Goal: Task Accomplishment & Management: Complete application form

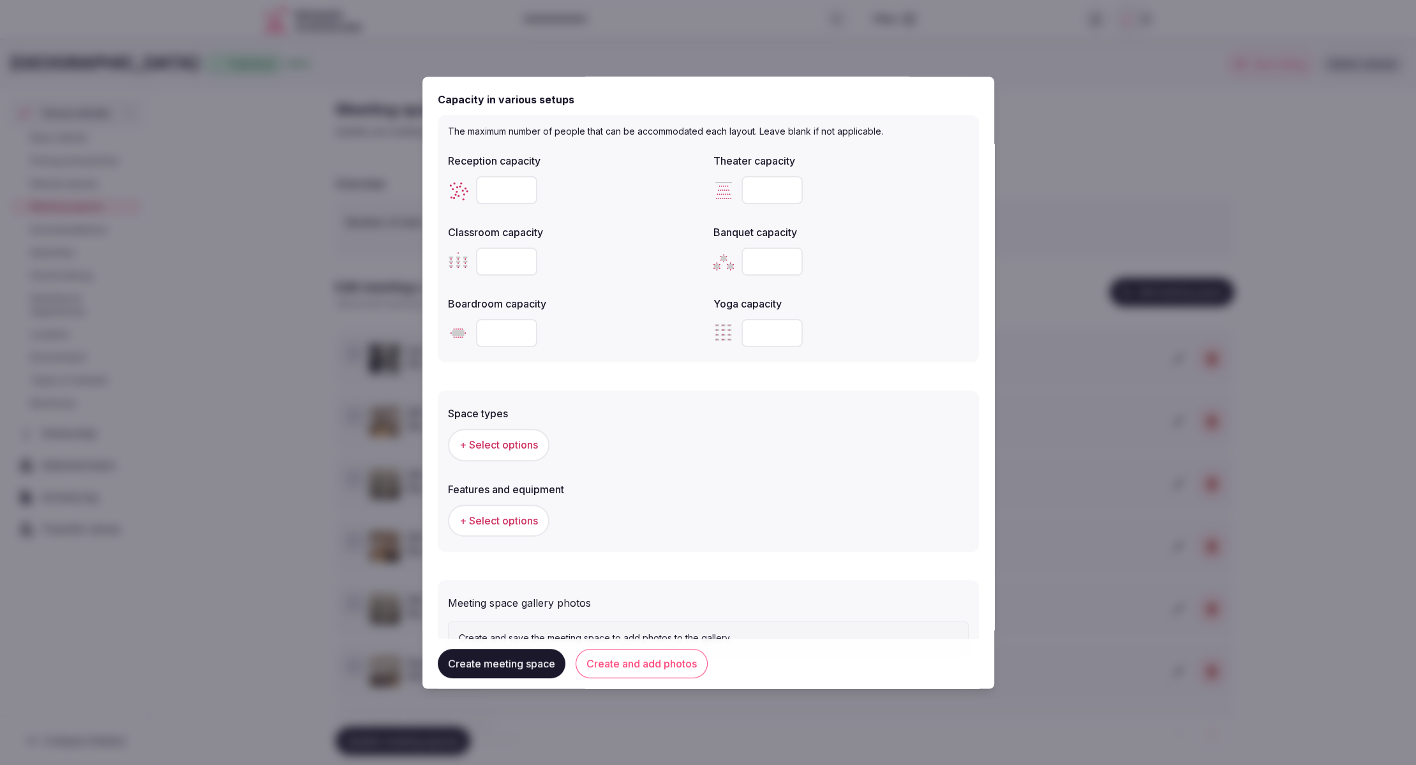
scroll to position [485, 0]
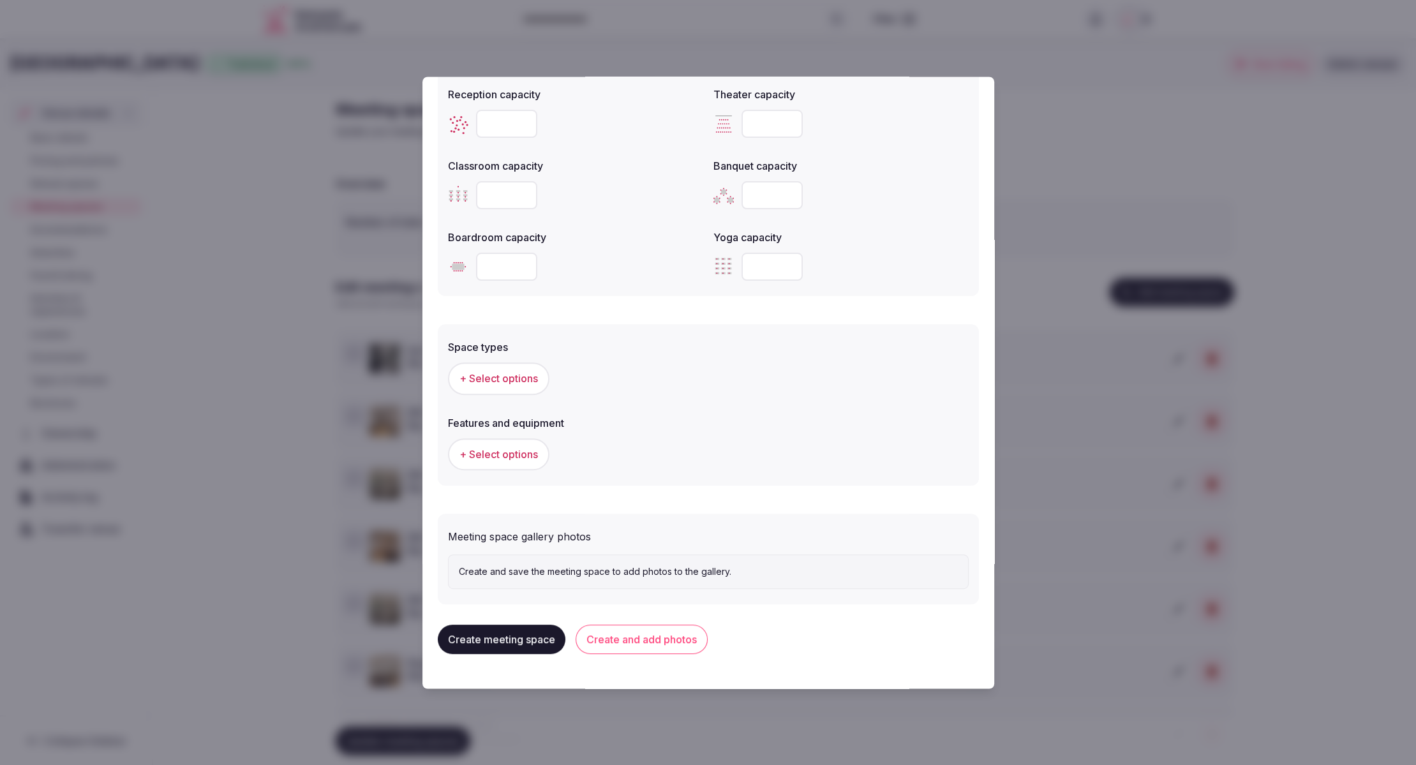
click at [507, 375] on span "+ Select options" at bounding box center [498, 379] width 78 height 14
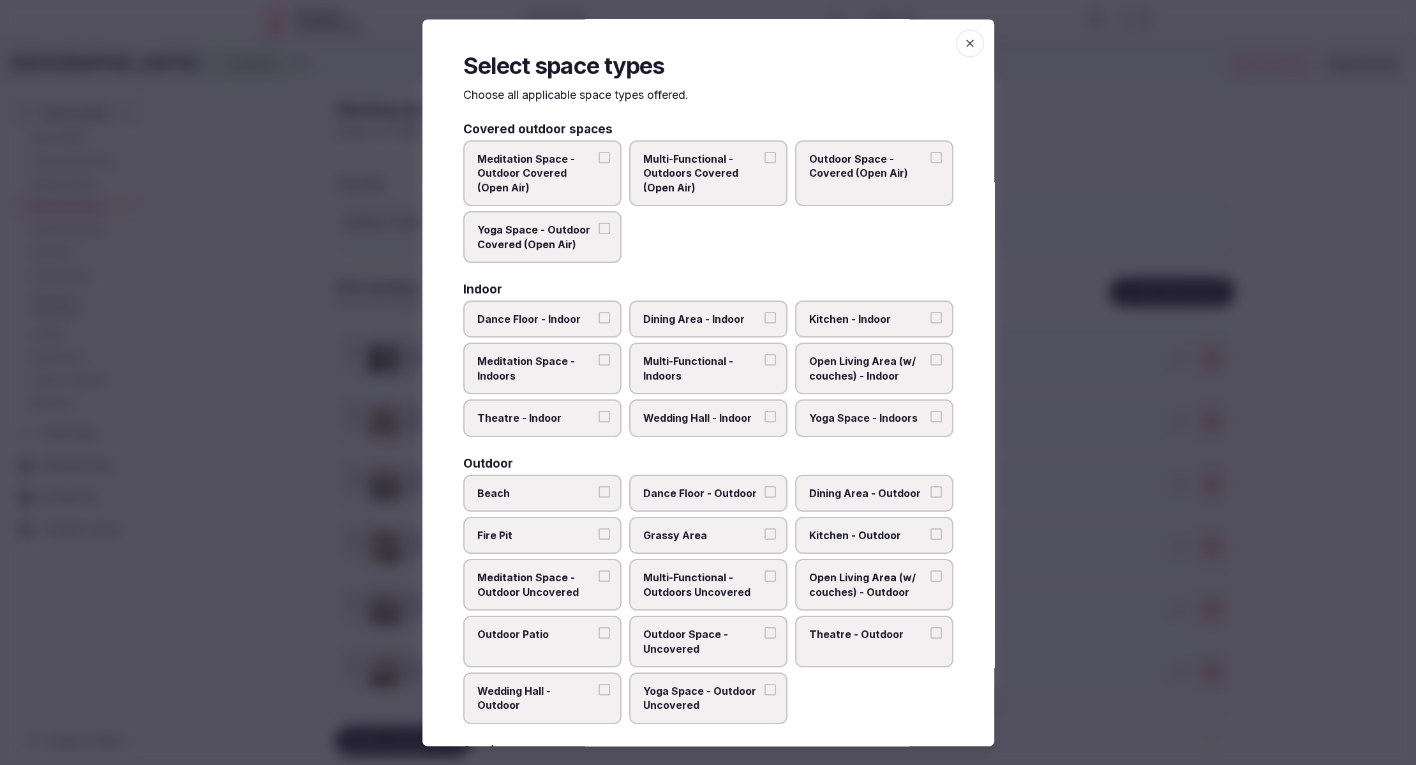
scroll to position [241, 0]
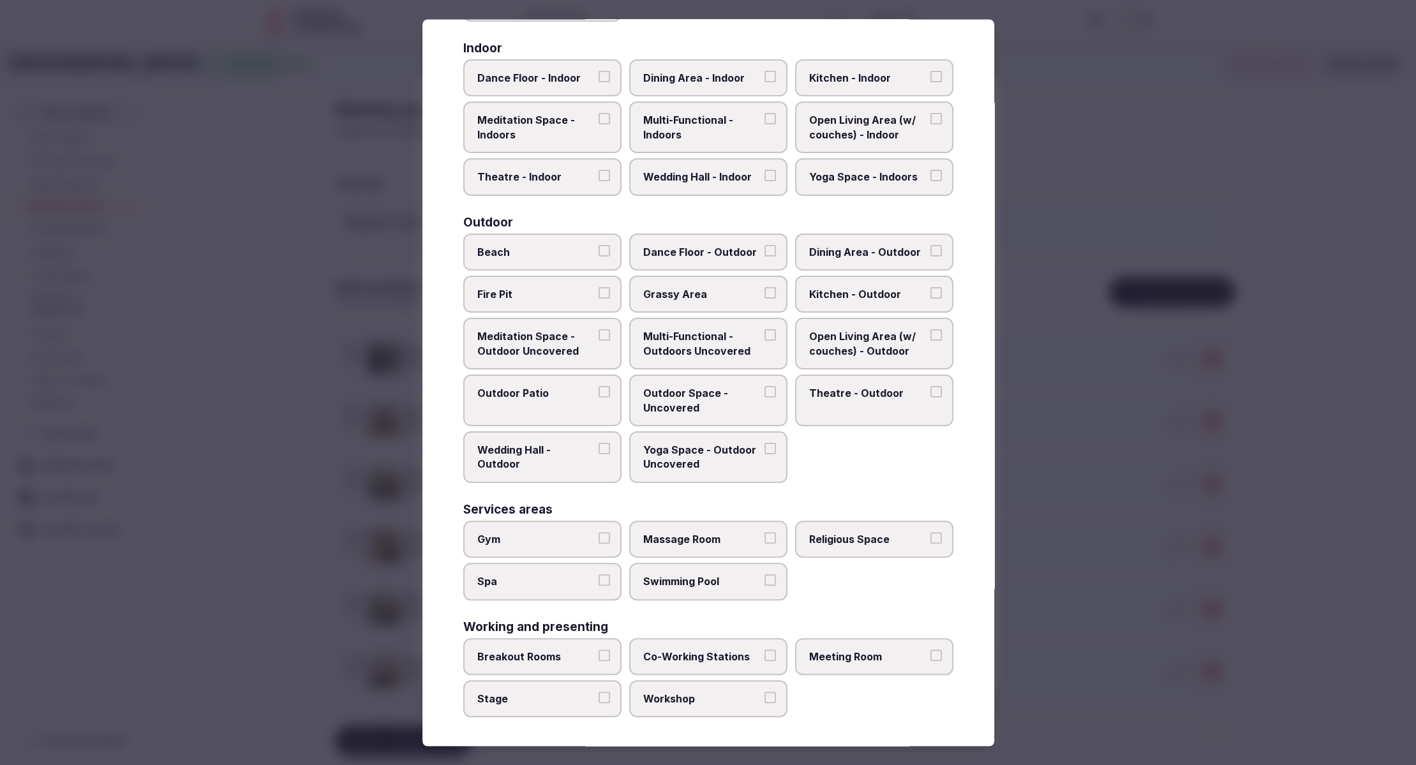
click at [900, 659] on span "Meeting Room" at bounding box center [867, 656] width 117 height 14
click at [930, 659] on button "Meeting Room" at bounding box center [935, 654] width 11 height 11
click at [586, 650] on span "Breakout Rooms" at bounding box center [535, 656] width 117 height 14
click at [598, 650] on button "Breakout Rooms" at bounding box center [603, 654] width 11 height 11
click at [1109, 509] on div at bounding box center [708, 382] width 1416 height 765
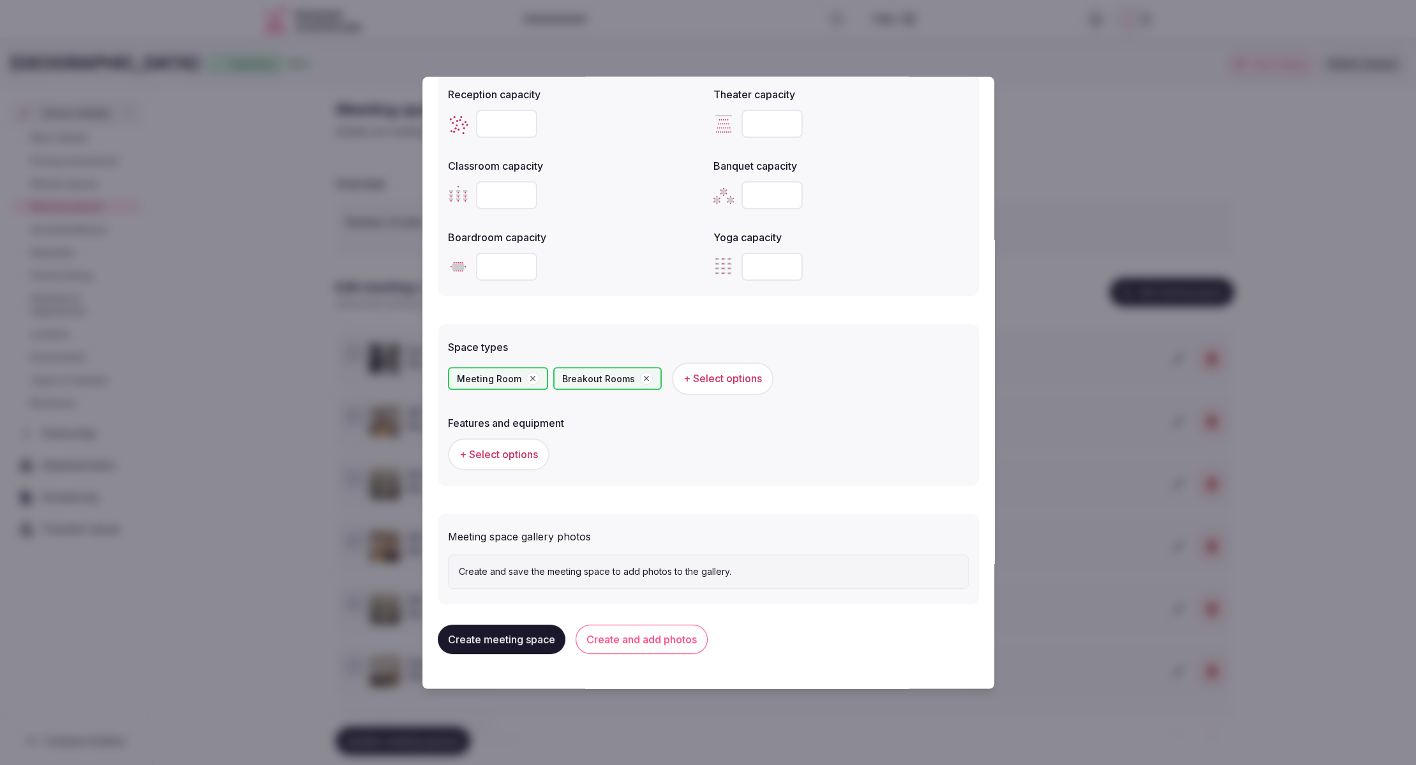
click at [515, 464] on button "+ Select options" at bounding box center [498, 454] width 101 height 32
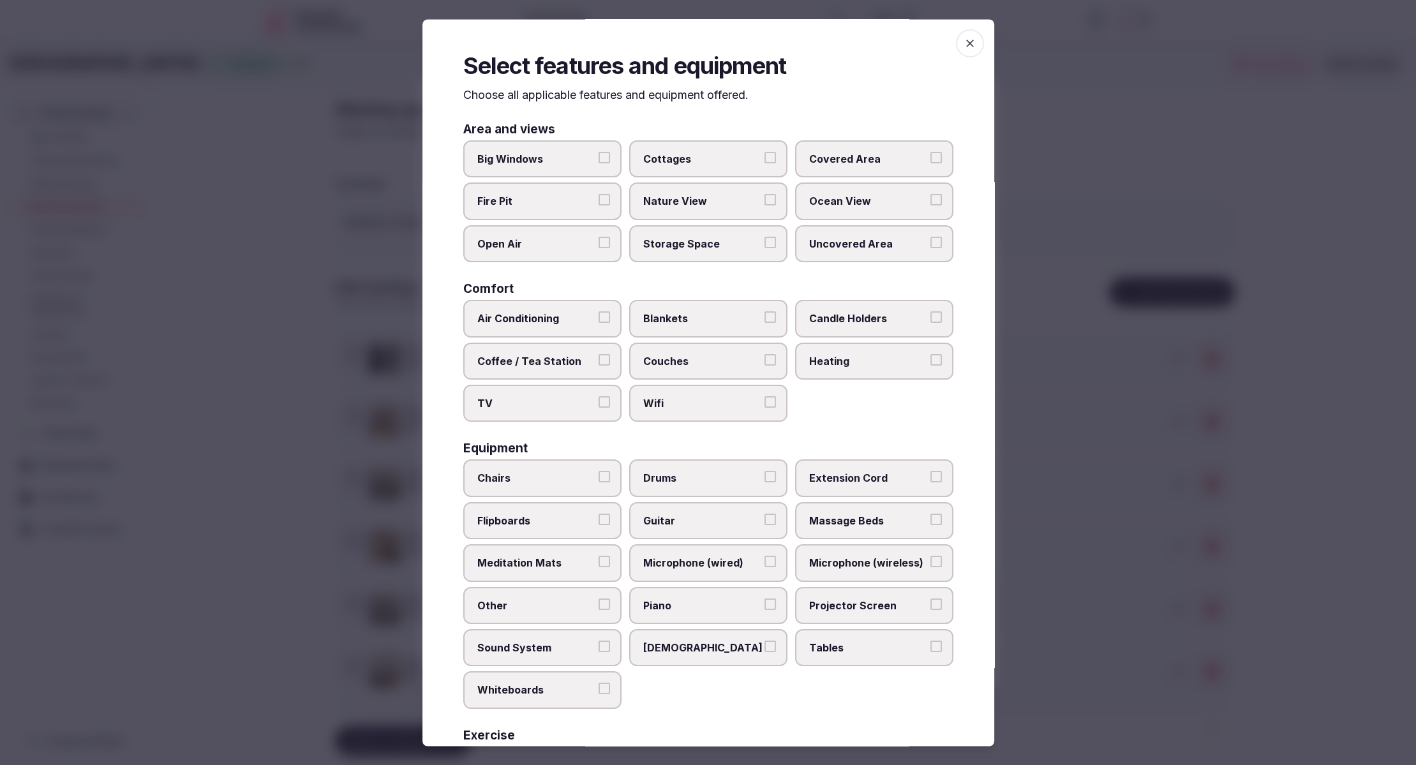
drag, startPoint x: 869, startPoint y: 659, endPoint x: 767, endPoint y: 627, distance: 106.3
click at [869, 658] on label "Tables" at bounding box center [874, 647] width 158 height 37
click at [930, 652] on button "Tables" at bounding box center [935, 646] width 11 height 11
click at [508, 478] on span "Chairs" at bounding box center [535, 478] width 117 height 14
click at [598, 478] on button "Chairs" at bounding box center [603, 476] width 11 height 11
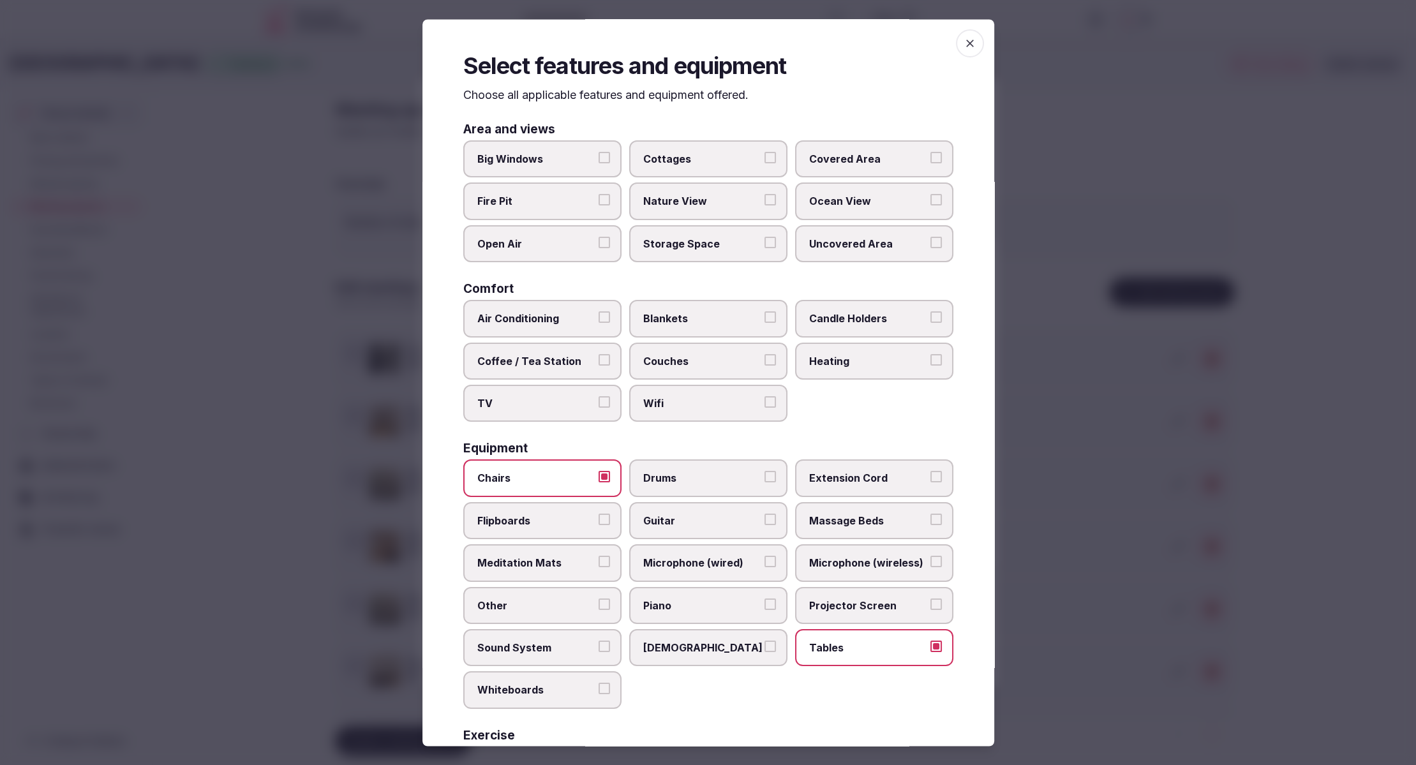
scroll to position [1, 0]
click at [521, 648] on span "Sound System" at bounding box center [535, 647] width 117 height 14
click at [598, 648] on button "Sound System" at bounding box center [603, 645] width 11 height 11
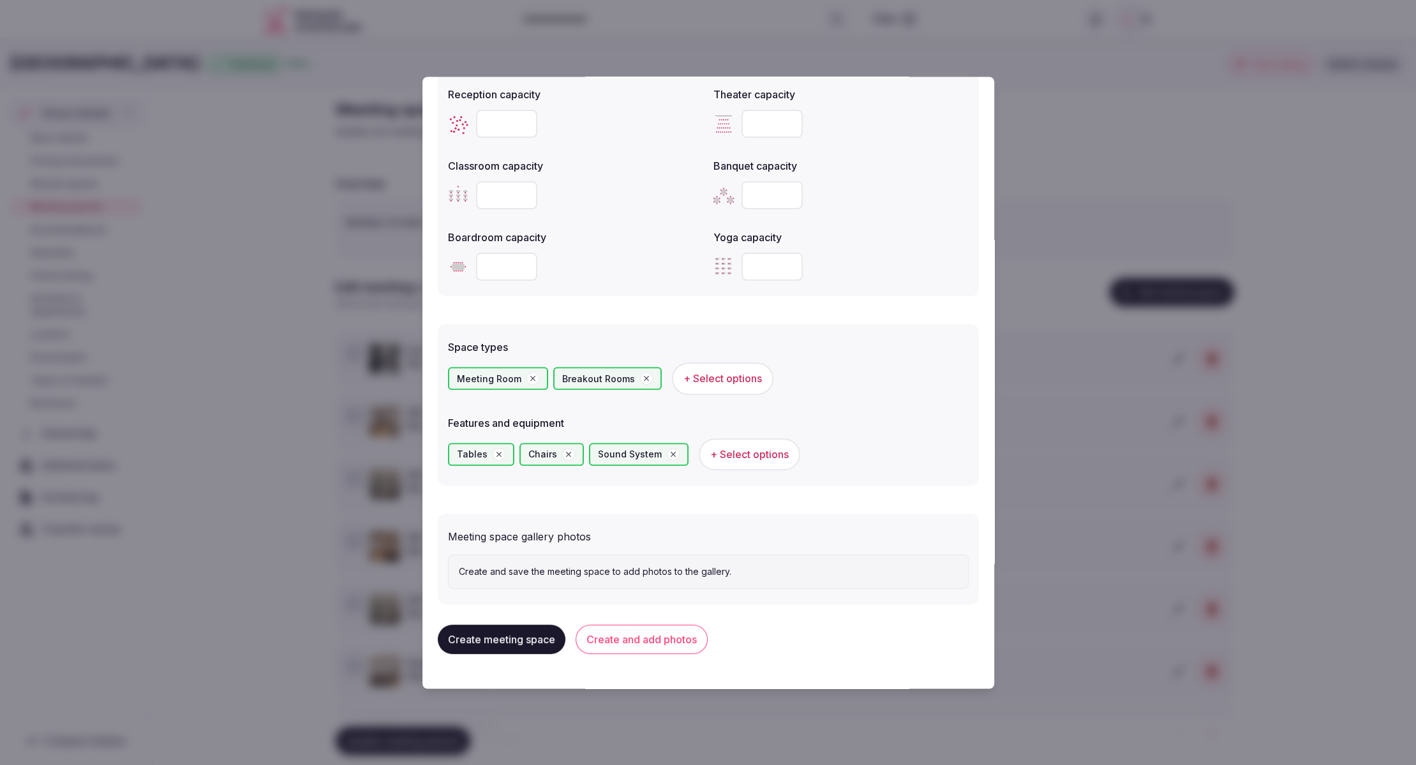
click at [732, 456] on span "+ Select options" at bounding box center [749, 454] width 78 height 14
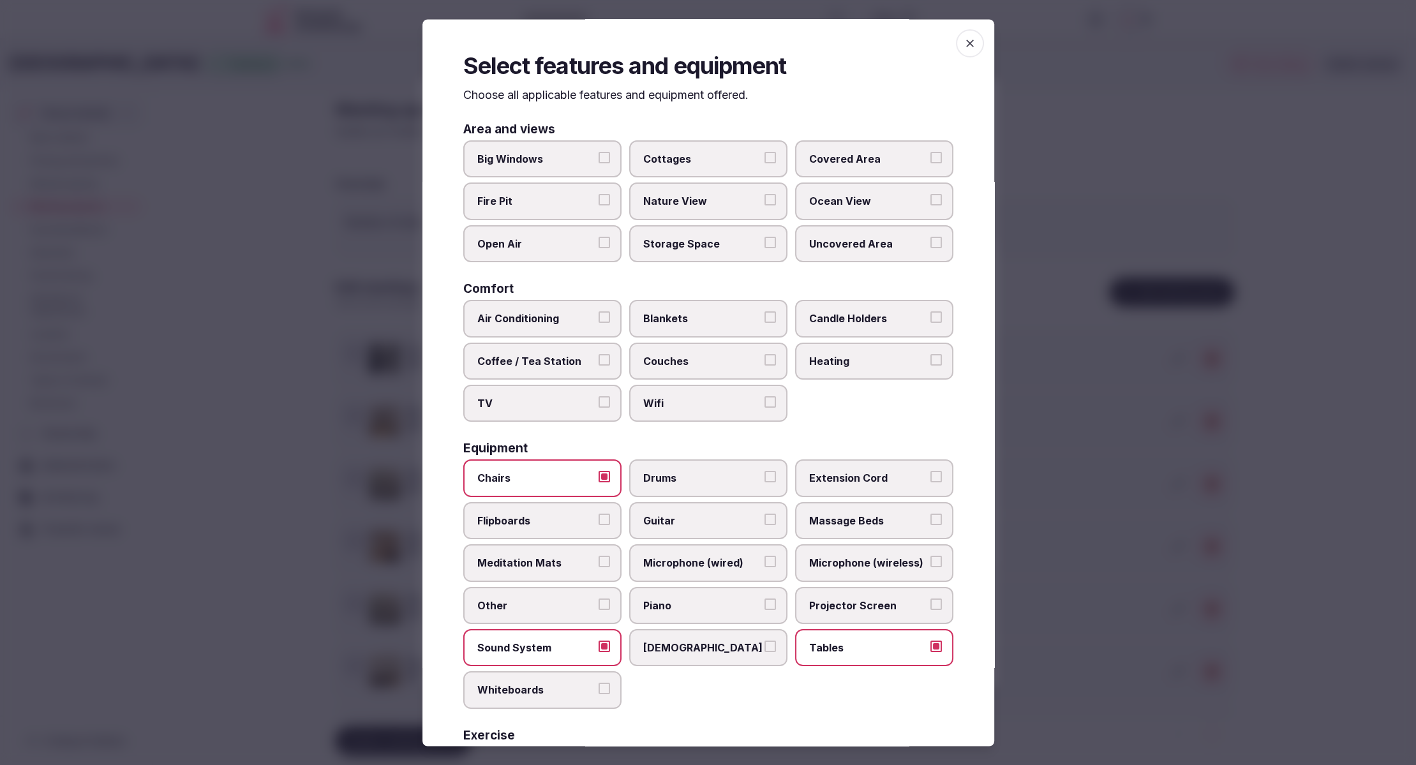
click at [548, 154] on span "Big Windows" at bounding box center [535, 159] width 117 height 14
click at [598, 154] on button "Big Windows" at bounding box center [603, 157] width 11 height 11
click at [1139, 566] on div at bounding box center [708, 382] width 1416 height 765
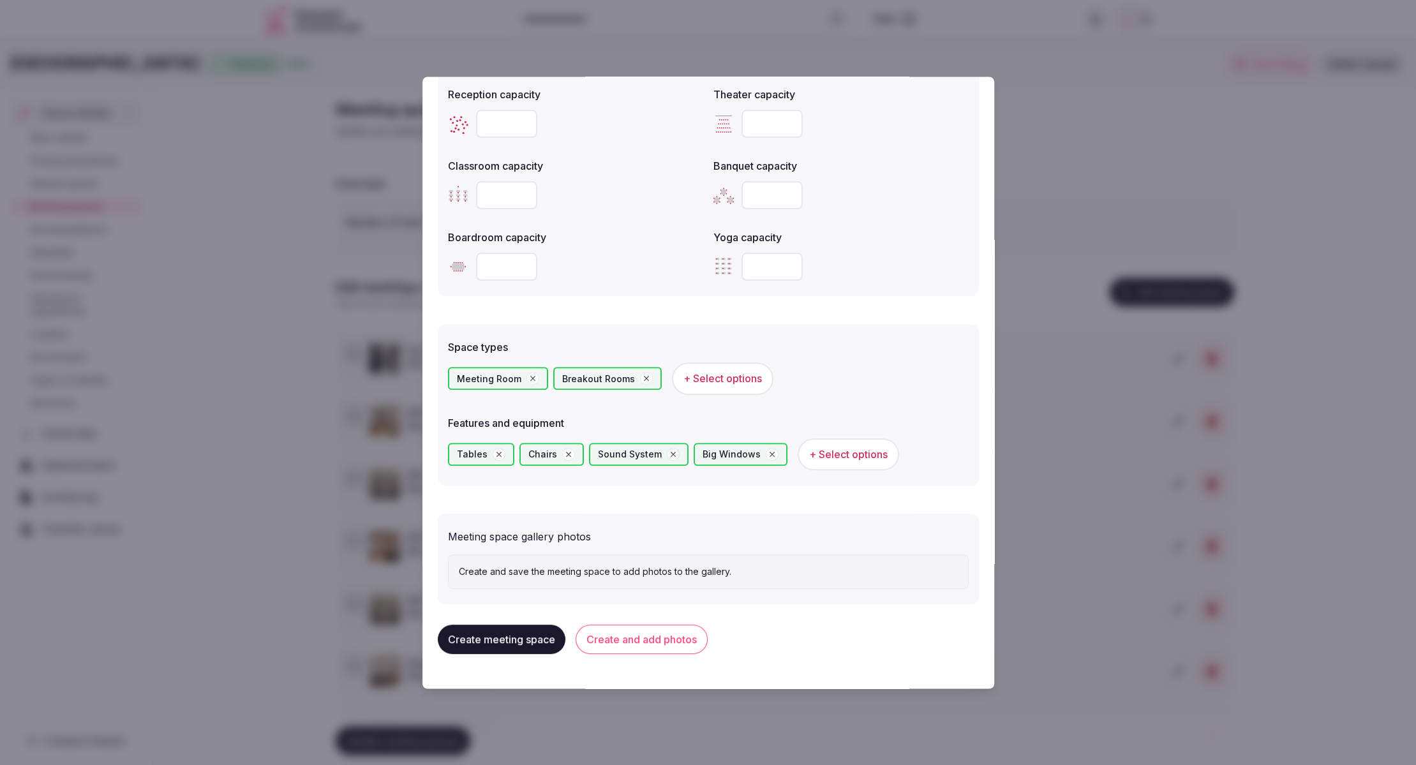
click at [654, 639] on button "Create and add photos" at bounding box center [641, 639] width 132 height 29
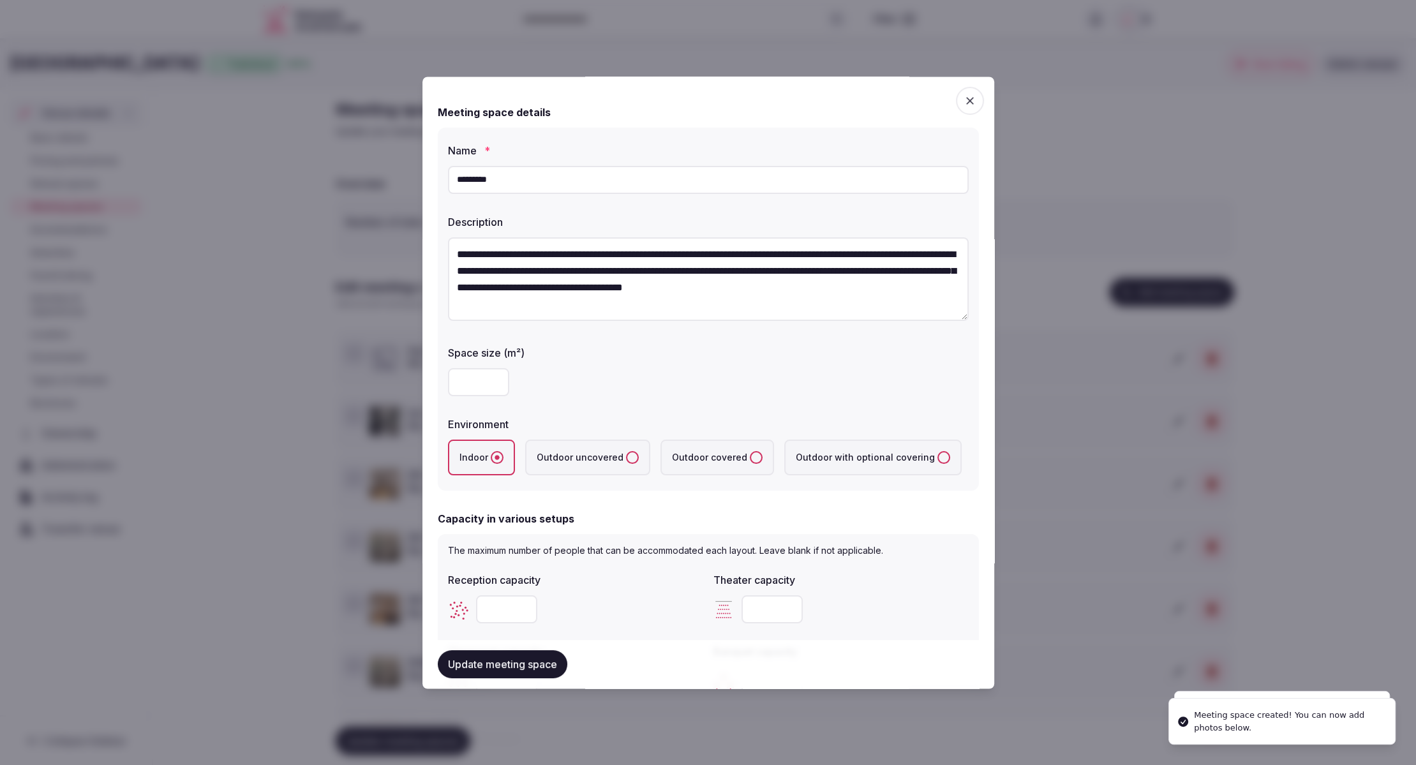
scroll to position [593, 0]
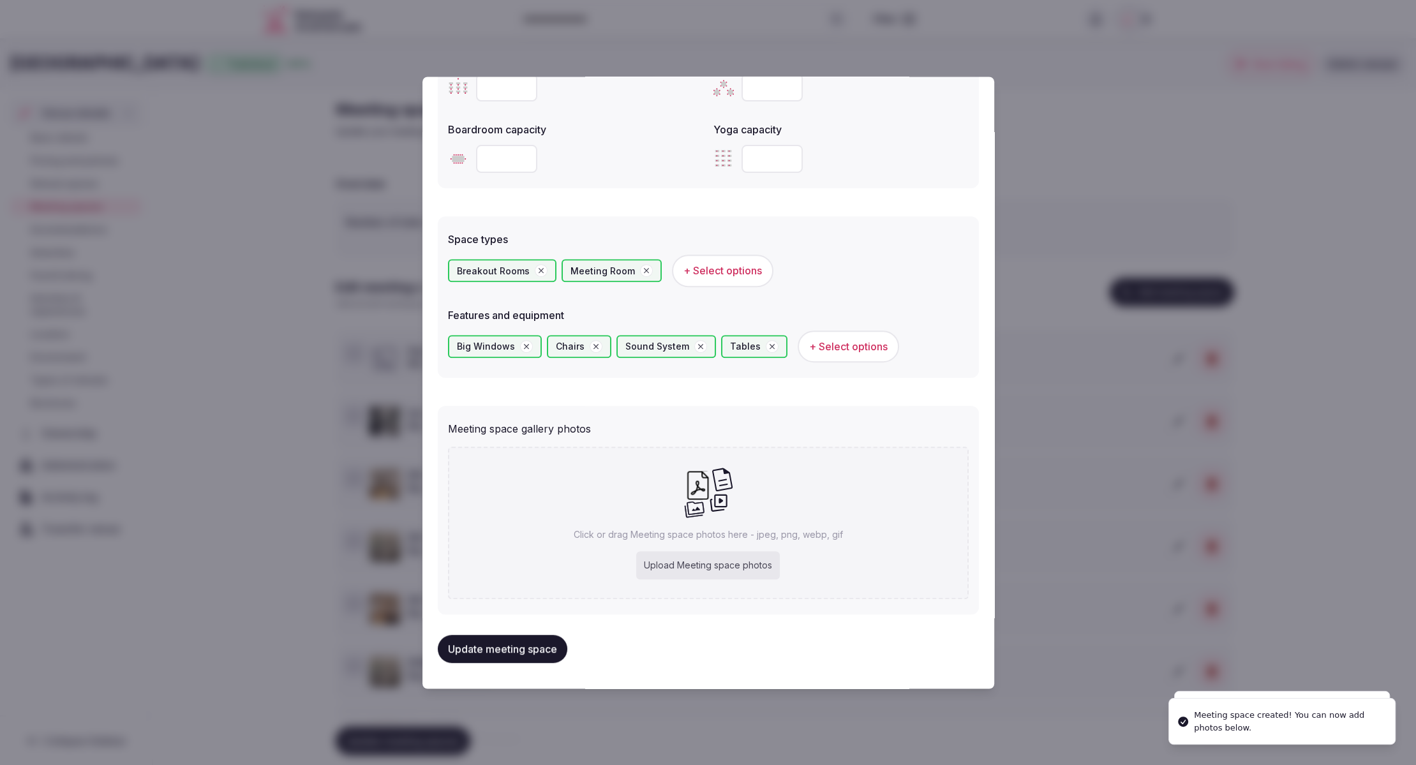
click at [759, 572] on div "Upload Meeting space photos" at bounding box center [708, 565] width 144 height 28
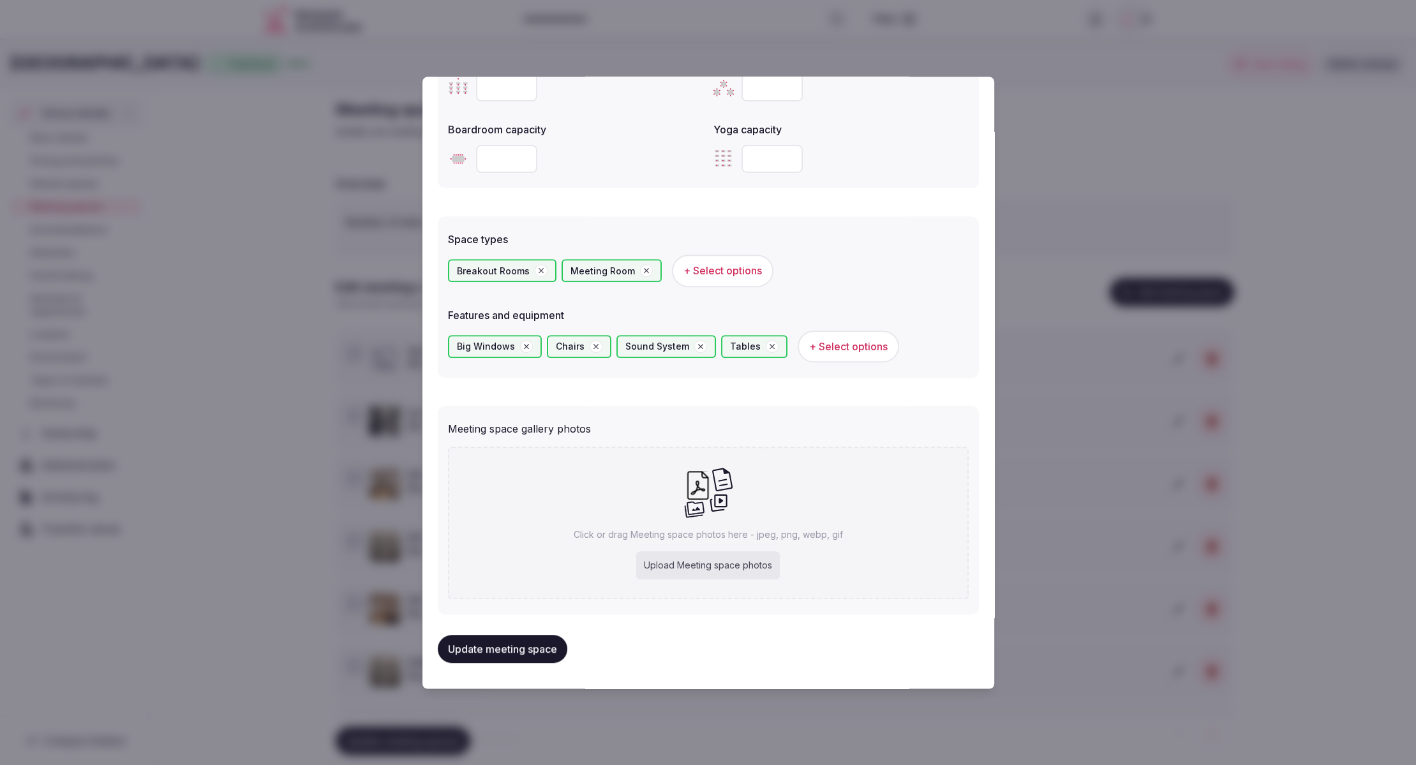
type input "**********"
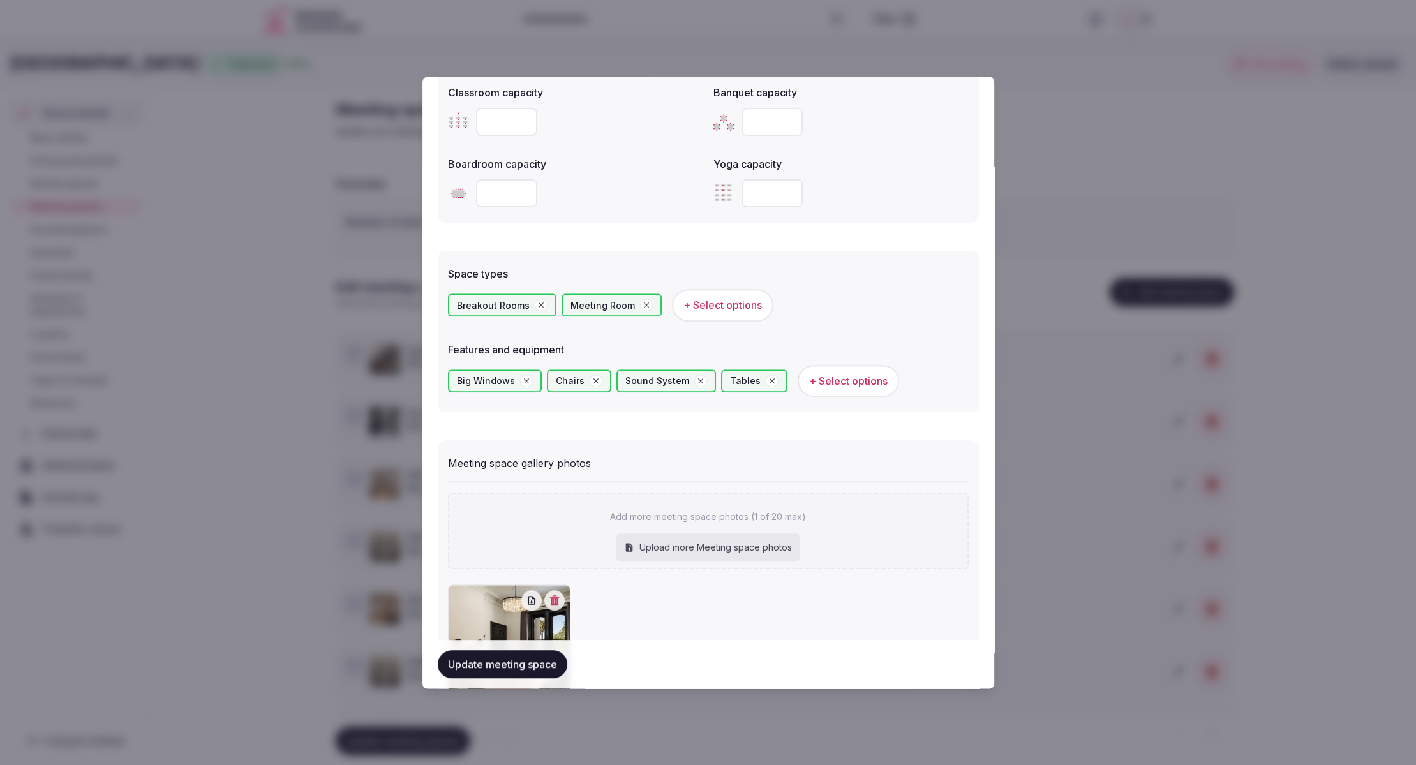
scroll to position [666, 0]
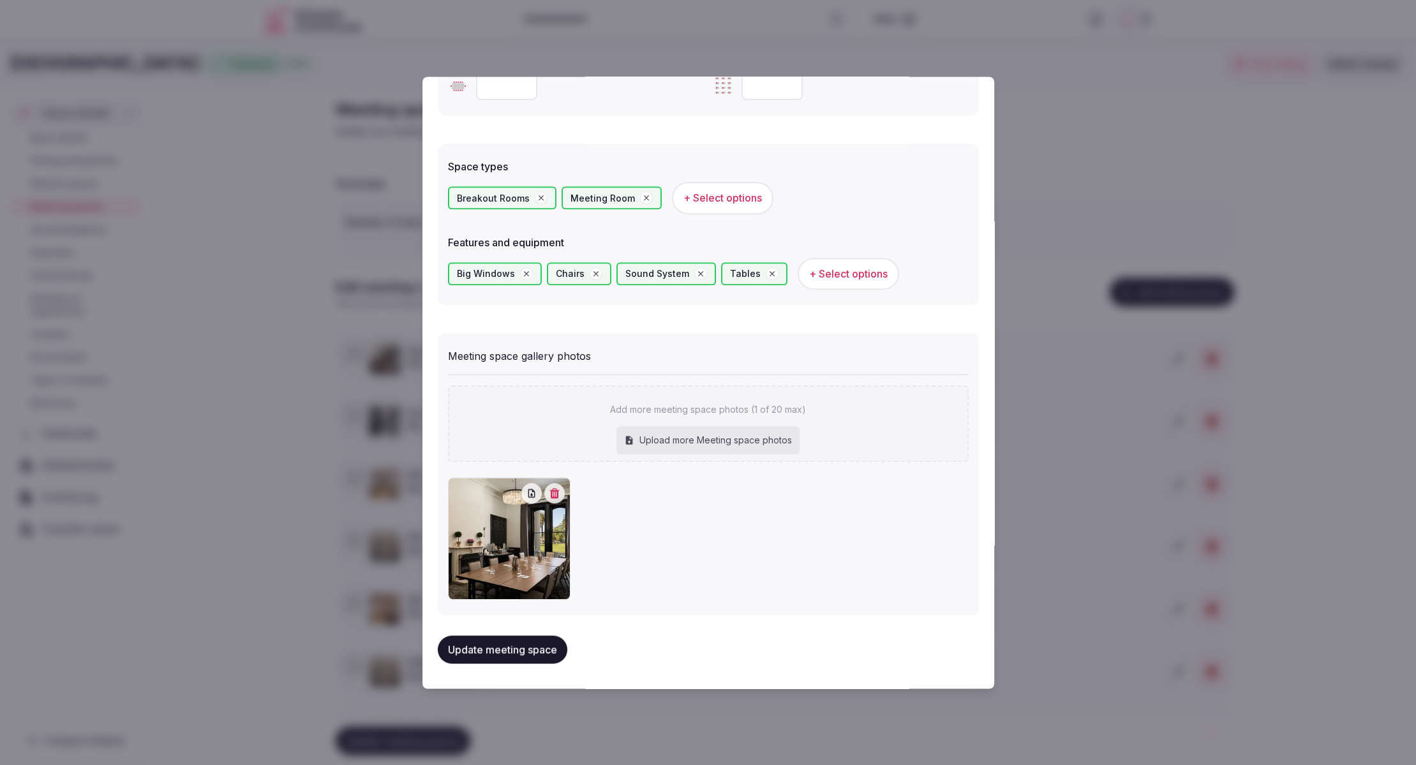
click at [508, 652] on button "Update meeting space" at bounding box center [503, 649] width 130 height 28
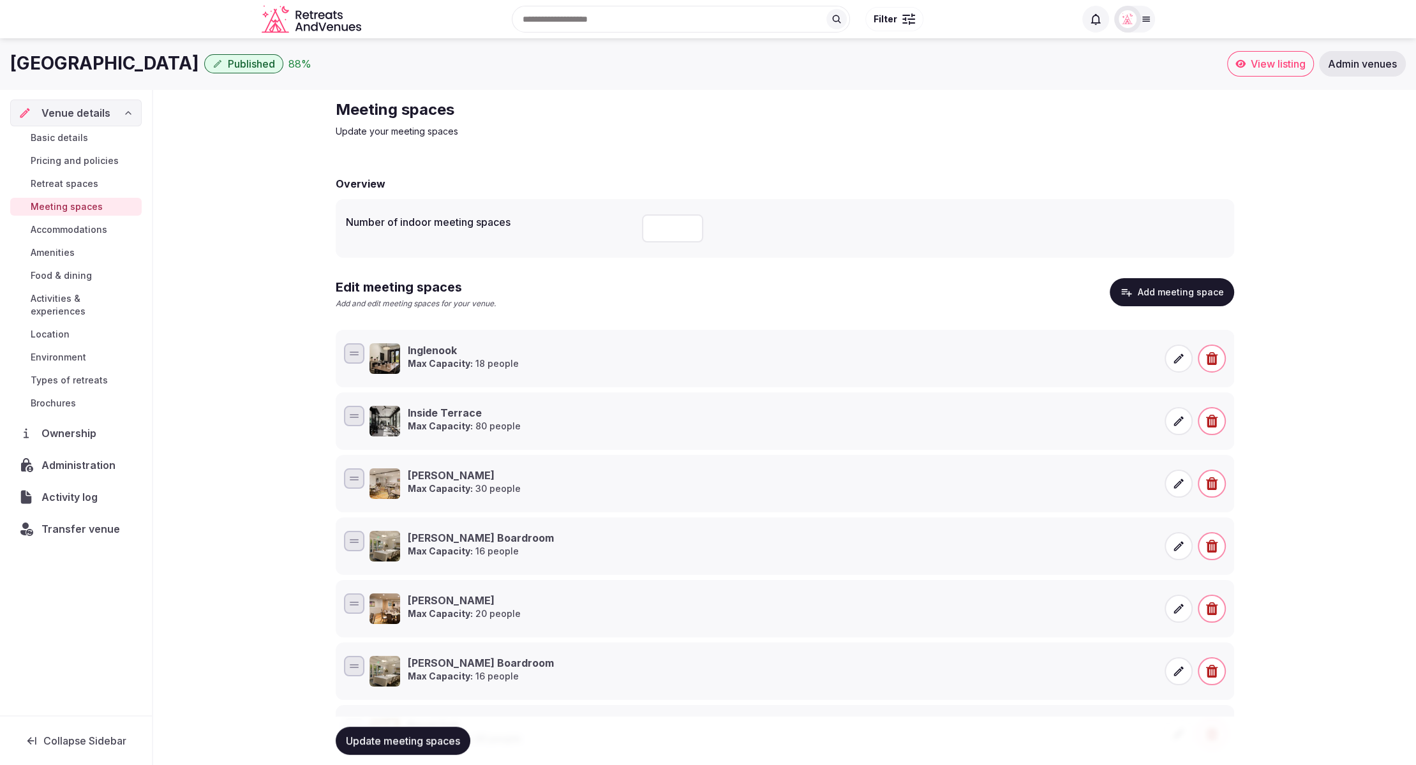
click at [1166, 295] on button "Add meeting space" at bounding box center [1171, 292] width 124 height 28
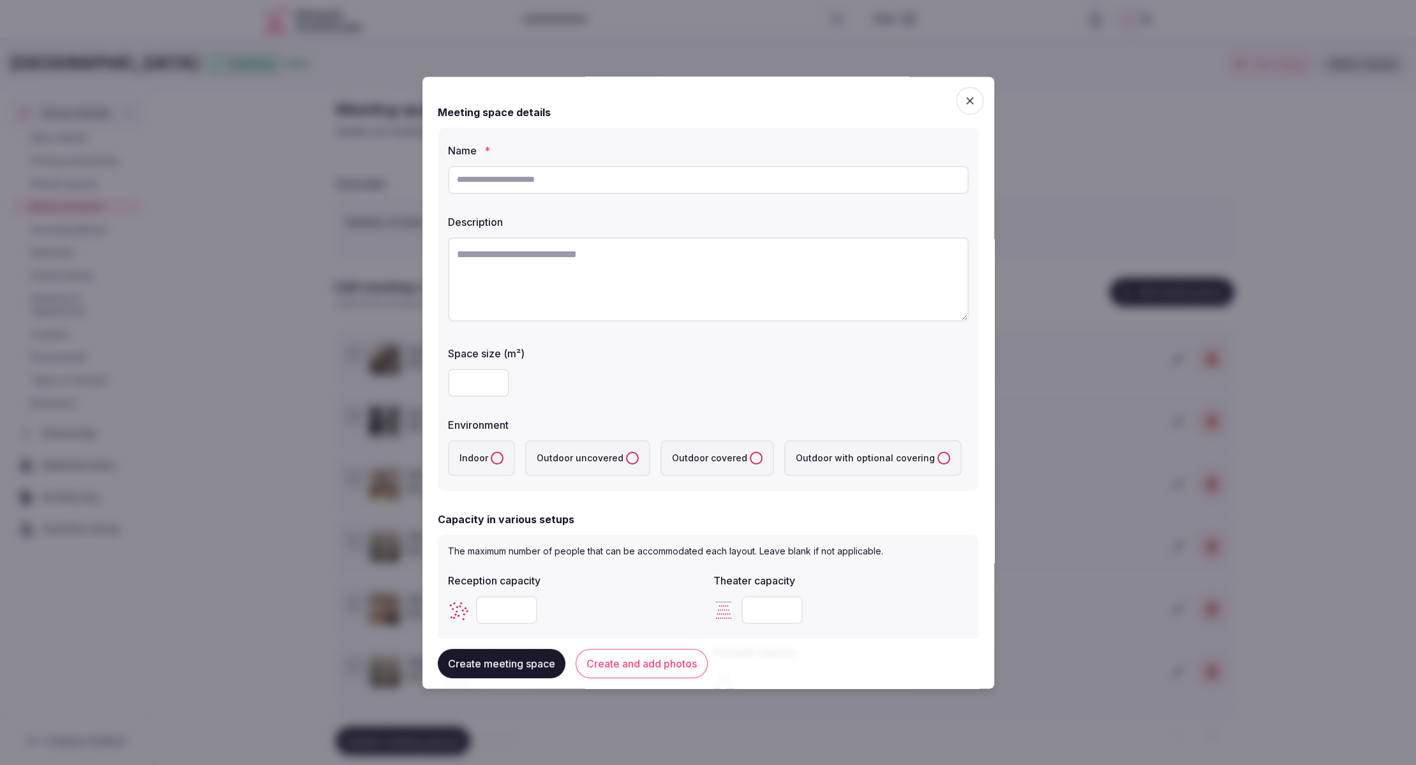
click at [665, 183] on input "text" at bounding box center [708, 180] width 521 height 28
paste input "**********"
type input "**********"
click at [634, 272] on textarea "To enrich screen reader interactions, please activate Accessibility in Grammarl…" at bounding box center [708, 279] width 521 height 84
paste textarea "**********"
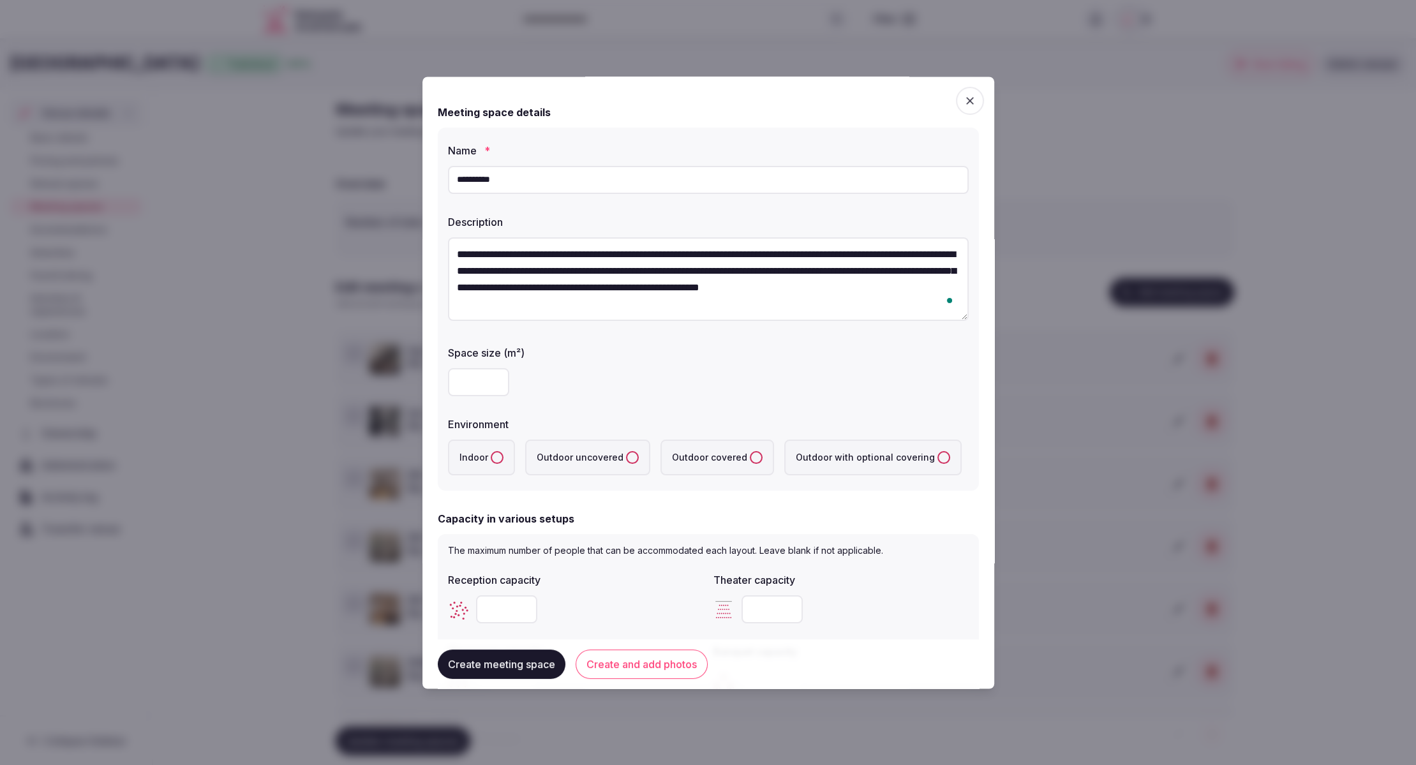
type textarea "**********"
click at [471, 389] on input "number" at bounding box center [478, 383] width 61 height 28
type input "**"
click at [713, 406] on div "**********" at bounding box center [708, 310] width 541 height 364
click at [493, 463] on button "Indoor" at bounding box center [497, 458] width 13 height 13
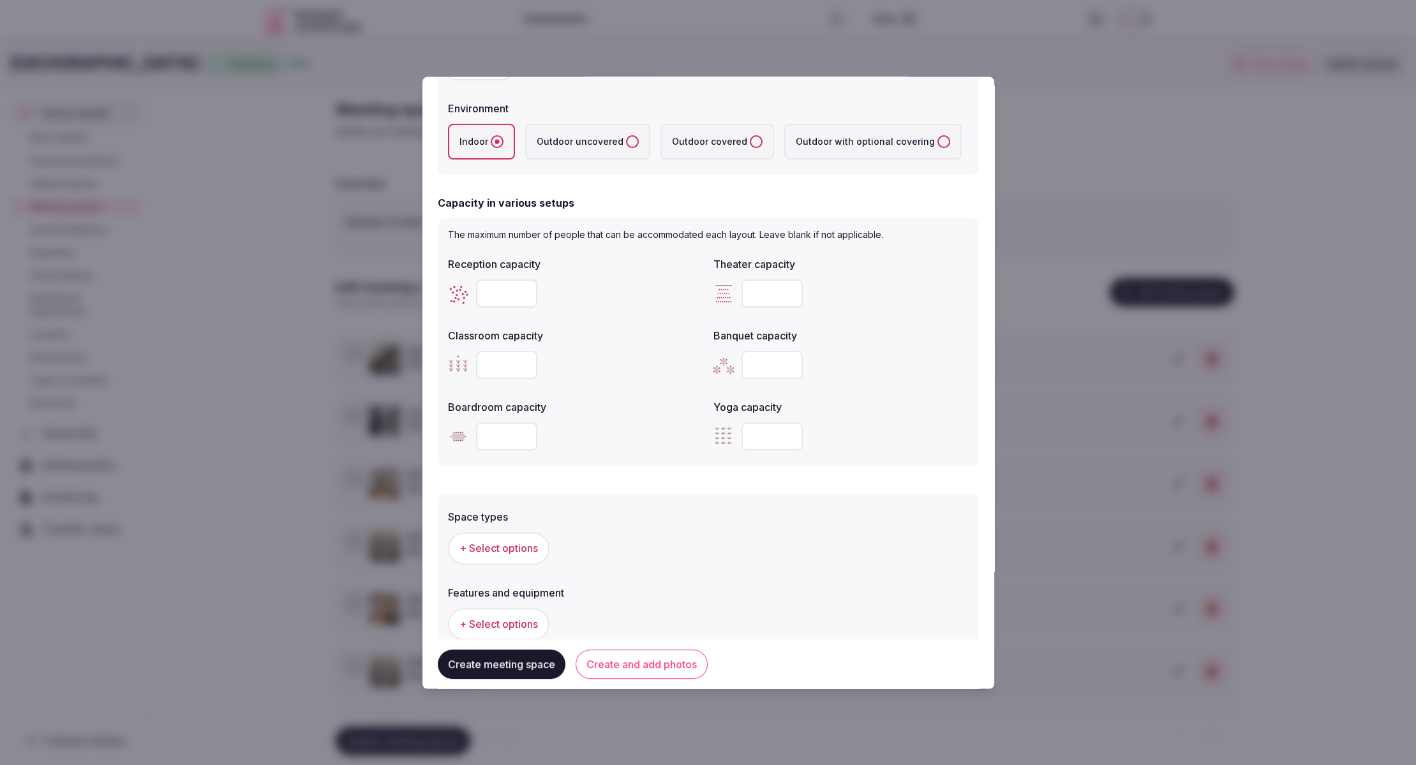
scroll to position [338, 0]
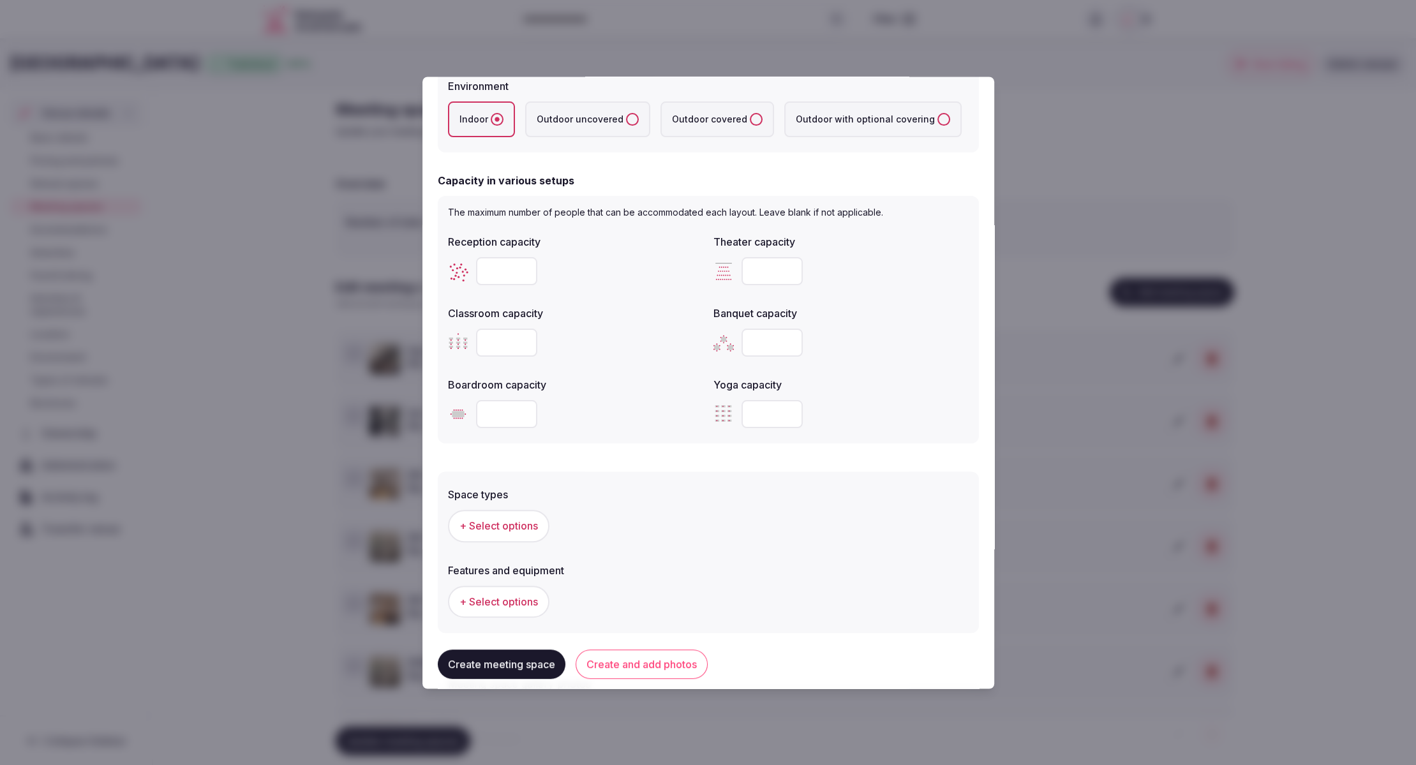
click at [498, 262] on input "number" at bounding box center [506, 272] width 61 height 28
type input "**"
click at [757, 271] on input "number" at bounding box center [771, 272] width 61 height 28
click at [760, 271] on input "number" at bounding box center [771, 272] width 61 height 28
type input "**"
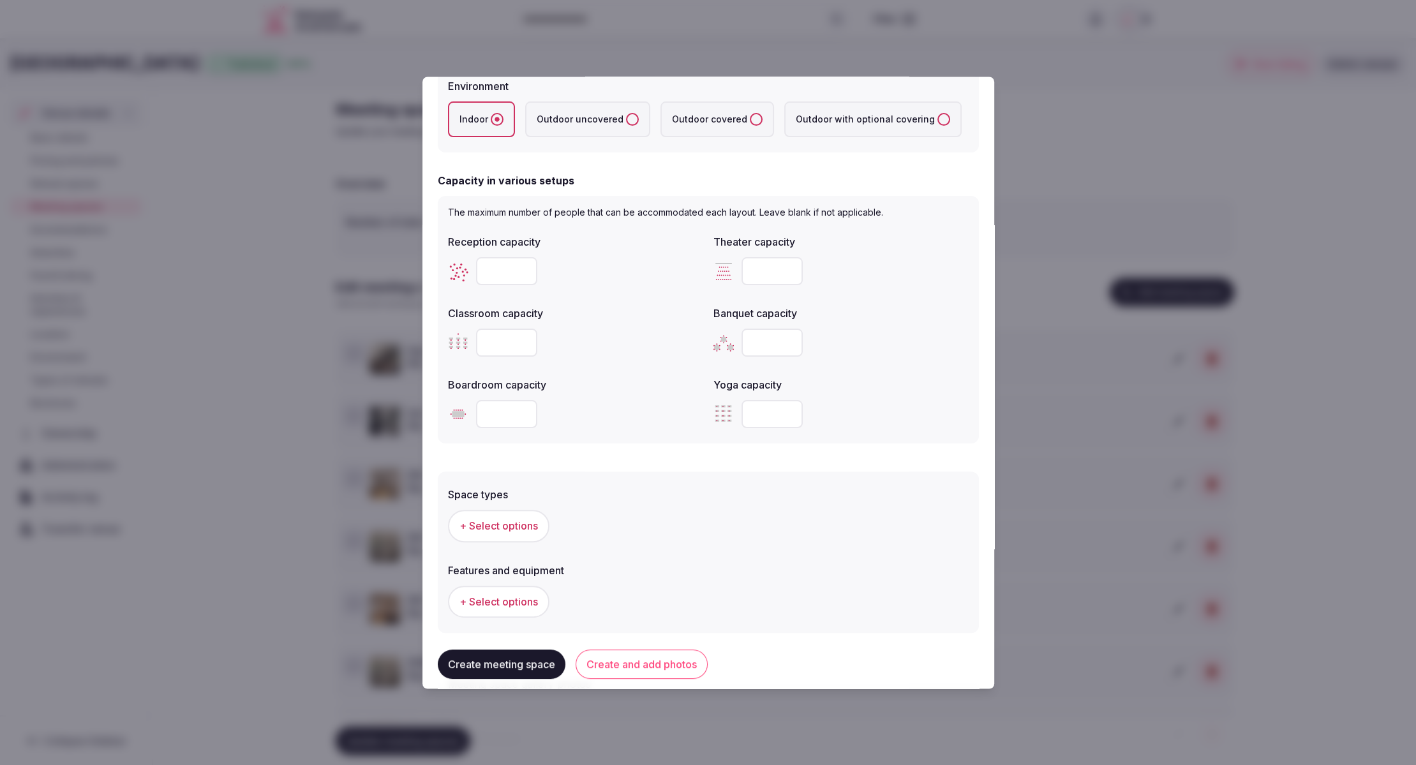
click at [604, 362] on div "Reception capacity ** Theater capacity ** Classroom capacity Banquet capacity B…" at bounding box center [708, 332] width 521 height 204
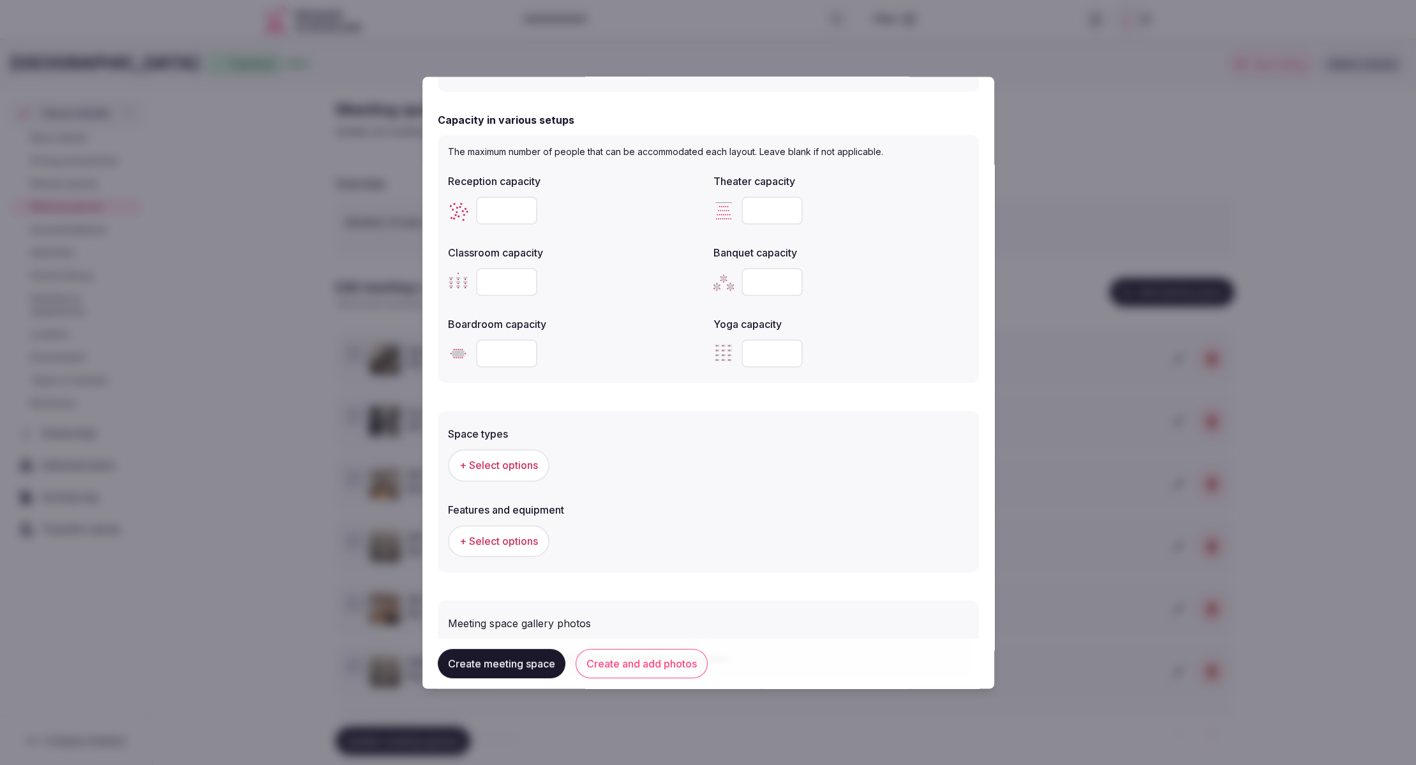
scroll to position [399, 0]
click at [500, 348] on input "number" at bounding box center [506, 353] width 61 height 28
type input "**"
click at [854, 418] on div "Space types + Select options Features and equipment + Select options" at bounding box center [708, 491] width 541 height 161
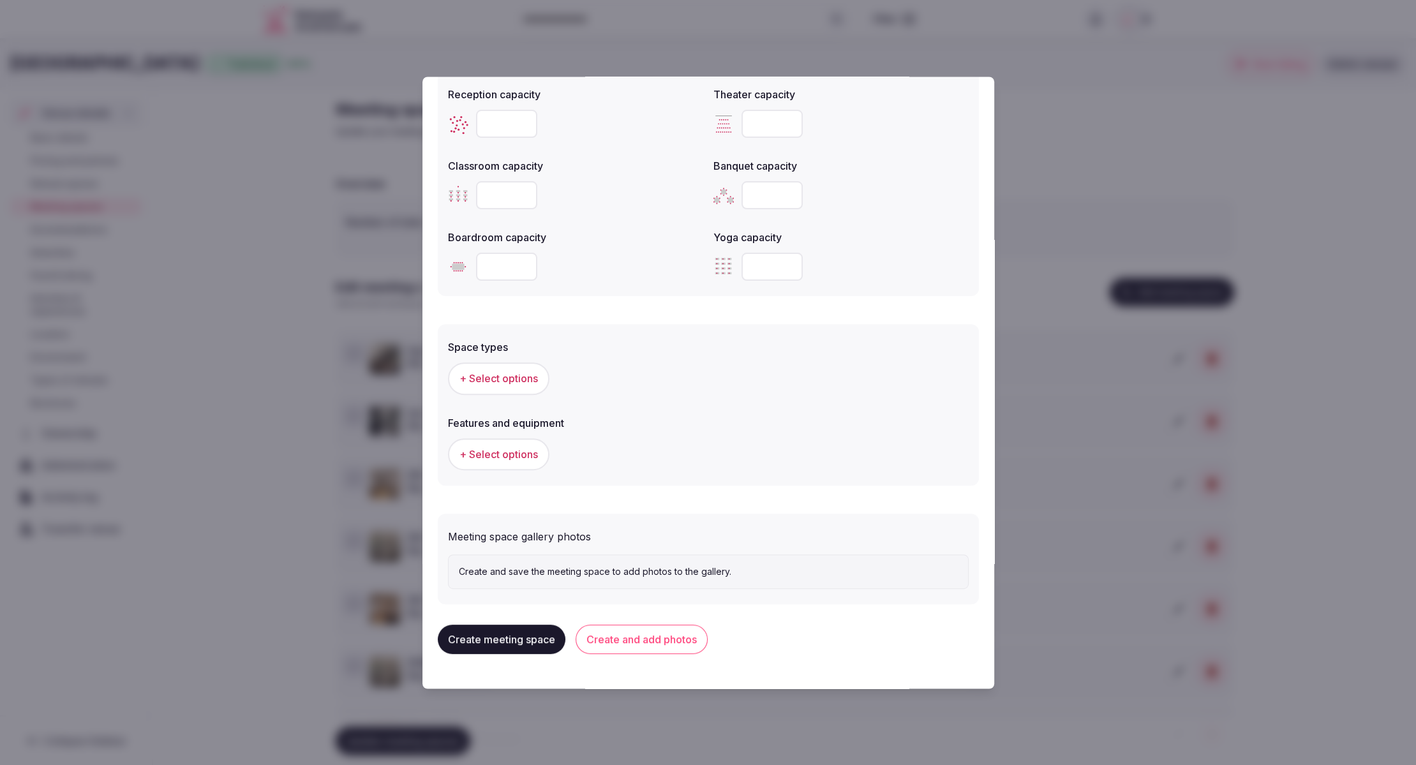
click at [496, 372] on span "+ Select options" at bounding box center [498, 379] width 78 height 14
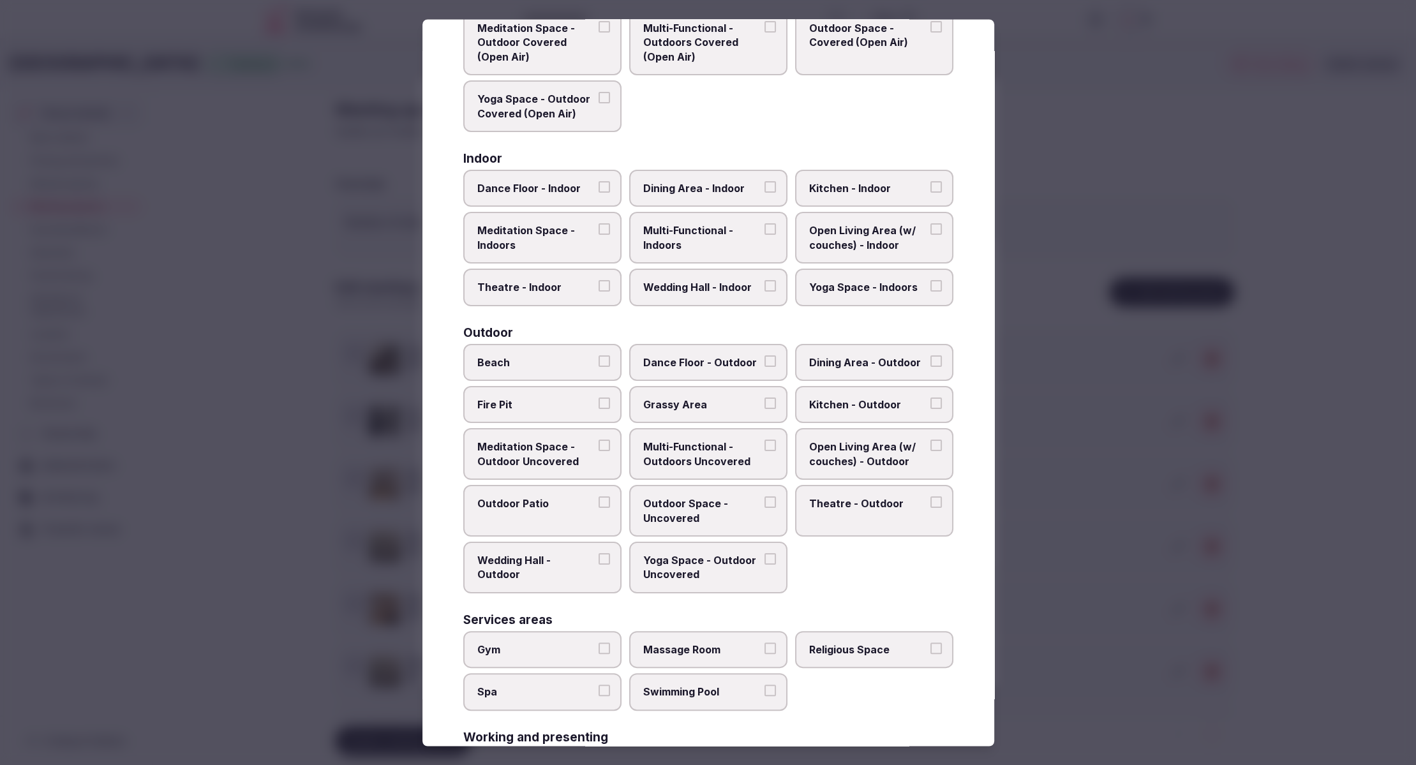
scroll to position [241, 0]
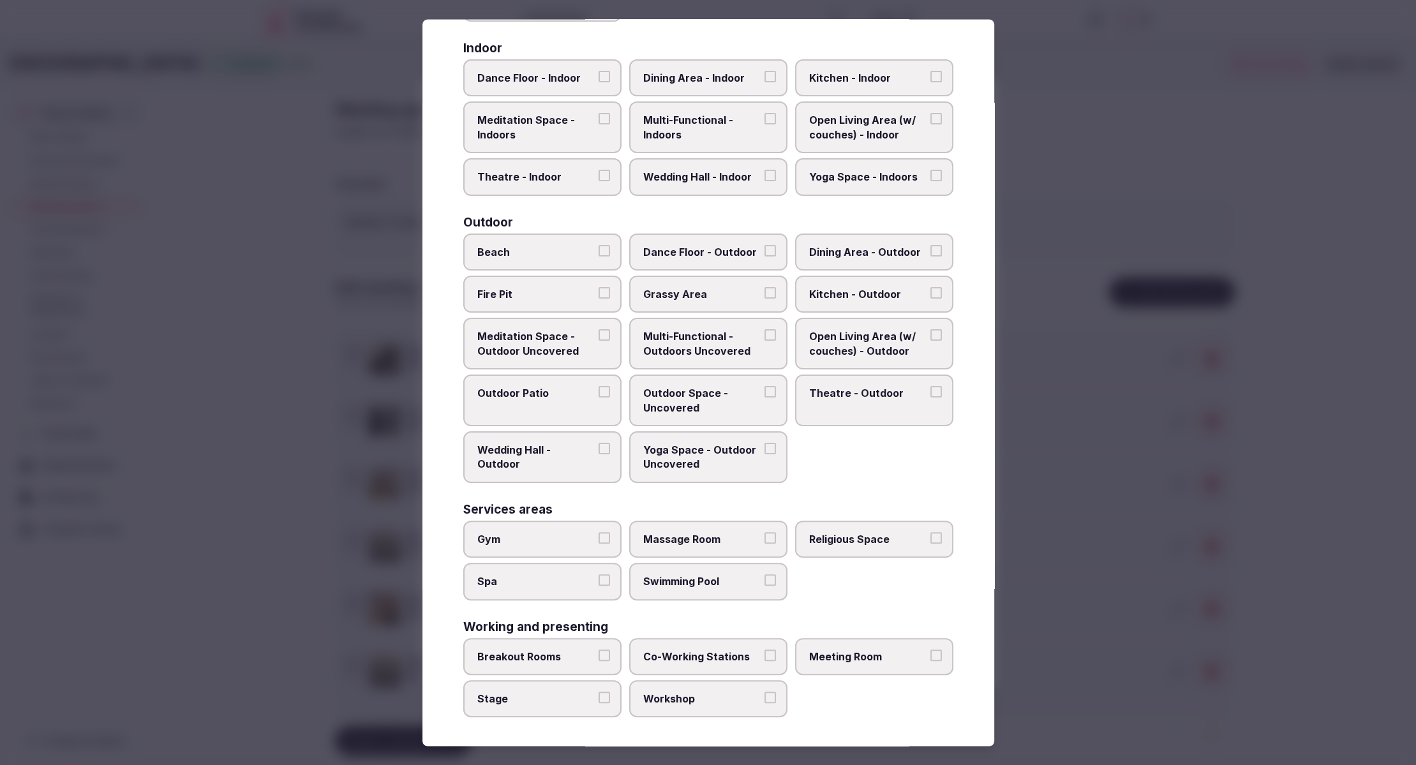
click at [873, 656] on span "Meeting Room" at bounding box center [867, 656] width 117 height 14
click at [930, 656] on button "Meeting Room" at bounding box center [935, 654] width 11 height 11
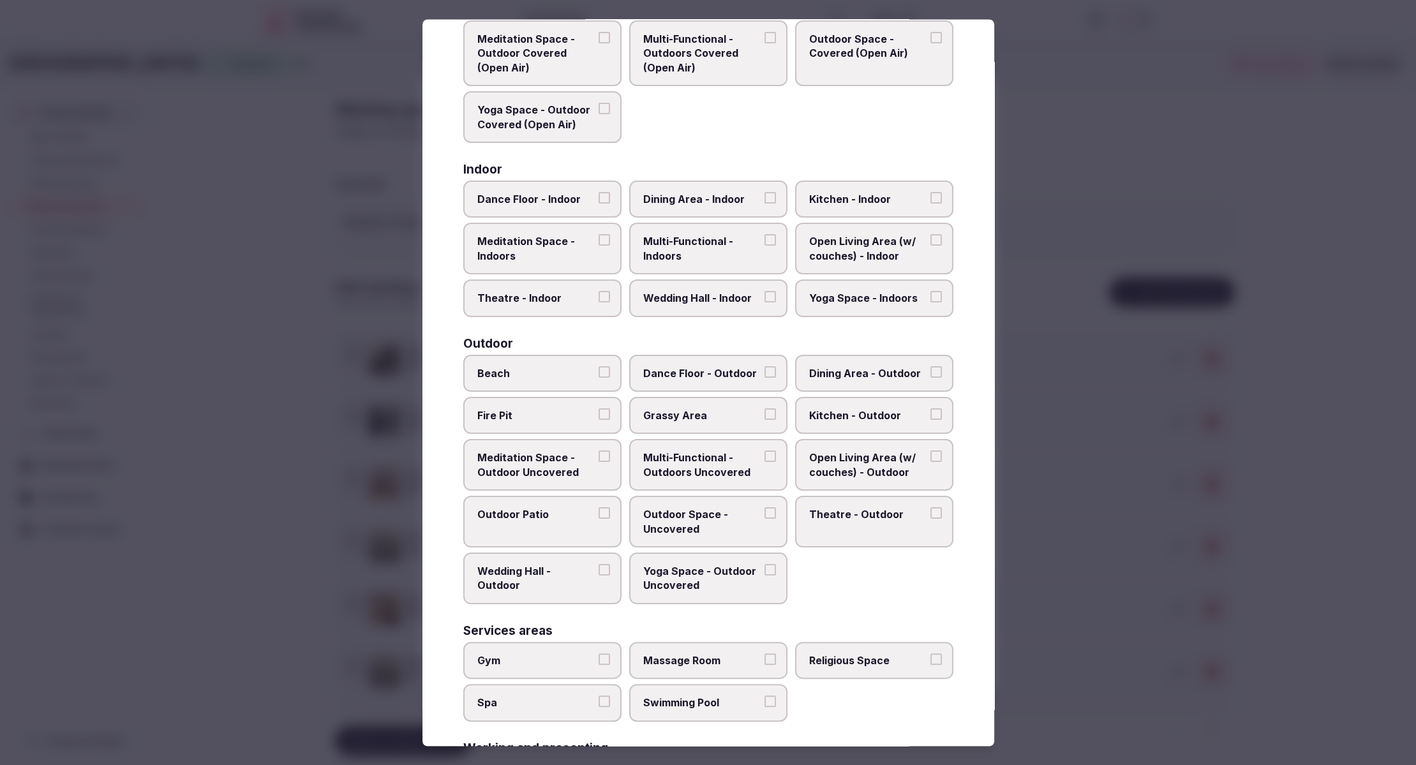
scroll to position [0, 0]
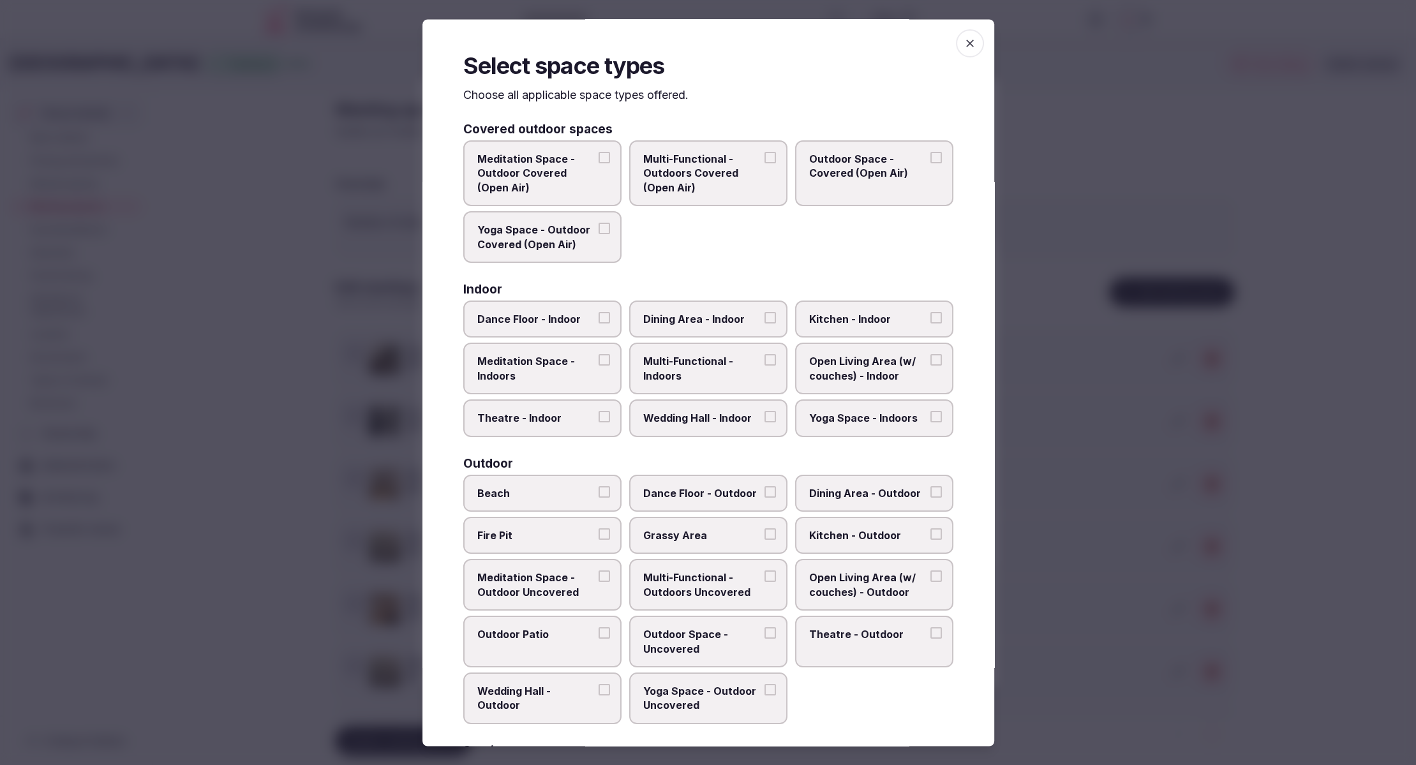
click at [510, 424] on span "Theatre - Indoor" at bounding box center [535, 418] width 117 height 14
click at [598, 423] on button "Theatre - Indoor" at bounding box center [603, 416] width 11 height 11
click at [748, 374] on span "Multi-Functional - Indoors" at bounding box center [701, 369] width 117 height 29
click at [764, 366] on button "Multi-Functional - Indoors" at bounding box center [769, 360] width 11 height 11
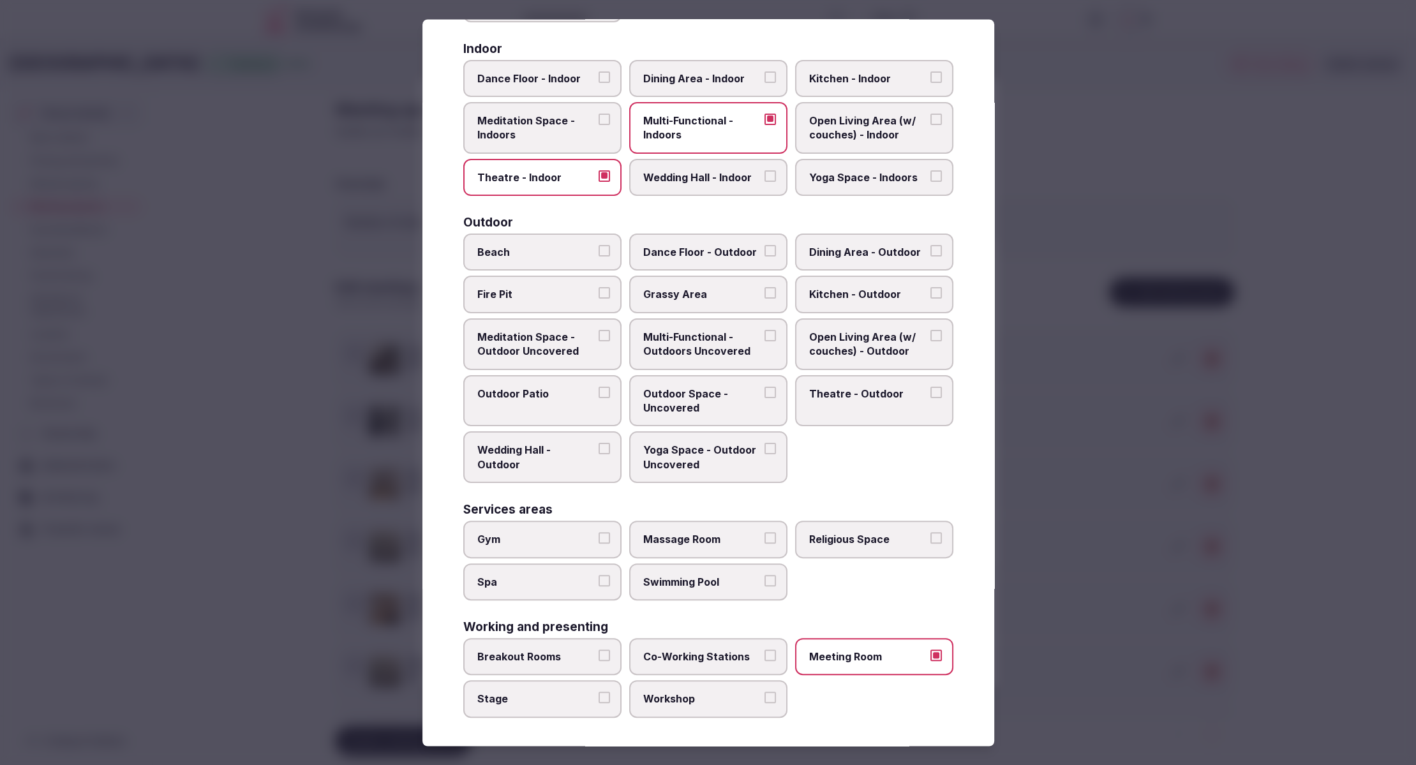
click at [1074, 516] on div at bounding box center [708, 382] width 1416 height 765
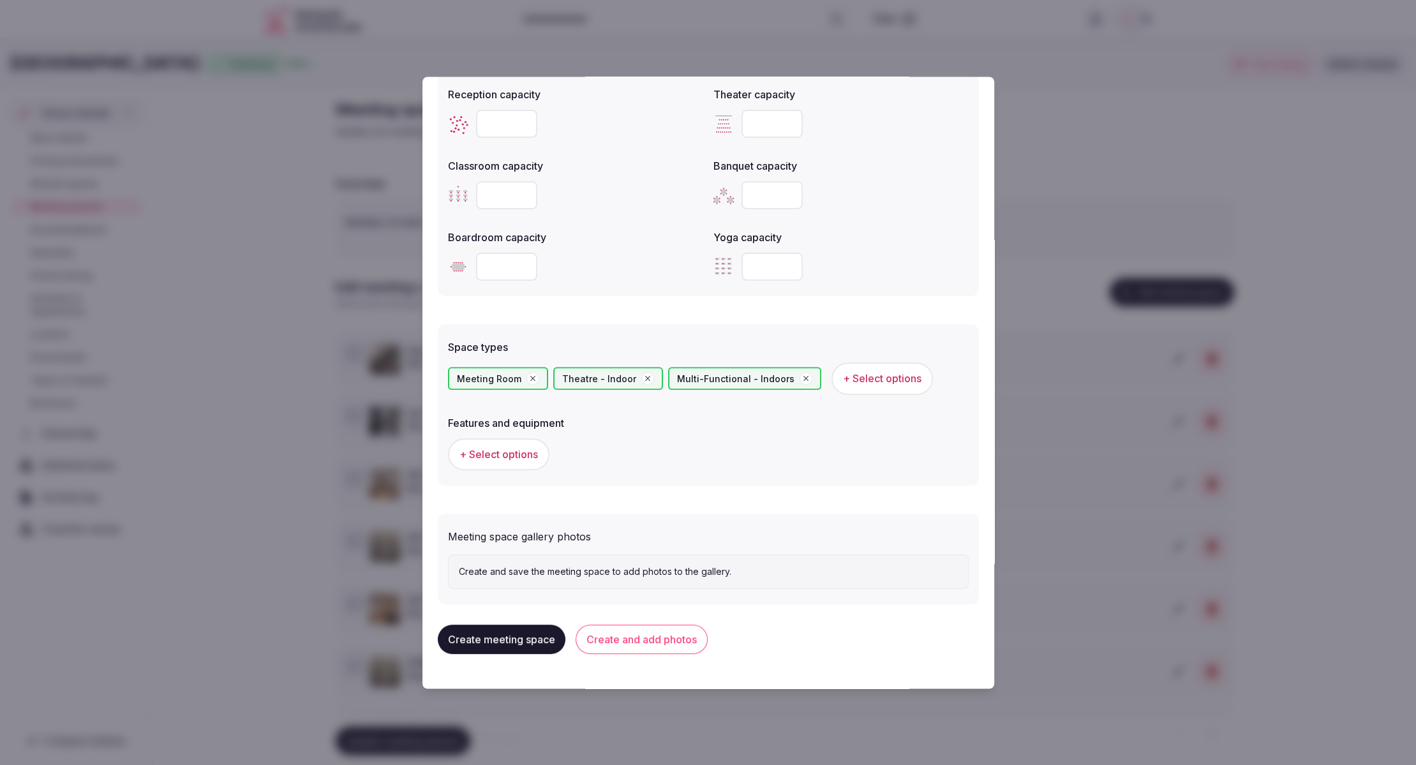
click at [493, 452] on span "+ Select options" at bounding box center [498, 454] width 78 height 14
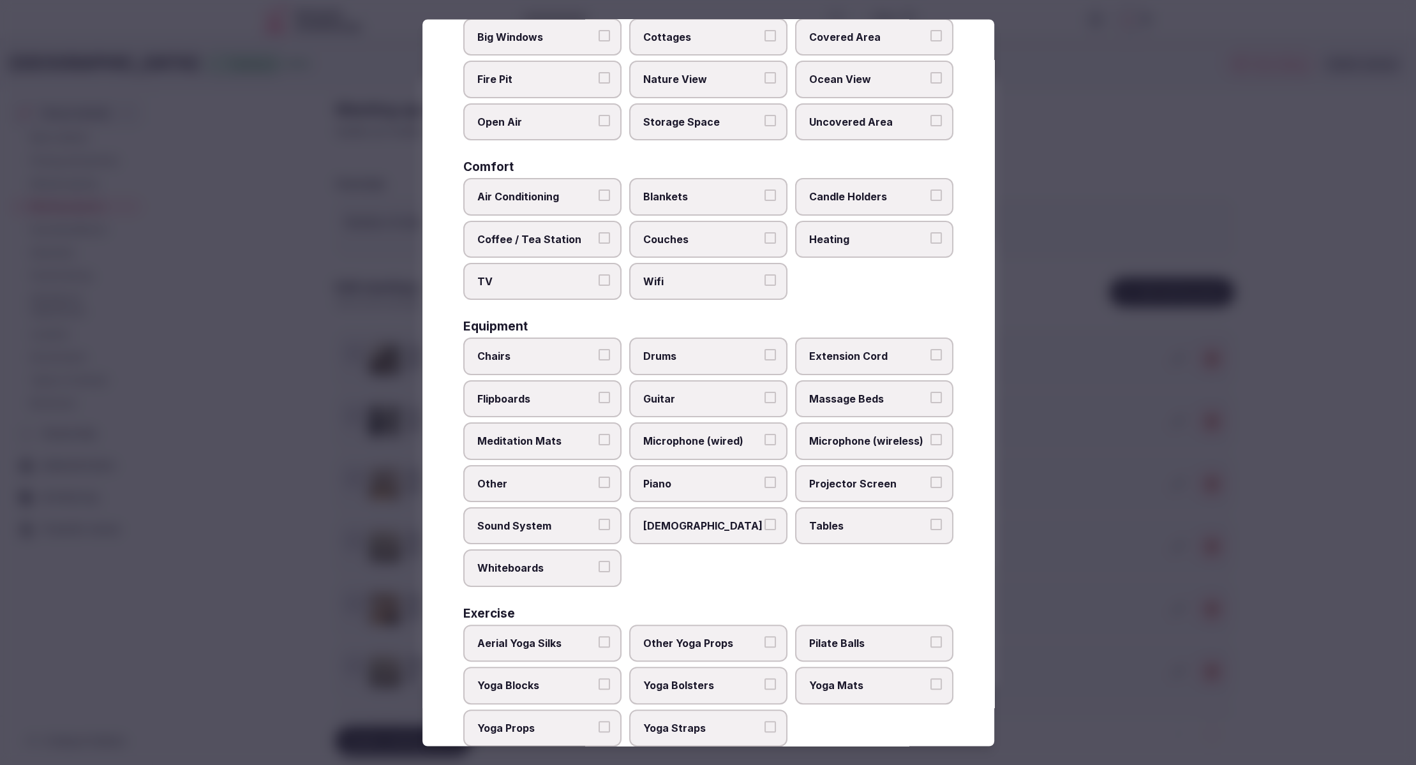
scroll to position [151, 0]
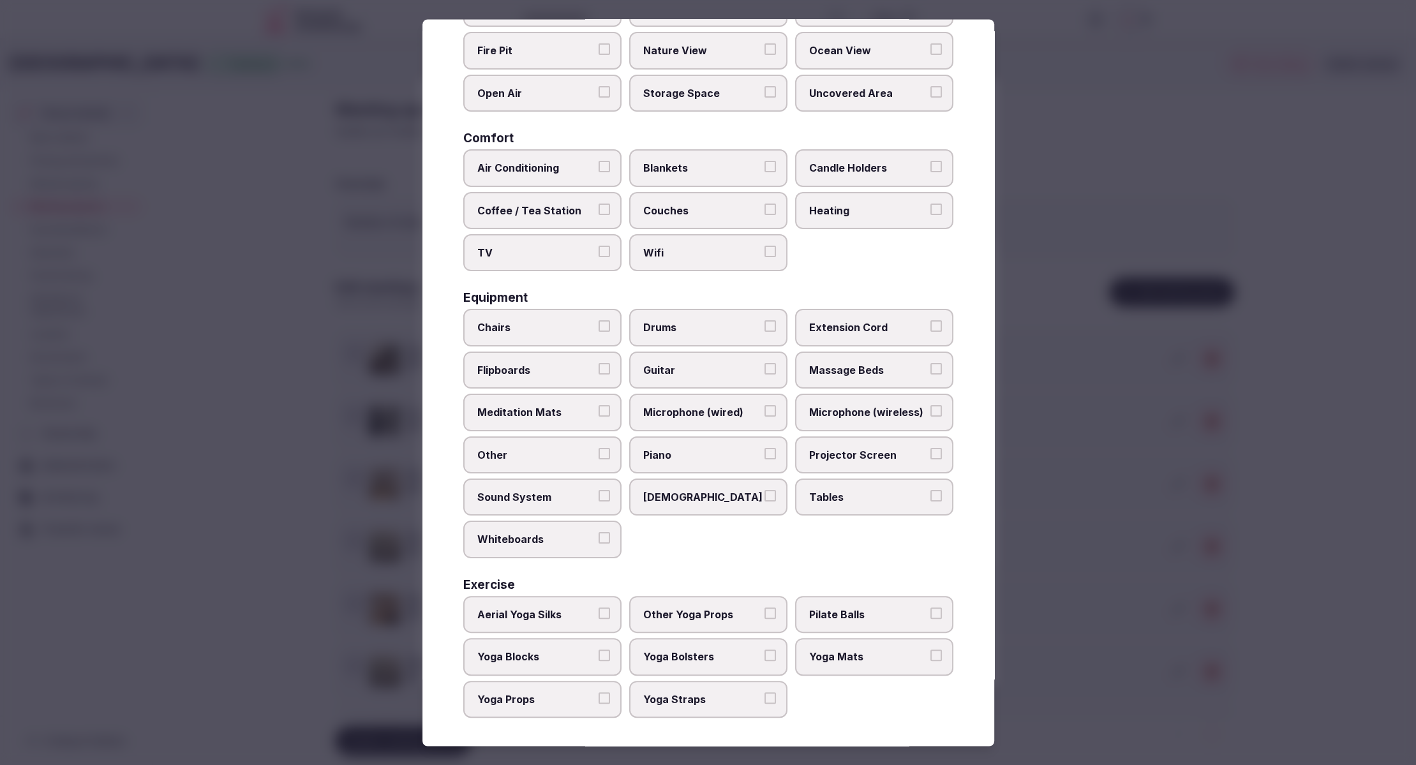
click at [873, 490] on span "Tables" at bounding box center [867, 497] width 117 height 14
click at [930, 490] on button "Tables" at bounding box center [935, 495] width 11 height 11
click at [513, 327] on span "Chairs" at bounding box center [535, 328] width 117 height 14
click at [598, 327] on button "Chairs" at bounding box center [603, 326] width 11 height 11
click at [877, 453] on span "Projector Screen" at bounding box center [867, 455] width 117 height 14
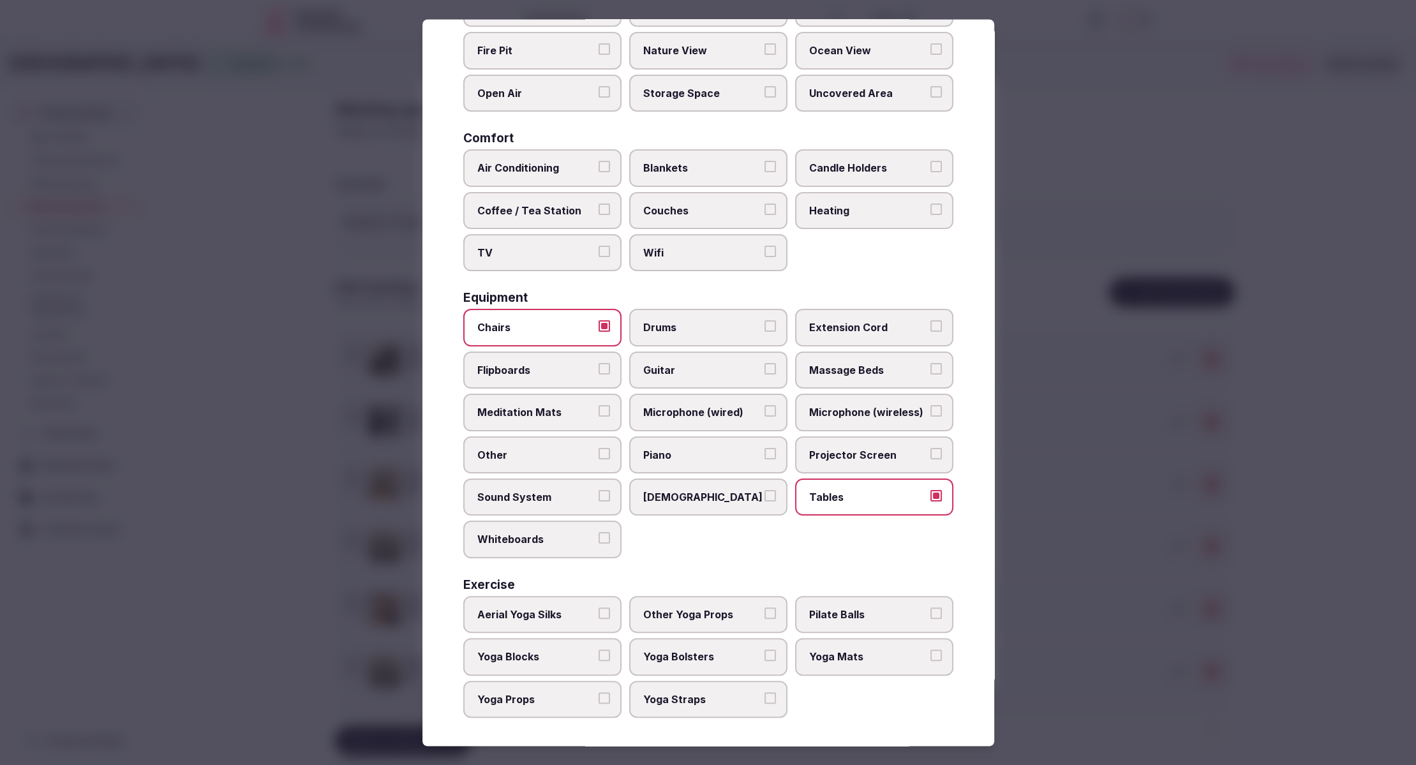
click at [930, 453] on button "Projector Screen" at bounding box center [935, 453] width 11 height 11
click at [522, 490] on span "Sound System" at bounding box center [535, 497] width 117 height 14
click at [598, 490] on button "Sound System" at bounding box center [603, 495] width 11 height 11
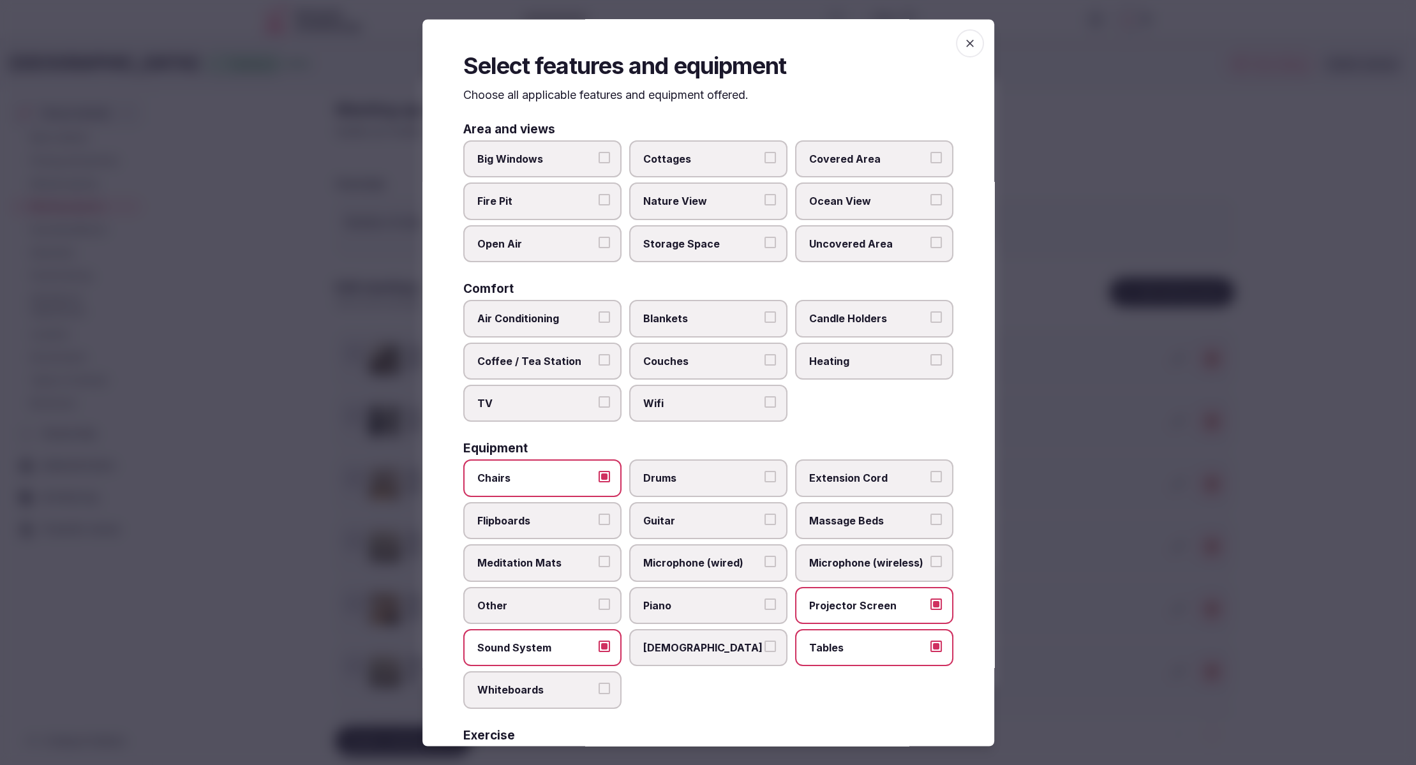
click at [500, 313] on span "Air Conditioning" at bounding box center [535, 319] width 117 height 14
click at [598, 313] on button "Air Conditioning" at bounding box center [603, 317] width 11 height 11
click at [727, 410] on label "Wifi" at bounding box center [708, 403] width 158 height 37
click at [764, 408] on button "Wifi" at bounding box center [769, 402] width 11 height 11
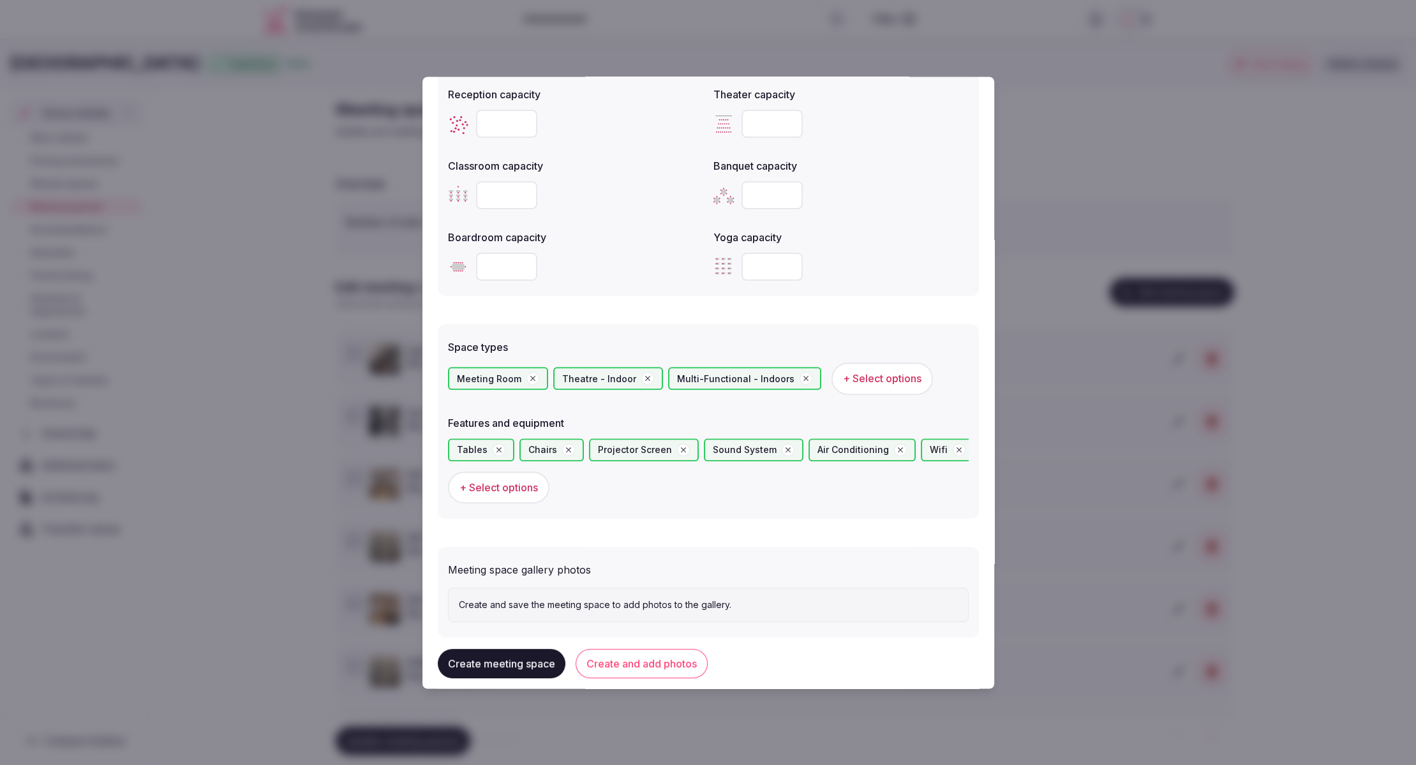
click at [633, 665] on button "Create and add photos" at bounding box center [641, 663] width 132 height 29
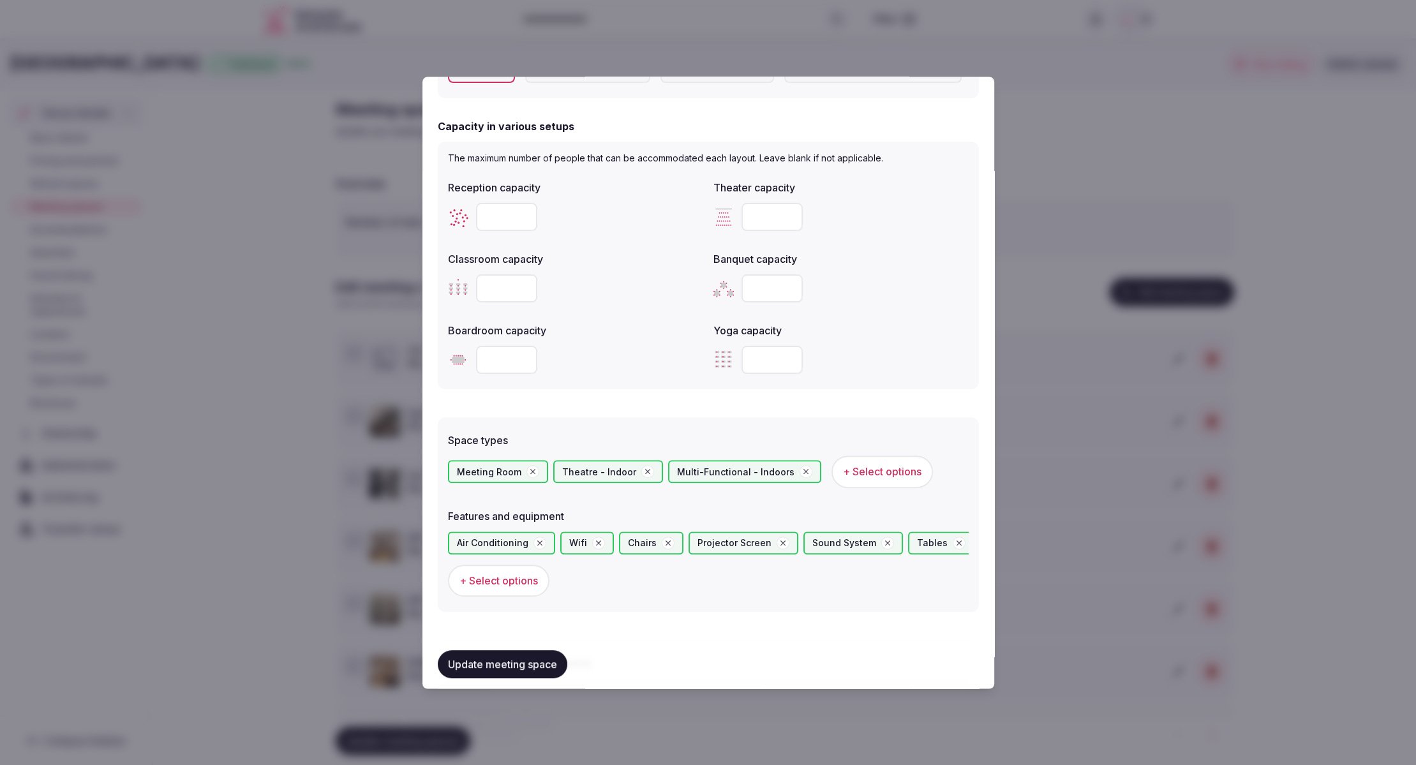
scroll to position [626, 0]
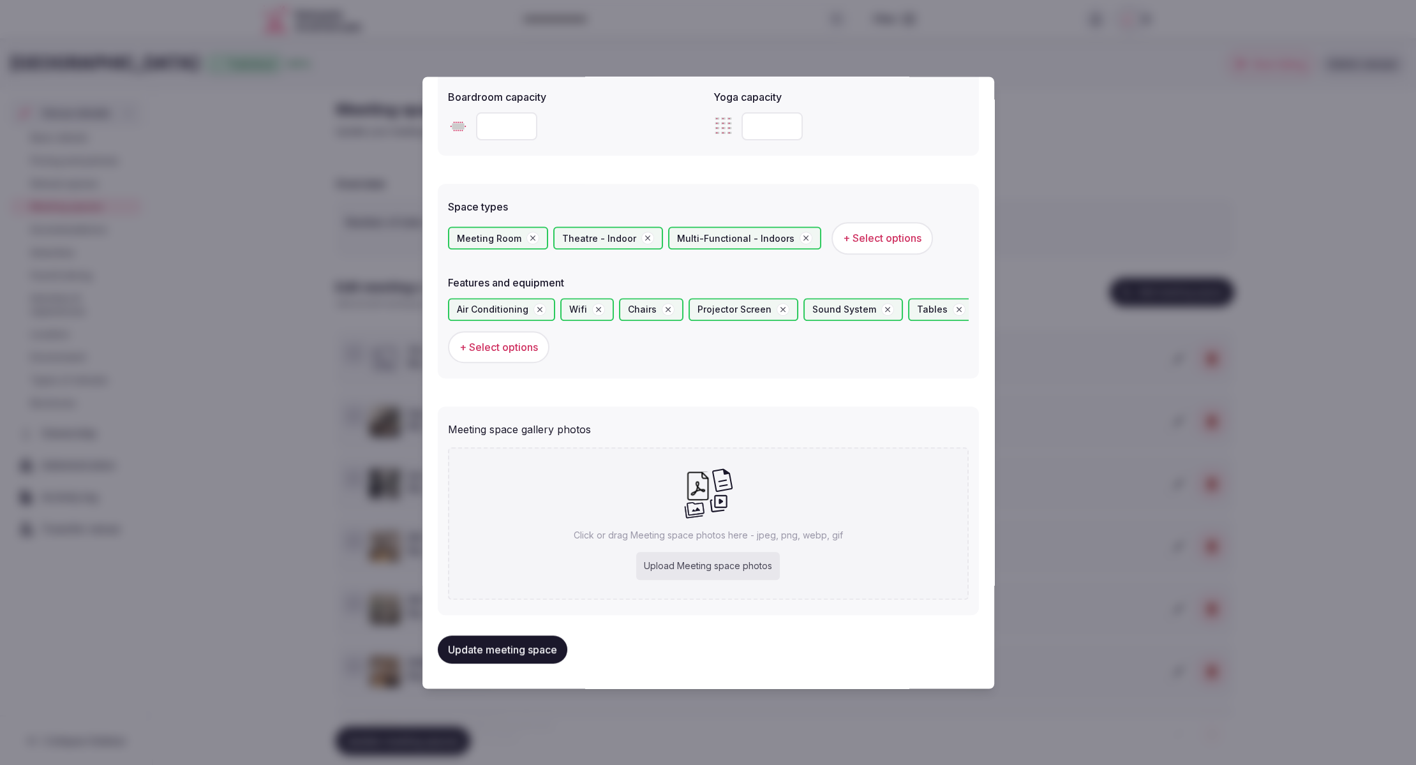
click at [737, 569] on div "Upload Meeting space photos" at bounding box center [708, 566] width 144 height 28
type input "**********"
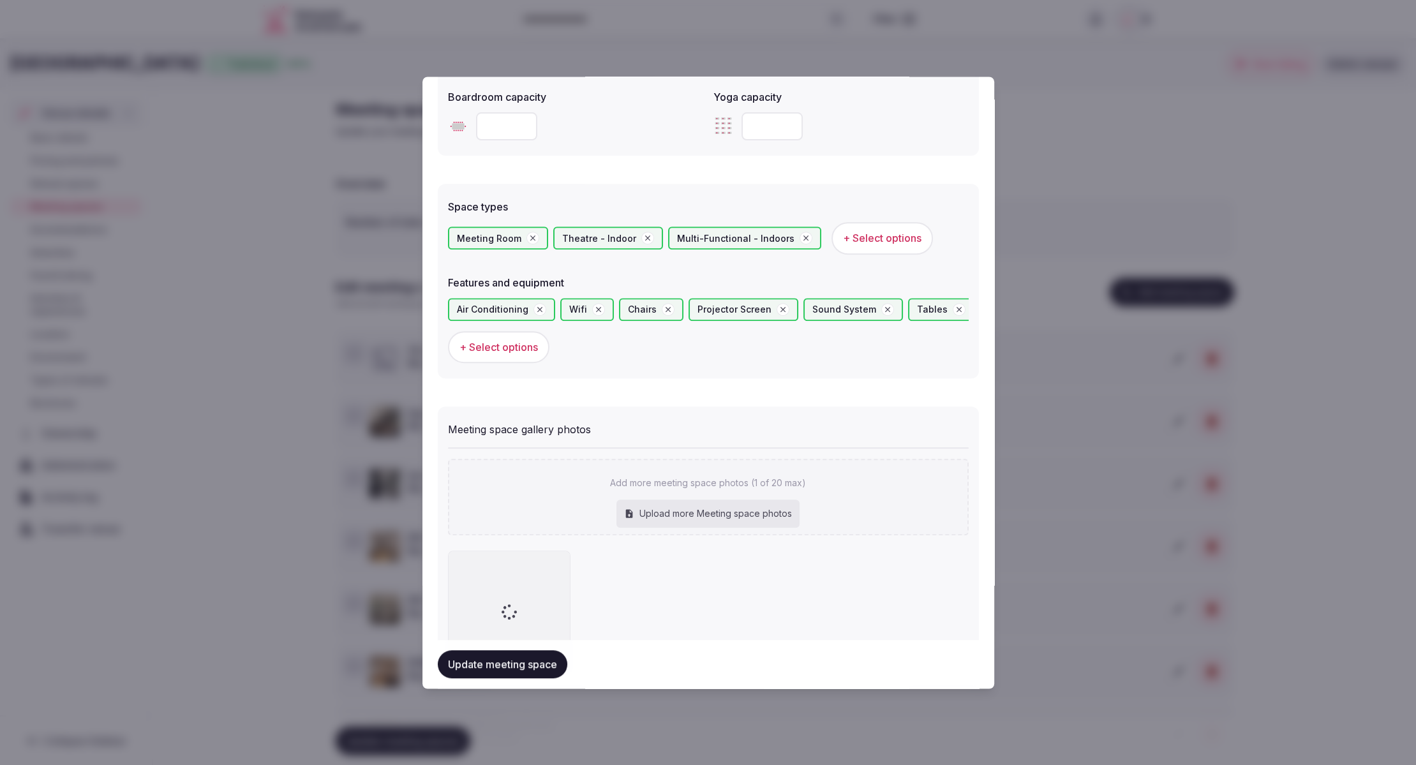
scroll to position [699, 0]
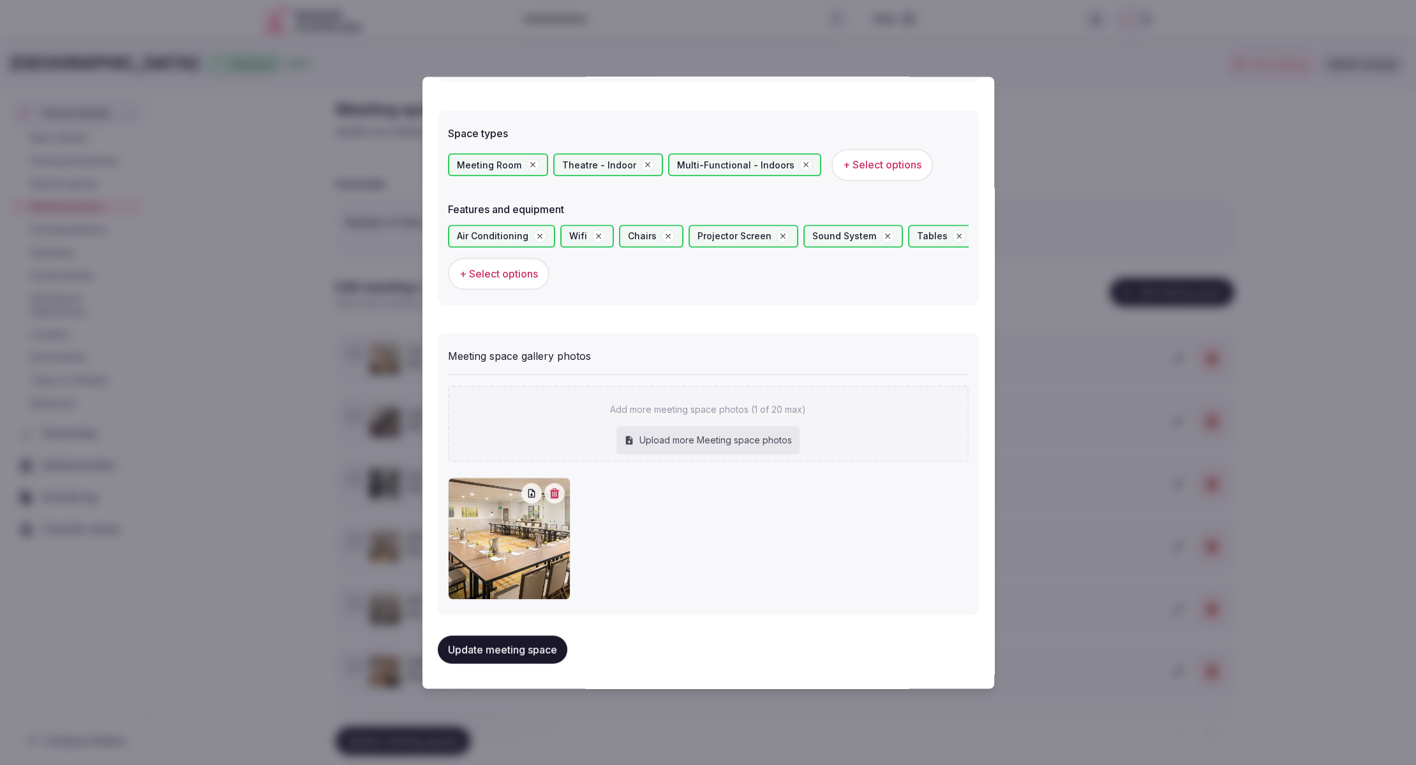
click at [473, 651] on button "Update meeting space" at bounding box center [503, 649] width 130 height 28
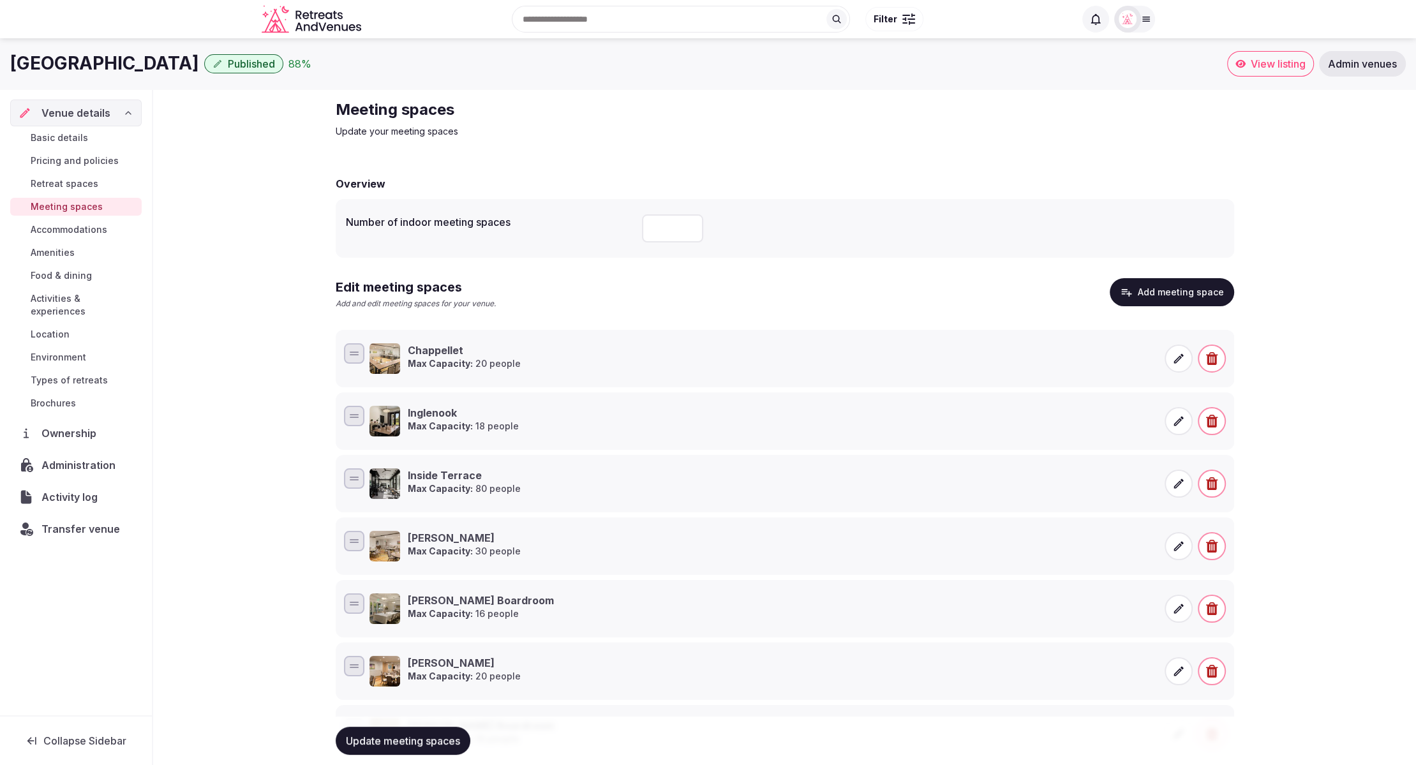
click at [1185, 295] on button "Add meeting space" at bounding box center [1171, 292] width 124 height 28
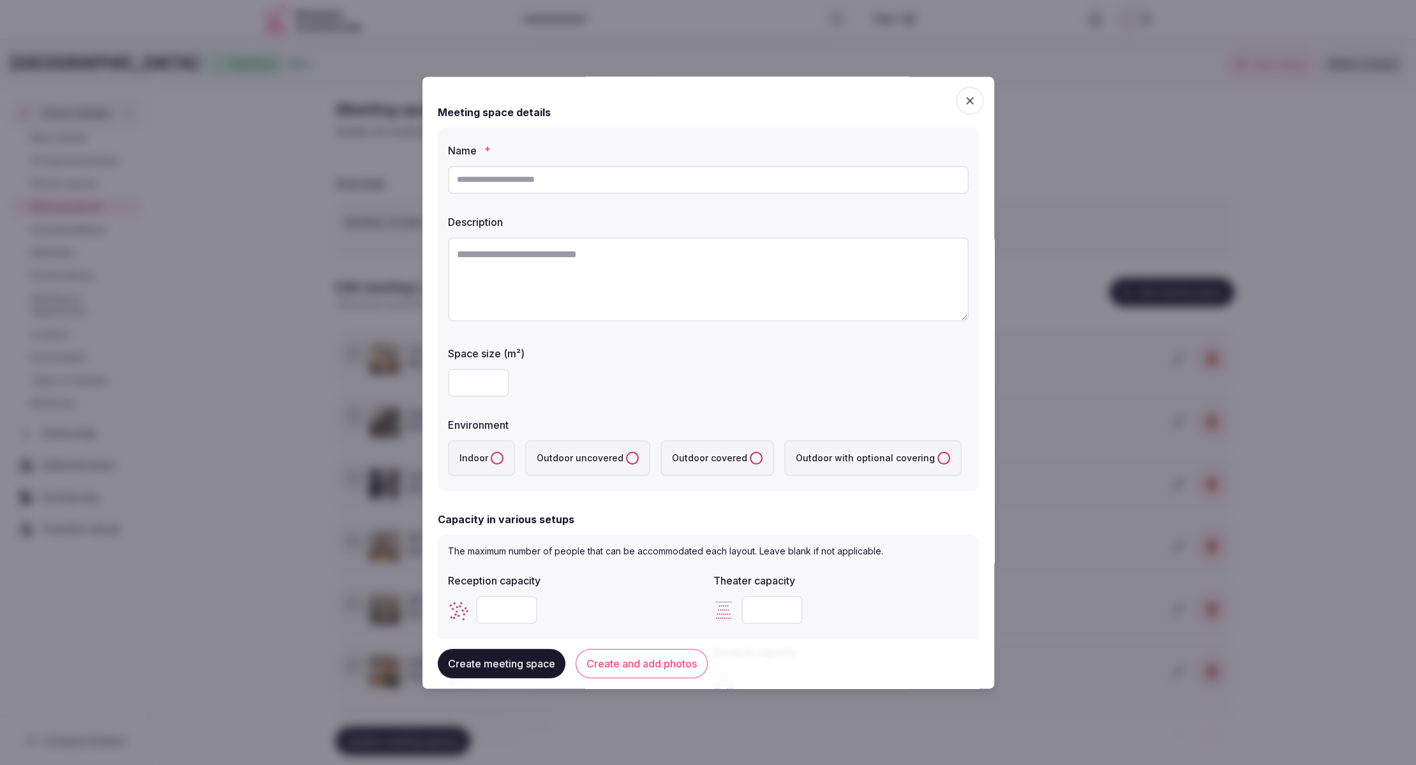
click at [725, 179] on input "text" at bounding box center [708, 180] width 521 height 28
paste input "**********"
type input "**********"
click at [597, 262] on textarea at bounding box center [708, 279] width 521 height 84
paste textarea "**********"
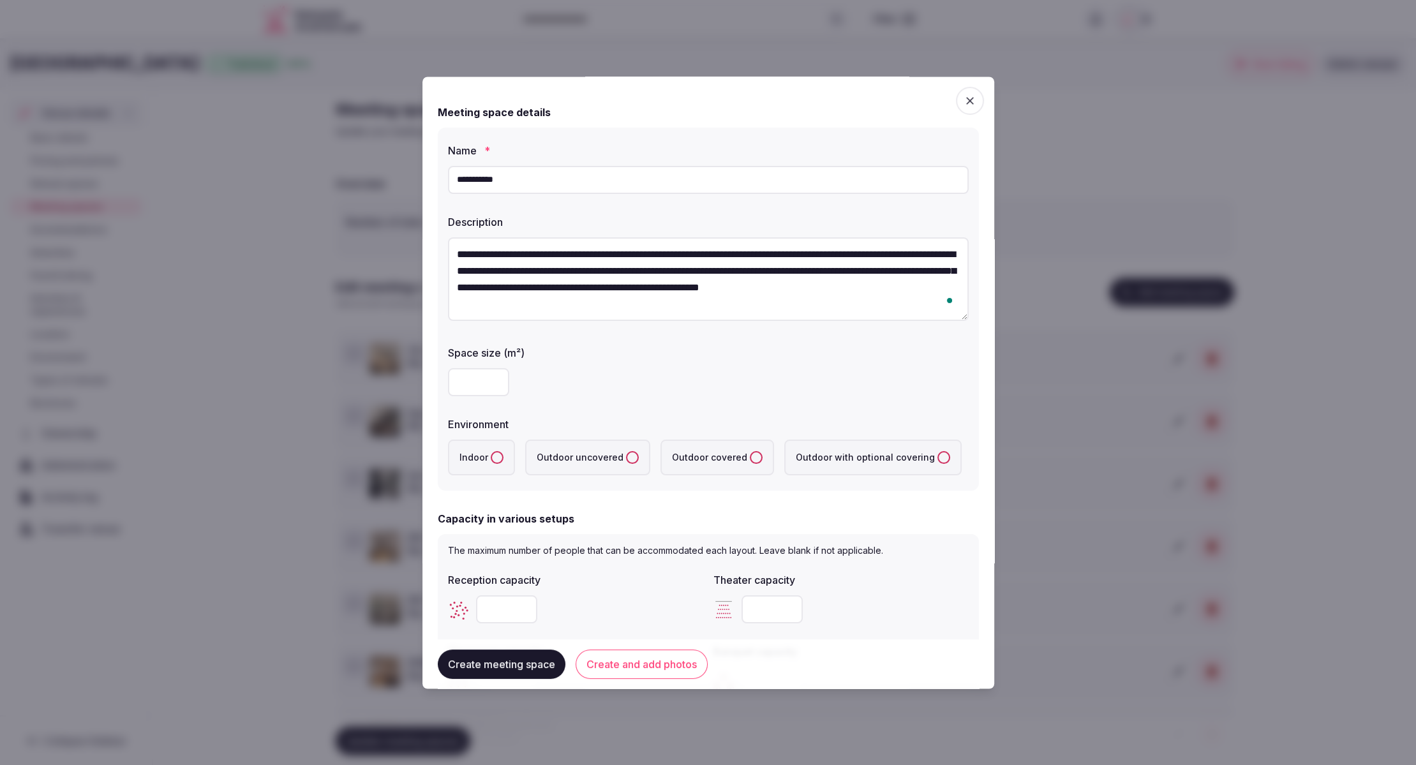
type textarea "**********"
click at [475, 378] on input "number" at bounding box center [478, 383] width 61 height 28
type input "**"
click at [777, 414] on div "Environment" at bounding box center [708, 421] width 521 height 18
drag, startPoint x: 500, startPoint y: 462, endPoint x: 511, endPoint y: 464, distance: 11.6
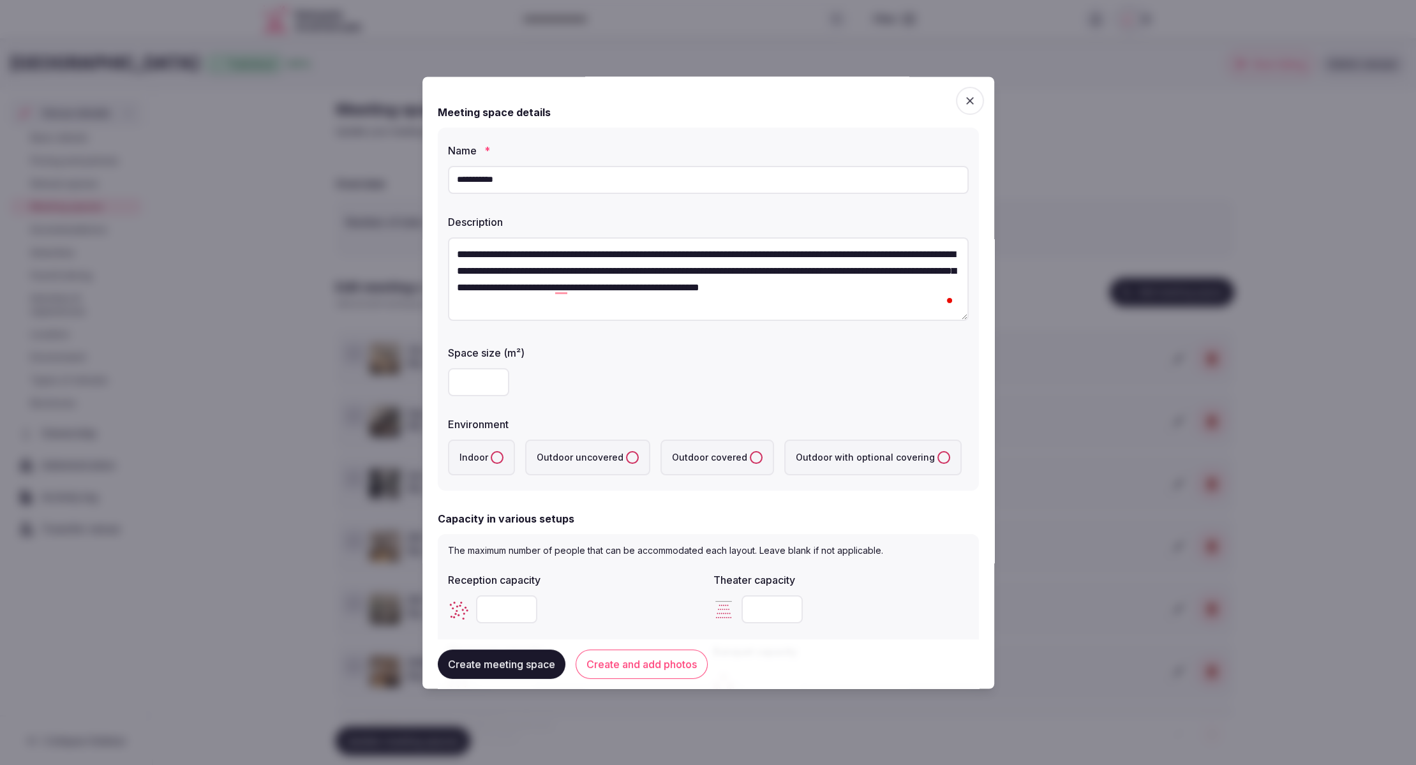
click at [500, 462] on button "Indoor" at bounding box center [497, 458] width 13 height 13
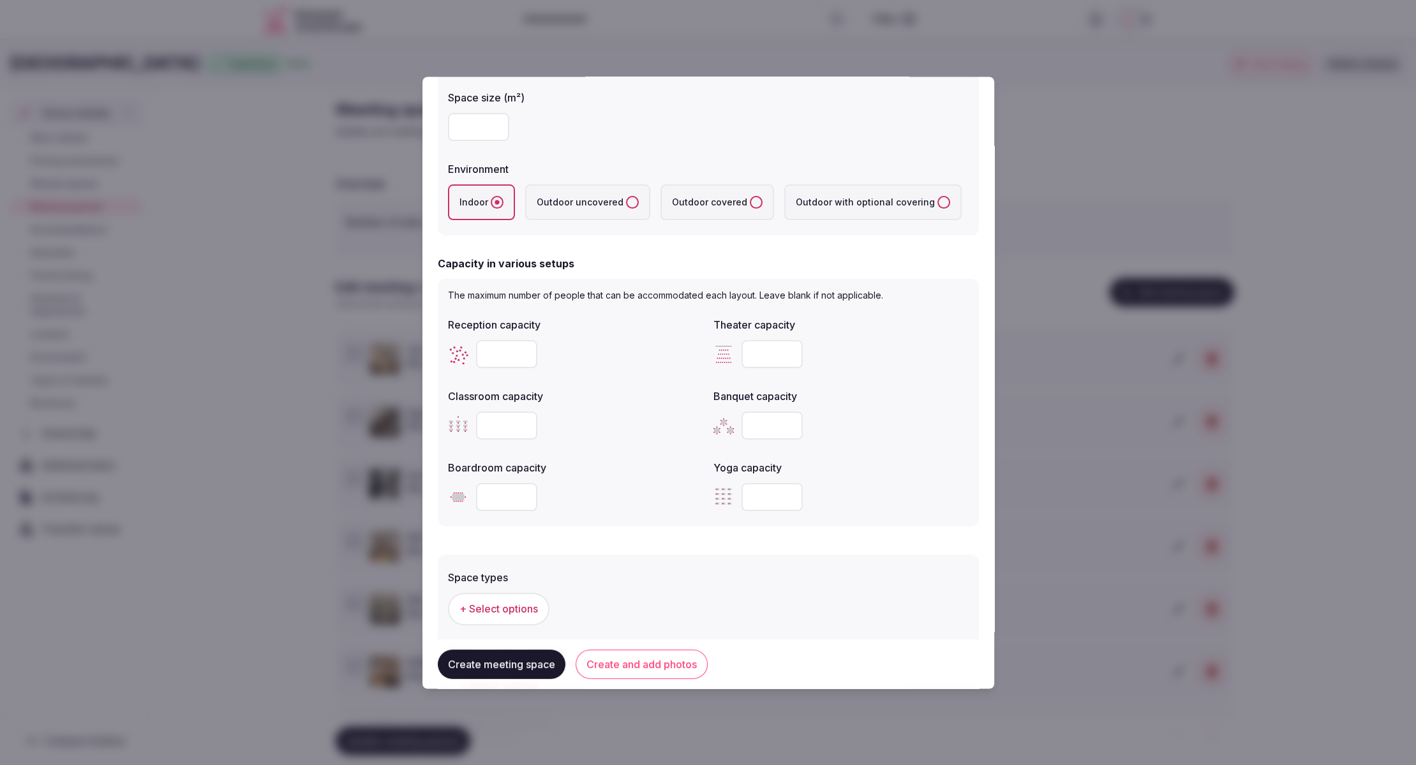
scroll to position [270, 0]
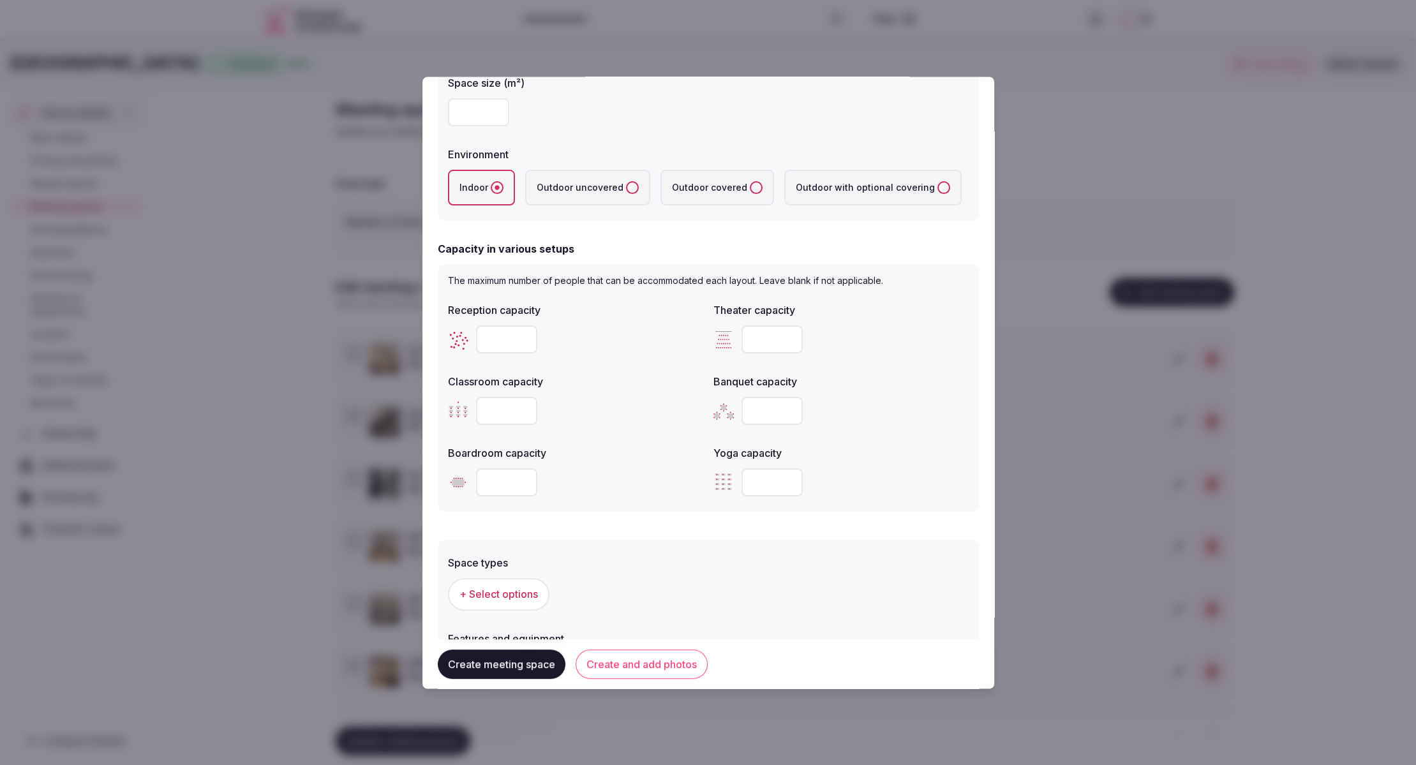
click at [498, 339] on input "number" at bounding box center [506, 340] width 61 height 28
type input "**"
click at [635, 370] on div "Classroom capacity" at bounding box center [575, 378] width 255 height 18
click at [506, 481] on input "number" at bounding box center [506, 483] width 61 height 28
type input "**"
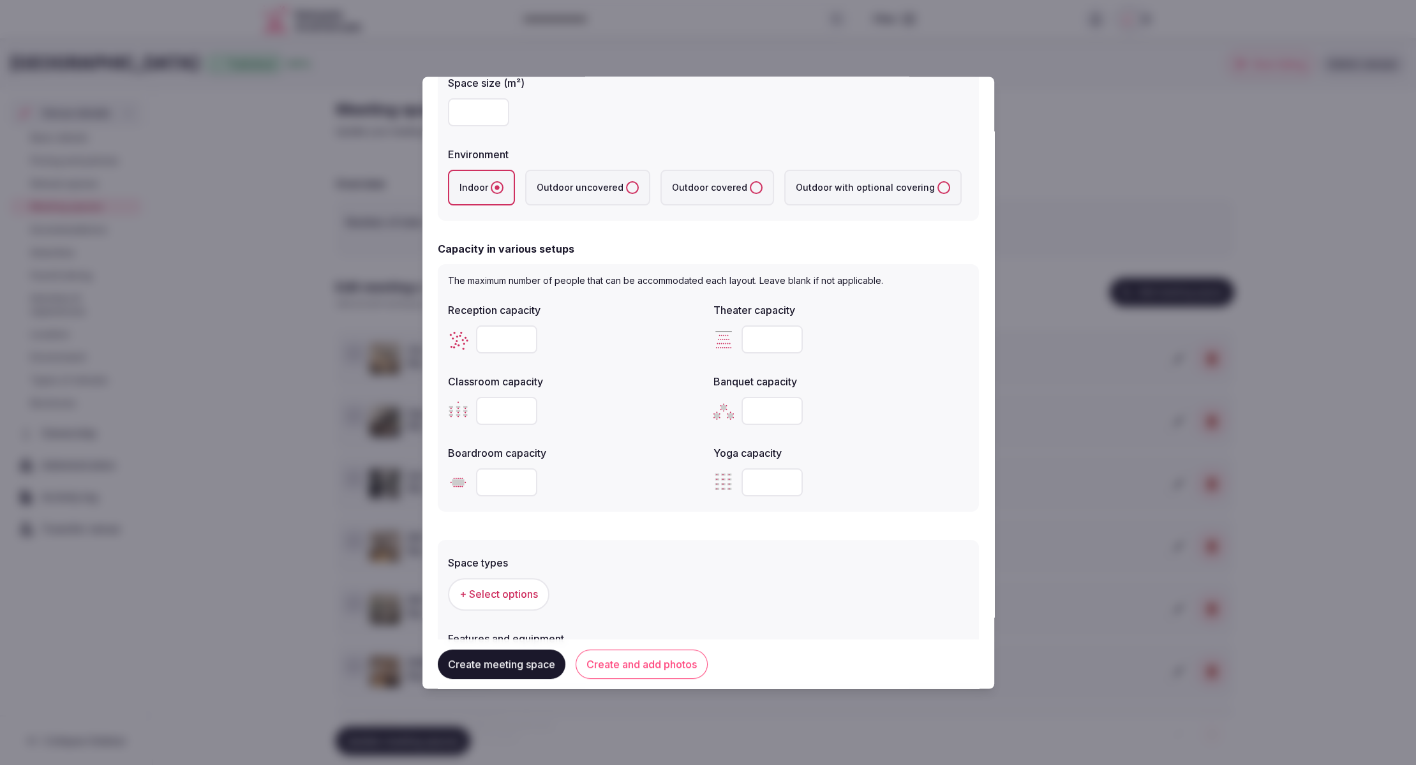
click at [762, 348] on input "number" at bounding box center [771, 340] width 61 height 28
click at [764, 344] on input "number" at bounding box center [771, 340] width 61 height 28
type input "**"
click at [917, 381] on label "Banquet capacity" at bounding box center [840, 382] width 255 height 10
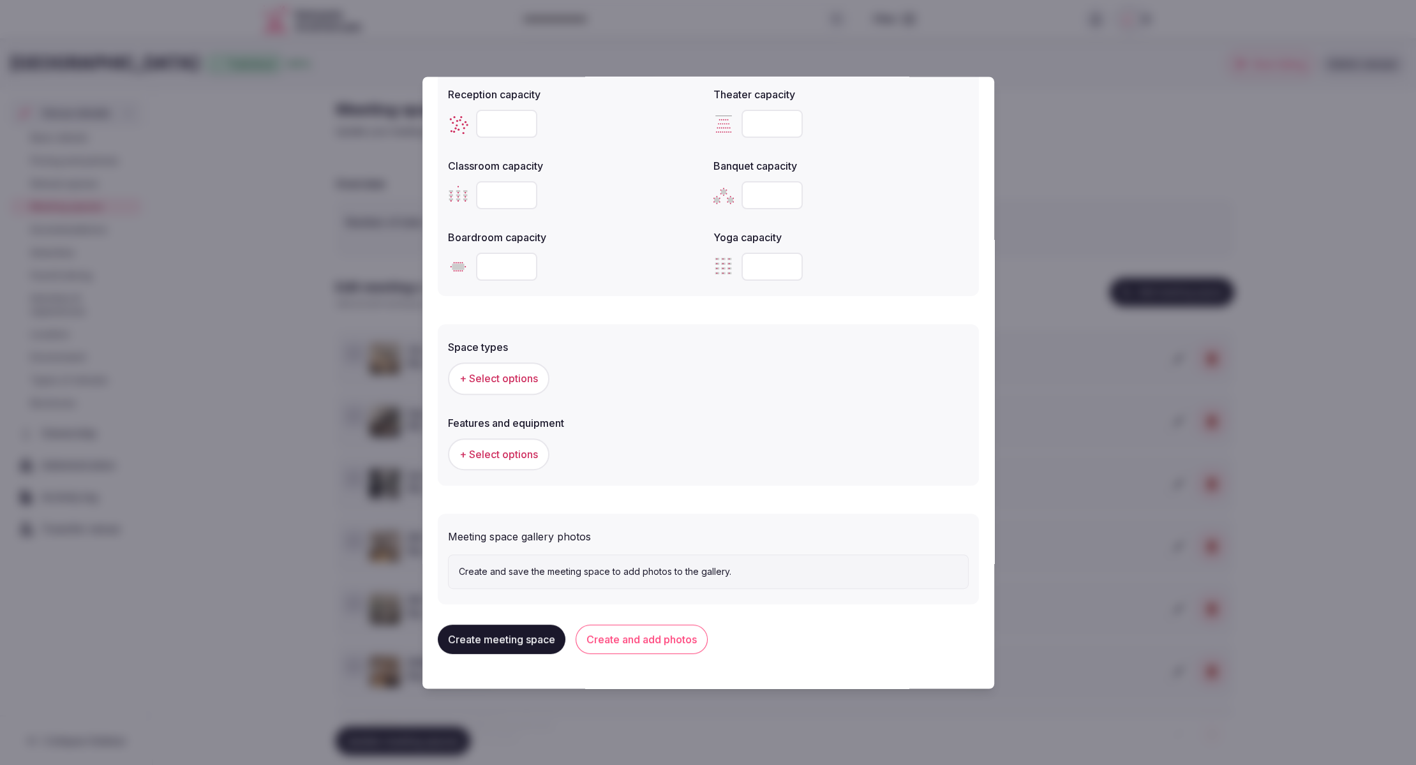
click at [501, 383] on span "+ Select options" at bounding box center [498, 379] width 78 height 14
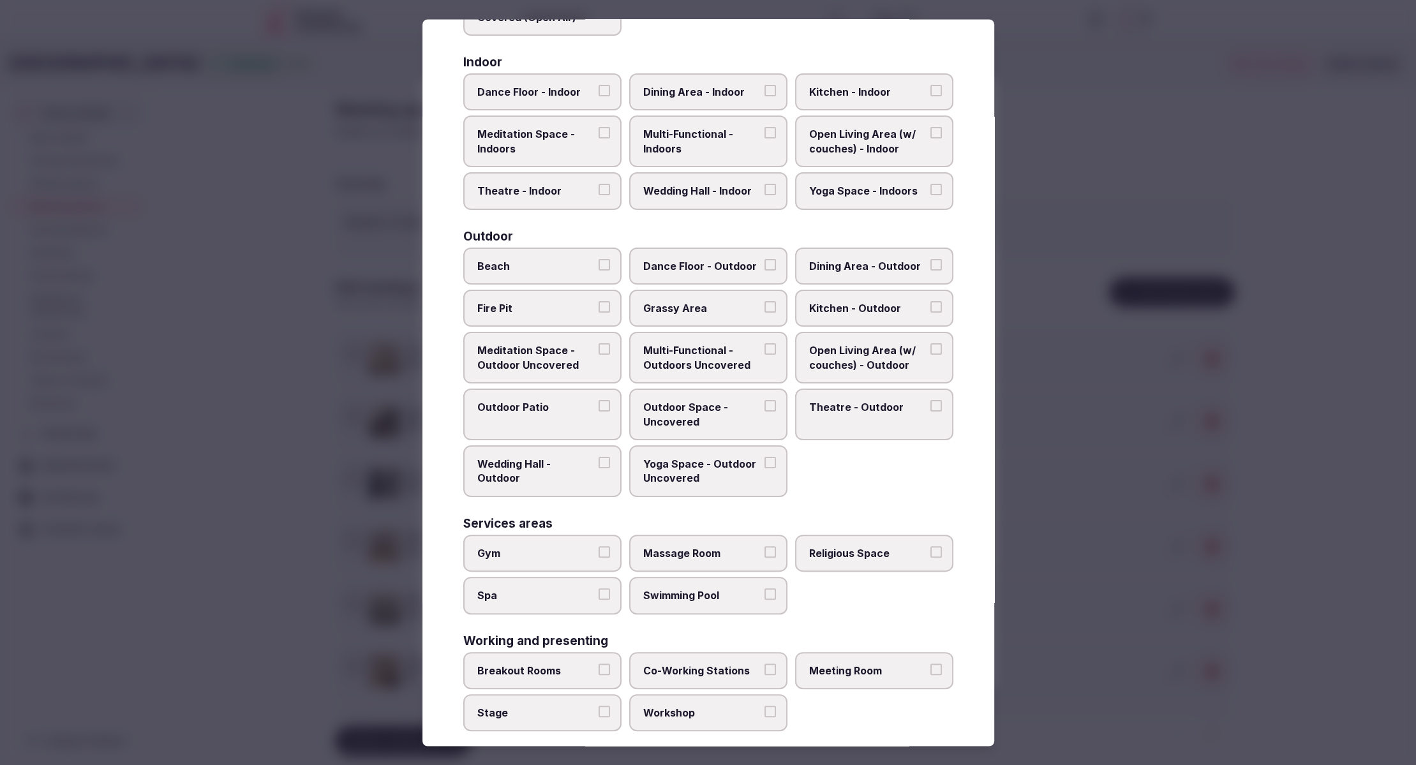
scroll to position [241, 0]
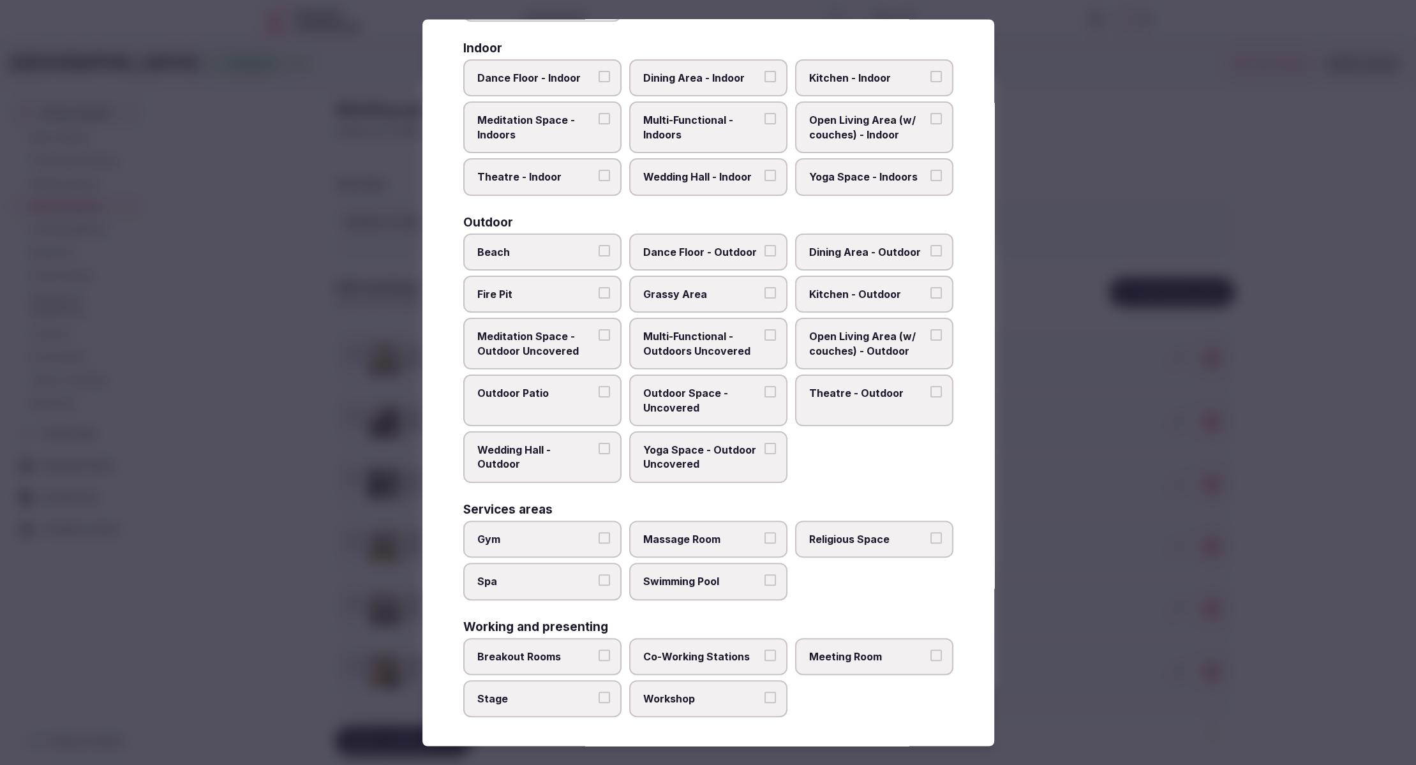
click at [866, 666] on label "Meeting Room" at bounding box center [874, 656] width 158 height 37
click at [930, 661] on button "Meeting Room" at bounding box center [935, 654] width 11 height 11
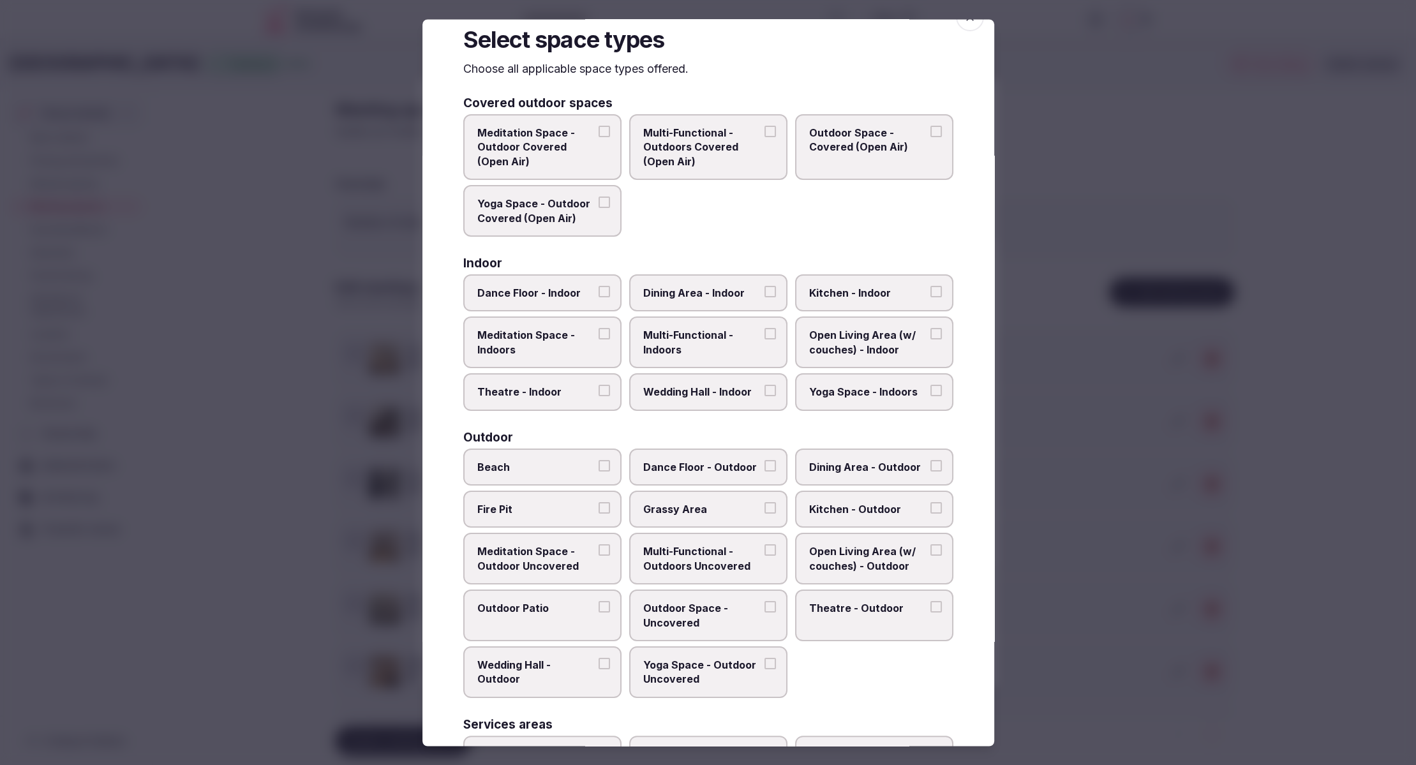
scroll to position [23, 0]
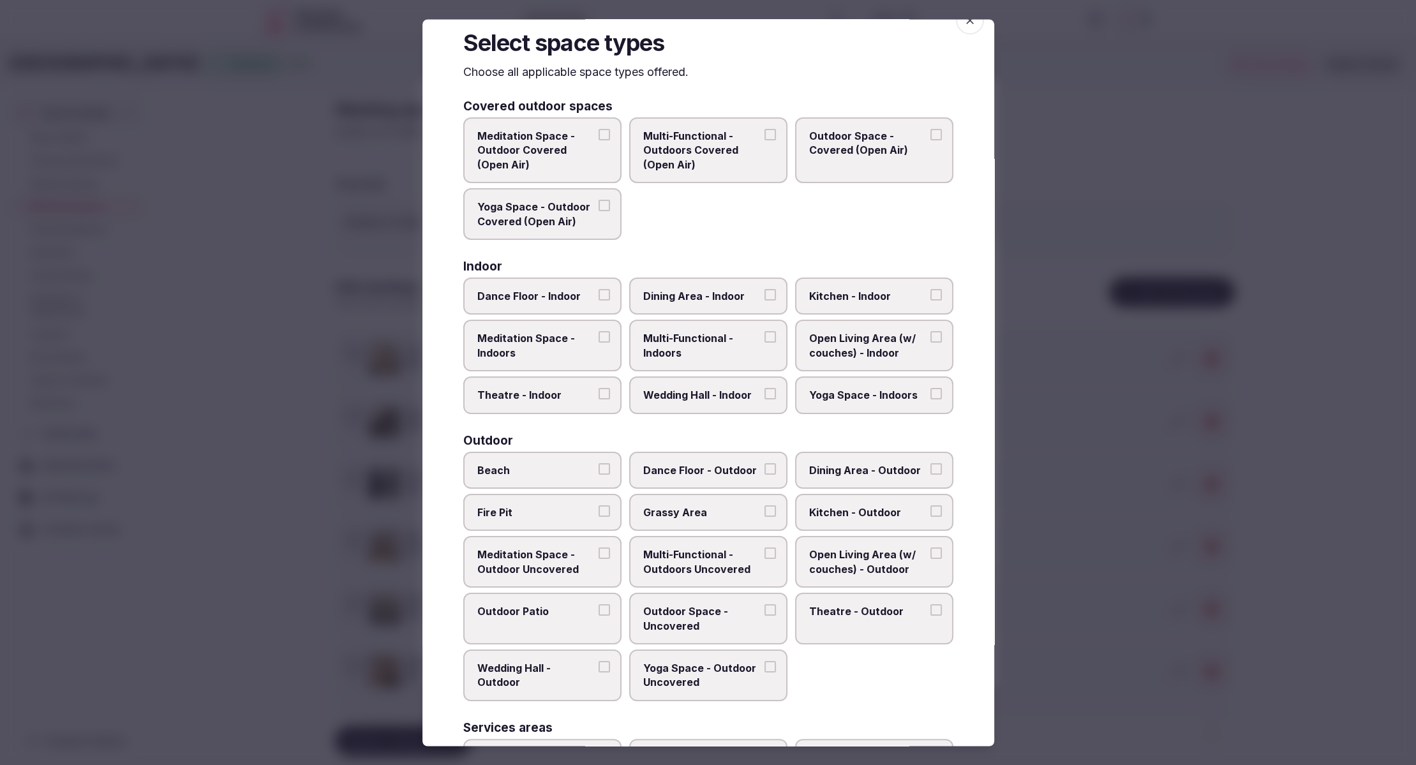
click at [554, 396] on span "Theatre - Indoor" at bounding box center [535, 396] width 117 height 14
click at [598, 396] on button "Theatre - Indoor" at bounding box center [603, 394] width 11 height 11
click at [705, 357] on span "Multi-Functional - Indoors" at bounding box center [701, 346] width 117 height 29
click at [764, 343] on button "Multi-Functional - Indoors" at bounding box center [769, 337] width 11 height 11
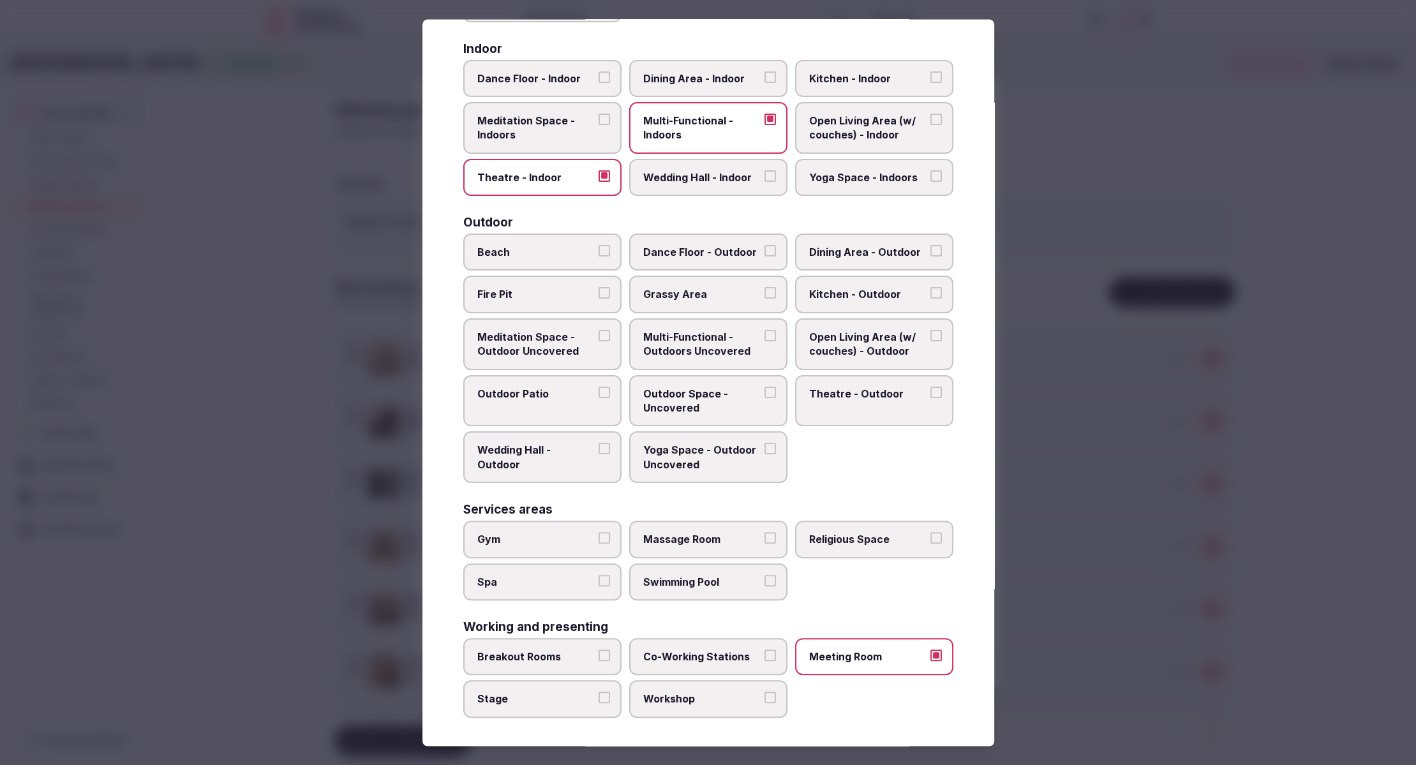
click at [1160, 614] on div at bounding box center [708, 382] width 1416 height 765
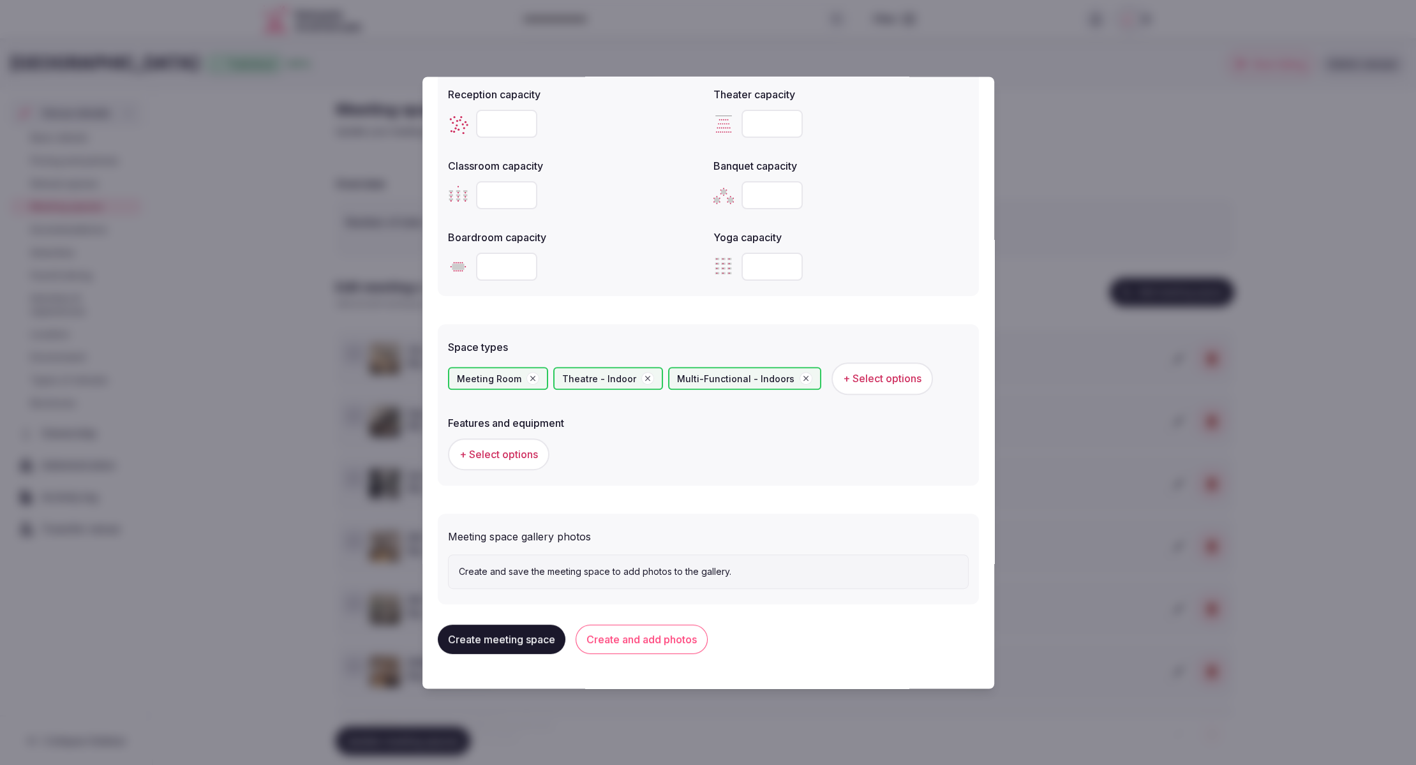
click at [625, 635] on button "Create and add photos" at bounding box center [641, 639] width 132 height 29
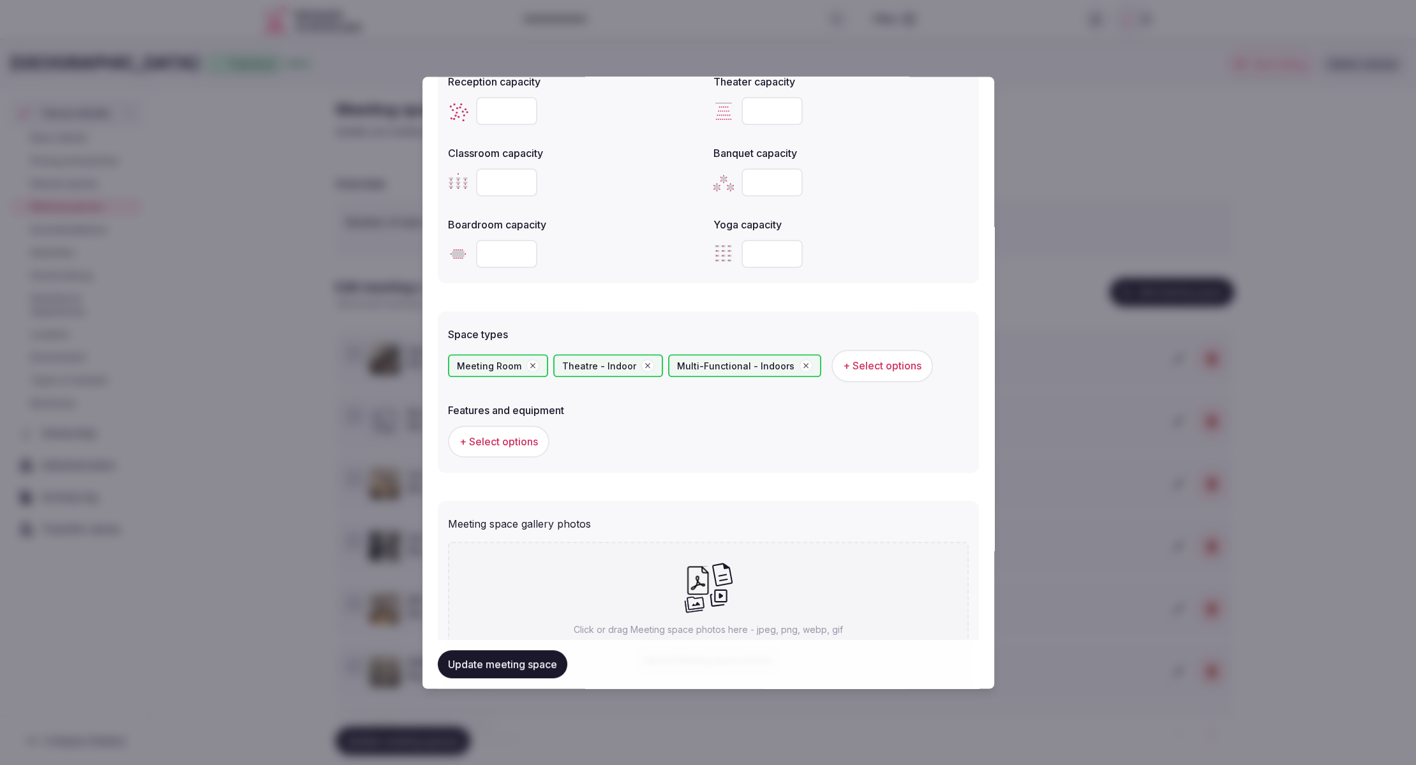
scroll to position [593, 0]
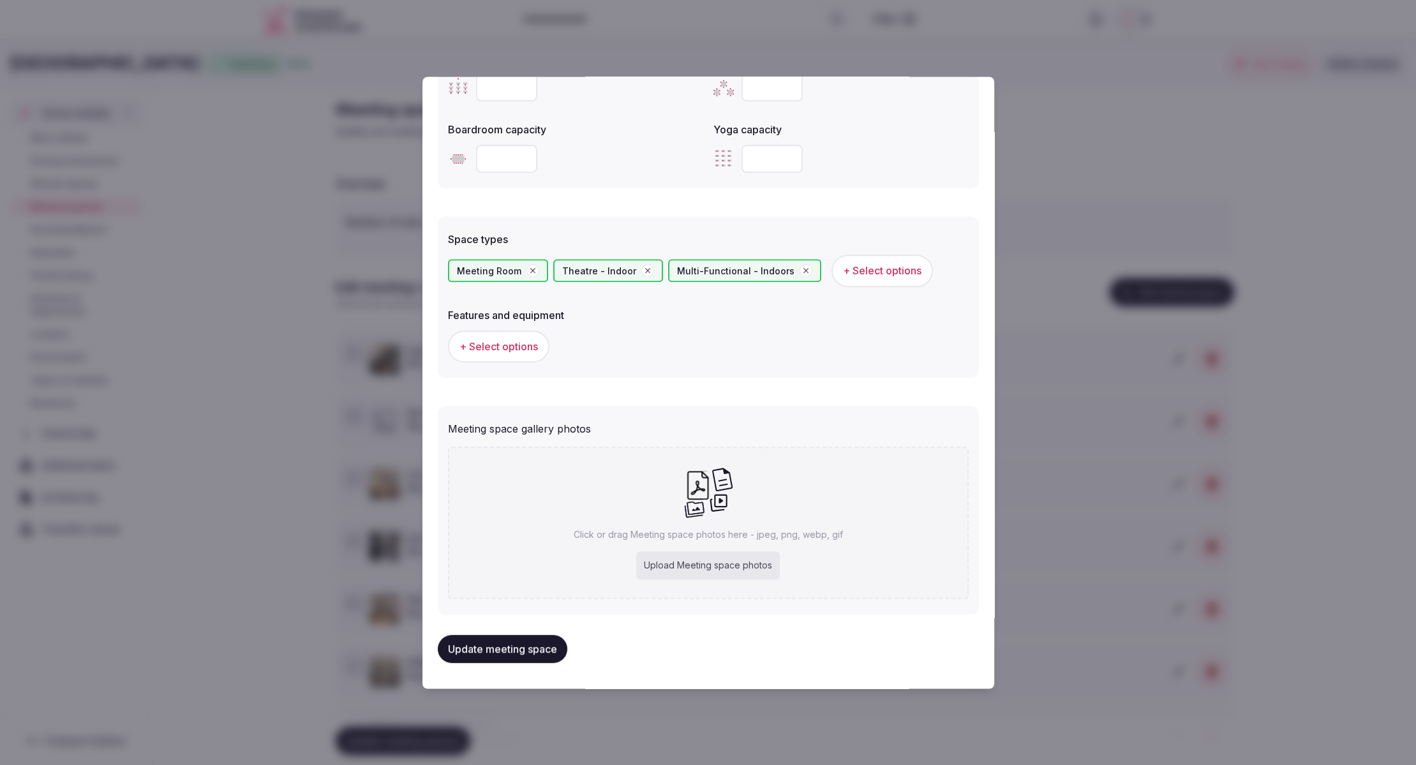
click at [706, 565] on div "Upload Meeting space photos" at bounding box center [708, 565] width 144 height 28
type input "**********"
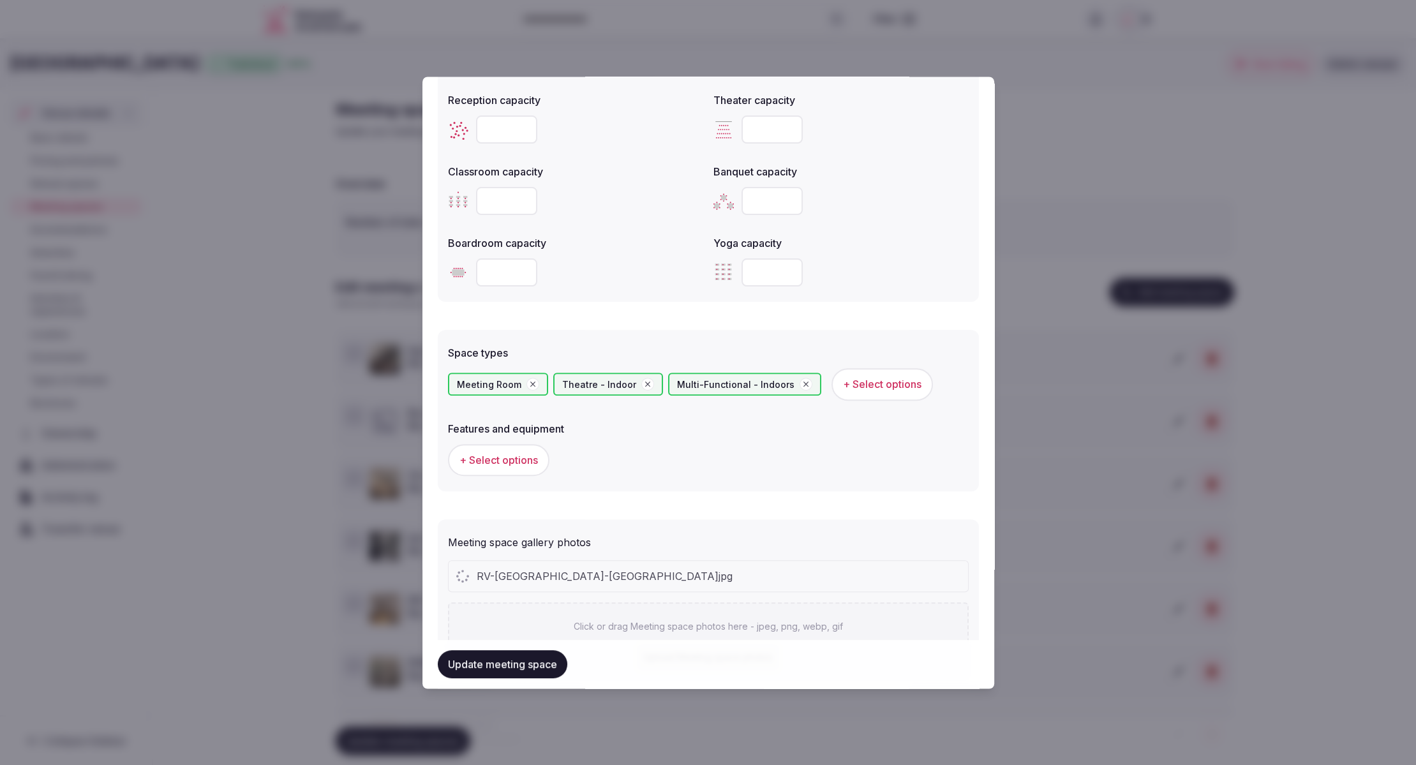
scroll to position [559, 0]
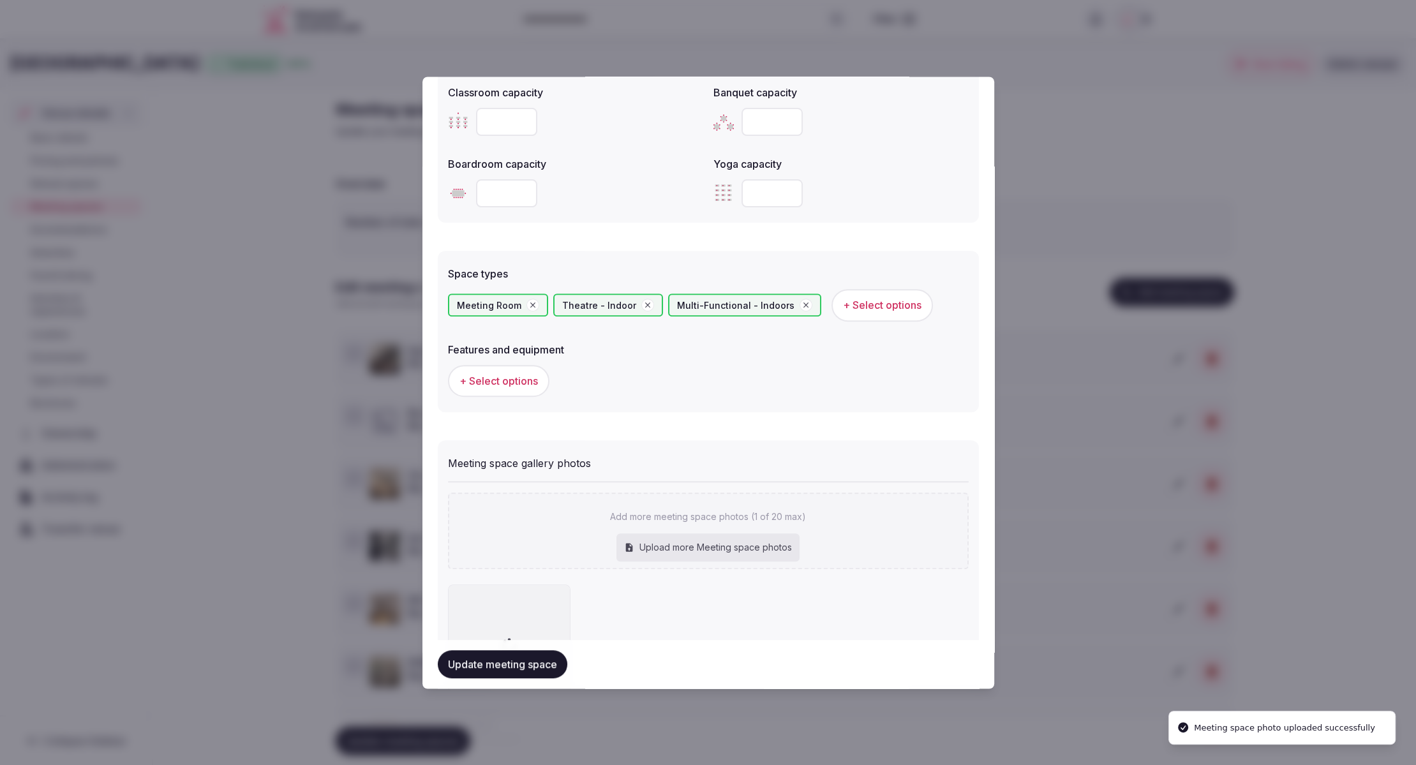
click at [485, 374] on span "+ Select options" at bounding box center [498, 381] width 78 height 14
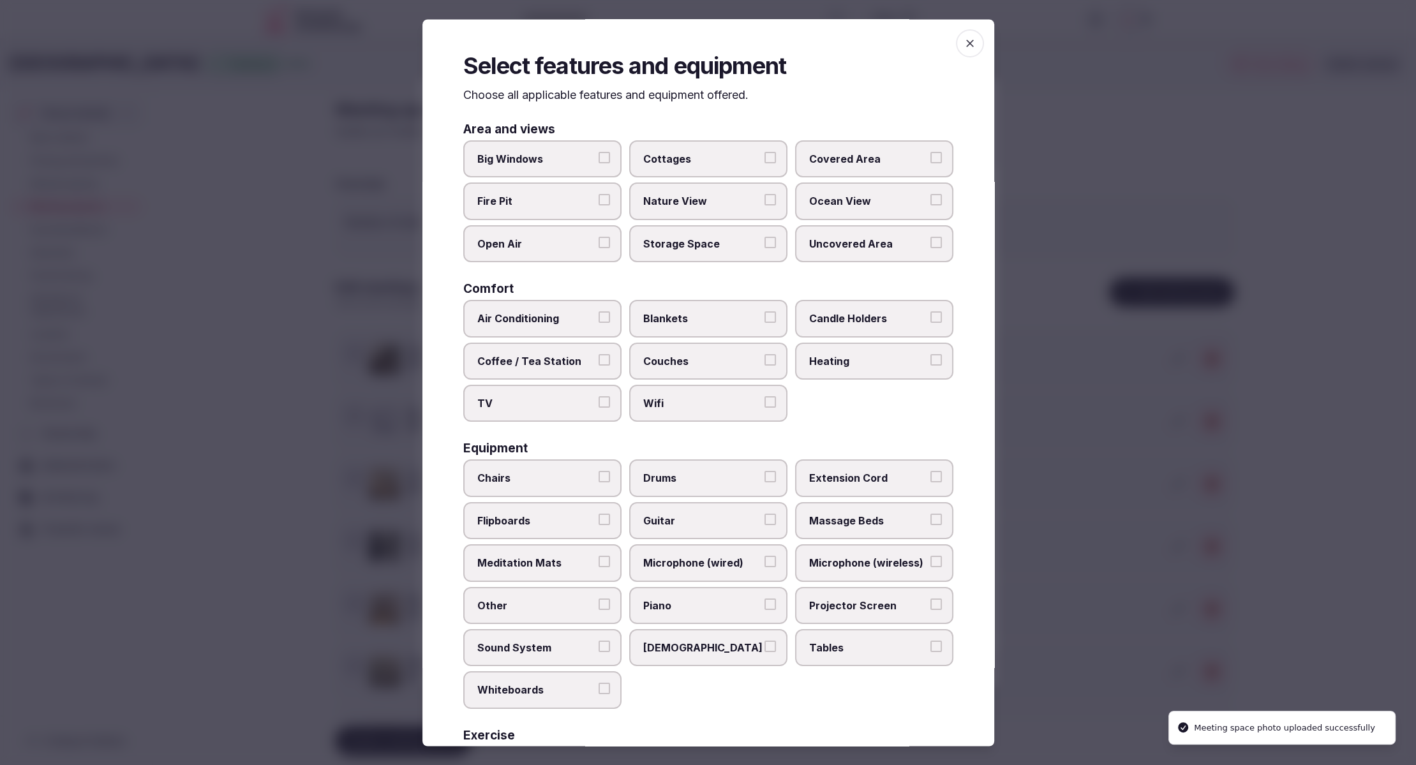
click at [557, 317] on span "Air Conditioning" at bounding box center [535, 319] width 117 height 14
click at [598, 317] on button "Air Conditioning" at bounding box center [603, 317] width 11 height 11
click at [706, 394] on label "Wifi" at bounding box center [708, 403] width 158 height 37
click at [764, 397] on button "Wifi" at bounding box center [769, 402] width 11 height 11
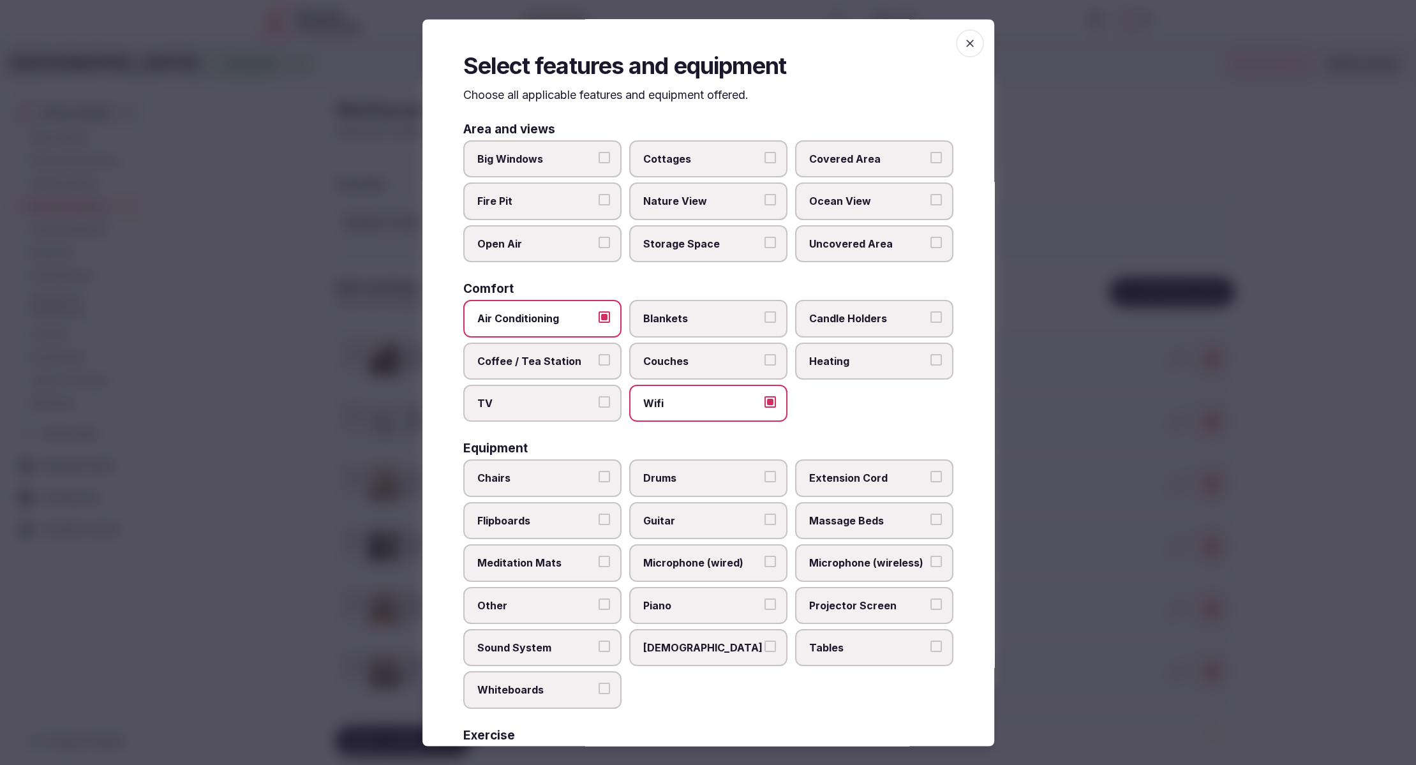
click at [533, 163] on span "Big Windows" at bounding box center [535, 159] width 117 height 14
click at [598, 163] on button "Big Windows" at bounding box center [603, 157] width 11 height 11
click at [540, 155] on span "Big Windows" at bounding box center [535, 159] width 117 height 14
click at [598, 155] on button "Big Windows" at bounding box center [603, 157] width 11 height 11
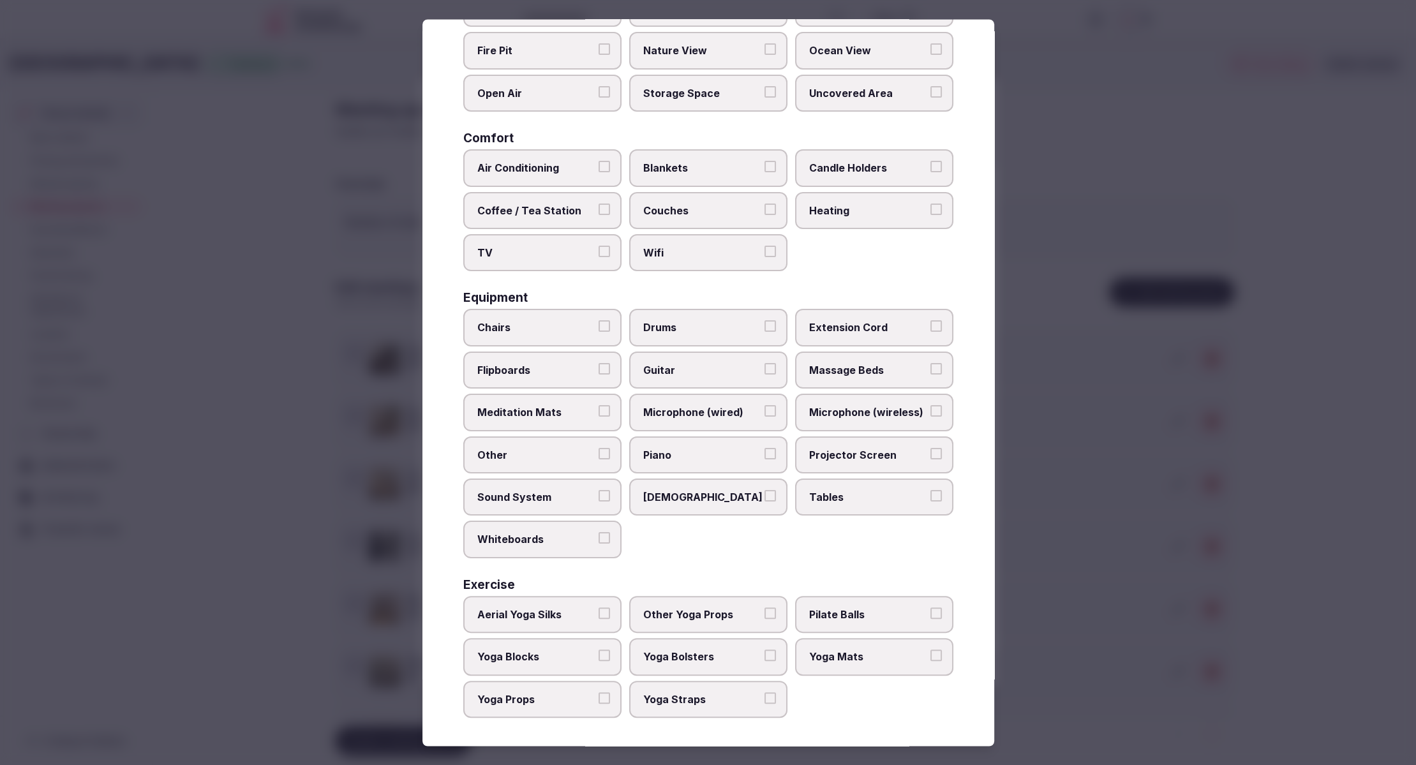
click at [514, 448] on span "Other" at bounding box center [535, 455] width 117 height 14
click at [598, 448] on button "Other" at bounding box center [603, 453] width 11 height 11
drag, startPoint x: 514, startPoint y: 487, endPoint x: 528, endPoint y: 456, distance: 34.3
click at [517, 482] on label "Sound System" at bounding box center [542, 496] width 158 height 37
click at [598, 490] on button "Sound System" at bounding box center [603, 495] width 11 height 11
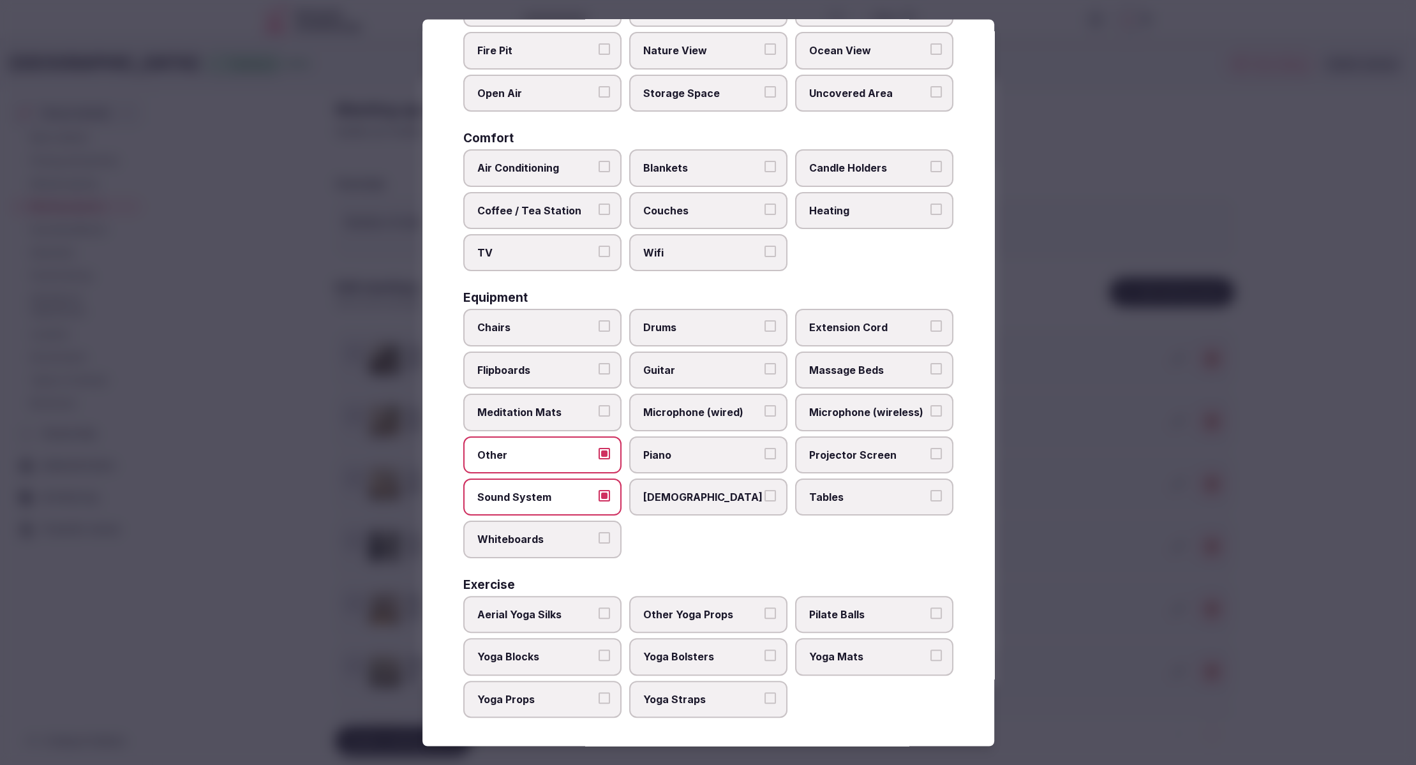
click at [530, 450] on span "Other" at bounding box center [535, 455] width 117 height 14
click at [598, 450] on button "Other" at bounding box center [603, 453] width 11 height 11
click at [838, 450] on span "Projector Screen" at bounding box center [867, 455] width 117 height 14
click at [930, 450] on button "Projector Screen" at bounding box center [935, 453] width 11 height 11
click at [838, 450] on span "Projector Screen" at bounding box center [867, 455] width 117 height 14
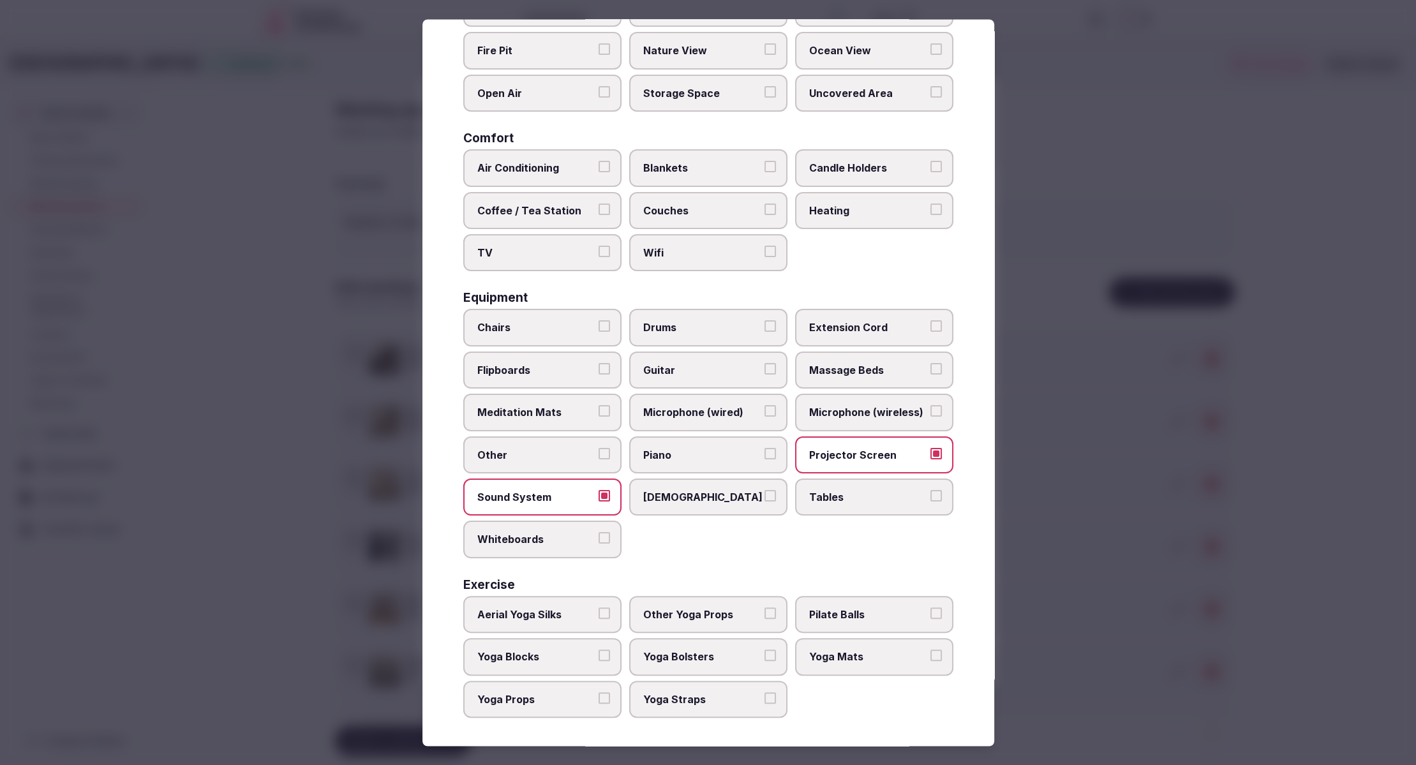
click at [930, 450] on button "Projector Screen" at bounding box center [935, 453] width 11 height 11
click at [877, 496] on span "Tables" at bounding box center [867, 497] width 117 height 14
click at [930, 496] on button "Tables" at bounding box center [935, 495] width 11 height 11
click at [576, 330] on span "Chairs" at bounding box center [535, 328] width 117 height 14
click at [598, 330] on button "Chairs" at bounding box center [603, 326] width 11 height 11
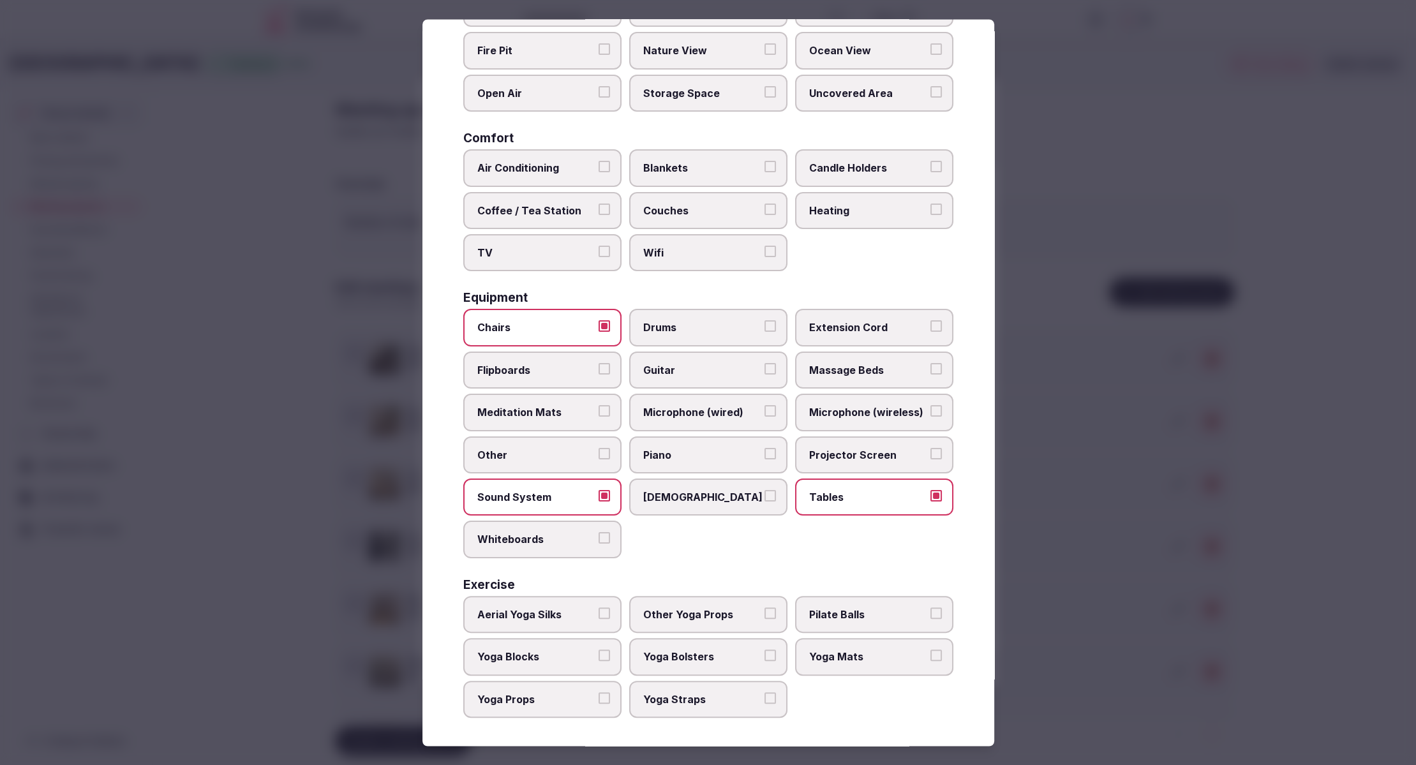
click at [1109, 600] on div at bounding box center [708, 382] width 1416 height 765
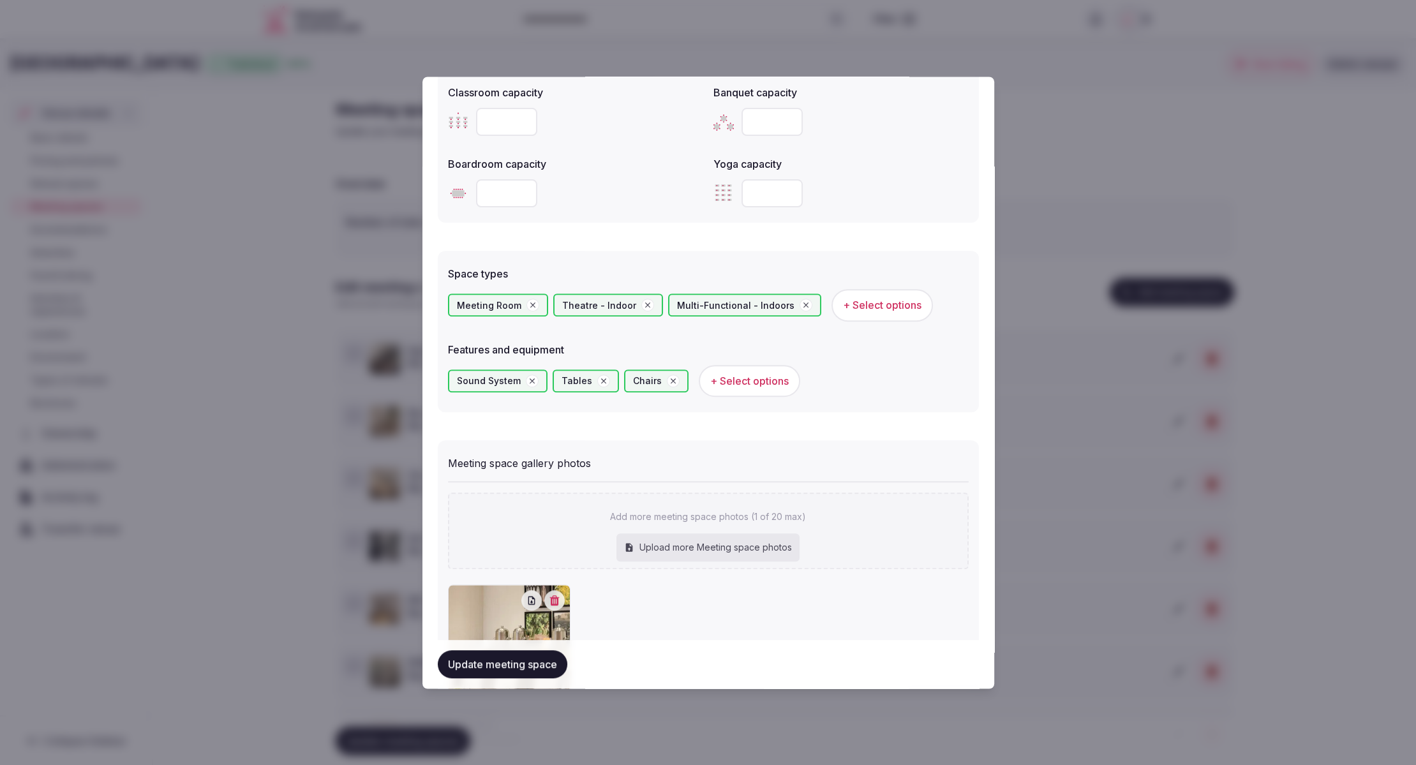
scroll to position [666, 0]
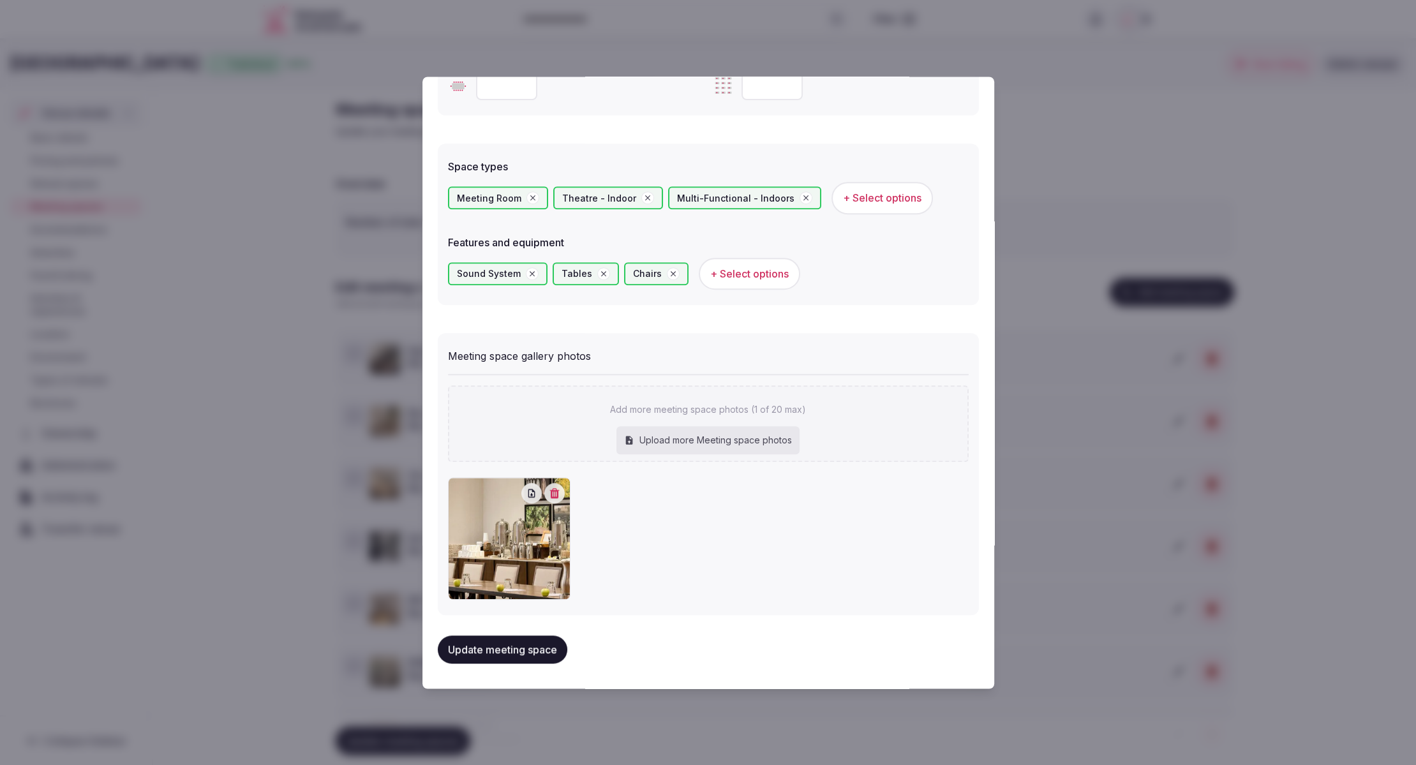
click at [537, 655] on button "Update meeting space" at bounding box center [503, 649] width 130 height 28
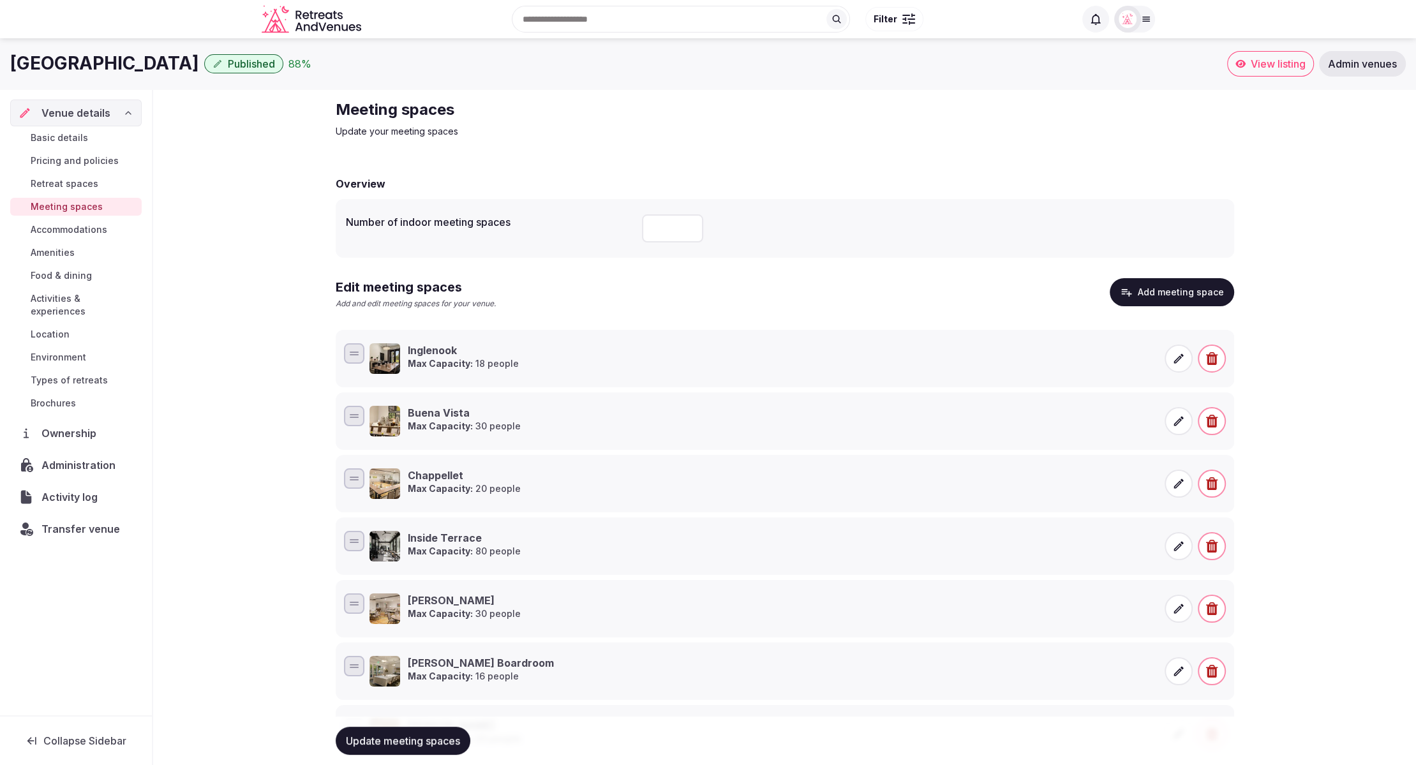
click at [1169, 295] on button "Add meeting space" at bounding box center [1171, 292] width 124 height 28
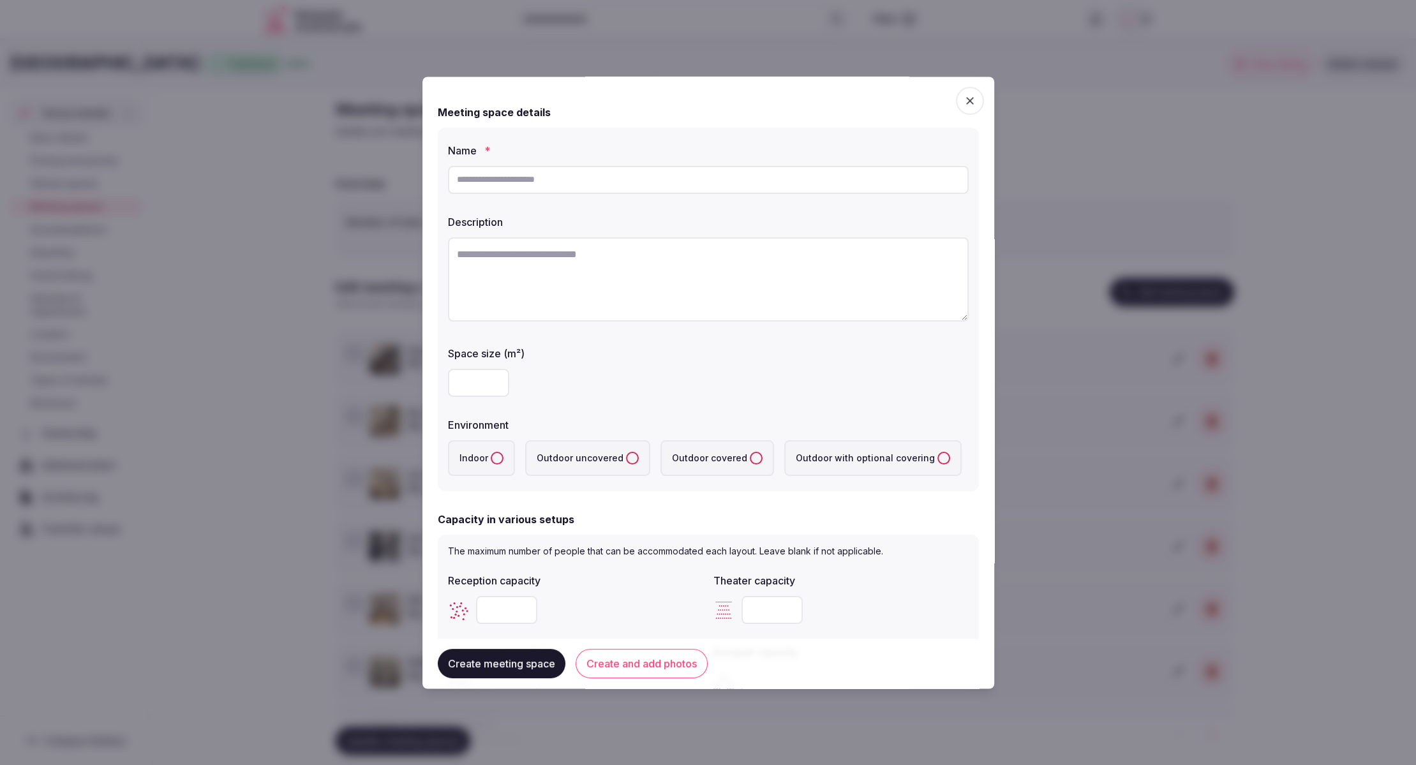
click at [531, 174] on input "text" at bounding box center [708, 180] width 521 height 28
paste input "********"
type input "********"
click at [604, 279] on textarea "To enrich screen reader interactions, please activate Accessibility in Grammarl…" at bounding box center [708, 279] width 521 height 84
paste textarea "**********"
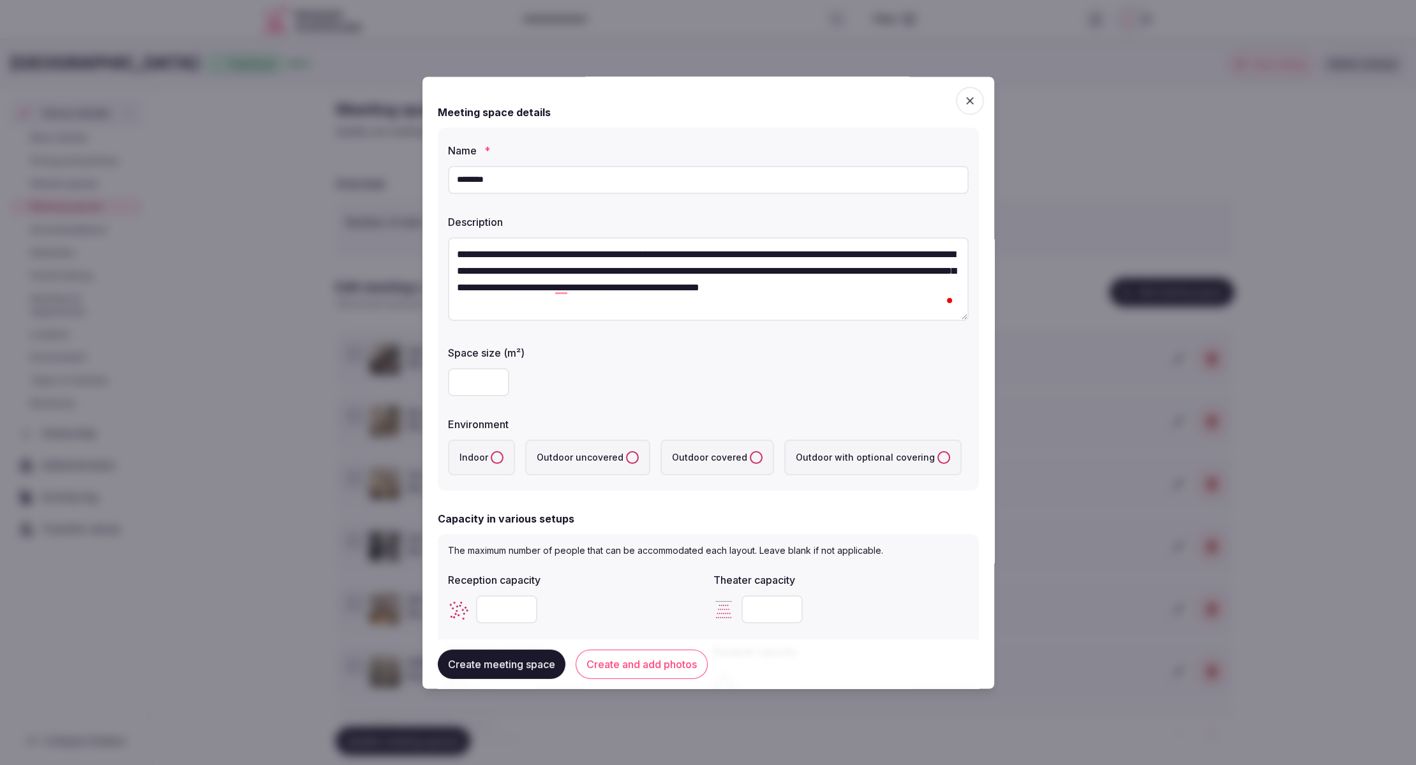
type textarea "**********"
click at [459, 387] on input "number" at bounding box center [478, 383] width 61 height 28
type input "***"
click at [639, 394] on div "***" at bounding box center [708, 383] width 521 height 28
click at [498, 458] on button "Indoor" at bounding box center [497, 458] width 13 height 13
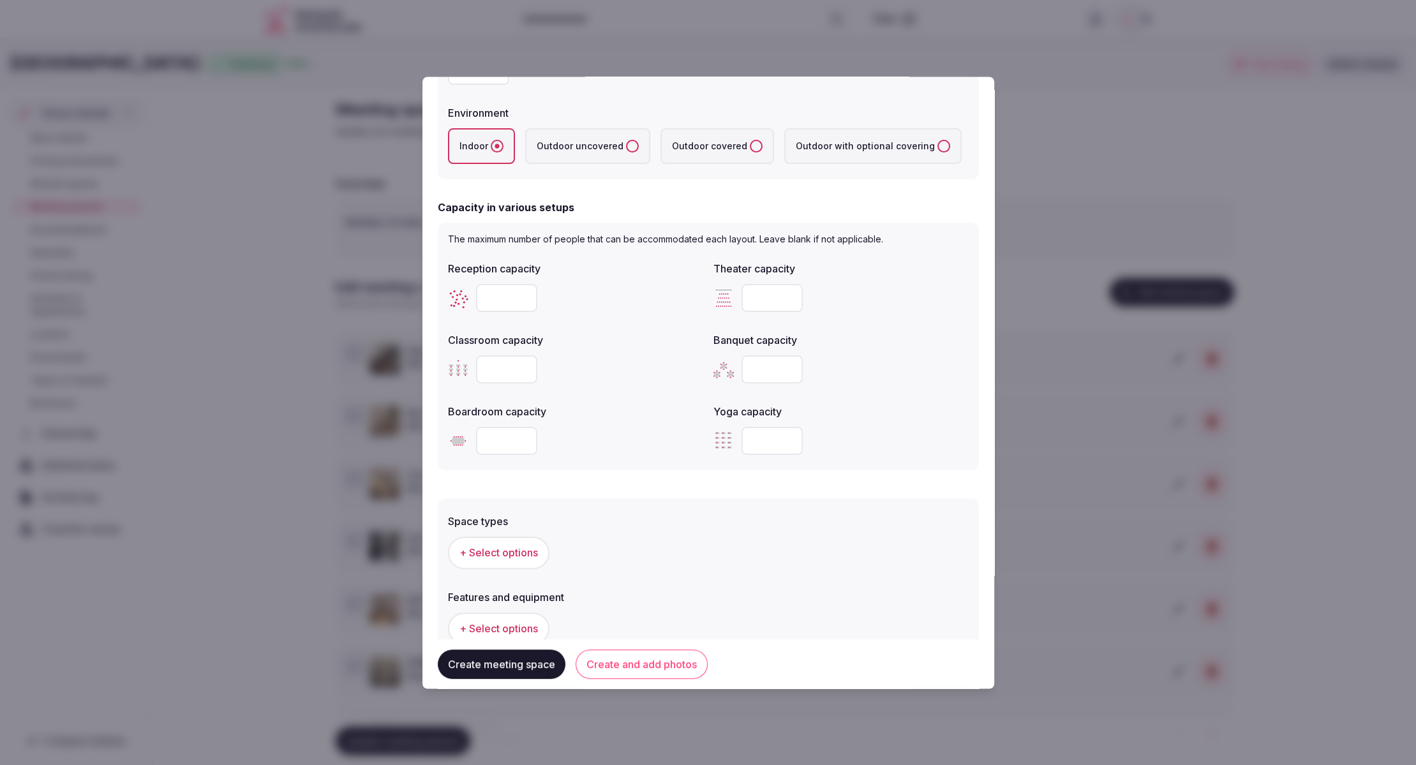
scroll to position [338, 0]
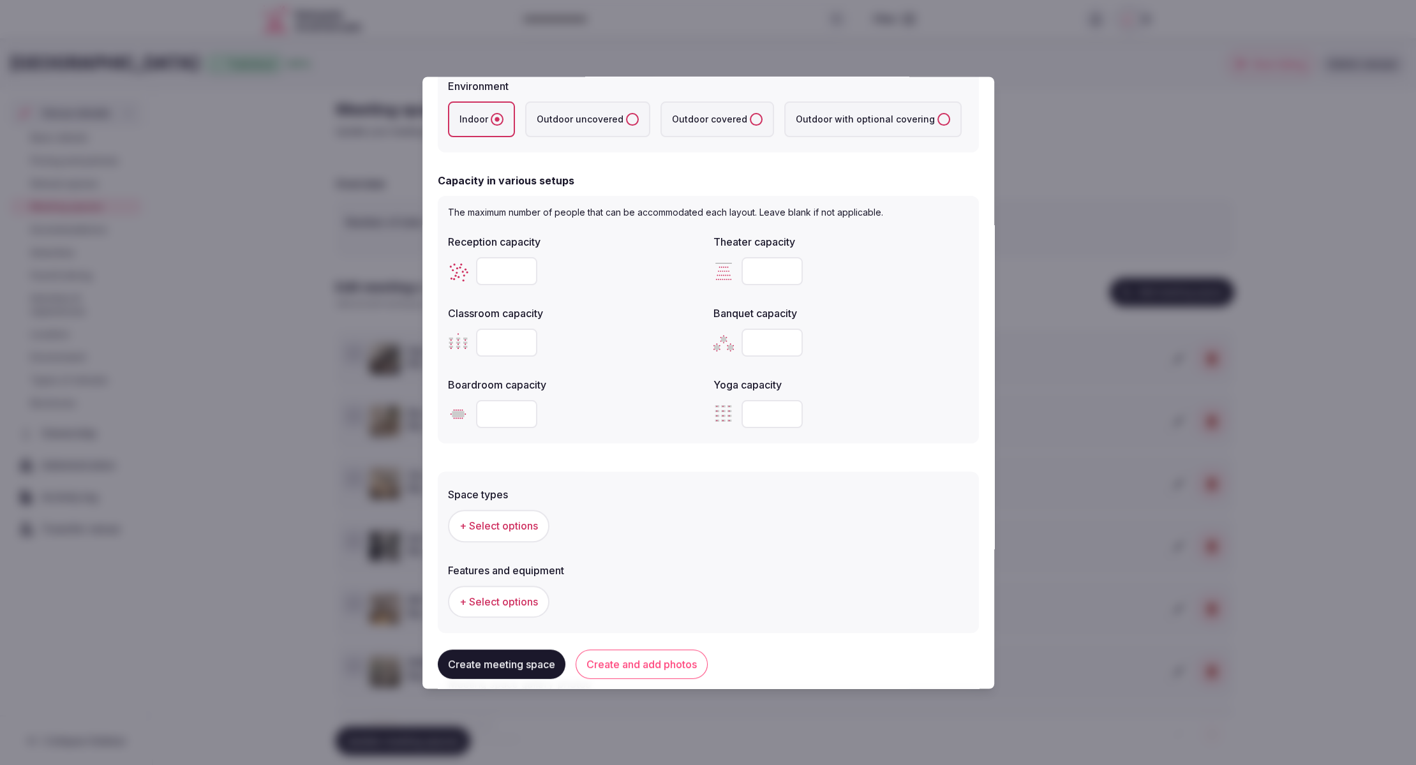
click at [500, 262] on input "number" at bounding box center [506, 272] width 61 height 28
type input "**"
click at [624, 294] on div "Reception capacity ** Theater capacity Classroom capacity Banquet capacity Boar…" at bounding box center [708, 332] width 521 height 204
click at [764, 275] on input "number" at bounding box center [771, 272] width 61 height 28
type input "**"
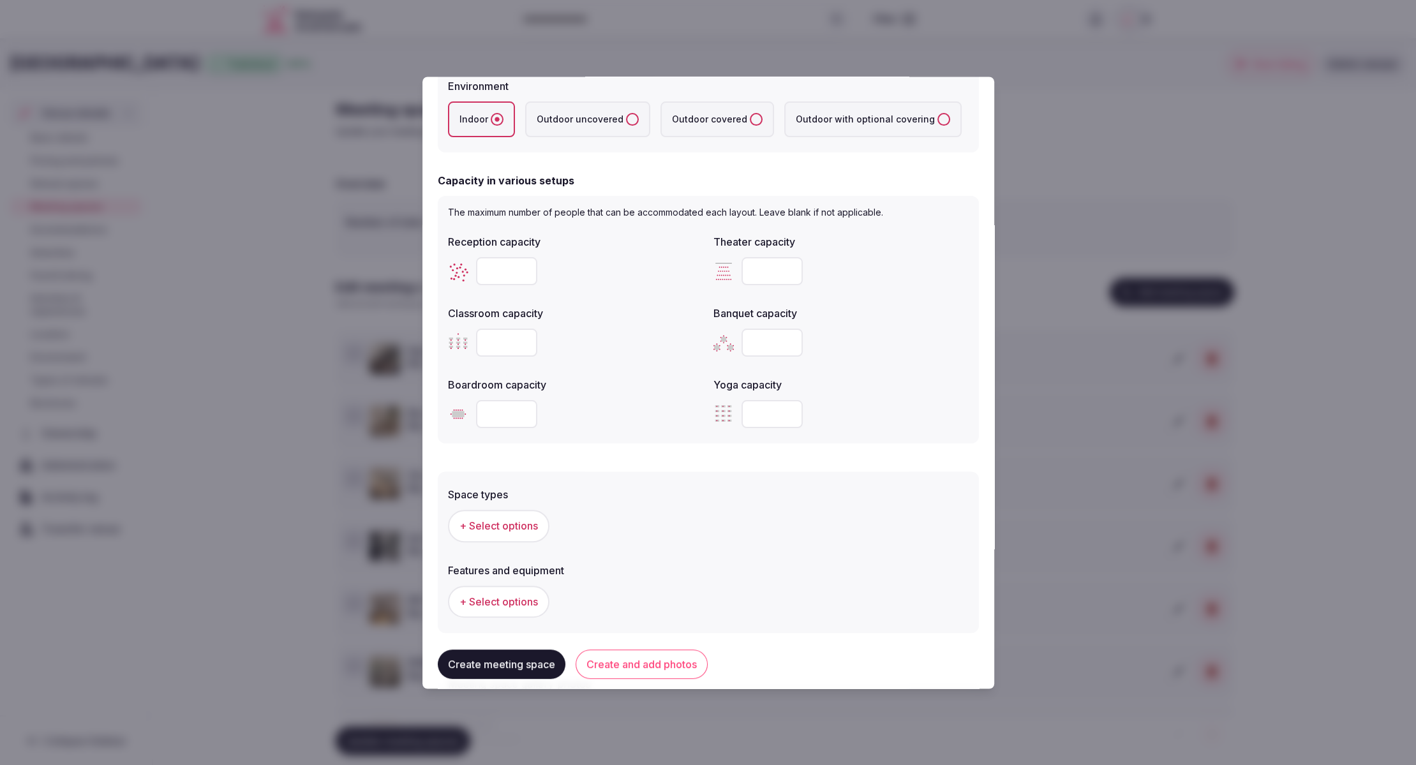
click at [492, 404] on input "number" at bounding box center [506, 415] width 61 height 28
click at [493, 417] on input "number" at bounding box center [506, 415] width 61 height 28
type input "**"
click at [968, 457] on form "**********" at bounding box center [708, 253] width 541 height 998
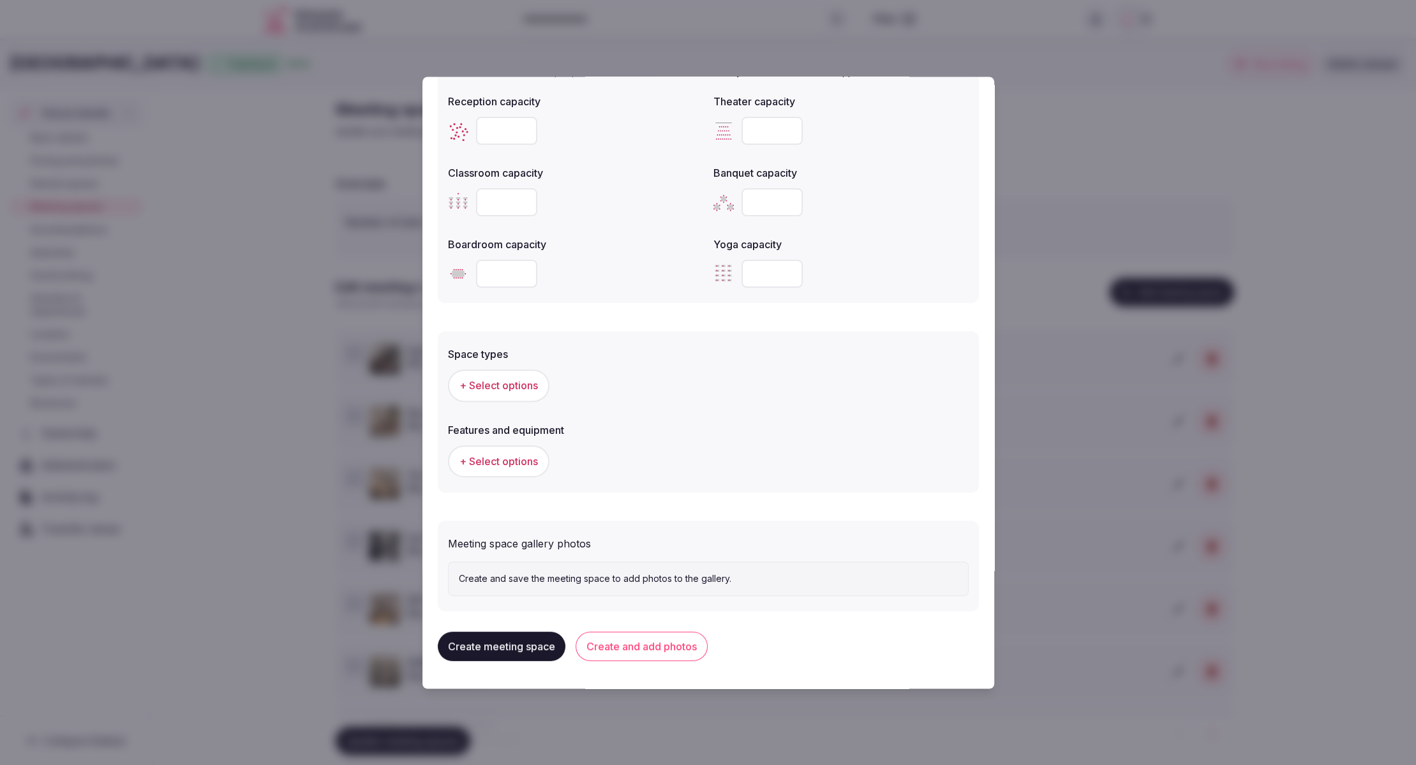
scroll to position [485, 0]
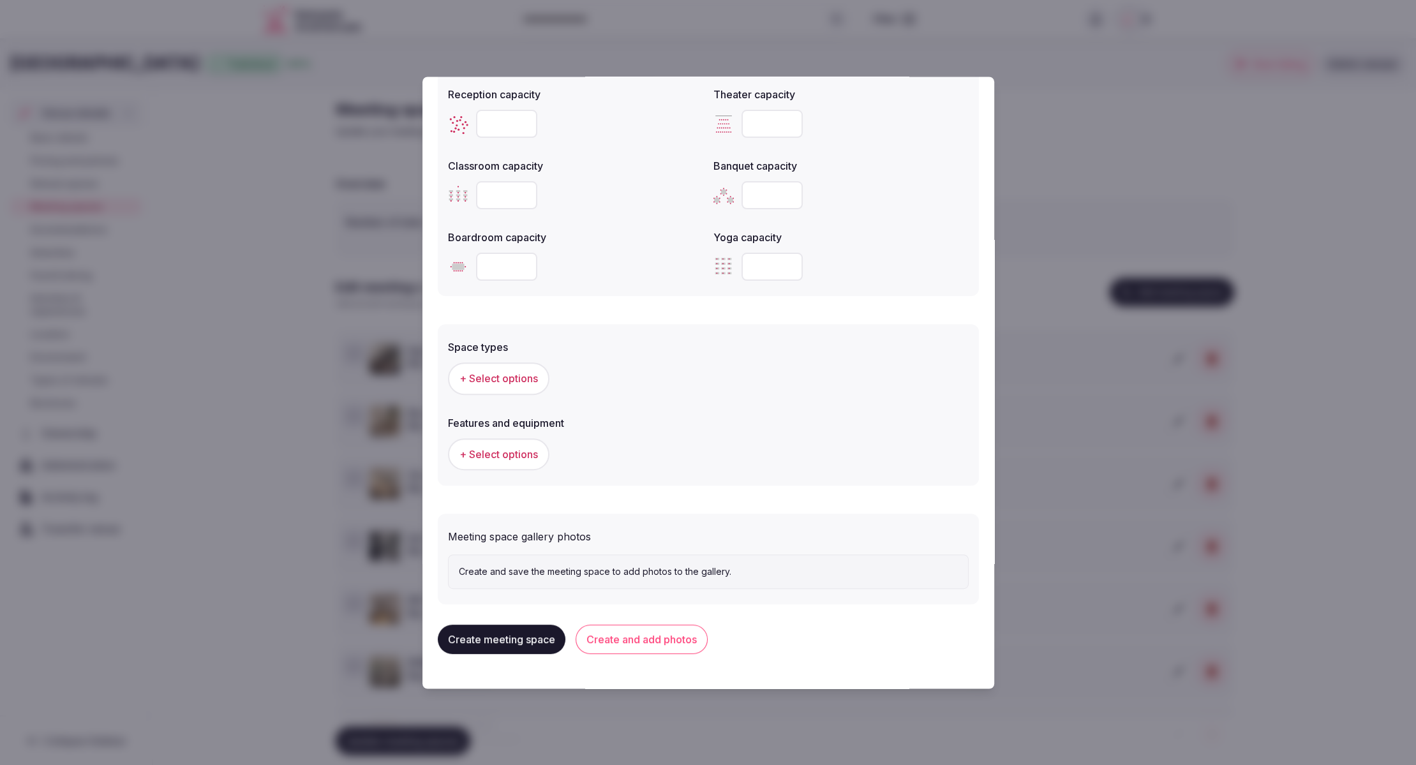
click at [498, 385] on span "+ Select options" at bounding box center [498, 379] width 78 height 14
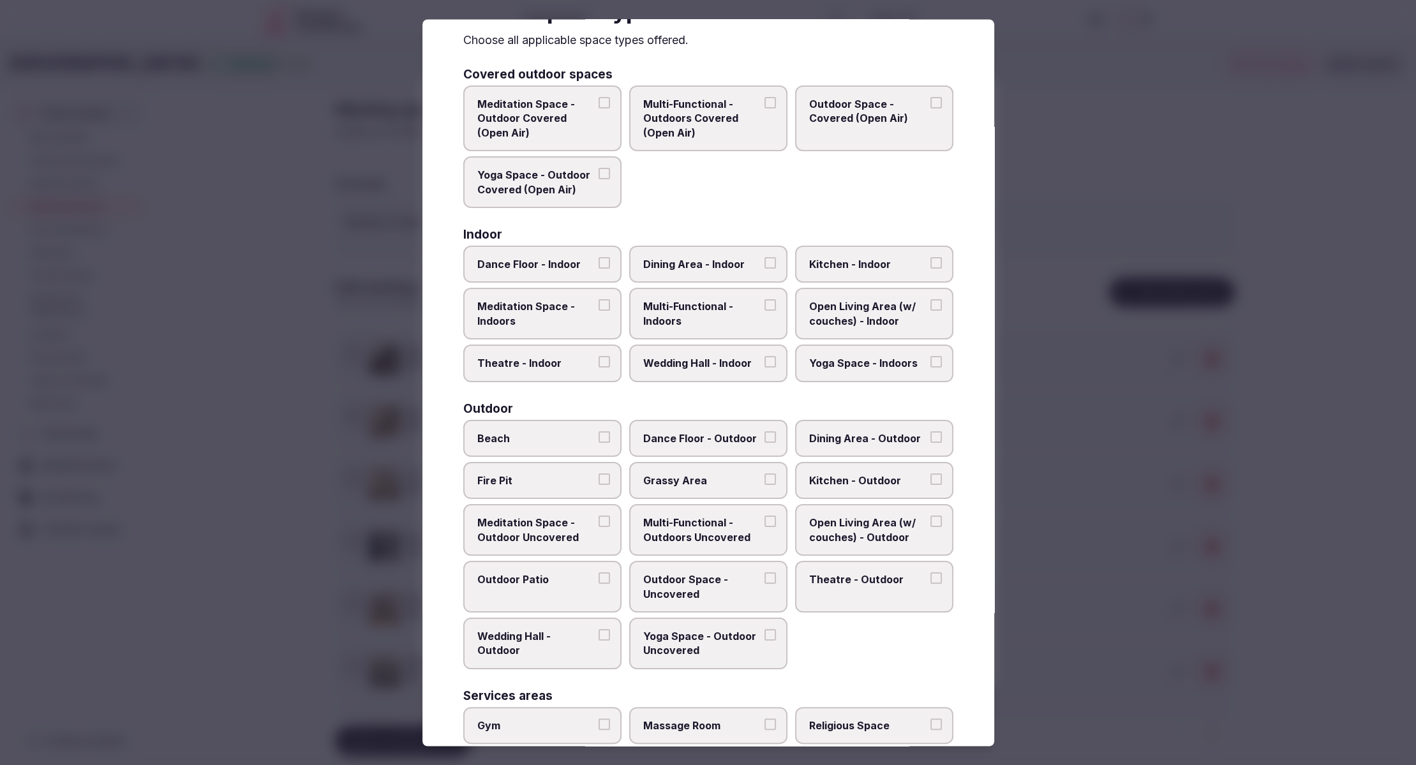
scroll to position [43, 0]
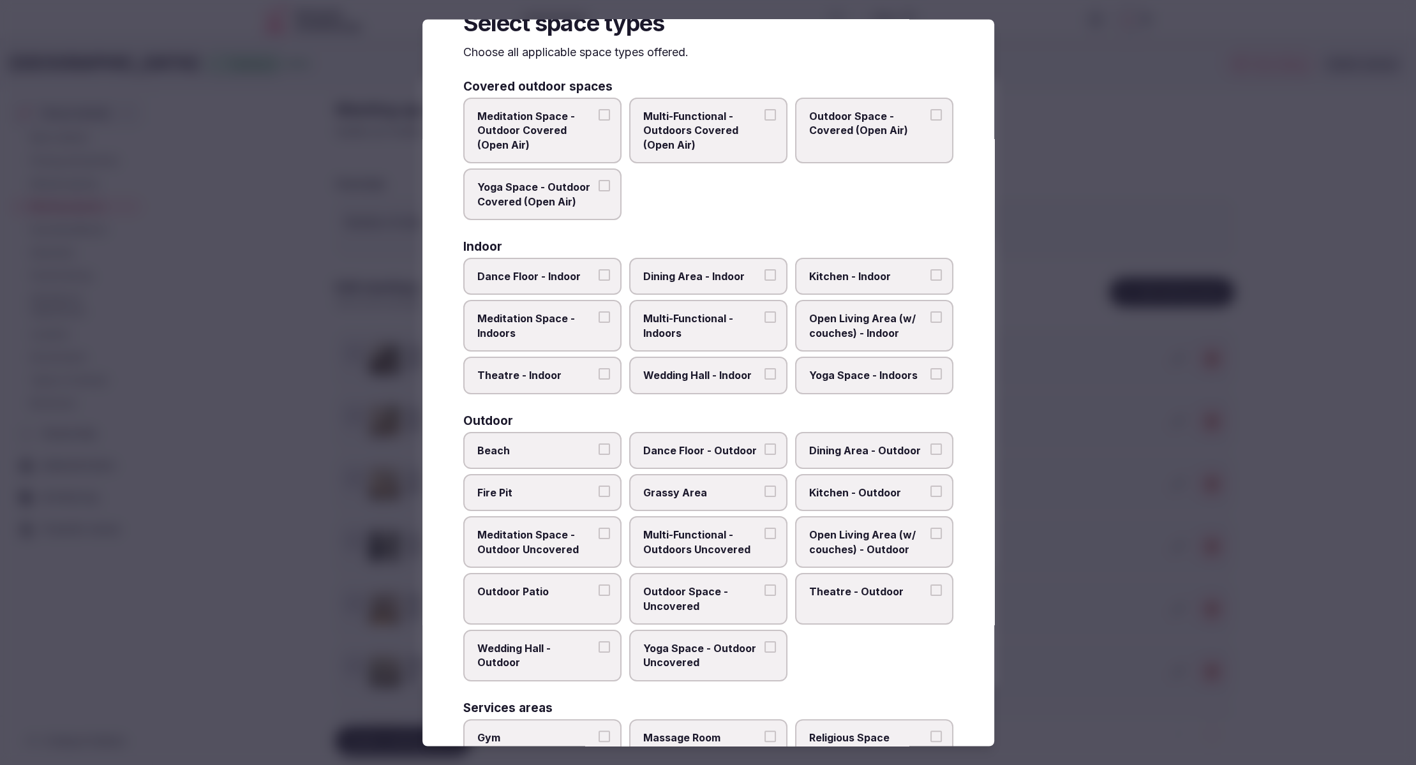
click at [690, 316] on span "Multi-Functional - Indoors" at bounding box center [701, 326] width 117 height 29
click at [764, 316] on button "Multi-Functional - Indoors" at bounding box center [769, 317] width 11 height 11
click at [517, 369] on span "Theatre - Indoor" at bounding box center [535, 376] width 117 height 14
click at [598, 369] on button "Theatre - Indoor" at bounding box center [603, 374] width 11 height 11
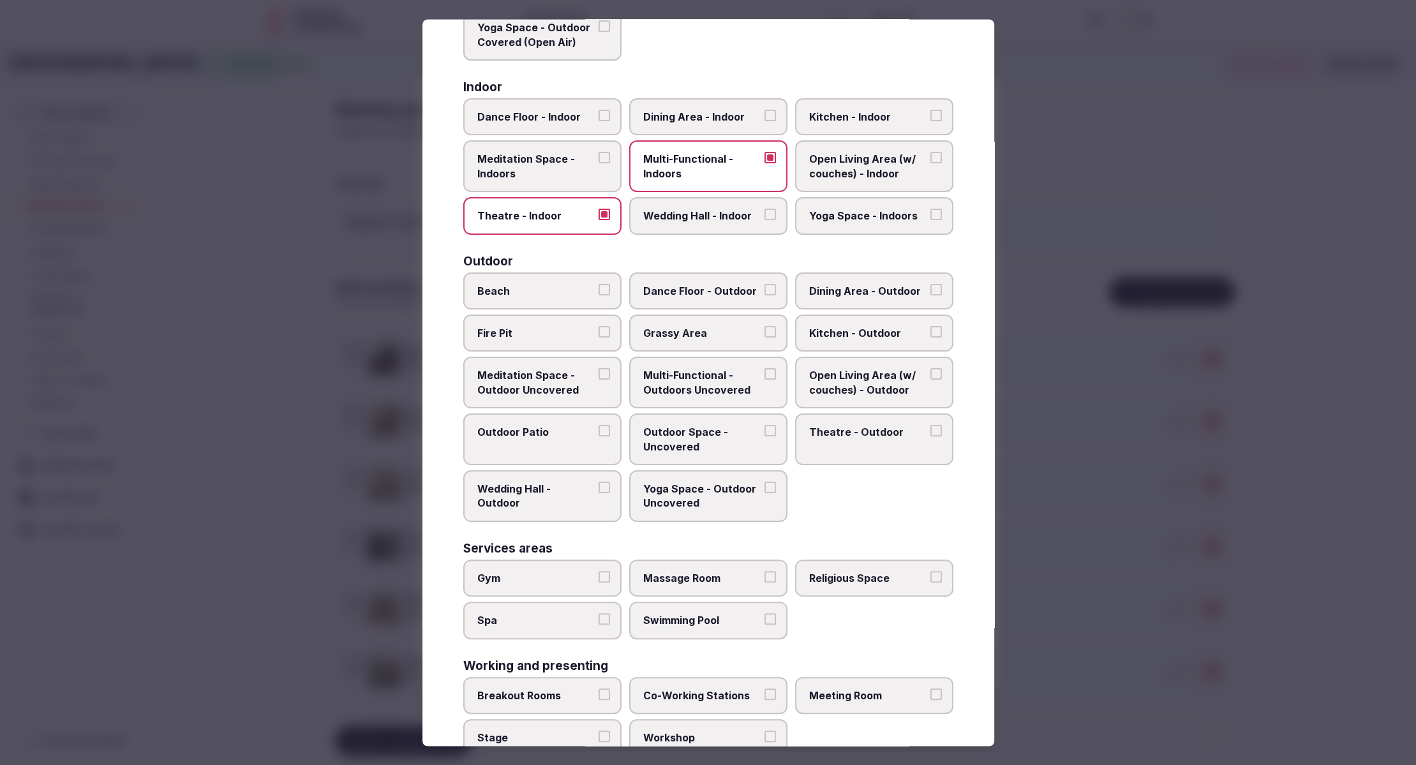
scroll to position [241, 0]
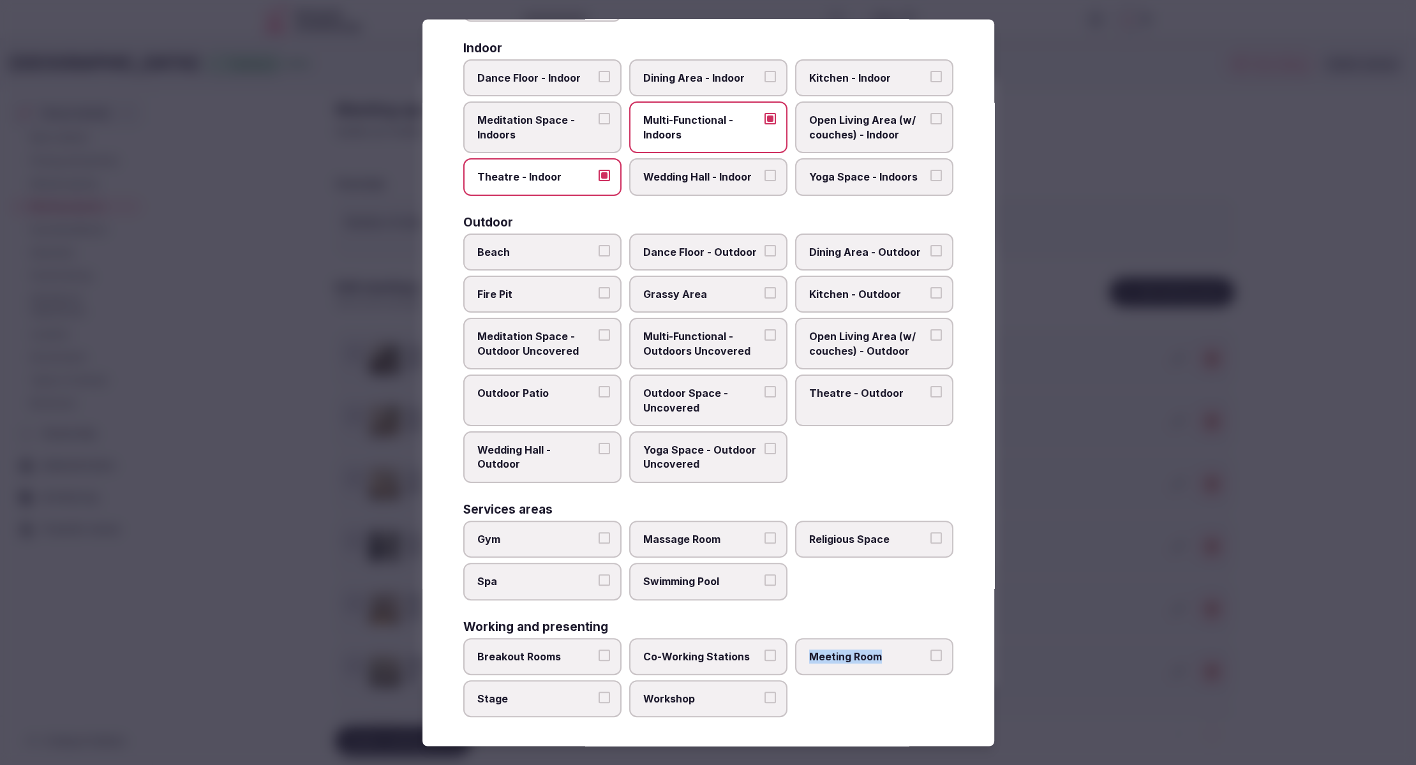
click at [905, 649] on label "Meeting Room" at bounding box center [874, 656] width 158 height 37
click at [913, 659] on span "Meeting Room" at bounding box center [867, 656] width 117 height 14
click at [930, 659] on button "Meeting Room" at bounding box center [935, 654] width 11 height 11
click at [1111, 500] on div at bounding box center [708, 382] width 1416 height 765
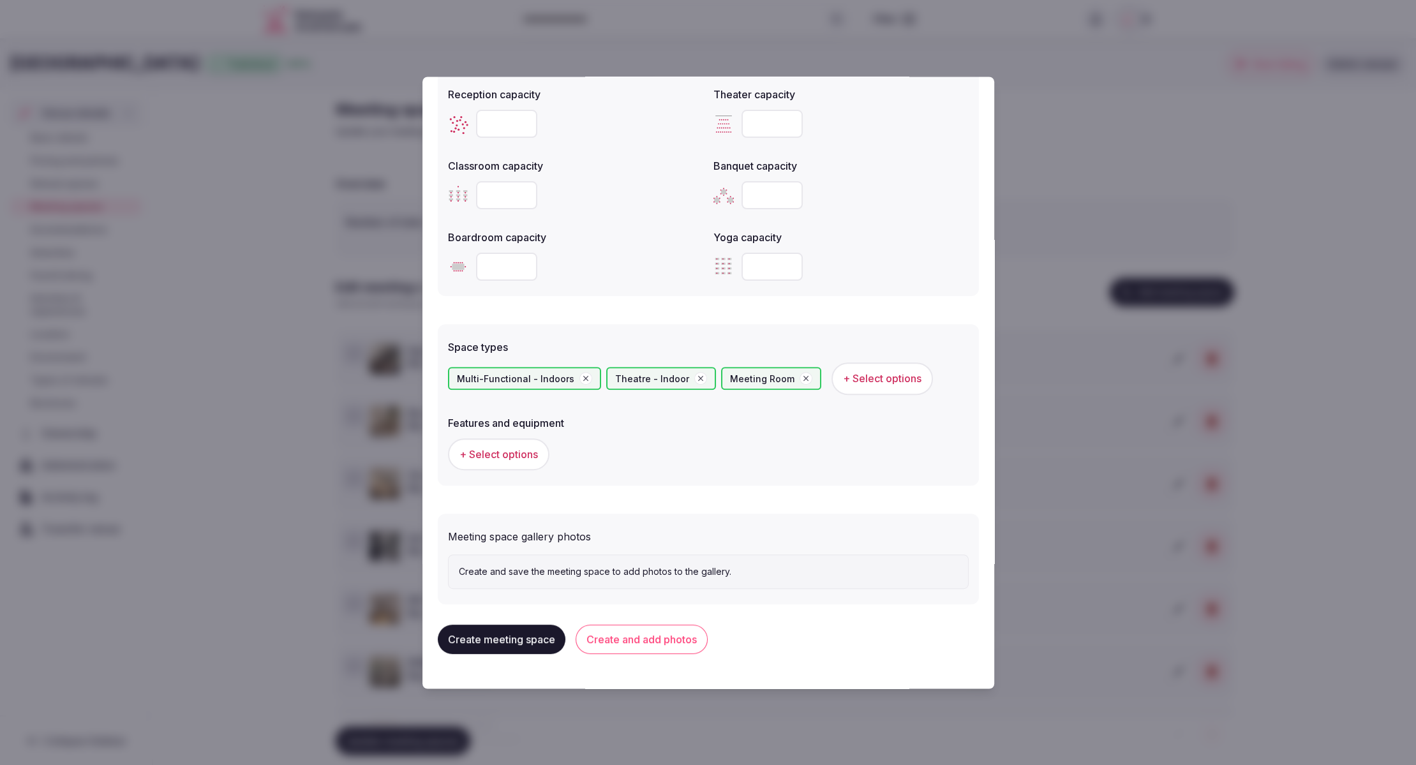
click at [490, 450] on span "+ Select options" at bounding box center [498, 454] width 78 height 14
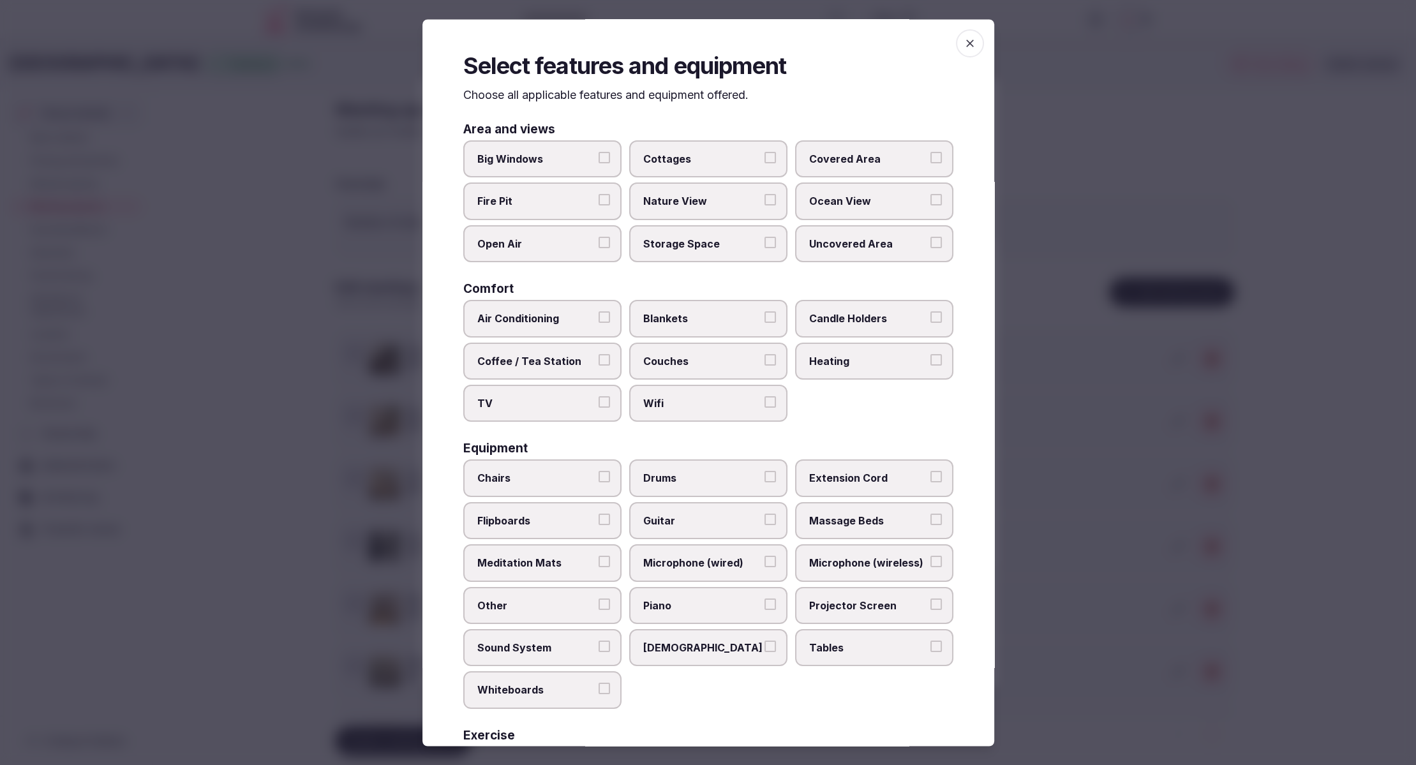
click at [508, 316] on span "Air Conditioning" at bounding box center [535, 319] width 117 height 14
click at [598, 316] on button "Air Conditioning" at bounding box center [603, 317] width 11 height 11
click at [671, 397] on span "Wifi" at bounding box center [701, 404] width 117 height 14
click at [764, 397] on button "Wifi" at bounding box center [769, 402] width 11 height 11
drag, startPoint x: 853, startPoint y: 651, endPoint x: 784, endPoint y: 639, distance: 70.0
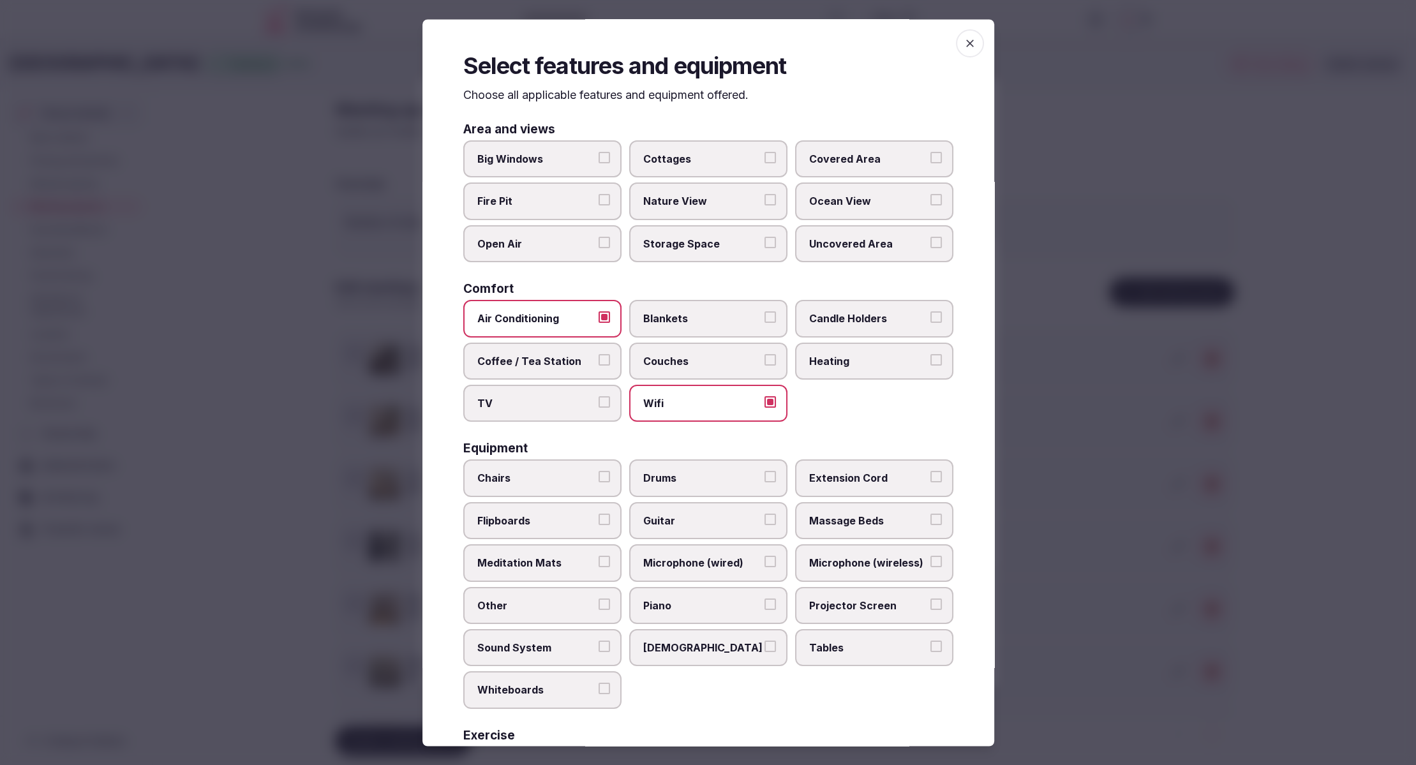
click at [852, 651] on span "Tables" at bounding box center [867, 648] width 117 height 14
click at [930, 651] on button "Tables" at bounding box center [935, 646] width 11 height 11
click at [520, 477] on span "Chairs" at bounding box center [535, 478] width 117 height 14
click at [598, 477] on button "Chairs" at bounding box center [603, 476] width 11 height 11
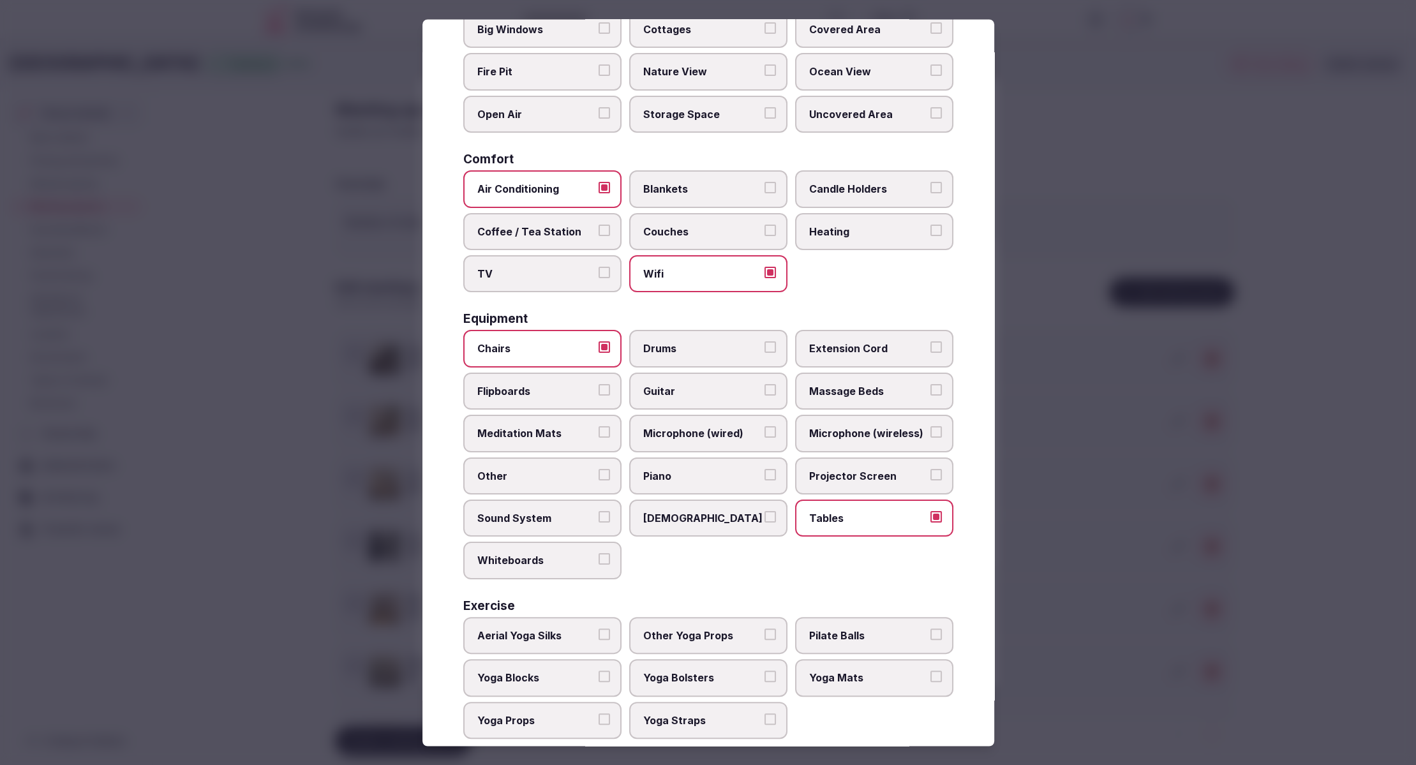
scroll to position [151, 0]
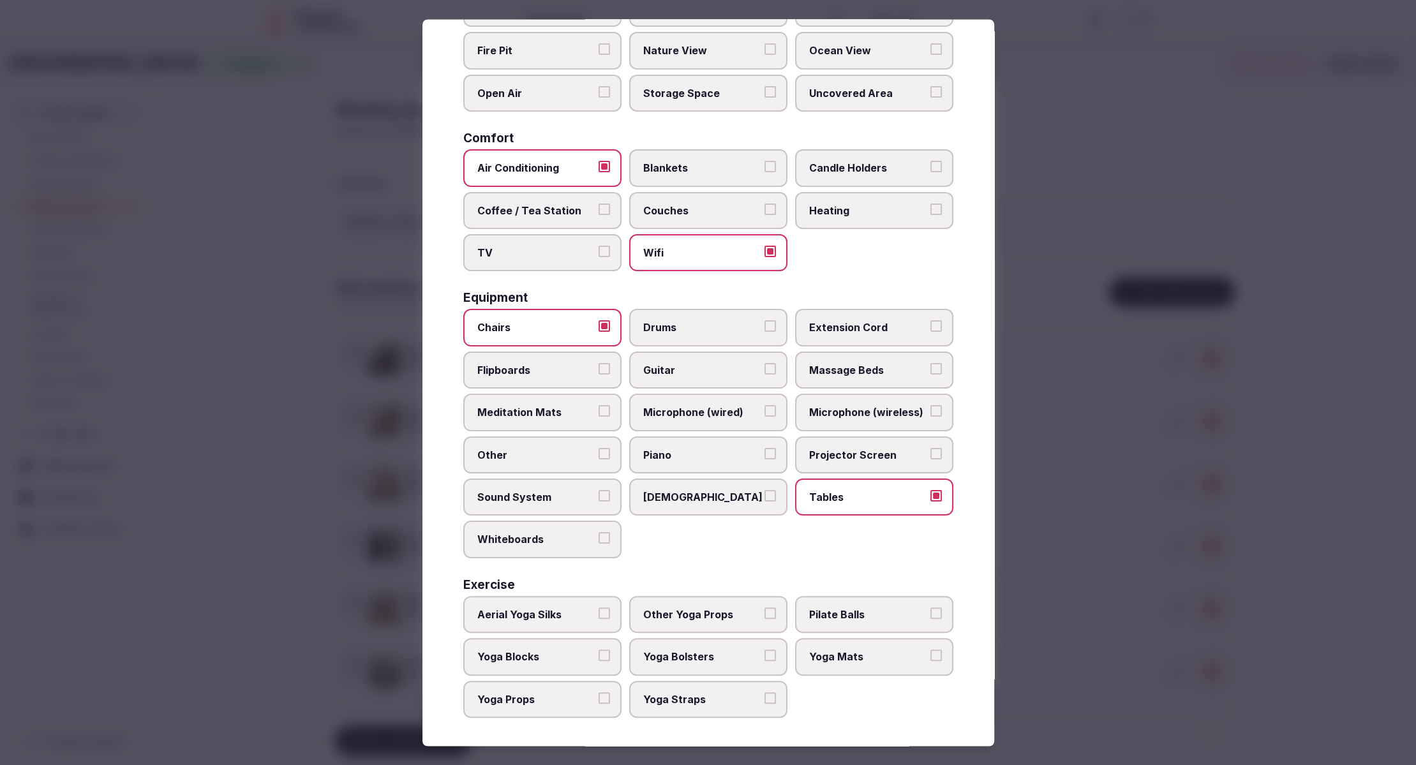
click at [873, 448] on span "Projector Screen" at bounding box center [867, 455] width 117 height 14
click at [930, 448] on button "Projector Screen" at bounding box center [935, 453] width 11 height 11
drag, startPoint x: 528, startPoint y: 273, endPoint x: 531, endPoint y: 265, distance: 8.7
click at [528, 270] on div "Area and views Big Windows Cottages Covered Area Fire Pit Nature View Ocean Vie…" at bounding box center [708, 345] width 490 height 745
click at [531, 263] on label "TV" at bounding box center [542, 253] width 158 height 37
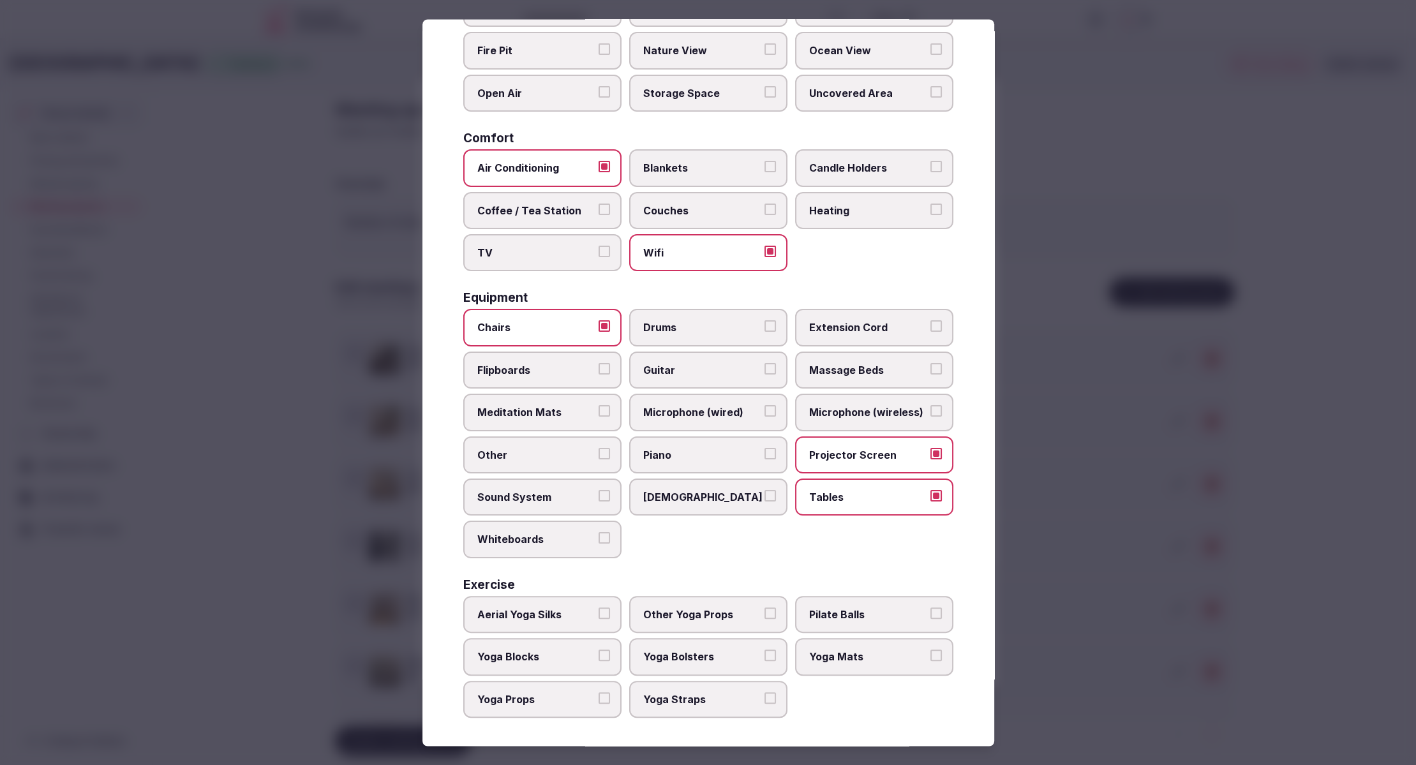
click at [598, 258] on button "TV" at bounding box center [603, 251] width 11 height 11
click at [1095, 556] on div at bounding box center [708, 382] width 1416 height 765
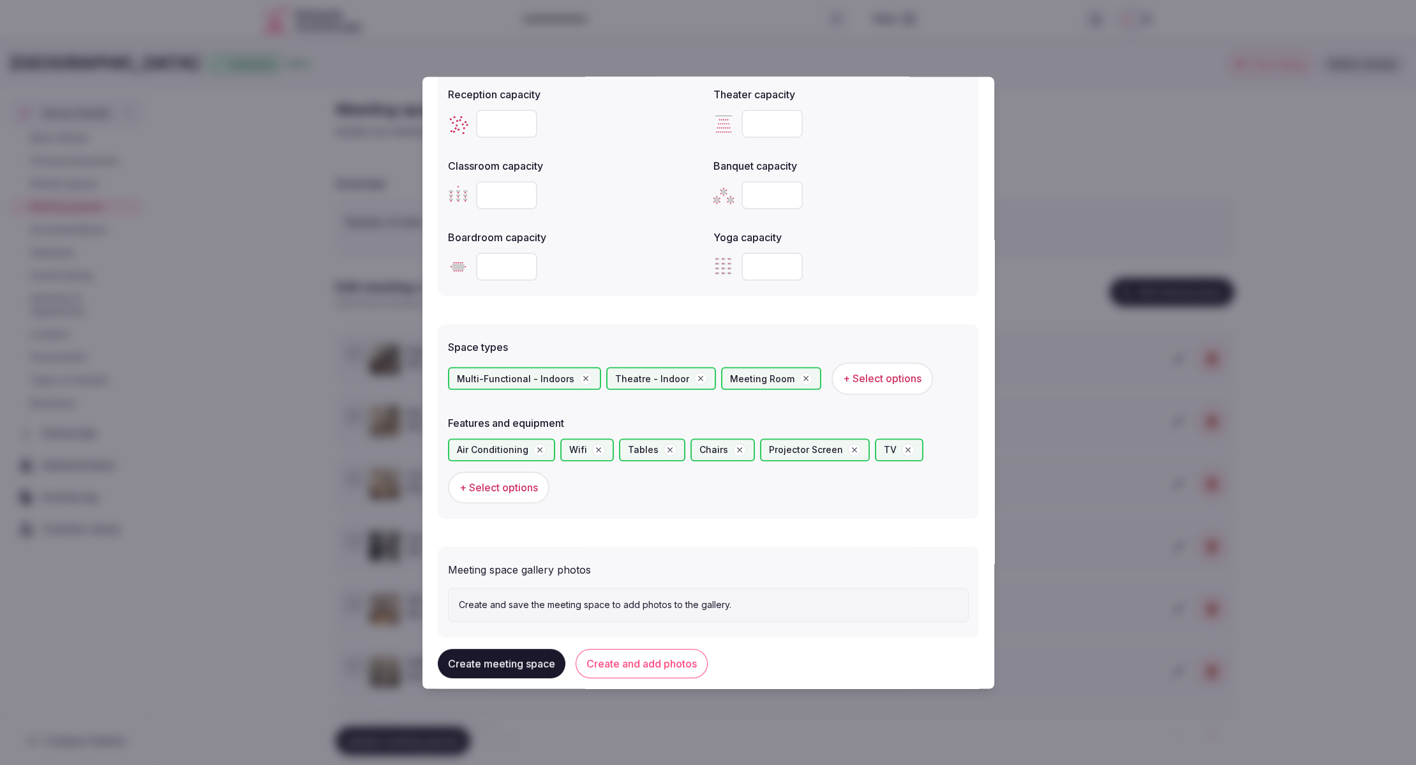
click at [622, 667] on button "Create and add photos" at bounding box center [641, 663] width 132 height 29
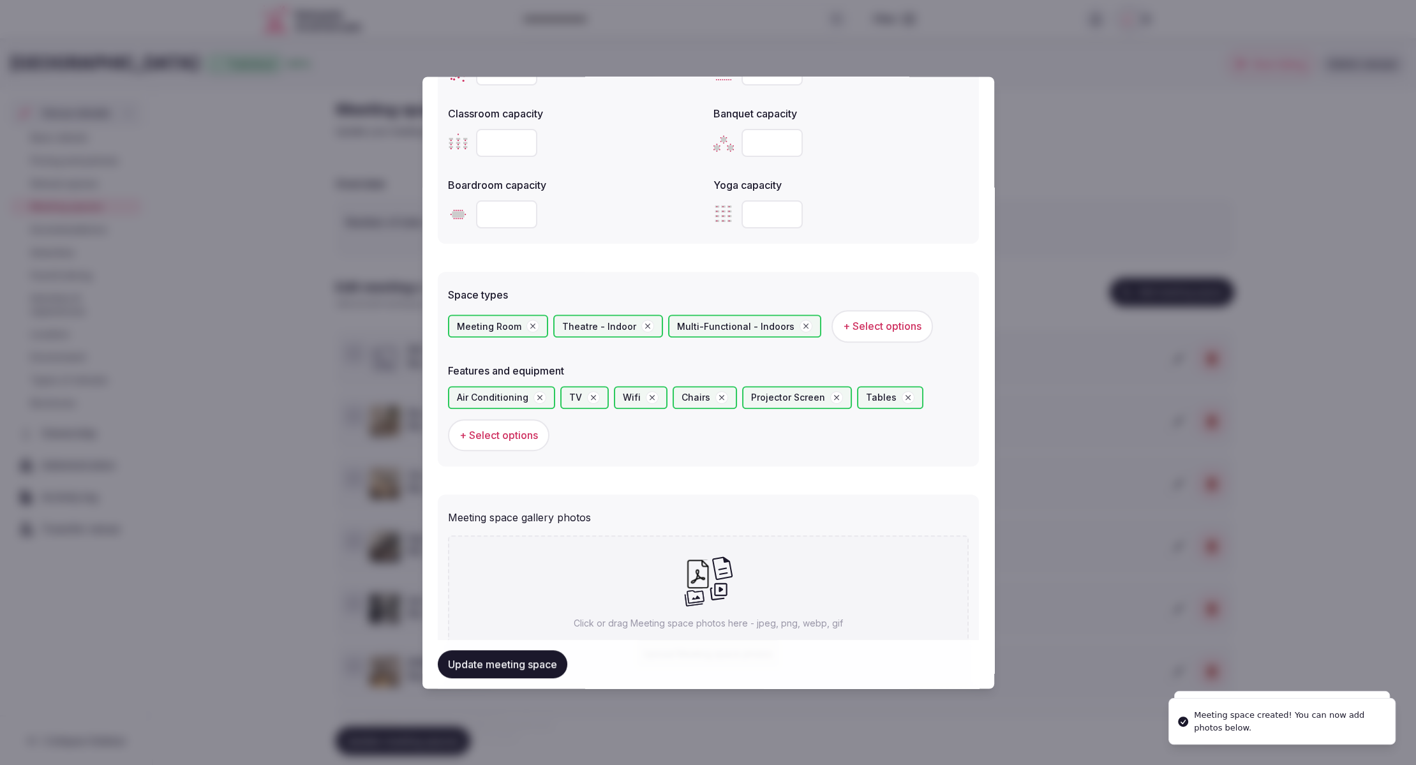
scroll to position [626, 0]
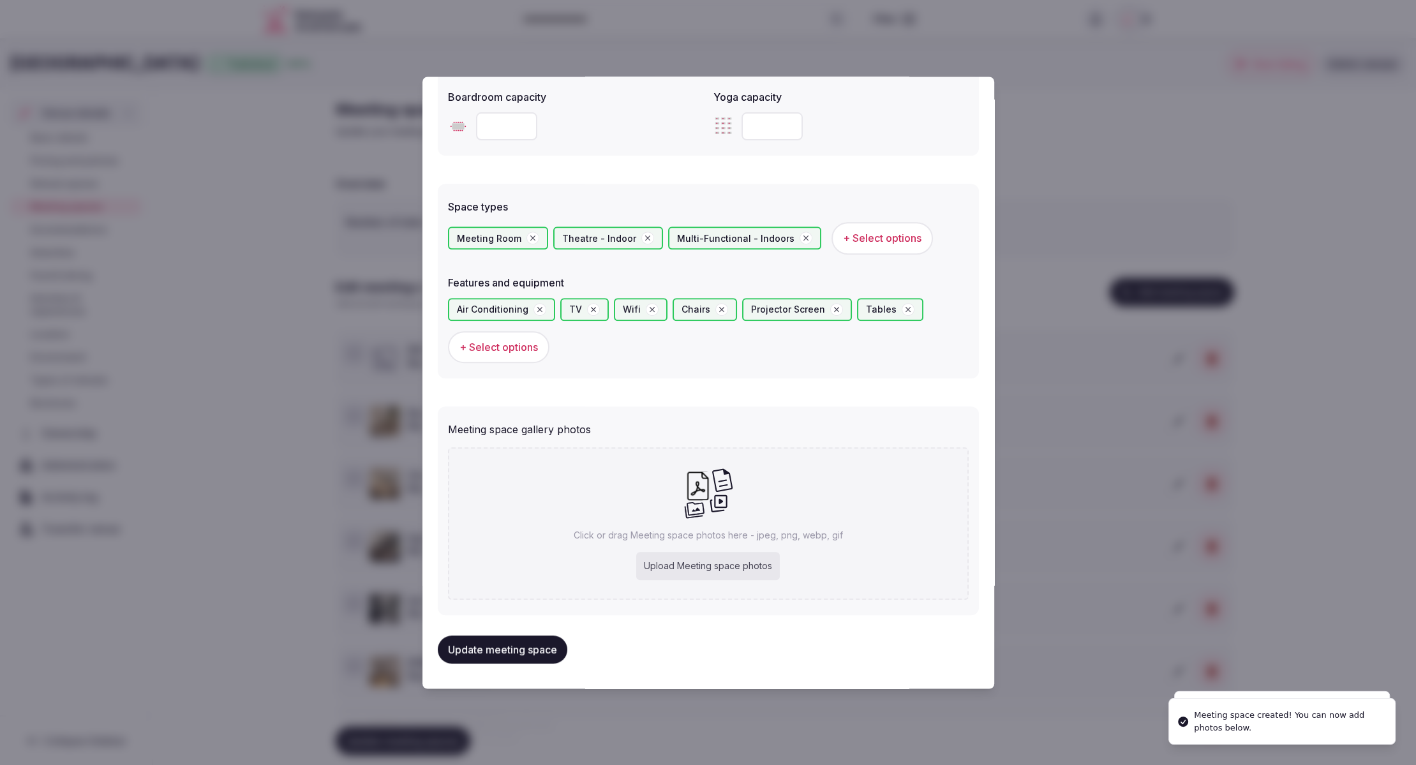
click at [705, 549] on div "Click or drag Meeting space photos here - jpeg, png, webp, gif Upload Meeting s…" at bounding box center [708, 523] width 521 height 152
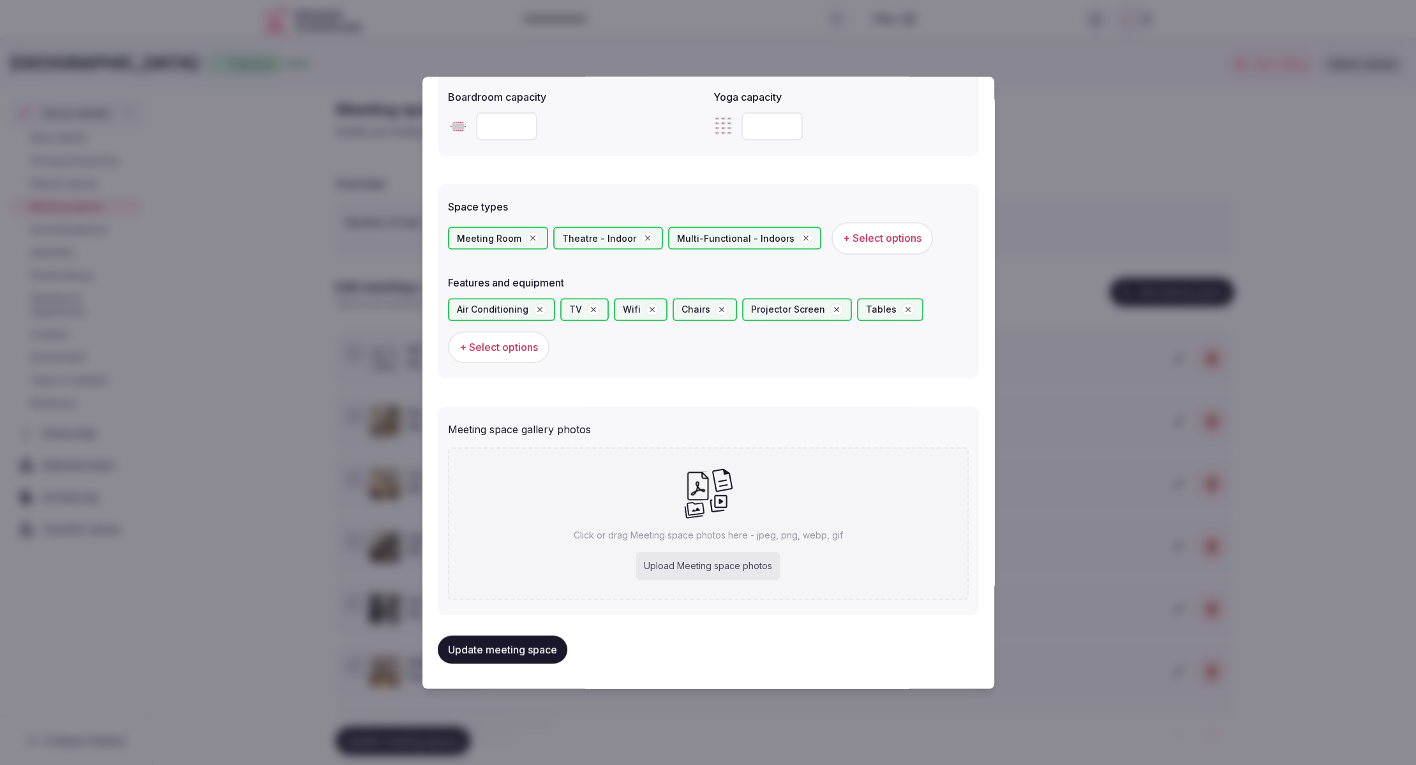
type input "**********"
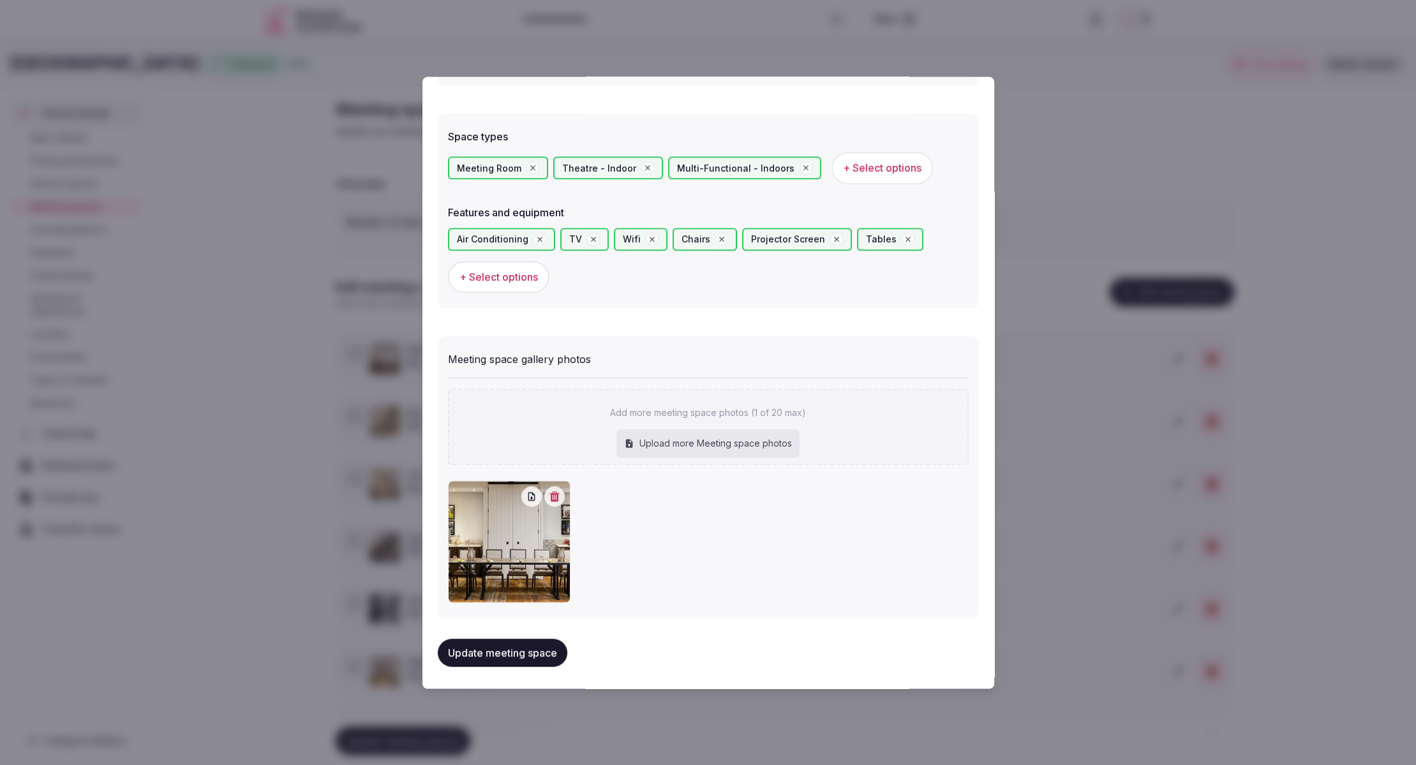
scroll to position [694, 0]
click at [510, 663] on button "Update meeting space" at bounding box center [503, 655] width 130 height 28
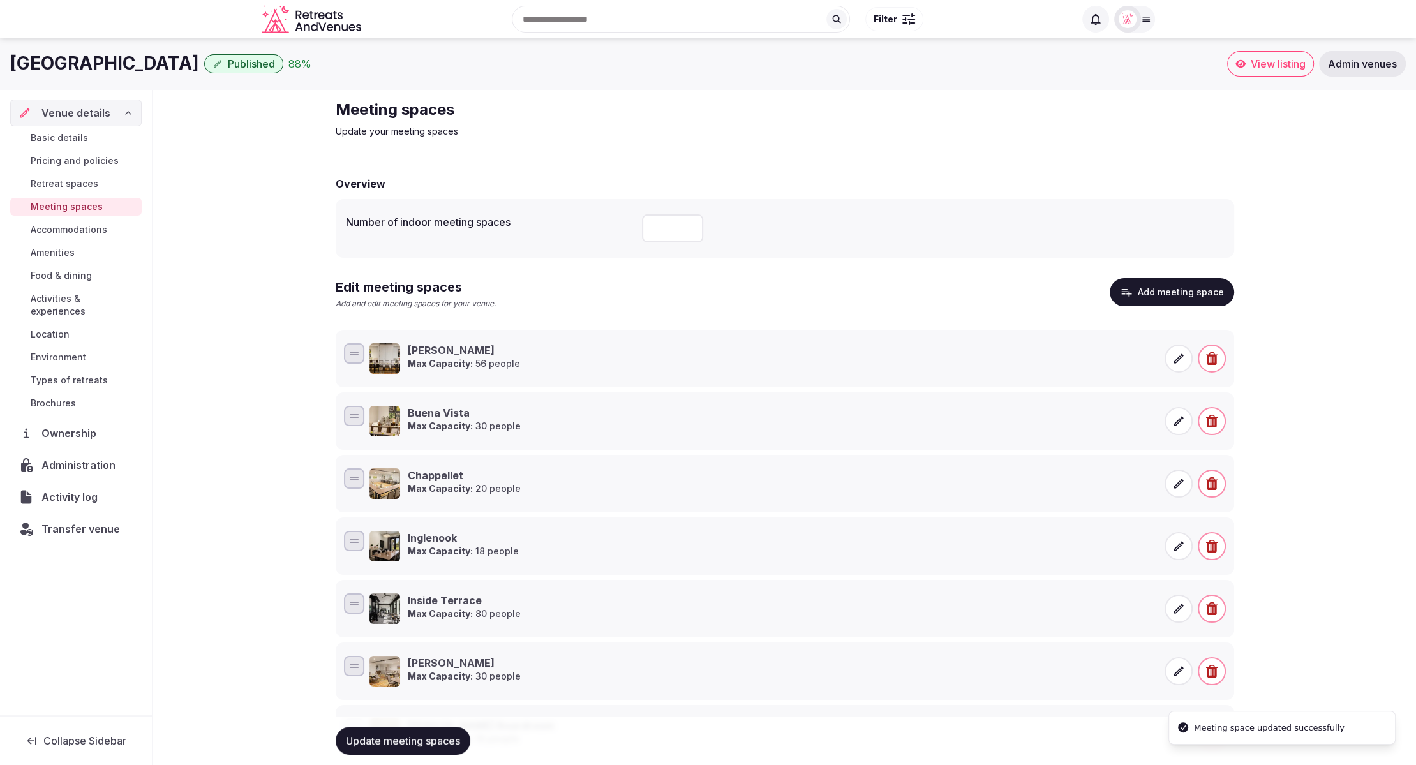
click at [1175, 290] on button "Add meeting space" at bounding box center [1171, 292] width 124 height 28
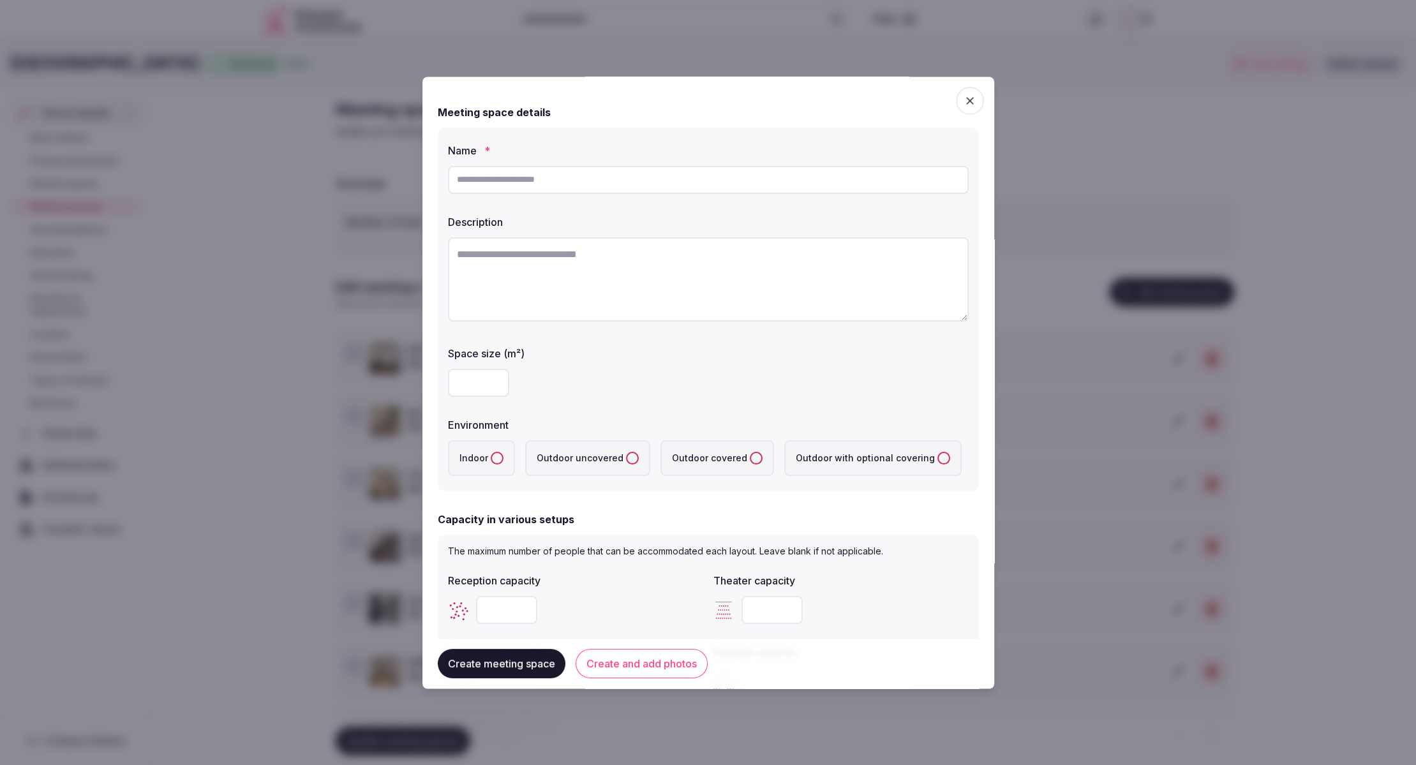
click at [531, 187] on input "text" at bounding box center [708, 180] width 521 height 28
paste input "********"
type input "********"
click at [486, 273] on textarea at bounding box center [708, 279] width 521 height 84
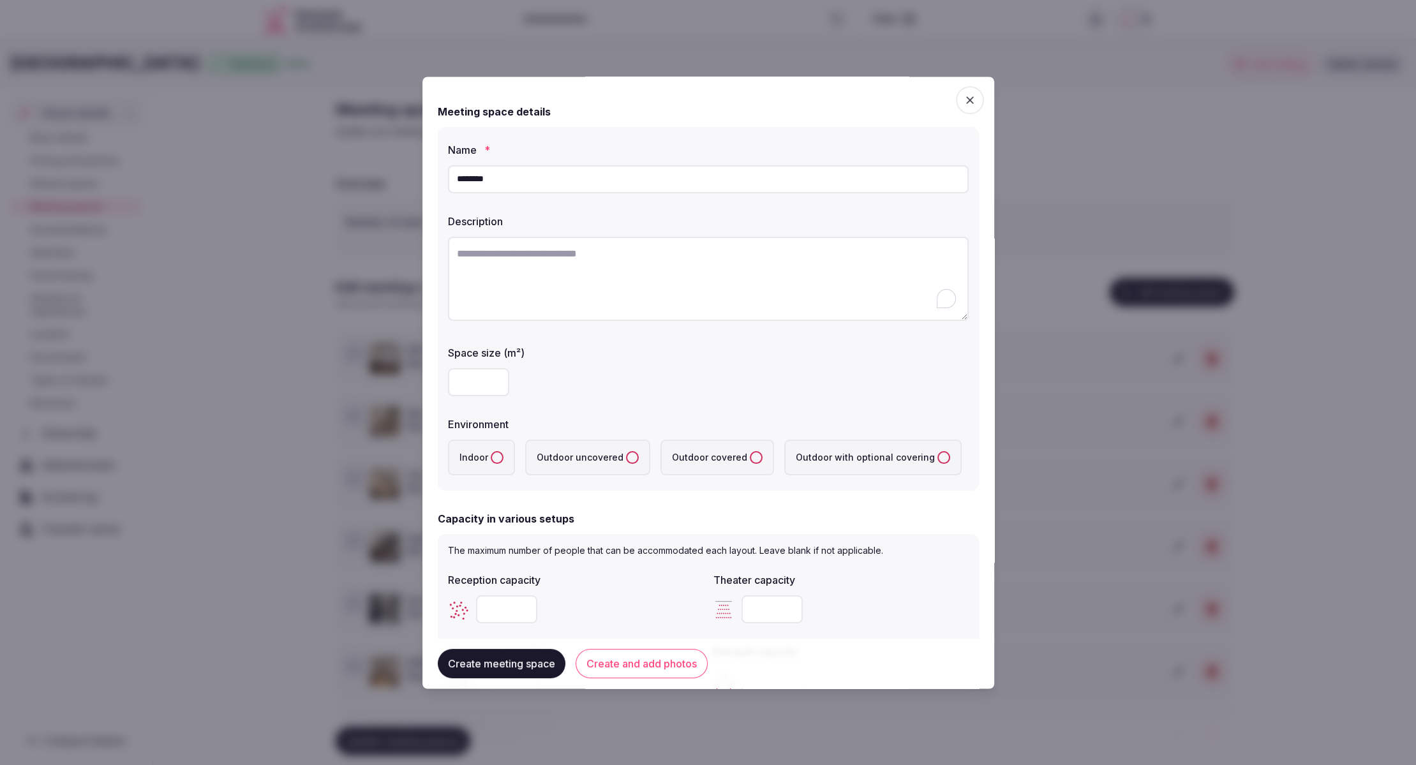
paste textarea "**********"
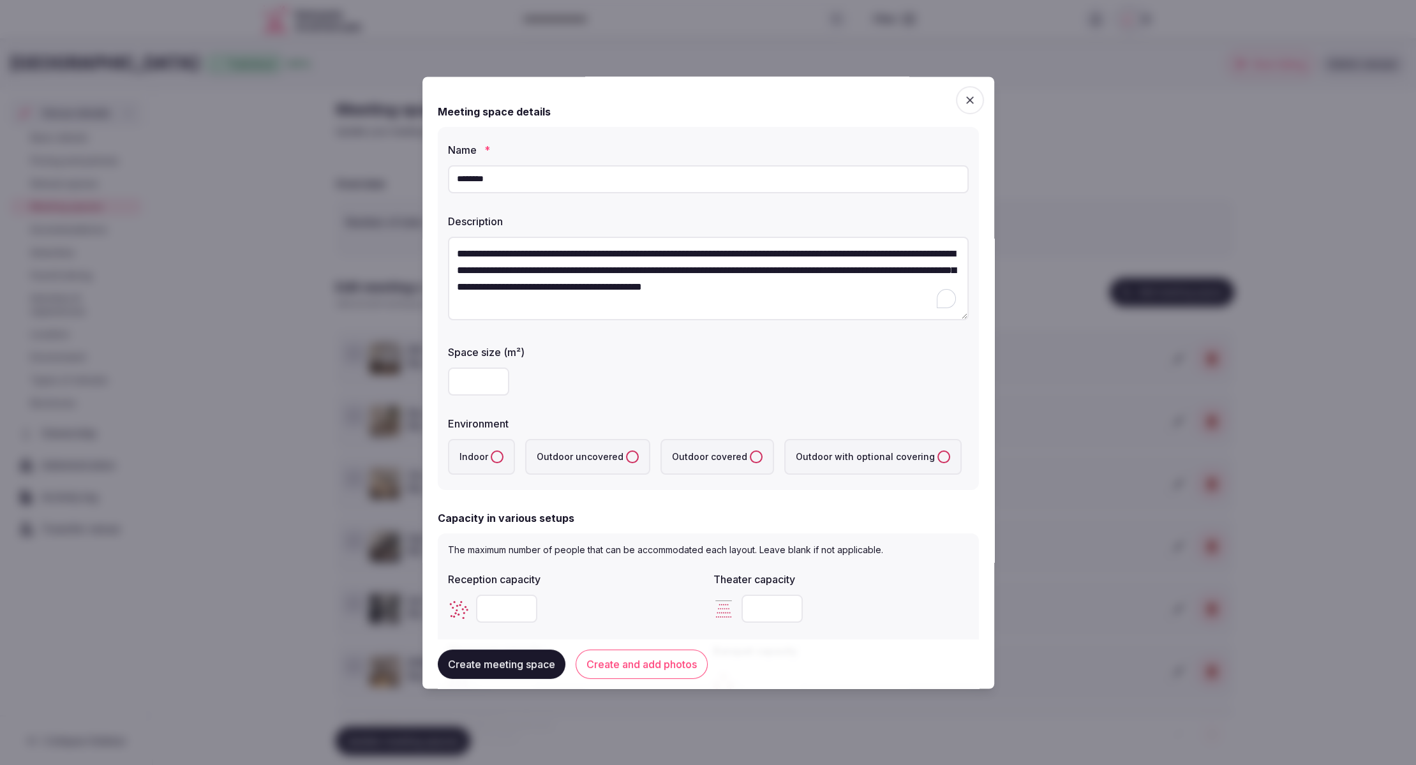
type textarea "**********"
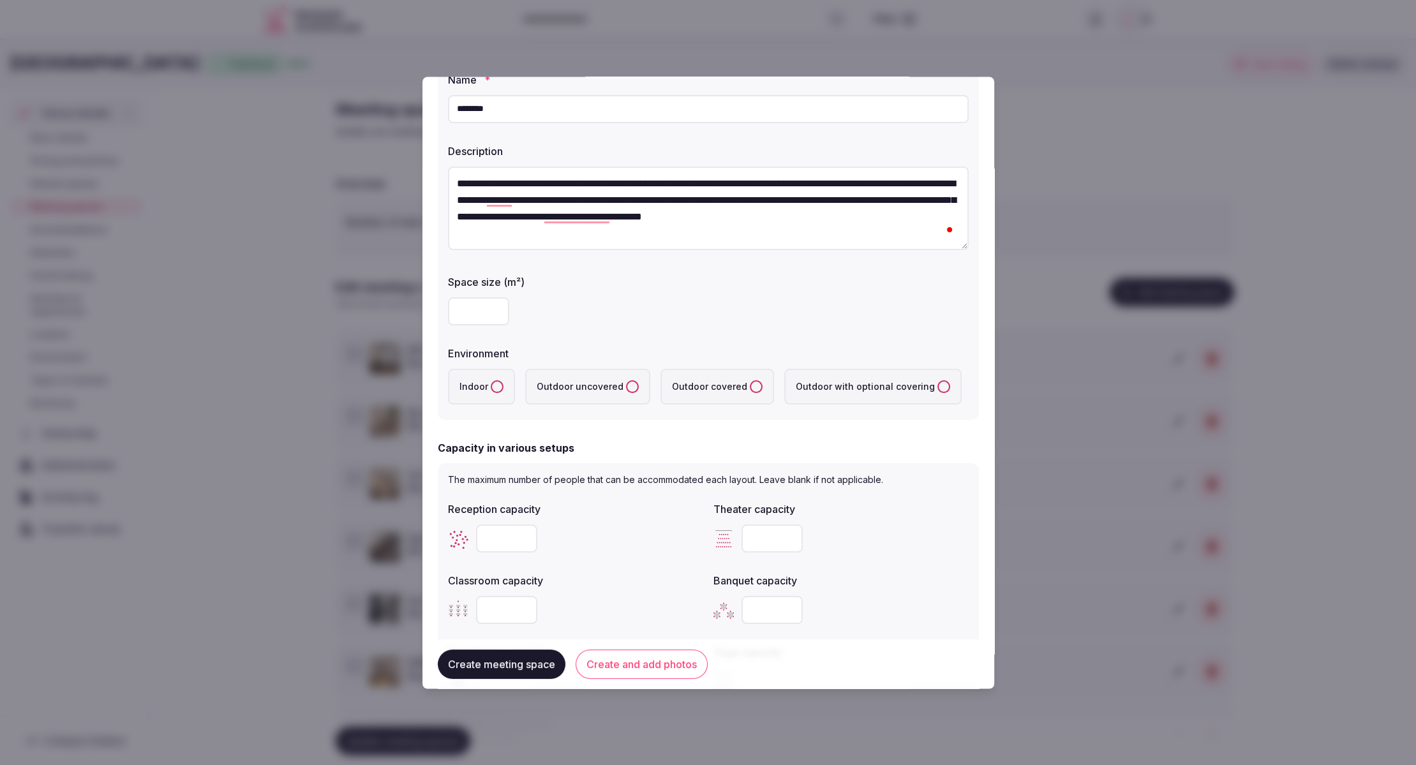
scroll to position [103, 0]
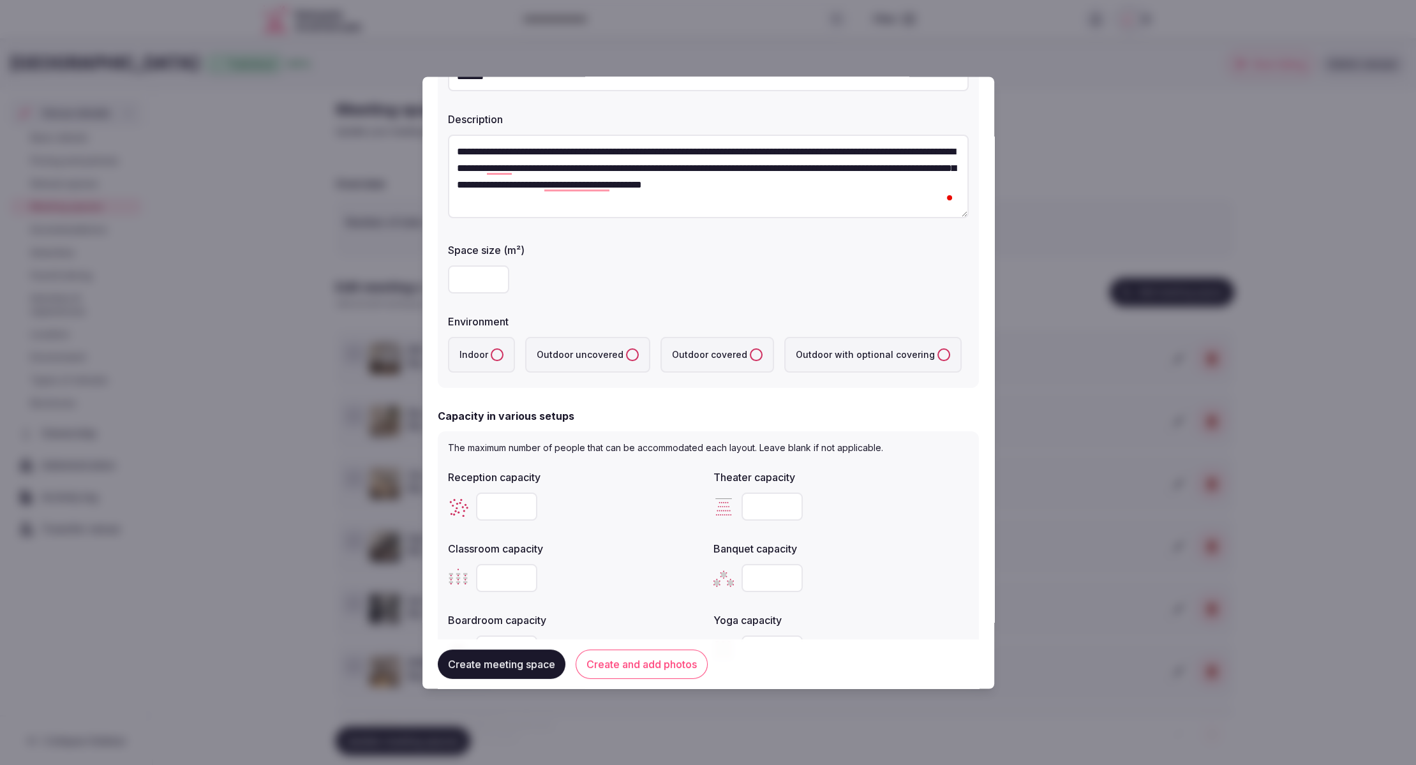
click at [496, 356] on button "Indoor" at bounding box center [497, 355] width 13 height 13
click at [460, 279] on input "number" at bounding box center [478, 280] width 61 height 28
type input "**"
click at [679, 274] on div "**" at bounding box center [708, 280] width 521 height 28
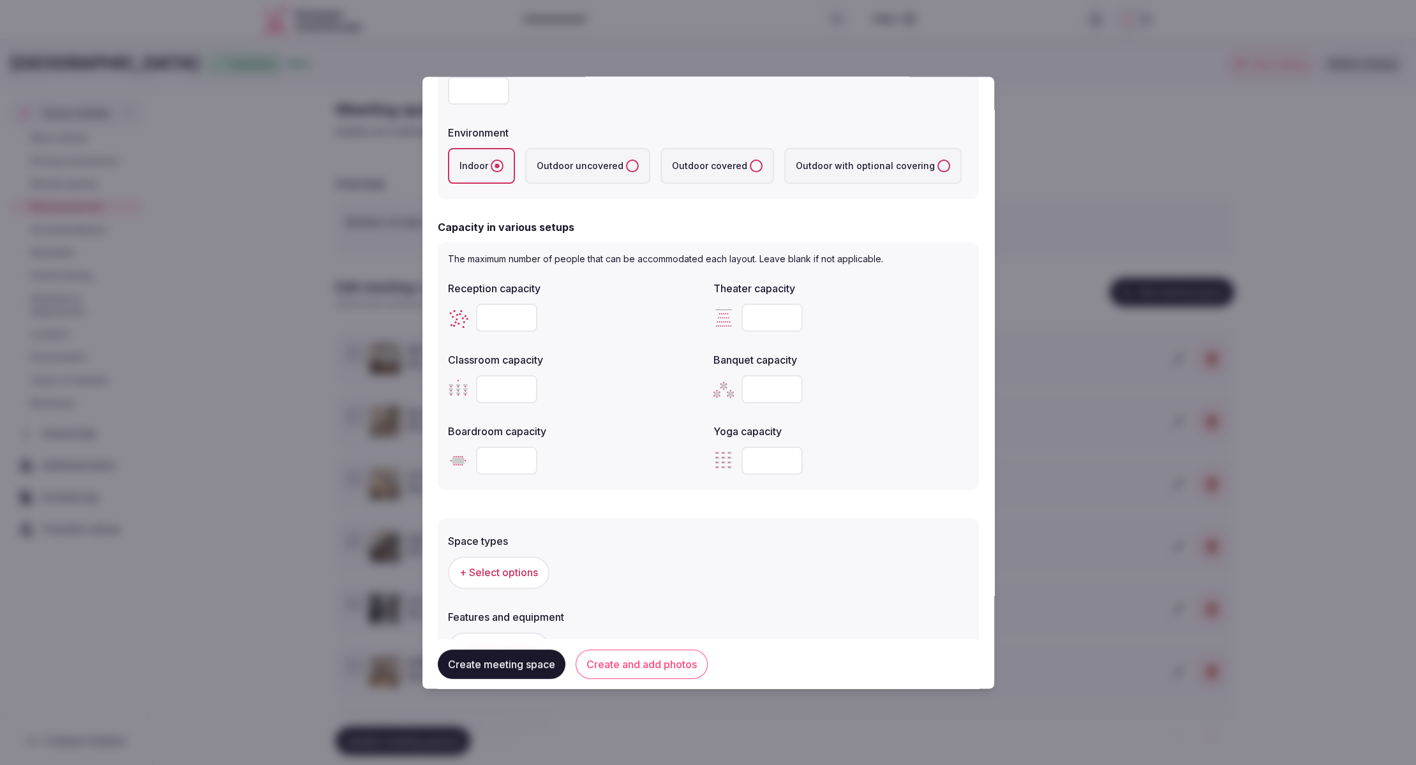
scroll to position [309, 0]
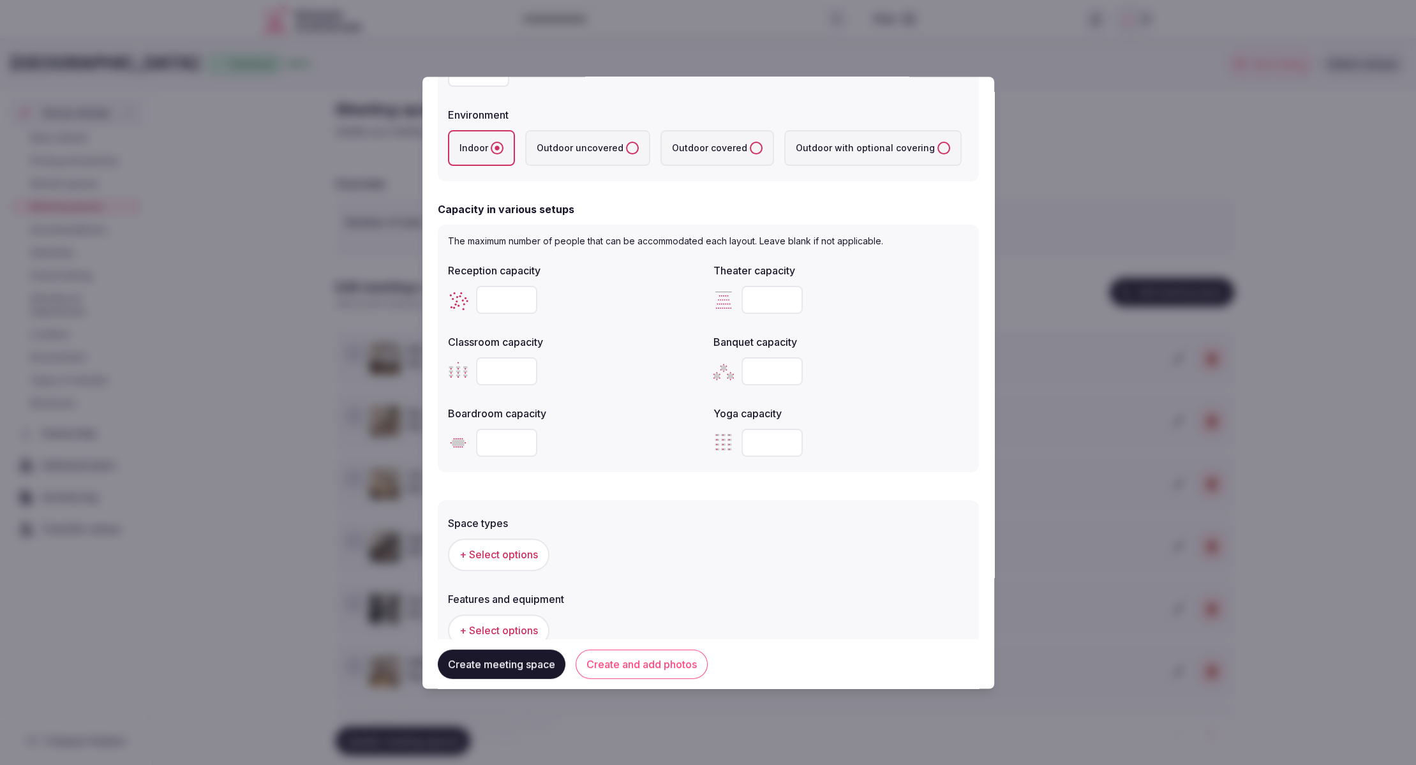
click at [501, 306] on input "number" at bounding box center [506, 300] width 61 height 28
type input "**"
click at [598, 336] on div "Classroom capacity" at bounding box center [575, 339] width 255 height 18
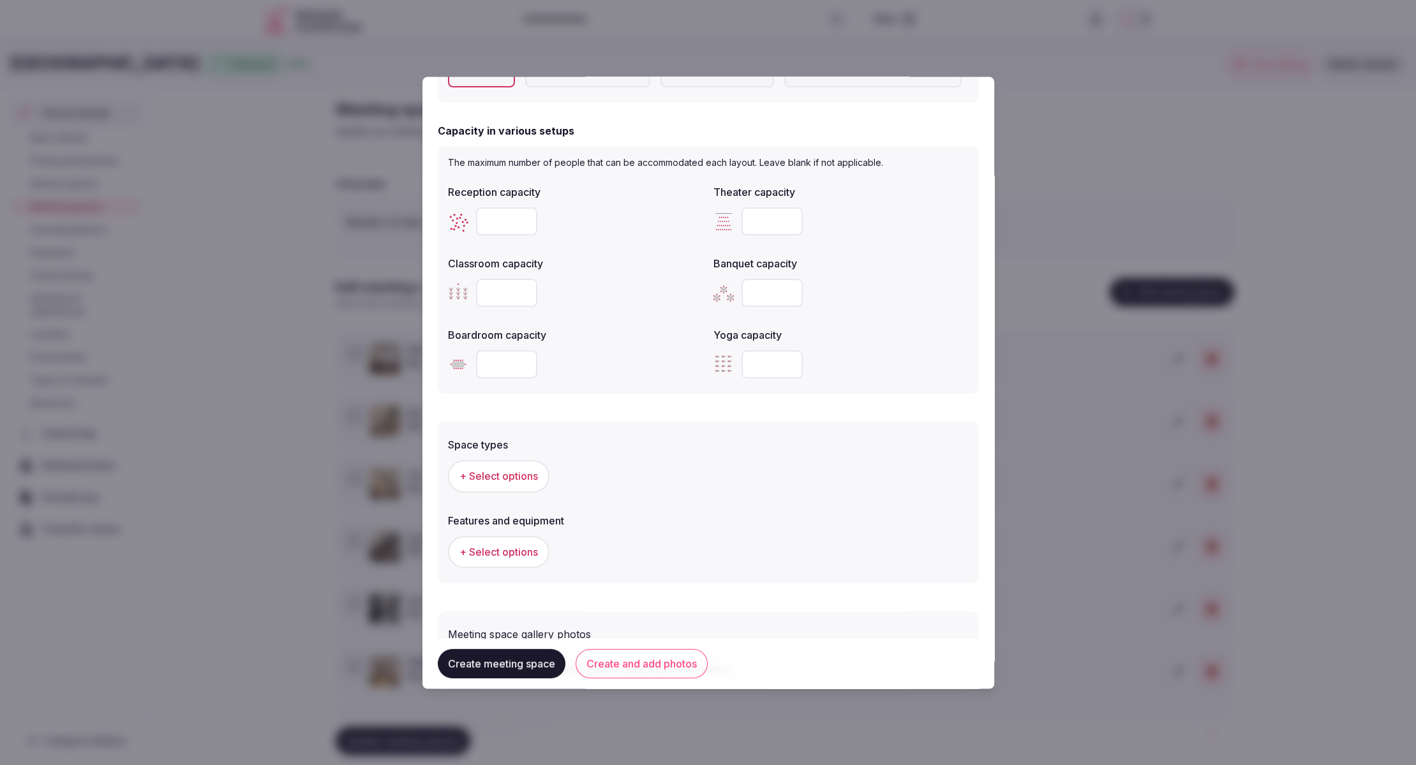
scroll to position [393, 0]
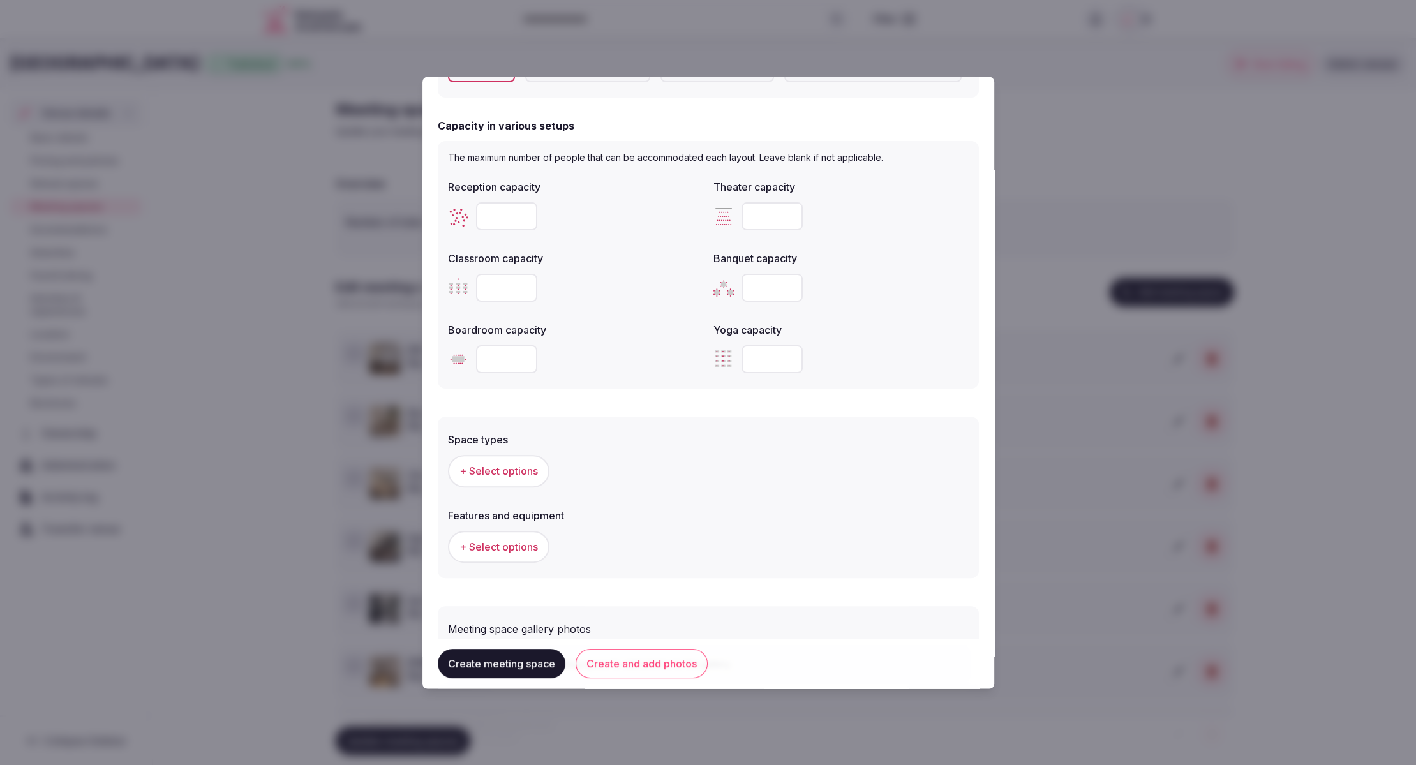
click at [488, 361] on input "number" at bounding box center [506, 360] width 61 height 28
type input "**"
click at [651, 380] on div "The maximum number of people that can be accommodated each layout. Leave blank …" at bounding box center [708, 266] width 541 height 248
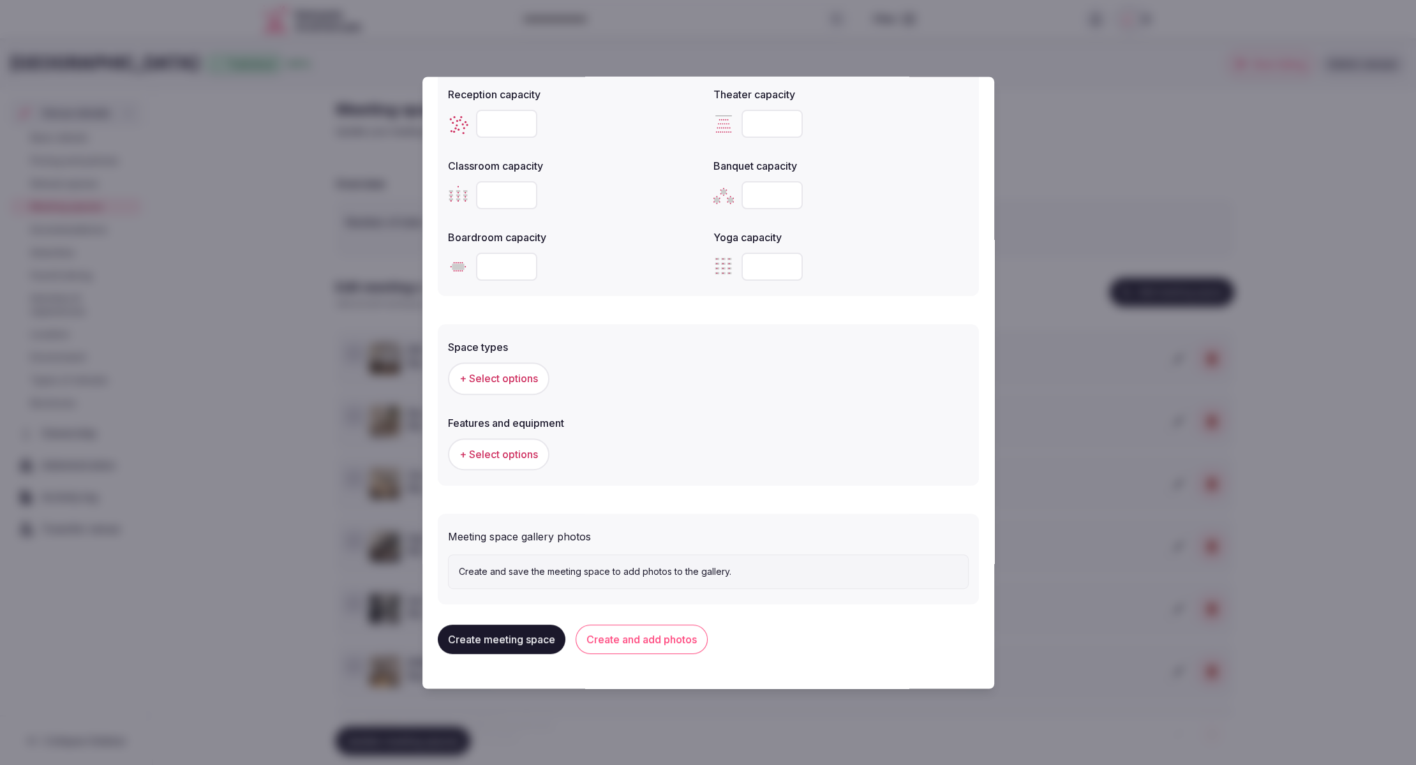
click at [505, 383] on span "+ Select options" at bounding box center [498, 379] width 78 height 14
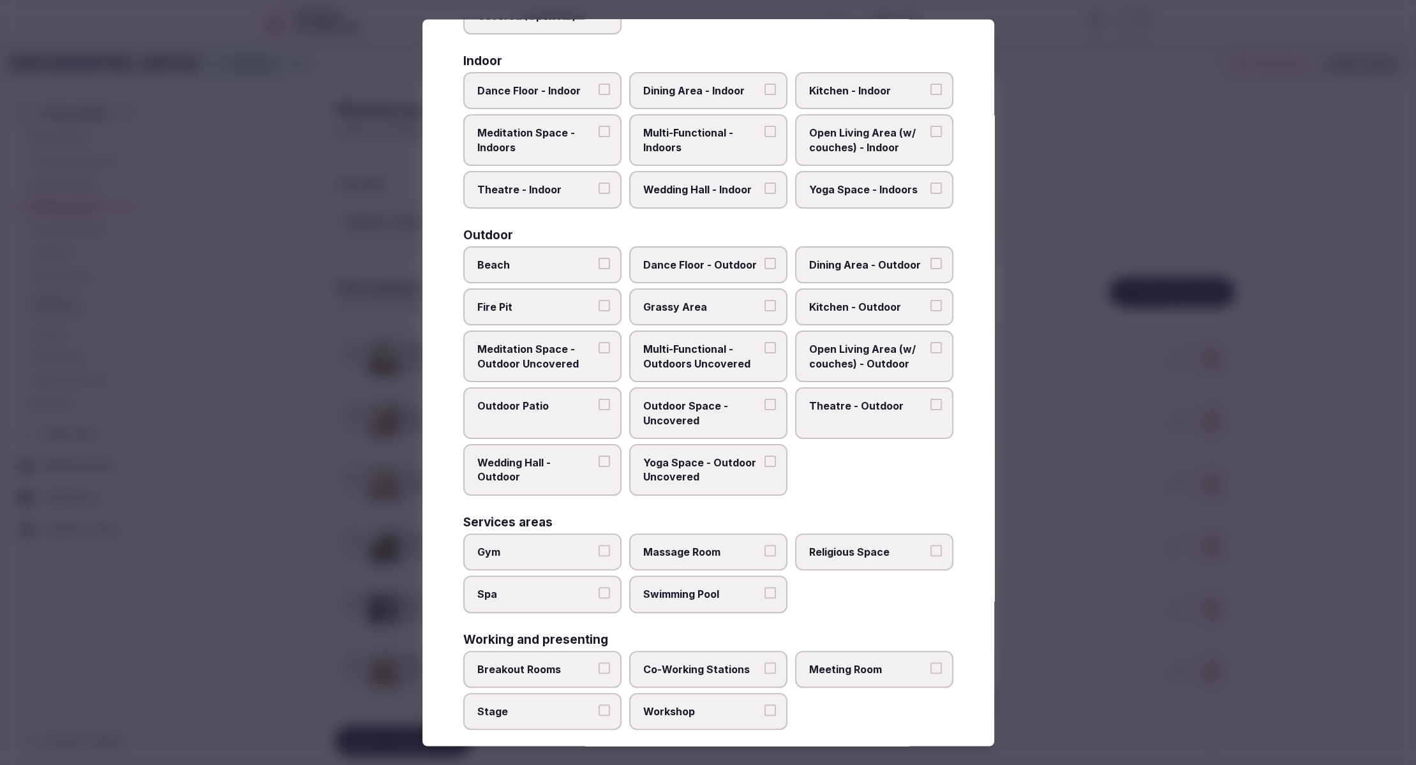
scroll to position [241, 0]
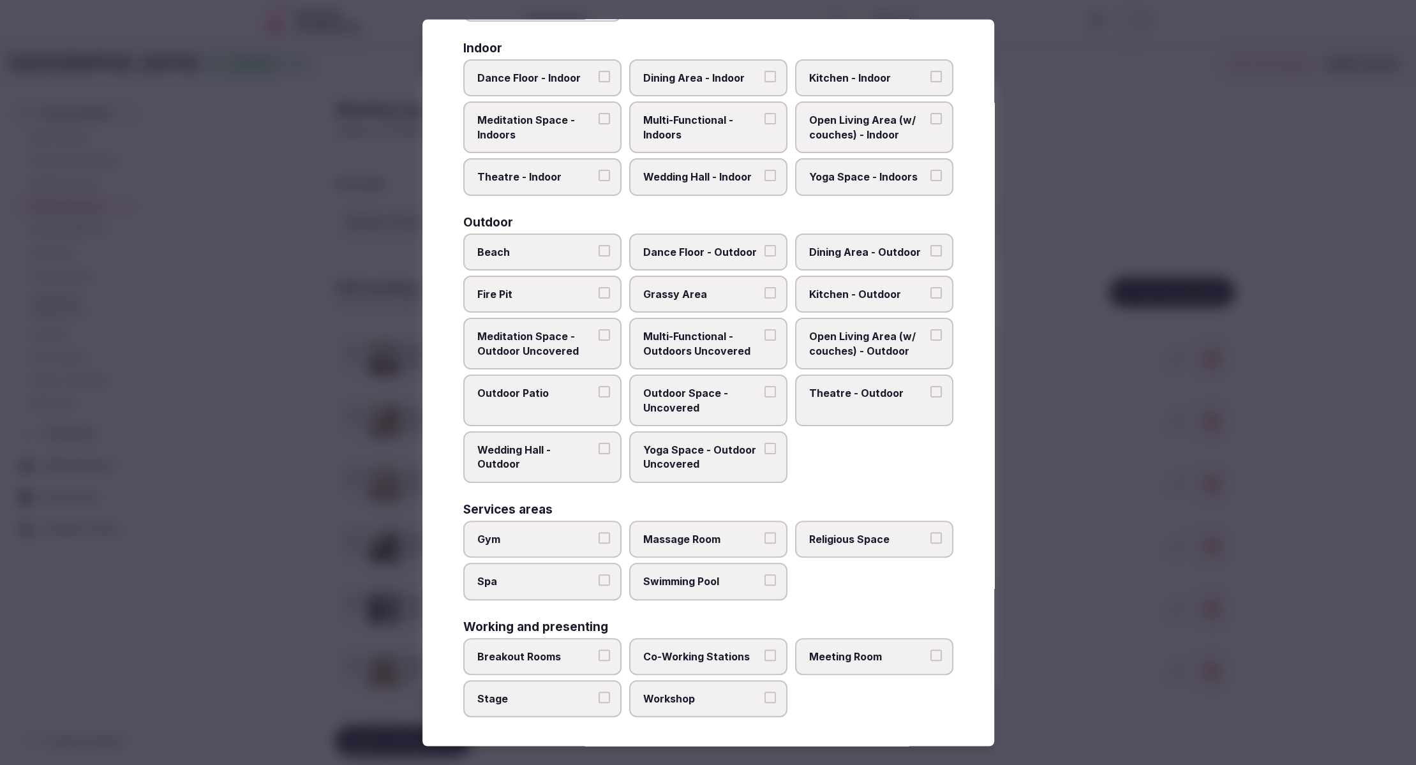
click at [877, 649] on span "Meeting Room" at bounding box center [867, 656] width 117 height 14
click at [930, 649] on button "Meeting Room" at bounding box center [935, 654] width 11 height 11
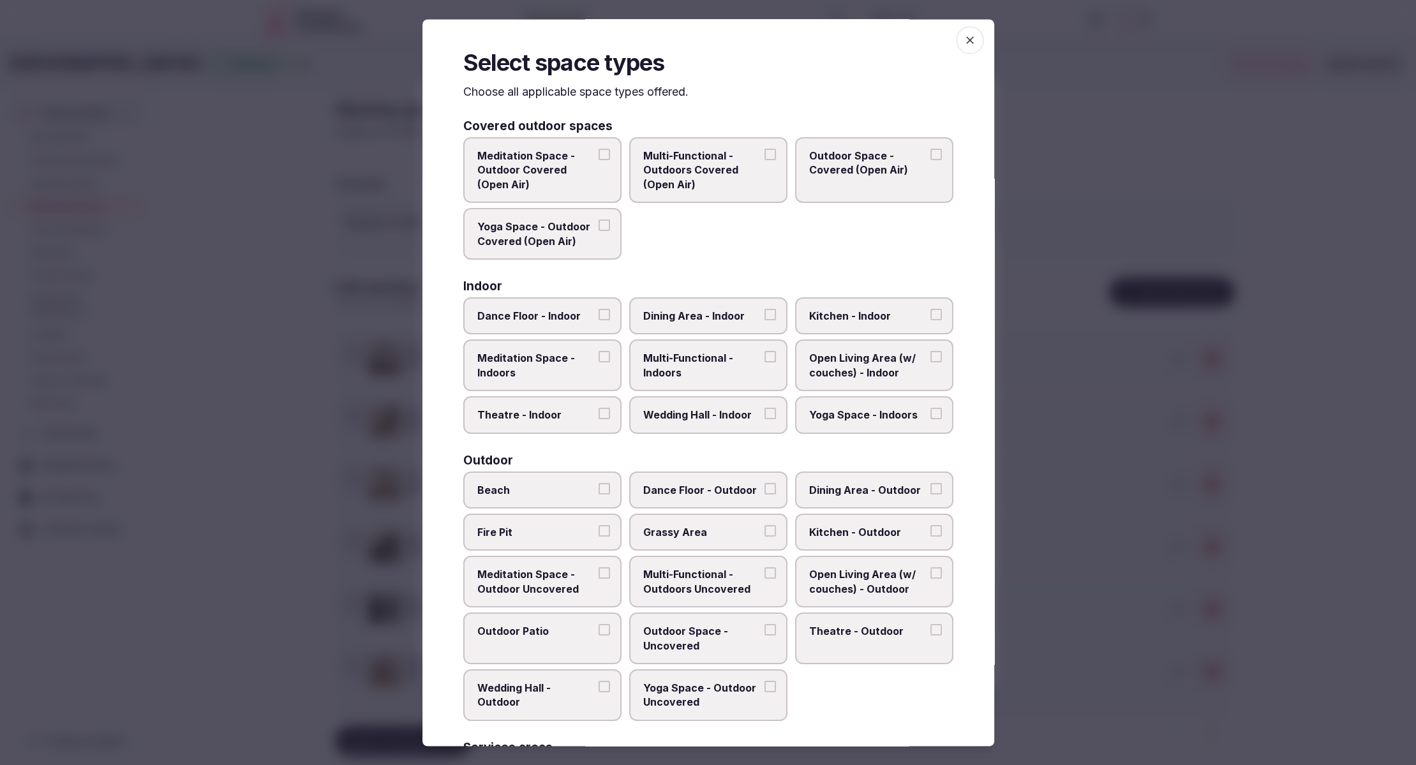
scroll to position [0, 0]
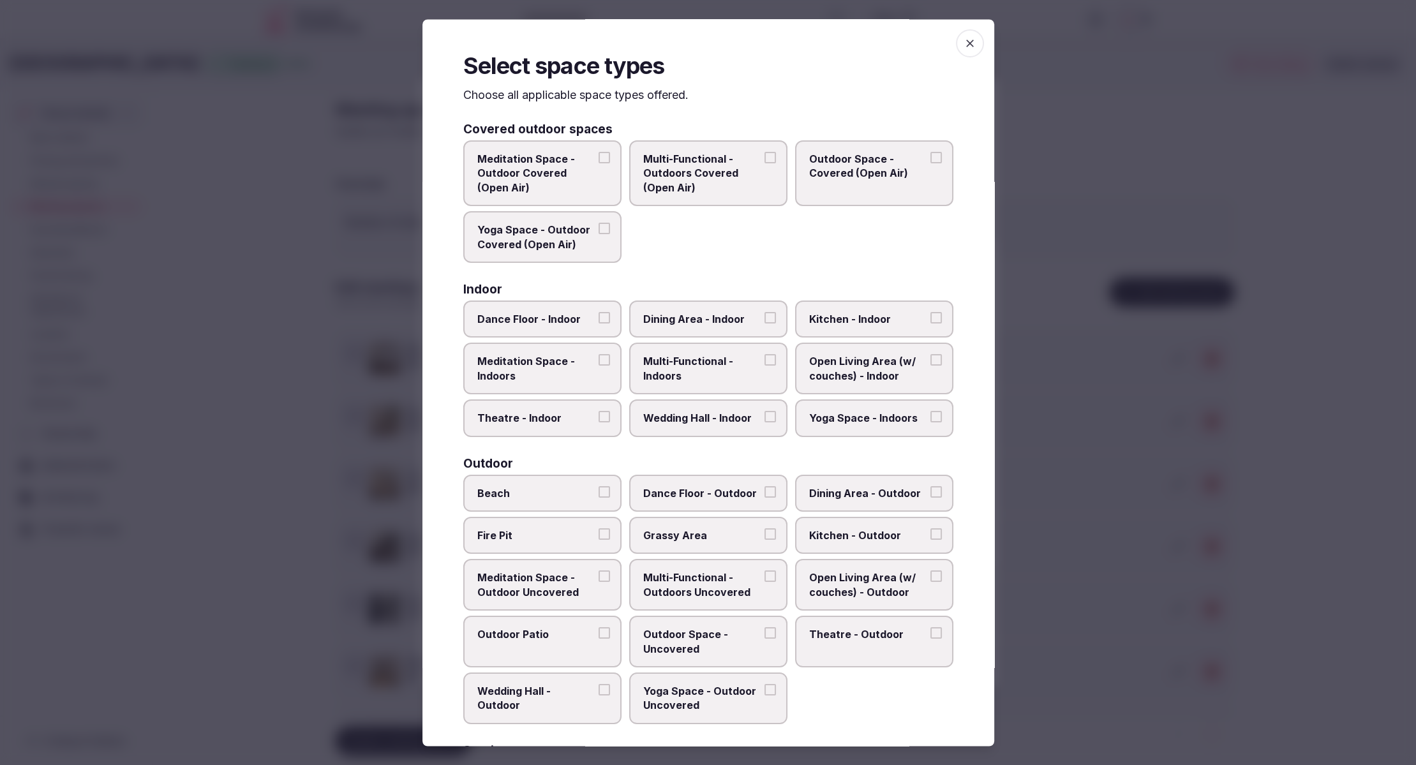
click at [662, 367] on span "Multi-Functional - Indoors" at bounding box center [701, 369] width 117 height 29
click at [764, 366] on button "Multi-Functional - Indoors" at bounding box center [769, 360] width 11 height 11
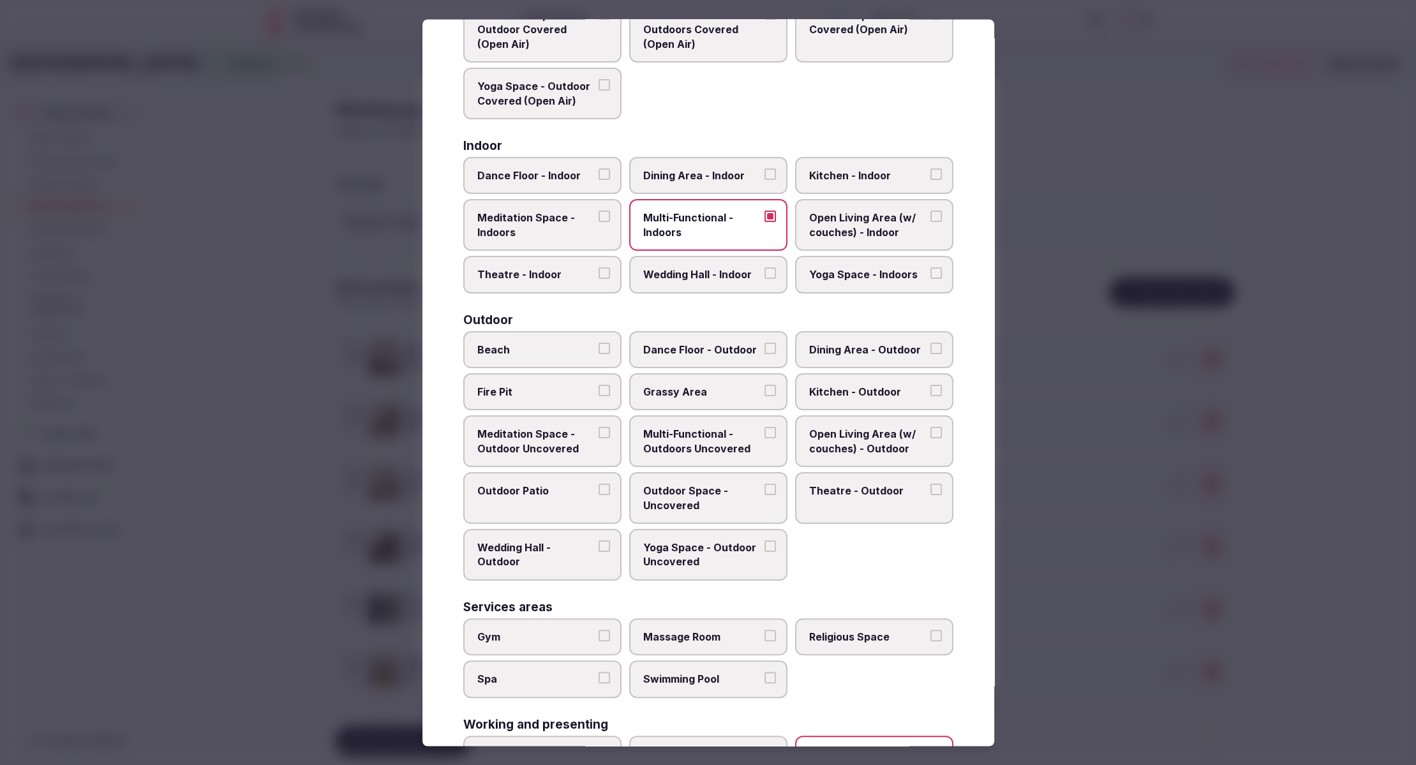
scroll to position [241, 0]
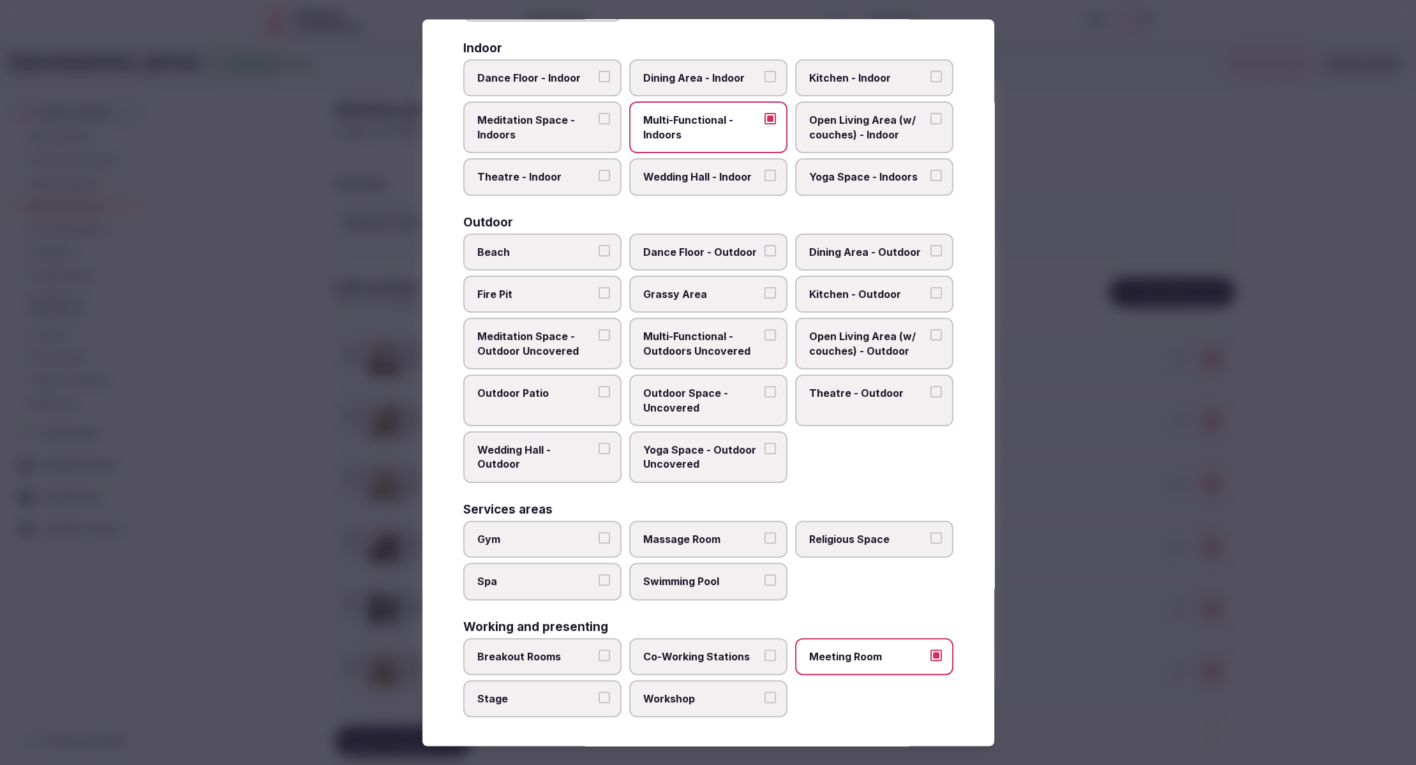
click at [542, 179] on span "Theatre - Indoor" at bounding box center [535, 177] width 117 height 14
click at [598, 179] on button "Theatre - Indoor" at bounding box center [603, 175] width 11 height 11
click at [1041, 459] on div at bounding box center [708, 382] width 1416 height 765
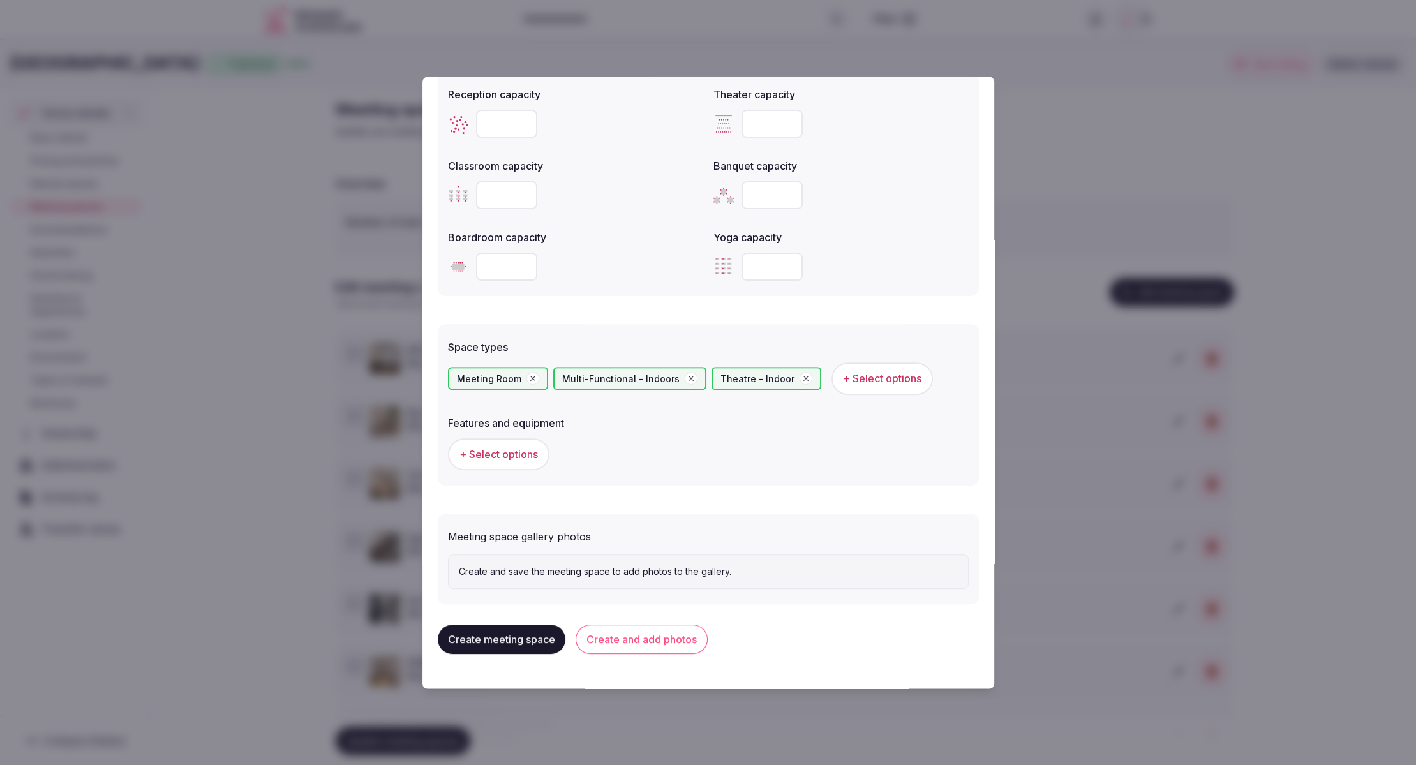
click at [472, 448] on span "+ Select options" at bounding box center [498, 454] width 78 height 14
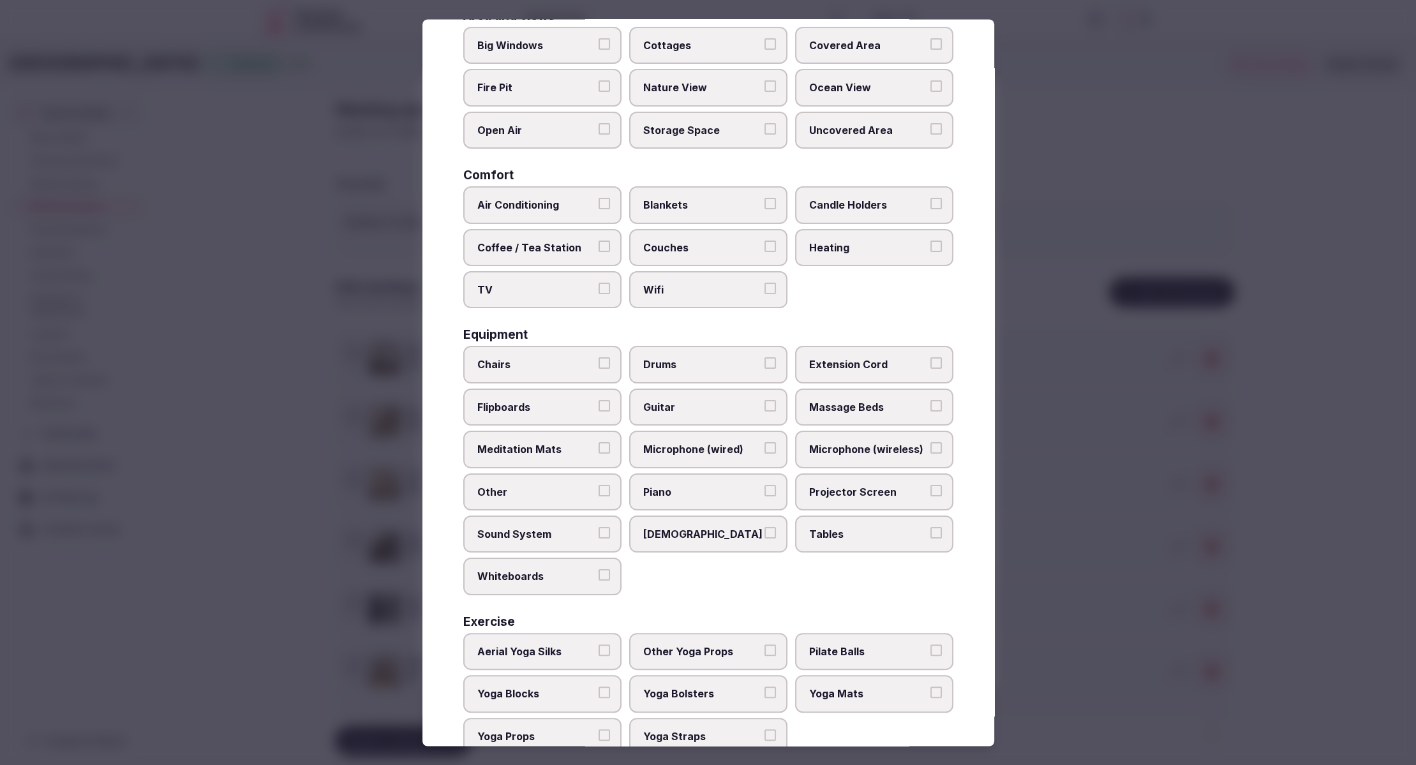
scroll to position [148, 0]
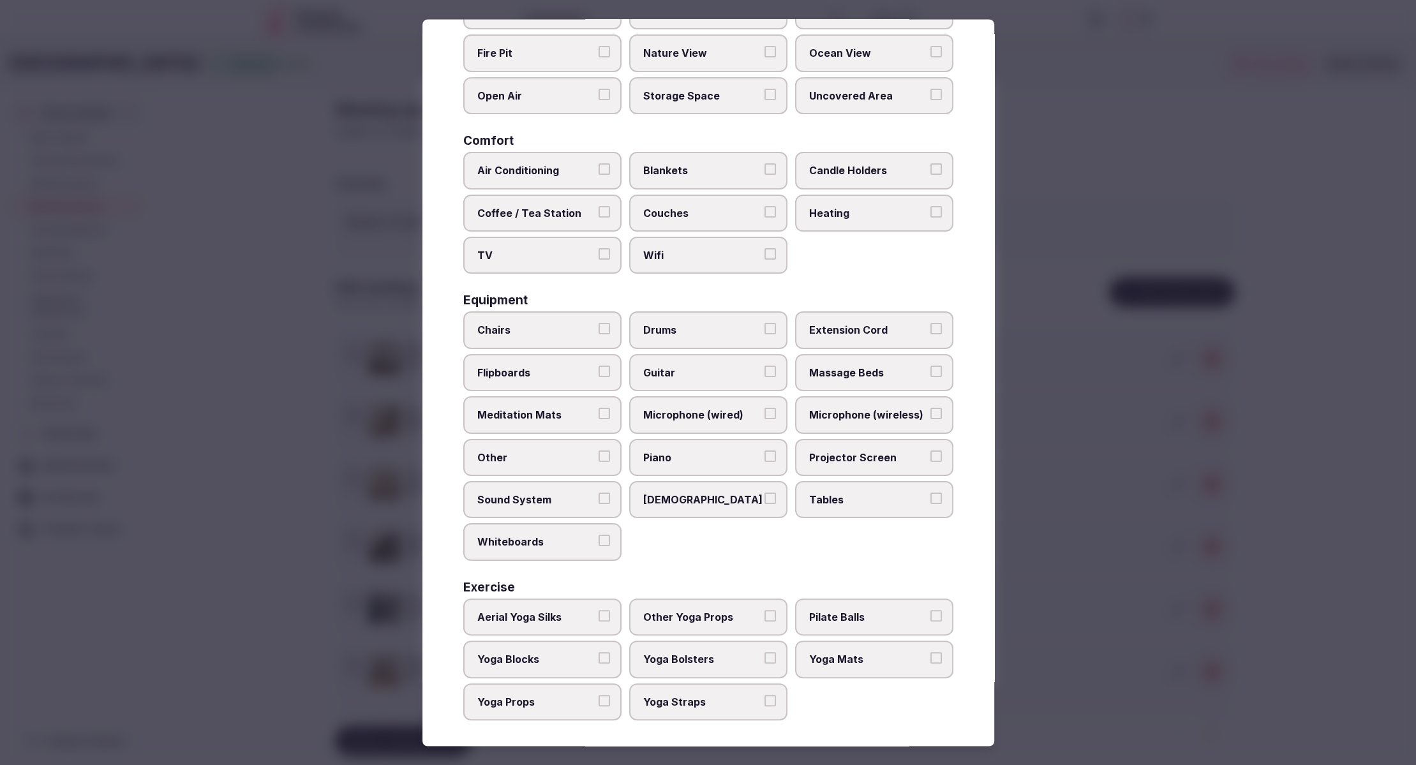
click at [864, 489] on label "Tables" at bounding box center [874, 499] width 158 height 37
click at [930, 493] on button "Tables" at bounding box center [935, 498] width 11 height 11
click at [522, 314] on label "Chairs" at bounding box center [542, 330] width 158 height 37
click at [598, 323] on button "Chairs" at bounding box center [603, 328] width 11 height 11
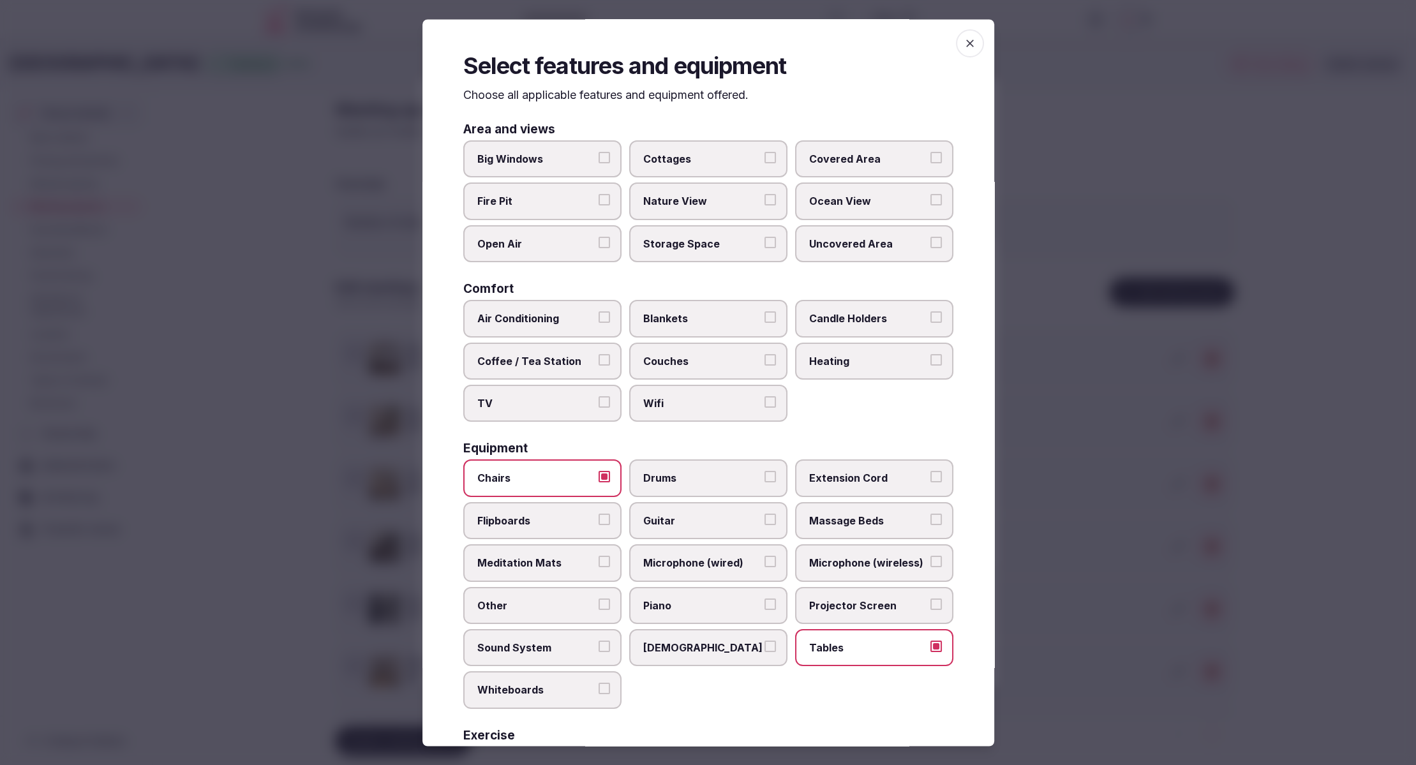
click at [554, 315] on span "Air Conditioning" at bounding box center [535, 319] width 117 height 14
click at [598, 315] on button "Air Conditioning" at bounding box center [603, 317] width 11 height 11
click at [668, 395] on label "Wifi" at bounding box center [708, 403] width 158 height 37
click at [764, 397] on button "Wifi" at bounding box center [769, 402] width 11 height 11
click at [550, 406] on span "TV" at bounding box center [535, 404] width 117 height 14
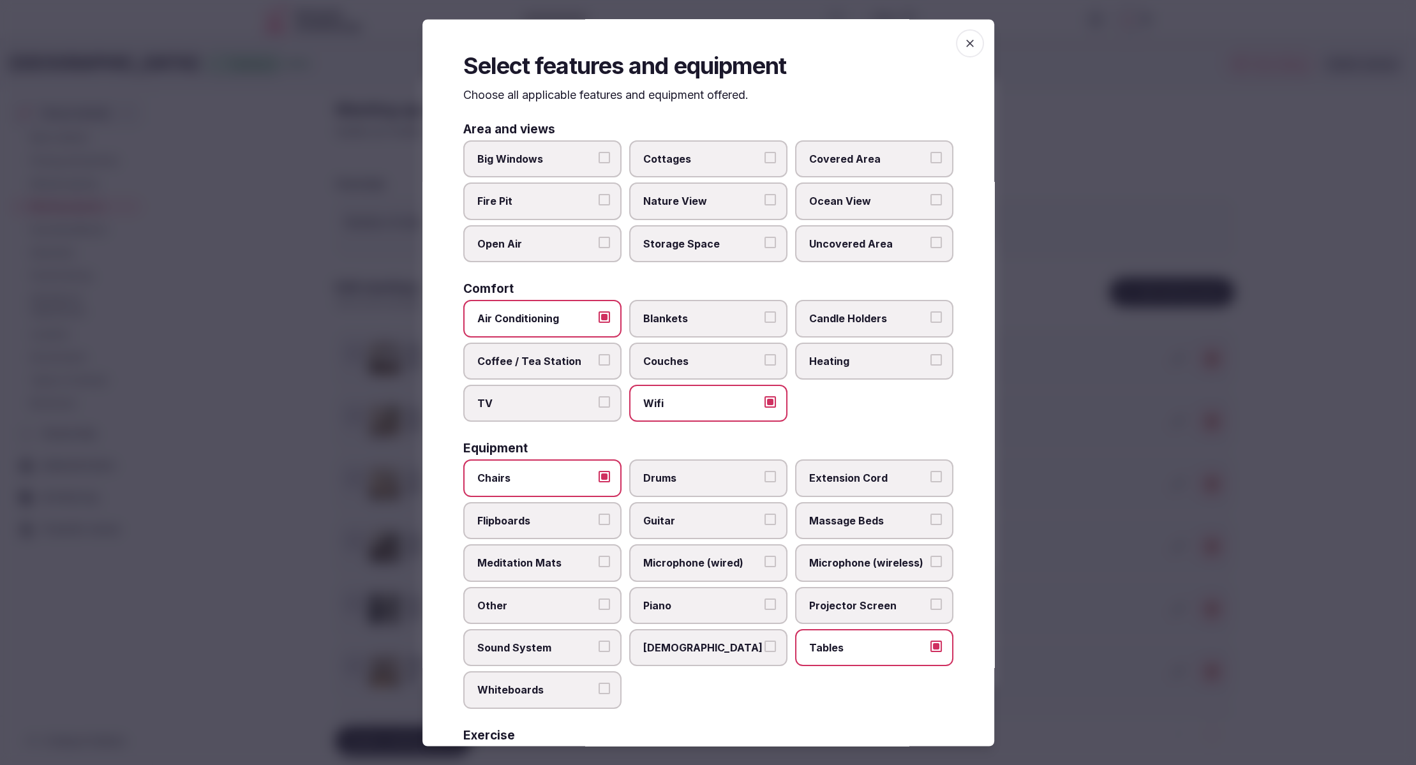
click at [598, 406] on button "TV" at bounding box center [603, 402] width 11 height 11
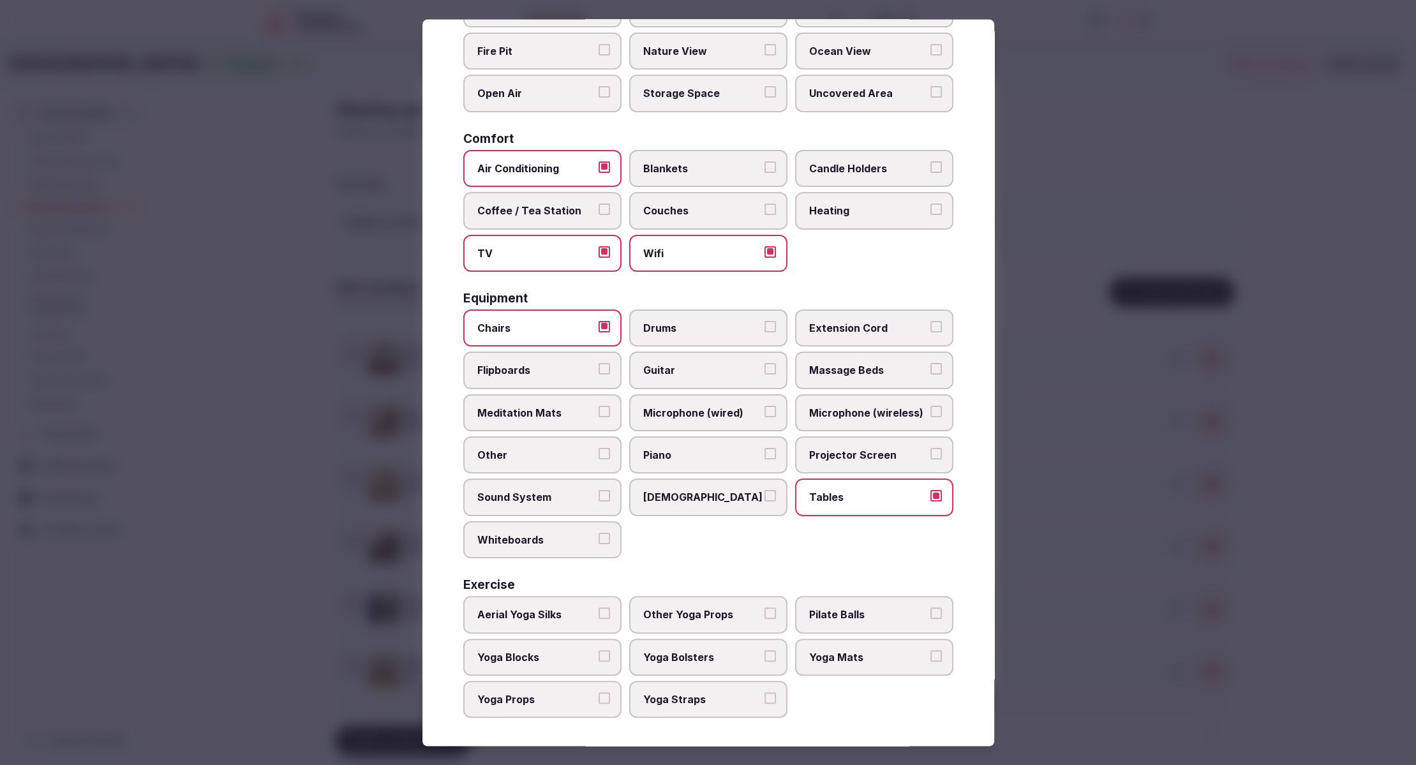
click at [1028, 641] on div at bounding box center [708, 382] width 1416 height 765
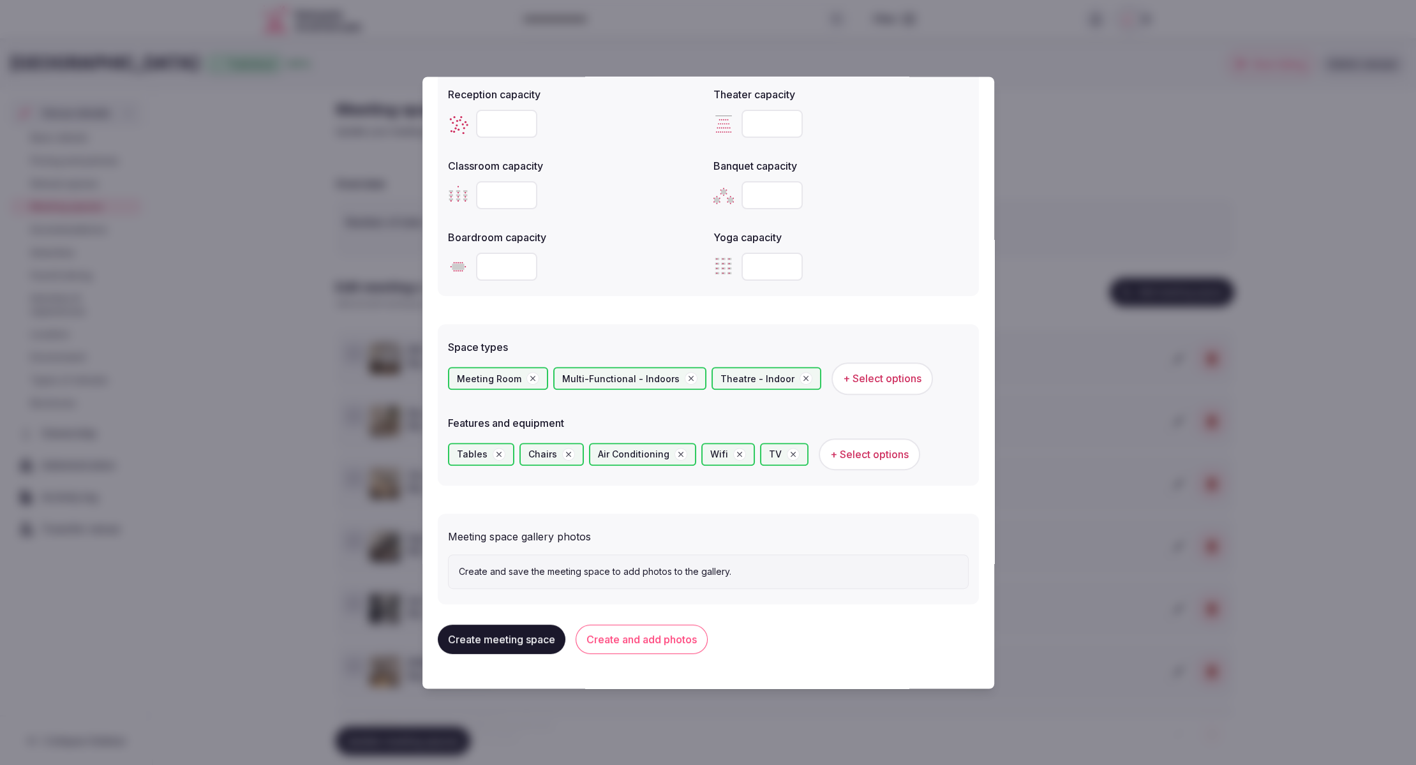
click at [632, 649] on button "Create and add photos" at bounding box center [641, 639] width 132 height 29
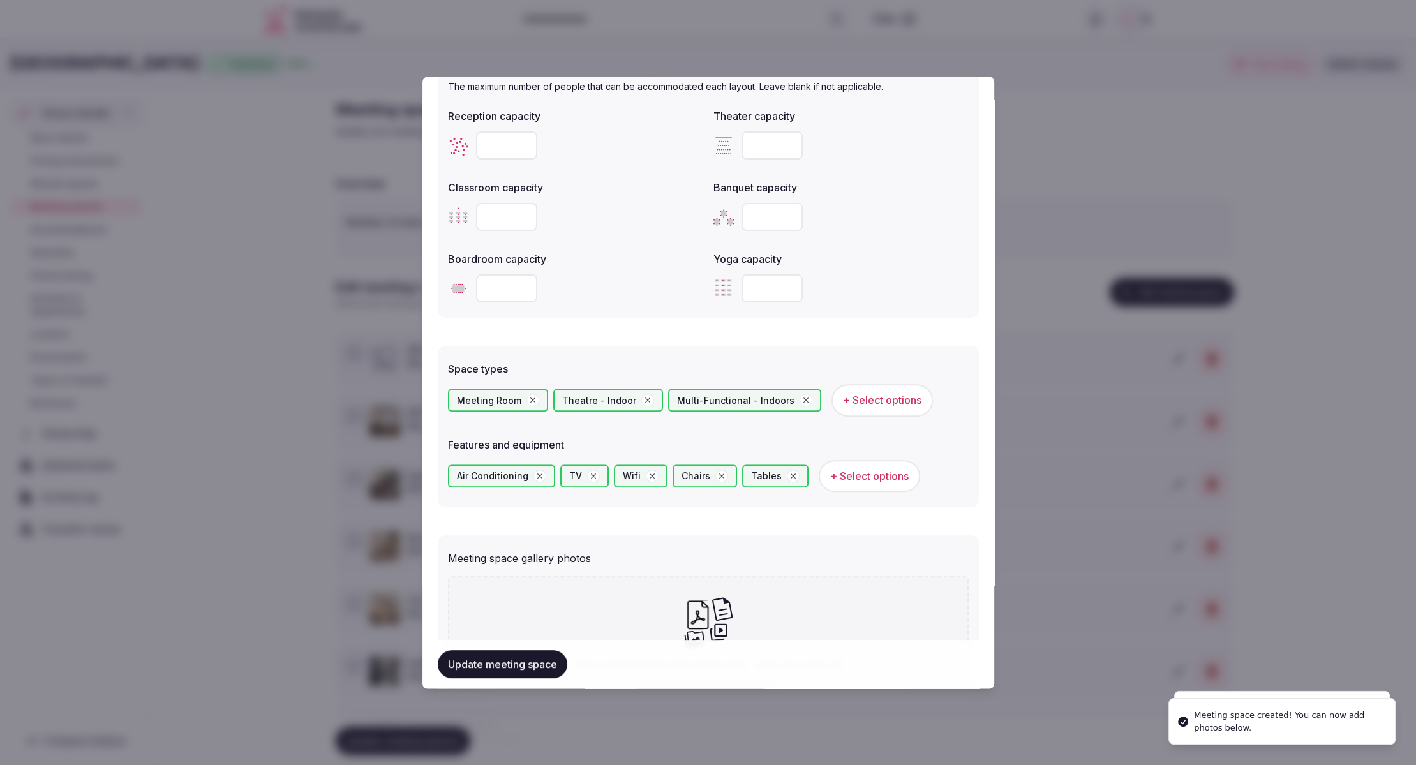
scroll to position [503, 0]
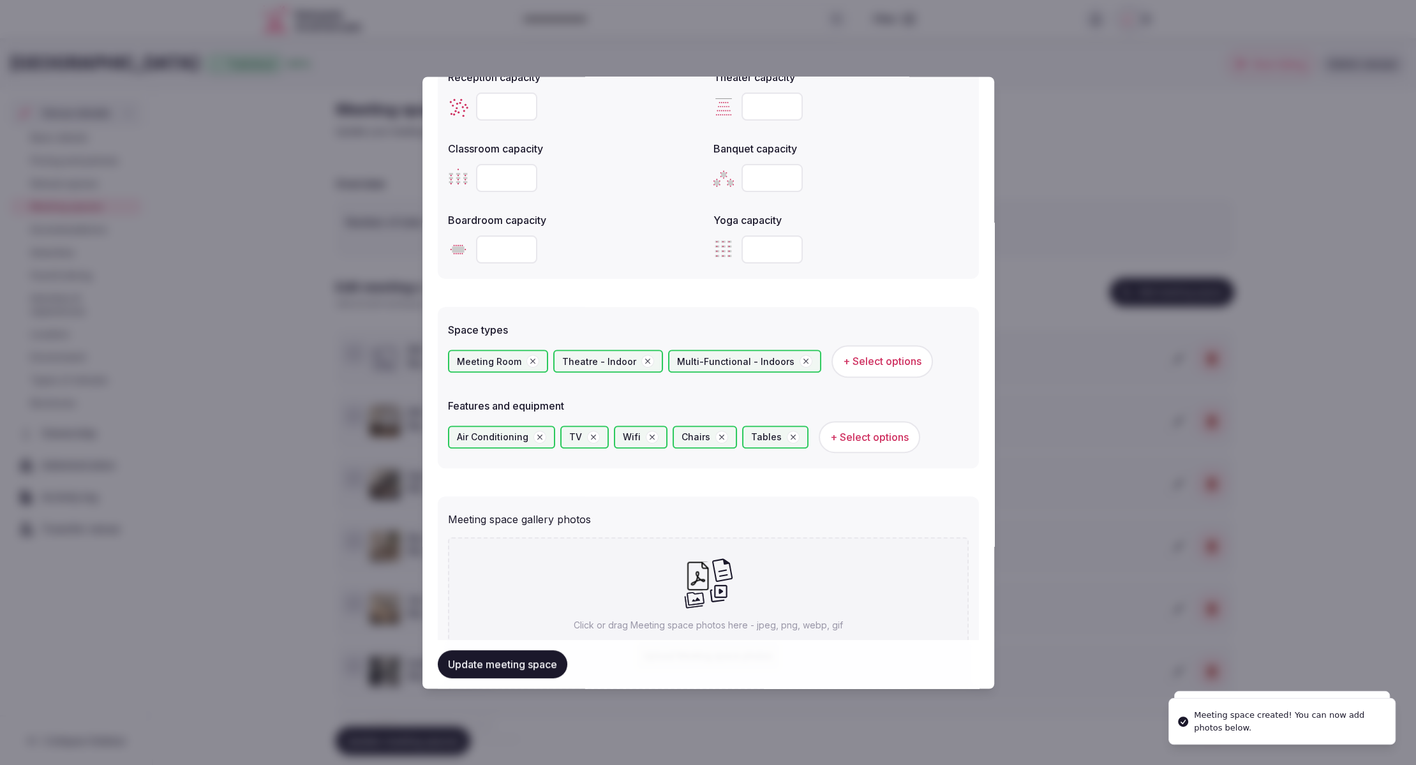
click at [732, 587] on icon at bounding box center [708, 584] width 50 height 52
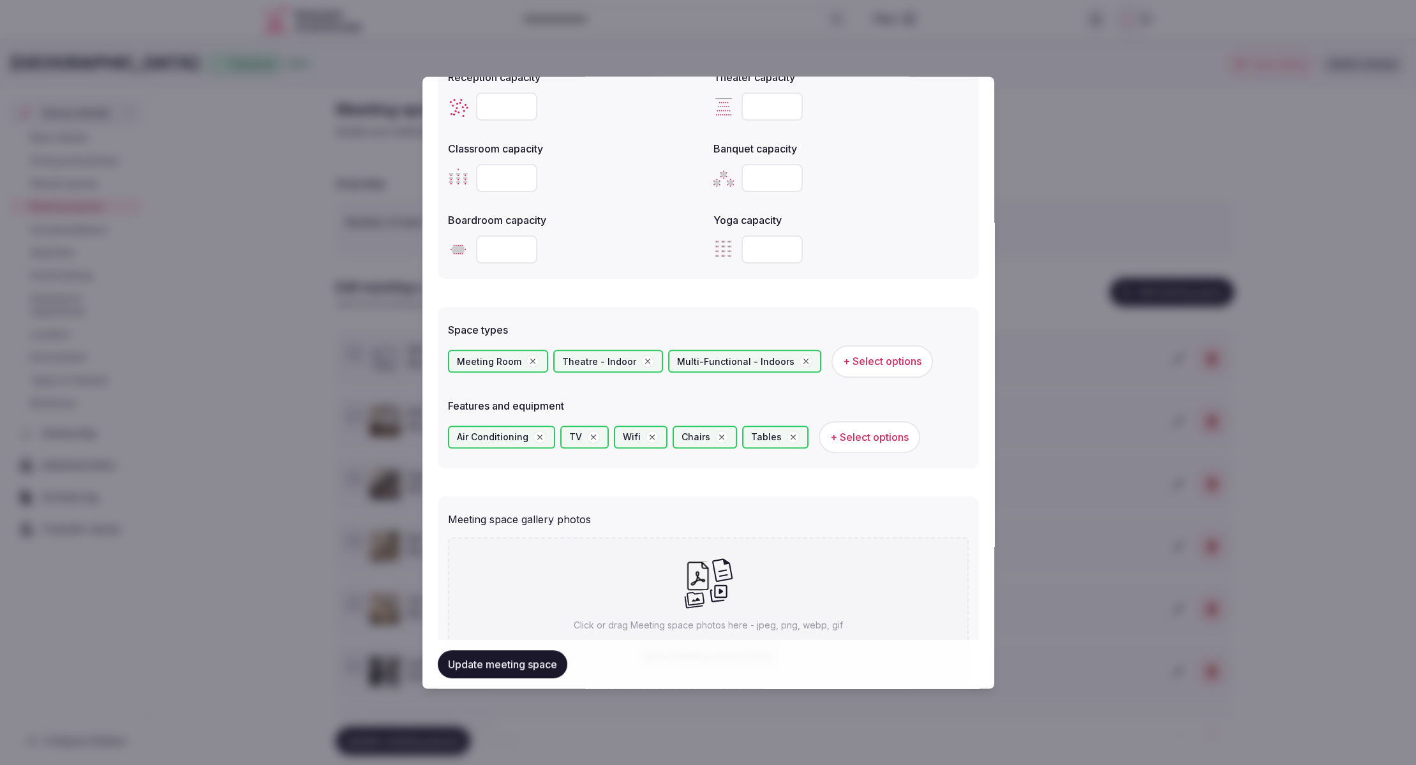
type input "**********"
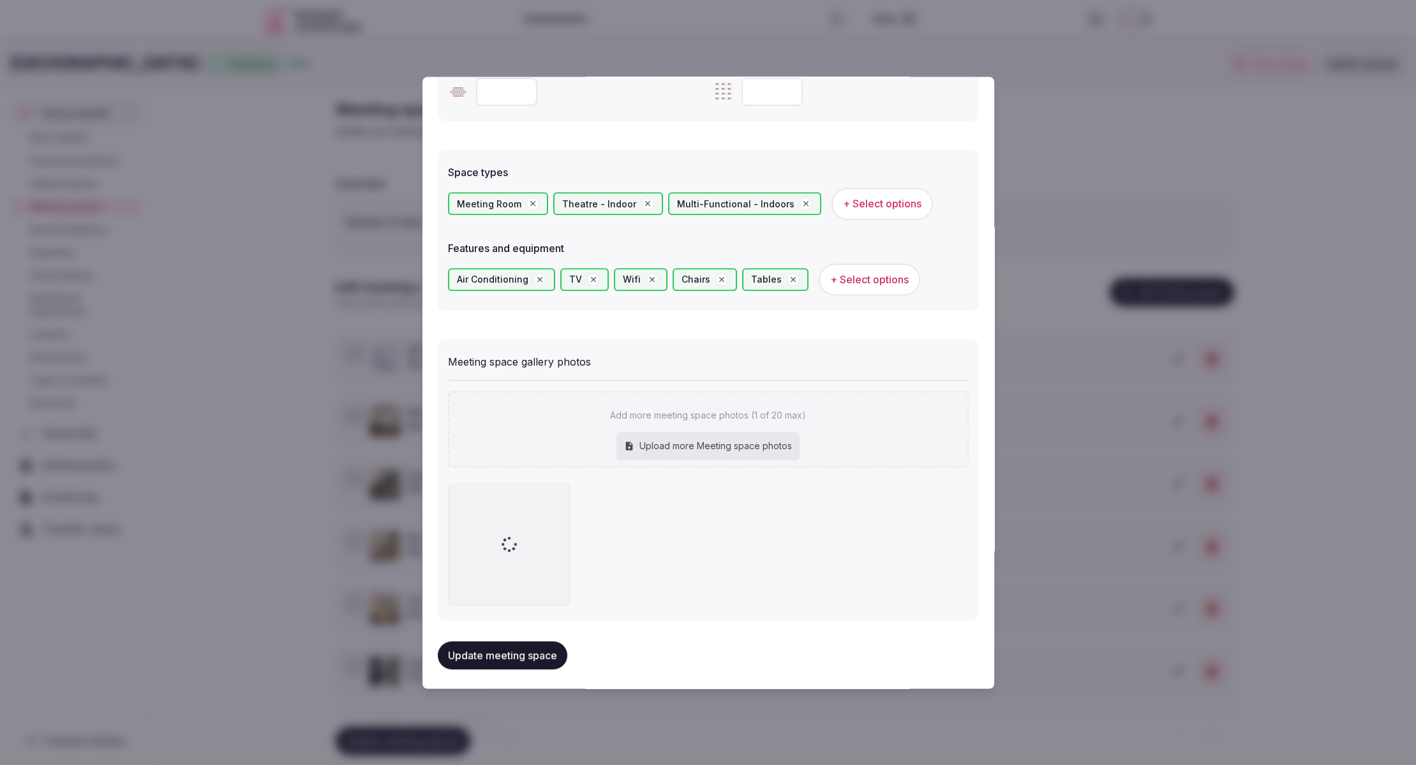
scroll to position [666, 0]
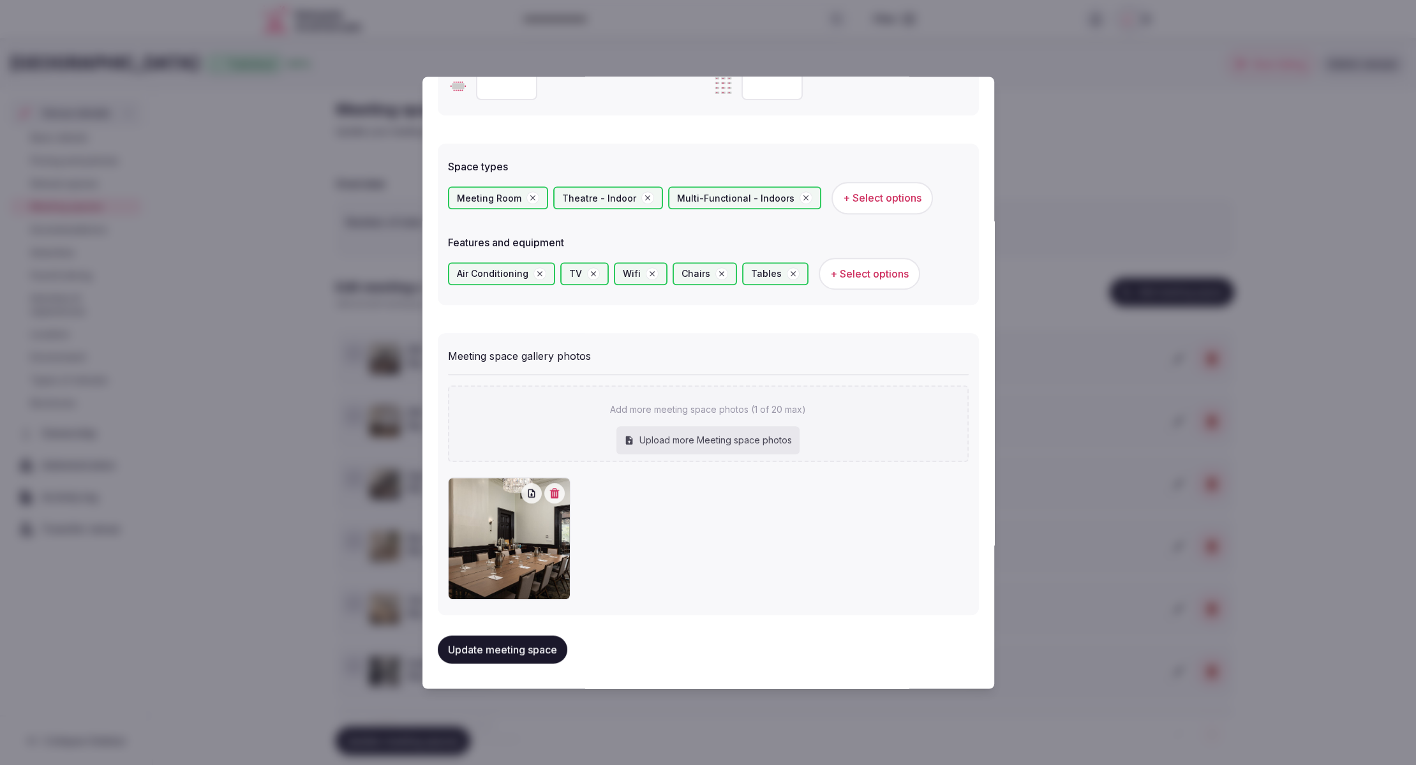
click at [497, 649] on button "Update meeting space" at bounding box center [503, 649] width 130 height 28
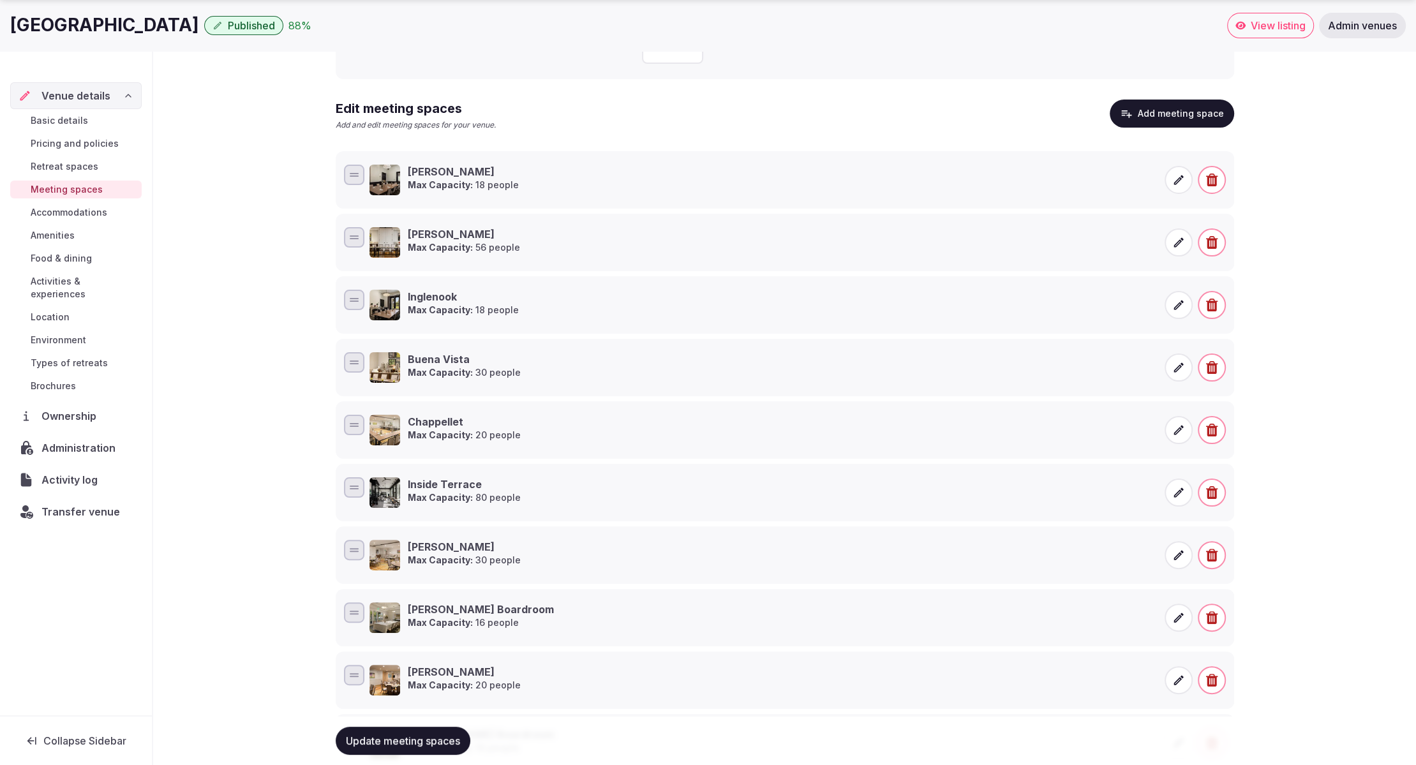
scroll to position [259, 0]
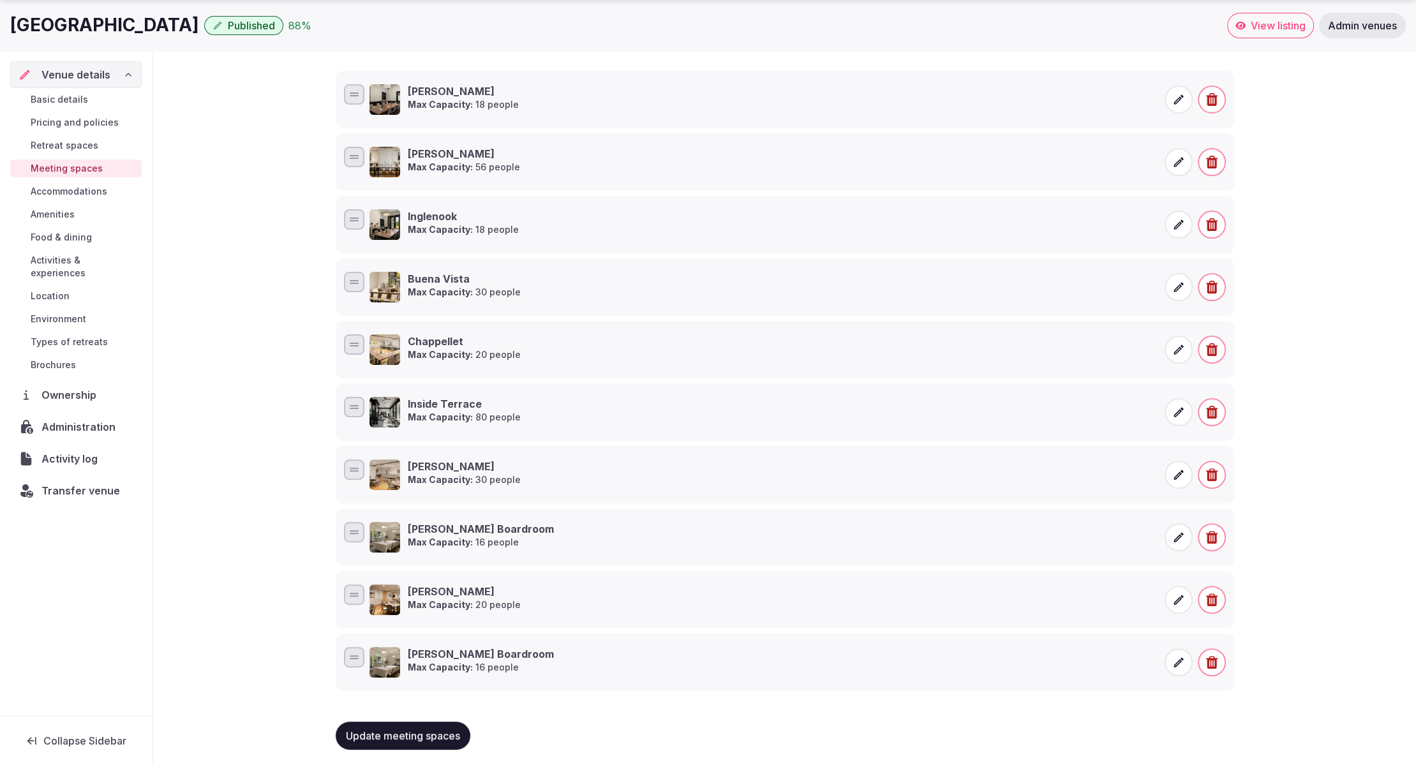
click at [407, 729] on span "Update meeting spaces" at bounding box center [403, 735] width 114 height 13
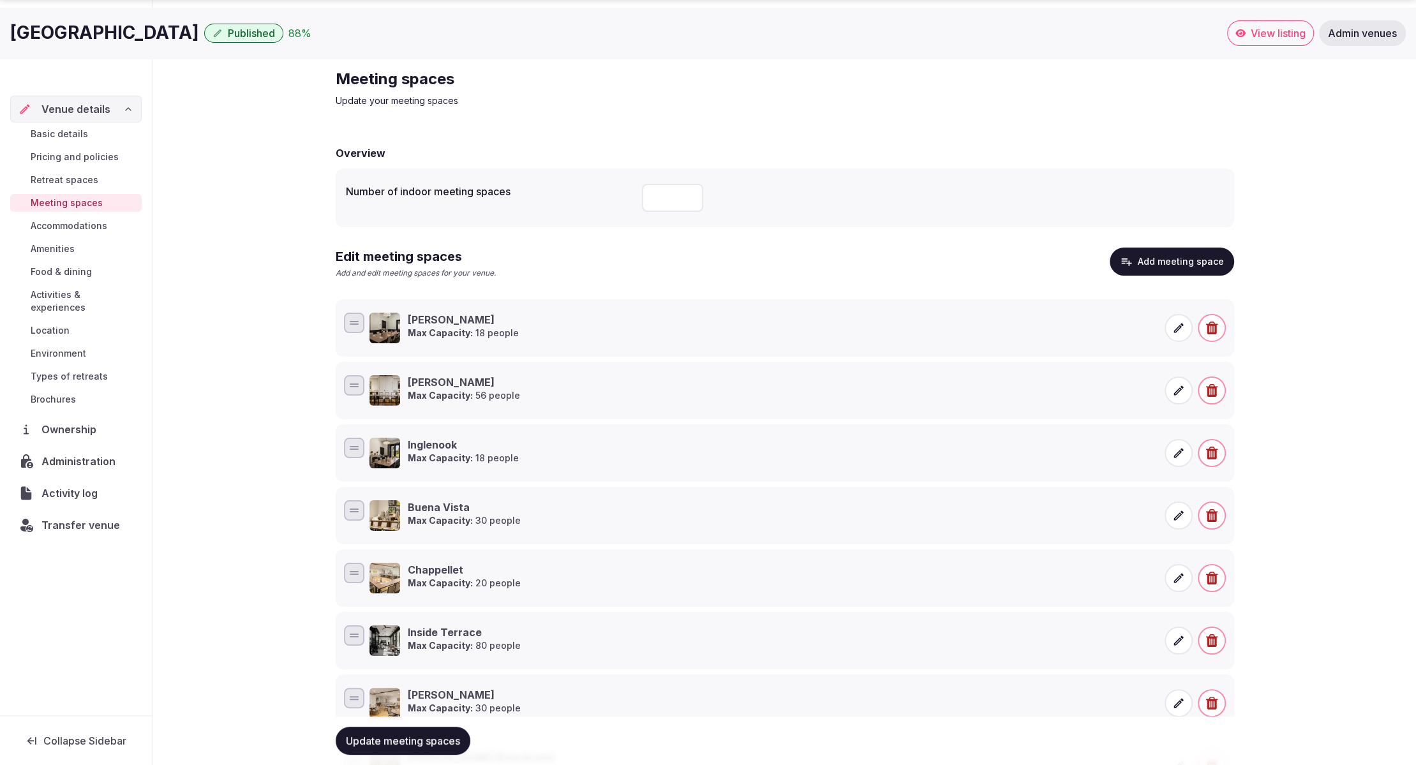
scroll to position [61, 0]
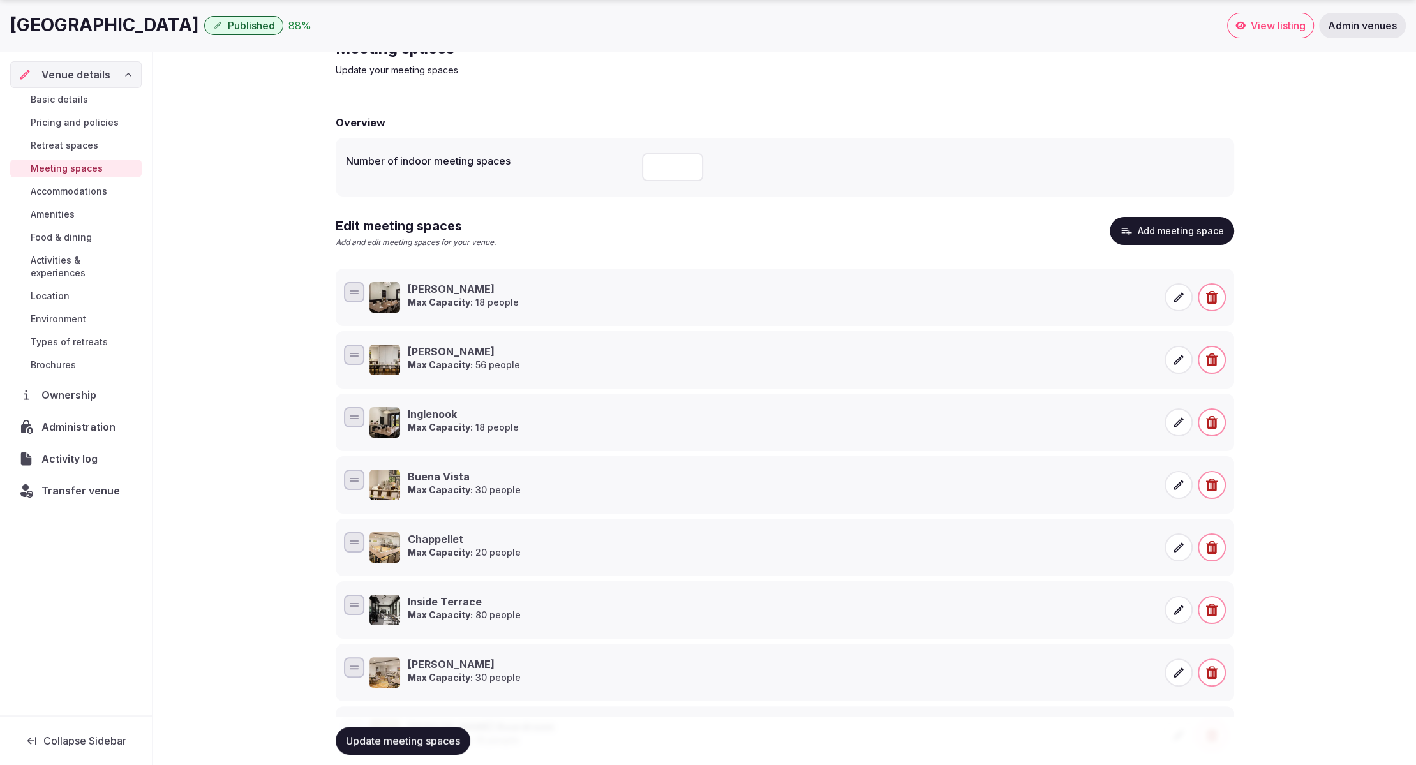
click at [77, 171] on span "Meeting spaces" at bounding box center [67, 168] width 72 height 13
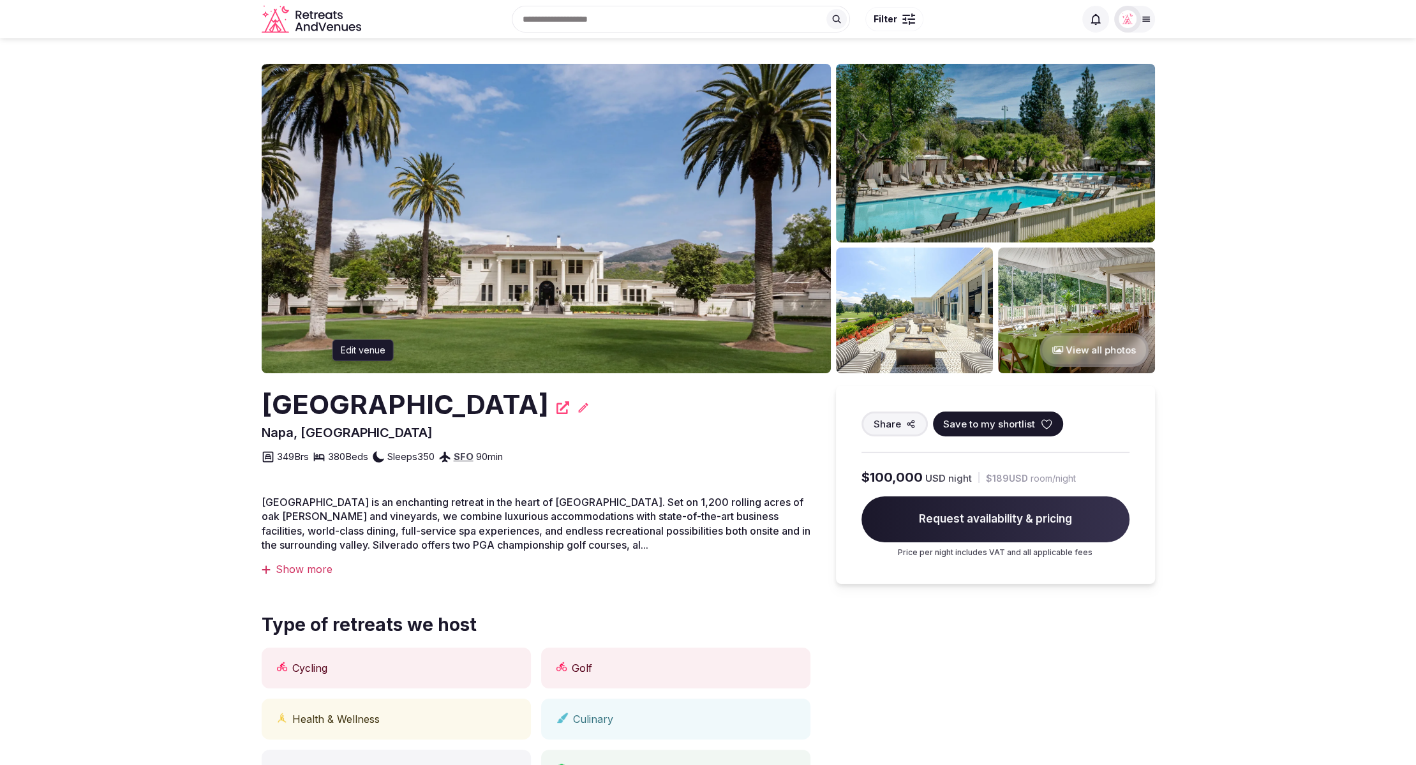
click at [589, 410] on icon at bounding box center [583, 407] width 13 height 13
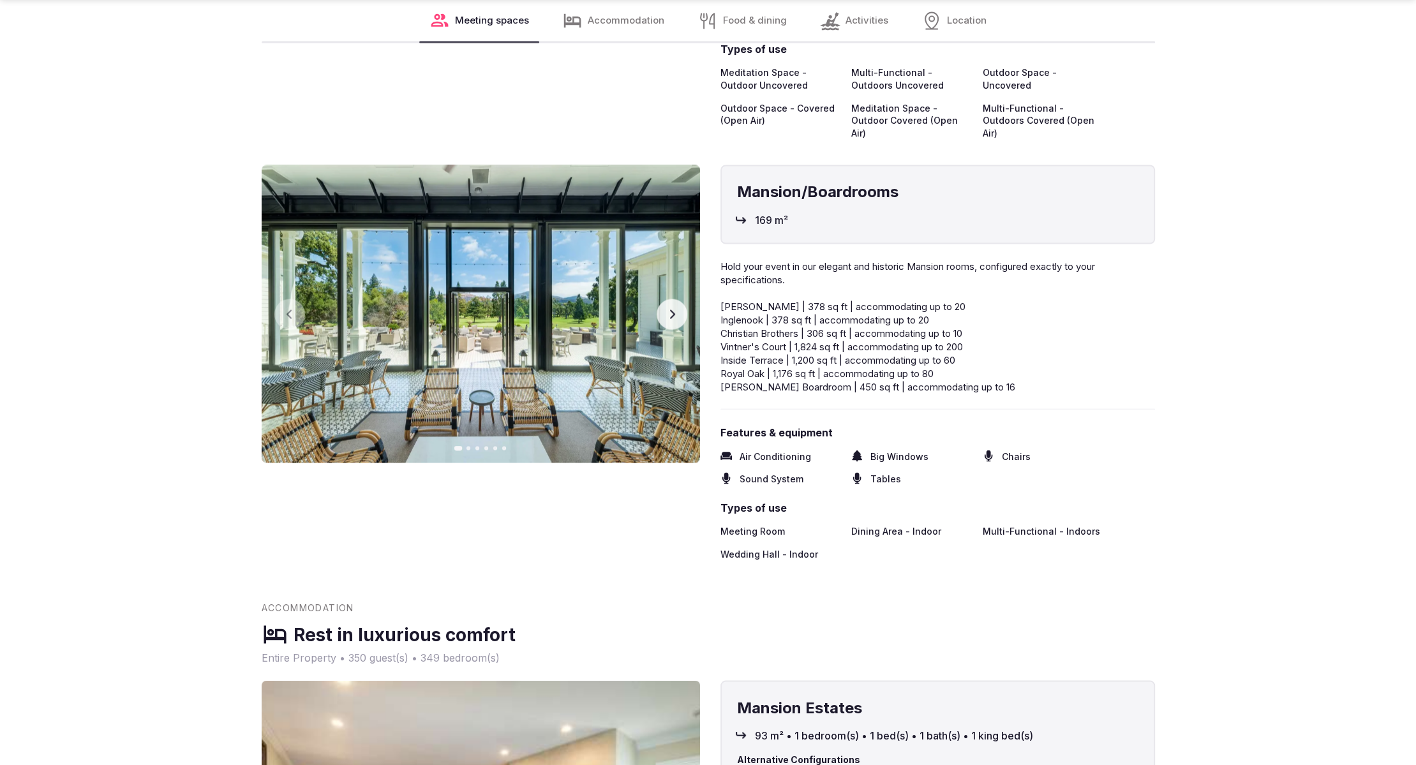
scroll to position [8253, 0]
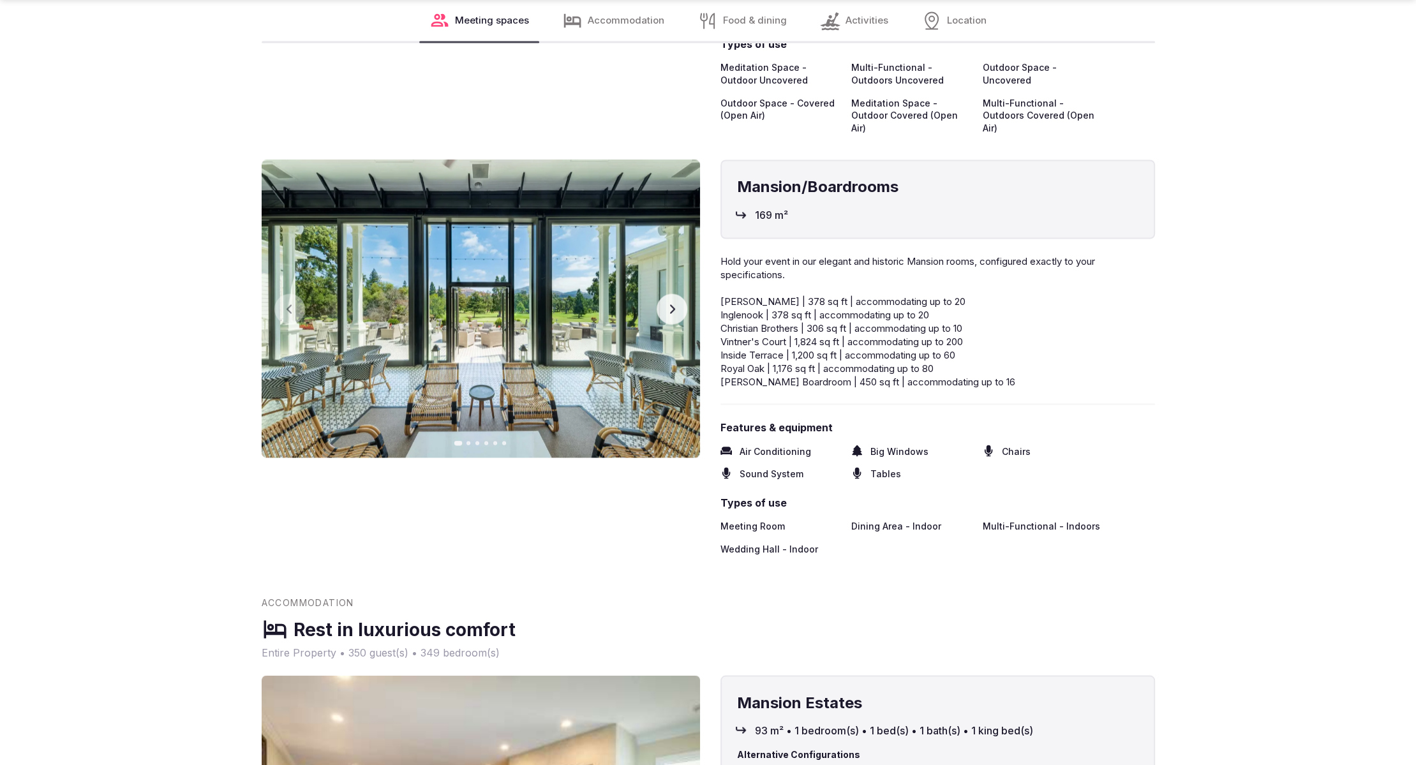
click at [672, 304] on icon "button" at bounding box center [671, 308] width 5 height 9
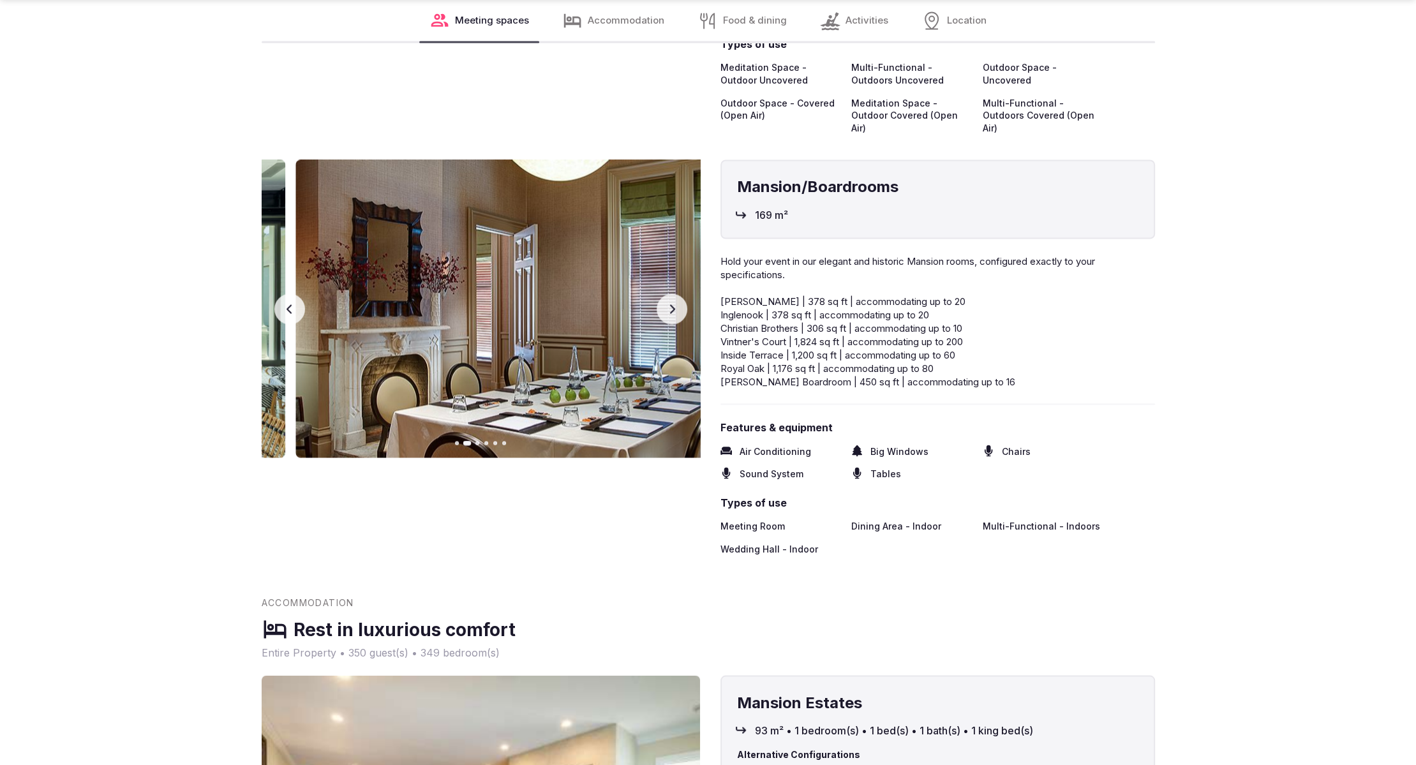
click at [672, 304] on icon "button" at bounding box center [671, 308] width 5 height 9
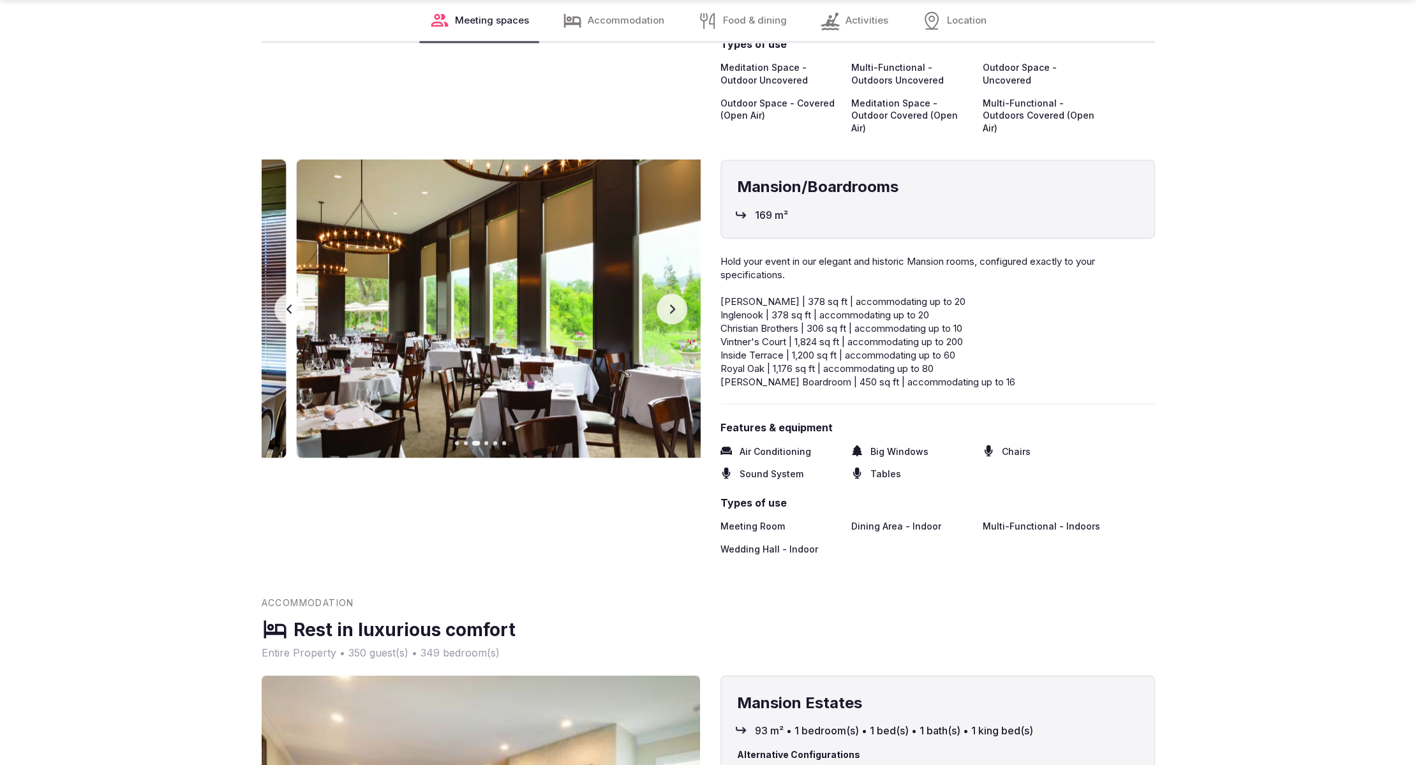
click at [672, 304] on icon "button" at bounding box center [671, 308] width 5 height 9
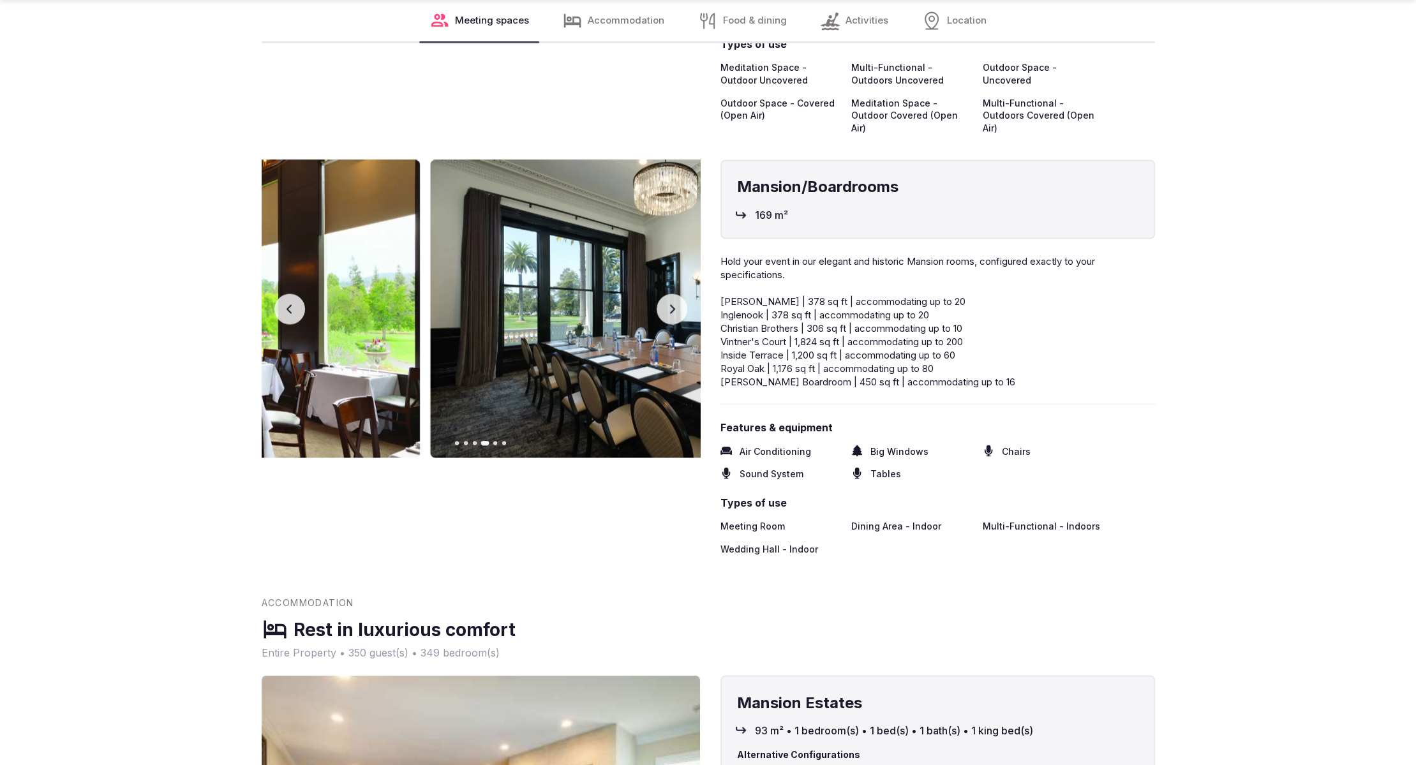
click at [672, 304] on icon "button" at bounding box center [671, 308] width 5 height 9
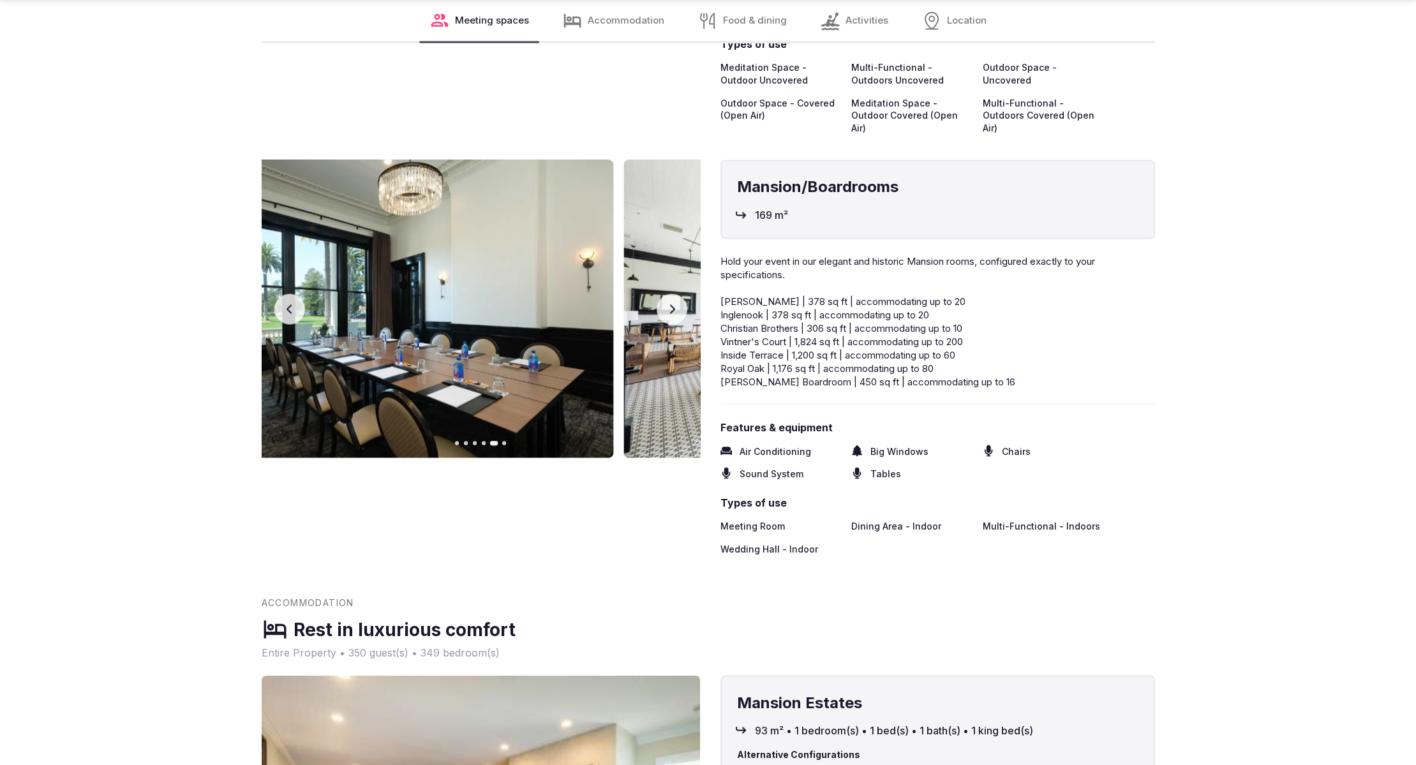
scroll to position [8253, 0]
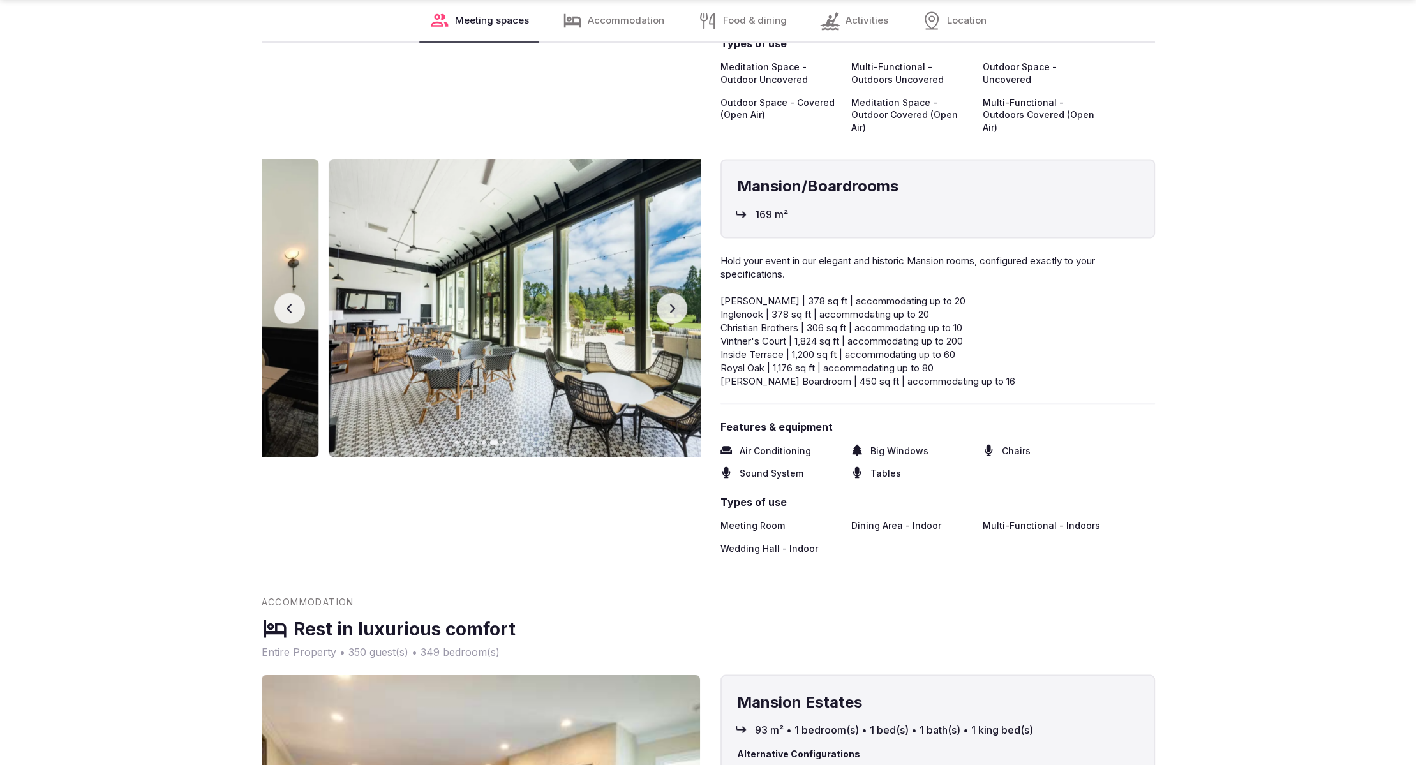
click at [672, 304] on icon "button" at bounding box center [671, 308] width 5 height 9
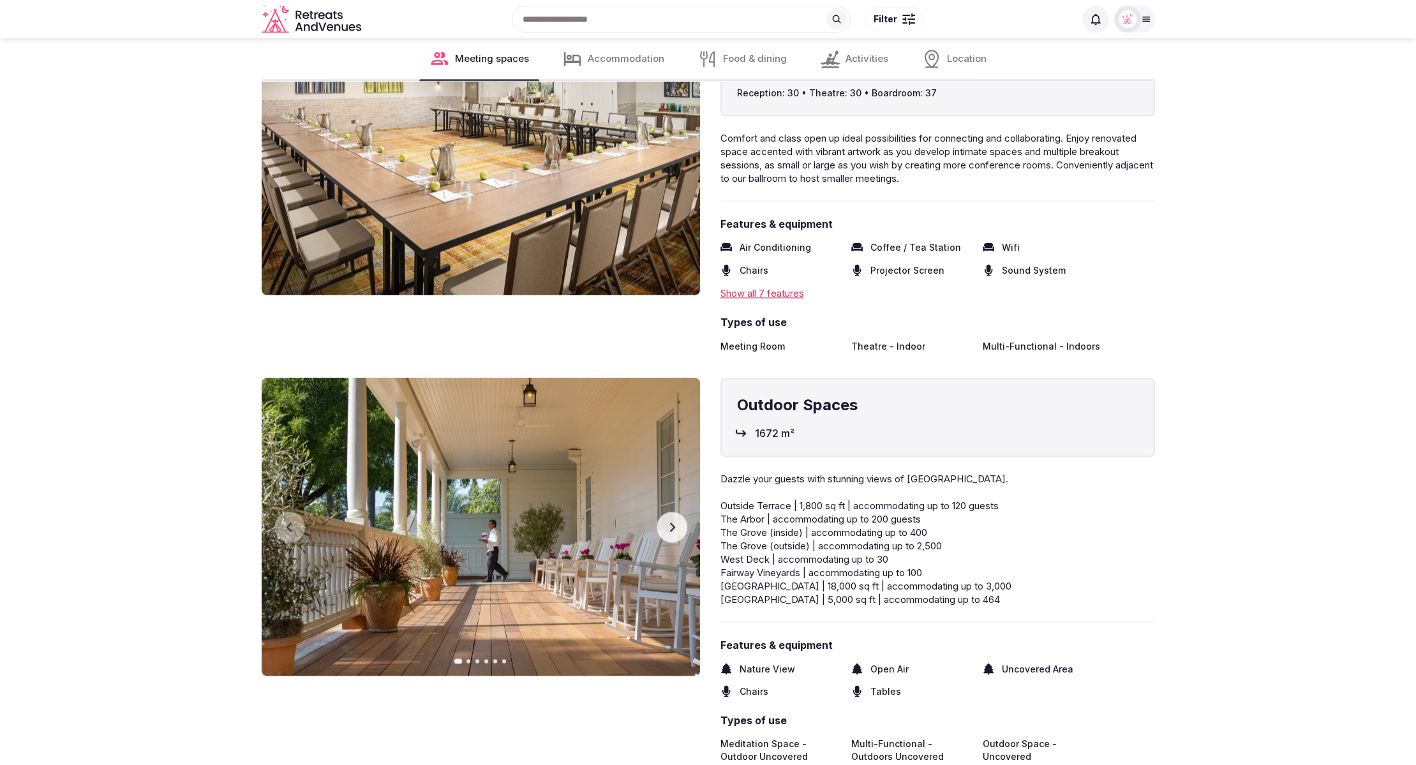
scroll to position [7573, 0]
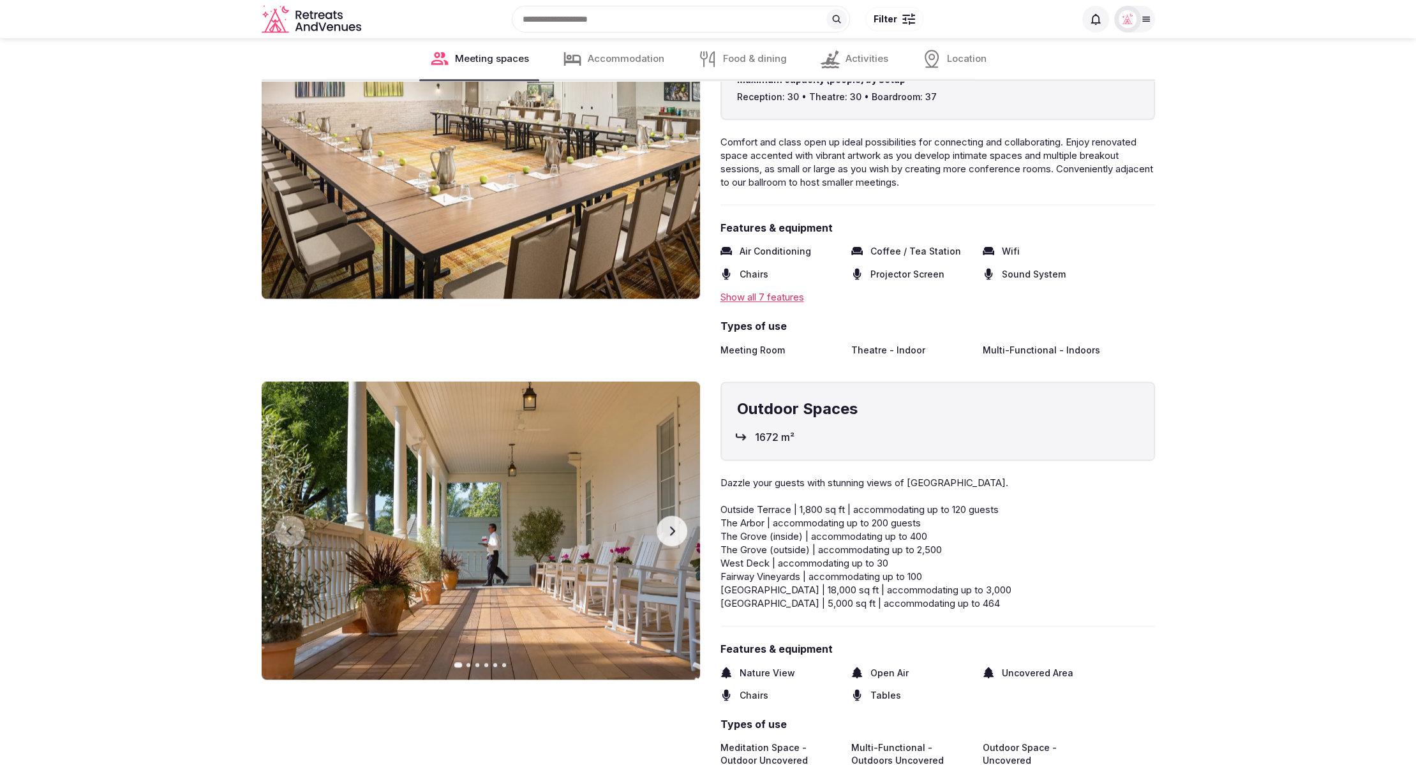
click at [688, 535] on img at bounding box center [481, 531] width 438 height 298
click at [678, 533] on button "Next slide" at bounding box center [671, 530] width 31 height 31
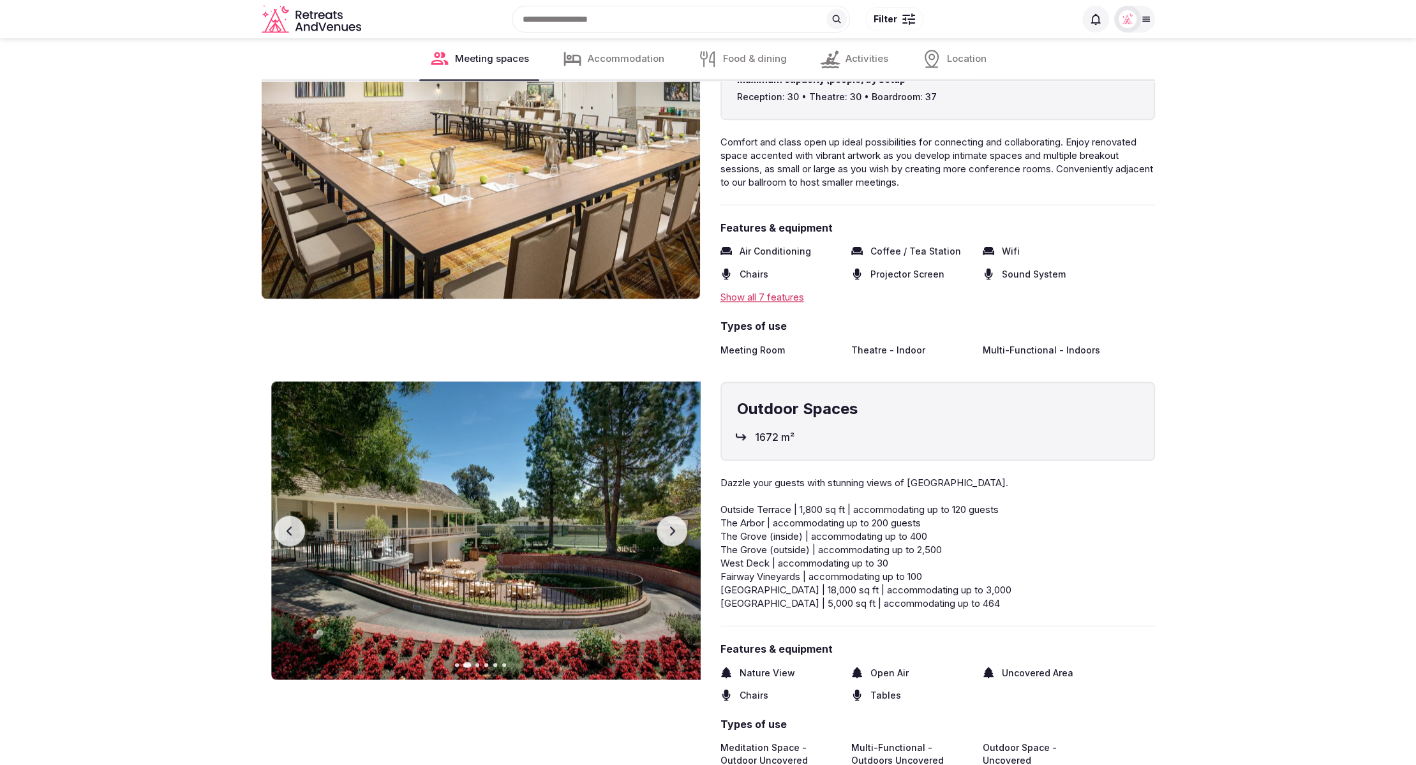
click at [678, 533] on button "Next slide" at bounding box center [671, 530] width 31 height 31
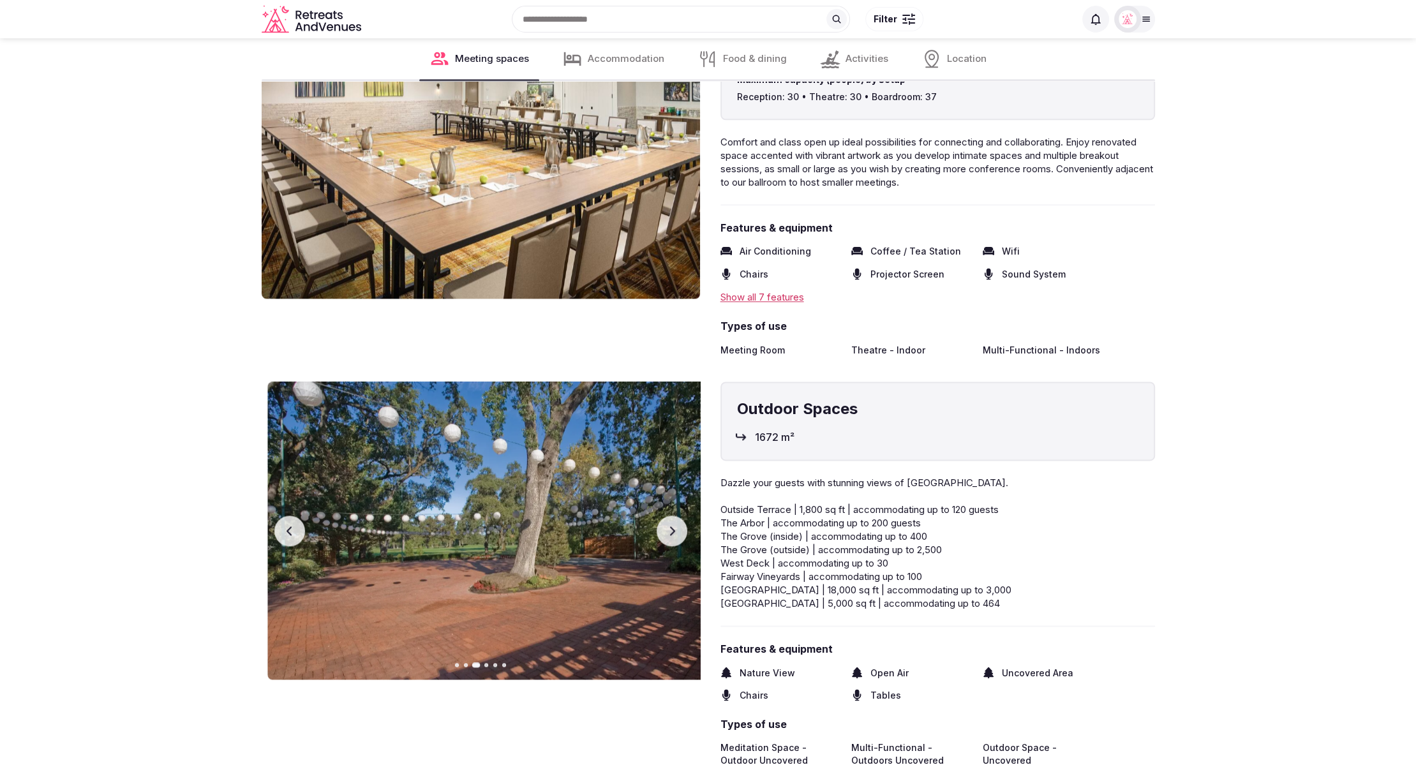
click at [678, 533] on button "Next slide" at bounding box center [671, 530] width 31 height 31
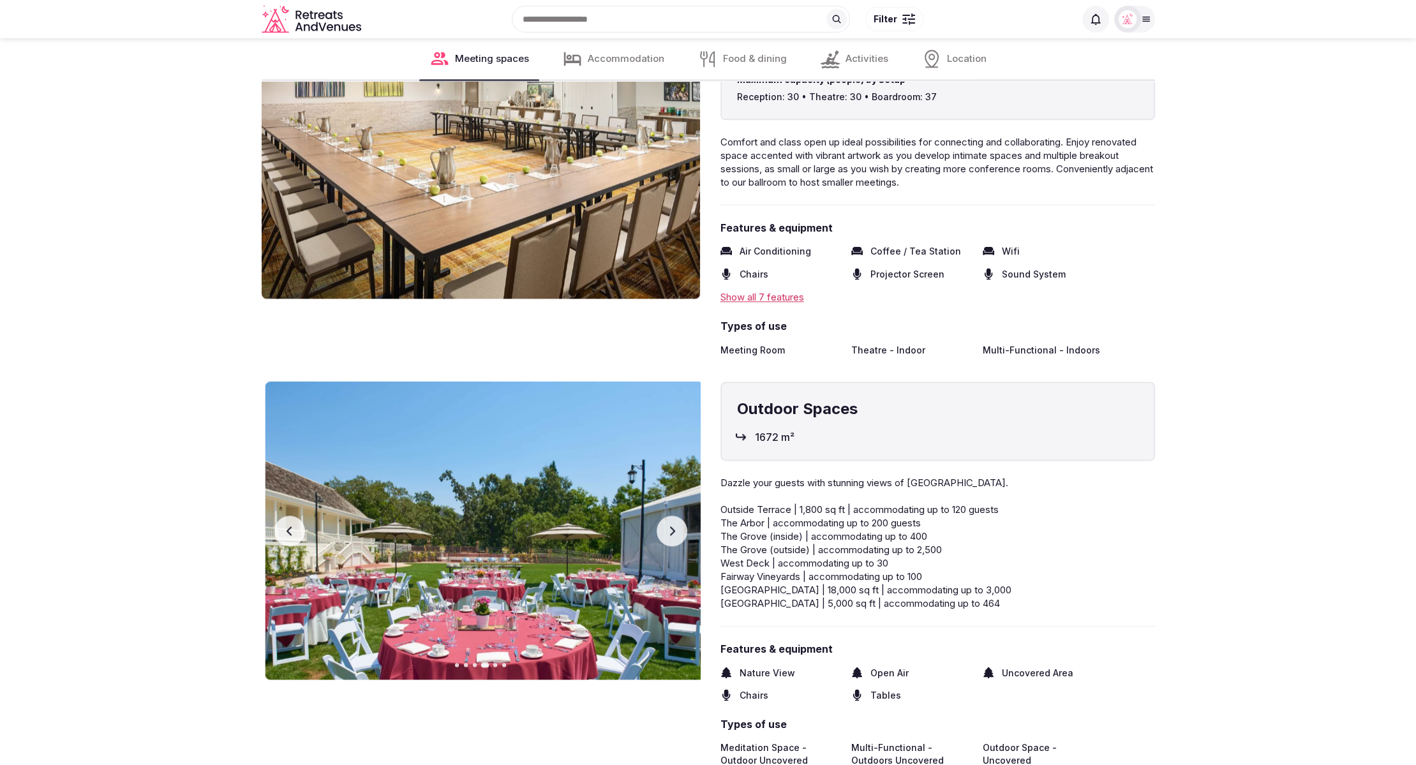
click at [678, 533] on button "Next slide" at bounding box center [671, 530] width 31 height 31
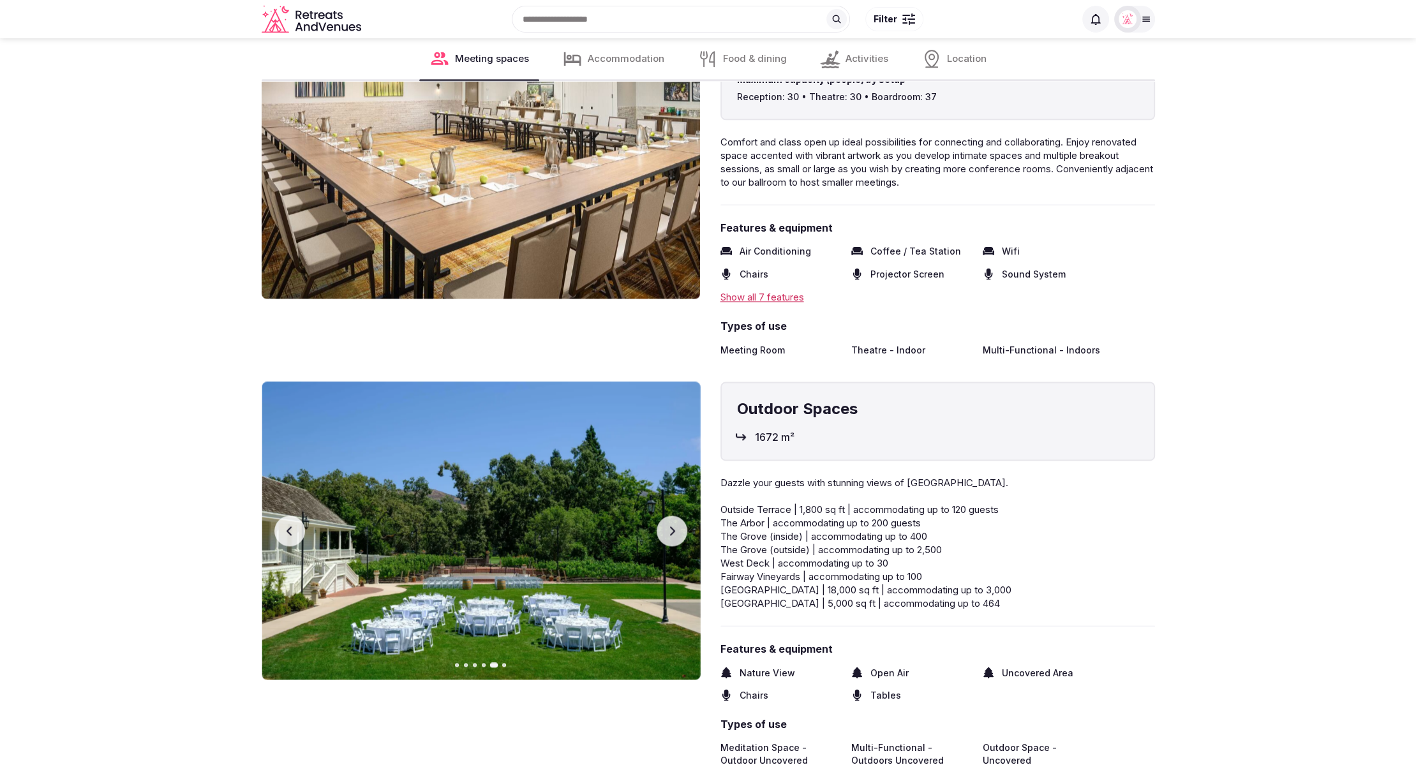
click at [678, 533] on button "Next slide" at bounding box center [671, 530] width 31 height 31
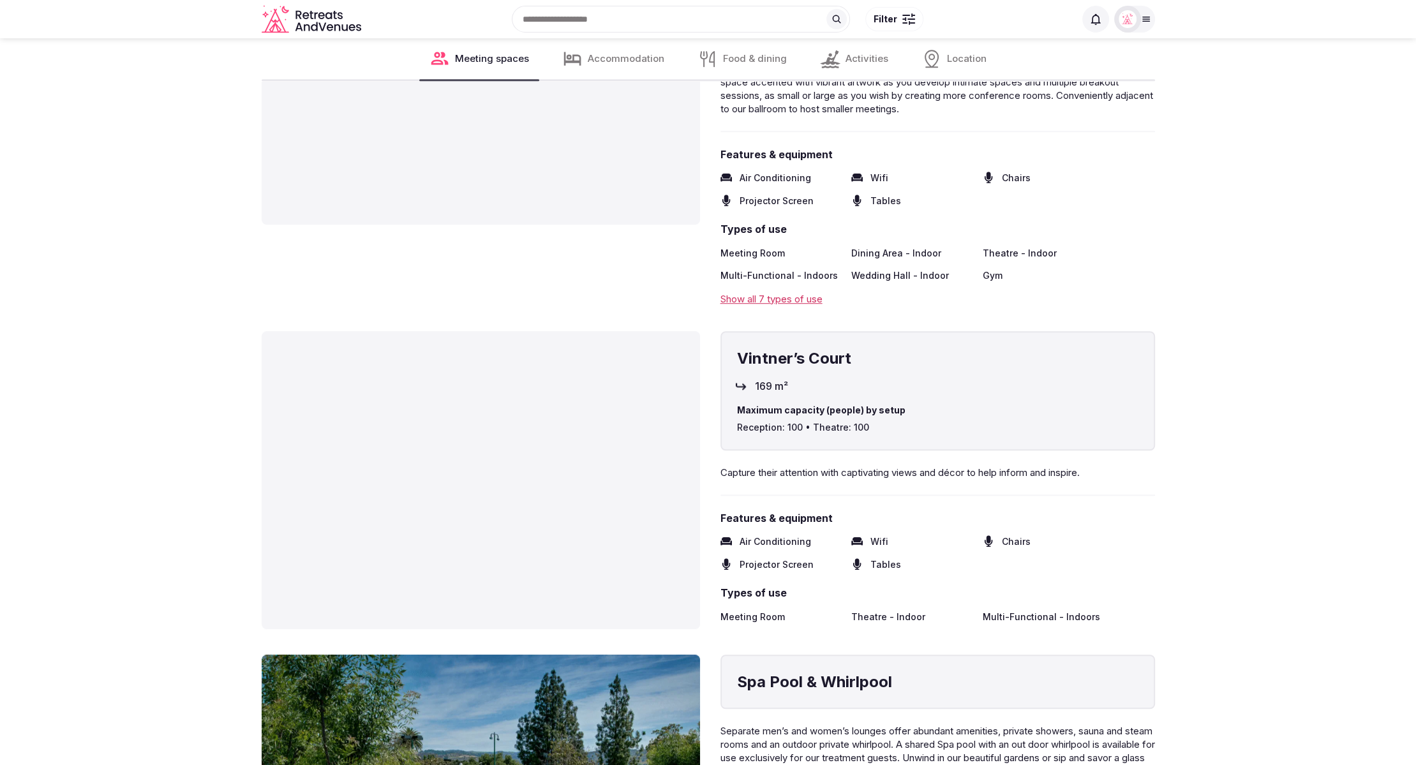
scroll to position [6570, 0]
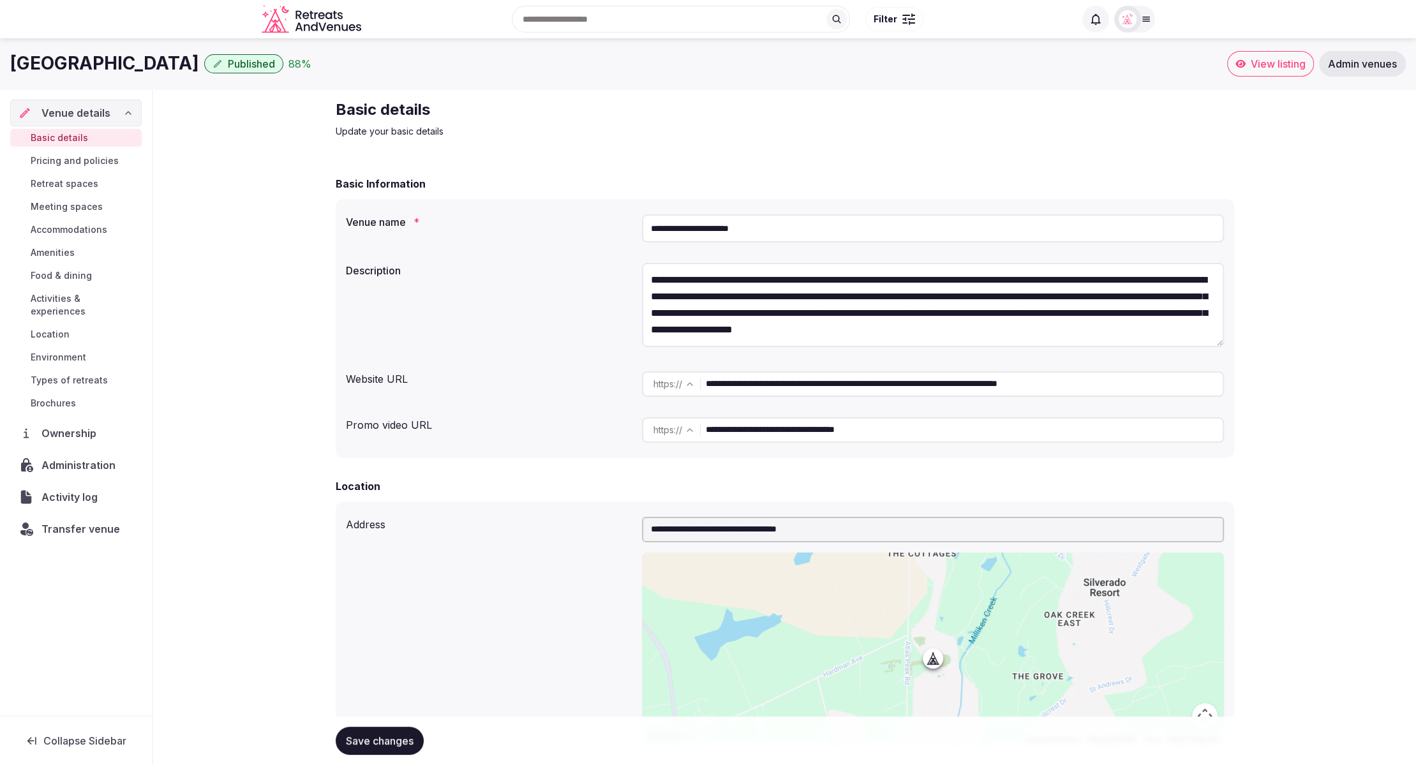
click at [69, 204] on span "Meeting spaces" at bounding box center [67, 206] width 72 height 13
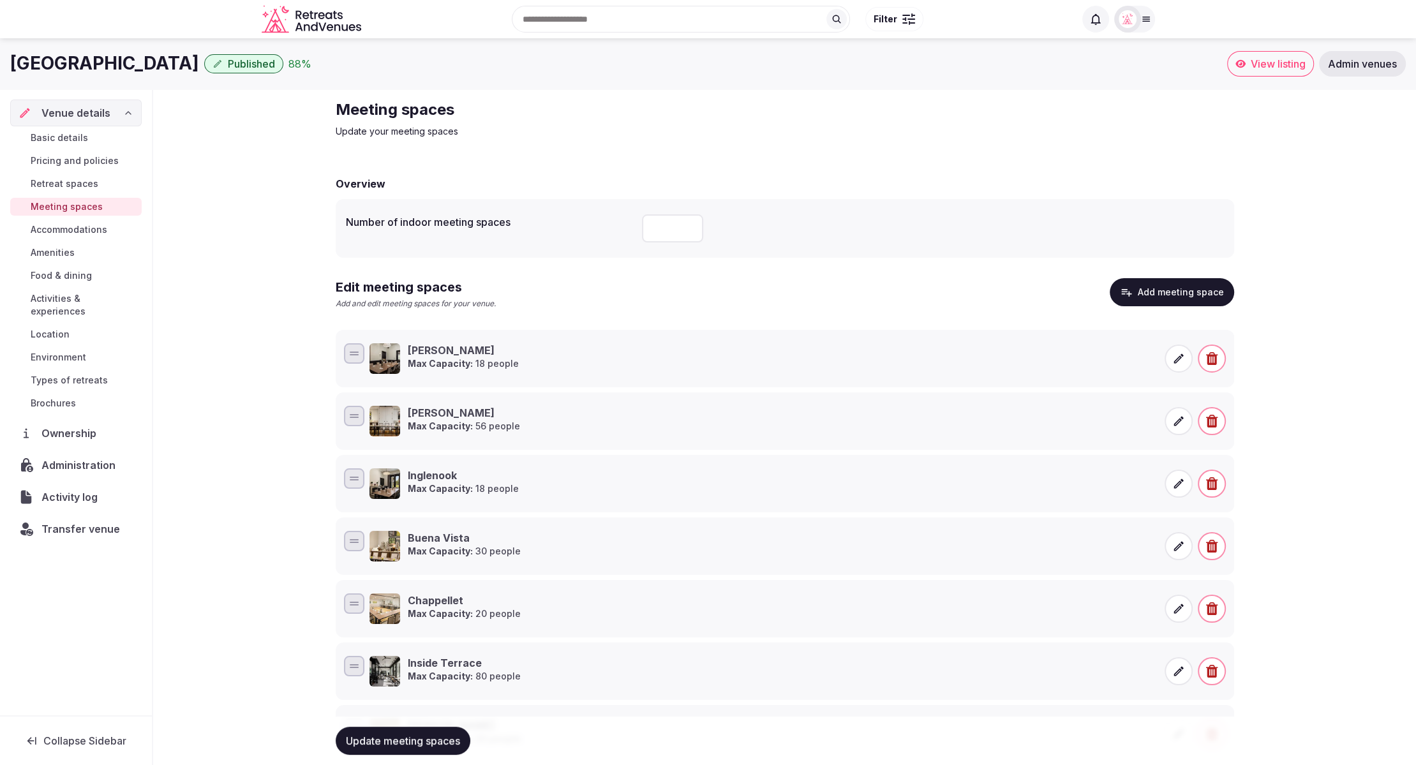
click at [202, 259] on div "Meeting spaces Update your meeting spaces Overview Number of indoor meeting spa…" at bounding box center [784, 559] width 1263 height 940
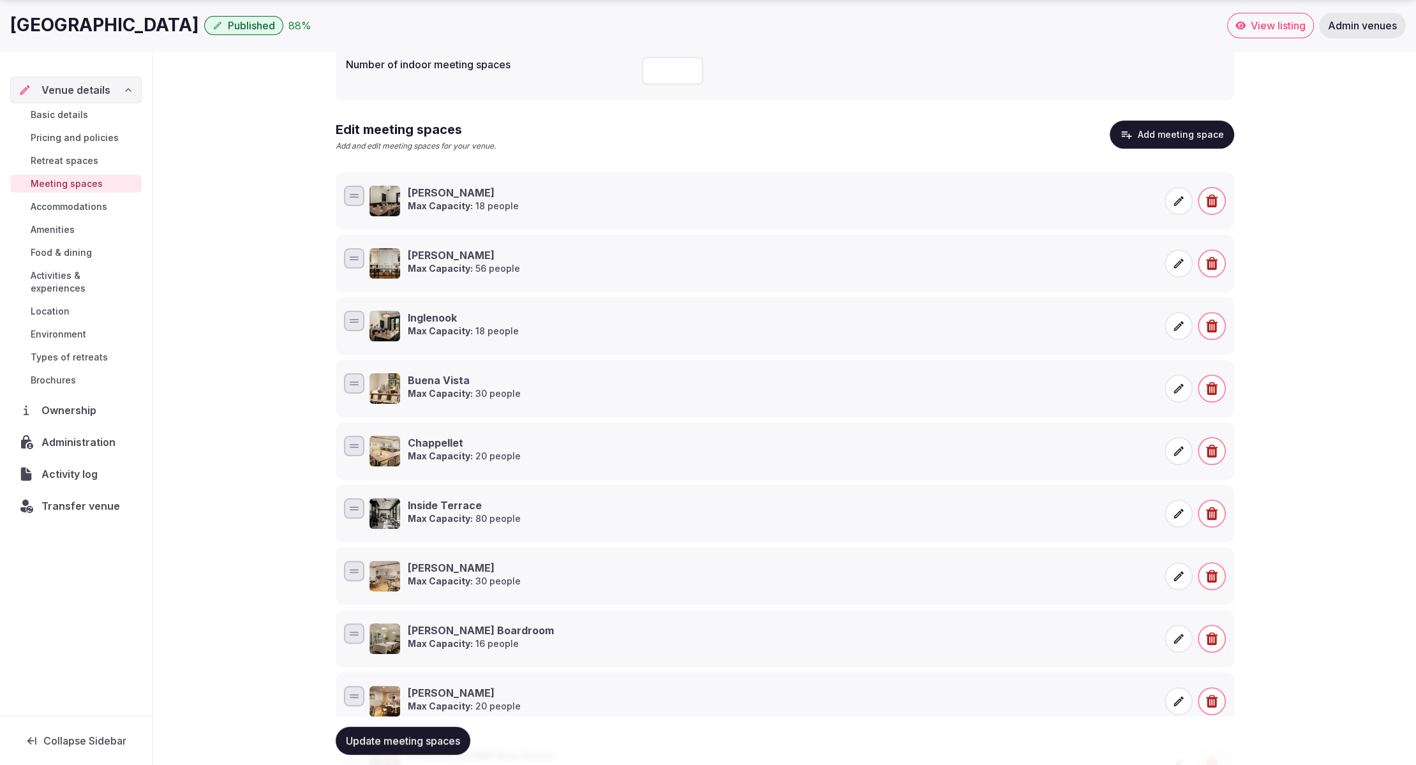
scroll to position [259, 0]
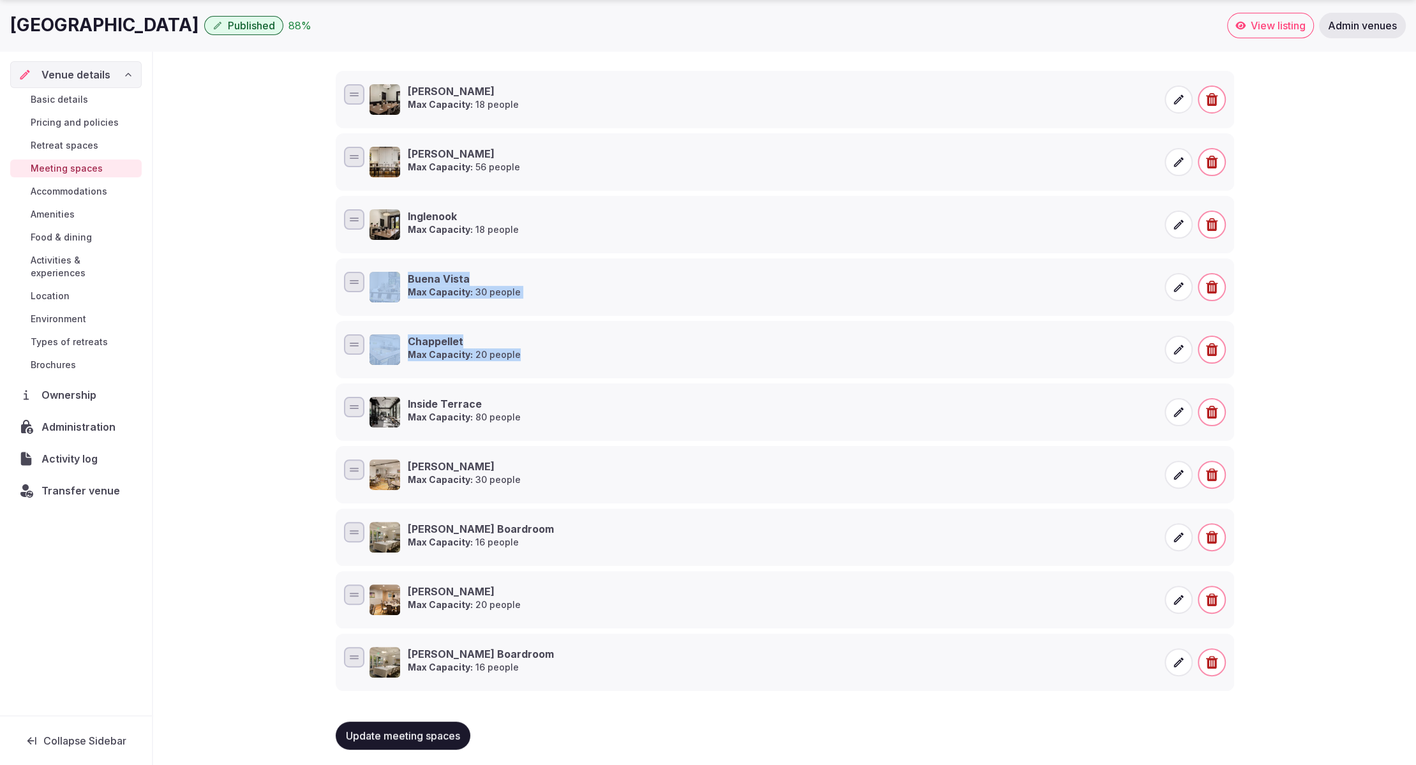
drag, startPoint x: 202, startPoint y: 259, endPoint x: 151, endPoint y: 447, distance: 195.0
click at [153, 441] on div "Meeting spaces Update your meeting spaces Overview Number of indoor meeting spa…" at bounding box center [784, 300] width 1263 height 940
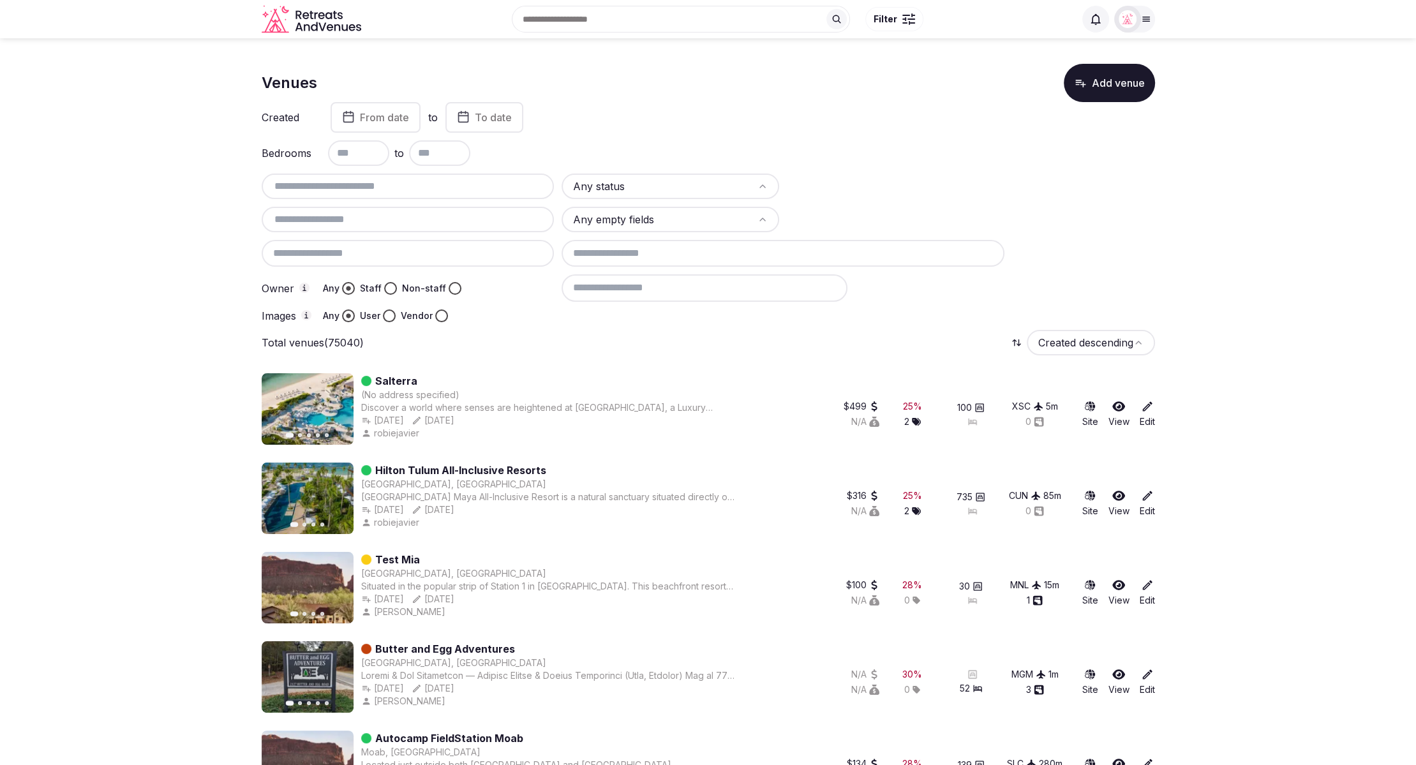
click at [319, 183] on input "text" at bounding box center [408, 186] width 283 height 15
type input "*********"
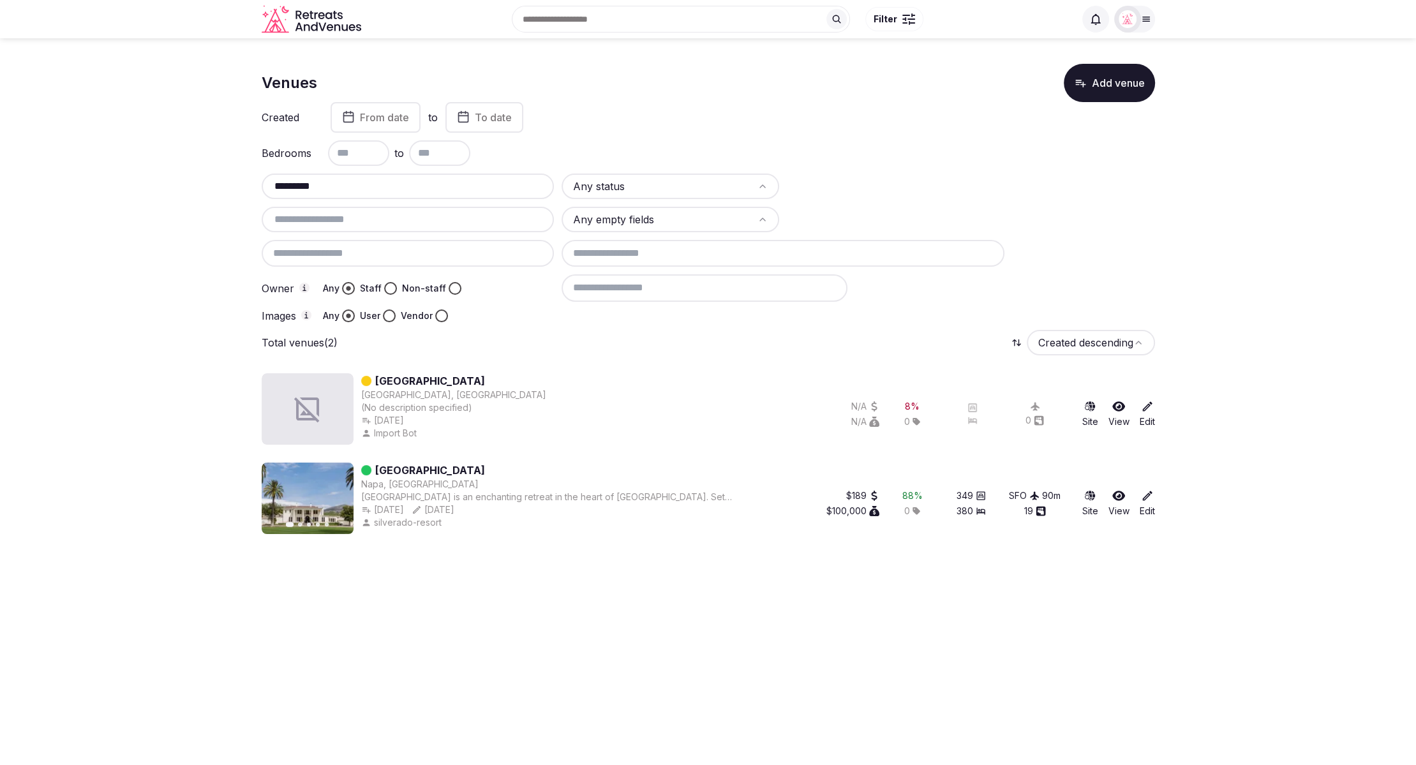
click at [445, 465] on link "[GEOGRAPHIC_DATA]" at bounding box center [430, 470] width 110 height 15
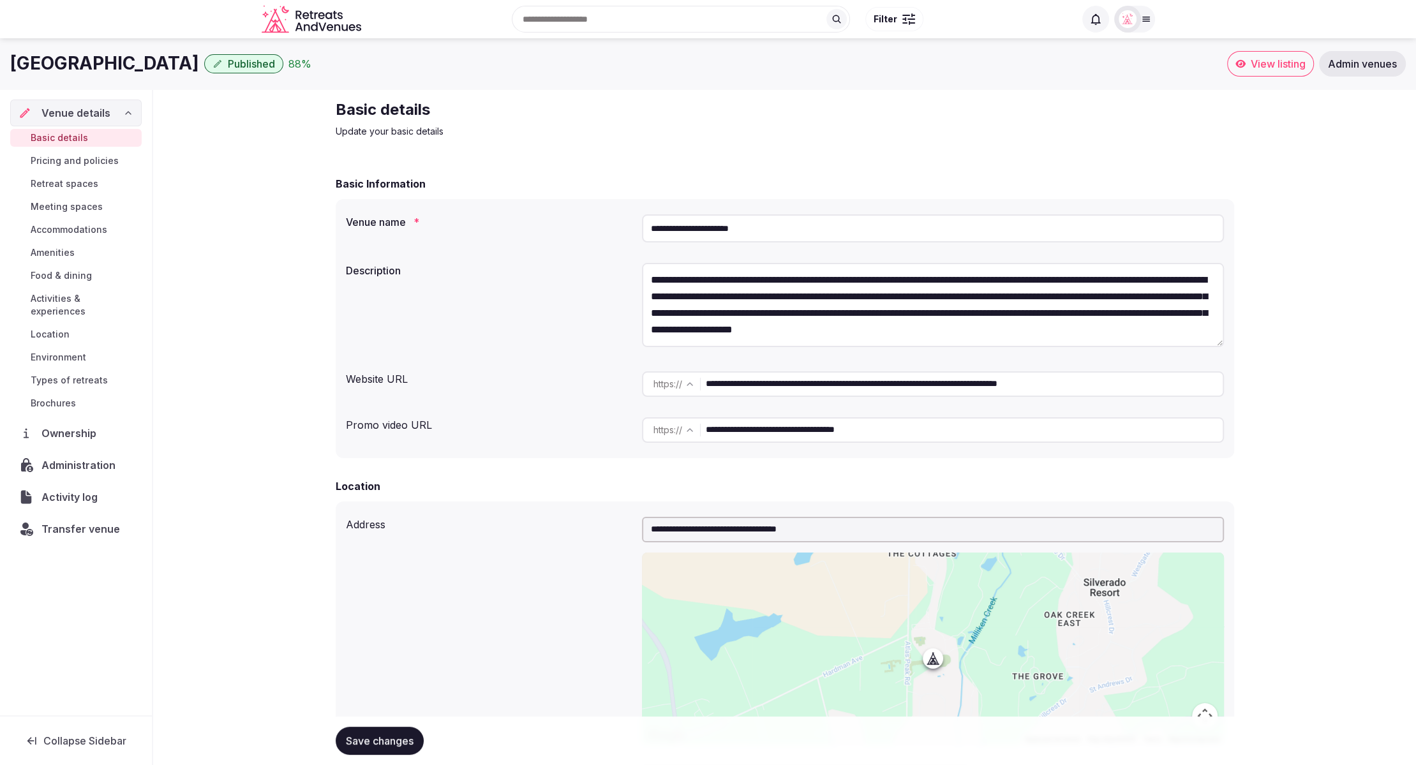
click at [60, 202] on span "Meeting spaces" at bounding box center [67, 206] width 72 height 13
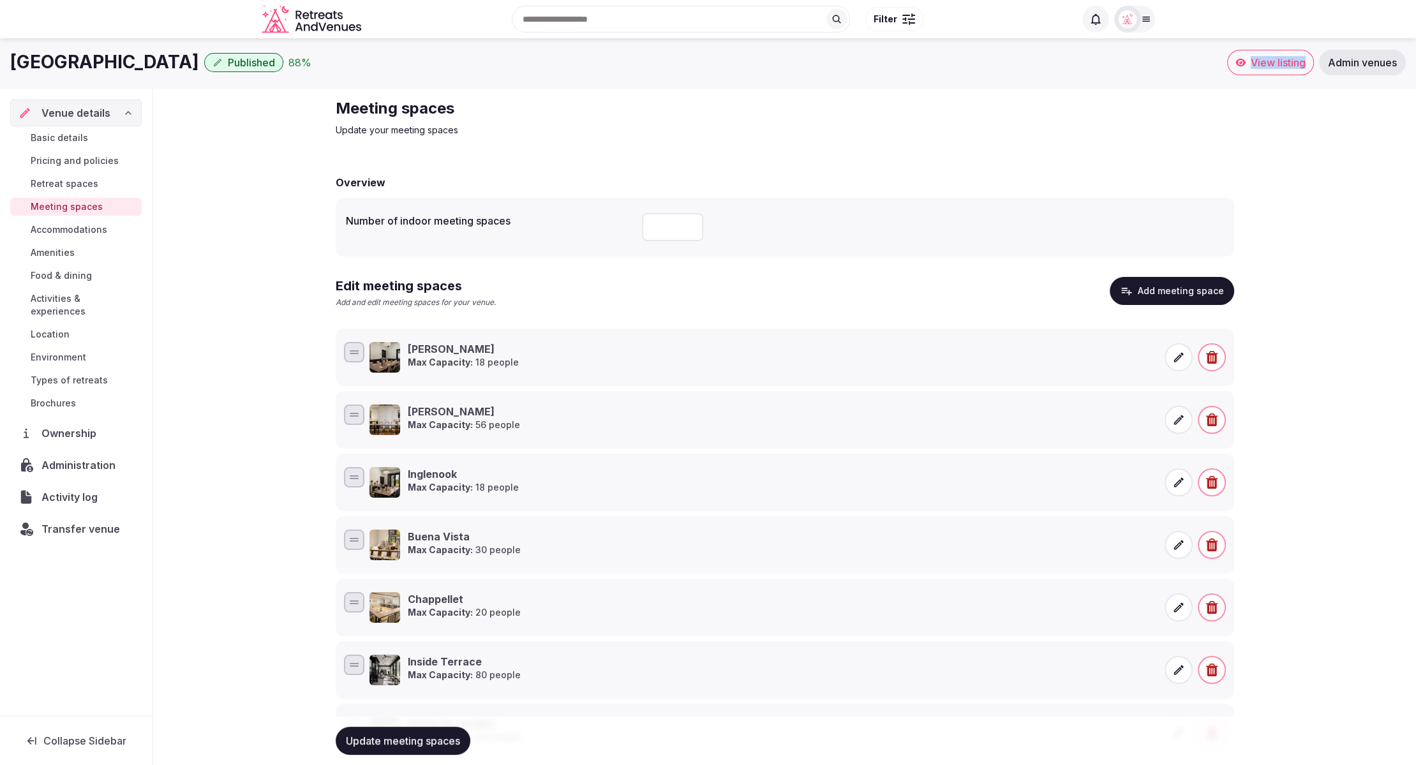
scroll to position [1, 0]
click at [1187, 297] on button "Add meeting space" at bounding box center [1171, 292] width 124 height 28
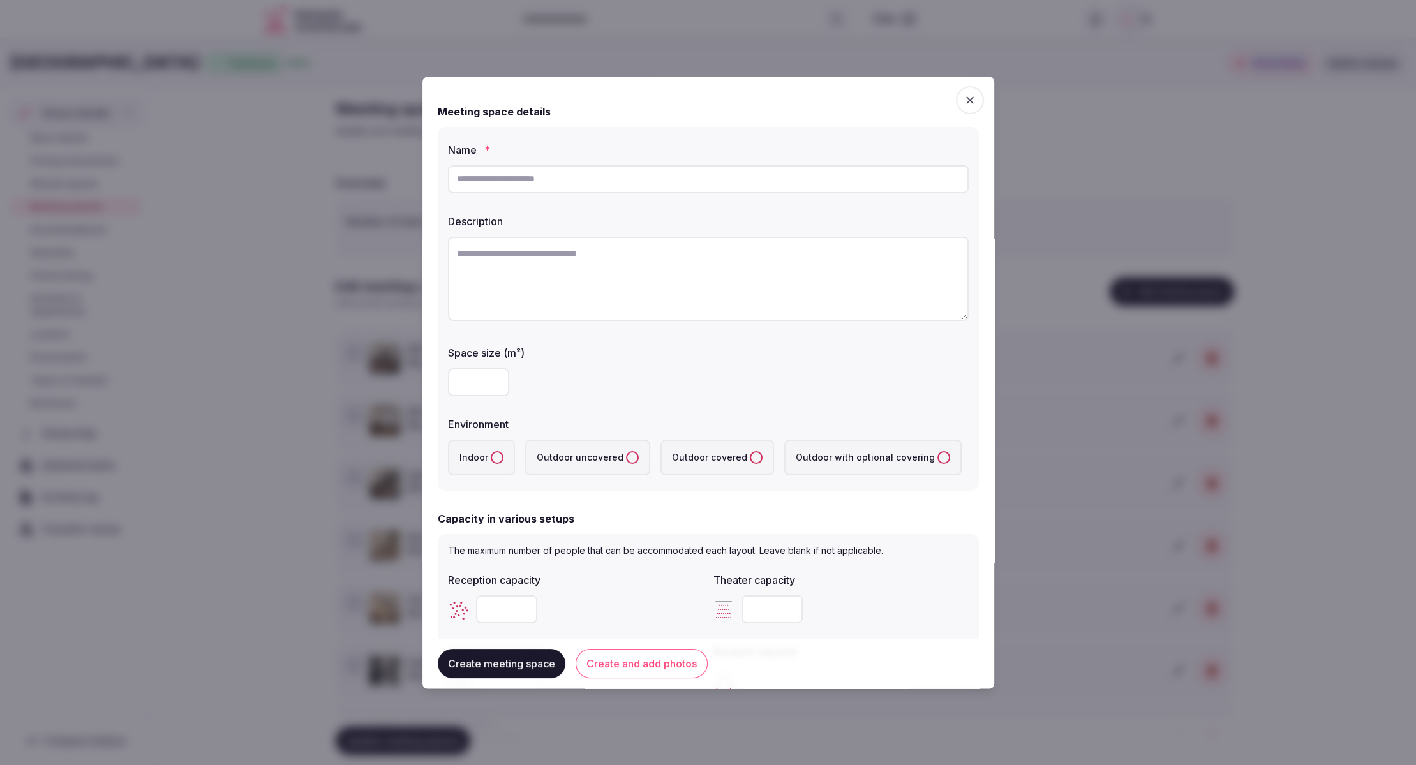
click at [968, 93] on span "button" at bounding box center [970, 100] width 28 height 28
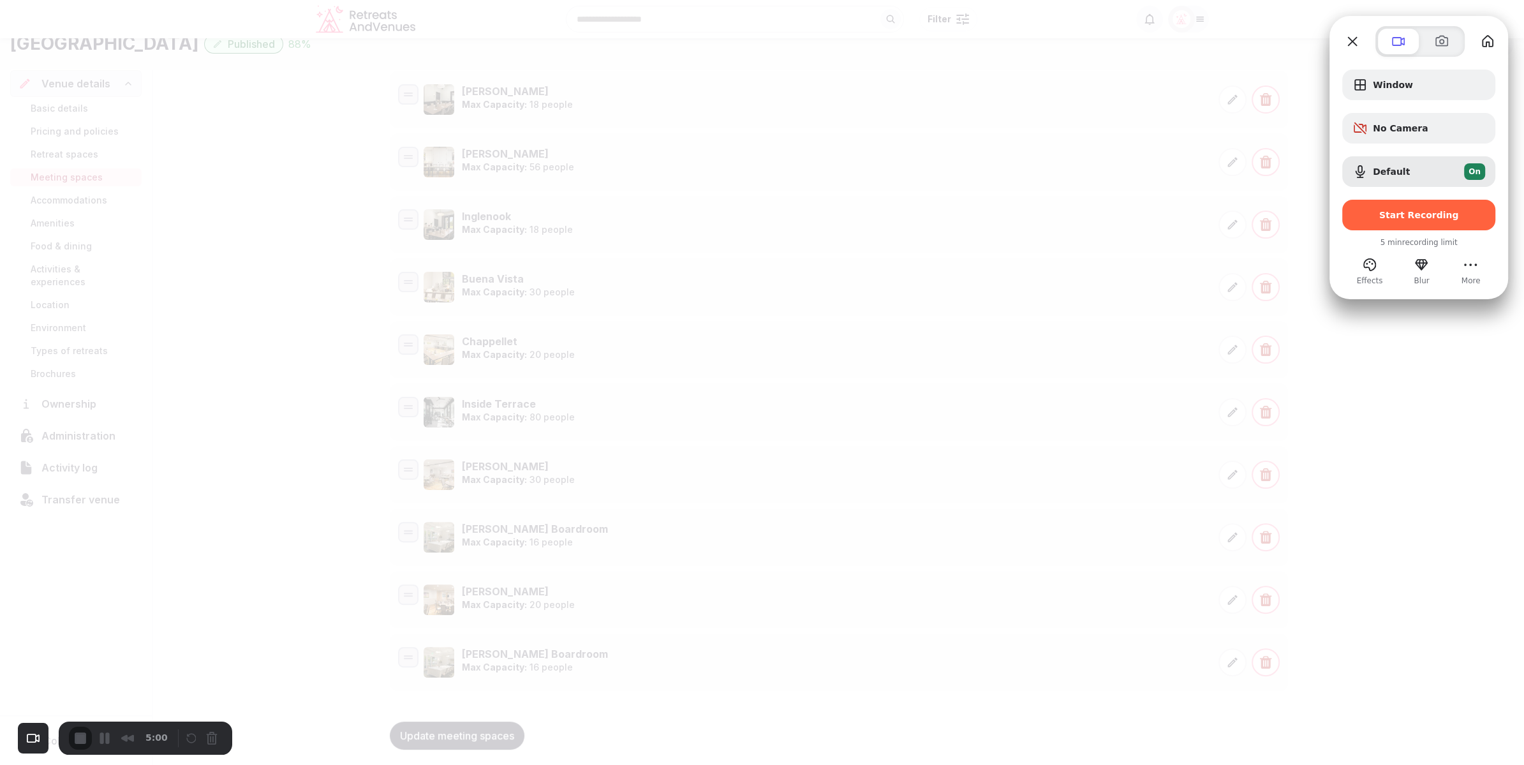
scroll to position [253, 0]
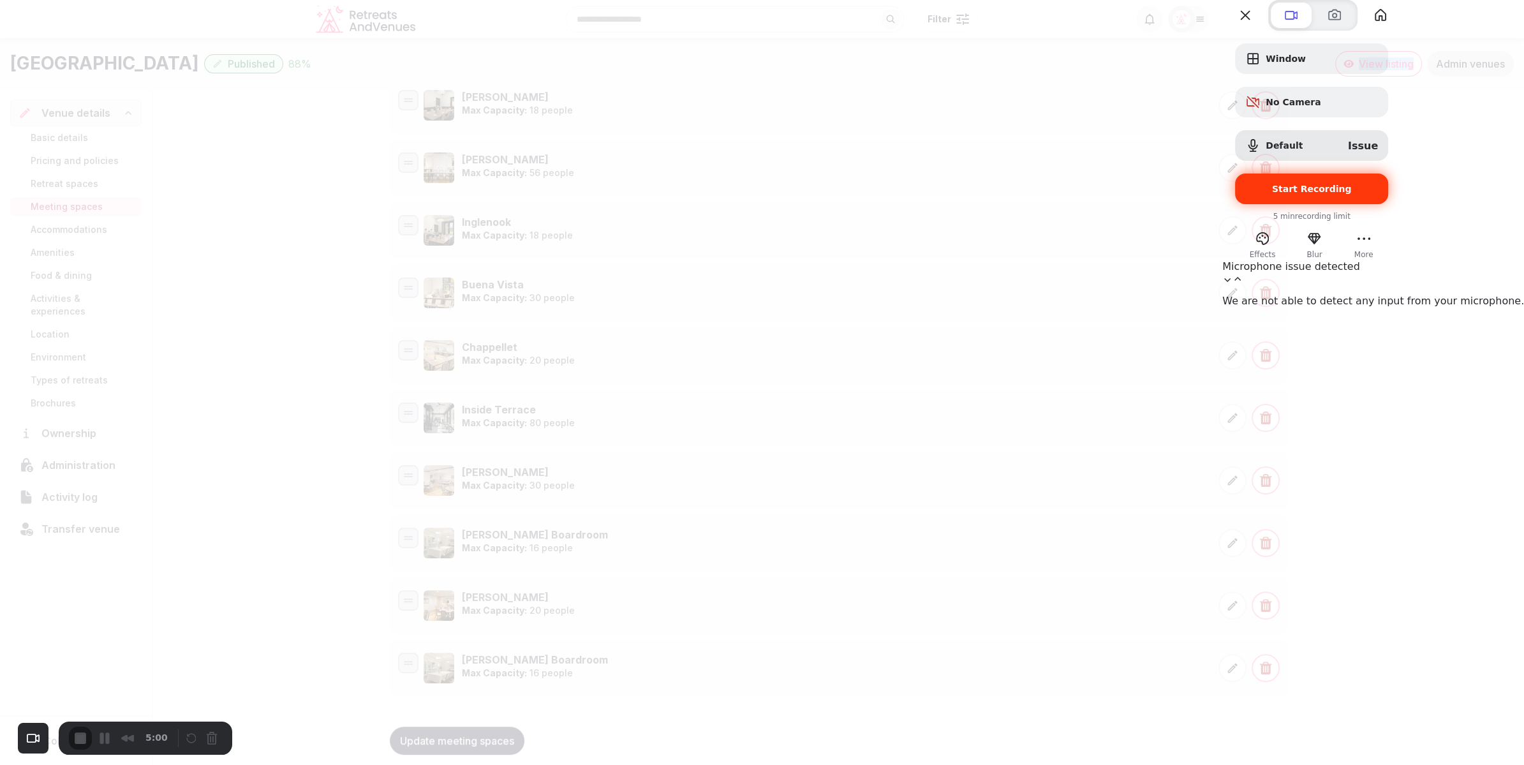
click at [1352, 194] on span "Start Recording" at bounding box center [1312, 189] width 80 height 10
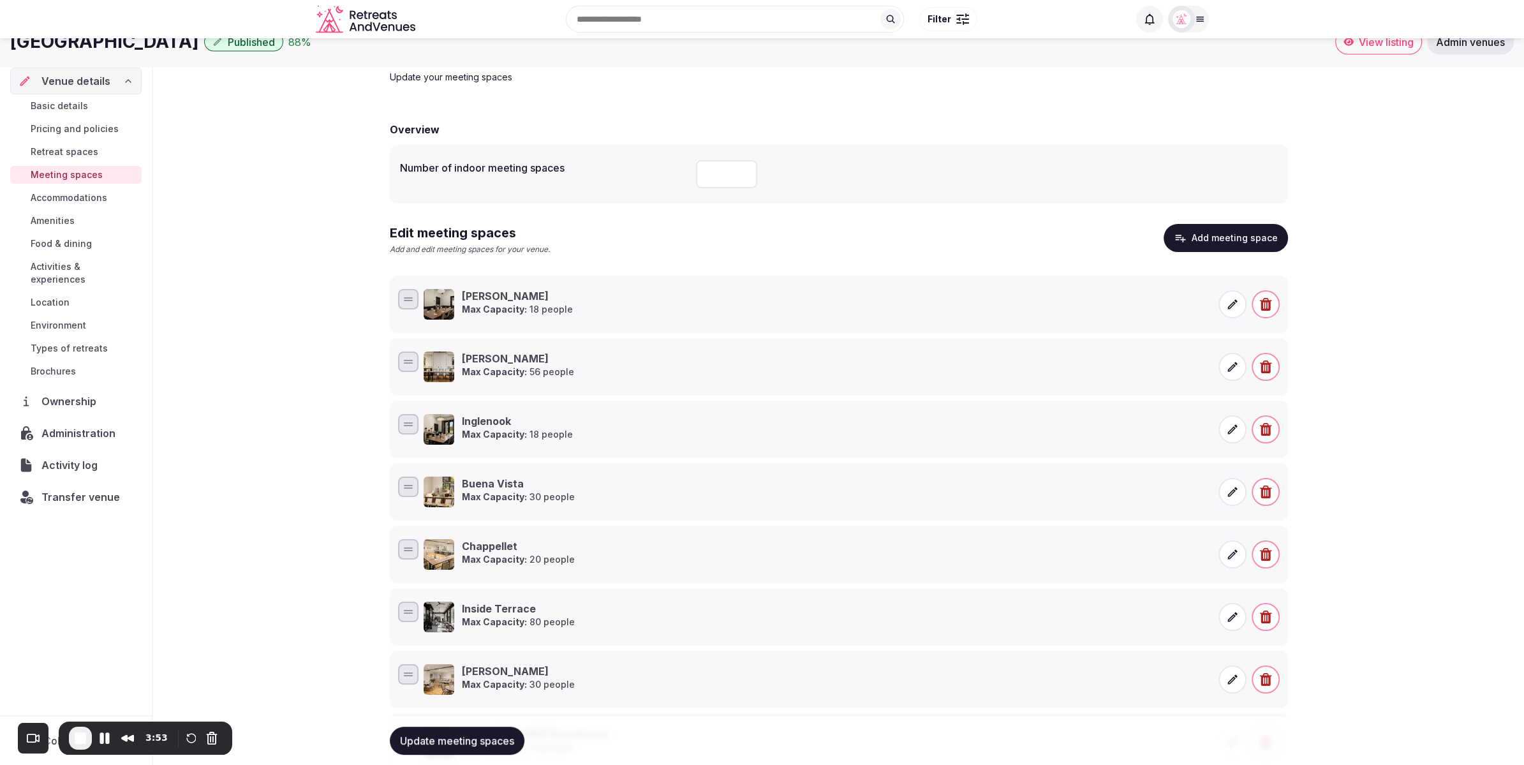
scroll to position [0, 0]
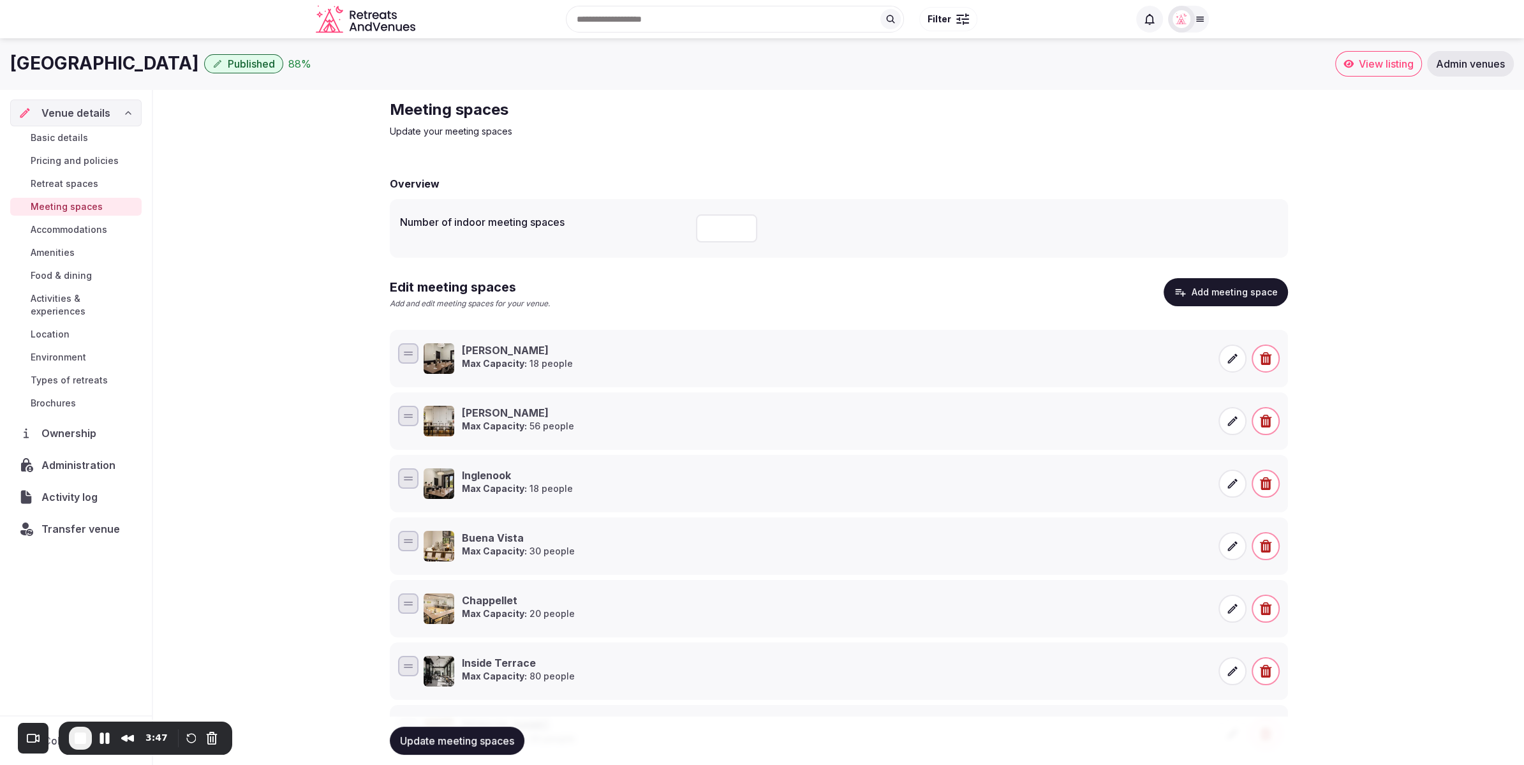
click at [715, 226] on input "number" at bounding box center [726, 228] width 61 height 28
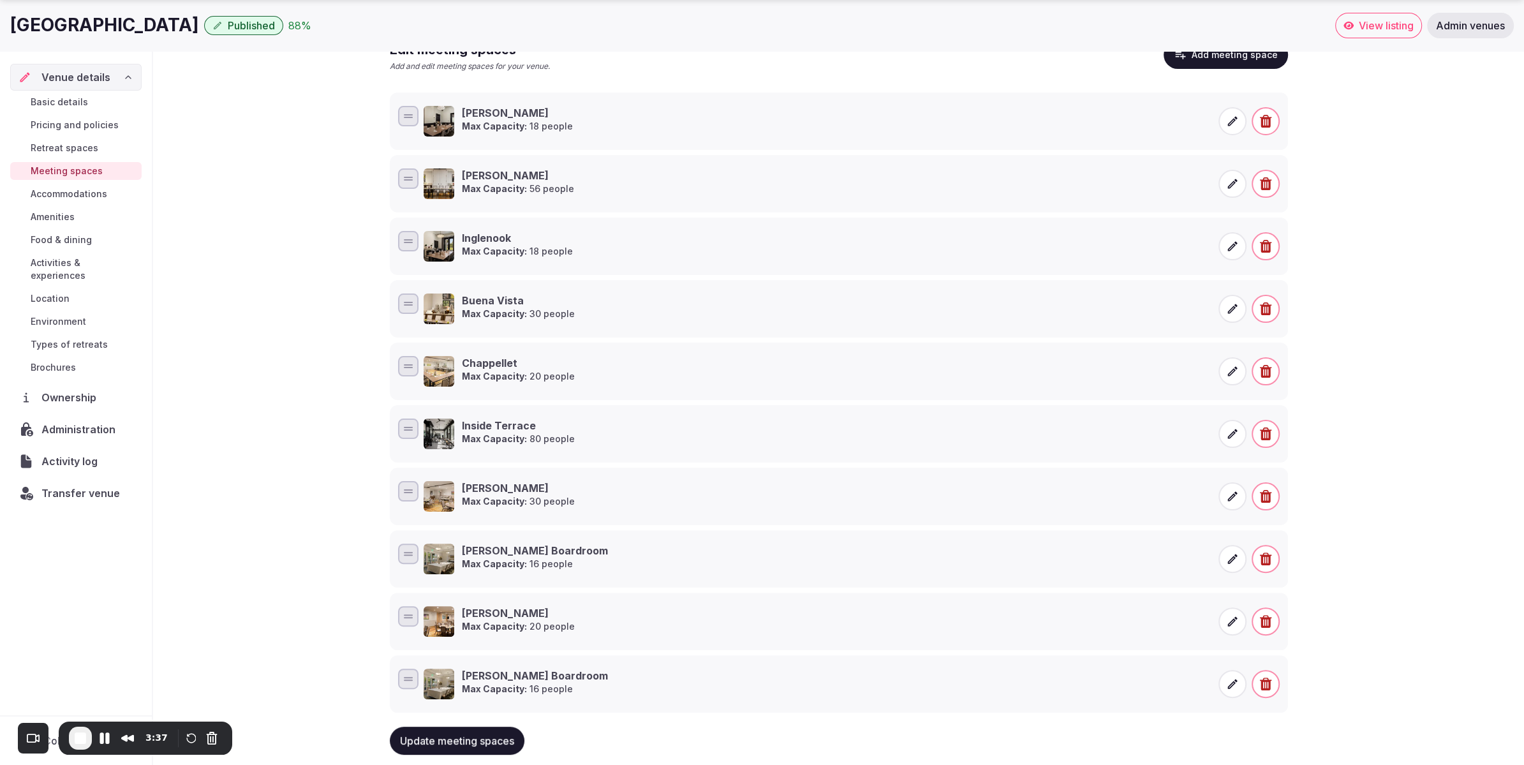
scroll to position [259, 0]
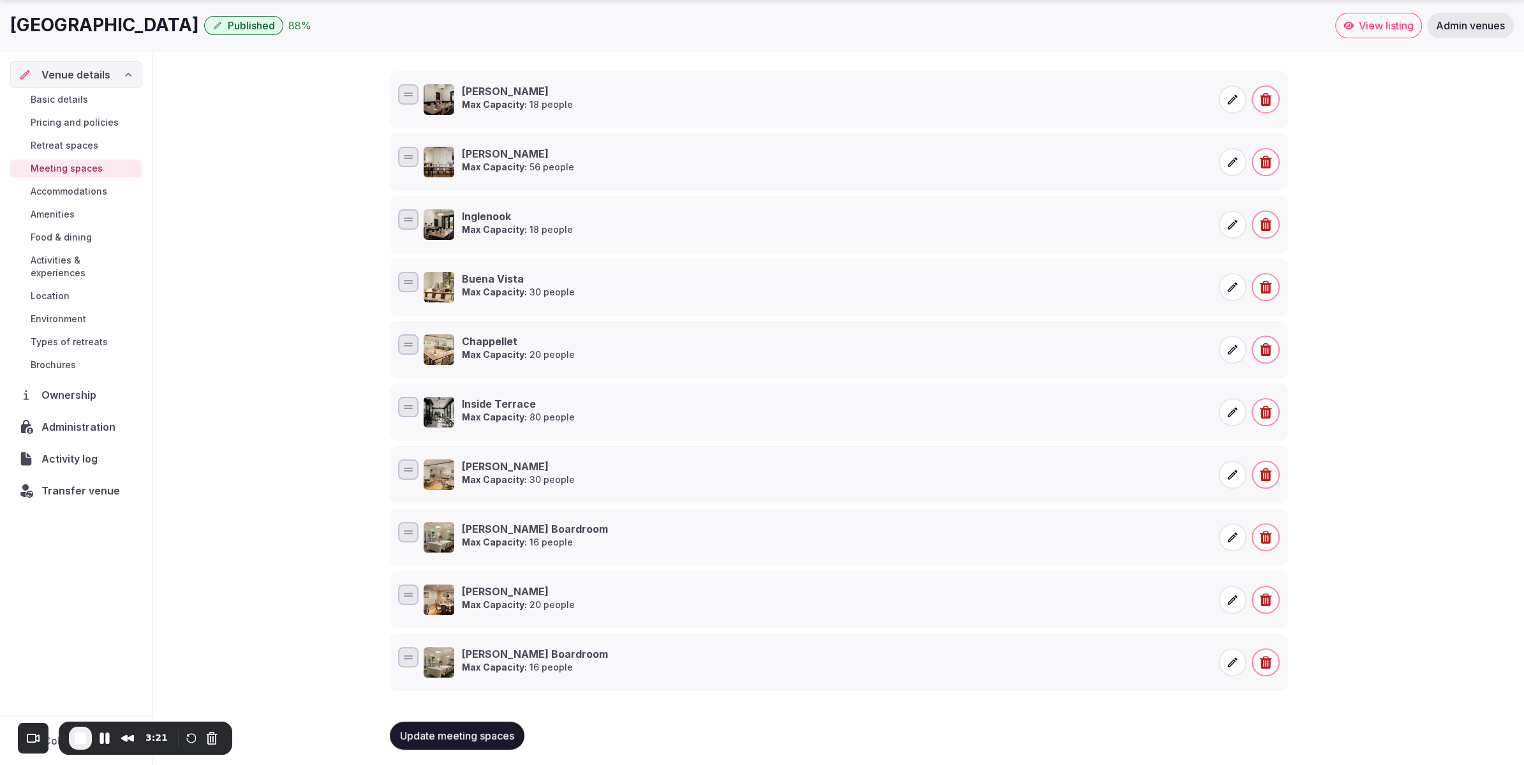
click at [77, 189] on span "Accommodations" at bounding box center [69, 191] width 77 height 13
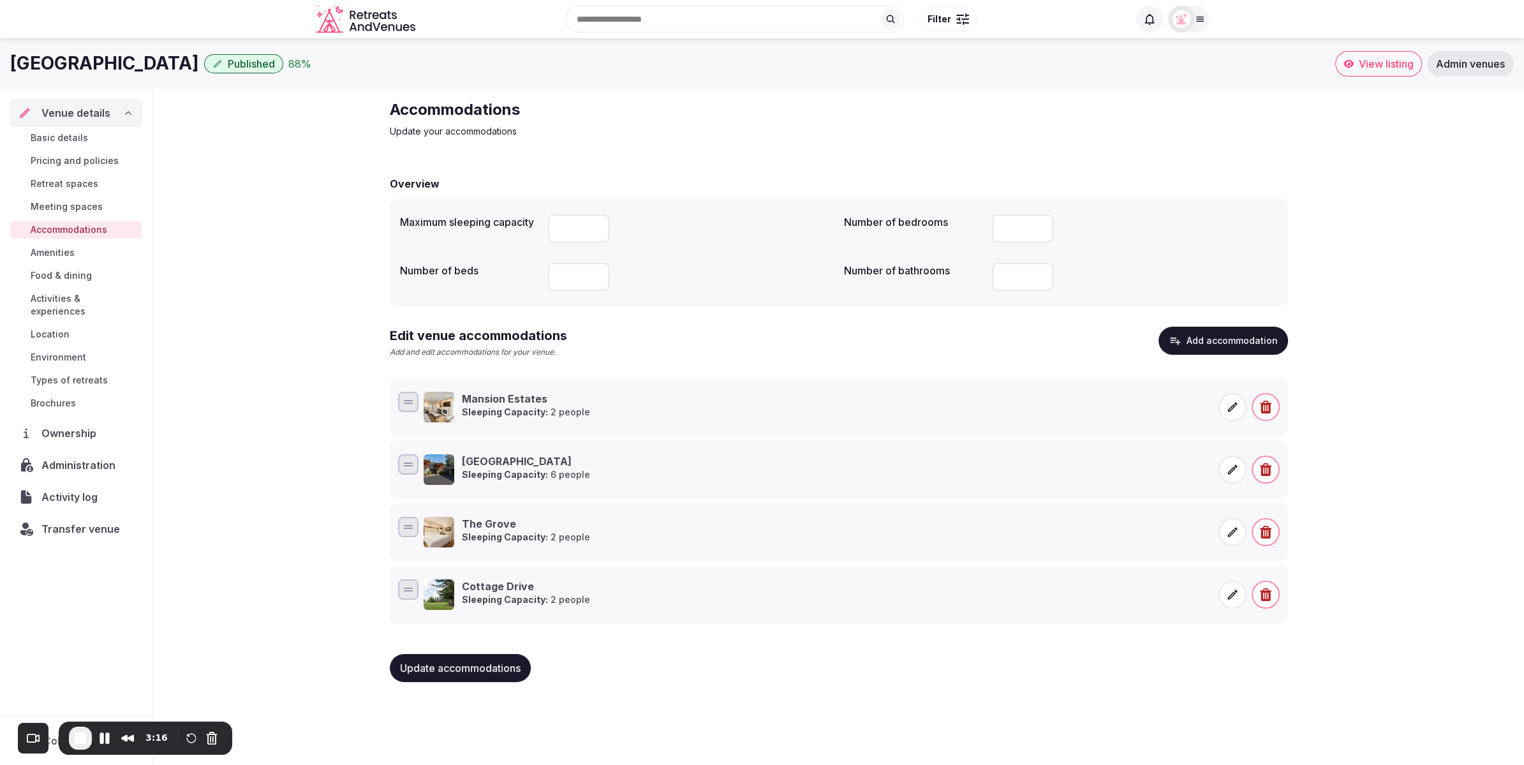
click at [60, 205] on span "Meeting spaces" at bounding box center [67, 206] width 72 height 13
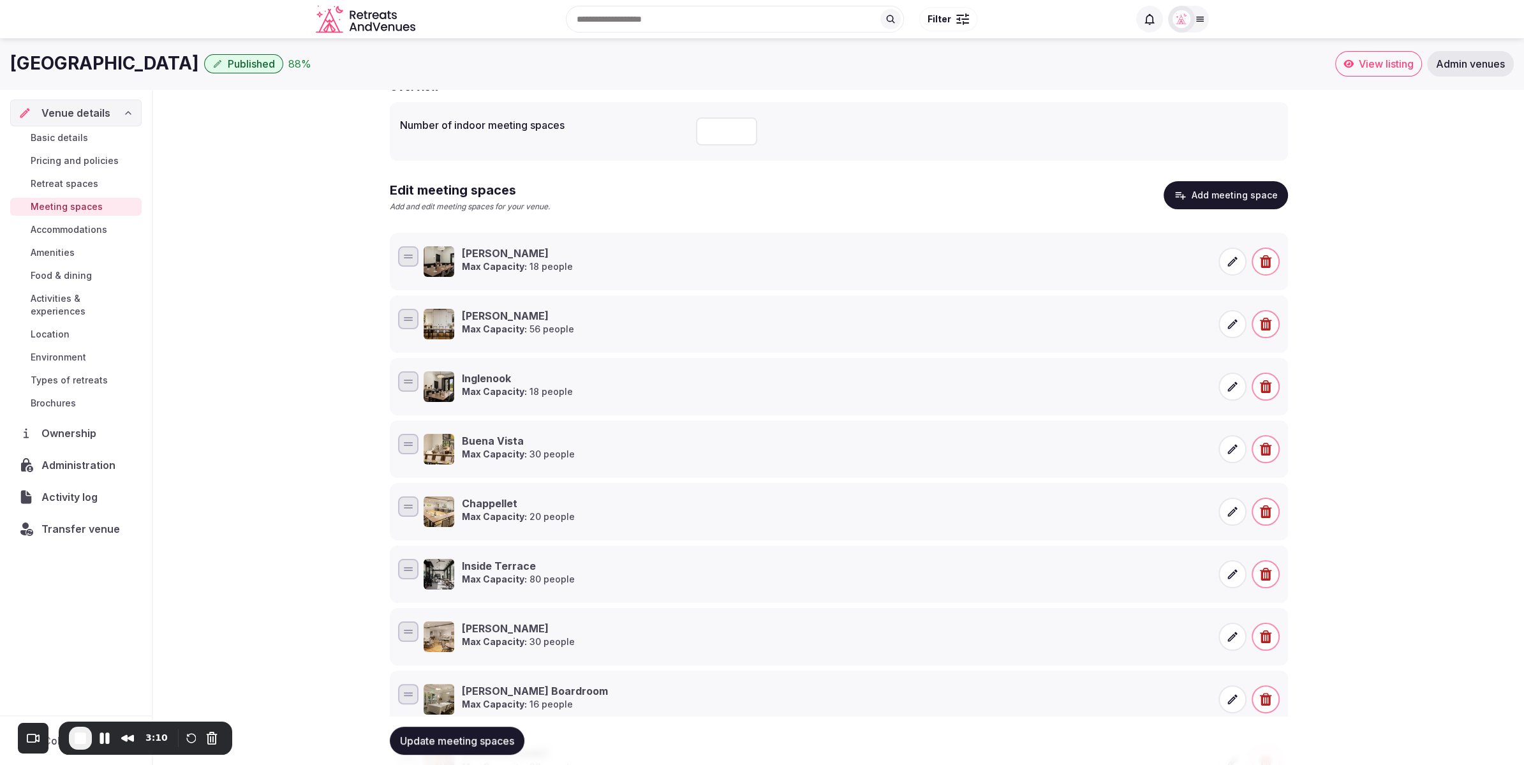
scroll to position [82, 0]
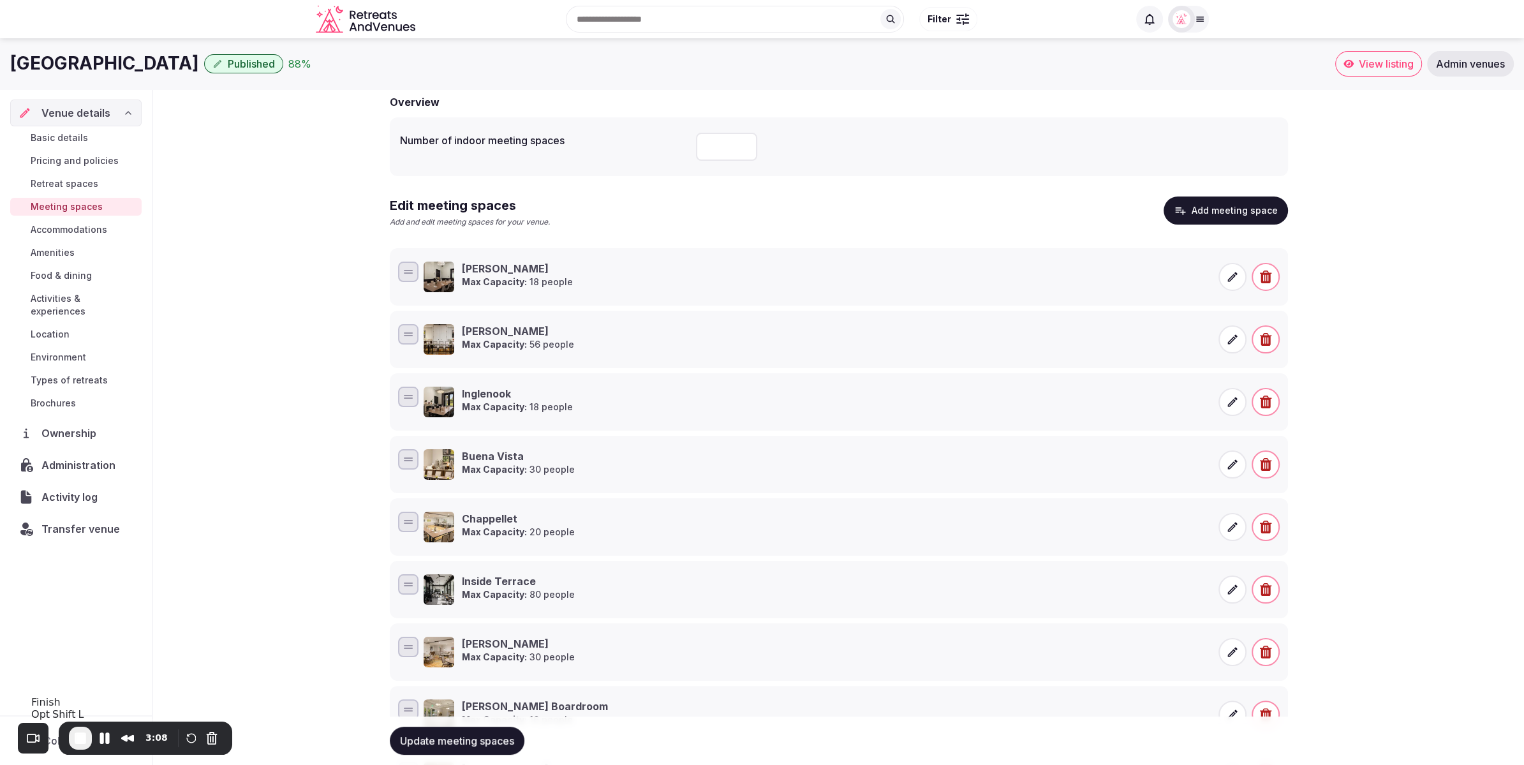
click at [77, 737] on span "End Recording" at bounding box center [80, 737] width 15 height 15
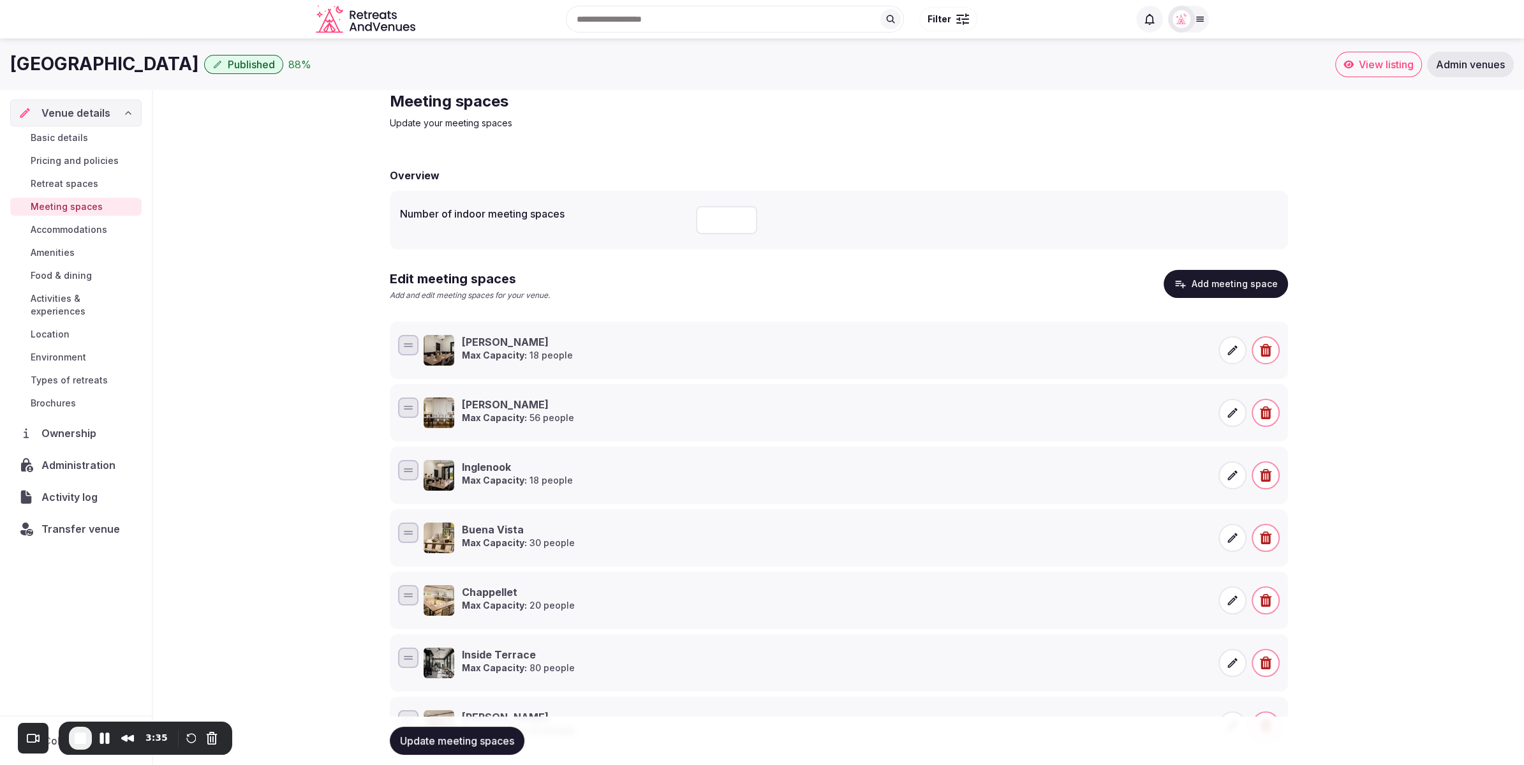
scroll to position [0, 0]
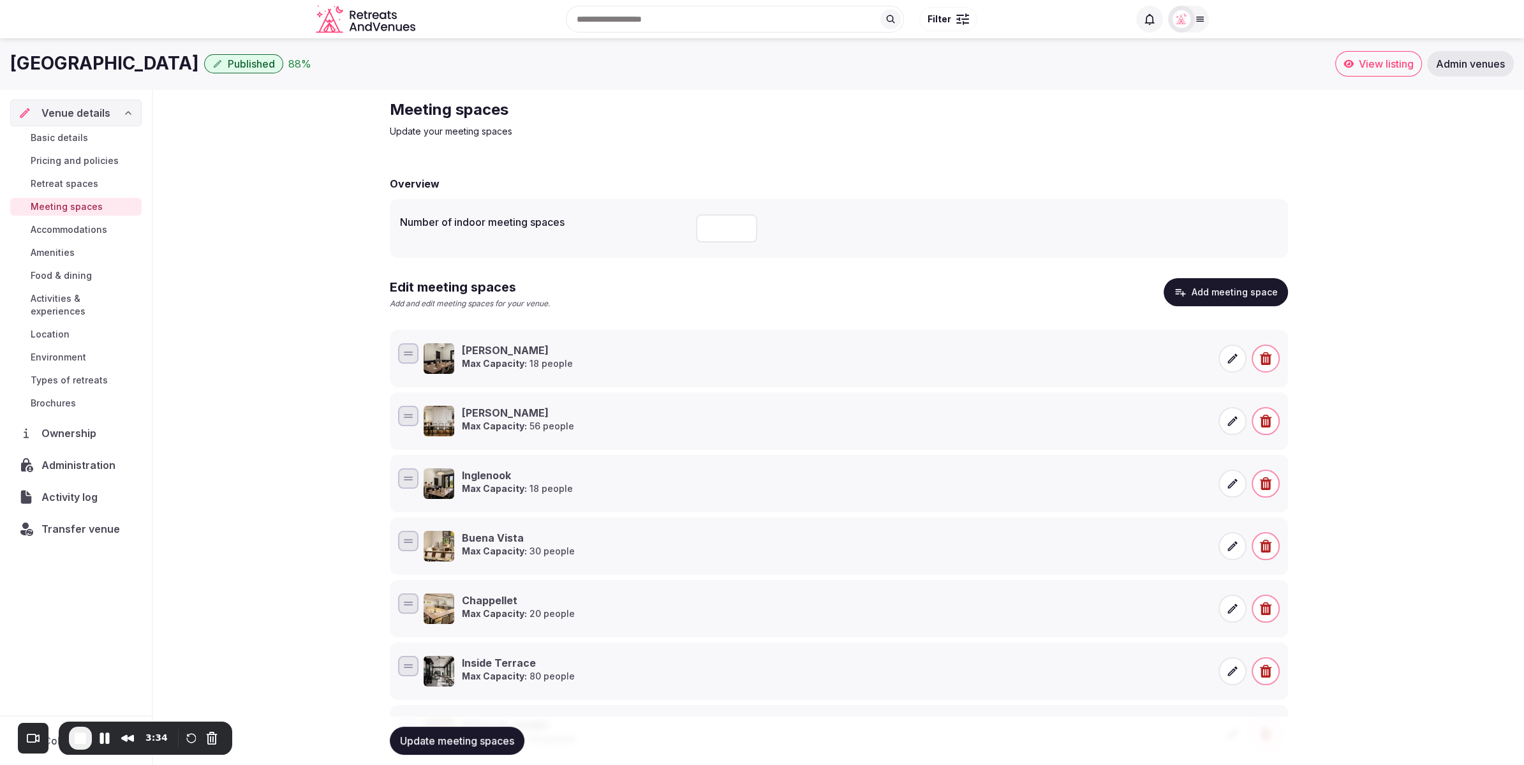
click at [300, 288] on div "Meeting spaces Update your meeting spaces Overview Number of indoor meeting spa…" at bounding box center [838, 559] width 1371 height 940
click at [736, 105] on h2 "Meeting spaces" at bounding box center [604, 110] width 429 height 20
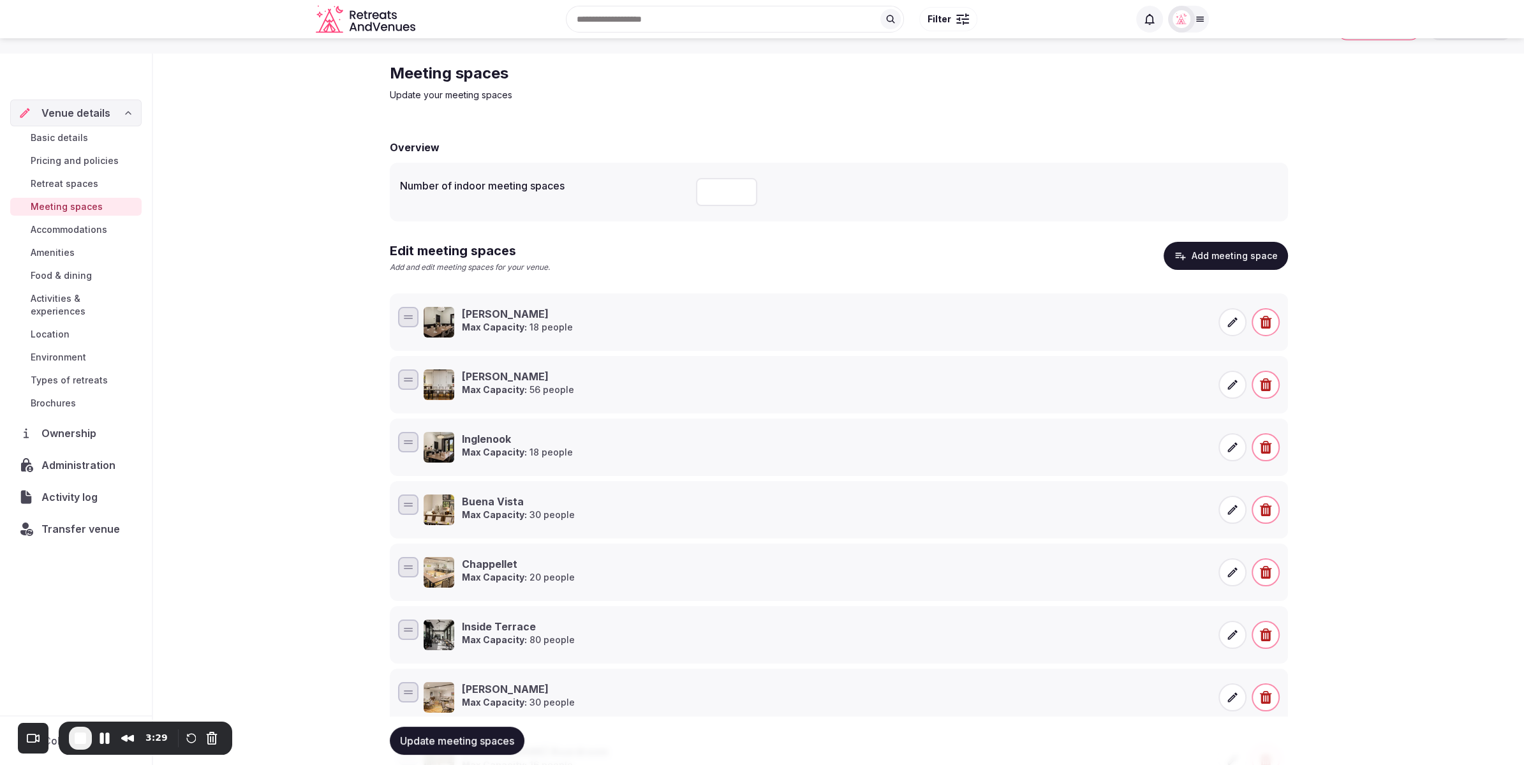
scroll to position [39, 0]
click at [84, 234] on span "Accommodations" at bounding box center [69, 229] width 77 height 13
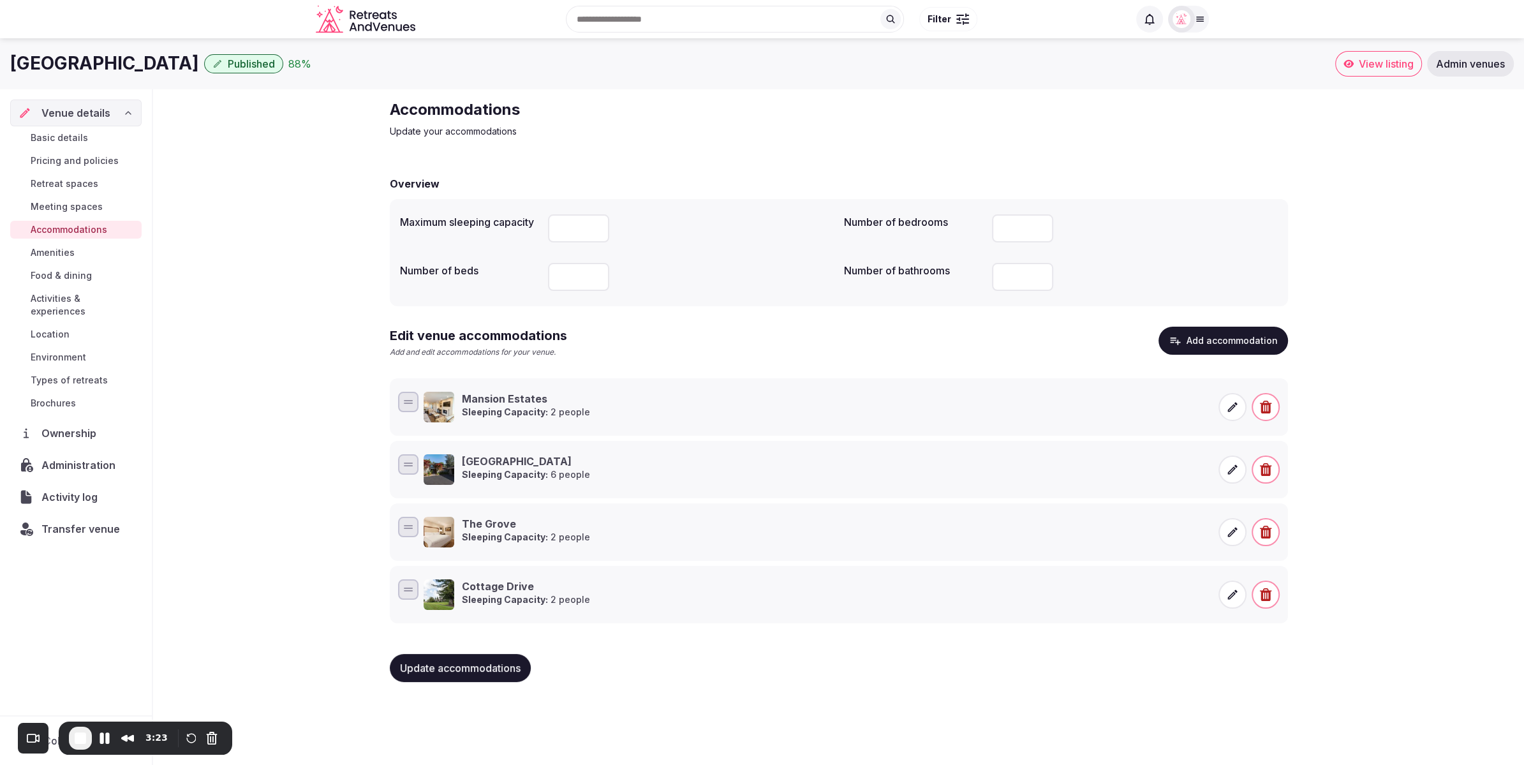
click at [62, 214] on link "Meeting spaces" at bounding box center [75, 207] width 131 height 18
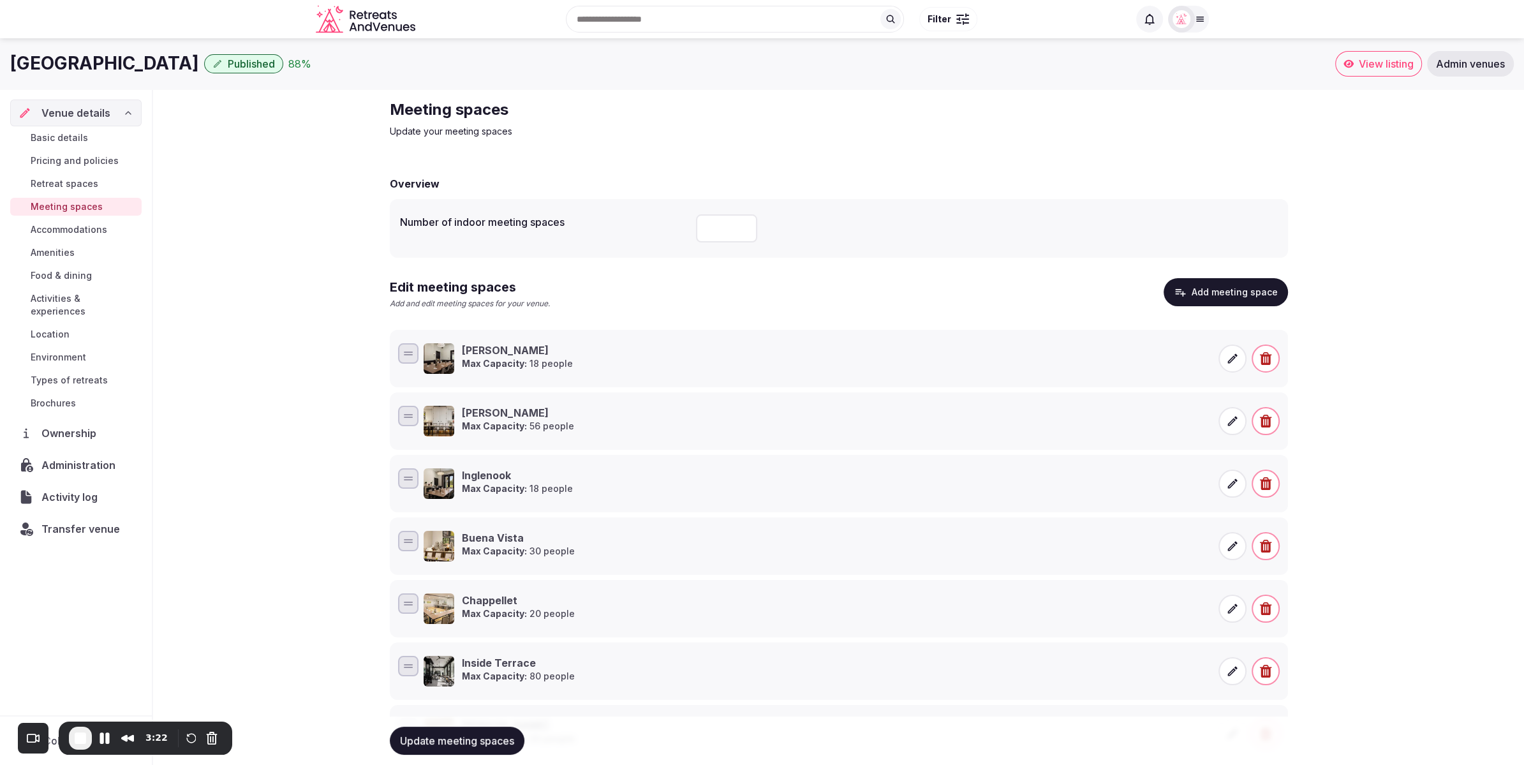
click at [61, 230] on span "Accommodations" at bounding box center [69, 229] width 77 height 13
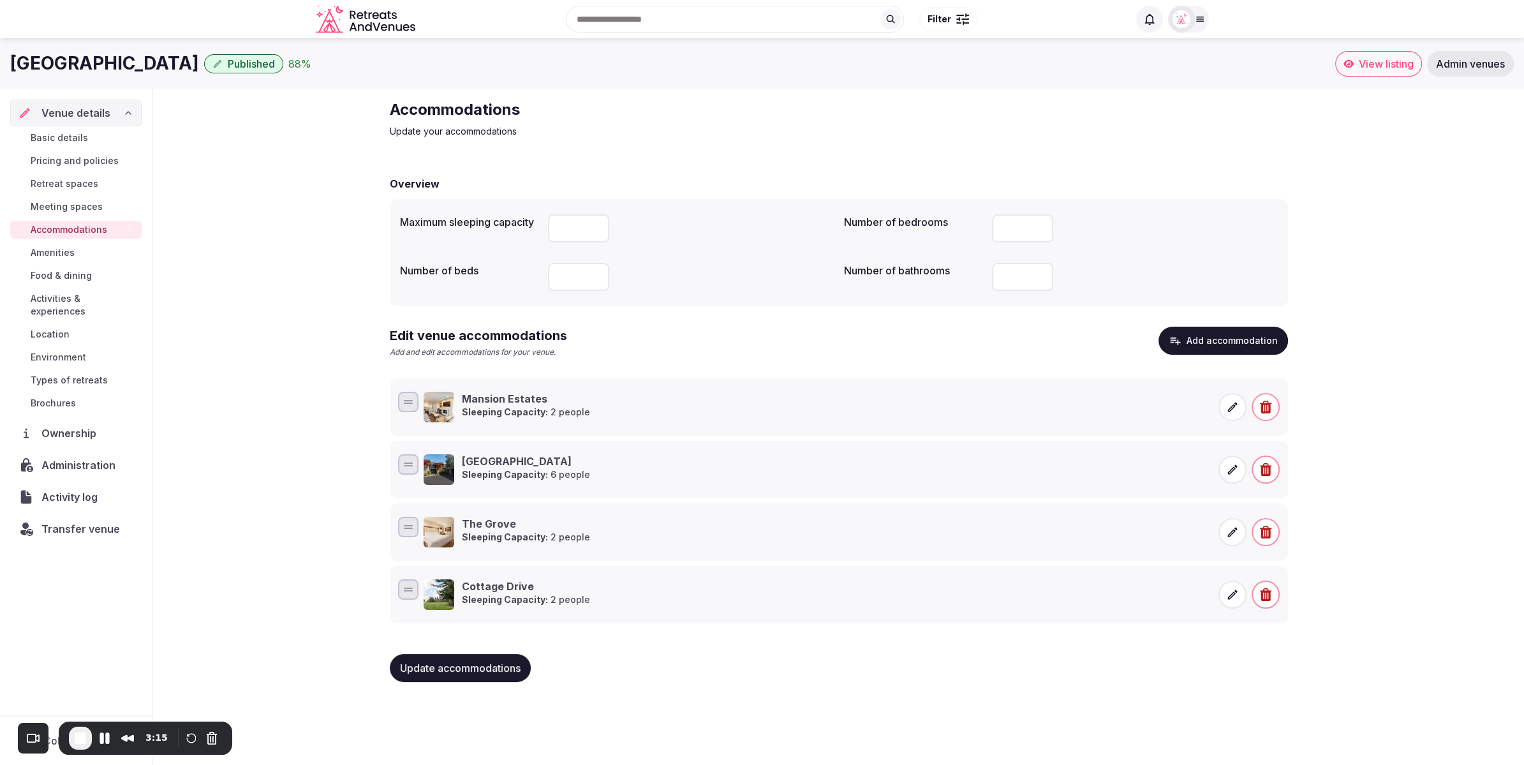
click at [1226, 346] on button "Add accommodation" at bounding box center [1224, 341] width 130 height 28
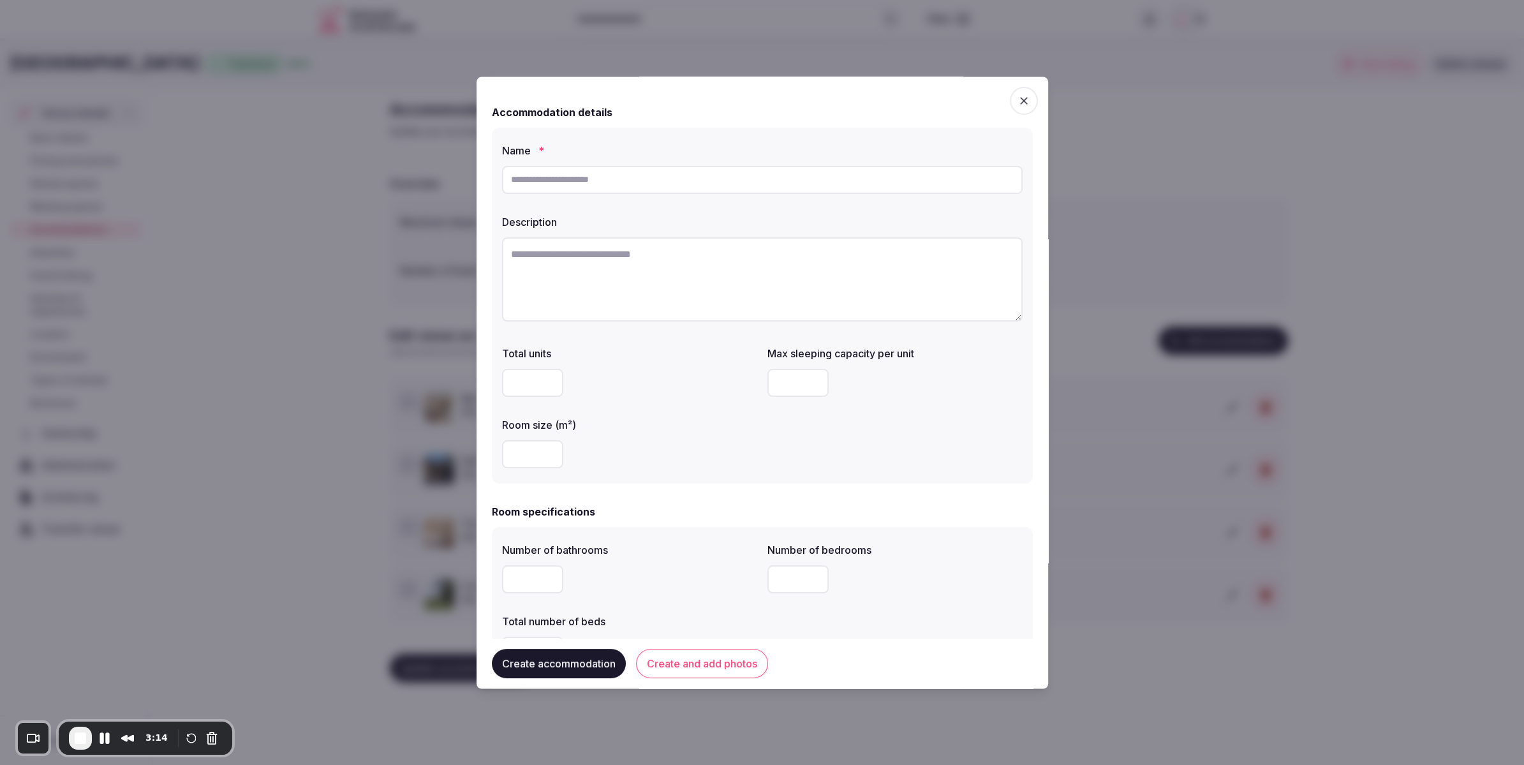
click at [720, 669] on button "Create and add photos" at bounding box center [702, 663] width 132 height 29
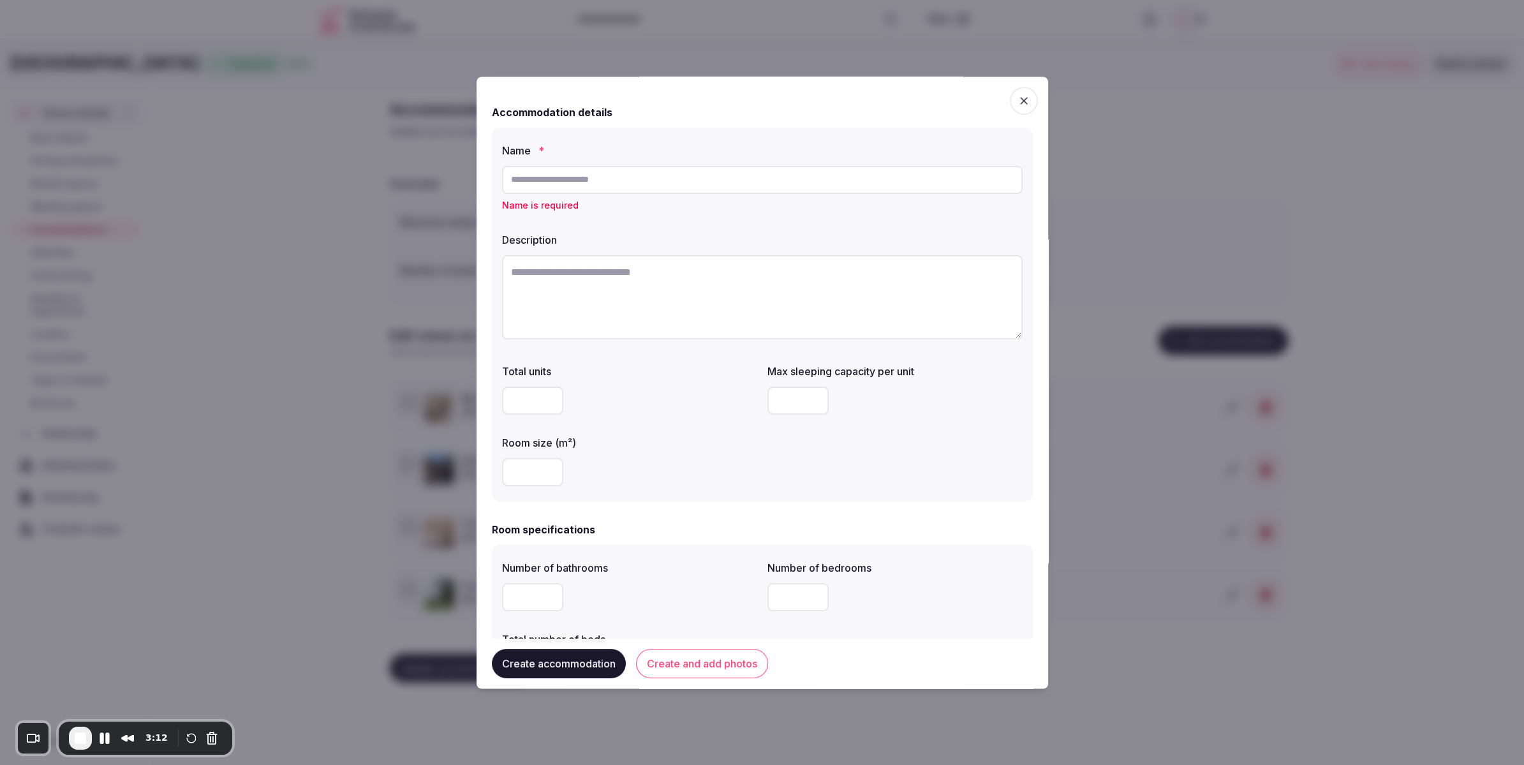
click at [686, 672] on button "Create and add photos" at bounding box center [702, 663] width 132 height 29
click at [1022, 99] on icon "button" at bounding box center [1024, 101] width 8 height 8
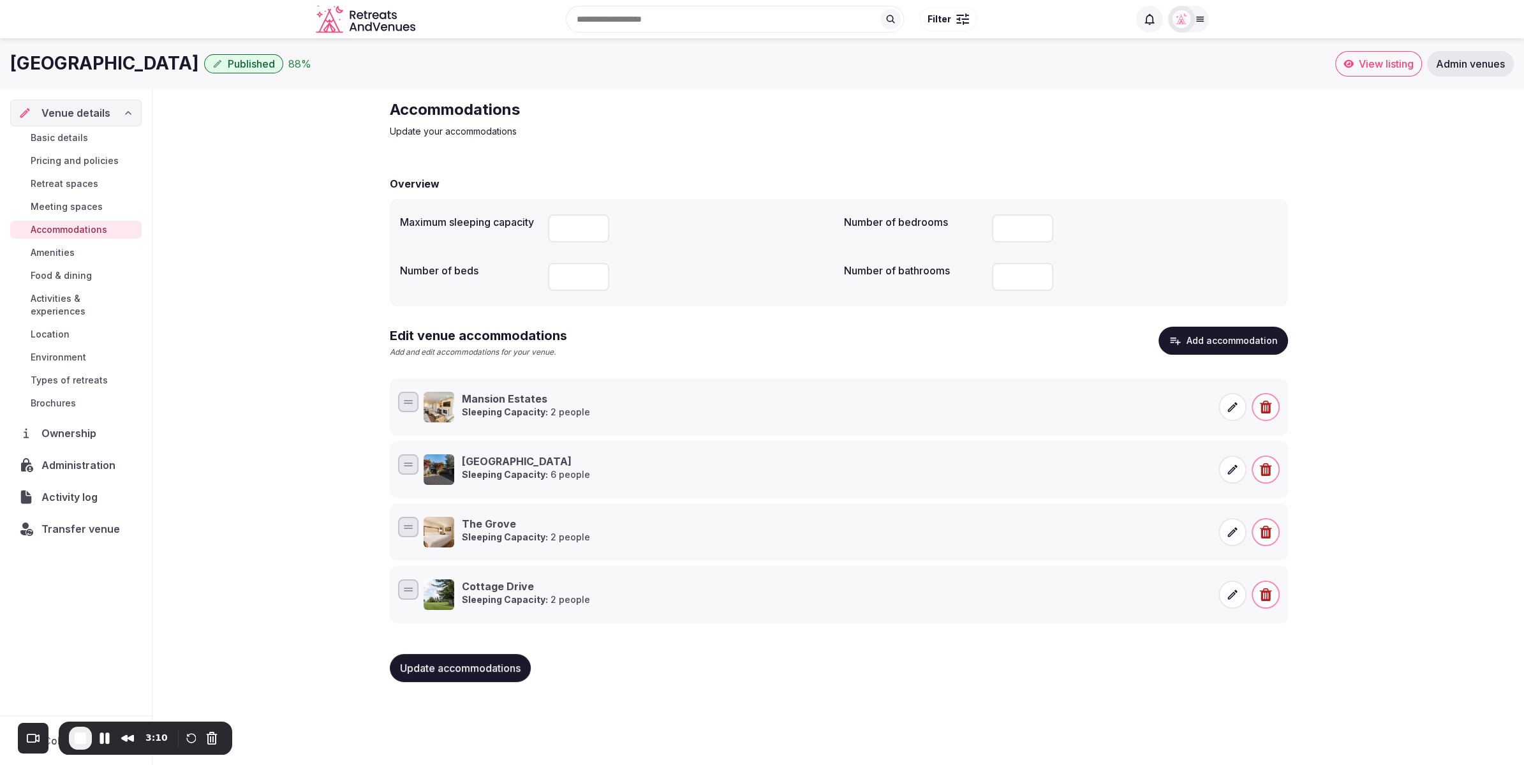
click at [1404, 355] on div "Accommodations Update your accommodations Overview Maximum sleeping capacity **…" at bounding box center [838, 395] width 1371 height 613
click at [207, 414] on div "Accommodations Update your accommodations Overview Maximum sleeping capacity **…" at bounding box center [838, 395] width 1371 height 613
click at [66, 200] on span "Meeting spaces" at bounding box center [67, 206] width 72 height 13
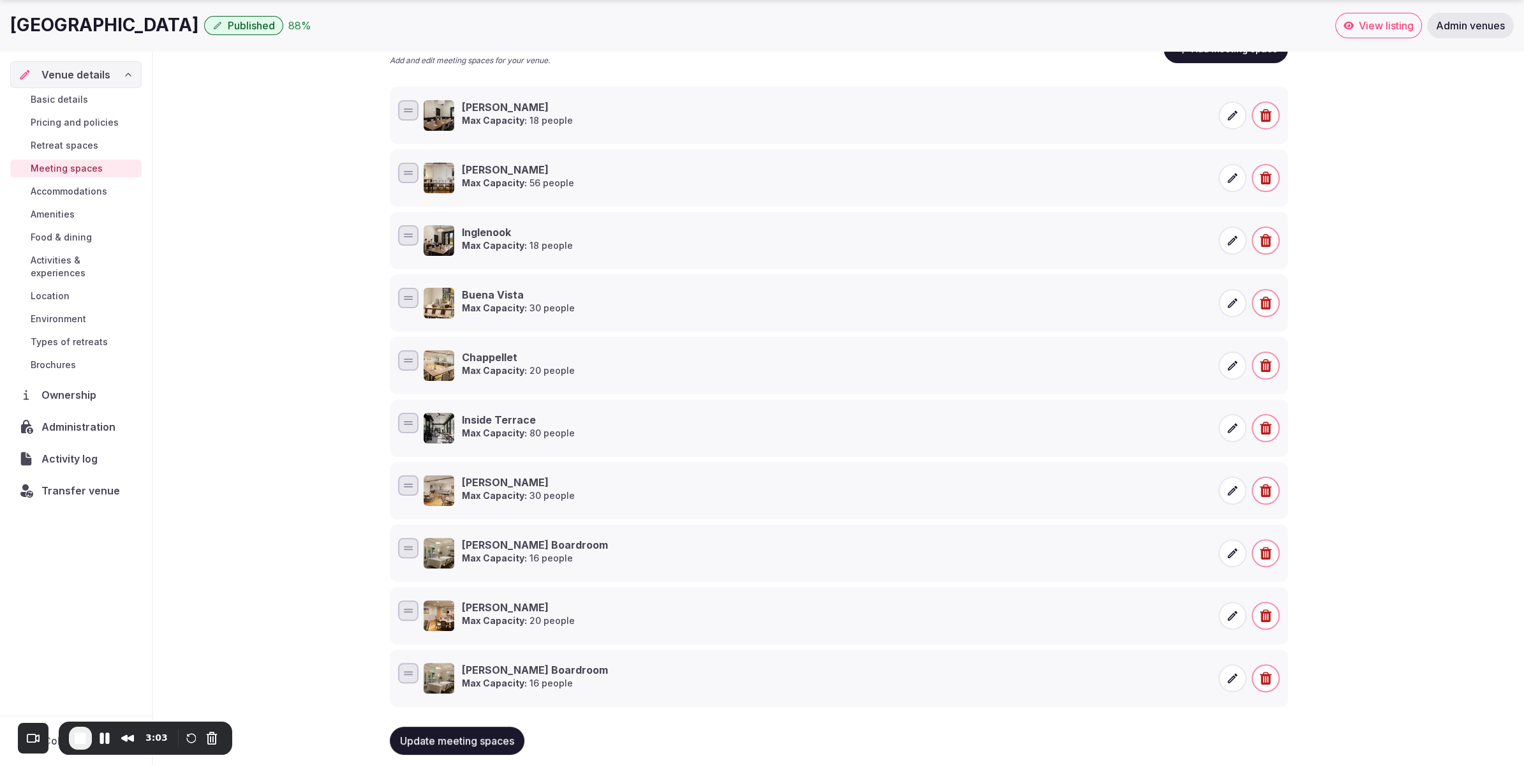
scroll to position [259, 0]
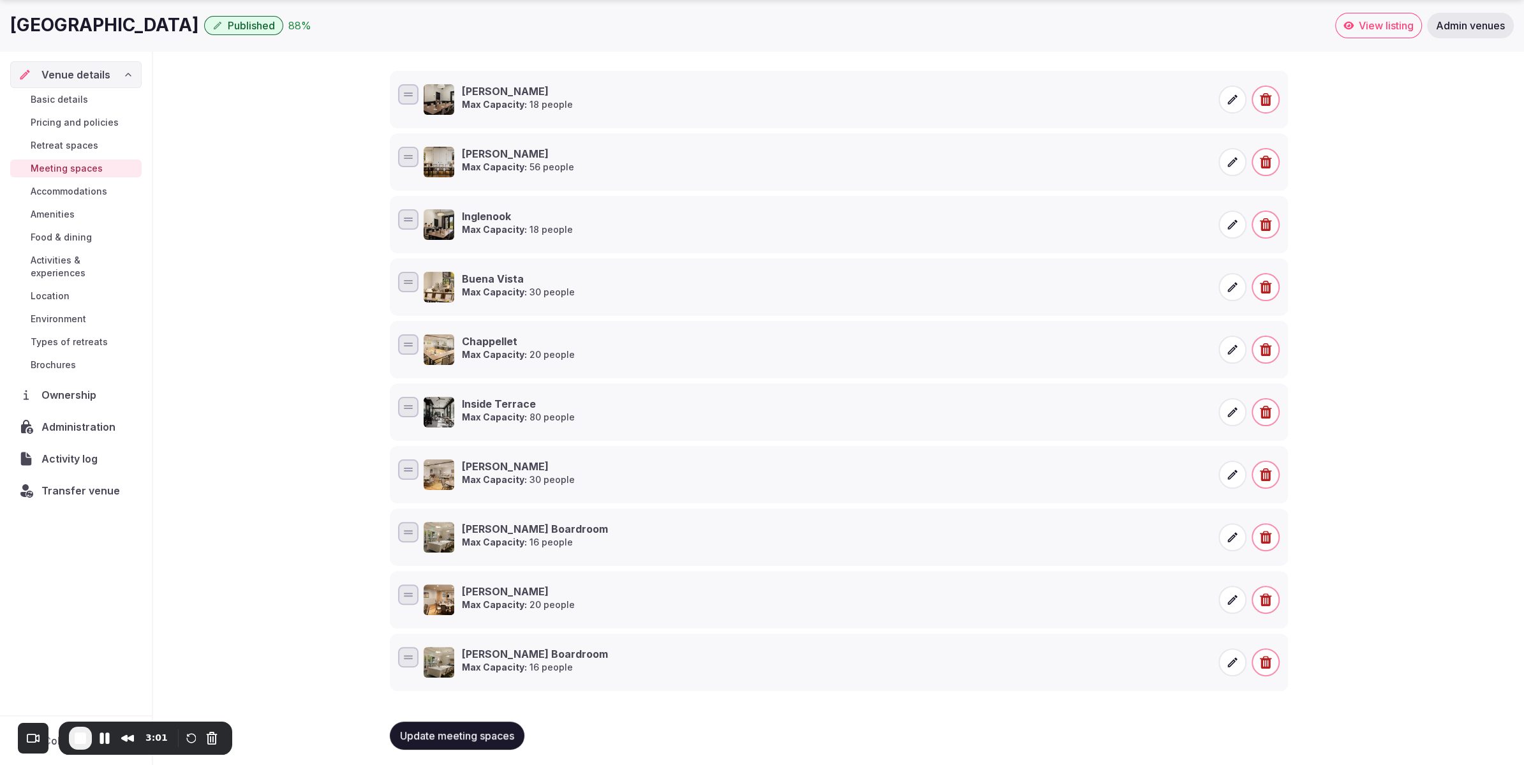
click at [244, 532] on div "Meeting spaces Update your meeting spaces Overview Number of indoor meeting spa…" at bounding box center [838, 300] width 1371 height 940
click at [290, 694] on div "Meeting spaces Update your meeting spaces Overview Number of indoor meeting spa…" at bounding box center [838, 300] width 1371 height 940
click at [77, 739] on span "End Recording" at bounding box center [80, 737] width 15 height 15
click at [61, 485] on div "Transfer venue" at bounding box center [75, 490] width 131 height 27
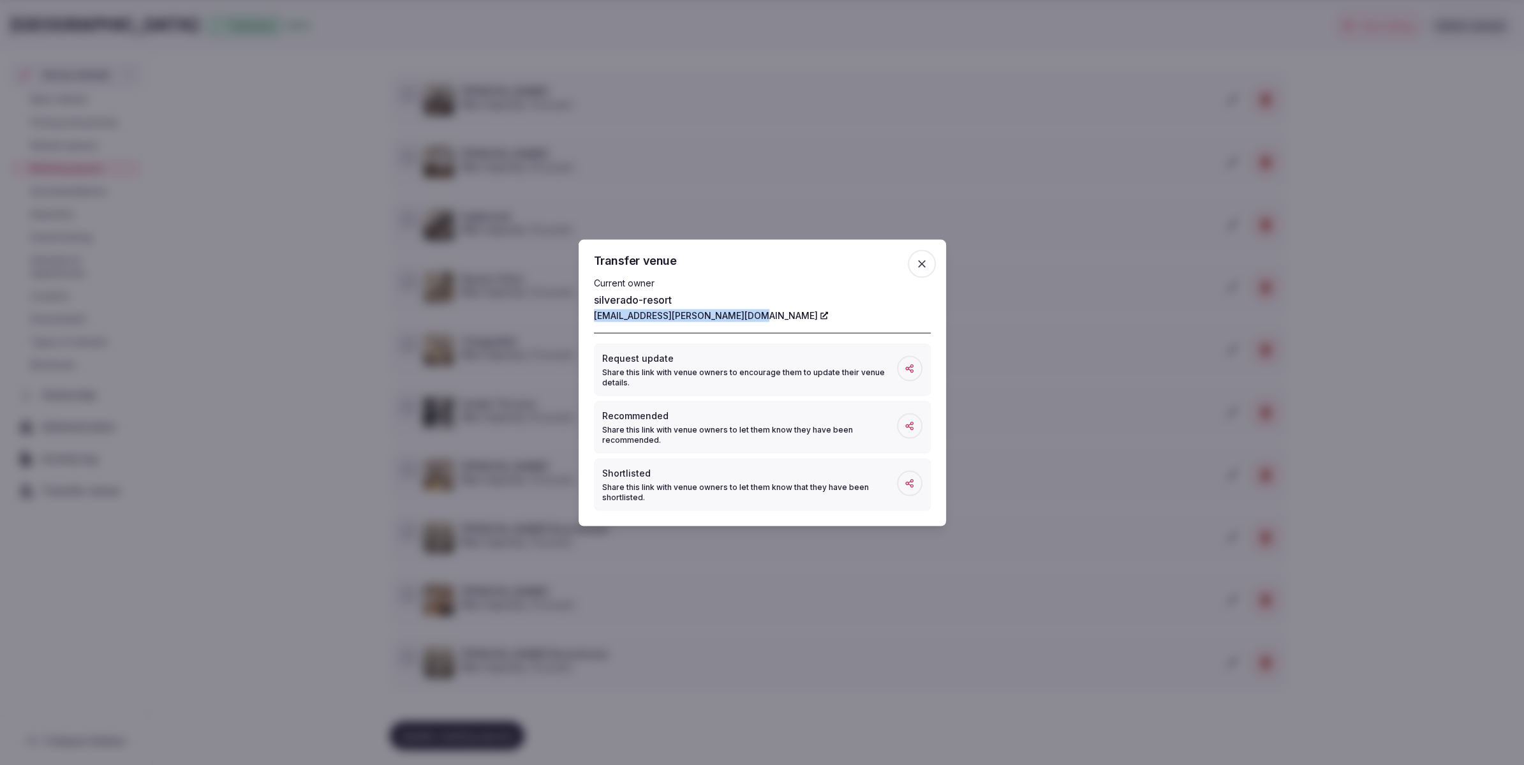
drag, startPoint x: 586, startPoint y: 314, endPoint x: 732, endPoint y: 320, distance: 146.8
click at [745, 316] on div "Transfer venue Current owner silverado-resort Keeley.Boehm@silveradoresort.com …" at bounding box center [762, 382] width 367 height 286
copy link "Keeley.Boehm@silveradoresort.com"
click at [922, 260] on icon "button" at bounding box center [921, 263] width 13 height 13
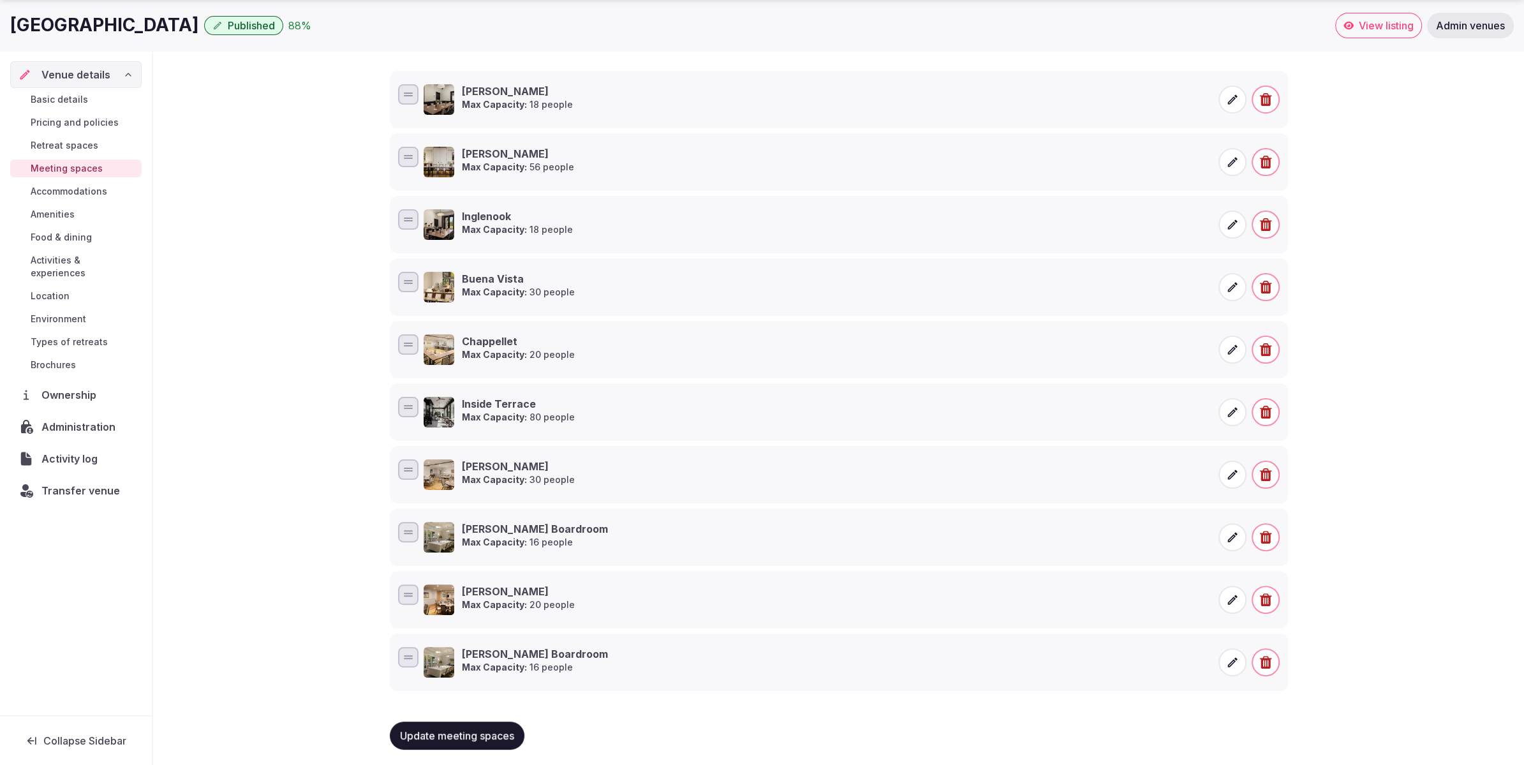
click at [59, 191] on span "Accommodations" at bounding box center [69, 191] width 77 height 13
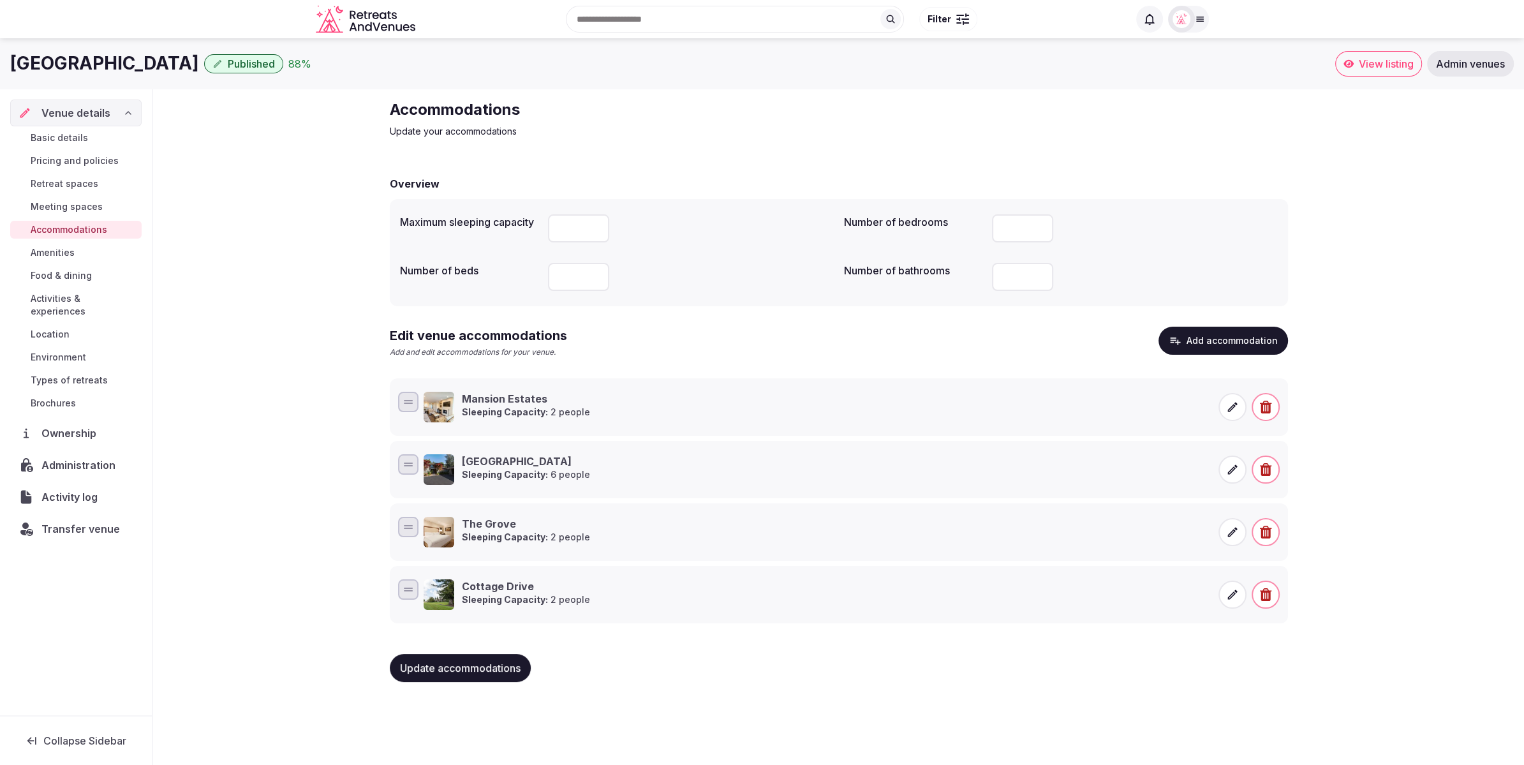
click at [1264, 410] on icon "button" at bounding box center [1264, 407] width 11 height 13
click at [1266, 408] on icon "button" at bounding box center [1265, 407] width 13 height 13
click at [1262, 369] on button "Delete" at bounding box center [1266, 362] width 52 height 28
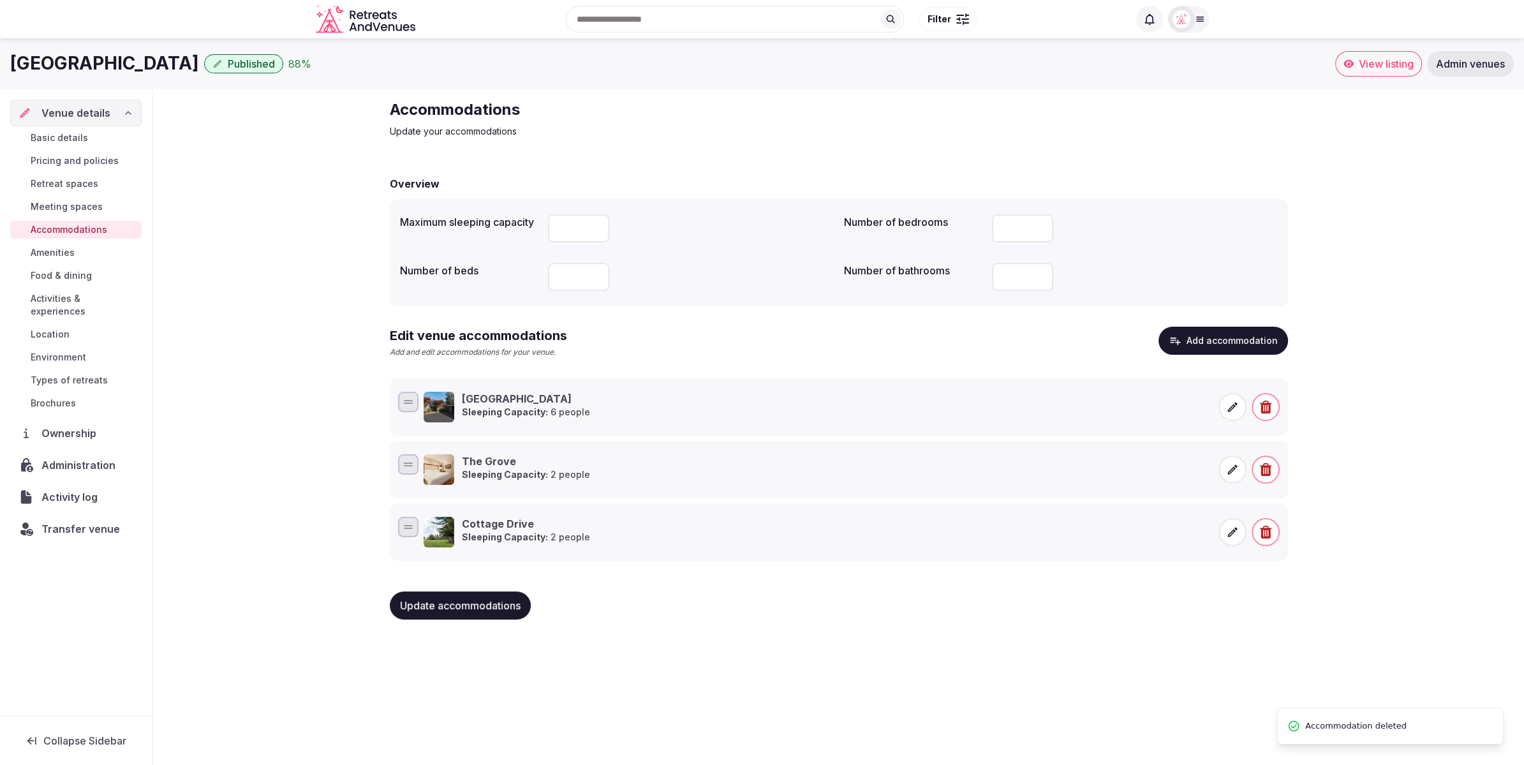
click at [1263, 404] on icon "button" at bounding box center [1265, 407] width 13 height 13
click at [1258, 367] on button "Delete" at bounding box center [1266, 362] width 52 height 28
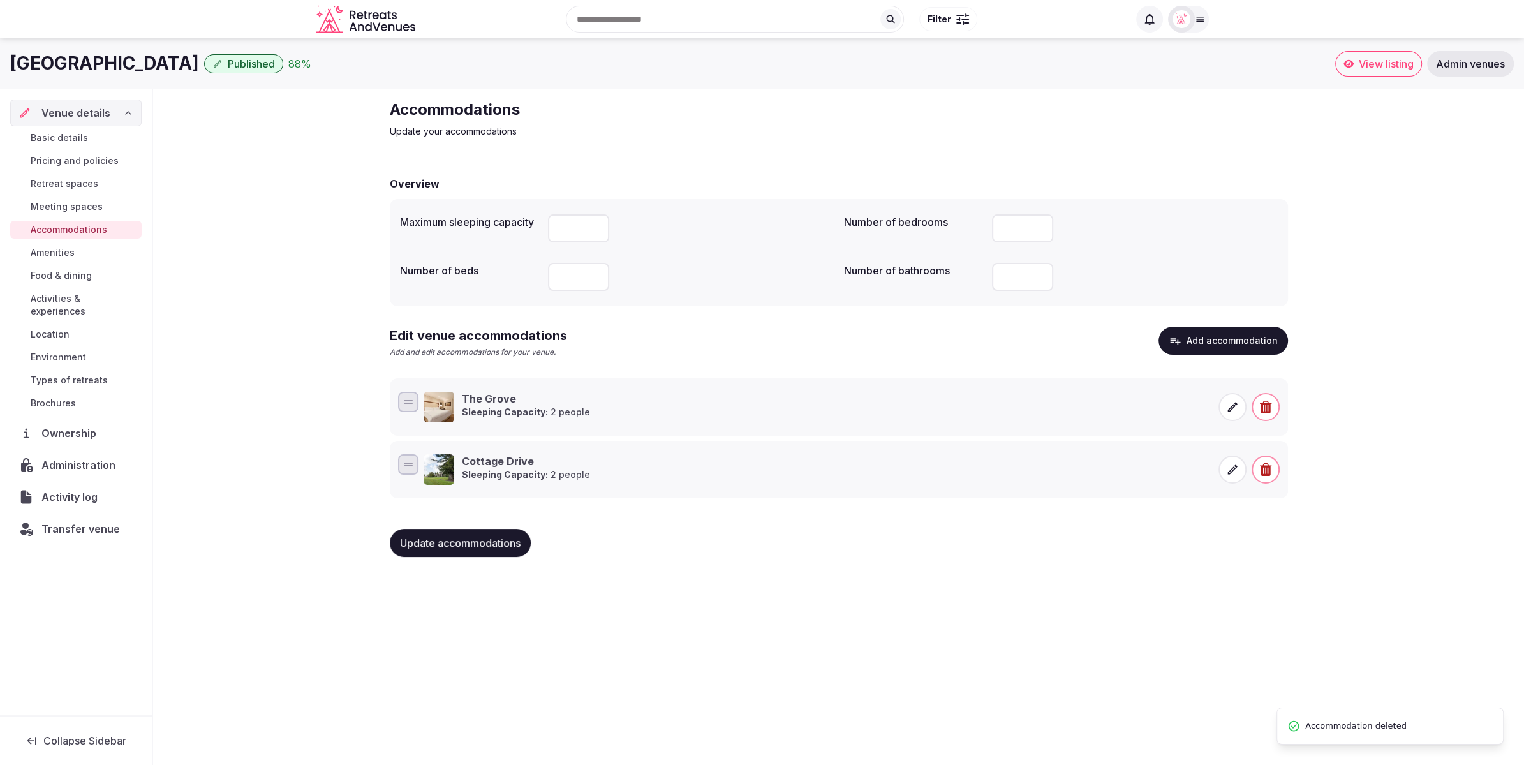
click at [1259, 409] on icon "button" at bounding box center [1265, 407] width 13 height 13
click at [1264, 366] on button "Delete" at bounding box center [1266, 362] width 52 height 28
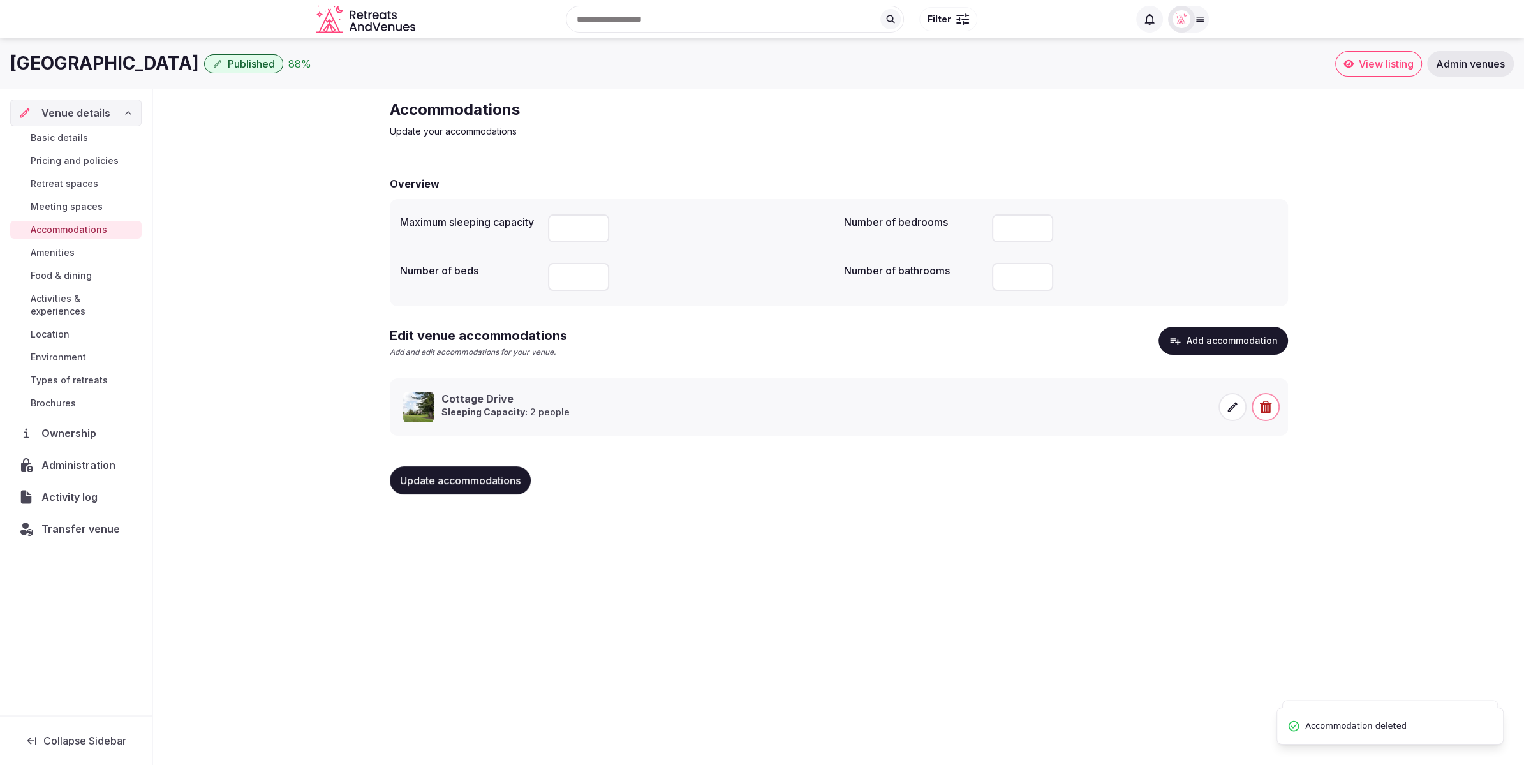
click at [1264, 404] on icon "button" at bounding box center [1264, 407] width 11 height 13
click at [1264, 361] on button "Delete" at bounding box center [1266, 362] width 52 height 28
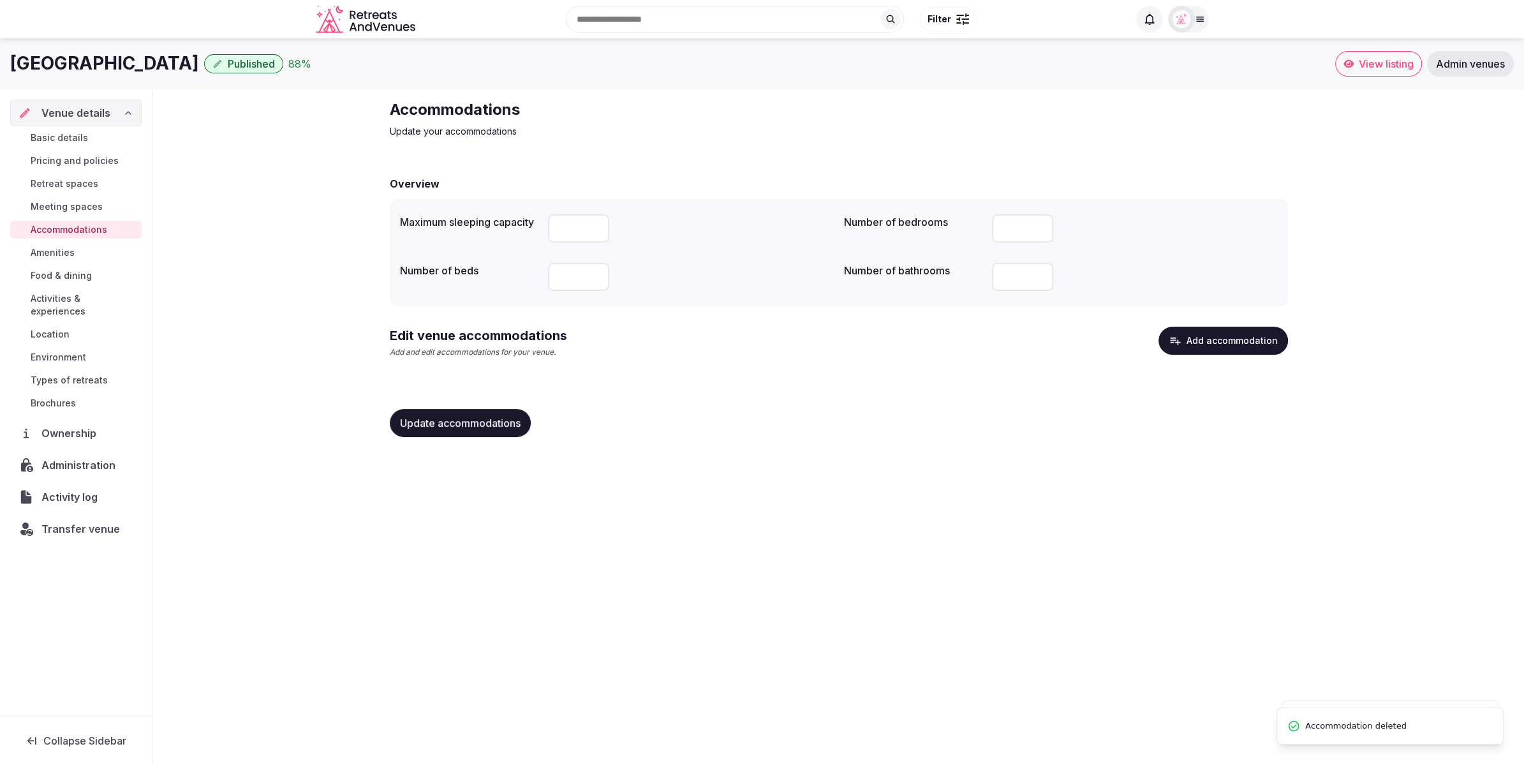
click at [1198, 337] on button "Add accommodation" at bounding box center [1224, 341] width 130 height 28
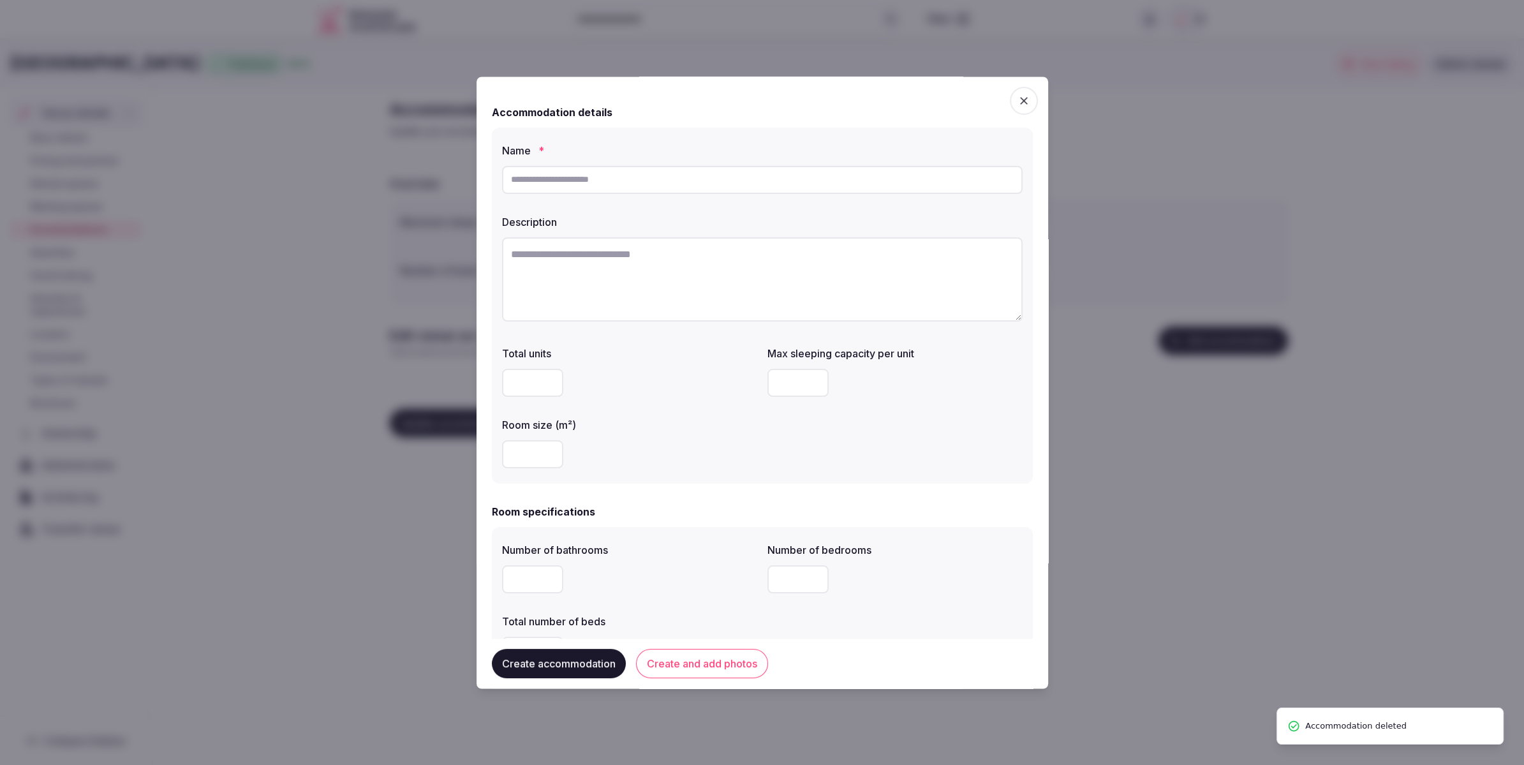
click at [644, 279] on textarea at bounding box center [762, 279] width 521 height 84
click at [635, 179] on input "text" at bounding box center [762, 180] width 521 height 28
paste input "**********"
type input "**********"
click at [642, 235] on div at bounding box center [762, 281] width 521 height 98
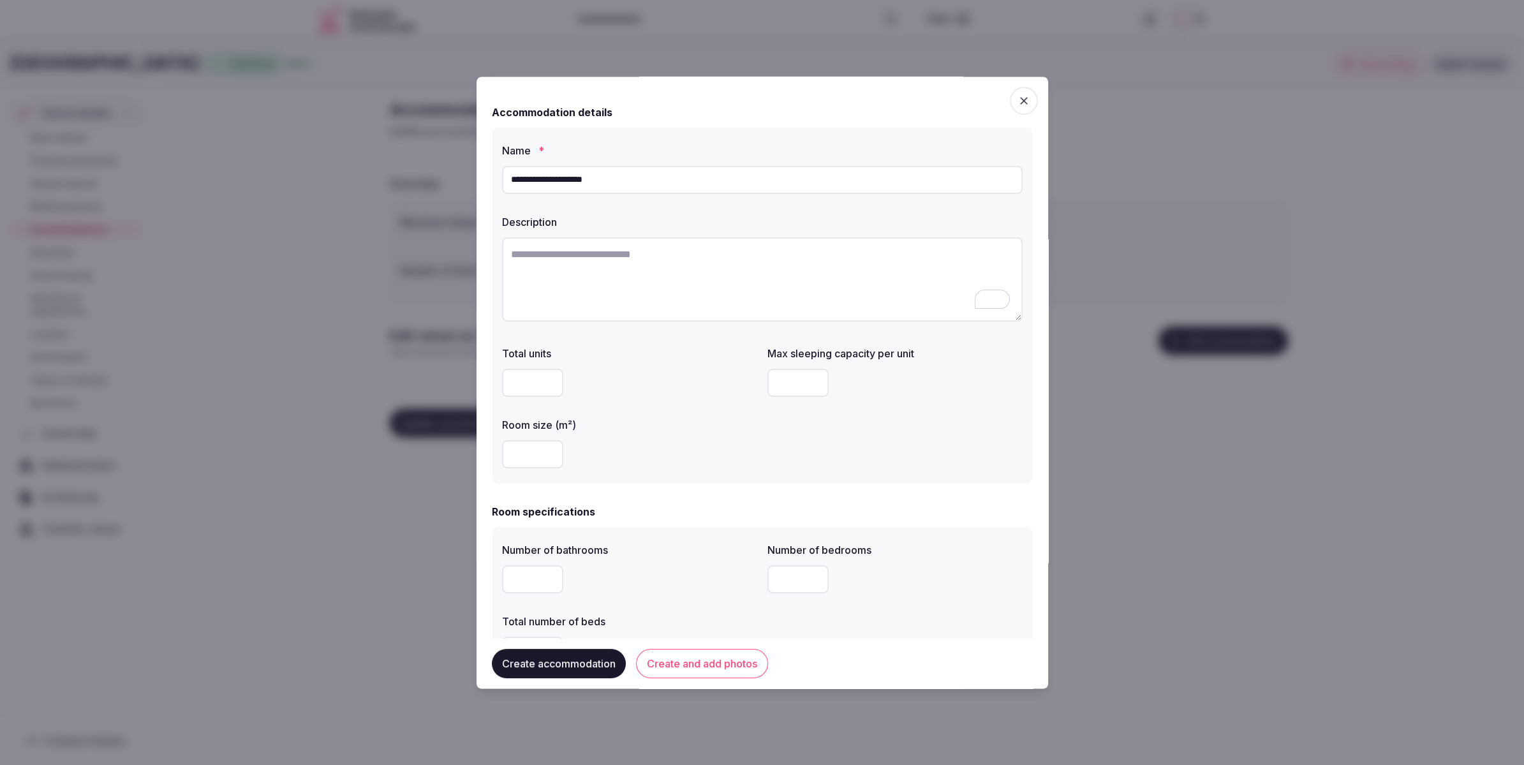
click at [642, 258] on textarea "To enrich screen reader interactions, please activate Accessibility in Grammarl…" at bounding box center [762, 279] width 521 height 84
paste textarea "**********"
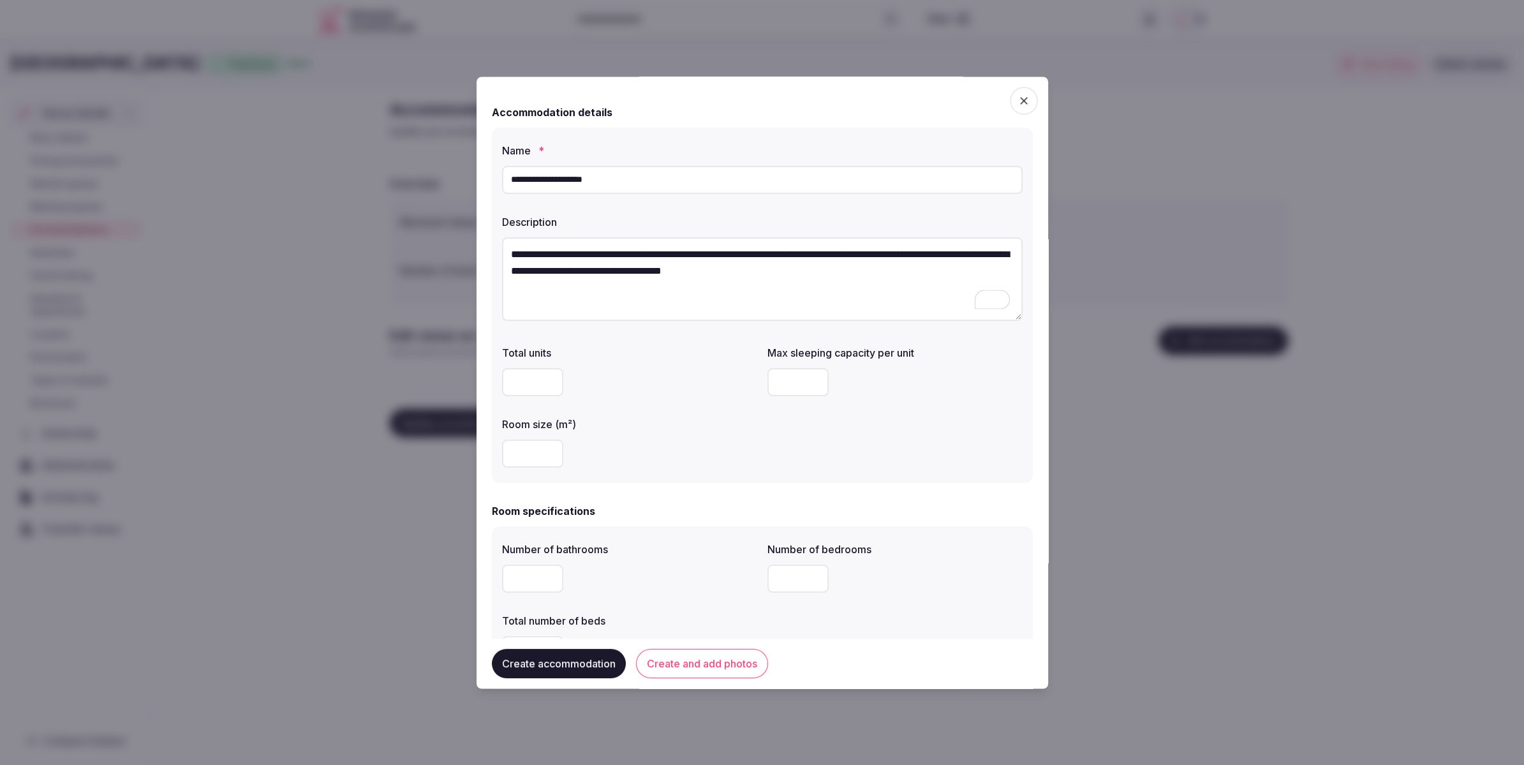
type textarea "**********"
click at [526, 458] on input "number" at bounding box center [532, 454] width 61 height 28
type input "**"
click at [732, 427] on label "Room size (m²)" at bounding box center [629, 425] width 255 height 10
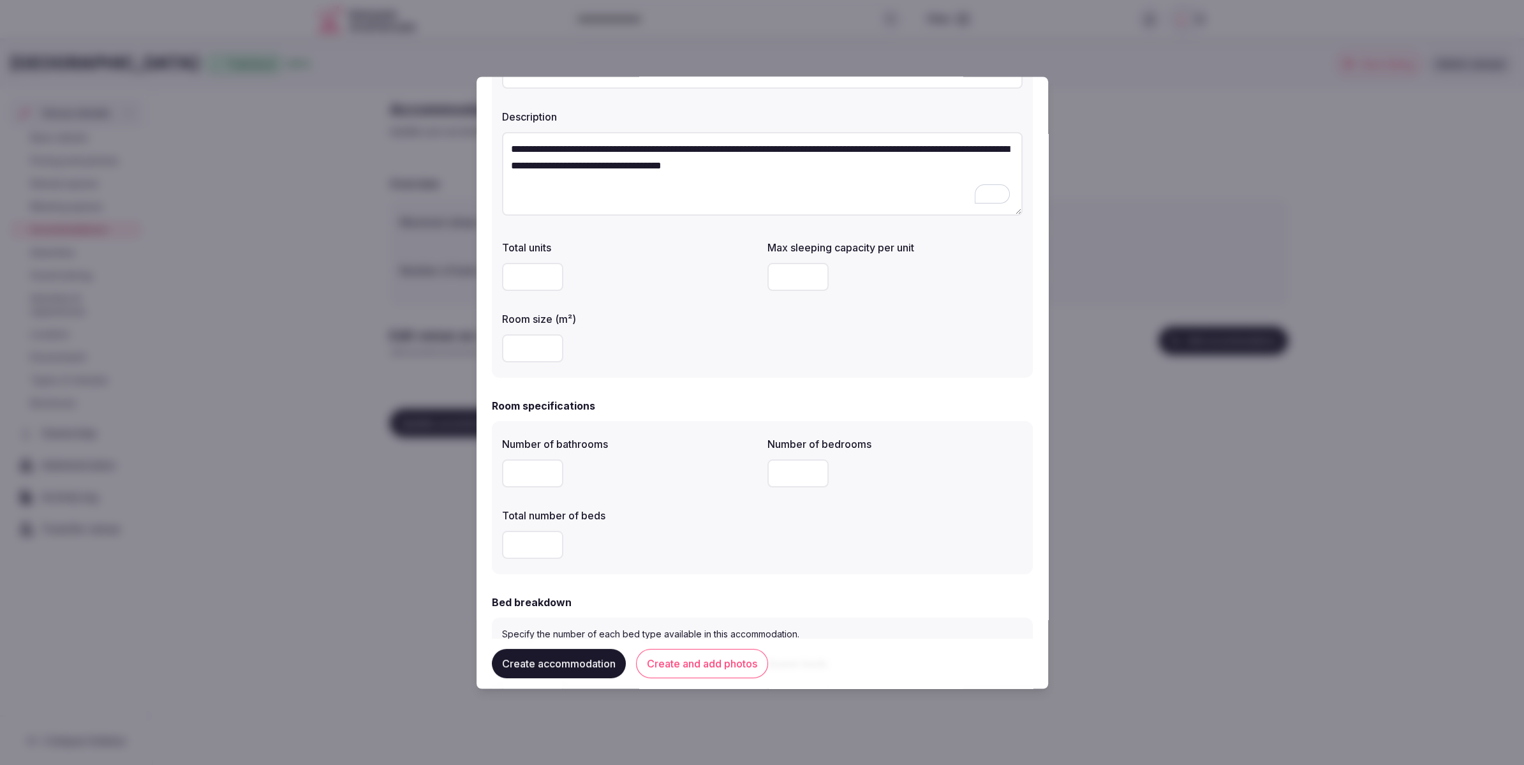
scroll to position [110, 0]
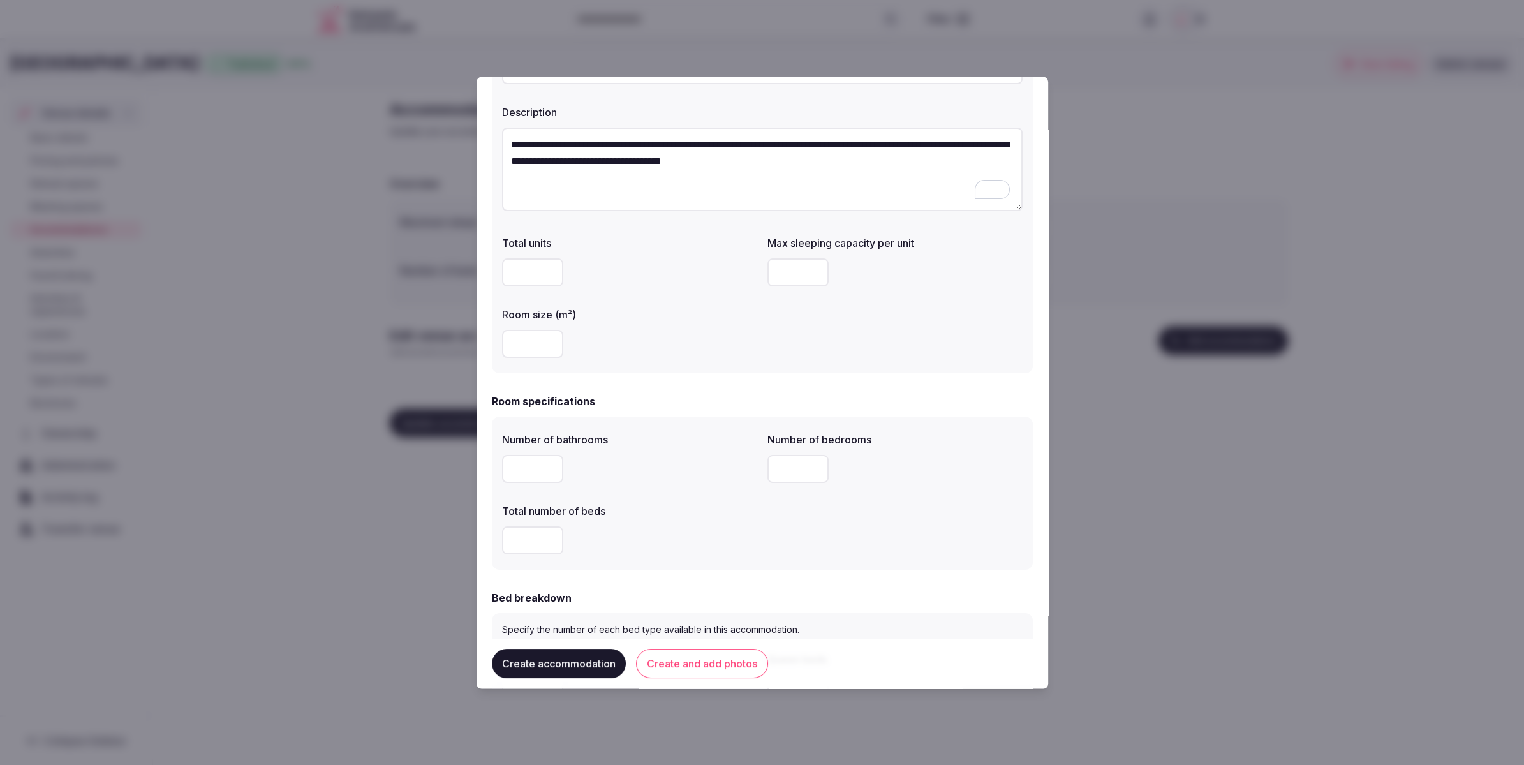
click at [804, 262] on input "number" at bounding box center [797, 273] width 61 height 28
type input "*"
click at [809, 316] on div "Total units Max sleeping capacity per unit * Room size (m²) **" at bounding box center [762, 297] width 521 height 133
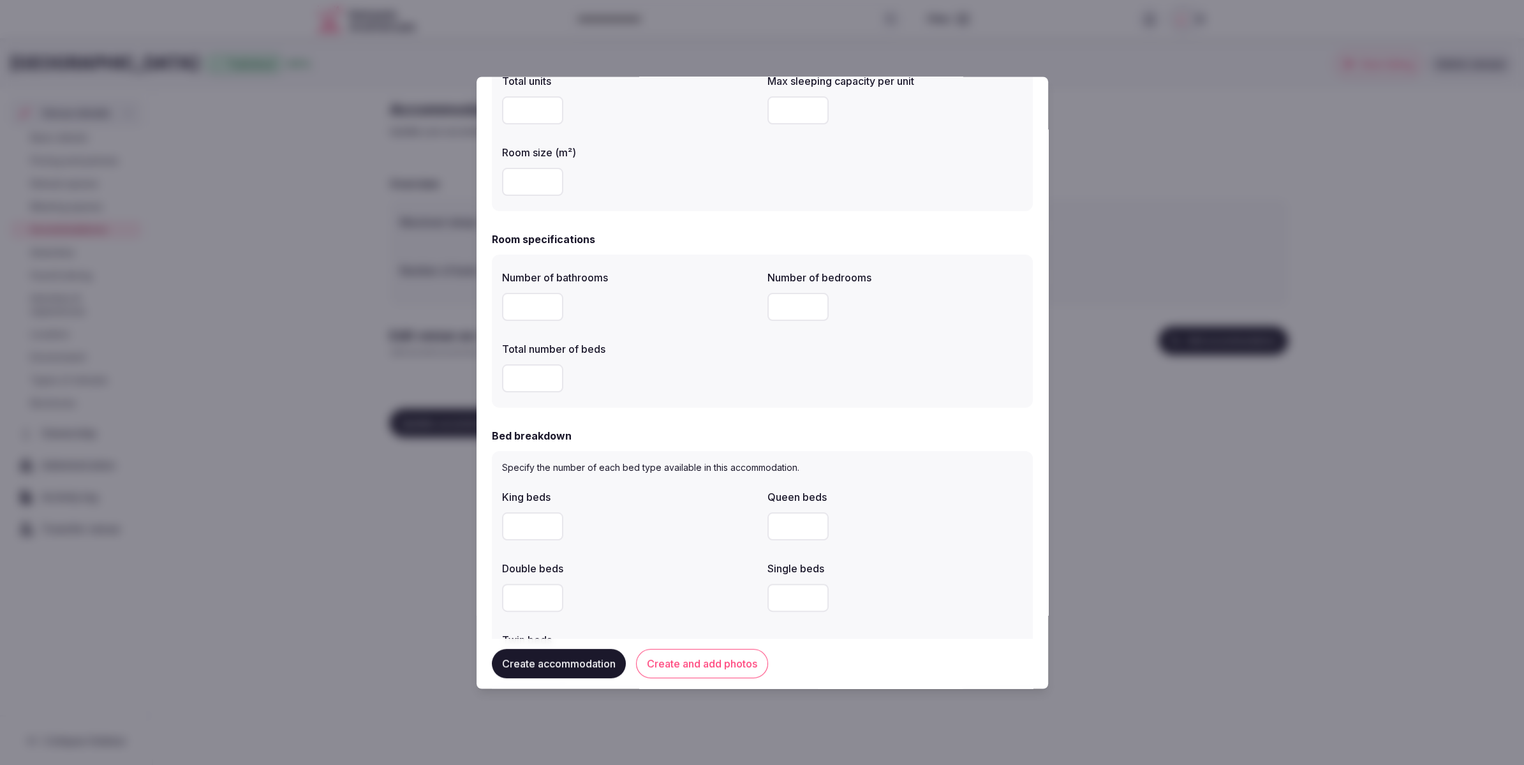
scroll to position [291, 0]
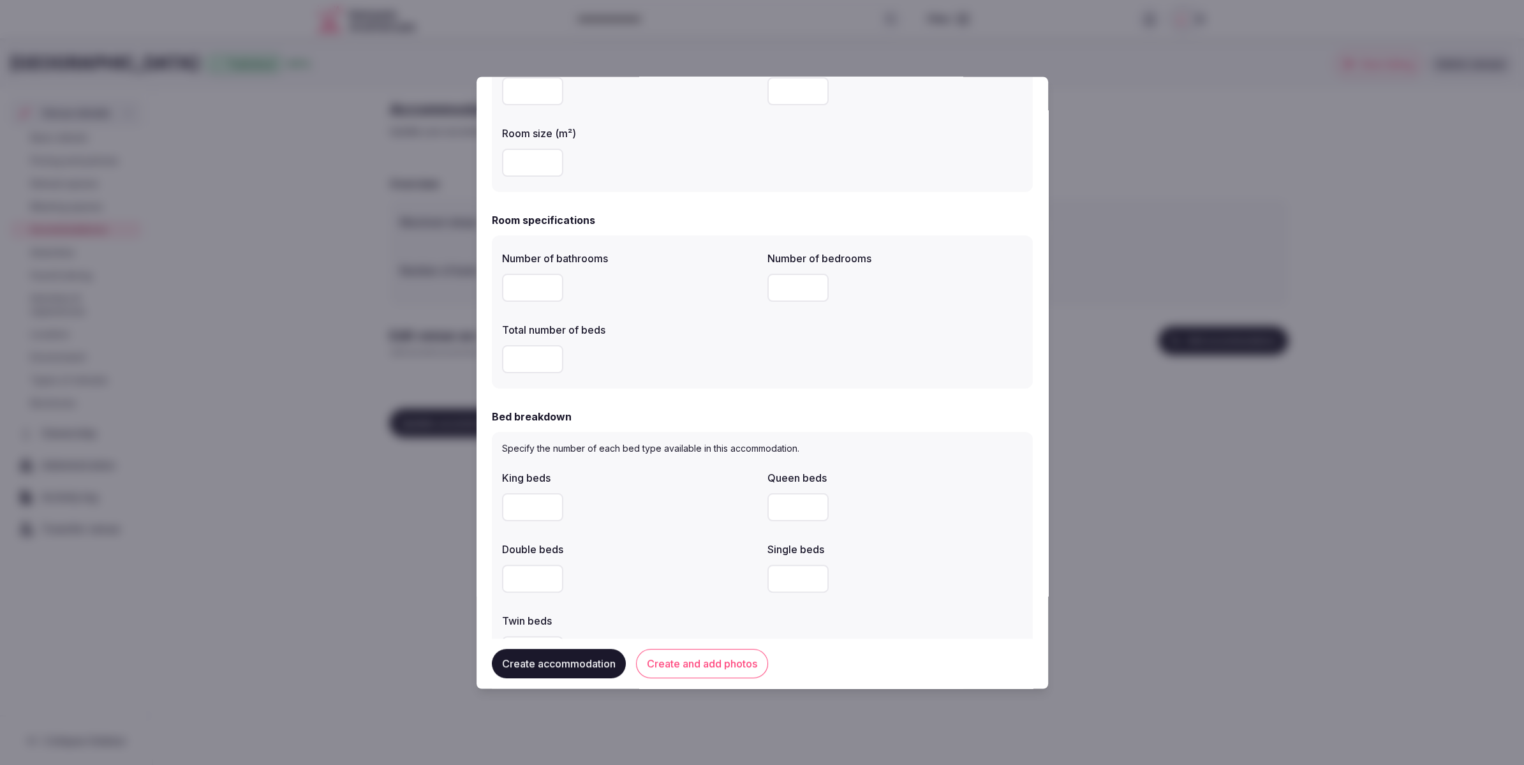
click at [534, 283] on input "number" at bounding box center [532, 288] width 61 height 28
type input "*"
drag, startPoint x: 533, startPoint y: 360, endPoint x: 725, endPoint y: 309, distance: 198.7
click at [533, 360] on input "number" at bounding box center [532, 360] width 61 height 28
type input "*"
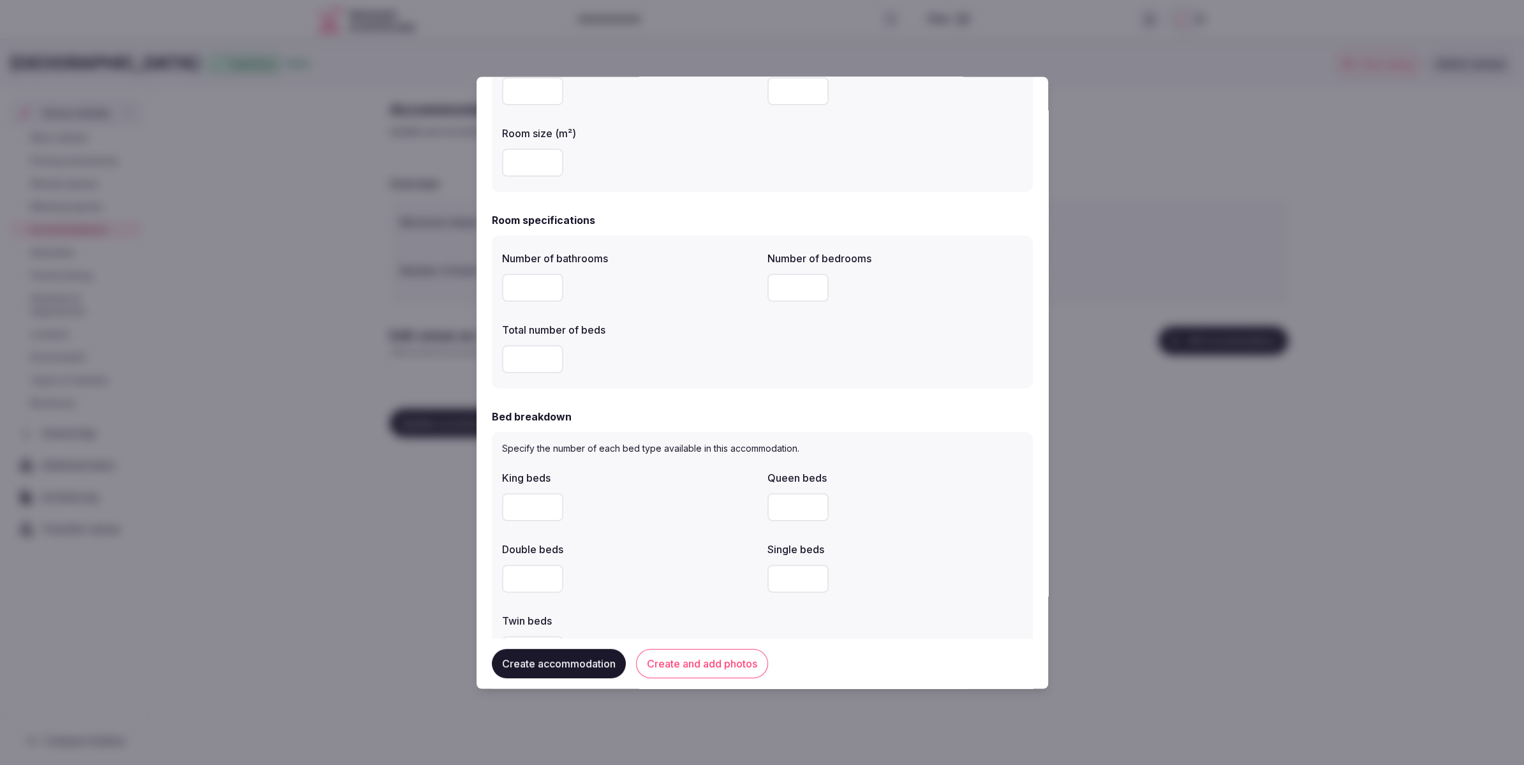
click at [789, 286] on input "number" at bounding box center [797, 288] width 61 height 28
type input "*"
click at [811, 354] on div "Number of bathrooms * Number of bedrooms * Total number of beds *" at bounding box center [762, 312] width 521 height 133
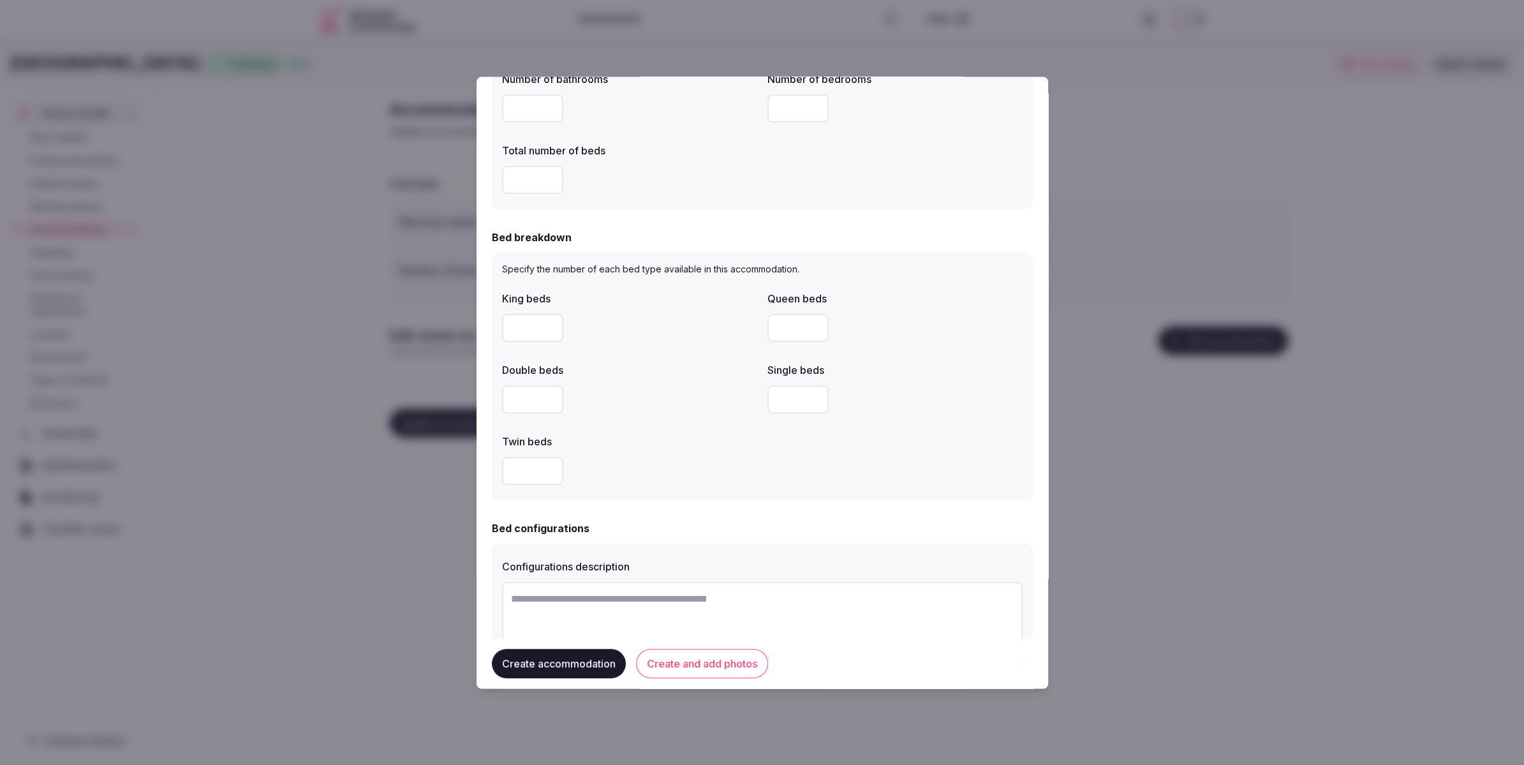
scroll to position [473, 0]
click at [519, 331] on input "number" at bounding box center [532, 325] width 61 height 28
type input "*"
click at [965, 357] on div "Single beds" at bounding box center [894, 364] width 255 height 18
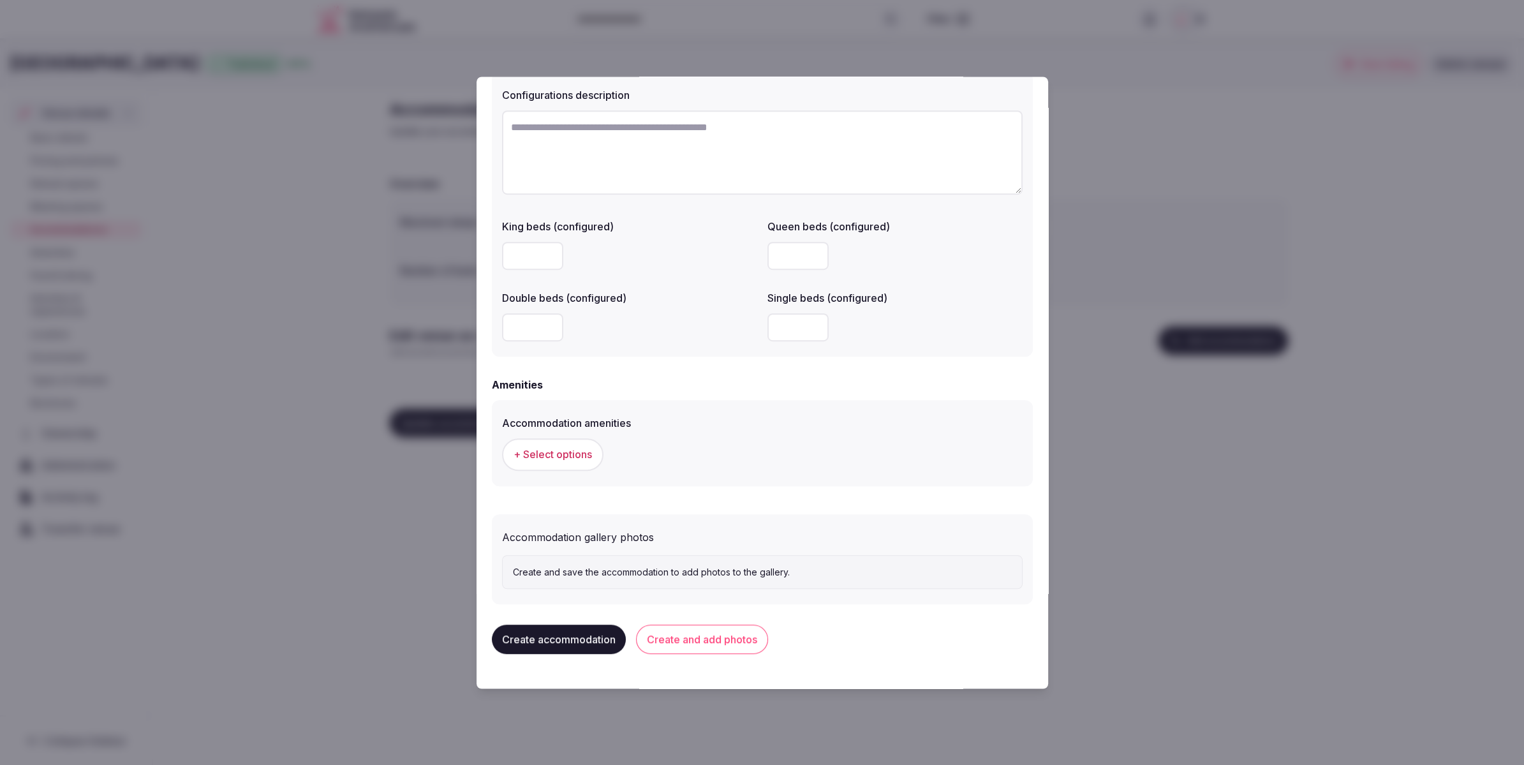
scroll to position [942, 0]
click at [567, 450] on span "+ Select options" at bounding box center [553, 454] width 78 height 14
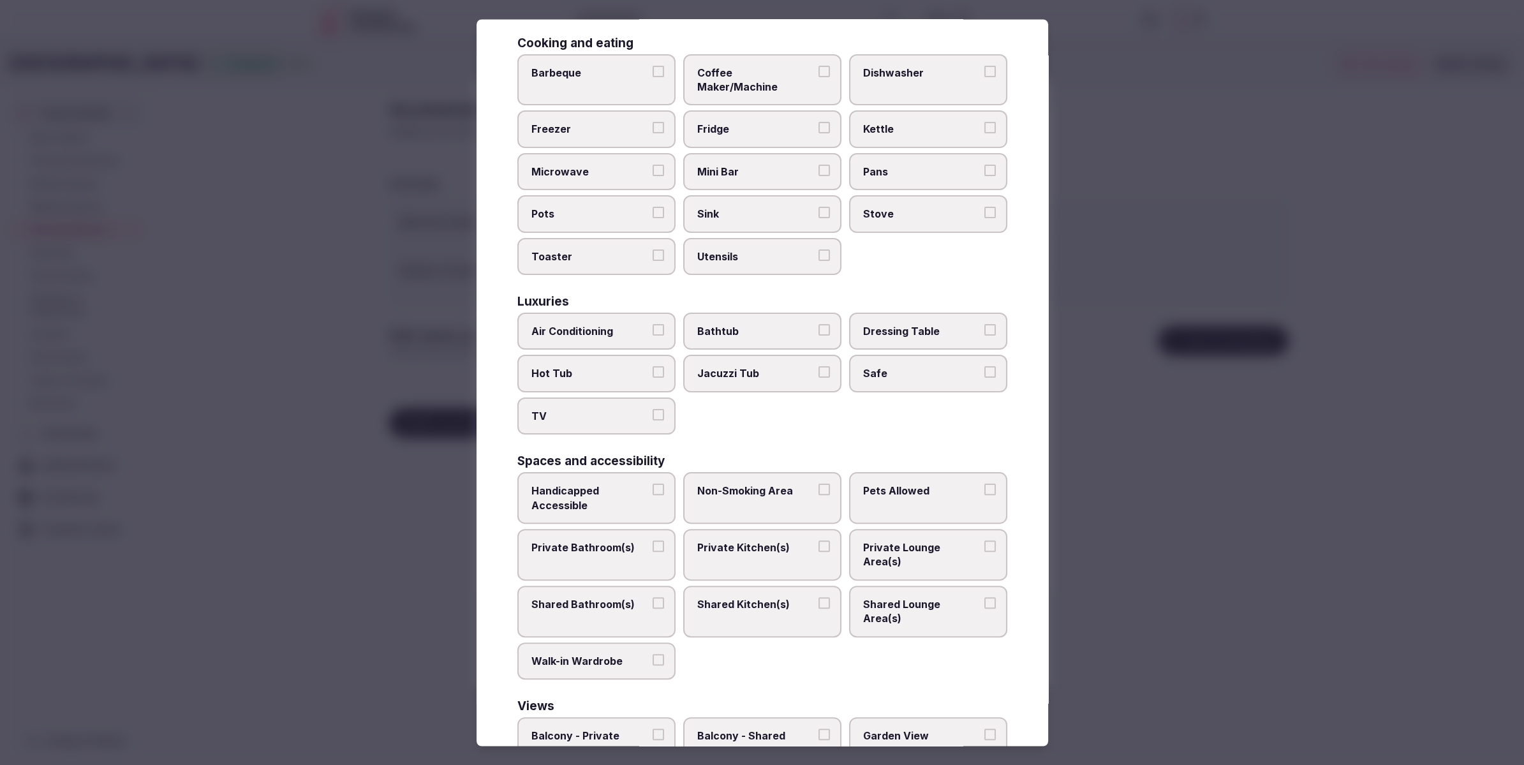
scroll to position [278, 0]
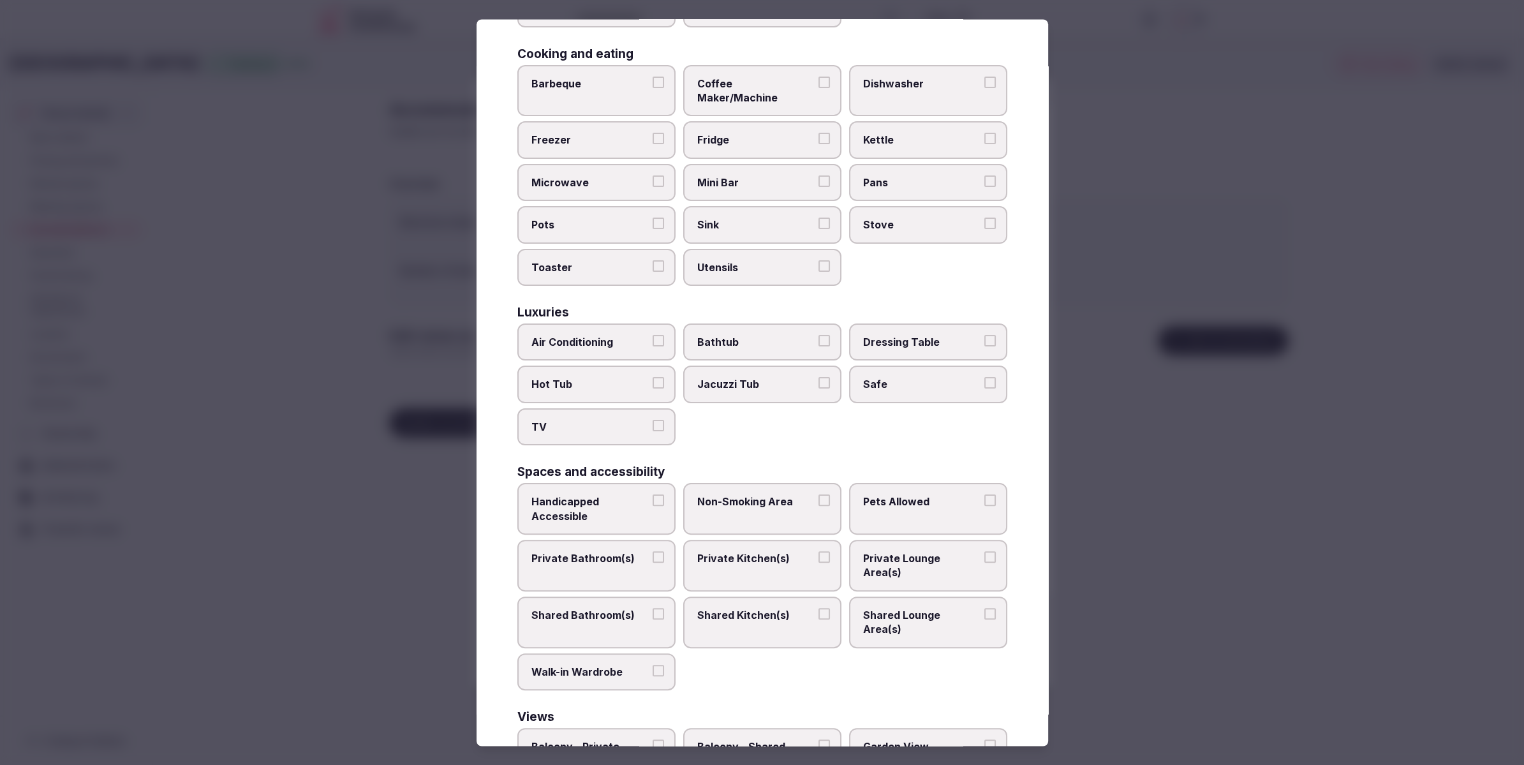
click at [611, 551] on span "Private Bathroom(s)" at bounding box center [589, 558] width 117 height 14
click at [653, 551] on button "Private Bathroom(s)" at bounding box center [658, 556] width 11 height 11
click at [865, 551] on span "Private Lounge Area(s)" at bounding box center [921, 565] width 117 height 29
click at [984, 551] on button "Private Lounge Area(s)" at bounding box center [989, 556] width 11 height 11
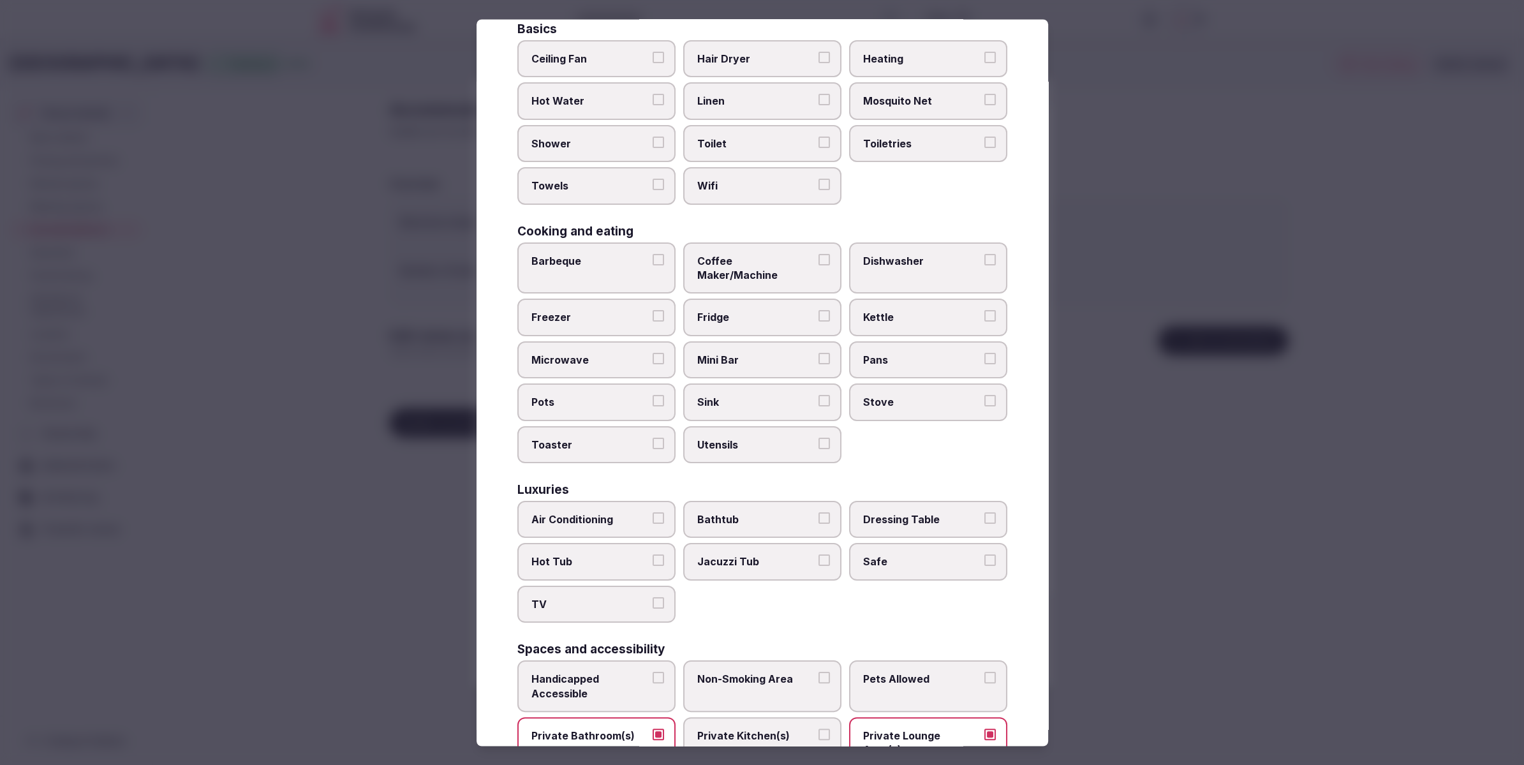
scroll to position [91, 0]
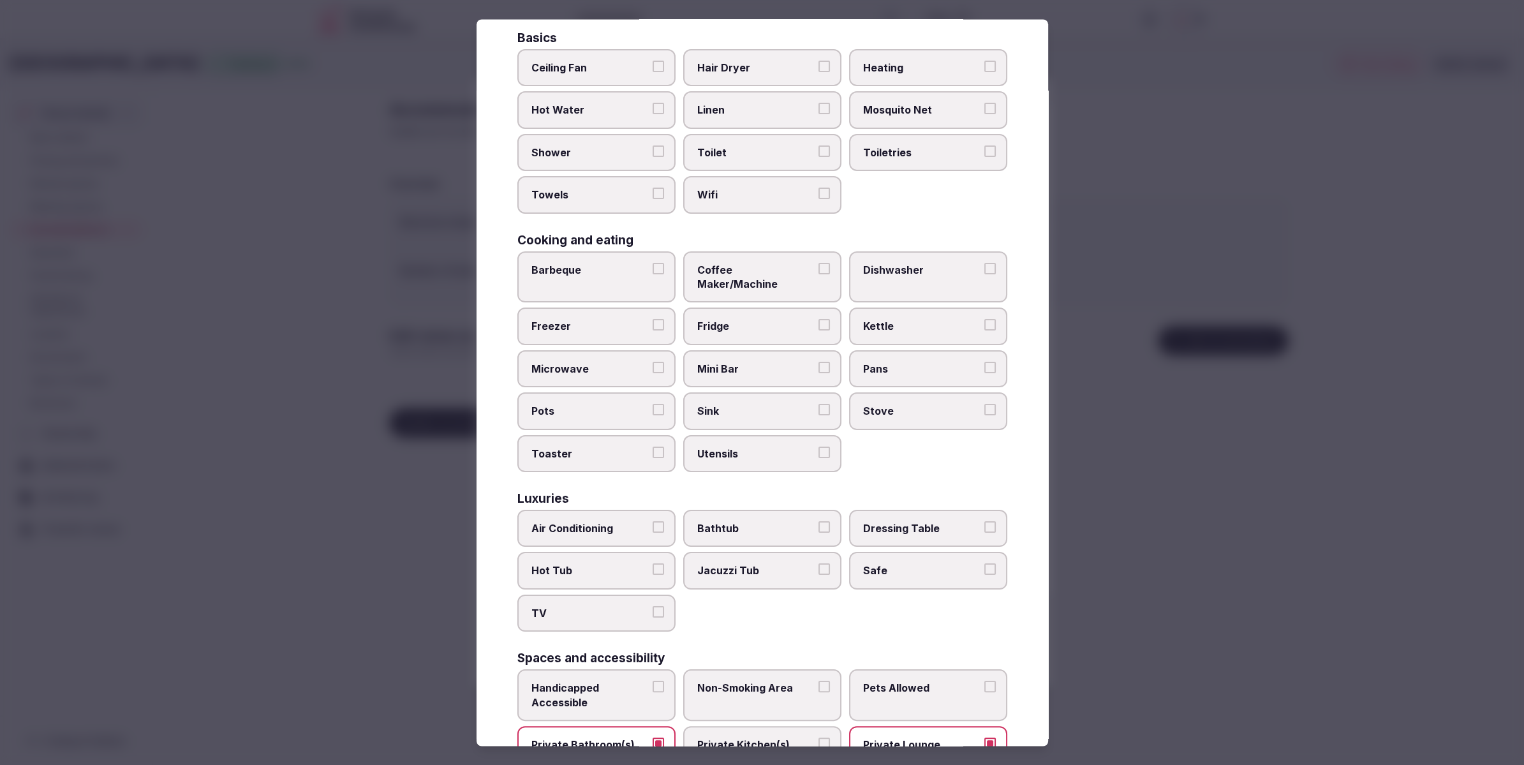
click at [589, 521] on span "Air Conditioning" at bounding box center [589, 528] width 117 height 14
click at [653, 521] on button "Air Conditioning" at bounding box center [658, 526] width 11 height 11
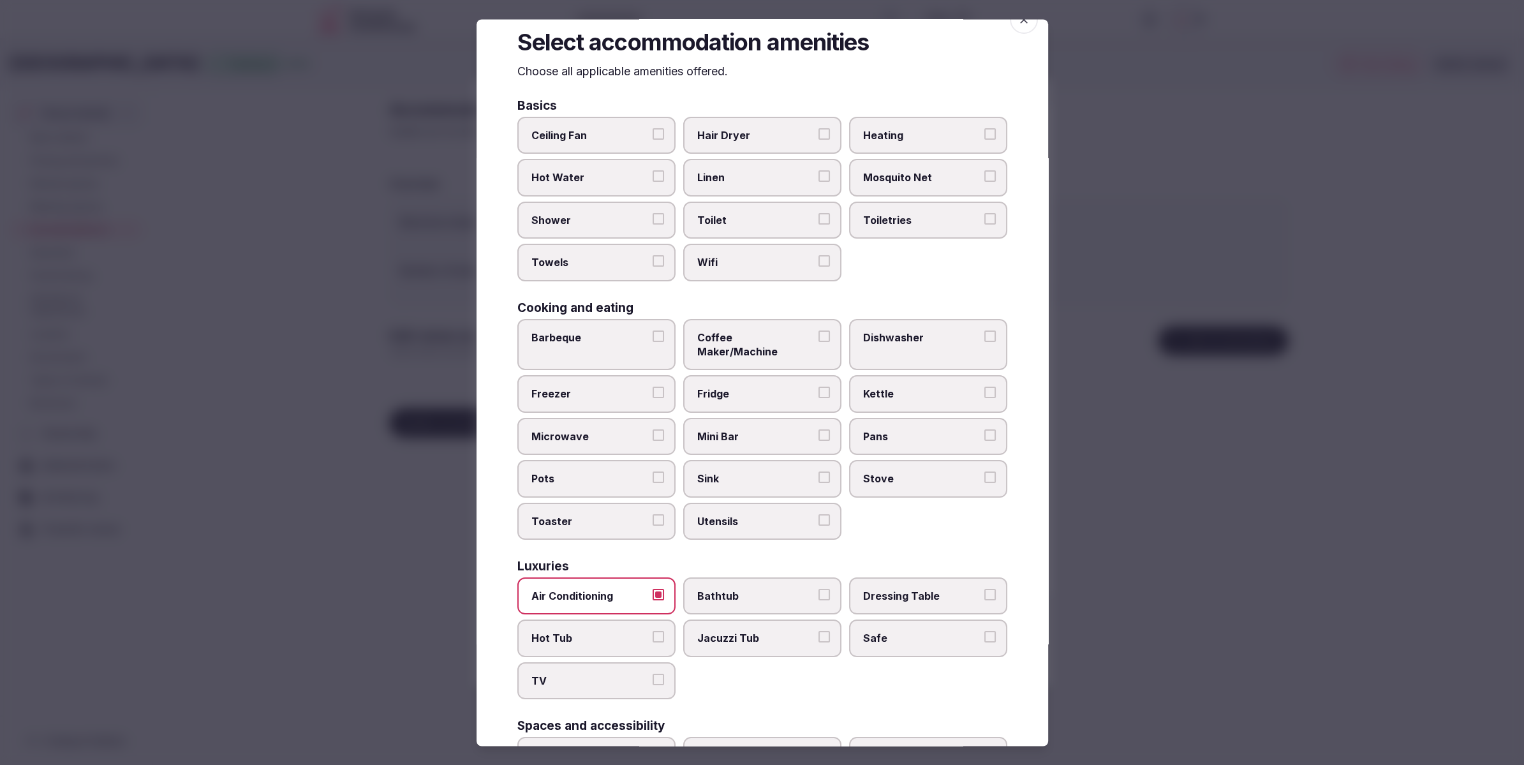
scroll to position [17, 0]
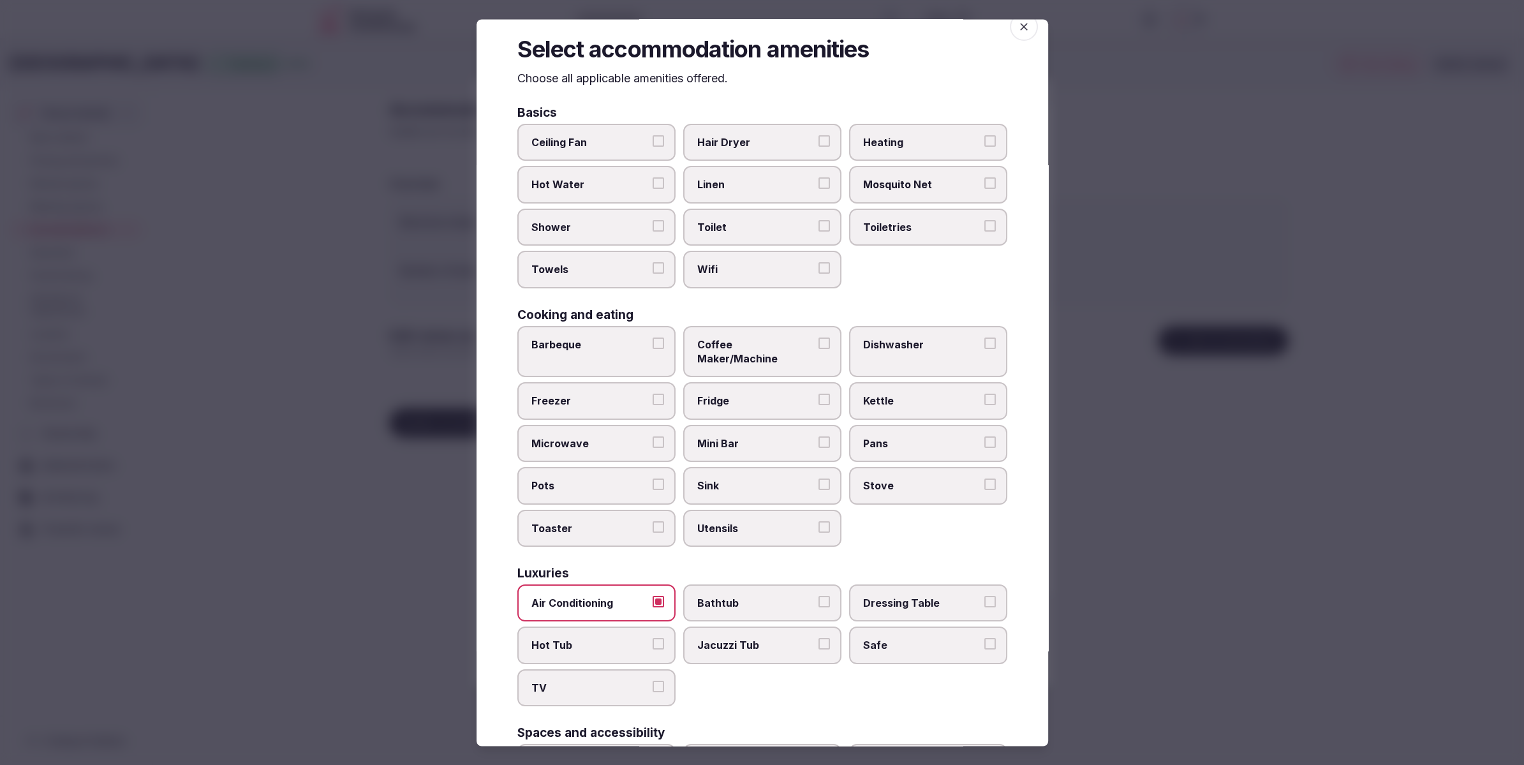
drag, startPoint x: 950, startPoint y: 637, endPoint x: 655, endPoint y: 635, distance: 294.7
click at [935, 635] on label "Safe" at bounding box center [928, 645] width 158 height 37
click at [984, 639] on button "Safe" at bounding box center [989, 644] width 11 height 11
click at [565, 681] on span "TV" at bounding box center [589, 688] width 117 height 14
click at [653, 681] on button "TV" at bounding box center [658, 686] width 11 height 11
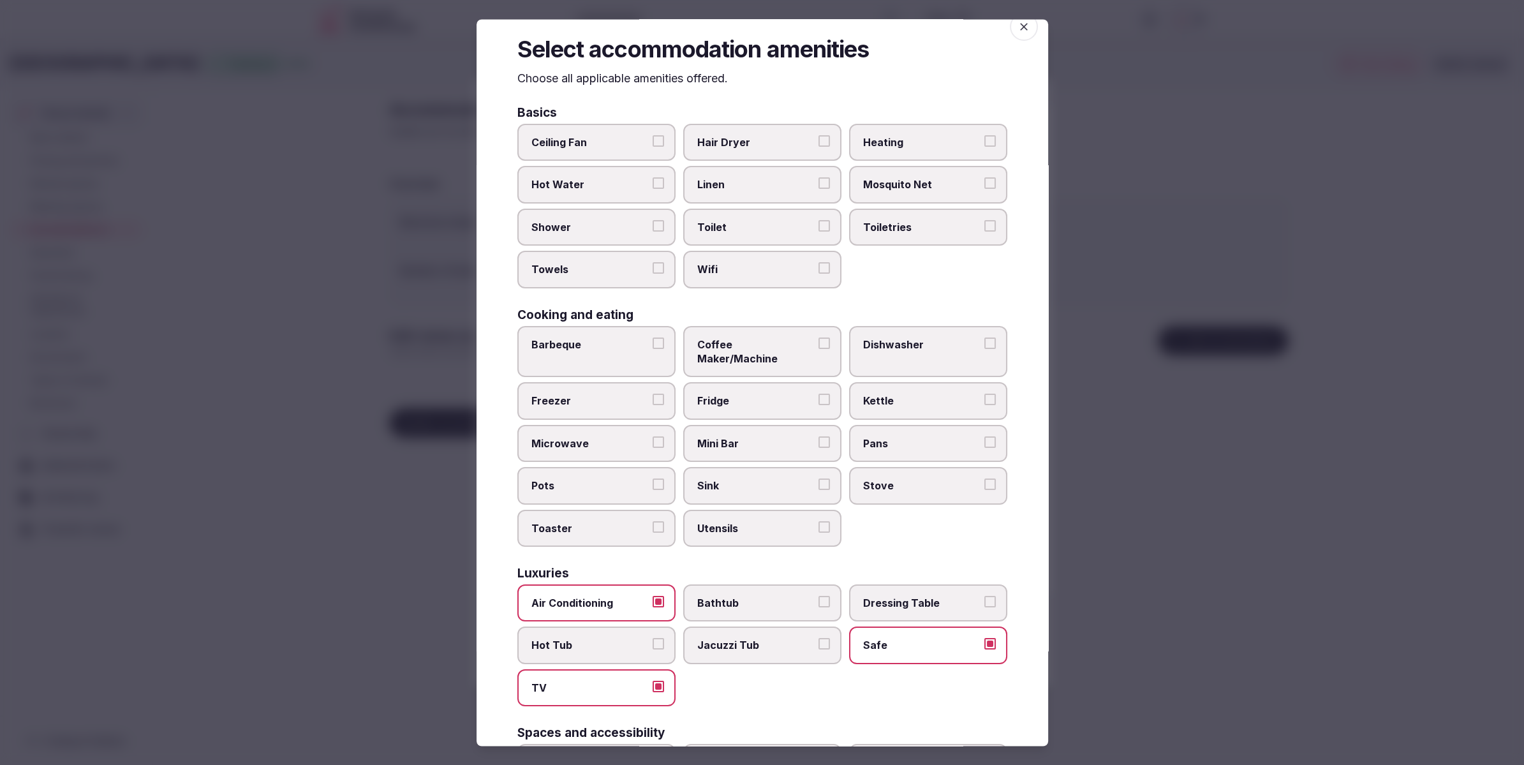
scroll to position [0, 0]
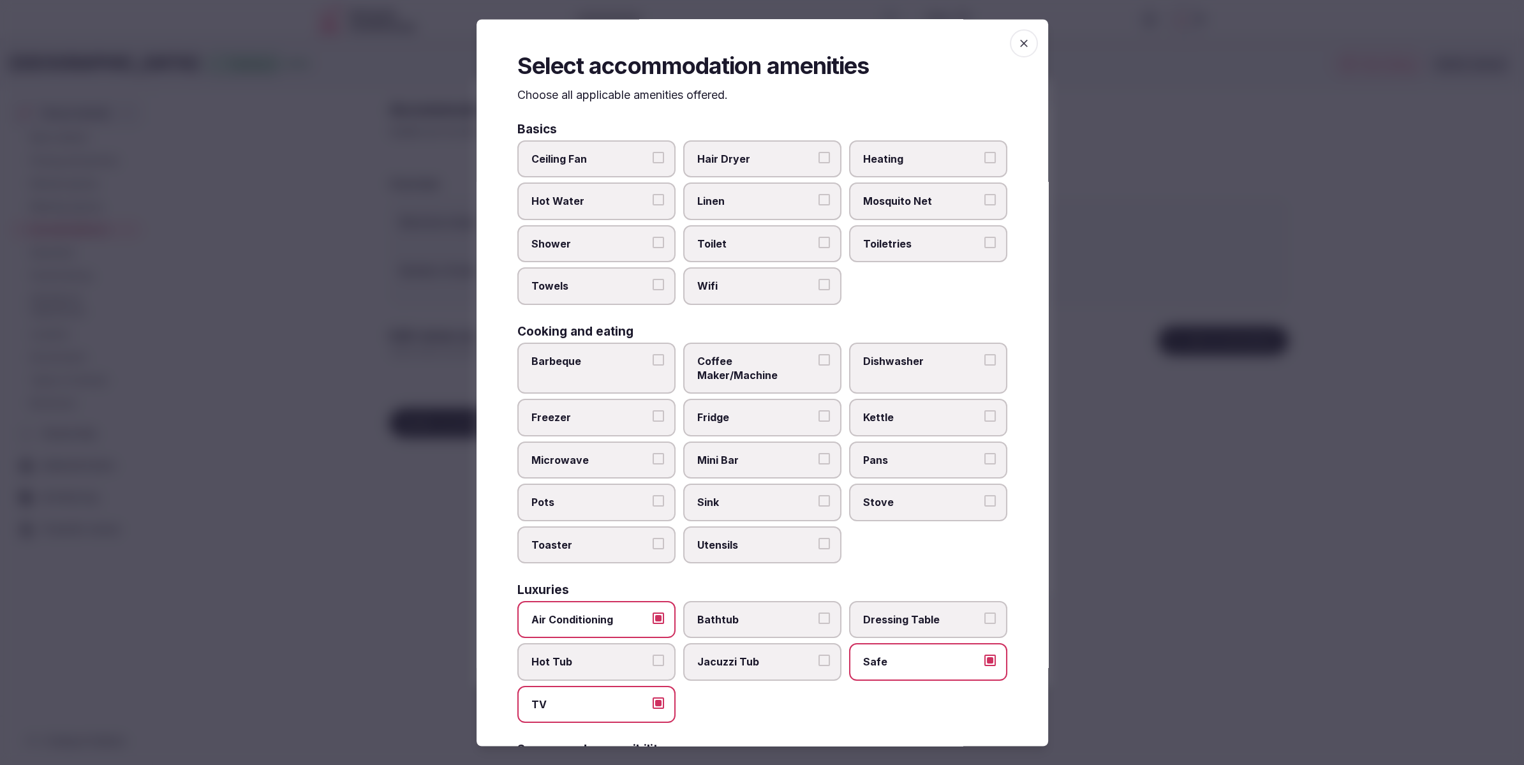
click at [772, 453] on span "Mini Bar" at bounding box center [755, 460] width 117 height 14
click at [819, 453] on button "Mini Bar" at bounding box center [824, 458] width 11 height 11
drag, startPoint x: 741, startPoint y: 208, endPoint x: 736, endPoint y: 217, distance: 10.0
click at [741, 208] on span "Linen" at bounding box center [755, 202] width 117 height 14
click at [819, 206] on button "Linen" at bounding box center [824, 200] width 11 height 11
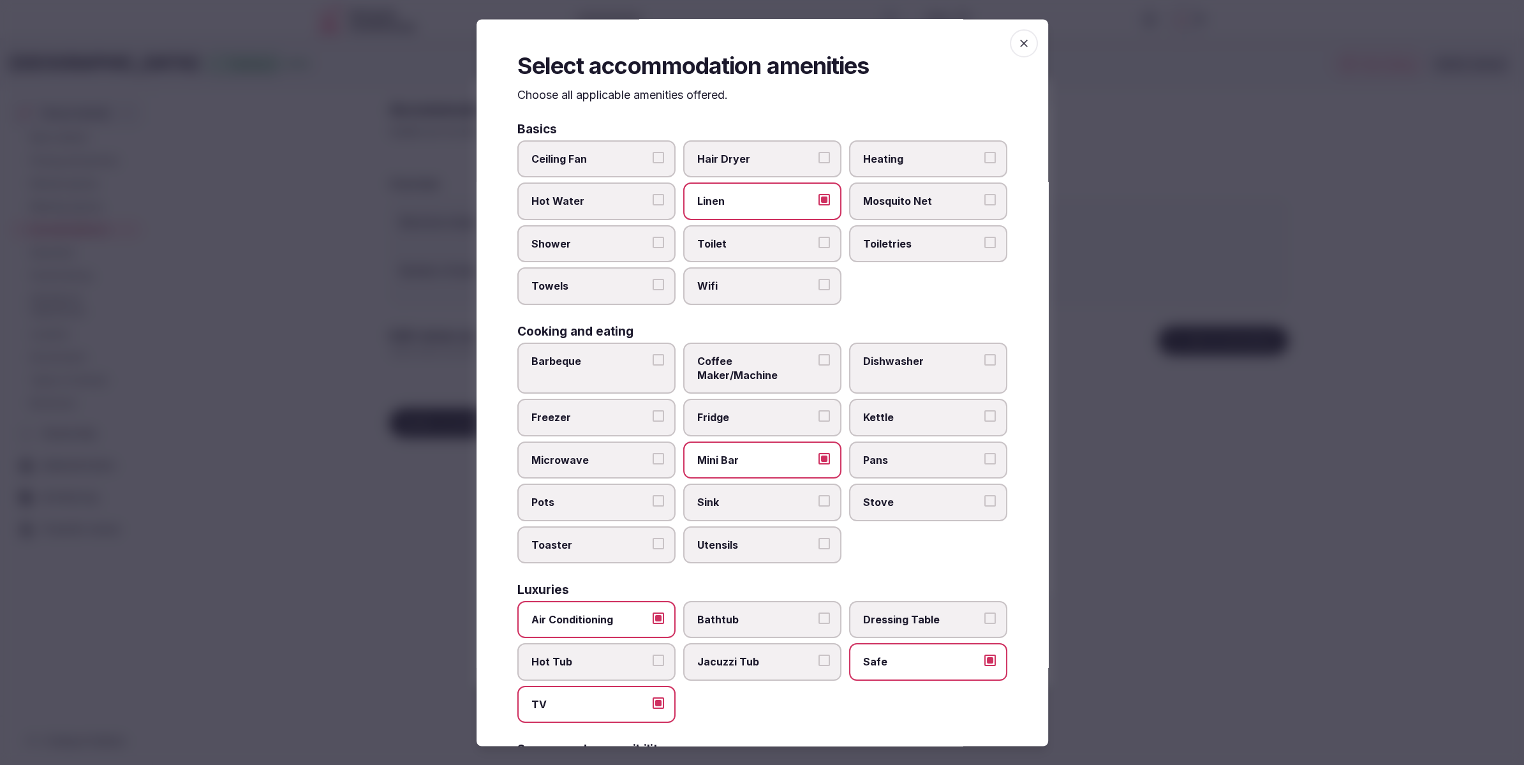
click at [732, 235] on label "Toilet" at bounding box center [762, 243] width 158 height 37
click at [819, 237] on button "Toilet" at bounding box center [824, 242] width 11 height 11
click at [741, 288] on span "Wifi" at bounding box center [755, 286] width 117 height 14
click at [819, 288] on button "Wifi" at bounding box center [824, 284] width 11 height 11
click at [605, 253] on label "Shower" at bounding box center [596, 243] width 158 height 37
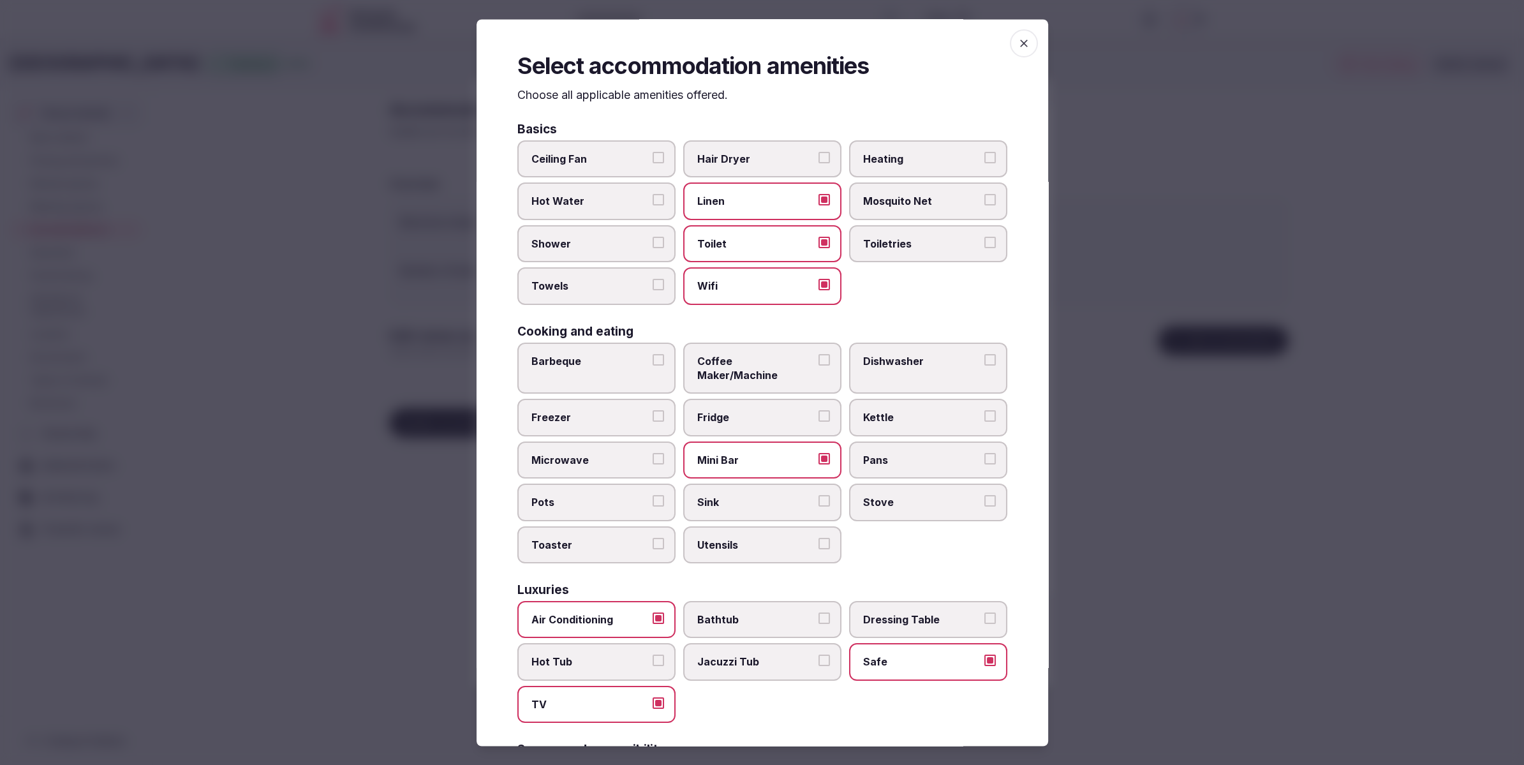
click at [653, 248] on button "Shower" at bounding box center [658, 242] width 11 height 11
click at [605, 276] on label "Towels" at bounding box center [596, 286] width 158 height 37
click at [653, 279] on button "Towels" at bounding box center [658, 284] width 11 height 11
click at [1030, 242] on div "Select accommodation amenities Choose all applicable amenities offered. Basics …" at bounding box center [763, 382] width 572 height 727
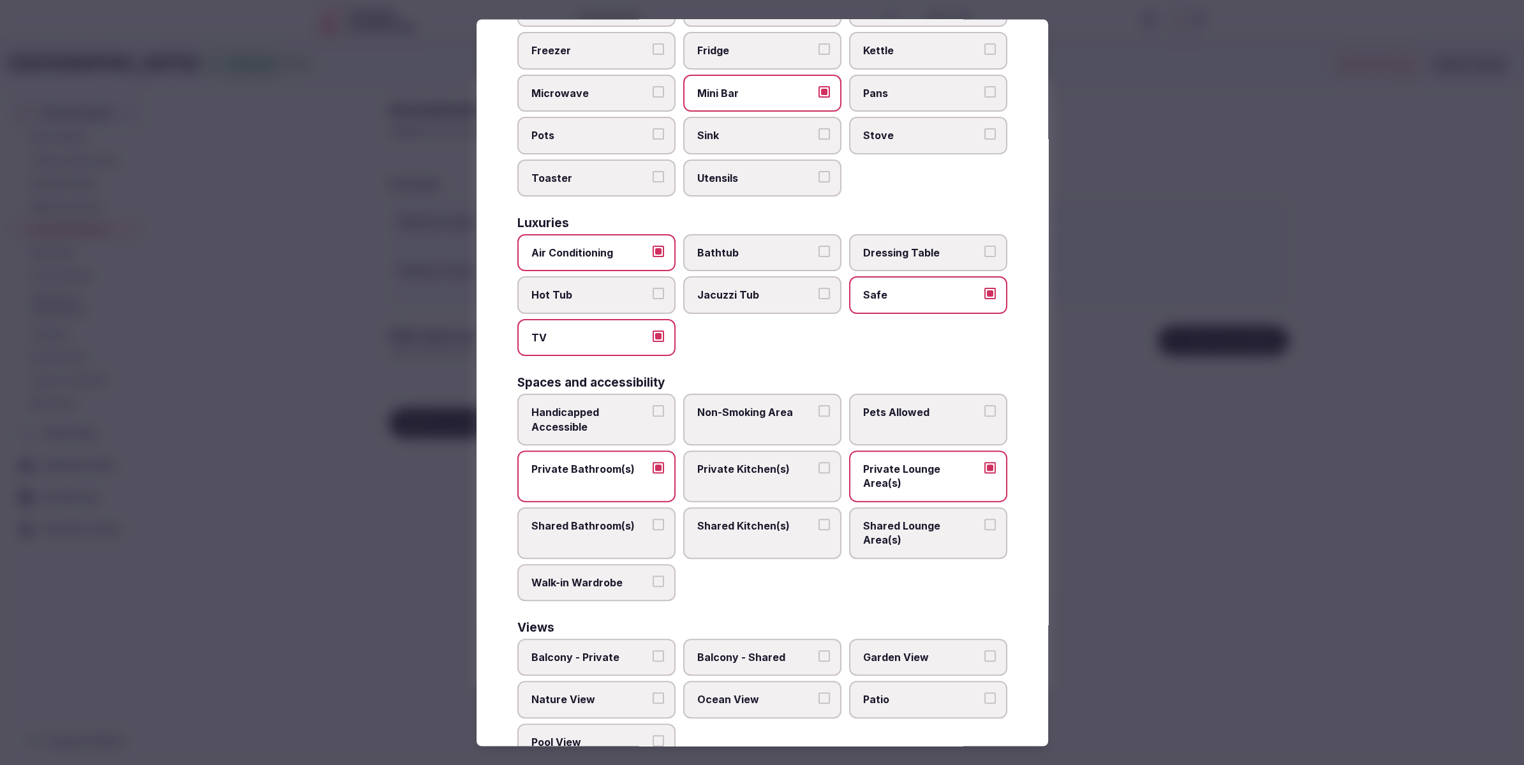
click at [1100, 569] on div at bounding box center [762, 382] width 1524 height 765
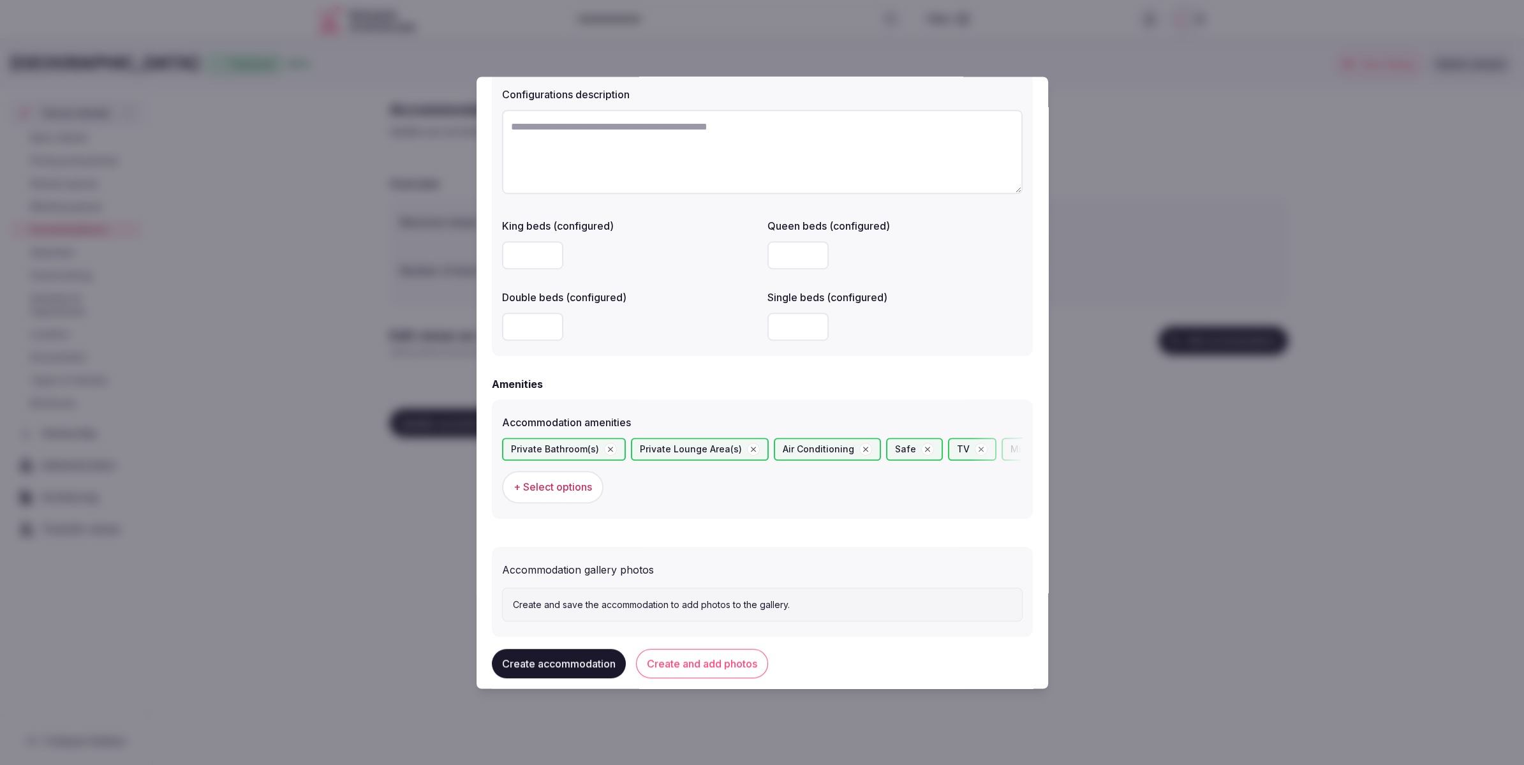
scroll to position [975, 0]
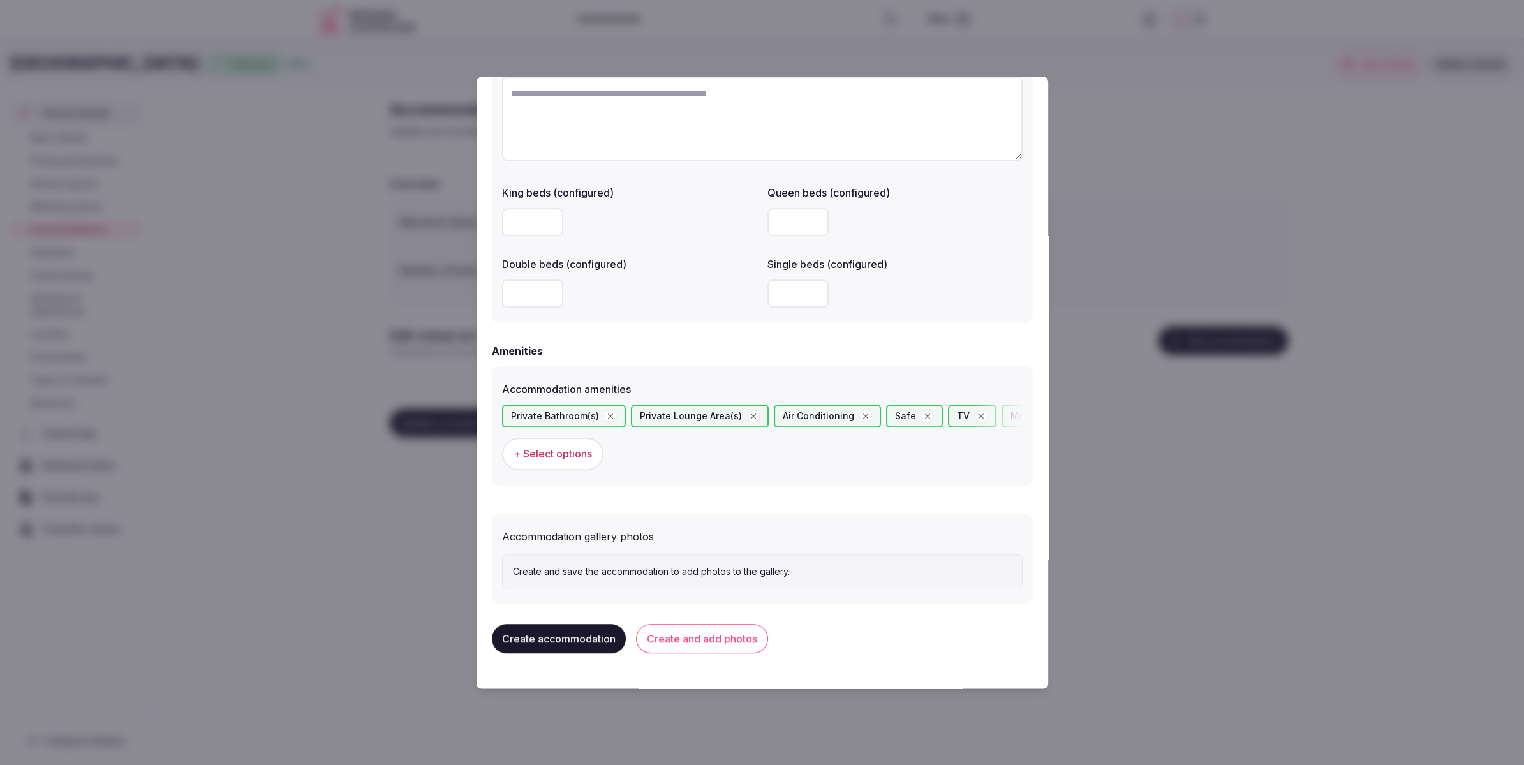
click at [722, 636] on button "Create and add photos" at bounding box center [702, 639] width 132 height 29
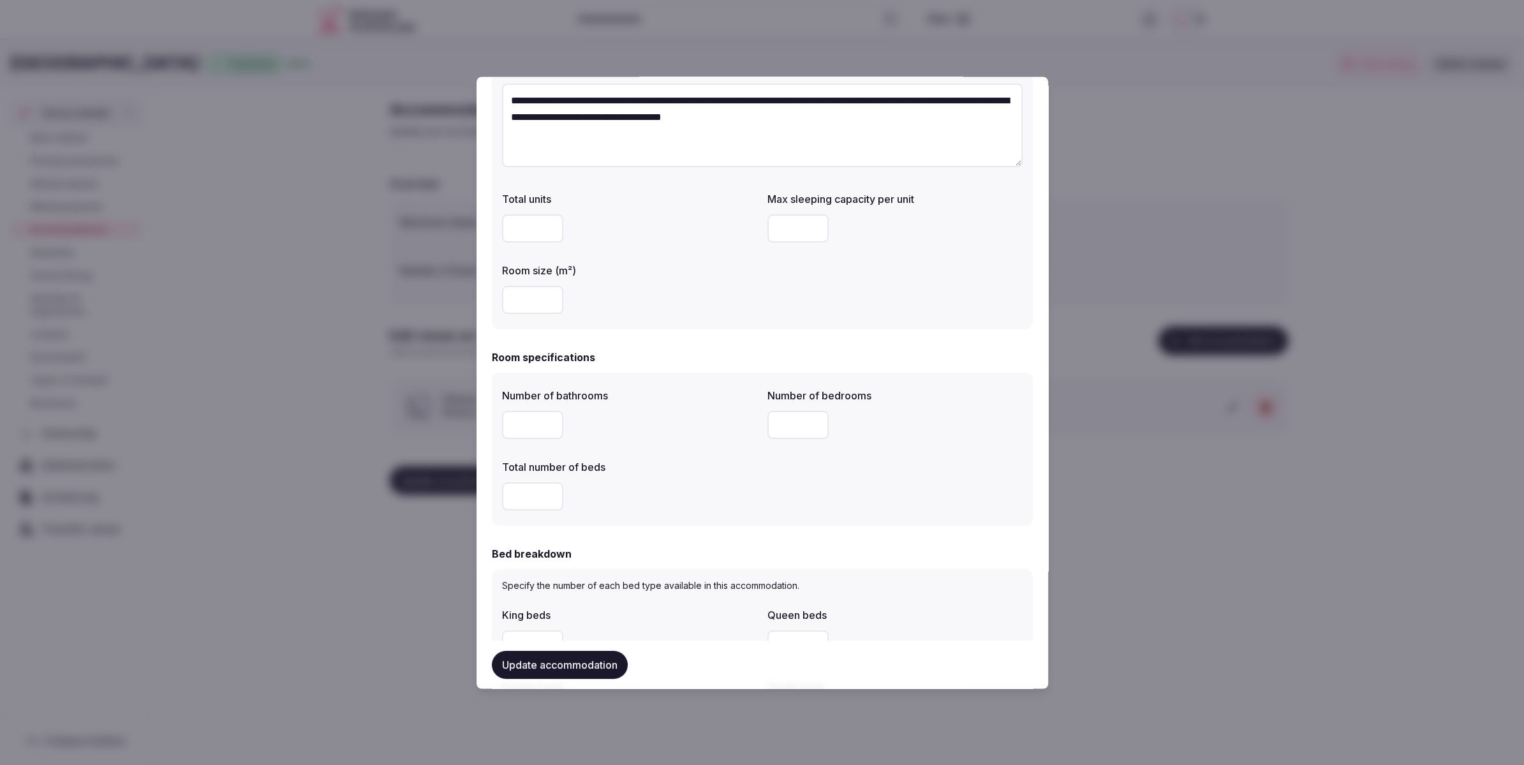
scroll to position [0, 0]
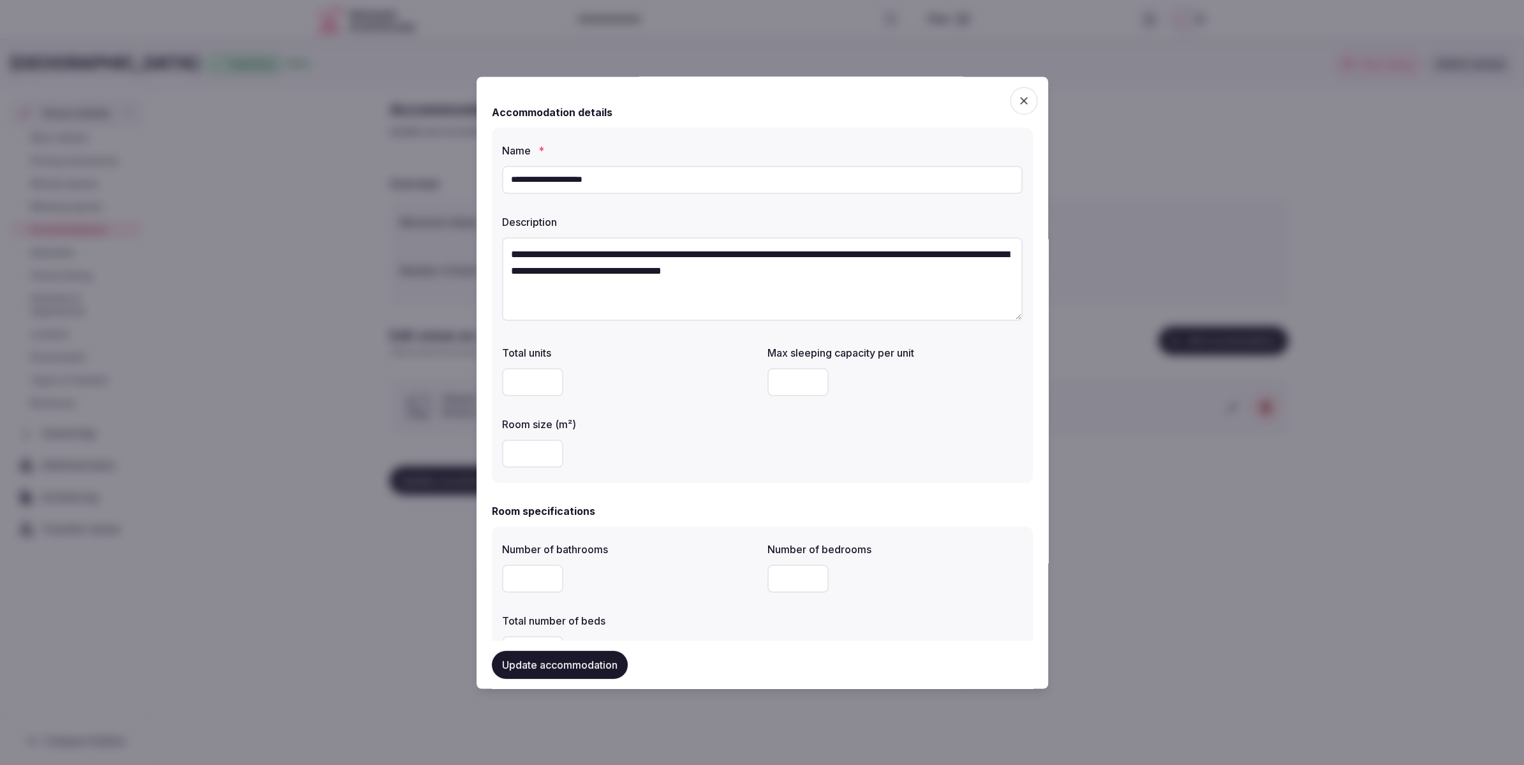
click at [651, 184] on input "**********" at bounding box center [762, 180] width 521 height 28
paste input "**********"
click at [734, 179] on input "**********" at bounding box center [762, 180] width 521 height 28
drag, startPoint x: 706, startPoint y: 179, endPoint x: 761, endPoint y: 207, distance: 61.3
click at [646, 184] on input "**********" at bounding box center [762, 180] width 521 height 28
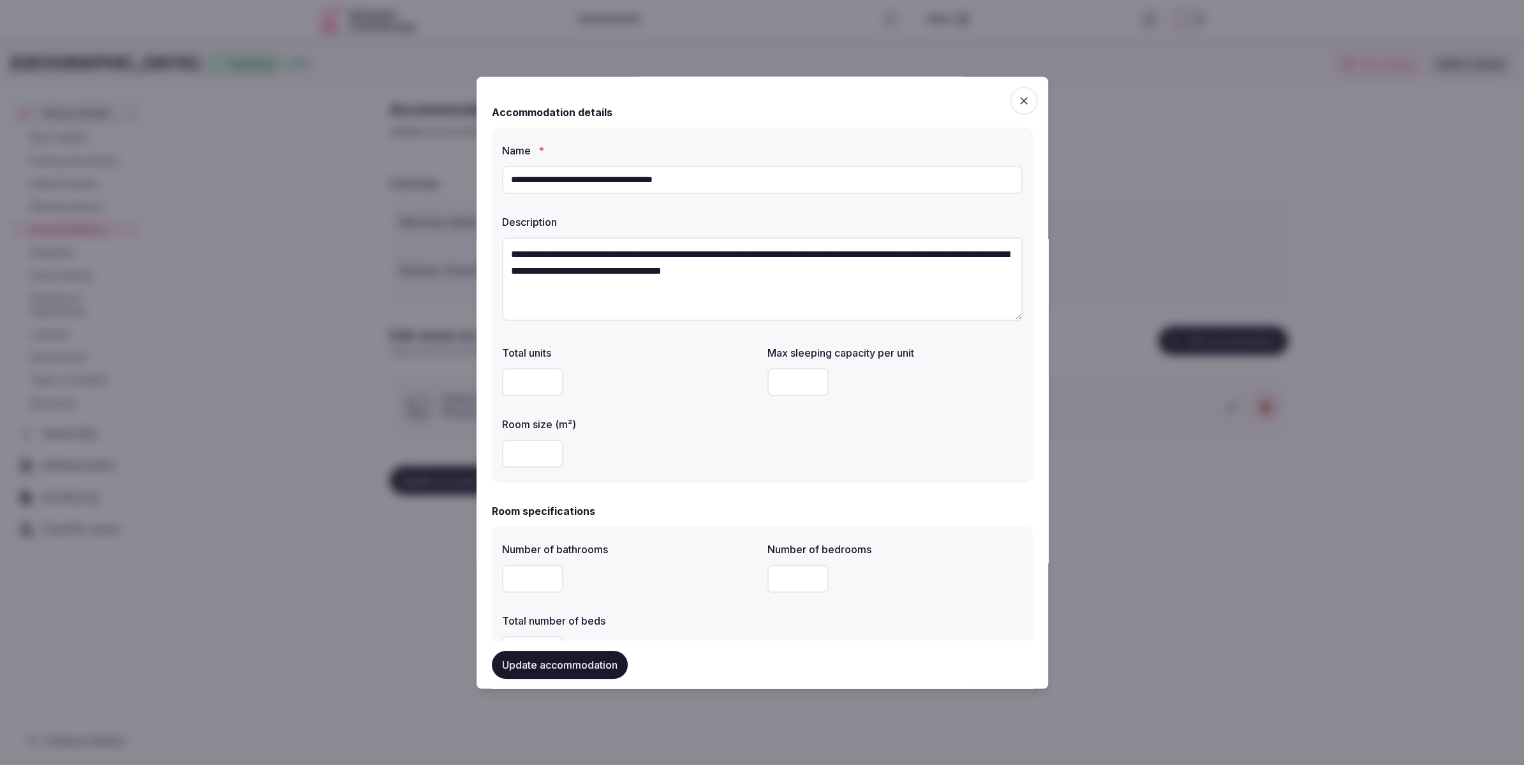
type input "**********"
drag, startPoint x: 965, startPoint y: 424, endPoint x: 933, endPoint y: 410, distance: 34.8
click at [962, 423] on div "Total units Max sleeping capacity per unit * Room size (m²) **" at bounding box center [762, 407] width 521 height 133
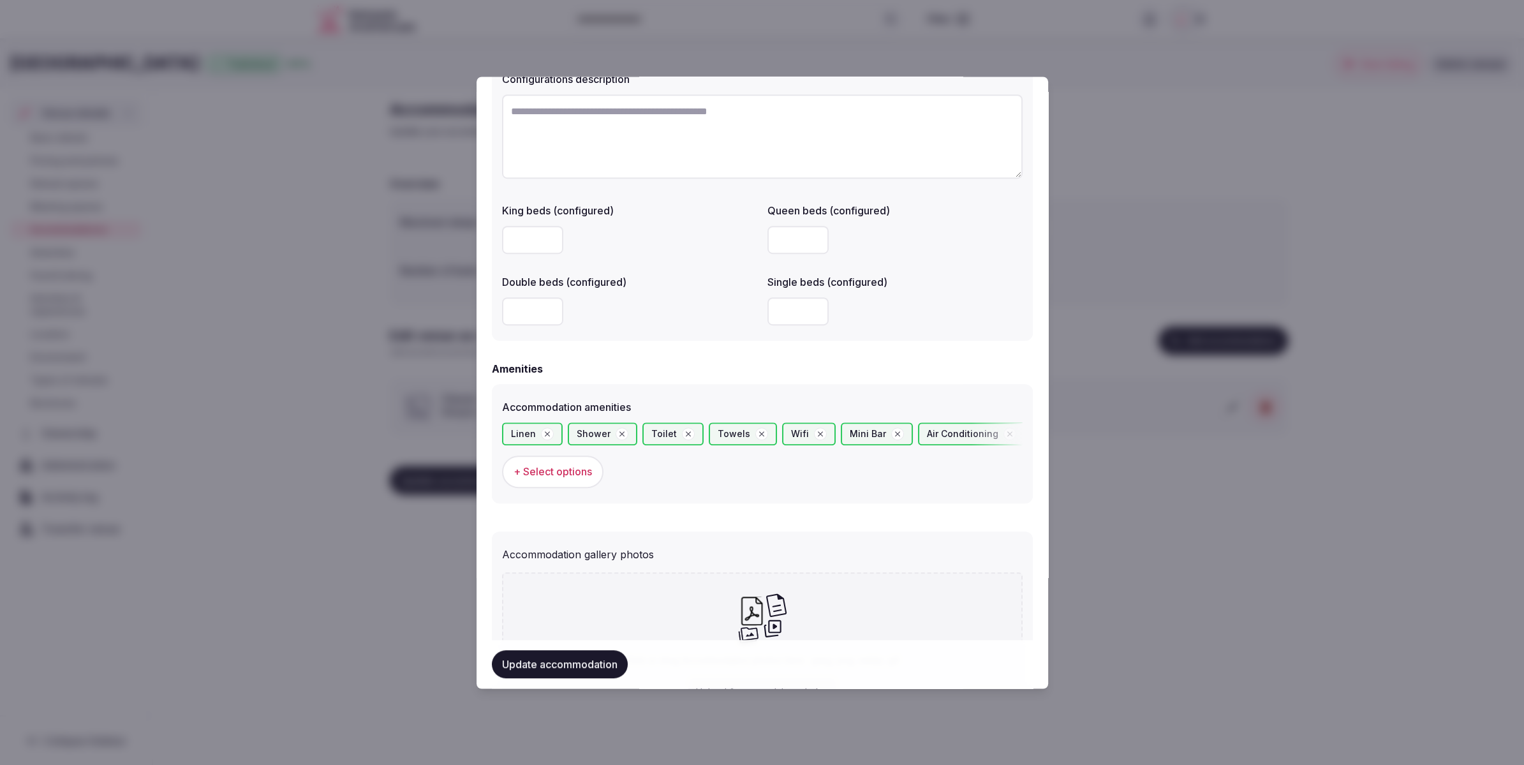
scroll to position [1083, 0]
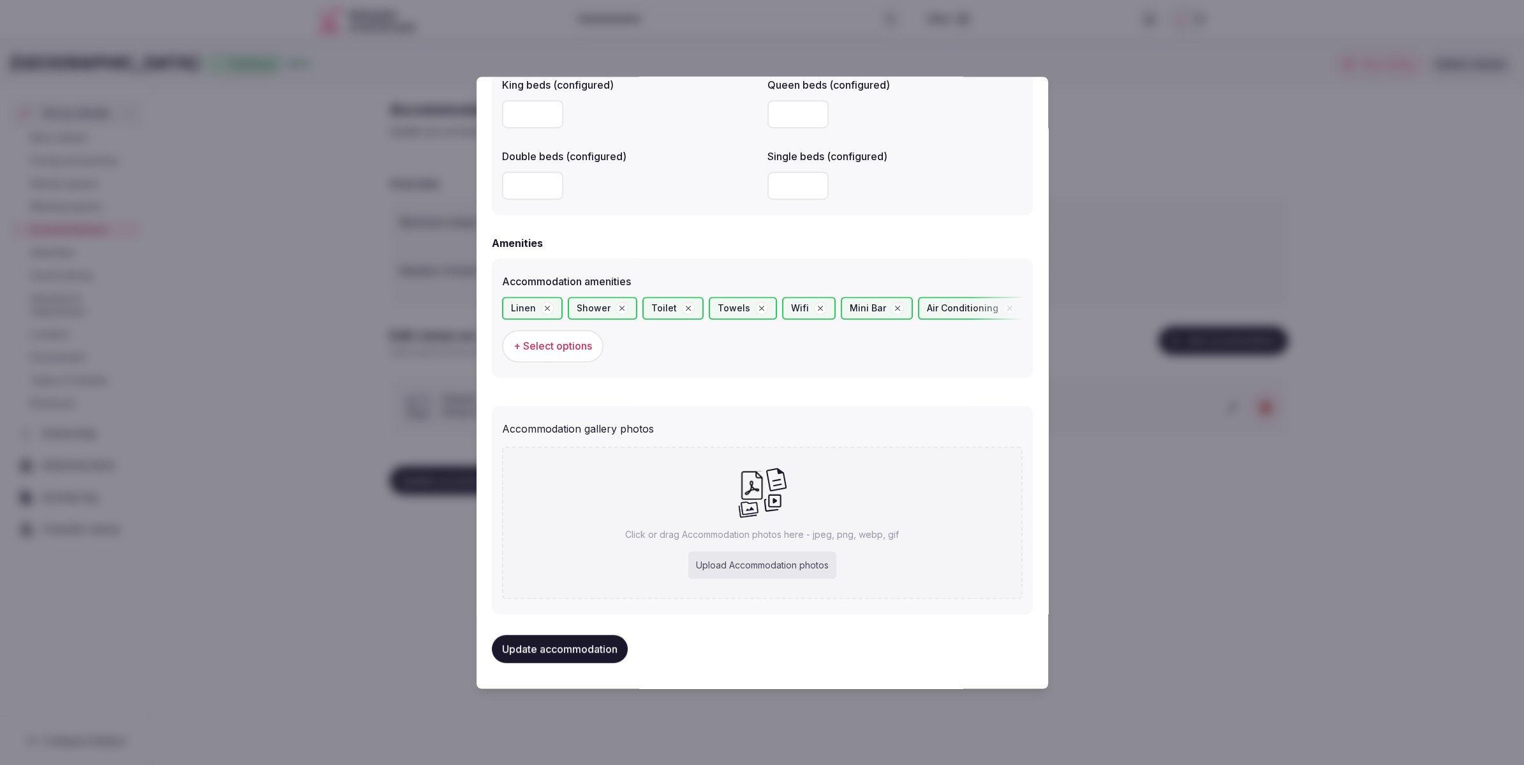
click at [764, 565] on div "Upload Accommodation photos" at bounding box center [762, 565] width 148 height 28
type input "**********"
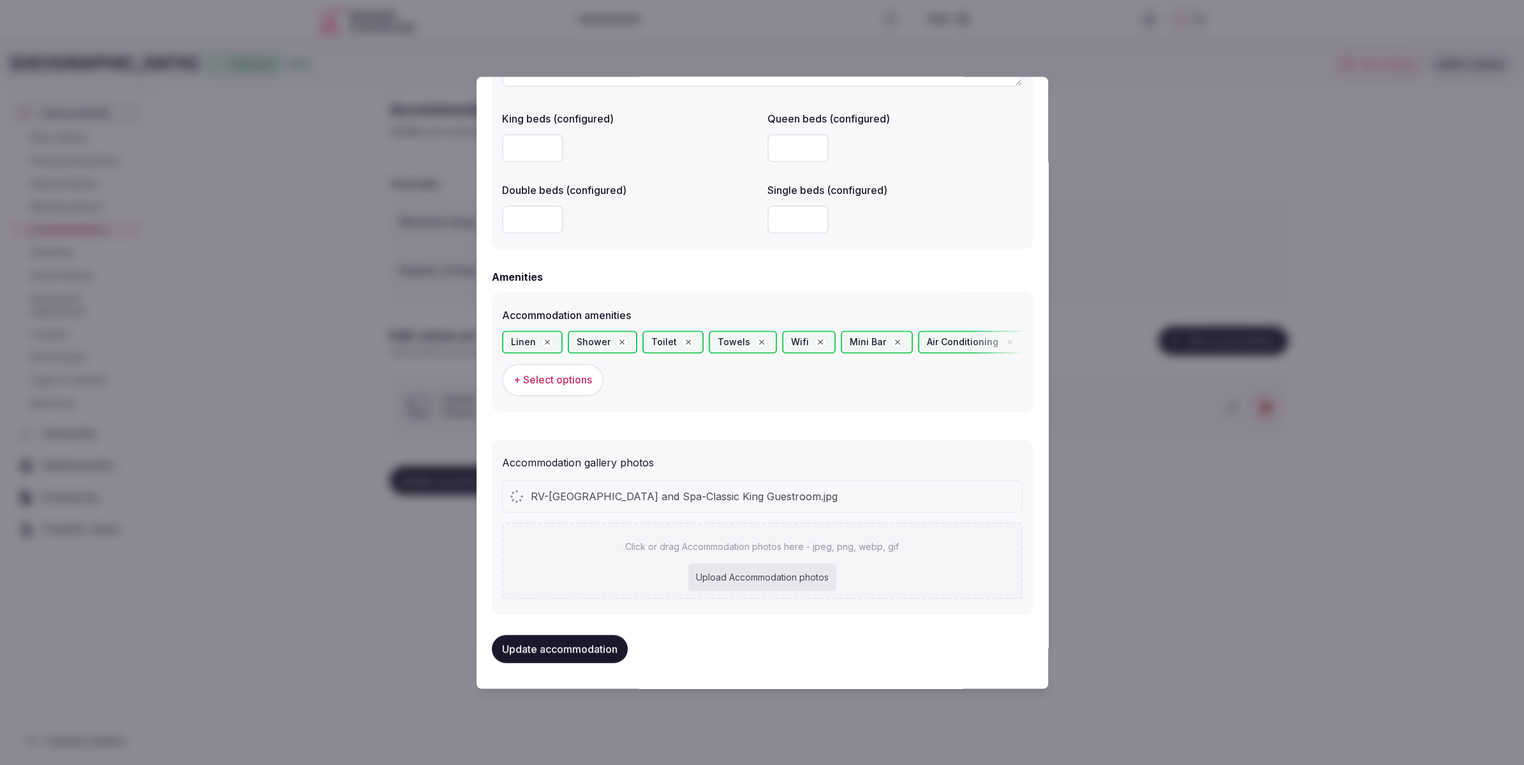
scroll to position [1049, 0]
type input "**********"
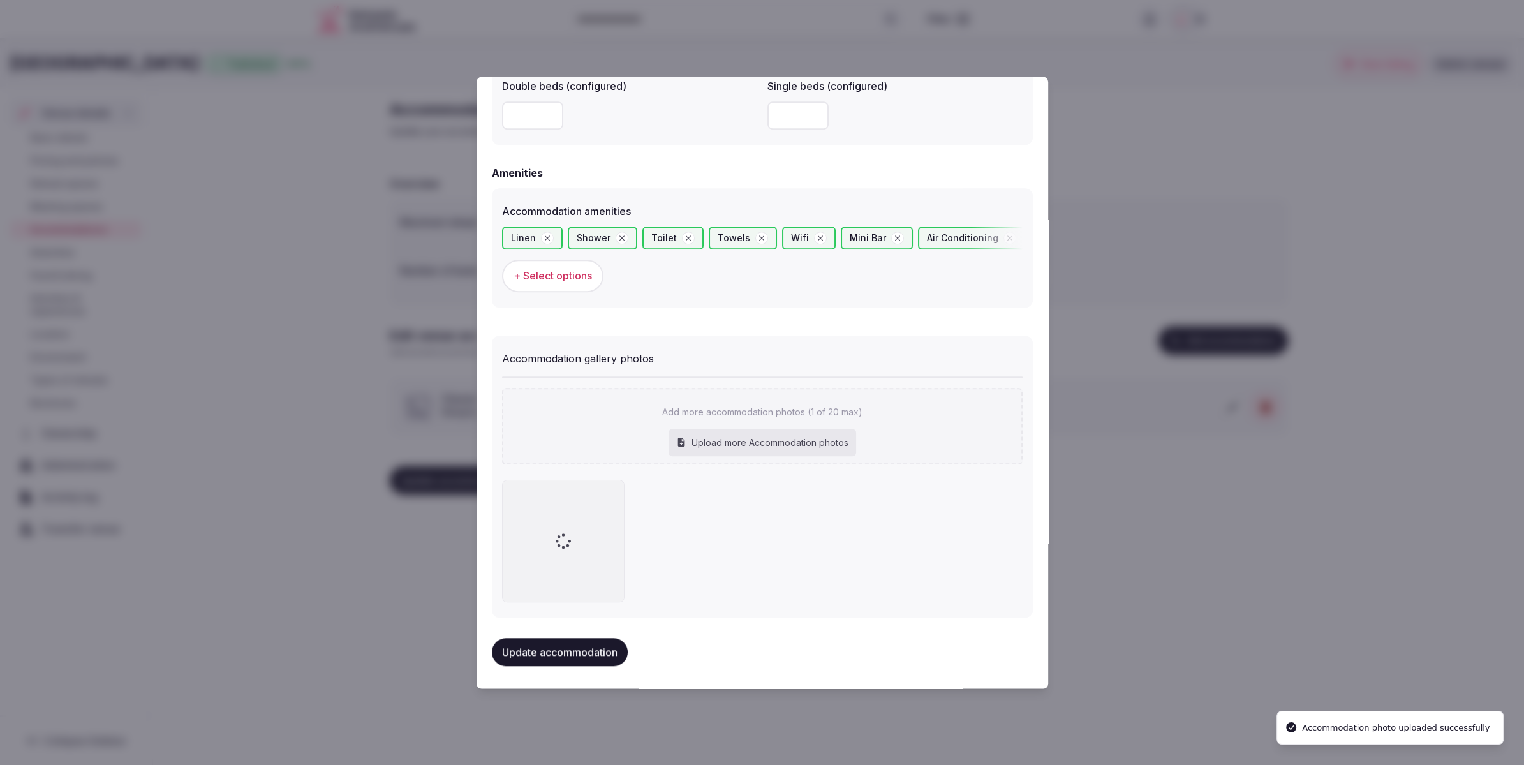
scroll to position [1156, 0]
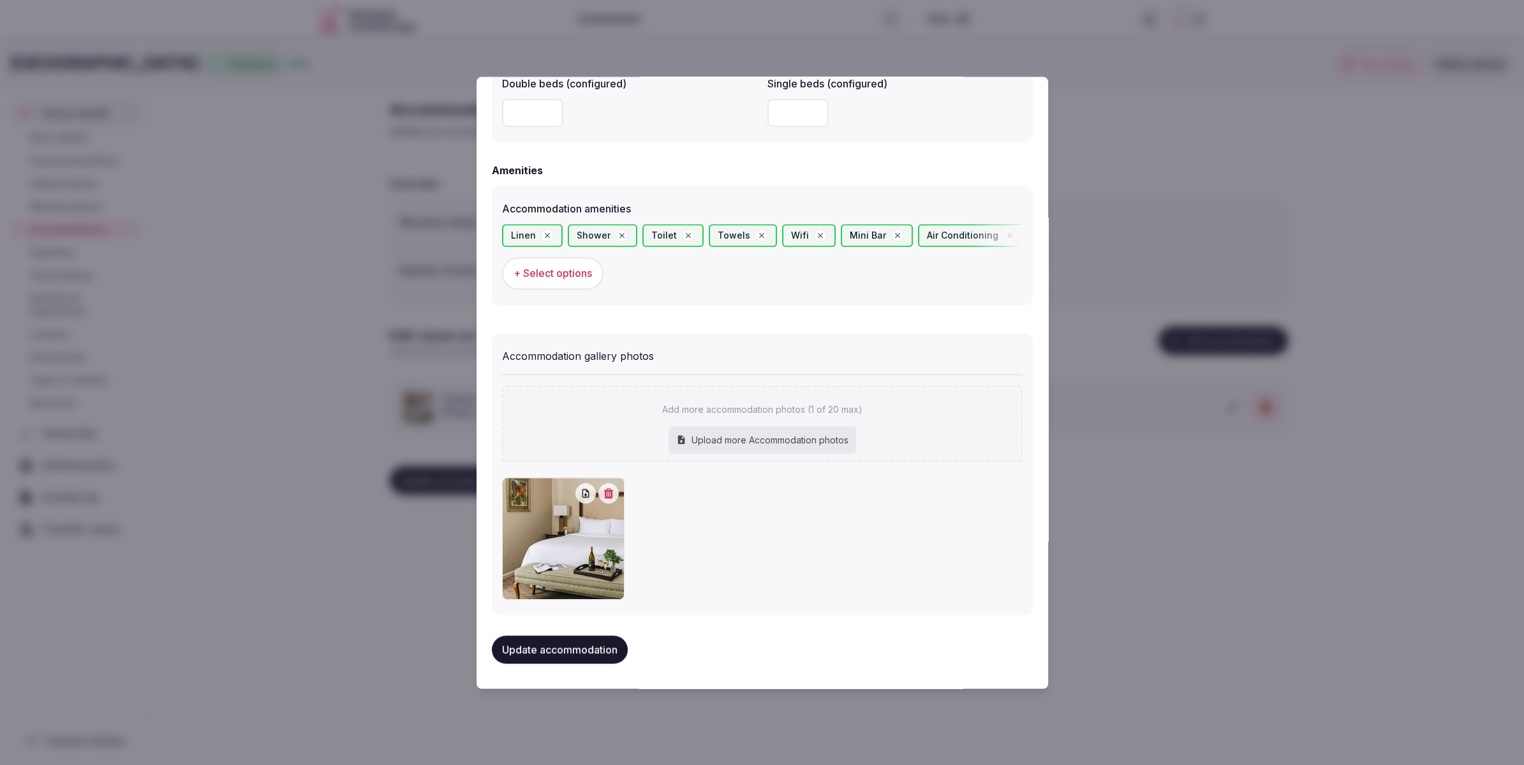
click at [543, 647] on button "Update accommodation" at bounding box center [560, 649] width 136 height 28
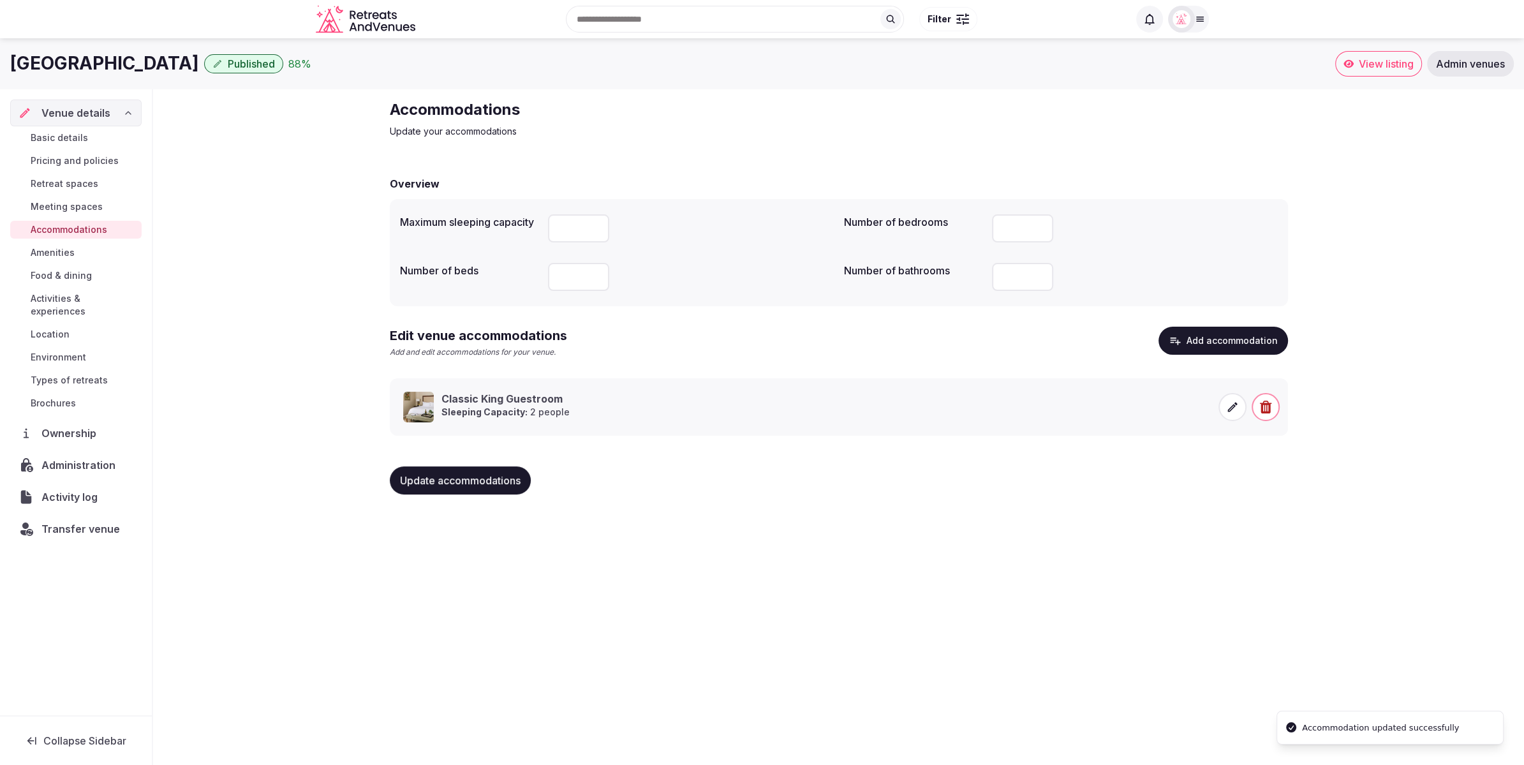
click at [840, 572] on div "Silverado Resort and Spa Published 88 % View listing Admin venues Venue details…" at bounding box center [762, 397] width 1524 height 719
click at [1235, 408] on icon at bounding box center [1232, 407] width 13 height 13
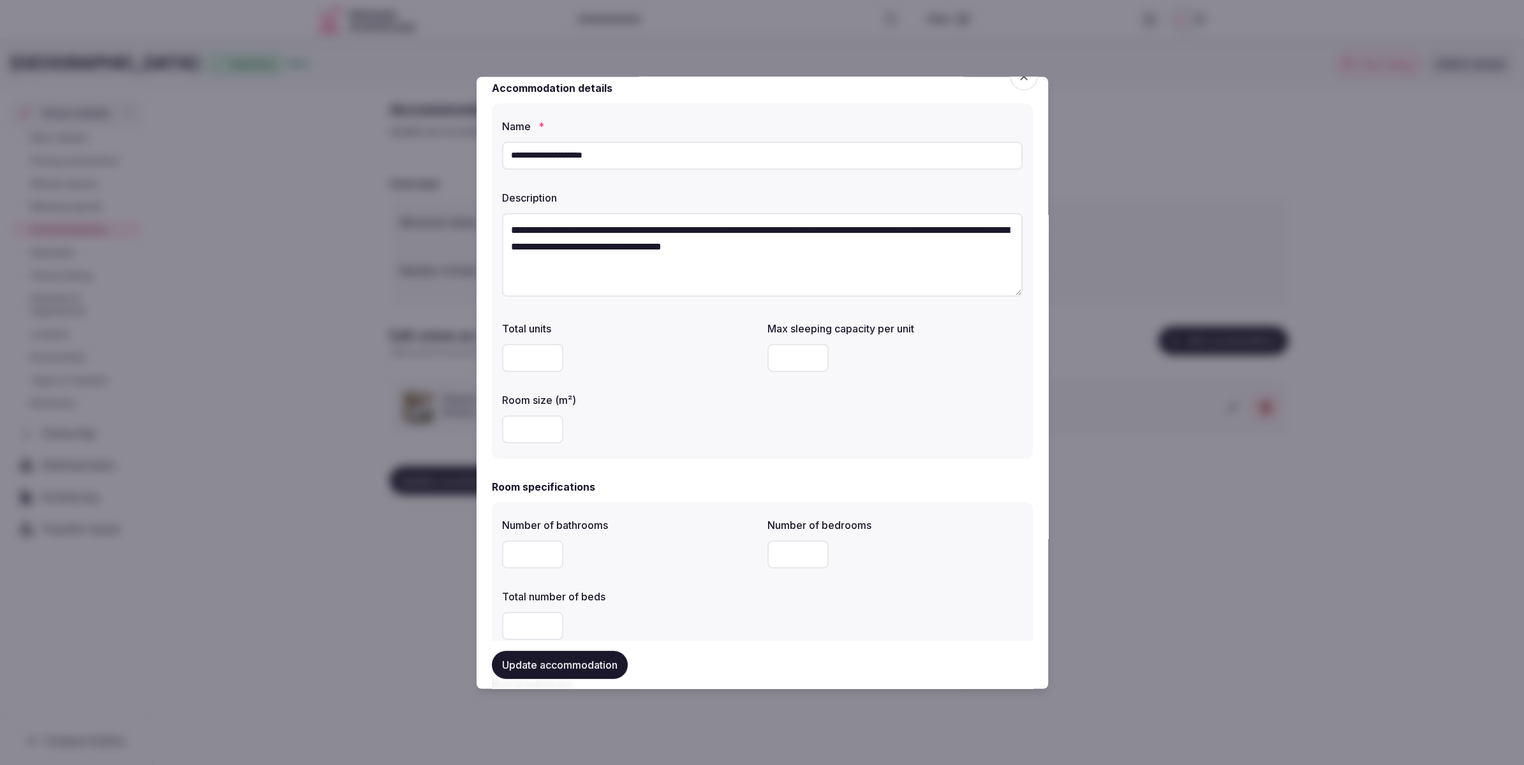
scroll to position [0, 0]
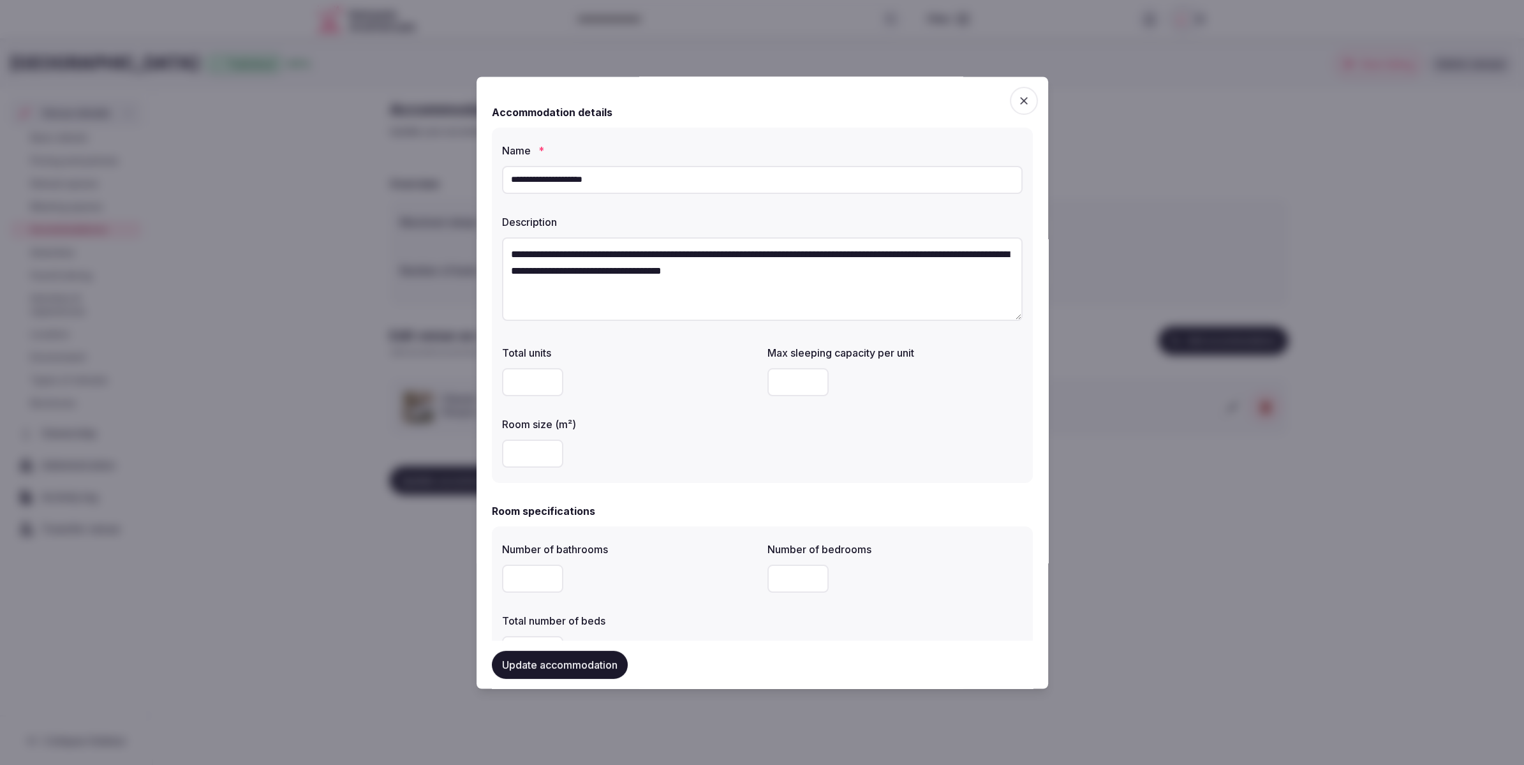
click at [705, 169] on input "**********" at bounding box center [762, 180] width 521 height 28
click at [699, 181] on input "**********" at bounding box center [762, 180] width 521 height 28
type input "**********"
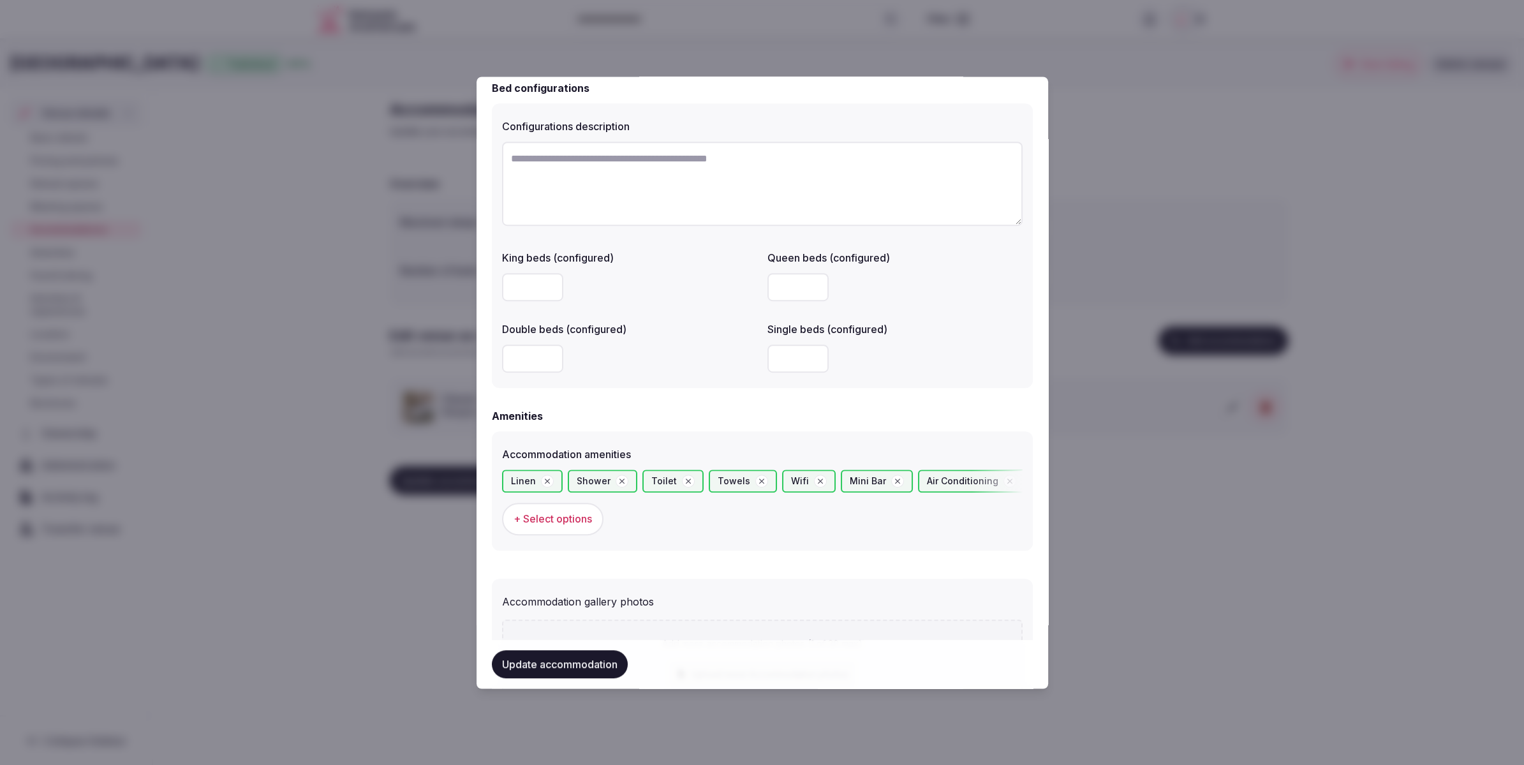
scroll to position [1145, 0]
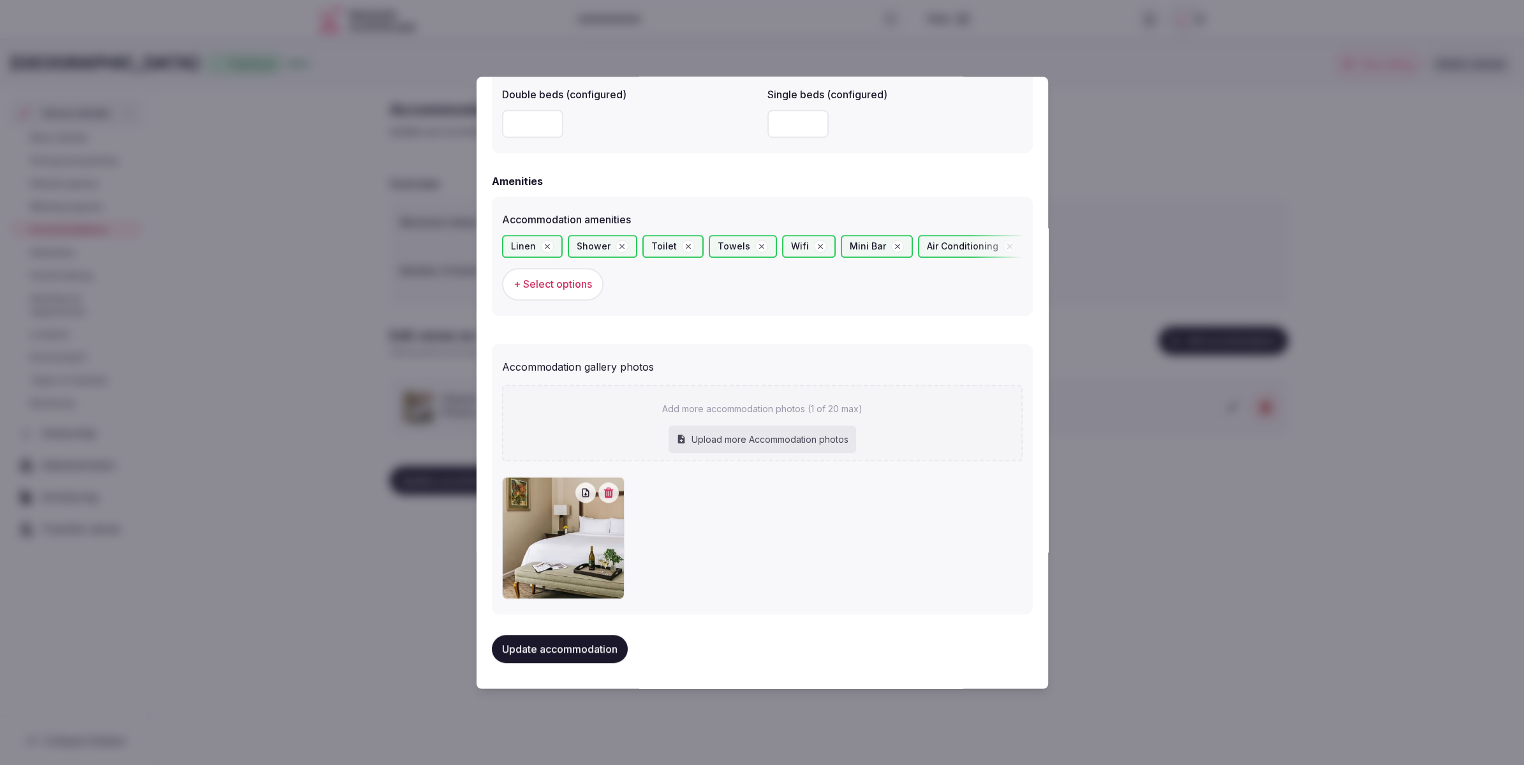
click at [588, 643] on button "Update accommodation" at bounding box center [560, 649] width 136 height 28
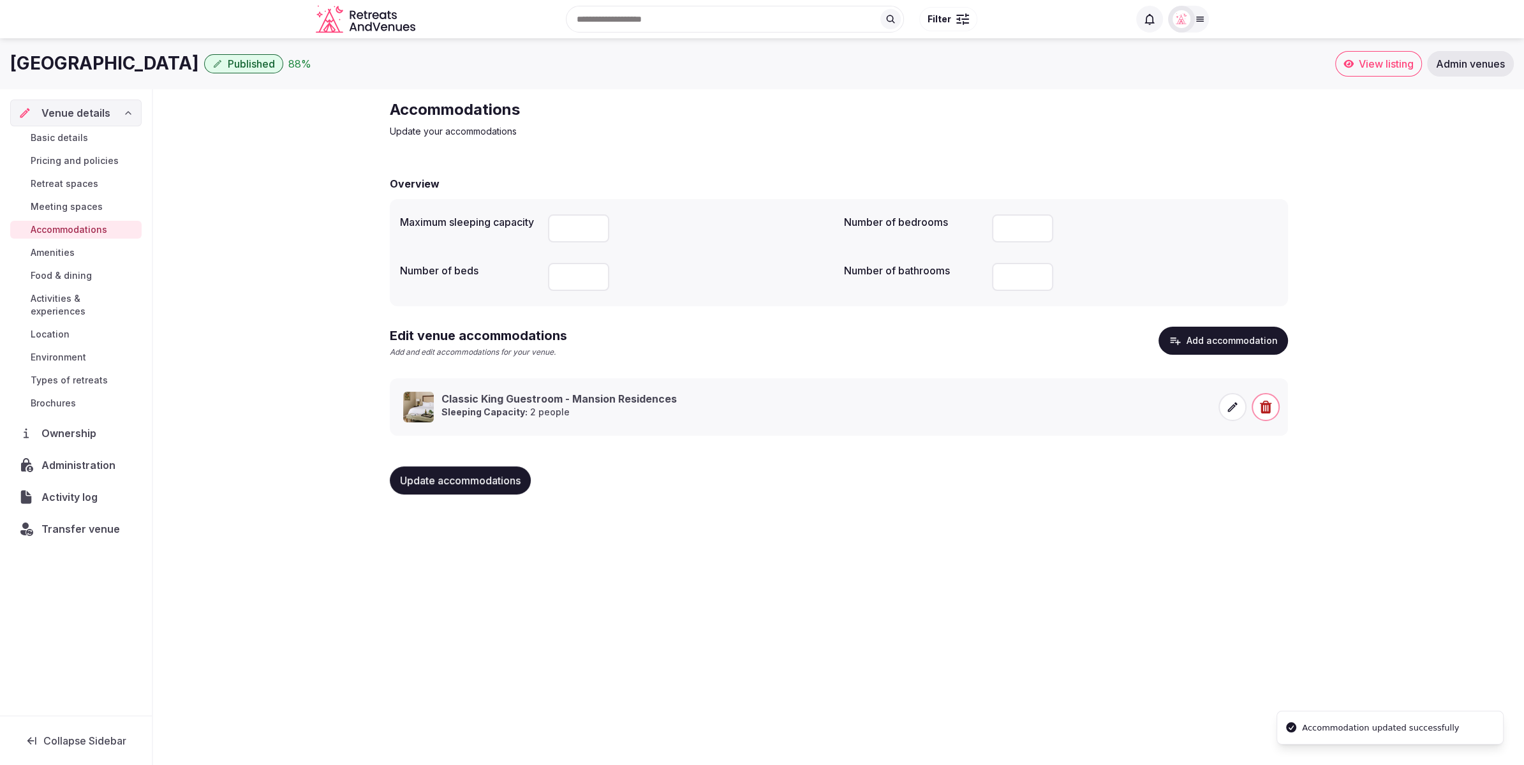
click at [1111, 552] on div "Silverado Resort and Spa Published 88 % View listing Admin venues Venue details…" at bounding box center [762, 397] width 1524 height 719
click at [1201, 332] on button "Add accommodation" at bounding box center [1224, 341] width 130 height 28
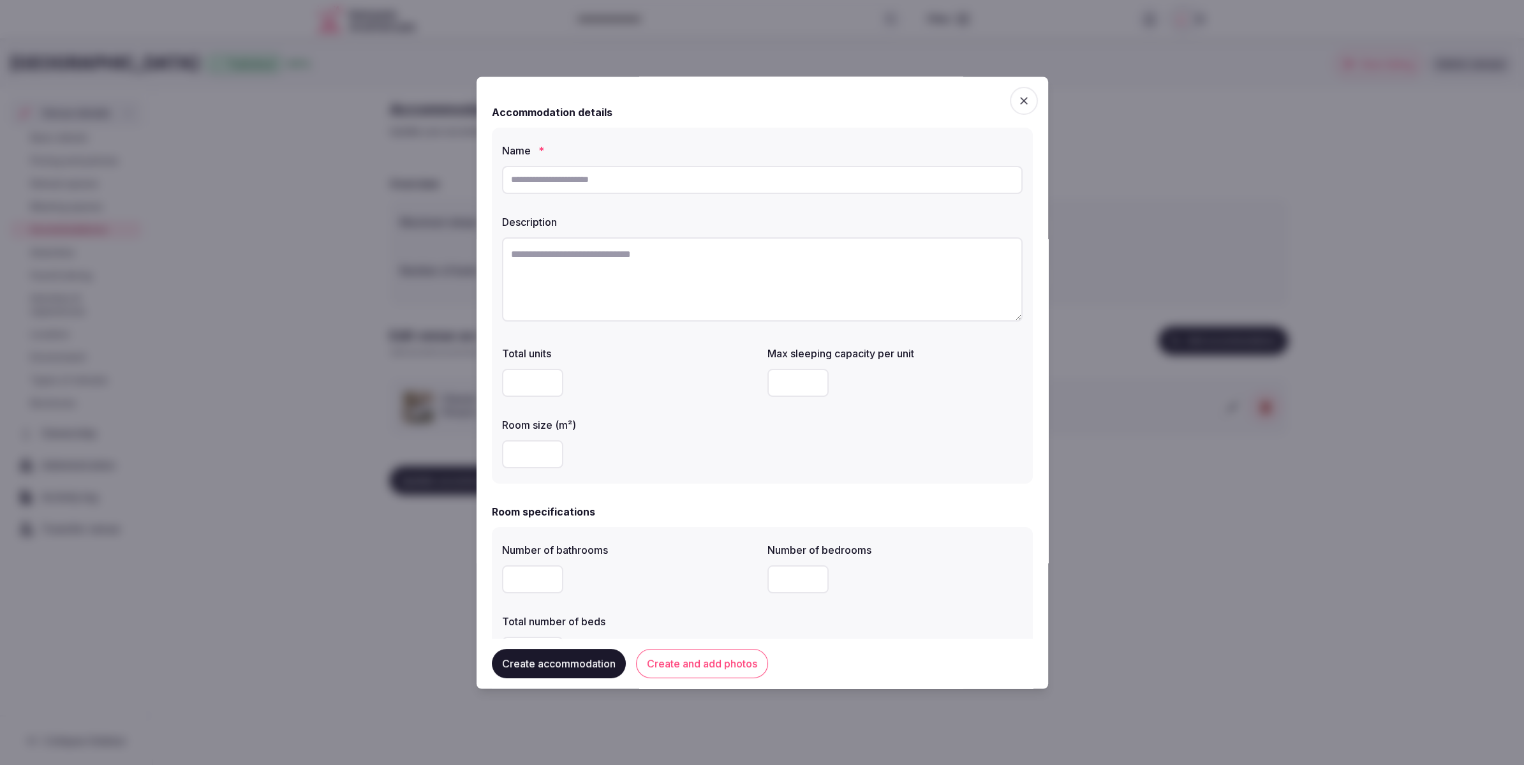
click at [555, 183] on input "text" at bounding box center [762, 180] width 521 height 28
paste input "**********"
type input "**********"
click at [689, 258] on textarea at bounding box center [762, 279] width 521 height 84
paste textarea "**********"
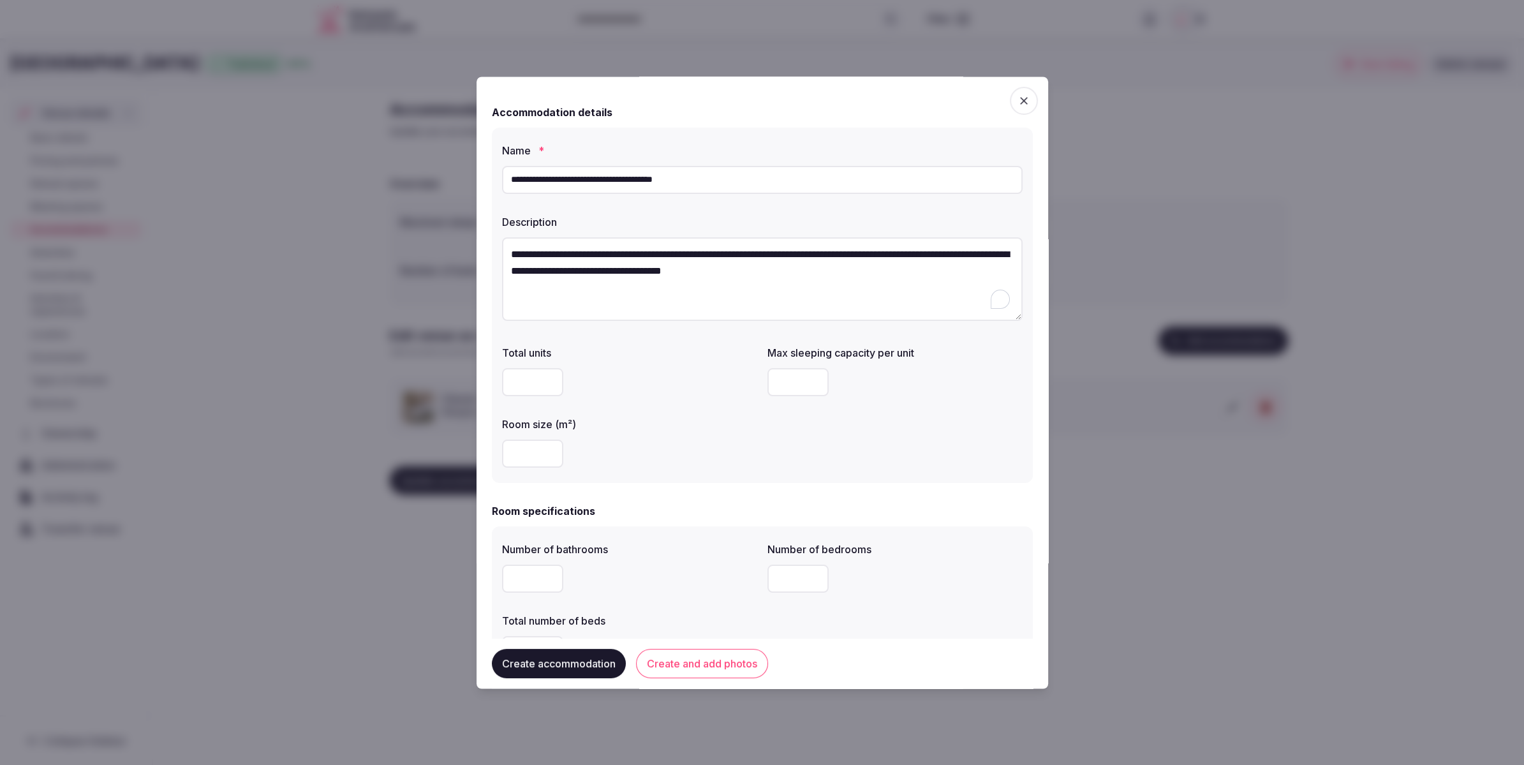
type textarea "**********"
click at [684, 397] on div at bounding box center [629, 383] width 255 height 38
click at [533, 453] on input "number" at bounding box center [532, 454] width 61 height 28
type input "**"
click at [790, 387] on input "number" at bounding box center [797, 383] width 61 height 28
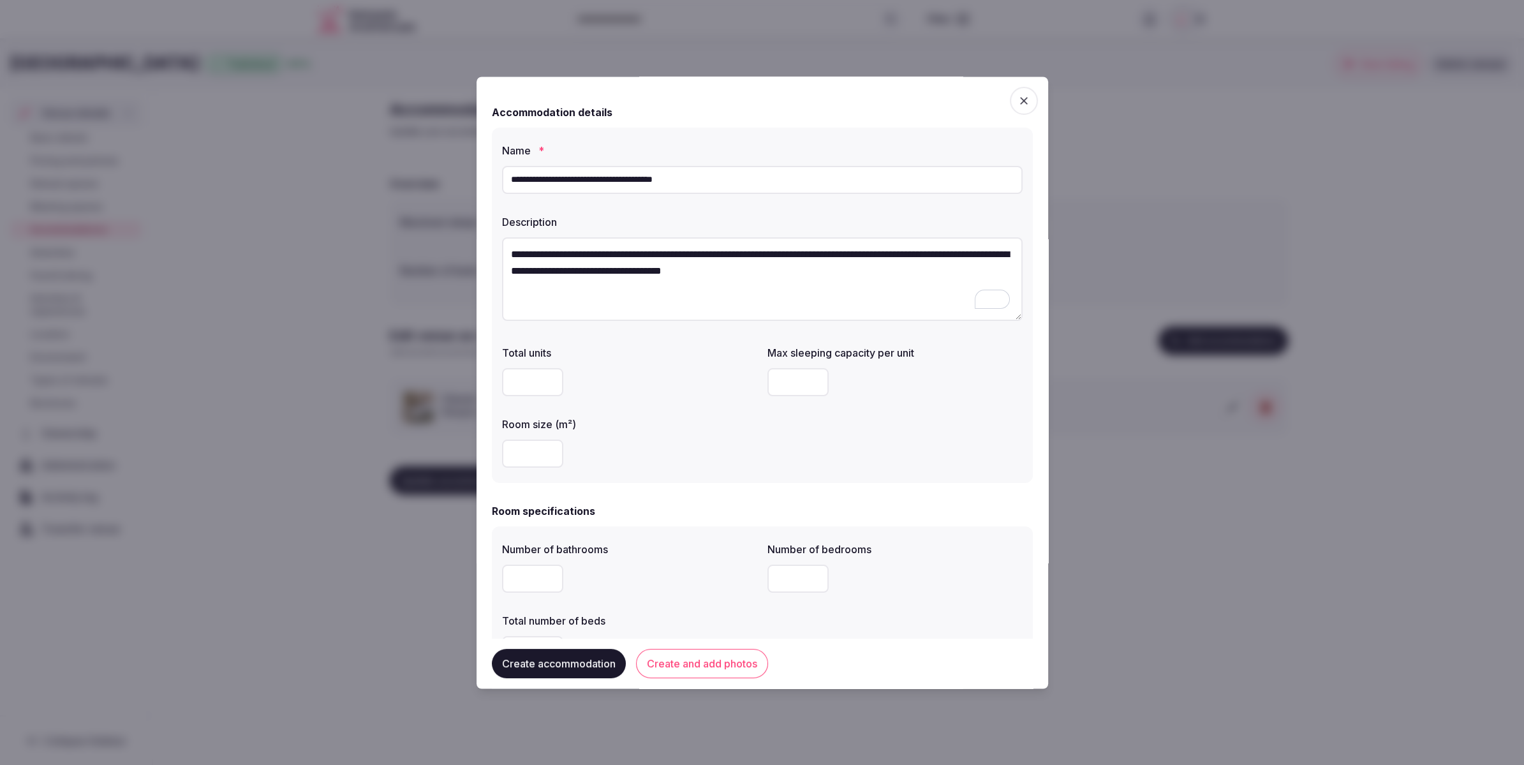
type input "*"
drag, startPoint x: 796, startPoint y: 385, endPoint x: 753, endPoint y: 384, distance: 42.1
click at [753, 384] on div "Total units Max sleeping capacity per unit * Room size (m²) **" at bounding box center [762, 407] width 521 height 133
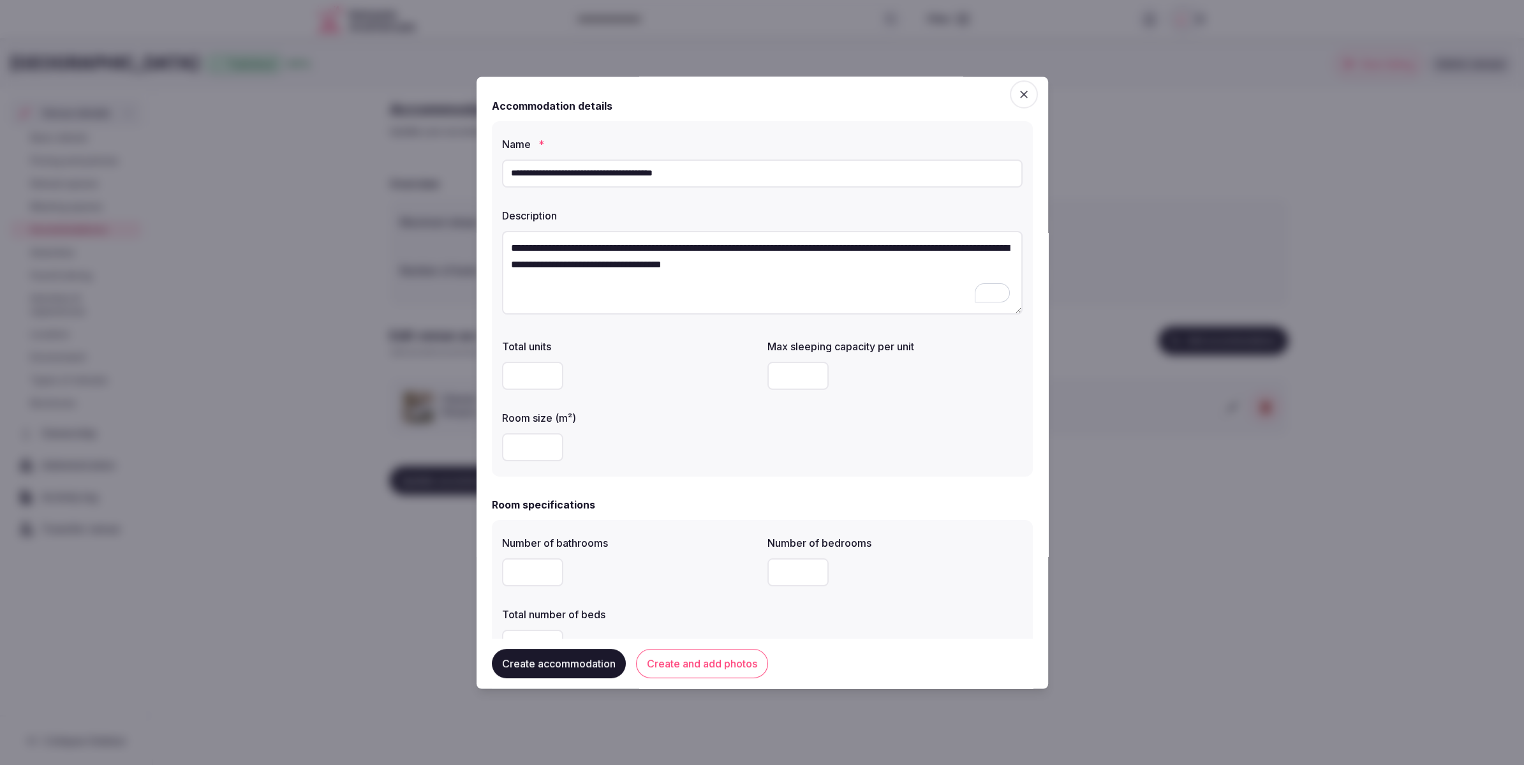
drag, startPoint x: 799, startPoint y: 428, endPoint x: 783, endPoint y: 430, distance: 16.1
click at [799, 428] on div "Total units Max sleeping capacity per unit ** Room size (m²) **" at bounding box center [762, 400] width 521 height 133
drag, startPoint x: 789, startPoint y: 374, endPoint x: 767, endPoint y: 375, distance: 21.7
click at [767, 375] on input "**" at bounding box center [797, 376] width 61 height 28
type input "*"
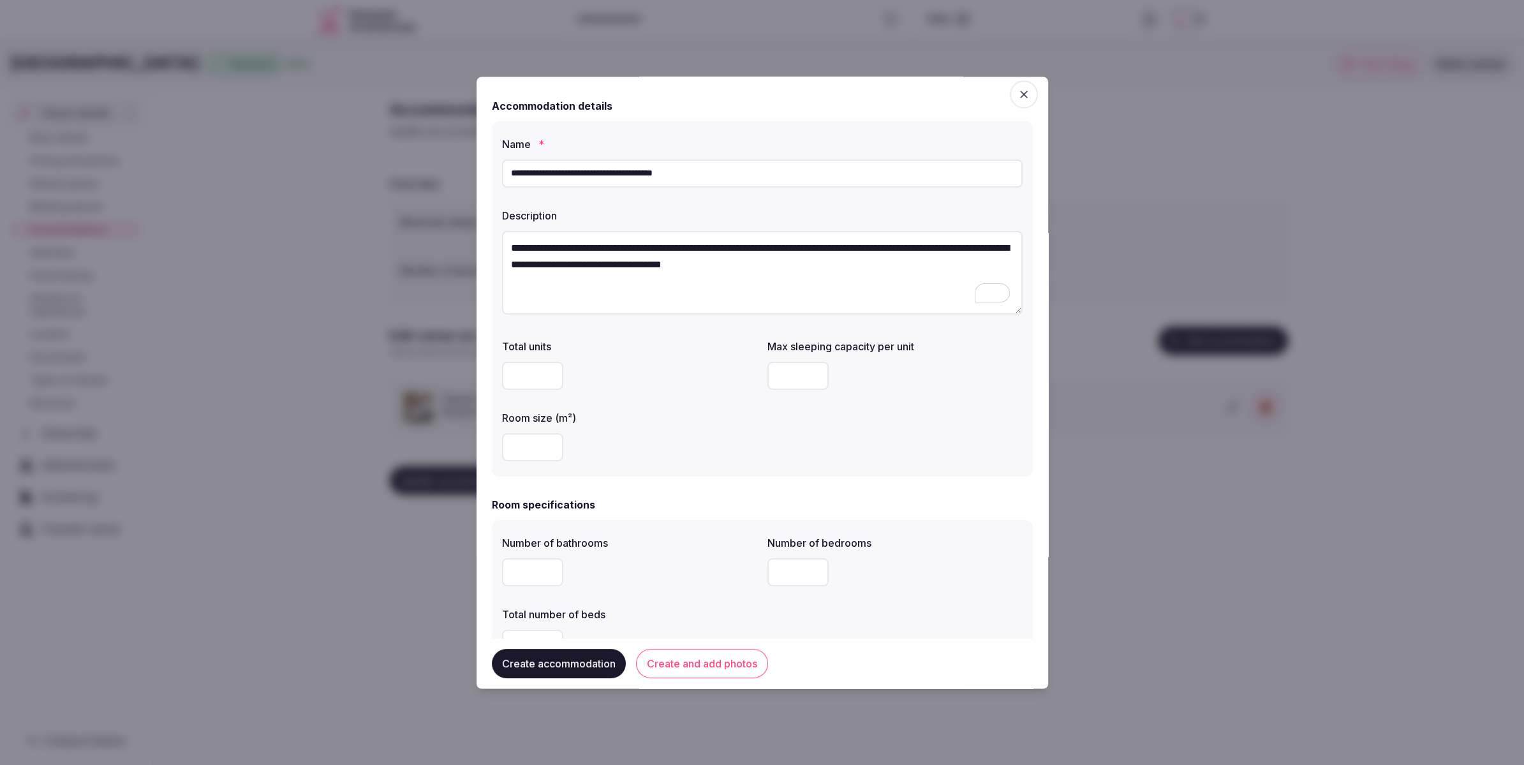
drag, startPoint x: 873, startPoint y: 466, endPoint x: 859, endPoint y: 463, distance: 14.4
click at [866, 465] on div "Total units Max sleeping capacity per unit * Room size (m²) **" at bounding box center [762, 400] width 521 height 133
click at [822, 420] on div "Total units Max sleeping capacity per unit * Room size (m²) **" at bounding box center [762, 400] width 521 height 133
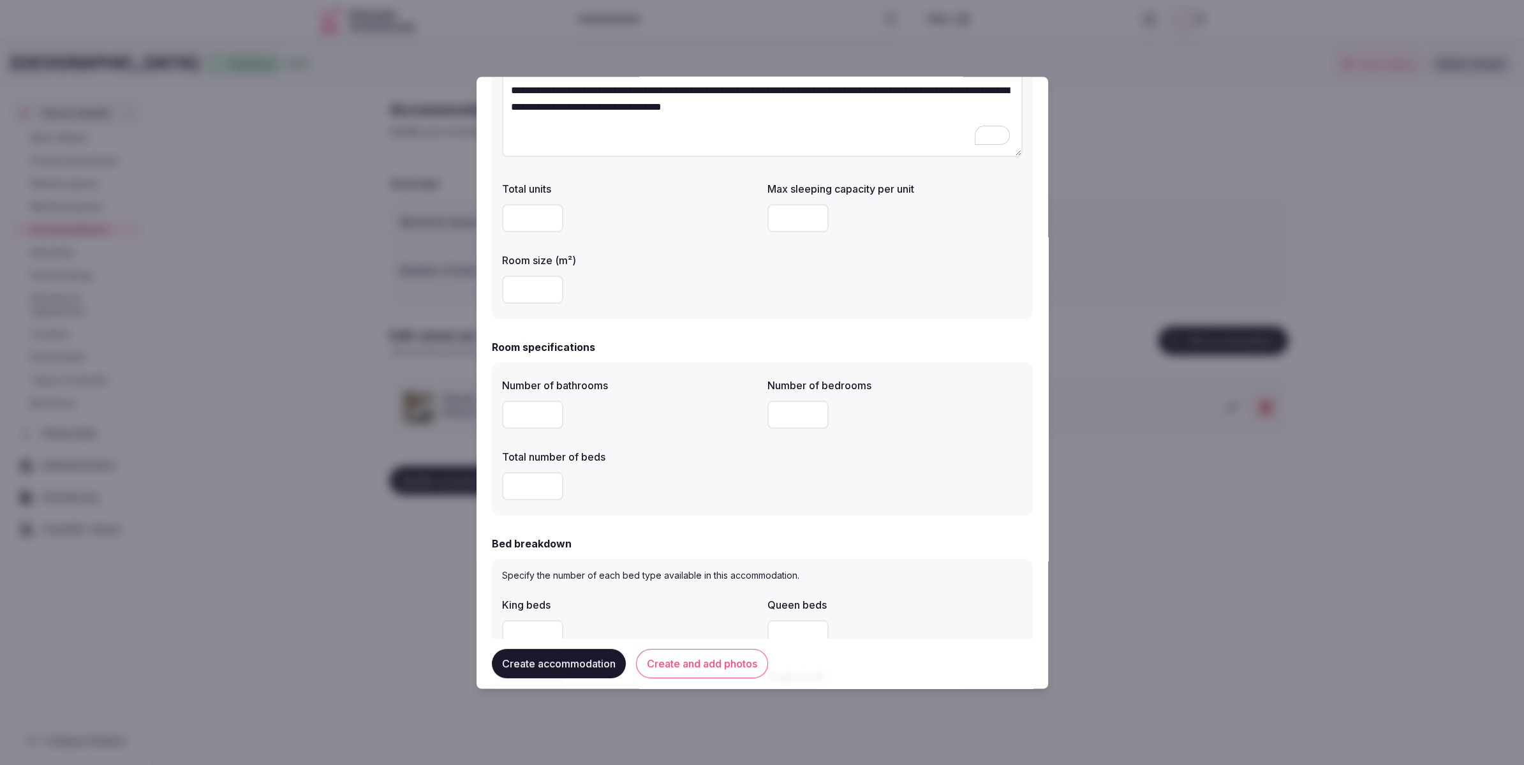
scroll to position [272, 0]
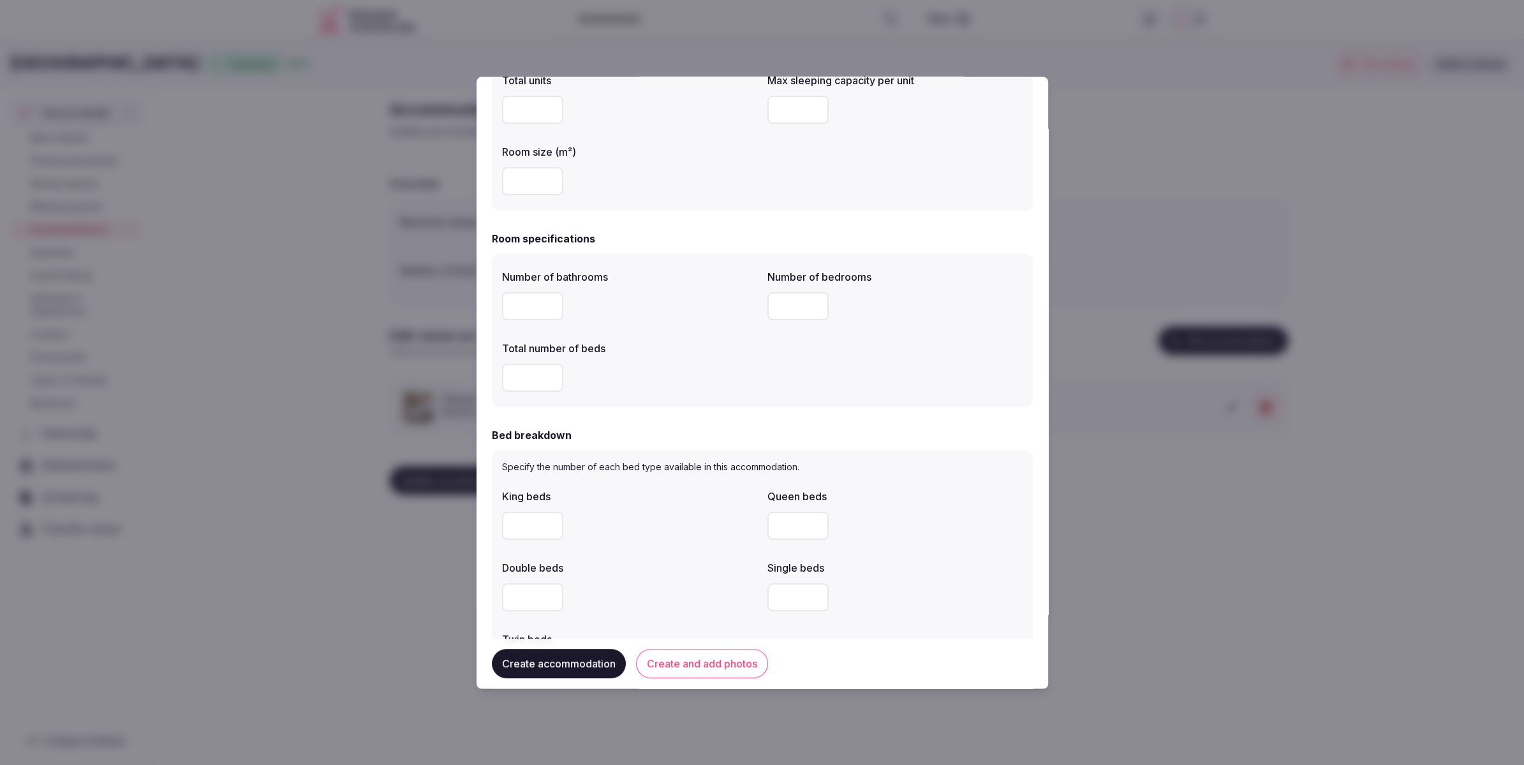
click at [526, 306] on input "number" at bounding box center [532, 307] width 61 height 28
type input "*"
click at [544, 379] on input "number" at bounding box center [532, 378] width 61 height 28
click at [668, 380] on div "*" at bounding box center [629, 378] width 255 height 28
drag, startPoint x: 526, startPoint y: 378, endPoint x: 656, endPoint y: 345, distance: 133.5
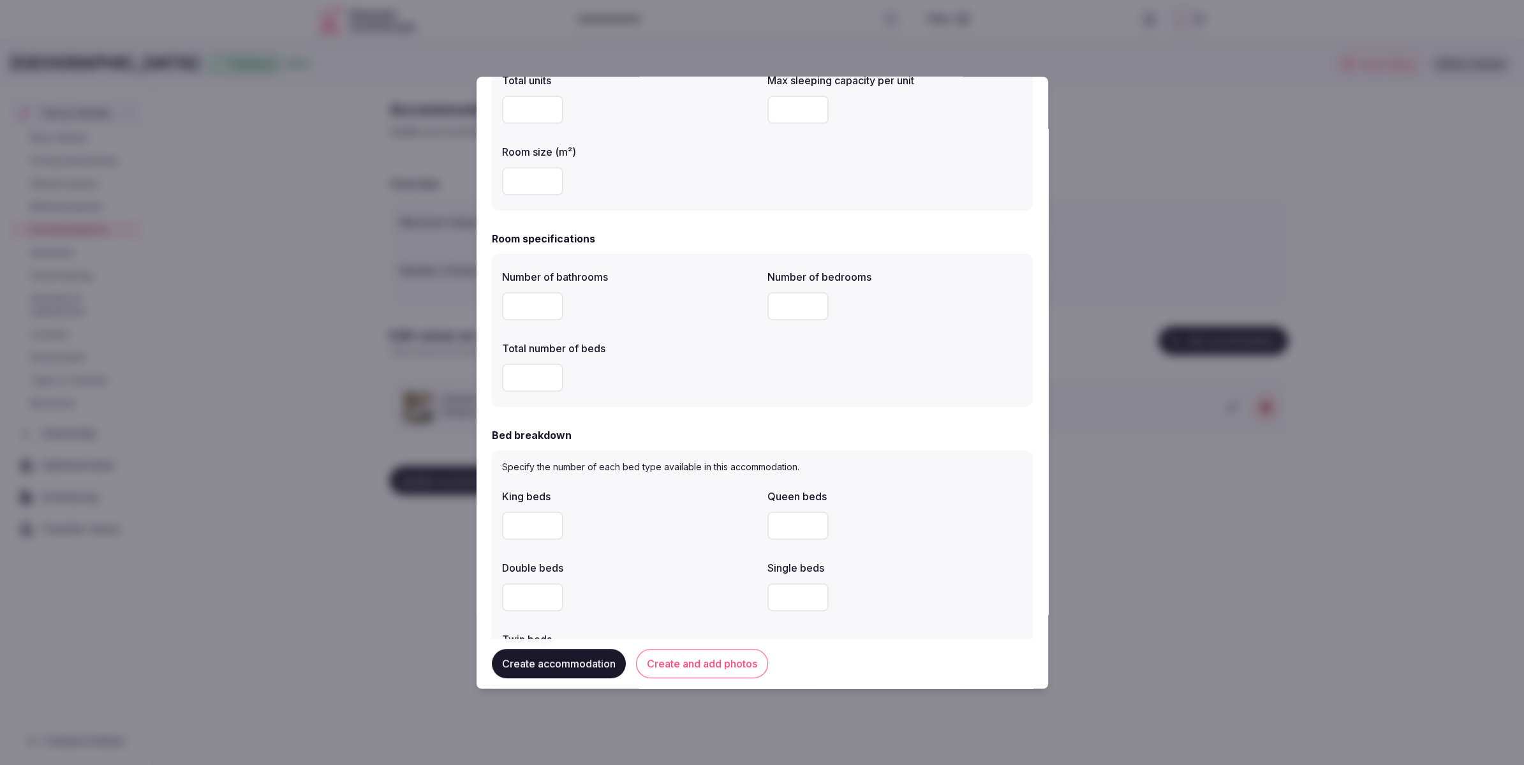
click at [510, 373] on input "*" at bounding box center [532, 378] width 61 height 28
type input "*"
click at [796, 306] on input "number" at bounding box center [797, 307] width 61 height 28
type input "*"
click at [752, 375] on div "*" at bounding box center [629, 378] width 255 height 28
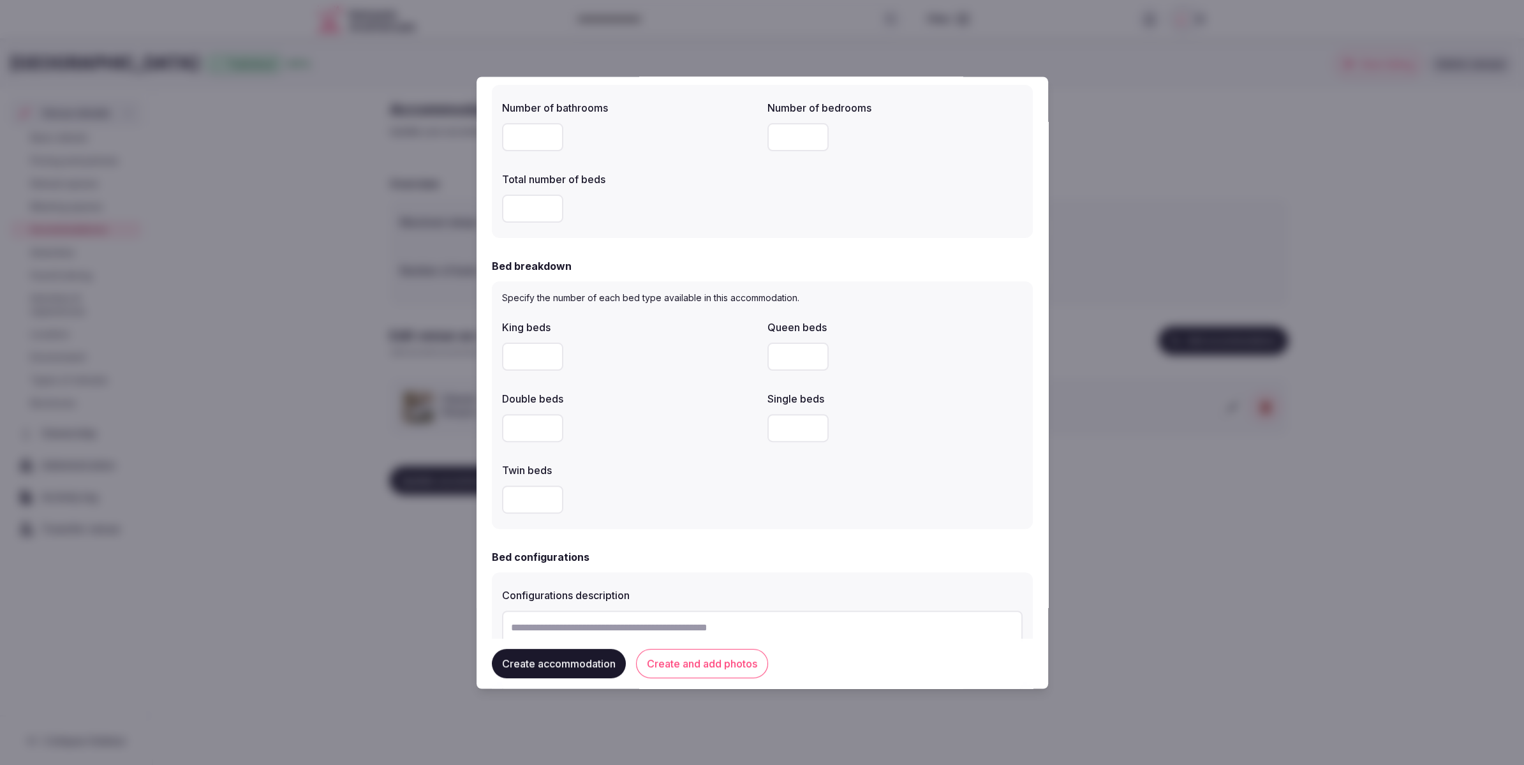
scroll to position [476, 0]
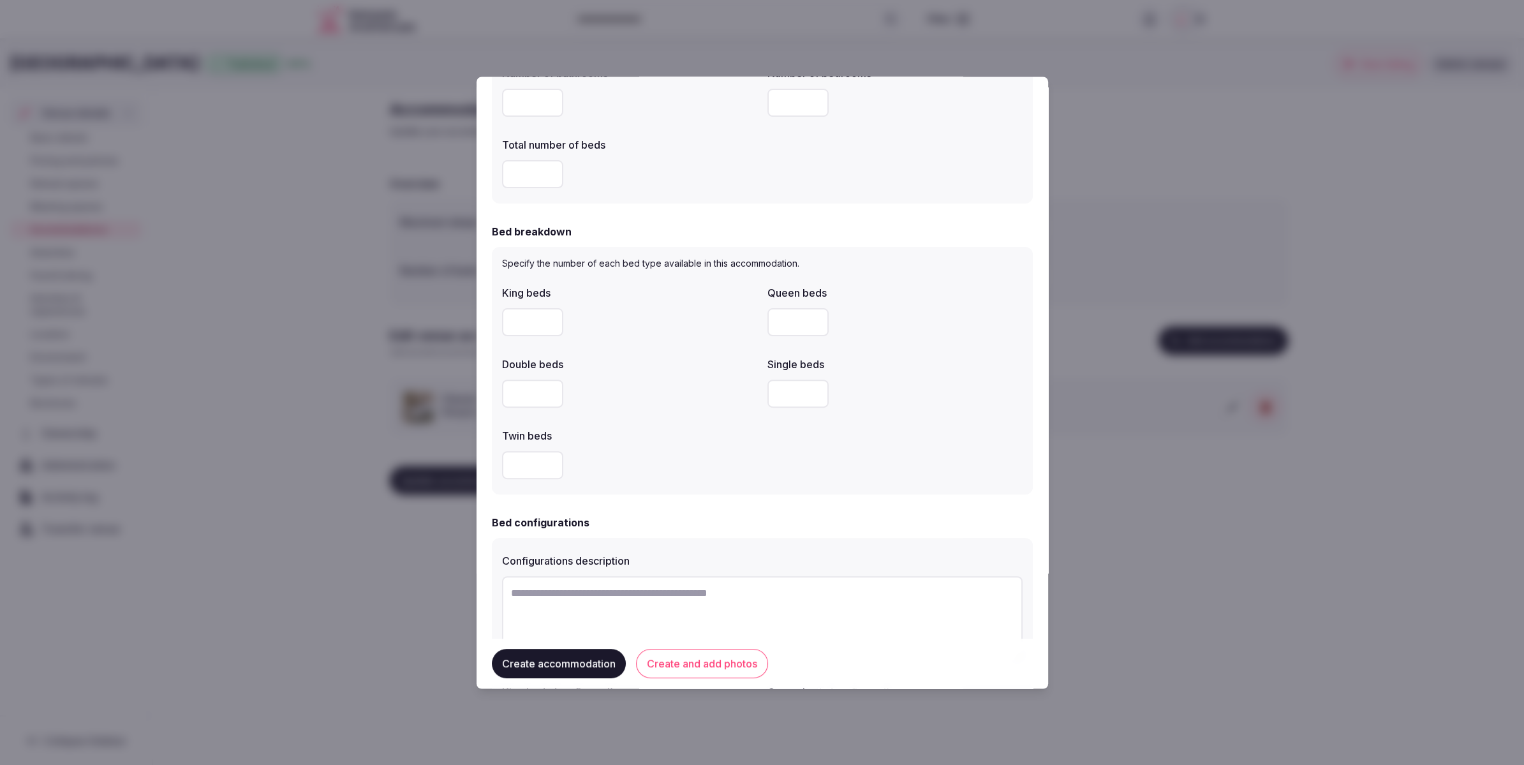
click at [788, 330] on input "number" at bounding box center [797, 323] width 61 height 28
type input "*"
click at [891, 373] on div "Single beds" at bounding box center [894, 382] width 255 height 61
click at [713, 435] on label "Twin beds" at bounding box center [629, 436] width 255 height 10
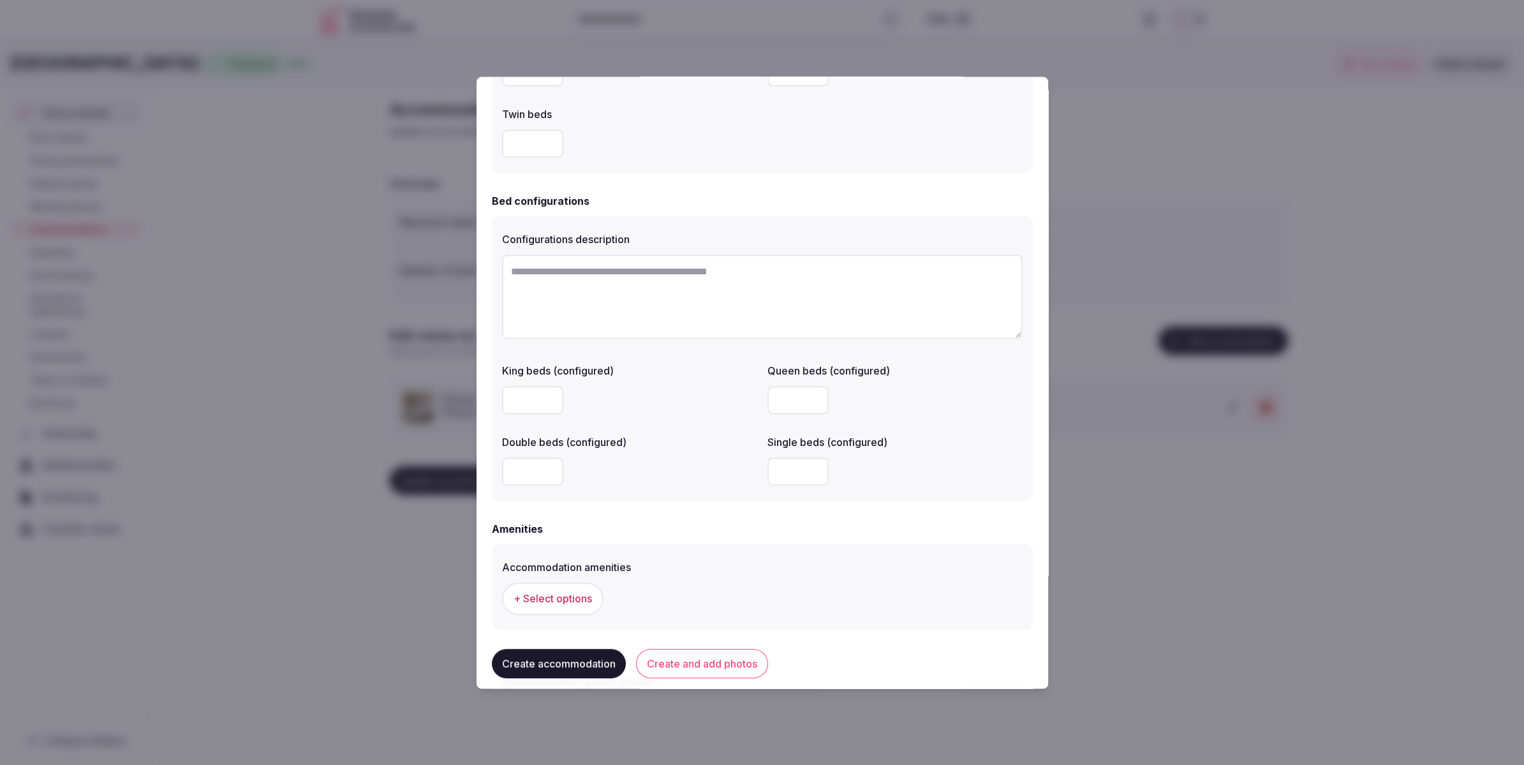
scroll to position [942, 0]
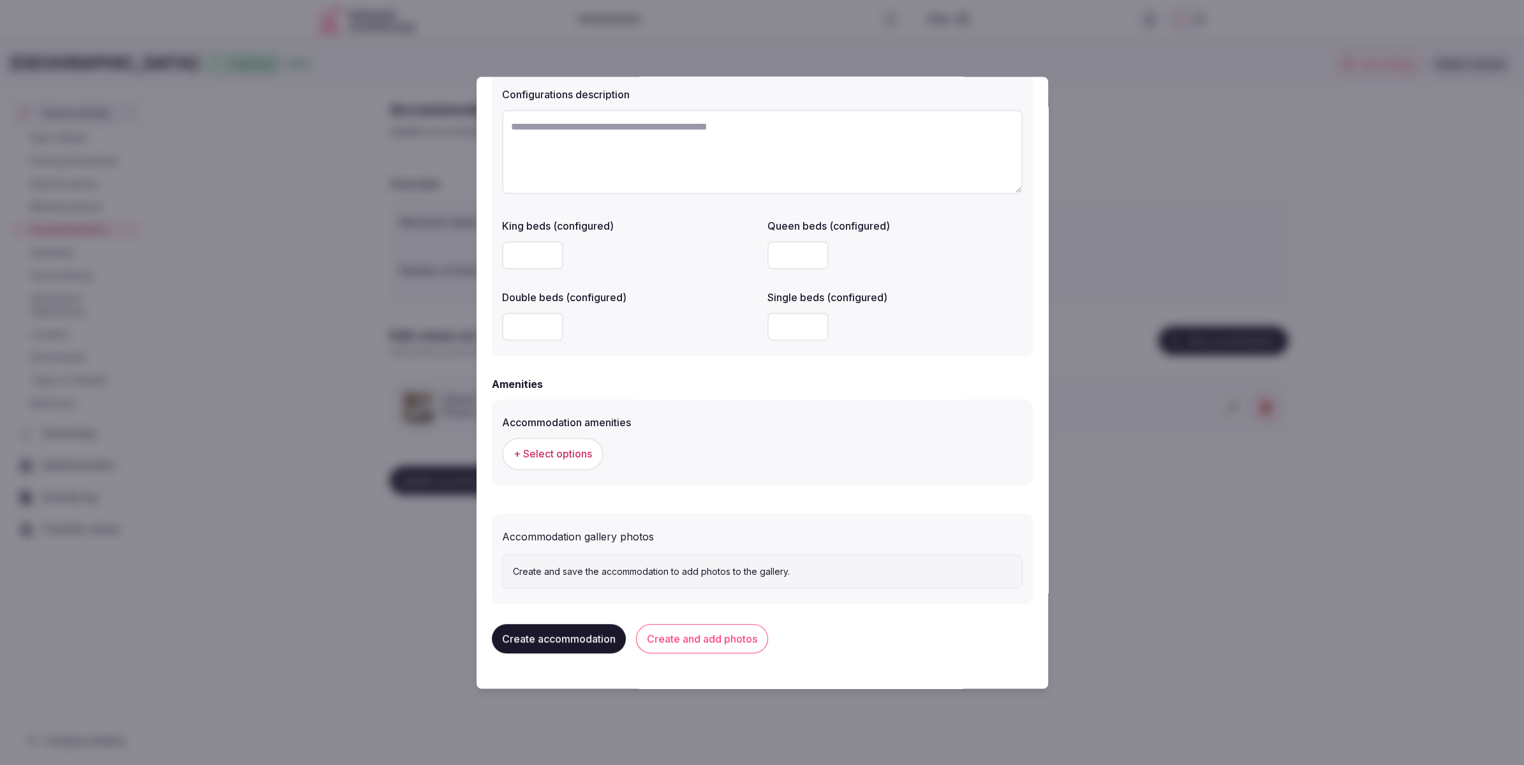
click at [555, 457] on span "+ Select options" at bounding box center [553, 454] width 78 height 14
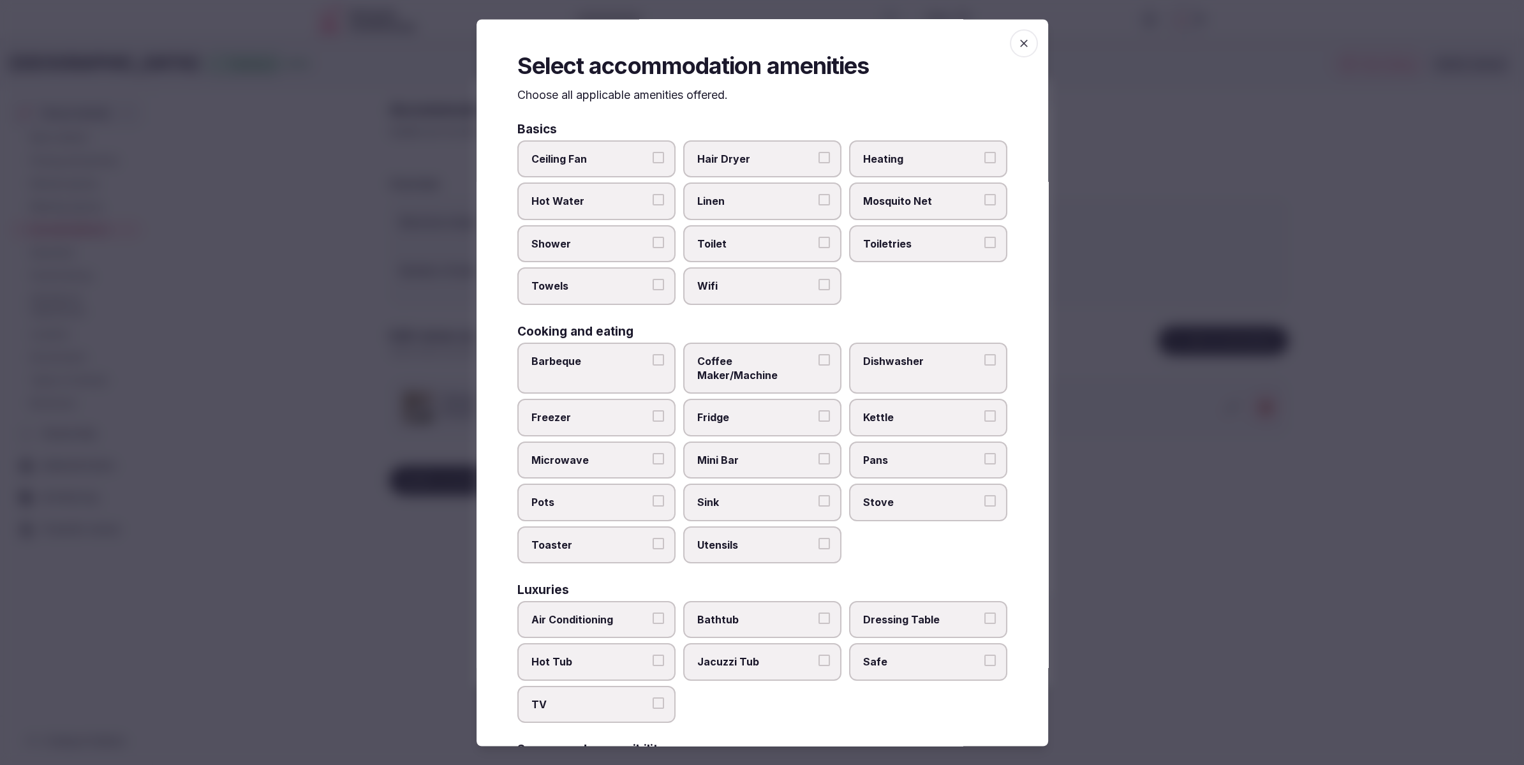
click at [732, 240] on span "Toilet" at bounding box center [755, 244] width 117 height 14
click at [819, 240] on button "Toilet" at bounding box center [824, 242] width 11 height 11
click at [730, 274] on label "Wifi" at bounding box center [762, 286] width 158 height 37
click at [819, 279] on button "Wifi" at bounding box center [824, 284] width 11 height 11
click at [741, 213] on label "Linen" at bounding box center [762, 201] width 158 height 37
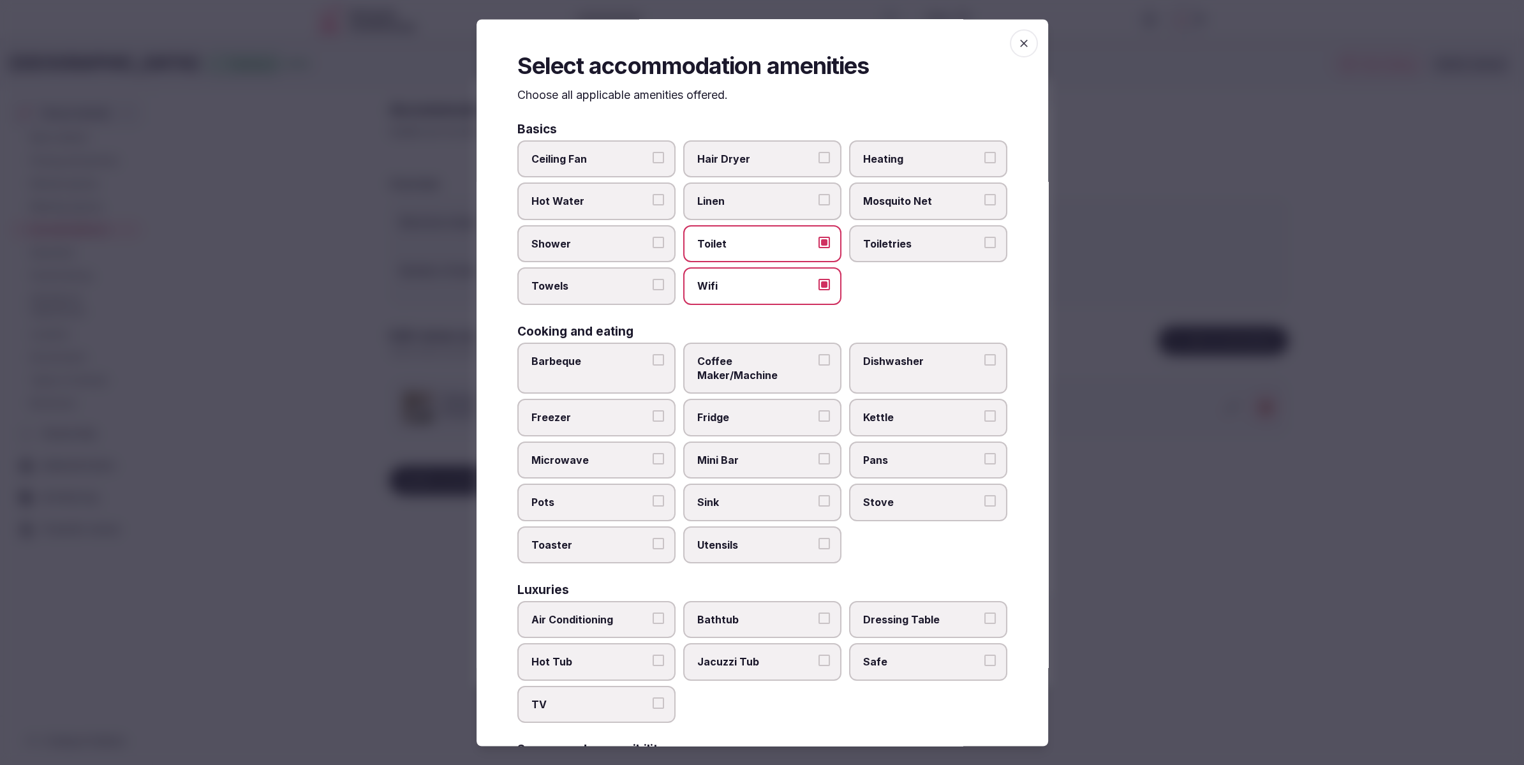
click at [819, 206] on button "Linen" at bounding box center [824, 200] width 11 height 11
click at [887, 242] on span "Toiletries" at bounding box center [921, 244] width 117 height 14
click at [984, 242] on button "Toiletries" at bounding box center [989, 242] width 11 height 11
drag, startPoint x: 586, startPoint y: 248, endPoint x: 581, endPoint y: 278, distance: 29.7
click at [586, 249] on span "Shower" at bounding box center [589, 244] width 117 height 14
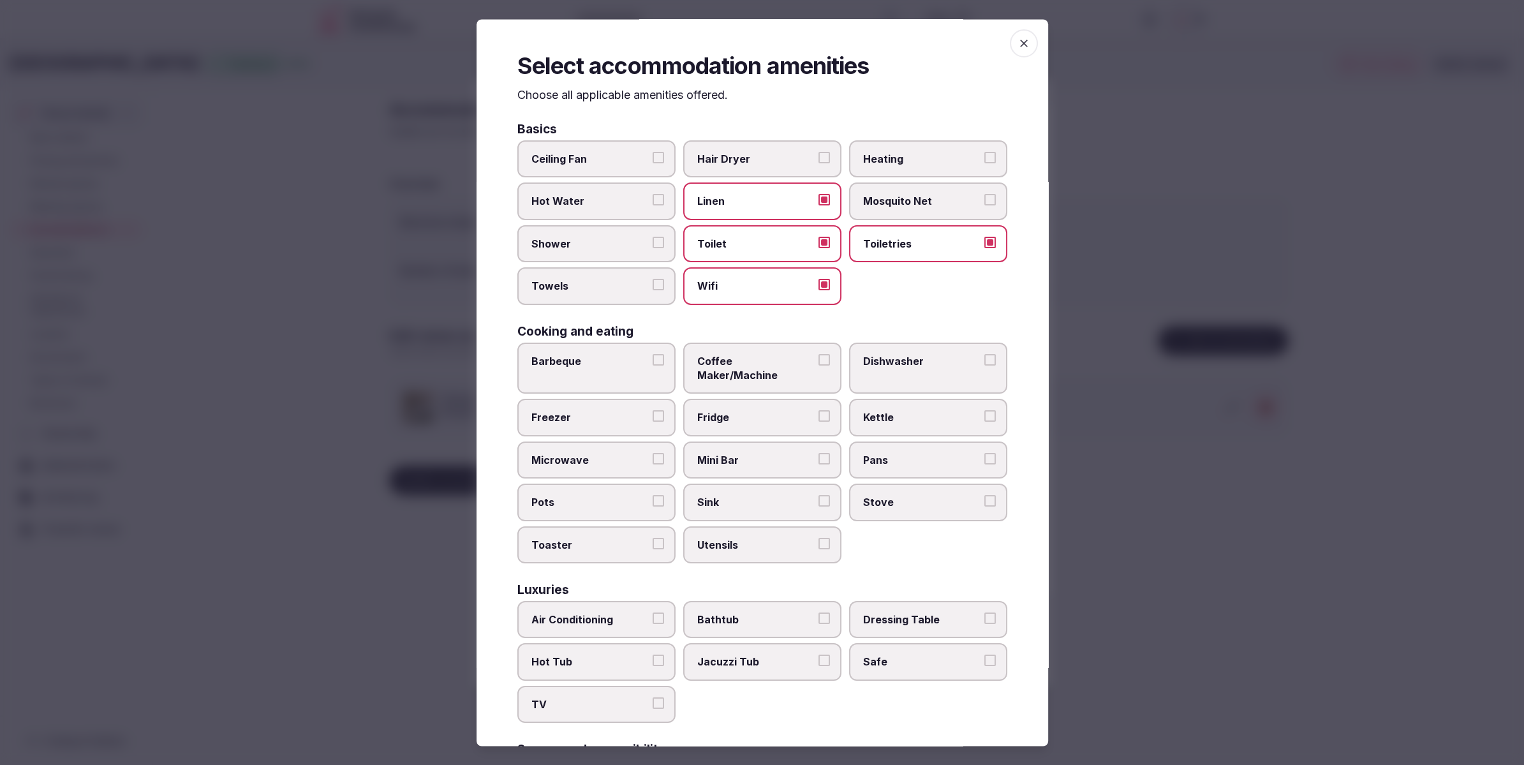
click at [653, 248] on button "Shower" at bounding box center [658, 242] width 11 height 11
drag, startPoint x: 581, startPoint y: 281, endPoint x: 716, endPoint y: 306, distance: 137.5
click at [581, 282] on span "Towels" at bounding box center [589, 286] width 117 height 14
click at [653, 282] on button "Towels" at bounding box center [658, 284] width 11 height 11
click at [931, 255] on label "Toiletries" at bounding box center [928, 243] width 158 height 37
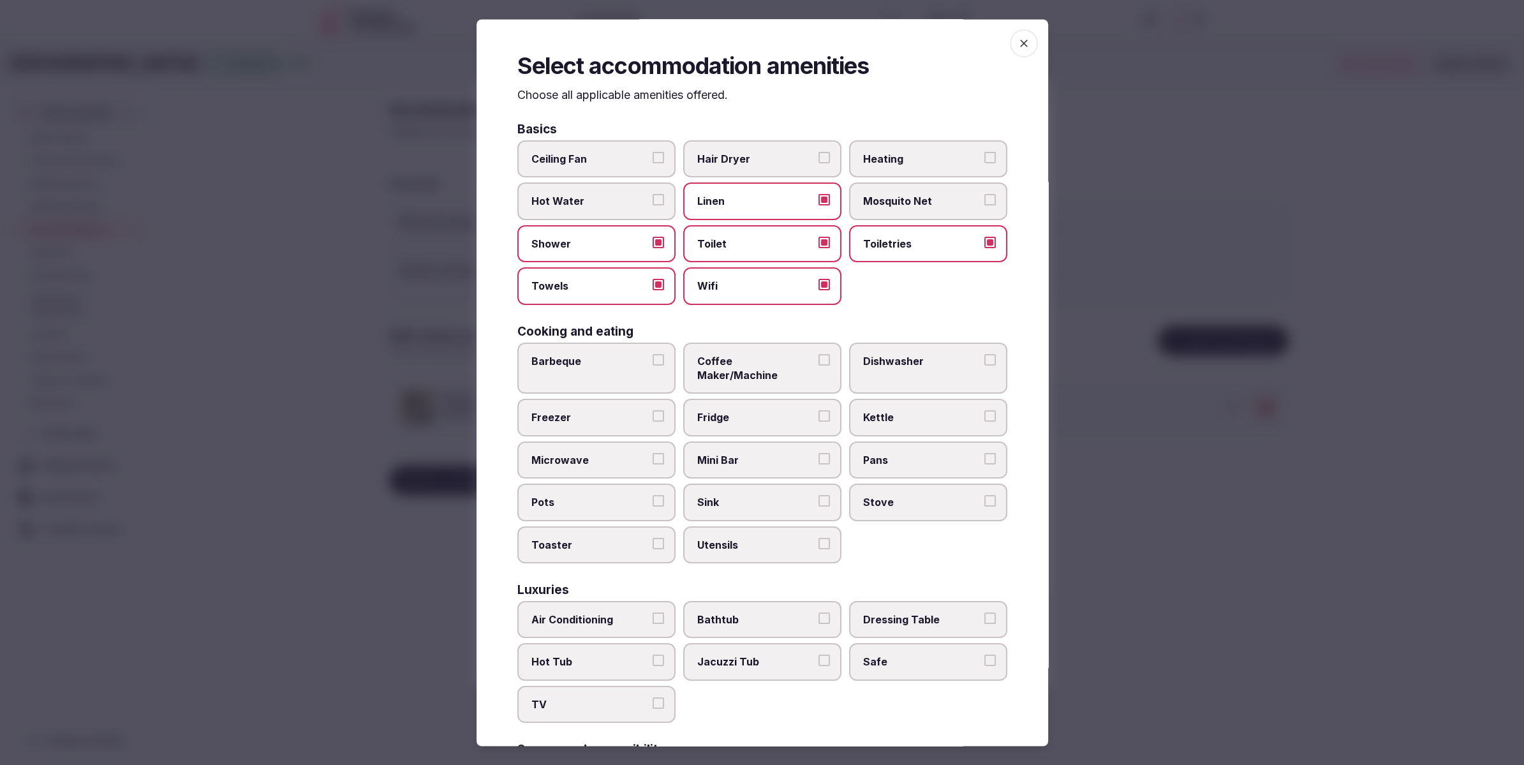
click at [984, 248] on button "Toiletries" at bounding box center [989, 242] width 11 height 11
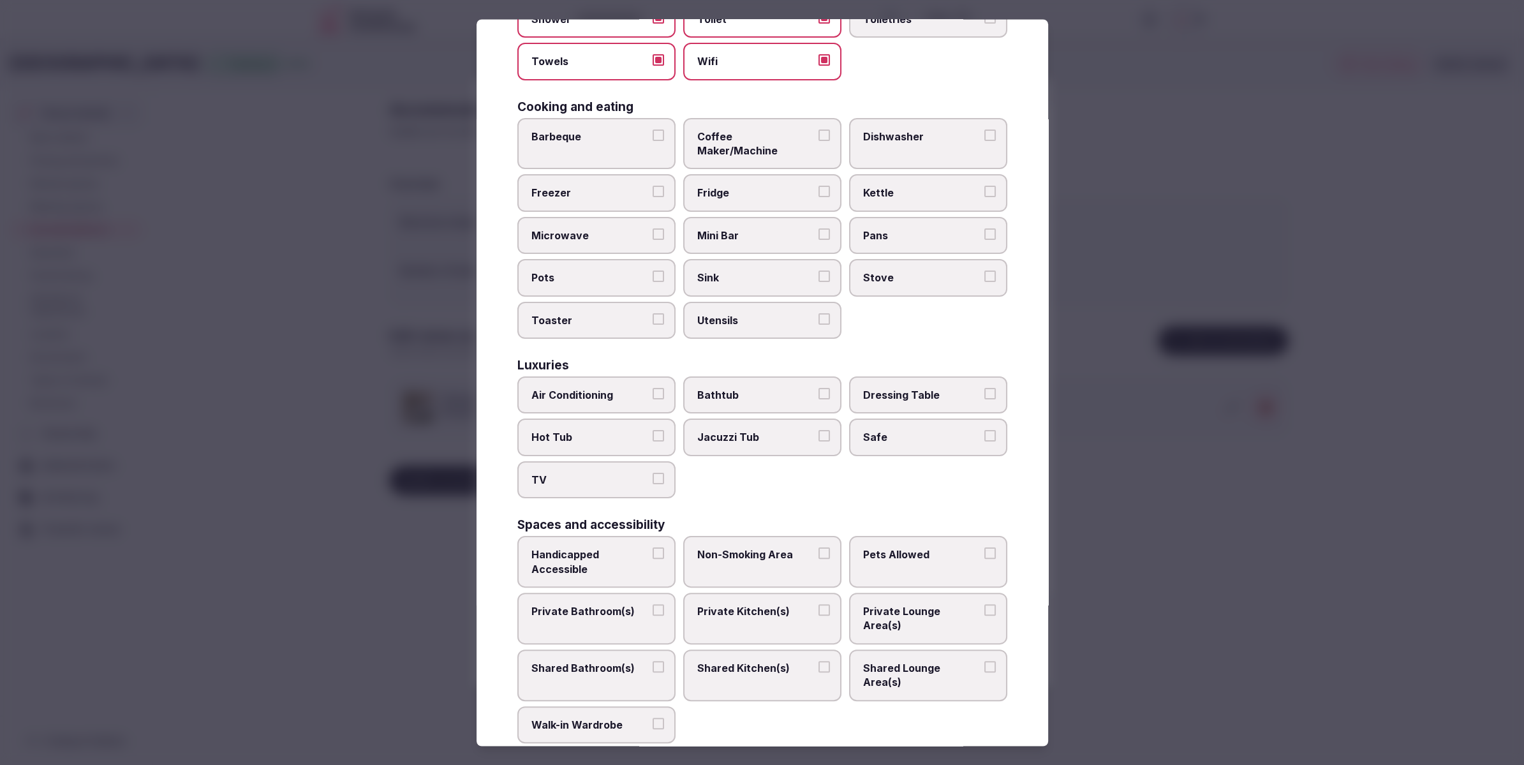
scroll to position [287, 0]
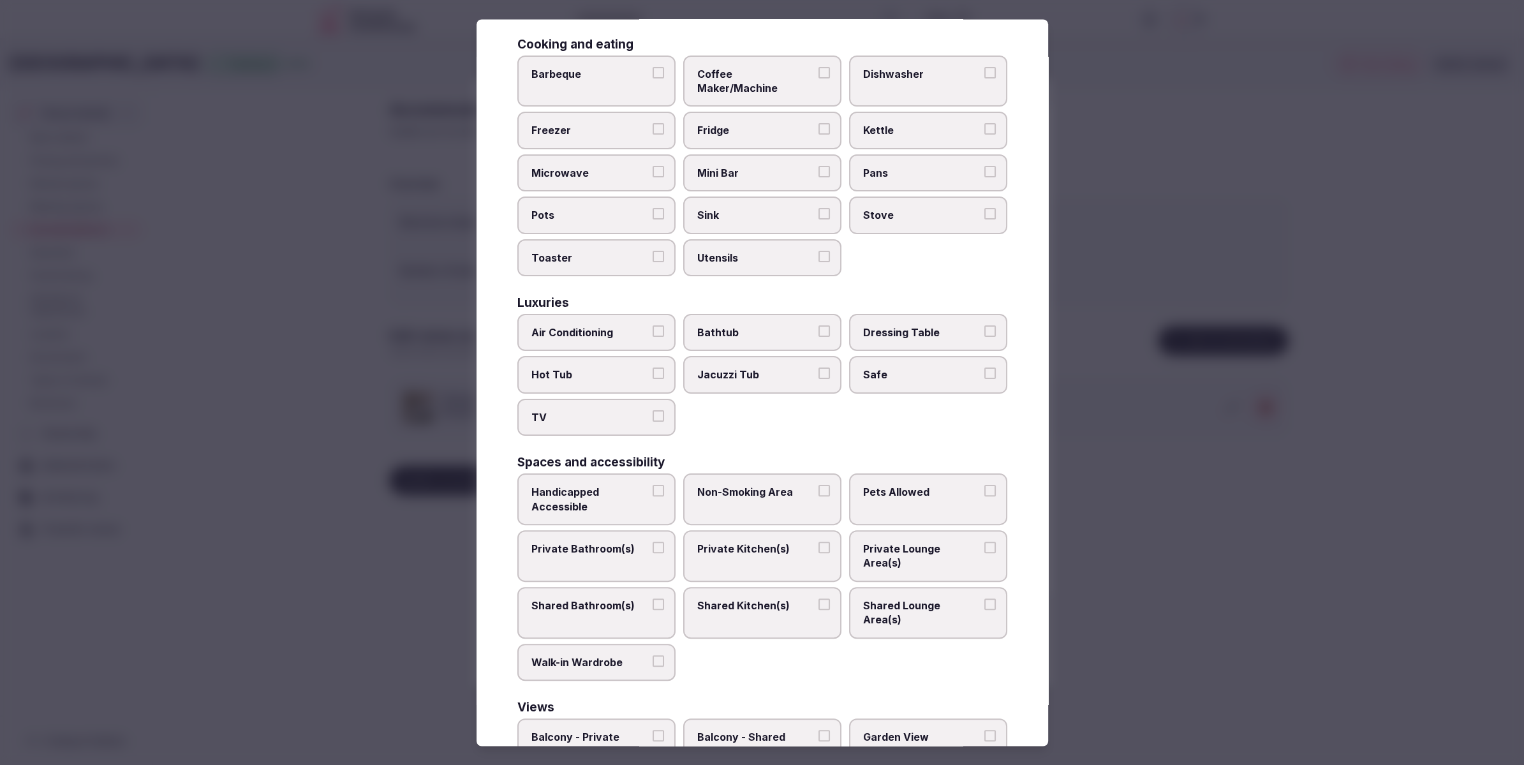
click at [568, 325] on span "Air Conditioning" at bounding box center [589, 332] width 117 height 14
click at [653, 325] on button "Air Conditioning" at bounding box center [658, 330] width 11 height 11
click at [602, 399] on label "TV" at bounding box center [596, 417] width 158 height 37
click at [653, 410] on button "TV" at bounding box center [658, 415] width 11 height 11
click at [927, 370] on label "Safe" at bounding box center [928, 375] width 158 height 37
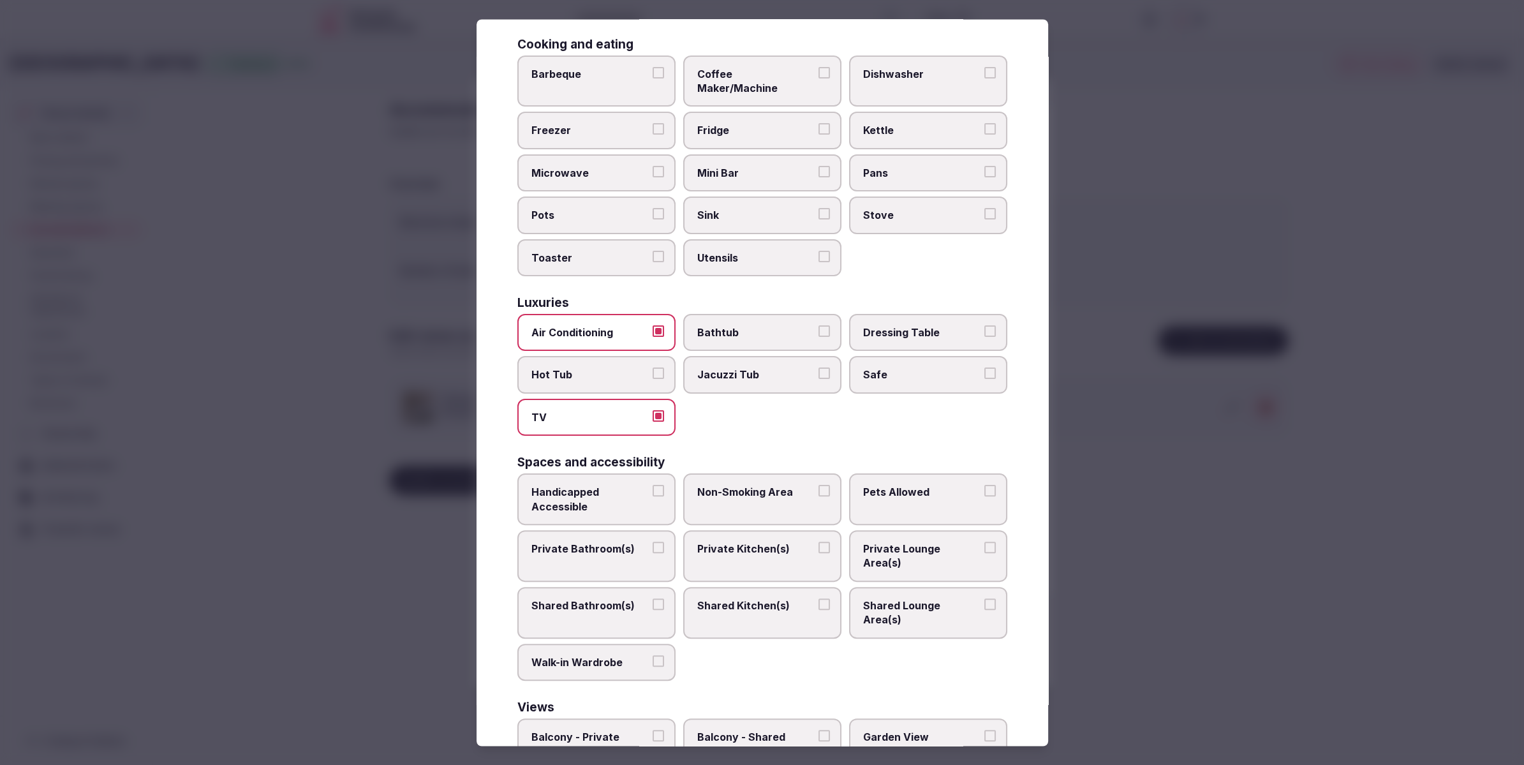
click at [984, 370] on button "Safe" at bounding box center [989, 373] width 11 height 11
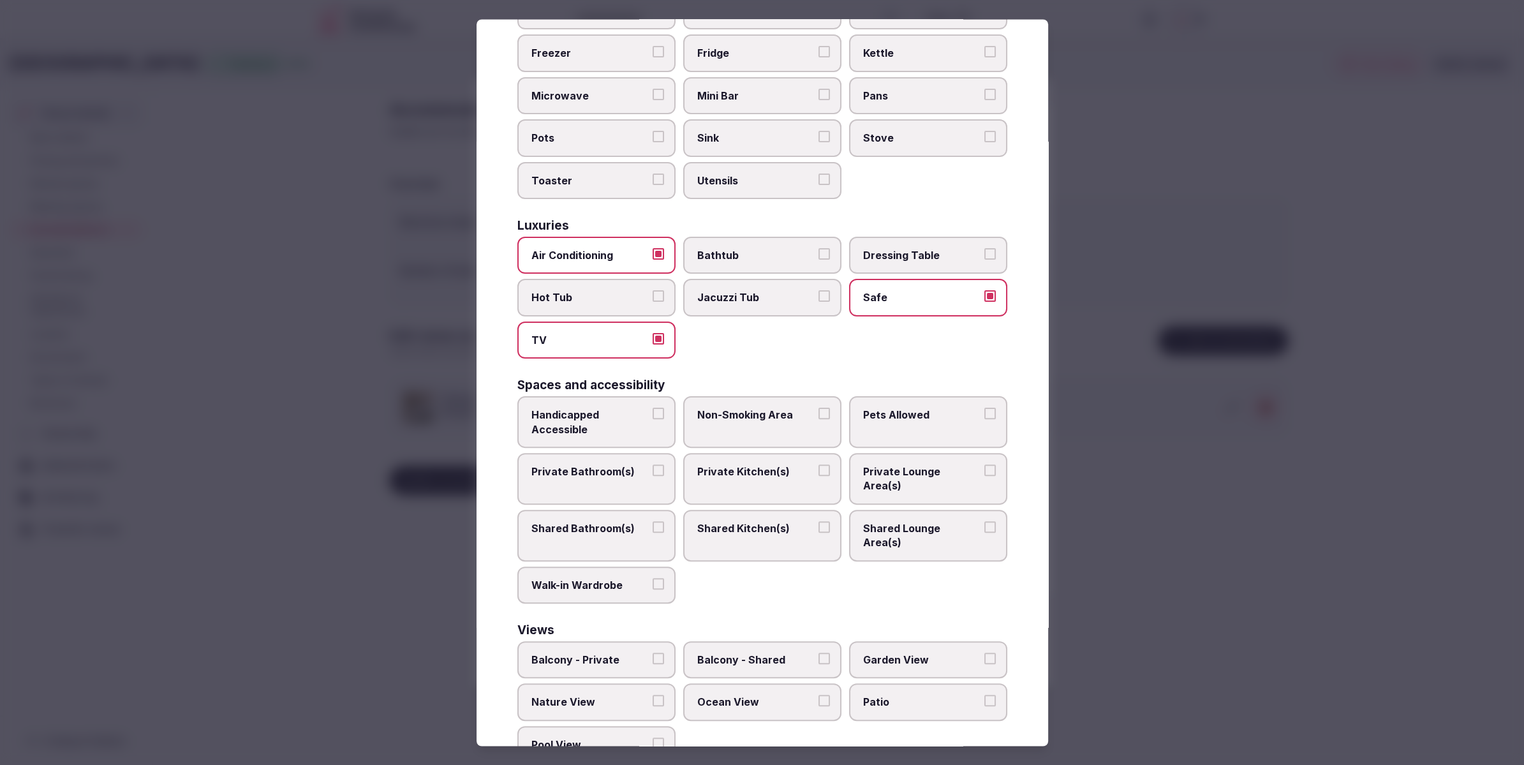
scroll to position [367, 0]
click at [632, 450] on label "Private Bathroom(s)" at bounding box center [596, 476] width 158 height 52
click at [653, 462] on button "Private Bathroom(s)" at bounding box center [658, 467] width 11 height 11
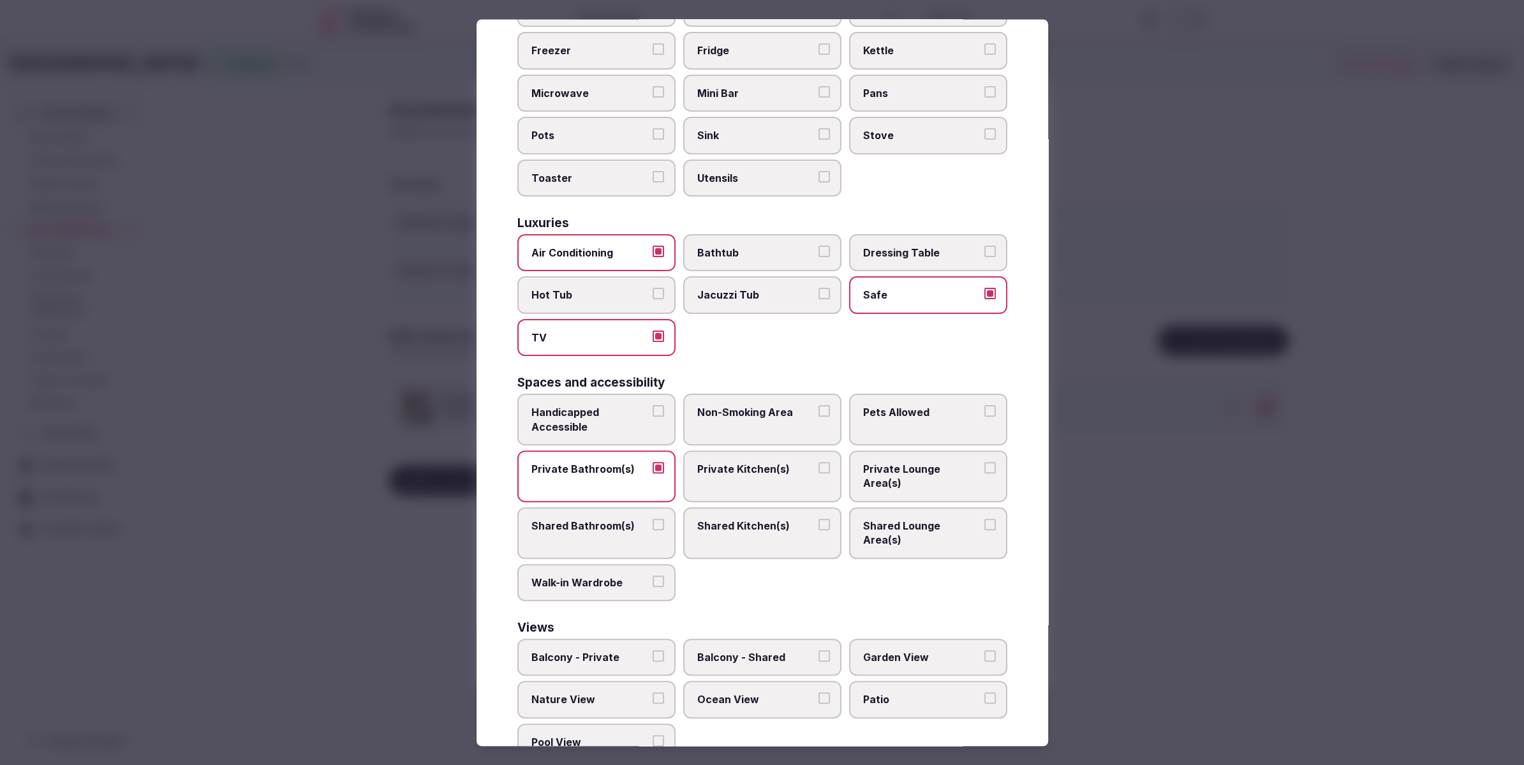
click at [921, 470] on label "Private Lounge Area(s)" at bounding box center [928, 476] width 158 height 52
click at [984, 470] on button "Private Lounge Area(s)" at bounding box center [989, 467] width 11 height 11
click at [1234, 473] on div at bounding box center [762, 382] width 1524 height 765
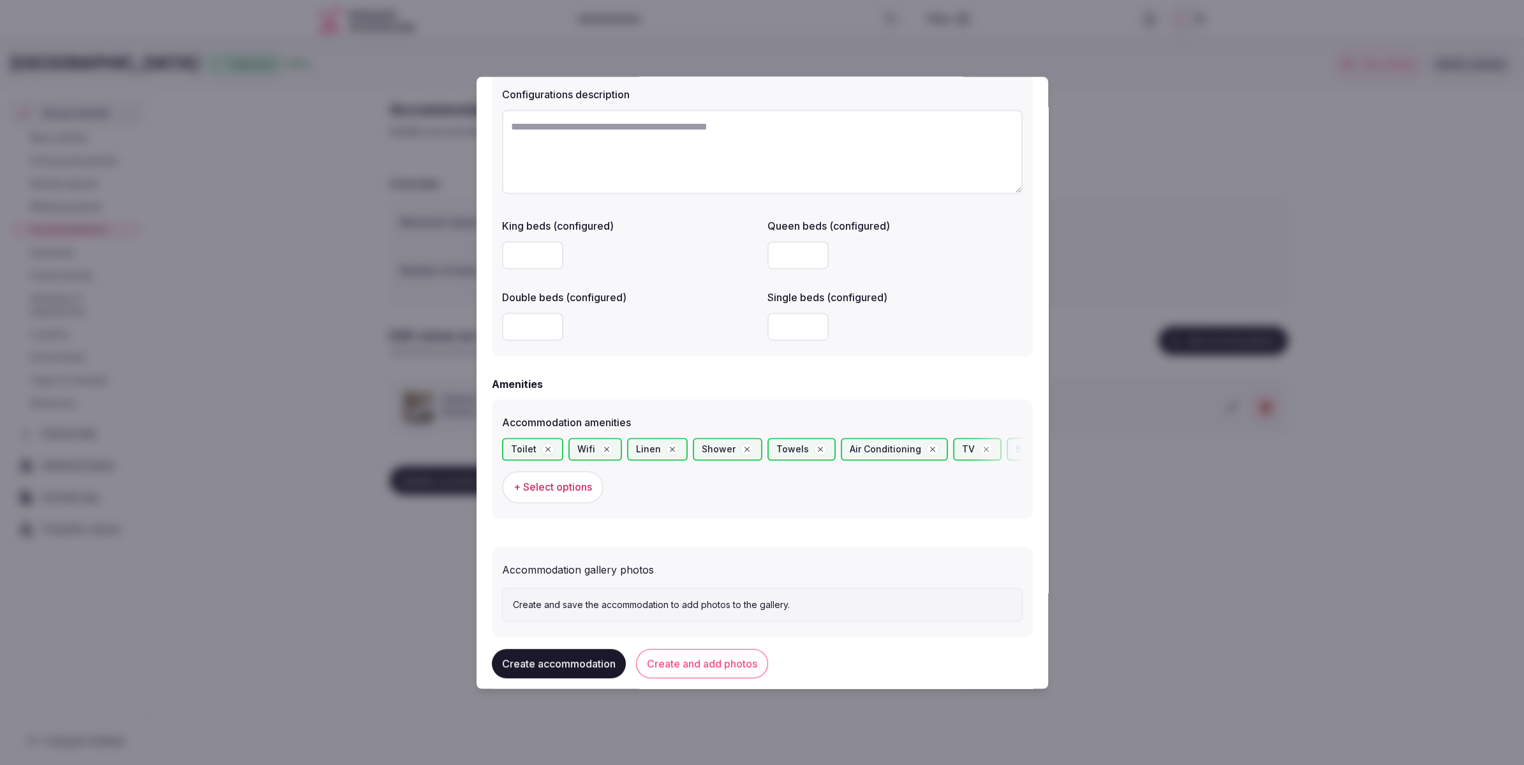
scroll to position [975, 0]
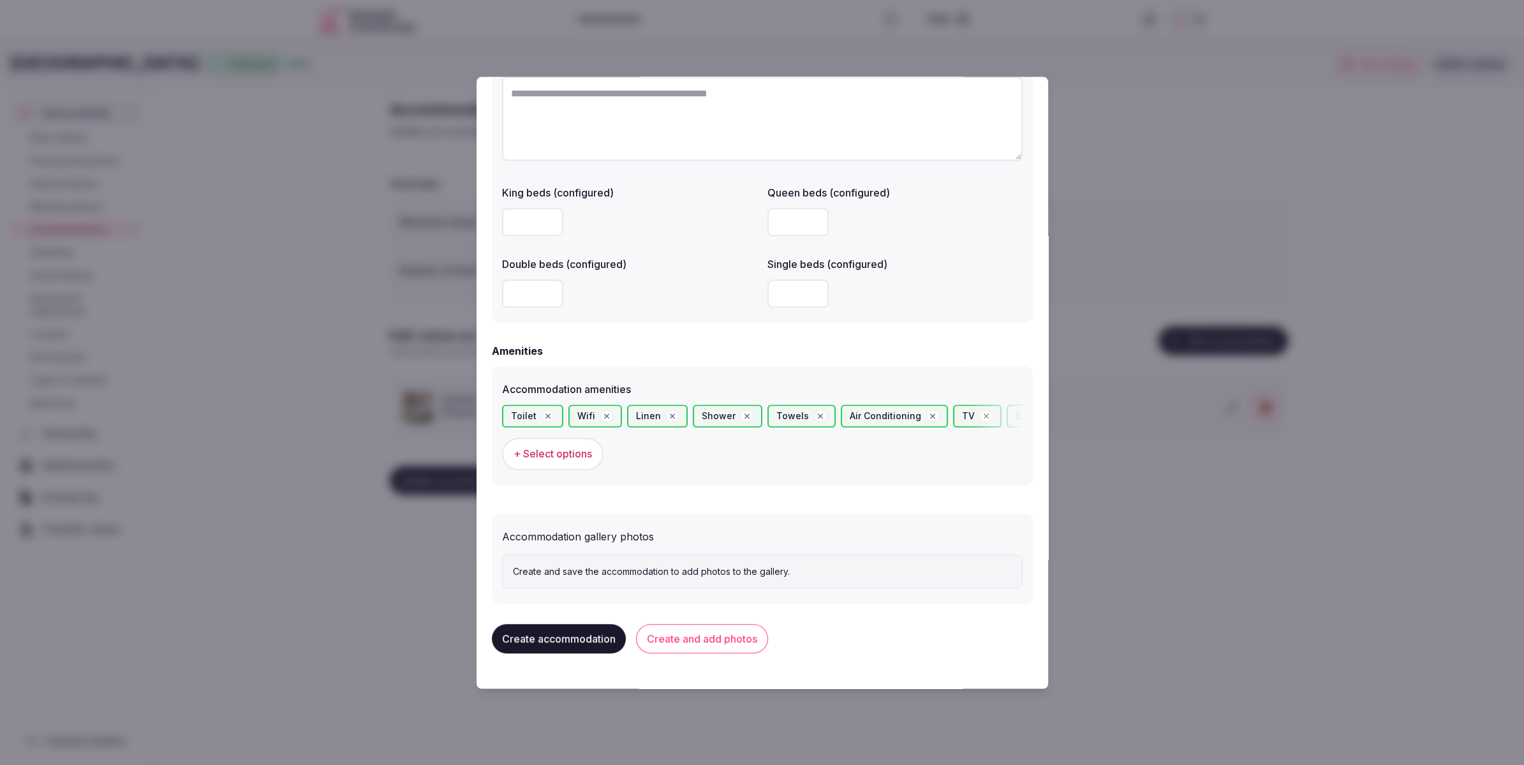
drag, startPoint x: 706, startPoint y: 642, endPoint x: 732, endPoint y: 588, distance: 59.6
click at [706, 641] on button "Create and add photos" at bounding box center [702, 639] width 132 height 29
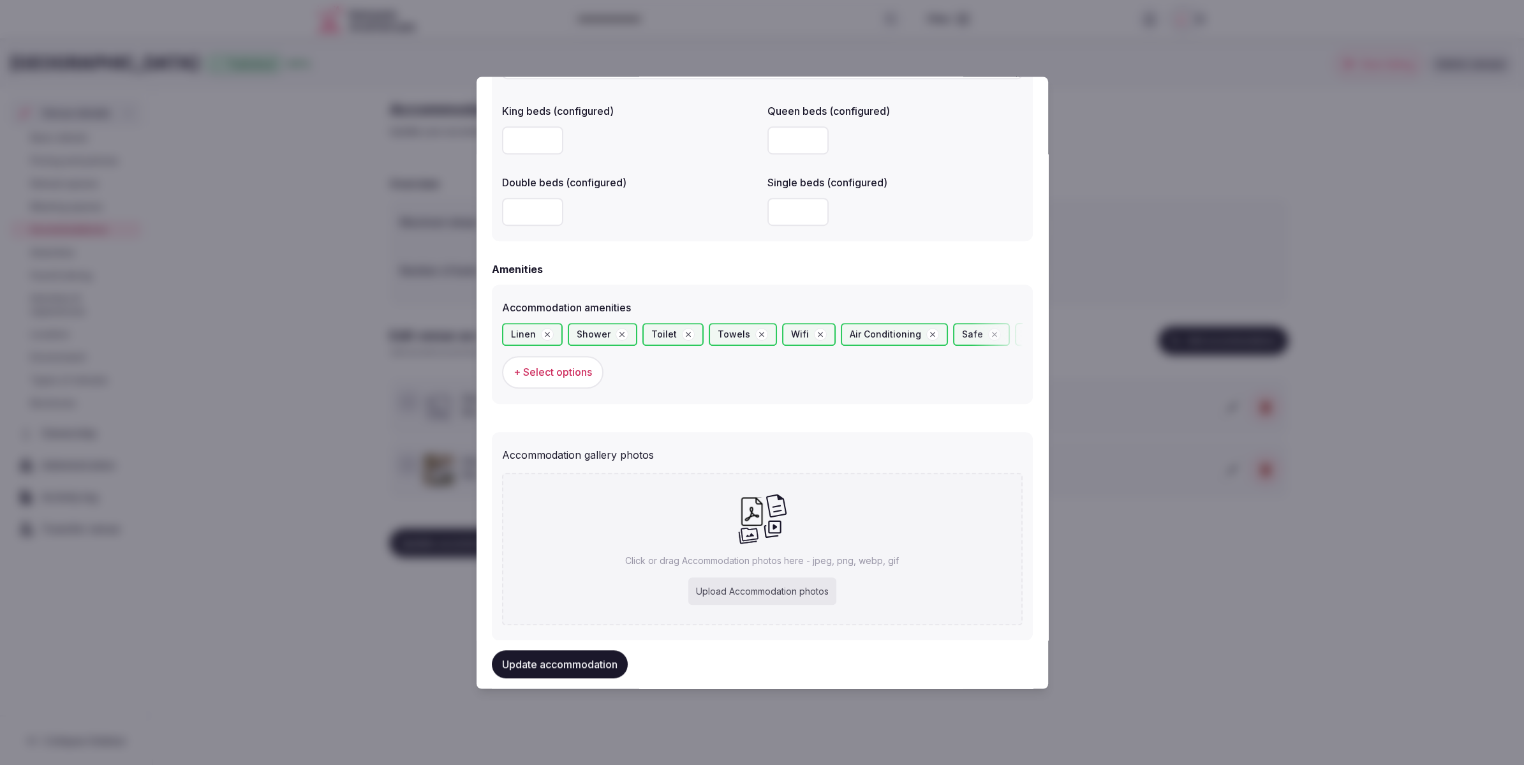
scroll to position [1083, 0]
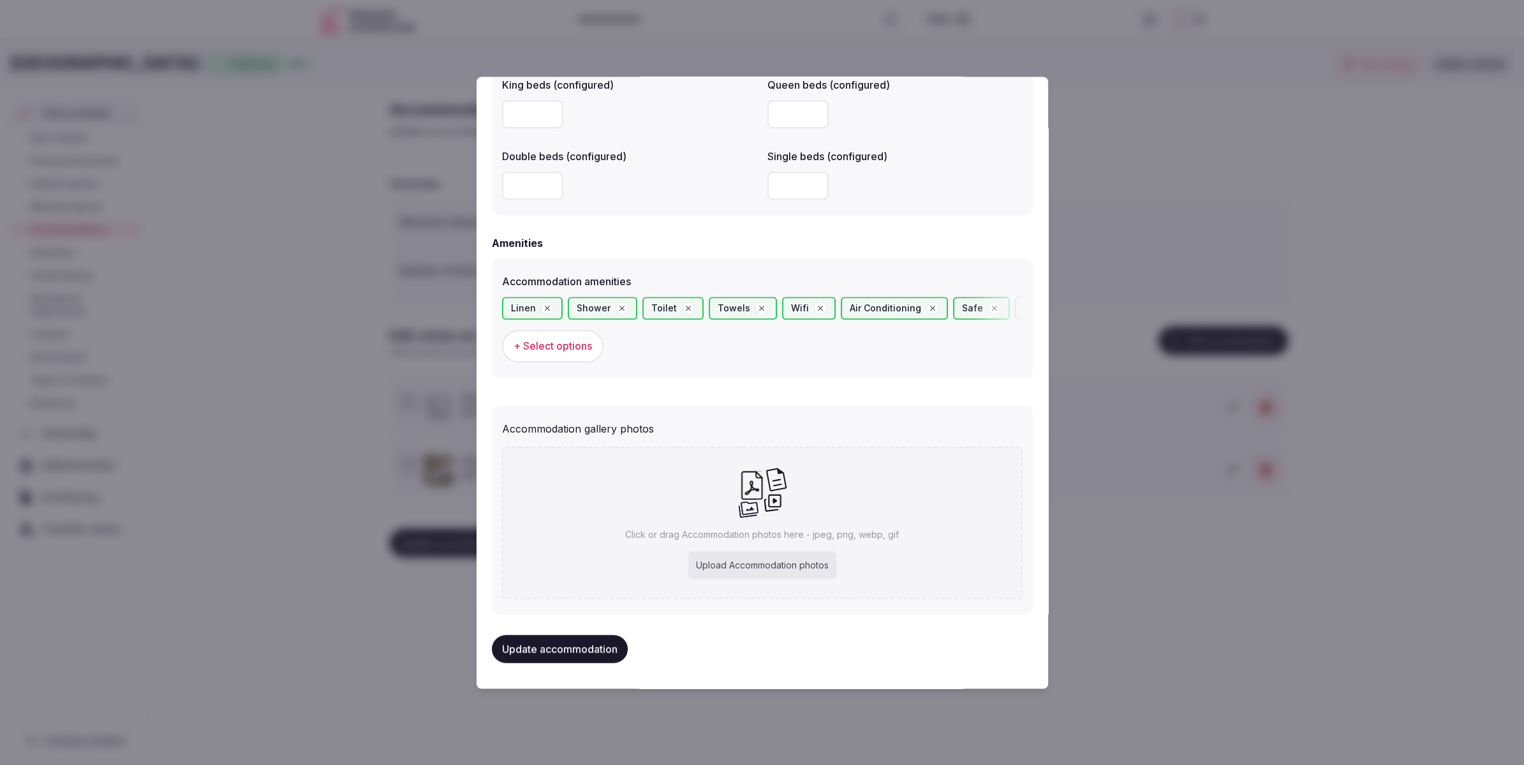
click at [759, 572] on div "Upload Accommodation photos" at bounding box center [762, 565] width 148 height 28
type input "**********"
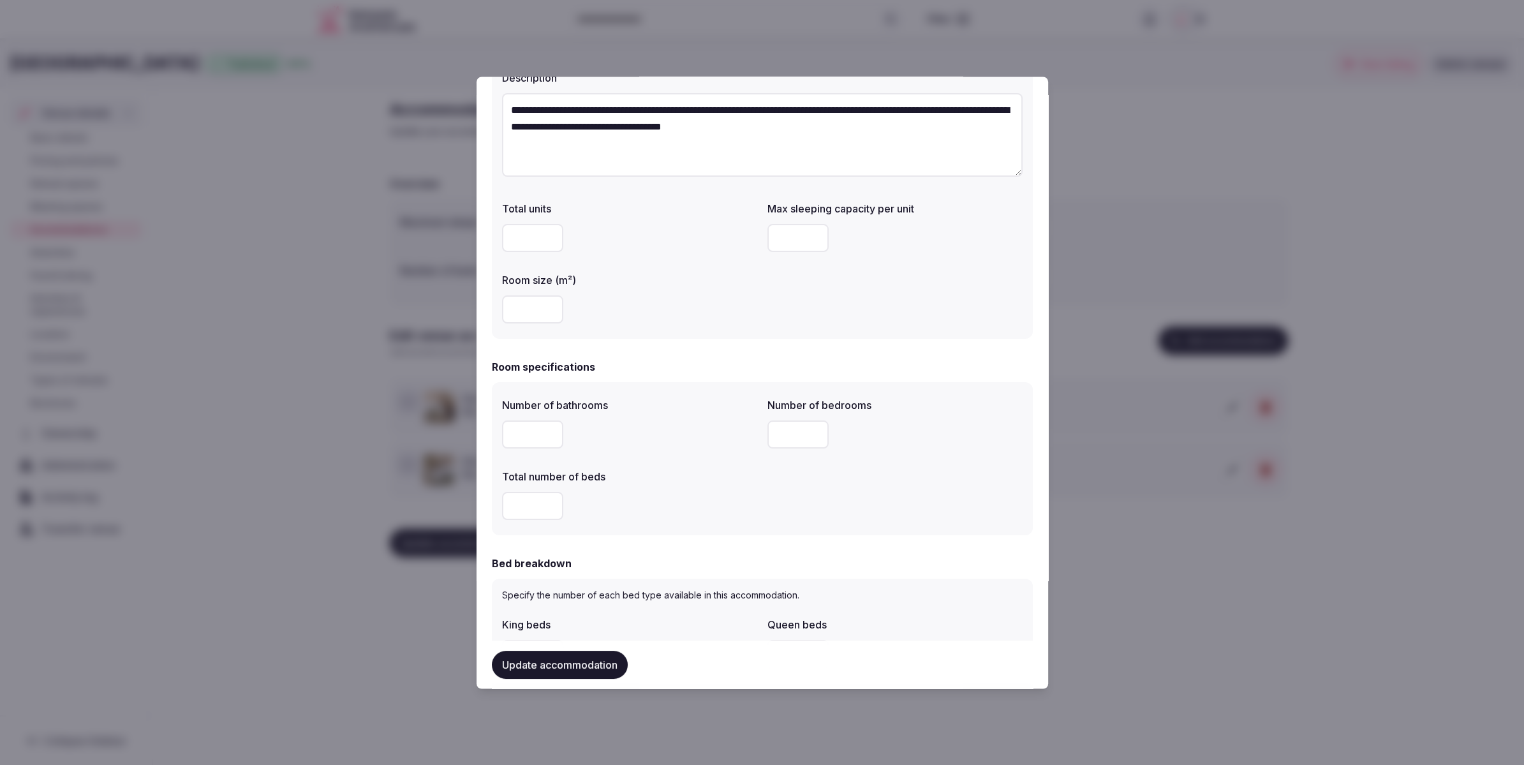
scroll to position [136, 0]
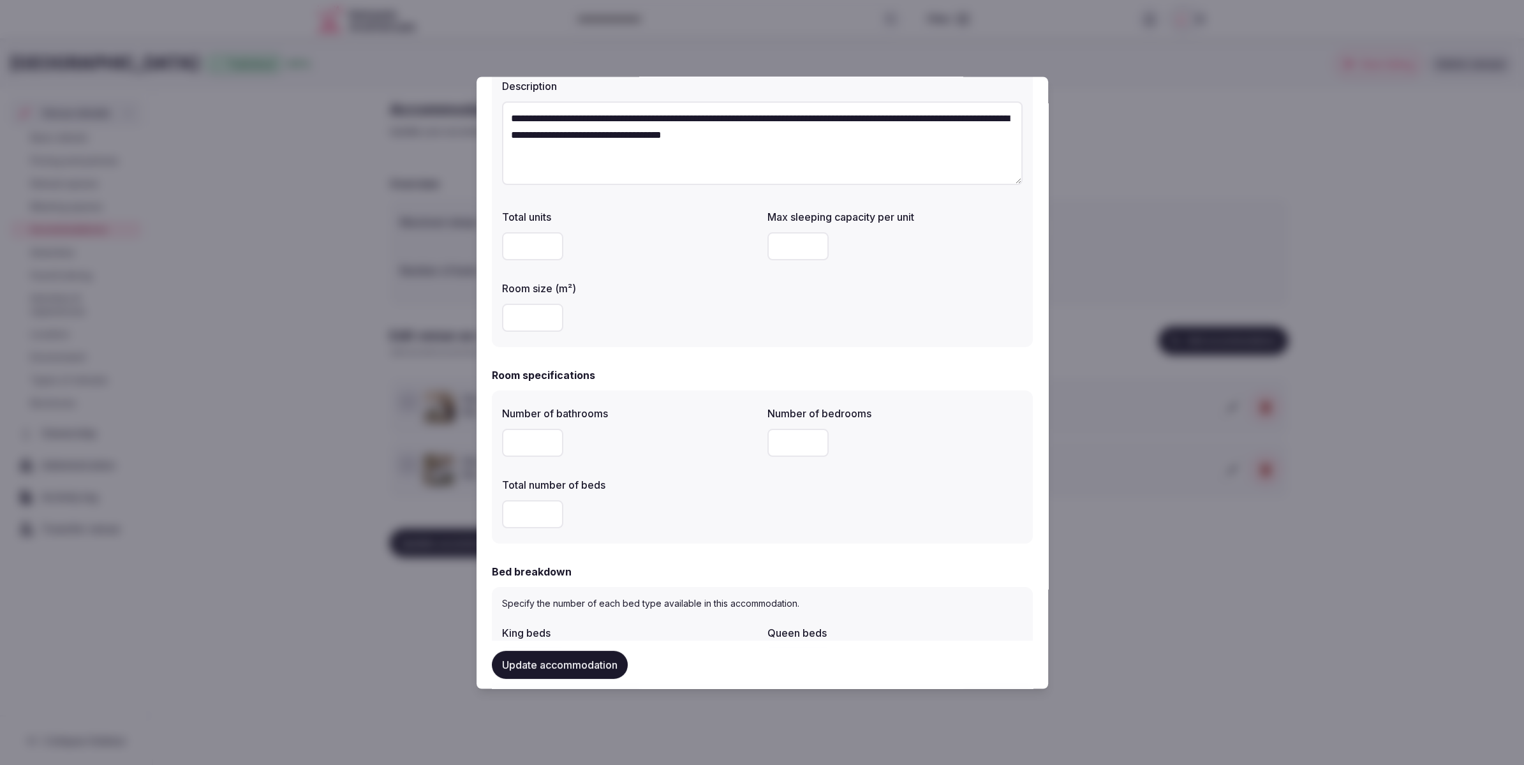
click at [535, 660] on button "Update accommodation" at bounding box center [560, 664] width 136 height 28
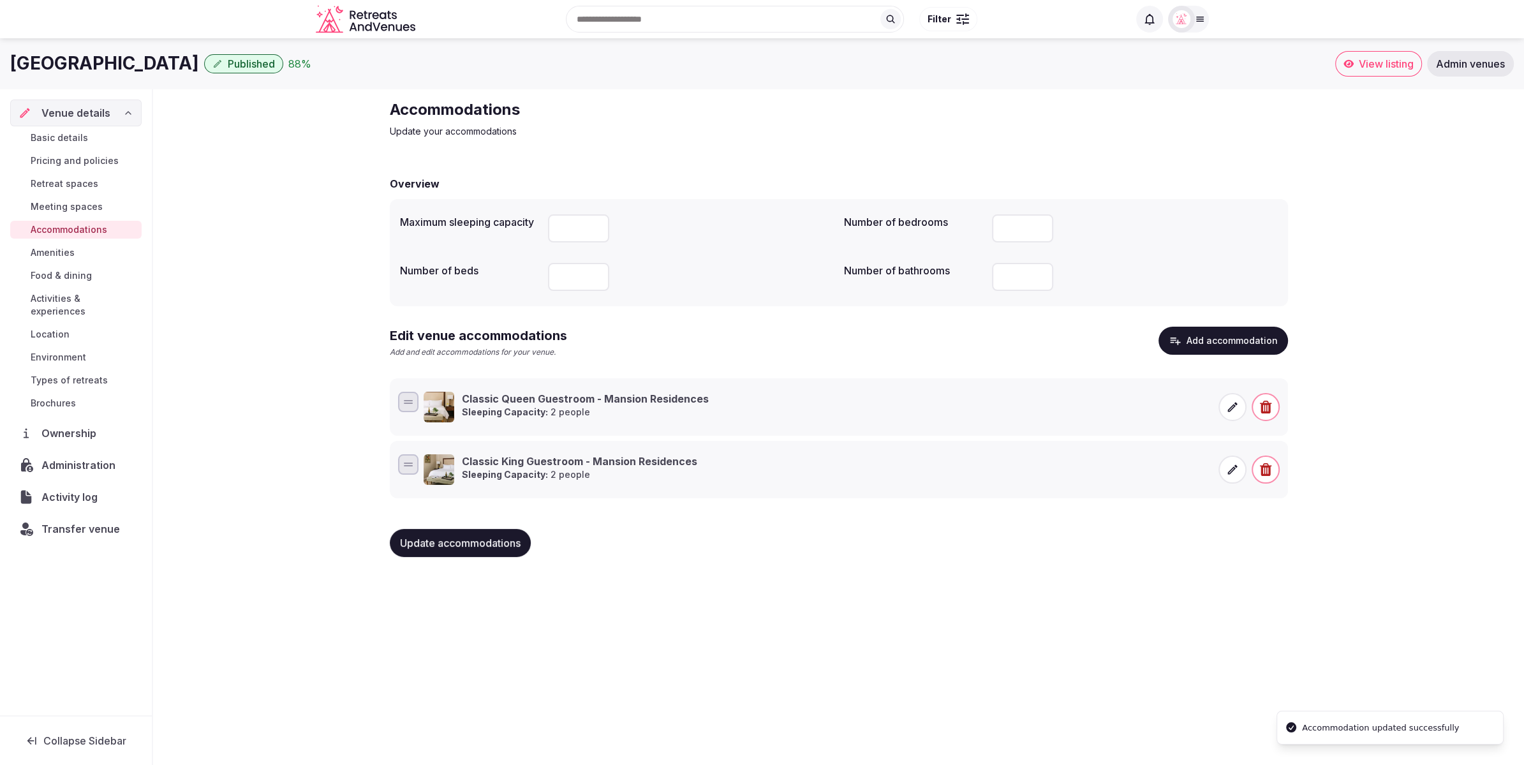
click at [1080, 616] on div "Silverado Resort and Spa Published 88 % View listing Admin venues Venue details…" at bounding box center [762, 397] width 1524 height 719
click at [1232, 342] on button "Add accommodation" at bounding box center [1224, 341] width 130 height 28
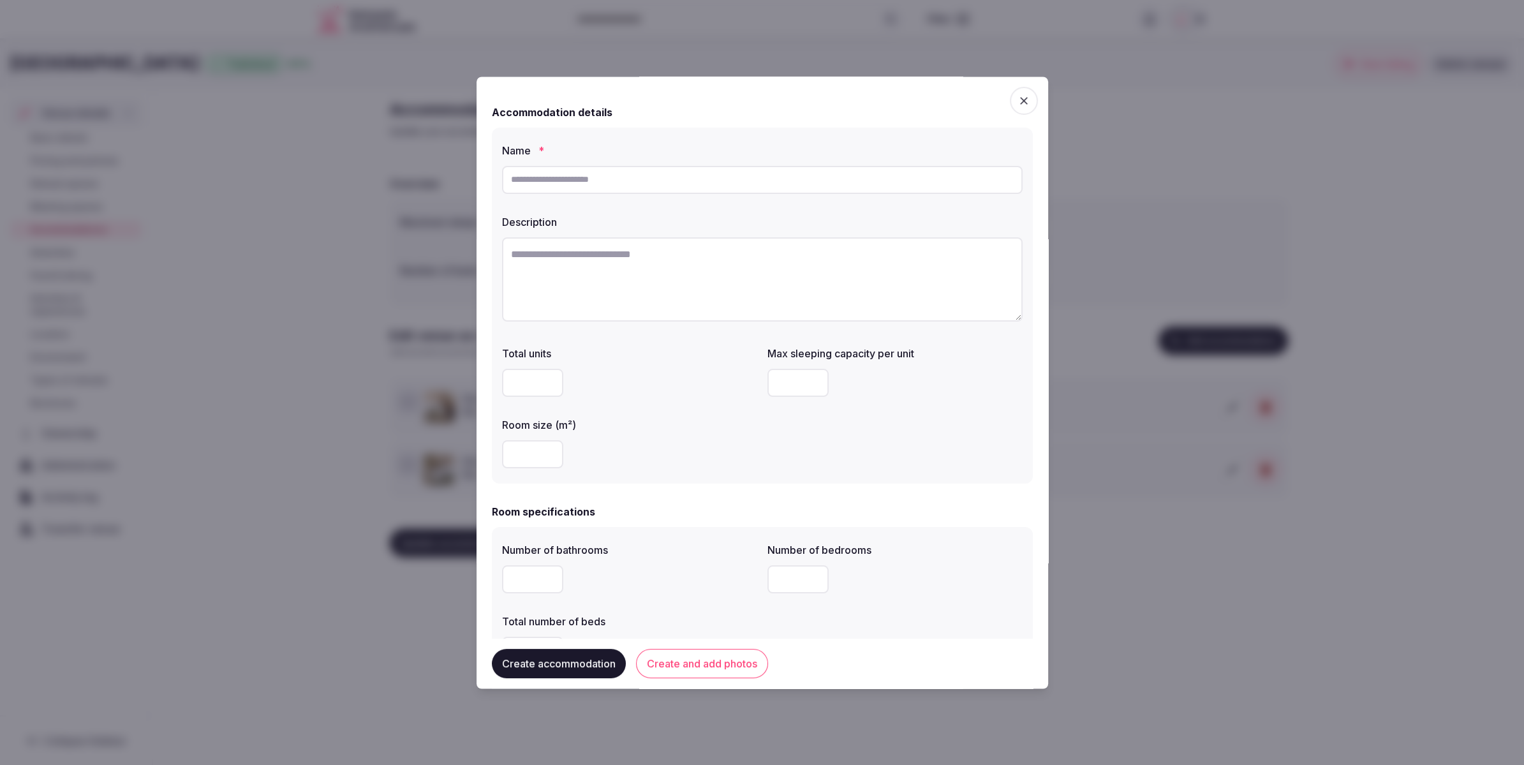
click at [630, 170] on input "text" at bounding box center [762, 180] width 521 height 28
paste input "**********"
type input "**********"
click at [725, 279] on textarea at bounding box center [762, 279] width 521 height 84
paste textarea "**********"
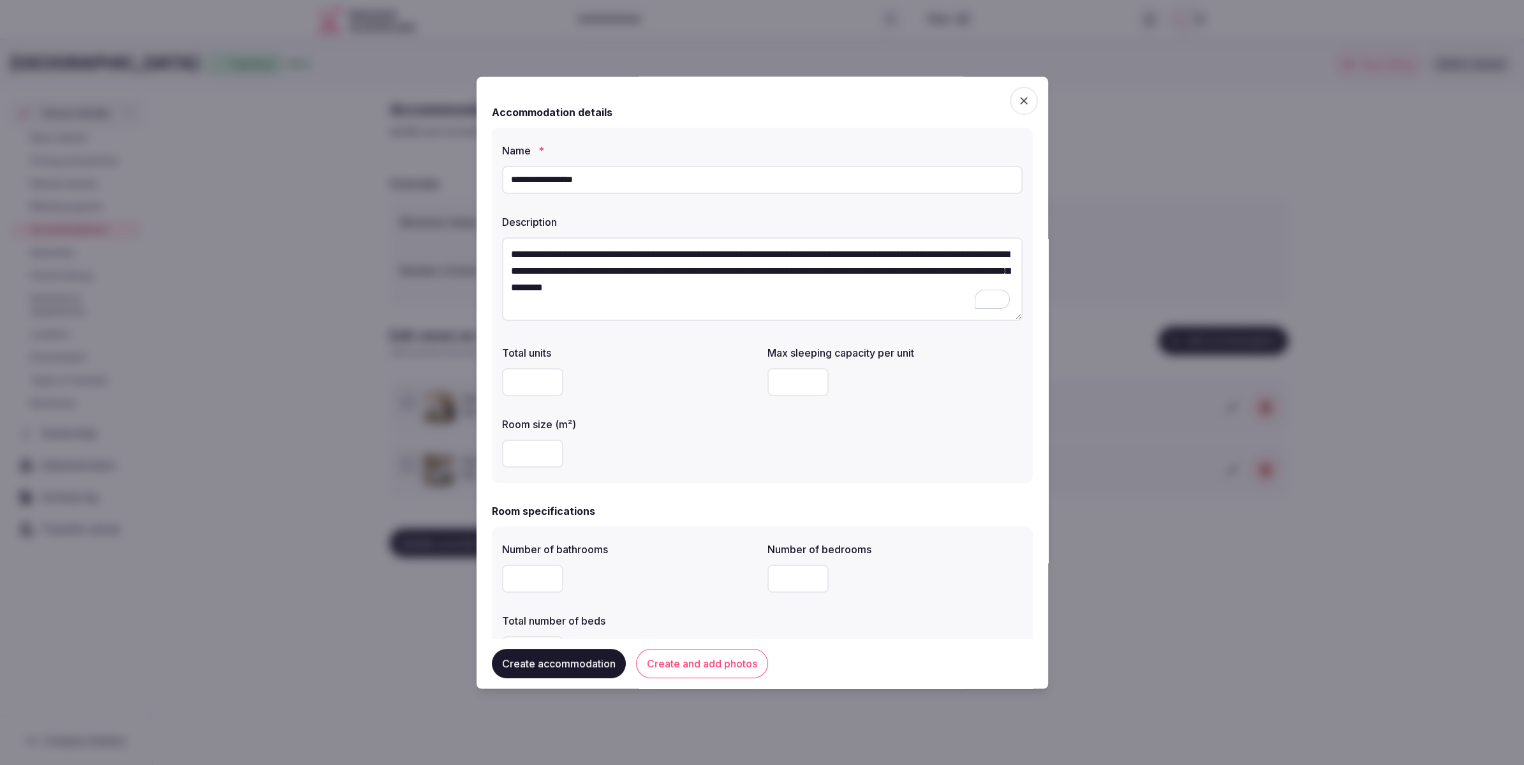
type textarea "**********"
click at [530, 447] on input "number" at bounding box center [532, 454] width 61 height 28
type input "**"
click at [703, 446] on div "**" at bounding box center [629, 454] width 255 height 28
click at [786, 385] on input "number" at bounding box center [797, 383] width 61 height 28
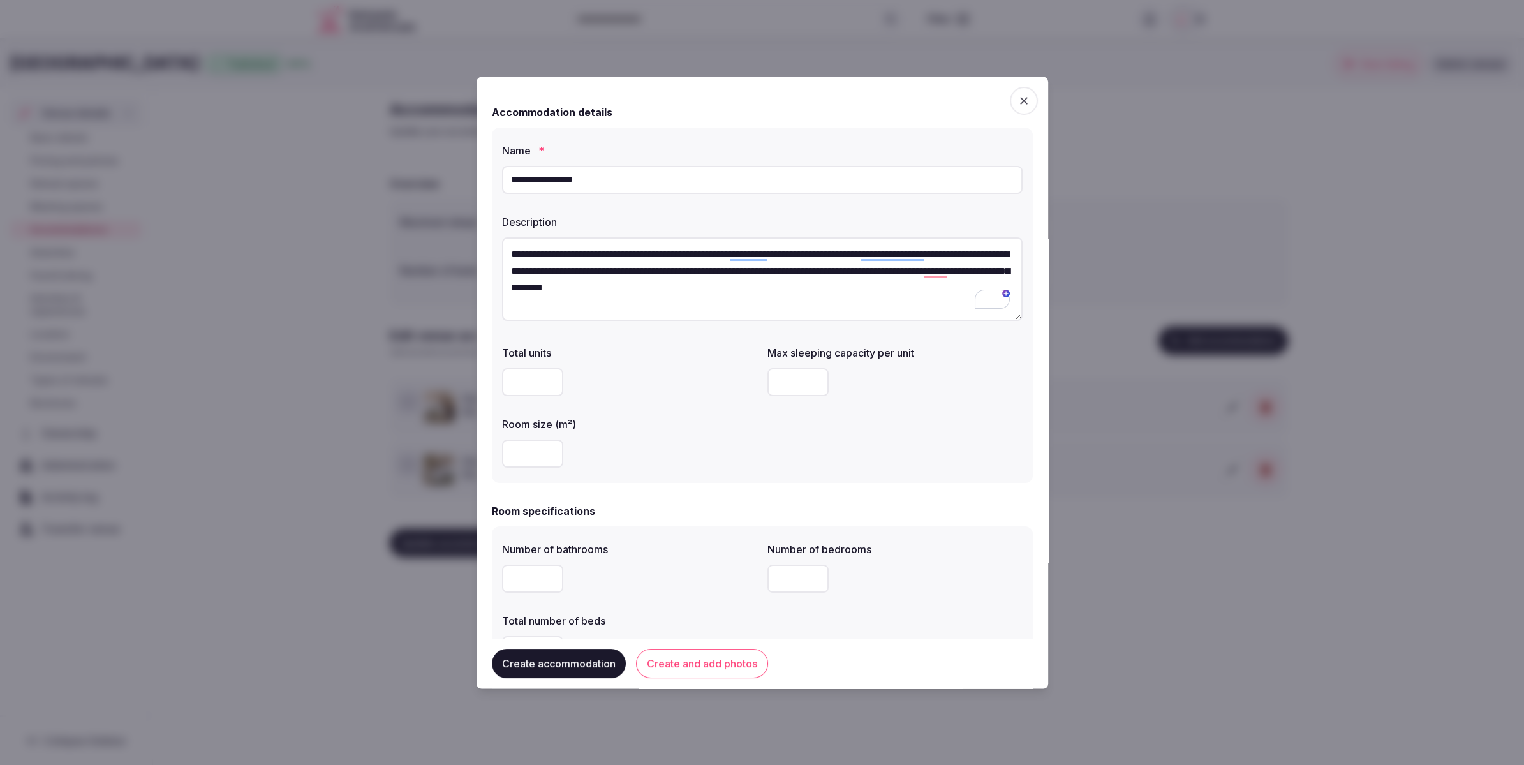
drag, startPoint x: 767, startPoint y: 382, endPoint x: 757, endPoint y: 382, distance: 10.8
click at [757, 382] on div "Total units Max sleeping capacity per unit ** Room size (m²) **" at bounding box center [762, 407] width 521 height 133
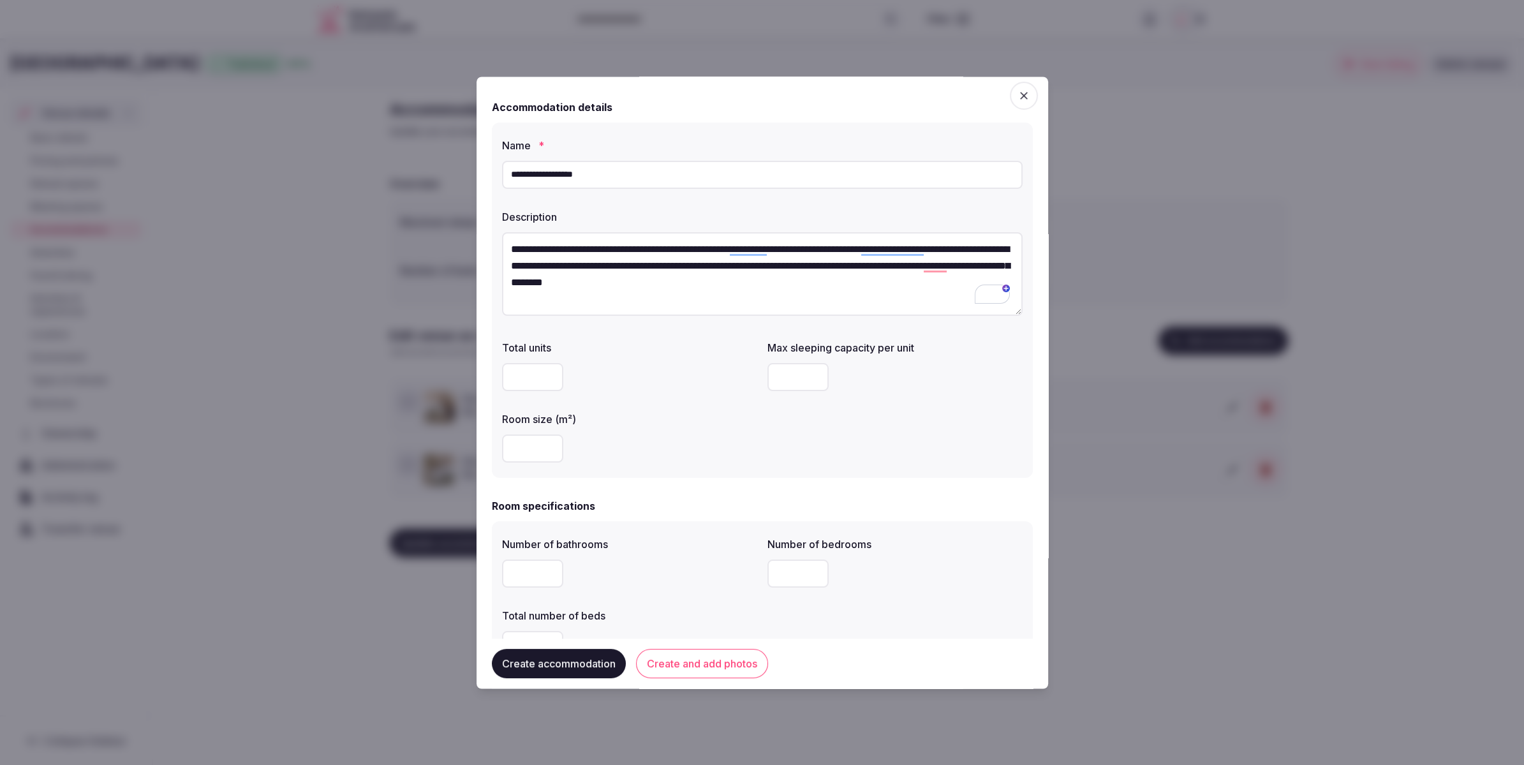
type input "*"
click at [701, 399] on div "Total units Max sleeping capacity per unit * Room size (m²) **" at bounding box center [762, 402] width 521 height 133
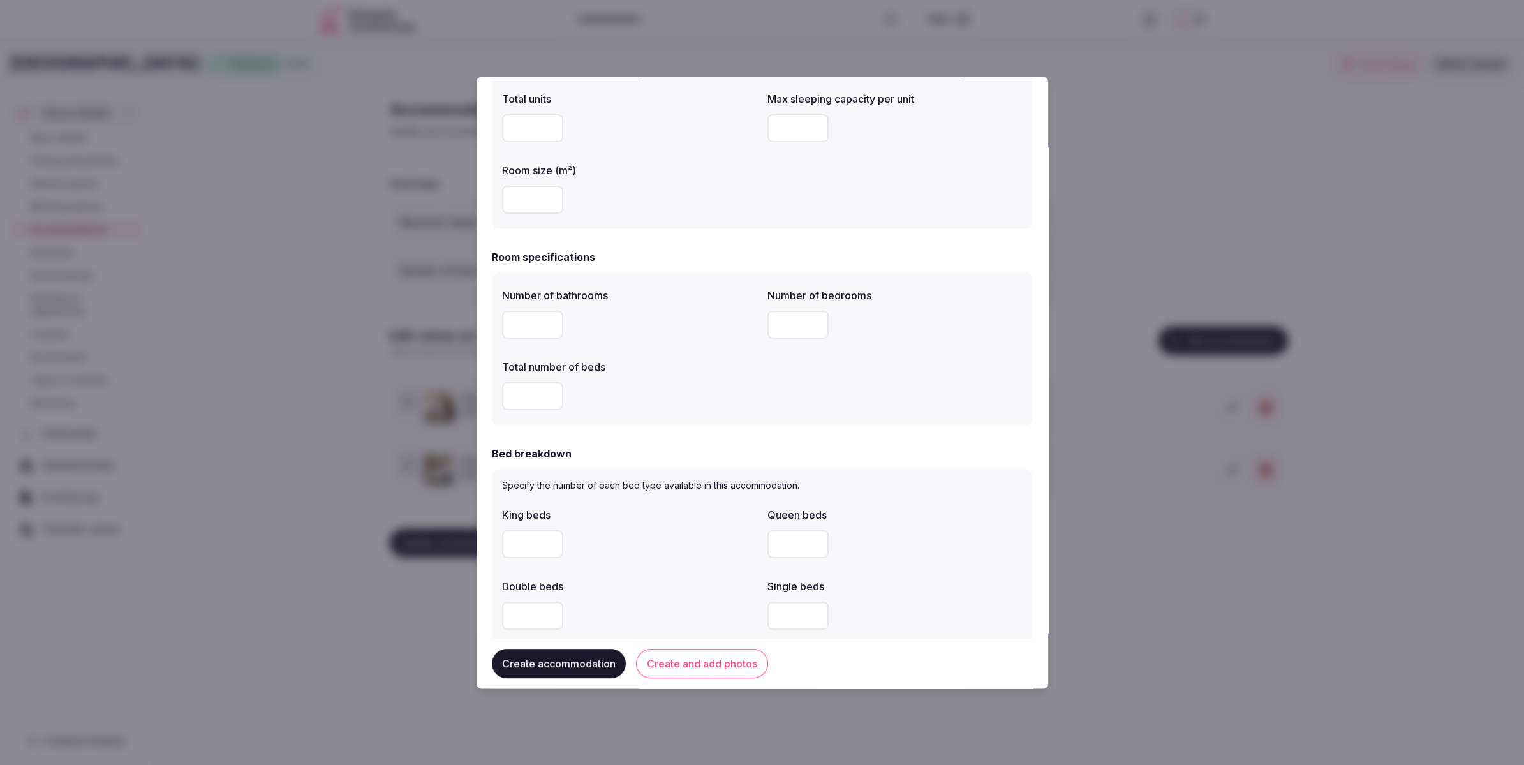
scroll to position [256, 0]
click at [531, 327] on input "number" at bounding box center [532, 323] width 61 height 28
type input "*"
click at [528, 396] on input "number" at bounding box center [532, 394] width 61 height 28
type input "*"
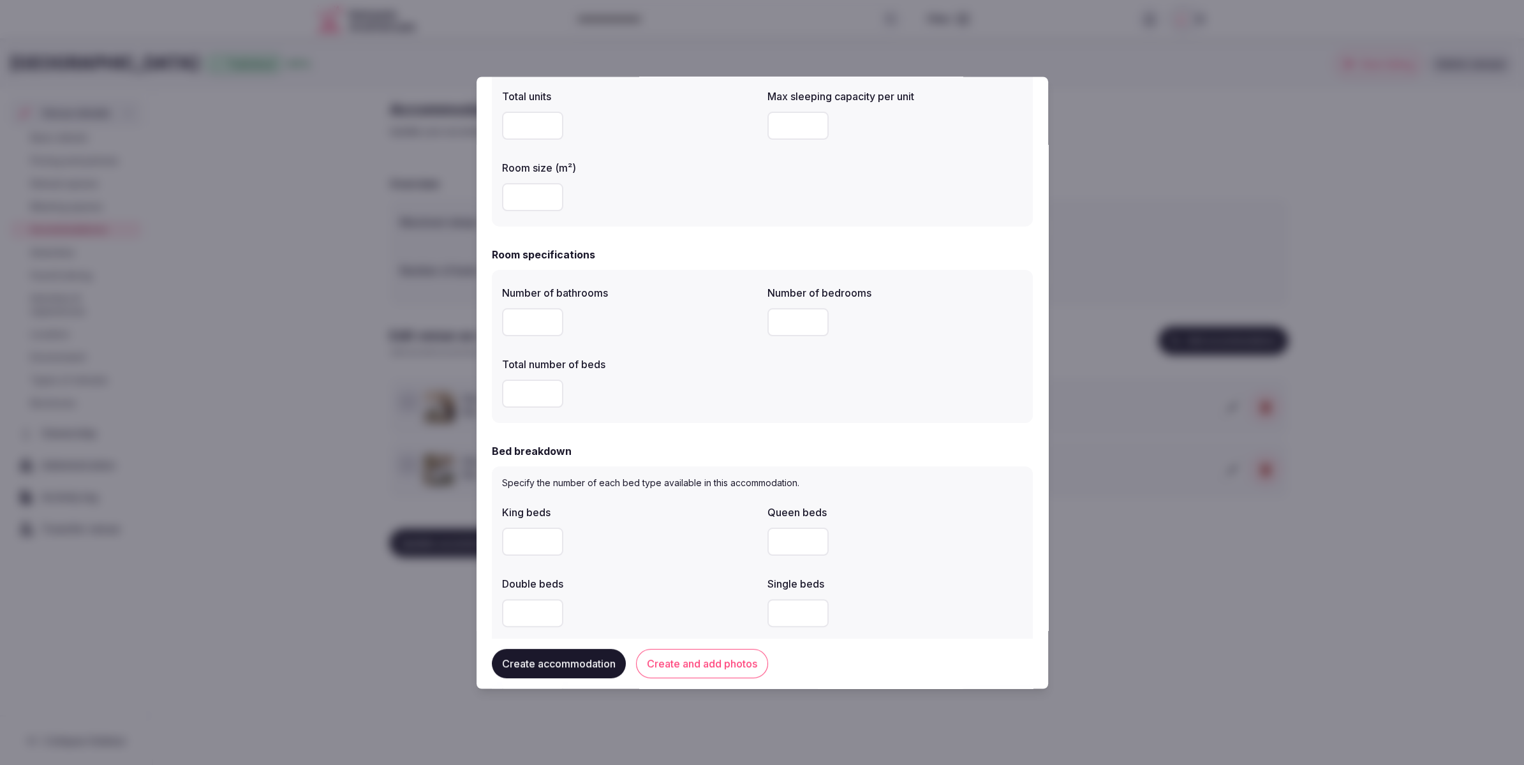
click at [806, 313] on input "number" at bounding box center [797, 323] width 61 height 28
type input "*"
click at [703, 375] on div "*" at bounding box center [629, 394] width 255 height 38
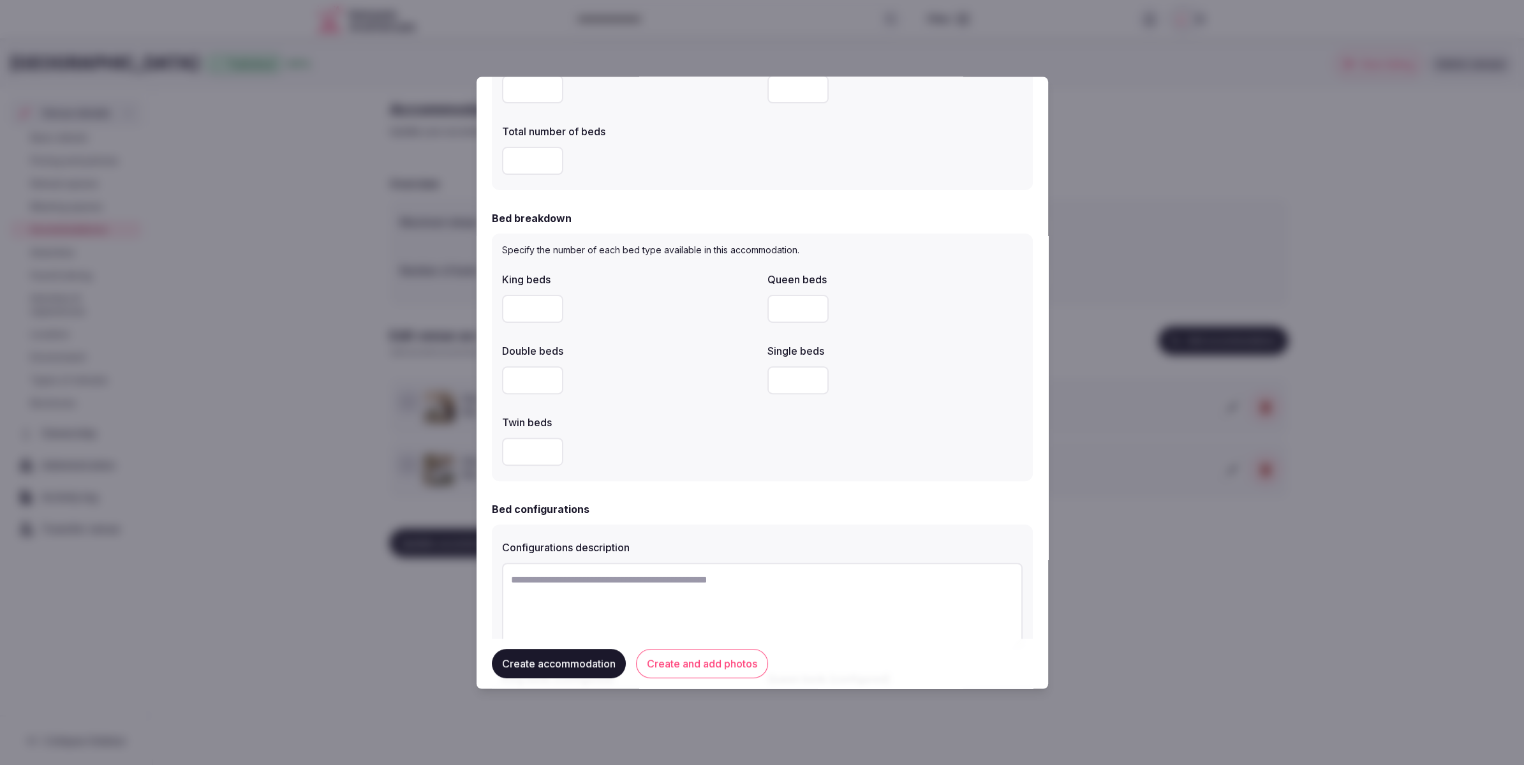
scroll to position [493, 0]
click at [521, 304] on input "number" at bounding box center [532, 306] width 61 height 28
type input "*"
click at [690, 358] on div at bounding box center [629, 377] width 255 height 38
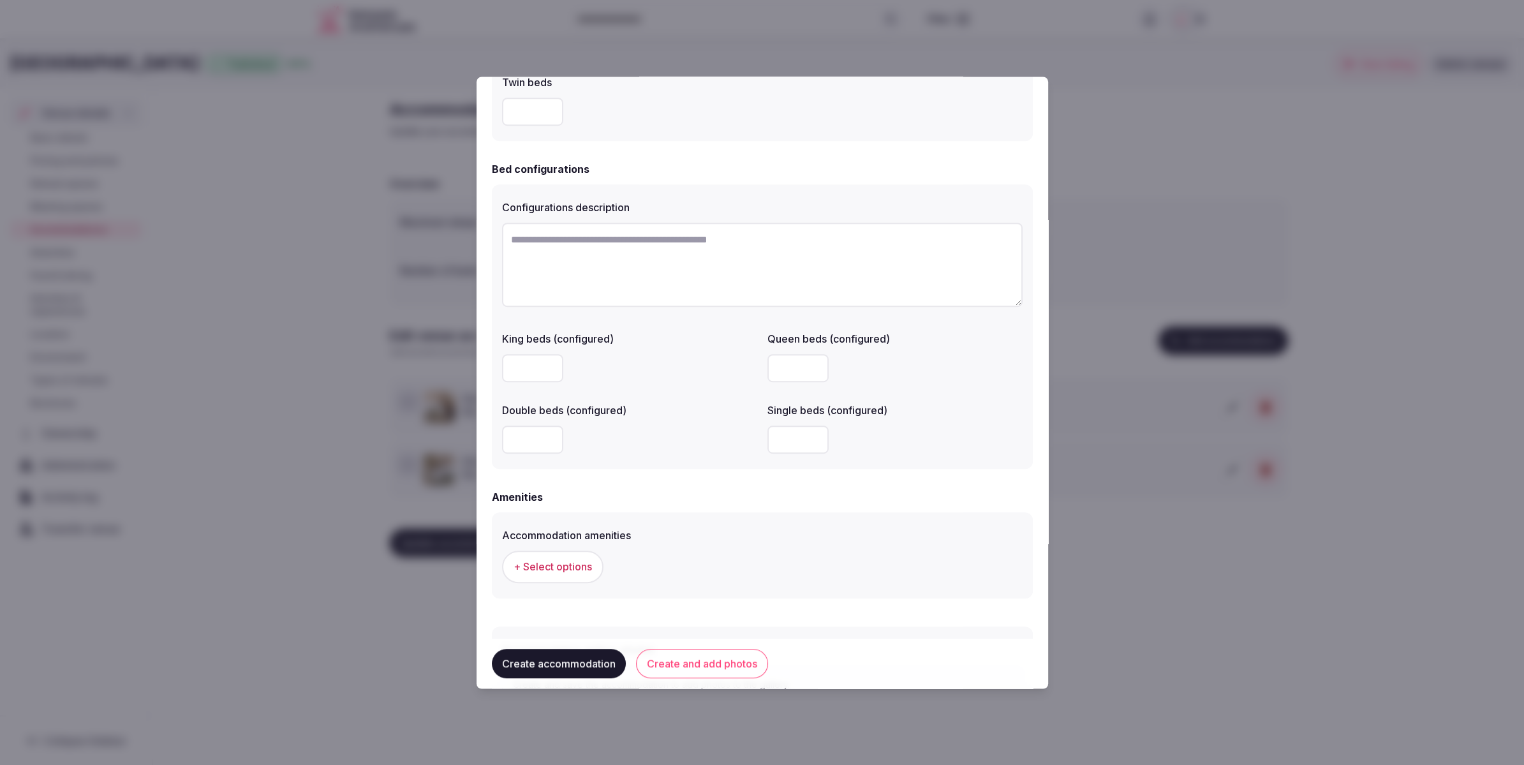
scroll to position [942, 0]
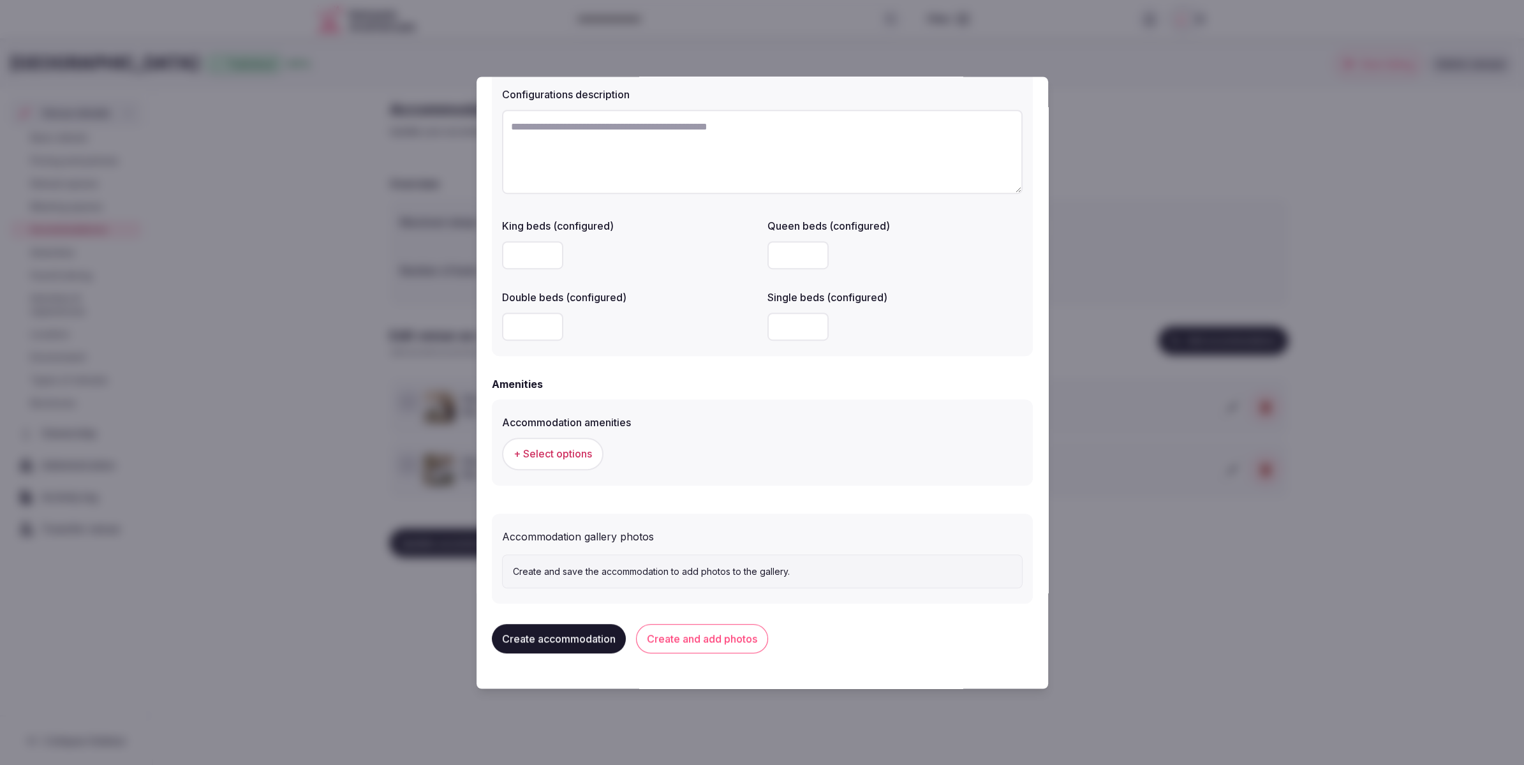
click at [570, 450] on span "+ Select options" at bounding box center [553, 454] width 78 height 14
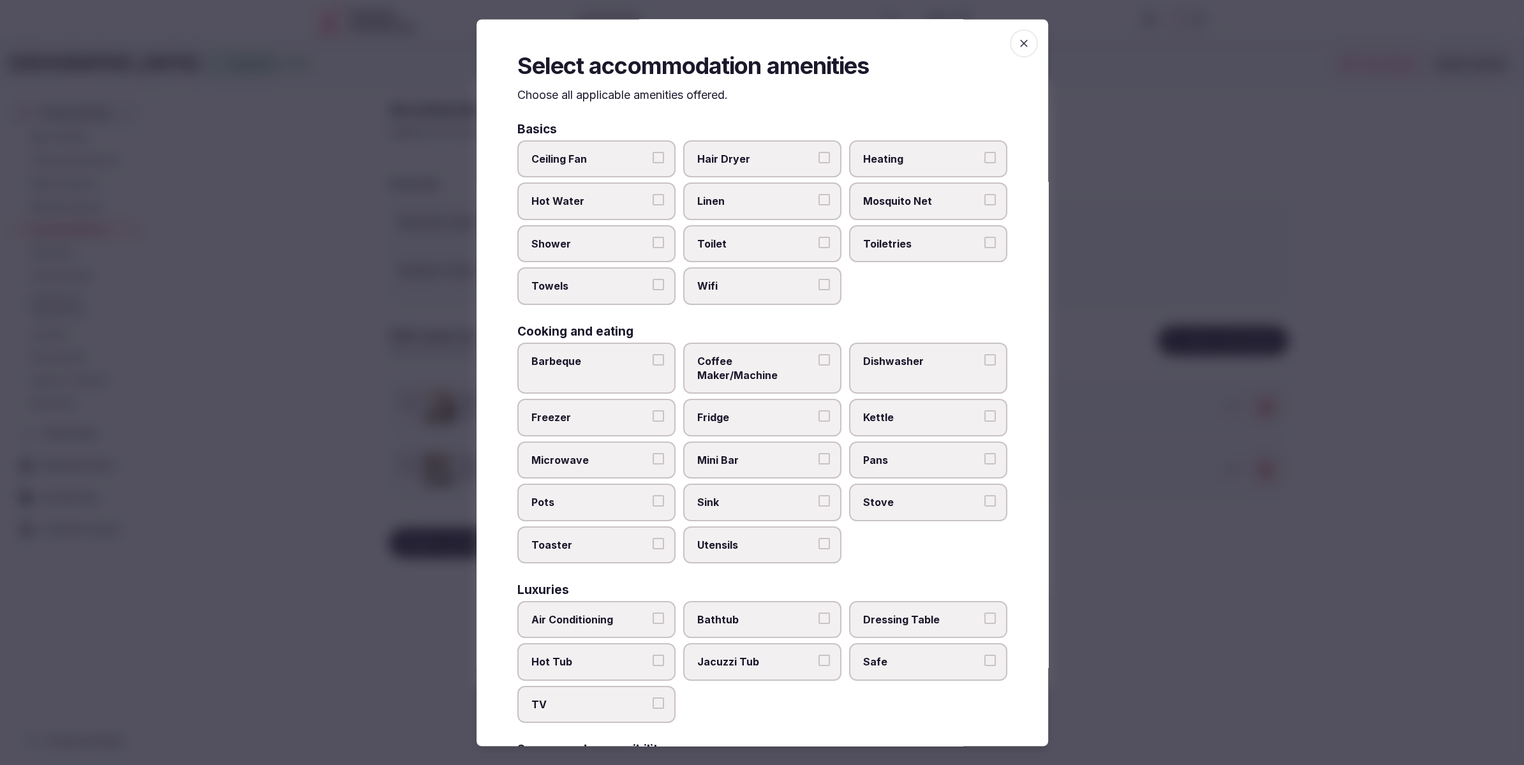
click at [774, 290] on span "Wifi" at bounding box center [755, 286] width 117 height 14
click at [819, 290] on button "Wifi" at bounding box center [824, 284] width 11 height 11
click at [762, 244] on span "Toilet" at bounding box center [755, 244] width 117 height 14
click at [819, 244] on button "Toilet" at bounding box center [824, 242] width 11 height 11
click at [755, 209] on label "Linen" at bounding box center [762, 201] width 158 height 37
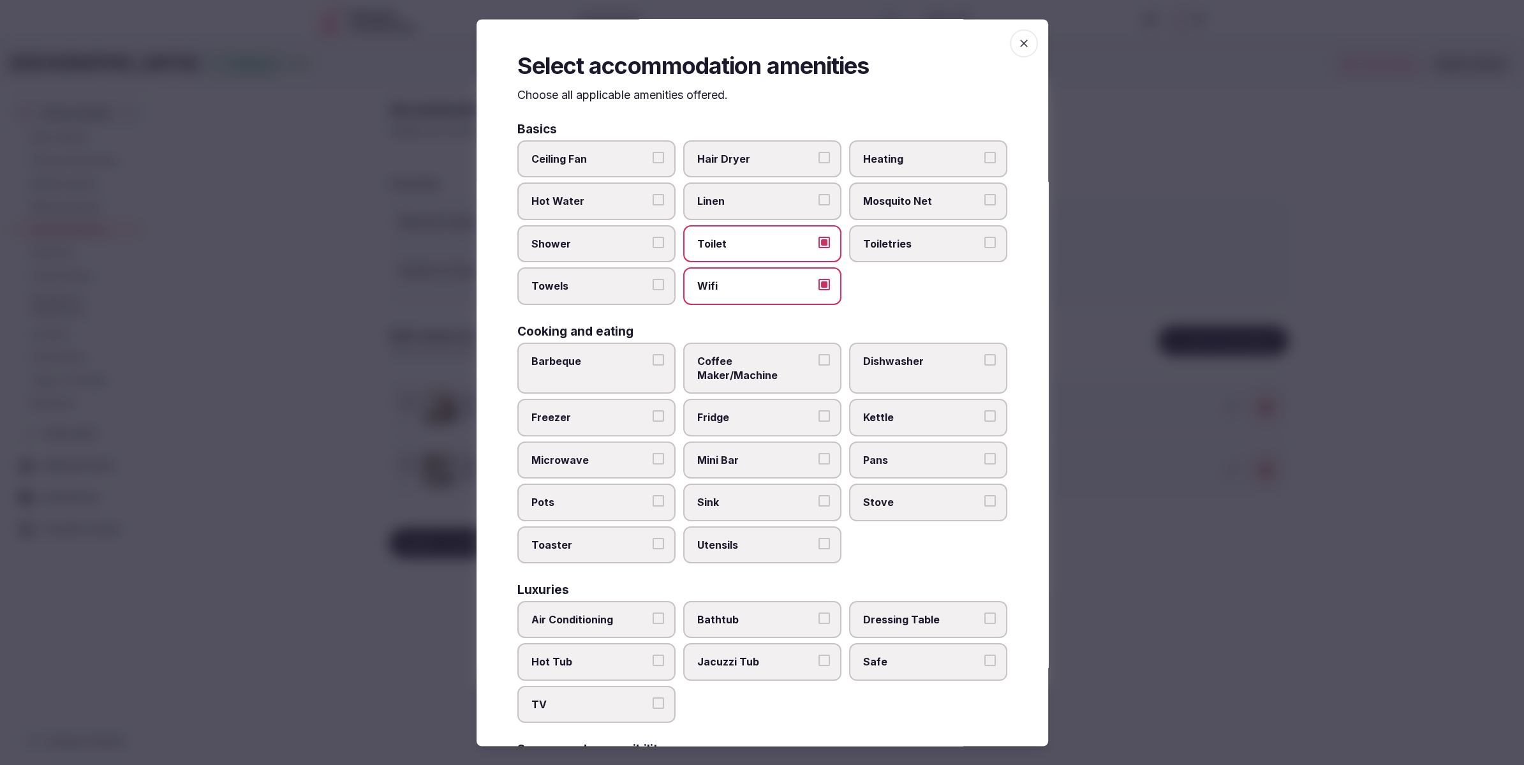
click at [819, 206] on button "Linen" at bounding box center [824, 200] width 11 height 11
click at [739, 207] on span "Linen" at bounding box center [755, 202] width 117 height 14
click at [819, 206] on button "Linen" at bounding box center [824, 200] width 11 height 11
click at [739, 207] on span "Linen" at bounding box center [755, 202] width 117 height 14
click at [819, 206] on button "Linen" at bounding box center [824, 200] width 11 height 11
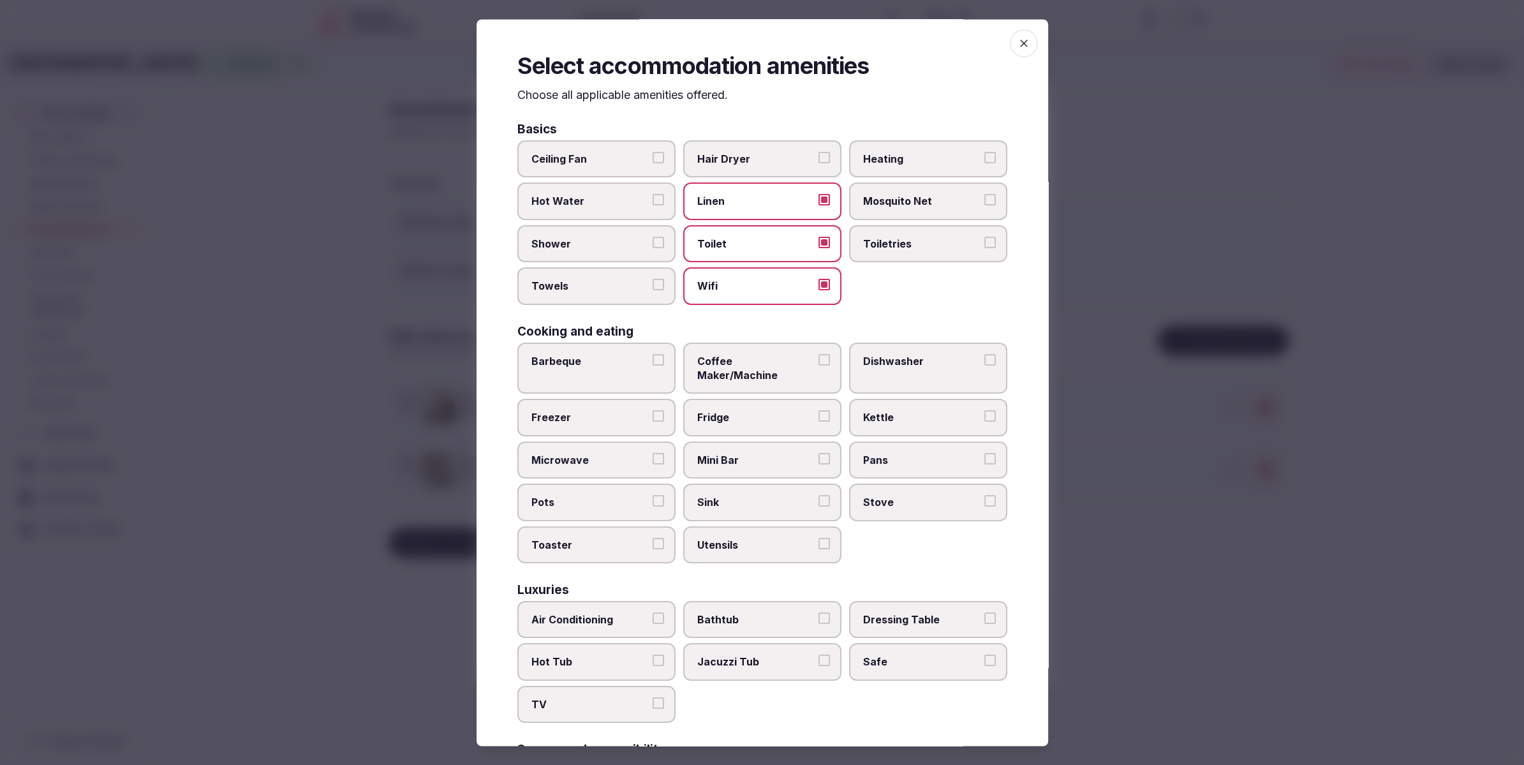
drag, startPoint x: 588, startPoint y: 247, endPoint x: 586, endPoint y: 272, distance: 25.6
click at [588, 248] on span "Shower" at bounding box center [589, 244] width 117 height 14
click at [653, 248] on button "Shower" at bounding box center [658, 242] width 11 height 11
click at [586, 272] on label "Towels" at bounding box center [596, 286] width 158 height 37
click at [653, 279] on button "Towels" at bounding box center [658, 284] width 11 height 11
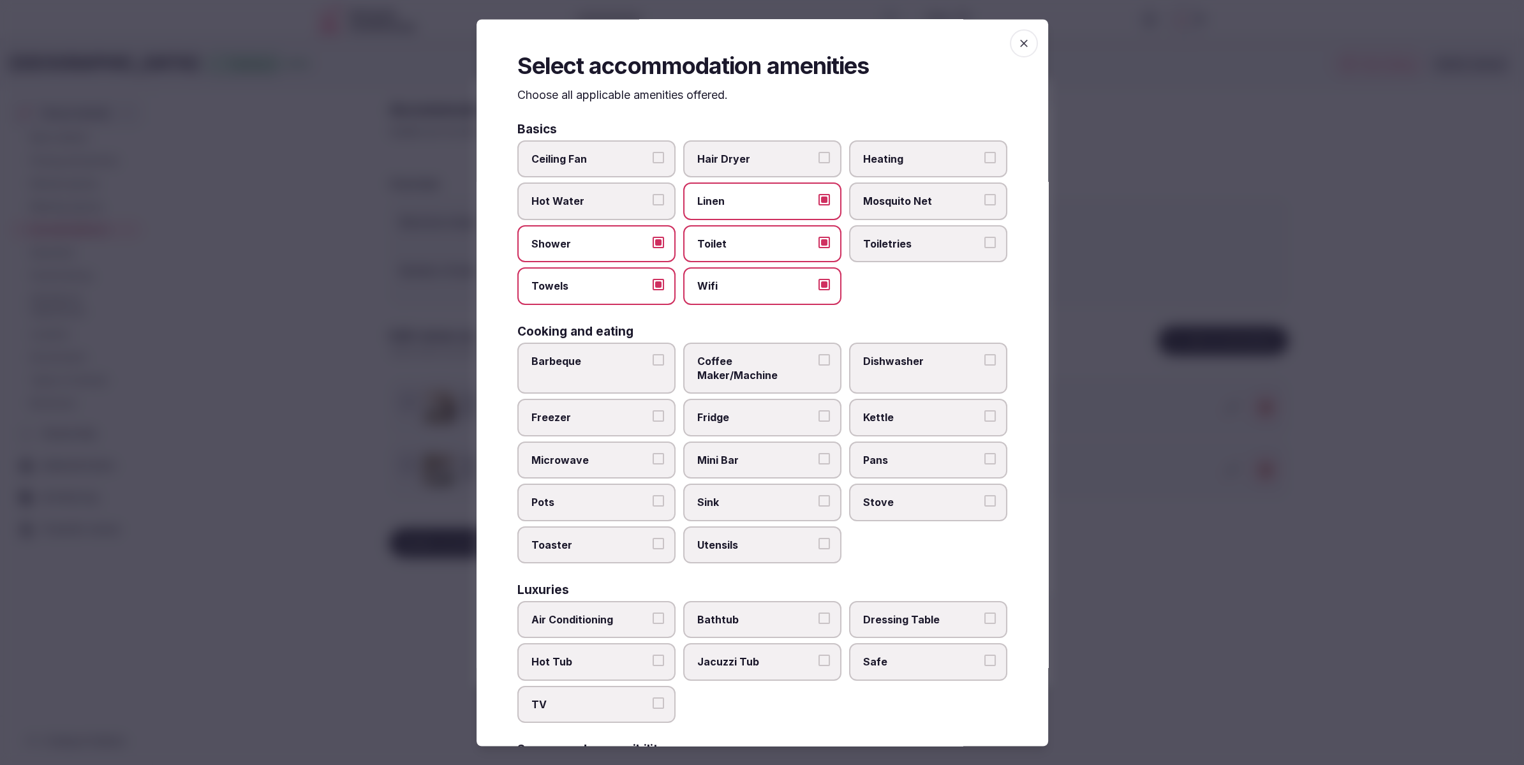
click at [877, 251] on label "Toiletries" at bounding box center [928, 243] width 158 height 37
click at [984, 248] on button "Toiletries" at bounding box center [989, 242] width 11 height 11
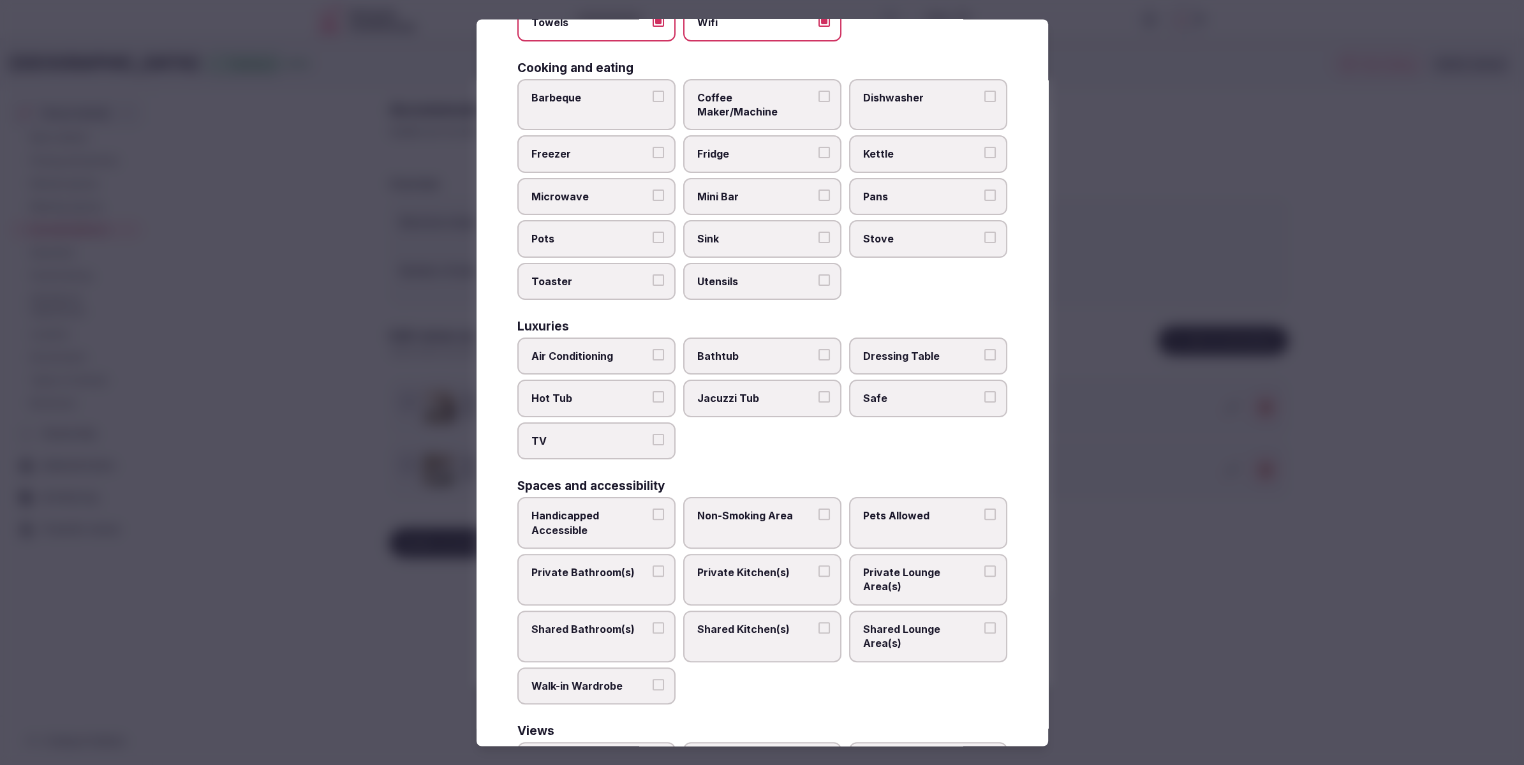
scroll to position [275, 0]
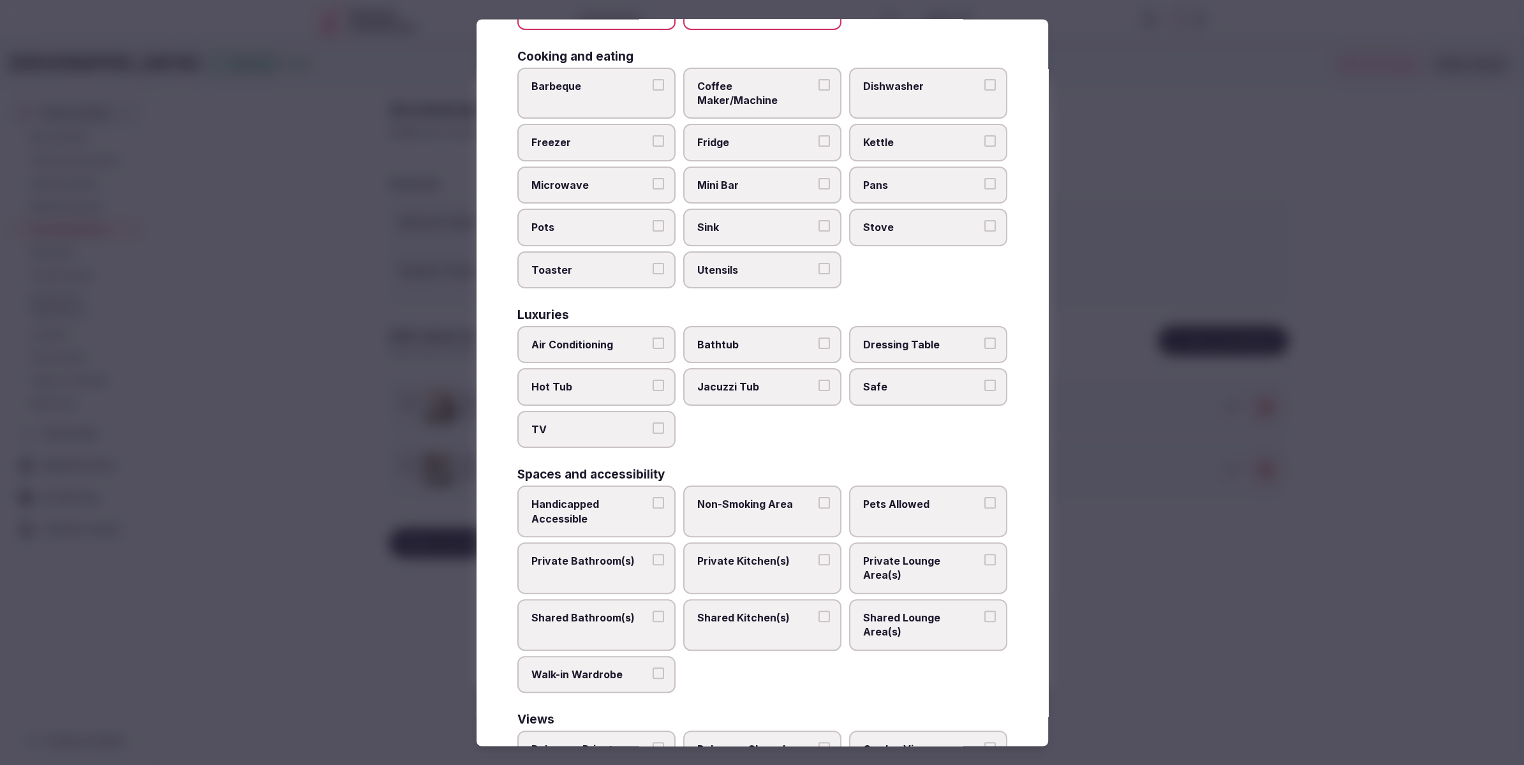
click at [596, 337] on span "Air Conditioning" at bounding box center [589, 344] width 117 height 14
click at [653, 337] on button "Air Conditioning" at bounding box center [658, 342] width 11 height 11
click at [591, 422] on span "TV" at bounding box center [589, 429] width 117 height 14
click at [653, 422] on button "TV" at bounding box center [658, 427] width 11 height 11
click at [929, 379] on label "Safe" at bounding box center [928, 387] width 158 height 37
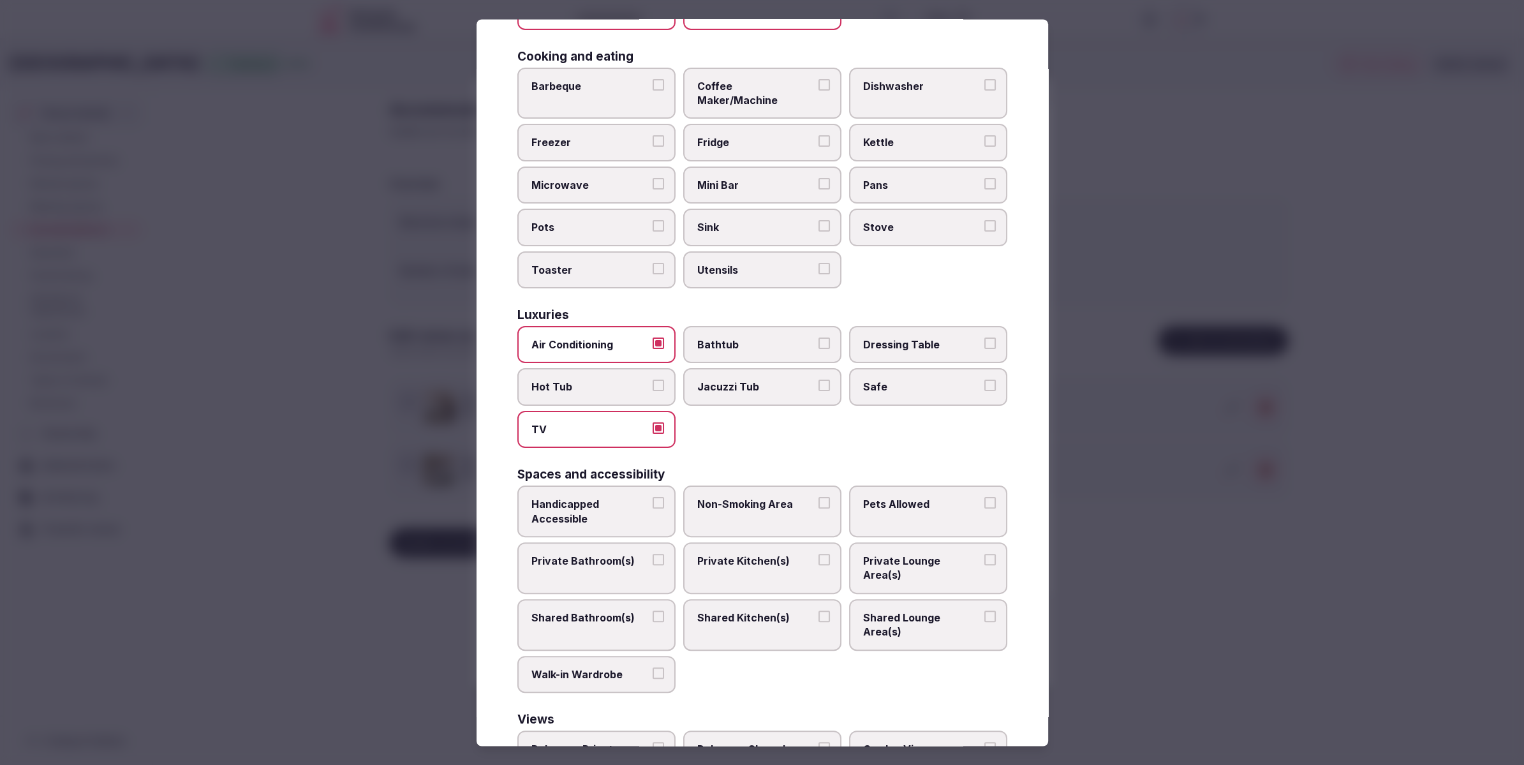
click at [984, 380] on button "Safe" at bounding box center [989, 385] width 11 height 11
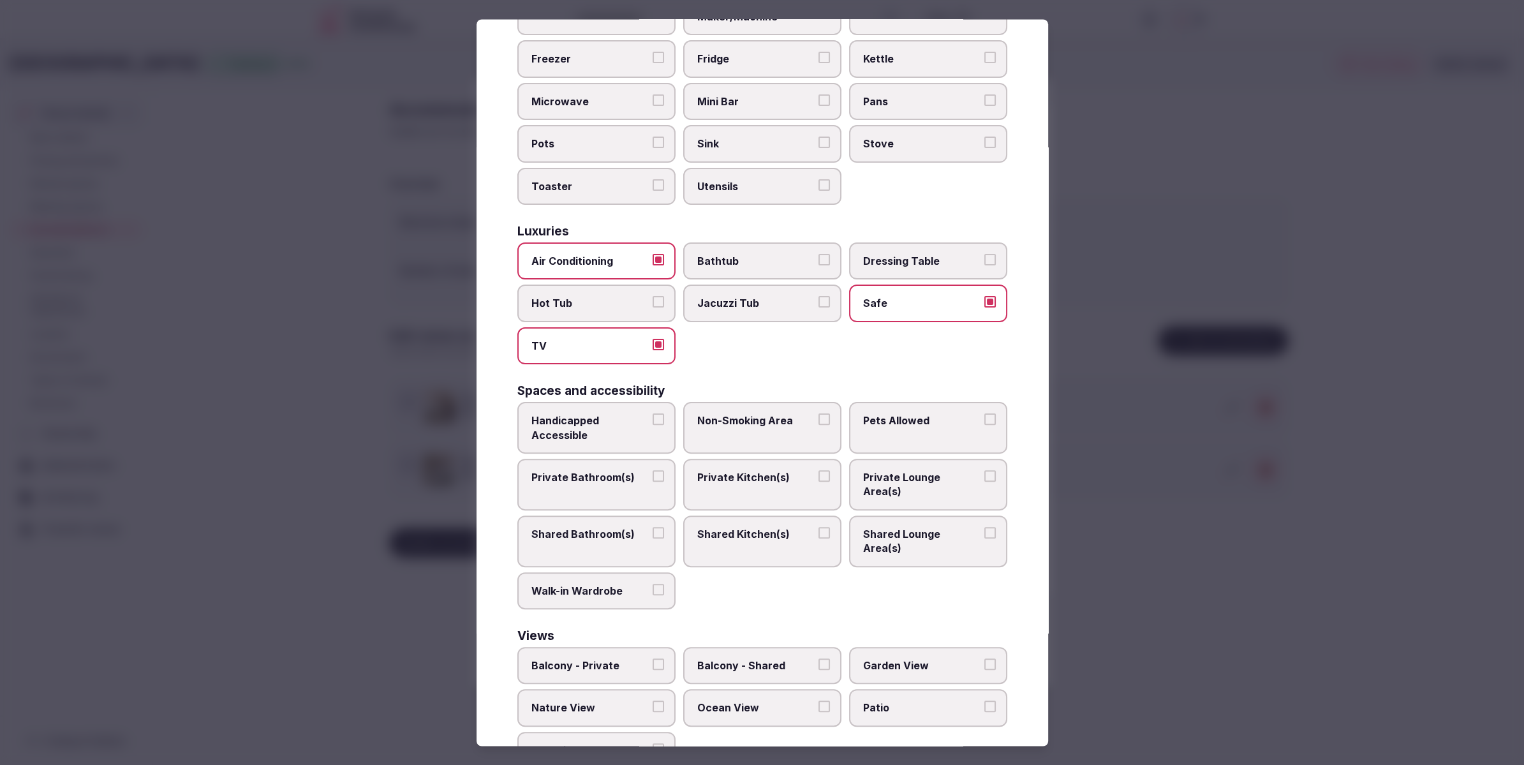
scroll to position [367, 0]
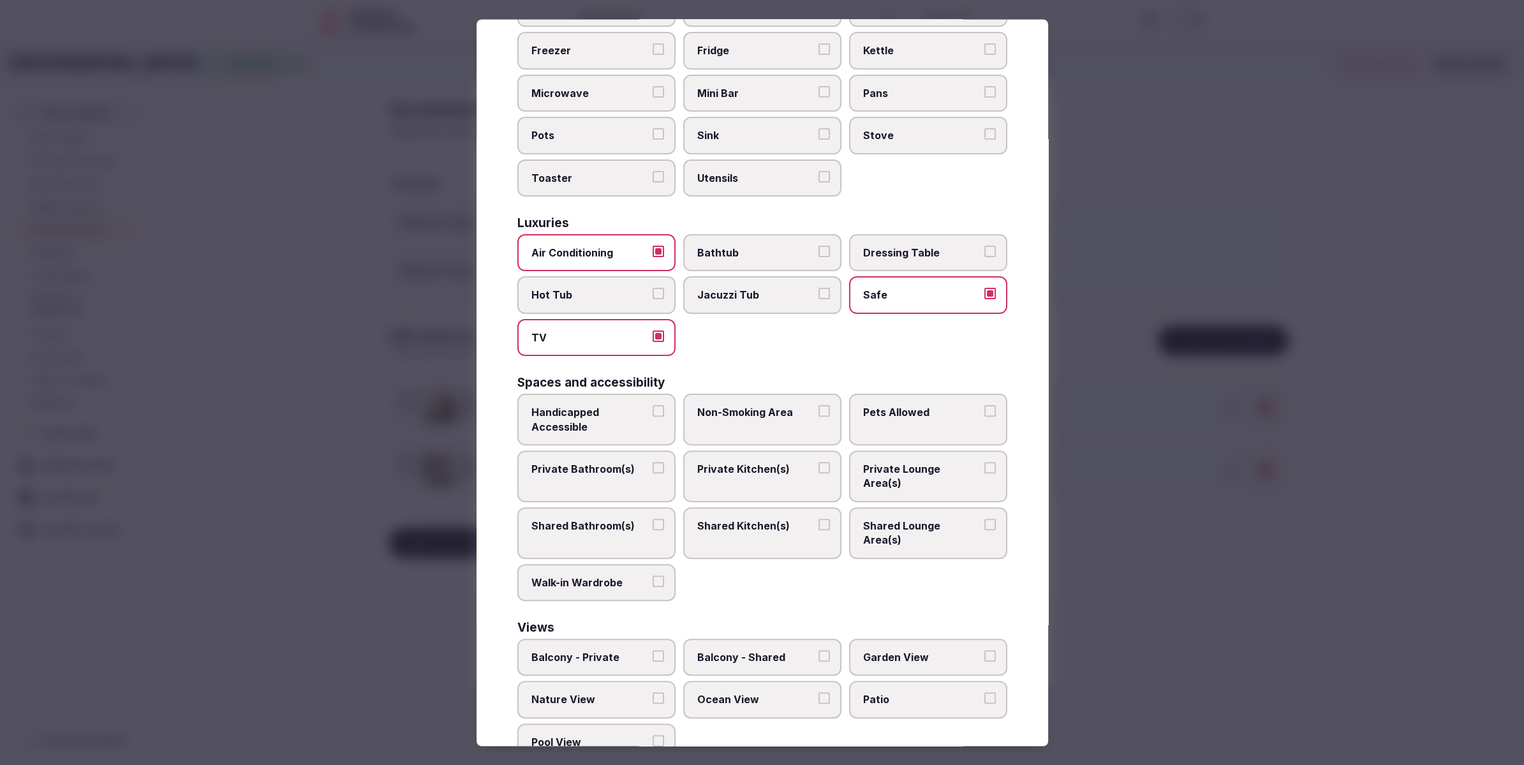
drag, startPoint x: 605, startPoint y: 457, endPoint x: 627, endPoint y: 451, distance: 22.4
click at [605, 462] on span "Private Bathroom(s)" at bounding box center [589, 469] width 117 height 14
click at [653, 462] on button "Private Bathroom(s)" at bounding box center [658, 467] width 11 height 11
click at [930, 450] on label "Private Lounge Area(s)" at bounding box center [928, 476] width 158 height 52
click at [984, 462] on button "Private Lounge Area(s)" at bounding box center [989, 467] width 11 height 11
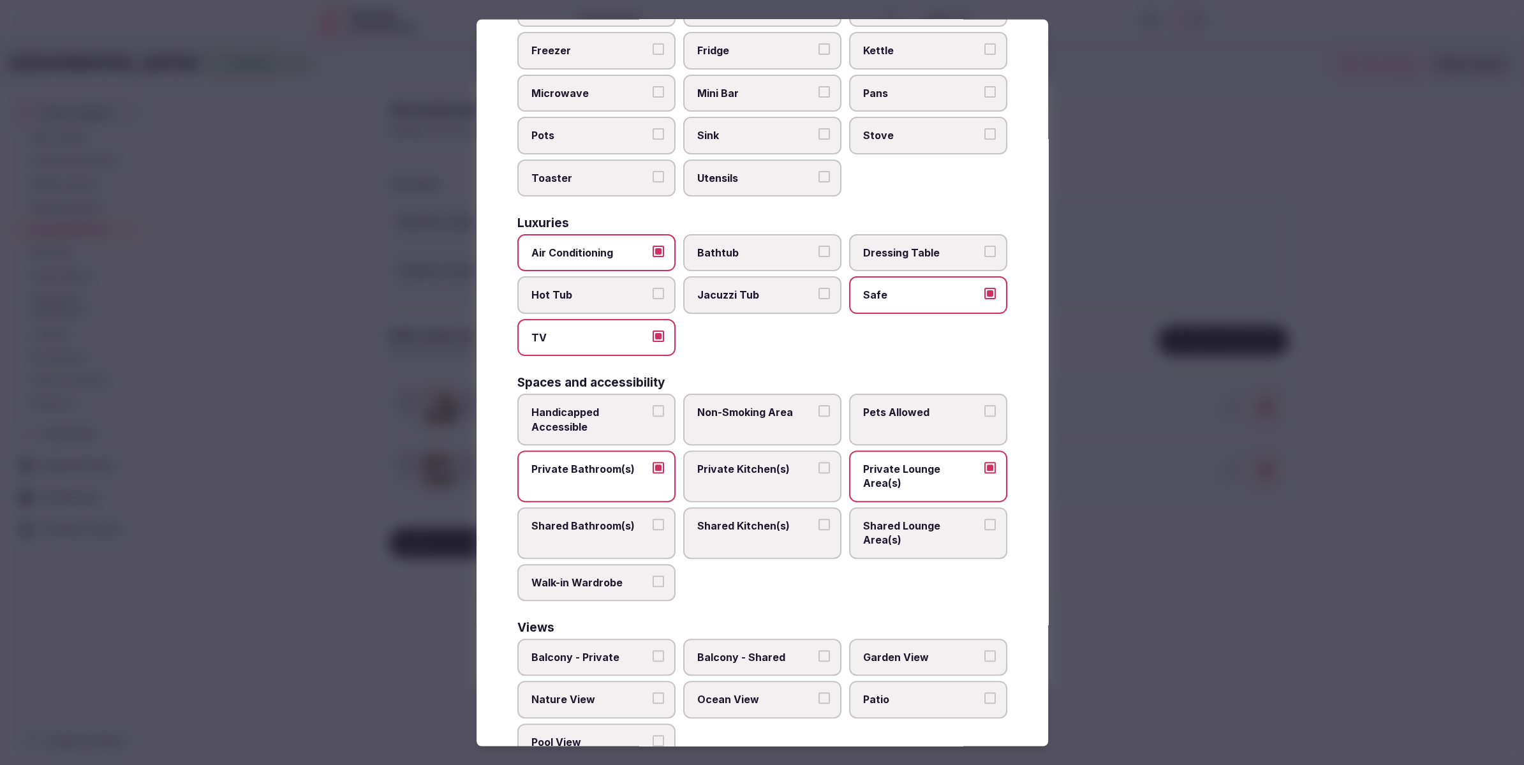
click at [1192, 567] on div at bounding box center [762, 382] width 1524 height 765
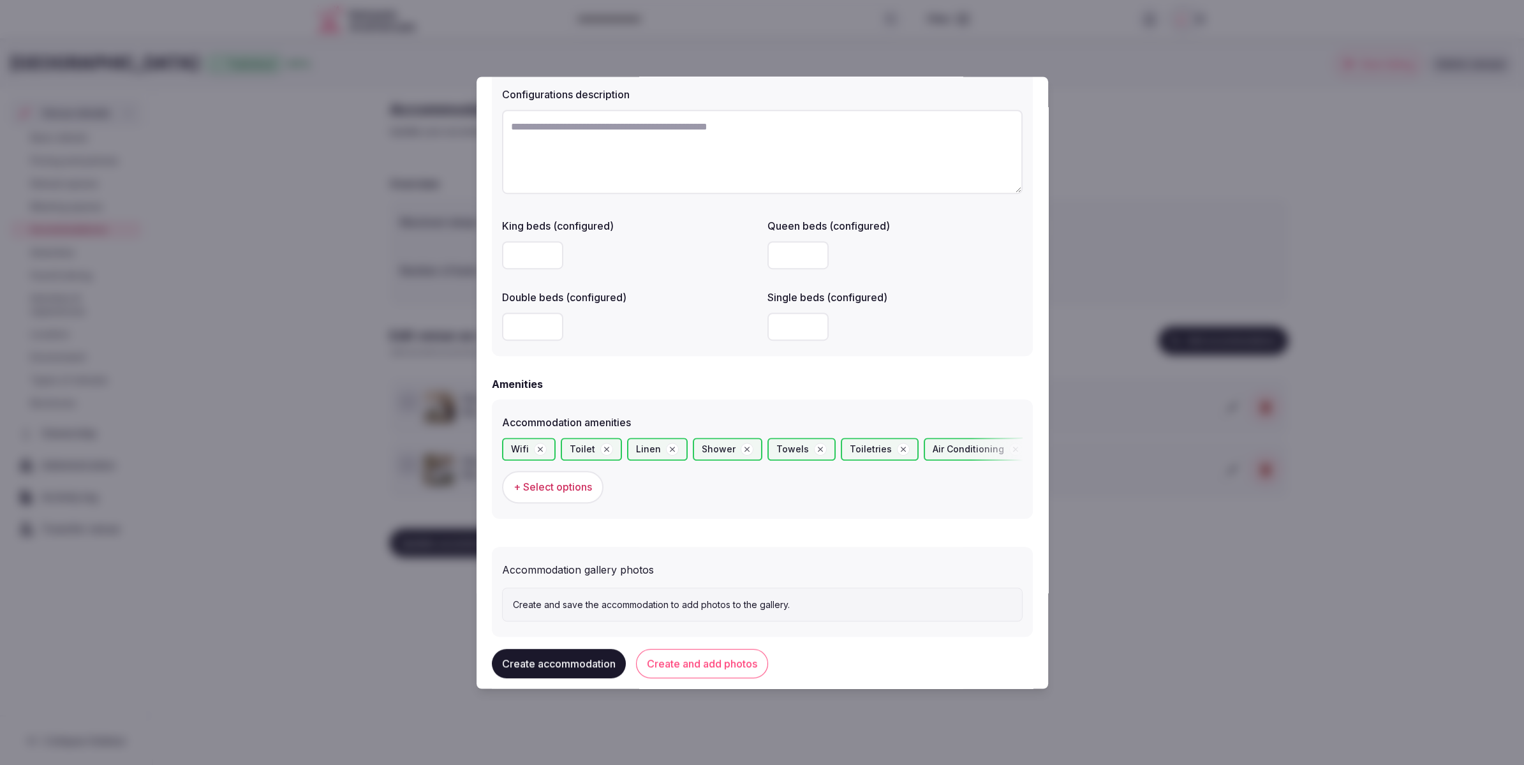
scroll to position [975, 0]
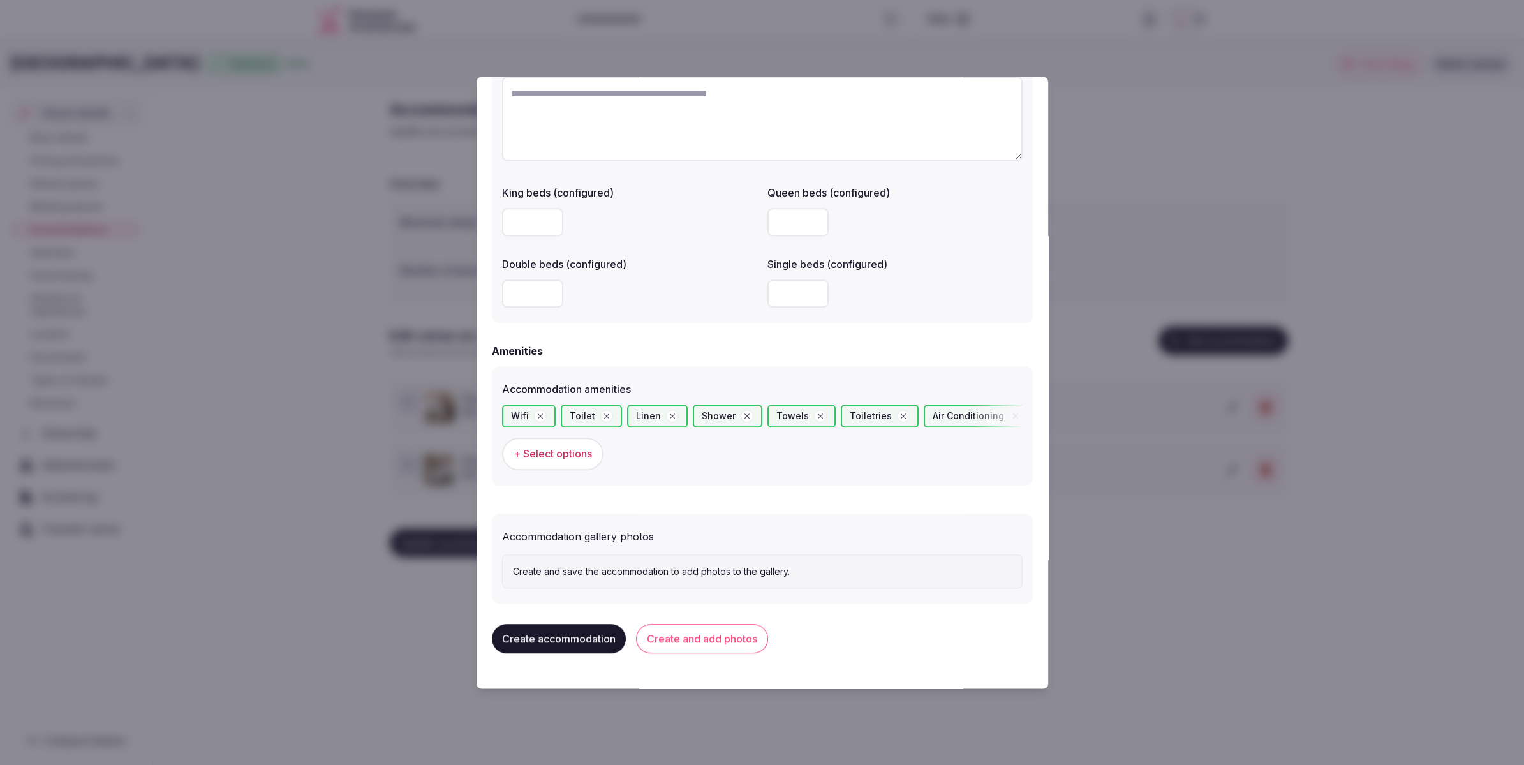
click at [720, 642] on button "Create and add photos" at bounding box center [702, 639] width 132 height 29
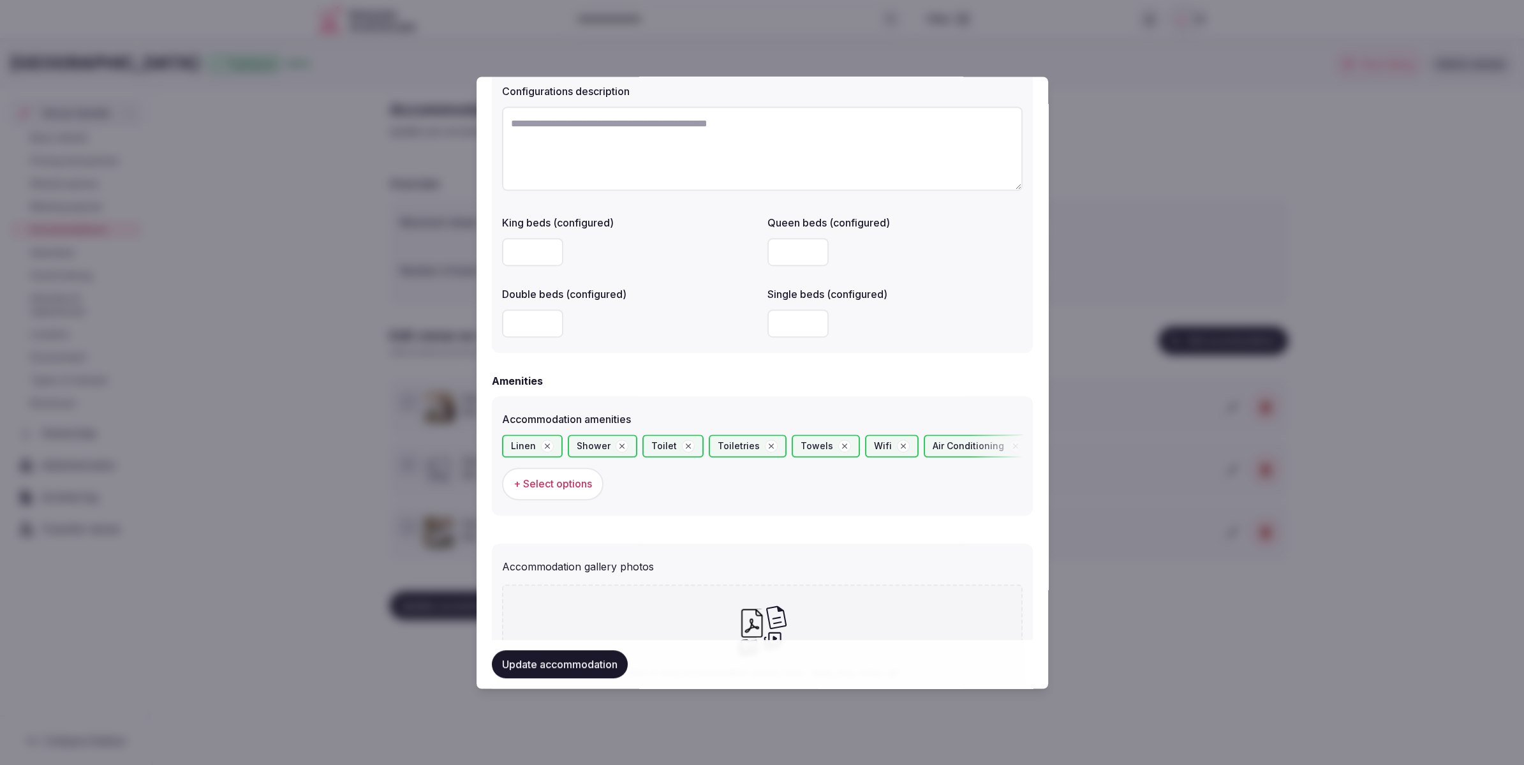
scroll to position [1083, 0]
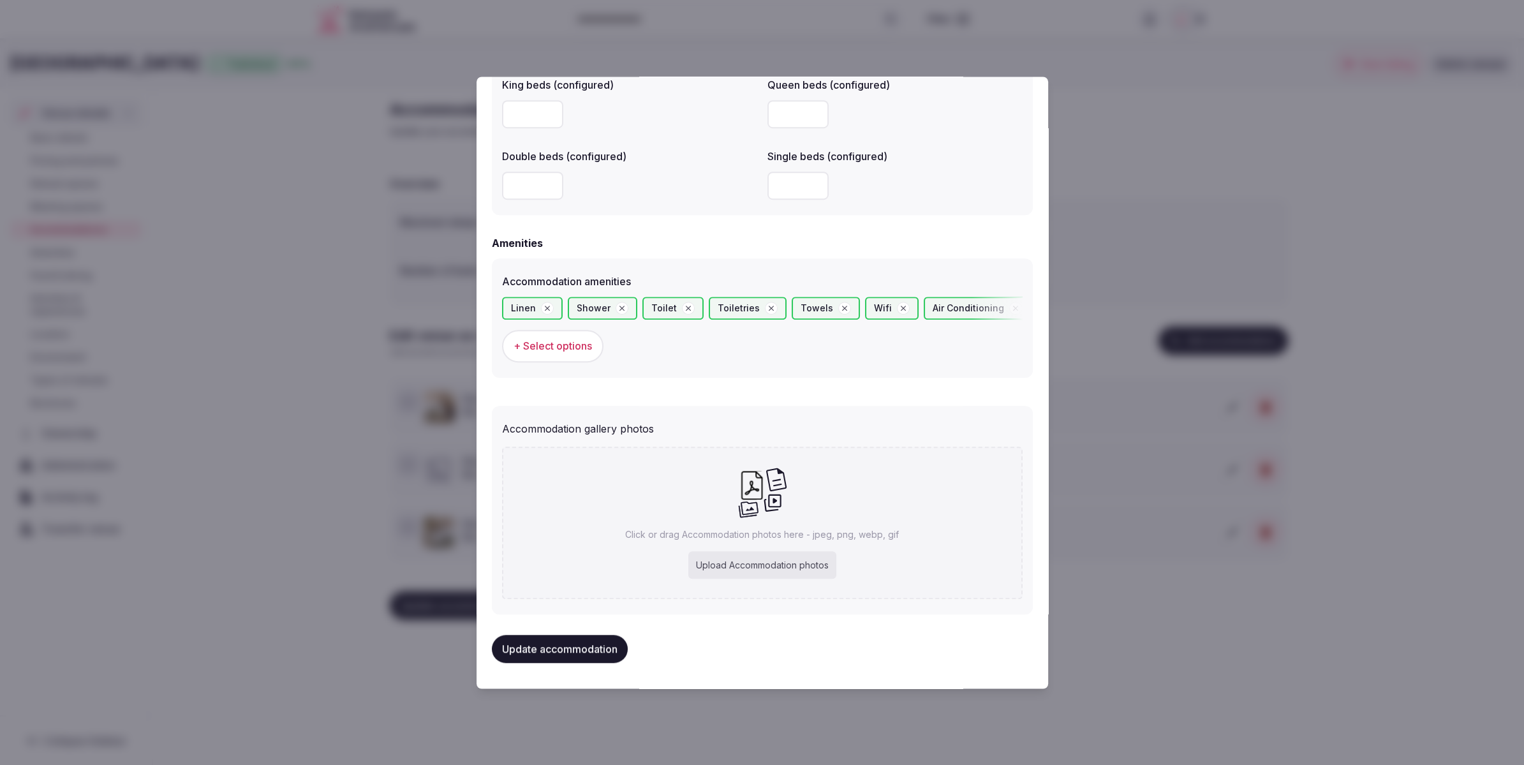
click at [767, 512] on icon at bounding box center [762, 492] width 50 height 52
type input "**********"
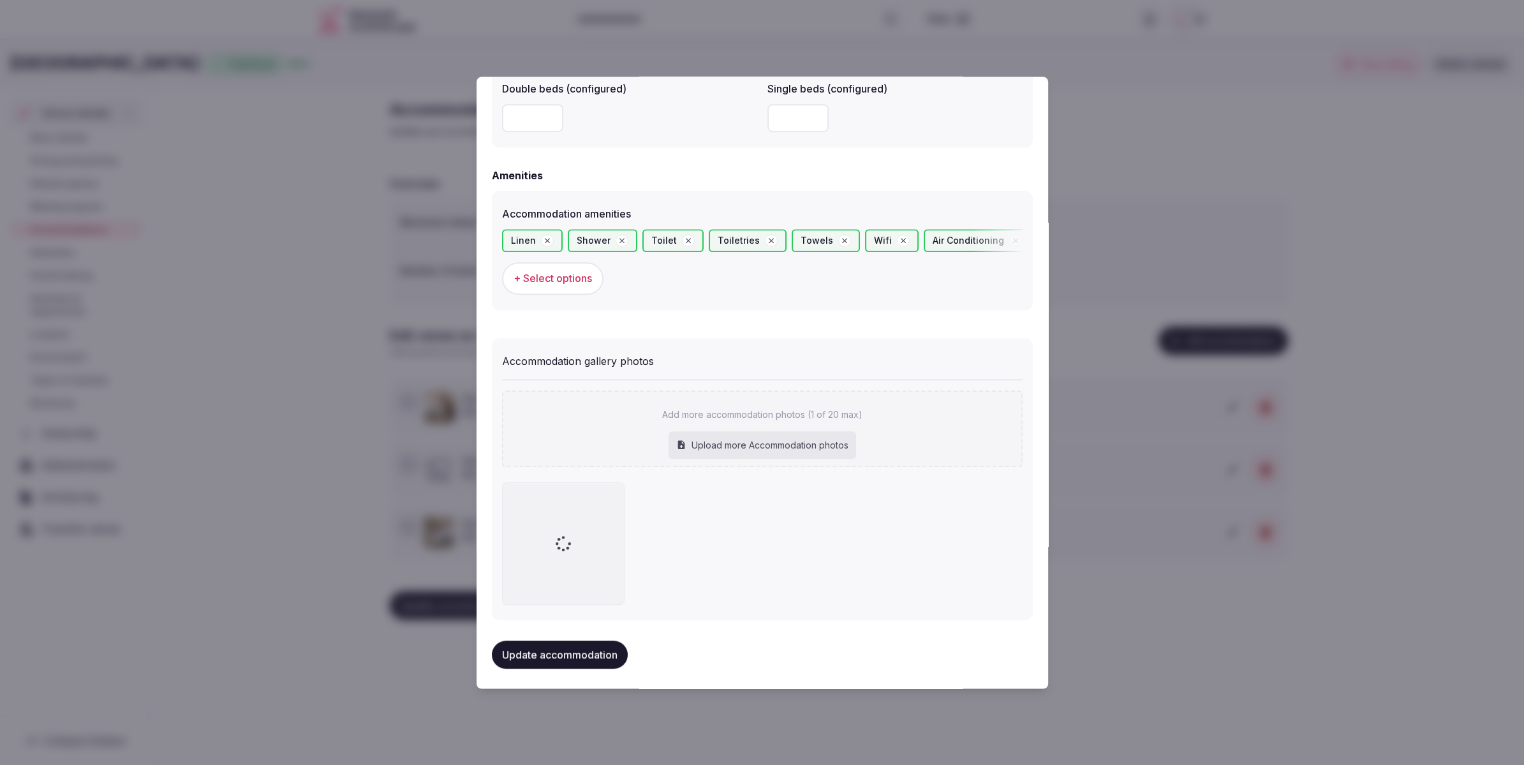
scroll to position [1156, 0]
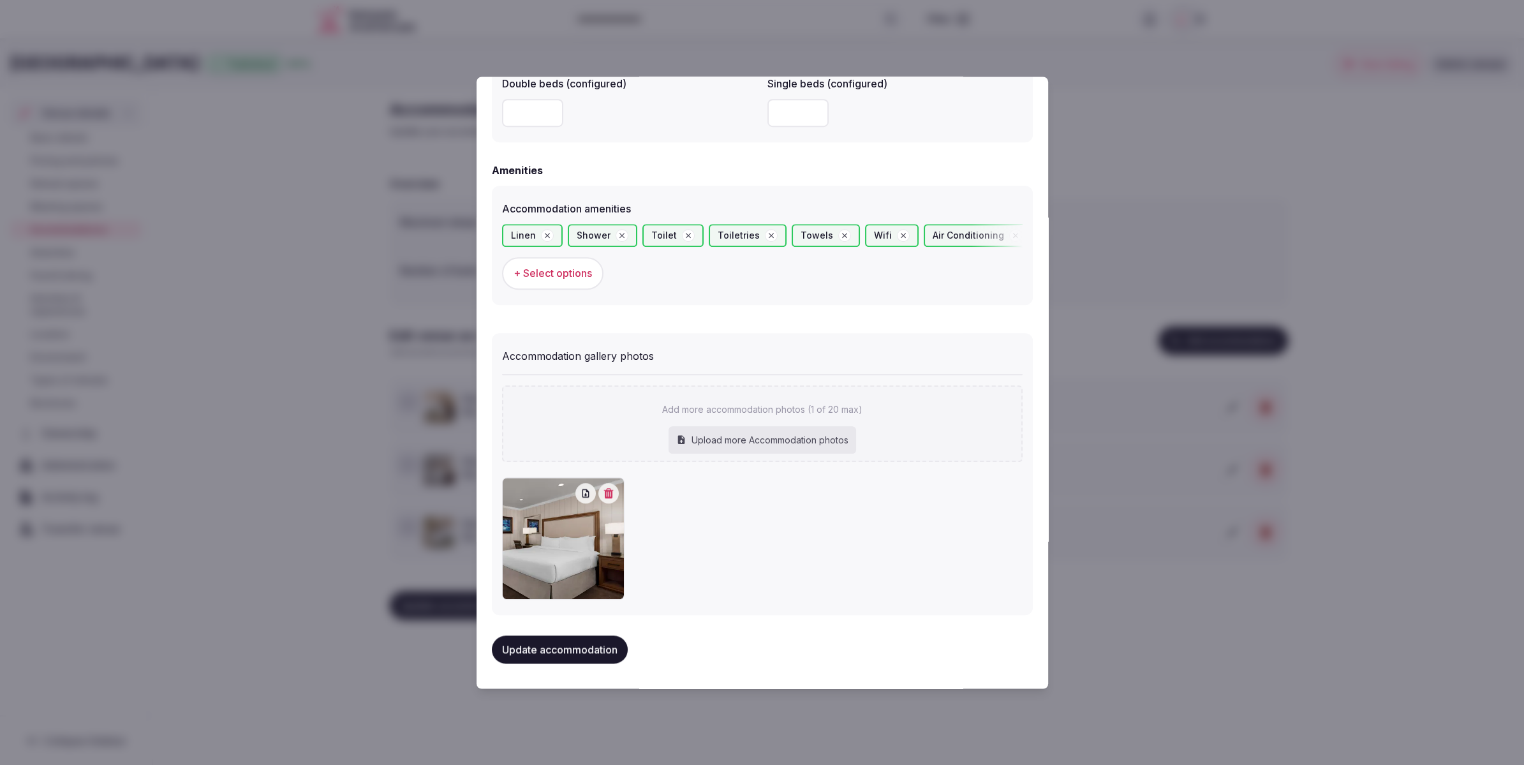
click at [531, 648] on button "Update accommodation" at bounding box center [560, 649] width 136 height 28
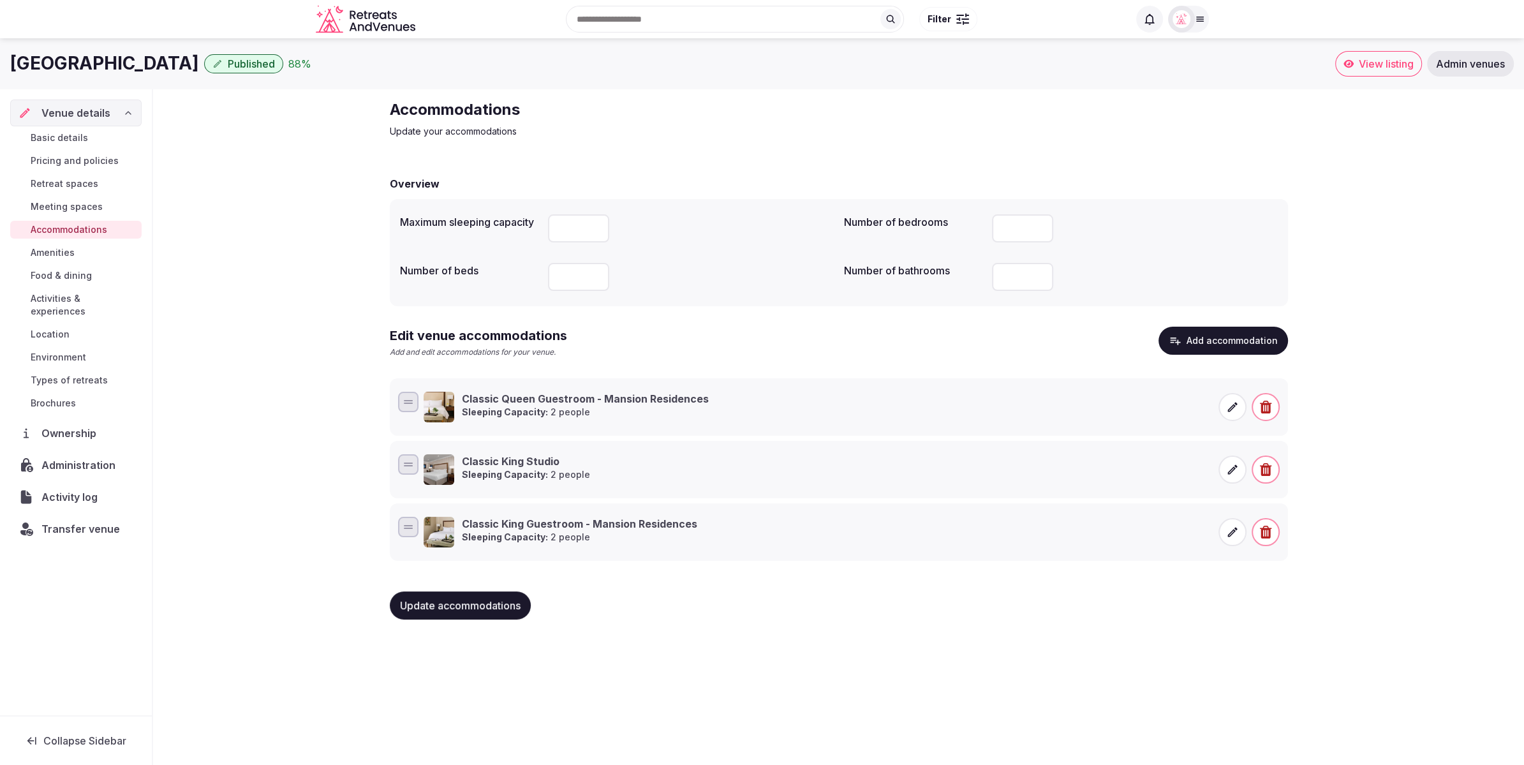
click at [1233, 463] on icon at bounding box center [1232, 469] width 13 height 13
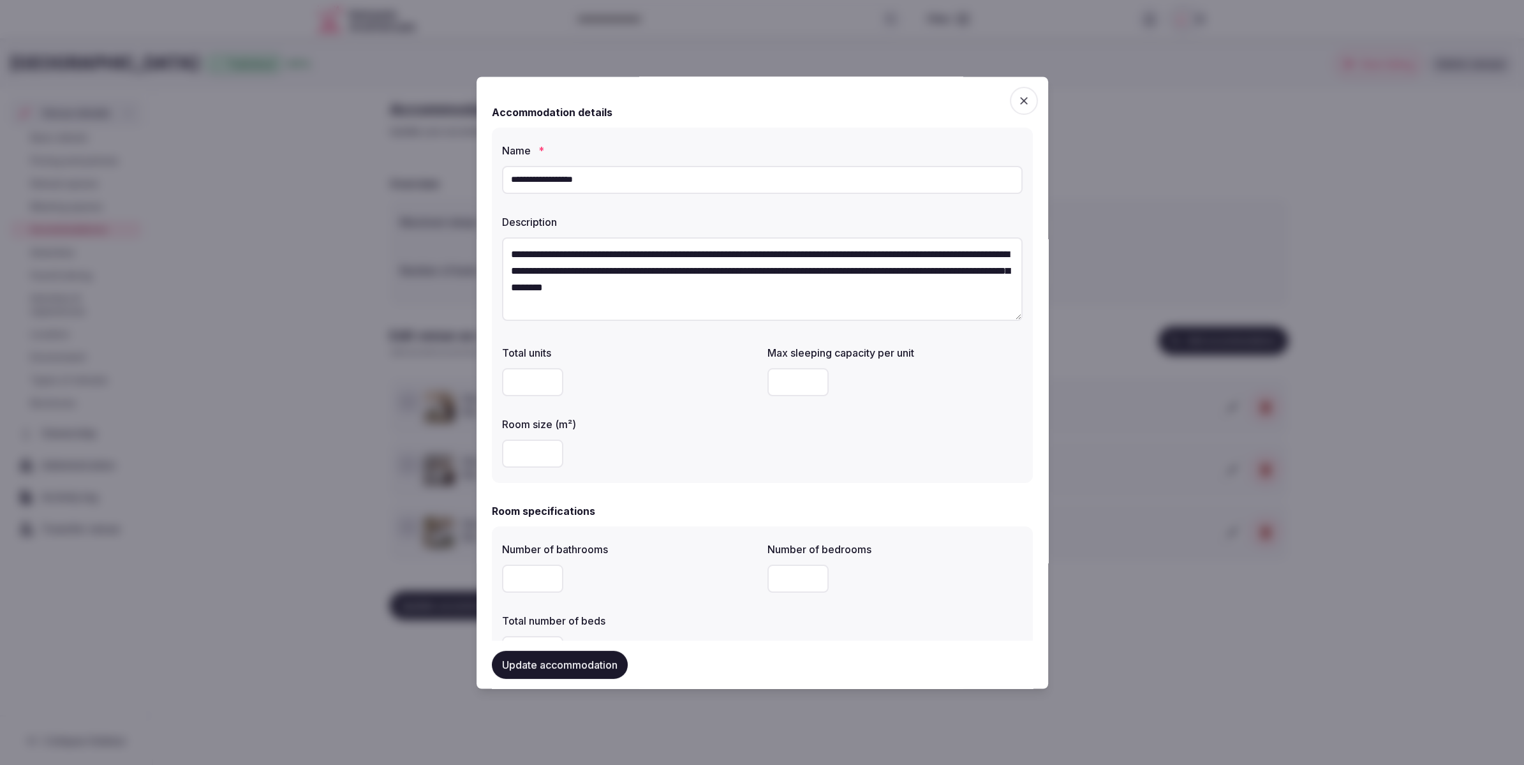
click at [736, 179] on input "**********" at bounding box center [762, 180] width 521 height 28
paste input "**********"
type input "**********"
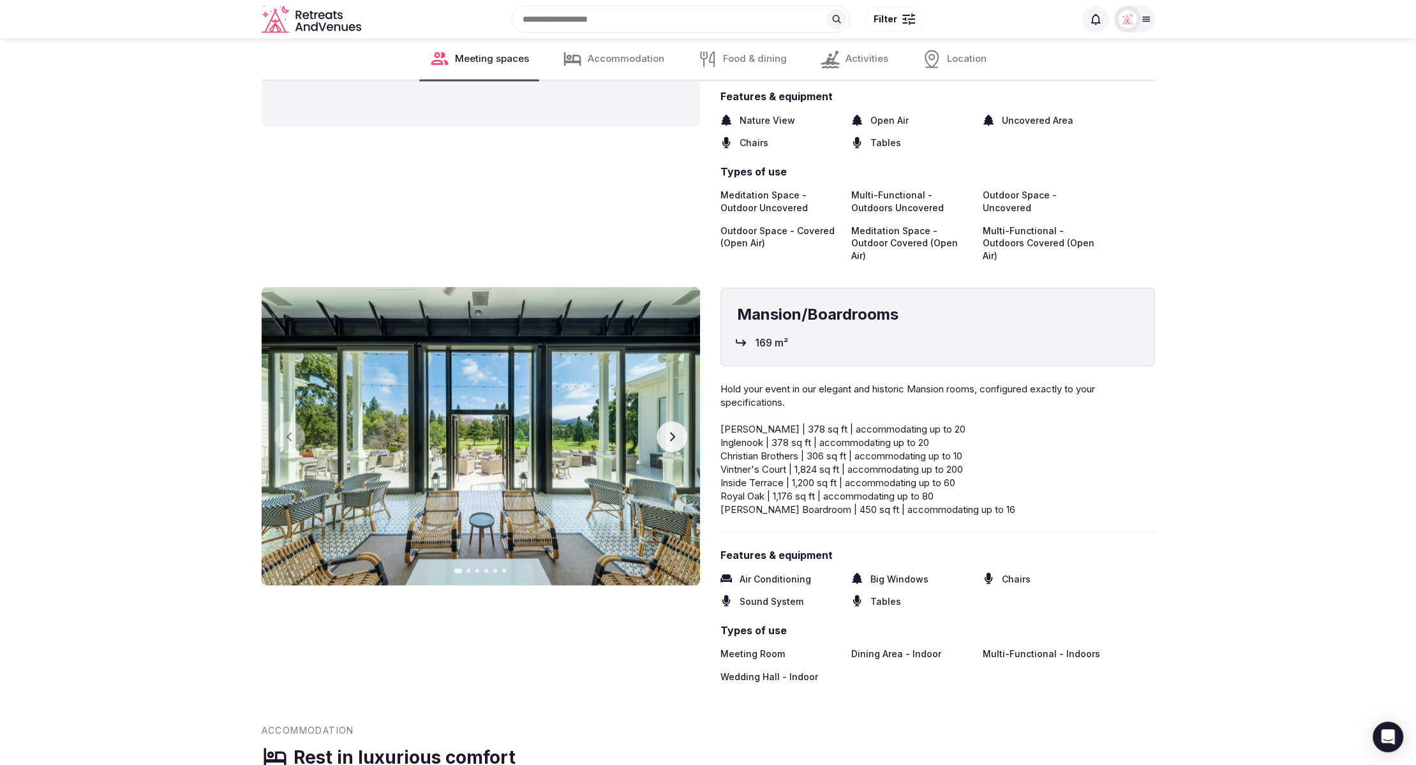
scroll to position [8123, 0]
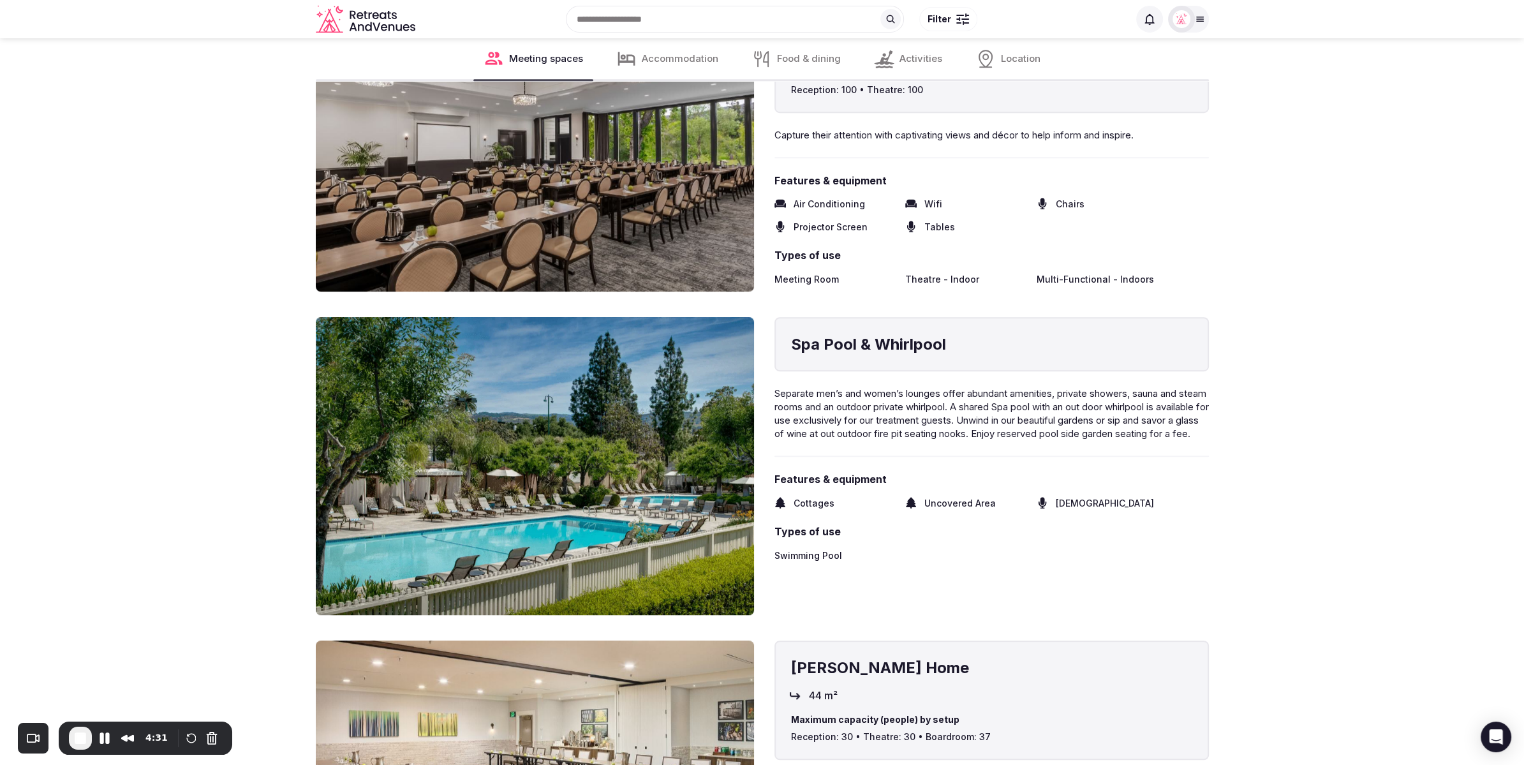
scroll to position [6928, 0]
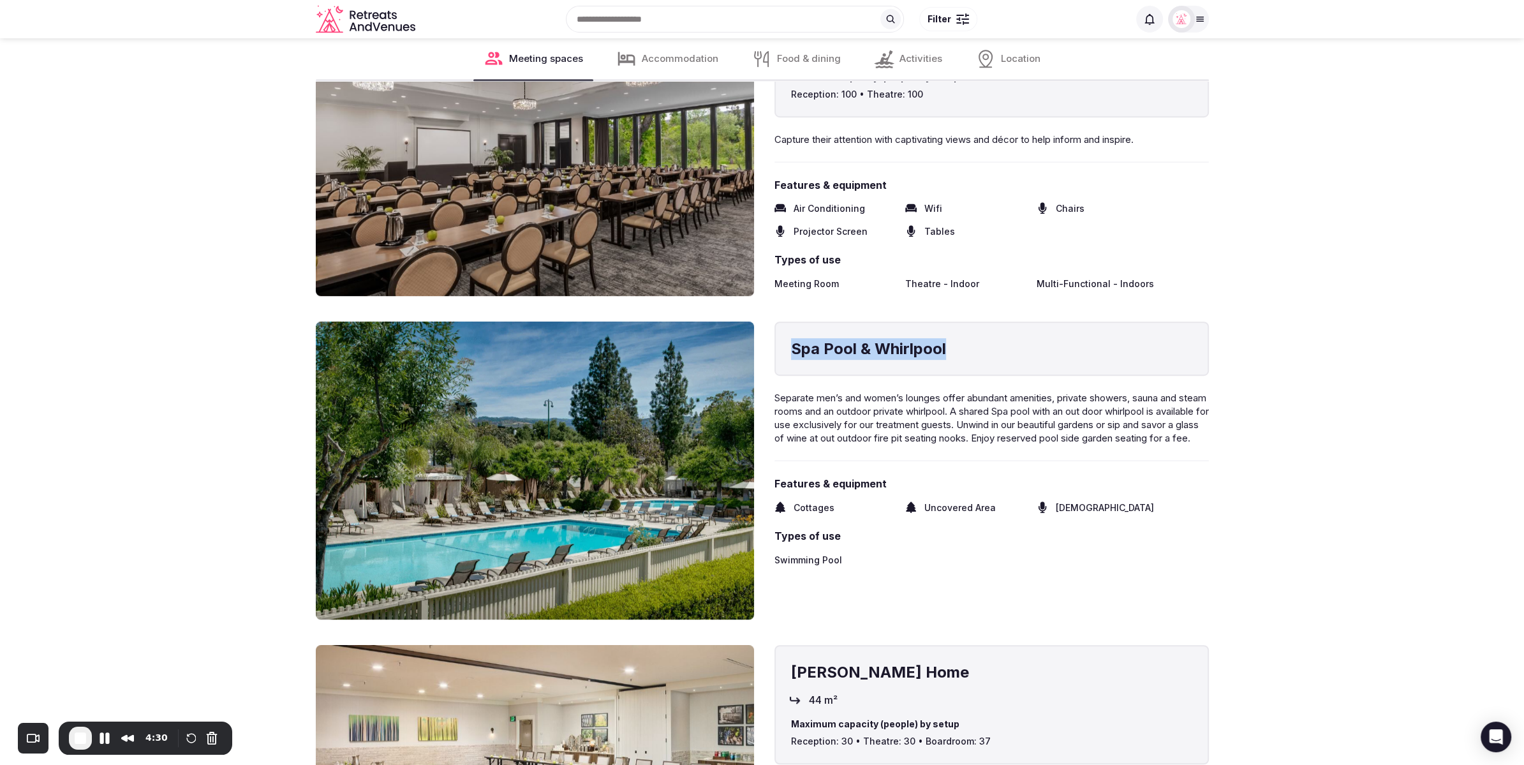
drag, startPoint x: 974, startPoint y: 352, endPoint x: 859, endPoint y: 350, distance: 115.5
click at [796, 340] on h4 "Spa Pool & Whirlpool" at bounding box center [991, 349] width 401 height 22
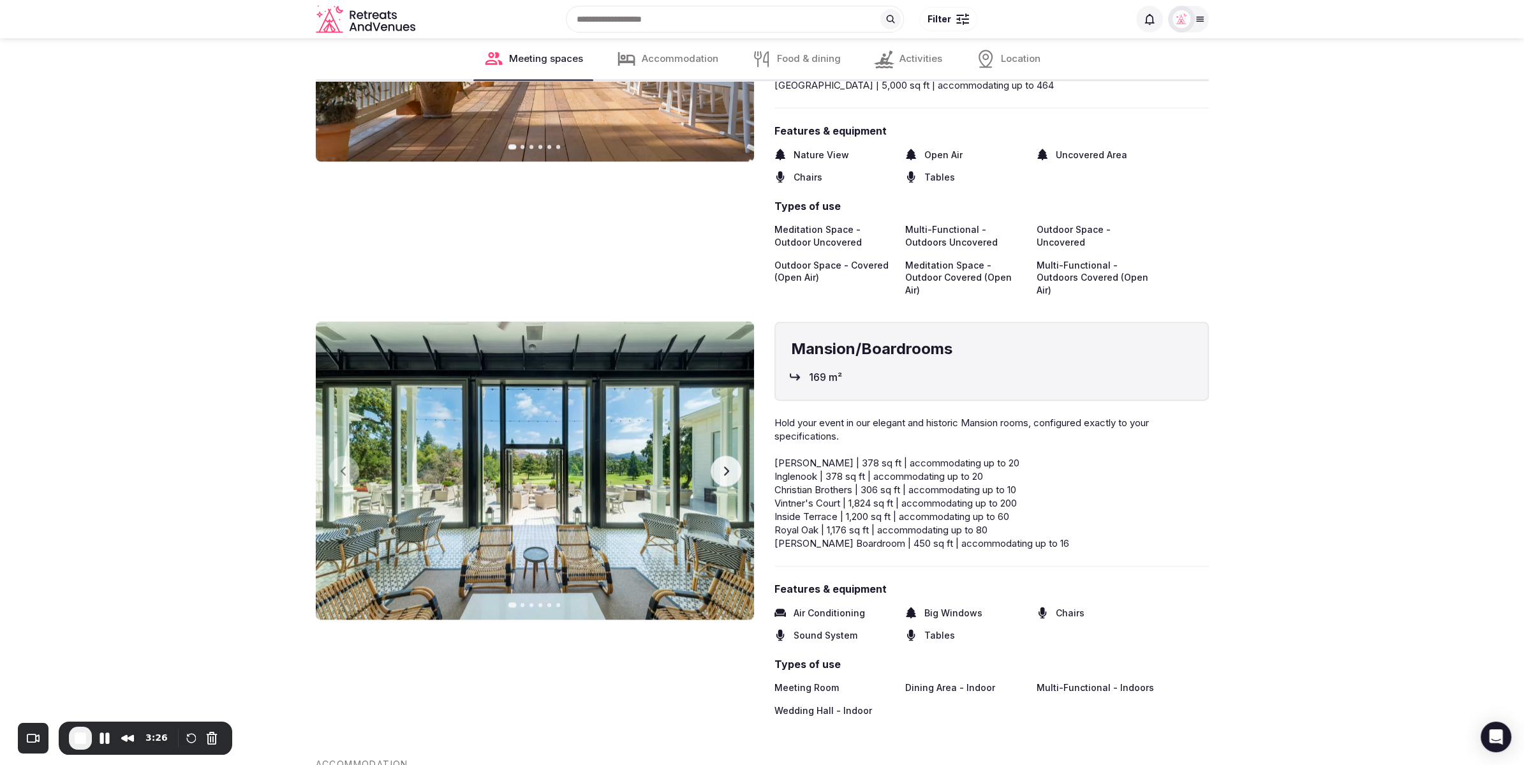
scroll to position [8090, 0]
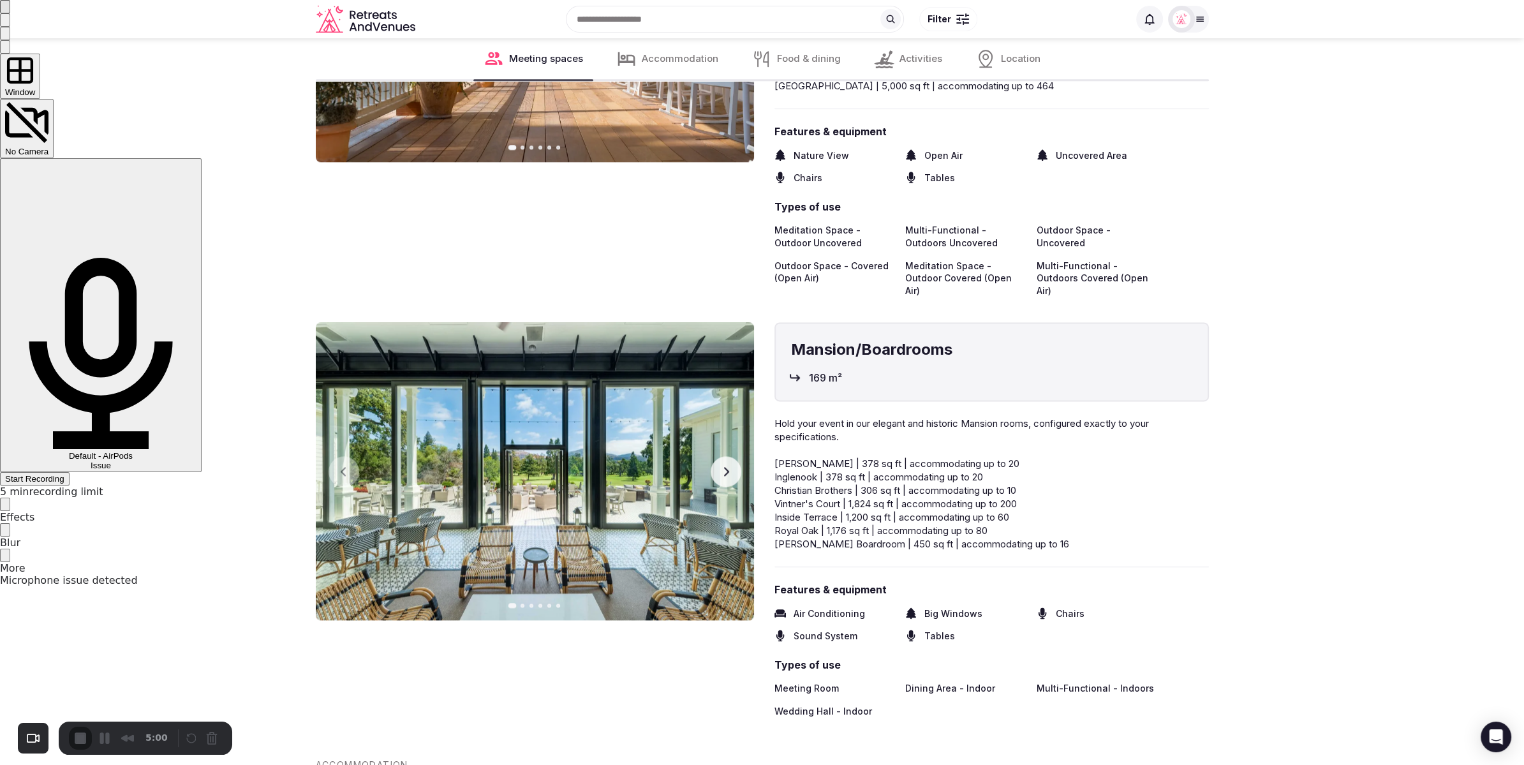
click at [64, 474] on div "Start Recording" at bounding box center [34, 479] width 59 height 10
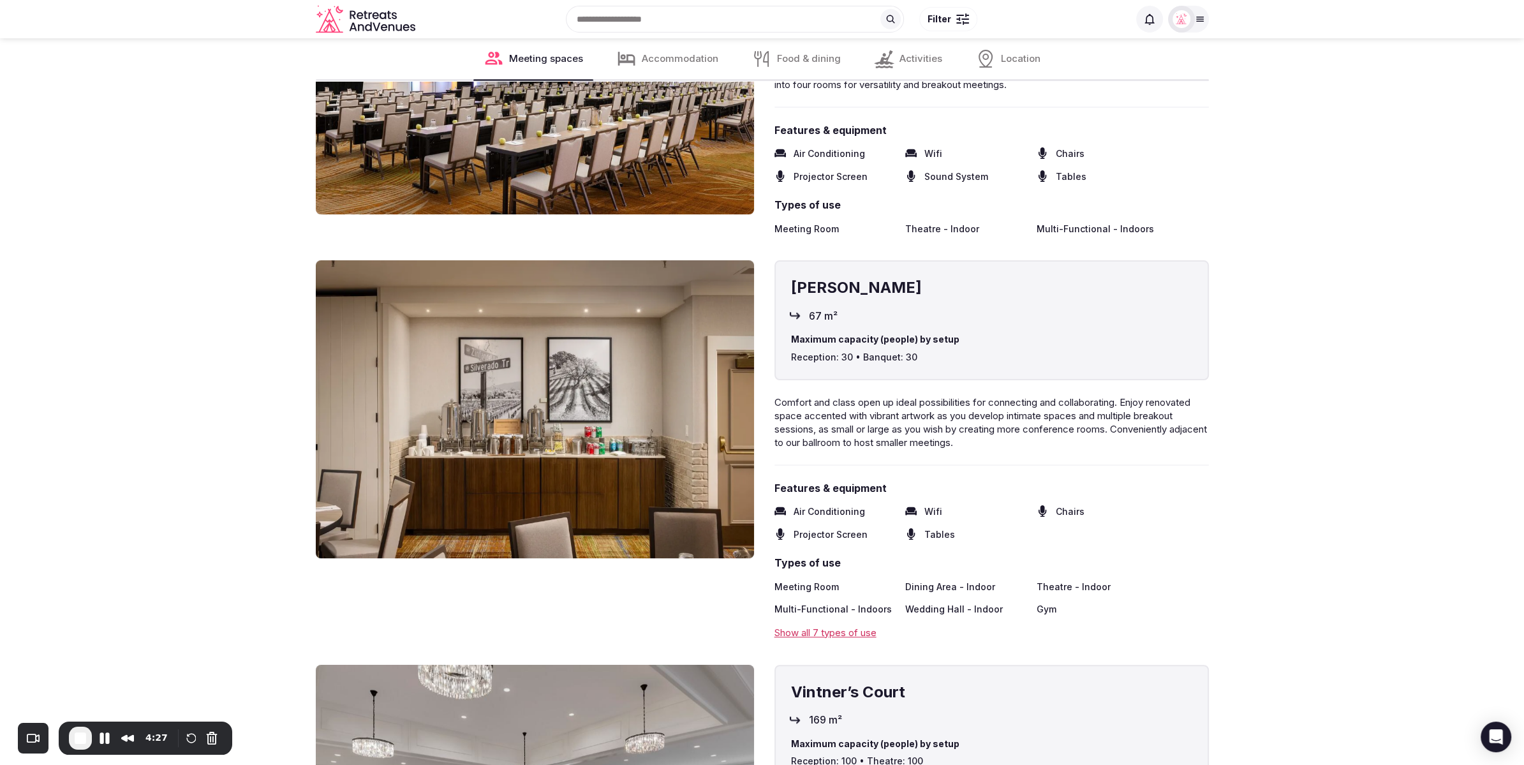
scroll to position [6244, 0]
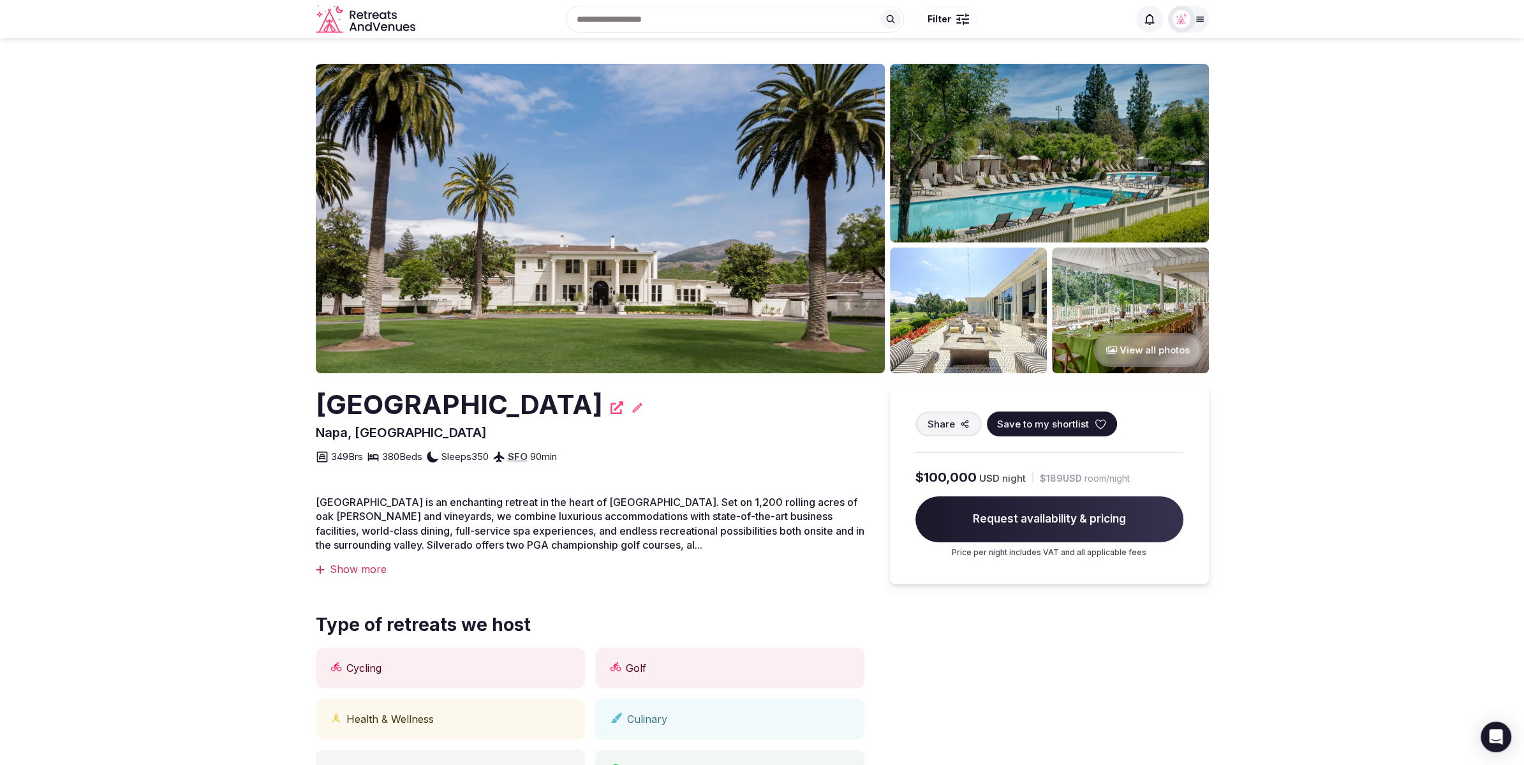
drag, startPoint x: 313, startPoint y: 404, endPoint x: 637, endPoint y: 401, distance: 324.1
copy h2 "[GEOGRAPHIC_DATA]"
drag, startPoint x: 280, startPoint y: 375, endPoint x: 268, endPoint y: 361, distance: 18.5
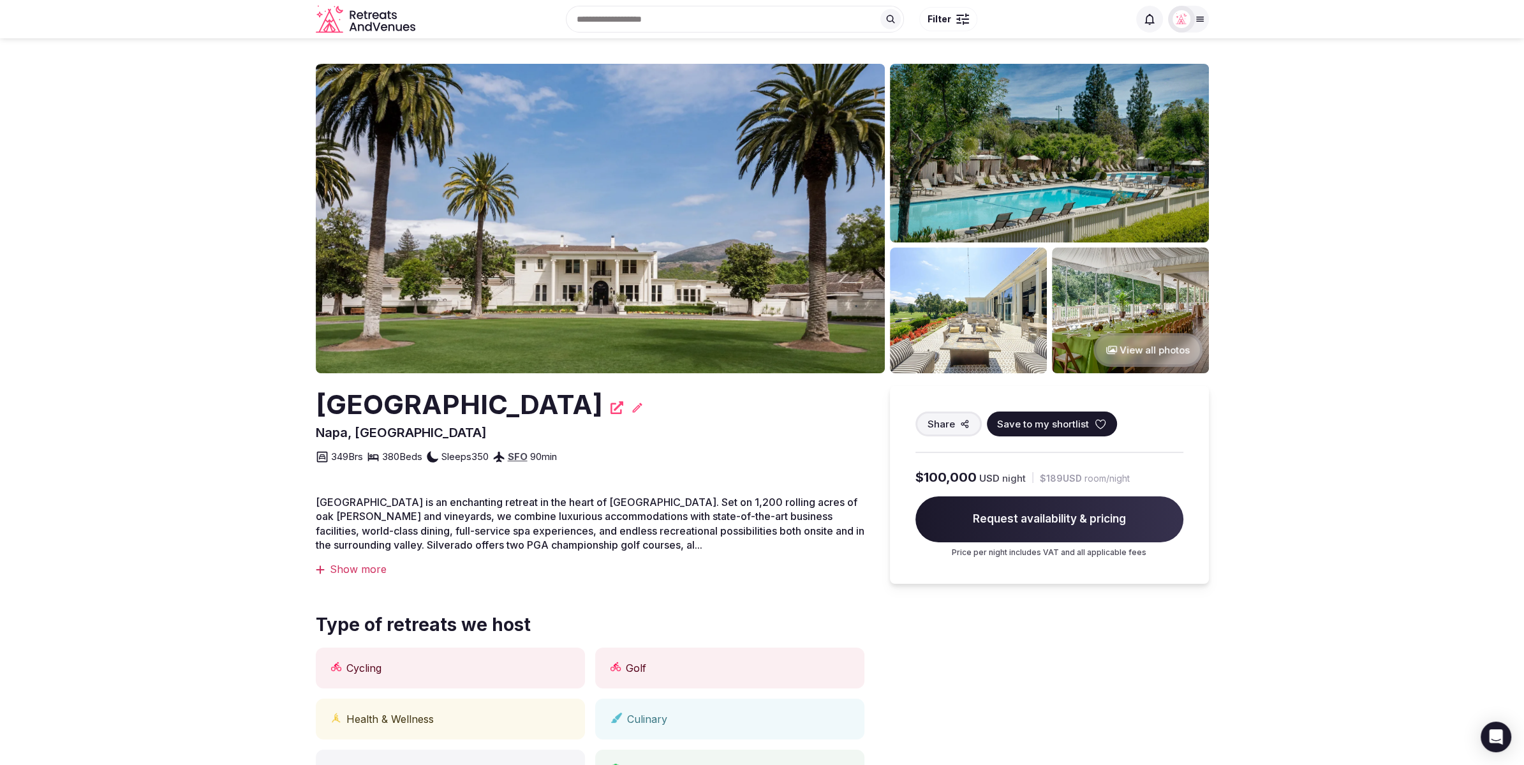
drag, startPoint x: 313, startPoint y: 400, endPoint x: 642, endPoint y: 399, distance: 329.2
copy h2 "[GEOGRAPHIC_DATA]"
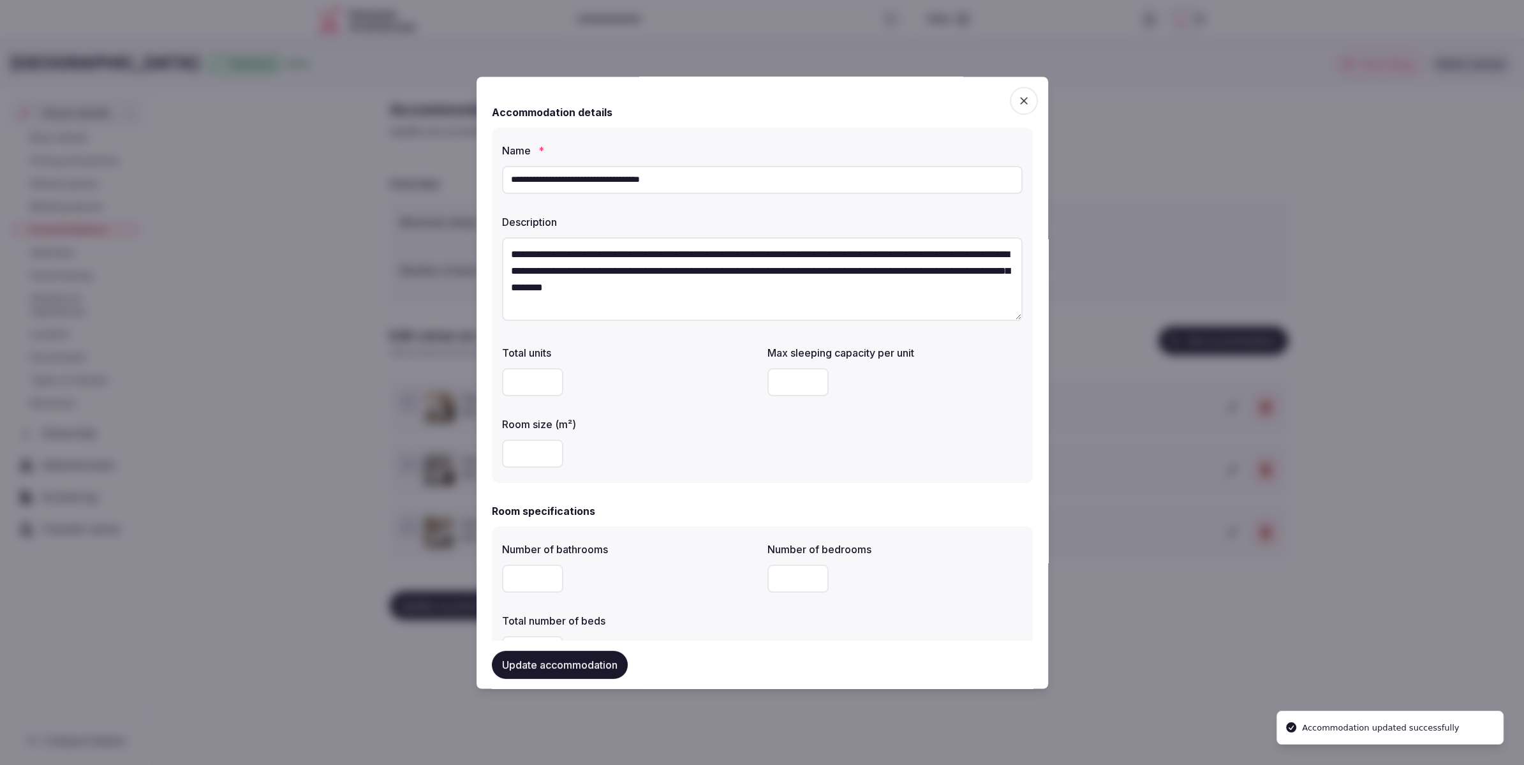
click at [1174, 612] on div at bounding box center [762, 382] width 1524 height 765
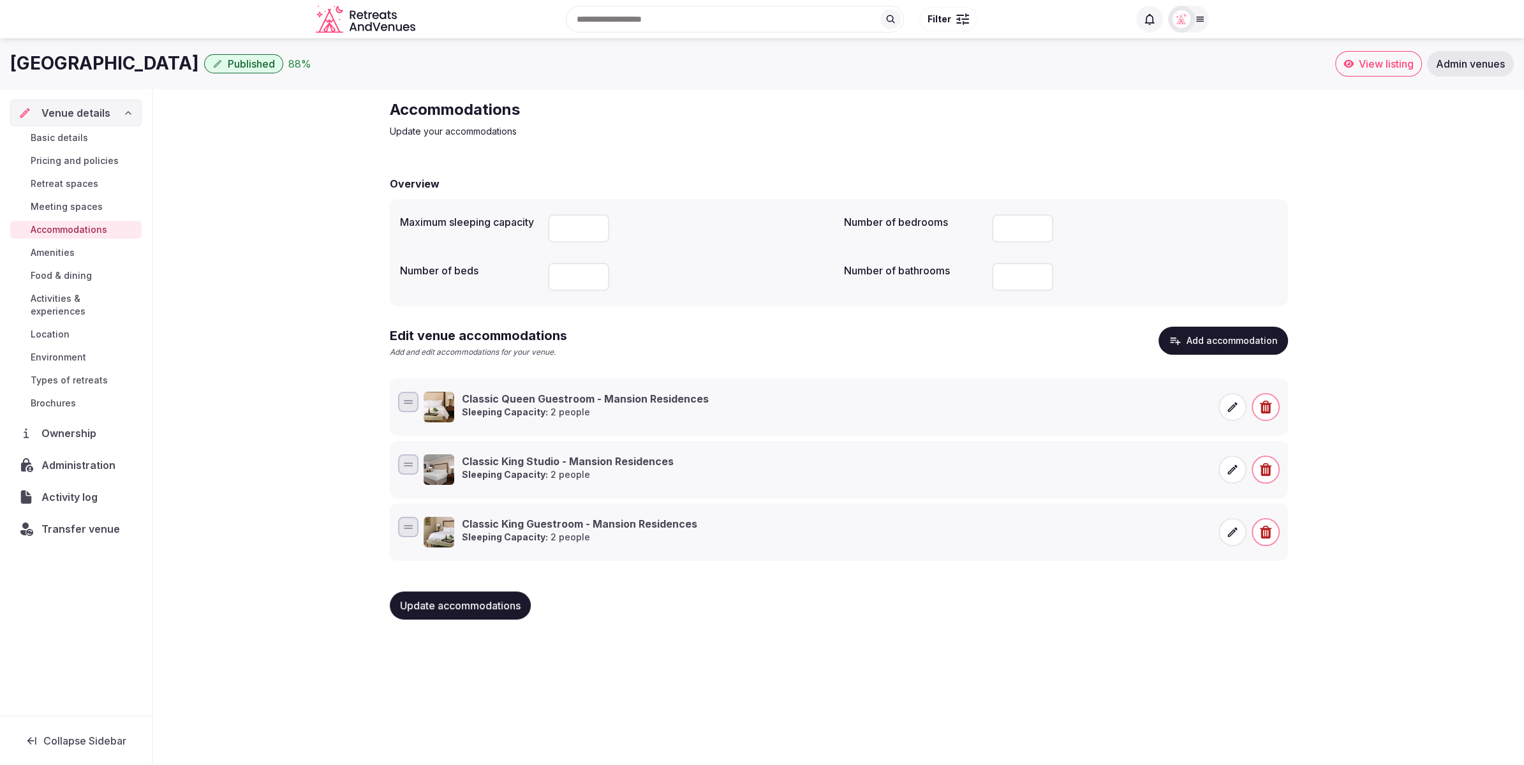
click at [1206, 341] on button "Add accommodation" at bounding box center [1224, 341] width 130 height 28
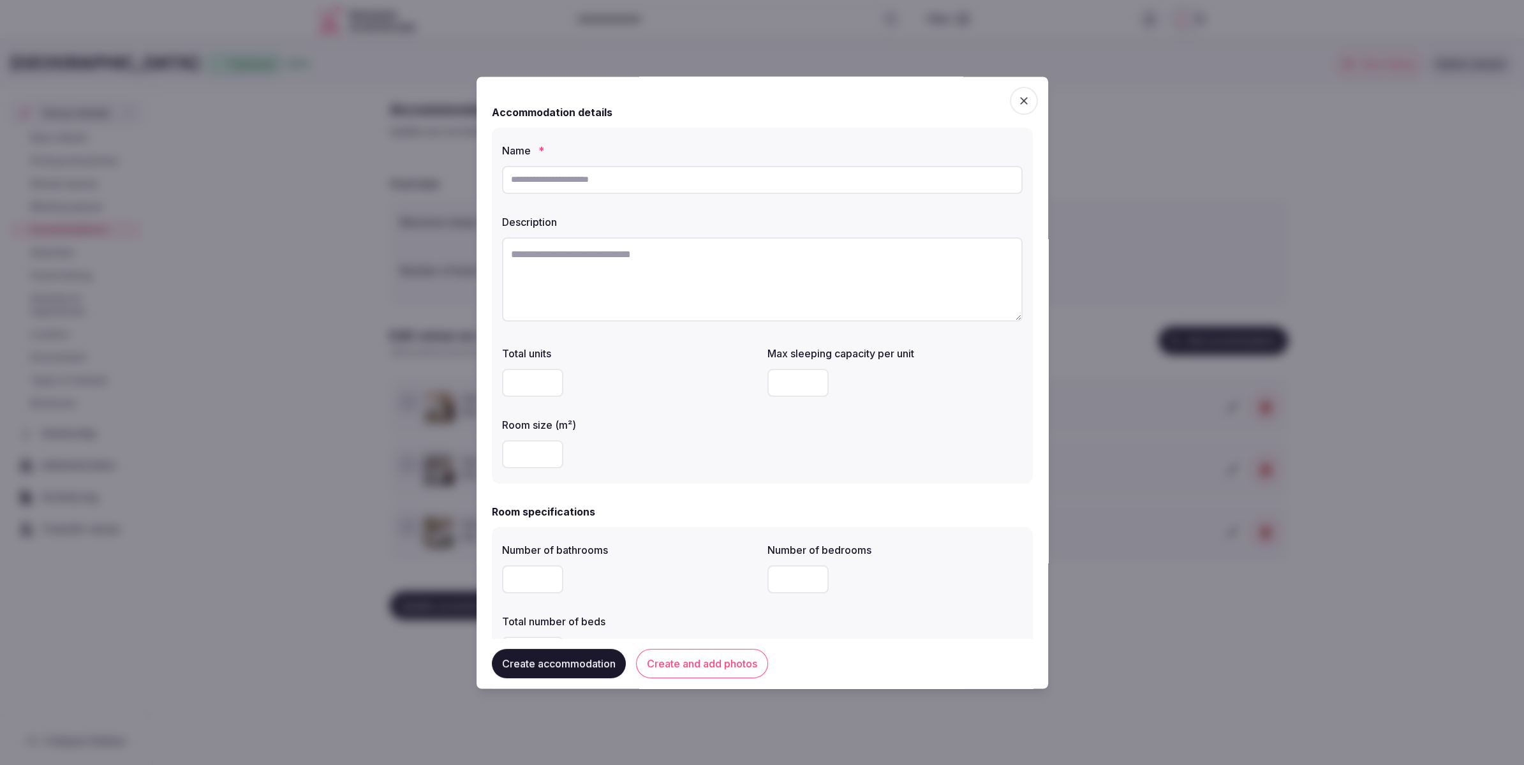
click at [730, 188] on input "text" at bounding box center [762, 180] width 521 height 28
paste input "**********"
type input "**********"
click at [601, 293] on textarea "To enrich screen reader interactions, please activate Accessibility in Grammarl…" at bounding box center [762, 279] width 521 height 84
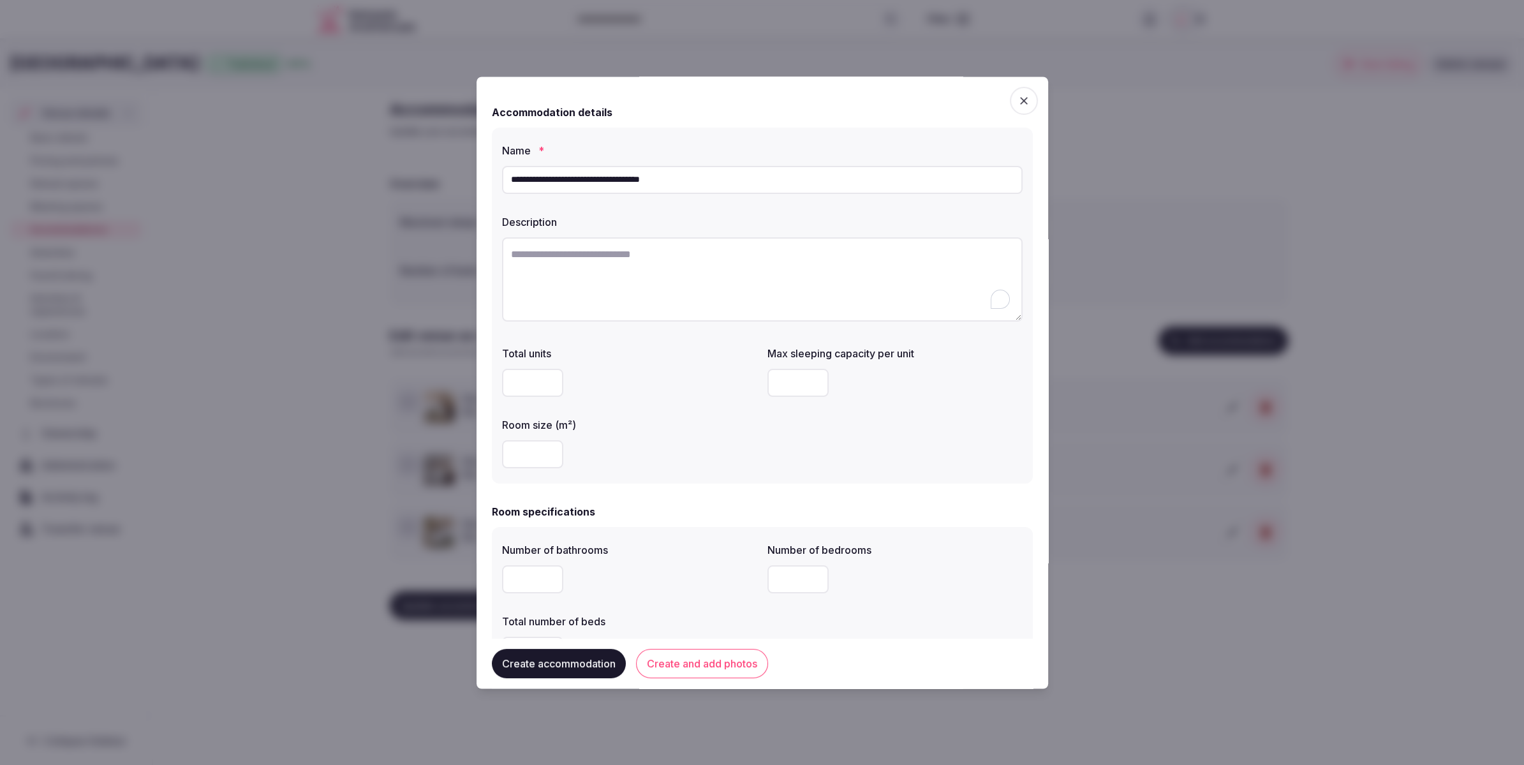
paste textarea "**********"
type textarea "**********"
click at [540, 454] on input "number" at bounding box center [532, 454] width 61 height 28
type input "**"
click at [688, 442] on div "**" at bounding box center [629, 454] width 255 height 28
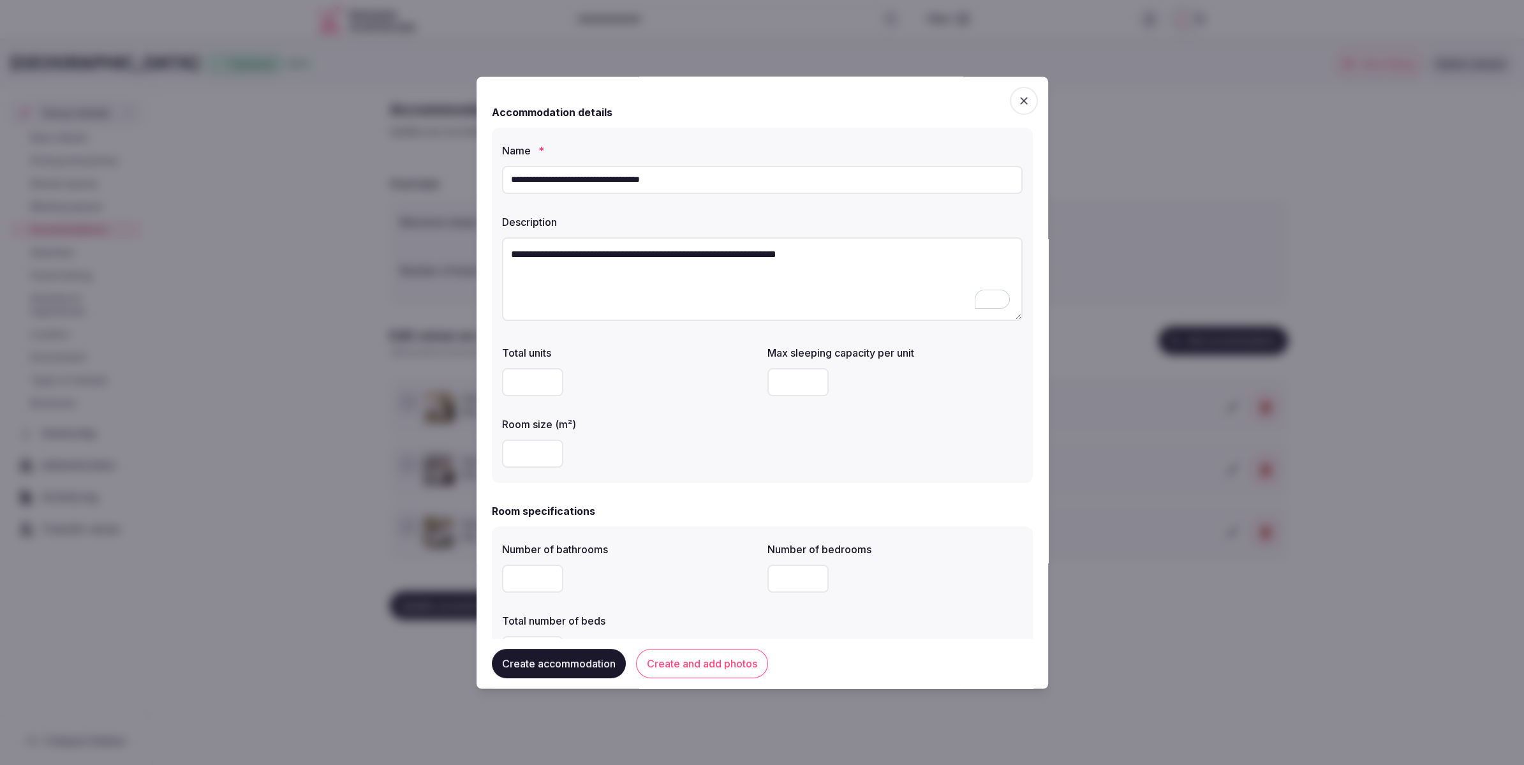
click at [792, 373] on input "number" at bounding box center [797, 383] width 61 height 28
type input "*"
click at [631, 417] on div "Room size (m²)" at bounding box center [629, 421] width 255 height 18
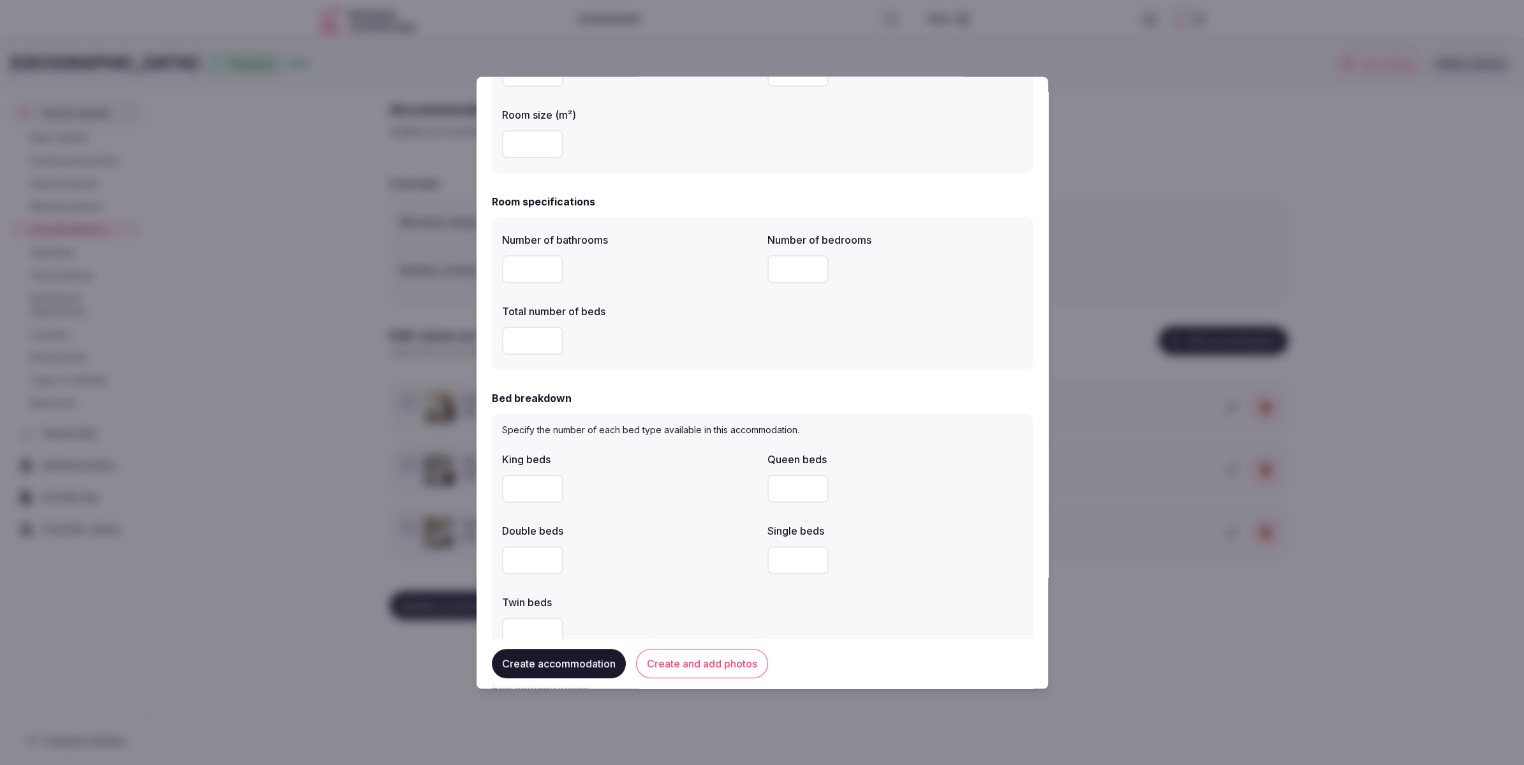
scroll to position [341, 0]
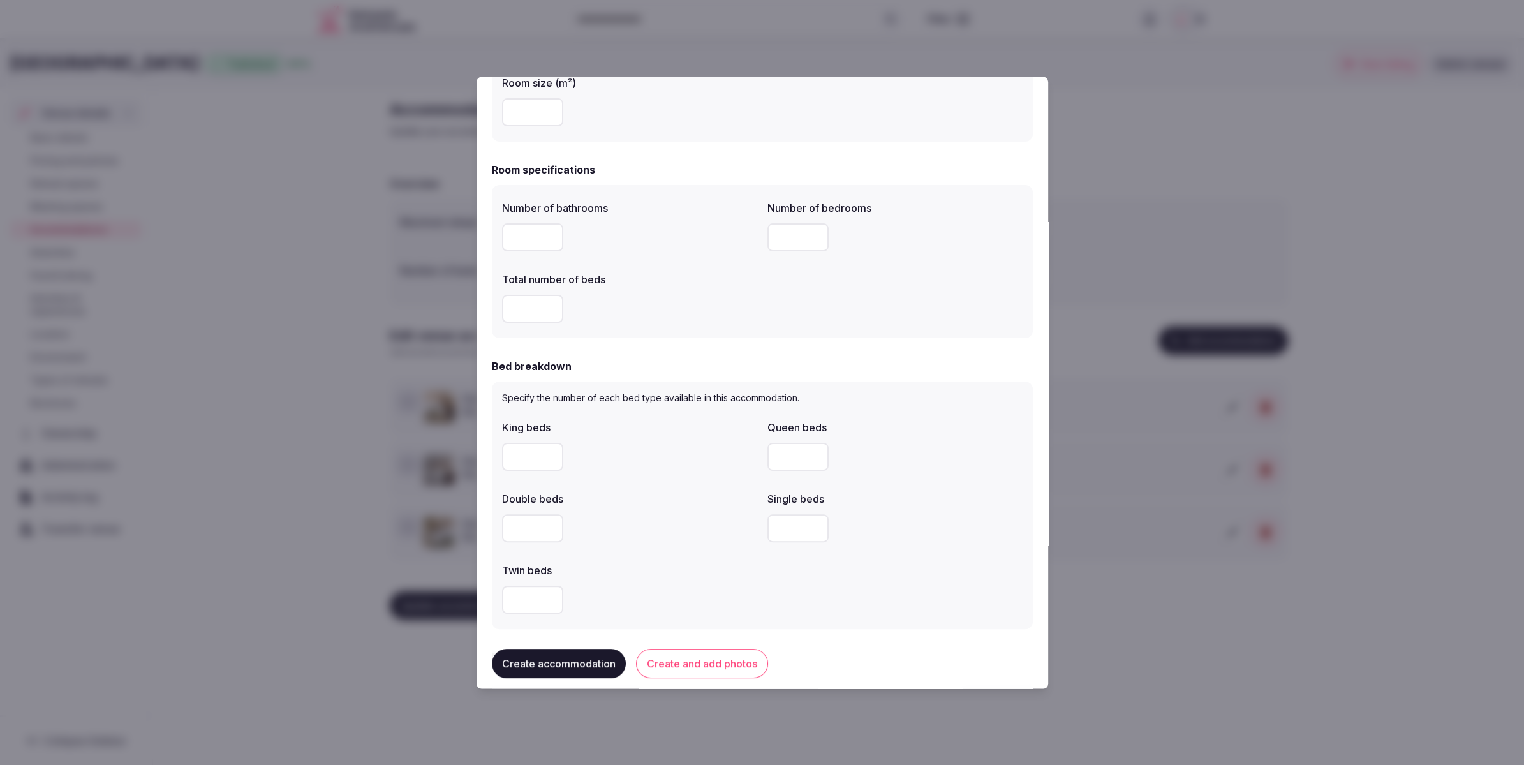
click at [522, 230] on input "number" at bounding box center [532, 238] width 61 height 28
type input "*"
click at [520, 311] on input "number" at bounding box center [532, 309] width 61 height 28
type input "*"
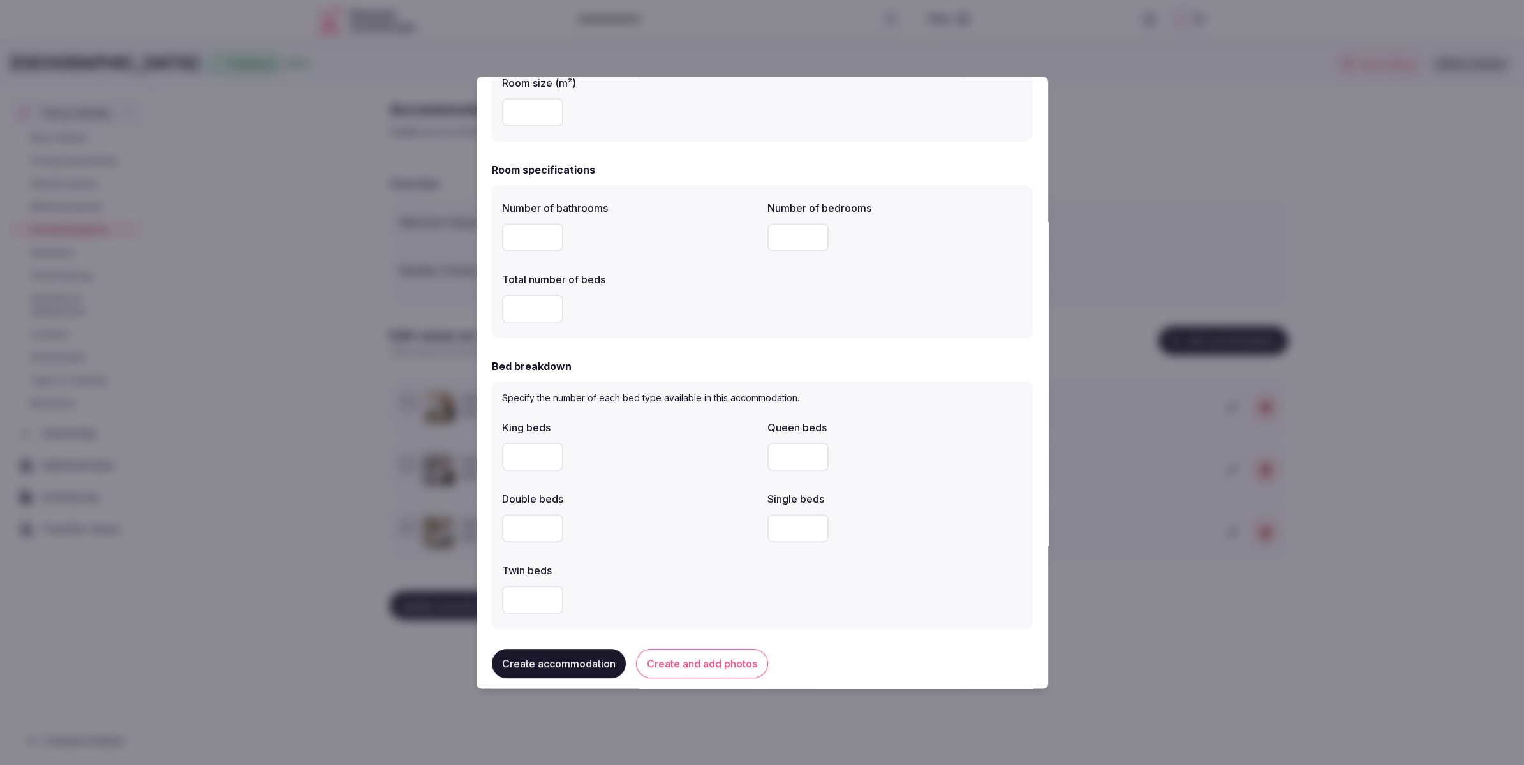
type input "*"
click at [808, 236] on input "number" at bounding box center [797, 238] width 61 height 28
type input "*"
click at [723, 325] on div "Number of bathrooms * Number of bedrooms * Total number of beds *" at bounding box center [762, 258] width 541 height 153
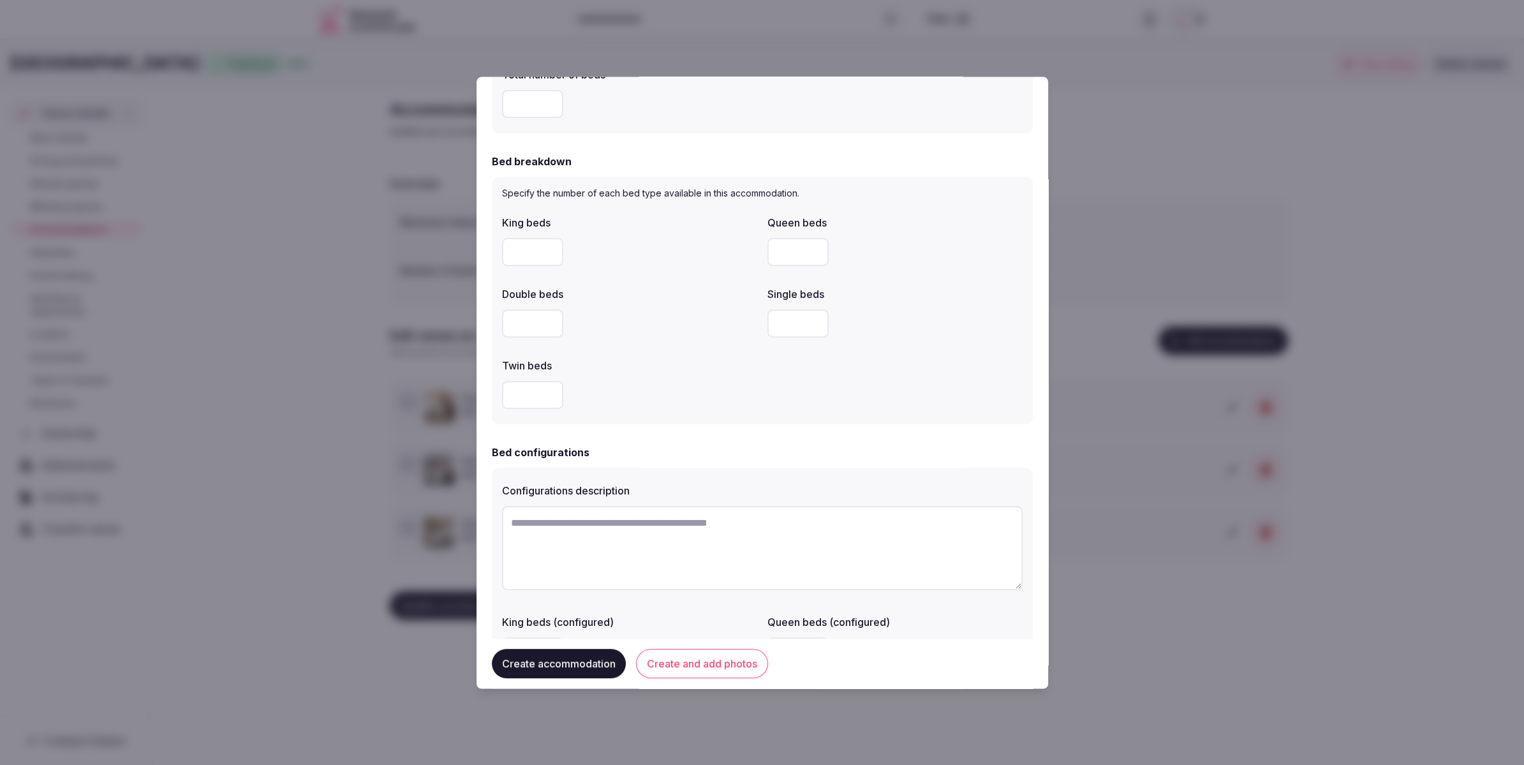
scroll to position [552, 0]
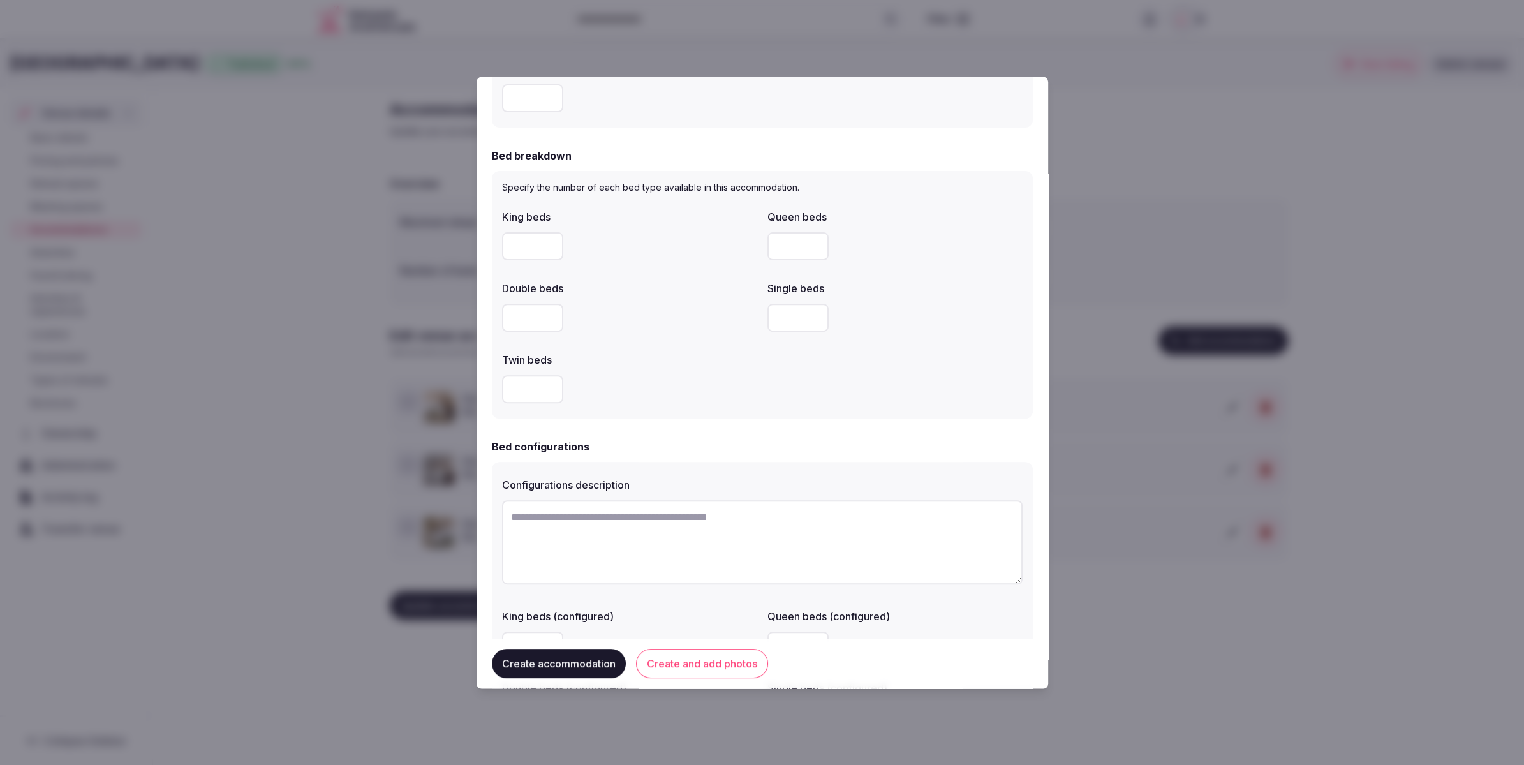
click at [789, 253] on input "number" at bounding box center [797, 247] width 61 height 28
type input "*"
click at [706, 310] on div at bounding box center [629, 318] width 255 height 28
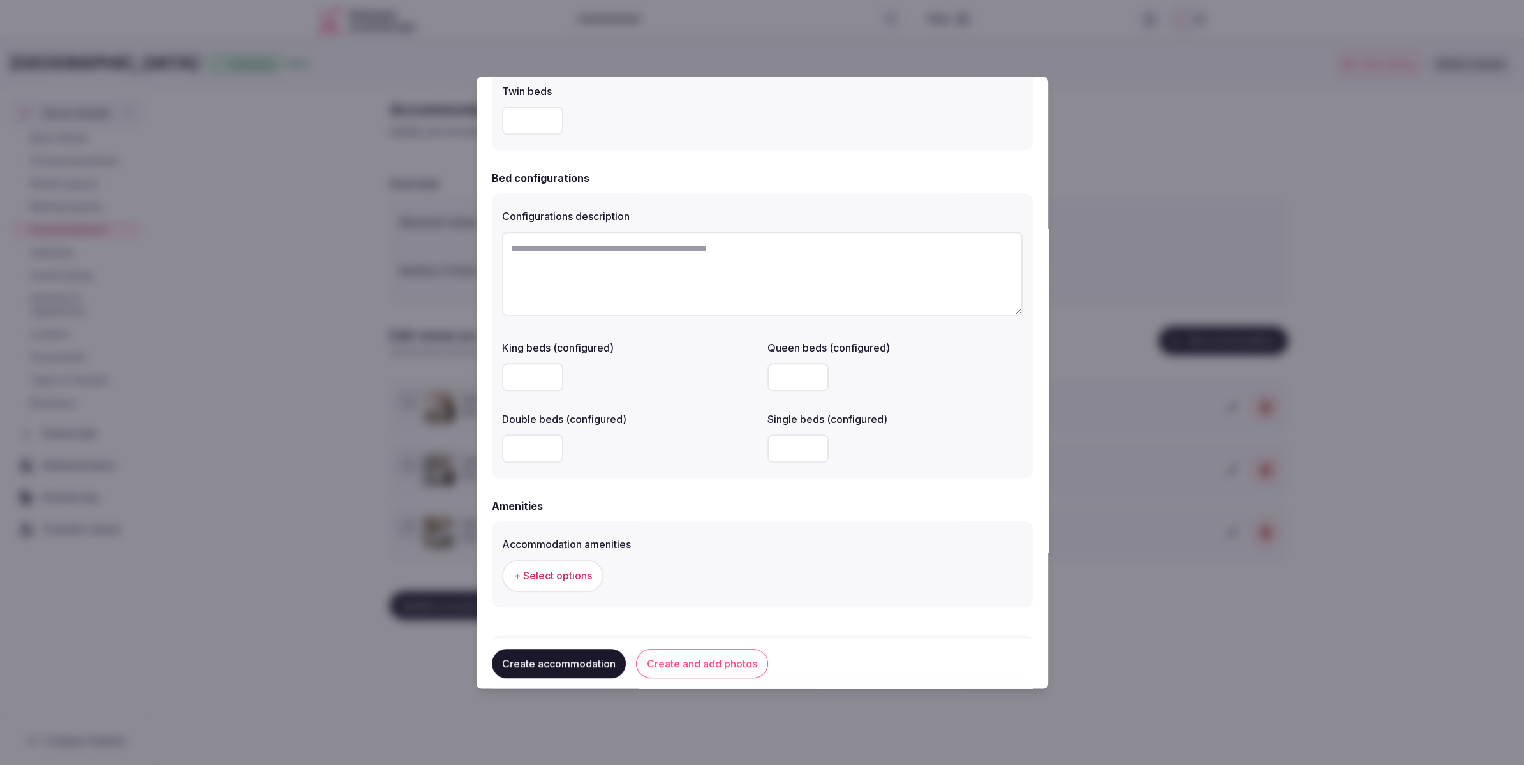
scroll to position [942, 0]
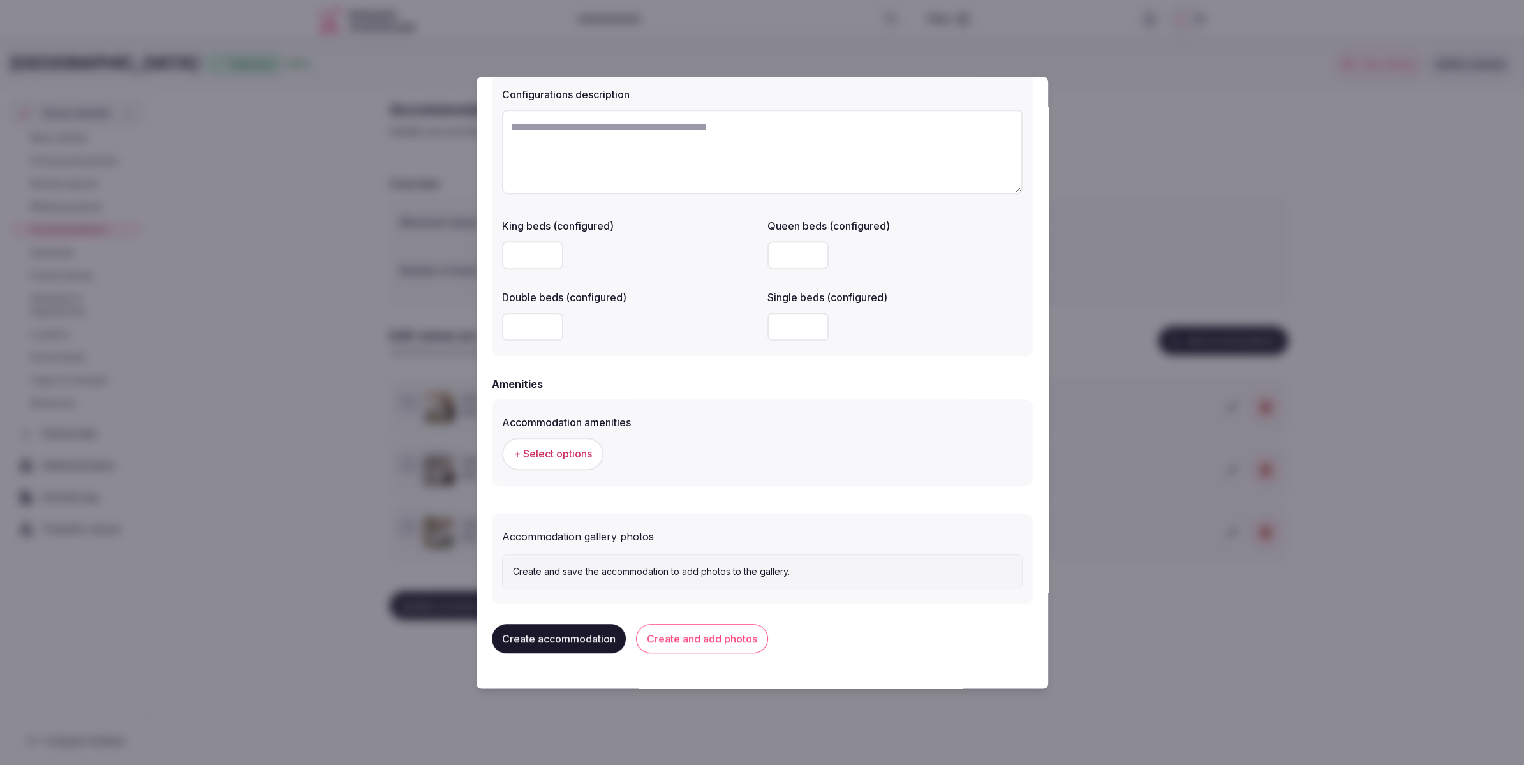
click at [569, 458] on span "+ Select options" at bounding box center [553, 454] width 78 height 14
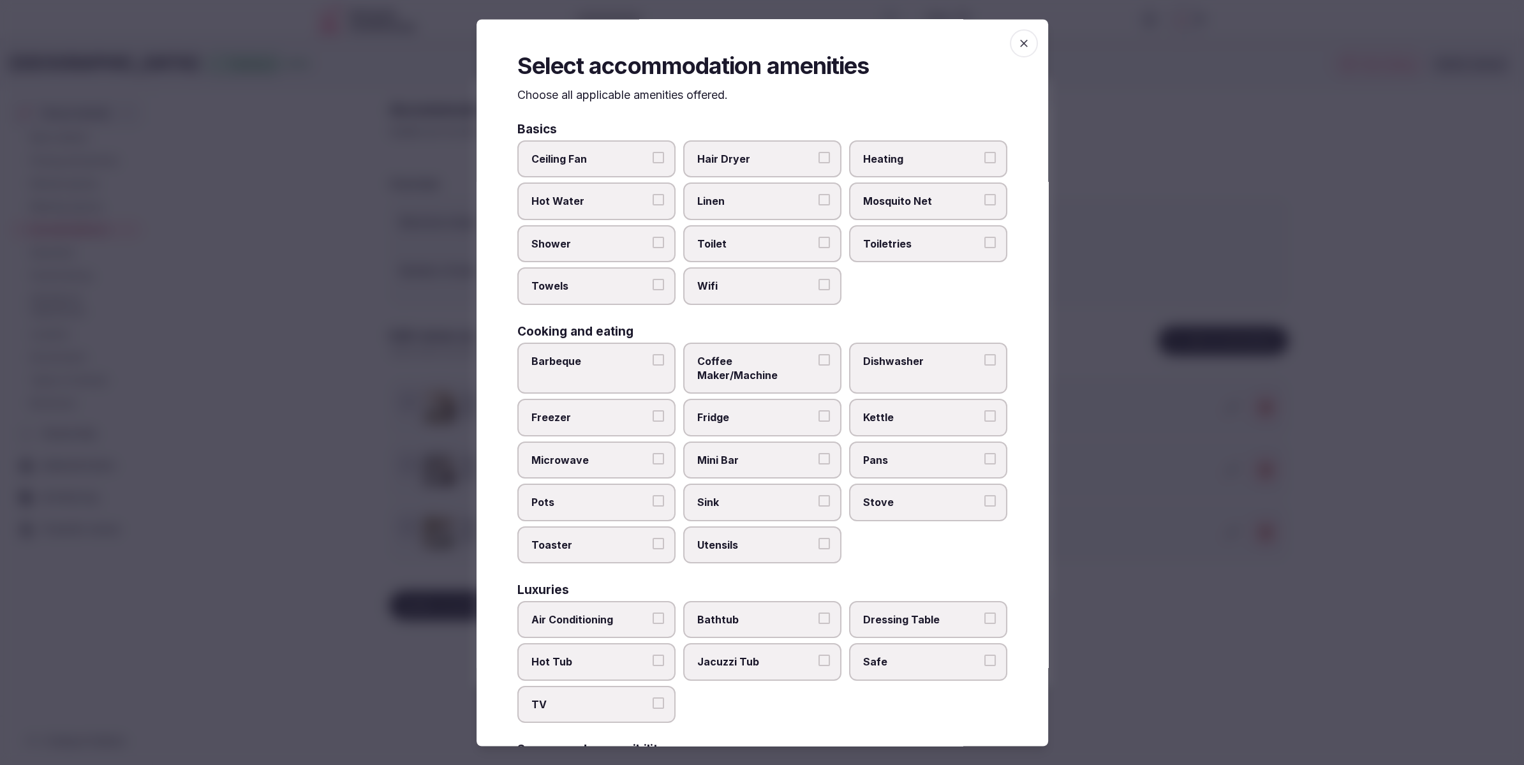
click at [746, 209] on label "Linen" at bounding box center [762, 201] width 158 height 37
click at [819, 206] on button "Linen" at bounding box center [824, 200] width 11 height 11
click at [732, 248] on span "Toilet" at bounding box center [755, 244] width 117 height 14
click at [819, 248] on button "Toilet" at bounding box center [824, 242] width 11 height 11
click at [728, 292] on span "Wifi" at bounding box center [755, 286] width 117 height 14
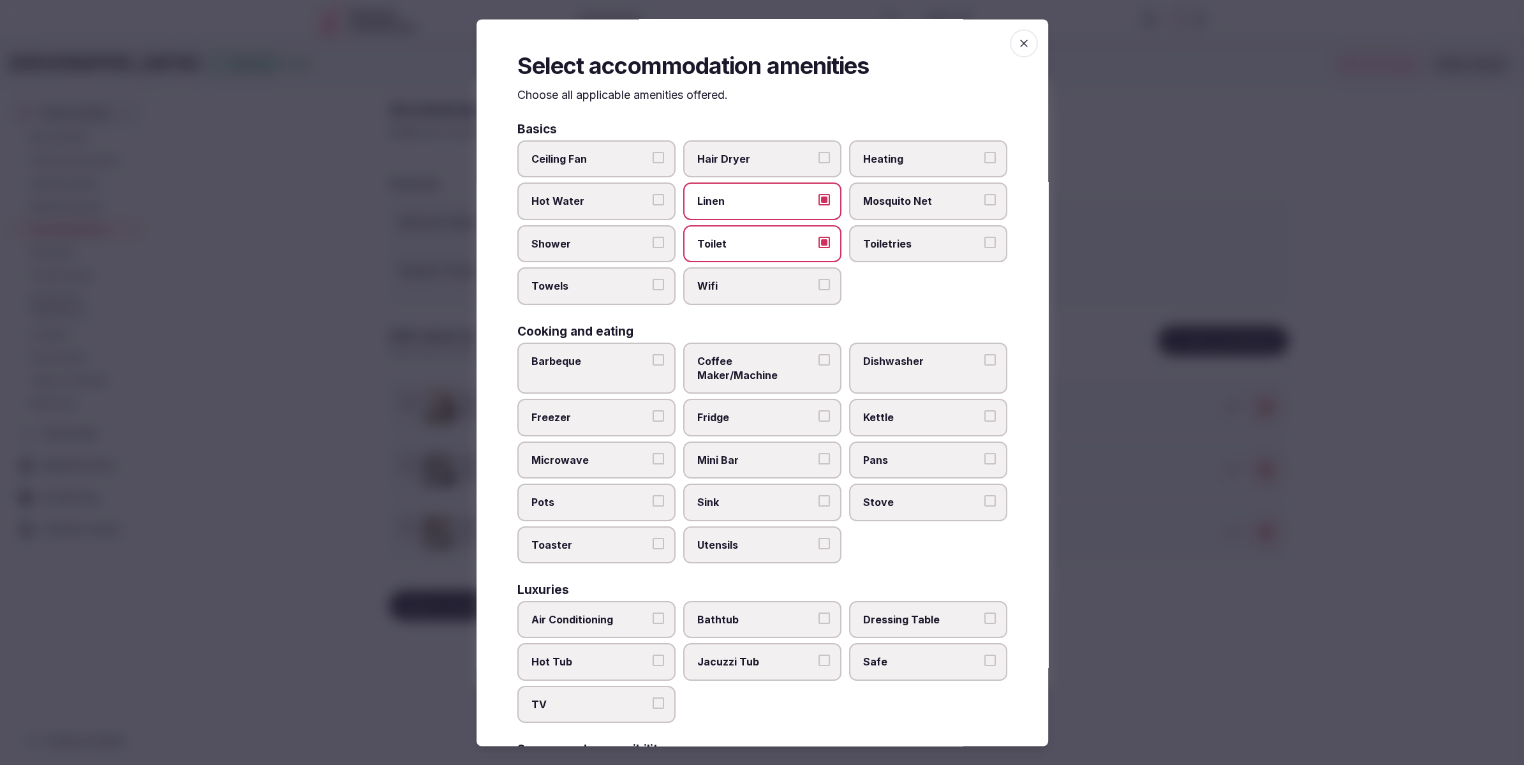
click at [819, 291] on button "Wifi" at bounding box center [824, 284] width 11 height 11
drag, startPoint x: 901, startPoint y: 248, endPoint x: 893, endPoint y: 248, distance: 7.7
click at [901, 248] on span "Toiletries" at bounding box center [921, 244] width 117 height 14
click at [984, 248] on button "Toiletries" at bounding box center [989, 242] width 11 height 11
click at [585, 248] on span "Shower" at bounding box center [589, 244] width 117 height 14
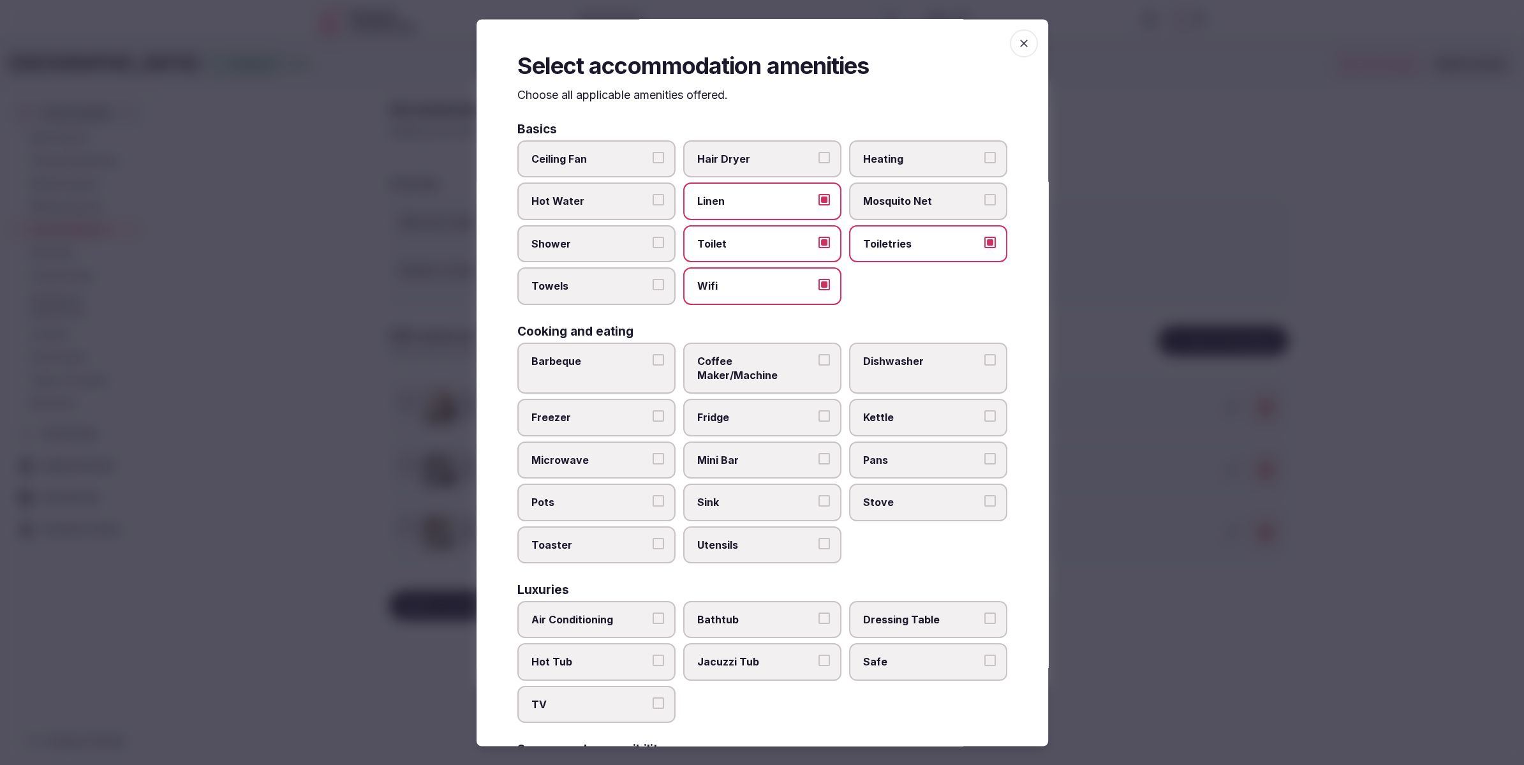
click at [653, 248] on button "Shower" at bounding box center [658, 242] width 11 height 11
click at [889, 292] on div "Ceiling Fan Hair Dryer Heating Hot Water Linen Mosquito Net Shower Toilet Toile…" at bounding box center [762, 223] width 490 height 165
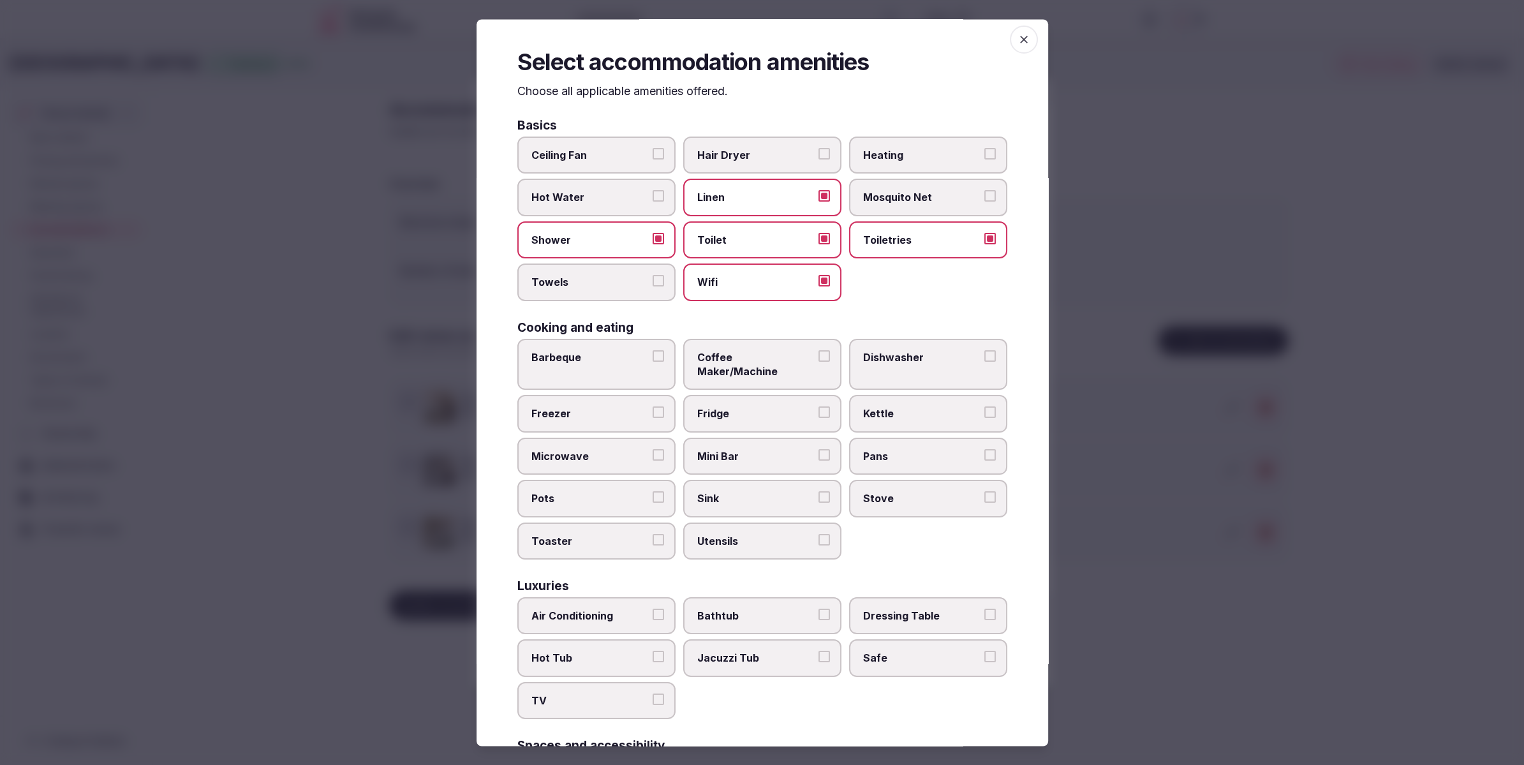
scroll to position [4, 0]
click at [574, 283] on span "Towels" at bounding box center [589, 282] width 117 height 14
click at [653, 283] on button "Towels" at bounding box center [658, 280] width 11 height 11
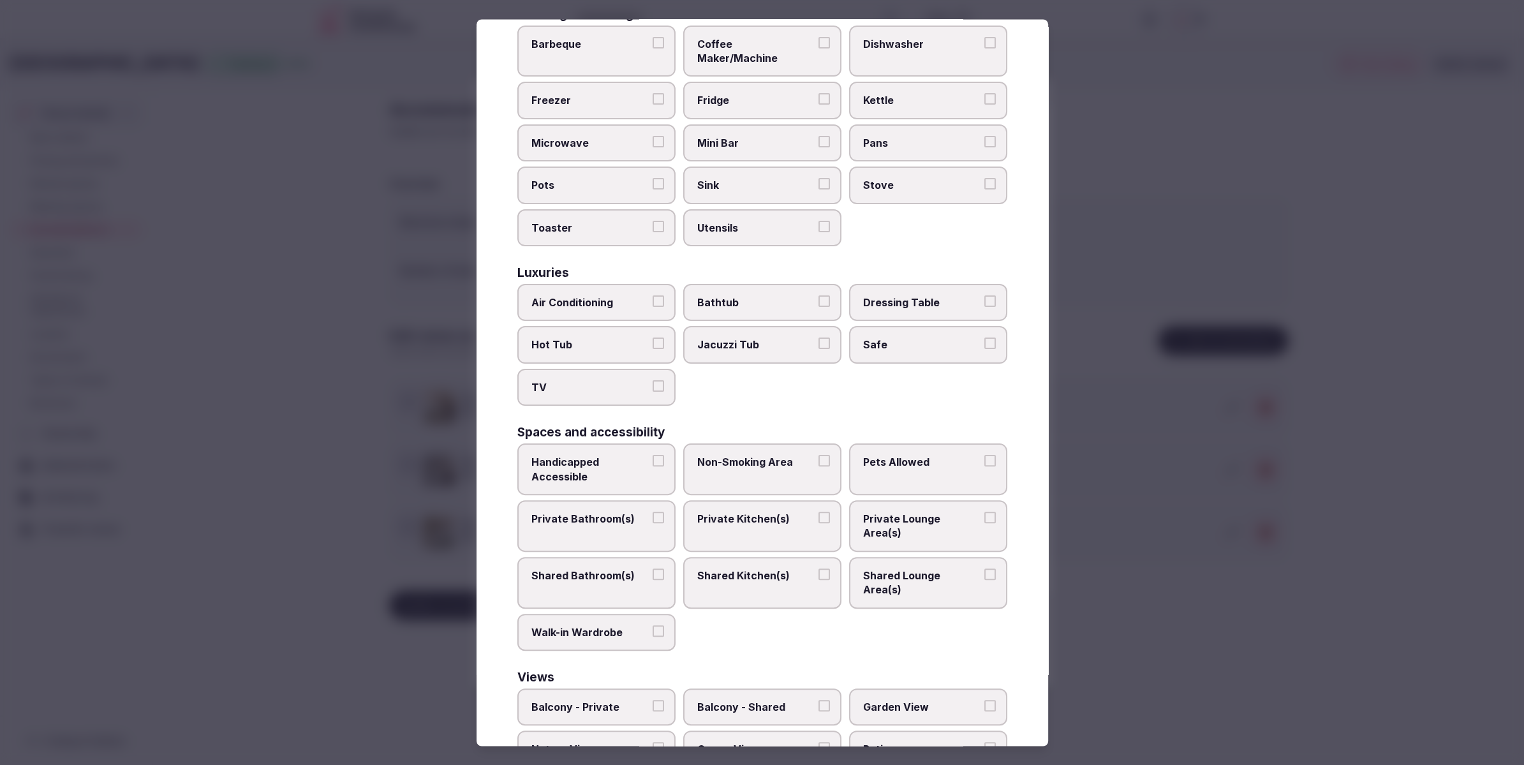
scroll to position [345, 0]
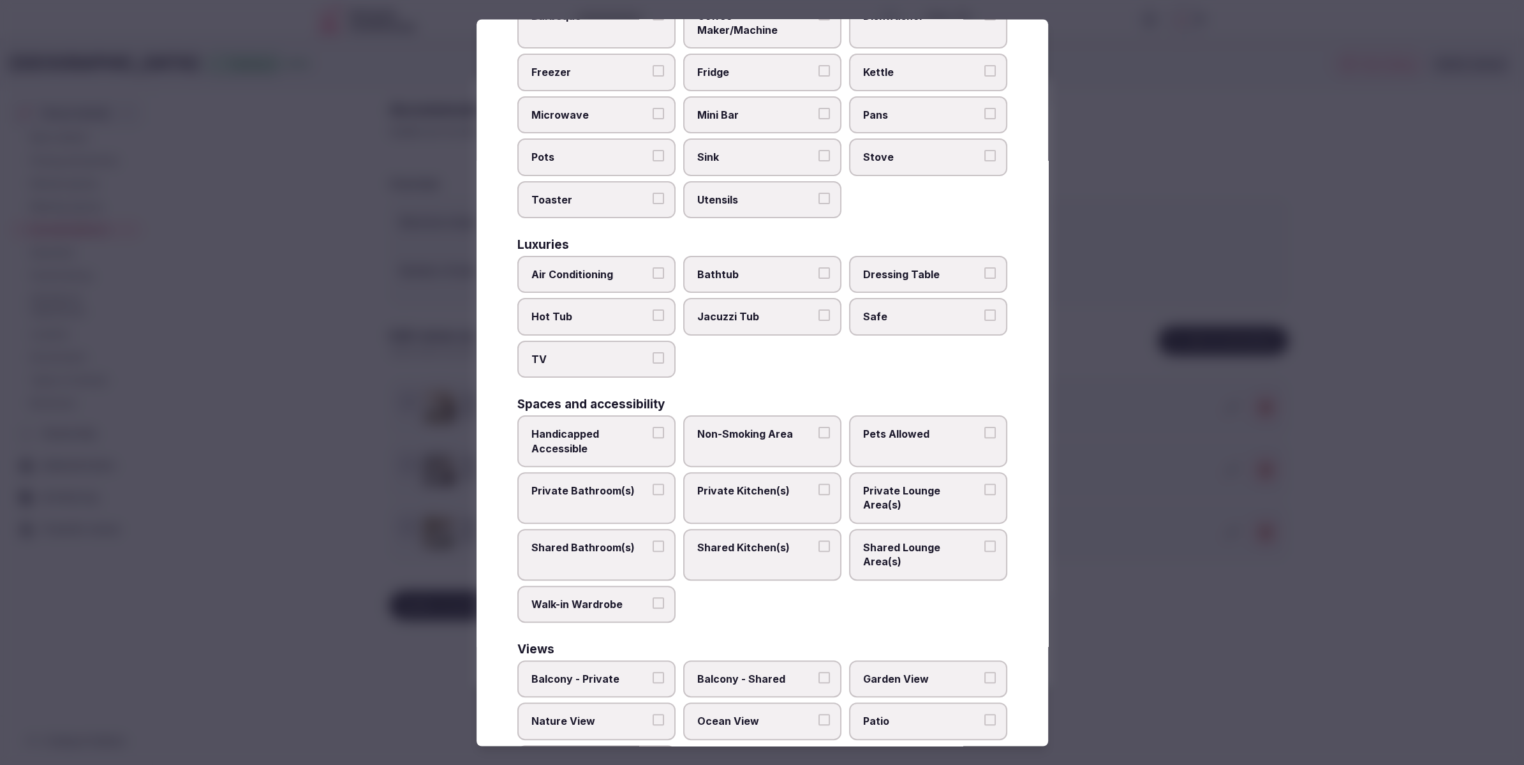
click at [584, 267] on label "Air Conditioning" at bounding box center [596, 274] width 158 height 37
click at [653, 267] on button "Air Conditioning" at bounding box center [658, 272] width 11 height 11
click at [559, 352] on span "TV" at bounding box center [589, 359] width 117 height 14
click at [653, 352] on button "TV" at bounding box center [658, 357] width 11 height 11
click at [951, 310] on span "Safe" at bounding box center [921, 317] width 117 height 14
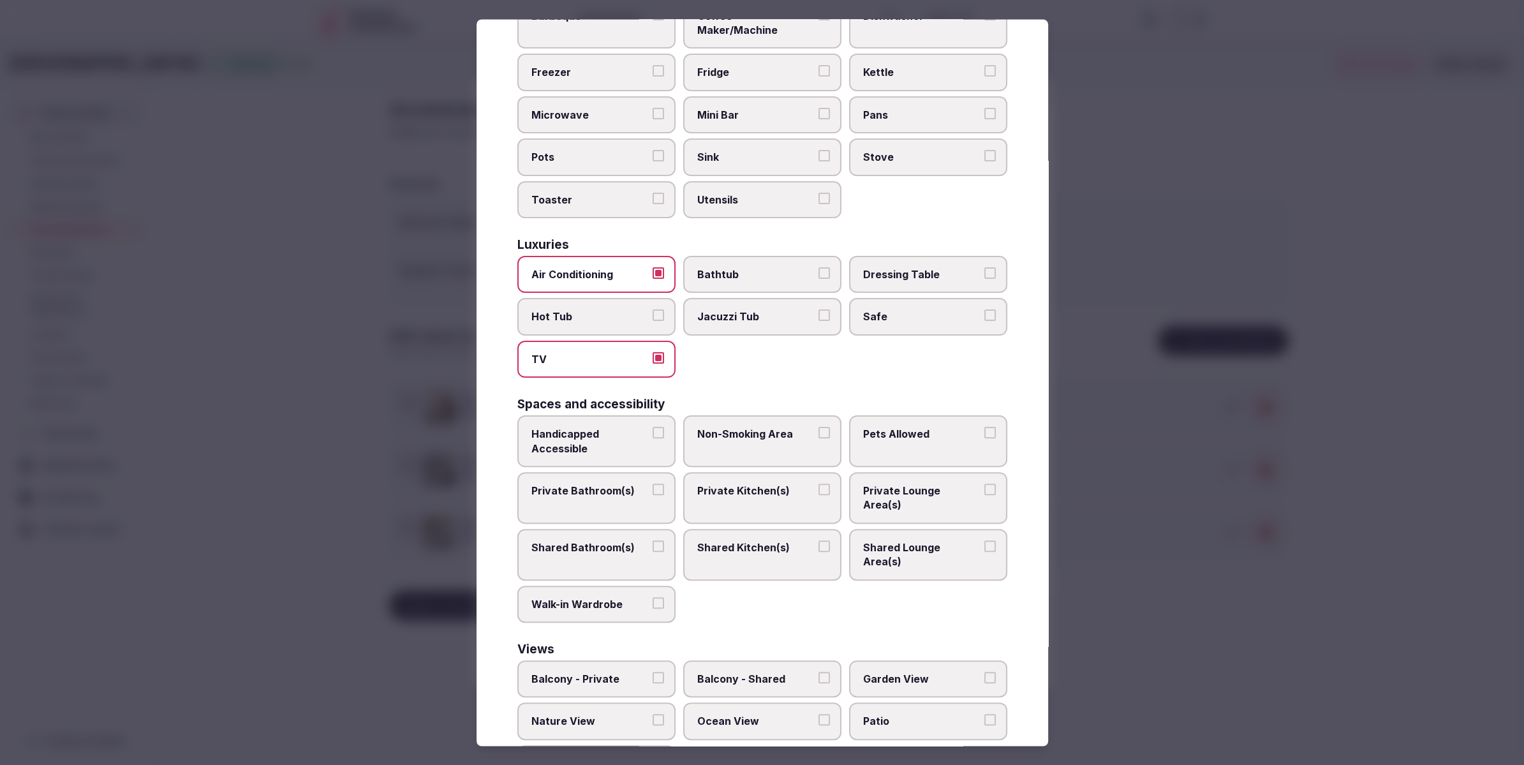
click at [984, 310] on button "Safe" at bounding box center [989, 315] width 11 height 11
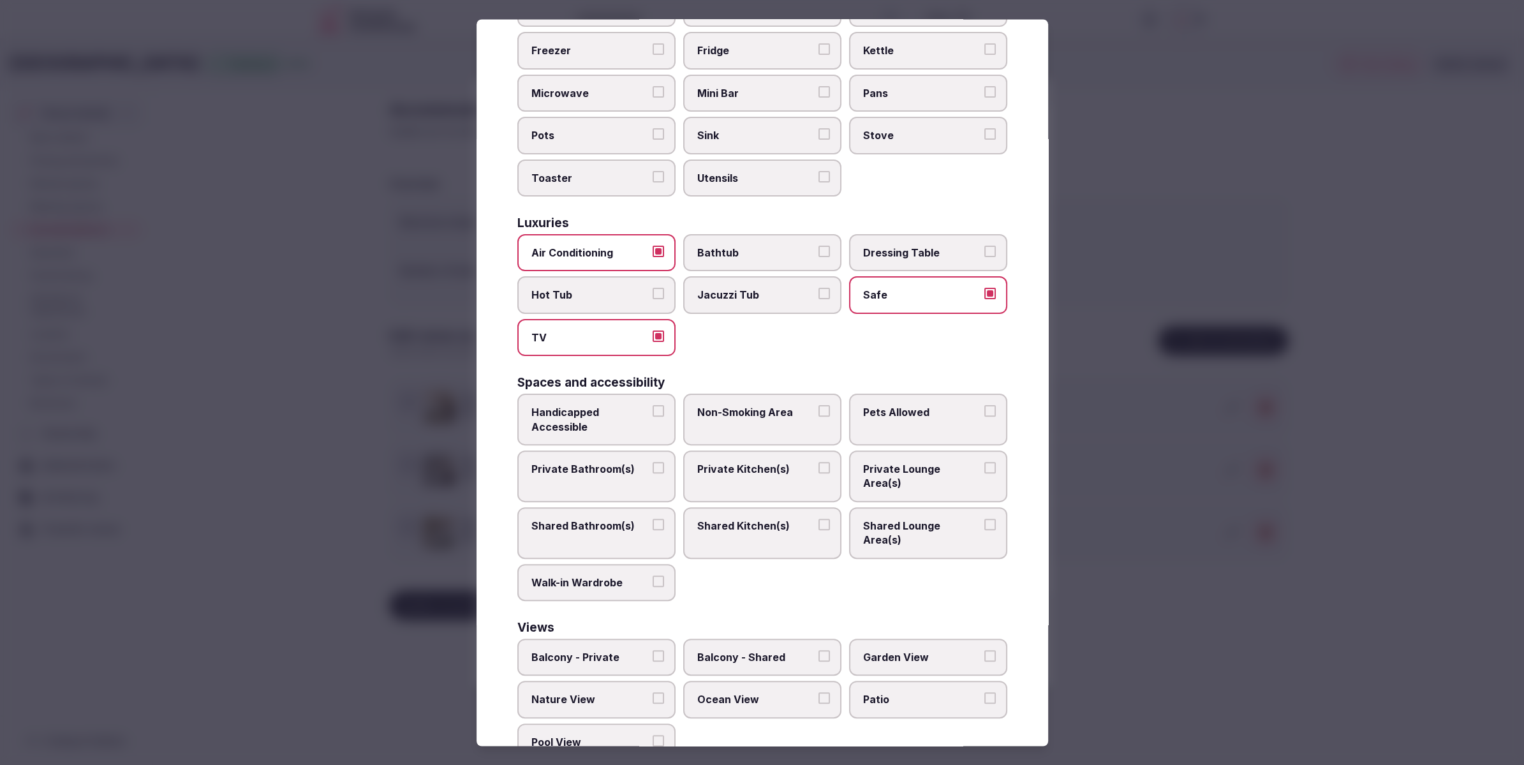
click at [593, 462] on span "Private Bathroom(s)" at bounding box center [589, 469] width 117 height 14
click at [653, 462] on button "Private Bathroom(s)" at bounding box center [658, 467] width 11 height 11
click at [940, 450] on label "Private Lounge Area(s)" at bounding box center [928, 476] width 158 height 52
click at [984, 462] on button "Private Lounge Area(s)" at bounding box center [989, 467] width 11 height 11
click at [1162, 575] on div at bounding box center [762, 382] width 1524 height 765
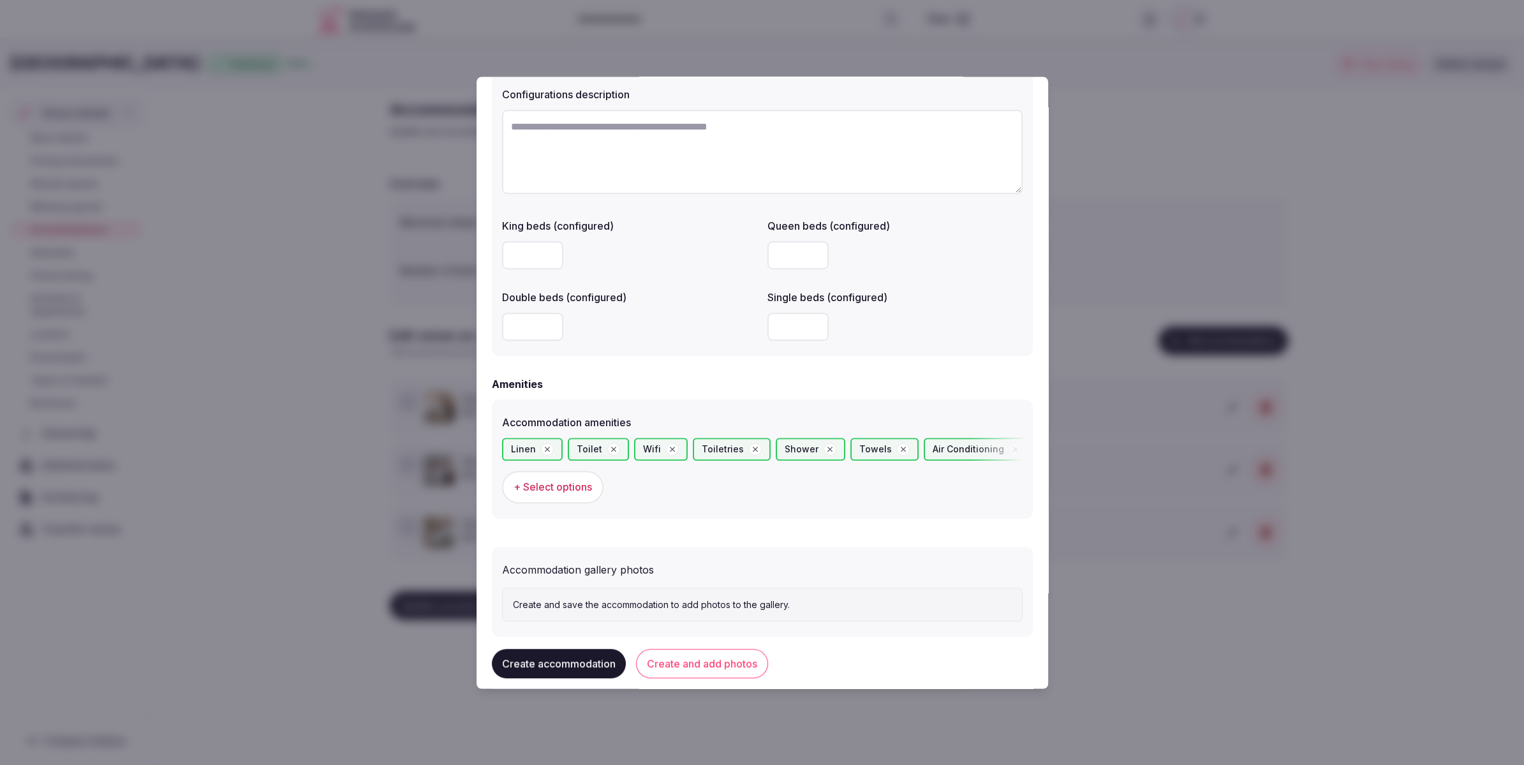
scroll to position [975, 0]
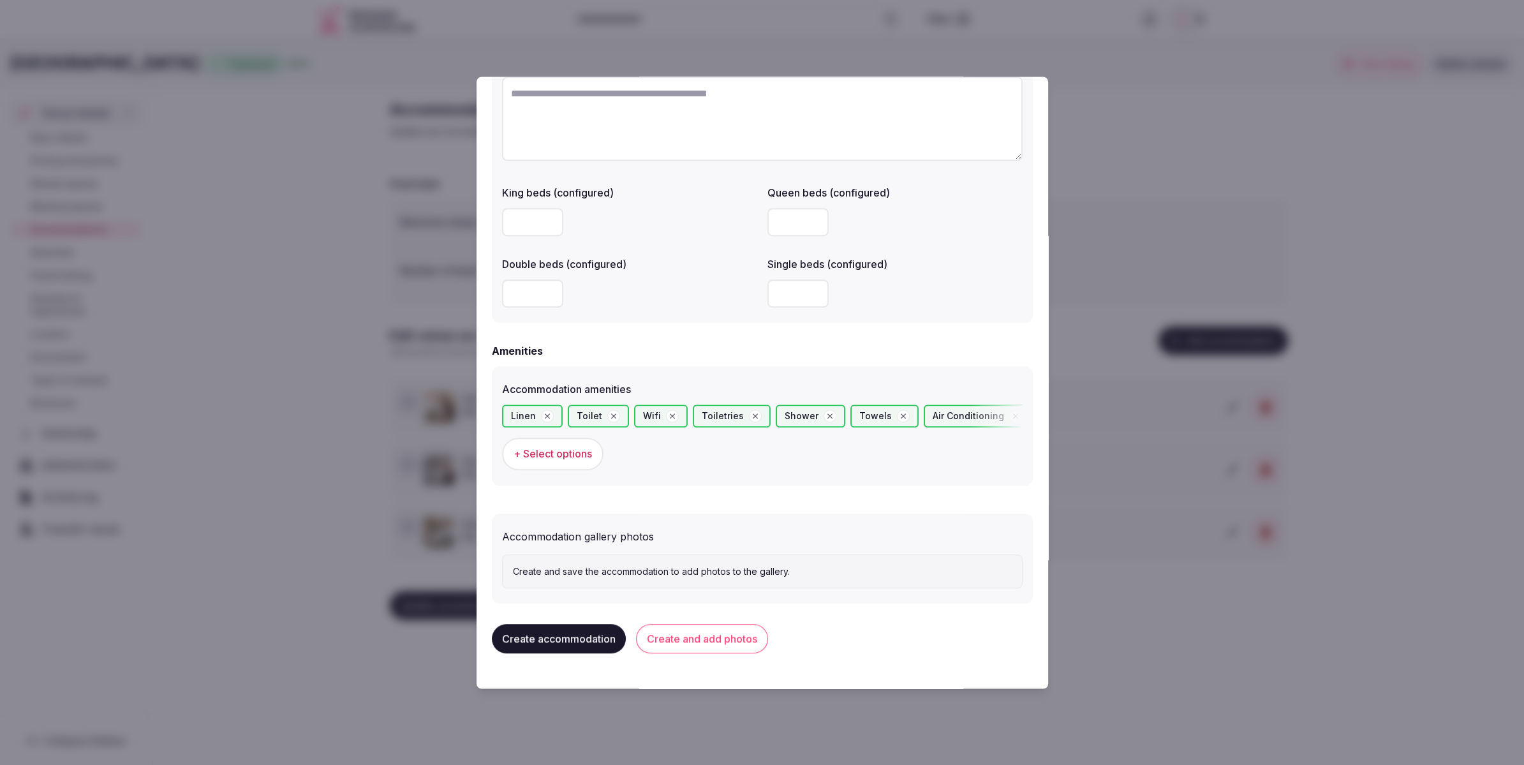
click at [729, 641] on button "Create and add photos" at bounding box center [702, 639] width 132 height 29
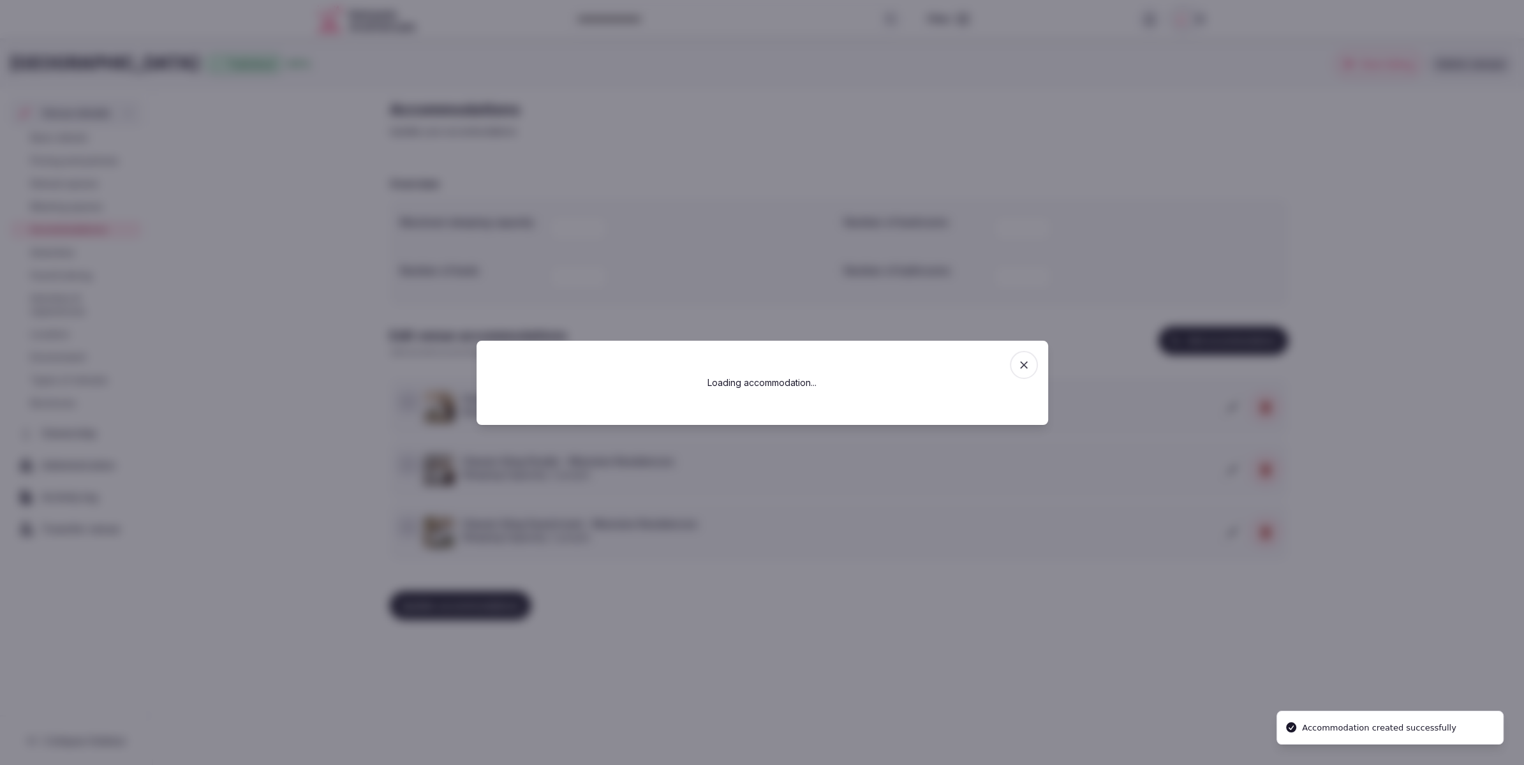
scroll to position [0, 0]
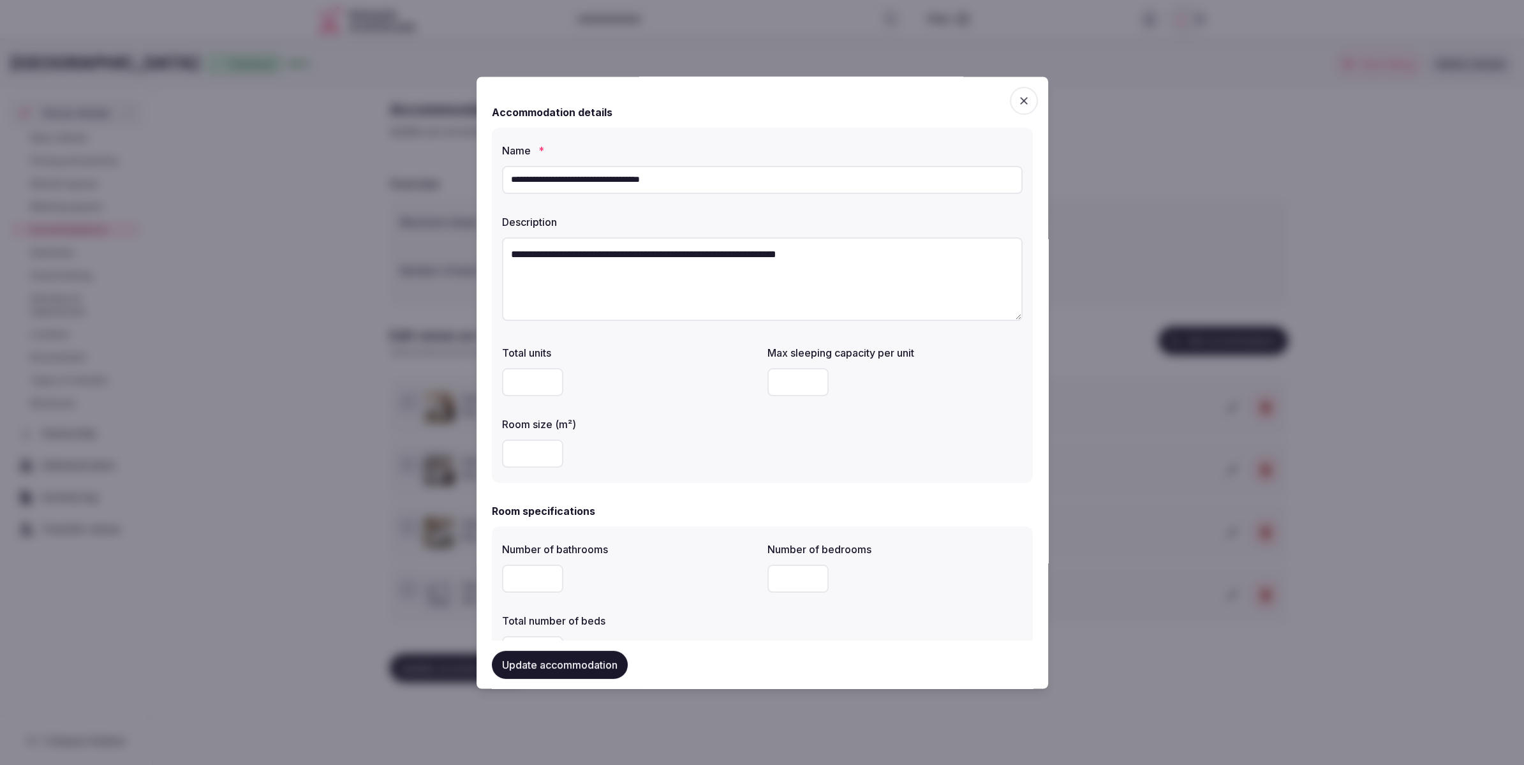
click at [677, 305] on textarea "**********" at bounding box center [762, 279] width 521 height 84
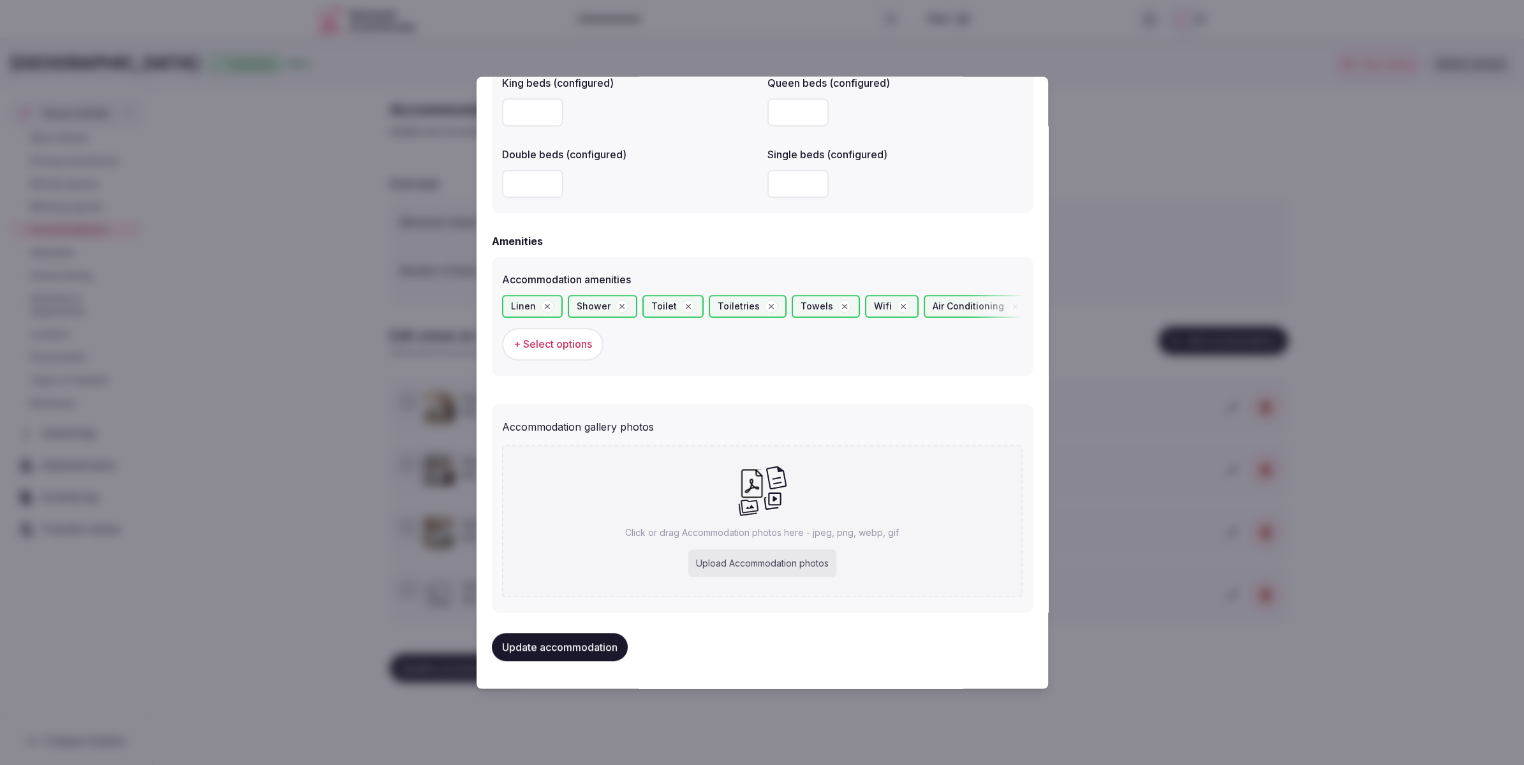
scroll to position [1093, 0]
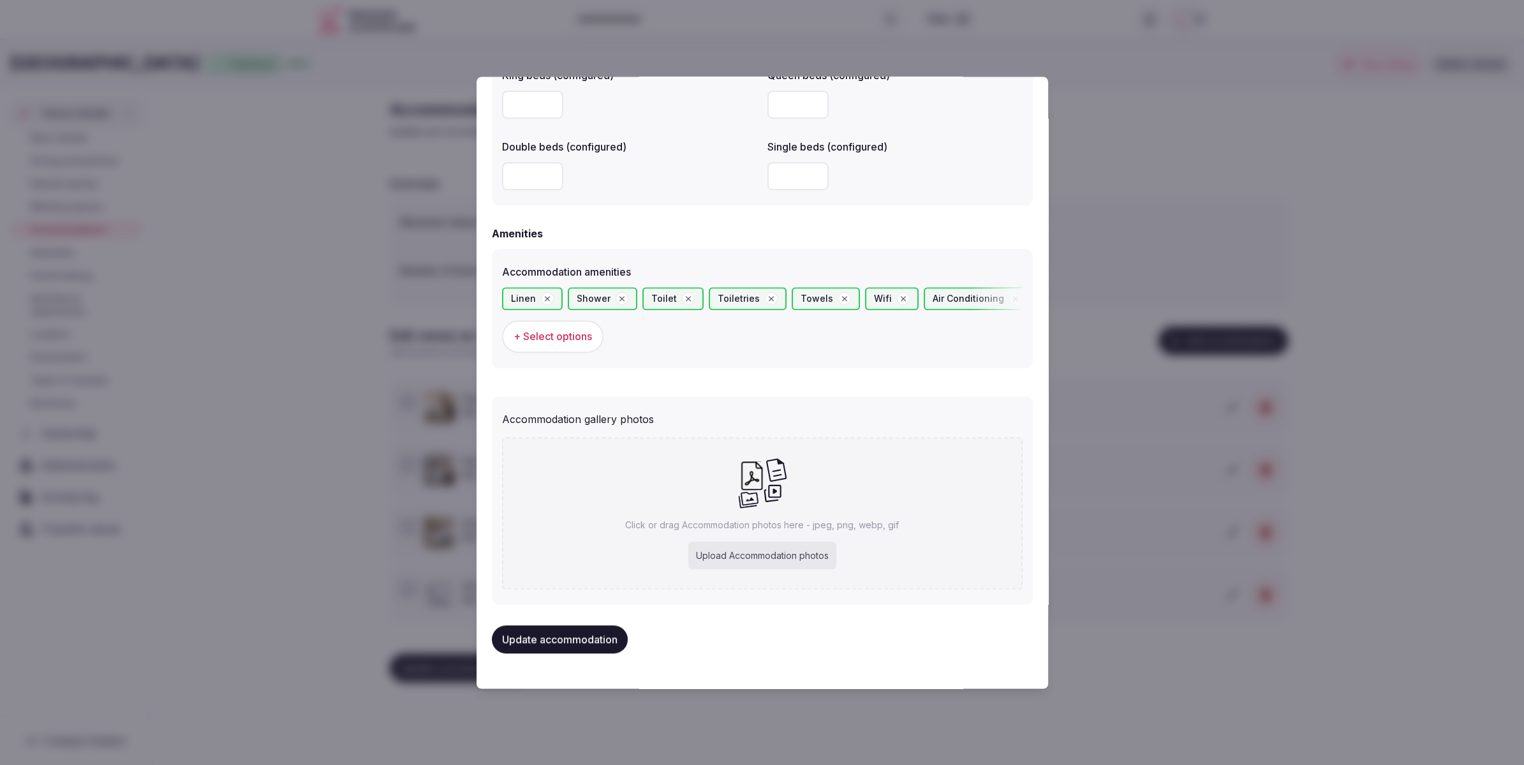
click at [778, 559] on div "Upload Accommodation photos" at bounding box center [762, 556] width 148 height 28
type input "**********"
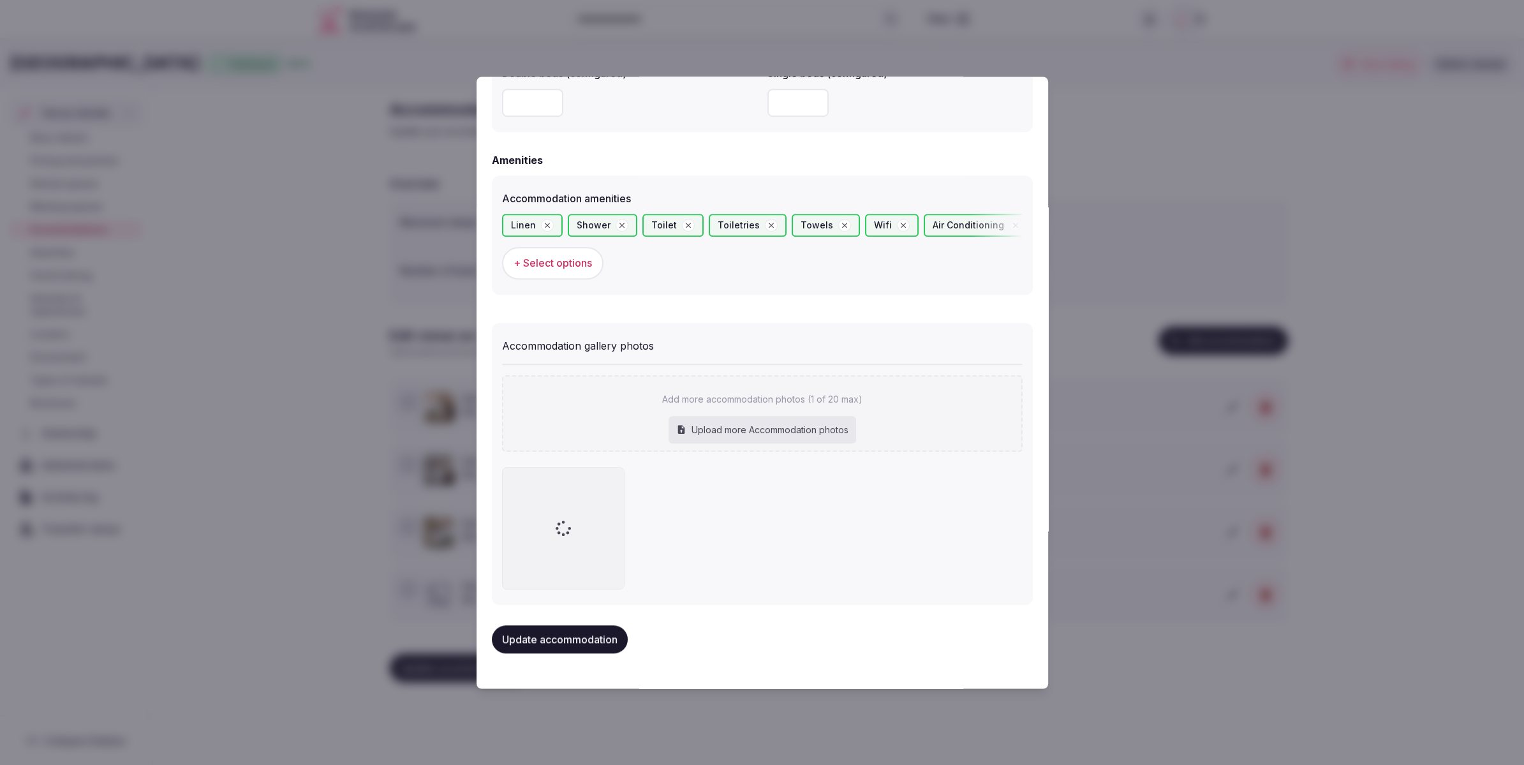
scroll to position [1164, 0]
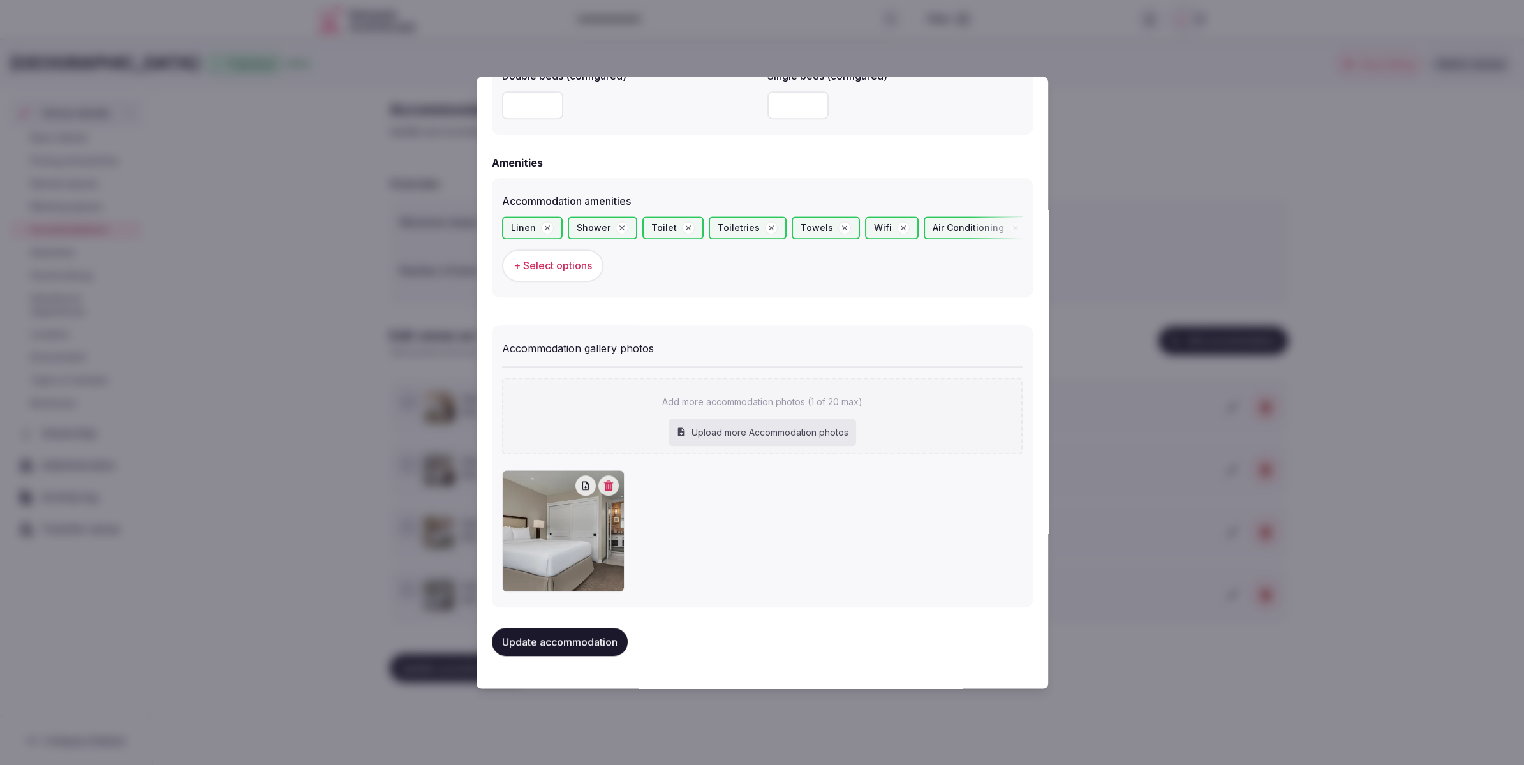
click at [584, 642] on button "Update accommodation" at bounding box center [560, 642] width 136 height 28
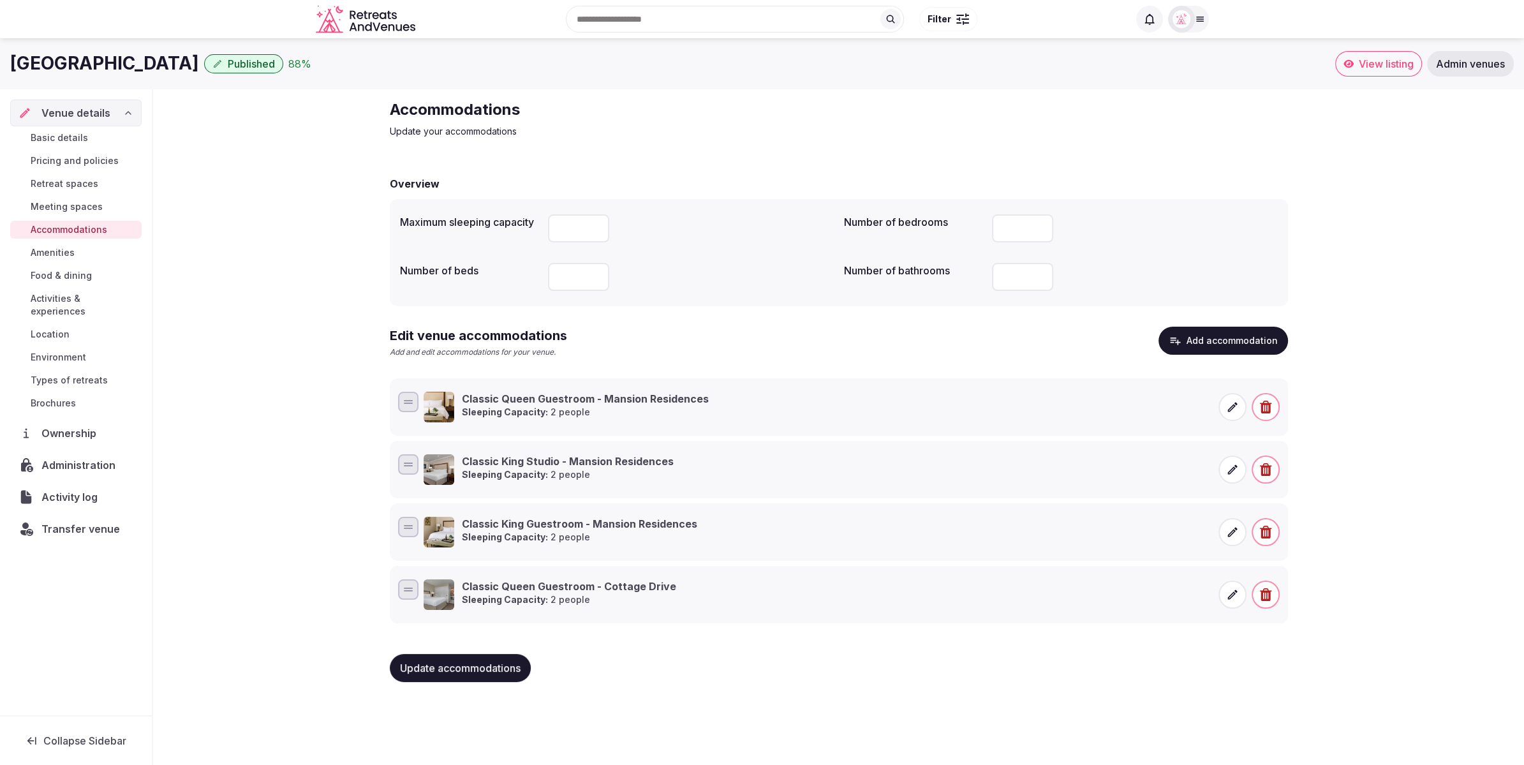
click at [1220, 345] on button "Add accommodation" at bounding box center [1224, 341] width 130 height 28
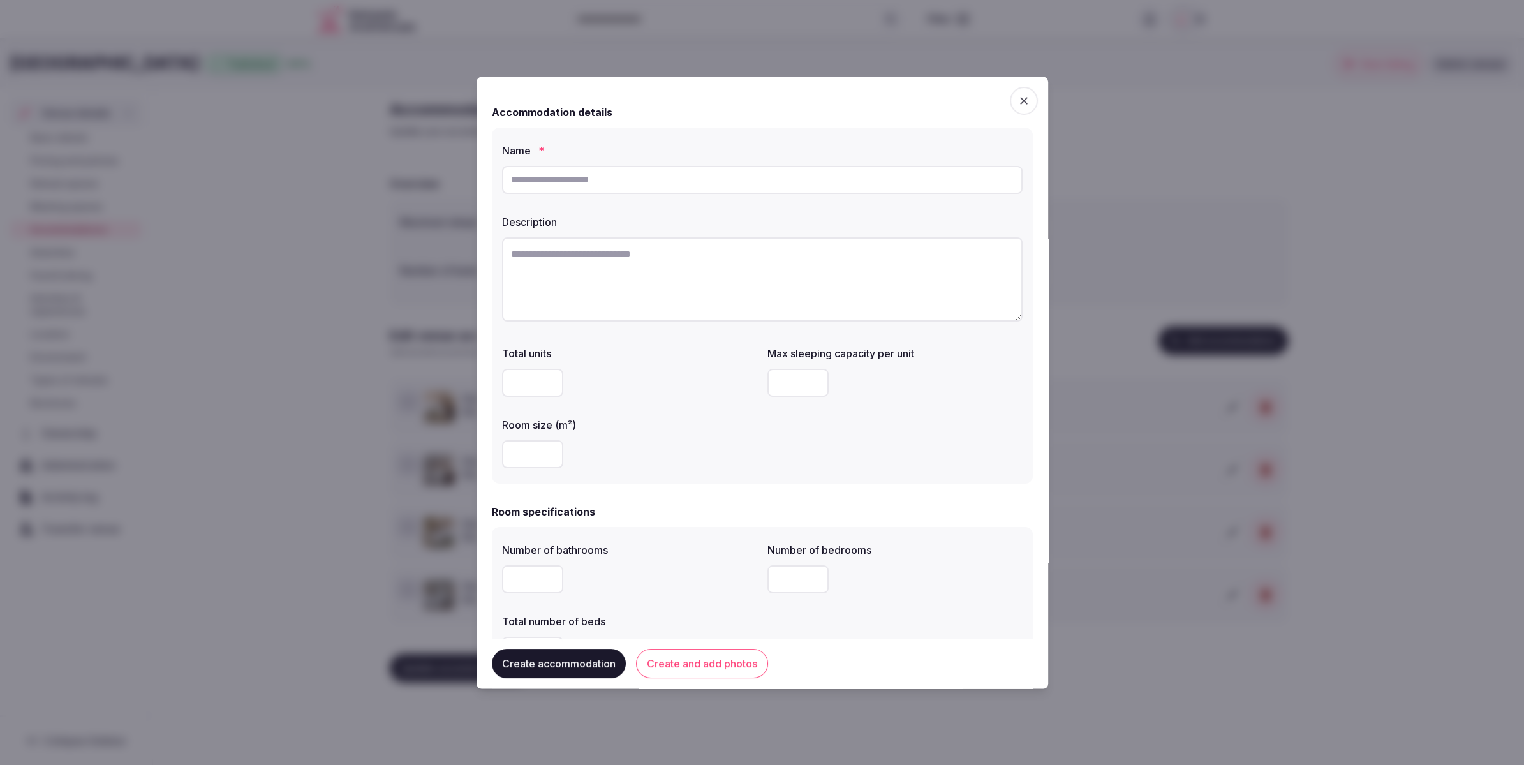
click at [729, 179] on input "text" at bounding box center [762, 180] width 521 height 28
paste input "**********"
type input "**********"
click at [660, 388] on div at bounding box center [629, 383] width 255 height 28
click at [723, 261] on textarea at bounding box center [762, 279] width 521 height 84
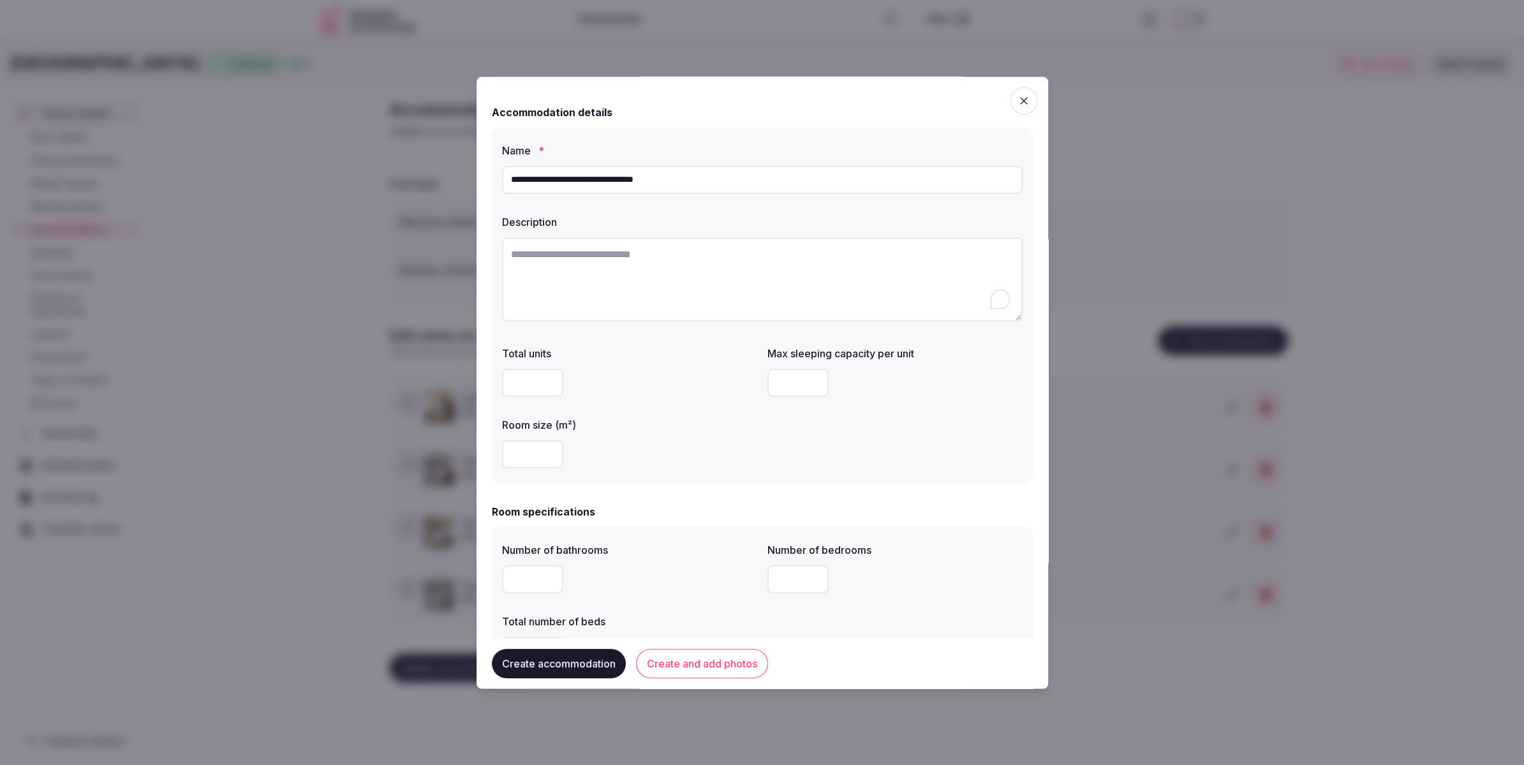
paste textarea "**********"
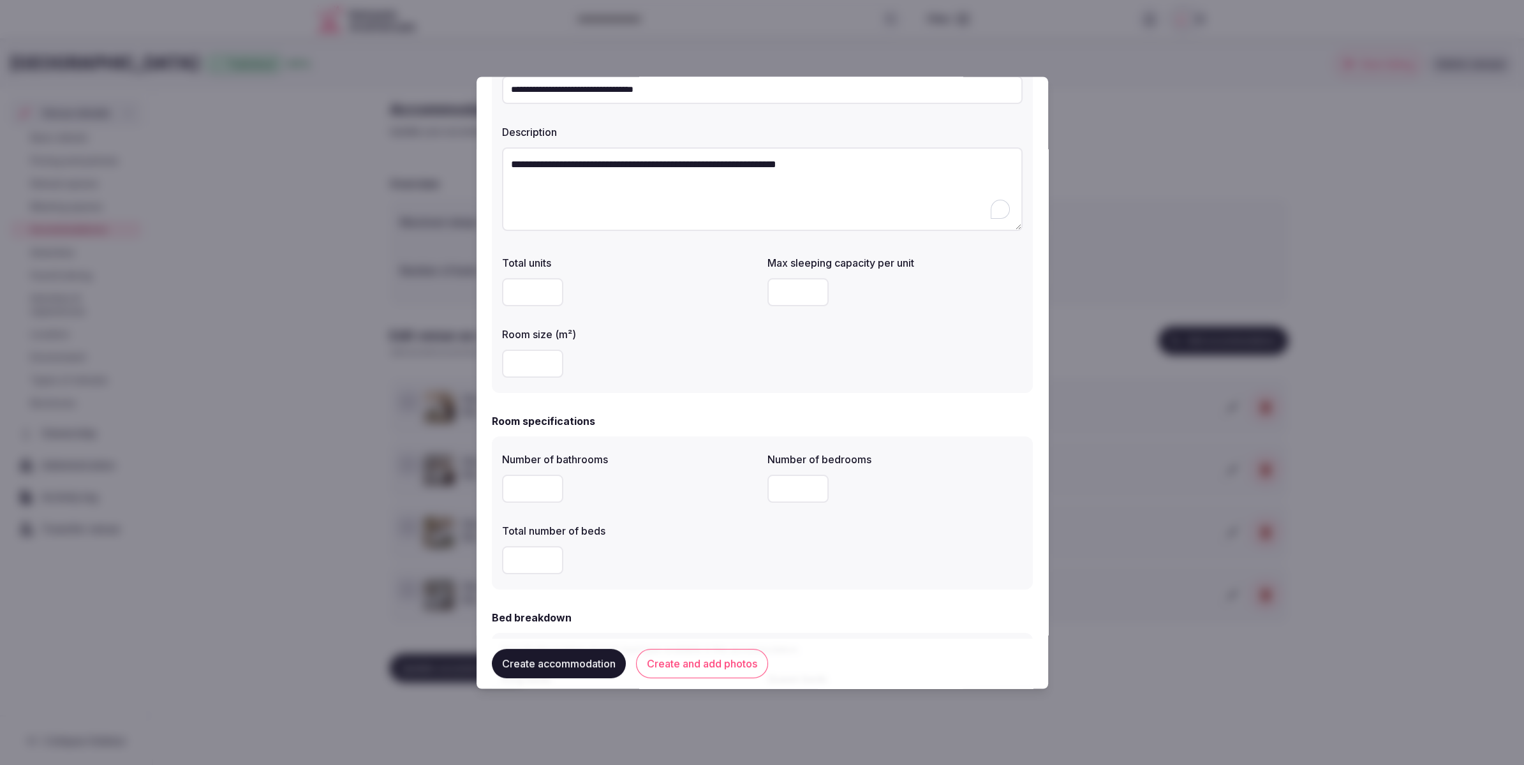
scroll to position [120, 0]
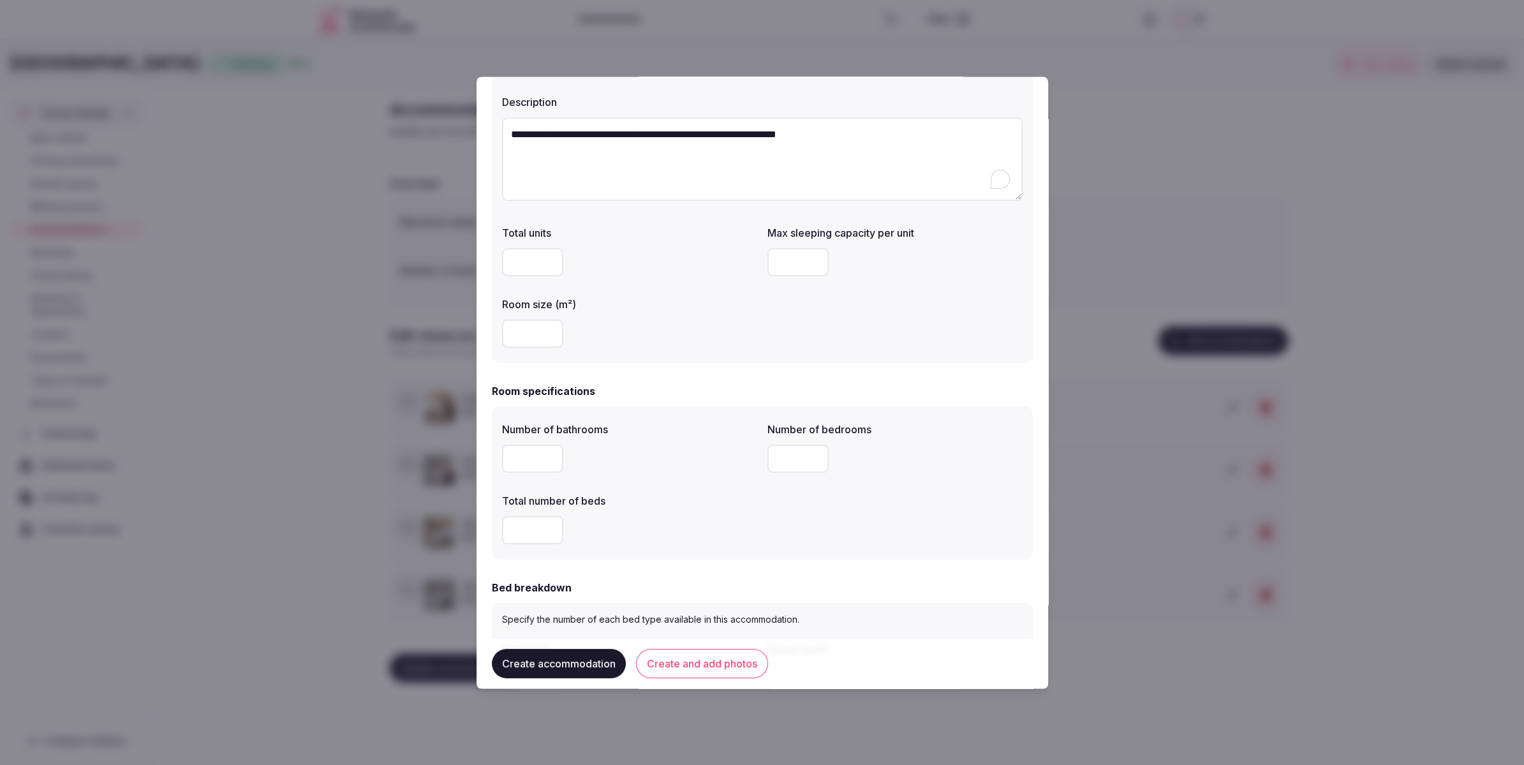
type textarea "**********"
click at [535, 328] on input "number" at bounding box center [532, 334] width 61 height 28
type input "**"
click at [665, 355] on div "**********" at bounding box center [762, 186] width 541 height 356
click at [780, 259] on input "number" at bounding box center [797, 263] width 61 height 28
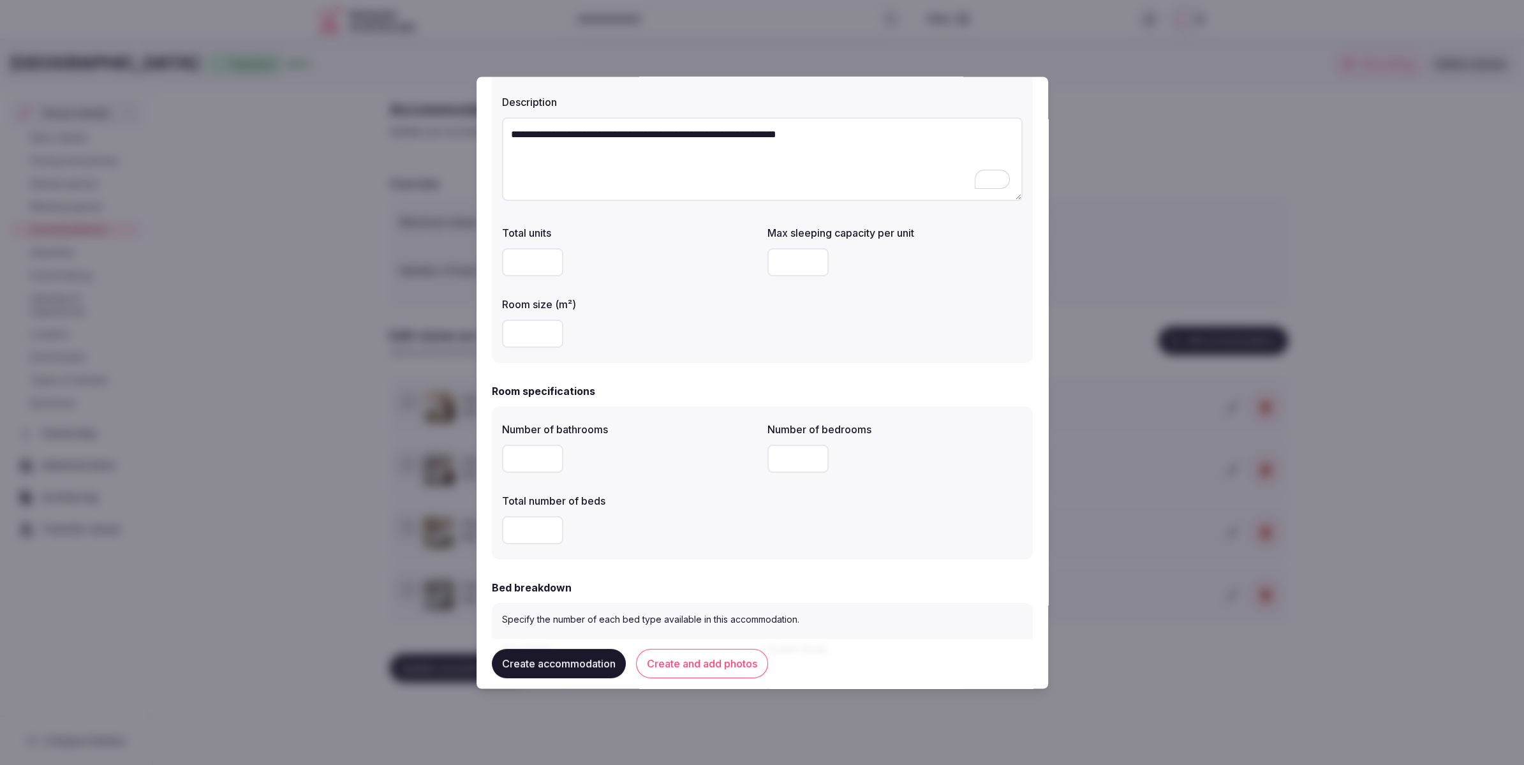
type input "*"
click at [525, 463] on input "number" at bounding box center [532, 459] width 61 height 28
type input "*"
click at [527, 527] on input "number" at bounding box center [532, 531] width 61 height 28
type input "*"
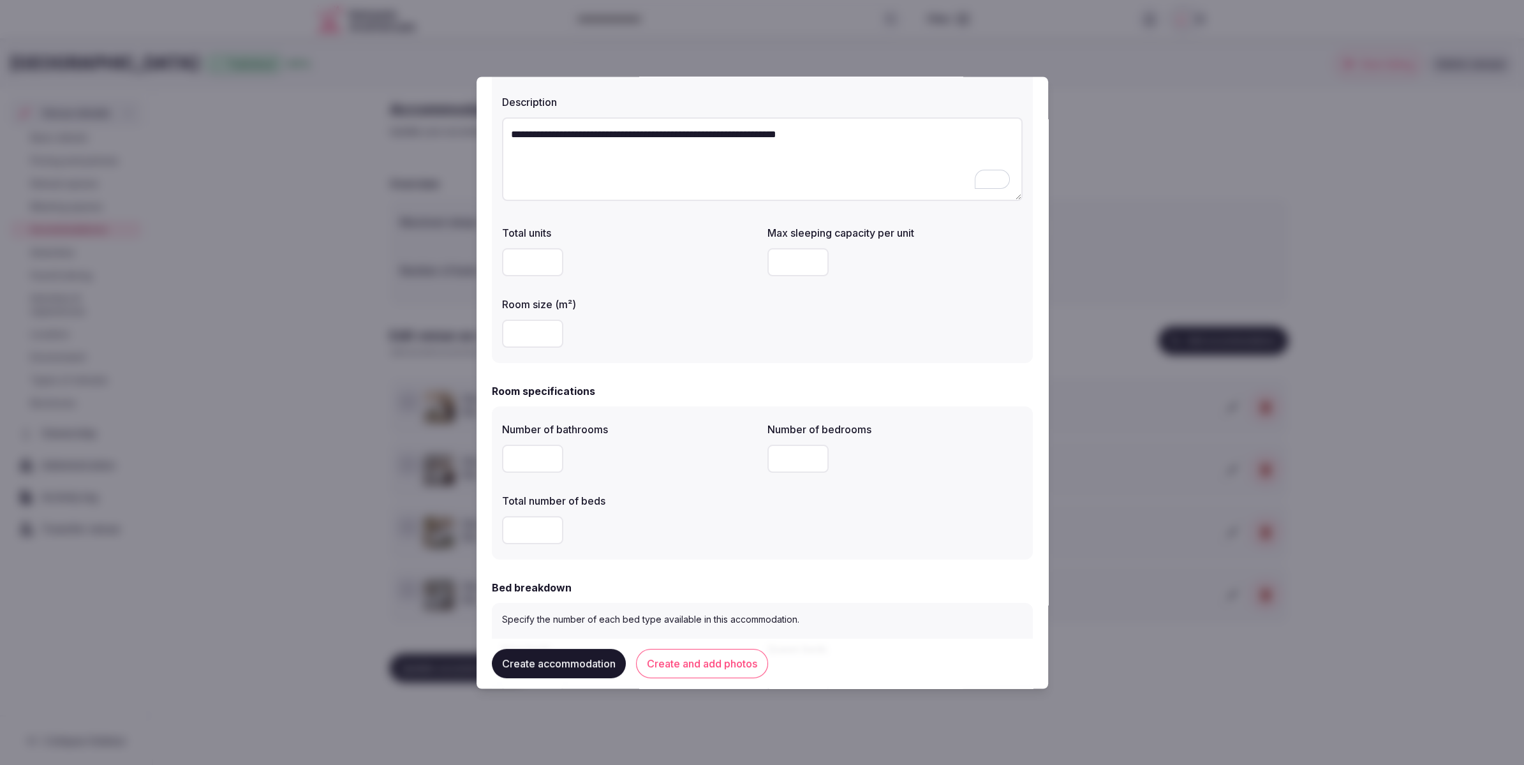
click at [796, 457] on input "number" at bounding box center [797, 459] width 61 height 28
type input "*"
click at [699, 492] on div "Total number of beds" at bounding box center [629, 498] width 255 height 18
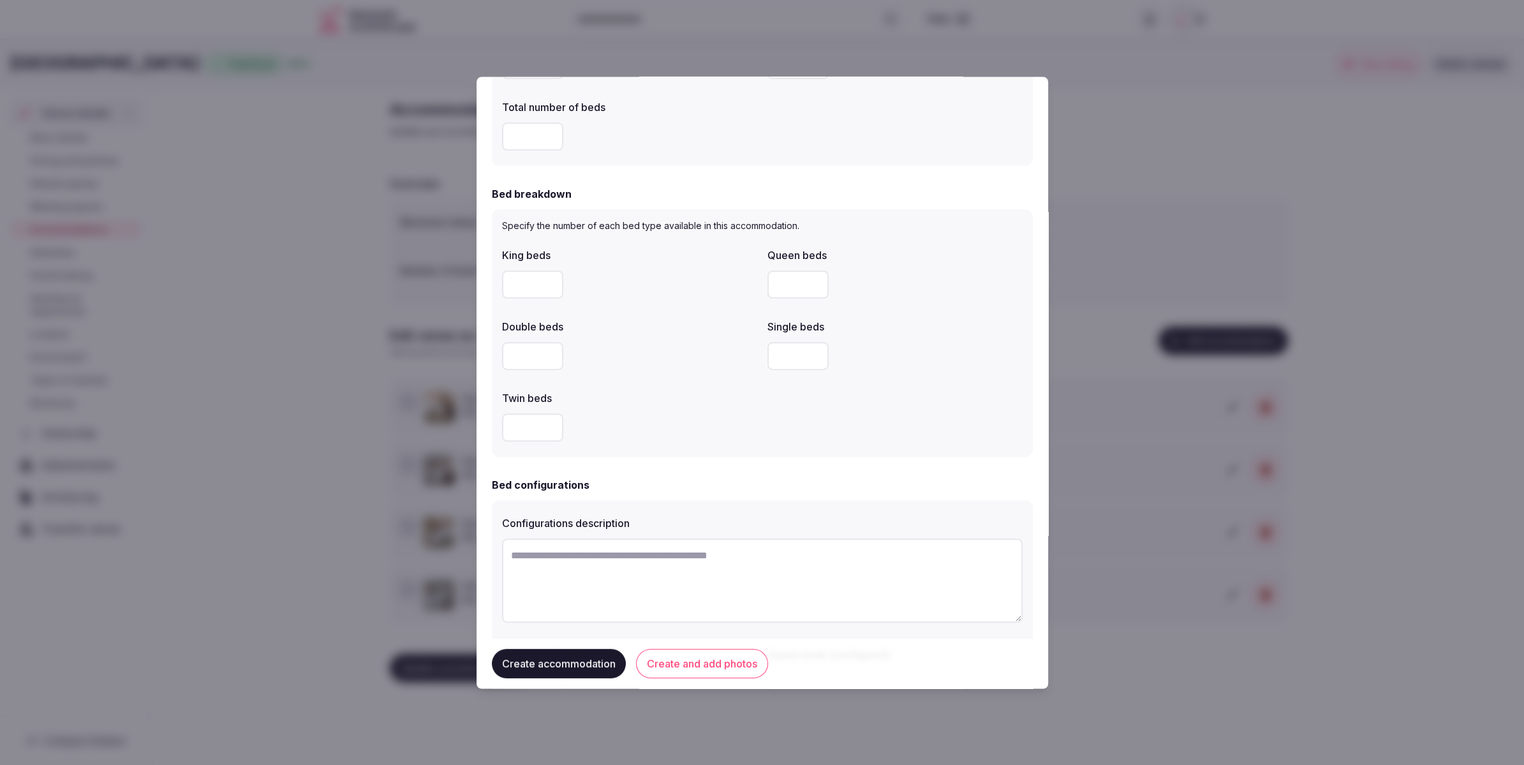
scroll to position [527, 0]
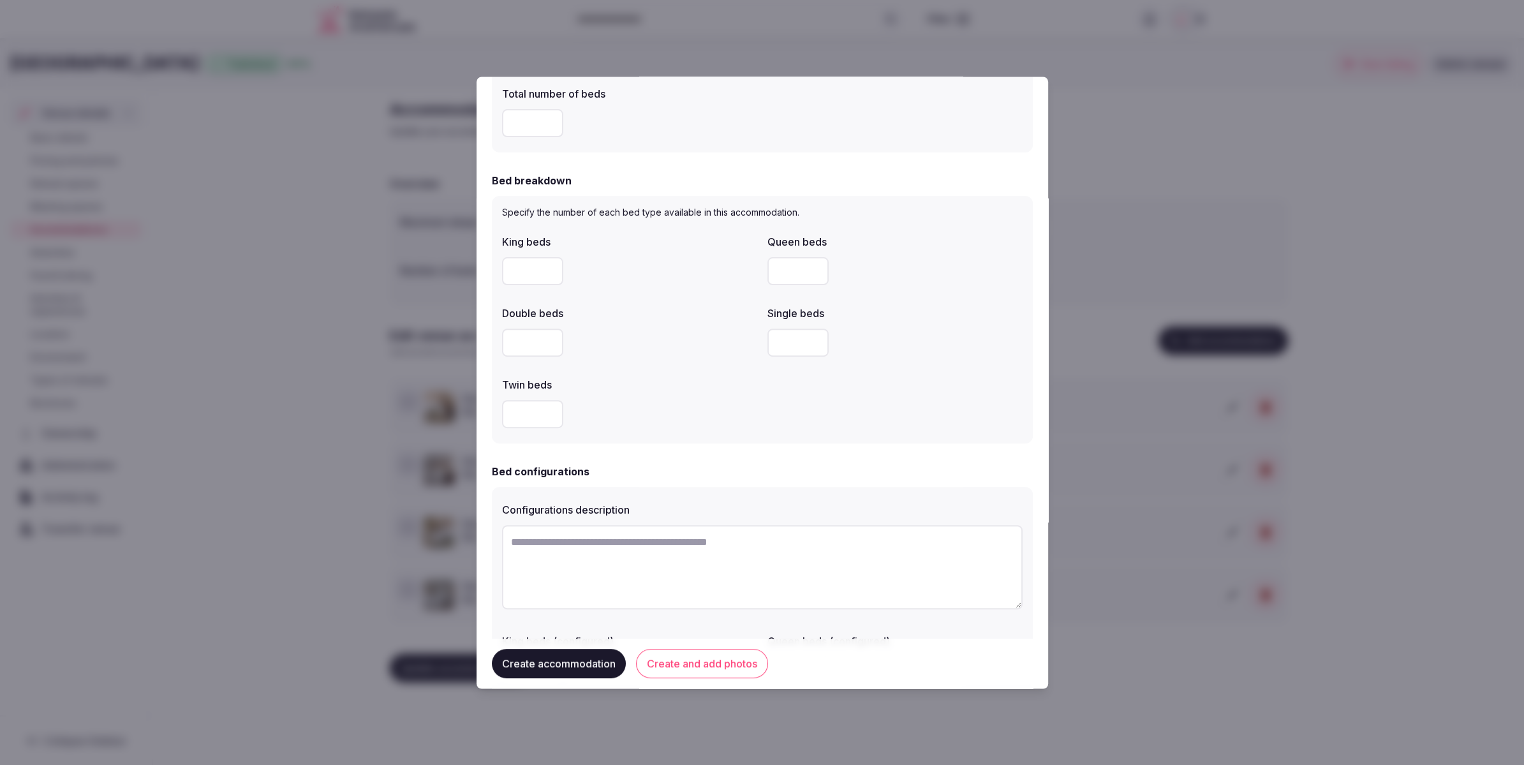
click at [527, 265] on input "number" at bounding box center [532, 272] width 61 height 28
type input "*"
click at [653, 327] on div at bounding box center [629, 343] width 255 height 38
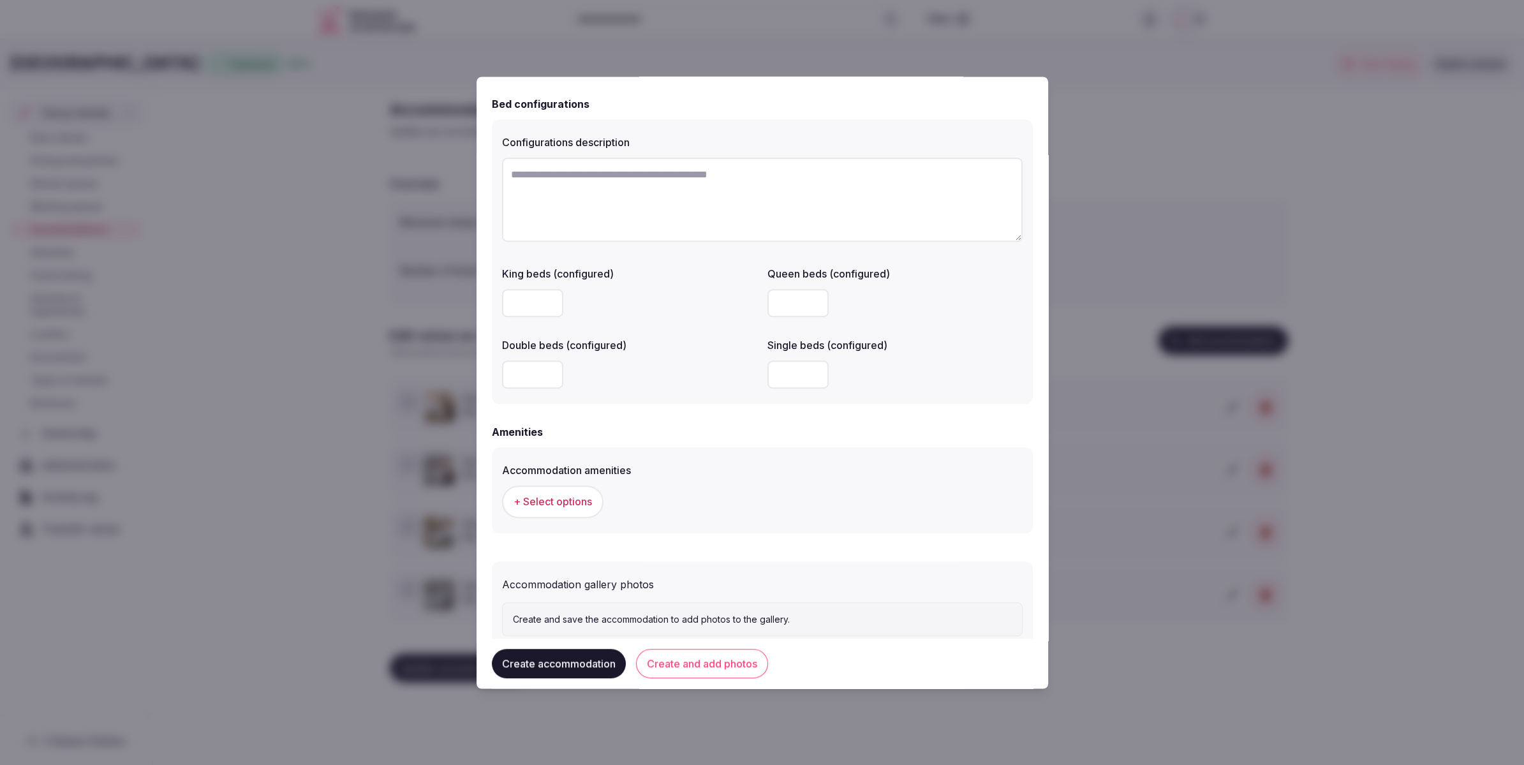
scroll to position [942, 0]
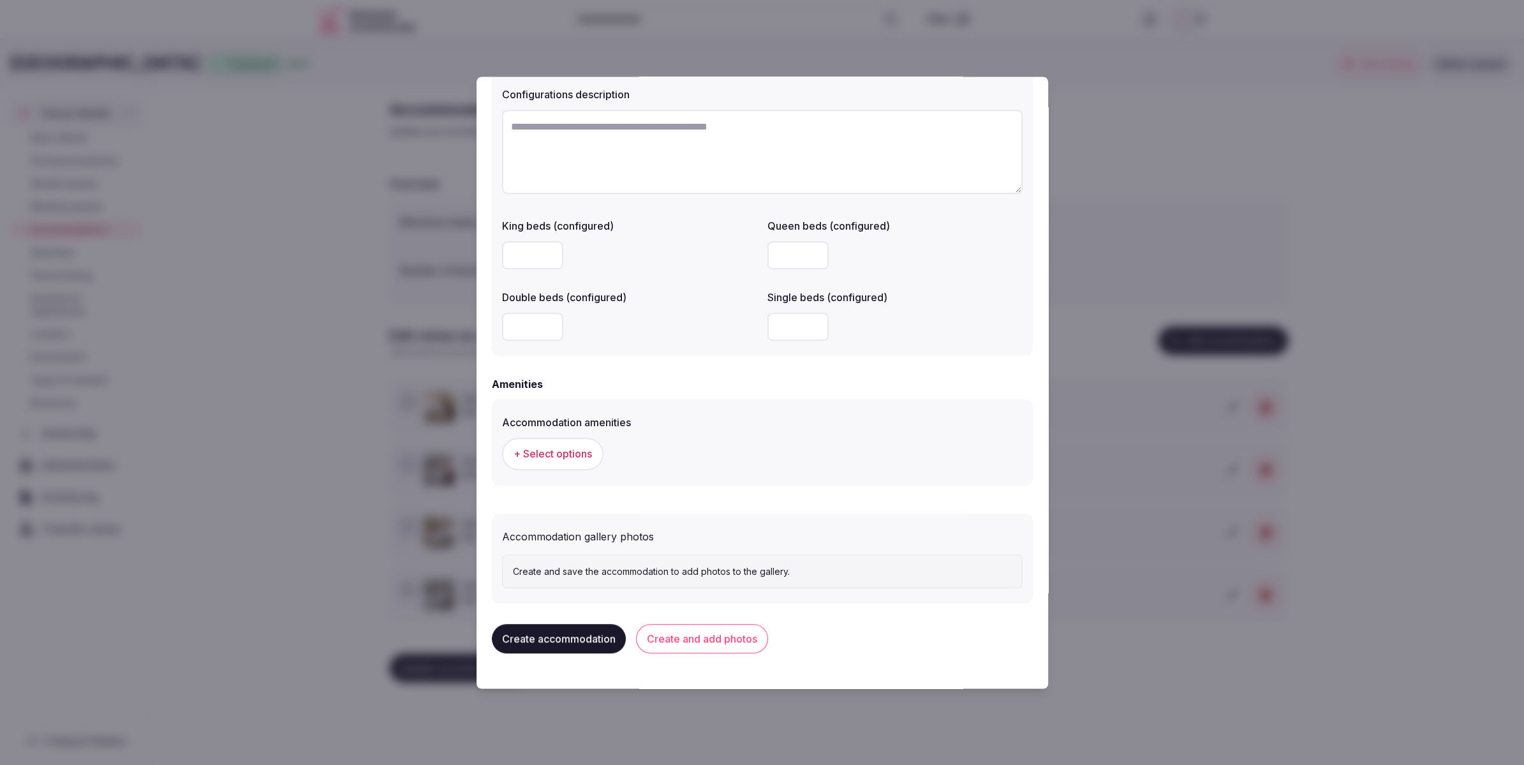
click at [547, 454] on span "+ Select options" at bounding box center [553, 454] width 78 height 14
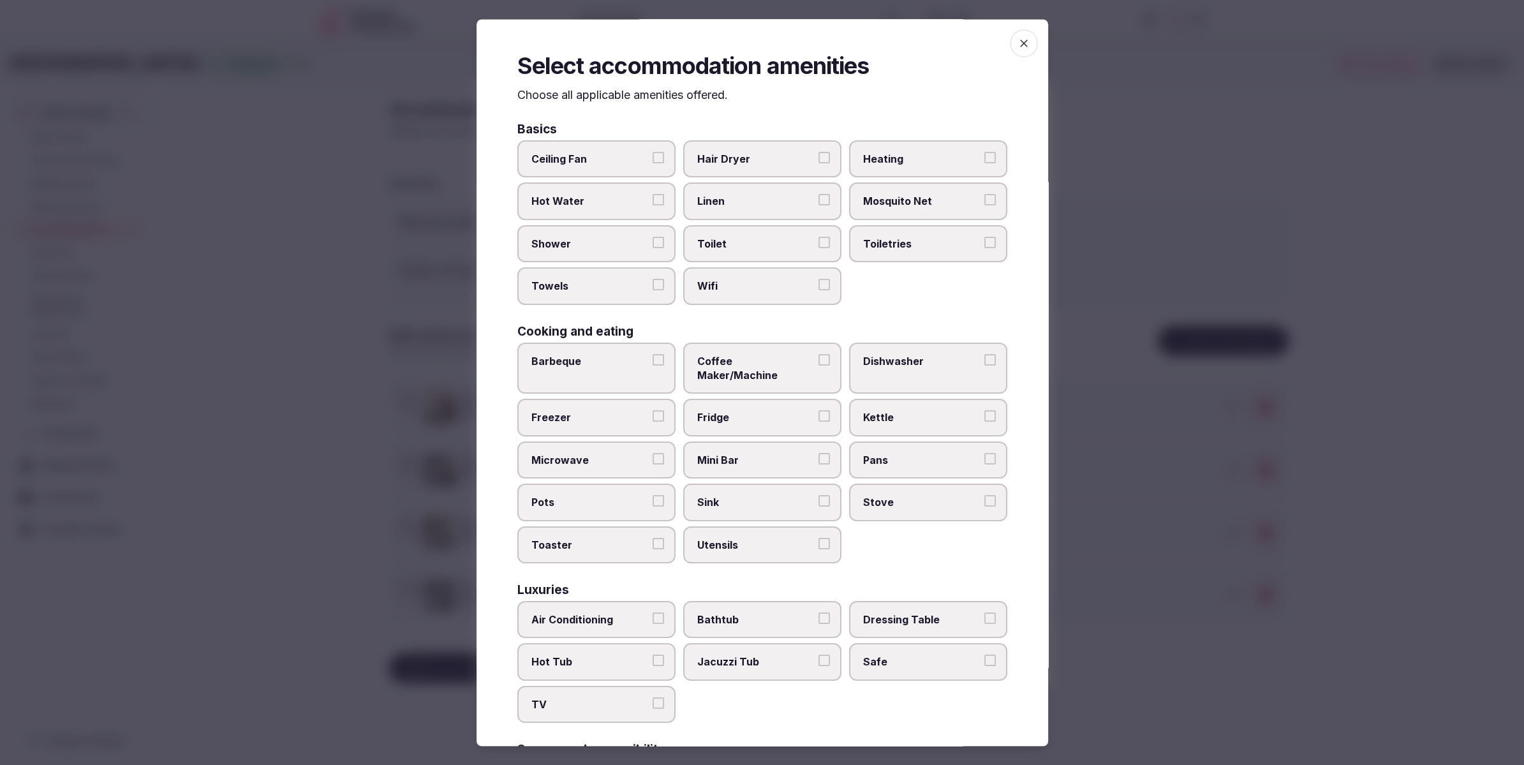
click at [737, 242] on span "Toilet" at bounding box center [755, 244] width 117 height 14
click at [819, 242] on button "Toilet" at bounding box center [824, 242] width 11 height 11
click at [581, 243] on span "Shower" at bounding box center [589, 244] width 117 height 14
click at [653, 243] on button "Shower" at bounding box center [658, 242] width 11 height 11
click at [573, 285] on span "Towels" at bounding box center [589, 286] width 117 height 14
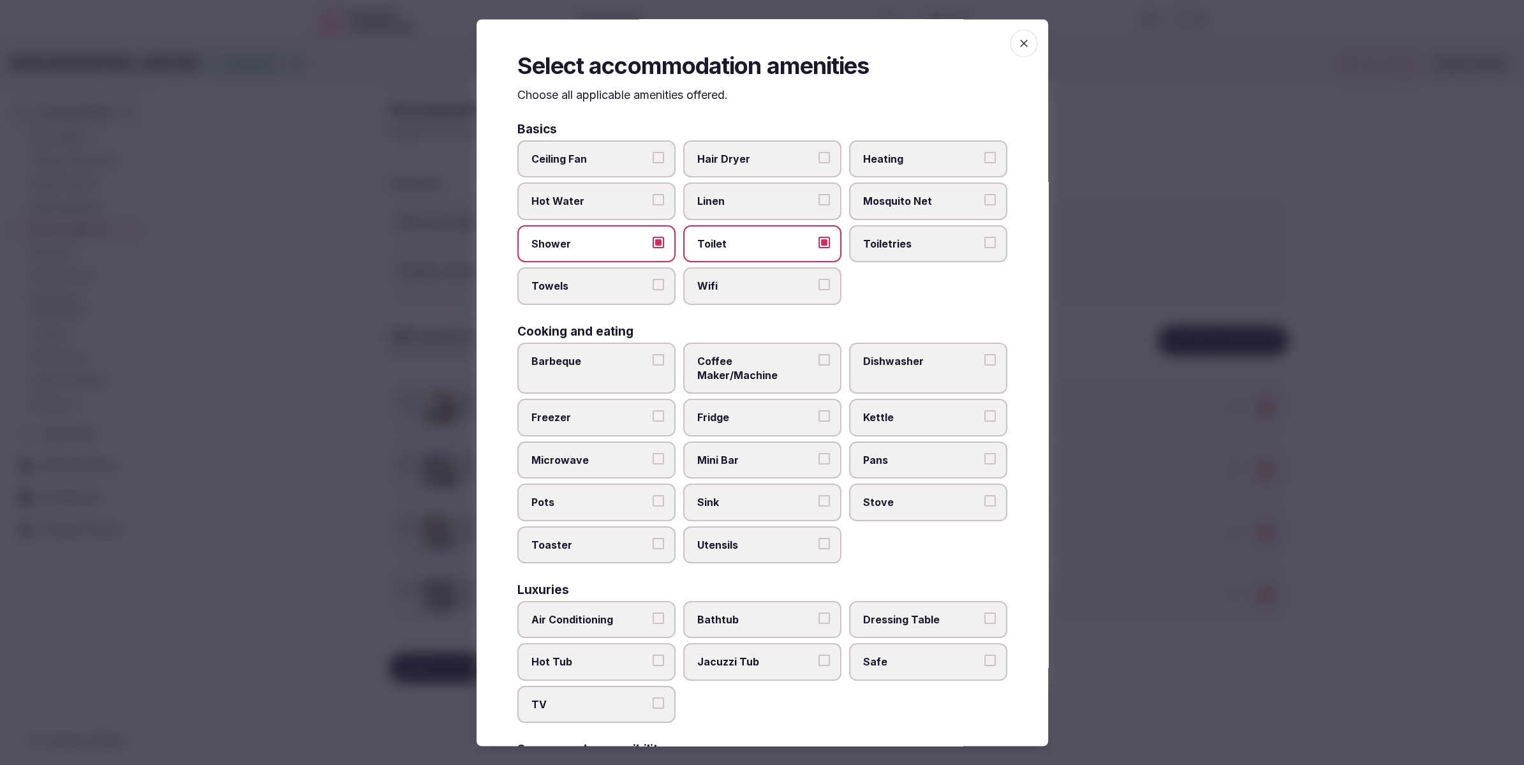
click at [653, 285] on button "Towels" at bounding box center [658, 284] width 11 height 11
click at [755, 286] on span "Wifi" at bounding box center [755, 286] width 117 height 14
click at [819, 286] on button "Wifi" at bounding box center [824, 284] width 11 height 11
click at [760, 200] on span "Linen" at bounding box center [755, 202] width 117 height 14
click at [819, 200] on button "Linen" at bounding box center [824, 200] width 11 height 11
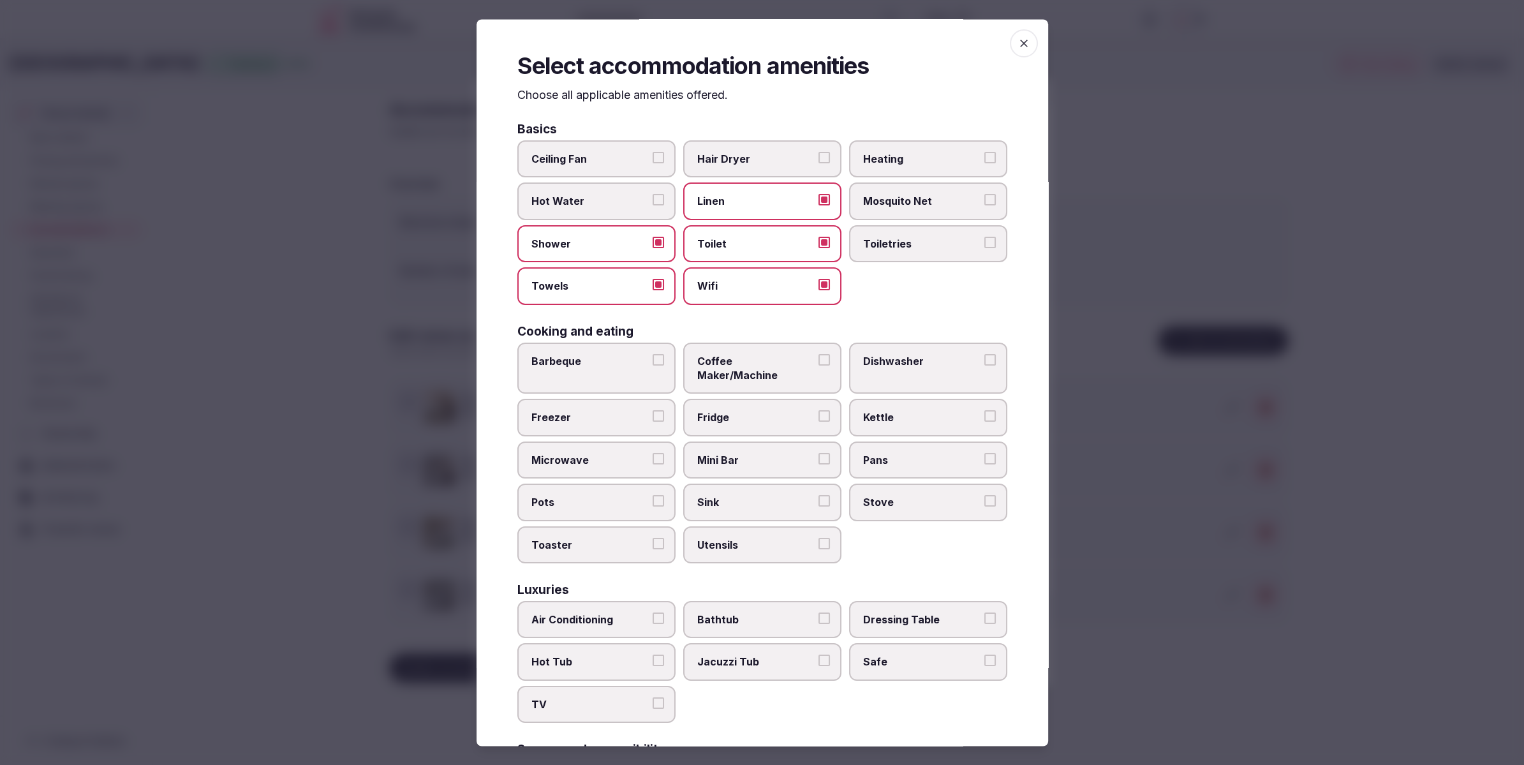
click at [864, 247] on span "Toiletries" at bounding box center [921, 244] width 117 height 14
click at [984, 247] on button "Toiletries" at bounding box center [989, 242] width 11 height 11
click at [922, 246] on span "Toiletries" at bounding box center [921, 244] width 117 height 14
click at [984, 246] on button "Toiletries" at bounding box center [989, 242] width 11 height 11
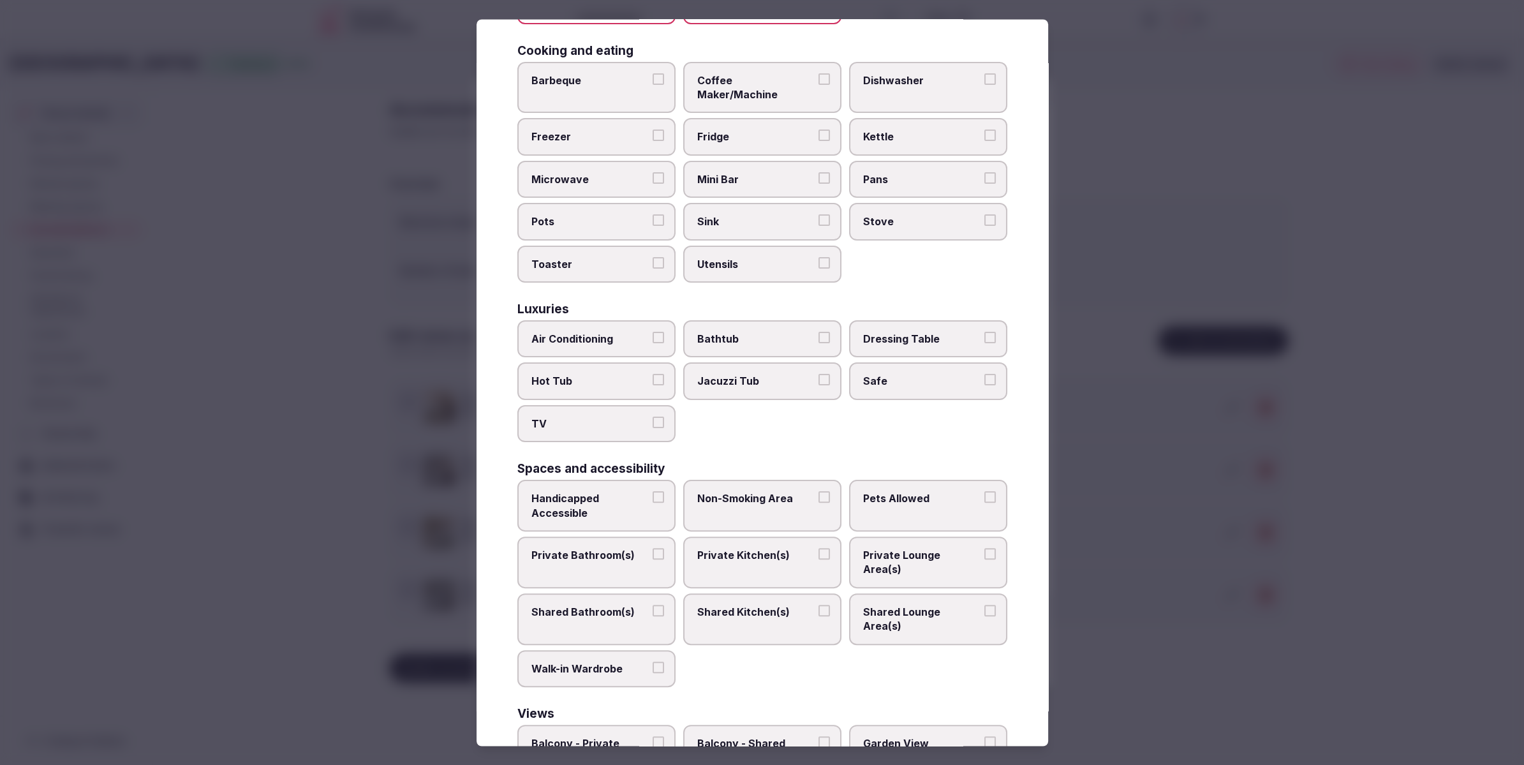
scroll to position [278, 0]
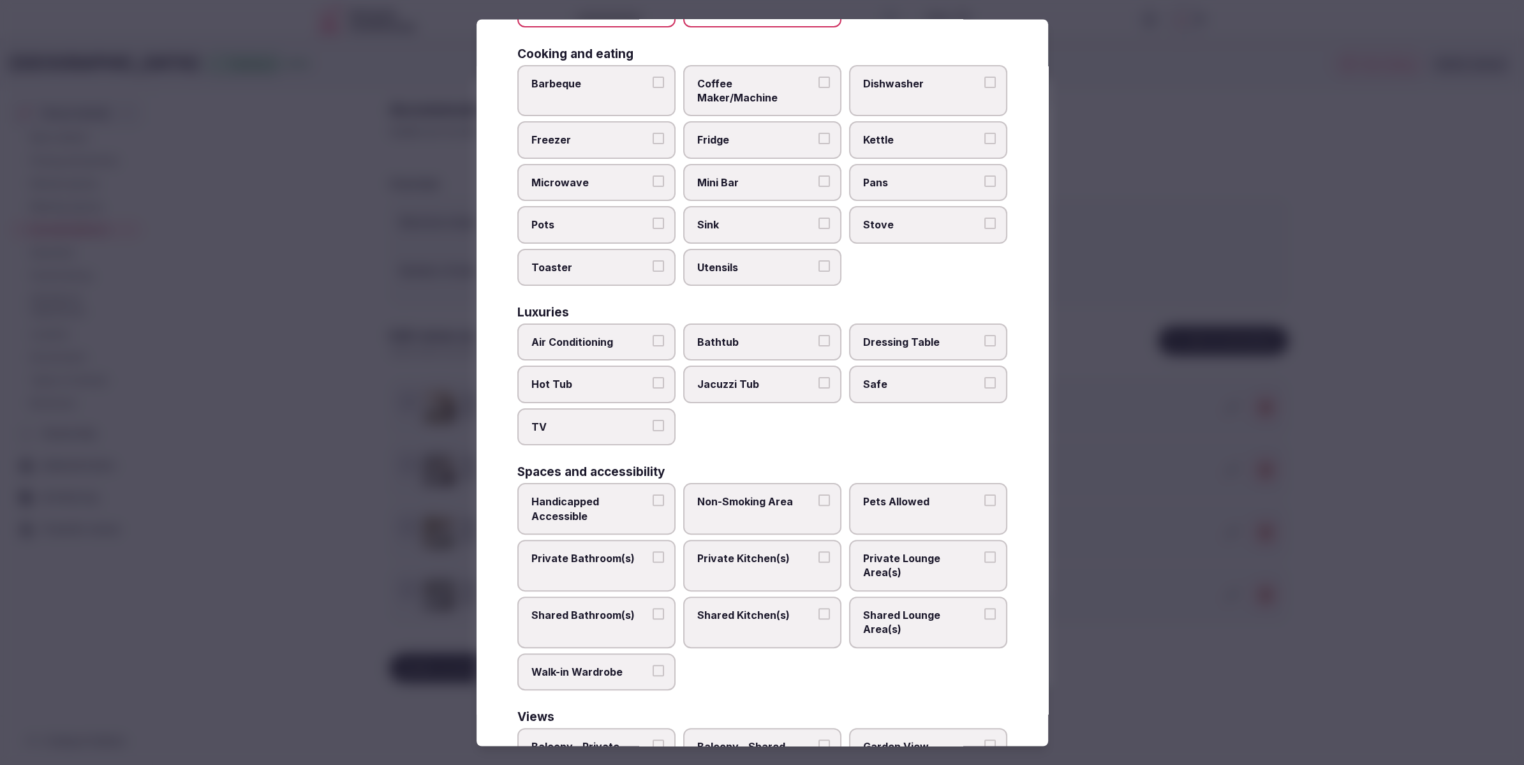
click at [583, 335] on span "Air Conditioning" at bounding box center [589, 342] width 117 height 14
click at [653, 335] on button "Air Conditioning" at bounding box center [658, 340] width 11 height 11
click at [617, 423] on label "TV" at bounding box center [596, 426] width 158 height 37
click at [653, 423] on button "TV" at bounding box center [658, 425] width 11 height 11
click at [887, 378] on span "Safe" at bounding box center [921, 385] width 117 height 14
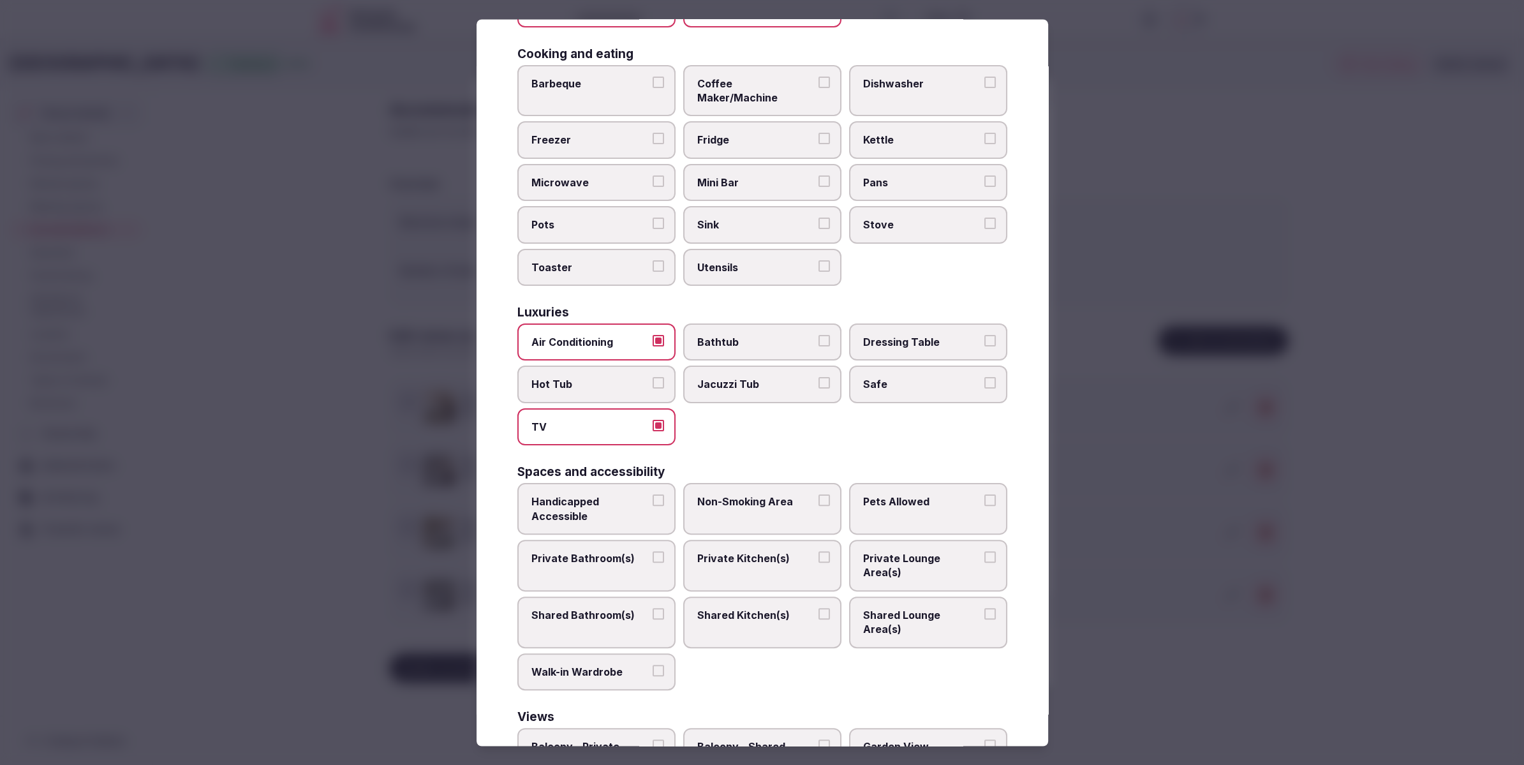
click at [984, 378] on button "Safe" at bounding box center [989, 383] width 11 height 11
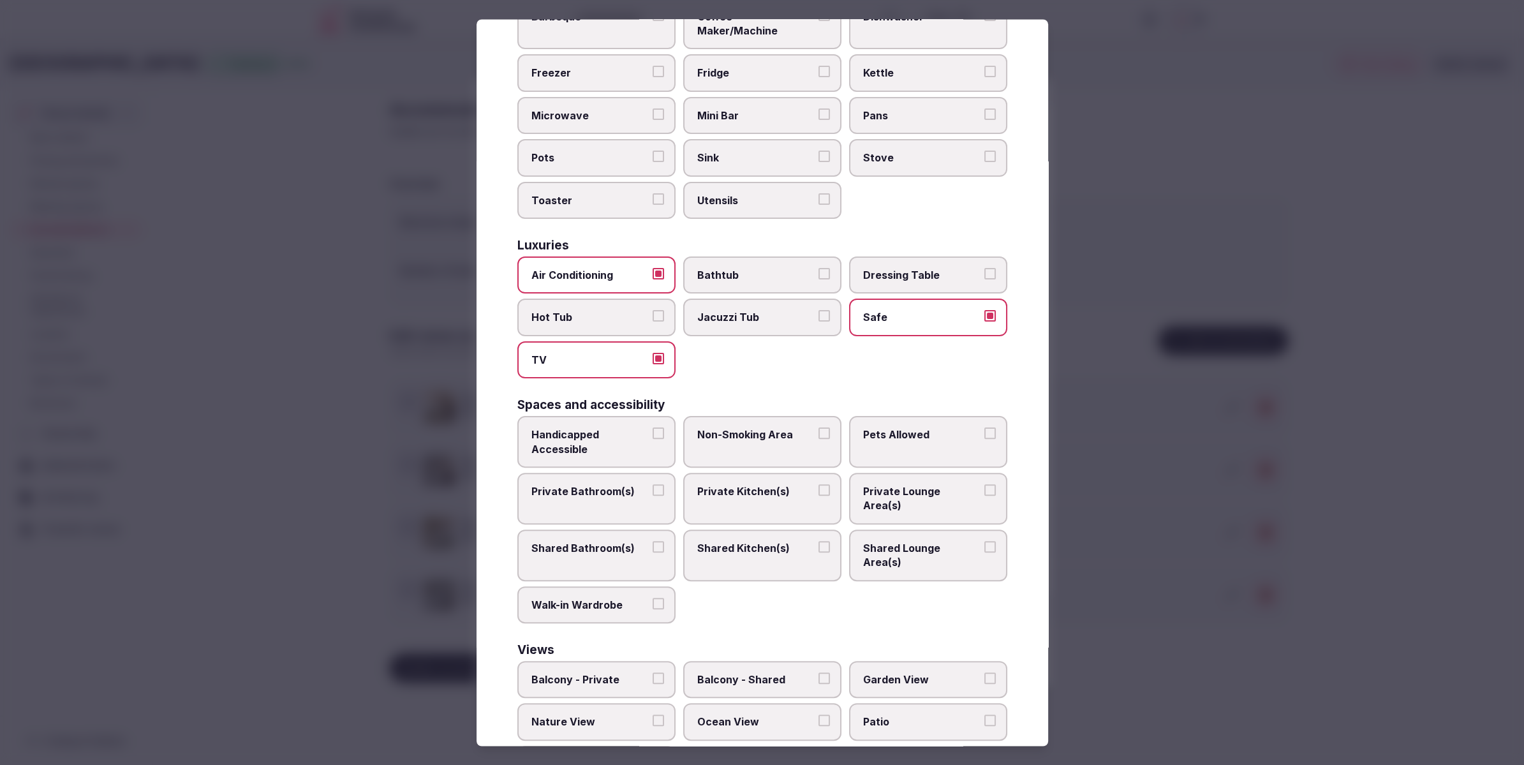
scroll to position [367, 0]
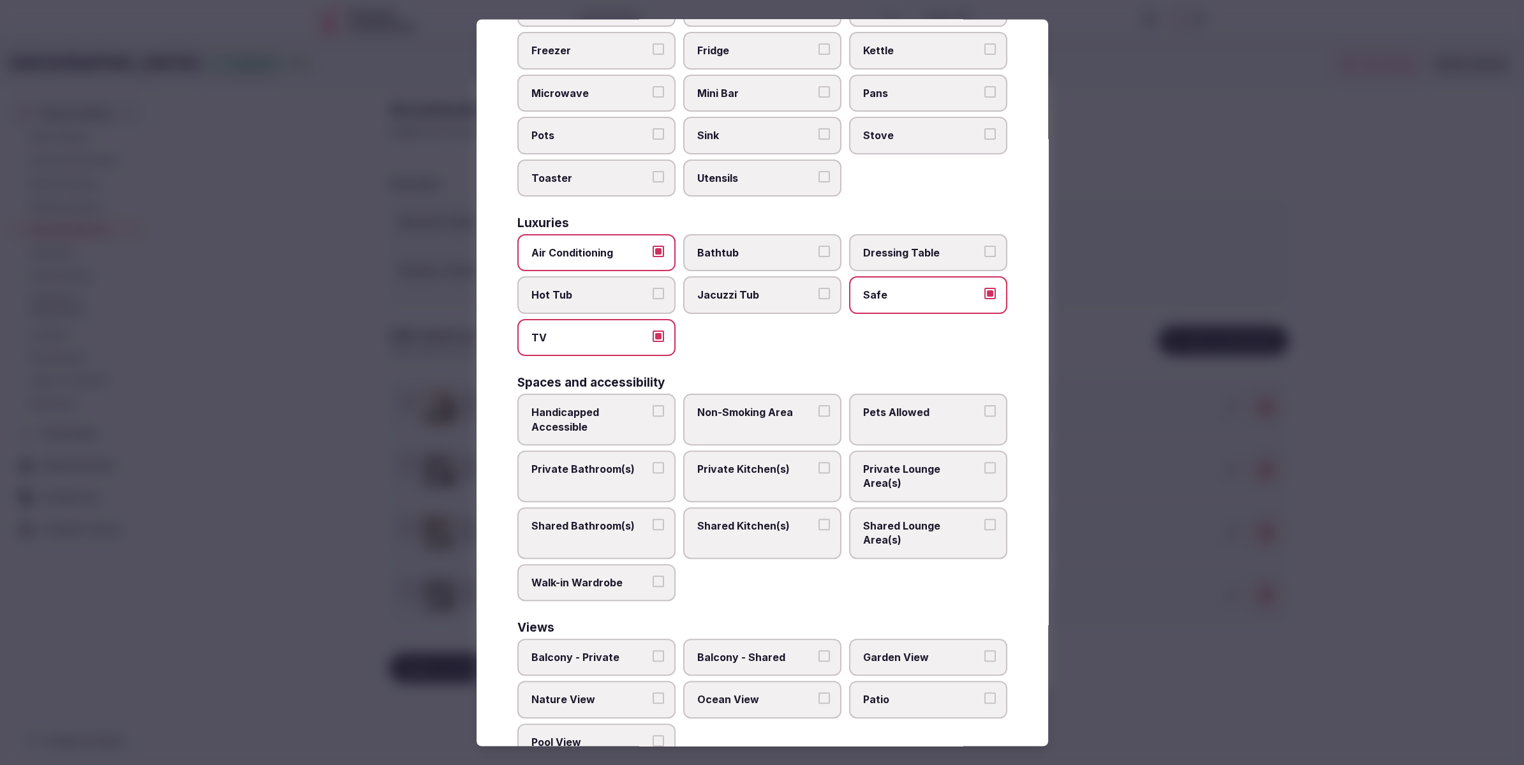
click at [616, 460] on label "Private Bathroom(s)" at bounding box center [596, 476] width 158 height 52
click at [653, 462] on button "Private Bathroom(s)" at bounding box center [658, 467] width 11 height 11
click at [924, 462] on span "Private Lounge Area(s)" at bounding box center [921, 476] width 117 height 29
click at [984, 462] on button "Private Lounge Area(s)" at bounding box center [989, 467] width 11 height 11
click at [1149, 567] on div at bounding box center [762, 382] width 1524 height 765
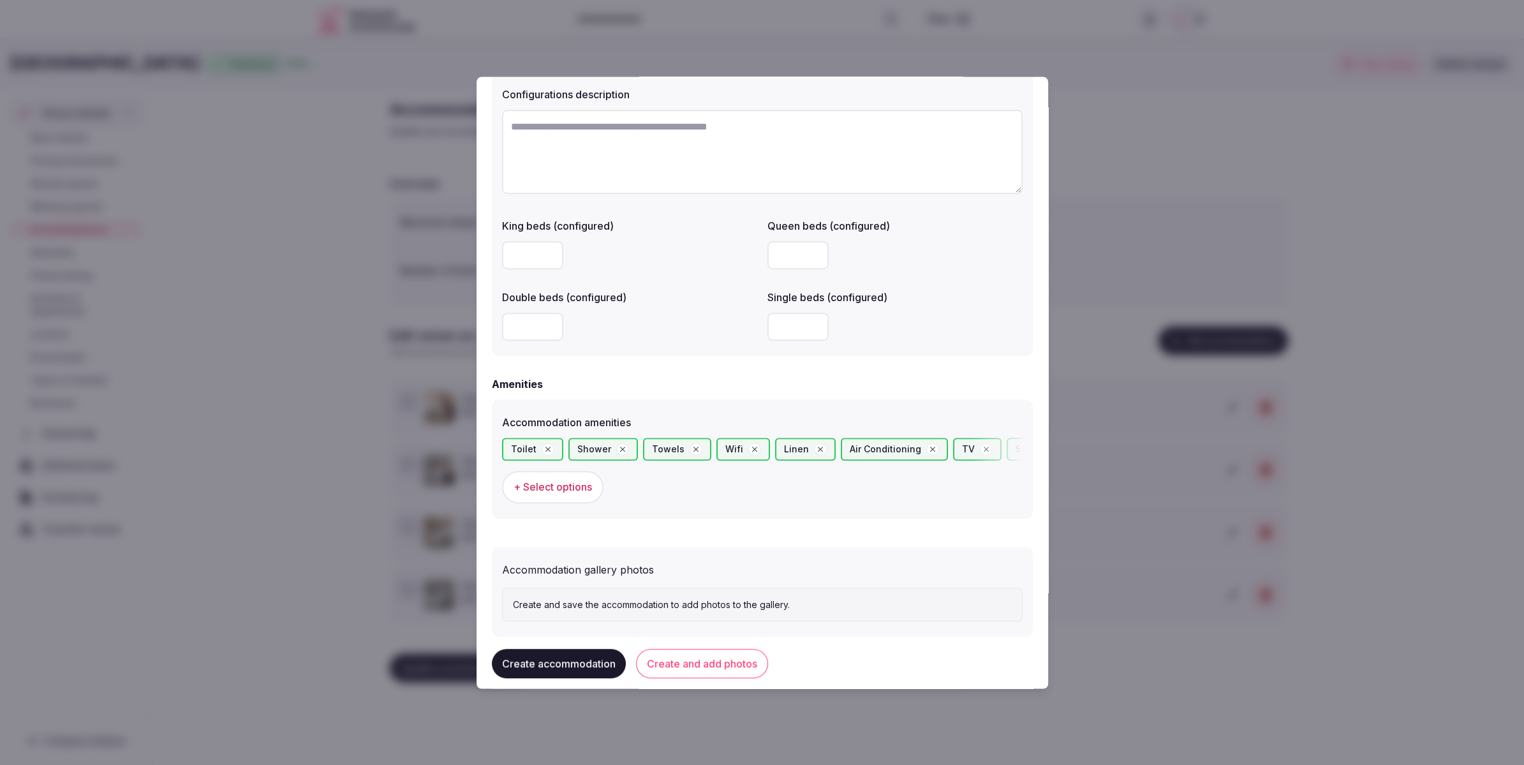
scroll to position [975, 0]
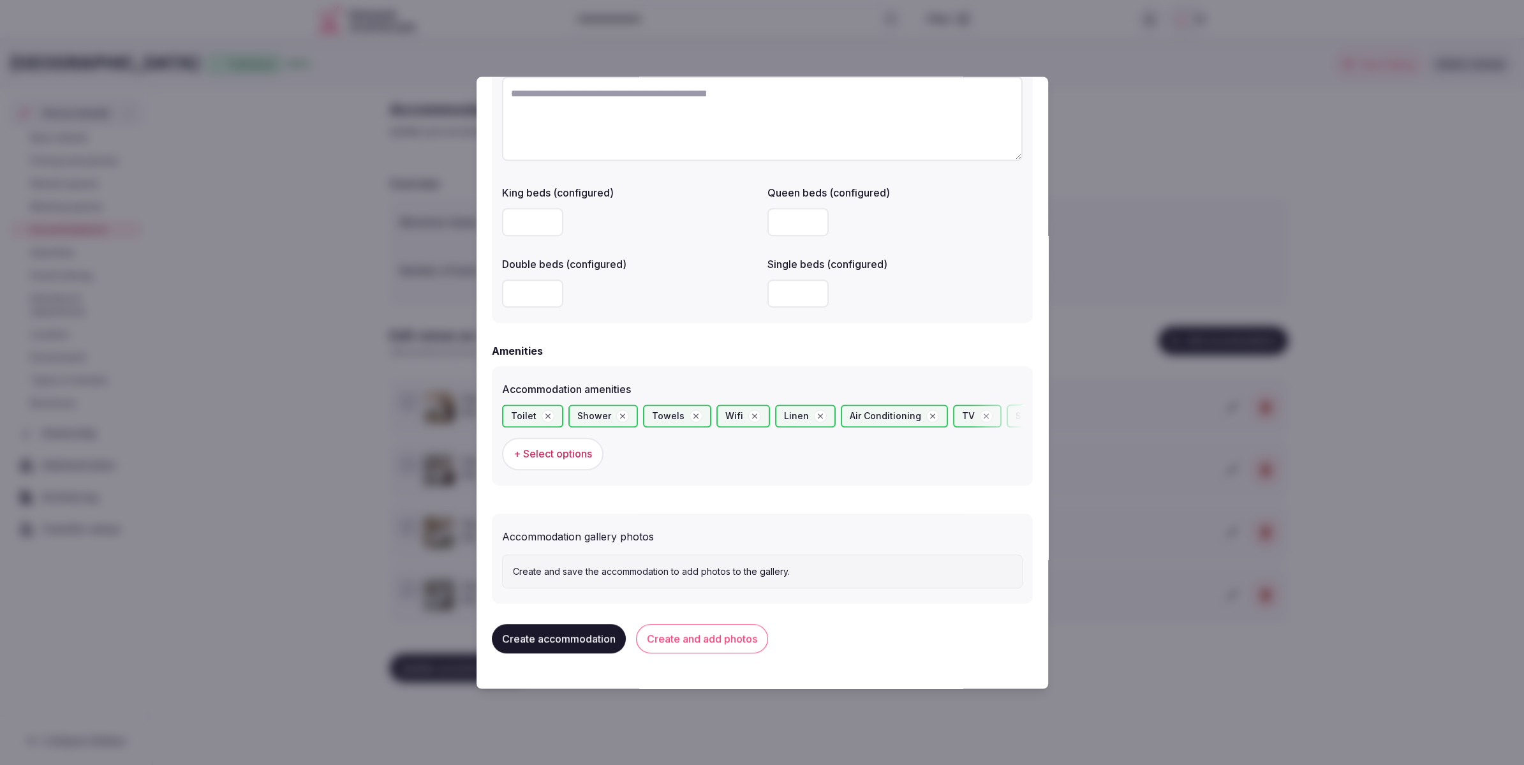
click at [702, 635] on button "Create and add photos" at bounding box center [702, 639] width 132 height 29
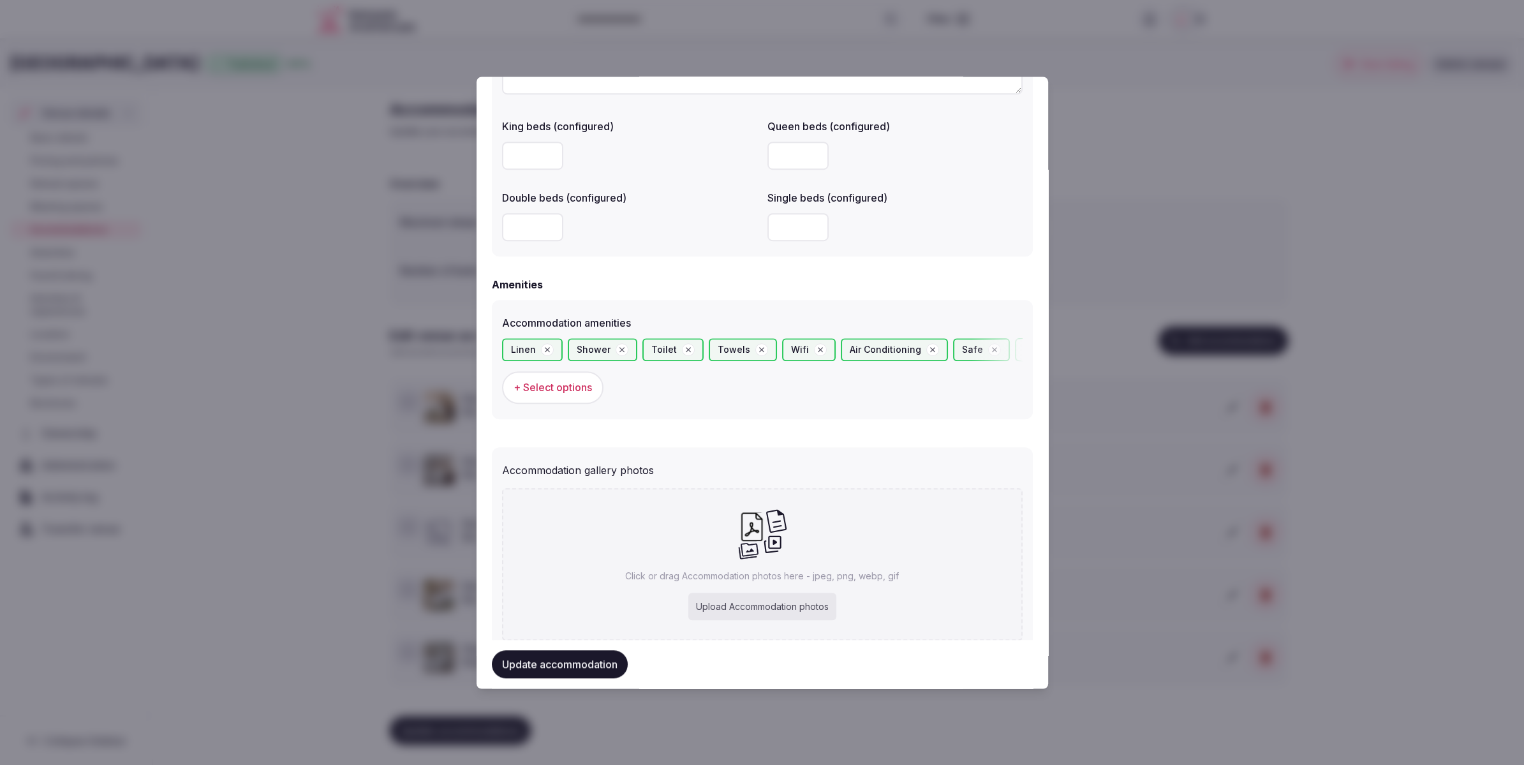
scroll to position [1079, 0]
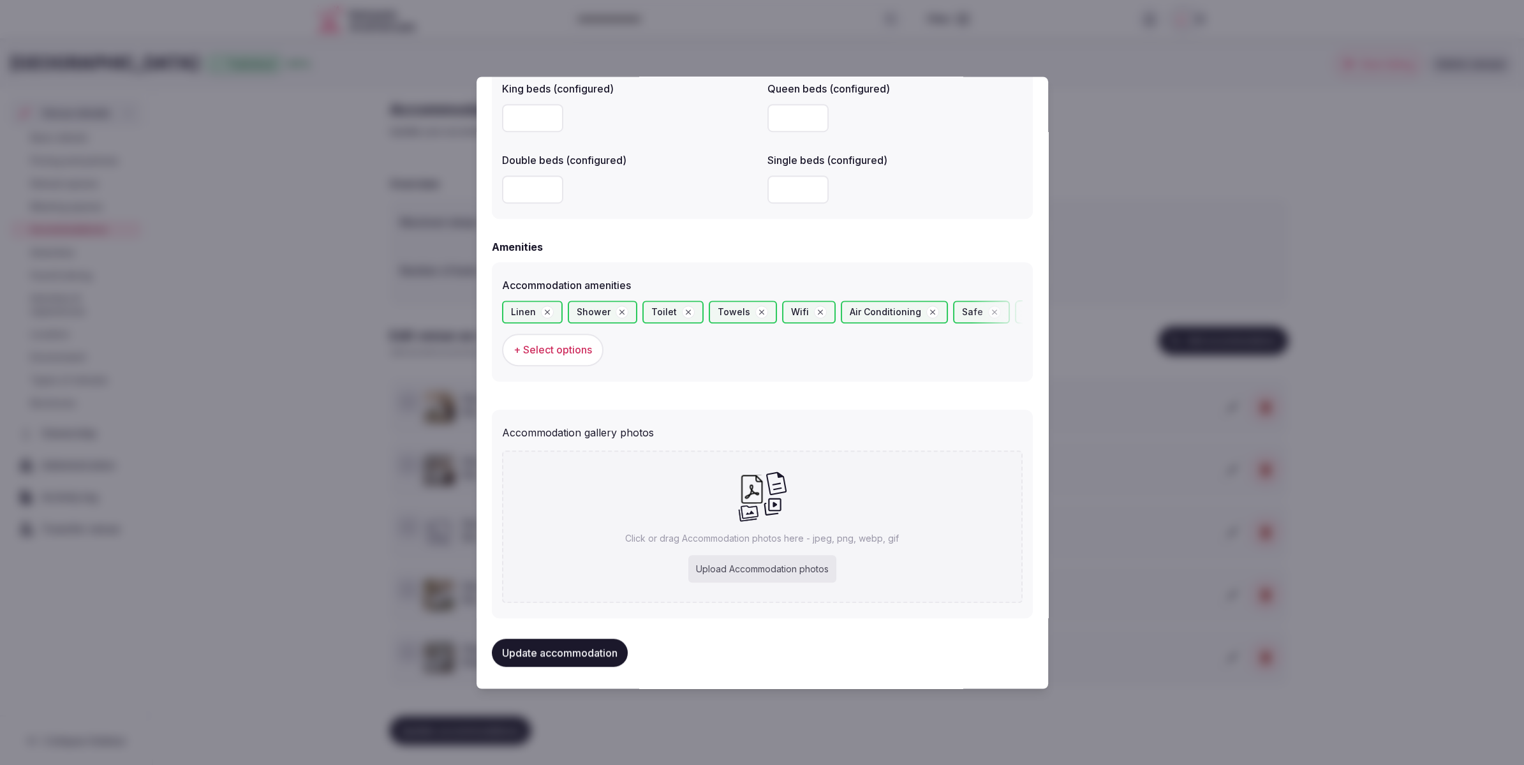
click at [751, 570] on div "Upload Accommodation photos" at bounding box center [762, 569] width 148 height 28
type input "**********"
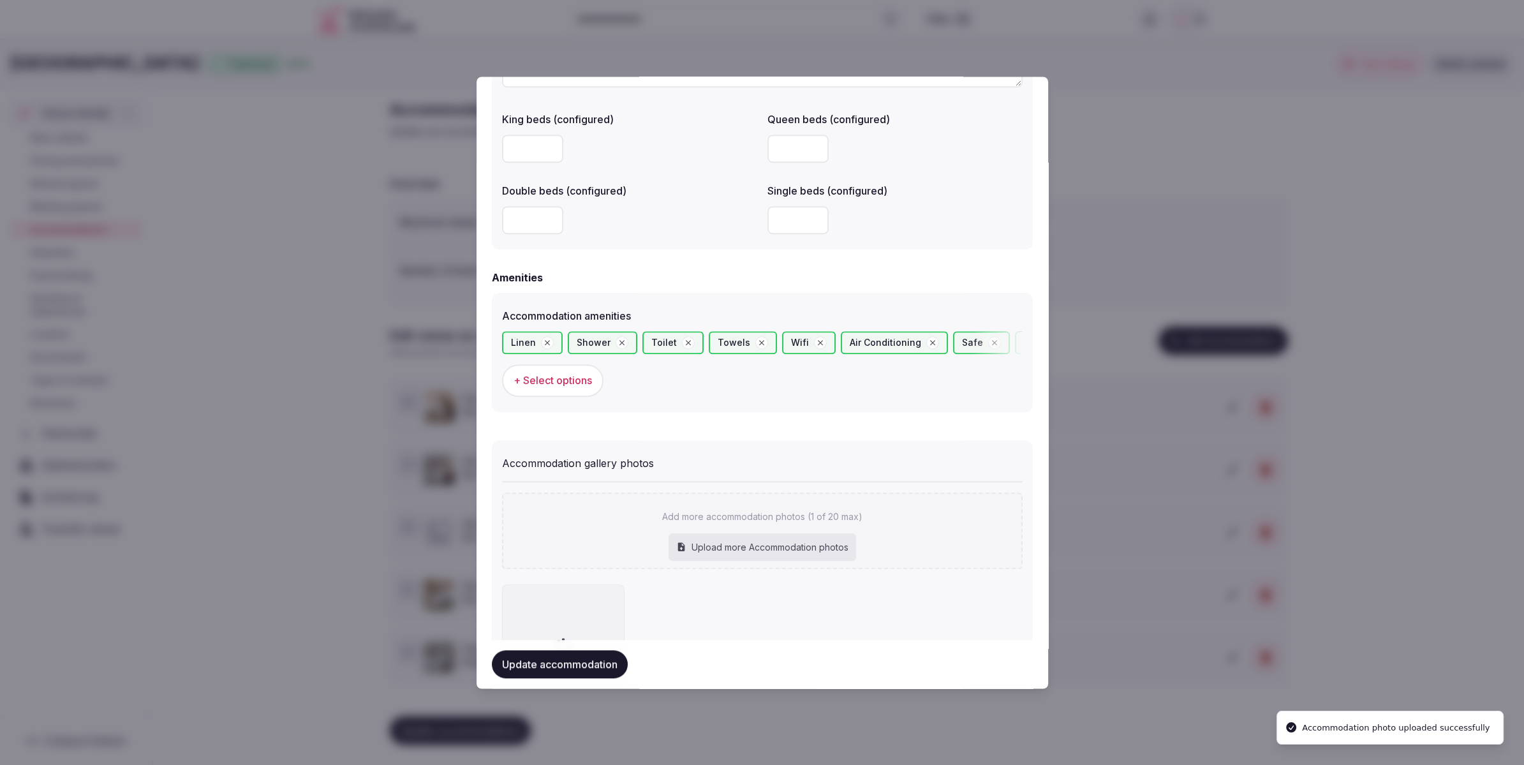
scroll to position [1156, 0]
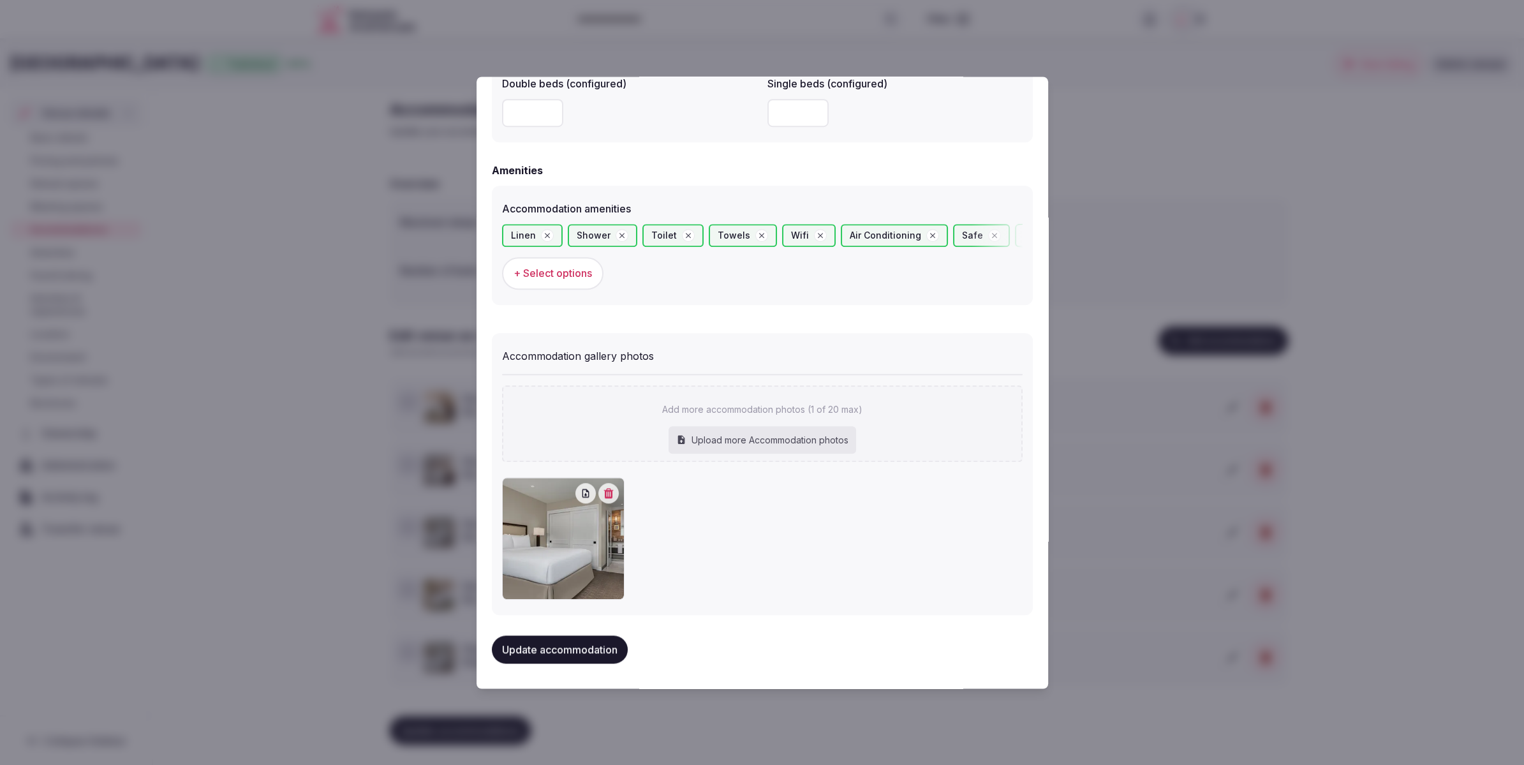
click at [557, 651] on button "Update accommodation" at bounding box center [560, 649] width 136 height 28
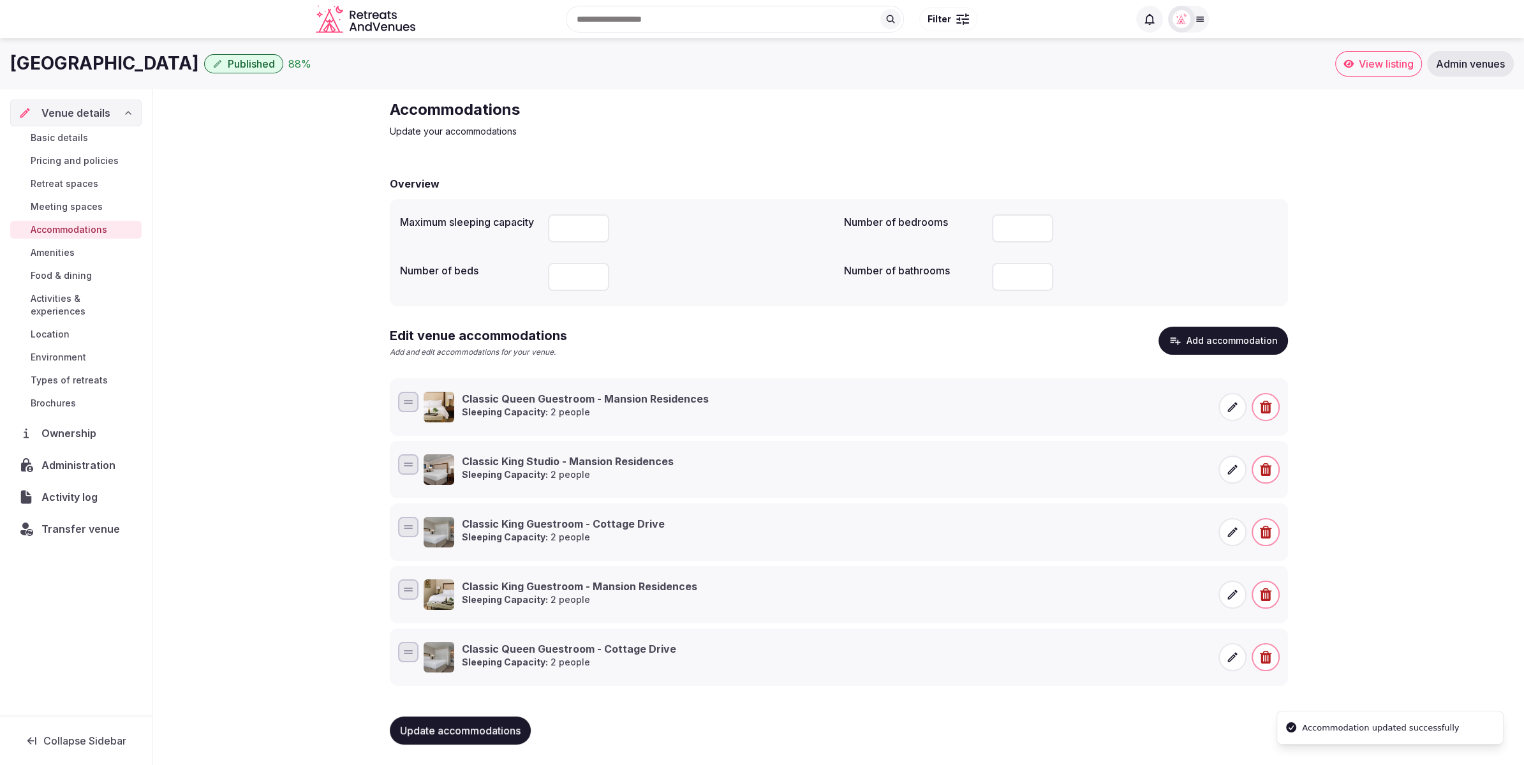
click at [1371, 410] on div "Accommodations Update your accommodations Overview Maximum sleeping capacity **…" at bounding box center [838, 427] width 1371 height 676
click at [1214, 334] on button "Add accommodation" at bounding box center [1224, 341] width 130 height 28
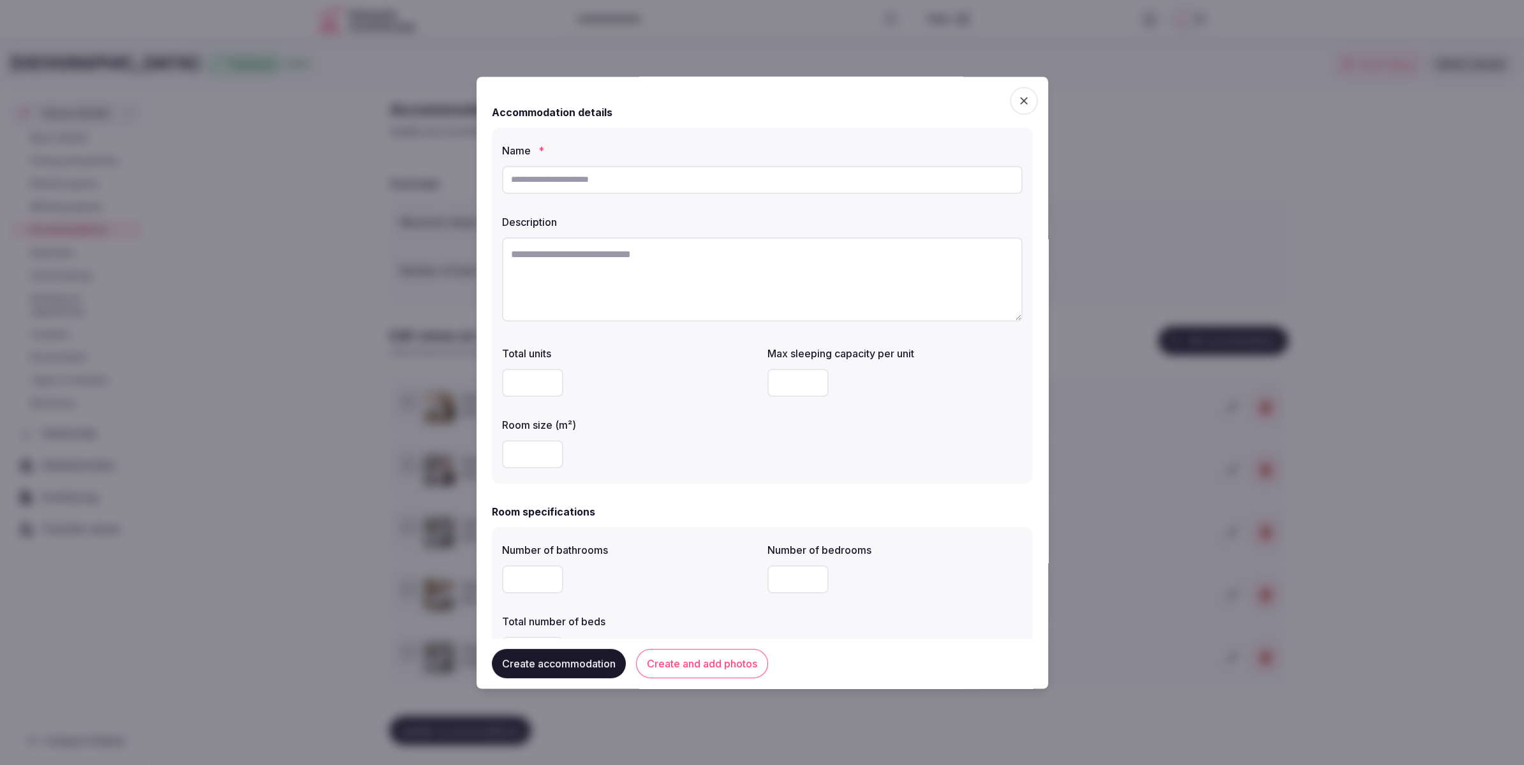
click at [579, 176] on input "text" at bounding box center [762, 180] width 521 height 28
paste input "**********"
type input "**********"
click at [619, 251] on textarea at bounding box center [762, 279] width 521 height 84
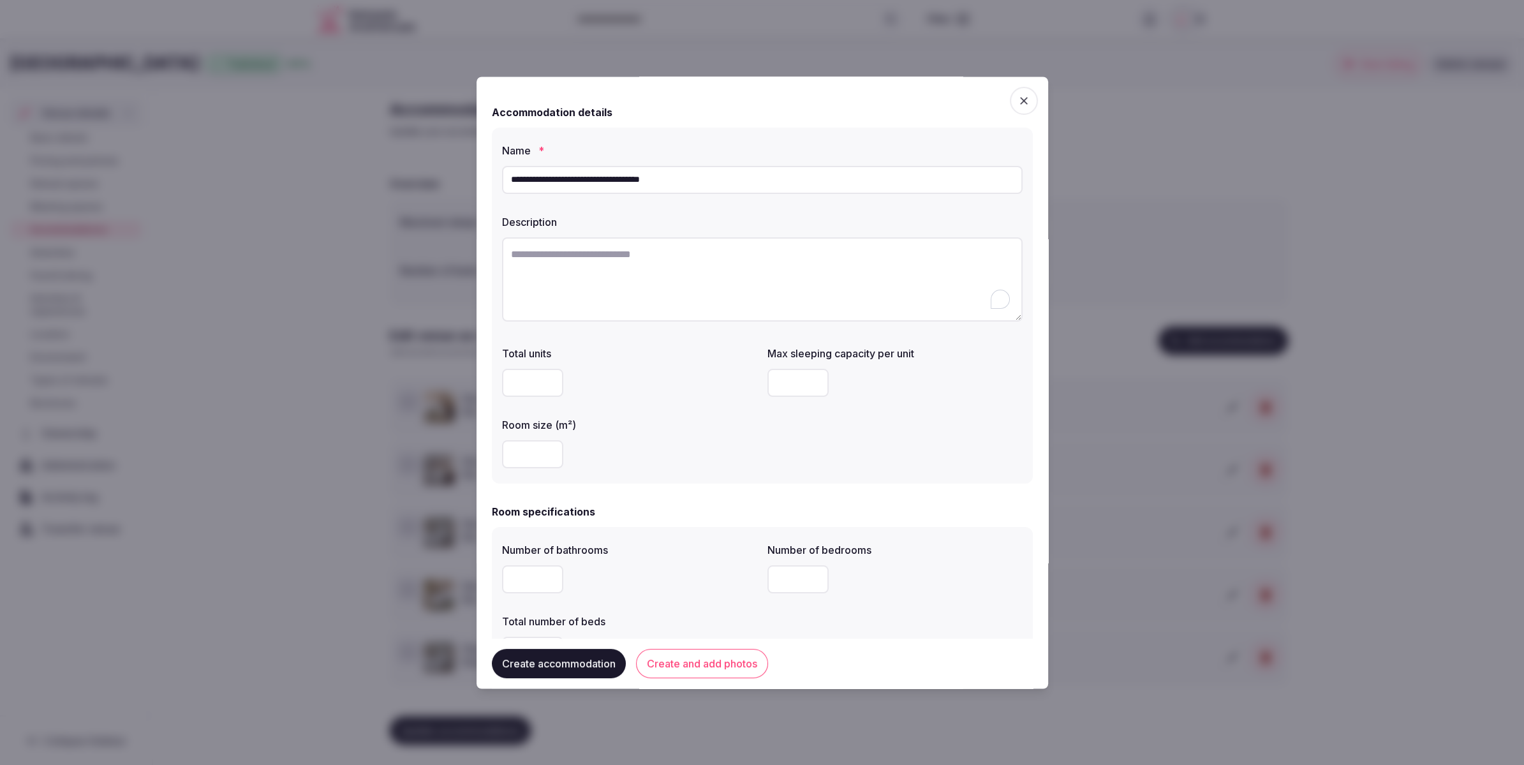
paste textarea "**********"
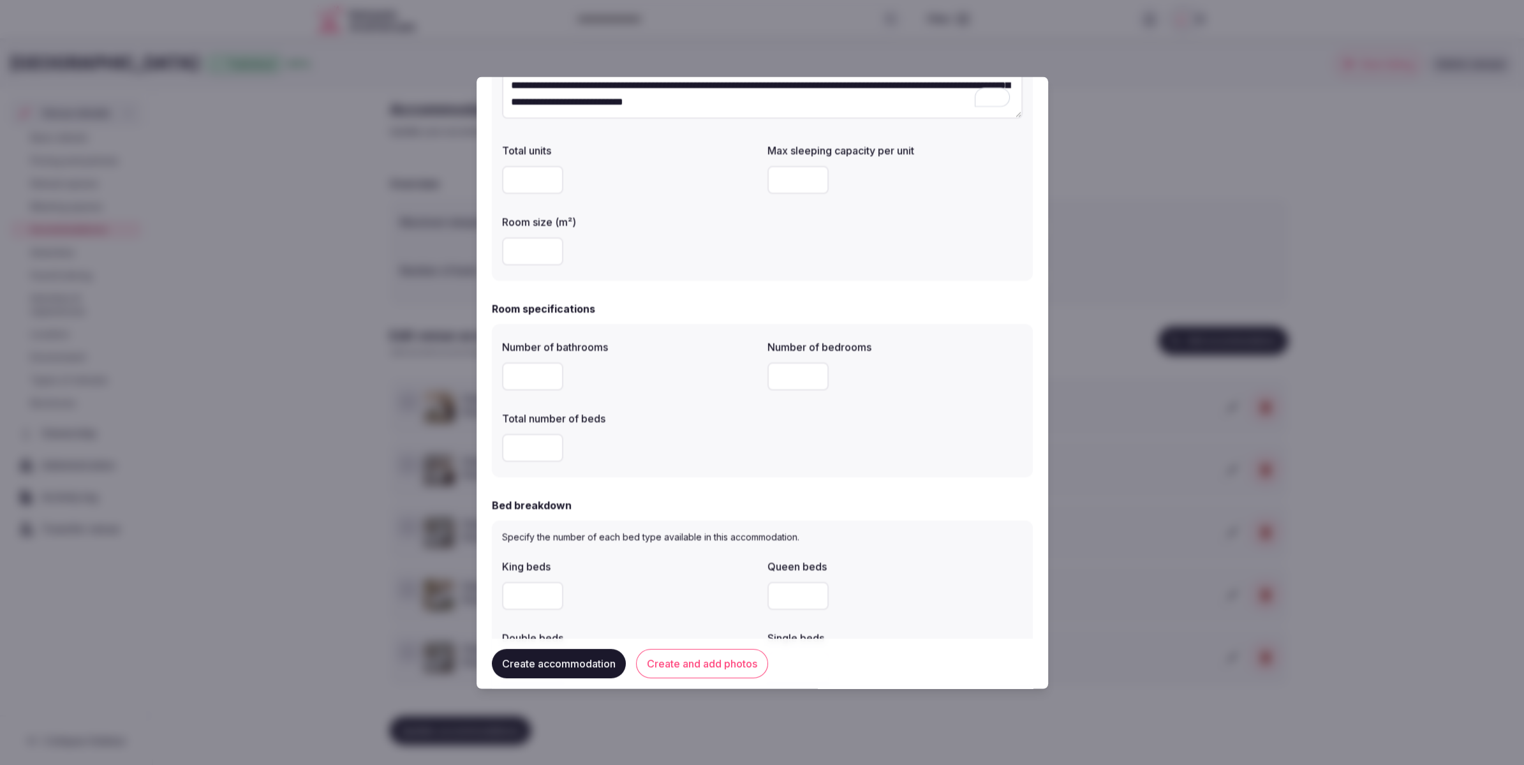
scroll to position [236, 0]
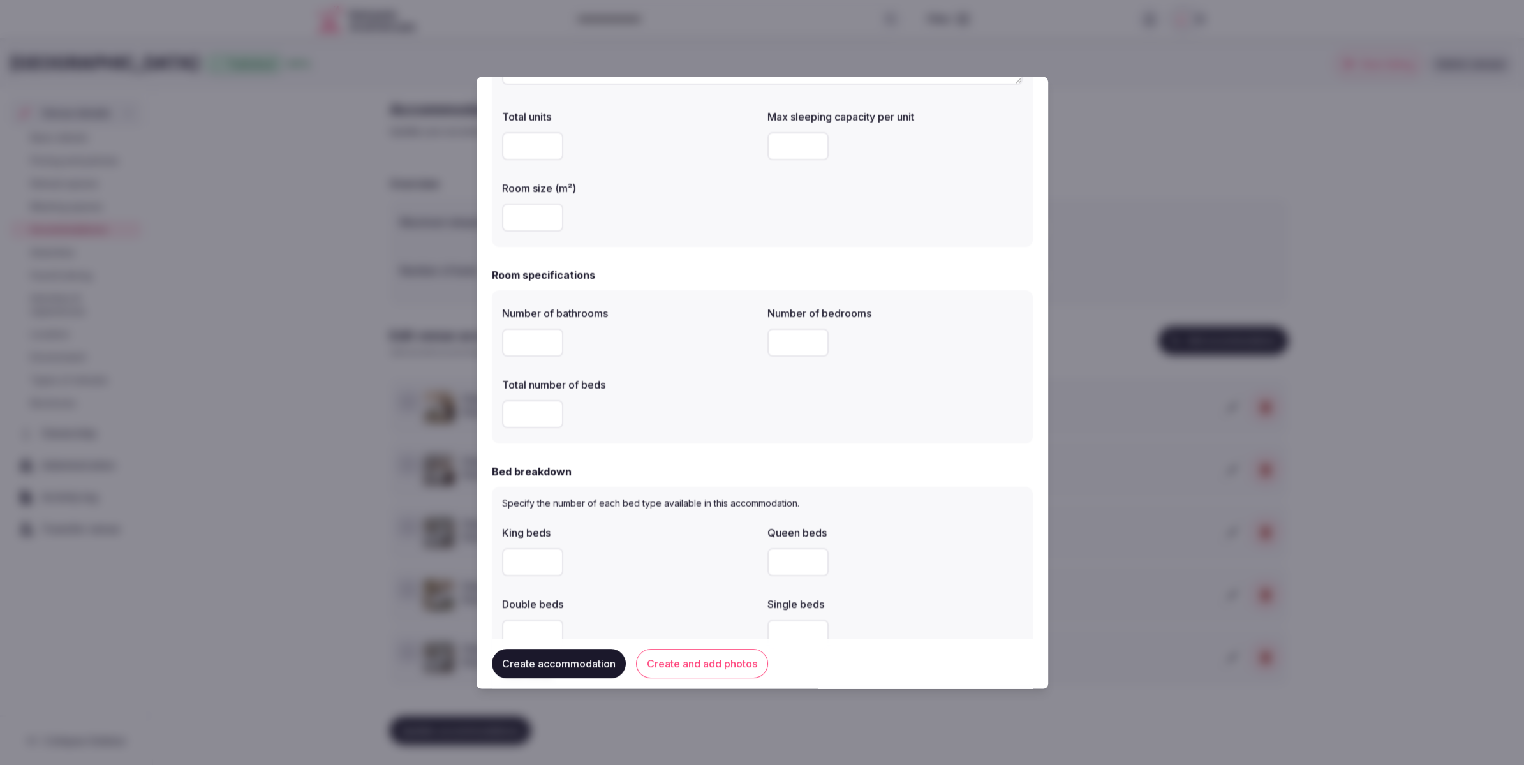
type textarea "**********"
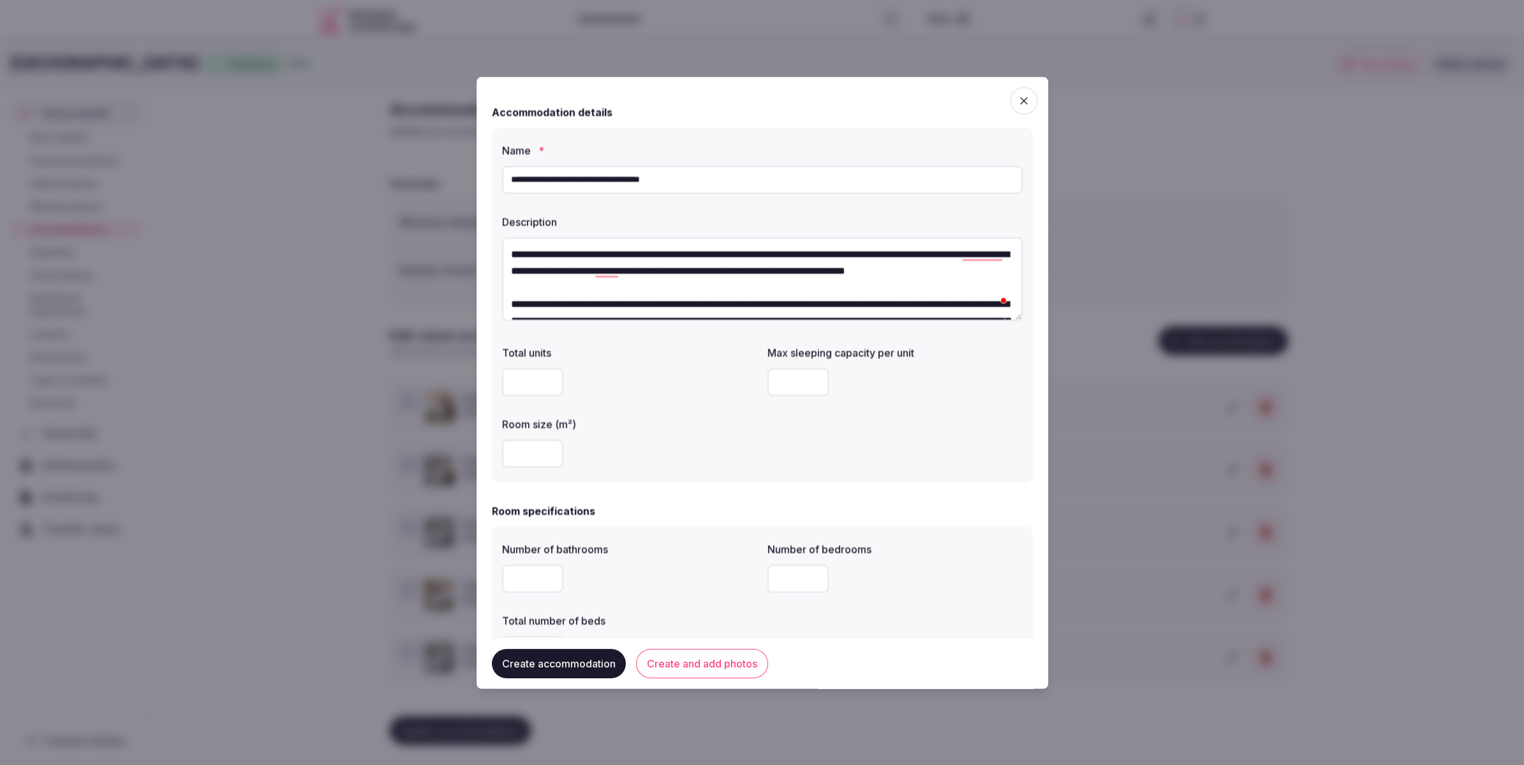
scroll to position [40, 0]
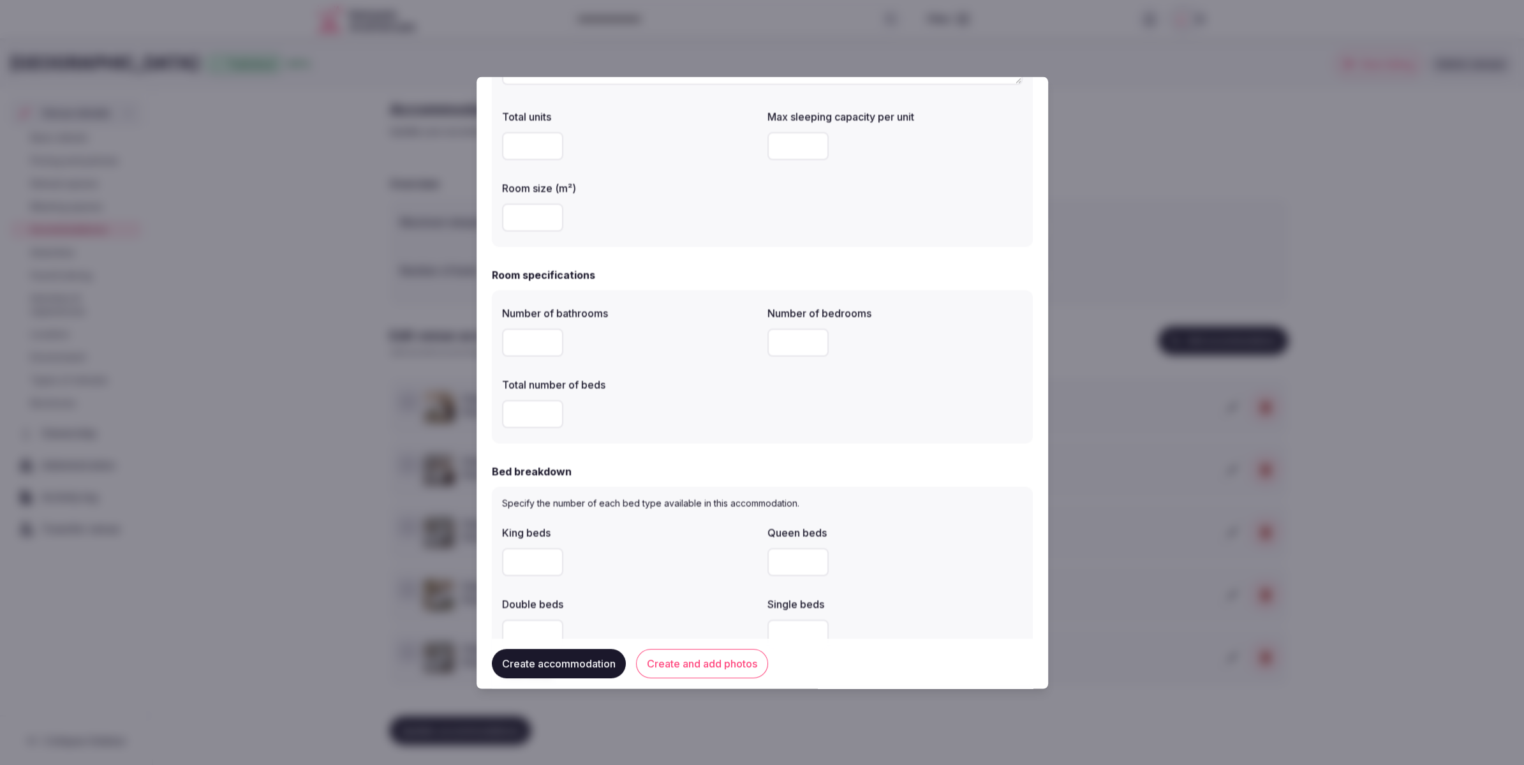
click at [525, 217] on input "number" at bounding box center [532, 218] width 61 height 28
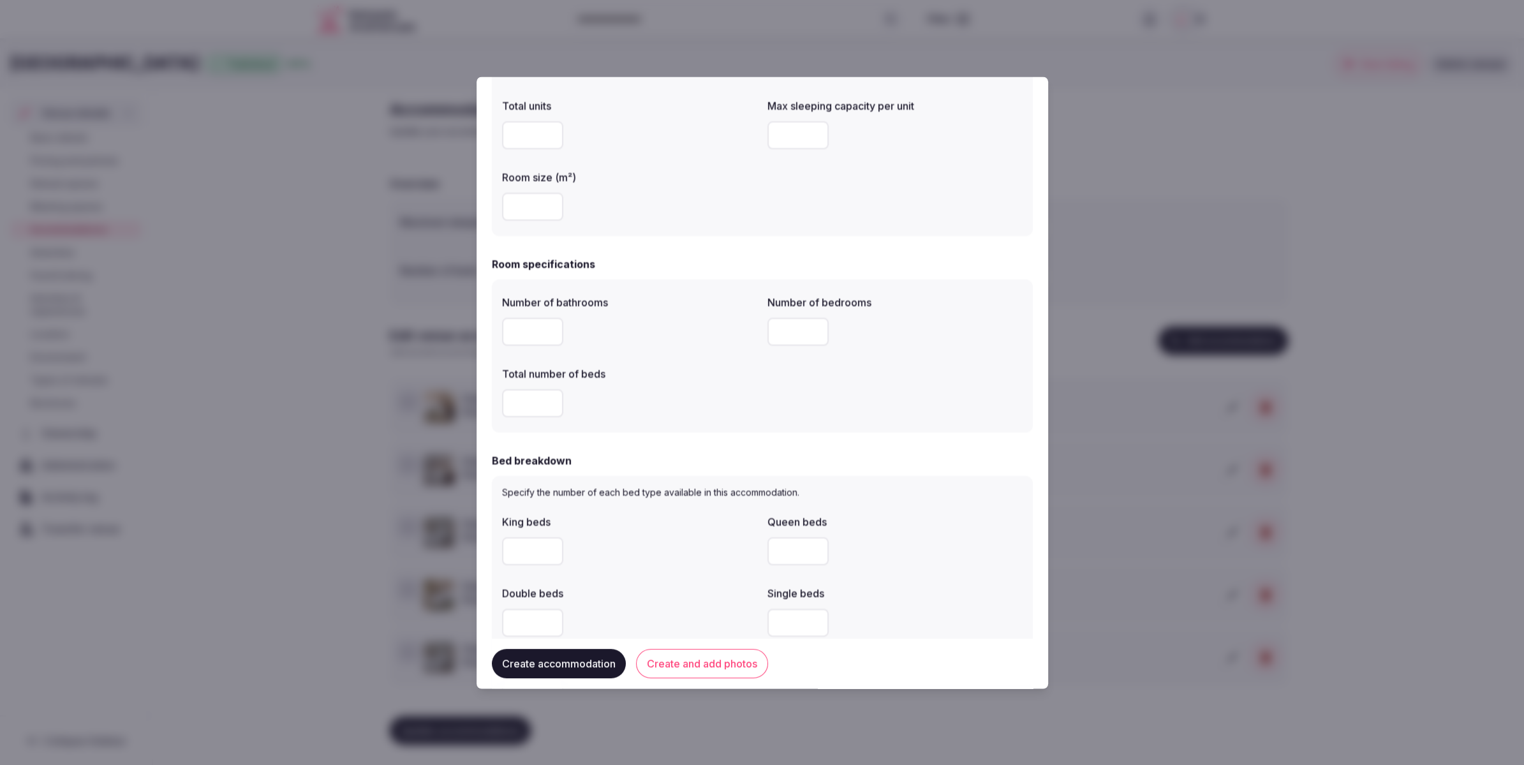
click at [774, 251] on form "**********" at bounding box center [762, 572] width 541 height 1455
drag, startPoint x: 522, startPoint y: 208, endPoint x: 495, endPoint y: 207, distance: 27.4
click at [495, 207] on div "**********" at bounding box center [762, 59] width 541 height 356
type input "**"
click at [640, 233] on div "**********" at bounding box center [762, 59] width 541 height 356
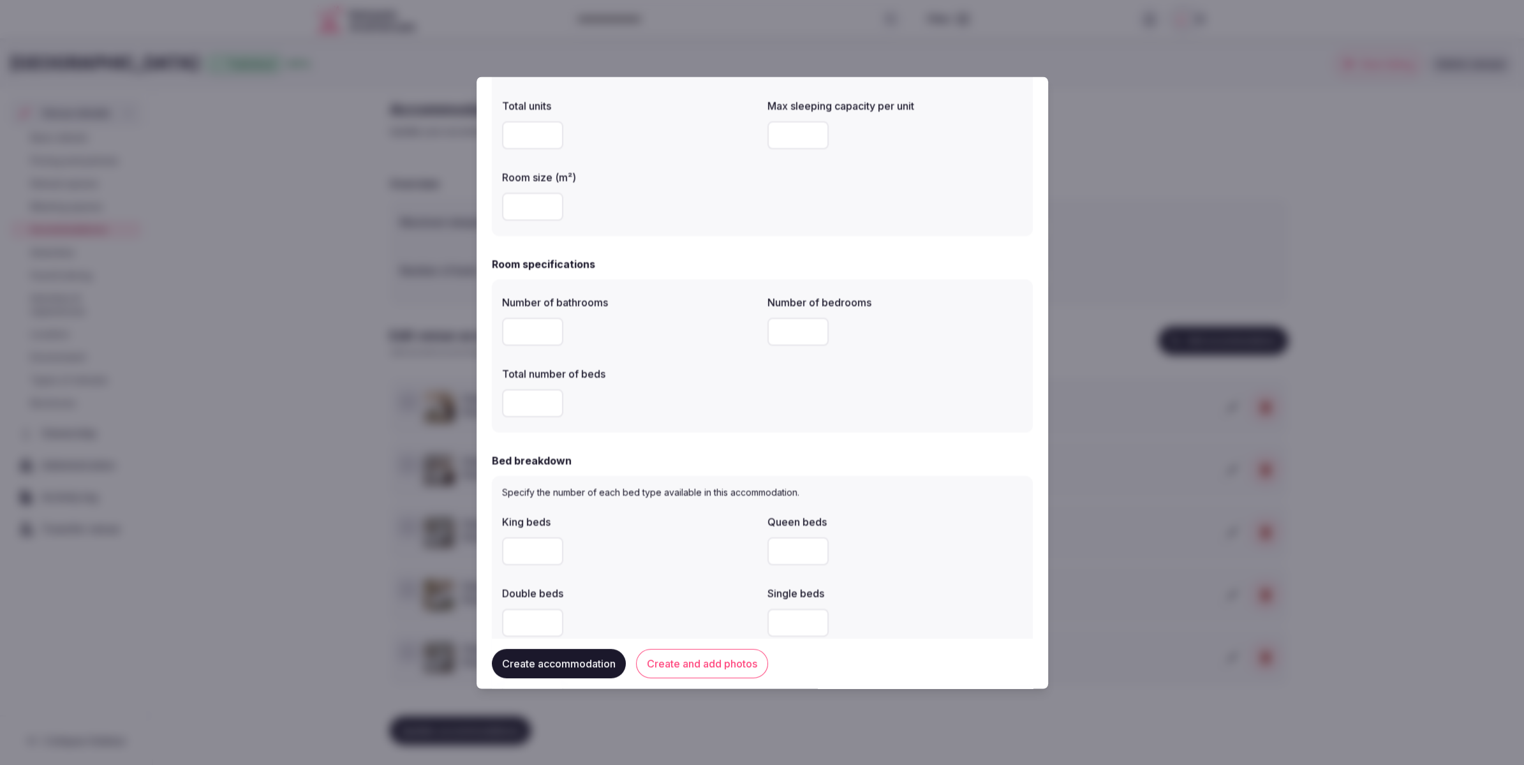
click at [521, 339] on input "number" at bounding box center [532, 332] width 61 height 28
type input "*"
click at [525, 403] on input "number" at bounding box center [532, 404] width 61 height 28
type input "*"
click at [789, 331] on input "number" at bounding box center [797, 332] width 61 height 28
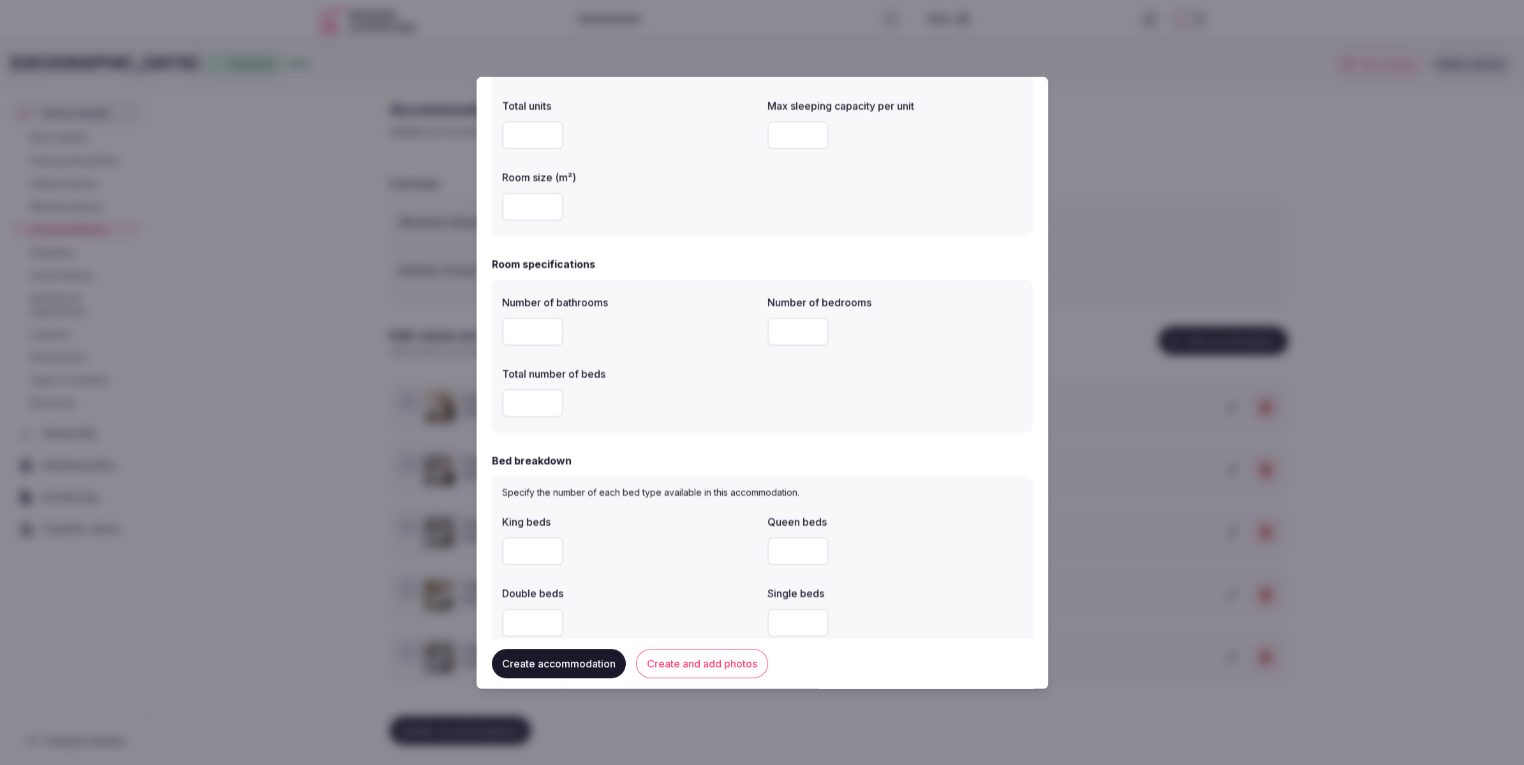
type input "*"
click at [718, 372] on label "Total number of beds" at bounding box center [629, 374] width 255 height 10
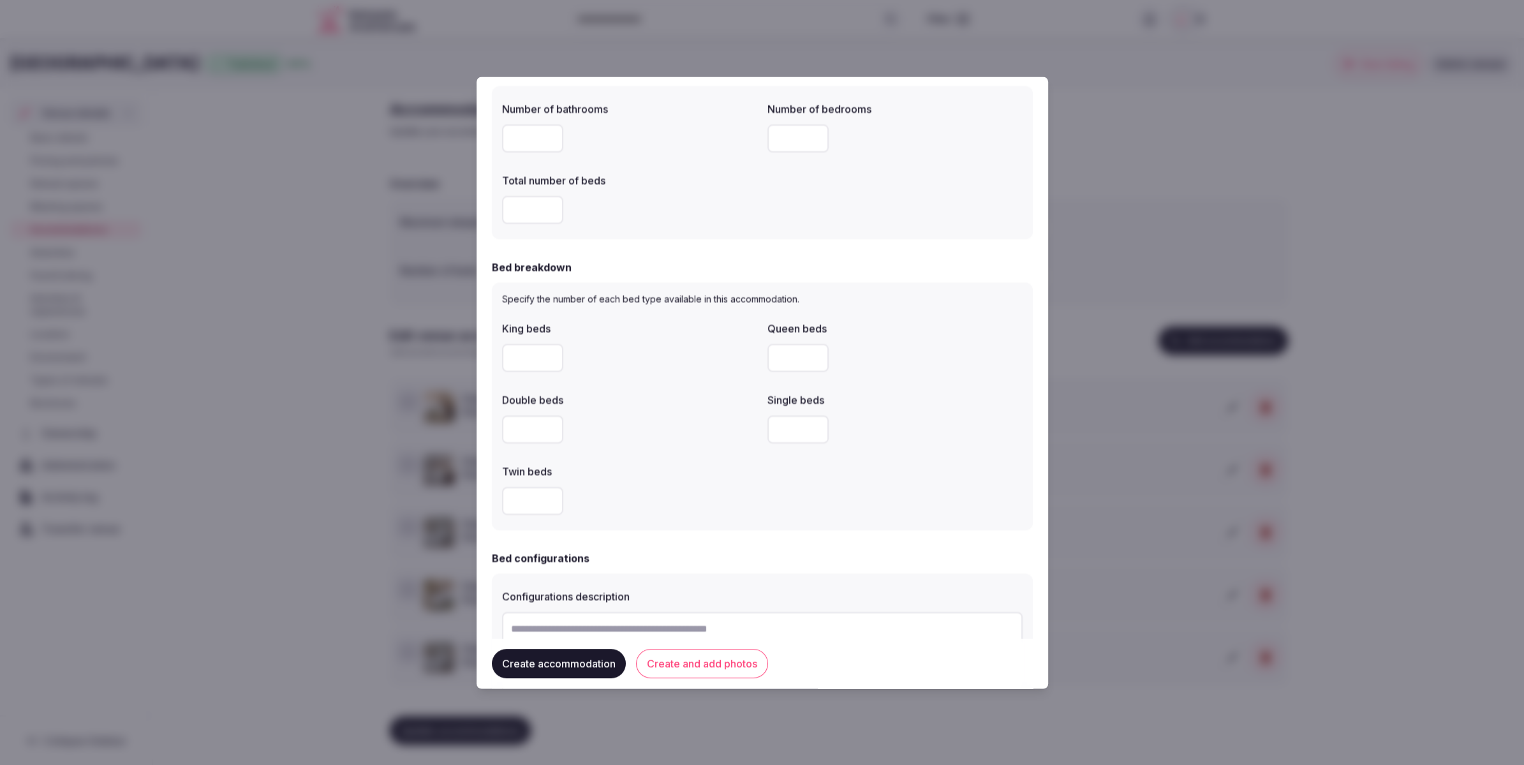
scroll to position [463, 0]
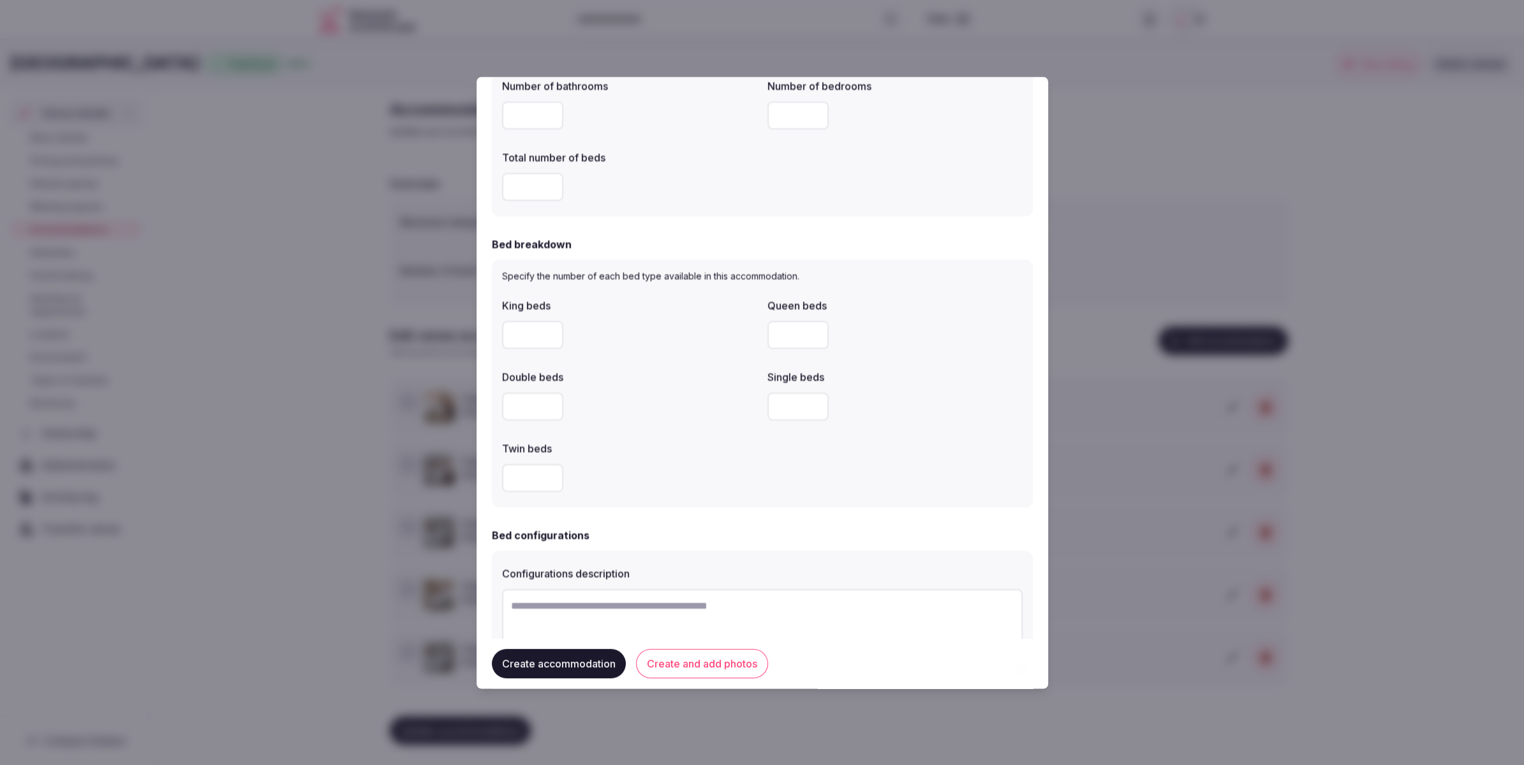
drag, startPoint x: 519, startPoint y: 333, endPoint x: 577, endPoint y: 332, distance: 58.1
click at [519, 333] on input "number" at bounding box center [532, 336] width 61 height 28
type input "*"
click at [663, 334] on div "*" at bounding box center [629, 336] width 255 height 28
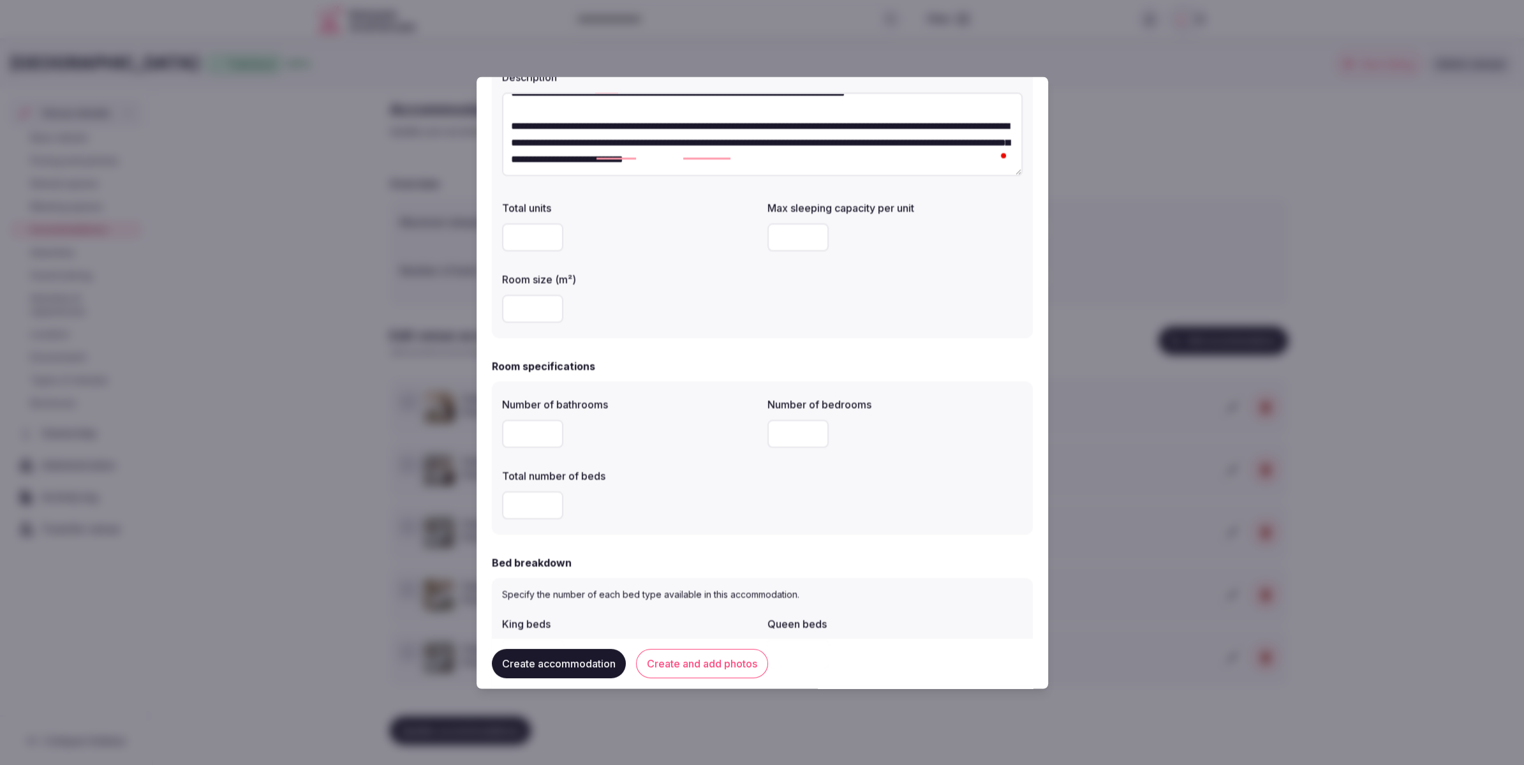
scroll to position [0, 0]
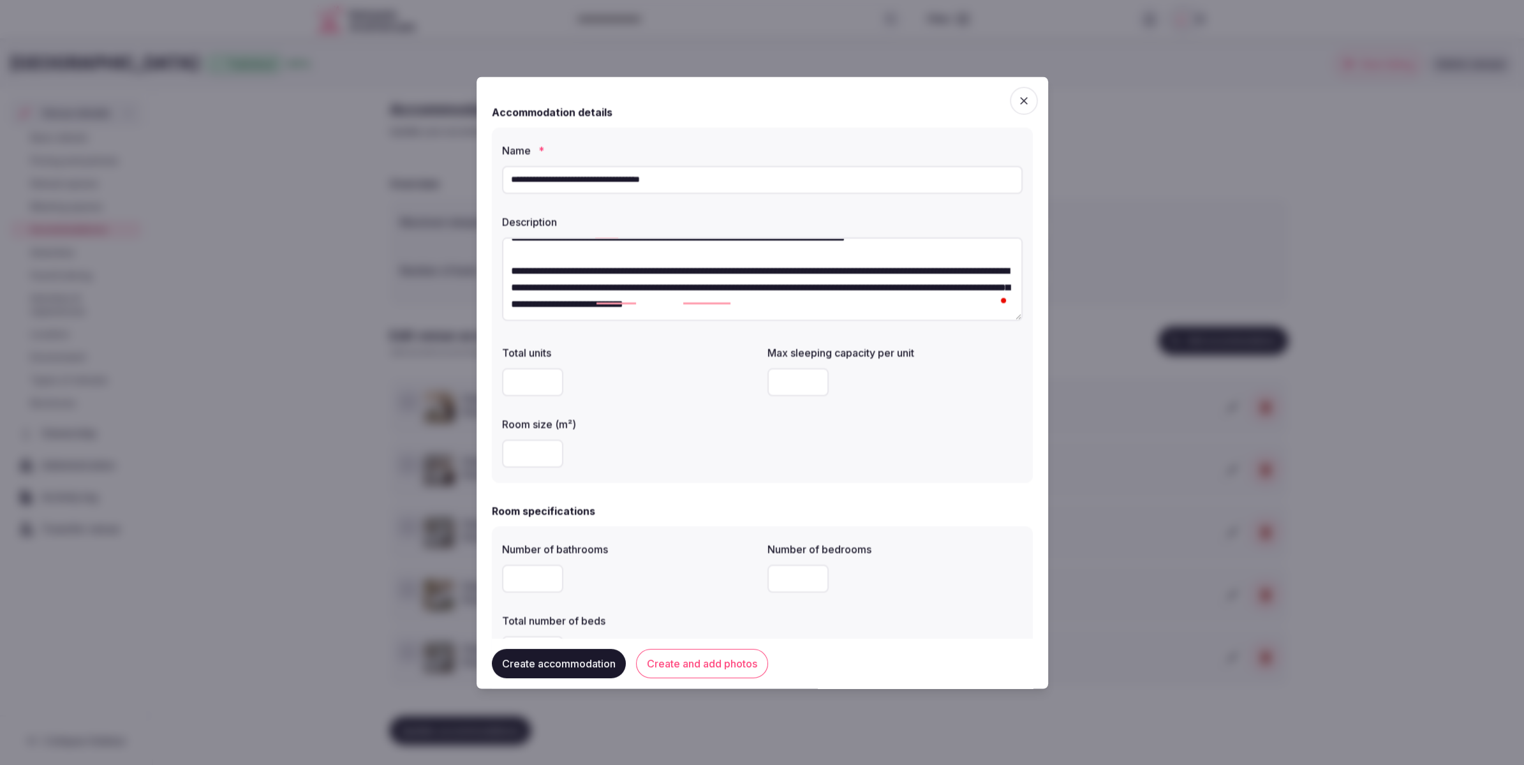
click at [773, 382] on input "number" at bounding box center [797, 383] width 61 height 28
type input "*"
click at [729, 422] on label "Room size (m²)" at bounding box center [629, 425] width 255 height 10
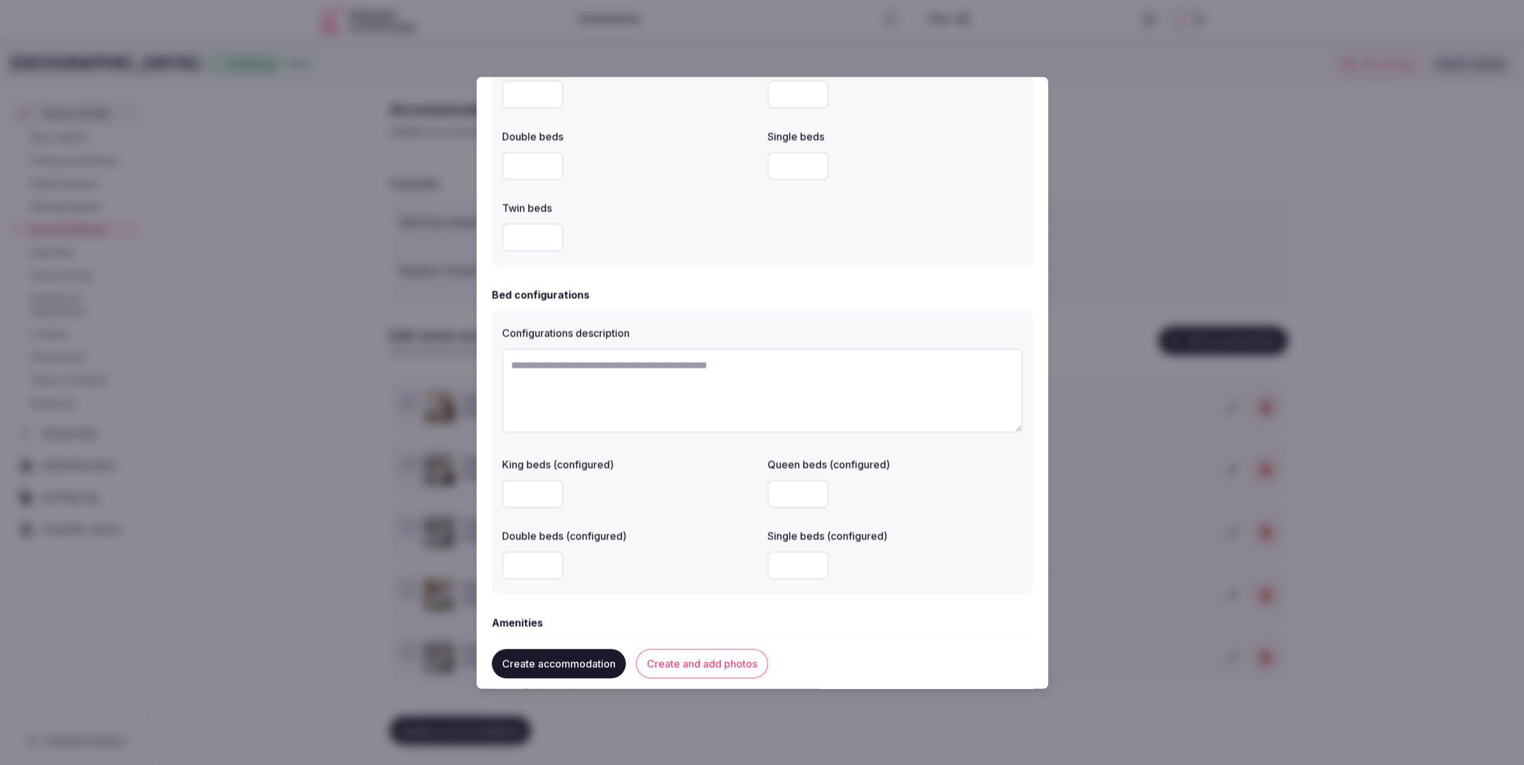
scroll to position [942, 0]
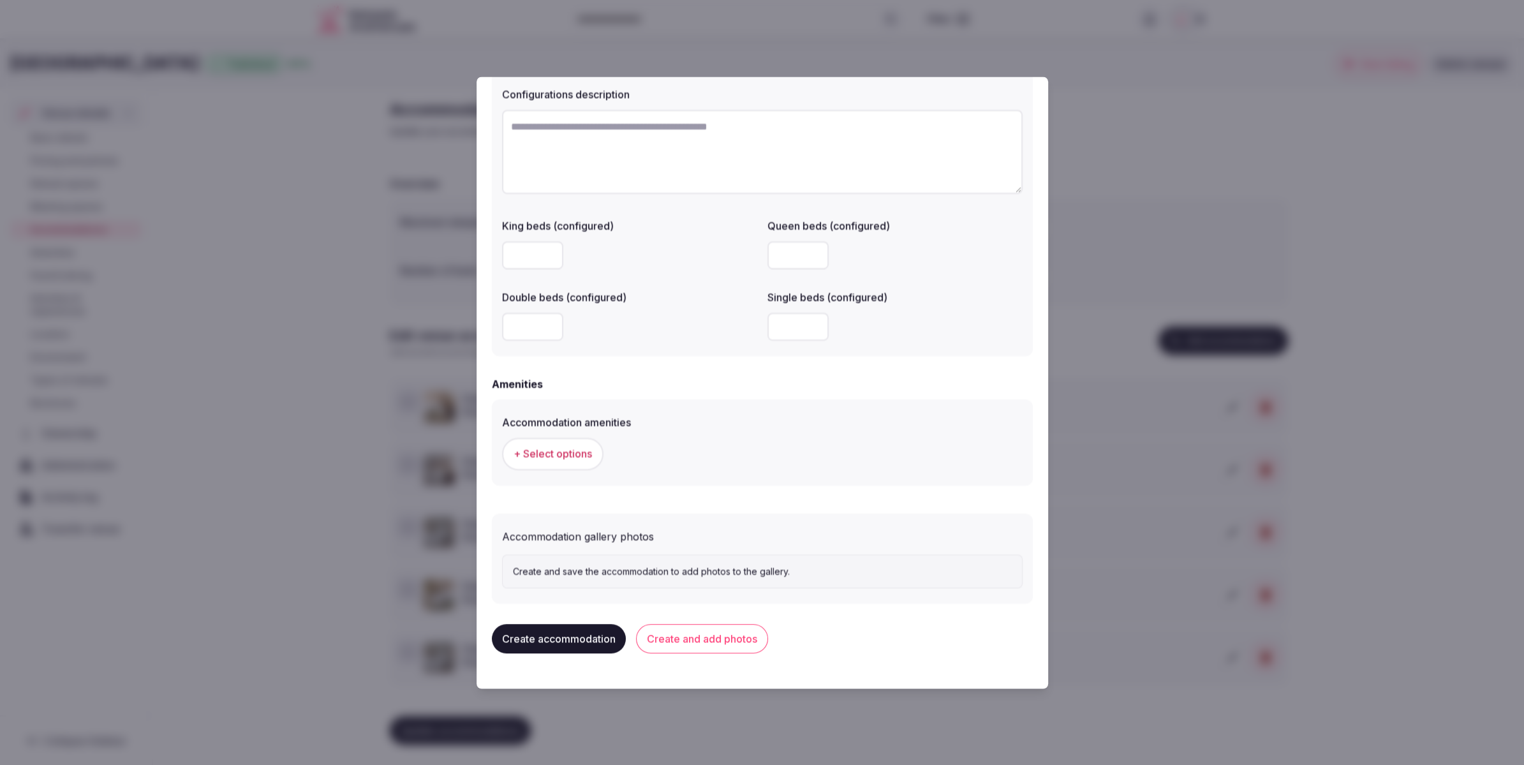
click at [567, 455] on span "+ Select options" at bounding box center [553, 454] width 78 height 14
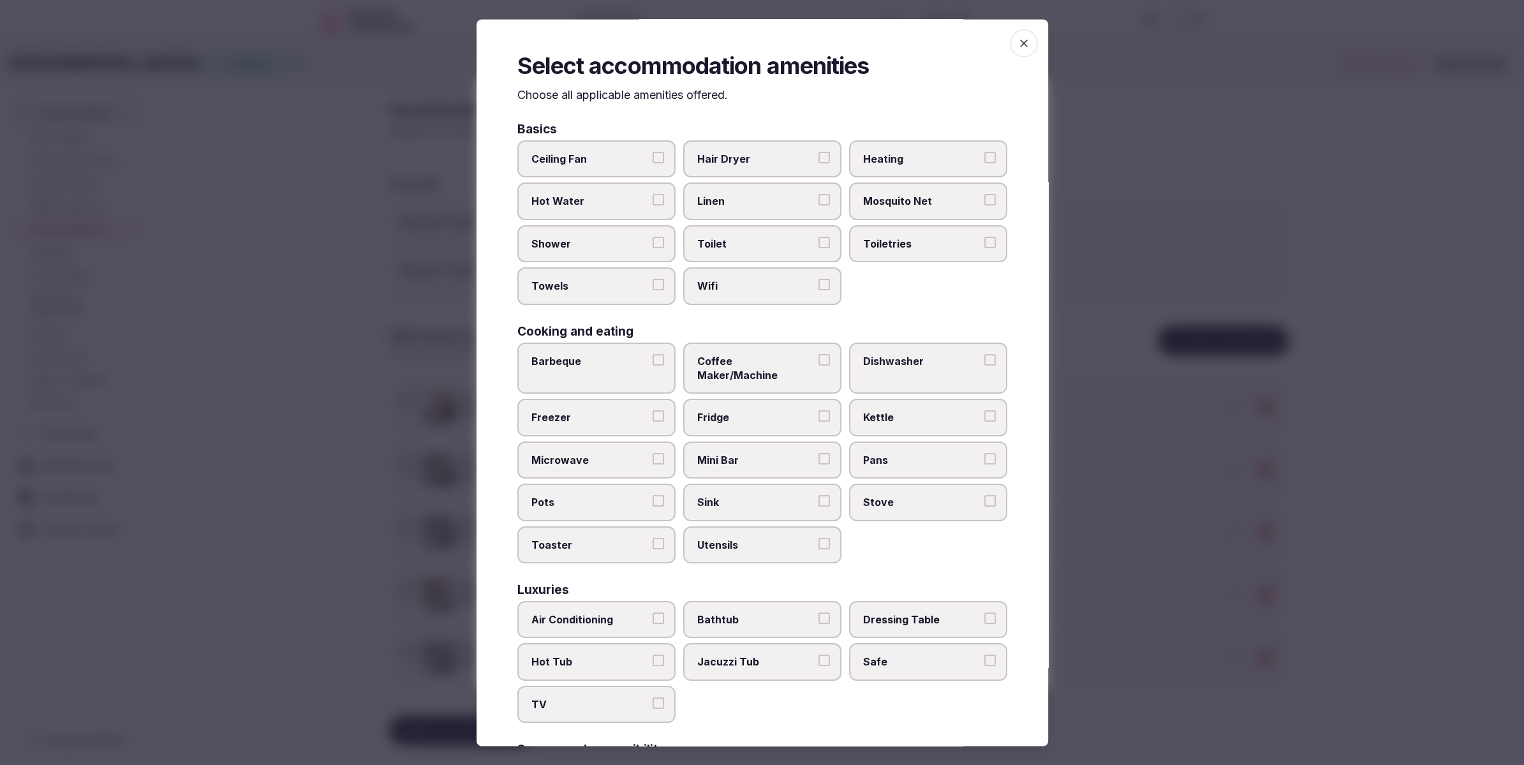
click at [720, 242] on span "Toilet" at bounding box center [755, 244] width 117 height 14
click at [819, 242] on button "Toilet" at bounding box center [824, 242] width 11 height 11
drag, startPoint x: 716, startPoint y: 279, endPoint x: 719, endPoint y: 267, distance: 12.4
click at [717, 273] on label "Wifi" at bounding box center [762, 286] width 158 height 37
click at [726, 212] on label "Linen" at bounding box center [762, 201] width 158 height 37
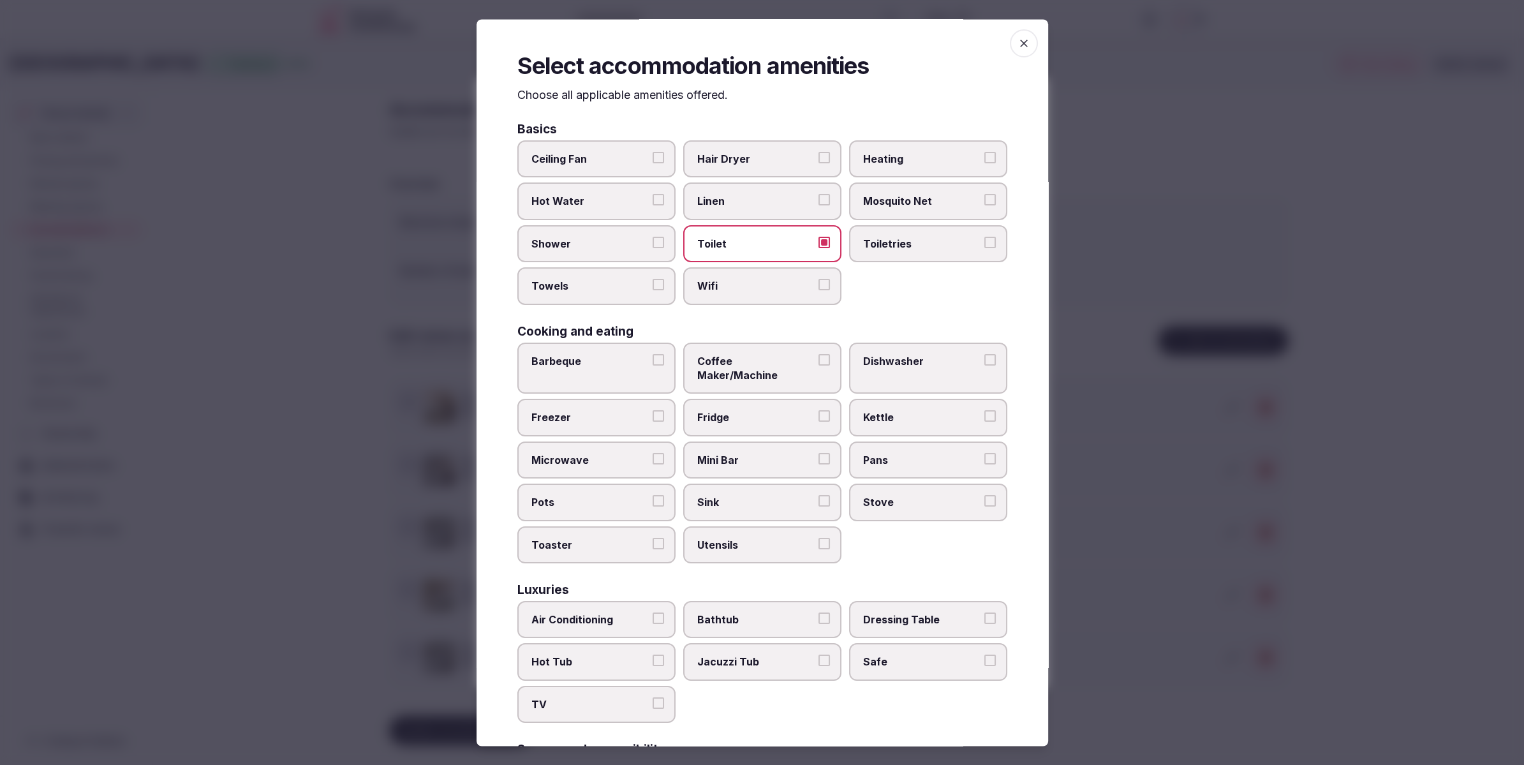
click at [819, 206] on button "Linen" at bounding box center [824, 200] width 11 height 11
click at [723, 279] on span "Wifi" at bounding box center [755, 286] width 117 height 14
click at [819, 279] on button "Wifi" at bounding box center [824, 284] width 11 height 11
click at [584, 239] on span "Shower" at bounding box center [589, 244] width 117 height 14
click at [653, 239] on button "Shower" at bounding box center [658, 242] width 11 height 11
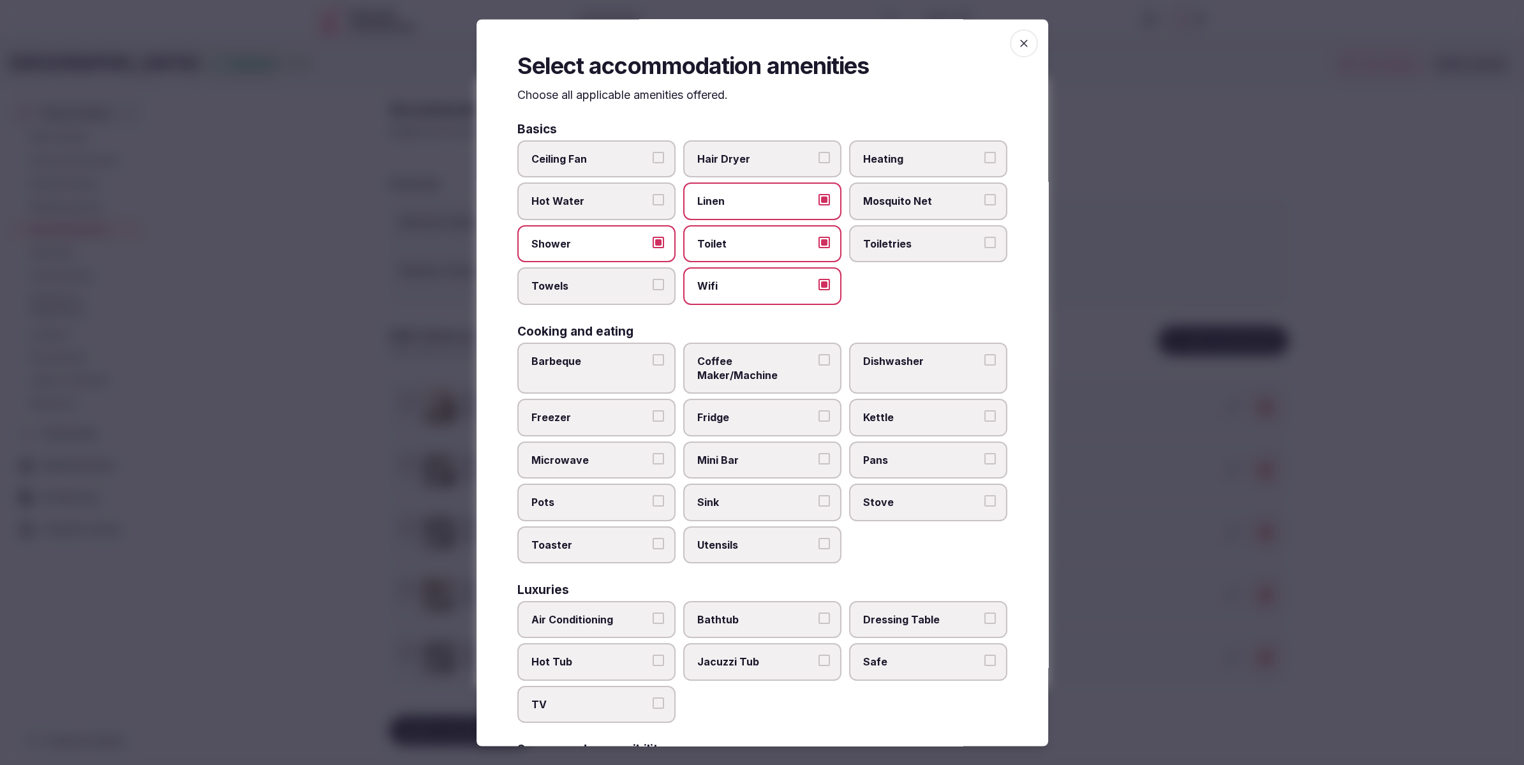
click at [582, 286] on span "Towels" at bounding box center [589, 286] width 117 height 14
click at [653, 286] on button "Towels" at bounding box center [658, 284] width 11 height 11
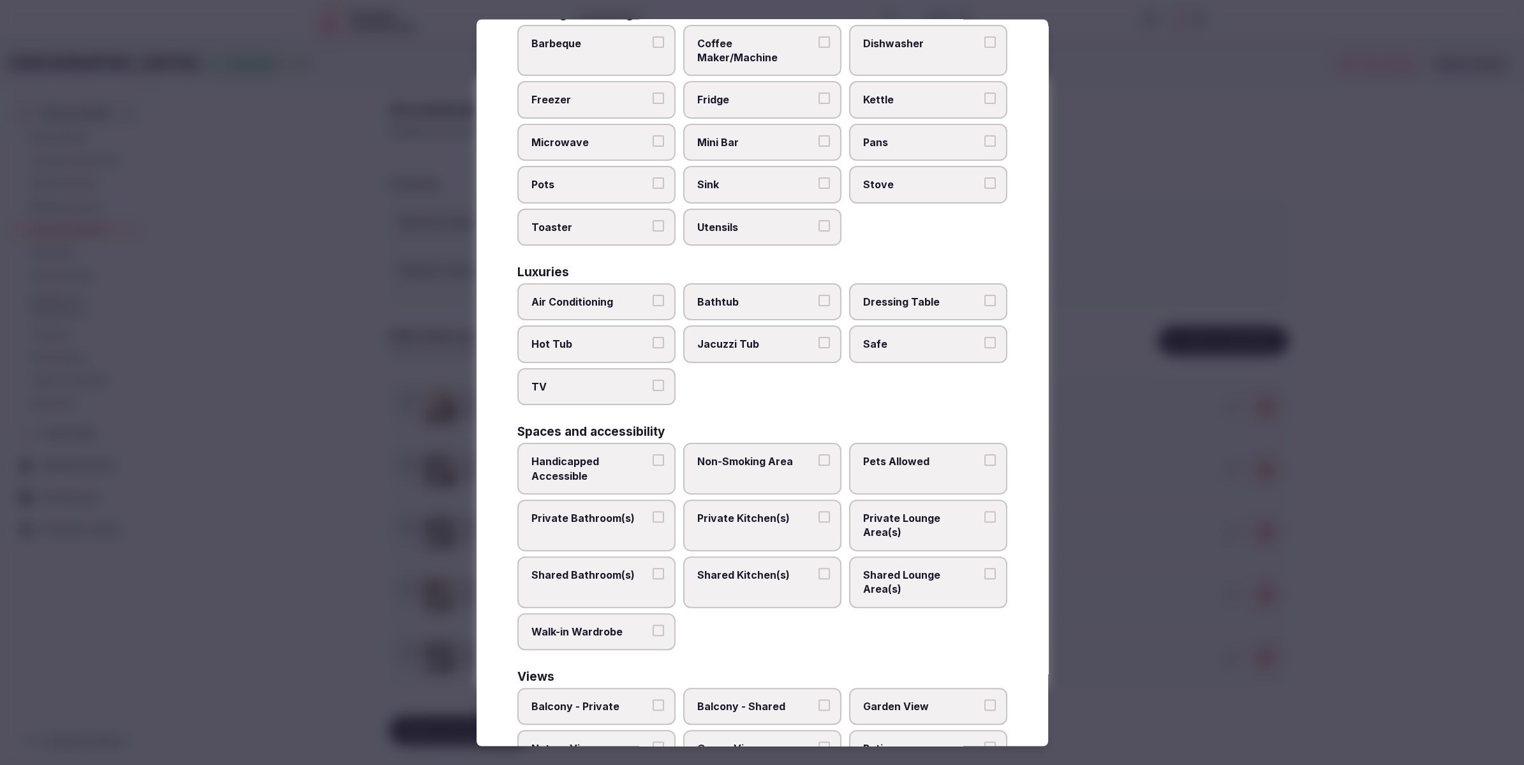
scroll to position [332, 0]
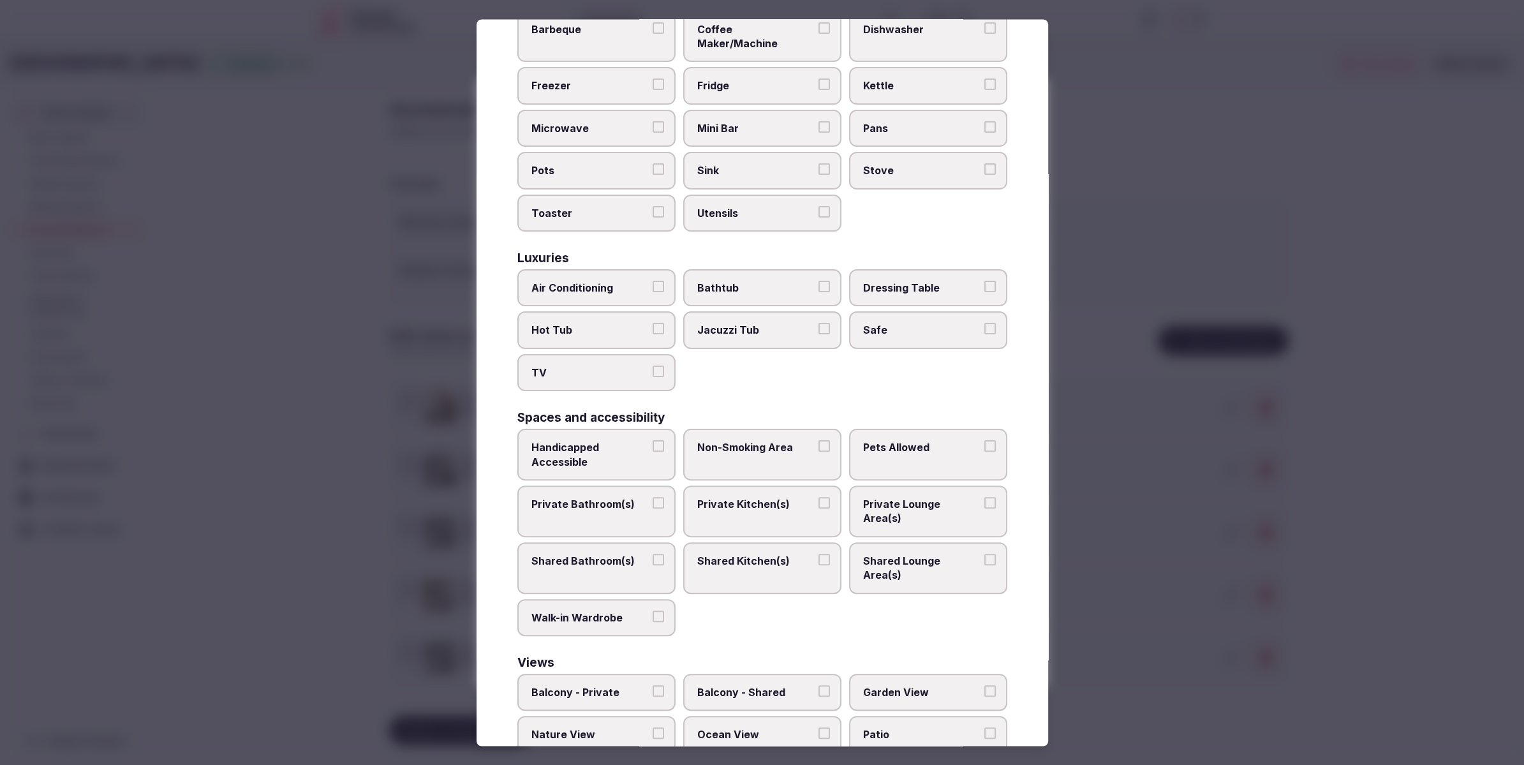
drag, startPoint x: 581, startPoint y: 272, endPoint x: 570, endPoint y: 284, distance: 15.8
click at [581, 281] on span "Air Conditioning" at bounding box center [589, 288] width 117 height 14
click at [653, 281] on button "Air Conditioning" at bounding box center [658, 286] width 11 height 11
click at [571, 366] on label "TV" at bounding box center [596, 372] width 158 height 37
click at [653, 366] on button "TV" at bounding box center [658, 371] width 11 height 11
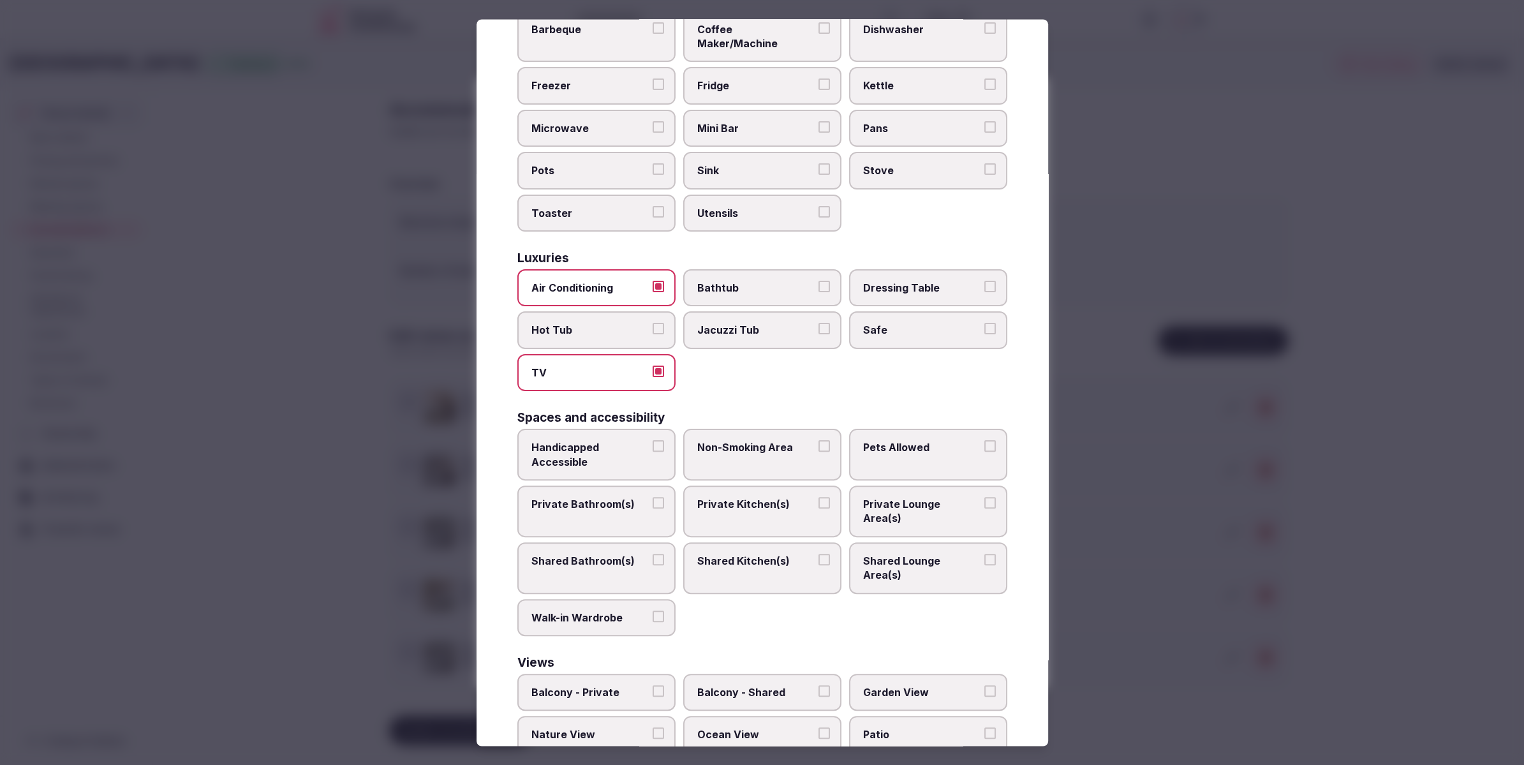
click at [889, 323] on span "Safe" at bounding box center [921, 330] width 117 height 14
click at [984, 323] on button "Safe" at bounding box center [989, 328] width 11 height 11
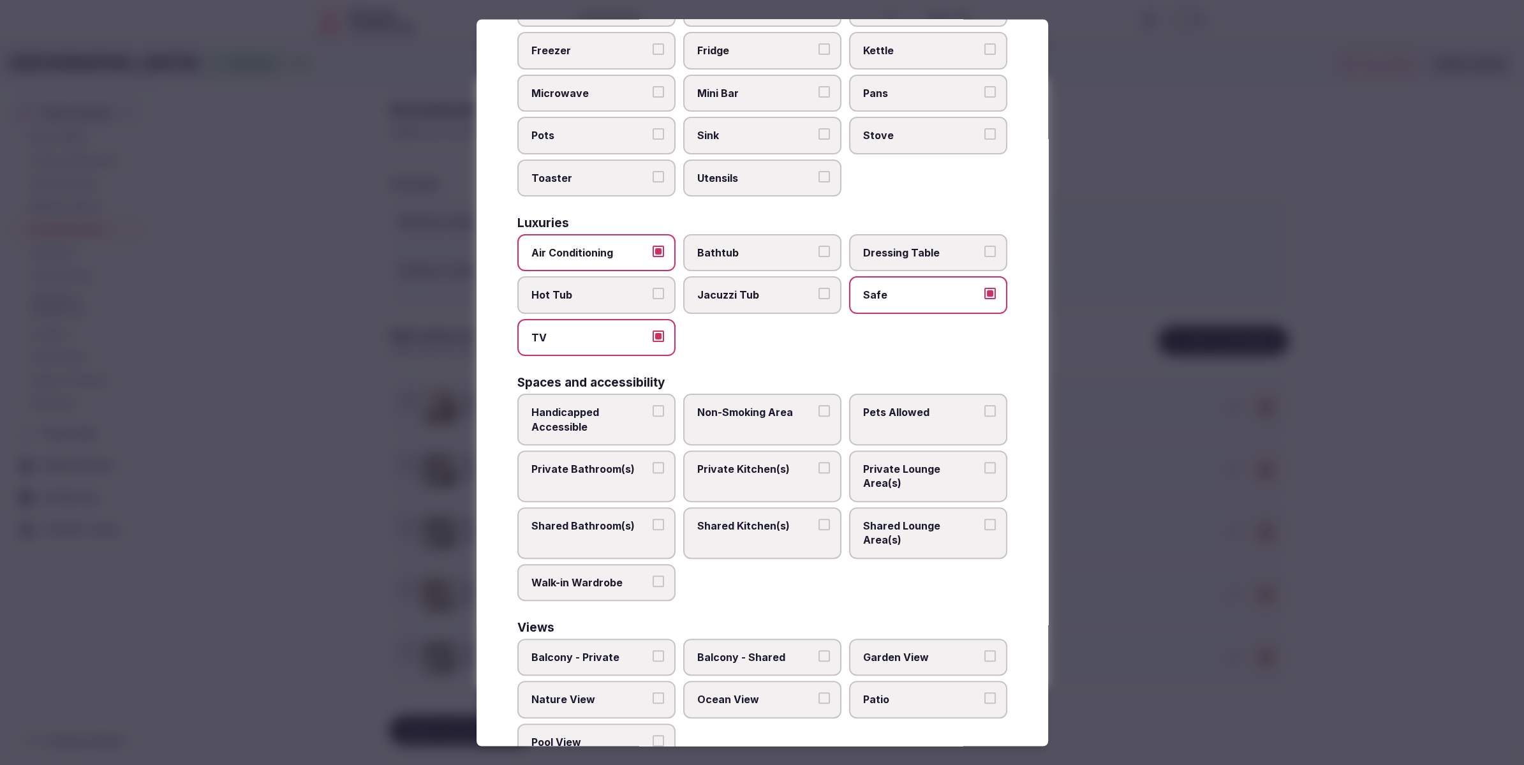
drag, startPoint x: 626, startPoint y: 443, endPoint x: 624, endPoint y: 433, distance: 10.5
click at [626, 450] on label "Private Bathroom(s)" at bounding box center [596, 476] width 158 height 52
click at [653, 462] on button "Private Bathroom(s)" at bounding box center [658, 467] width 11 height 11
click at [891, 462] on span "Private Lounge Area(s)" at bounding box center [921, 476] width 117 height 29
click at [984, 462] on button "Private Lounge Area(s)" at bounding box center [989, 467] width 11 height 11
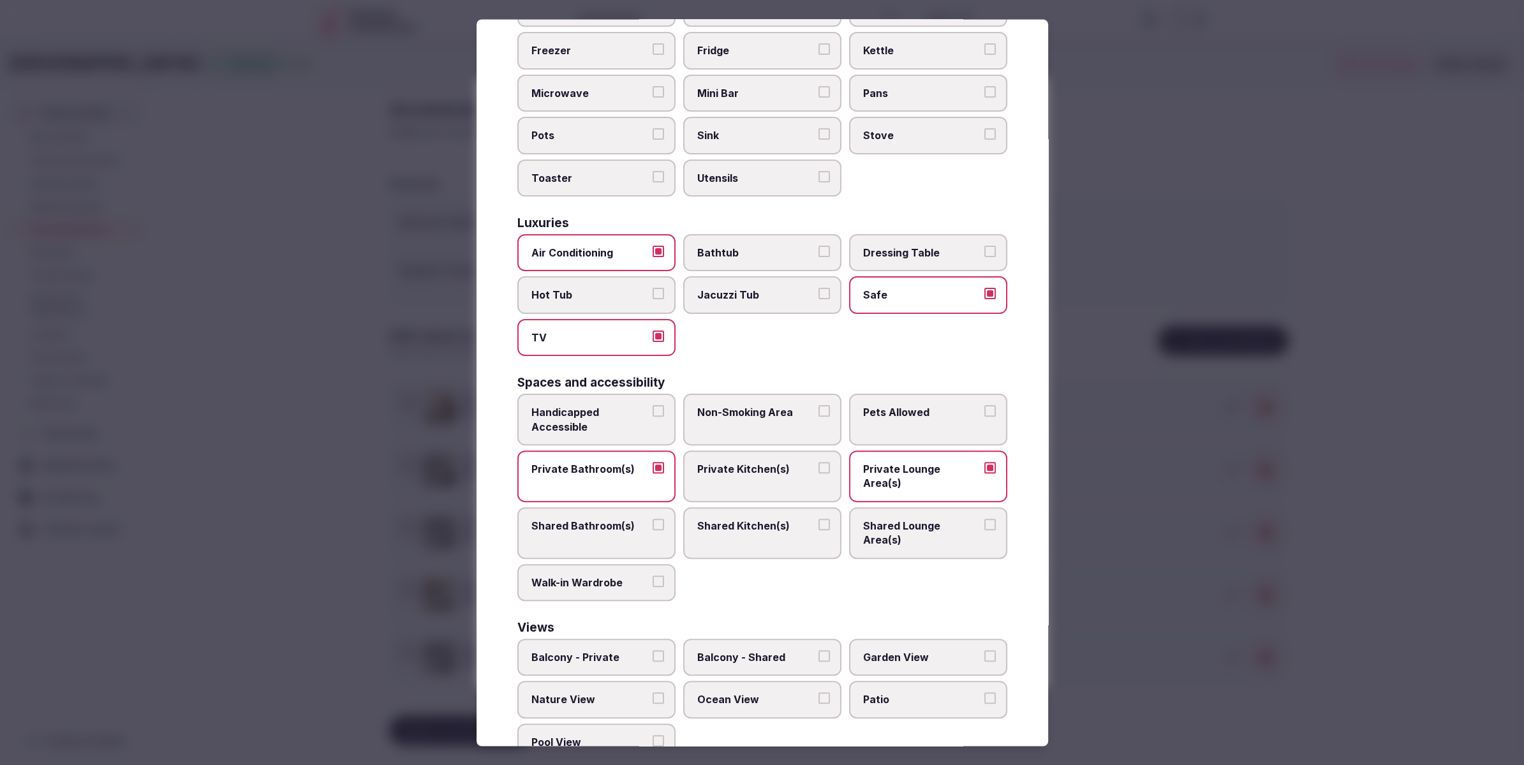
click at [1132, 505] on div at bounding box center [762, 382] width 1524 height 765
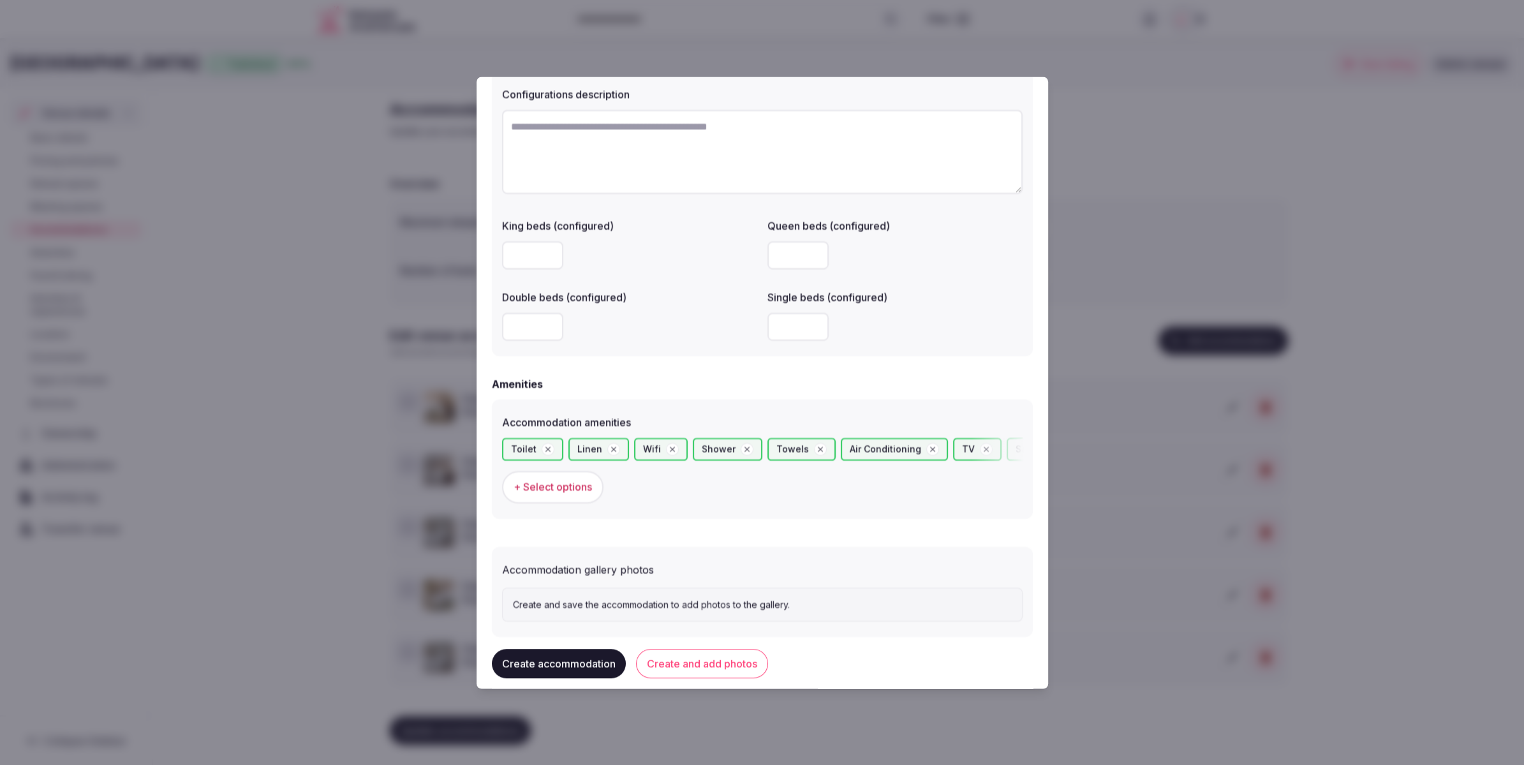
scroll to position [975, 0]
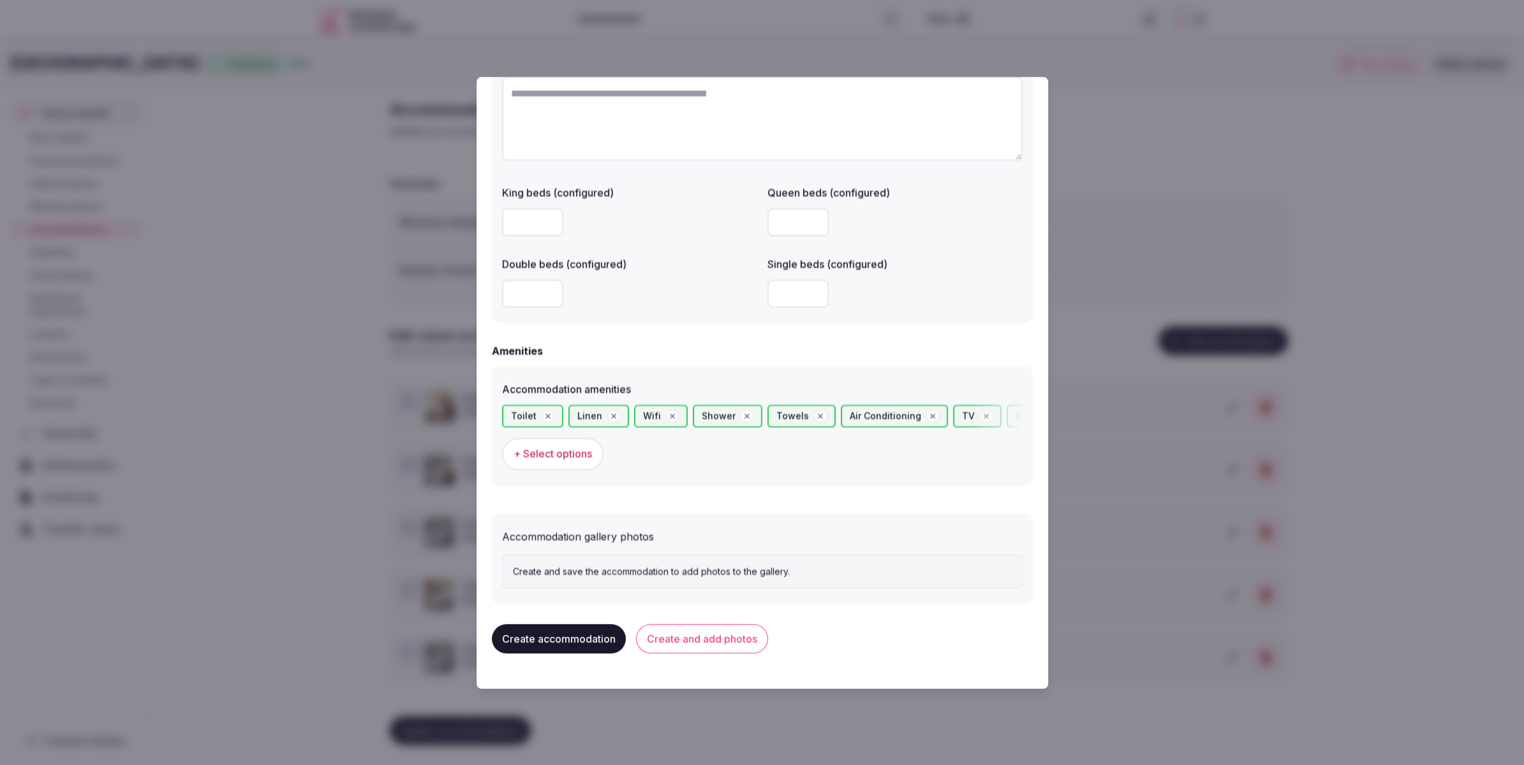
click at [722, 652] on button "Create and add photos" at bounding box center [702, 639] width 132 height 29
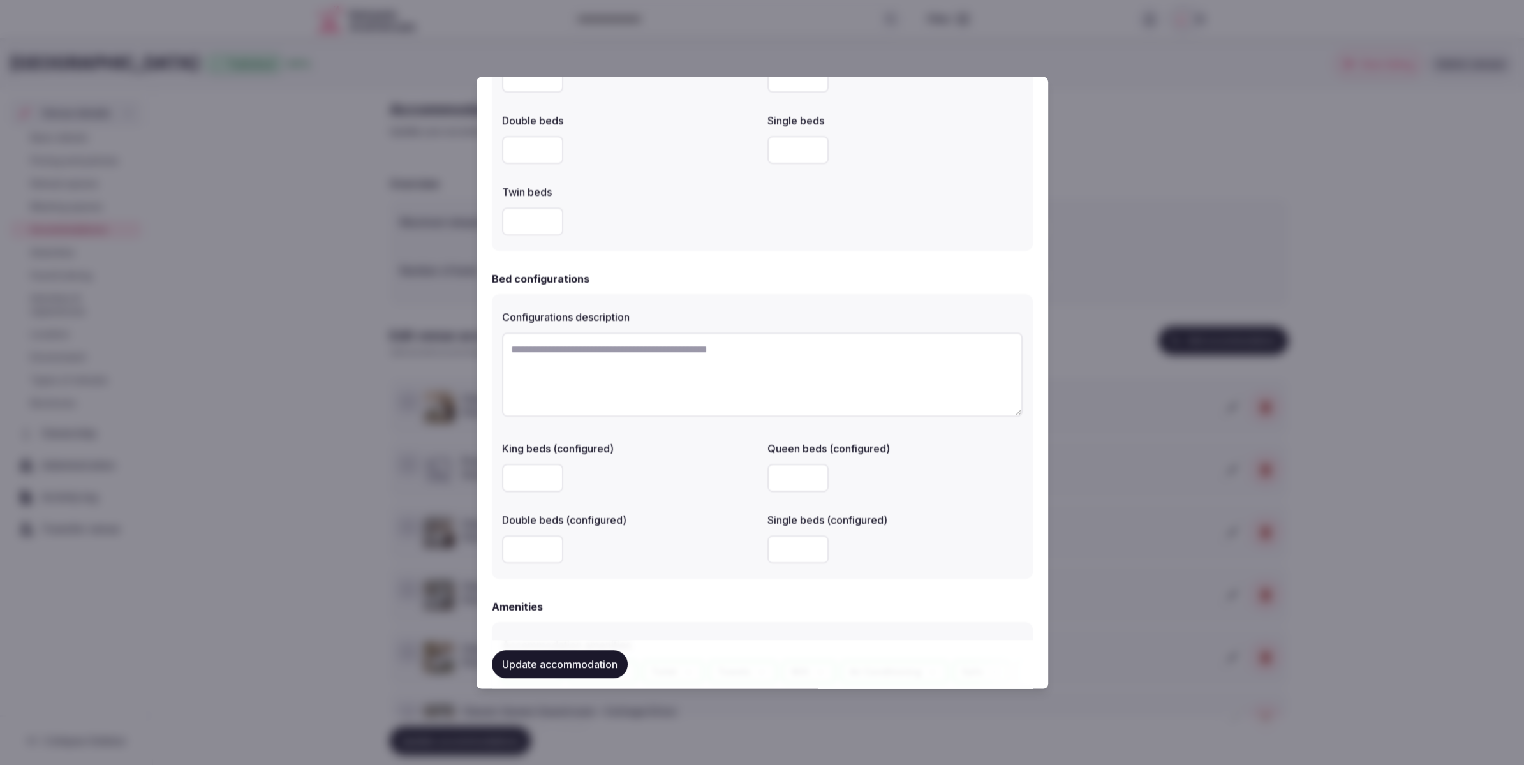
scroll to position [1083, 0]
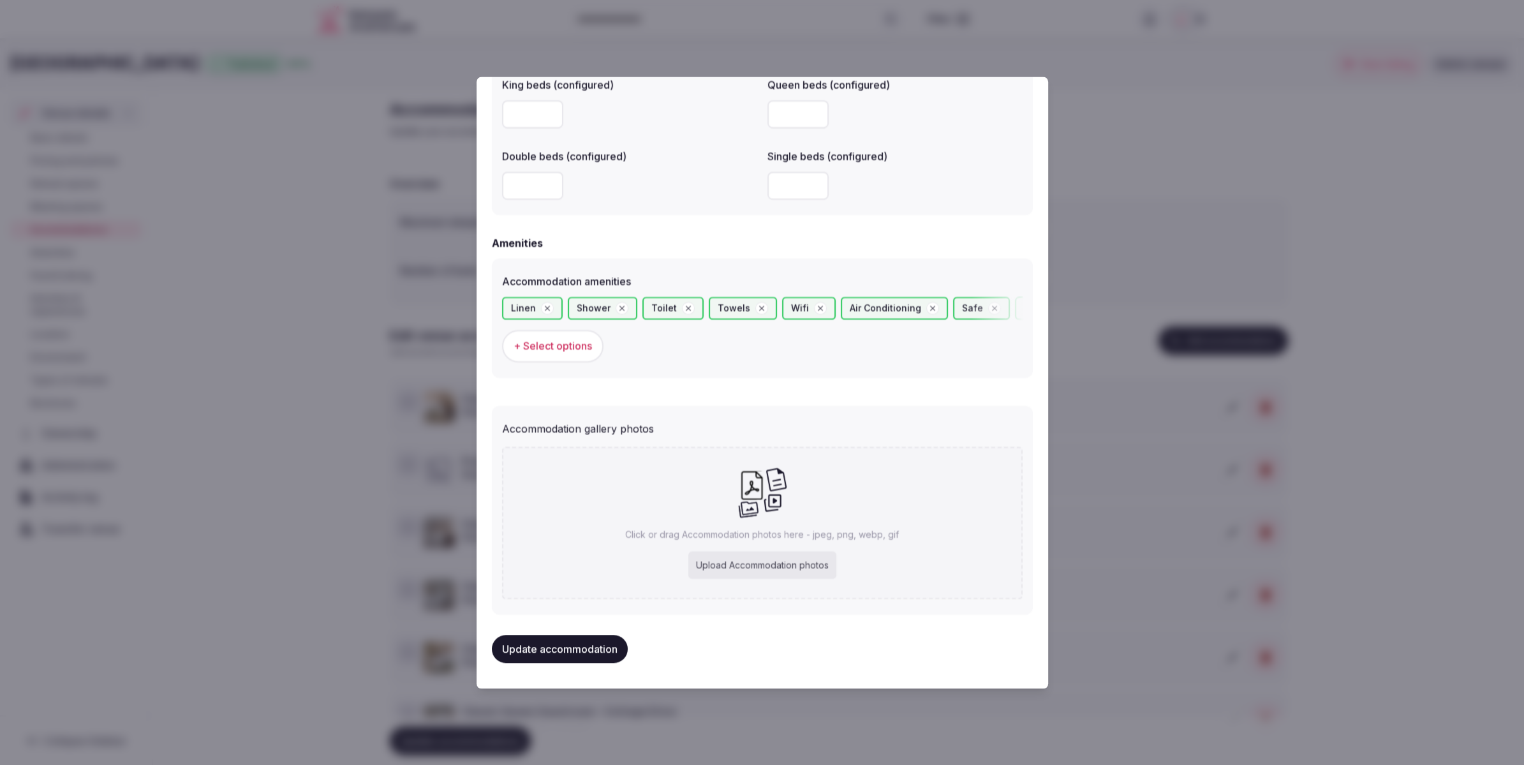
click at [760, 564] on div "Upload Accommodation photos" at bounding box center [762, 565] width 148 height 28
type input "**********"
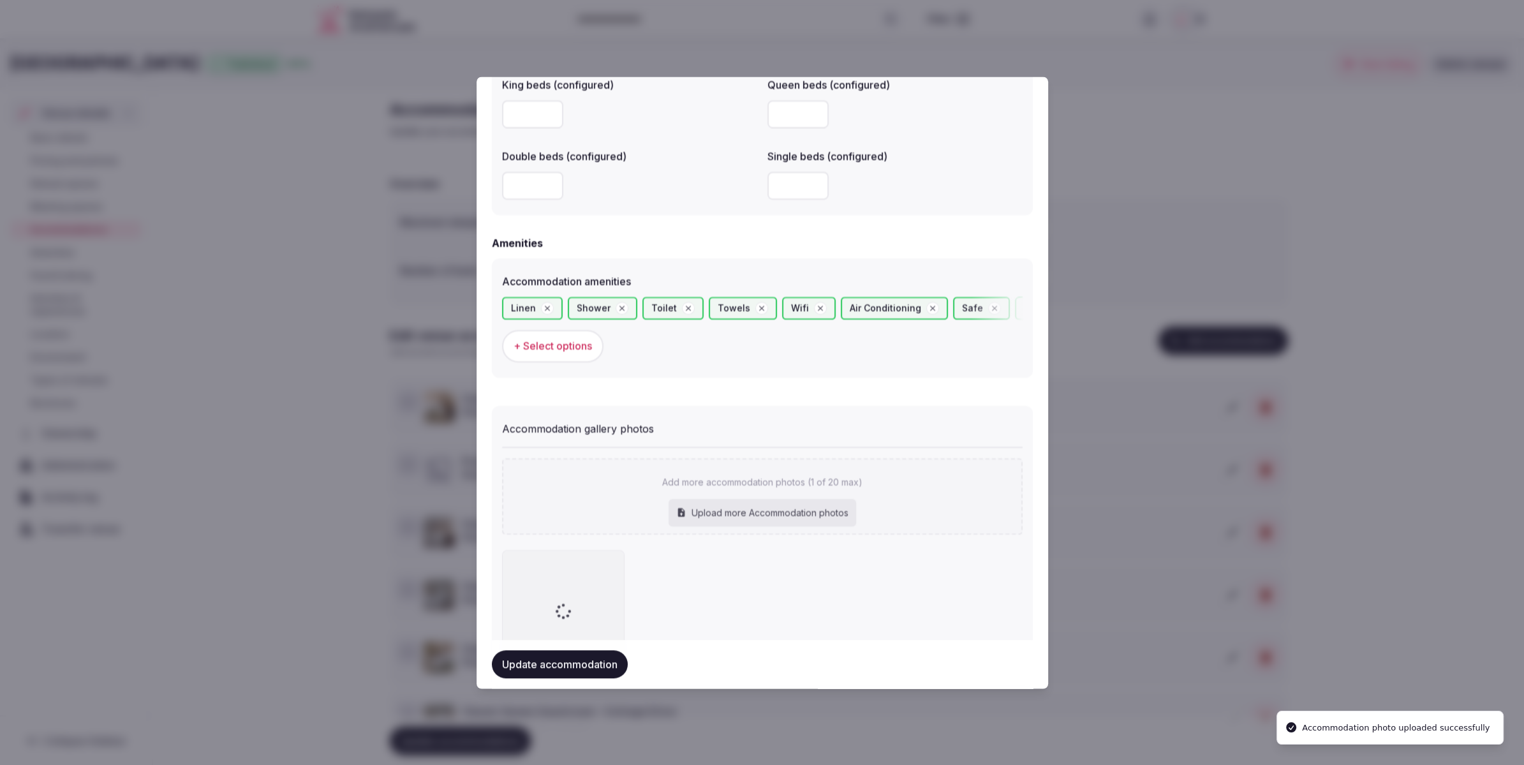
scroll to position [1156, 0]
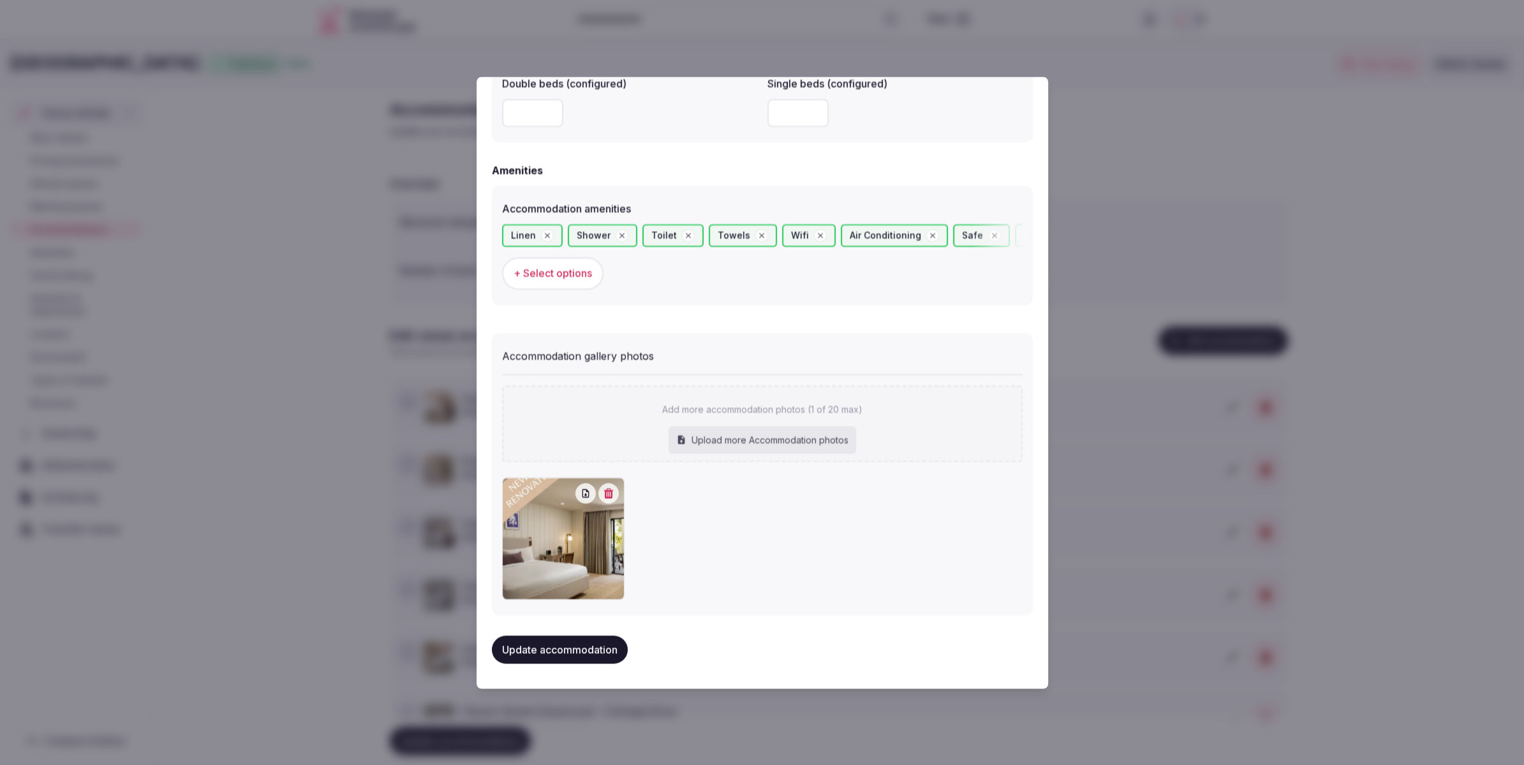
click at [587, 654] on button "Update accommodation" at bounding box center [560, 649] width 136 height 28
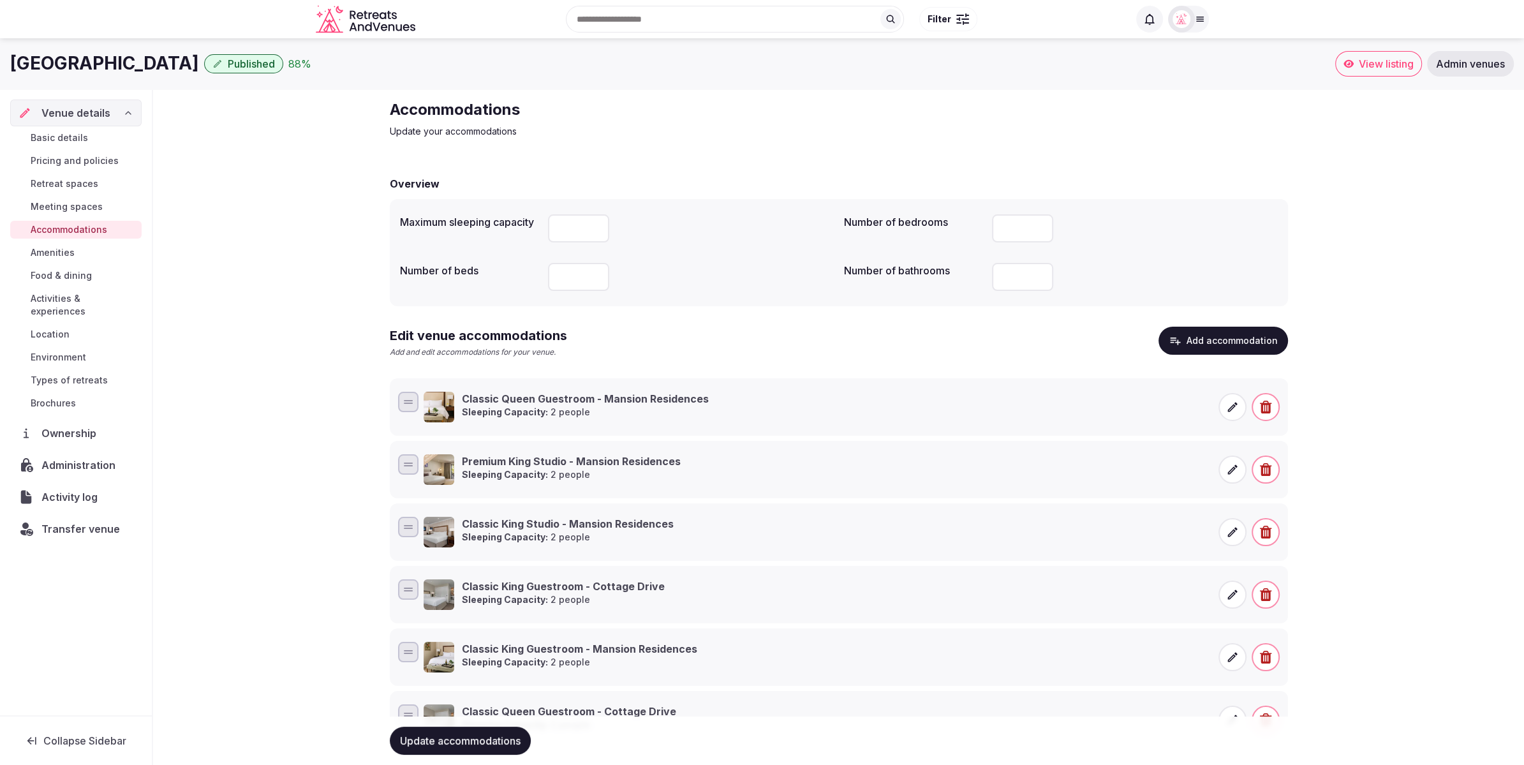
scroll to position [59, 0]
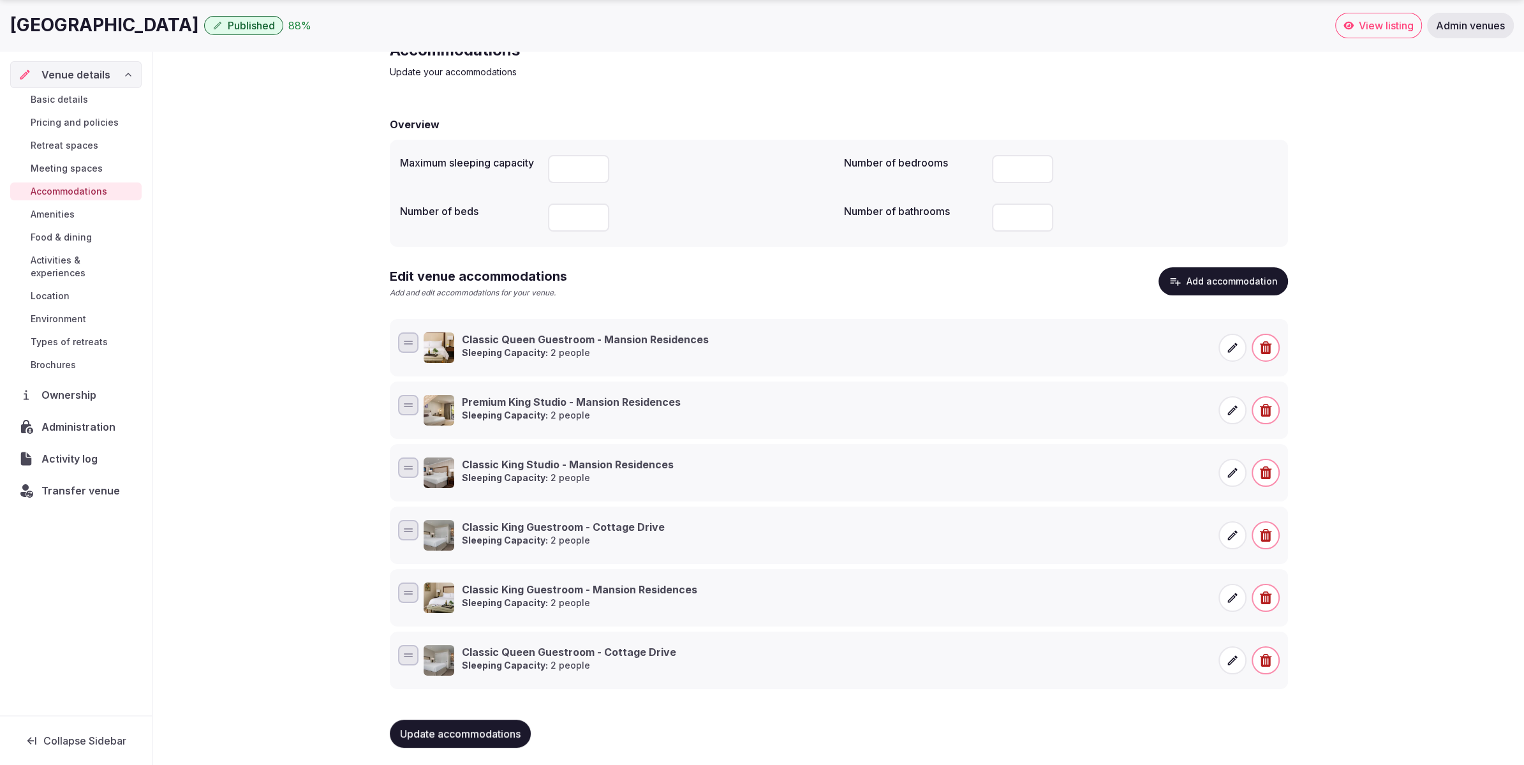
click at [1215, 288] on button "Add accommodation" at bounding box center [1224, 281] width 130 height 28
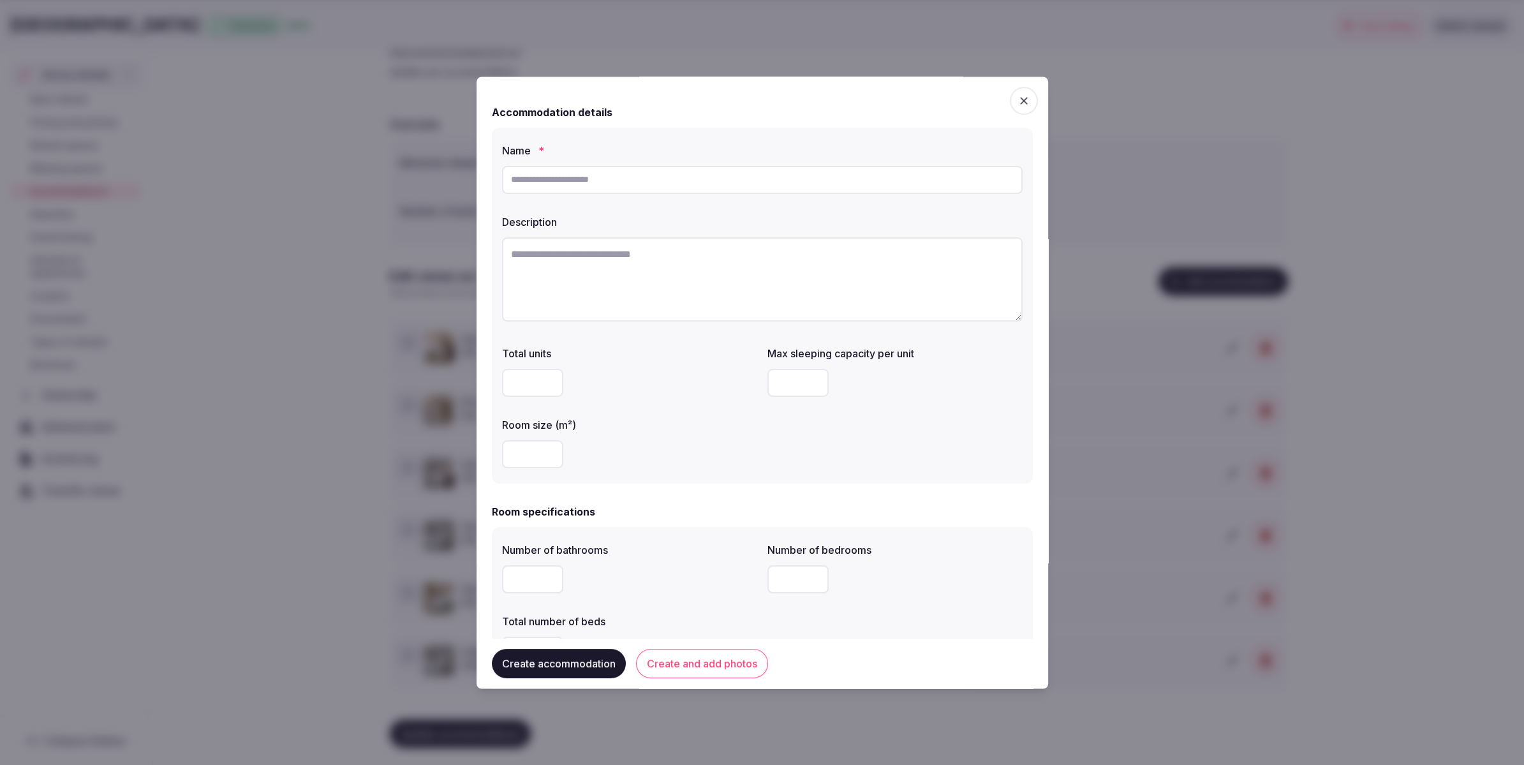
click at [619, 184] on input "text" at bounding box center [762, 180] width 521 height 28
paste input "**********"
type input "**********"
click at [541, 254] on textarea at bounding box center [762, 279] width 521 height 84
paste textarea "**********"
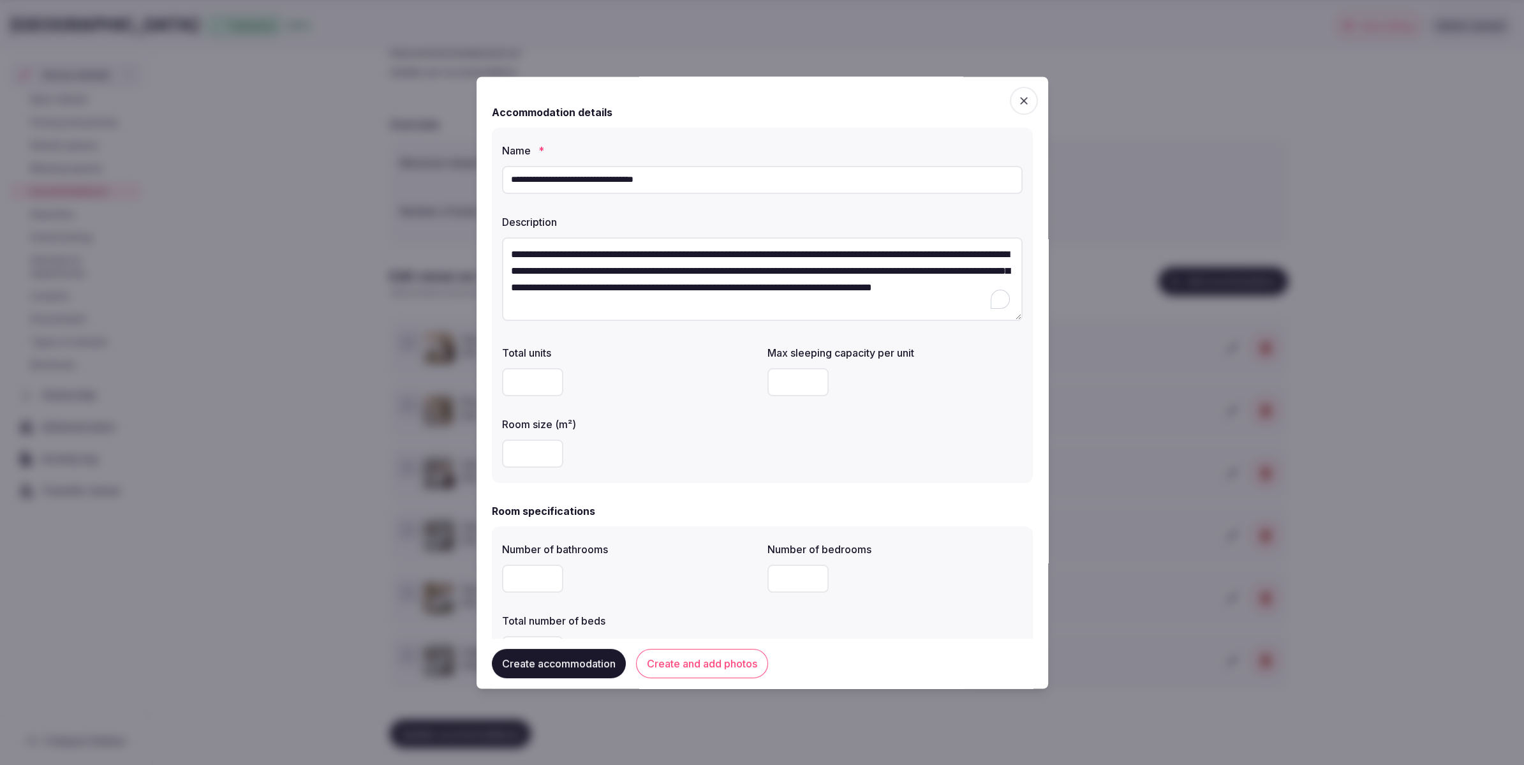
type textarea "**********"
click at [525, 447] on input "number" at bounding box center [532, 454] width 61 height 28
type input "**"
click at [788, 387] on input "number" at bounding box center [797, 383] width 61 height 28
type input "*"
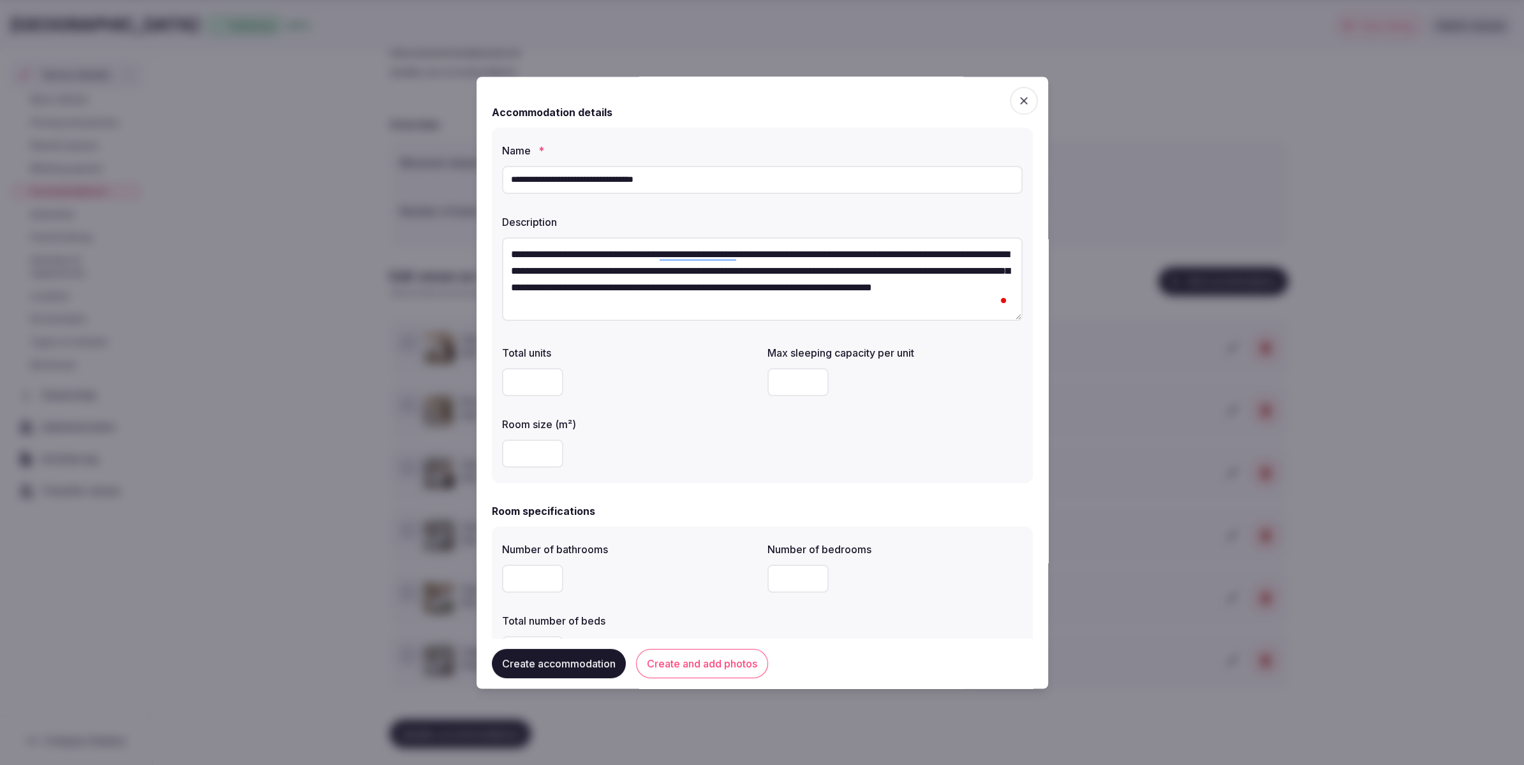
click at [781, 457] on div "Total units Max sleeping capacity per unit * Room size (m²) **" at bounding box center [762, 407] width 521 height 133
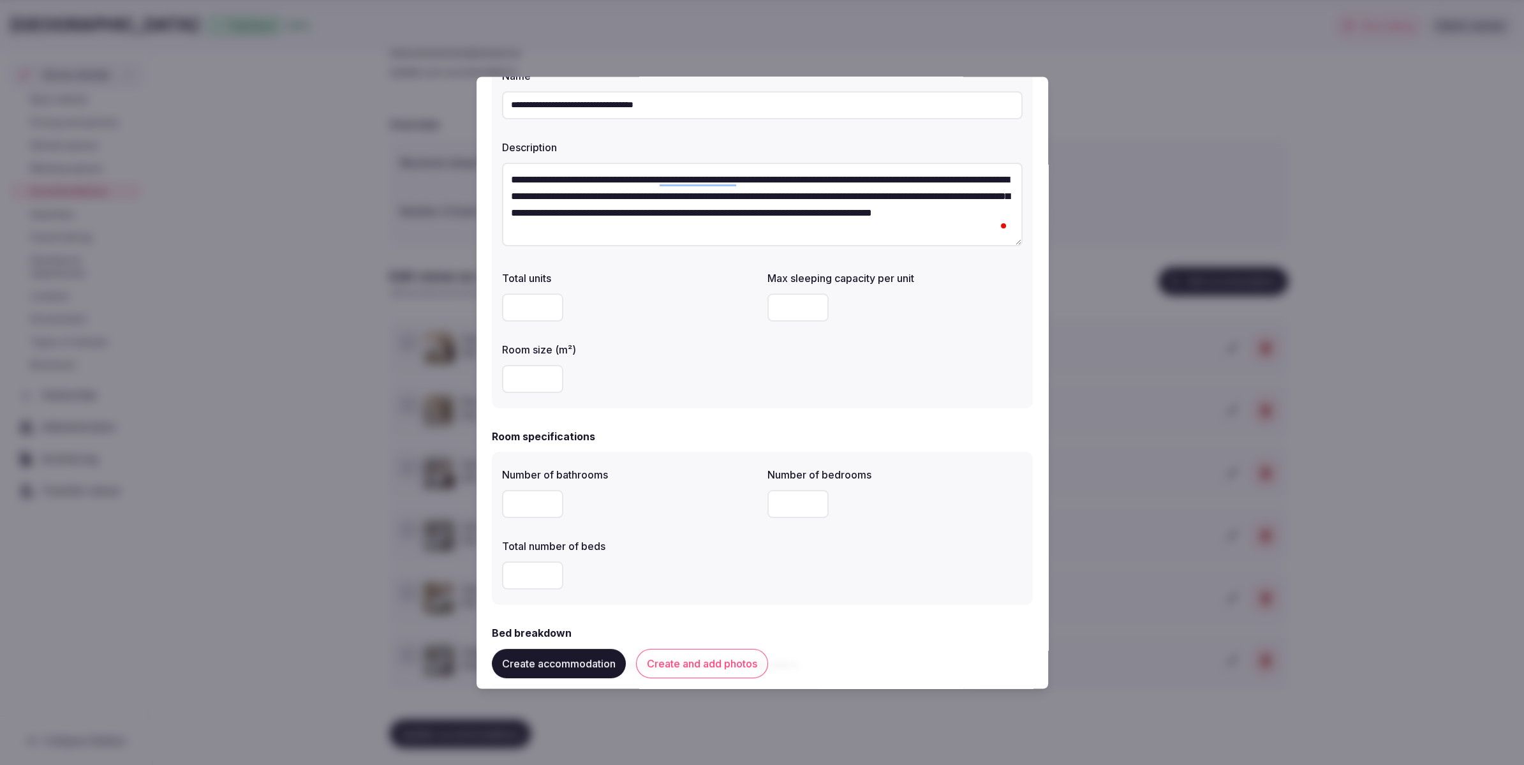
scroll to position [83, 0]
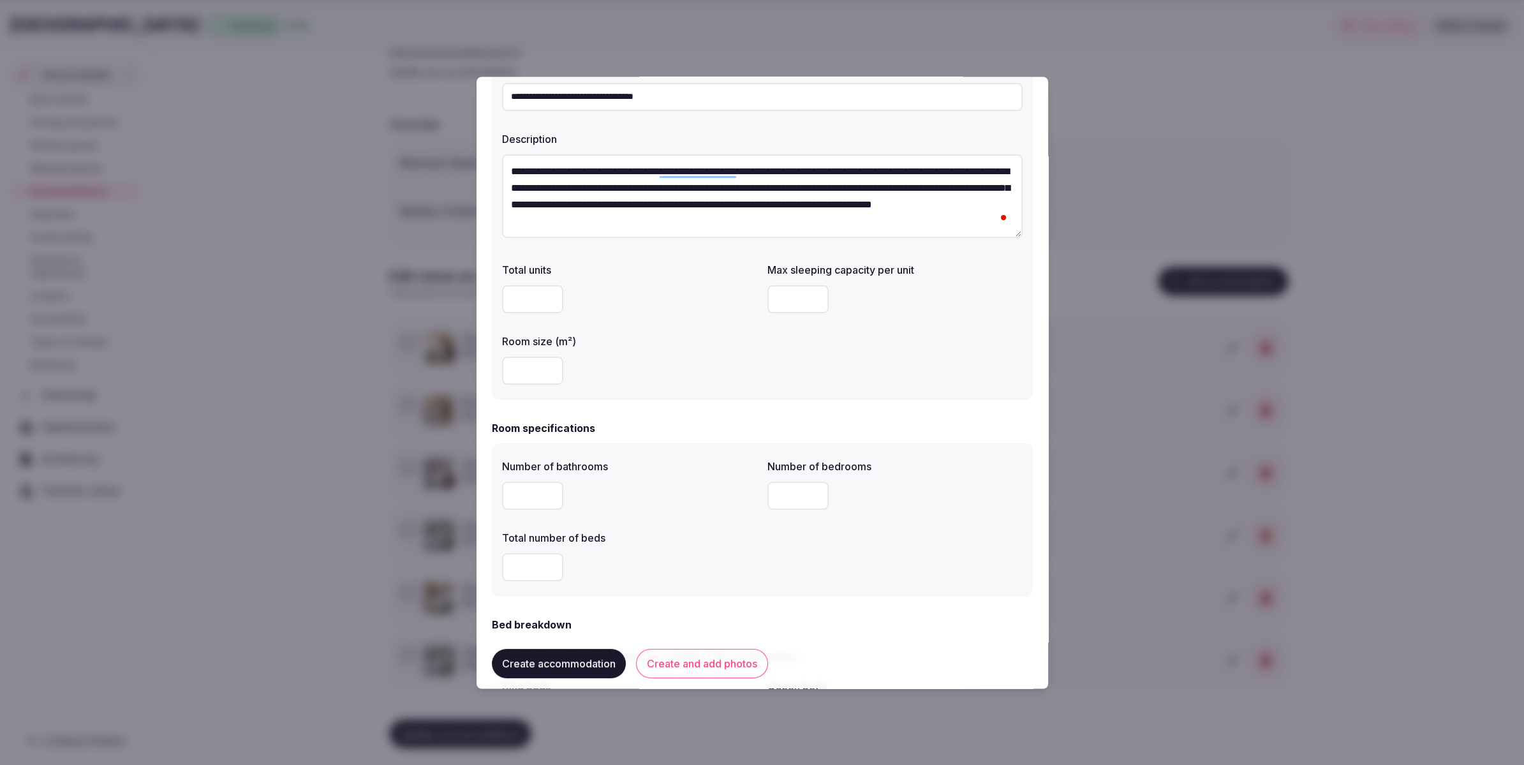
click at [533, 499] on input "number" at bounding box center [532, 496] width 61 height 28
type input "*"
drag, startPoint x: 524, startPoint y: 559, endPoint x: 624, endPoint y: 537, distance: 101.9
click at [526, 558] on input "number" at bounding box center [532, 568] width 61 height 28
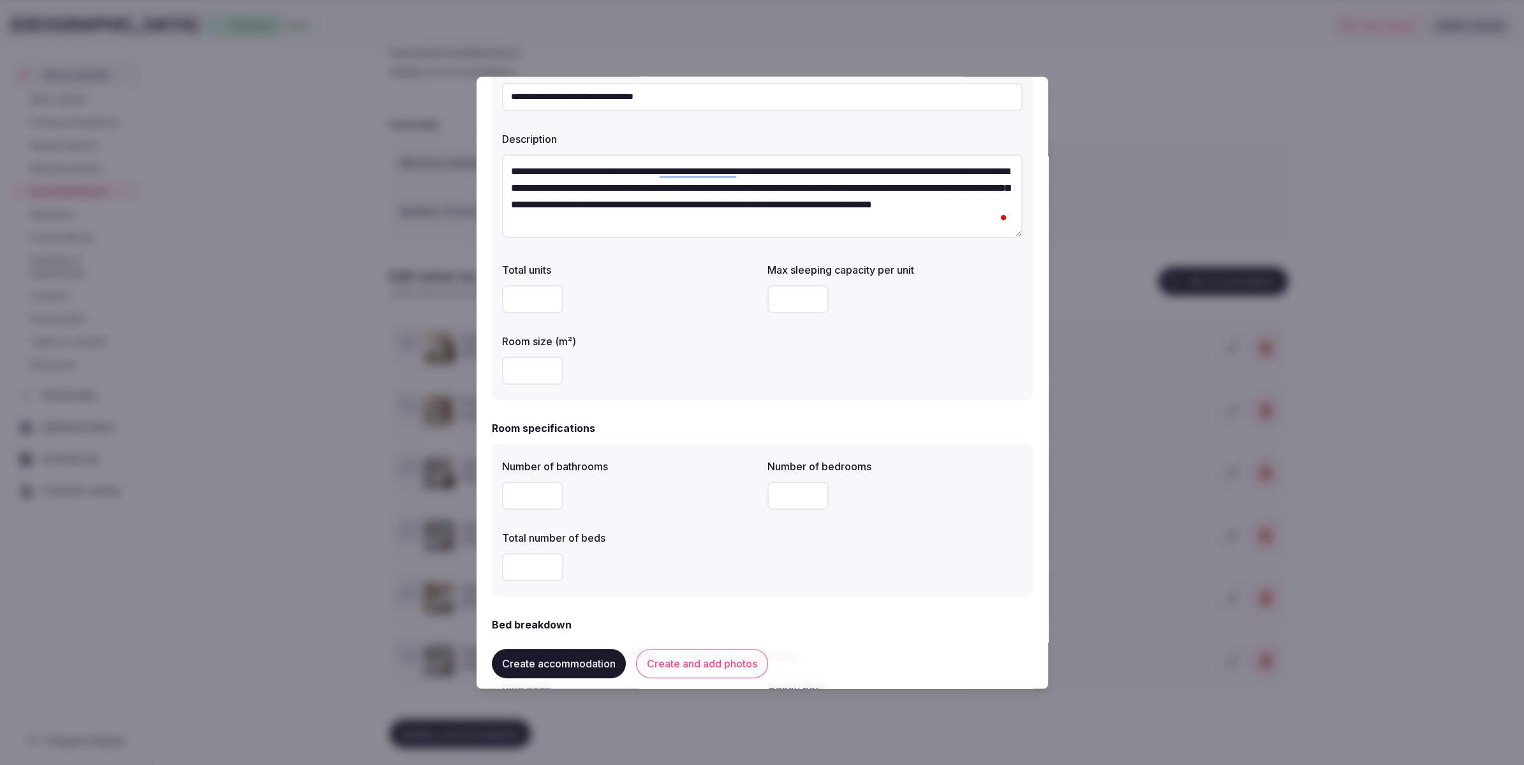
type input "*"
click at [797, 489] on input "number" at bounding box center [797, 496] width 61 height 28
type input "*"
click at [698, 545] on div "Total number of beds *" at bounding box center [629, 556] width 255 height 61
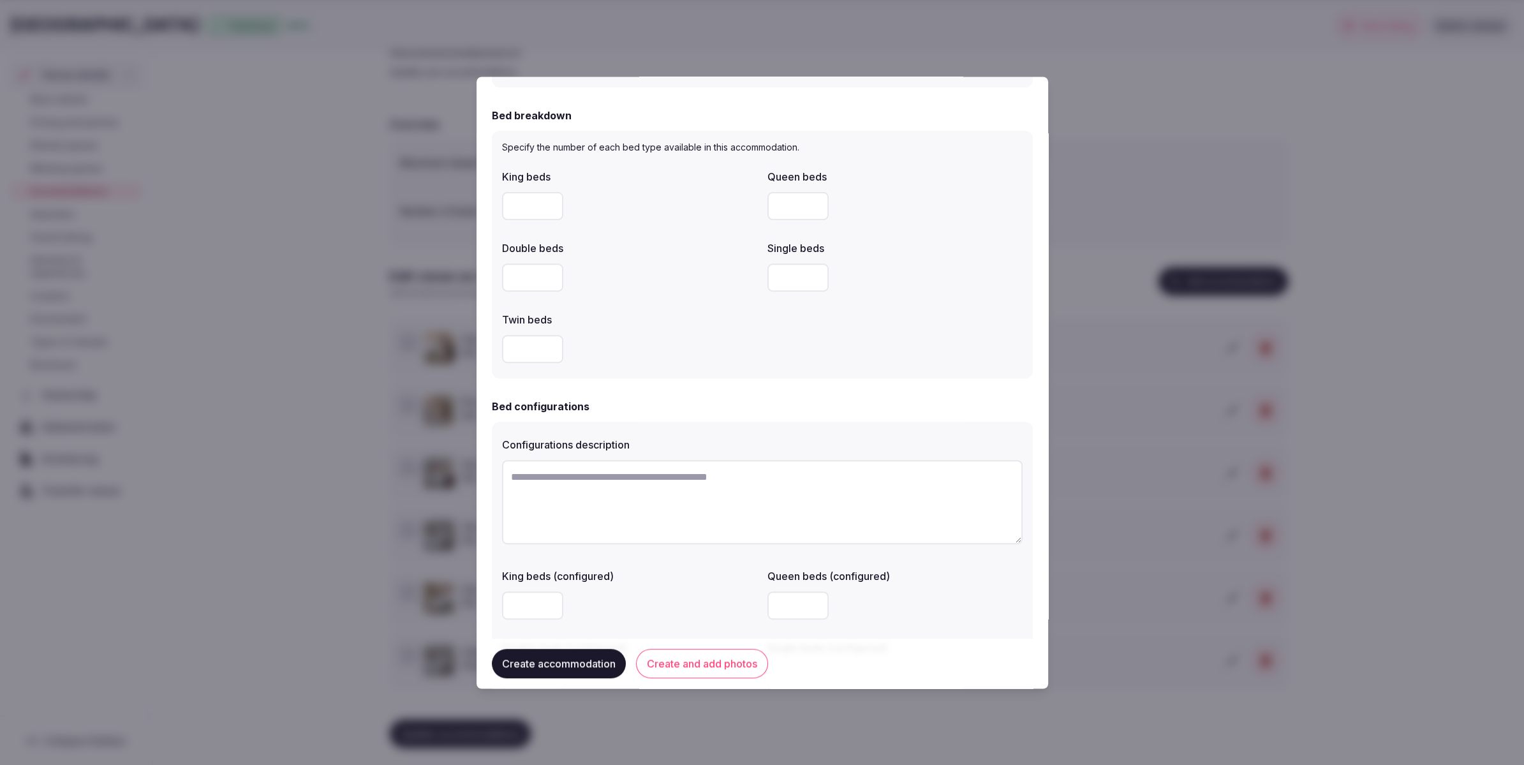
scroll to position [611, 0]
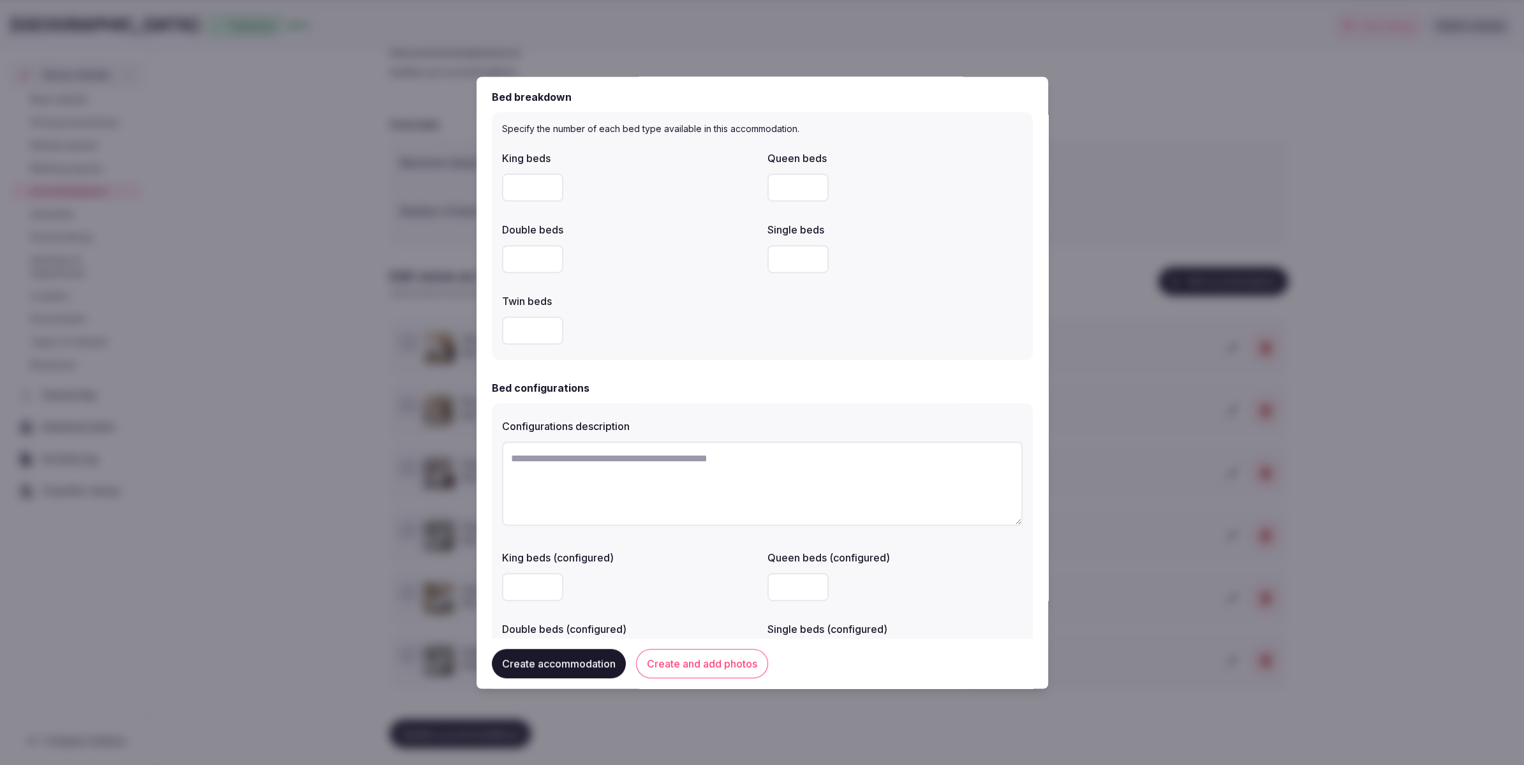
click at [529, 186] on input "number" at bounding box center [532, 188] width 61 height 28
type input "*"
click at [643, 336] on div at bounding box center [629, 331] width 255 height 28
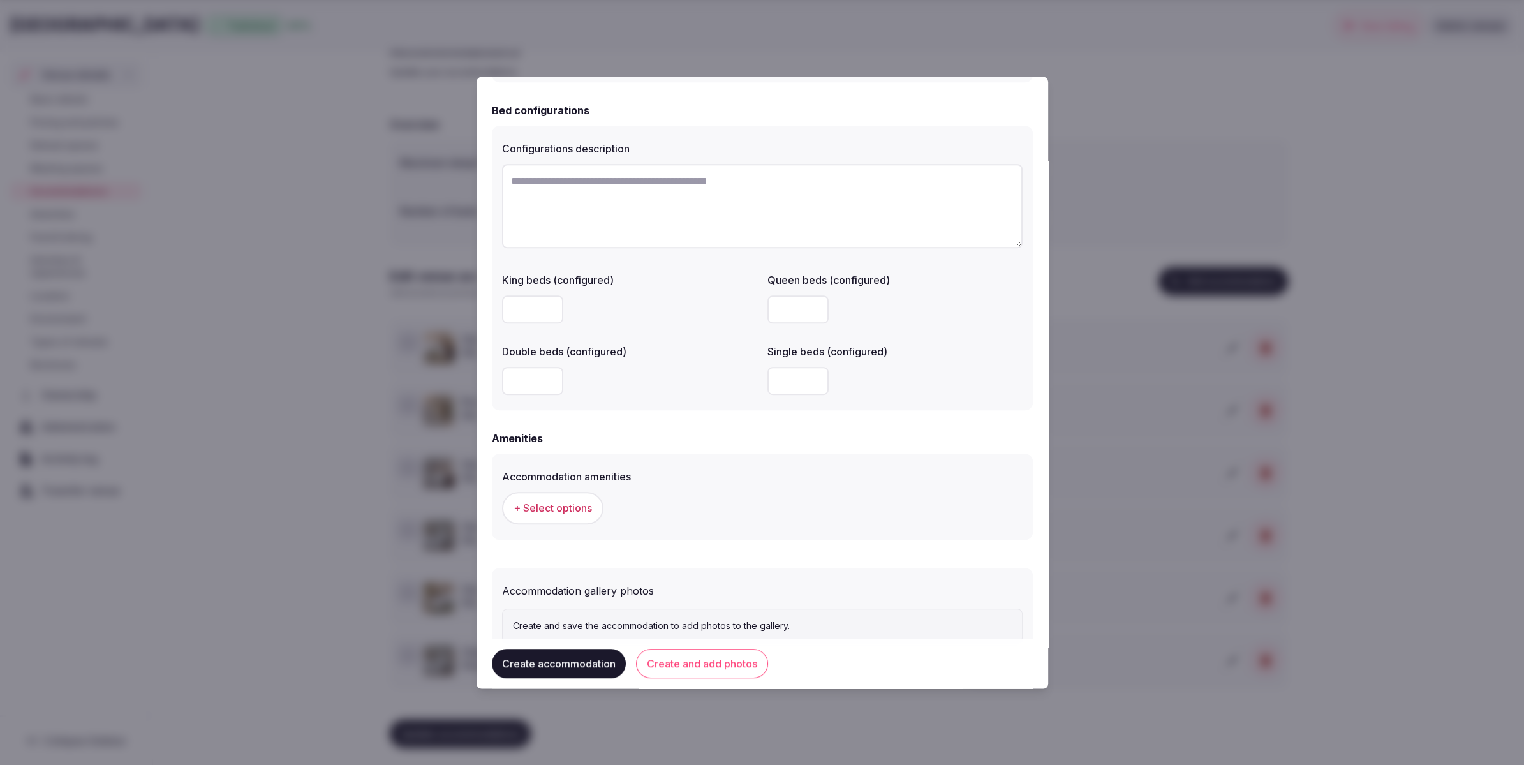
scroll to position [942, 0]
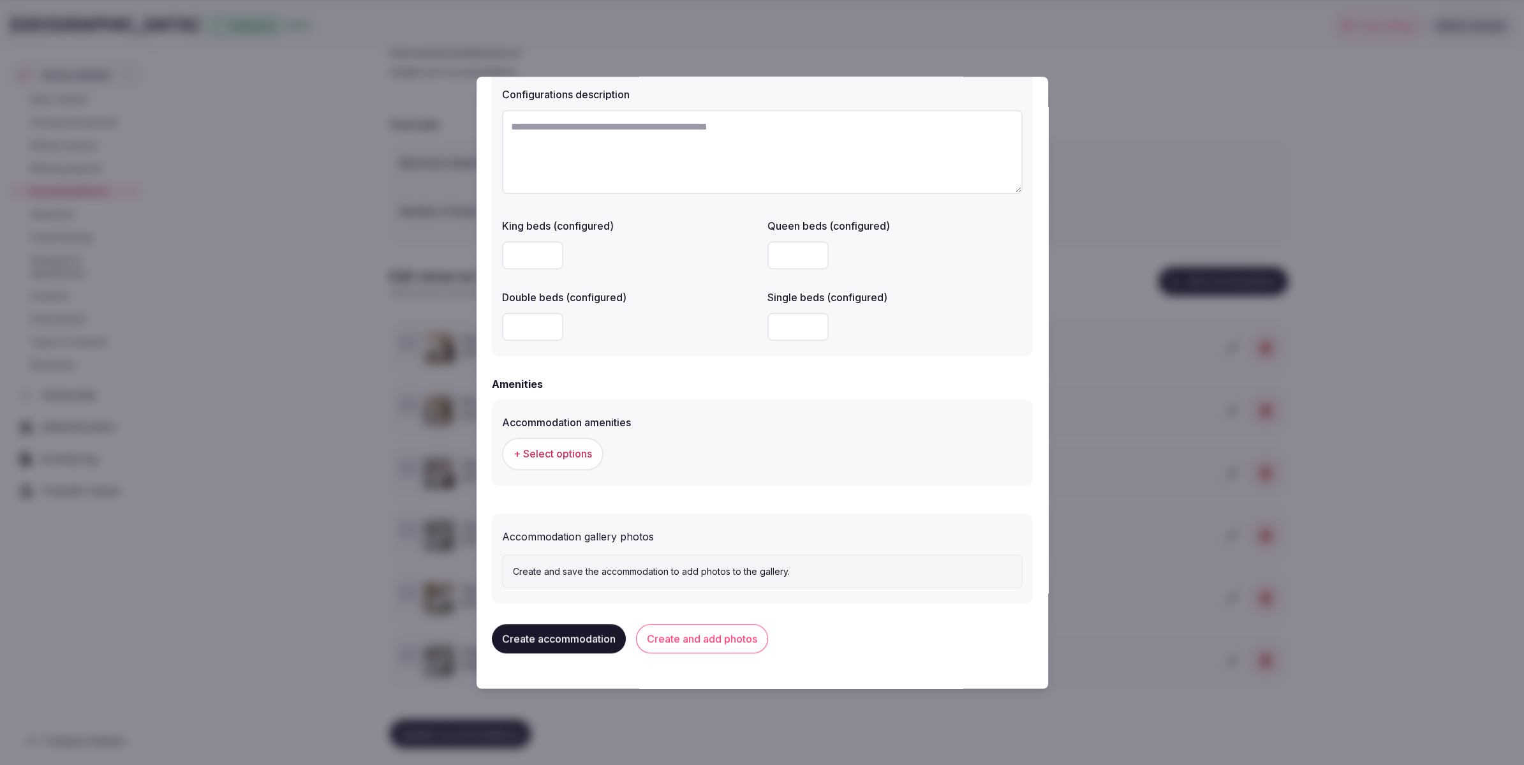
click at [570, 457] on span "+ Select options" at bounding box center [553, 454] width 78 height 14
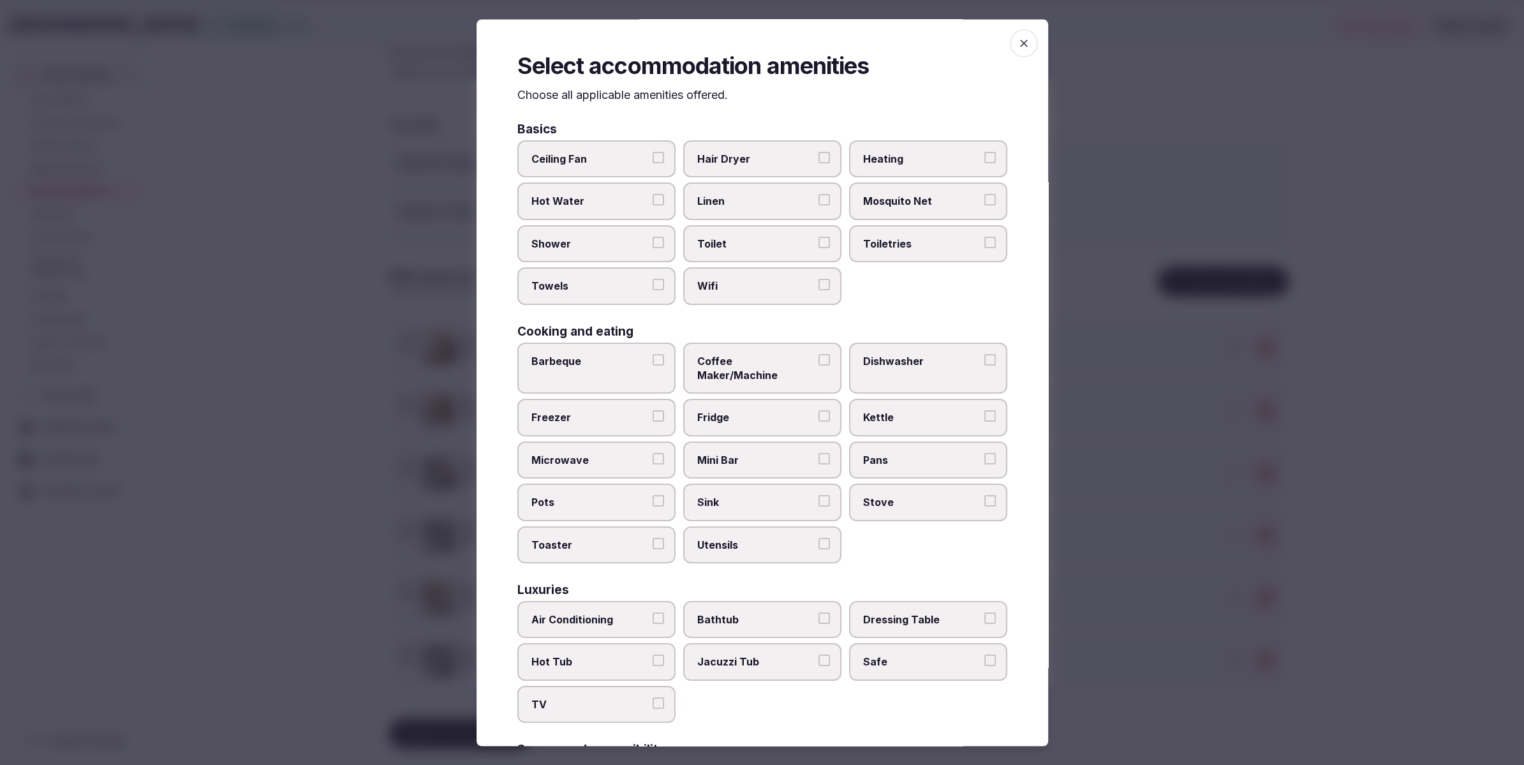
click at [711, 156] on span "Hair Dryer" at bounding box center [755, 159] width 117 height 14
click at [819, 156] on button "Hair Dryer" at bounding box center [824, 157] width 11 height 11
click at [735, 167] on label "Hair Dryer" at bounding box center [762, 159] width 158 height 37
click at [727, 195] on span "Linen" at bounding box center [755, 202] width 117 height 14
click at [819, 195] on button "Linen" at bounding box center [824, 200] width 11 height 11
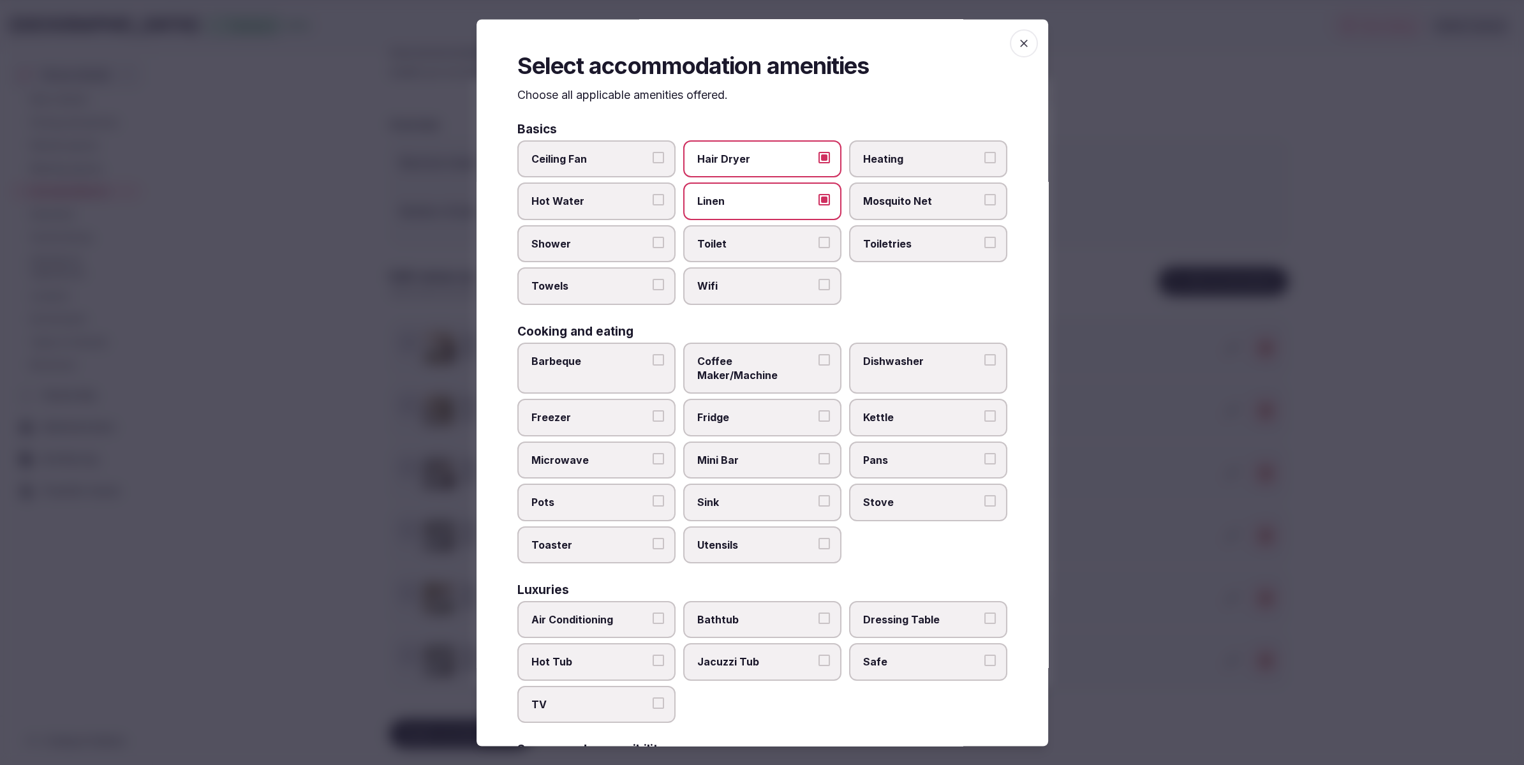
click at [725, 230] on label "Toilet" at bounding box center [762, 243] width 158 height 37
click at [819, 237] on button "Toilet" at bounding box center [824, 242] width 11 height 11
click at [744, 166] on span "Hair Dryer" at bounding box center [755, 159] width 117 height 14
click at [819, 164] on button "Hair Dryer" at bounding box center [824, 157] width 11 height 11
drag, startPoint x: 736, startPoint y: 290, endPoint x: 665, endPoint y: 272, distance: 73.7
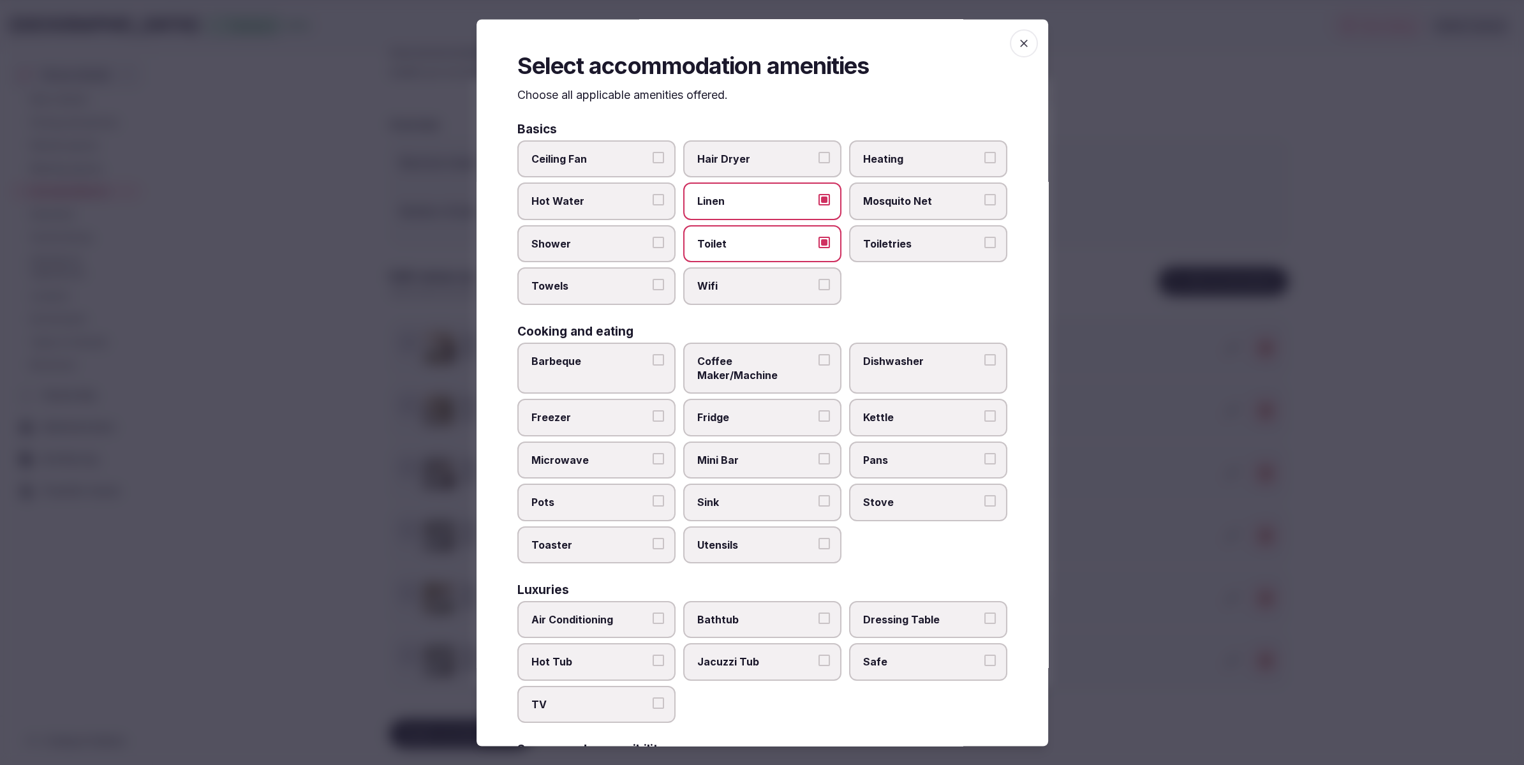
click at [734, 289] on span "Wifi" at bounding box center [755, 286] width 117 height 14
click at [819, 289] on button "Wifi" at bounding box center [824, 284] width 11 height 11
click at [613, 244] on span "Shower" at bounding box center [589, 244] width 117 height 14
click at [653, 244] on button "Shower" at bounding box center [658, 242] width 11 height 11
click at [602, 269] on label "Towels" at bounding box center [596, 286] width 158 height 37
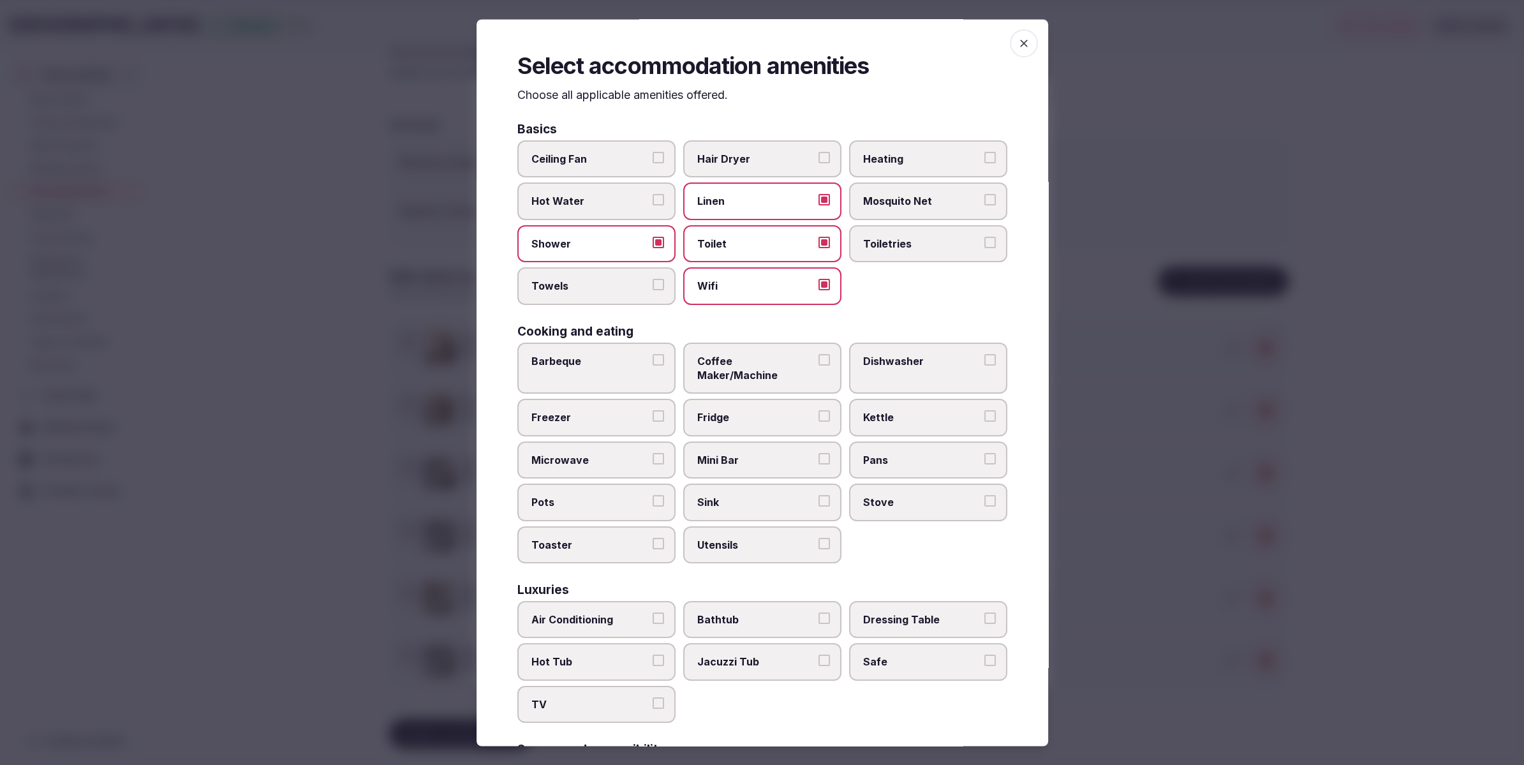
click at [653, 279] on button "Towels" at bounding box center [658, 284] width 11 height 11
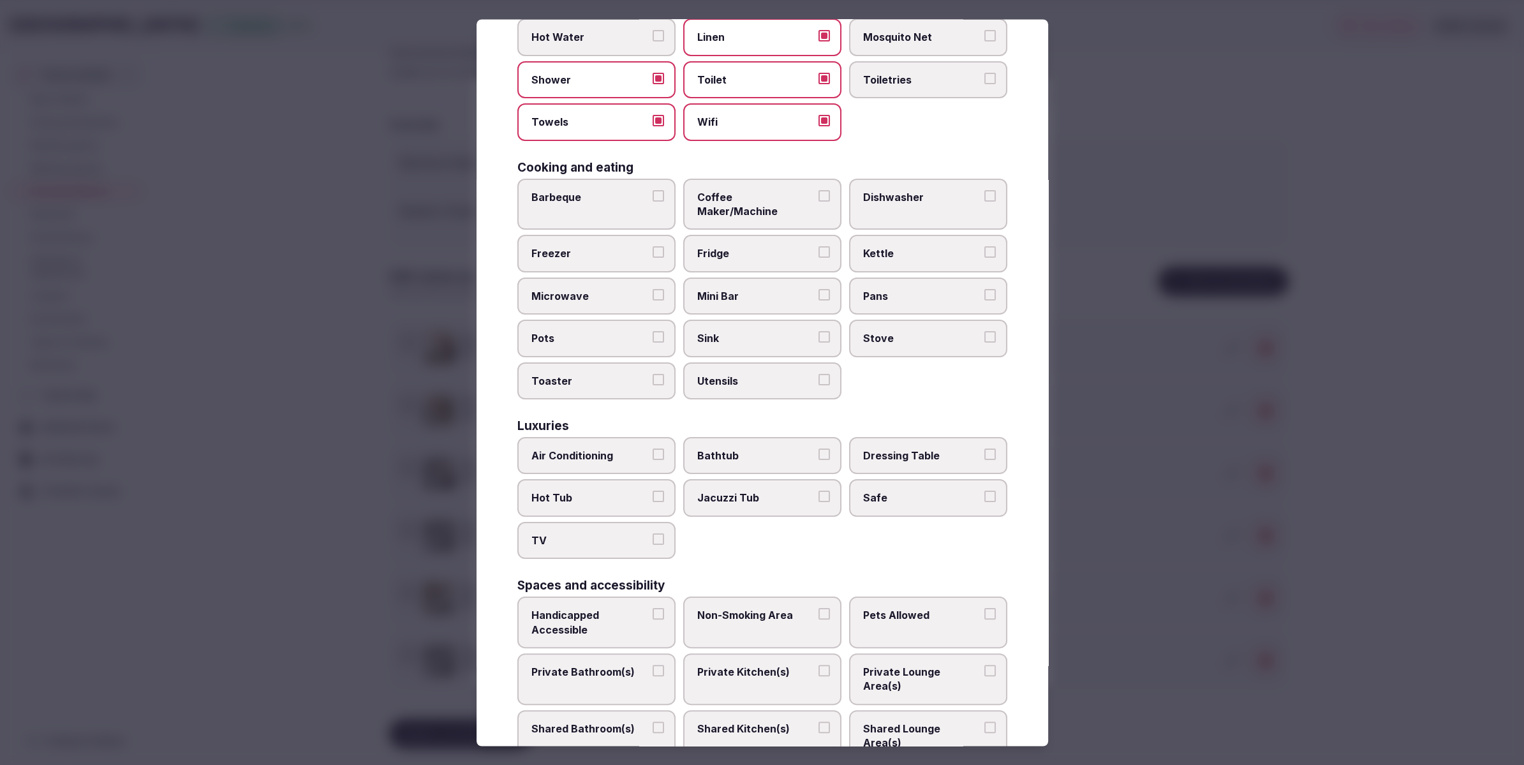
scroll to position [168, 0]
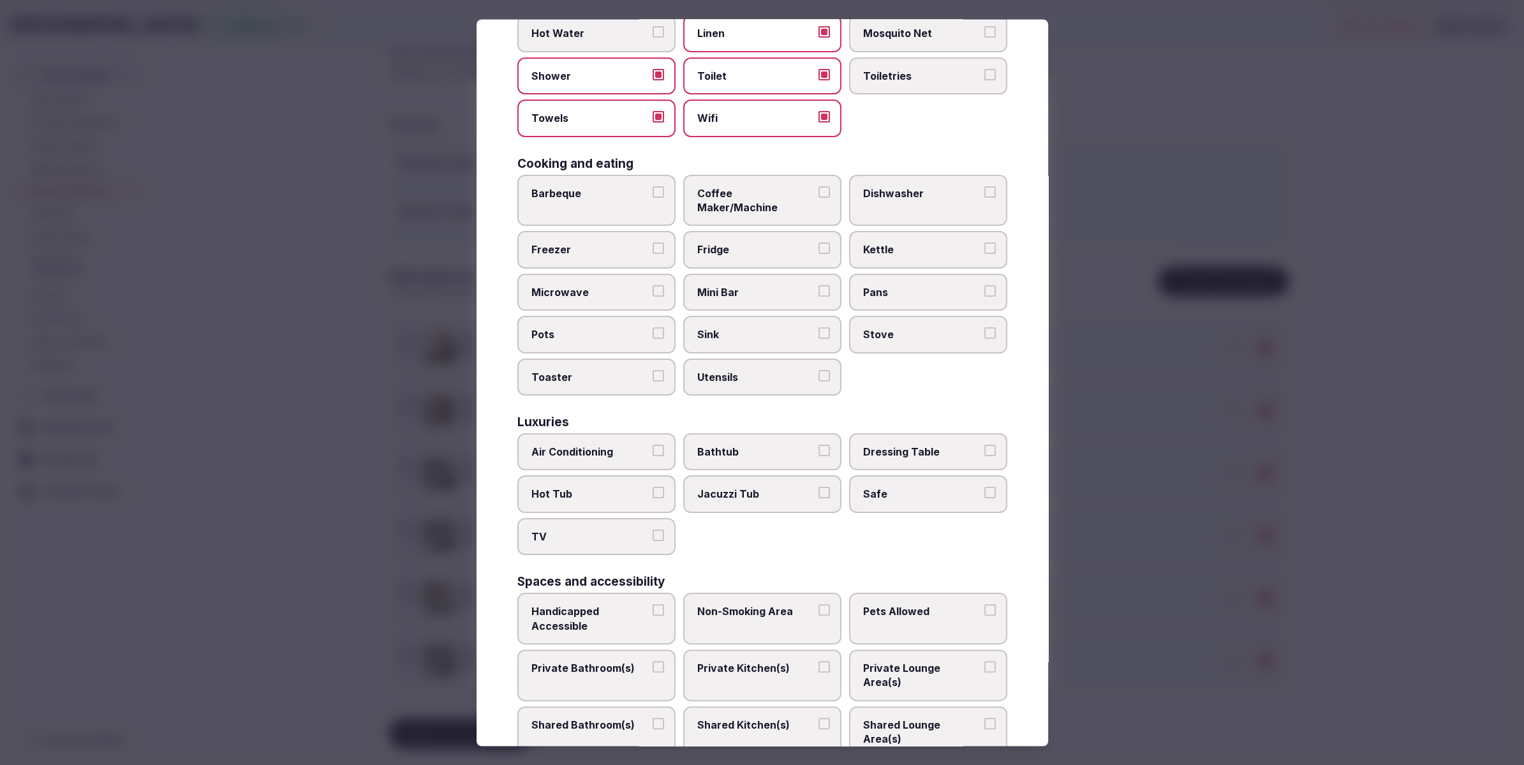
drag, startPoint x: 594, startPoint y: 435, endPoint x: 603, endPoint y: 517, distance: 82.8
click at [593, 445] on span "Air Conditioning" at bounding box center [589, 452] width 117 height 14
click at [653, 445] on button "Air Conditioning" at bounding box center [658, 450] width 11 height 11
drag, startPoint x: 602, startPoint y: 521, endPoint x: 634, endPoint y: 509, distance: 34.1
click at [609, 530] on span "TV" at bounding box center [589, 537] width 117 height 14
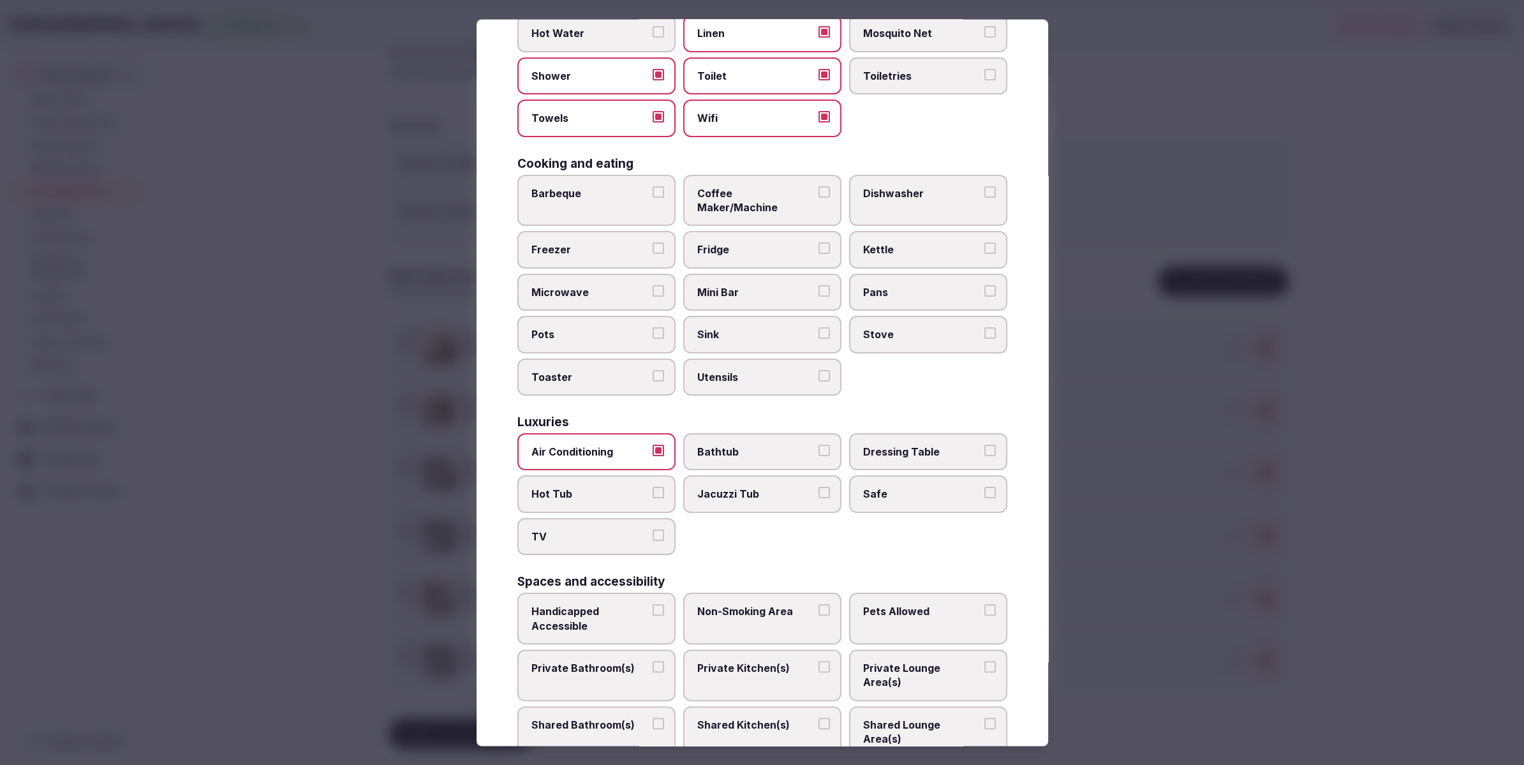
click at [653, 530] on button "TV" at bounding box center [658, 535] width 11 height 11
drag, startPoint x: 896, startPoint y: 487, endPoint x: 785, endPoint y: 502, distance: 112.7
click at [894, 487] on label "Safe" at bounding box center [928, 494] width 158 height 37
click at [984, 487] on button "Safe" at bounding box center [989, 492] width 11 height 11
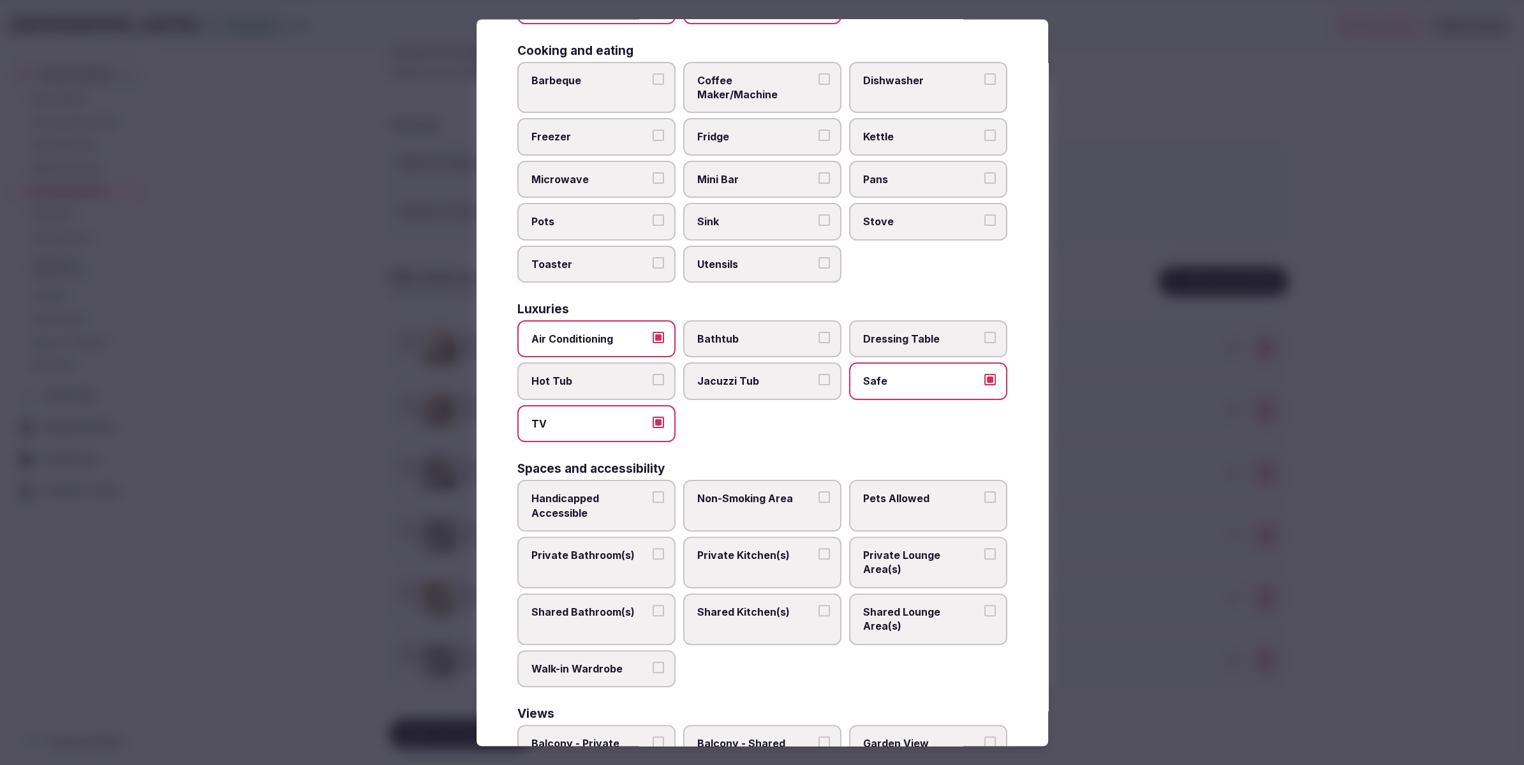
scroll to position [367, 0]
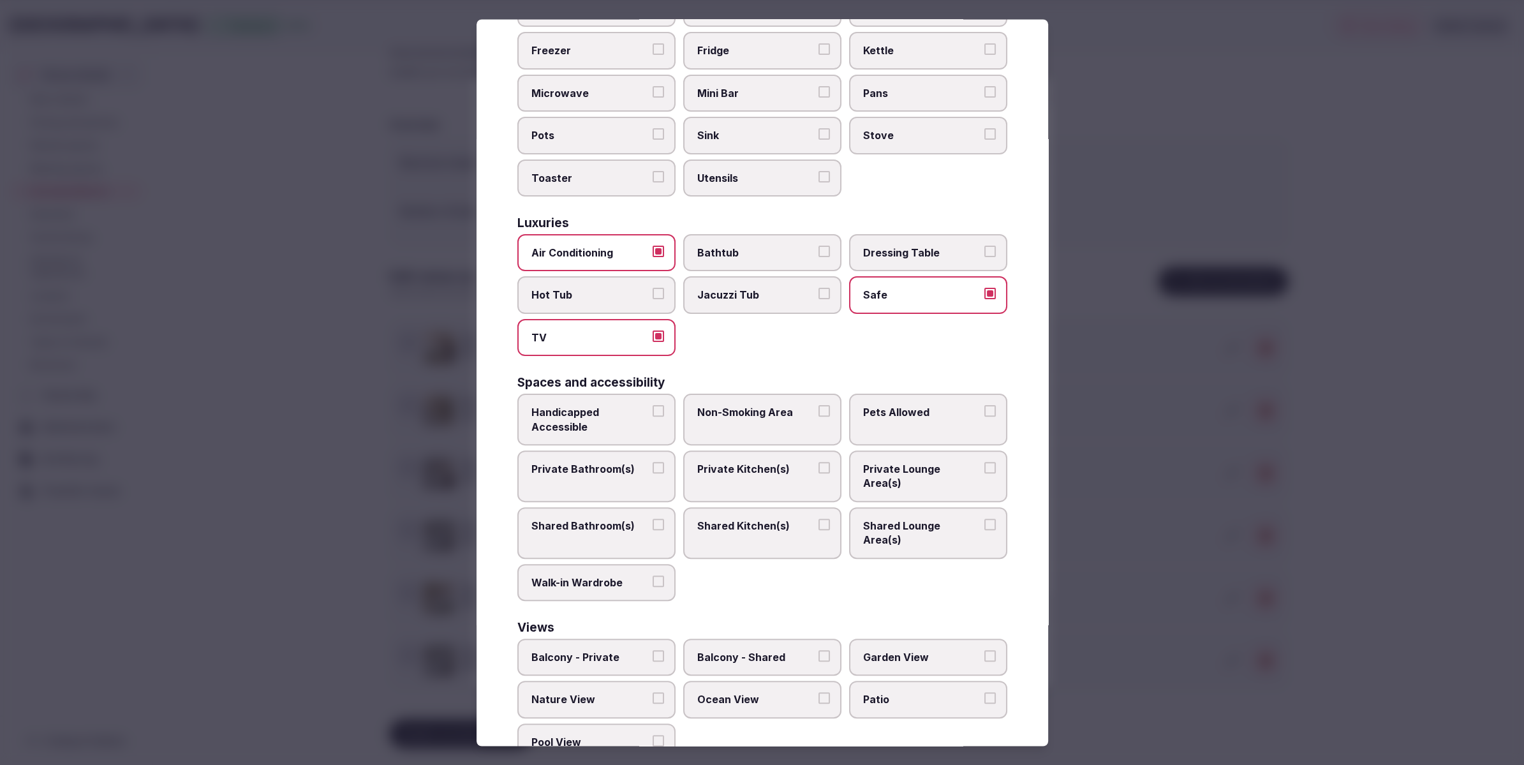
click at [595, 462] on span "Private Bathroom(s)" at bounding box center [589, 469] width 117 height 14
click at [653, 462] on button "Private Bathroom(s)" at bounding box center [658, 467] width 11 height 11
click at [887, 462] on span "Private Lounge Area(s)" at bounding box center [921, 476] width 117 height 29
click at [984, 462] on button "Private Lounge Area(s)" at bounding box center [989, 467] width 11 height 11
click at [1203, 464] on div at bounding box center [762, 382] width 1524 height 765
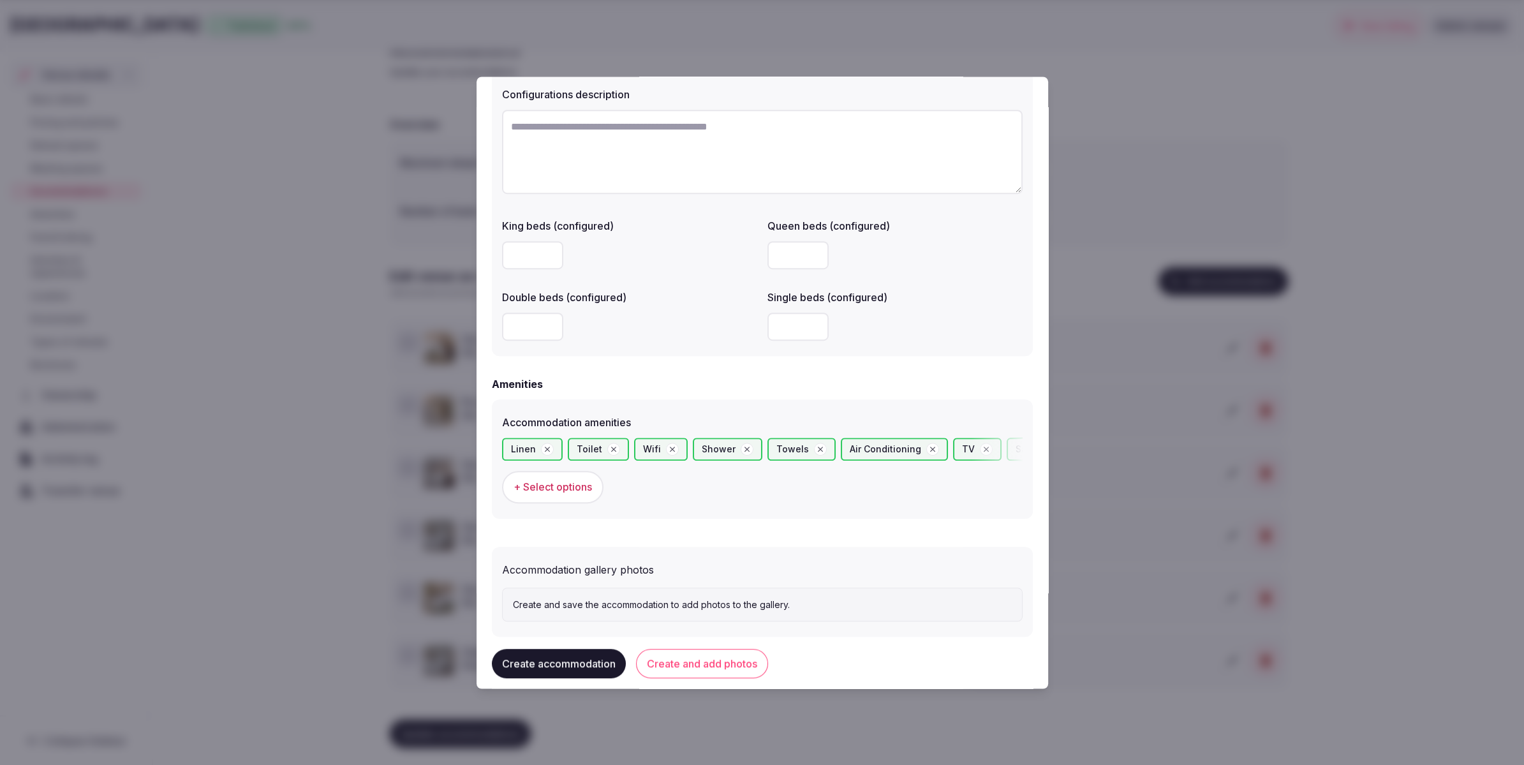
scroll to position [975, 0]
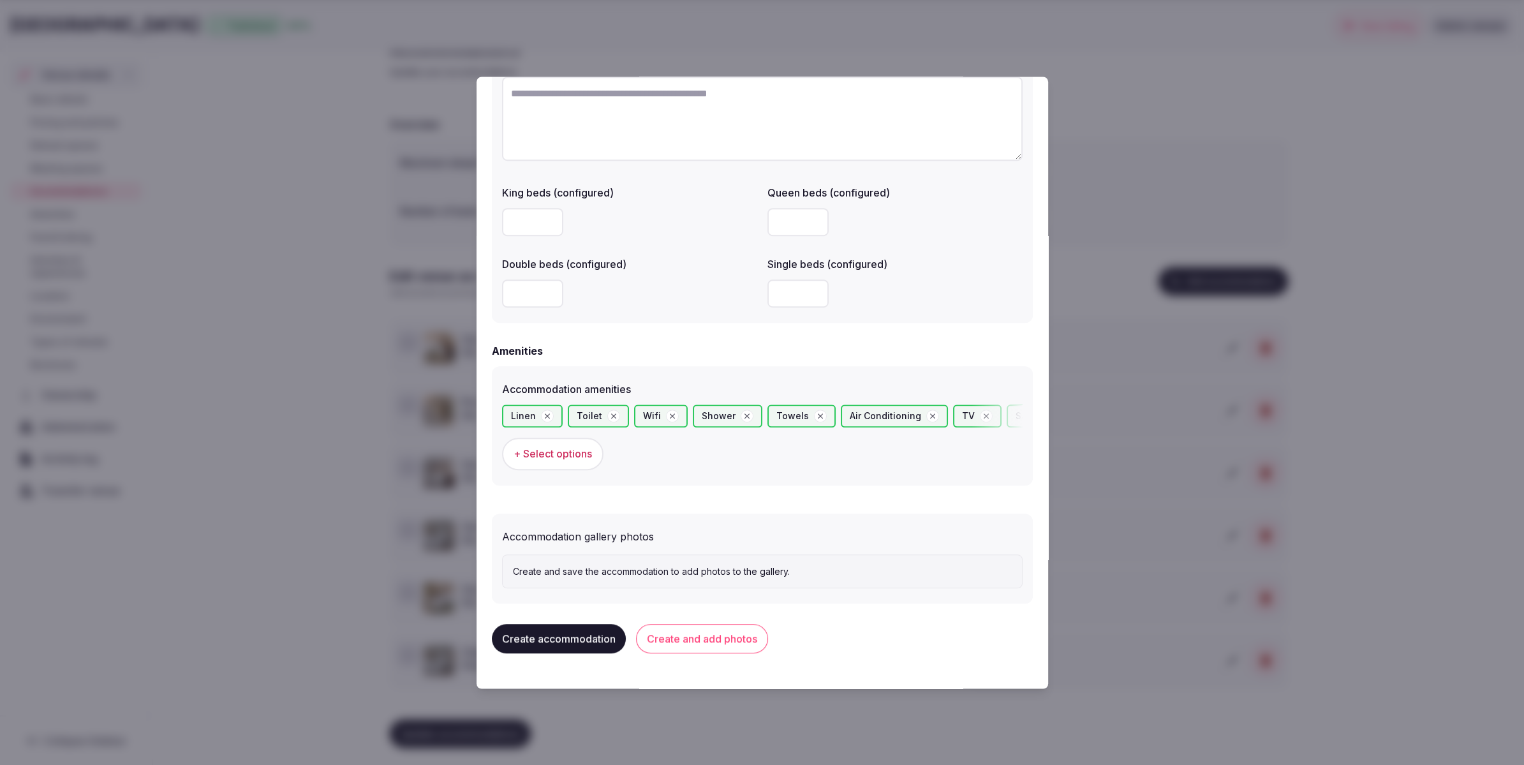
click at [695, 638] on button "Create and add photos" at bounding box center [702, 639] width 132 height 29
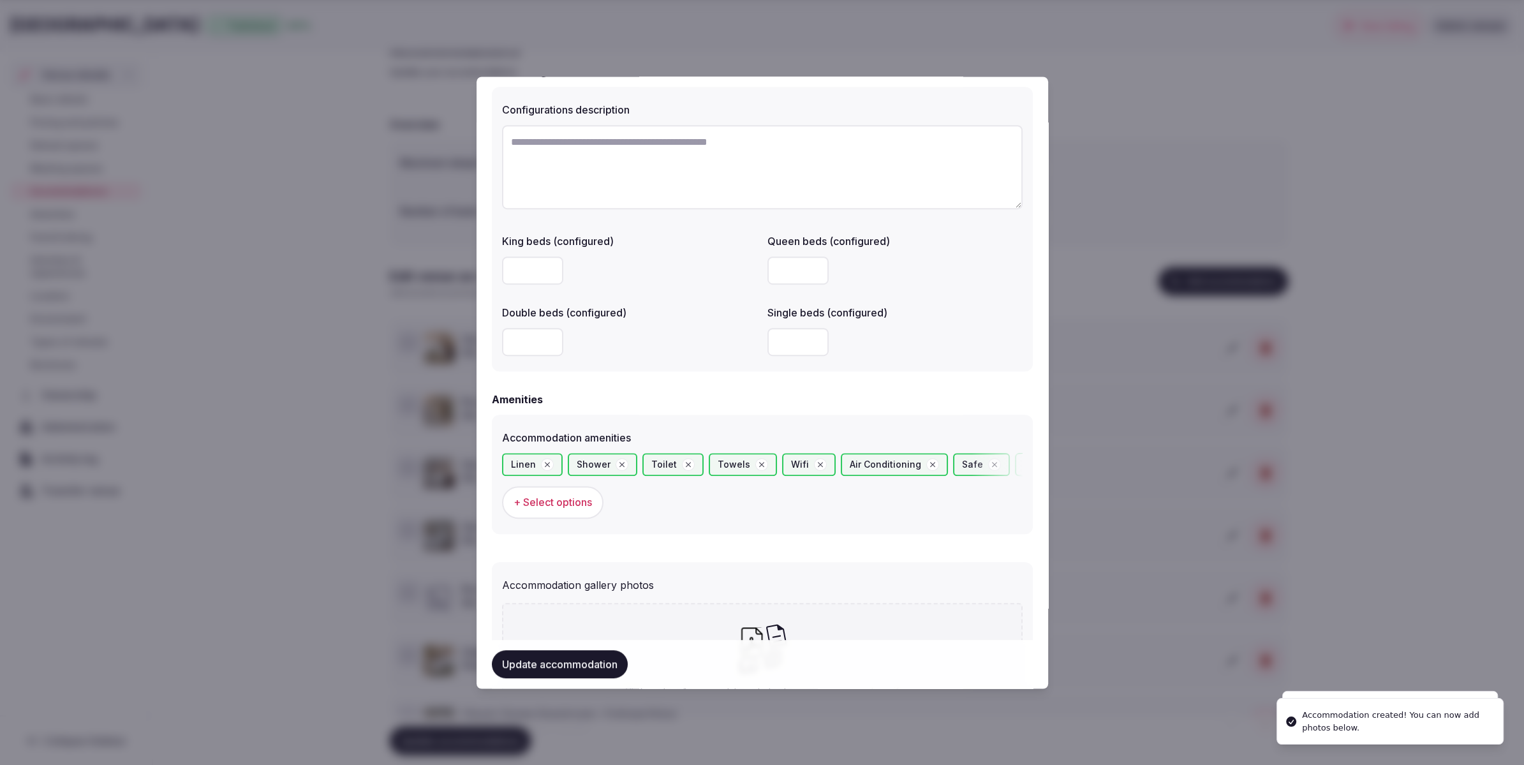
scroll to position [1083, 0]
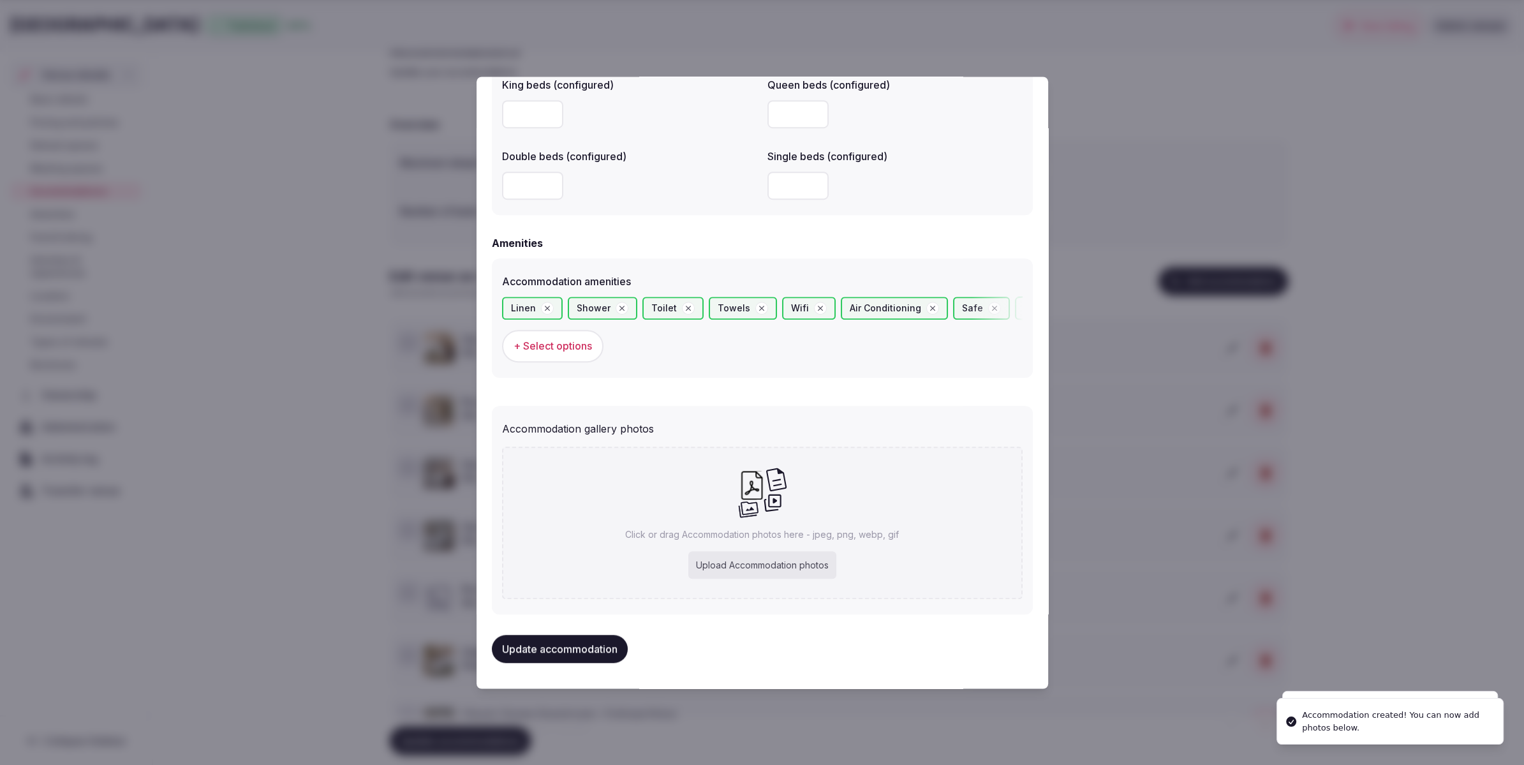
click at [755, 561] on div "Upload Accommodation photos" at bounding box center [762, 565] width 148 height 28
type input "**********"
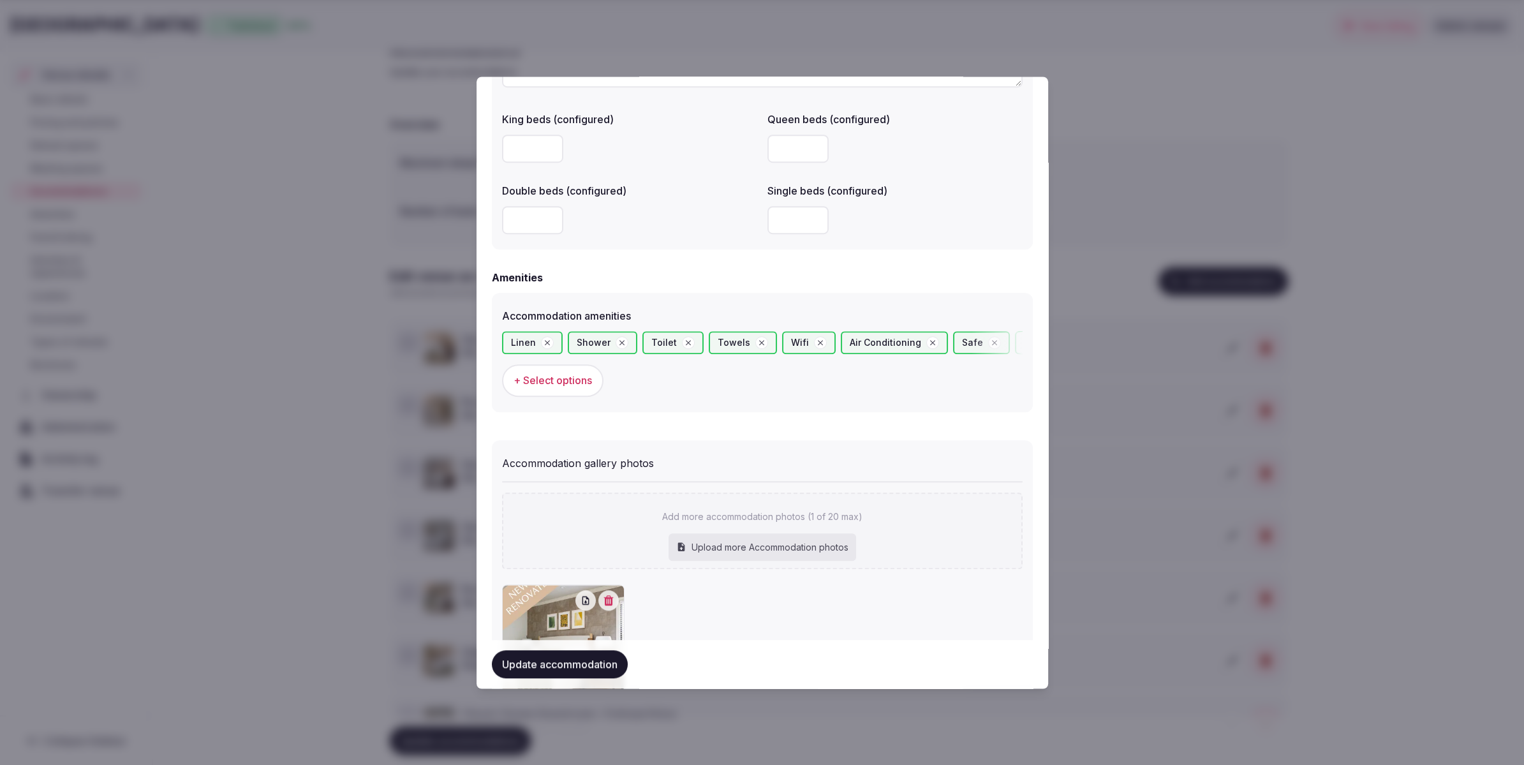
scroll to position [1156, 0]
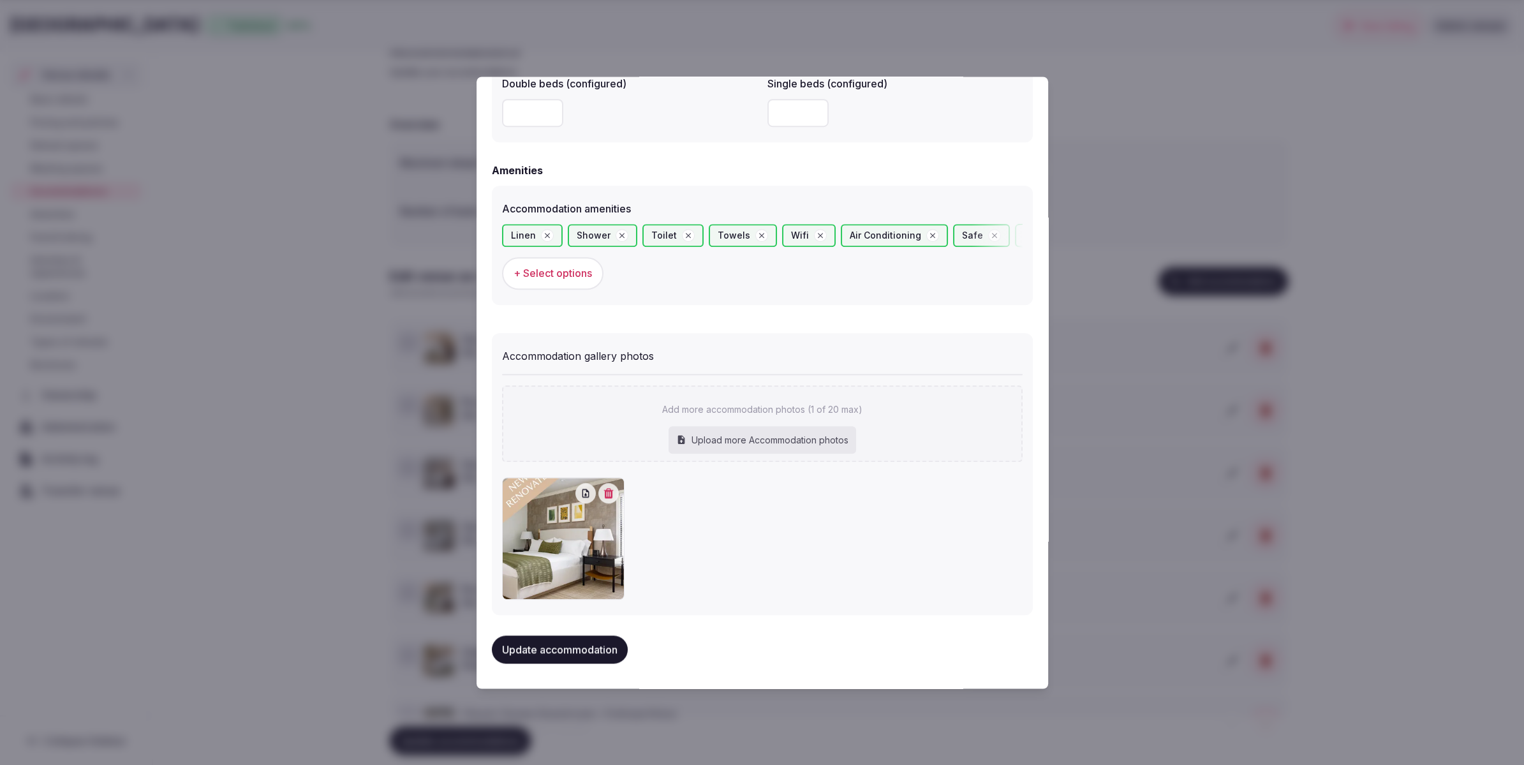
click at [537, 645] on button "Update accommodation" at bounding box center [560, 649] width 136 height 28
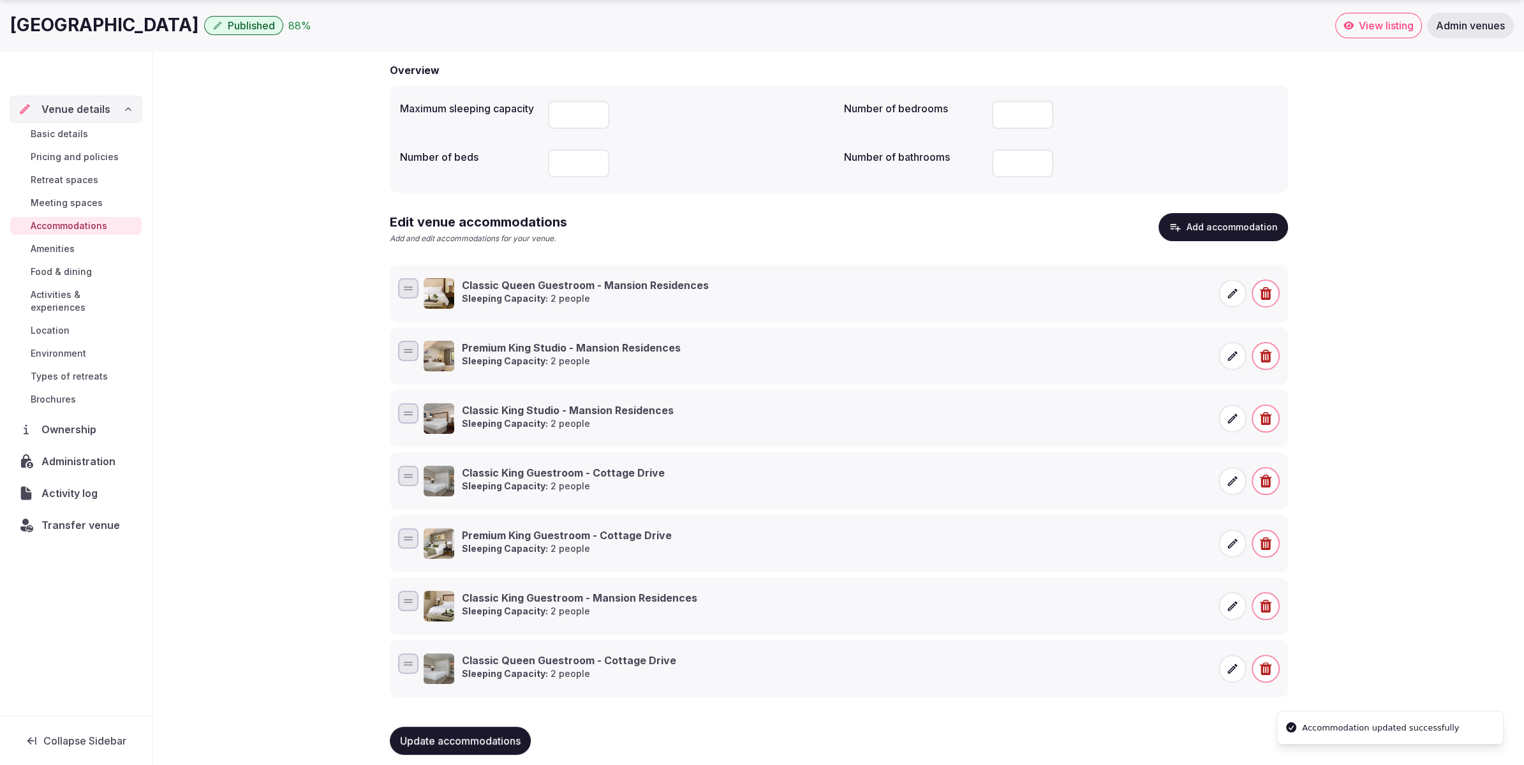
scroll to position [121, 0]
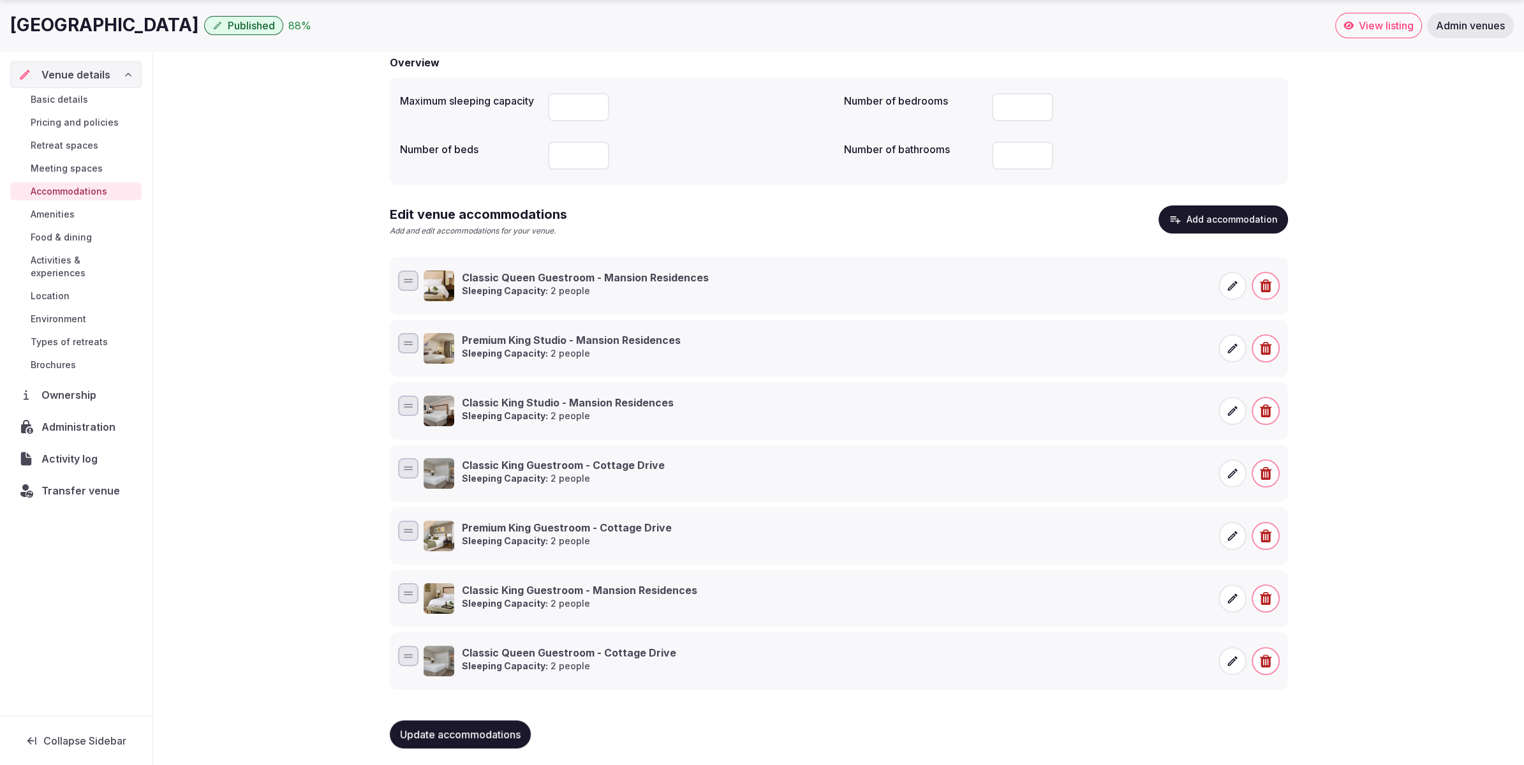
click at [1419, 464] on div "Accommodations Update your accommodations Overview Maximum sleeping capacity **…" at bounding box center [838, 368] width 1371 height 801
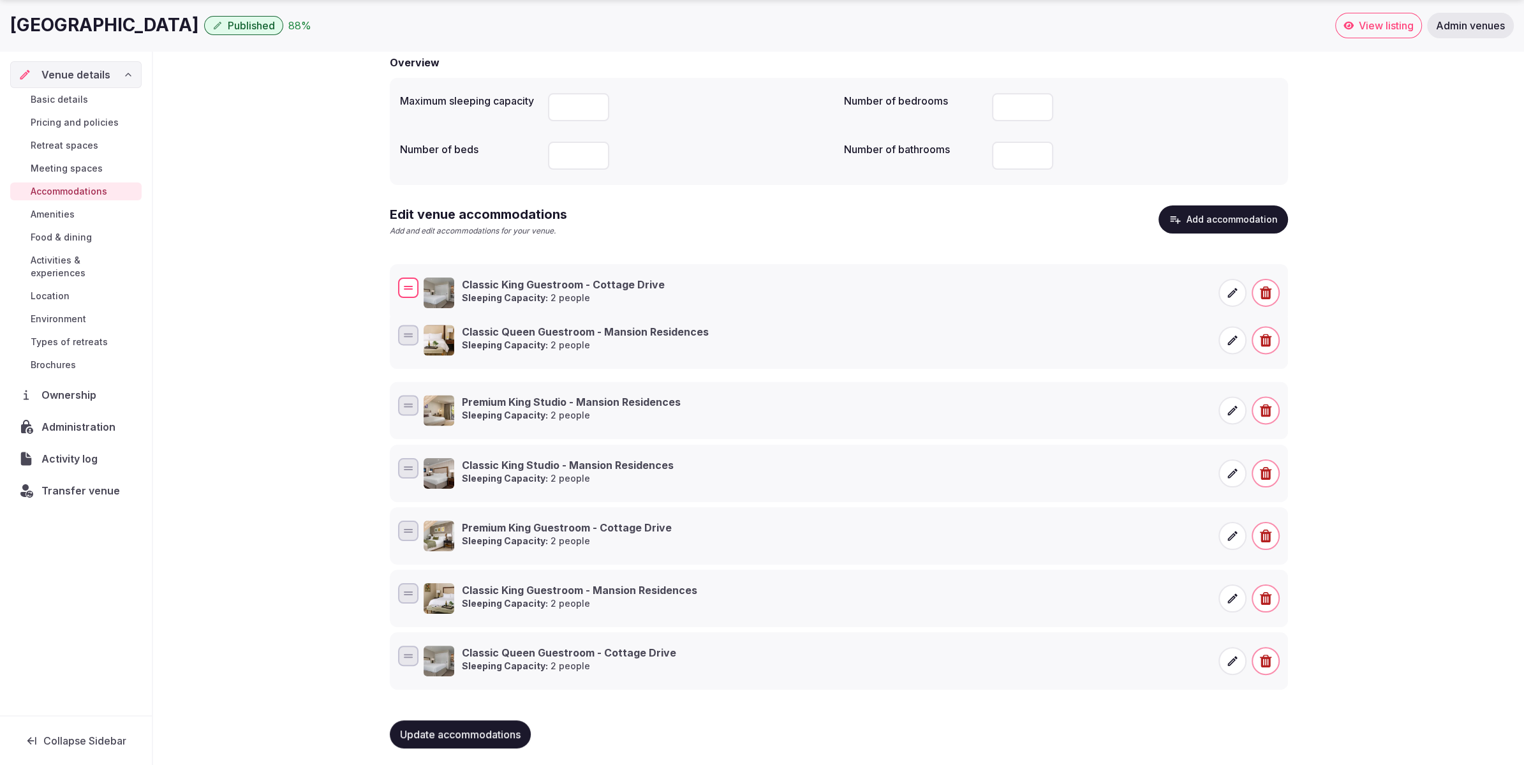
drag, startPoint x: 410, startPoint y: 473, endPoint x: 420, endPoint y: 288, distance: 186.0
click at [420, 288] on div "Classic King Guestroom - Cottage Drive Sleeping Capacity: 2 people" at bounding box center [839, 293] width 887 height 36
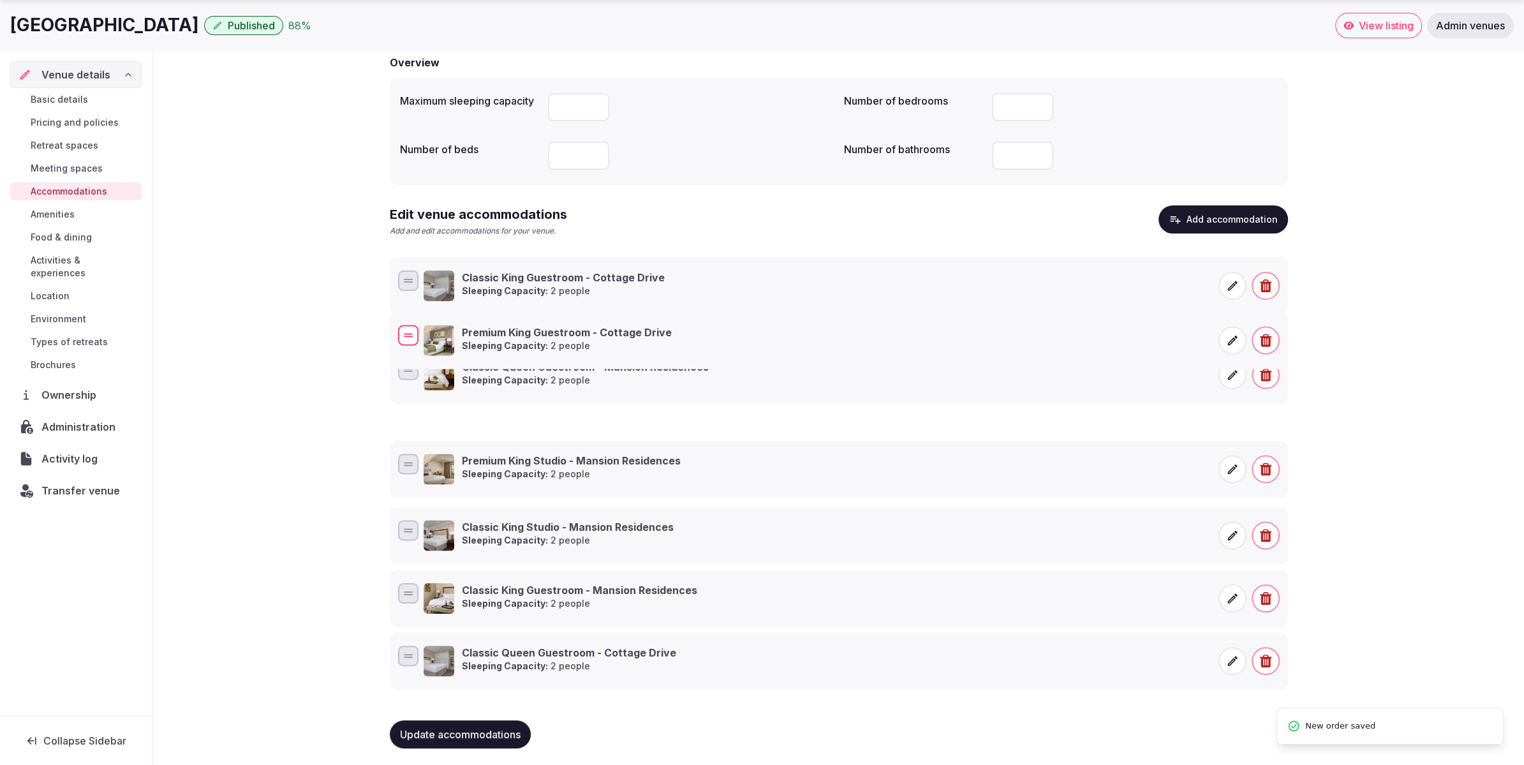
drag, startPoint x: 410, startPoint y: 530, endPoint x: 413, endPoint y: 325, distance: 204.2
click at [413, 325] on div at bounding box center [408, 335] width 20 height 20
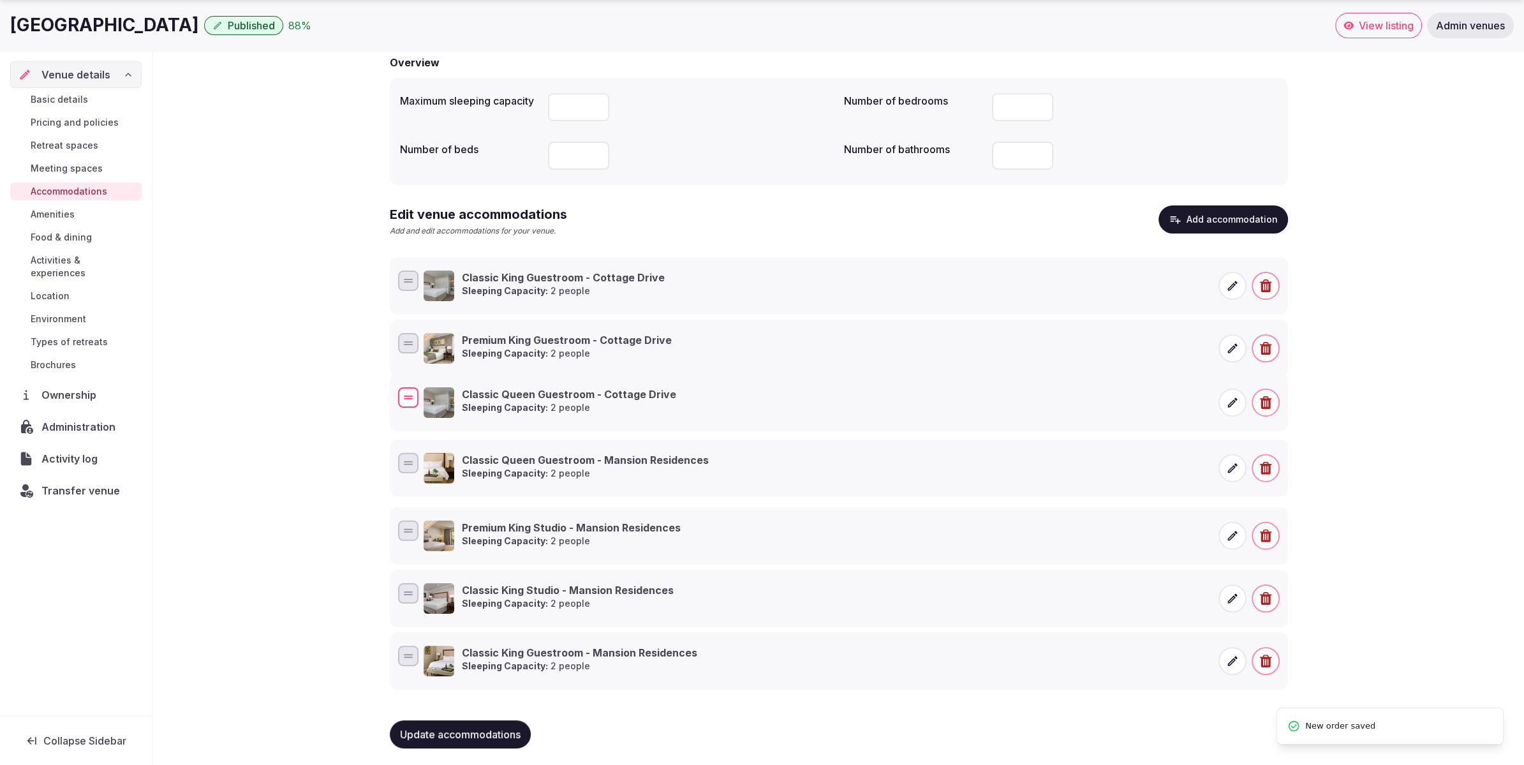
drag, startPoint x: 410, startPoint y: 655, endPoint x: 425, endPoint y: 396, distance: 259.5
click at [425, 396] on div "Classic Queen Guestroom - Cottage Drive Sleeping Capacity: 2 people" at bounding box center [839, 403] width 887 height 36
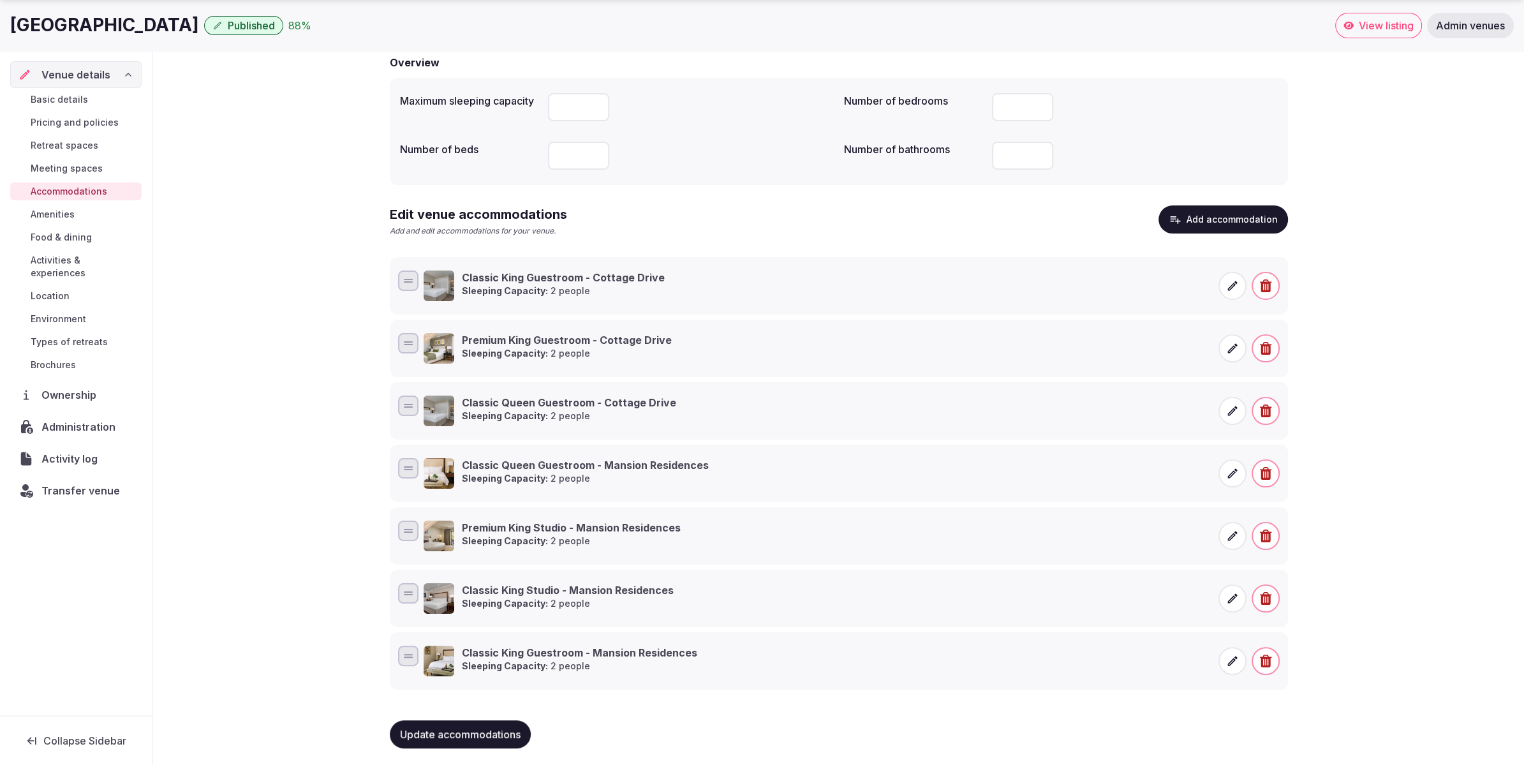
drag, startPoint x: 1342, startPoint y: 212, endPoint x: 1199, endPoint y: 218, distance: 143.7
click at [1342, 212] on div "Accommodations Update your accommodations Overview Maximum sleeping capacity **…" at bounding box center [838, 368] width 1371 height 801
click at [1196, 219] on button "Add accommodation" at bounding box center [1224, 219] width 130 height 28
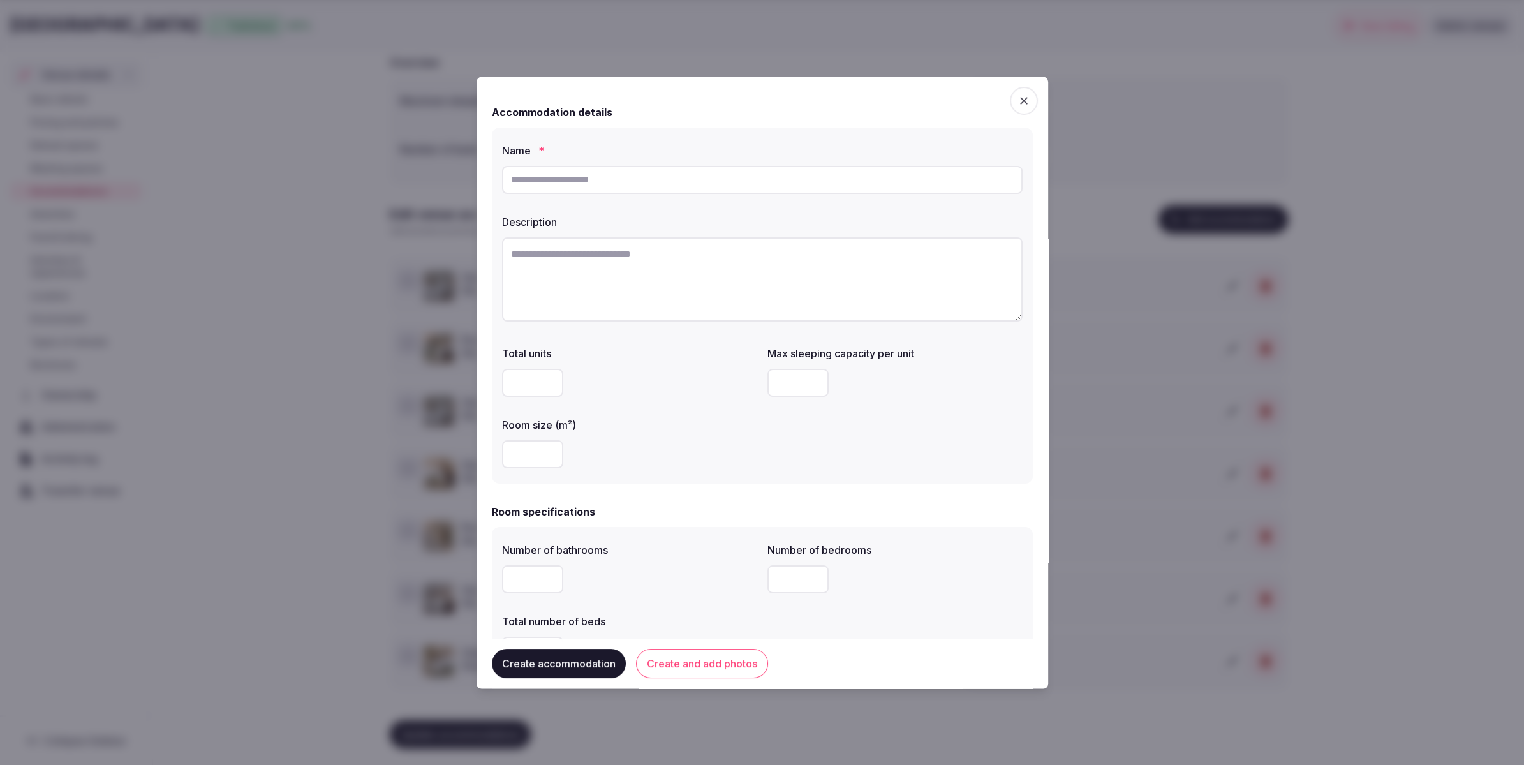
click at [646, 182] on input "text" at bounding box center [762, 180] width 521 height 28
paste input "**********"
type input "**********"
click at [1021, 109] on span "button" at bounding box center [1024, 101] width 28 height 28
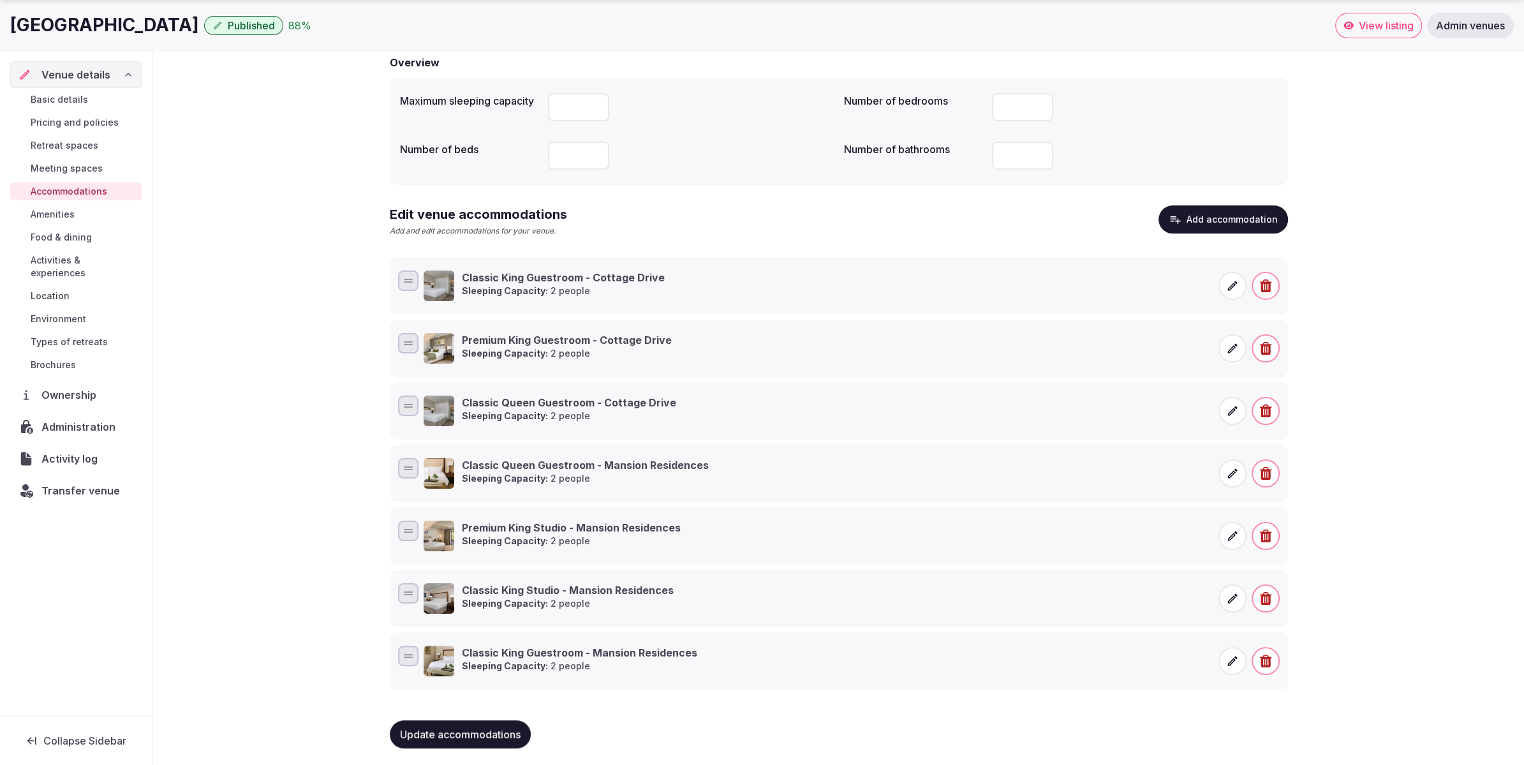
click at [1206, 216] on button "Add accommodation" at bounding box center [1224, 219] width 130 height 28
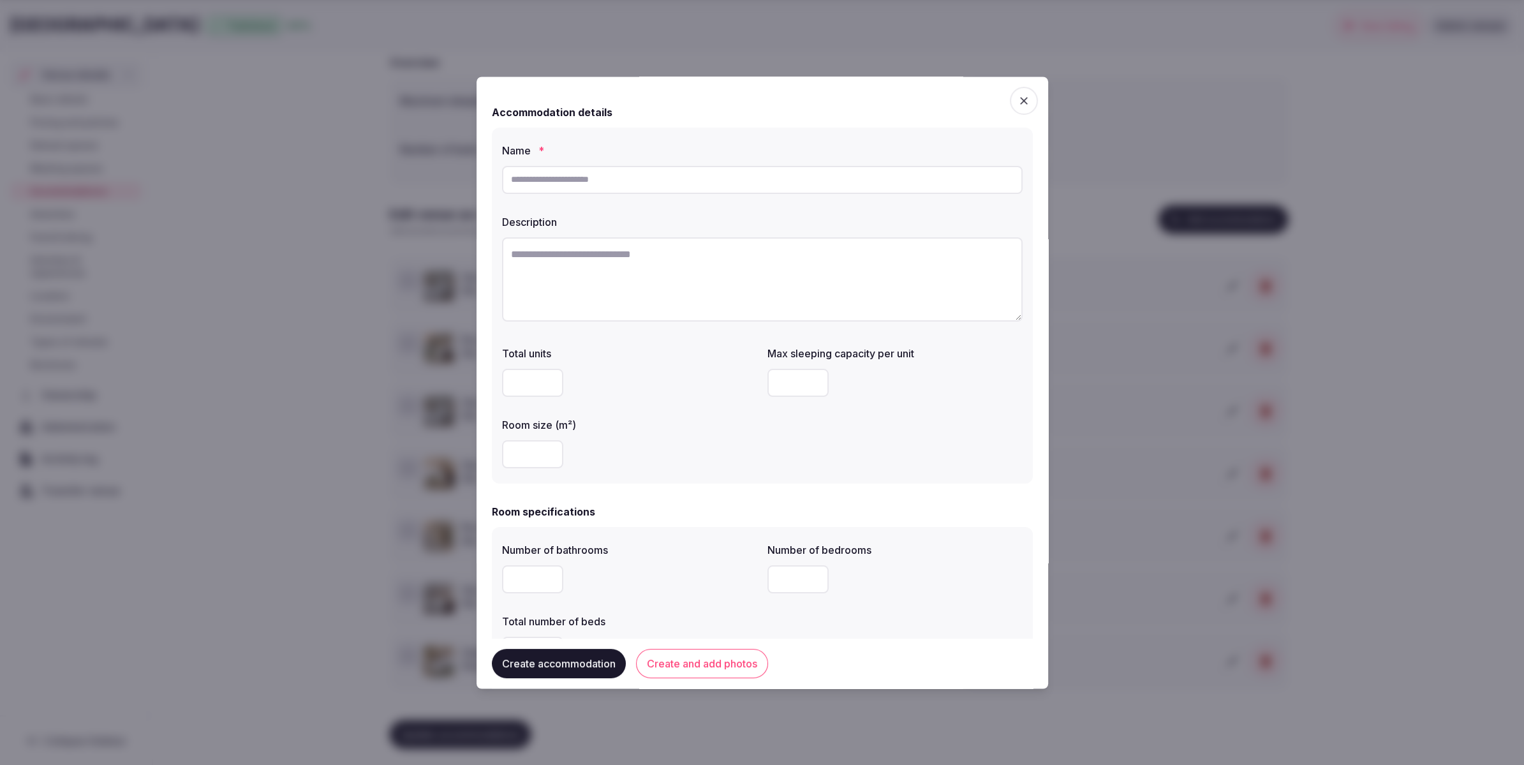
click at [710, 183] on input "text" at bounding box center [762, 180] width 521 height 28
paste input "**********"
type input "**********"
click at [653, 309] on textarea at bounding box center [762, 279] width 521 height 84
click at [617, 253] on textarea "To enrich screen reader interactions, please activate Accessibility in Grammarl…" at bounding box center [762, 279] width 521 height 84
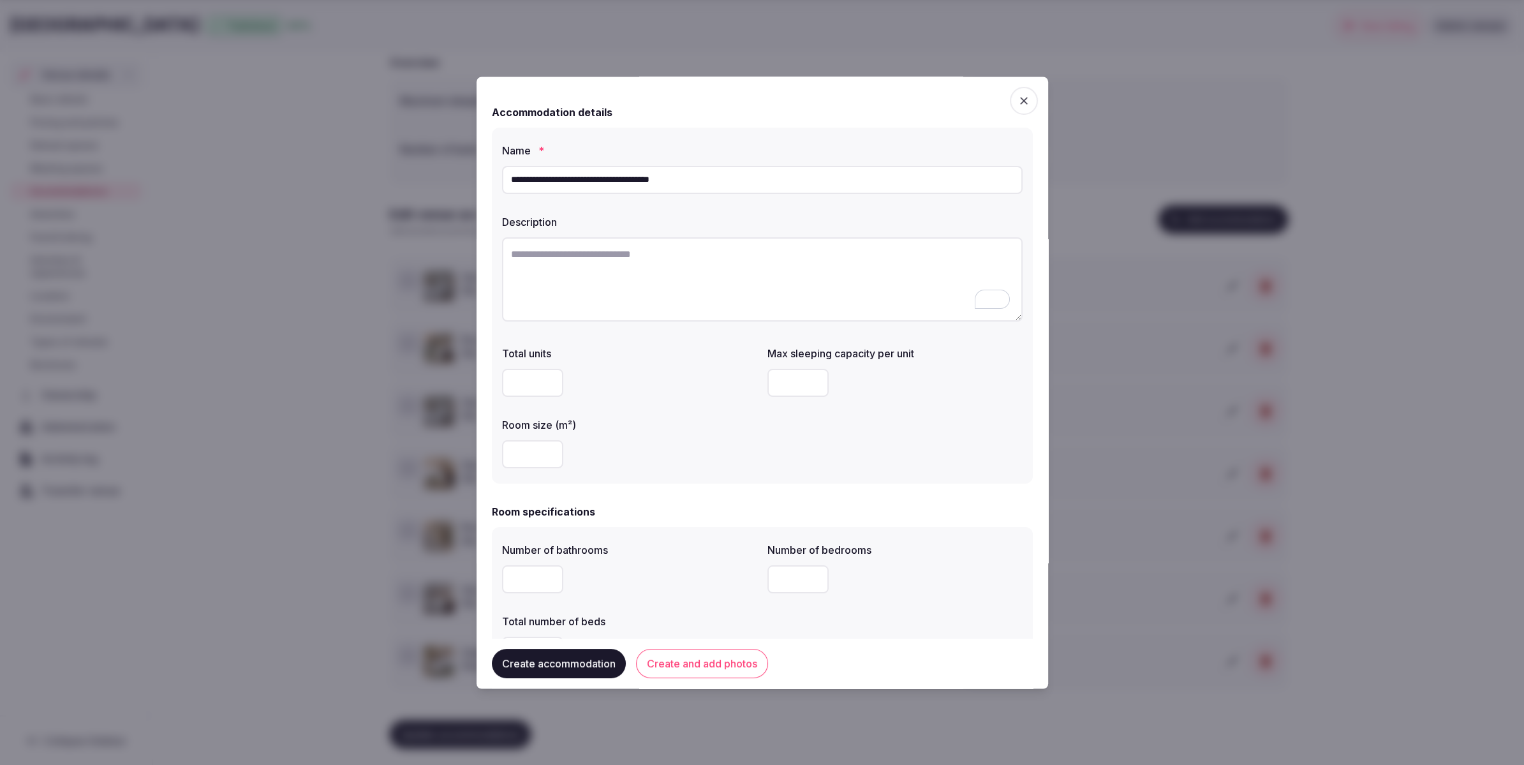
paste textarea "**********"
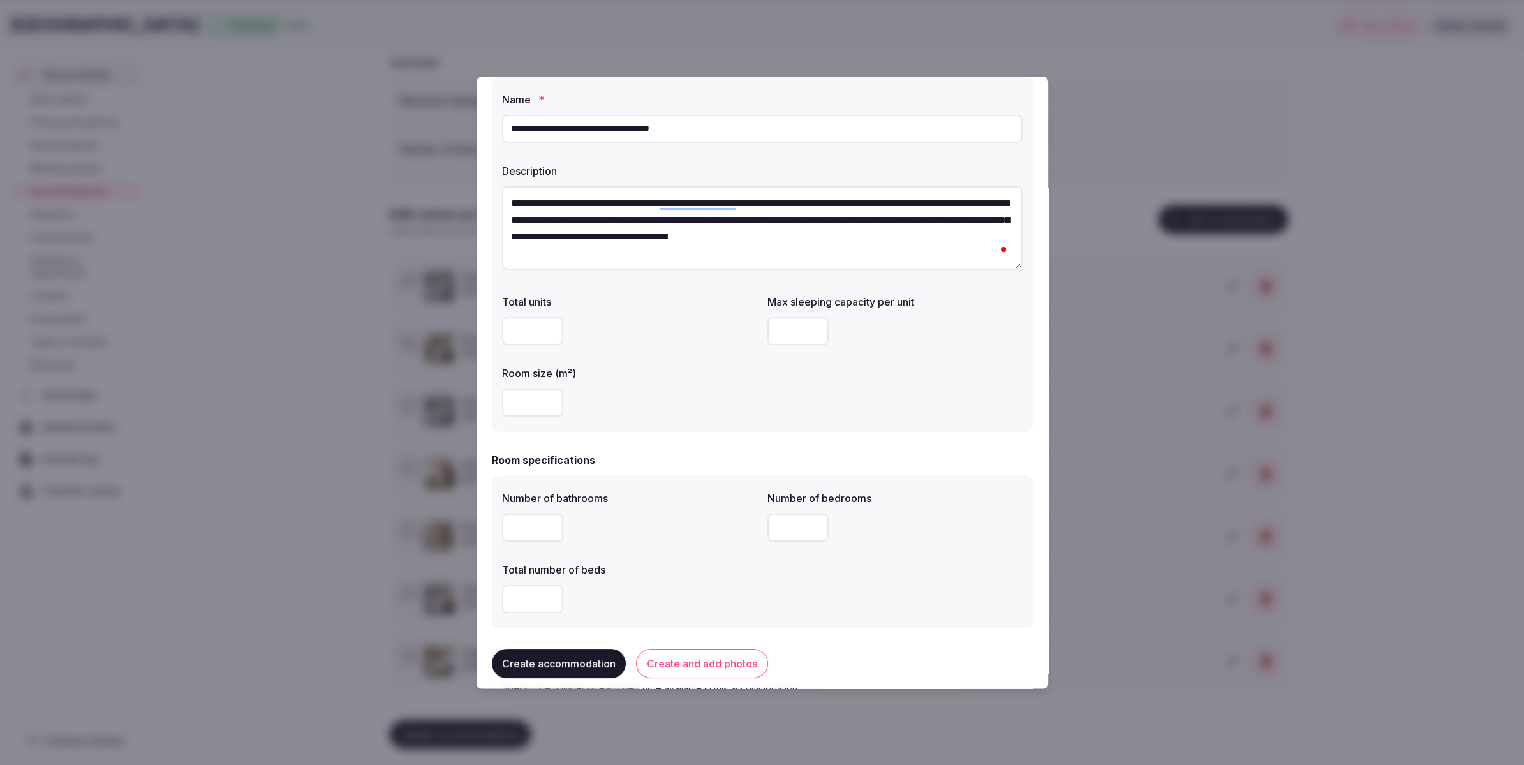
scroll to position [71, 0]
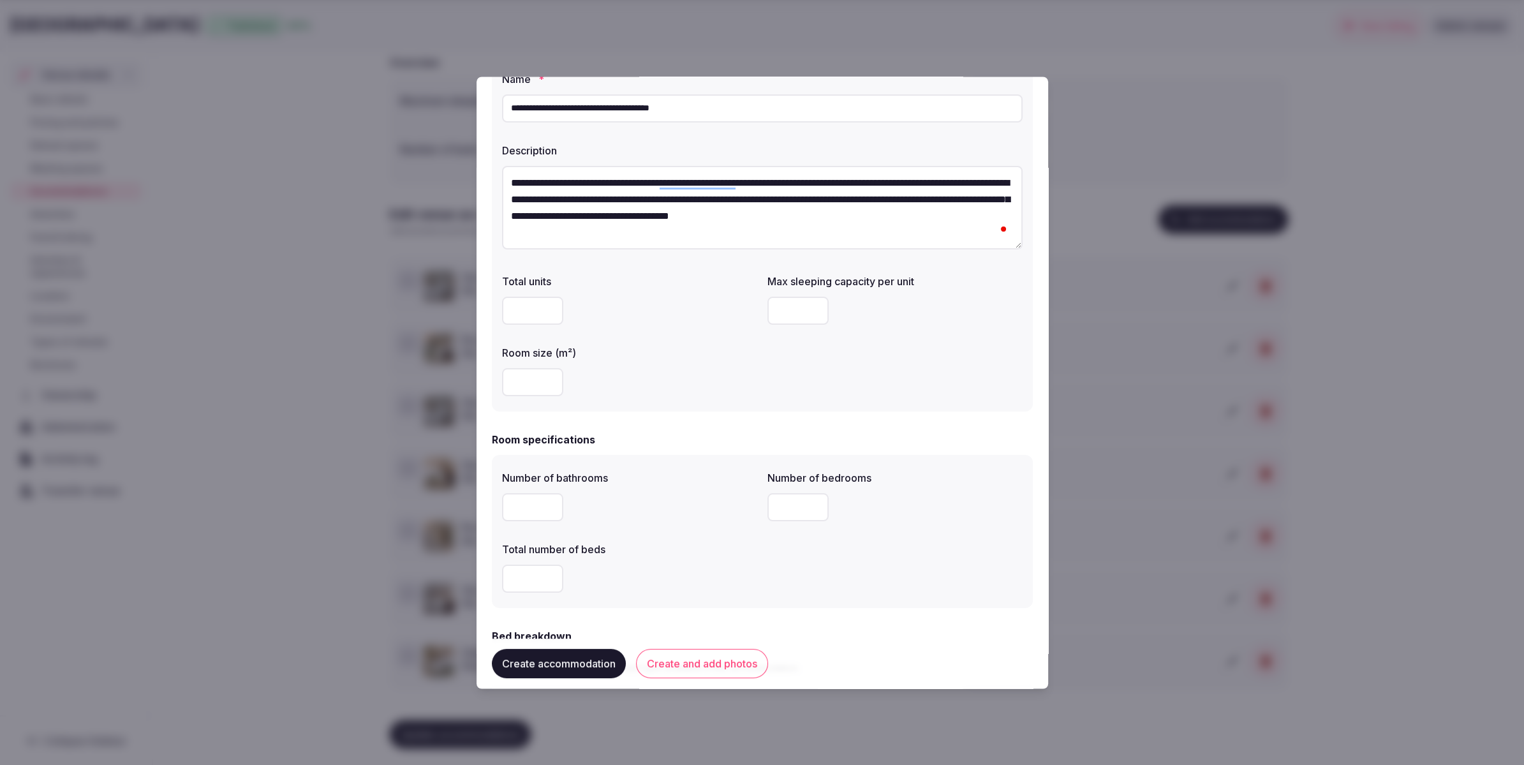
type textarea "**********"
click at [531, 389] on input "number" at bounding box center [532, 383] width 61 height 28
type input "**"
click at [921, 396] on div "Total units Max sleeping capacity per unit Room size (m²) **" at bounding box center [762, 335] width 521 height 133
click at [792, 315] on input "number" at bounding box center [797, 311] width 61 height 28
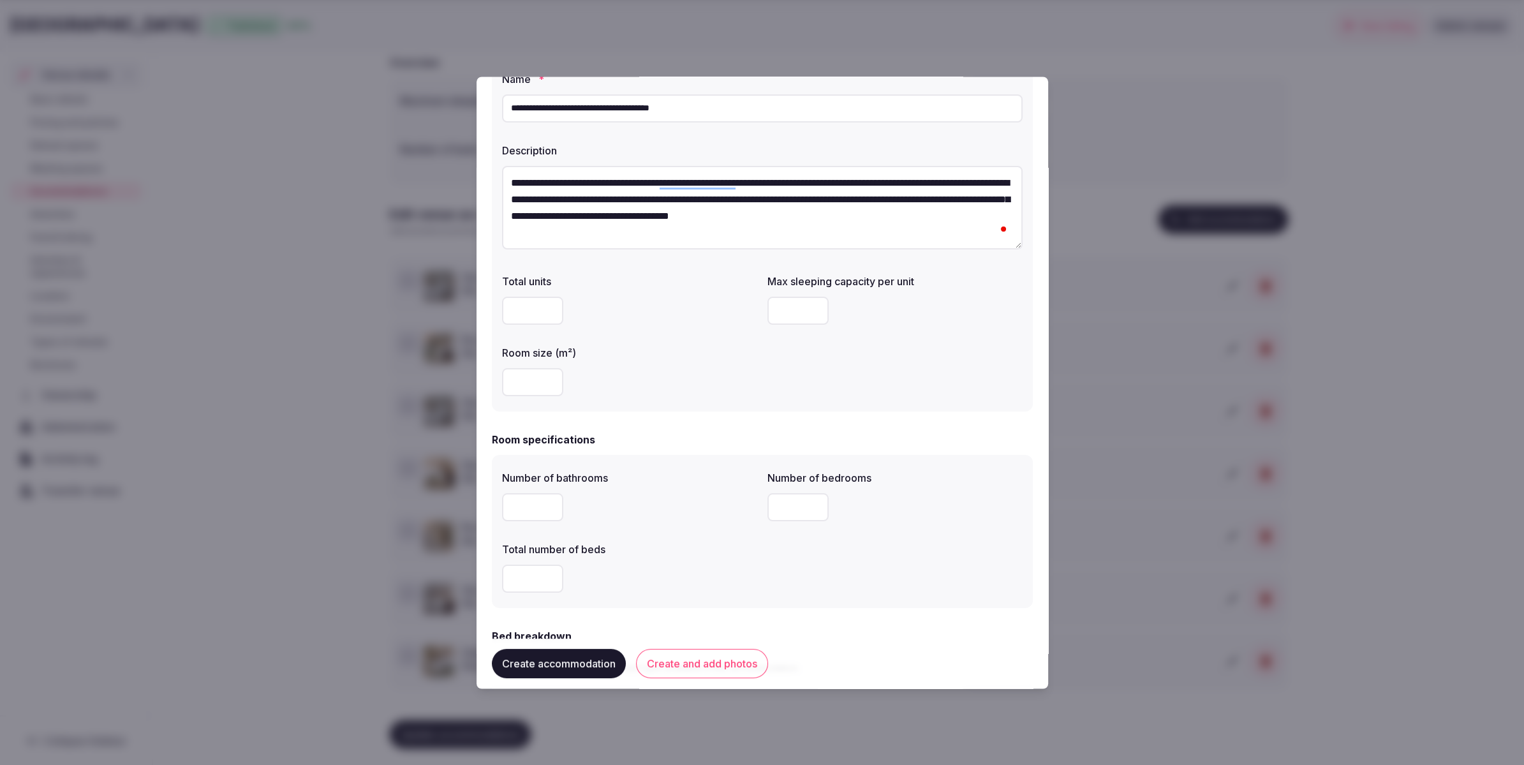
type input "*"
click at [970, 382] on div "Total units Max sleeping capacity per unit * Room size (m²) **" at bounding box center [762, 335] width 521 height 133
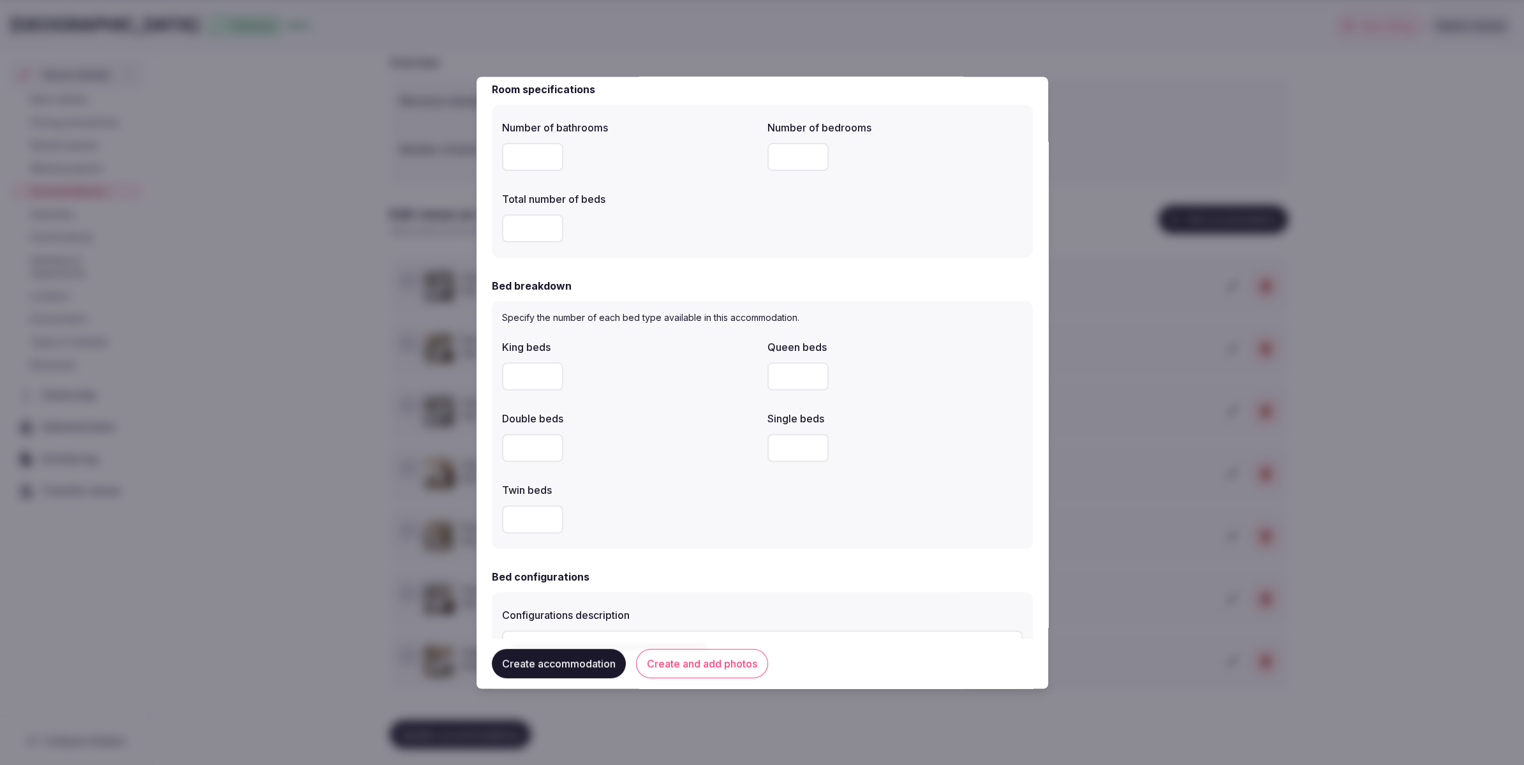
scroll to position [433, 0]
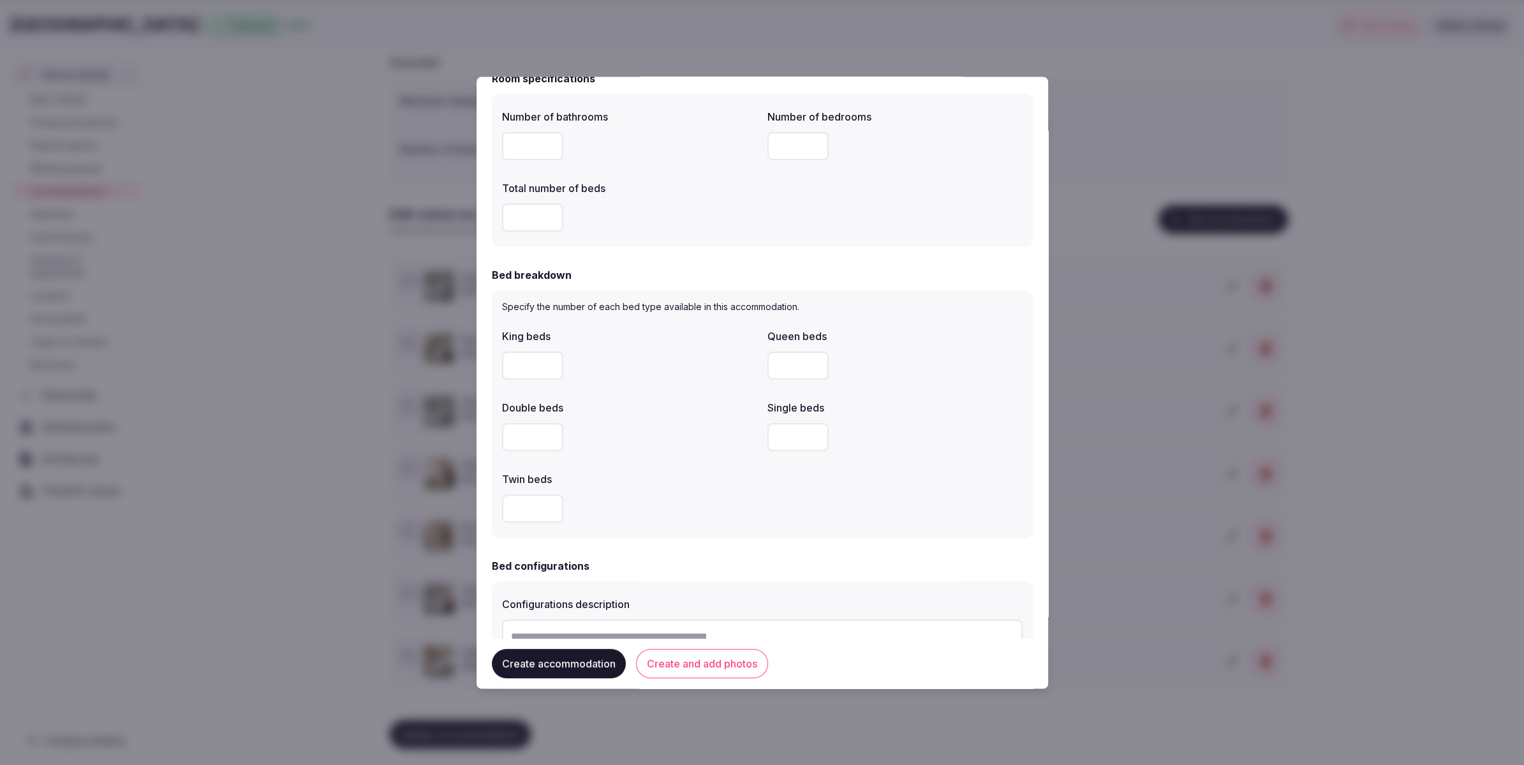
click at [519, 156] on input "number" at bounding box center [532, 147] width 61 height 28
type input "*"
click at [521, 210] on input "*" at bounding box center [532, 218] width 61 height 28
type input "*"
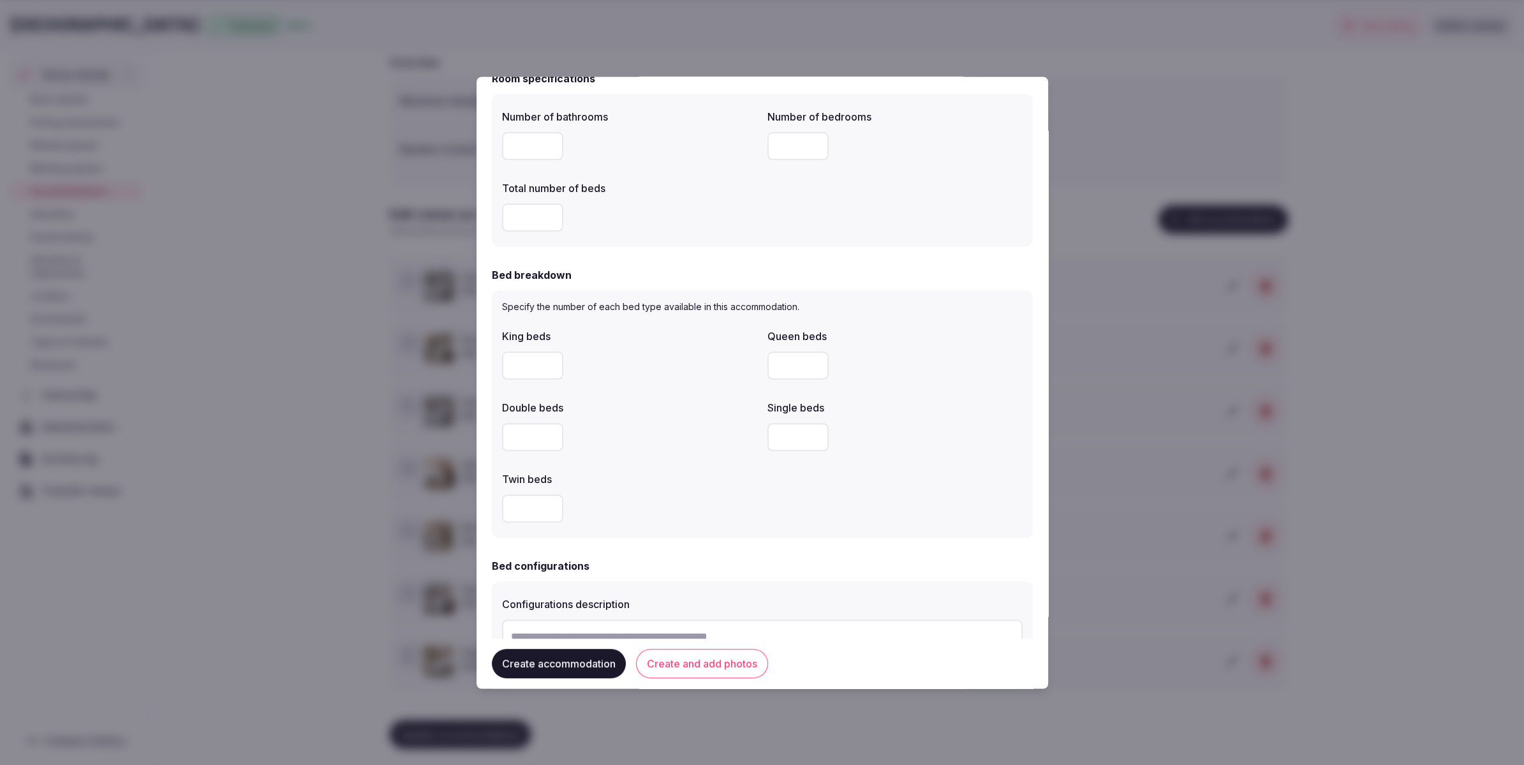
click at [779, 140] on input "*" at bounding box center [797, 147] width 61 height 28
type input "*"
click at [776, 210] on div "Number of bathrooms * Number of bedrooms * Total number of beds *" at bounding box center [762, 171] width 521 height 133
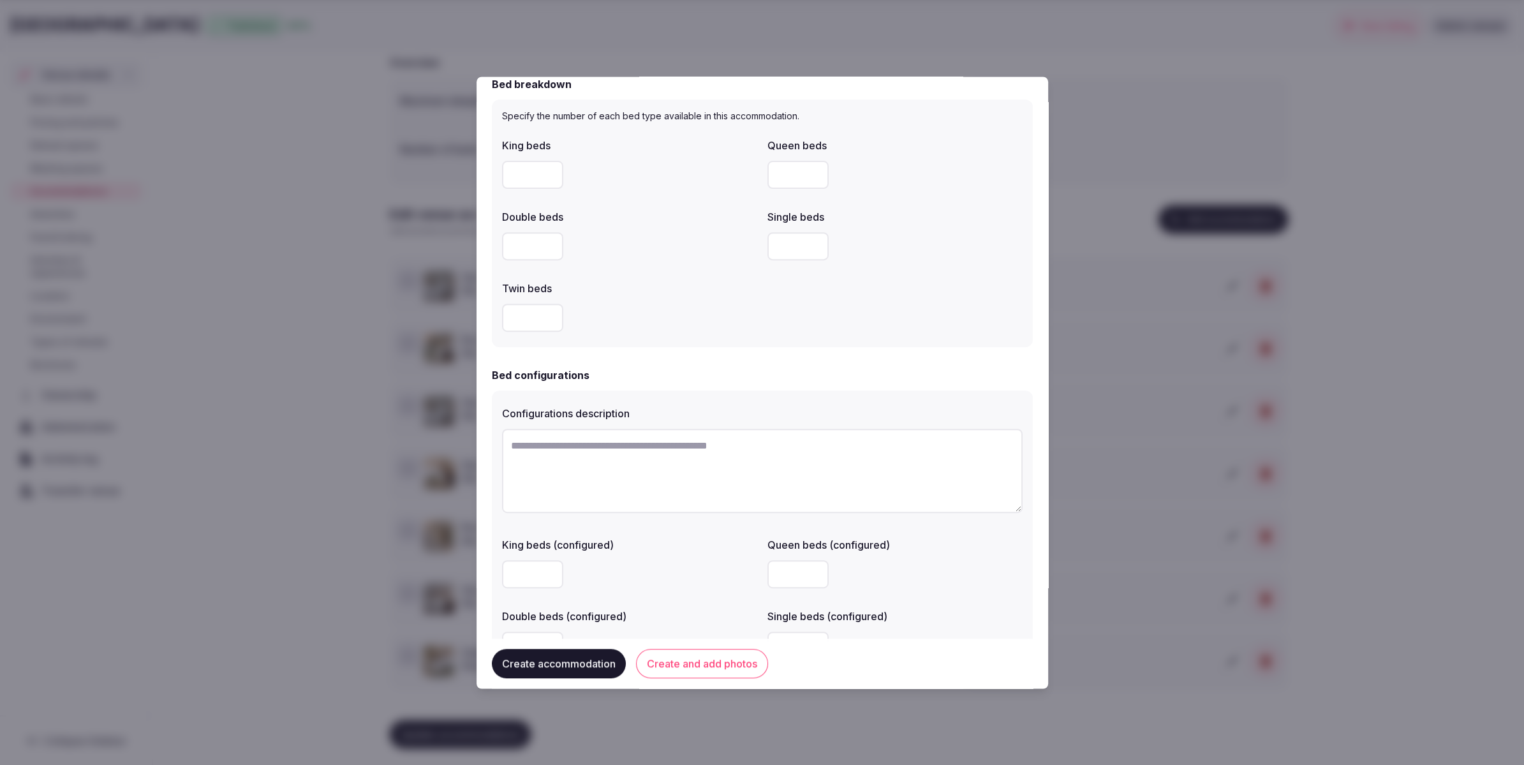
scroll to position [603, 0]
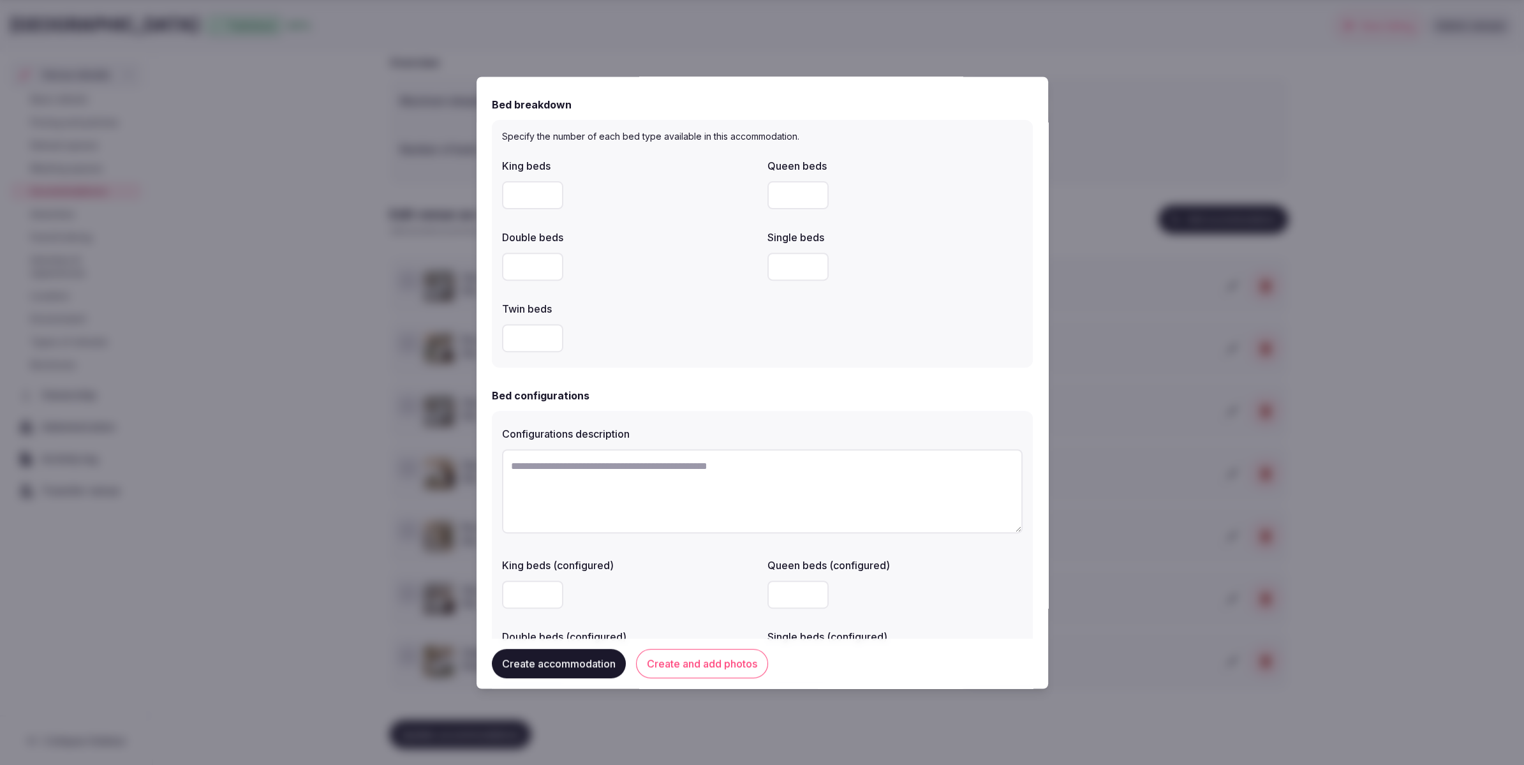
click at [521, 196] on input "number" at bounding box center [532, 196] width 61 height 28
type input "*"
click at [679, 269] on div at bounding box center [629, 267] width 255 height 28
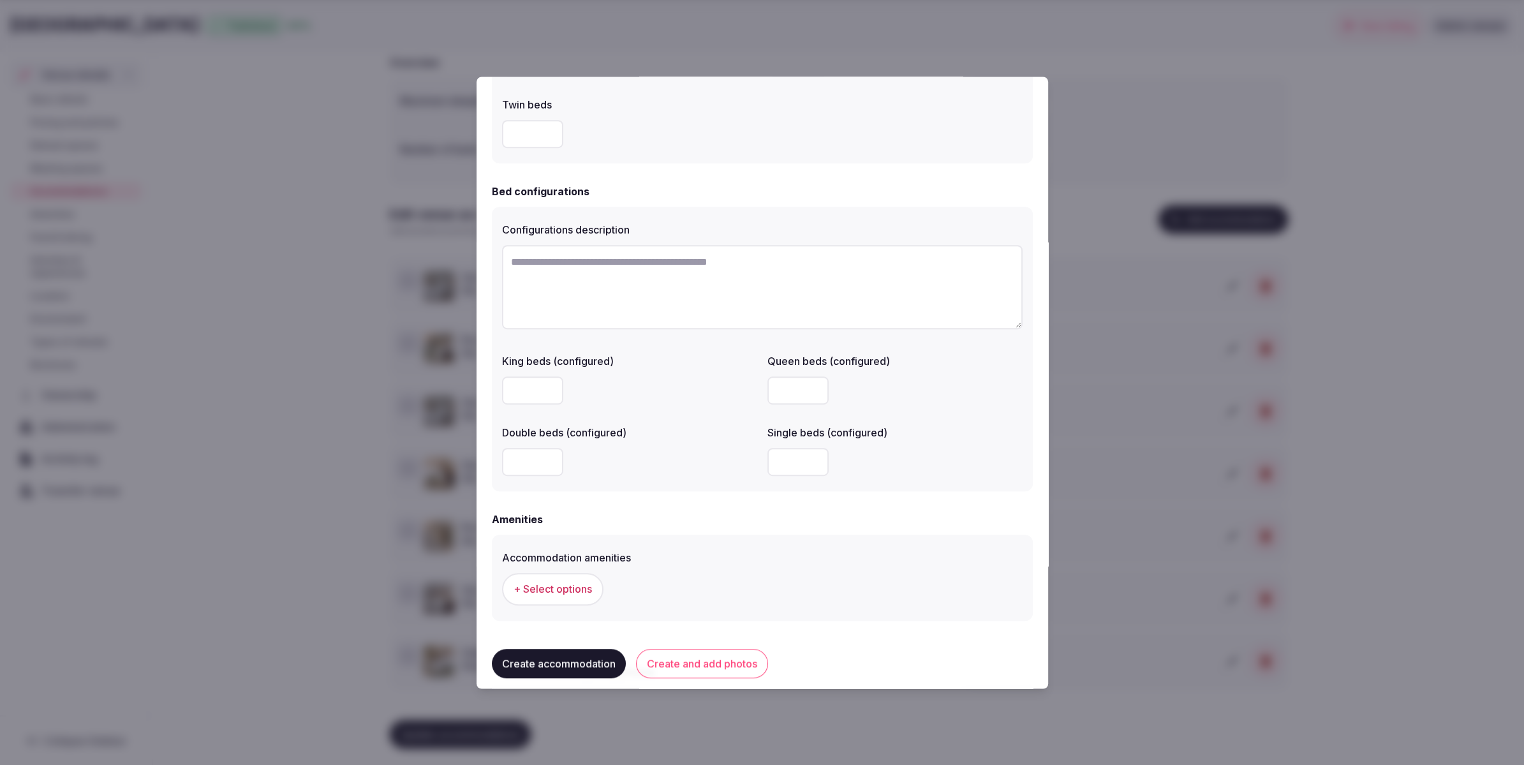
scroll to position [942, 0]
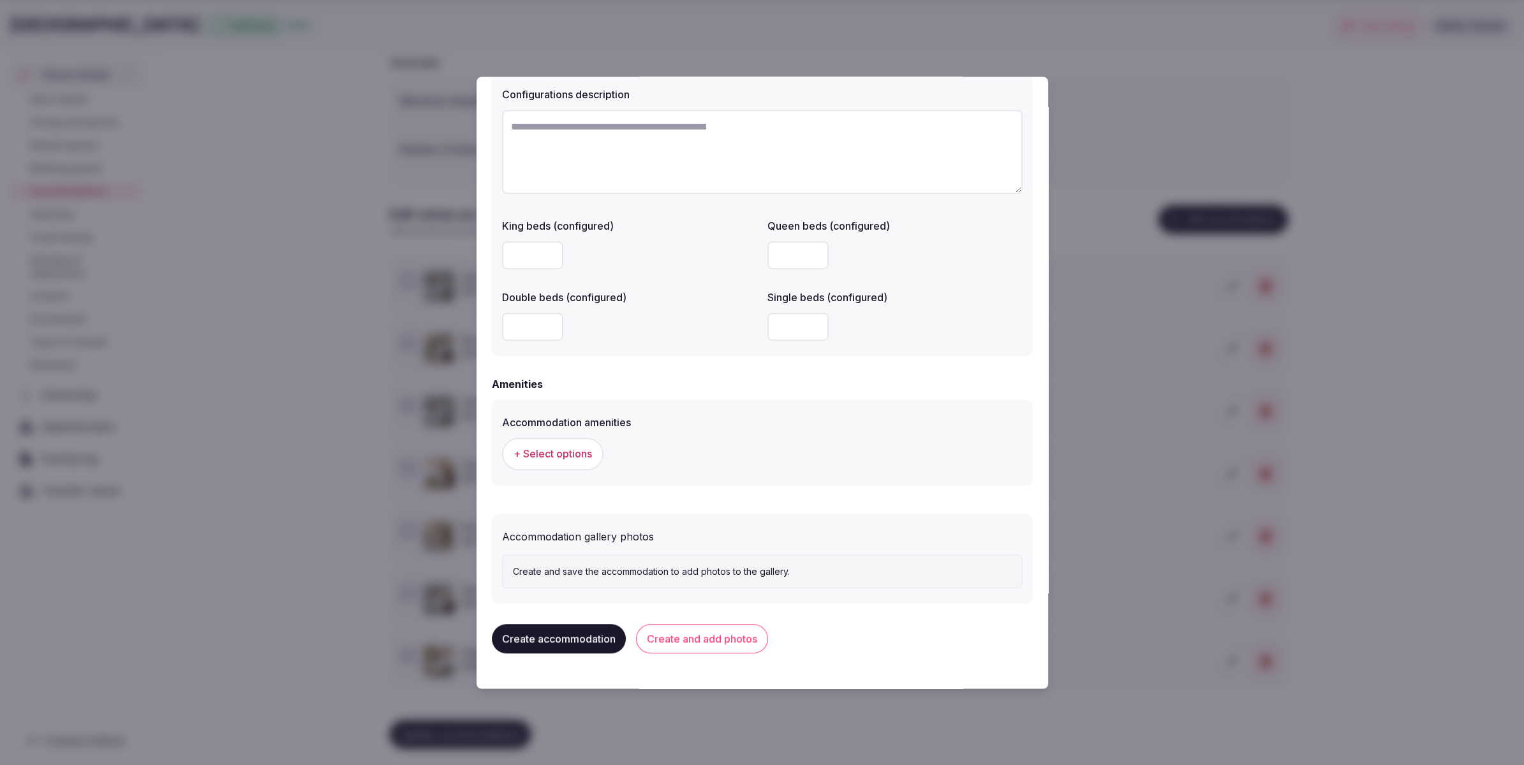
click at [578, 457] on span "+ Select options" at bounding box center [553, 454] width 78 height 14
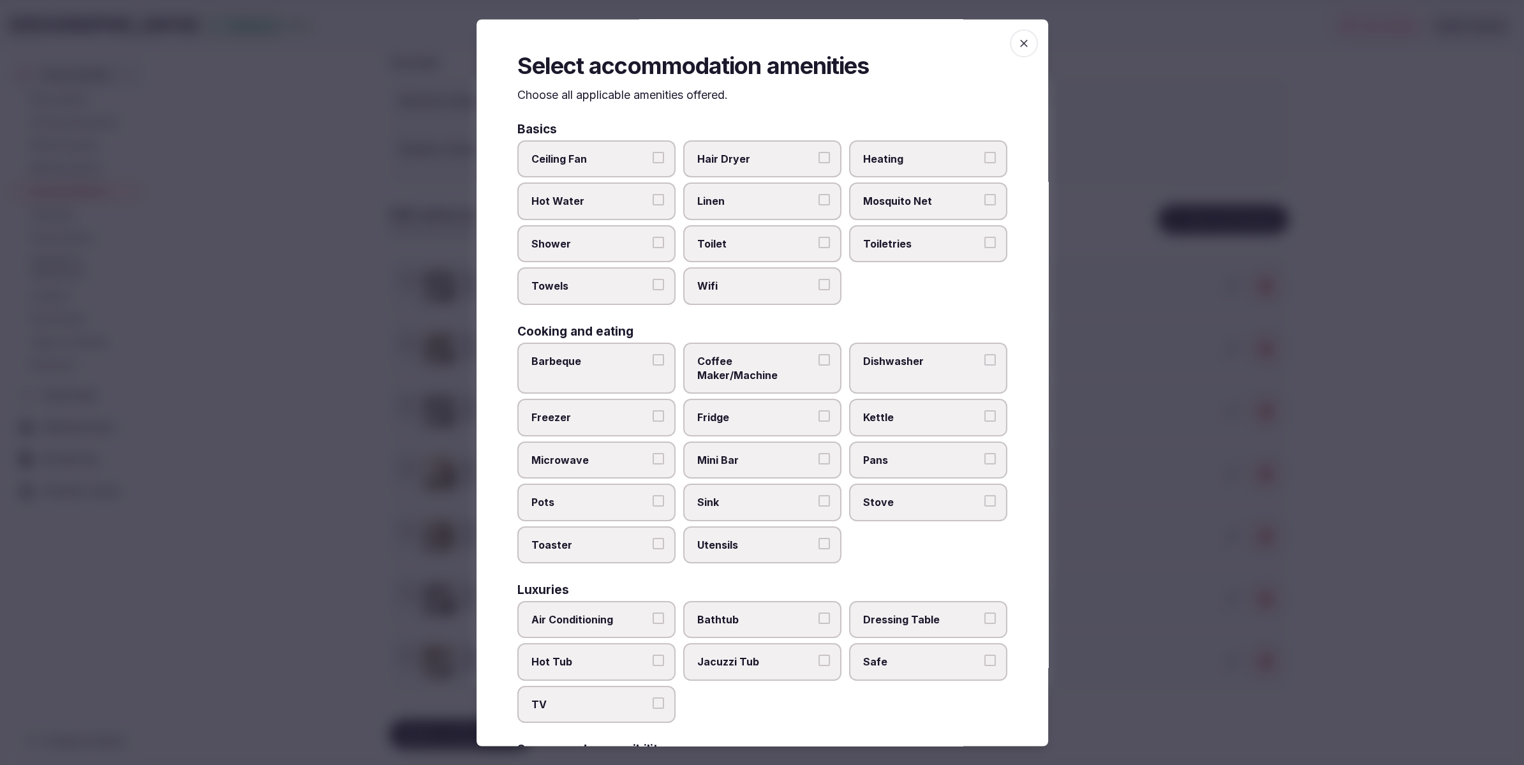
click at [779, 165] on span "Hair Dryer" at bounding box center [755, 159] width 117 height 14
click at [819, 164] on button "Hair Dryer" at bounding box center [824, 157] width 11 height 11
click at [779, 161] on span "Hair Dryer" at bounding box center [755, 159] width 117 height 14
click at [819, 161] on button "Hair Dryer" at bounding box center [824, 157] width 11 height 11
click at [782, 198] on span "Linen" at bounding box center [755, 202] width 117 height 14
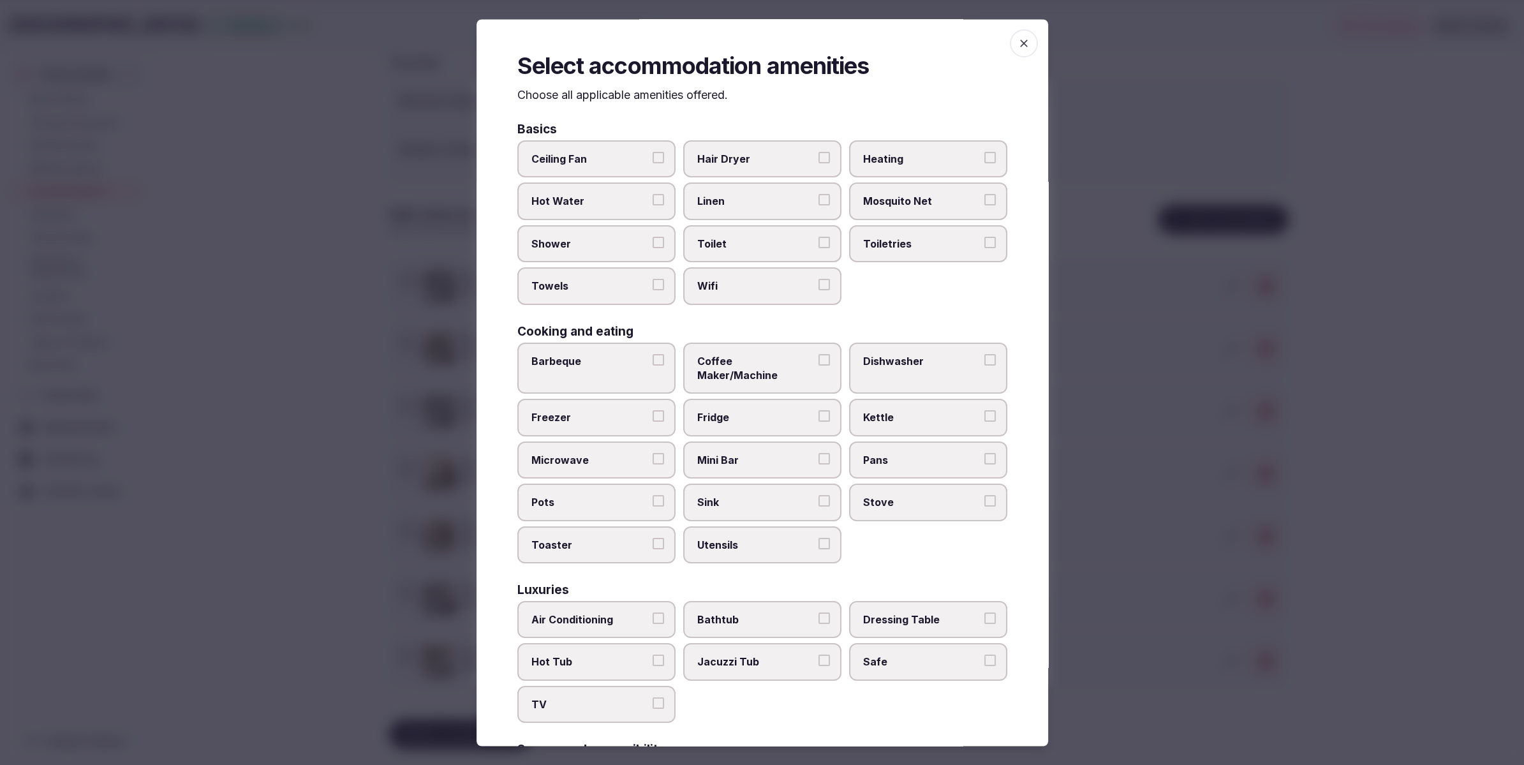
click at [819, 198] on button "Linen" at bounding box center [824, 200] width 11 height 11
click at [771, 258] on label "Toilet" at bounding box center [762, 243] width 158 height 37
click at [819, 248] on button "Toilet" at bounding box center [824, 242] width 11 height 11
click at [615, 239] on span "Shower" at bounding box center [589, 244] width 117 height 14
click at [653, 239] on button "Shower" at bounding box center [658, 242] width 11 height 11
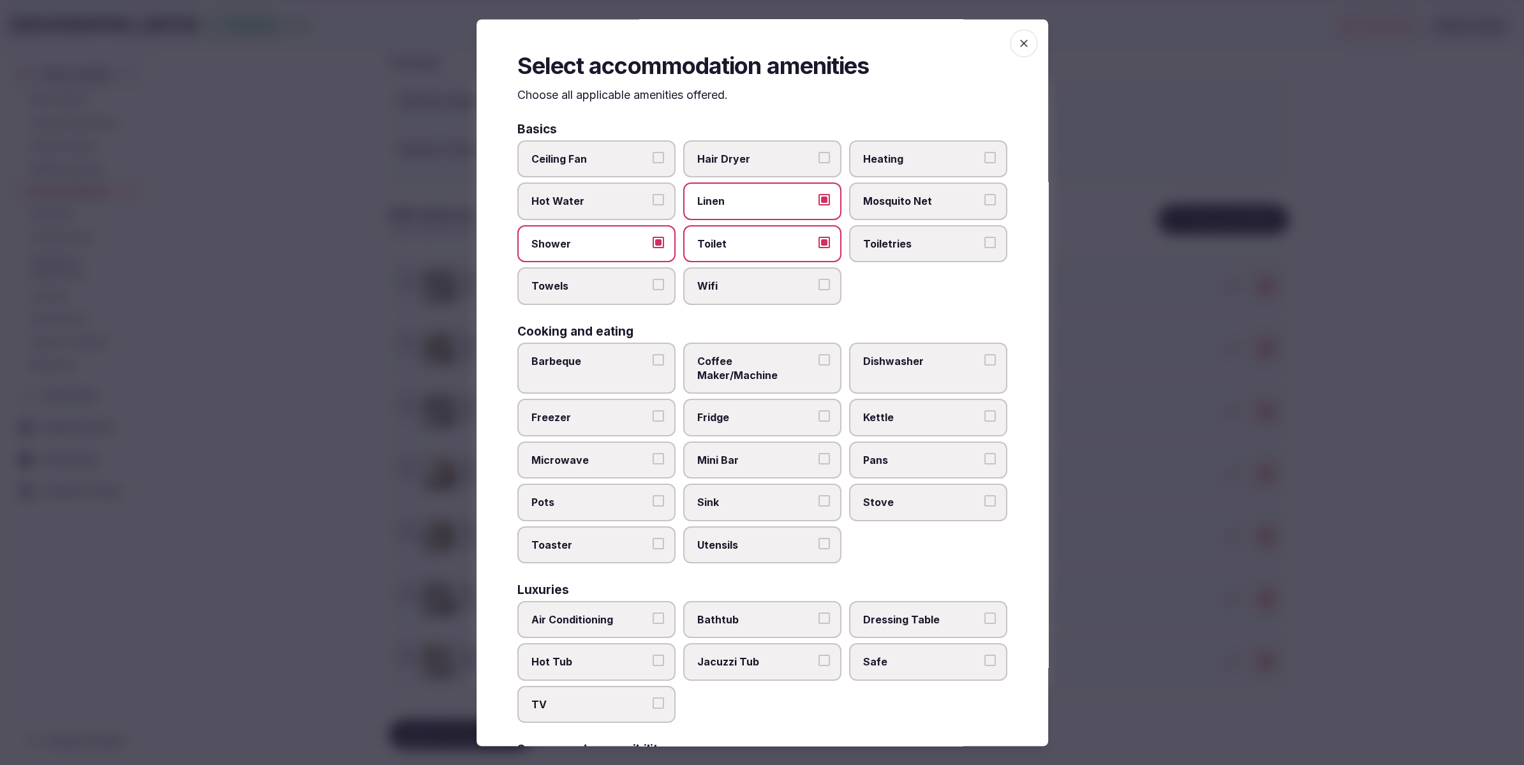
click at [611, 293] on span "Towels" at bounding box center [589, 286] width 117 height 14
click at [653, 291] on button "Towels" at bounding box center [658, 284] width 11 height 11
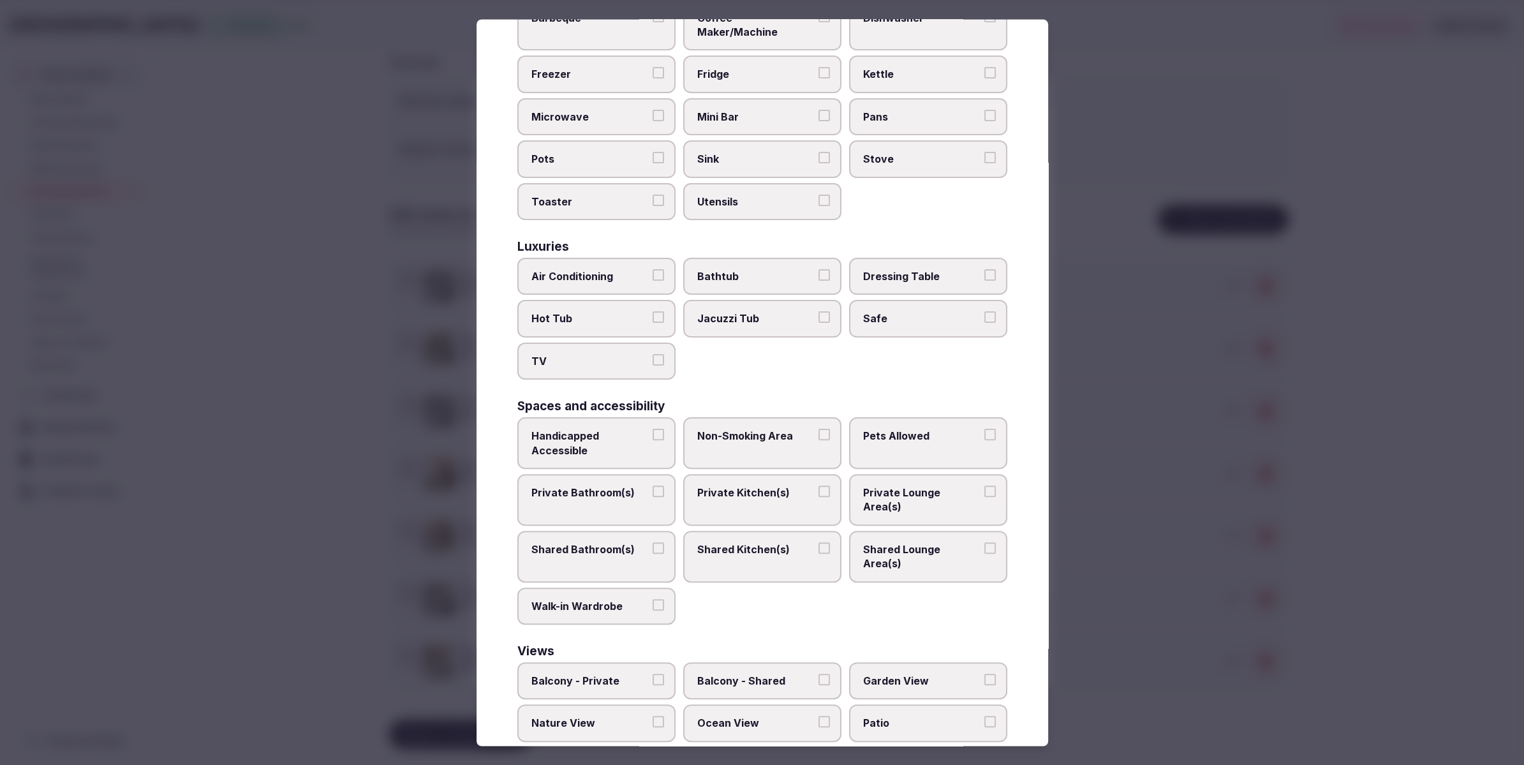
scroll to position [367, 0]
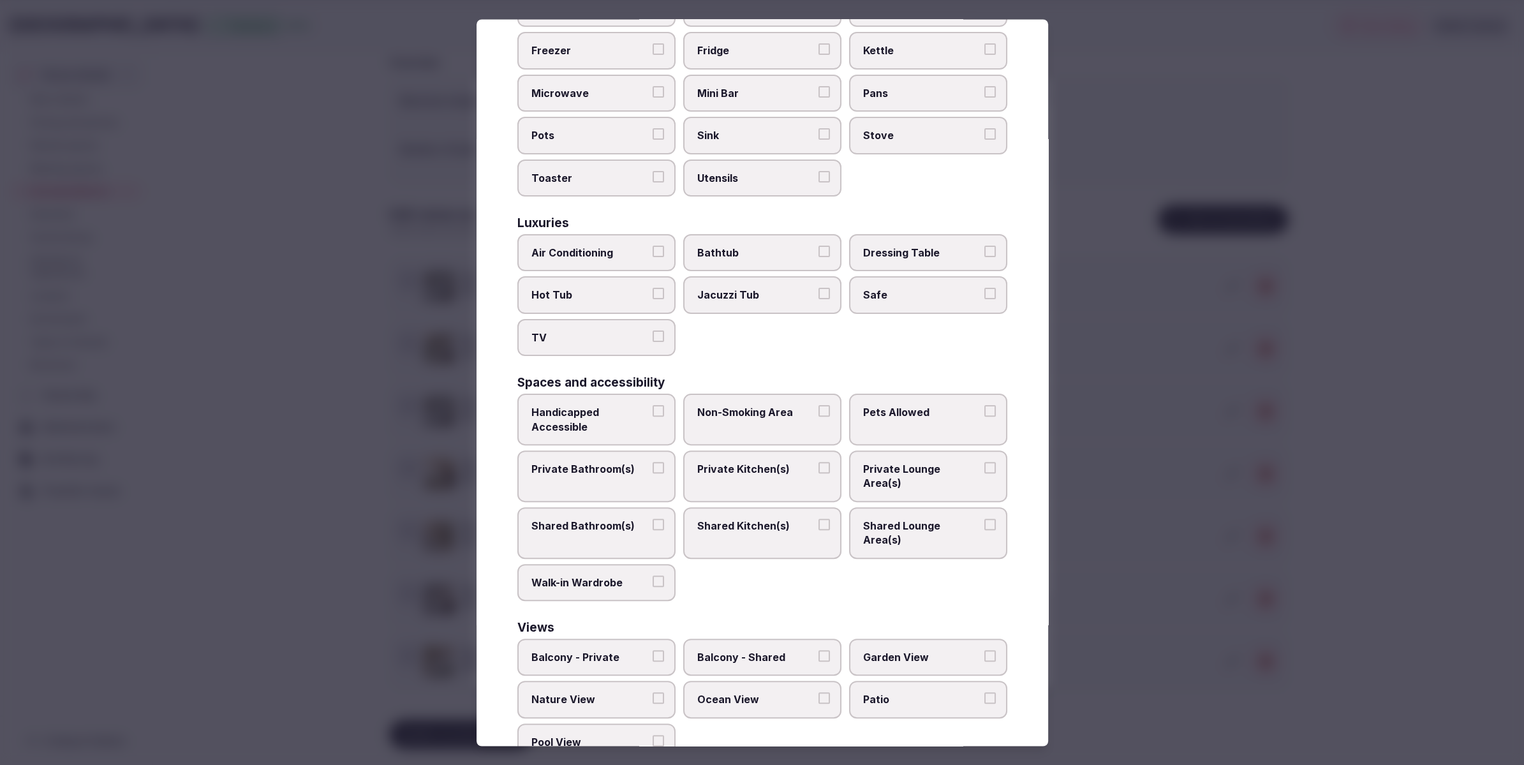
click at [596, 246] on span "Air Conditioning" at bounding box center [589, 253] width 117 height 14
click at [653, 246] on button "Air Conditioning" at bounding box center [658, 251] width 11 height 11
click at [598, 330] on span "TV" at bounding box center [589, 337] width 117 height 14
click at [653, 330] on button "TV" at bounding box center [658, 335] width 11 height 11
click at [912, 293] on label "Safe" at bounding box center [928, 295] width 158 height 37
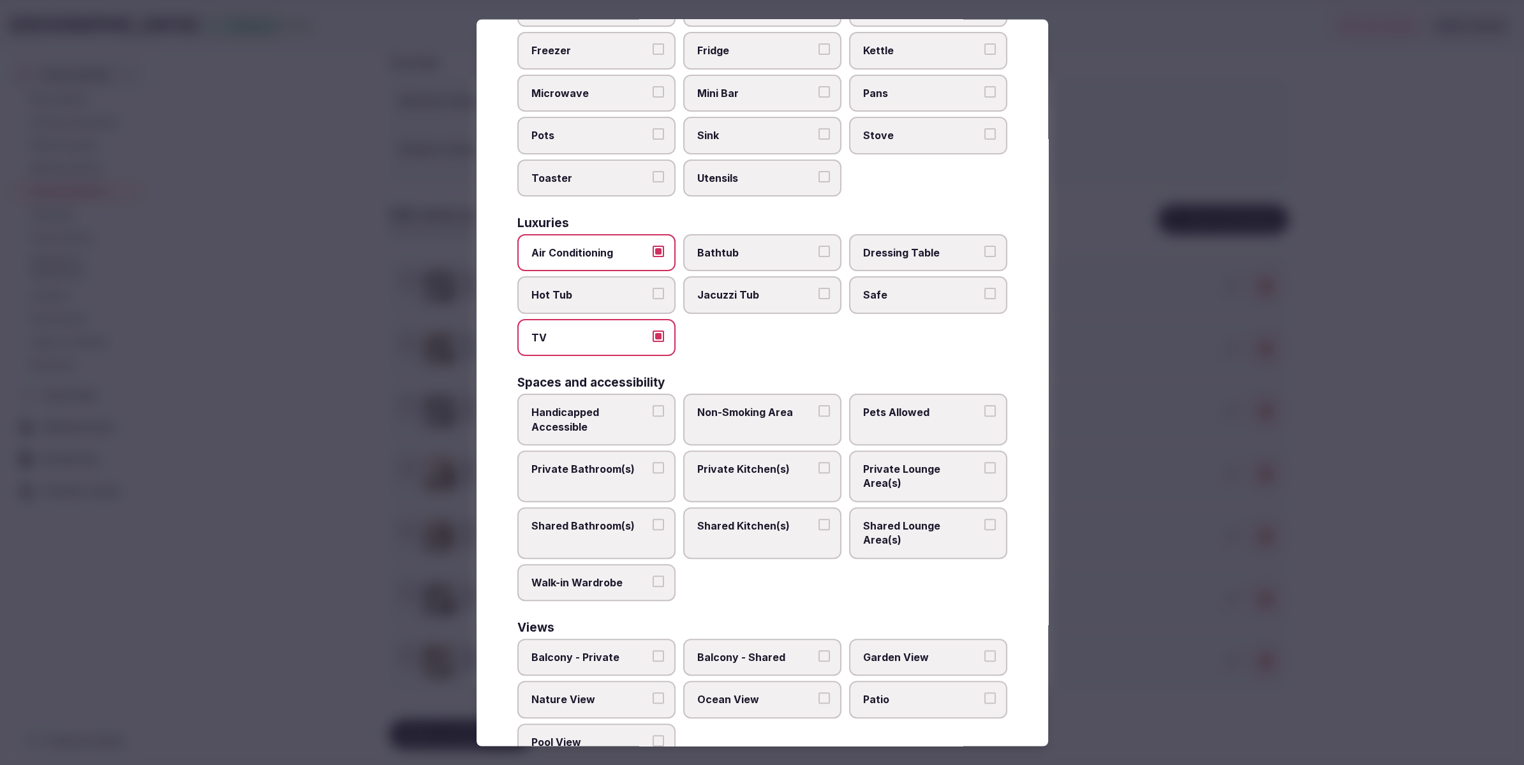
click at [984, 293] on button "Safe" at bounding box center [989, 293] width 11 height 11
click at [590, 464] on label "Private Bathroom(s)" at bounding box center [596, 476] width 158 height 52
click at [653, 464] on button "Private Bathroom(s)" at bounding box center [658, 467] width 11 height 11
click at [910, 462] on span "Private Lounge Area(s)" at bounding box center [921, 476] width 117 height 29
click at [984, 462] on button "Private Lounge Area(s)" at bounding box center [989, 467] width 11 height 11
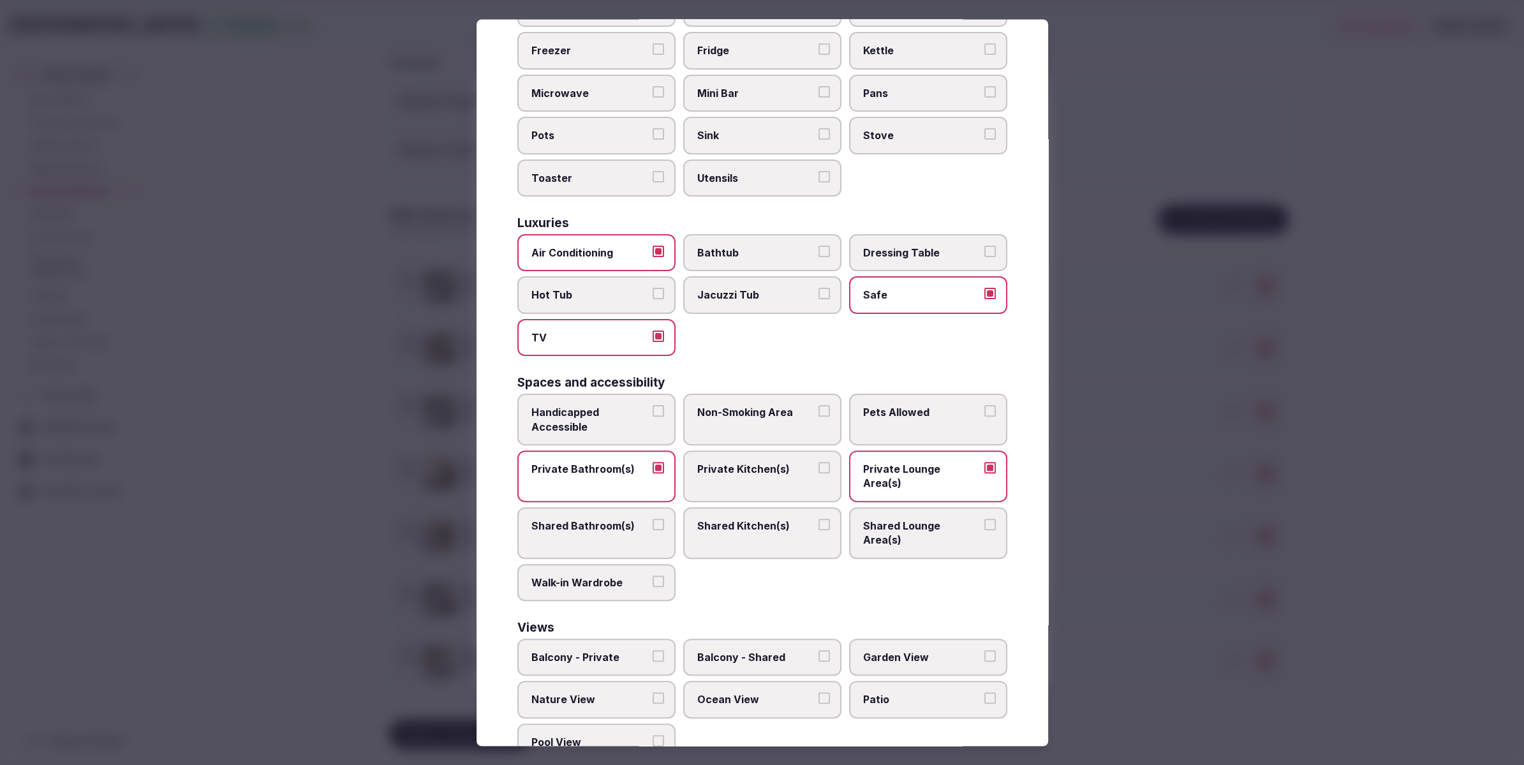
click at [1155, 470] on div at bounding box center [762, 382] width 1524 height 765
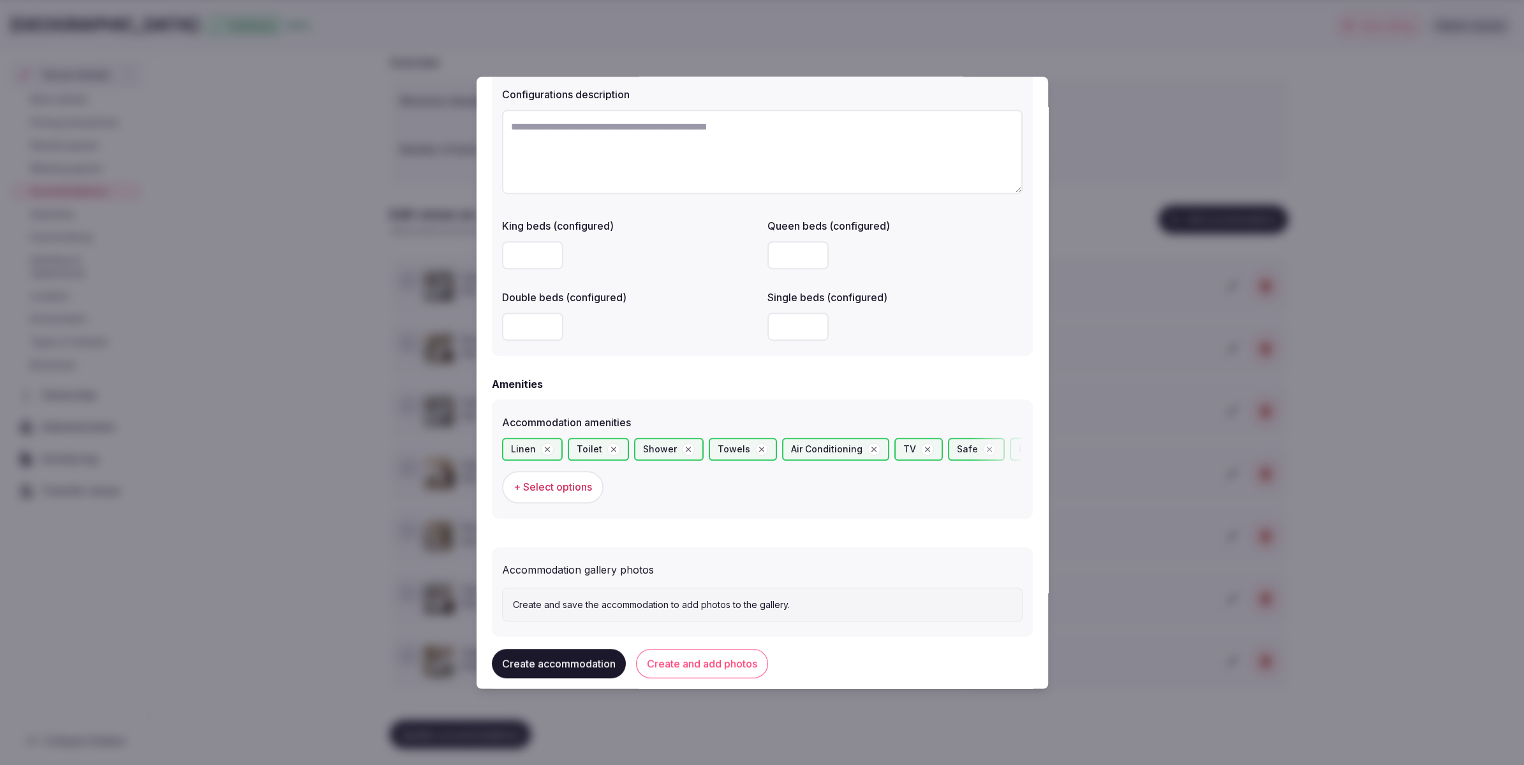
scroll to position [975, 0]
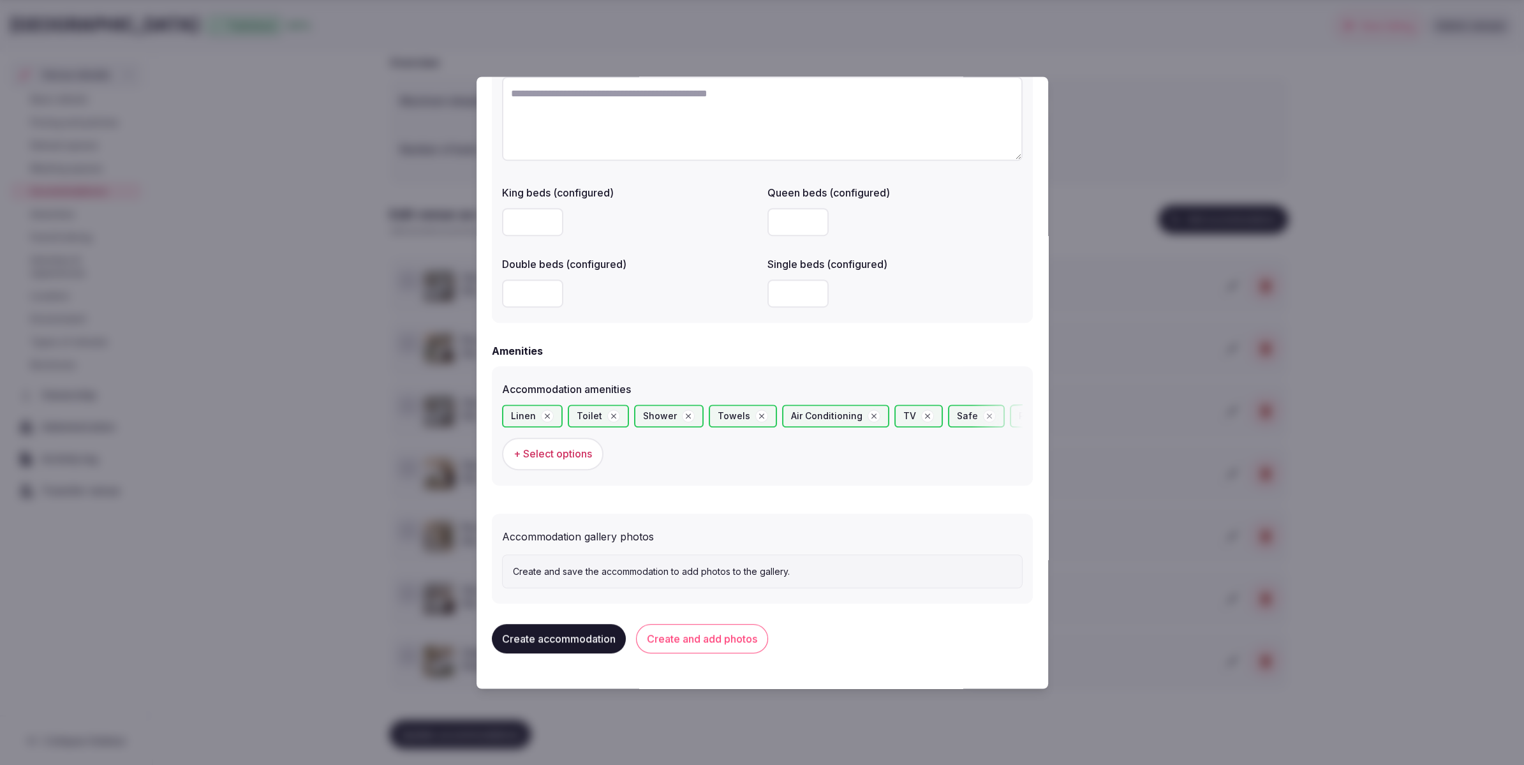
click at [701, 643] on button "Create and add photos" at bounding box center [702, 639] width 132 height 29
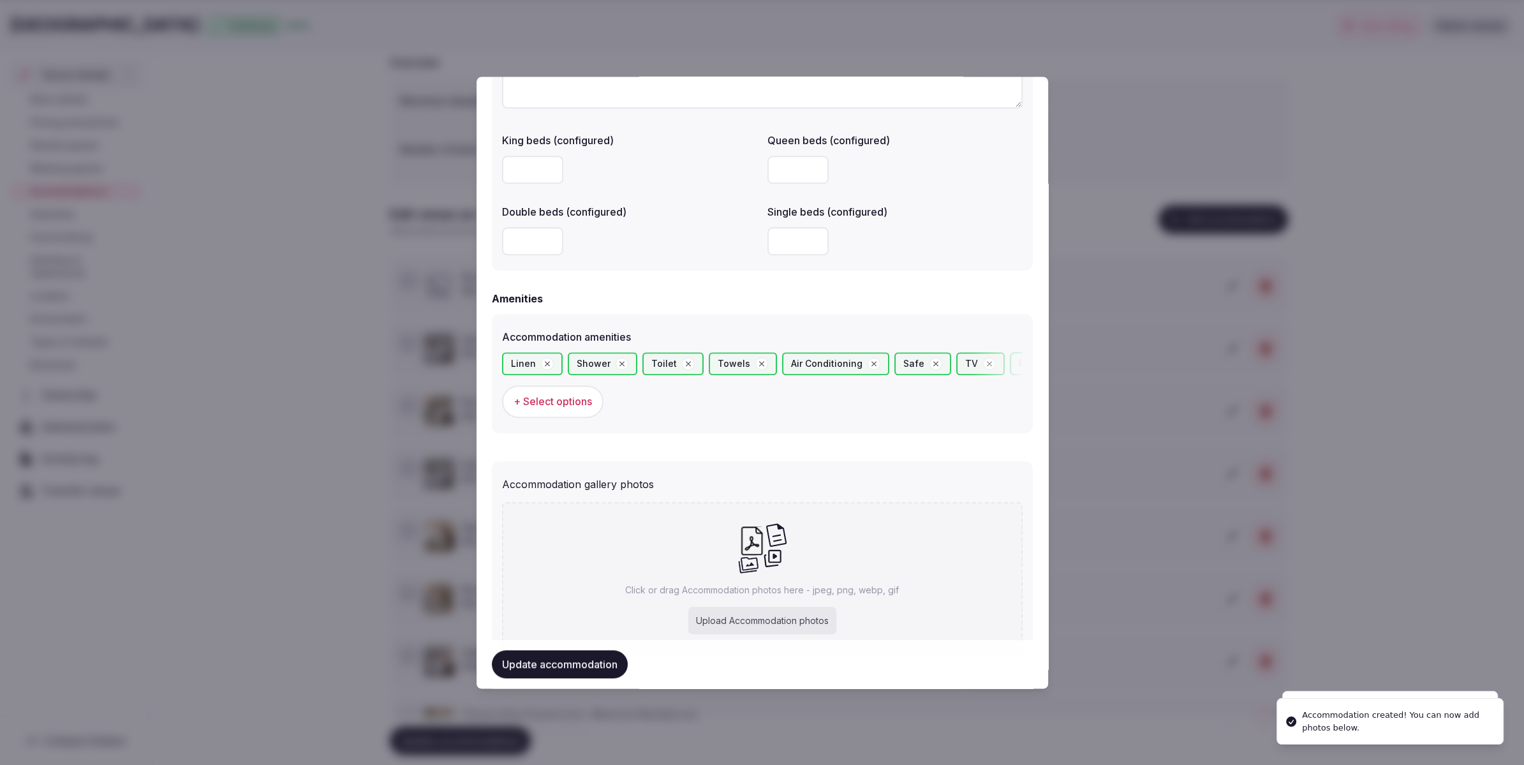
scroll to position [1083, 0]
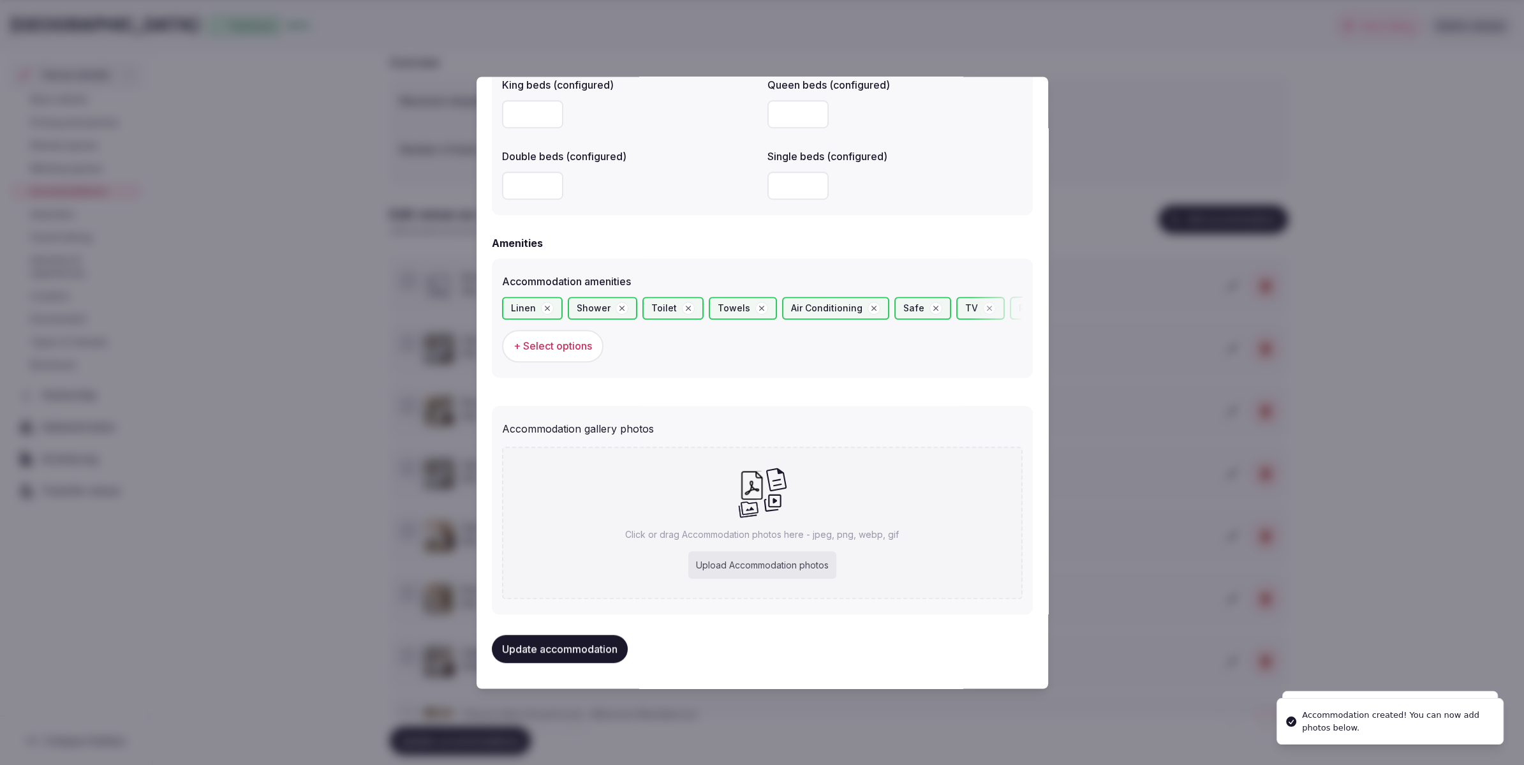
click at [791, 567] on div "Upload Accommodation photos" at bounding box center [762, 565] width 148 height 28
type input "**********"
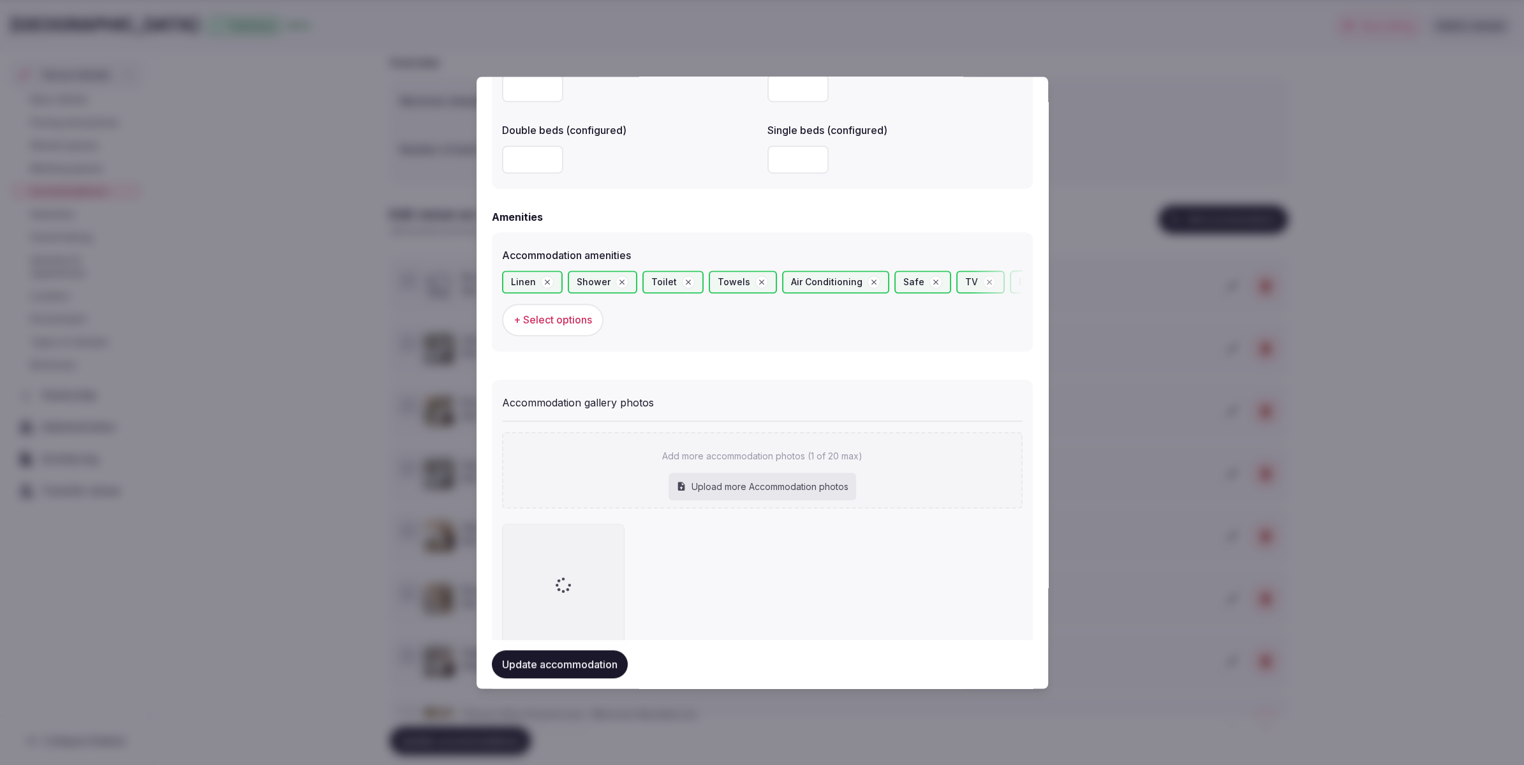
scroll to position [1122, 0]
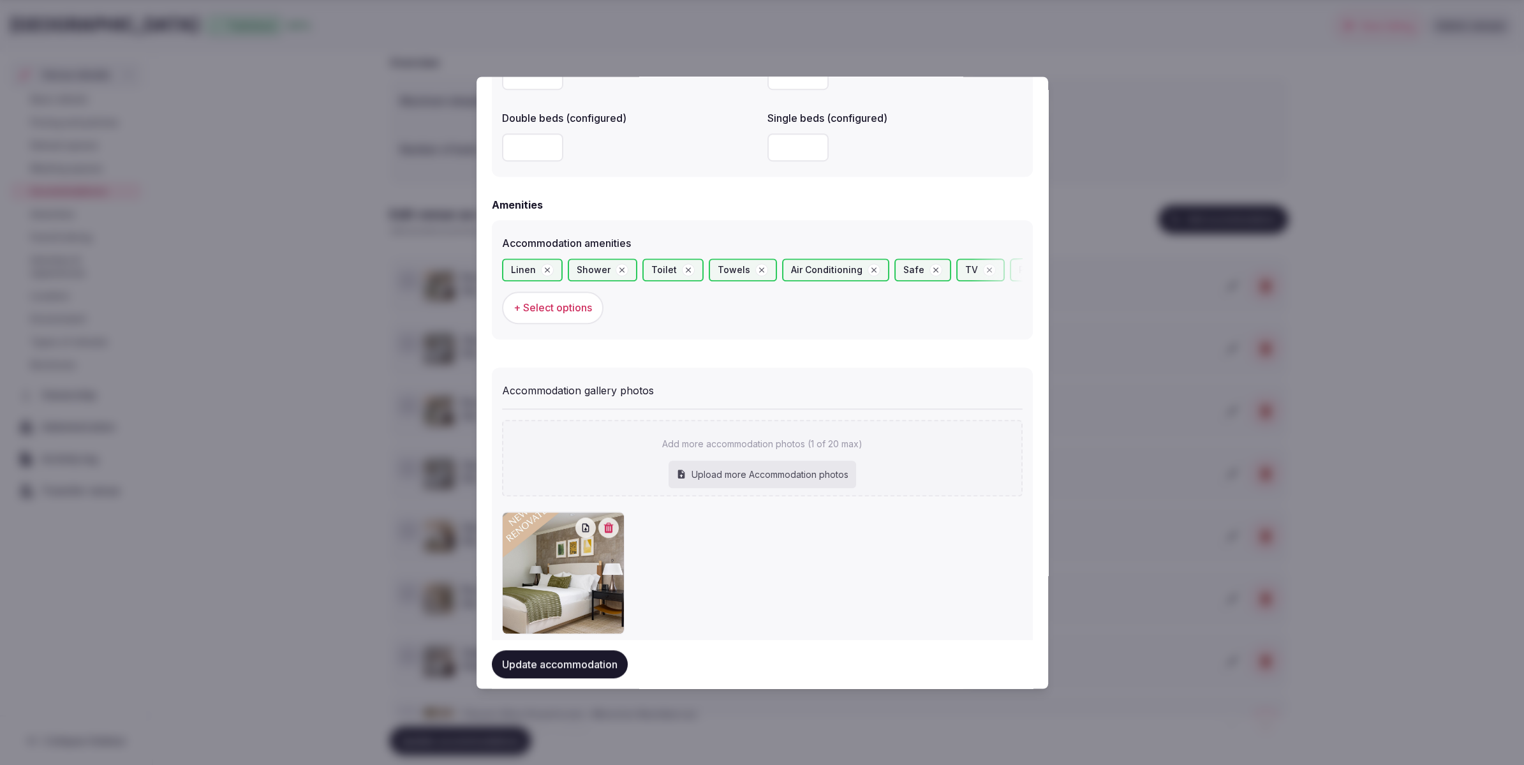
click at [591, 663] on button "Update accommodation" at bounding box center [560, 664] width 136 height 28
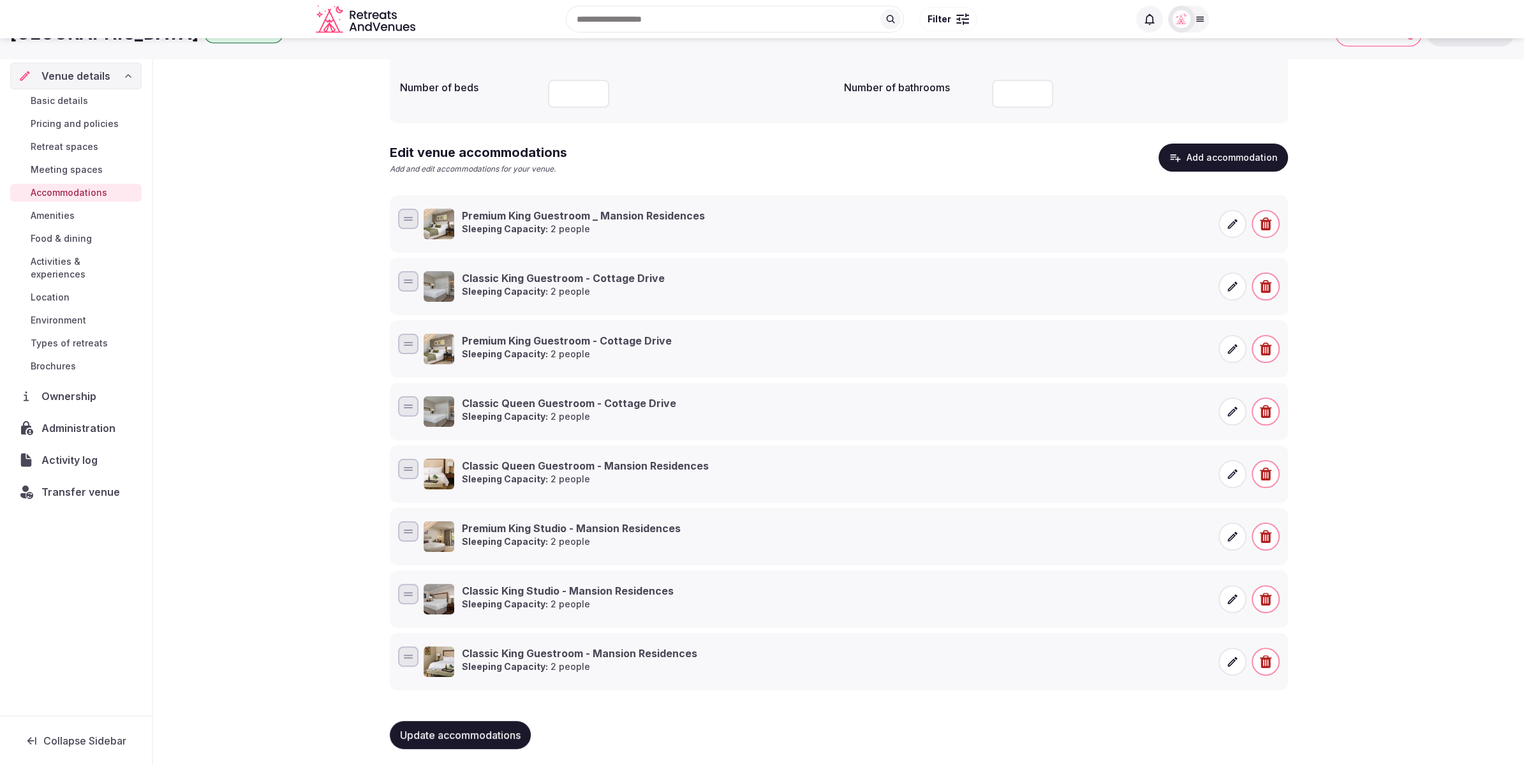
scroll to position [182, 0]
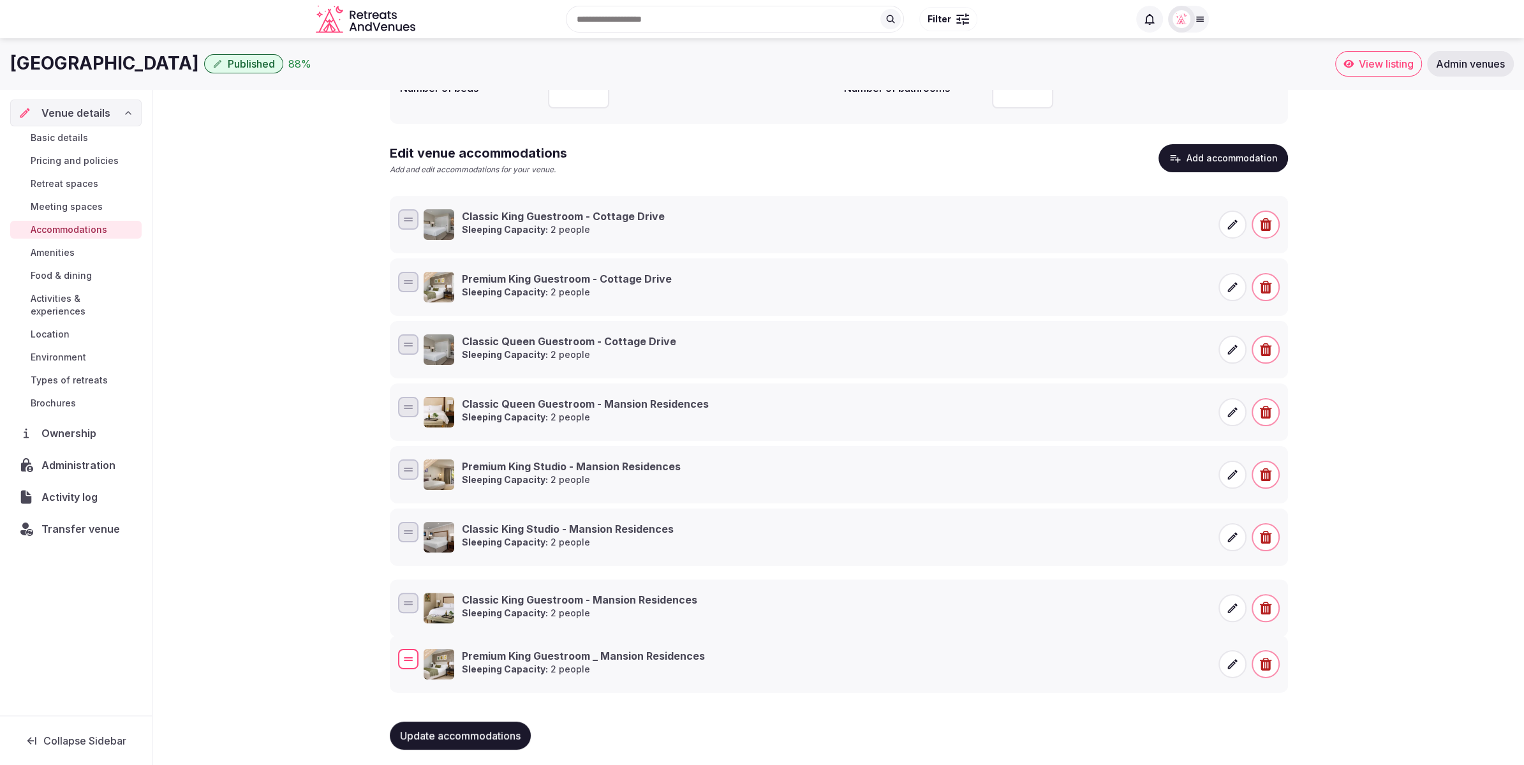
drag, startPoint x: 406, startPoint y: 218, endPoint x: 400, endPoint y: 653, distance: 435.1
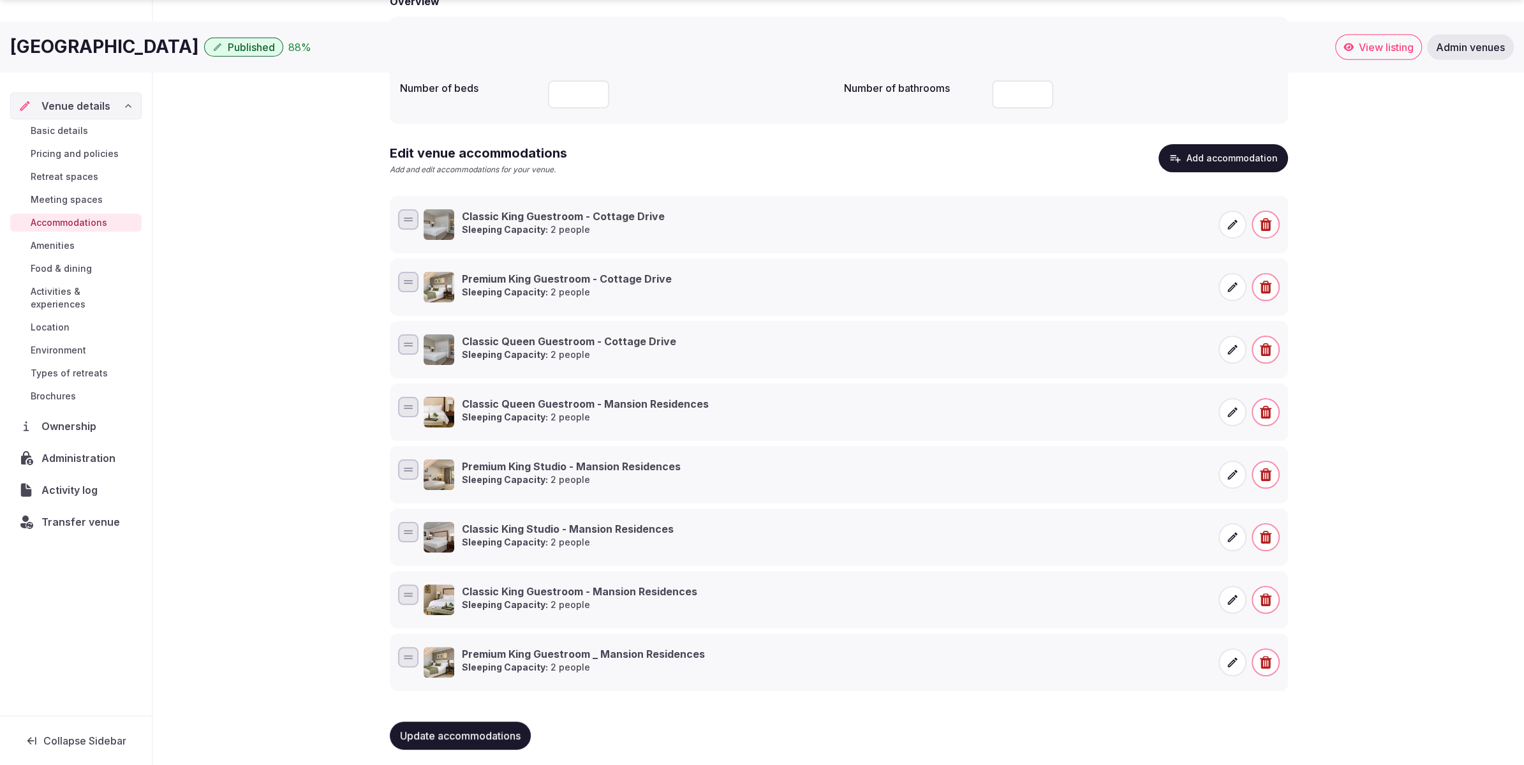
scroll to position [183, 0]
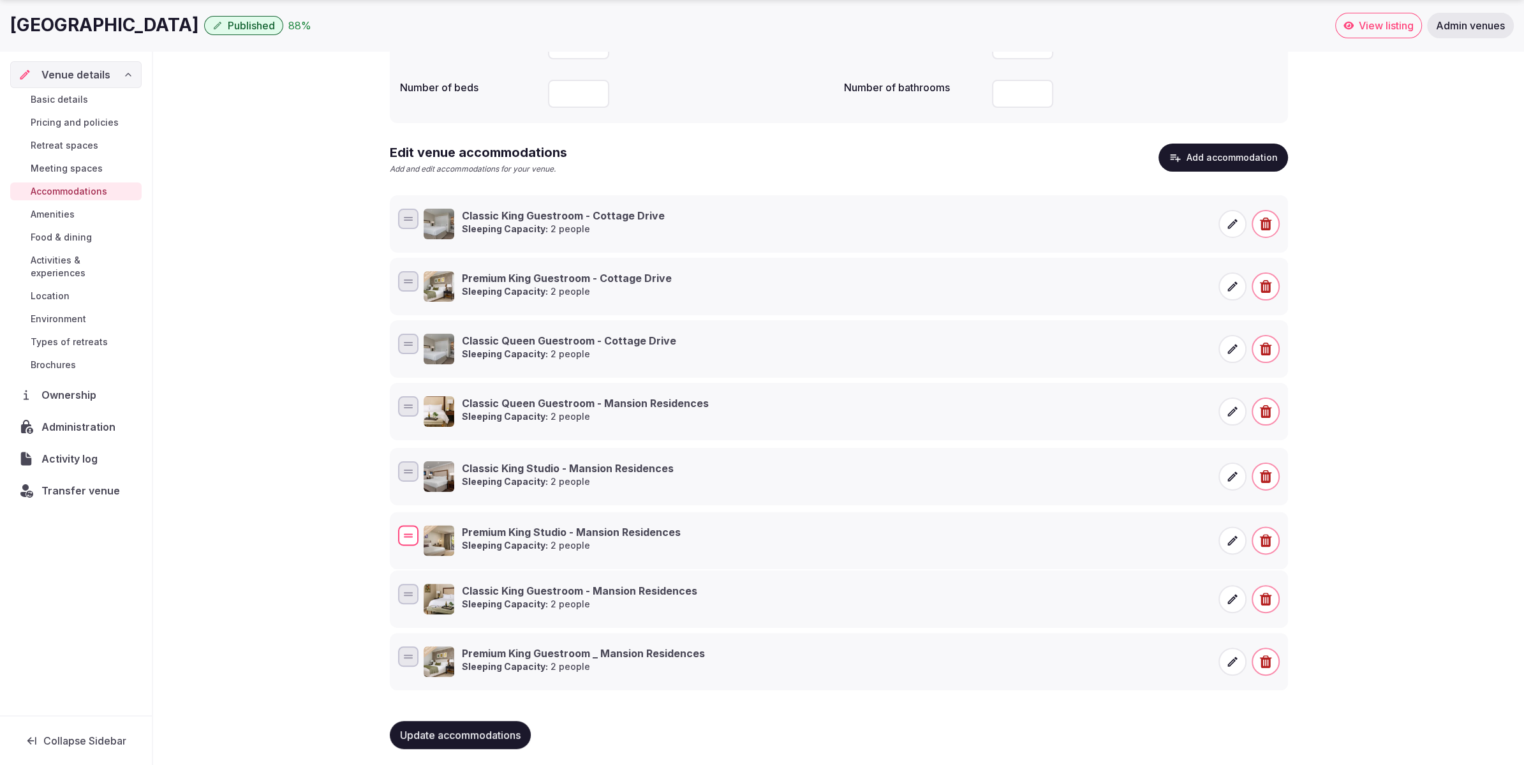
drag, startPoint x: 408, startPoint y: 464, endPoint x: 412, endPoint y: 531, distance: 66.5
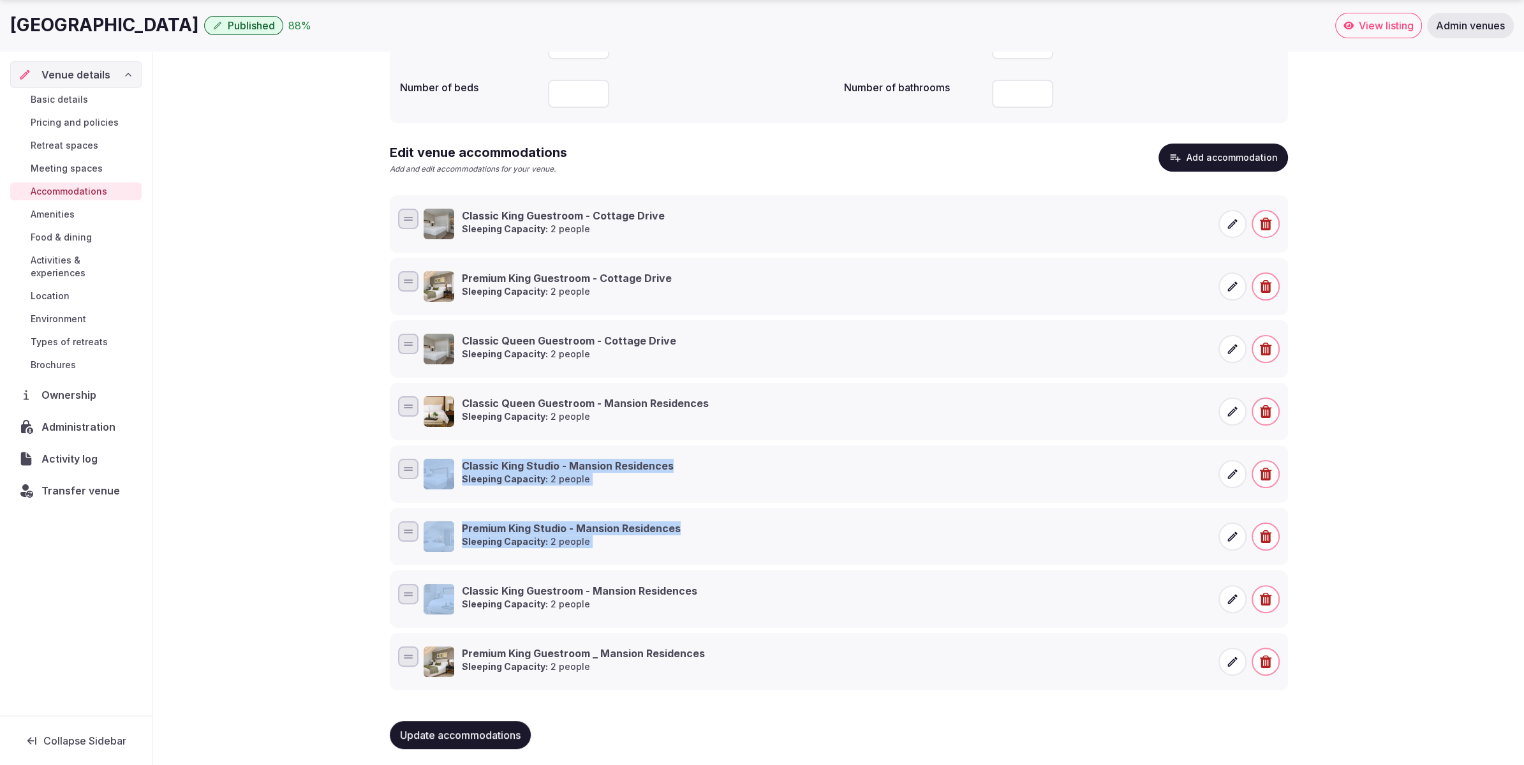
drag, startPoint x: 420, startPoint y: 590, endPoint x: 429, endPoint y: 478, distance: 112.0
click at [429, 478] on ul "Classic King Guestroom - Cottage Drive Sleeping Capacity: 2 people Premium King…" at bounding box center [839, 442] width 898 height 495
click at [345, 563] on div "Accommodations Update your accommodations Overview Maximum sleeping capacity **…" at bounding box center [838, 337] width 1371 height 863
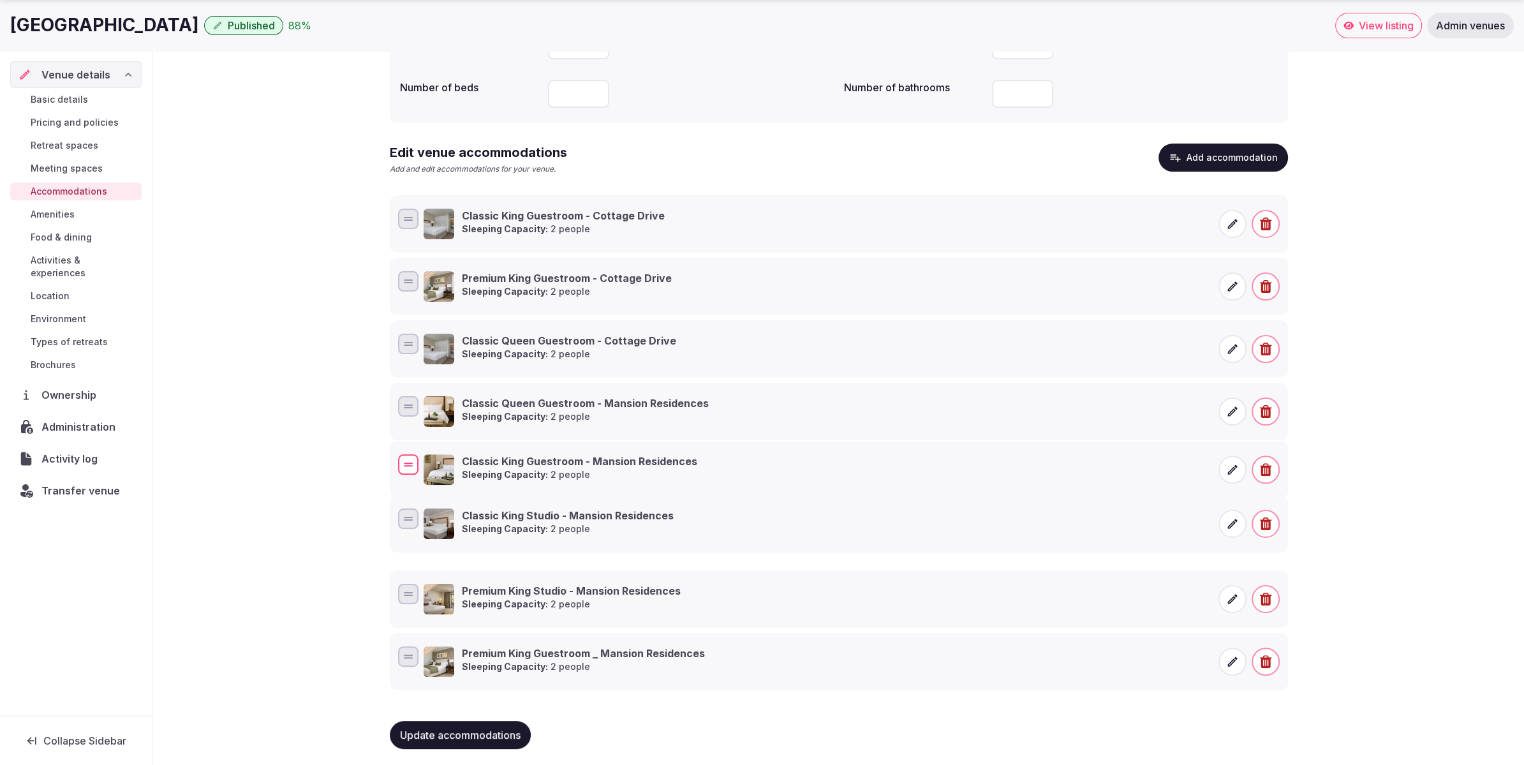
drag, startPoint x: 405, startPoint y: 591, endPoint x: 421, endPoint y: 463, distance: 129.2
click at [421, 463] on div "Classic King Guestroom - Mansion Residences Sleeping Capacity: 2 people" at bounding box center [839, 470] width 887 height 36
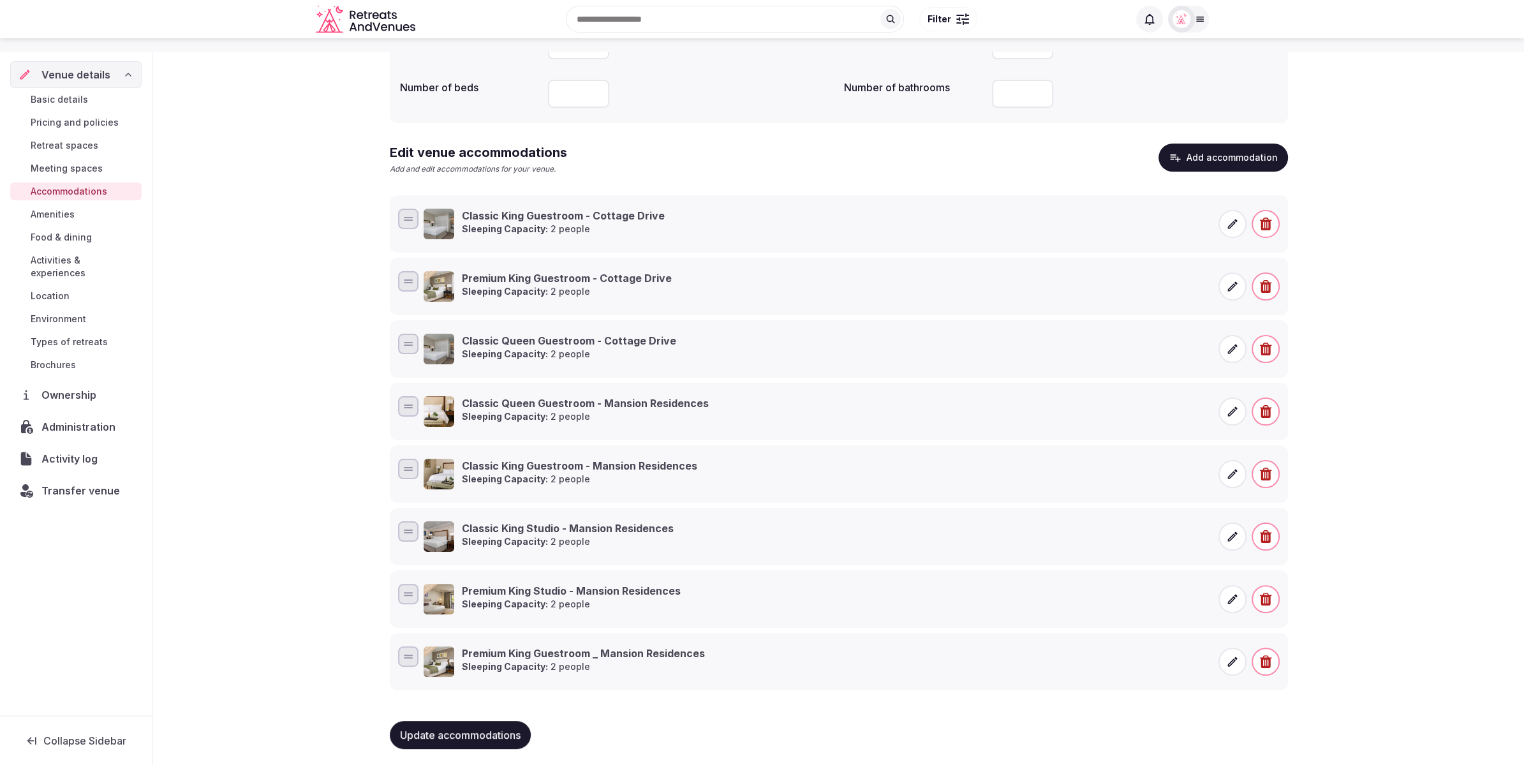
scroll to position [182, 0]
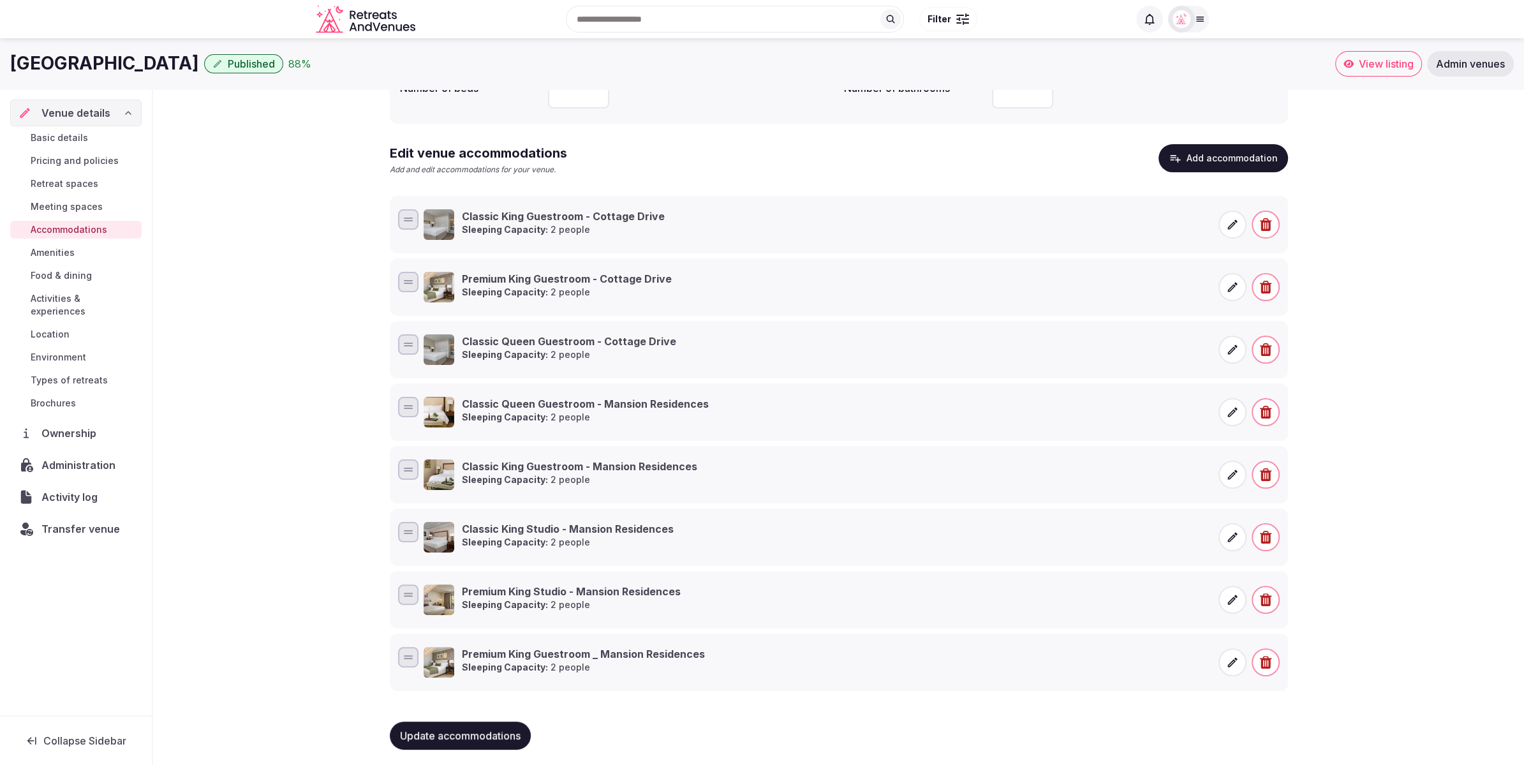
click at [1229, 660] on icon at bounding box center [1232, 662] width 10 height 10
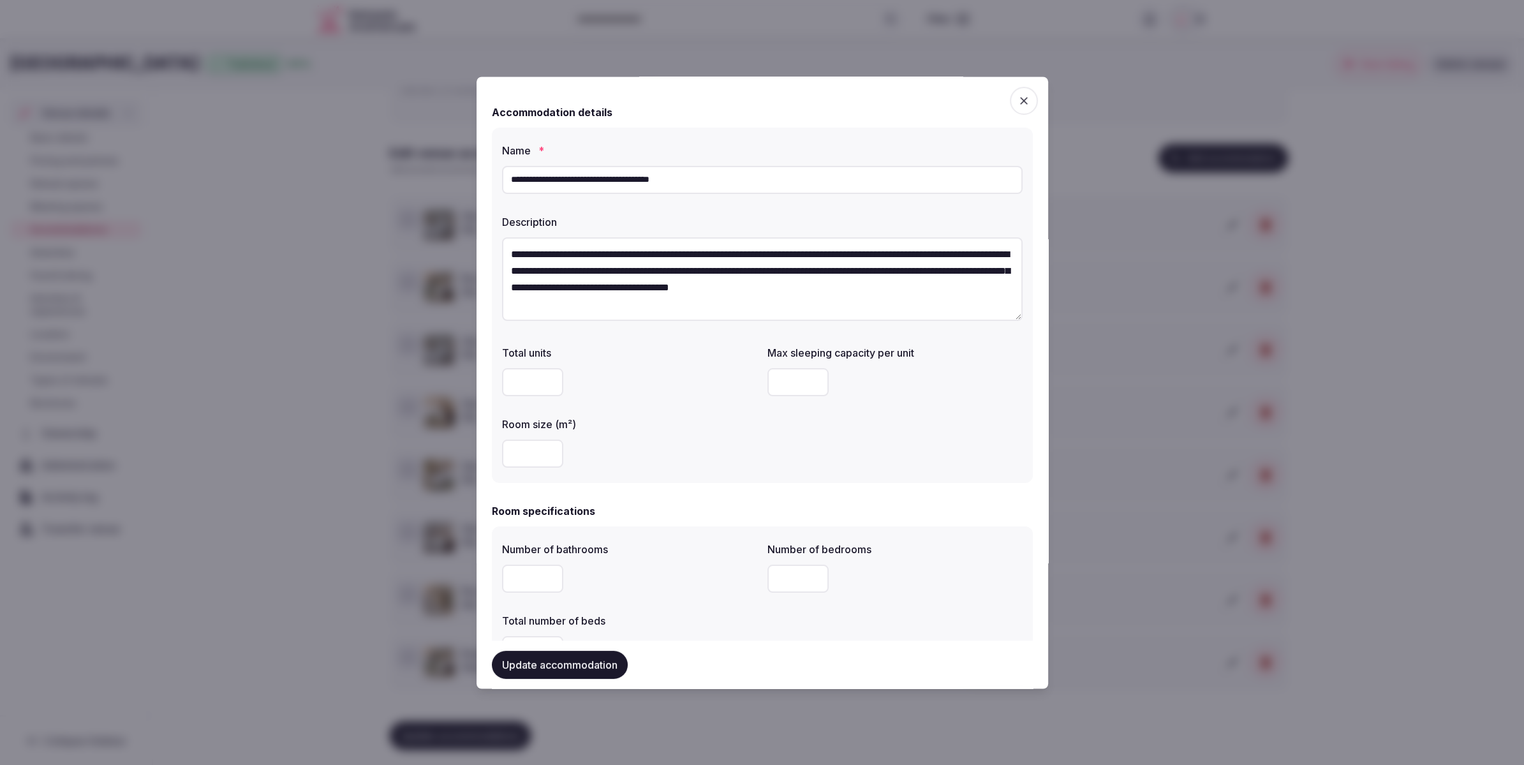
click at [626, 182] on input "**********" at bounding box center [762, 180] width 521 height 28
type input "**********"
click at [566, 654] on button "Update accommodation" at bounding box center [560, 664] width 136 height 28
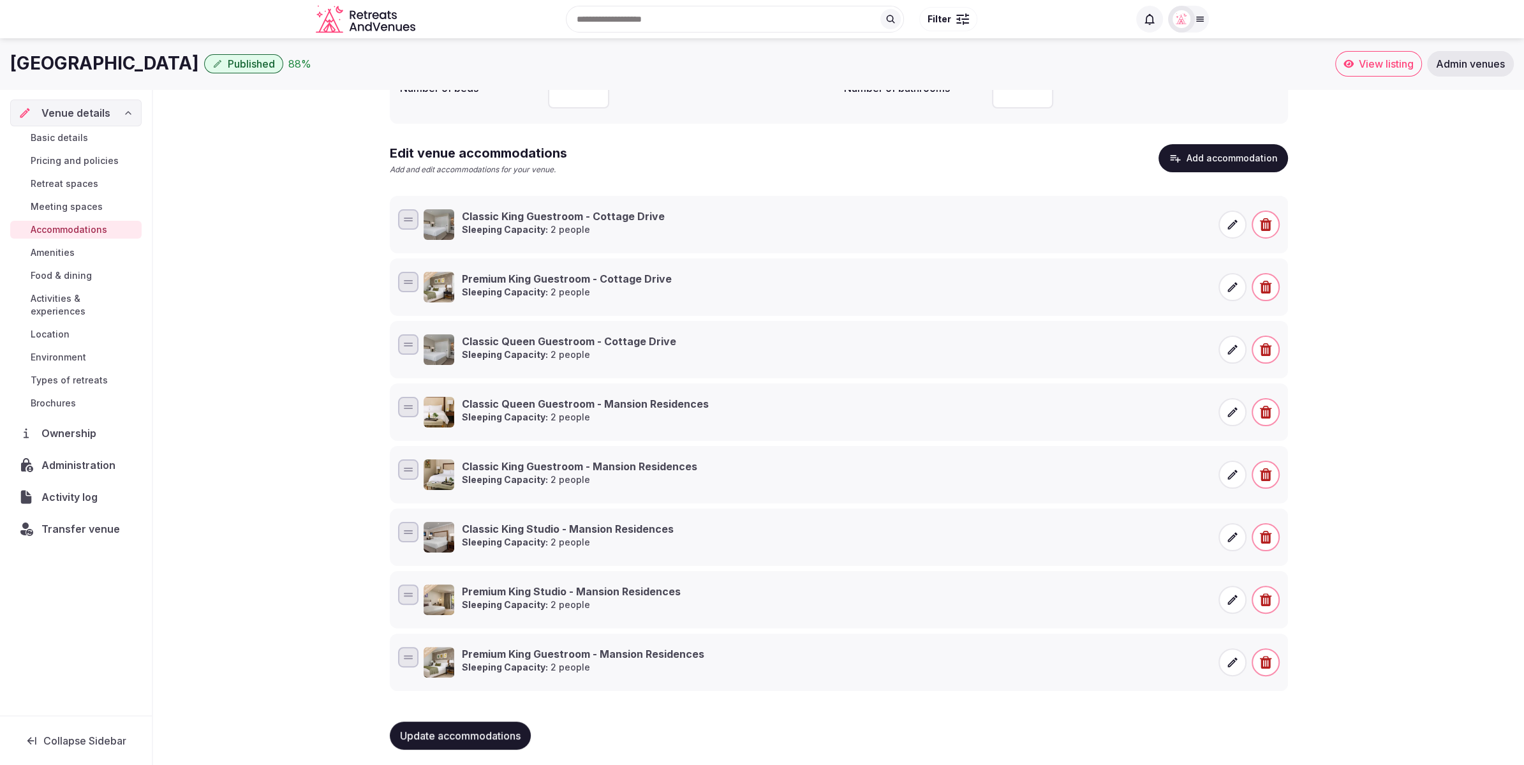
click at [1250, 158] on button "Add accommodation" at bounding box center [1224, 158] width 130 height 28
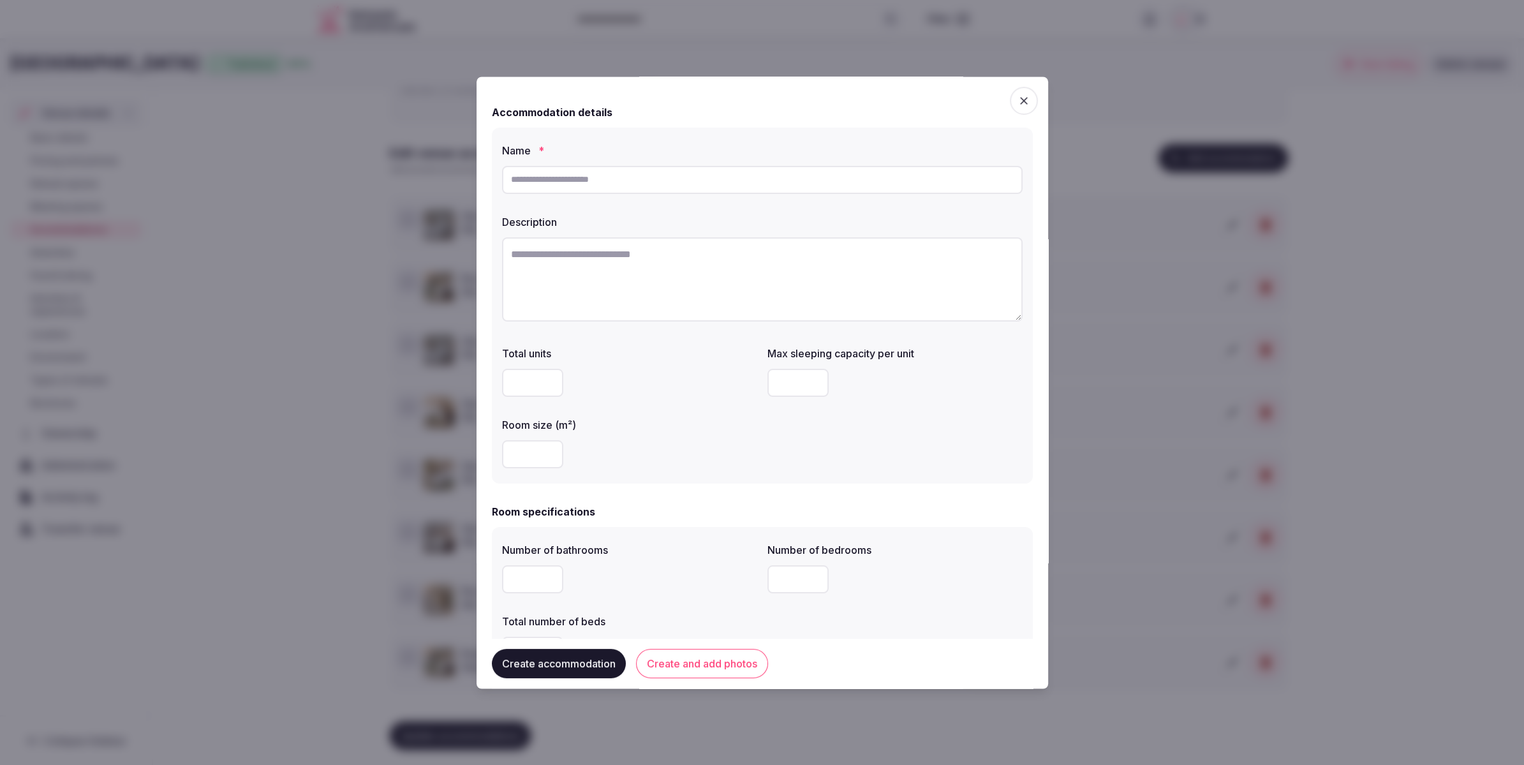
drag, startPoint x: 679, startPoint y: 159, endPoint x: 678, endPoint y: 170, distance: 10.9
click at [679, 159] on div "Name *" at bounding box center [762, 168] width 521 height 61
click at [677, 174] on input "text" at bounding box center [762, 180] width 521 height 28
paste input "**********"
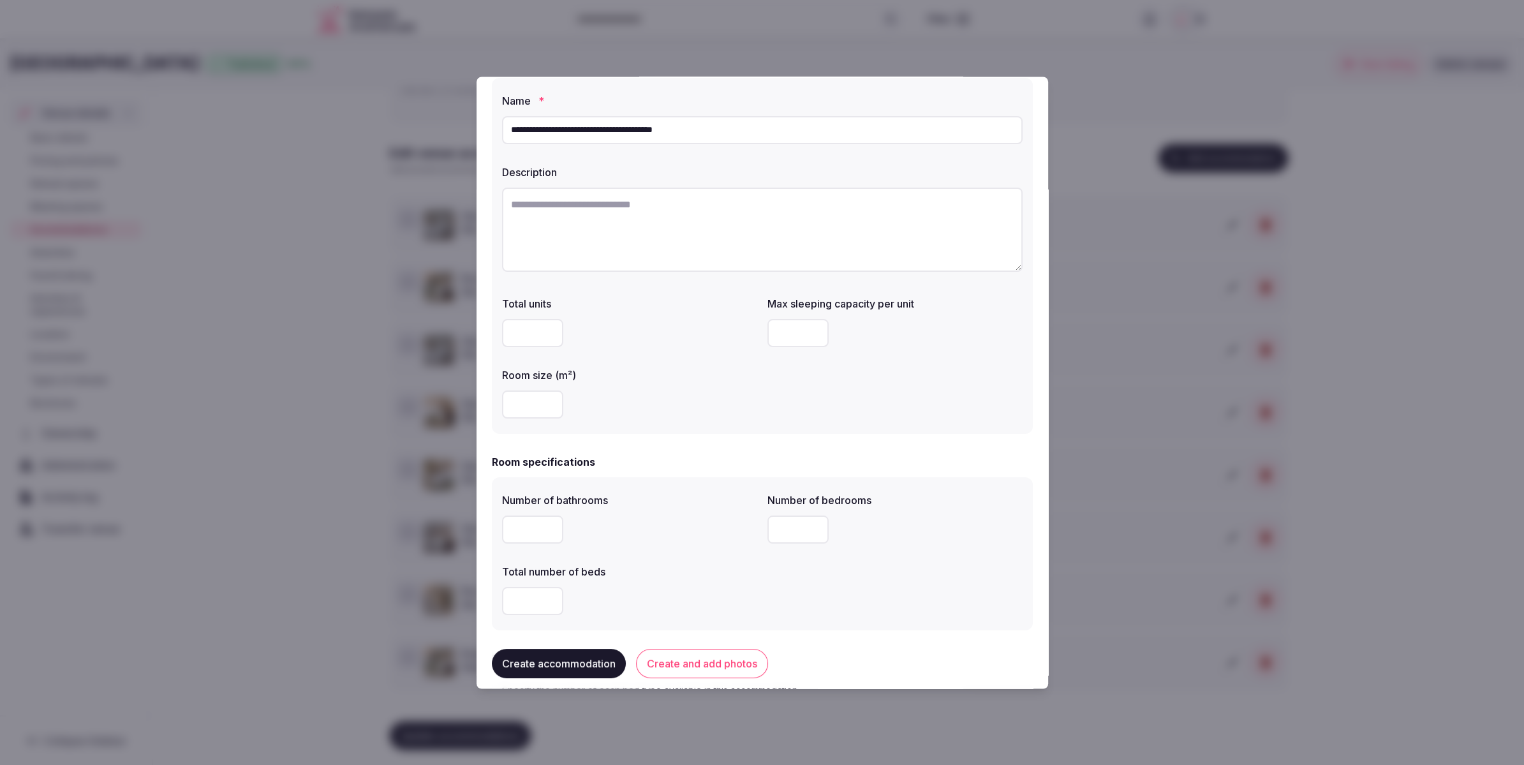
scroll to position [52, 0]
type input "**********"
click at [760, 232] on textarea at bounding box center [762, 228] width 521 height 84
paste textarea "**********"
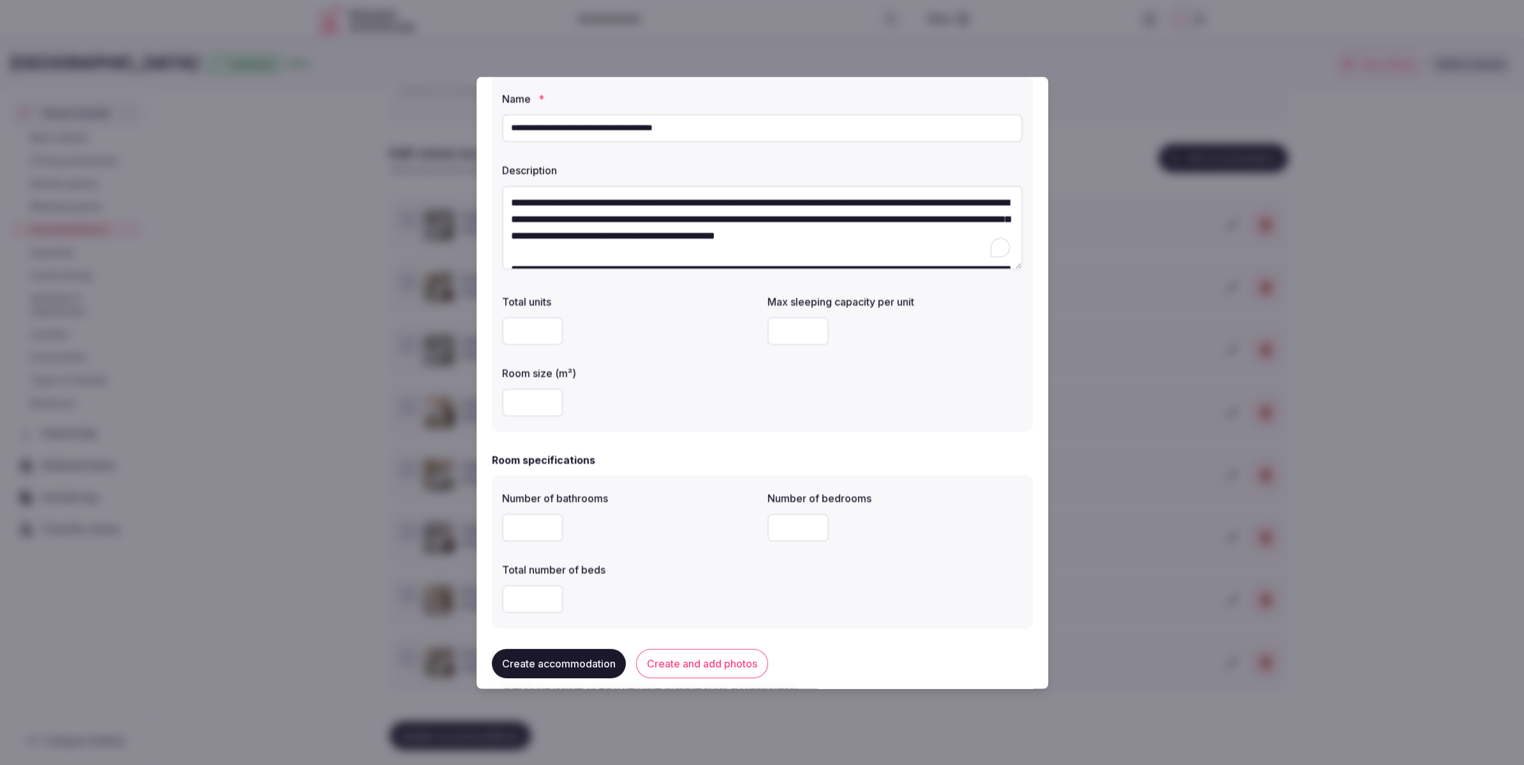
scroll to position [40, 0]
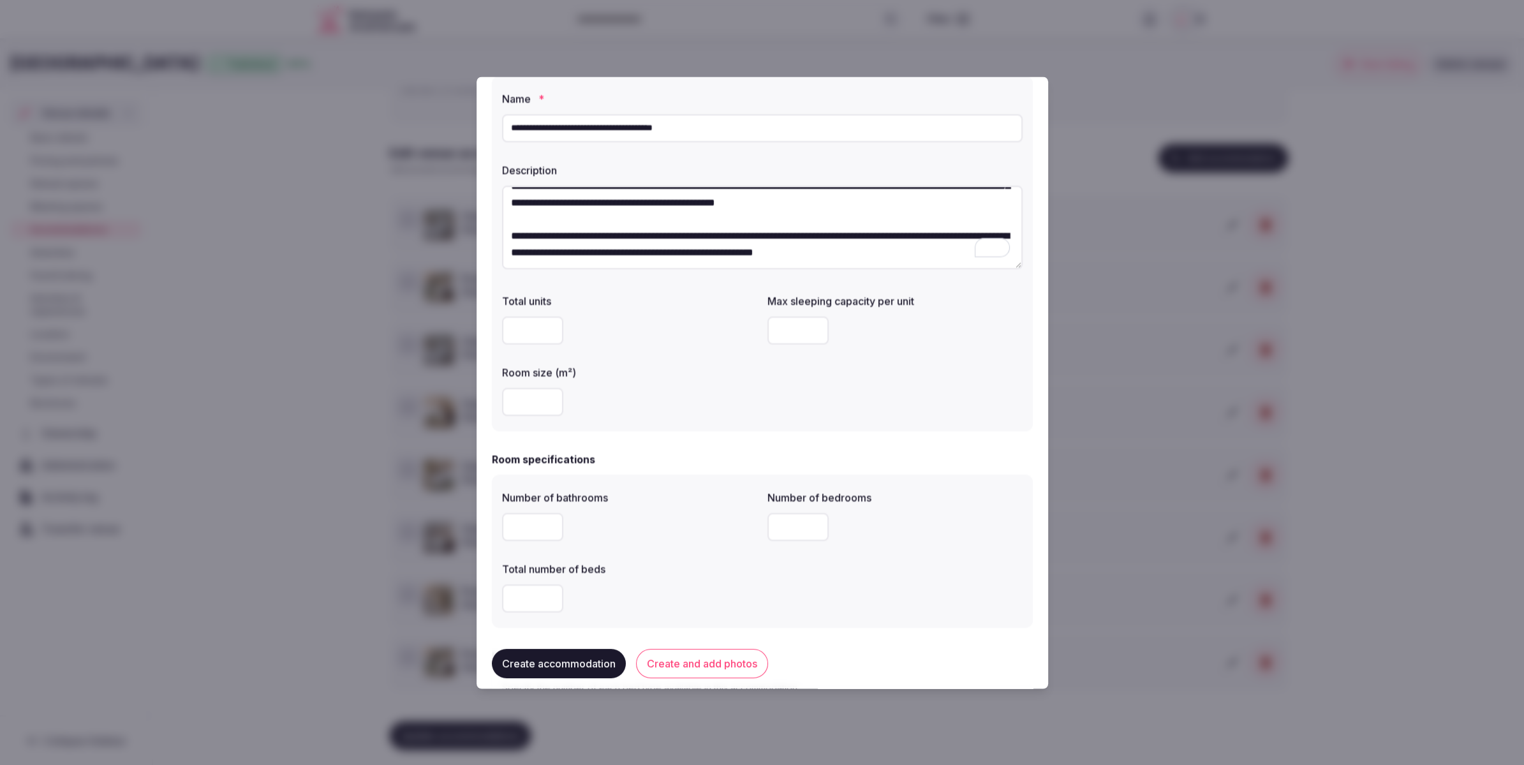
type textarea "**********"
click at [507, 403] on input "number" at bounding box center [532, 403] width 61 height 28
click at [645, 410] on div "*****" at bounding box center [629, 403] width 255 height 28
drag, startPoint x: 538, startPoint y: 402, endPoint x: 495, endPoint y: 402, distance: 42.7
click at [495, 402] on div "**********" at bounding box center [762, 254] width 541 height 356
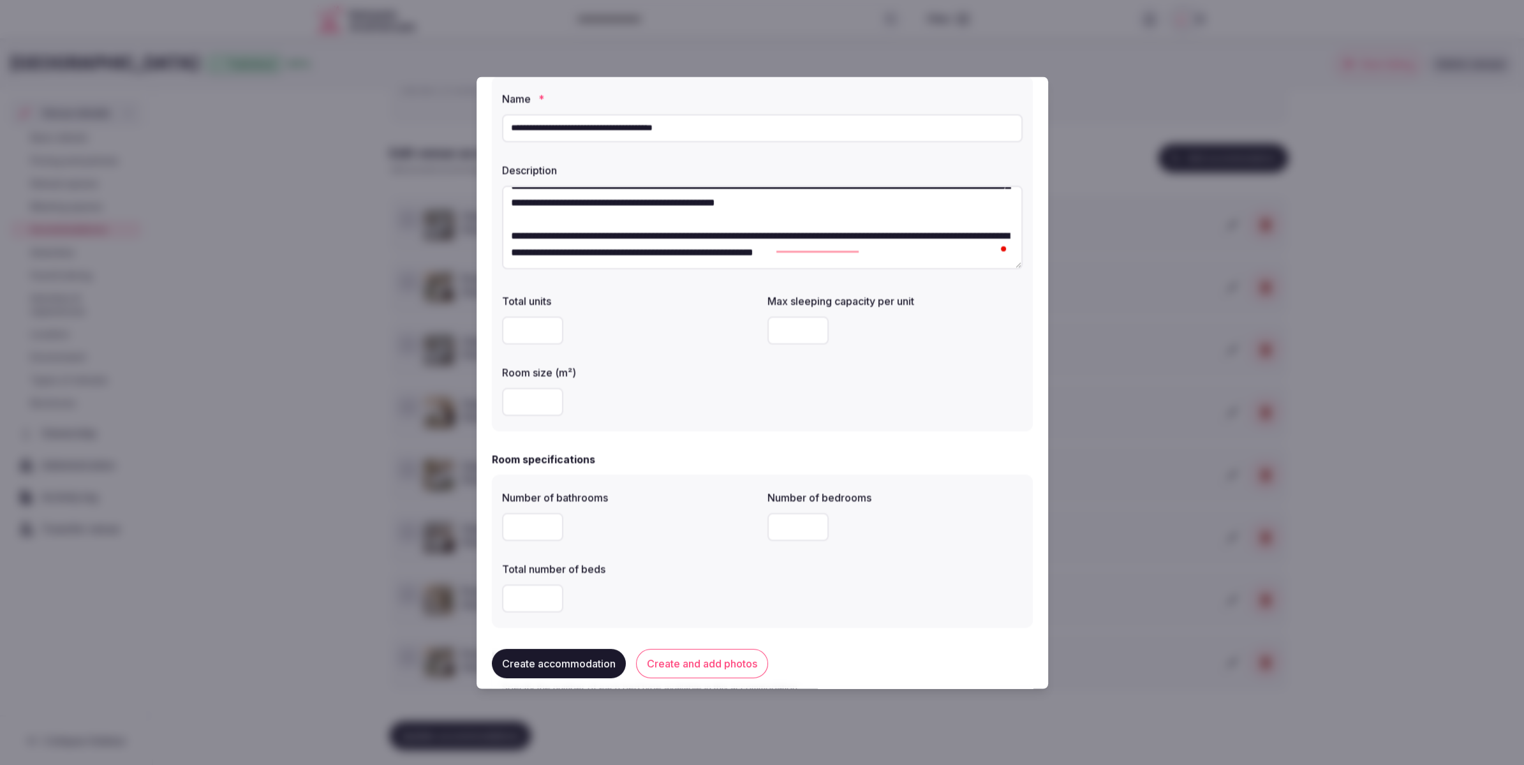
type input "**"
click at [674, 405] on div "**" at bounding box center [629, 403] width 255 height 28
click at [793, 333] on input "number" at bounding box center [797, 331] width 61 height 28
type input "*"
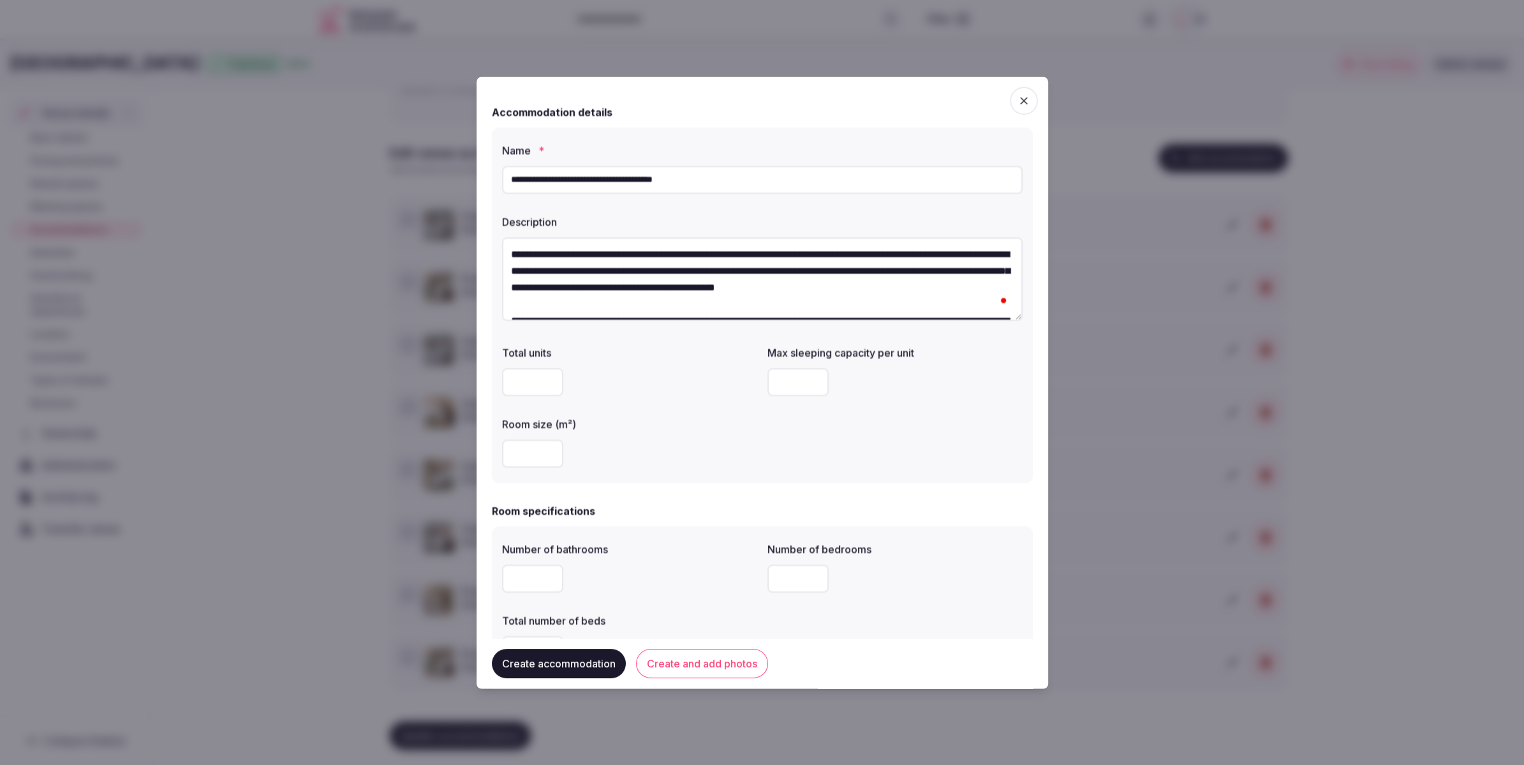
scroll to position [40, 0]
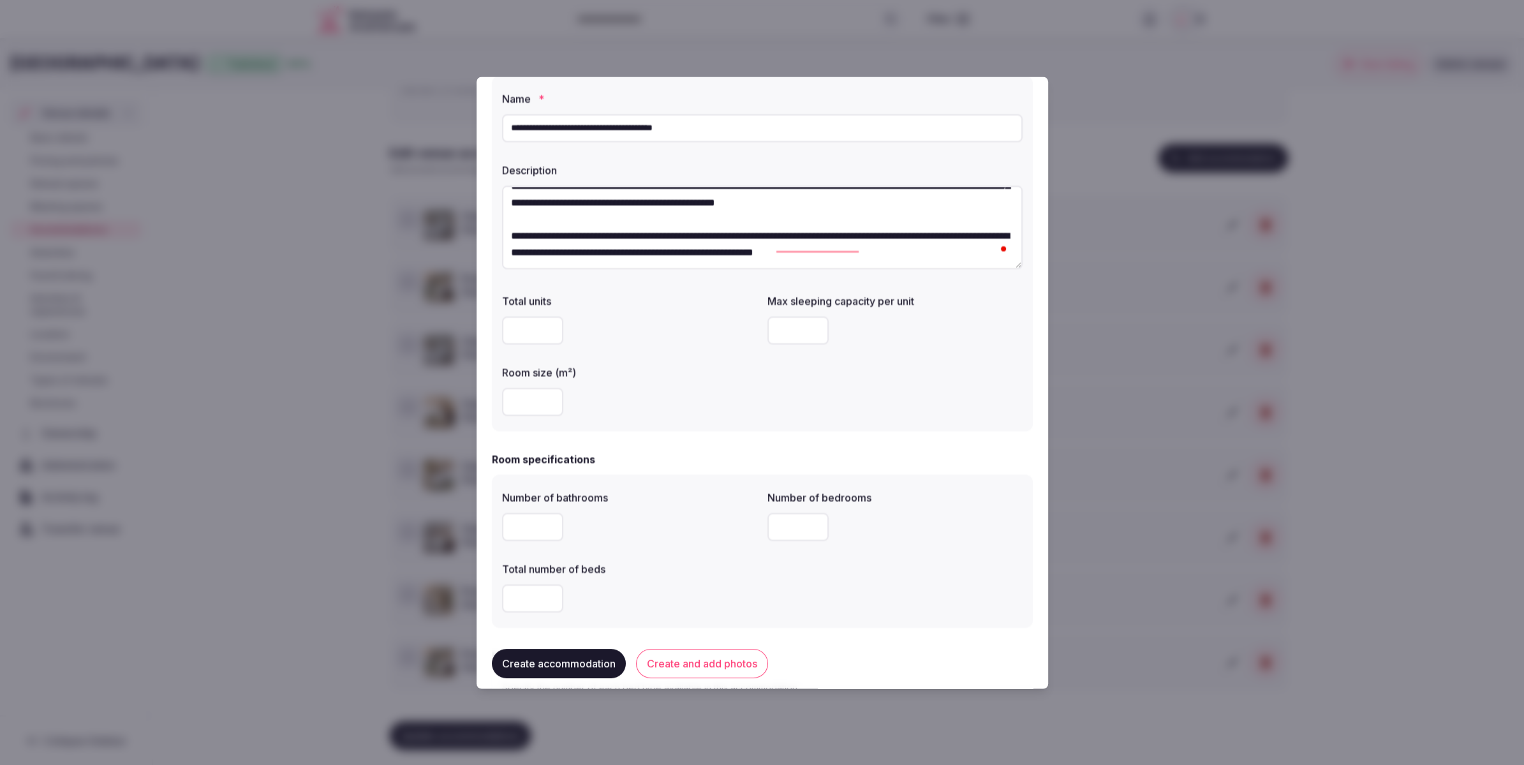
click at [993, 329] on div "*" at bounding box center [894, 331] width 255 height 28
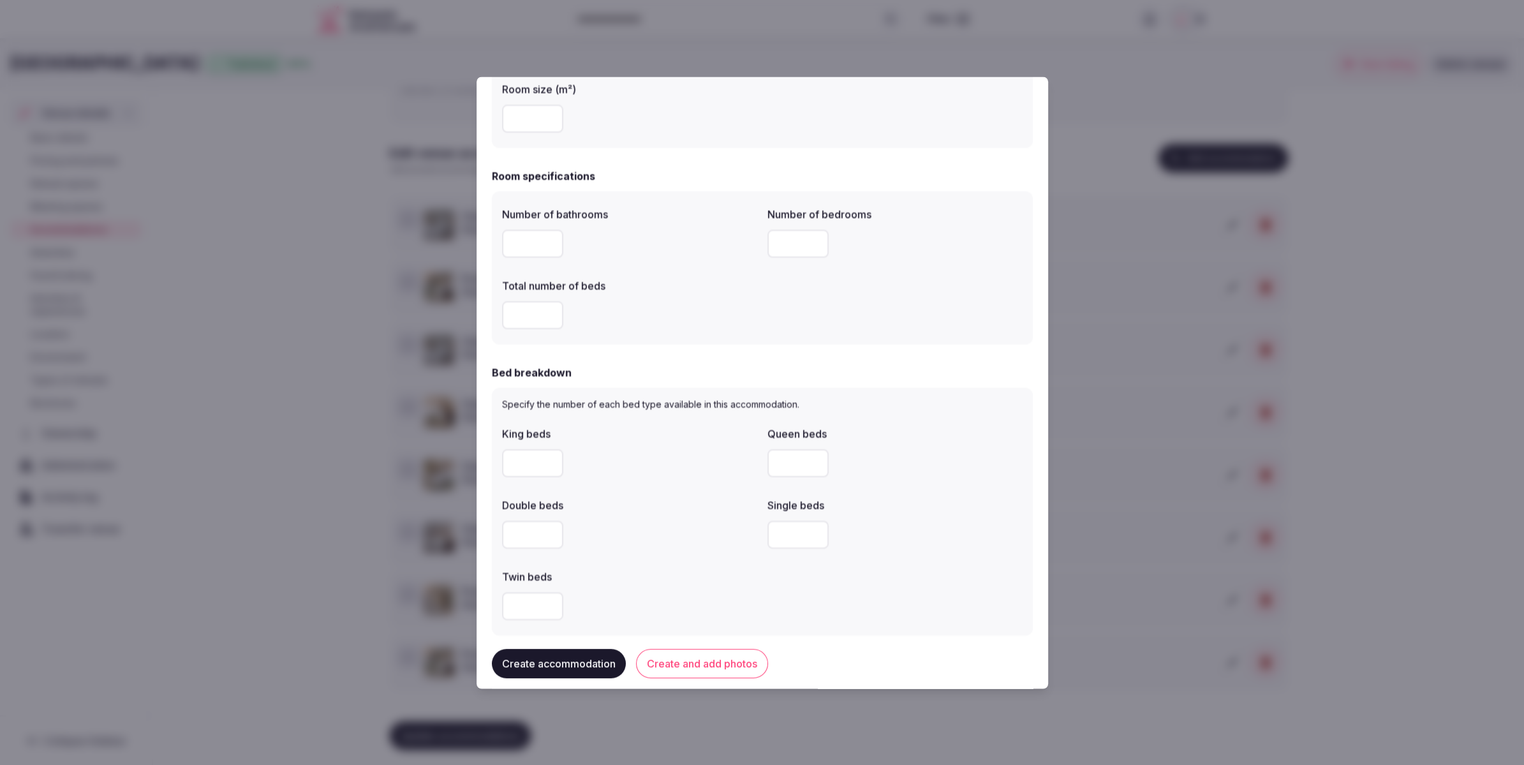
scroll to position [332, 0]
click at [504, 249] on input "number" at bounding box center [532, 247] width 61 height 28
type input "*"
click at [543, 330] on input "number" at bounding box center [532, 319] width 61 height 28
type input "*"
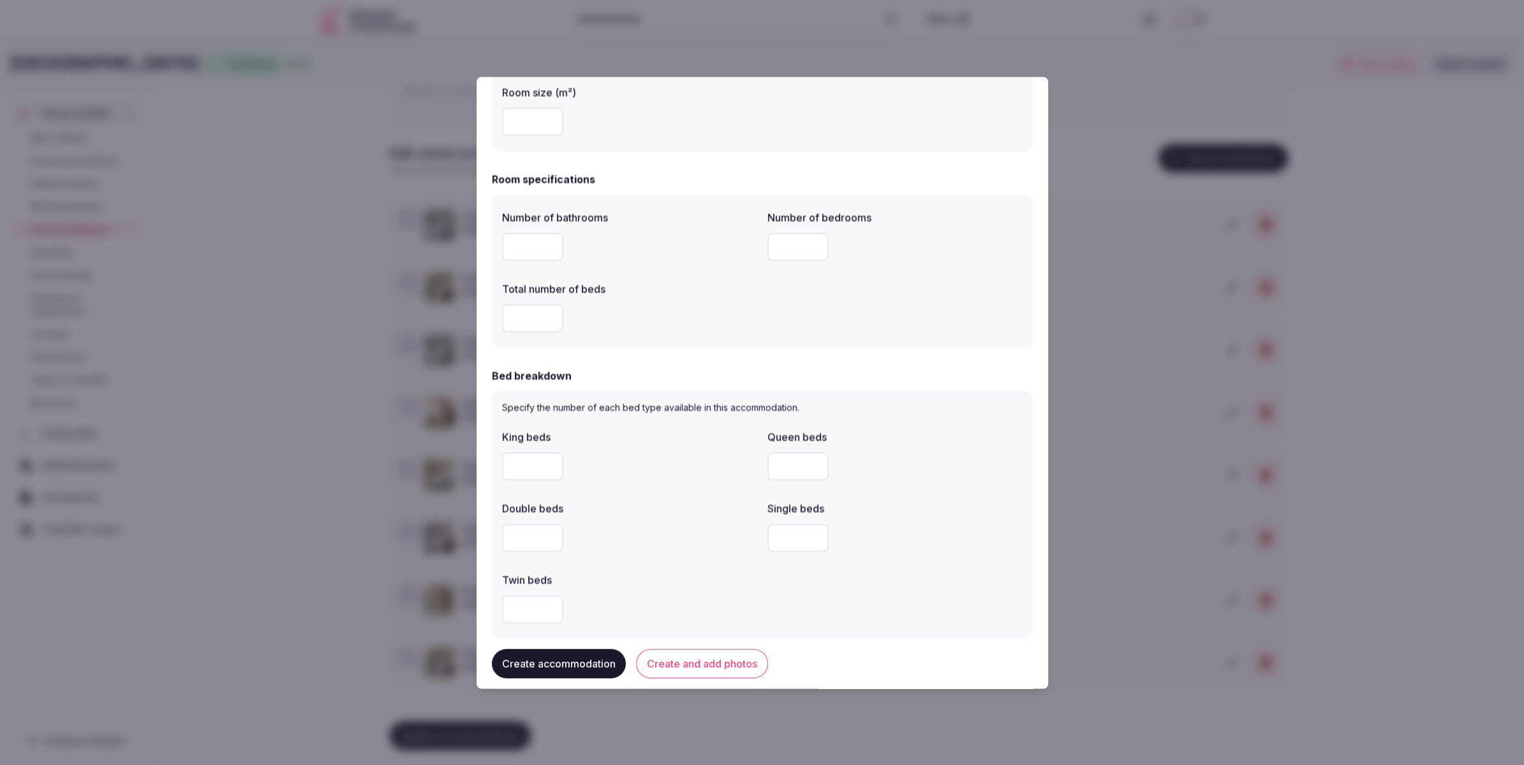
click at [796, 244] on input "number" at bounding box center [797, 247] width 61 height 28
type input "*"
click at [893, 271] on div "Number of bathrooms * Number of bedrooms * Total number of beds *" at bounding box center [762, 271] width 521 height 133
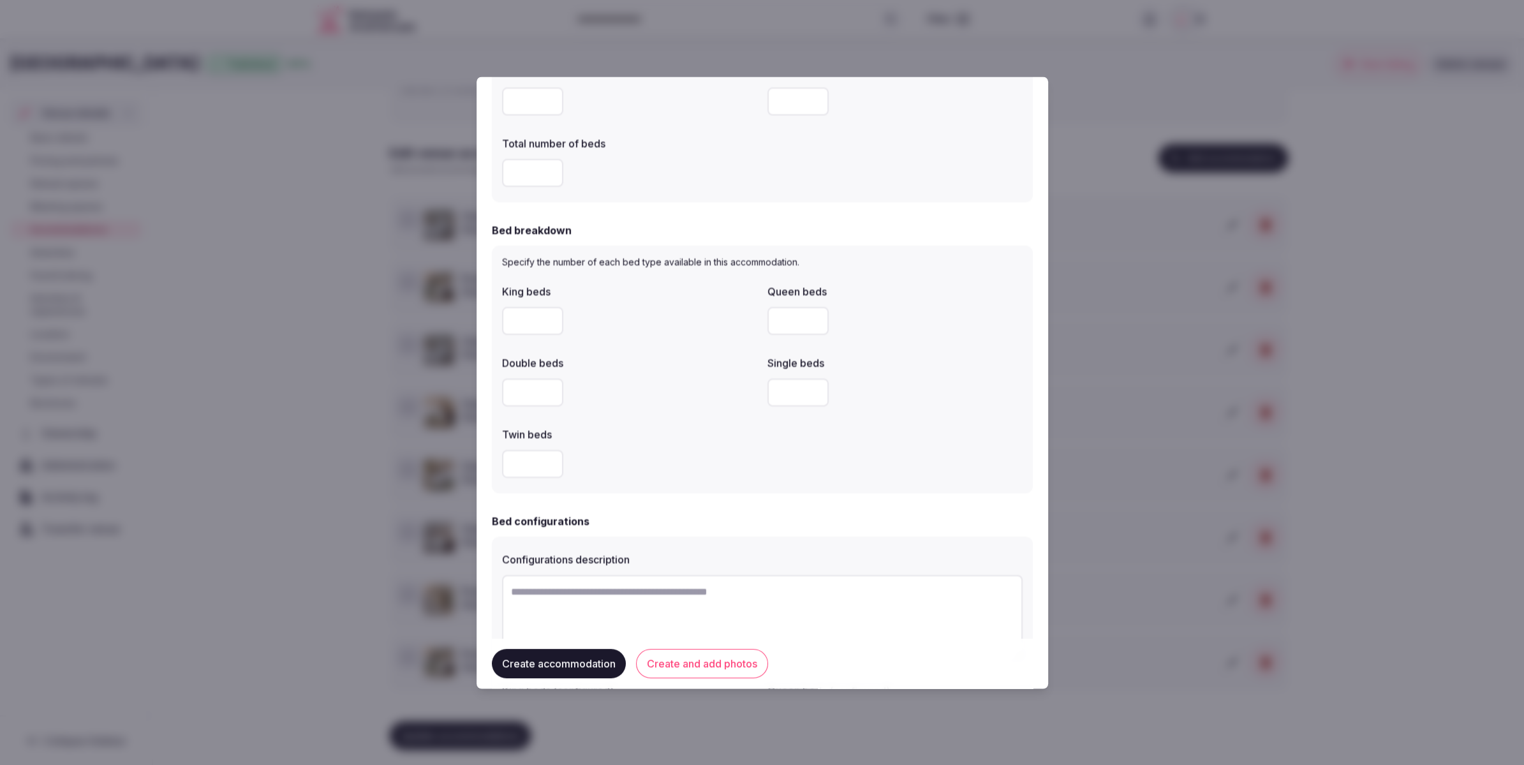
scroll to position [489, 0]
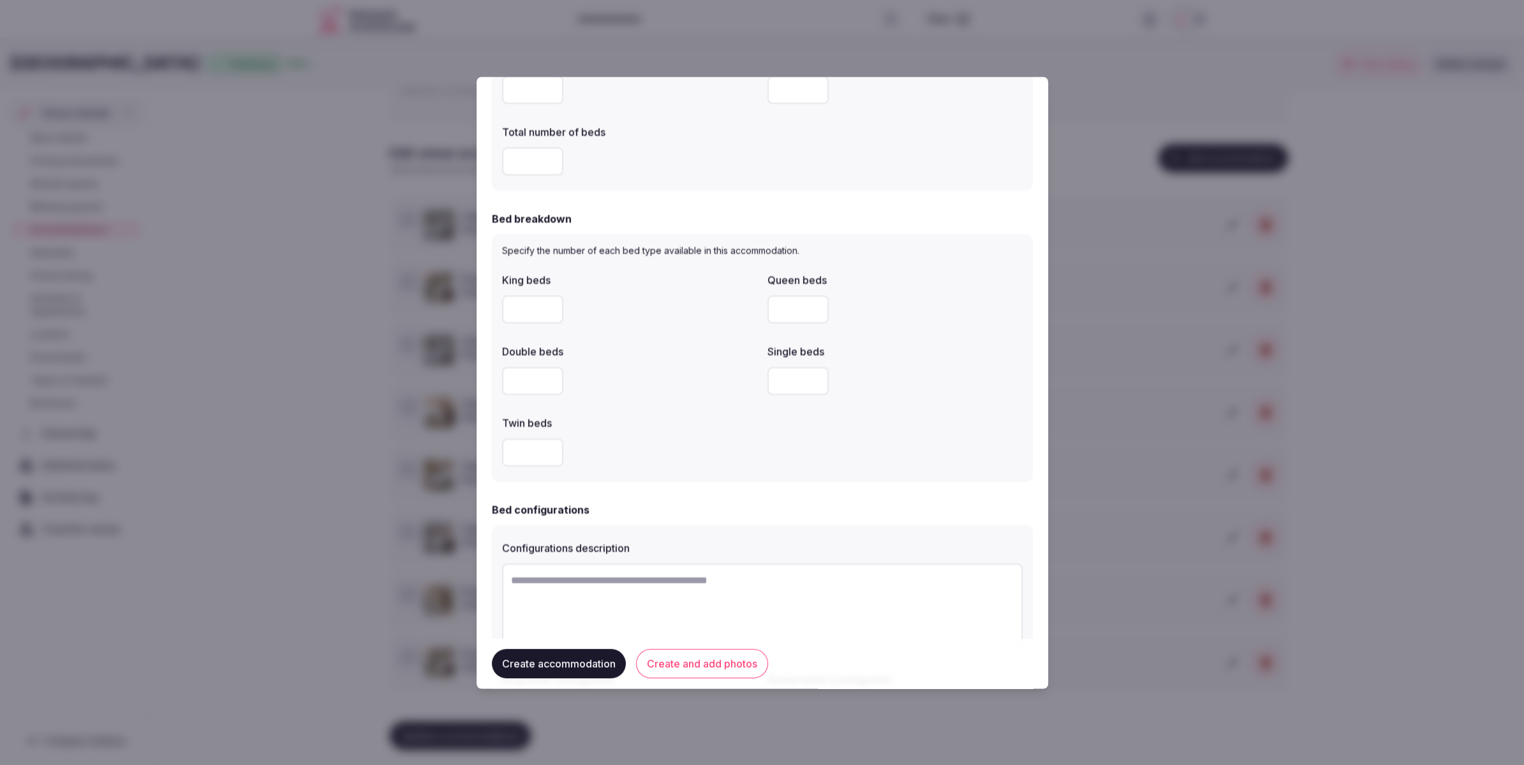
click at [786, 320] on input "number" at bounding box center [797, 310] width 61 height 28
type input "*"
click at [919, 358] on div "Single beds" at bounding box center [894, 369] width 255 height 61
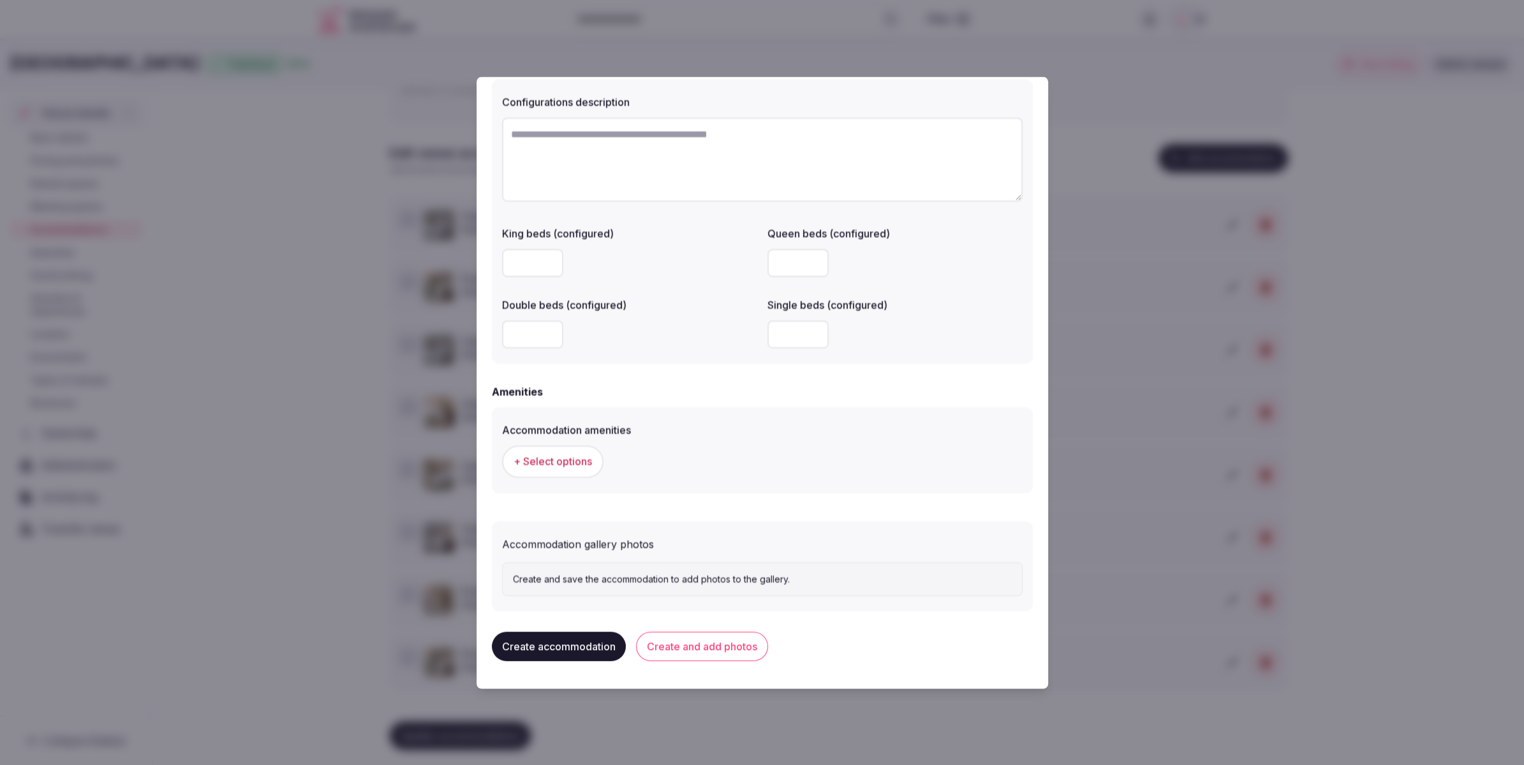
scroll to position [942, 0]
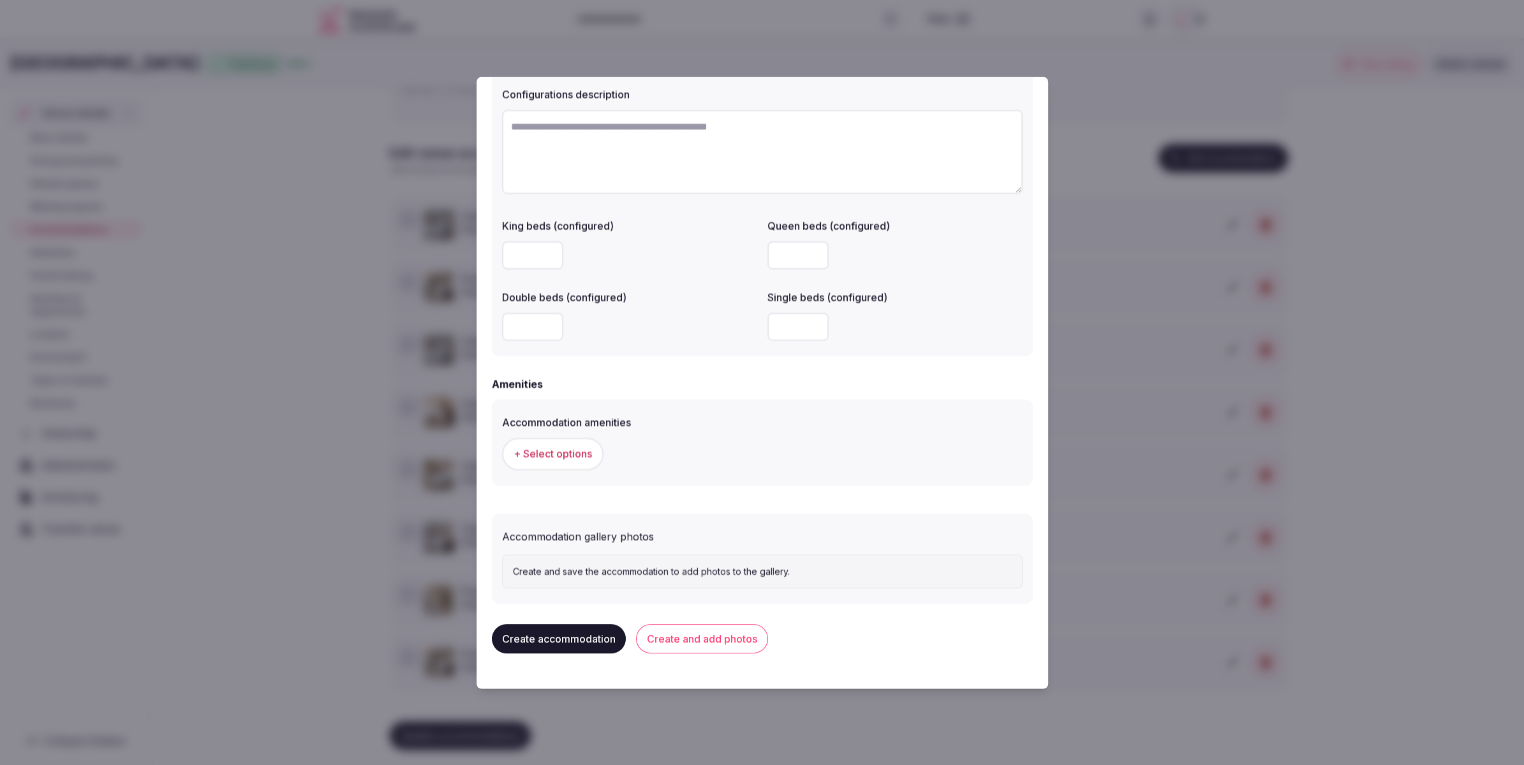
click at [561, 460] on span "+ Select options" at bounding box center [553, 454] width 78 height 14
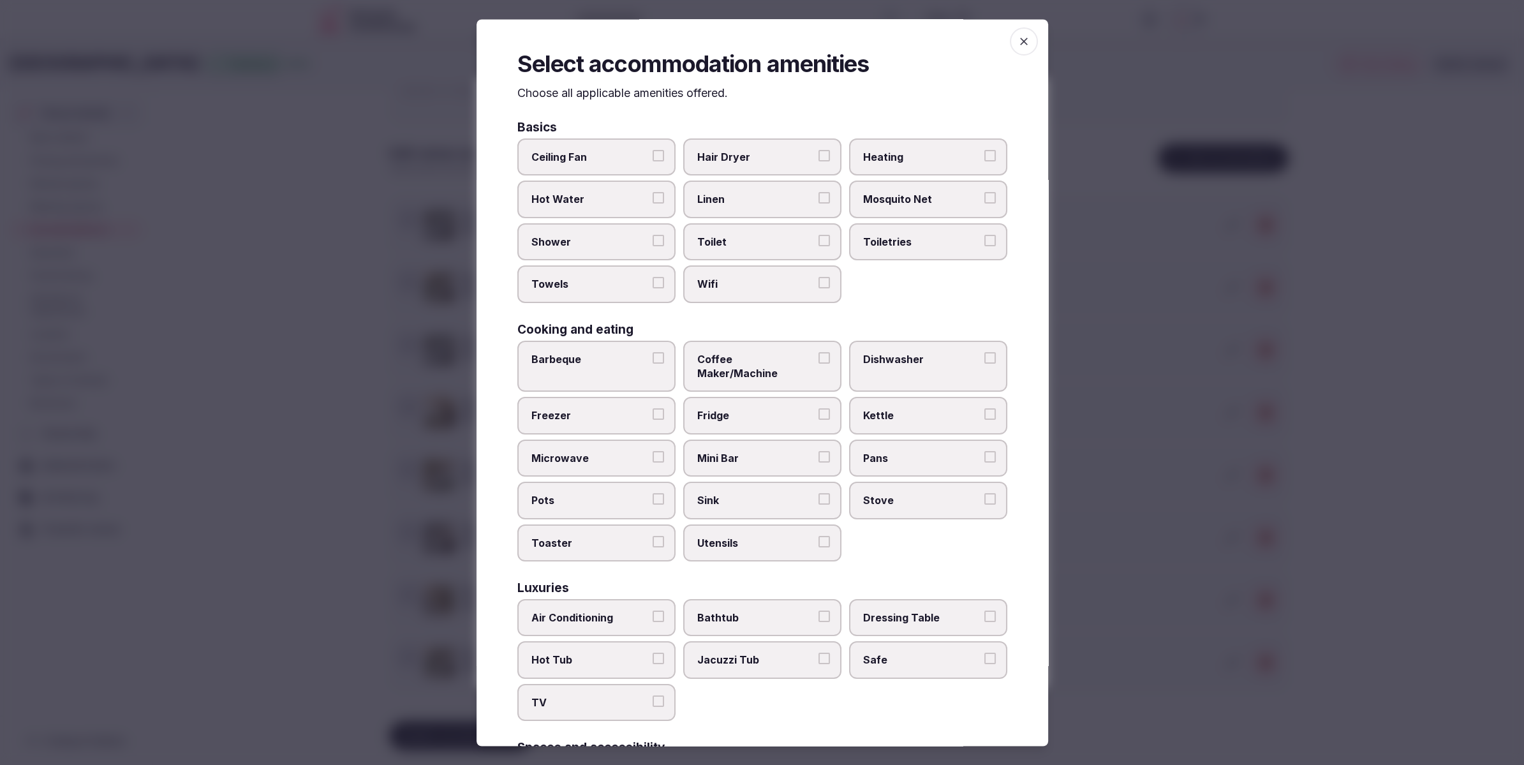
scroll to position [1, 0]
click at [597, 250] on label "Shower" at bounding box center [596, 243] width 158 height 37
click at [653, 248] on button "Shower" at bounding box center [658, 241] width 11 height 11
click at [595, 281] on span "Towels" at bounding box center [589, 286] width 117 height 14
click at [653, 281] on button "Towels" at bounding box center [658, 284] width 11 height 11
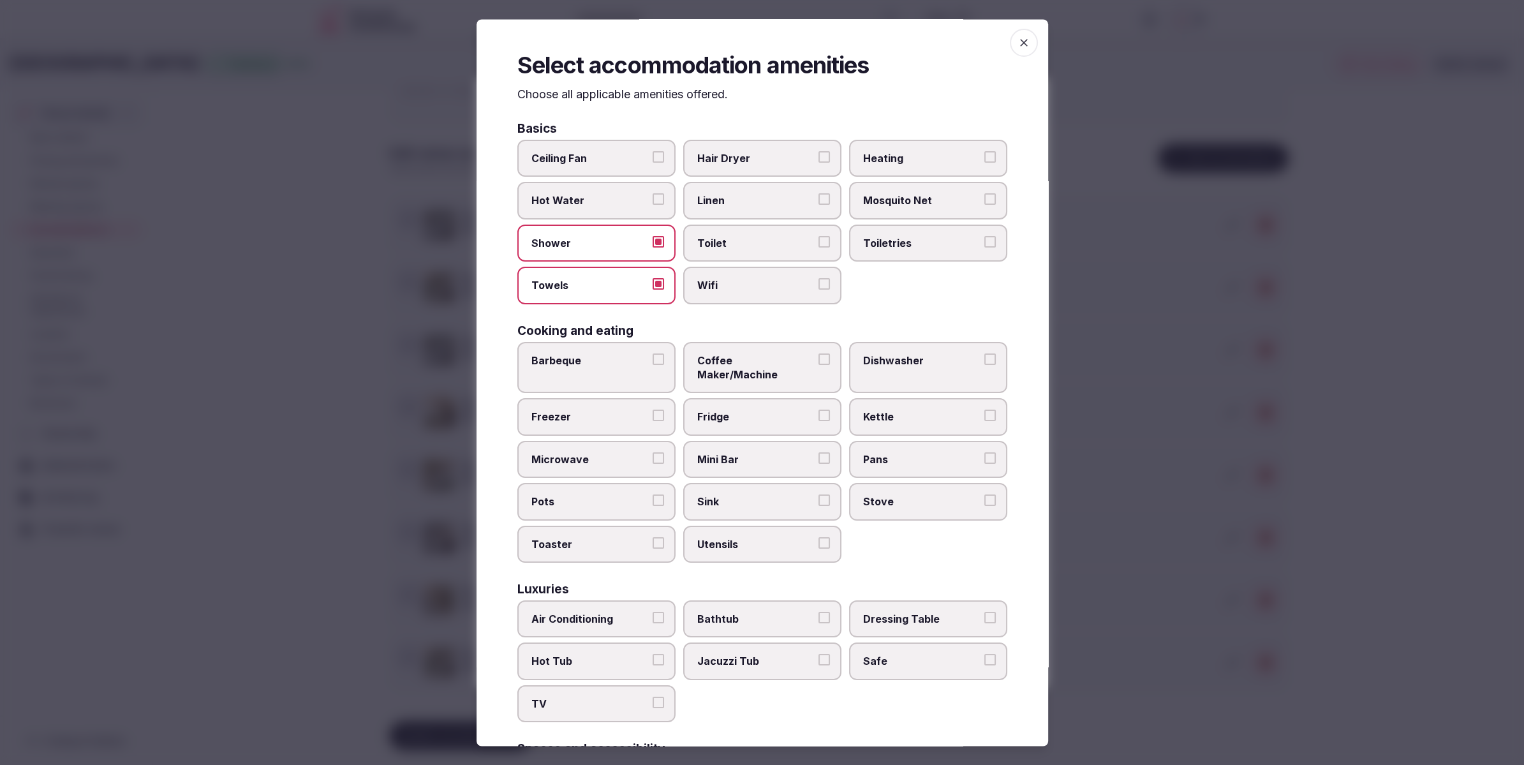
click at [789, 241] on span "Toilet" at bounding box center [755, 243] width 117 height 14
click at [819, 241] on button "Toilet" at bounding box center [824, 241] width 11 height 11
click at [785, 292] on label "Wifi" at bounding box center [762, 285] width 158 height 37
click at [819, 290] on button "Wifi" at bounding box center [824, 284] width 11 height 11
click at [785, 208] on label "Linen" at bounding box center [762, 200] width 158 height 37
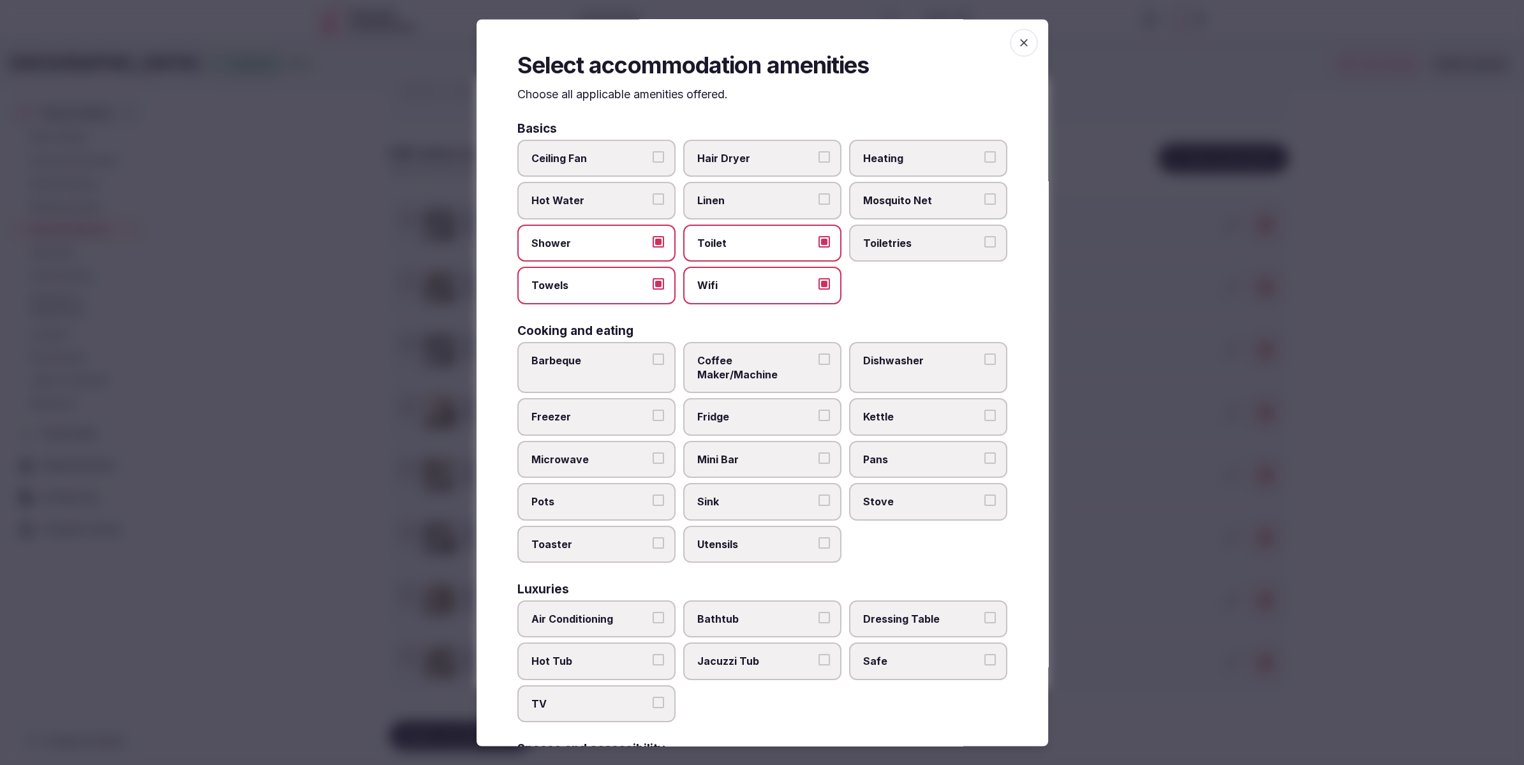
click at [819, 205] on button "Linen" at bounding box center [824, 199] width 11 height 11
click at [899, 233] on label "Toiletries" at bounding box center [928, 243] width 158 height 37
click at [984, 236] on button "Toiletries" at bounding box center [989, 241] width 11 height 11
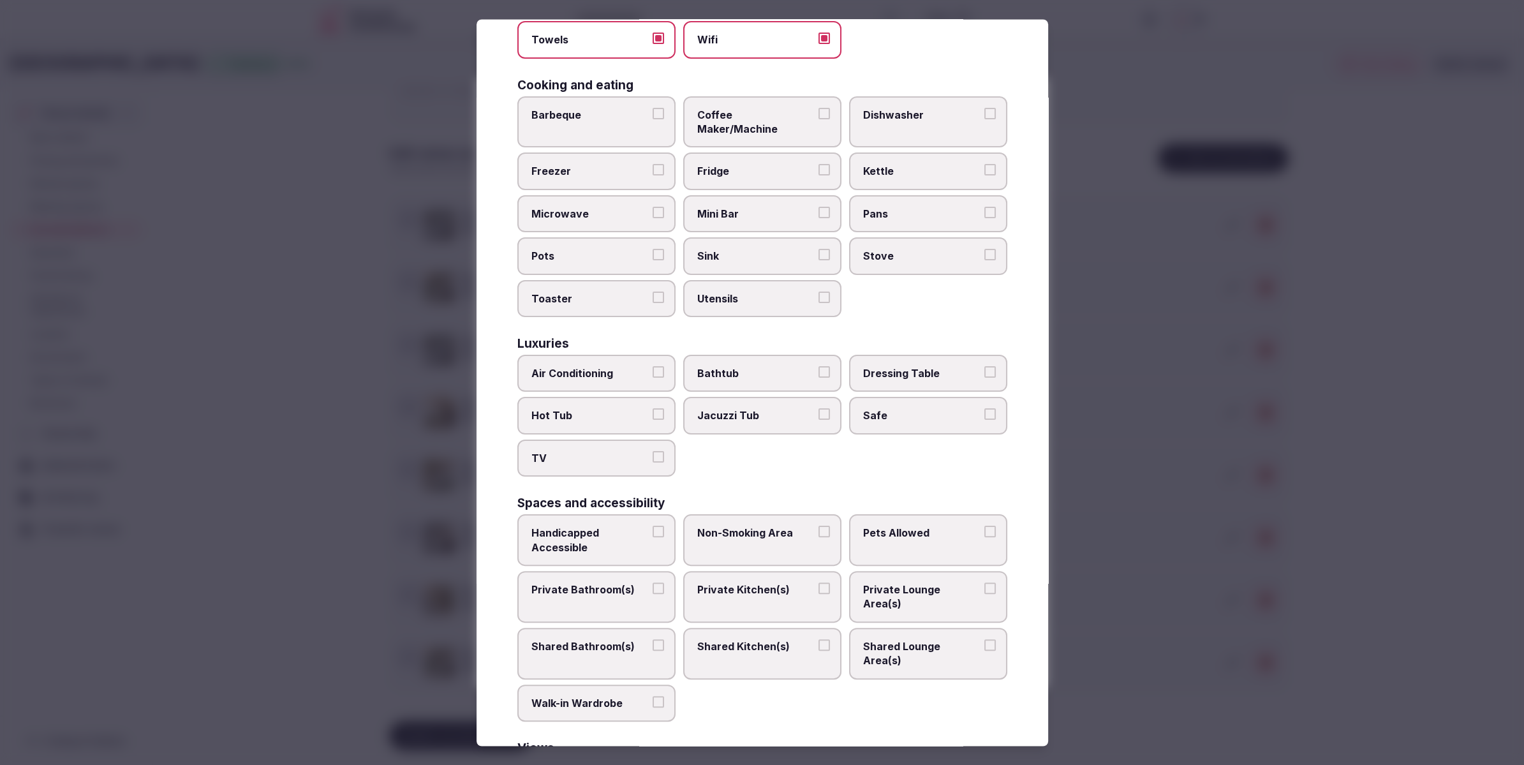
scroll to position [262, 0]
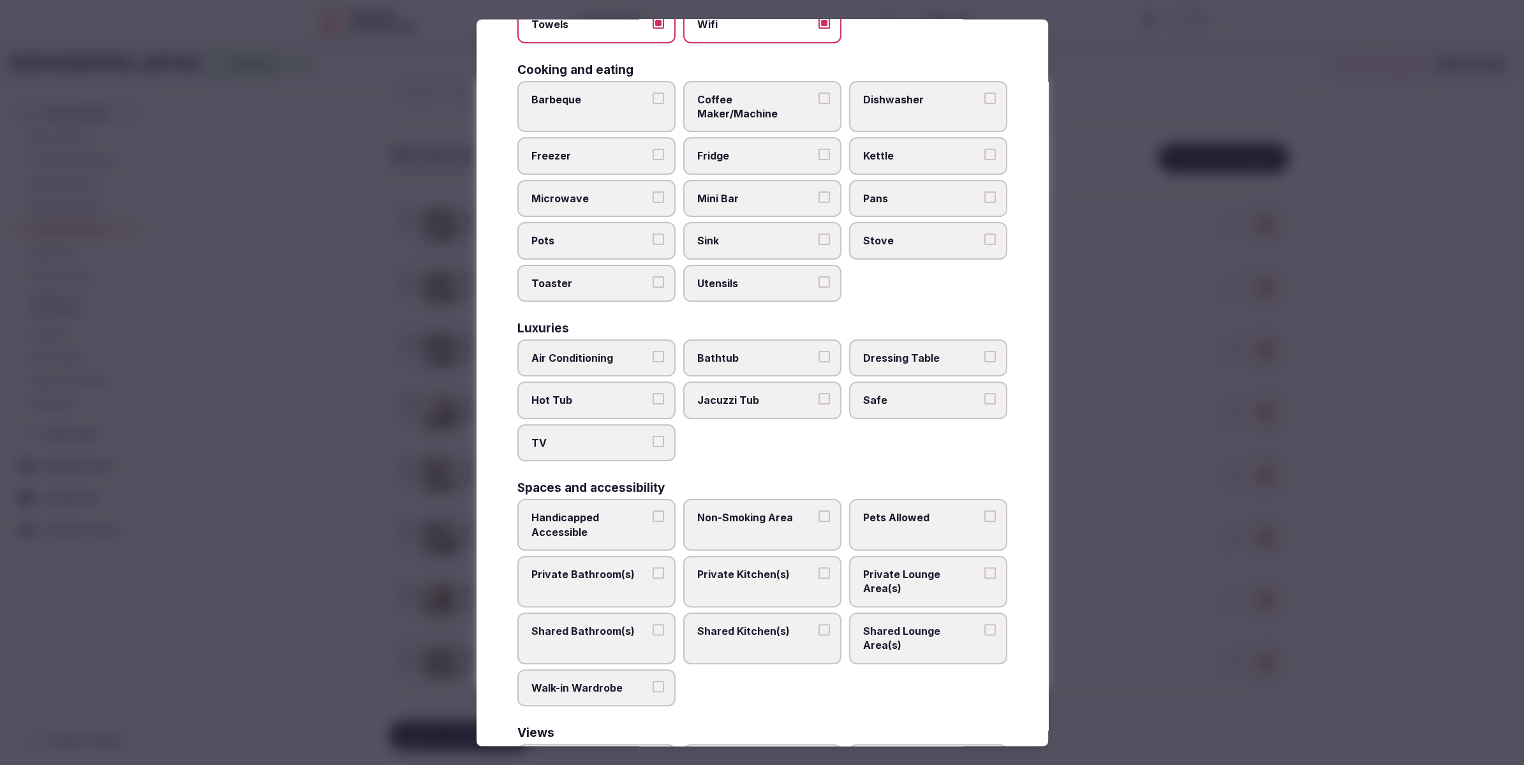
click at [553, 351] on span "Air Conditioning" at bounding box center [589, 358] width 117 height 14
click at [653, 351] on button "Air Conditioning" at bounding box center [658, 356] width 11 height 11
click at [570, 434] on label "TV" at bounding box center [596, 442] width 158 height 37
click at [653, 436] on button "TV" at bounding box center [658, 441] width 11 height 11
click at [885, 394] on label "Safe" at bounding box center [928, 400] width 158 height 37
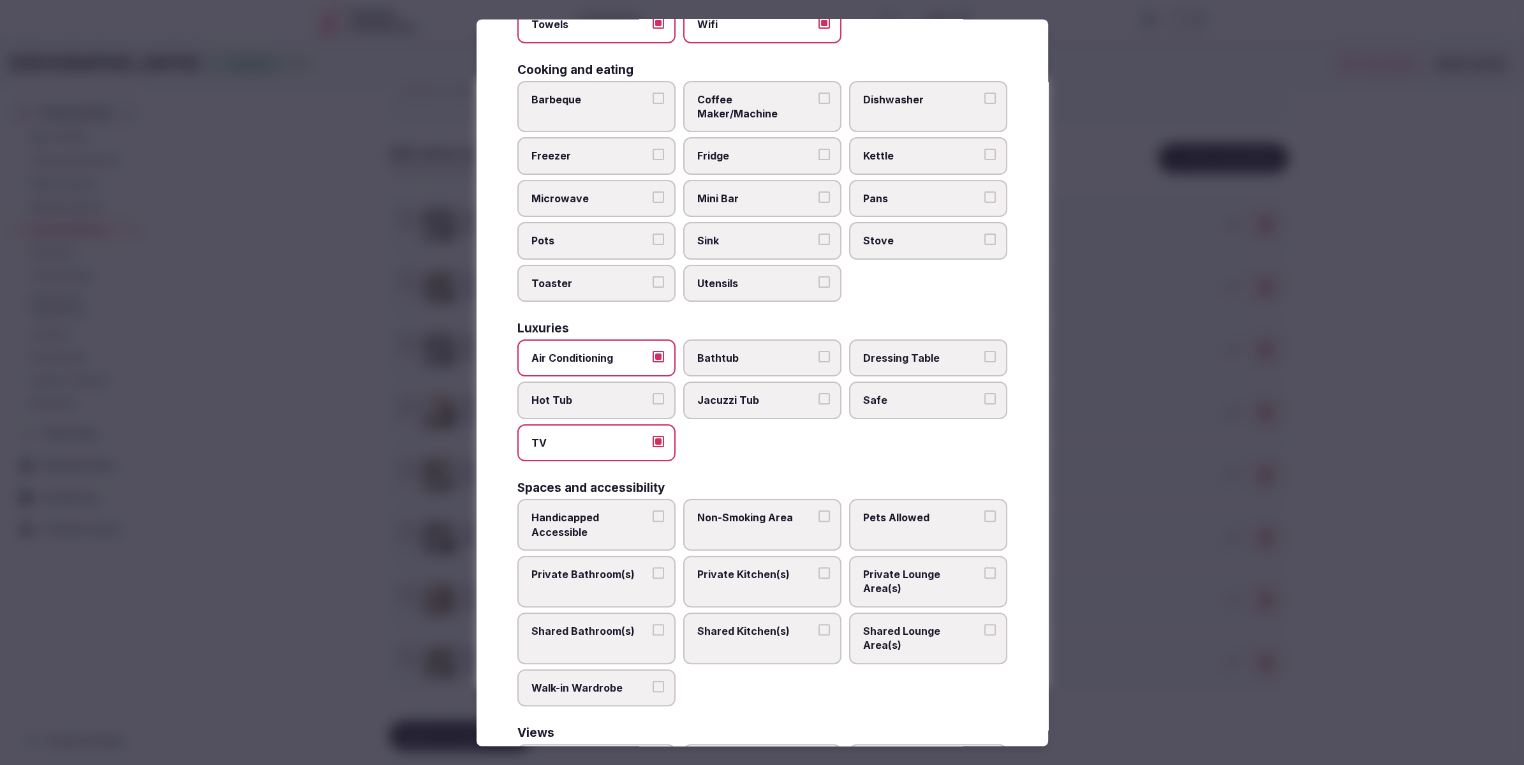
click at [984, 394] on button "Safe" at bounding box center [989, 399] width 11 height 11
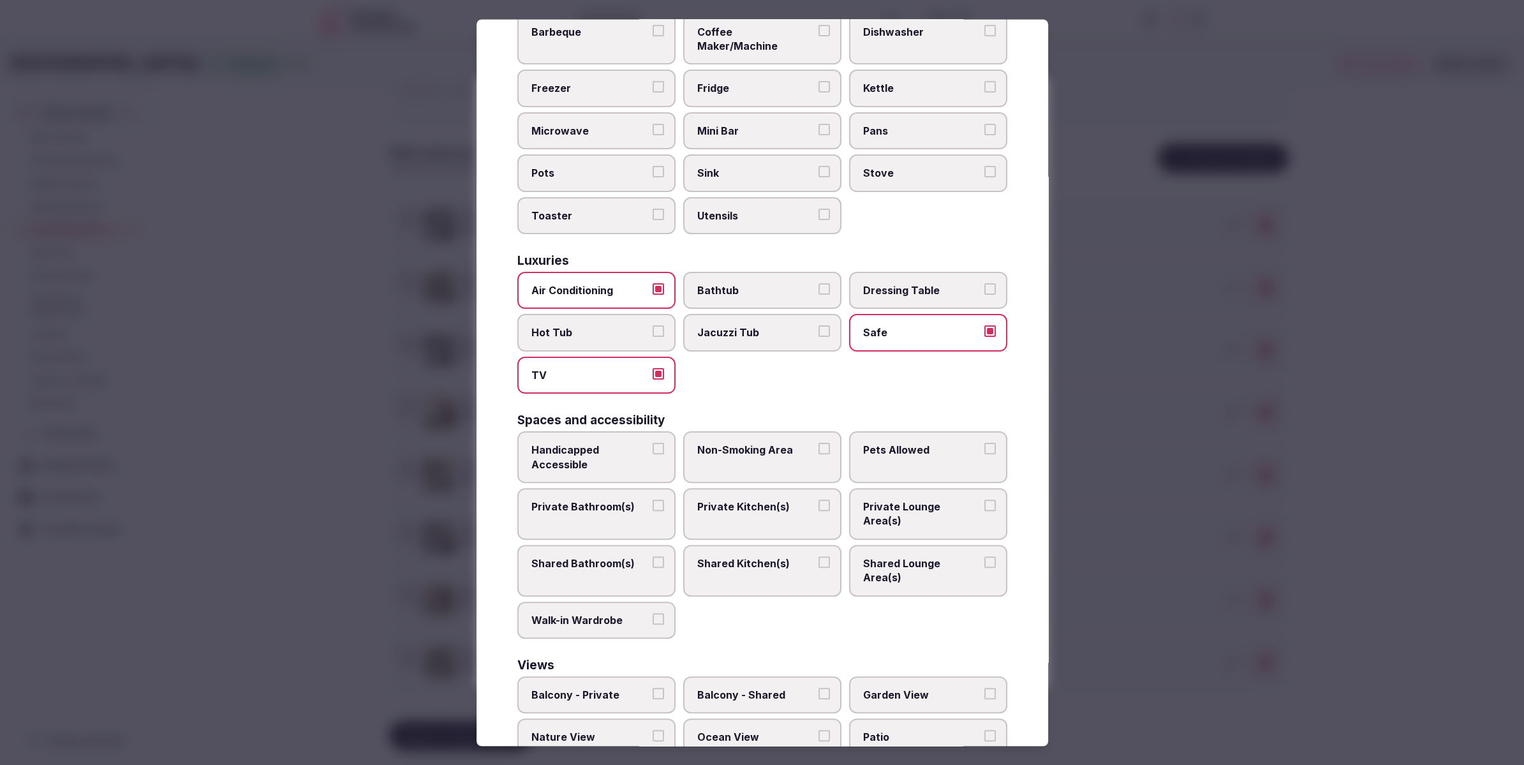
scroll to position [367, 0]
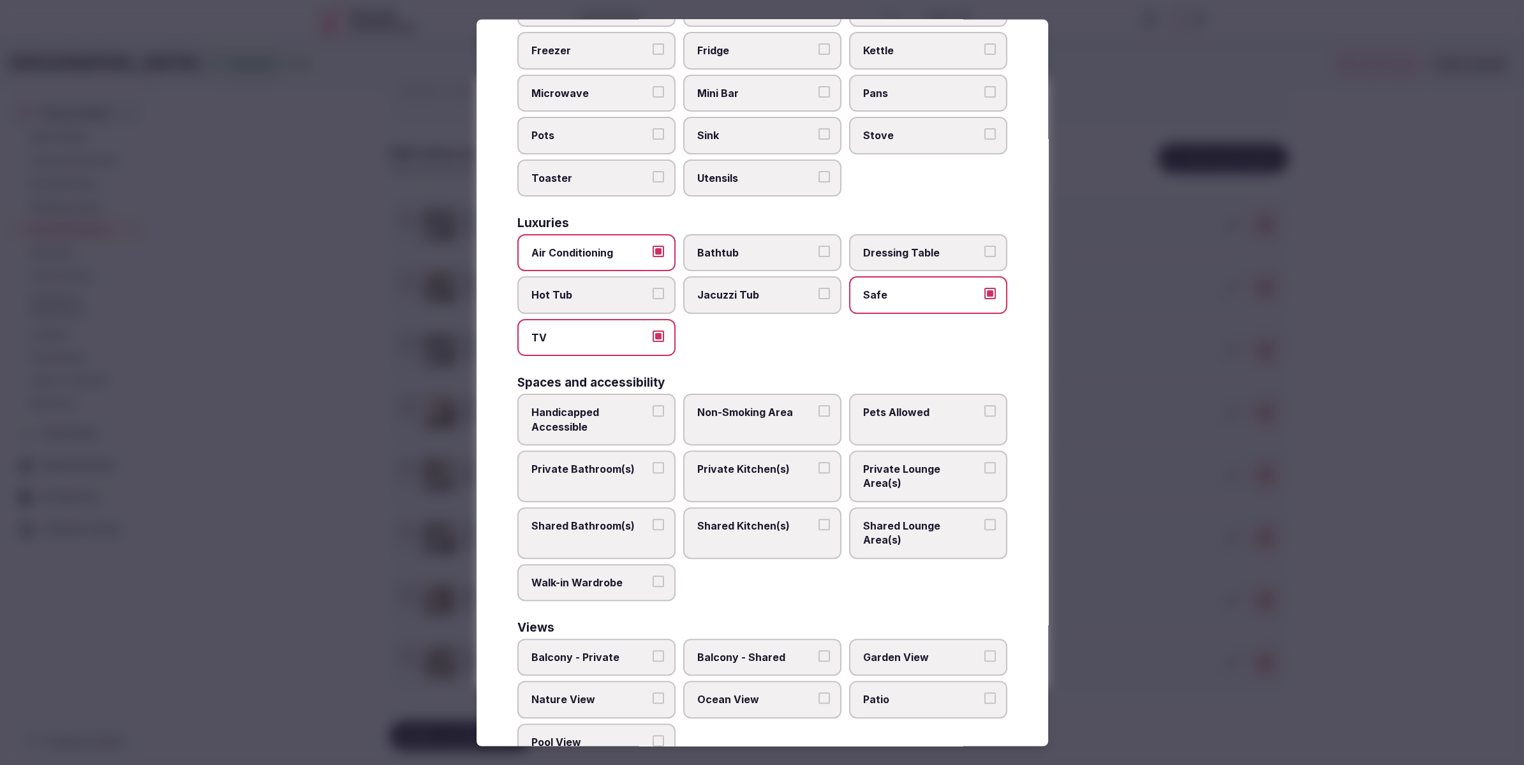
drag, startPoint x: 585, startPoint y: 444, endPoint x: 931, endPoint y: 457, distance: 346.7
click at [585, 450] on label "Private Bathroom(s)" at bounding box center [596, 476] width 158 height 52
click at [653, 462] on button "Private Bathroom(s)" at bounding box center [658, 467] width 11 height 11
click at [959, 462] on span "Private Lounge Area(s)" at bounding box center [921, 476] width 117 height 29
click at [984, 462] on button "Private Lounge Area(s)" at bounding box center [989, 467] width 11 height 11
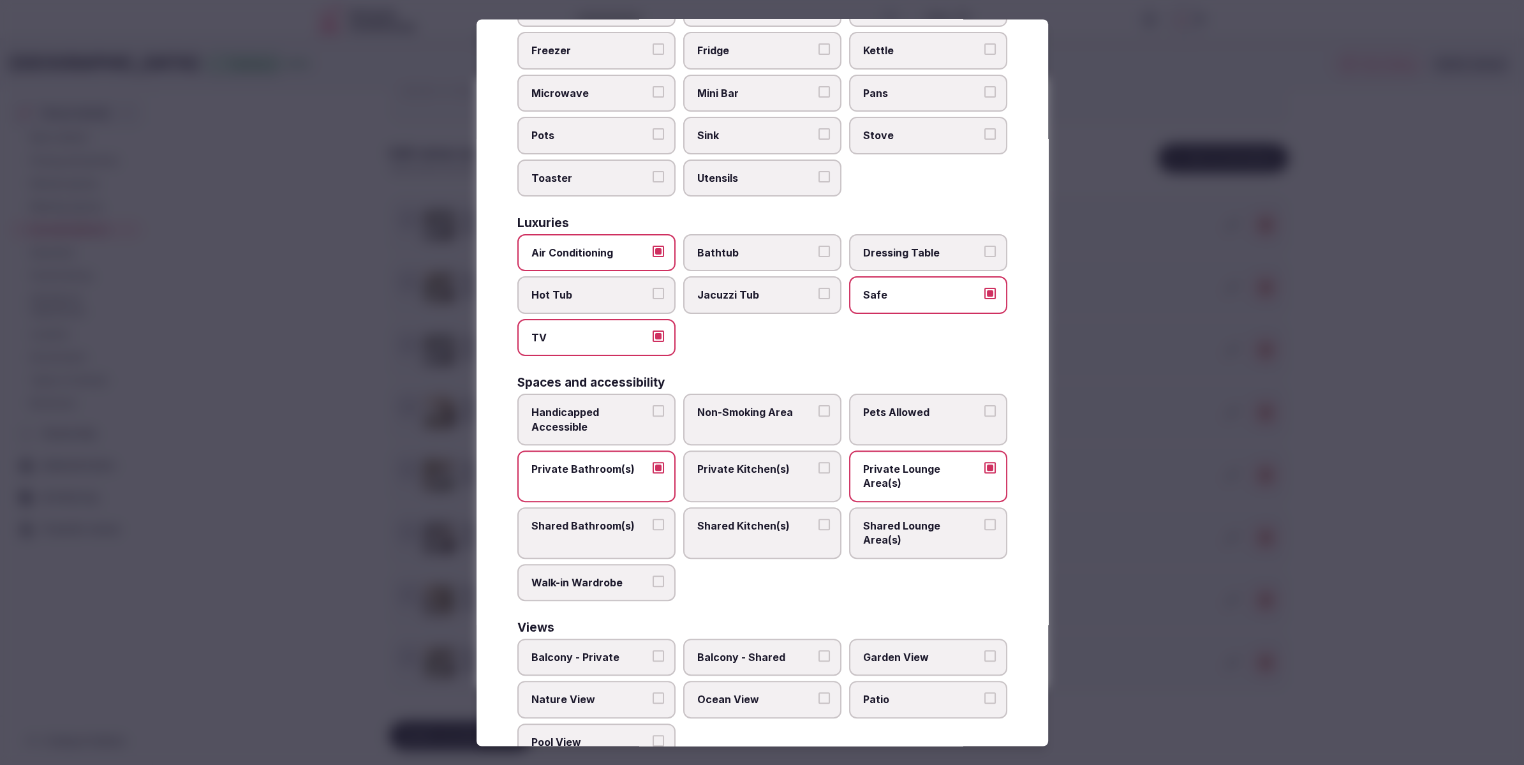
click at [1217, 544] on div at bounding box center [762, 382] width 1524 height 765
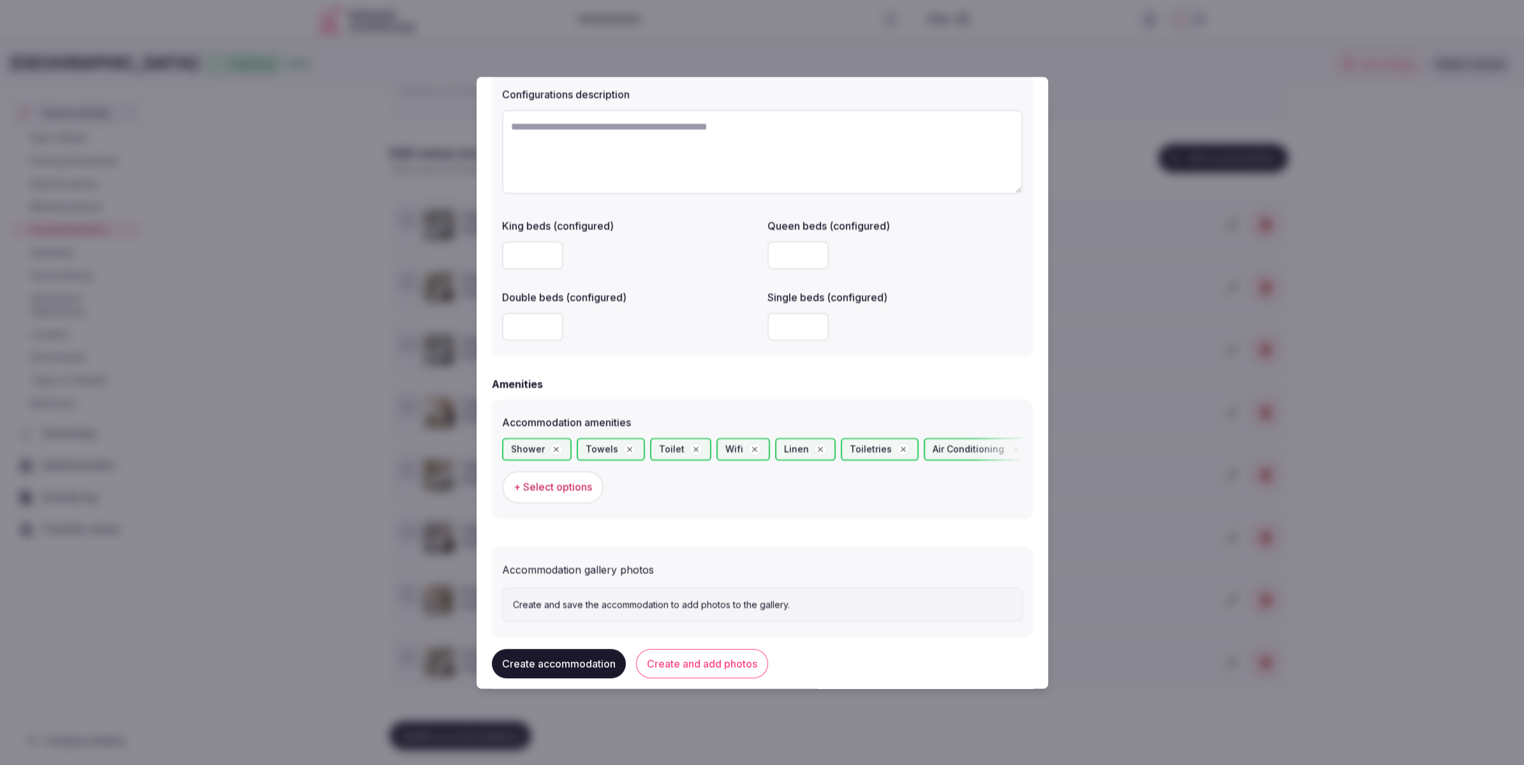
scroll to position [975, 0]
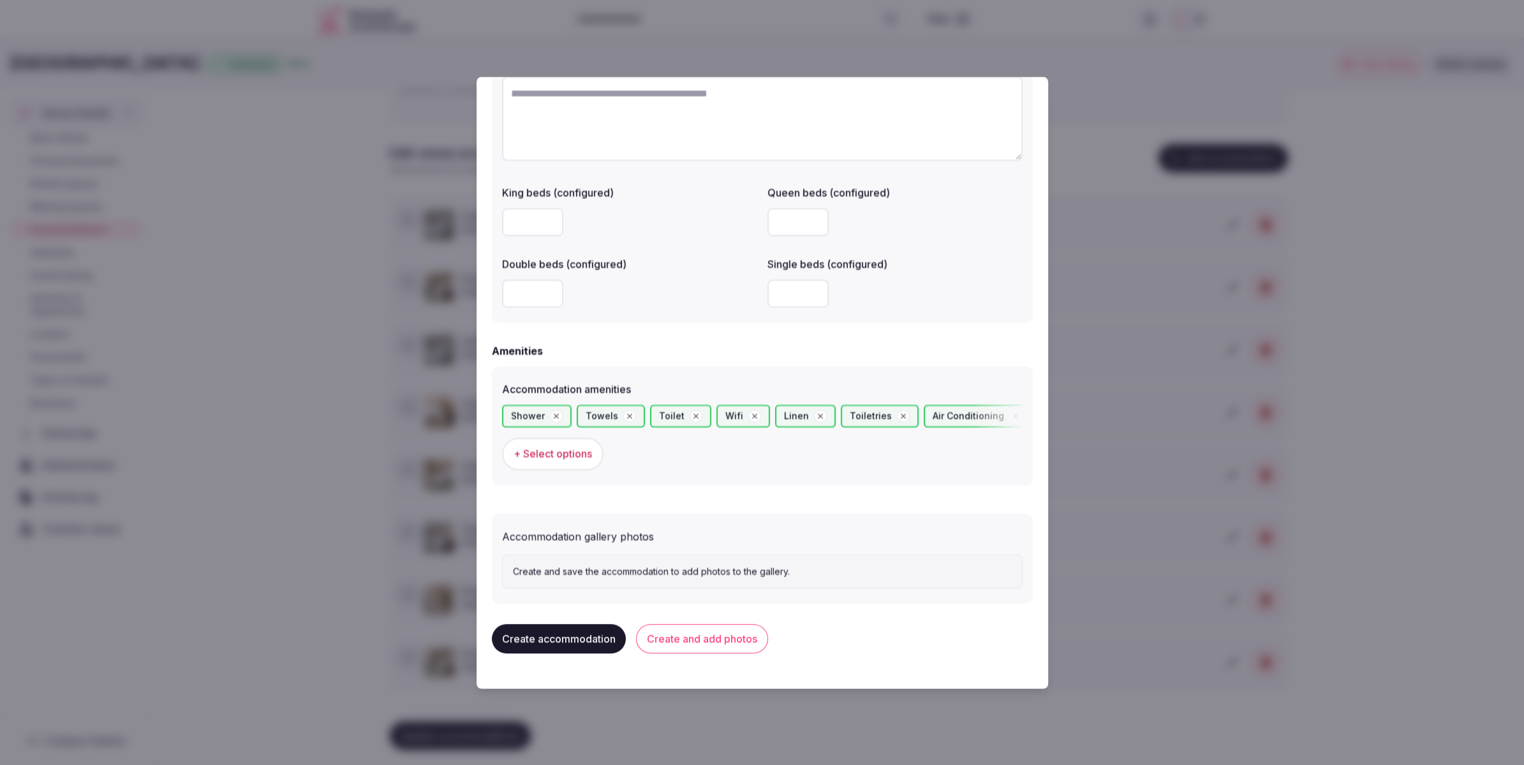
click at [708, 646] on button "Create and add photos" at bounding box center [702, 639] width 132 height 29
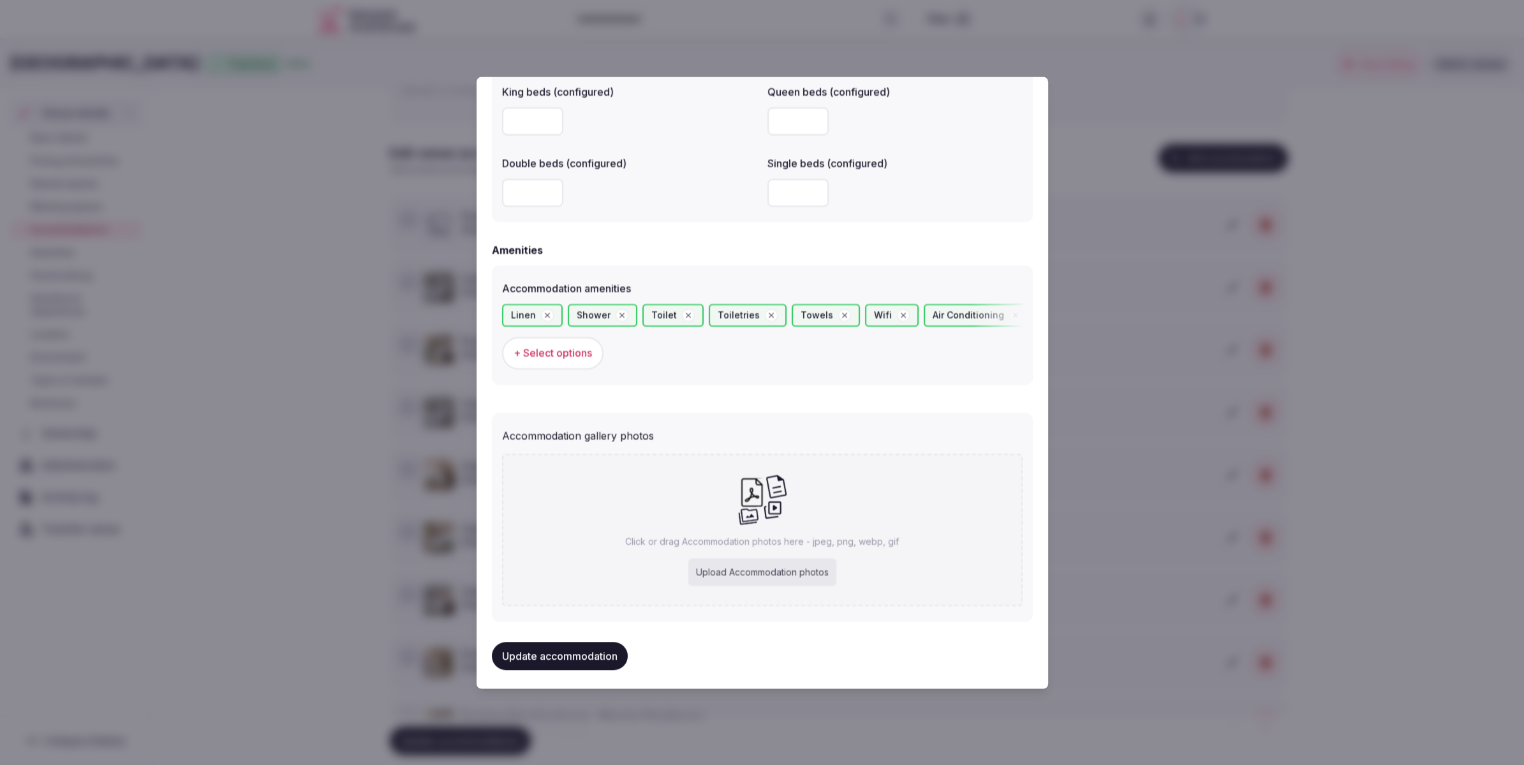
scroll to position [1083, 0]
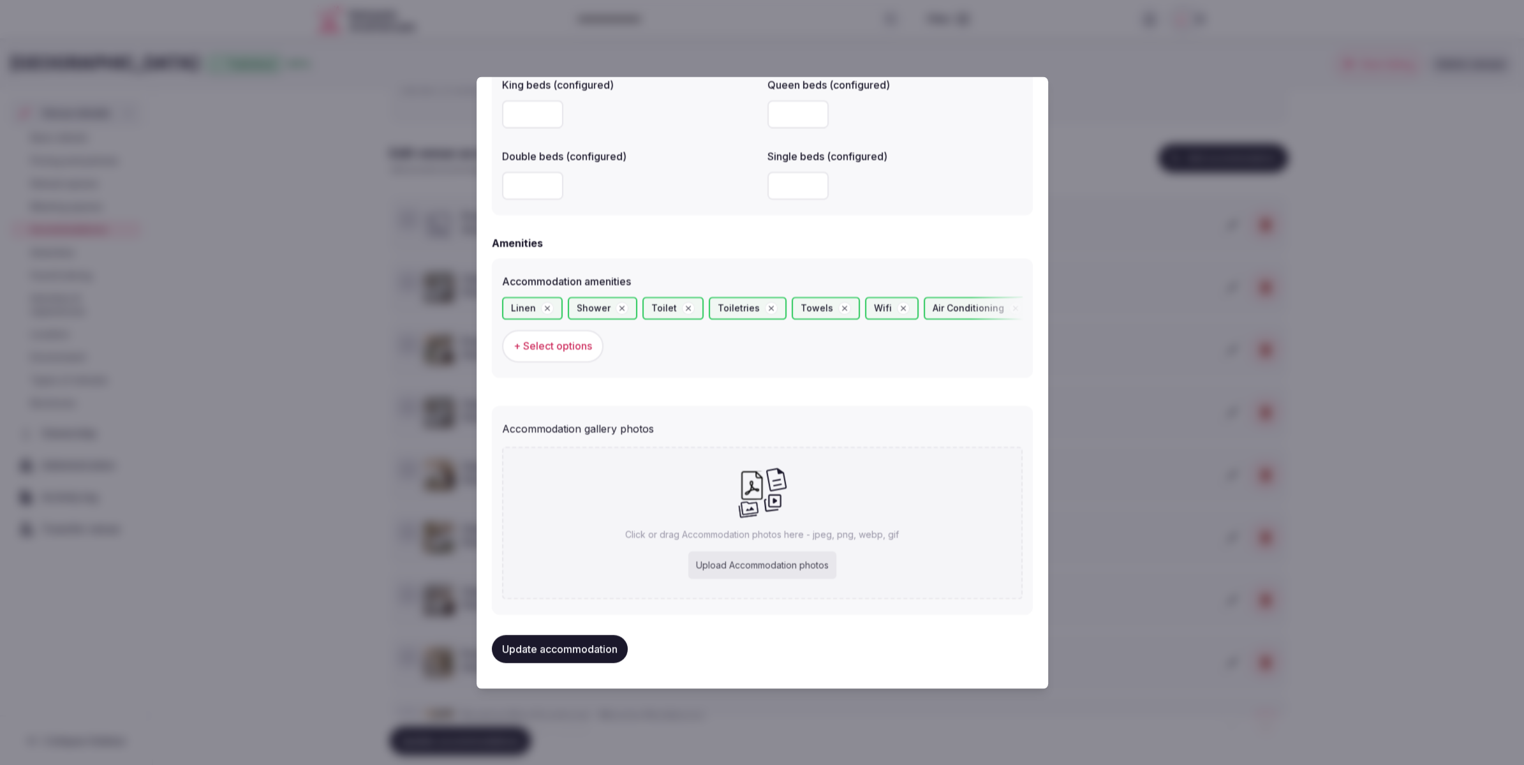
click at [753, 565] on div "Upload Accommodation photos" at bounding box center [762, 565] width 148 height 28
type input "**********"
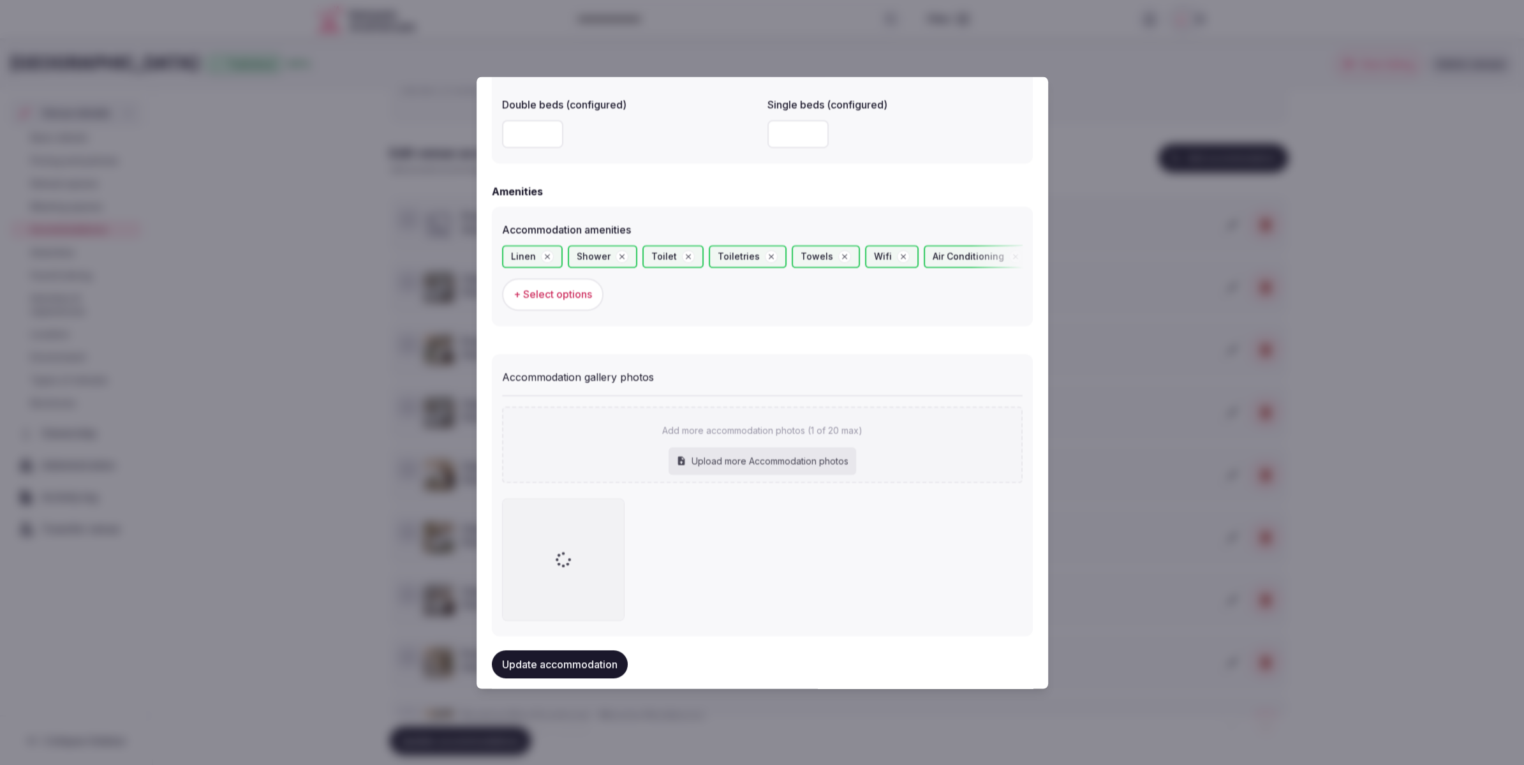
scroll to position [1156, 0]
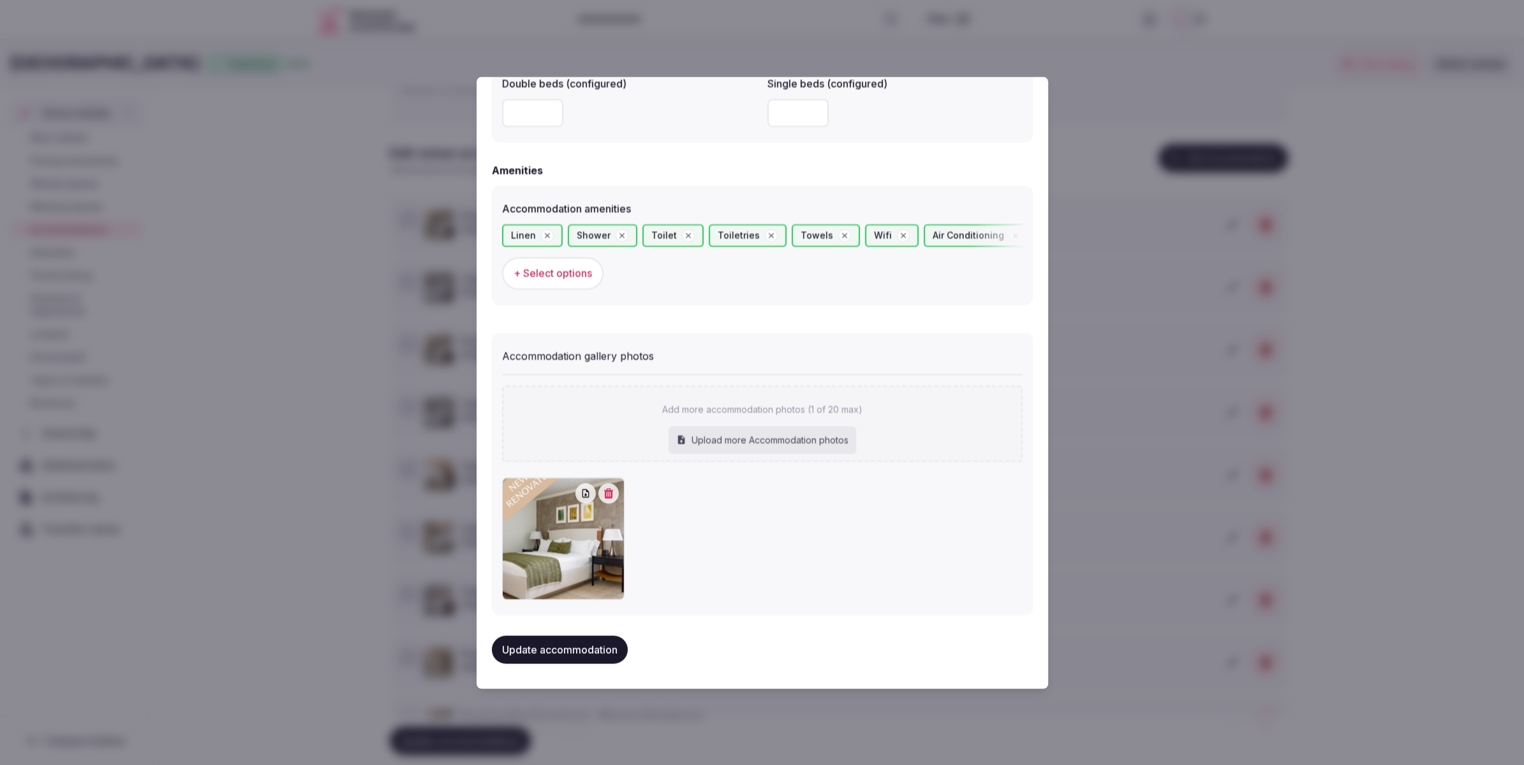
click at [551, 665] on div "Update accommodation" at bounding box center [762, 649] width 541 height 48
click at [558, 656] on button "Update accommodation" at bounding box center [560, 649] width 136 height 28
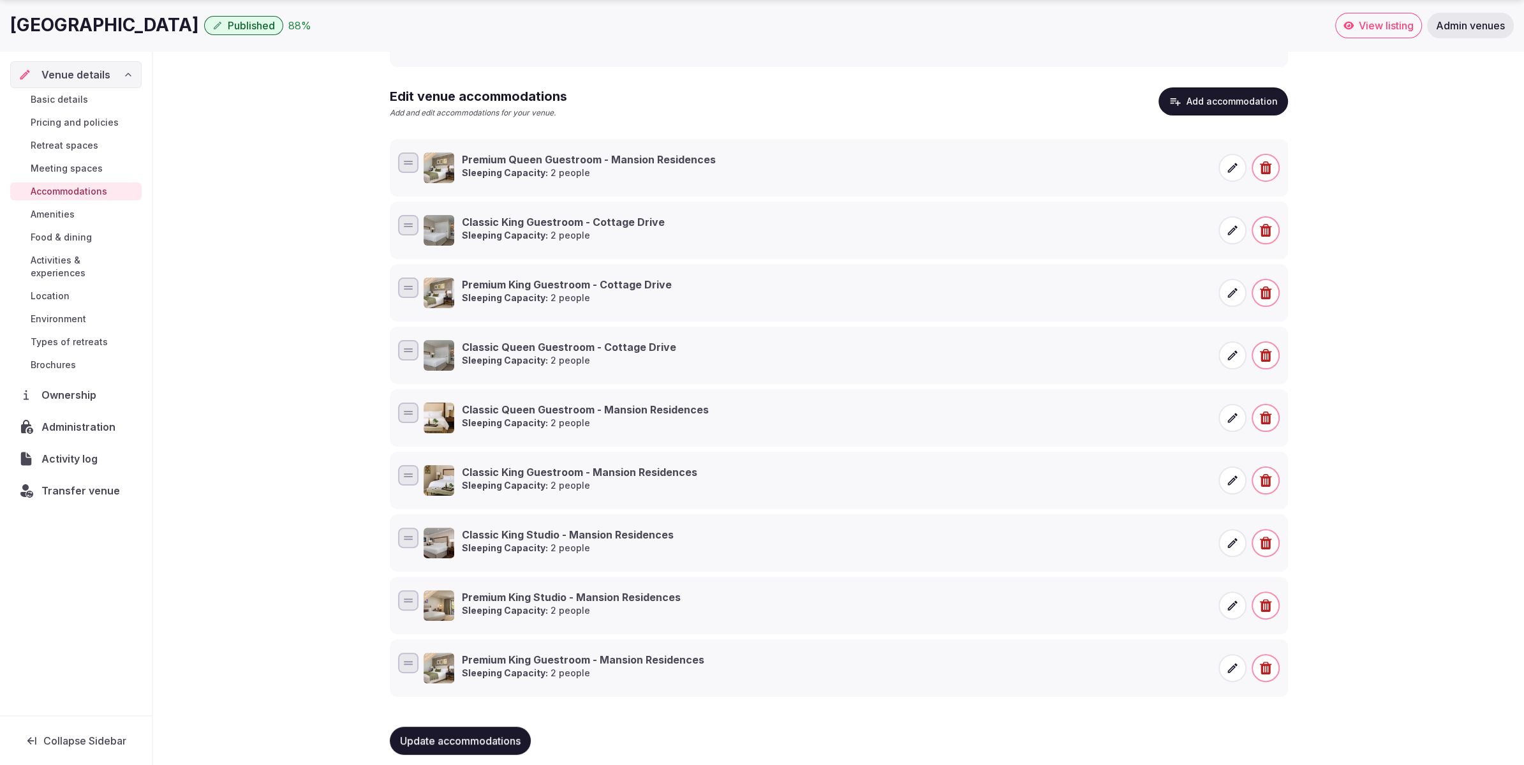
scroll to position [246, 0]
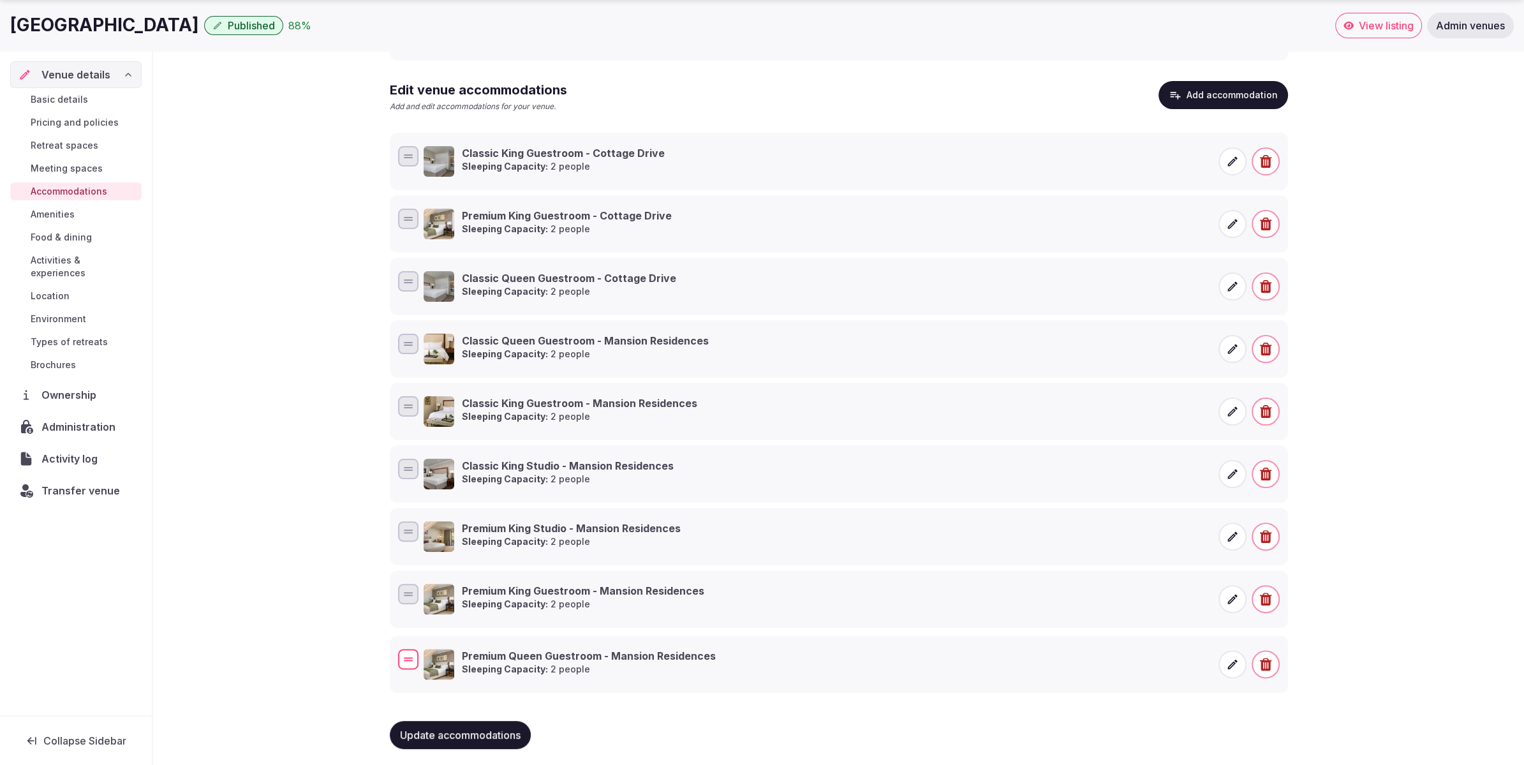
drag, startPoint x: 406, startPoint y: 159, endPoint x: 352, endPoint y: 653, distance: 497.3
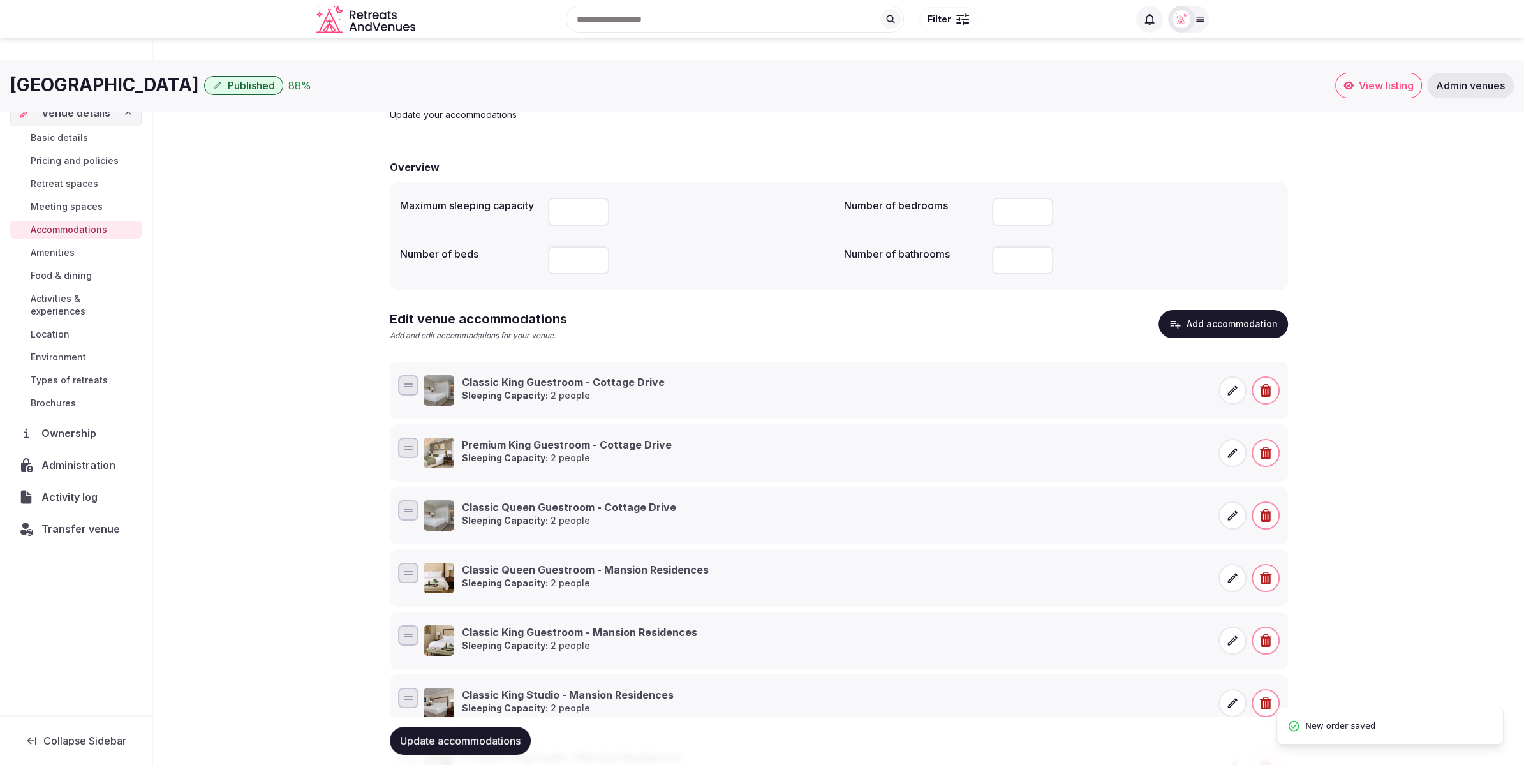
scroll to position [0, 0]
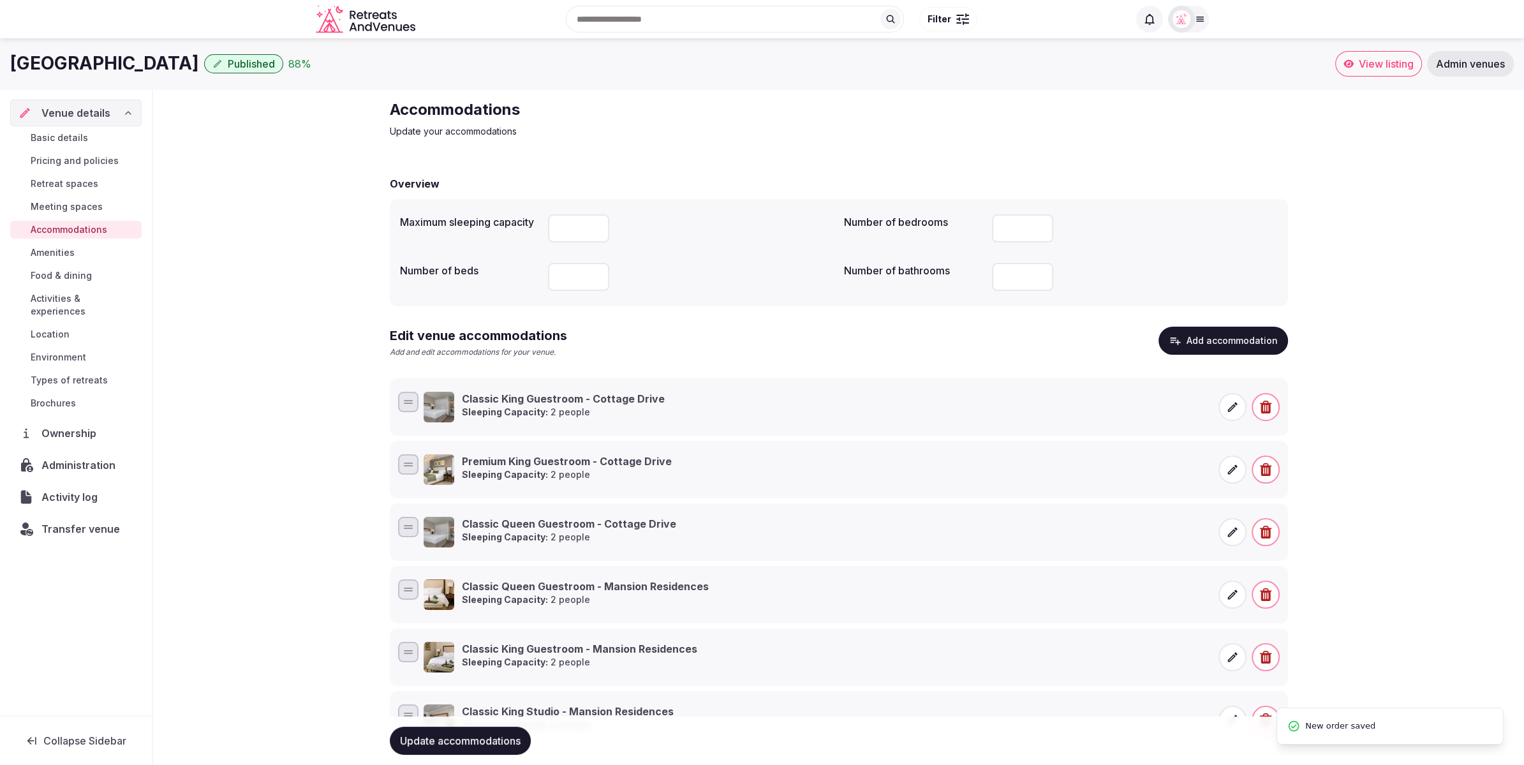
click at [1389, 350] on div "Accommodations Update your accommodations Overview Maximum sleeping capacity **…" at bounding box center [838, 552] width 1371 height 926
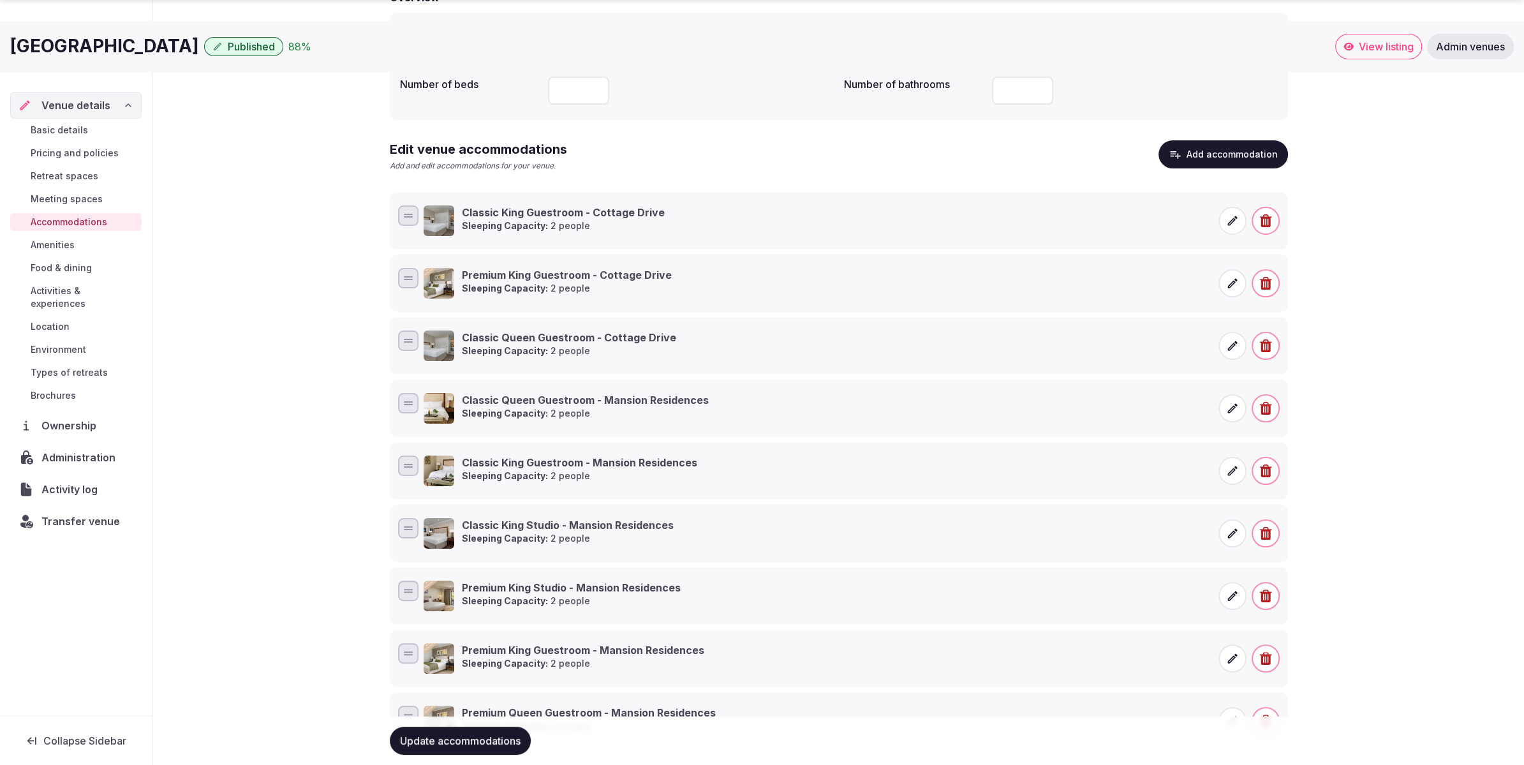
scroll to position [246, 0]
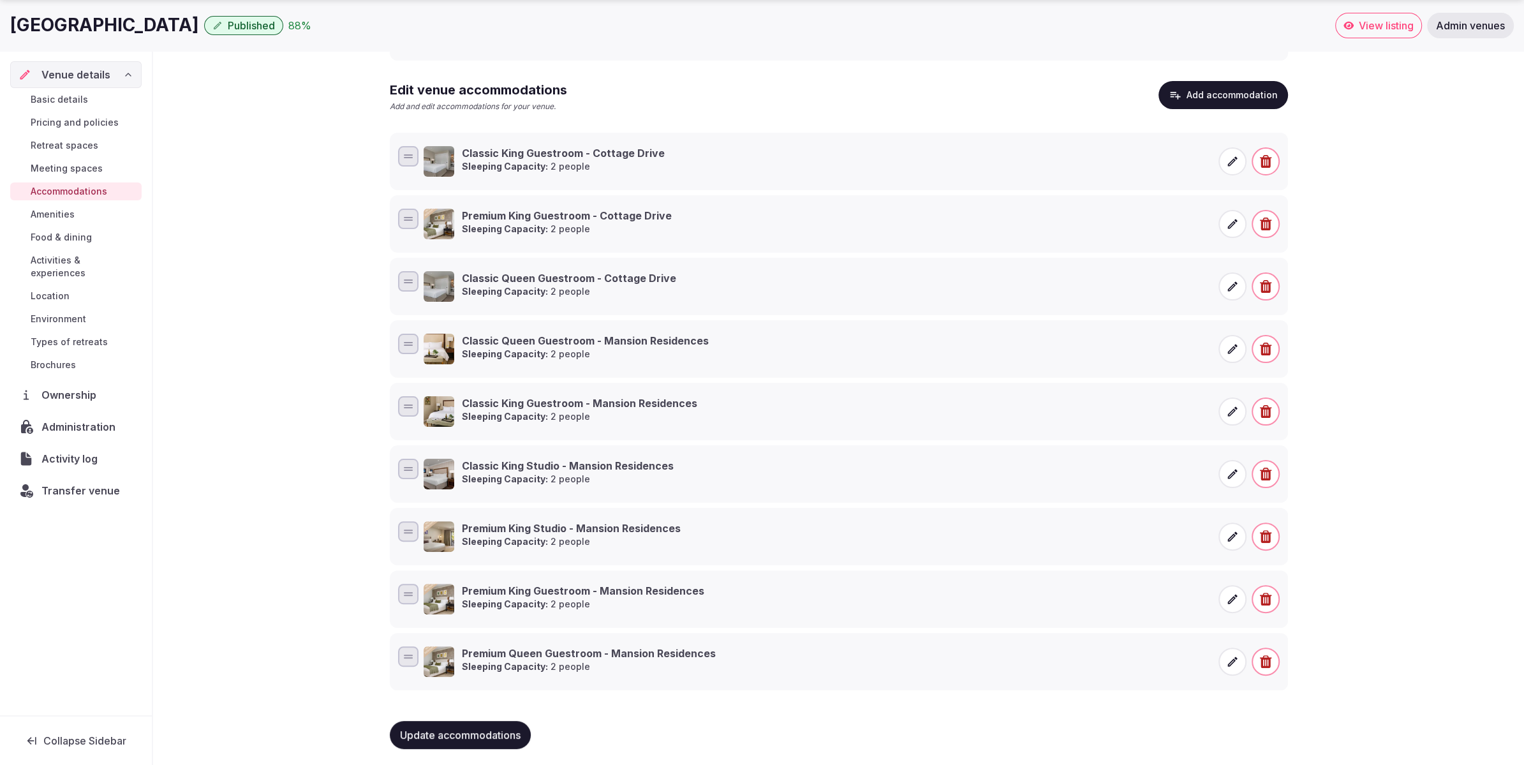
click at [1374, 186] on div "Accommodations Update your accommodations Overview Maximum sleeping capacity **…" at bounding box center [838, 307] width 1371 height 926
click at [472, 729] on span "Update accommodations" at bounding box center [460, 735] width 121 height 13
click at [1197, 94] on button "Add accommodation" at bounding box center [1224, 95] width 130 height 28
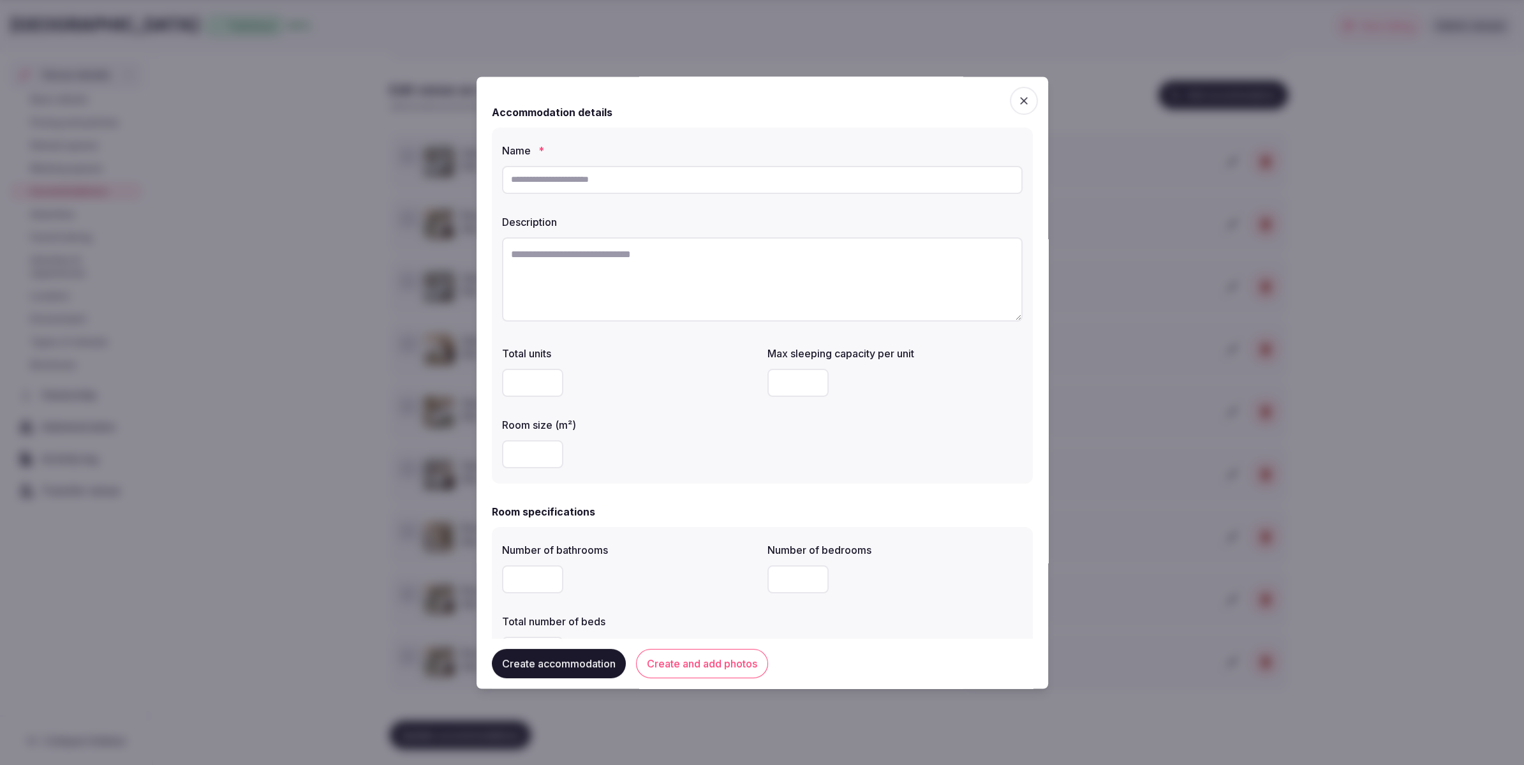
click at [595, 179] on input "text" at bounding box center [762, 180] width 521 height 28
click at [639, 189] on input "text" at bounding box center [762, 180] width 521 height 28
paste input "**********"
type input "**********"
click at [656, 257] on textarea at bounding box center [762, 279] width 521 height 84
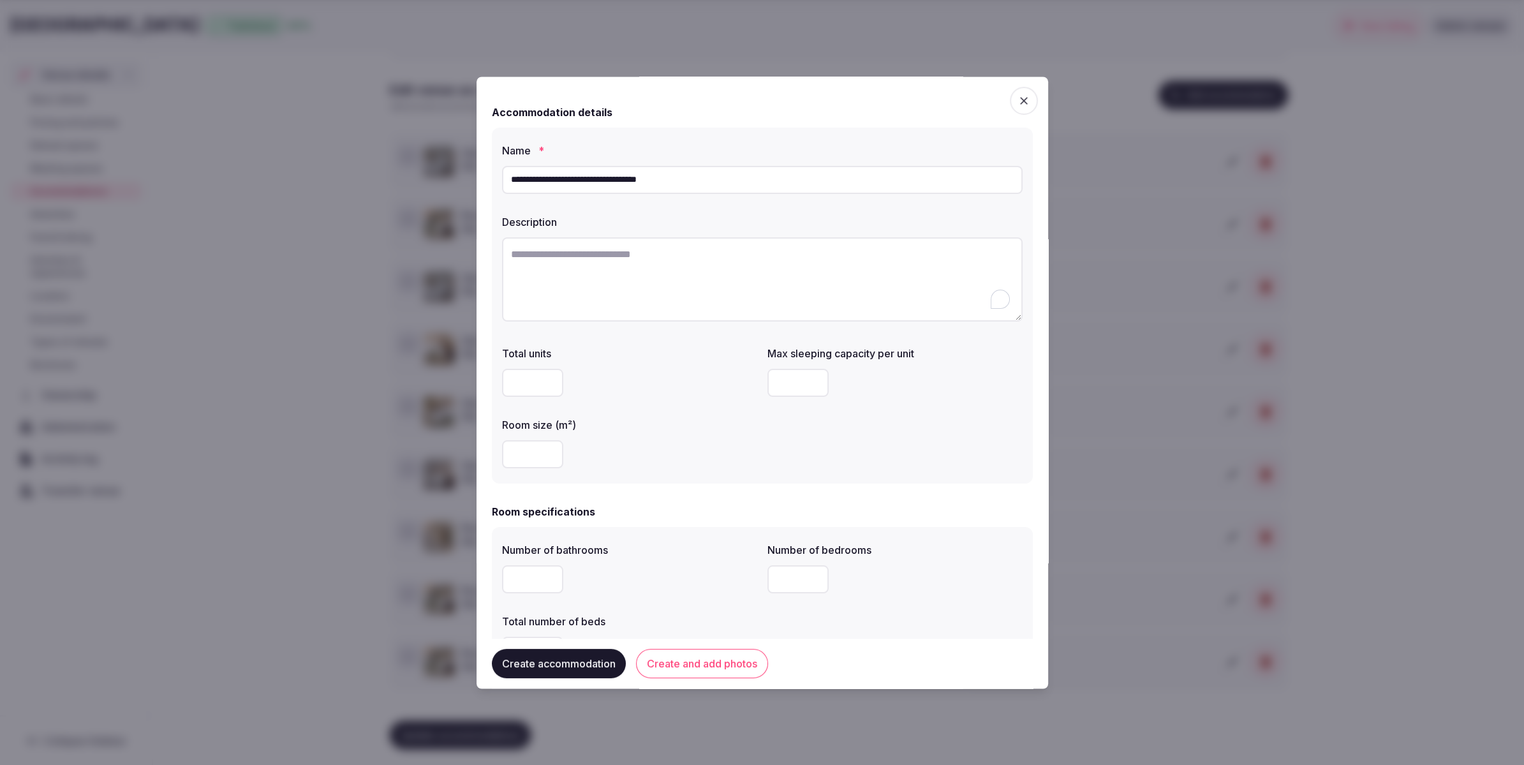
paste textarea "**********"
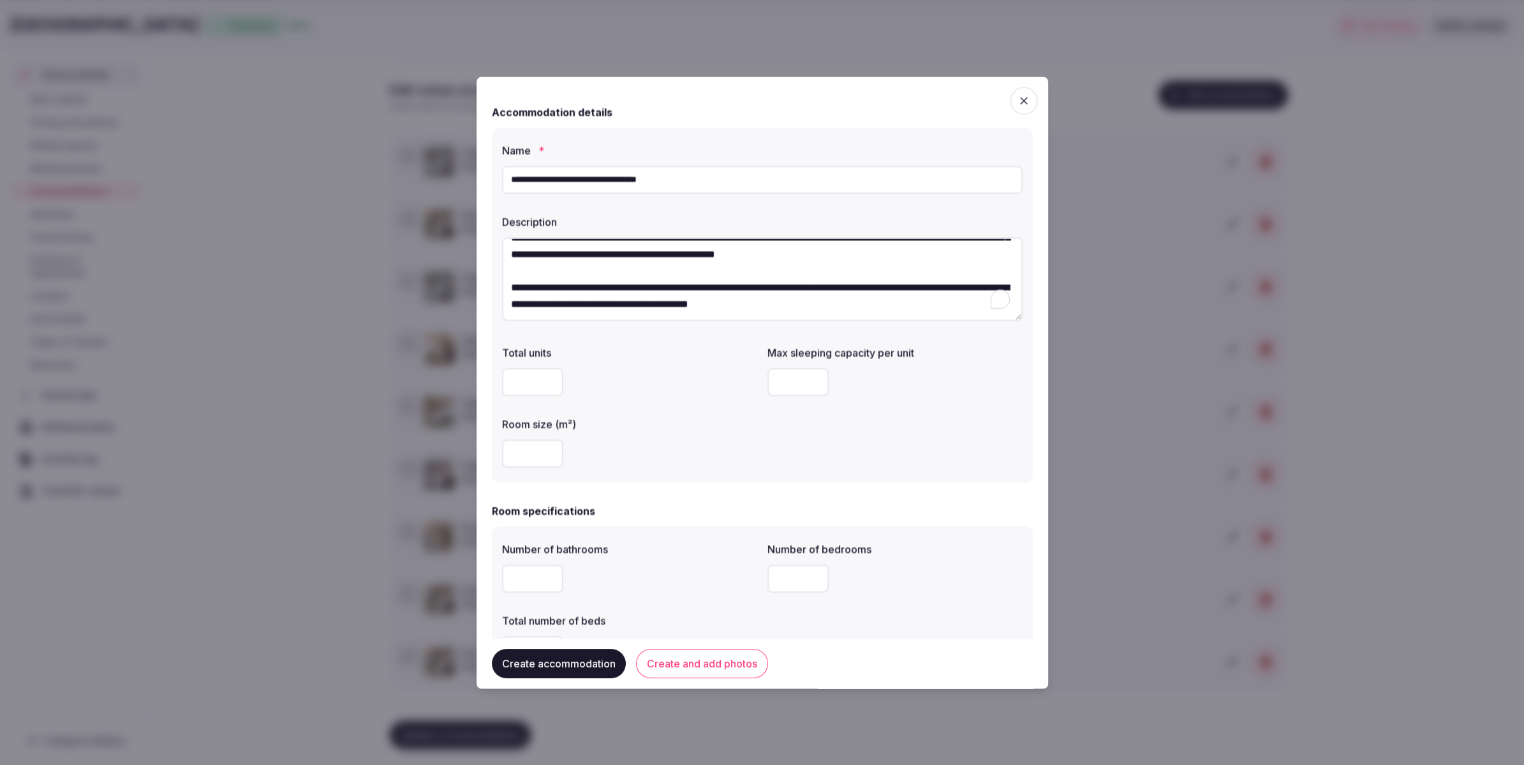
scroll to position [40, 0]
type textarea "**********"
click at [530, 456] on input "number" at bounding box center [532, 454] width 61 height 28
type input "**"
click at [794, 380] on input "number" at bounding box center [797, 383] width 61 height 28
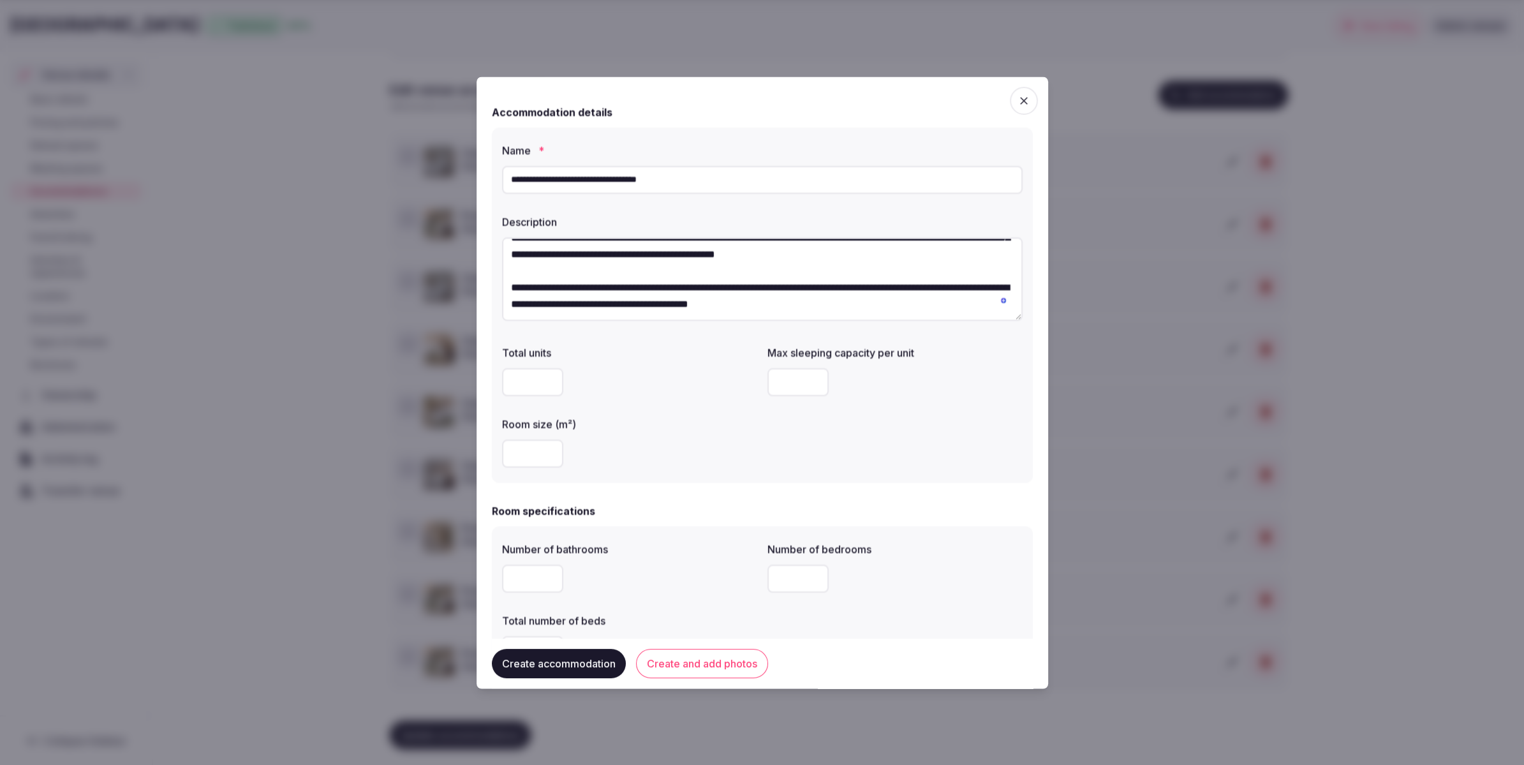
type input "*"
click at [774, 455] on div "Total units Max sleeping capacity per unit * Room size (m²) **" at bounding box center [762, 407] width 521 height 133
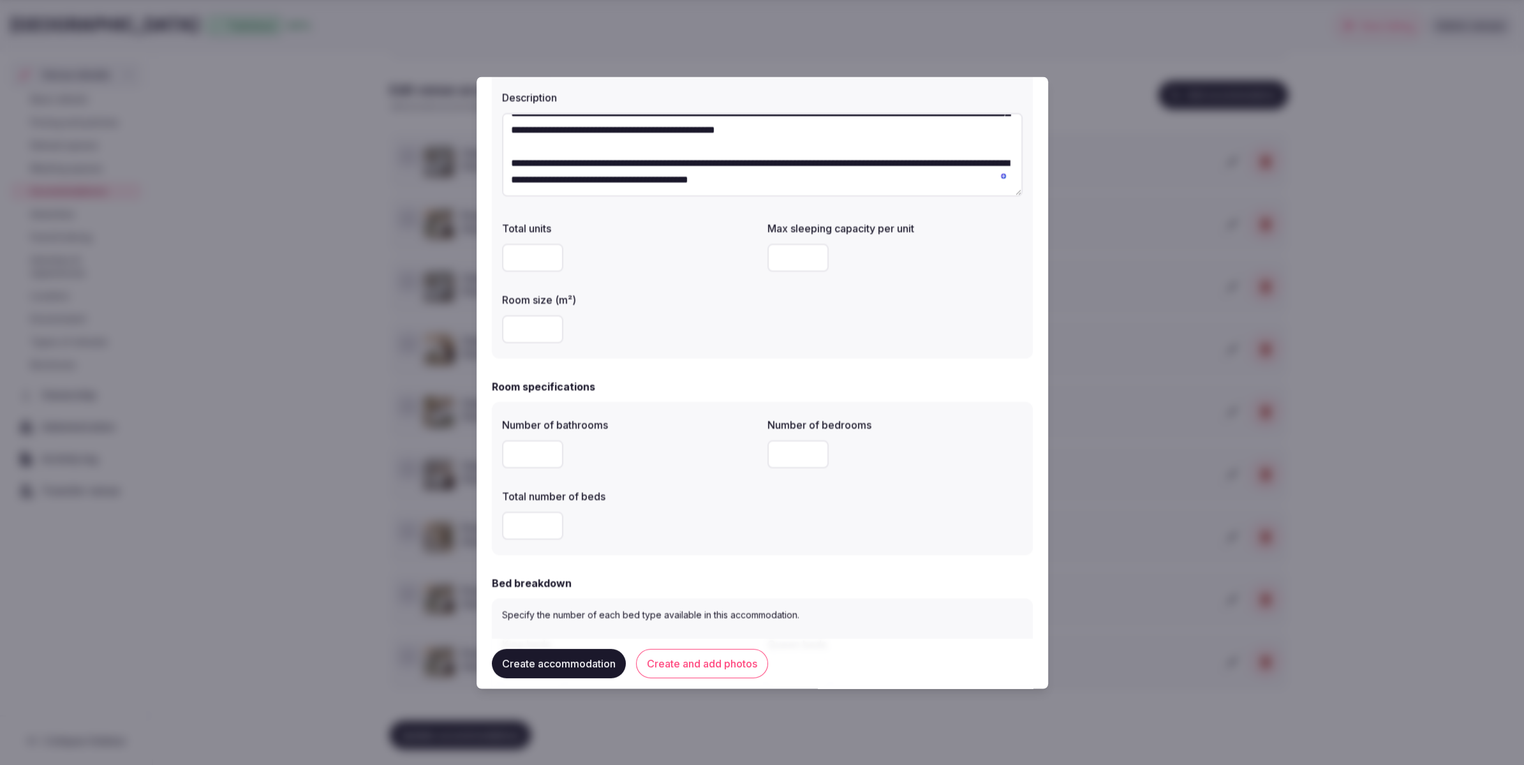
scroll to position [131, 0]
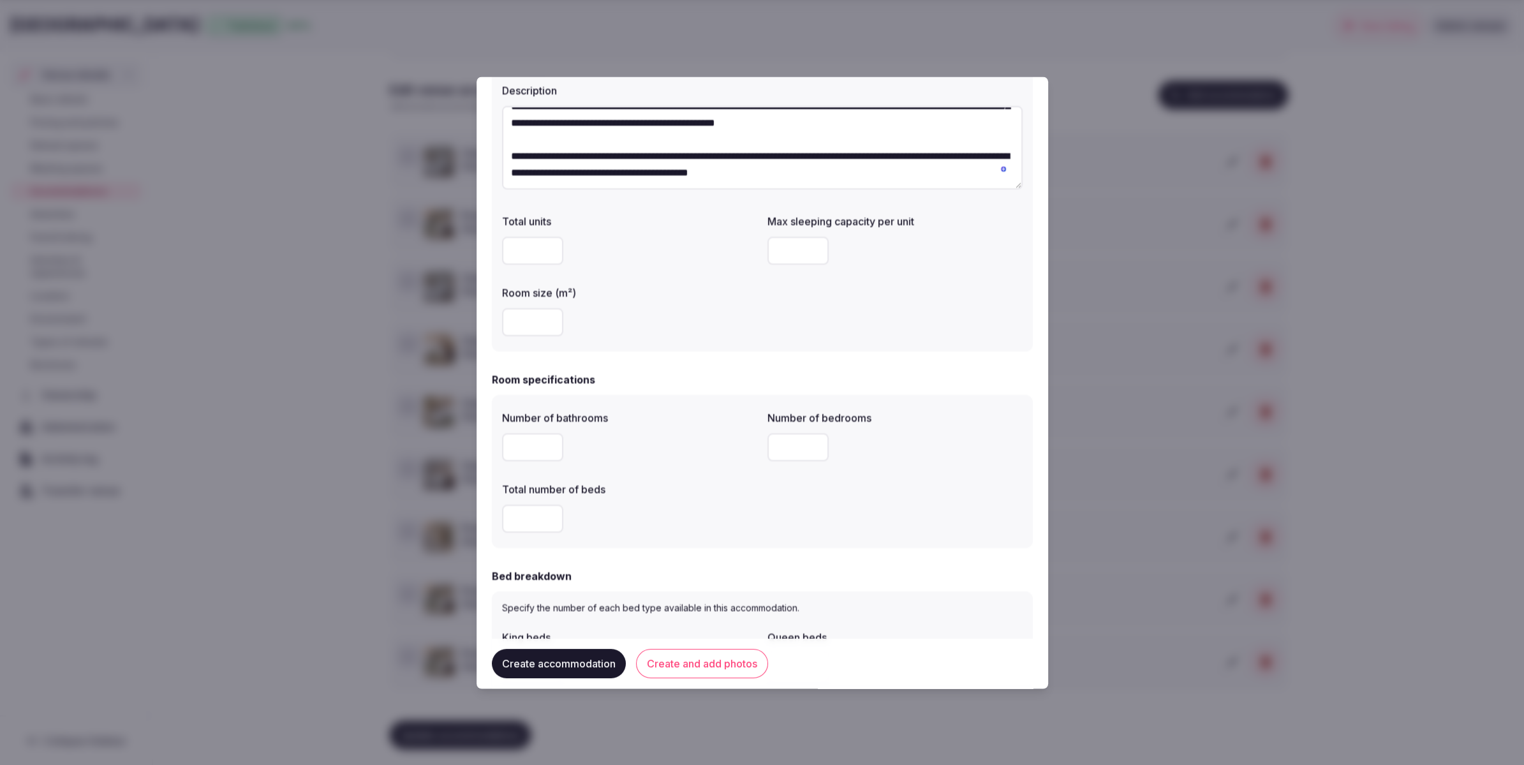
click at [535, 453] on input "number" at bounding box center [532, 448] width 61 height 28
type input "*"
drag, startPoint x: 787, startPoint y: 443, endPoint x: 626, endPoint y: 484, distance: 166.0
click at [785, 443] on input "number" at bounding box center [797, 448] width 61 height 28
type input "*"
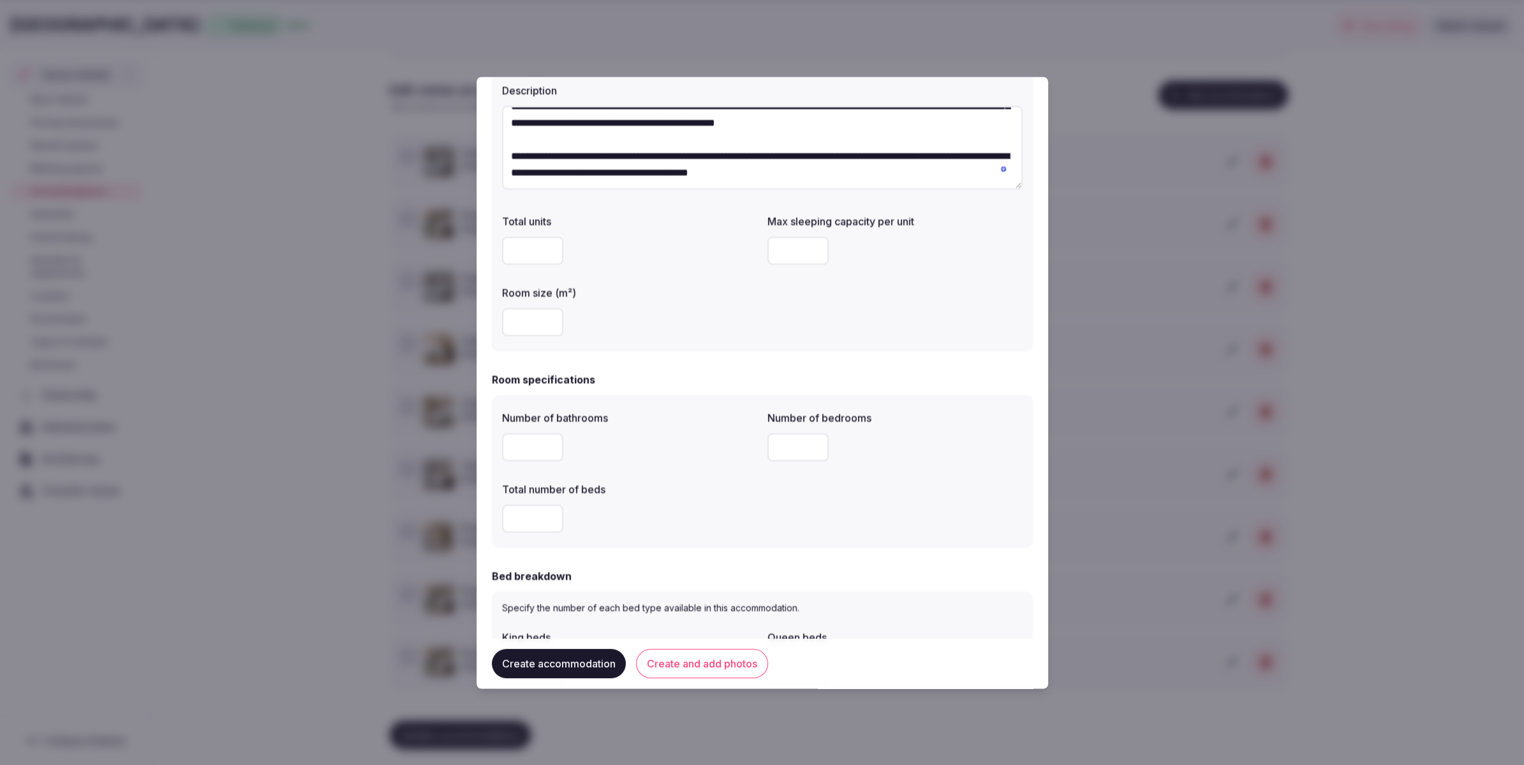
click at [537, 517] on input "number" at bounding box center [532, 519] width 61 height 28
type input "*"
click at [666, 526] on div "*" at bounding box center [629, 519] width 255 height 28
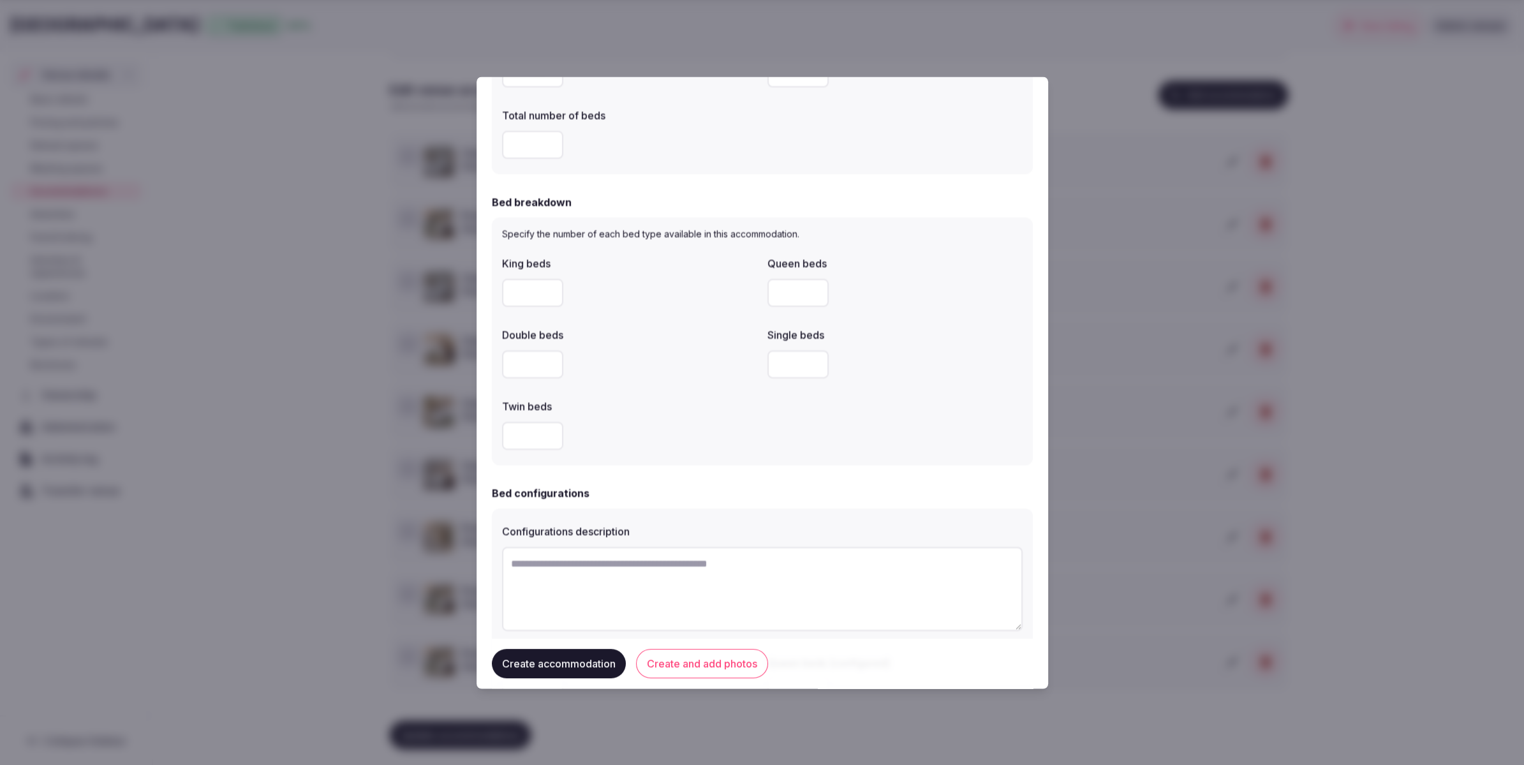
scroll to position [498, 0]
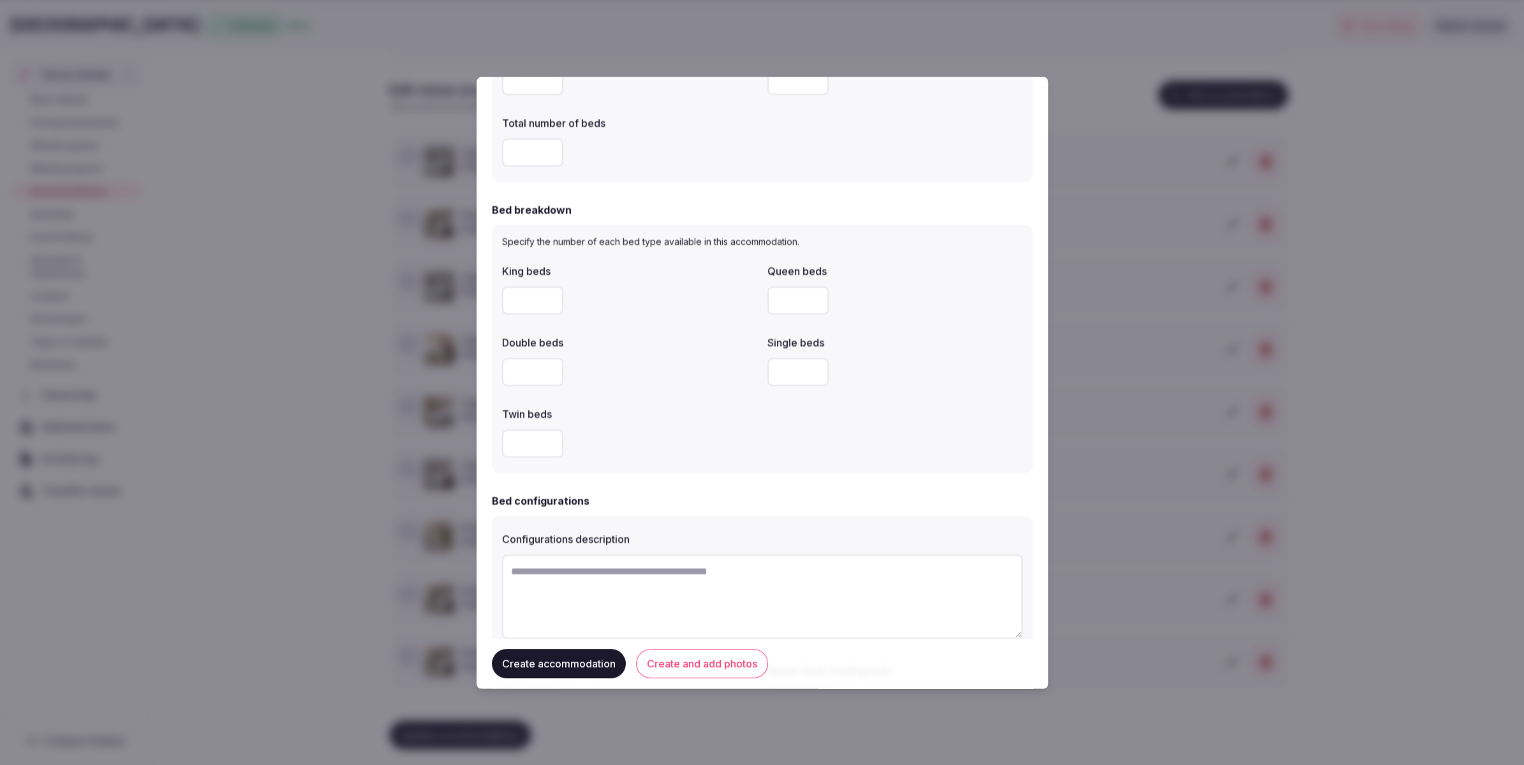
click at [541, 306] on input "number" at bounding box center [532, 301] width 61 height 28
type input "*"
drag, startPoint x: 517, startPoint y: 302, endPoint x: 498, endPoint y: 302, distance: 19.1
click at [498, 302] on div "Specify the number of each bed type available in this accommodation. King beds …" at bounding box center [762, 350] width 541 height 248
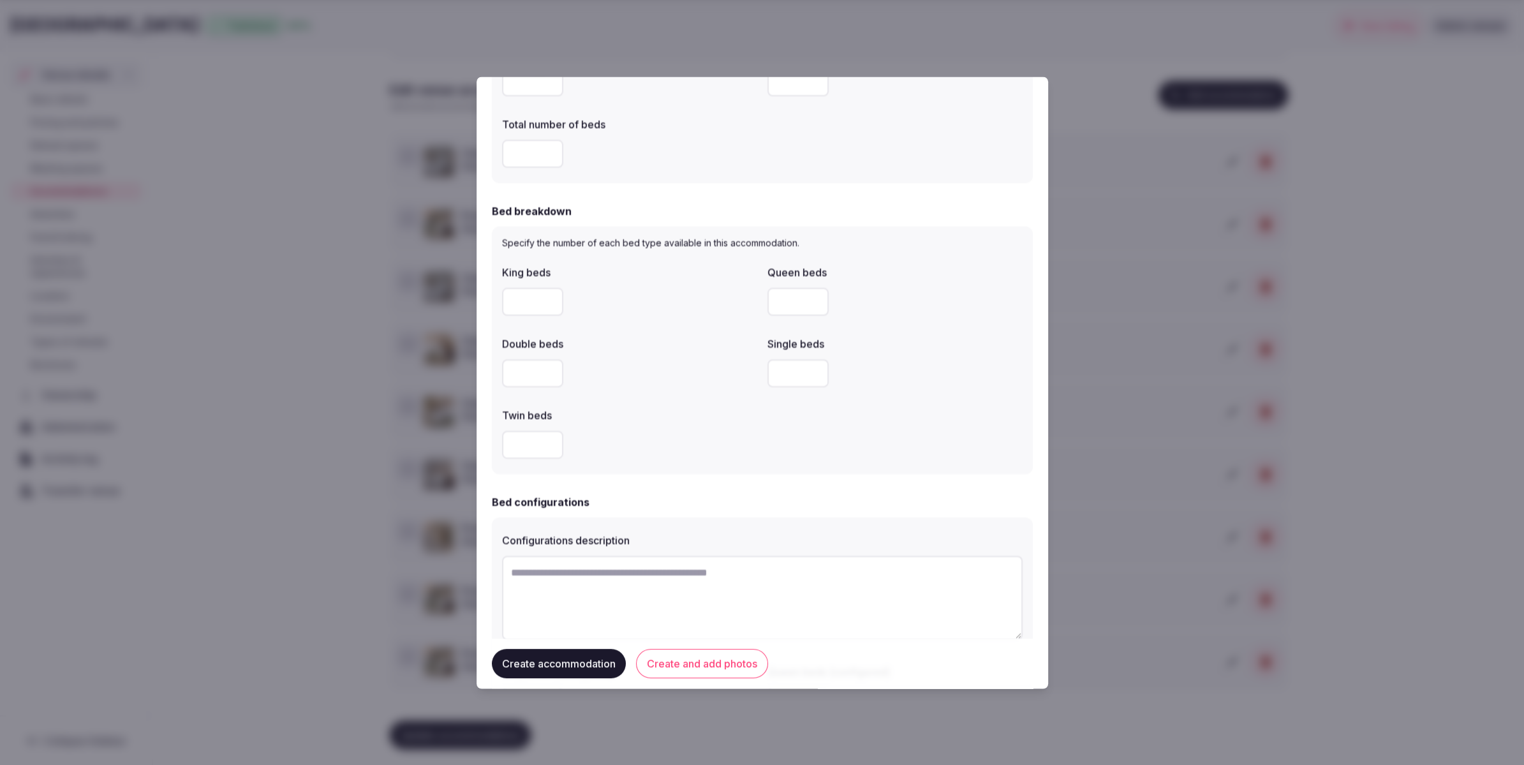
click at [783, 305] on input "number" at bounding box center [797, 302] width 61 height 28
type input "*"
click at [902, 323] on div "King beds Queen beds * Double beds Single beds Twin beds" at bounding box center [762, 362] width 521 height 204
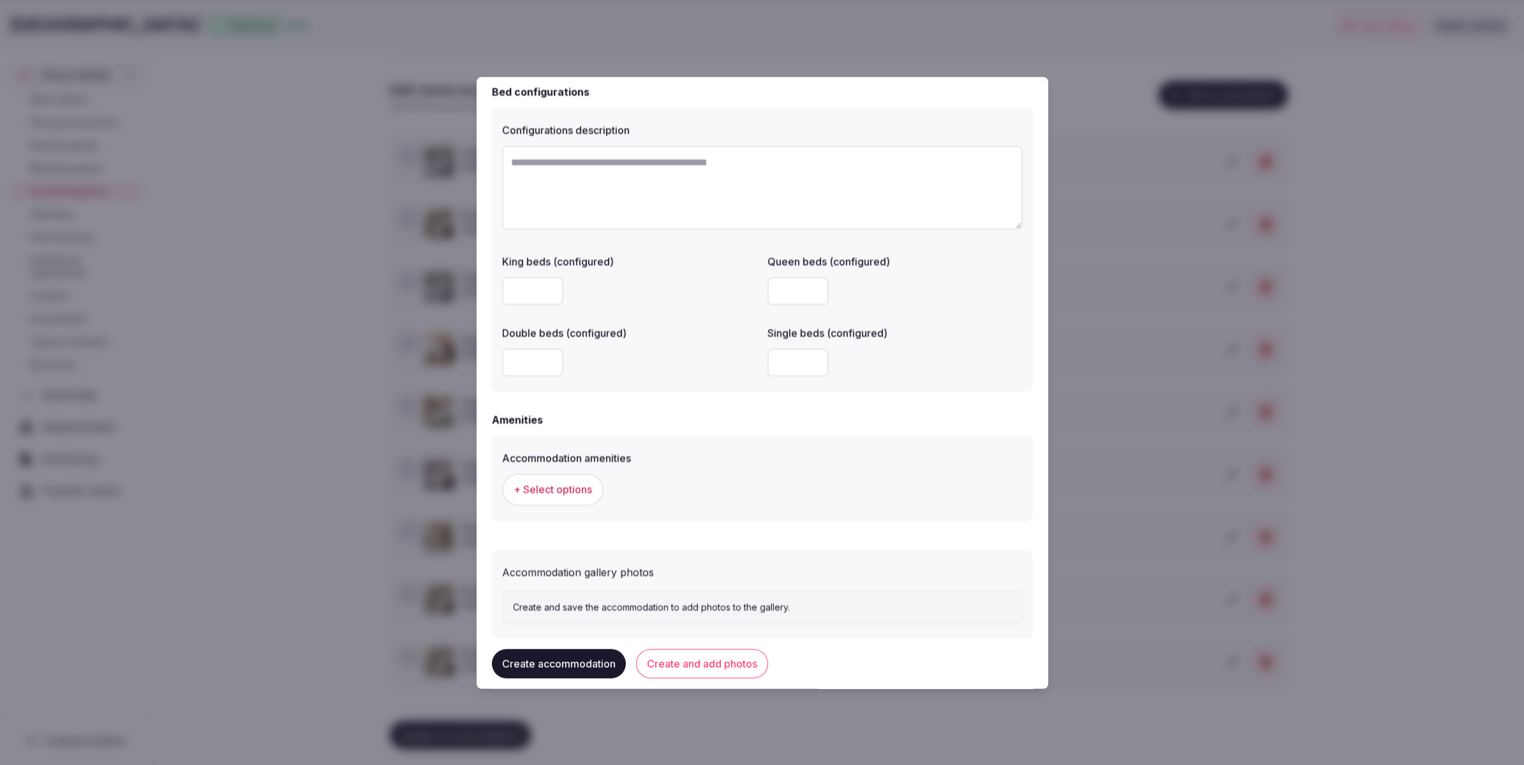
scroll to position [942, 0]
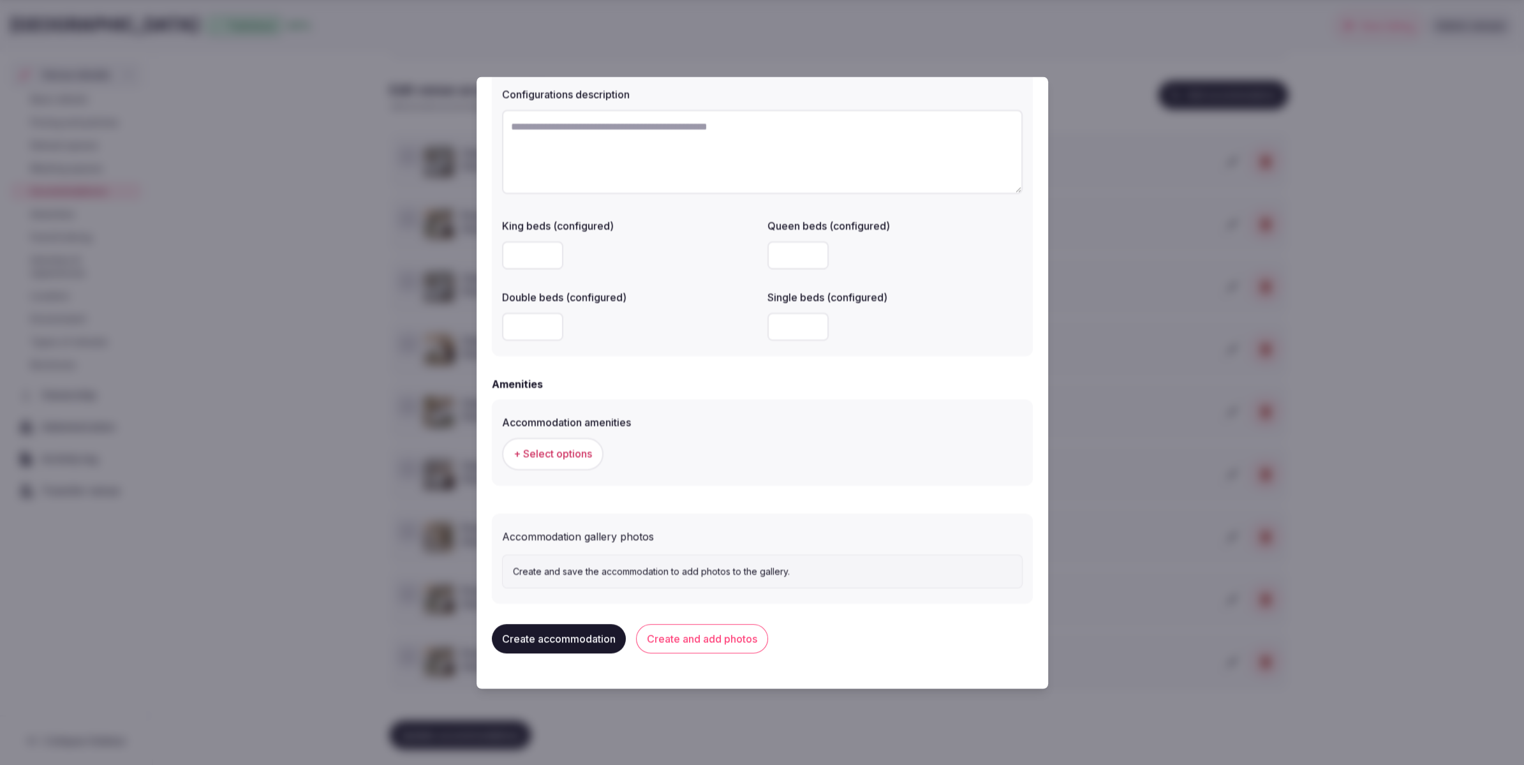
click at [572, 455] on span "+ Select options" at bounding box center [553, 454] width 78 height 14
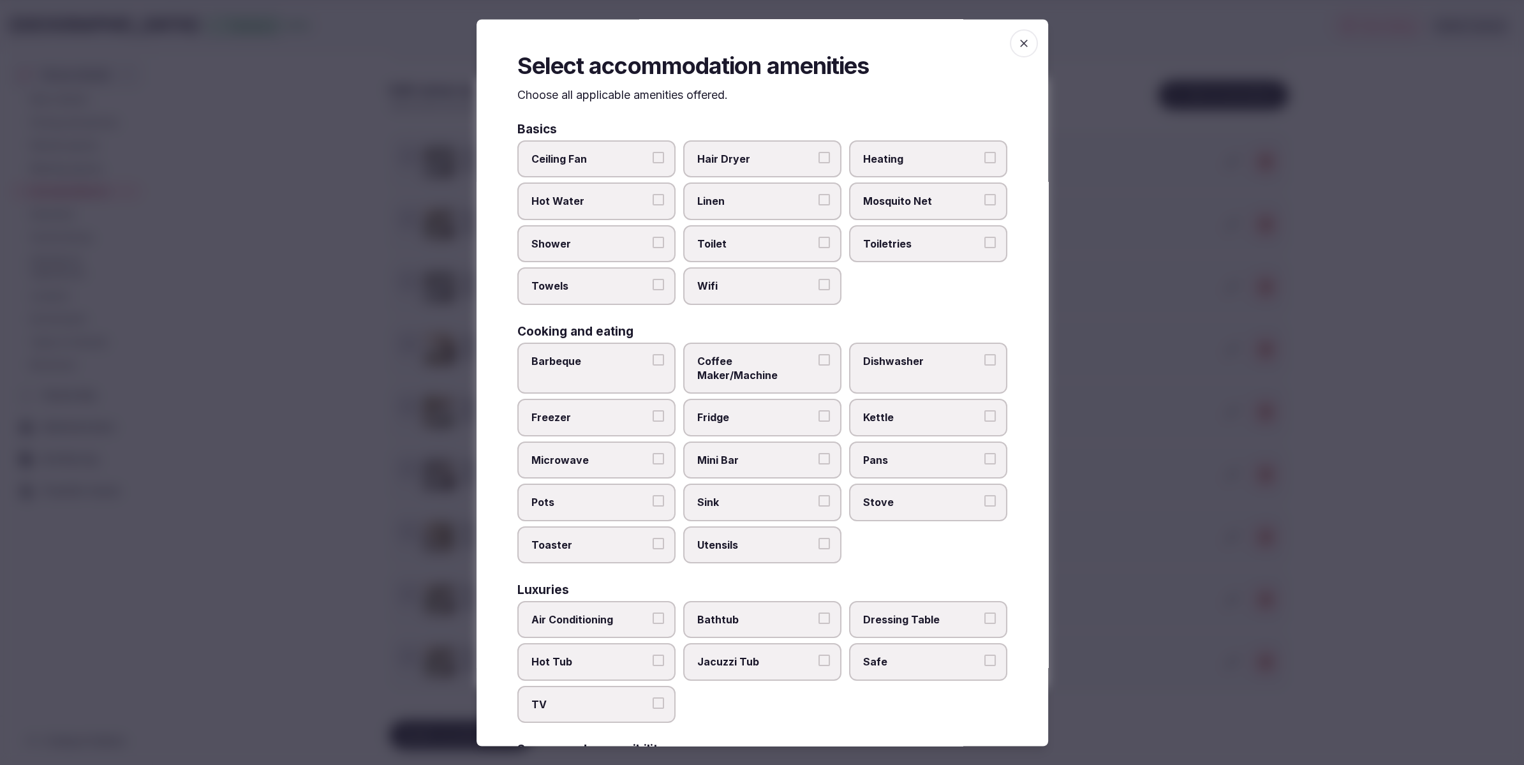
click at [726, 286] on span "Wifi" at bounding box center [755, 286] width 117 height 14
click at [819, 286] on button "Wifi" at bounding box center [824, 284] width 11 height 11
drag, startPoint x: 730, startPoint y: 251, endPoint x: 730, endPoint y: 222, distance: 28.7
click at [730, 251] on label "Toilet" at bounding box center [762, 243] width 158 height 37
click at [819, 248] on button "Toilet" at bounding box center [824, 242] width 11 height 11
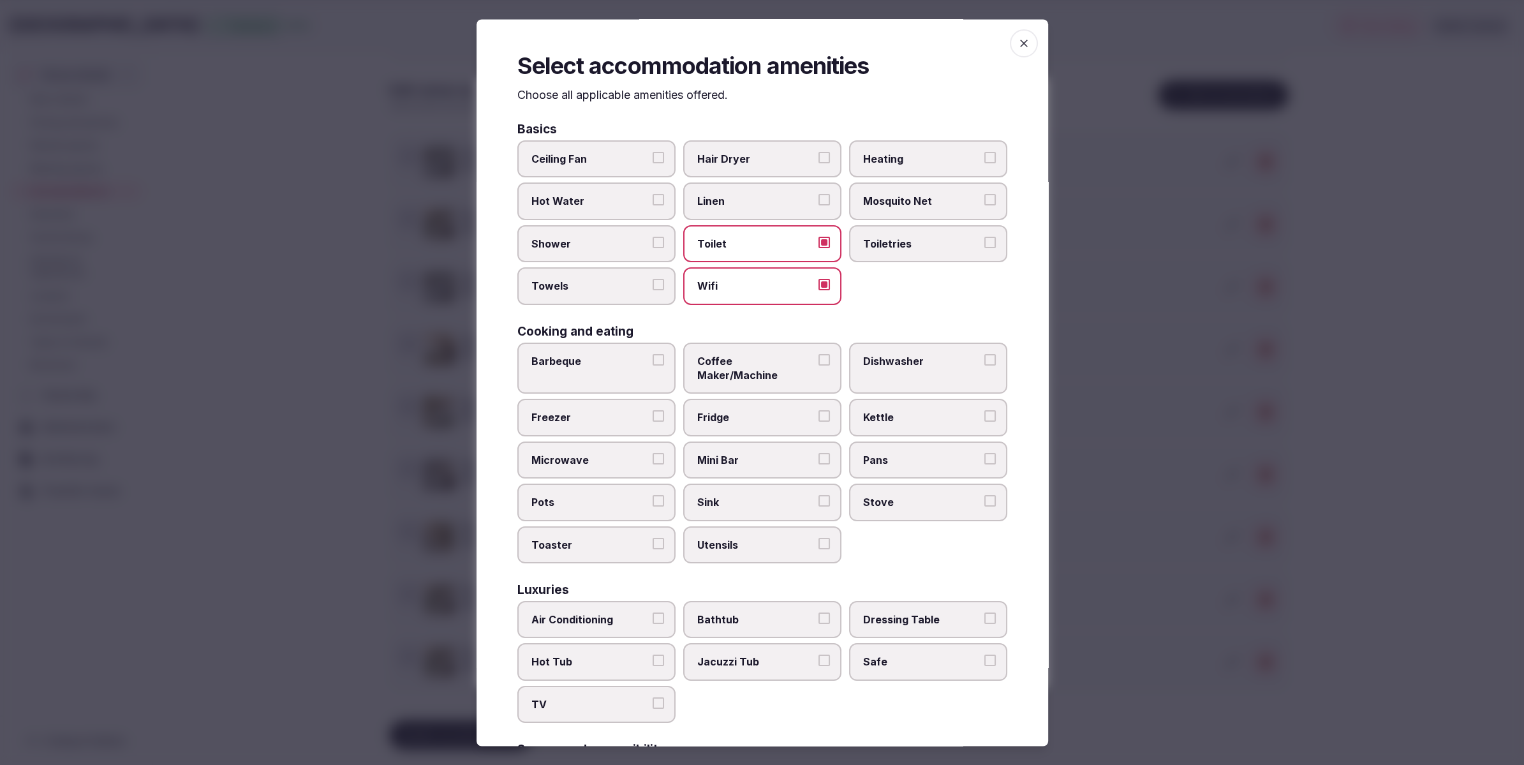
click at [731, 211] on label "Linen" at bounding box center [762, 201] width 158 height 37
click at [819, 206] on button "Linen" at bounding box center [824, 200] width 11 height 11
drag, startPoint x: 621, startPoint y: 244, endPoint x: 609, endPoint y: 269, distance: 28.0
click at [619, 244] on span "Shower" at bounding box center [589, 244] width 117 height 14
click at [653, 244] on button "Shower" at bounding box center [658, 242] width 11 height 11
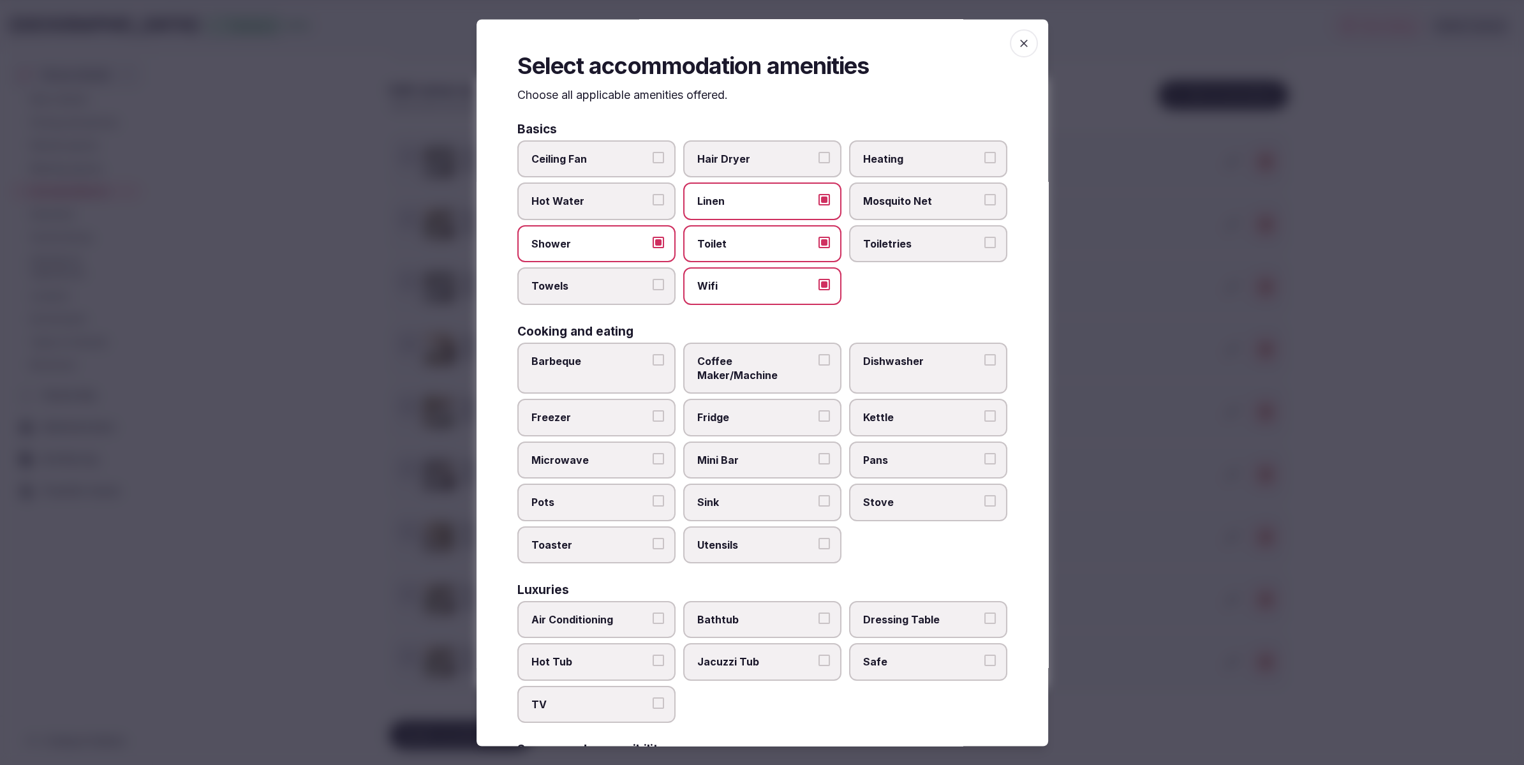
click at [608, 275] on label "Towels" at bounding box center [596, 286] width 158 height 37
click at [653, 279] on button "Towels" at bounding box center [658, 284] width 11 height 11
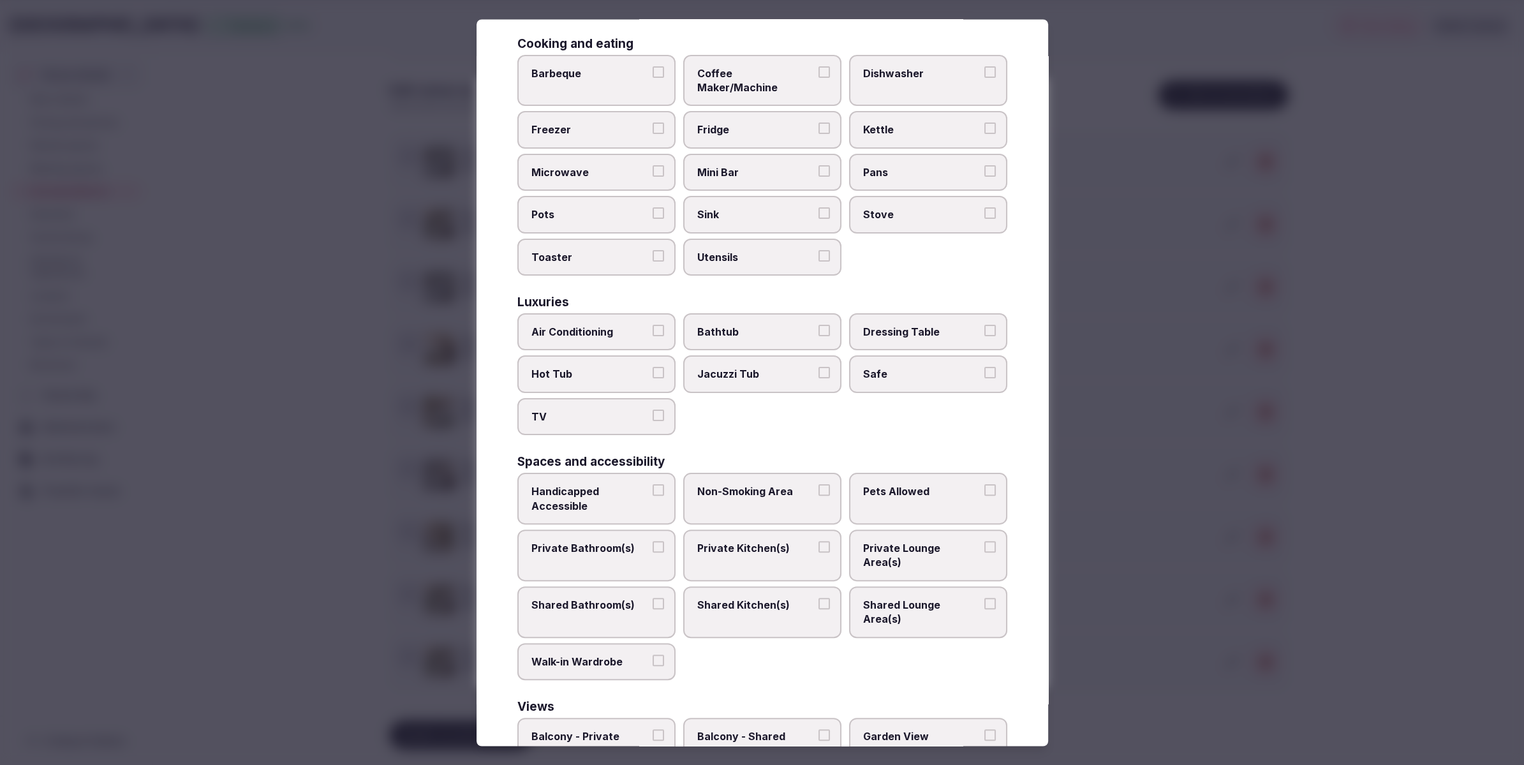
scroll to position [297, 0]
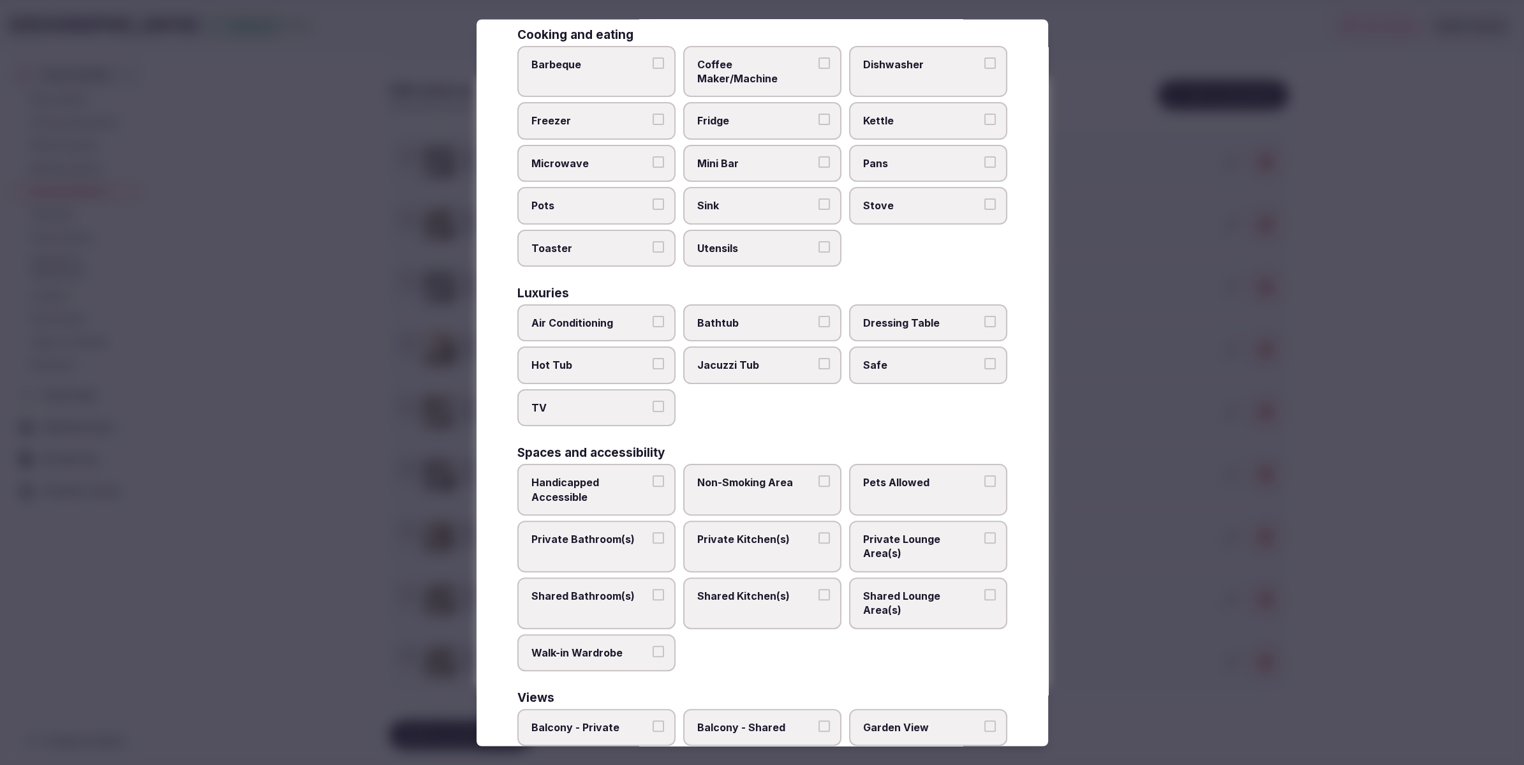
drag, startPoint x: 588, startPoint y: 303, endPoint x: 605, endPoint y: 373, distance: 72.3
click at [588, 316] on span "Air Conditioning" at bounding box center [589, 323] width 117 height 14
click at [653, 316] on button "Air Conditioning" at bounding box center [658, 321] width 11 height 11
click at [610, 401] on span "TV" at bounding box center [589, 408] width 117 height 14
click at [653, 401] on button "TV" at bounding box center [658, 406] width 11 height 11
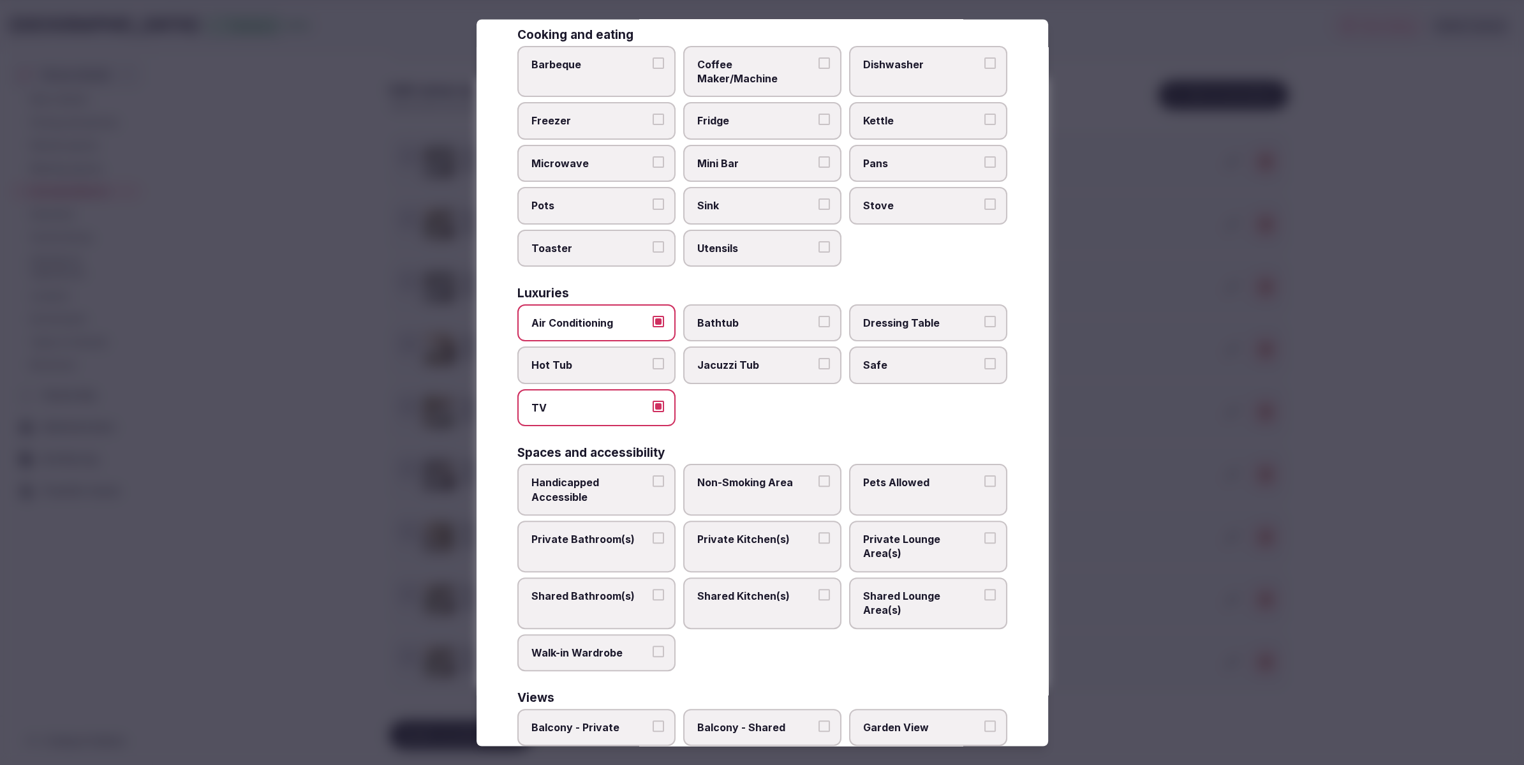
click at [905, 367] on label "Safe" at bounding box center [928, 365] width 158 height 37
click at [984, 367] on button "Safe" at bounding box center [989, 364] width 11 height 11
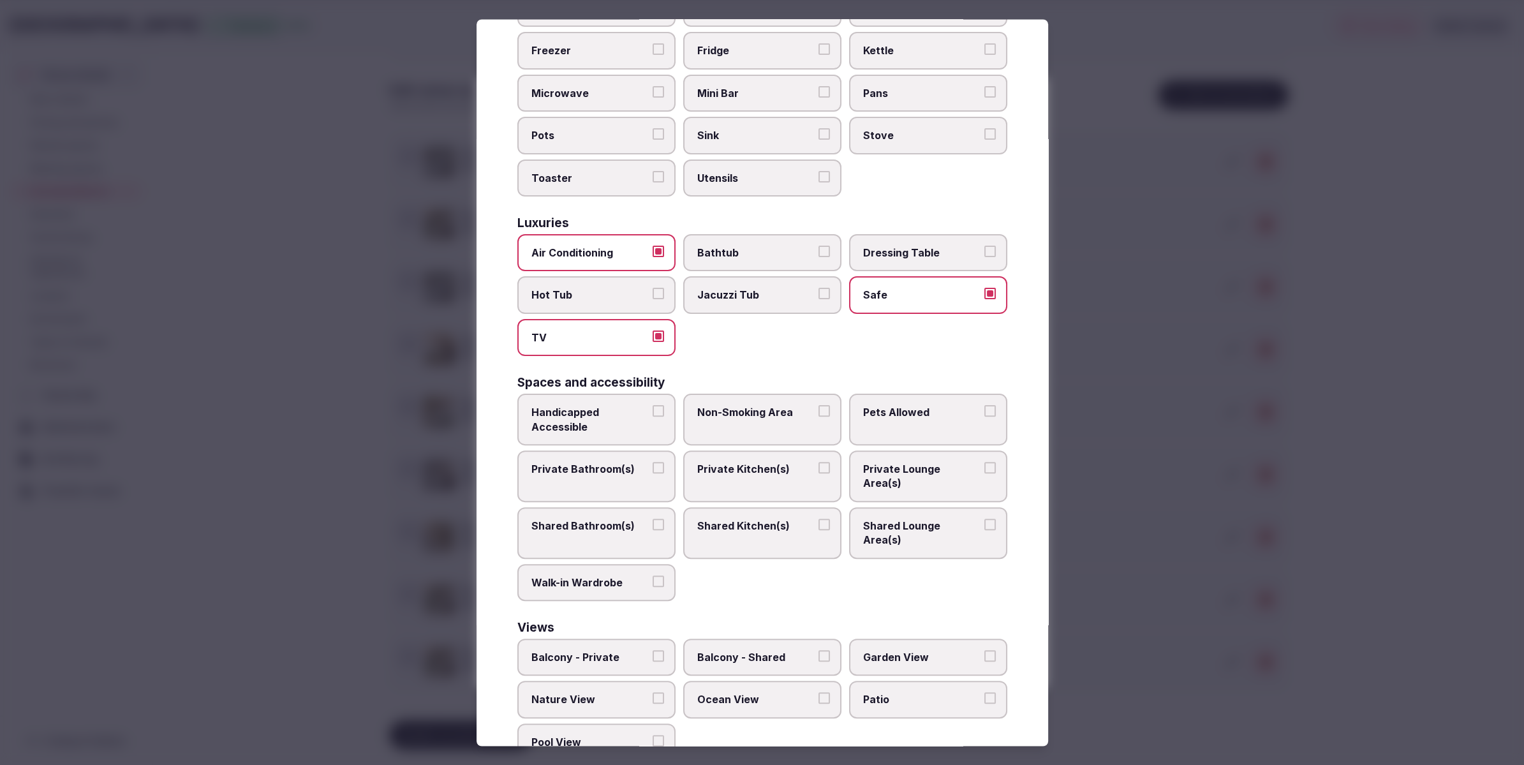
drag, startPoint x: 589, startPoint y: 463, endPoint x: 644, endPoint y: 459, distance: 55.0
click at [589, 463] on label "Private Bathroom(s)" at bounding box center [596, 476] width 158 height 52
click at [653, 463] on button "Private Bathroom(s)" at bounding box center [658, 467] width 11 height 11
click at [891, 462] on span "Private Lounge Area(s)" at bounding box center [921, 476] width 117 height 29
click at [984, 462] on button "Private Lounge Area(s)" at bounding box center [989, 467] width 11 height 11
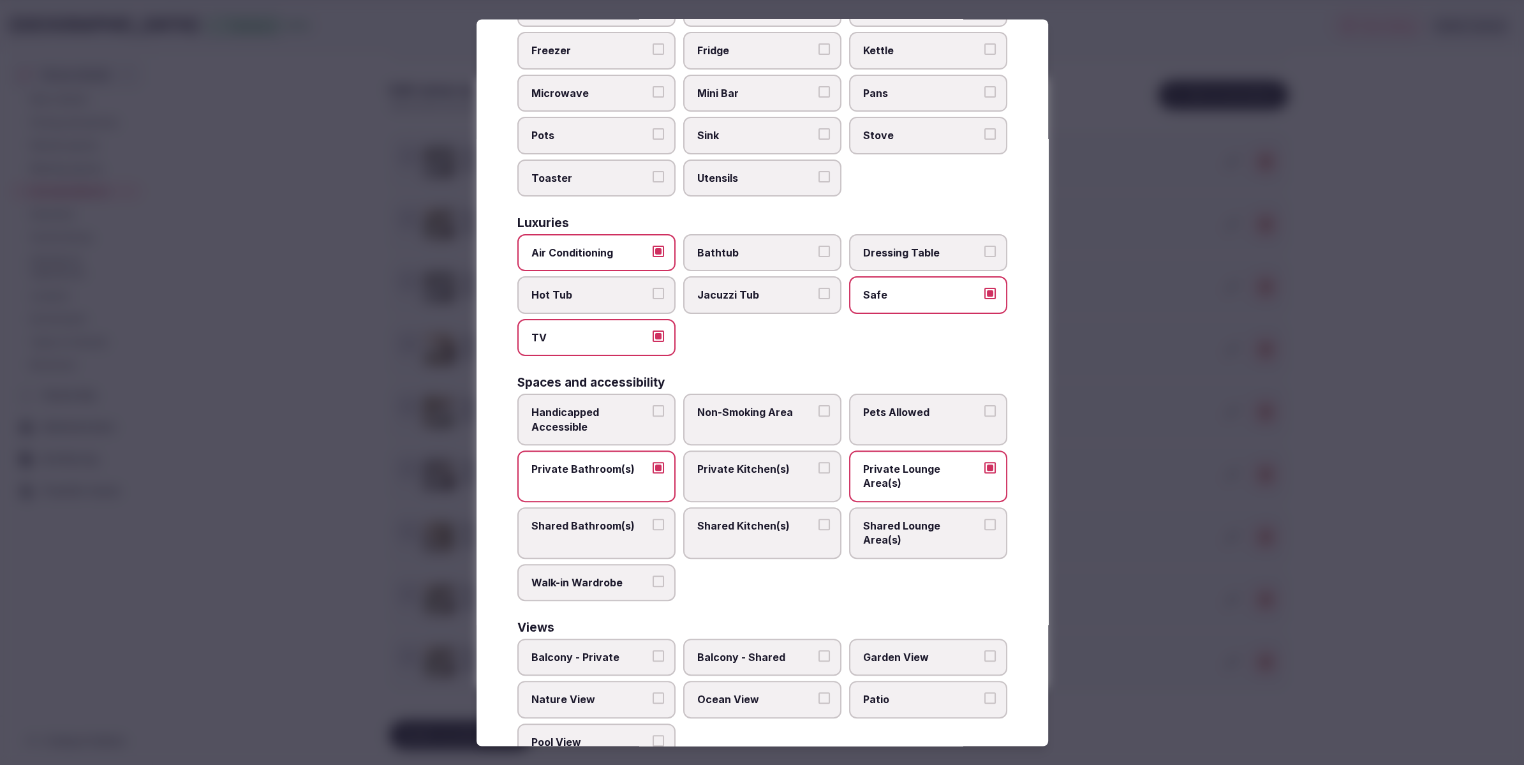
click at [1168, 460] on div at bounding box center [762, 382] width 1524 height 765
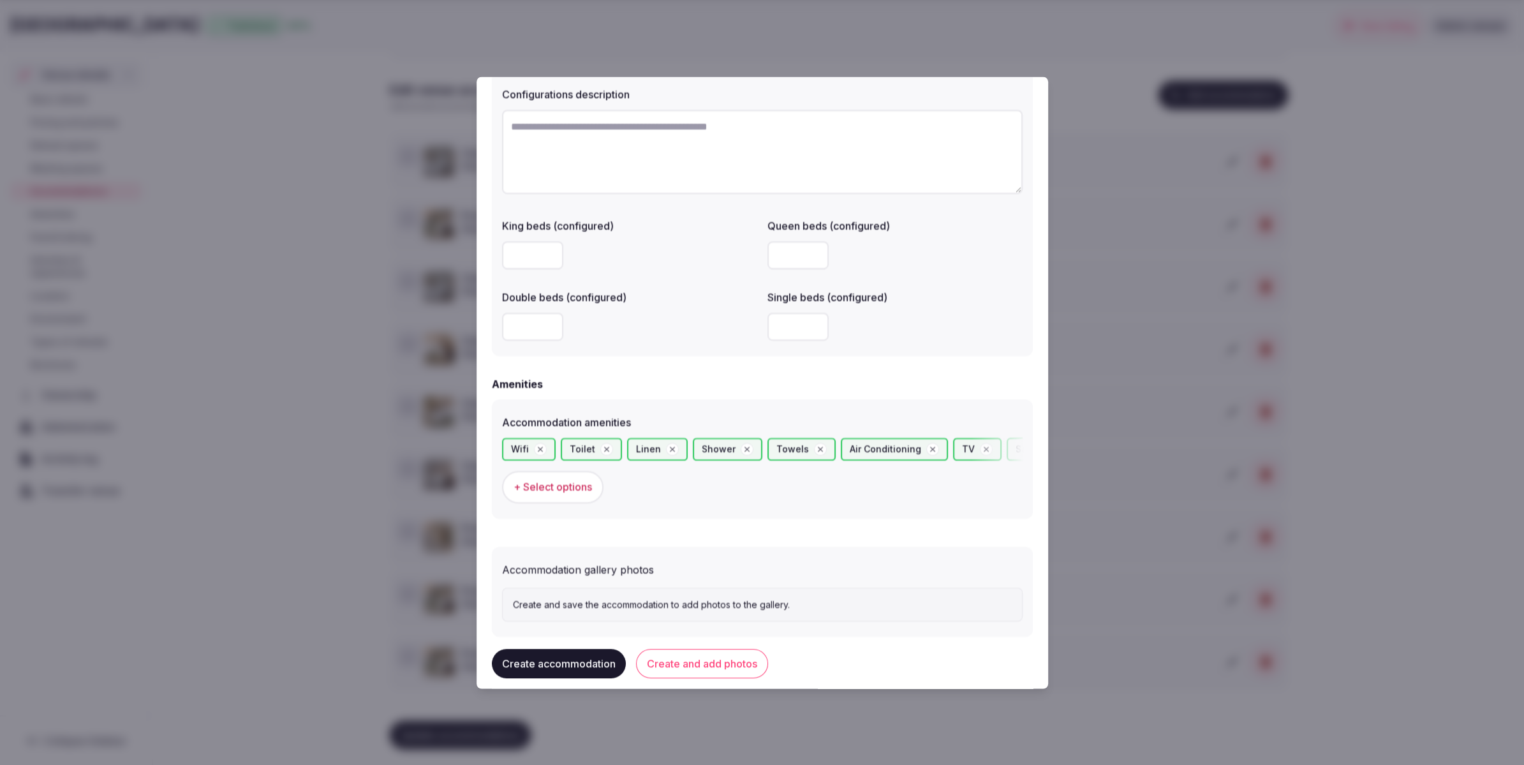
scroll to position [975, 0]
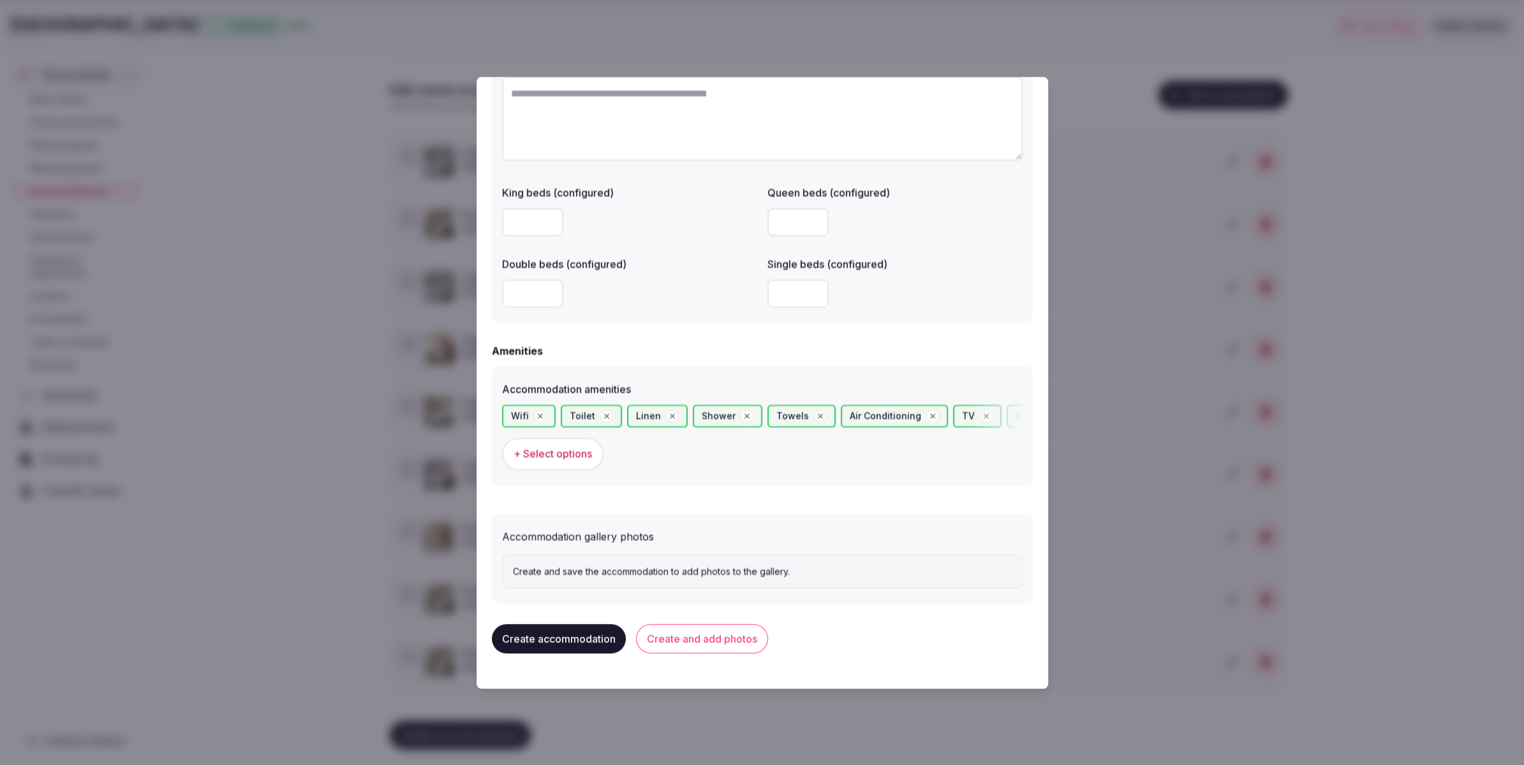
click at [702, 642] on button "Create and add photos" at bounding box center [702, 639] width 132 height 29
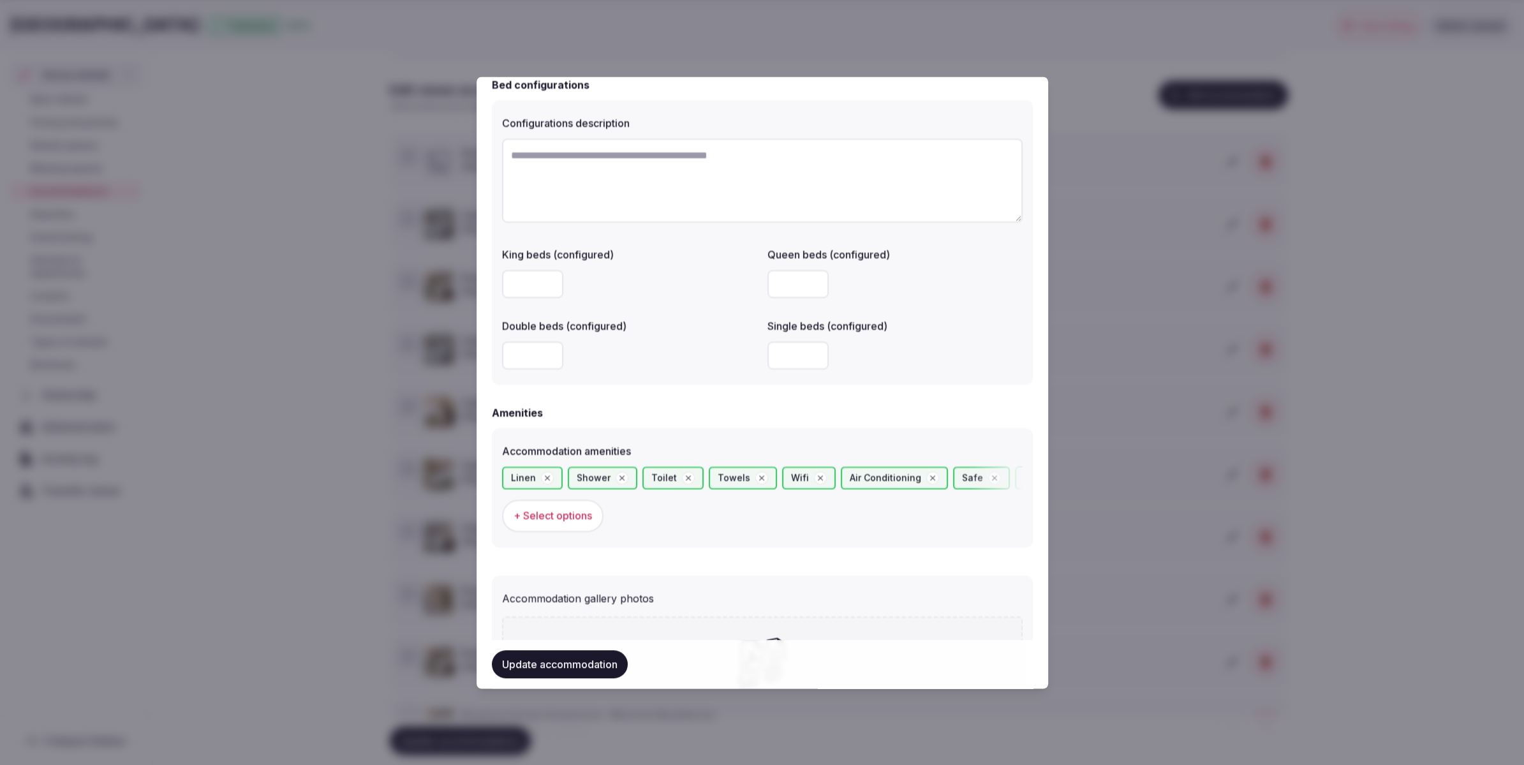
scroll to position [1083, 0]
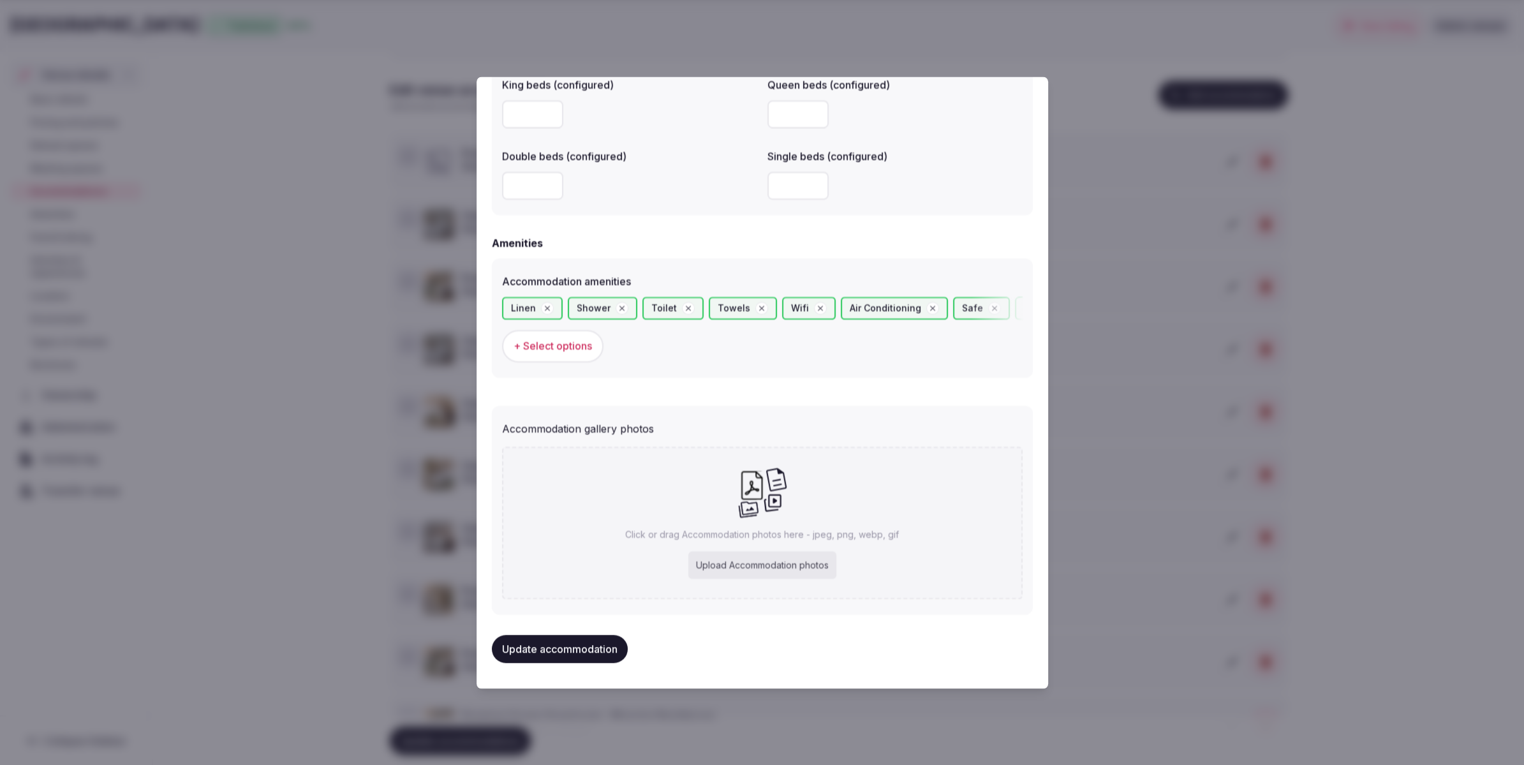
click at [778, 549] on div "Click or drag Accommodation photos here - jpeg, png, webp, gif Upload Accommoda…" at bounding box center [762, 523] width 521 height 152
type input "**********"
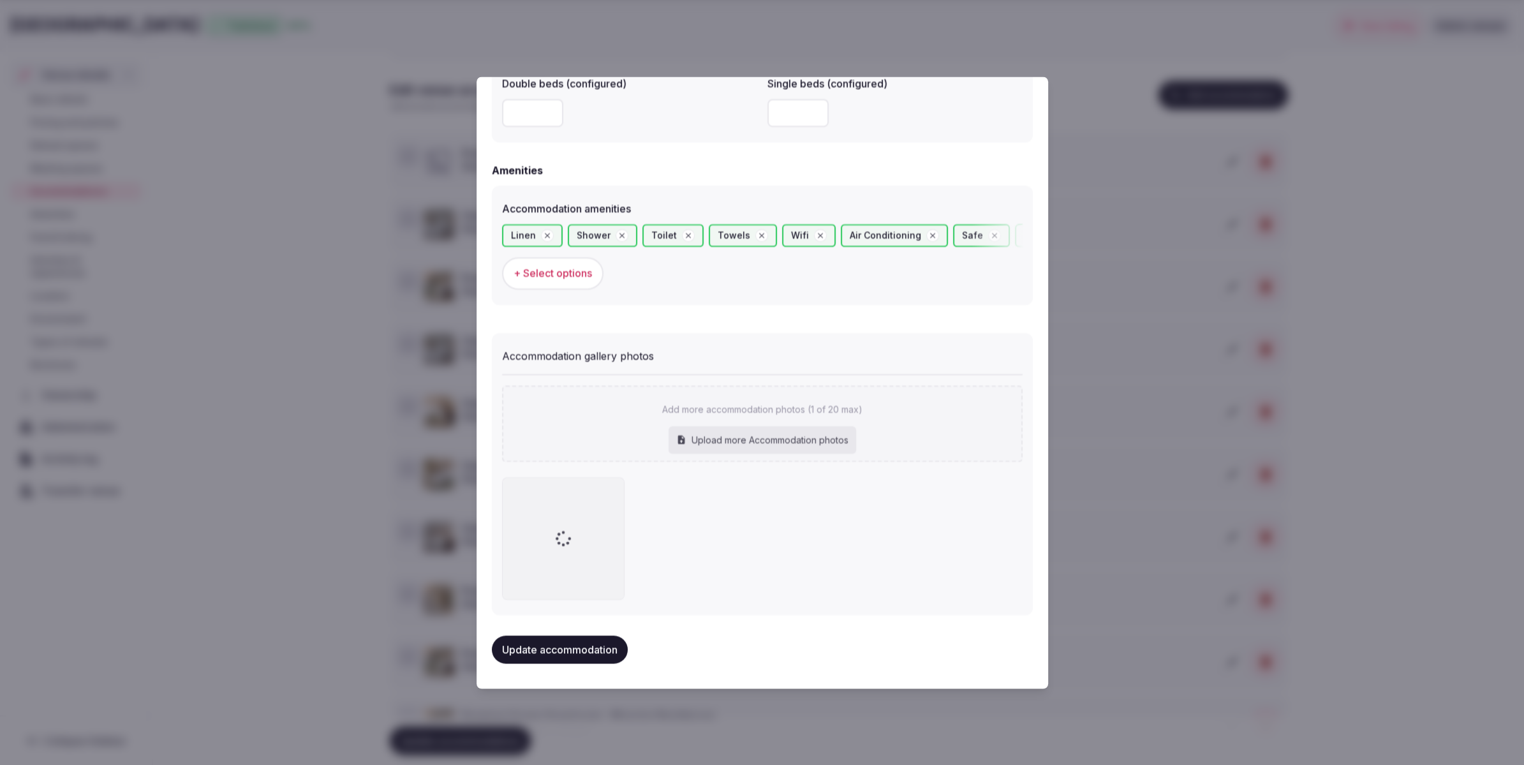
scroll to position [1155, 0]
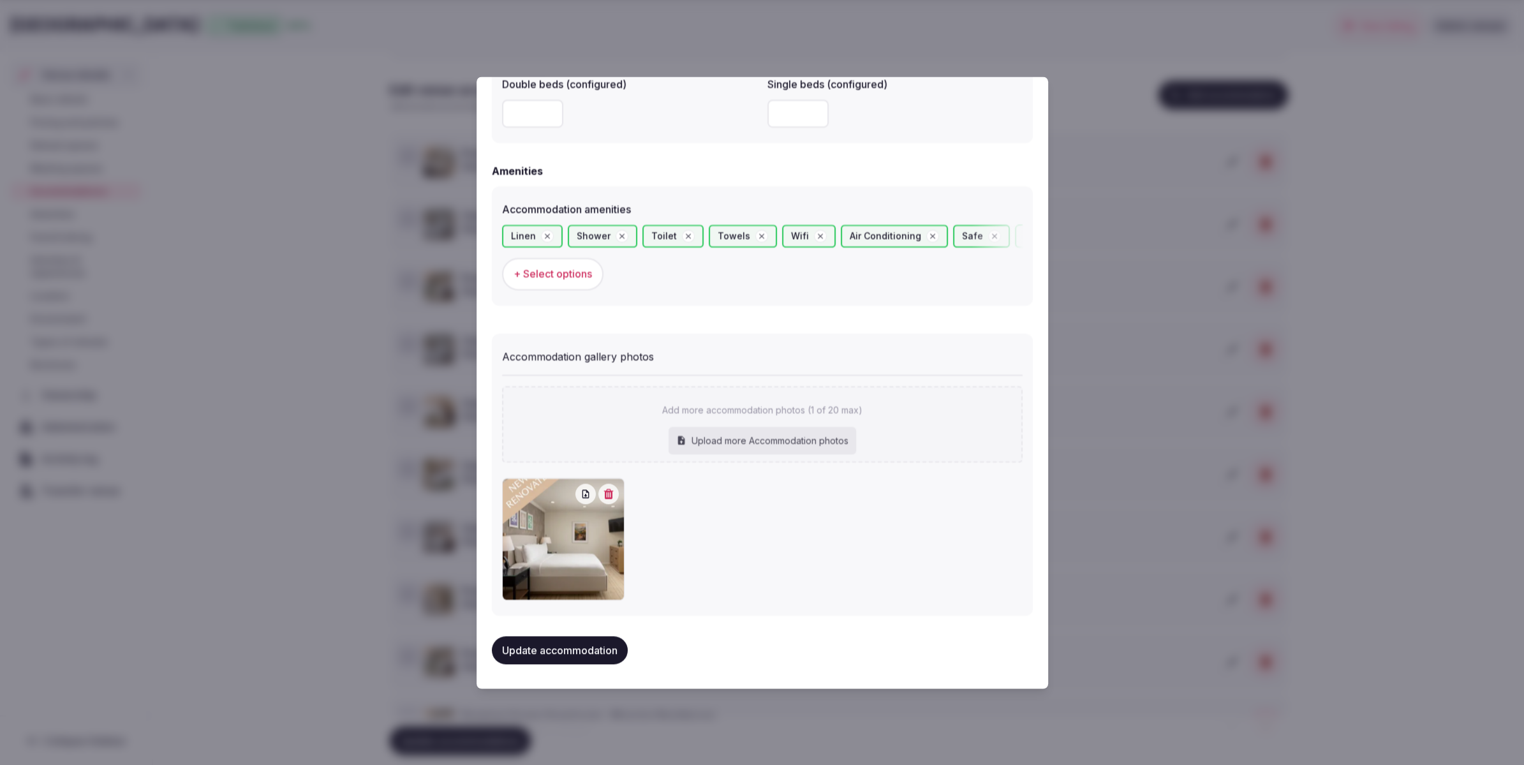
click at [589, 651] on button "Update accommodation" at bounding box center [560, 650] width 136 height 28
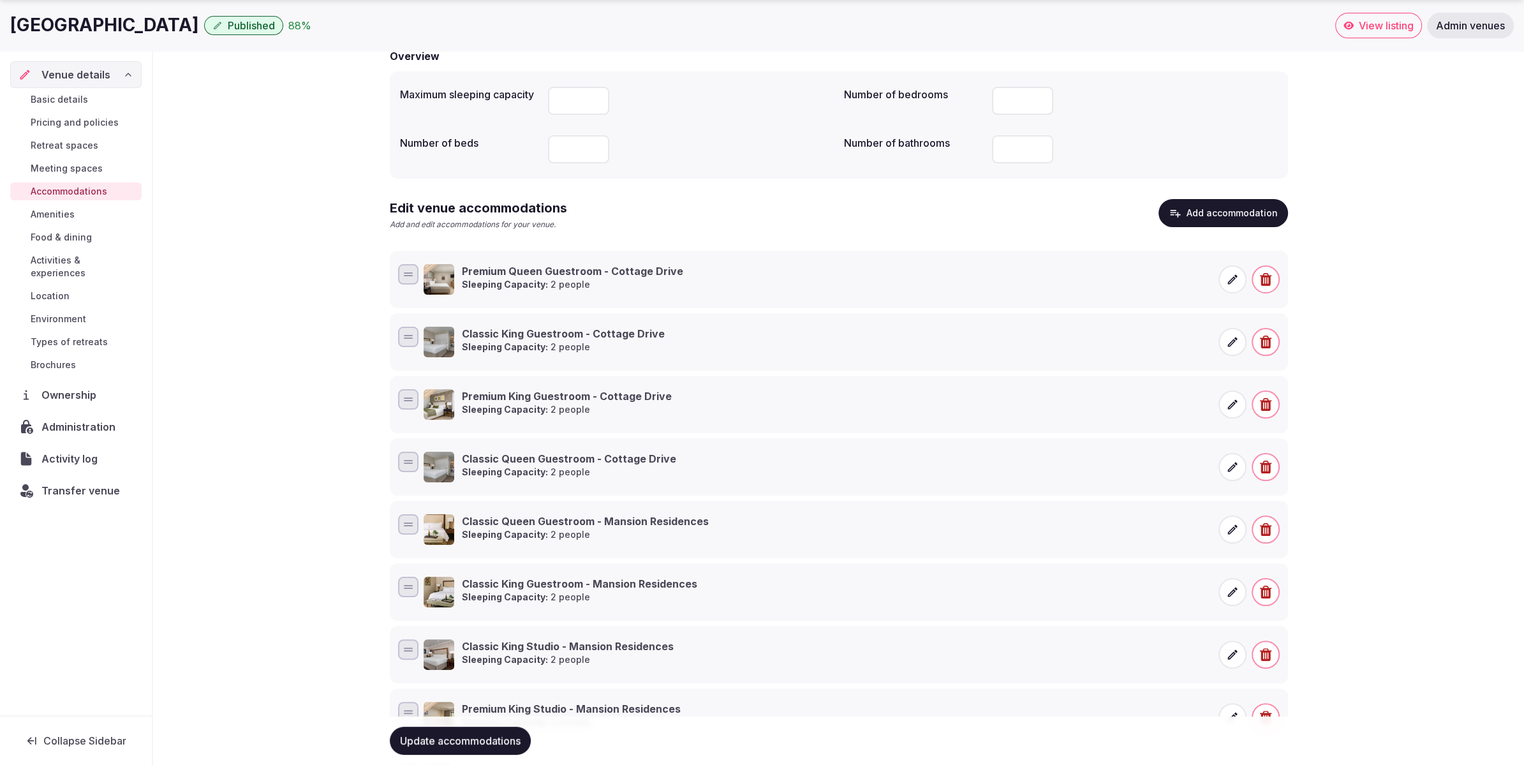
scroll to position [147, 0]
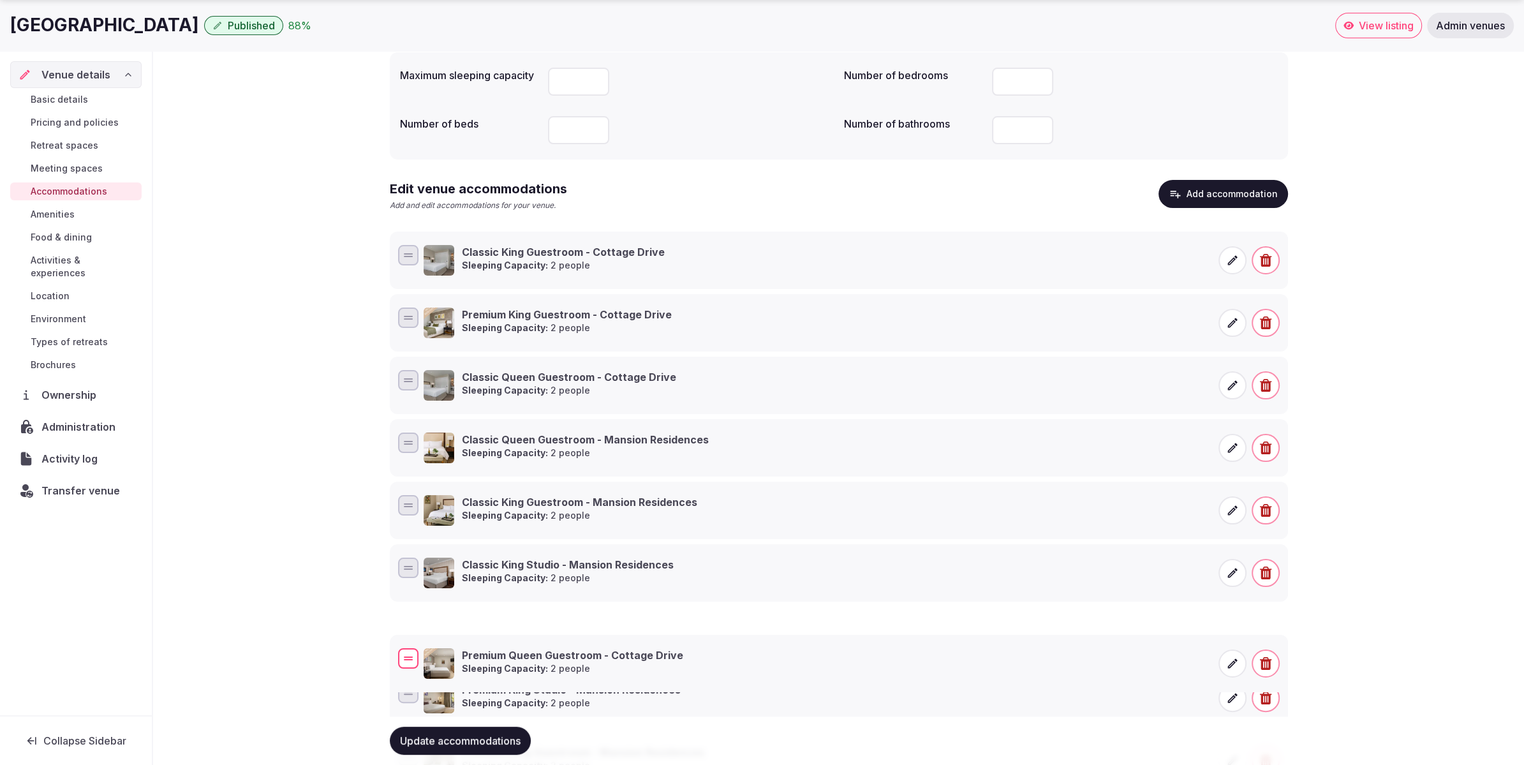
drag, startPoint x: 408, startPoint y: 253, endPoint x: 405, endPoint y: 652, distance: 399.4
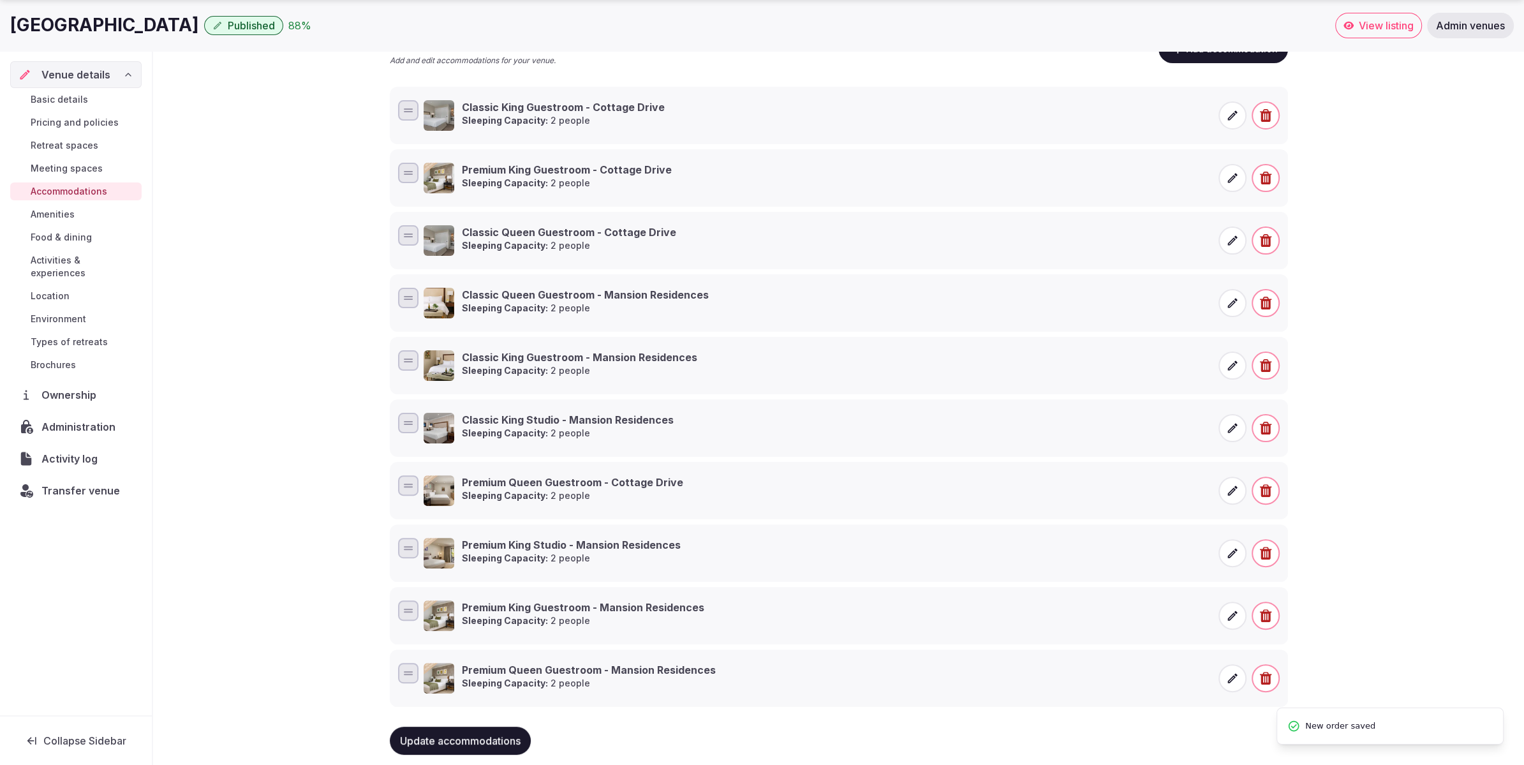
scroll to position [307, 0]
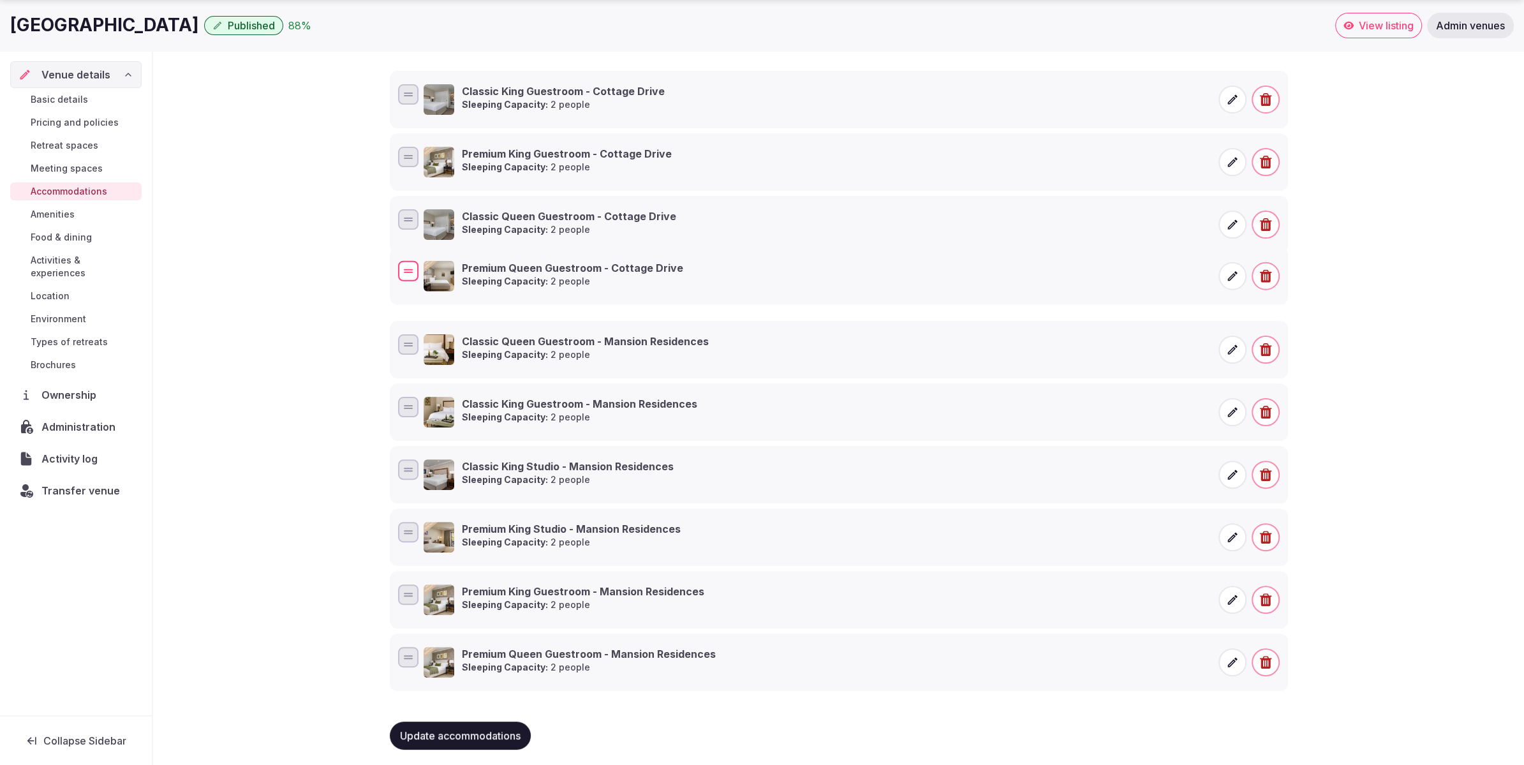
drag, startPoint x: 405, startPoint y: 469, endPoint x: 426, endPoint y: 272, distance: 198.2
click at [426, 272] on div "Premium Queen Guestroom - Cottage Drive Sleeping Capacity: 2 people" at bounding box center [839, 276] width 887 height 36
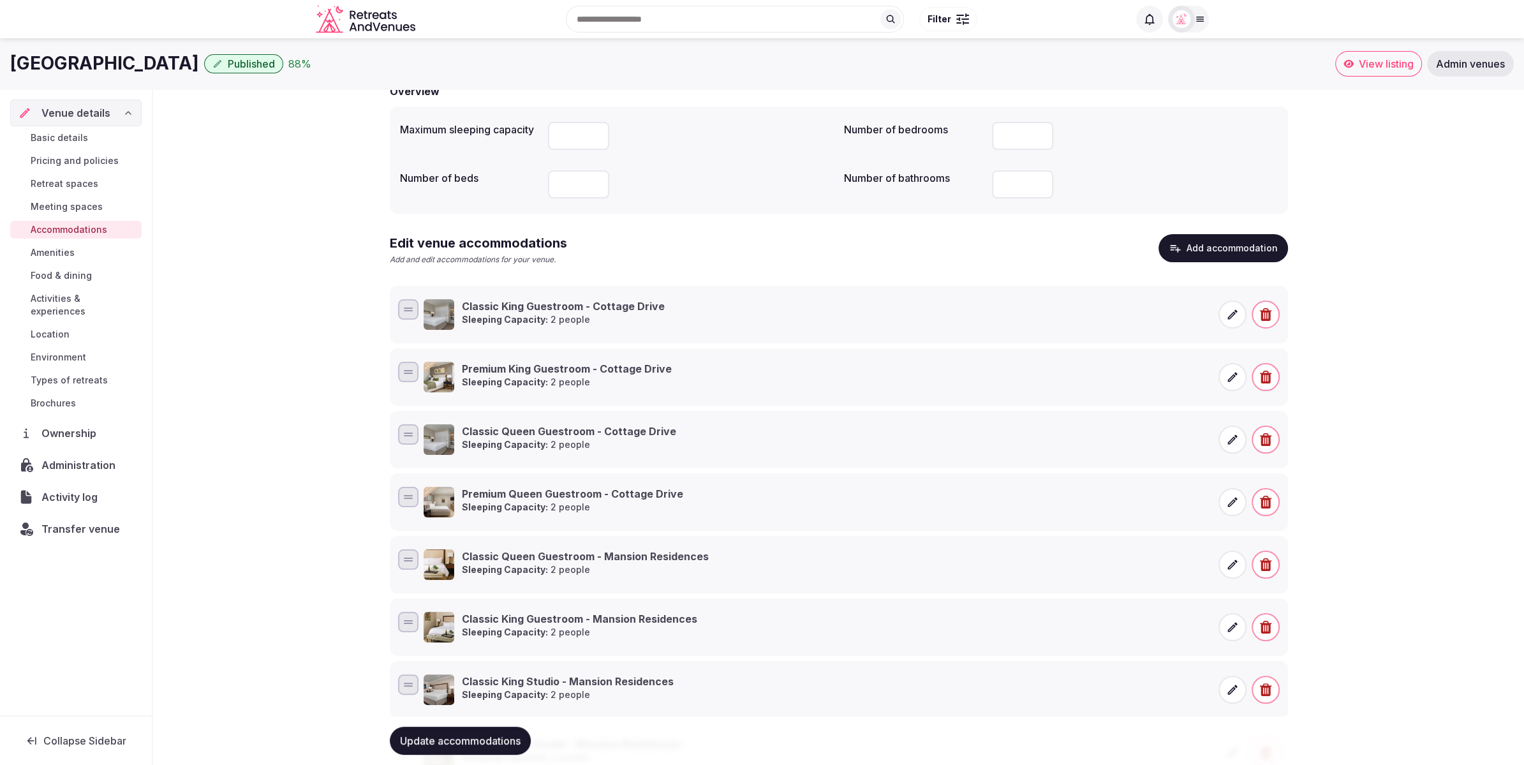
scroll to position [0, 0]
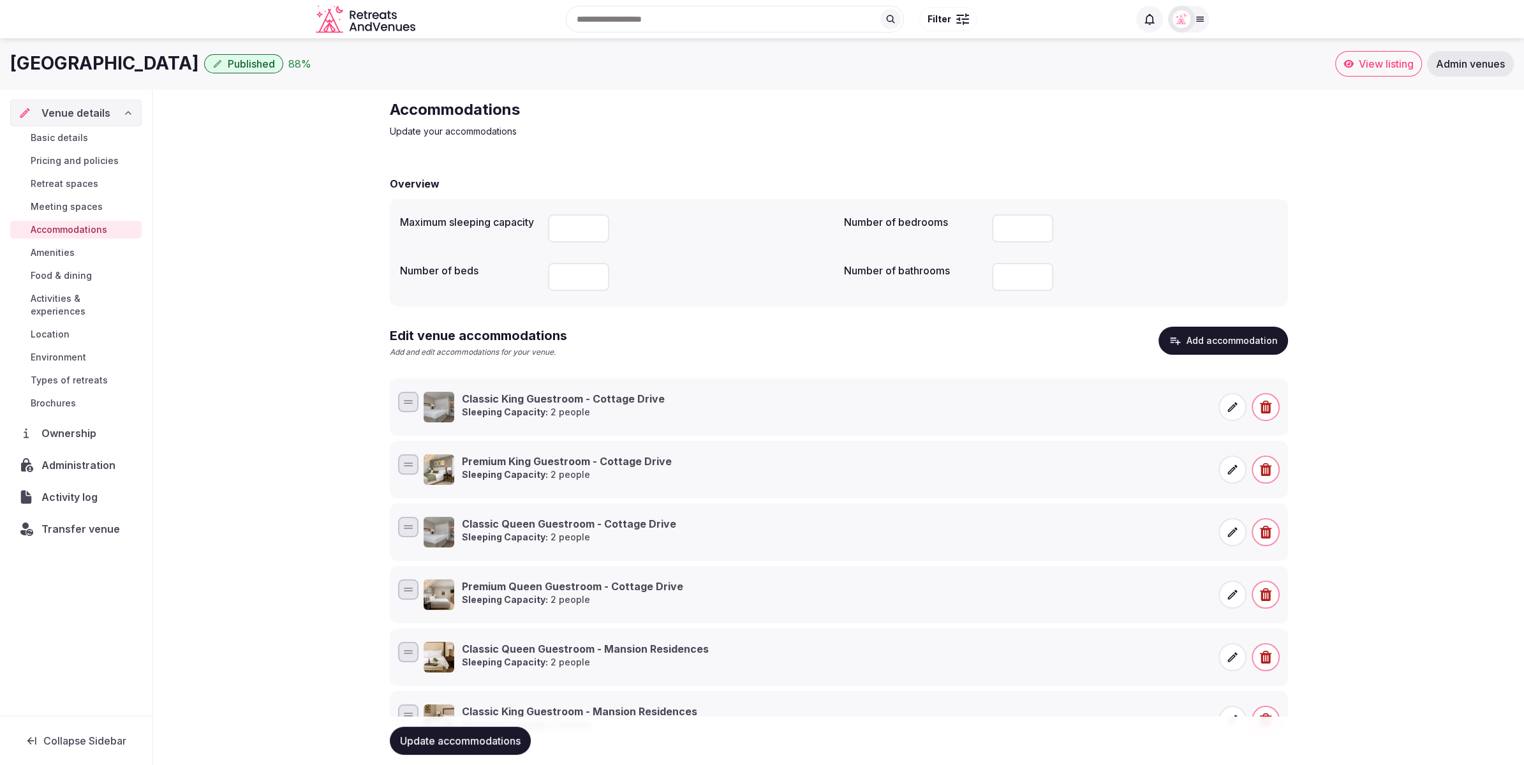
click at [1228, 339] on button "Add accommodation" at bounding box center [1224, 341] width 130 height 28
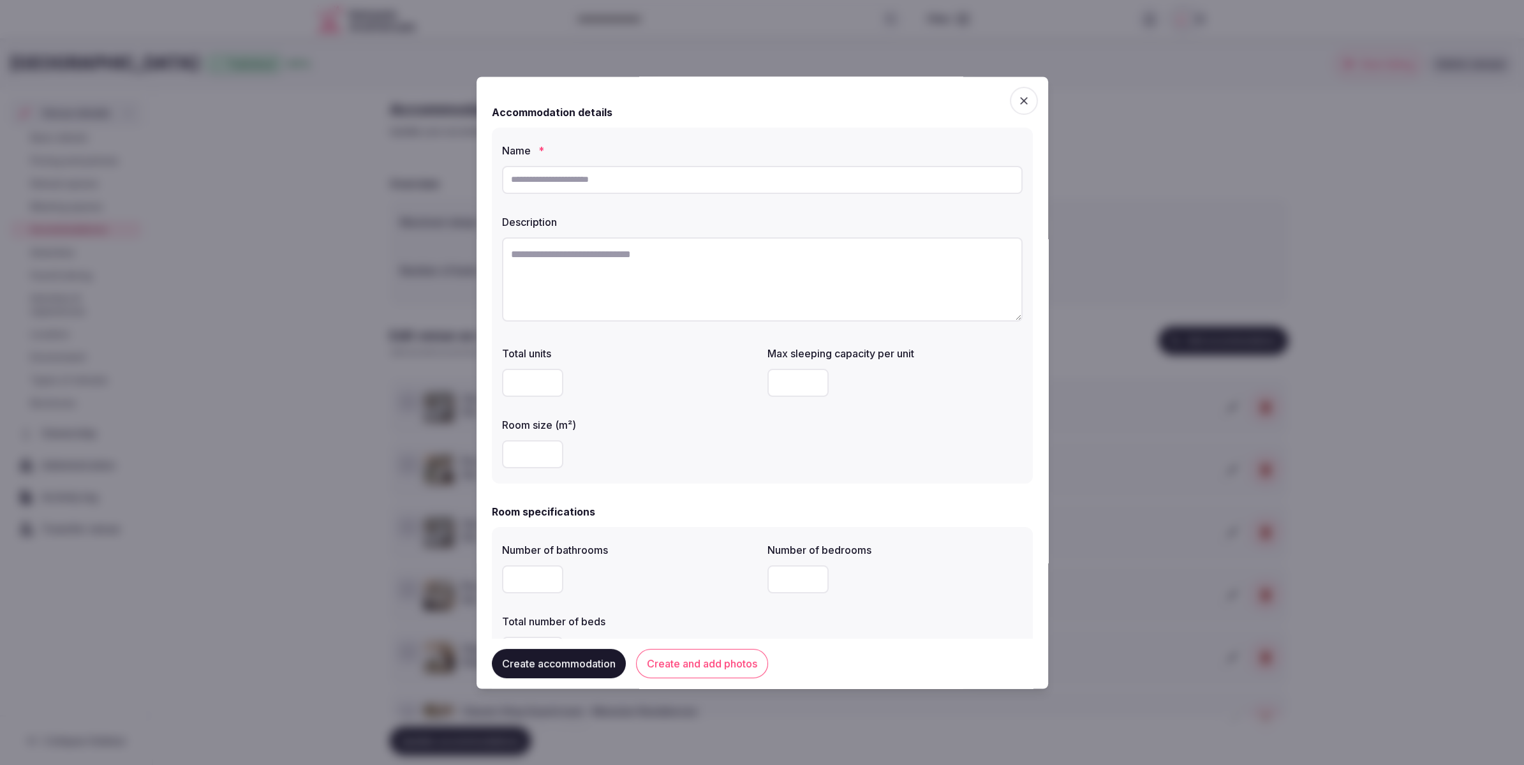
click at [607, 187] on input "text" at bounding box center [762, 180] width 521 height 28
paste input "**********"
type input "**********"
click at [671, 276] on textarea at bounding box center [762, 279] width 521 height 84
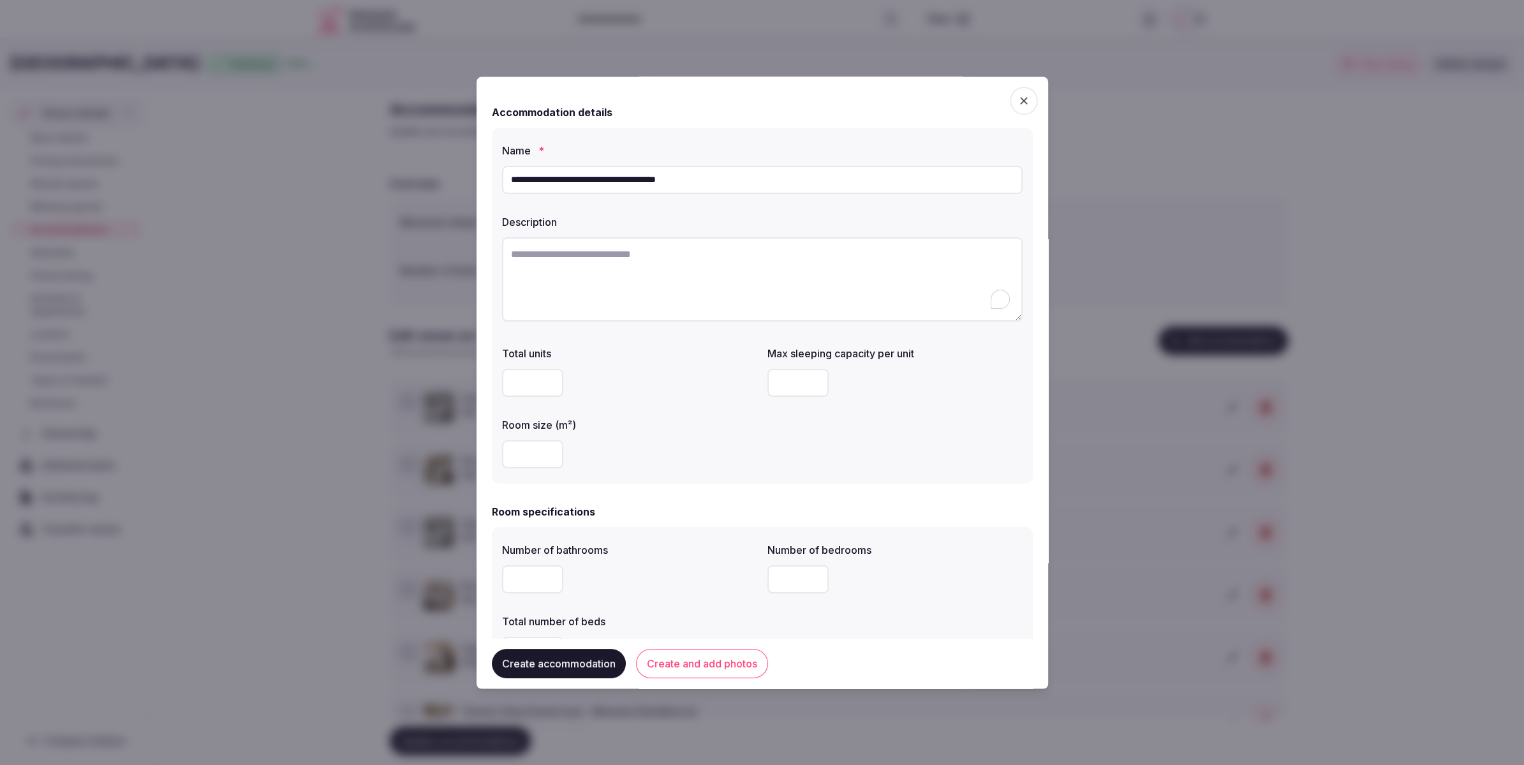
paste textarea "**********"
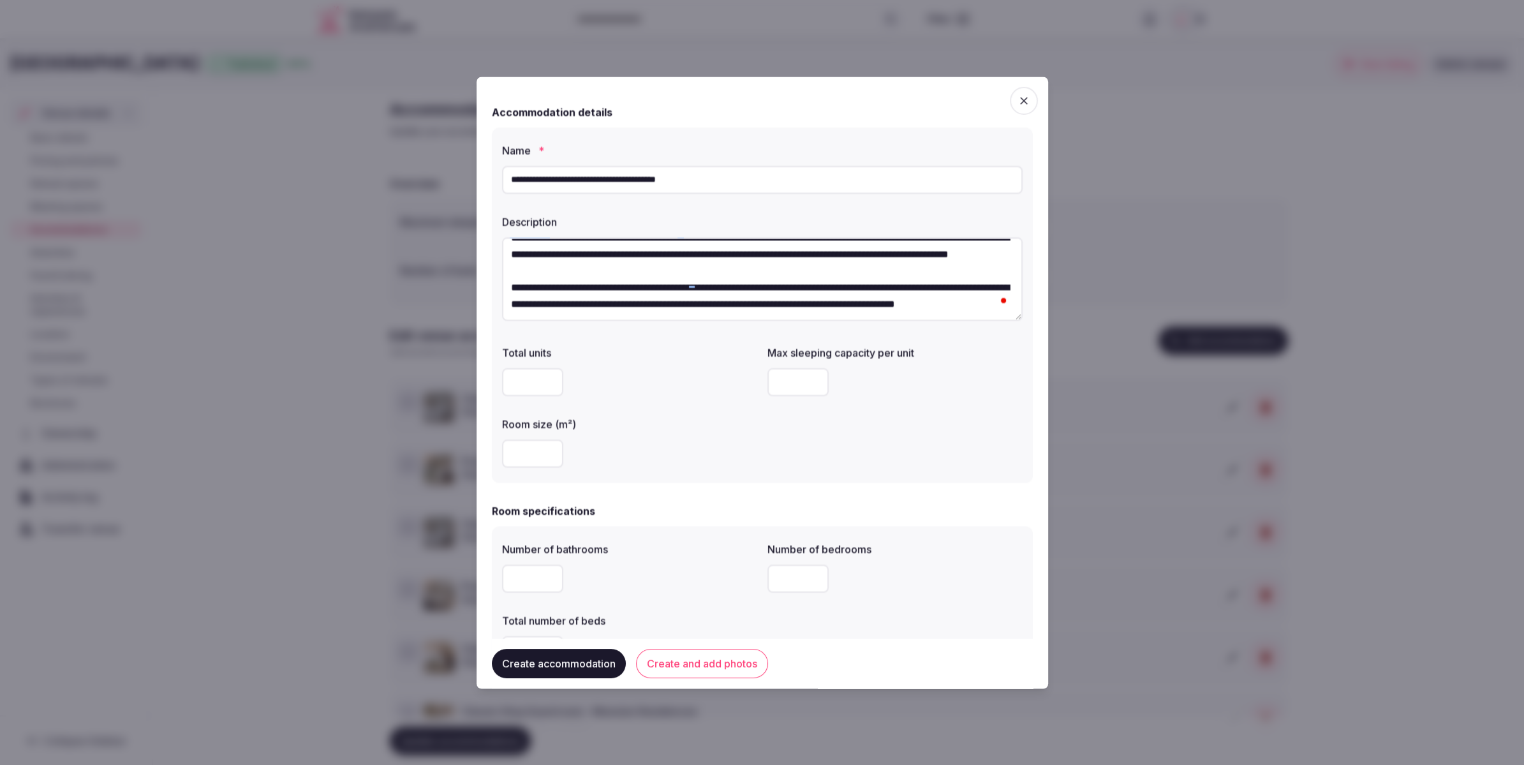
scroll to position [40, 0]
type textarea "**********"
click at [808, 383] on input "number" at bounding box center [797, 383] width 61 height 28
type input "*"
click at [752, 428] on label "Room size (m²)" at bounding box center [629, 425] width 255 height 10
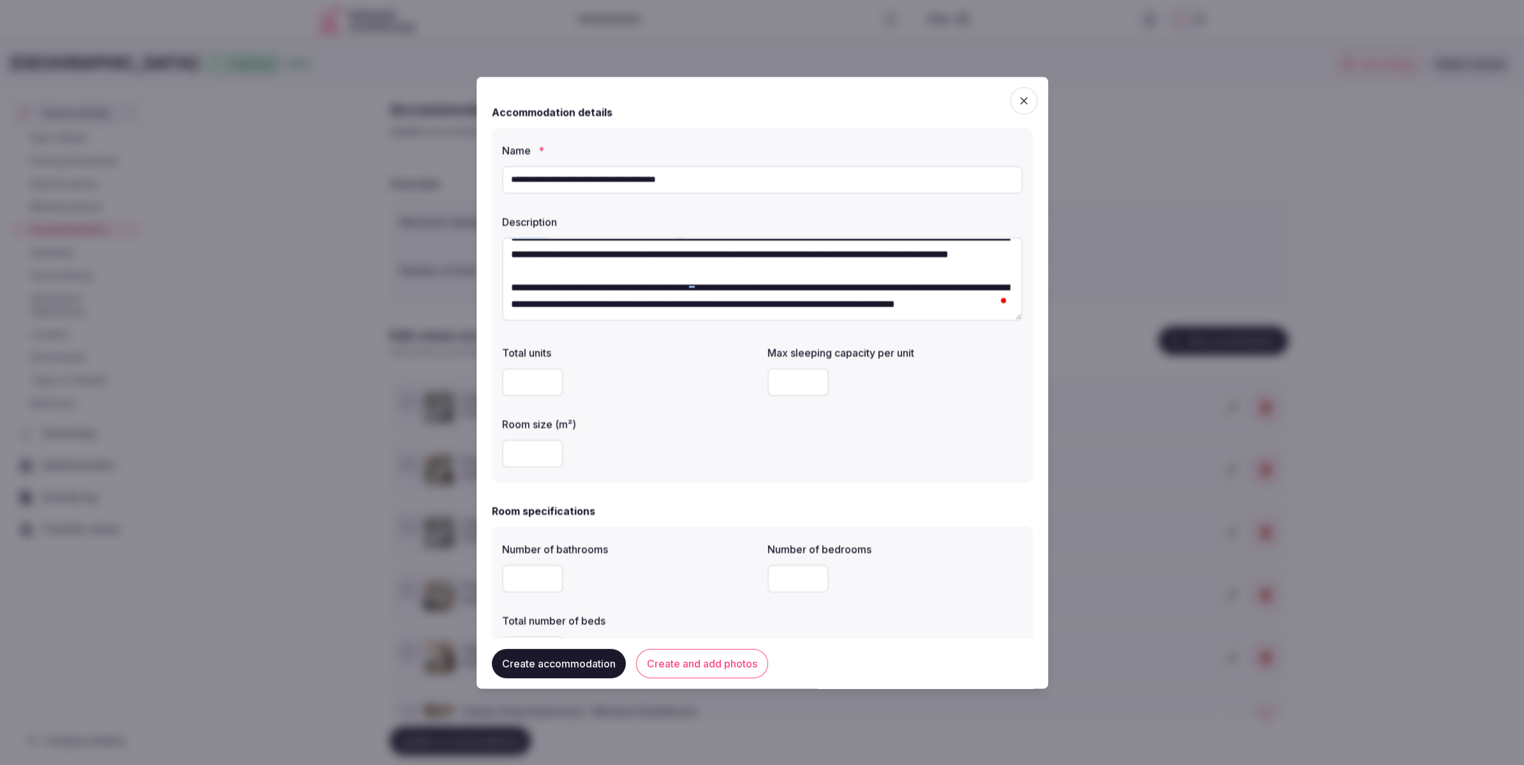
click at [523, 461] on input "number" at bounding box center [532, 454] width 61 height 28
type input "**"
click at [648, 475] on div "**********" at bounding box center [762, 306] width 541 height 356
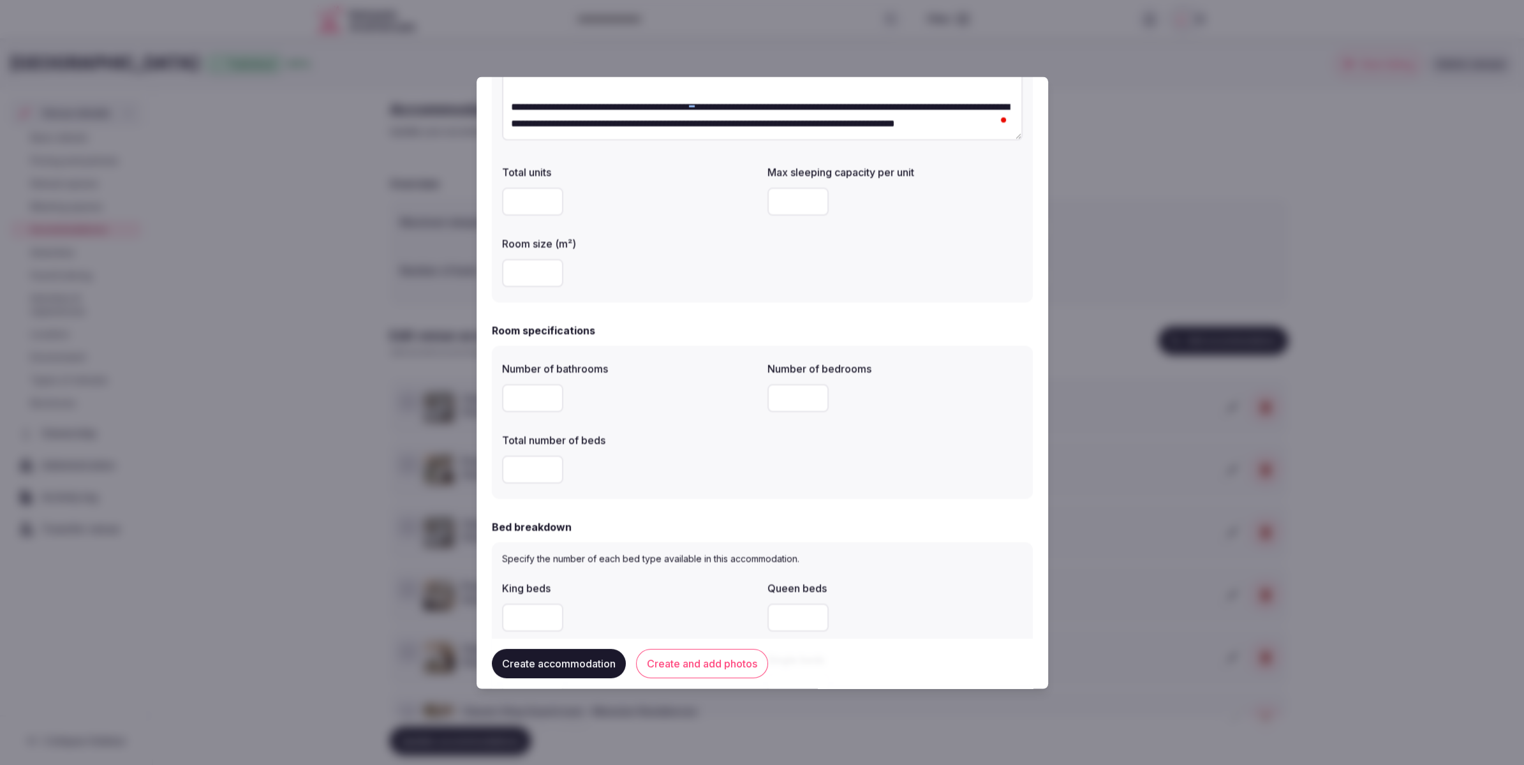
scroll to position [240, 0]
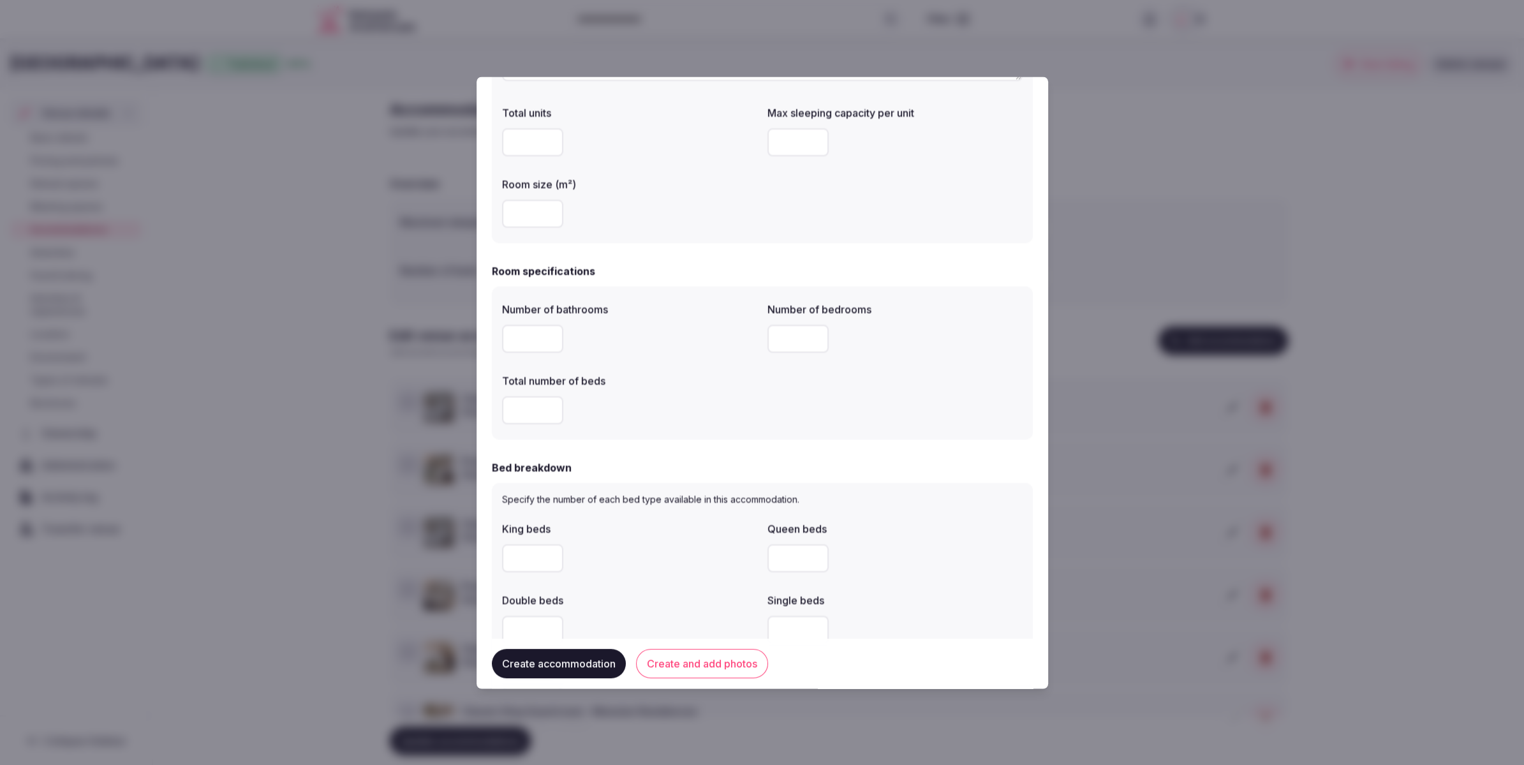
click at [544, 340] on input "number" at bounding box center [532, 339] width 61 height 28
click at [517, 340] on input "number" at bounding box center [532, 339] width 61 height 28
type input "*"
click at [533, 413] on input "number" at bounding box center [532, 411] width 61 height 28
type input "*"
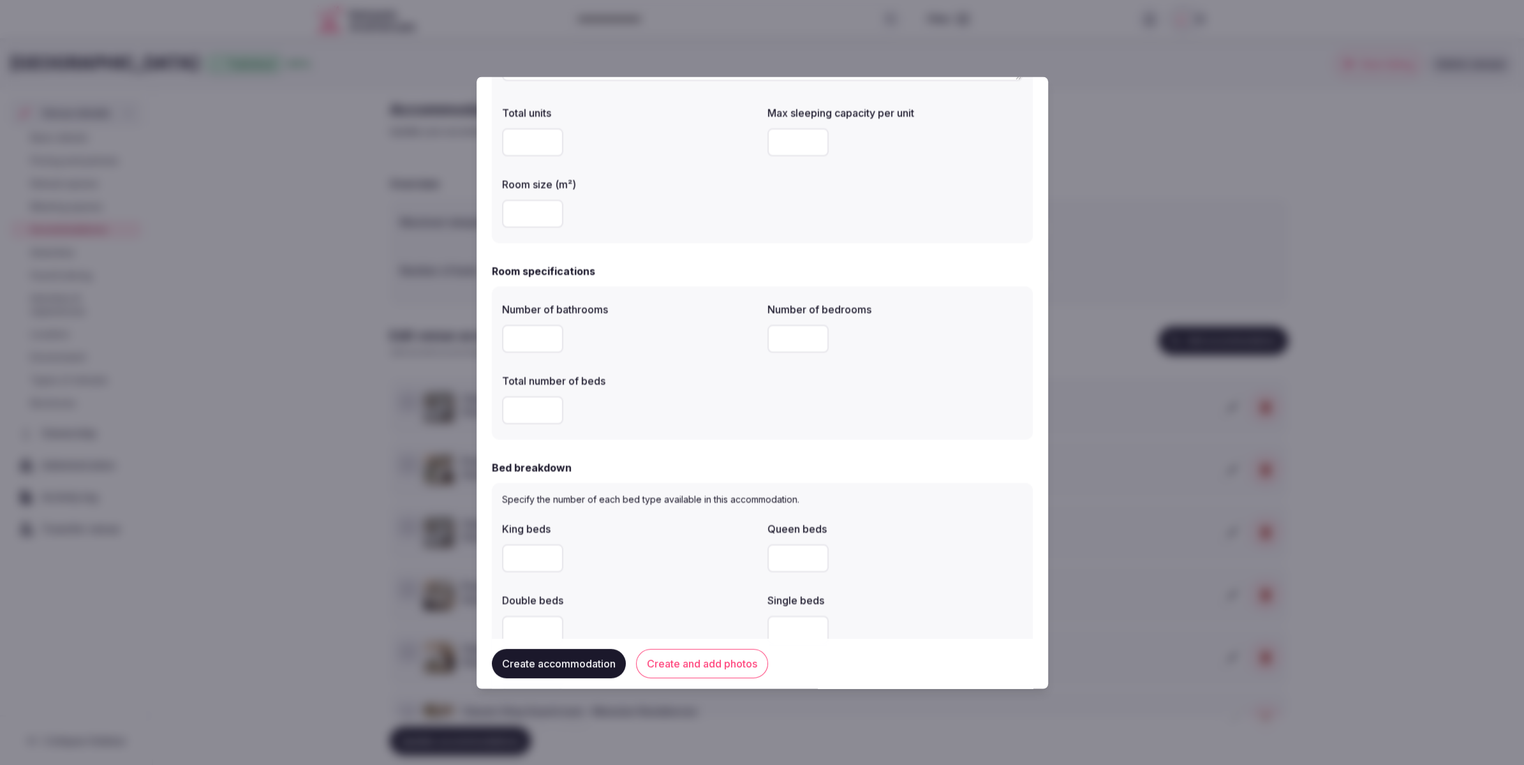
click at [776, 329] on input "number" at bounding box center [797, 339] width 61 height 28
type input "*"
click at [702, 369] on div "Total number of beds" at bounding box center [629, 378] width 255 height 18
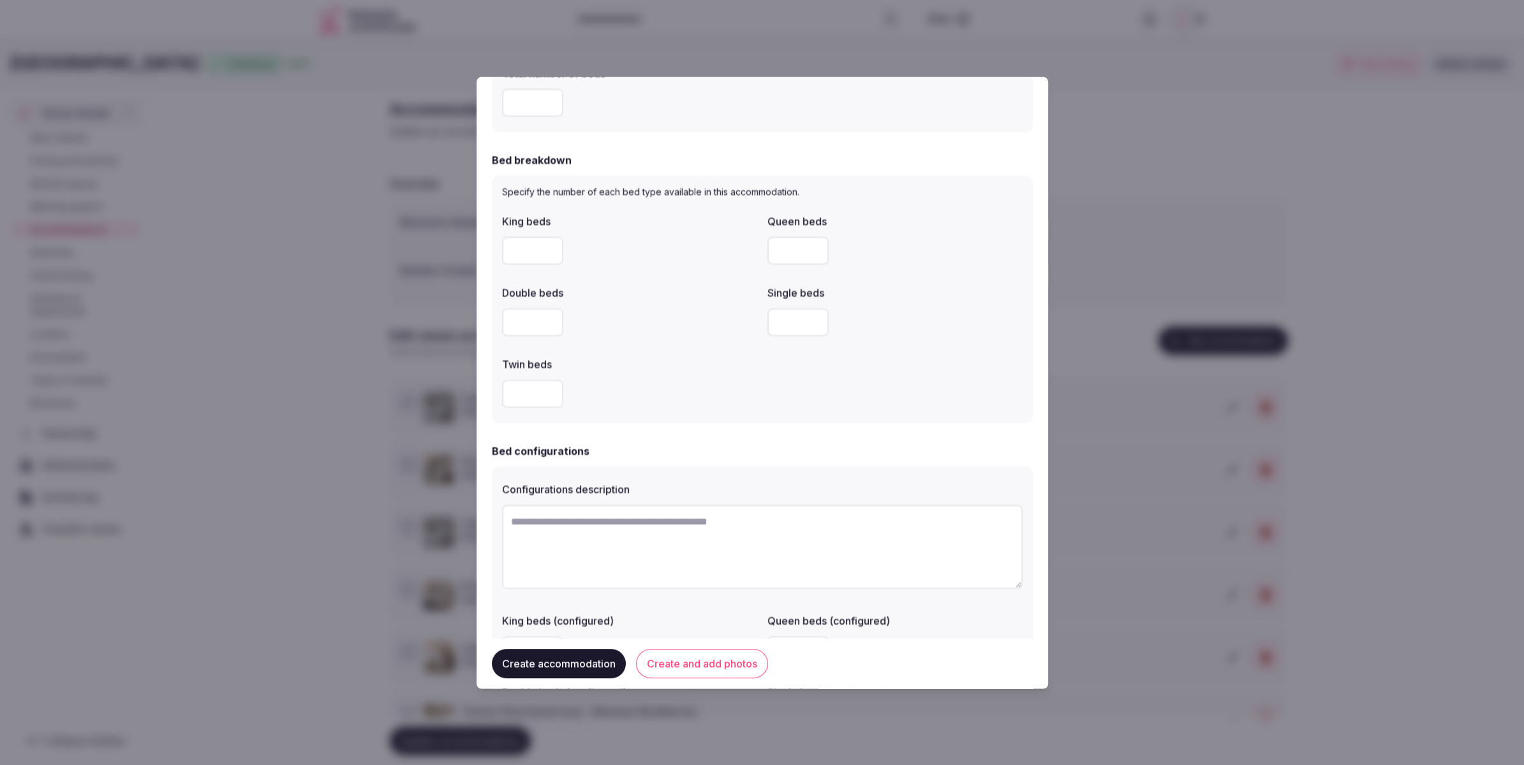
scroll to position [502, 0]
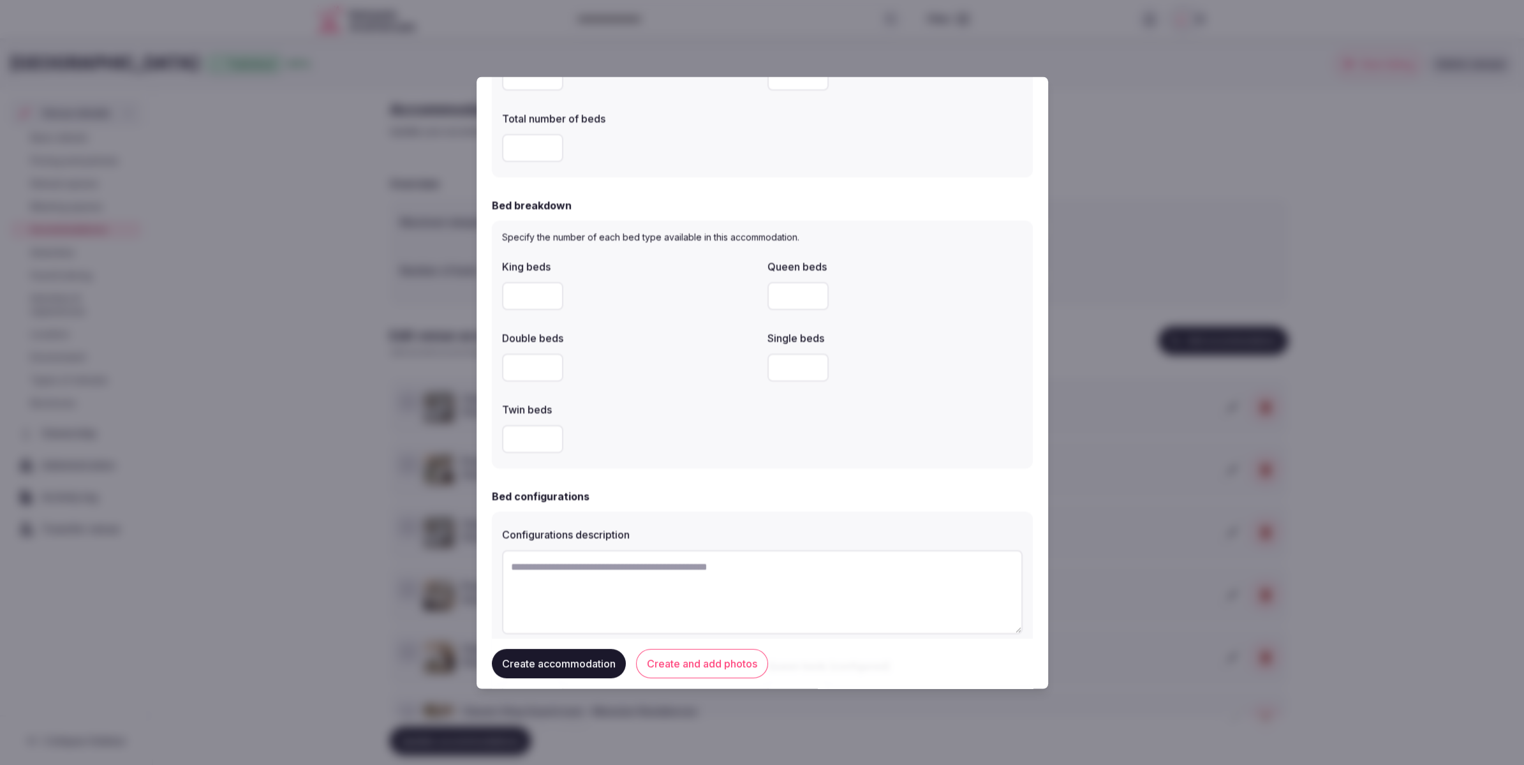
click at [530, 359] on input "number" at bounding box center [532, 368] width 61 height 28
type input "*"
click at [685, 376] on div "*" at bounding box center [629, 368] width 255 height 28
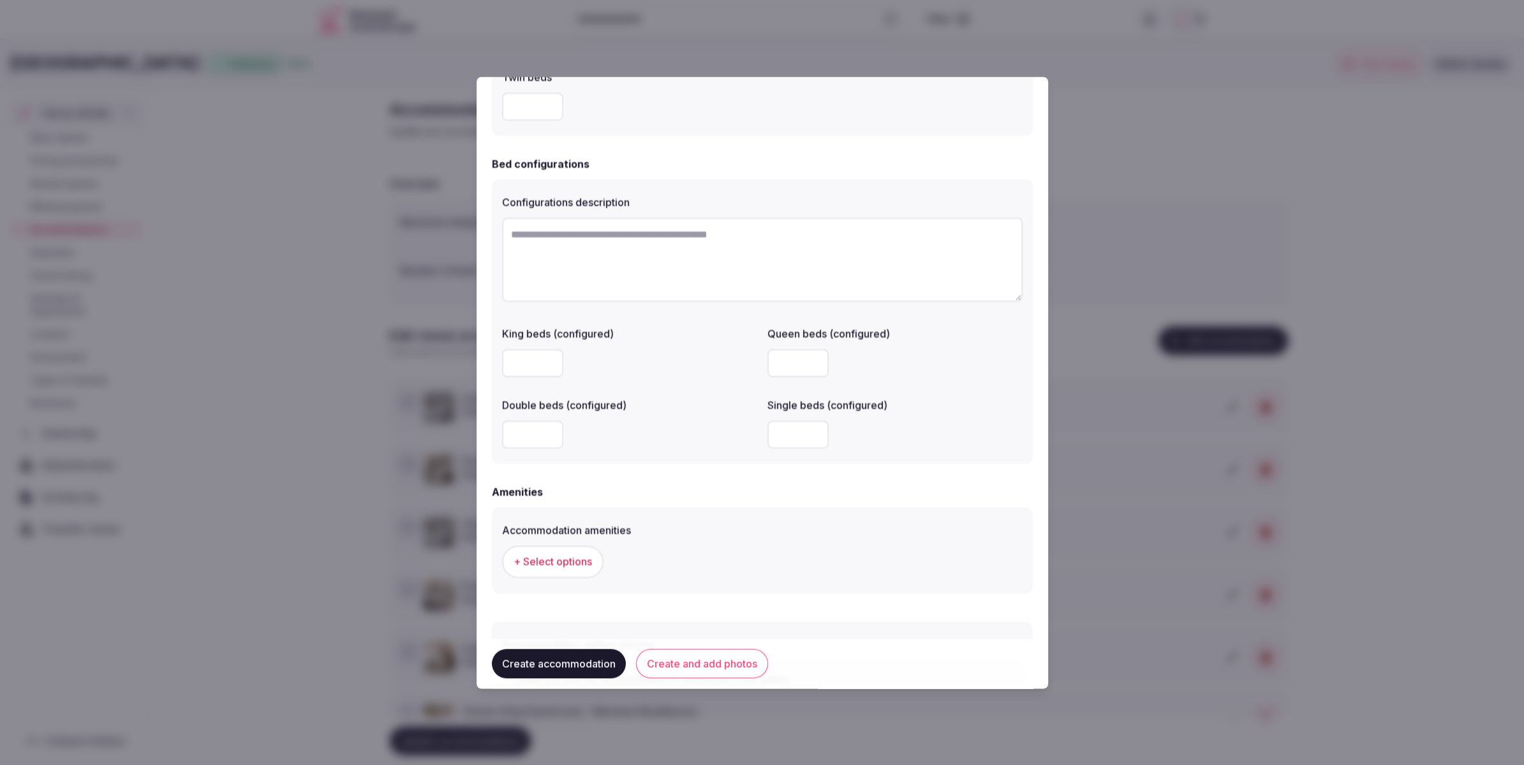
scroll to position [942, 0]
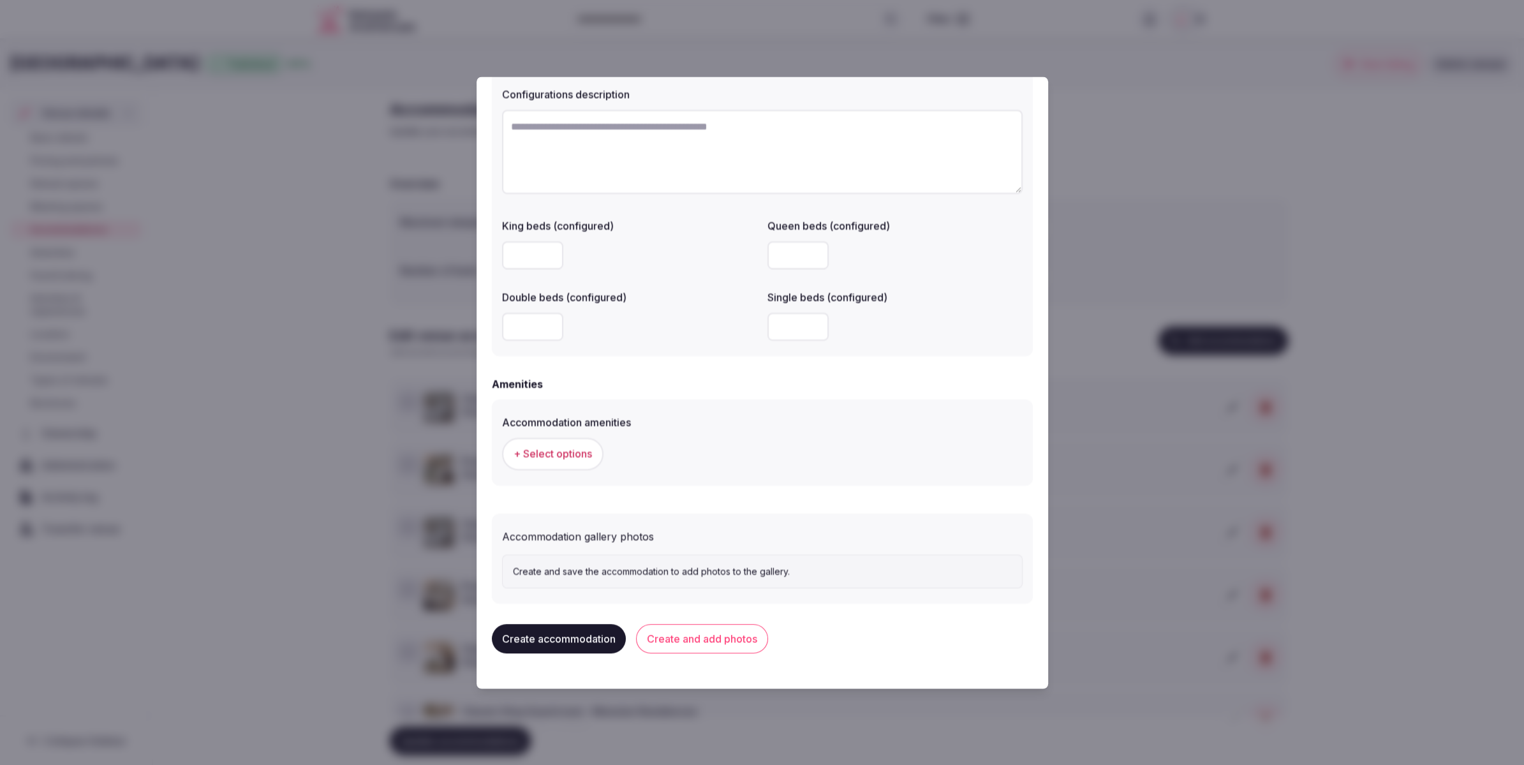
click at [575, 455] on span "+ Select options" at bounding box center [553, 454] width 78 height 14
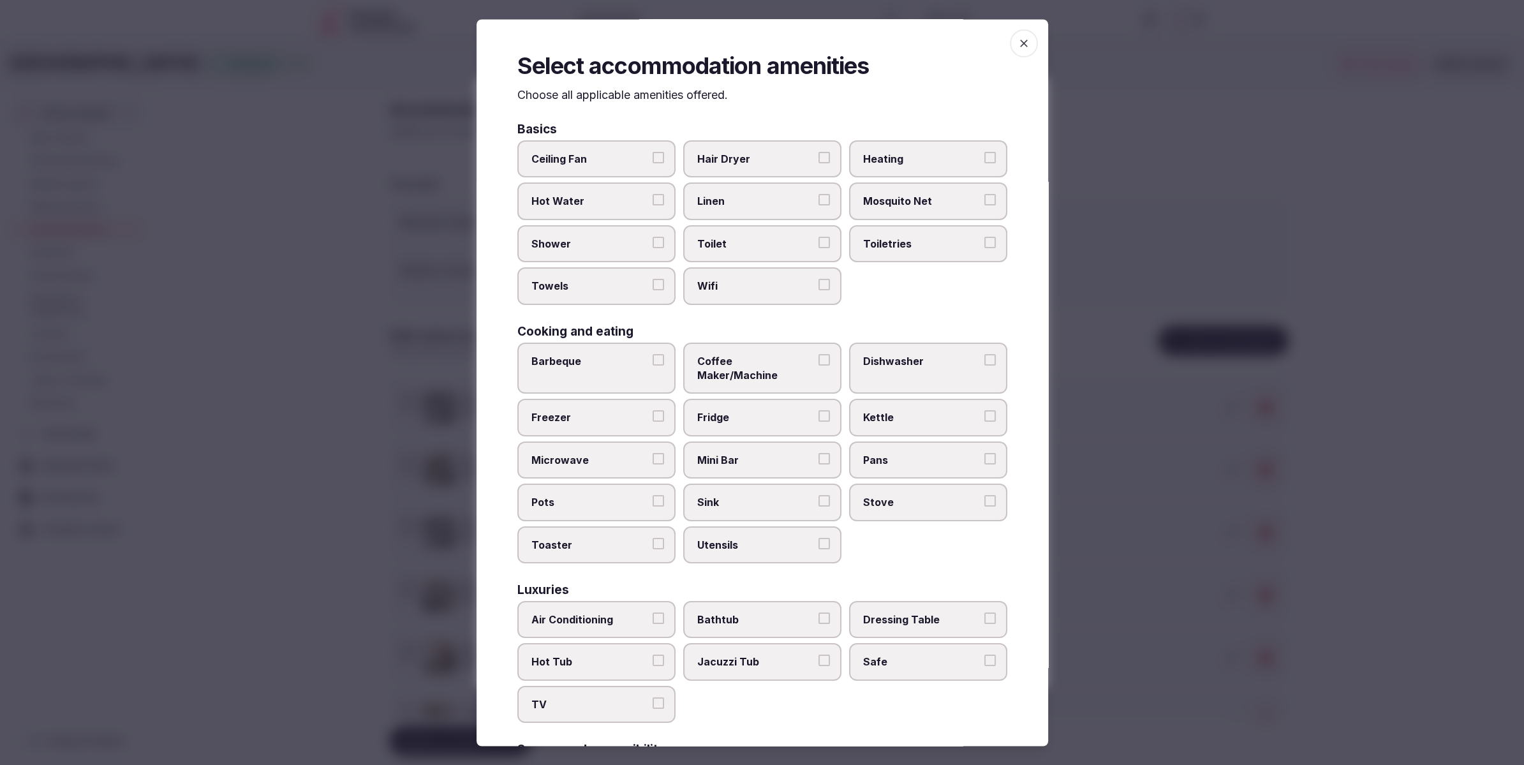
click at [786, 152] on span "Hair Dryer" at bounding box center [755, 159] width 117 height 14
click at [819, 152] on button "Hair Dryer" at bounding box center [824, 157] width 11 height 11
click at [782, 161] on span "Hair Dryer" at bounding box center [755, 159] width 117 height 14
click at [819, 161] on button "Hair Dryer" at bounding box center [824, 157] width 11 height 11
click at [762, 209] on label "Linen" at bounding box center [762, 201] width 158 height 37
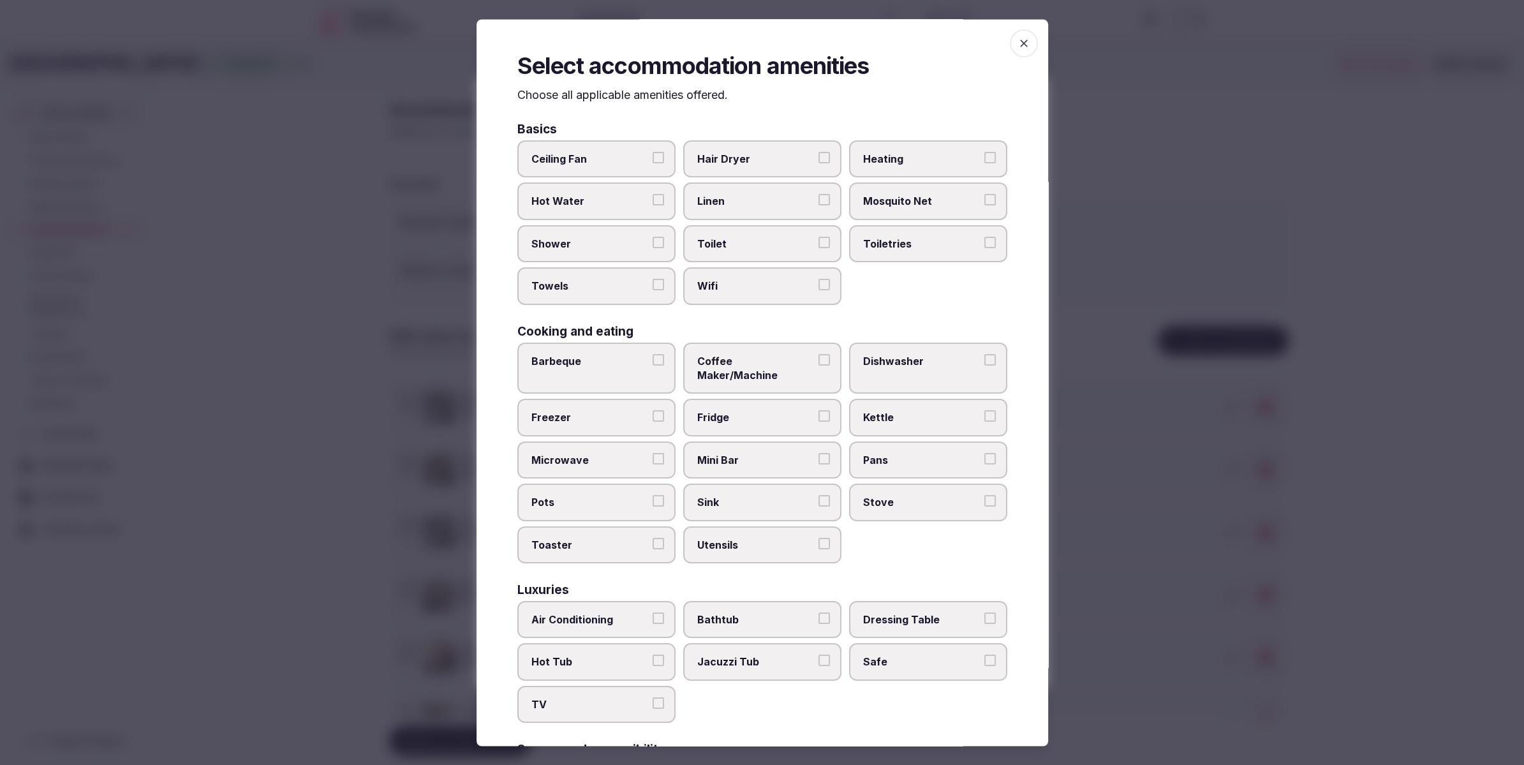
click at [819, 206] on button "Linen" at bounding box center [824, 200] width 11 height 11
drag, startPoint x: 756, startPoint y: 234, endPoint x: 753, endPoint y: 251, distance: 16.8
click at [756, 235] on label "Toilet" at bounding box center [762, 243] width 158 height 37
click at [819, 237] on button "Toilet" at bounding box center [824, 242] width 11 height 11
drag, startPoint x: 750, startPoint y: 264, endPoint x: 750, endPoint y: 279, distance: 15.3
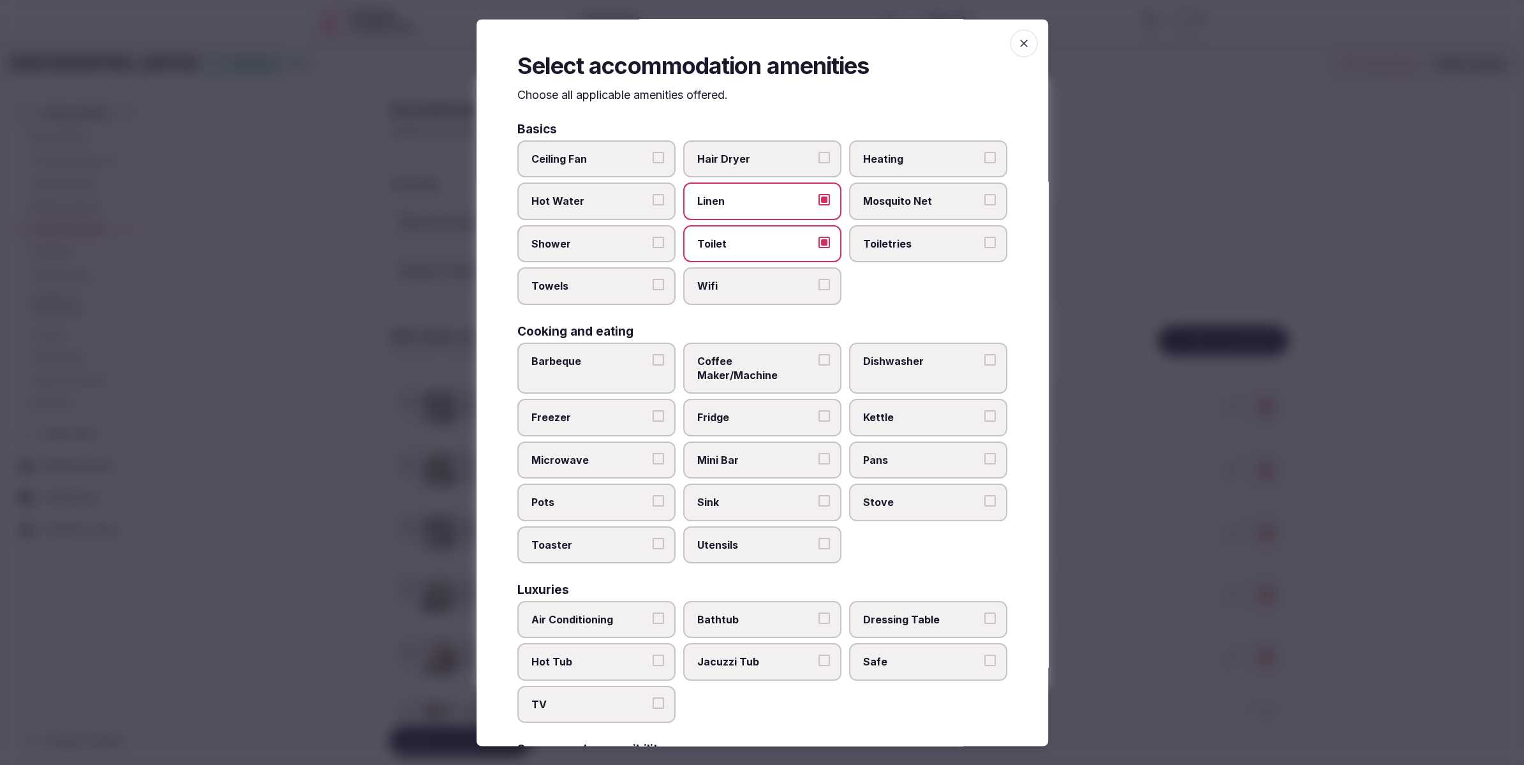
click at [750, 267] on div "Ceiling Fan Hair Dryer Heating Hot Water Linen Mosquito Net Shower Toilet Toile…" at bounding box center [762, 223] width 490 height 165
click at [748, 284] on span "Wifi" at bounding box center [755, 286] width 117 height 14
click at [819, 284] on button "Wifi" at bounding box center [824, 284] width 11 height 11
drag, startPoint x: 573, startPoint y: 245, endPoint x: 579, endPoint y: 265, distance: 20.6
click at [573, 246] on span "Shower" at bounding box center [589, 244] width 117 height 14
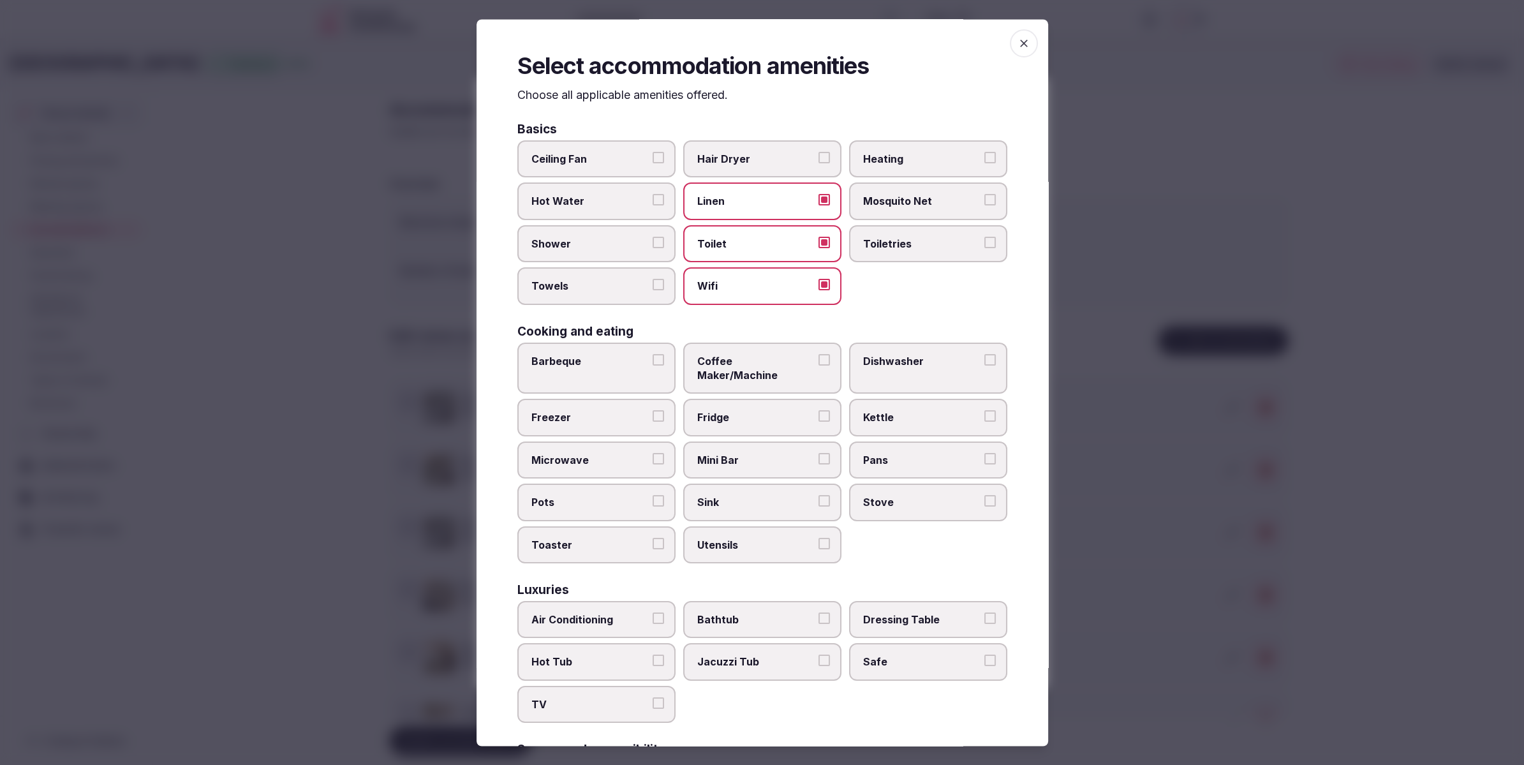
click at [653, 246] on button "Shower" at bounding box center [658, 242] width 11 height 11
click at [576, 272] on label "Towels" at bounding box center [596, 286] width 158 height 37
click at [653, 279] on button "Towels" at bounding box center [658, 284] width 11 height 11
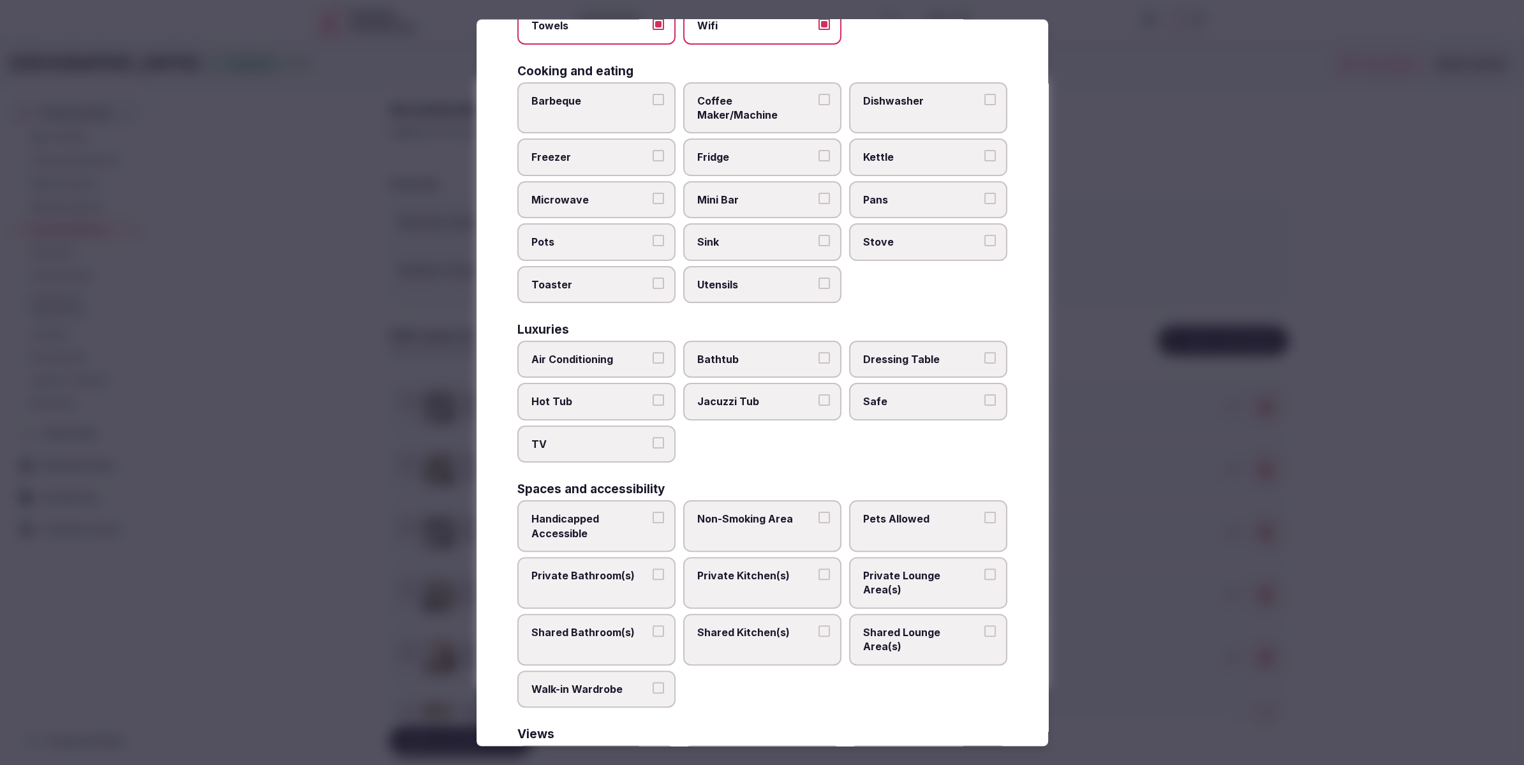
scroll to position [271, 0]
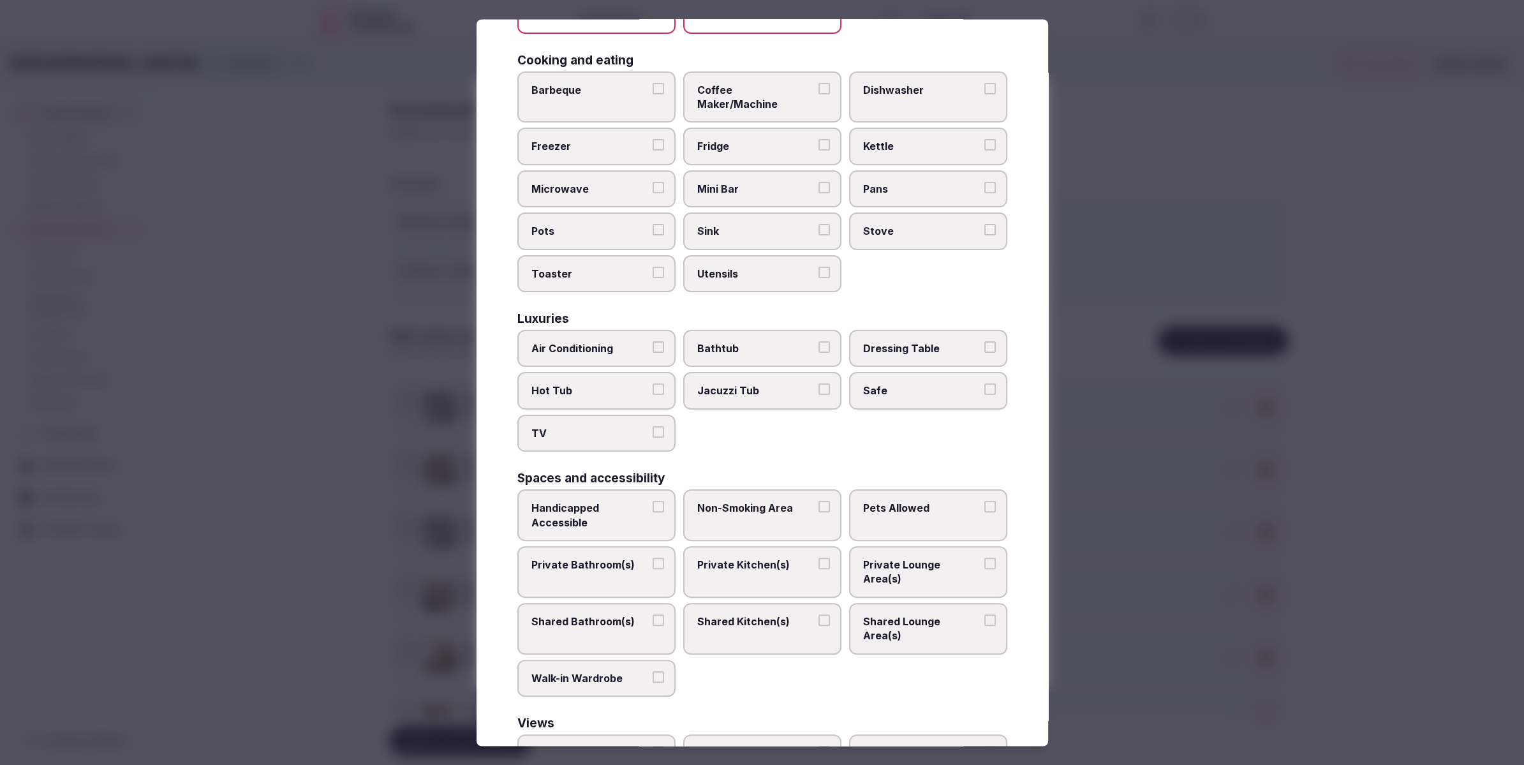
click at [604, 341] on span "Air Conditioning" at bounding box center [589, 348] width 117 height 14
click at [653, 341] on button "Air Conditioning" at bounding box center [658, 346] width 11 height 11
drag, startPoint x: 577, startPoint y: 414, endPoint x: 591, endPoint y: 416, distance: 14.8
click at [577, 426] on span "TV" at bounding box center [589, 433] width 117 height 14
click at [653, 426] on button "TV" at bounding box center [658, 431] width 11 height 11
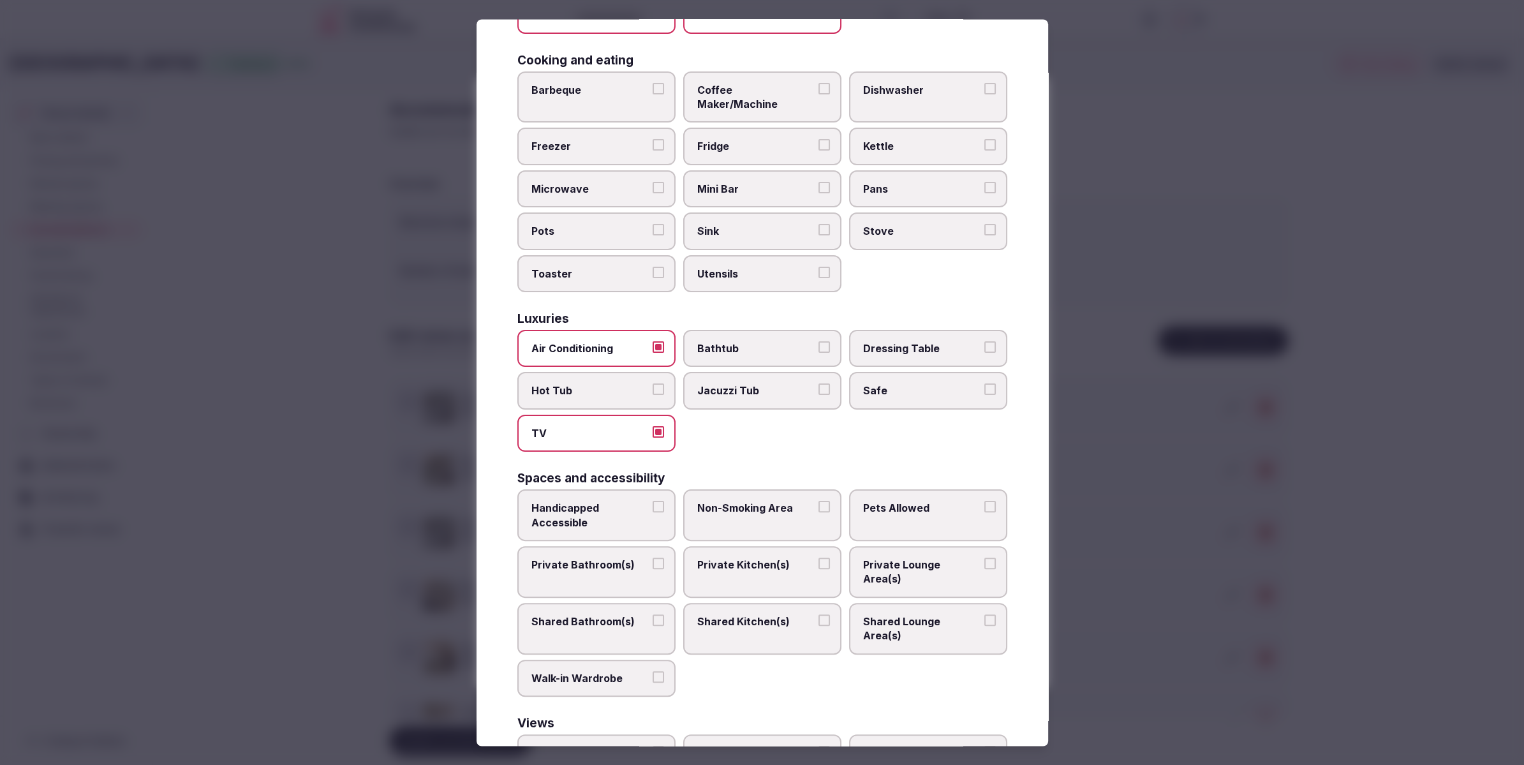
click at [884, 384] on span "Safe" at bounding box center [921, 391] width 117 height 14
click at [984, 384] on button "Safe" at bounding box center [989, 389] width 11 height 11
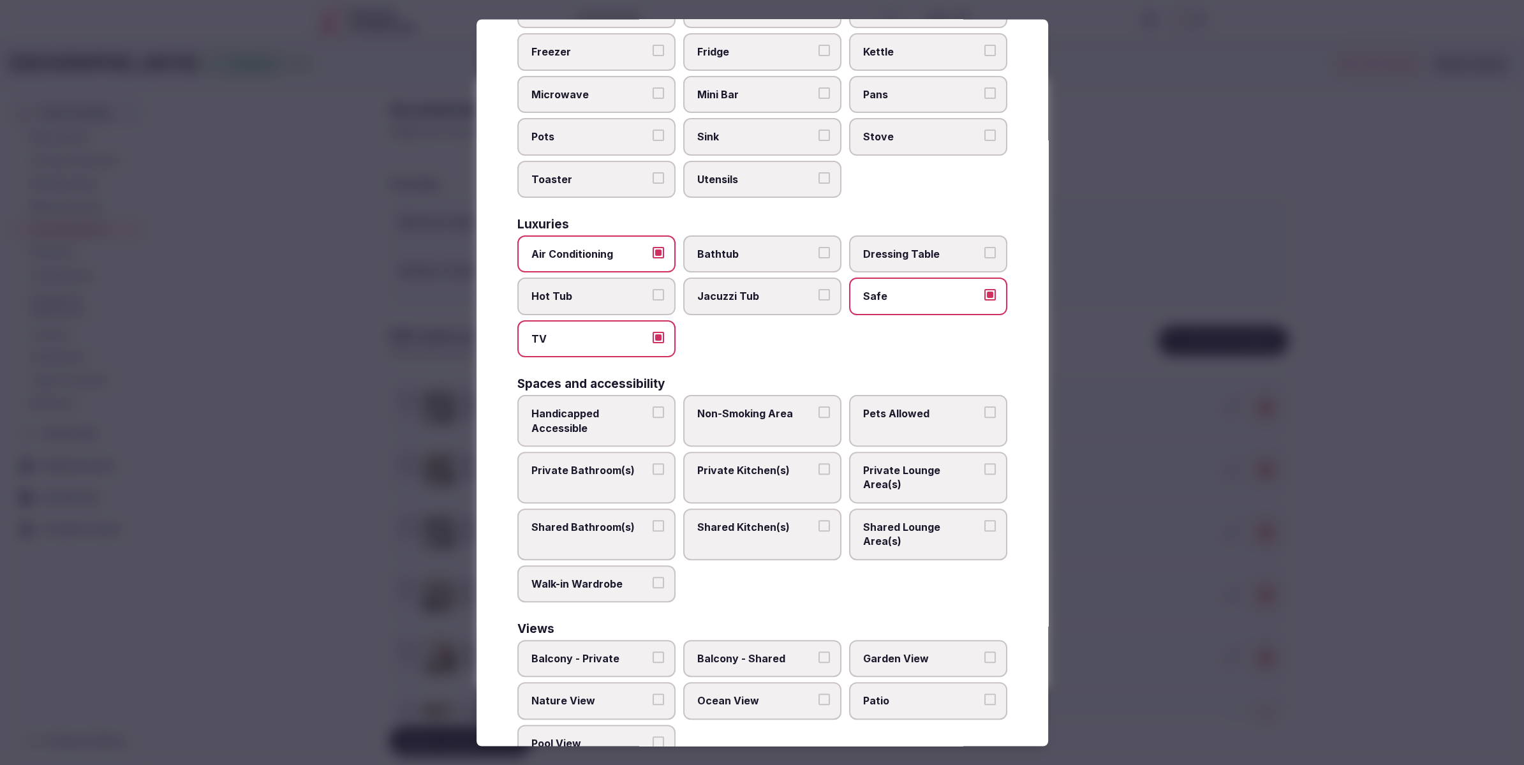
scroll to position [367, 0]
drag, startPoint x: 644, startPoint y: 449, endPoint x: 792, endPoint y: 450, distance: 148.0
click at [646, 462] on span "Private Bathroom(s)" at bounding box center [589, 469] width 117 height 14
click at [653, 462] on button "Private Bathroom(s)" at bounding box center [658, 467] width 11 height 11
click at [878, 461] on label "Private Lounge Area(s)" at bounding box center [928, 476] width 158 height 52
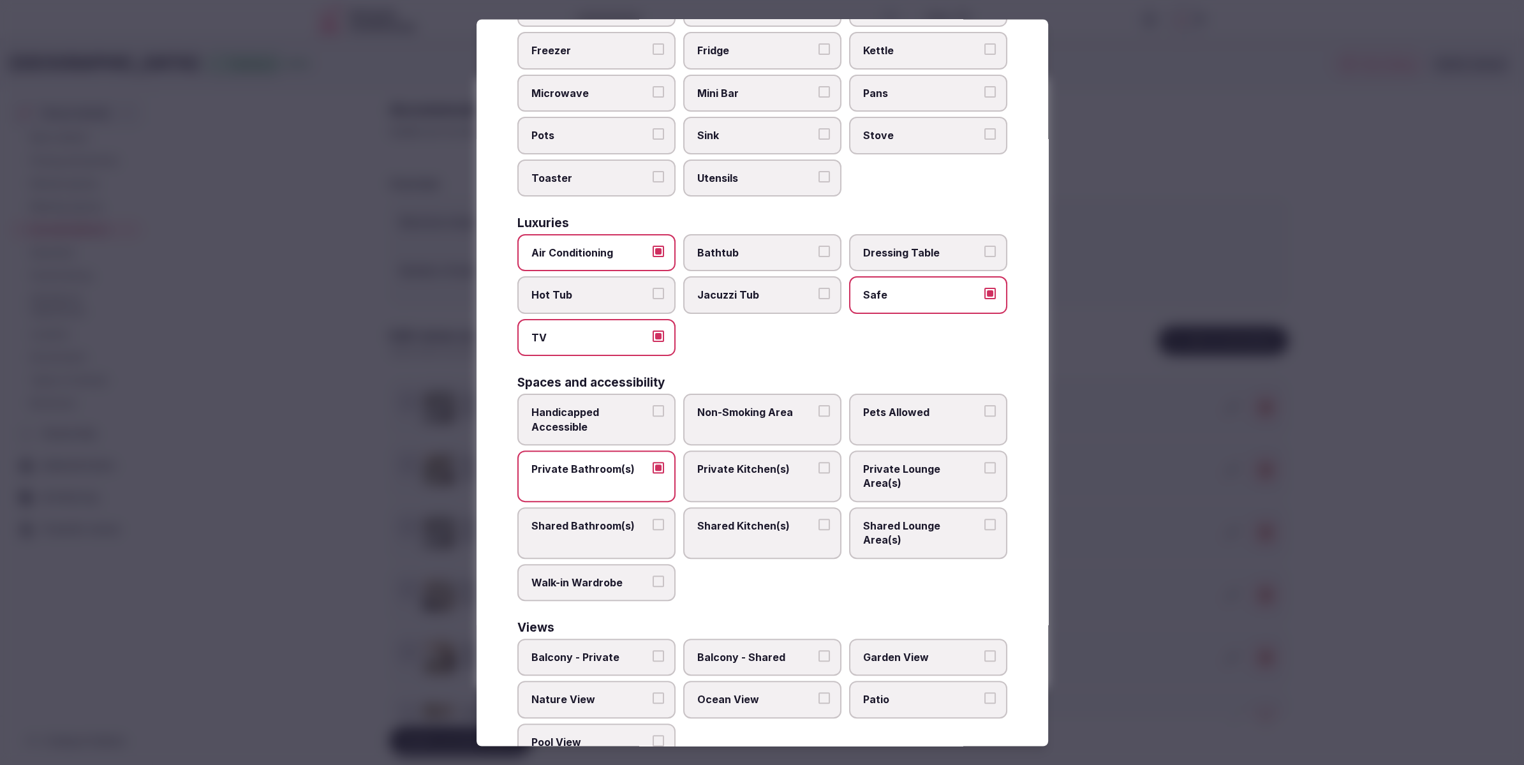
click at [984, 462] on button "Private Lounge Area(s)" at bounding box center [989, 467] width 11 height 11
click at [1220, 453] on div at bounding box center [762, 382] width 1524 height 765
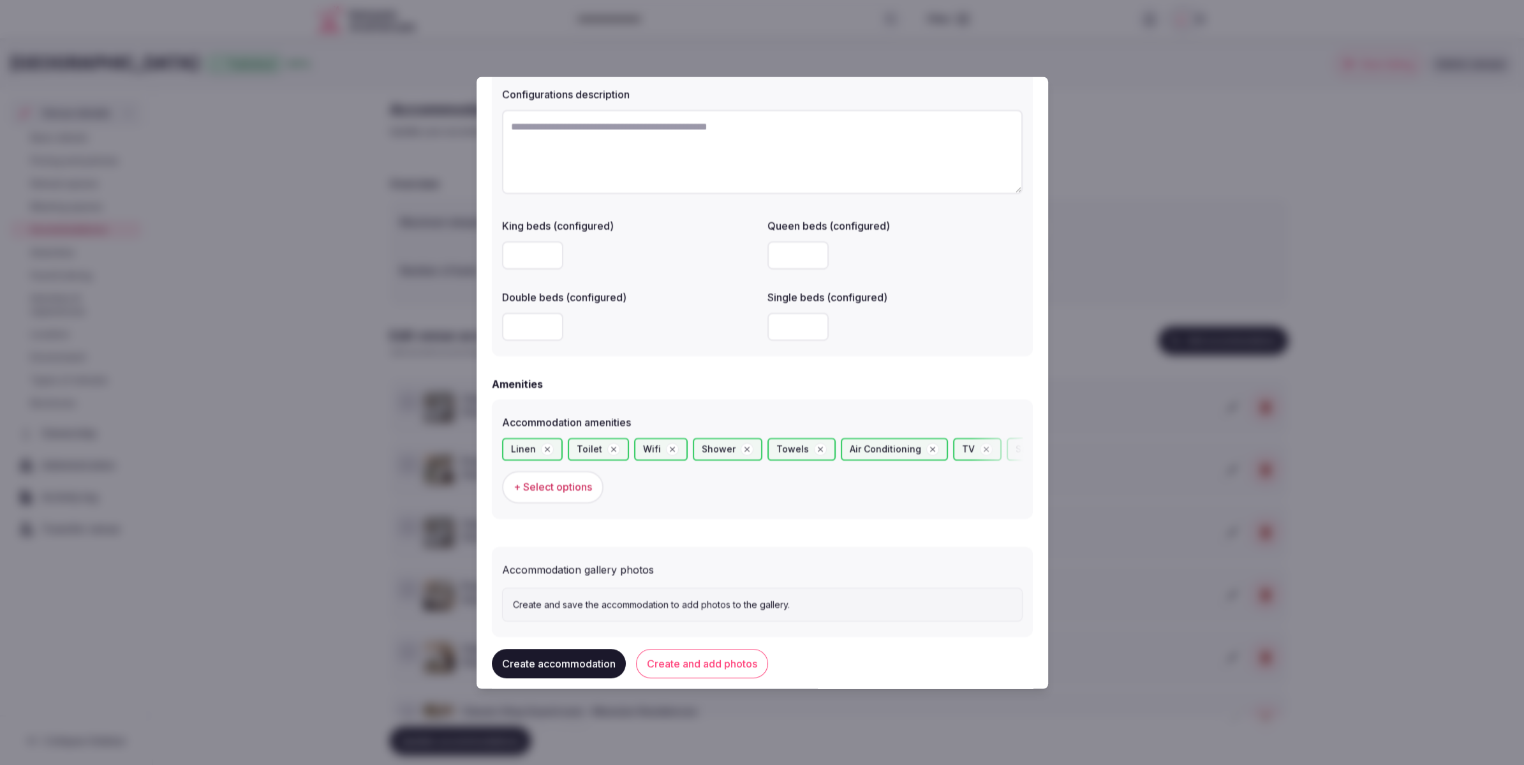
scroll to position [975, 0]
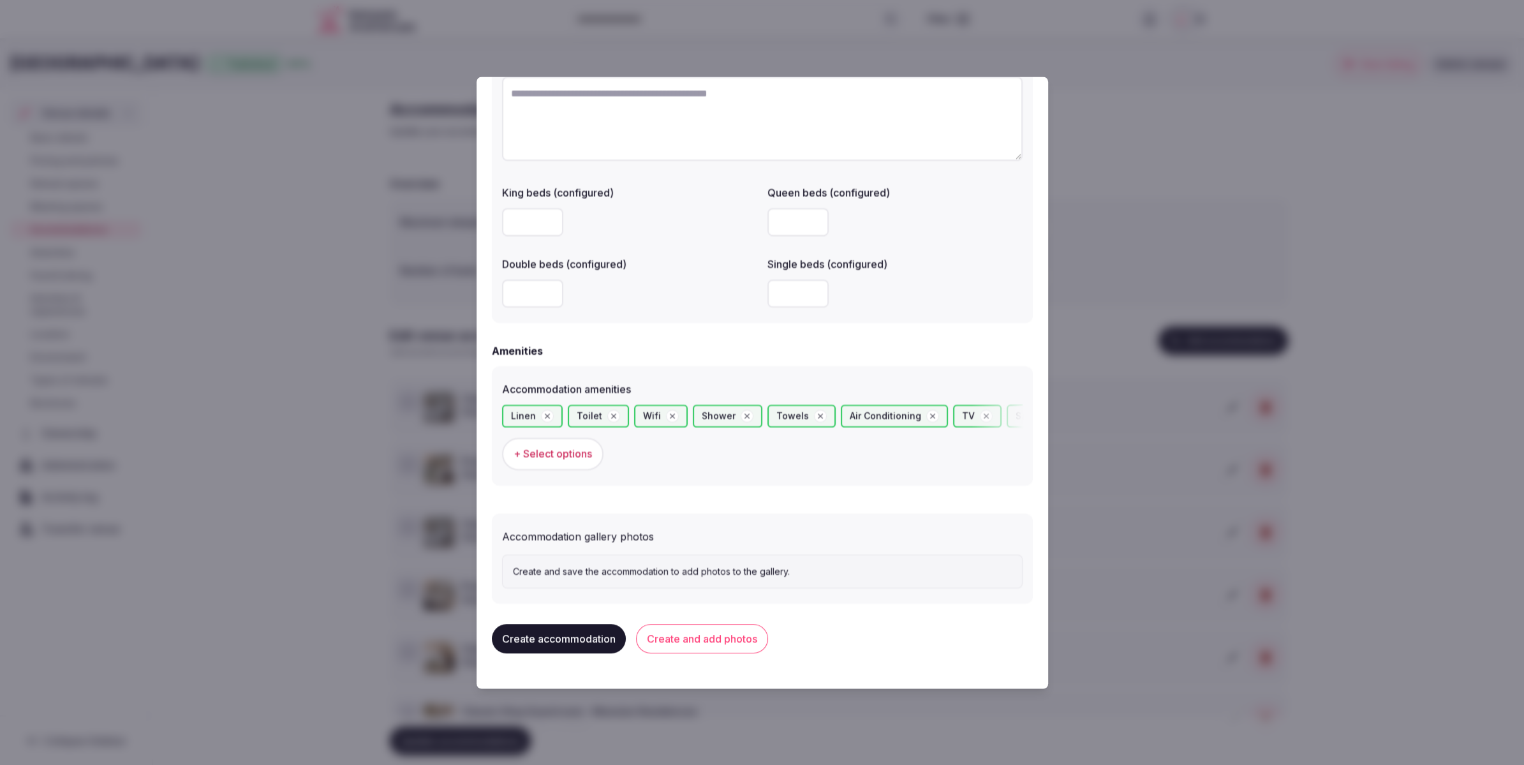
drag, startPoint x: 716, startPoint y: 651, endPoint x: 723, endPoint y: 646, distance: 7.8
click at [716, 650] on button "Create and add photos" at bounding box center [702, 639] width 132 height 29
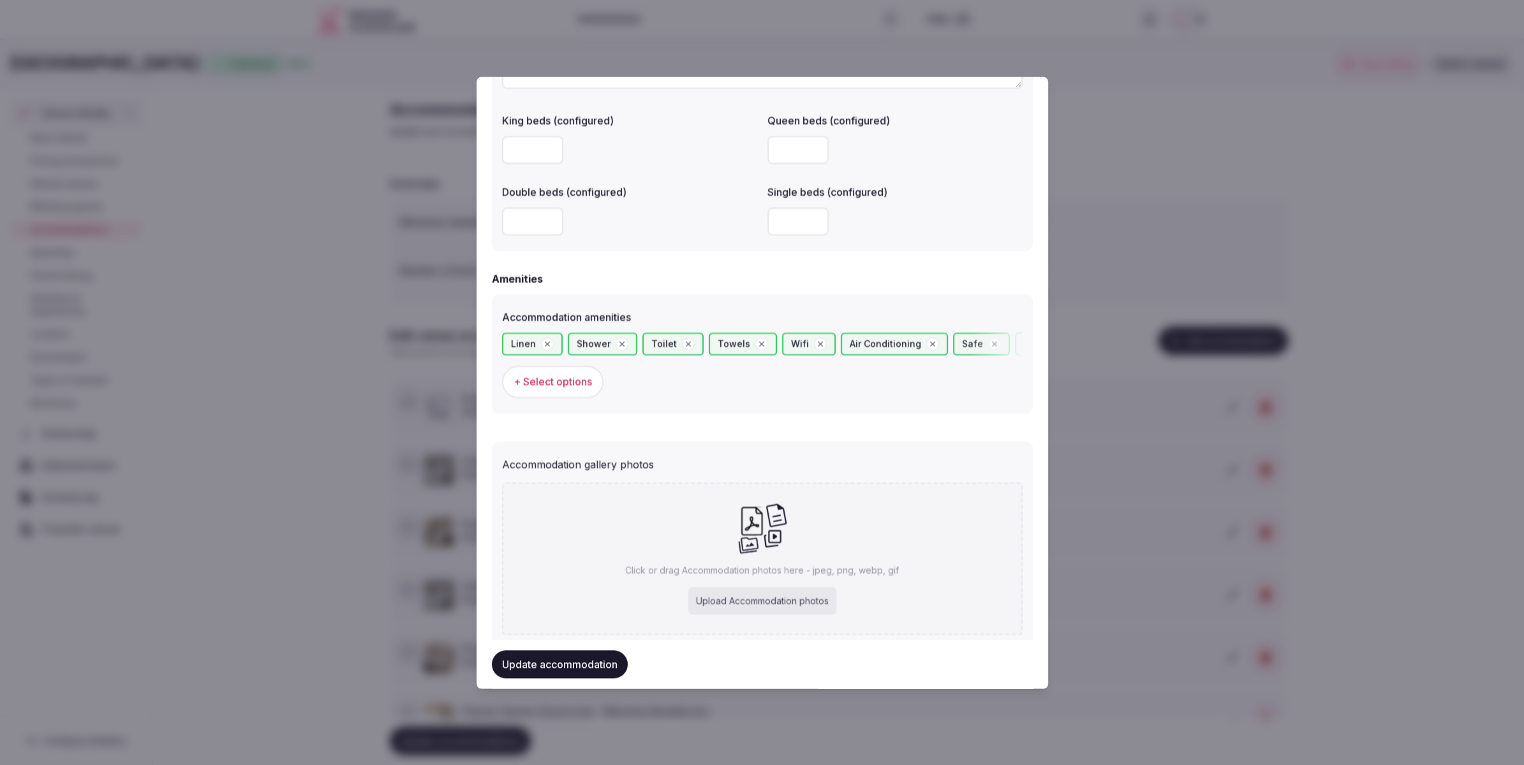
scroll to position [1083, 0]
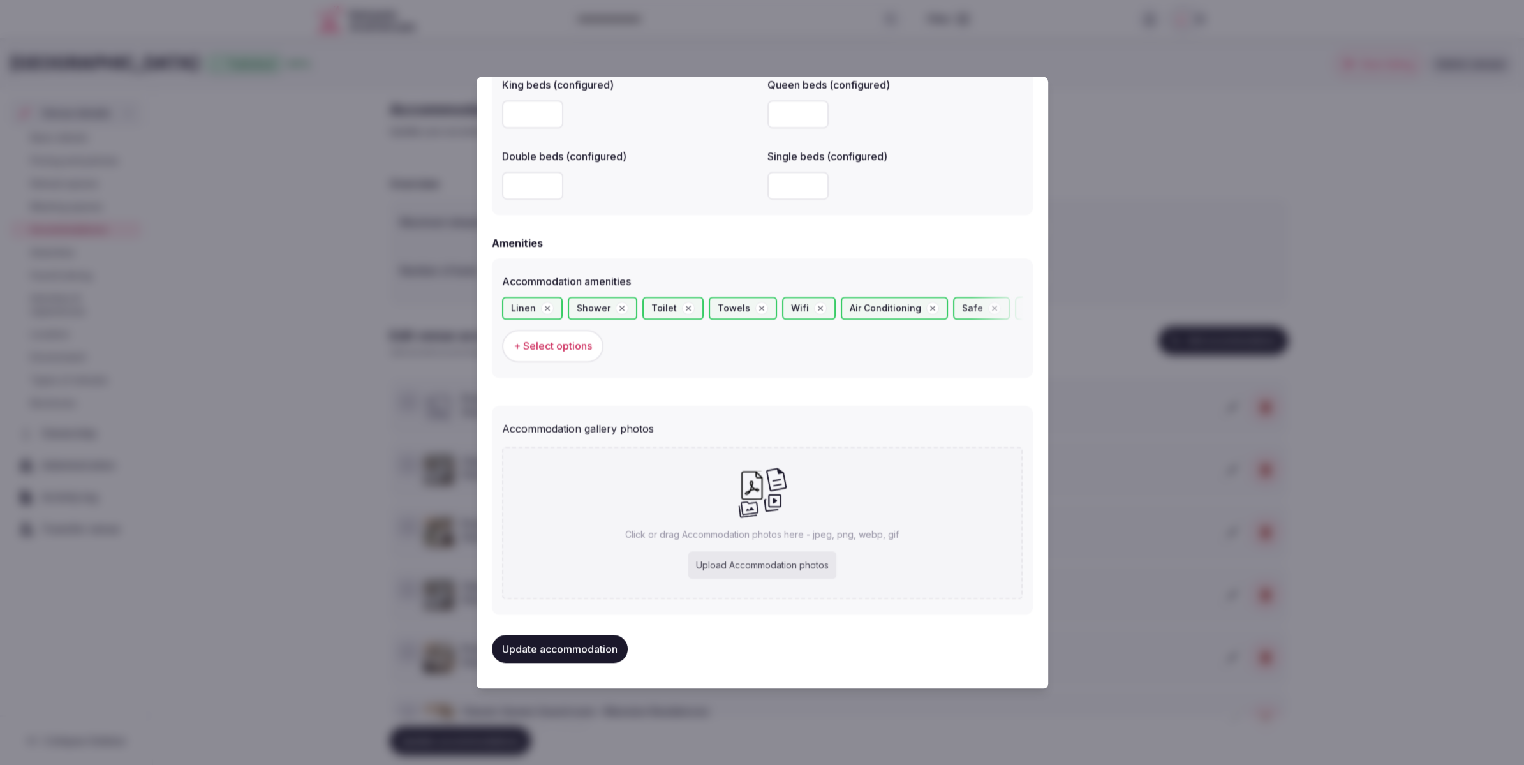
click at [771, 574] on div "Upload Accommodation photos" at bounding box center [762, 565] width 148 height 28
type input "**********"
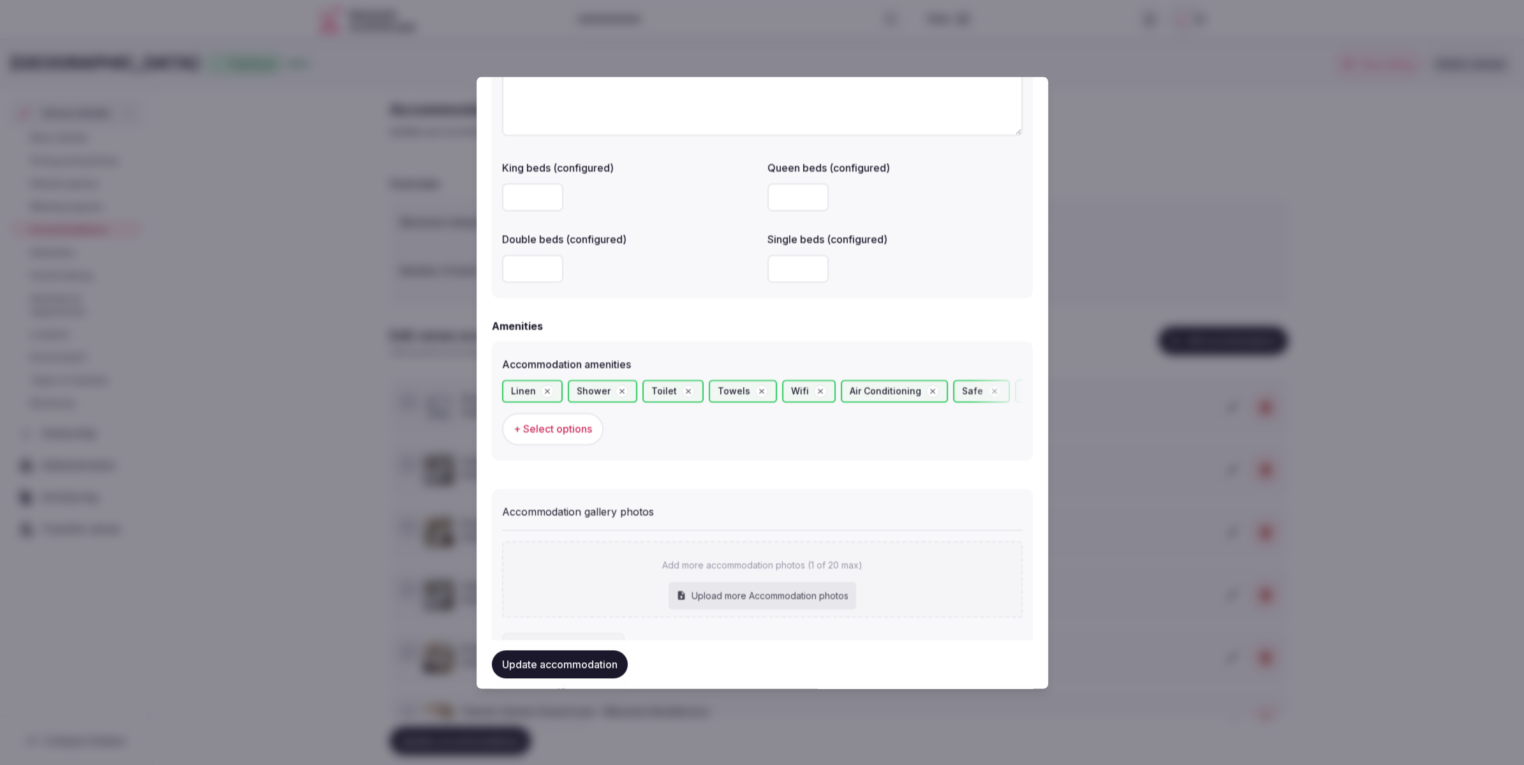
scroll to position [1156, 0]
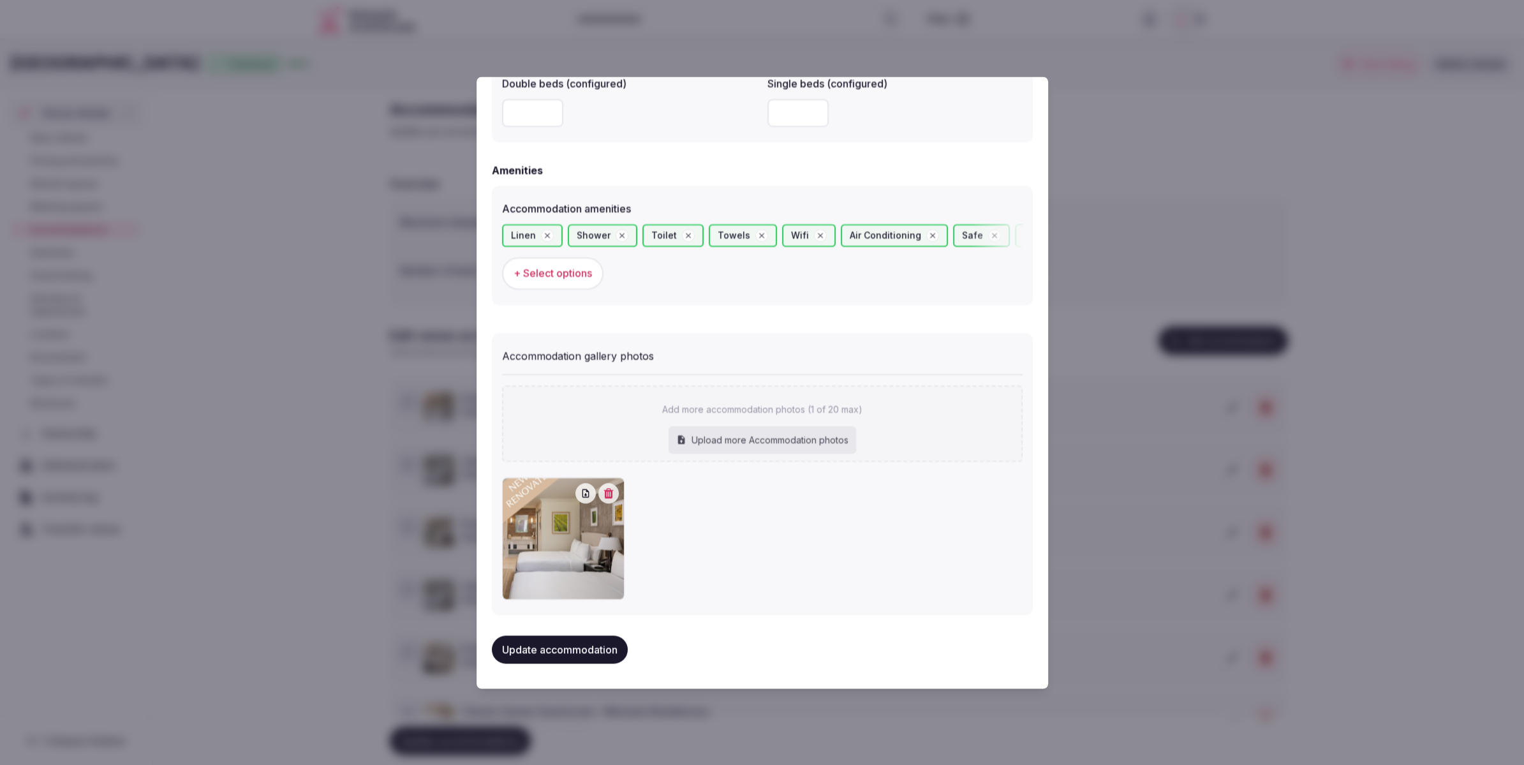
click at [583, 648] on button "Update accommodation" at bounding box center [560, 649] width 136 height 28
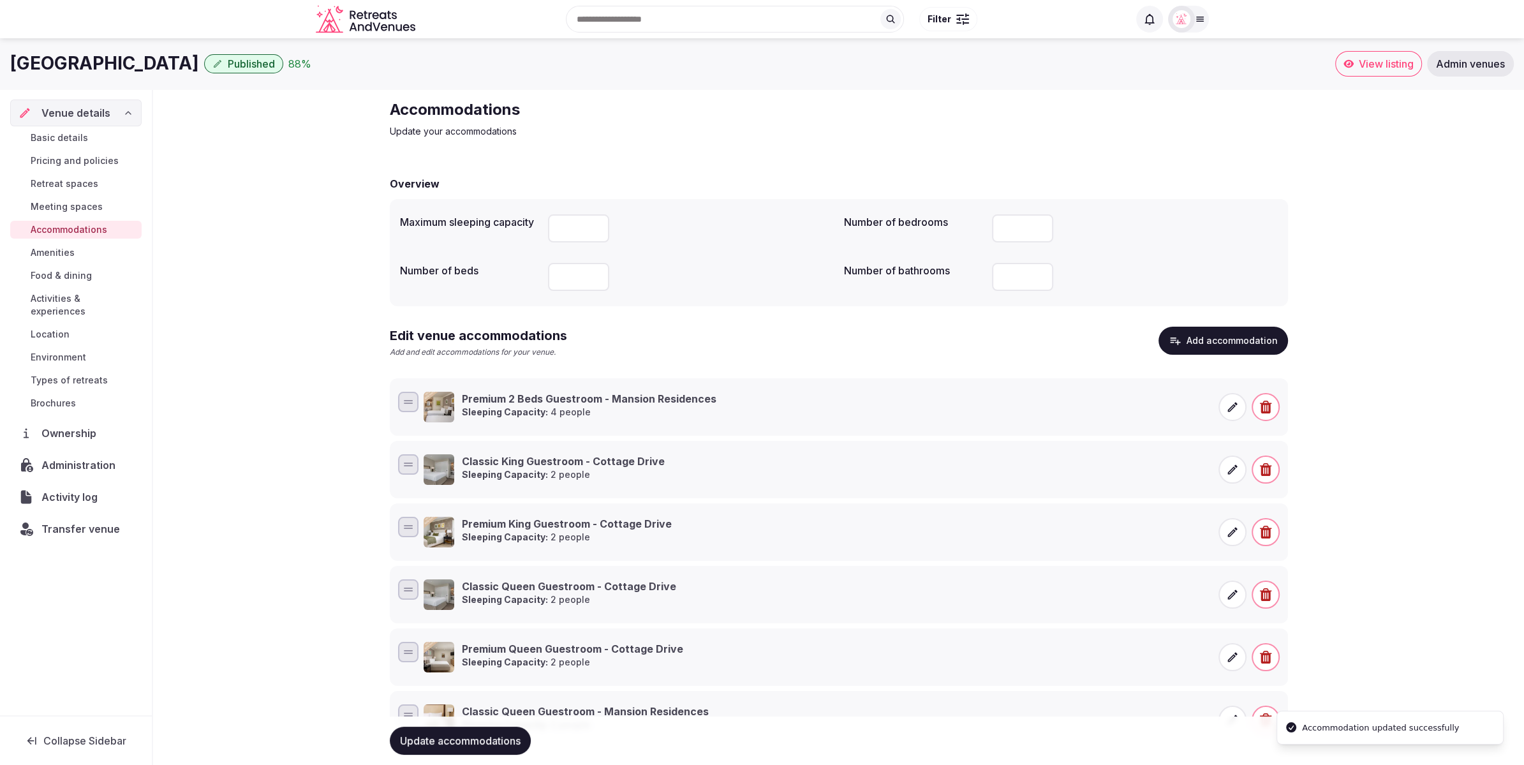
click at [1381, 490] on div "Accommodations Update your accommodations Overview Maximum sleeping capacity **…" at bounding box center [838, 583] width 1371 height 988
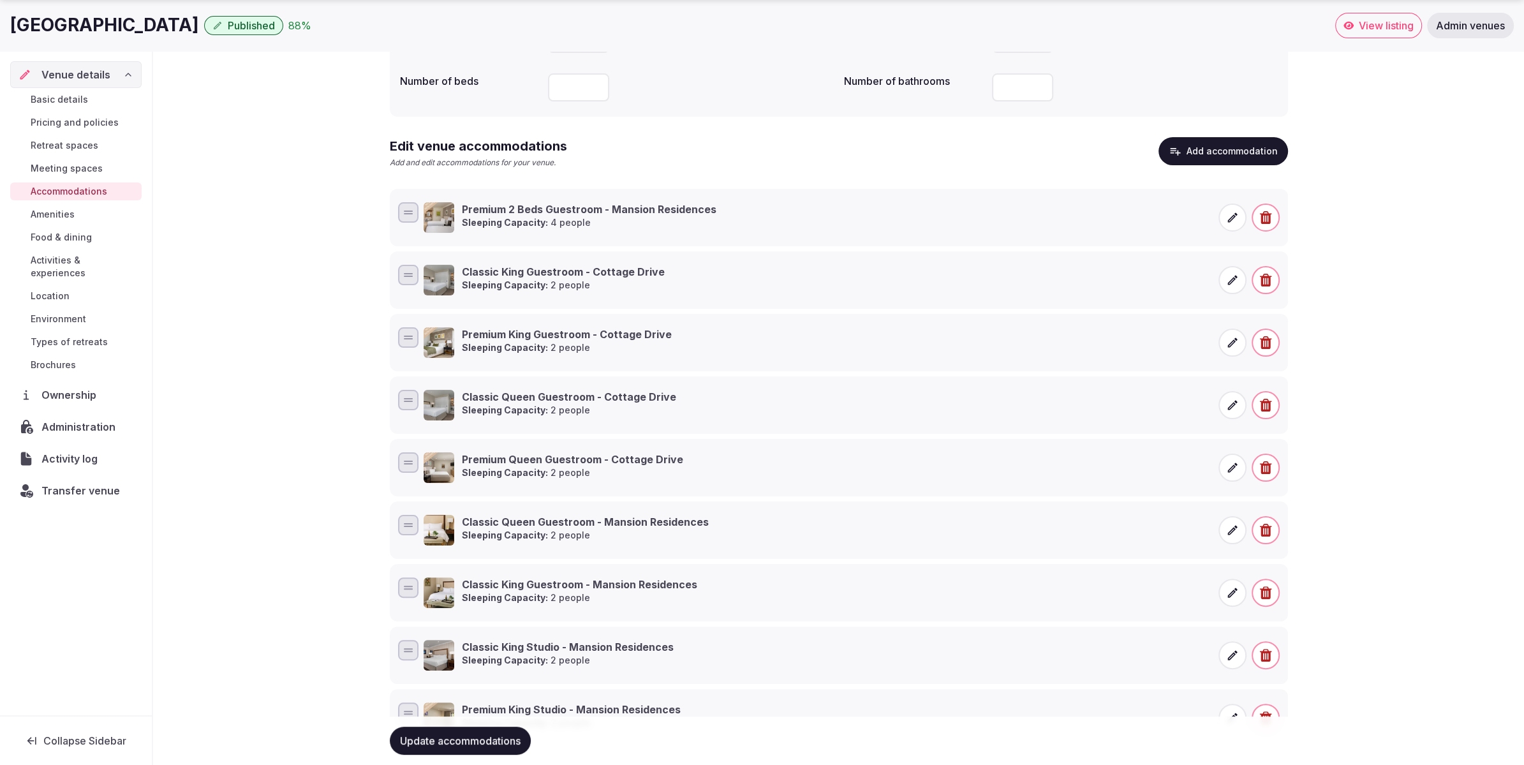
scroll to position [256, 0]
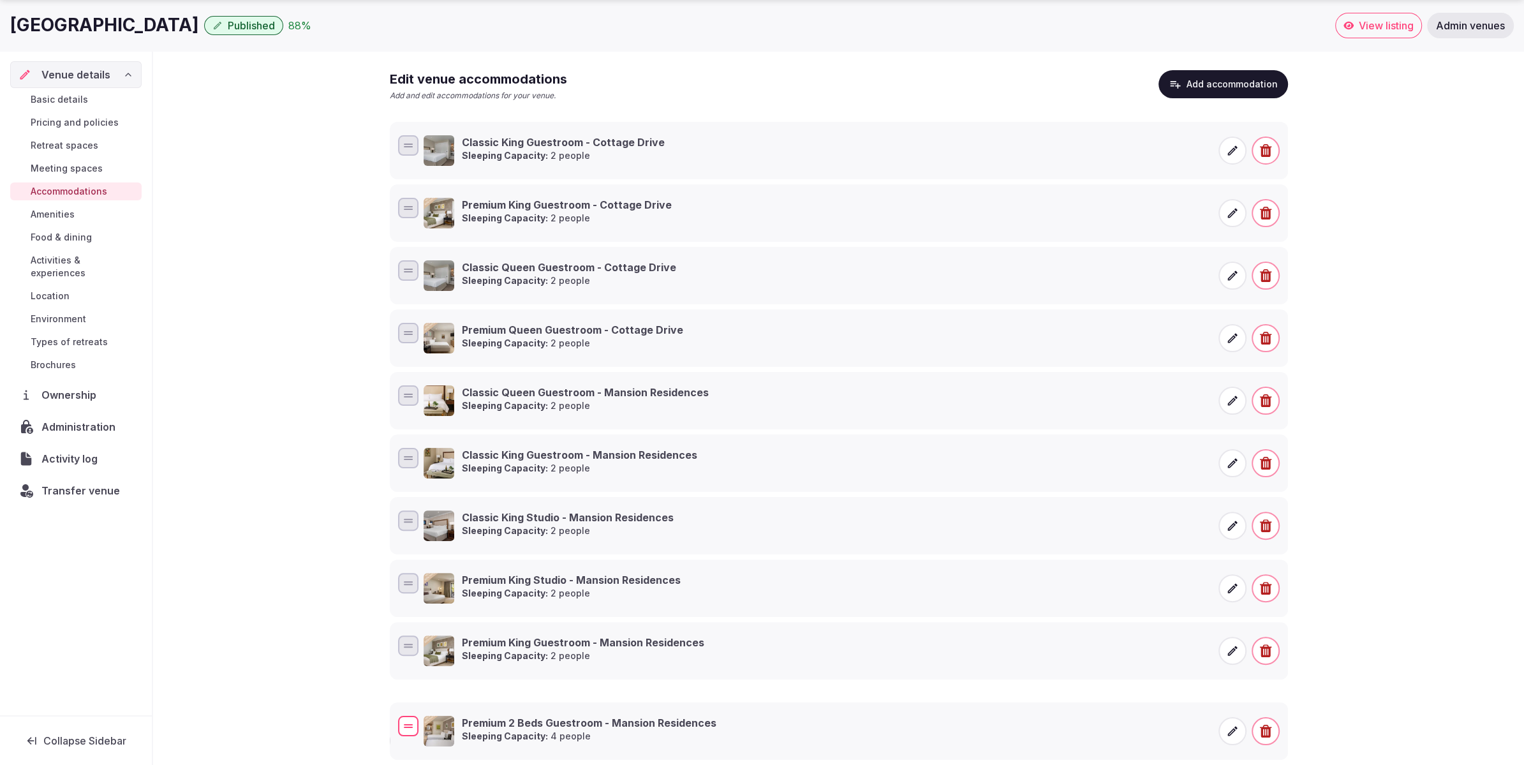
drag, startPoint x: 402, startPoint y: 141, endPoint x: 440, endPoint y: 702, distance: 562.1
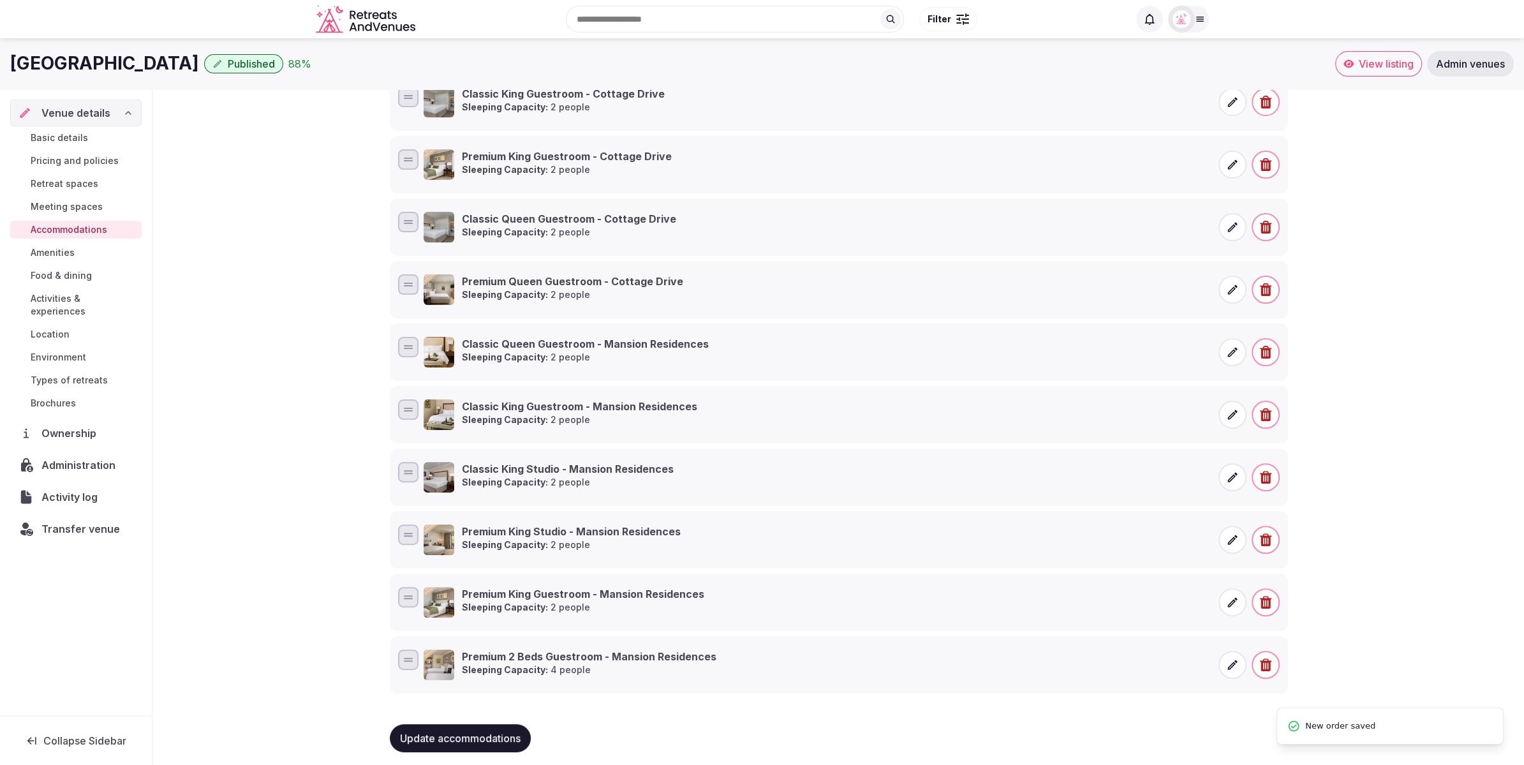
scroll to position [307, 0]
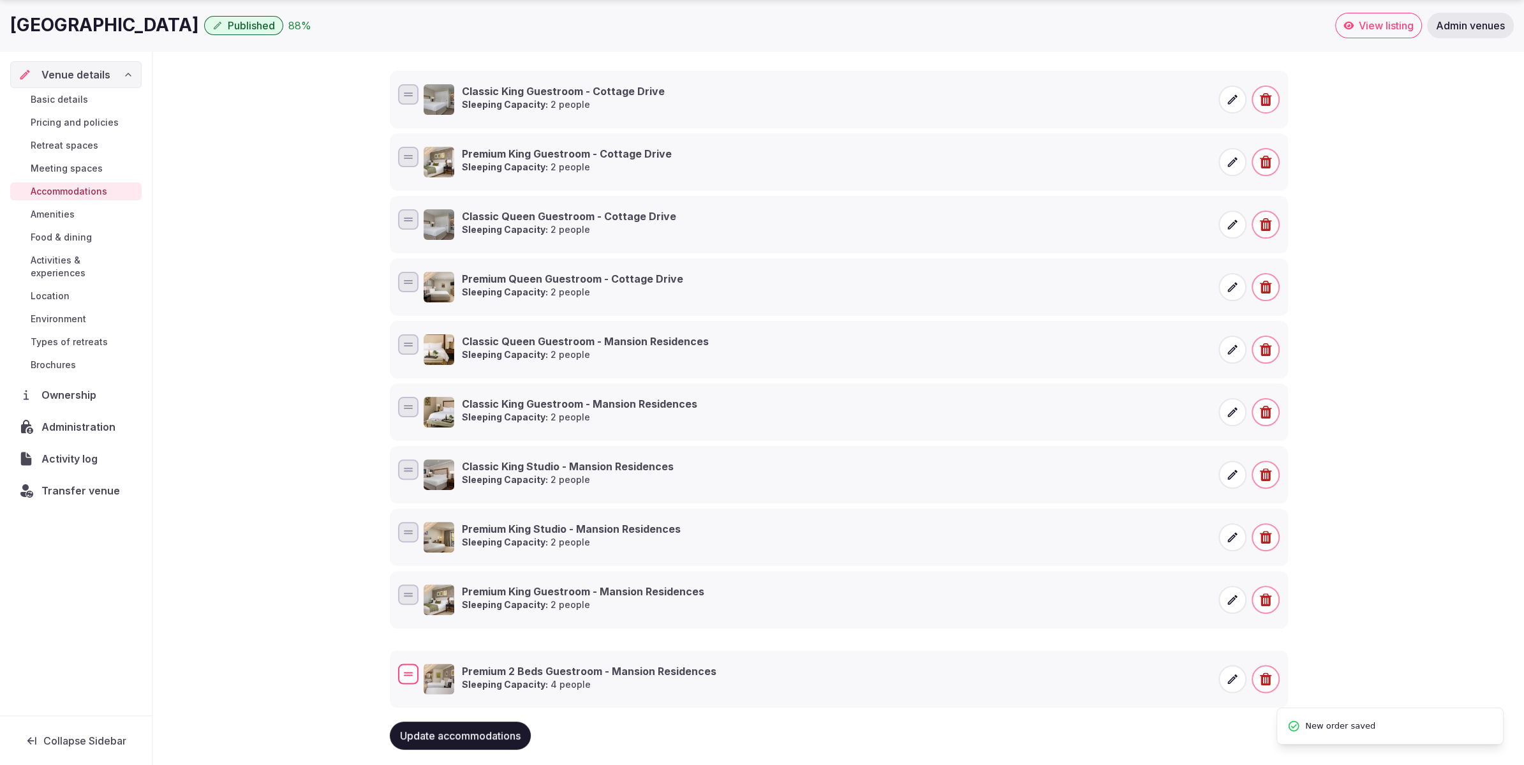
drag, startPoint x: 402, startPoint y: 649, endPoint x: 409, endPoint y: 661, distance: 13.5
click at [401, 665] on div at bounding box center [408, 673] width 20 height 20
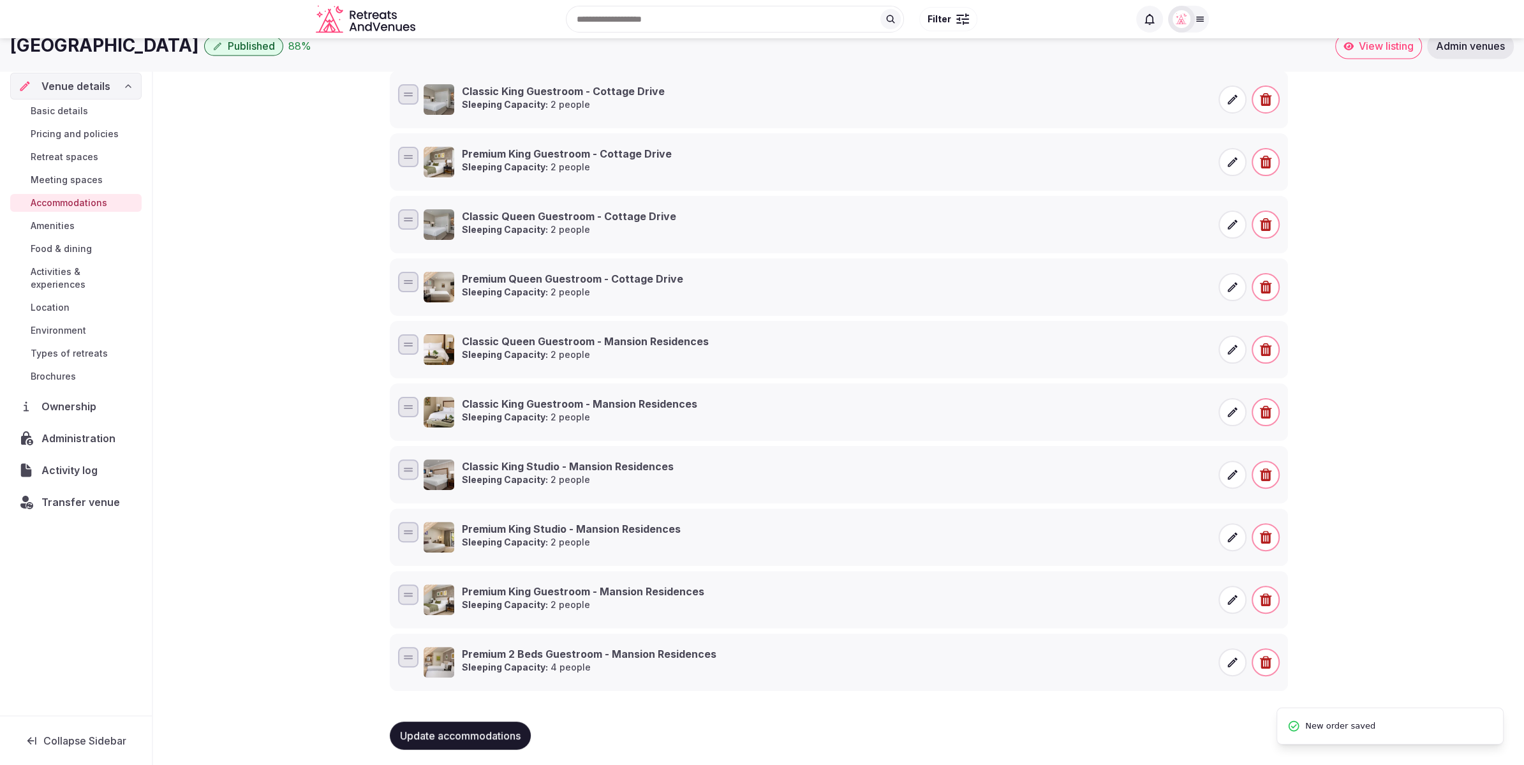
scroll to position [297, 0]
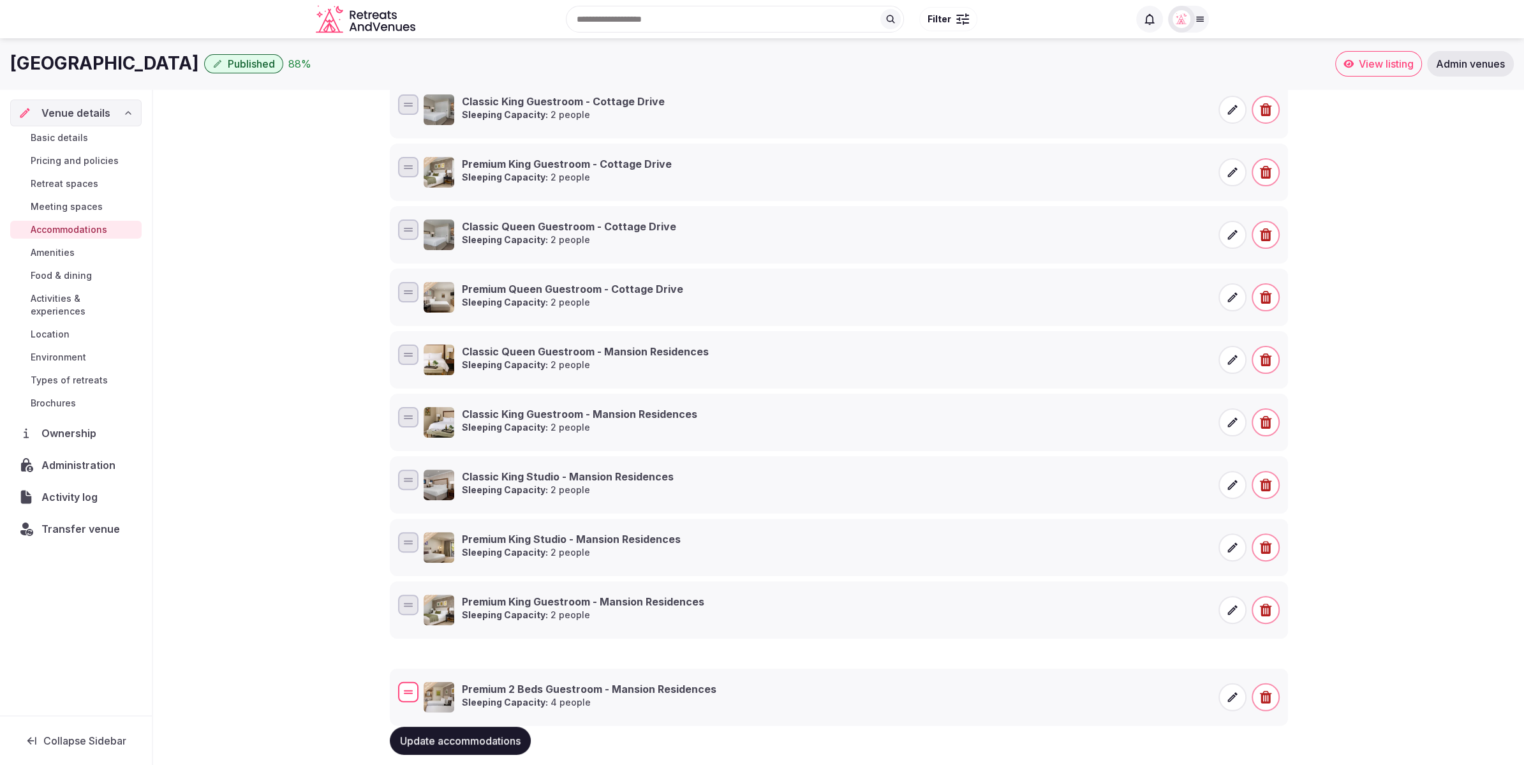
drag, startPoint x: 405, startPoint y: 661, endPoint x: 405, endPoint y: 683, distance: 22.3
click at [405, 690] on div at bounding box center [408, 690] width 9 height 1
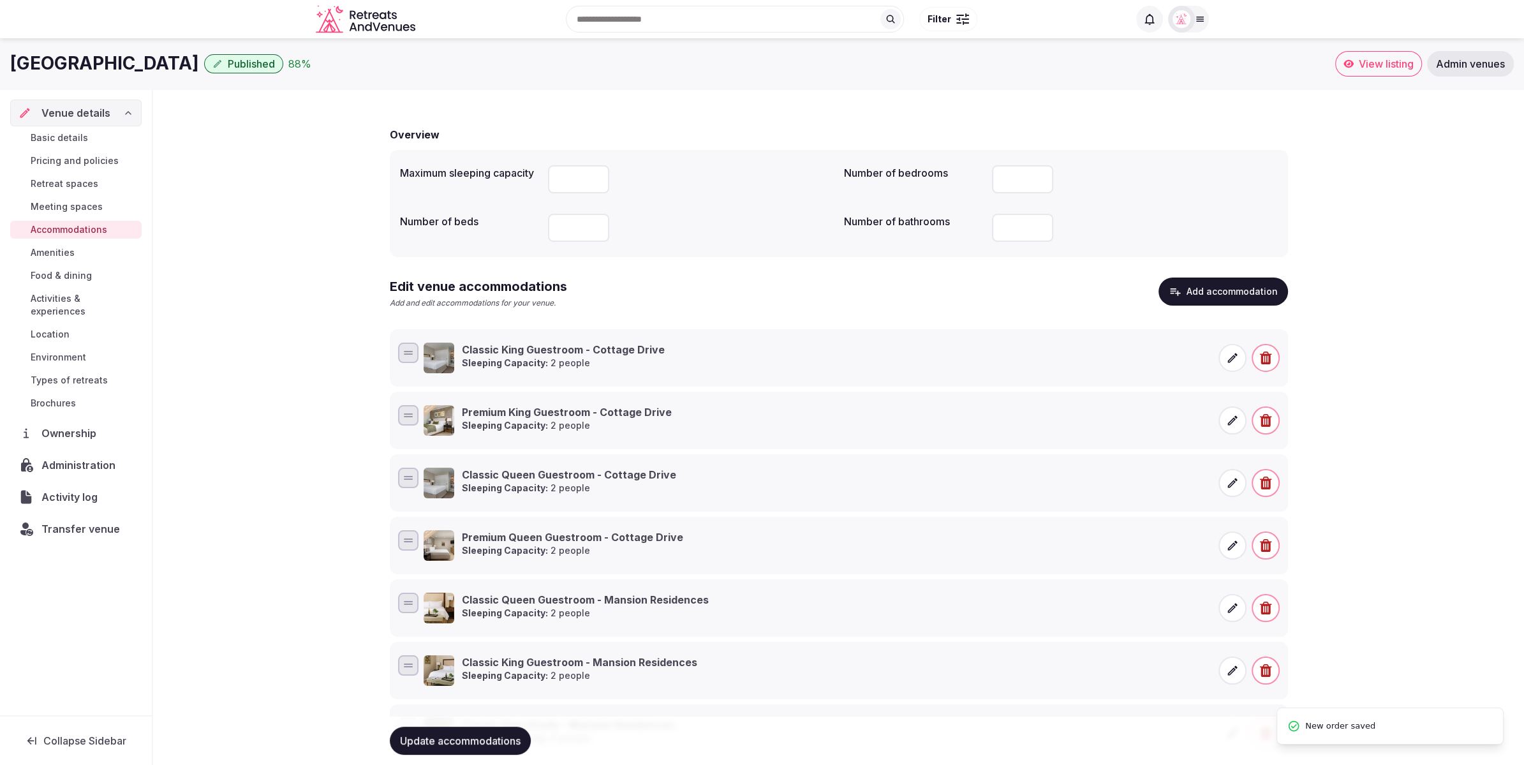
scroll to position [0, 0]
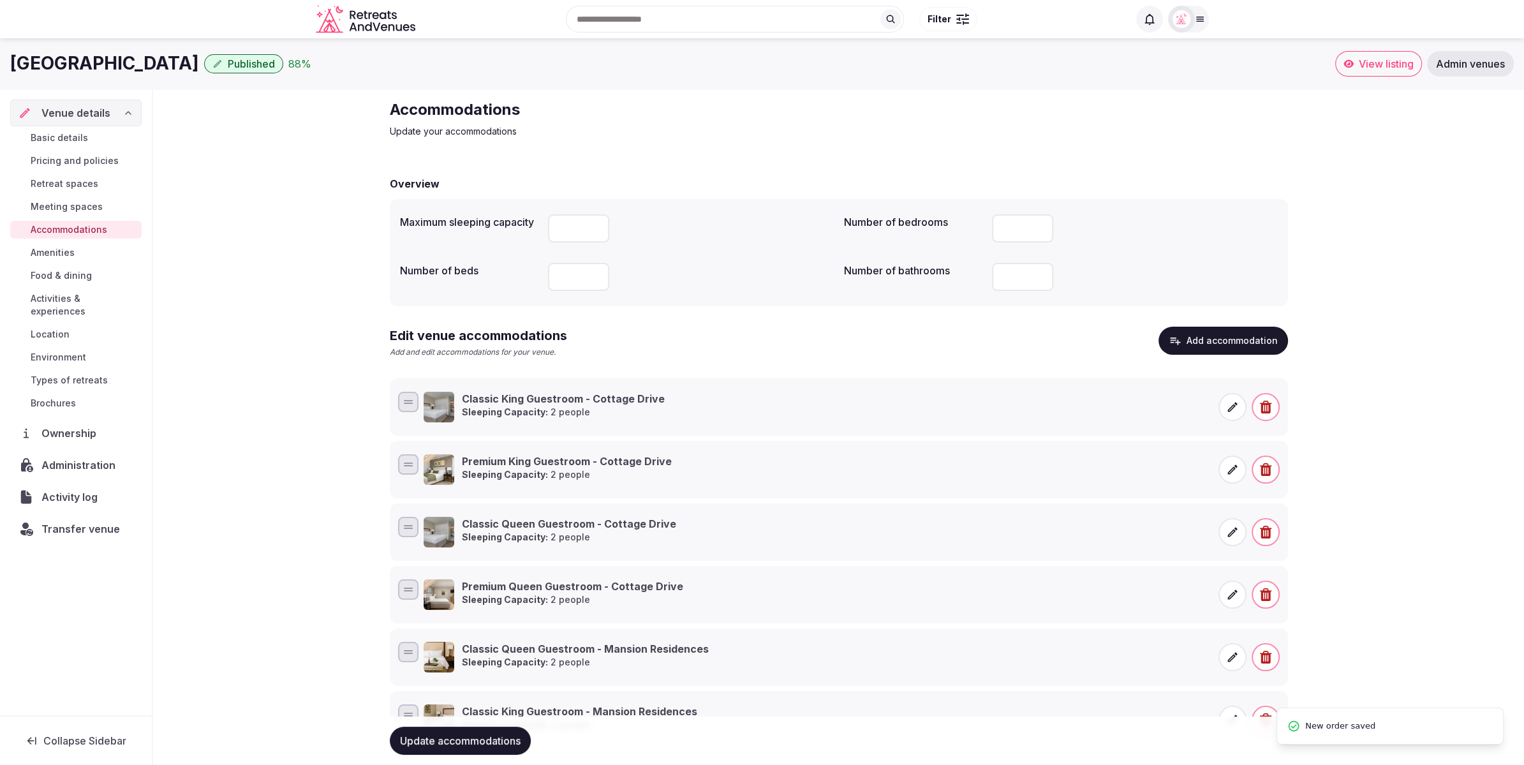
click at [448, 739] on span "Update accommodations" at bounding box center [460, 740] width 121 height 13
click at [1289, 564] on div "Accommodations Update your accommodations Overview Maximum sleeping capacity **…" at bounding box center [839, 583] width 919 height 988
click at [1232, 343] on button "Add accommodation" at bounding box center [1224, 341] width 130 height 28
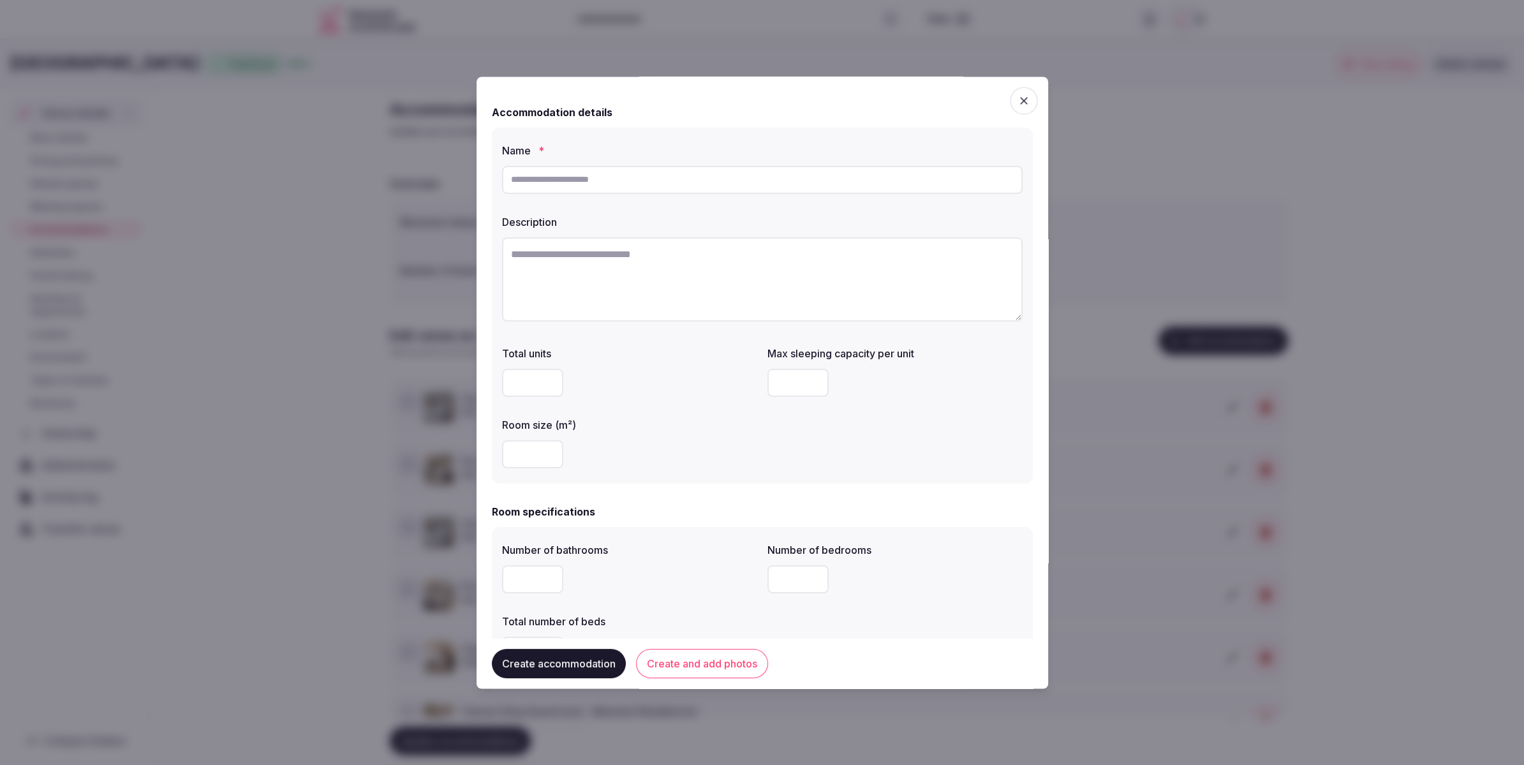
click at [623, 183] on input "text" at bounding box center [762, 180] width 521 height 28
paste input "**********"
type input "**********"
click at [656, 280] on textarea at bounding box center [762, 279] width 521 height 84
paste textarea "**********"
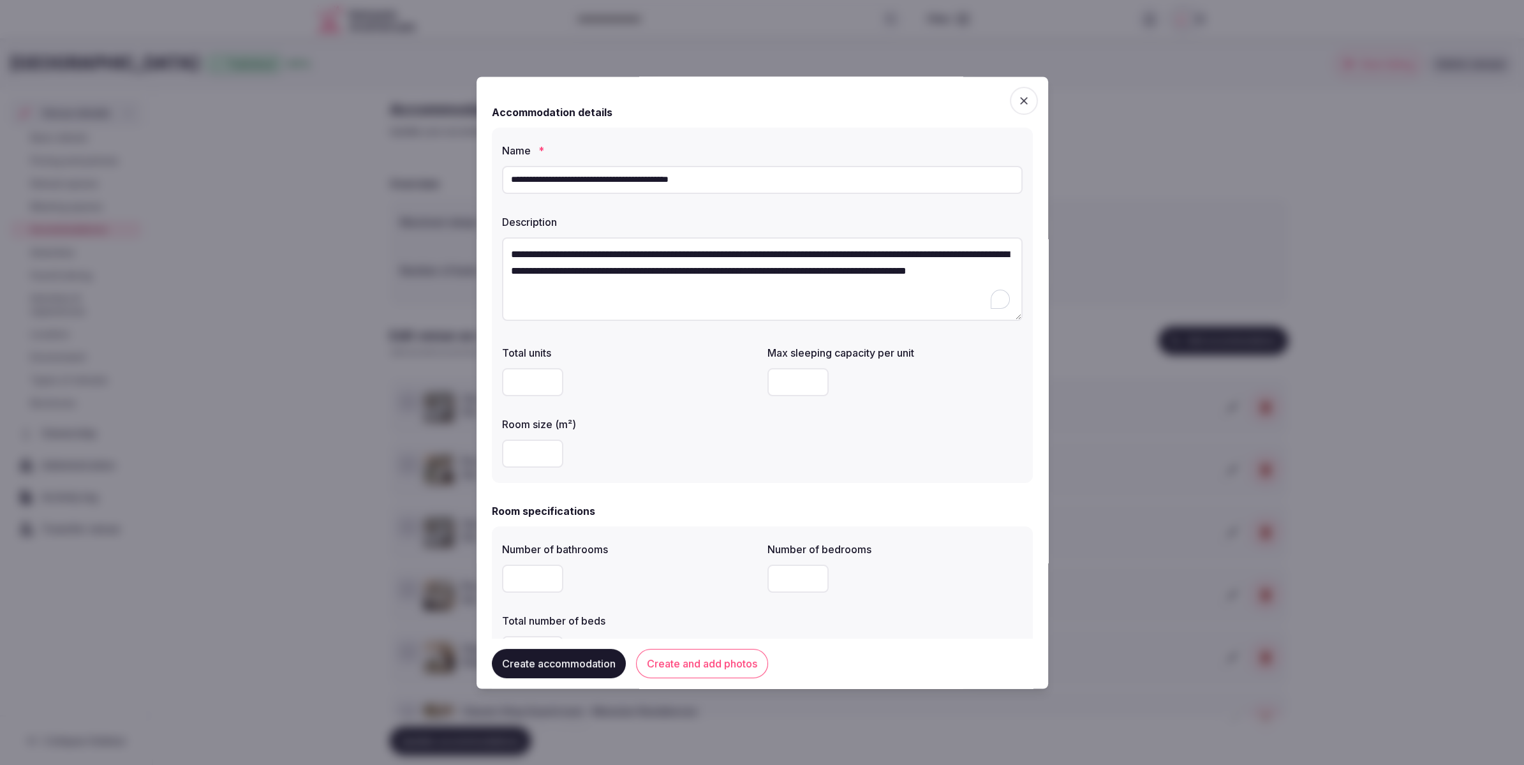
type textarea "**********"
click at [528, 457] on input "number" at bounding box center [532, 454] width 61 height 28
type input "**"
click at [795, 382] on input "number" at bounding box center [797, 383] width 61 height 28
type input "*"
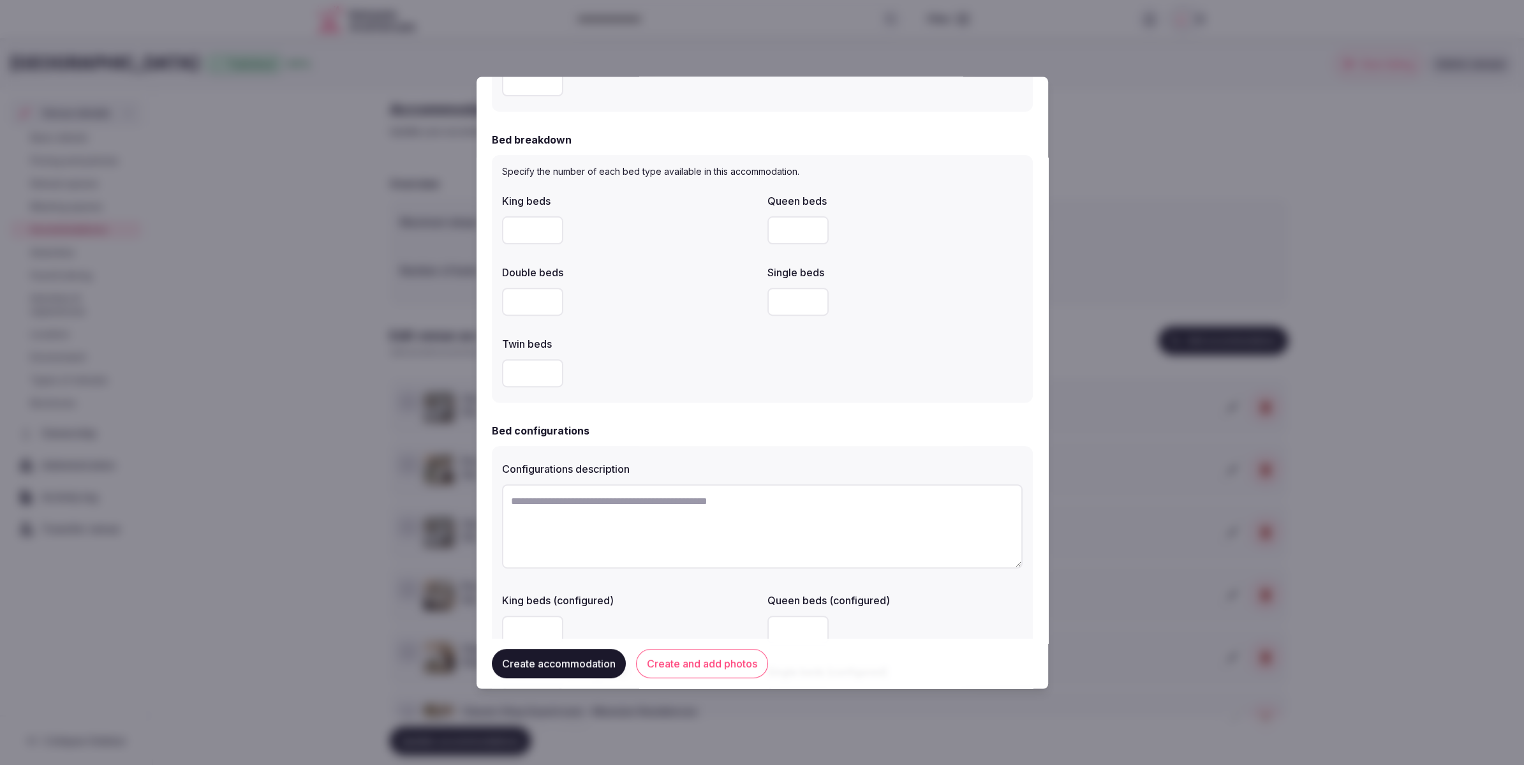
scroll to position [586, 0]
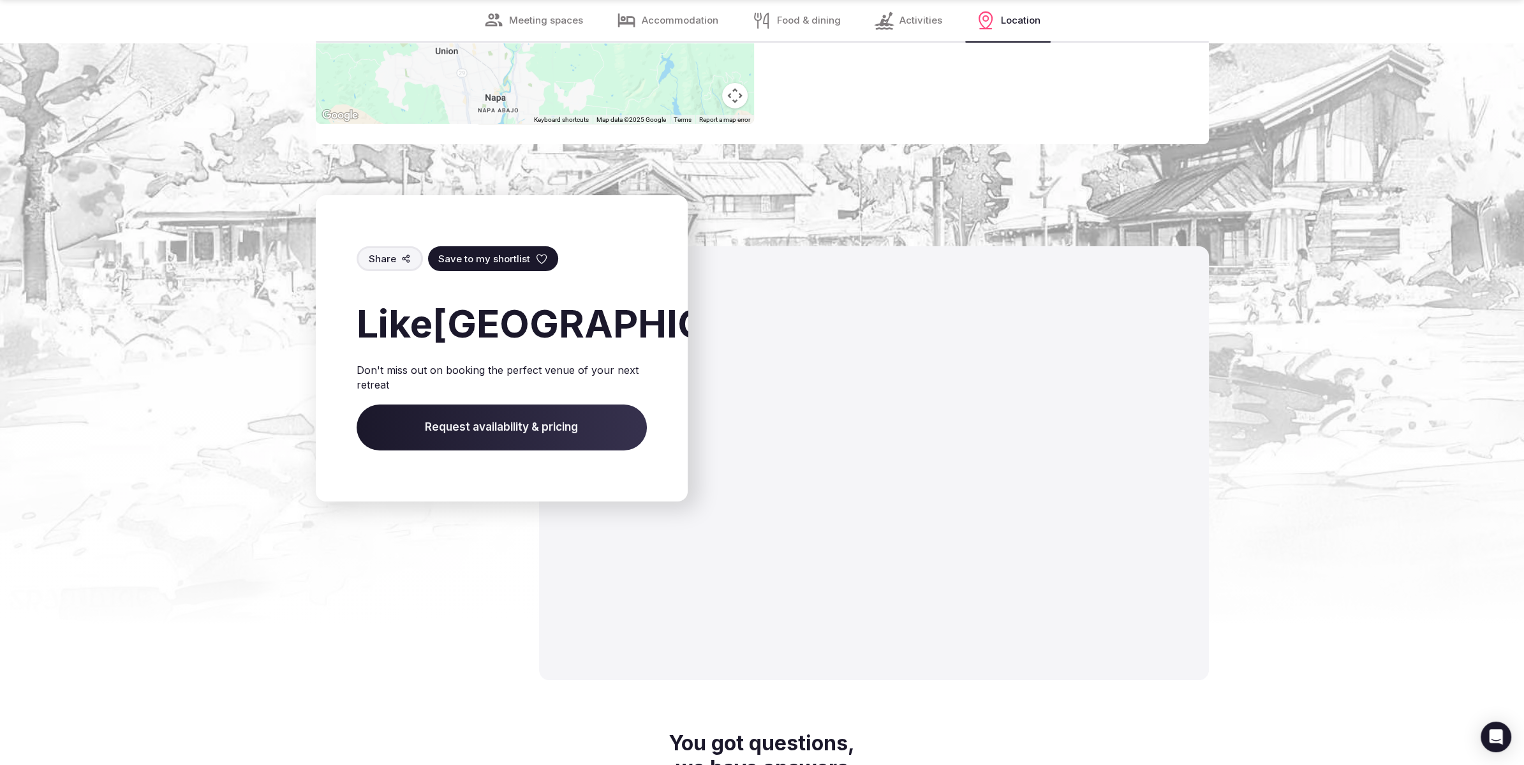
scroll to position [11439, 0]
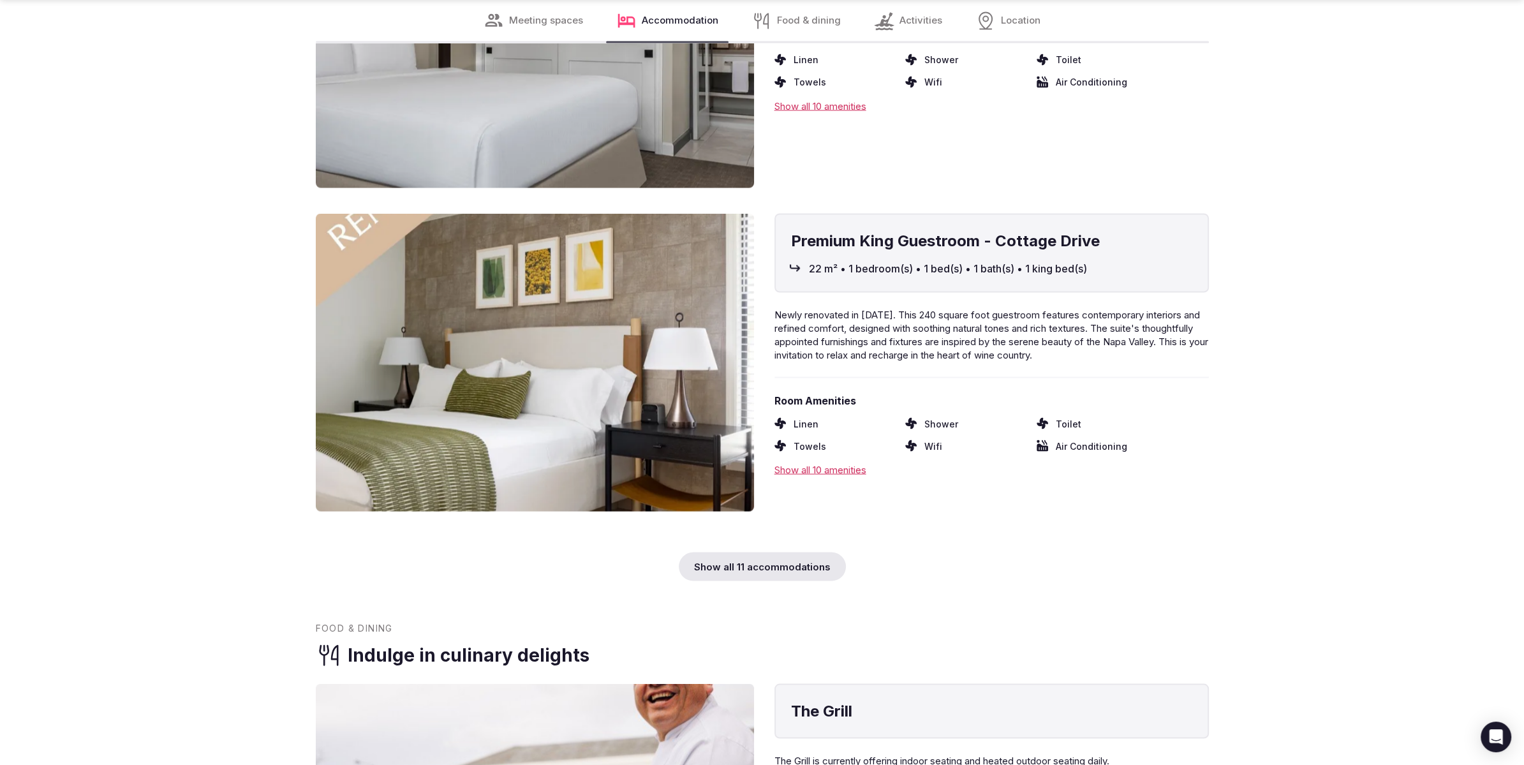
scroll to position [9044, 0]
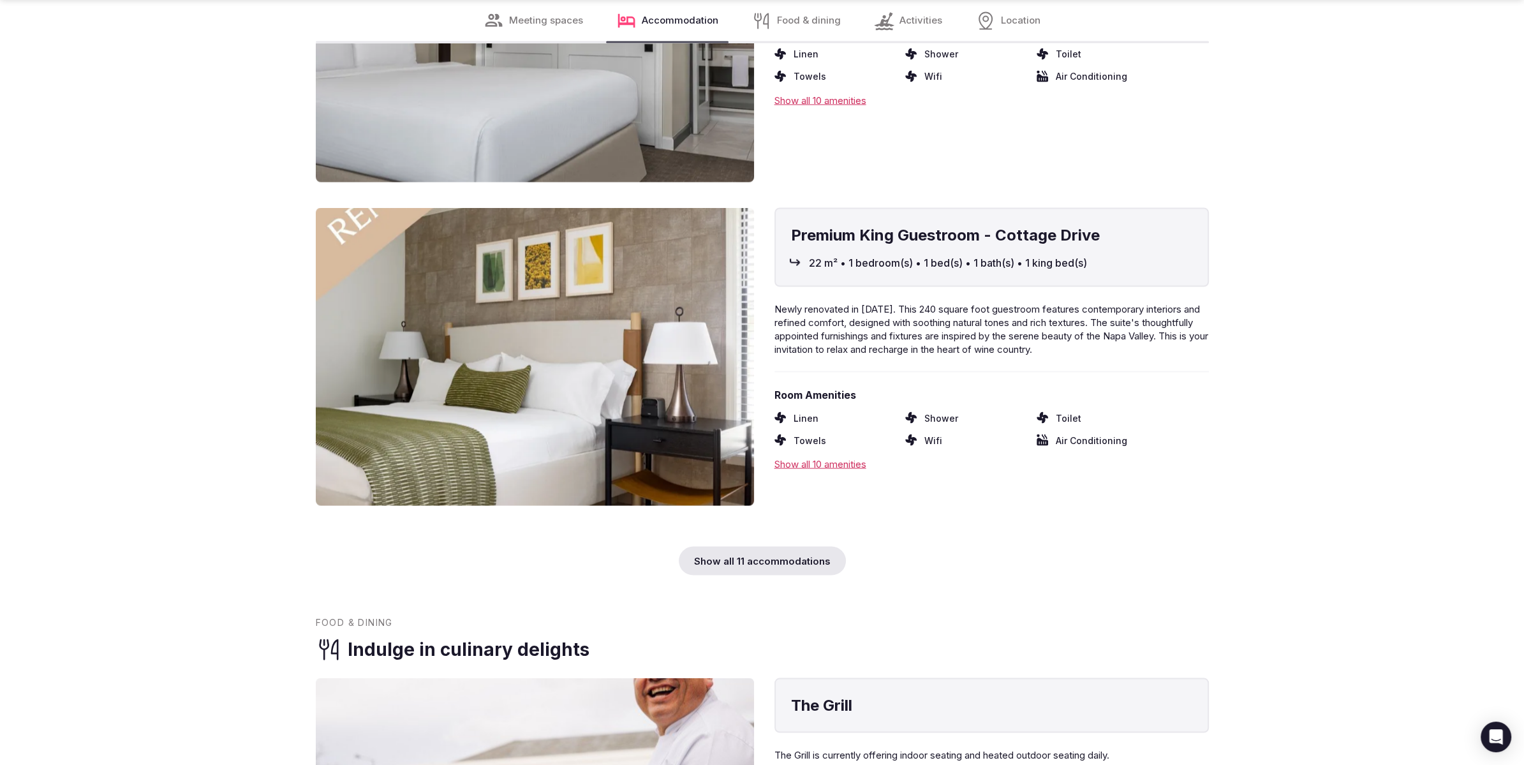
click at [764, 546] on div "Show all 11 accommodations" at bounding box center [762, 560] width 167 height 29
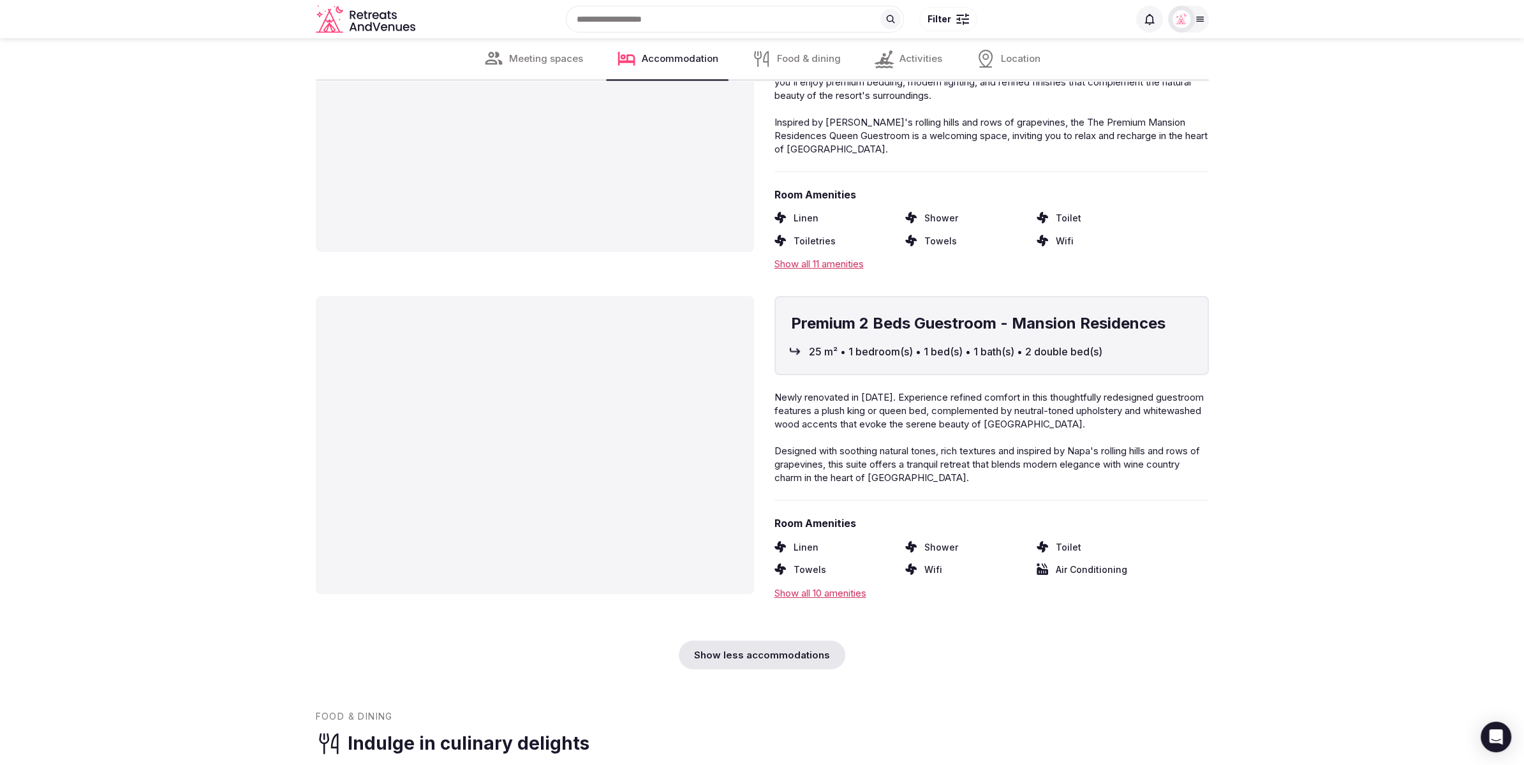
scroll to position [11922, 0]
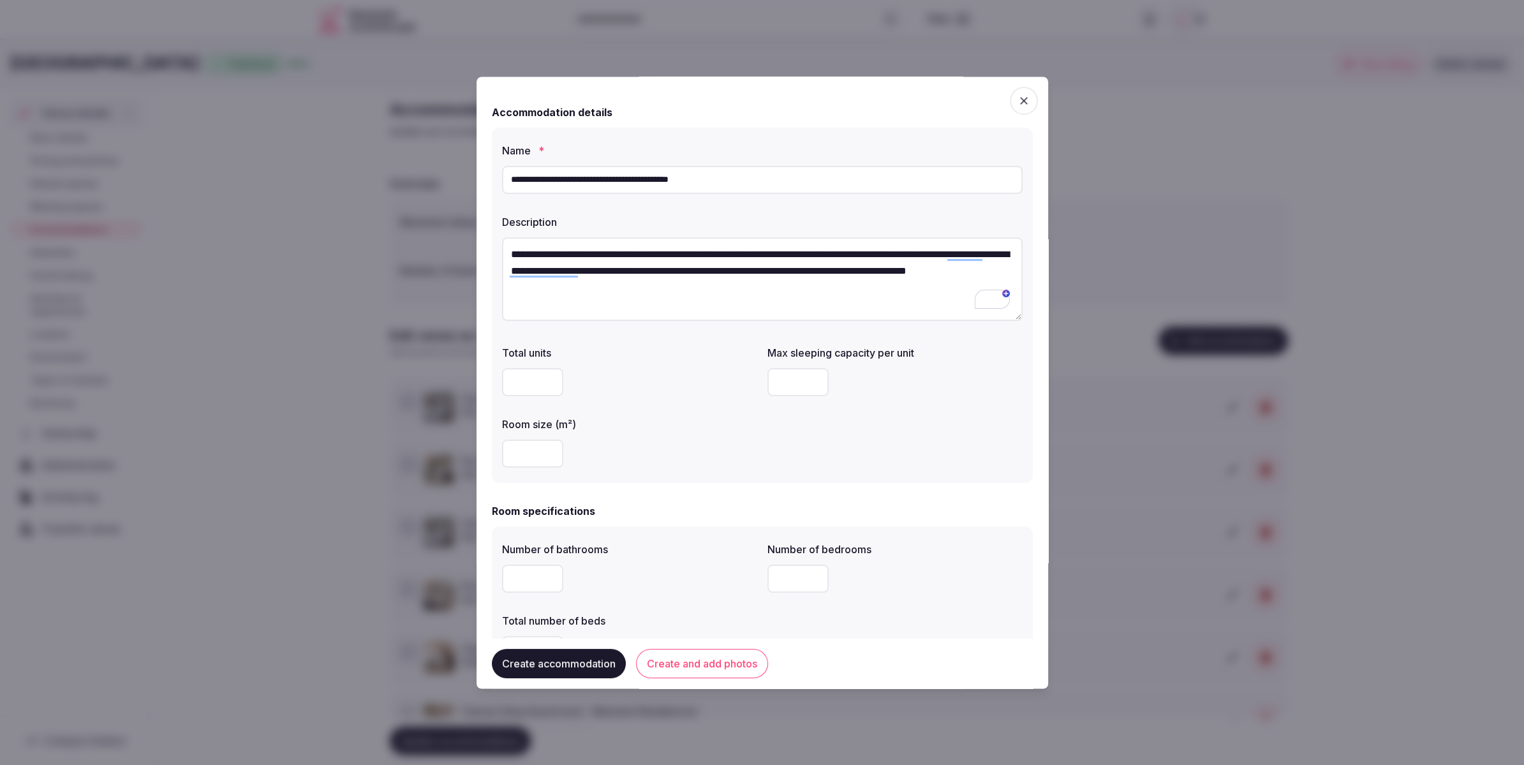
scroll to position [586, 0]
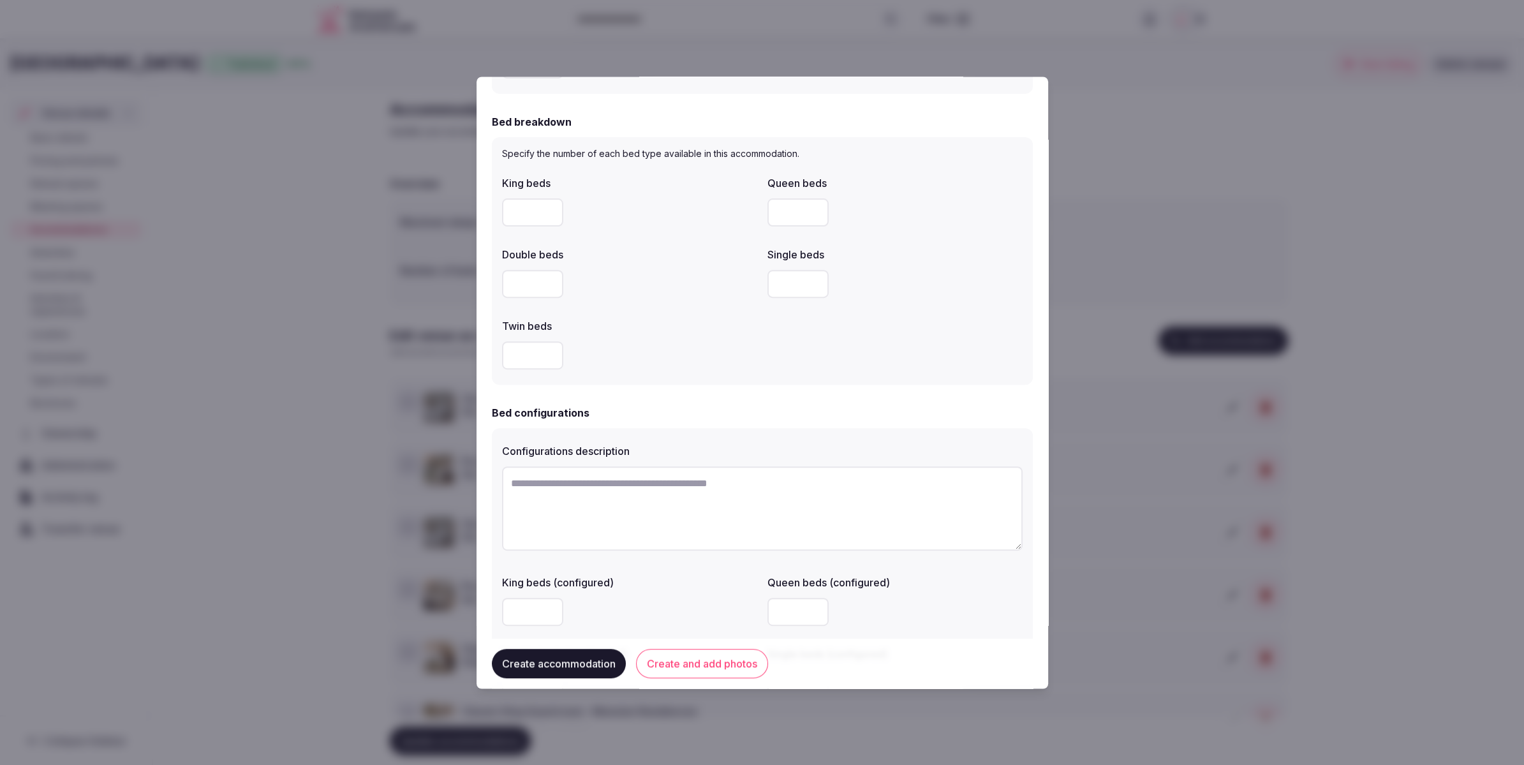
type input "*"
click at [636, 281] on div at bounding box center [629, 284] width 255 height 28
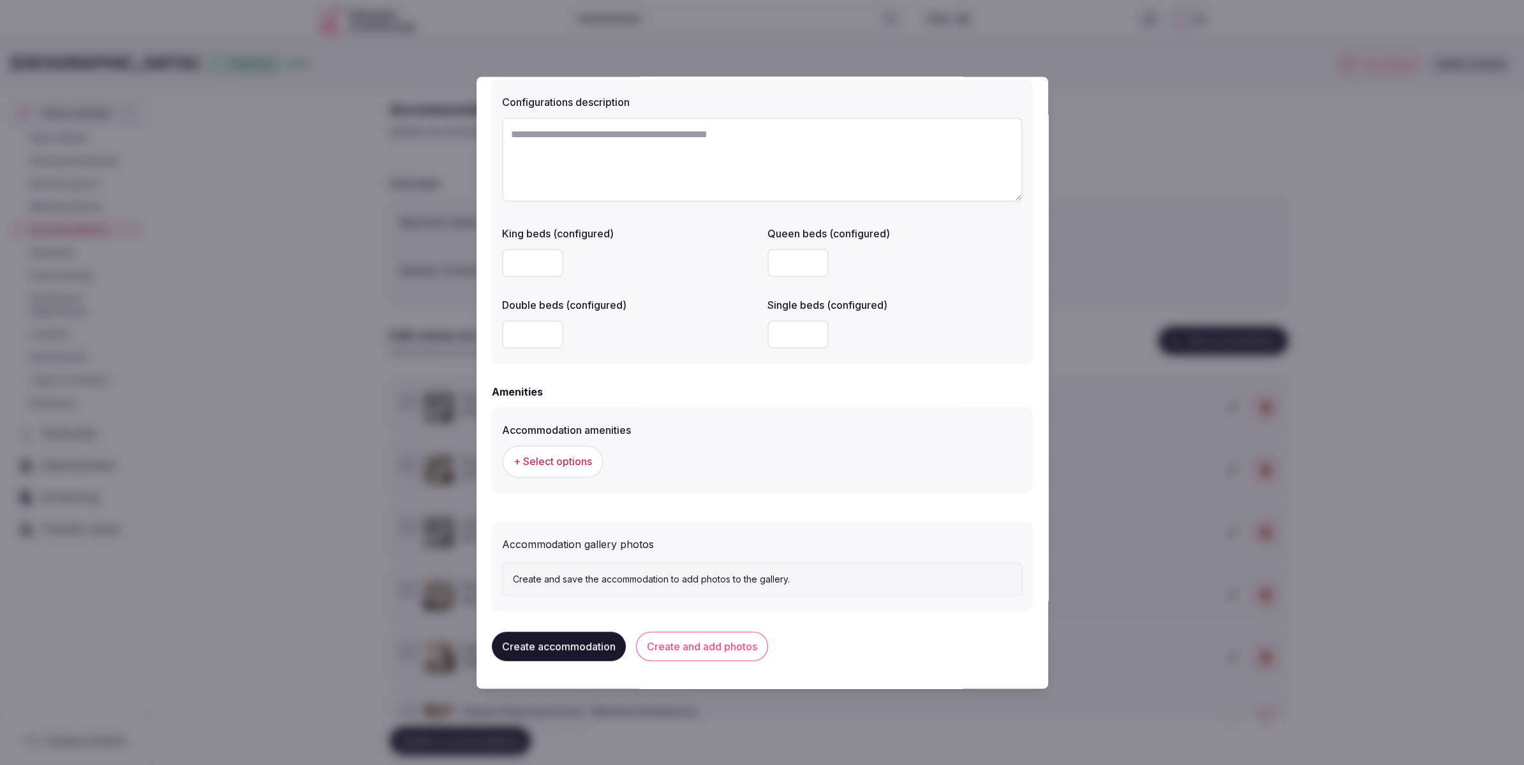
scroll to position [939, 0]
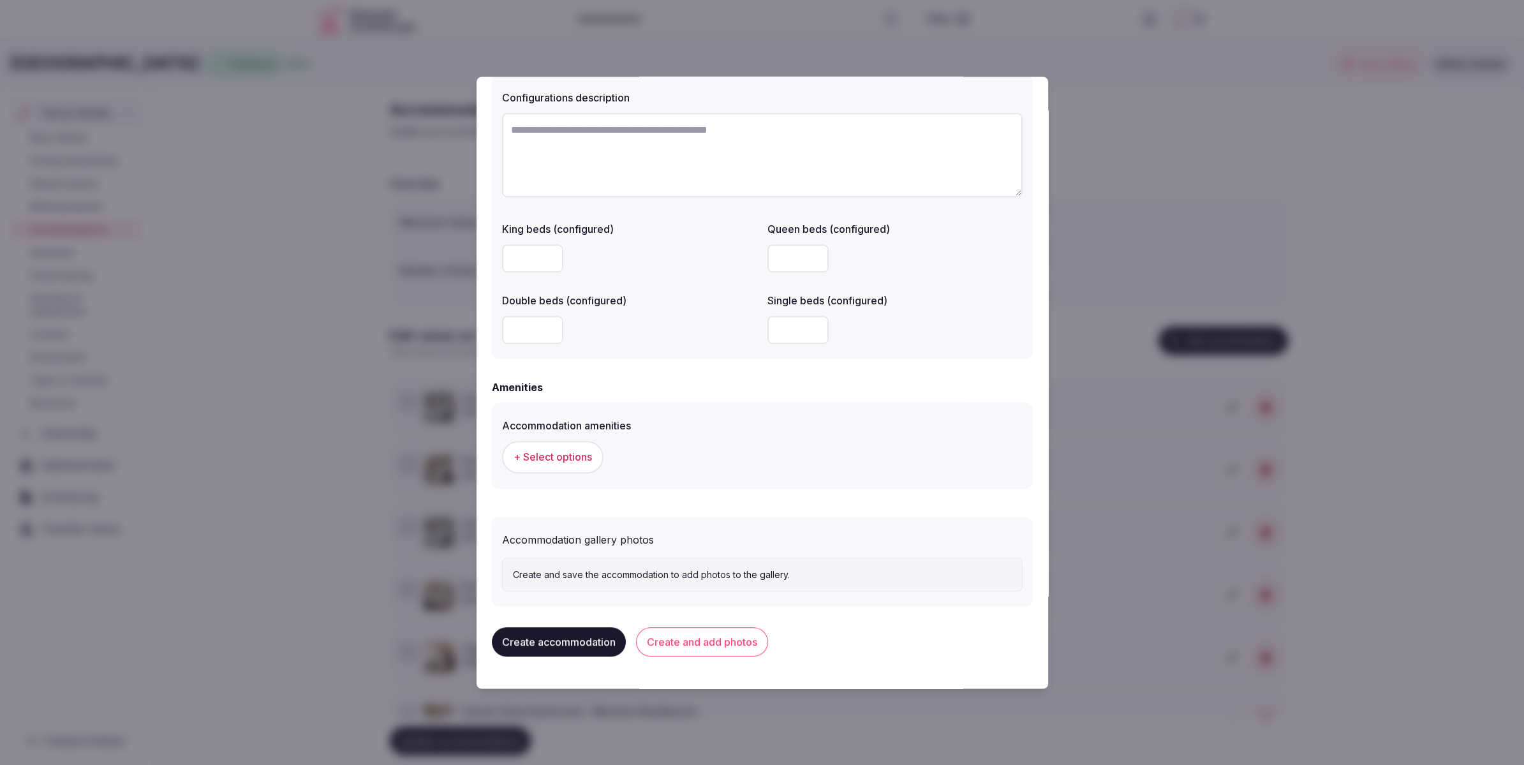
click at [551, 454] on span "+ Select options" at bounding box center [553, 457] width 78 height 14
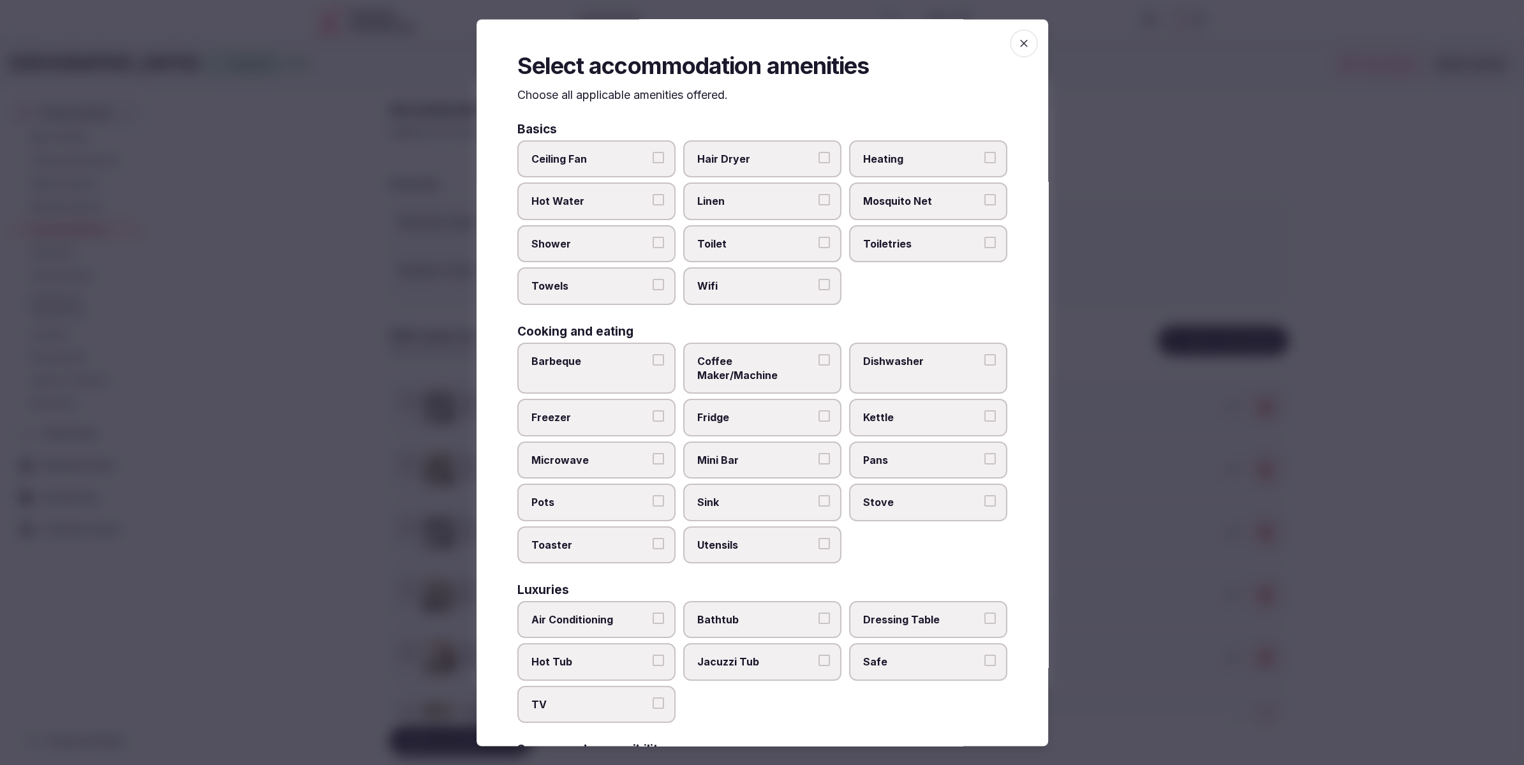
drag, startPoint x: 744, startPoint y: 189, endPoint x: 740, endPoint y: 237, distance: 47.4
click at [744, 190] on label "Linen" at bounding box center [762, 201] width 158 height 37
click at [819, 195] on button "Linen" at bounding box center [824, 200] width 11 height 11
drag, startPoint x: 741, startPoint y: 239, endPoint x: 748, endPoint y: 281, distance: 42.7
click at [741, 244] on span "Toilet" at bounding box center [755, 244] width 117 height 14
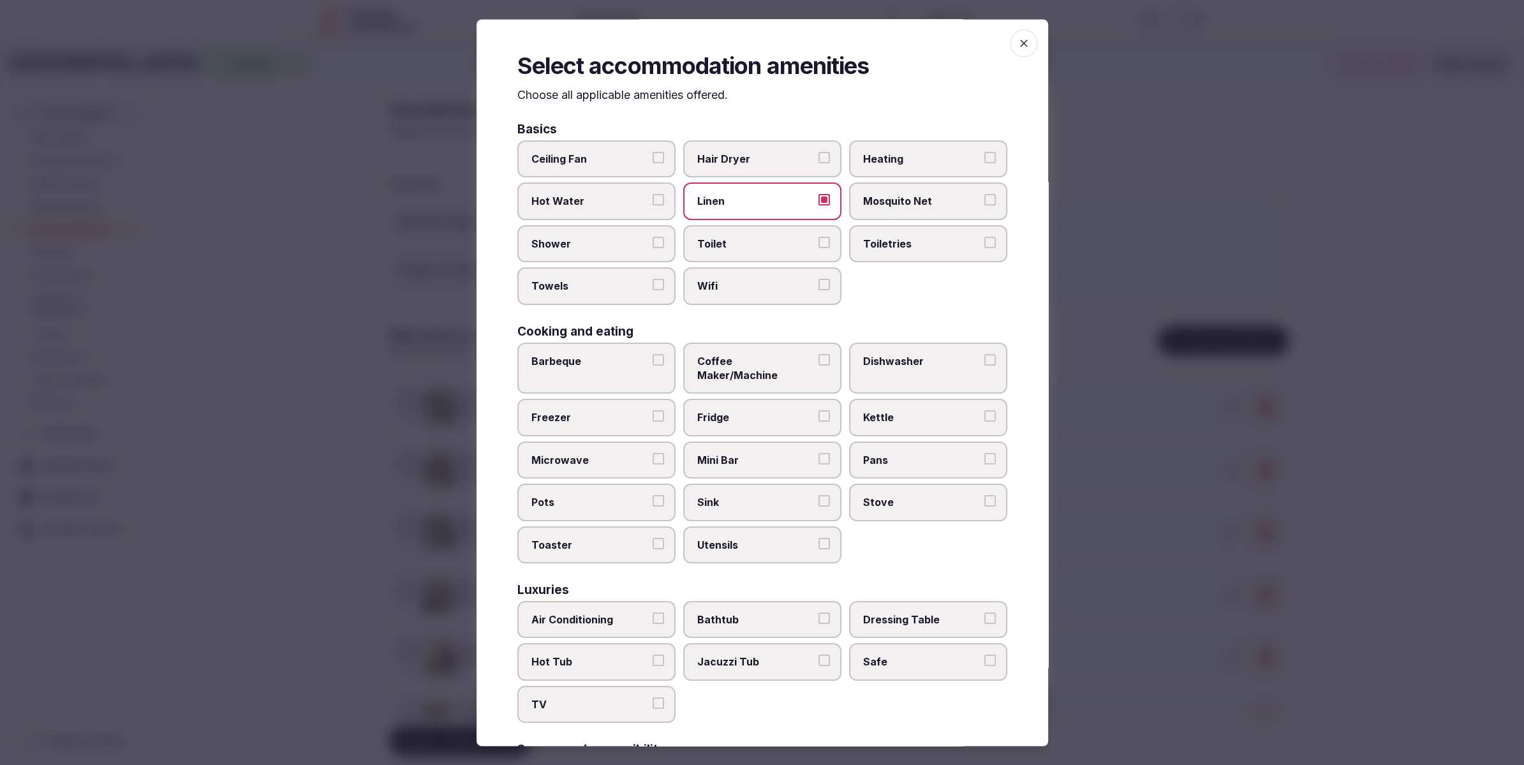
click at [819, 244] on button "Toilet" at bounding box center [824, 242] width 11 height 11
click at [748, 292] on span "Wifi" at bounding box center [755, 286] width 117 height 14
click at [819, 291] on button "Wifi" at bounding box center [824, 284] width 11 height 11
click at [580, 240] on span "Shower" at bounding box center [589, 244] width 117 height 14
click at [653, 240] on button "Shower" at bounding box center [658, 242] width 11 height 11
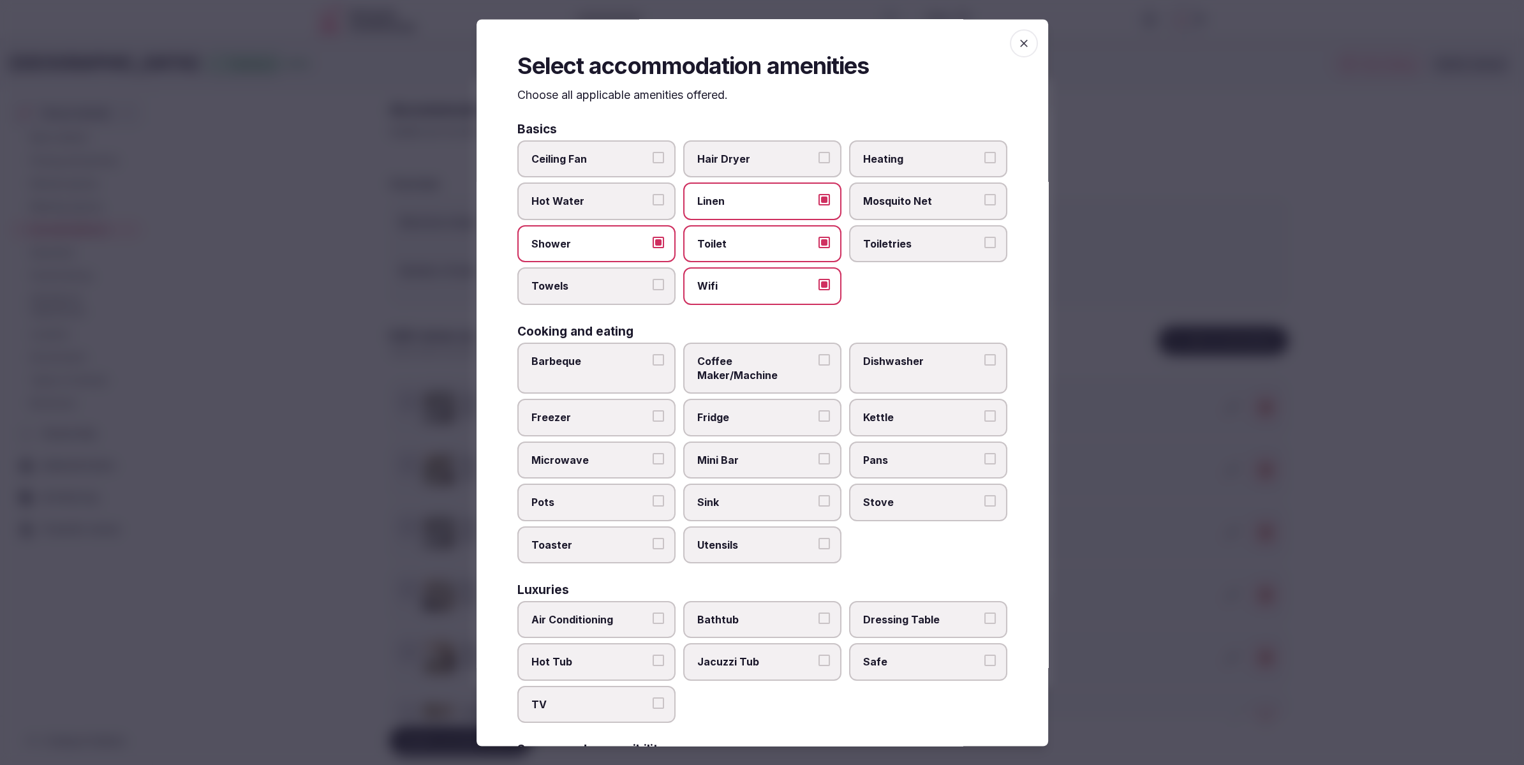
click at [575, 276] on label "Towels" at bounding box center [596, 286] width 158 height 37
click at [653, 279] on button "Towels" at bounding box center [658, 284] width 11 height 11
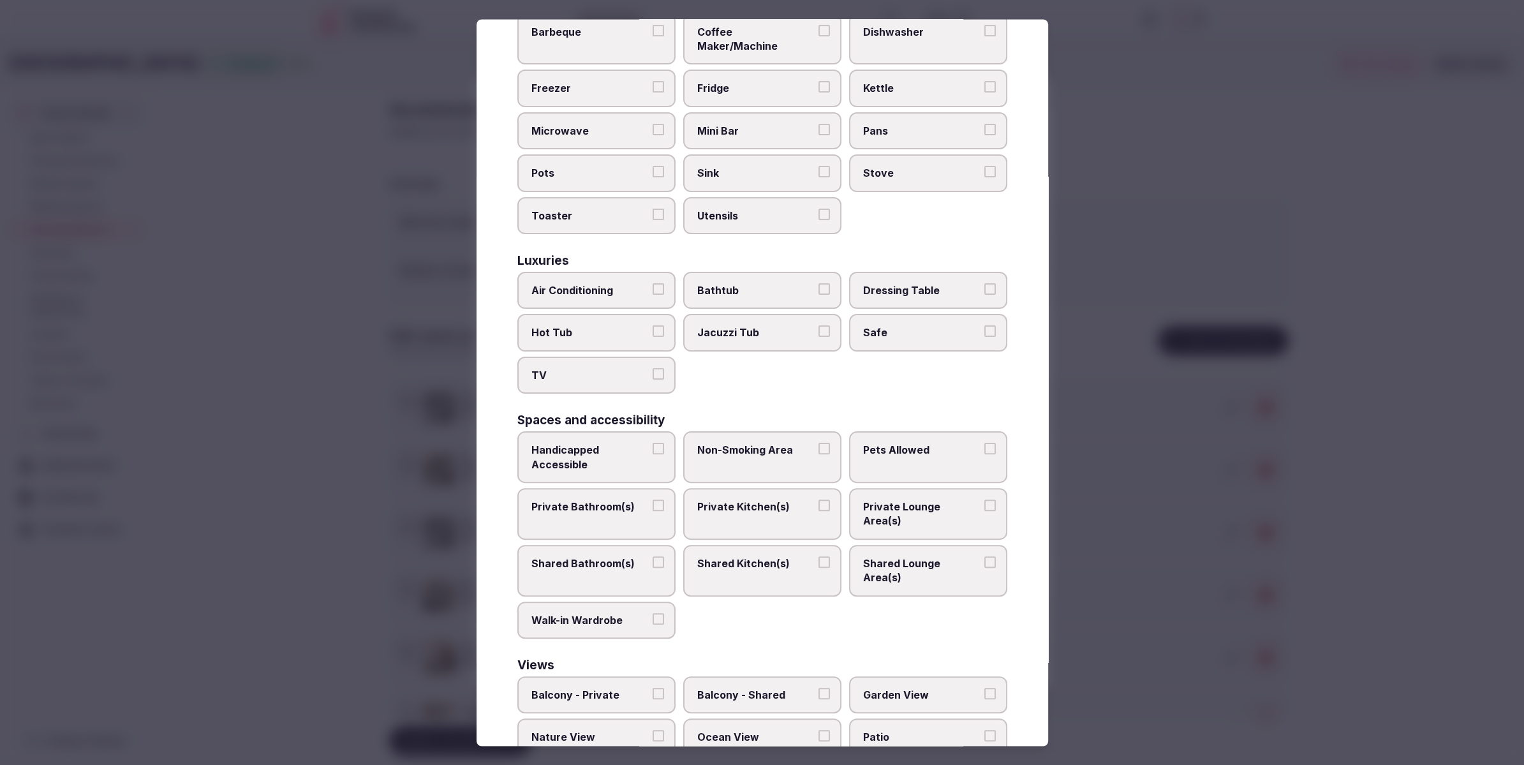
scroll to position [367, 0]
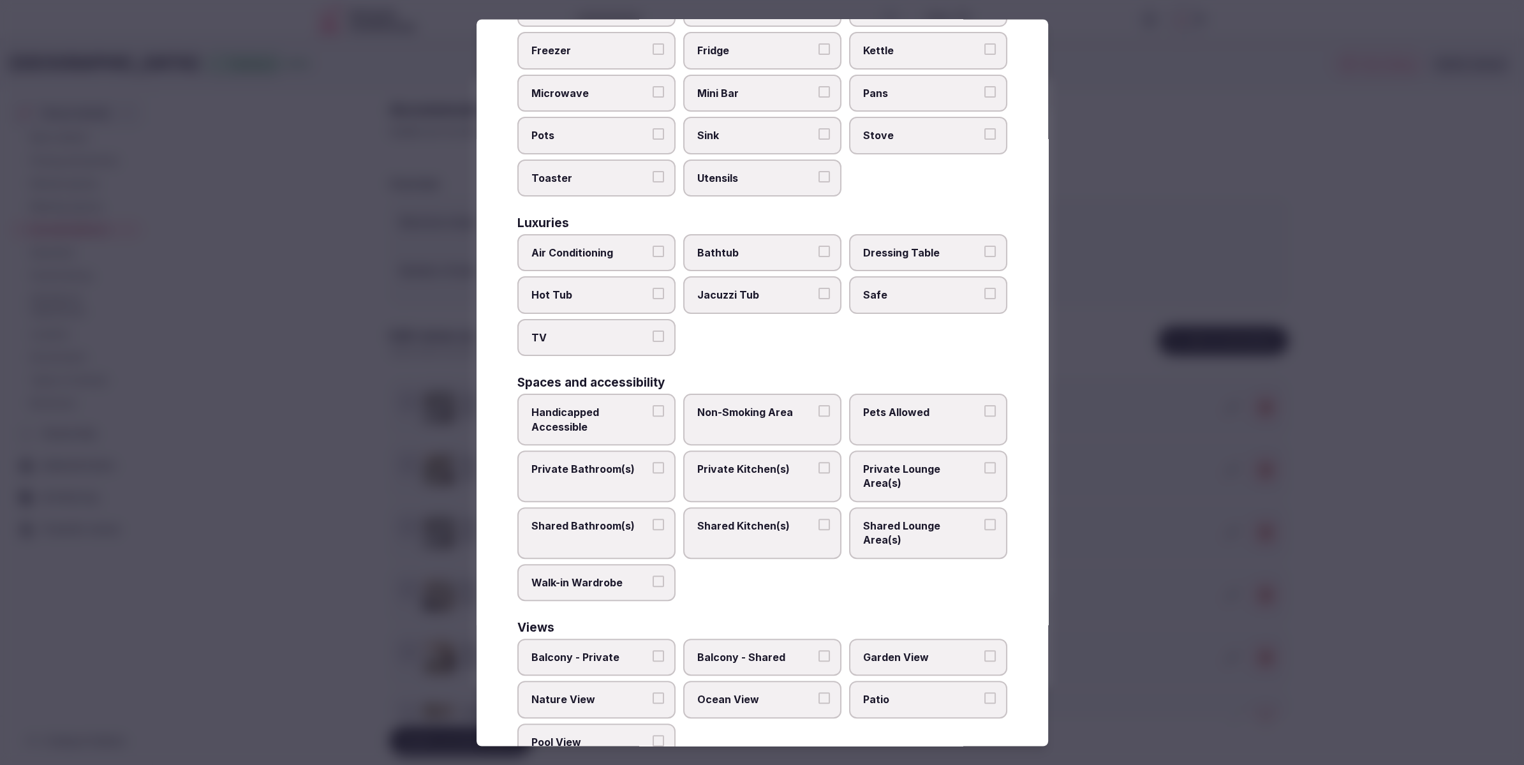
drag, startPoint x: 567, startPoint y: 233, endPoint x: 565, endPoint y: 247, distance: 13.5
click at [567, 246] on span "Air Conditioning" at bounding box center [589, 253] width 117 height 14
click at [653, 246] on button "Air Conditioning" at bounding box center [658, 251] width 11 height 11
click at [586, 319] on label "TV" at bounding box center [596, 337] width 158 height 37
click at [653, 330] on button "TV" at bounding box center [658, 335] width 11 height 11
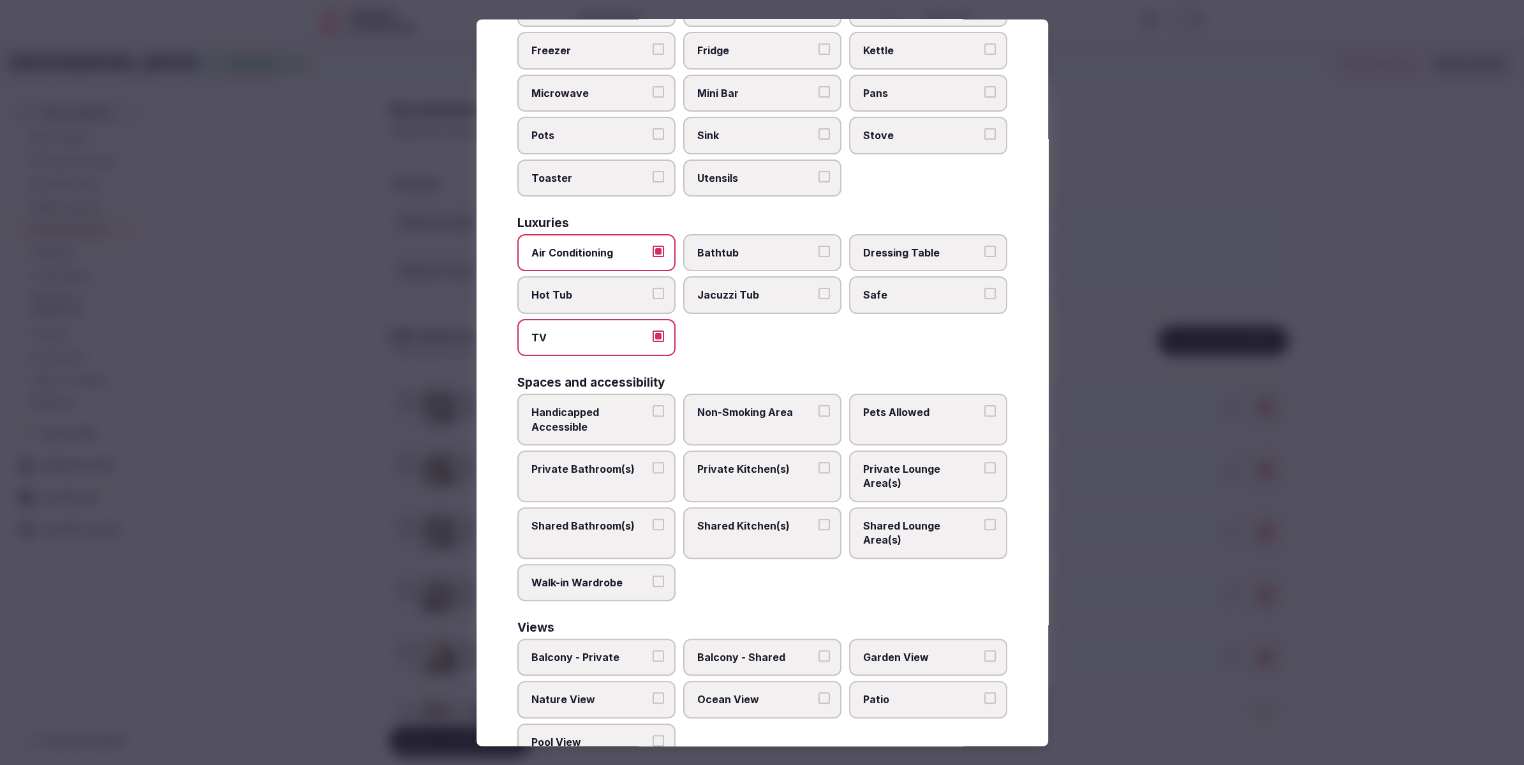
click at [903, 289] on label "Safe" at bounding box center [928, 295] width 158 height 37
click at [984, 289] on button "Safe" at bounding box center [989, 293] width 11 height 11
click at [587, 462] on span "Private Bathroom(s)" at bounding box center [589, 469] width 117 height 14
click at [653, 462] on button "Private Bathroom(s)" at bounding box center [658, 467] width 11 height 11
drag, startPoint x: 953, startPoint y: 450, endPoint x: 868, endPoint y: 498, distance: 98.0
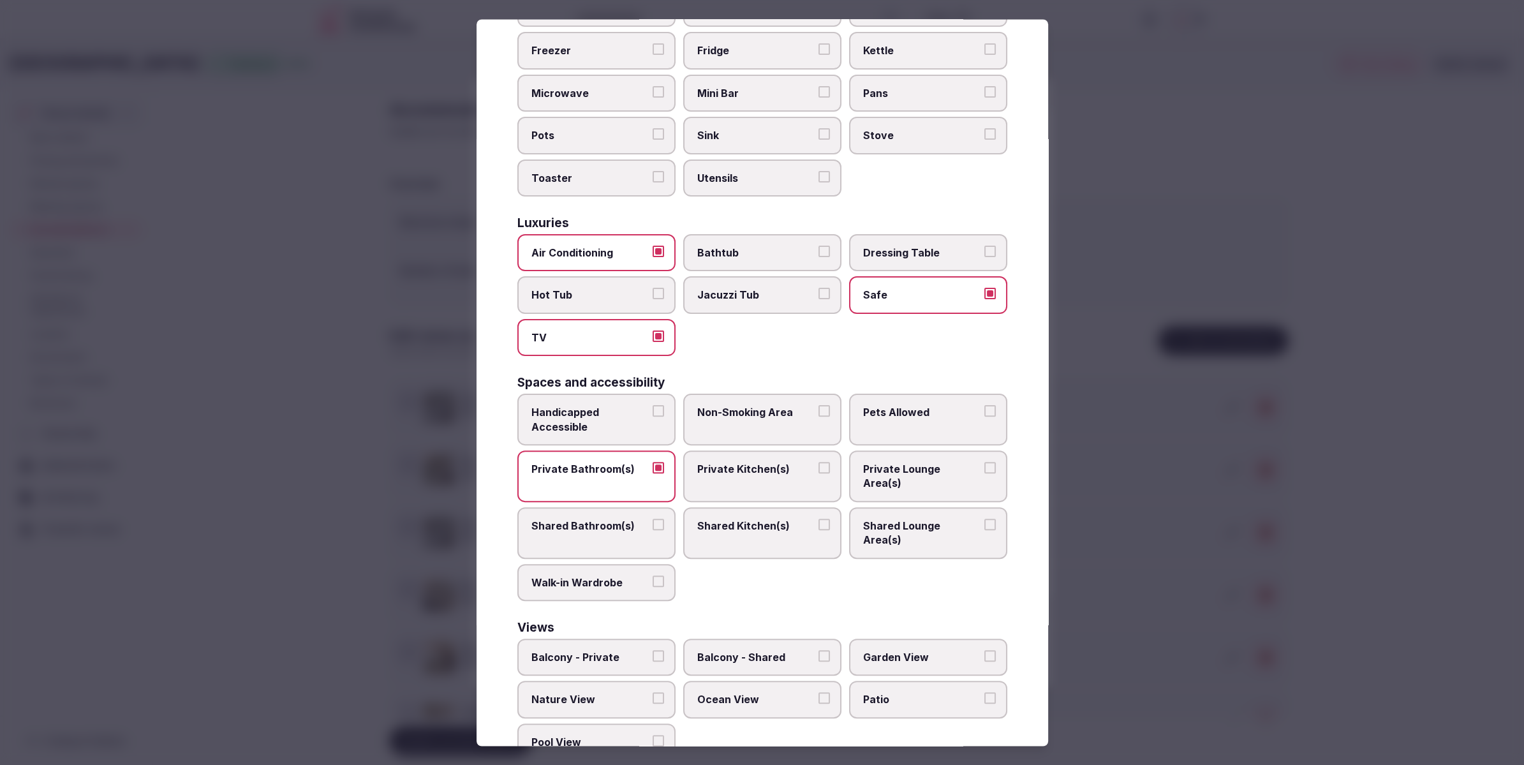
click at [952, 462] on span "Private Lounge Area(s)" at bounding box center [921, 476] width 117 height 29
click at [984, 462] on button "Private Lounge Area(s)" at bounding box center [989, 467] width 11 height 11
click at [1227, 529] on div at bounding box center [762, 382] width 1524 height 765
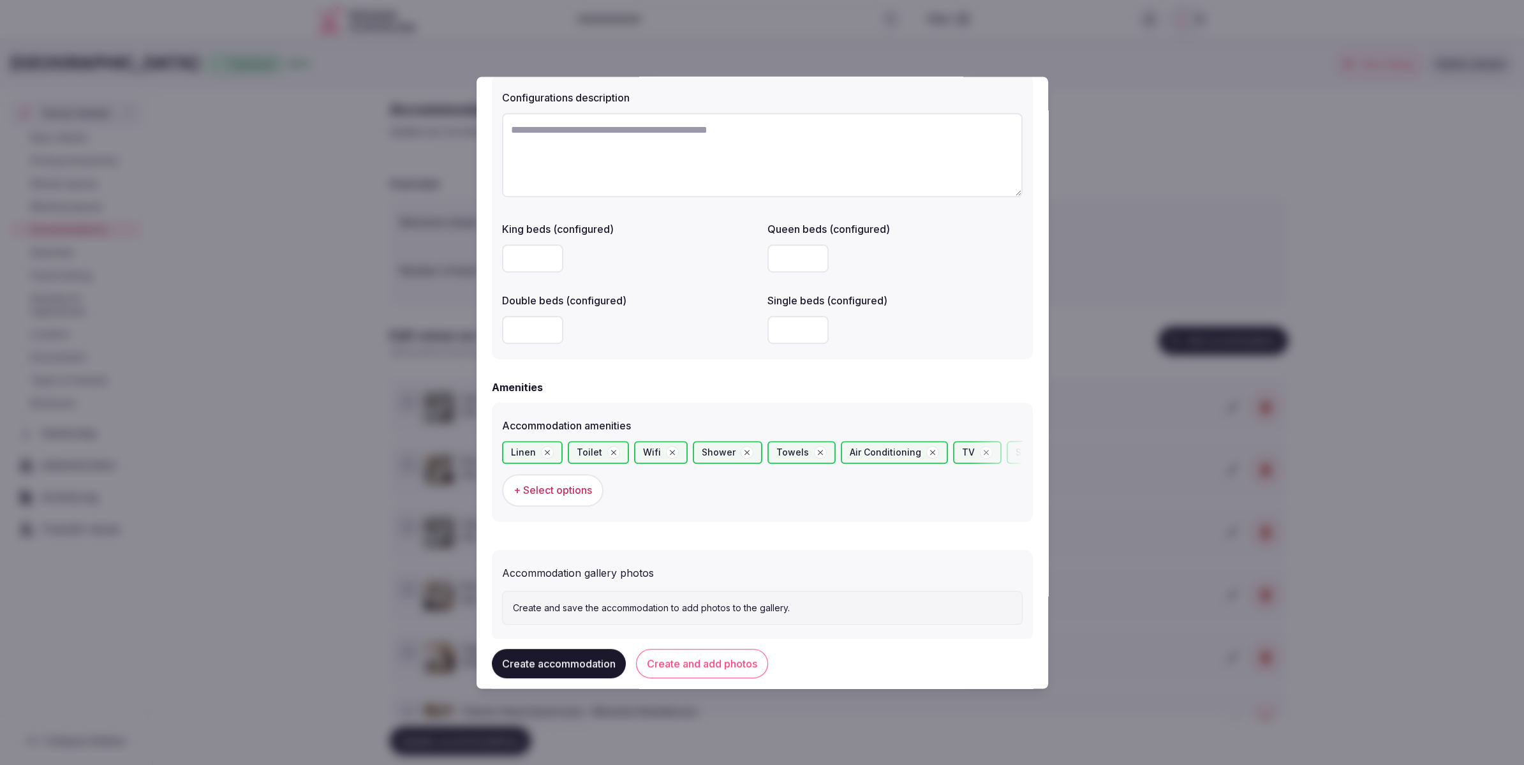
scroll to position [975, 0]
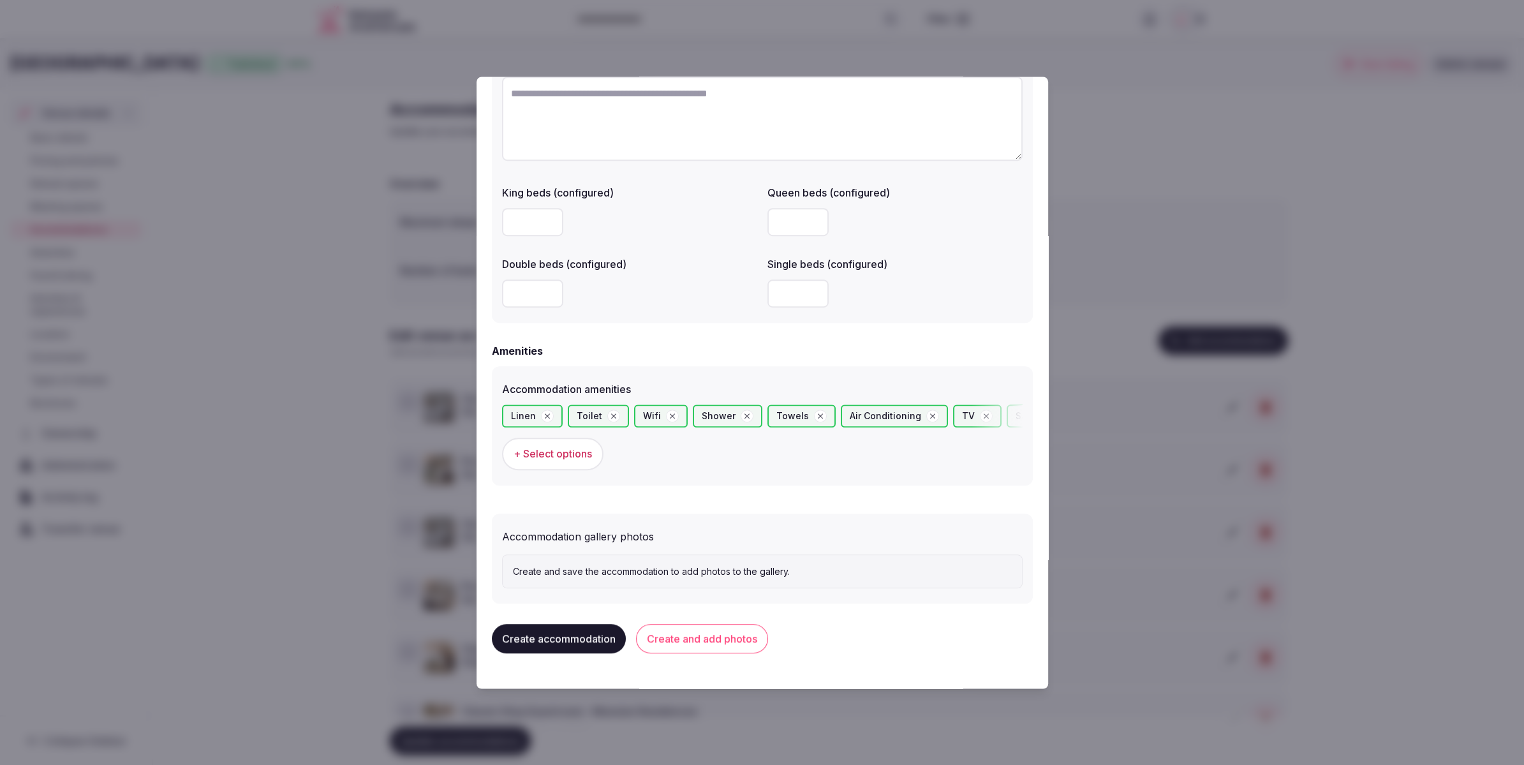
click at [714, 639] on button "Create and add photos" at bounding box center [702, 639] width 132 height 29
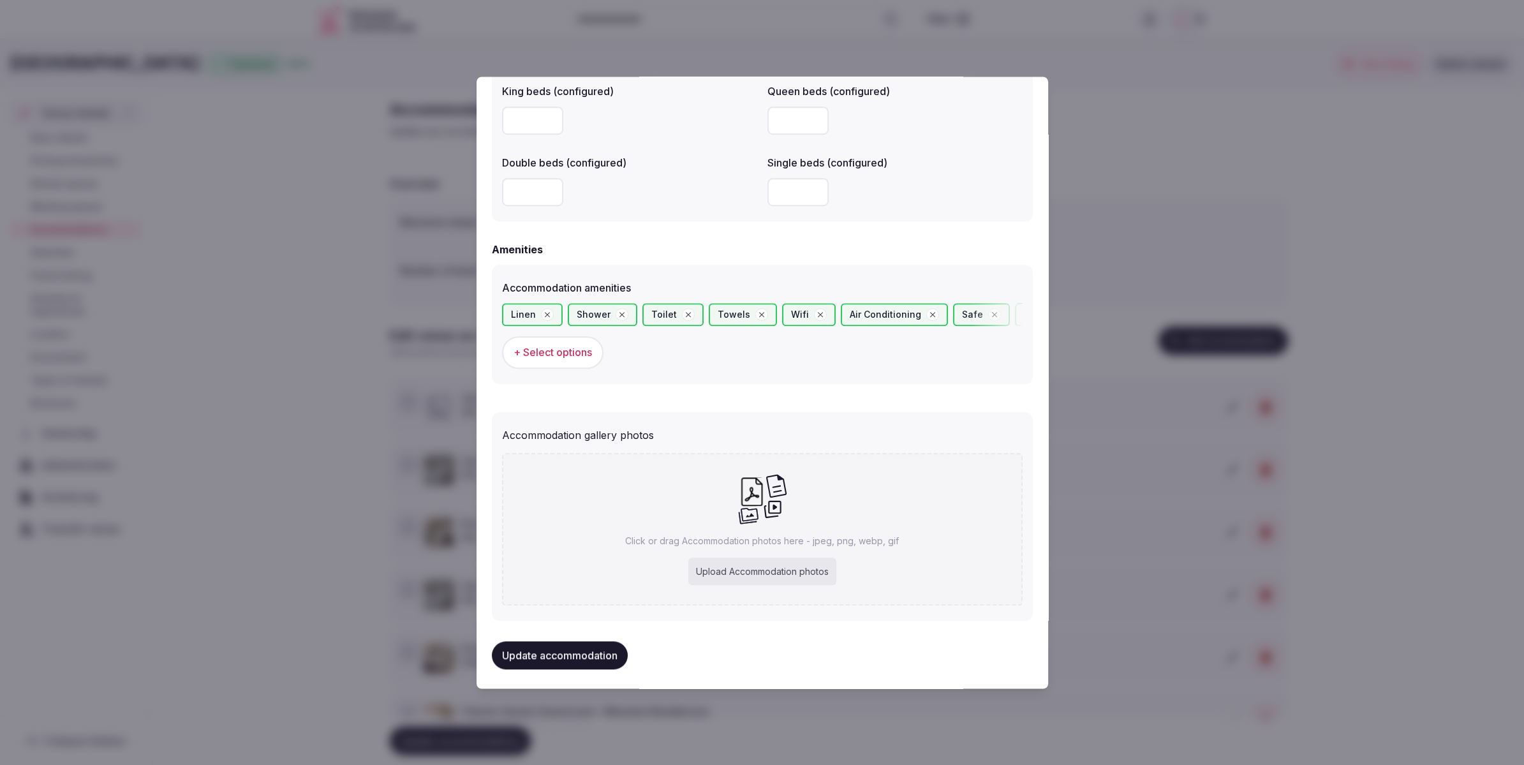
scroll to position [1083, 0]
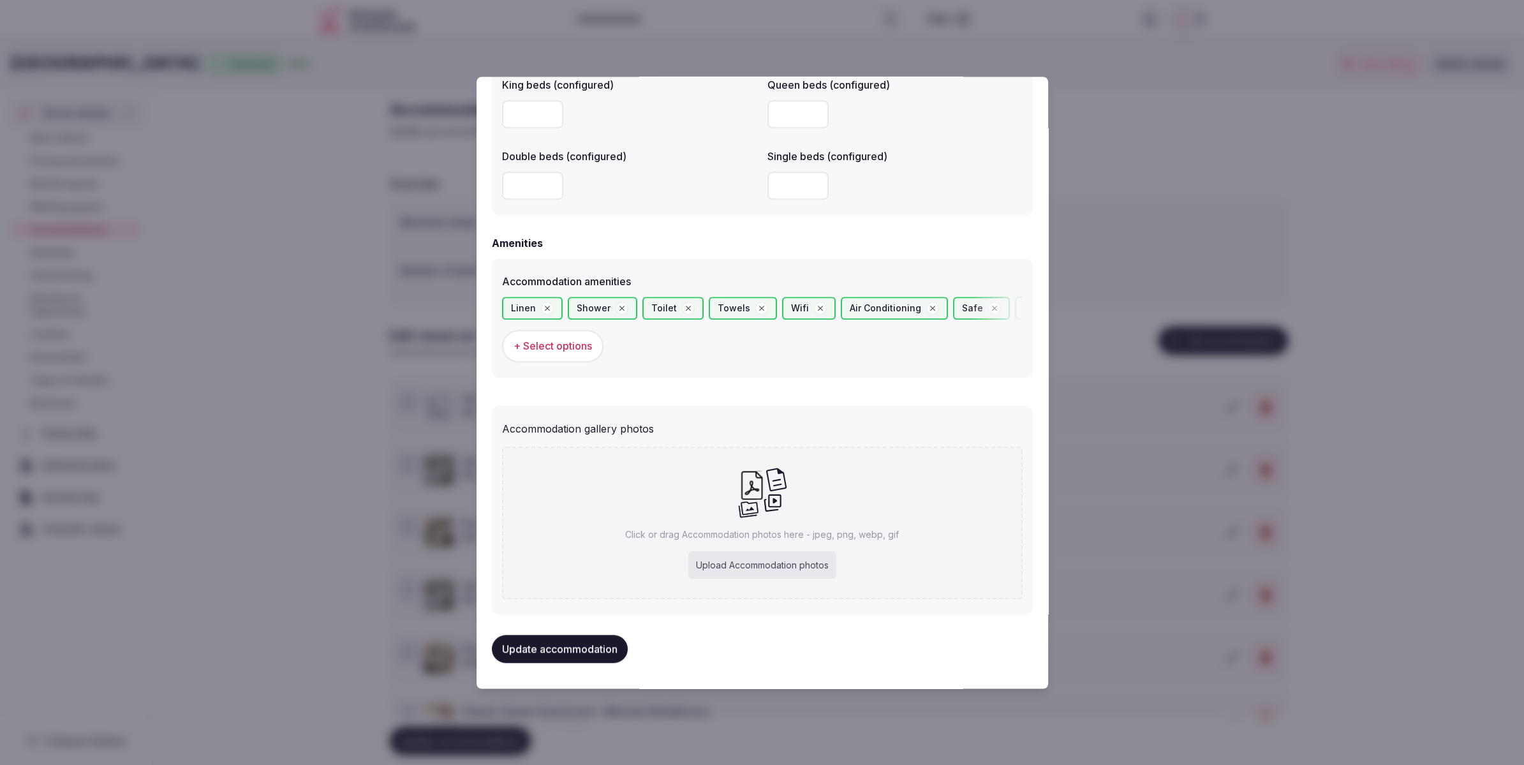
click at [776, 562] on div "Upload Accommodation photos" at bounding box center [762, 565] width 148 height 28
type input "**********"
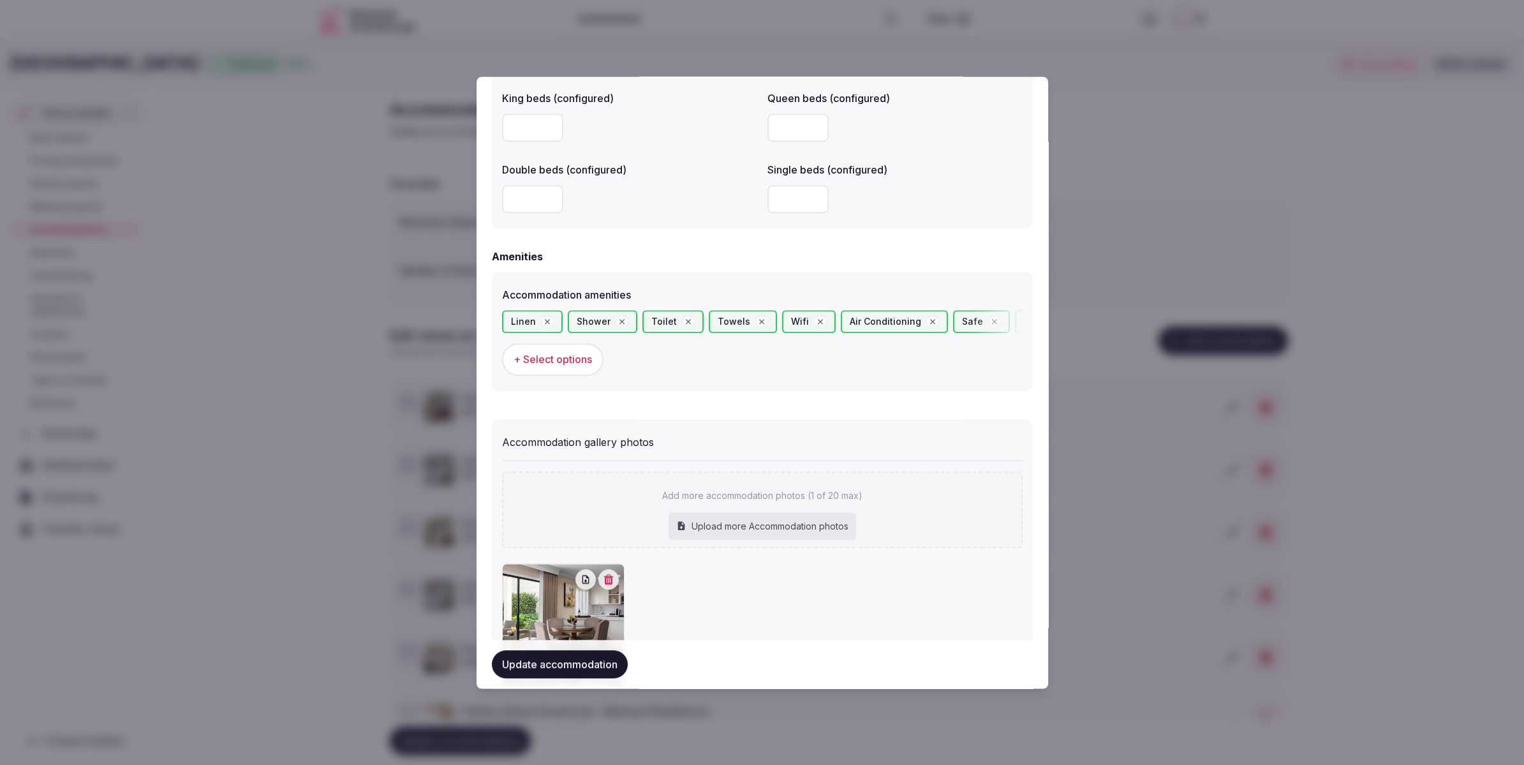
scroll to position [1156, 0]
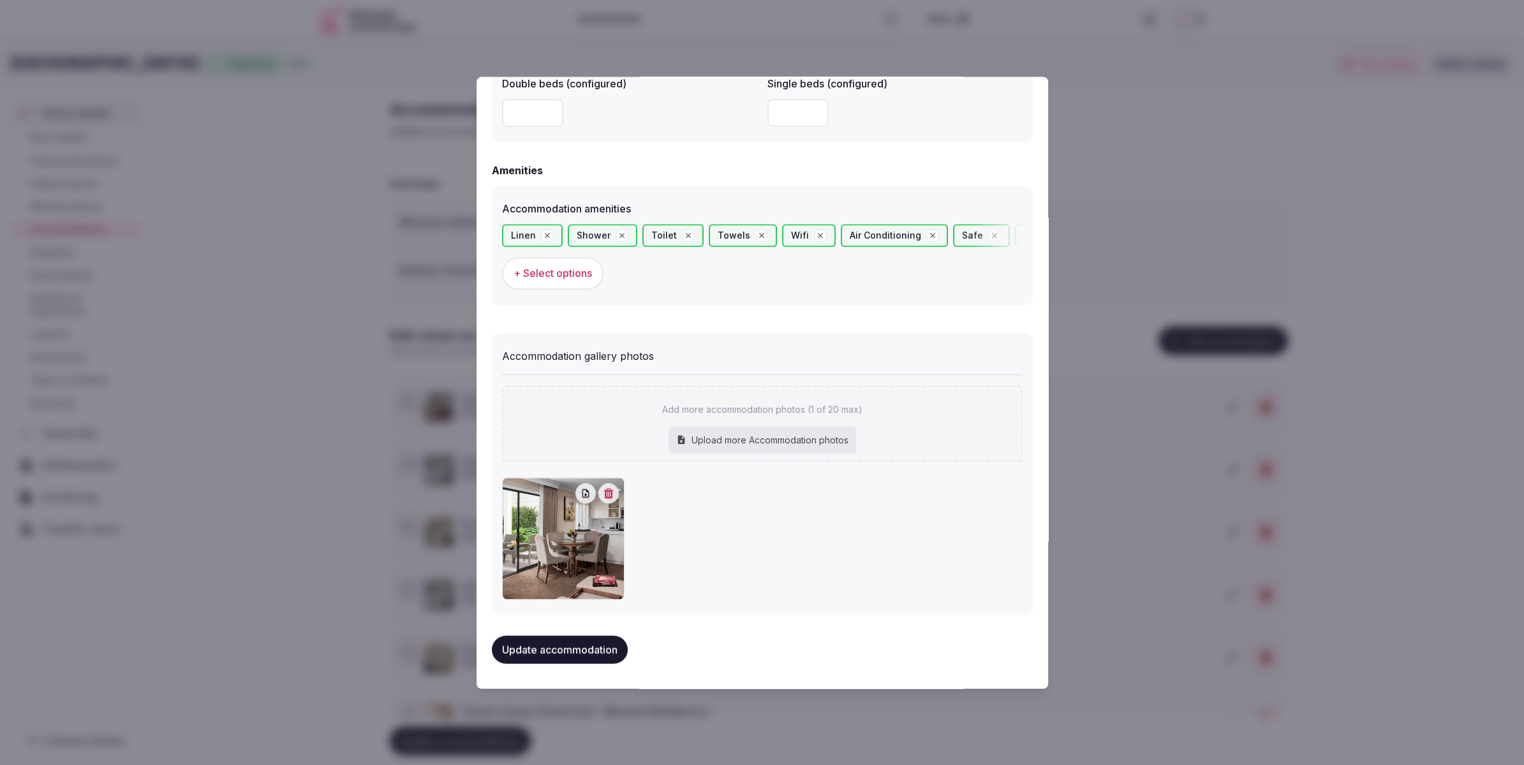
click at [592, 655] on button "Update accommodation" at bounding box center [560, 649] width 136 height 28
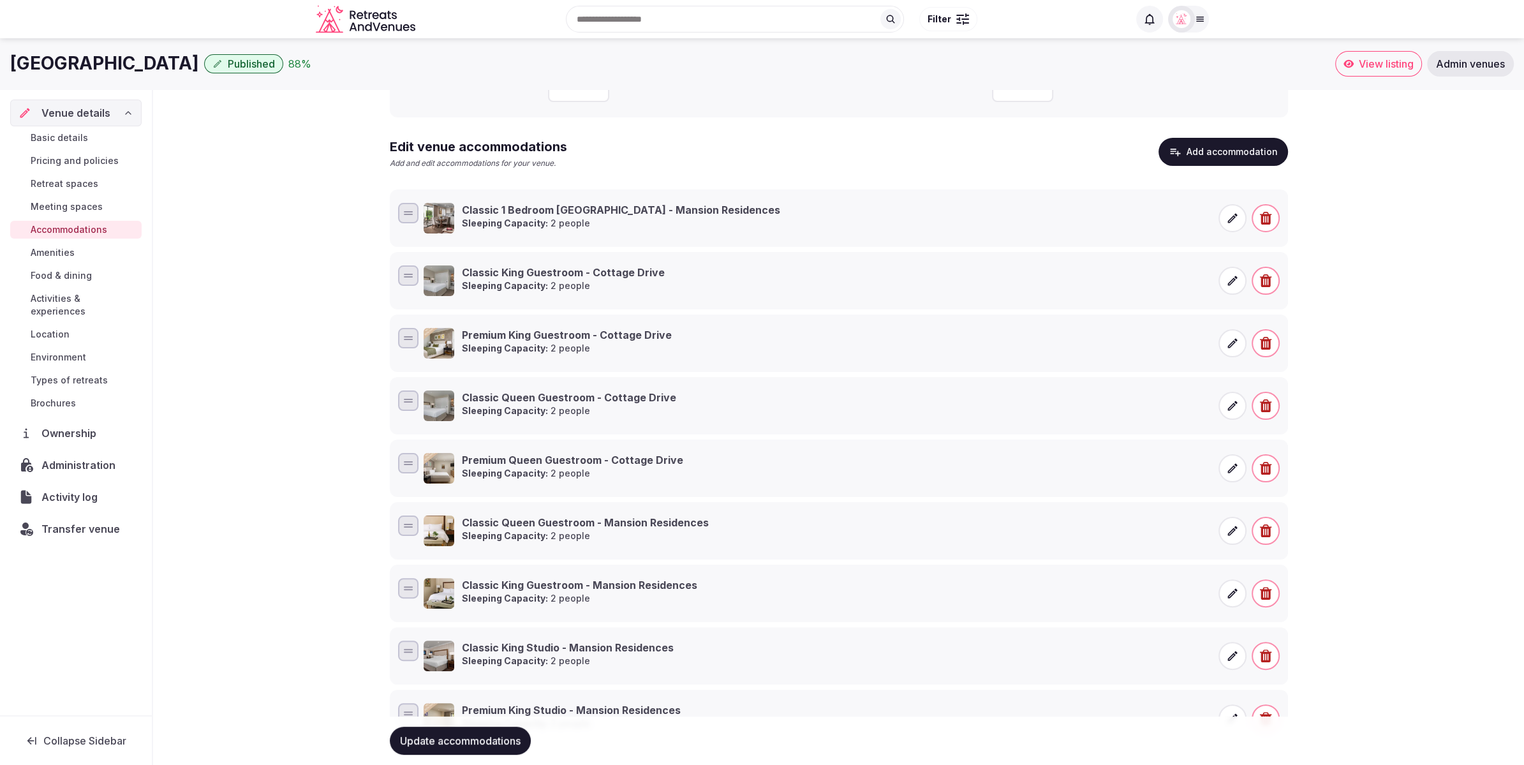
scroll to position [183, 0]
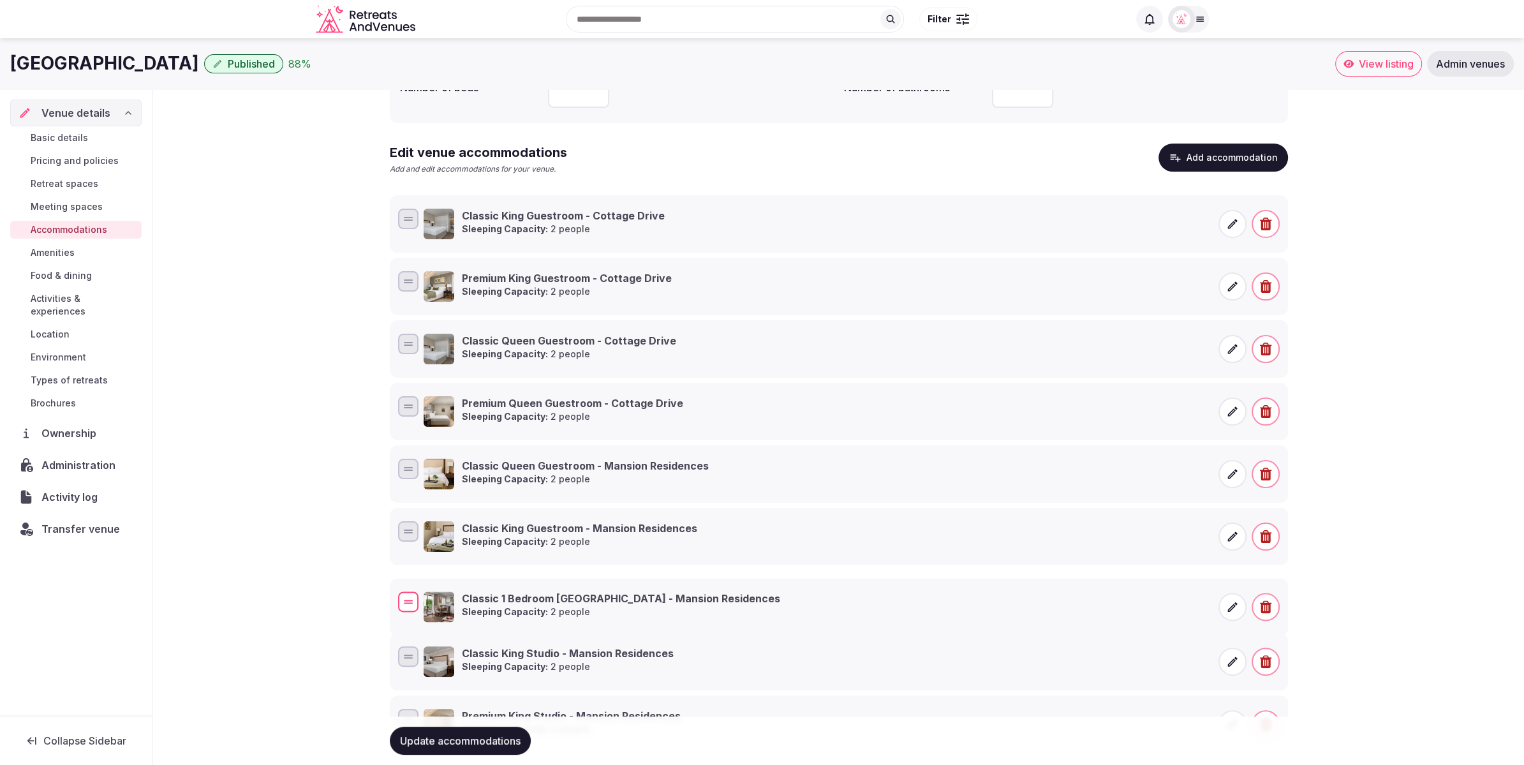
drag, startPoint x: 404, startPoint y: 218, endPoint x: 378, endPoint y: 598, distance: 381.2
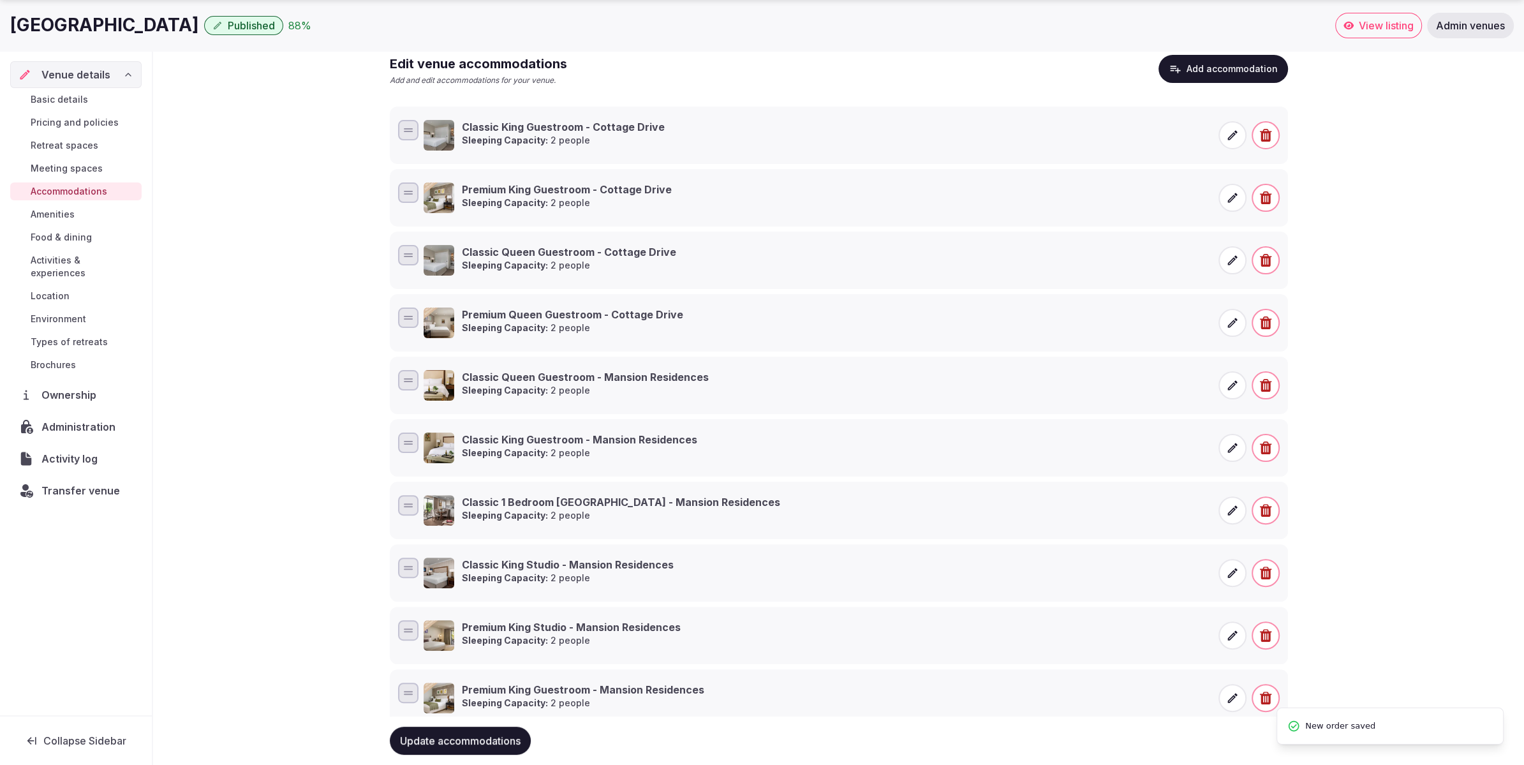
scroll to position [307, 0]
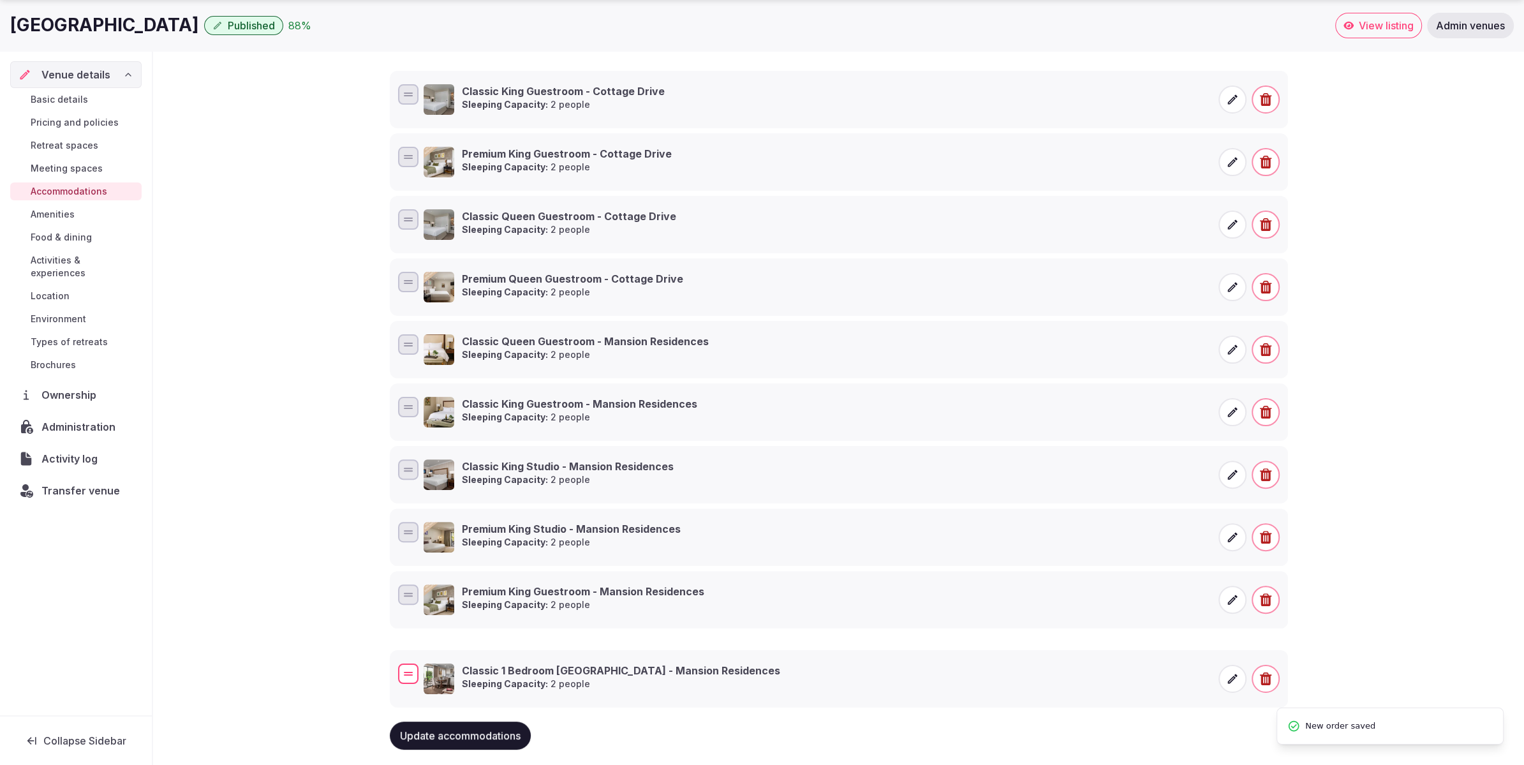
drag, startPoint x: 409, startPoint y: 463, endPoint x: 394, endPoint y: 664, distance: 201.5
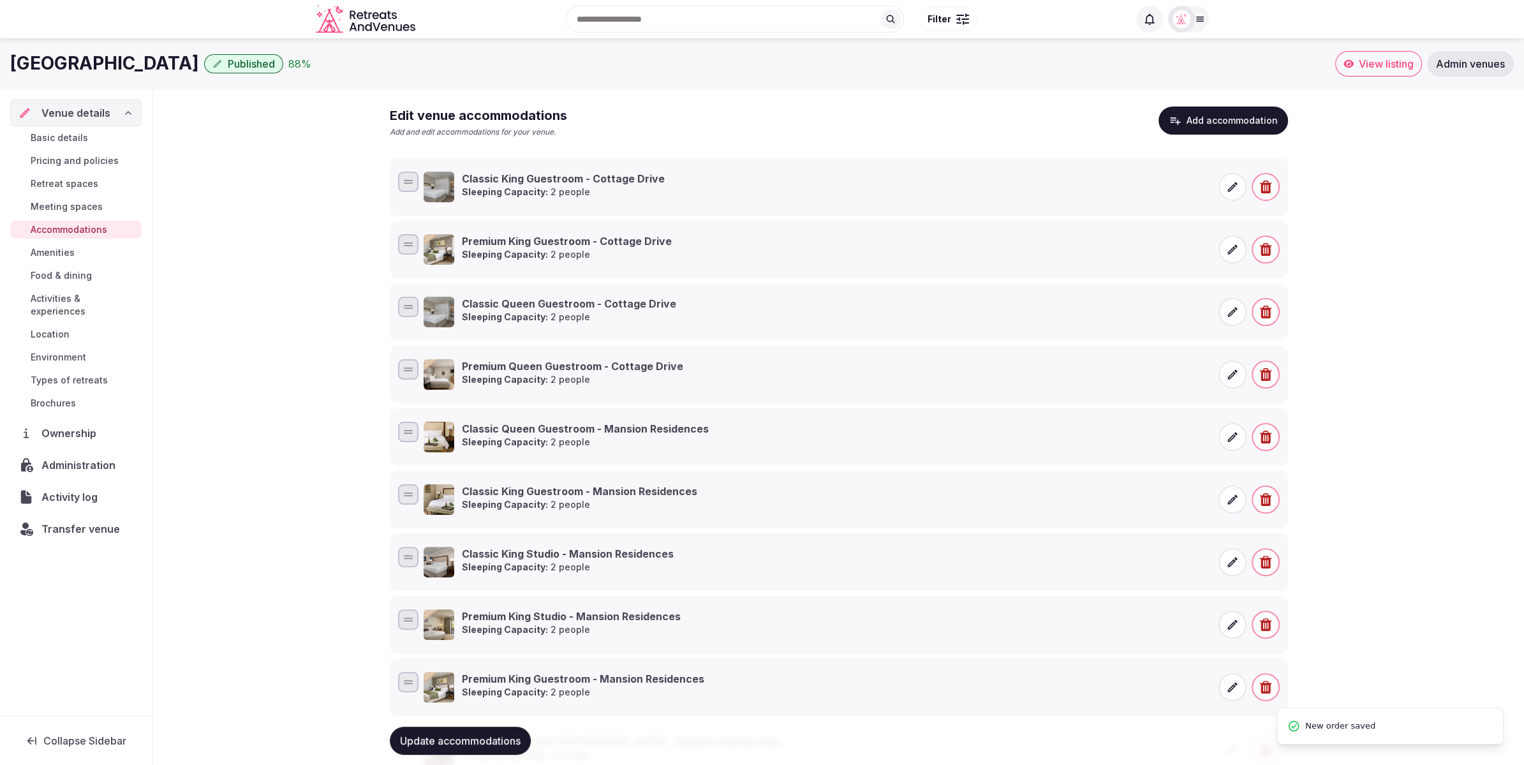
scroll to position [29, 0]
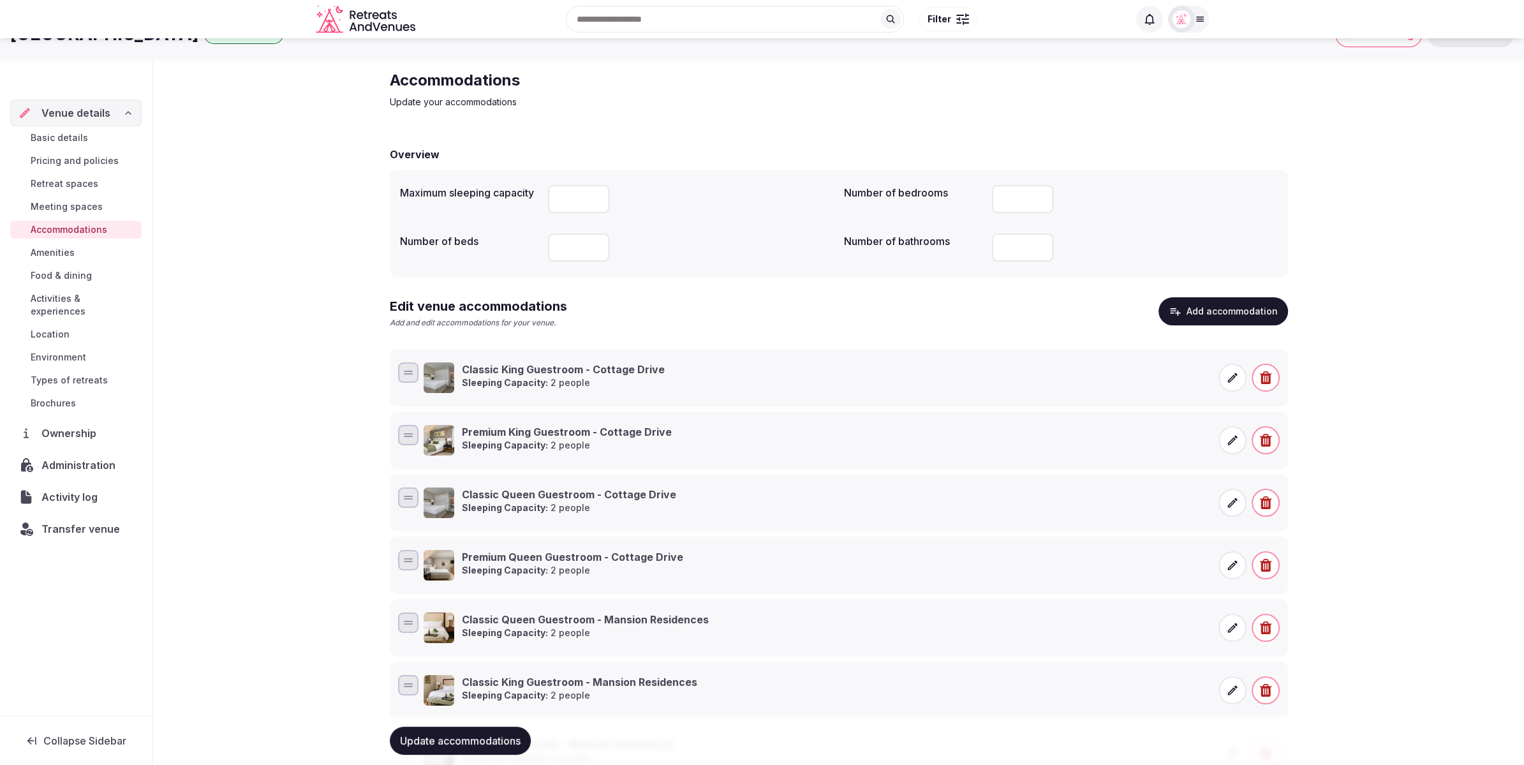
click at [407, 732] on button "Update accommodations" at bounding box center [460, 741] width 141 height 28
click at [1222, 309] on button "Add accommodation" at bounding box center [1224, 311] width 130 height 28
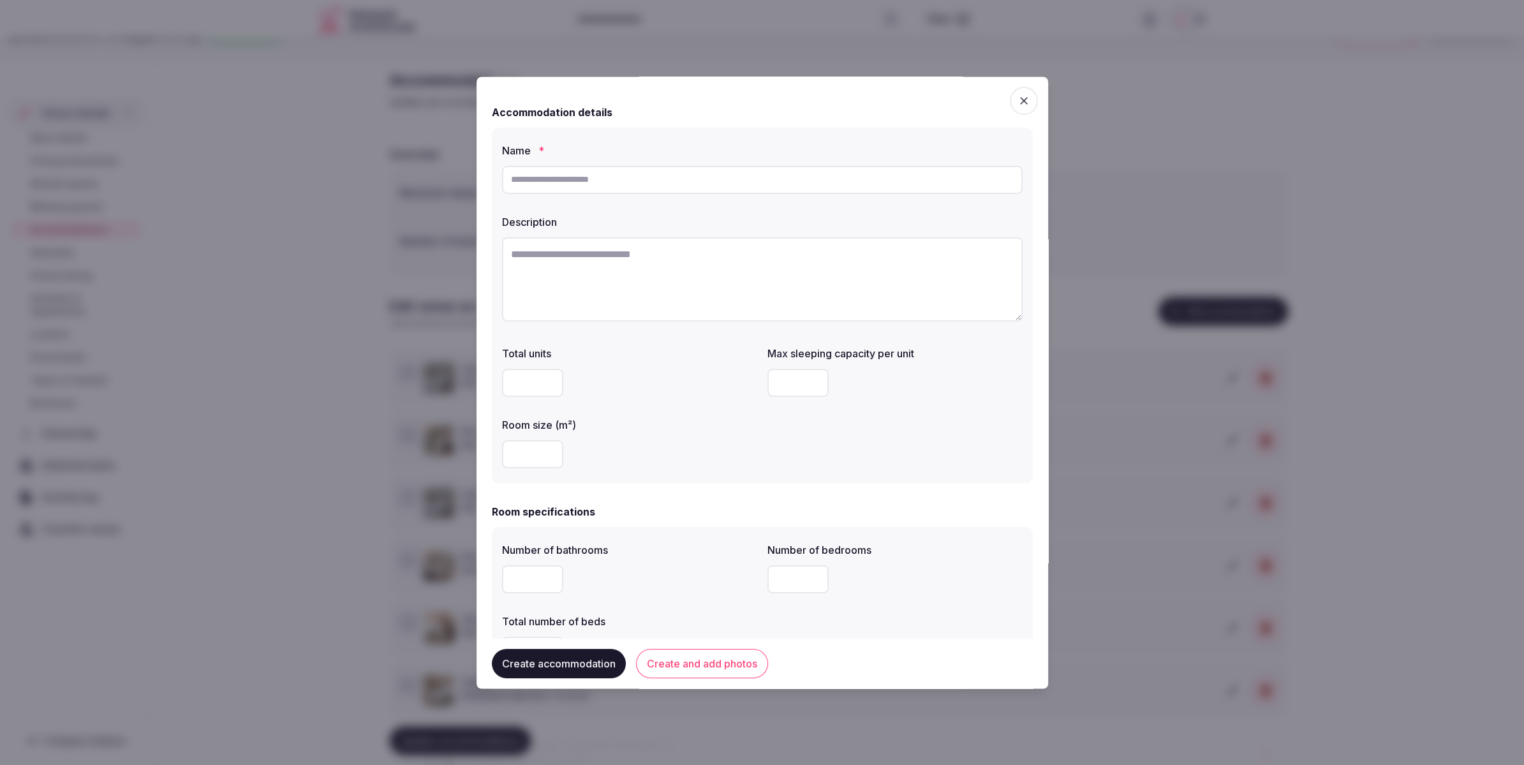
click at [667, 185] on input "text" at bounding box center [762, 180] width 521 height 28
paste input "**********"
type input "**********"
click at [552, 267] on textarea at bounding box center [762, 279] width 521 height 84
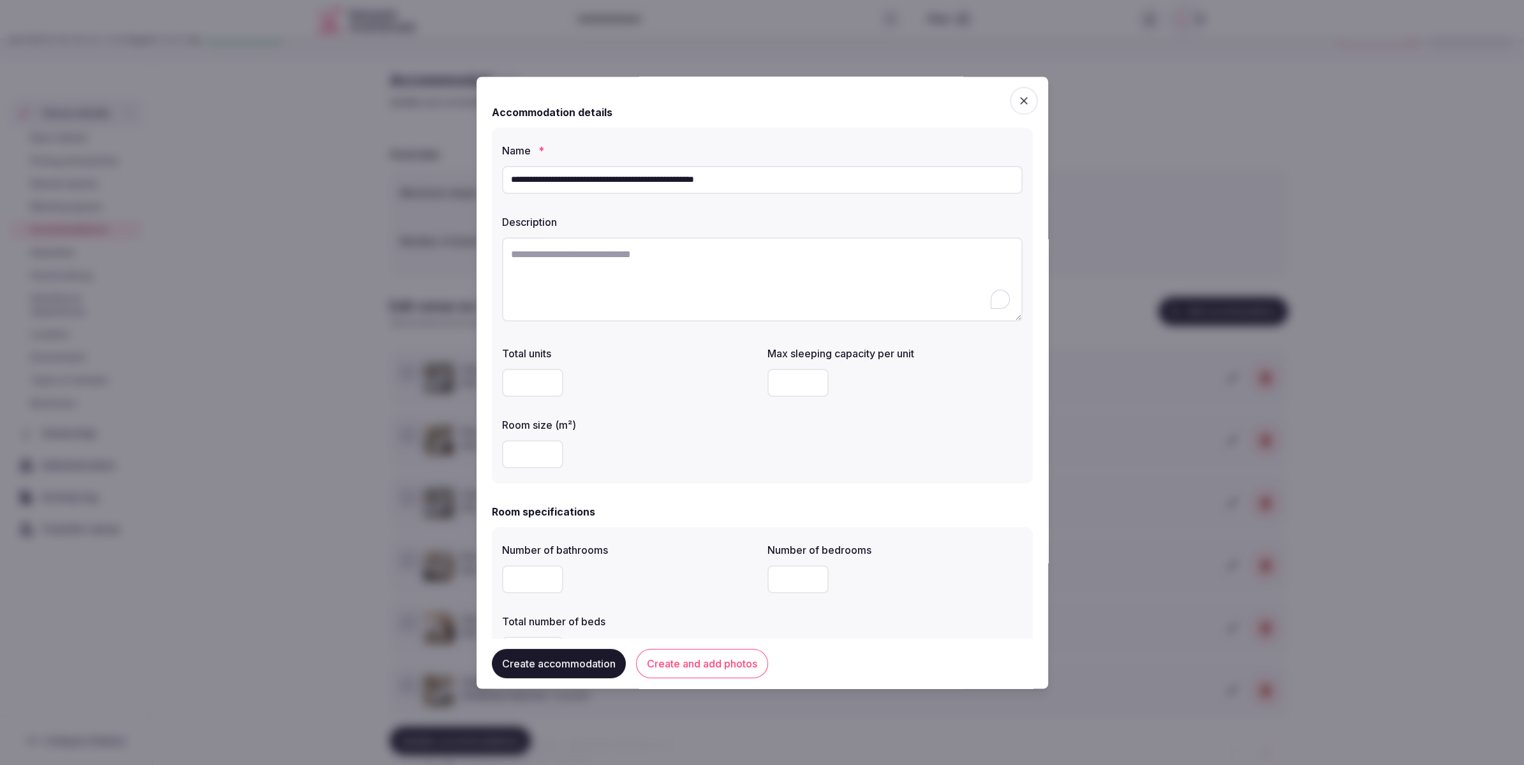
paste textarea "**********"
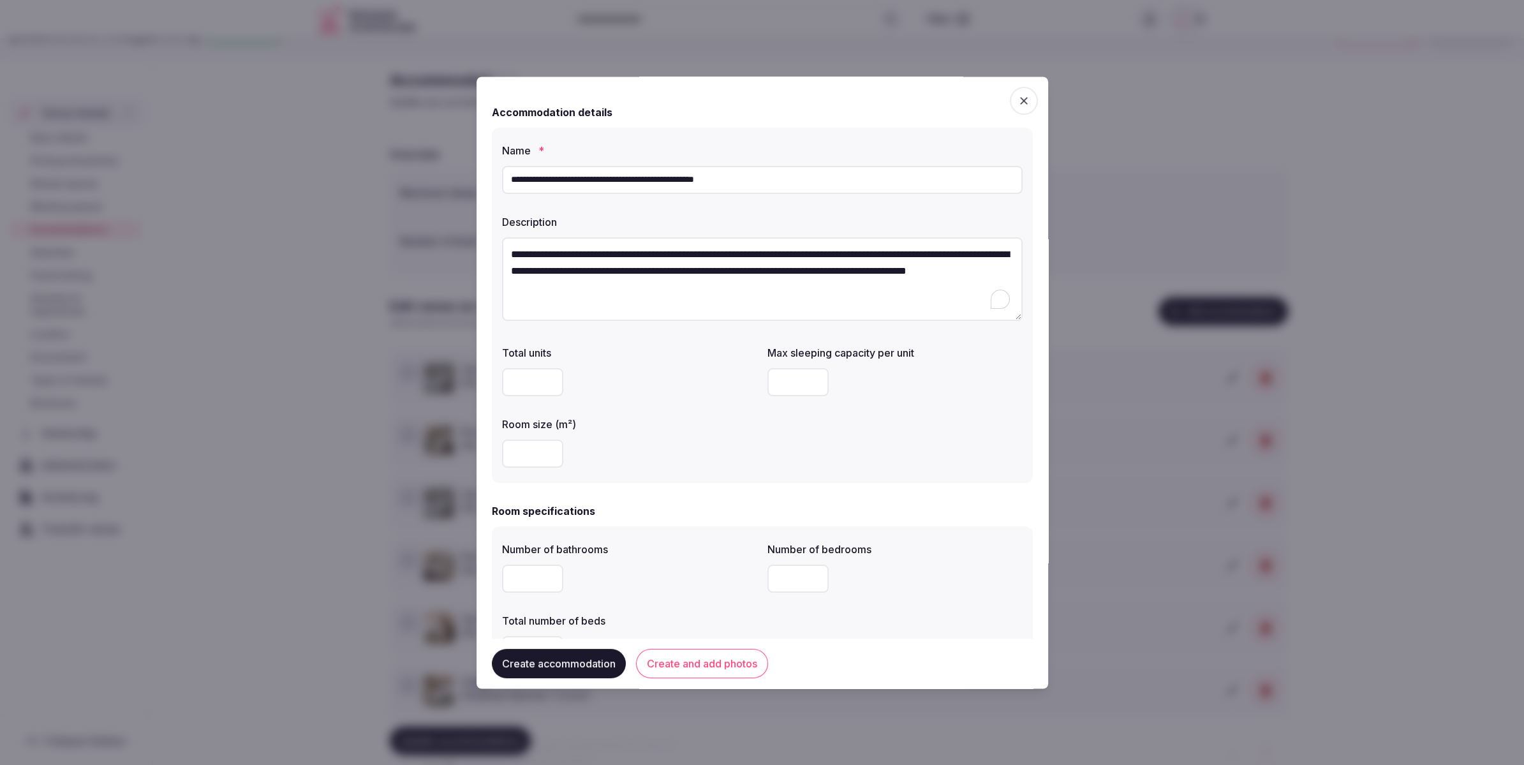
type textarea "**********"
click at [522, 468] on div at bounding box center [629, 454] width 255 height 38
click at [528, 455] on input "number" at bounding box center [532, 454] width 61 height 28
type input "**"
click at [646, 482] on div "**********" at bounding box center [762, 306] width 541 height 356
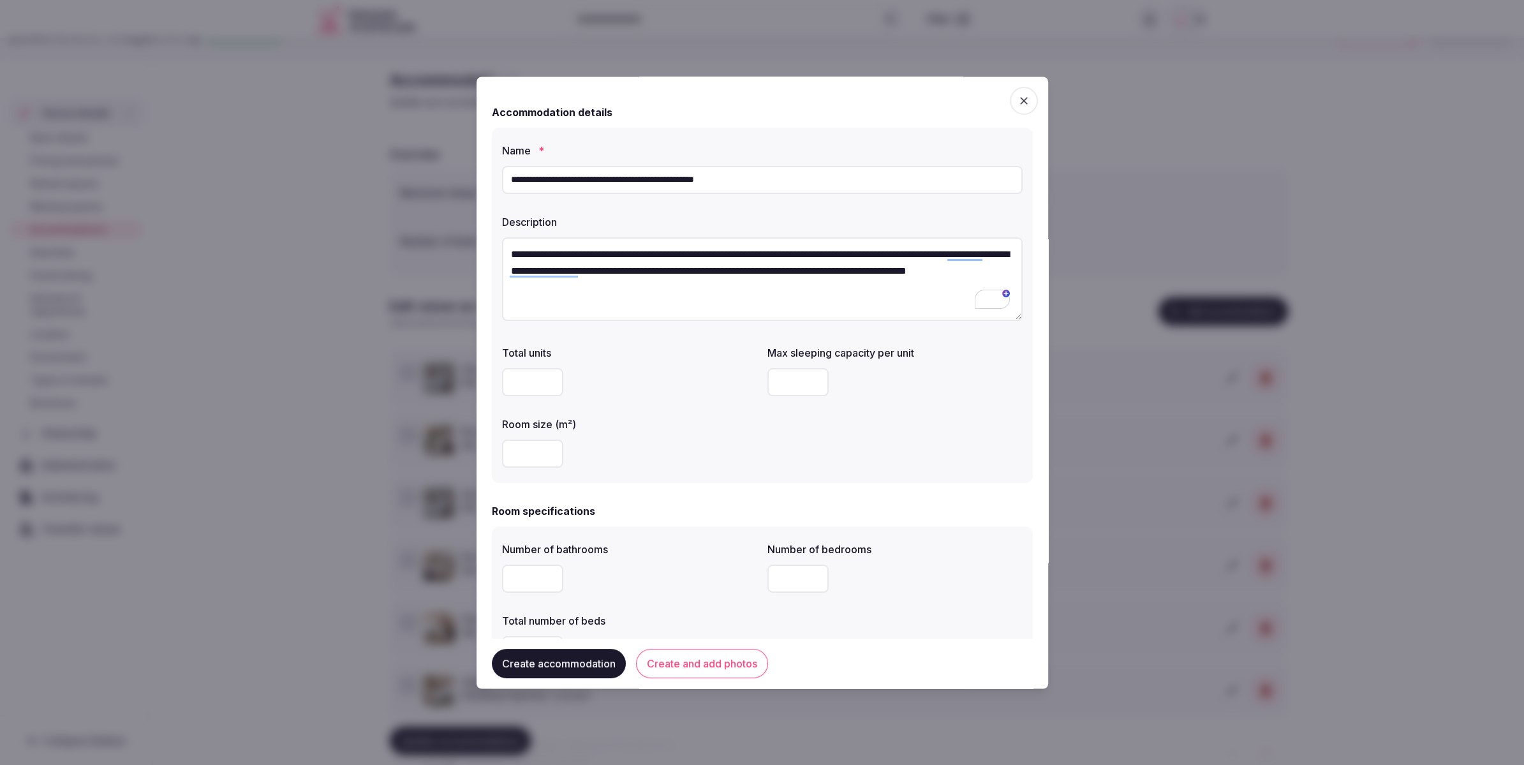
click at [807, 379] on input "number" at bounding box center [797, 383] width 61 height 28
drag, startPoint x: 790, startPoint y: 471, endPoint x: 783, endPoint y: 479, distance: 10.0
click at [789, 472] on div "Total units Max sleeping capacity per unit * Room size (m²) **" at bounding box center [762, 407] width 521 height 133
drag, startPoint x: 775, startPoint y: 386, endPoint x: 766, endPoint y: 387, distance: 9.7
click at [766, 387] on div "Total units Max sleeping capacity per unit * Room size (m²) **" at bounding box center [762, 407] width 521 height 133
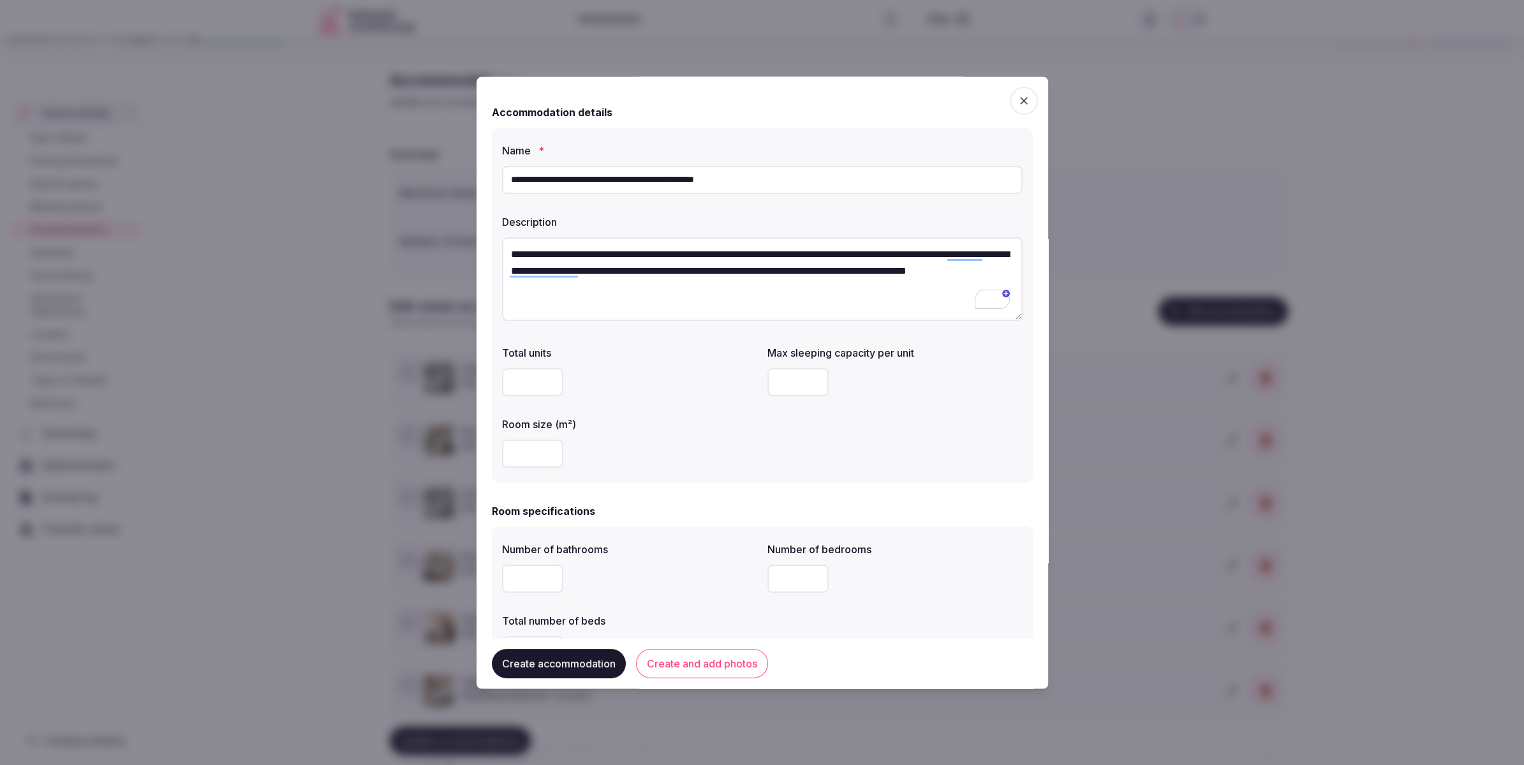
type input "*"
click at [741, 463] on div "**" at bounding box center [629, 454] width 255 height 28
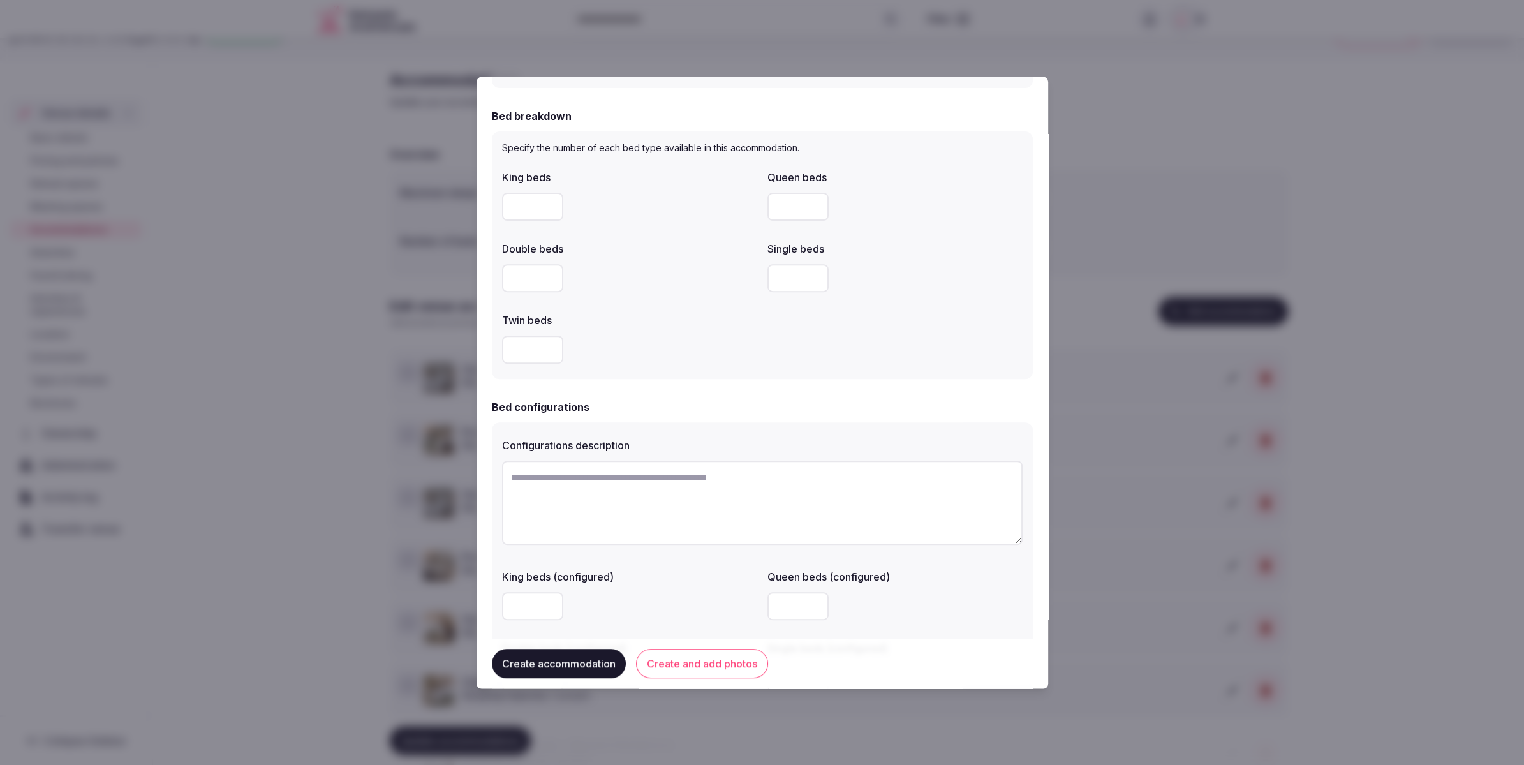
scroll to position [590, 0]
click at [526, 270] on input "number" at bounding box center [532, 280] width 61 height 28
type input "*"
click at [618, 276] on div "*" at bounding box center [629, 280] width 255 height 28
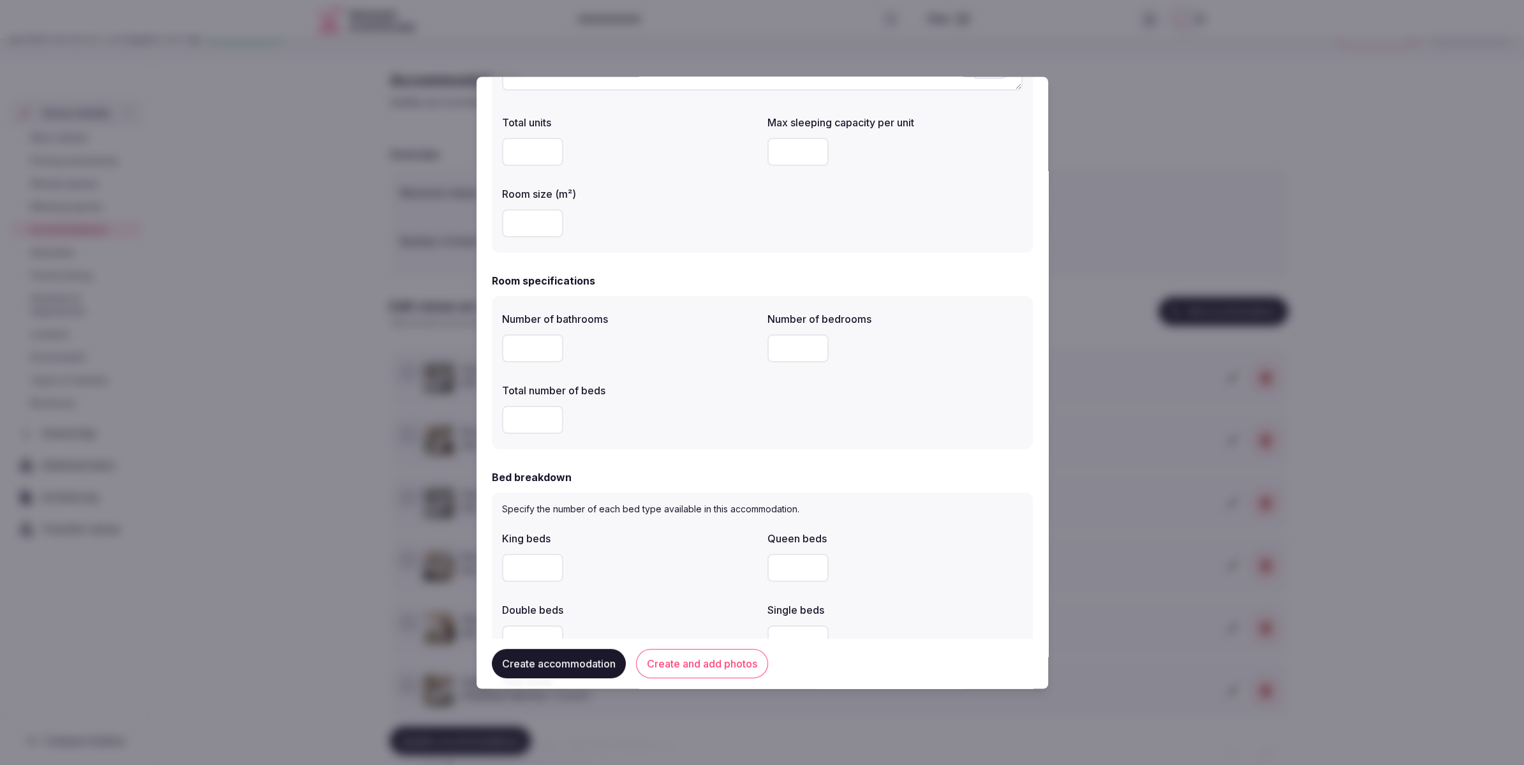
scroll to position [359, 0]
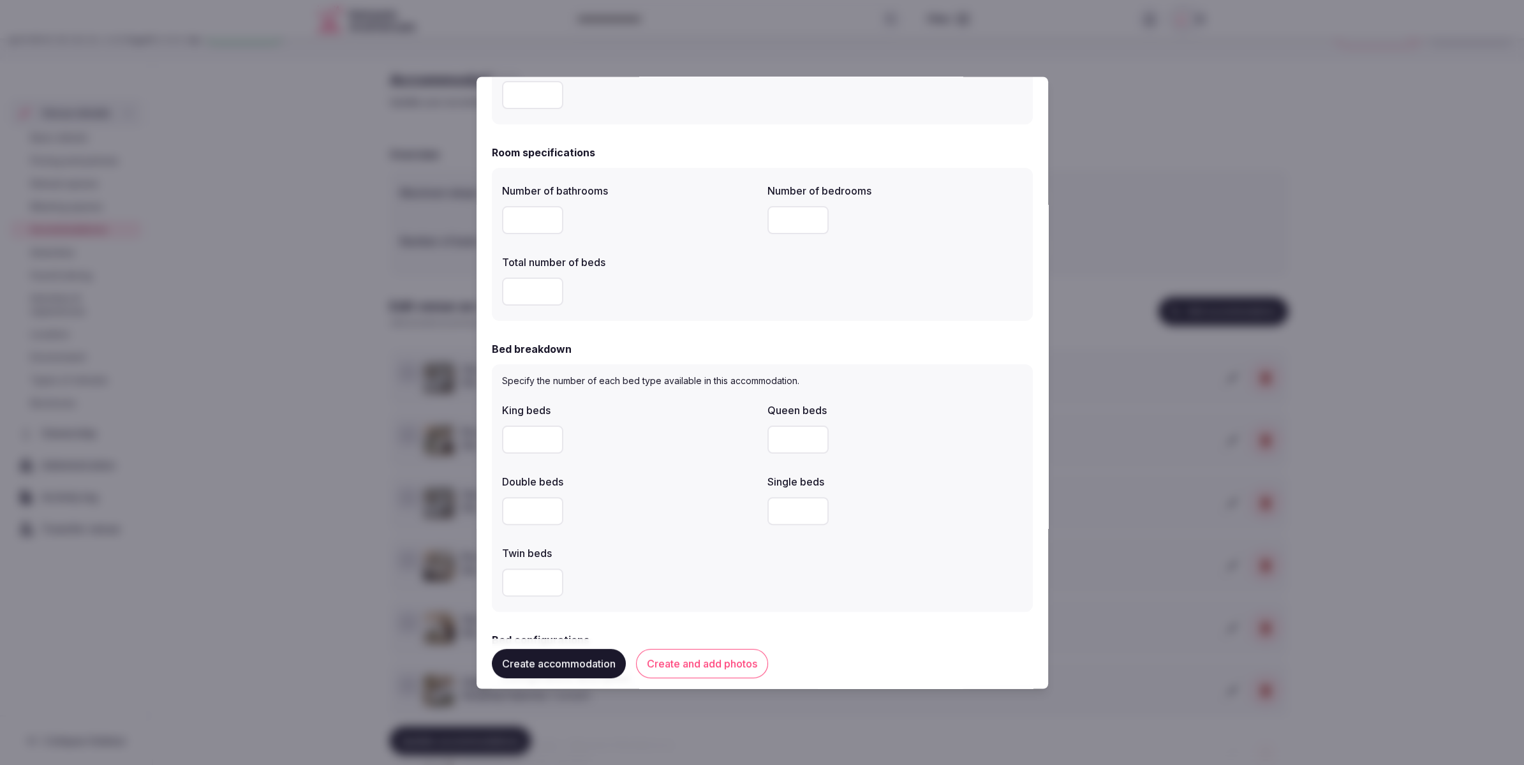
click at [533, 228] on input "number" at bounding box center [532, 221] width 61 height 28
type input "*"
click at [531, 285] on input "number" at bounding box center [532, 292] width 61 height 28
drag, startPoint x: 521, startPoint y: 290, endPoint x: 674, endPoint y: 283, distance: 153.3
click at [506, 291] on input "*" at bounding box center [532, 292] width 61 height 28
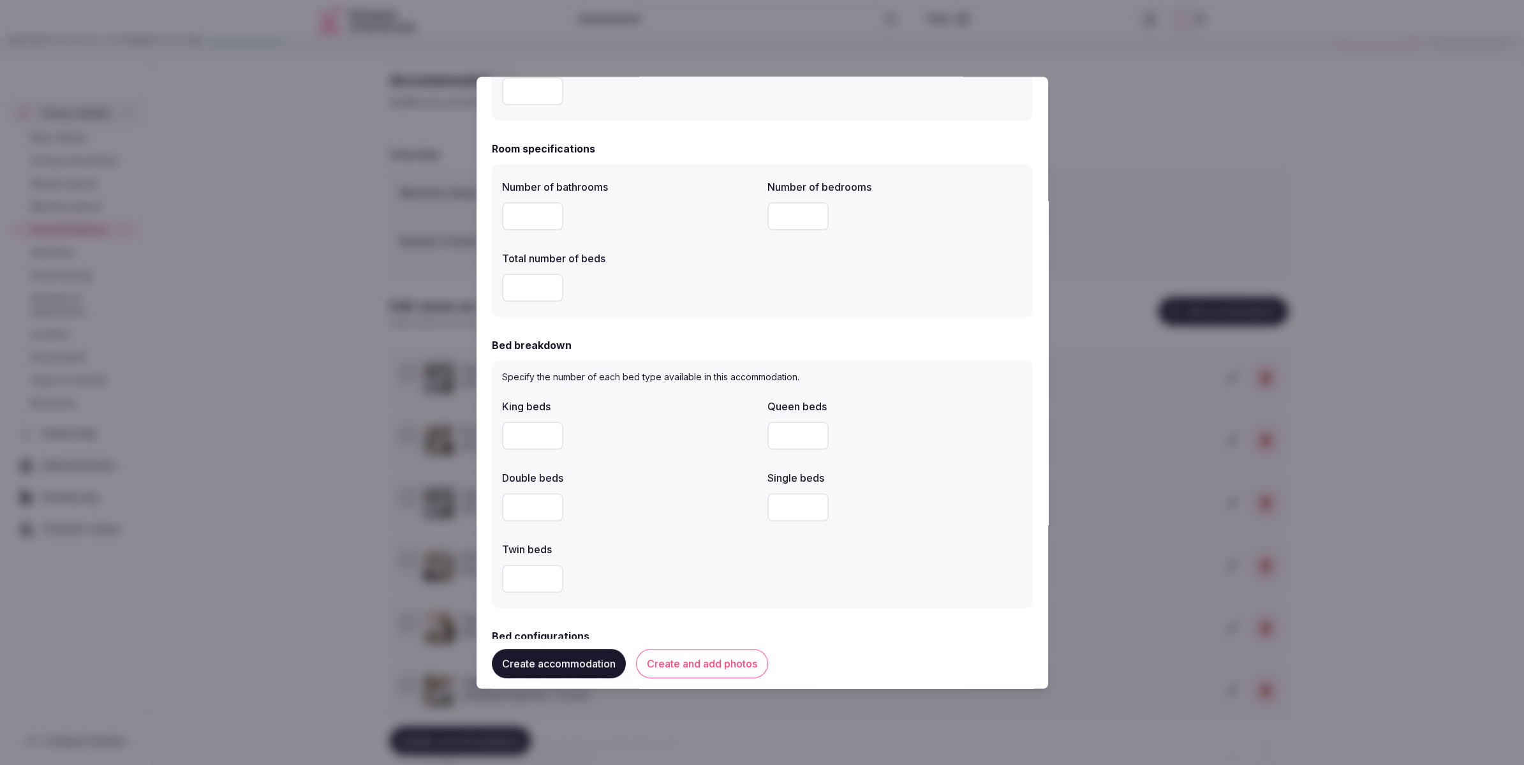
type input "*"
click at [686, 283] on div "*" at bounding box center [629, 288] width 255 height 28
type input "*"
click at [794, 212] on input "number" at bounding box center [797, 216] width 61 height 28
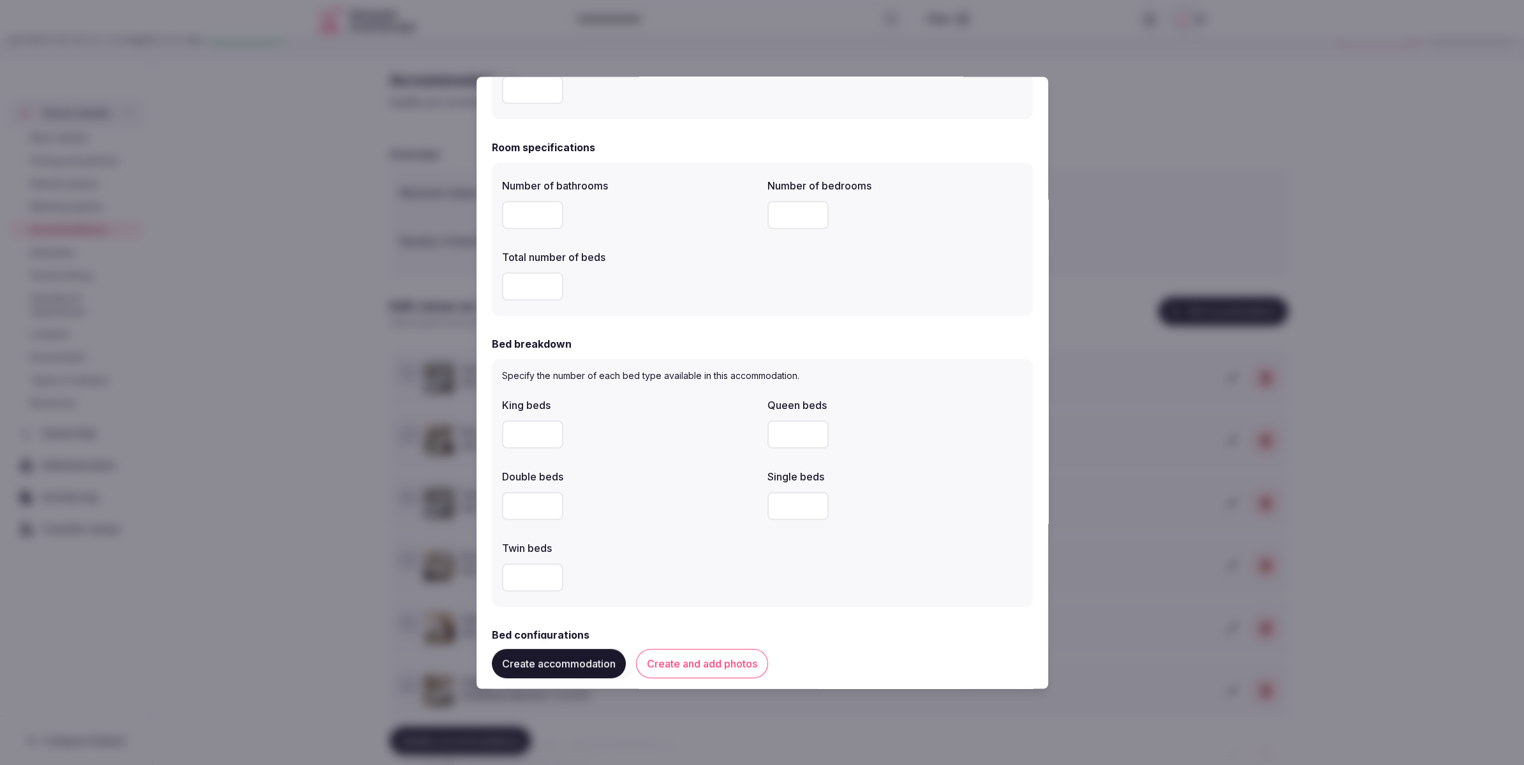
type input "*"
click at [795, 265] on div "Number of bathrooms * Number of bedrooms * Total number of beds *" at bounding box center [762, 240] width 521 height 133
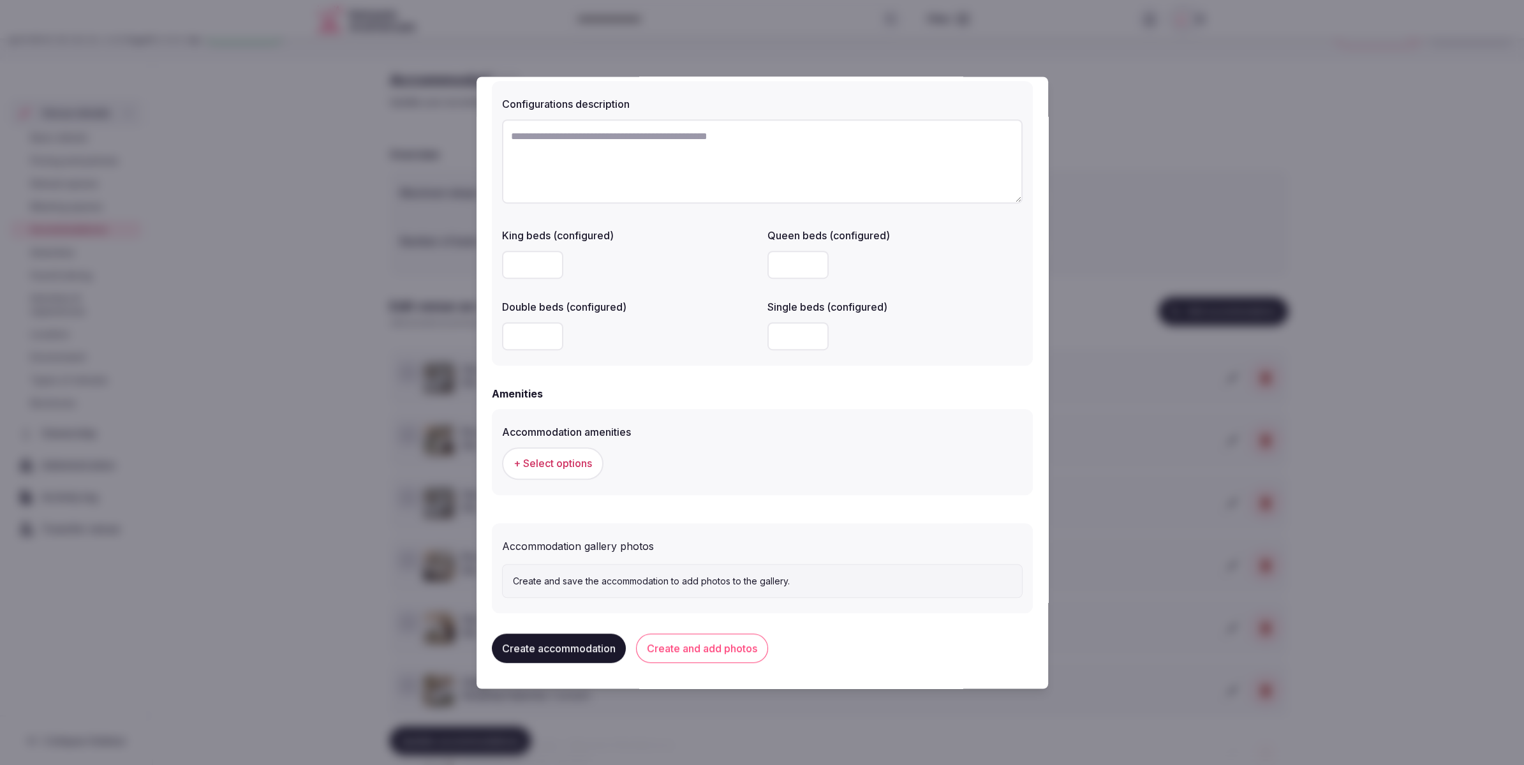
scroll to position [942, 0]
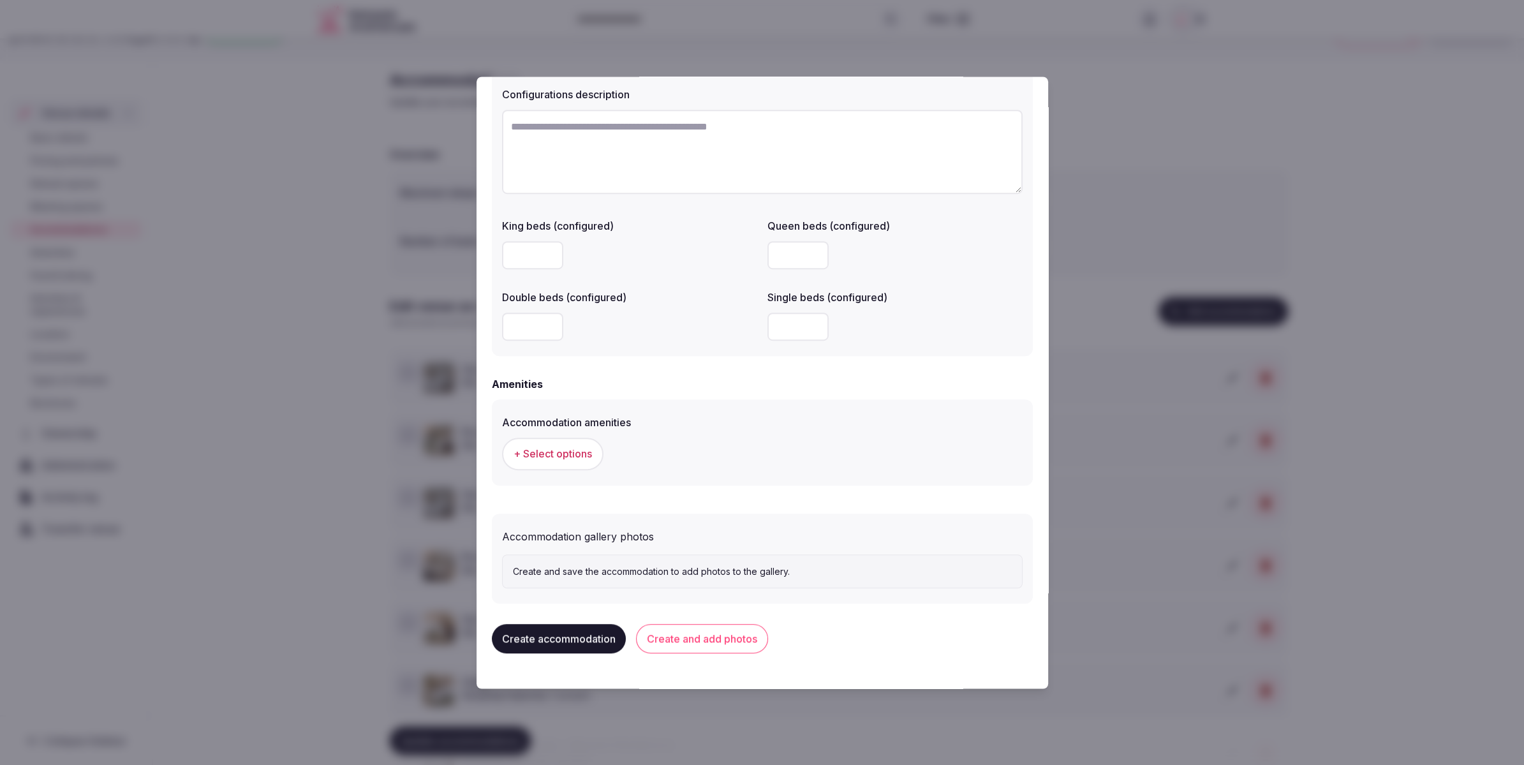
click at [546, 463] on button "+ Select options" at bounding box center [552, 454] width 101 height 32
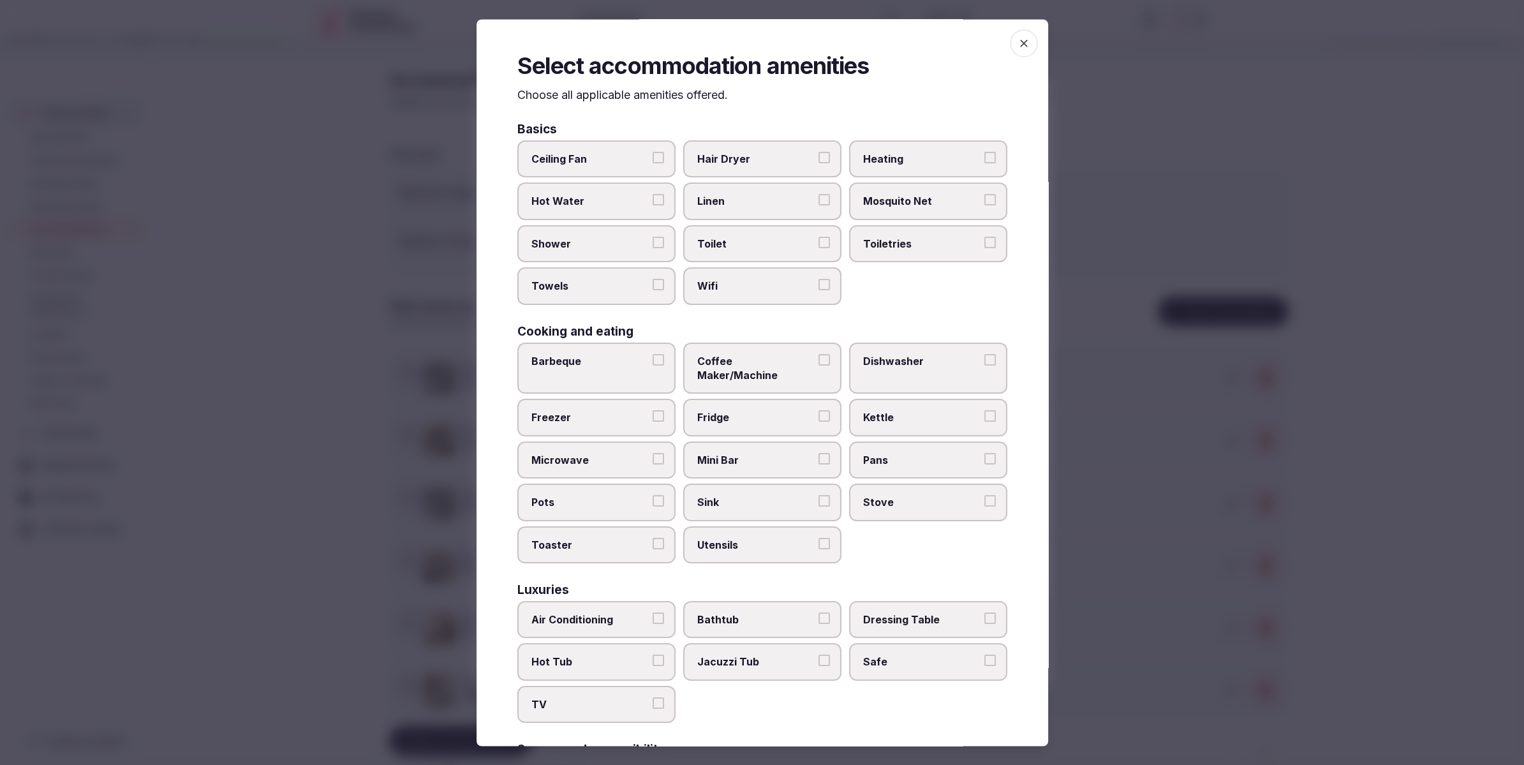
click at [606, 245] on span "Shower" at bounding box center [589, 244] width 117 height 14
click at [653, 245] on button "Shower" at bounding box center [658, 242] width 11 height 11
drag, startPoint x: 606, startPoint y: 276, endPoint x: 720, endPoint y: 244, distance: 118.6
click at [608, 275] on label "Towels" at bounding box center [596, 286] width 158 height 37
click at [653, 279] on button "Towels" at bounding box center [658, 284] width 11 height 11
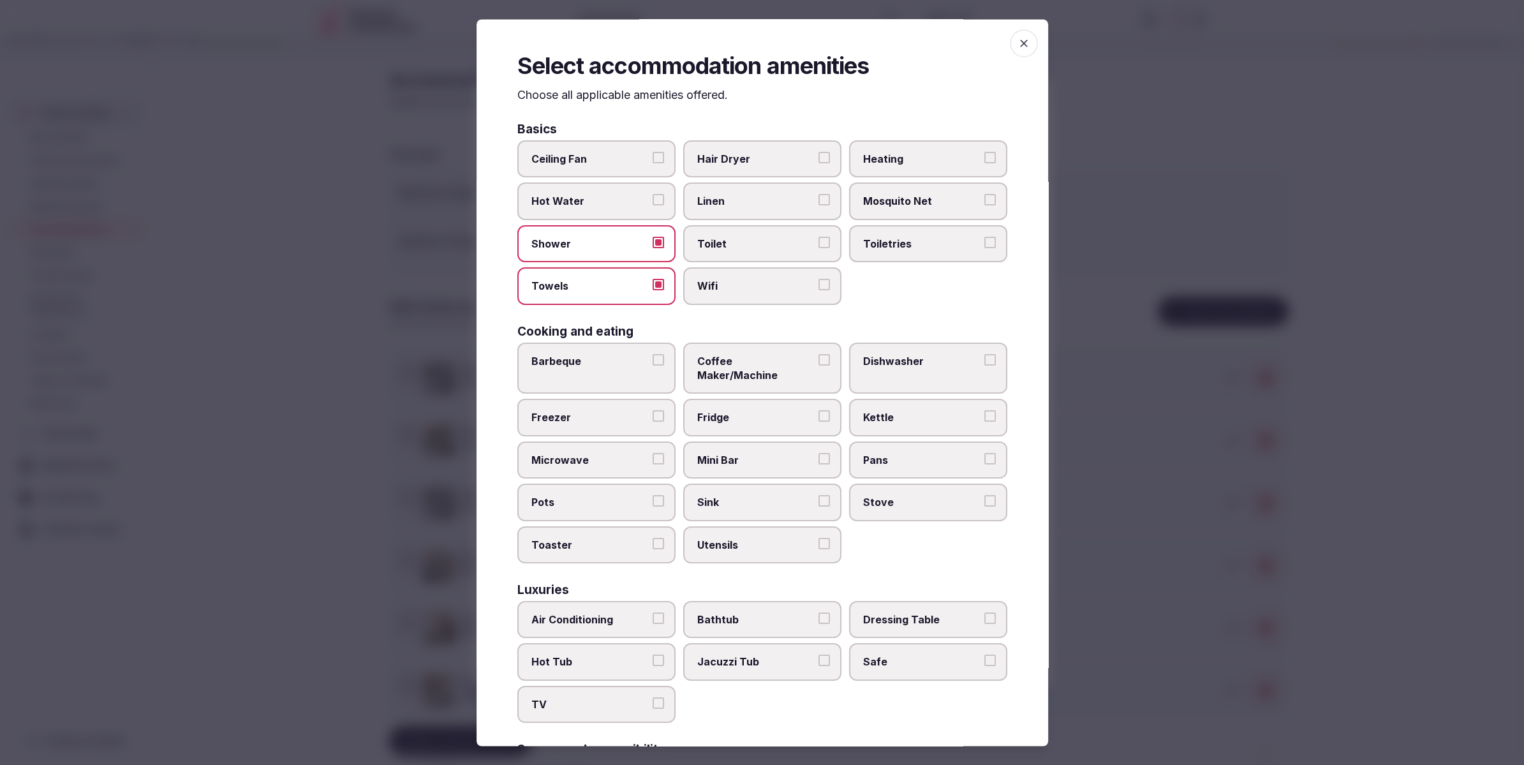
drag, startPoint x: 725, startPoint y: 244, endPoint x: 727, endPoint y: 257, distance: 13.5
click at [726, 244] on span "Toilet" at bounding box center [755, 244] width 117 height 14
click at [819, 244] on button "Toilet" at bounding box center [824, 242] width 11 height 11
click at [730, 276] on label "Wifi" at bounding box center [762, 286] width 158 height 37
click at [819, 279] on button "Wifi" at bounding box center [824, 284] width 11 height 11
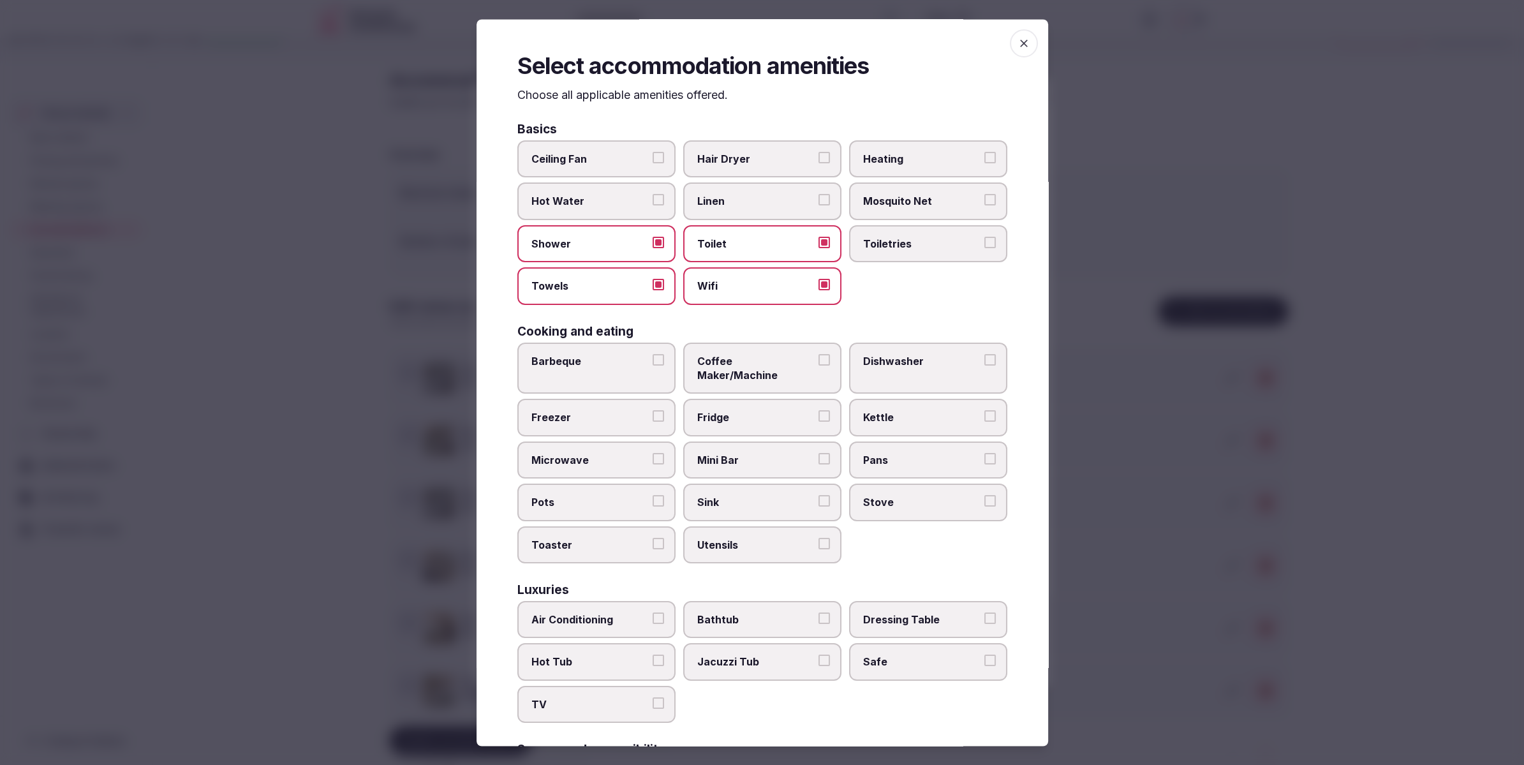
click at [752, 204] on span "Linen" at bounding box center [755, 202] width 117 height 14
click at [819, 204] on button "Linen" at bounding box center [824, 200] width 11 height 11
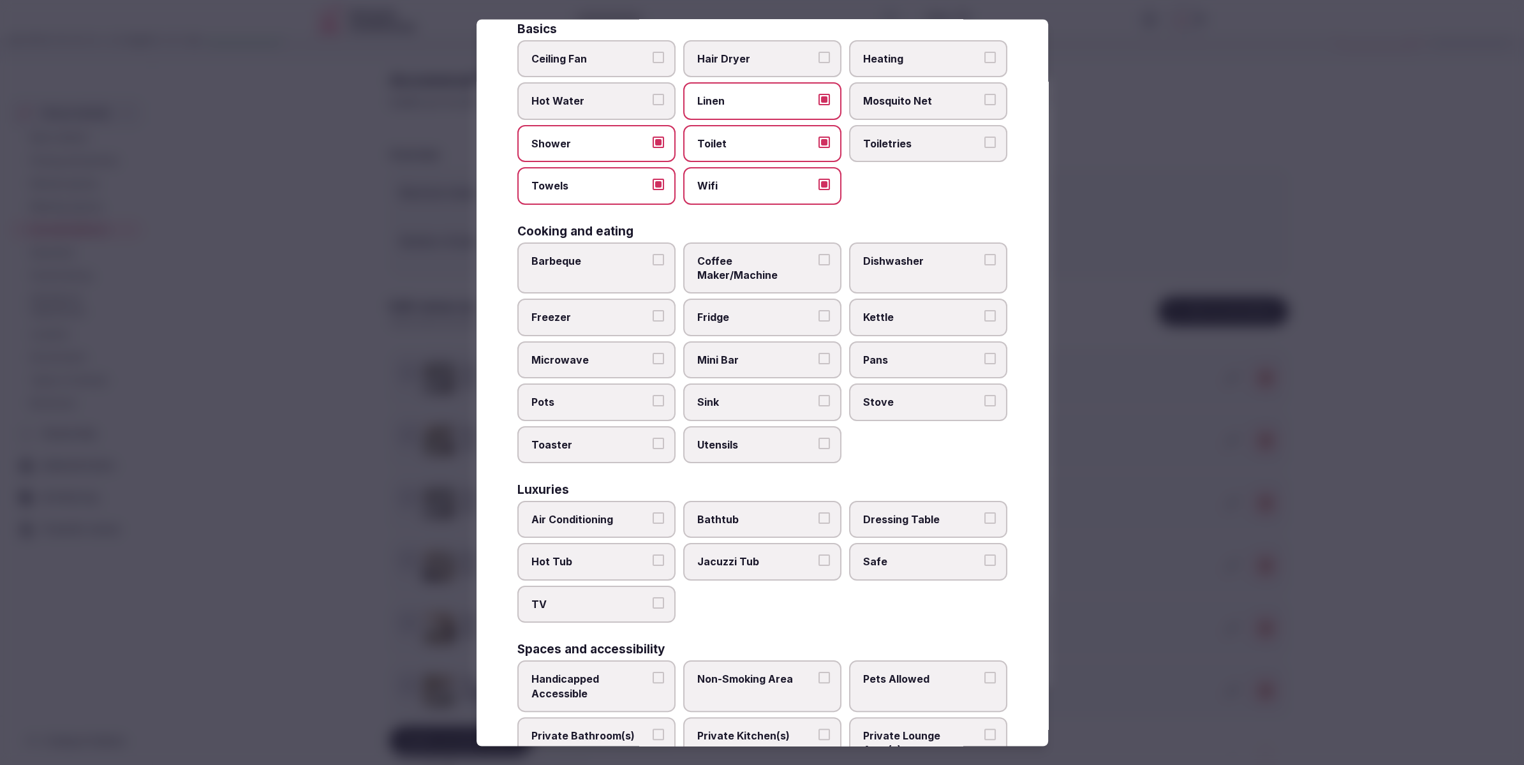
scroll to position [134, 0]
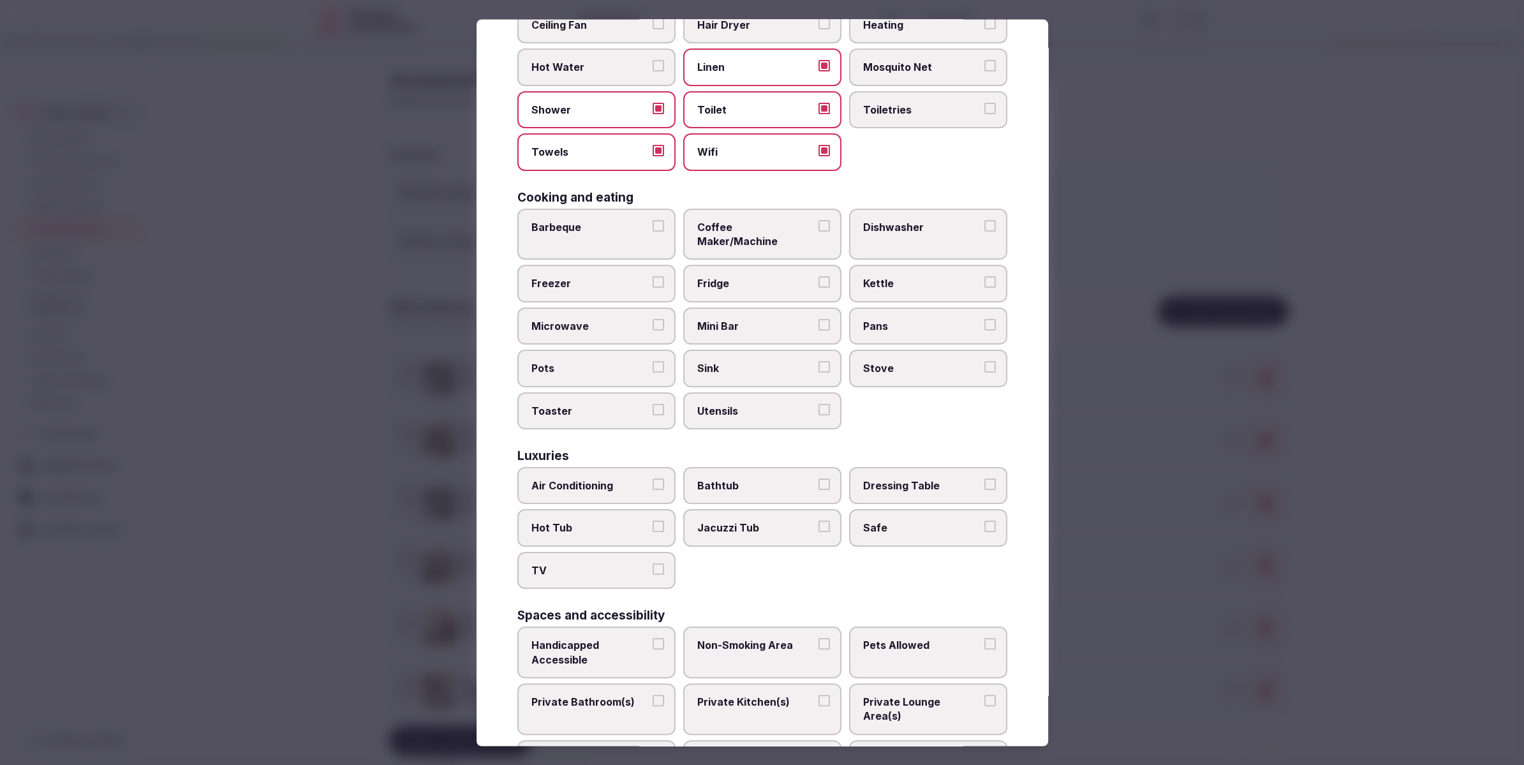
click at [606, 481] on label "Air Conditioning" at bounding box center [596, 485] width 158 height 37
click at [653, 481] on button "Air Conditioning" at bounding box center [658, 483] width 11 height 11
click at [618, 582] on div "Basics Ceiling Fan Hair Dryer Heating Hot Water Linen Mosquito Net Shower Toile…" at bounding box center [762, 492] width 490 height 1004
click at [619, 564] on label "TV" at bounding box center [596, 570] width 158 height 37
click at [653, 564] on button "TV" at bounding box center [658, 568] width 11 height 11
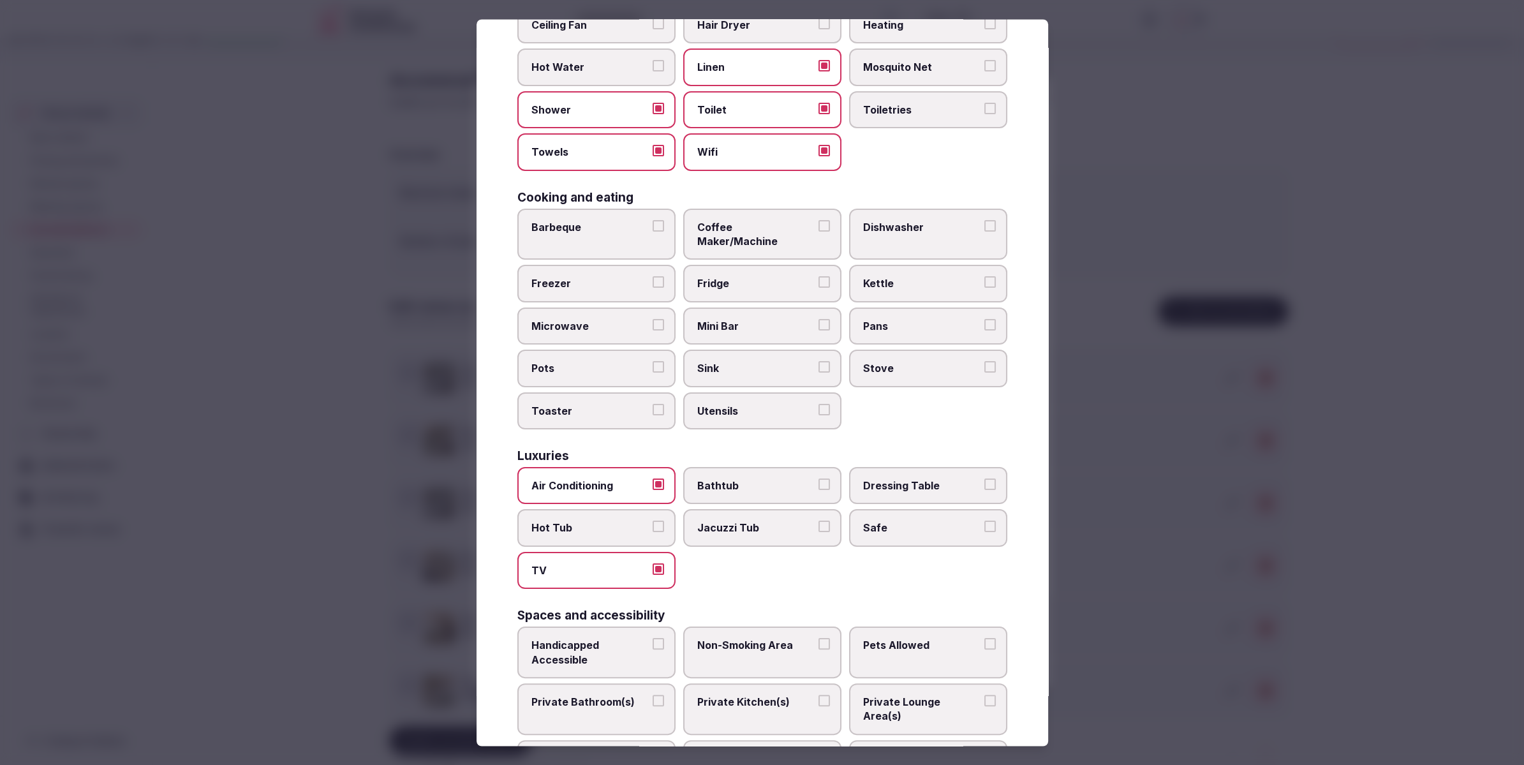
click at [920, 524] on label "Safe" at bounding box center [928, 528] width 158 height 37
click at [984, 524] on button "Safe" at bounding box center [989, 526] width 11 height 11
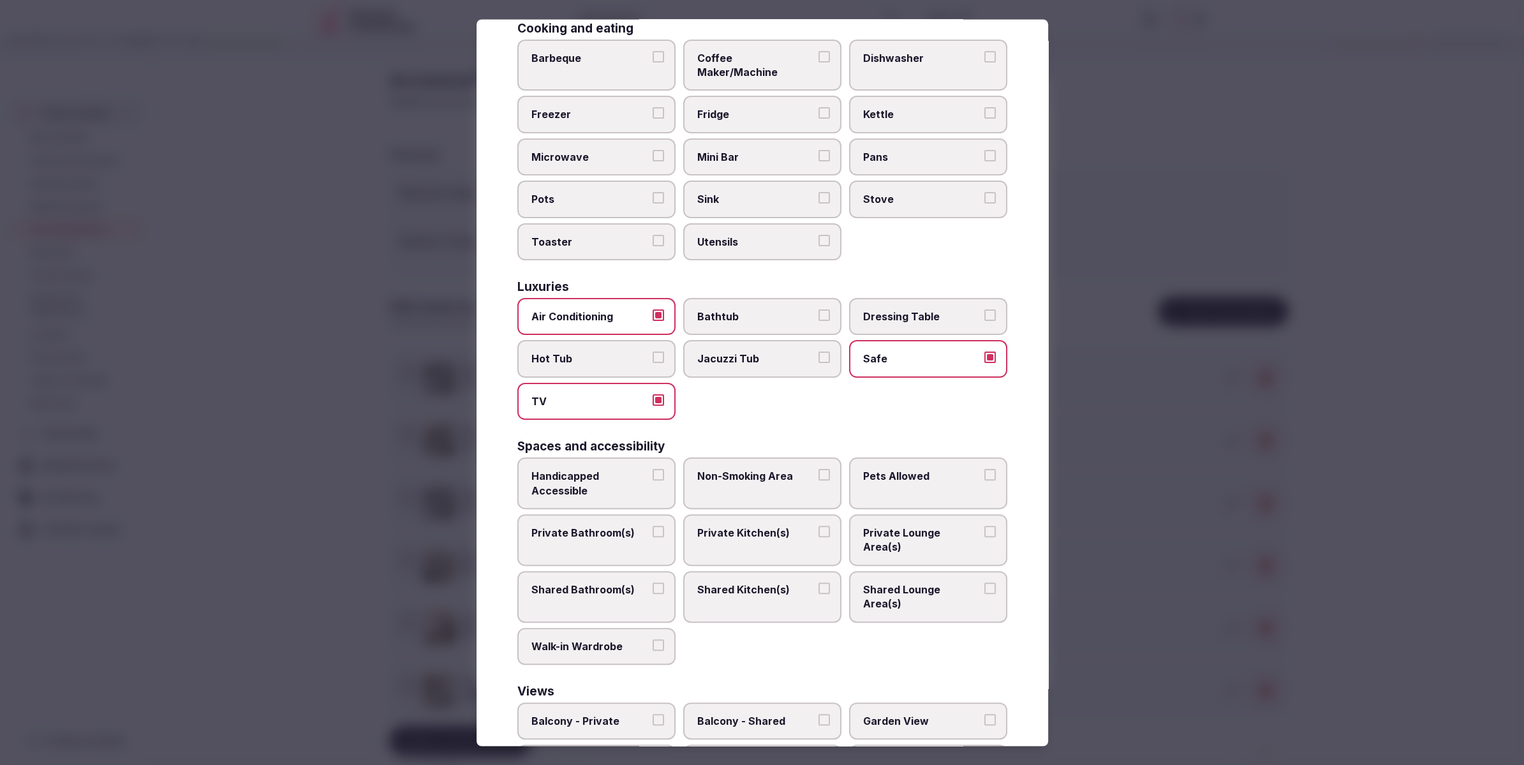
scroll to position [367, 0]
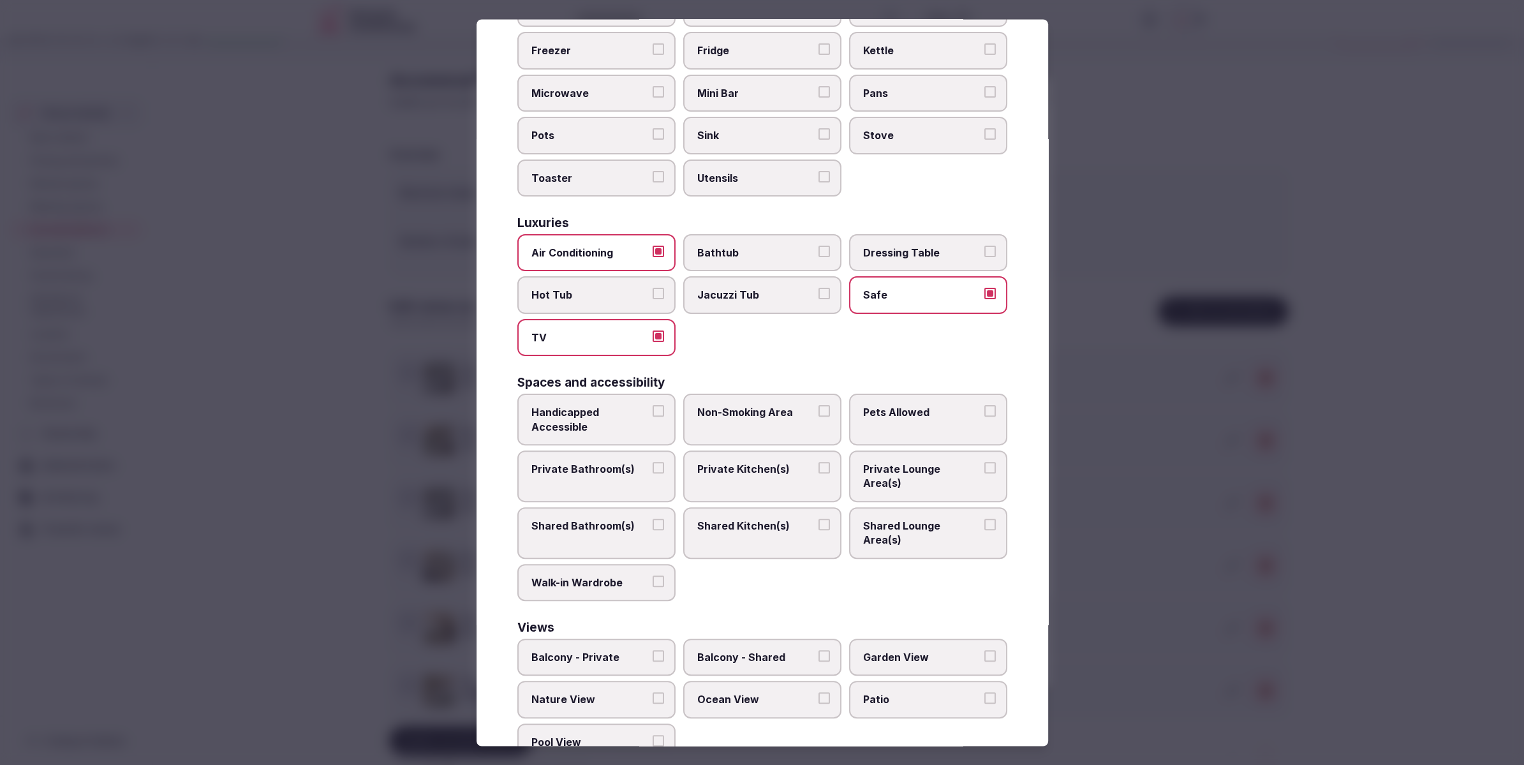
click at [629, 462] on span "Private Bathroom(s)" at bounding box center [589, 469] width 117 height 14
click at [653, 462] on button "Private Bathroom(s)" at bounding box center [658, 467] width 11 height 11
click at [921, 461] on label "Private Lounge Area(s)" at bounding box center [928, 476] width 158 height 52
click at [984, 462] on button "Private Lounge Area(s)" at bounding box center [989, 467] width 11 height 11
click at [1189, 531] on div at bounding box center [762, 382] width 1524 height 765
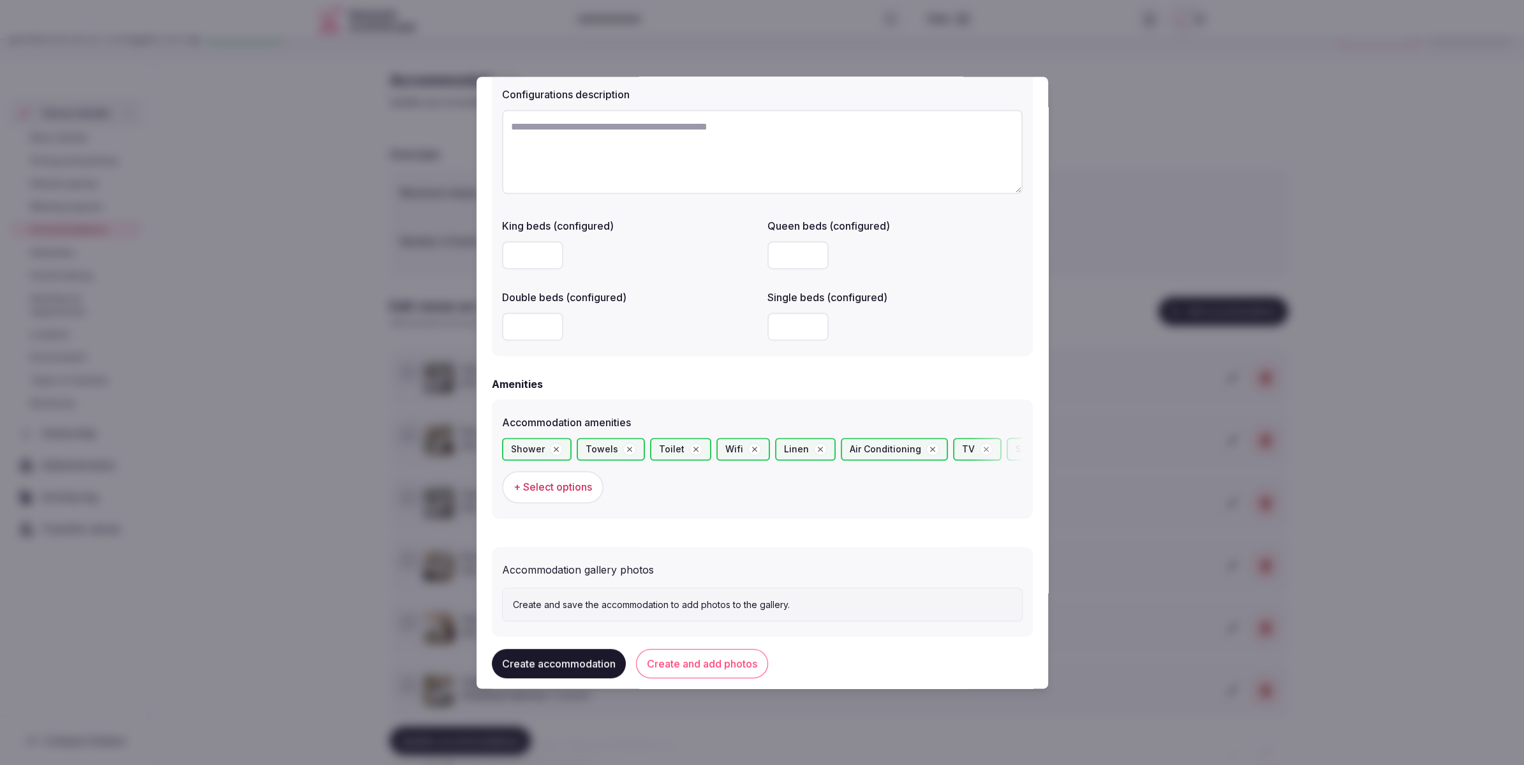
scroll to position [975, 0]
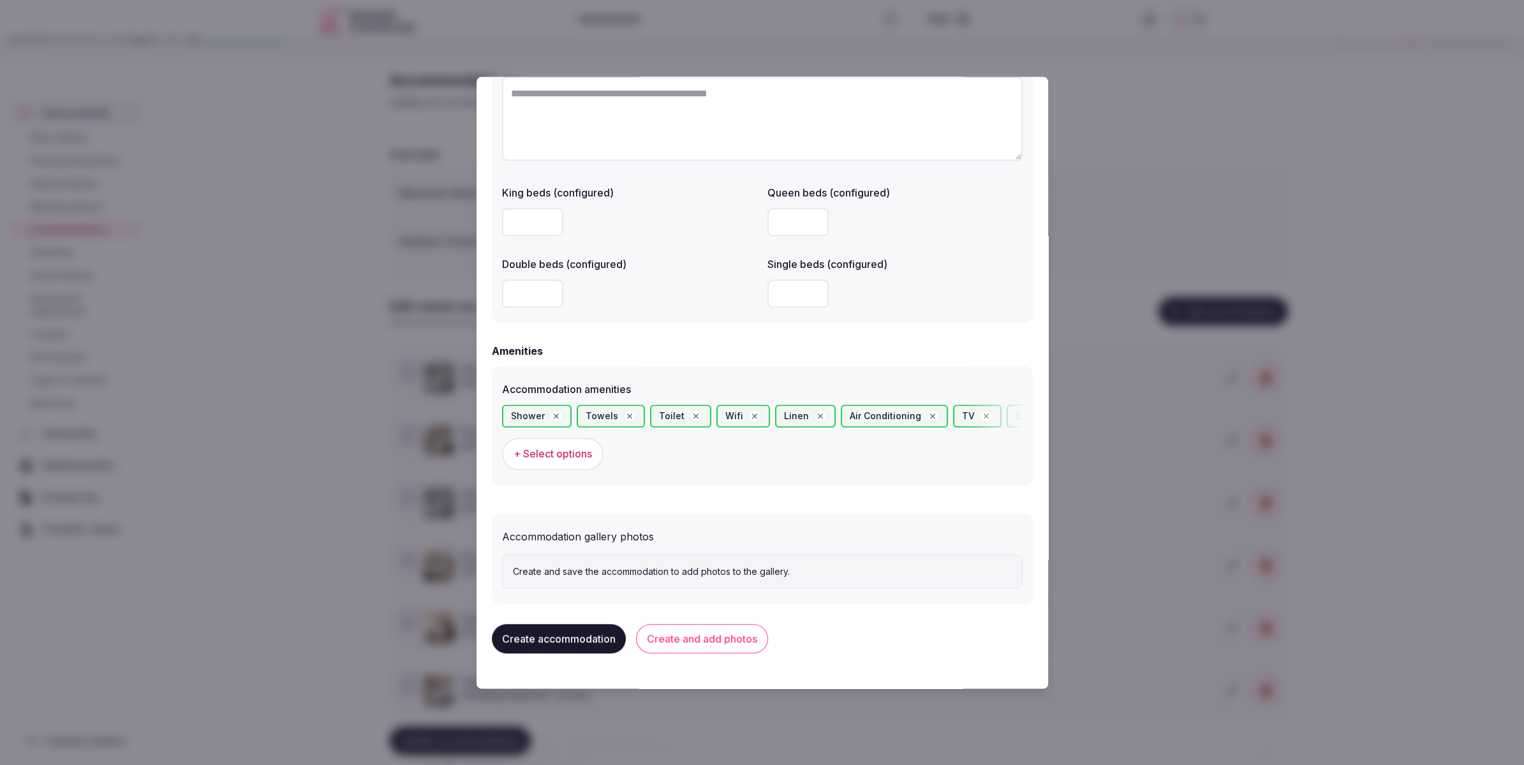
click at [727, 648] on button "Create and add photos" at bounding box center [702, 639] width 132 height 29
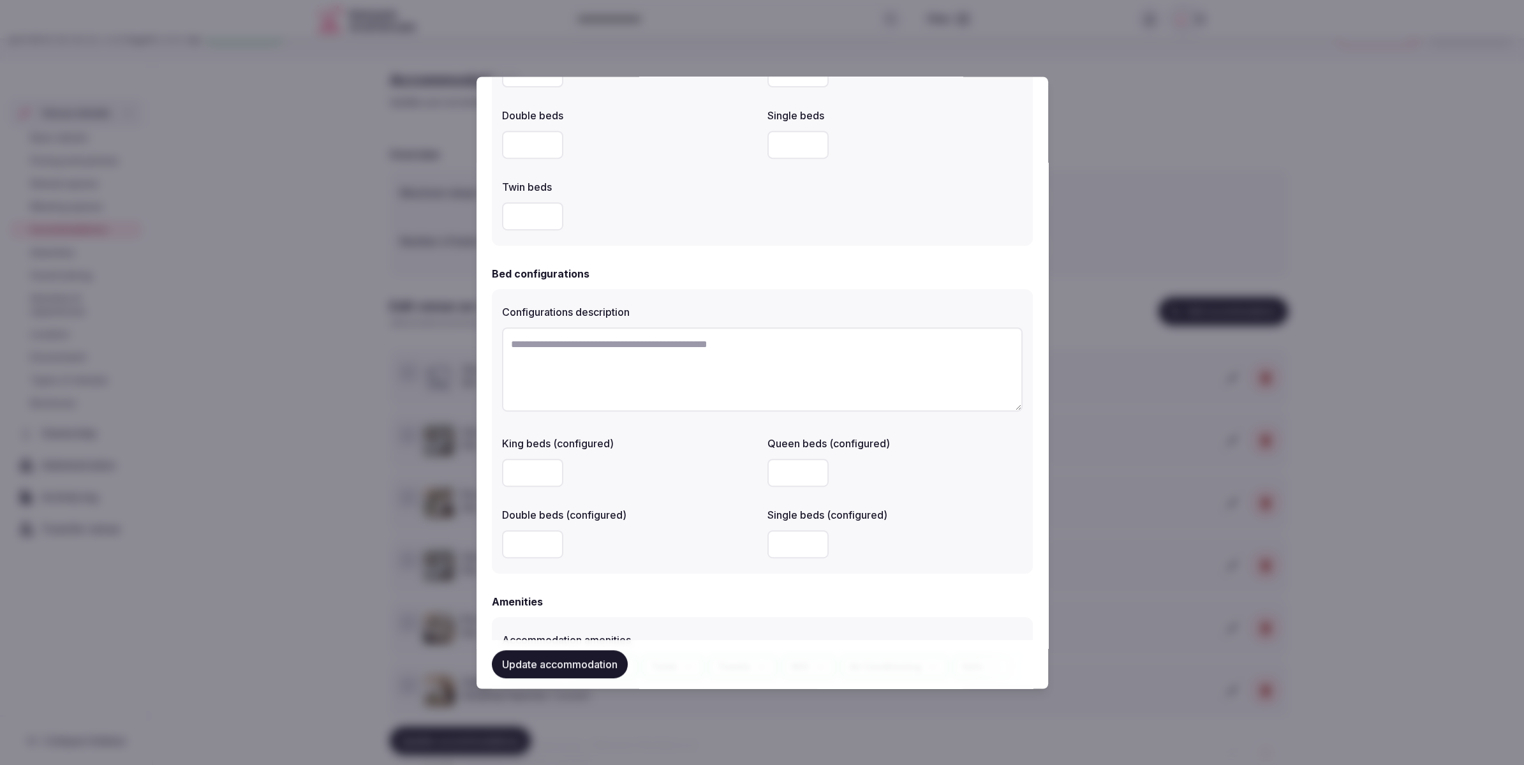
scroll to position [1083, 0]
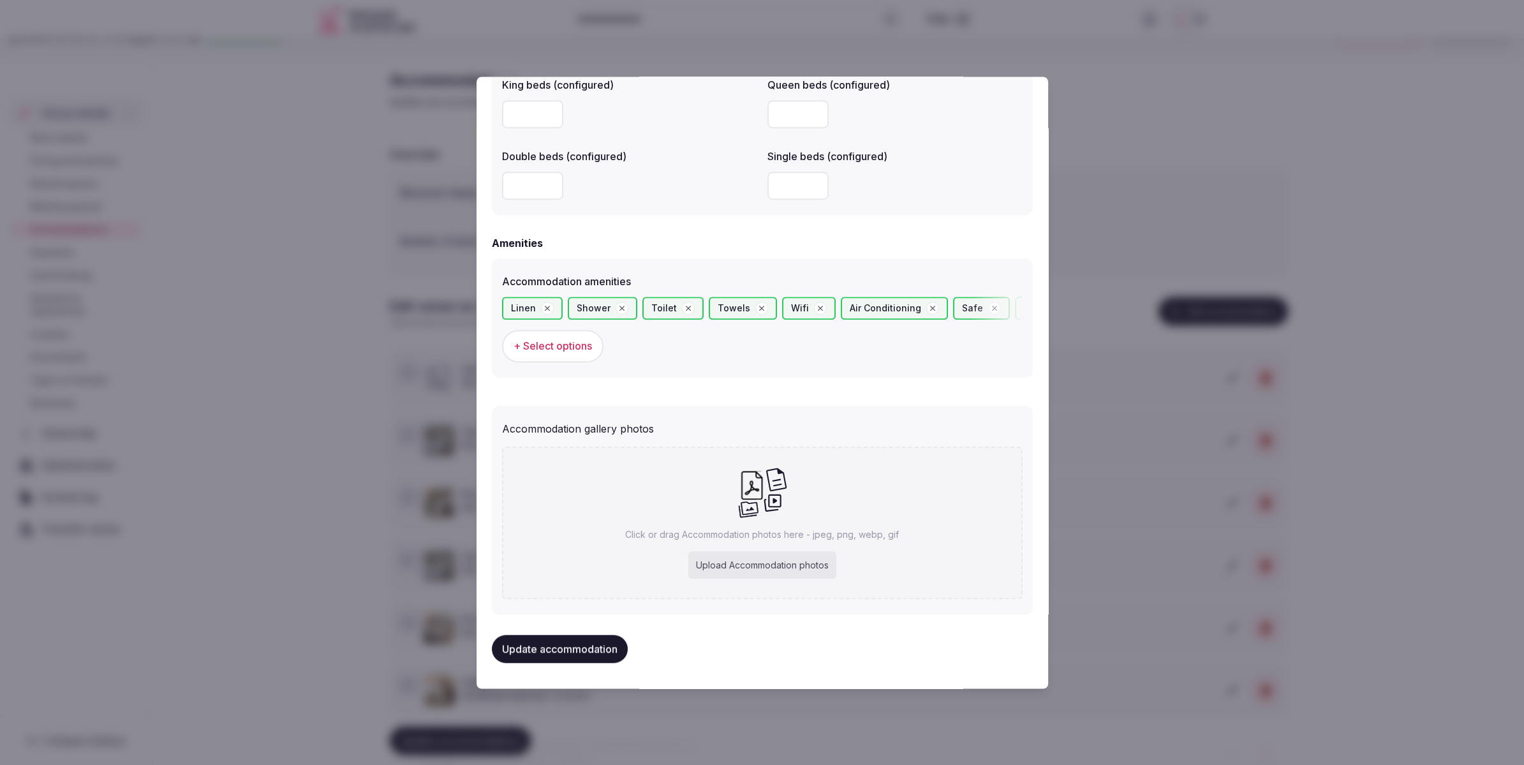
click at [762, 568] on div "Upload Accommodation photos" at bounding box center [762, 565] width 148 height 28
type input "**********"
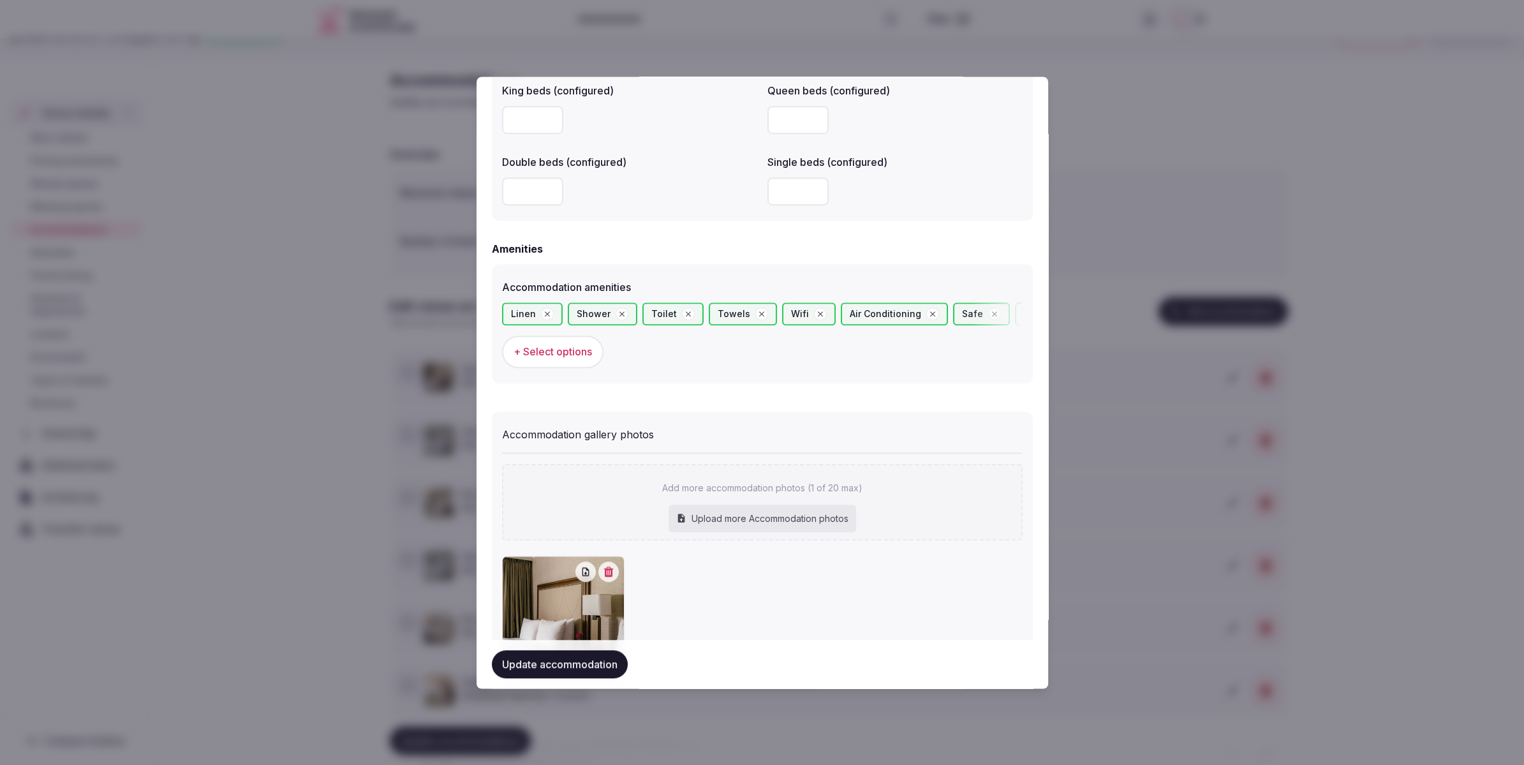
scroll to position [1156, 0]
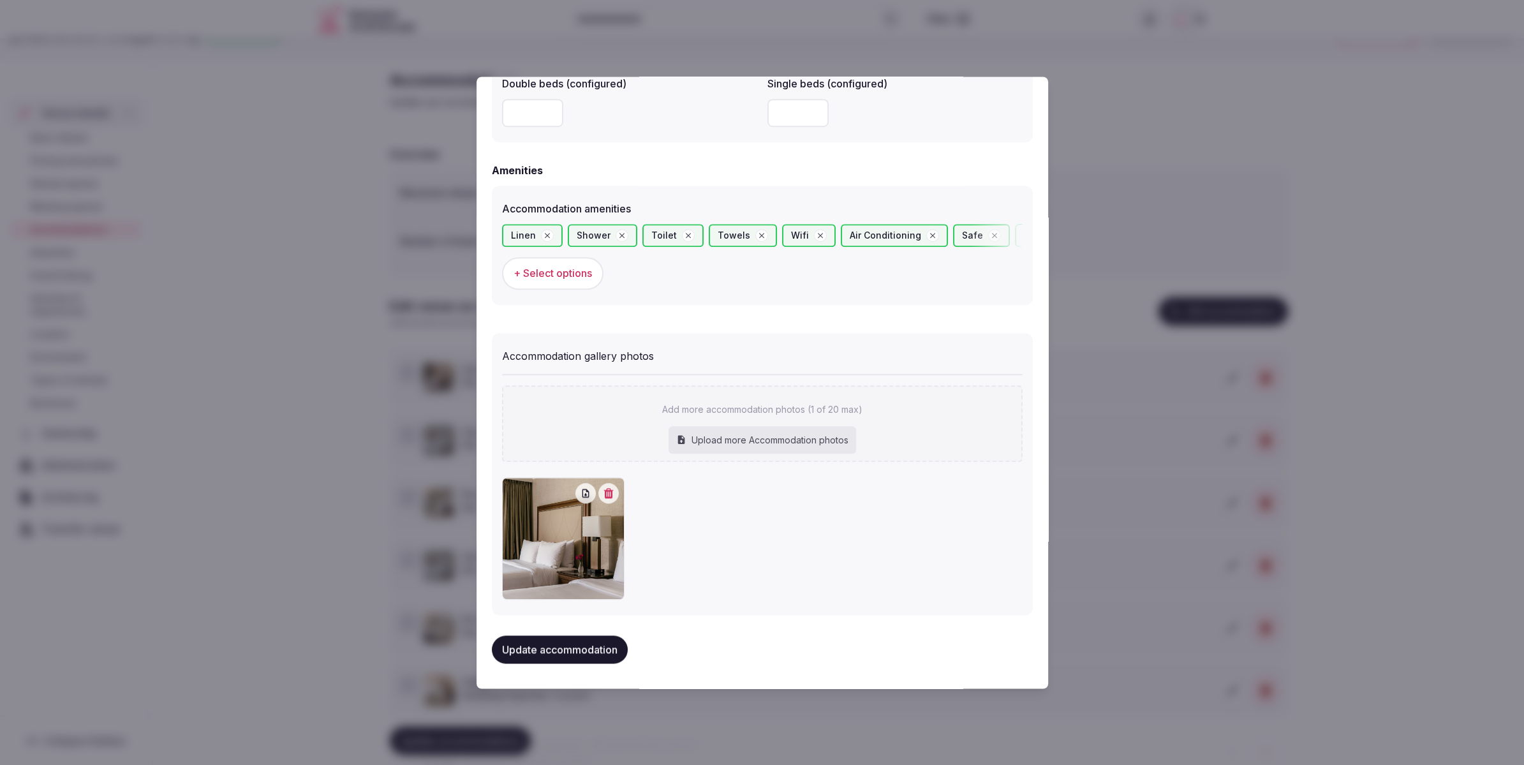
click at [565, 640] on button "Update accommodation" at bounding box center [560, 649] width 136 height 28
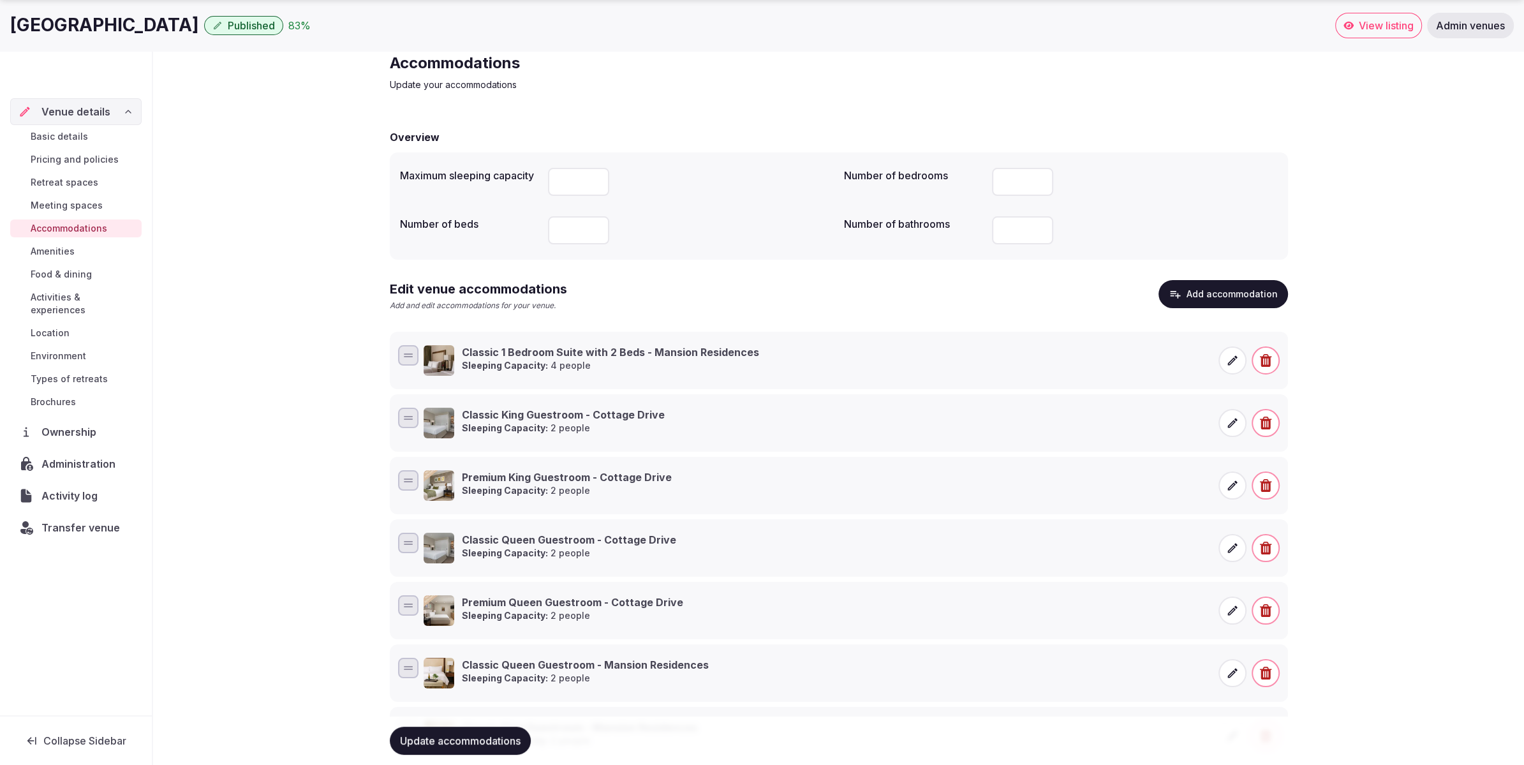
scroll to position [67, 0]
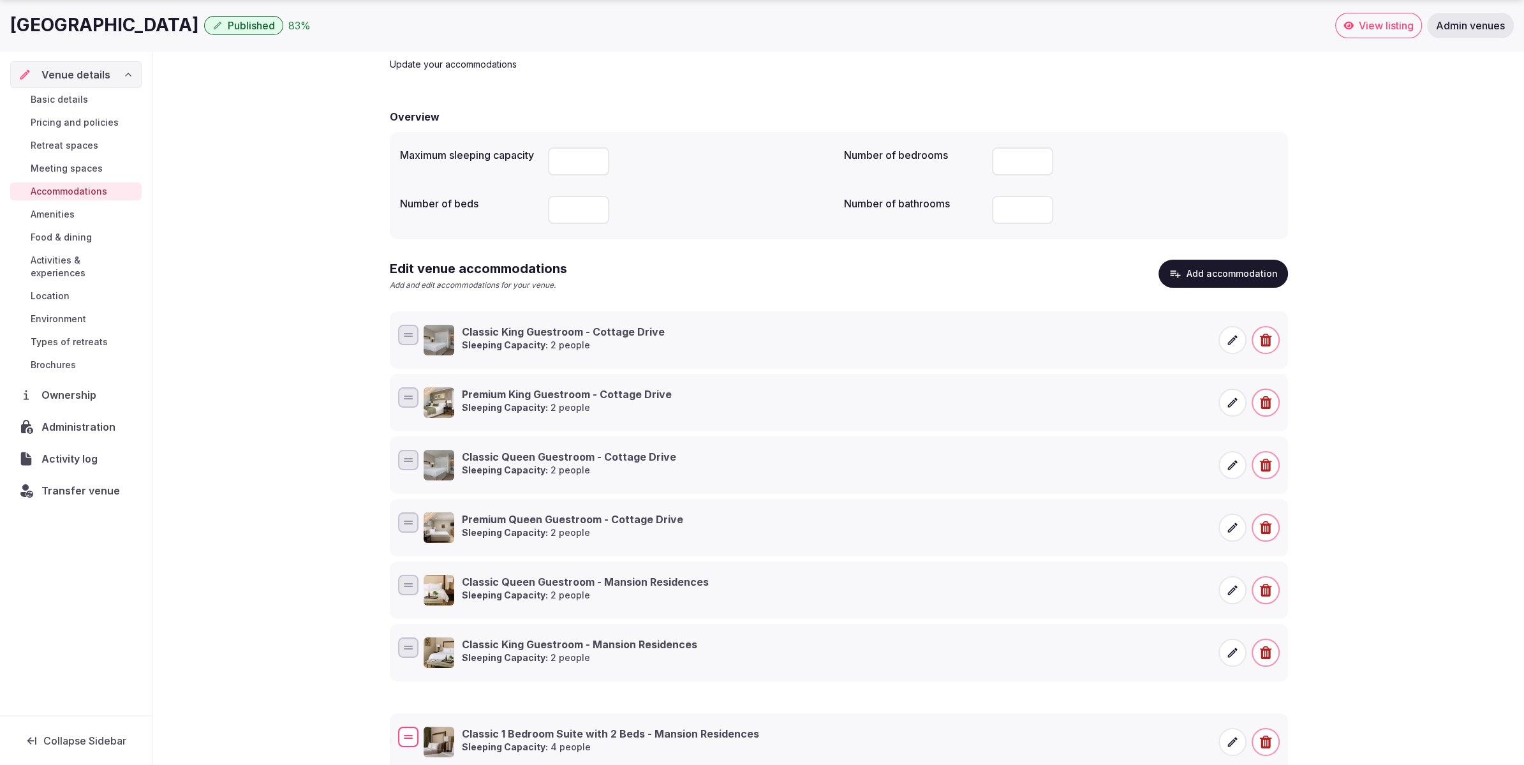
drag, startPoint x: 410, startPoint y: 339, endPoint x: 419, endPoint y: 715, distance: 375.9
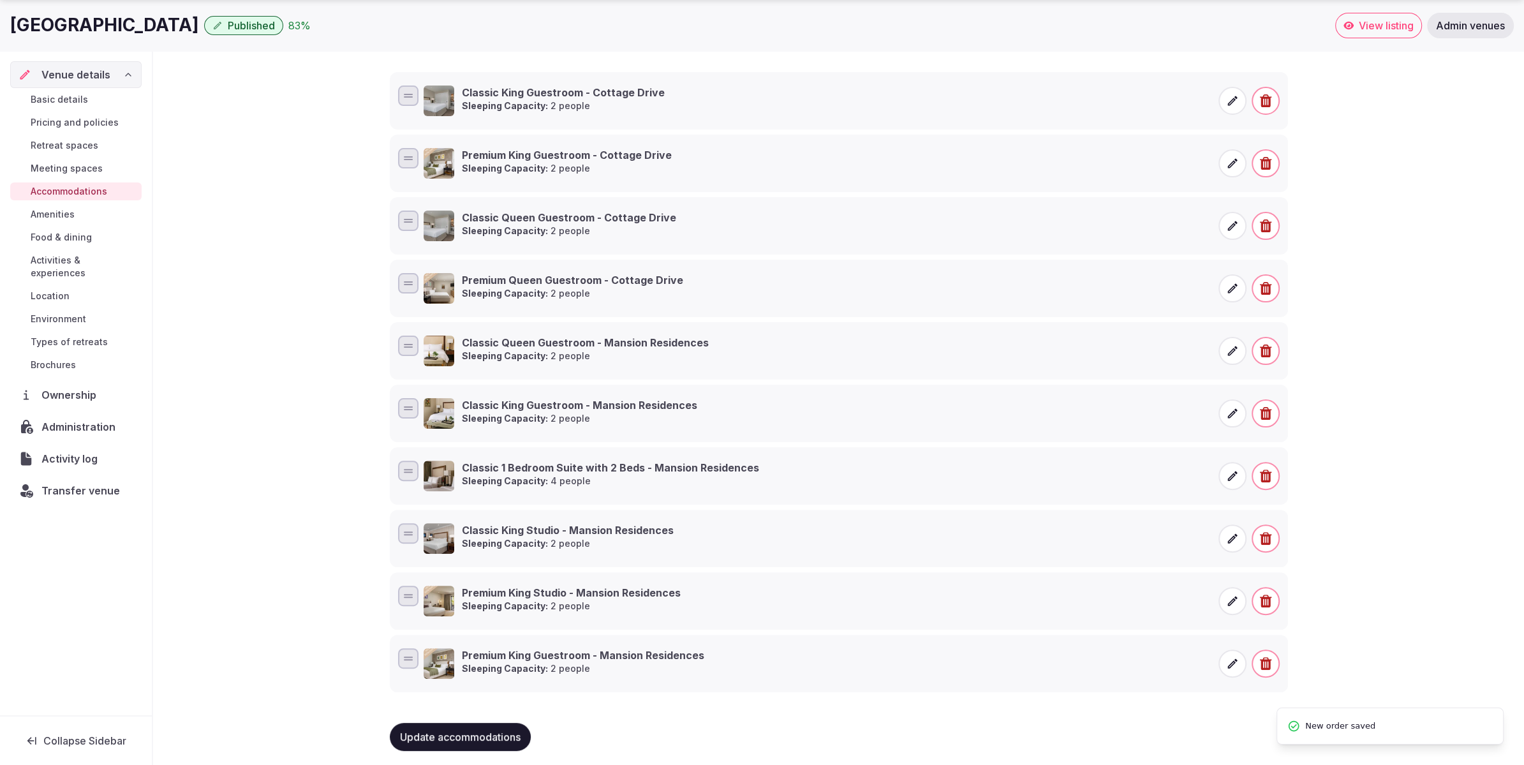
scroll to position [307, 0]
drag, startPoint x: 406, startPoint y: 464, endPoint x: 406, endPoint y: 653, distance: 189.5
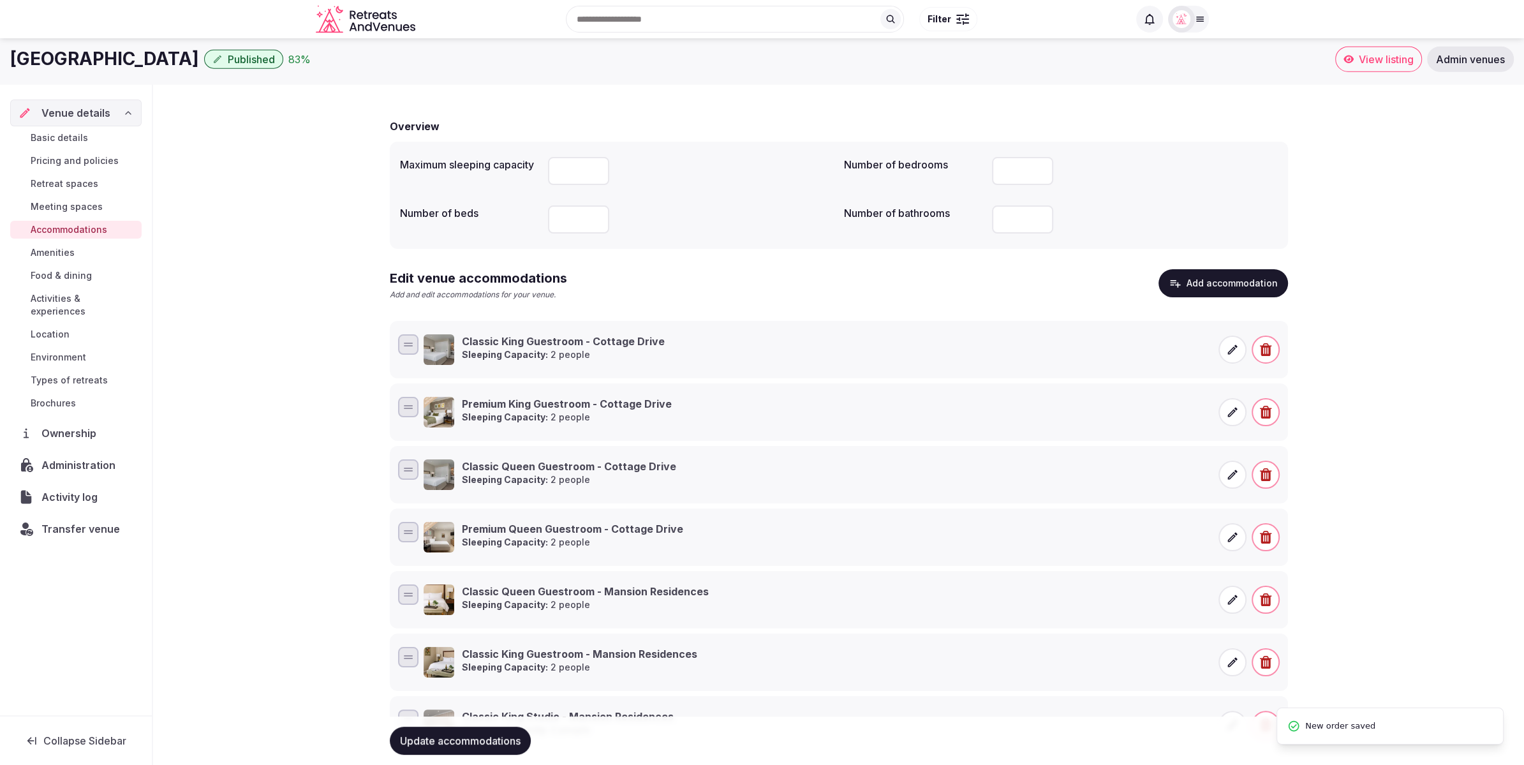
scroll to position [0, 0]
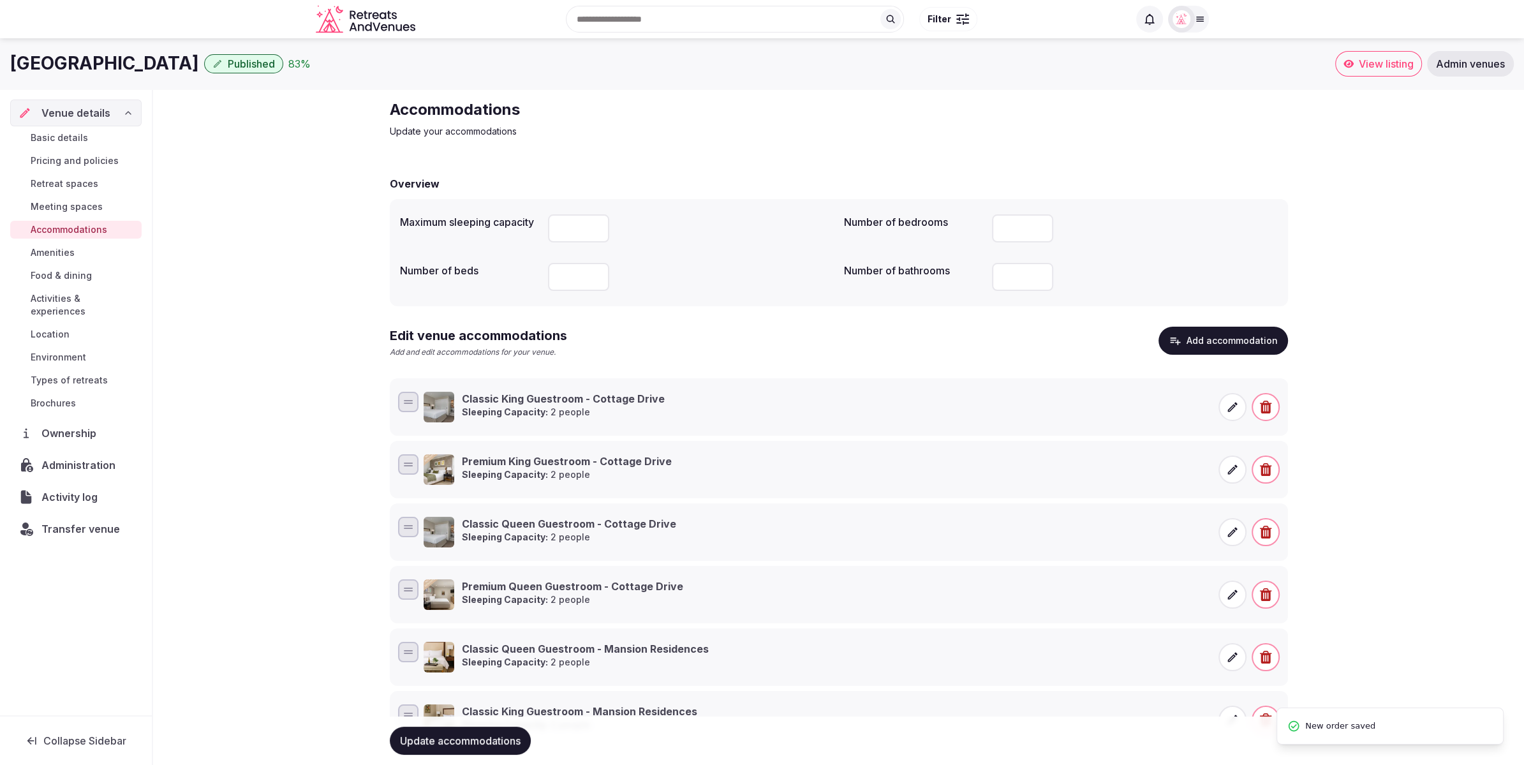
click at [1231, 342] on button "Add accommodation" at bounding box center [1224, 341] width 130 height 28
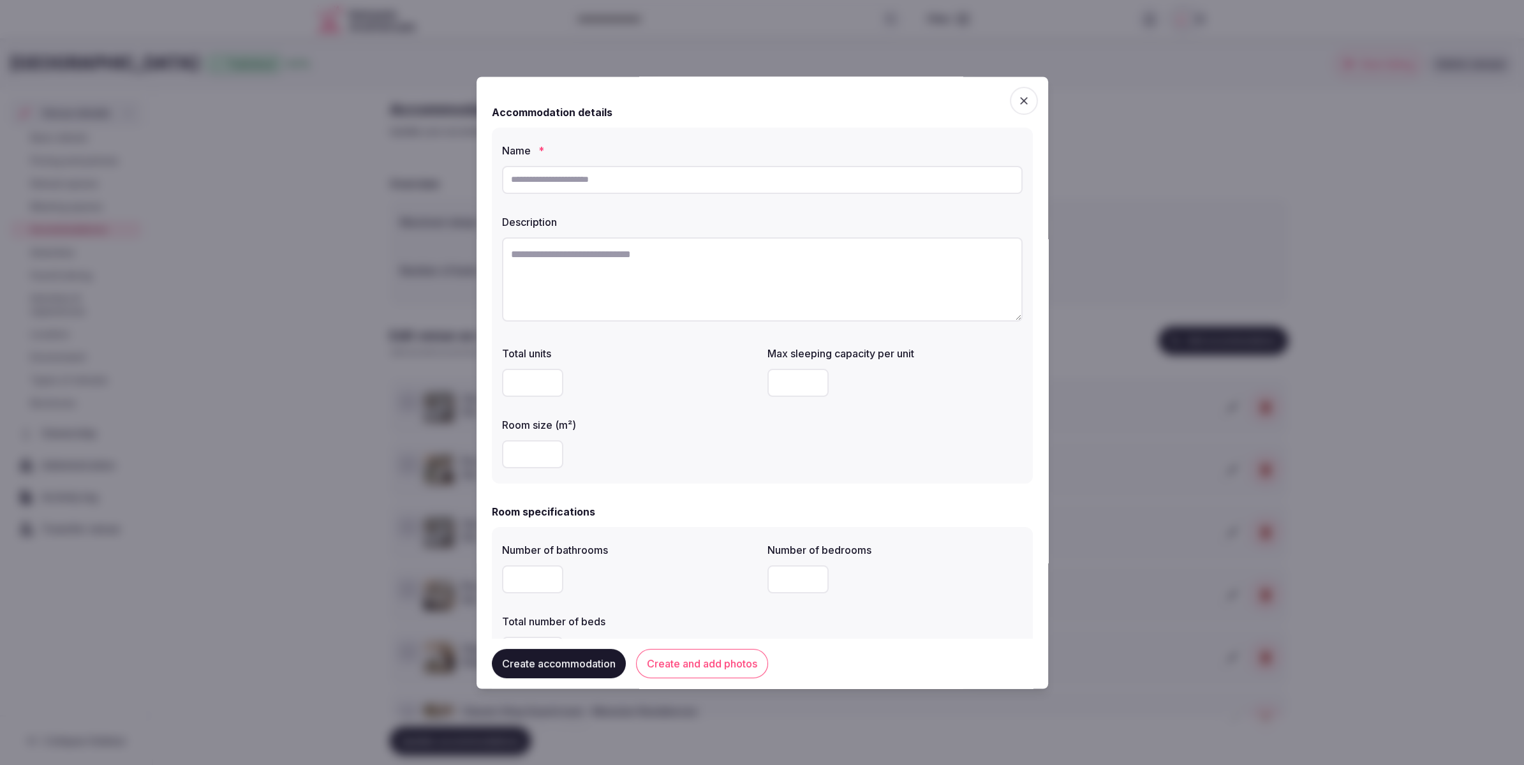
click at [662, 169] on input "text" at bounding box center [762, 180] width 521 height 28
paste input "**********"
click at [710, 182] on input "**********" at bounding box center [762, 180] width 521 height 28
click at [773, 179] on input "**********" at bounding box center [762, 180] width 521 height 28
type input "**********"
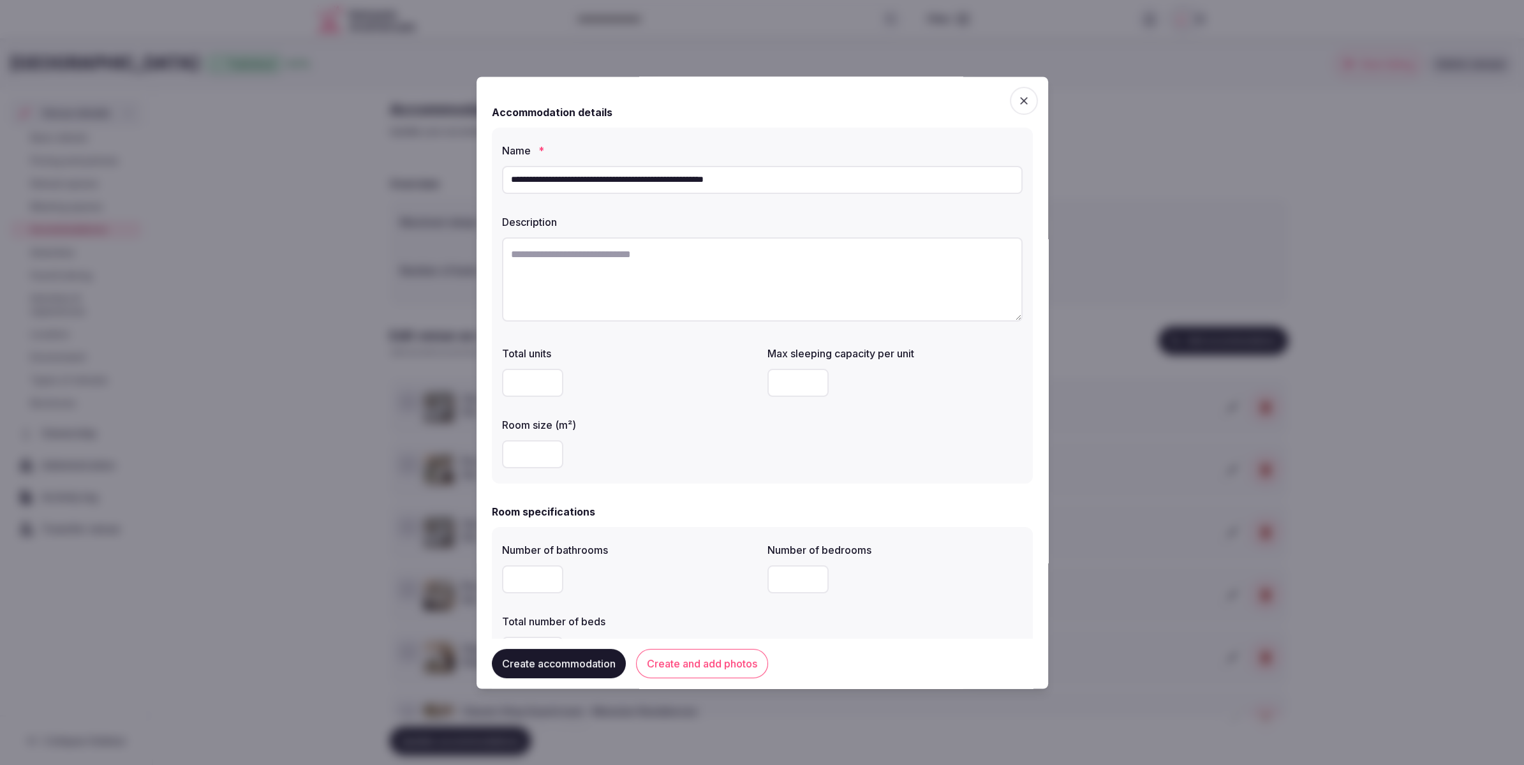
click at [774, 221] on label "Description" at bounding box center [762, 222] width 521 height 10
click at [740, 295] on textarea at bounding box center [762, 279] width 521 height 84
paste textarea "**********"
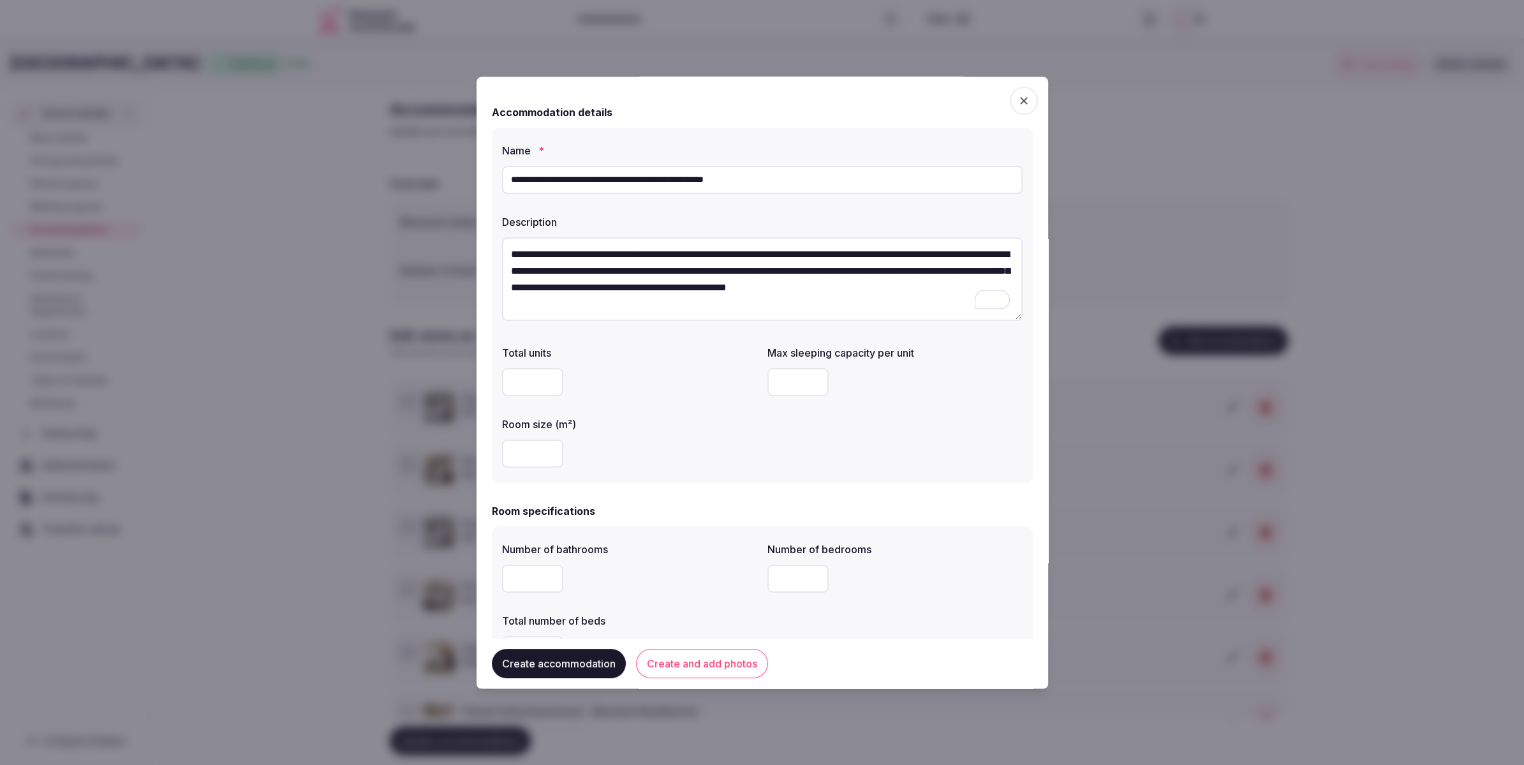
type textarea "**********"
drag, startPoint x: 531, startPoint y: 459, endPoint x: 771, endPoint y: 265, distance: 308.5
click at [545, 445] on input "number" at bounding box center [532, 454] width 61 height 28
type input "**"
click at [783, 385] on input "number" at bounding box center [797, 383] width 61 height 28
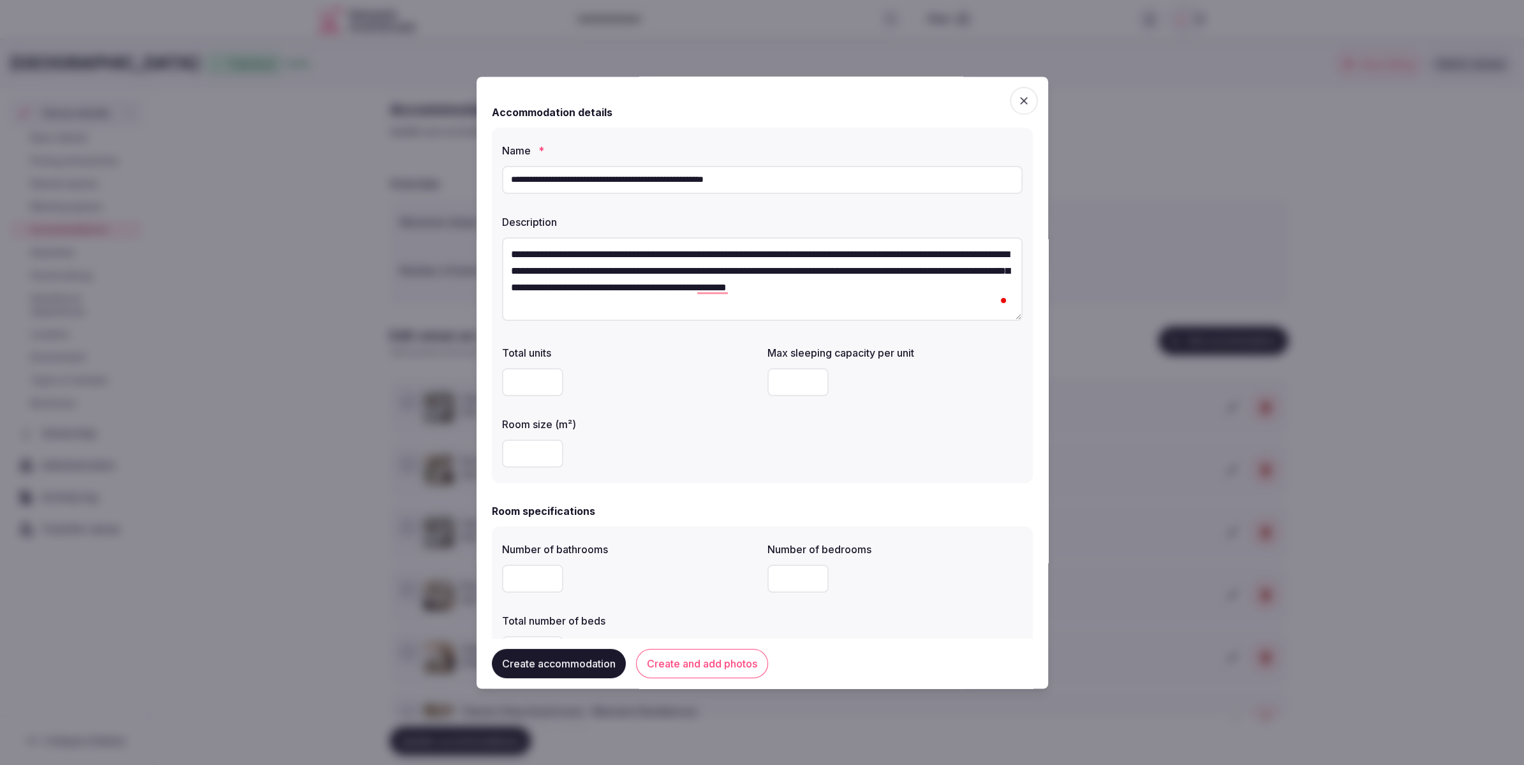
type input "*"
click at [766, 448] on div "Total units Max sleeping capacity per unit * Room size (m²) **" at bounding box center [762, 407] width 521 height 133
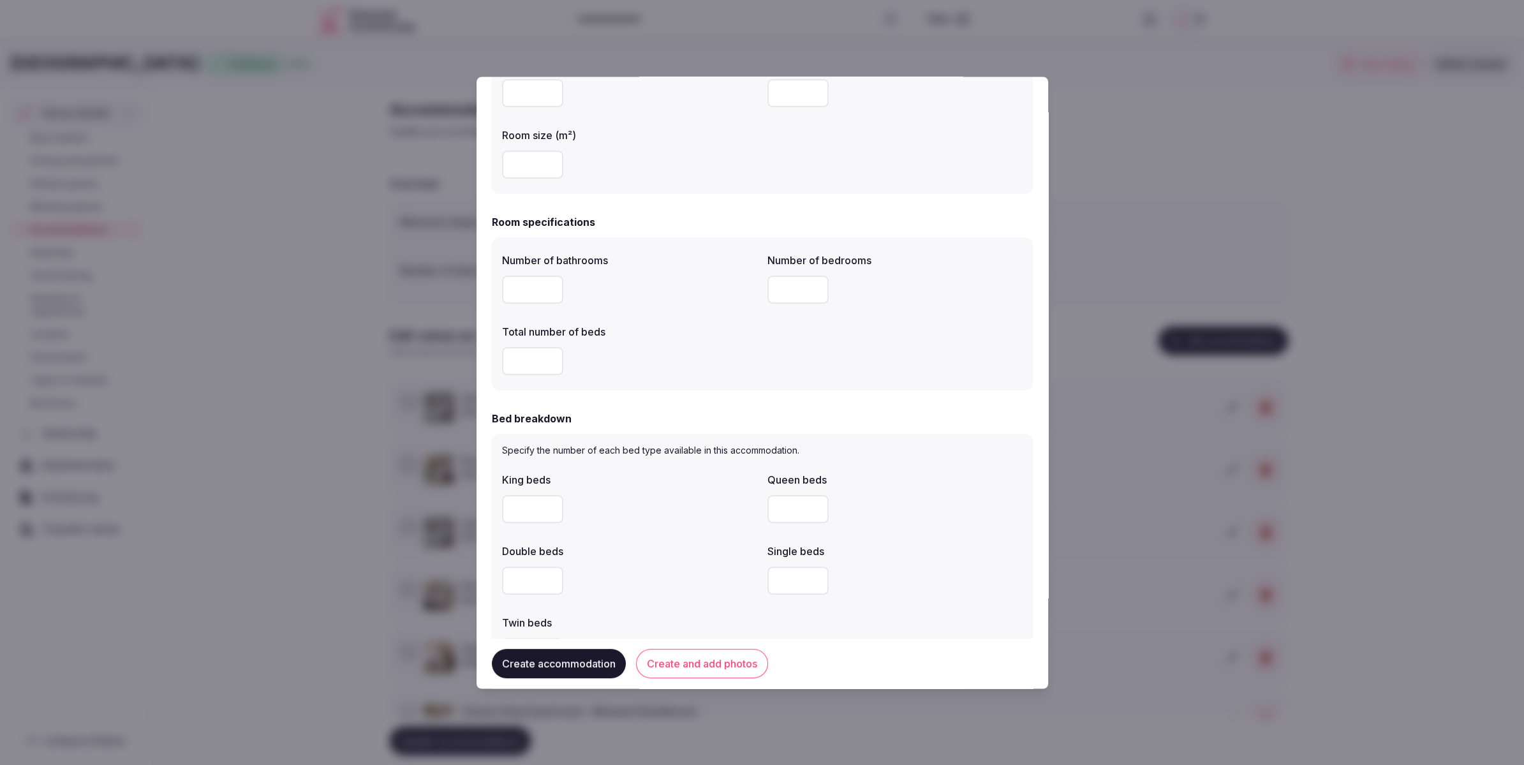
scroll to position [256, 0]
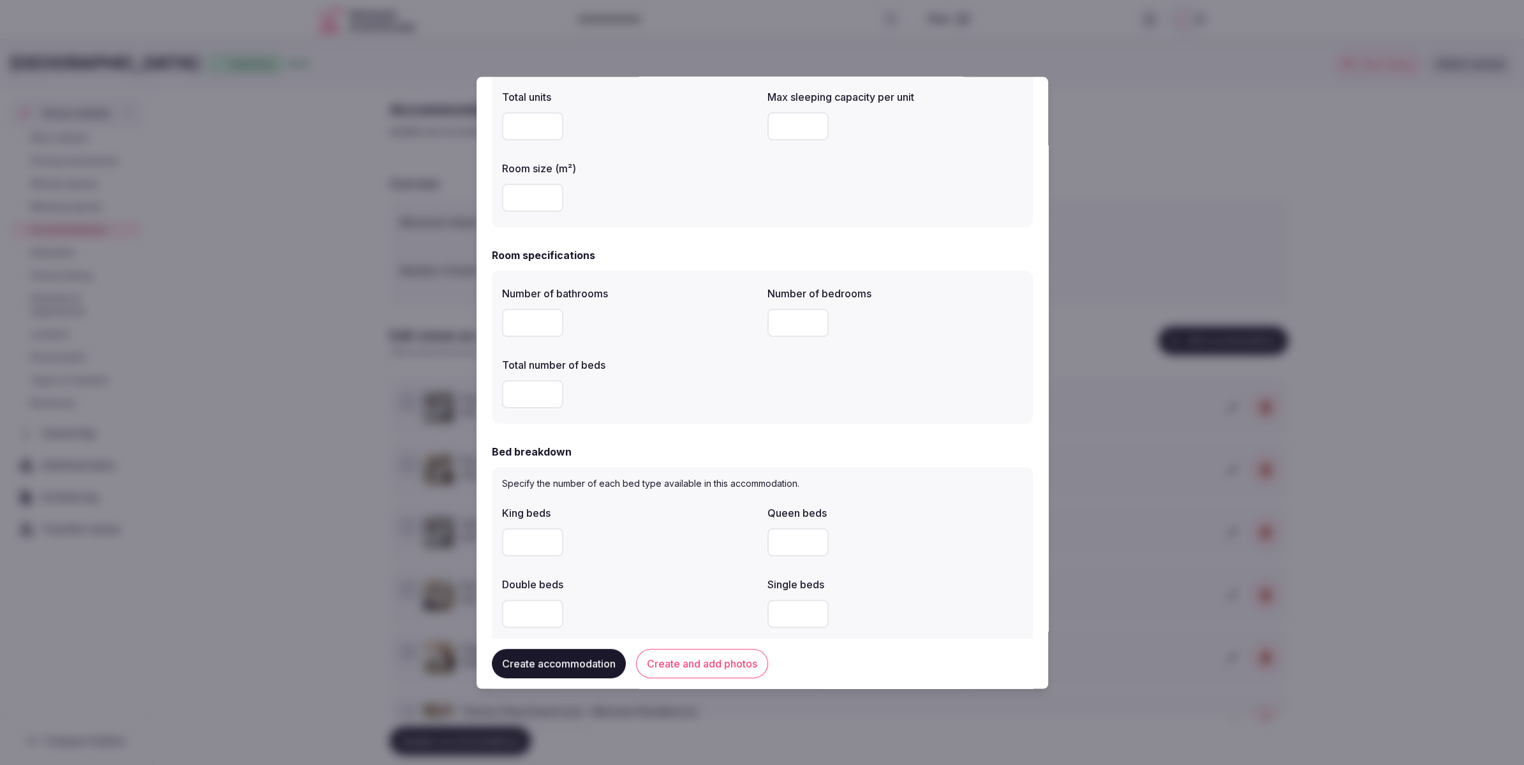
click at [534, 320] on input "number" at bounding box center [532, 323] width 61 height 28
type input "*"
click at [533, 399] on input "number" at bounding box center [532, 395] width 61 height 28
type input "*"
click at [807, 325] on input "number" at bounding box center [797, 323] width 61 height 28
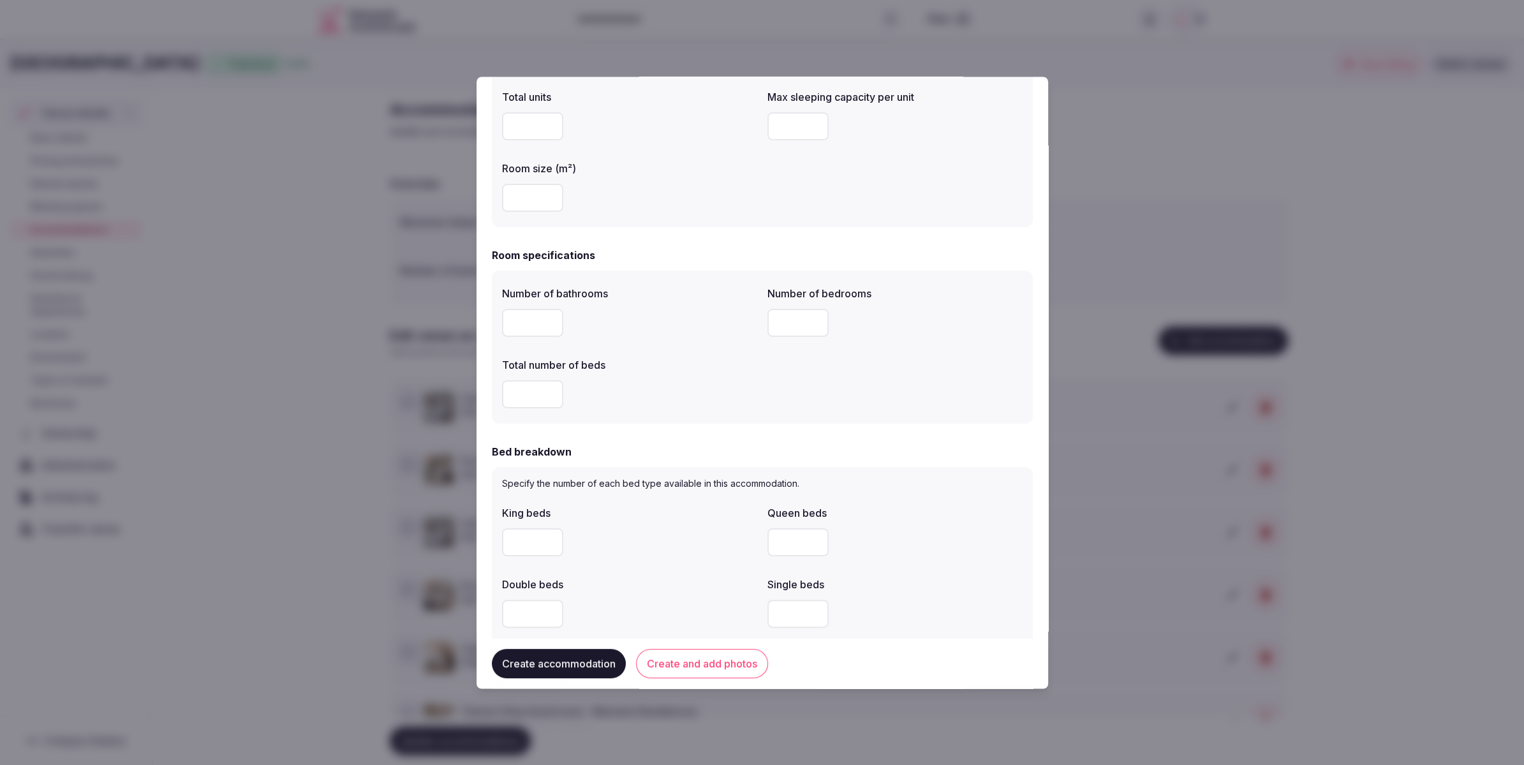
type input "*"
click at [720, 380] on div "*" at bounding box center [629, 395] width 255 height 38
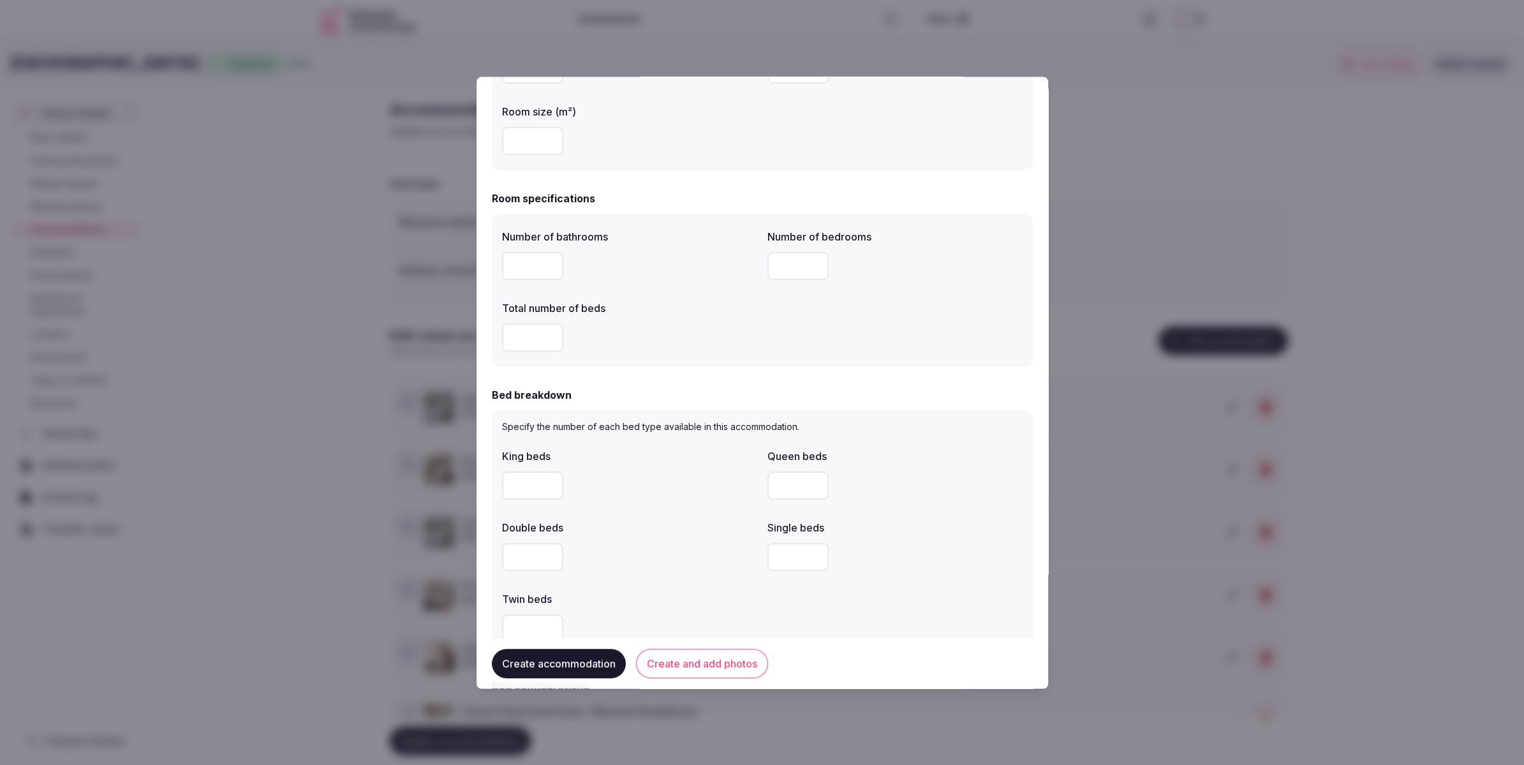
scroll to position [362, 0]
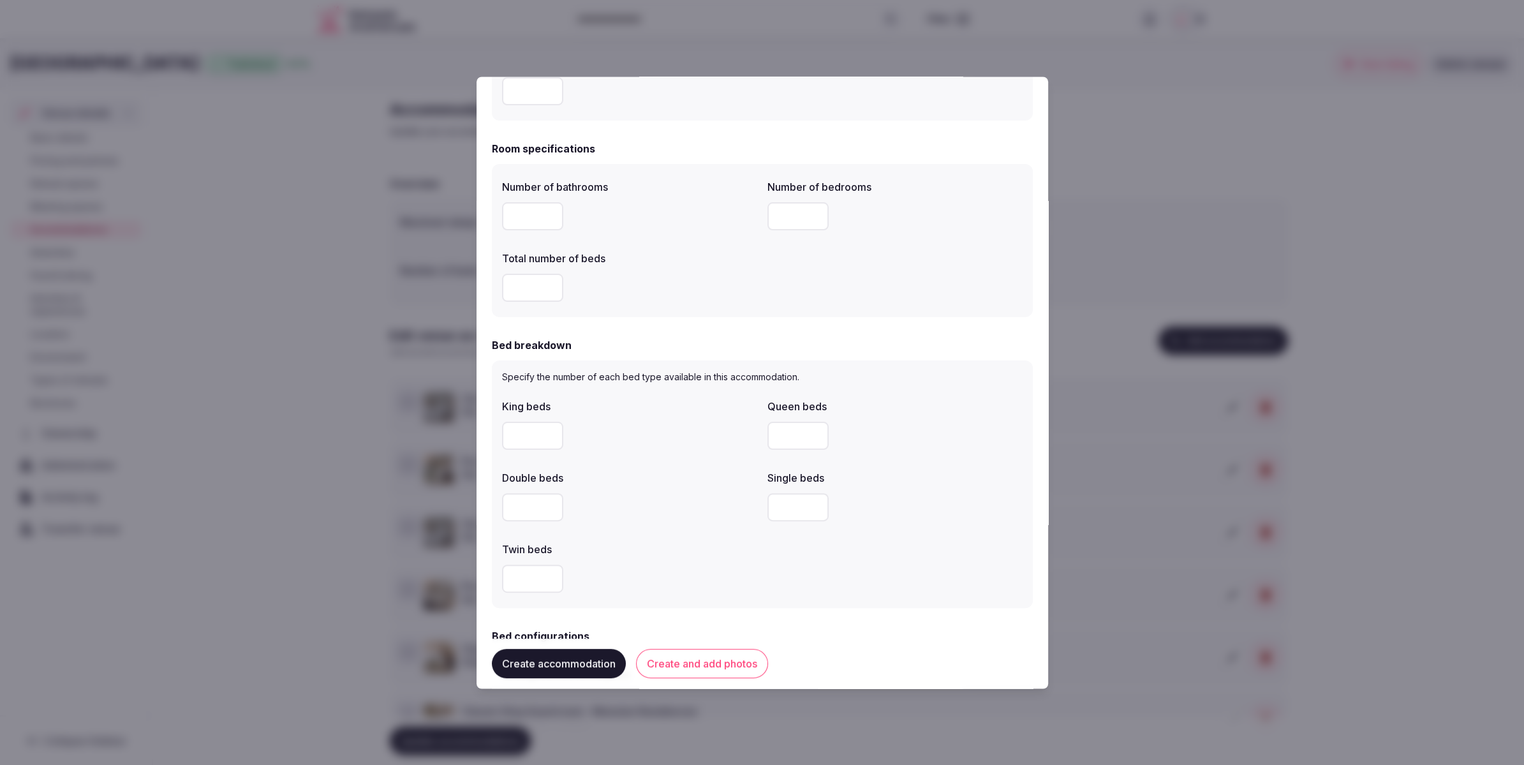
click at [533, 440] on input "number" at bounding box center [532, 436] width 61 height 28
type input "*"
click at [653, 434] on div "*" at bounding box center [629, 436] width 255 height 28
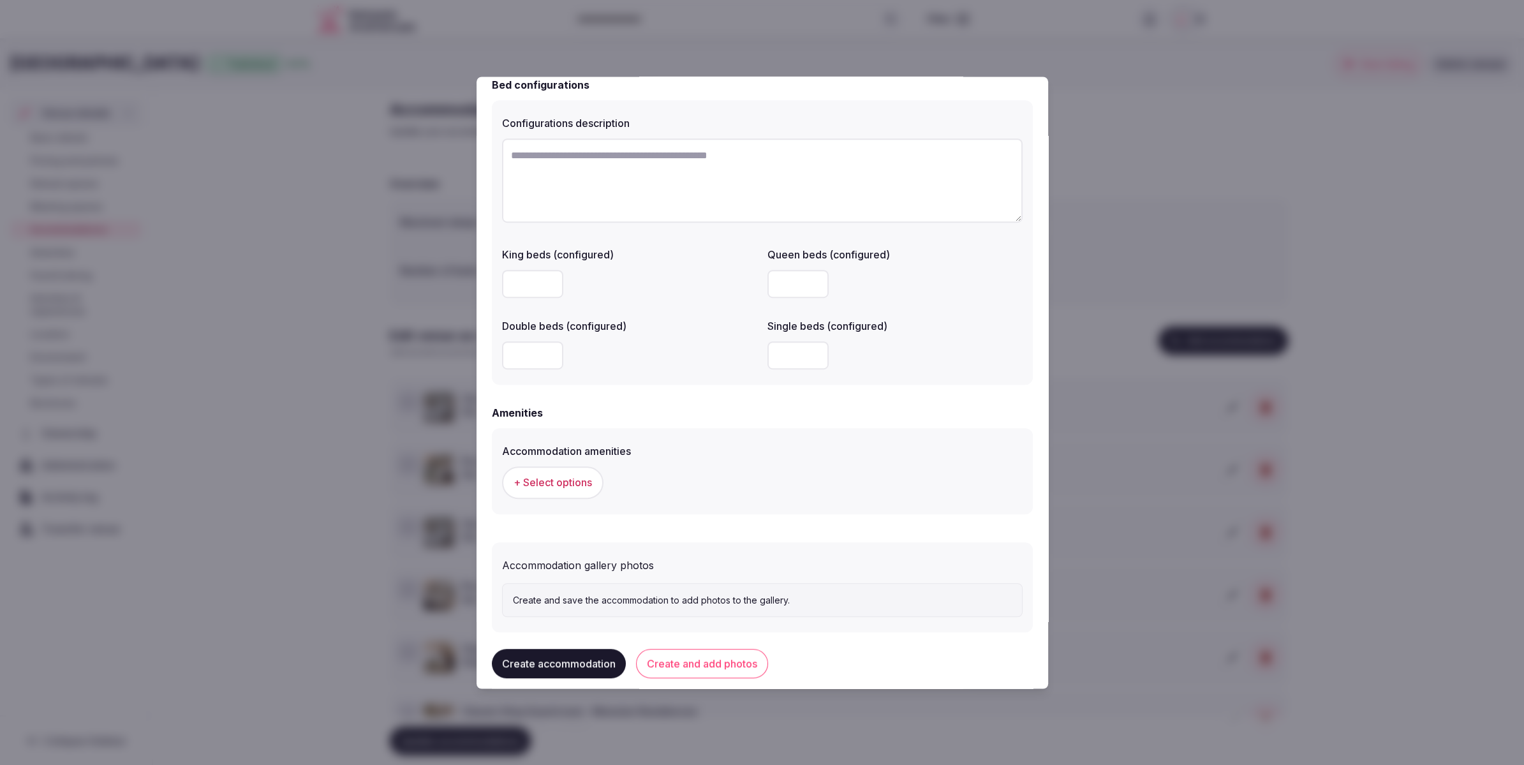
scroll to position [942, 0]
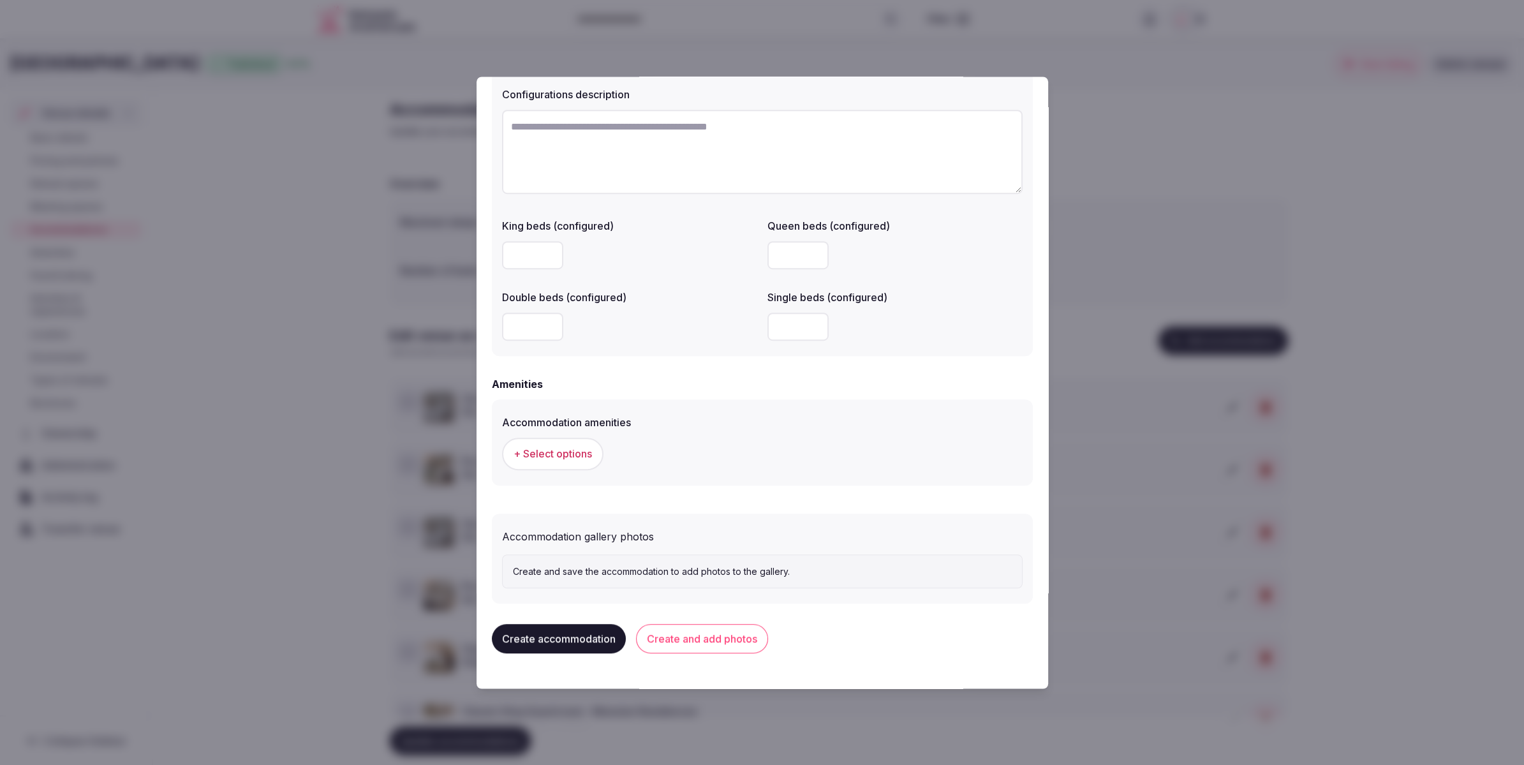
click at [564, 452] on span "+ Select options" at bounding box center [553, 454] width 78 height 14
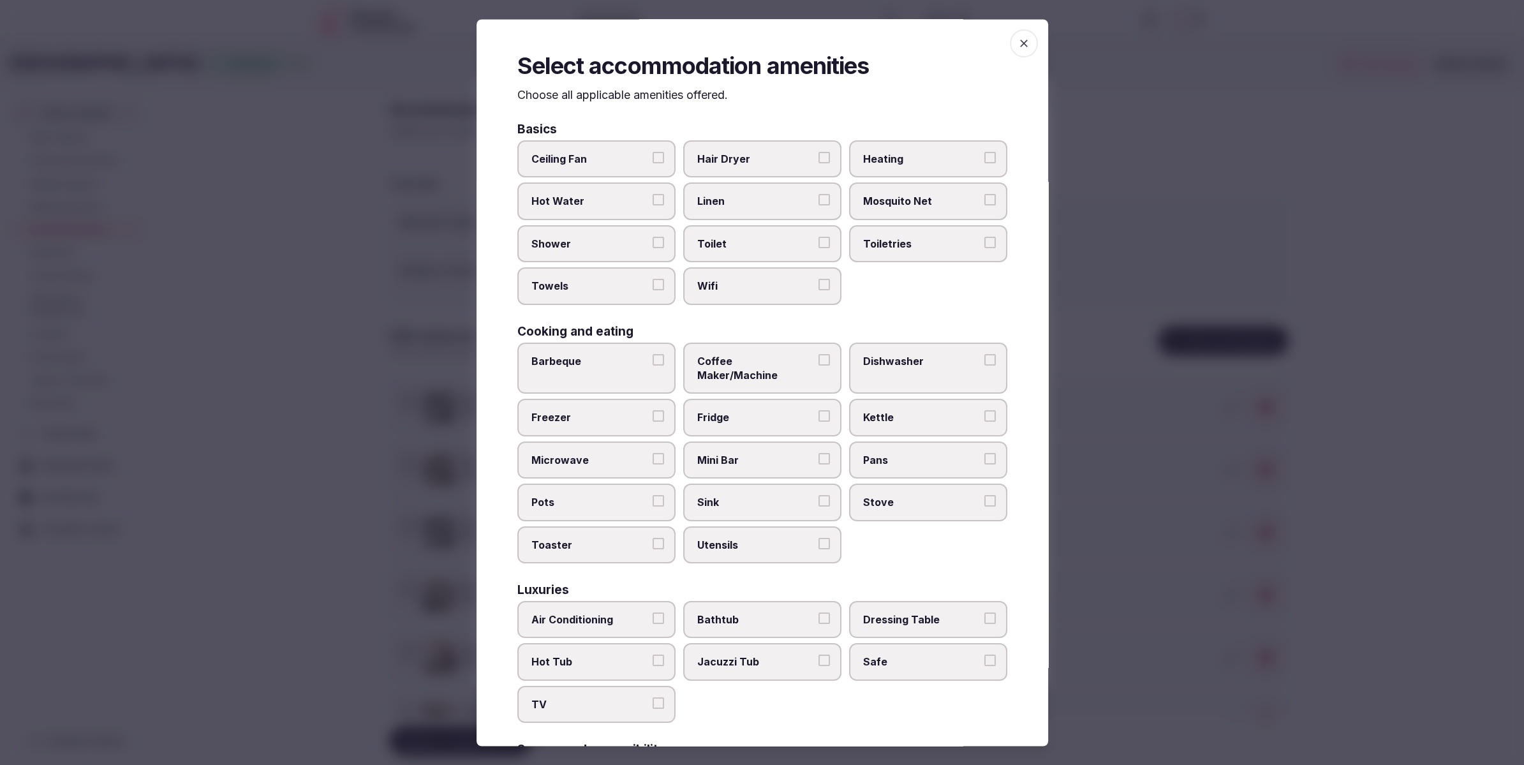
click at [706, 242] on span "Toilet" at bounding box center [755, 244] width 117 height 14
click at [819, 242] on button "Toilet" at bounding box center [824, 242] width 11 height 11
drag, startPoint x: 709, startPoint y: 281, endPoint x: 717, endPoint y: 225, distance: 56.7
click at [709, 281] on span "Wifi" at bounding box center [755, 286] width 117 height 14
click at [819, 281] on button "Wifi" at bounding box center [824, 284] width 11 height 11
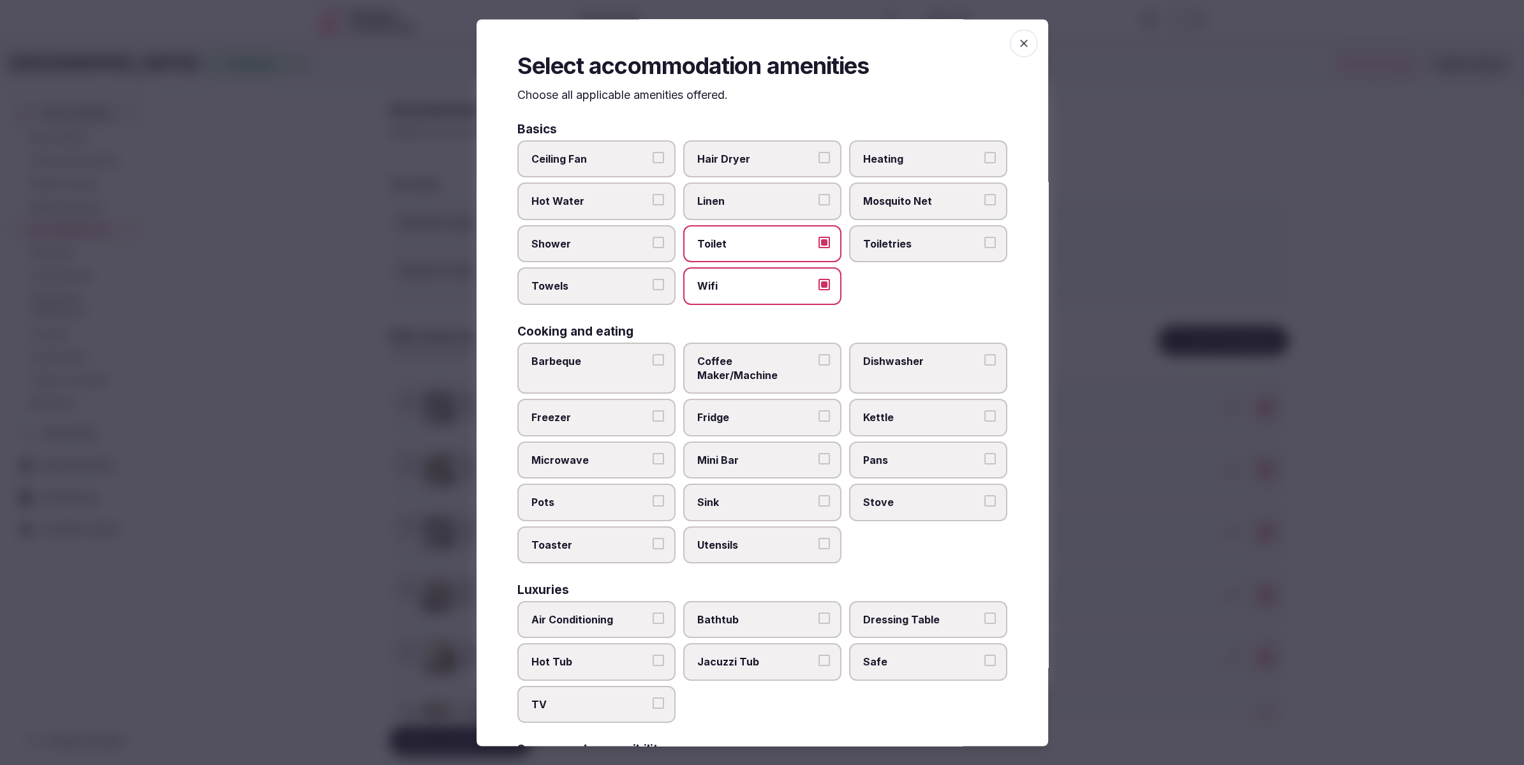
click at [720, 206] on span "Linen" at bounding box center [755, 202] width 117 height 14
click at [819, 206] on button "Linen" at bounding box center [824, 200] width 11 height 11
click at [595, 260] on label "Shower" at bounding box center [596, 243] width 158 height 37
click at [653, 248] on button "Shower" at bounding box center [658, 242] width 11 height 11
click at [598, 280] on span "Towels" at bounding box center [589, 286] width 117 height 14
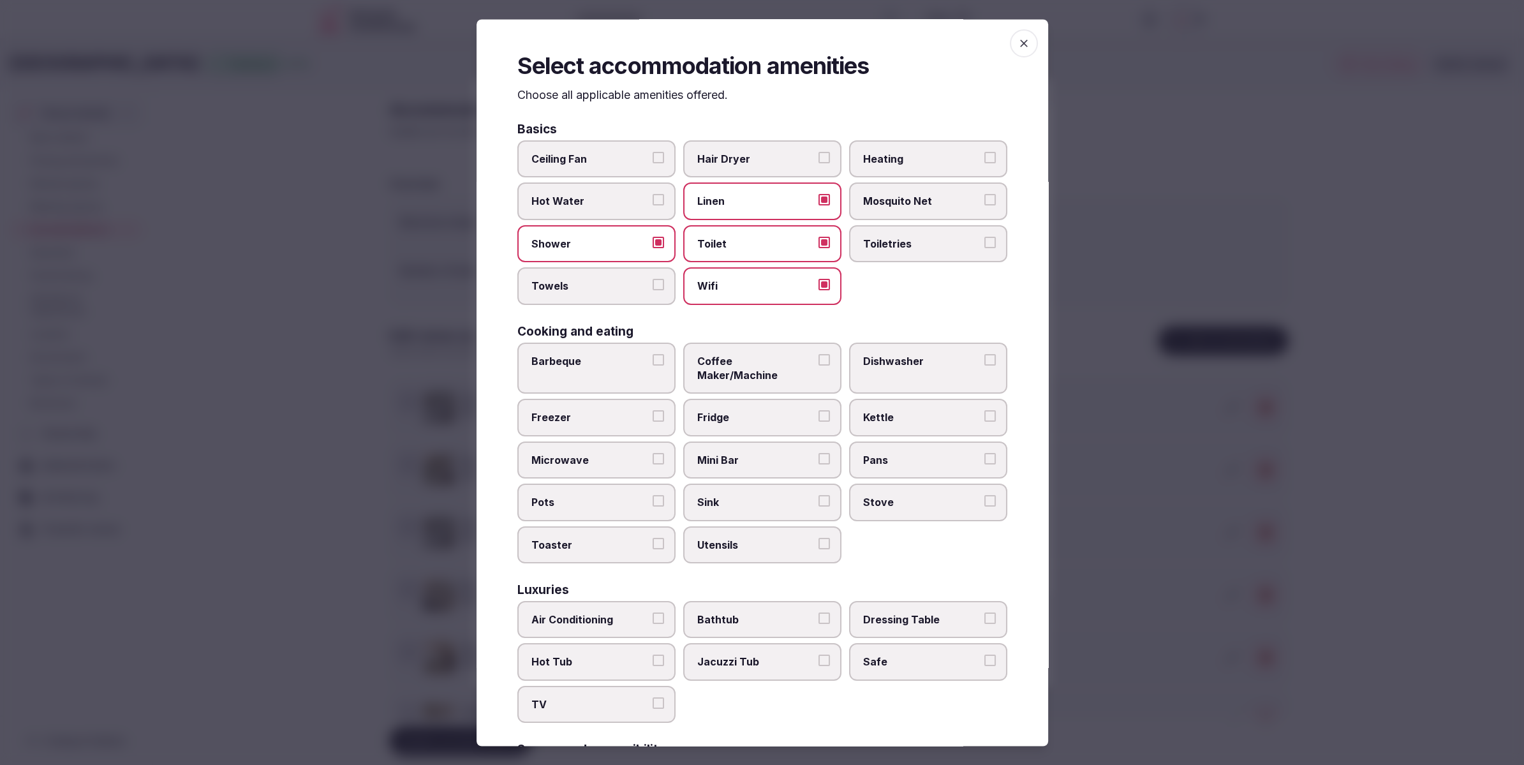
click at [653, 280] on button "Towels" at bounding box center [658, 284] width 11 height 11
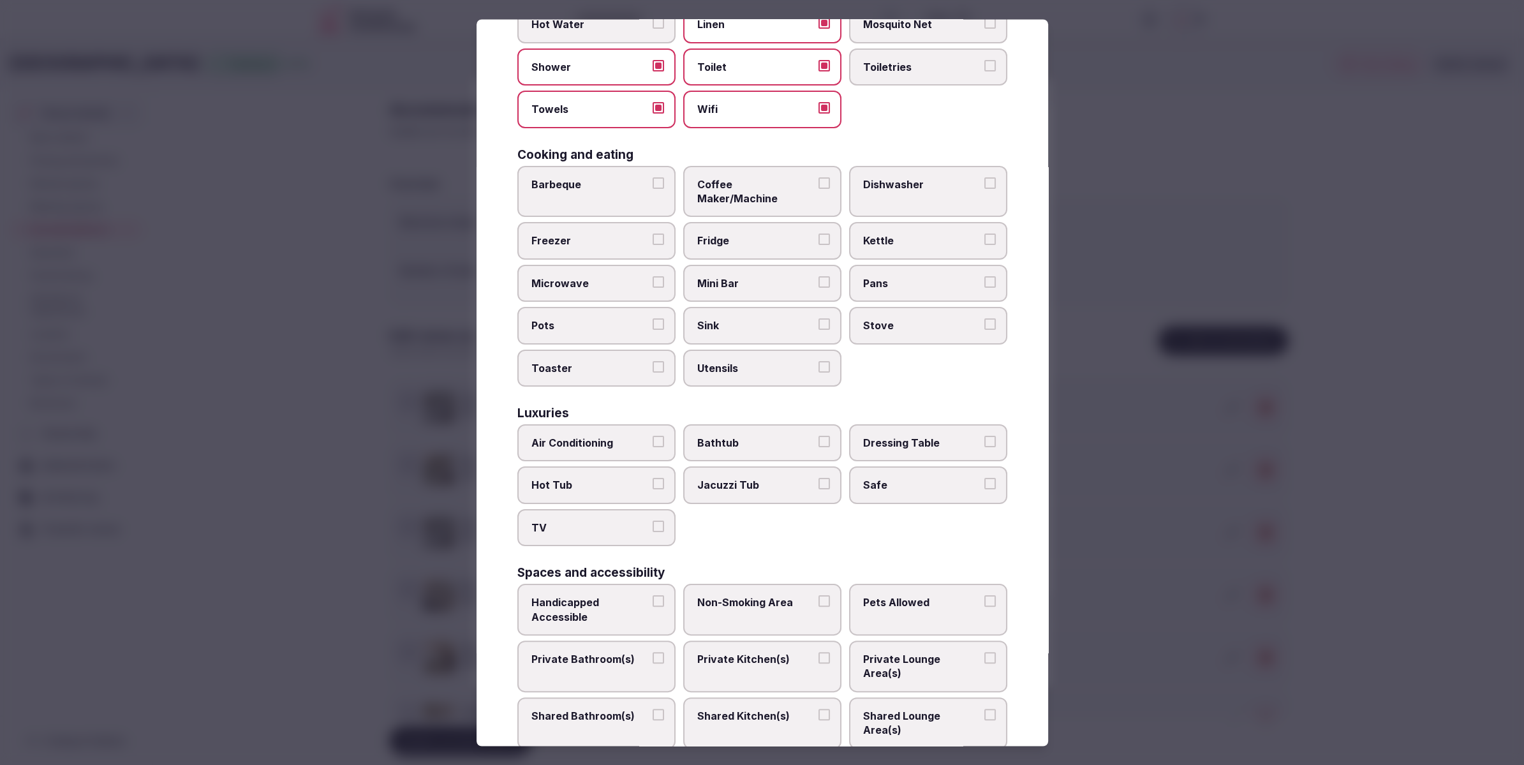
scroll to position [182, 0]
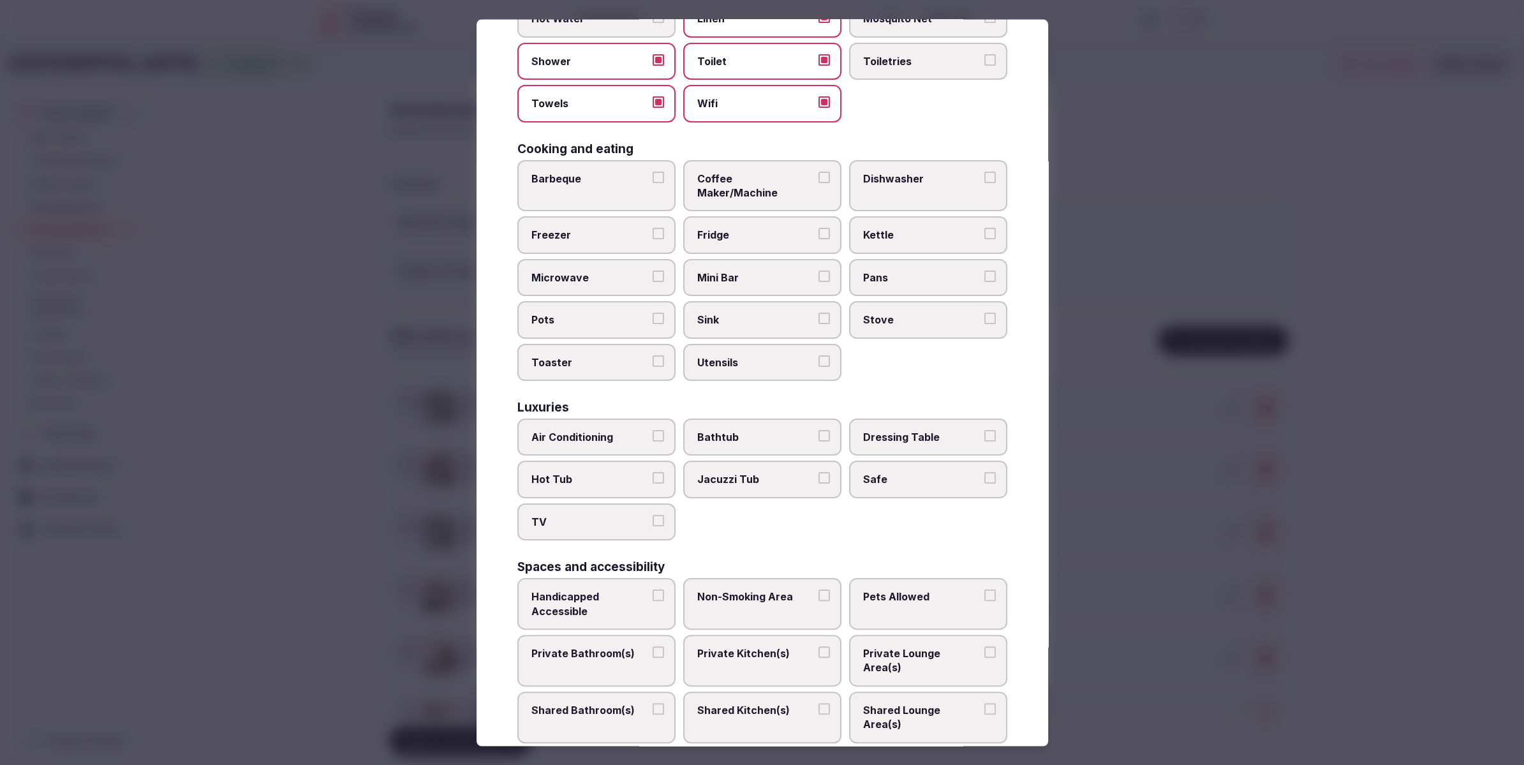
drag, startPoint x: 609, startPoint y: 423, endPoint x: 610, endPoint y: 464, distance: 40.8
click at [609, 430] on span "Air Conditioning" at bounding box center [589, 437] width 117 height 14
click at [653, 430] on button "Air Conditioning" at bounding box center [658, 435] width 11 height 11
drag, startPoint x: 611, startPoint y: 500, endPoint x: 723, endPoint y: 480, distance: 114.6
click at [611, 515] on span "TV" at bounding box center [589, 522] width 117 height 14
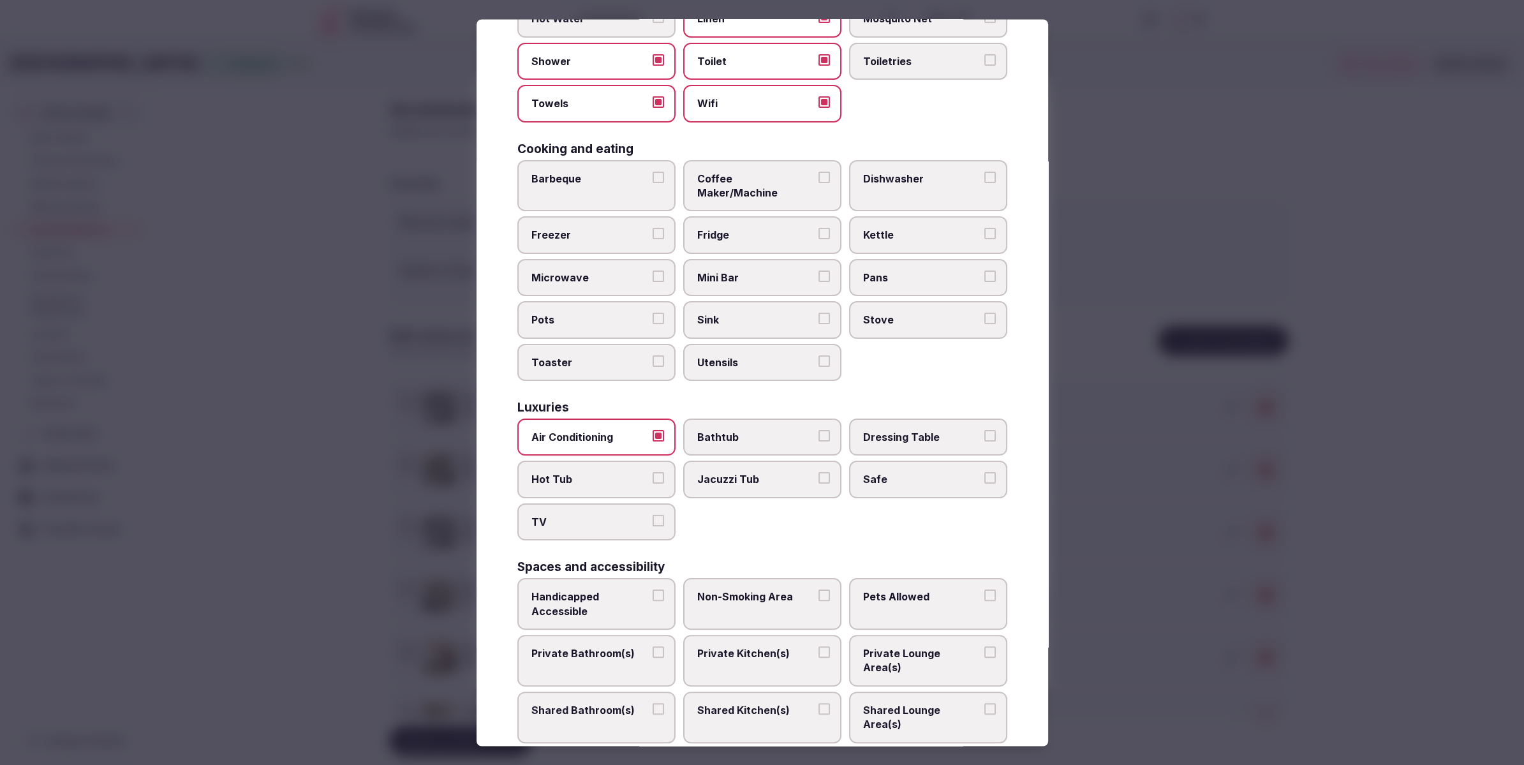
click at [653, 515] on button "TV" at bounding box center [658, 520] width 11 height 11
drag, startPoint x: 889, startPoint y: 470, endPoint x: 774, endPoint y: 516, distance: 124.3
click at [886, 472] on label "Safe" at bounding box center [928, 479] width 158 height 37
click at [984, 473] on button "Safe" at bounding box center [989, 478] width 11 height 11
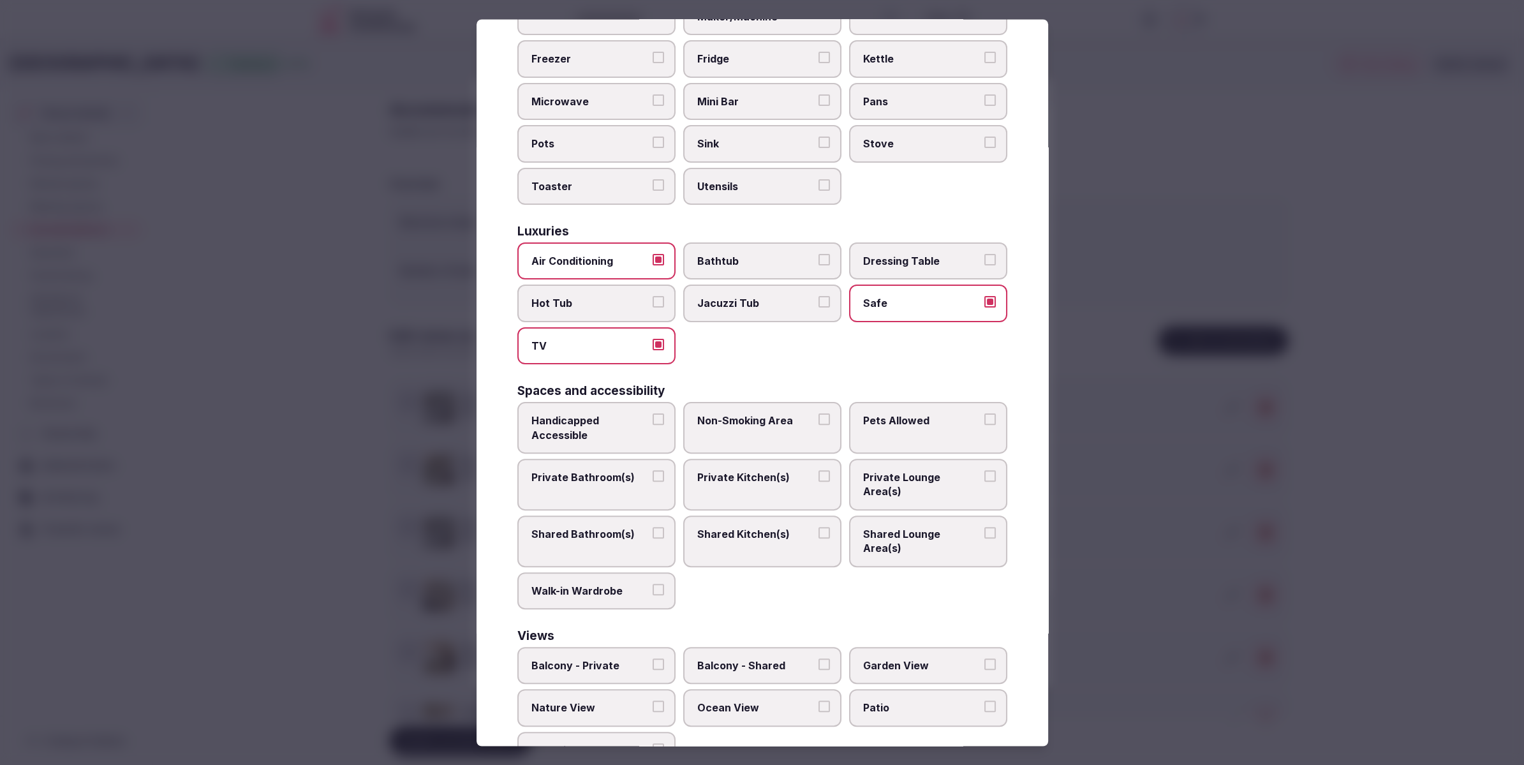
scroll to position [367, 0]
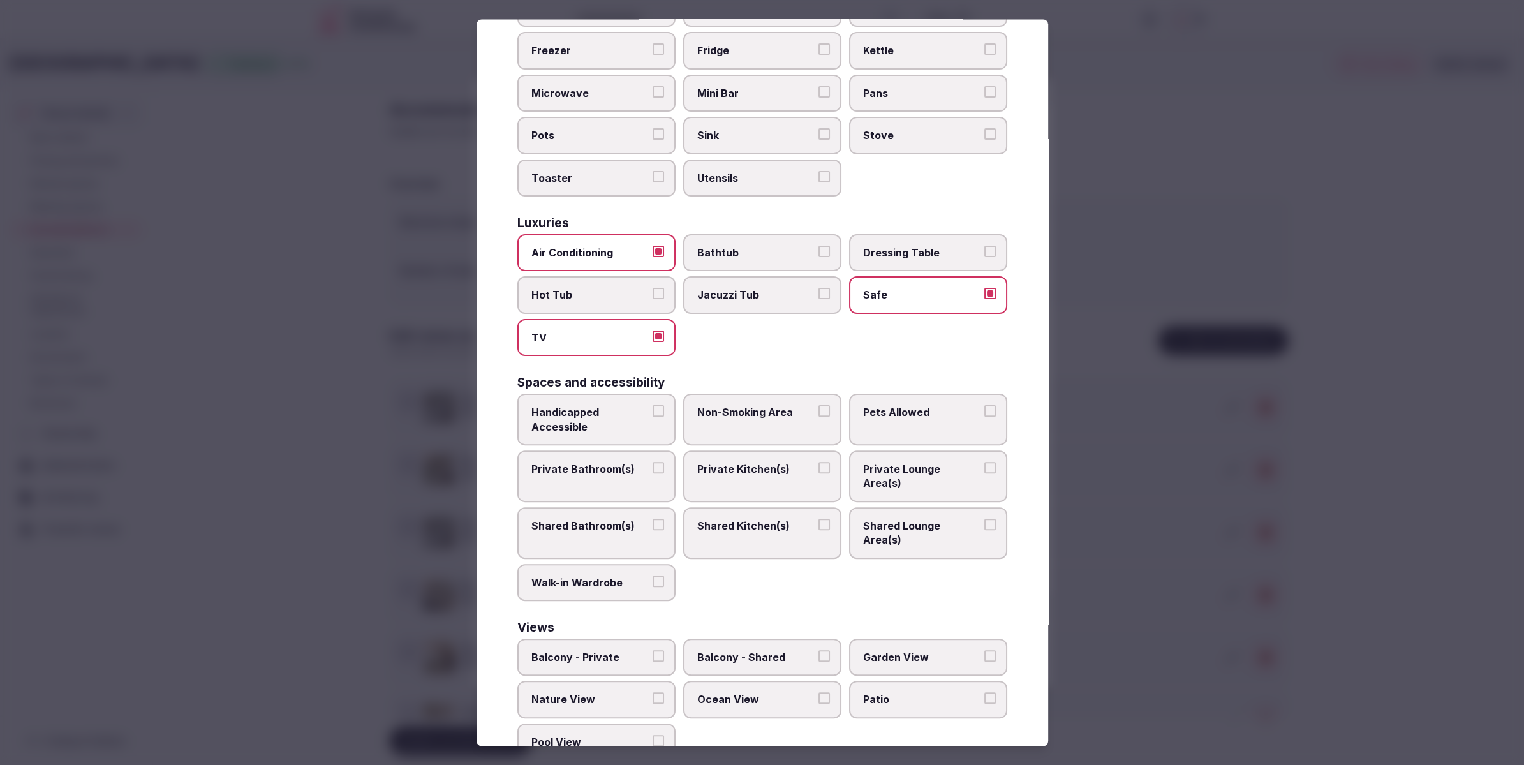
click at [634, 461] on label "Private Bathroom(s)" at bounding box center [596, 476] width 158 height 52
click at [653, 462] on button "Private Bathroom(s)" at bounding box center [658, 467] width 11 height 11
click at [893, 462] on span "Private Lounge Area(s)" at bounding box center [921, 476] width 117 height 29
click at [984, 462] on button "Private Lounge Area(s)" at bounding box center [989, 467] width 11 height 11
click at [1161, 577] on div at bounding box center [762, 382] width 1524 height 765
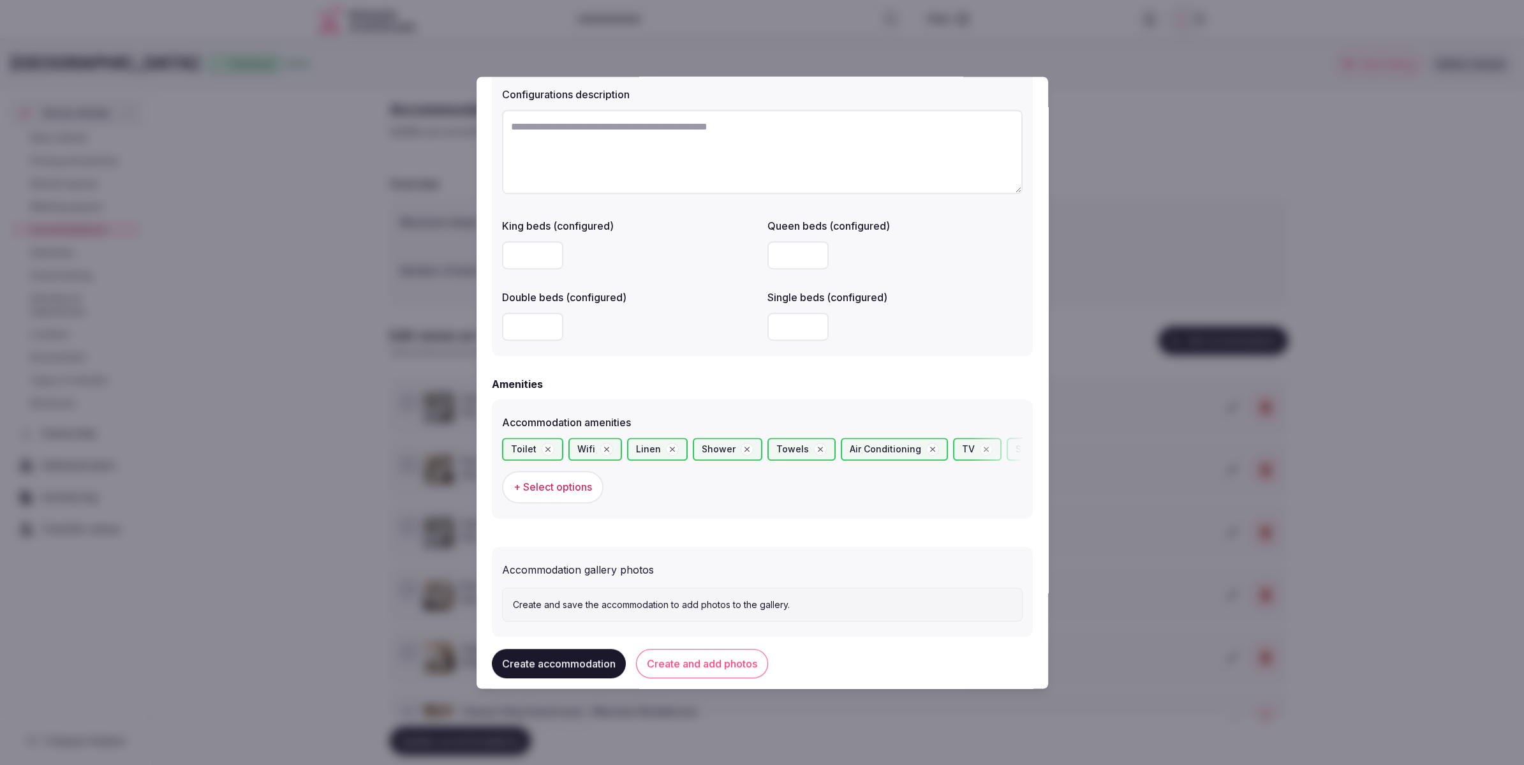
click at [724, 663] on button "Create and add photos" at bounding box center [702, 663] width 132 height 29
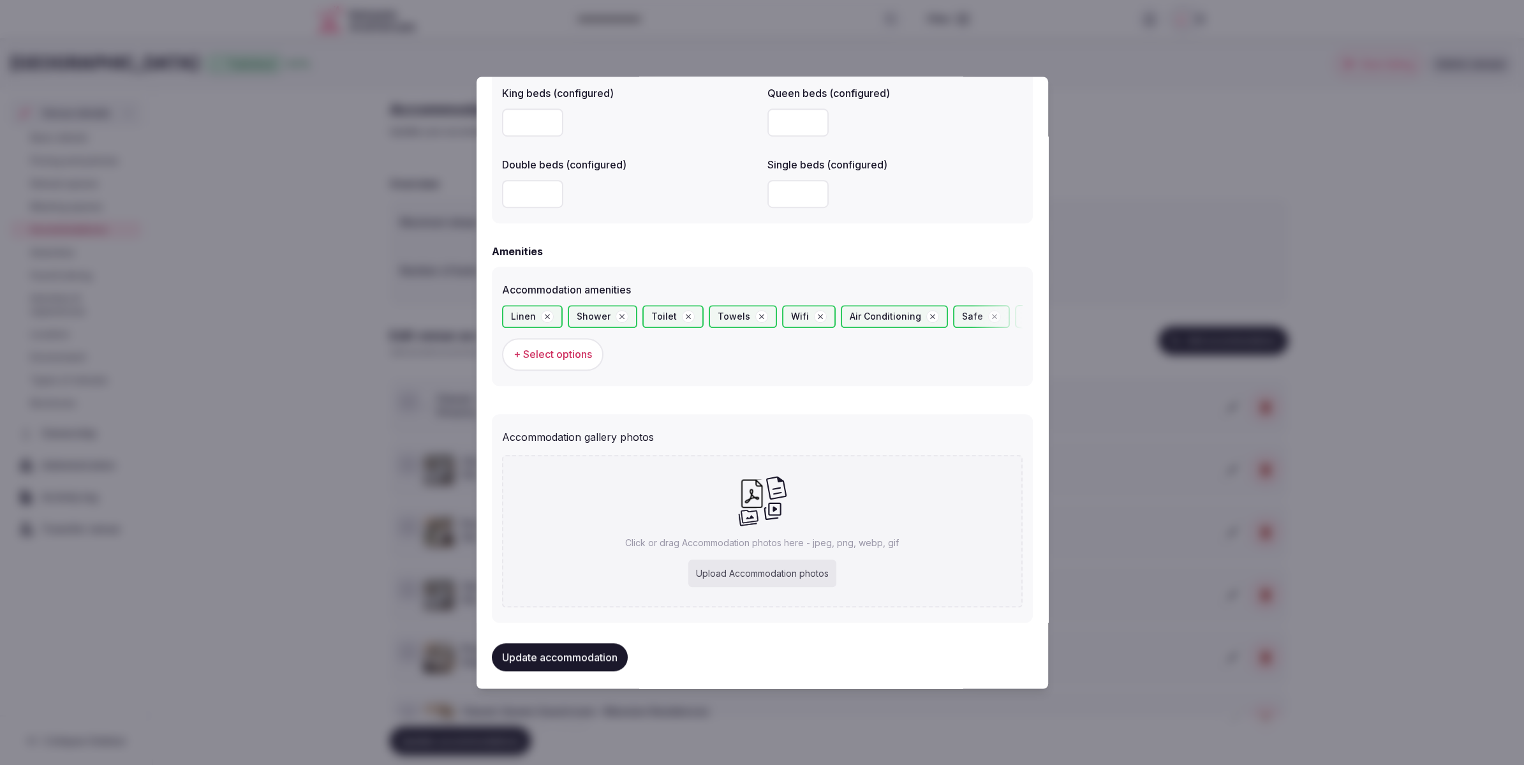
click at [785, 564] on div "Upload Accommodation photos" at bounding box center [762, 573] width 148 height 28
type input "**********"
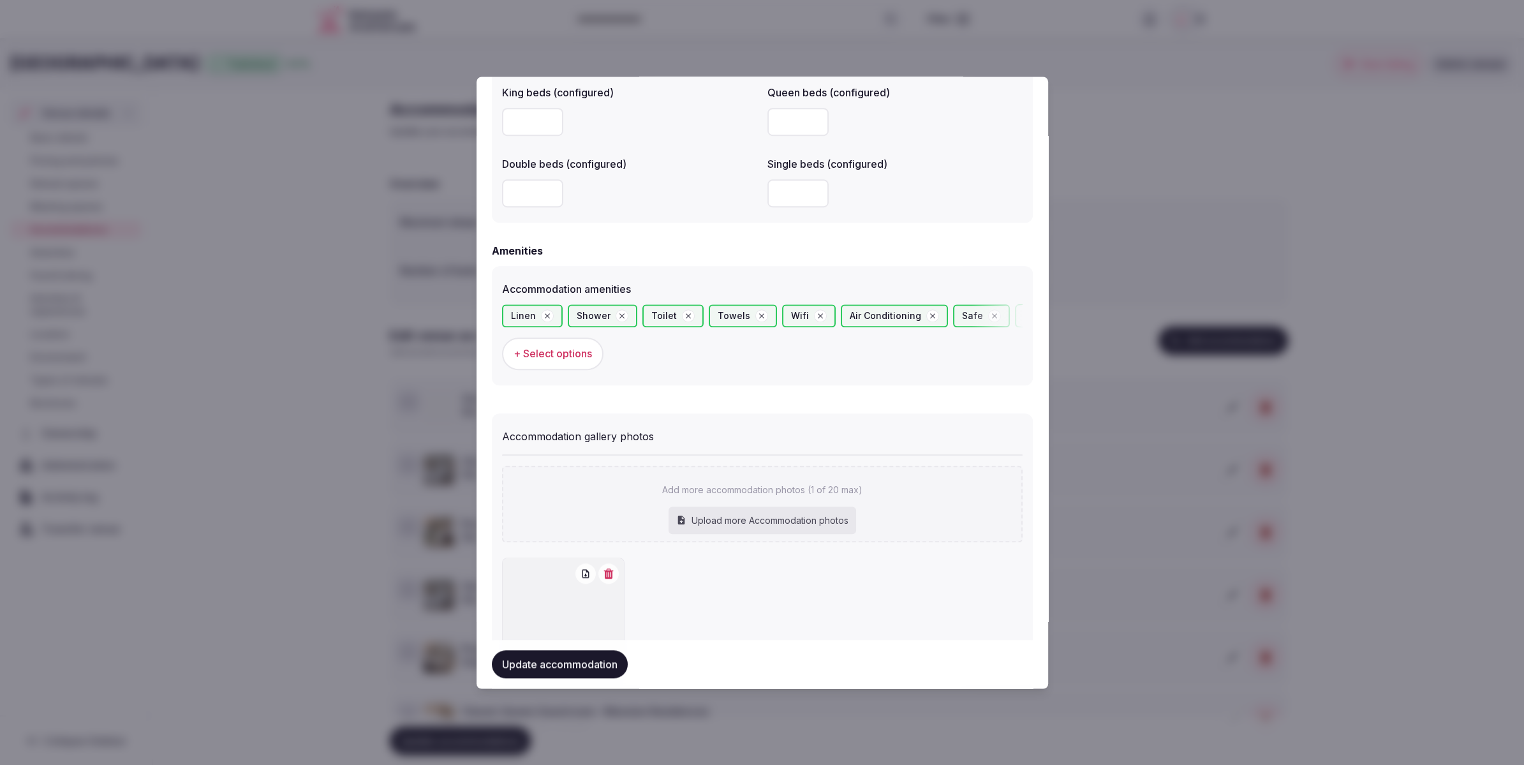
scroll to position [1156, 0]
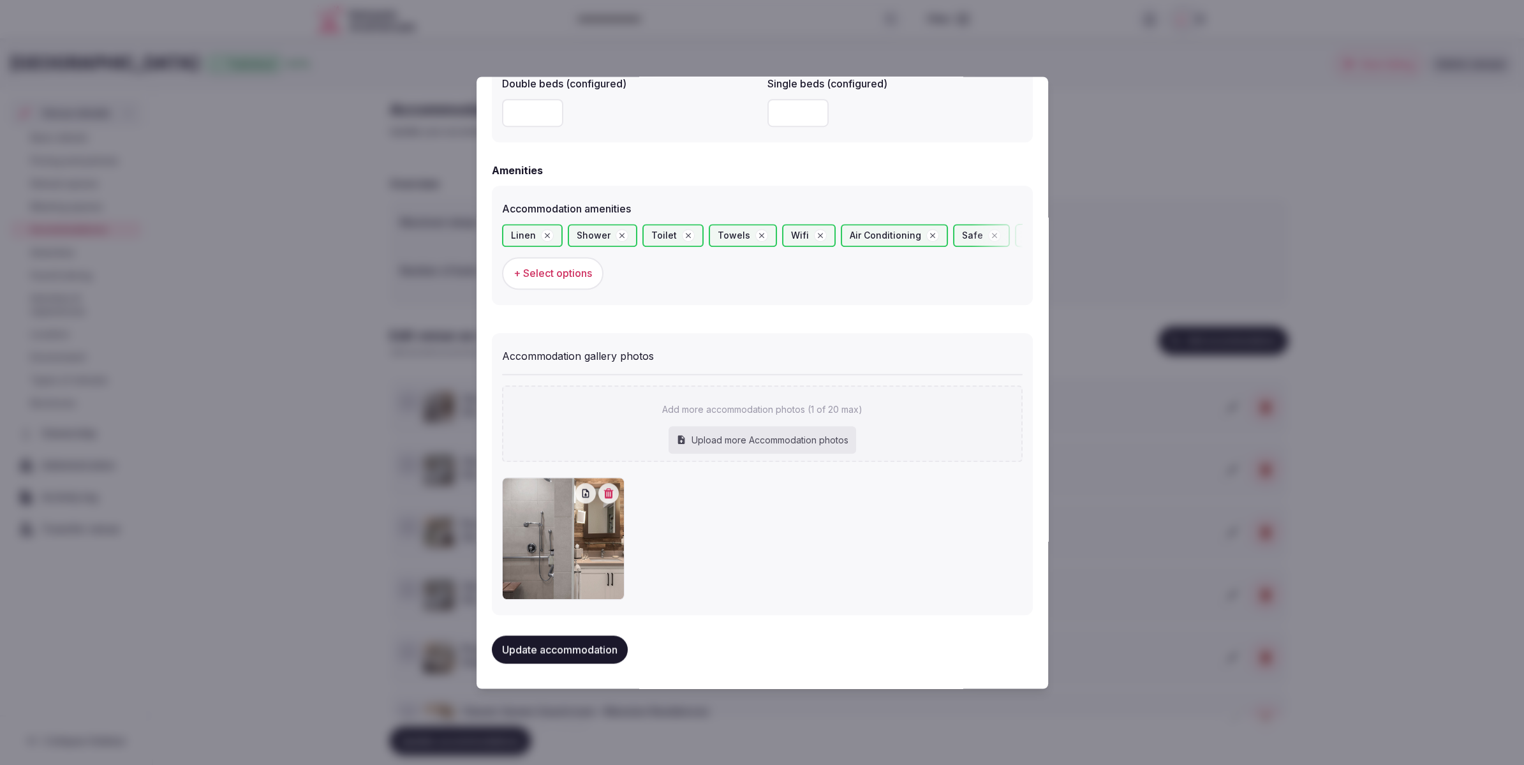
click at [574, 651] on button "Update accommodation" at bounding box center [560, 649] width 136 height 28
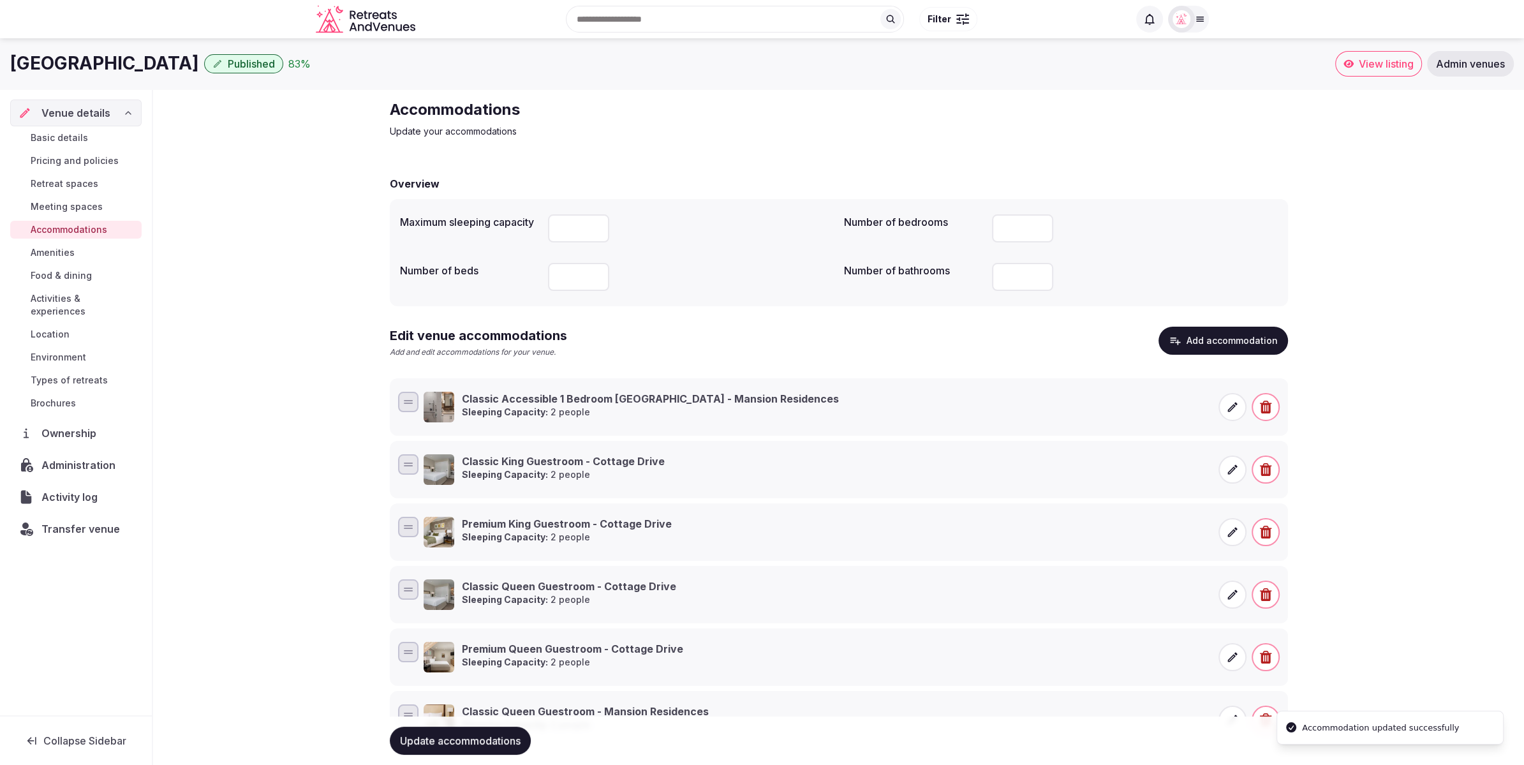
click at [1481, 545] on div "Accommodations Update your accommodations Overview Maximum sleeping capacity **…" at bounding box center [838, 583] width 1371 height 988
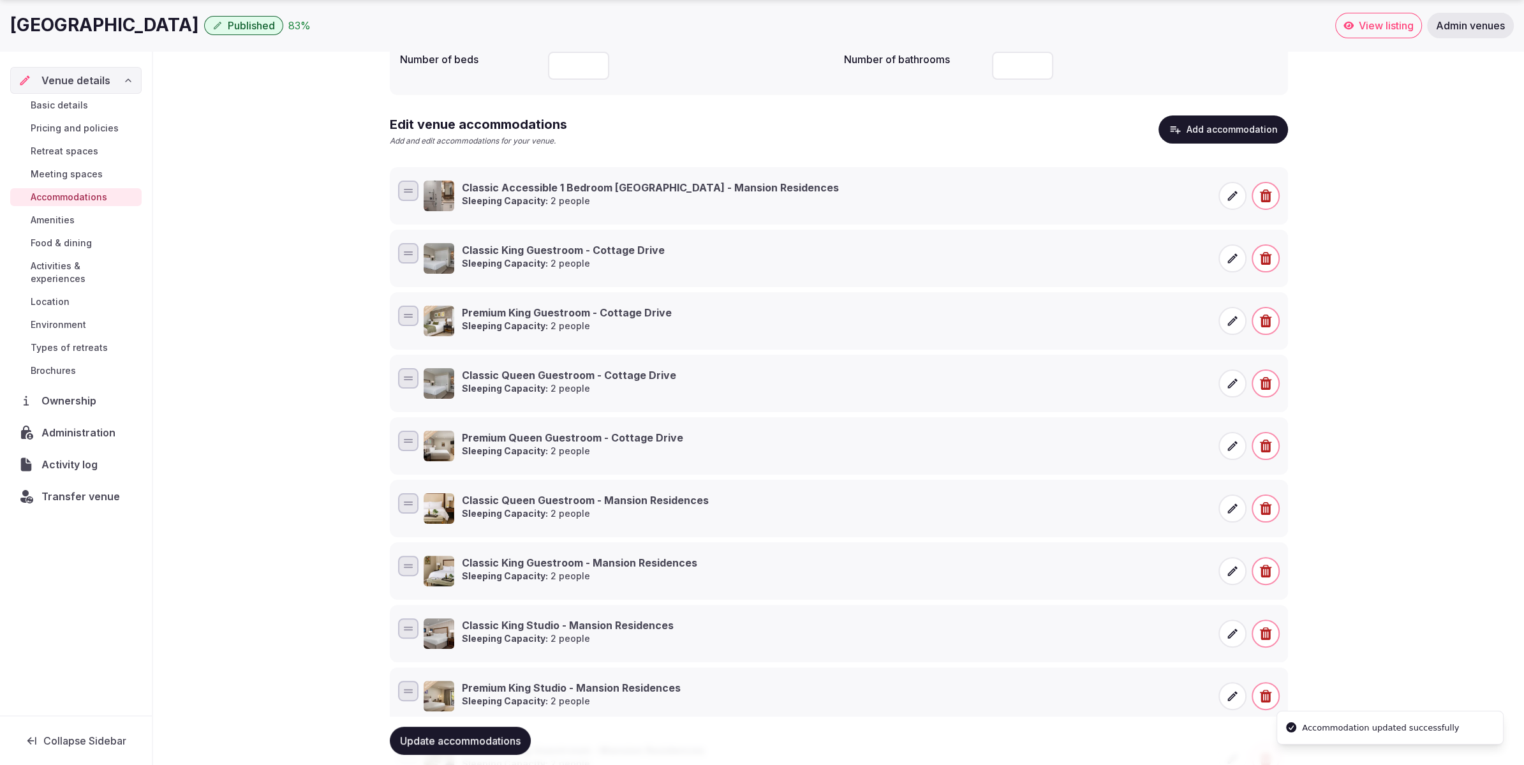
scroll to position [307, 0]
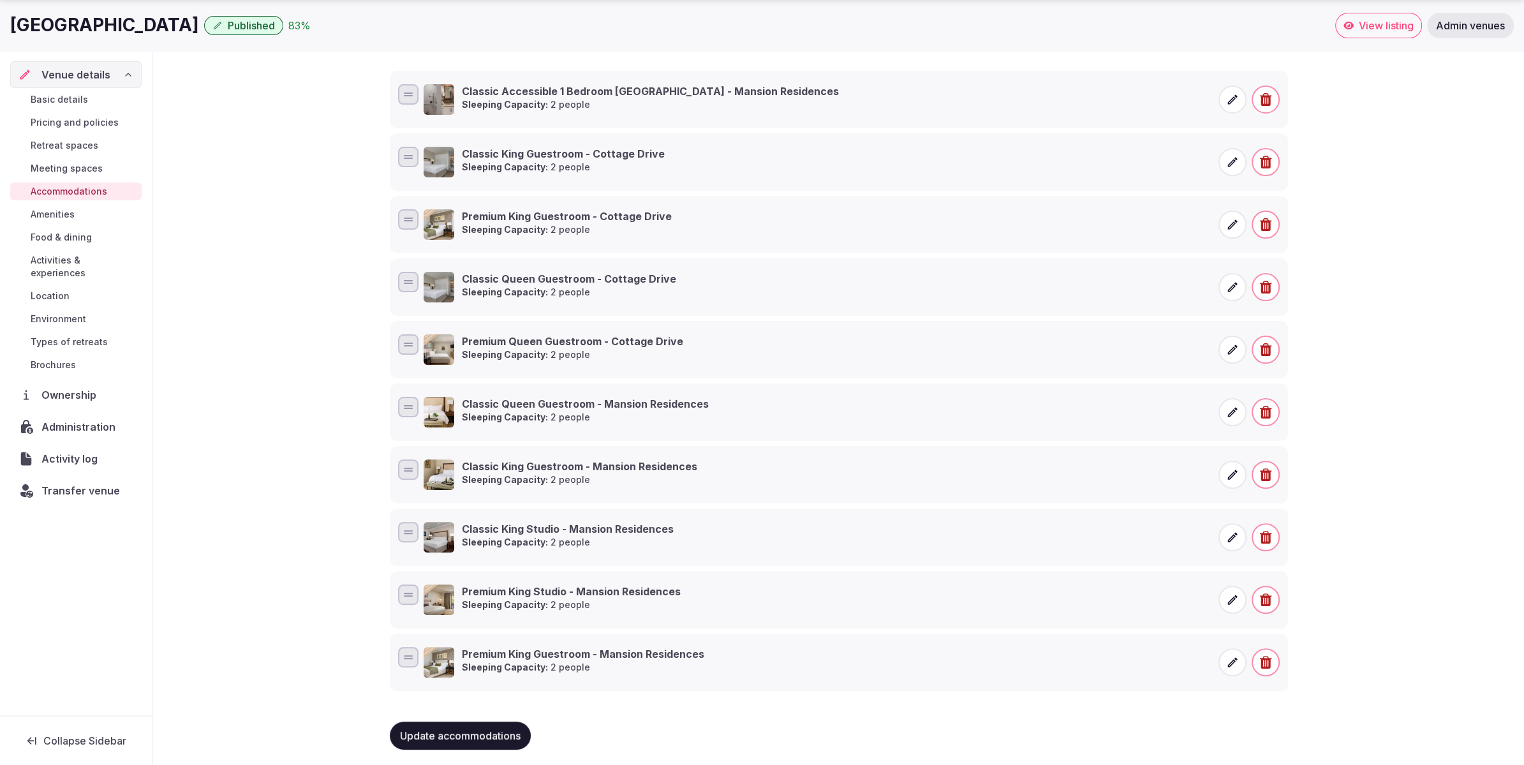
drag, startPoint x: 459, startPoint y: 731, endPoint x: 534, endPoint y: 697, distance: 82.2
click at [459, 731] on span "Update accommodations" at bounding box center [460, 735] width 121 height 13
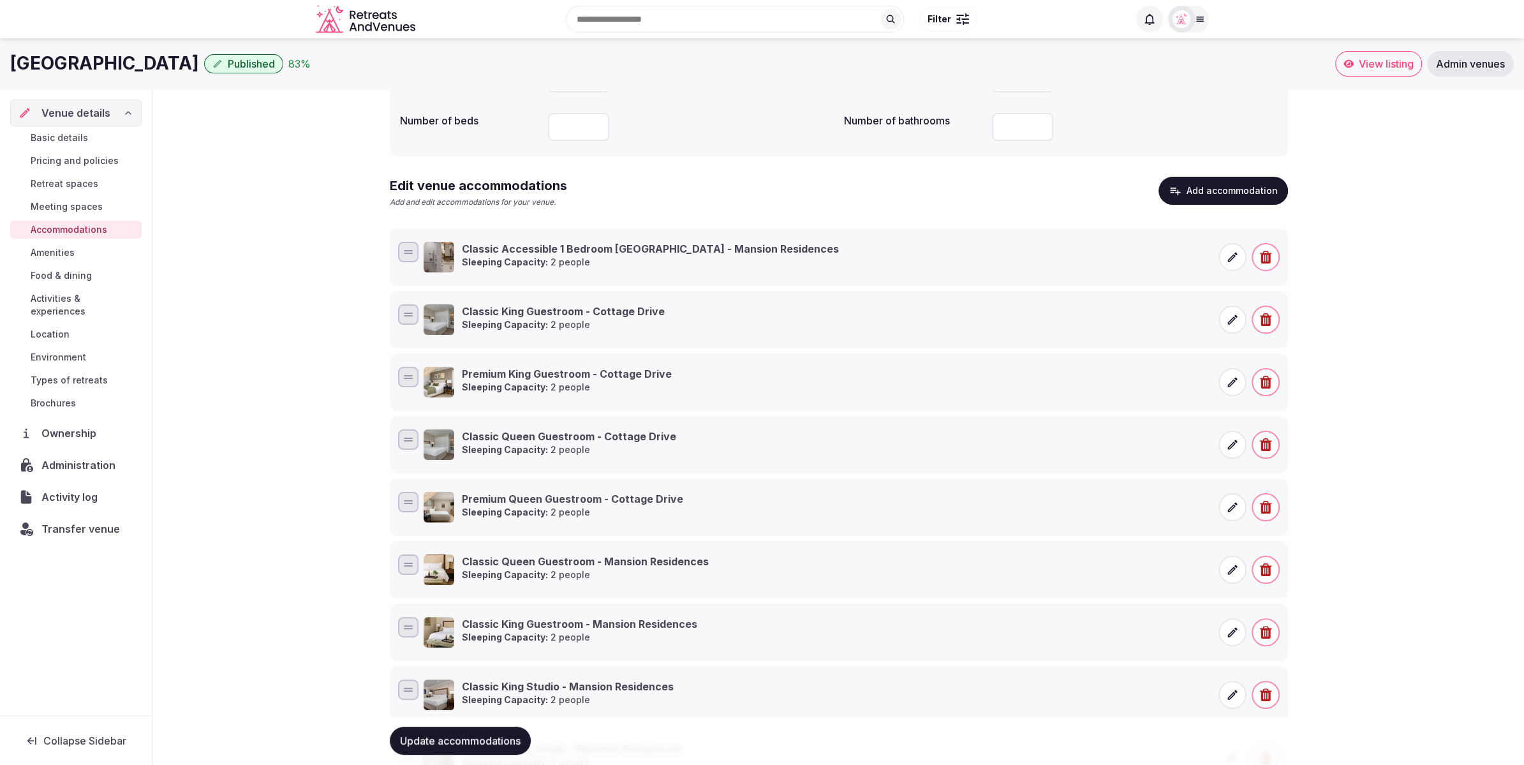
scroll to position [147, 0]
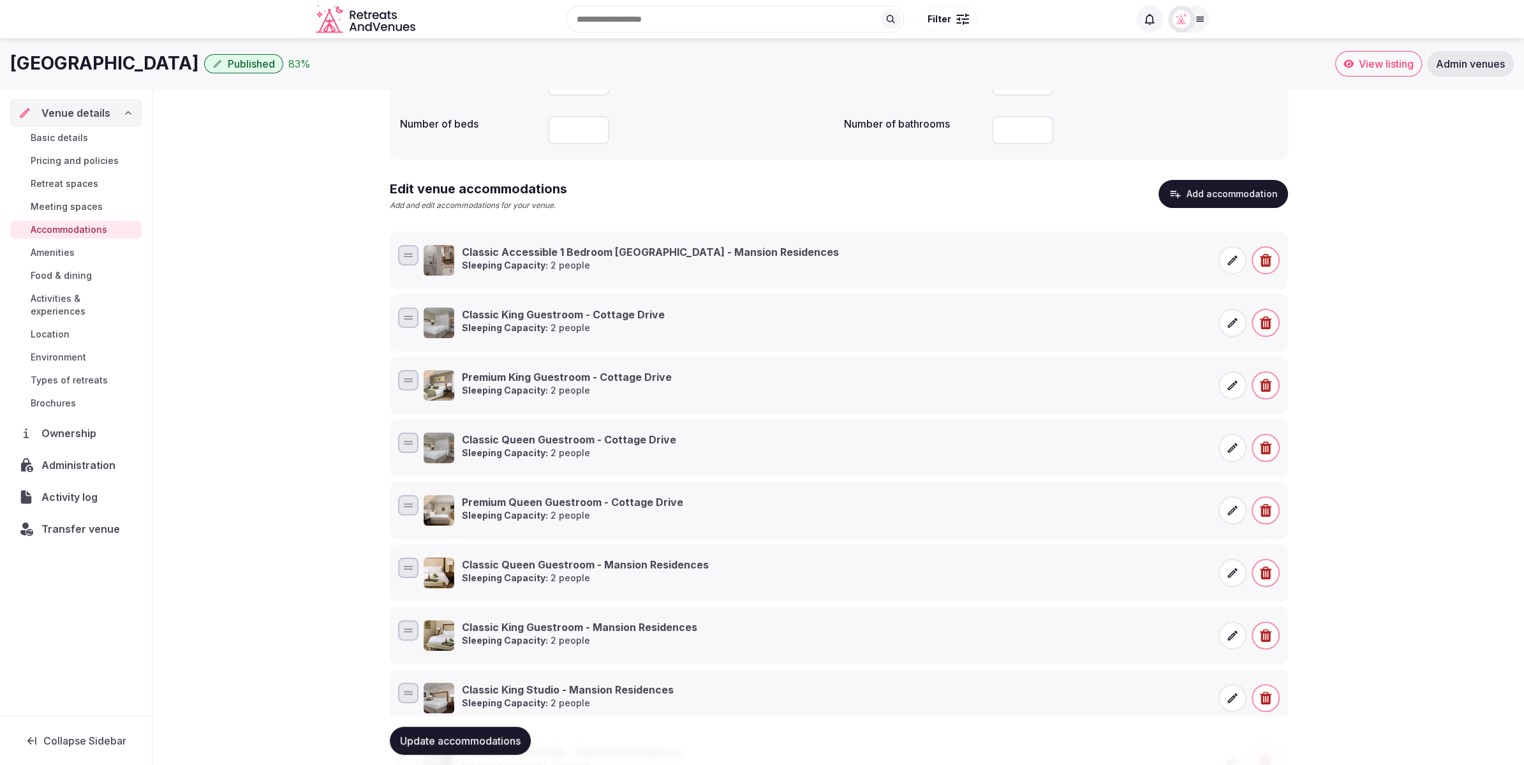
click at [1224, 198] on button "Add accommodation" at bounding box center [1224, 194] width 130 height 28
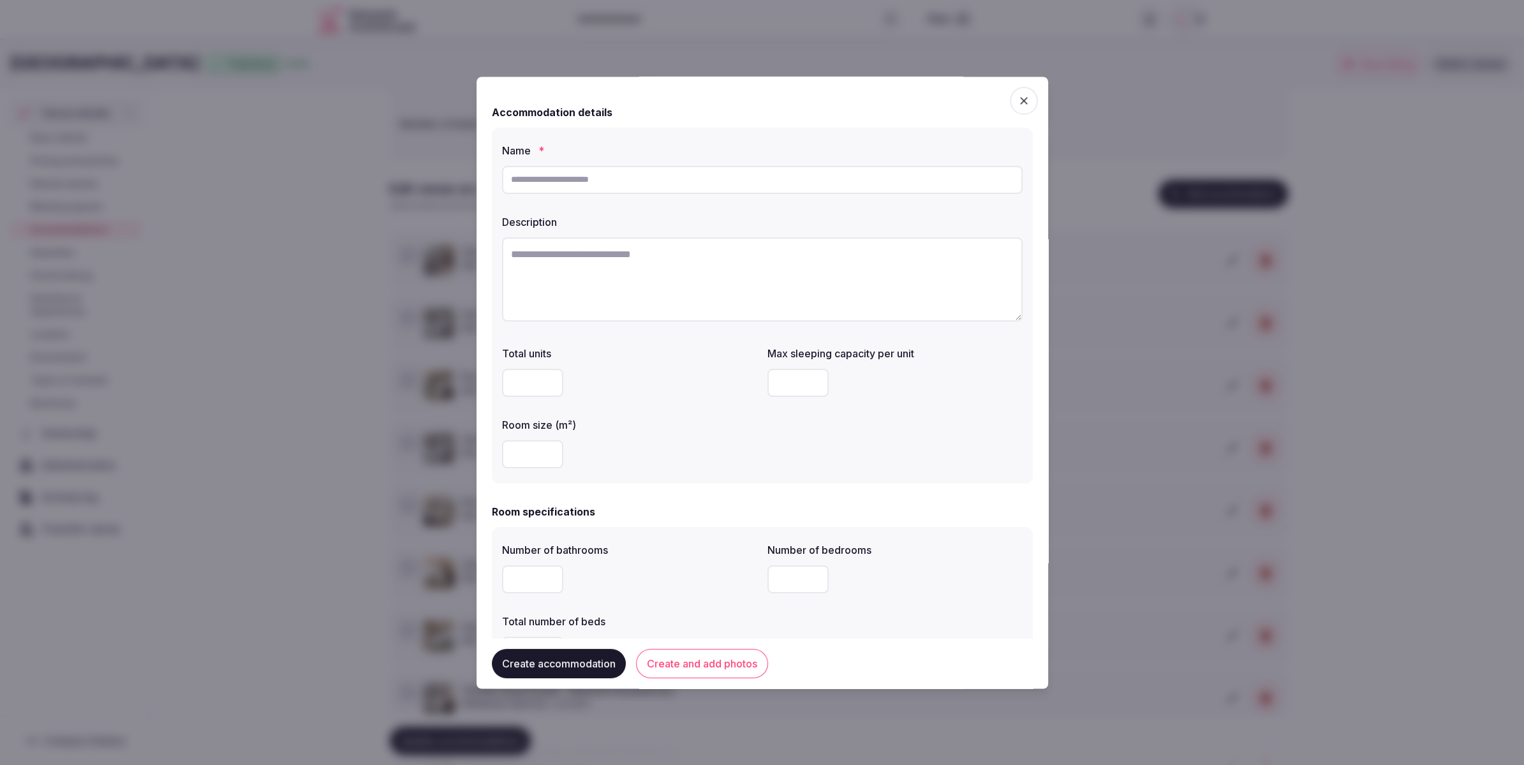
click at [626, 159] on div "Name *" at bounding box center [762, 168] width 521 height 61
click at [624, 178] on input "text" at bounding box center [762, 180] width 521 height 28
paste input "**********"
type input "**********"
click at [623, 255] on textarea at bounding box center [762, 279] width 521 height 84
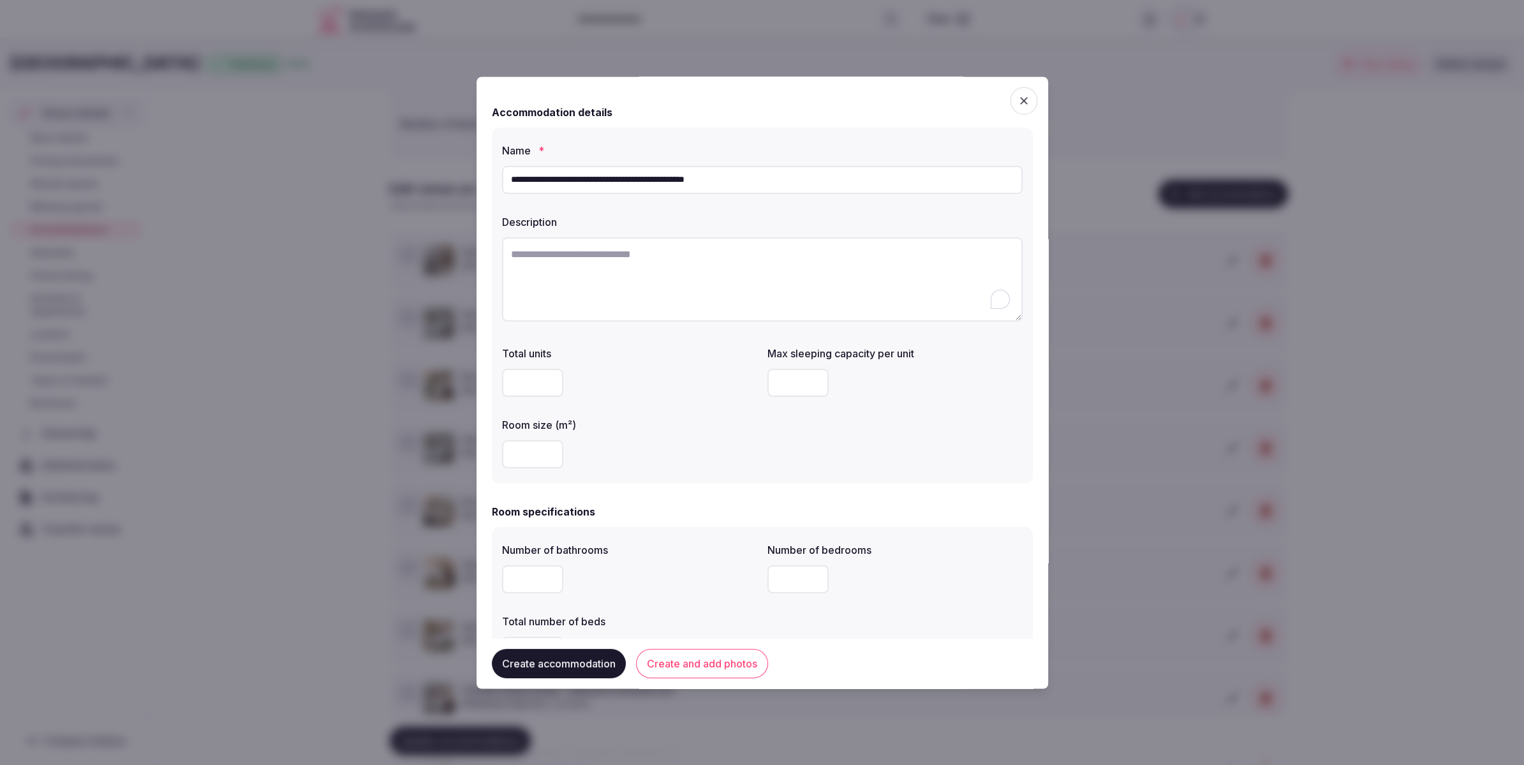
paste textarea "**********"
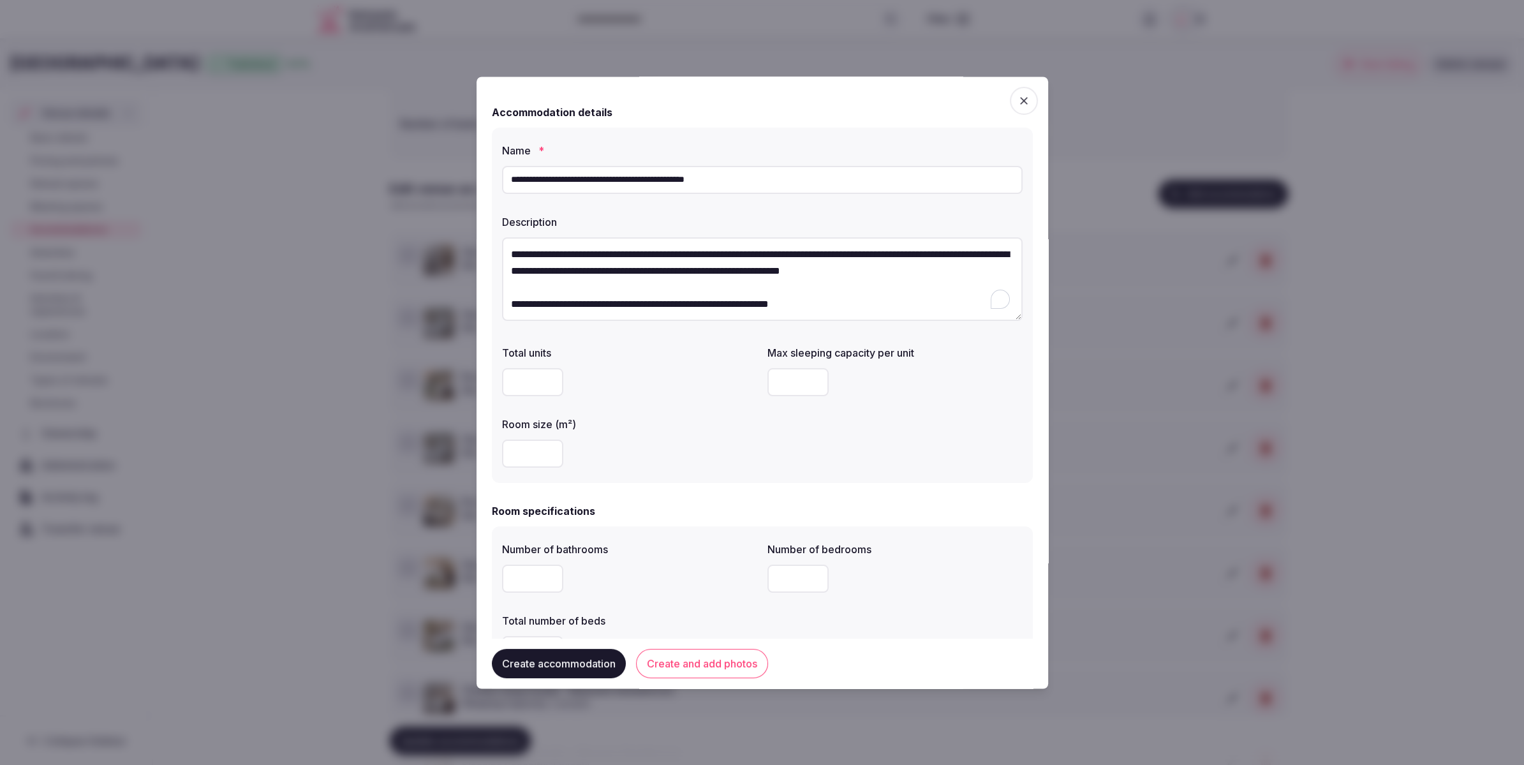
type textarea "**********"
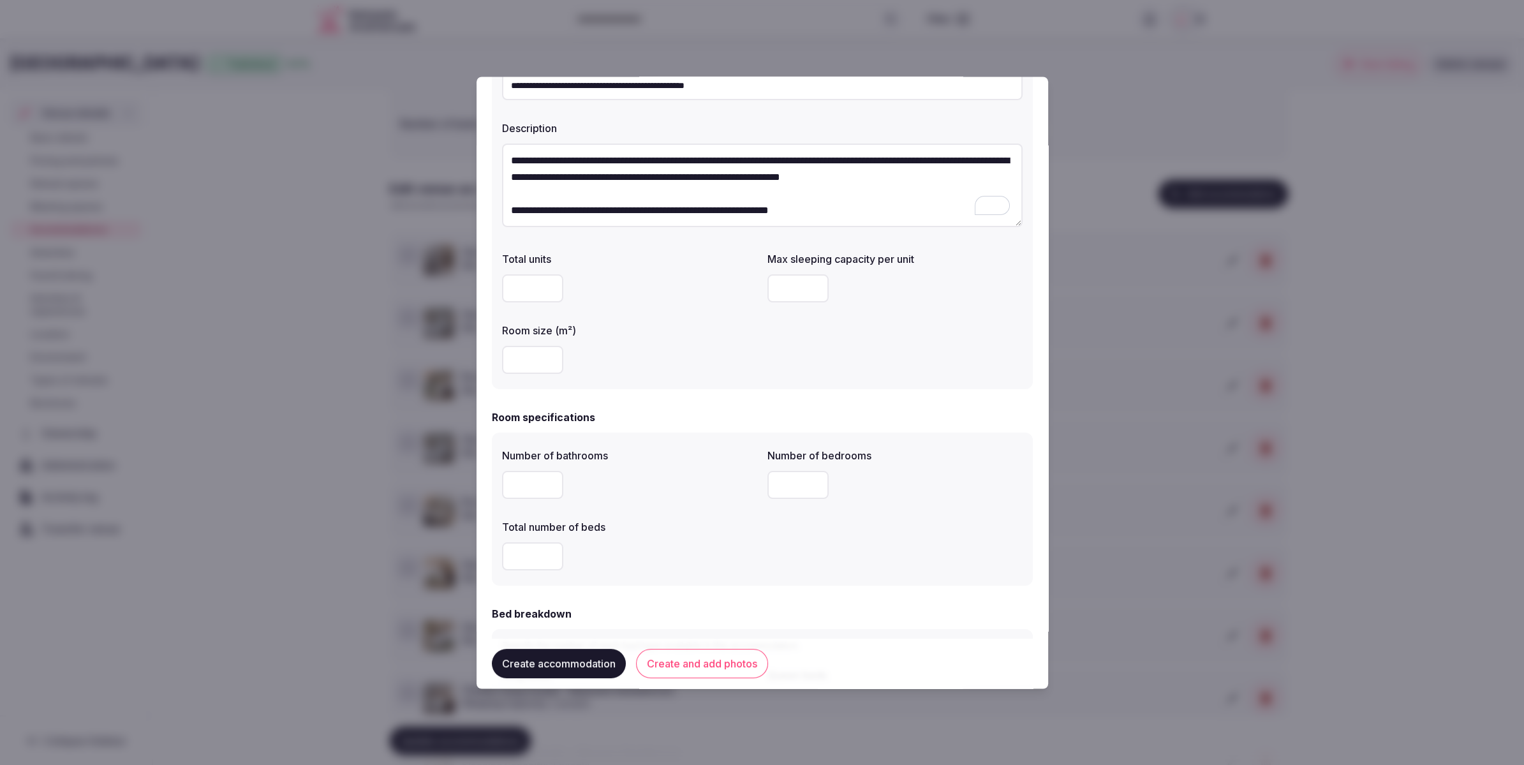
scroll to position [103, 0]
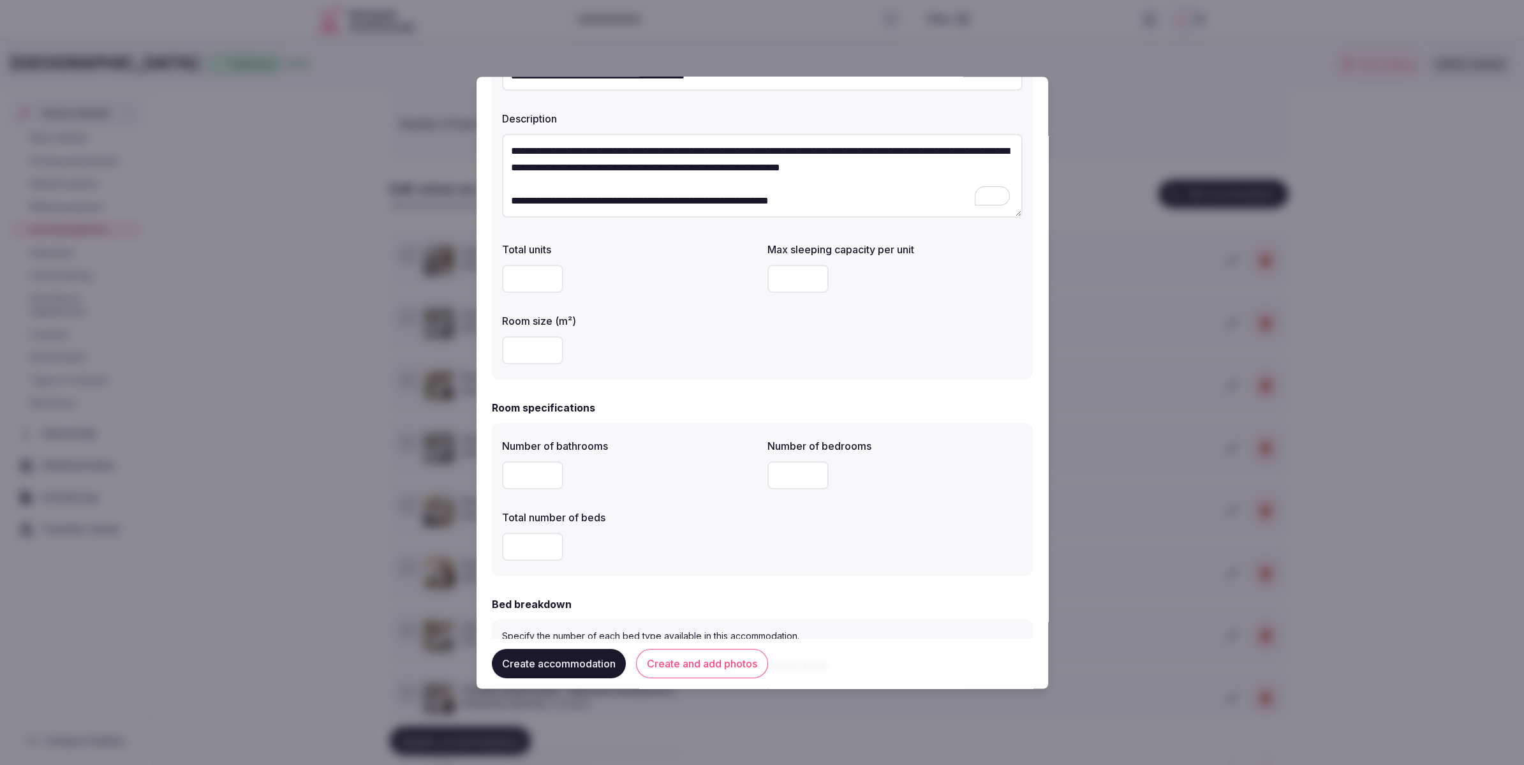
click at [522, 357] on input "number" at bounding box center [532, 351] width 61 height 28
type input "**"
click at [787, 274] on input "number" at bounding box center [797, 279] width 61 height 28
type input "*"
drag, startPoint x: 774, startPoint y: 355, endPoint x: 750, endPoint y: 355, distance: 24.9
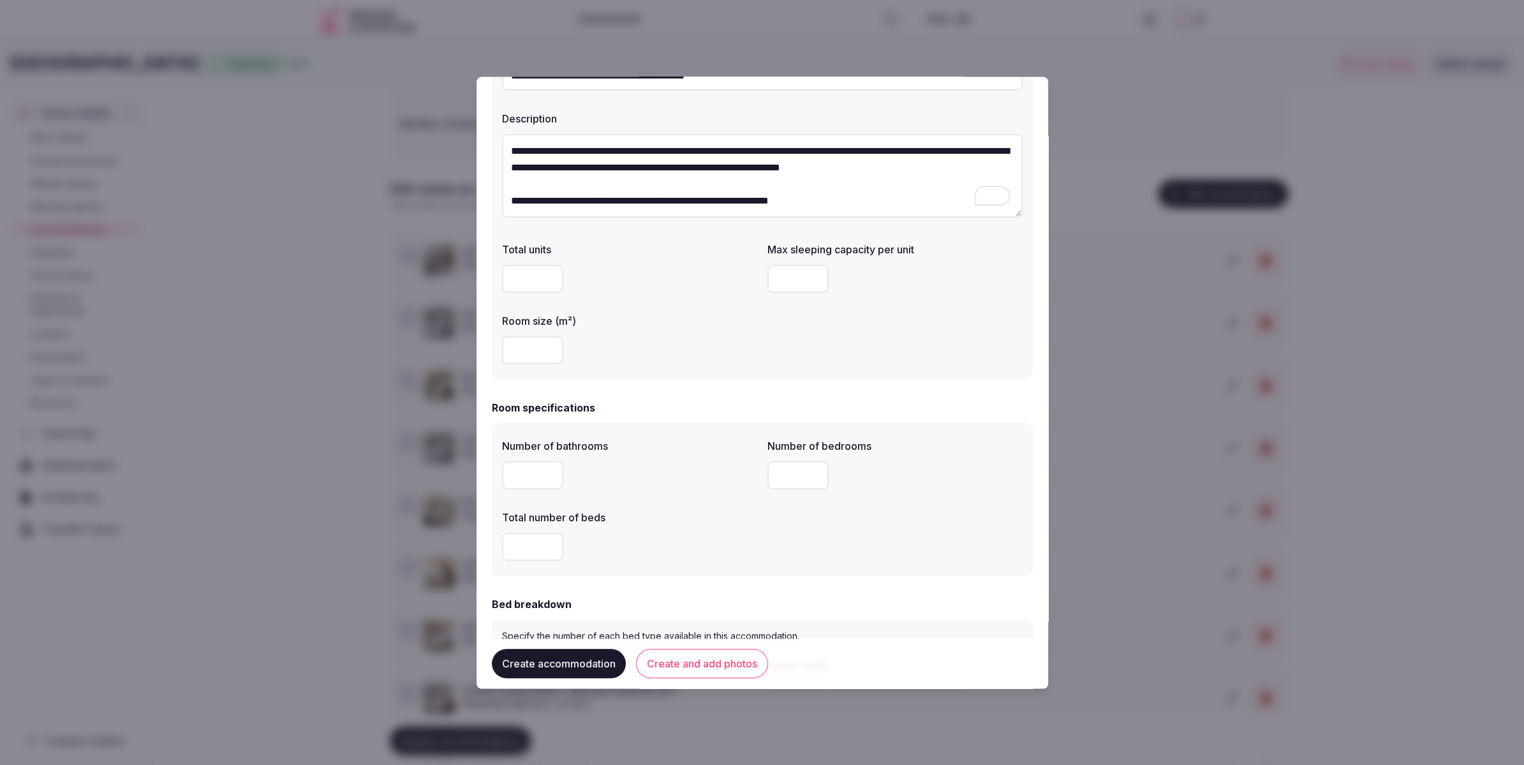
click at [773, 356] on div "Total units Max sleeping capacity per unit * Room size (m²) **" at bounding box center [762, 303] width 521 height 133
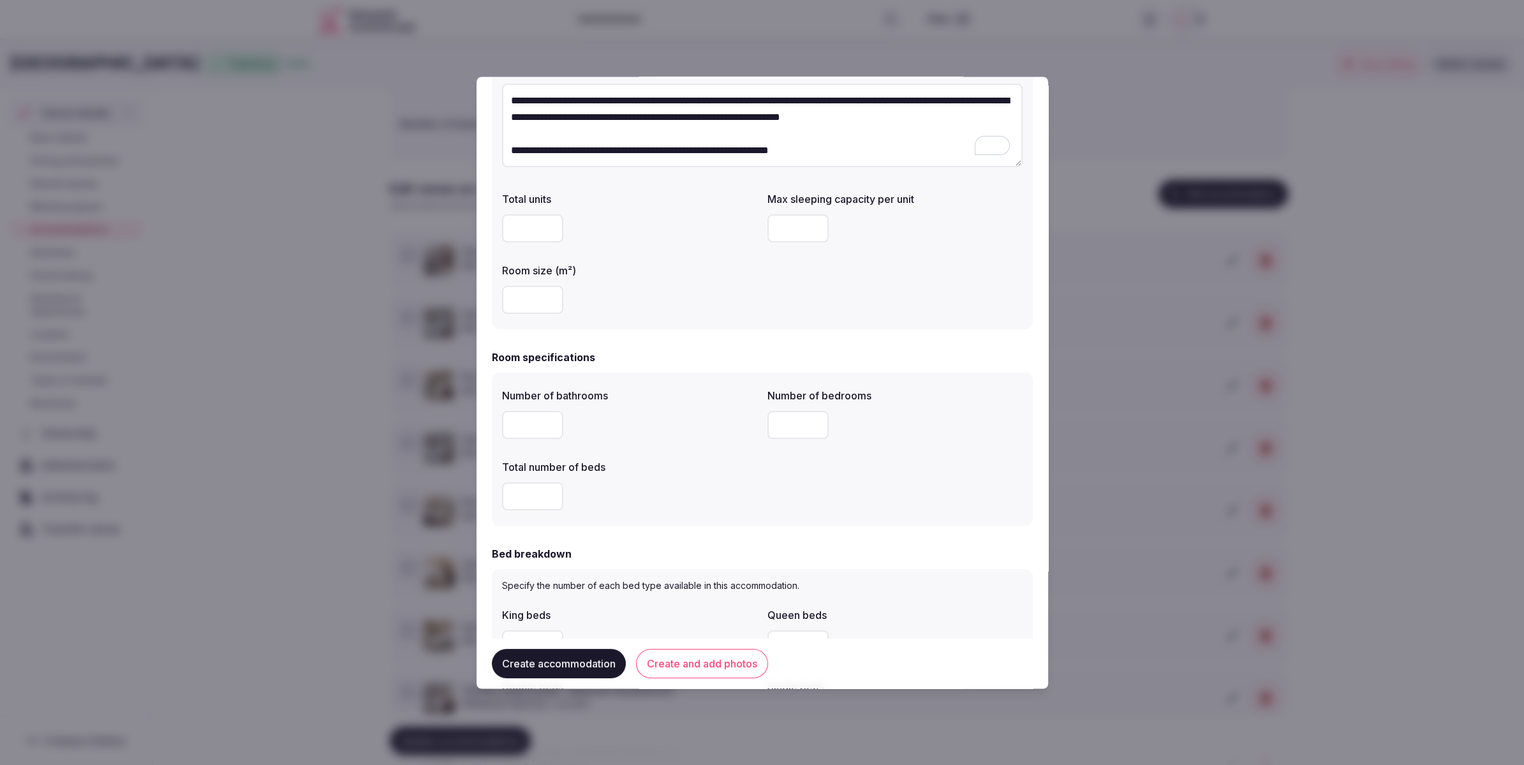
scroll to position [176, 0]
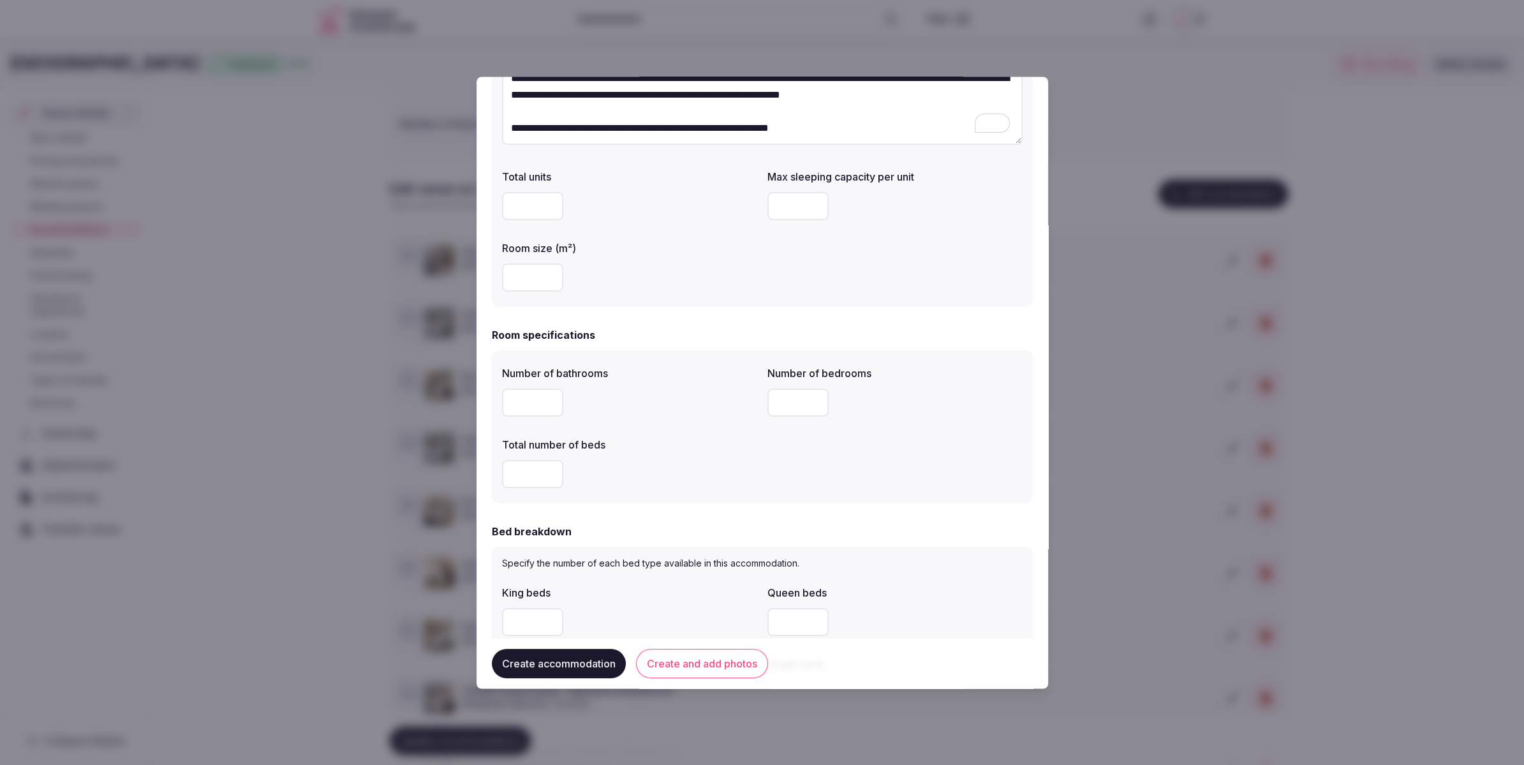
click at [523, 396] on input "number" at bounding box center [532, 403] width 61 height 28
type input "*"
drag, startPoint x: 529, startPoint y: 470, endPoint x: 658, endPoint y: 424, distance: 137.4
click at [530, 470] on input "number" at bounding box center [532, 475] width 61 height 28
type input "*"
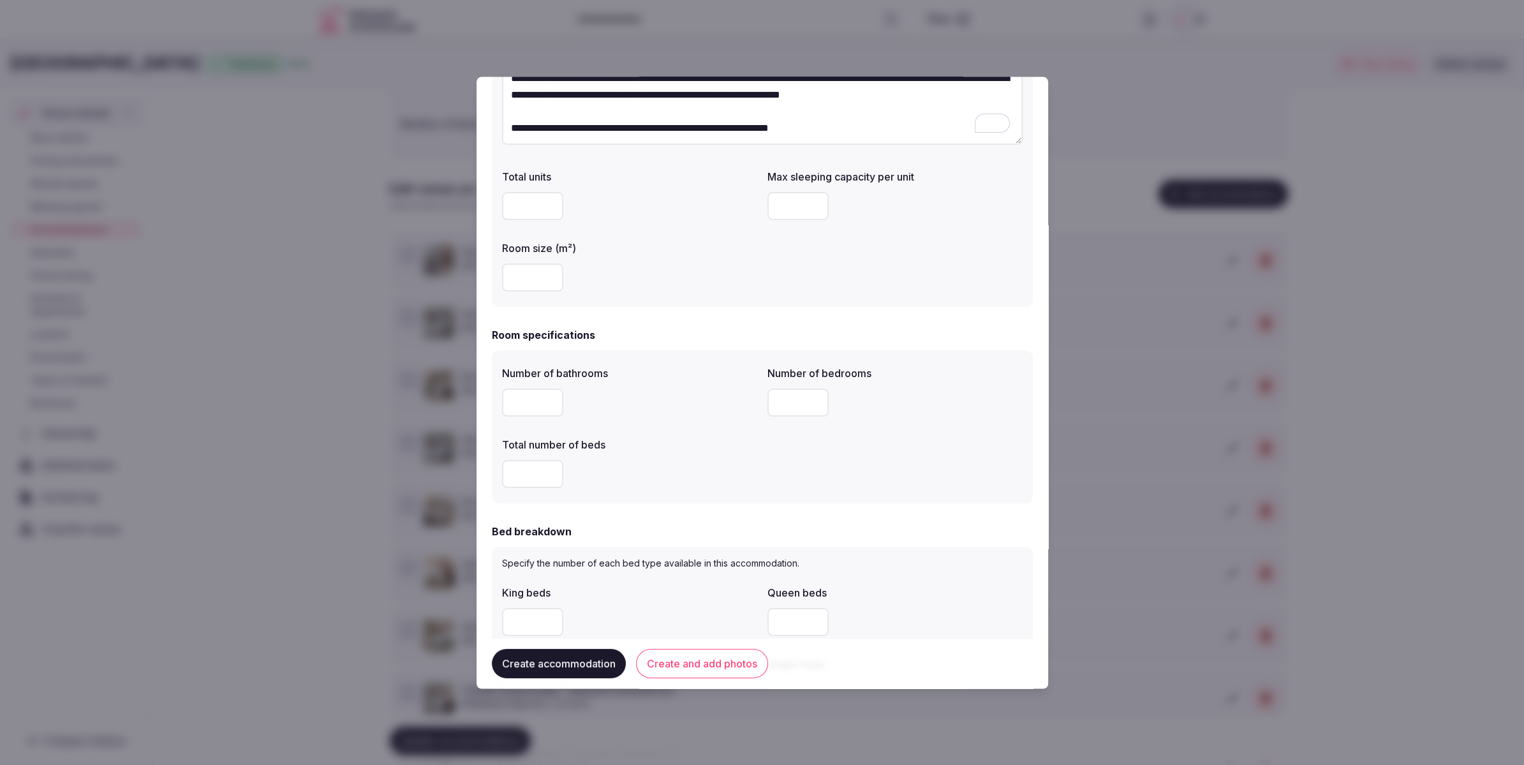
click at [791, 401] on input "number" at bounding box center [797, 403] width 61 height 28
type input "*"
click at [743, 436] on div "Total number of beds" at bounding box center [629, 442] width 255 height 18
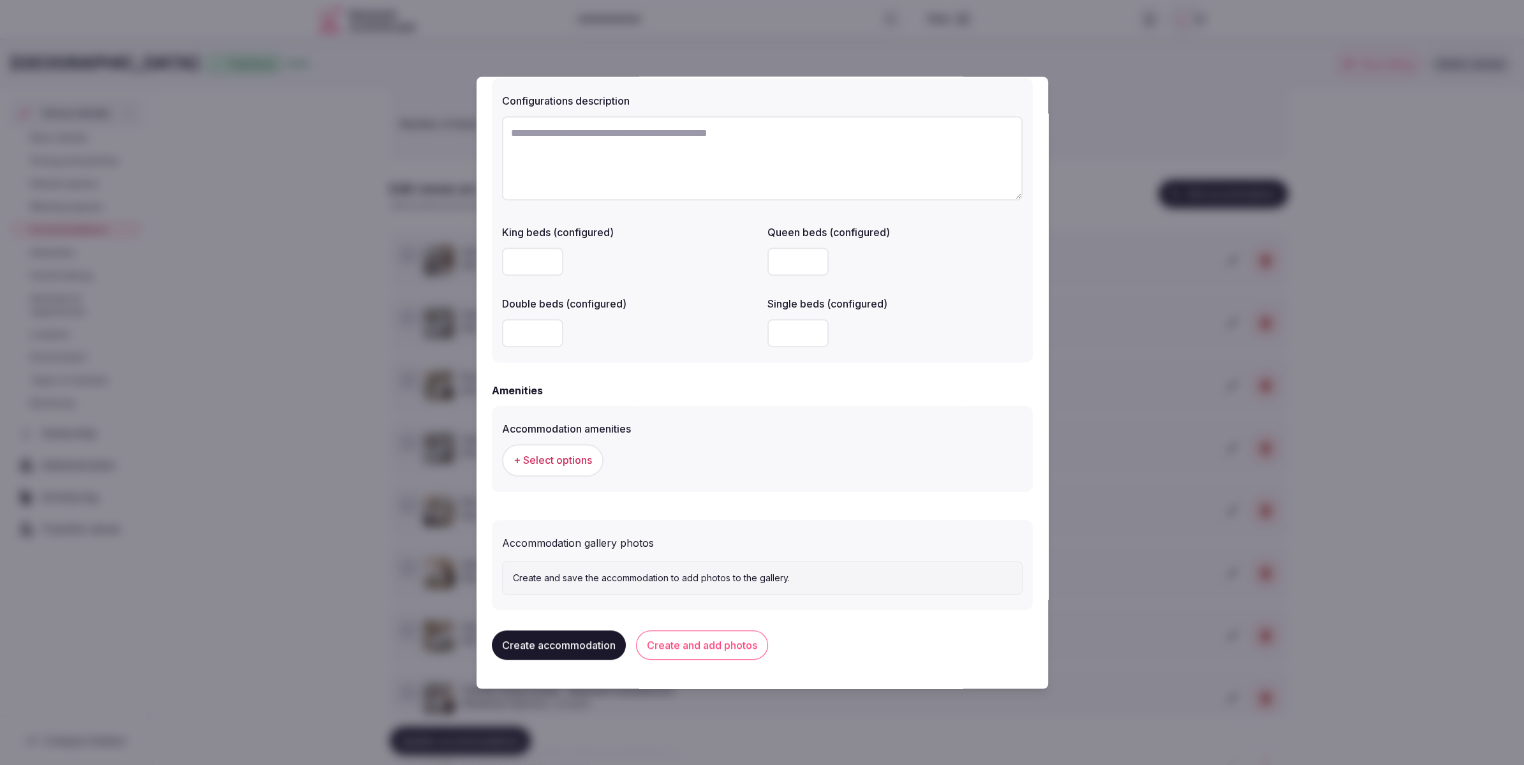
scroll to position [942, 0]
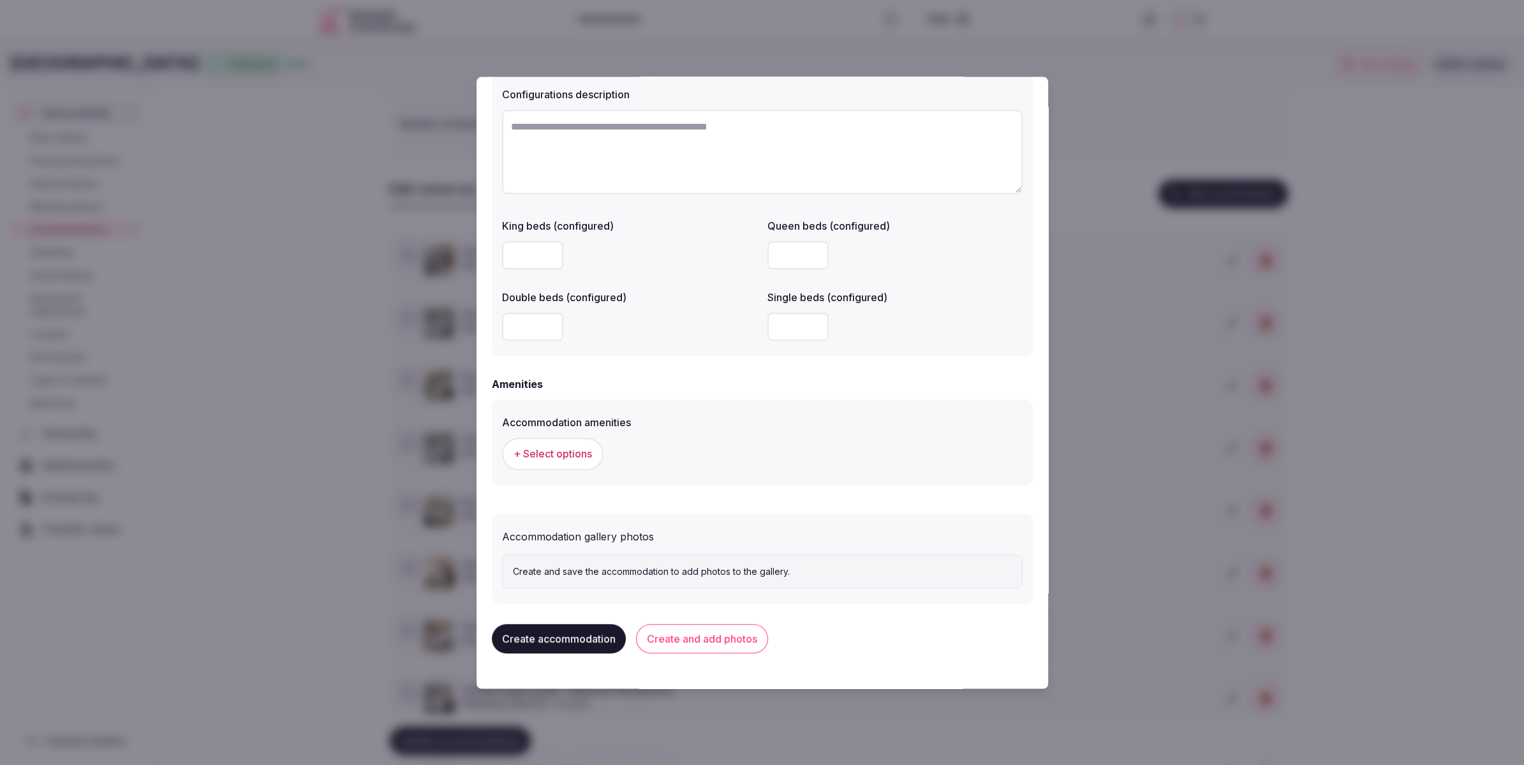
click at [559, 465] on button "+ Select options" at bounding box center [552, 454] width 101 height 32
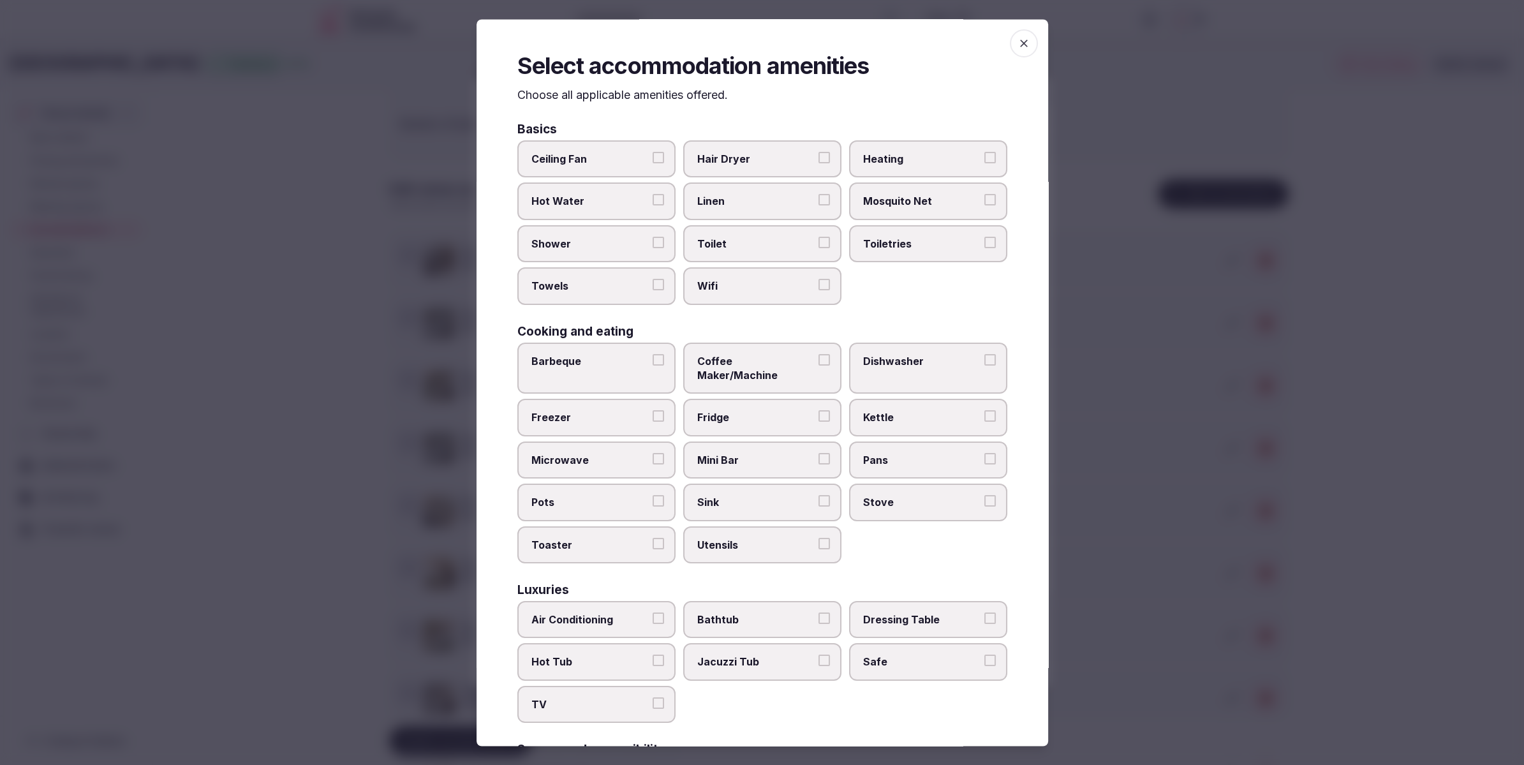
click at [631, 234] on label "Shower" at bounding box center [596, 243] width 158 height 37
click at [653, 237] on button "Shower" at bounding box center [658, 242] width 11 height 11
click at [624, 284] on span "Towels" at bounding box center [589, 286] width 117 height 14
click at [653, 284] on button "Towels" at bounding box center [658, 284] width 11 height 11
drag, startPoint x: 729, startPoint y: 283, endPoint x: 742, endPoint y: 250, distance: 35.8
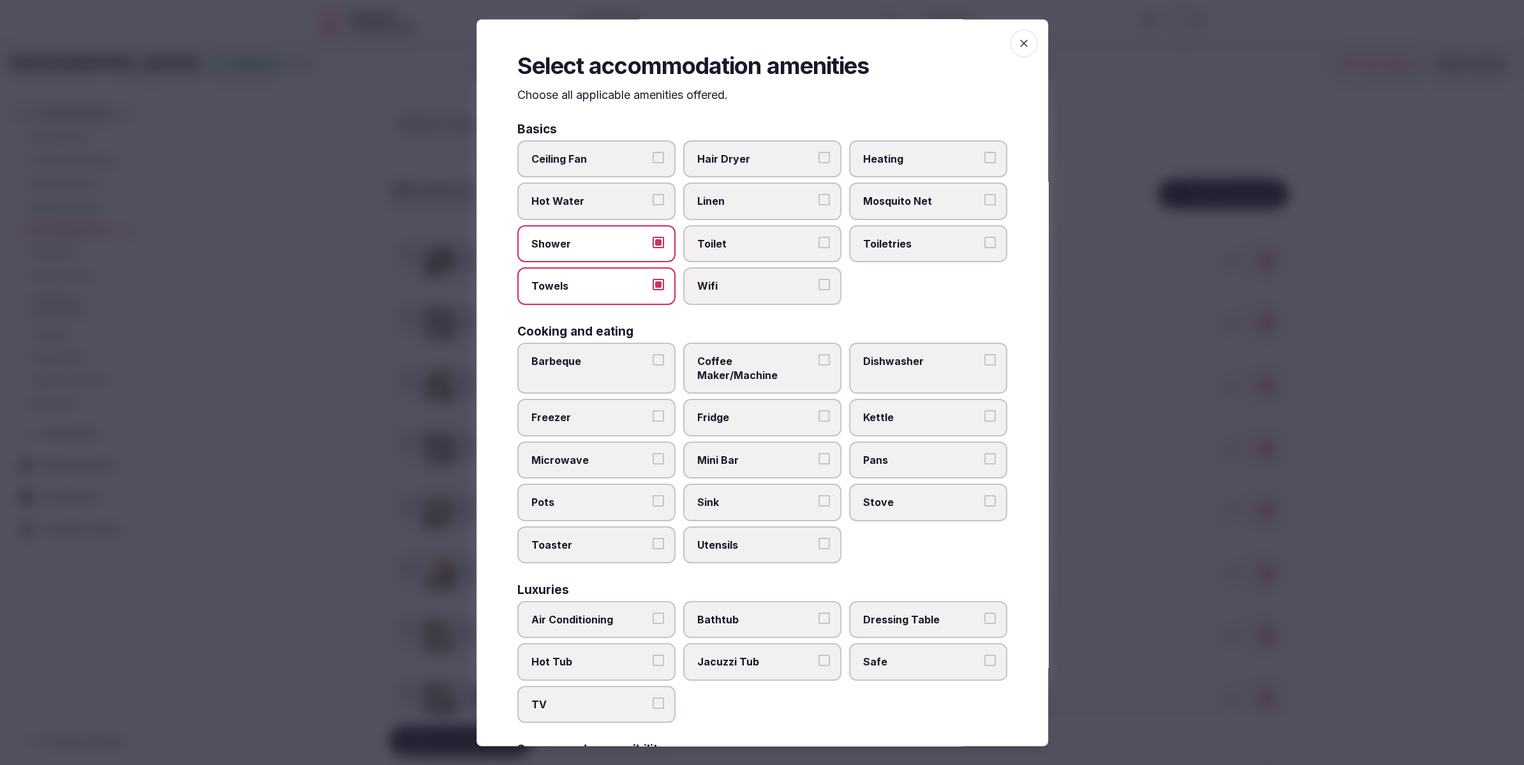
click at [730, 276] on label "Wifi" at bounding box center [762, 286] width 158 height 37
click at [743, 242] on span "Toilet" at bounding box center [755, 244] width 117 height 14
click at [819, 242] on button "Toilet" at bounding box center [824, 242] width 11 height 11
click at [789, 204] on span "Linen" at bounding box center [755, 201] width 117 height 14
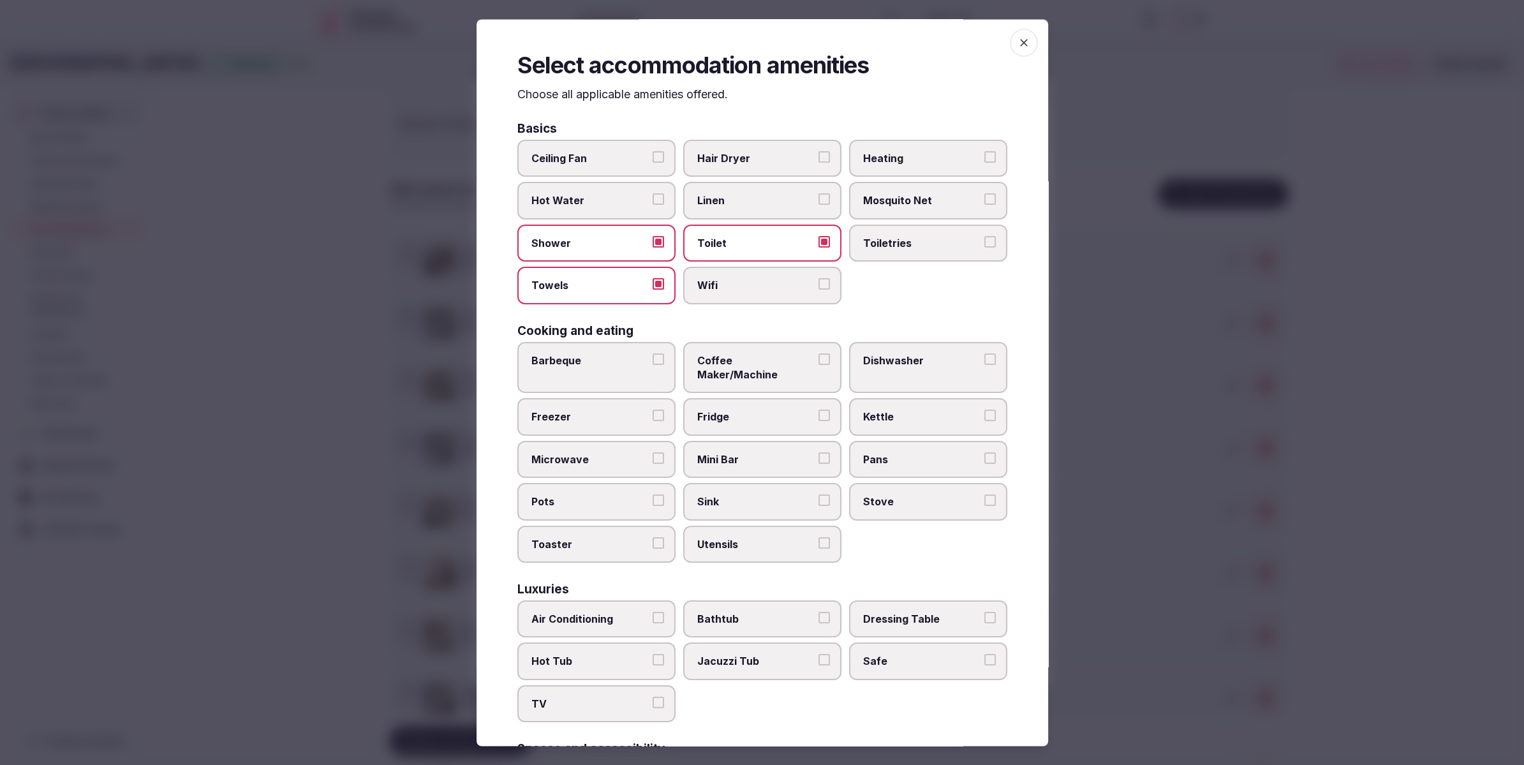
click at [819, 204] on button "Linen" at bounding box center [824, 199] width 11 height 11
click at [780, 255] on label "Toilet" at bounding box center [762, 243] width 158 height 37
click at [819, 248] on button "Toilet" at bounding box center [824, 241] width 11 height 11
click at [777, 288] on span "Wifi" at bounding box center [755, 286] width 117 height 14
click at [819, 288] on button "Wifi" at bounding box center [824, 284] width 11 height 11
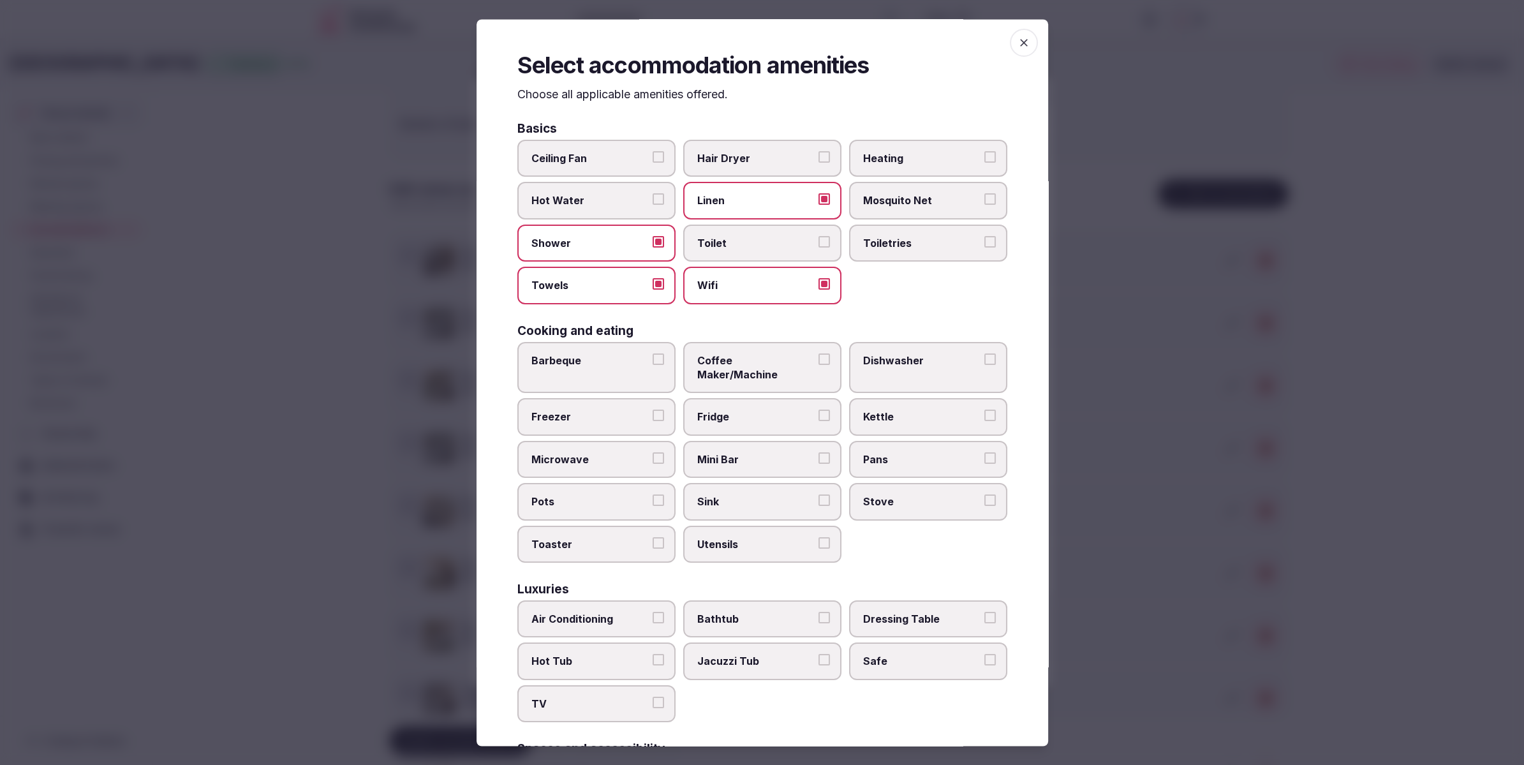
click at [770, 250] on label "Toilet" at bounding box center [762, 243] width 158 height 37
click at [819, 248] on button "Toilet" at bounding box center [824, 241] width 11 height 11
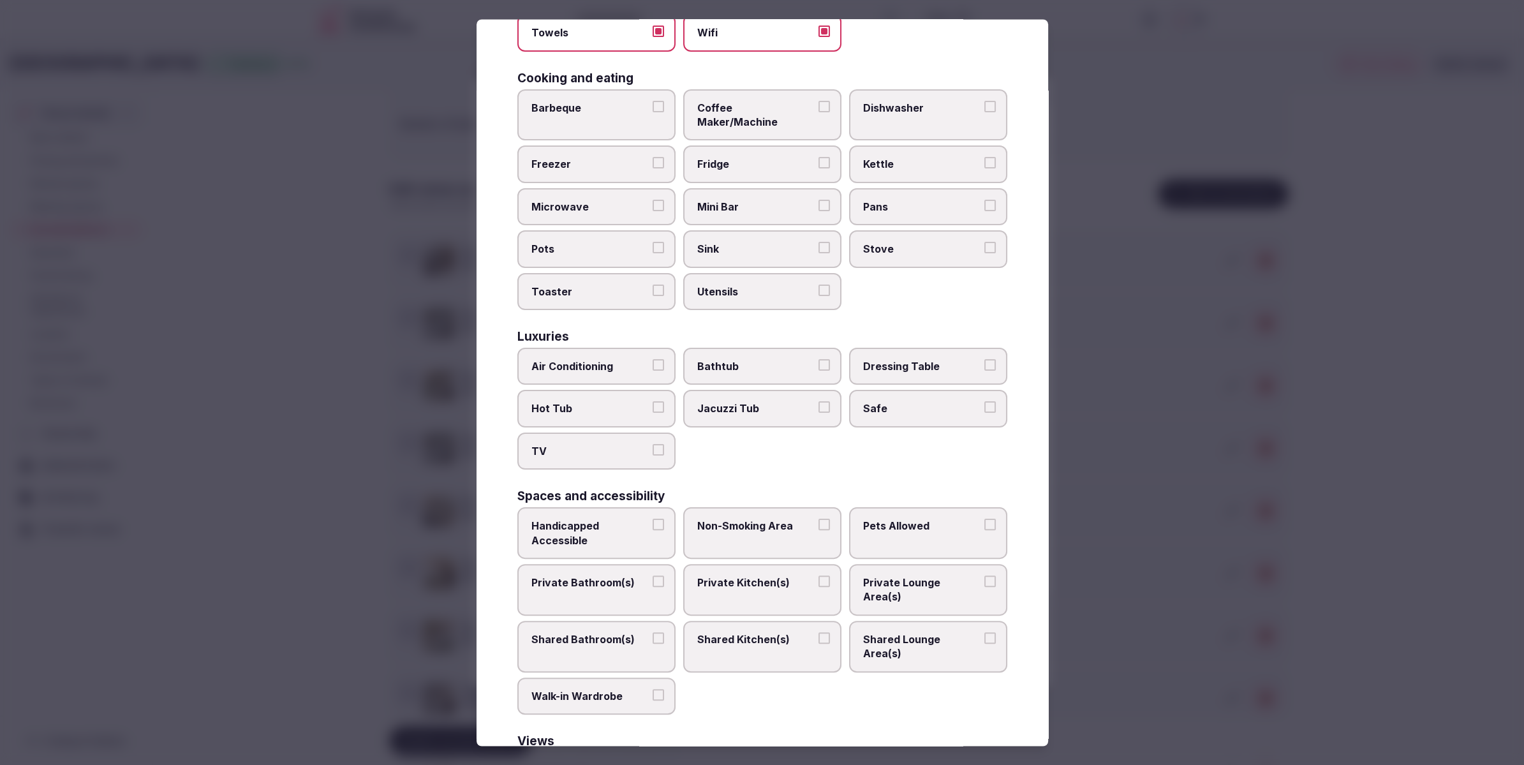
scroll to position [367, 0]
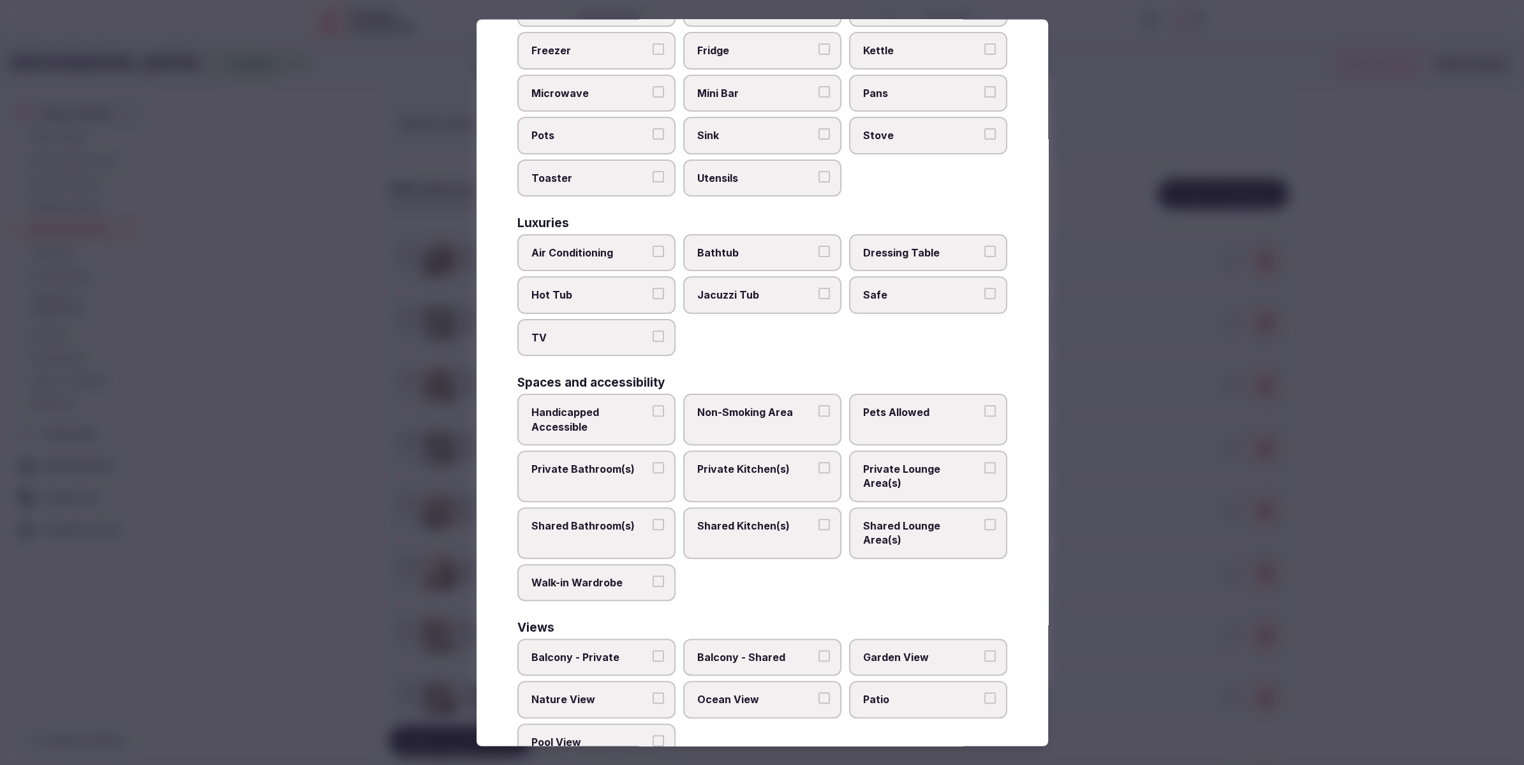
drag, startPoint x: 576, startPoint y: 458, endPoint x: 813, endPoint y: 463, distance: 237.4
click at [576, 462] on span "Private Bathroom(s)" at bounding box center [589, 469] width 117 height 14
click at [653, 462] on button "Private Bathroom(s)" at bounding box center [658, 467] width 11 height 11
click at [887, 463] on label "Private Lounge Area(s)" at bounding box center [928, 476] width 158 height 52
click at [984, 463] on button "Private Lounge Area(s)" at bounding box center [989, 467] width 11 height 11
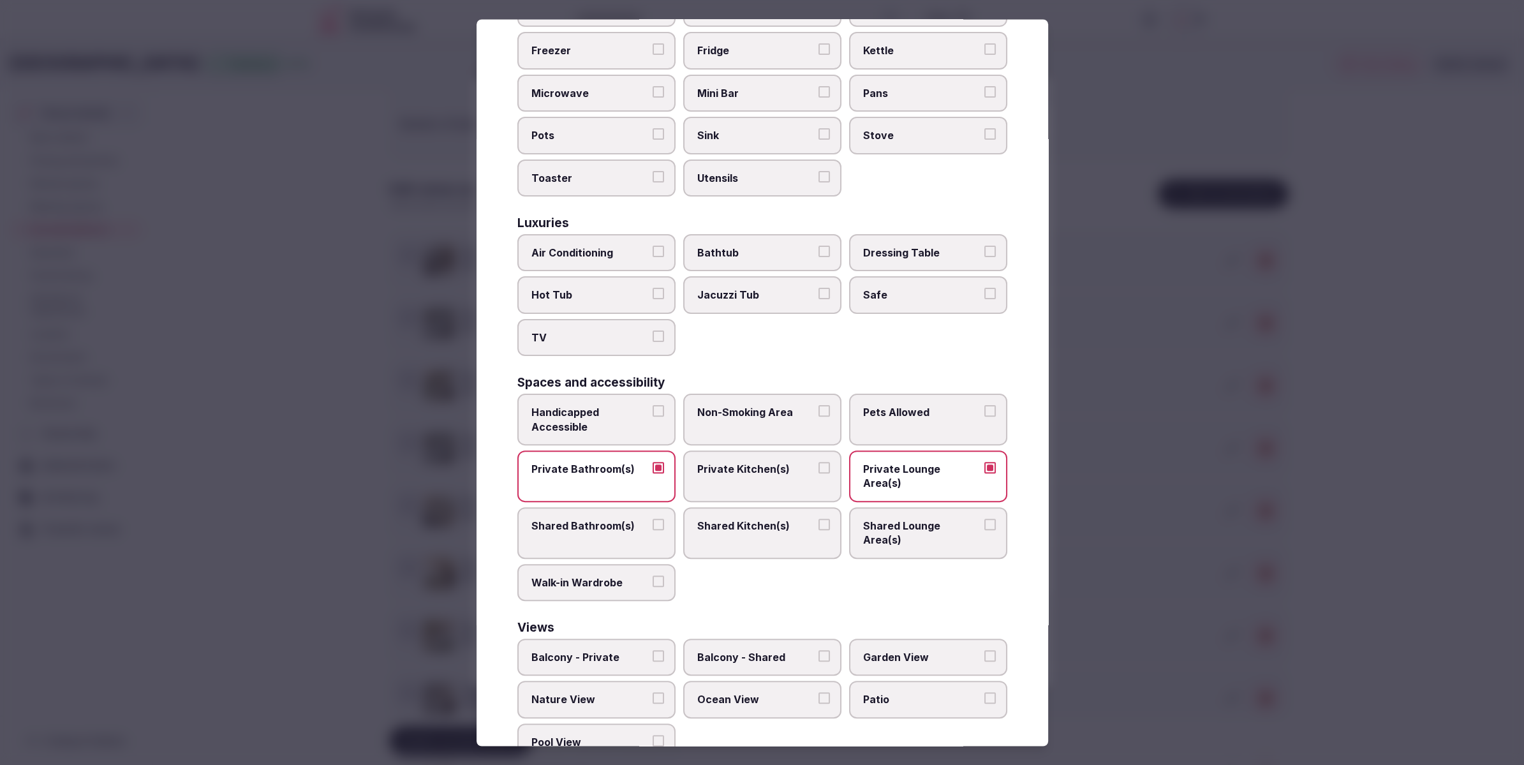
drag, startPoint x: 627, startPoint y: 231, endPoint x: 623, endPoint y: 313, distance: 81.7
click at [626, 246] on span "Air Conditioning" at bounding box center [589, 253] width 117 height 14
click at [653, 246] on button "Air Conditioning" at bounding box center [658, 251] width 11 height 11
drag, startPoint x: 622, startPoint y: 320, endPoint x: 654, endPoint y: 315, distance: 32.4
click at [625, 330] on span "TV" at bounding box center [589, 337] width 117 height 14
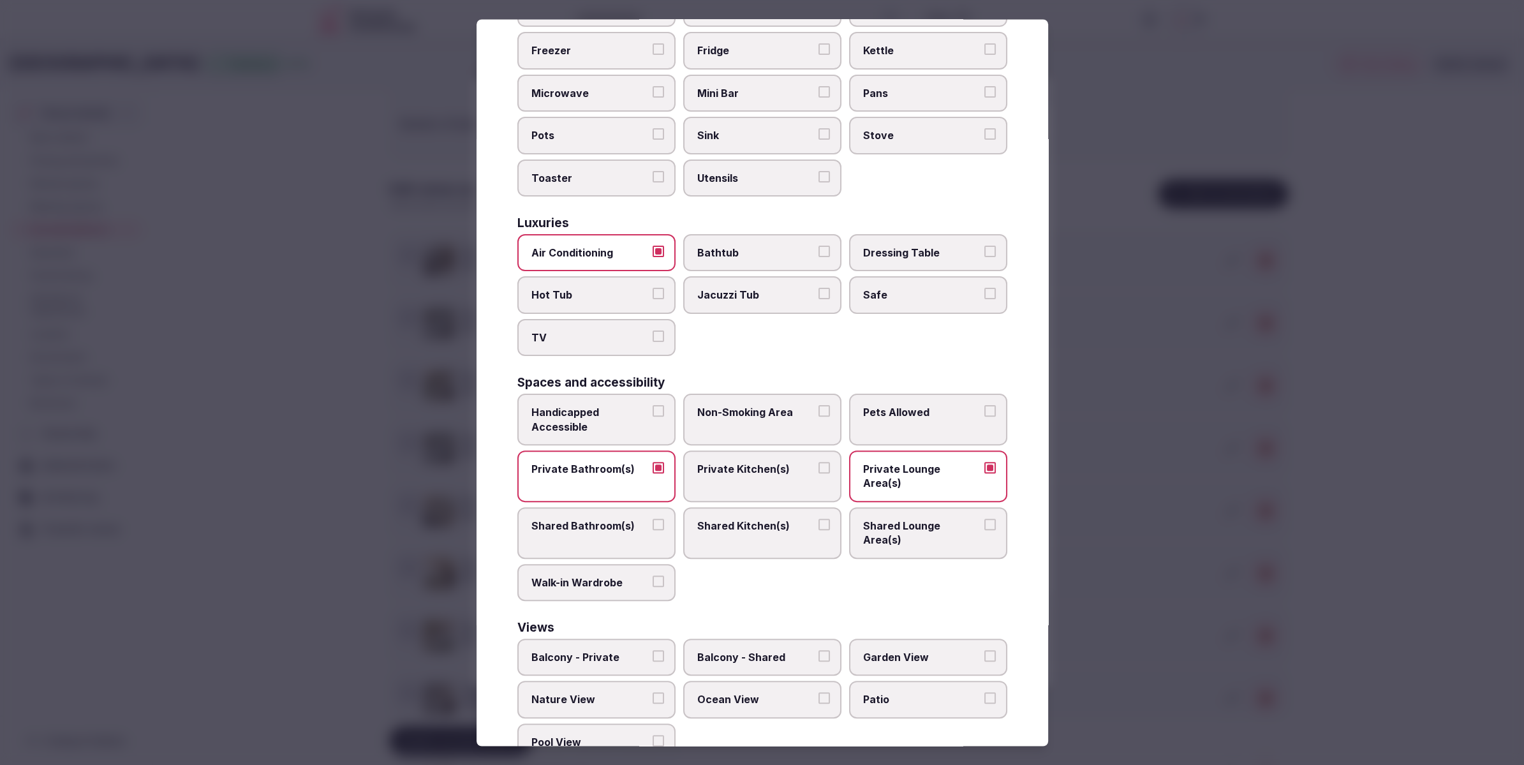
click at [653, 330] on button "TV" at bounding box center [658, 335] width 11 height 11
click at [893, 297] on label "Safe" at bounding box center [928, 295] width 158 height 37
click at [984, 297] on button "Safe" at bounding box center [989, 293] width 11 height 11
click at [1198, 445] on div at bounding box center [762, 382] width 1524 height 765
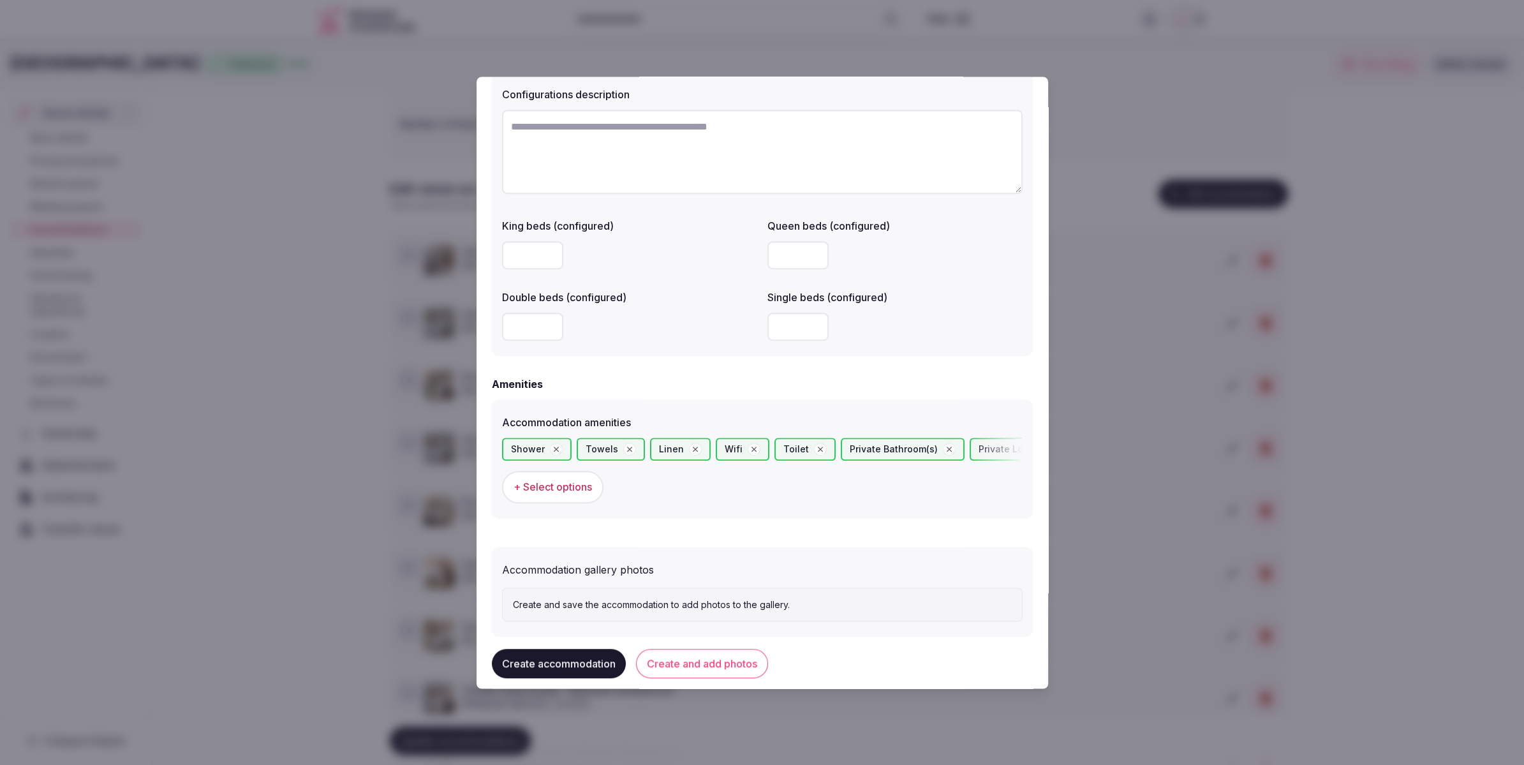
scroll to position [975, 0]
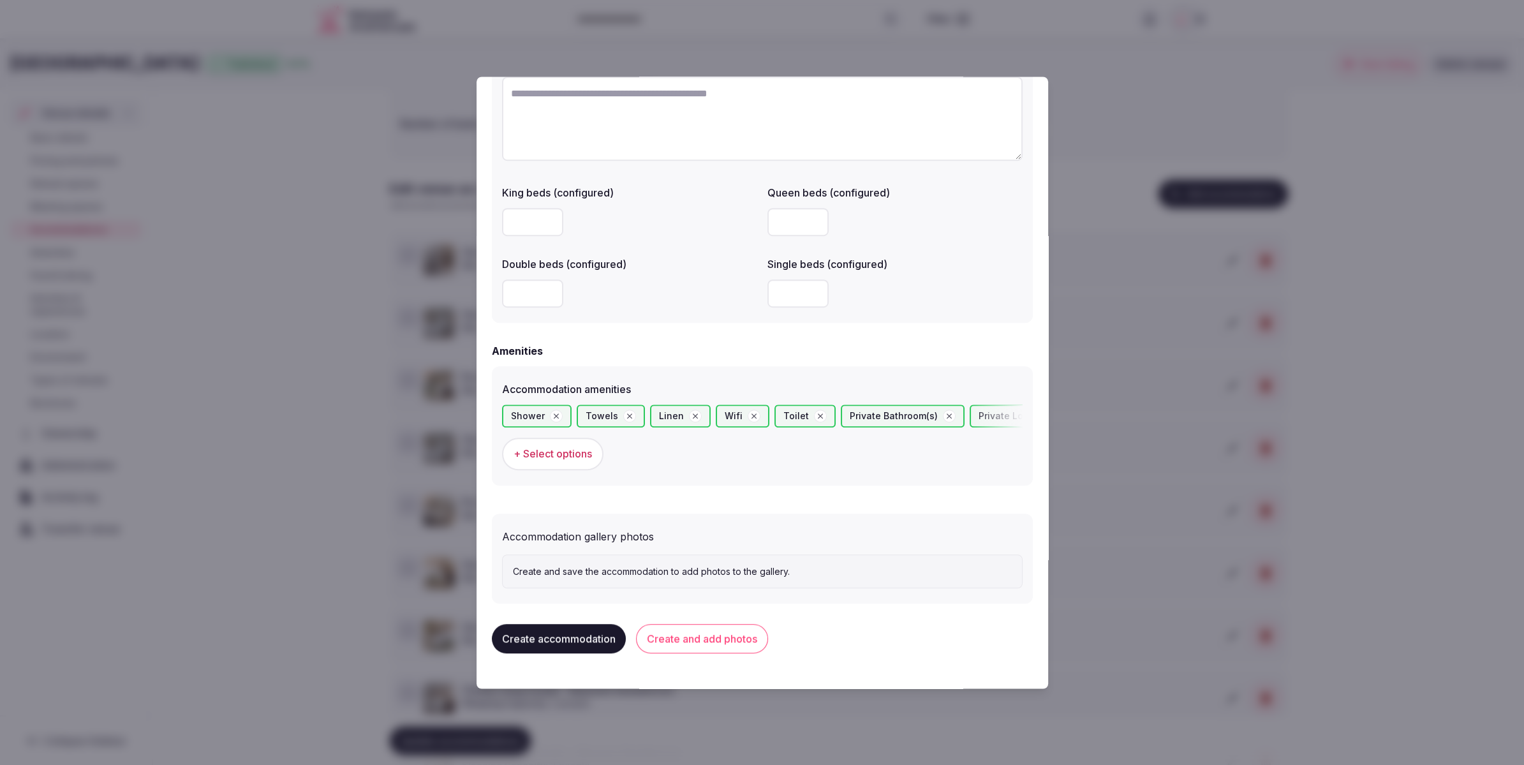
click at [688, 643] on button "Create and add photos" at bounding box center [702, 639] width 132 height 29
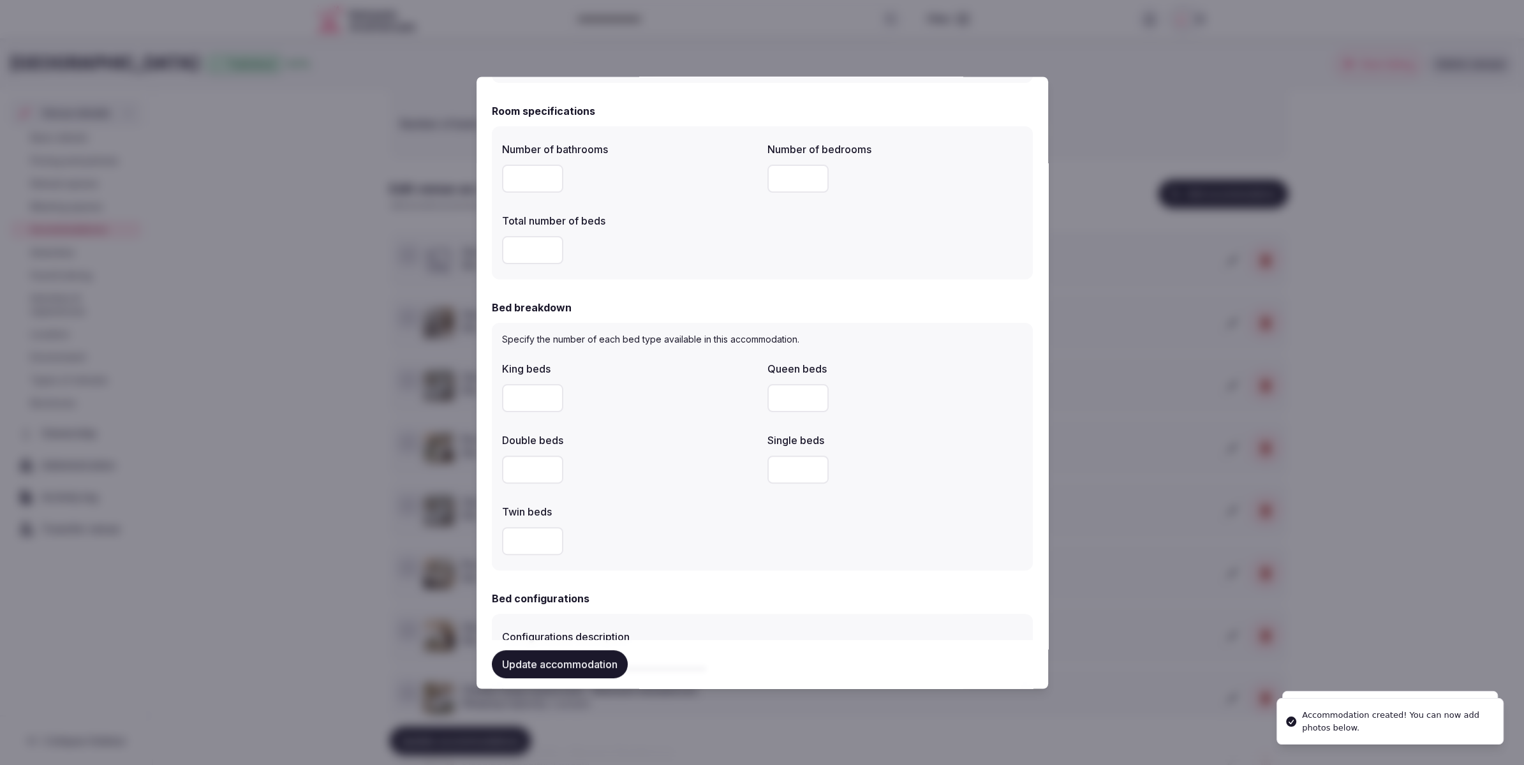
scroll to position [1083, 0]
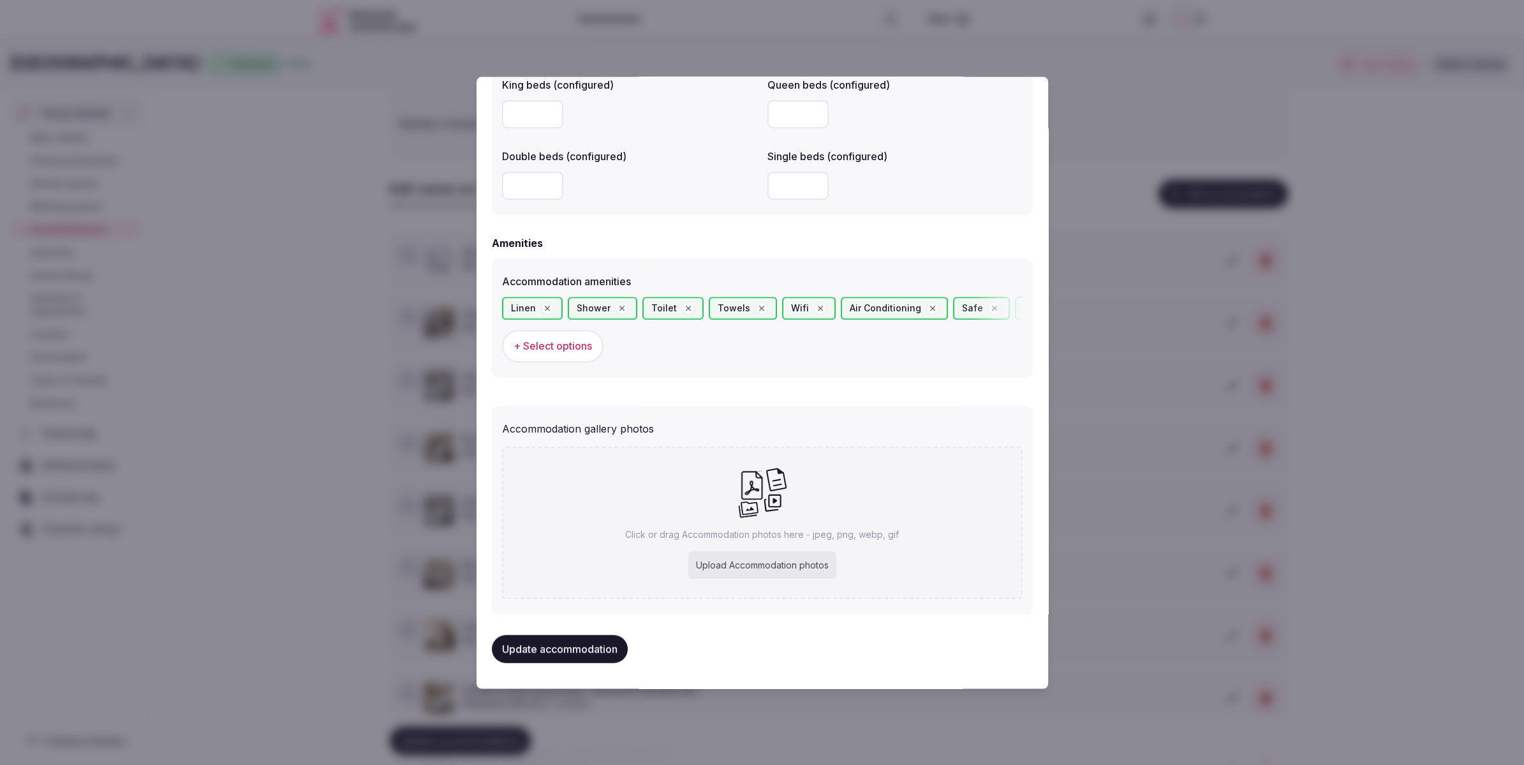
click at [792, 526] on div "Click or drag Accommodation photos here - jpeg, png, webp, gif Upload Accommoda…" at bounding box center [762, 523] width 521 height 152
type input "**********"
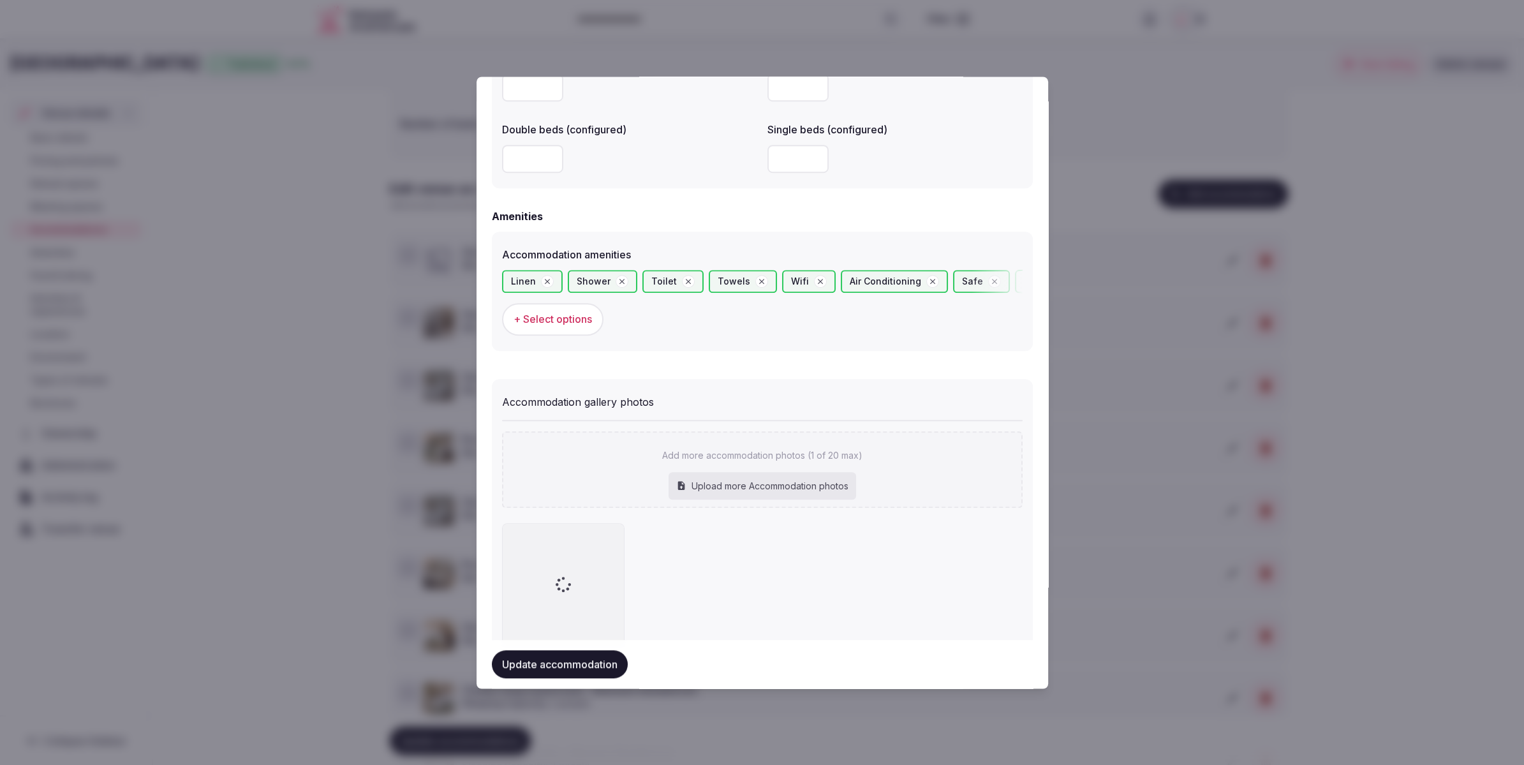
scroll to position [1128, 0]
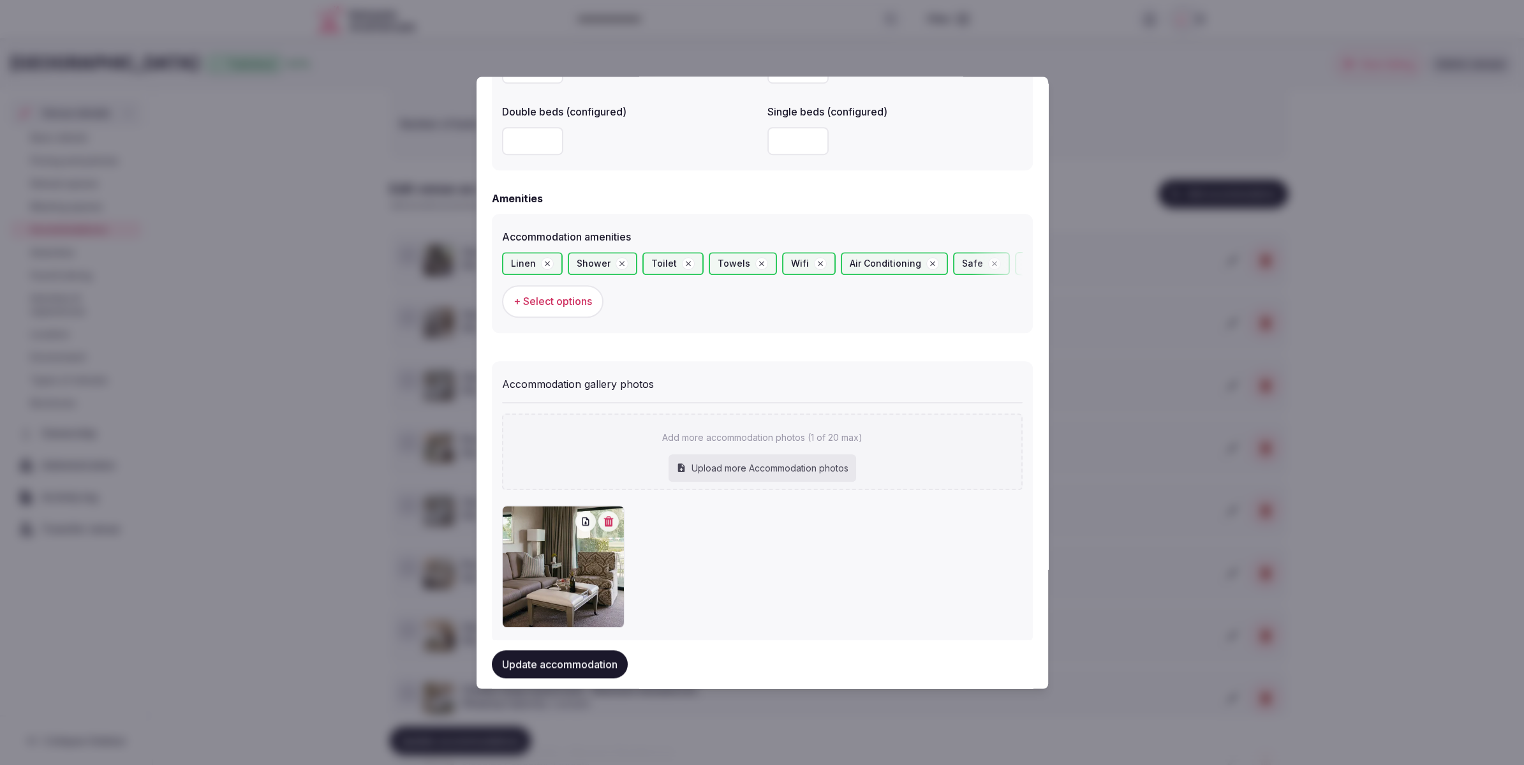
click at [565, 683] on div "Update accommodation" at bounding box center [762, 664] width 541 height 48
click at [568, 673] on button "Update accommodation" at bounding box center [560, 664] width 136 height 28
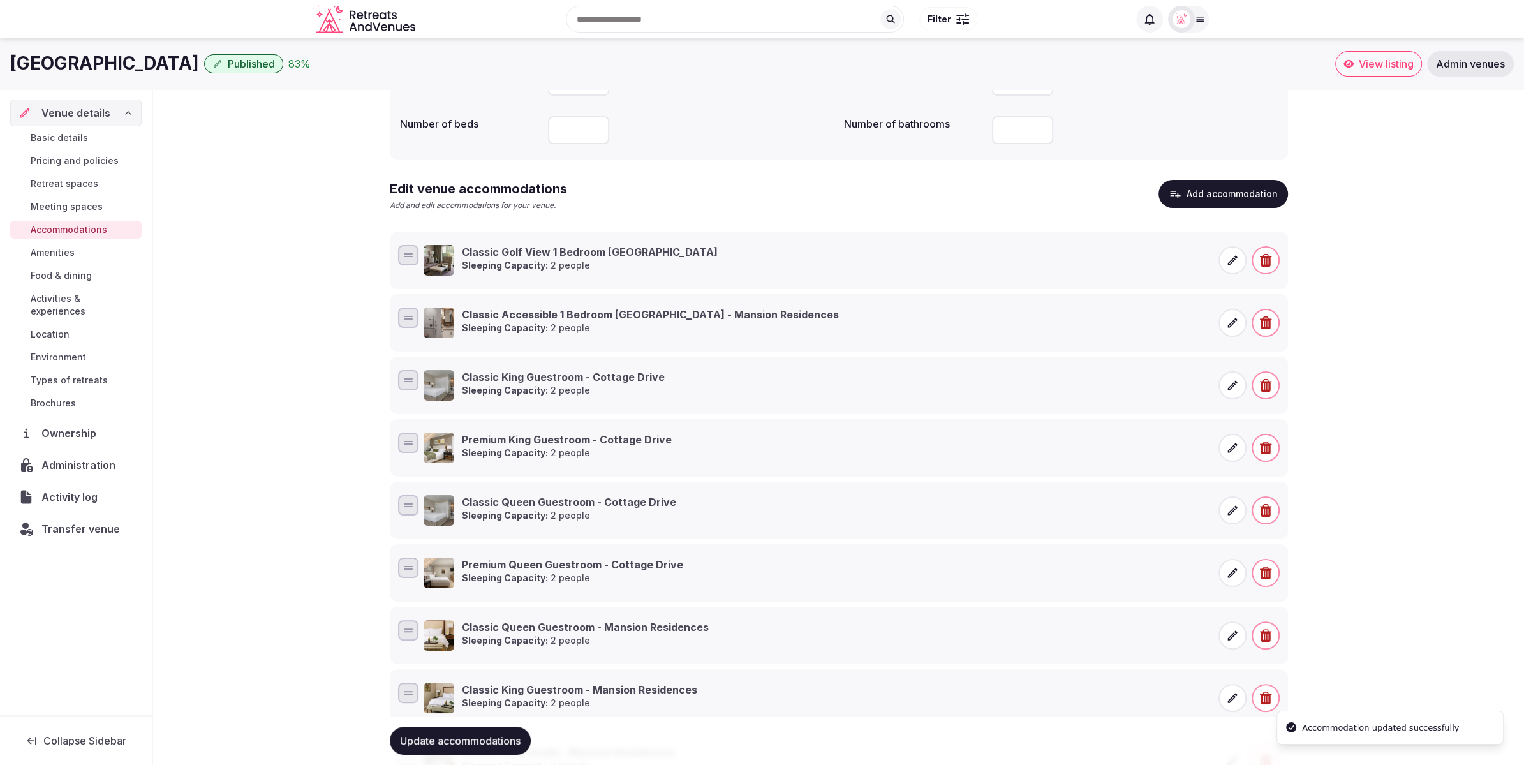
click at [1507, 586] on div "Accommodations Update your accommodations Overview Maximum sleeping capacity **…" at bounding box center [838, 437] width 1371 height 988
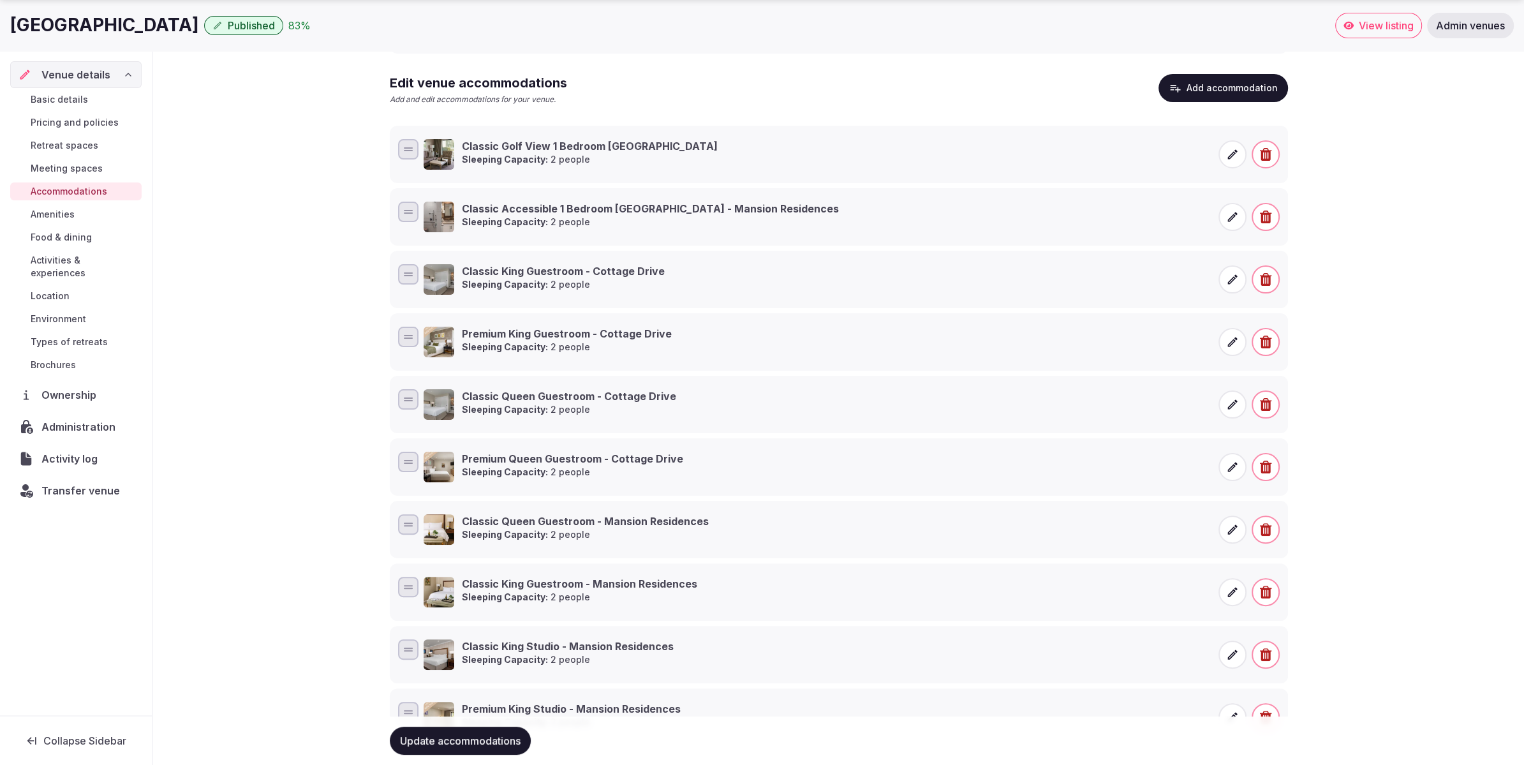
scroll to position [256, 0]
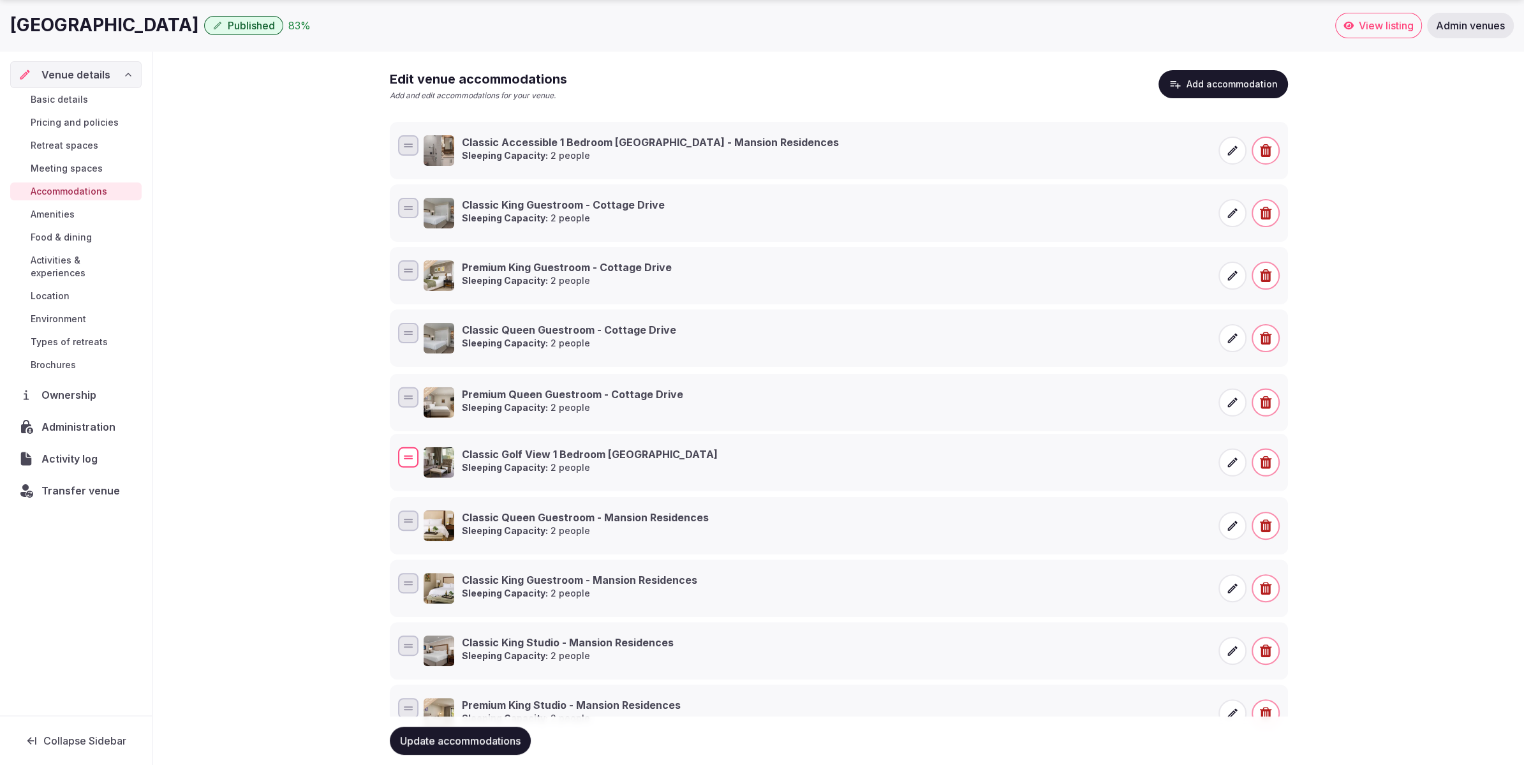
drag, startPoint x: 407, startPoint y: 148, endPoint x: 409, endPoint y: 456, distance: 308.1
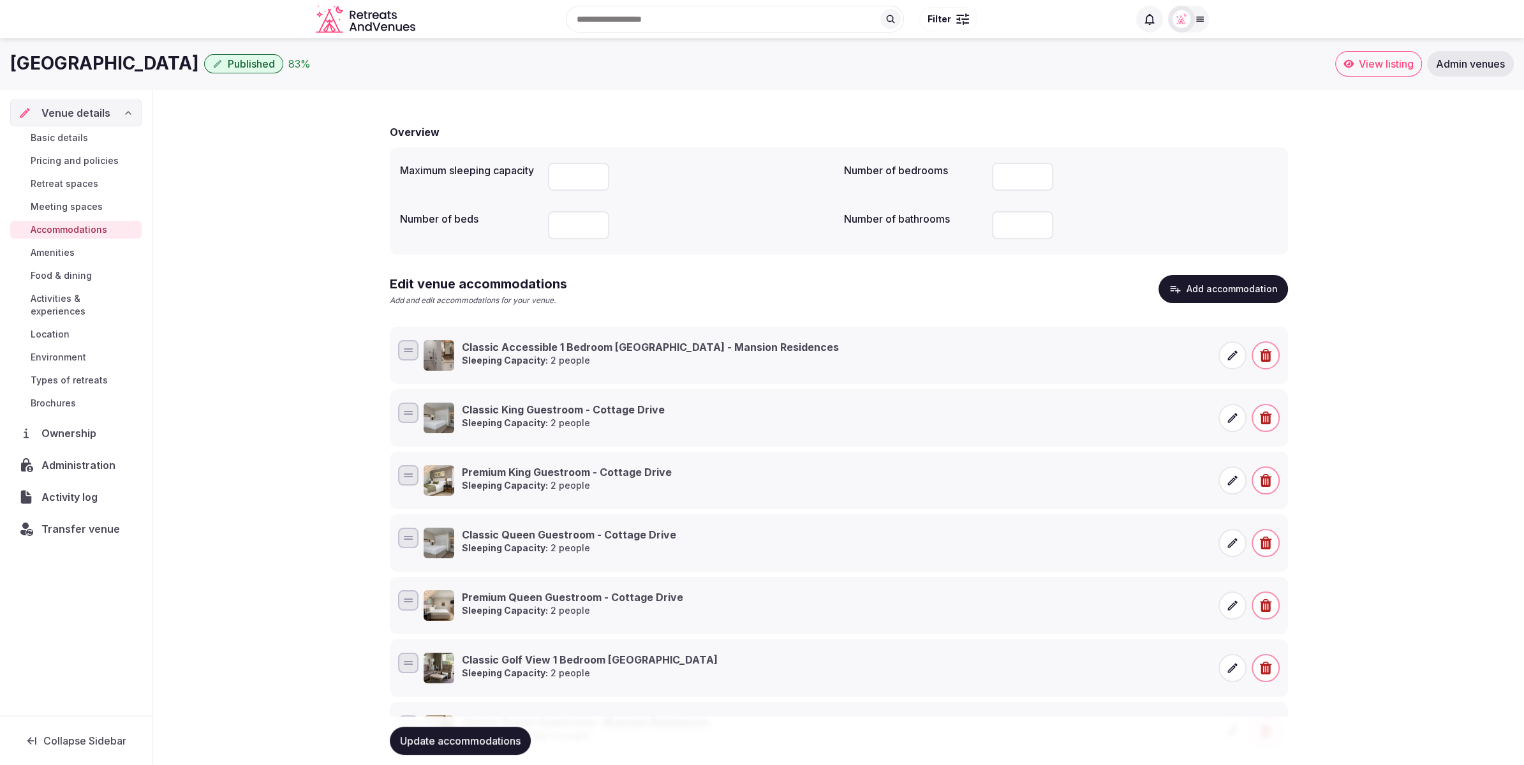
scroll to position [0, 0]
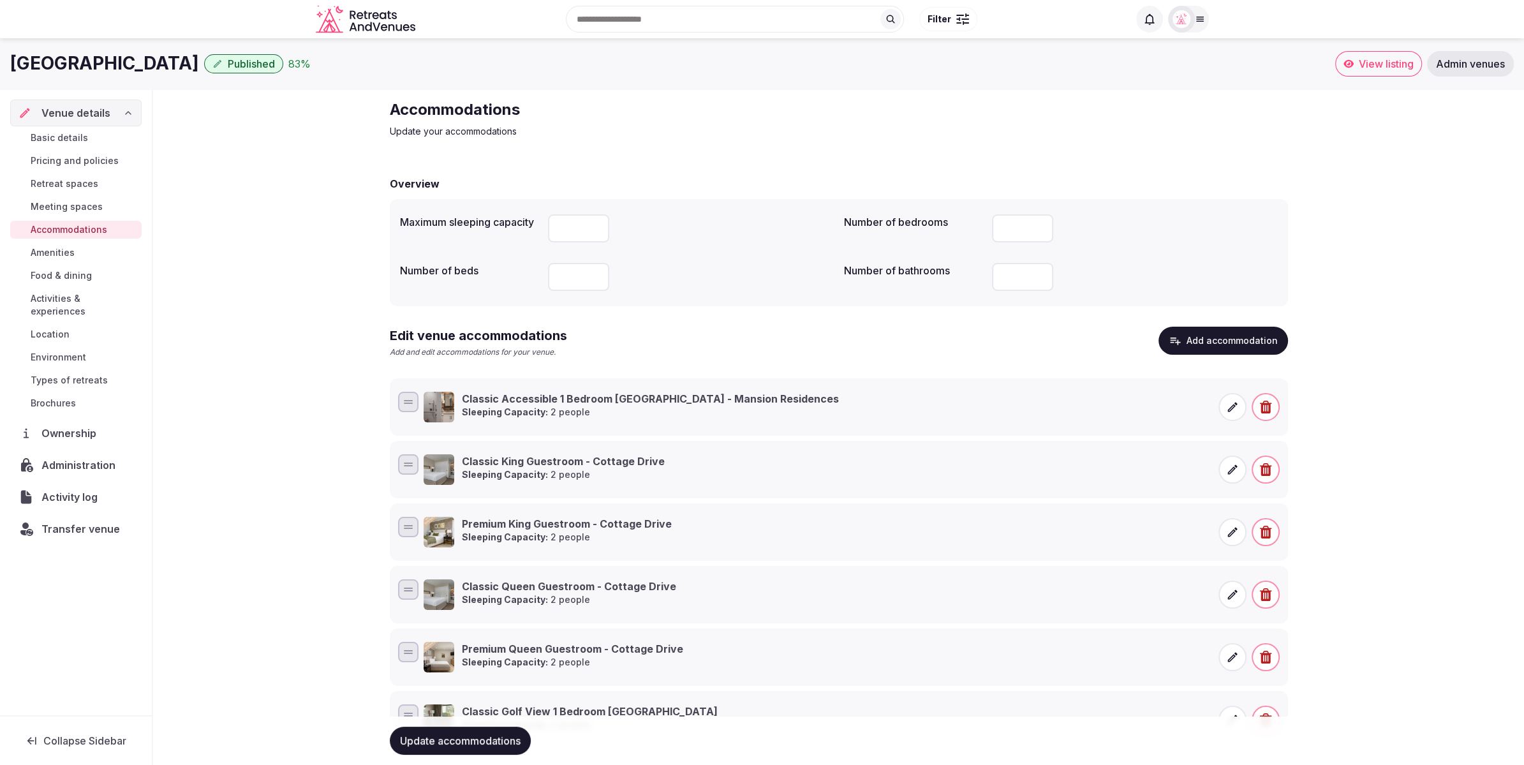
click at [1403, 370] on div "Accommodations Update your accommodations Overview Maximum sleeping capacity **…" at bounding box center [838, 583] width 1371 height 988
click at [1208, 346] on button "Add accommodation" at bounding box center [1224, 341] width 130 height 28
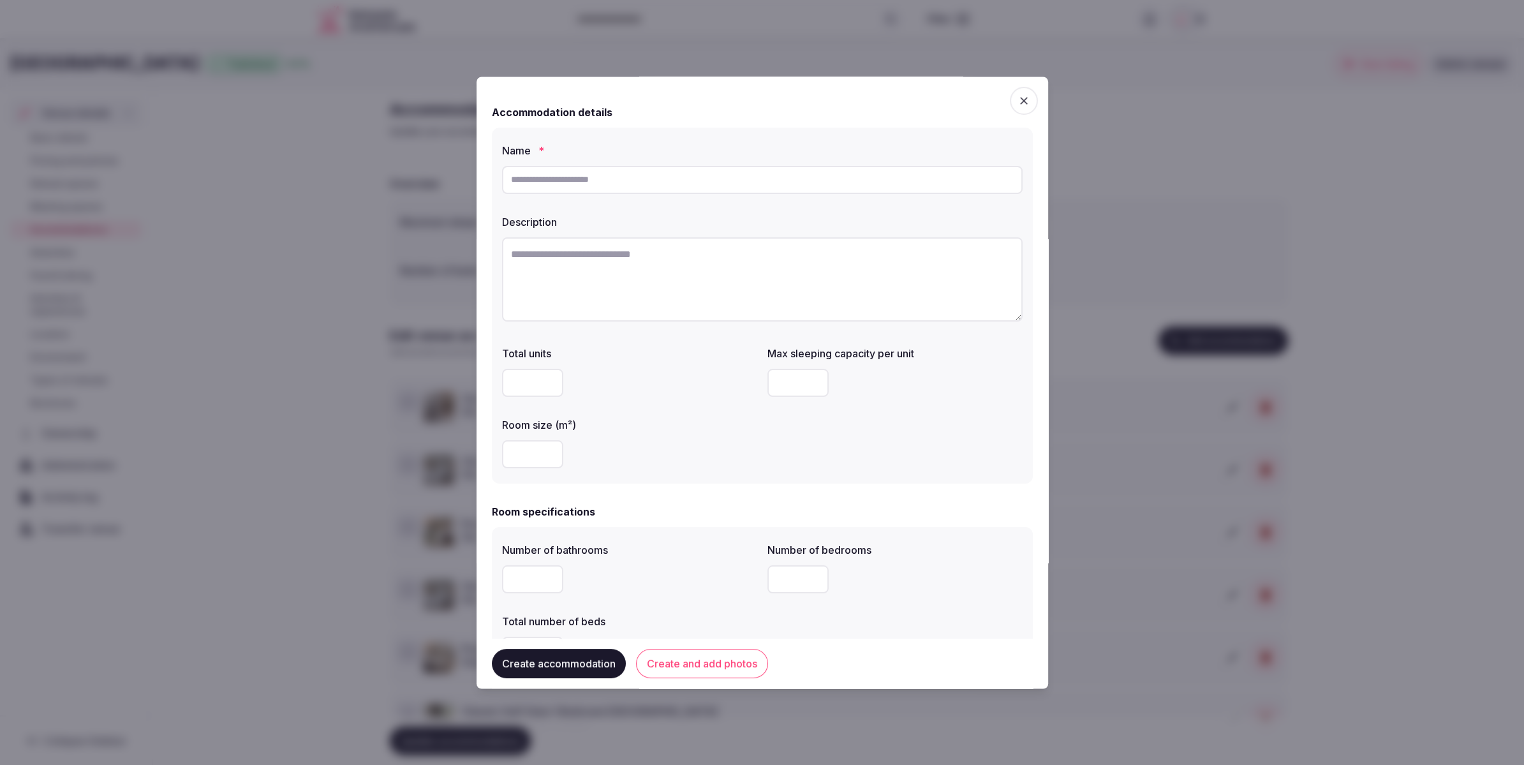
click at [673, 185] on input "text" at bounding box center [762, 180] width 521 height 28
paste input "**********"
type input "**********"
click at [654, 255] on textarea at bounding box center [762, 279] width 521 height 84
paste textarea "**********"
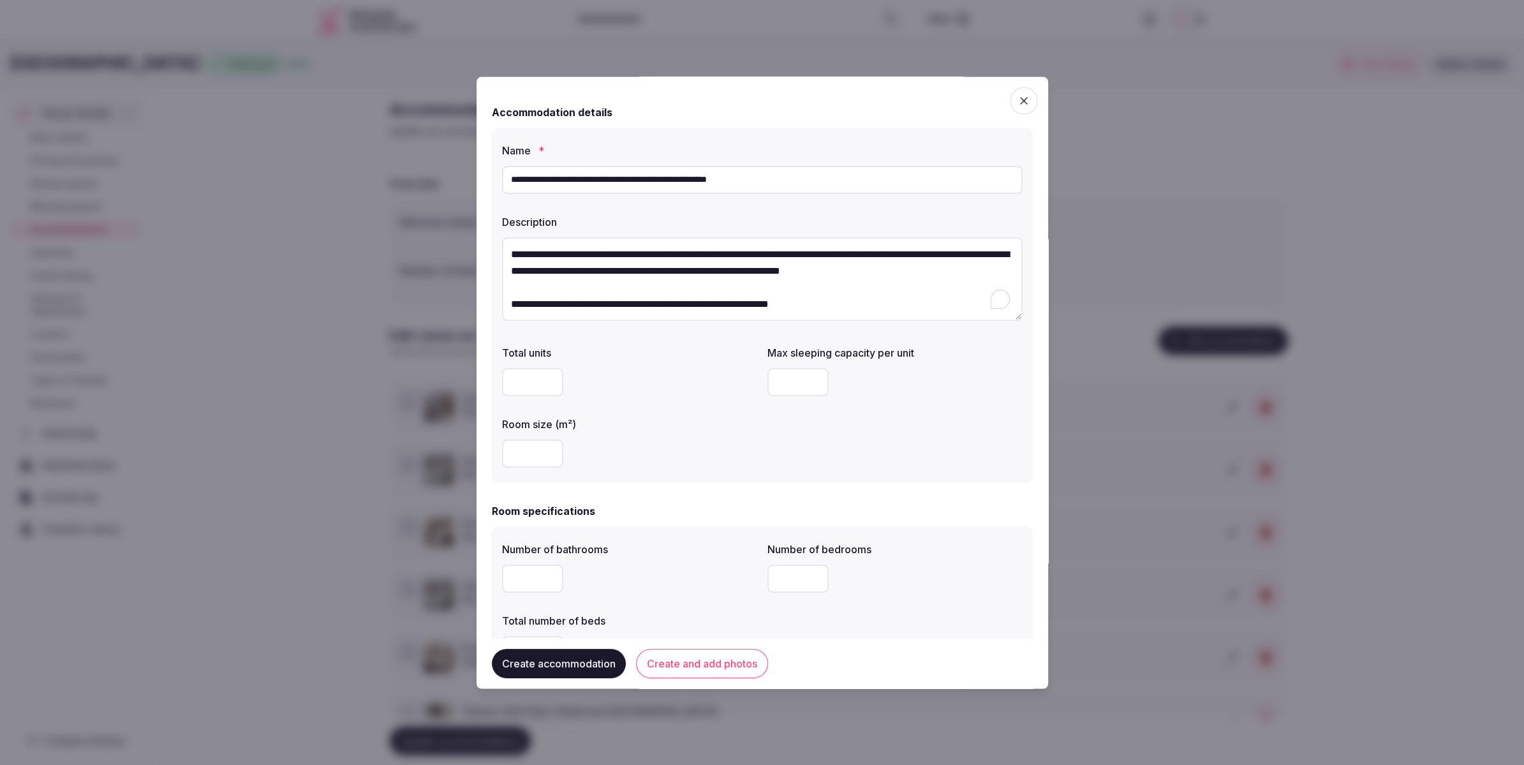
type textarea "**********"
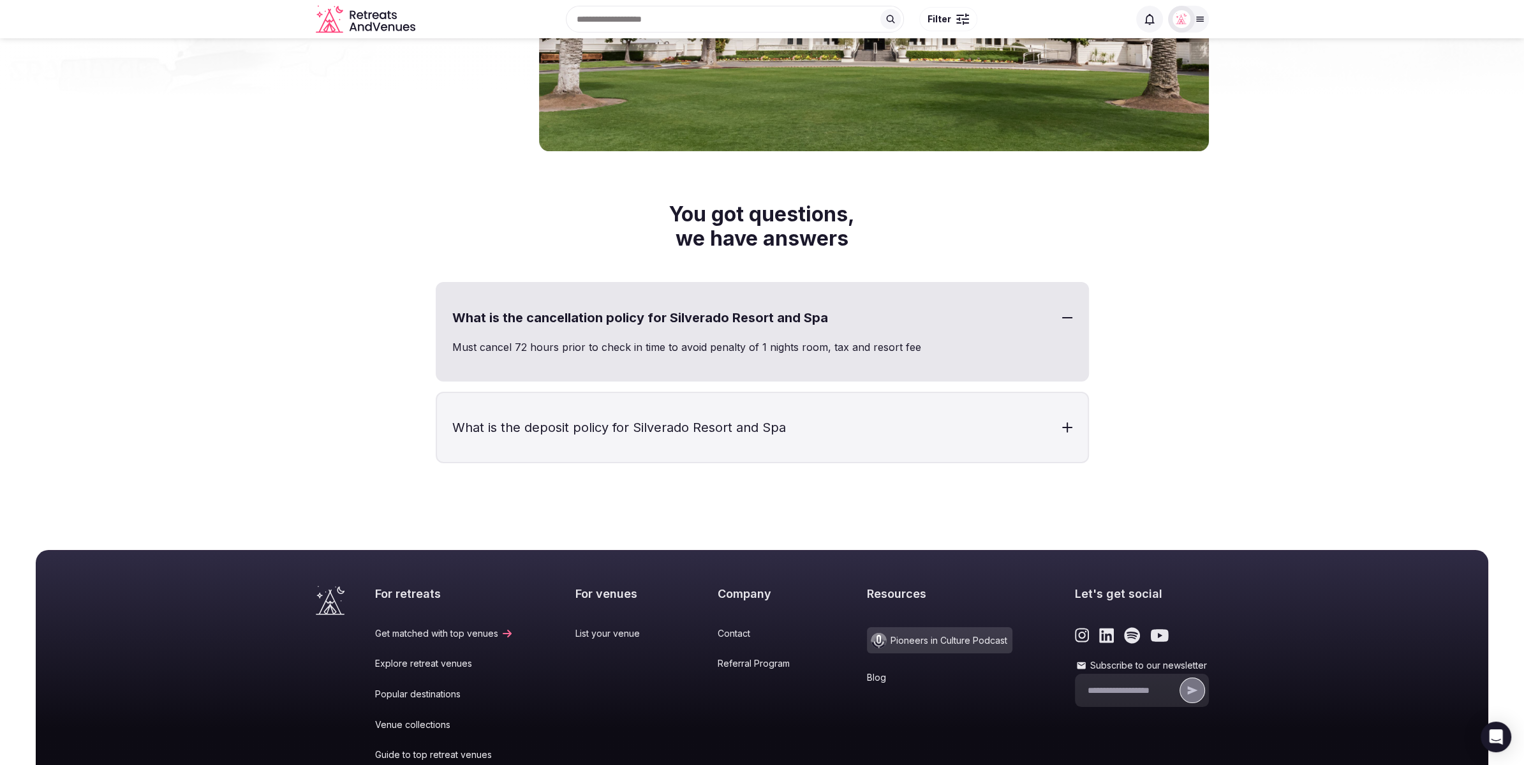
scroll to position [11922, 0]
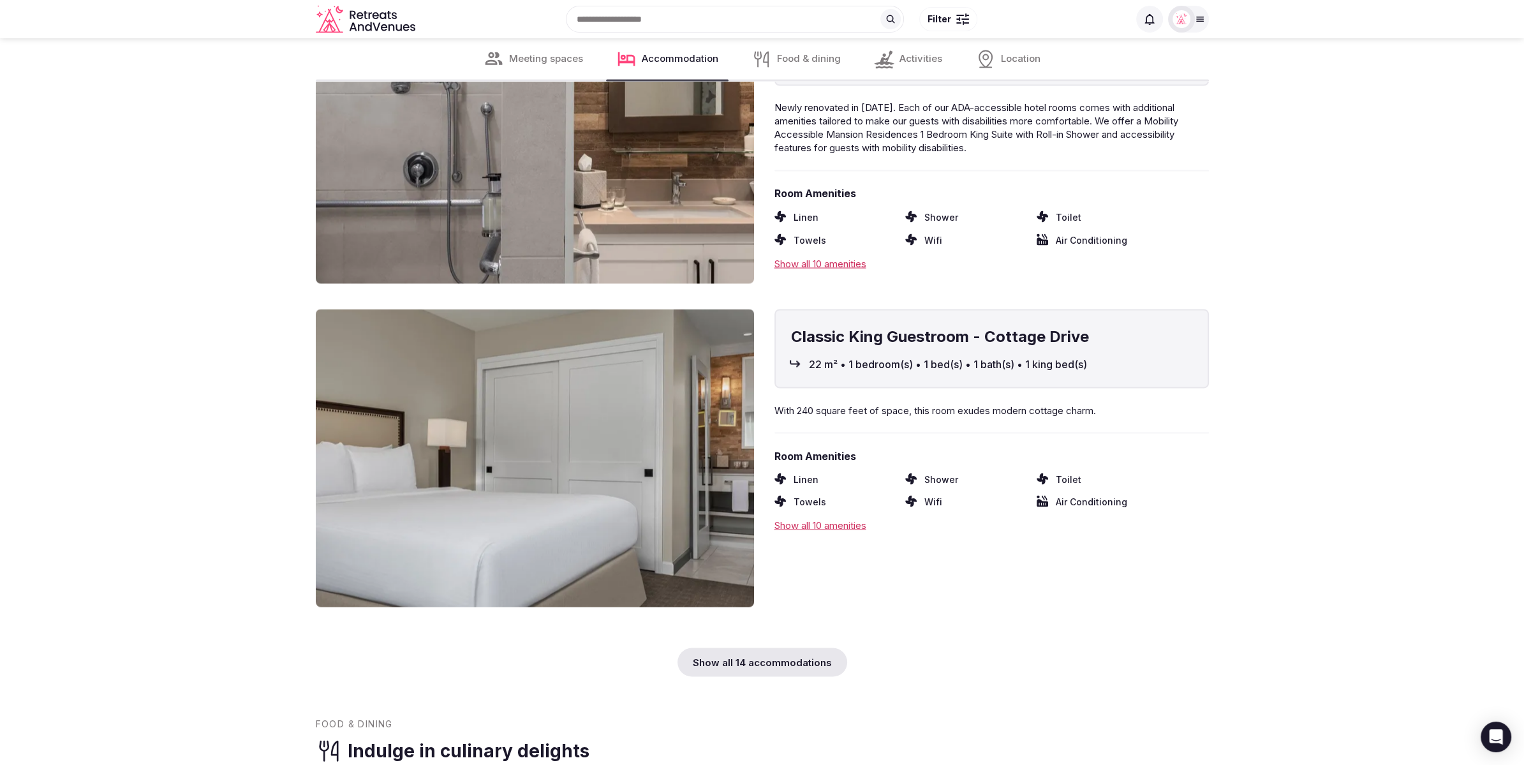
scroll to position [8940, 0]
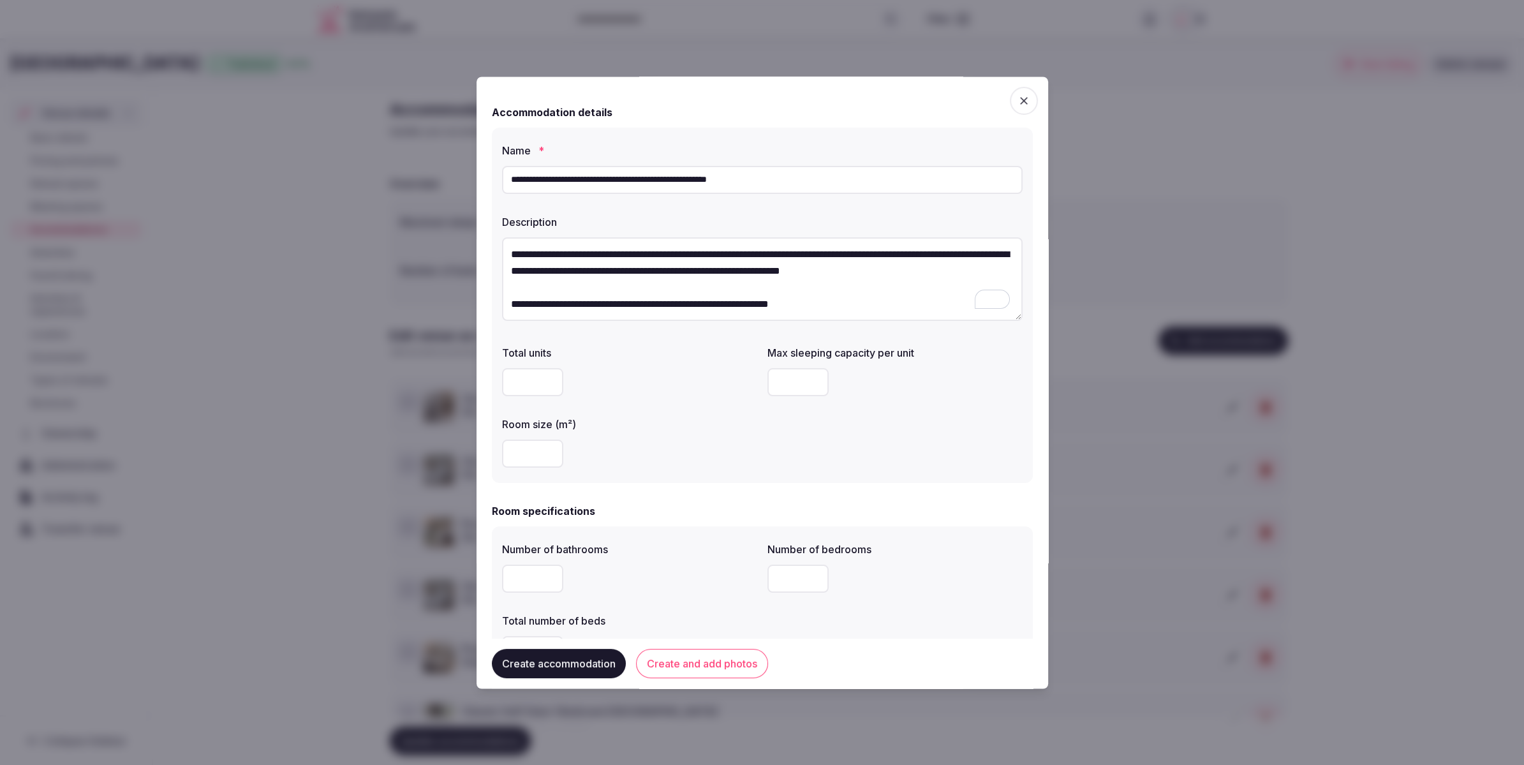
click at [537, 447] on input "number" at bounding box center [532, 454] width 61 height 28
type input "**"
click at [787, 385] on input "number" at bounding box center [797, 383] width 61 height 28
type input "*"
click at [803, 470] on div "Total units Max sleeping capacity per unit * Room size (m²) **" at bounding box center [762, 407] width 521 height 133
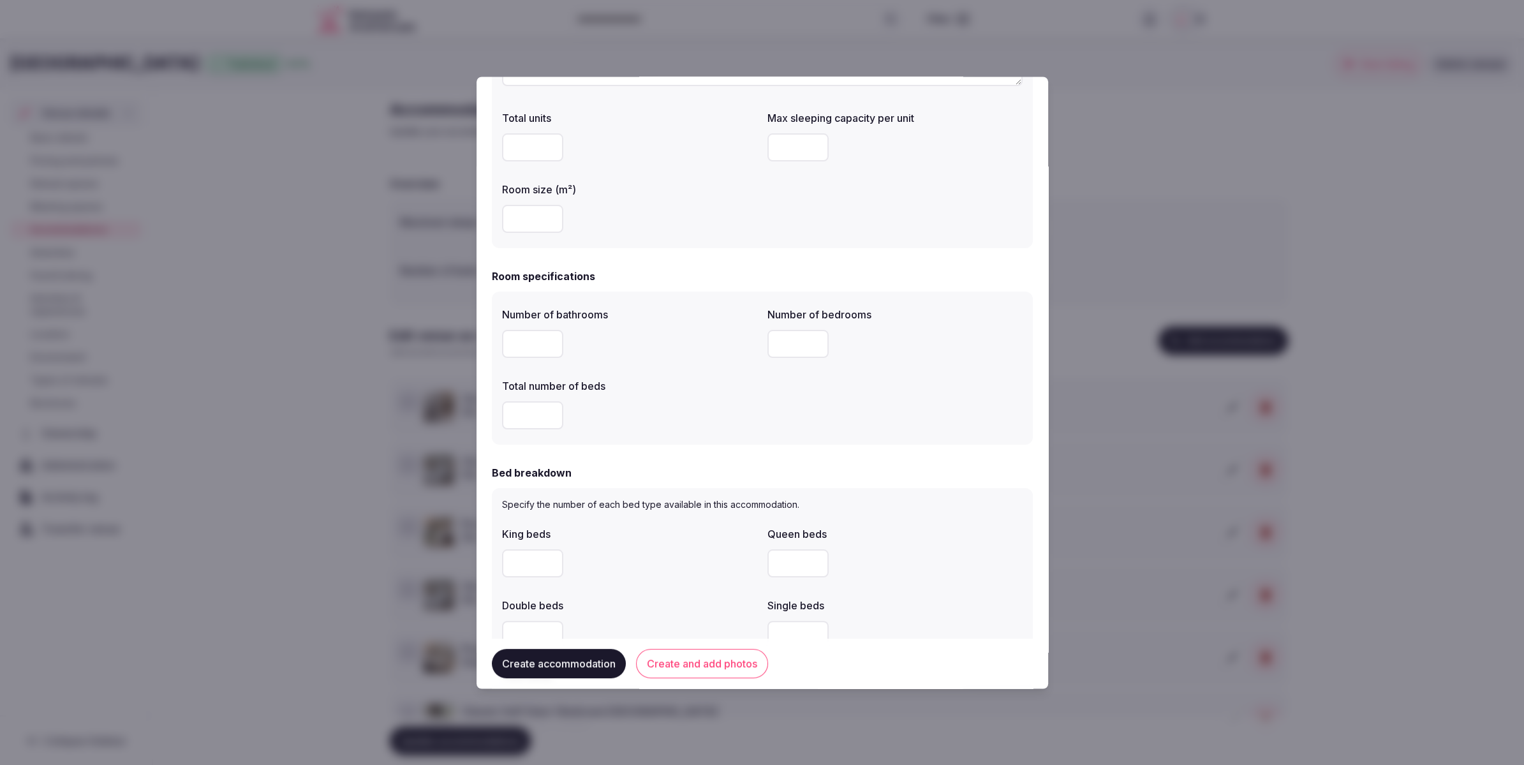
scroll to position [217, 0]
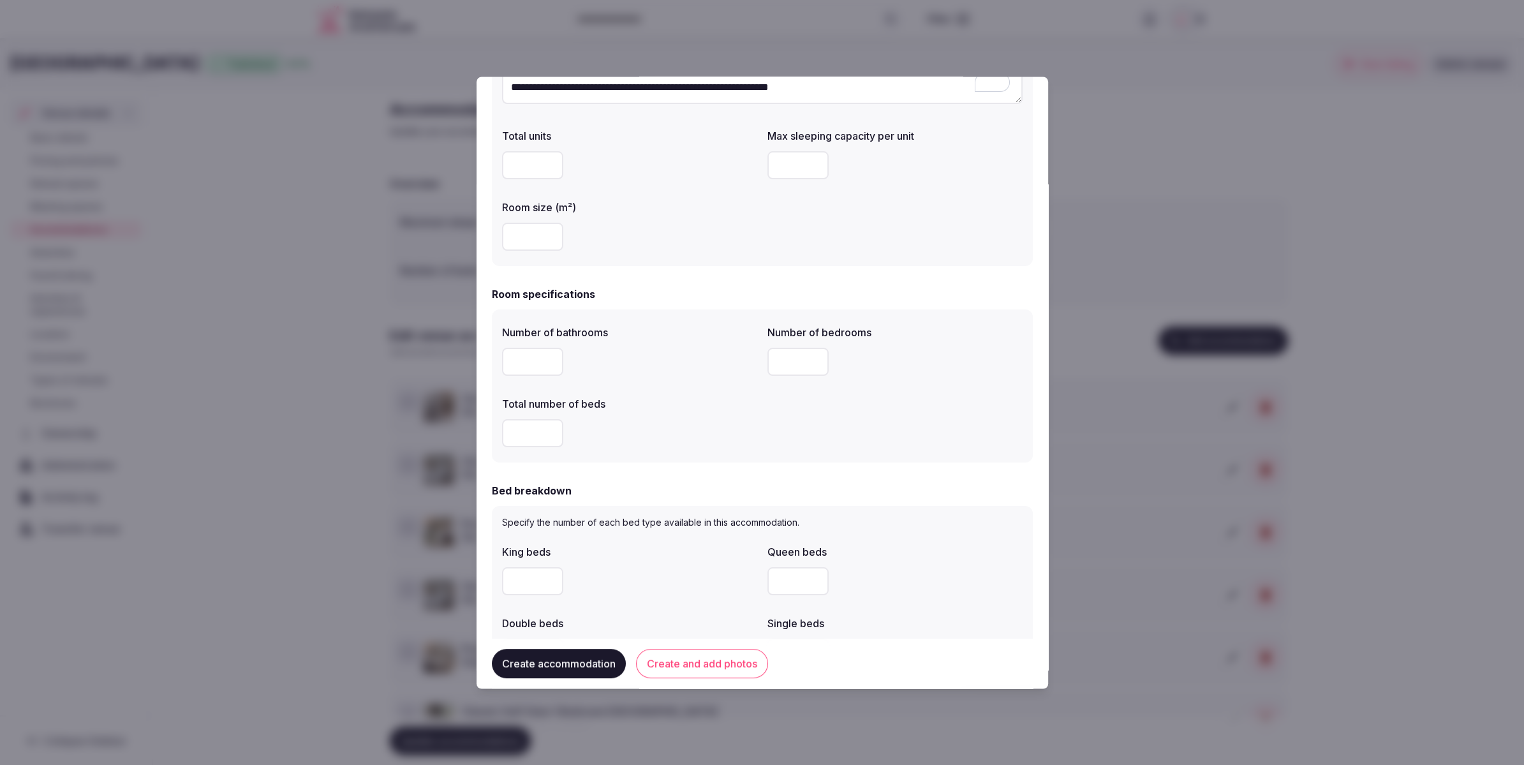
click at [521, 362] on input "number" at bounding box center [532, 362] width 61 height 28
type input "*"
drag, startPoint x: 519, startPoint y: 430, endPoint x: 699, endPoint y: 385, distance: 184.7
click at [520, 430] on input "*" at bounding box center [532, 434] width 61 height 28
type input "*"
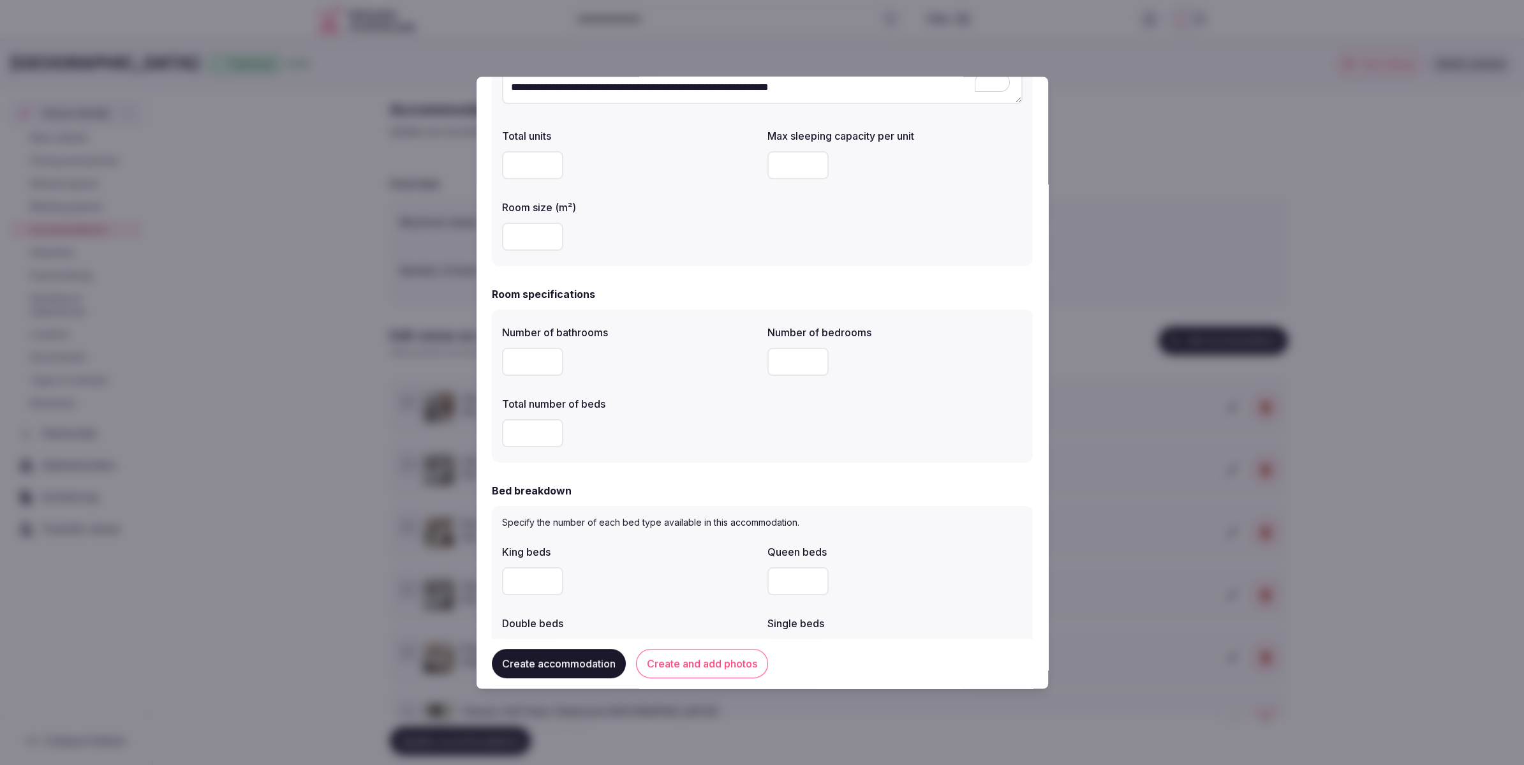
click at [781, 366] on input "number" at bounding box center [797, 362] width 61 height 28
type input "*"
click at [736, 424] on div "*" at bounding box center [629, 434] width 255 height 28
drag, startPoint x: 522, startPoint y: 433, endPoint x: 503, endPoint y: 434, distance: 19.9
click at [503, 434] on input "*" at bounding box center [532, 434] width 61 height 28
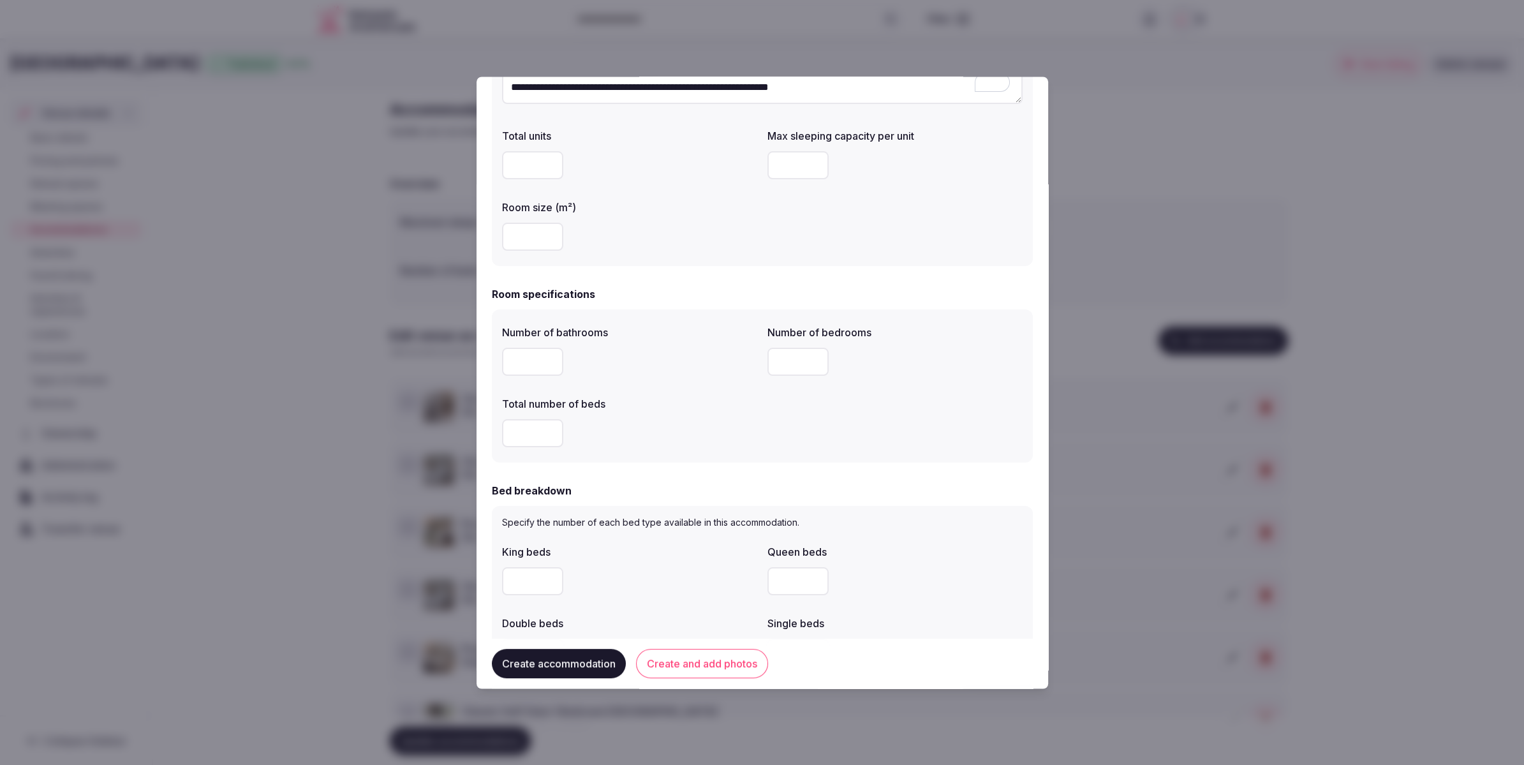
type input "*"
click at [612, 508] on div "Specify the number of each bed type available in this accommodation. King beds …" at bounding box center [762, 631] width 541 height 248
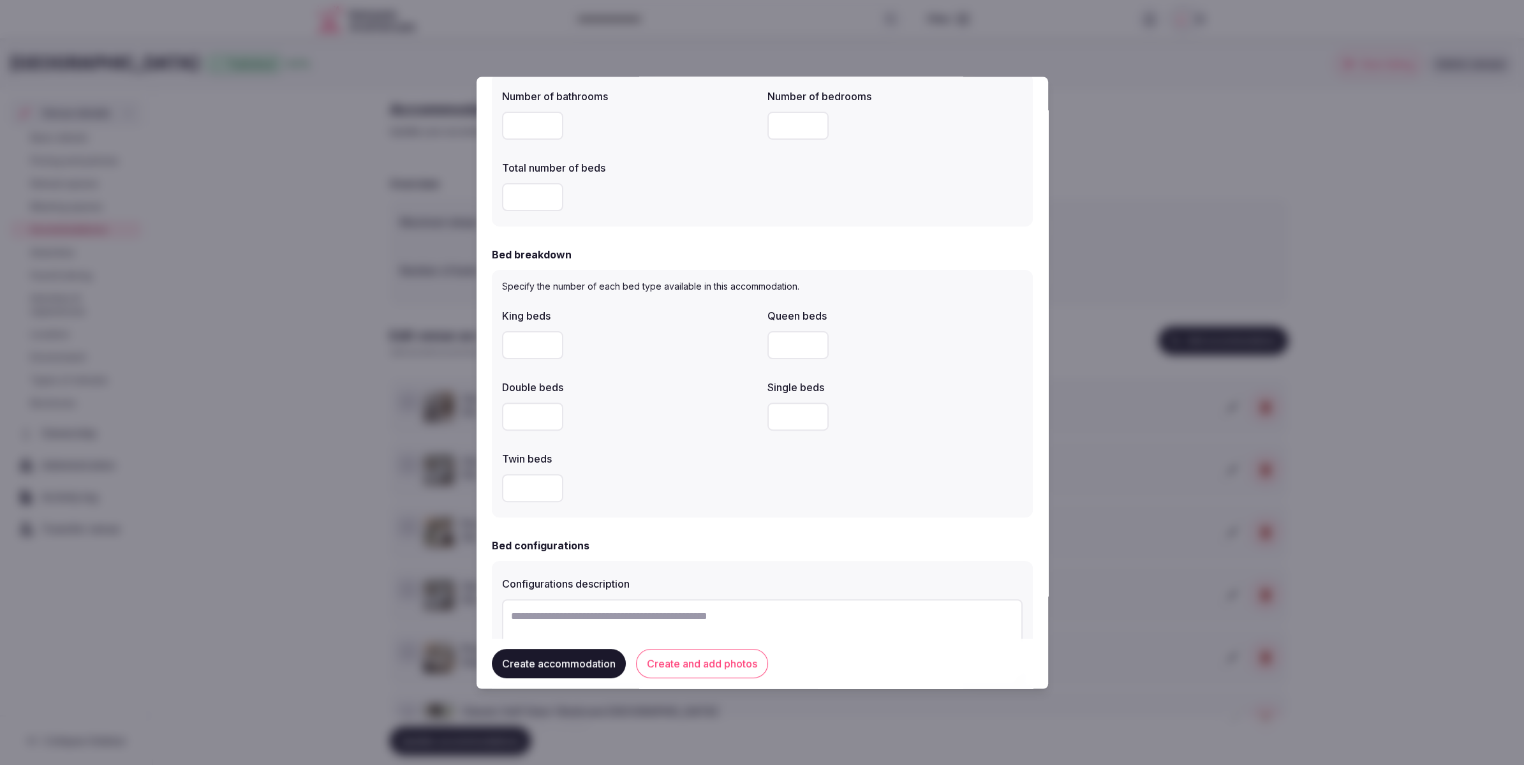
scroll to position [485, 0]
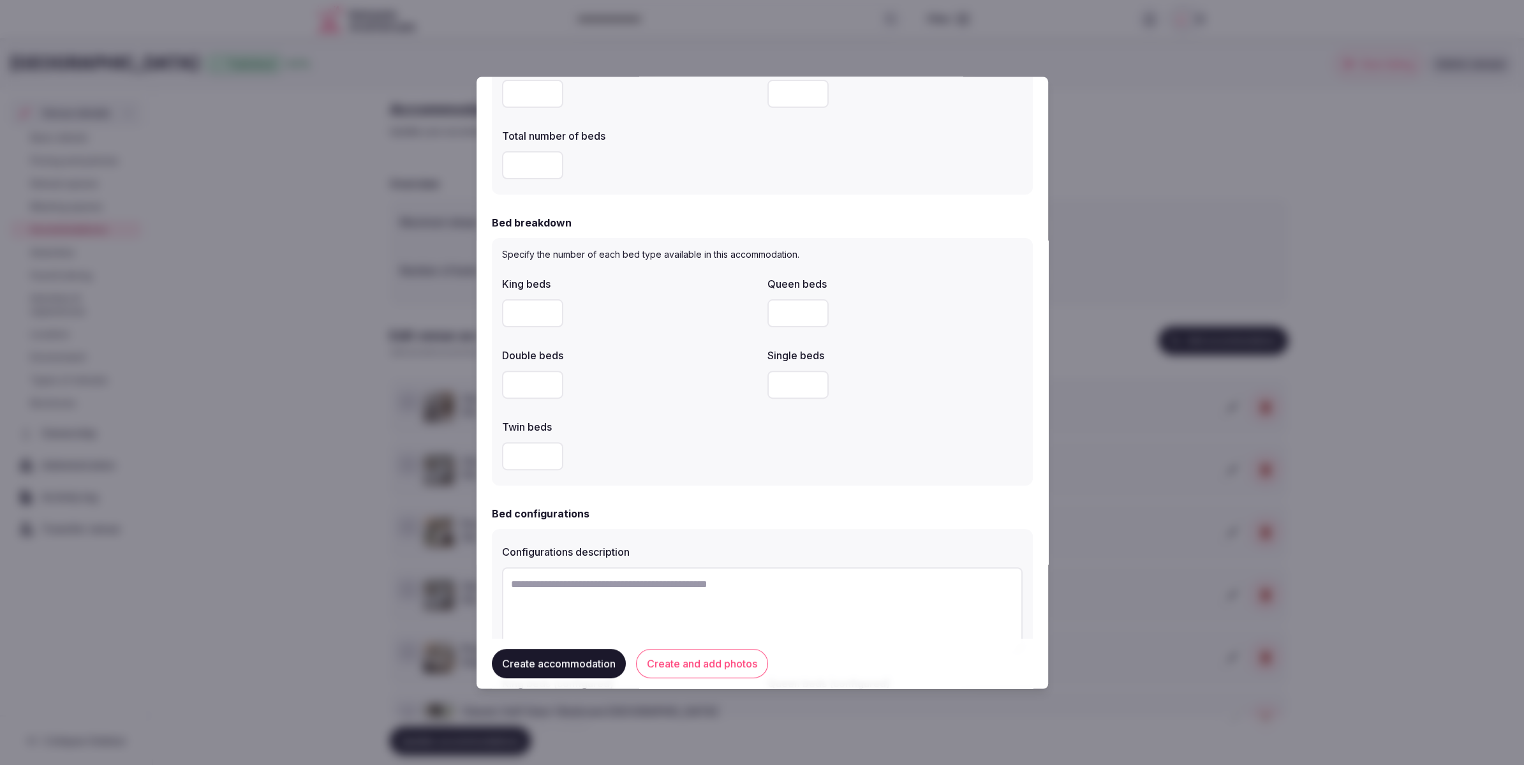
click at [511, 388] on input "number" at bounding box center [532, 385] width 61 height 28
type input "*"
click at [621, 409] on div "King beds Queen beds Double beds * Single beds Twin beds" at bounding box center [762, 374] width 521 height 204
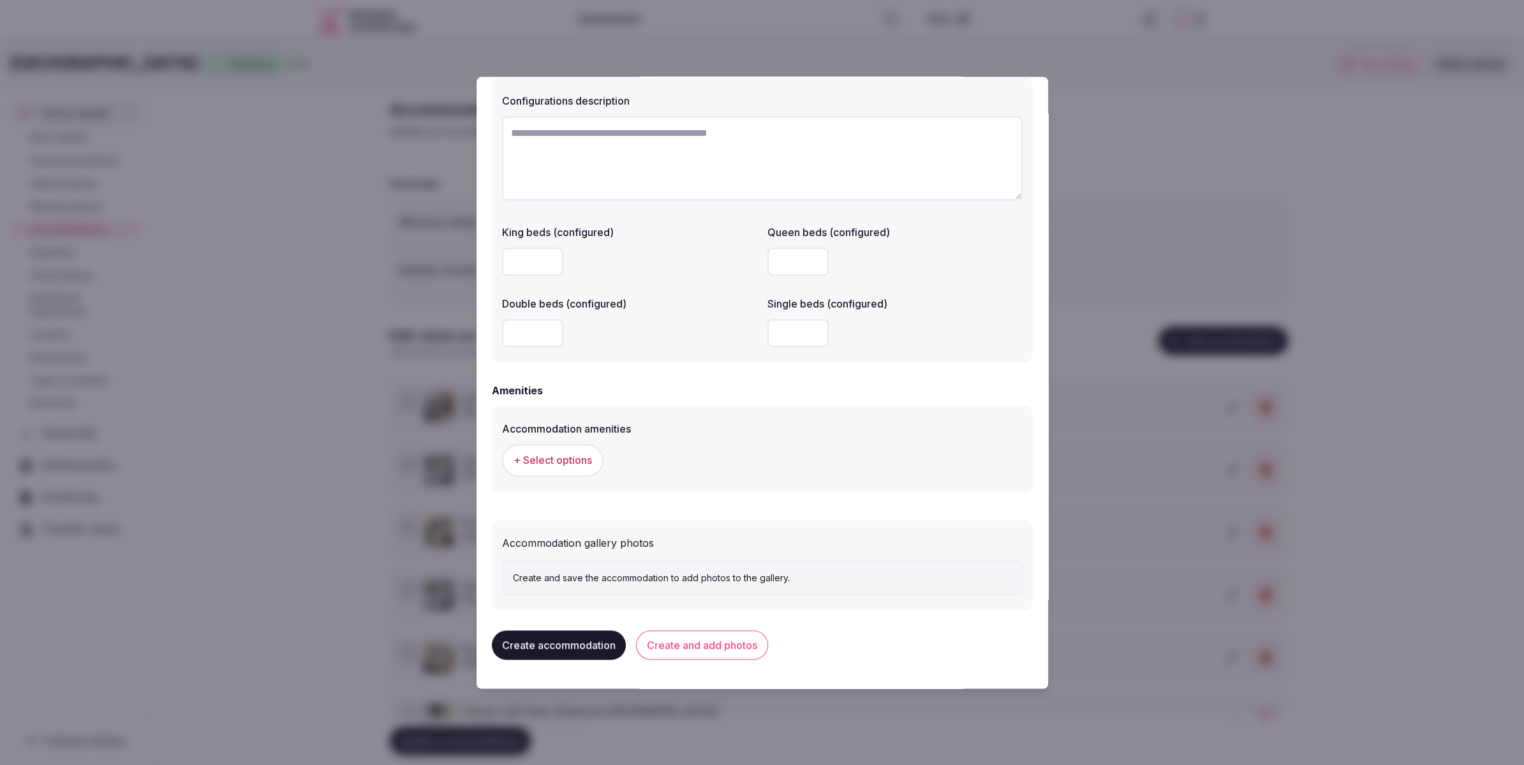
scroll to position [942, 0]
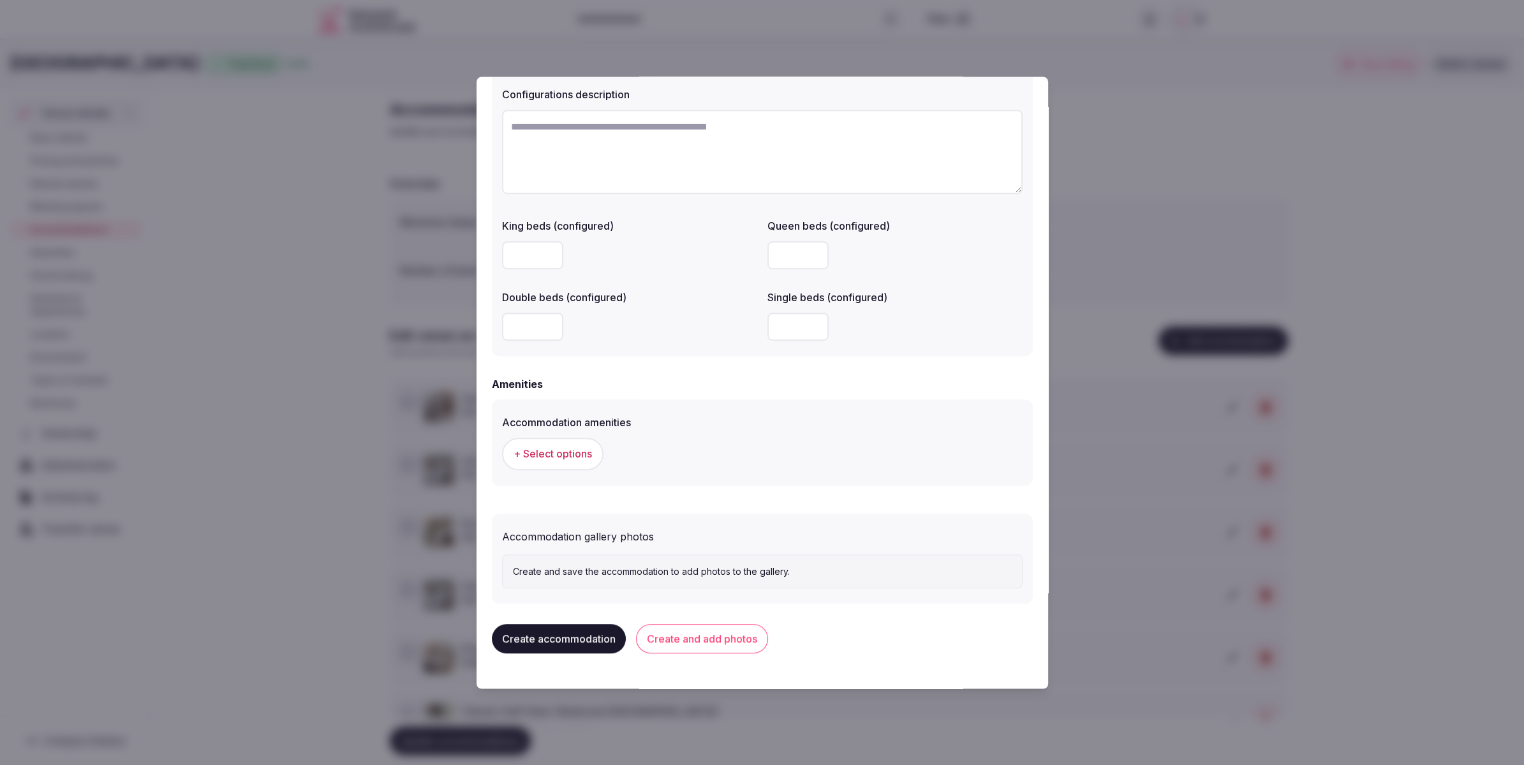
click at [577, 449] on span "+ Select options" at bounding box center [553, 454] width 78 height 14
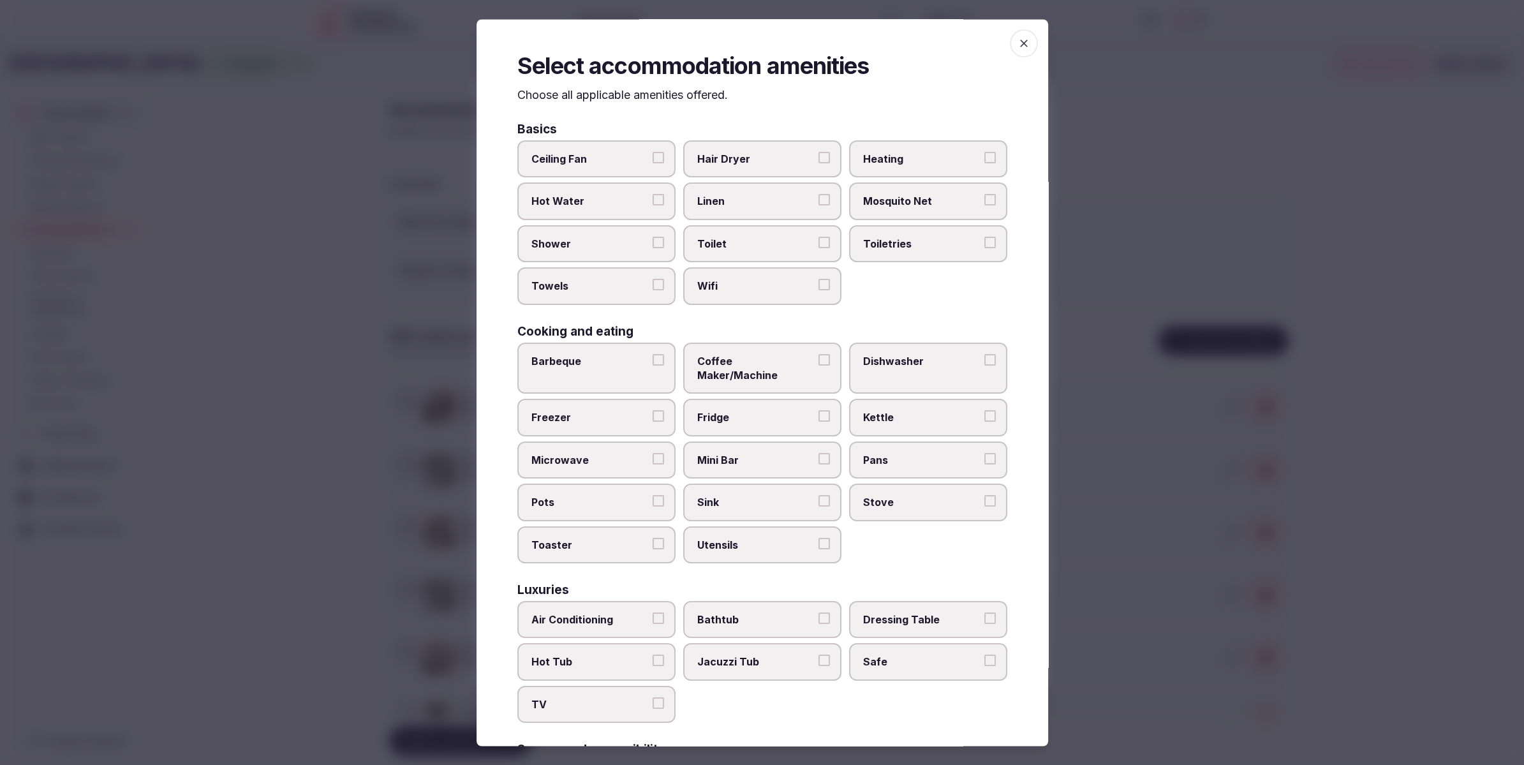
scroll to position [4, 0]
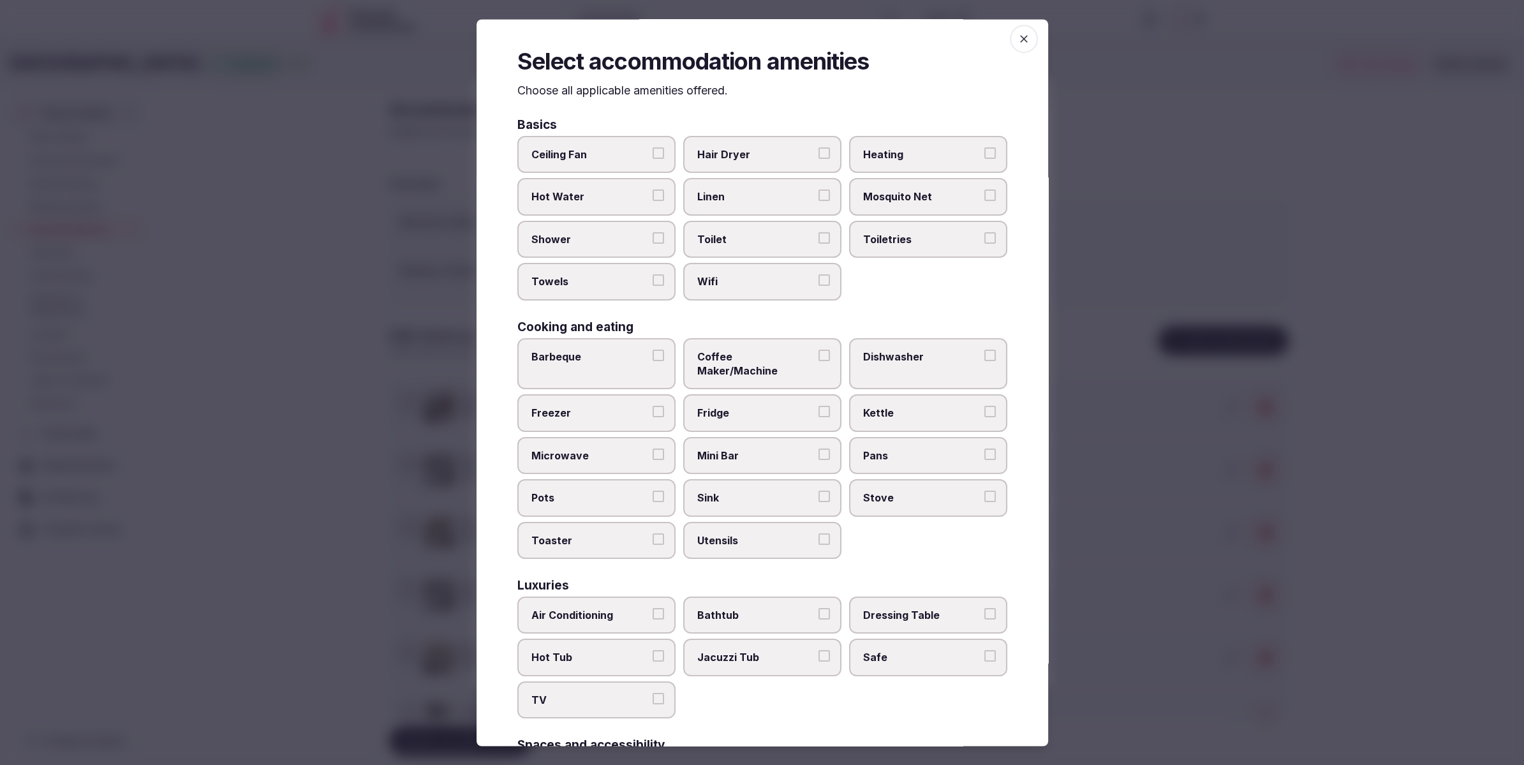
drag, startPoint x: 716, startPoint y: 191, endPoint x: 717, endPoint y: 221, distance: 30.6
click at [716, 191] on span "Linen" at bounding box center [755, 197] width 117 height 14
click at [819, 191] on button "Linen" at bounding box center [824, 195] width 11 height 11
drag, startPoint x: 718, startPoint y: 233, endPoint x: 725, endPoint y: 265, distance: 32.8
click at [718, 234] on span "Toilet" at bounding box center [755, 239] width 117 height 14
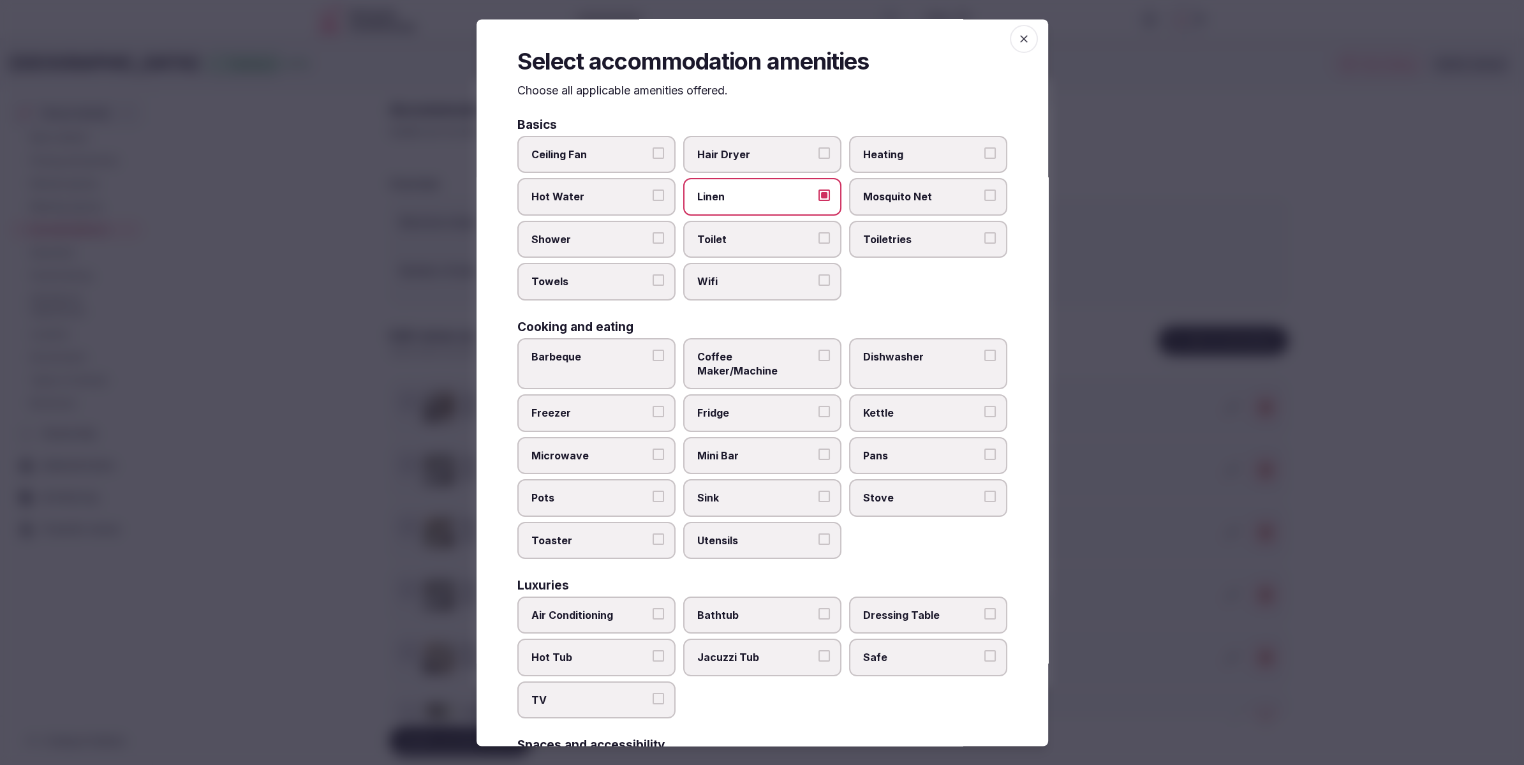
click at [819, 234] on button "Toilet" at bounding box center [824, 237] width 11 height 11
drag, startPoint x: 726, startPoint y: 278, endPoint x: 699, endPoint y: 268, distance: 29.3
click at [726, 278] on span "Wifi" at bounding box center [755, 282] width 117 height 14
click at [819, 278] on button "Wifi" at bounding box center [824, 280] width 11 height 11
click at [622, 246] on label "Shower" at bounding box center [596, 239] width 158 height 37
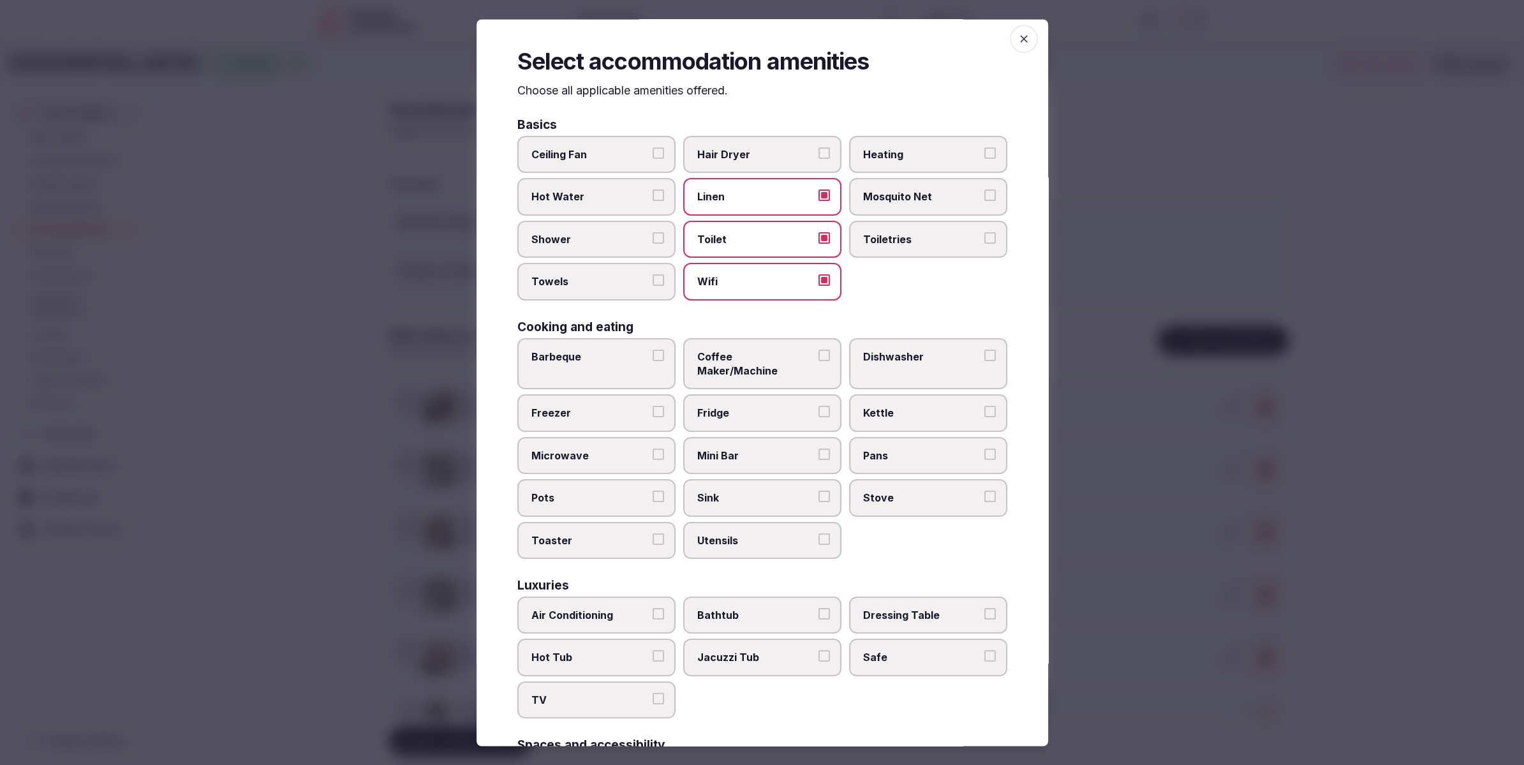
click at [653, 244] on button "Shower" at bounding box center [658, 237] width 11 height 11
click at [623, 265] on label "Towels" at bounding box center [596, 281] width 158 height 37
click at [653, 275] on button "Towels" at bounding box center [658, 280] width 11 height 11
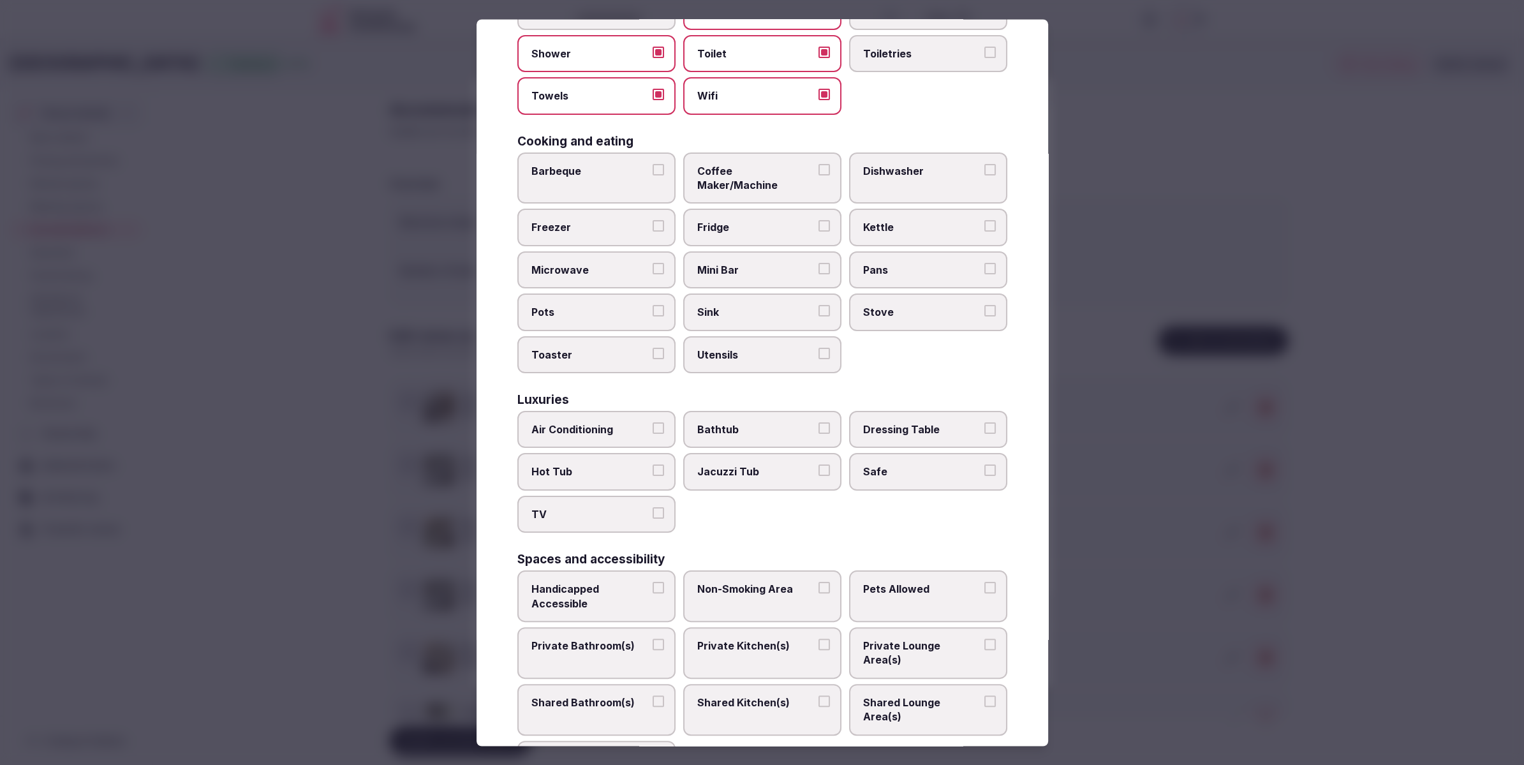
scroll to position [292, 0]
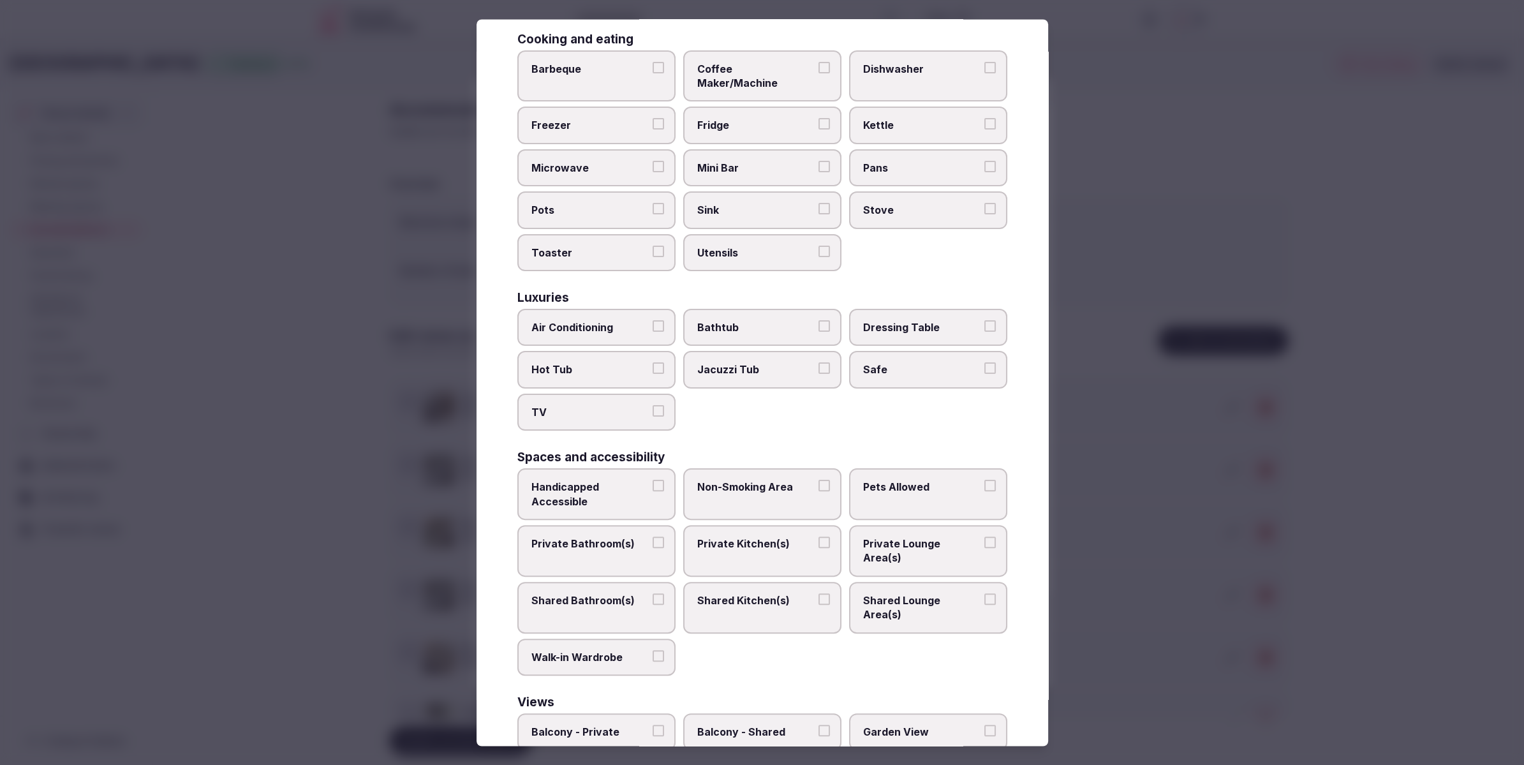
click at [615, 320] on span "Air Conditioning" at bounding box center [589, 327] width 117 height 14
click at [653, 320] on button "Air Conditioning" at bounding box center [658, 325] width 11 height 11
click at [628, 405] on span "TV" at bounding box center [589, 412] width 117 height 14
click at [653, 405] on button "TV" at bounding box center [658, 410] width 11 height 11
click at [872, 362] on label "Safe" at bounding box center [928, 370] width 158 height 37
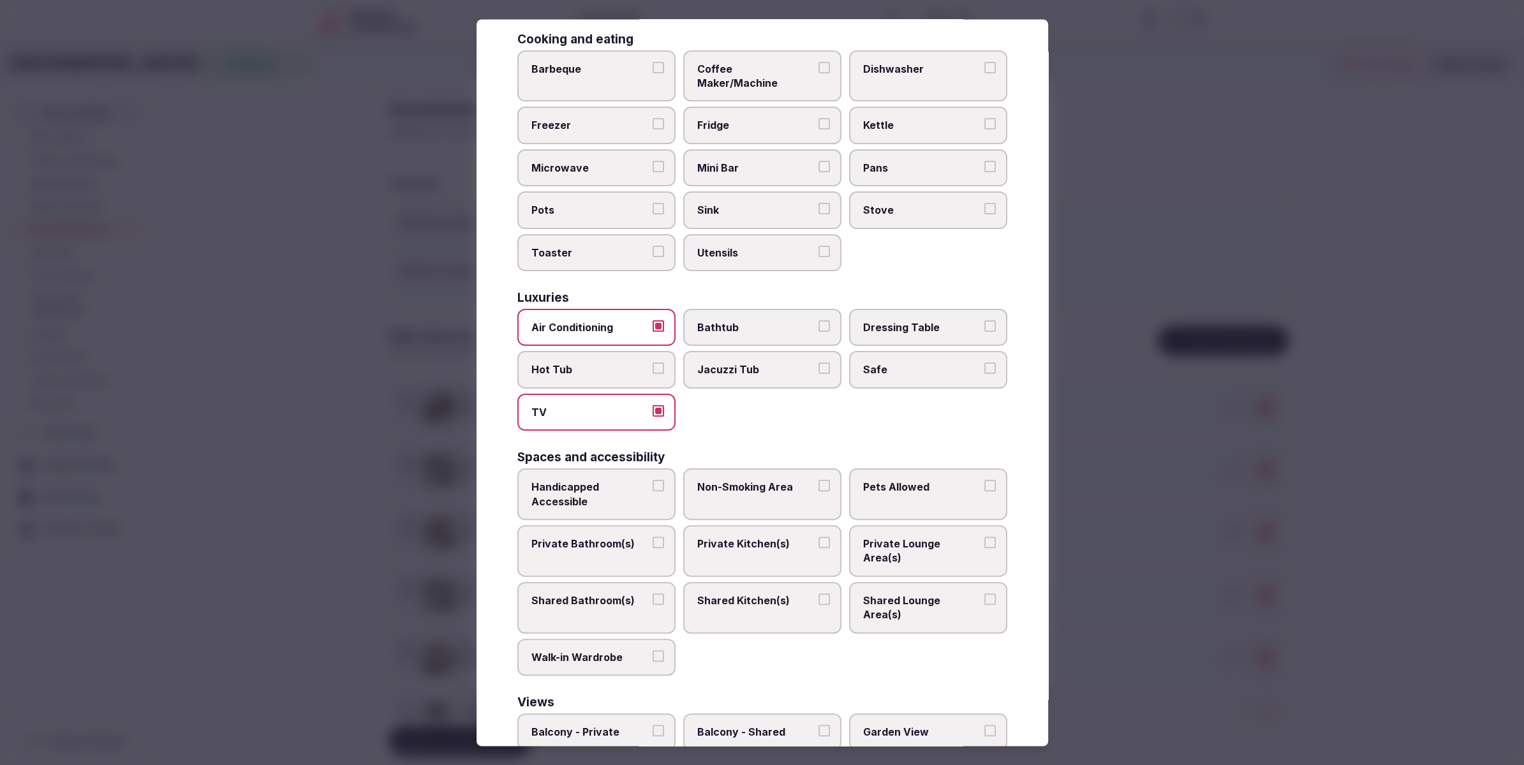
click at [984, 363] on button "Safe" at bounding box center [989, 368] width 11 height 11
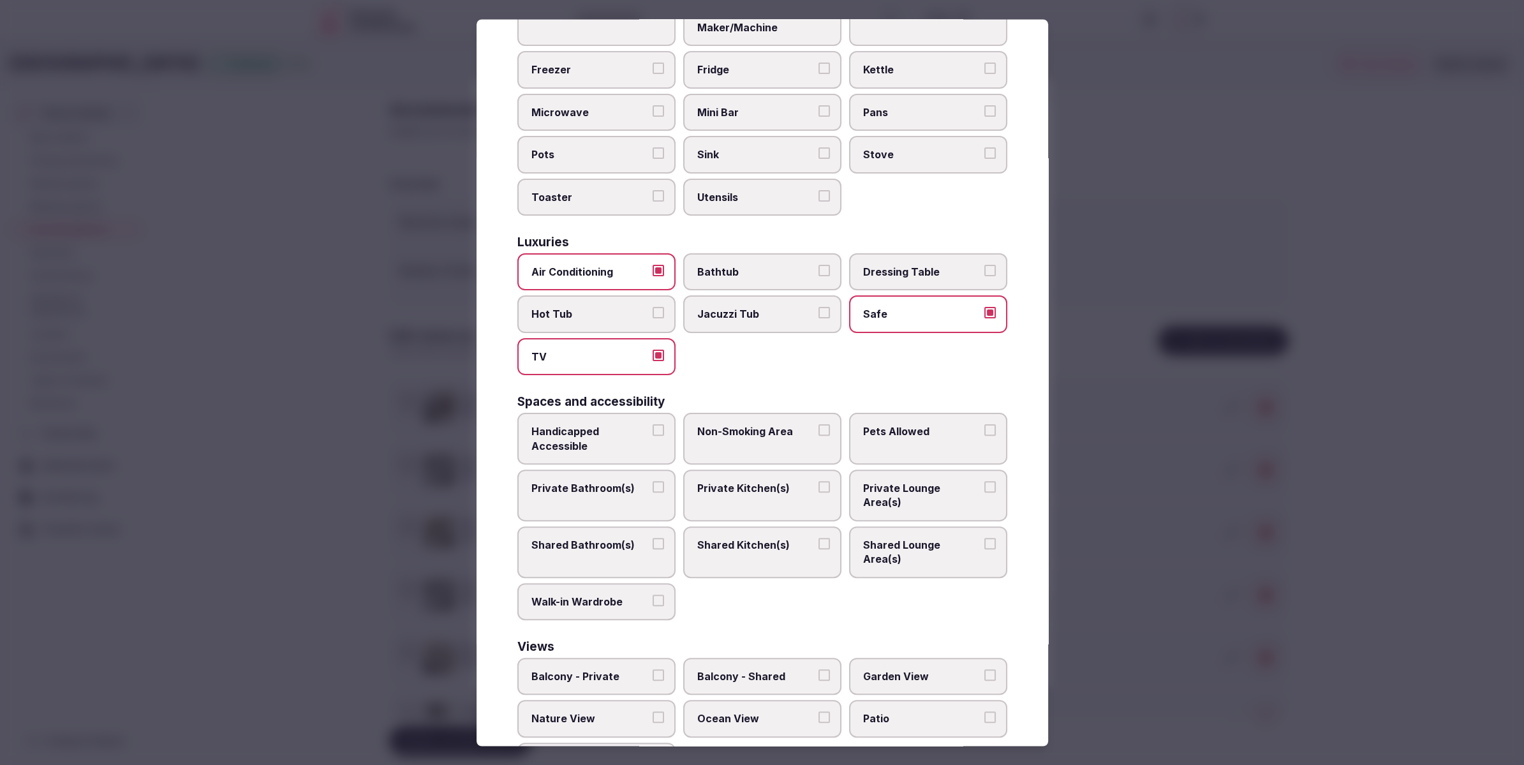
scroll to position [364, 0]
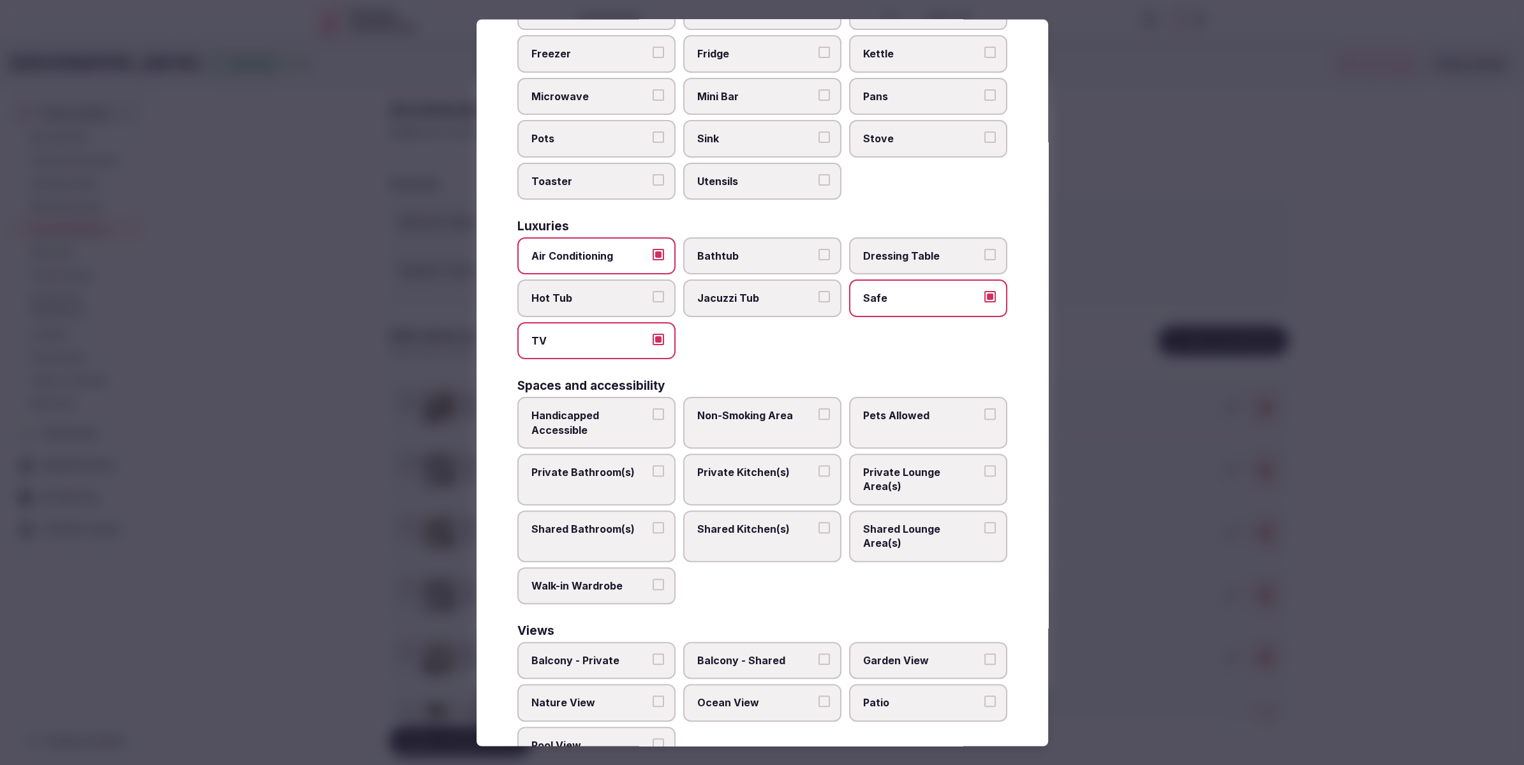
drag, startPoint x: 600, startPoint y: 457, endPoint x: 862, endPoint y: 463, distance: 261.6
click at [612, 465] on span "Private Bathroom(s)" at bounding box center [589, 472] width 117 height 14
click at [892, 463] on label "Private Lounge Area(s)" at bounding box center [928, 480] width 158 height 52
click at [984, 465] on button "Private Lounge Area(s)" at bounding box center [989, 470] width 11 height 11
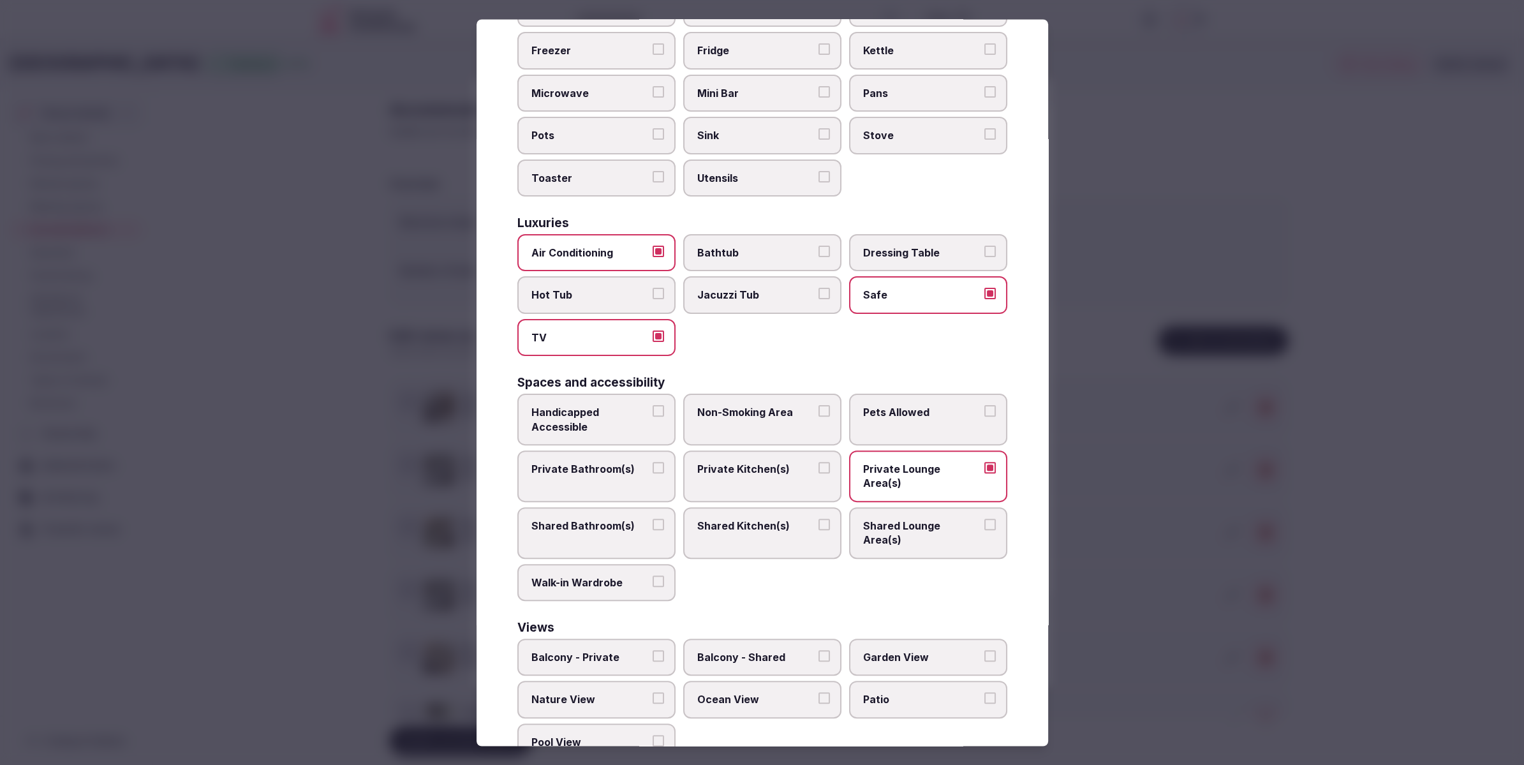
drag, startPoint x: 623, startPoint y: 454, endPoint x: 1021, endPoint y: 464, distance: 398.9
click at [624, 462] on span "Private Bathroom(s)" at bounding box center [589, 469] width 117 height 14
click at [653, 462] on button "Private Bathroom(s)" at bounding box center [658, 467] width 11 height 11
click at [1129, 464] on div at bounding box center [762, 382] width 1524 height 765
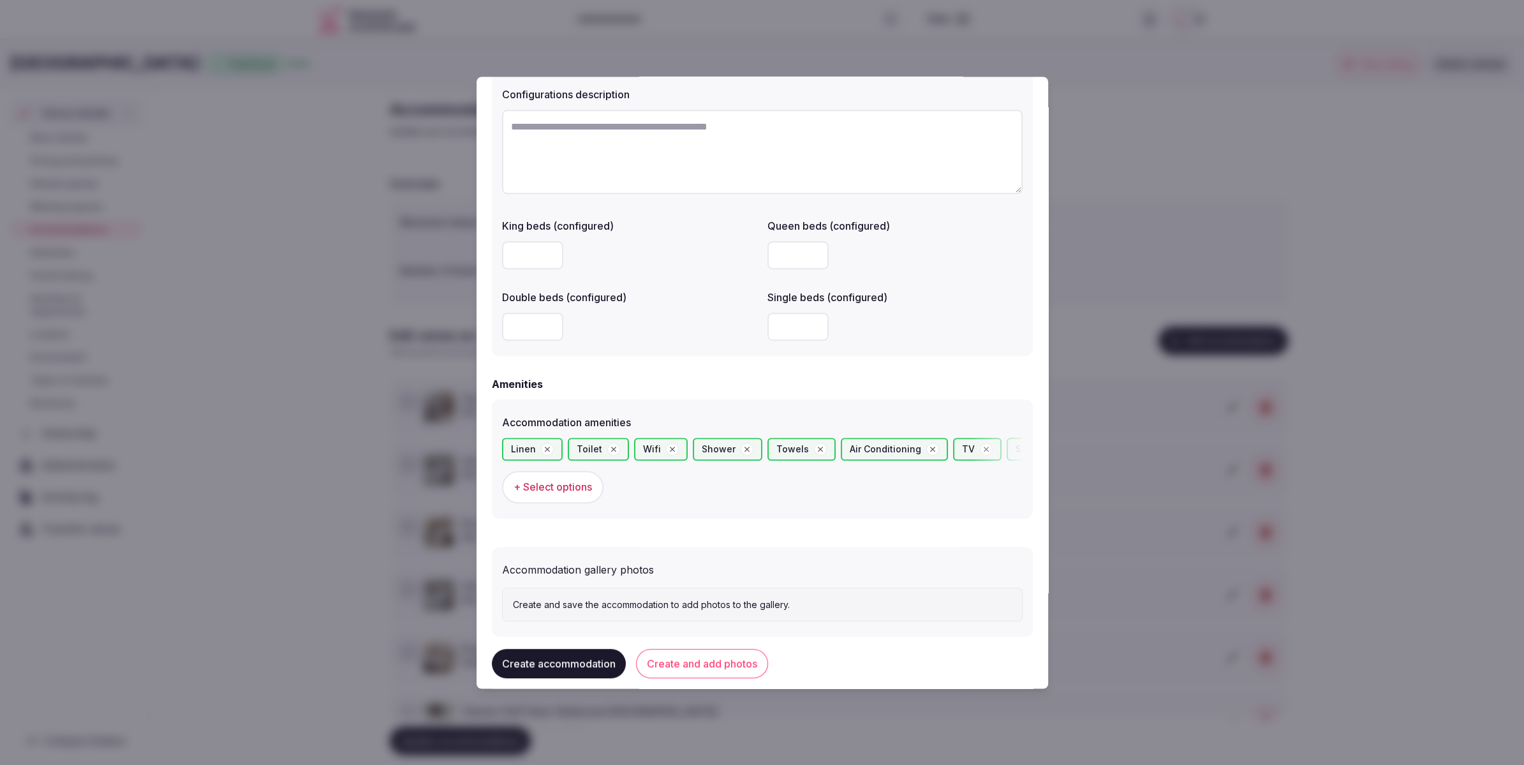
drag, startPoint x: 723, startPoint y: 668, endPoint x: 710, endPoint y: 663, distance: 14.3
click at [723, 667] on button "Create and add photos" at bounding box center [702, 663] width 132 height 29
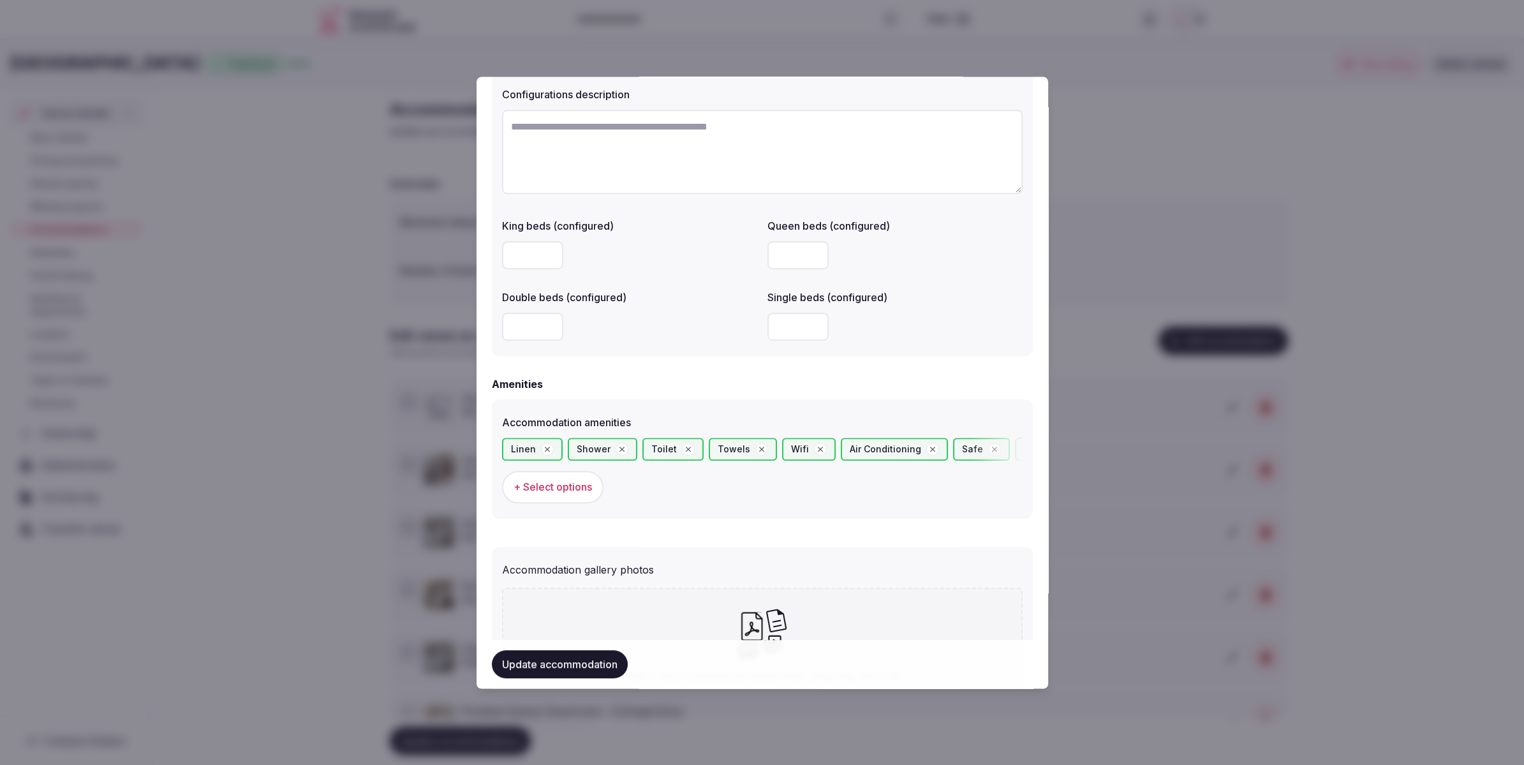
scroll to position [1083, 0]
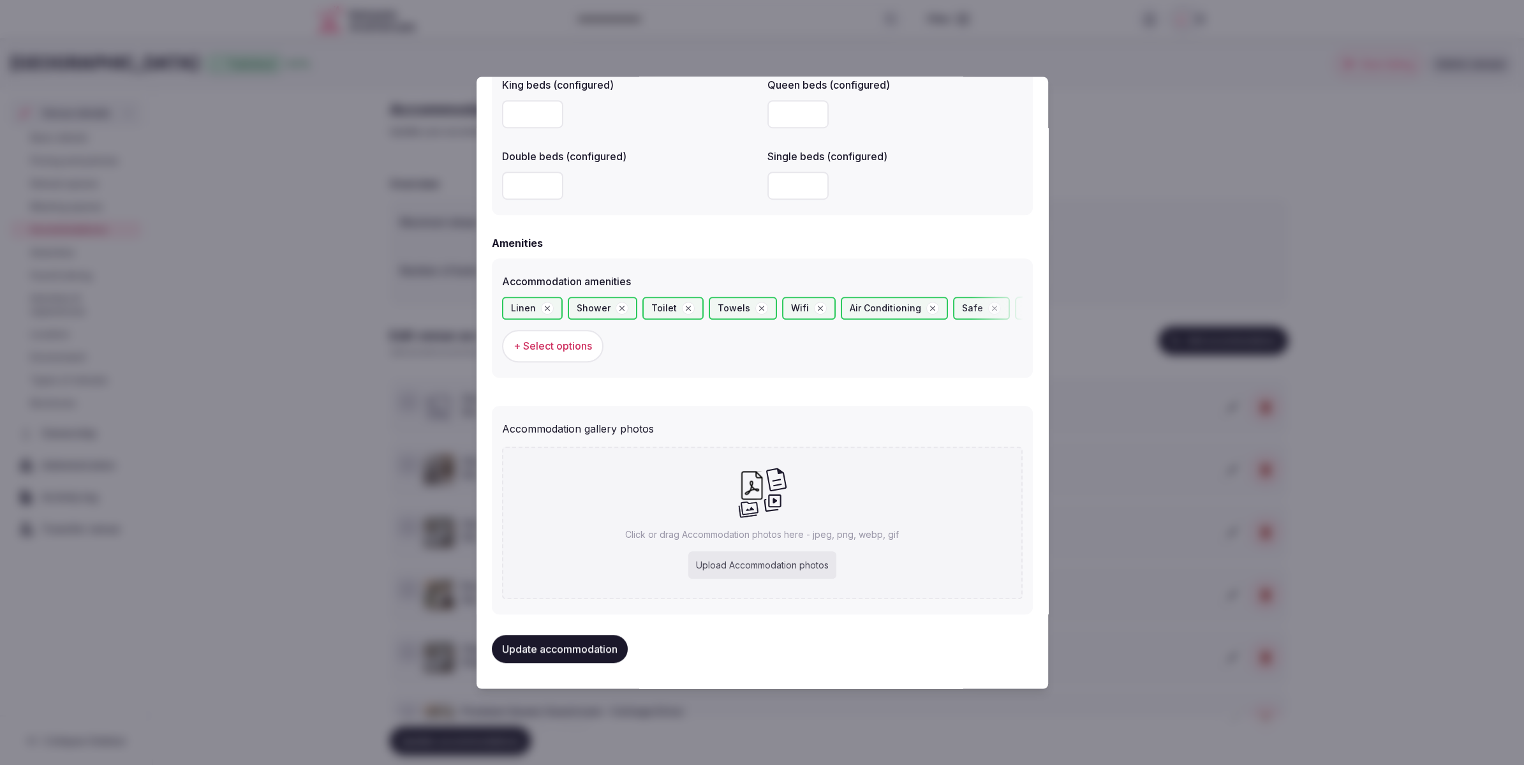
click at [750, 563] on div "Upload Accommodation photos" at bounding box center [762, 565] width 148 height 28
type input "**********"
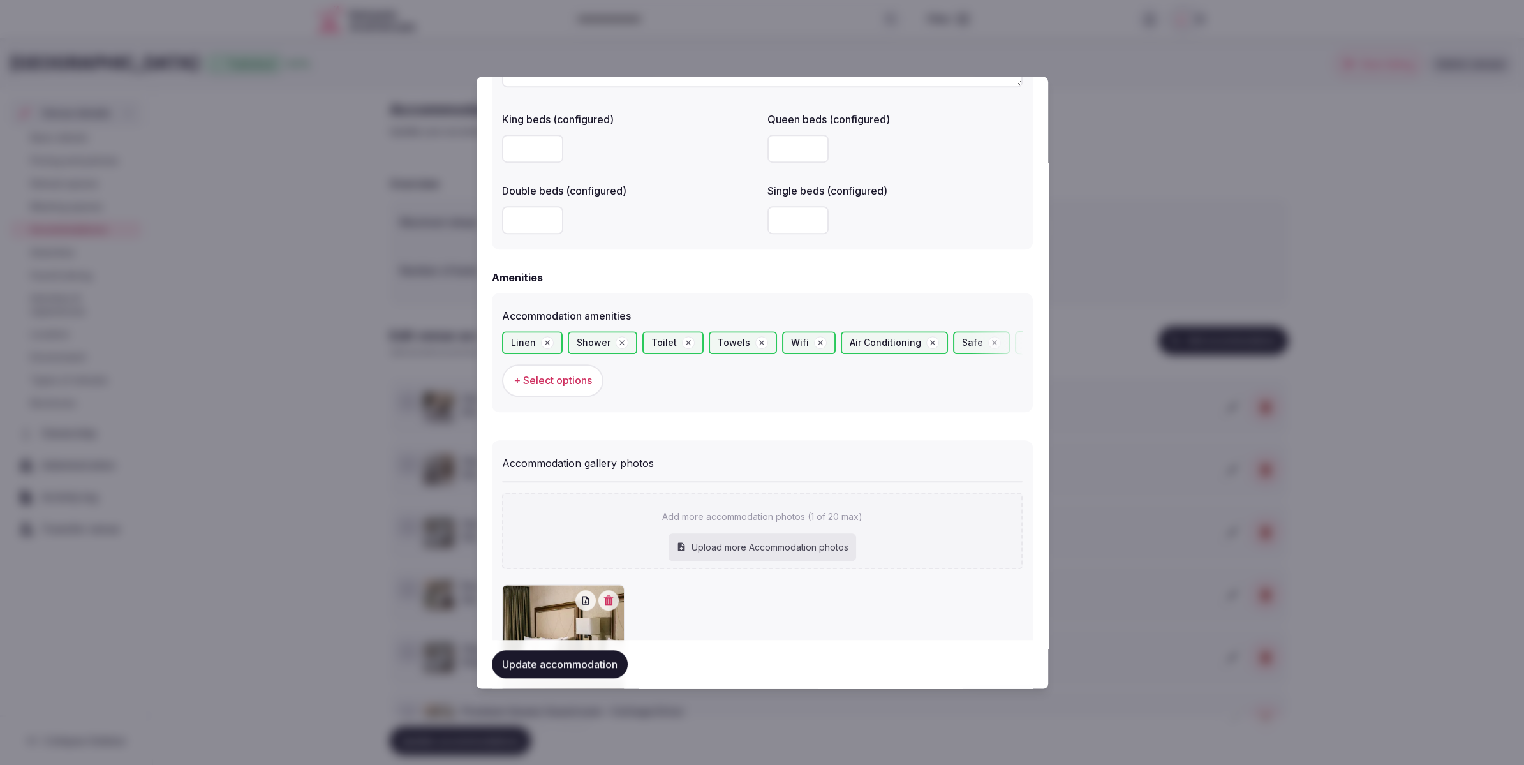
scroll to position [1156, 0]
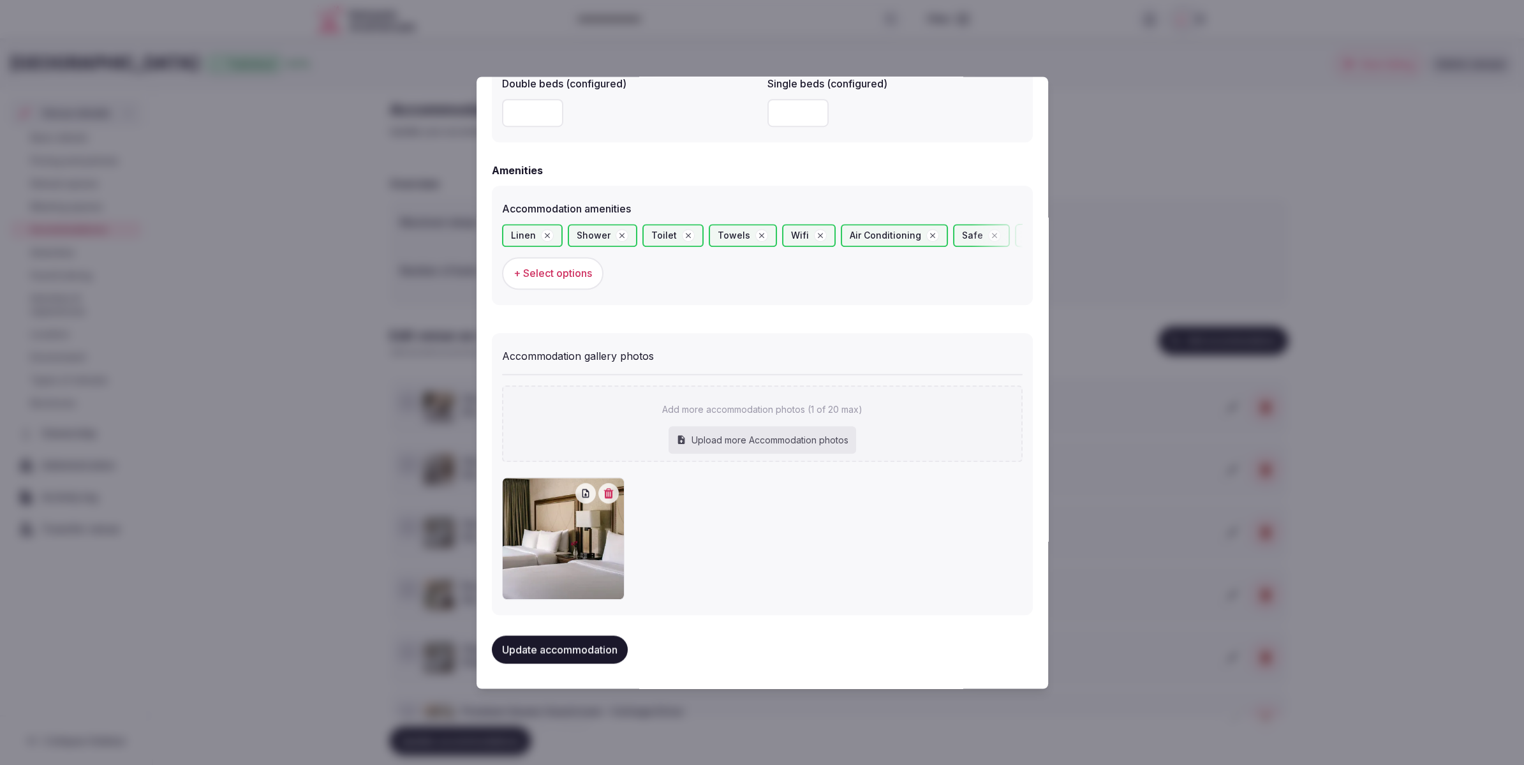
click at [567, 649] on button "Update accommodation" at bounding box center [560, 649] width 136 height 28
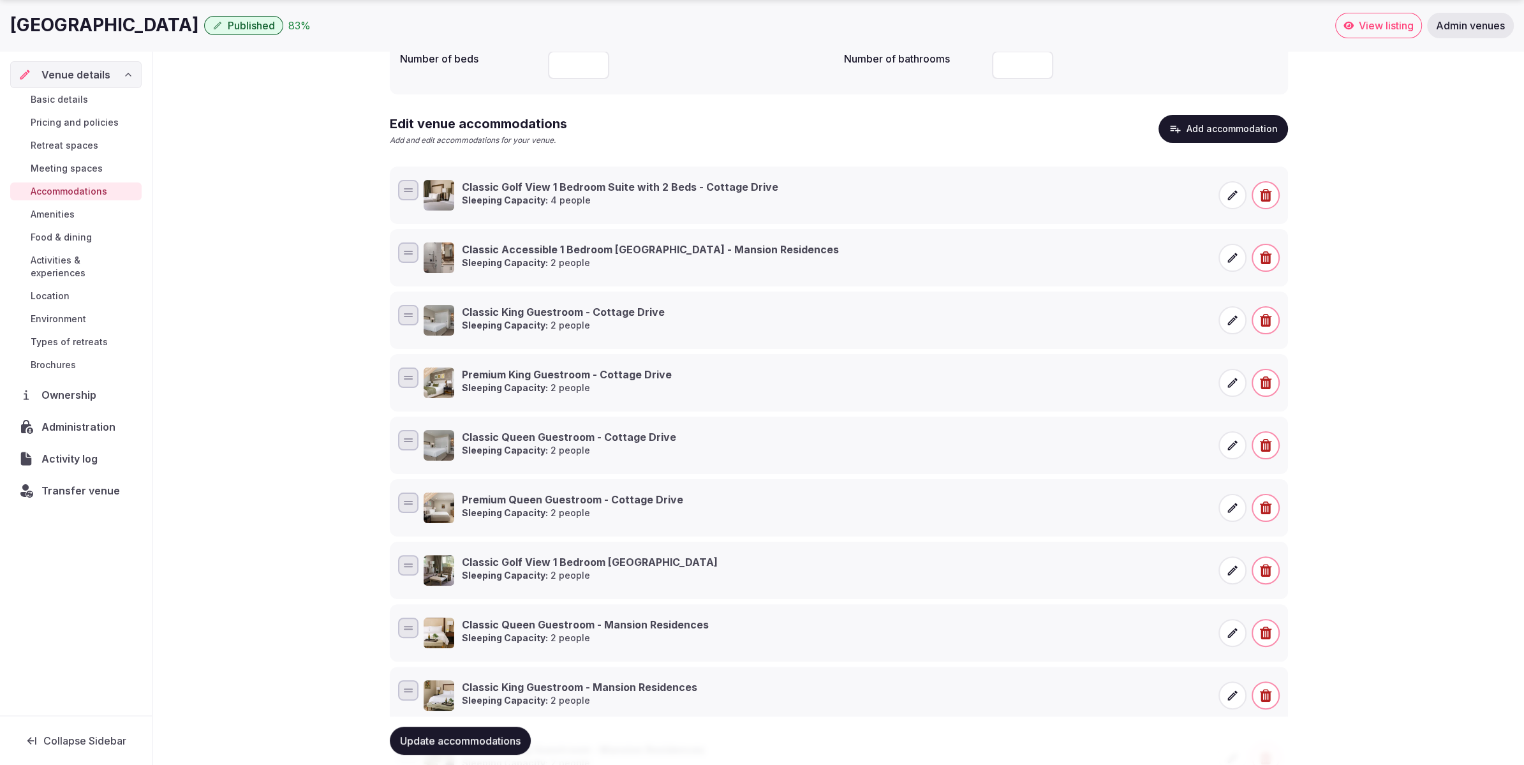
scroll to position [217, 0]
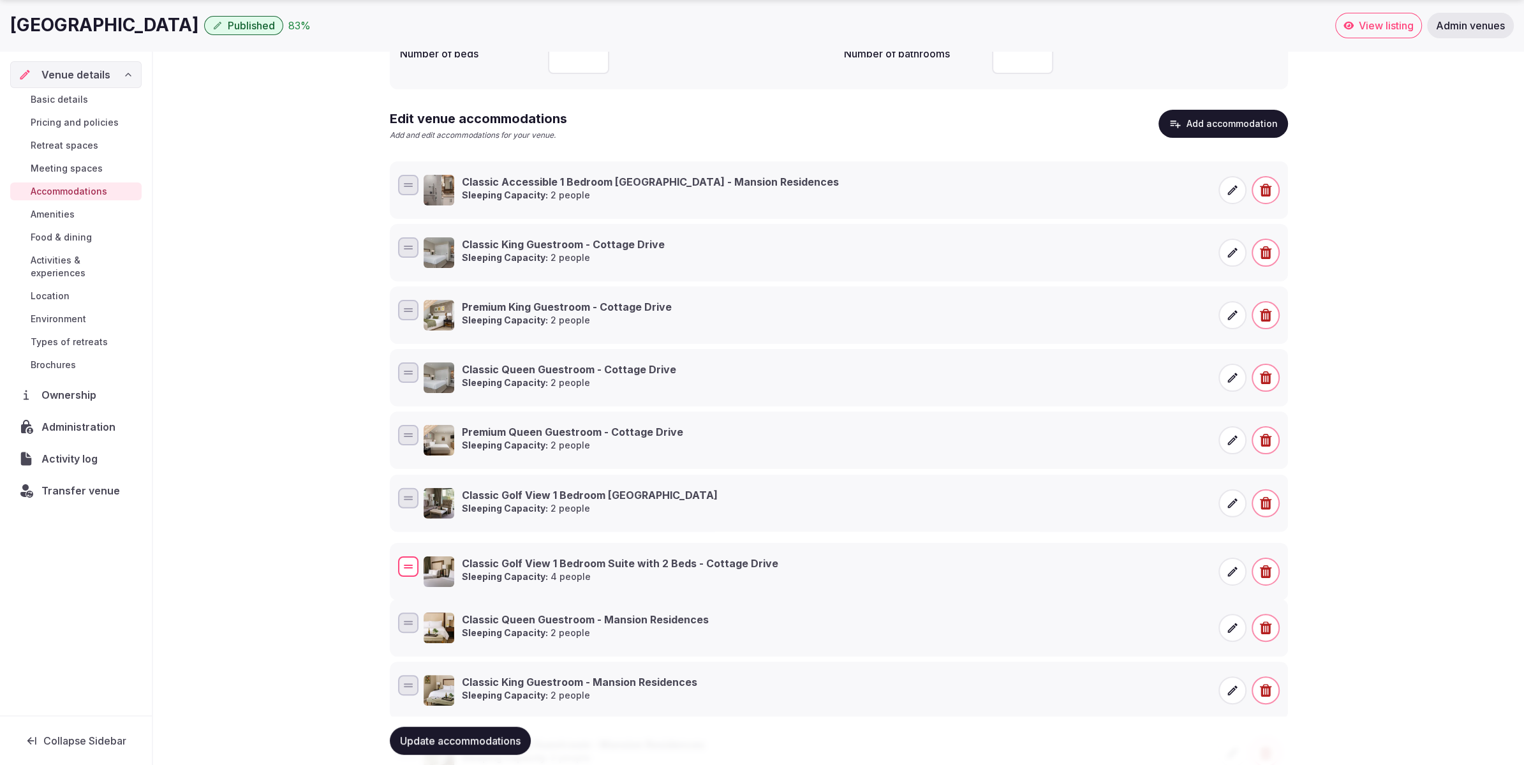
drag, startPoint x: 403, startPoint y: 188, endPoint x: 406, endPoint y: 565, distance: 377.0
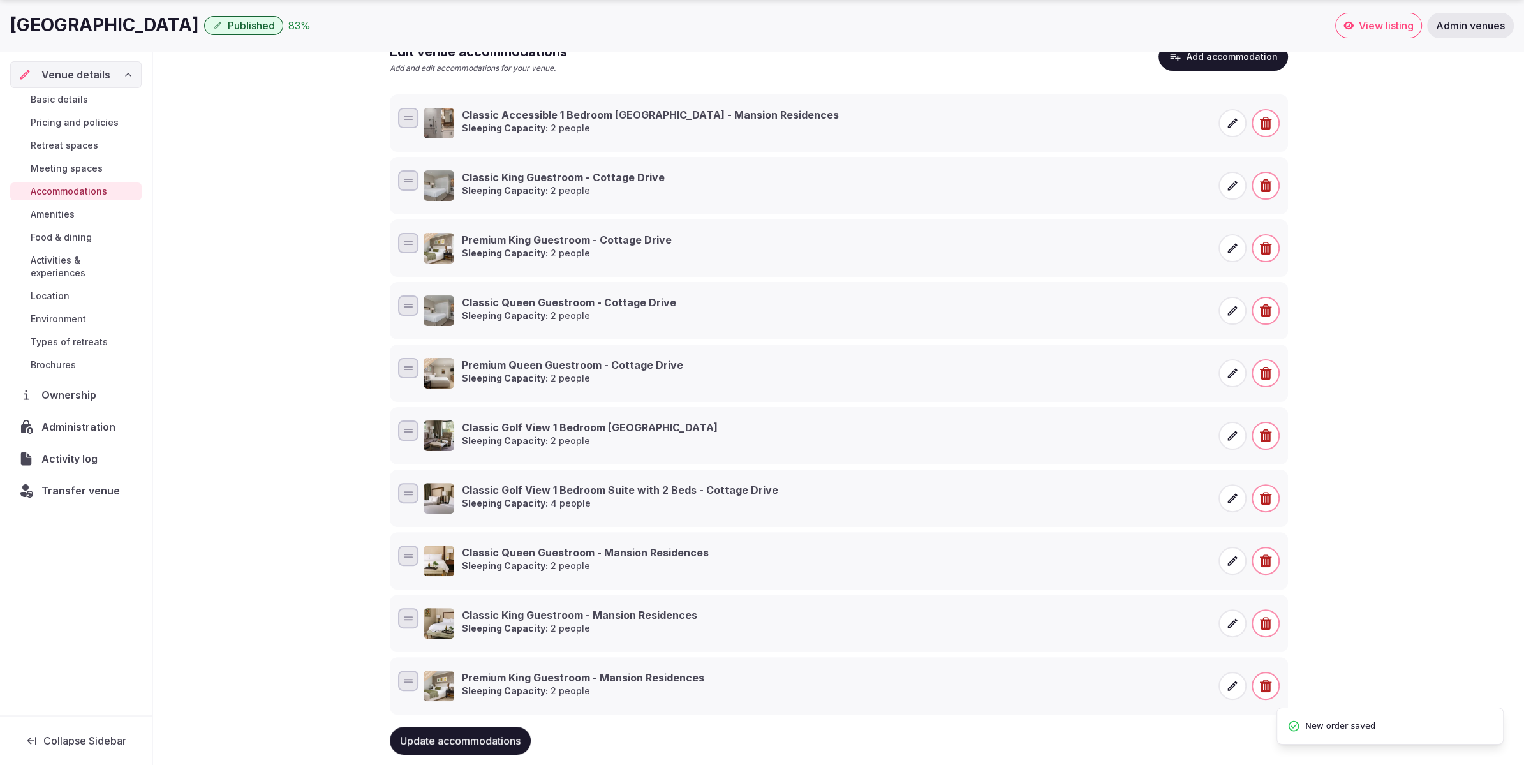
scroll to position [307, 0]
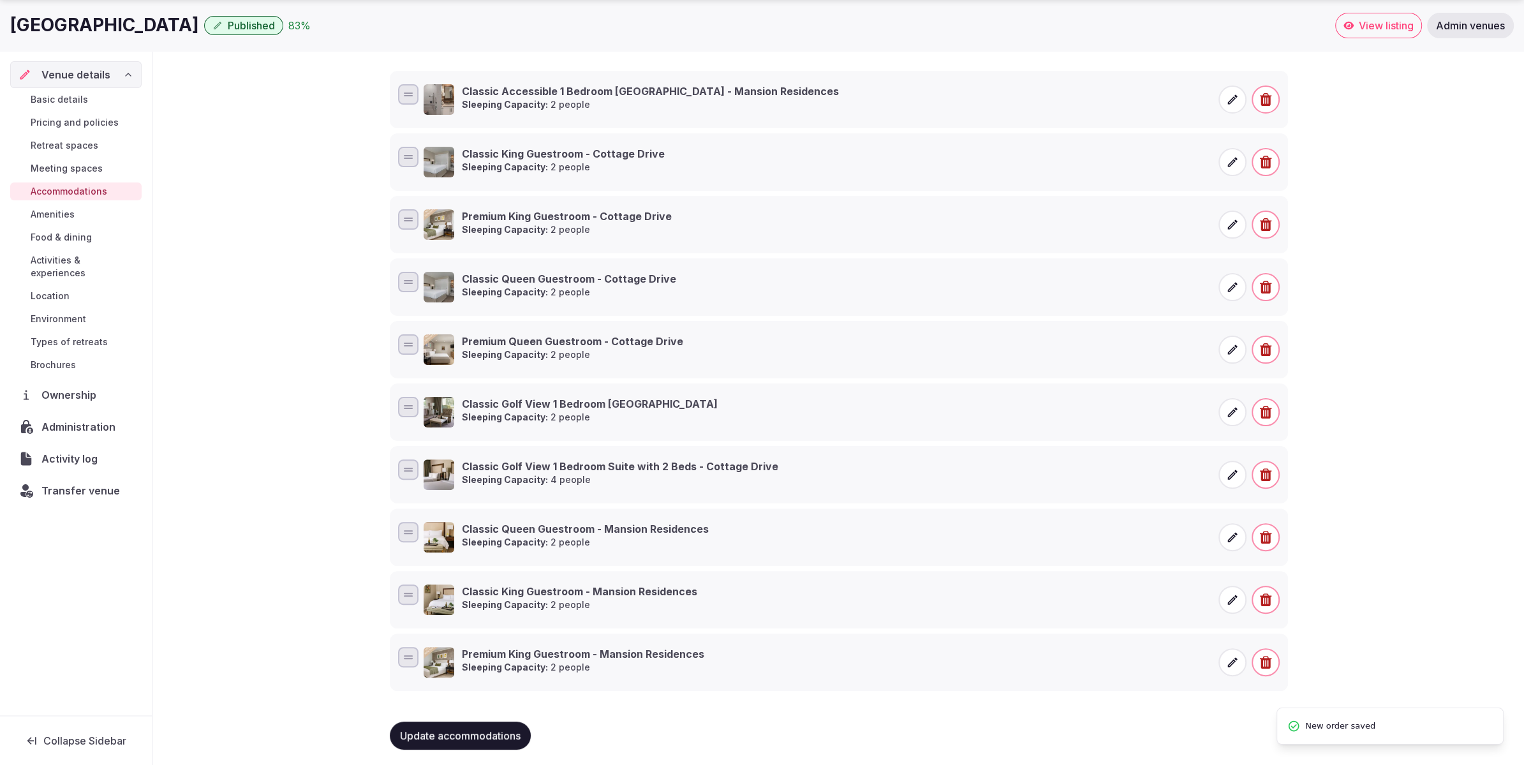
click at [473, 736] on span "Update accommodations" at bounding box center [460, 735] width 121 height 13
click at [475, 737] on button "Update accommodations" at bounding box center [460, 736] width 141 height 28
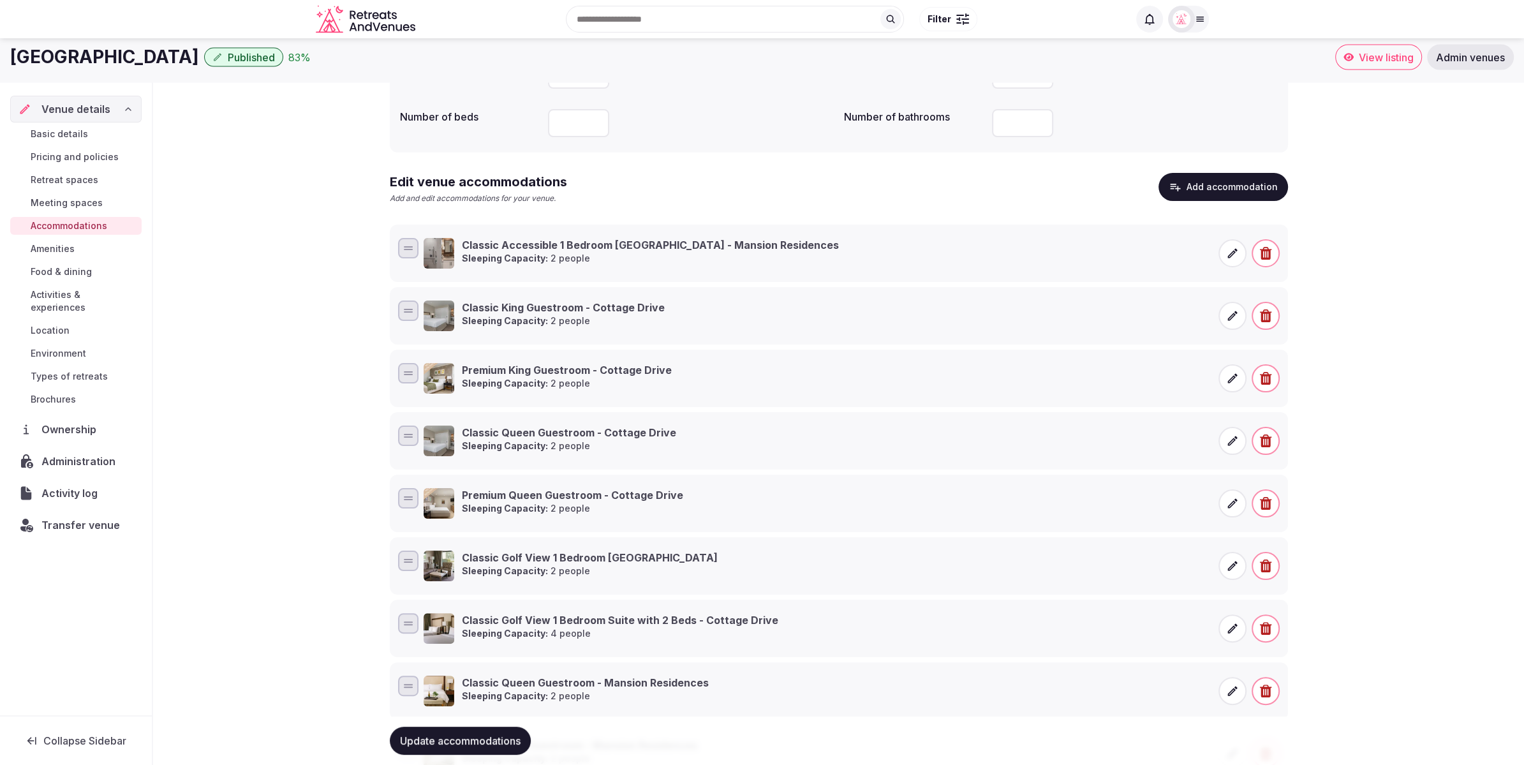
scroll to position [96, 0]
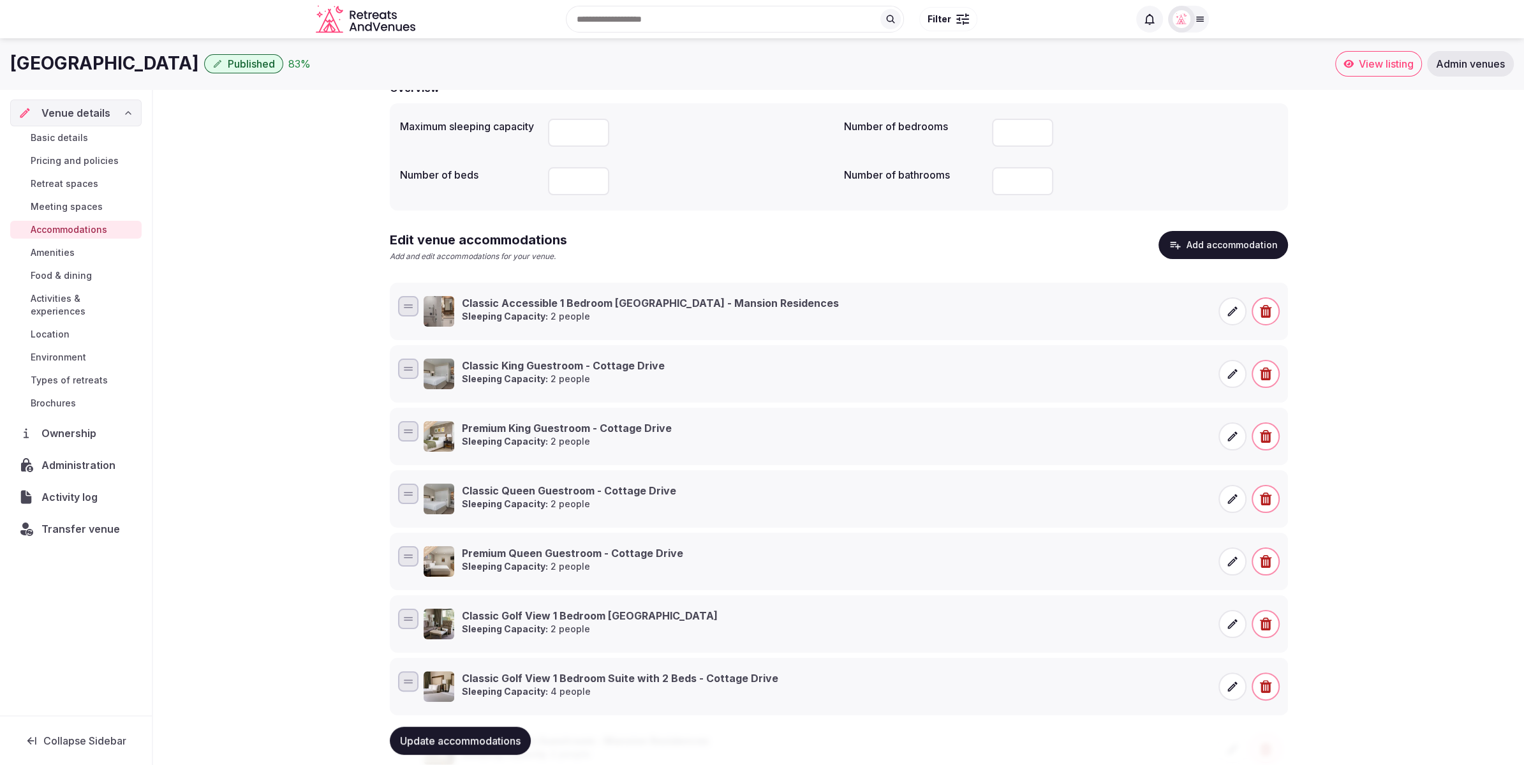
click at [1191, 251] on button "Add accommodation" at bounding box center [1224, 245] width 130 height 28
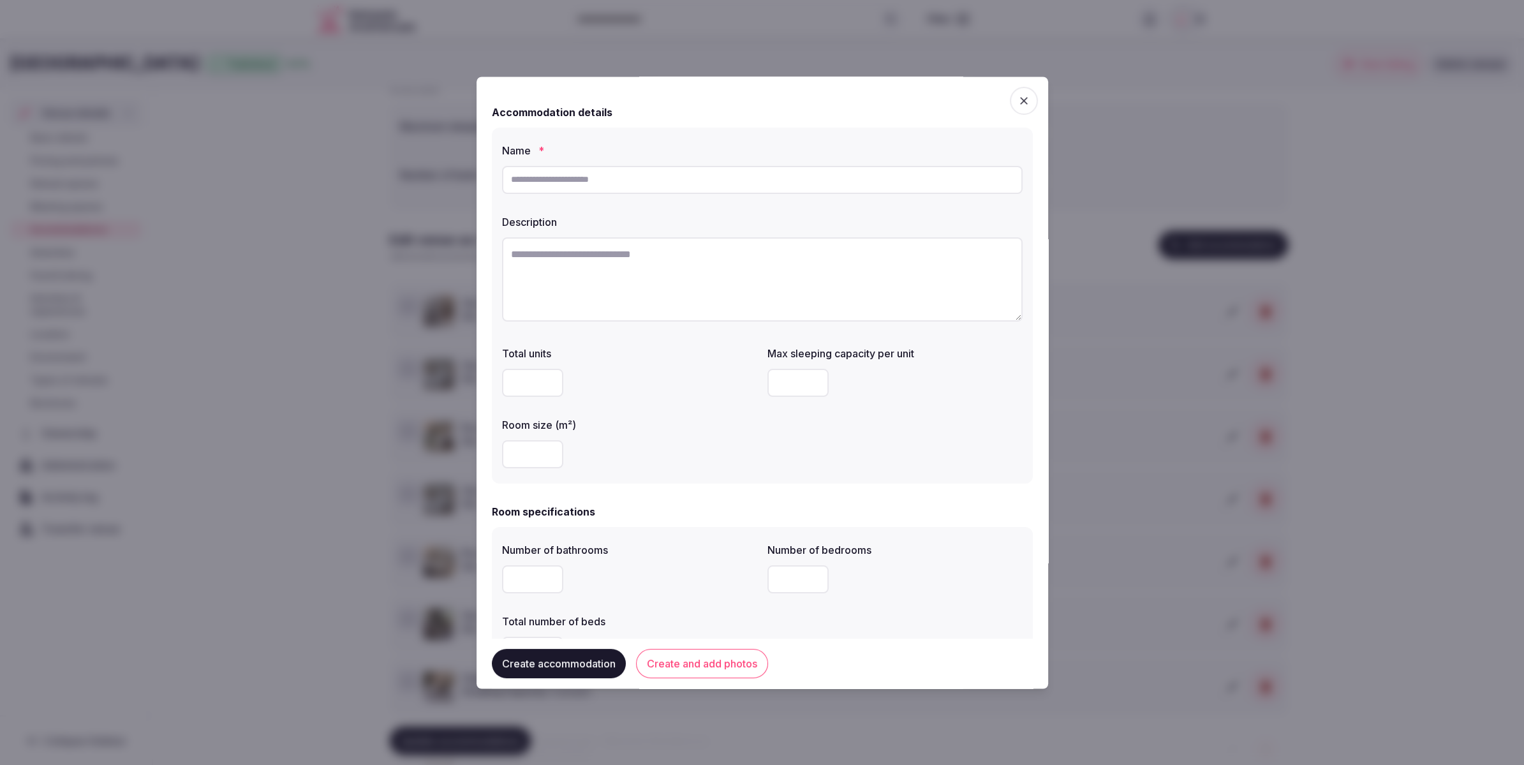
click at [688, 177] on input "text" at bounding box center [762, 180] width 521 height 28
paste input "**********"
type input "**********"
click at [665, 257] on textarea at bounding box center [762, 279] width 521 height 84
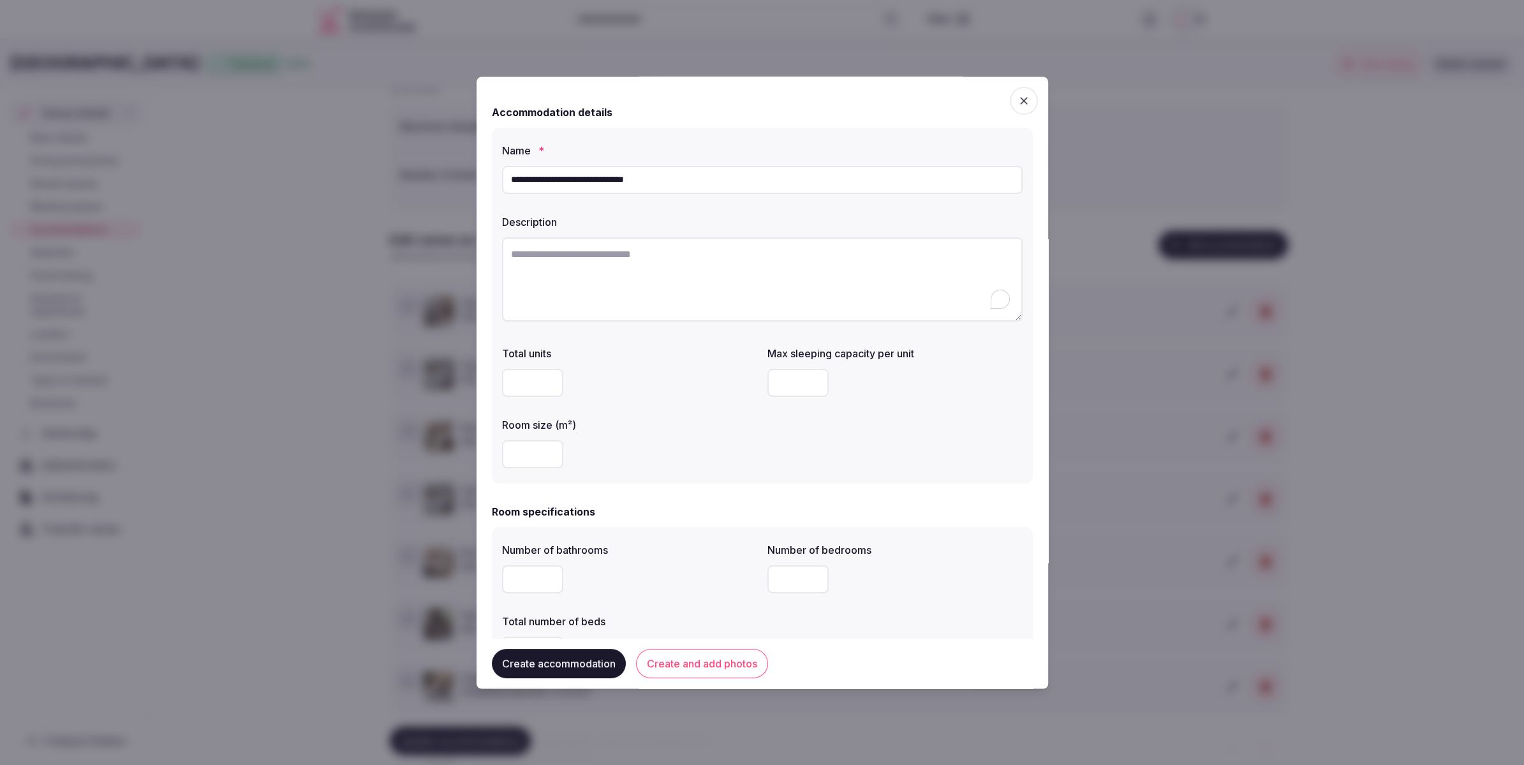
paste textarea "**********"
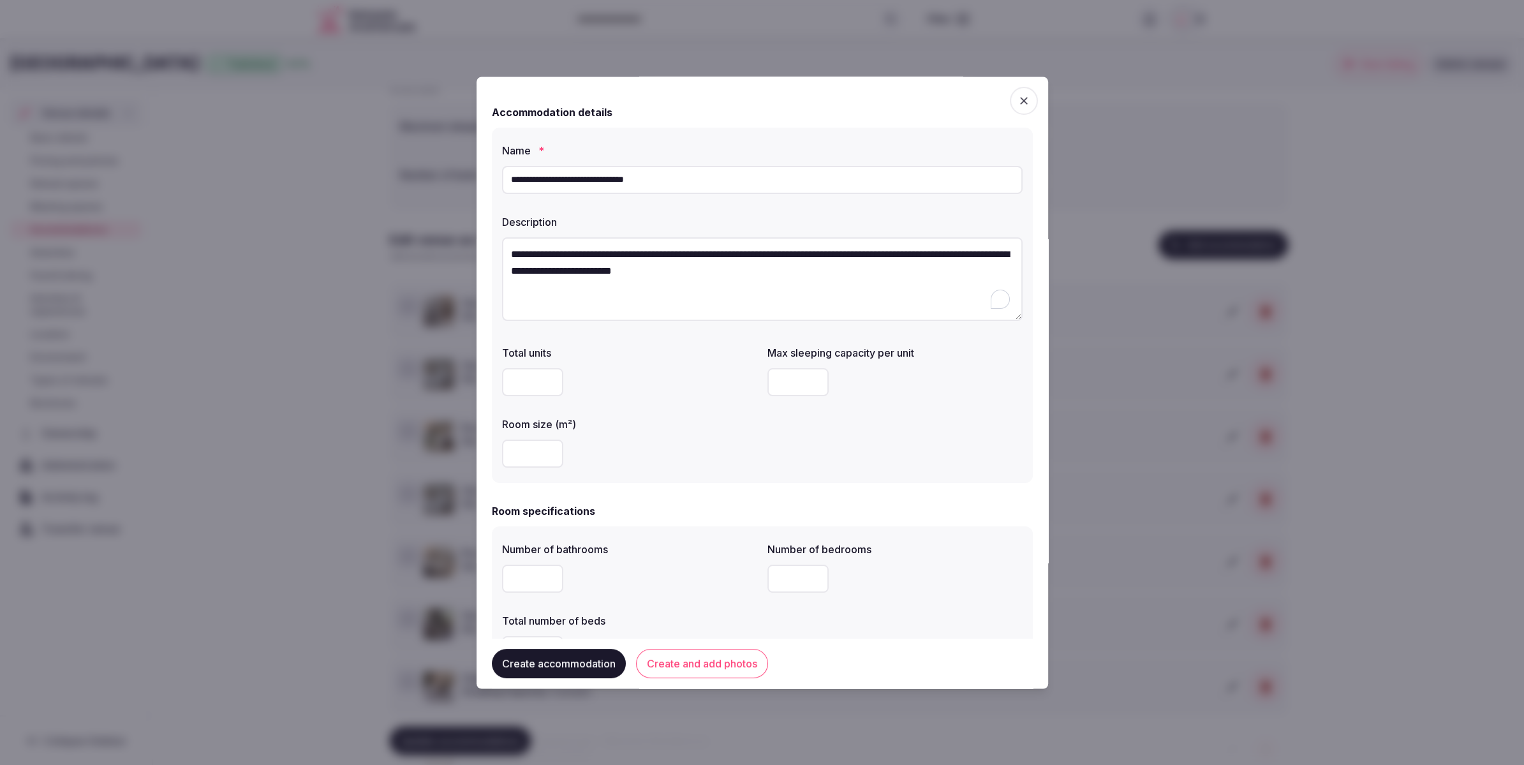
type textarea "**********"
click at [535, 450] on input "number" at bounding box center [532, 454] width 61 height 28
type input "**"
click at [794, 424] on div "Total units Max sleeping capacity per unit Room size (m²) **" at bounding box center [762, 407] width 521 height 133
click at [801, 373] on input "number" at bounding box center [797, 383] width 61 height 28
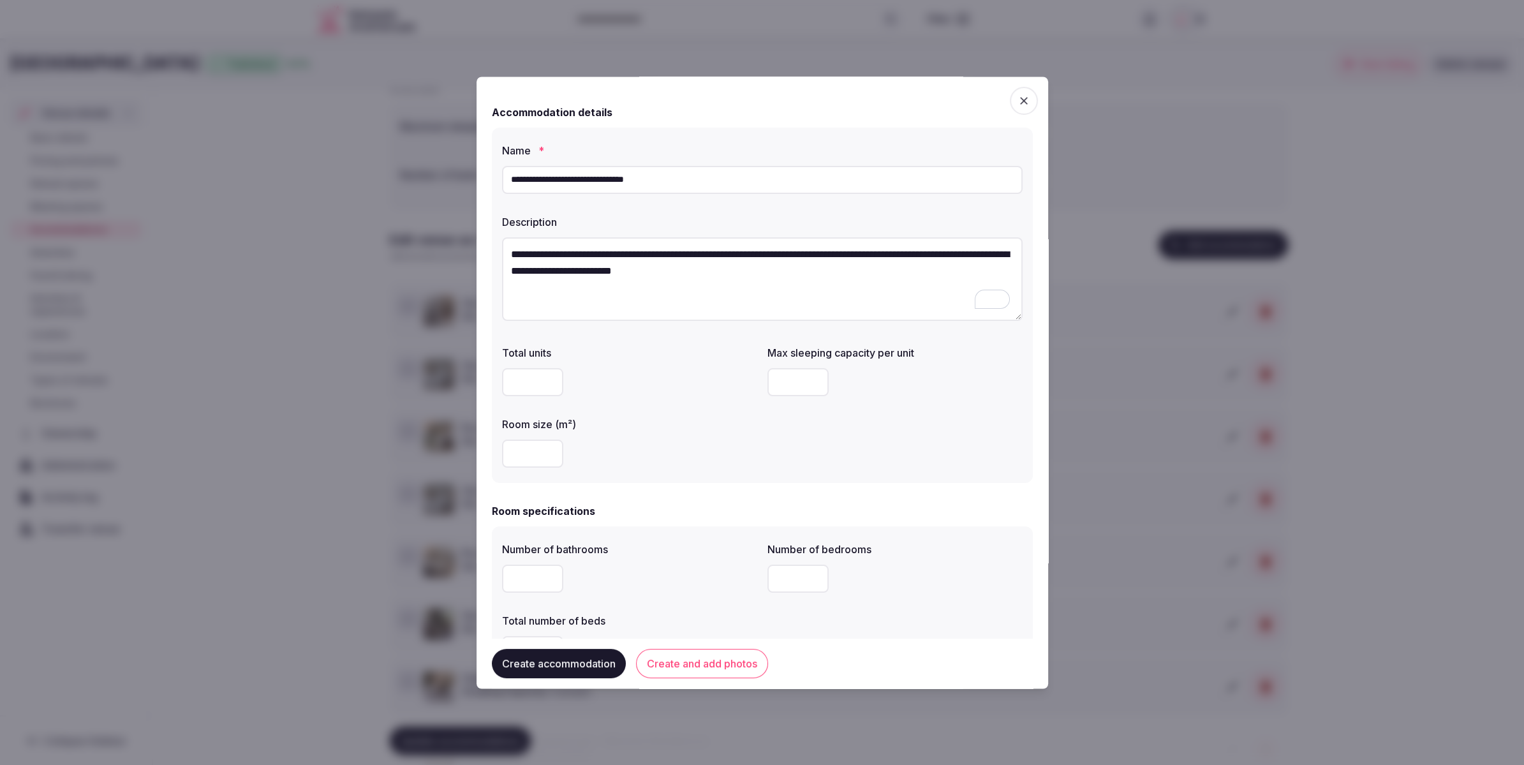
type input "*"
click at [670, 419] on div "Room size (m²)" at bounding box center [629, 421] width 255 height 18
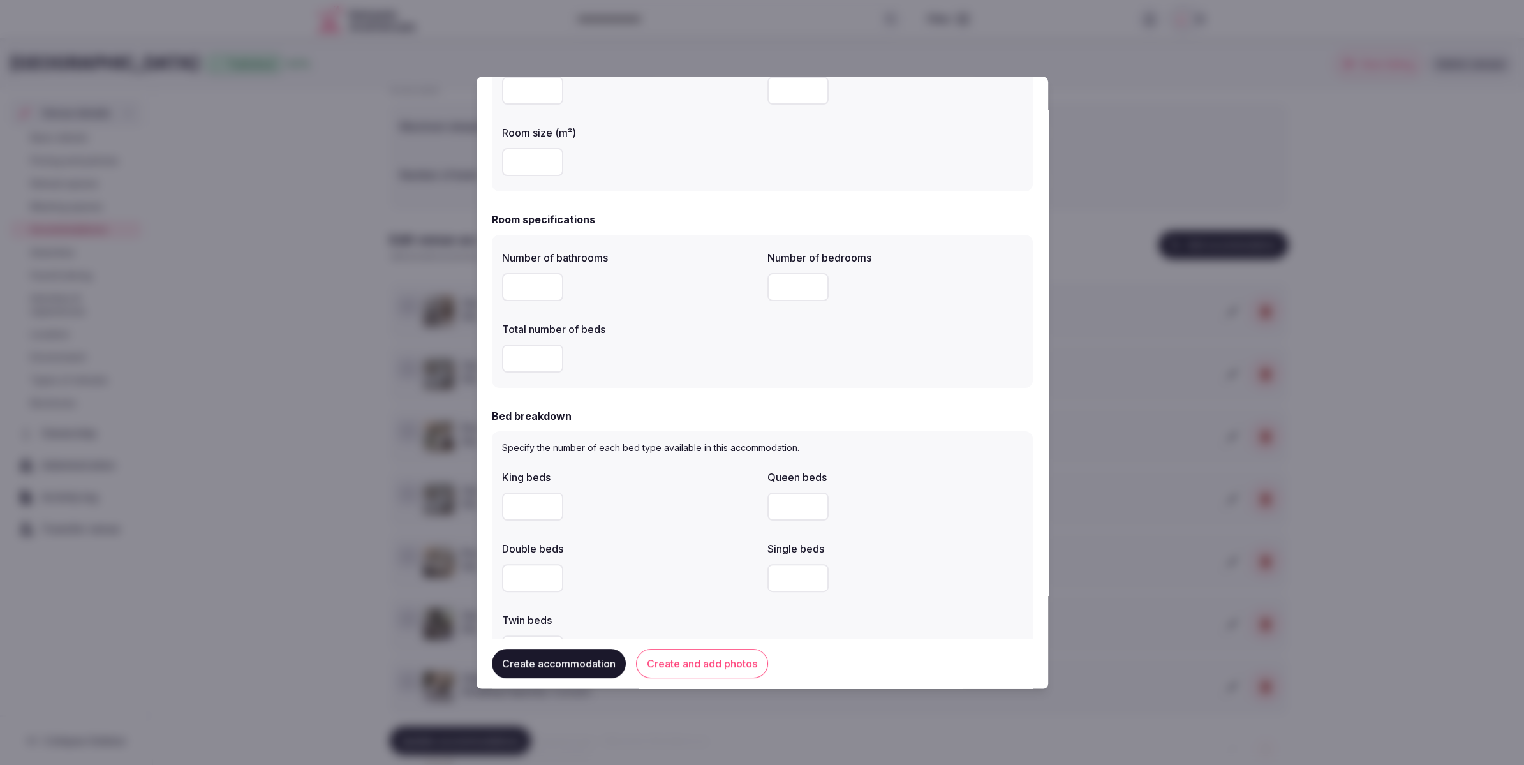
scroll to position [294, 0]
click at [535, 293] on input "number" at bounding box center [532, 285] width 61 height 28
type input "*"
click at [525, 355] on input "number" at bounding box center [532, 357] width 61 height 28
type input "*"
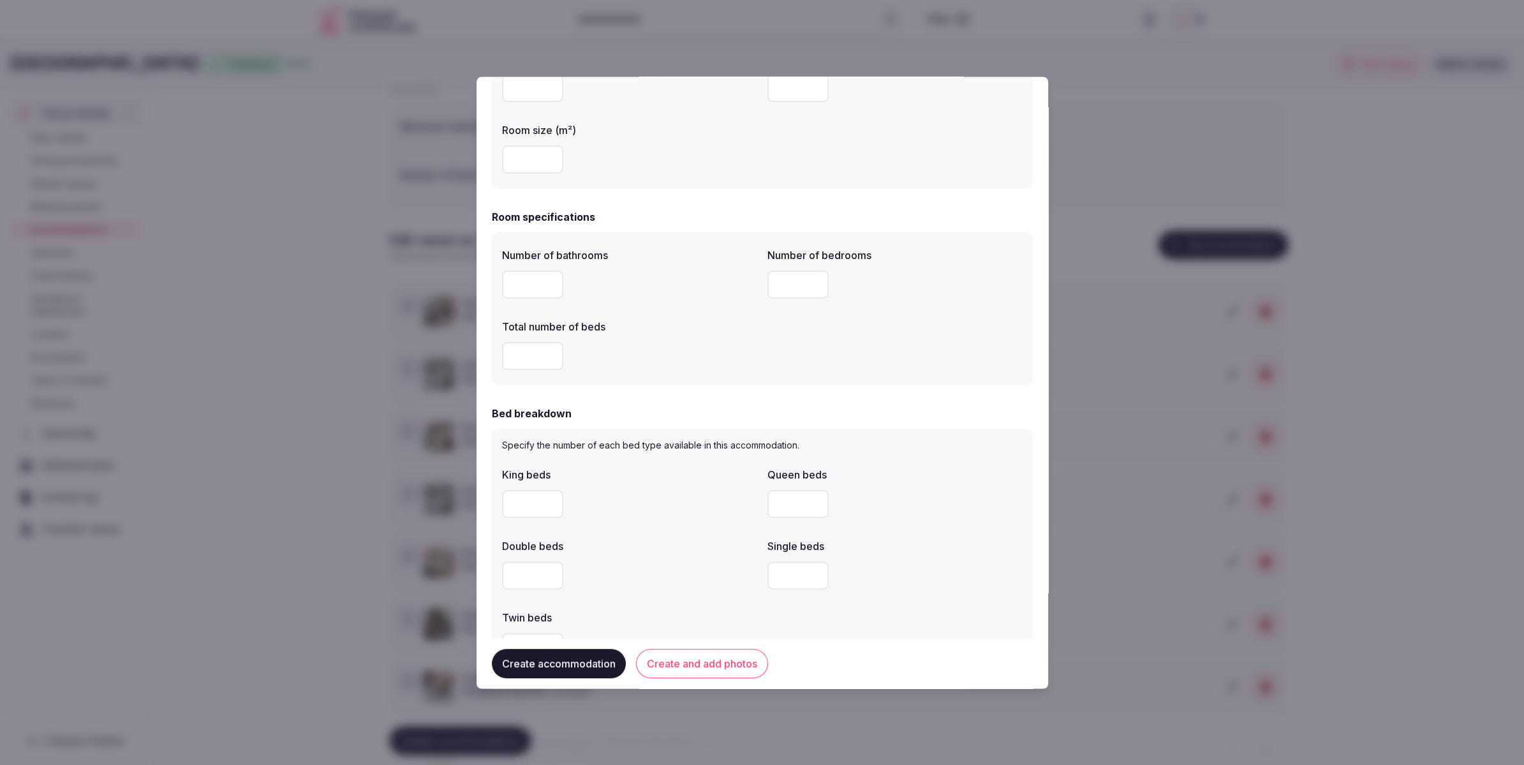
click at [794, 283] on input "*" at bounding box center [797, 285] width 61 height 28
type input "*"
drag, startPoint x: 798, startPoint y: 333, endPoint x: 810, endPoint y: 312, distance: 24.3
click at [798, 330] on div "Number of bathrooms * Number of bedrooms * Total number of beds *" at bounding box center [762, 309] width 521 height 133
drag, startPoint x: 522, startPoint y: 356, endPoint x: 501, endPoint y: 358, distance: 21.8
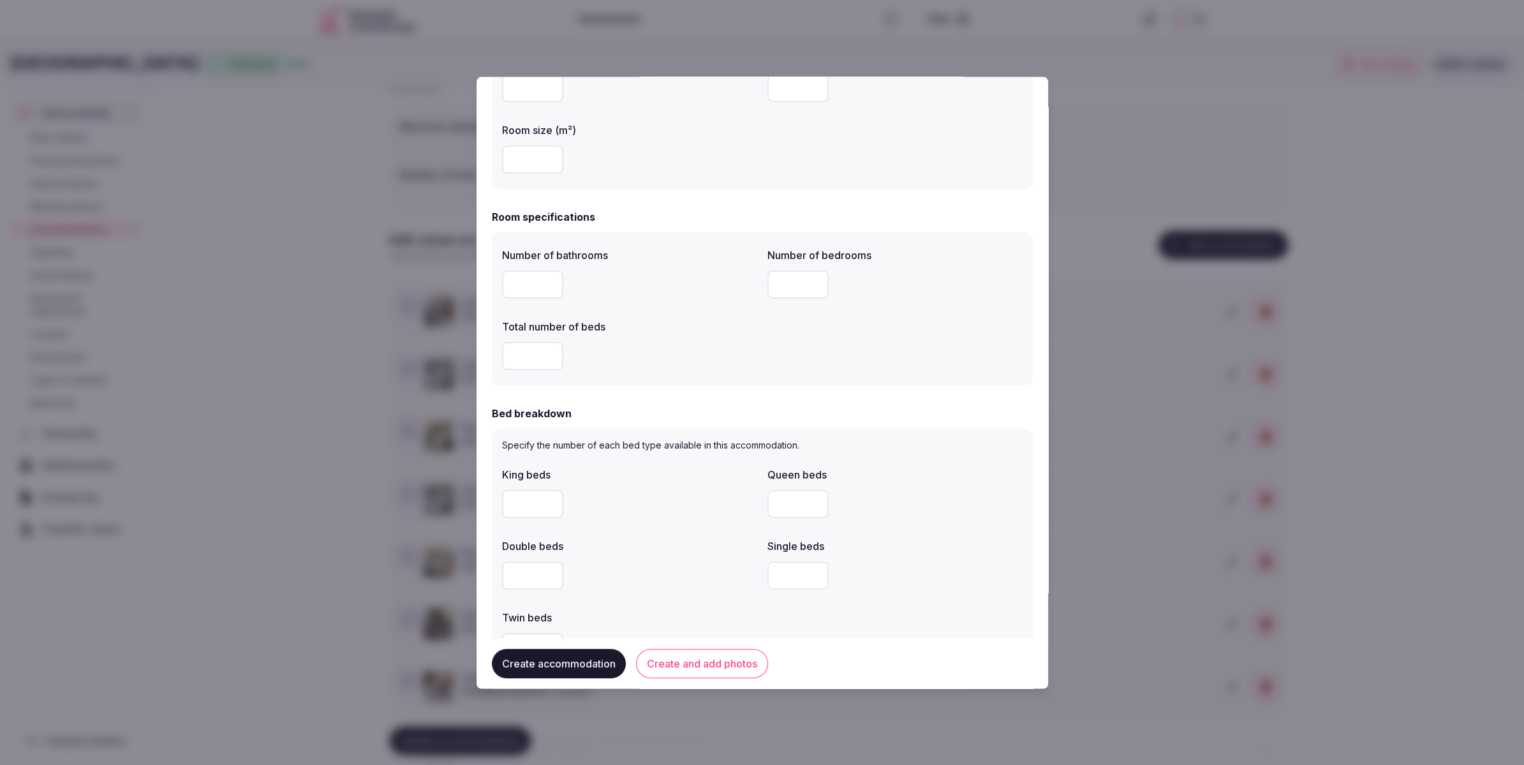
click at [501, 358] on div "Number of bathrooms * Number of bedrooms * Total number of beds *" at bounding box center [762, 309] width 541 height 153
type input "*"
drag, startPoint x: 612, startPoint y: 449, endPoint x: 692, endPoint y: 368, distance: 114.1
click at [612, 447] on p "Specify the number of each bed type available in this accommodation." at bounding box center [762, 446] width 521 height 13
drag, startPoint x: 790, startPoint y: 284, endPoint x: 747, endPoint y: 284, distance: 43.4
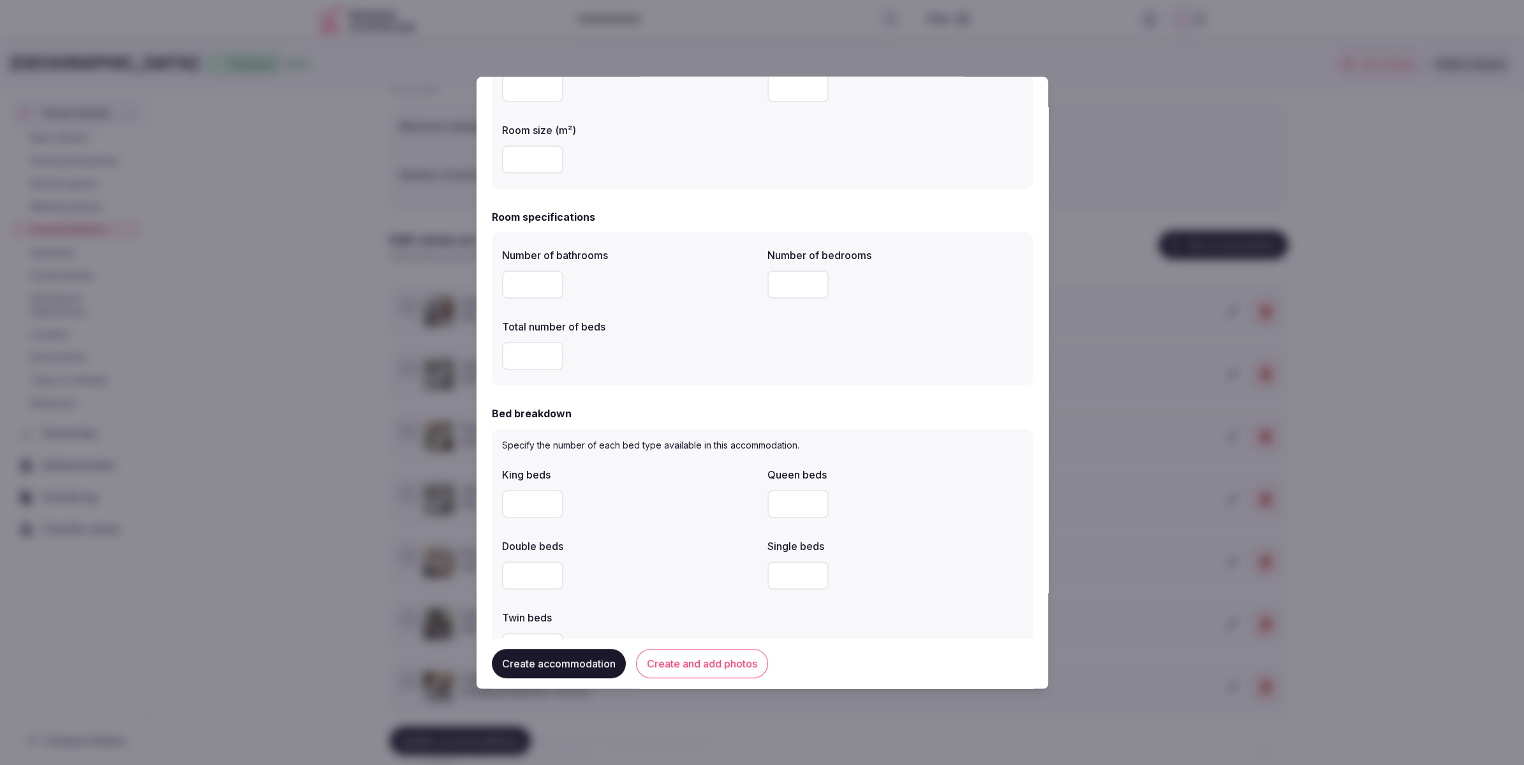
click at [747, 284] on div "Number of bathrooms * Number of bedrooms * Total number of beds *" at bounding box center [762, 309] width 521 height 133
type input "*"
click at [739, 303] on div "*" at bounding box center [629, 285] width 255 height 38
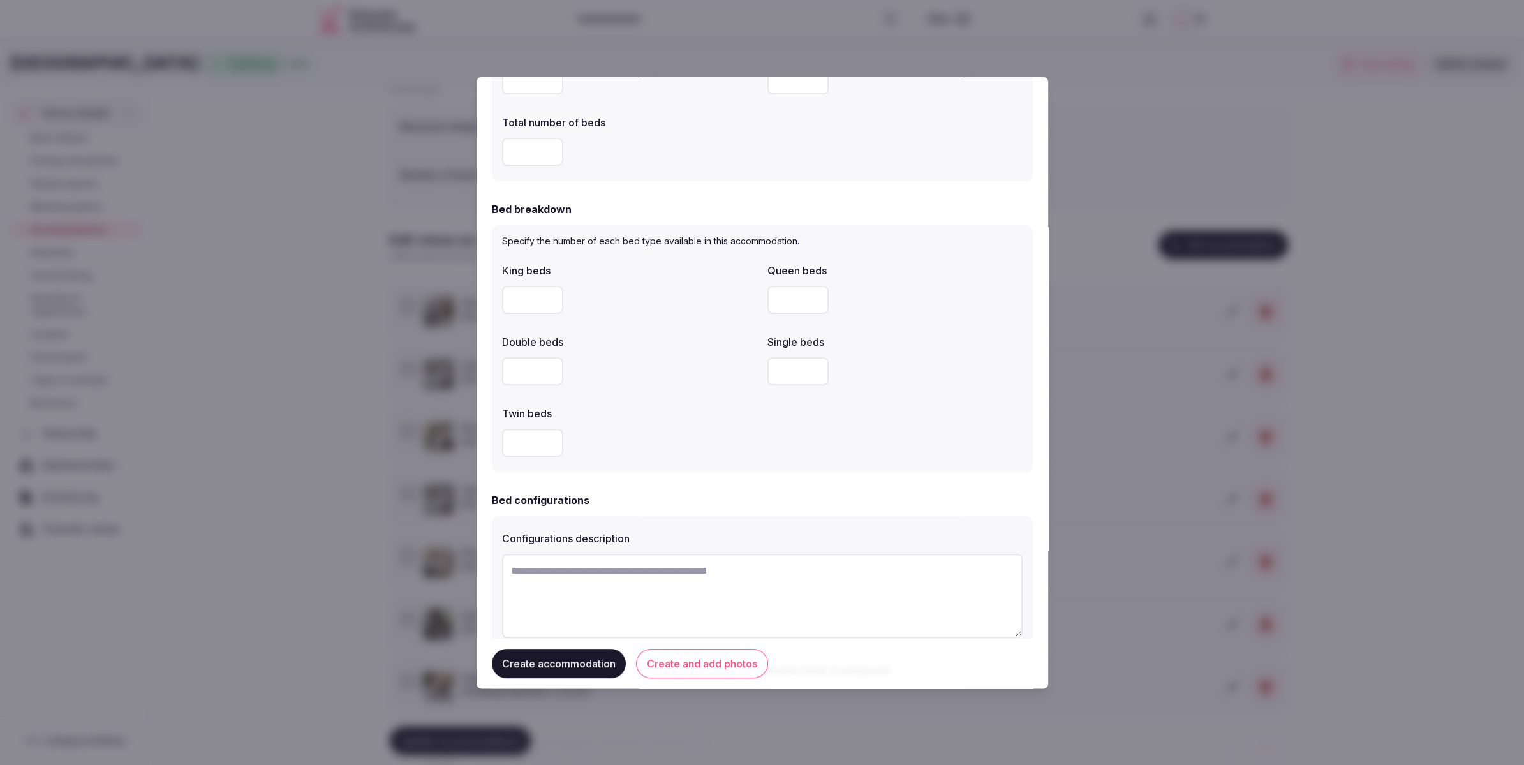
scroll to position [480, 0]
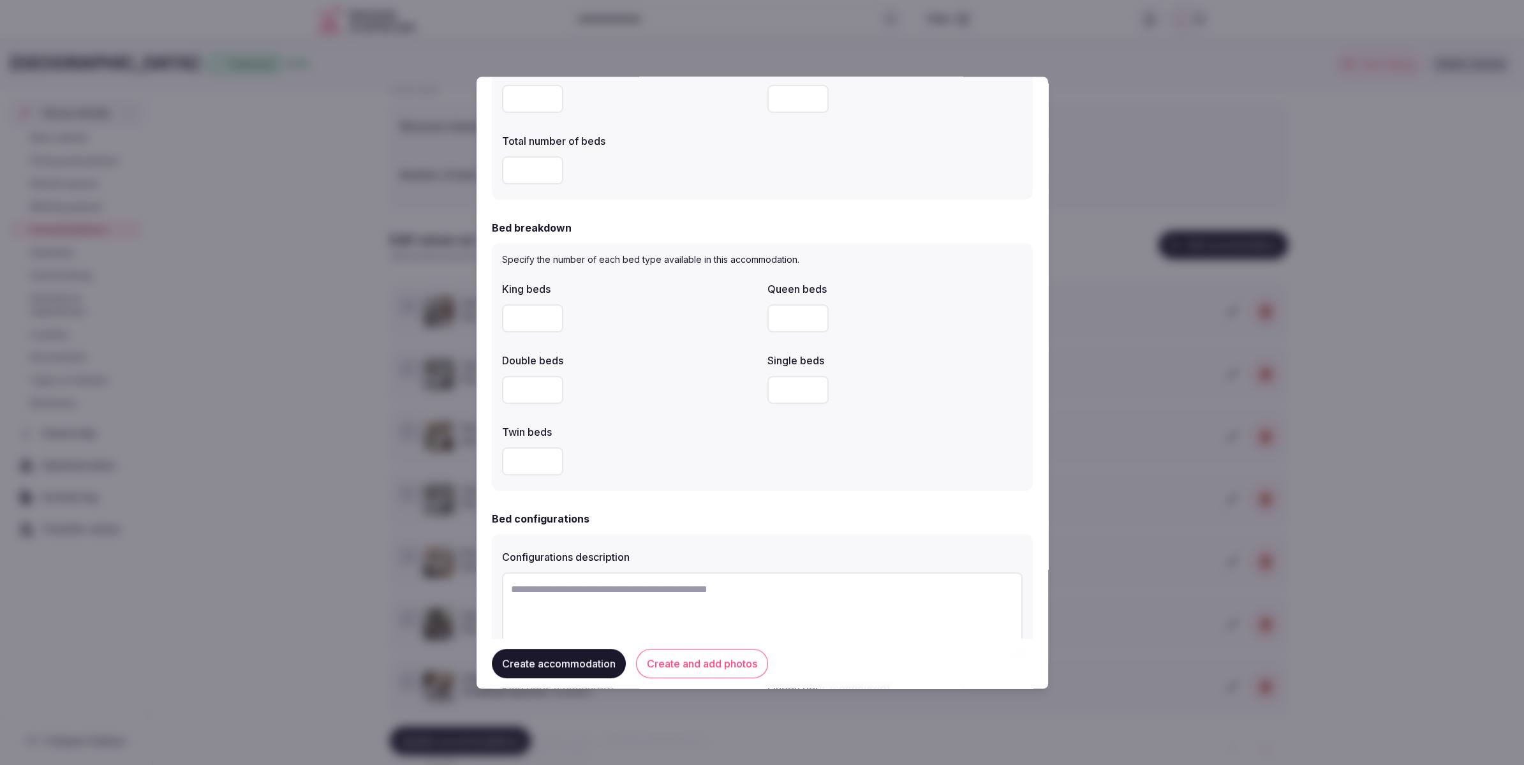
click at [502, 318] on input "number" at bounding box center [532, 319] width 61 height 28
type input "*"
click at [784, 309] on input "number" at bounding box center [797, 319] width 61 height 28
type input "*"
click at [689, 357] on label "Double beds" at bounding box center [629, 361] width 255 height 10
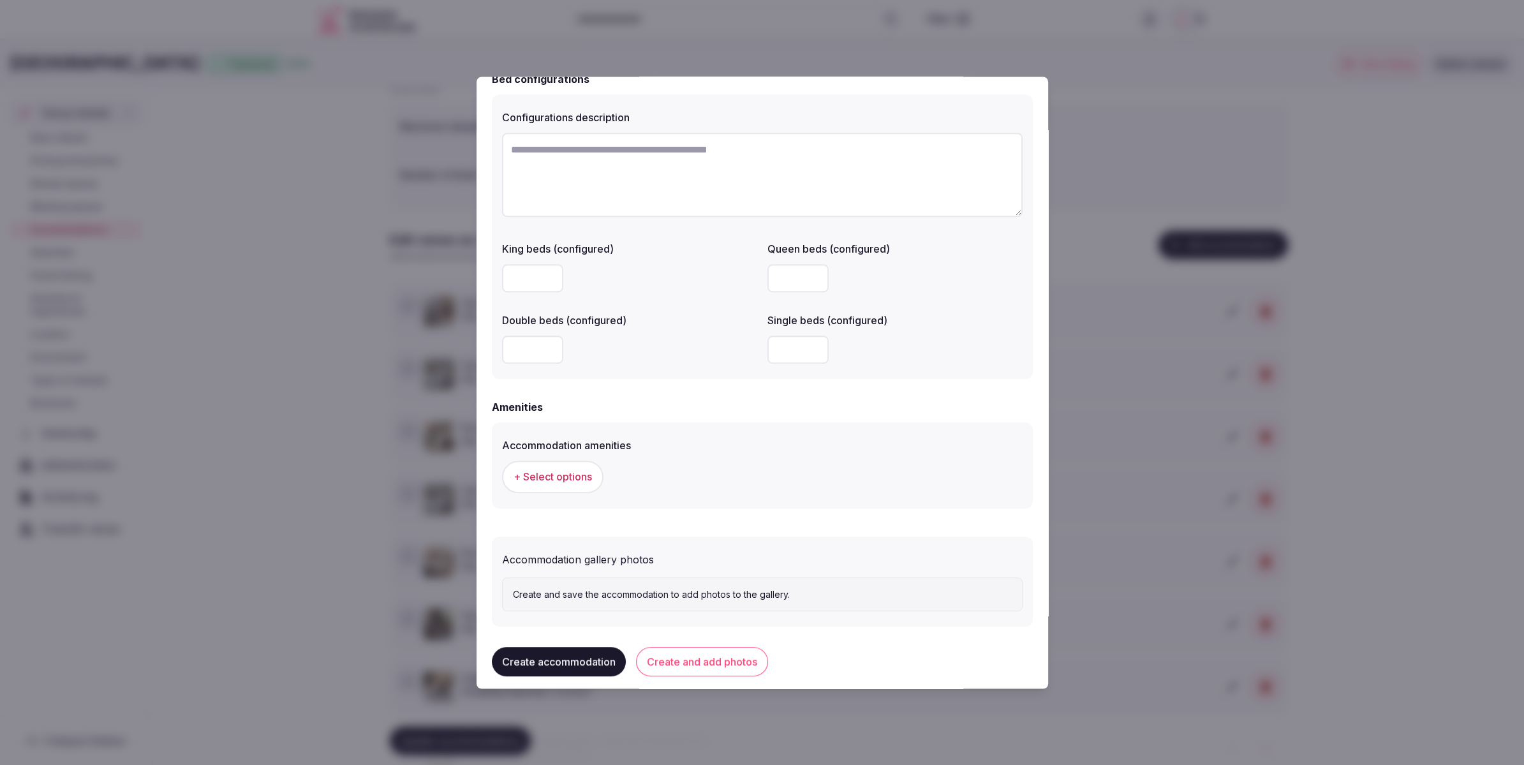
scroll to position [933, 0]
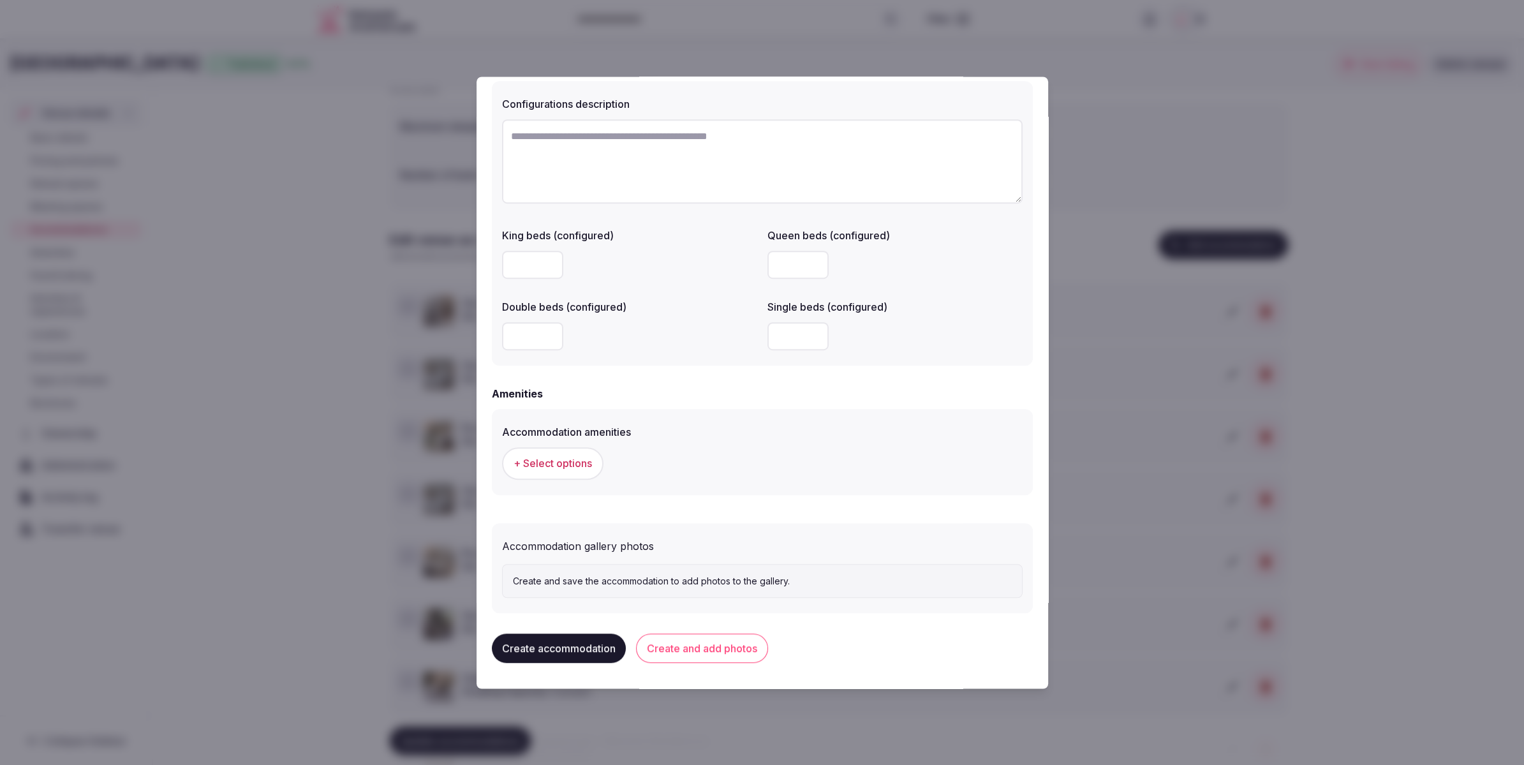
click at [537, 263] on input "number" at bounding box center [532, 265] width 61 height 28
type input "*"
click at [787, 339] on input "number" at bounding box center [797, 337] width 61 height 28
type input "*"
click at [604, 355] on div "Configurations description King beds (configured) * Queen beds (configured) Dou…" at bounding box center [762, 224] width 541 height 285
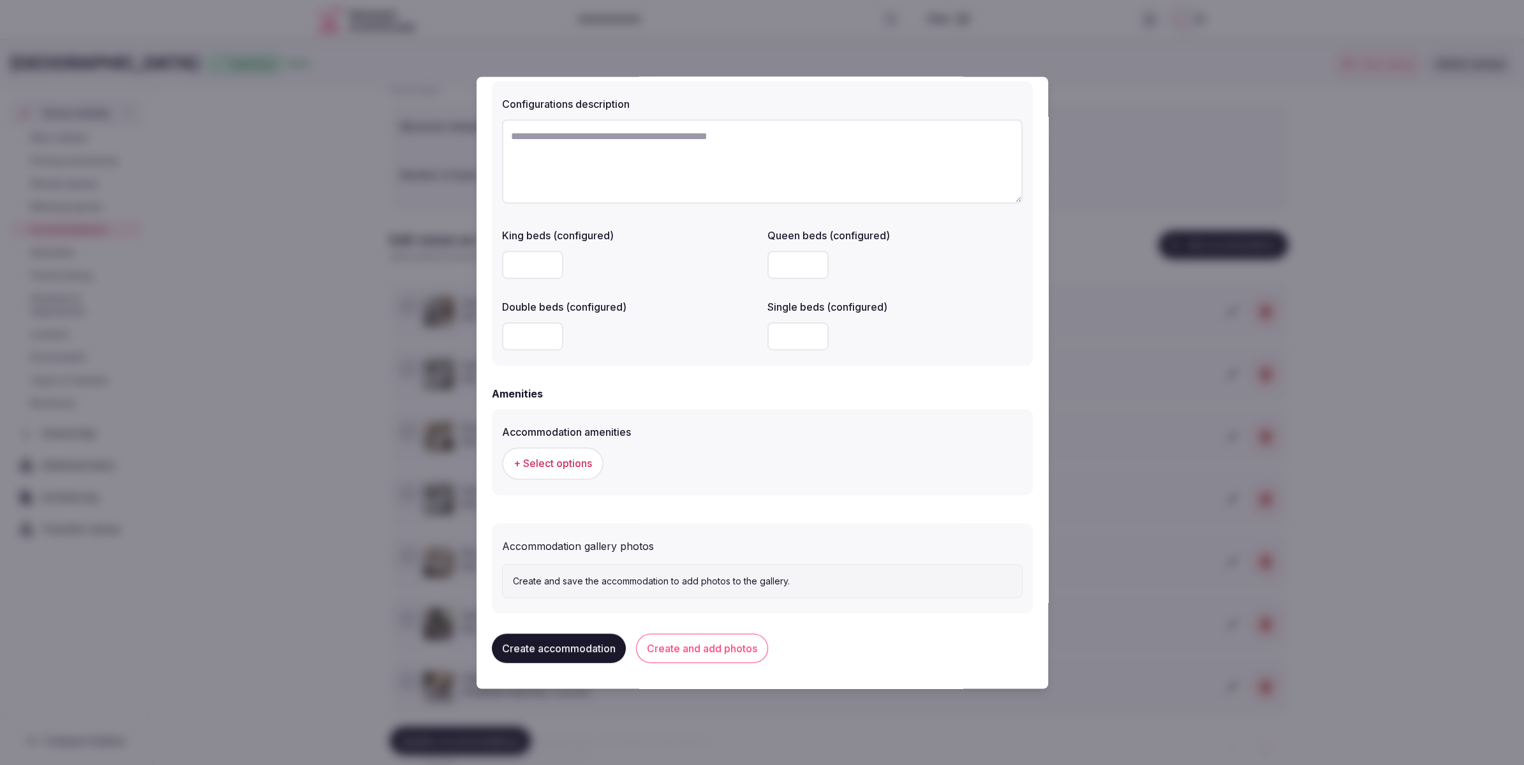
scroll to position [942, 0]
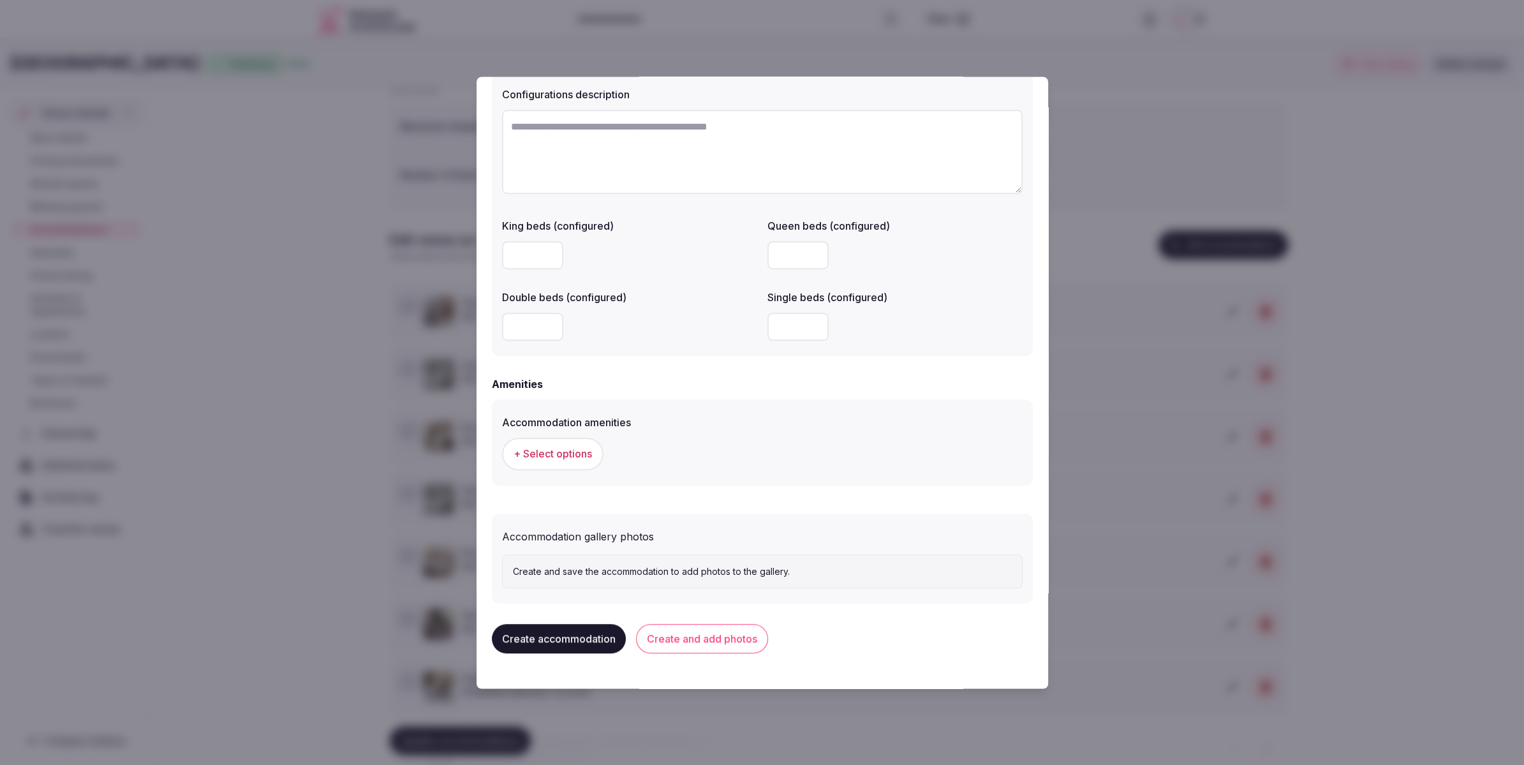
click at [545, 454] on span "+ Select options" at bounding box center [553, 454] width 78 height 14
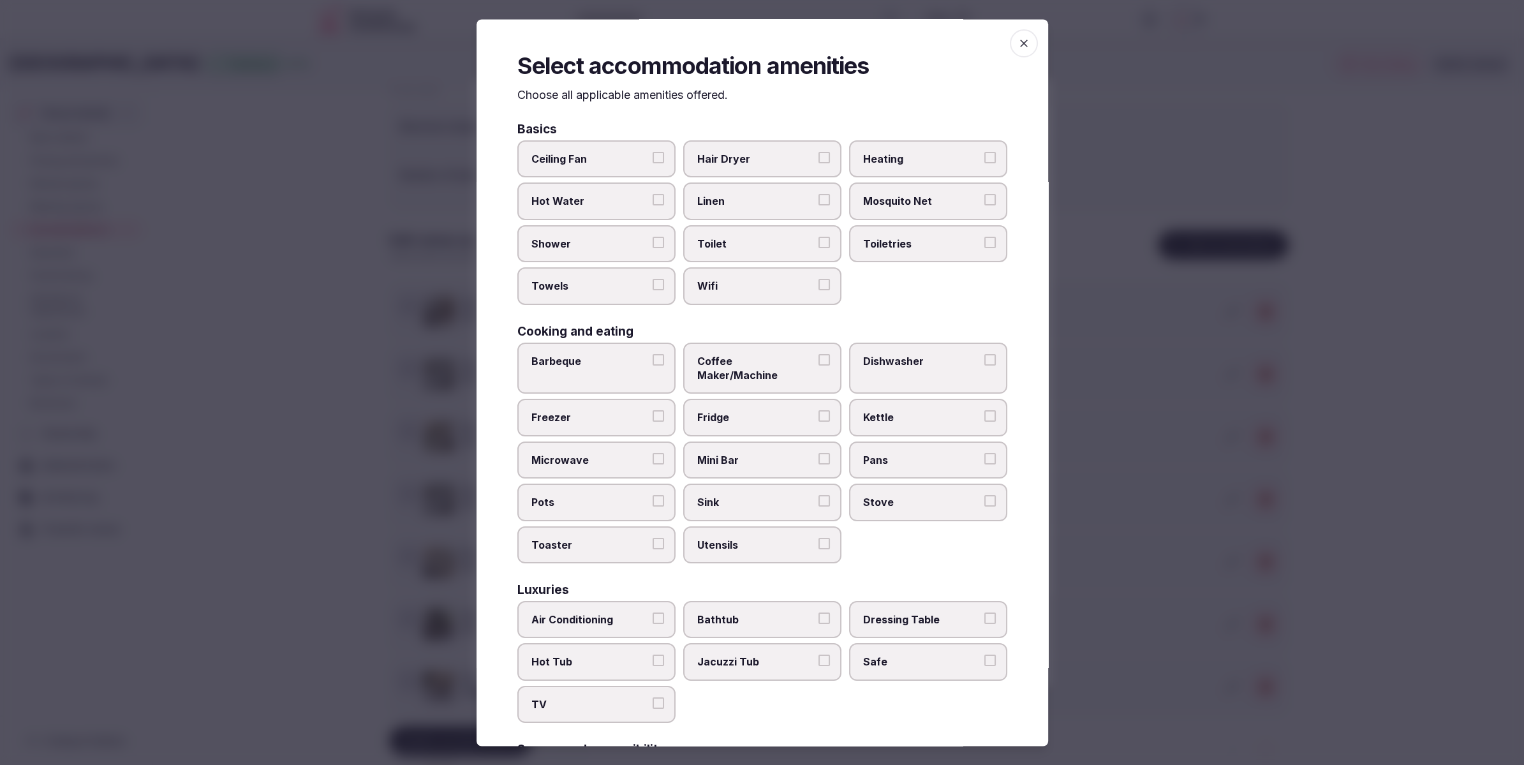
click at [1026, 38] on icon "button" at bounding box center [1024, 43] width 13 height 13
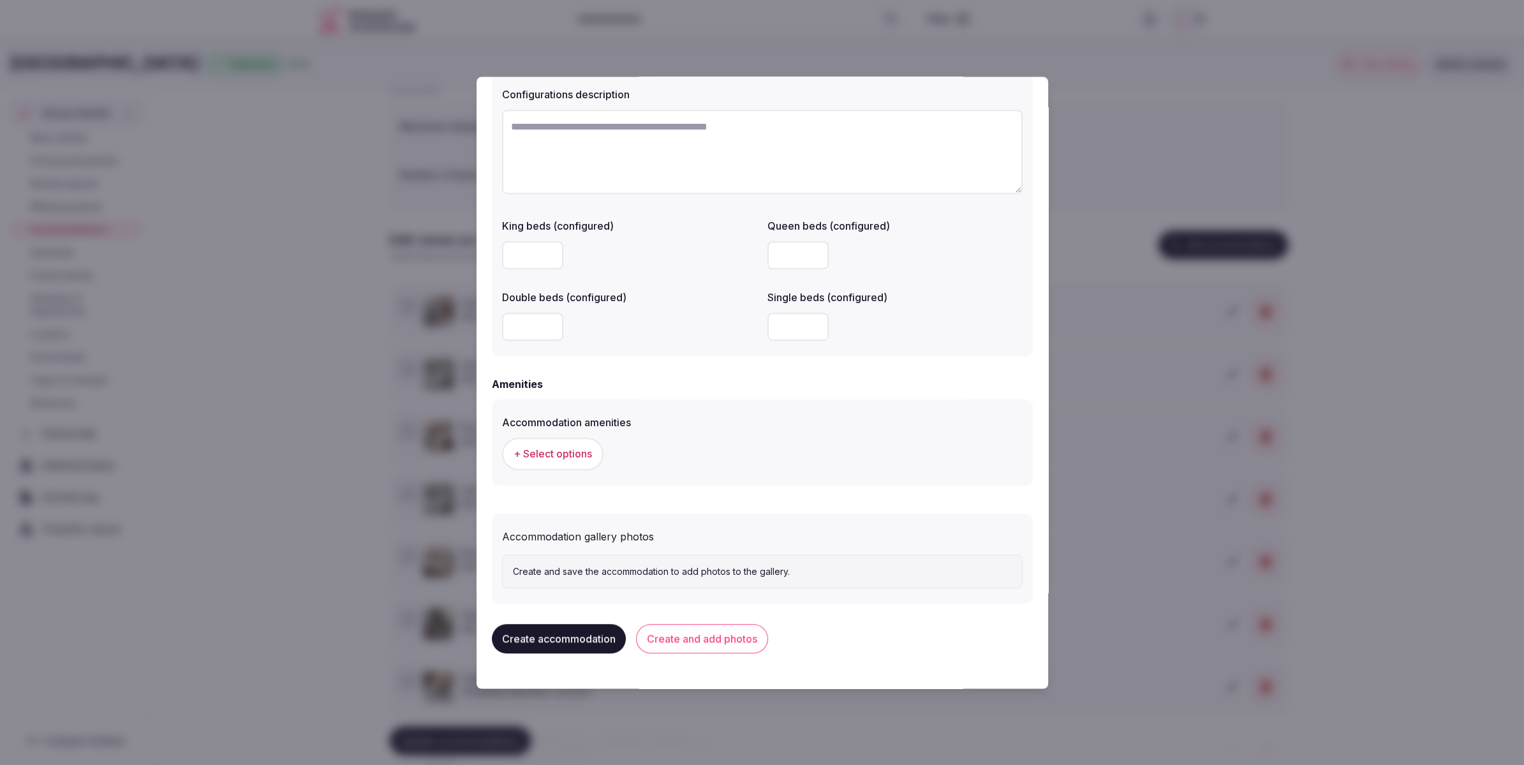
click at [630, 137] on textarea at bounding box center [762, 152] width 521 height 84
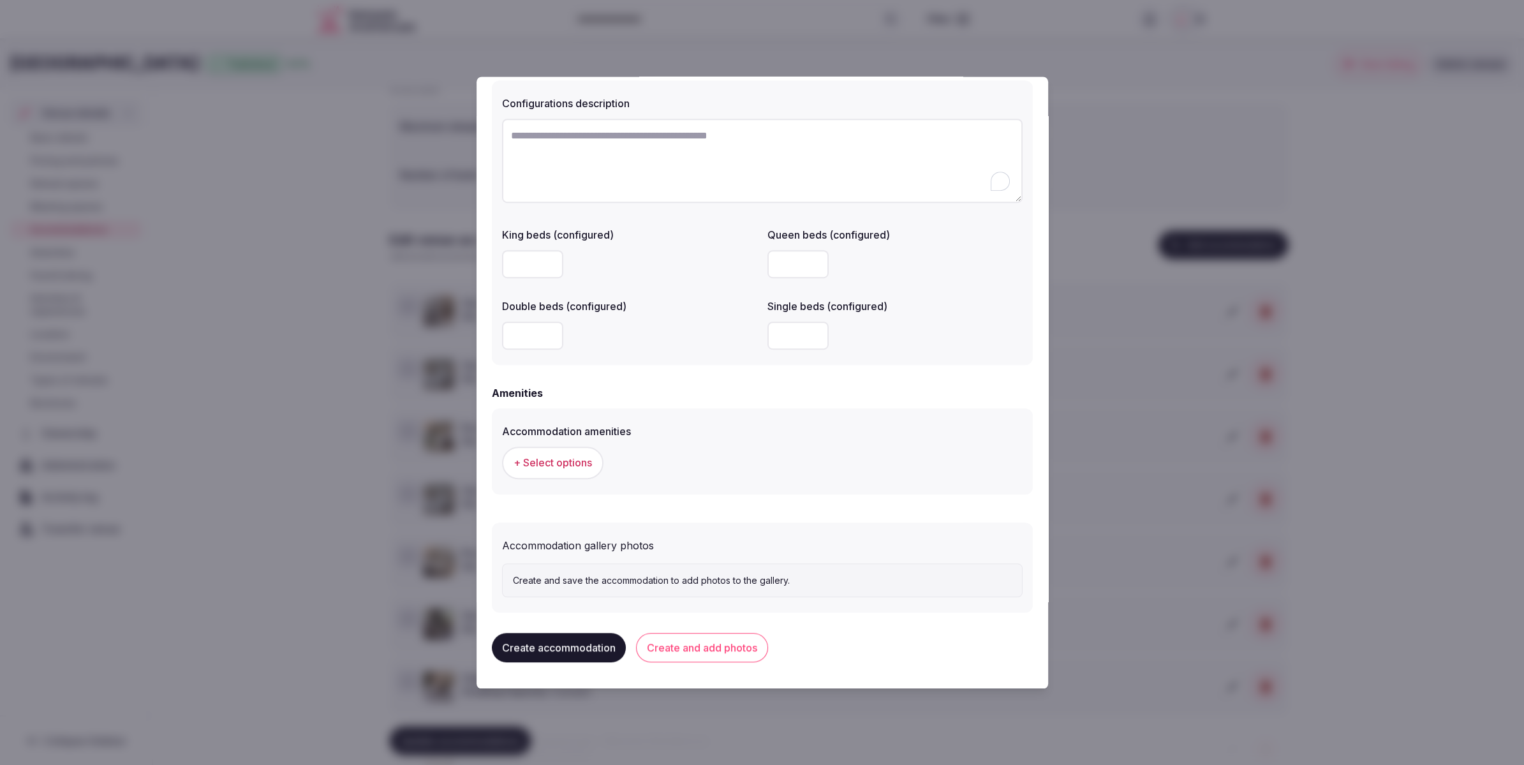
scroll to position [932, 0]
paste textarea "**********"
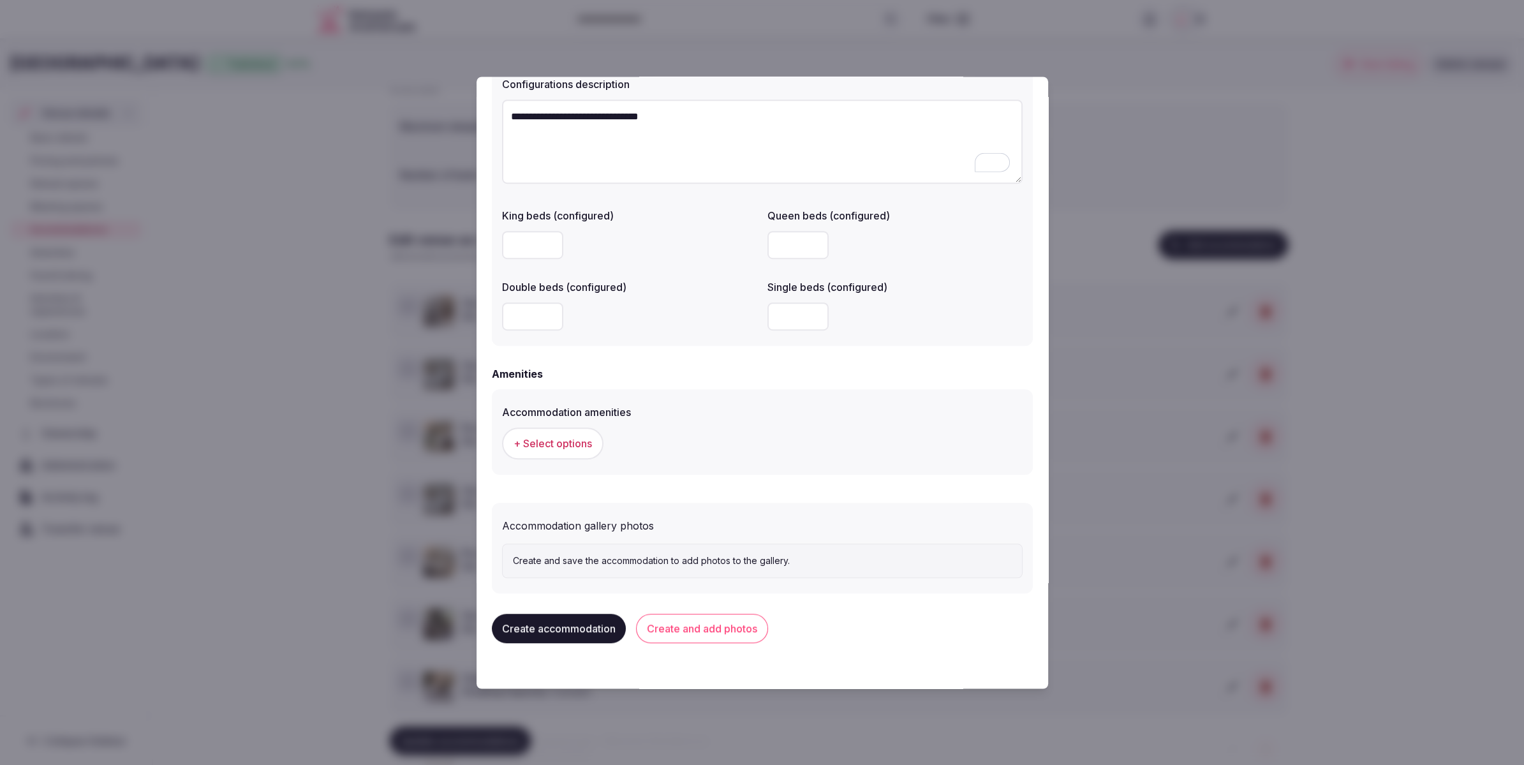
type textarea "**********"
click at [557, 450] on span "+ Select options" at bounding box center [553, 443] width 78 height 14
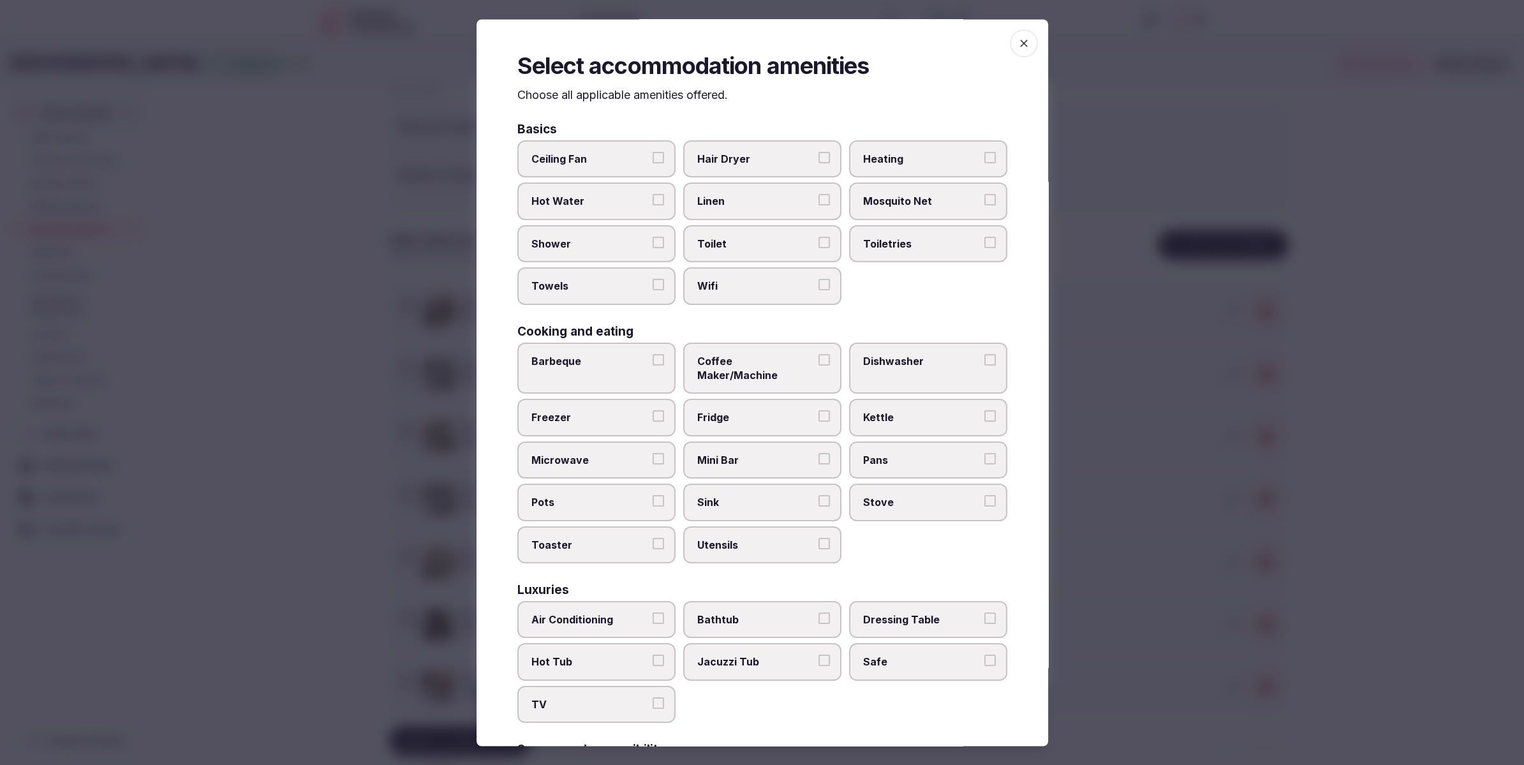
drag, startPoint x: 729, startPoint y: 207, endPoint x: 730, endPoint y: 216, distance: 9.0
click at [729, 210] on label "Linen" at bounding box center [762, 201] width 158 height 37
click at [819, 206] on button "Linen" at bounding box center [824, 200] width 11 height 11
click at [745, 253] on label "Toilet" at bounding box center [762, 243] width 158 height 37
click at [819, 248] on button "Toilet" at bounding box center [824, 242] width 11 height 11
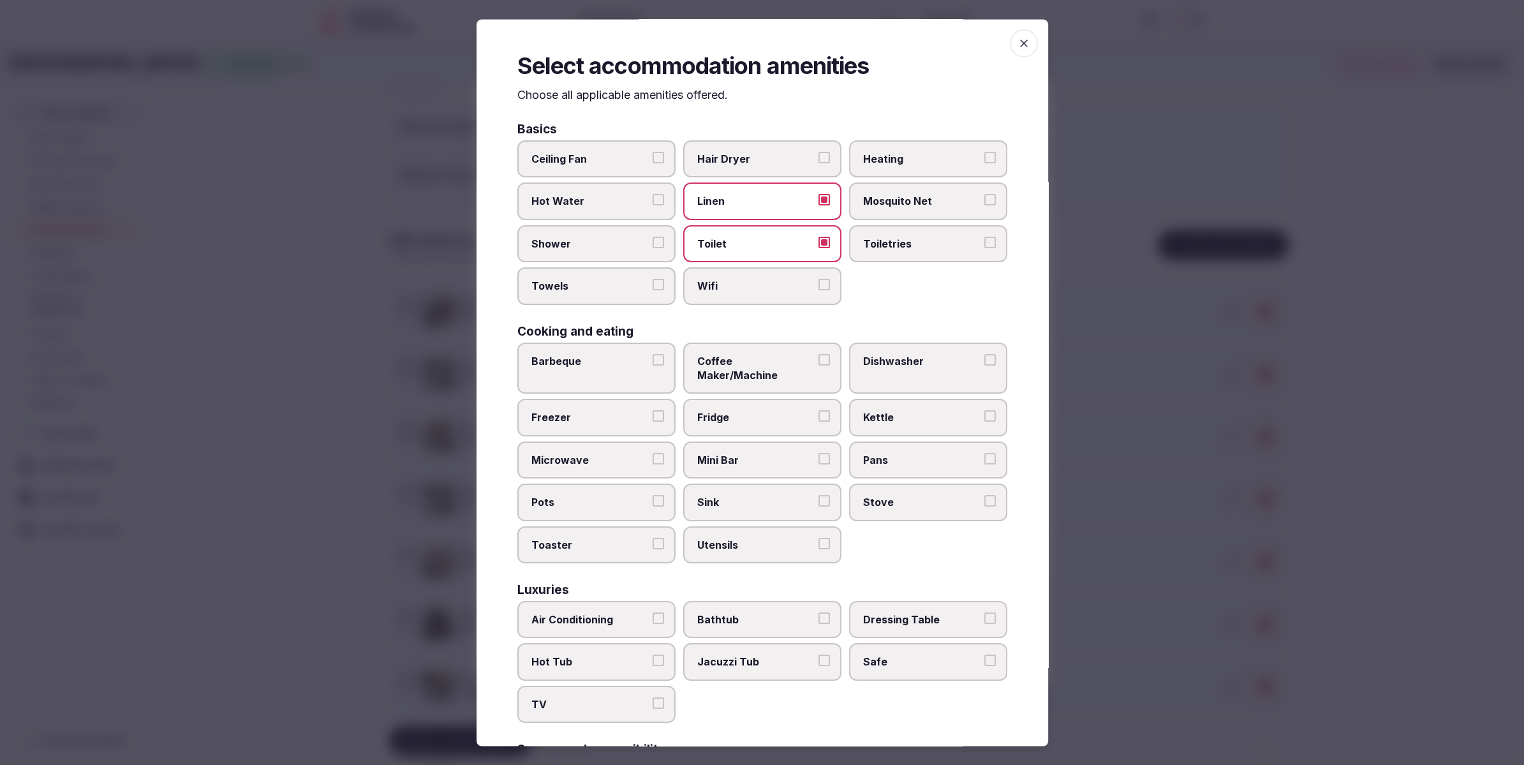
drag, startPoint x: 748, startPoint y: 286, endPoint x: 737, endPoint y: 285, distance: 10.4
click at [745, 286] on span "Wifi" at bounding box center [755, 286] width 117 height 14
click at [819, 286] on button "Wifi" at bounding box center [824, 284] width 11 height 11
drag, startPoint x: 605, startPoint y: 255, endPoint x: 606, endPoint y: 278, distance: 23.0
click at [605, 255] on label "Shower" at bounding box center [596, 243] width 158 height 37
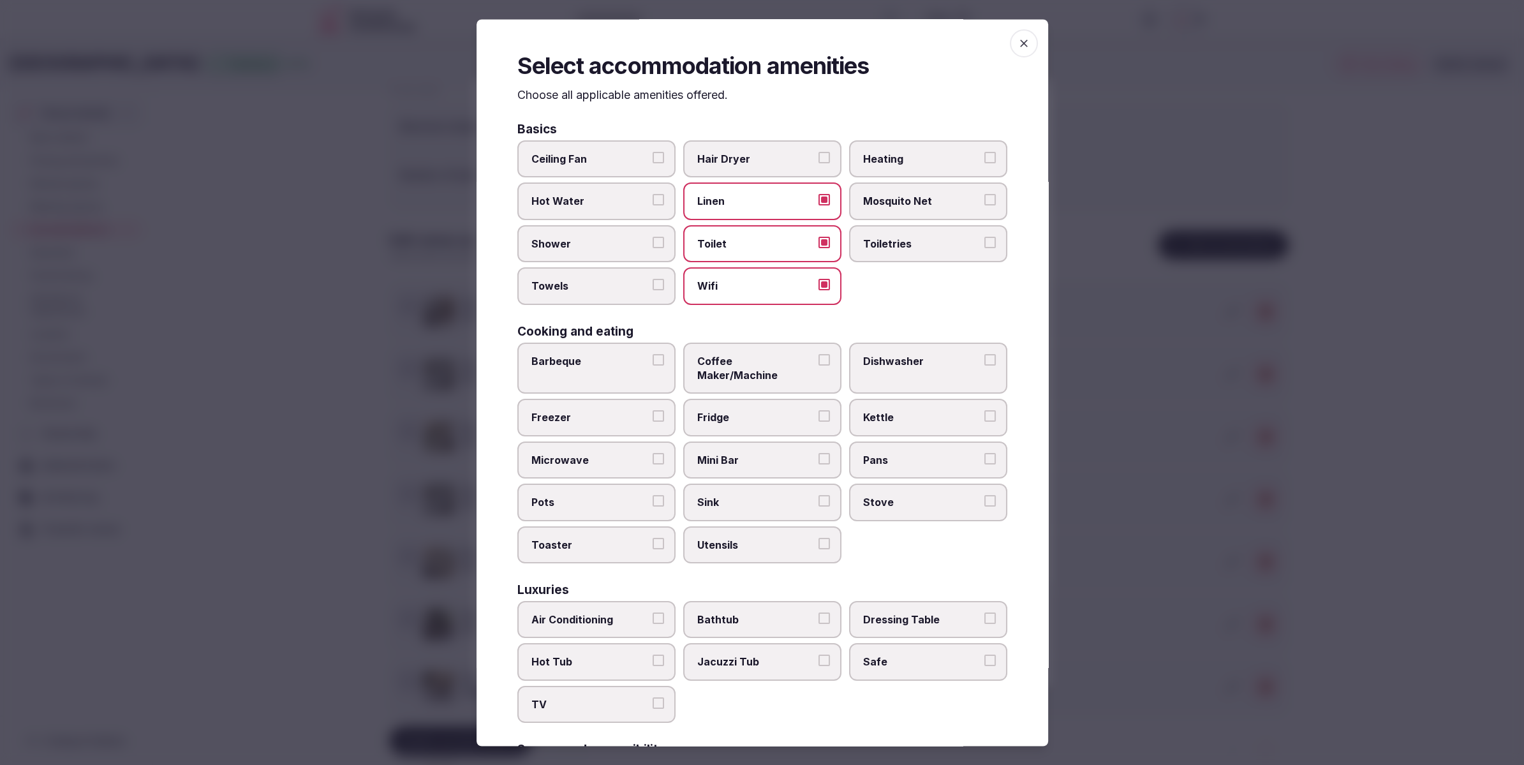
click at [653, 248] on button "Shower" at bounding box center [658, 242] width 11 height 11
click at [606, 278] on label "Towels" at bounding box center [596, 286] width 158 height 37
click at [653, 279] on button "Towels" at bounding box center [658, 284] width 11 height 11
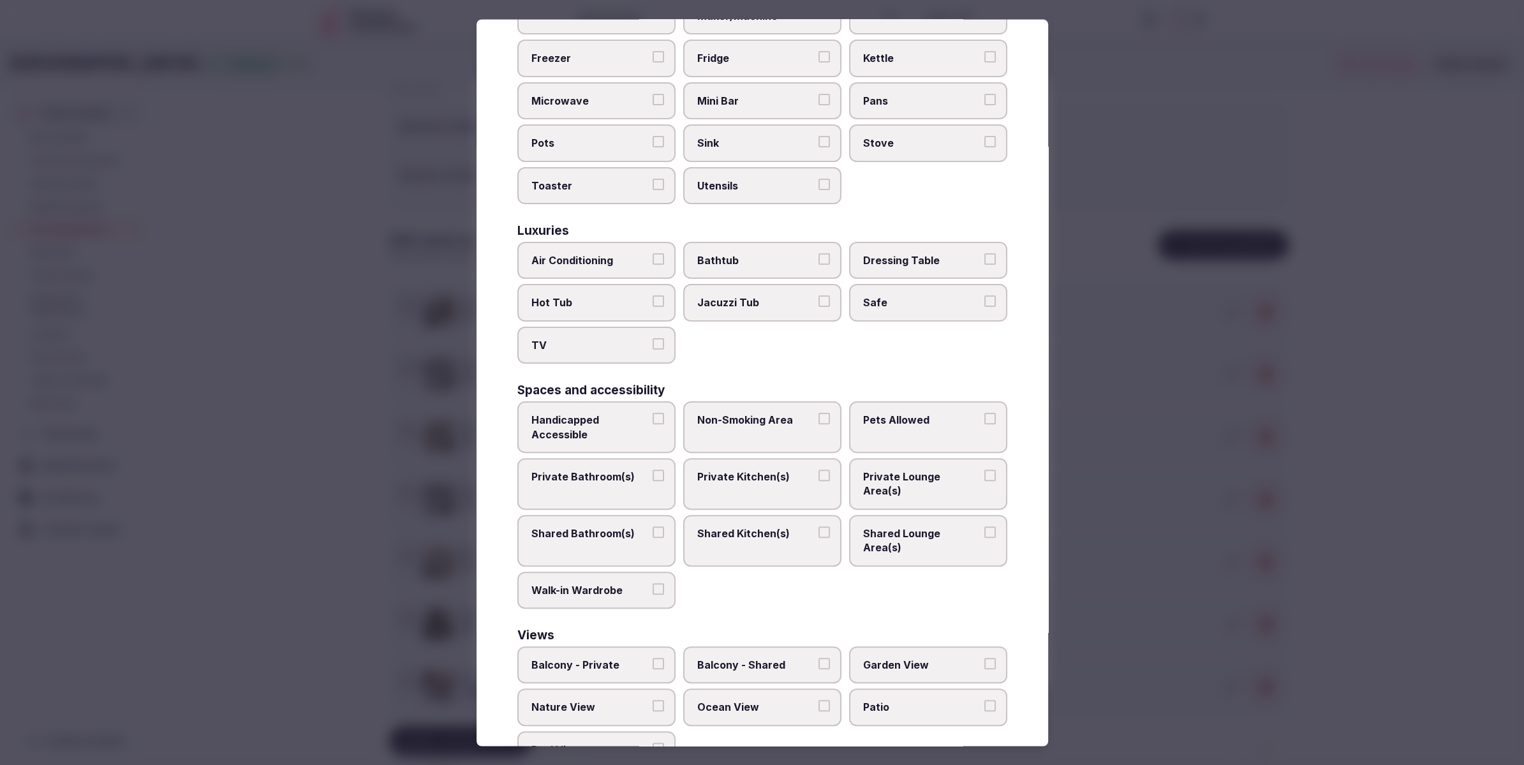
scroll to position [367, 0]
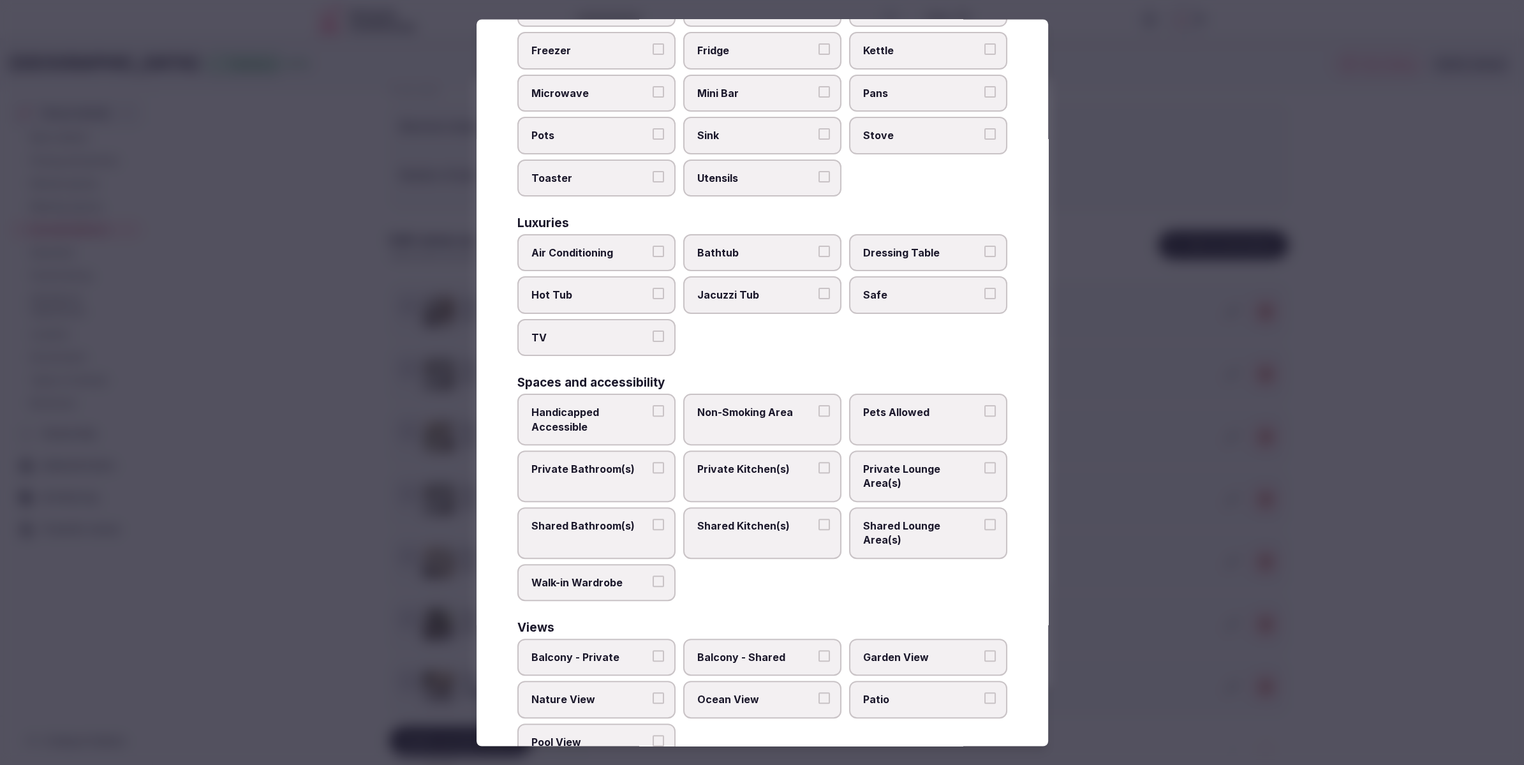
click at [584, 246] on span "Air Conditioning" at bounding box center [589, 253] width 117 height 14
click at [653, 246] on button "Air Conditioning" at bounding box center [658, 251] width 11 height 11
click at [587, 319] on label "TV" at bounding box center [596, 337] width 158 height 37
click at [653, 330] on button "TV" at bounding box center [658, 335] width 11 height 11
click at [863, 286] on label "Safe" at bounding box center [928, 295] width 158 height 37
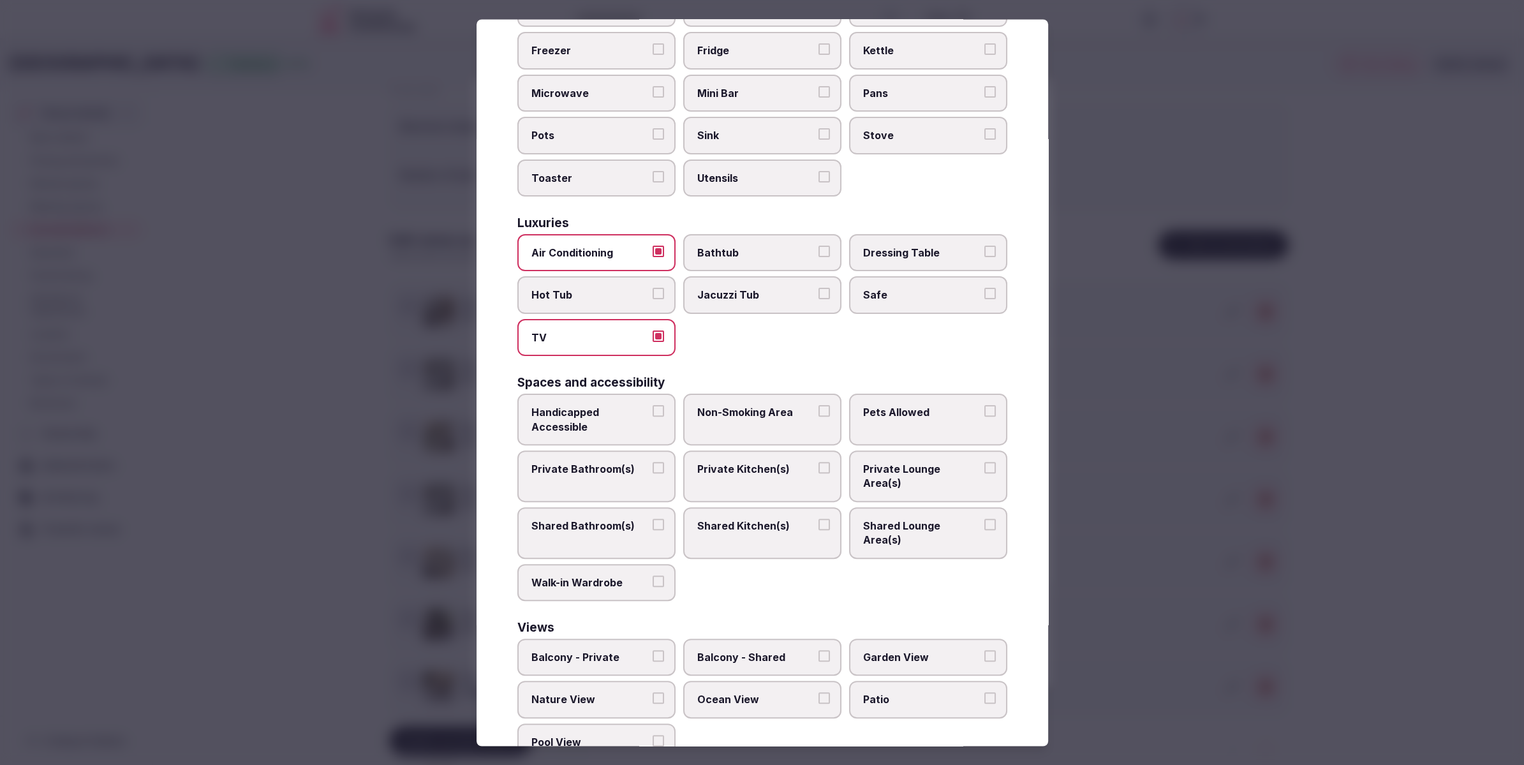
click at [984, 288] on button "Safe" at bounding box center [989, 293] width 11 height 11
drag, startPoint x: 598, startPoint y: 456, endPoint x: 605, endPoint y: 452, distance: 7.4
click at [601, 462] on span "Private Bathroom(s)" at bounding box center [589, 469] width 117 height 14
drag, startPoint x: 936, startPoint y: 456, endPoint x: 929, endPoint y: 454, distance: 7.1
click at [933, 462] on span "Private Lounge Area(s)" at bounding box center [921, 476] width 117 height 29
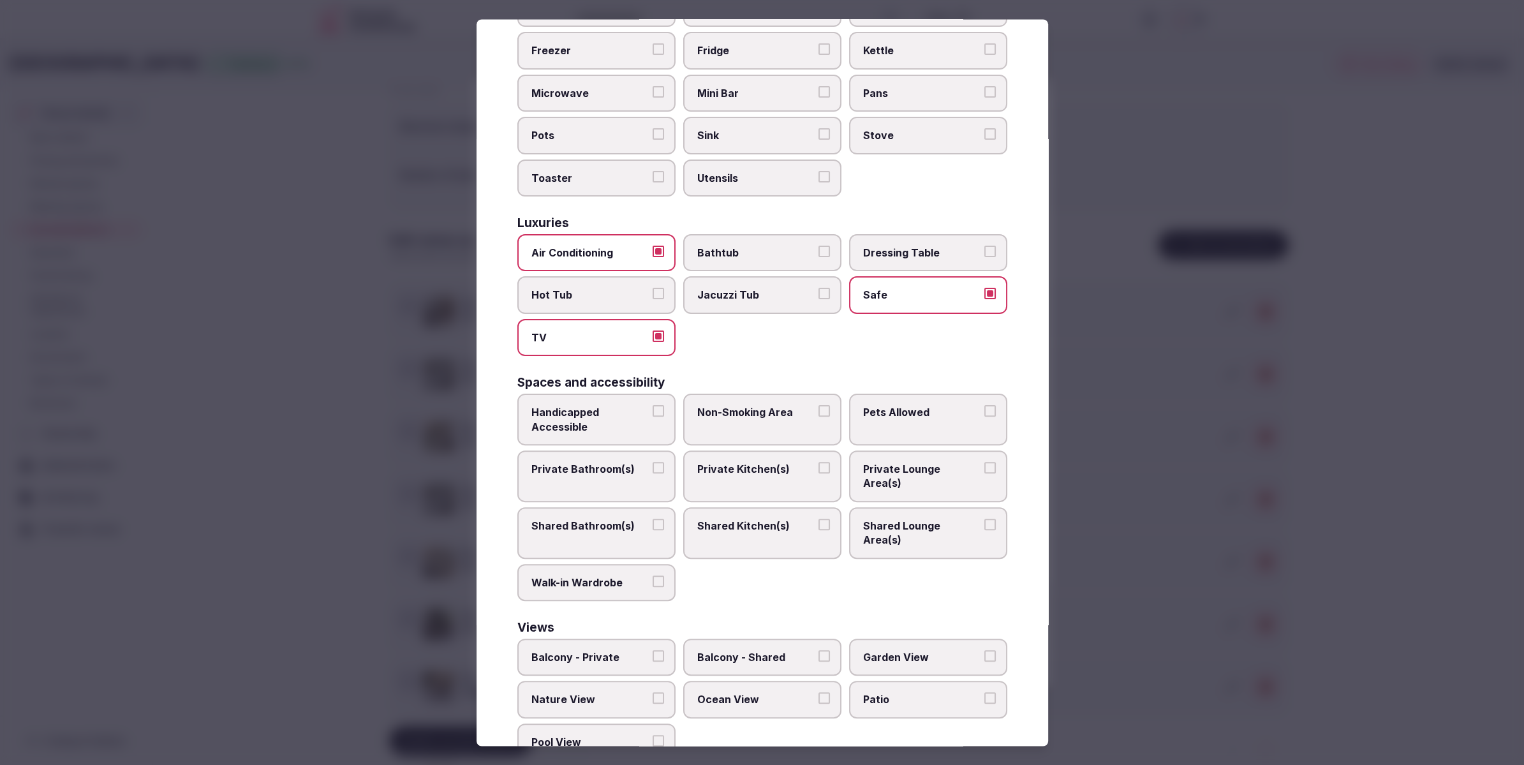
click at [513, 447] on div "Select accommodation amenities Choose all applicable amenities offered. Basics …" at bounding box center [763, 382] width 572 height 727
click at [596, 462] on span "Private Bathroom(s)" at bounding box center [589, 469] width 117 height 14
click at [653, 462] on button "Private Bathroom(s)" at bounding box center [658, 467] width 11 height 11
click at [909, 462] on span "Private Lounge Area(s)" at bounding box center [921, 476] width 117 height 29
click at [984, 462] on button "Private Lounge Area(s)" at bounding box center [989, 467] width 11 height 11
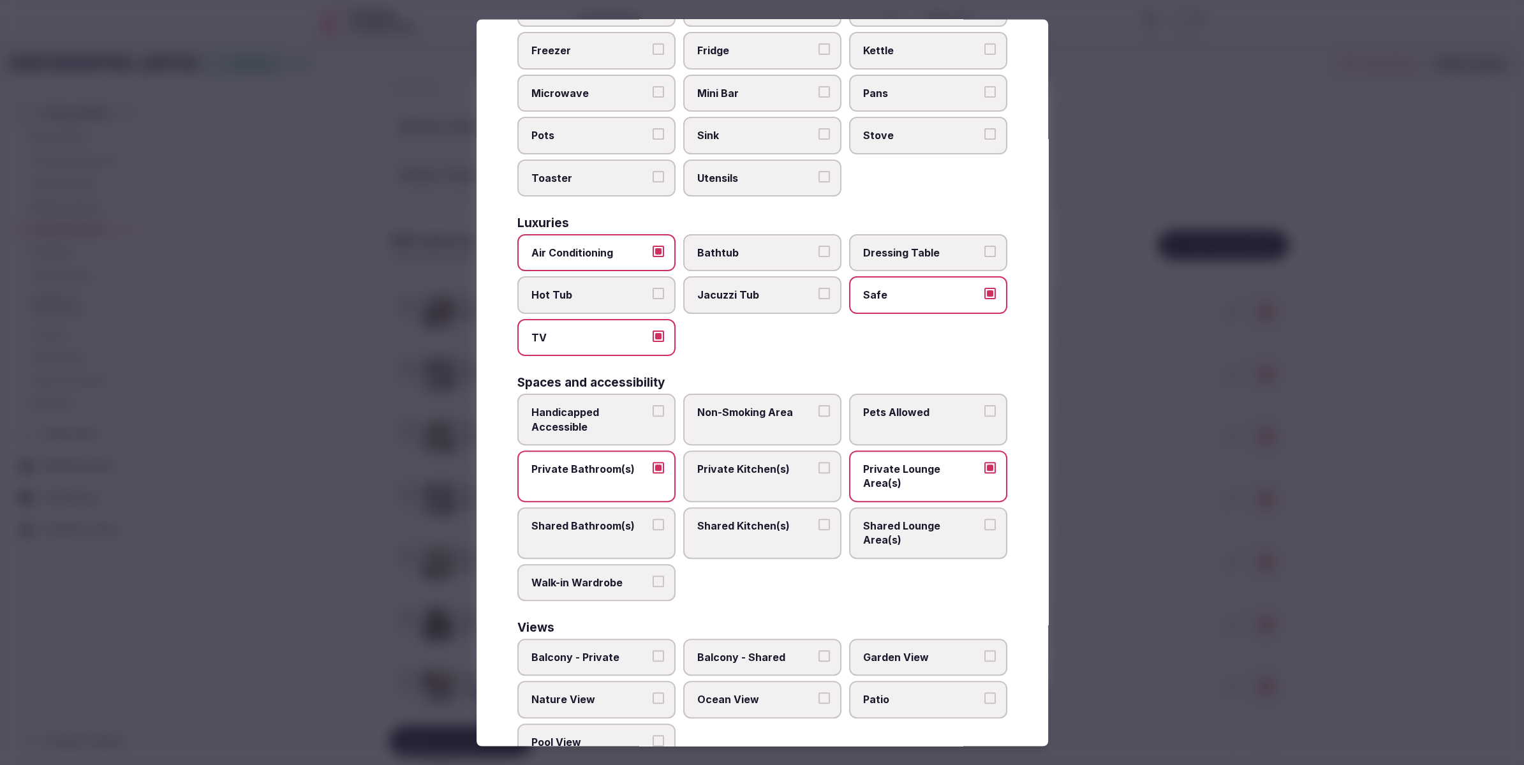
click at [1104, 543] on div at bounding box center [762, 382] width 1524 height 765
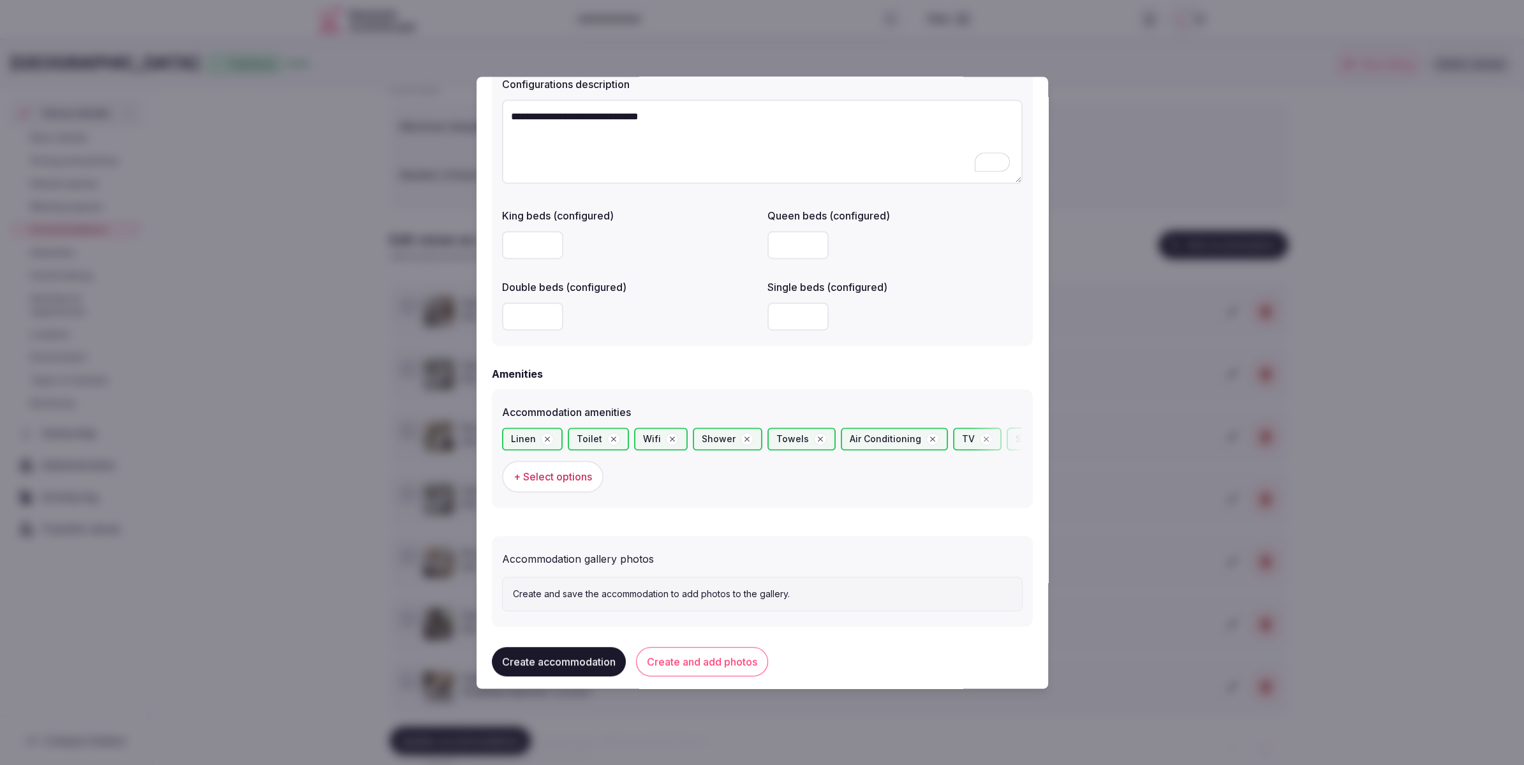
scroll to position [986, 0]
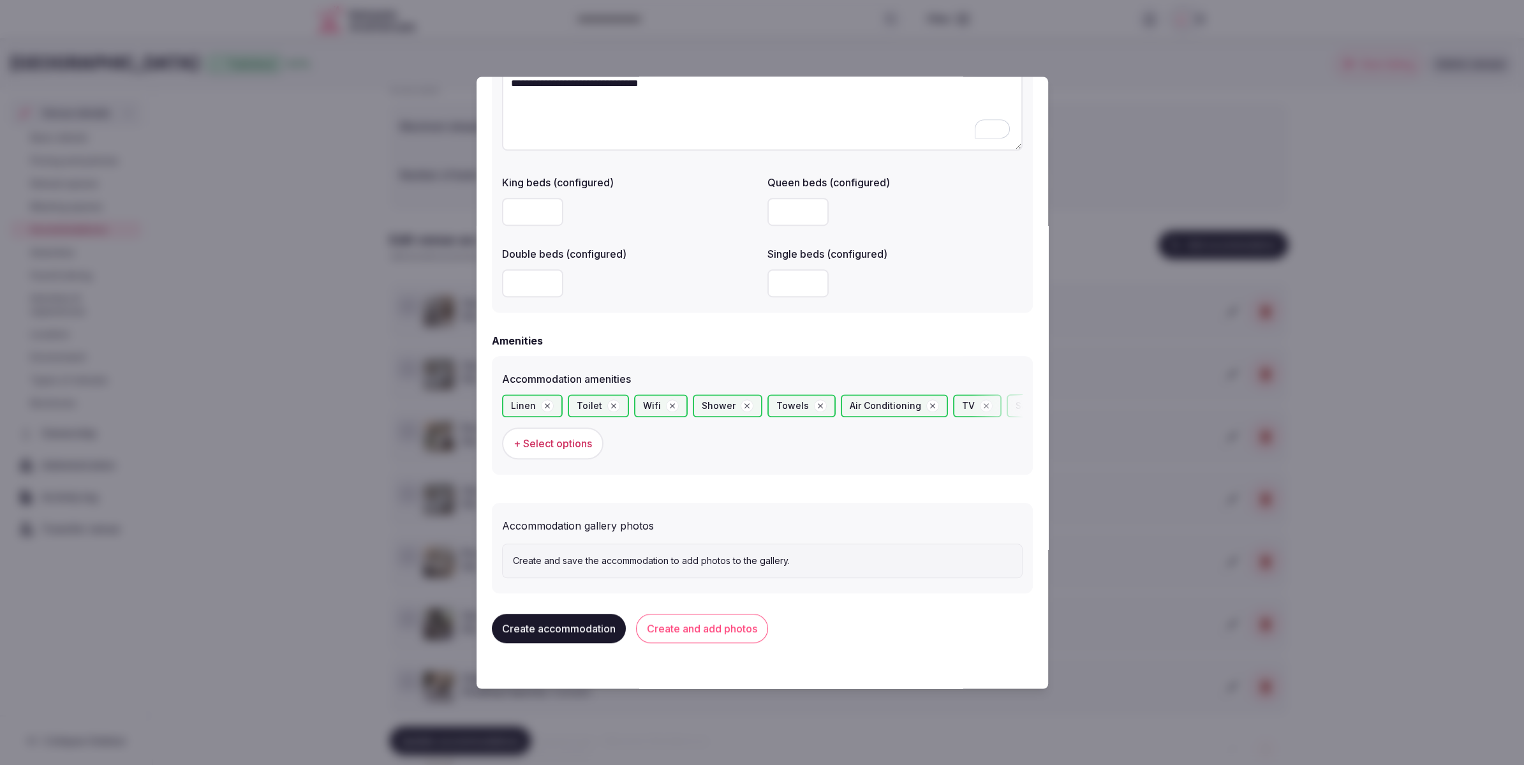
drag, startPoint x: 720, startPoint y: 622, endPoint x: 755, endPoint y: 508, distance: 118.7
click at [719, 614] on button "Create and add photos" at bounding box center [702, 628] width 132 height 29
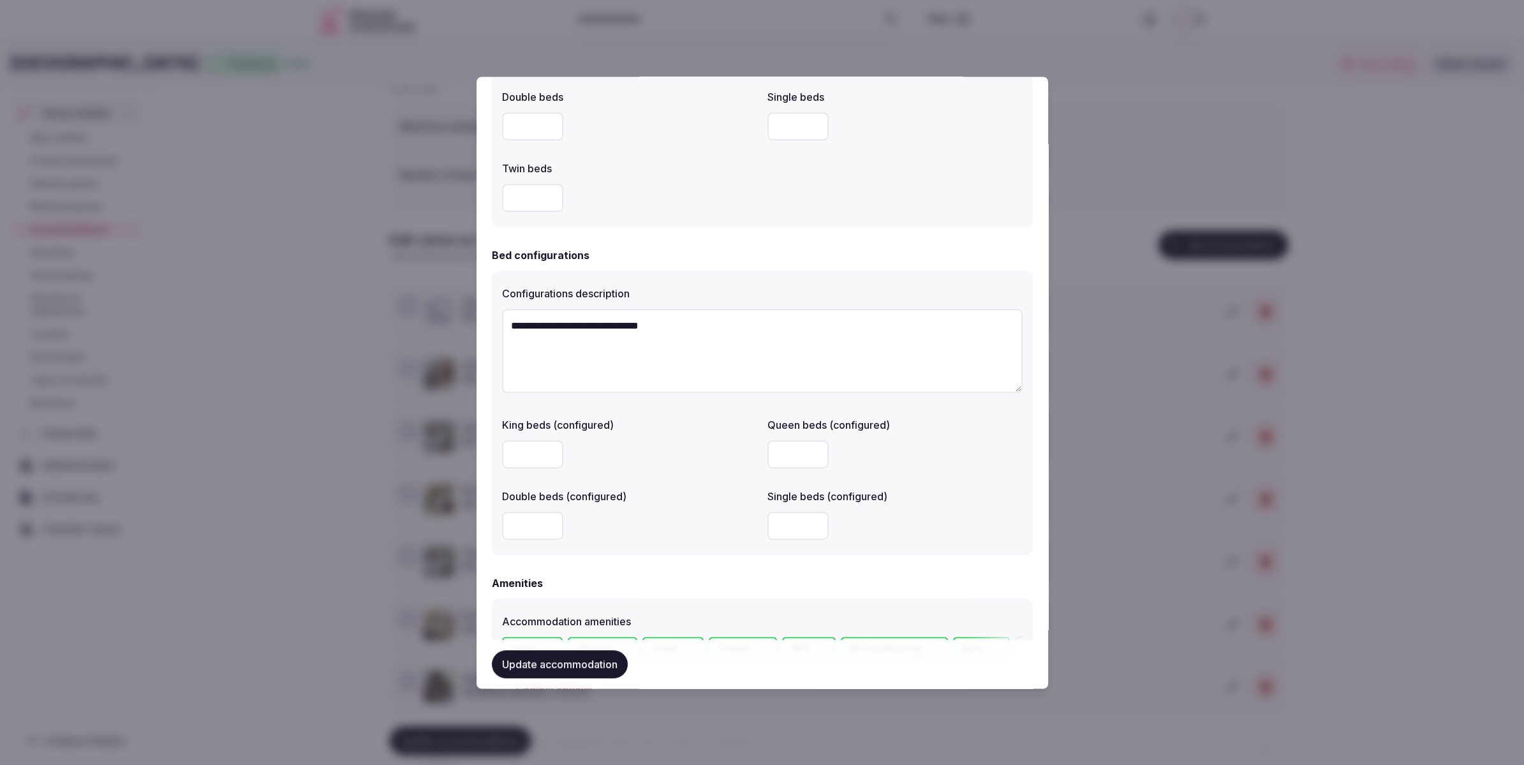
scroll to position [1083, 0]
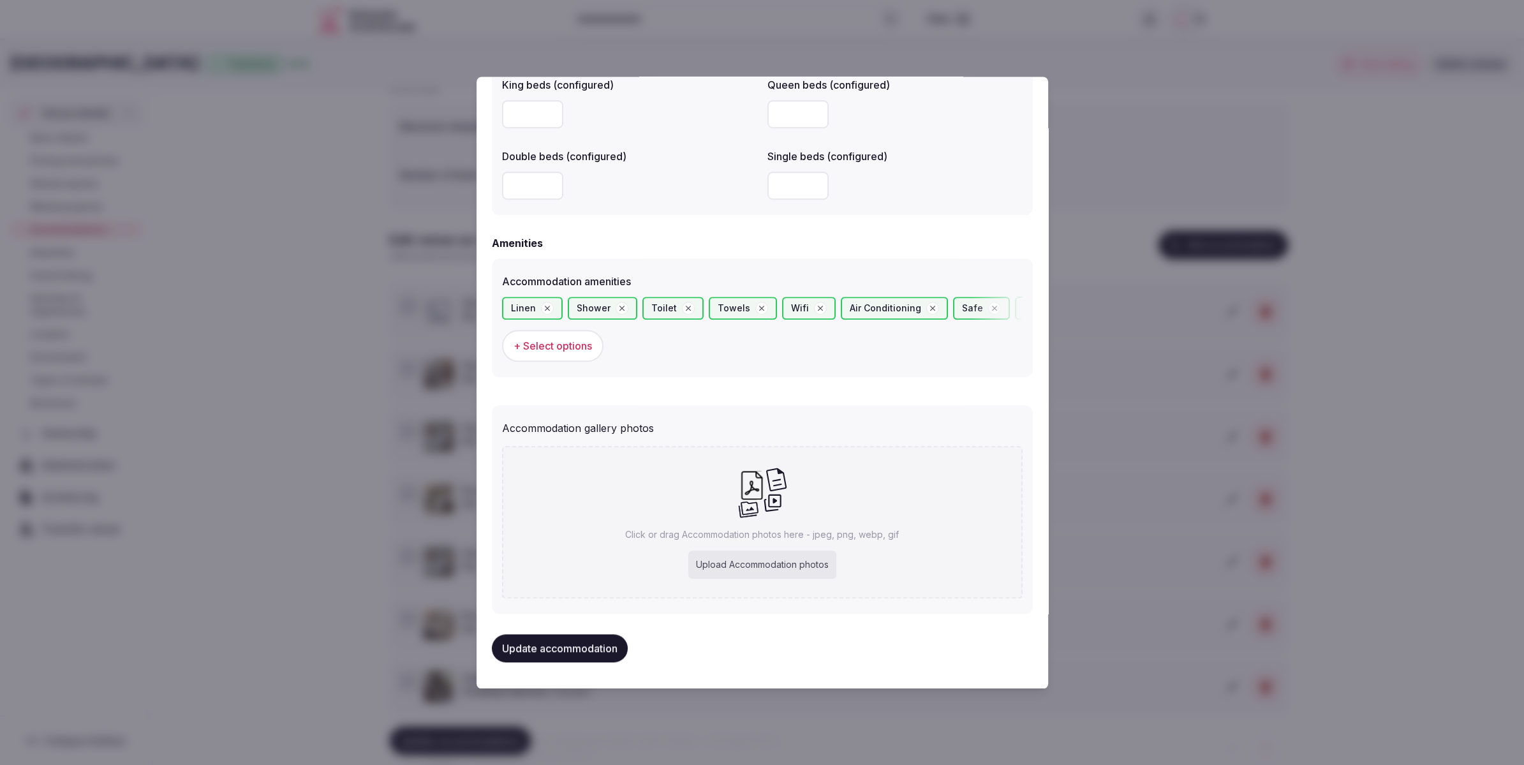
click at [779, 571] on div "Upload Accommodation photos" at bounding box center [762, 565] width 148 height 28
type input "**********"
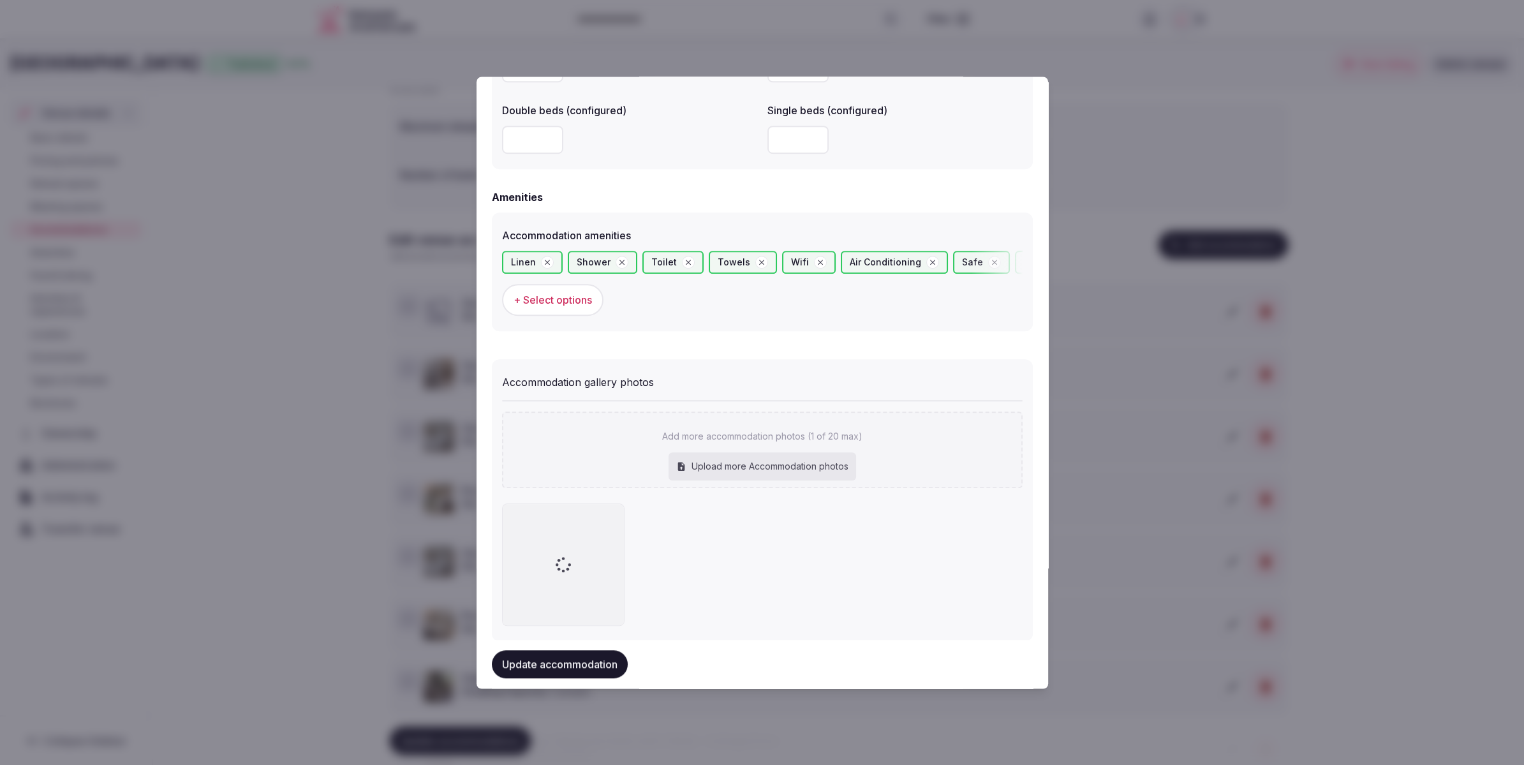
scroll to position [1156, 0]
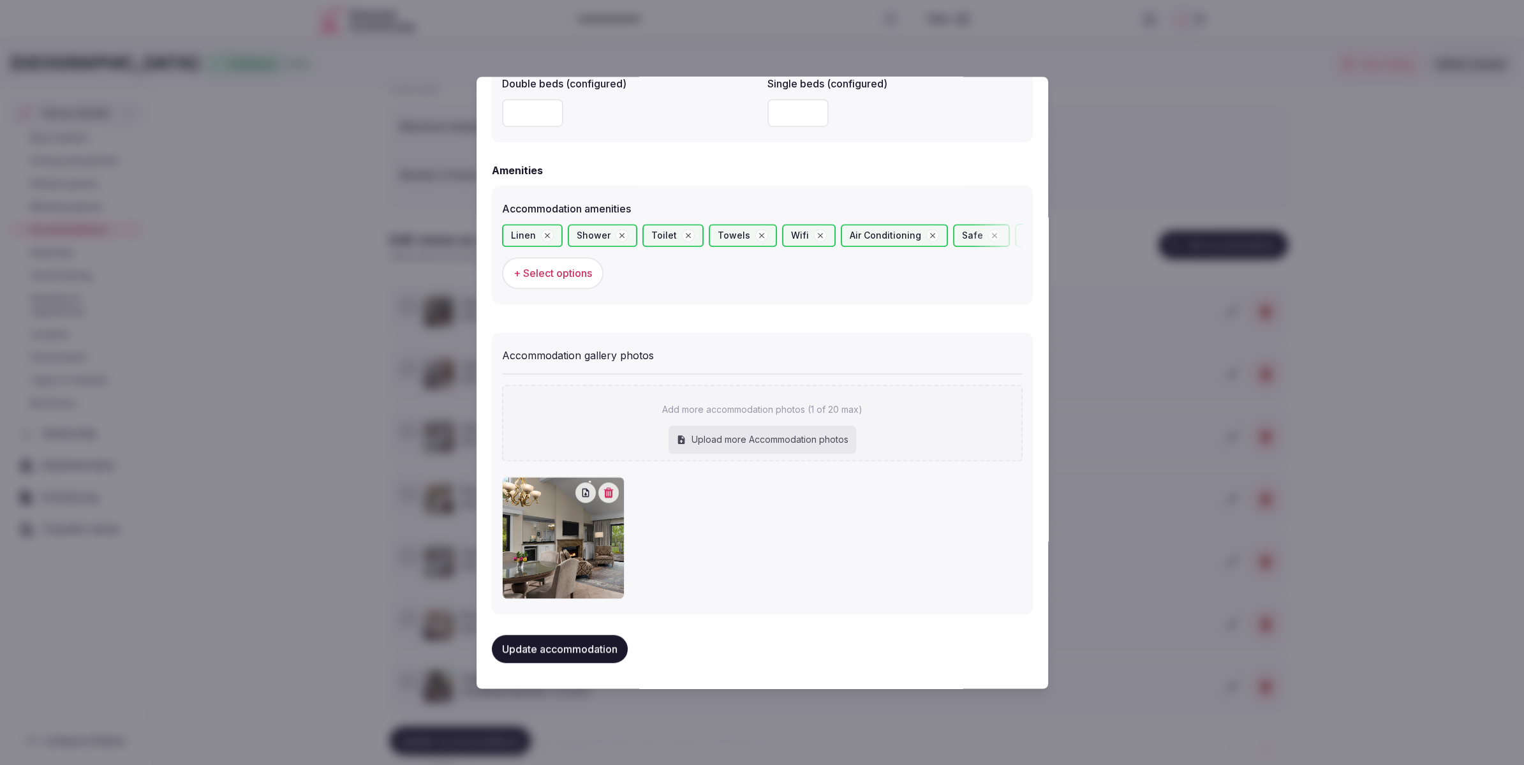
click at [600, 641] on button "Update accommodation" at bounding box center [560, 649] width 136 height 28
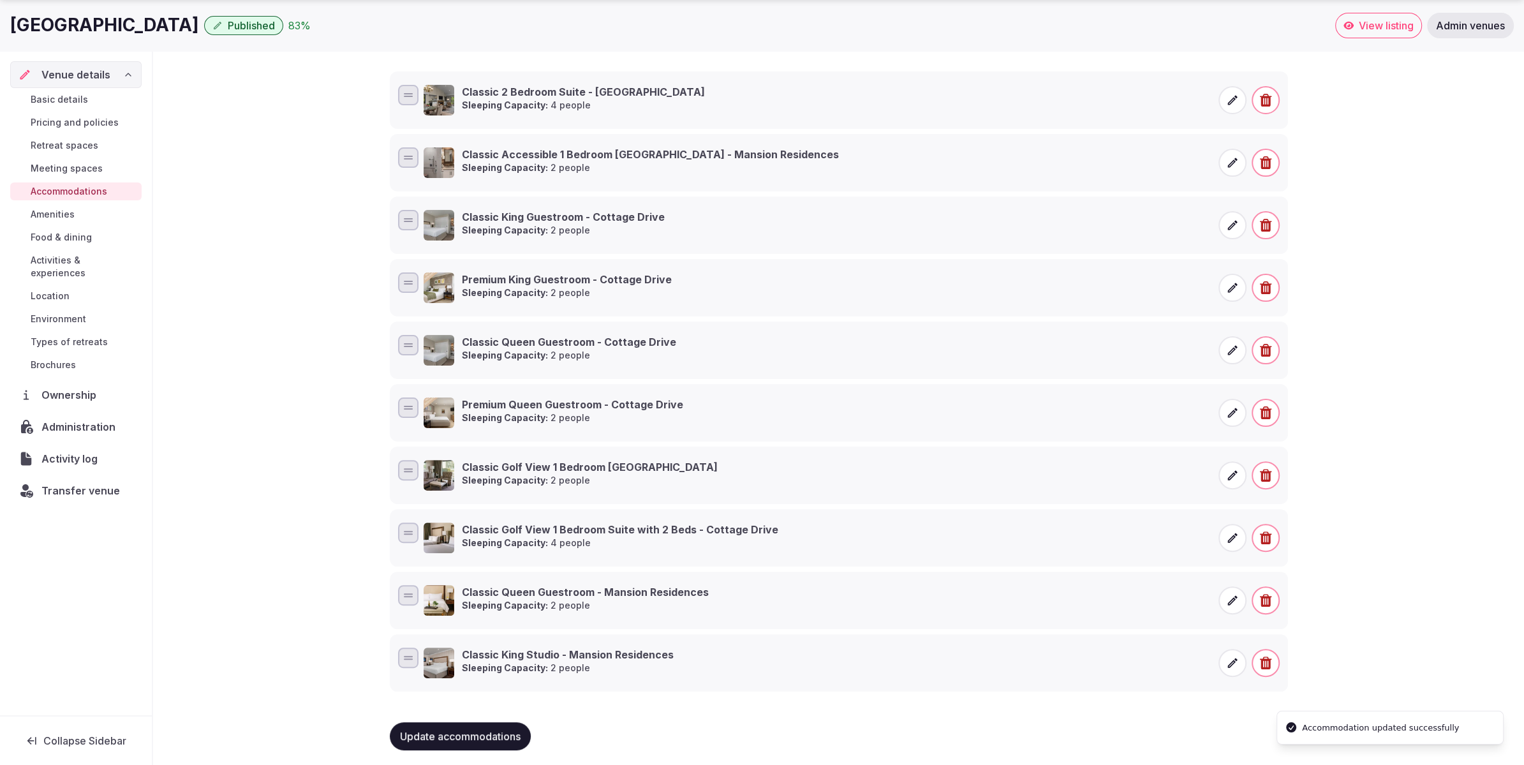
scroll to position [307, 0]
click at [470, 733] on span "Update accommodations" at bounding box center [460, 735] width 121 height 13
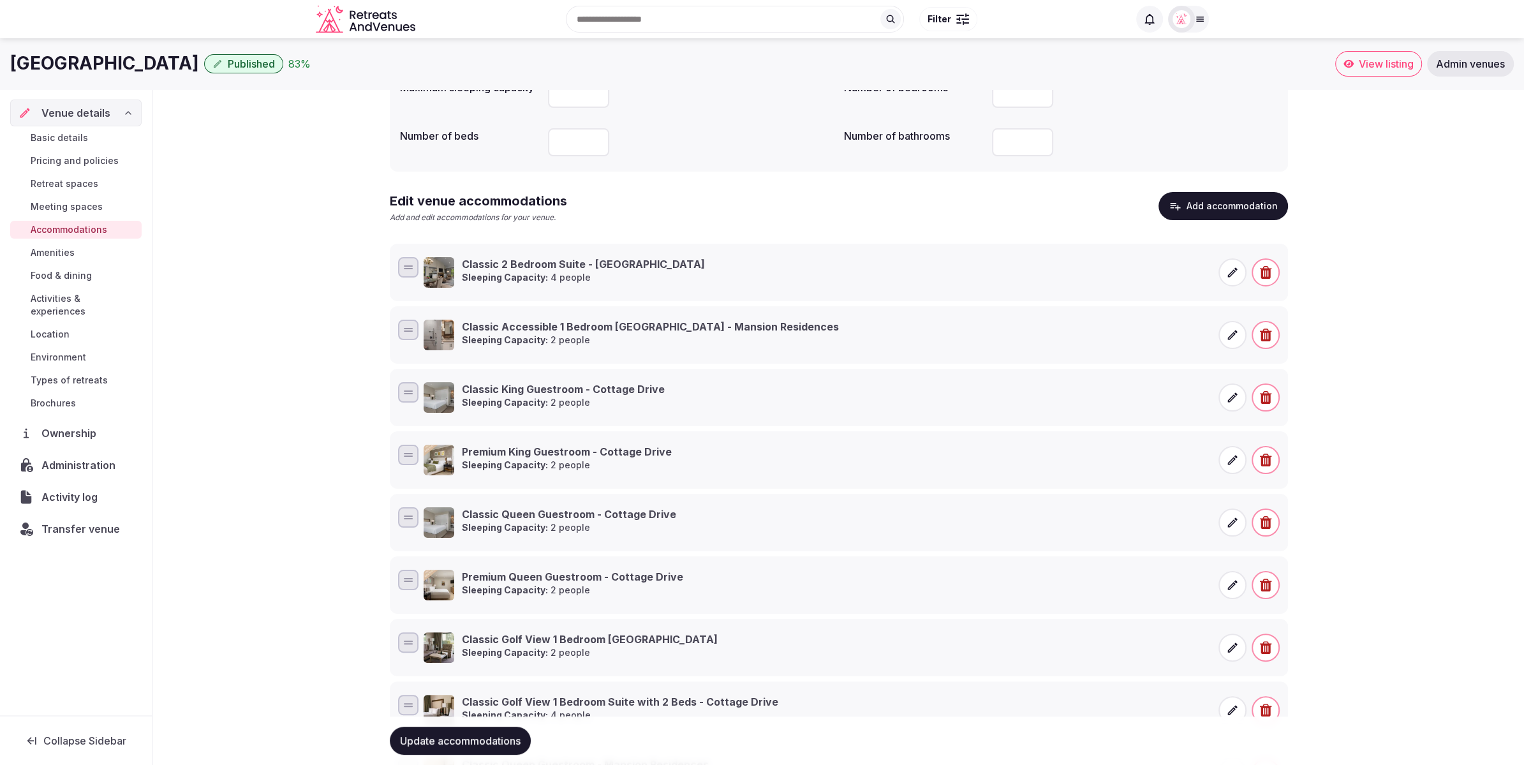
scroll to position [131, 0]
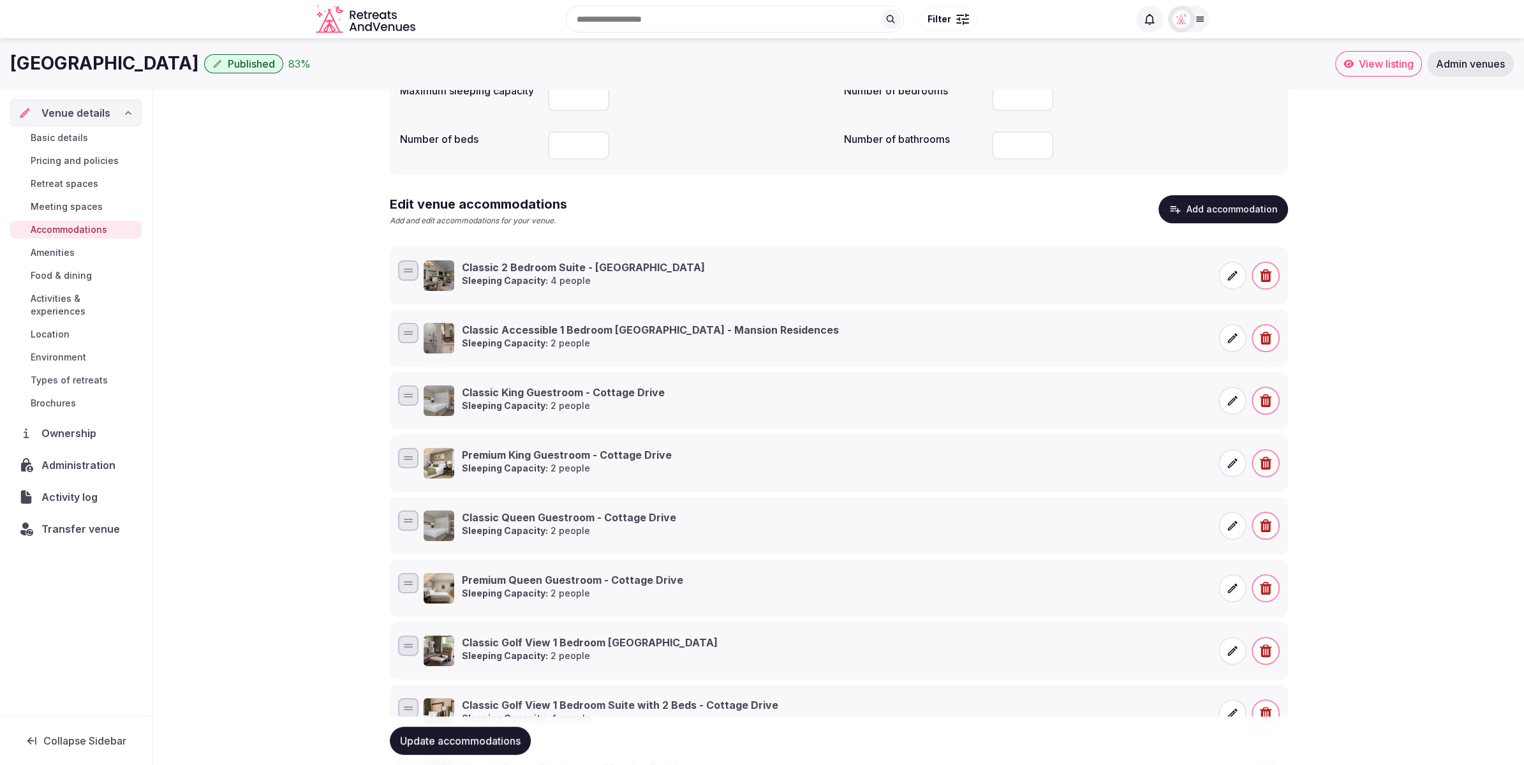
click at [1217, 204] on button "Add accommodation" at bounding box center [1224, 209] width 130 height 28
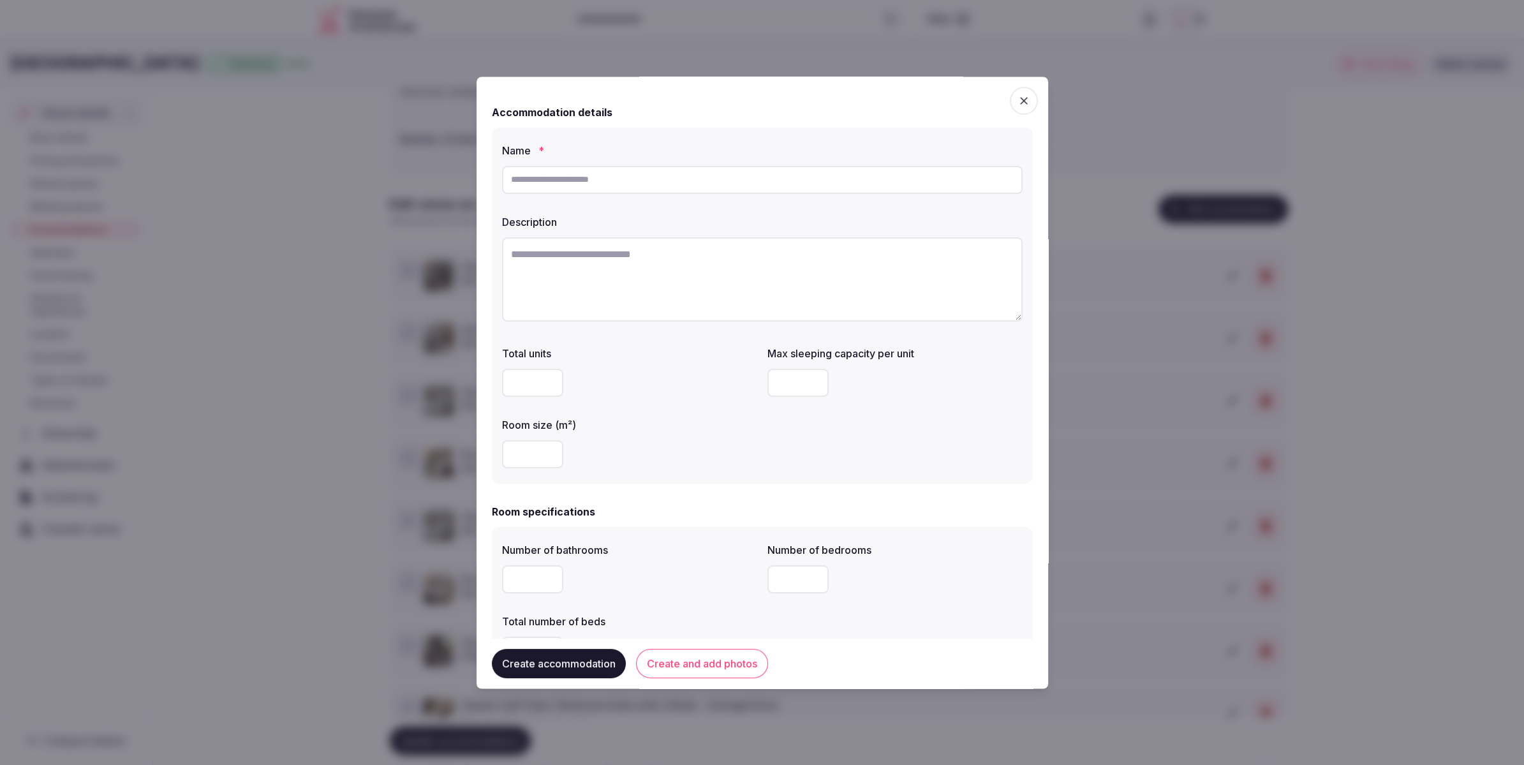
click at [648, 177] on input "text" at bounding box center [762, 180] width 521 height 28
paste input "**********"
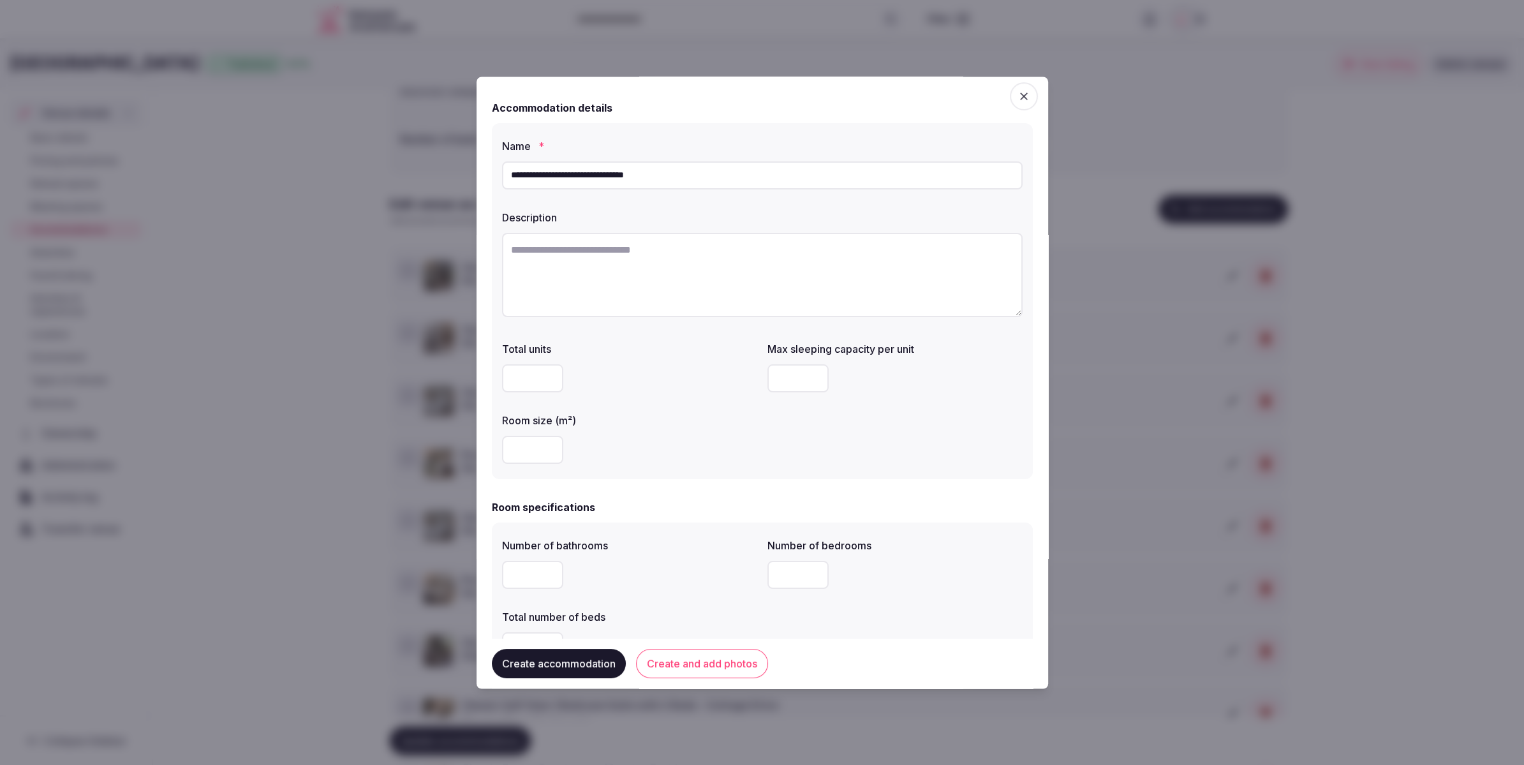
type input "**********"
click at [681, 251] on textarea at bounding box center [762, 275] width 521 height 84
paste textarea "**********"
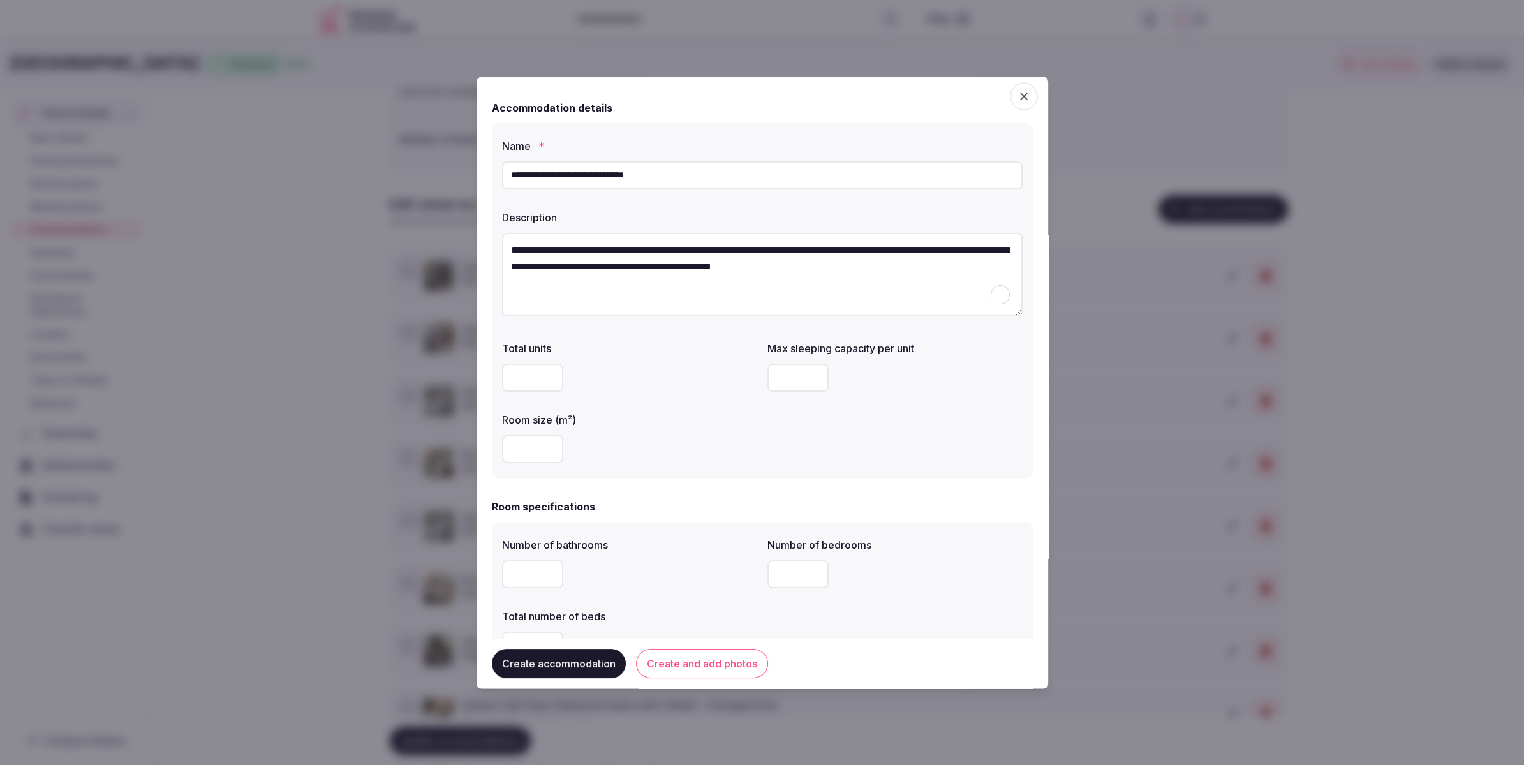
type textarea "**********"
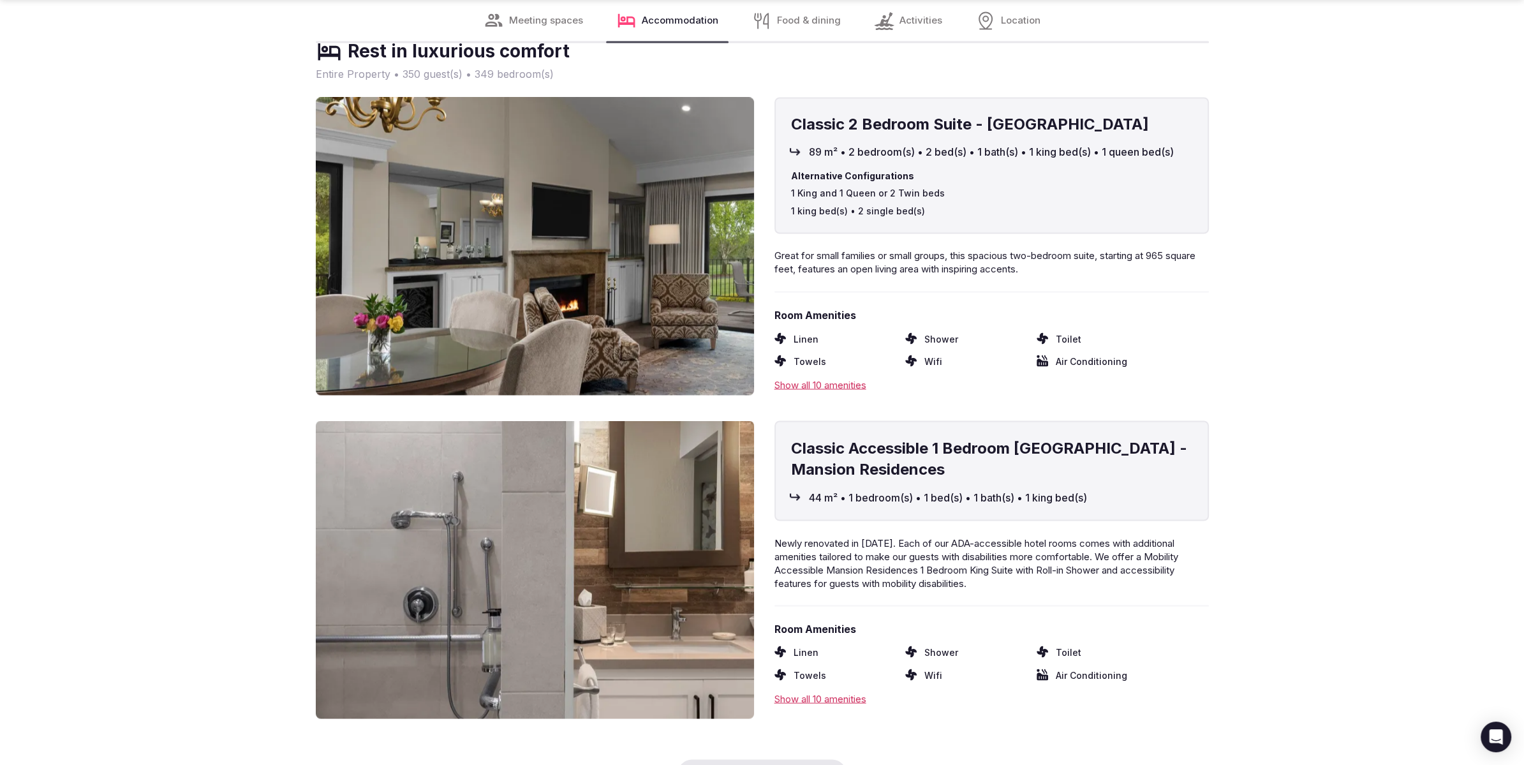
scroll to position [8833, 0]
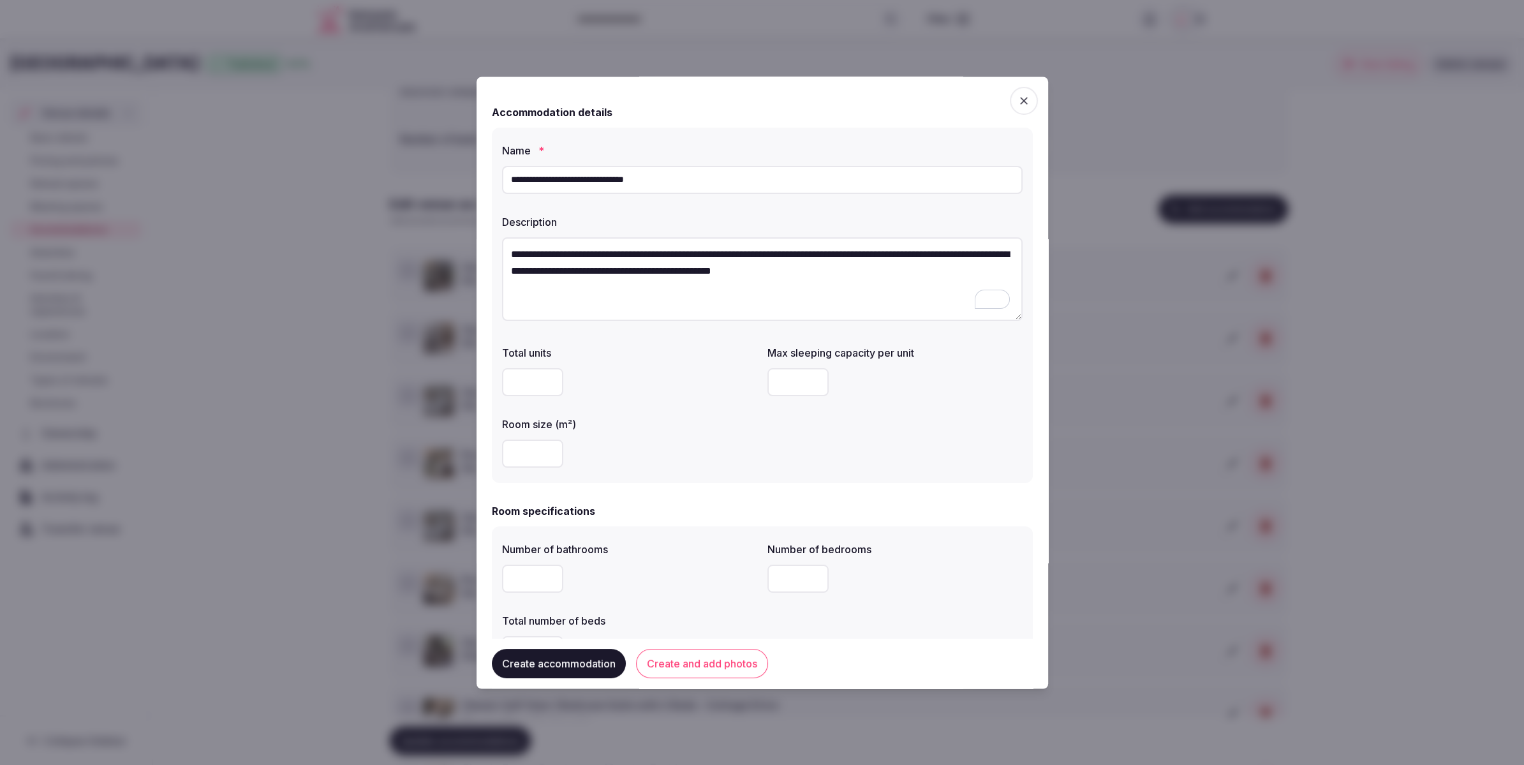
scroll to position [4, 0]
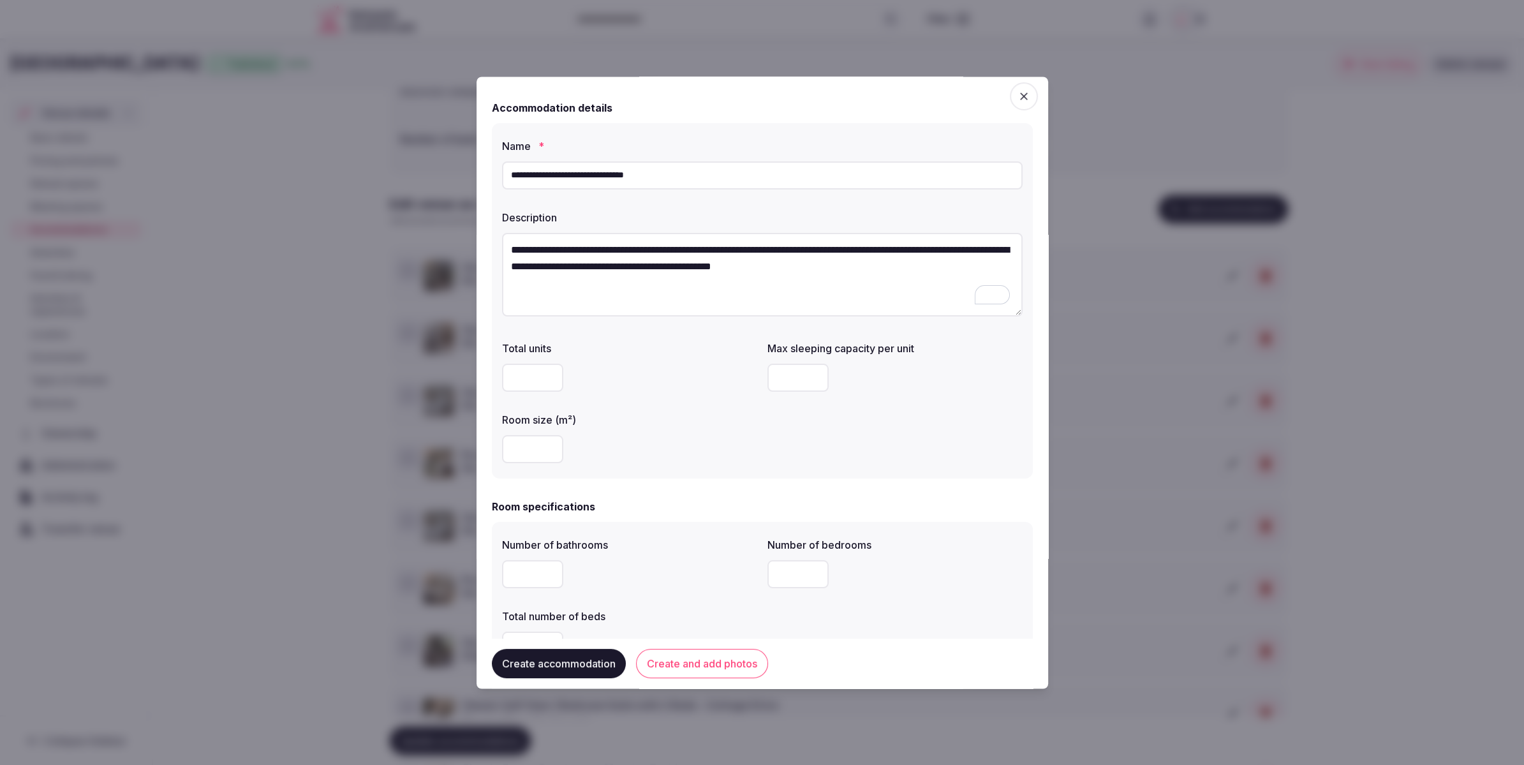
click at [526, 447] on input "number" at bounding box center [532, 450] width 61 height 28
type input "***"
click at [702, 466] on div "***" at bounding box center [629, 450] width 255 height 38
click at [793, 373] on input "number" at bounding box center [797, 378] width 61 height 28
type input "*"
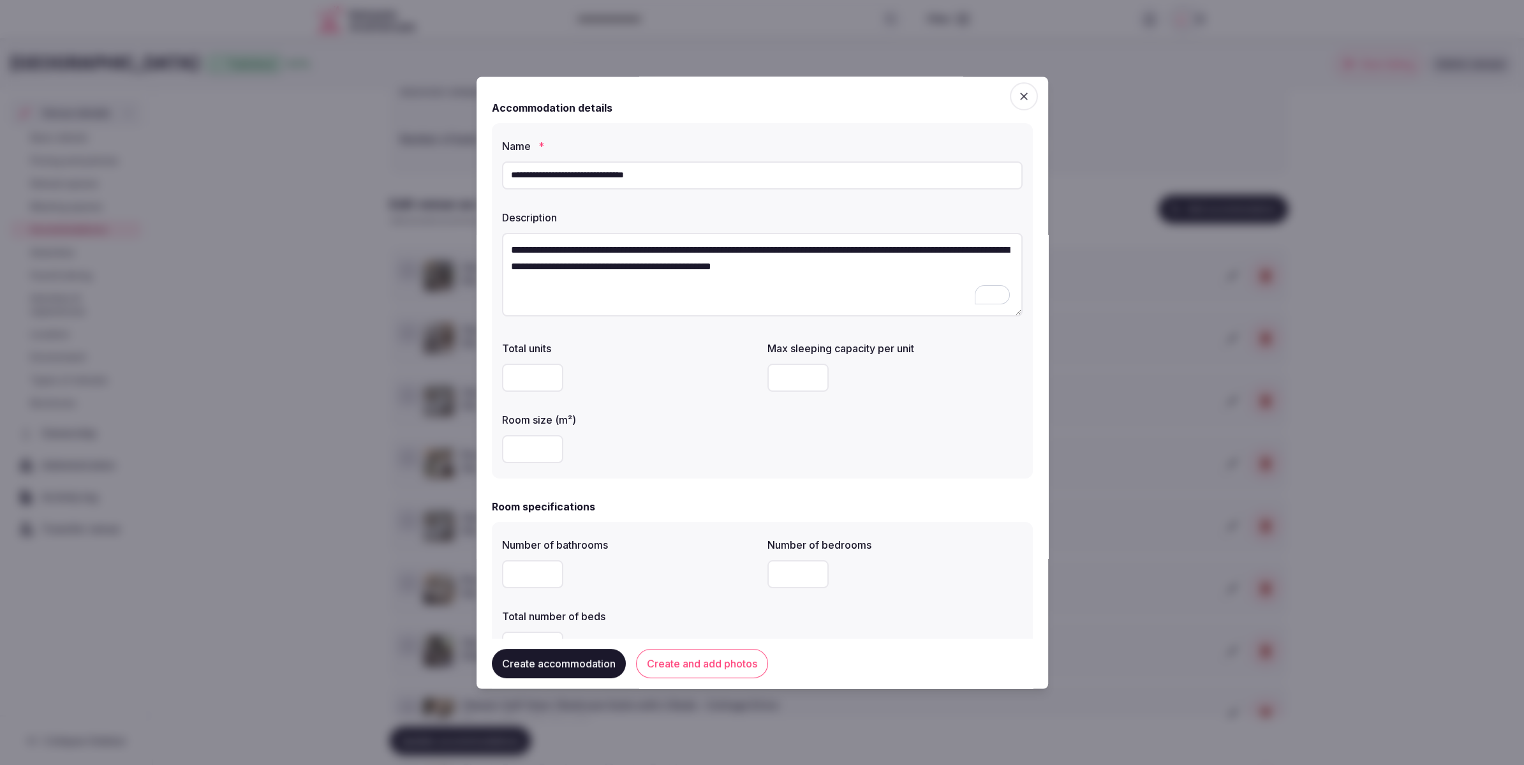
click at [680, 457] on div "***" at bounding box center [629, 450] width 255 height 28
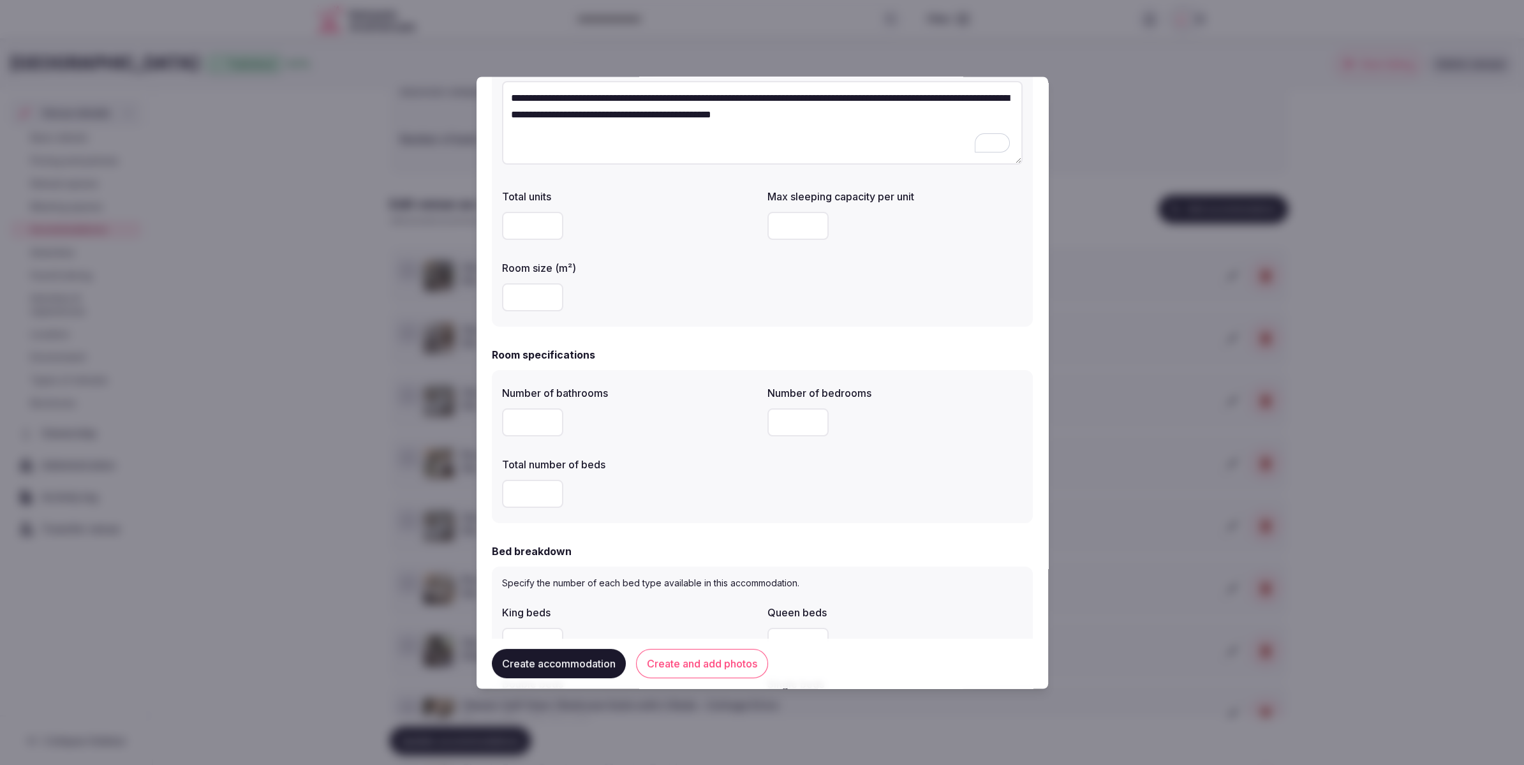
scroll to position [170, 0]
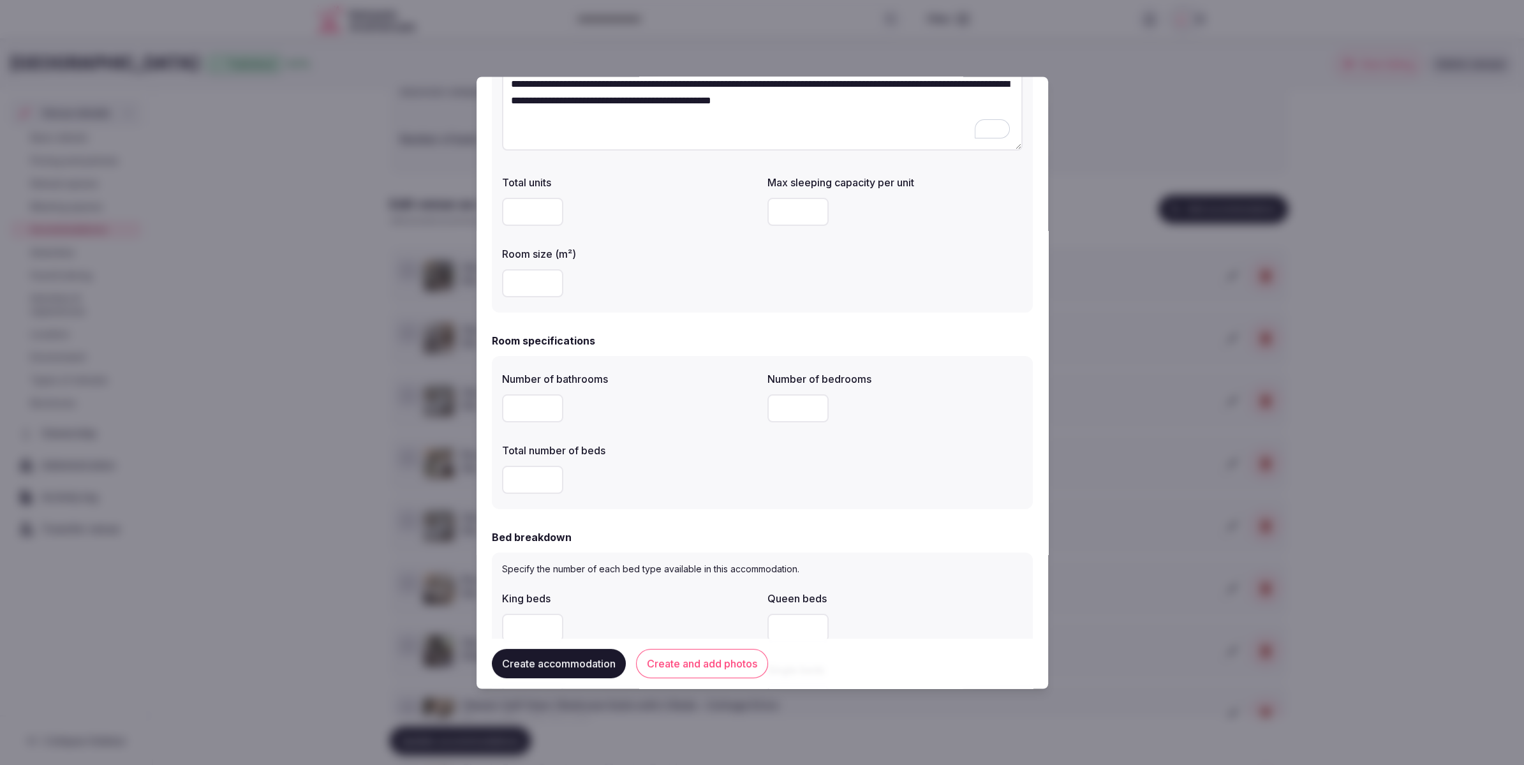
click at [535, 407] on input "number" at bounding box center [532, 409] width 61 height 28
type input "*"
click at [534, 481] on input "number" at bounding box center [532, 480] width 61 height 28
type input "*"
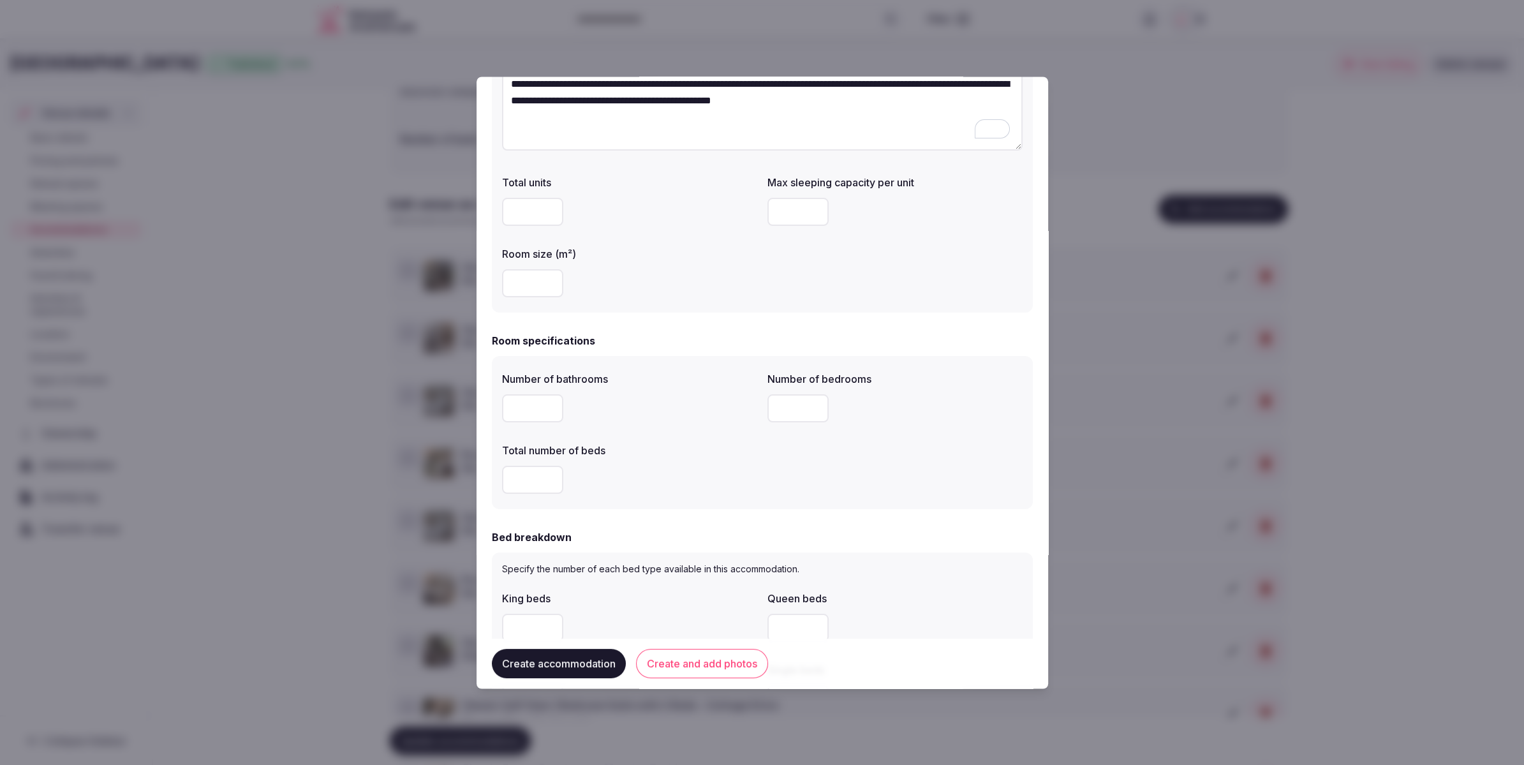
click at [788, 411] on input "number" at bounding box center [797, 409] width 61 height 28
type input "*"
drag, startPoint x: 757, startPoint y: 470, endPoint x: 745, endPoint y: 470, distance: 11.5
click at [757, 470] on div "Number of bathrooms * Number of bedrooms * Total number of beds *" at bounding box center [762, 433] width 521 height 133
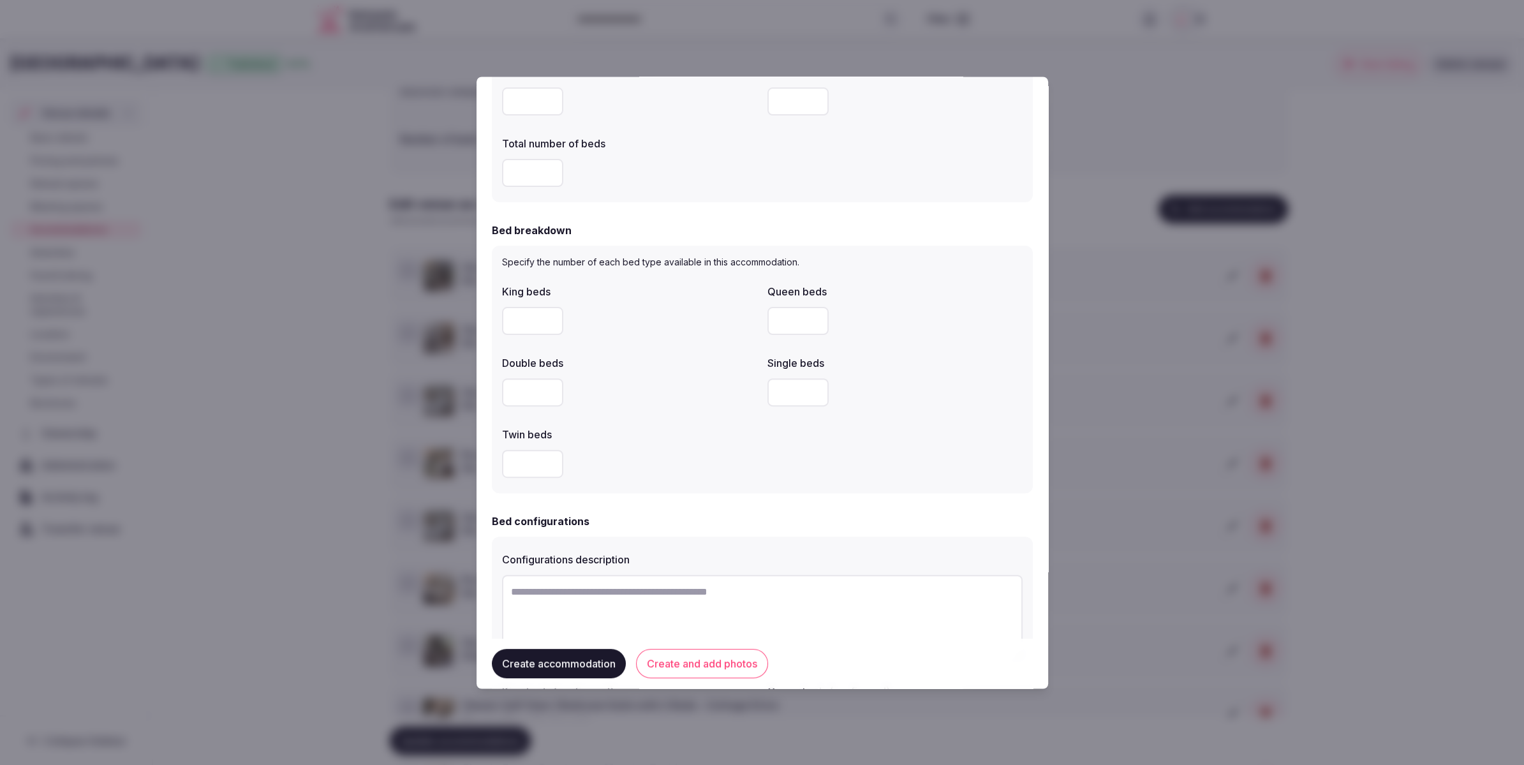
scroll to position [474, 0]
click at [516, 322] on input "number" at bounding box center [532, 325] width 61 height 28
type input "*"
click at [790, 318] on input "number" at bounding box center [797, 325] width 61 height 28
type input "*"
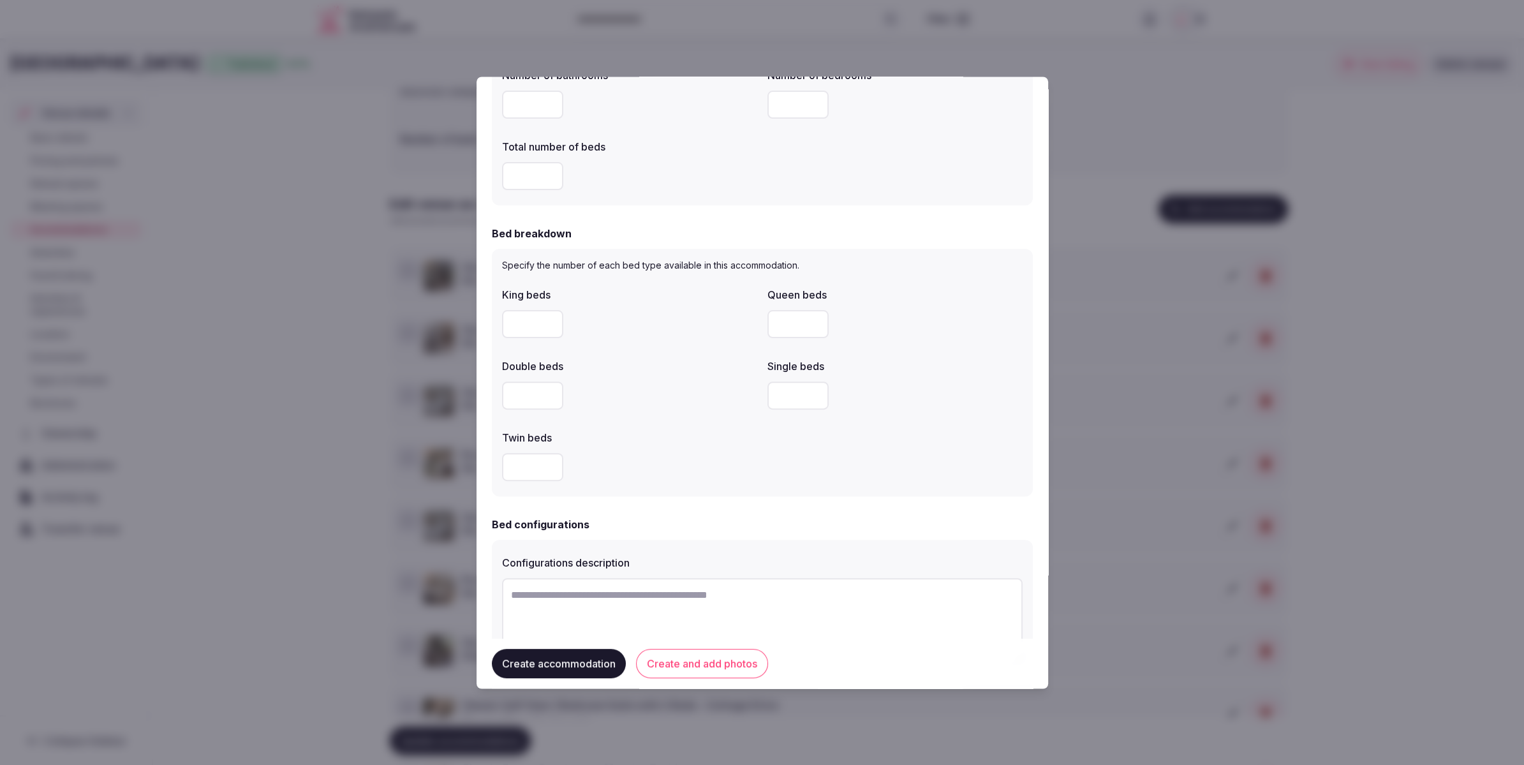
click at [729, 375] on div "Double beds" at bounding box center [629, 384] width 255 height 61
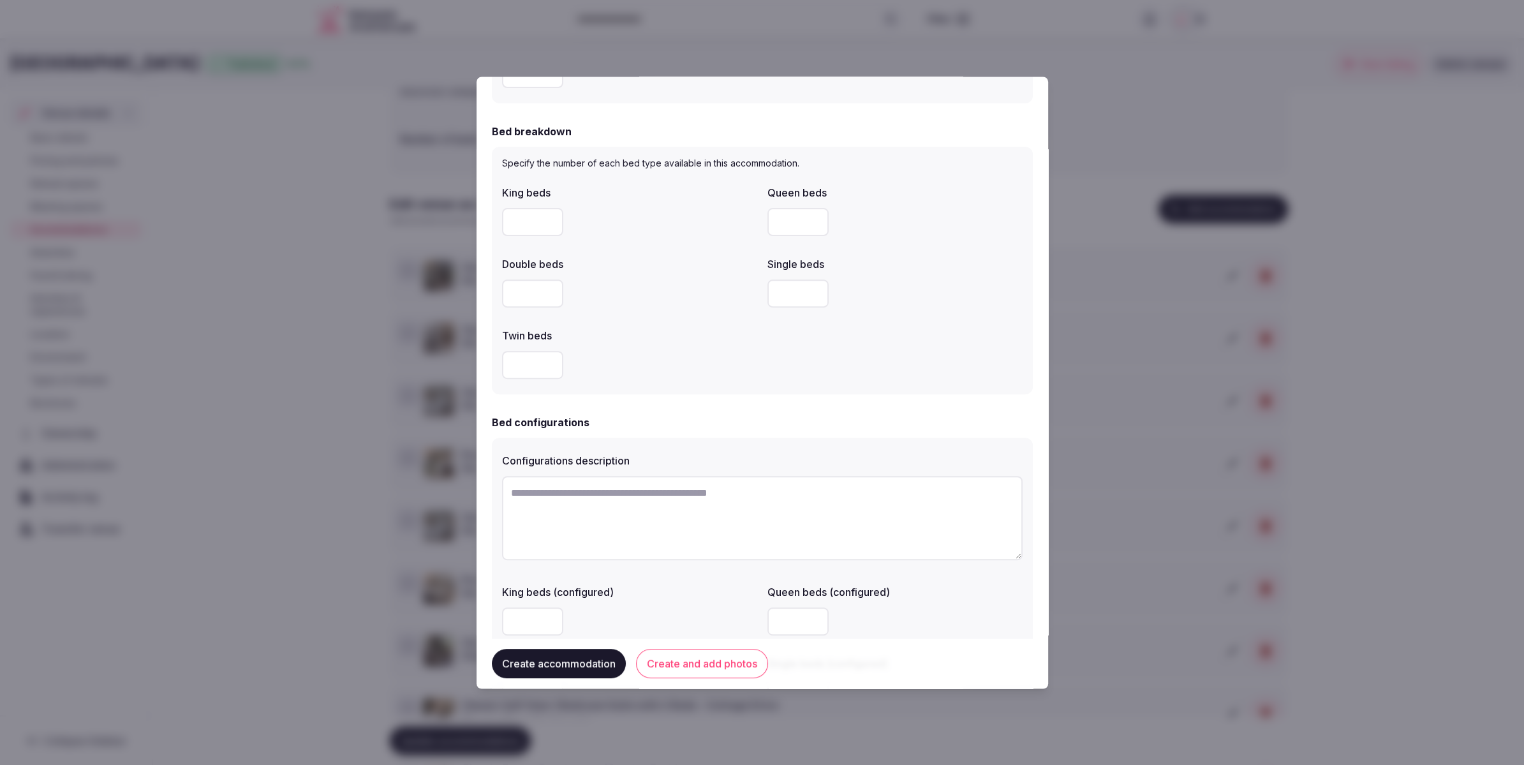
scroll to position [598, 0]
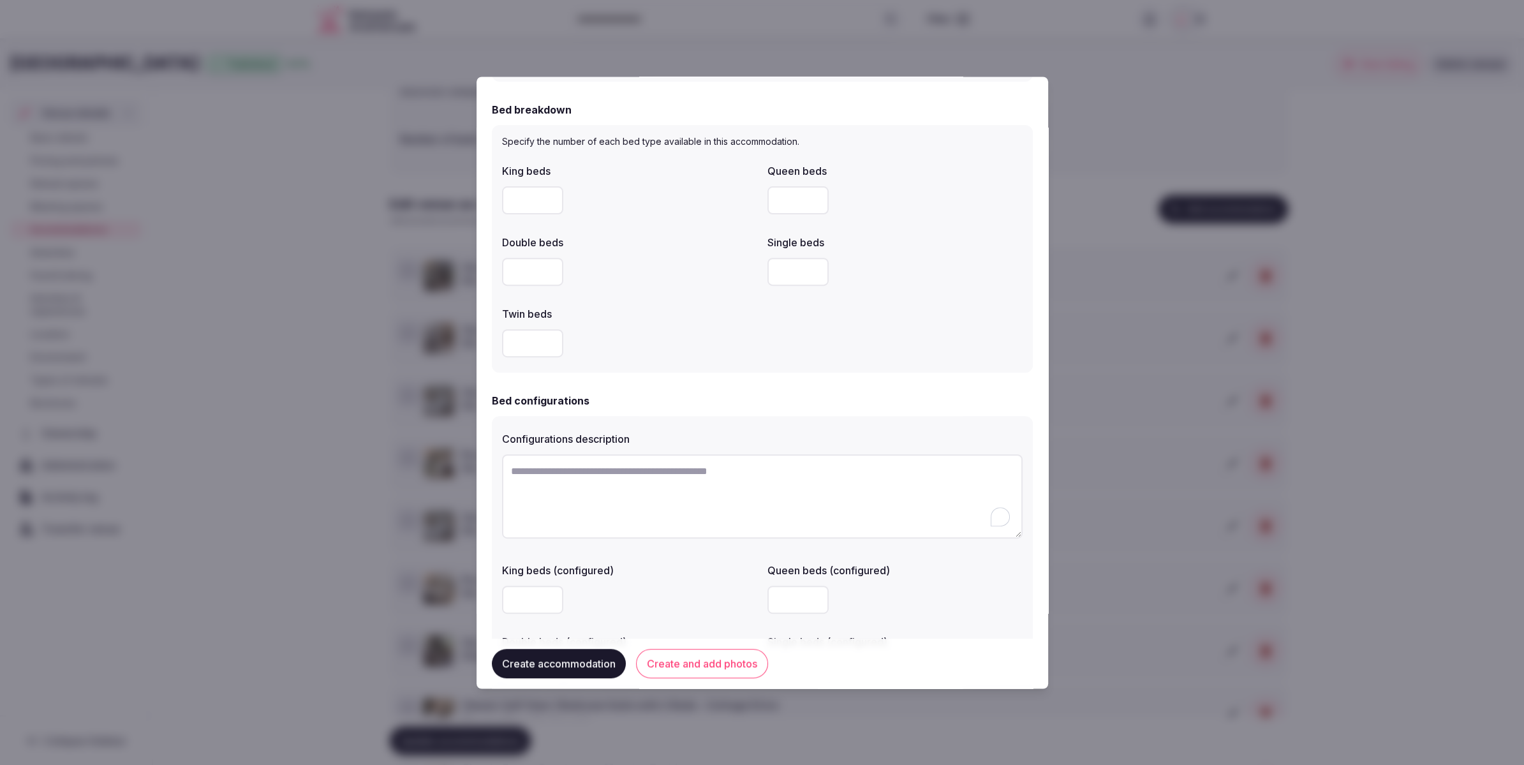
click at [660, 473] on textarea "To enrich screen reader interactions, please activate Accessibility in Grammarl…" at bounding box center [762, 497] width 521 height 84
paste textarea "**********"
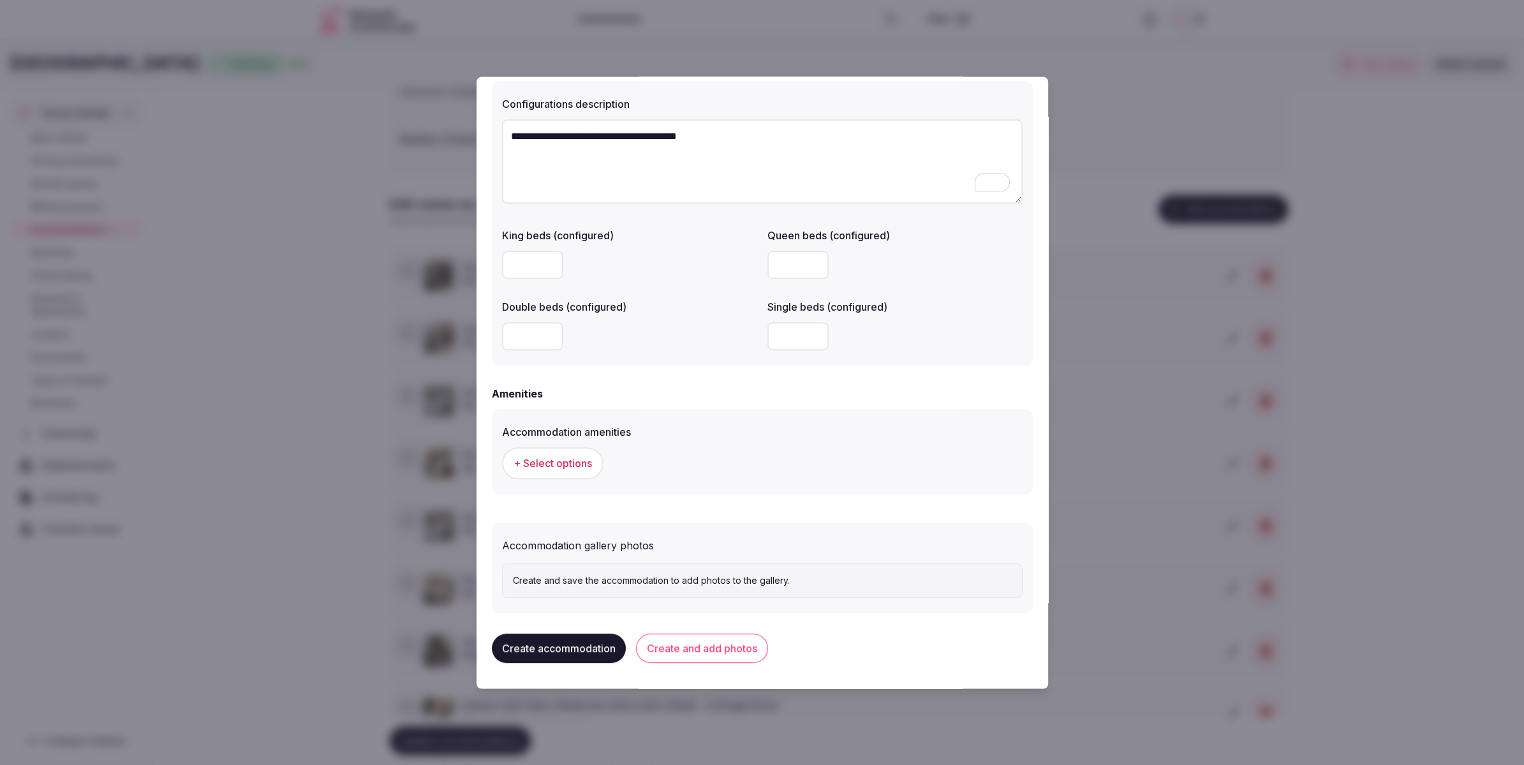
scroll to position [945, 0]
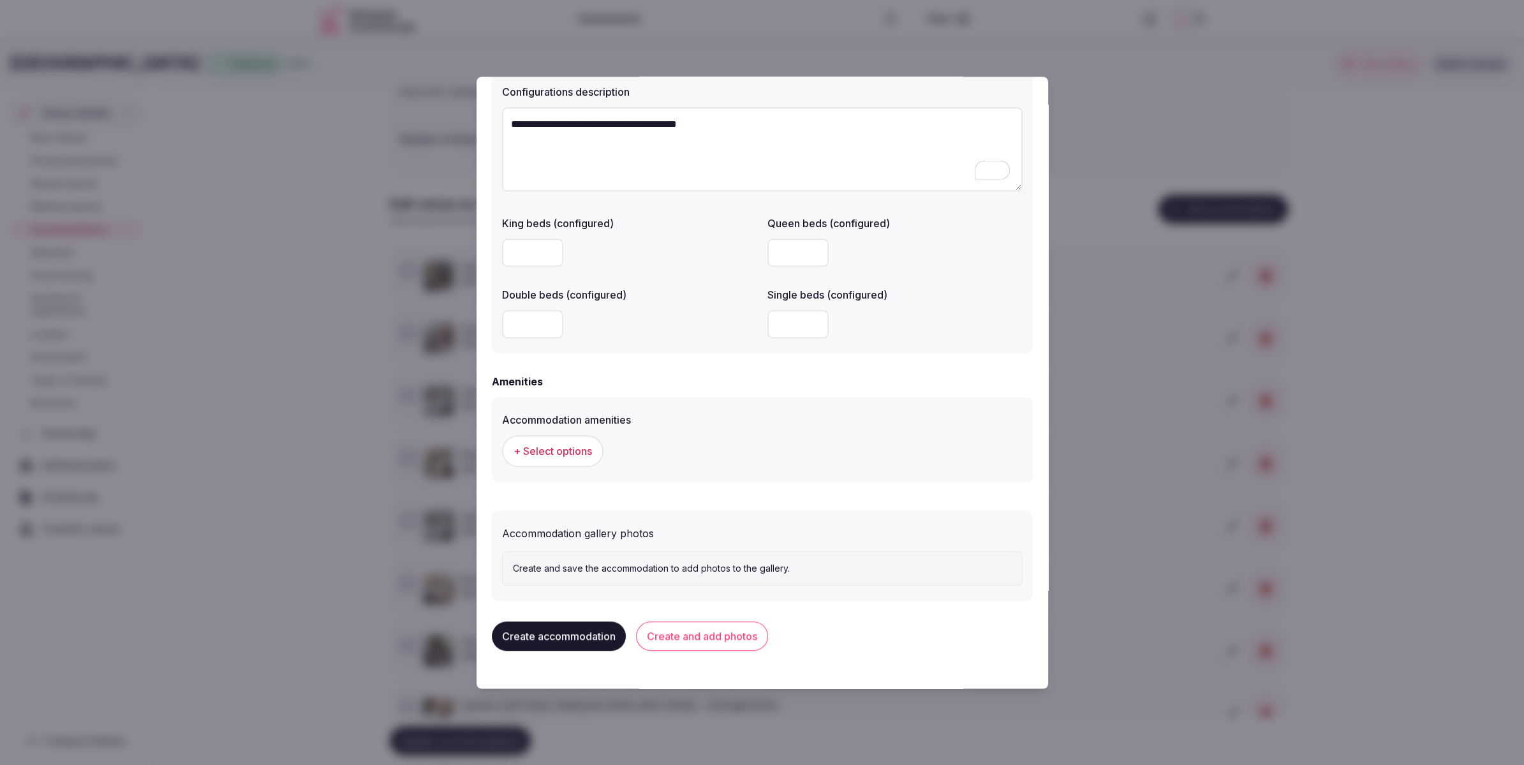
type textarea "**********"
click at [789, 315] on input "number" at bounding box center [797, 324] width 61 height 28
drag, startPoint x: 799, startPoint y: 329, endPoint x: 757, endPoint y: 329, distance: 41.5
click at [757, 329] on div "King beds (configured) Queen beds (configured) Double beds (configured) Single …" at bounding box center [762, 277] width 521 height 133
type input "*"
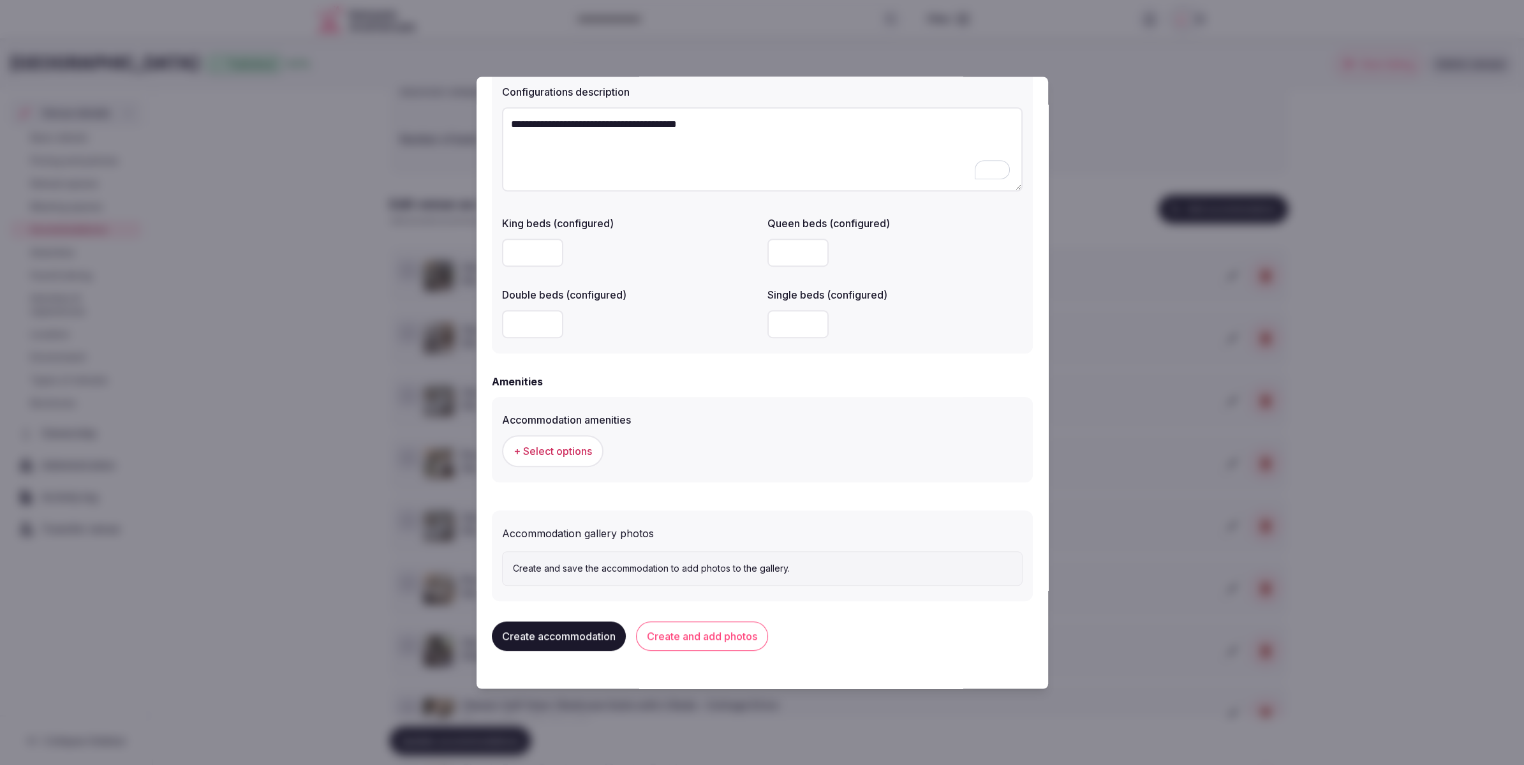
click at [531, 250] on input "number" at bounding box center [532, 253] width 61 height 28
type input "*"
click at [634, 339] on div at bounding box center [629, 324] width 255 height 38
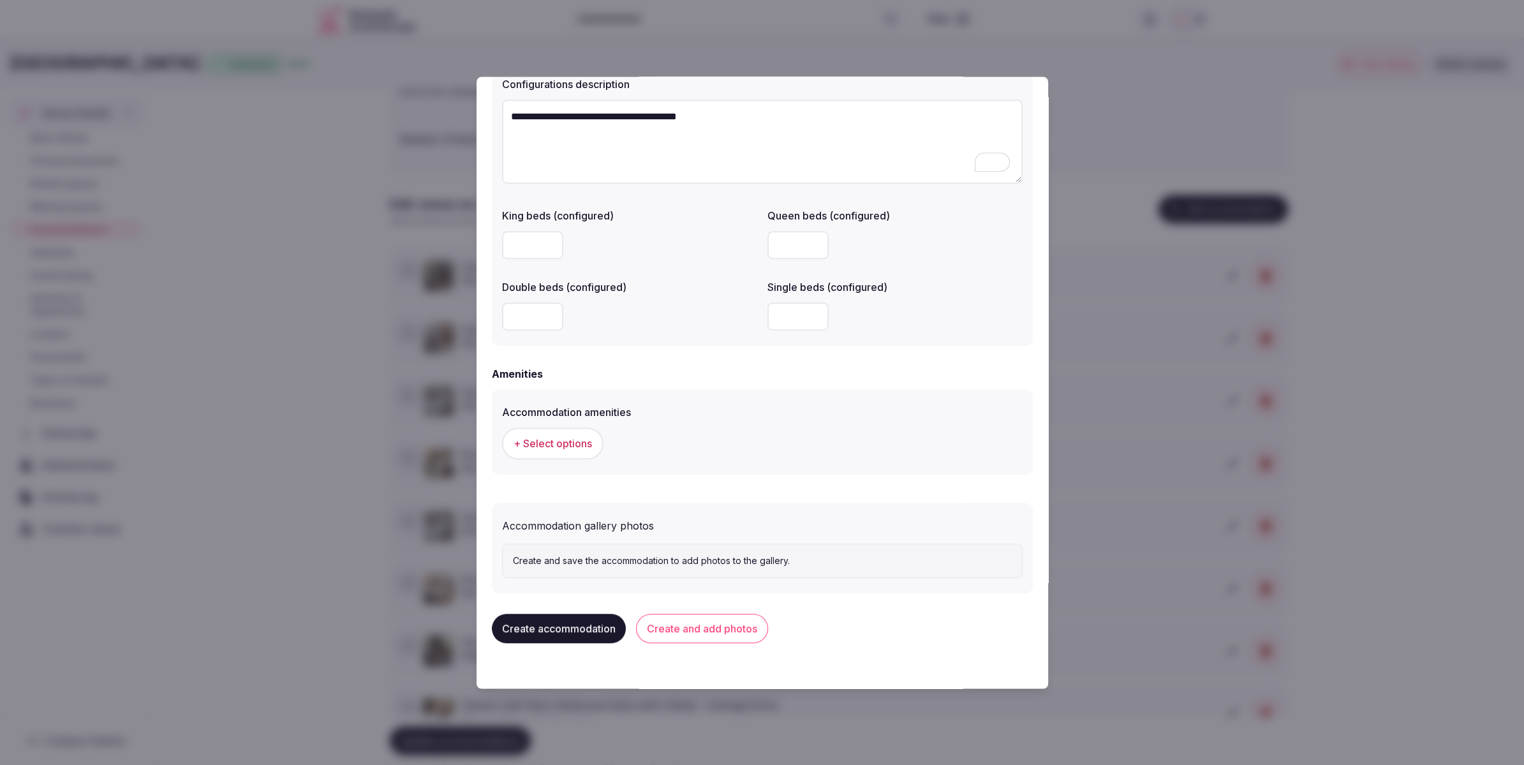
click at [582, 434] on button "+ Select options" at bounding box center [552, 443] width 101 height 32
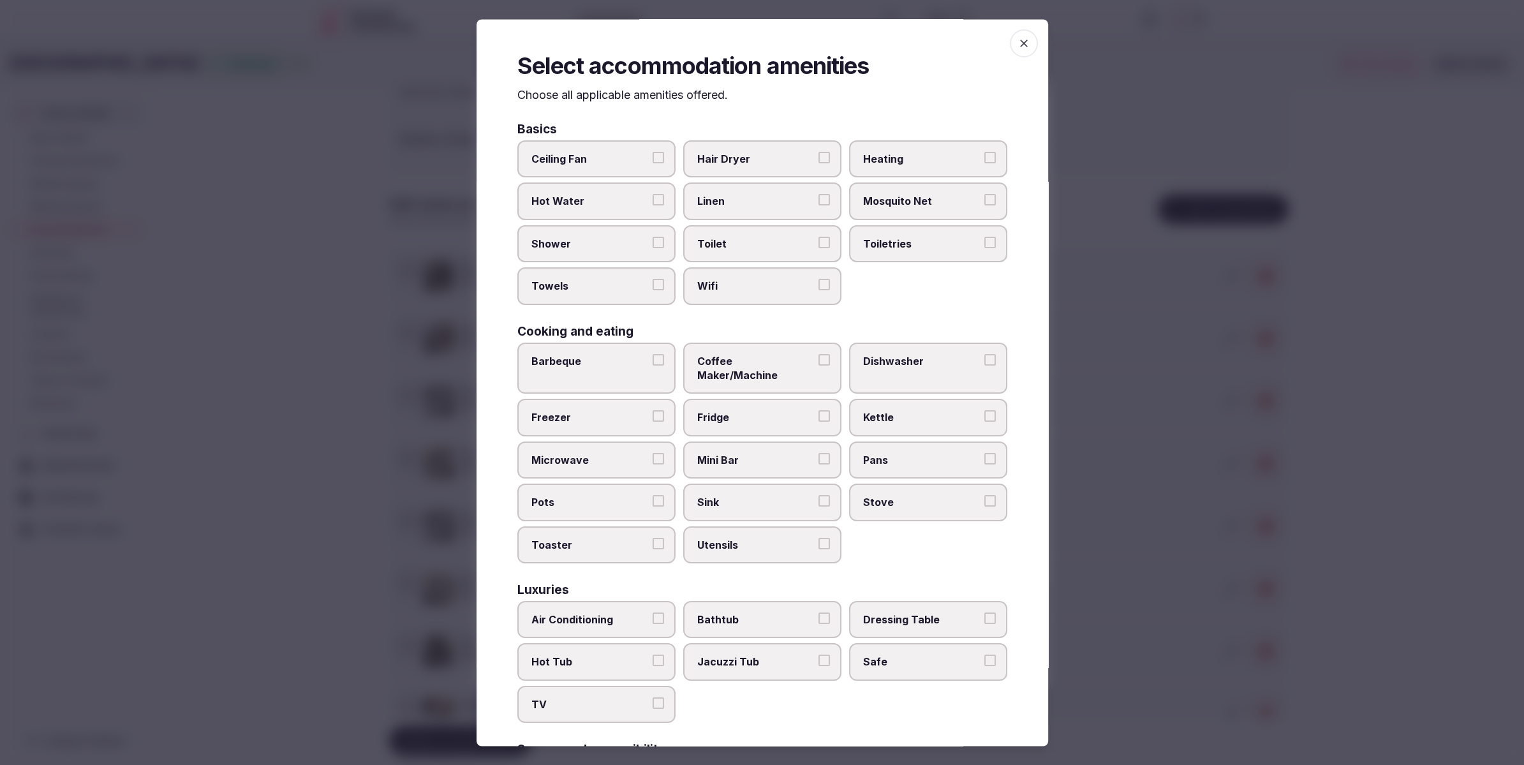
drag, startPoint x: 727, startPoint y: 167, endPoint x: 725, endPoint y: 181, distance: 14.2
click at [726, 169] on label "Hair Dryer" at bounding box center [762, 159] width 158 height 37
click at [819, 164] on button "Hair Dryer" at bounding box center [824, 157] width 11 height 11
drag, startPoint x: 726, startPoint y: 209, endPoint x: 727, endPoint y: 239, distance: 30.0
click at [725, 210] on label "Linen" at bounding box center [762, 201] width 158 height 37
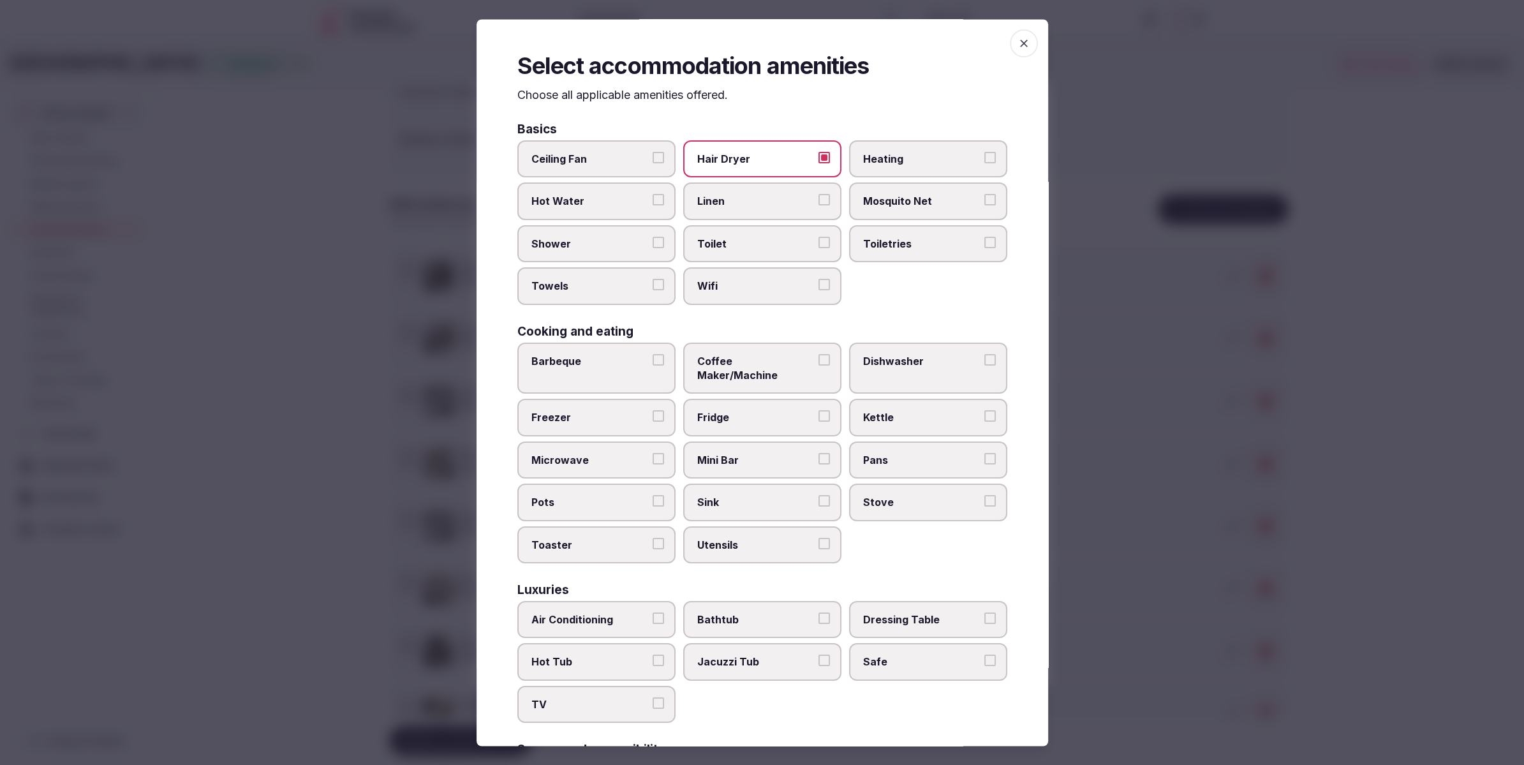
click at [819, 206] on button "Linen" at bounding box center [824, 200] width 11 height 11
drag, startPoint x: 727, startPoint y: 241, endPoint x: 726, endPoint y: 284, distance: 43.4
click at [727, 243] on span "Toilet" at bounding box center [755, 244] width 117 height 14
click at [819, 243] on button "Toilet" at bounding box center [824, 242] width 11 height 11
drag, startPoint x: 725, startPoint y: 290, endPoint x: 706, endPoint y: 269, distance: 28.0
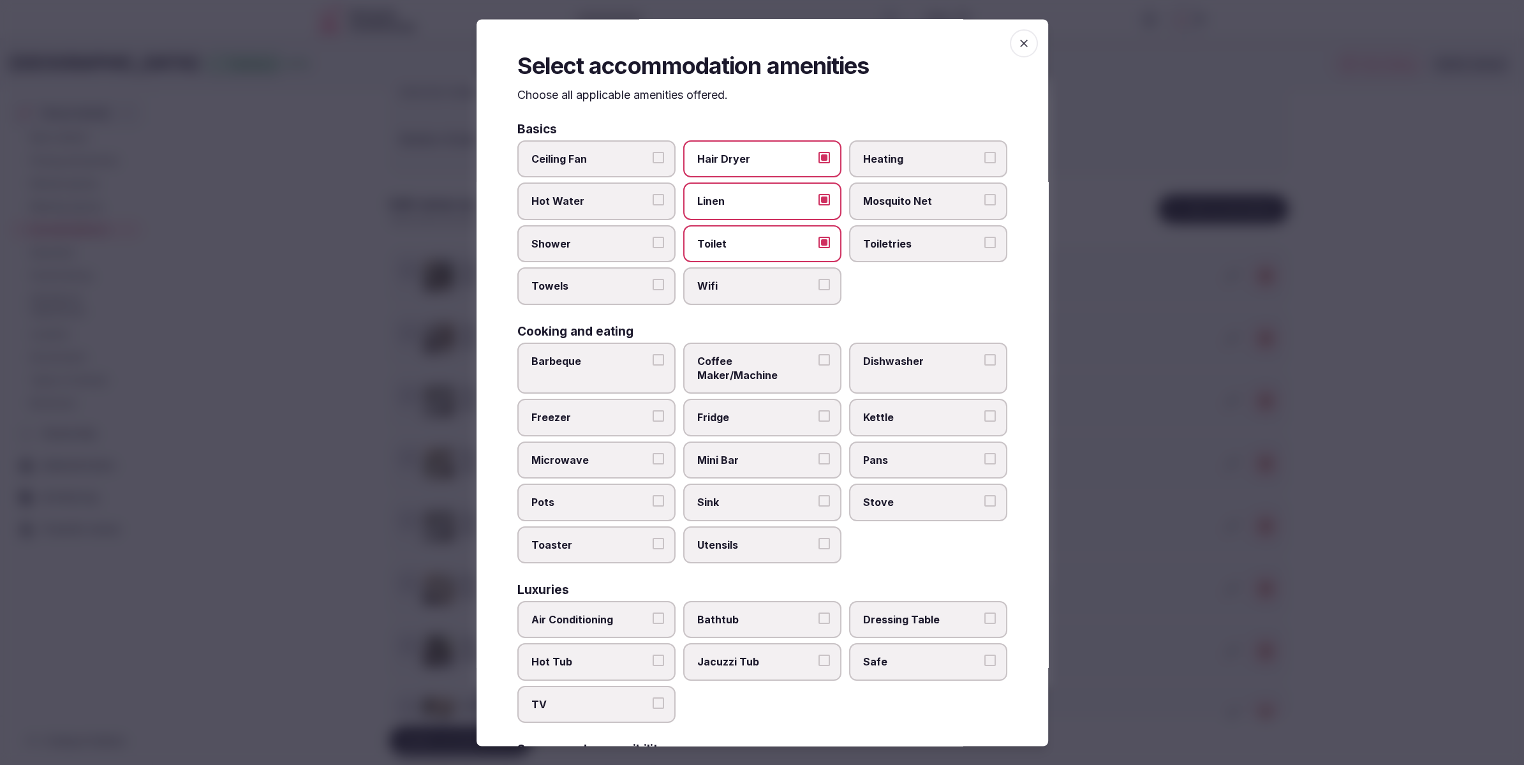
click at [725, 290] on span "Wifi" at bounding box center [755, 286] width 117 height 14
click at [819, 290] on button "Wifi" at bounding box center [824, 284] width 11 height 11
drag, startPoint x: 623, startPoint y: 249, endPoint x: 621, endPoint y: 281, distance: 31.9
click at [623, 250] on span "Shower" at bounding box center [589, 244] width 117 height 14
click at [653, 248] on button "Shower" at bounding box center [658, 242] width 11 height 11
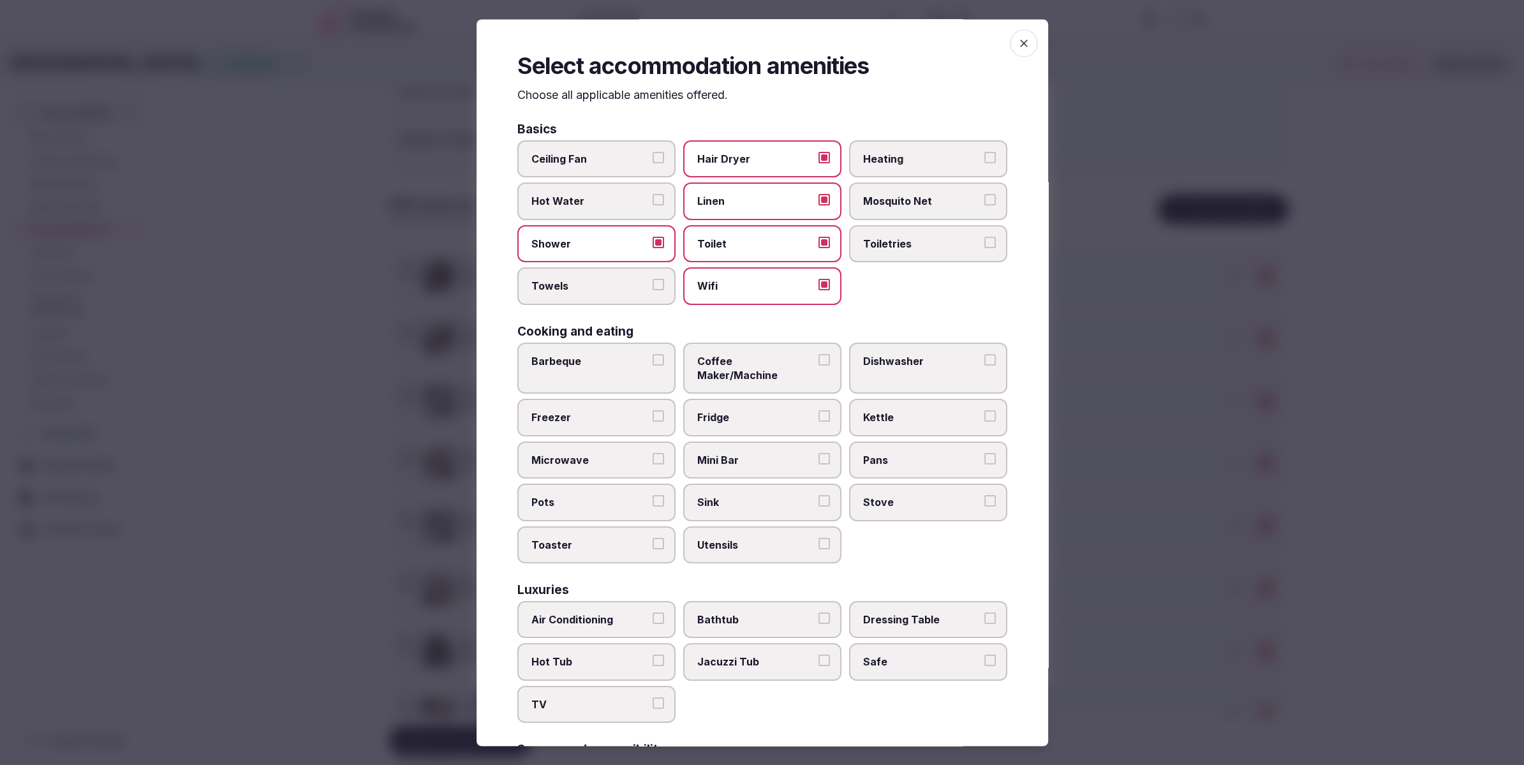
drag, startPoint x: 621, startPoint y: 284, endPoint x: 658, endPoint y: 281, distance: 37.8
click at [621, 284] on span "Towels" at bounding box center [589, 286] width 117 height 14
click at [653, 284] on button "Towels" at bounding box center [658, 284] width 11 height 11
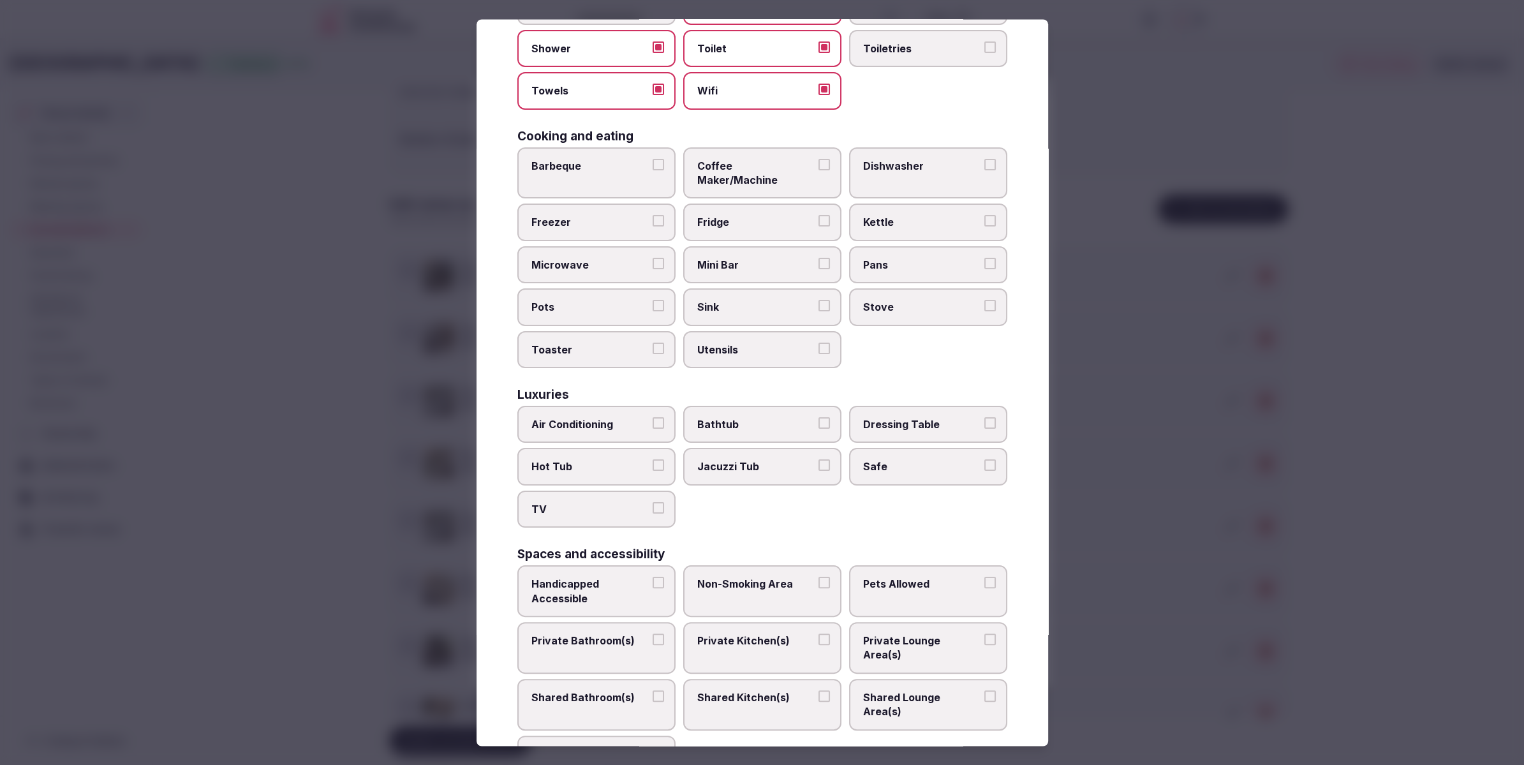
scroll to position [214, 0]
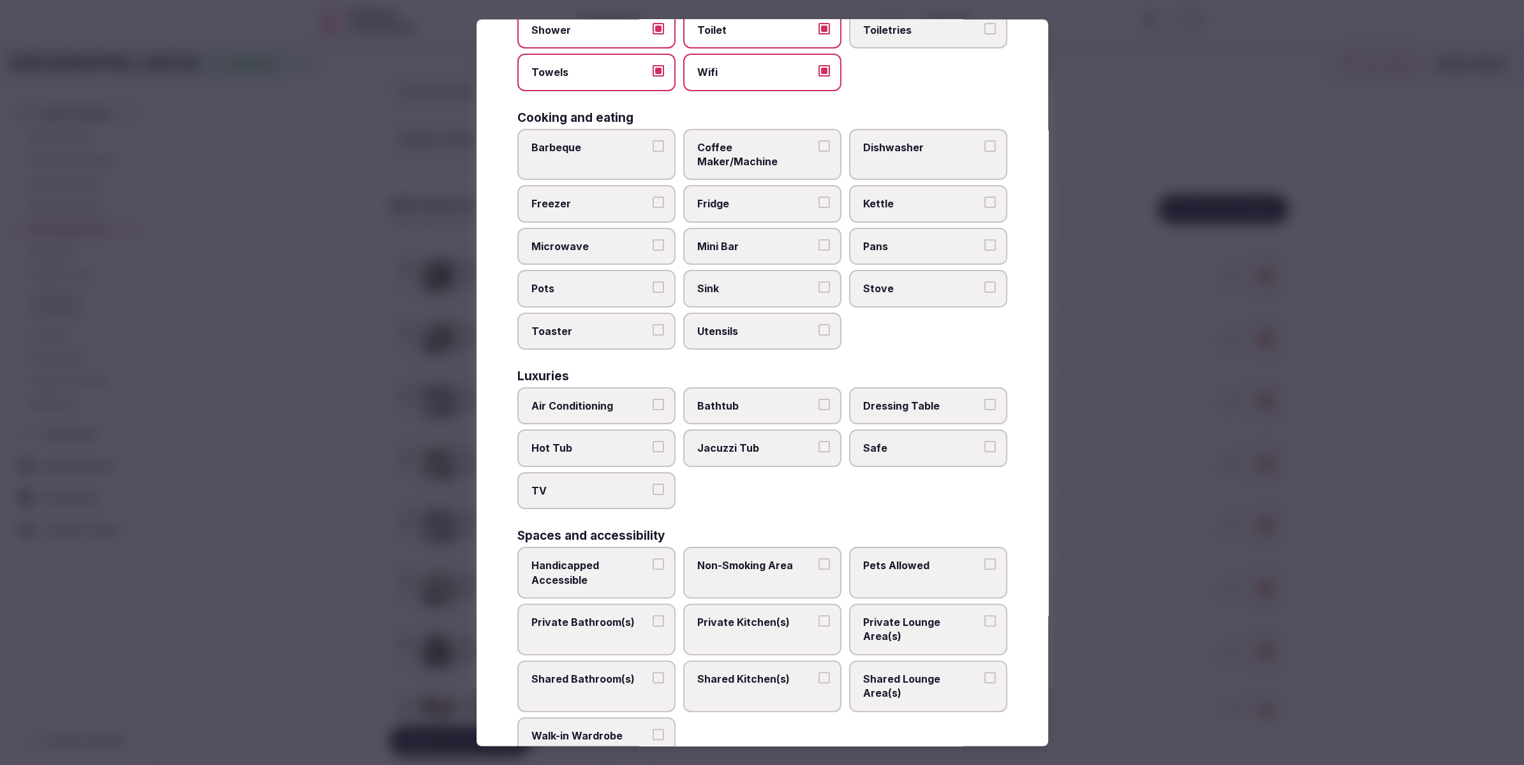
click at [604, 399] on span "Air Conditioning" at bounding box center [589, 406] width 117 height 14
click at [653, 399] on button "Air Conditioning" at bounding box center [658, 404] width 11 height 11
drag, startPoint x: 609, startPoint y: 473, endPoint x: 619, endPoint y: 469, distance: 10.3
click at [614, 484] on span "TV" at bounding box center [589, 491] width 117 height 14
click at [653, 484] on button "TV" at bounding box center [658, 489] width 11 height 11
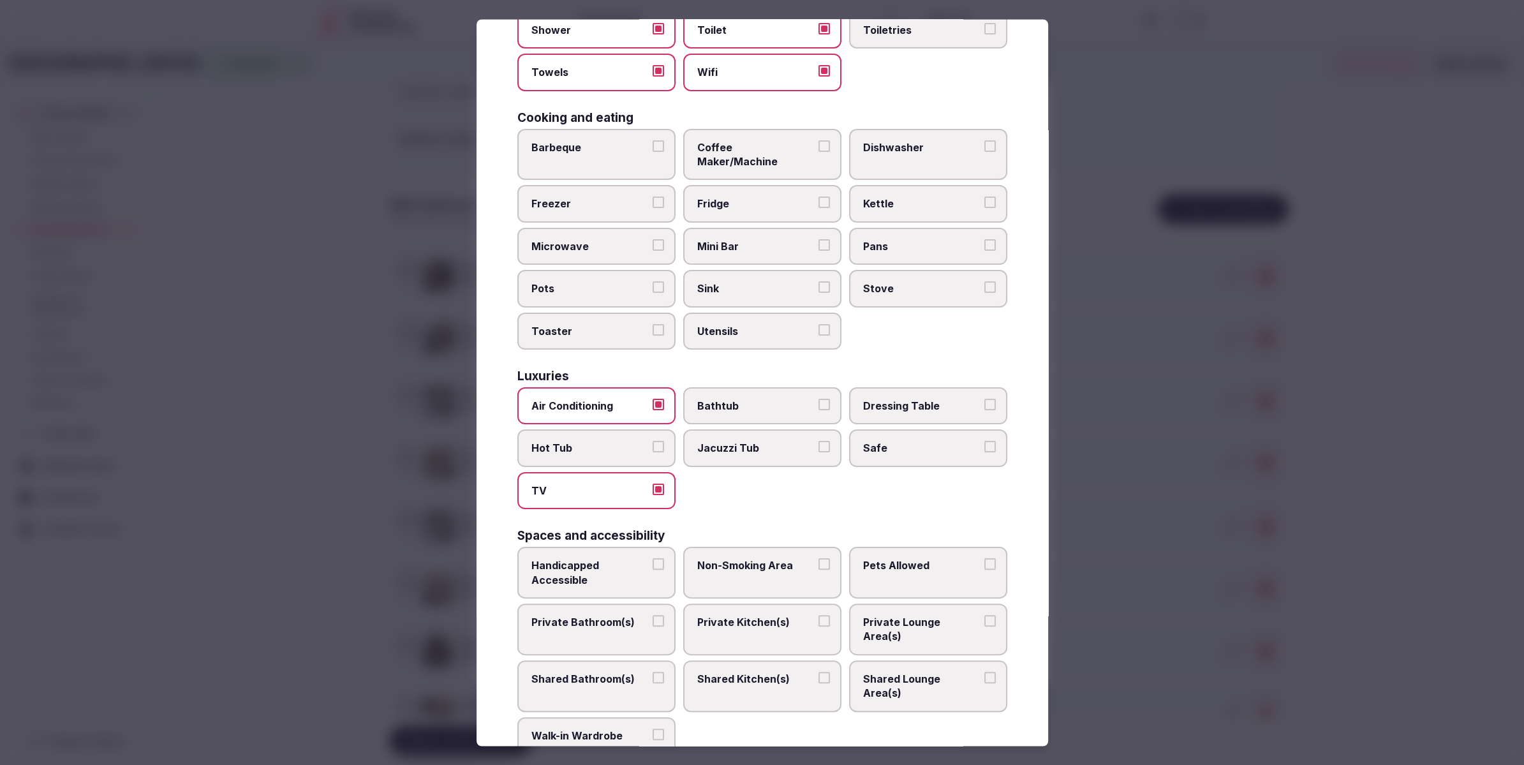
drag, startPoint x: 887, startPoint y: 430, endPoint x: 778, endPoint y: 468, distance: 115.4
click at [875, 441] on span "Safe" at bounding box center [921, 448] width 117 height 14
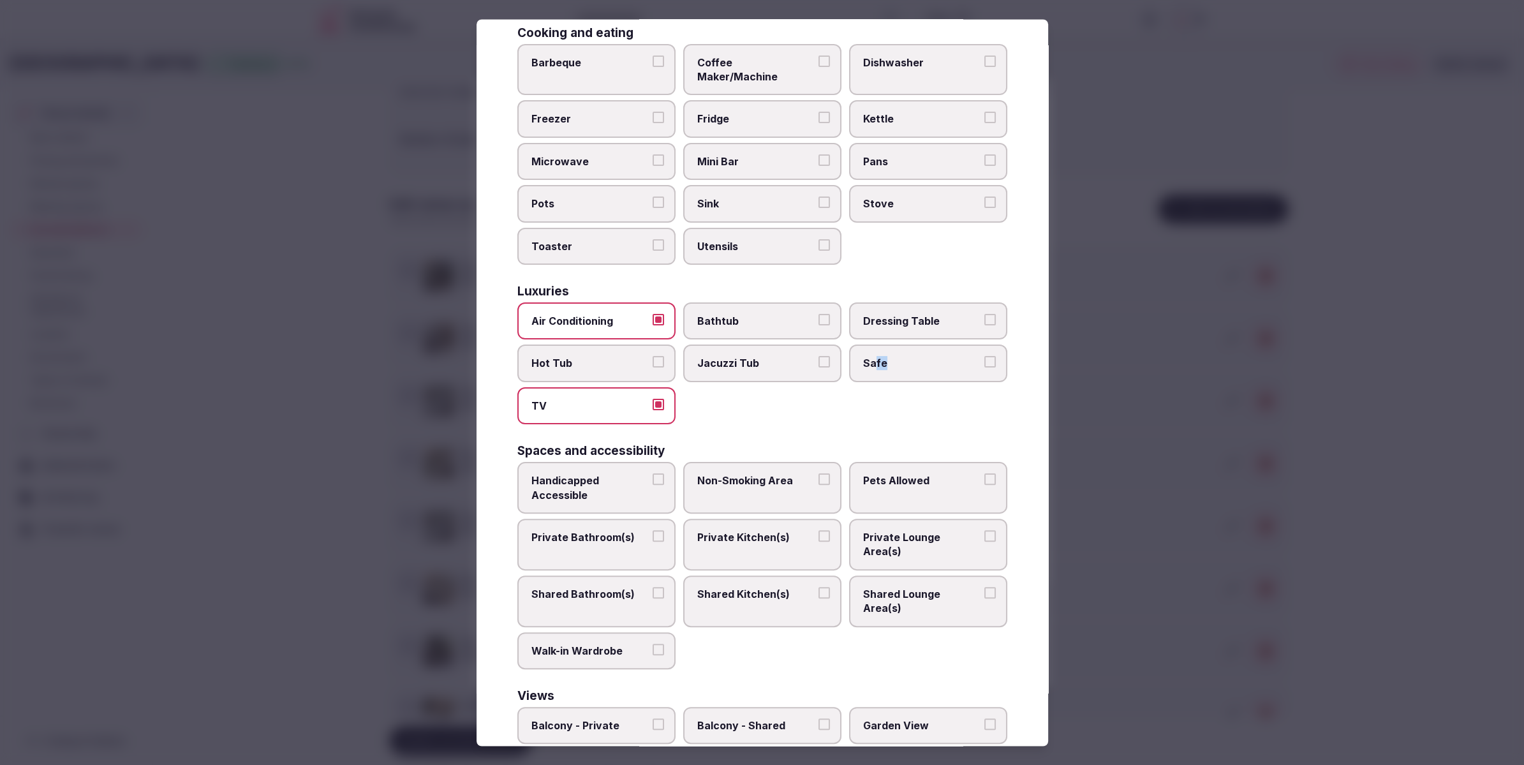
scroll to position [367, 0]
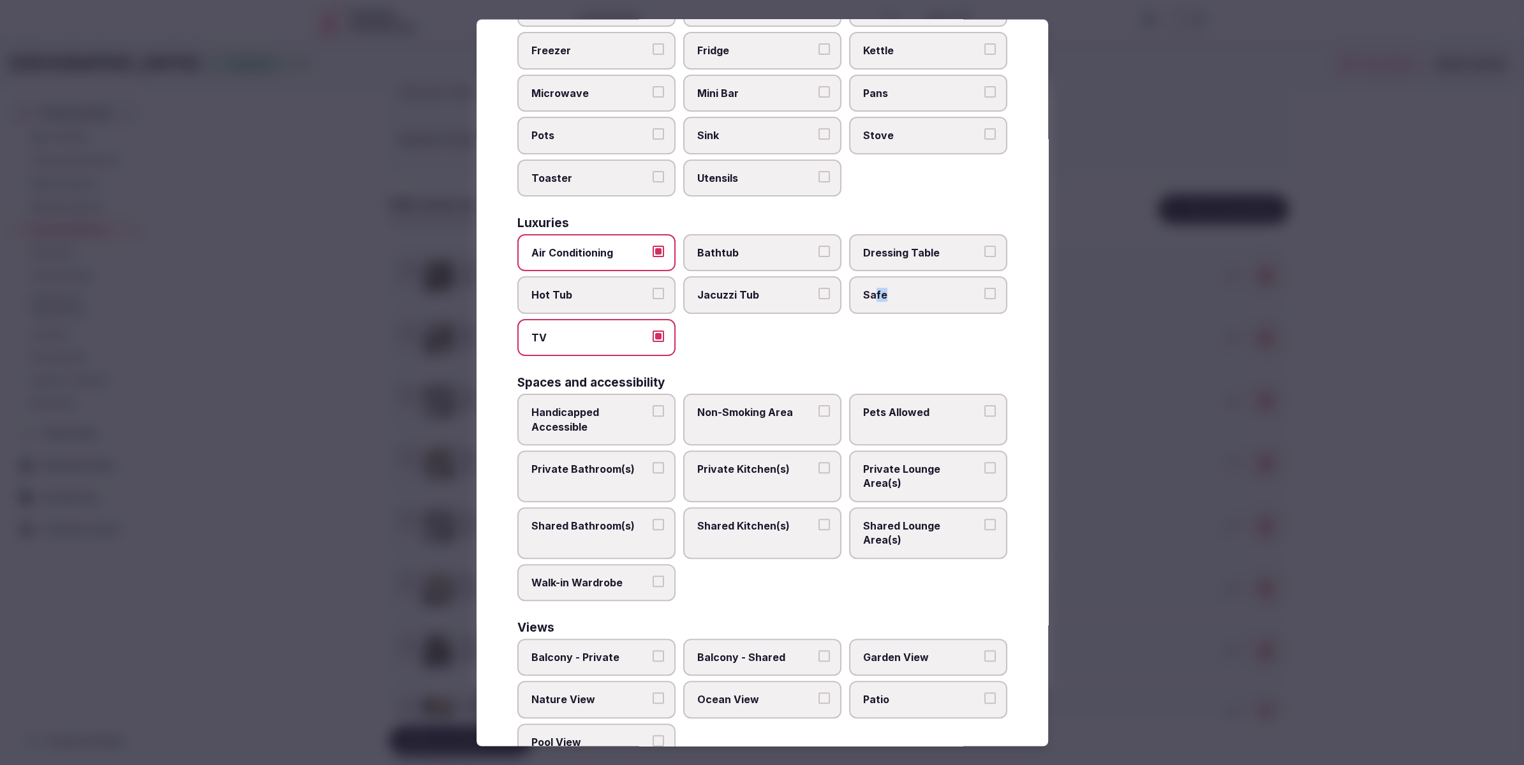
click at [903, 288] on span "Safe" at bounding box center [921, 295] width 117 height 14
click at [984, 288] on button "Safe" at bounding box center [989, 293] width 11 height 11
click at [585, 462] on span "Private Bathroom(s)" at bounding box center [589, 469] width 117 height 14
click at [653, 462] on button "Private Bathroom(s)" at bounding box center [658, 467] width 11 height 11
click at [854, 455] on label "Private Lounge Area(s)" at bounding box center [928, 476] width 158 height 52
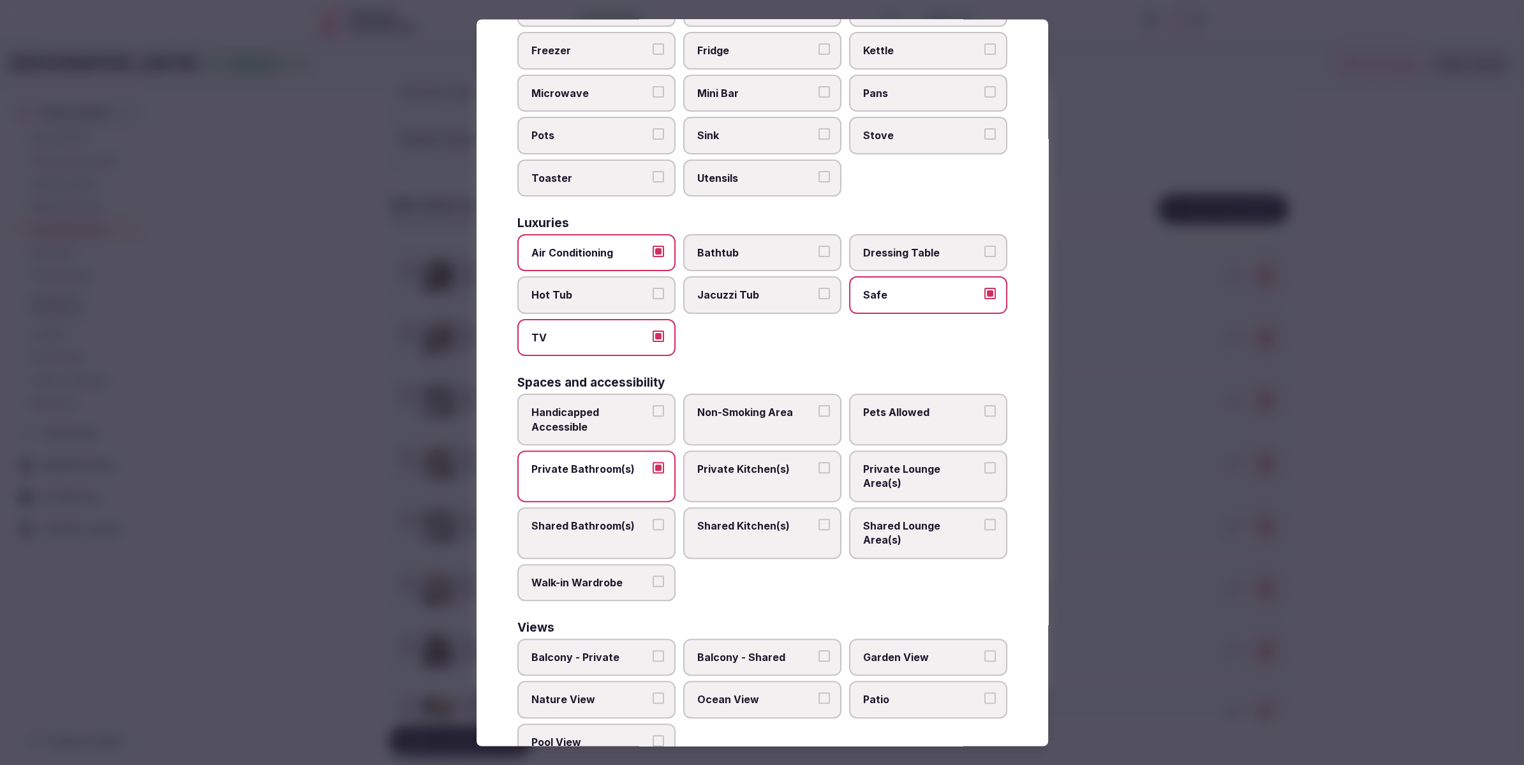
click at [984, 462] on button "Private Lounge Area(s)" at bounding box center [989, 467] width 11 height 11
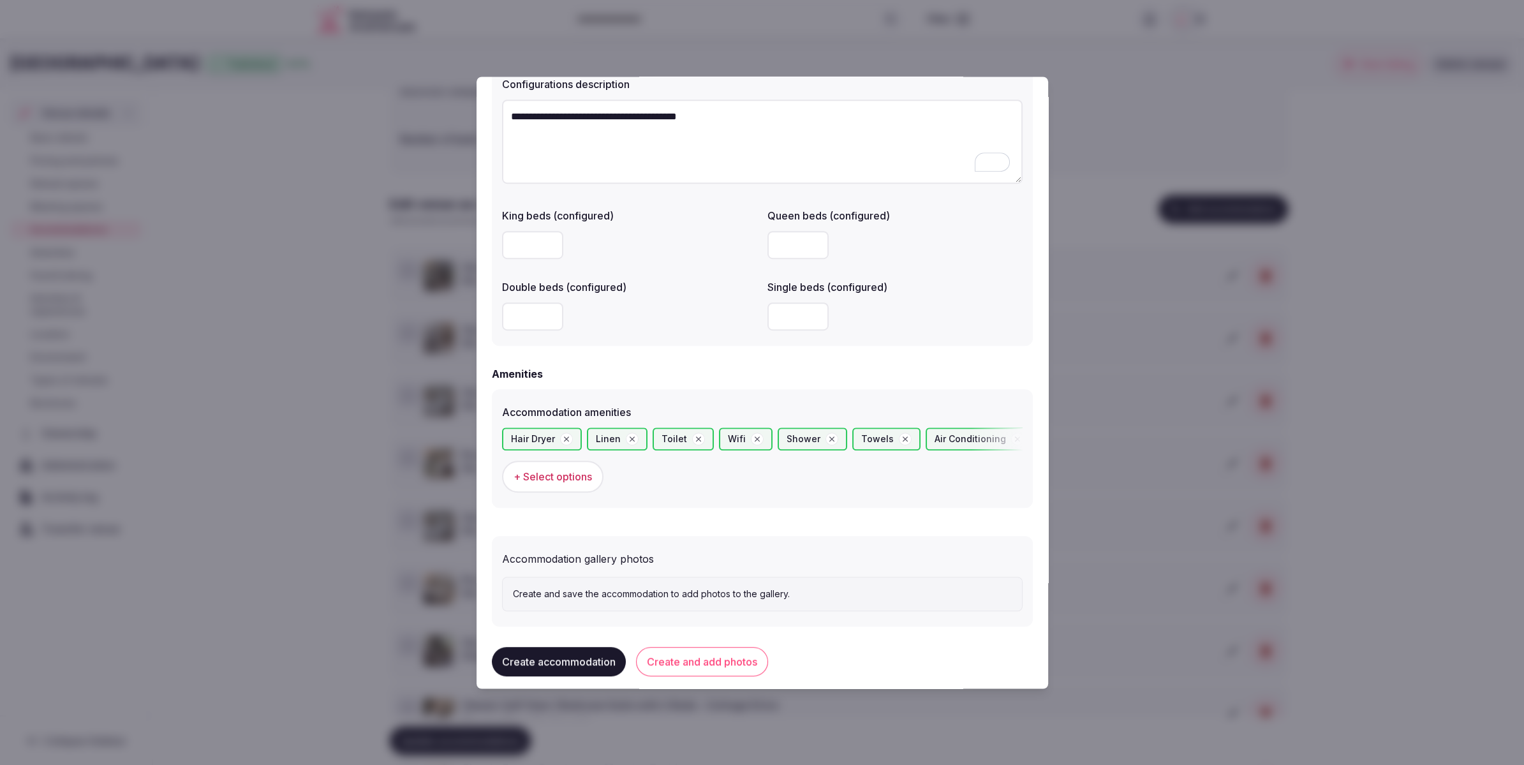
scroll to position [986, 0]
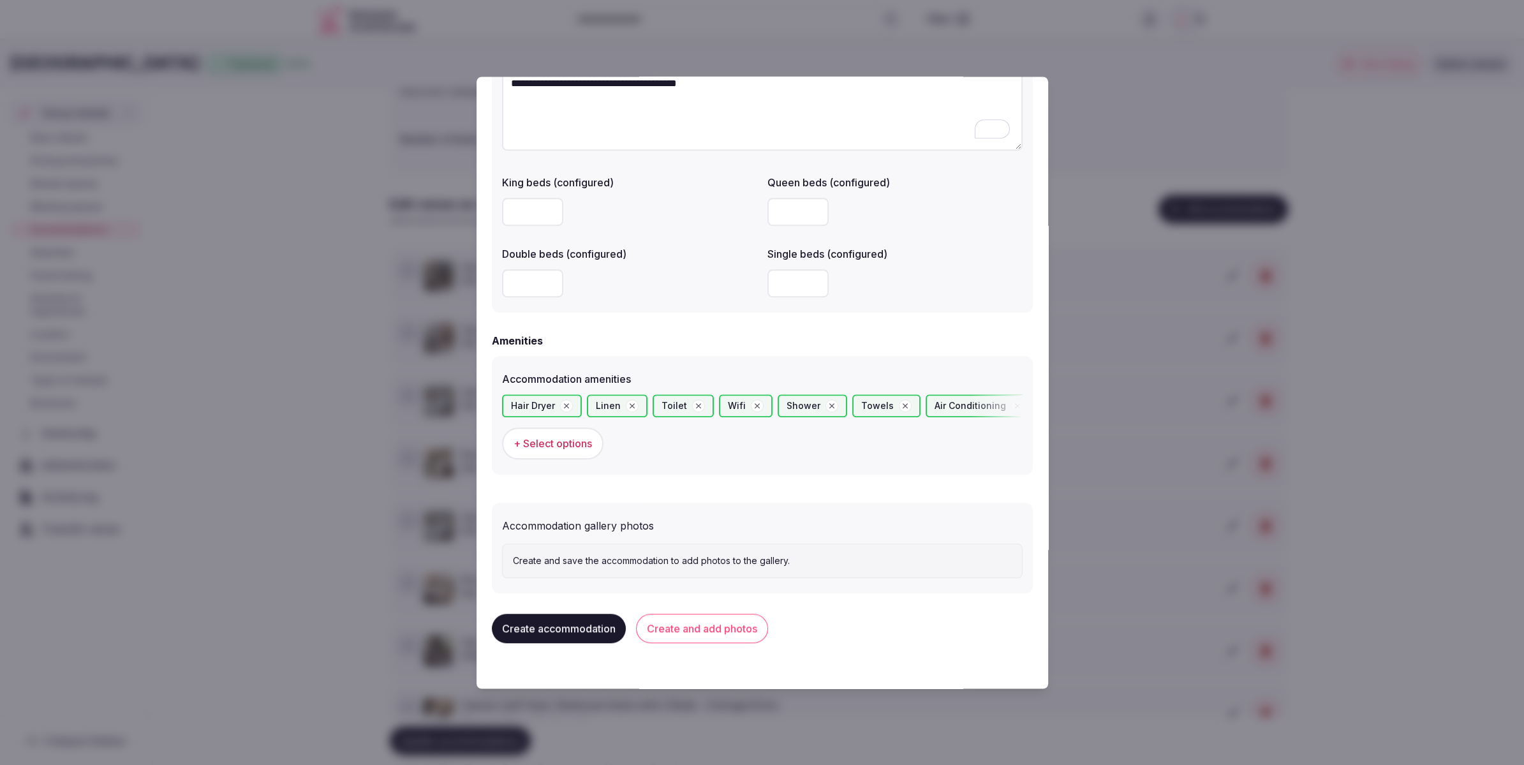
click at [696, 631] on button "Create and add photos" at bounding box center [702, 628] width 132 height 29
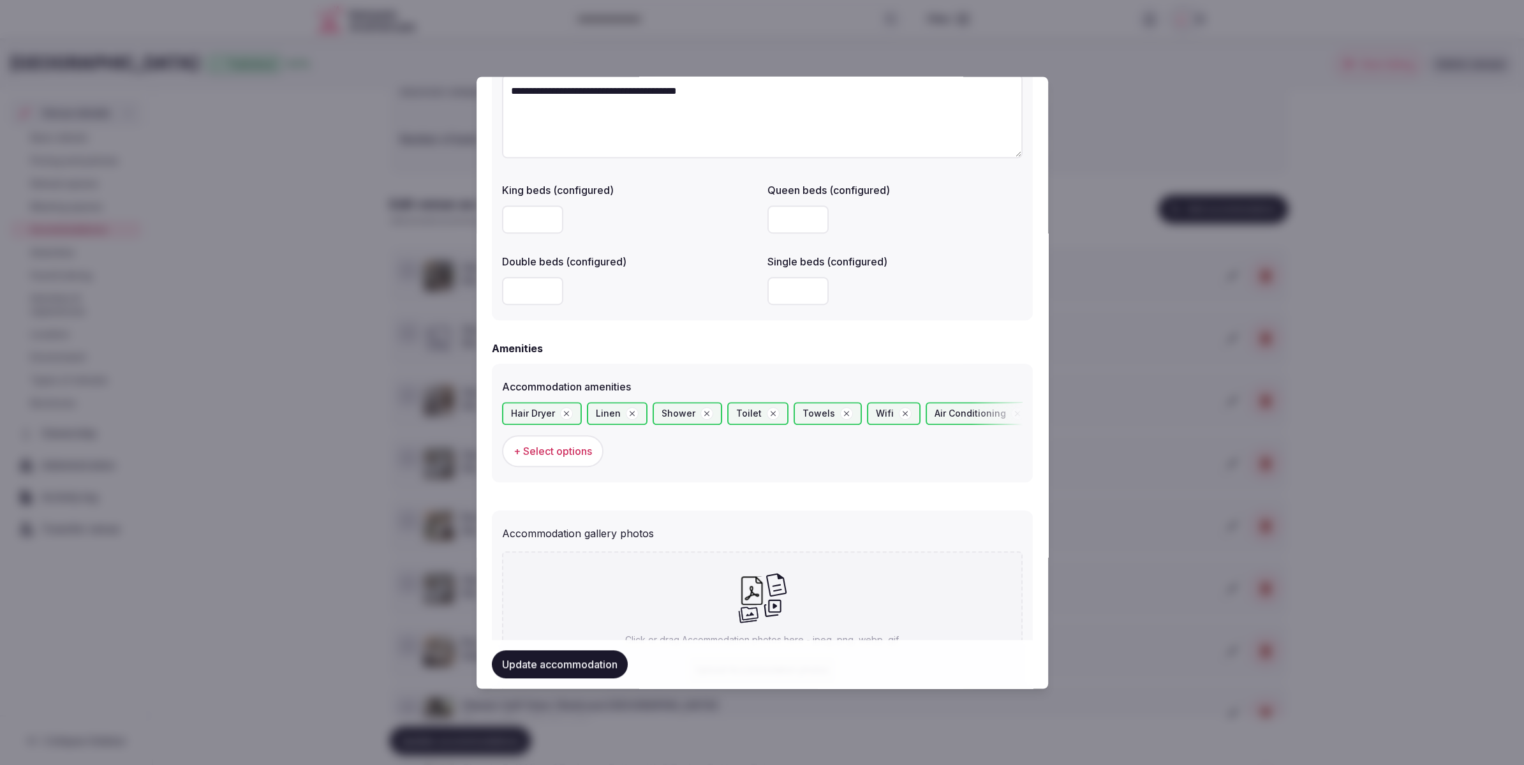
scroll to position [1083, 0]
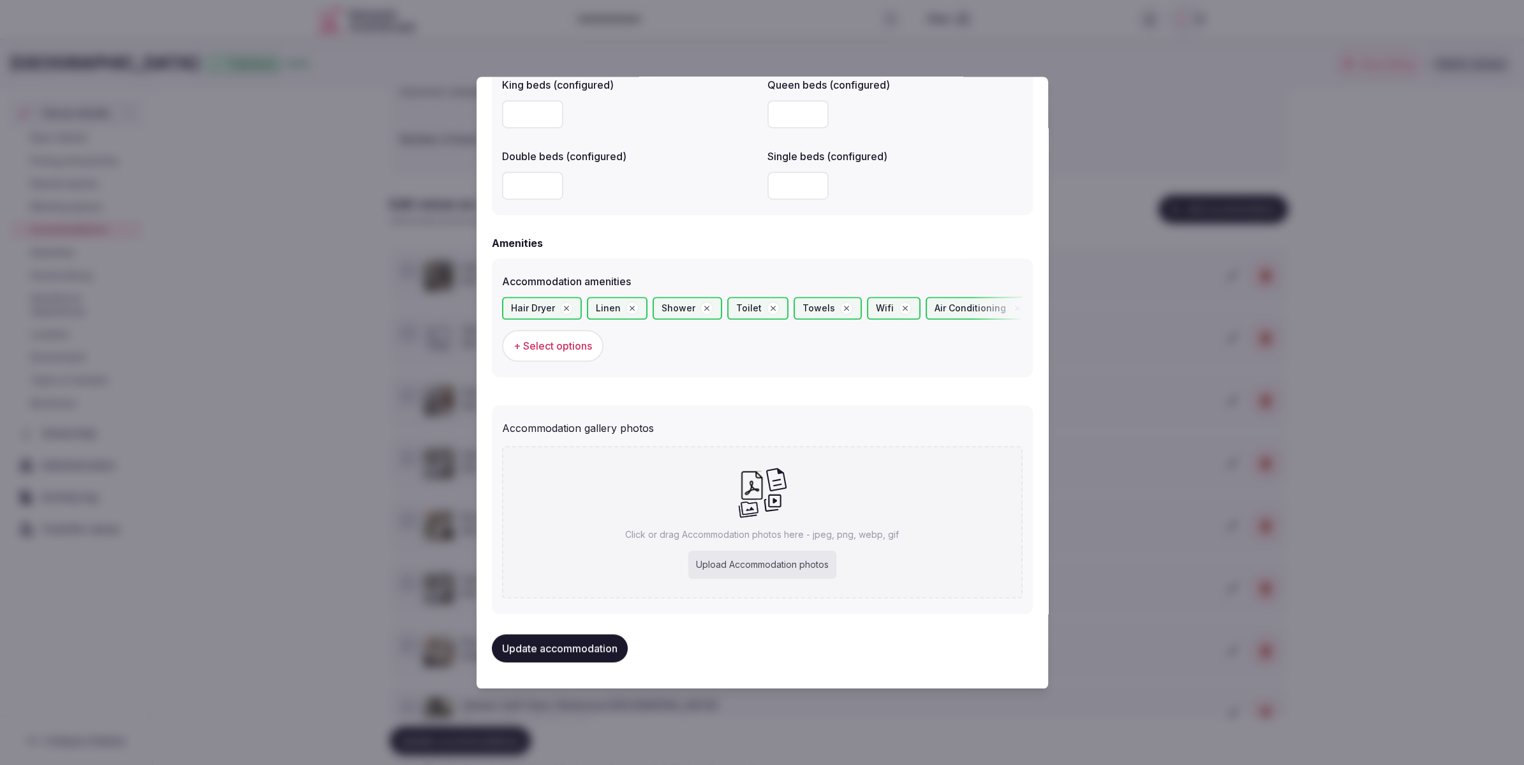
click at [732, 560] on div "Upload Accommodation photos" at bounding box center [762, 565] width 148 height 28
type input "**********"
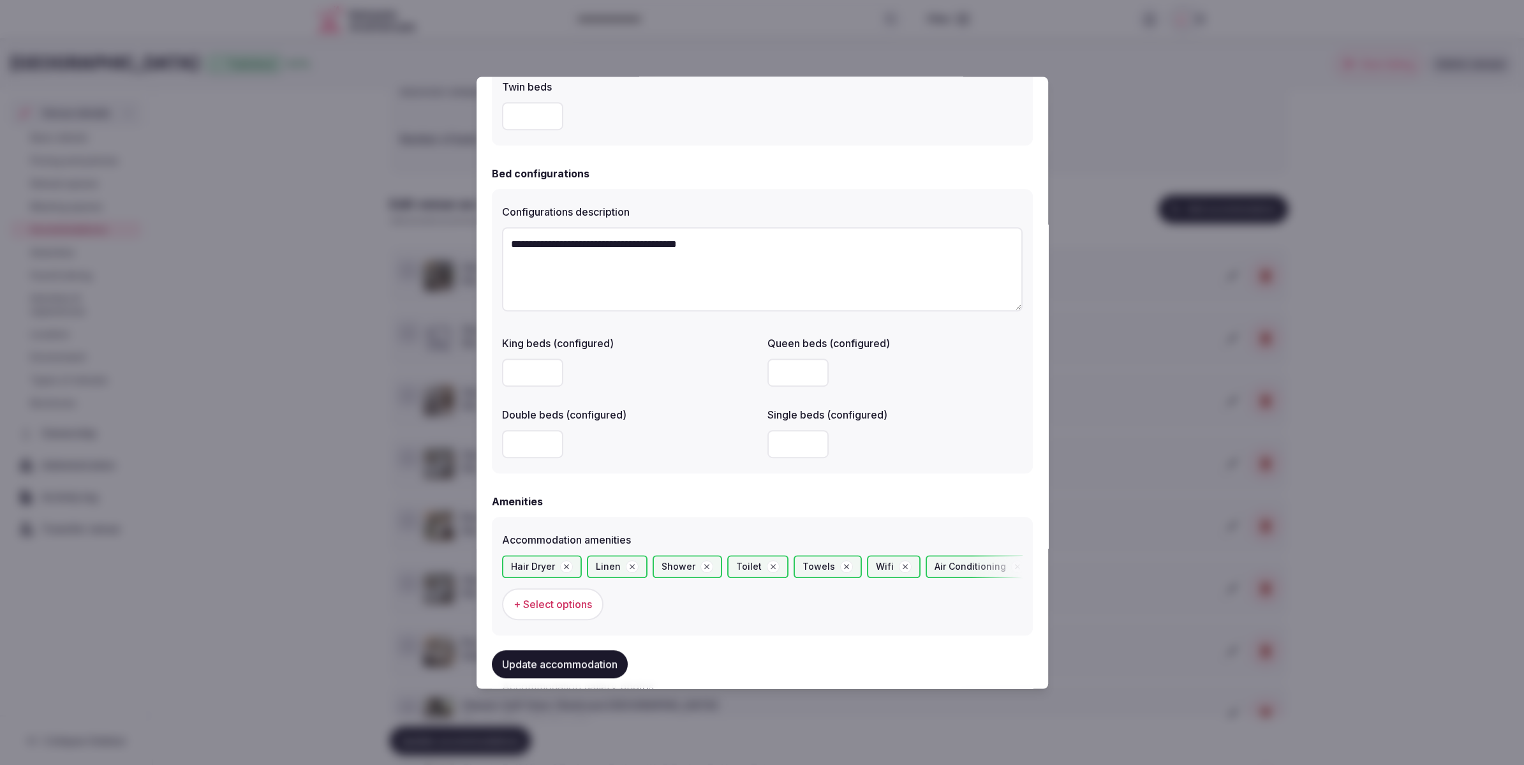
scroll to position [1049, 0]
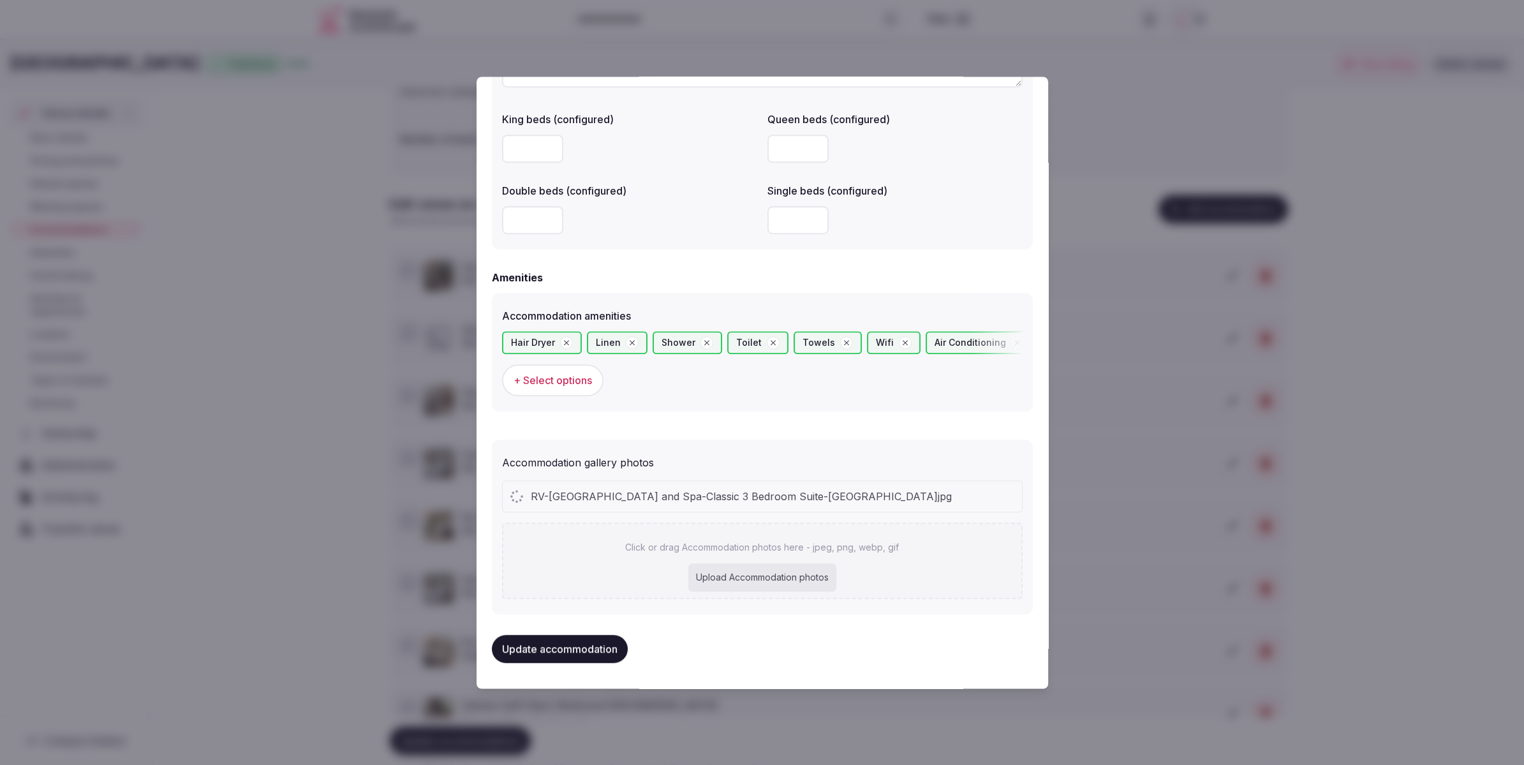
click at [562, 651] on button "Update accommodation" at bounding box center [560, 649] width 136 height 28
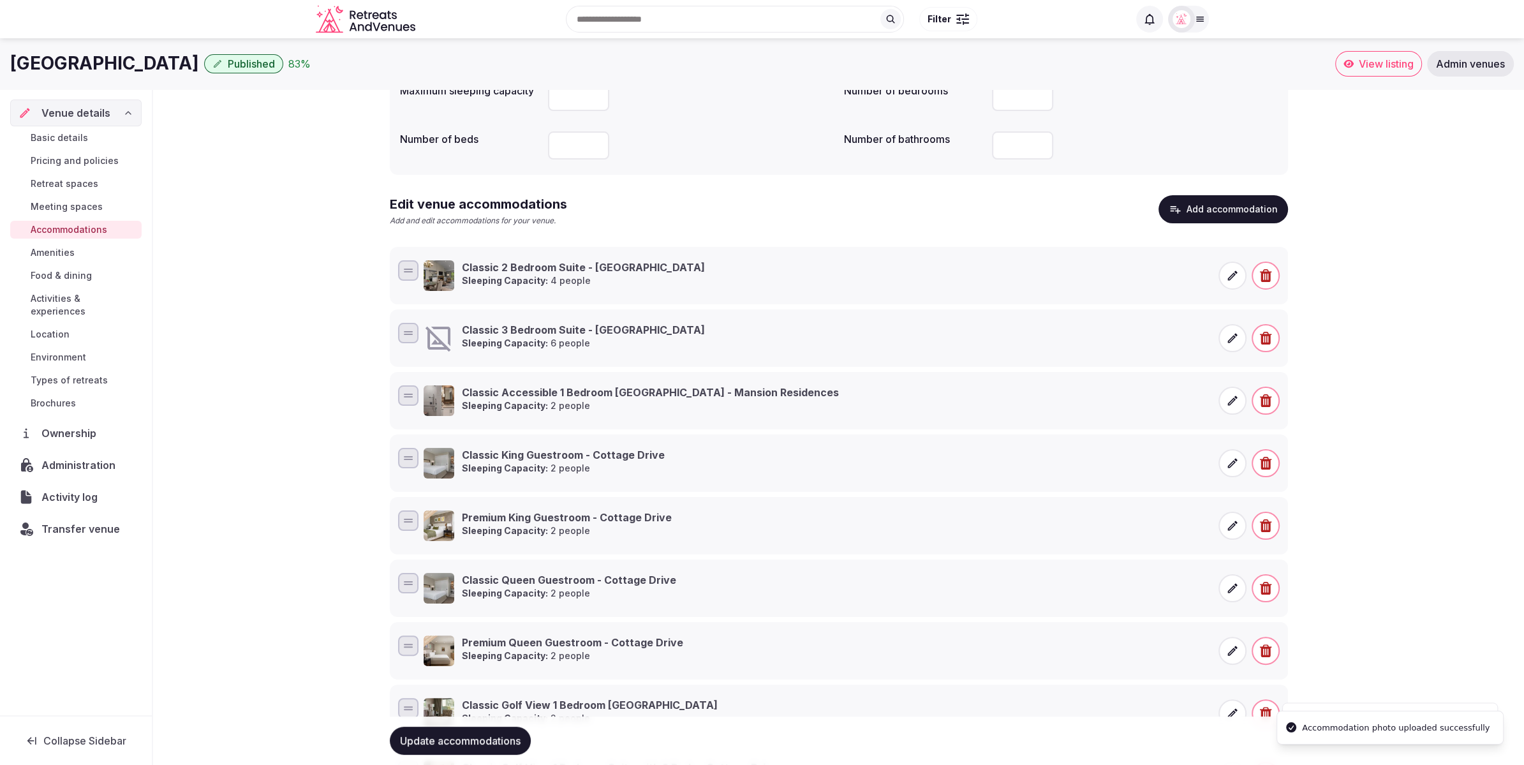
click at [1497, 378] on div "Accommodations Update your accommodations Overview Maximum sleeping capacity **…" at bounding box center [838, 452] width 1371 height 988
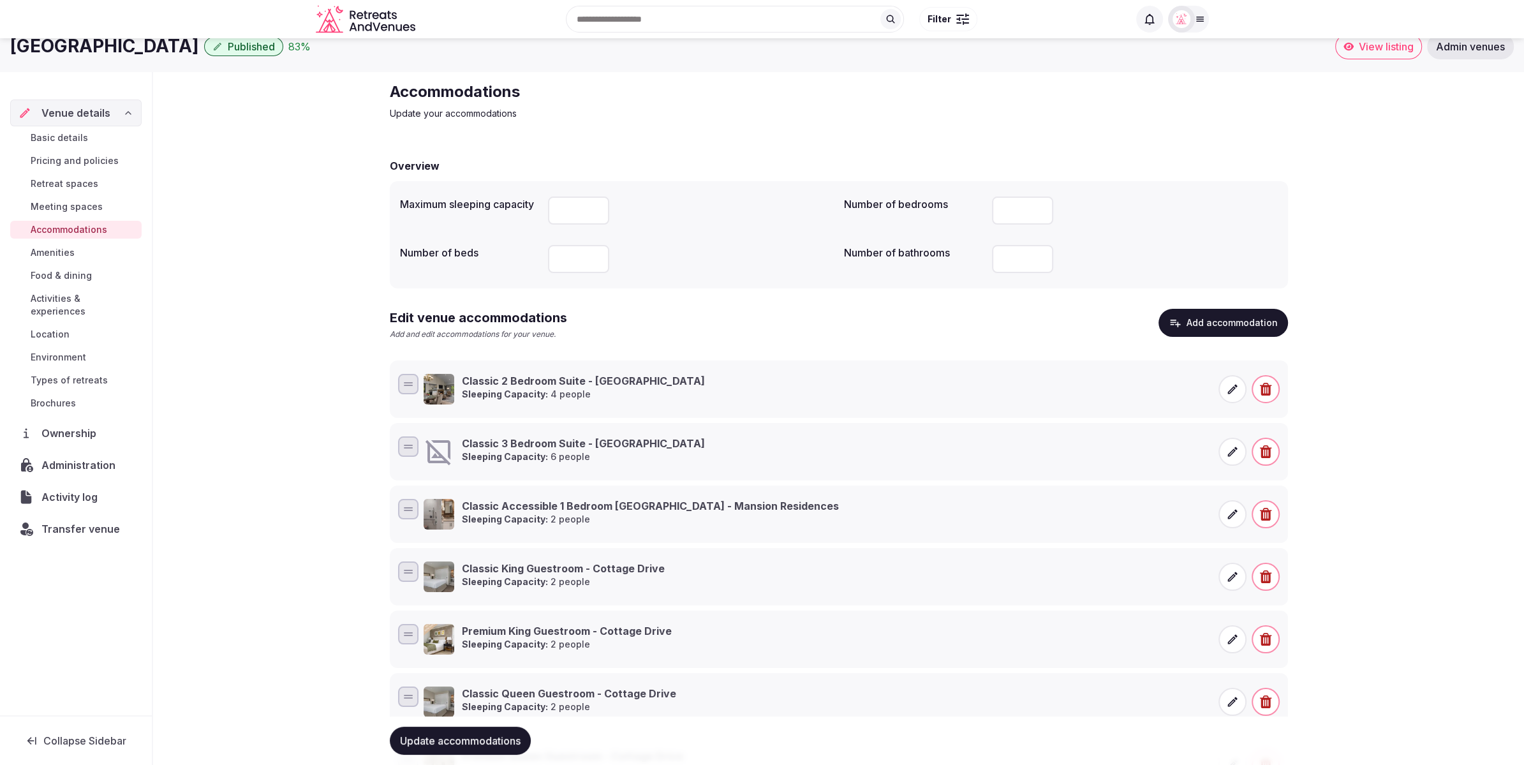
scroll to position [11, 0]
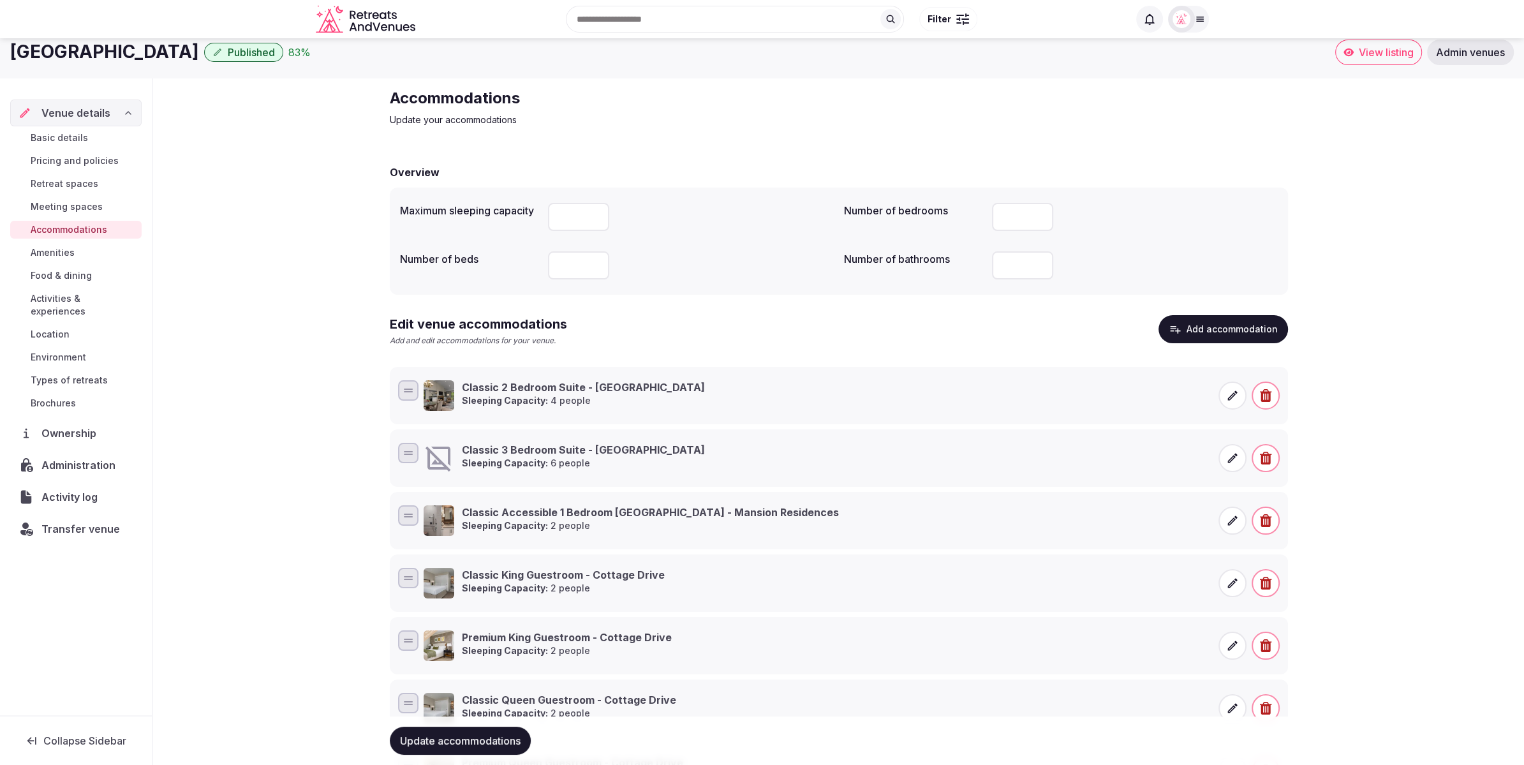
click at [443, 752] on button "Update accommodations" at bounding box center [460, 741] width 141 height 28
click at [205, 297] on div "Accommodations Update your accommodations Overview Maximum sleeping capacity **…" at bounding box center [838, 572] width 1371 height 988
click at [466, 739] on span "Update accommodations" at bounding box center [460, 740] width 121 height 13
click at [74, 202] on span "Meeting spaces" at bounding box center [67, 206] width 72 height 13
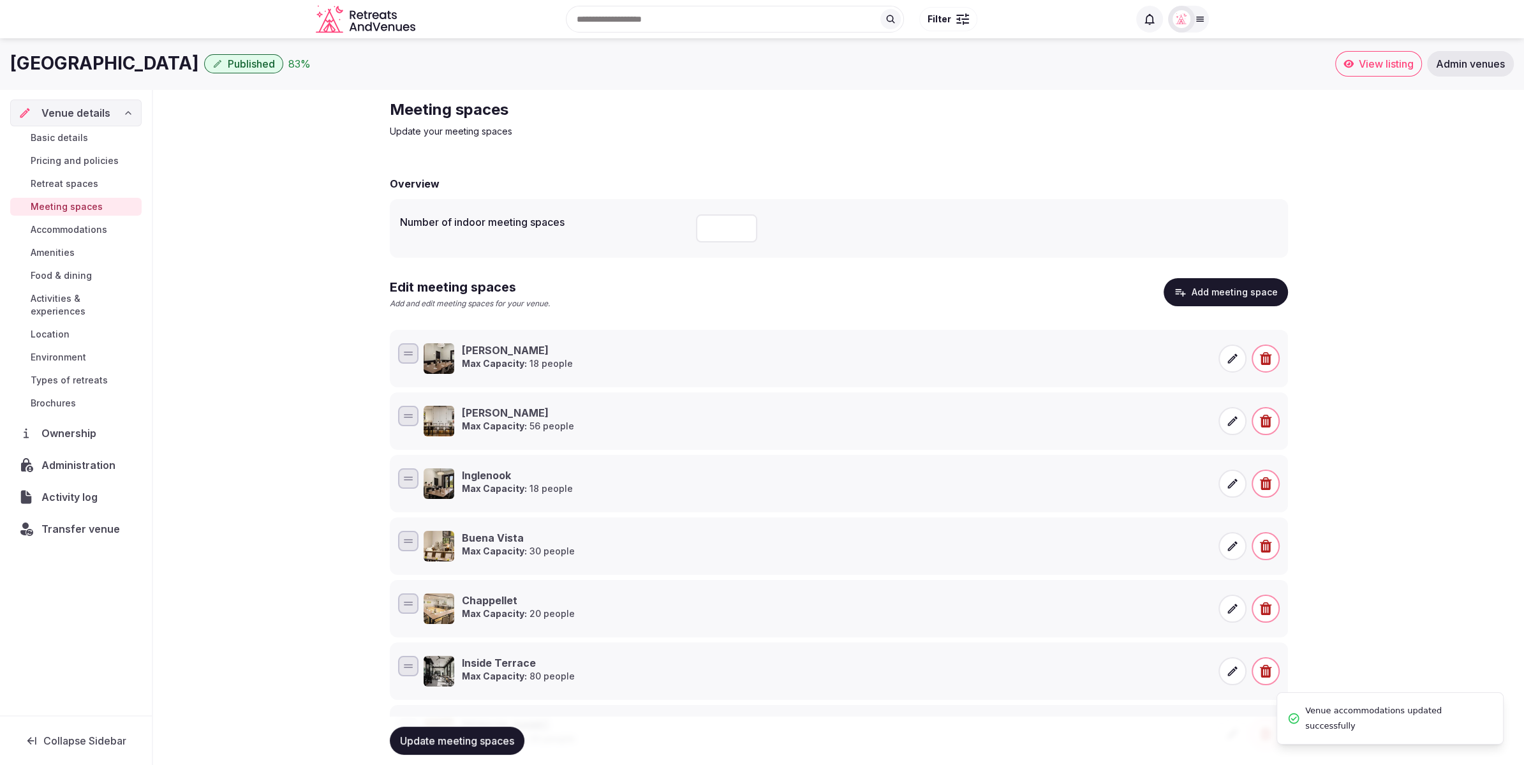
click at [713, 234] on input "number" at bounding box center [726, 228] width 61 height 28
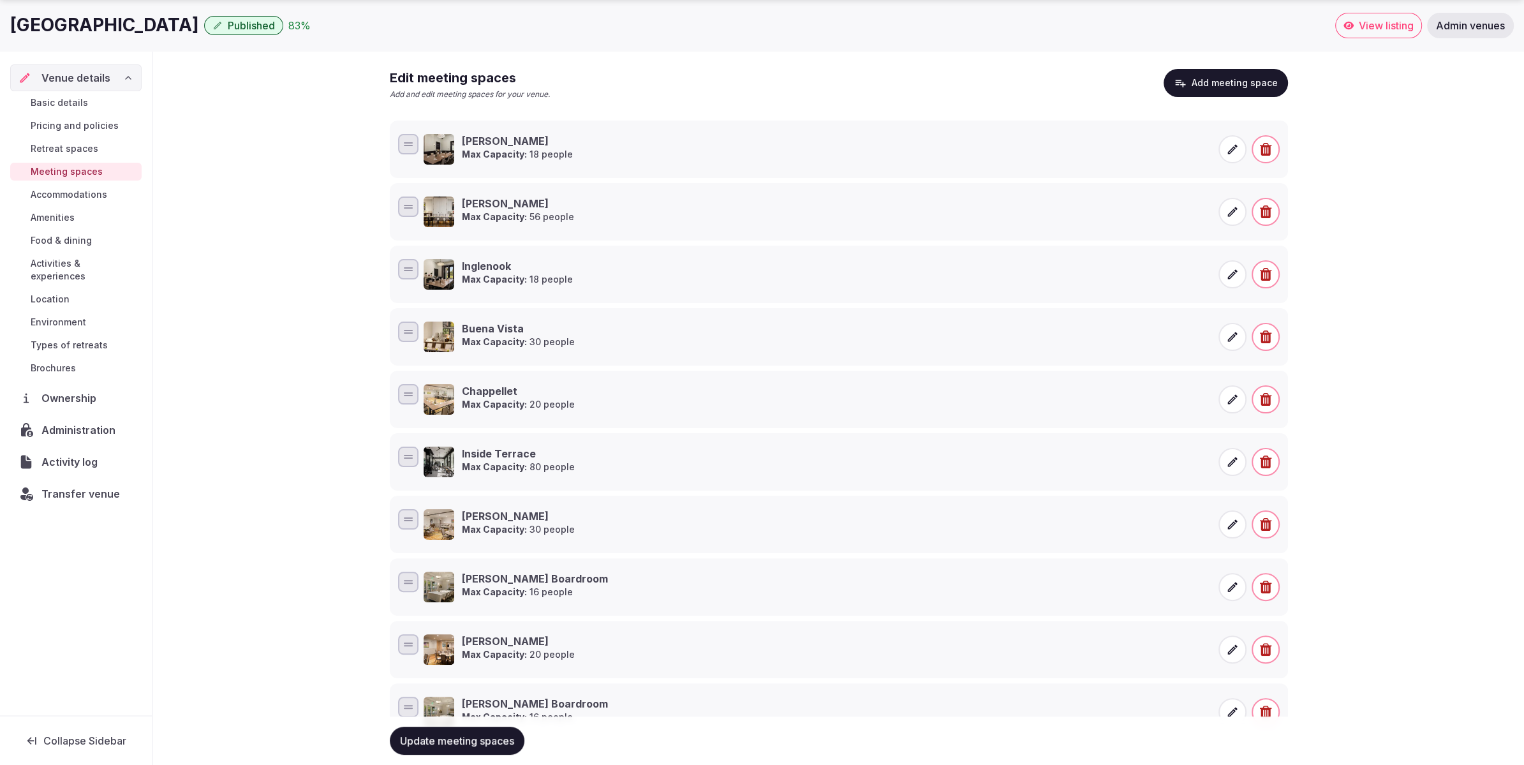
scroll to position [257, 0]
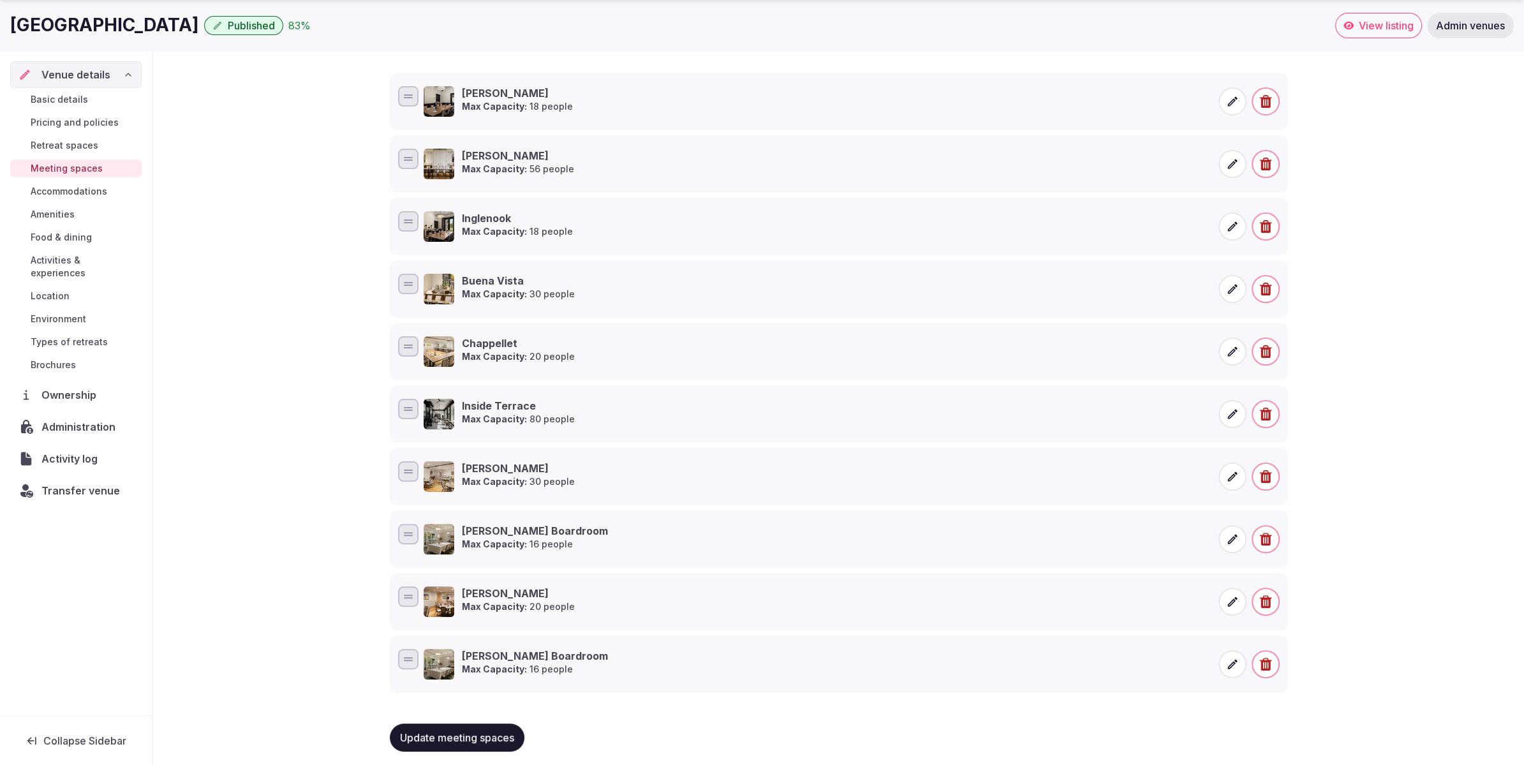
type input "**"
click at [476, 732] on span "Update meeting spaces" at bounding box center [457, 737] width 114 height 13
click at [63, 234] on span "Food & dining" at bounding box center [61, 237] width 61 height 13
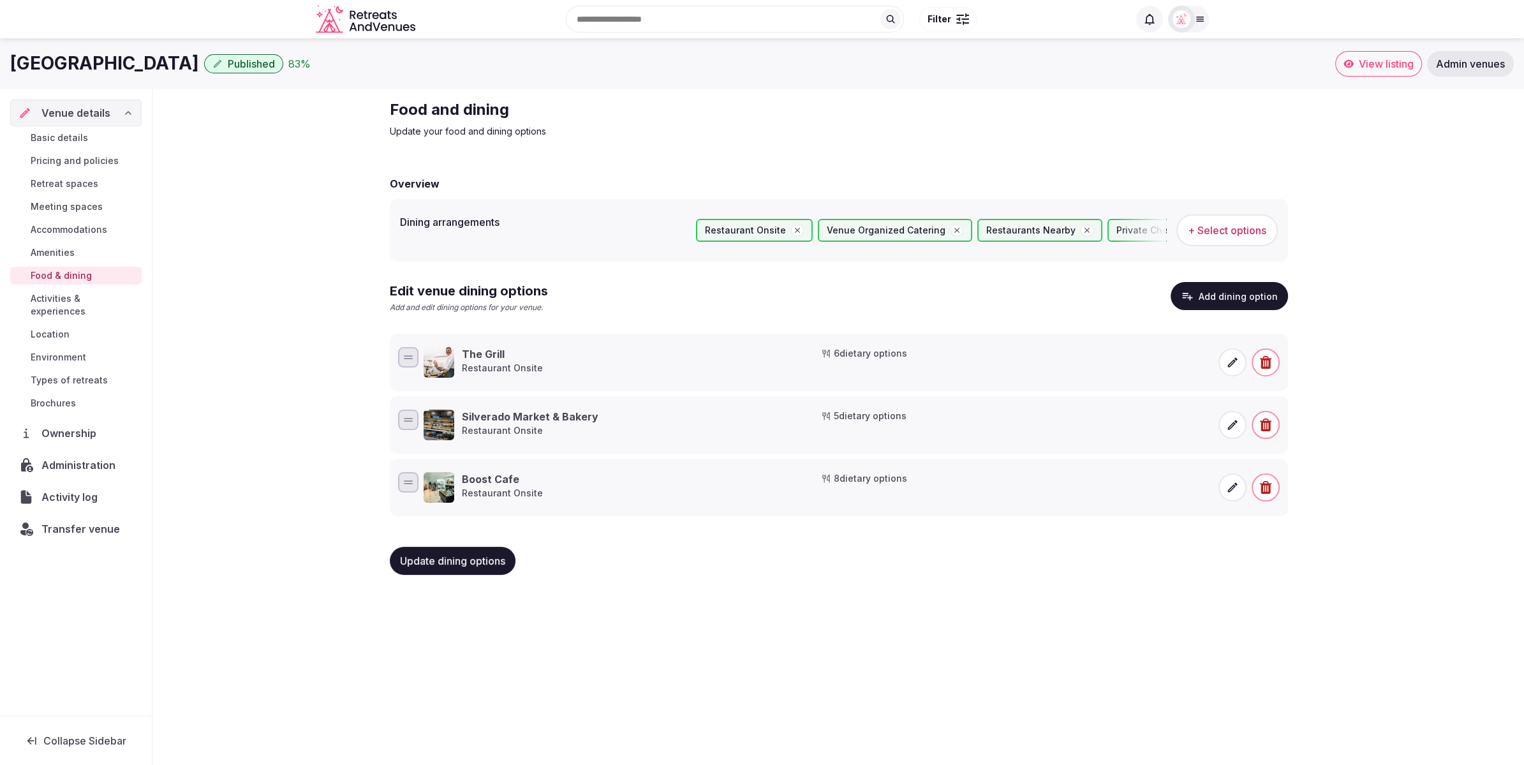
click at [1231, 304] on button "Add dining option" at bounding box center [1229, 296] width 117 height 28
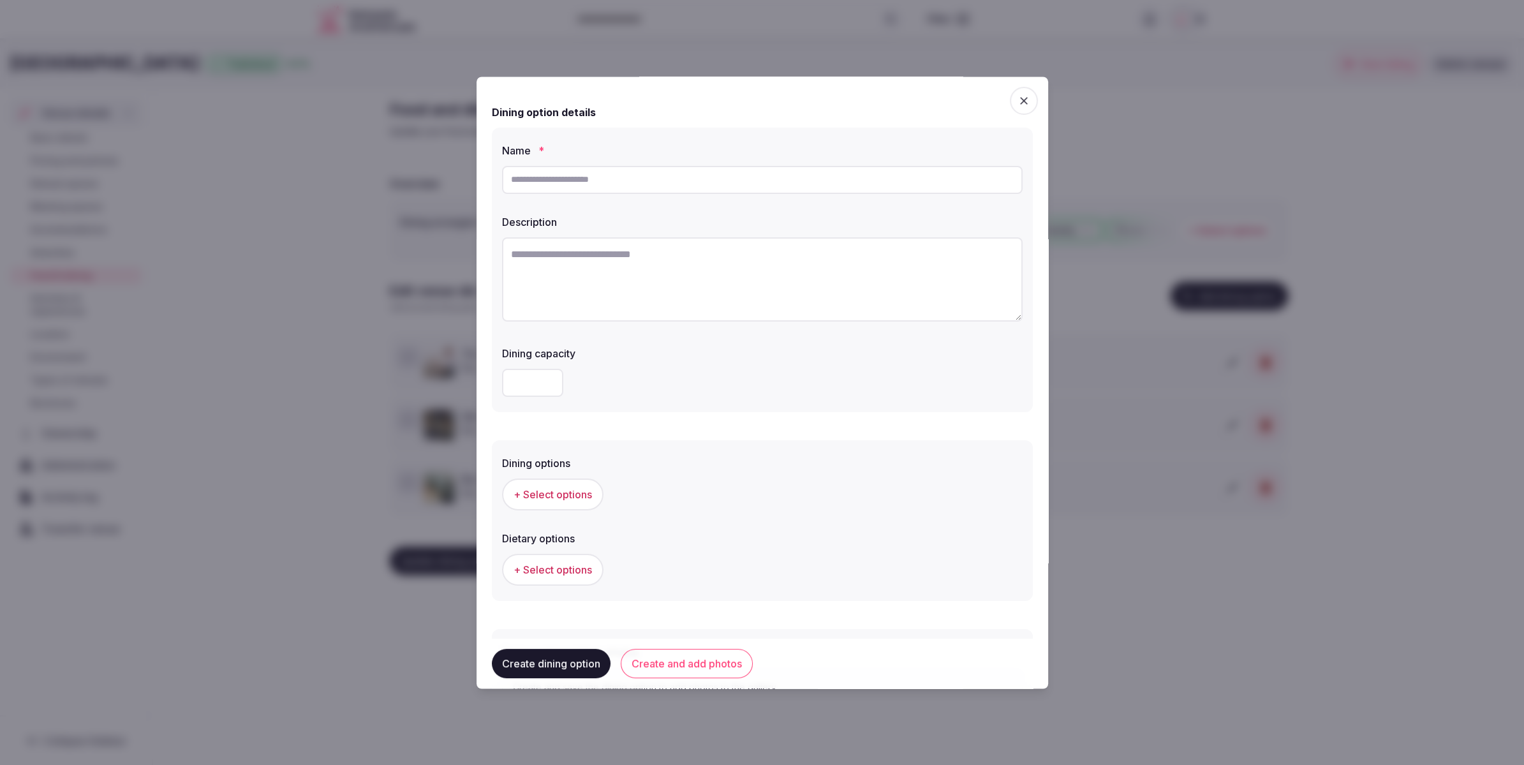
click at [610, 188] on input "text" at bounding box center [762, 180] width 521 height 28
paste input "**********"
type input "**********"
click at [600, 270] on textarea at bounding box center [762, 279] width 521 height 84
paste textarea "**********"
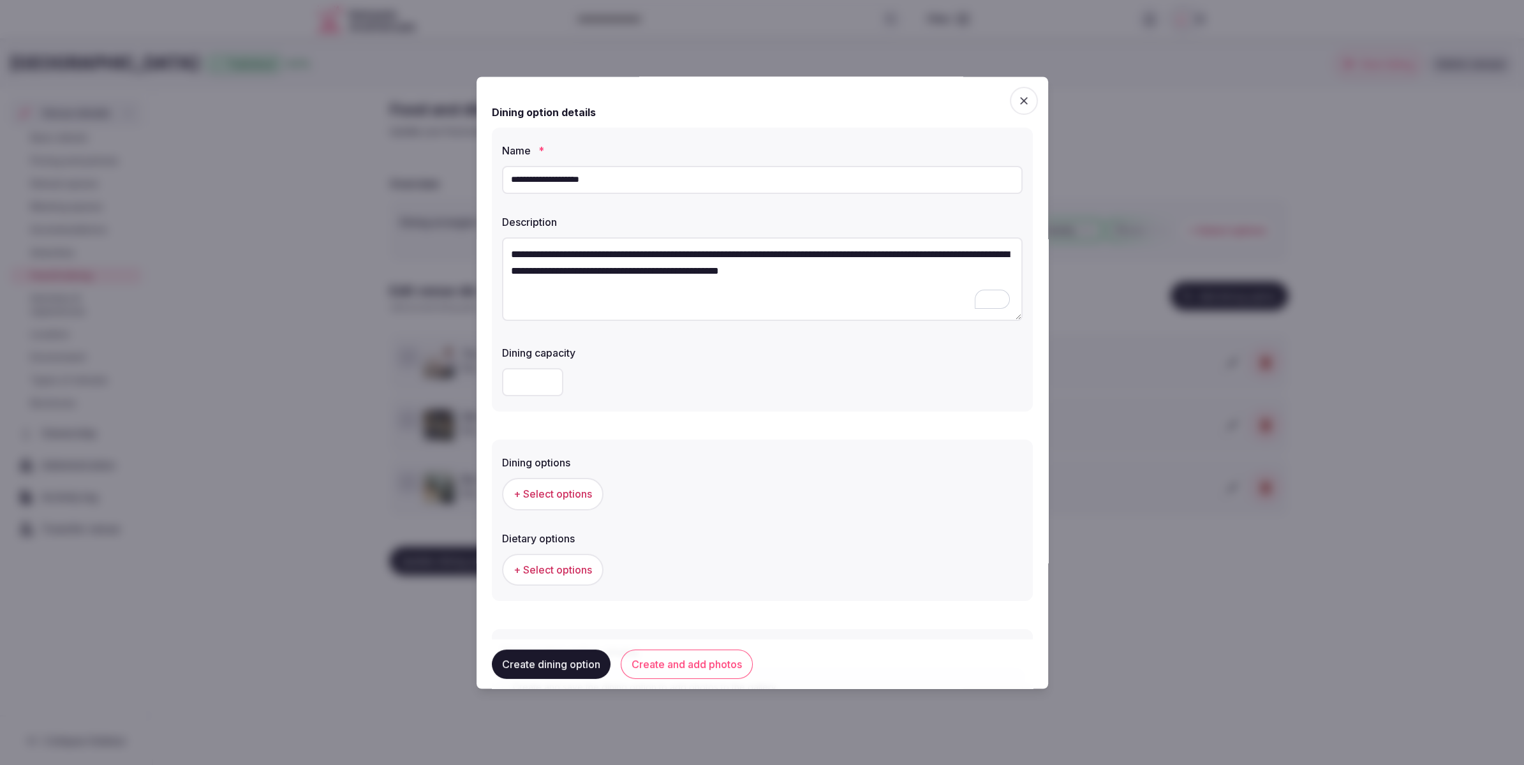
type textarea "**********"
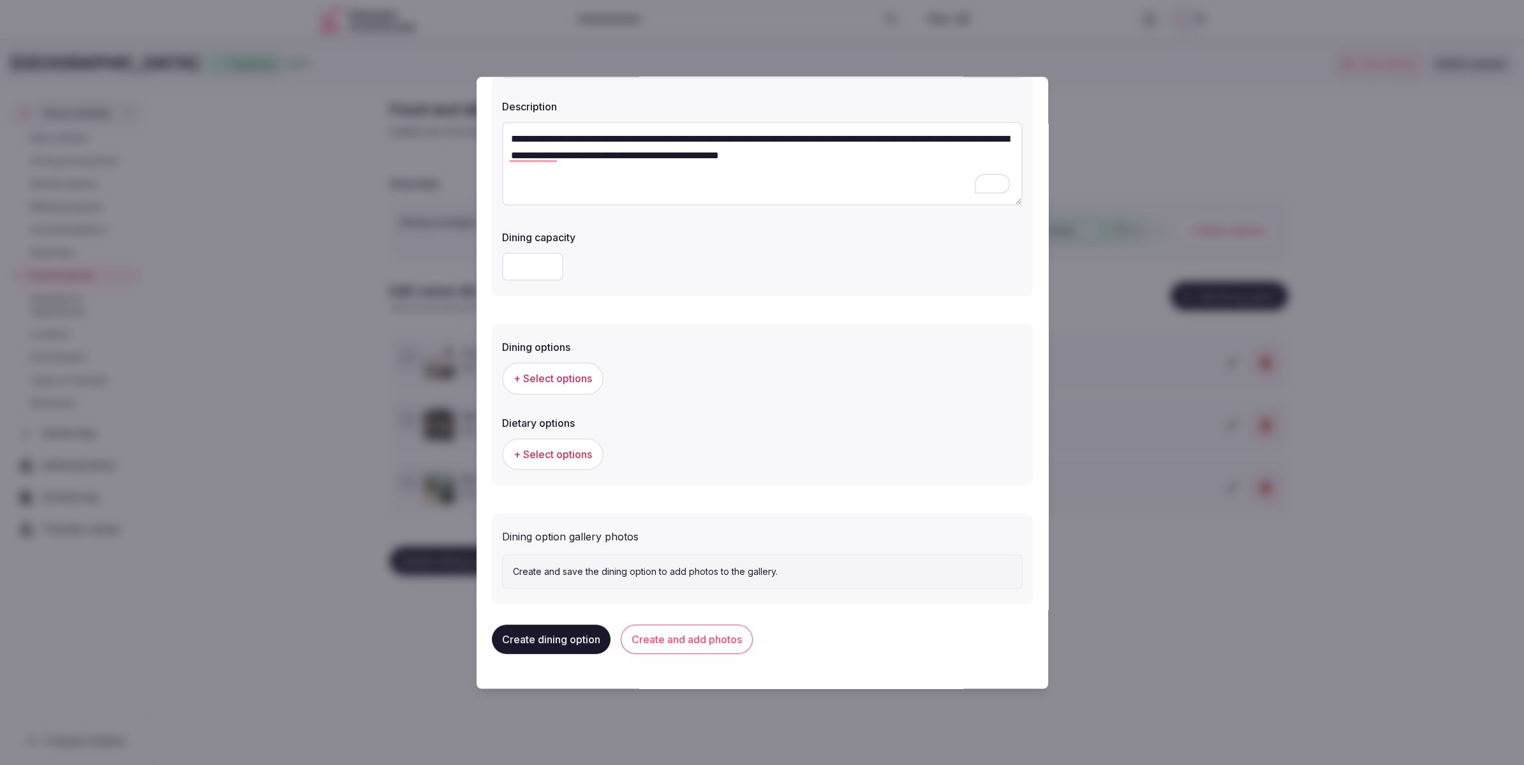
click at [521, 379] on span "+ Select options" at bounding box center [553, 379] width 78 height 14
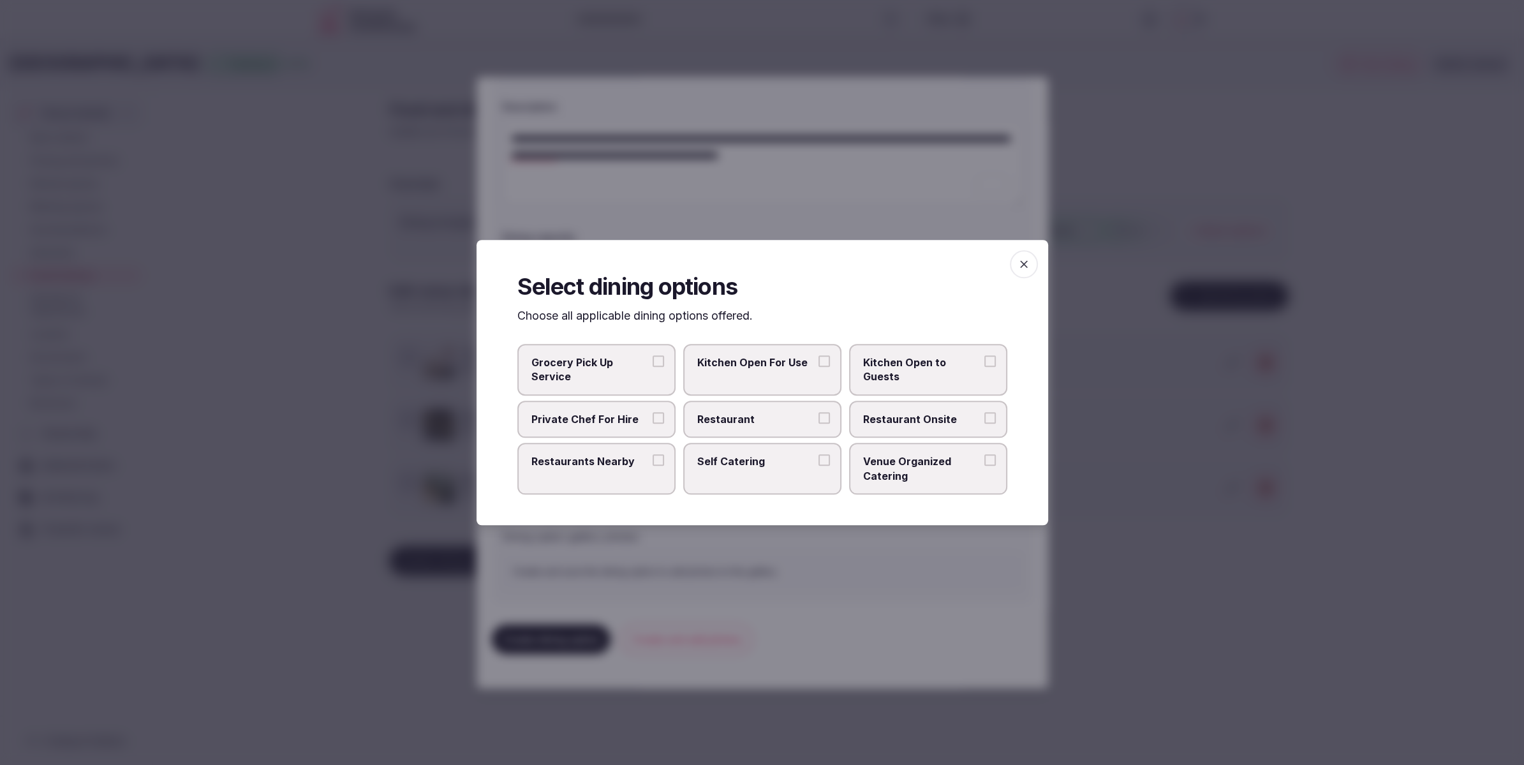
click at [905, 417] on span "Restaurant Onsite" at bounding box center [921, 419] width 117 height 14
click at [984, 417] on button "Restaurant Onsite" at bounding box center [989, 417] width 11 height 11
click at [768, 422] on span "Restaurant" at bounding box center [755, 419] width 117 height 14
click at [819, 422] on button "Restaurant" at bounding box center [824, 417] width 11 height 11
click at [876, 214] on div at bounding box center [762, 382] width 1524 height 765
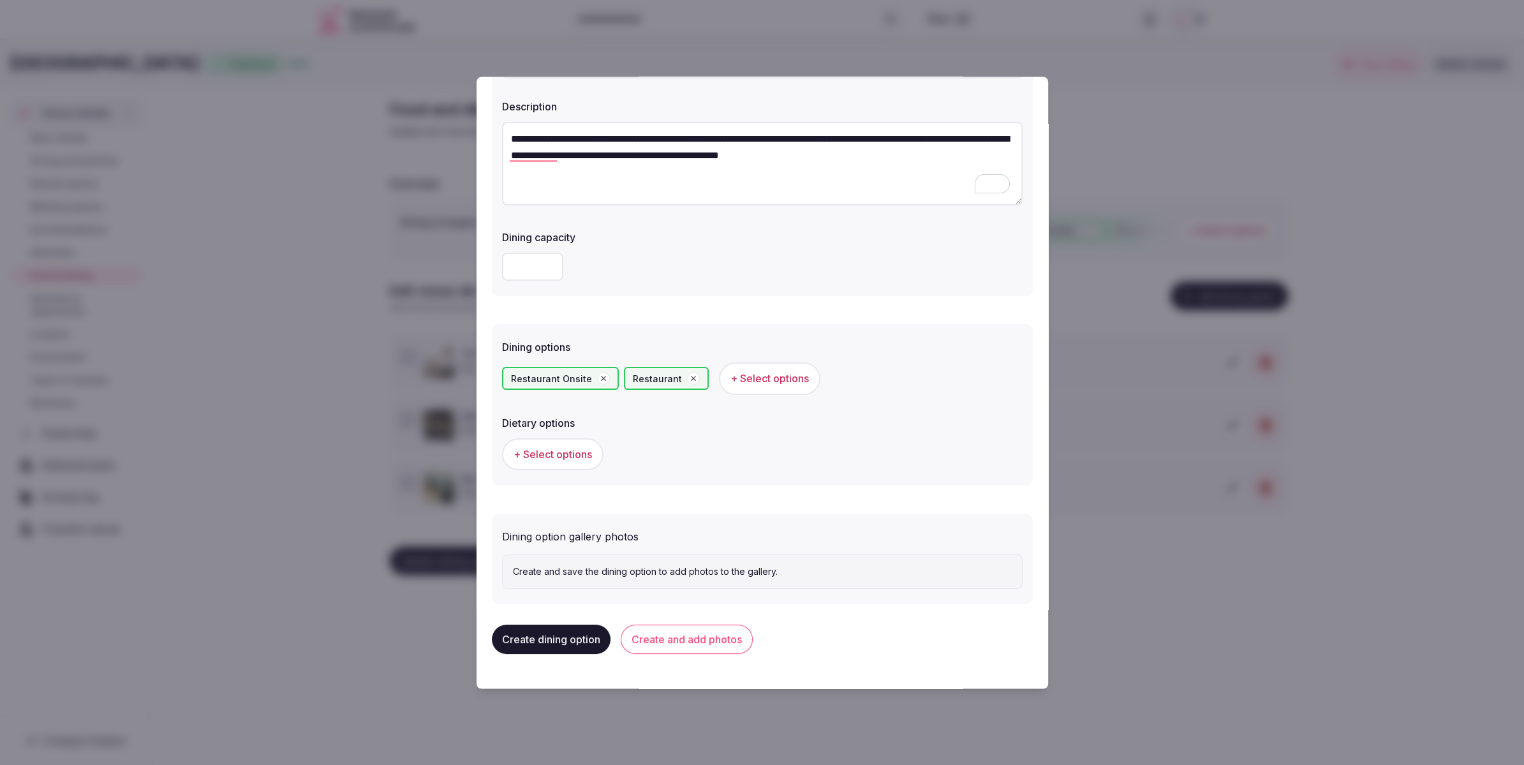
click at [542, 456] on span "+ Select options" at bounding box center [553, 454] width 78 height 14
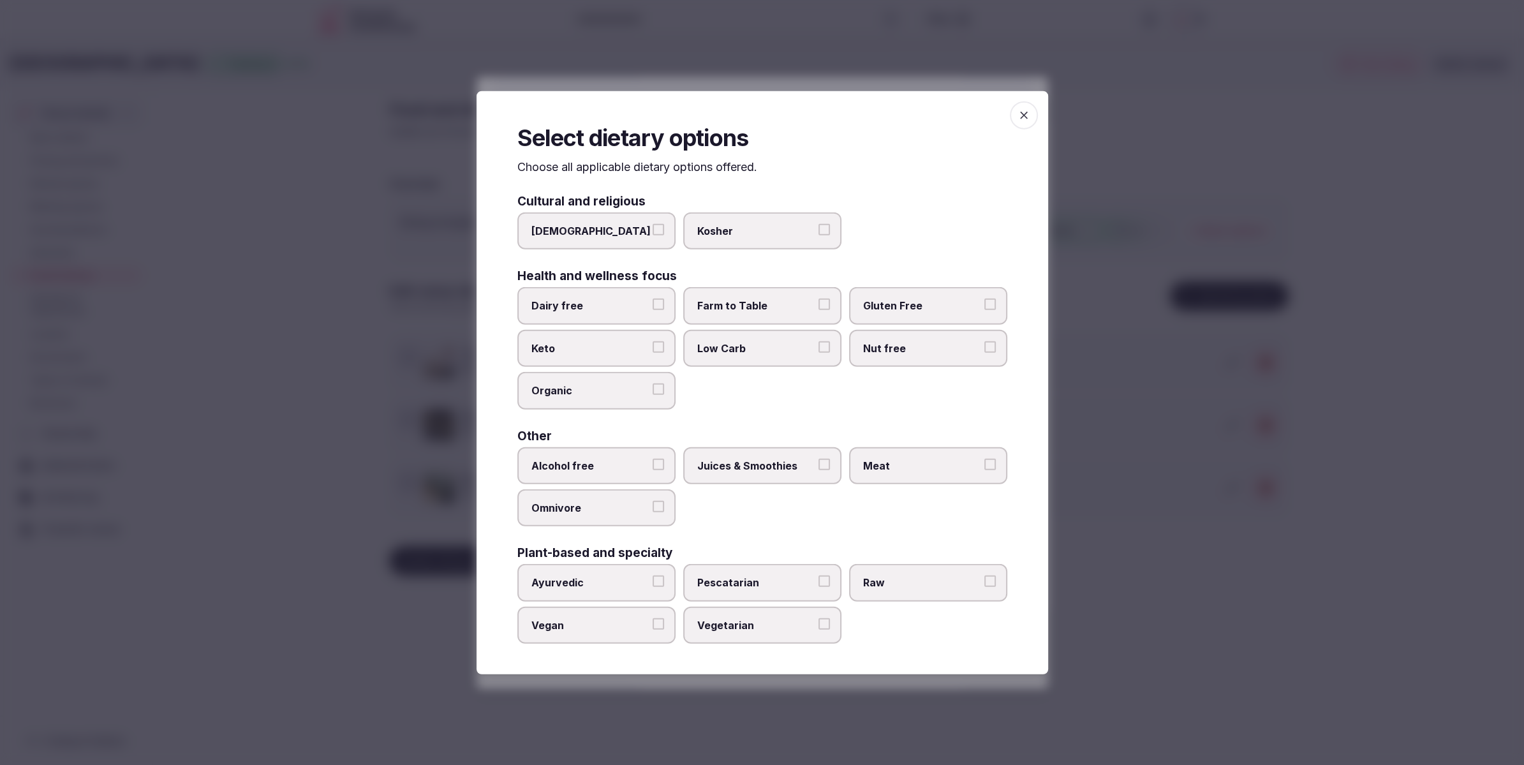
click at [607, 302] on span "Dairy free" at bounding box center [589, 306] width 117 height 14
click at [653, 302] on button "Dairy free" at bounding box center [658, 304] width 11 height 11
click at [794, 345] on span "Low Carb" at bounding box center [755, 348] width 117 height 14
click at [819, 345] on button "Low Carb" at bounding box center [824, 346] width 11 height 11
click at [757, 465] on span "Juices & Smoothies" at bounding box center [755, 465] width 117 height 14
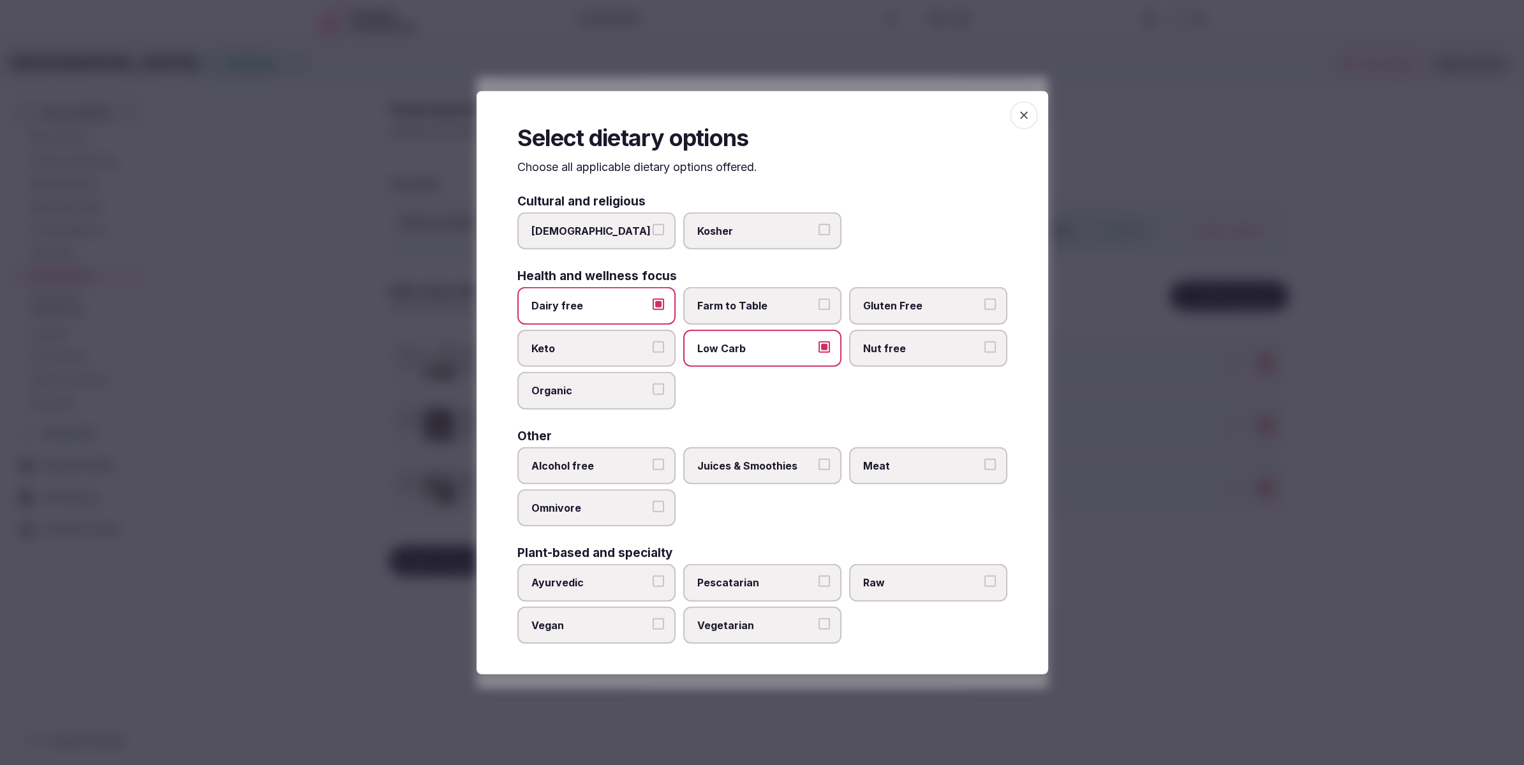
click at [819, 465] on button "Juices & Smoothies" at bounding box center [824, 463] width 11 height 11
click at [866, 469] on span "Meat" at bounding box center [921, 465] width 117 height 14
click at [984, 469] on button "Meat" at bounding box center [989, 463] width 11 height 11
click at [757, 623] on span "Vegetarian" at bounding box center [755, 625] width 117 height 14
click at [819, 623] on button "Vegetarian" at bounding box center [824, 623] width 11 height 11
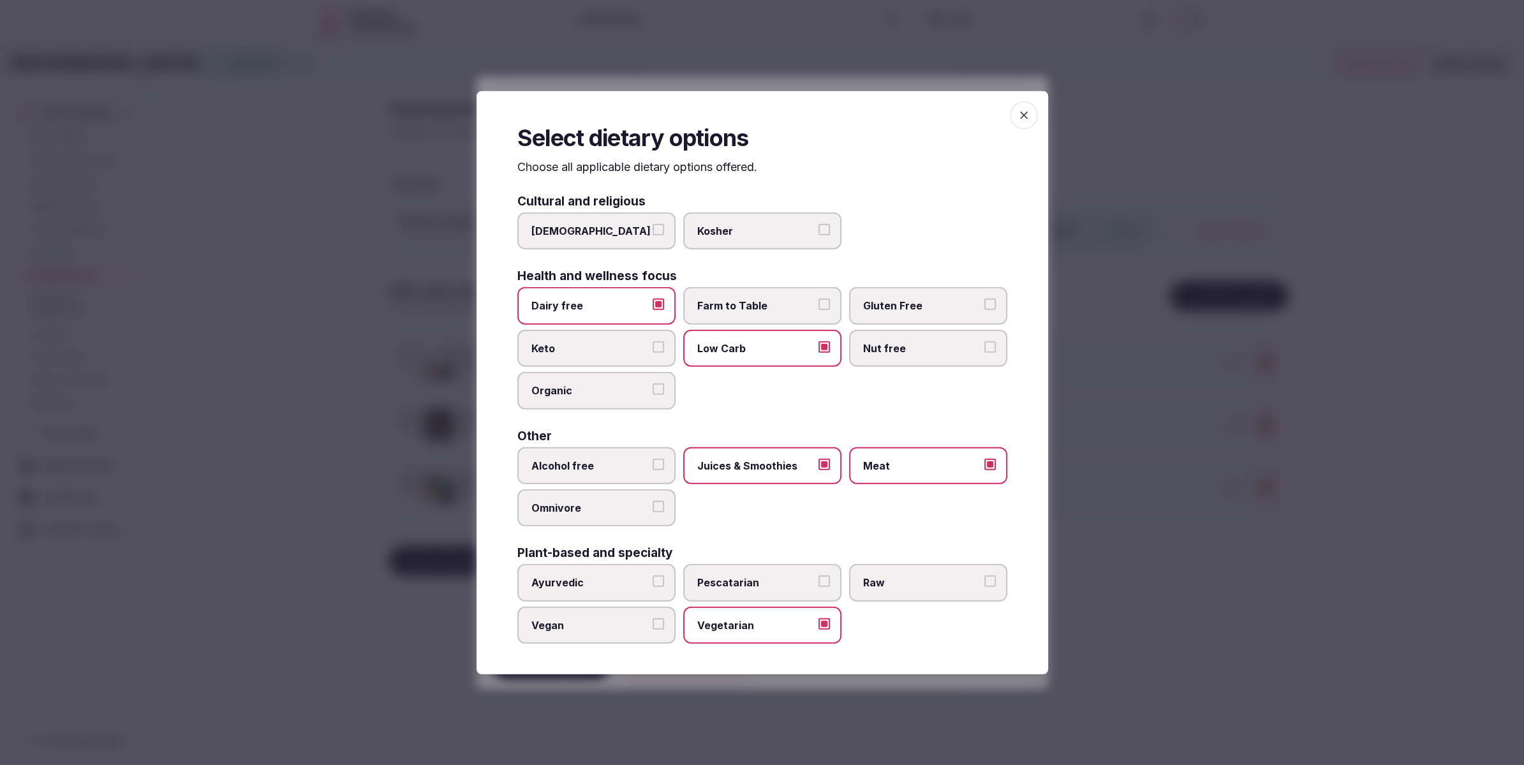
click at [1273, 595] on div at bounding box center [762, 382] width 1524 height 765
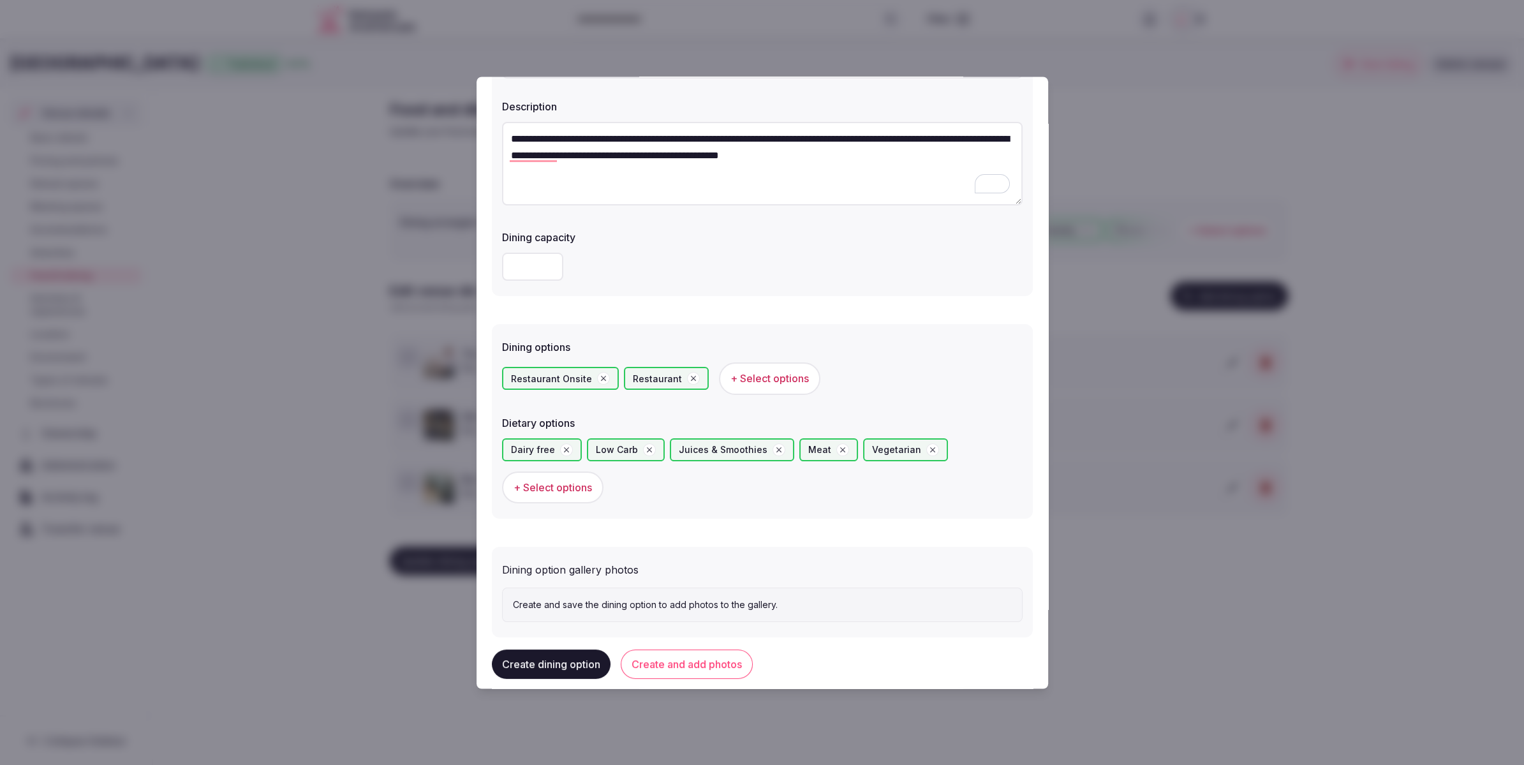
click at [670, 667] on button "Create and add photos" at bounding box center [687, 663] width 132 height 29
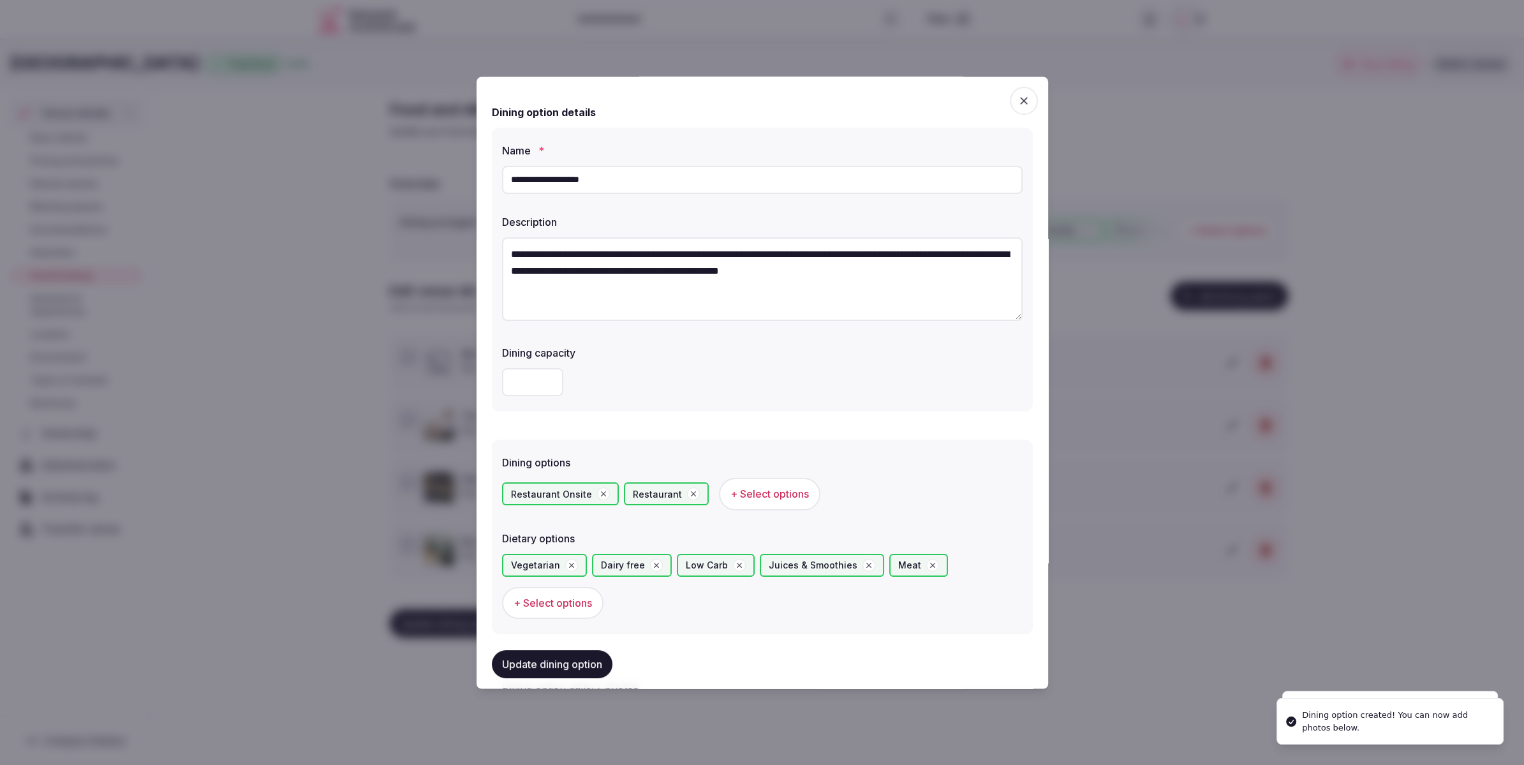
scroll to position [256, 0]
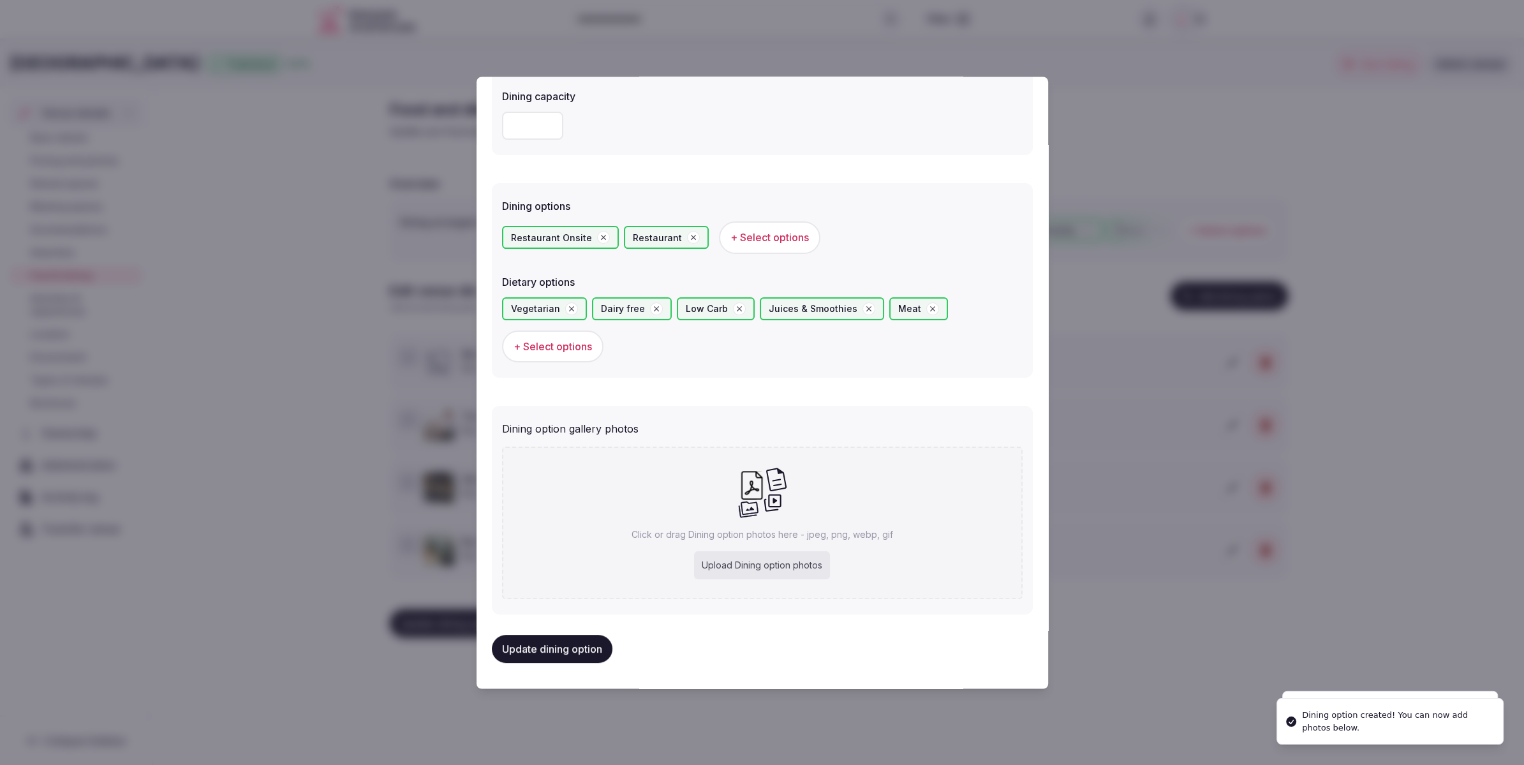
click at [768, 565] on div "Upload Dining option photos" at bounding box center [762, 565] width 136 height 28
type input "**********"
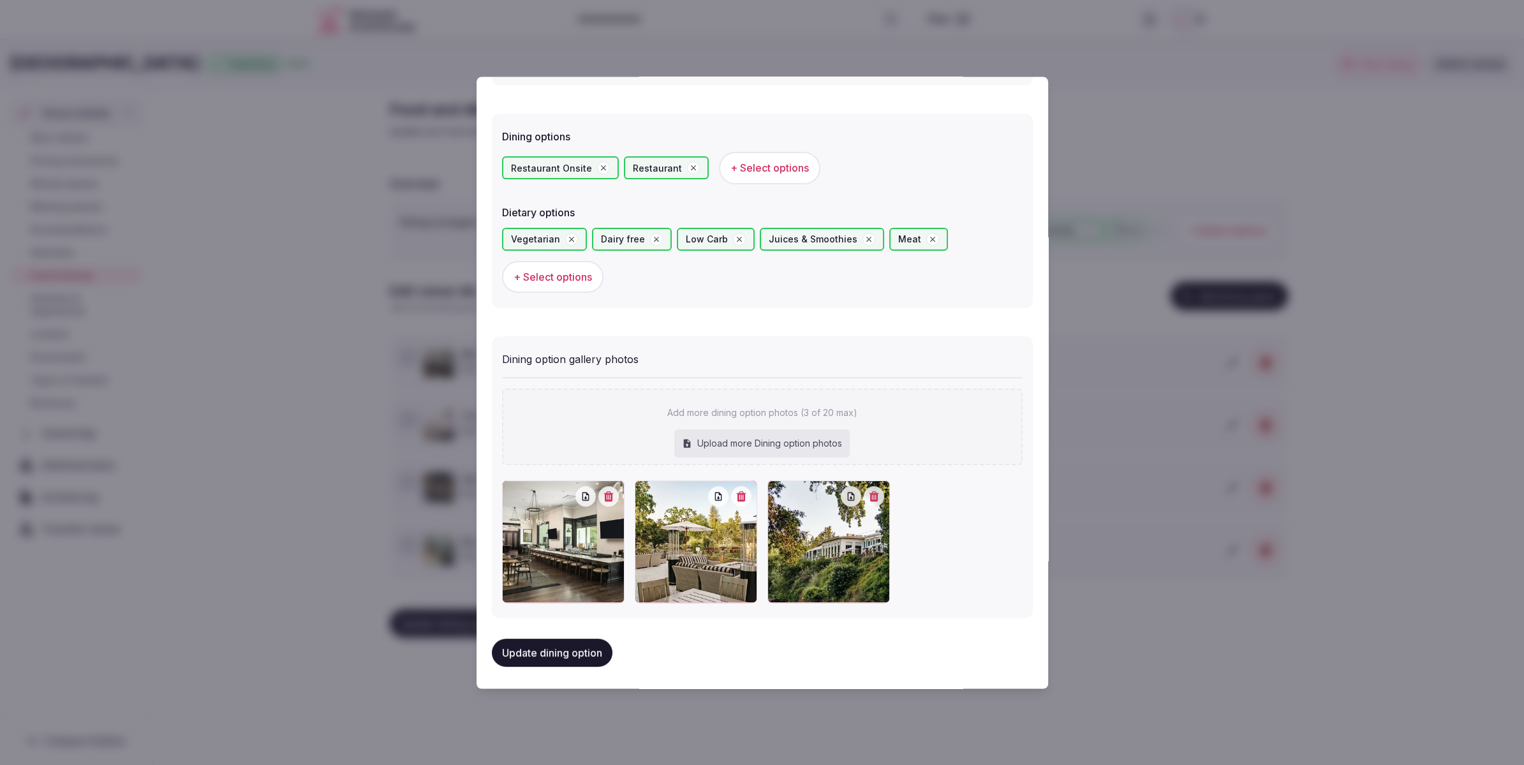
scroll to position [329, 0]
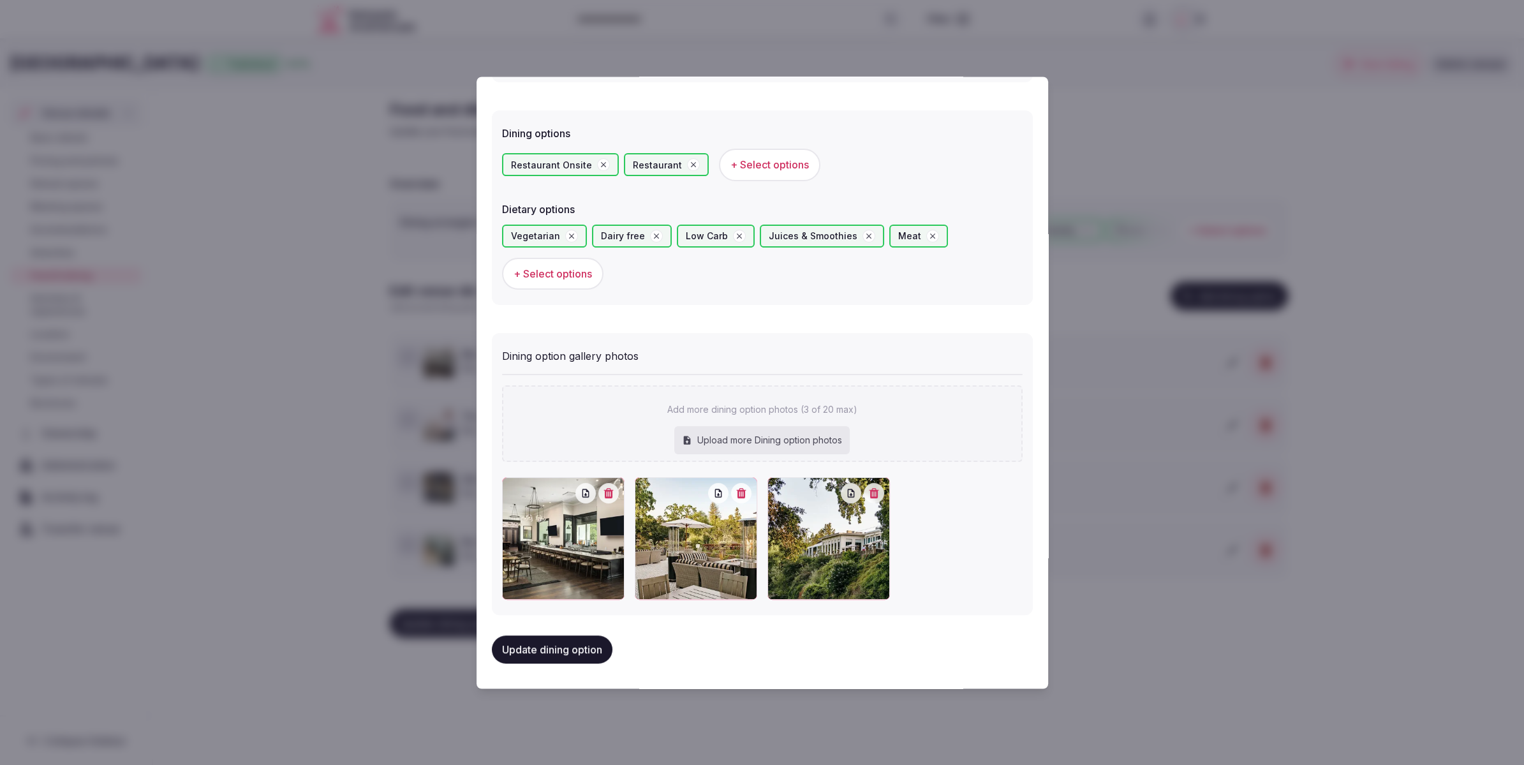
click at [568, 649] on button "Update dining option" at bounding box center [552, 649] width 121 height 28
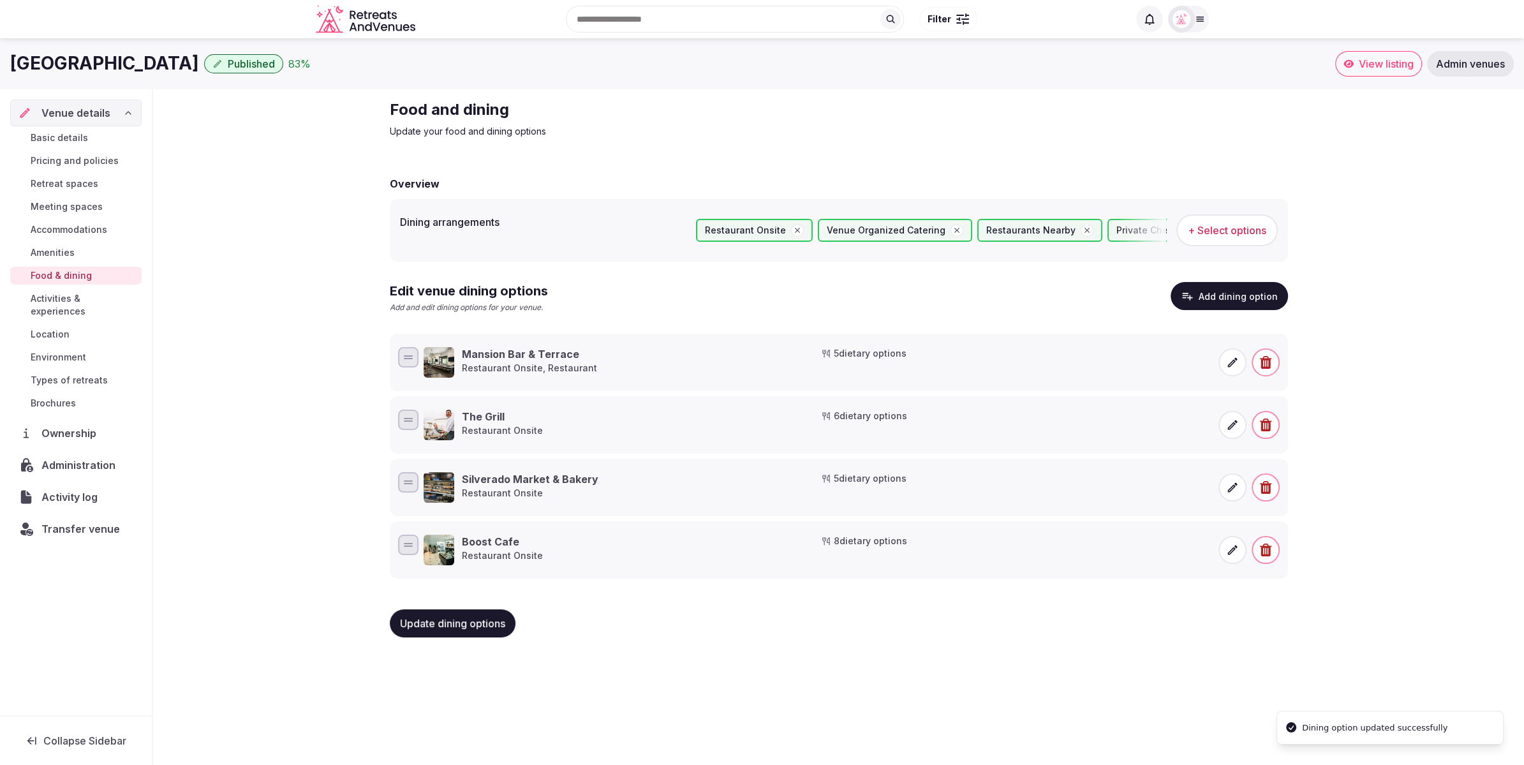
click at [1233, 618] on div "Update dining options" at bounding box center [839, 623] width 898 height 28
click at [1231, 300] on button "Add dining option" at bounding box center [1229, 296] width 117 height 28
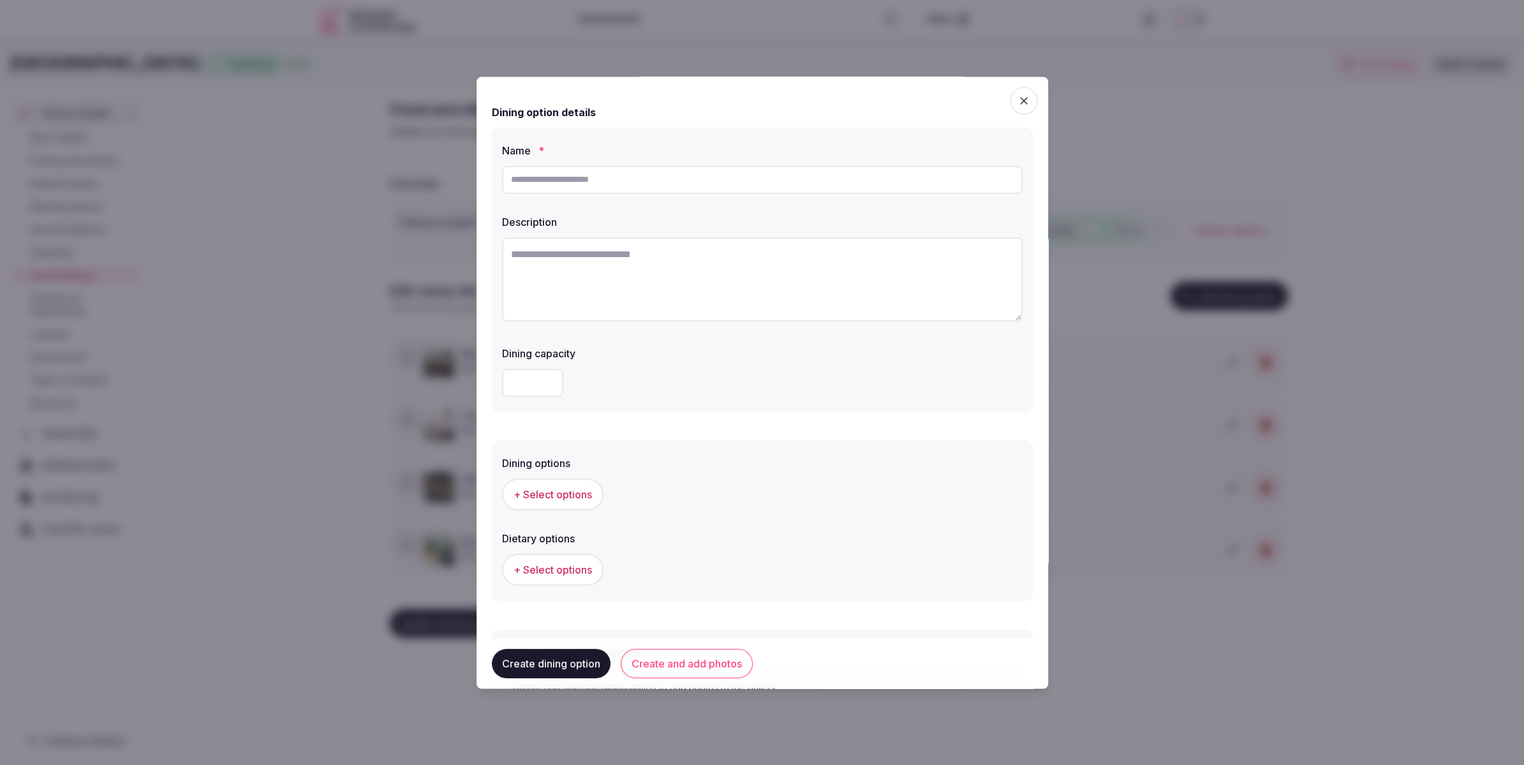
click at [602, 185] on input "text" at bounding box center [762, 180] width 521 height 28
paste input "**********"
type input "**********"
click at [590, 258] on textarea "To enrich screen reader interactions, please activate Accessibility in Grammarl…" at bounding box center [762, 279] width 521 height 84
paste textarea "**********"
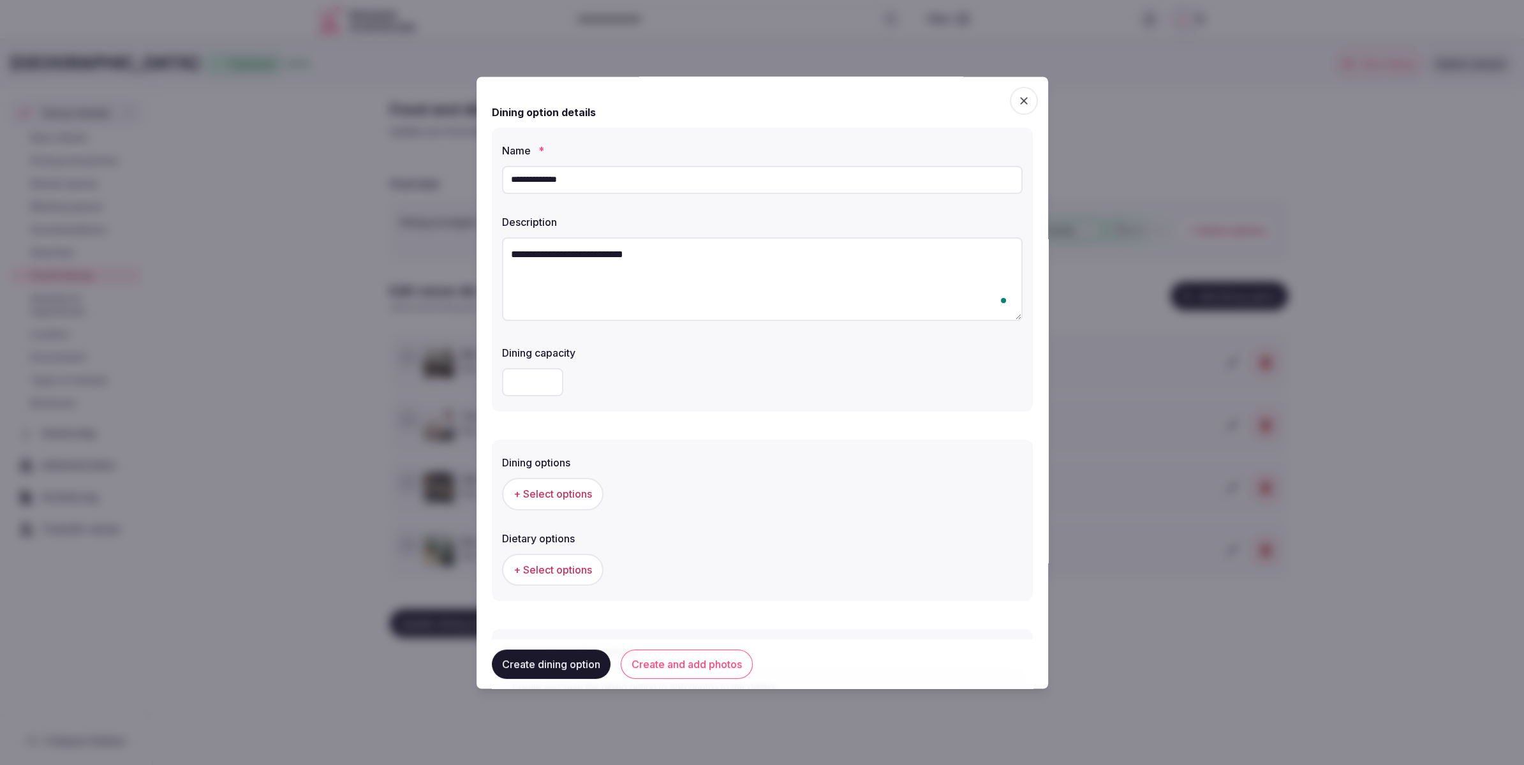
paste textarea "**********"
type textarea "**********"
drag, startPoint x: 582, startPoint y: 300, endPoint x: 539, endPoint y: 290, distance: 44.6
click at [510, 289] on textarea "**********" at bounding box center [762, 279] width 521 height 84
paste textarea "**********"
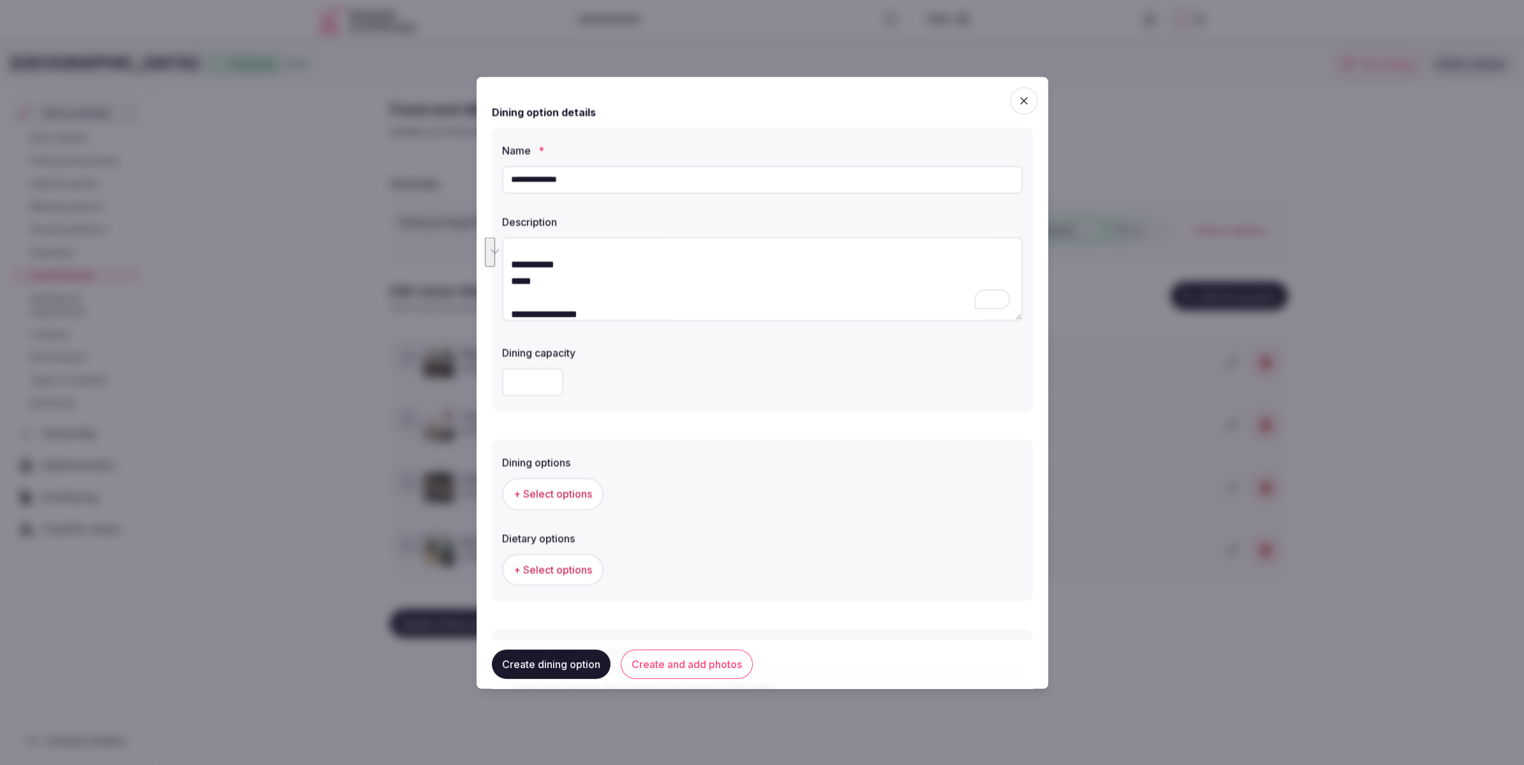
scroll to position [355, 0]
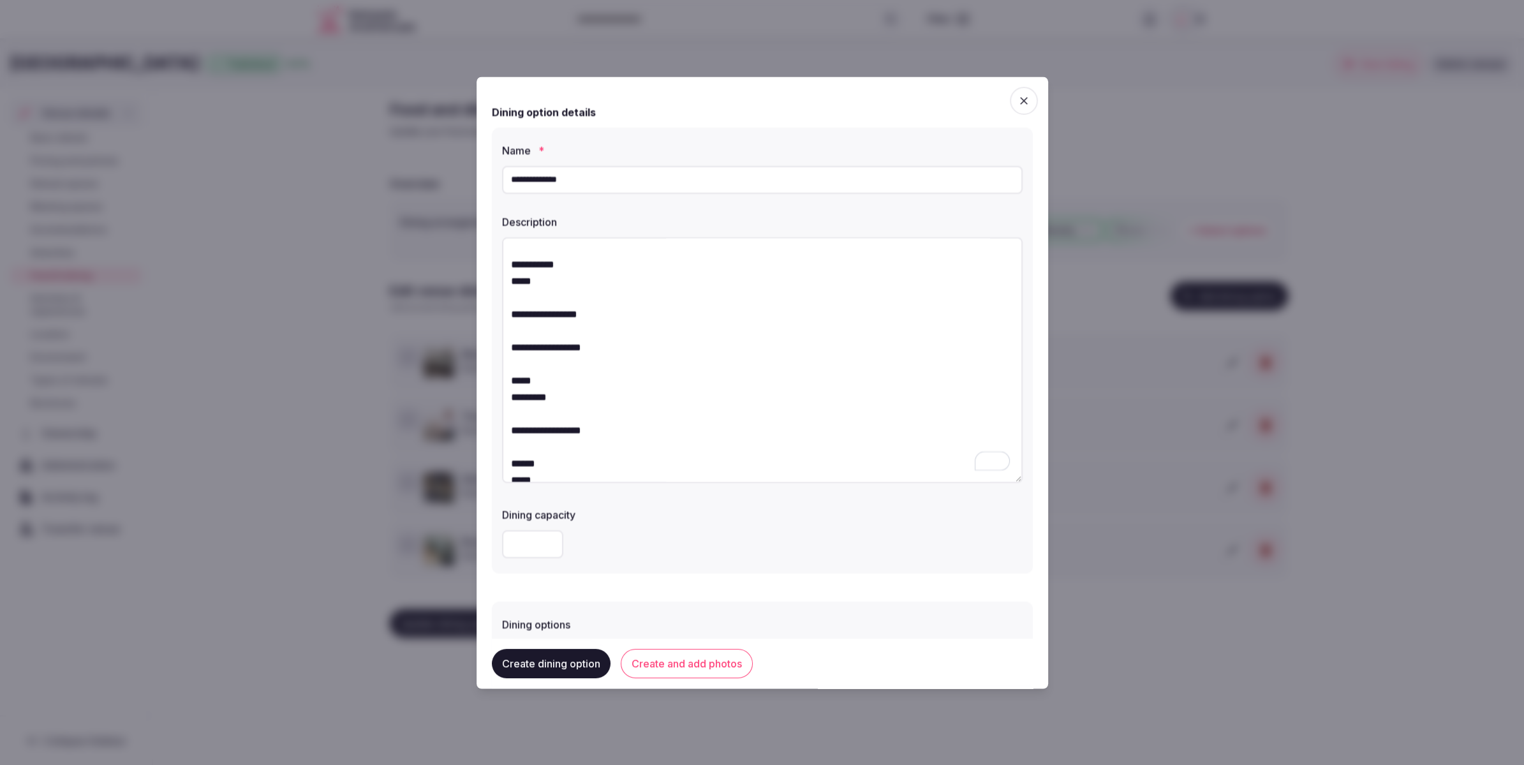
drag, startPoint x: 1014, startPoint y: 317, endPoint x: 1022, endPoint y: 473, distance: 156.5
click at [1022, 478] on div "**********" at bounding box center [762, 351] width 541 height 446
click at [580, 302] on textarea "**********" at bounding box center [762, 360] width 521 height 246
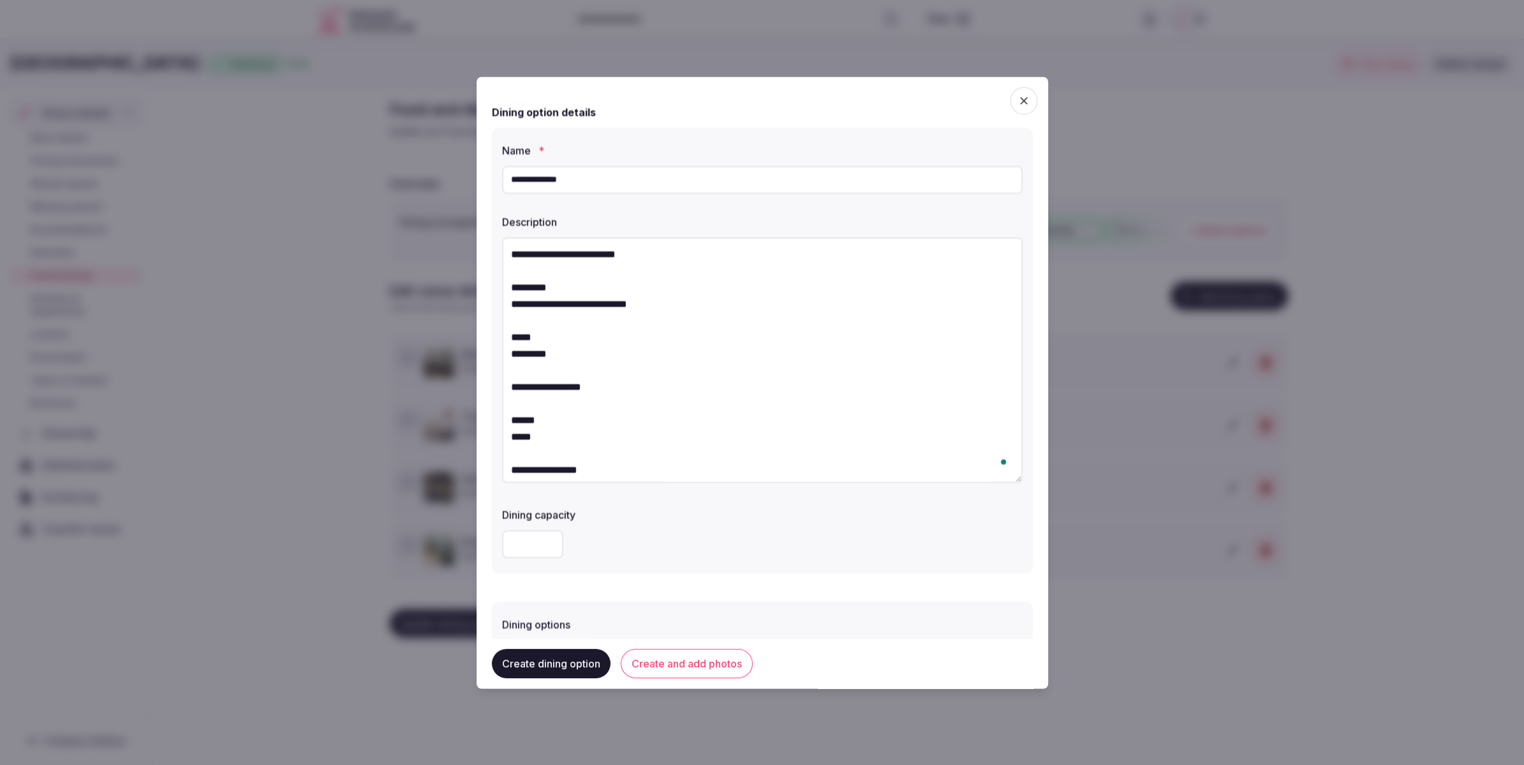
click at [698, 306] on textarea "**********" at bounding box center [762, 360] width 521 height 246
click at [579, 287] on textarea "**********" at bounding box center [762, 360] width 521 height 246
click at [563, 304] on textarea "**********" at bounding box center [762, 360] width 521 height 246
click at [599, 300] on textarea "**********" at bounding box center [762, 360] width 521 height 246
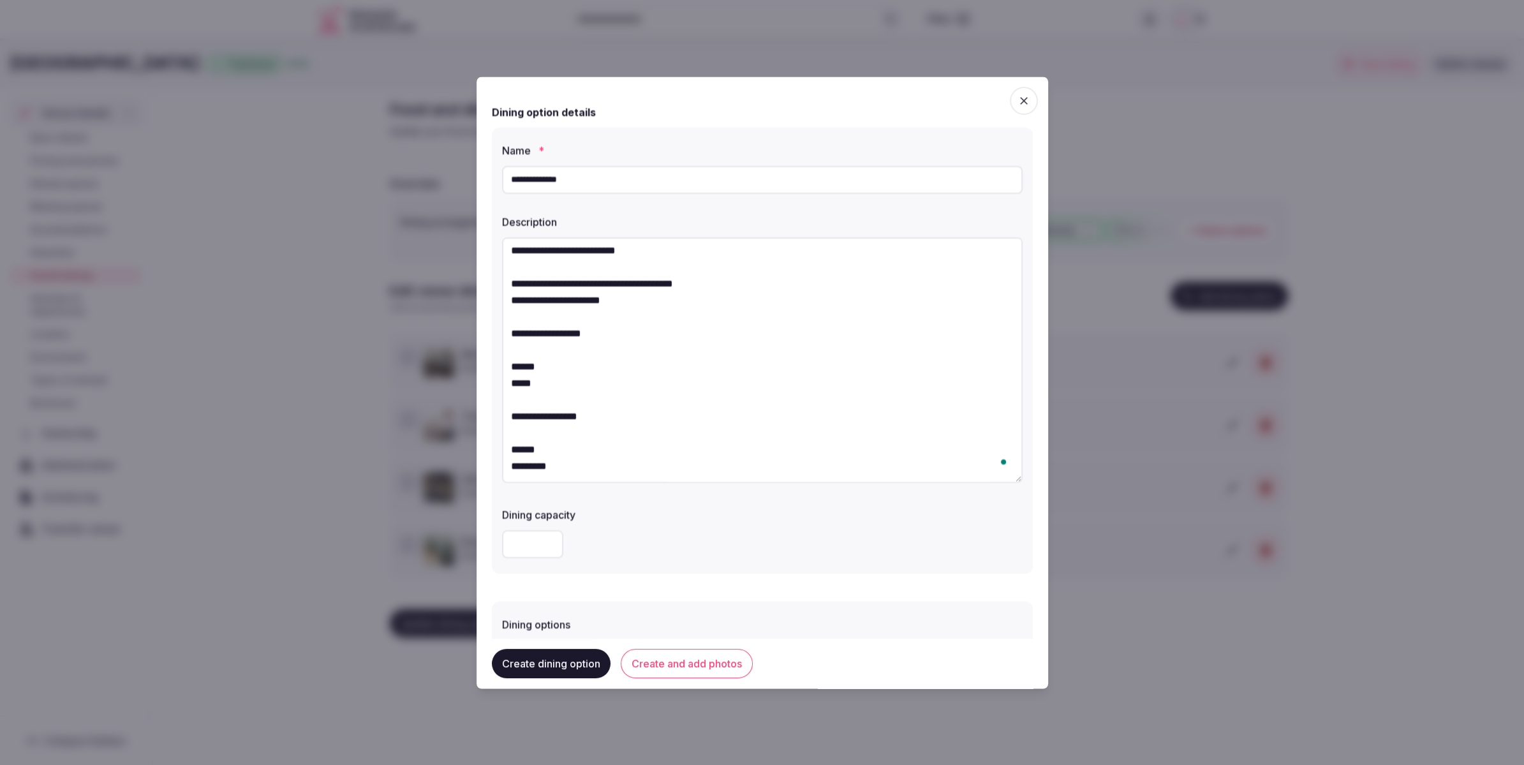
click at [632, 300] on textarea "**********" at bounding box center [762, 360] width 521 height 246
click at [535, 309] on textarea "**********" at bounding box center [762, 360] width 521 height 246
click at [569, 309] on textarea "**********" at bounding box center [762, 360] width 521 height 246
click at [604, 313] on textarea "**********" at bounding box center [762, 360] width 521 height 246
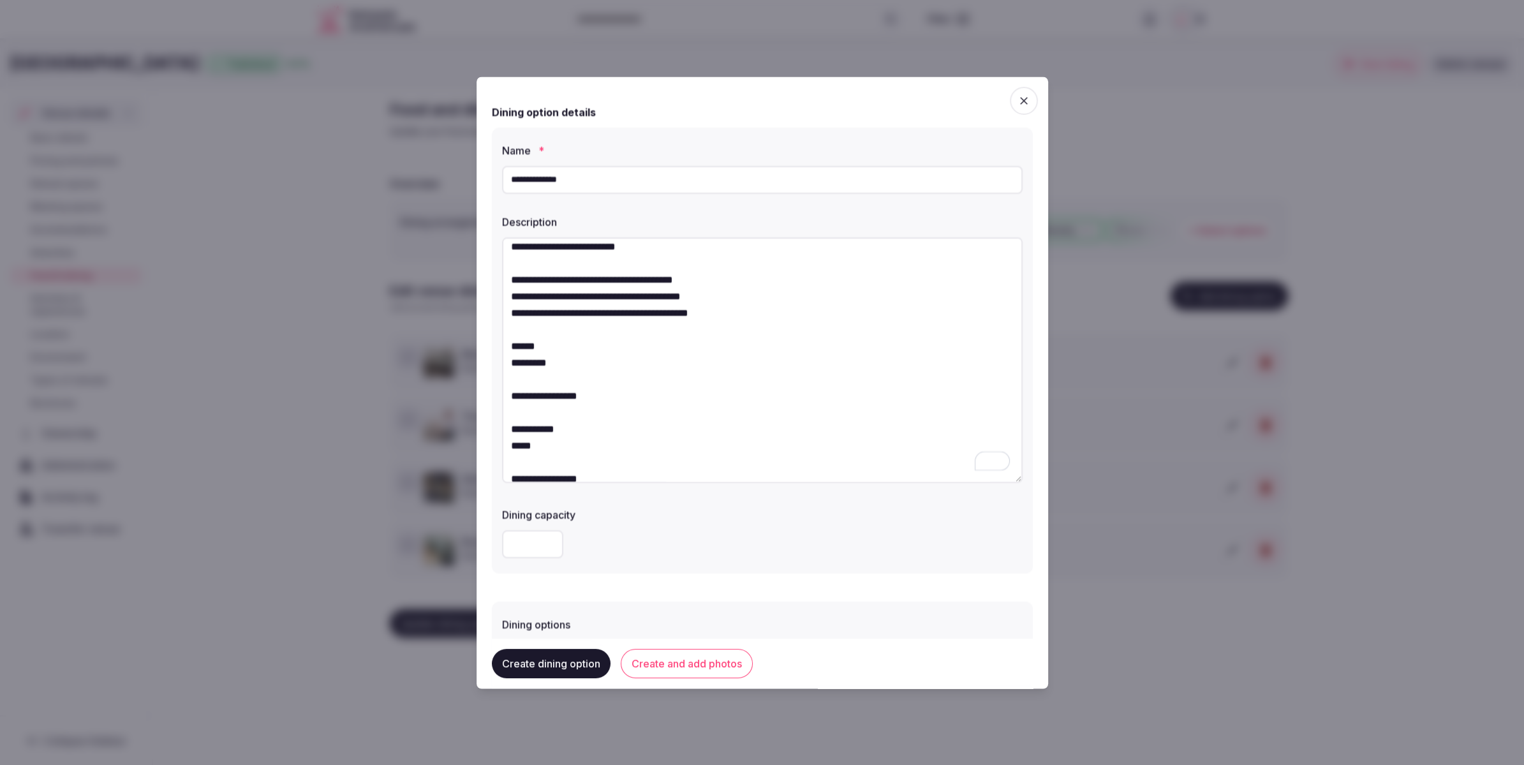
click at [545, 329] on textarea "**********" at bounding box center [762, 360] width 521 height 246
click at [574, 329] on textarea "**********" at bounding box center [762, 360] width 521 height 246
click at [623, 329] on textarea "**********" at bounding box center [762, 360] width 521 height 246
click at [565, 340] on textarea "**********" at bounding box center [762, 360] width 521 height 246
click at [577, 349] on textarea "**********" at bounding box center [762, 360] width 521 height 246
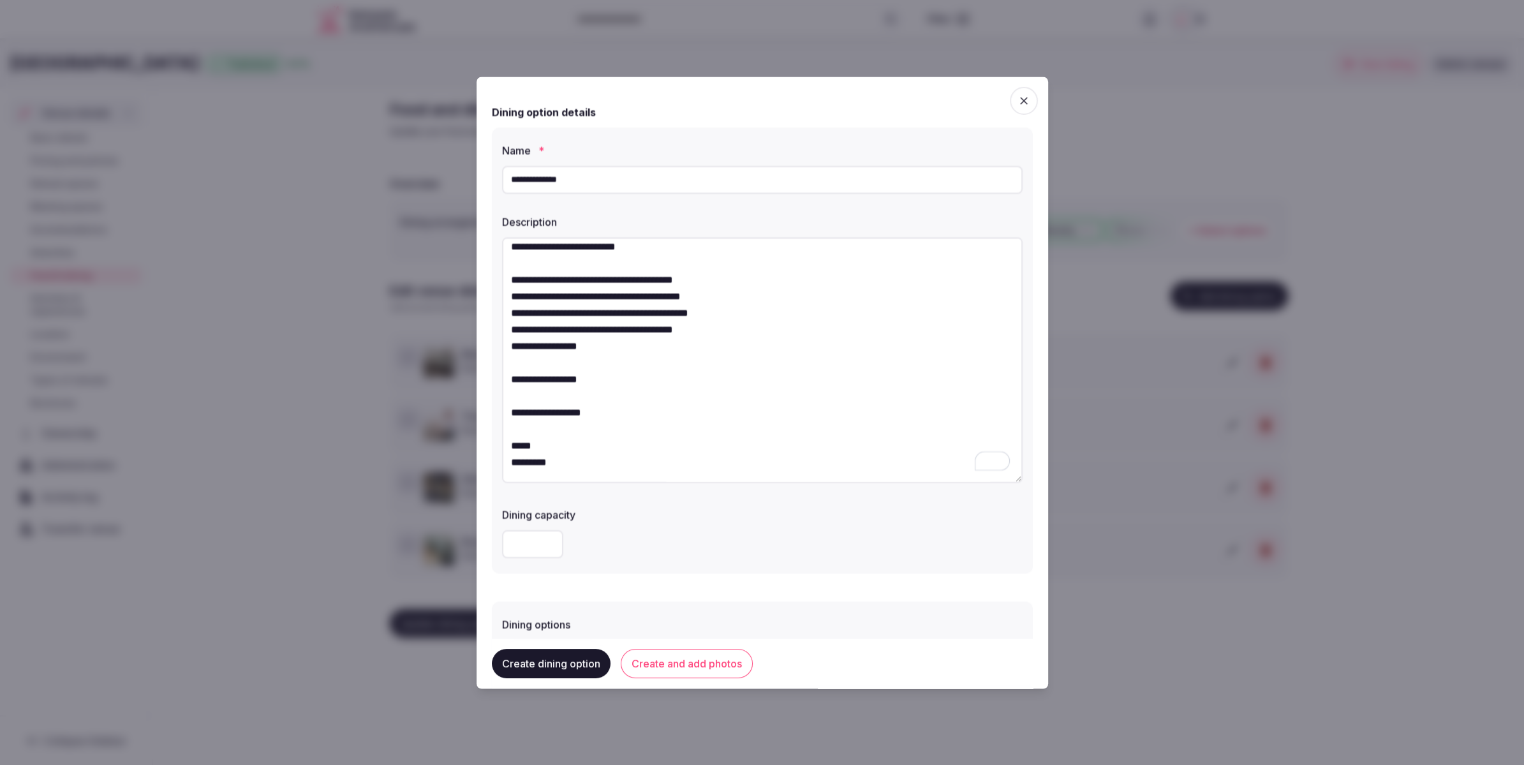
click at [637, 348] on textarea "**********" at bounding box center [762, 360] width 521 height 246
click at [537, 357] on textarea "**********" at bounding box center [762, 360] width 521 height 246
click at [544, 394] on textarea "**********" at bounding box center [762, 360] width 521 height 246
click at [600, 396] on textarea "**********" at bounding box center [762, 360] width 521 height 246
click at [546, 396] on textarea "**********" at bounding box center [762, 360] width 521 height 246
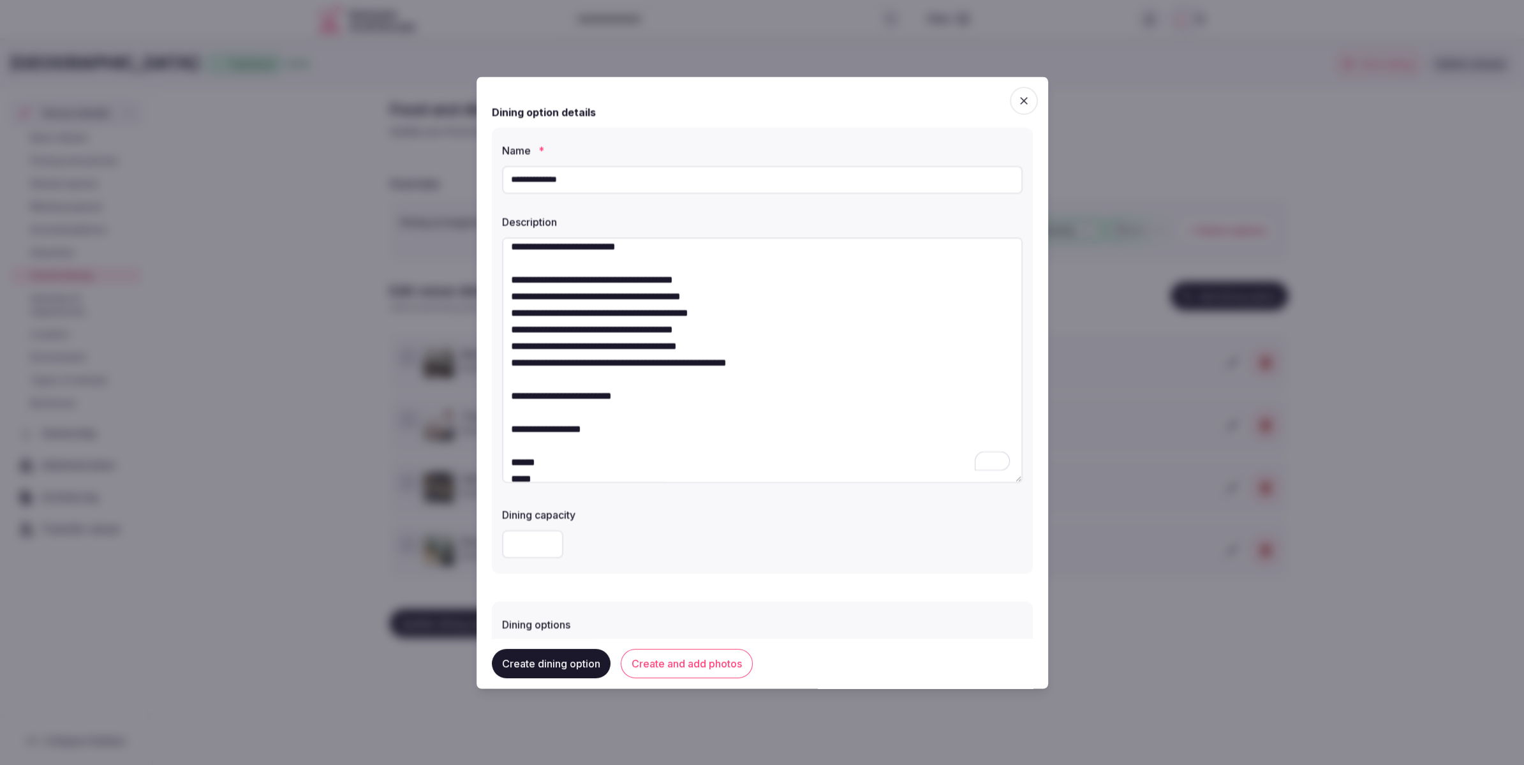
click at [642, 395] on textarea "**********" at bounding box center [762, 360] width 521 height 246
click at [546, 411] on textarea "**********" at bounding box center [762, 360] width 521 height 246
click at [549, 417] on textarea "**********" at bounding box center [762, 360] width 521 height 246
click at [616, 416] on textarea "**********" at bounding box center [762, 360] width 521 height 246
drag, startPoint x: 504, startPoint y: 380, endPoint x: 514, endPoint y: 377, distance: 10.5
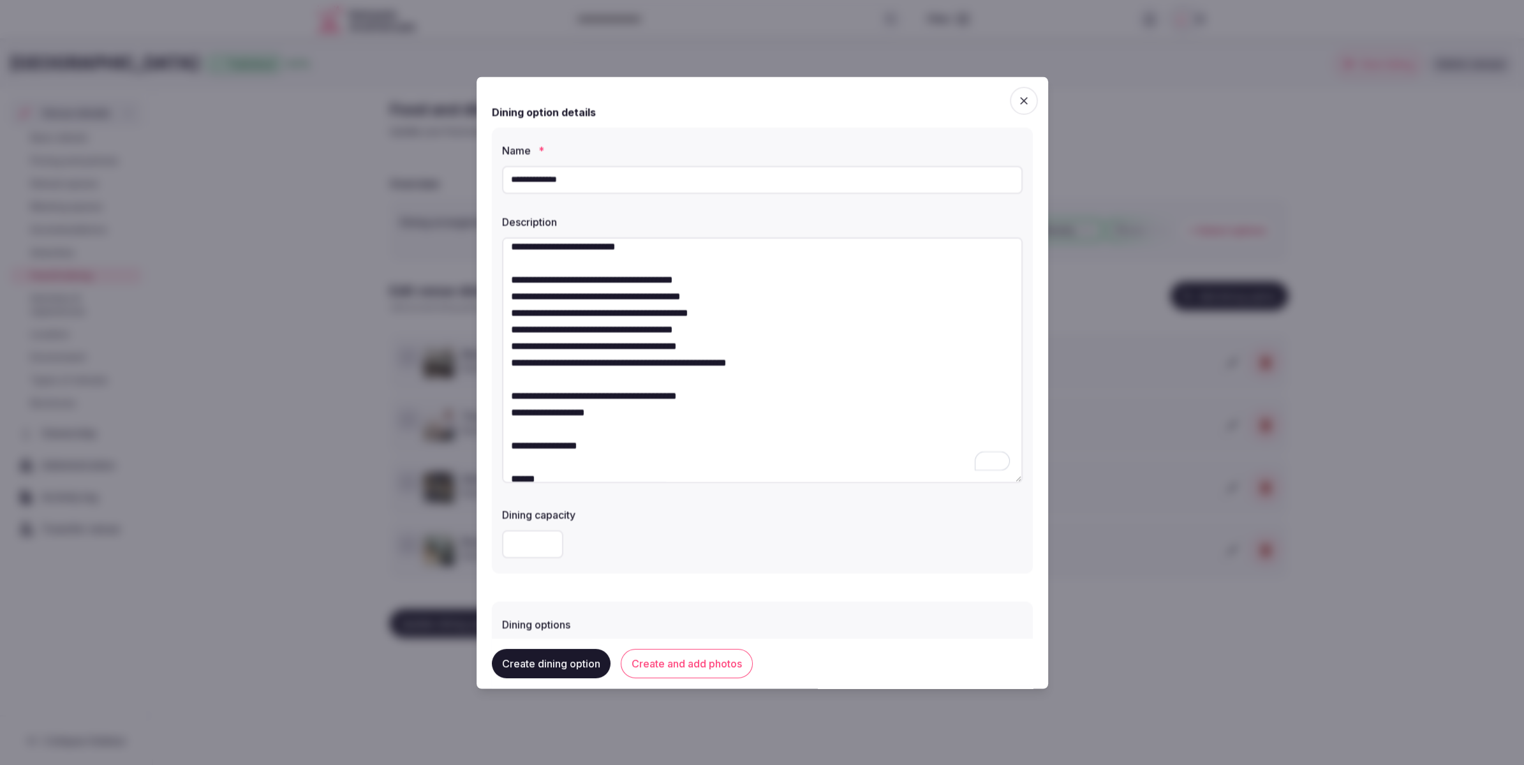
click at [507, 379] on textarea "**********" at bounding box center [762, 360] width 521 height 246
click at [511, 369] on textarea "**********" at bounding box center [762, 360] width 521 height 246
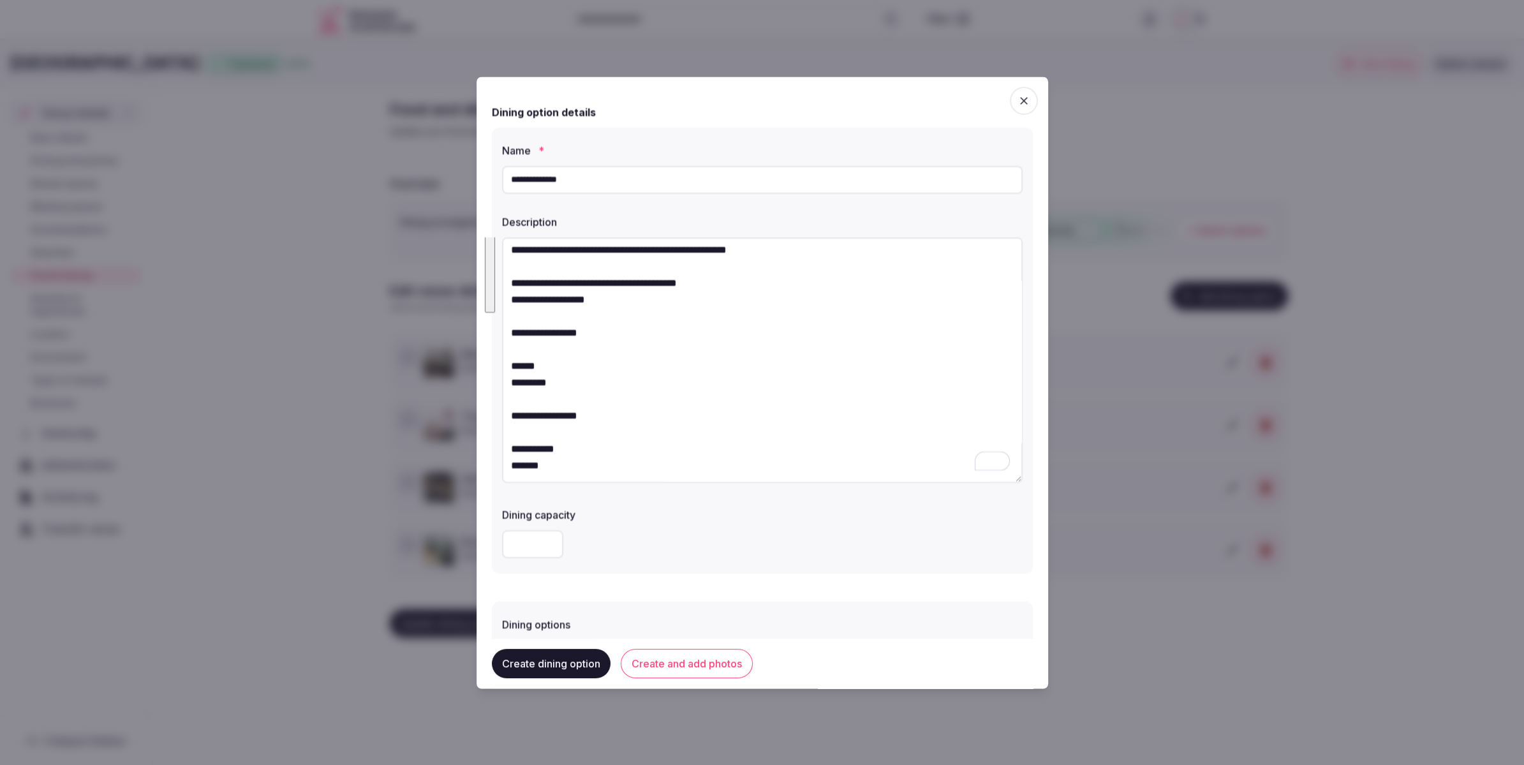
drag, startPoint x: 512, startPoint y: 363, endPoint x: 670, endPoint y: 528, distance: 229.2
click at [671, 530] on div "**********" at bounding box center [762, 351] width 541 height 446
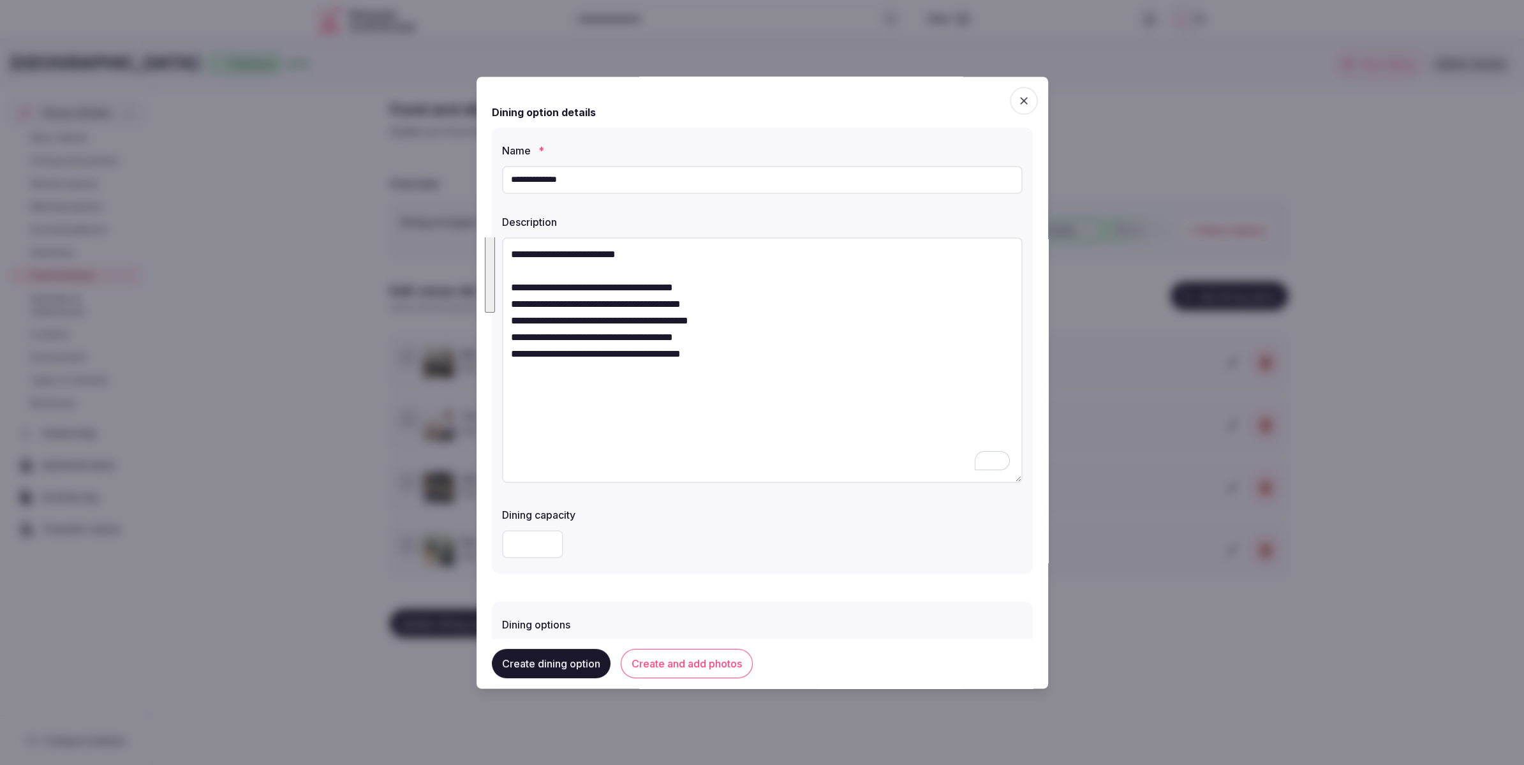
scroll to position [0, 0]
click at [623, 420] on textarea "**********" at bounding box center [762, 360] width 521 height 246
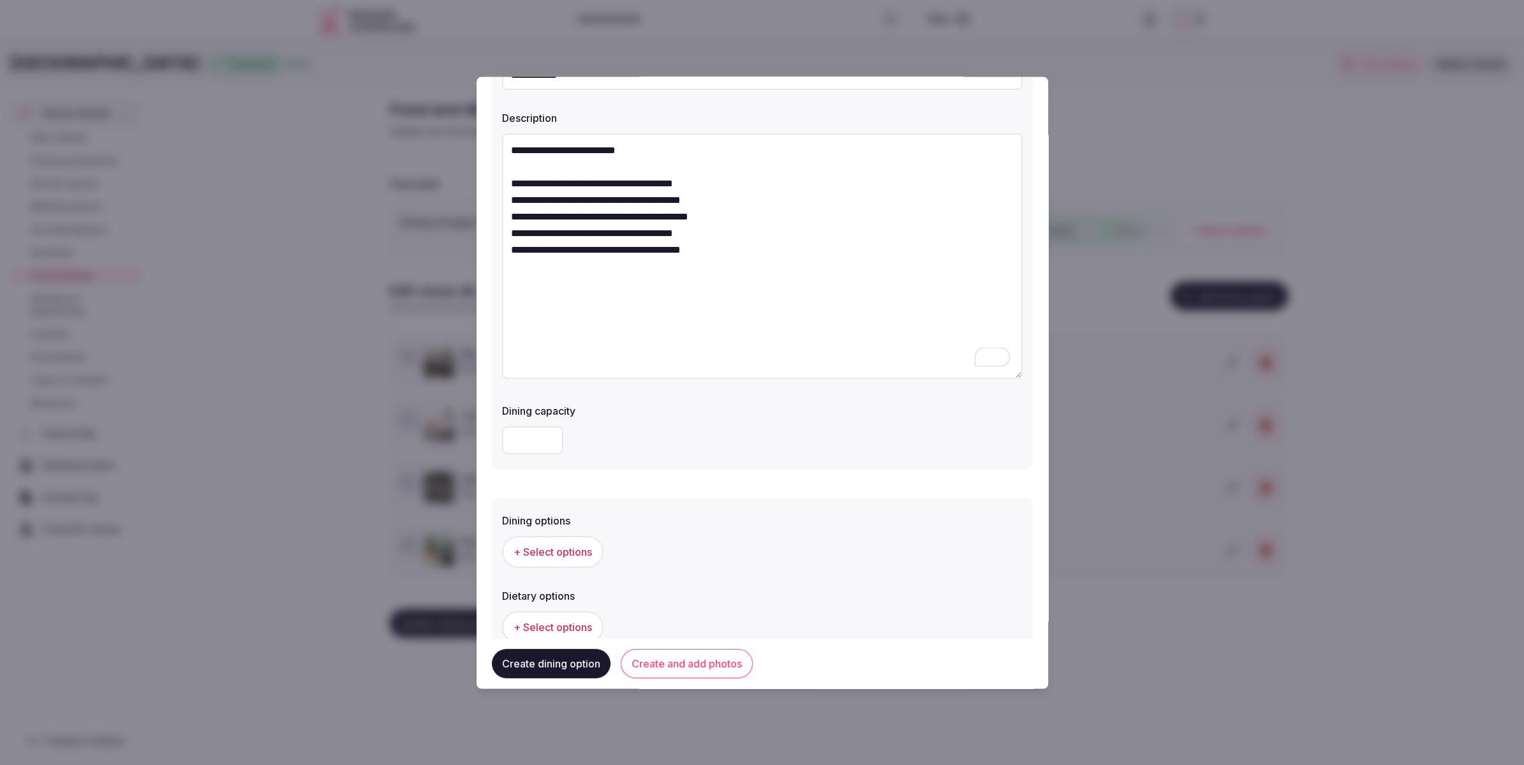
scroll to position [278, 0]
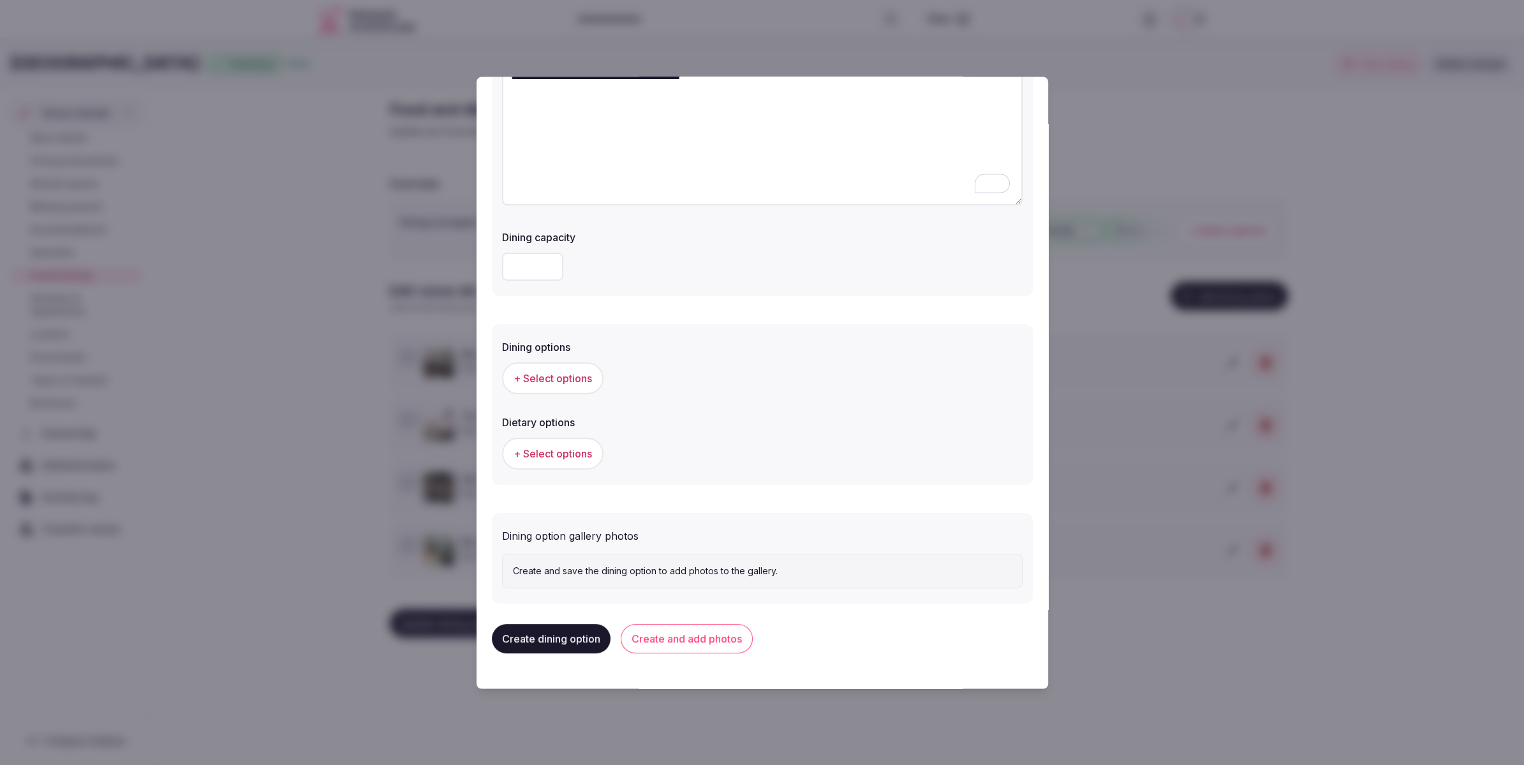
type textarea "**********"
click at [551, 387] on button "+ Select options" at bounding box center [552, 378] width 101 height 32
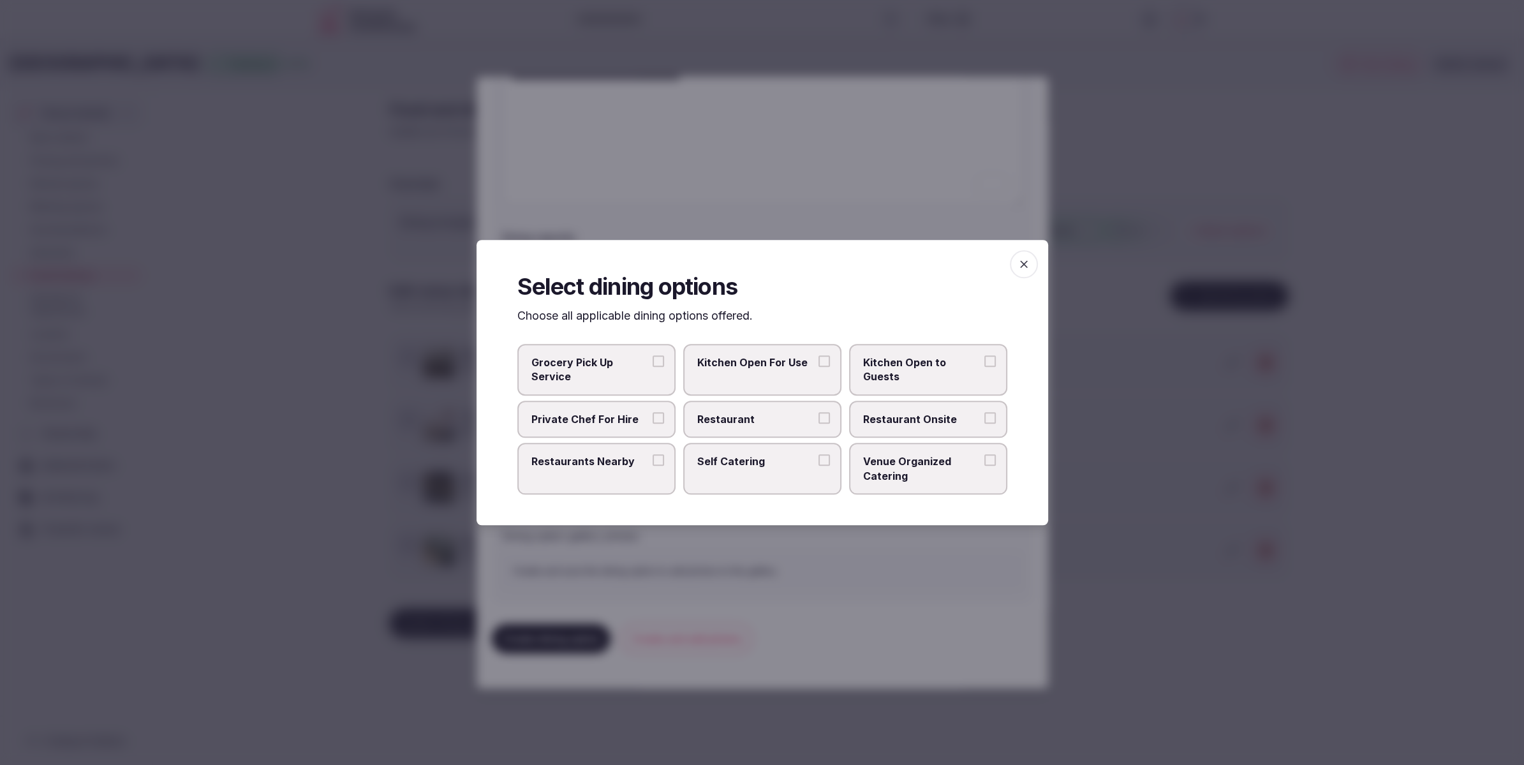
click at [921, 484] on label "Venue Organized Catering" at bounding box center [928, 469] width 158 height 52
click at [984, 466] on button "Venue Organized Catering" at bounding box center [989, 459] width 11 height 11
click at [797, 541] on div at bounding box center [762, 382] width 1524 height 765
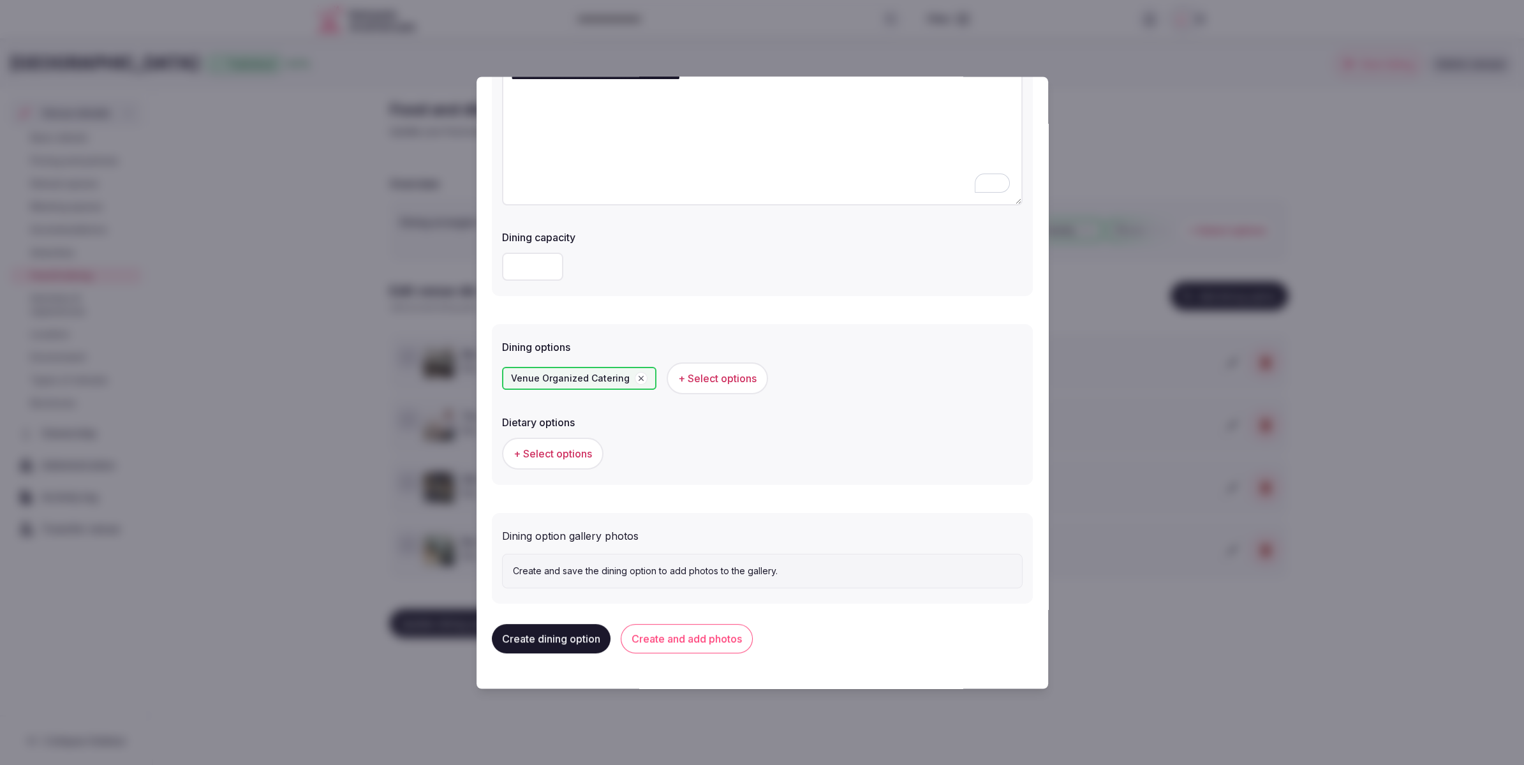
click at [711, 636] on button "Create and add photos" at bounding box center [687, 638] width 132 height 29
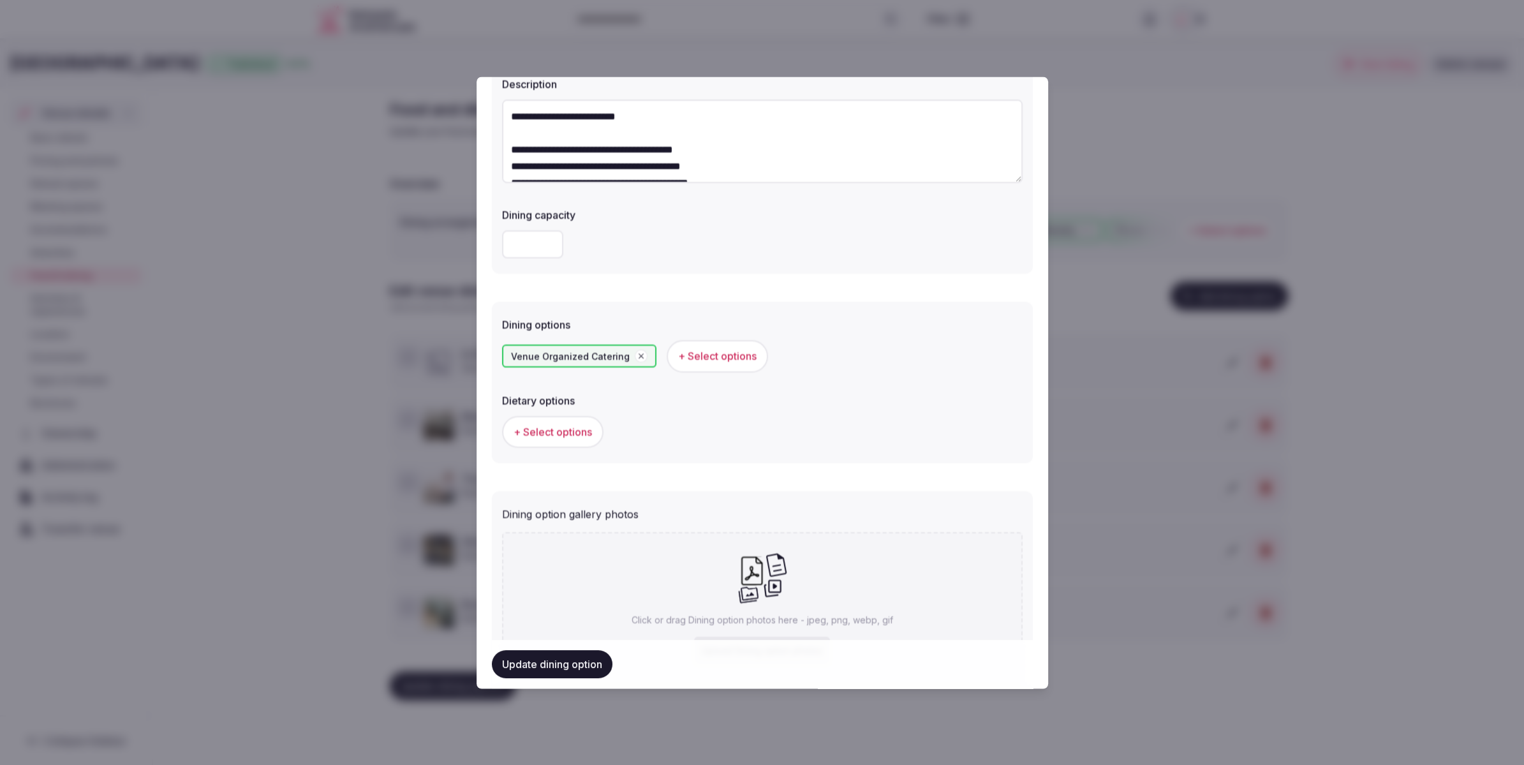
scroll to position [223, 0]
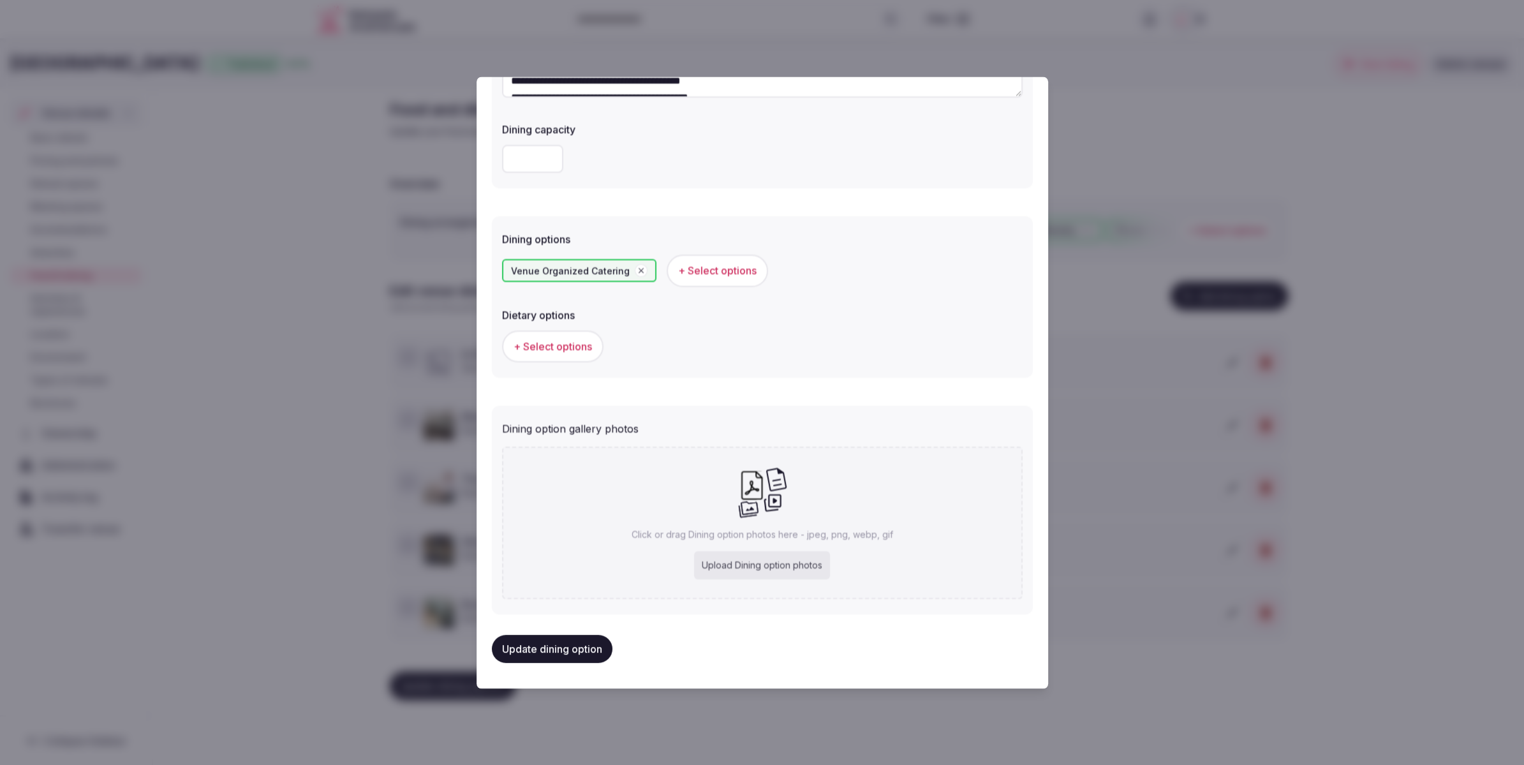
click at [761, 551] on div "Upload Dining option photos" at bounding box center [762, 565] width 136 height 28
type input "**********"
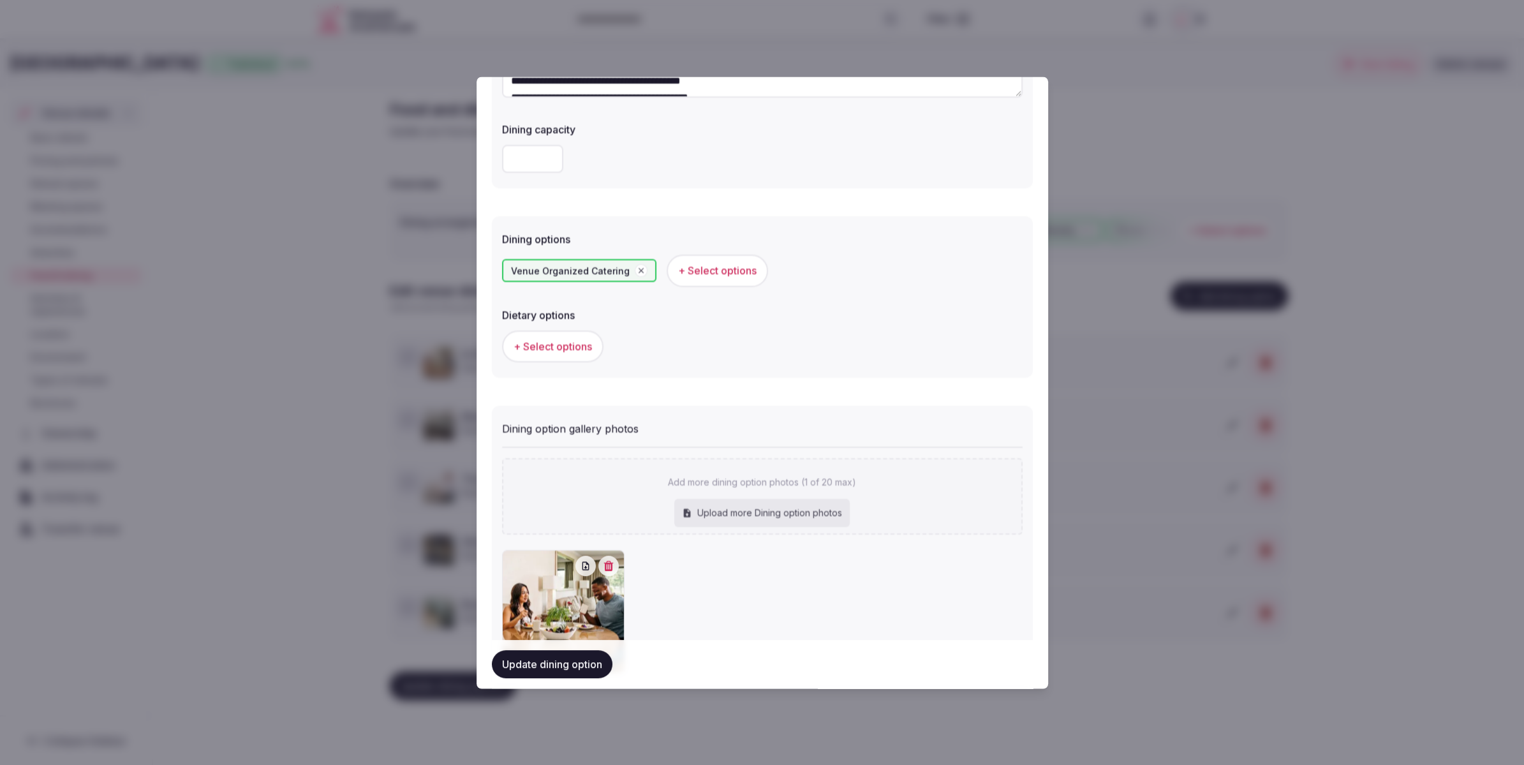
click at [558, 669] on button "Update dining option" at bounding box center [552, 664] width 121 height 28
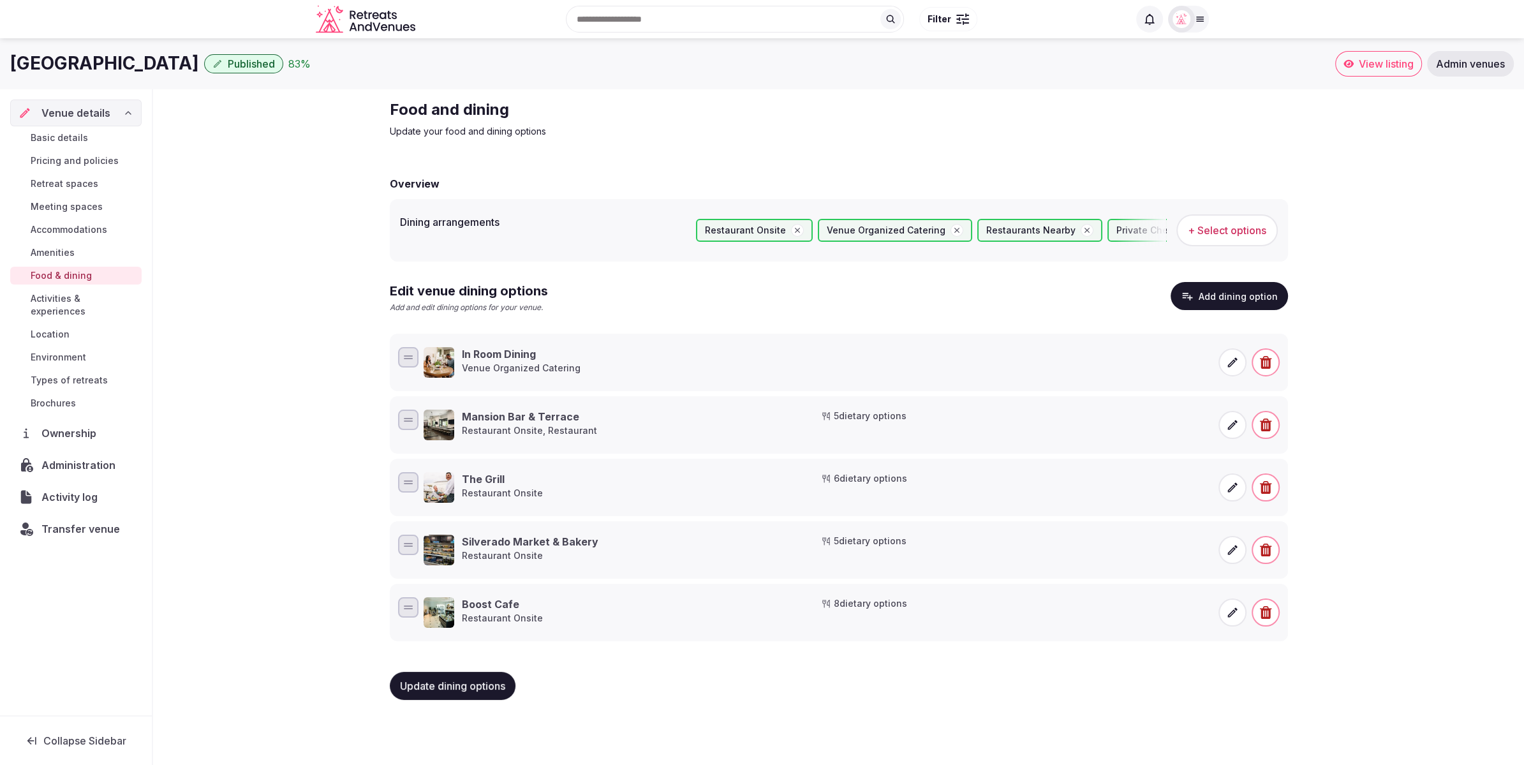
click at [459, 693] on button "Update dining options" at bounding box center [453, 686] width 126 height 28
click at [63, 299] on span "Activities & experiences" at bounding box center [84, 305] width 106 height 26
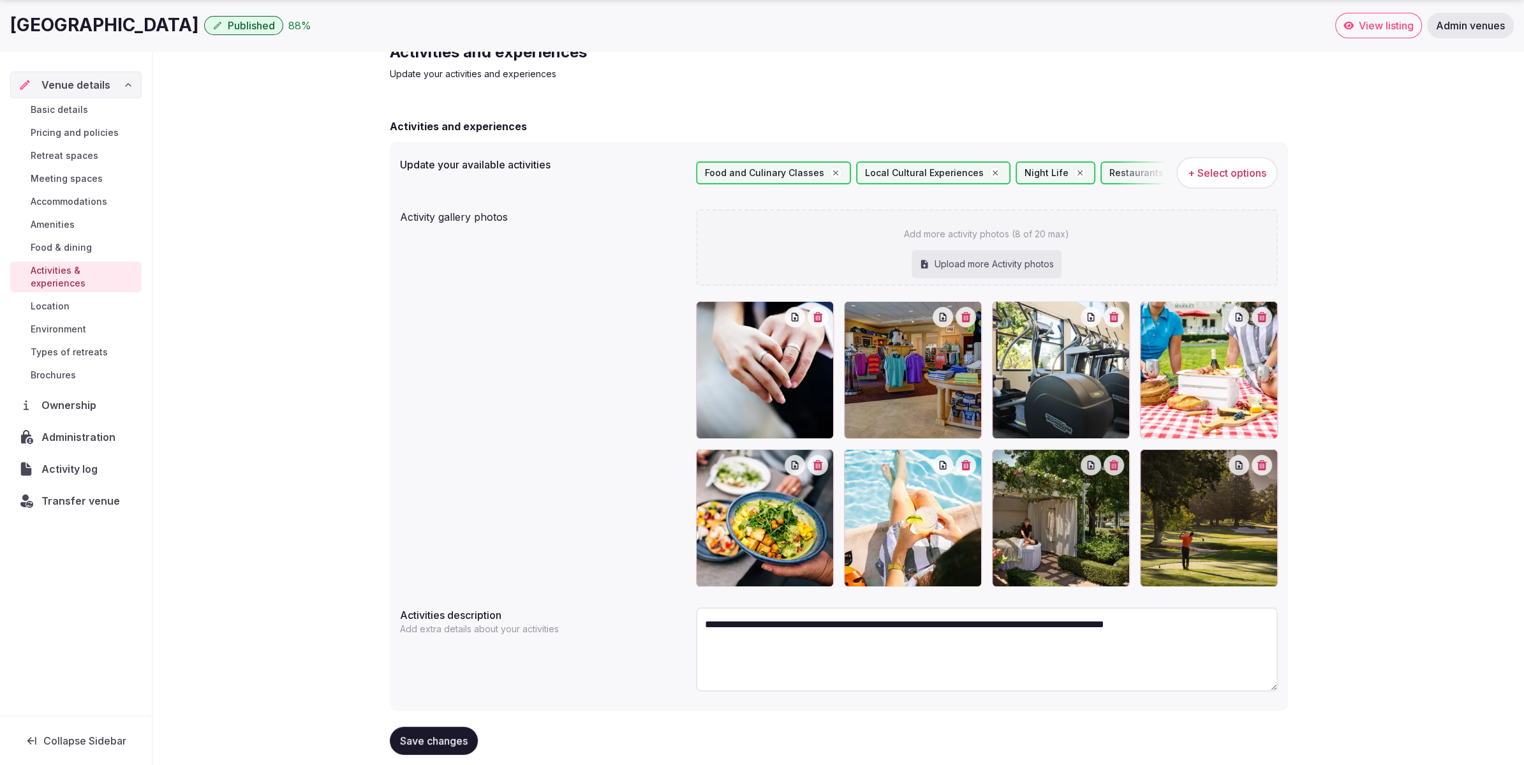
scroll to position [82, 0]
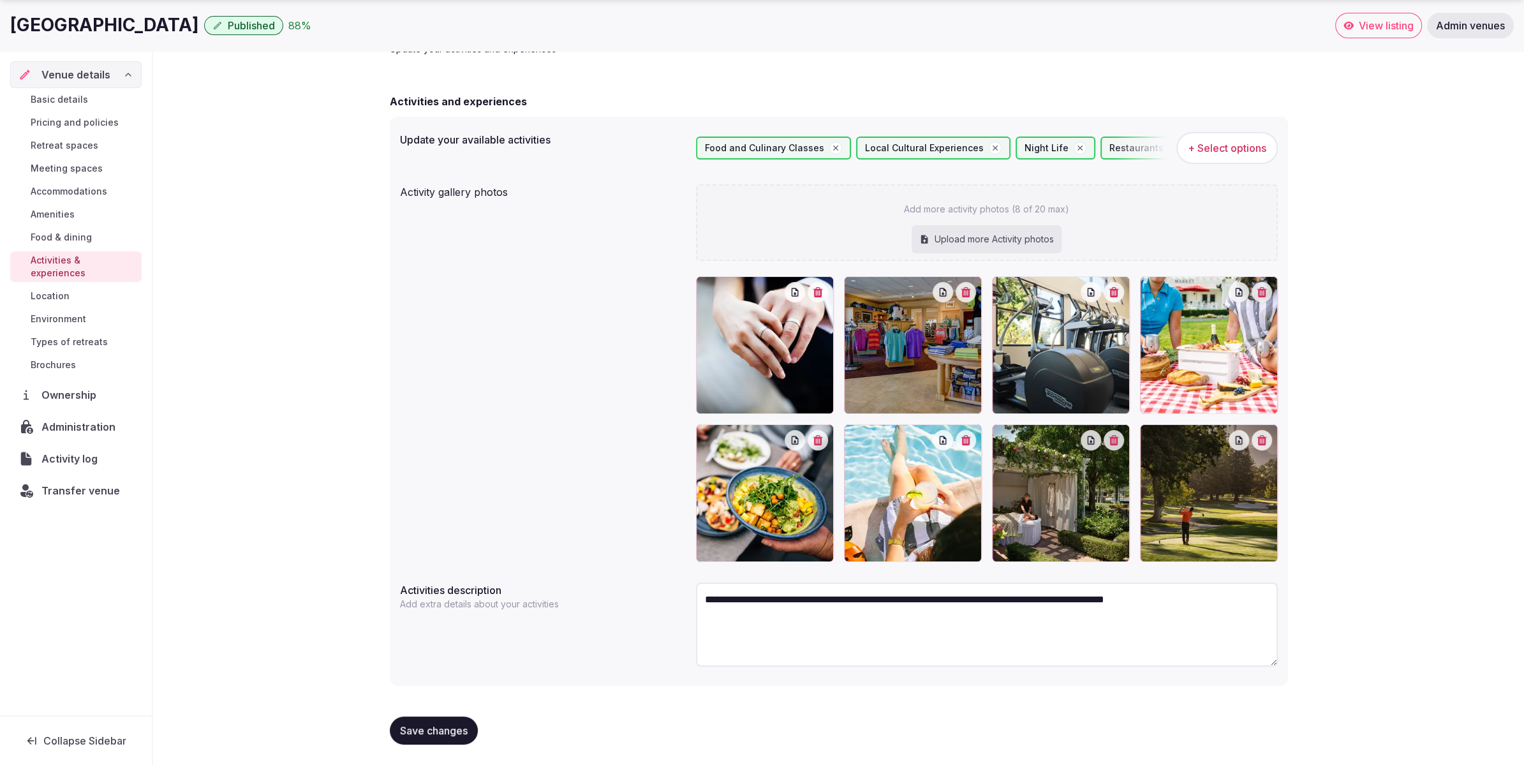
click at [66, 313] on span "Environment" at bounding box center [59, 319] width 56 height 13
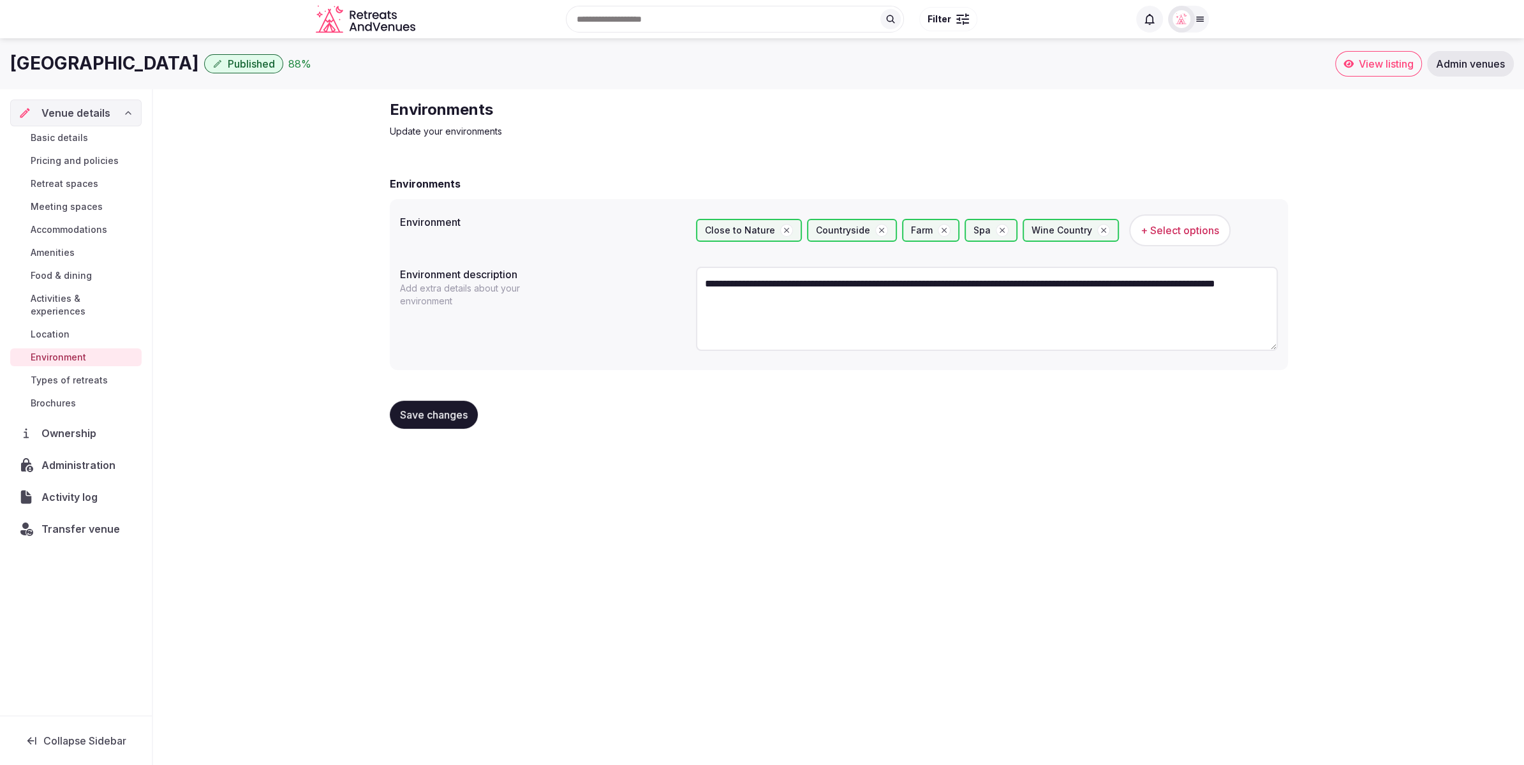
click at [61, 328] on span "Location" at bounding box center [50, 334] width 39 height 13
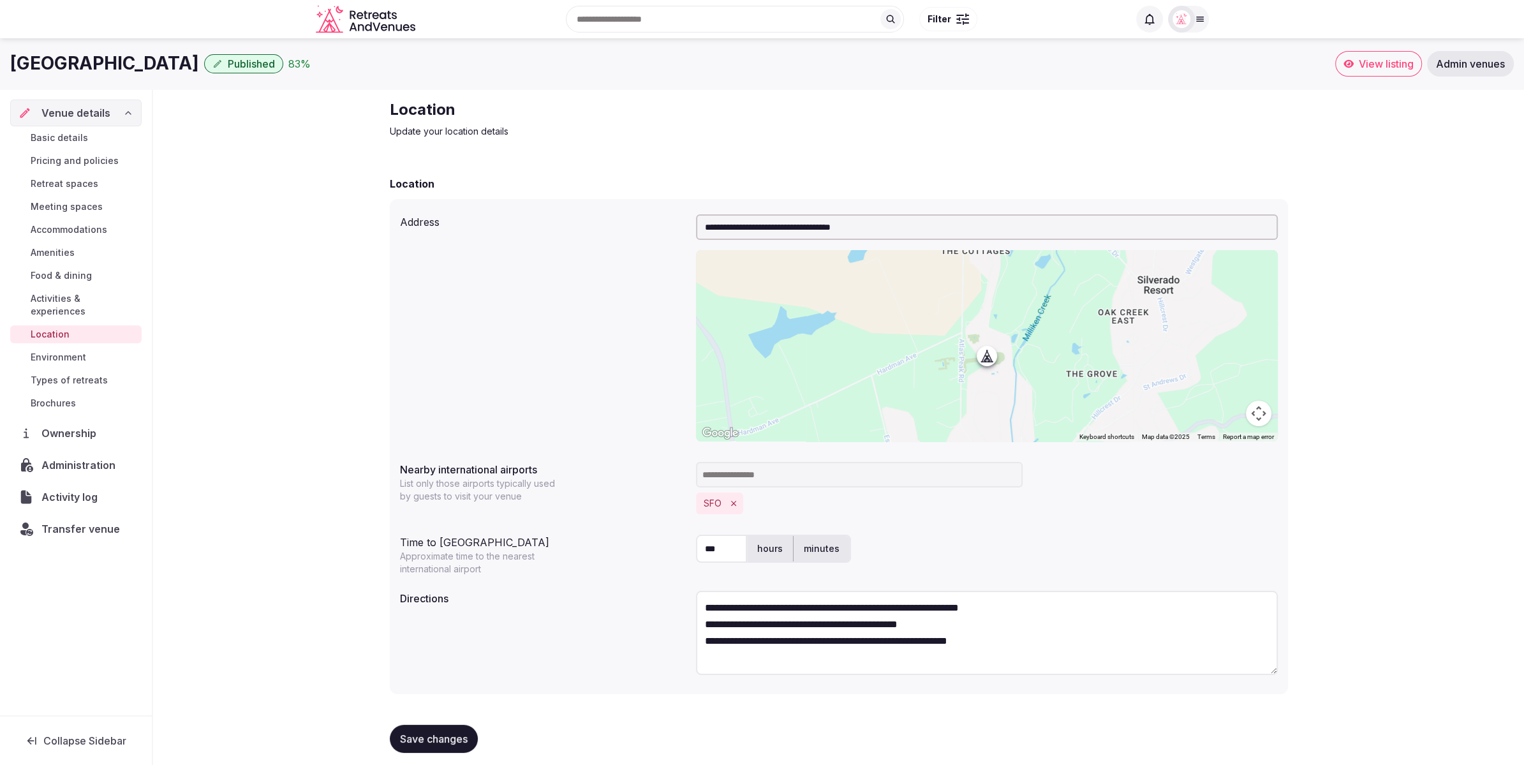
scroll to position [8, 0]
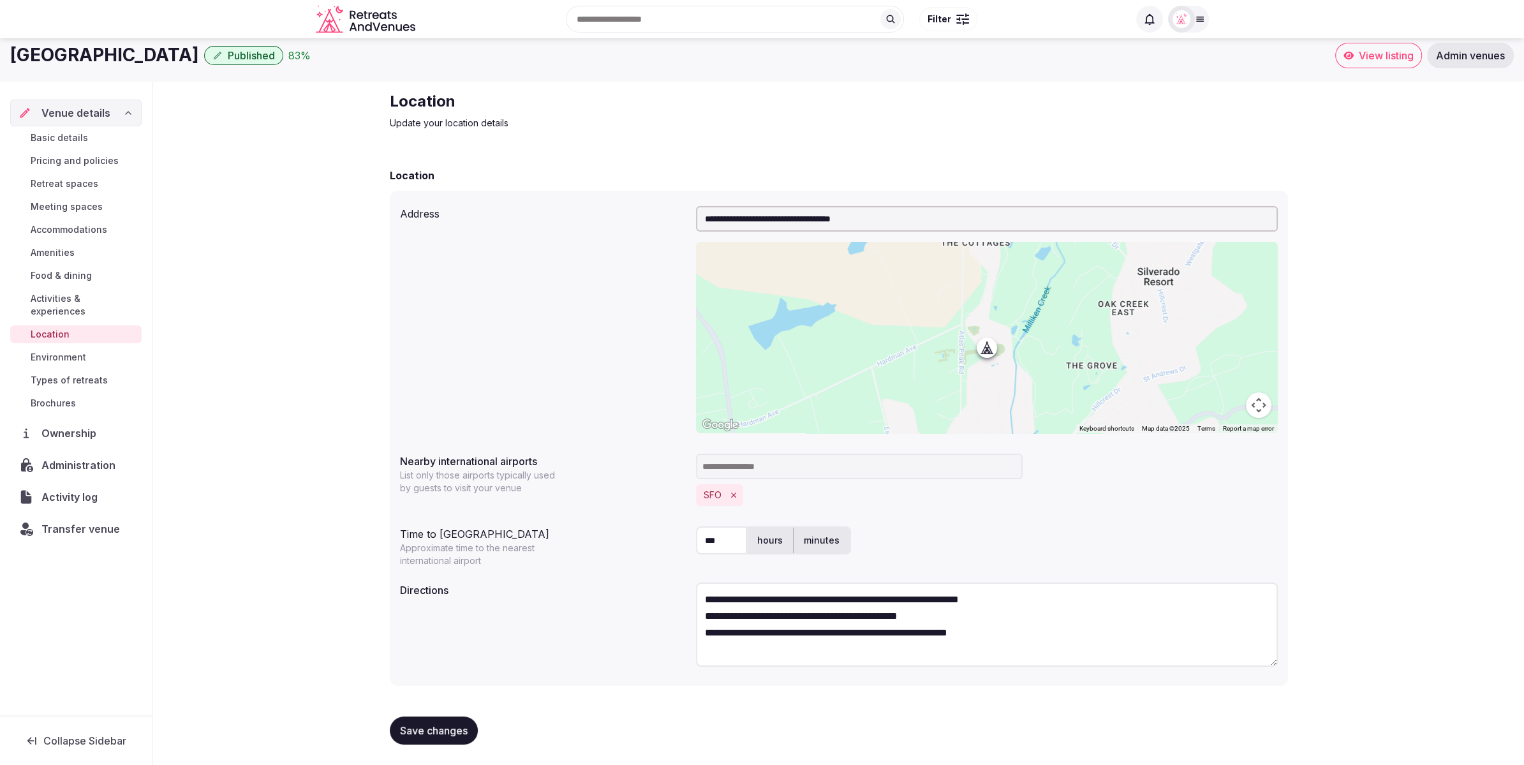
drag, startPoint x: 4, startPoint y: 51, endPoint x: 224, endPoint y: 52, distance: 219.5
click at [224, 52] on div "[GEOGRAPHIC_DATA] Published 83 % View listing Admin venues" at bounding box center [762, 56] width 1524 height 26
copy h1 "[GEOGRAPHIC_DATA]"
paste textarea "**********"
drag, startPoint x: 831, startPoint y: 637, endPoint x: 688, endPoint y: 601, distance: 146.8
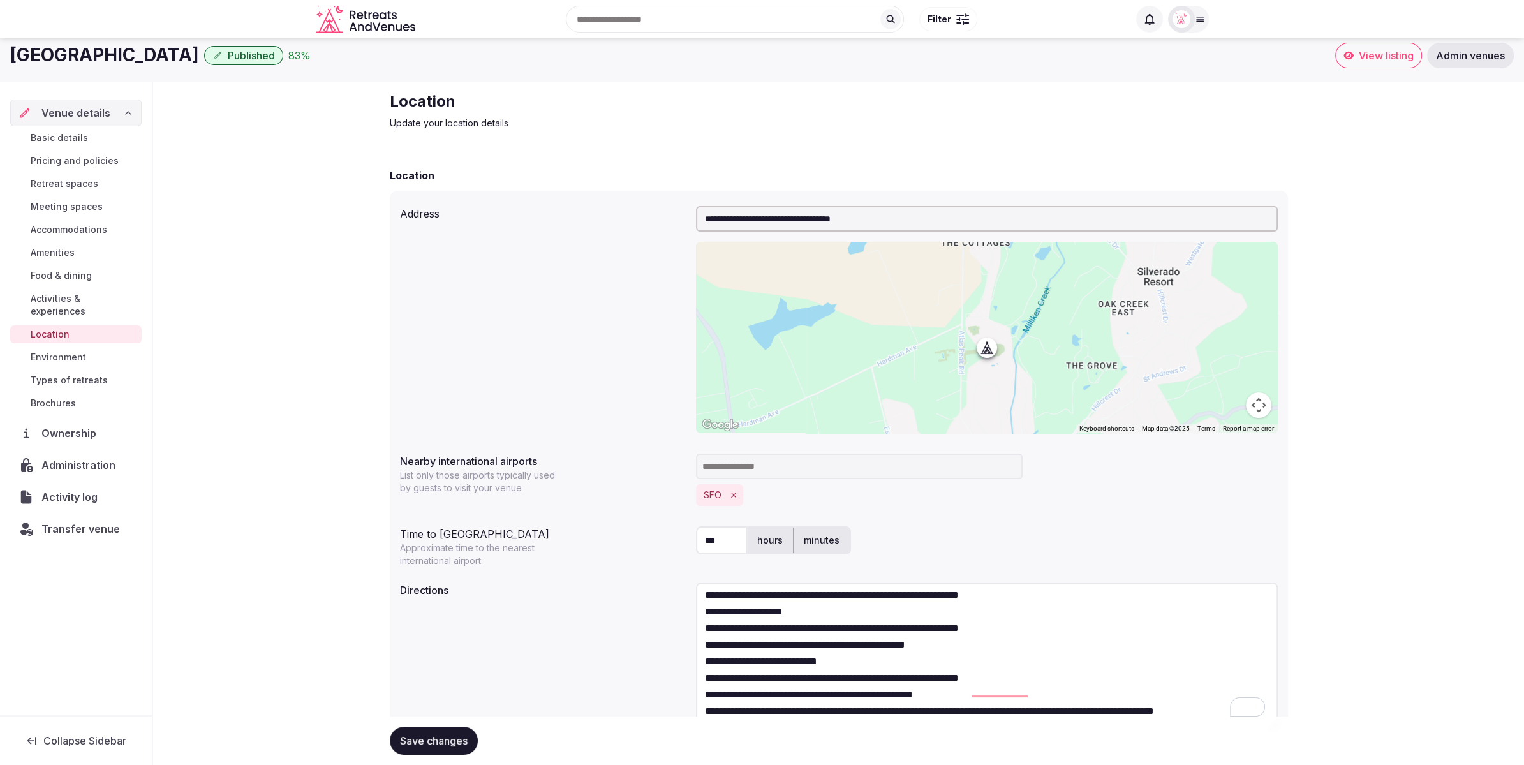
scroll to position [0, 0]
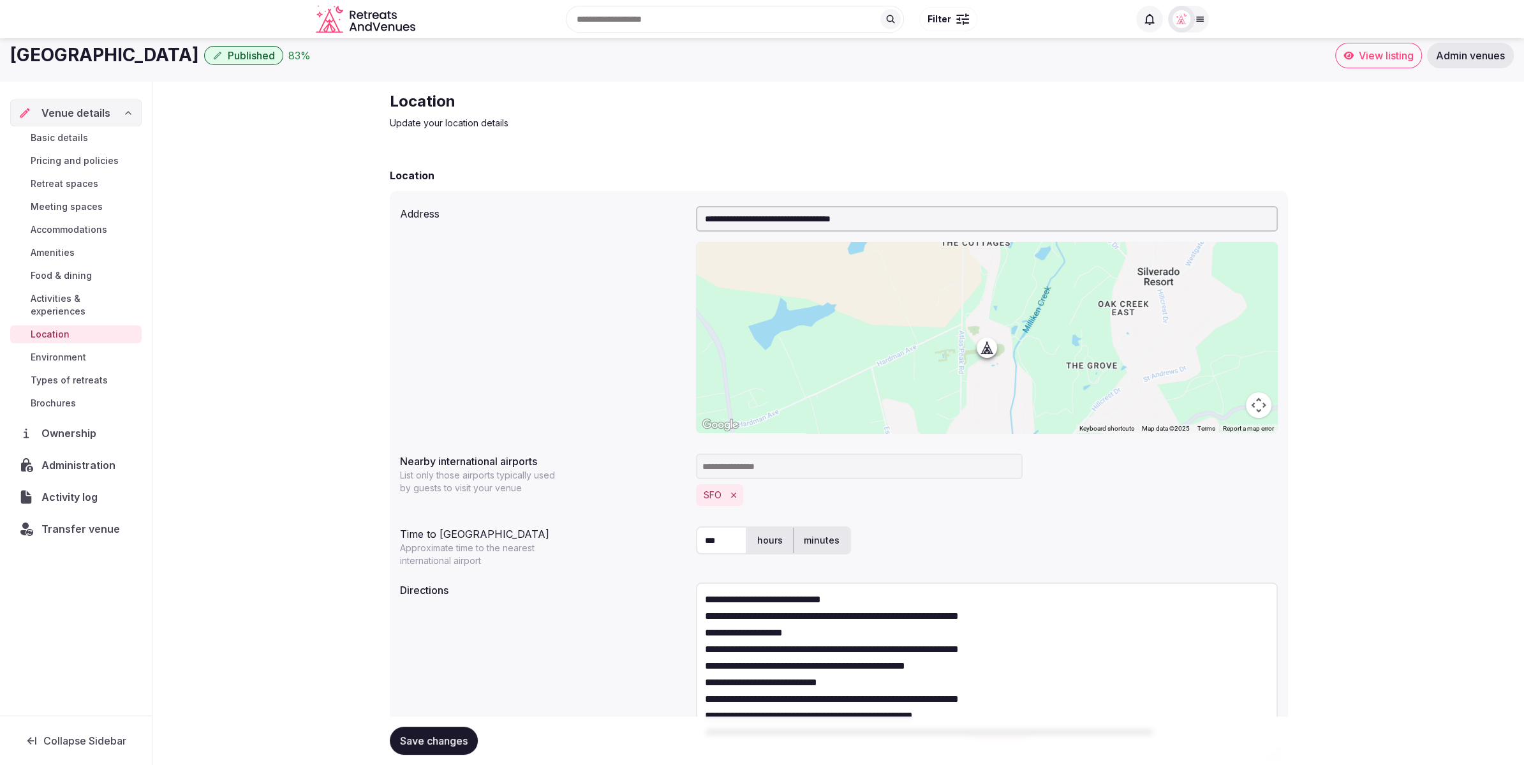
drag, startPoint x: 1275, startPoint y: 663, endPoint x: 1241, endPoint y: 746, distance: 89.6
click at [1243, 755] on form "**********" at bounding box center [839, 507] width 898 height 678
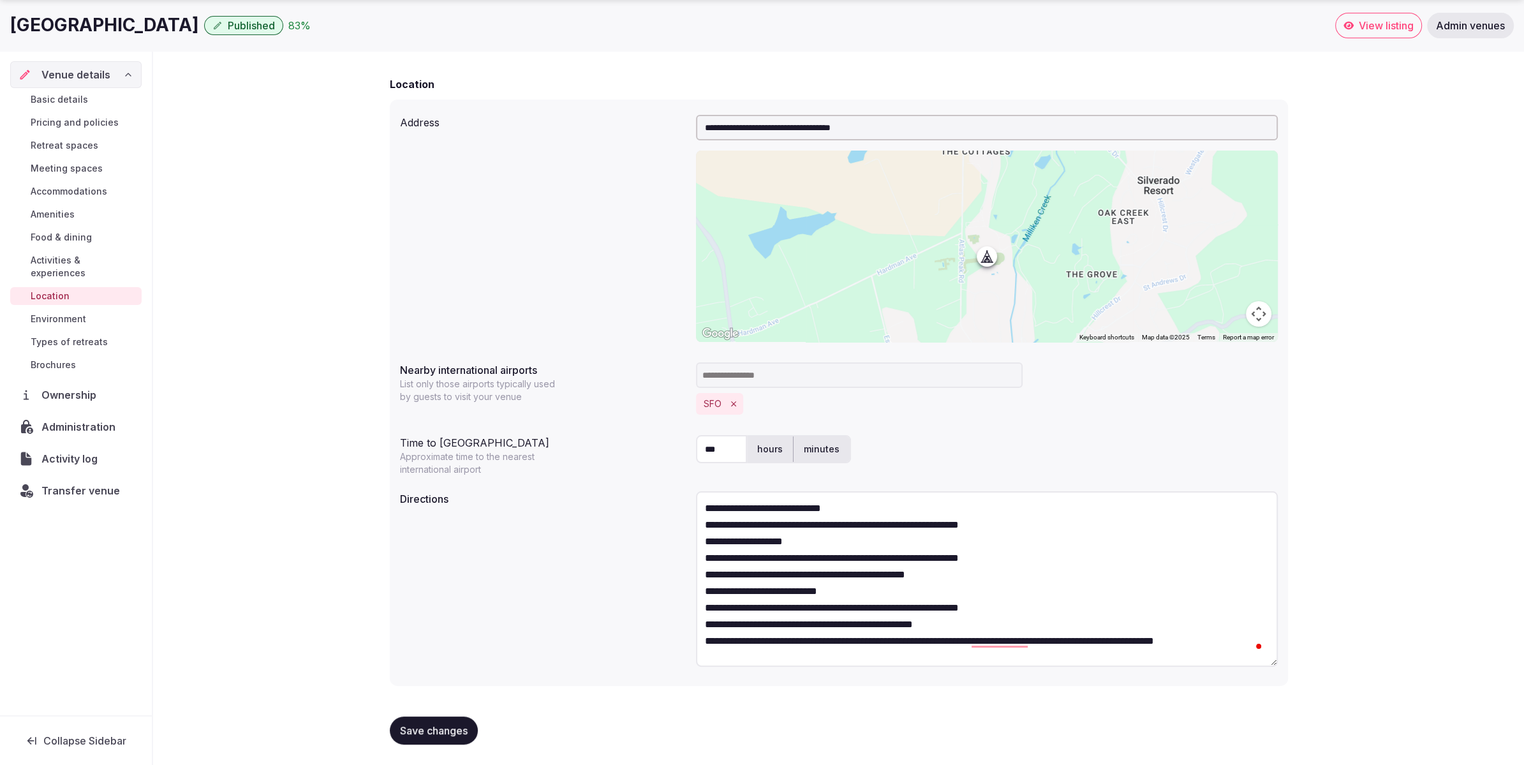
click at [868, 509] on textarea "**********" at bounding box center [987, 578] width 582 height 175
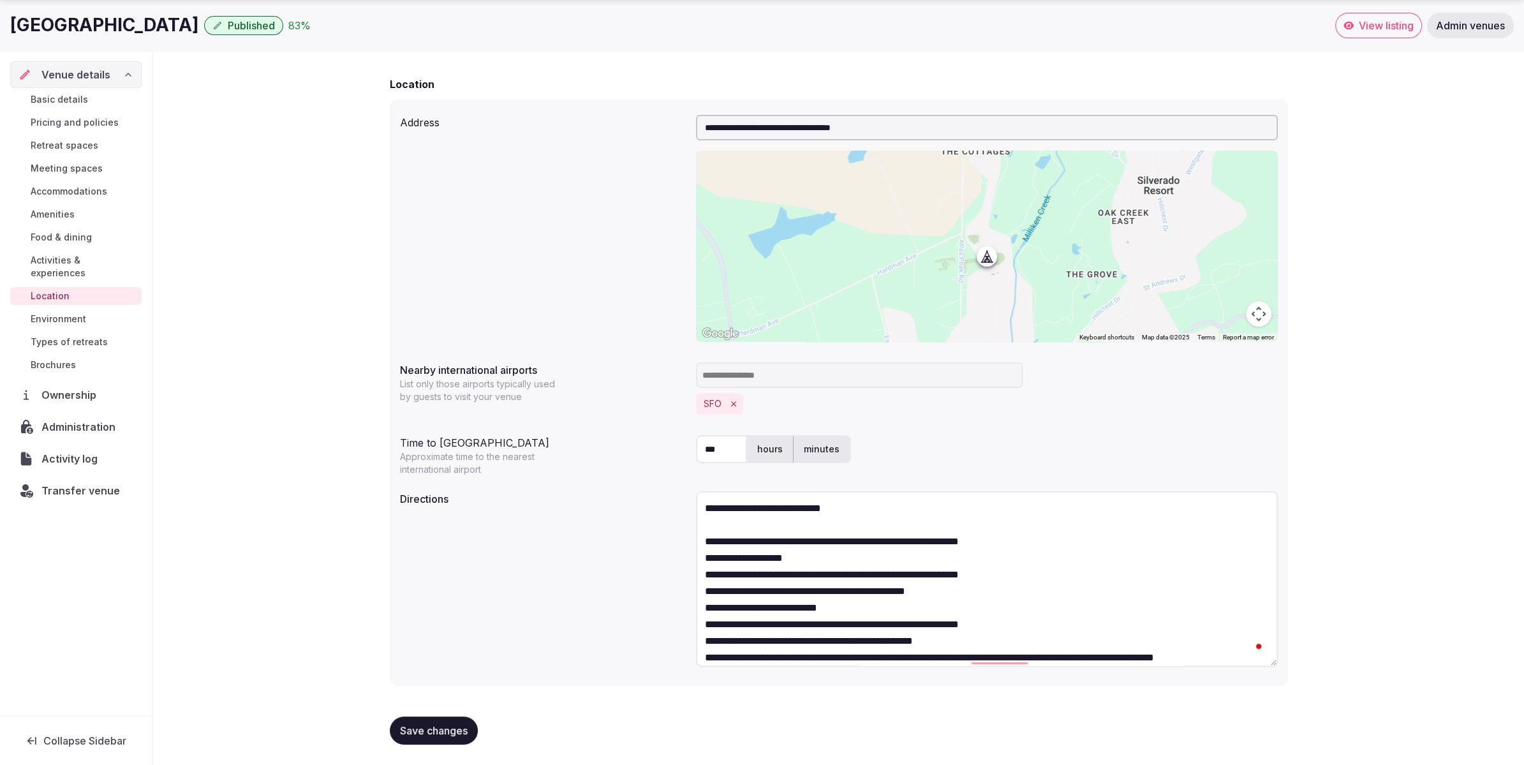
click at [702, 554] on textarea "**********" at bounding box center [987, 578] width 582 height 175
click at [703, 546] on textarea "**********" at bounding box center [987, 578] width 582 height 175
click at [699, 556] on textarea "**********" at bounding box center [987, 578] width 582 height 175
click at [701, 577] on textarea "**********" at bounding box center [987, 578] width 582 height 175
click at [703, 591] on textarea "**********" at bounding box center [987, 578] width 582 height 175
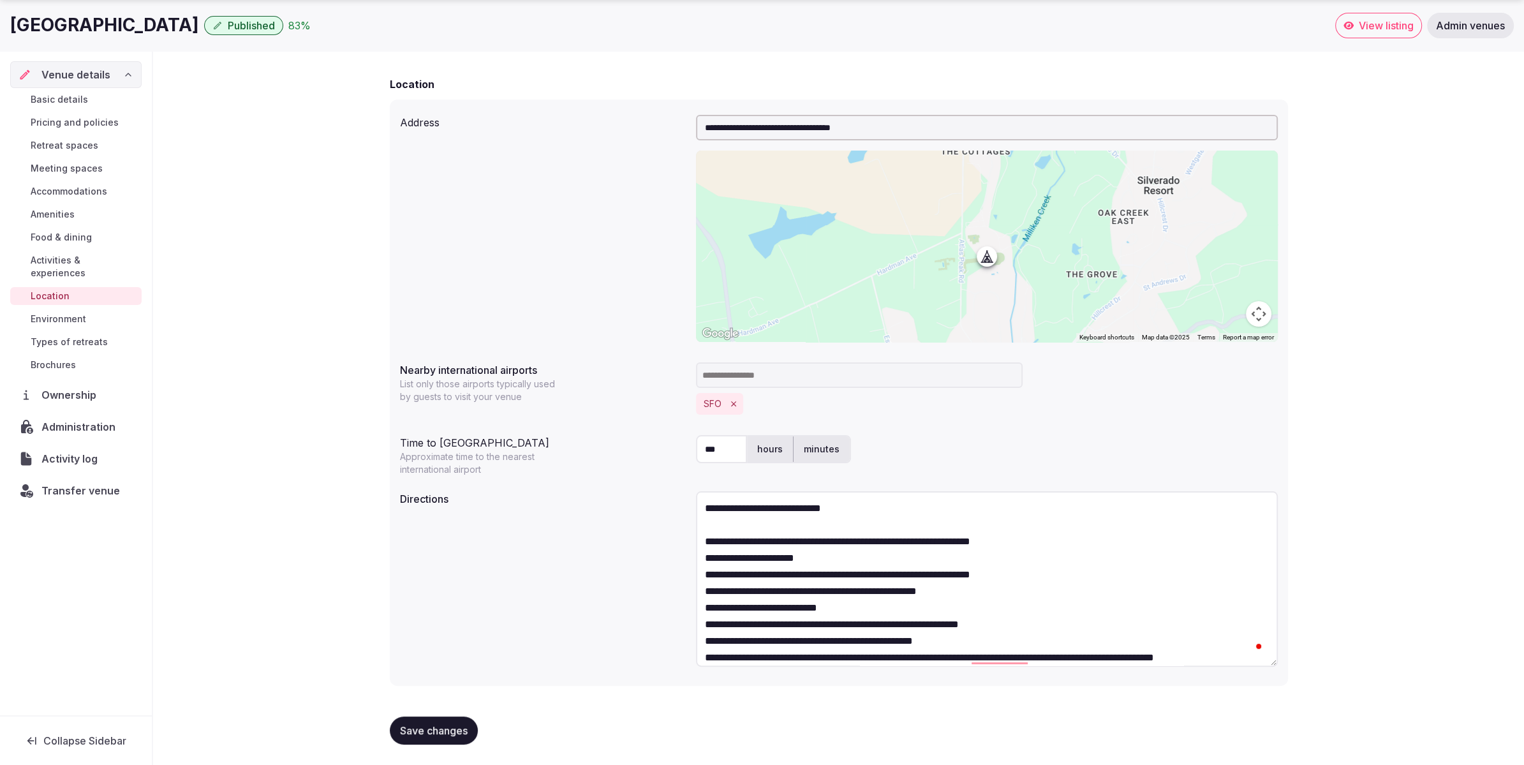
click at [705, 609] on textarea "**********" at bounding box center [987, 578] width 582 height 175
click at [705, 626] on textarea "**********" at bounding box center [987, 578] width 582 height 175
click at [705, 636] on textarea "**********" at bounding box center [987, 578] width 582 height 175
click at [700, 658] on textarea "**********" at bounding box center [987, 578] width 582 height 175
type textarea "**********"
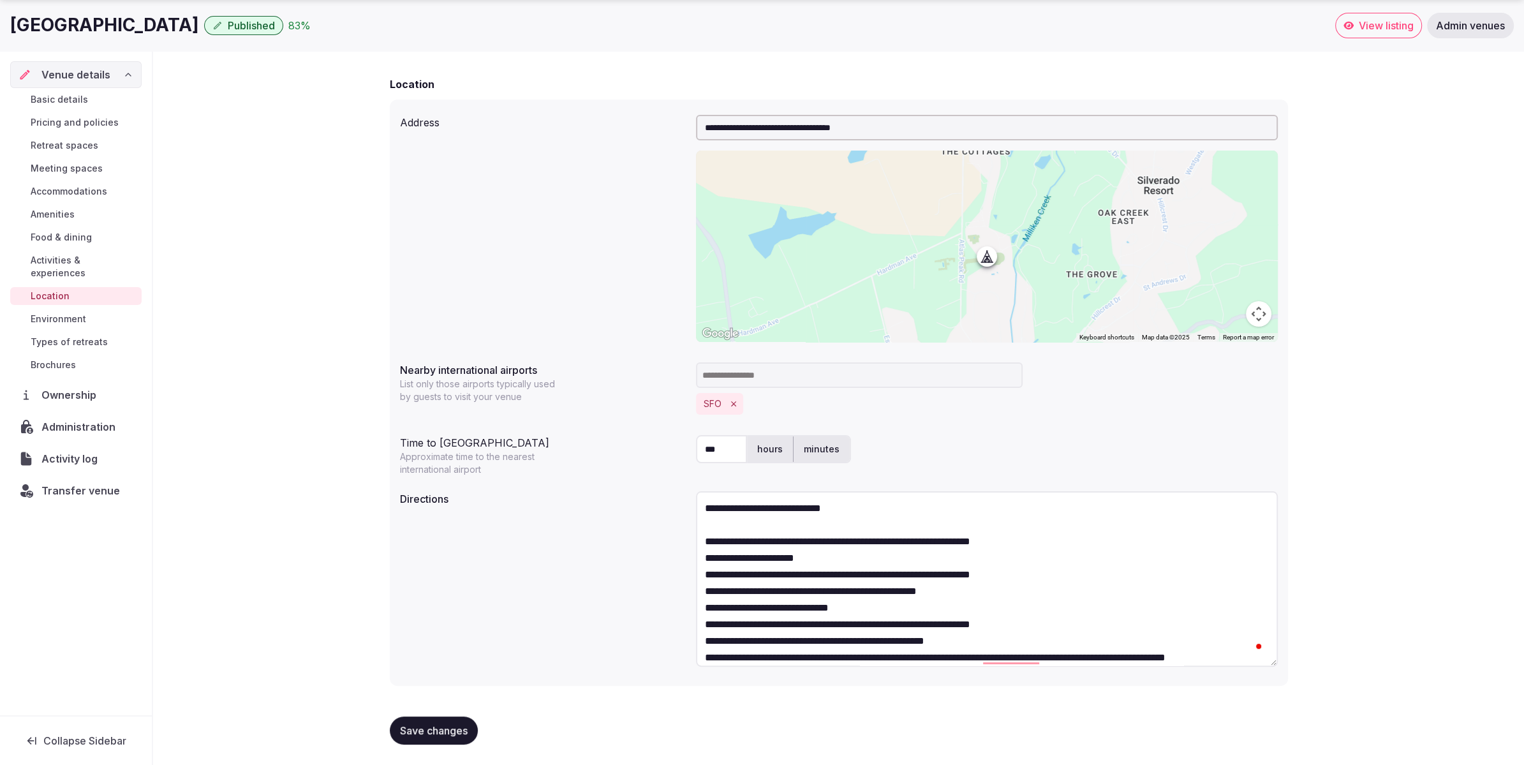
click at [443, 734] on span "Save changes" at bounding box center [434, 730] width 68 height 13
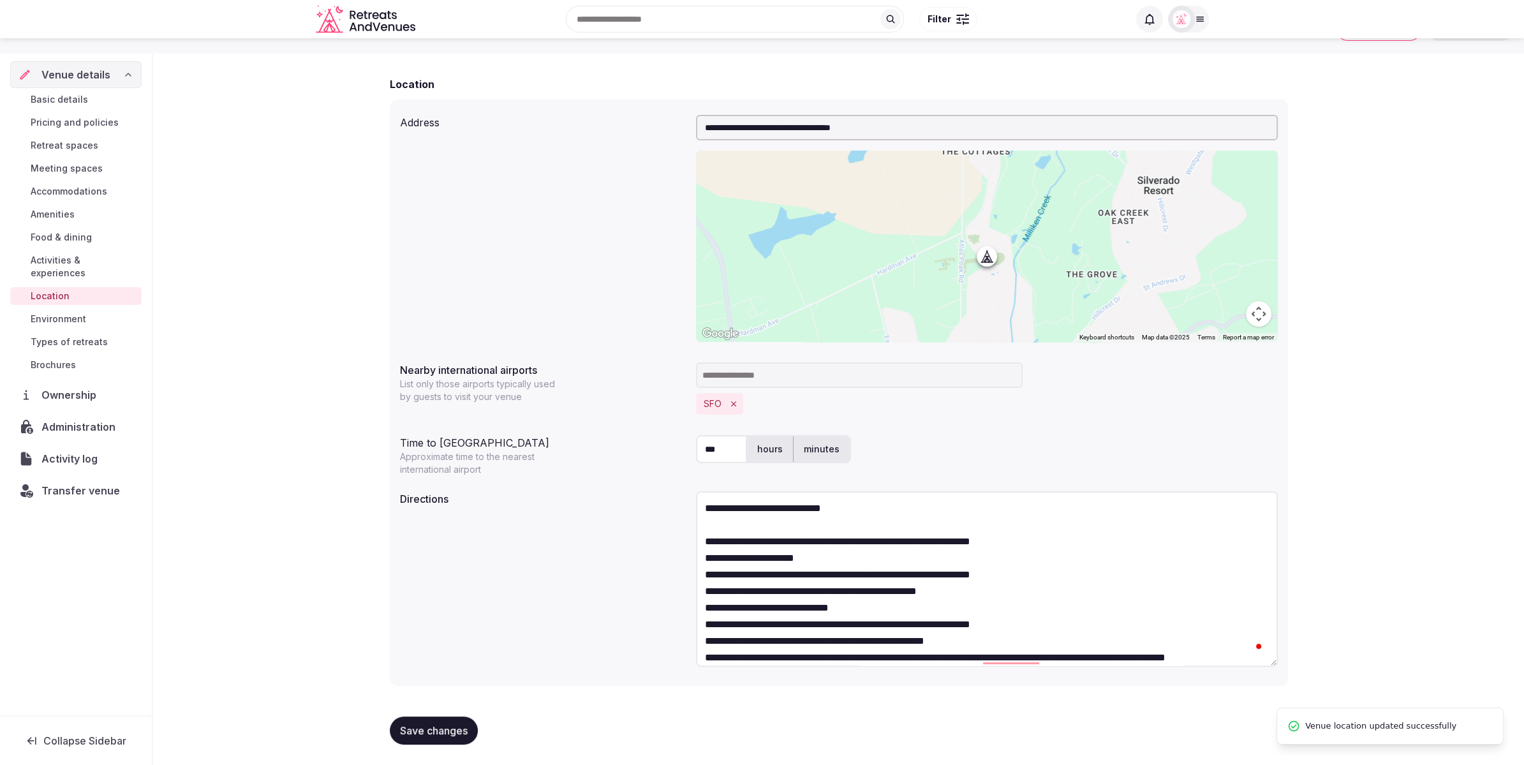
scroll to position [0, 0]
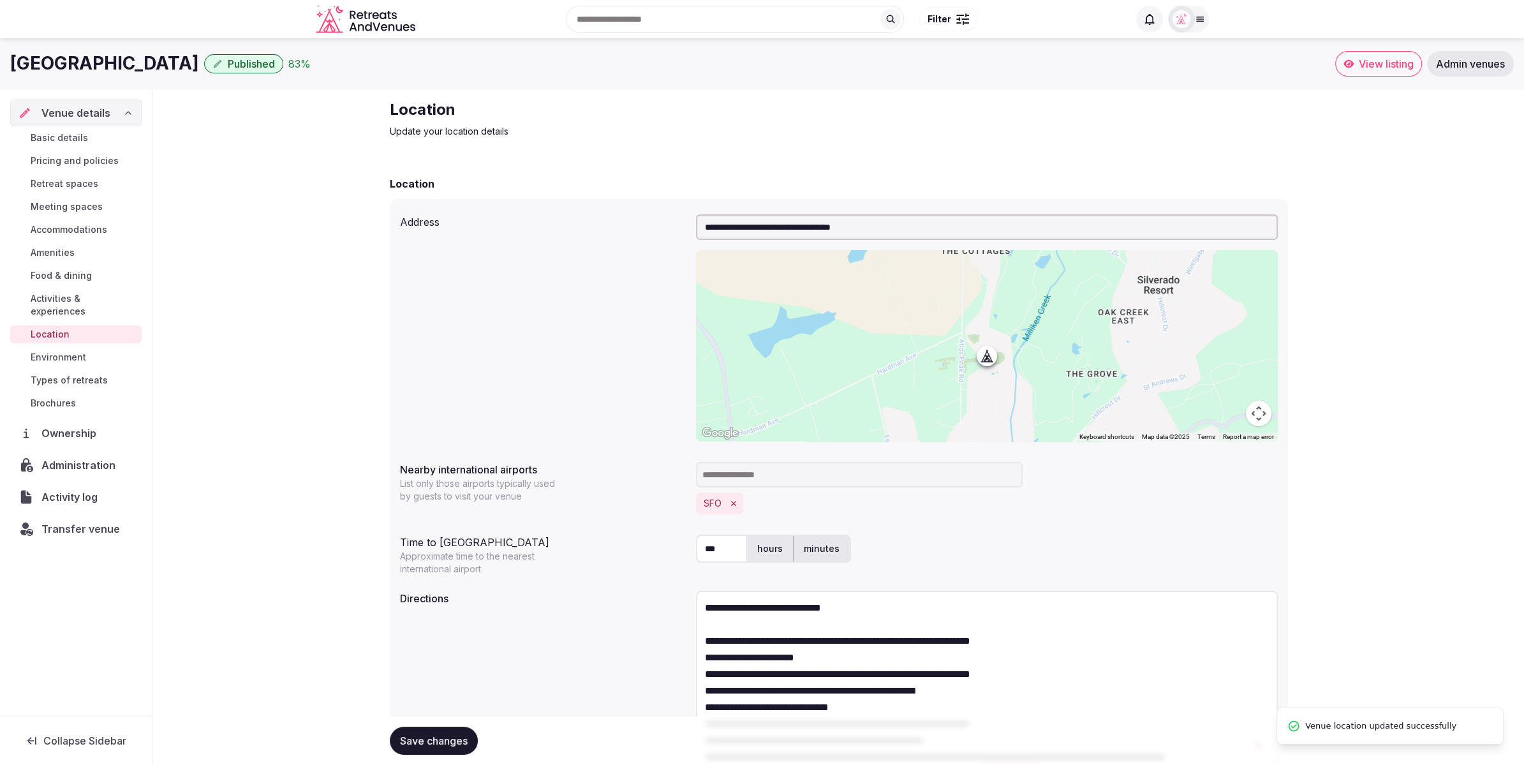
click at [60, 351] on span "Environment" at bounding box center [59, 357] width 56 height 13
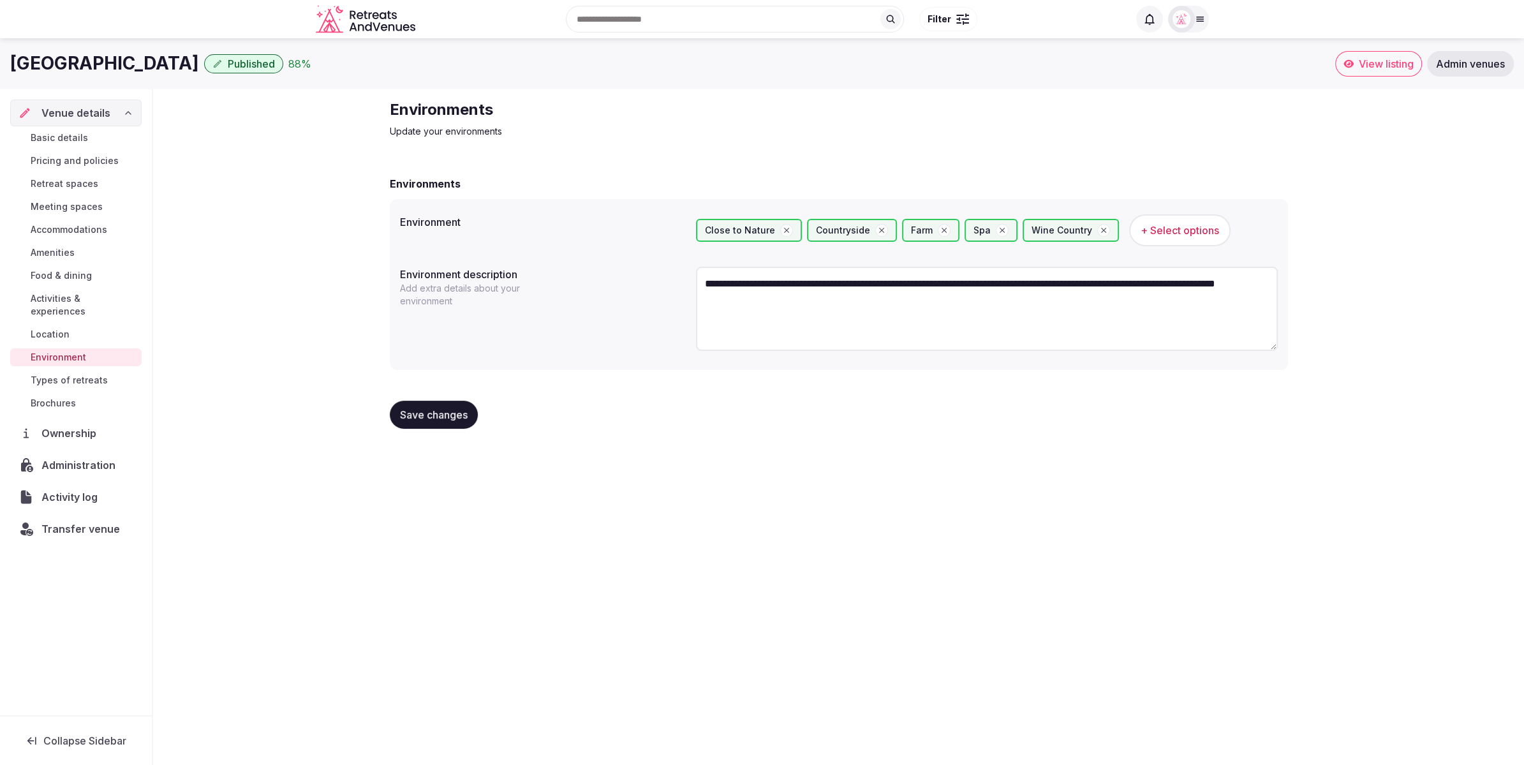
click at [1093, 521] on div "**********" at bounding box center [762, 397] width 1524 height 719
click at [83, 374] on span "Types of retreats" at bounding box center [69, 380] width 77 height 13
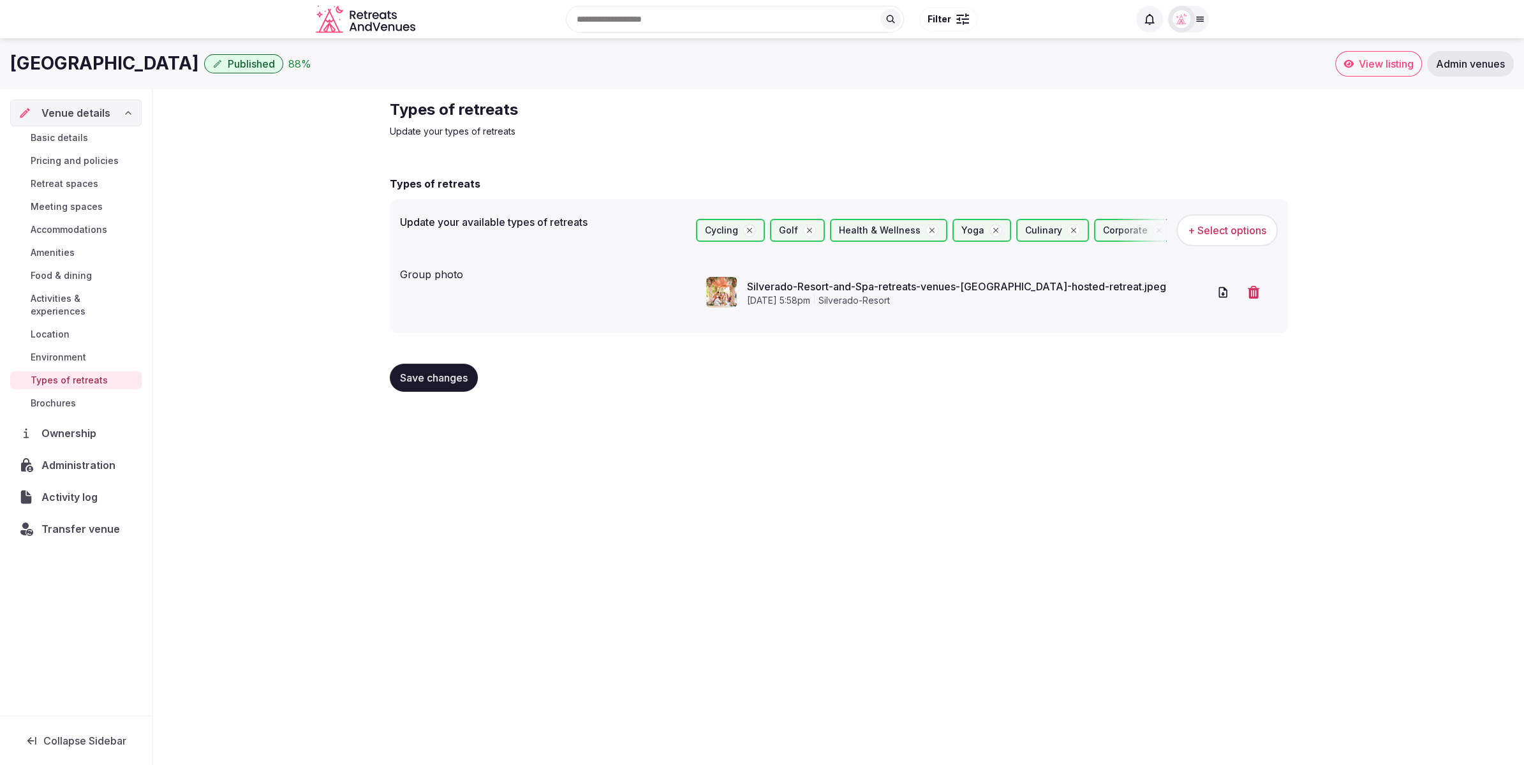
click at [1084, 405] on div "Types of retreats Update your types of retreats Types of retreats Update your a…" at bounding box center [839, 250] width 919 height 323
click at [68, 397] on span "Brochures" at bounding box center [53, 403] width 45 height 13
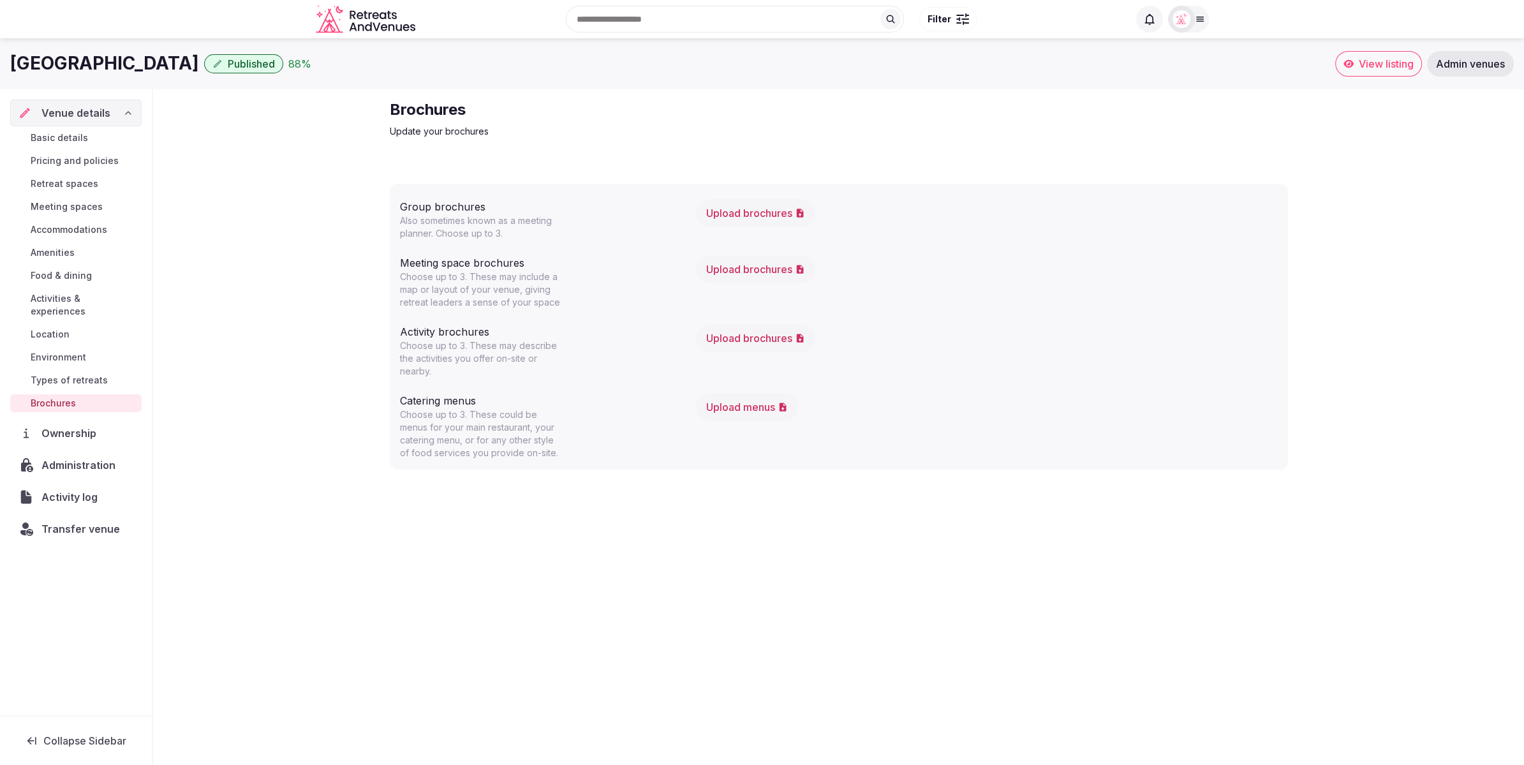
click at [510, 487] on div "Brochures Update your brochures Group brochures Also sometimes known as a meeti…" at bounding box center [839, 290] width 919 height 403
click at [66, 140] on span "Basic details" at bounding box center [59, 137] width 57 height 13
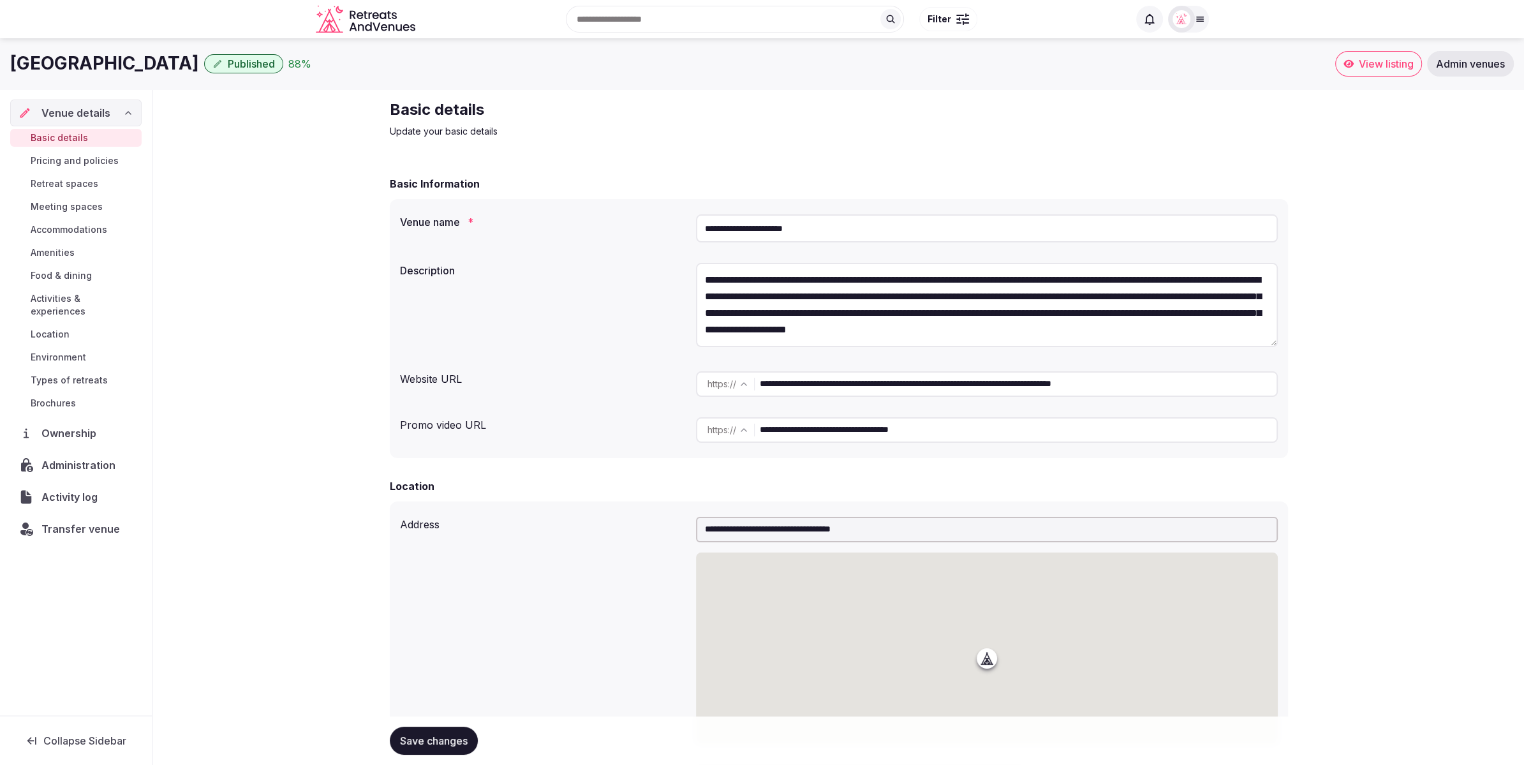
type textarea "**********"
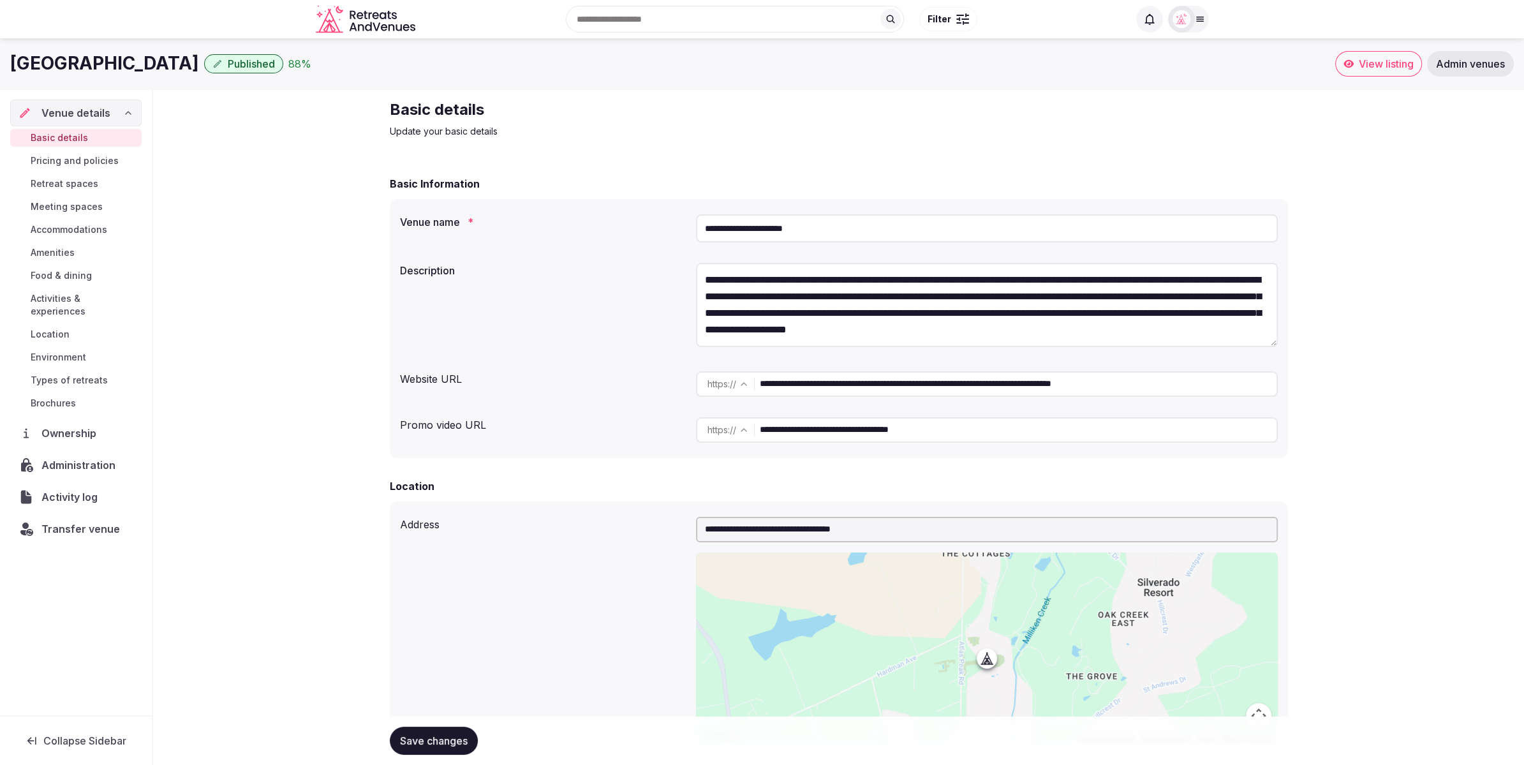
click at [73, 158] on span "Pricing and policies" at bounding box center [75, 160] width 88 height 13
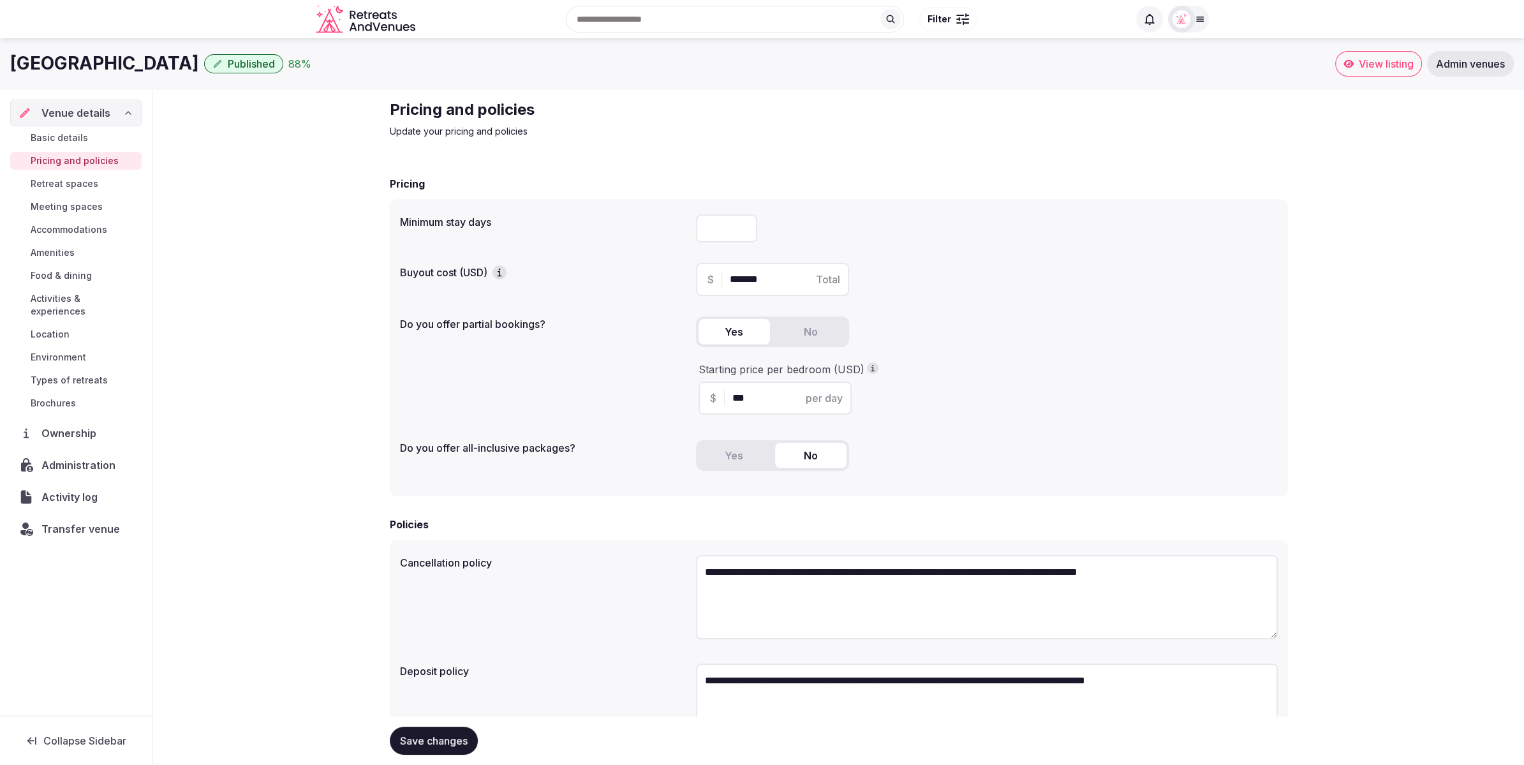
click at [723, 228] on input "number" at bounding box center [726, 228] width 61 height 28
type input "*"
click at [1095, 283] on div "$ ******* Total" at bounding box center [987, 279] width 582 height 33
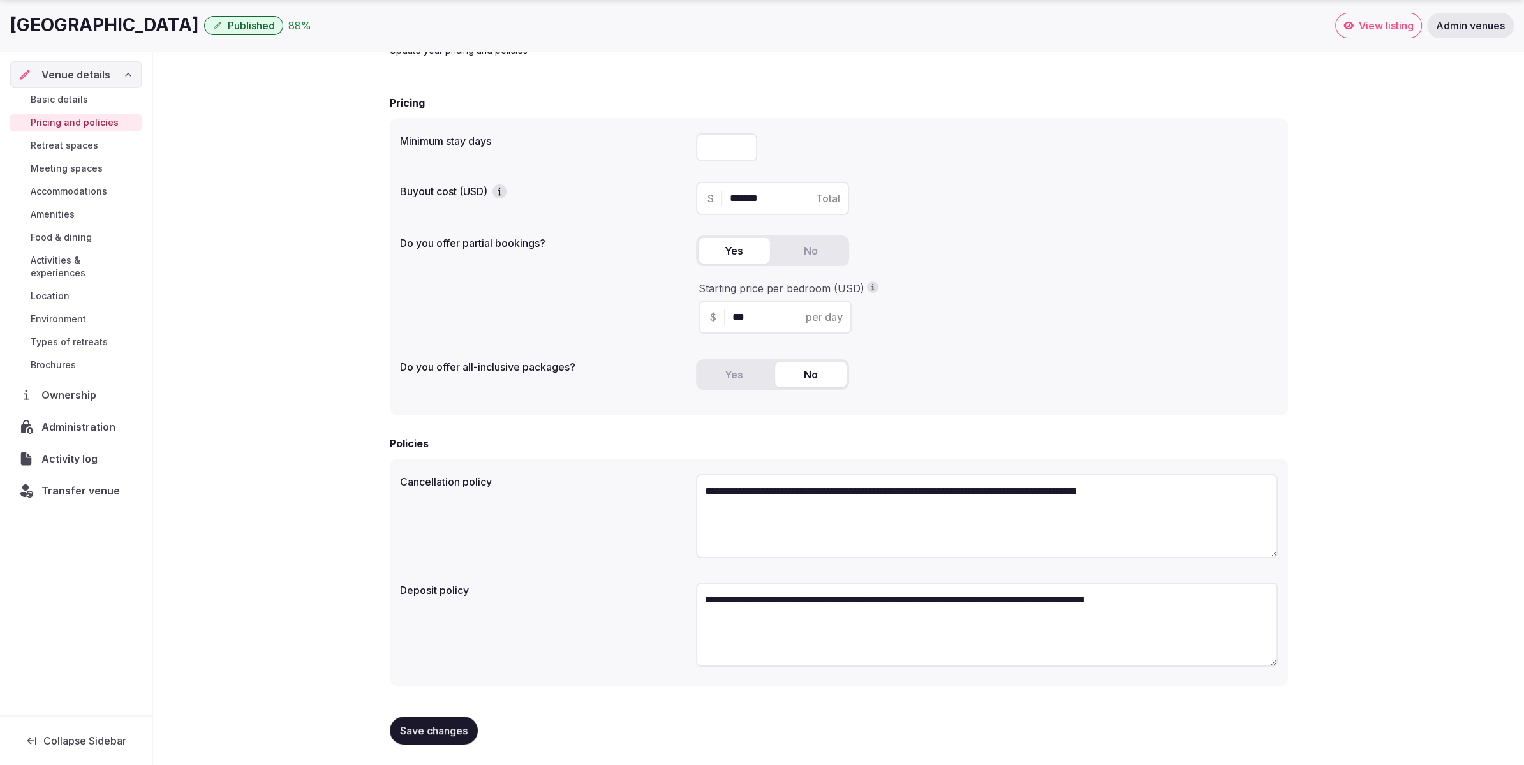
click at [445, 729] on span "Save changes" at bounding box center [434, 730] width 68 height 13
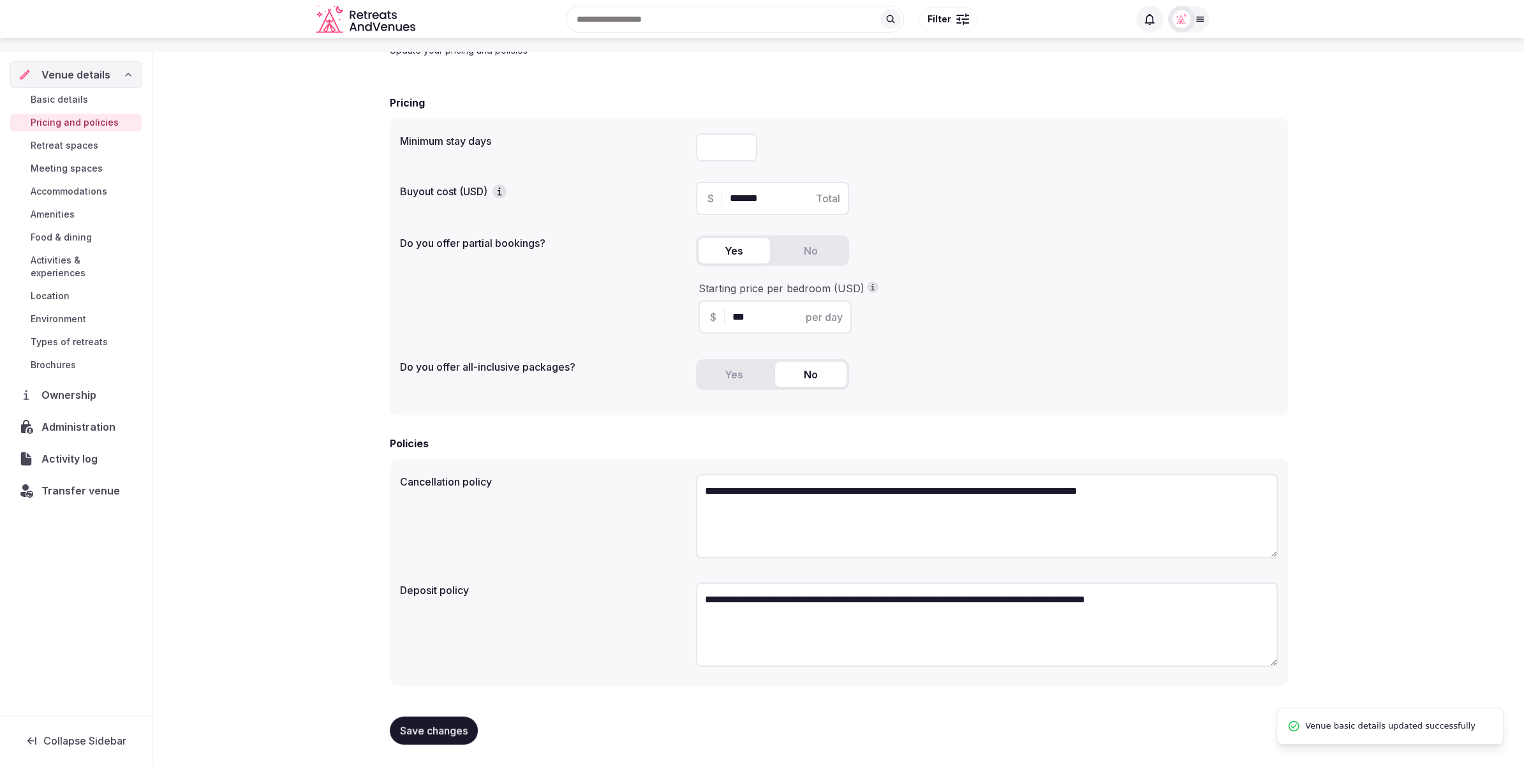
scroll to position [0, 0]
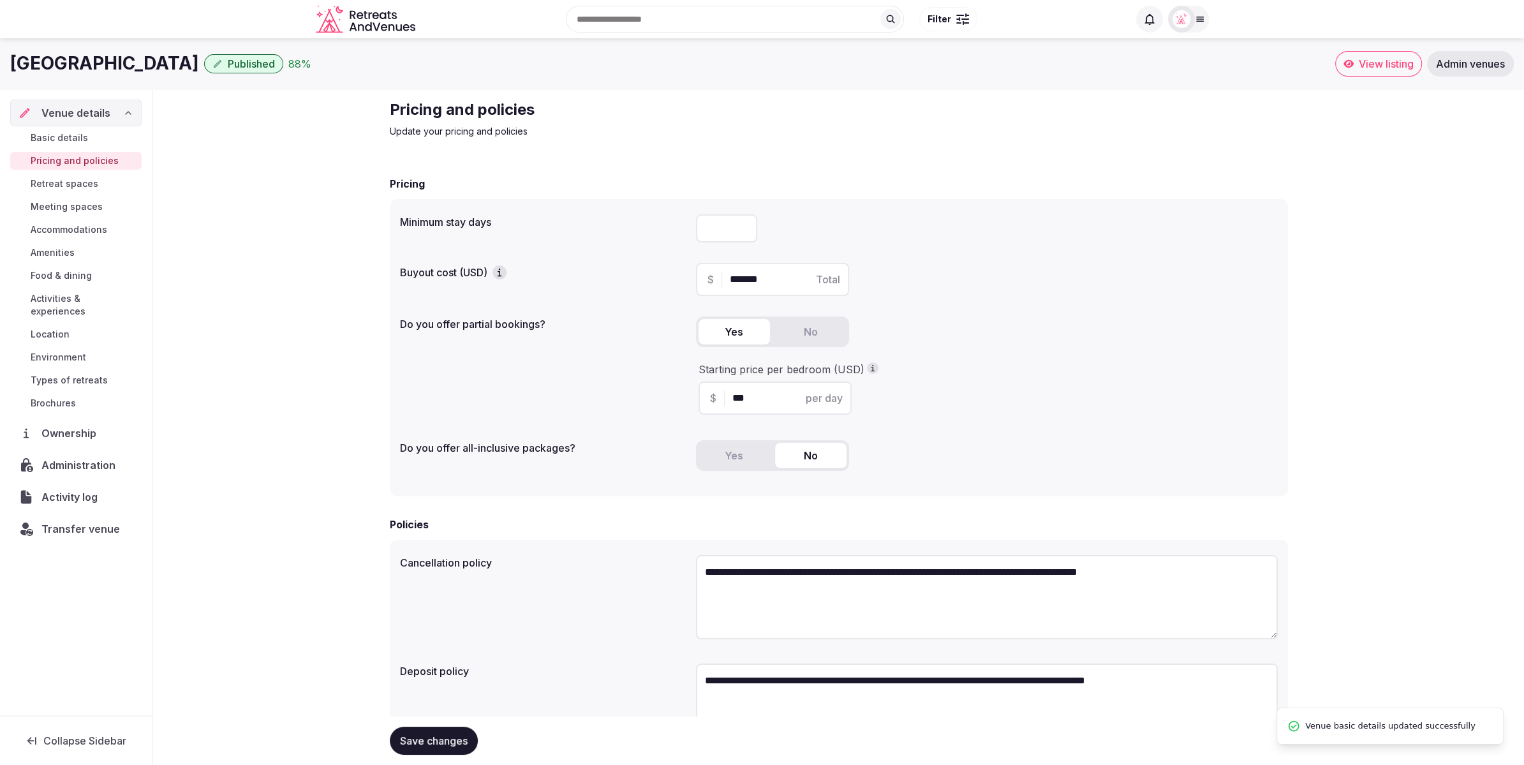
click at [86, 131] on span "Basic details" at bounding box center [59, 137] width 57 height 13
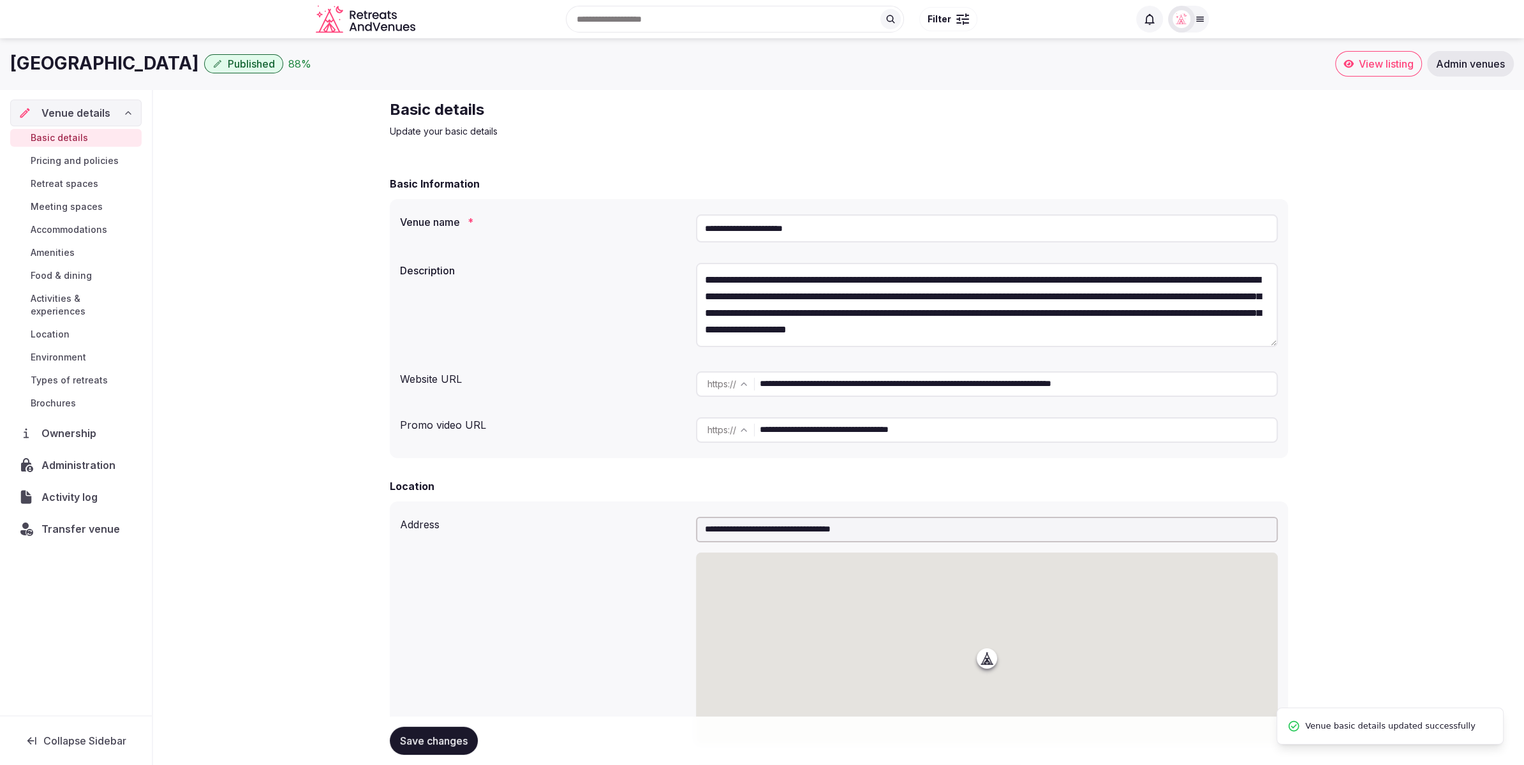
type textarea "**********"
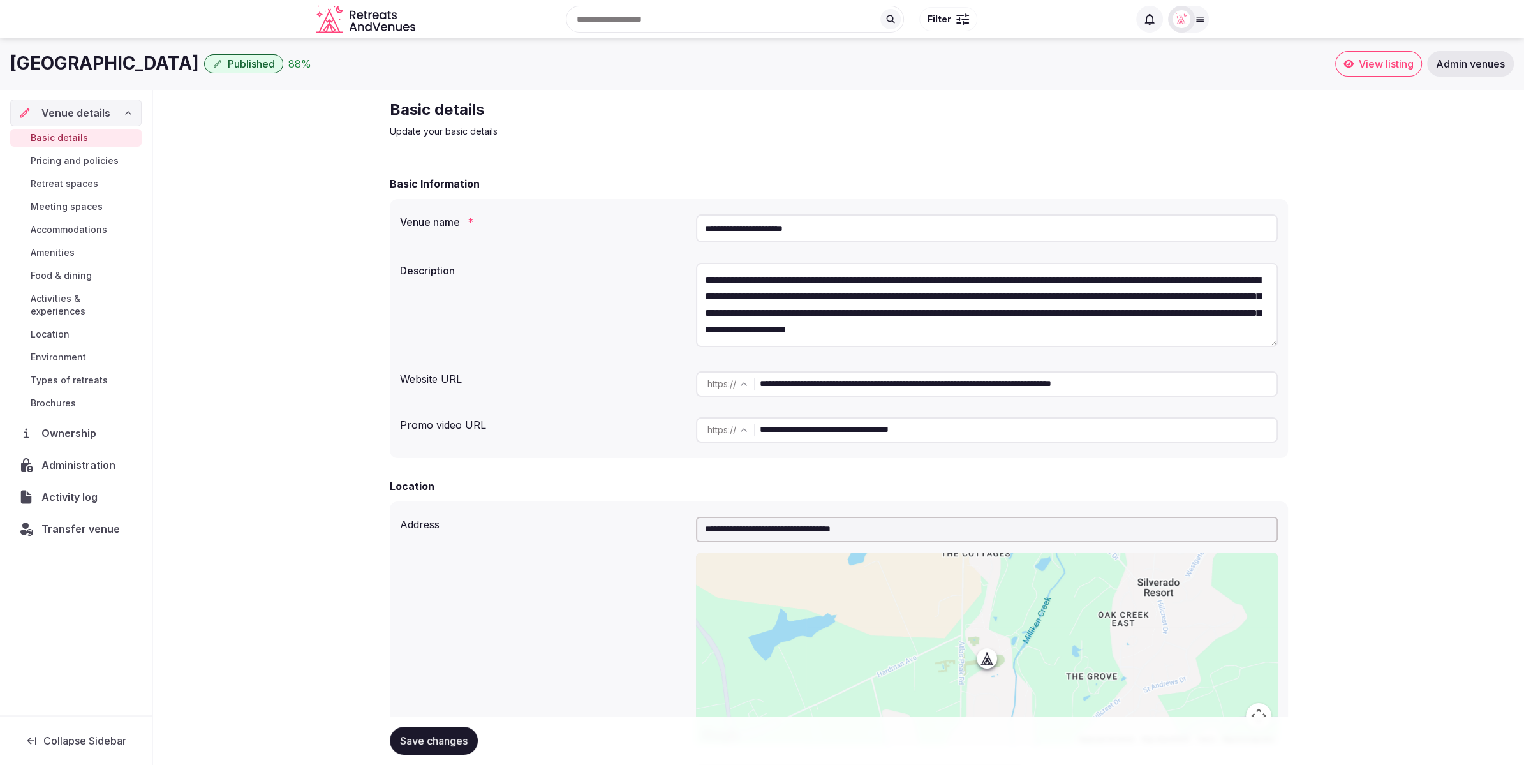
click at [85, 158] on span "Pricing and policies" at bounding box center [75, 160] width 88 height 13
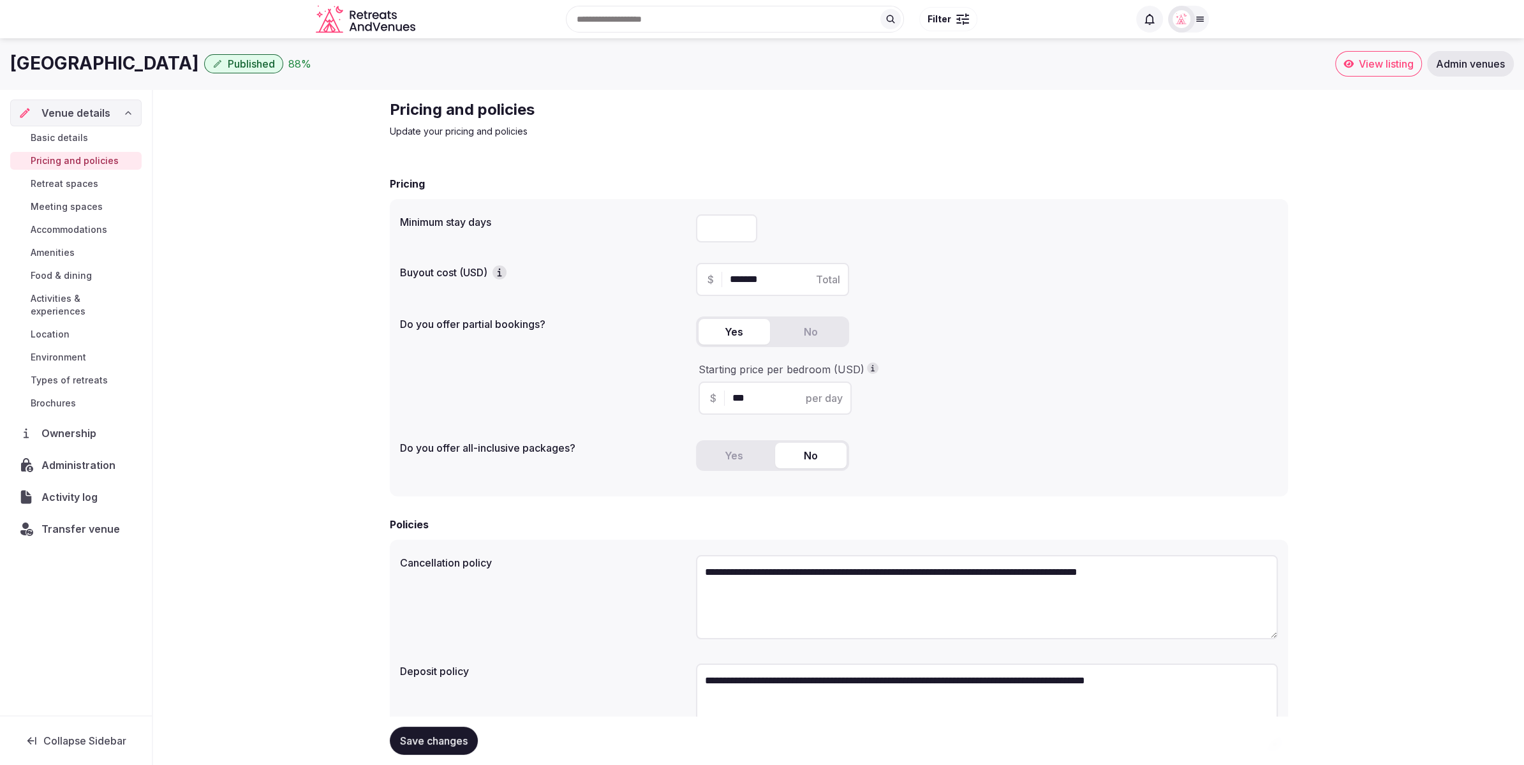
click at [75, 186] on span "Retreat spaces" at bounding box center [65, 183] width 68 height 13
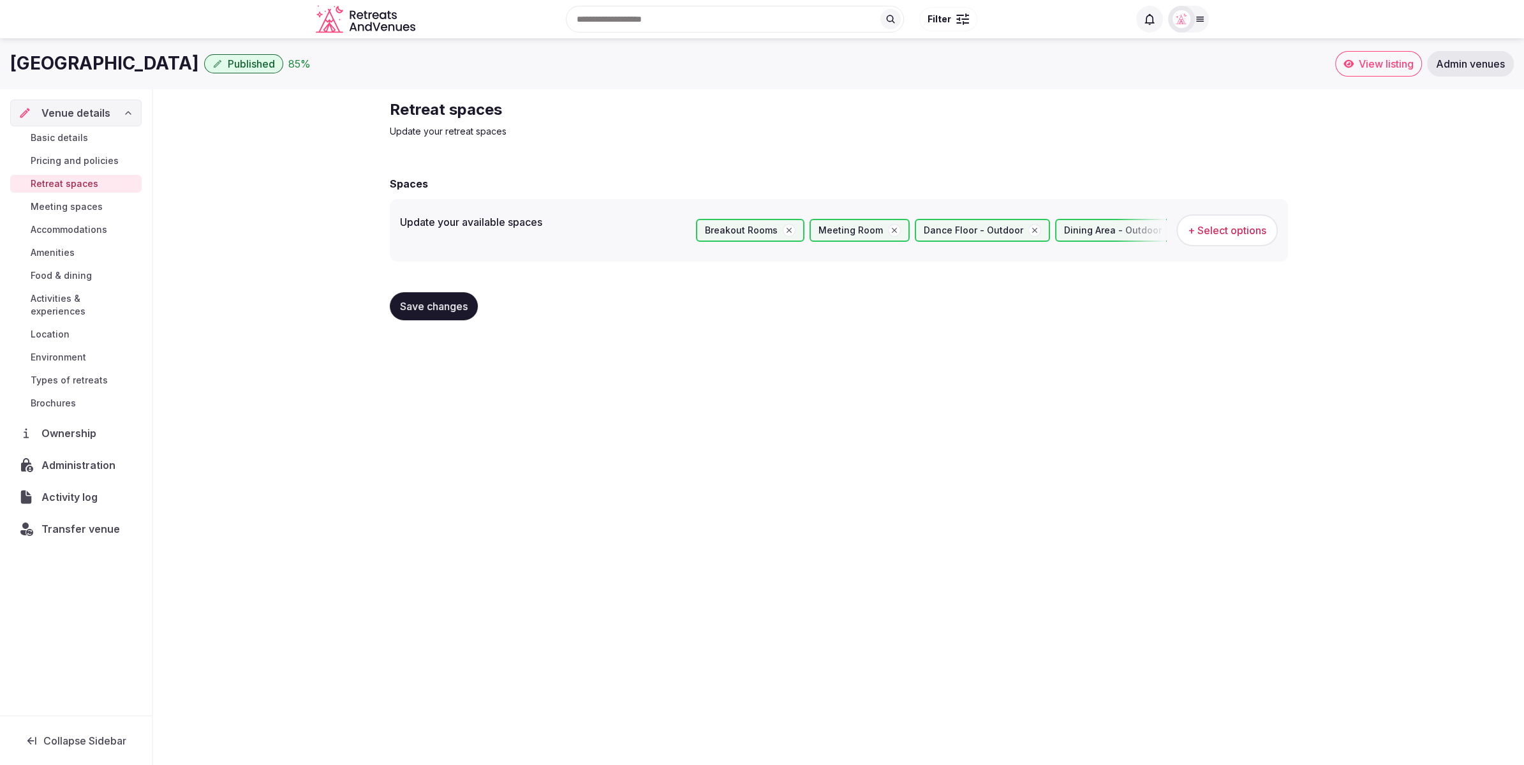
click at [253, 214] on div "Retreat spaces Update your retreat spaces Spaces Update your available spaces B…" at bounding box center [838, 214] width 1371 height 251
click at [63, 139] on span "Basic details" at bounding box center [59, 137] width 57 height 13
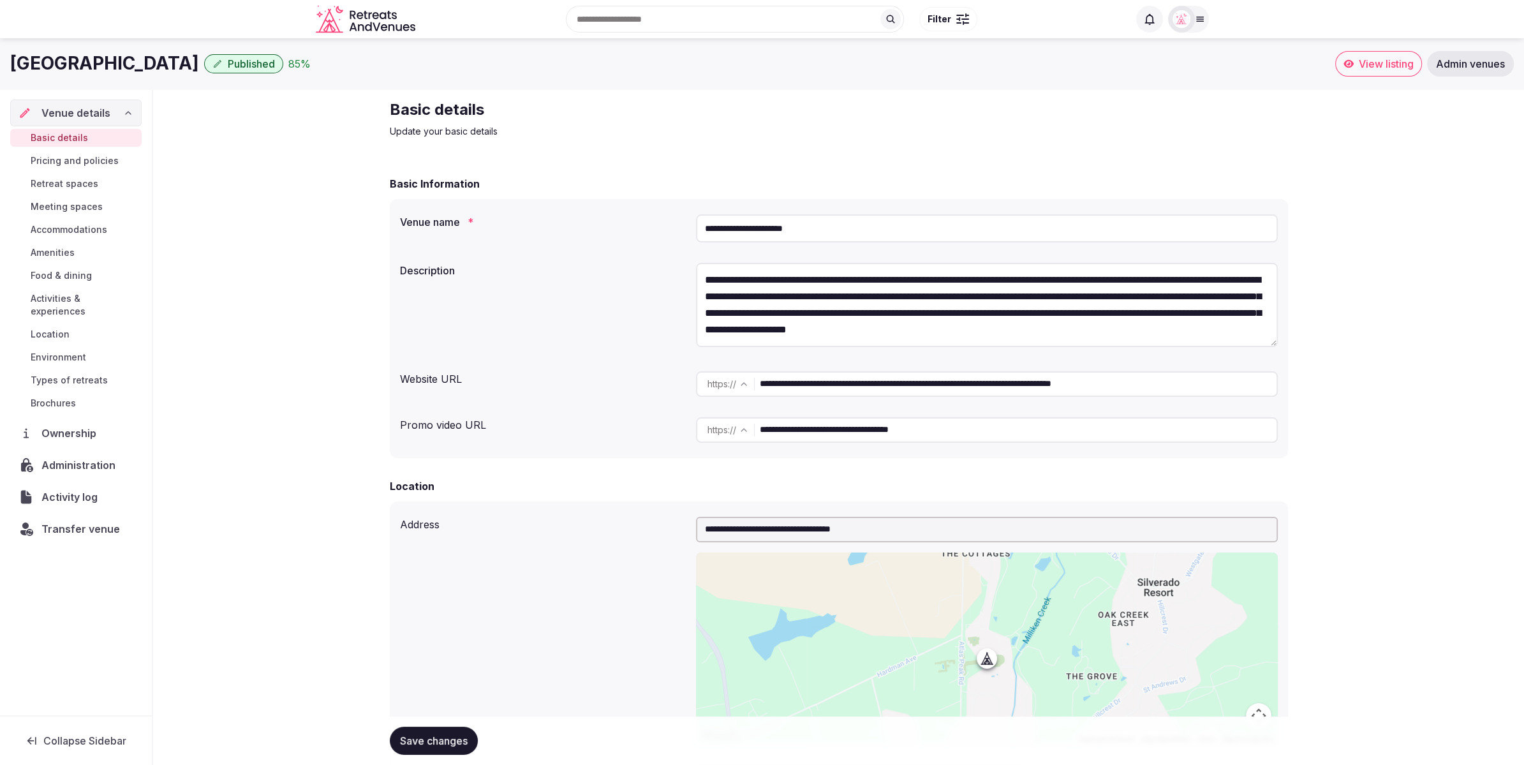
click at [64, 161] on span "Pricing and policies" at bounding box center [75, 160] width 88 height 13
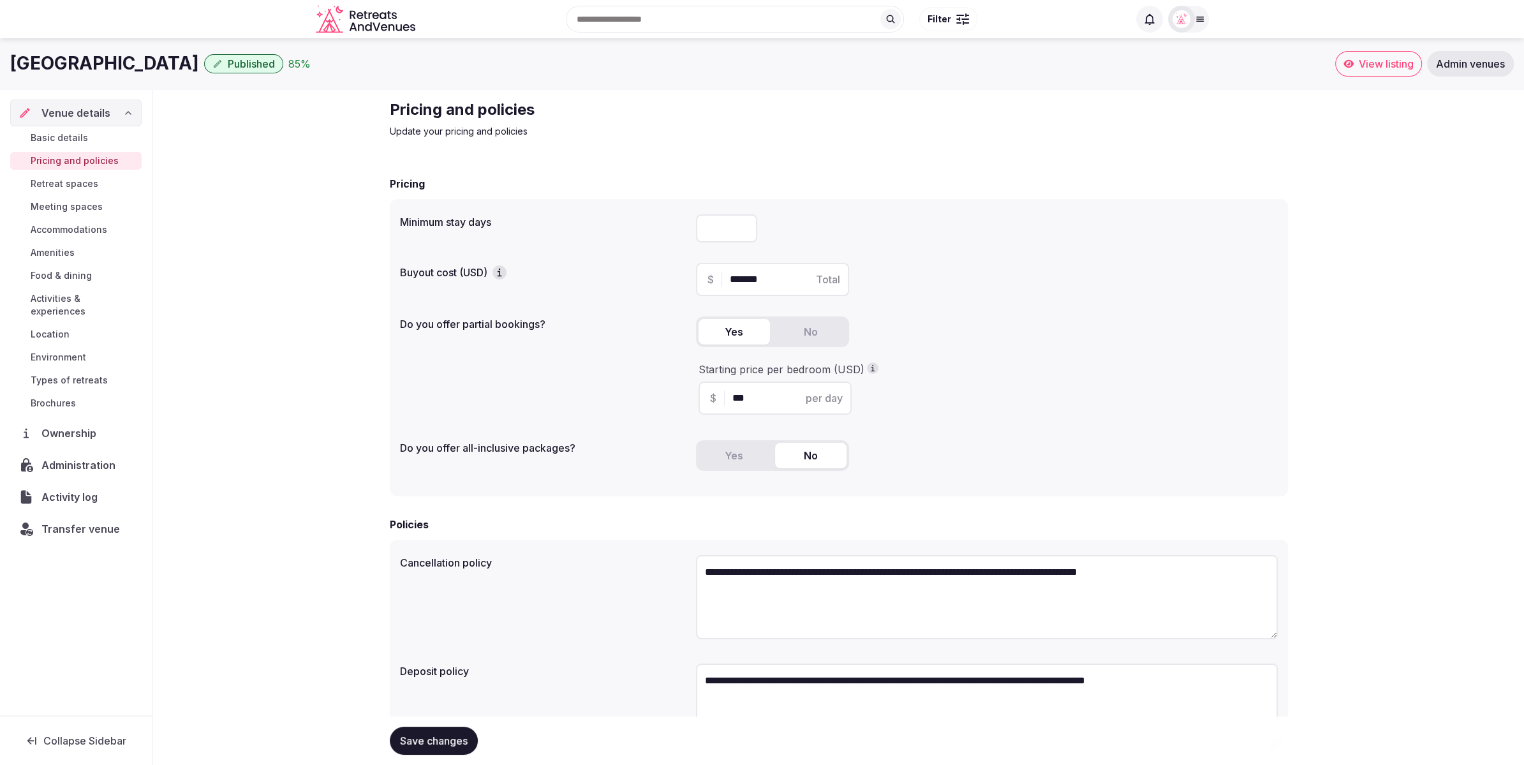
click at [66, 206] on span "Meeting spaces" at bounding box center [67, 206] width 72 height 13
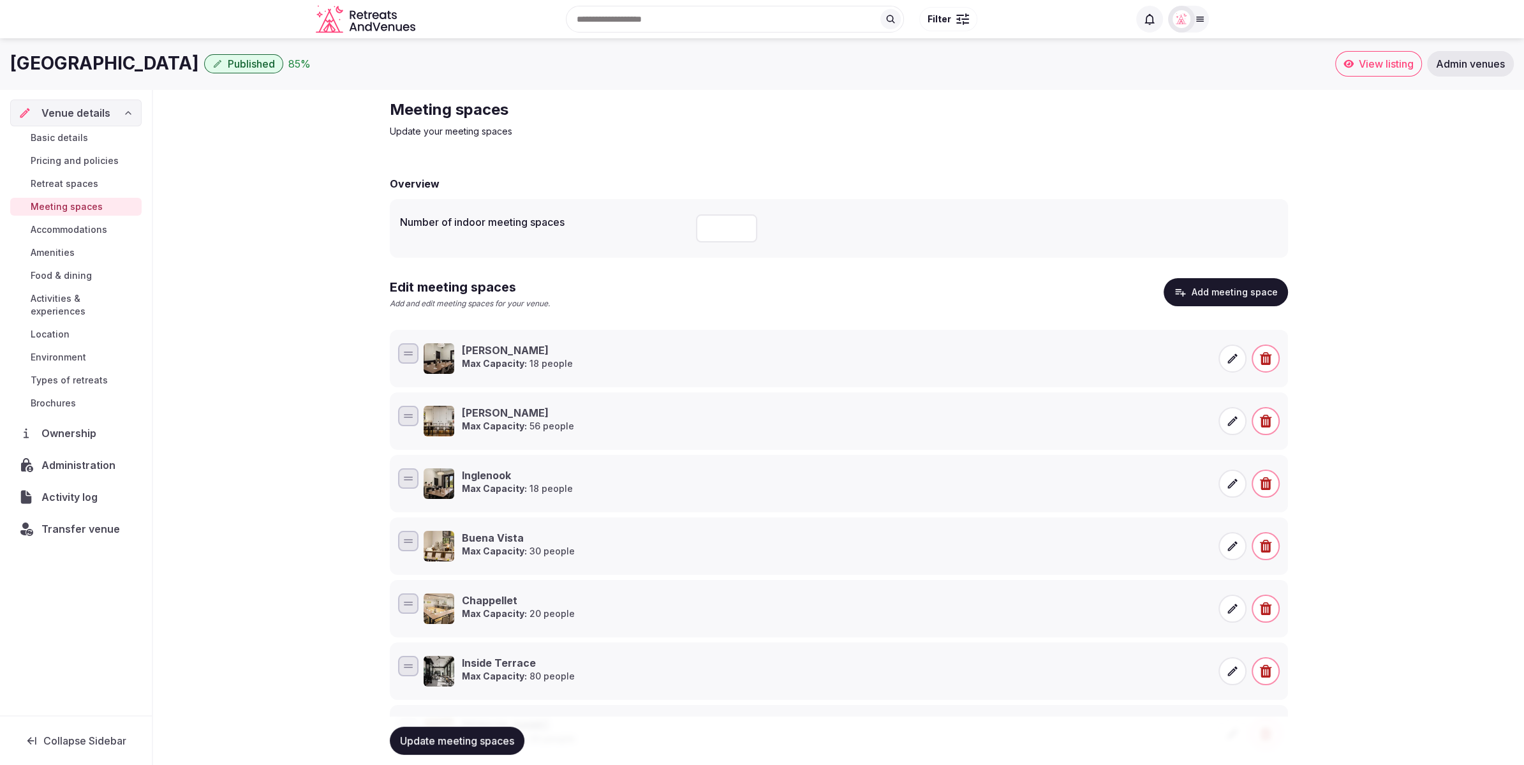
click at [64, 177] on span "Retreat spaces" at bounding box center [65, 183] width 68 height 13
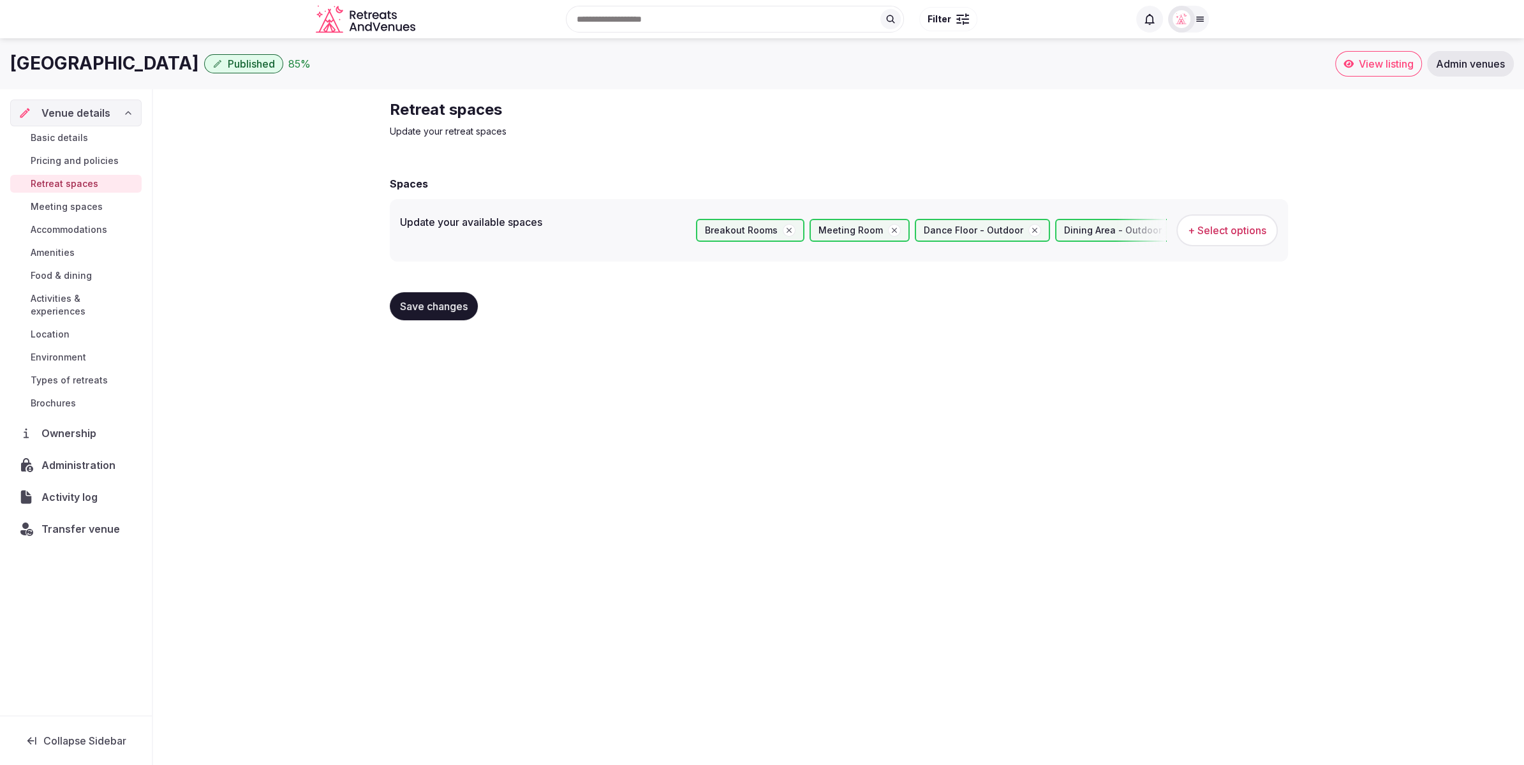
click at [60, 205] on span "Meeting spaces" at bounding box center [67, 206] width 72 height 13
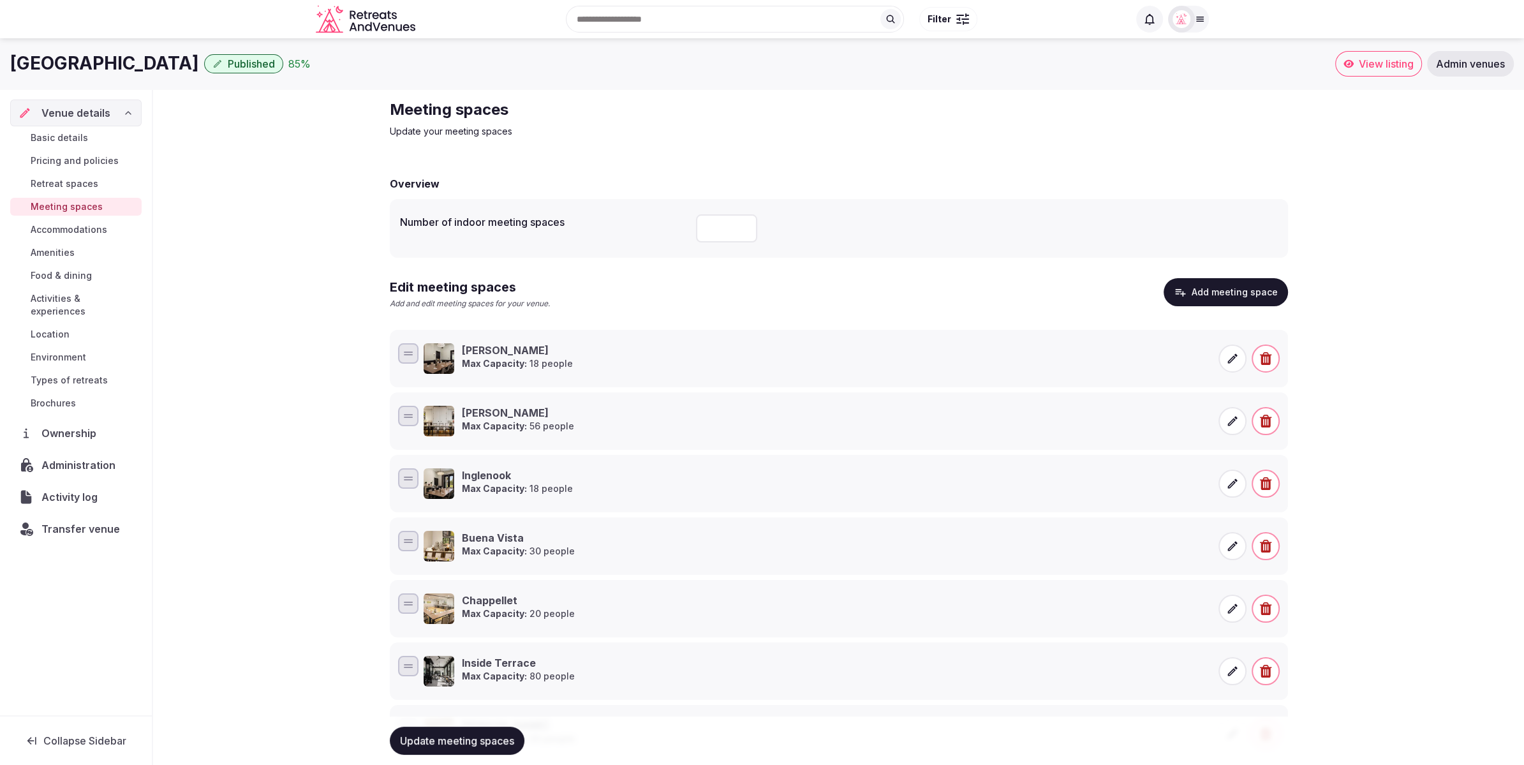
click at [688, 225] on div "Number of indoor meeting spaces **" at bounding box center [839, 228] width 878 height 38
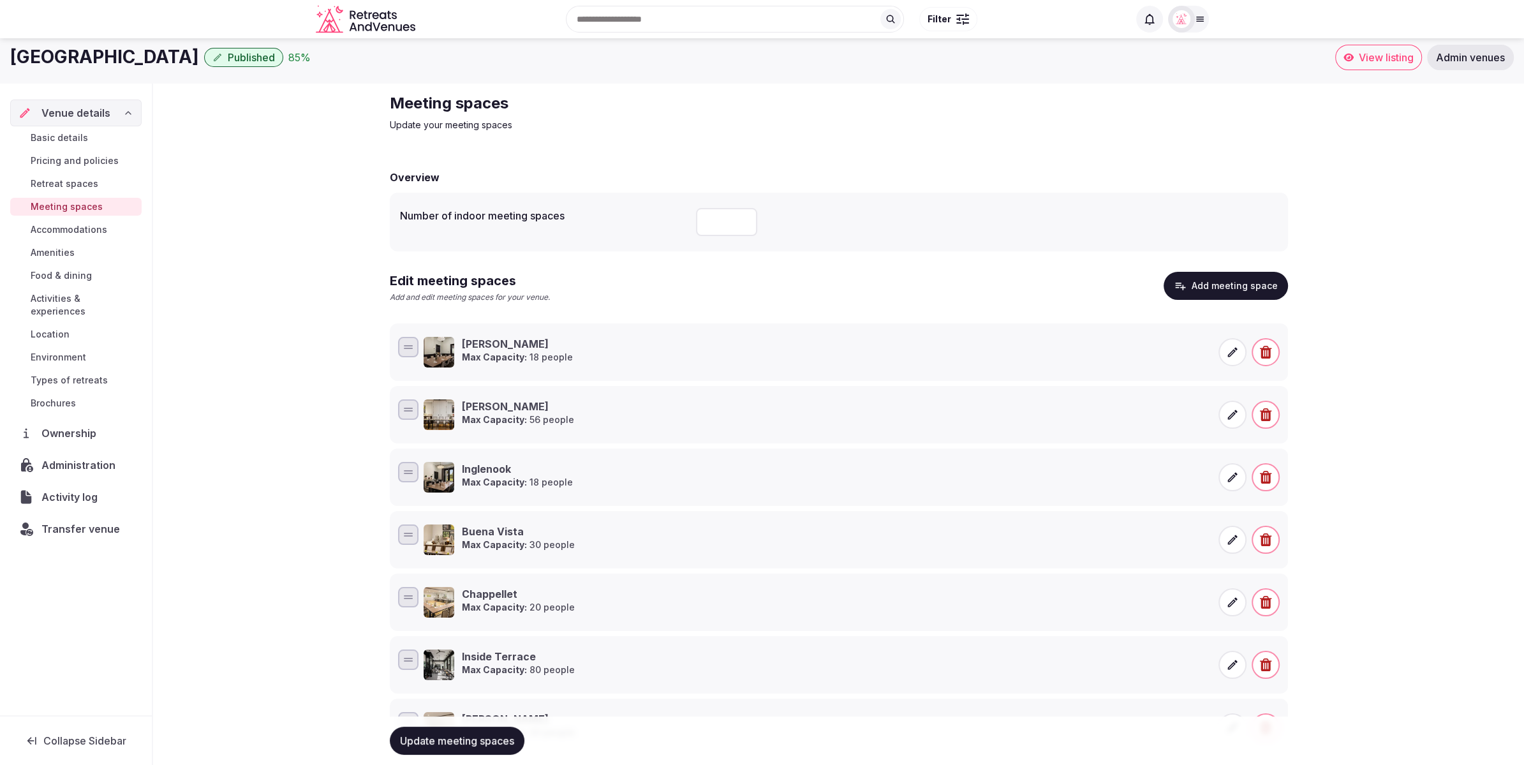
type input "**"
click at [441, 736] on span "Update meeting spaces" at bounding box center [457, 740] width 114 height 13
click at [75, 226] on span "Accommodations" at bounding box center [69, 229] width 77 height 13
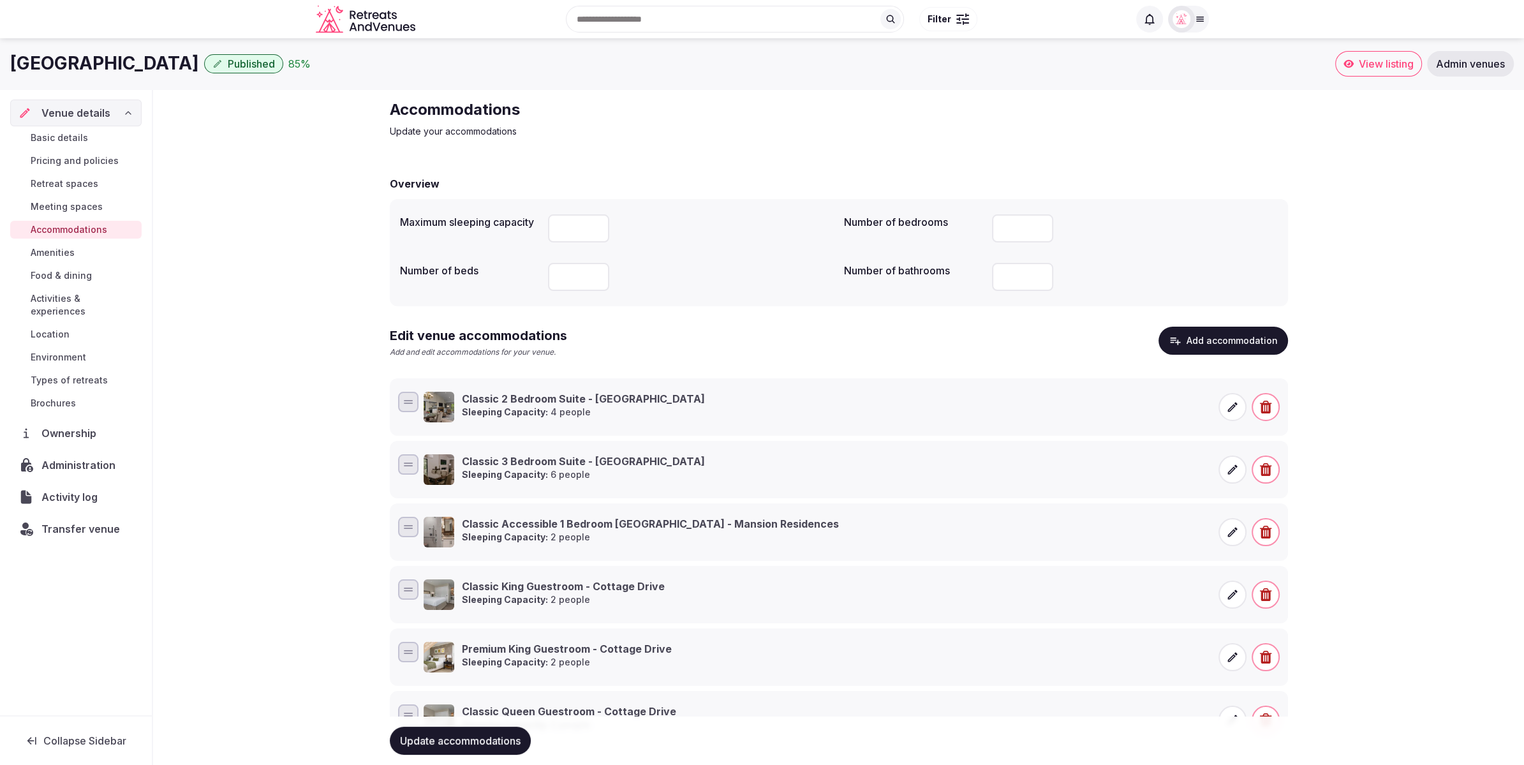
click at [74, 257] on span "Amenities" at bounding box center [53, 252] width 44 height 13
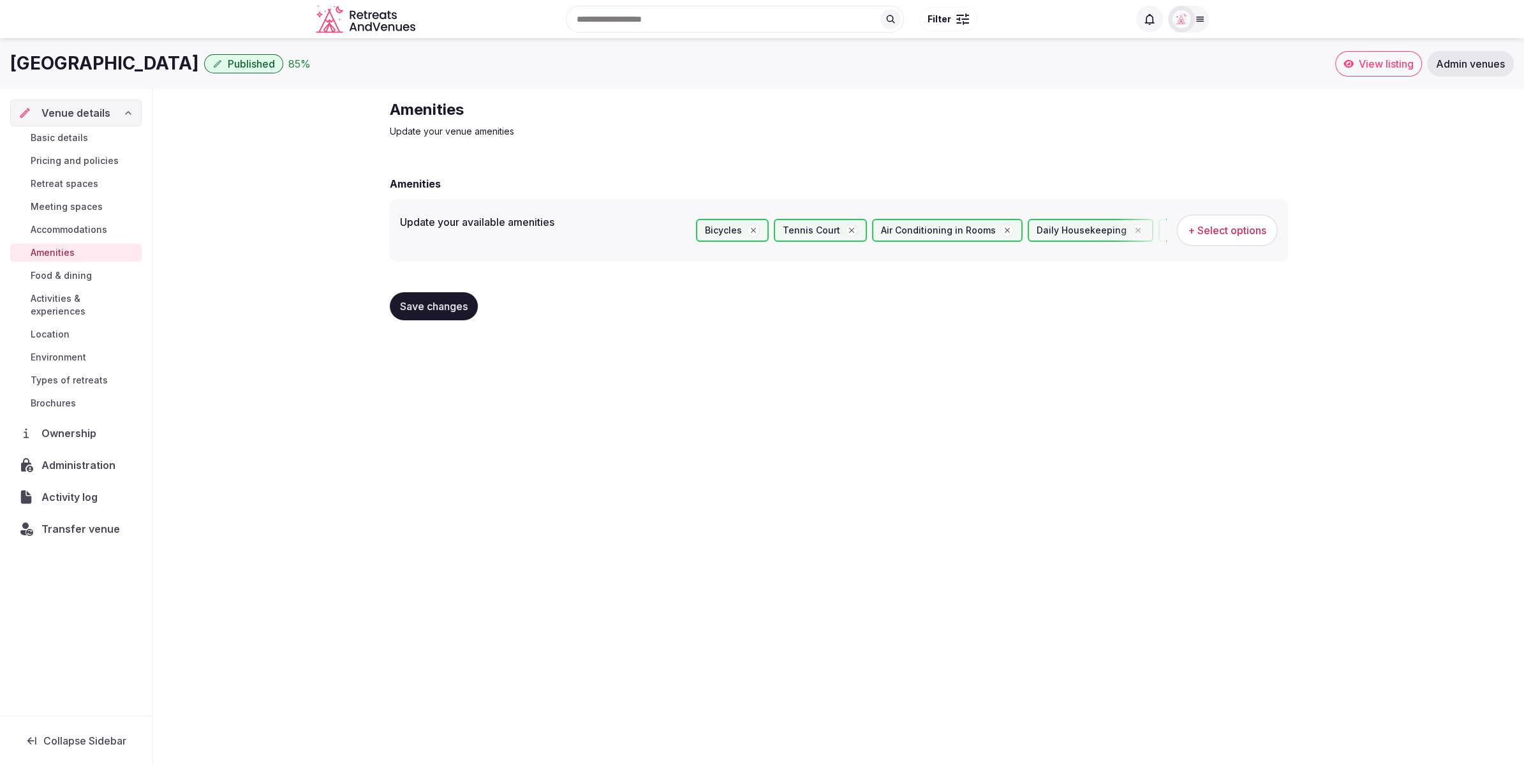
click at [64, 277] on span "Food & dining" at bounding box center [61, 275] width 61 height 13
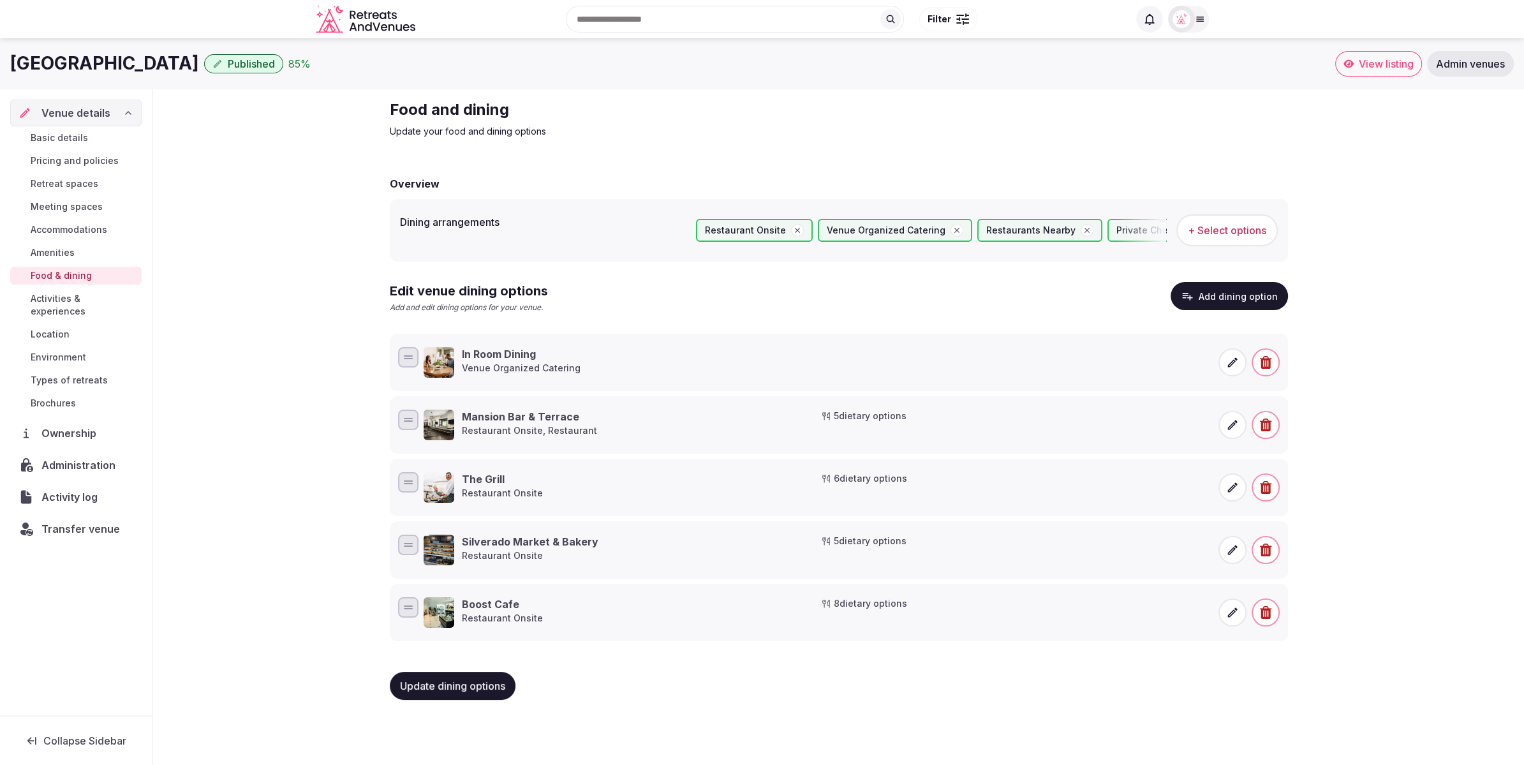
click at [93, 299] on span "Activities & experiences" at bounding box center [84, 305] width 106 height 26
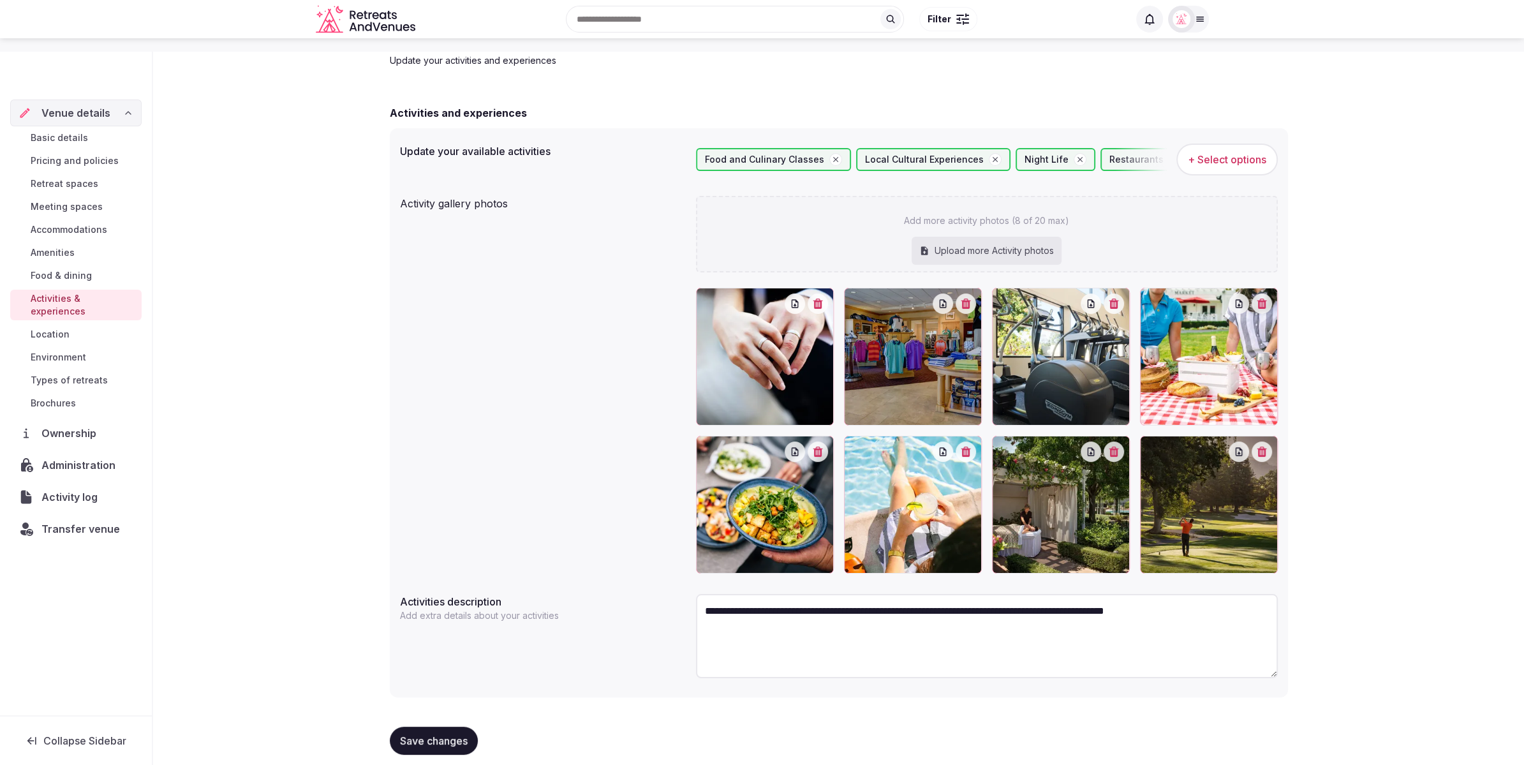
scroll to position [82, 0]
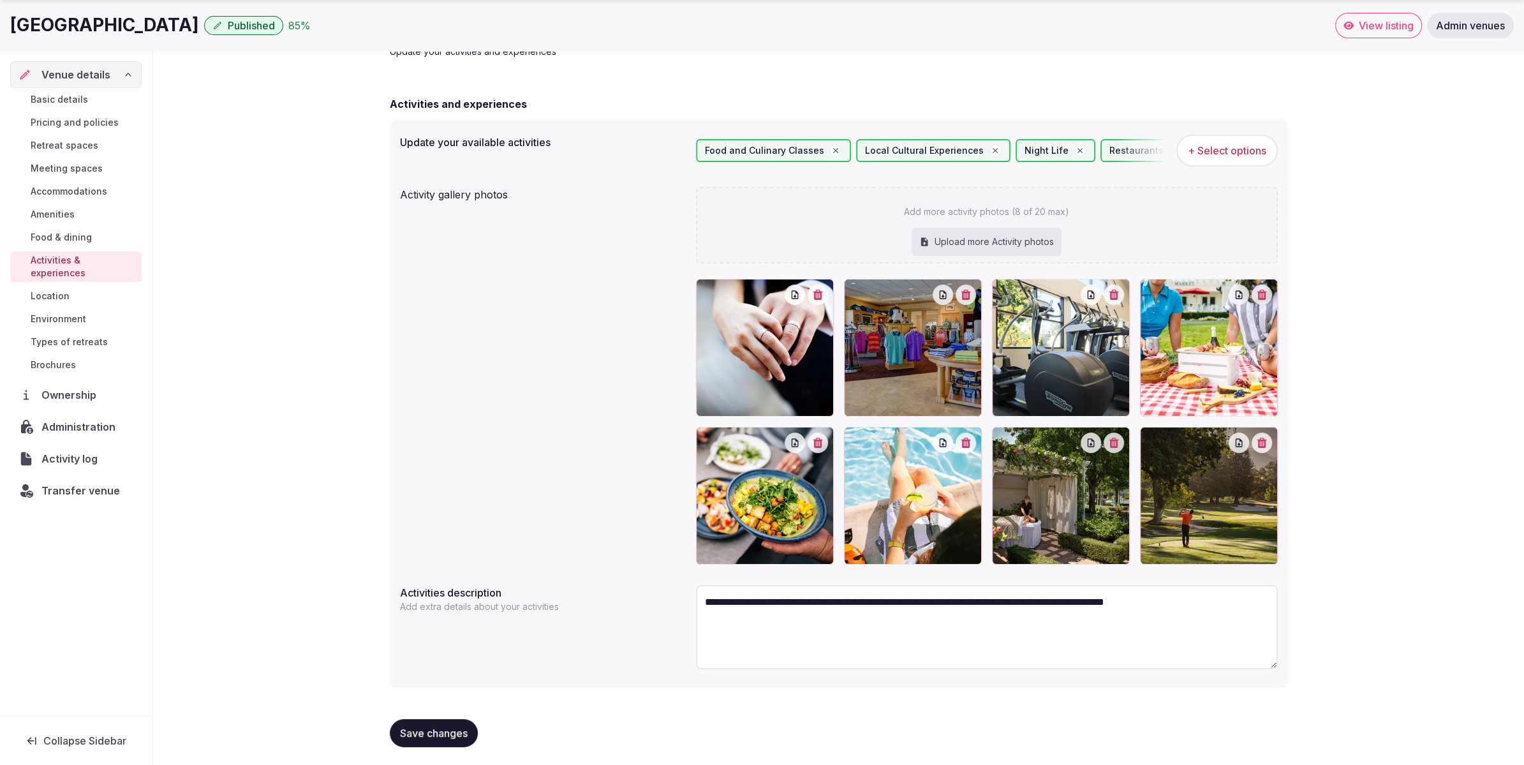
click at [56, 281] on div "Basic details Pricing and policies Retreat spaces Meeting spaces Accommodations…" at bounding box center [75, 232] width 131 height 288
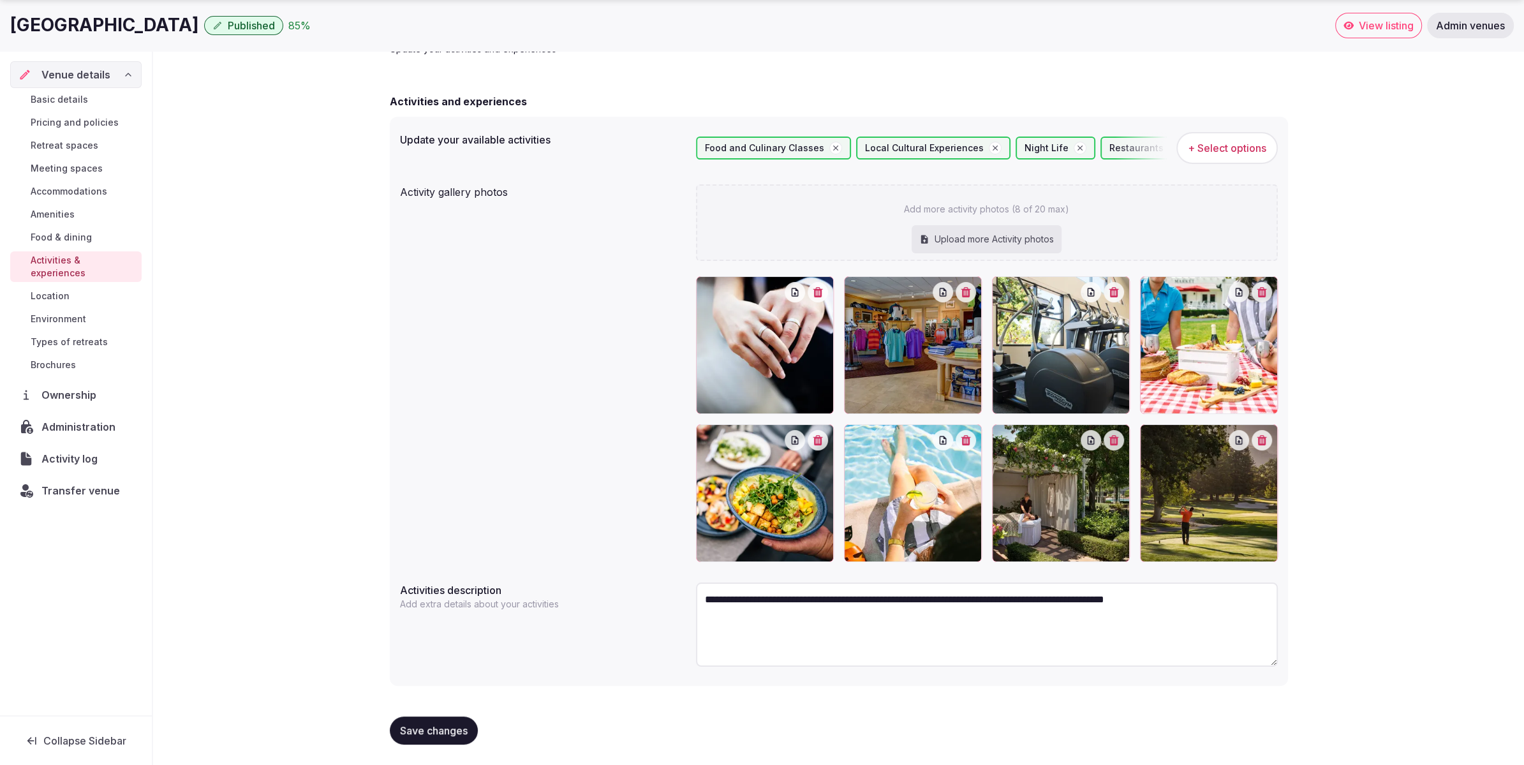
scroll to position [82, 0]
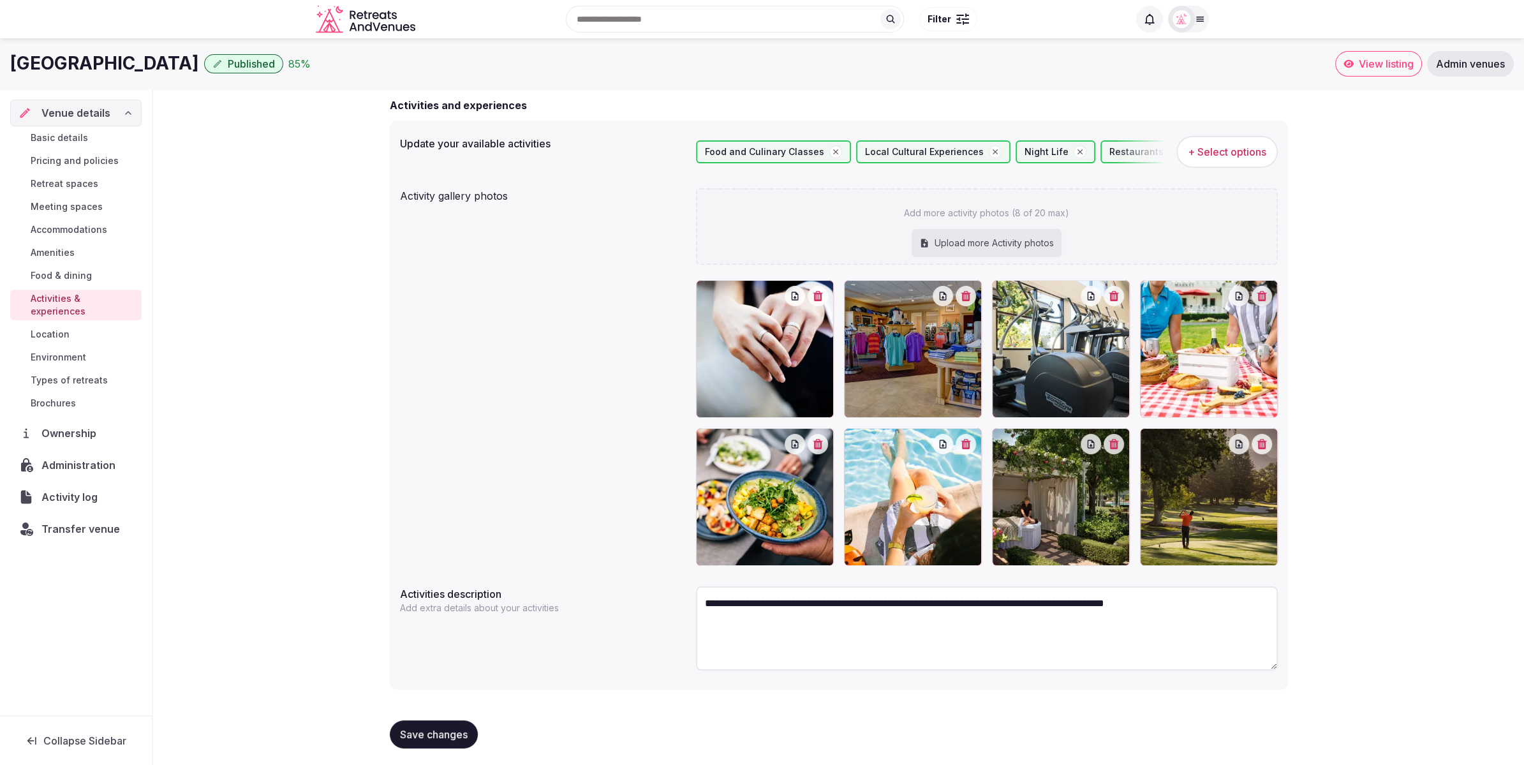
click at [56, 328] on span "Location" at bounding box center [50, 334] width 39 height 13
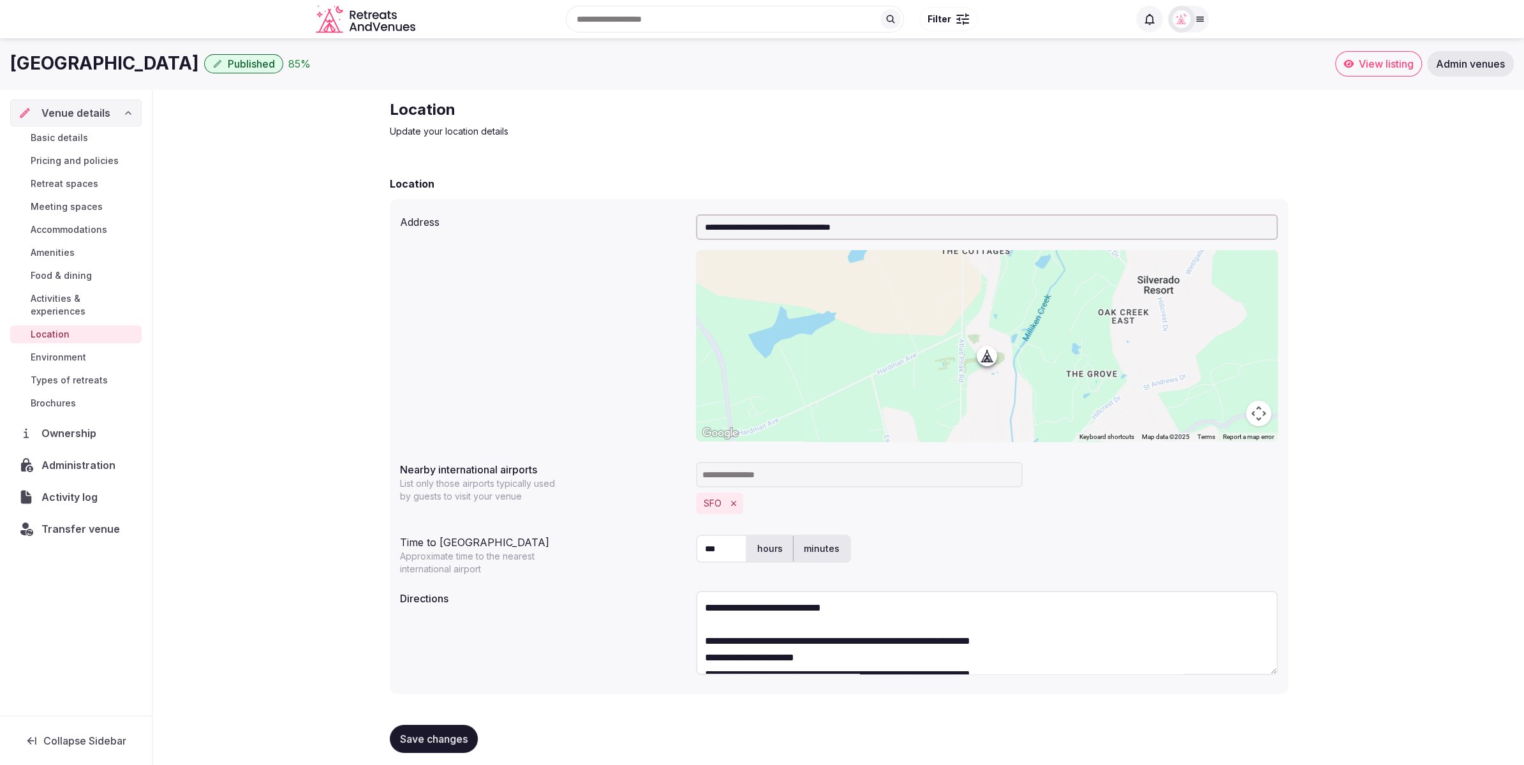
scroll to position [8, 0]
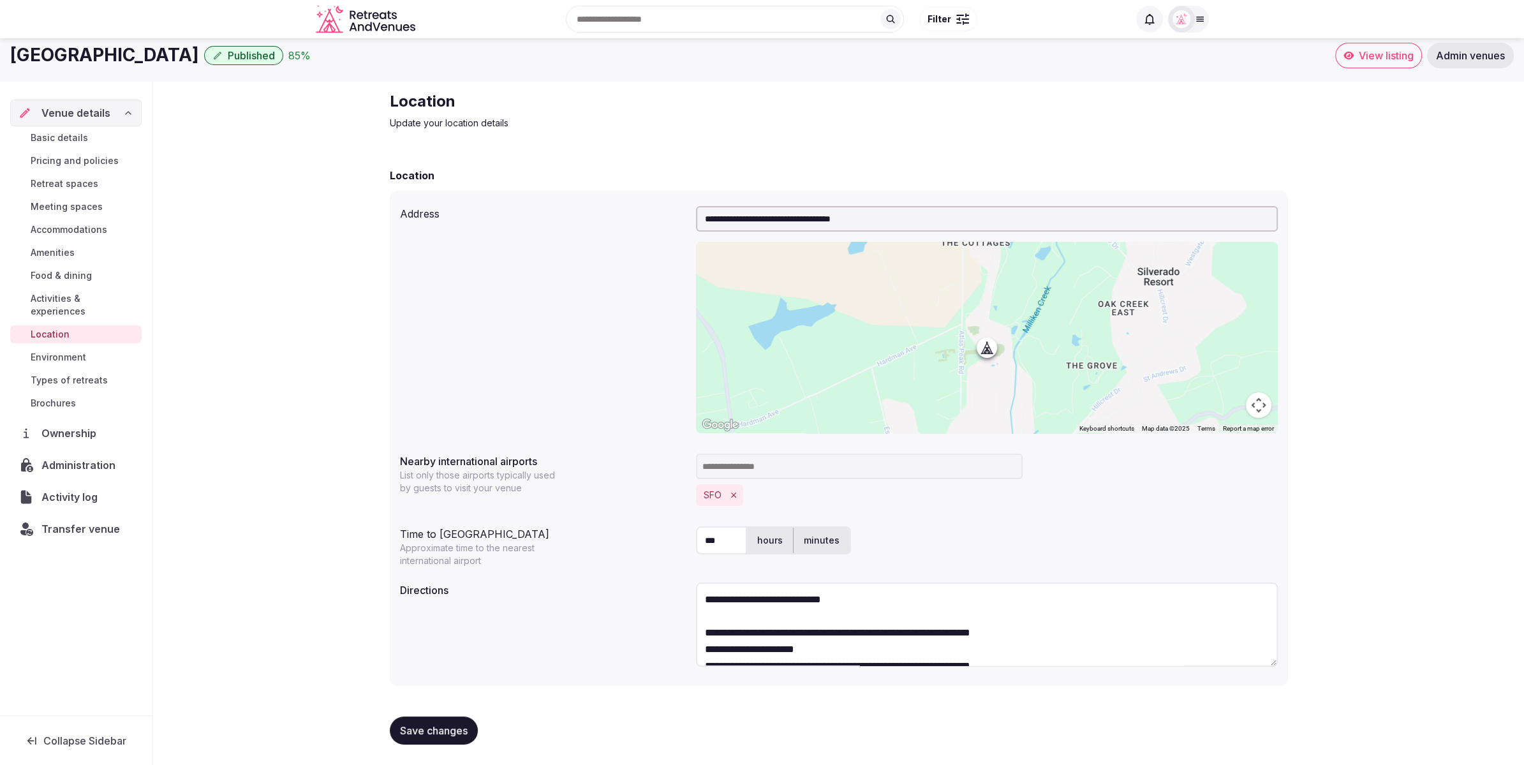
click at [67, 351] on span "Environment" at bounding box center [59, 357] width 56 height 13
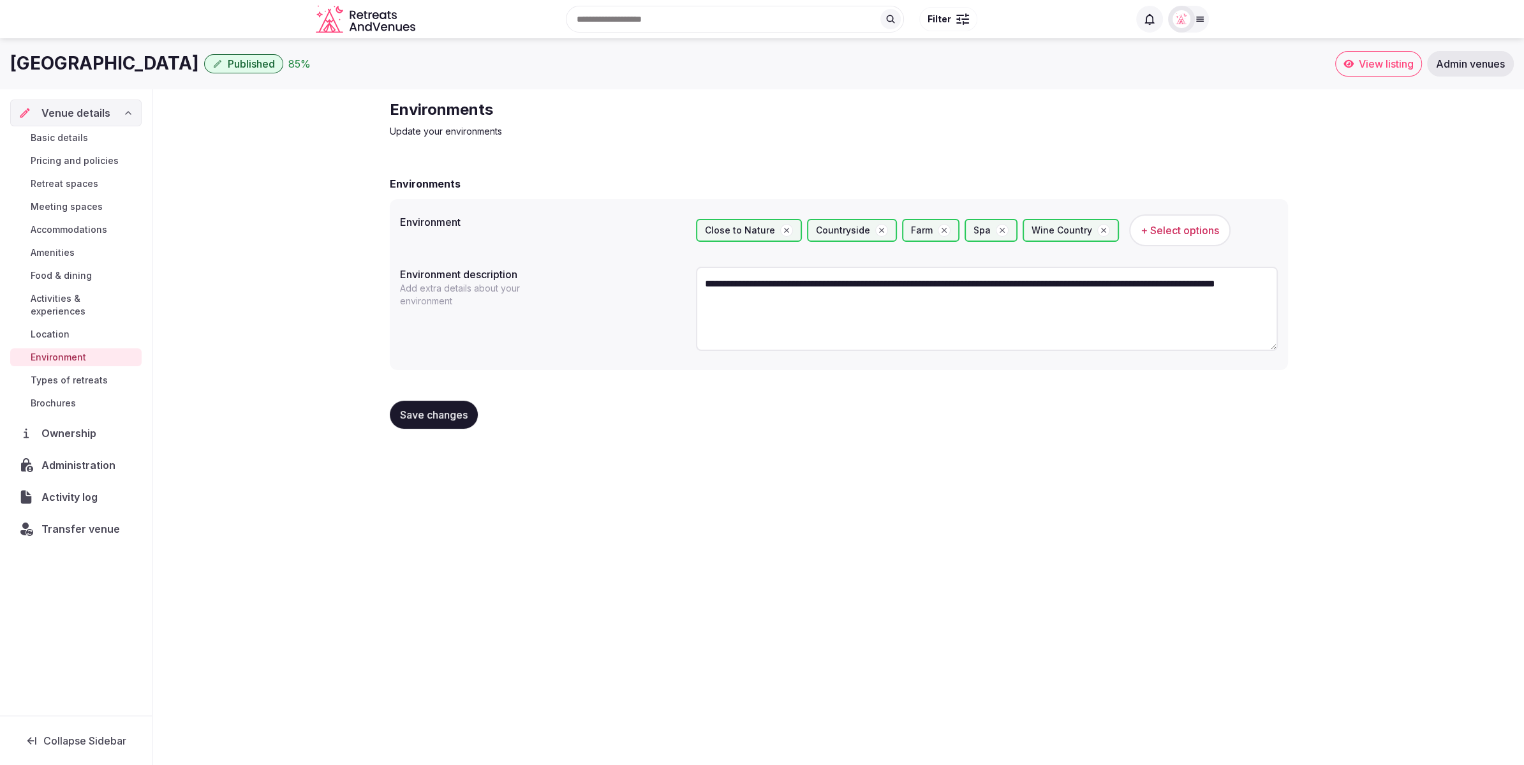
click at [71, 374] on span "Types of retreats" at bounding box center [69, 380] width 77 height 13
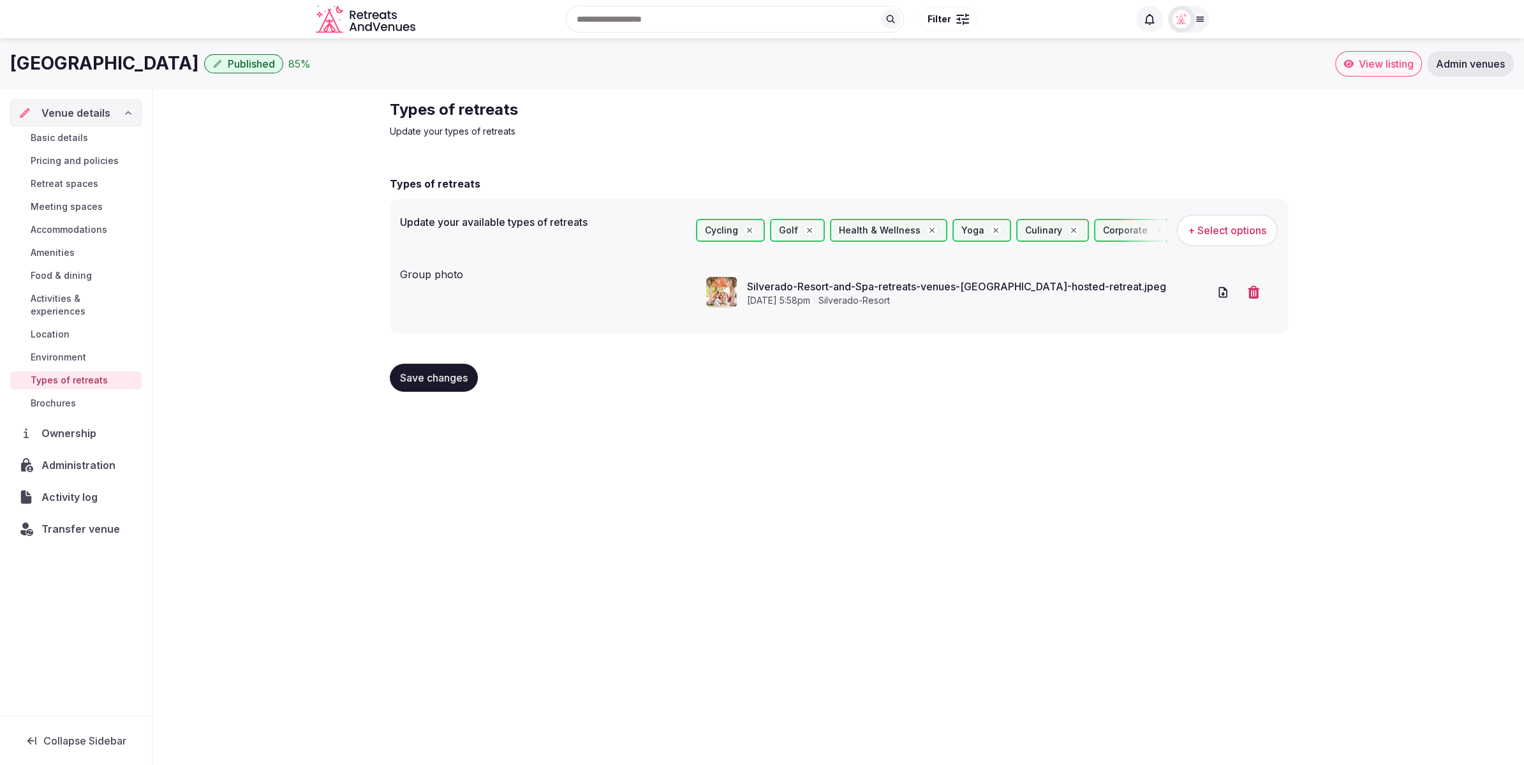
click at [65, 397] on span "Brochures" at bounding box center [53, 403] width 45 height 13
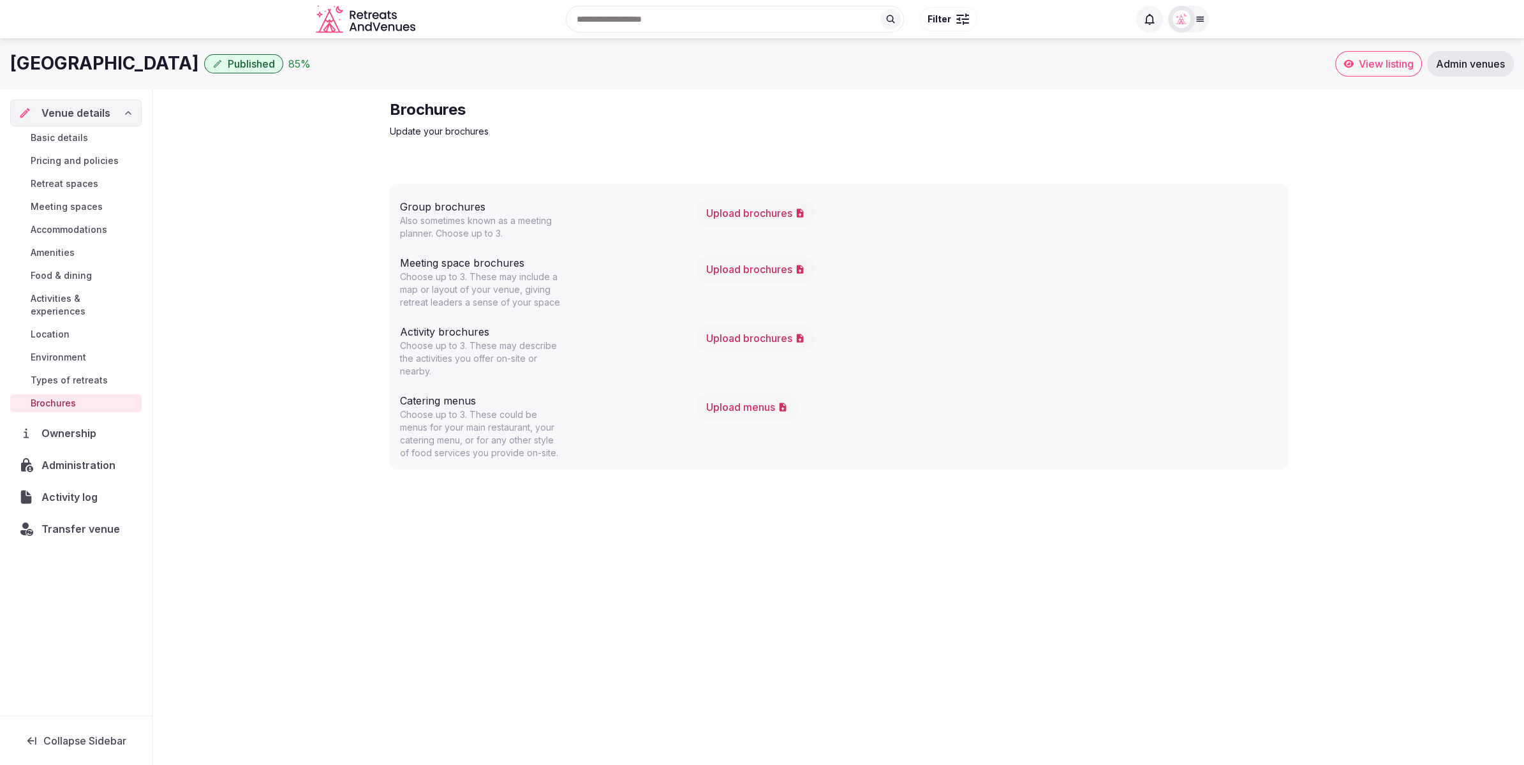
click at [391, 394] on div "Group brochures Also sometimes known as a meeting planner. Choose up to 3. Uplo…" at bounding box center [839, 327] width 898 height 286
click at [95, 142] on link "Basic details" at bounding box center [75, 138] width 131 height 18
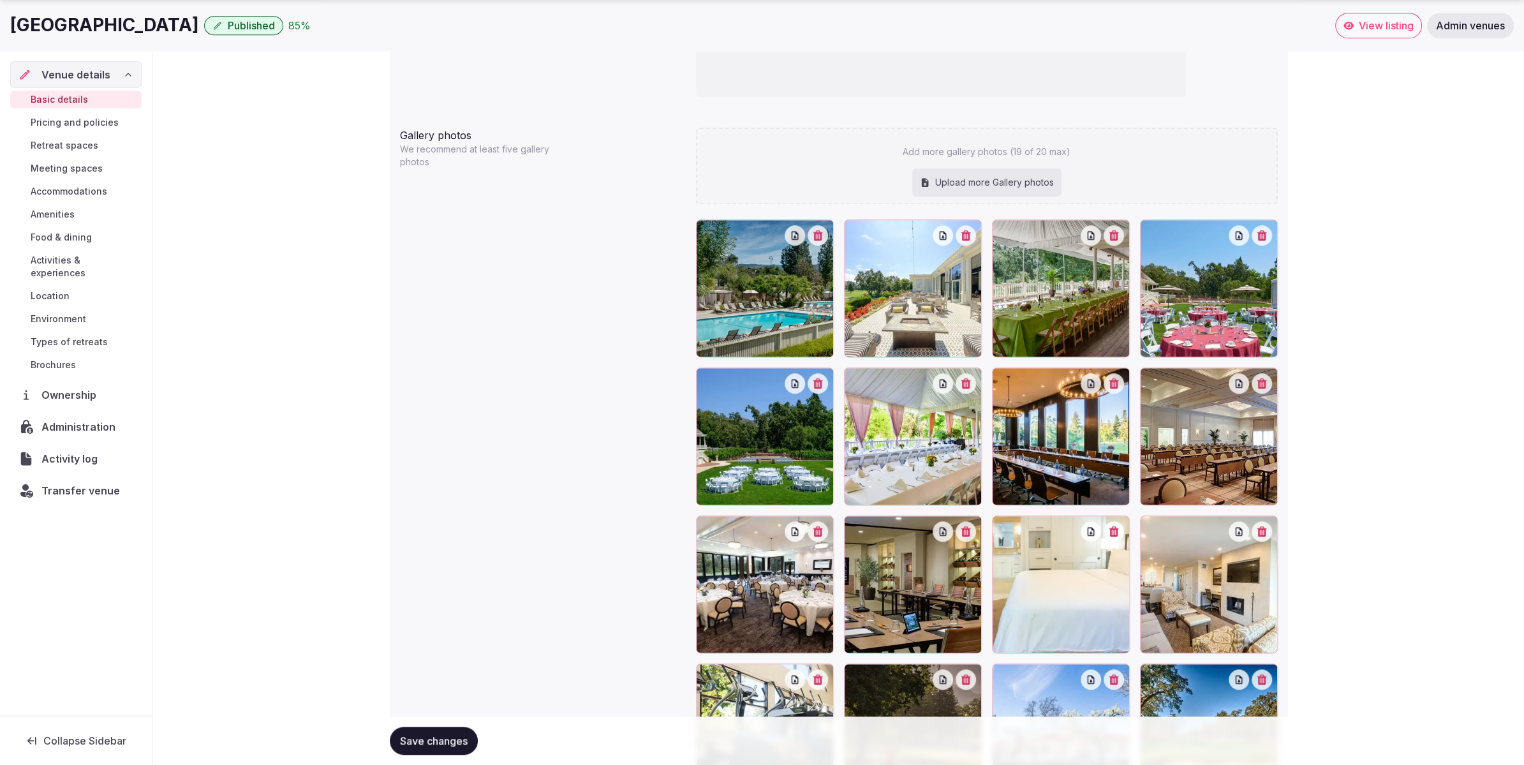
scroll to position [1594, 0]
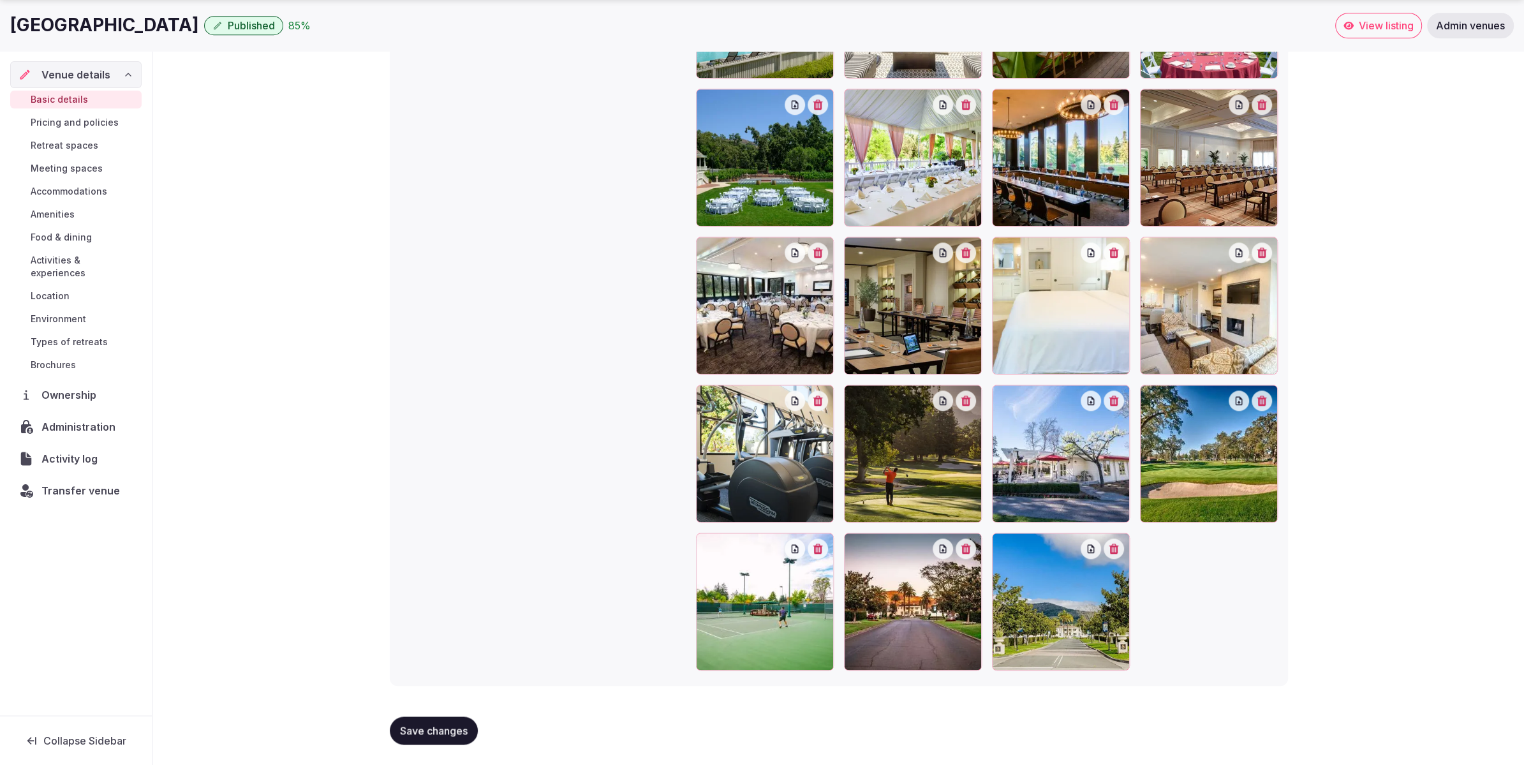
drag, startPoint x: 436, startPoint y: 718, endPoint x: 441, endPoint y: 705, distance: 13.5
click at [436, 716] on button "Save changes" at bounding box center [434, 730] width 88 height 28
type textarea "**********"
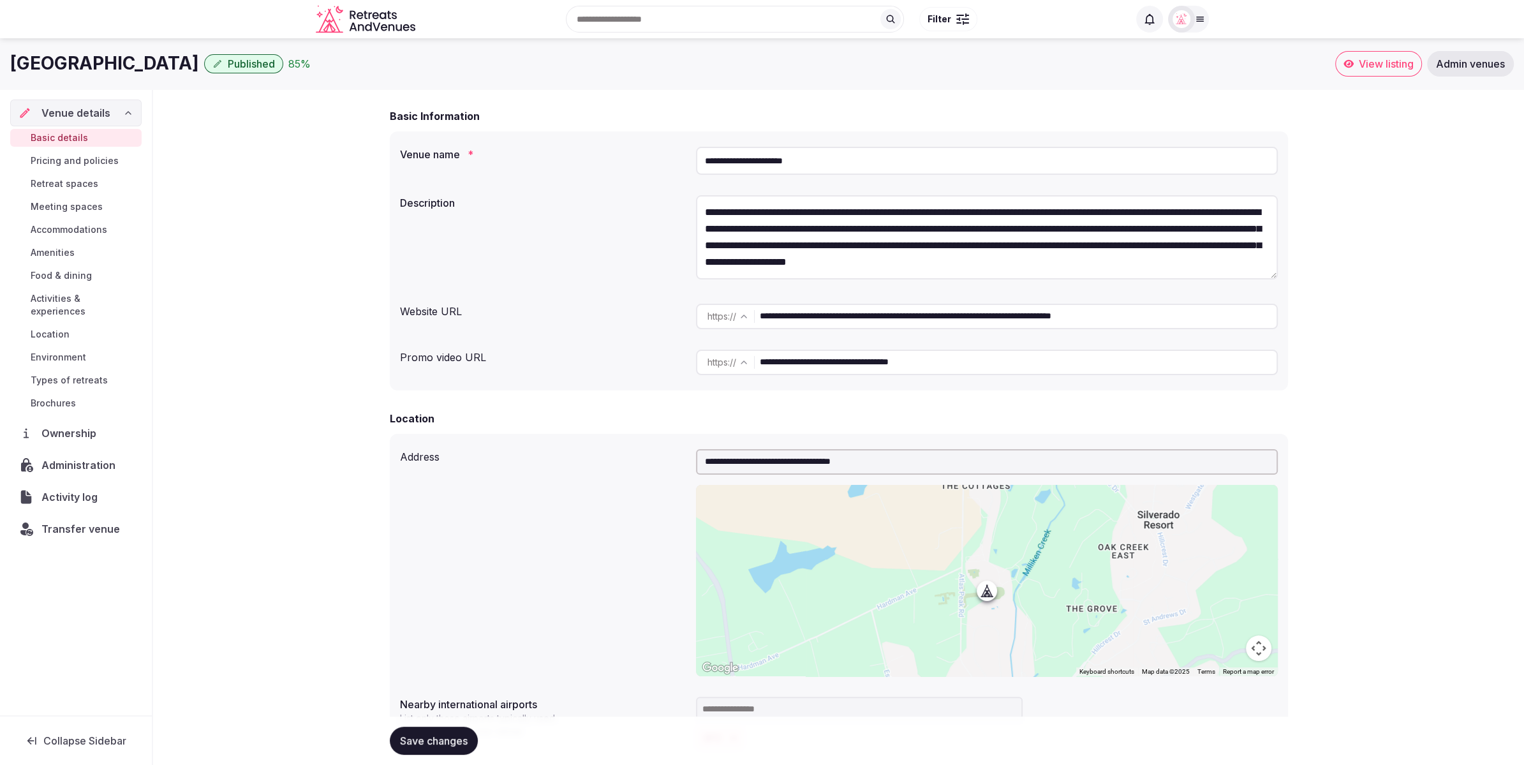
scroll to position [0, 0]
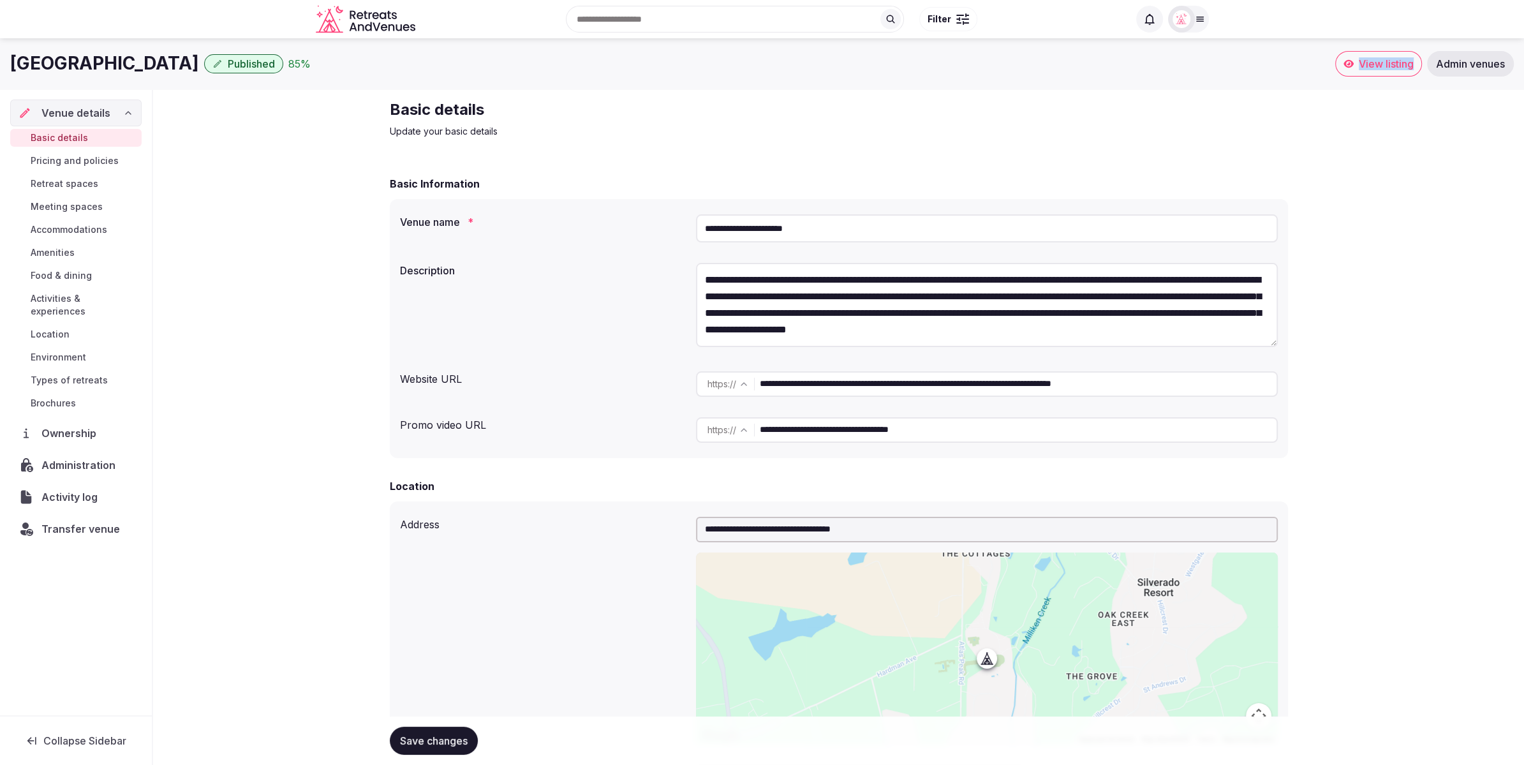
click at [81, 276] on span "Food & dining" at bounding box center [61, 275] width 61 height 13
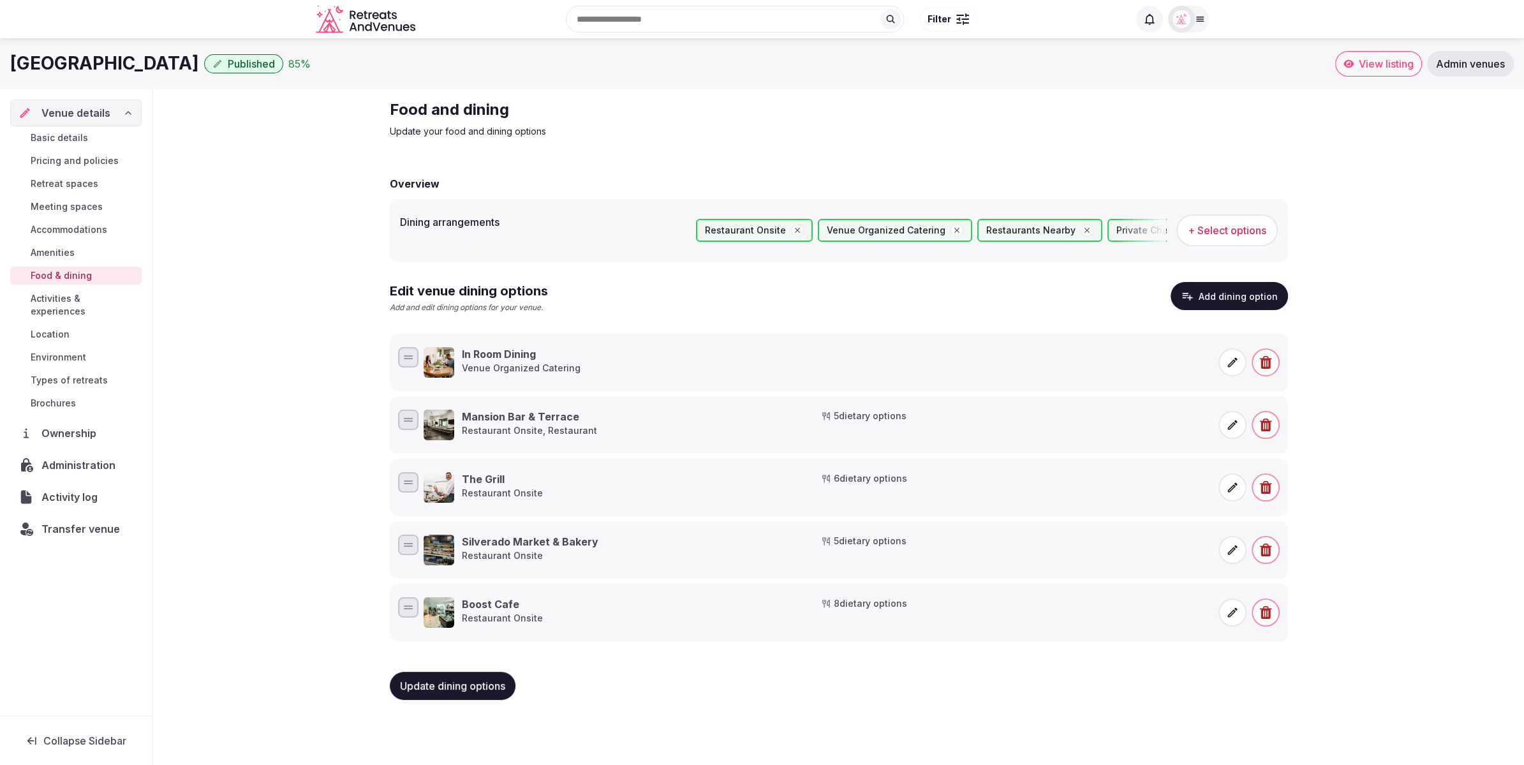
click at [1233, 482] on icon at bounding box center [1232, 487] width 13 height 13
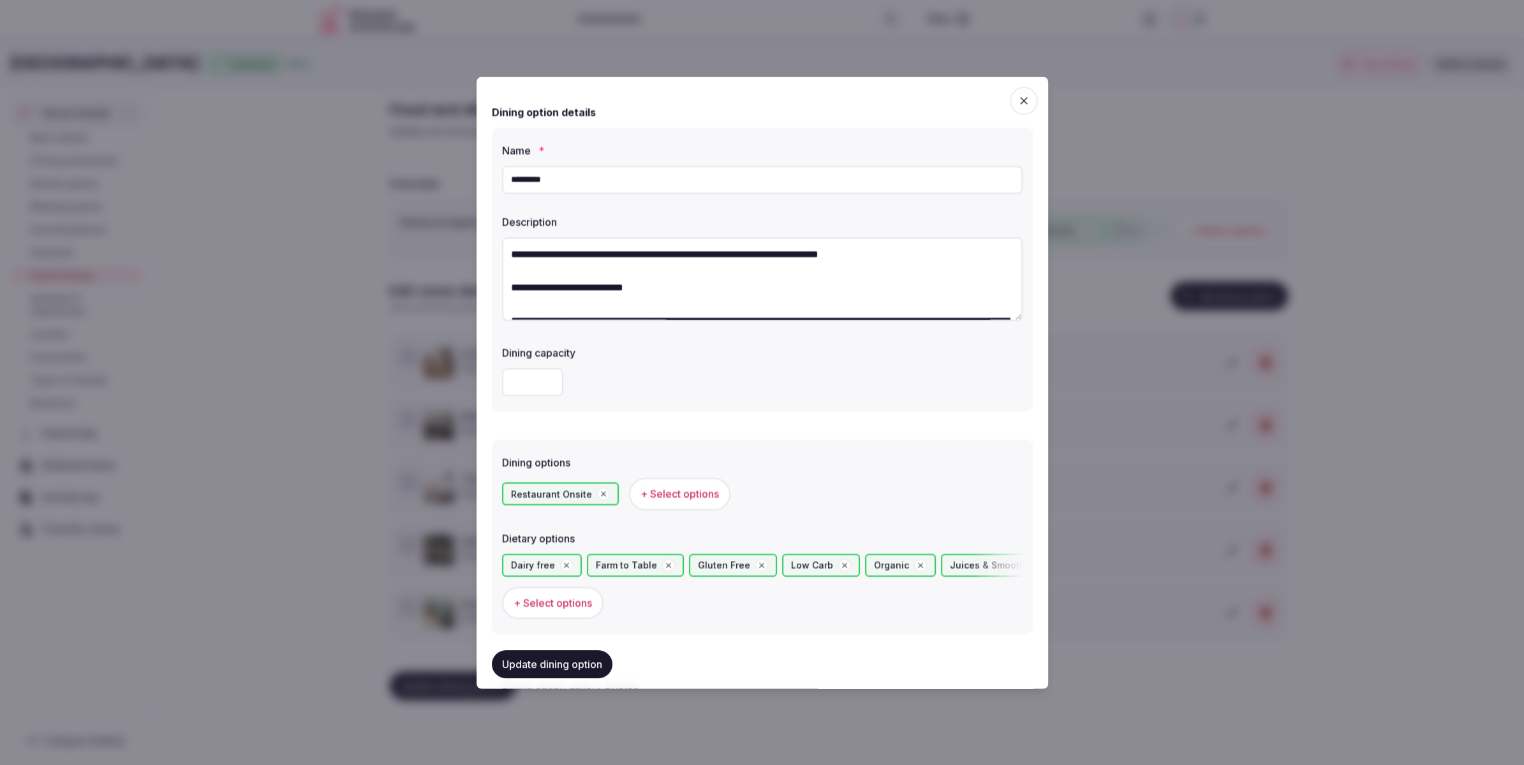
scroll to position [318, 0]
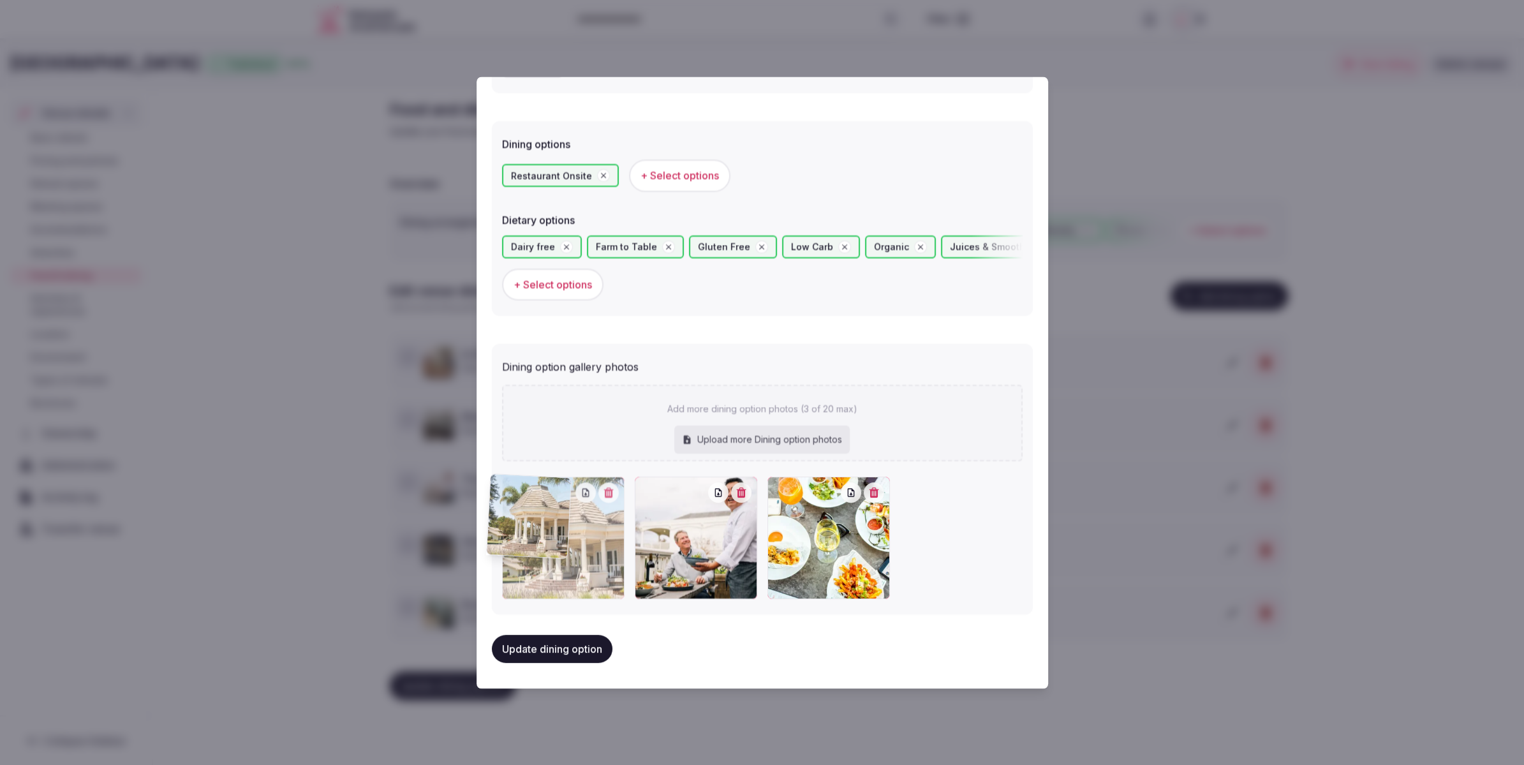
drag, startPoint x: 794, startPoint y: 533, endPoint x: 548, endPoint y: 531, distance: 246.3
click at [542, 531] on div at bounding box center [563, 538] width 122 height 122
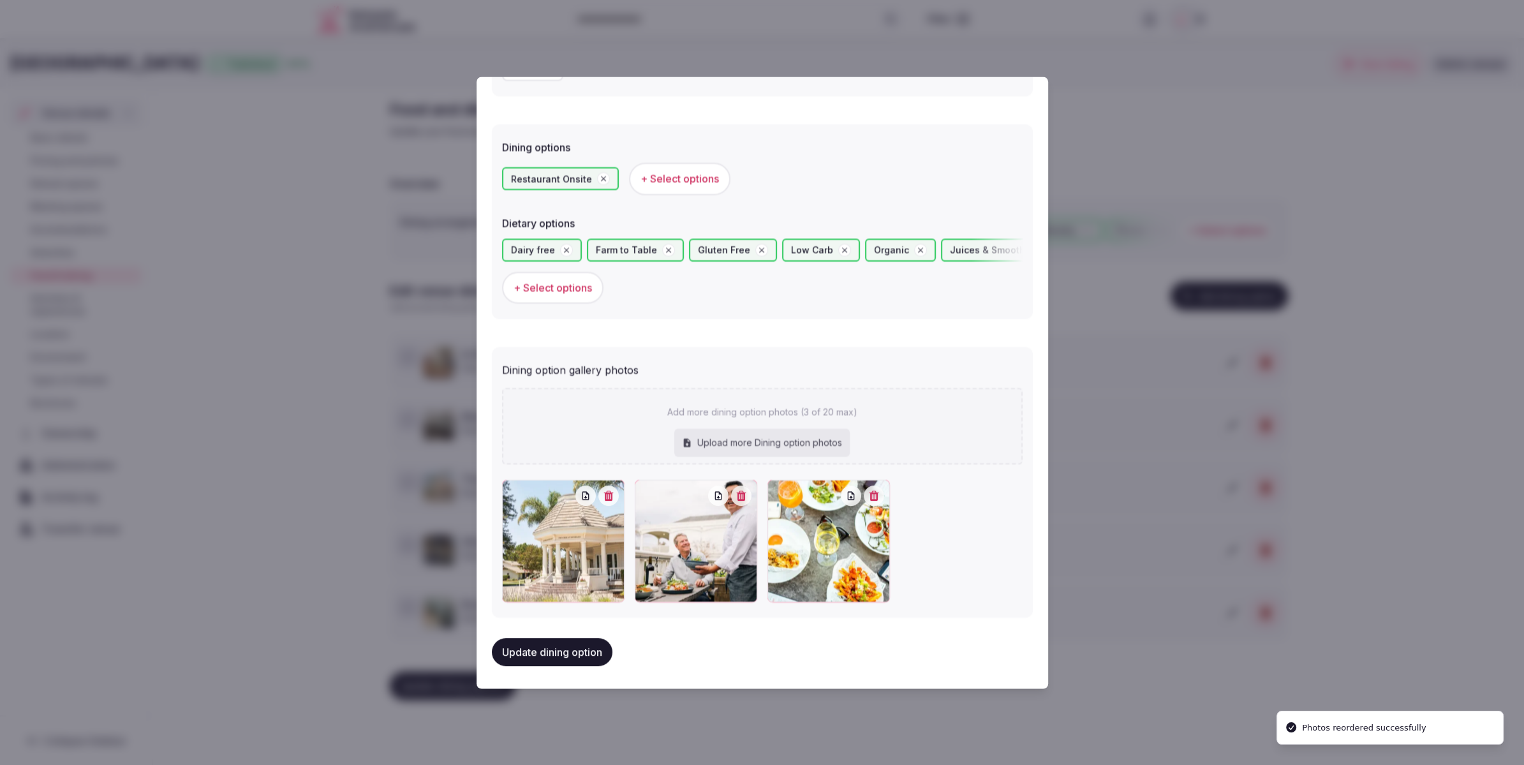
click at [577, 652] on button "Update dining option" at bounding box center [552, 652] width 121 height 28
type textarea "**********"
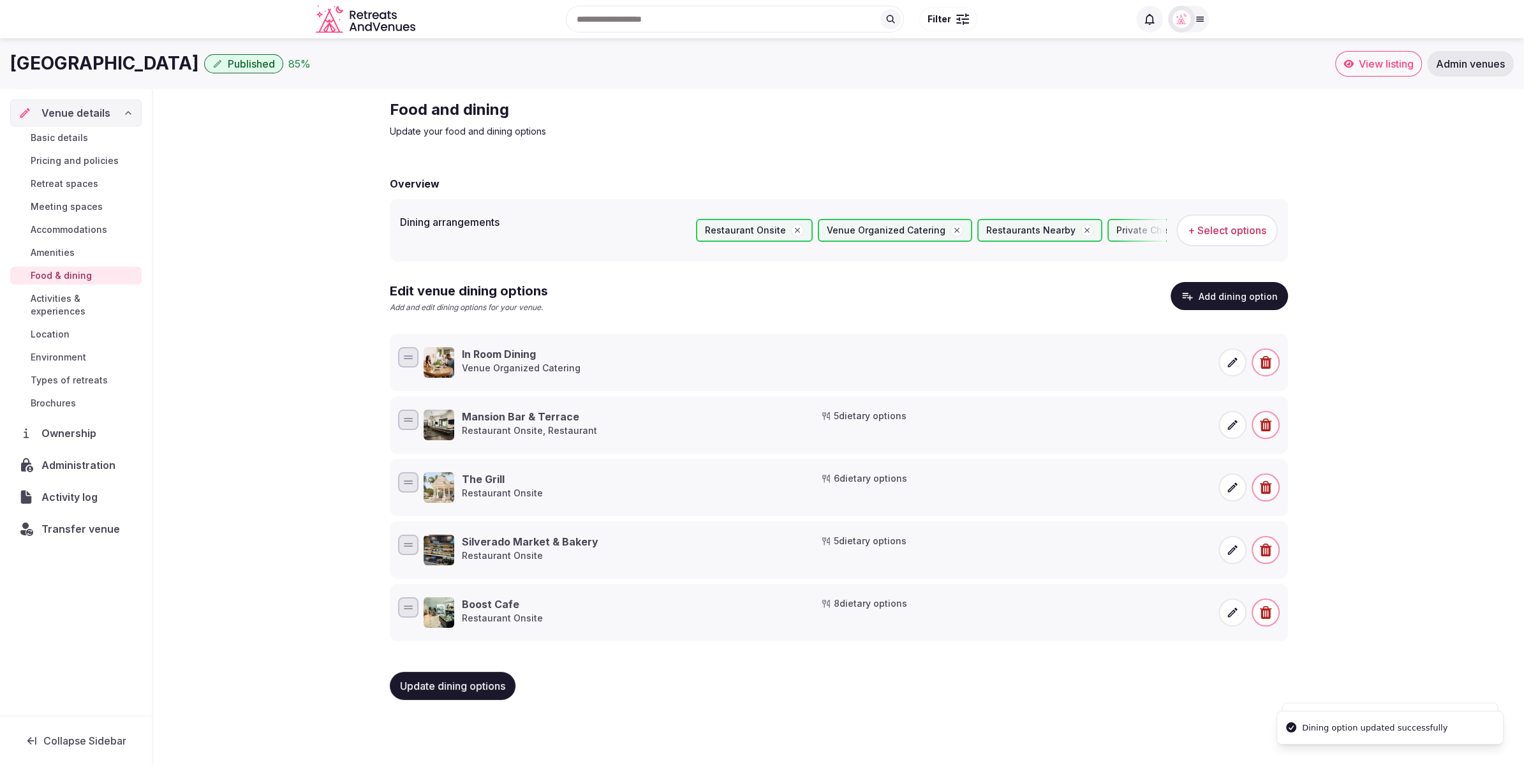
click at [1383, 265] on div "Food and dining Update your food and dining options Overview Dining arrangement…" at bounding box center [838, 404] width 1371 height 631
click at [468, 682] on span "Update dining options" at bounding box center [452, 685] width 105 height 13
click at [61, 301] on span "Activities & experiences" at bounding box center [84, 305] width 106 height 26
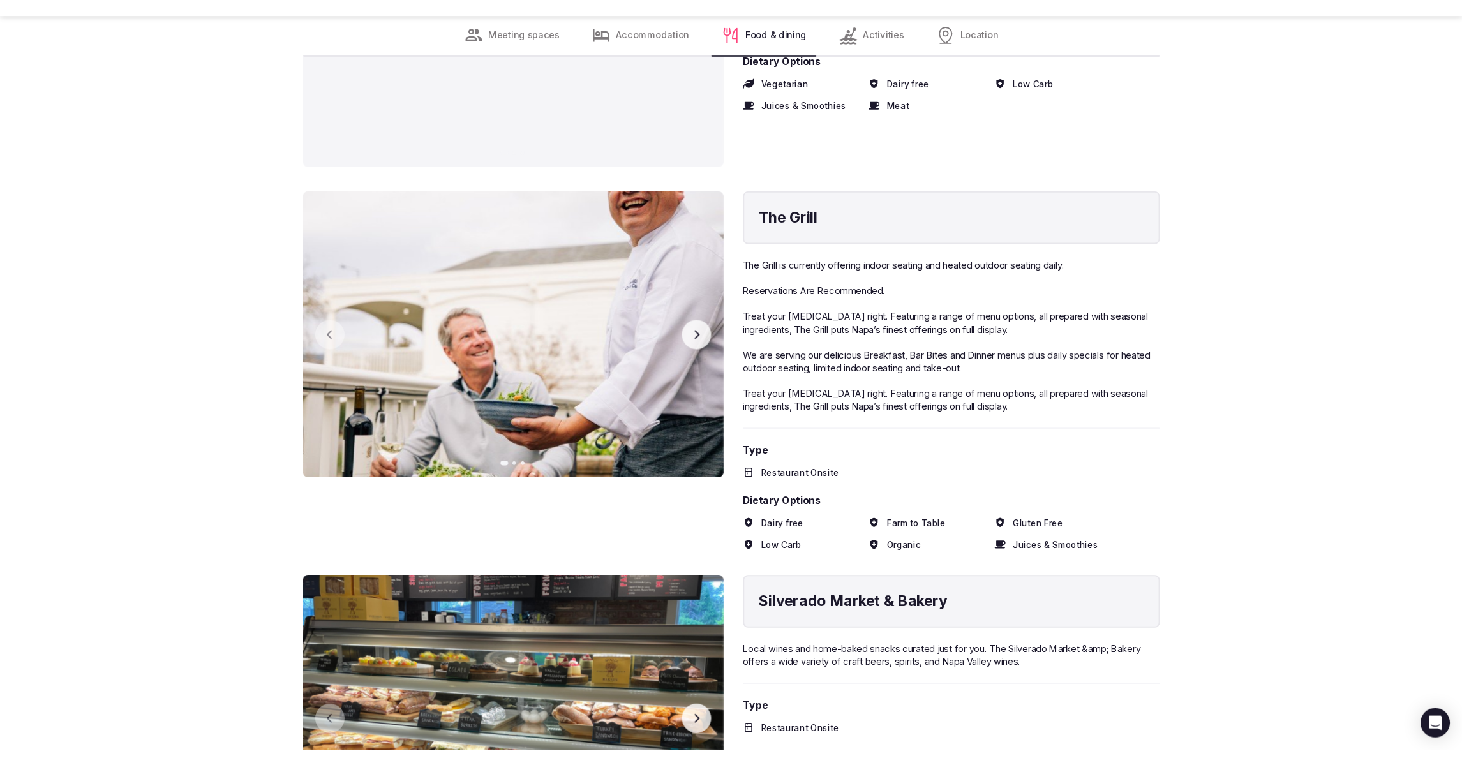
scroll to position [10195, 0]
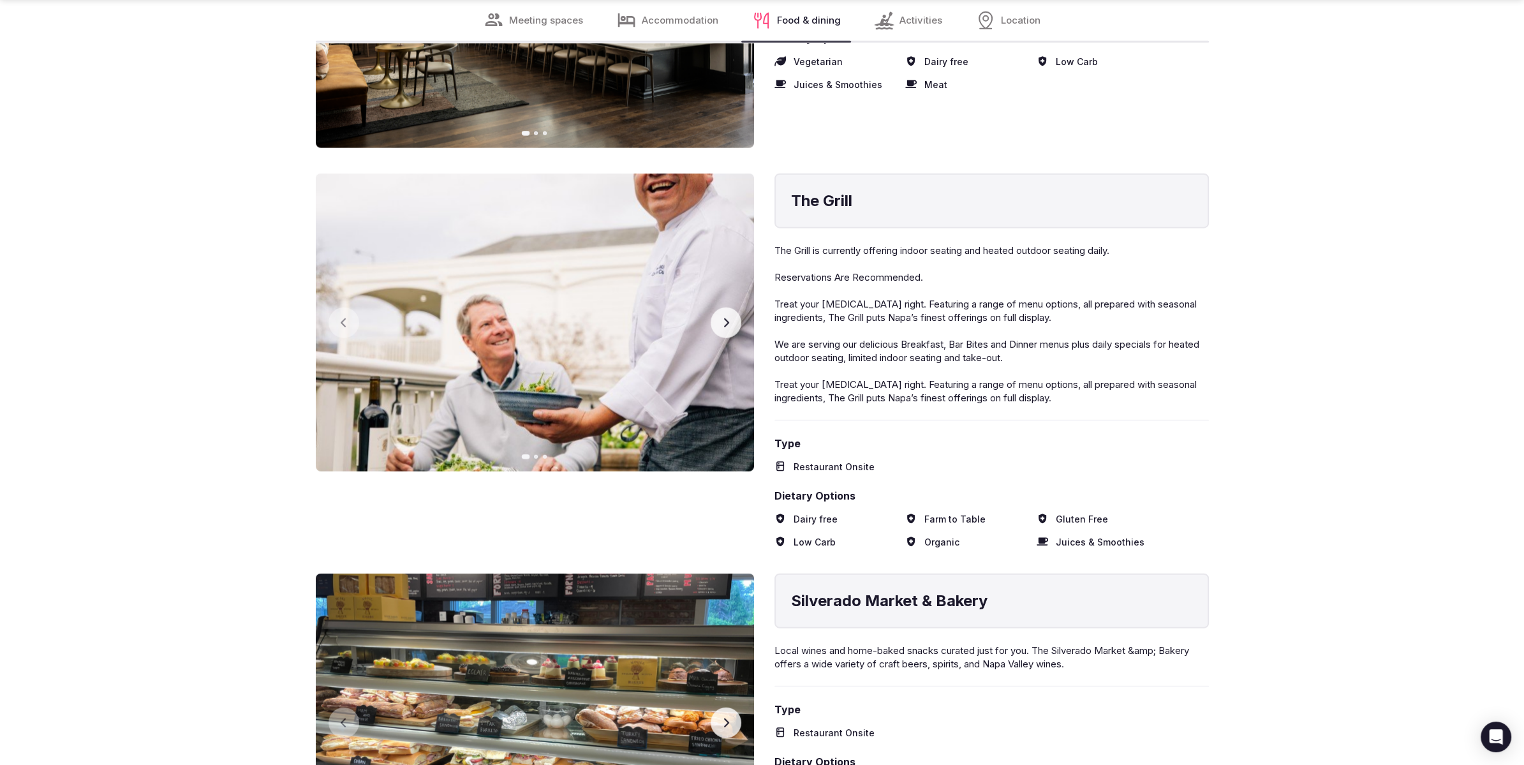
click at [733, 307] on button "Next slide" at bounding box center [726, 322] width 31 height 31
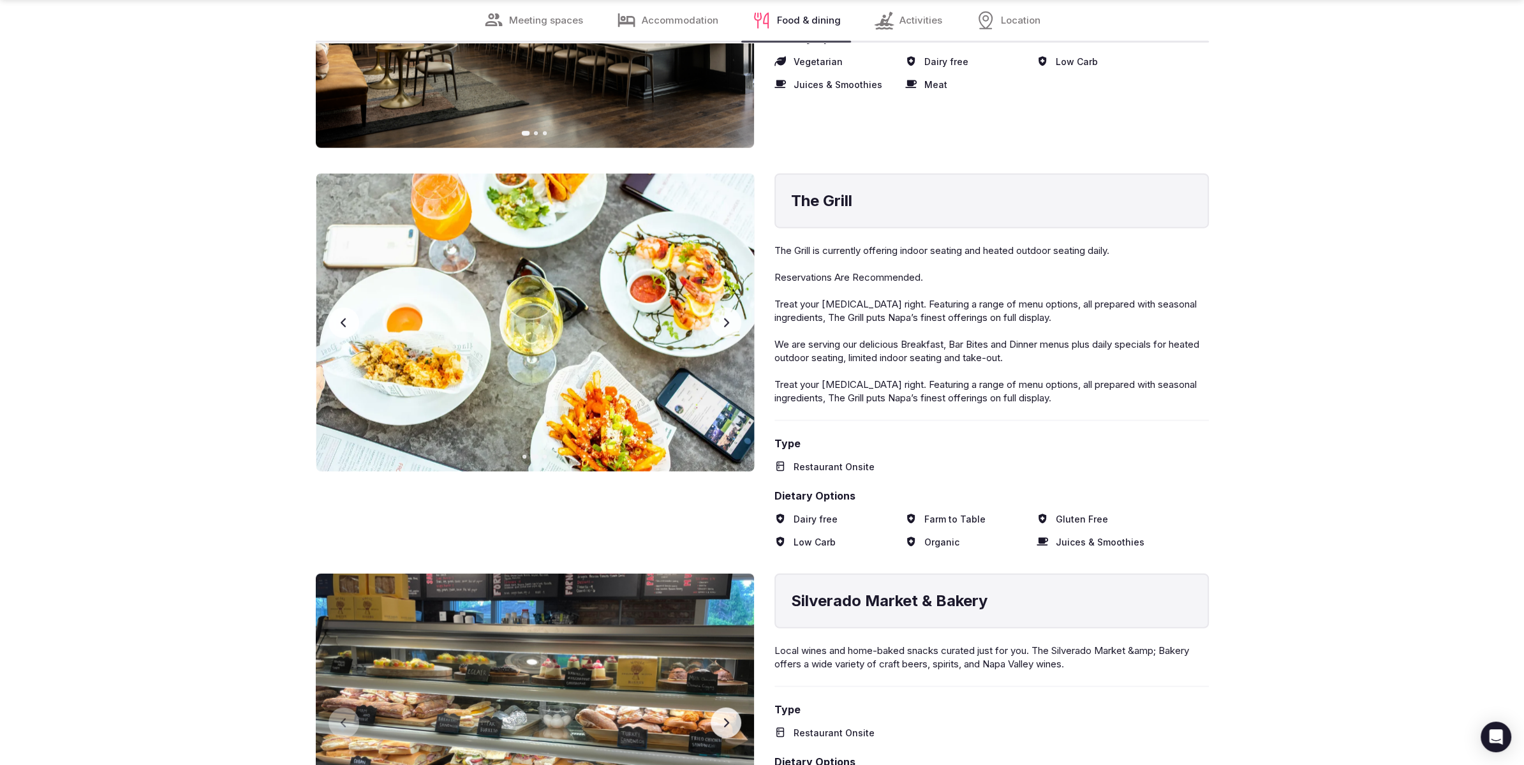
click at [726, 318] on icon "button" at bounding box center [725, 322] width 5 height 9
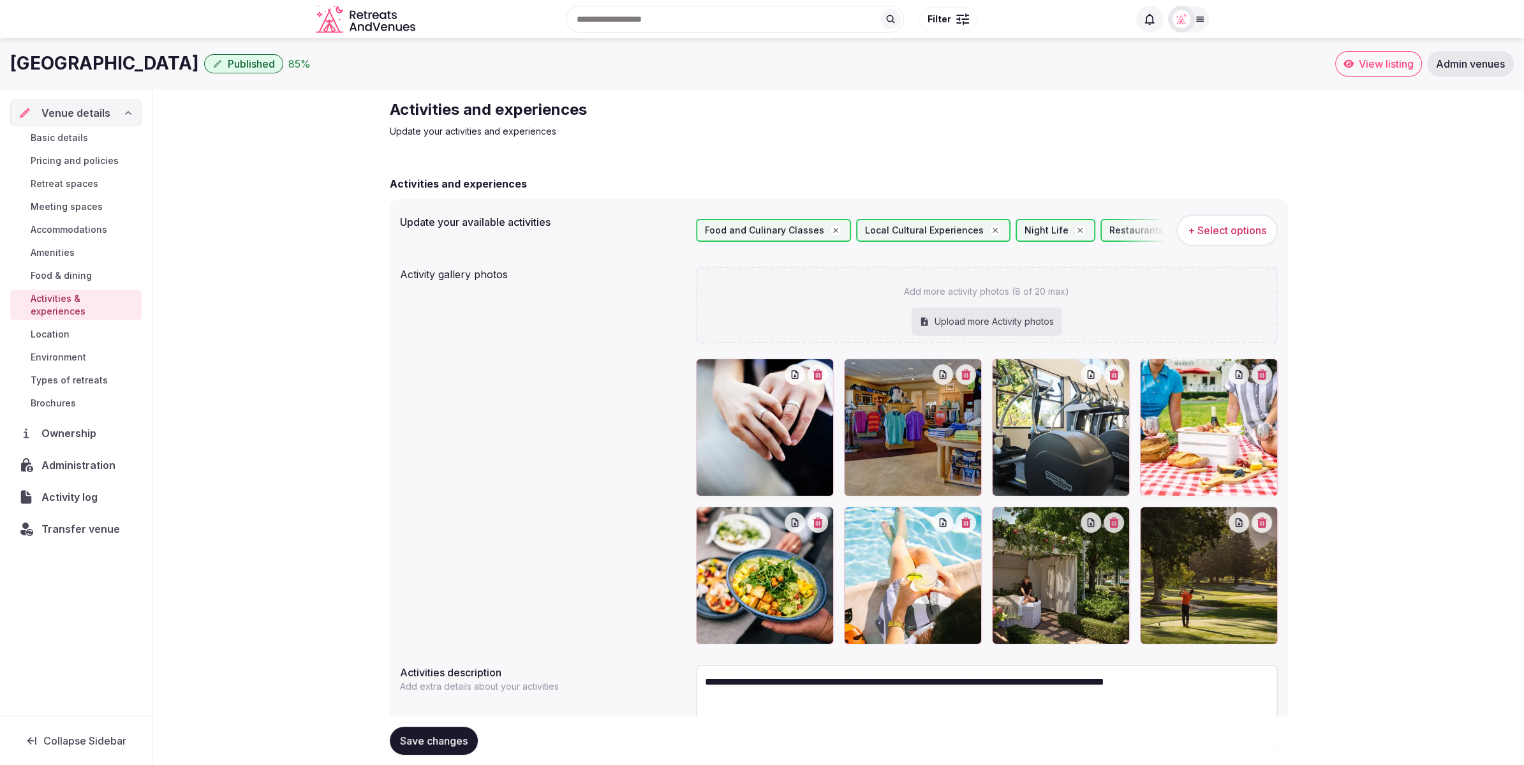
click at [263, 300] on div "**********" at bounding box center [838, 468] width 1371 height 758
click at [39, 328] on span "Location" at bounding box center [50, 334] width 39 height 13
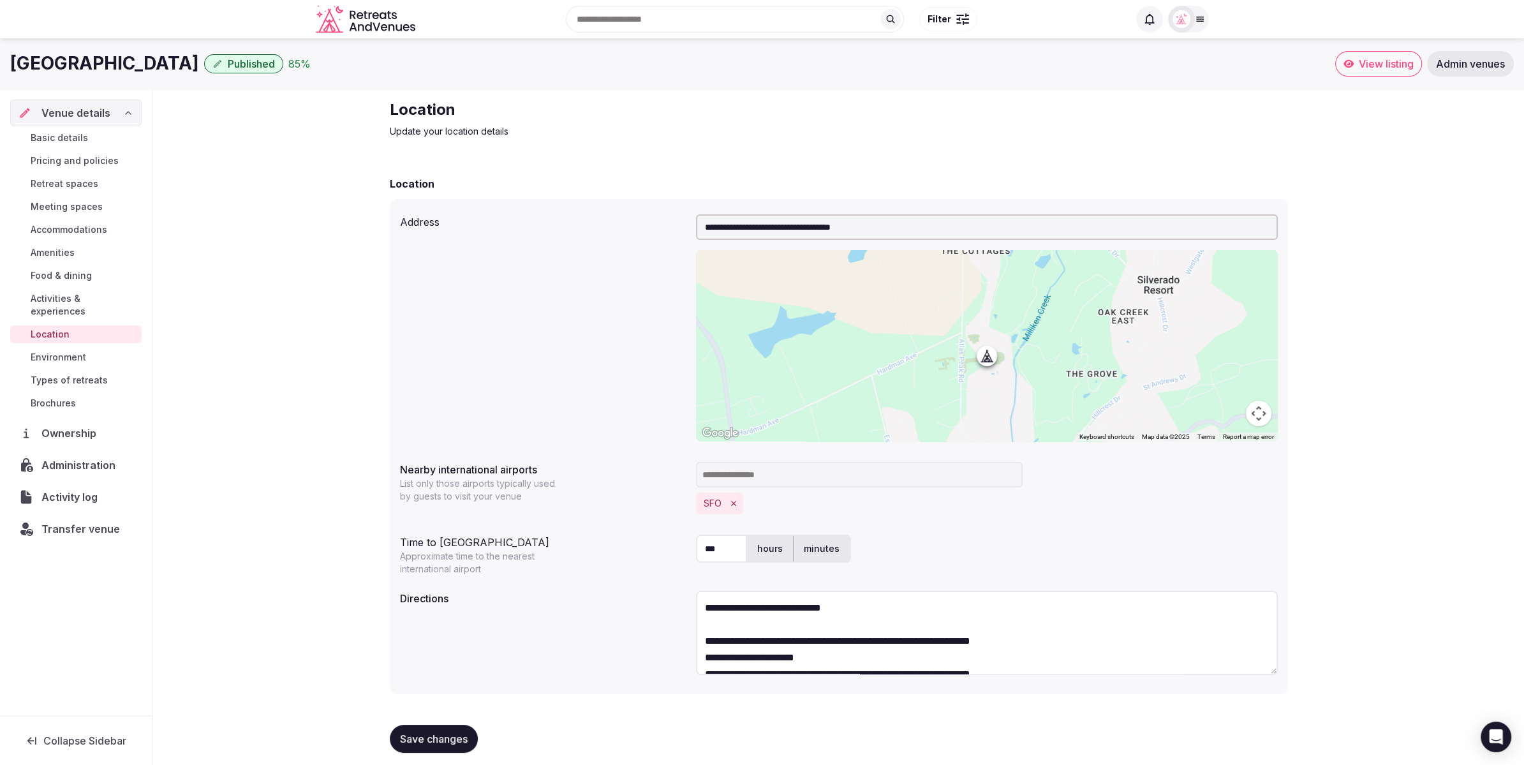
click at [73, 351] on span "Environment" at bounding box center [59, 357] width 56 height 13
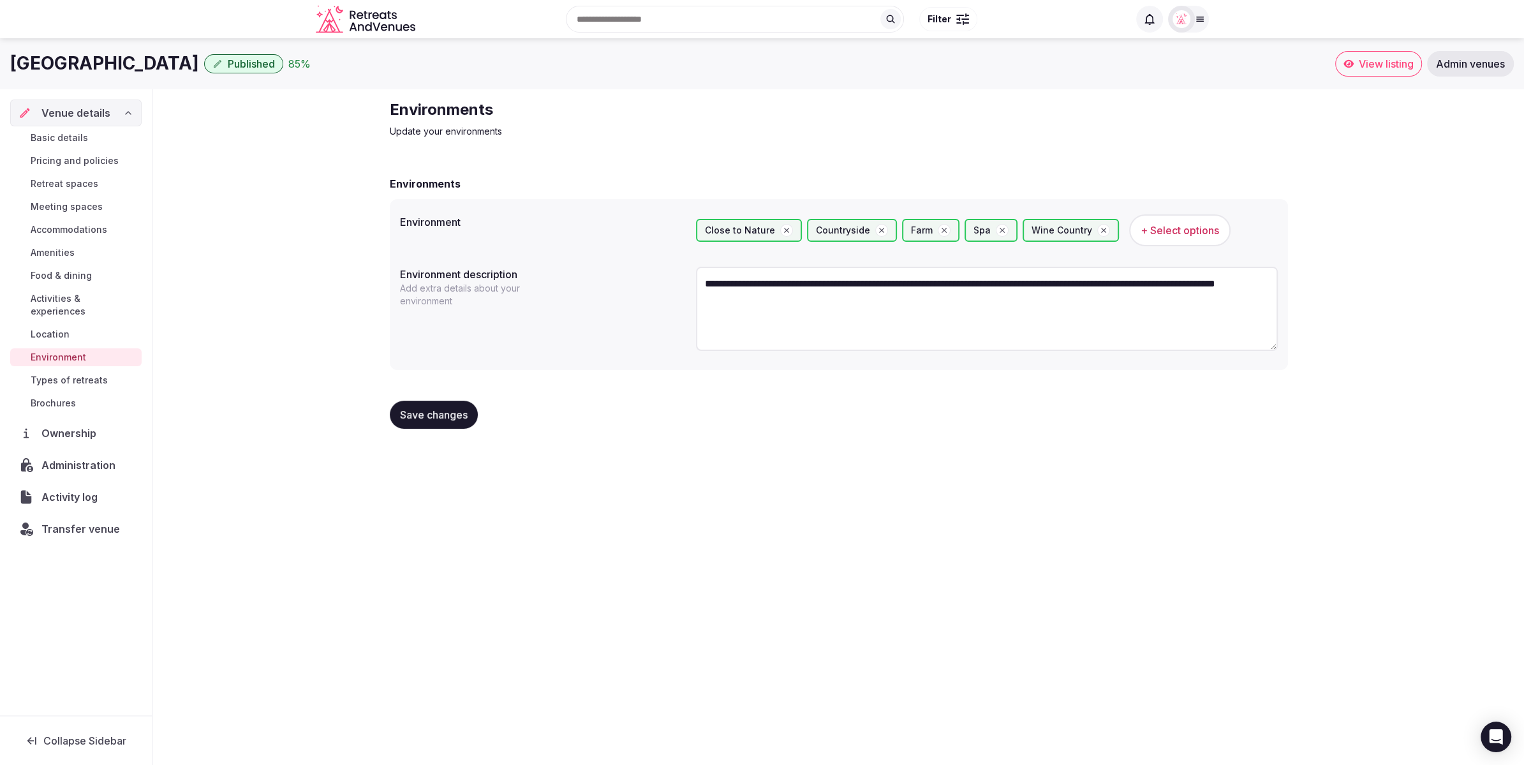
click at [94, 374] on span "Types of retreats" at bounding box center [69, 380] width 77 height 13
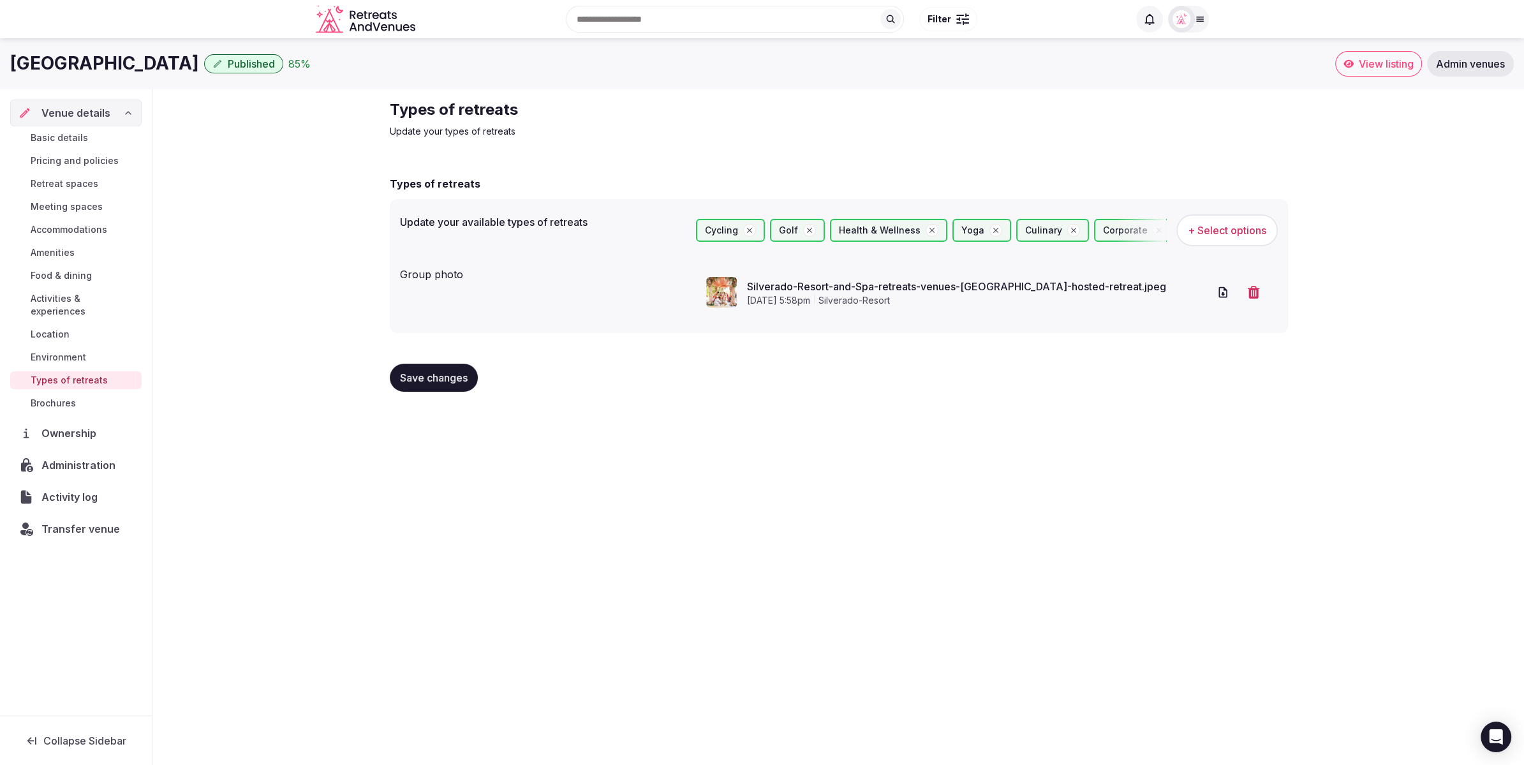
click at [53, 397] on span "Brochures" at bounding box center [53, 403] width 45 height 13
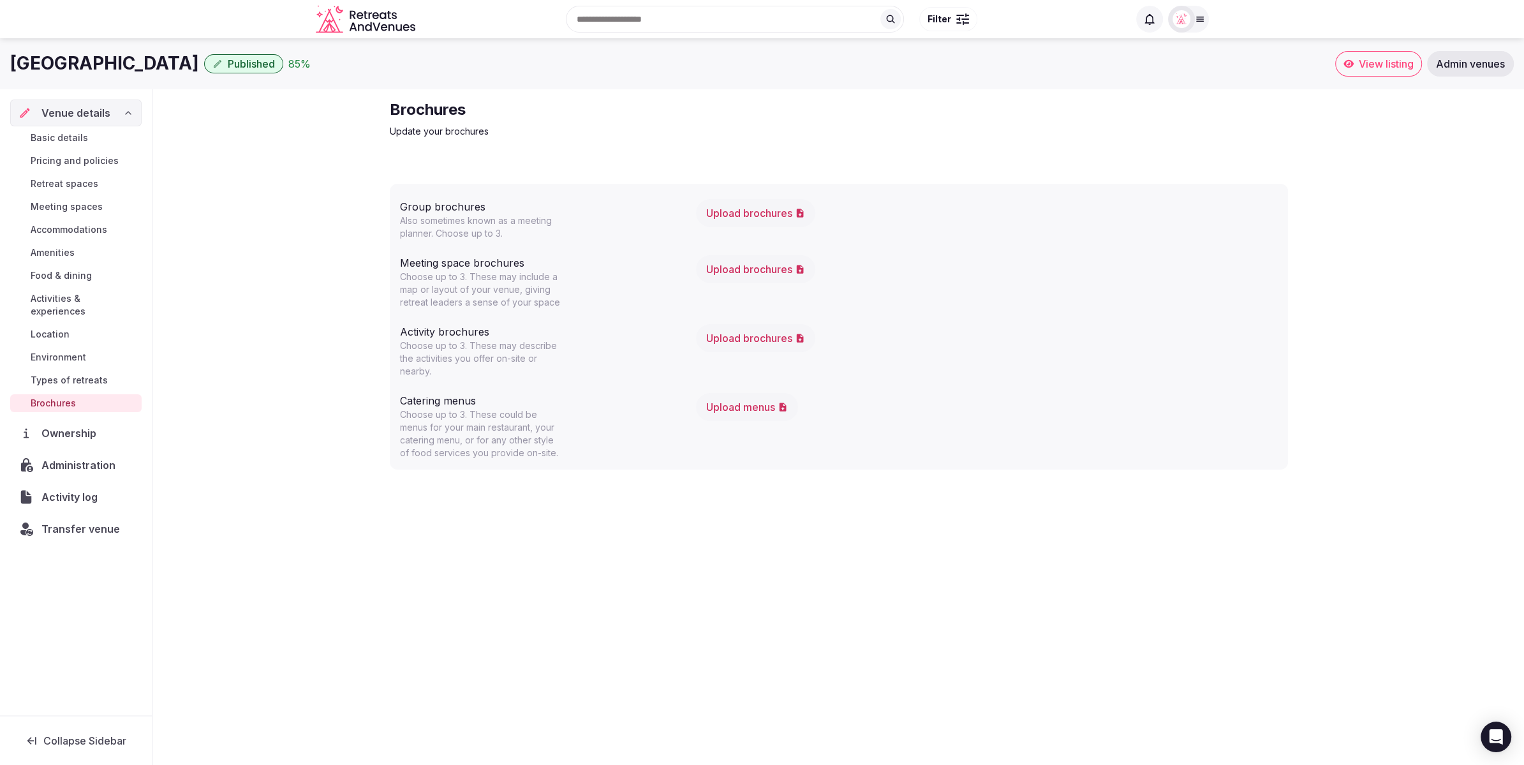
click at [754, 271] on button "Upload brochures" at bounding box center [755, 269] width 119 height 28
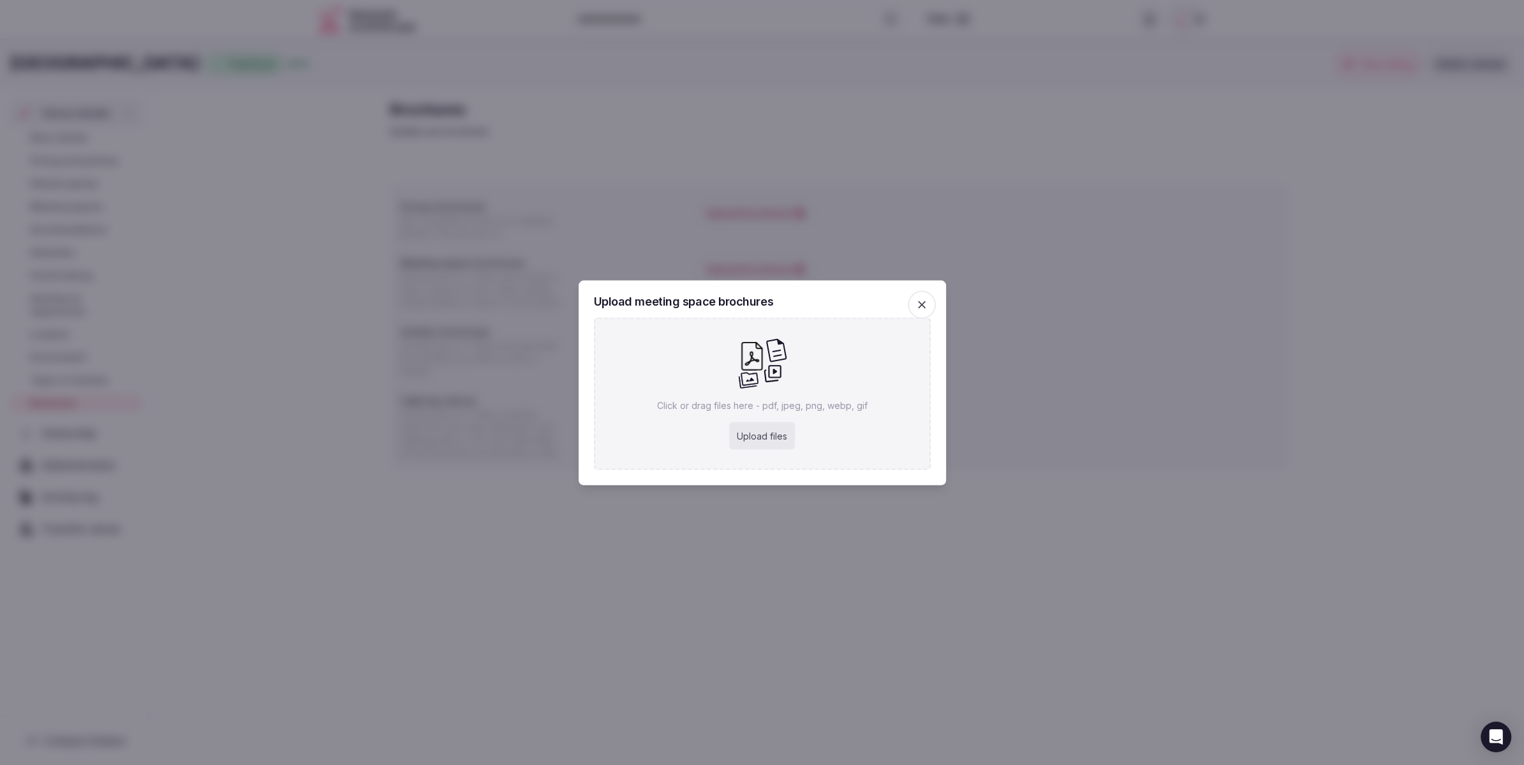
click at [776, 440] on div "Upload files" at bounding box center [762, 436] width 66 height 28
type input "**********"
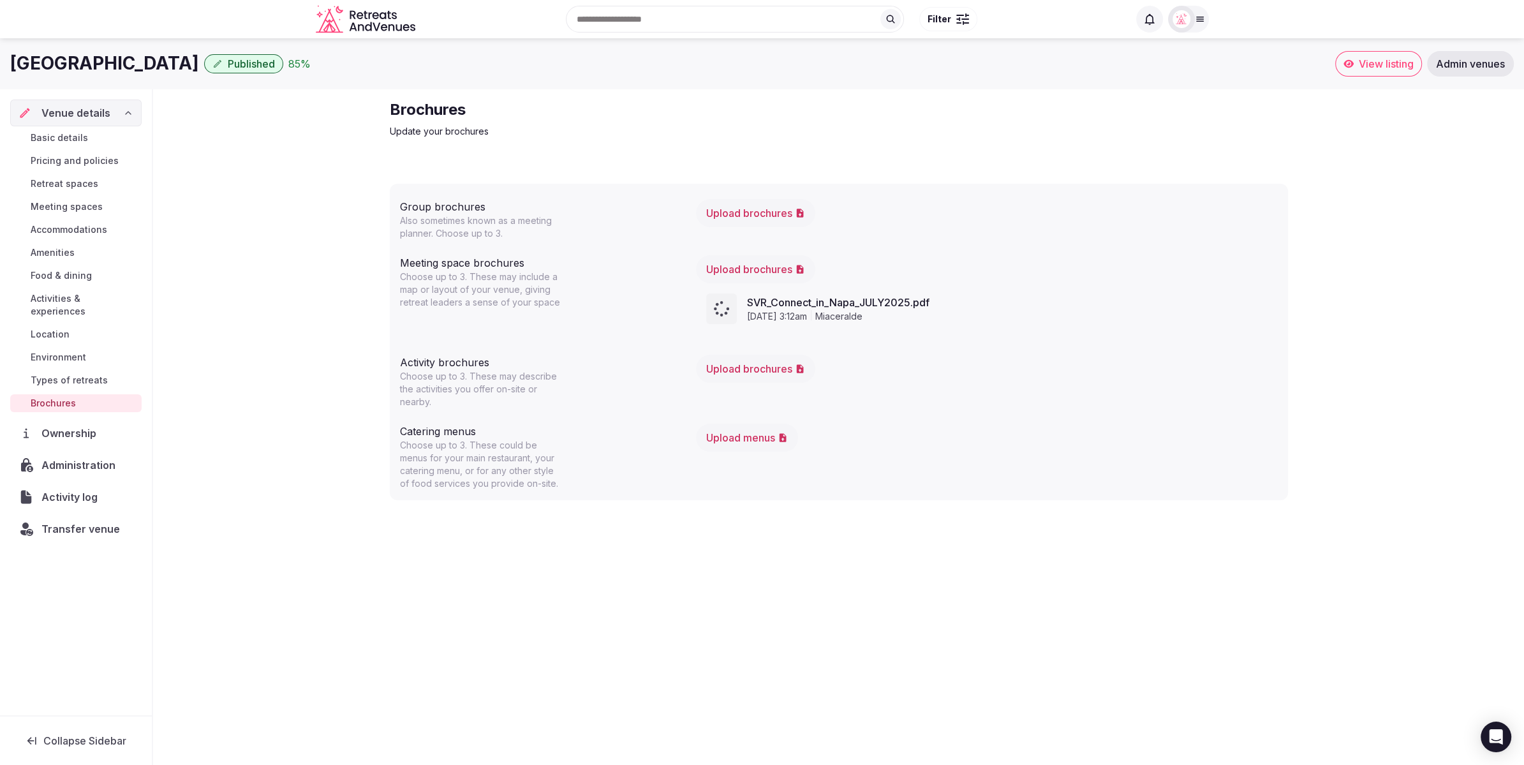
click at [740, 216] on button "Upload brochures" at bounding box center [755, 213] width 119 height 28
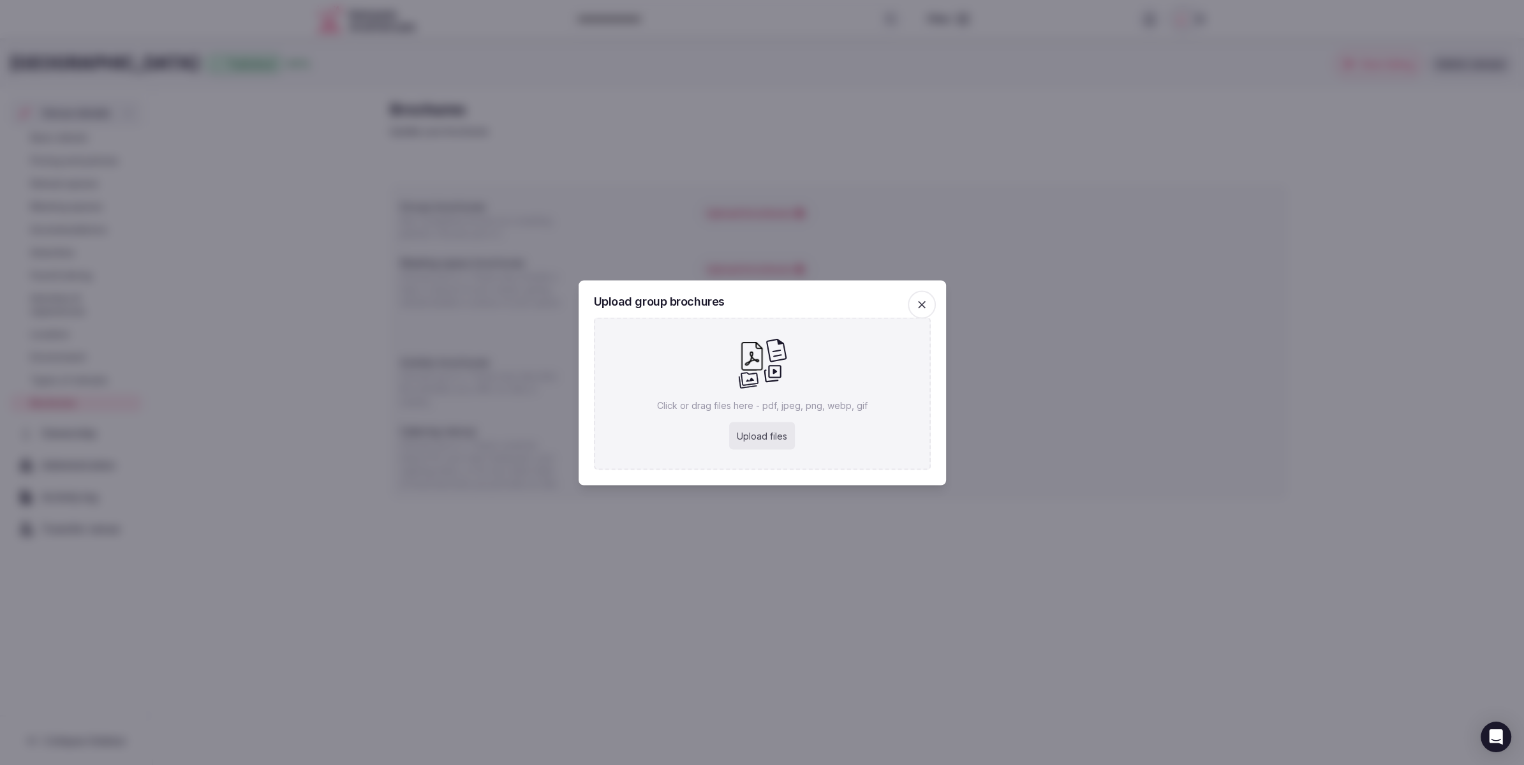
click at [763, 436] on div "Upload files" at bounding box center [762, 436] width 66 height 28
type input "**********"
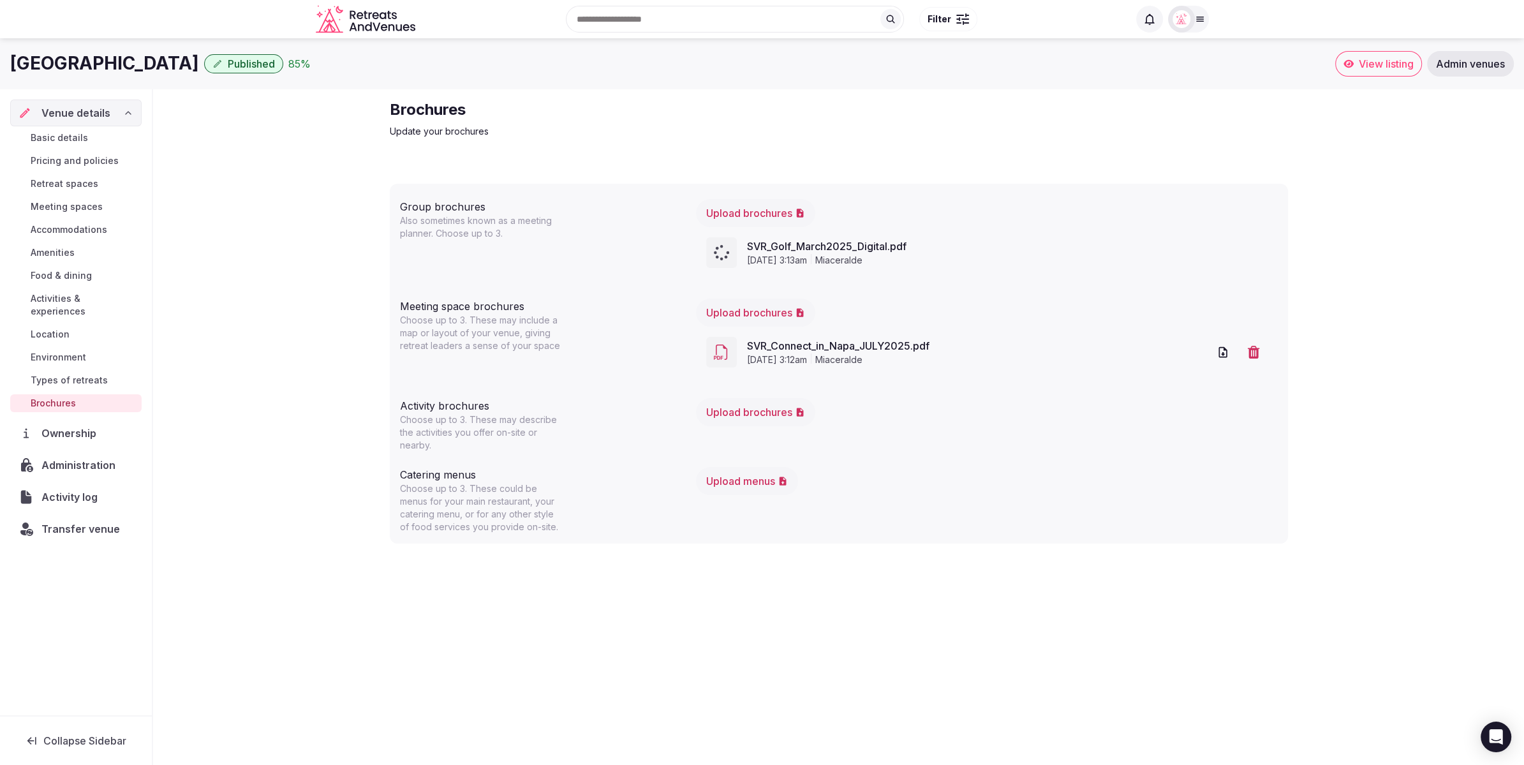
click at [762, 414] on button "Upload brochures" at bounding box center [755, 412] width 119 height 28
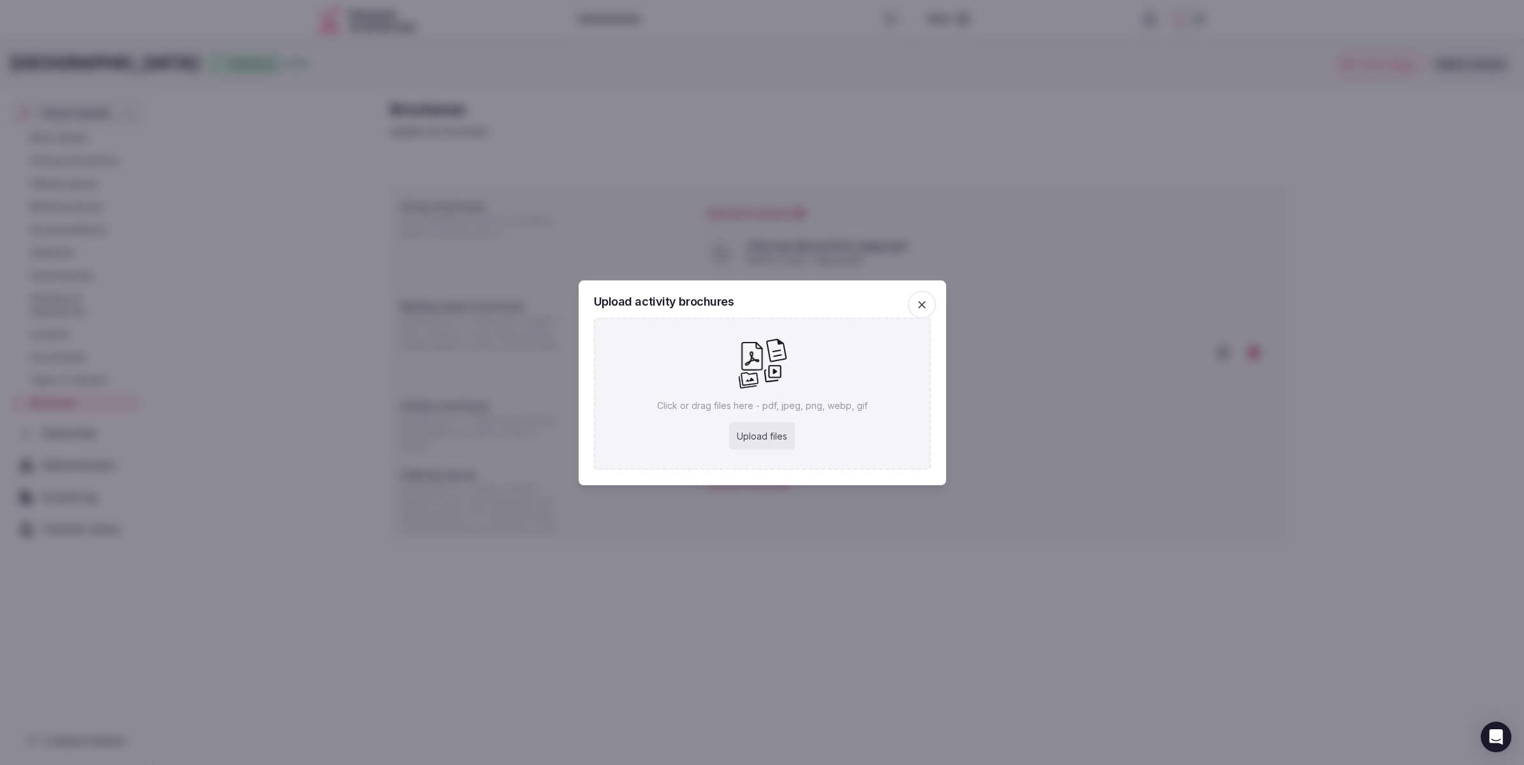
click at [772, 437] on div "Upload files" at bounding box center [762, 436] width 66 height 28
click at [1341, 540] on div at bounding box center [762, 382] width 1524 height 765
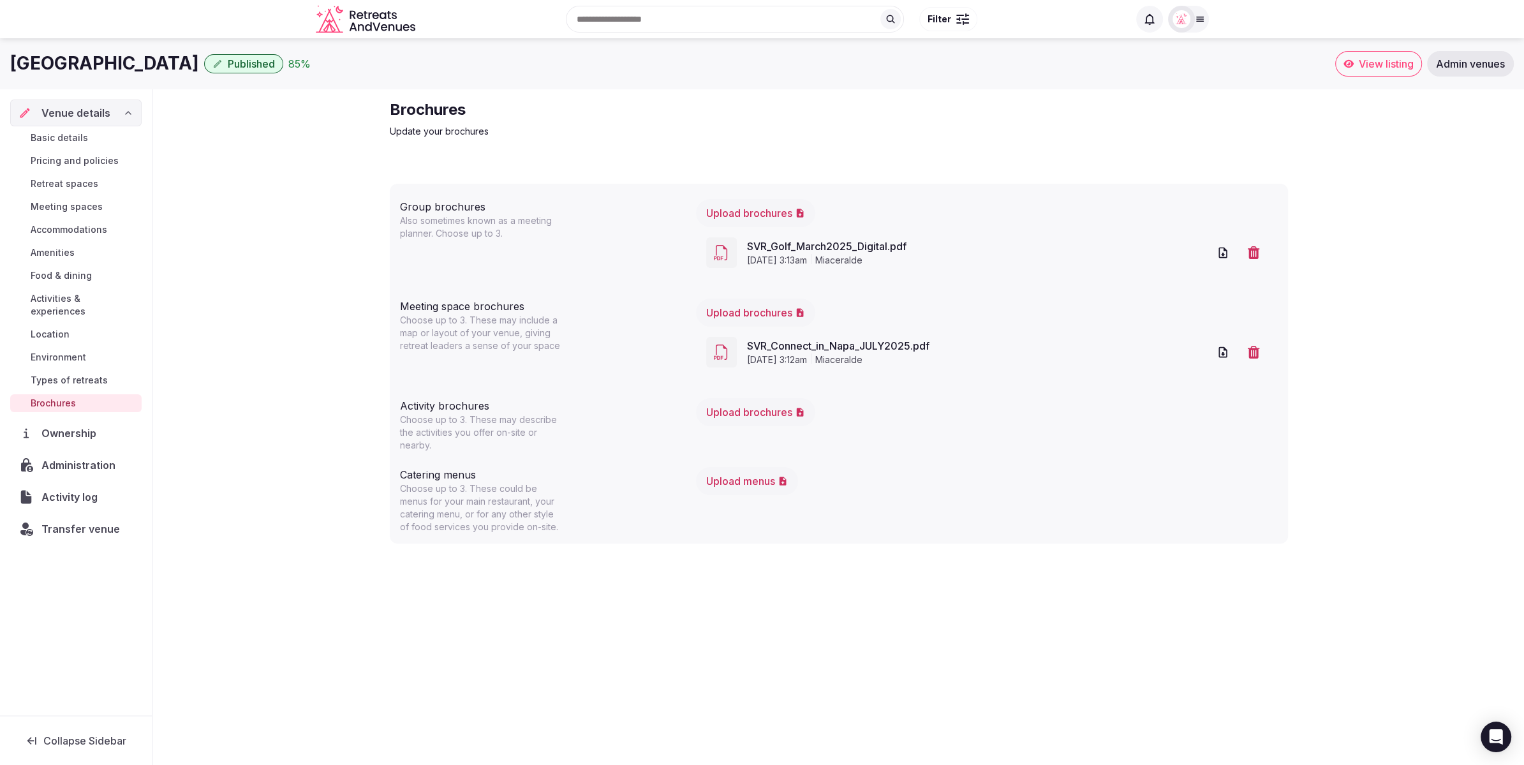
click at [778, 416] on button "Upload brochures" at bounding box center [755, 412] width 119 height 28
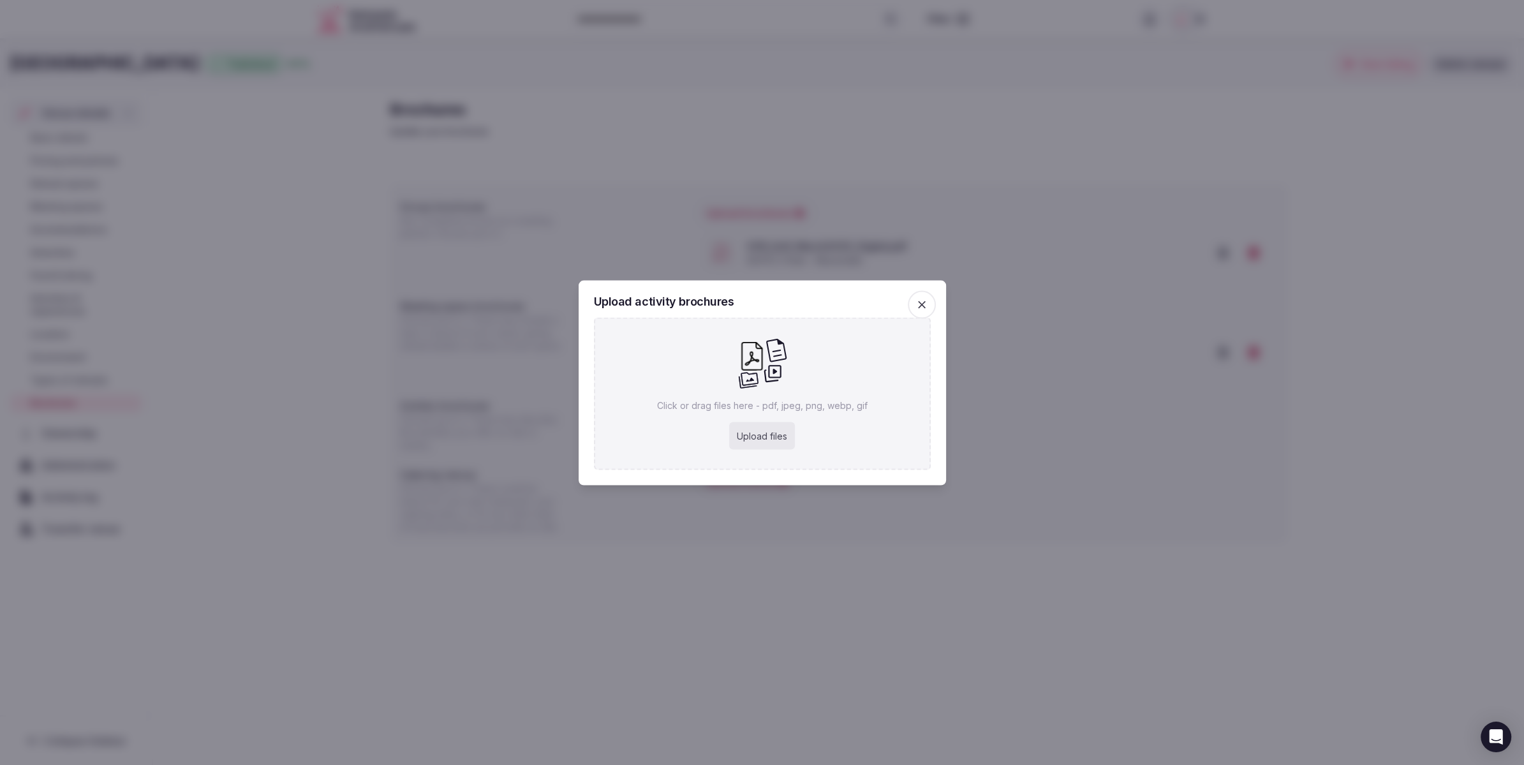
click at [766, 439] on div "Upload files" at bounding box center [762, 436] width 66 height 28
type input "**********"
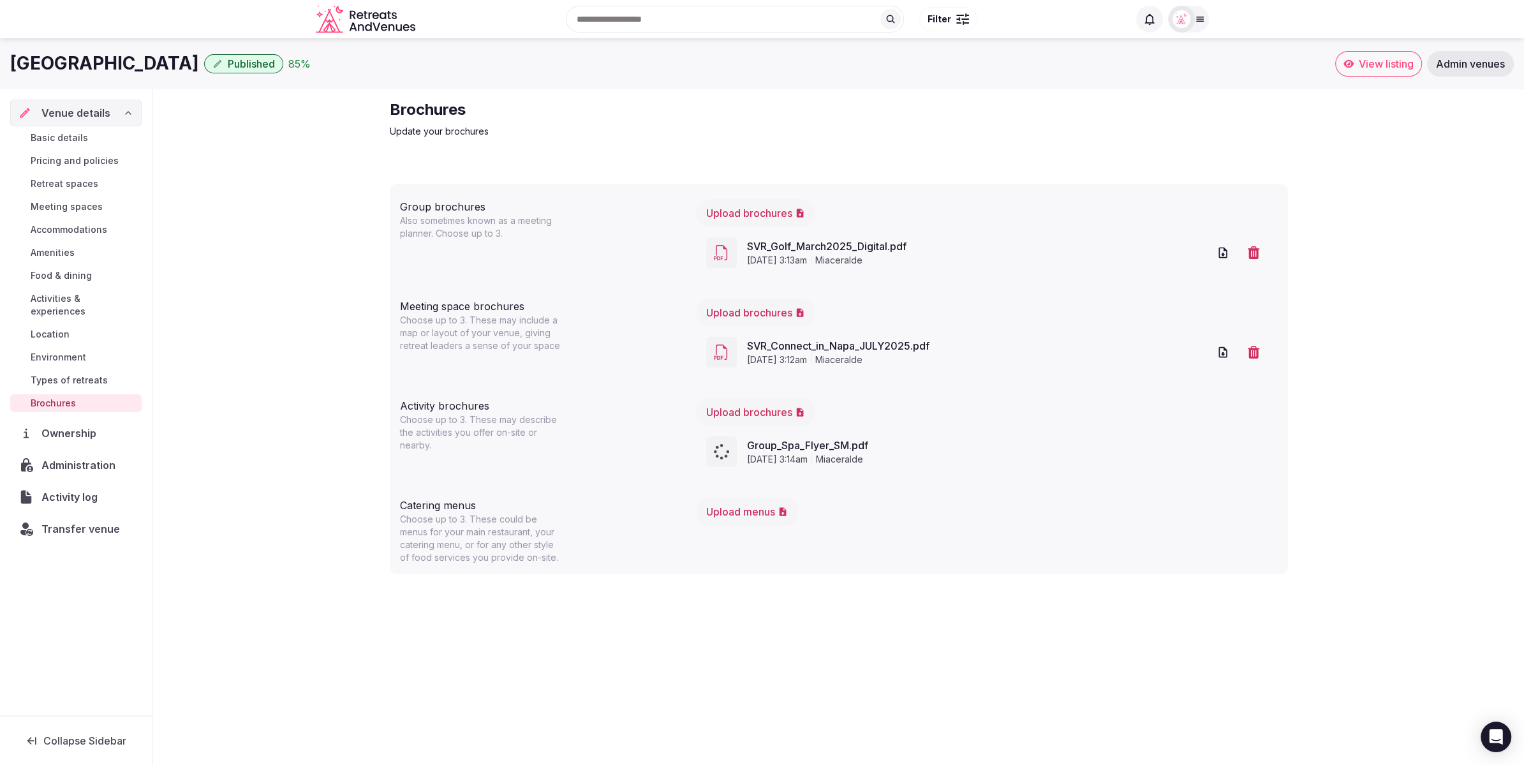
click at [750, 509] on button "Upload menus" at bounding box center [747, 512] width 102 height 28
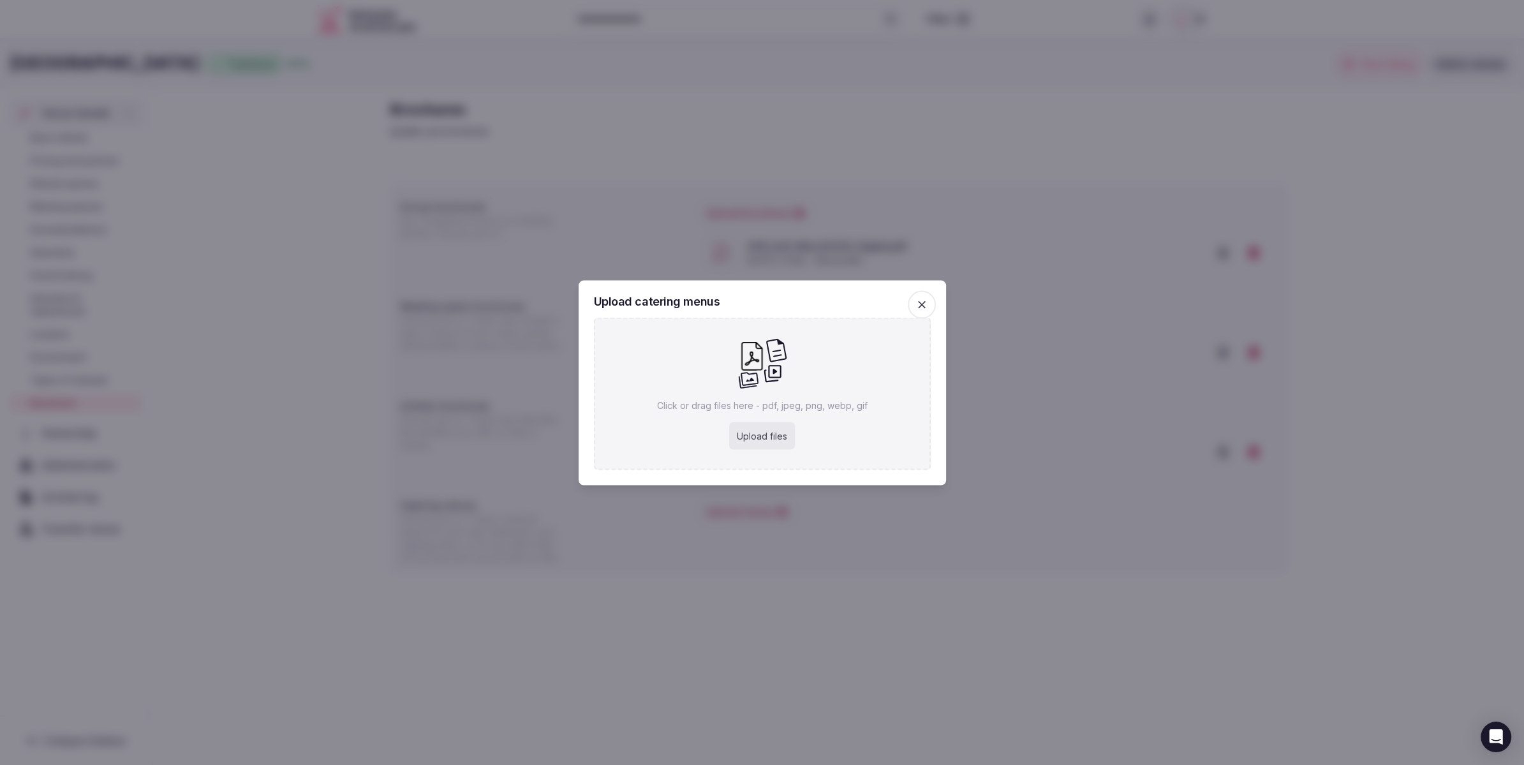
click at [748, 440] on div "Upload files" at bounding box center [762, 436] width 66 height 28
type input "**********"
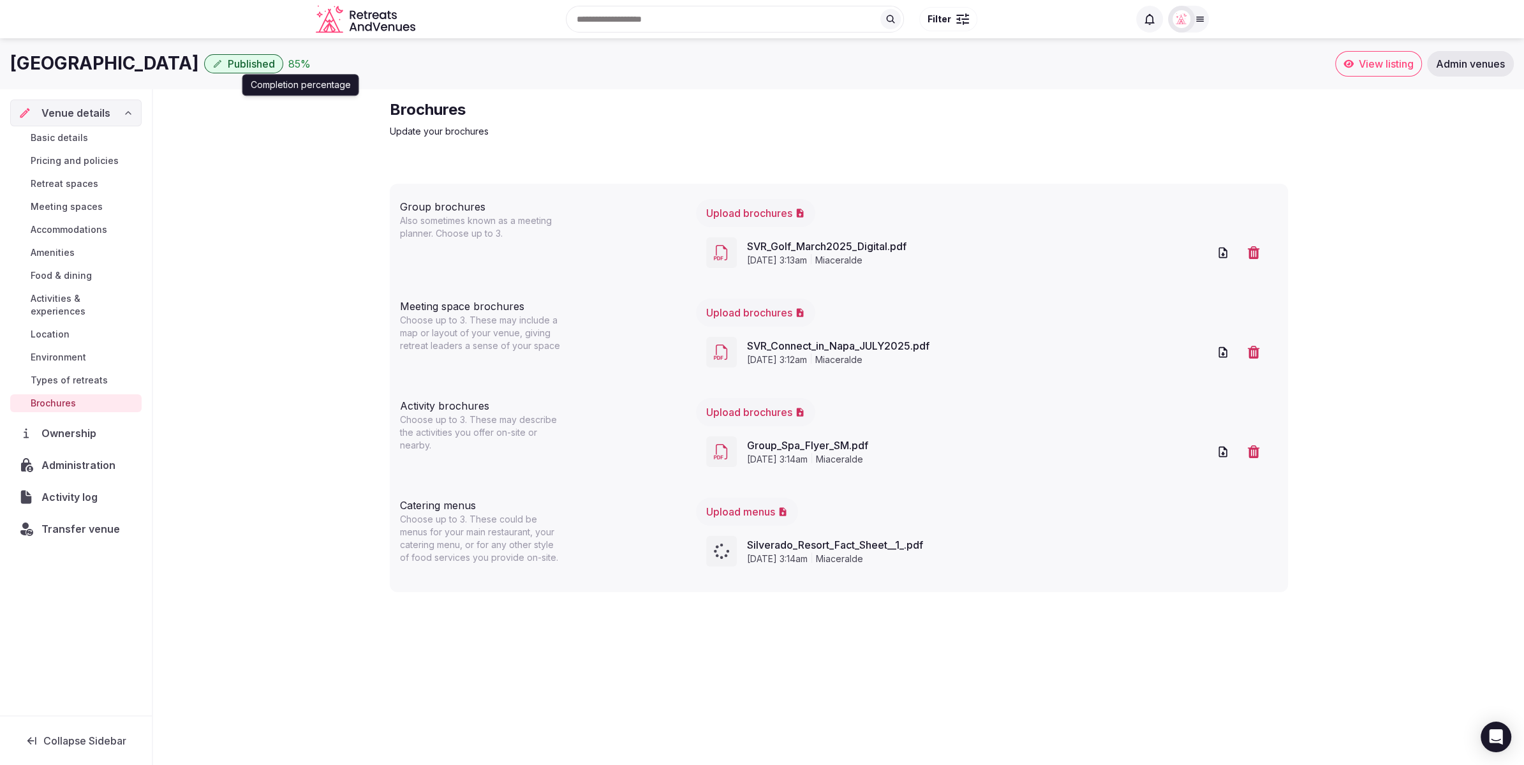
click at [311, 65] on div "85 %" at bounding box center [299, 63] width 22 height 15
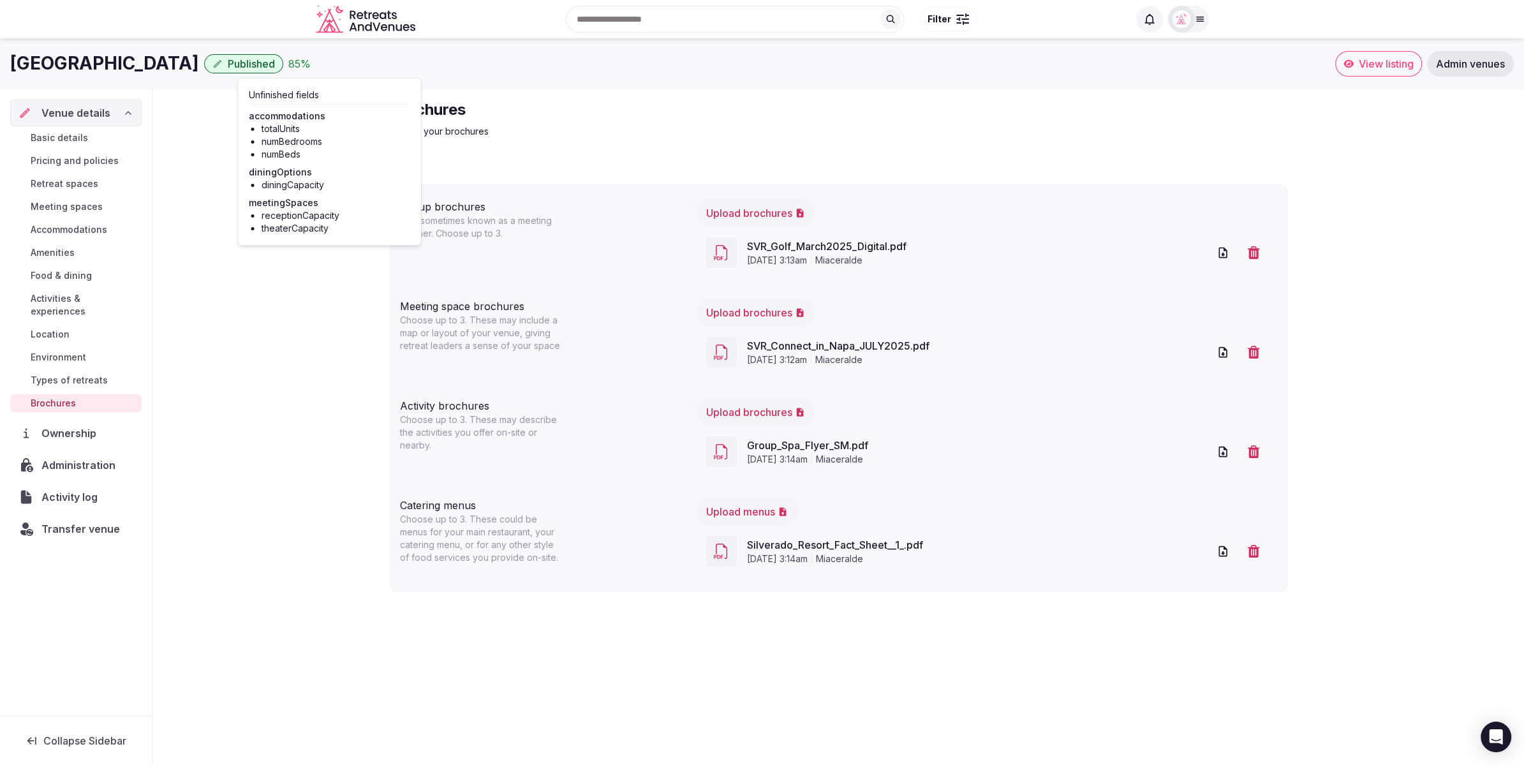
click at [193, 315] on div "Brochures Update your brochures Group brochures Also sometimes known as a meeti…" at bounding box center [838, 352] width 1371 height 526
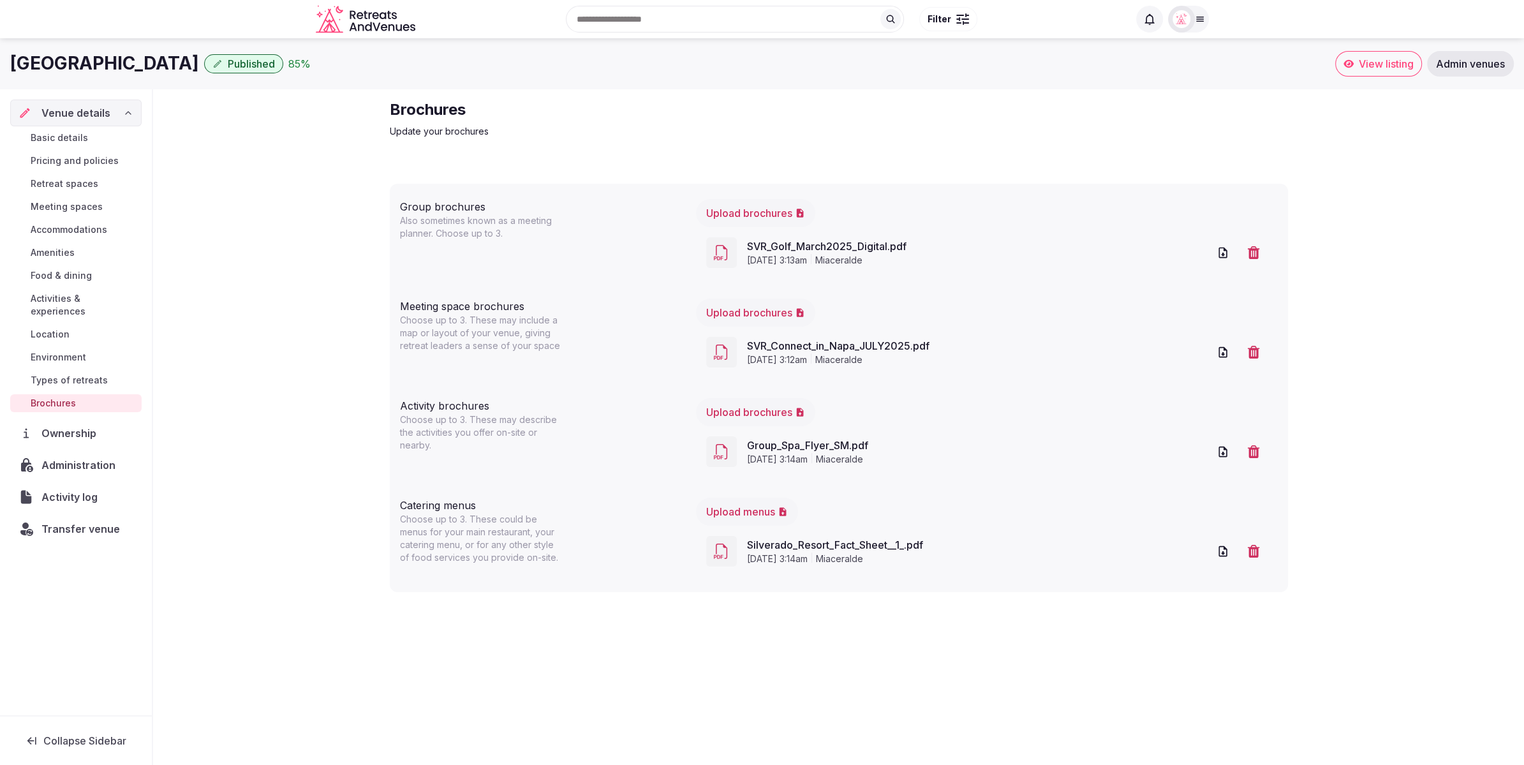
click at [230, 212] on div "Brochures Update your brochures Group brochures Also sometimes known as a meeti…" at bounding box center [838, 352] width 1371 height 526
click at [76, 137] on span "Basic details" at bounding box center [59, 137] width 57 height 13
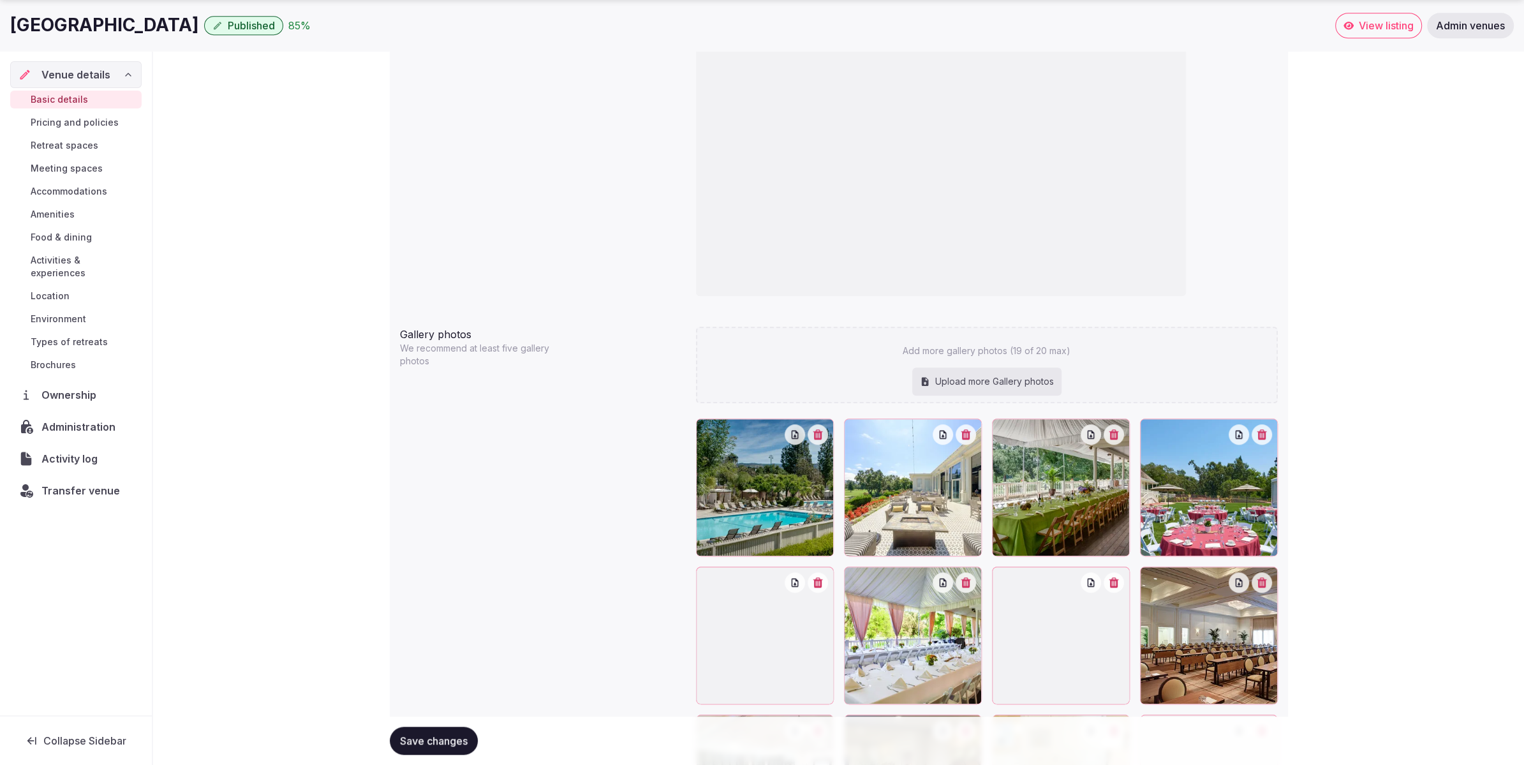
scroll to position [1594, 0]
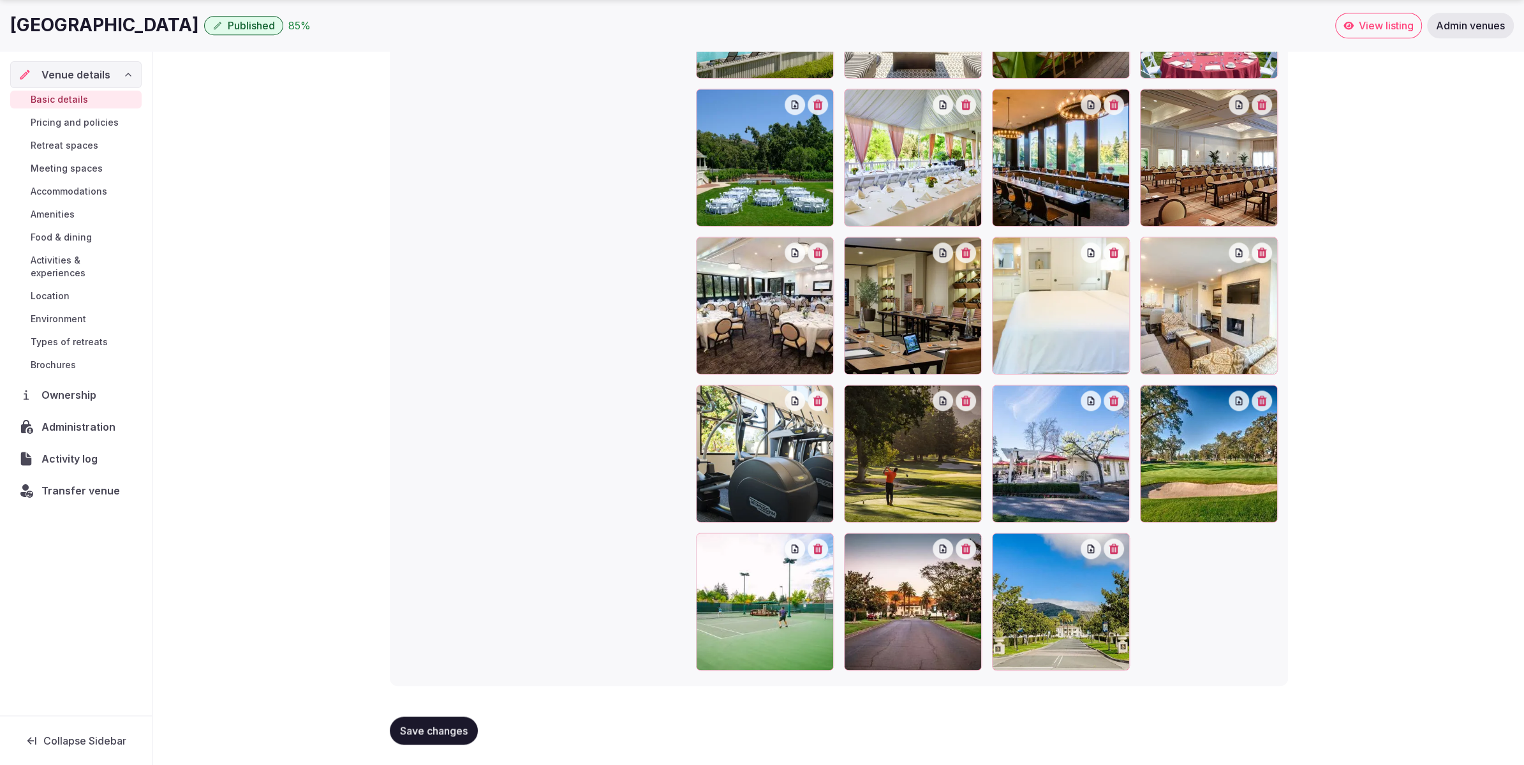
drag, startPoint x: 423, startPoint y: 737, endPoint x: 289, endPoint y: 621, distance: 177.7
click at [407, 729] on button "Save changes" at bounding box center [434, 730] width 88 height 28
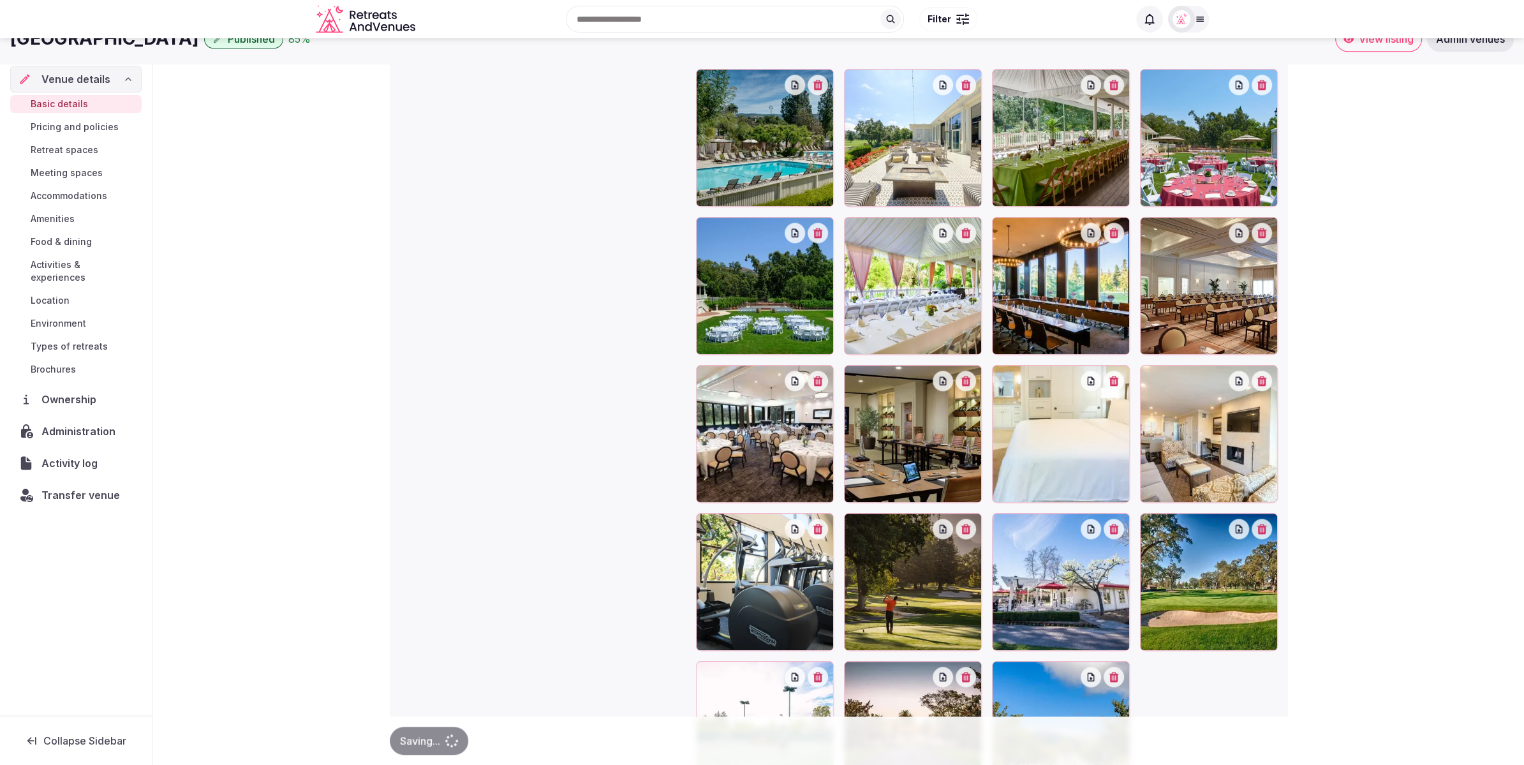
type textarea "**********"
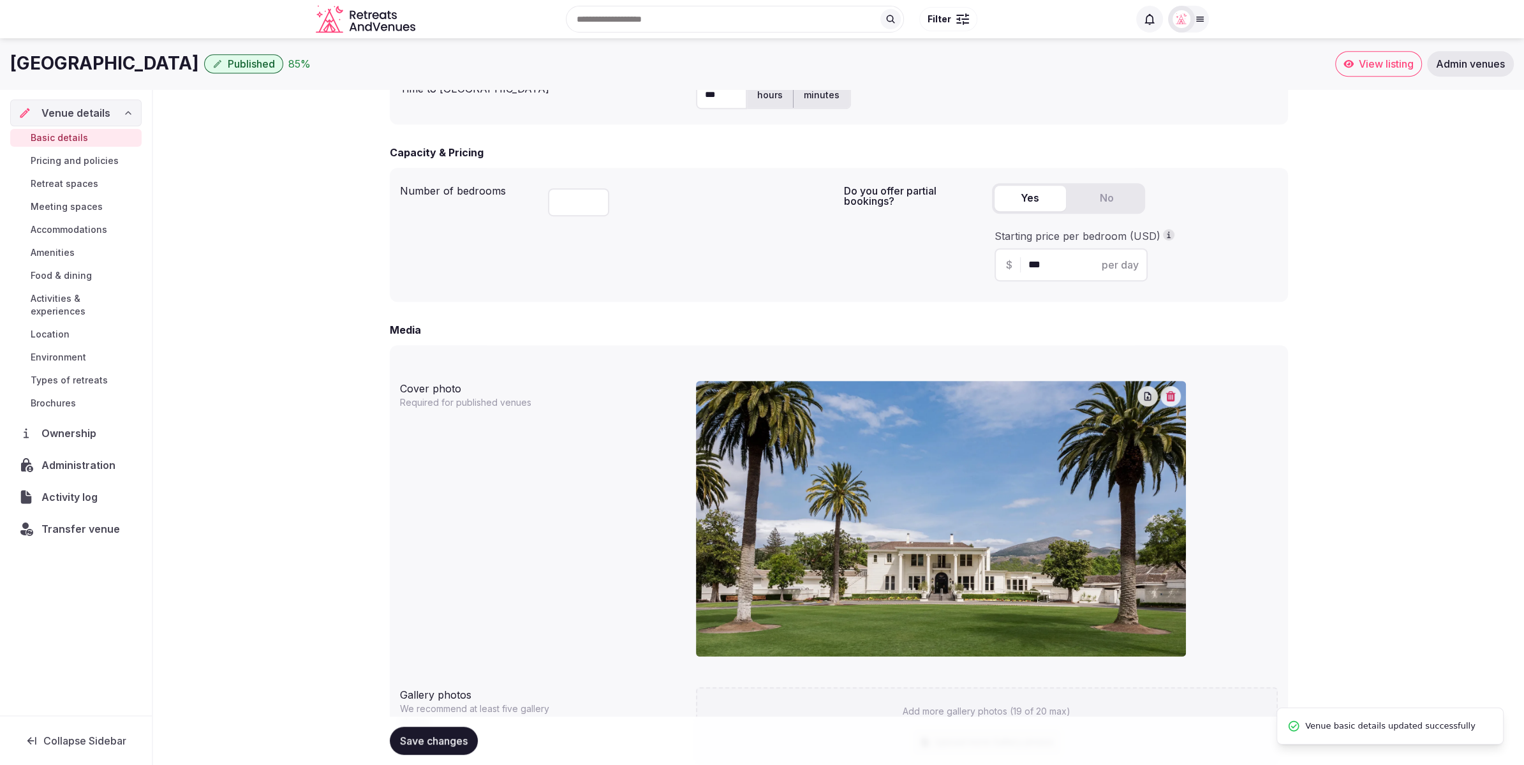
scroll to position [658, 0]
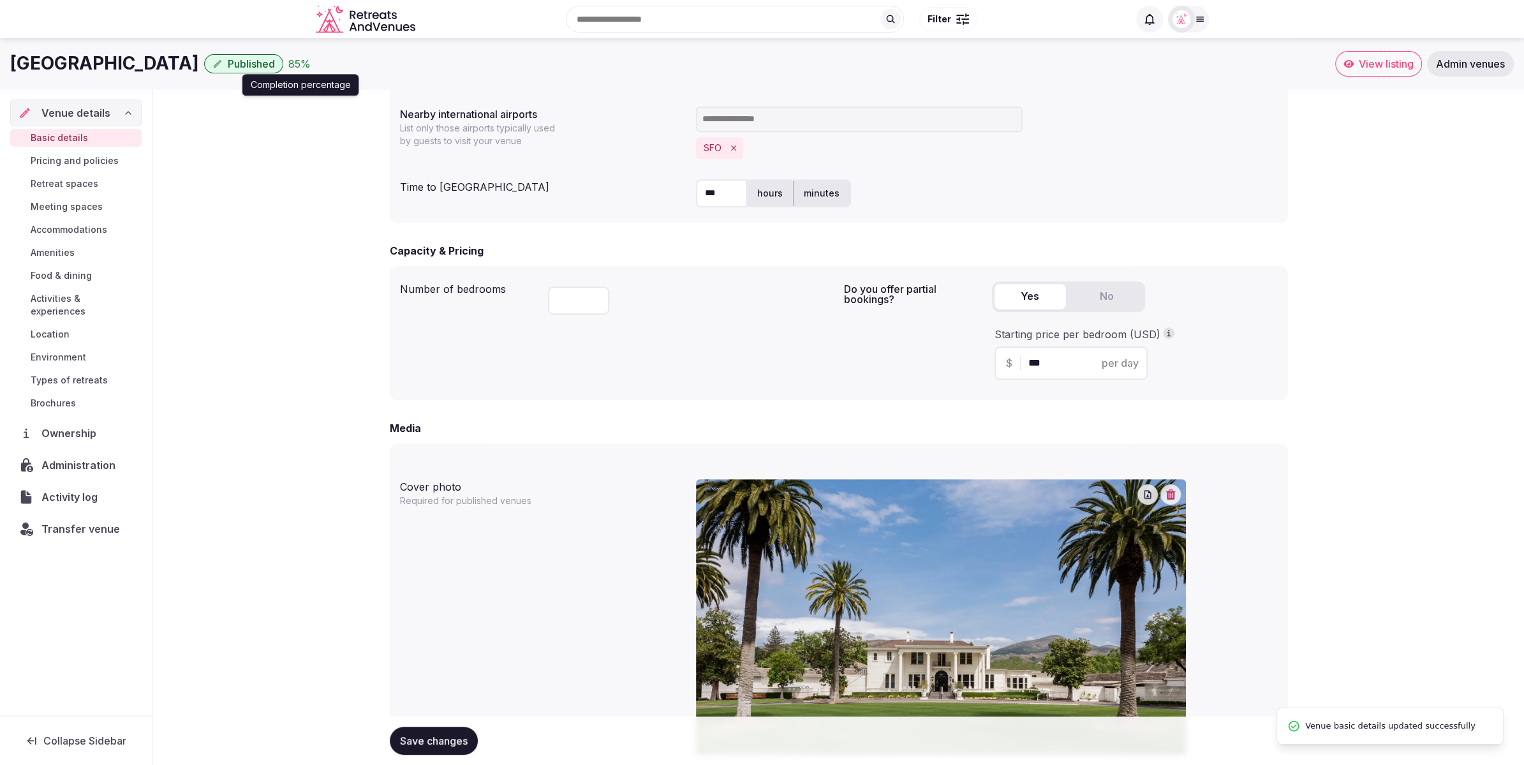
click at [311, 64] on div "85 %" at bounding box center [299, 63] width 22 height 15
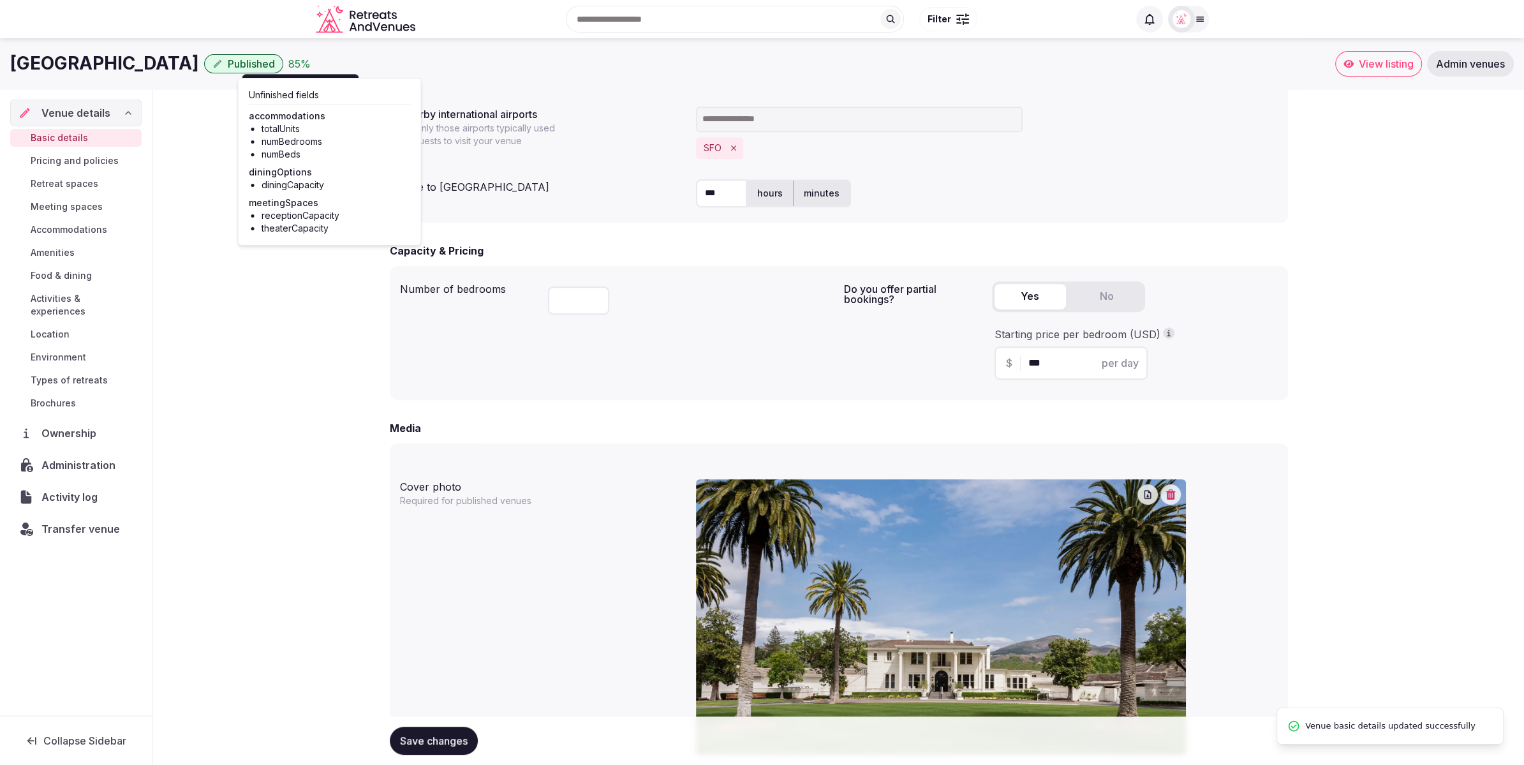
click at [85, 161] on span "Pricing and policies" at bounding box center [75, 160] width 88 height 13
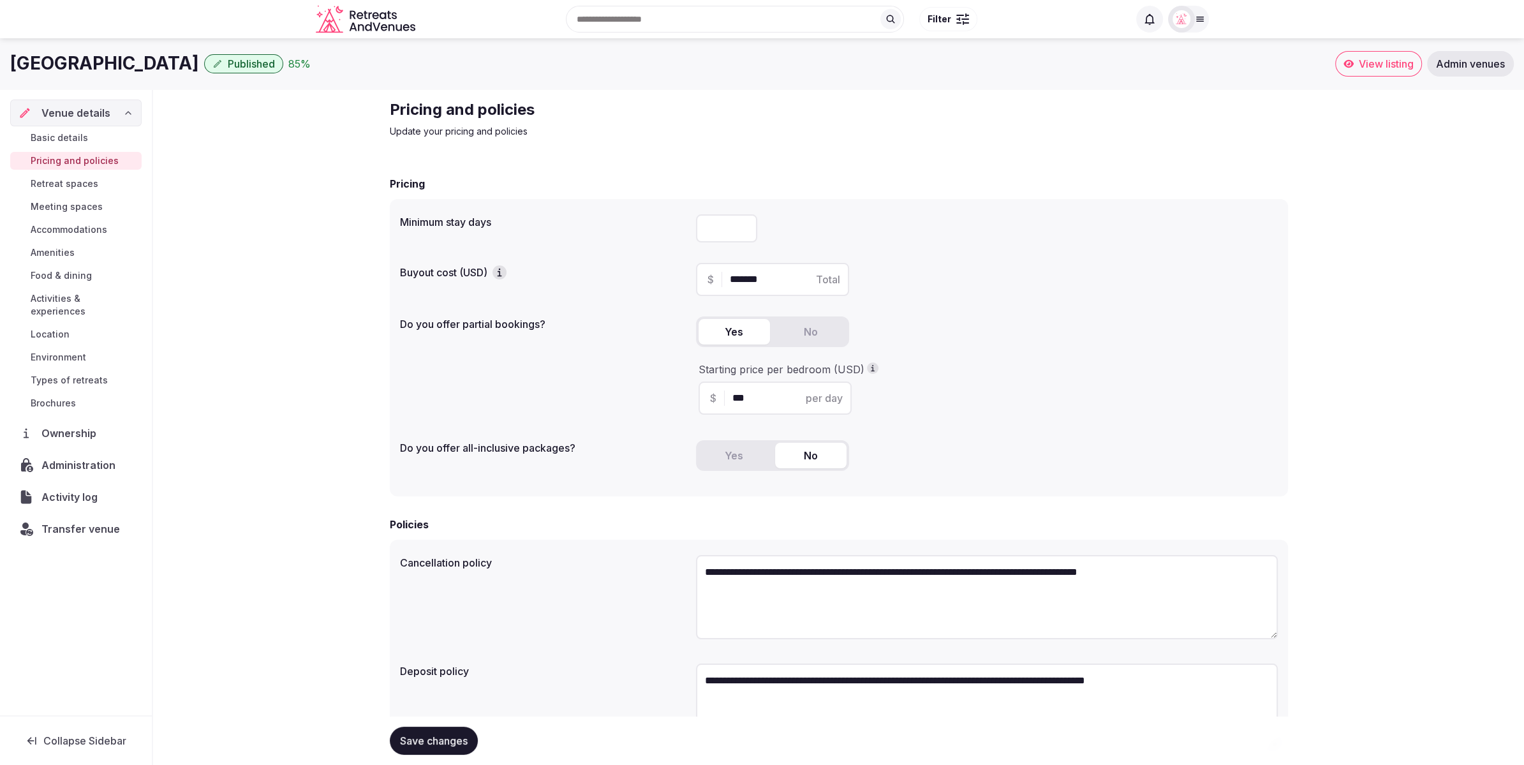
click at [66, 224] on span "Accommodations" at bounding box center [69, 229] width 77 height 13
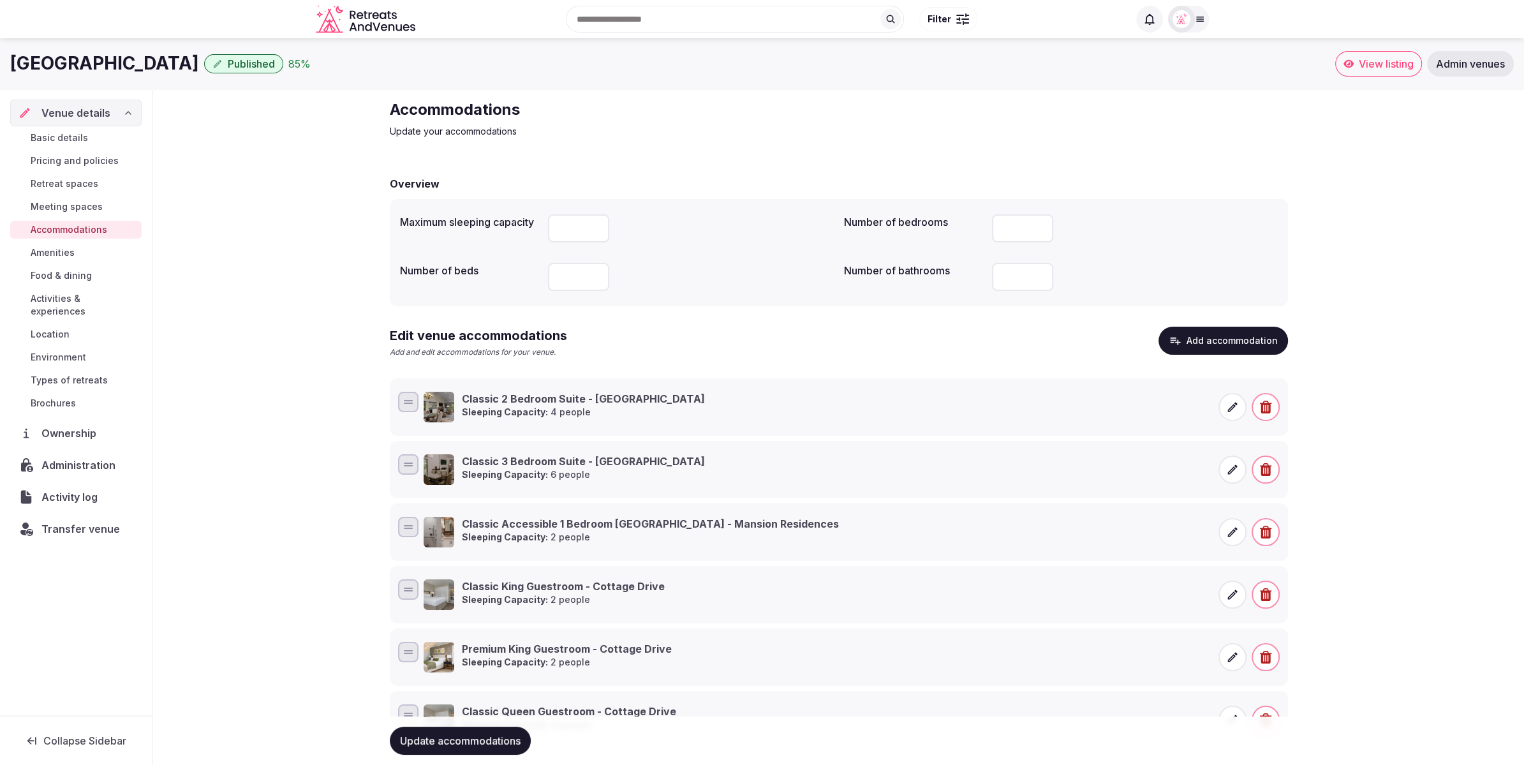
scroll to position [3, 0]
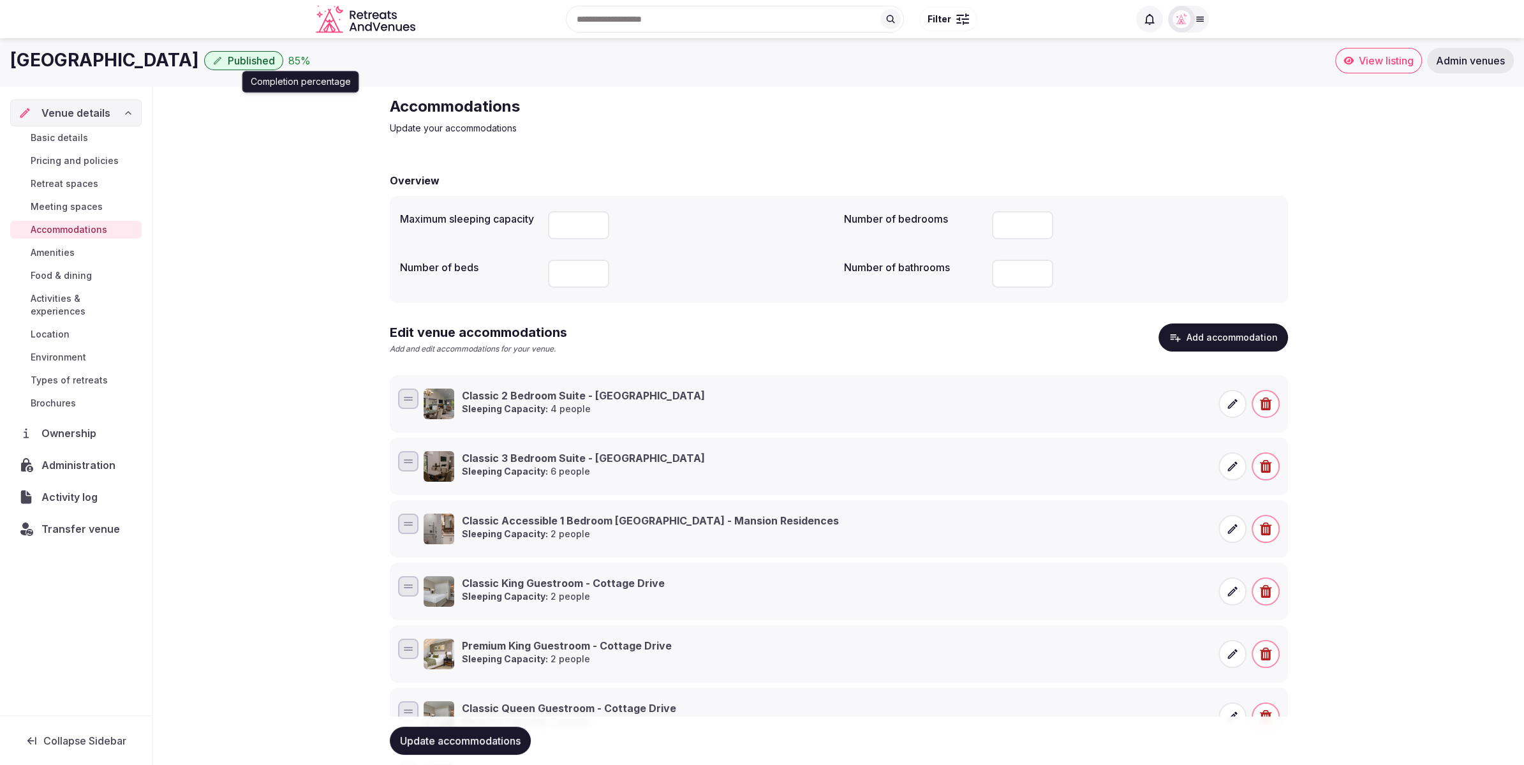
click at [311, 63] on div "85 %" at bounding box center [299, 60] width 22 height 15
click at [225, 272] on div "Accommodations Update your accommodations Overview Maximum sleeping capacity **…" at bounding box center [838, 580] width 1371 height 988
click at [51, 207] on span "Meeting spaces" at bounding box center [67, 206] width 72 height 13
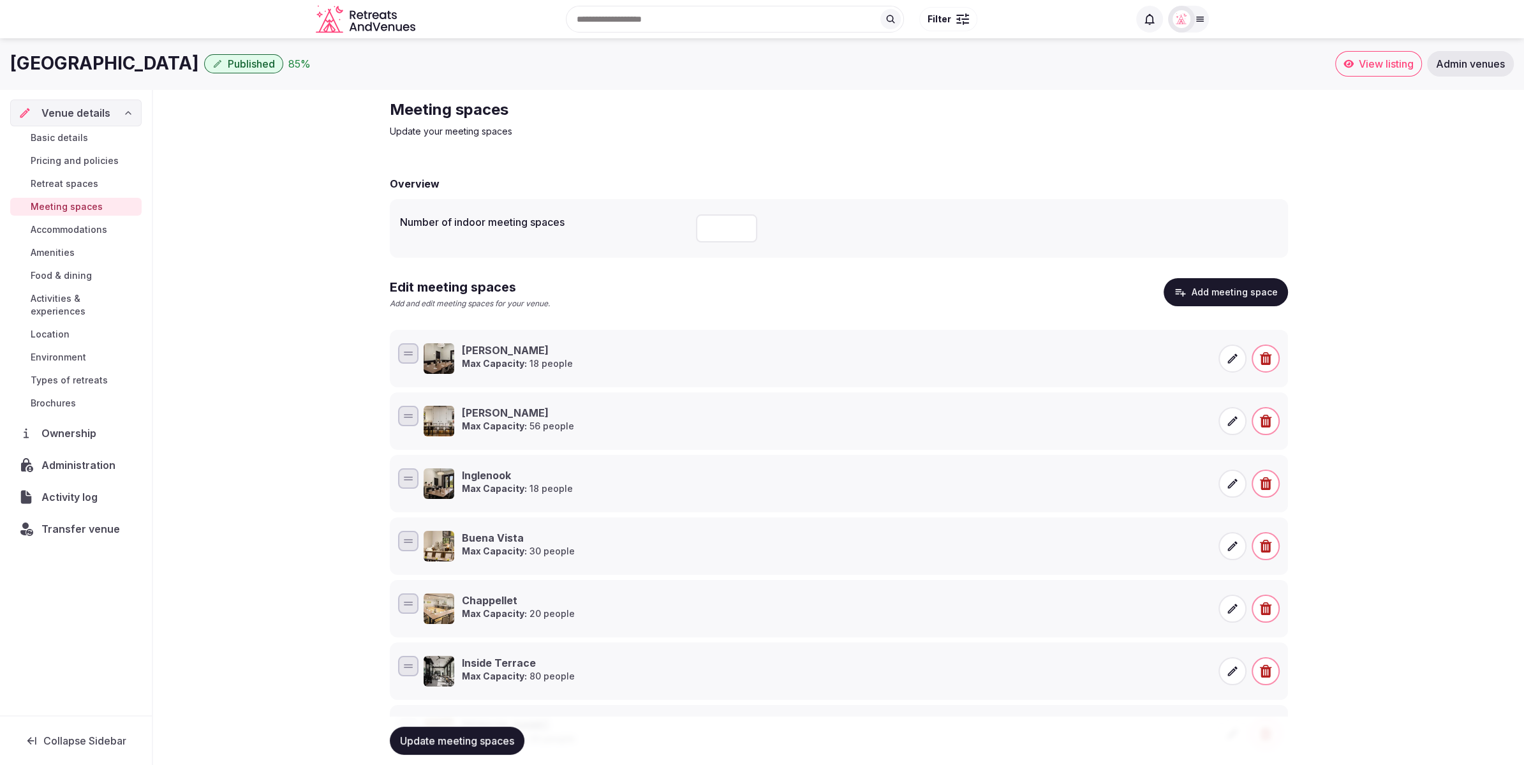
click at [222, 232] on div "Meeting spaces Update your meeting spaces Overview Number of indoor meeting spa…" at bounding box center [838, 559] width 1371 height 940
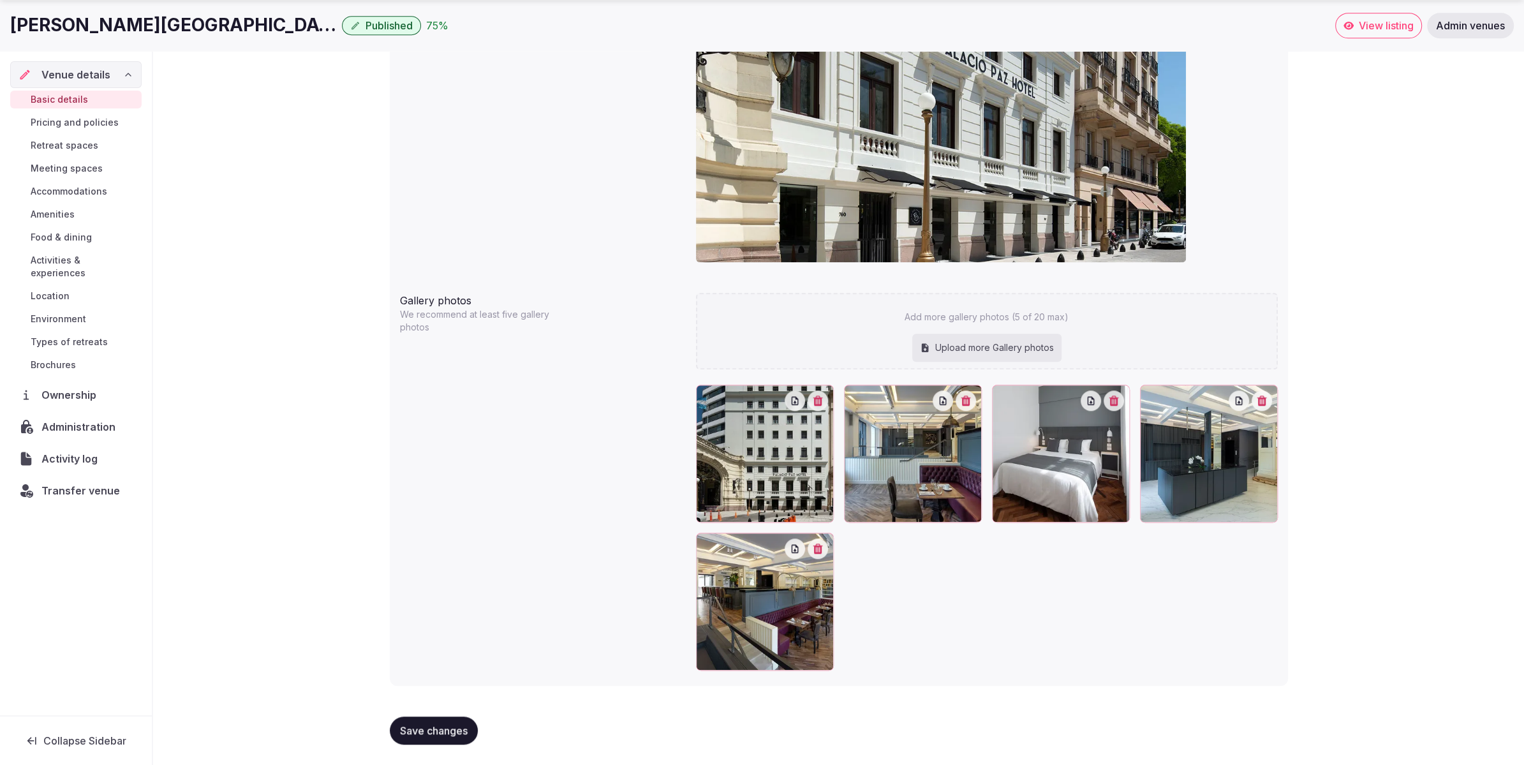
scroll to position [1145, 0]
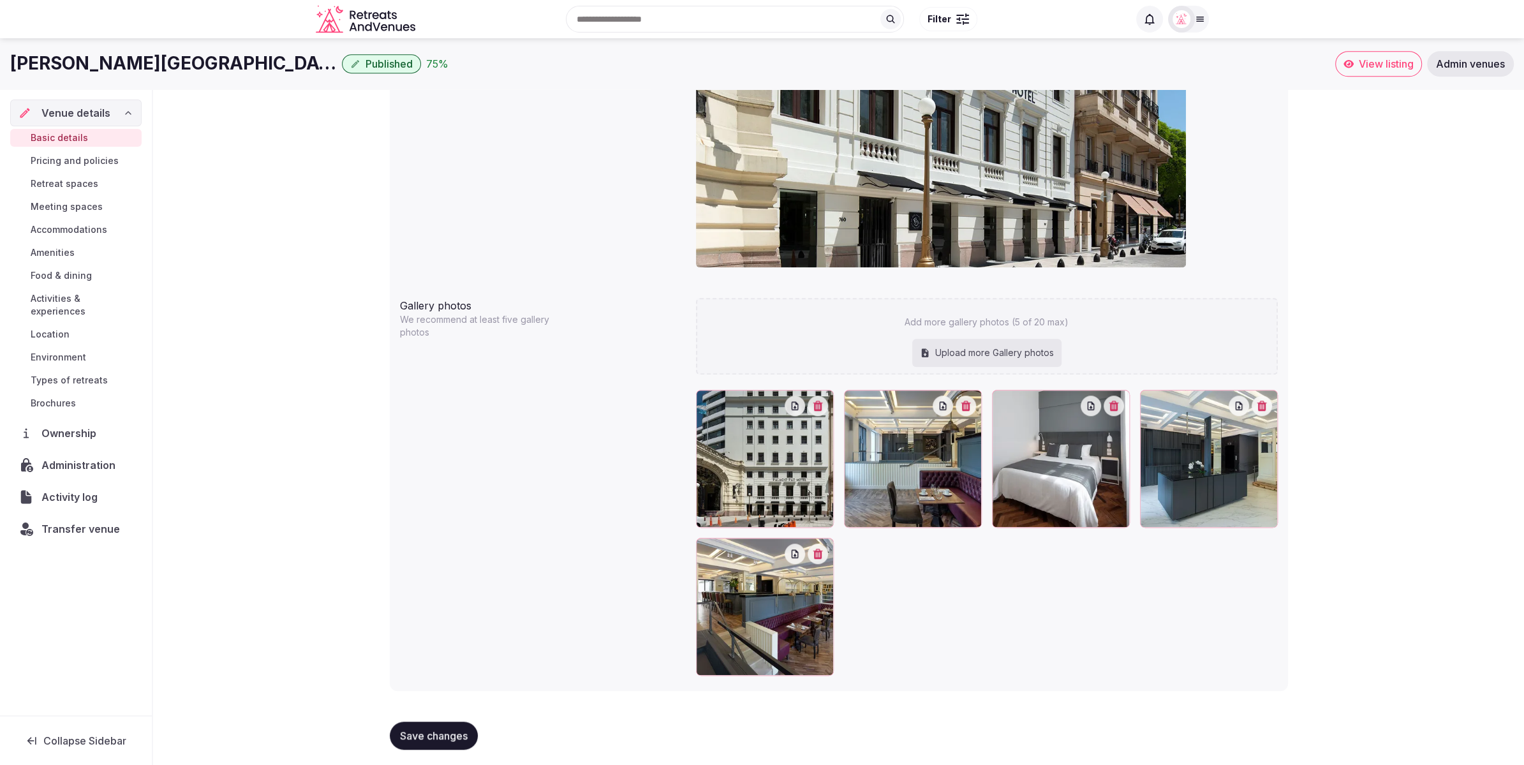
click at [70, 203] on span "Meeting spaces" at bounding box center [67, 206] width 72 height 13
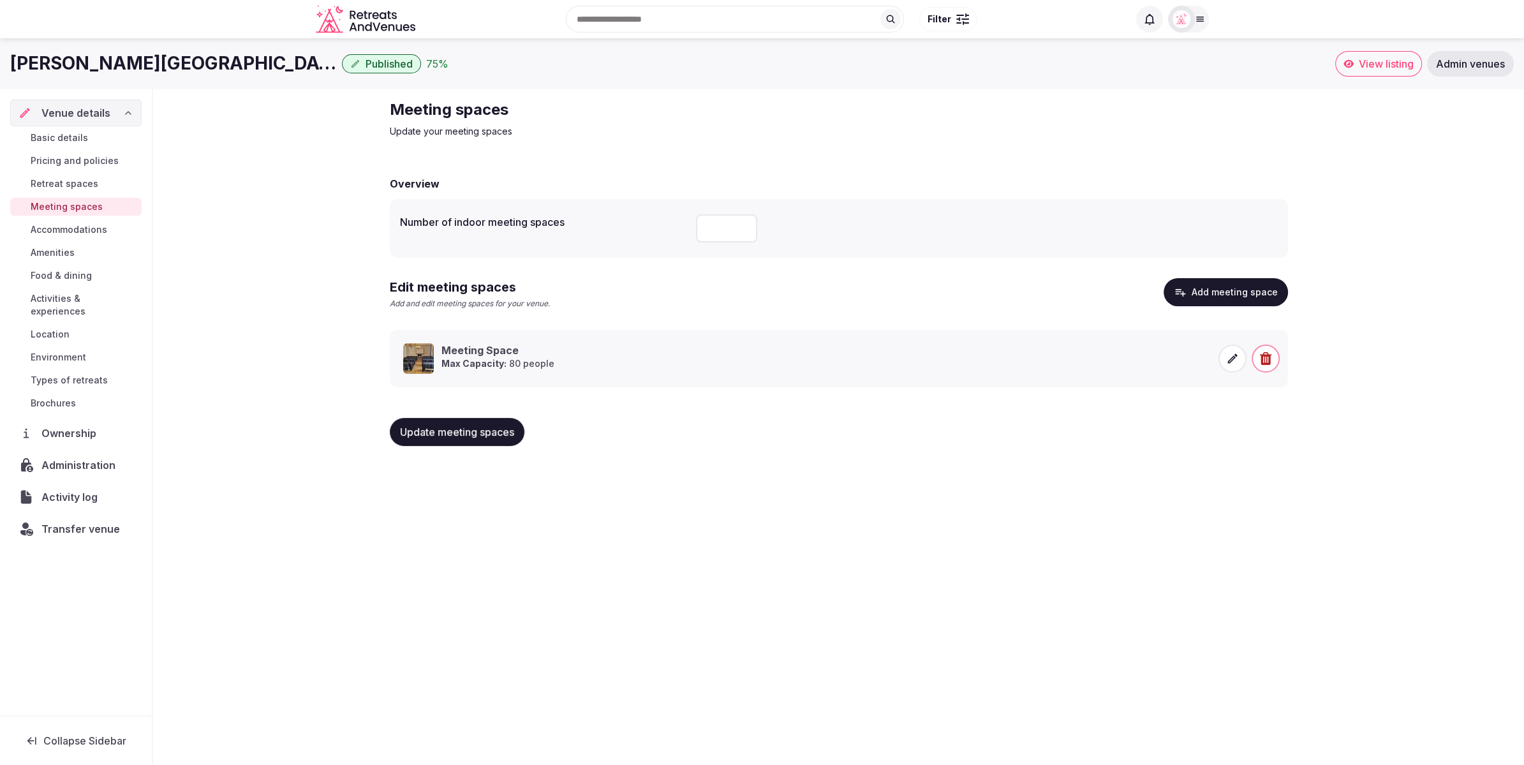
click at [67, 232] on span "Accommodations" at bounding box center [69, 229] width 77 height 13
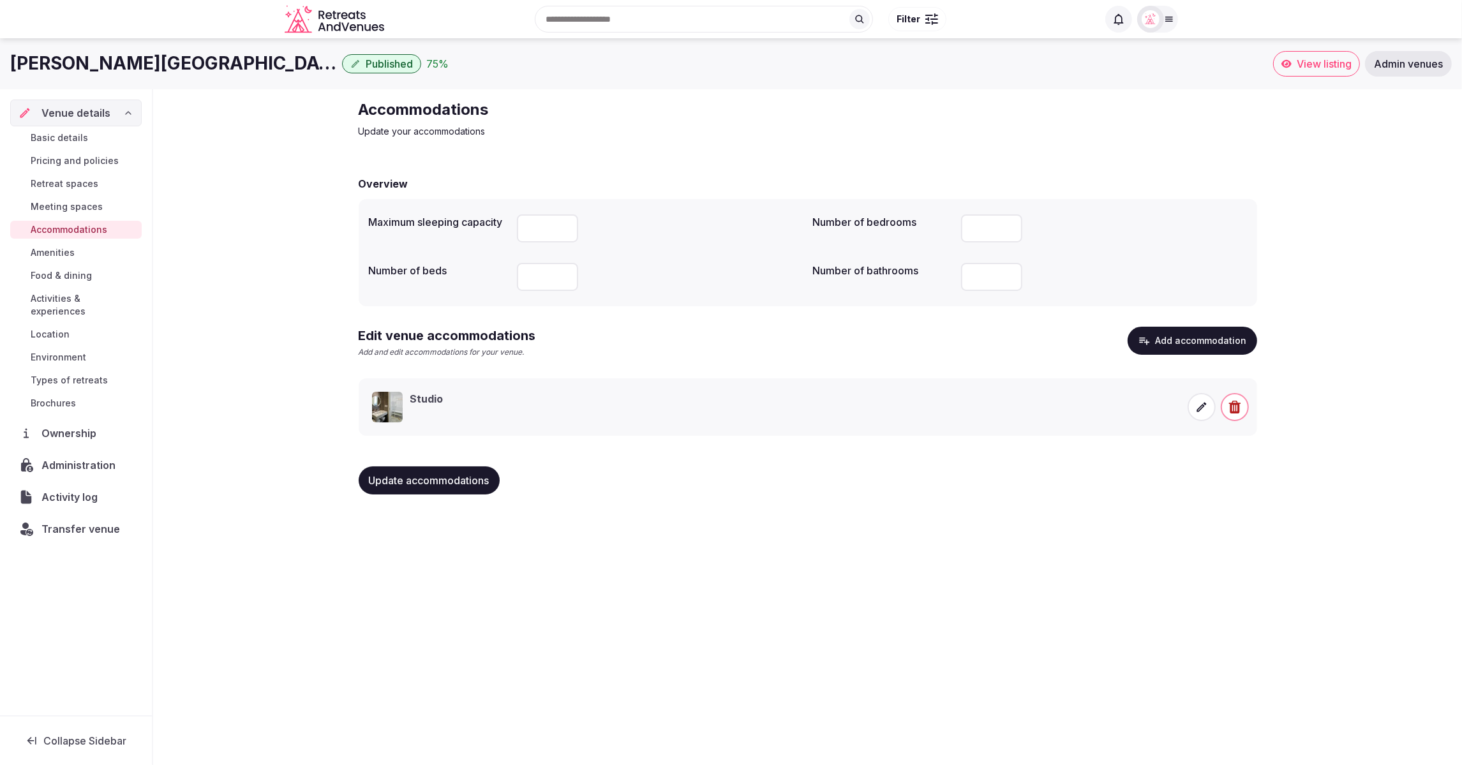
click at [267, 114] on div "Accommodations Update your accommodations Overview Maximum sleeping capacity Nu…" at bounding box center [807, 302] width 1308 height 426
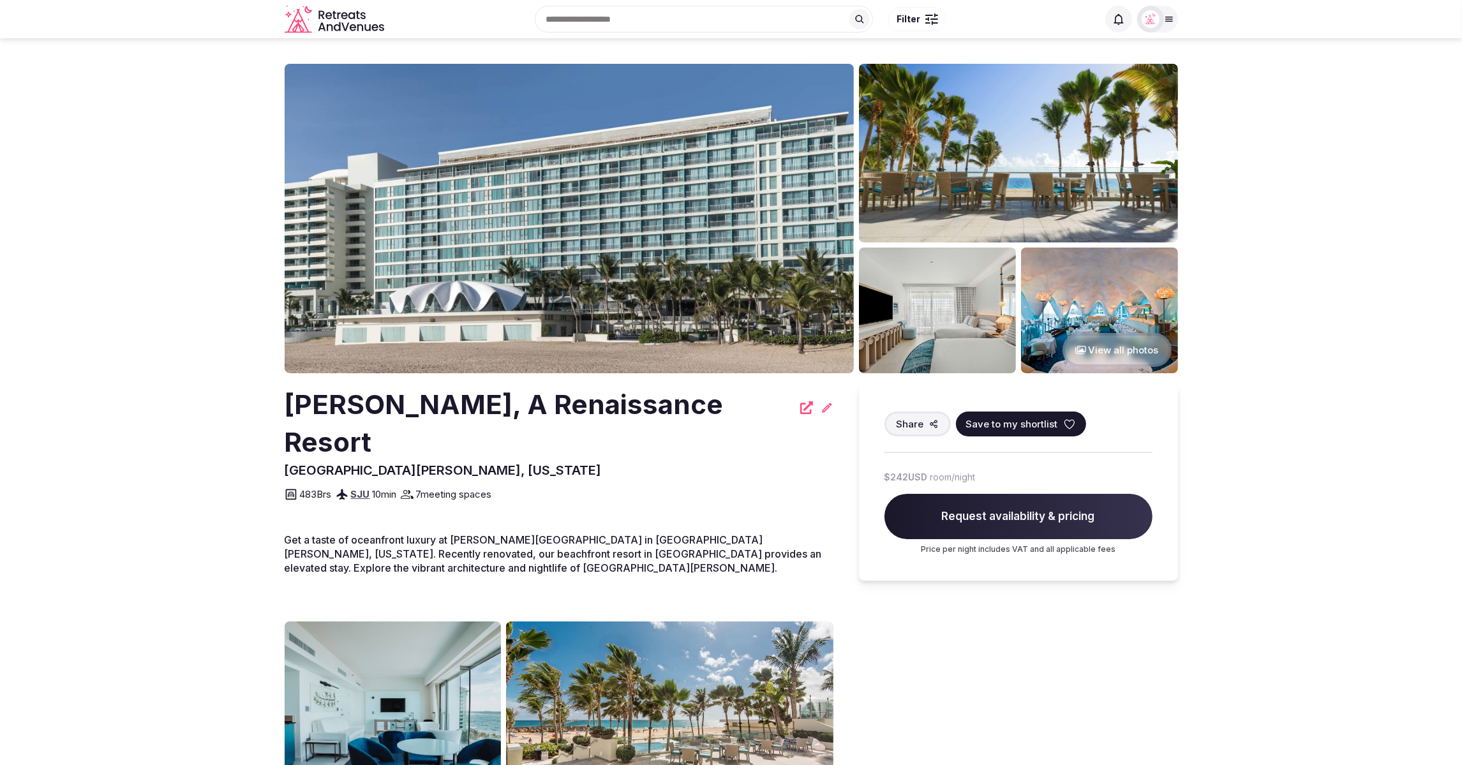
click at [1258, 422] on section "View all photos [PERSON_NAME], A [GEOGRAPHIC_DATA][PERSON_NAME], [US_STATE] Sha…" at bounding box center [731, 600] width 1462 height 1124
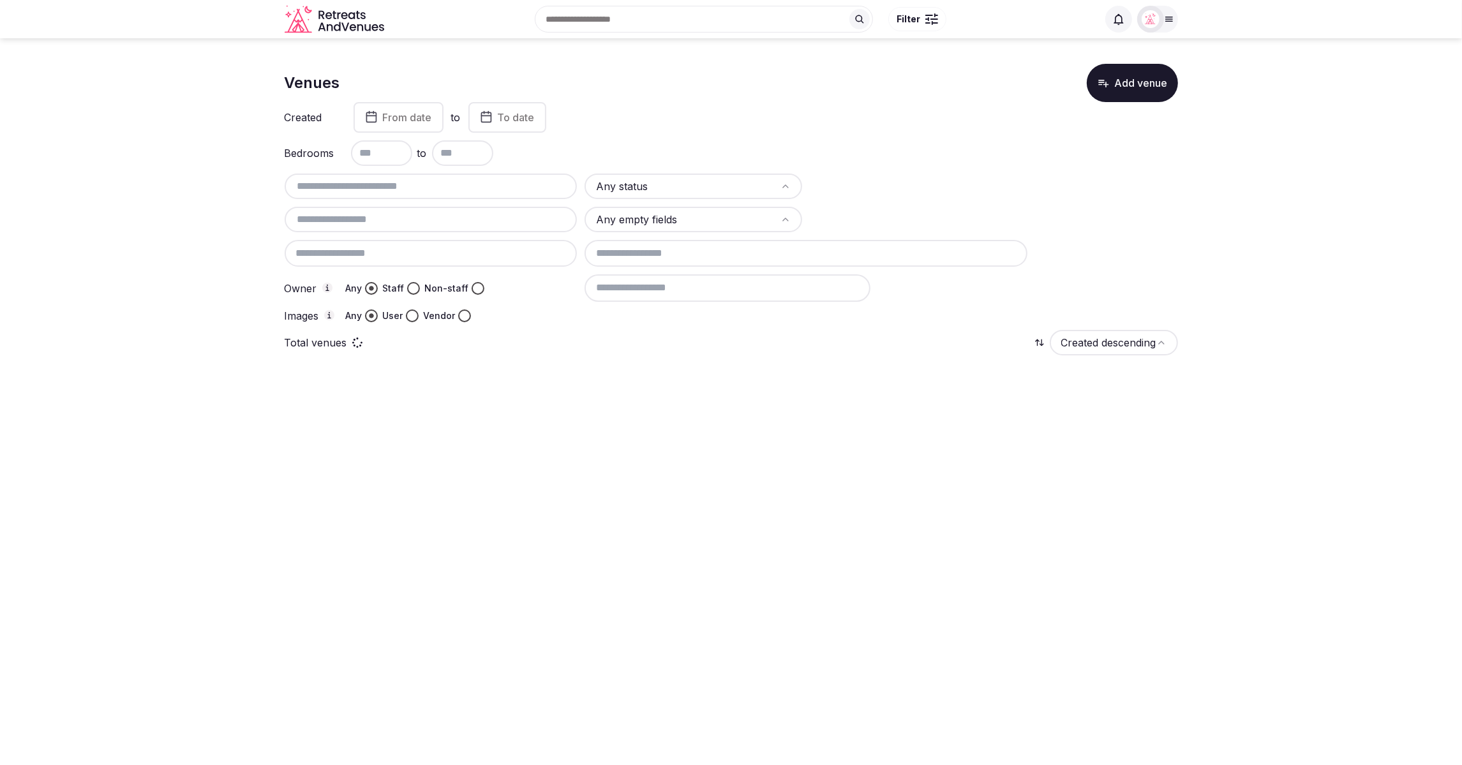
click at [477, 189] on input "text" at bounding box center [431, 186] width 283 height 15
paste input "**********"
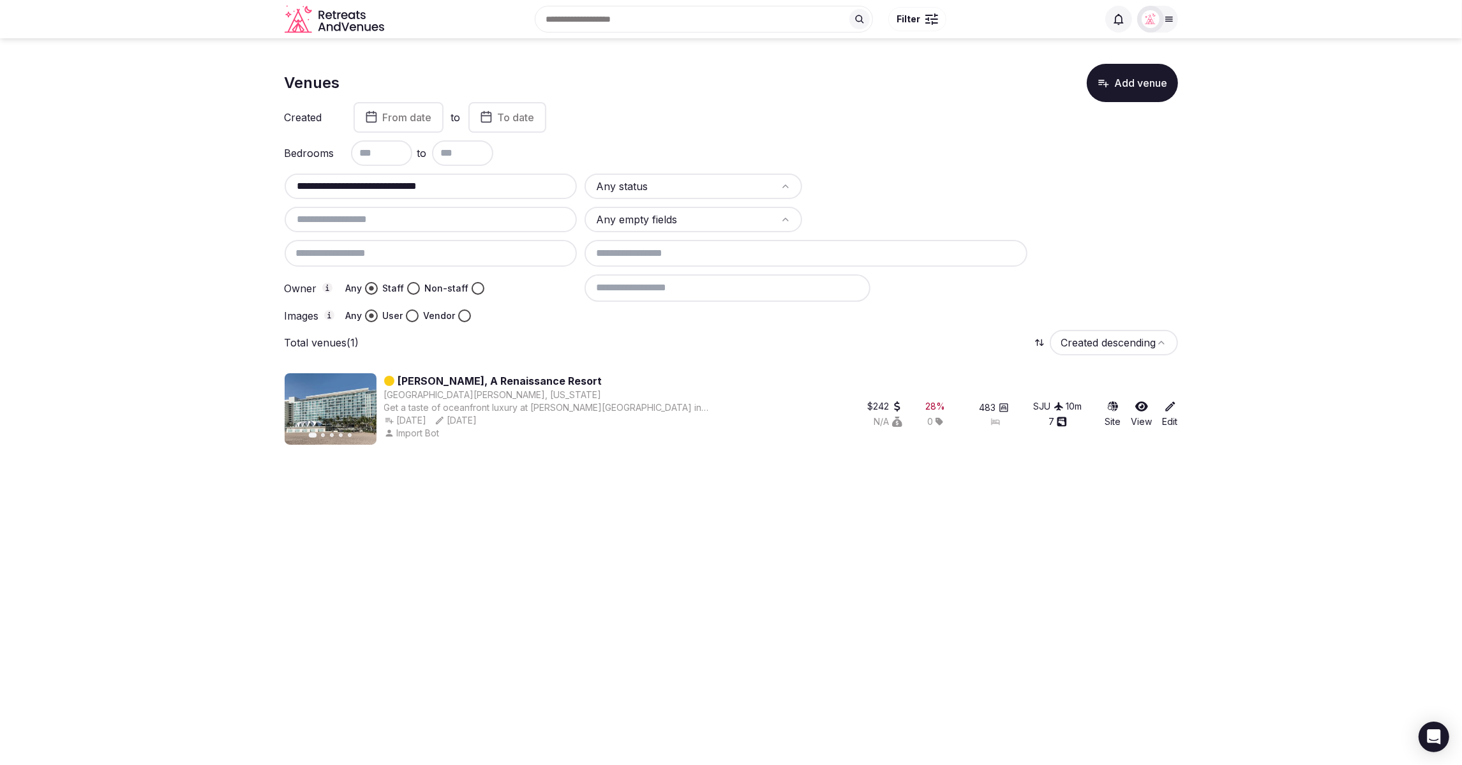
type input "**********"
click at [1169, 410] on icon at bounding box center [1170, 406] width 13 height 13
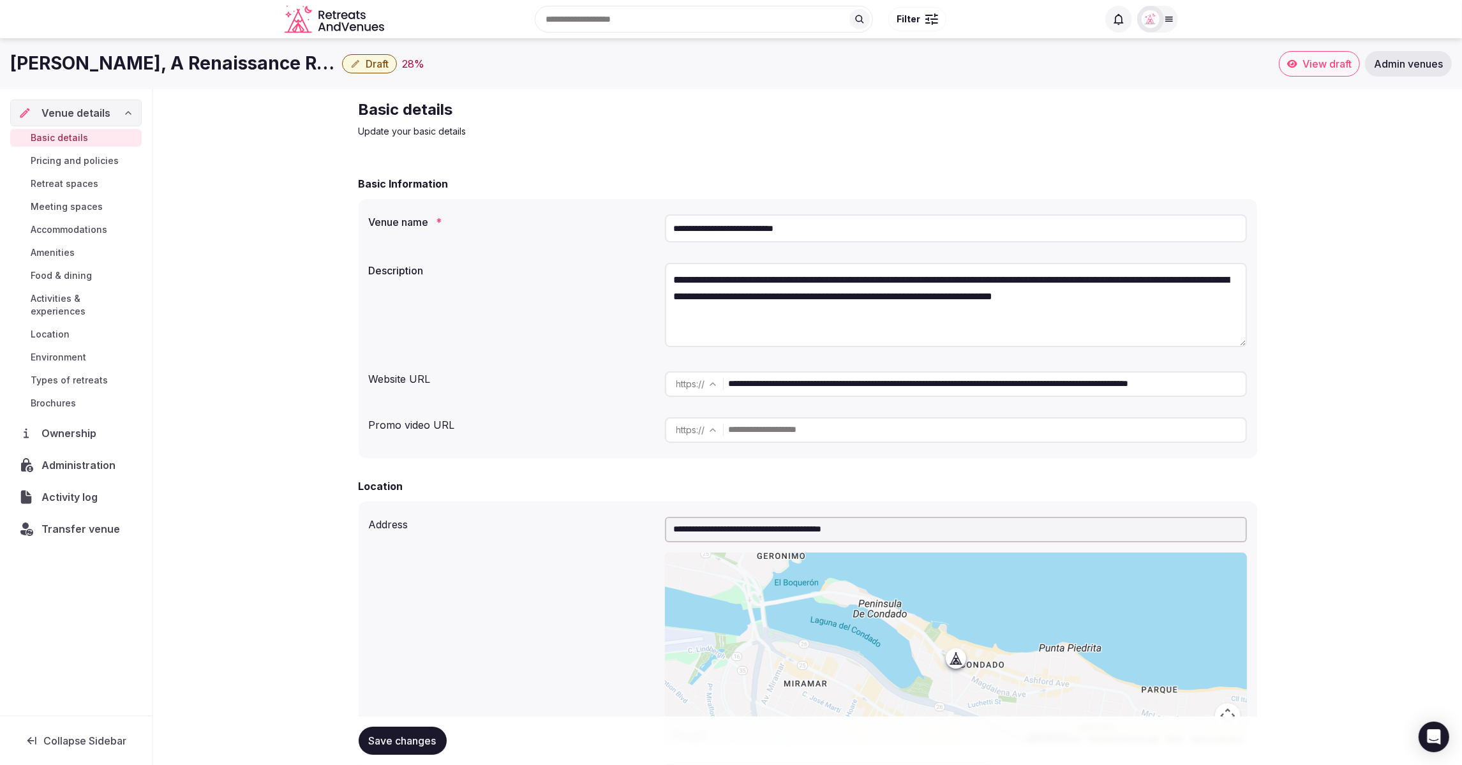
click at [65, 521] on span "Transfer venue" at bounding box center [80, 528] width 78 height 15
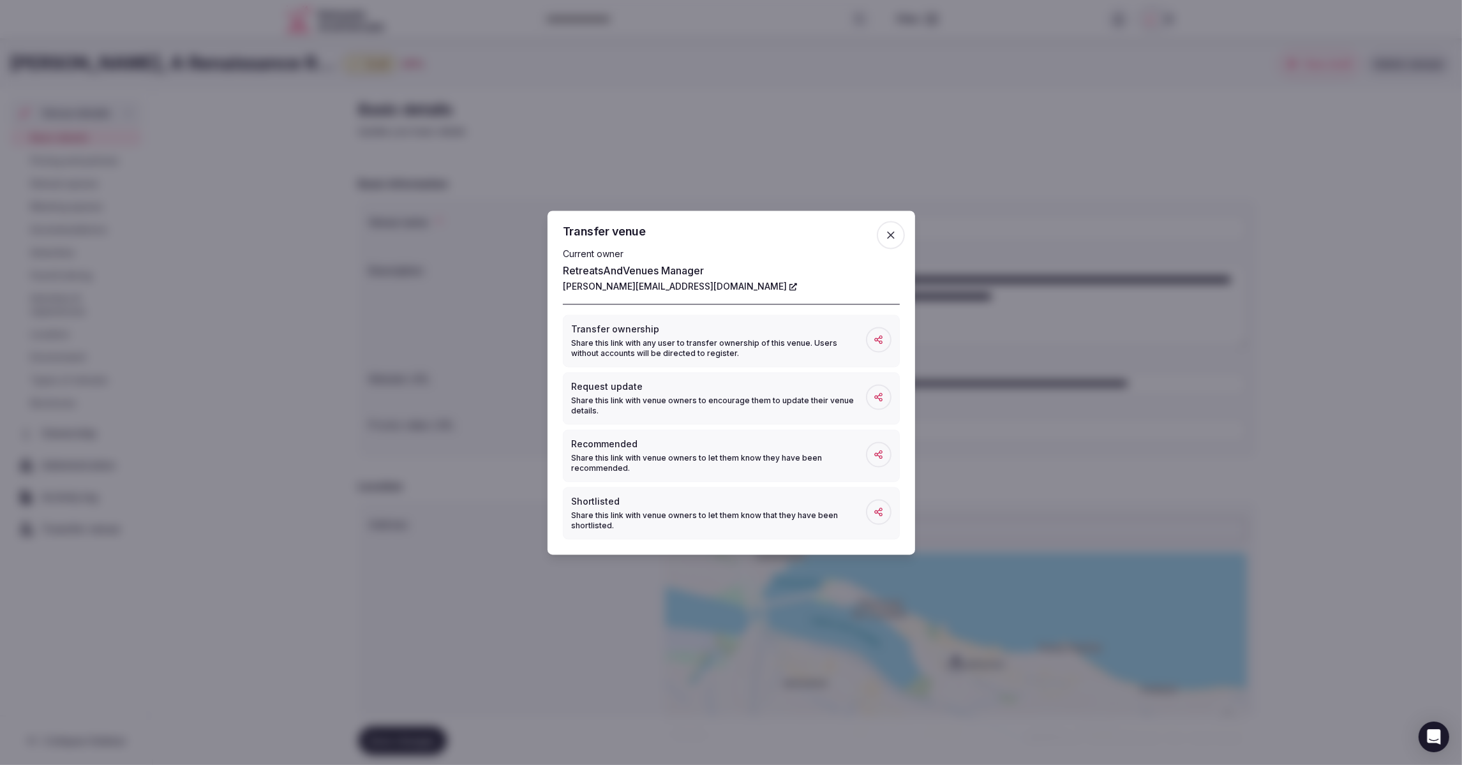
click at [885, 234] on icon "button" at bounding box center [890, 234] width 13 height 13
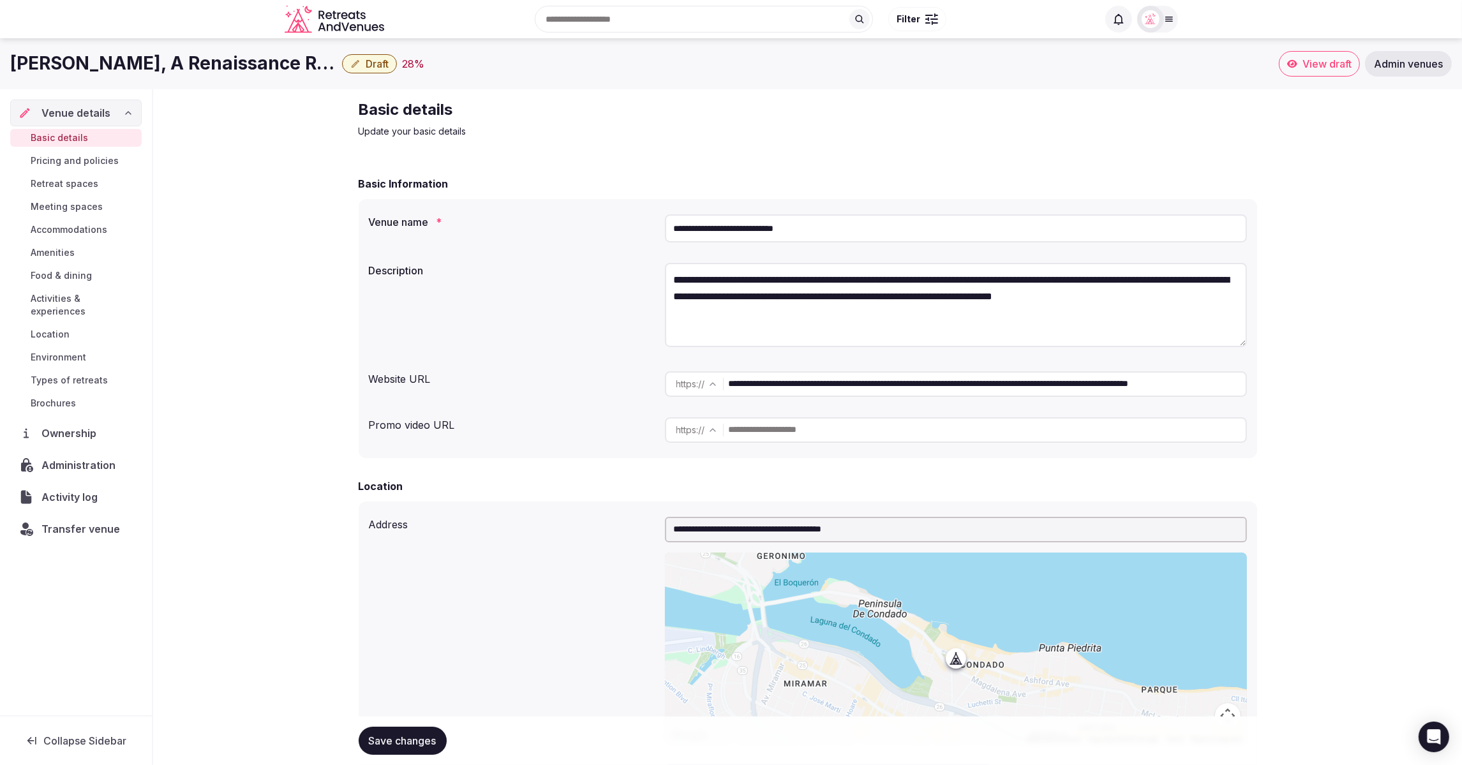
click at [10, 64] on h1 "La Concha, A Renaissance Resort" at bounding box center [173, 63] width 327 height 25
drag, startPoint x: 9, startPoint y: 66, endPoint x: 300, endPoint y: 64, distance: 291.6
click at [301, 64] on div "La Concha, A Renaissance Resort Draft 28 % View draft Admin venues" at bounding box center [731, 64] width 1462 height 26
copy h1 "La Concha, A Renaissance Resort"
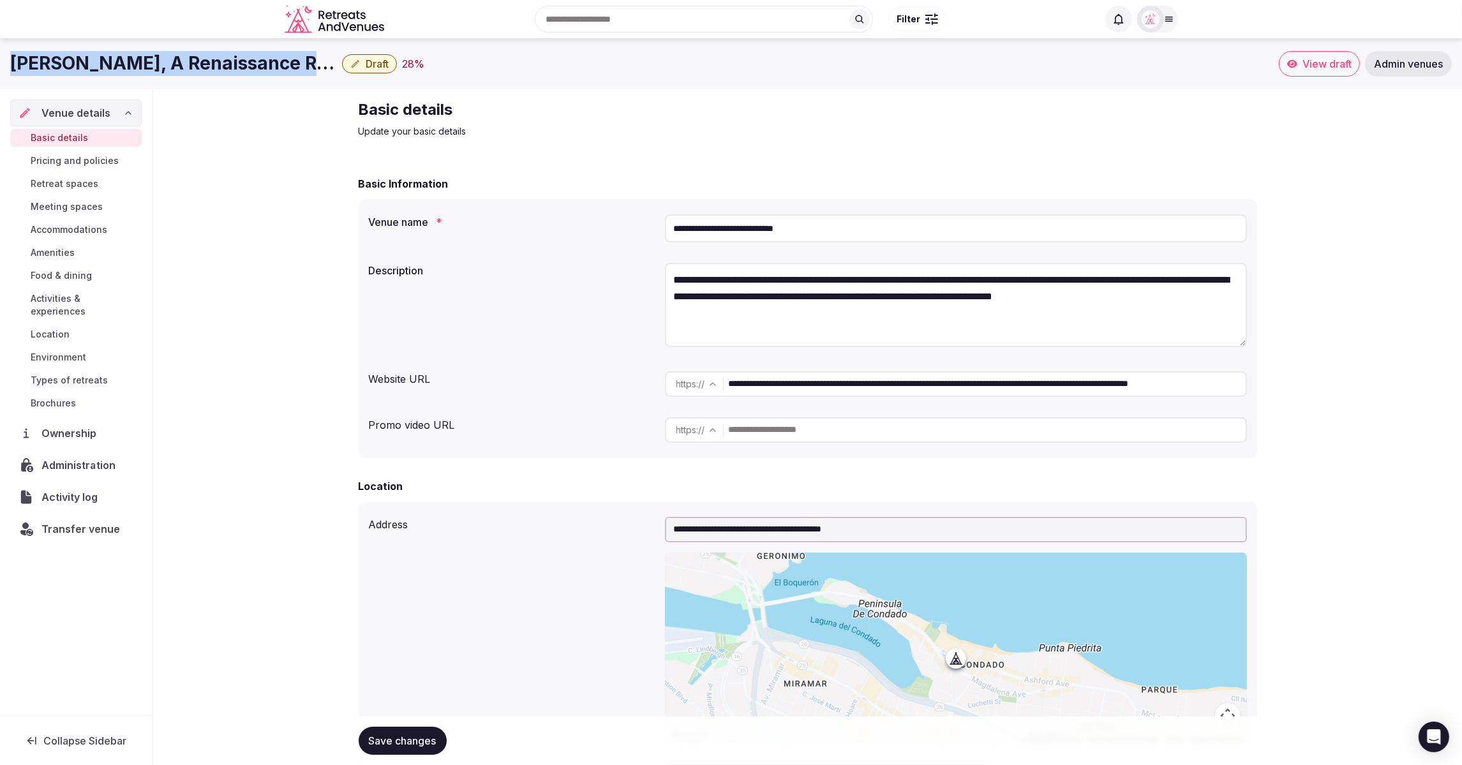
click at [74, 457] on span "Administration" at bounding box center [80, 464] width 79 height 15
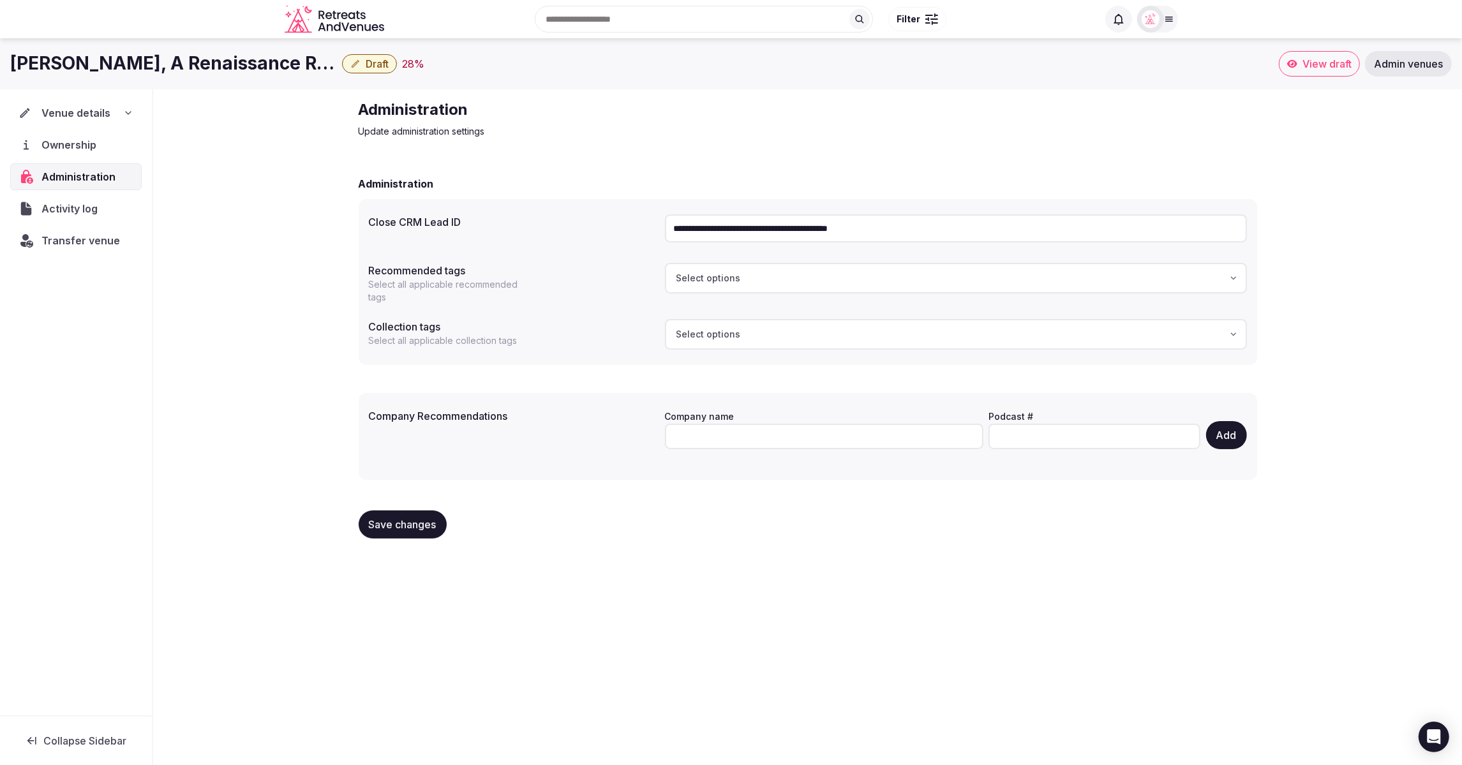
drag, startPoint x: 938, startPoint y: 226, endPoint x: 648, endPoint y: 229, distance: 290.9
click at [653, 230] on div "**********" at bounding box center [808, 228] width 878 height 38
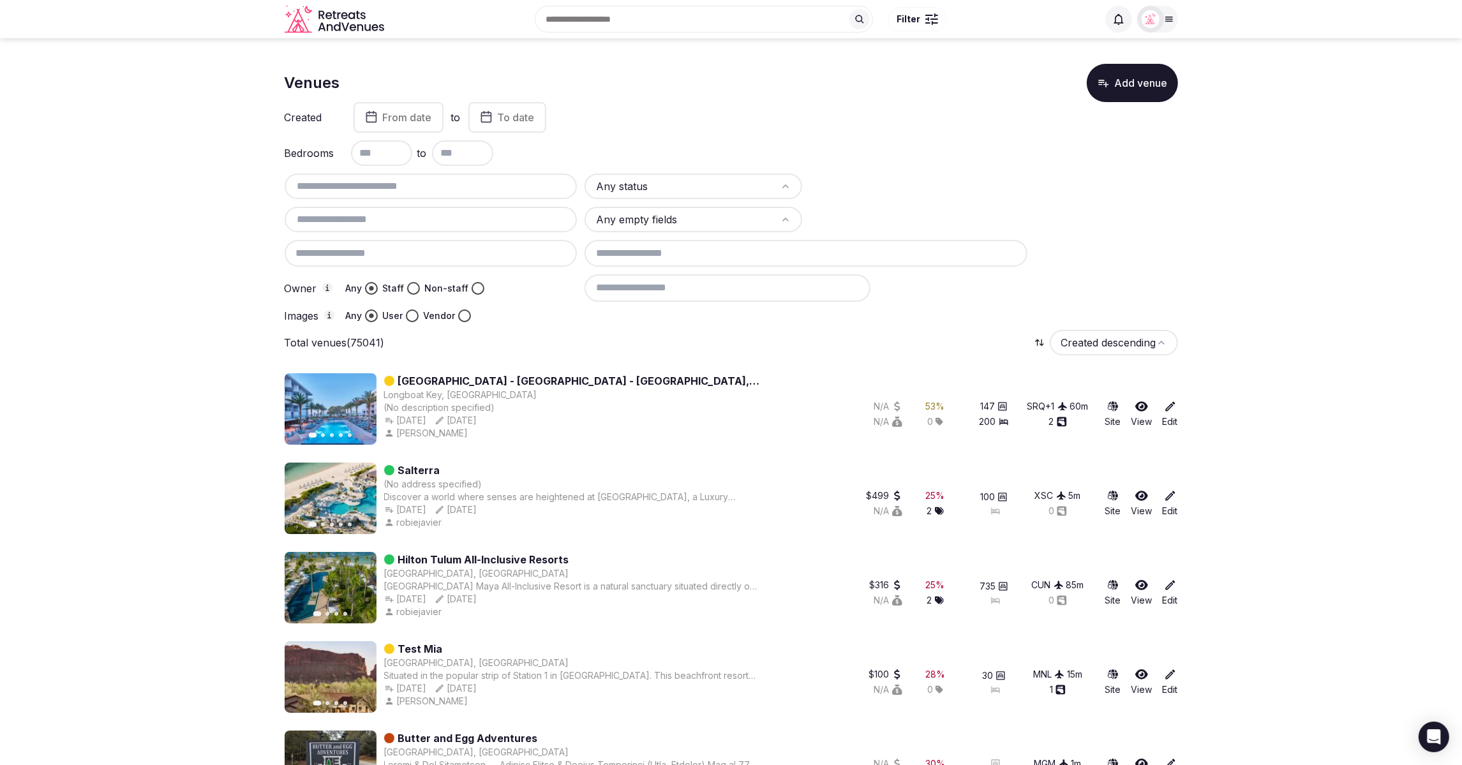
click at [373, 189] on input "text" at bounding box center [431, 186] width 283 height 15
paste input "**********"
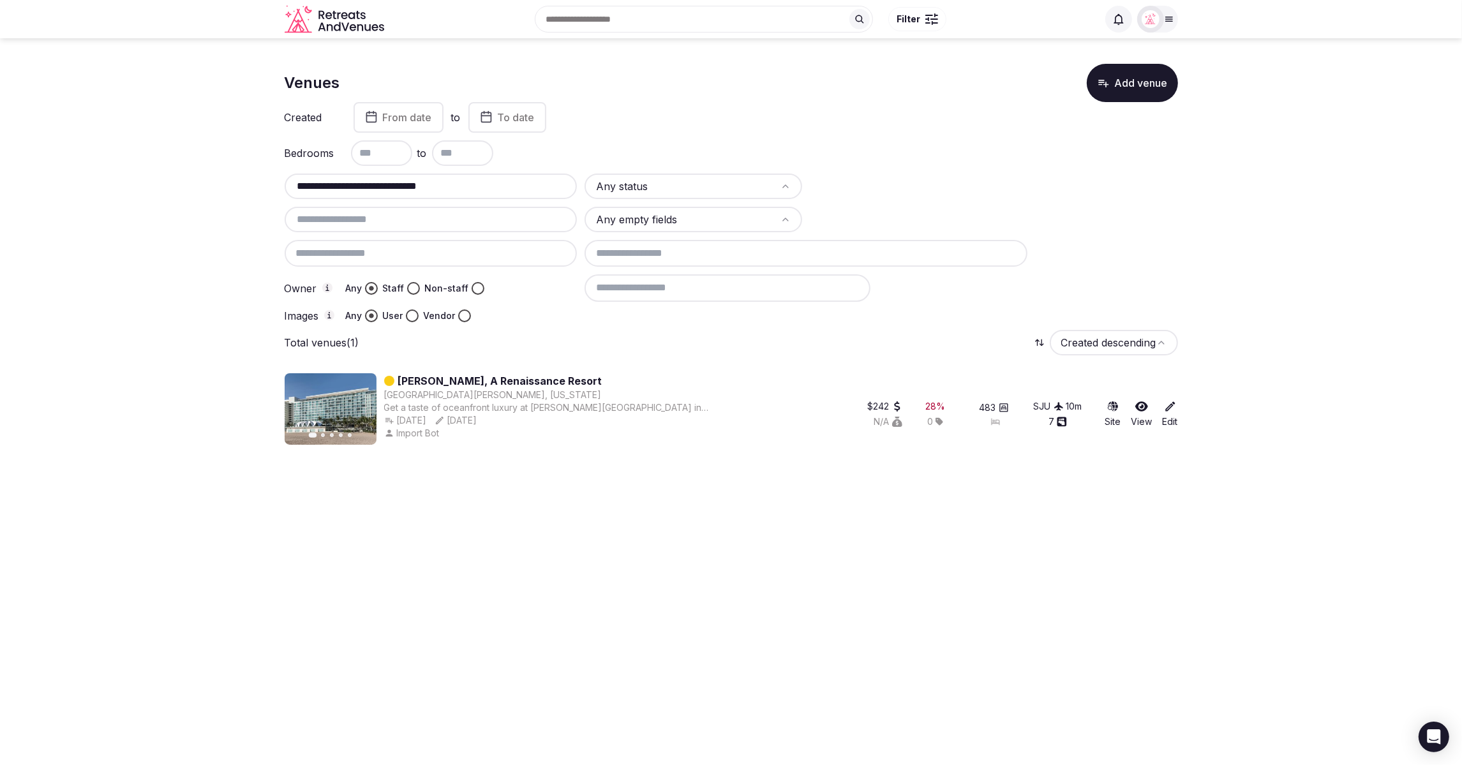
type input "**********"
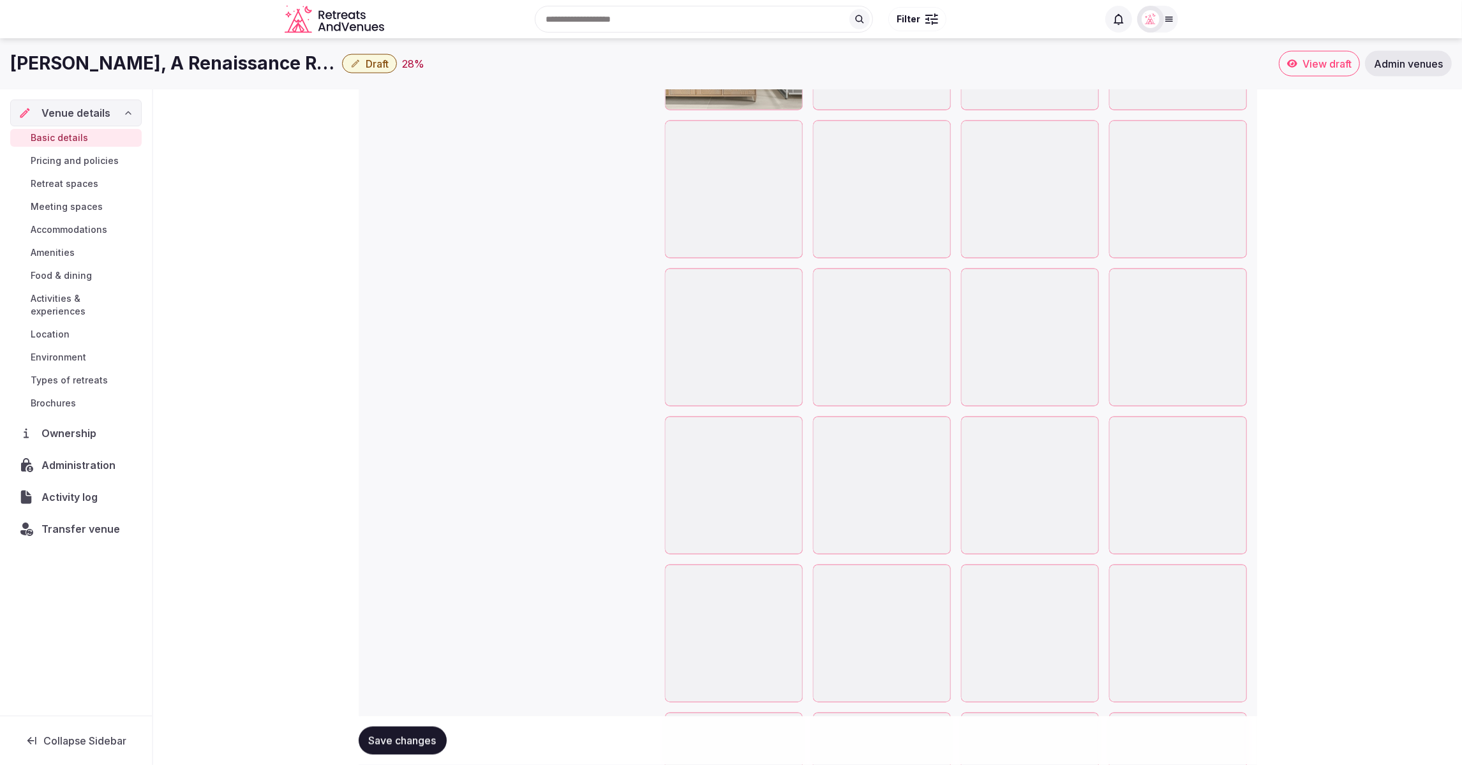
scroll to position [2508, 0]
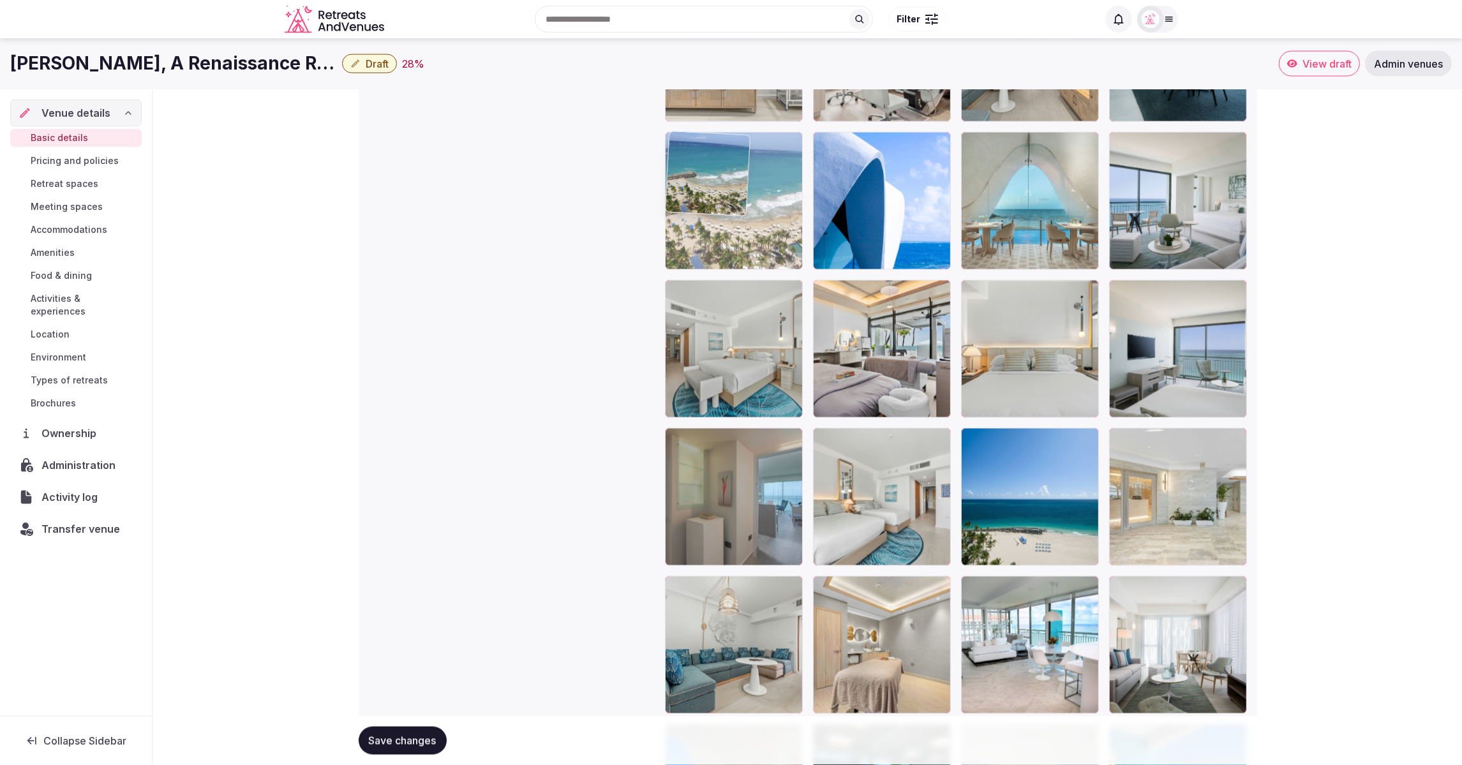
drag, startPoint x: 1197, startPoint y: 322, endPoint x: 803, endPoint y: 170, distance: 421.7
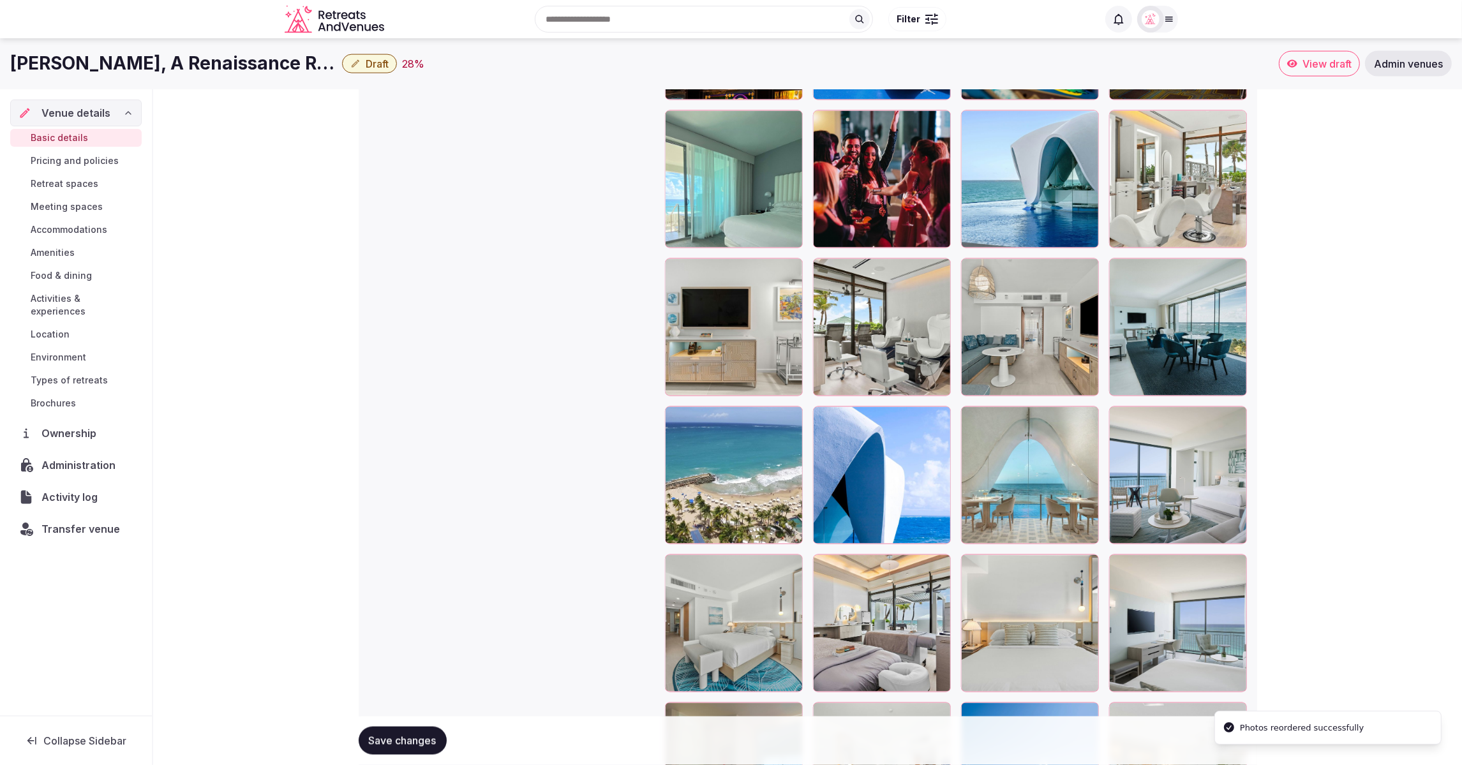
scroll to position [2237, 0]
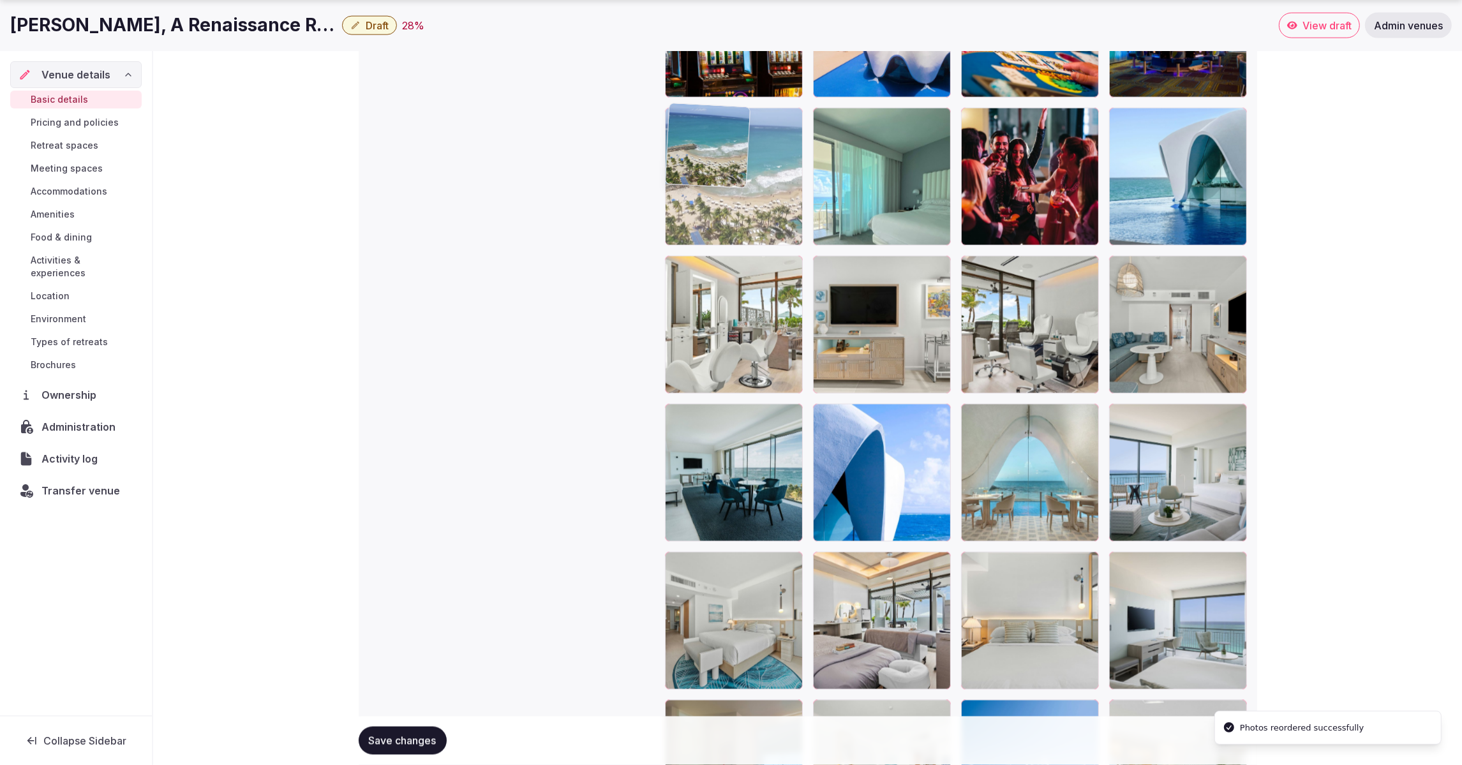
drag, startPoint x: 752, startPoint y: 483, endPoint x: 748, endPoint y: 164, distance: 319.0
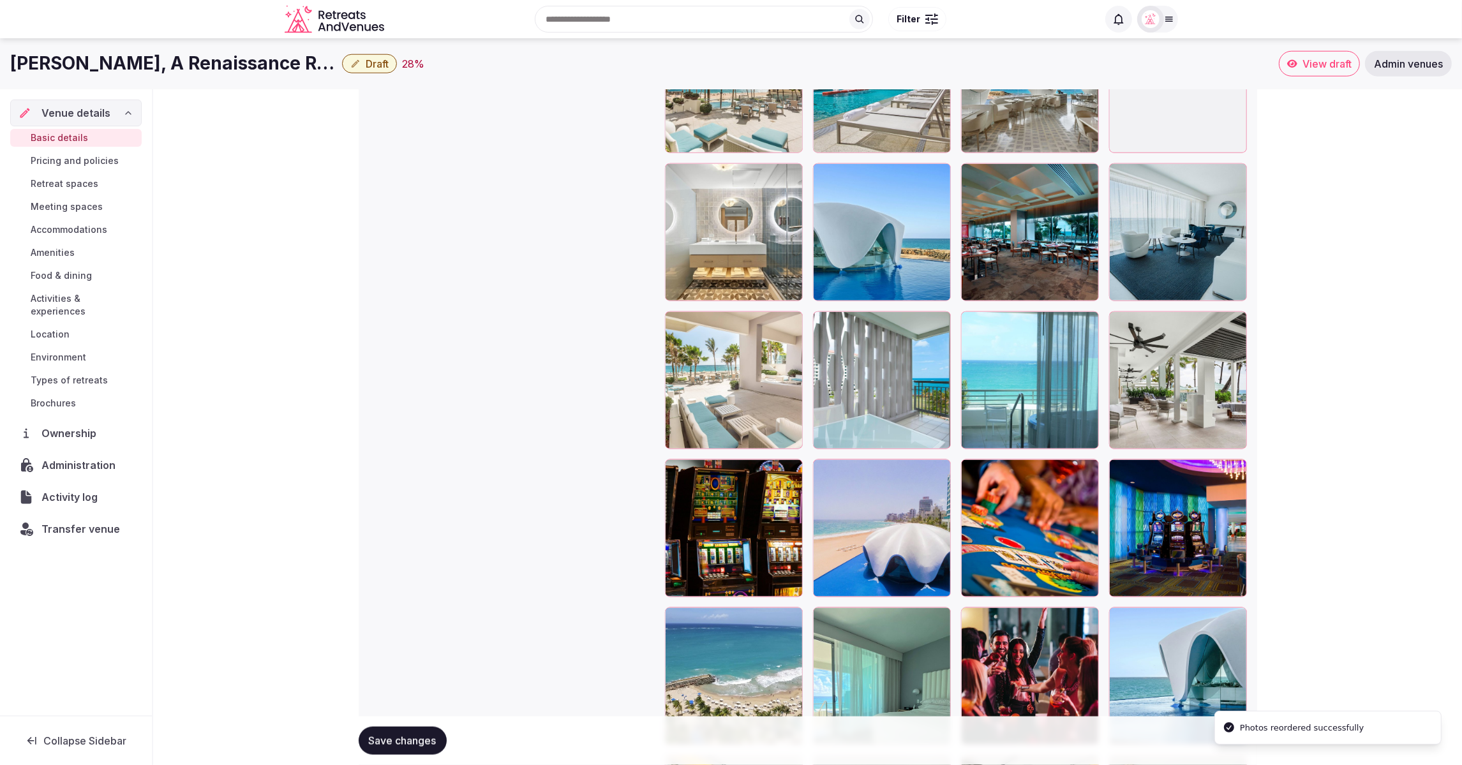
scroll to position [1707, 0]
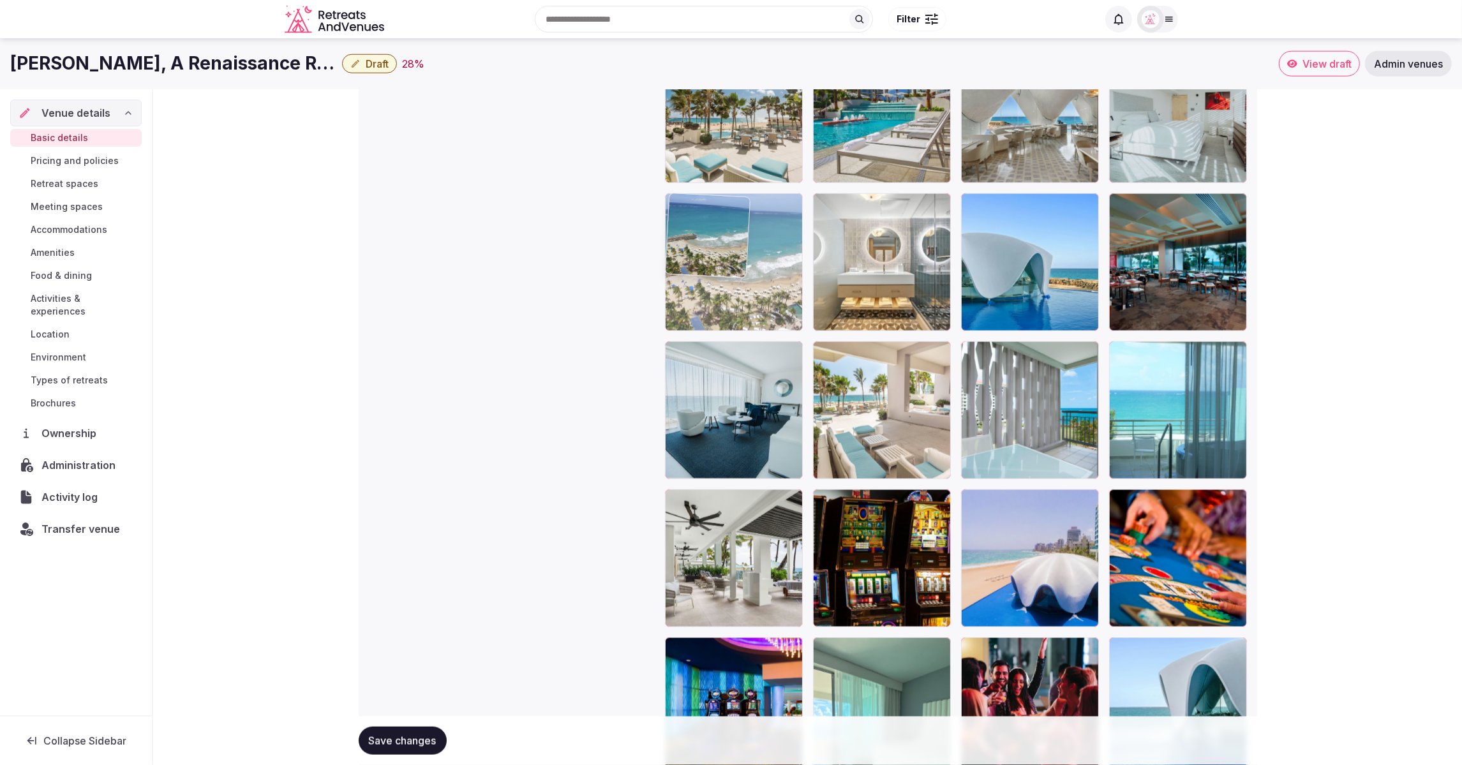
drag, startPoint x: 752, startPoint y: 619, endPoint x: 761, endPoint y: 253, distance: 367.0
click at [761, 253] on body "**********" at bounding box center [731, 99] width 1462 height 3613
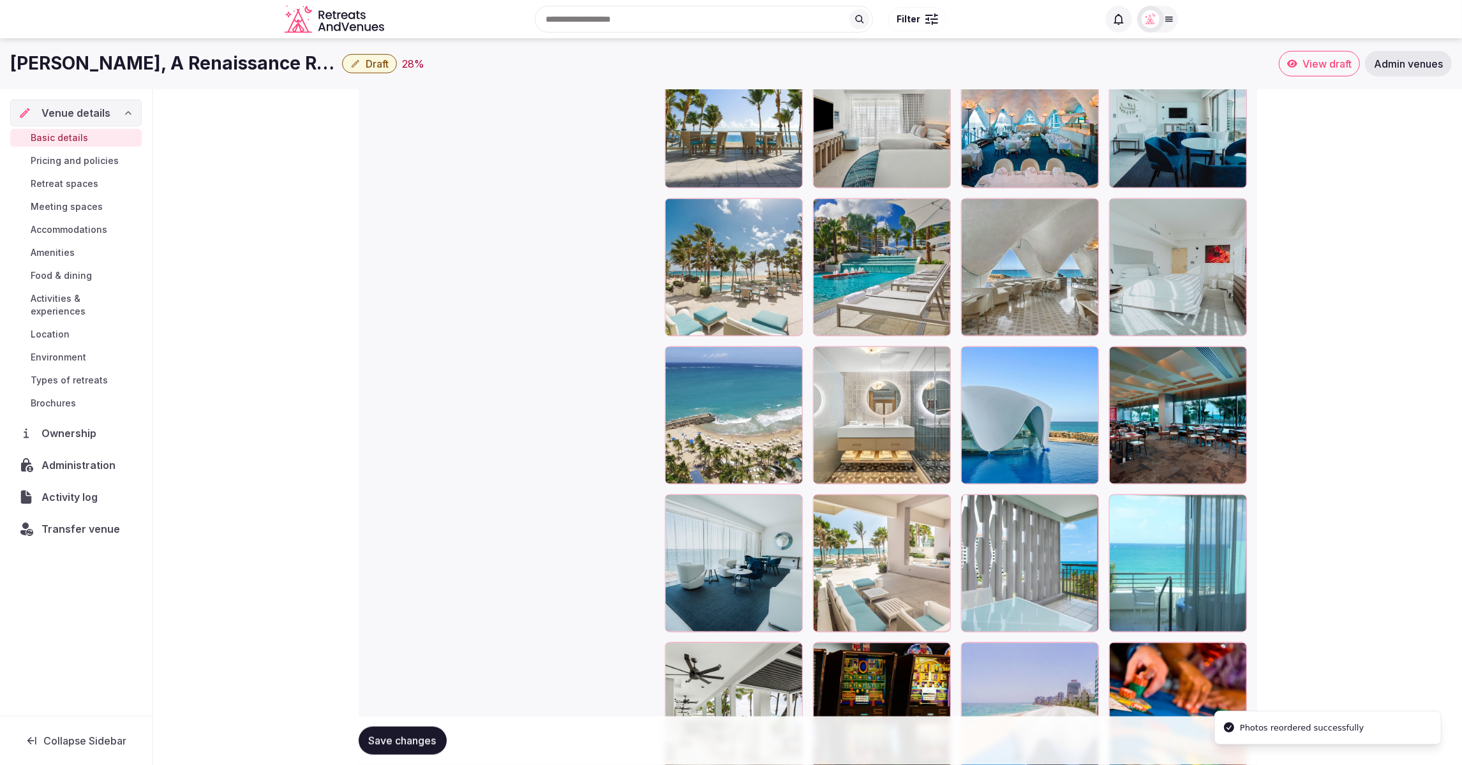
scroll to position [1543, 0]
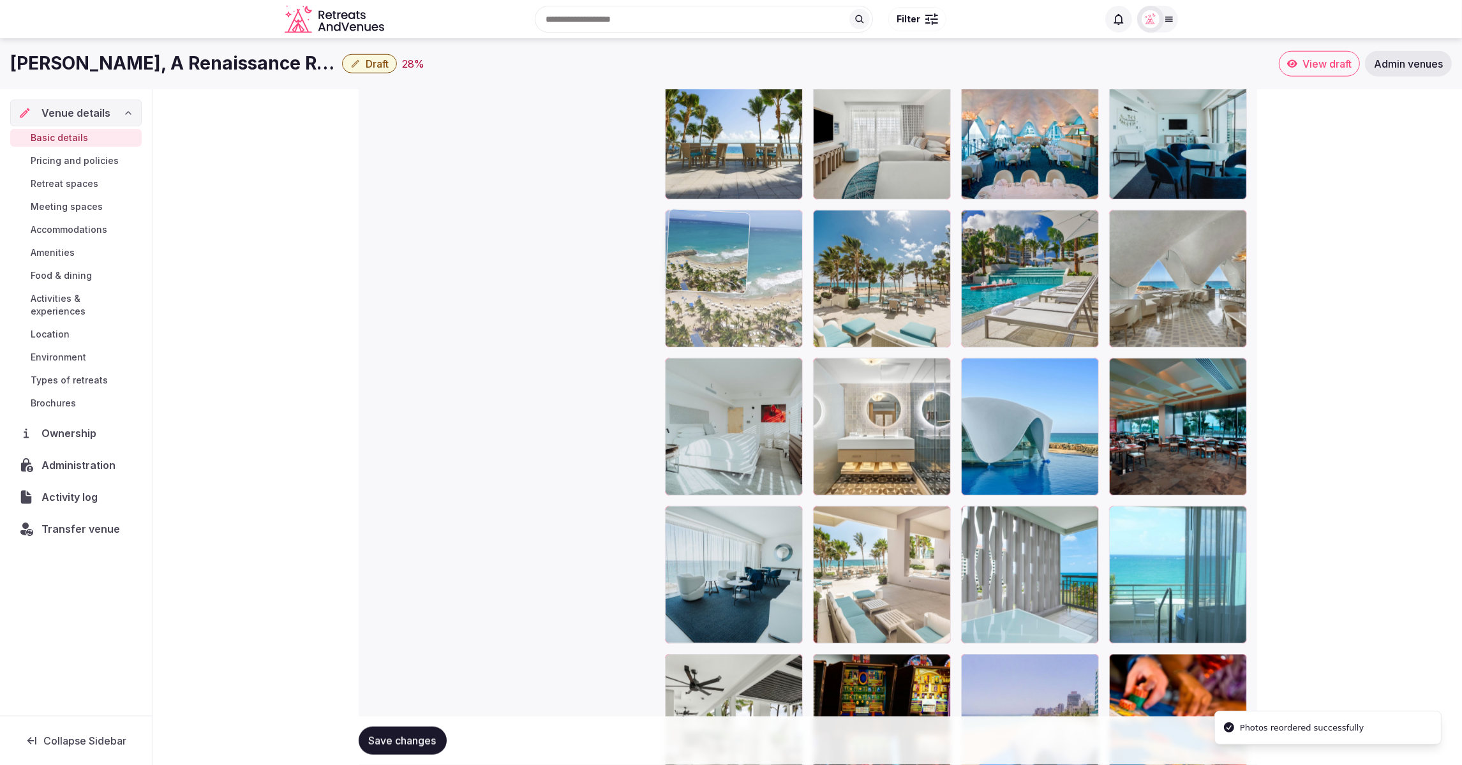
drag, startPoint x: 760, startPoint y: 435, endPoint x: 757, endPoint y: 318, distance: 116.8
click at [757, 318] on body "**********" at bounding box center [731, 263] width 1462 height 3613
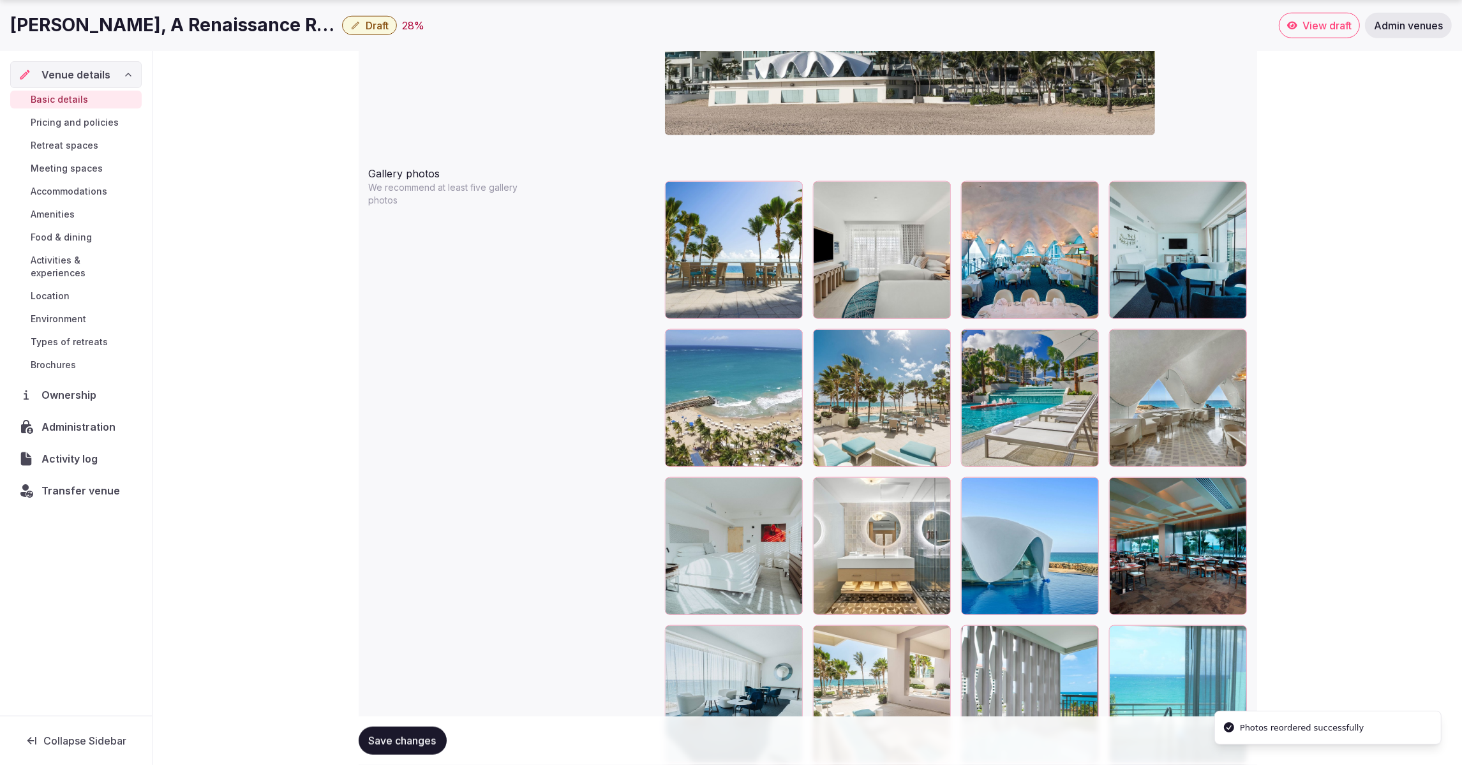
scroll to position [1428, 0]
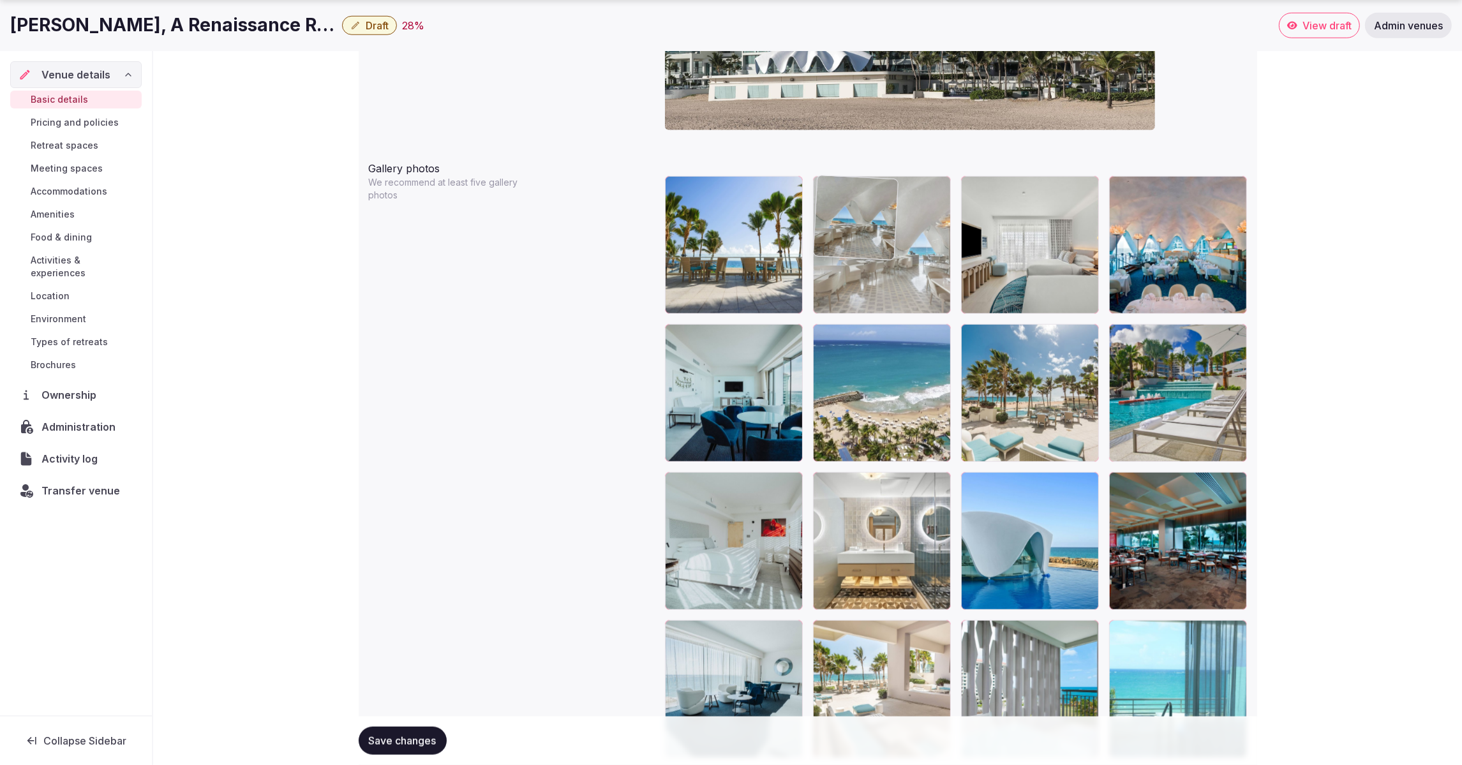
drag, startPoint x: 1204, startPoint y: 414, endPoint x: 868, endPoint y: 304, distance: 353.9
click at [868, 304] on body "**********" at bounding box center [731, 378] width 1462 height 3613
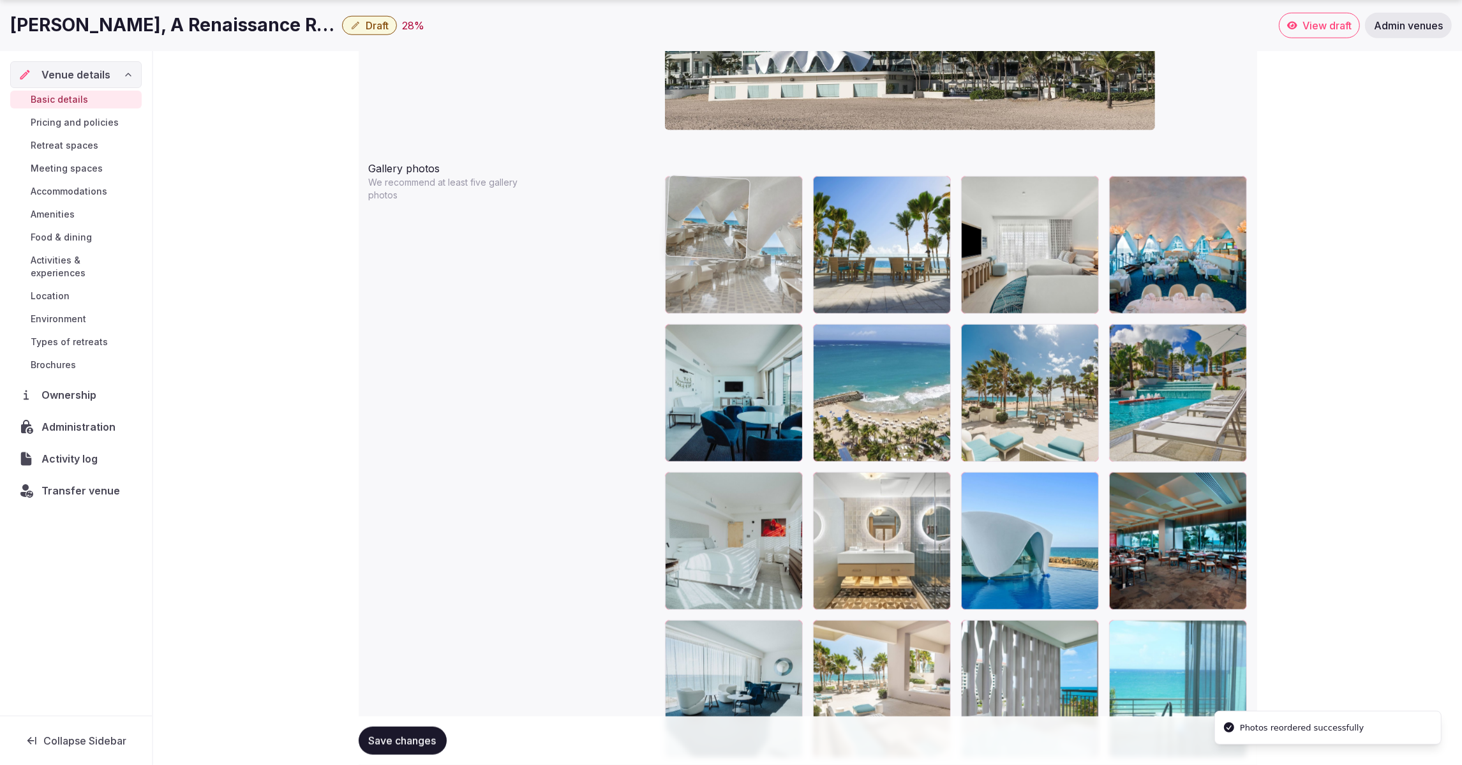
drag, startPoint x: 884, startPoint y: 290, endPoint x: 760, endPoint y: 288, distance: 124.4
click at [760, 288] on body "**********" at bounding box center [731, 378] width 1462 height 3613
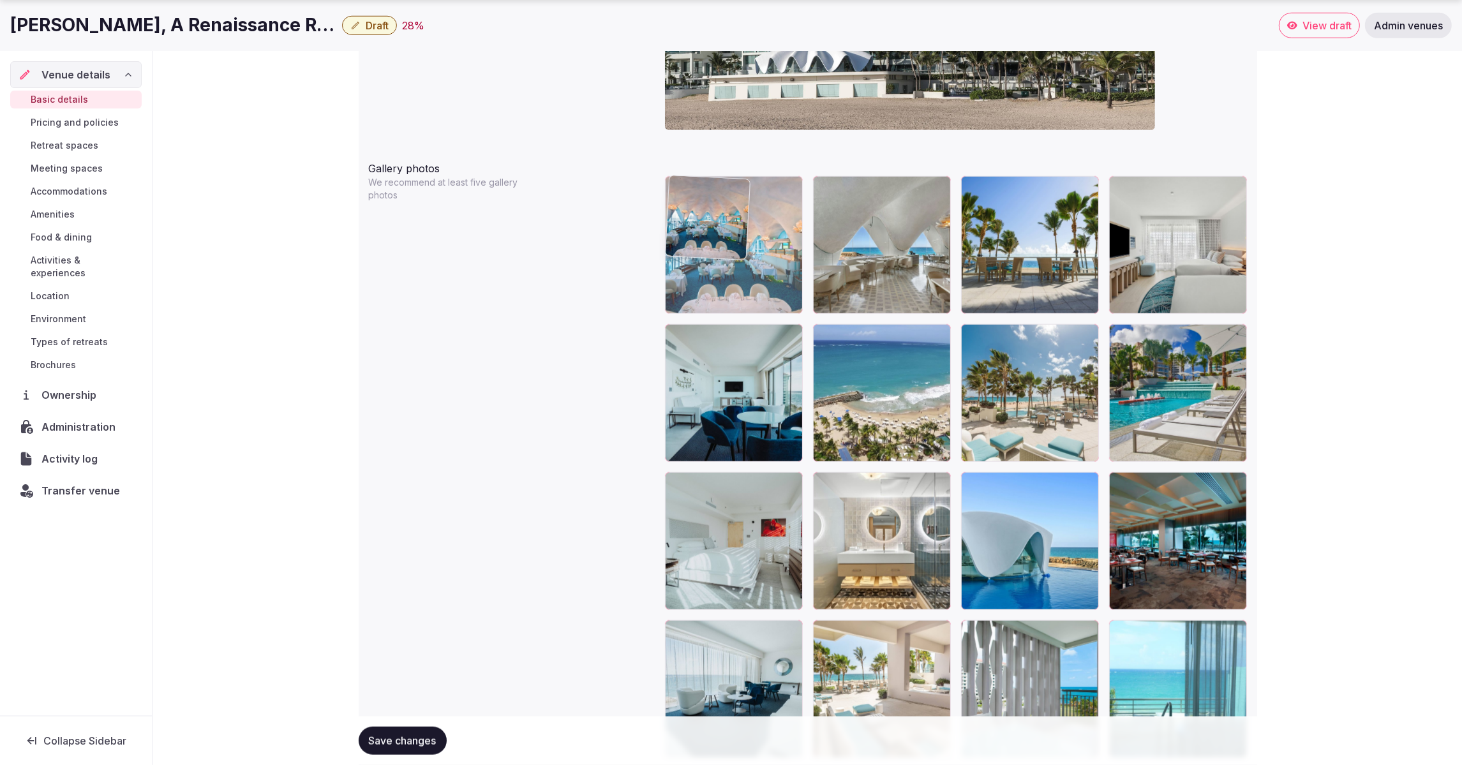
drag, startPoint x: 1186, startPoint y: 296, endPoint x: 793, endPoint y: 297, distance: 393.0
click at [793, 297] on body "**********" at bounding box center [731, 378] width 1462 height 3613
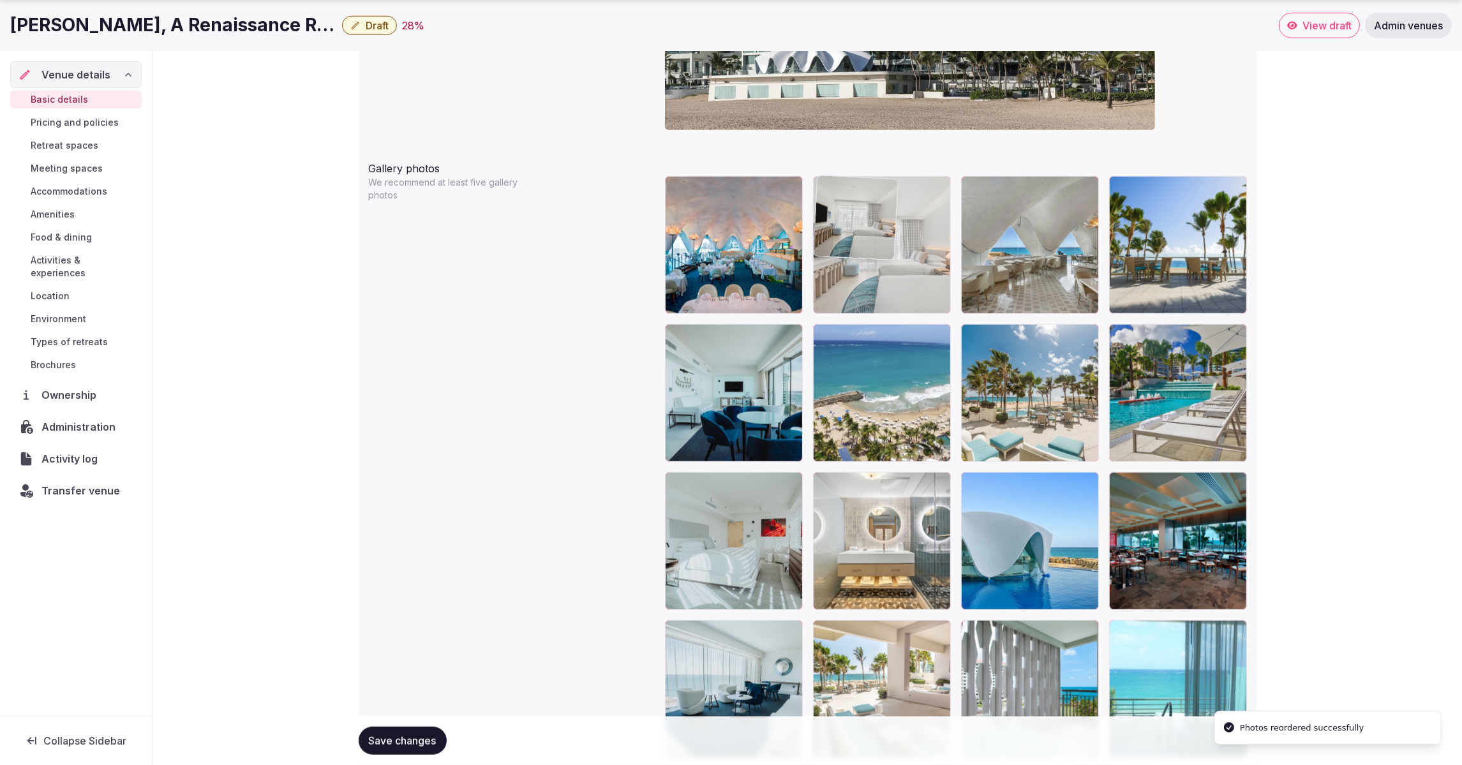
drag, startPoint x: 1210, startPoint y: 289, endPoint x: 968, endPoint y: 288, distance: 241.8
click at [968, 288] on body "**********" at bounding box center [731, 378] width 1462 height 3613
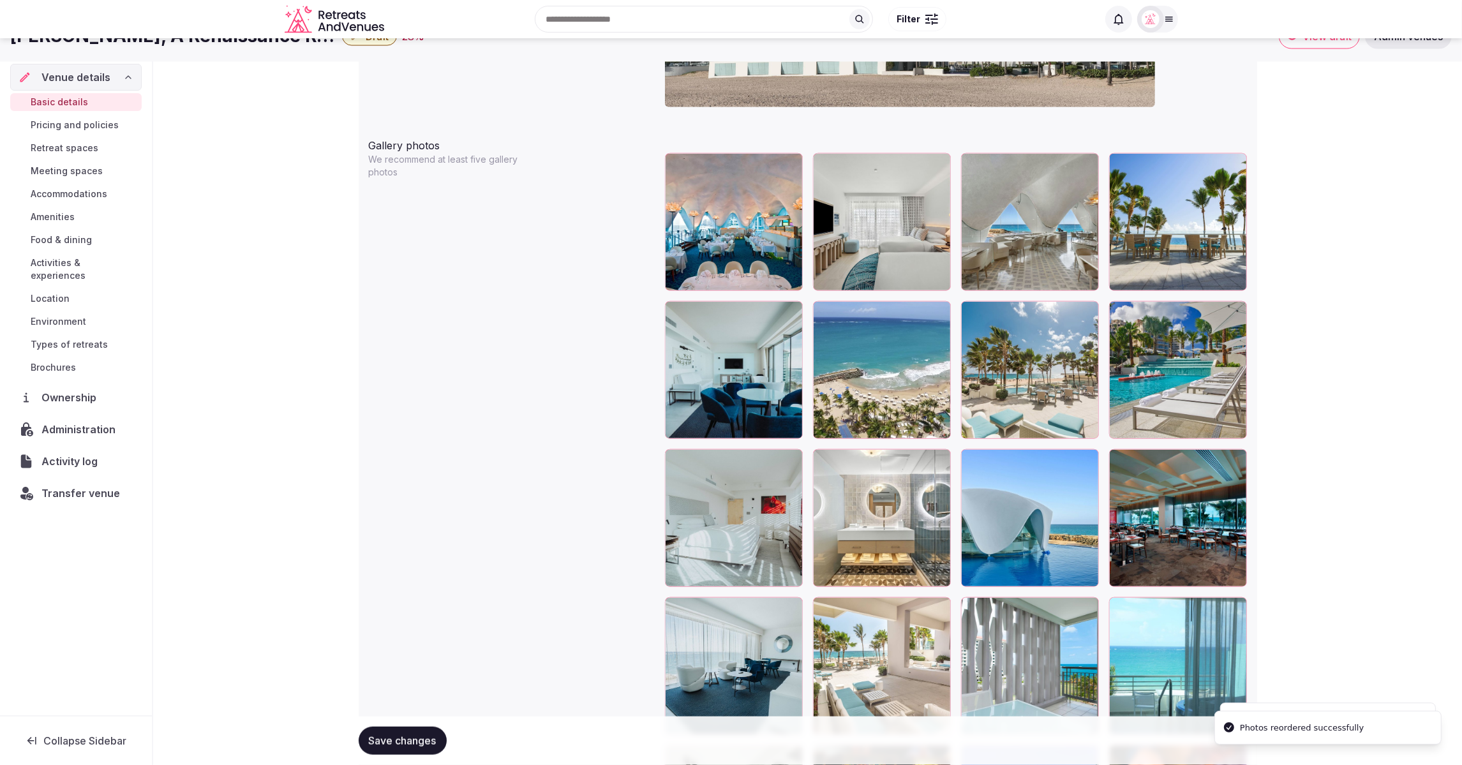
scroll to position [1451, 0]
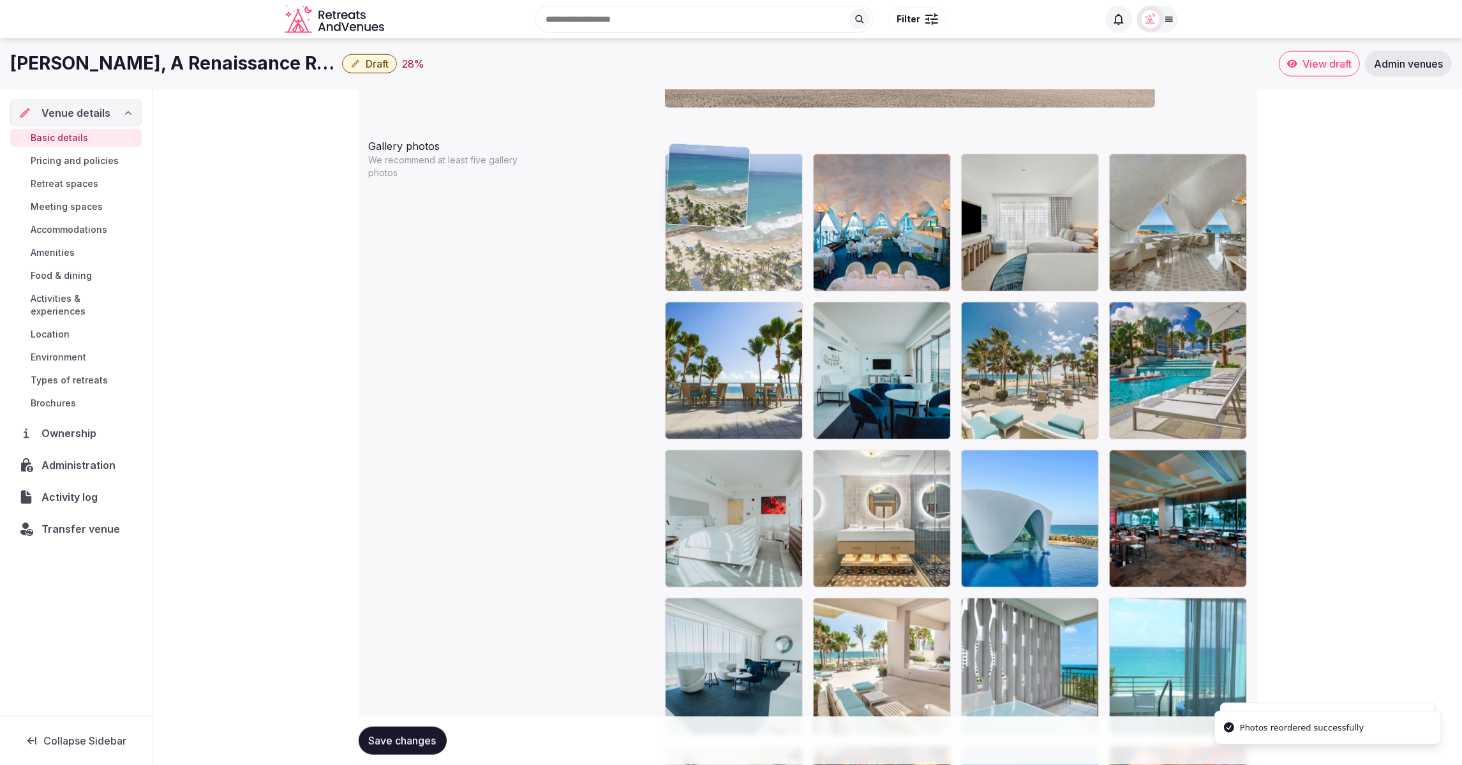
drag, startPoint x: 873, startPoint y: 396, endPoint x: 753, endPoint y: 294, distance: 158.0
click at [752, 293] on body "**********" at bounding box center [731, 355] width 1462 height 3613
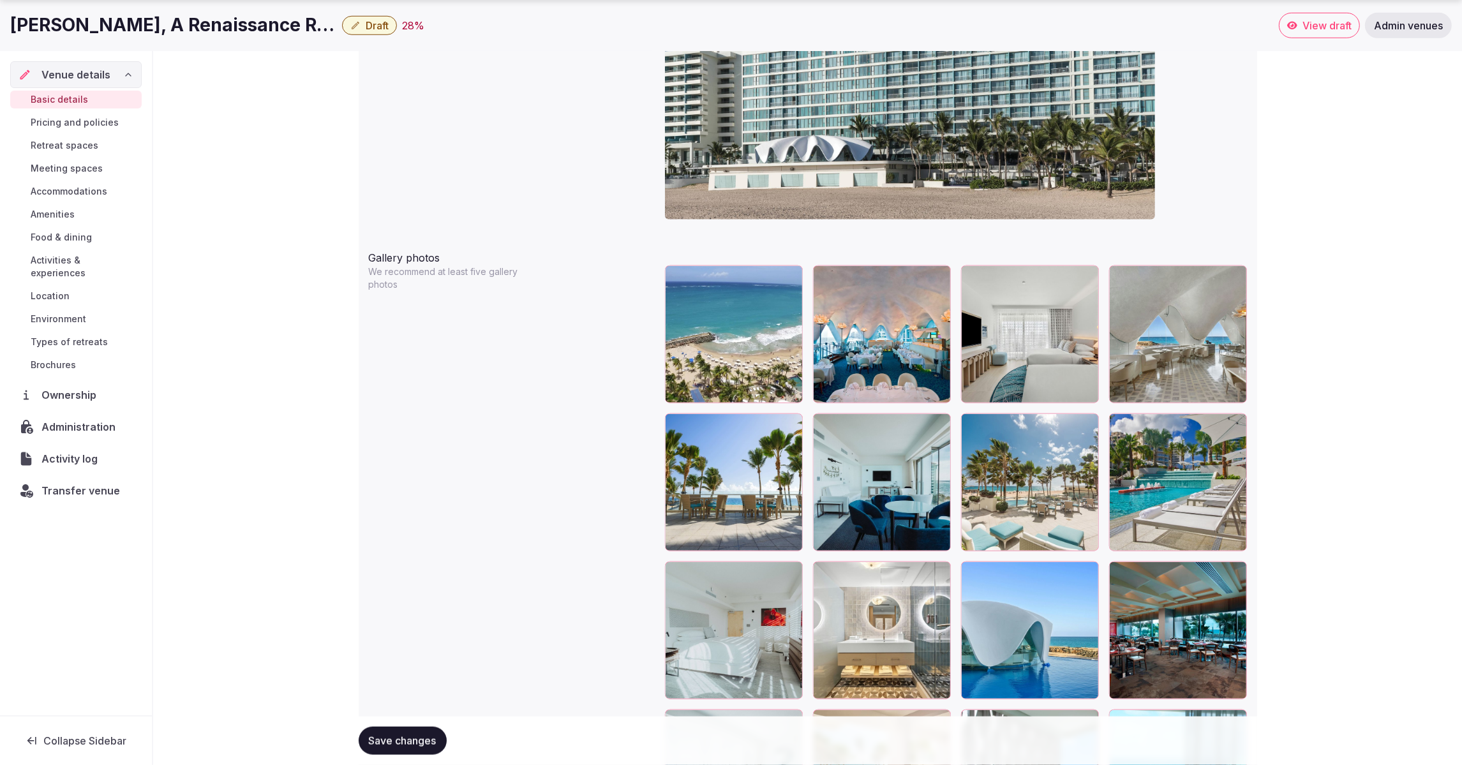
scroll to position [1347, 0]
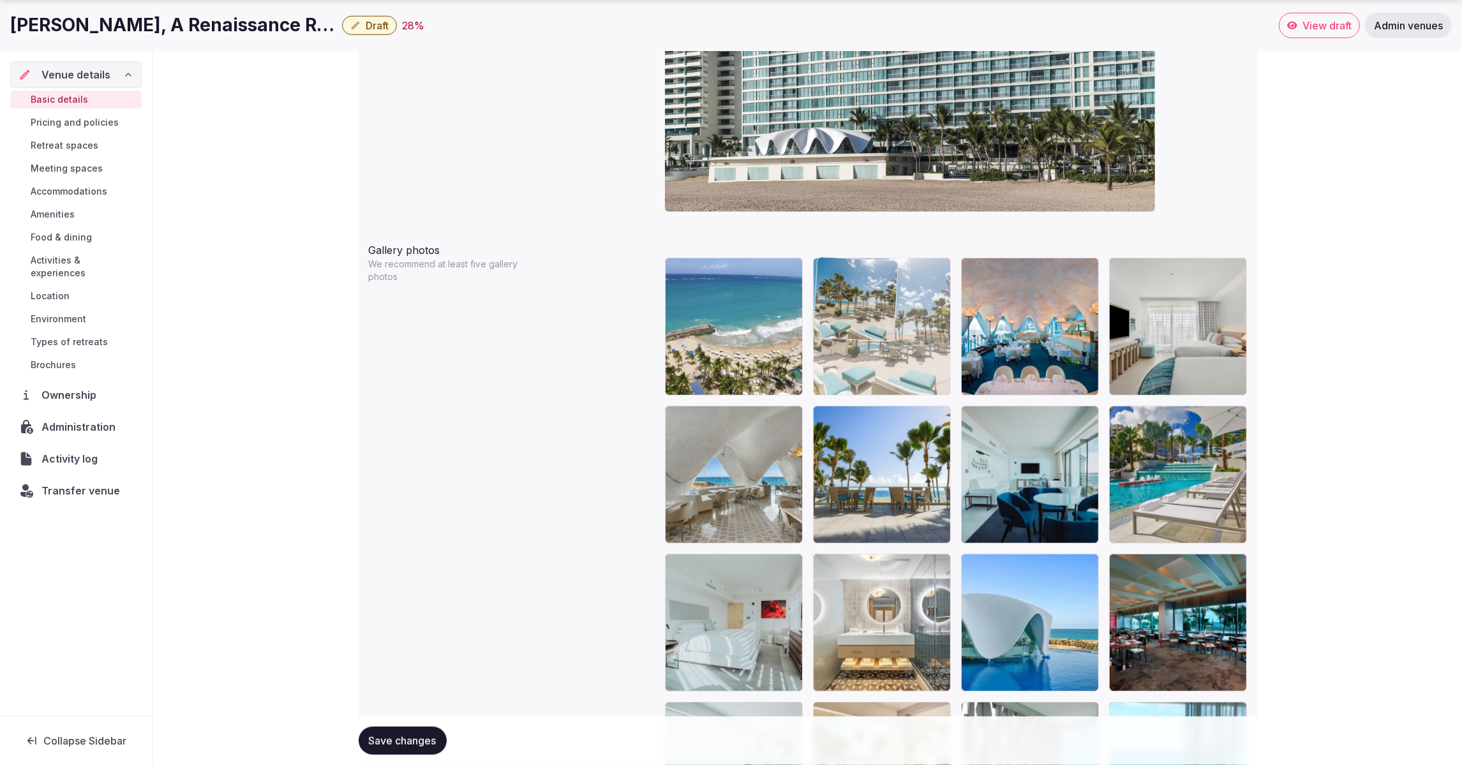
drag, startPoint x: 1046, startPoint y: 514, endPoint x: 922, endPoint y: 392, distance: 173.7
click at [922, 392] on body "**********" at bounding box center [731, 459] width 1462 height 3613
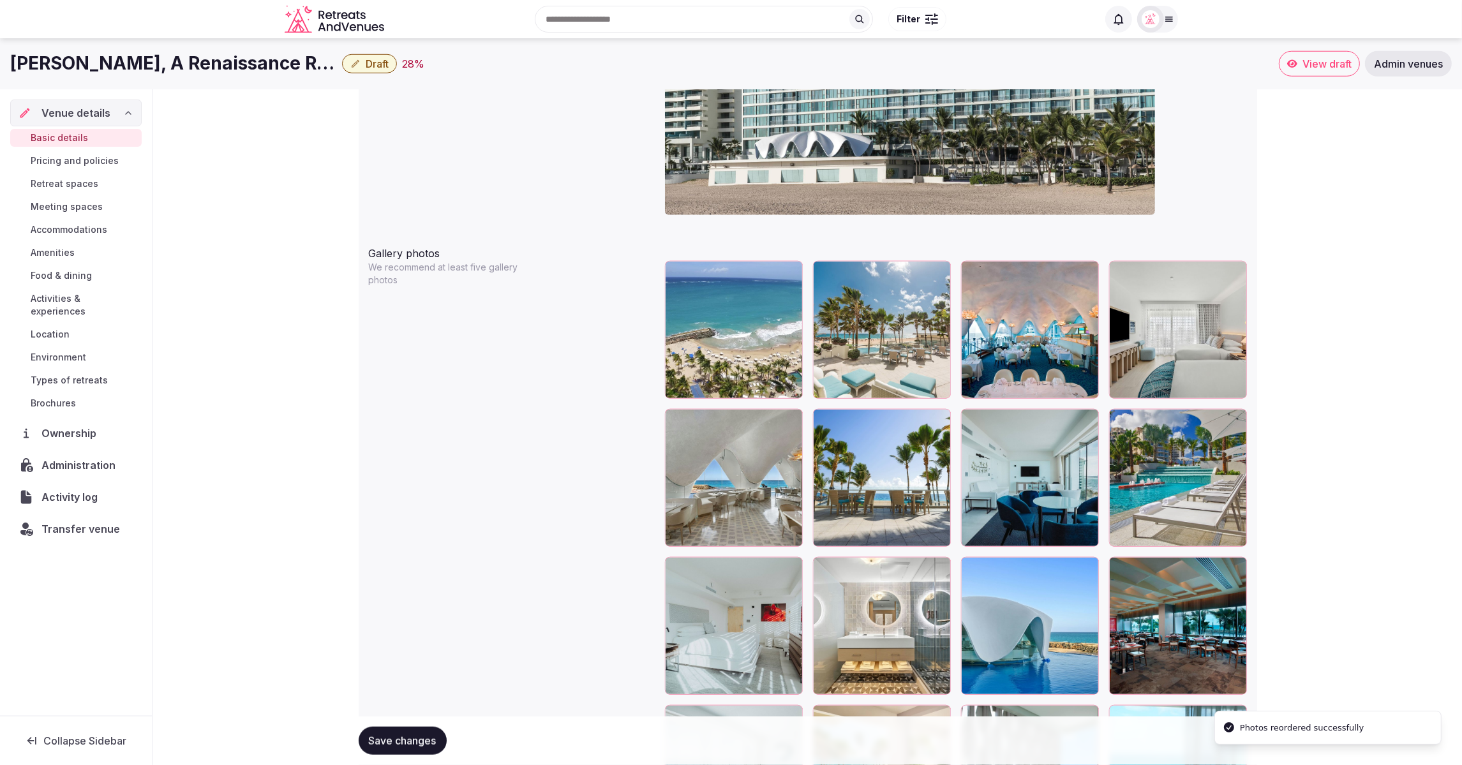
scroll to position [1342, 0]
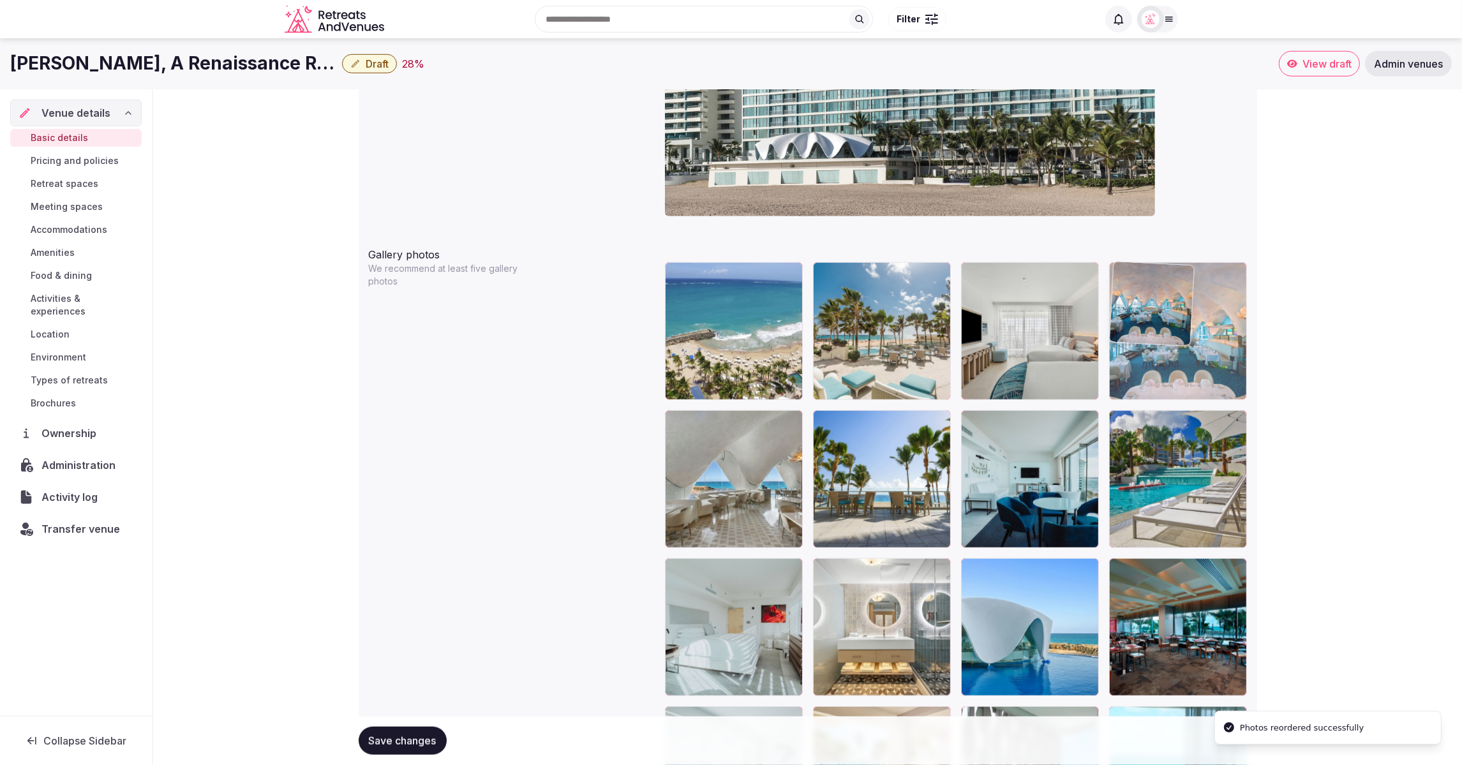
drag, startPoint x: 1065, startPoint y: 366, endPoint x: 1207, endPoint y: 384, distance: 142.7
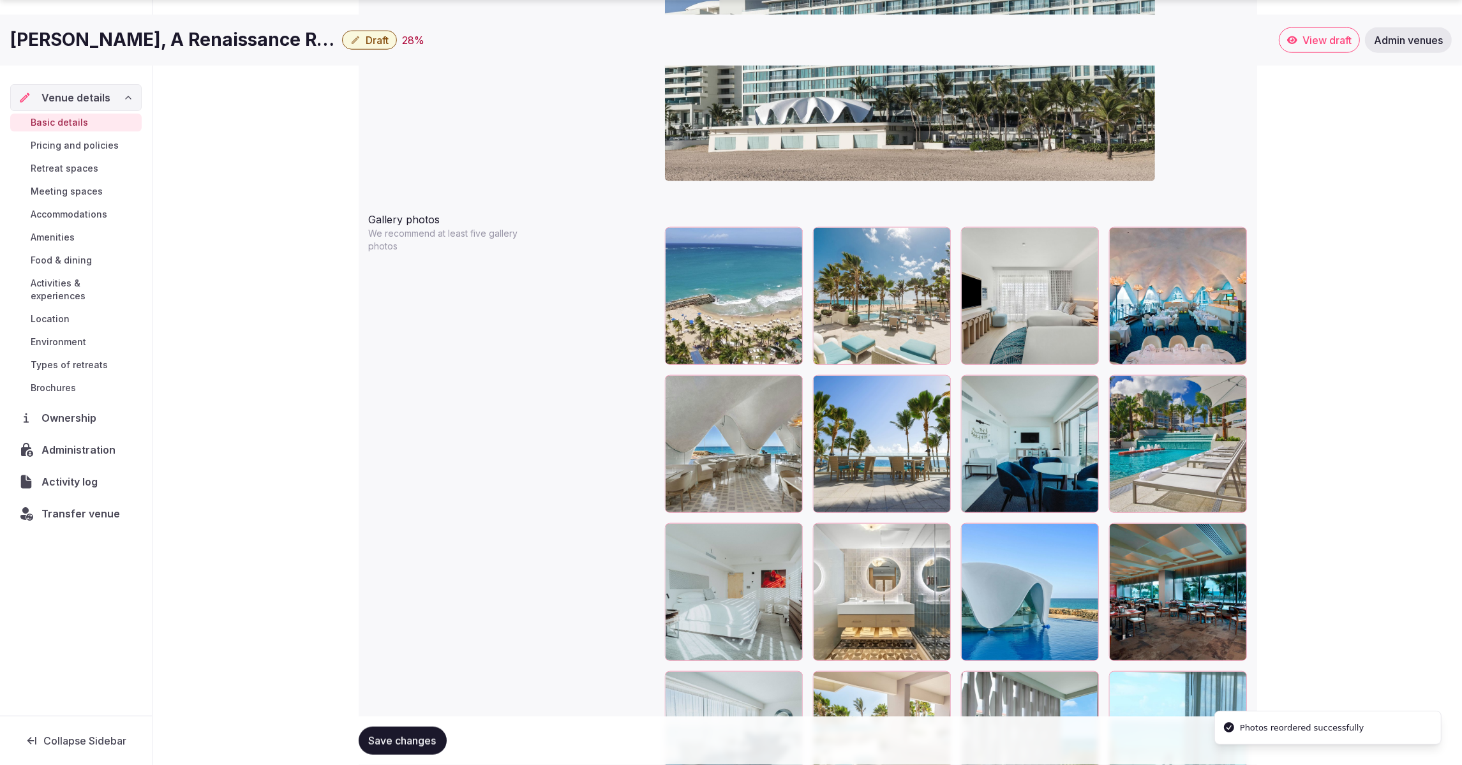
scroll to position [1390, 0]
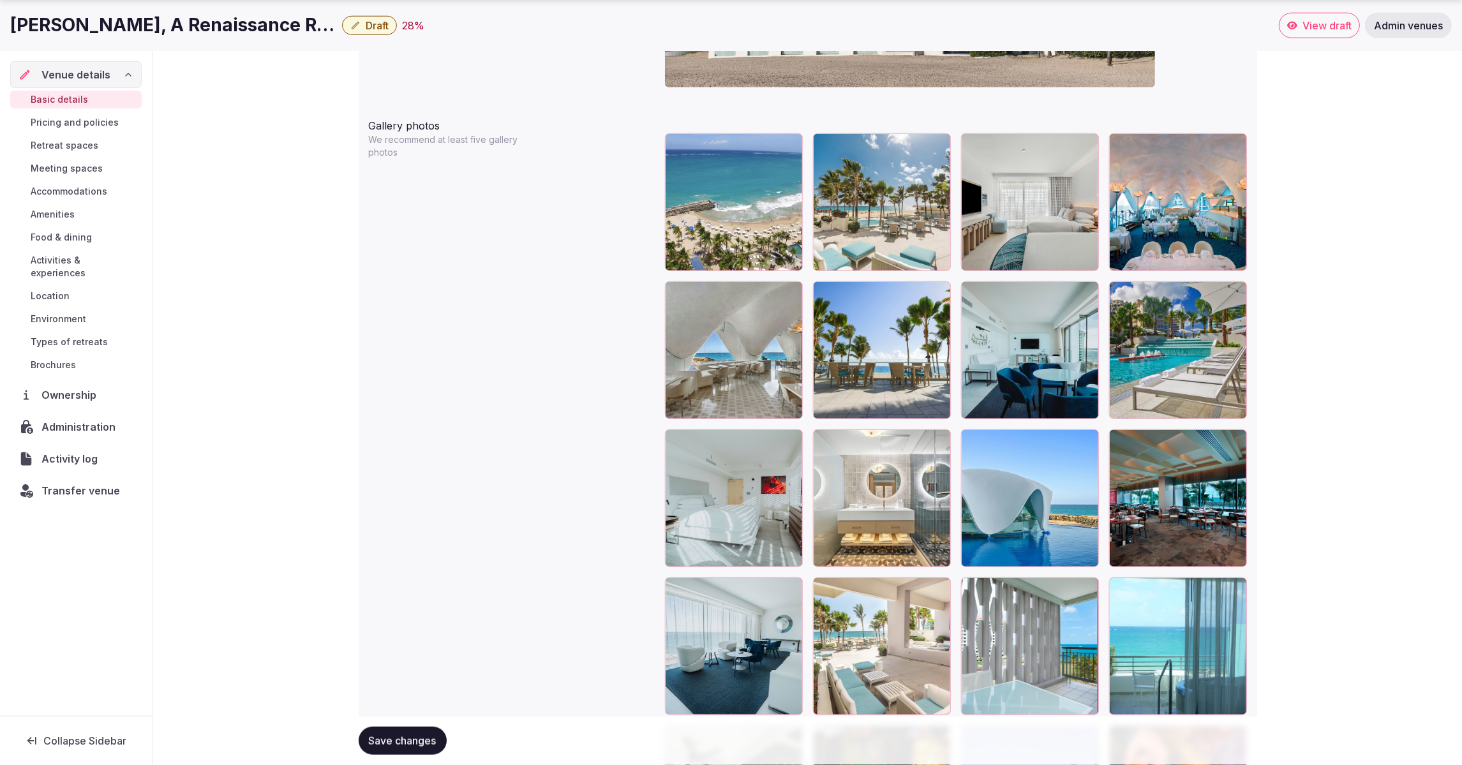
click at [1033, 489] on div at bounding box center [1030, 498] width 138 height 138
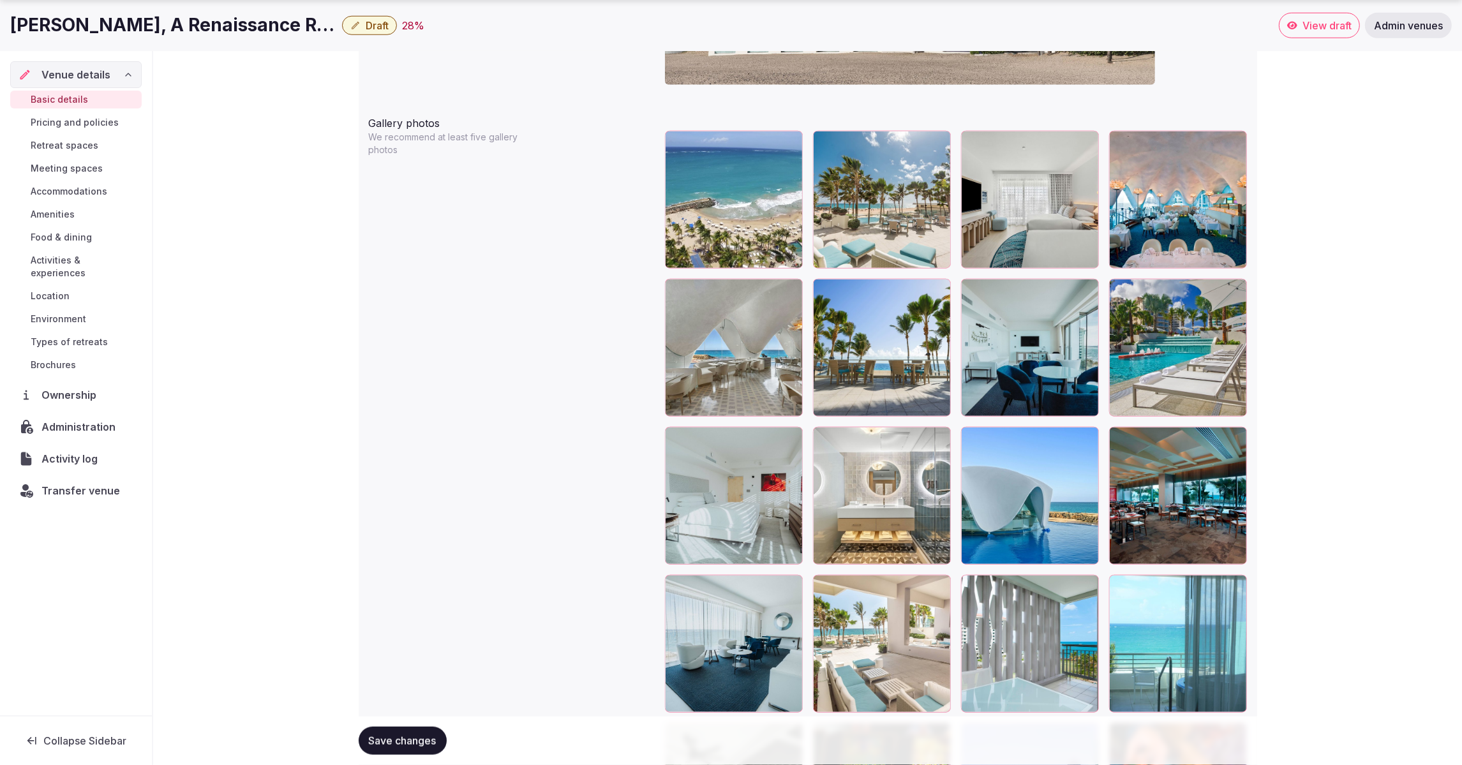
scroll to position [1478, 0]
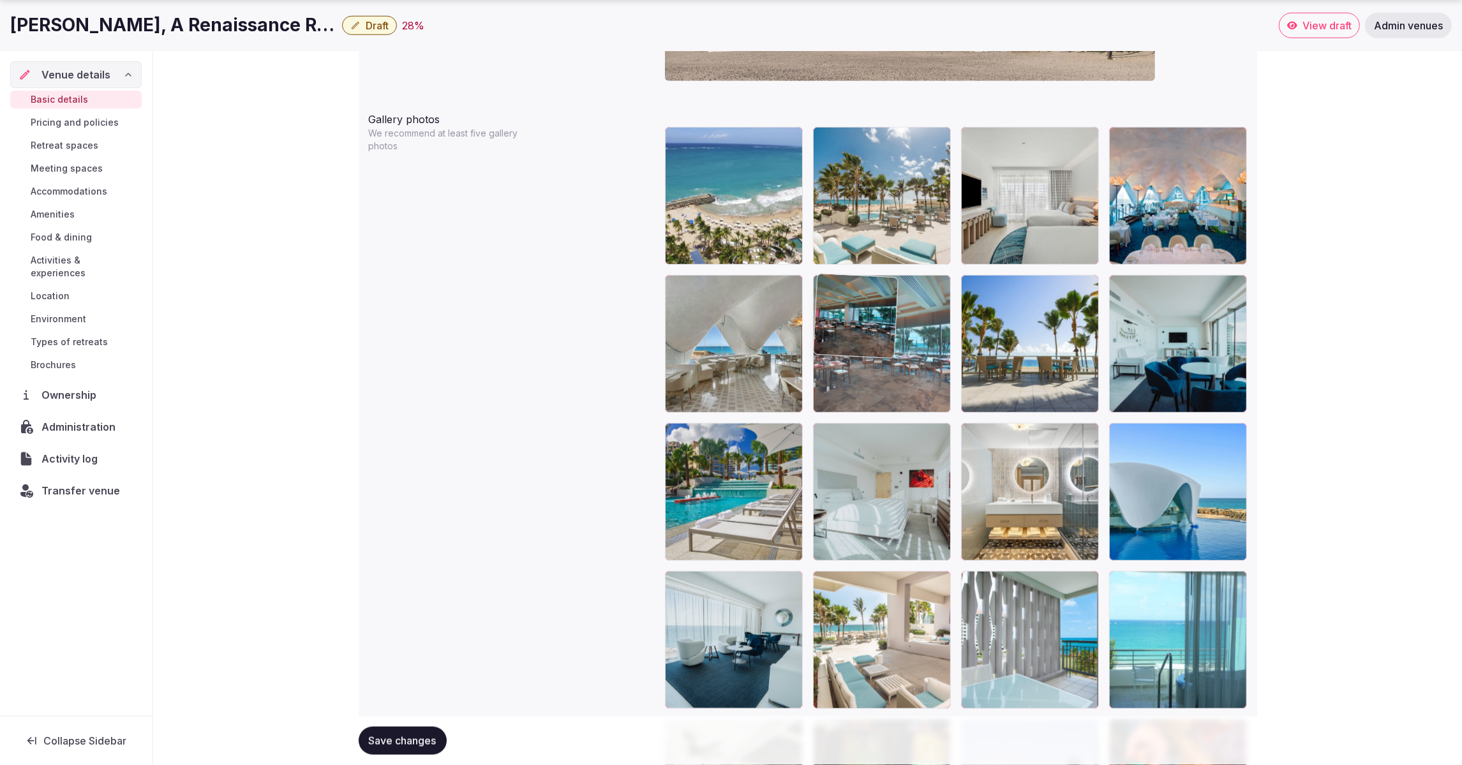
drag, startPoint x: 1165, startPoint y: 506, endPoint x: 924, endPoint y: 391, distance: 267.1
click at [924, 391] on body "**********" at bounding box center [731, 328] width 1462 height 3613
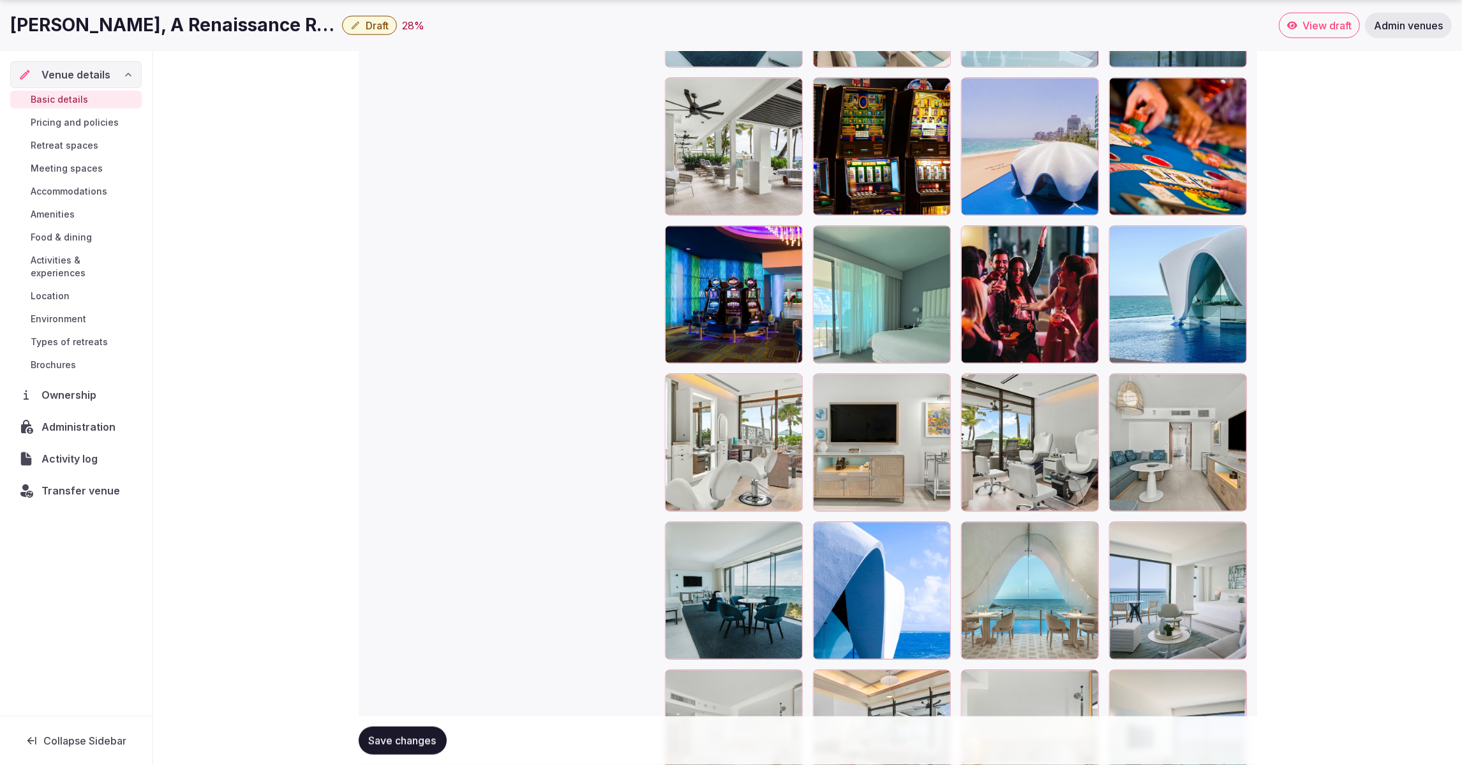
scroll to position [2121, 0]
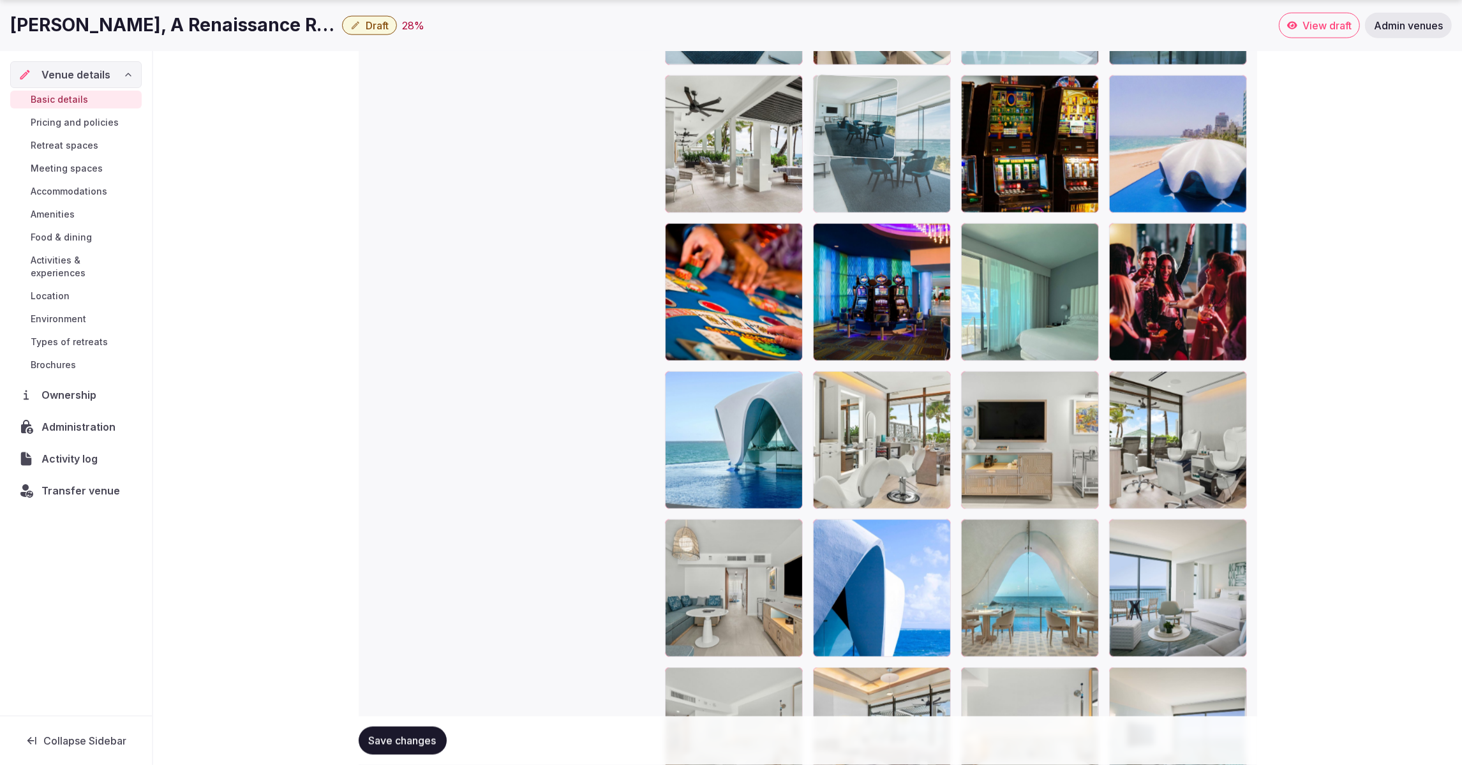
drag, startPoint x: 727, startPoint y: 594, endPoint x: 926, endPoint y: 167, distance: 471.8
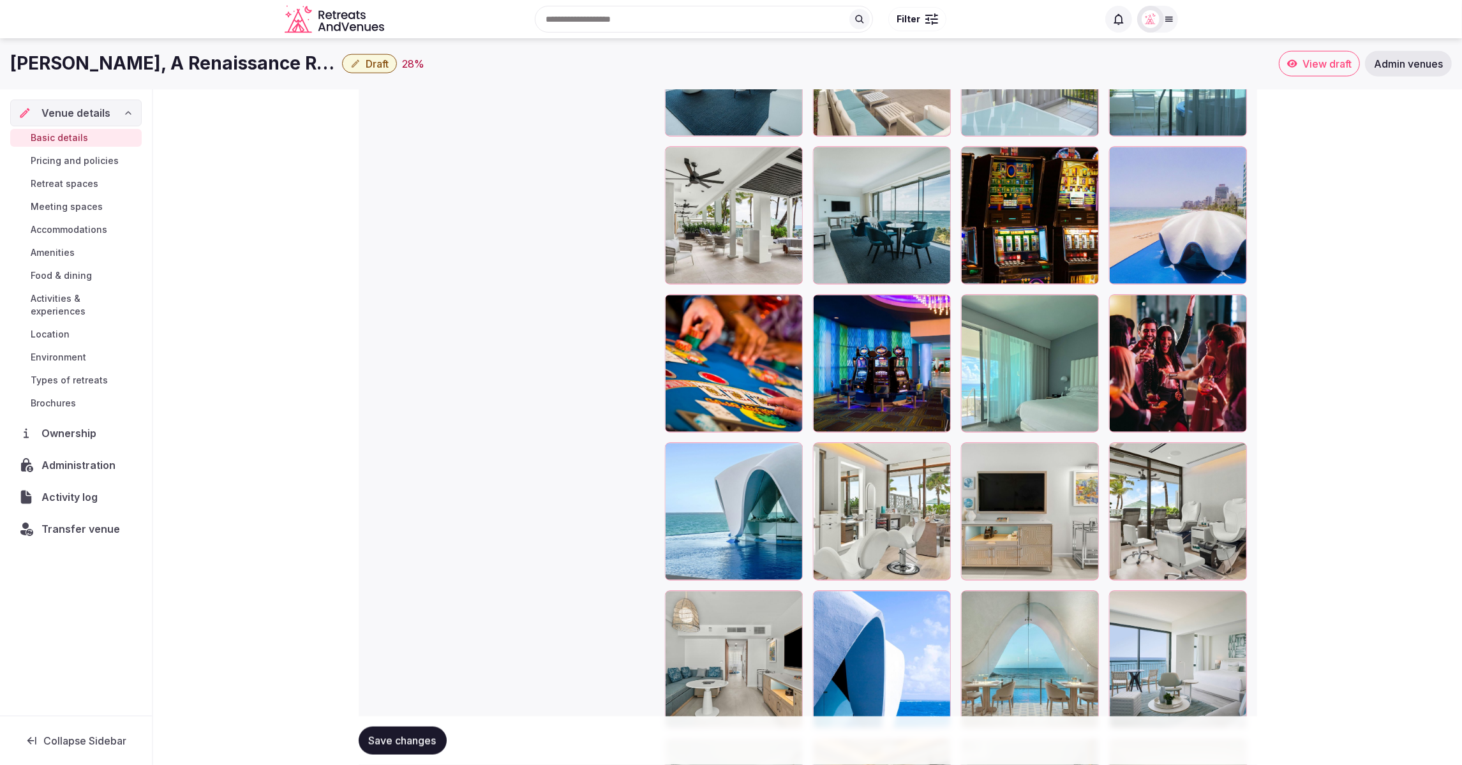
scroll to position [1999, 0]
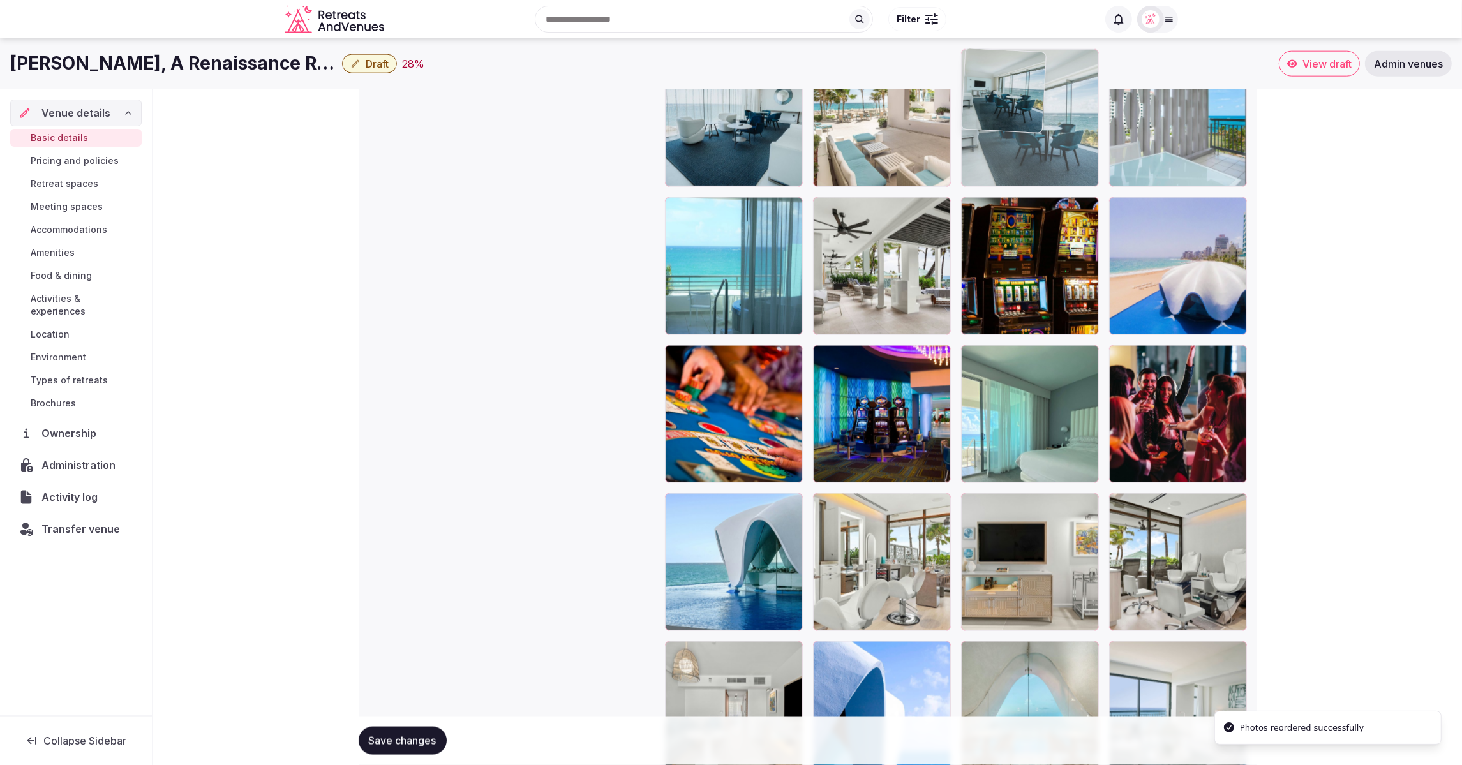
drag, startPoint x: 894, startPoint y: 267, endPoint x: 1079, endPoint y: 176, distance: 206.3
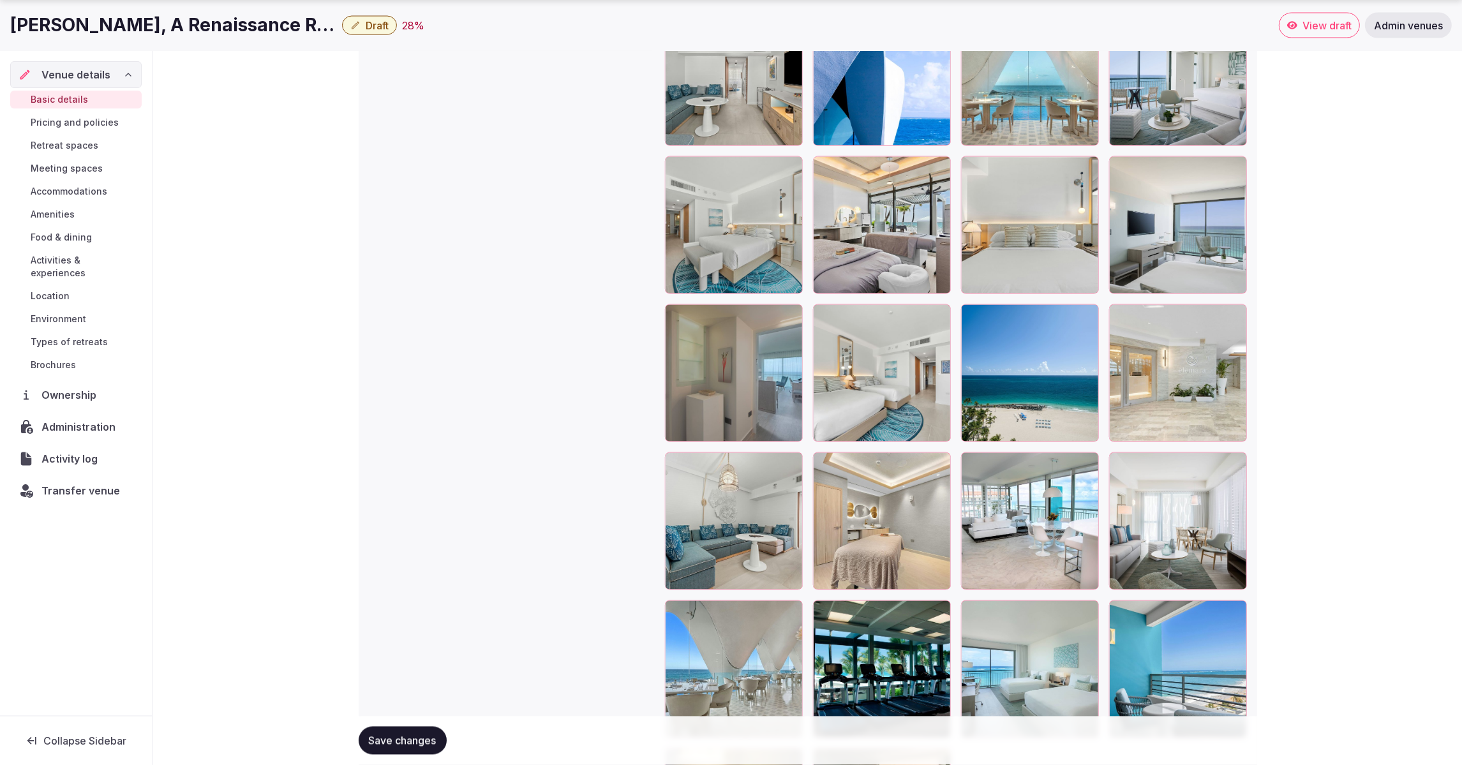
scroll to position [2658, 0]
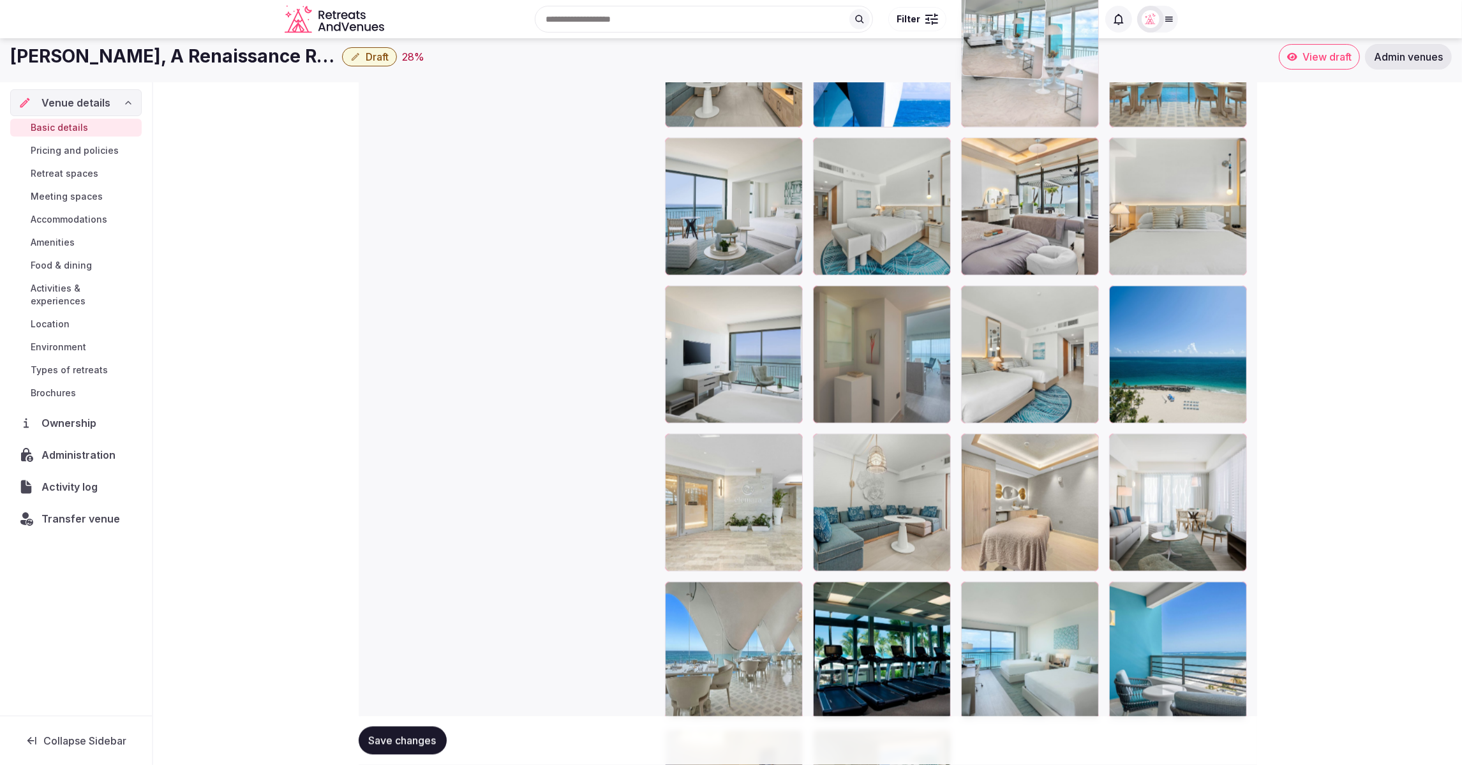
drag, startPoint x: 1039, startPoint y: 488, endPoint x: 1011, endPoint y: 144, distance: 345.6
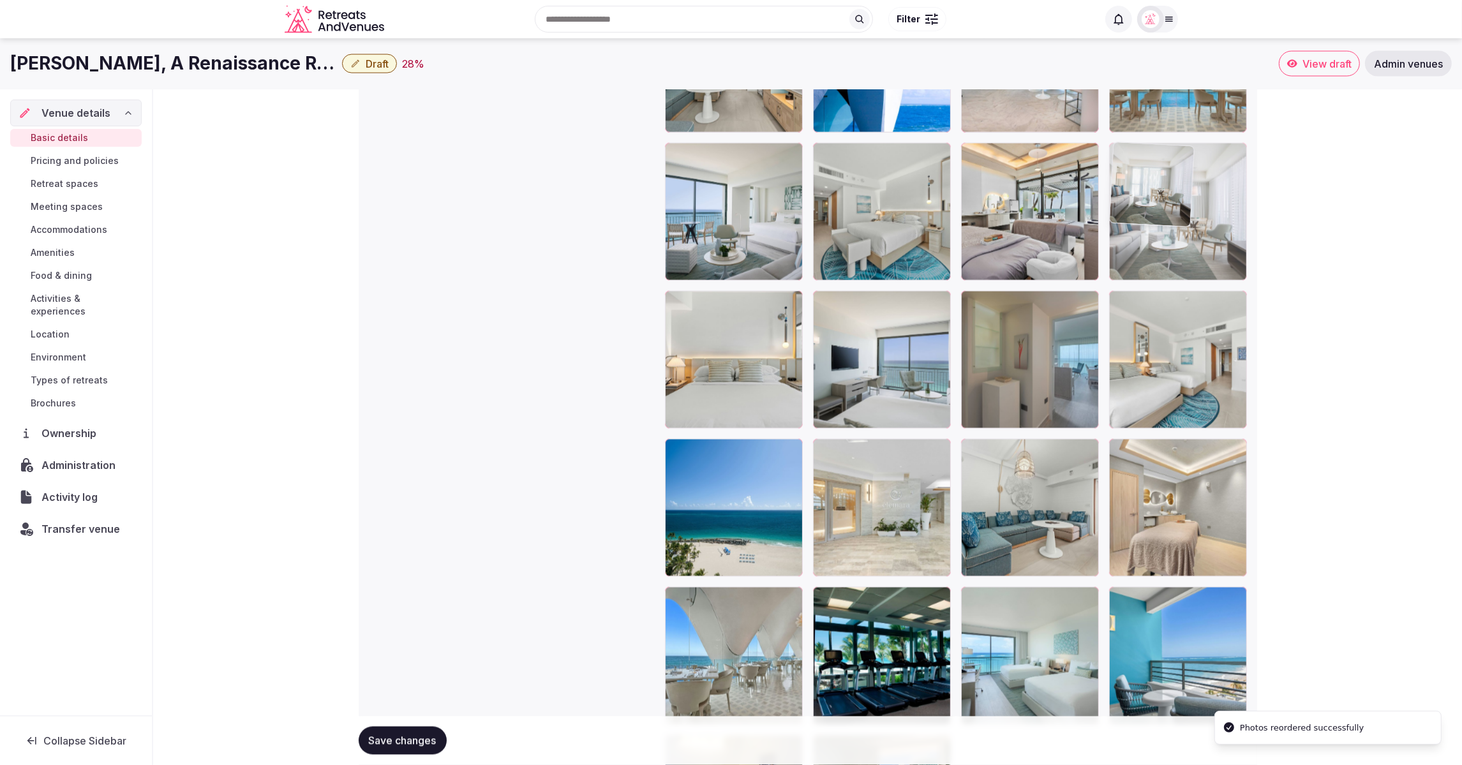
drag, startPoint x: 1174, startPoint y: 540, endPoint x: 1143, endPoint y: 198, distance: 342.7
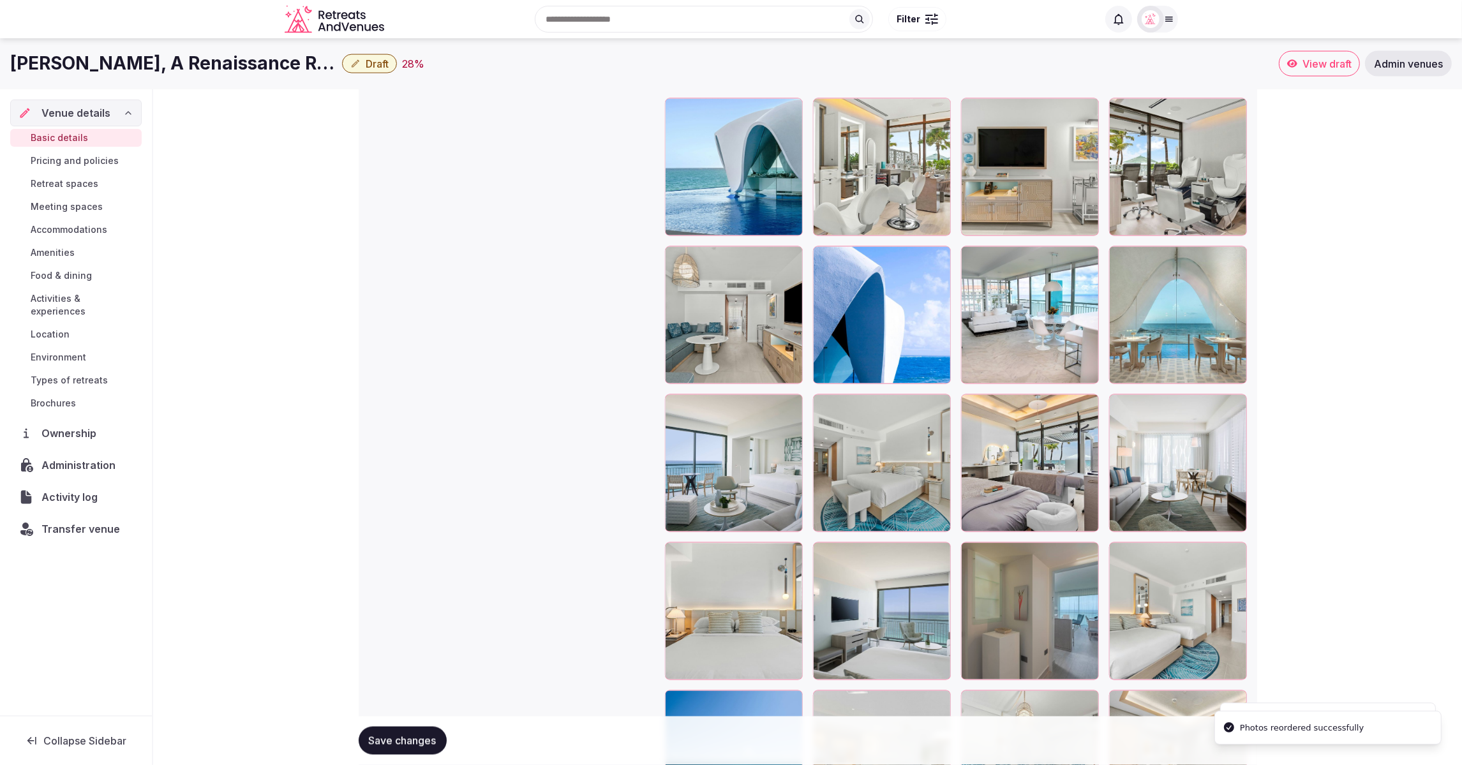
scroll to position [2386, 0]
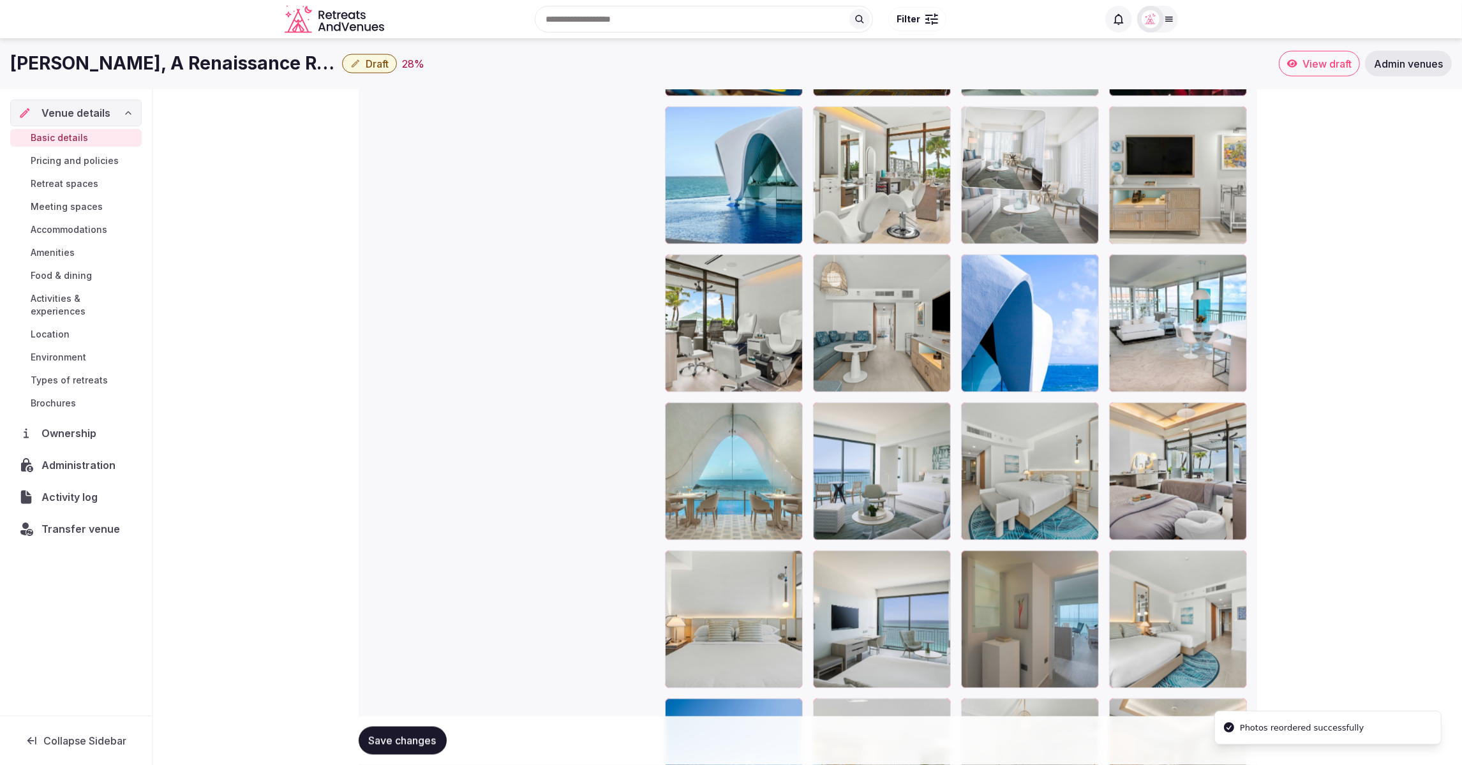
drag, startPoint x: 1196, startPoint y: 440, endPoint x: 1106, endPoint y: 189, distance: 267.0
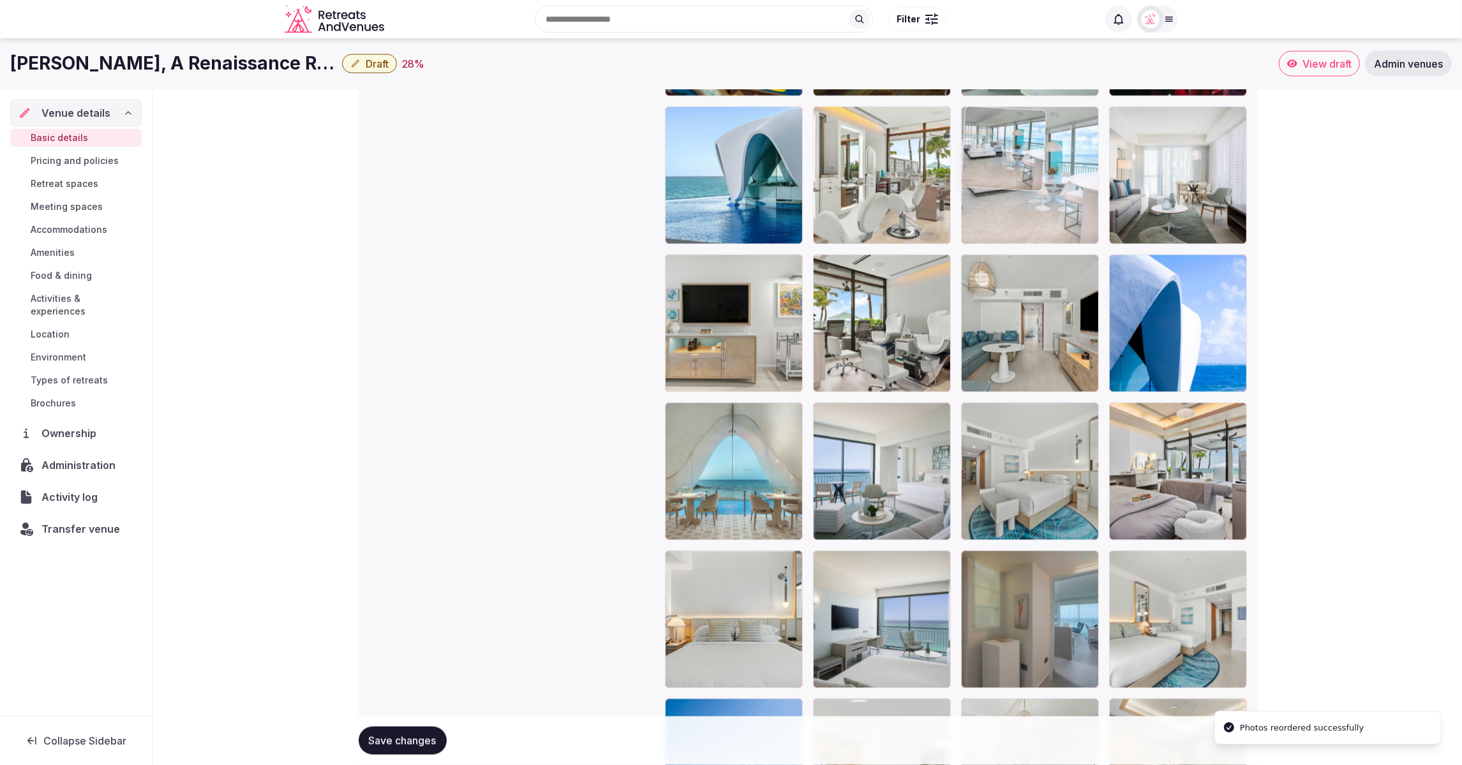
drag, startPoint x: 1183, startPoint y: 346, endPoint x: 1111, endPoint y: 194, distance: 168.1
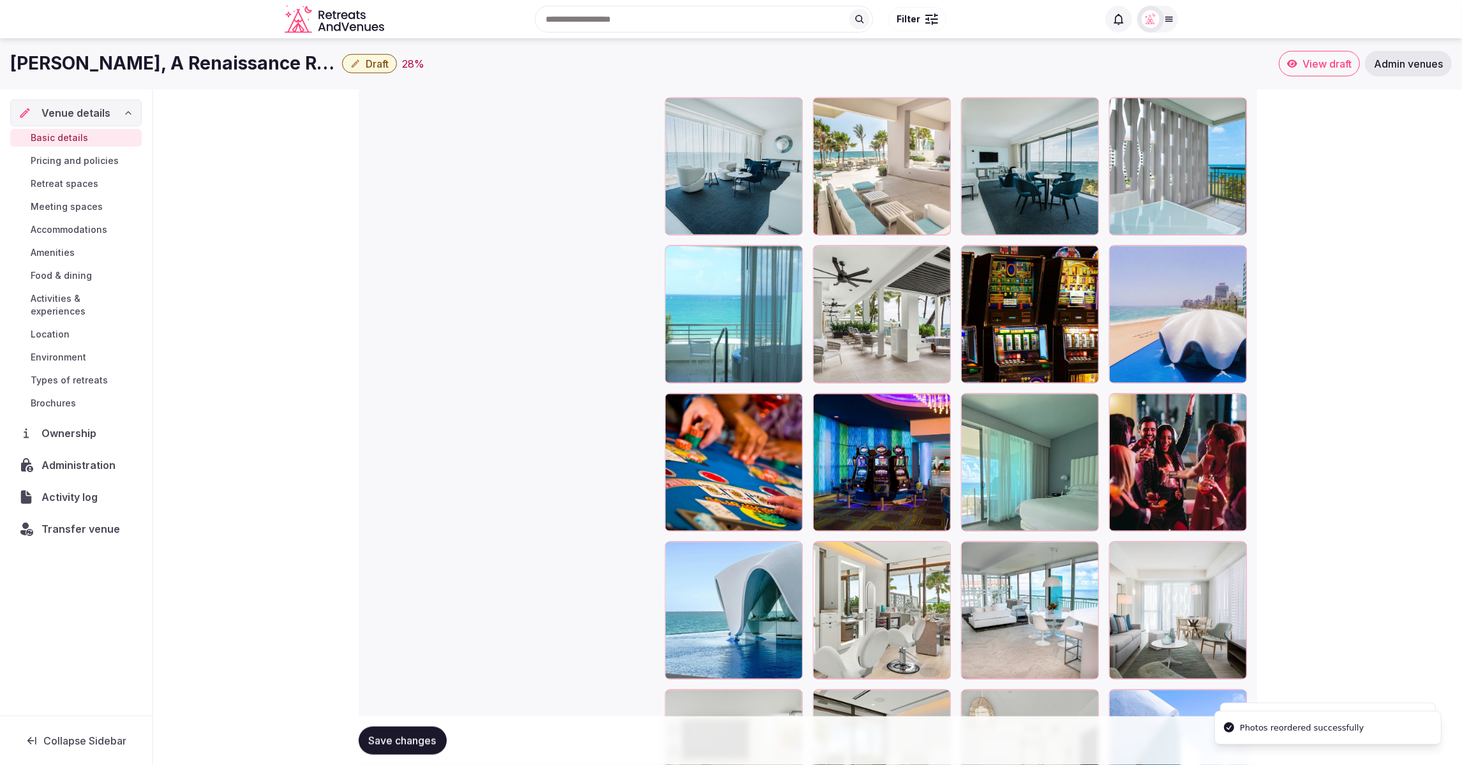
scroll to position [1943, 0]
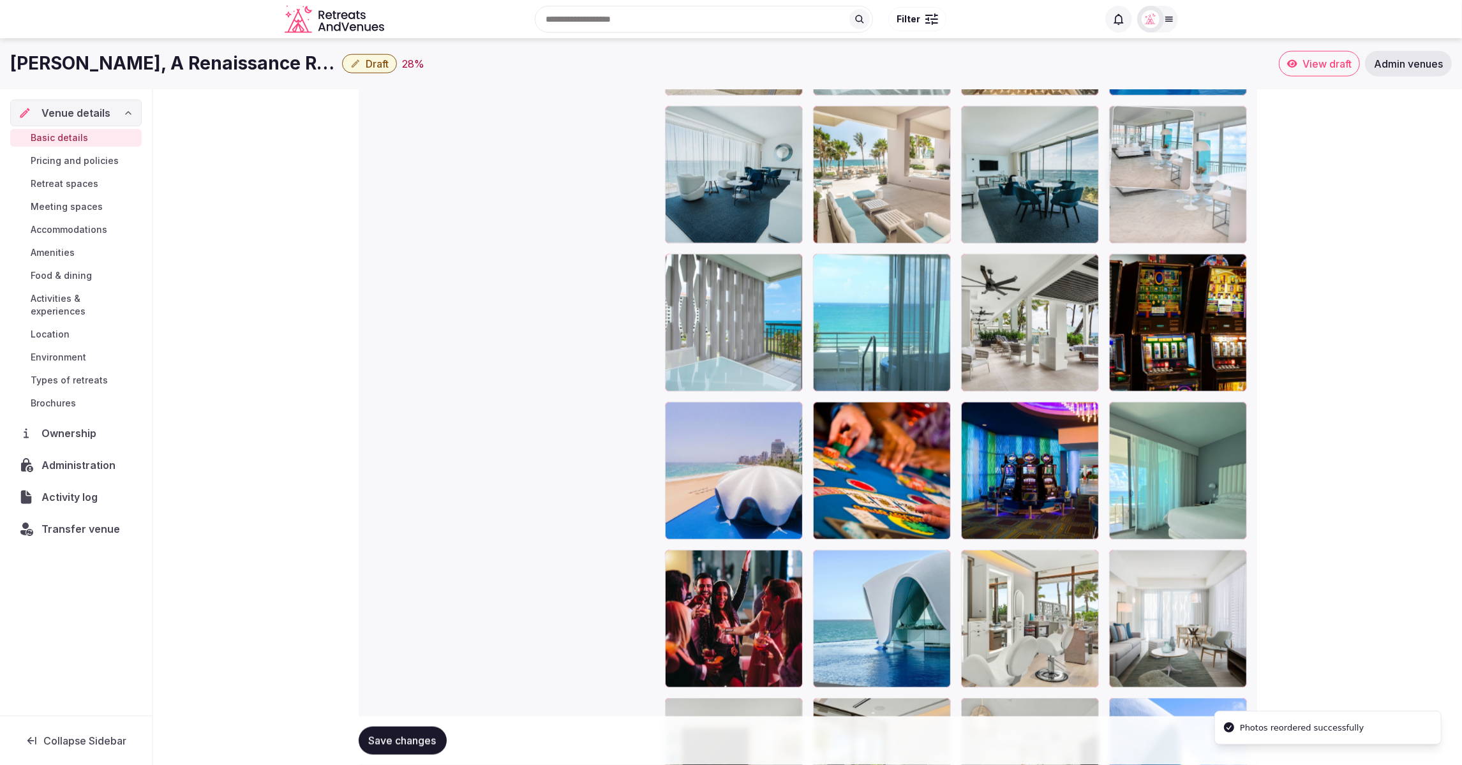
drag, startPoint x: 1044, startPoint y: 609, endPoint x: 1205, endPoint y: 218, distance: 422.2
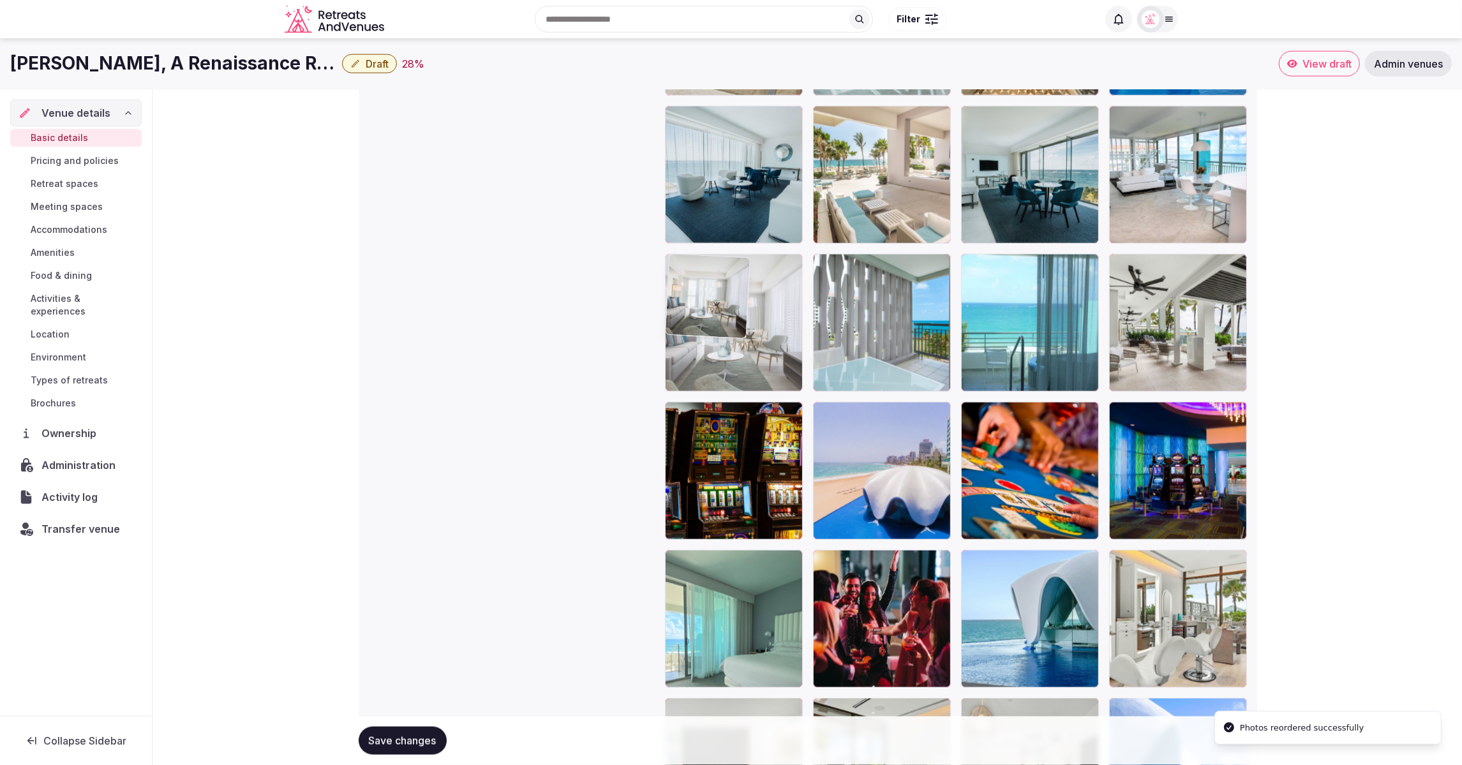
drag, startPoint x: 1171, startPoint y: 602, endPoint x: 782, endPoint y: 348, distance: 465.0
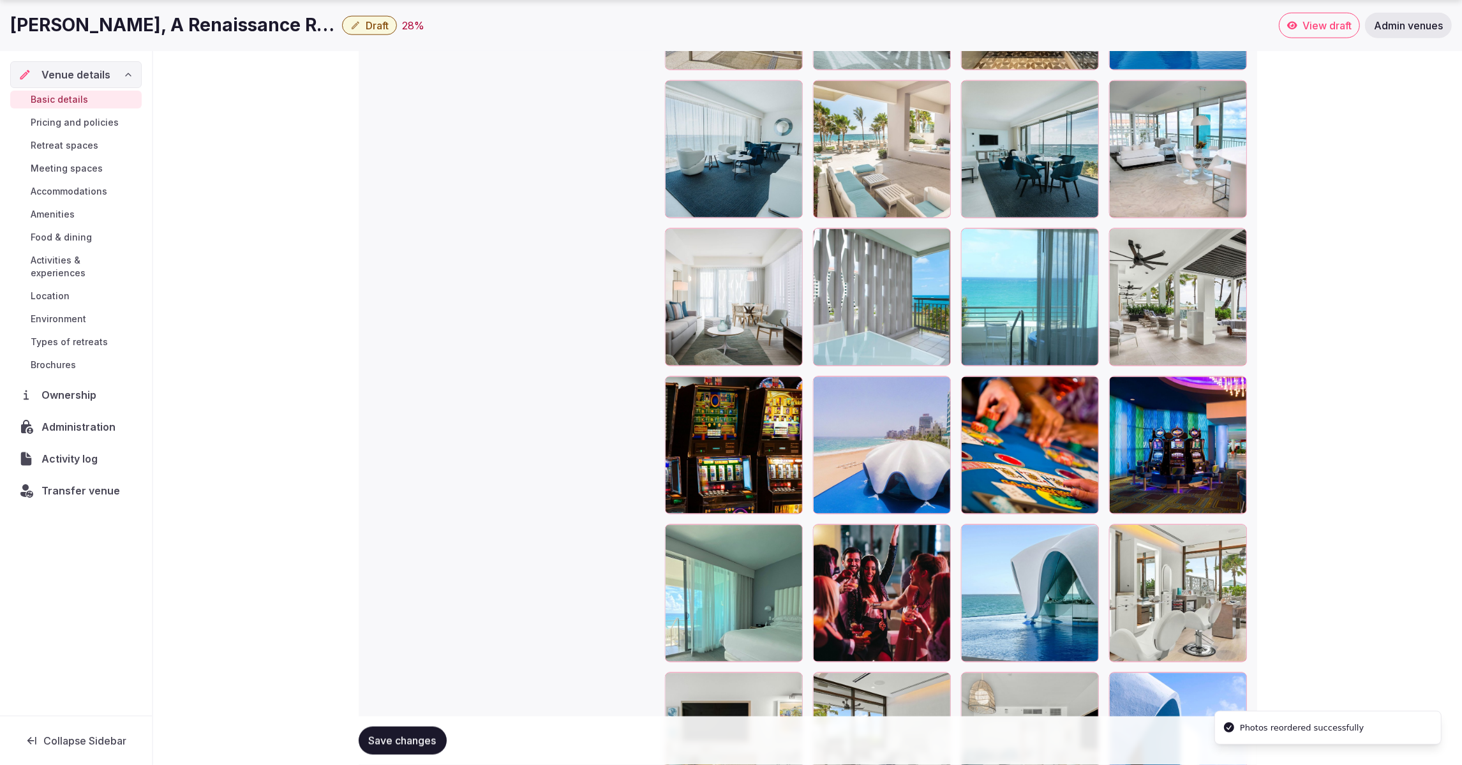
scroll to position [1976, 0]
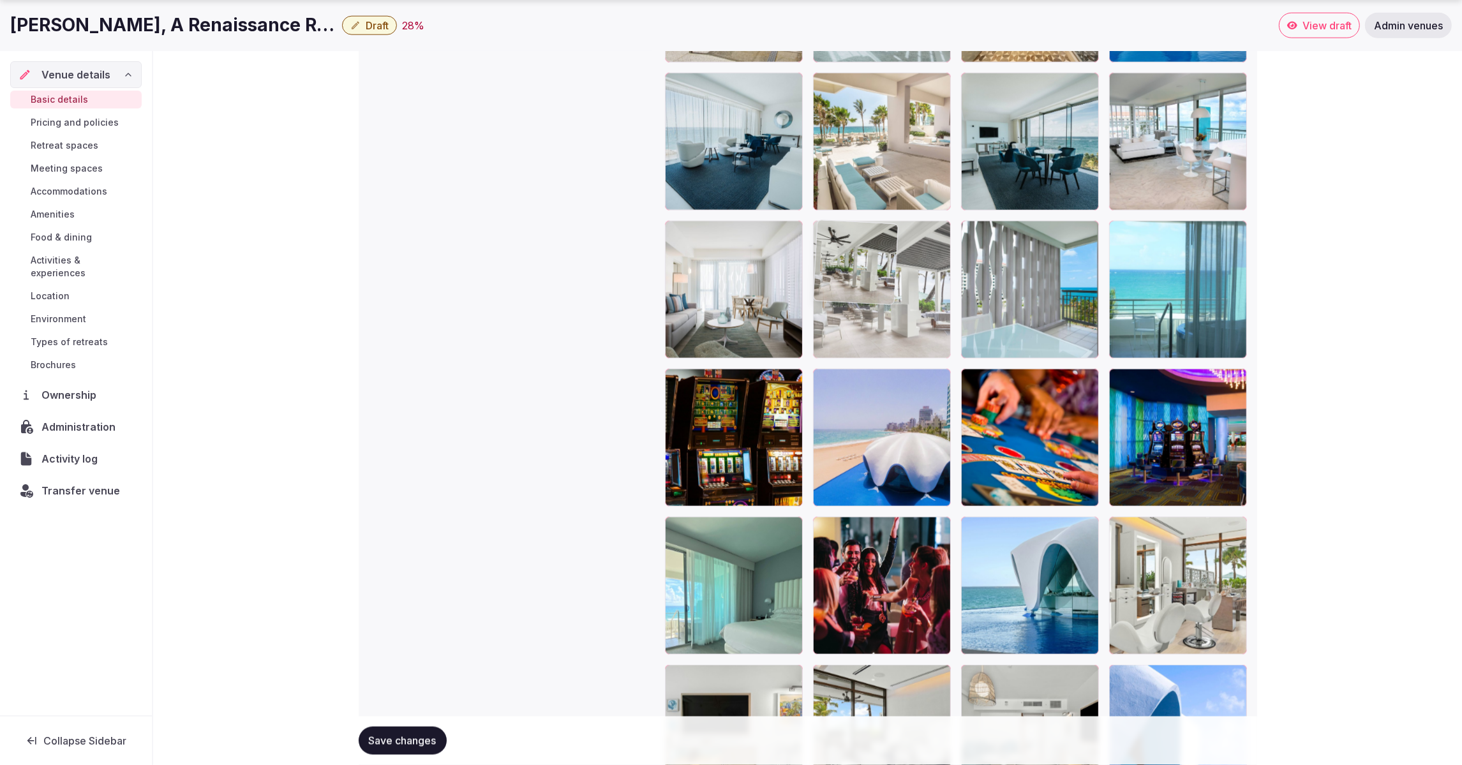
drag, startPoint x: 1192, startPoint y: 336, endPoint x: 926, endPoint y: 332, distance: 266.1
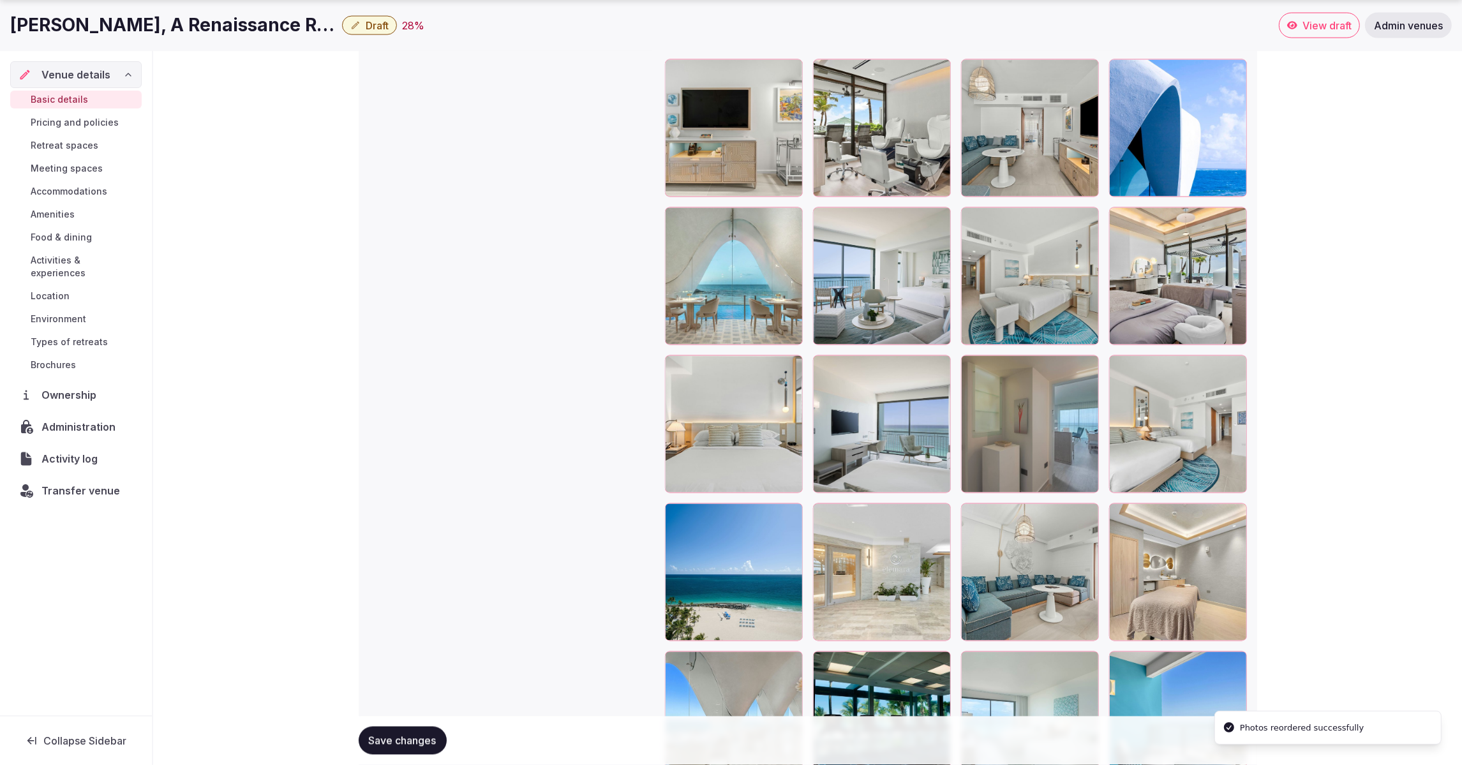
scroll to position [2847, 0]
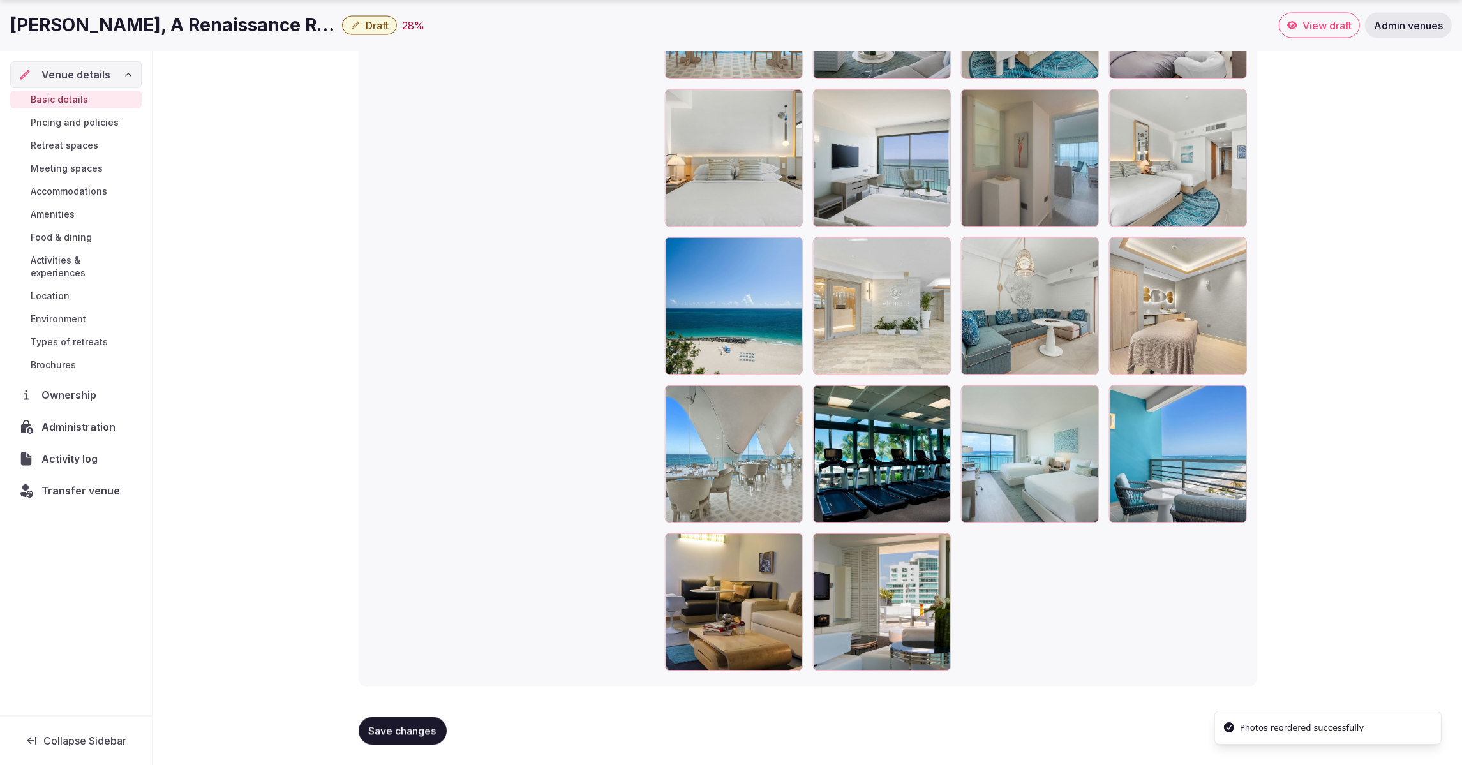
click at [430, 729] on span "Save changes" at bounding box center [403, 731] width 68 height 13
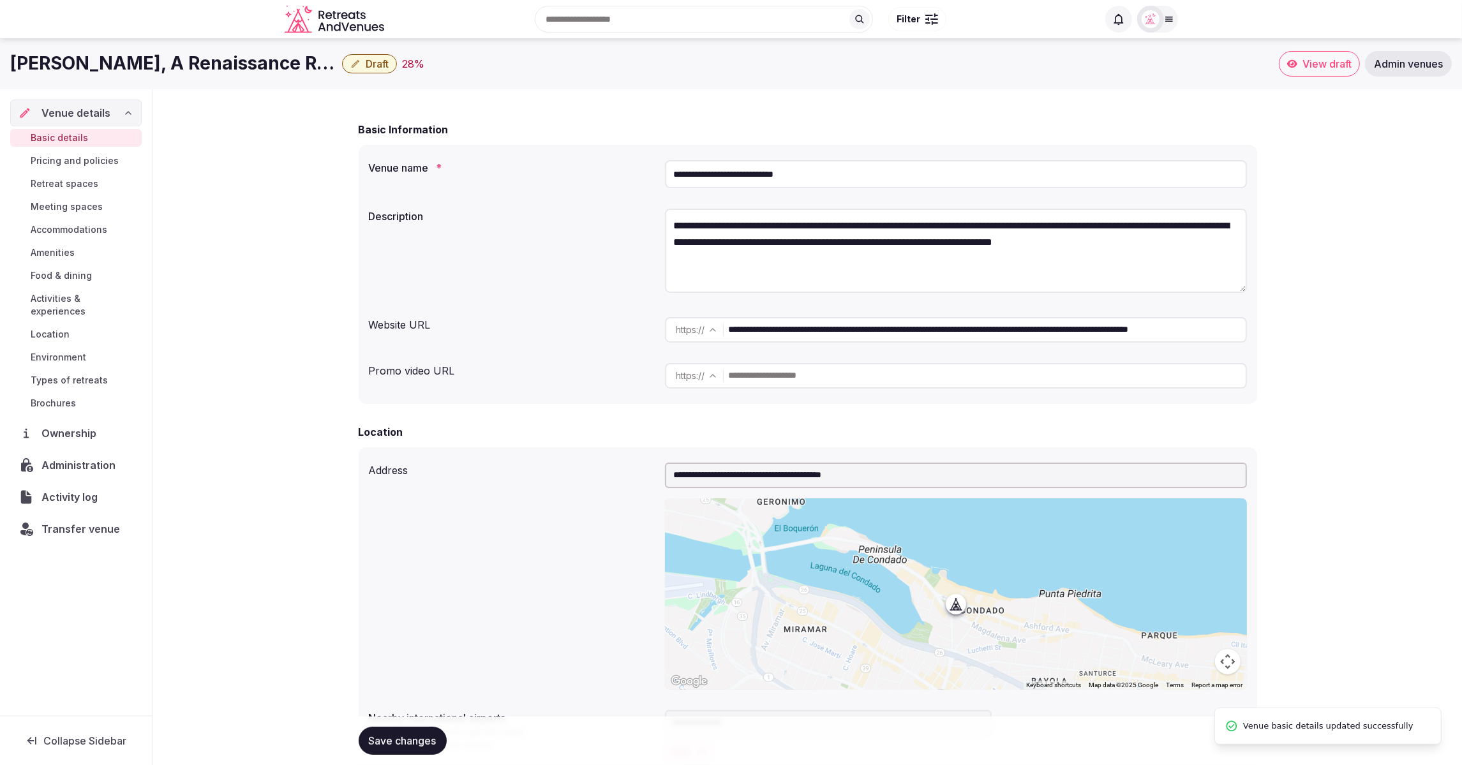
scroll to position [0, 0]
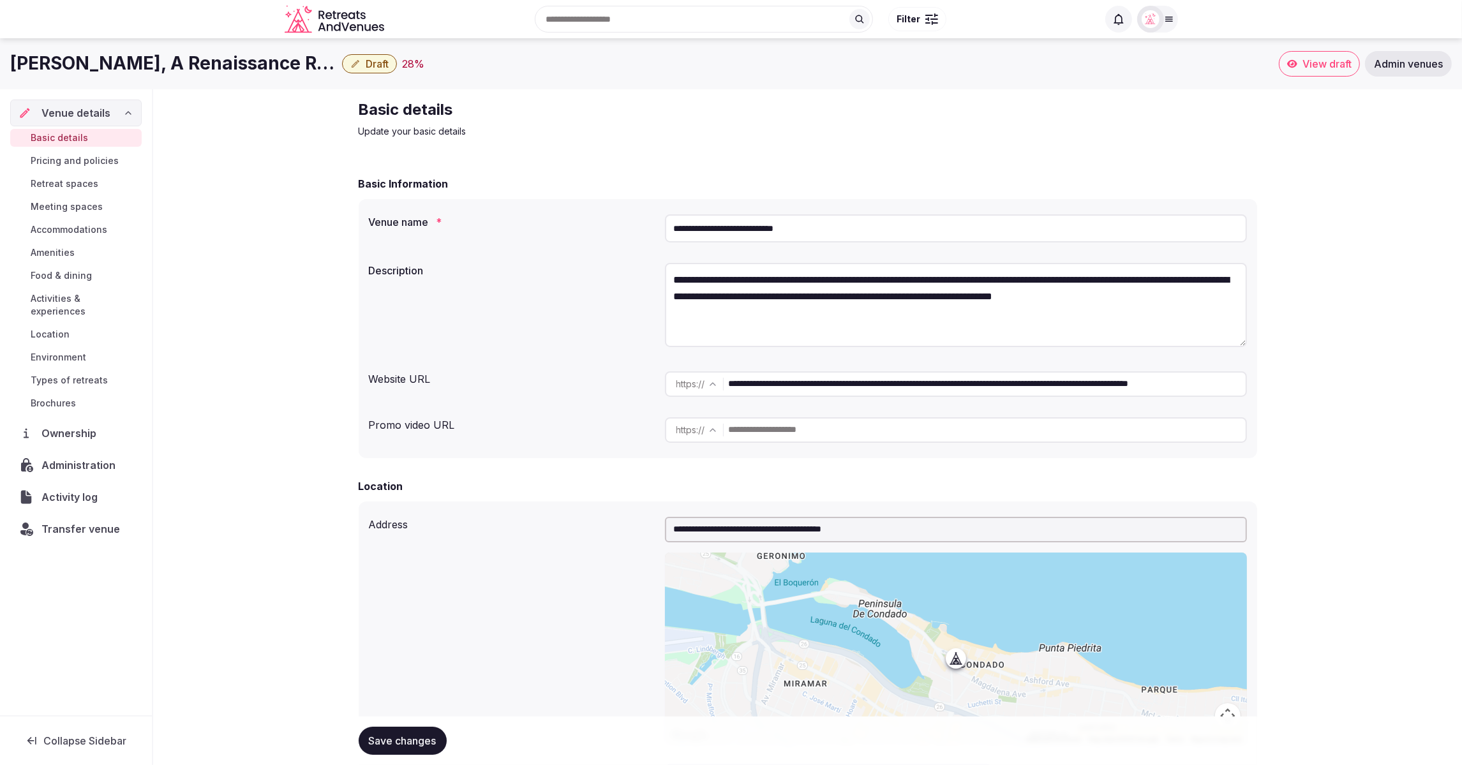
click at [366, 68] on span "Draft" at bounding box center [377, 63] width 23 height 13
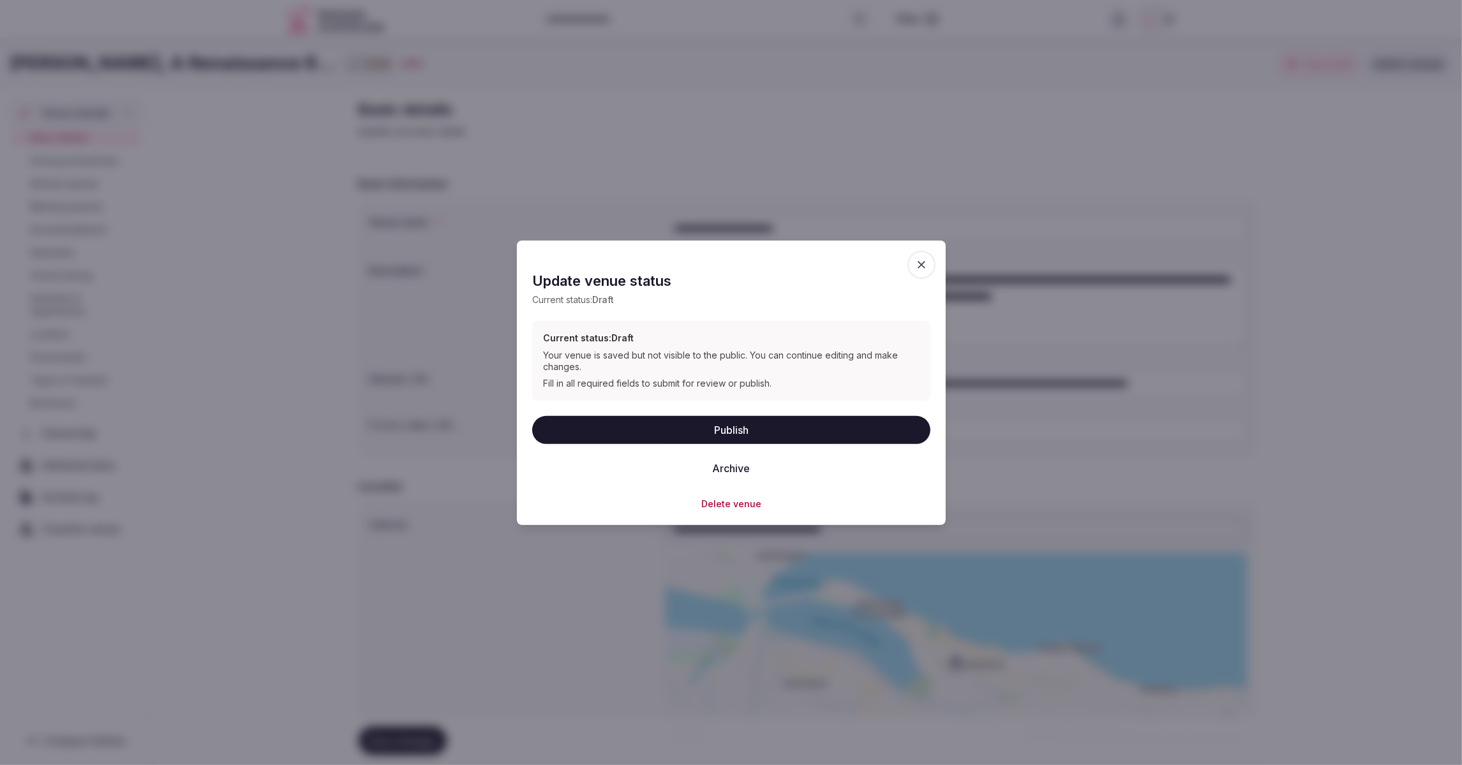
click at [718, 429] on button "Publish" at bounding box center [731, 429] width 398 height 28
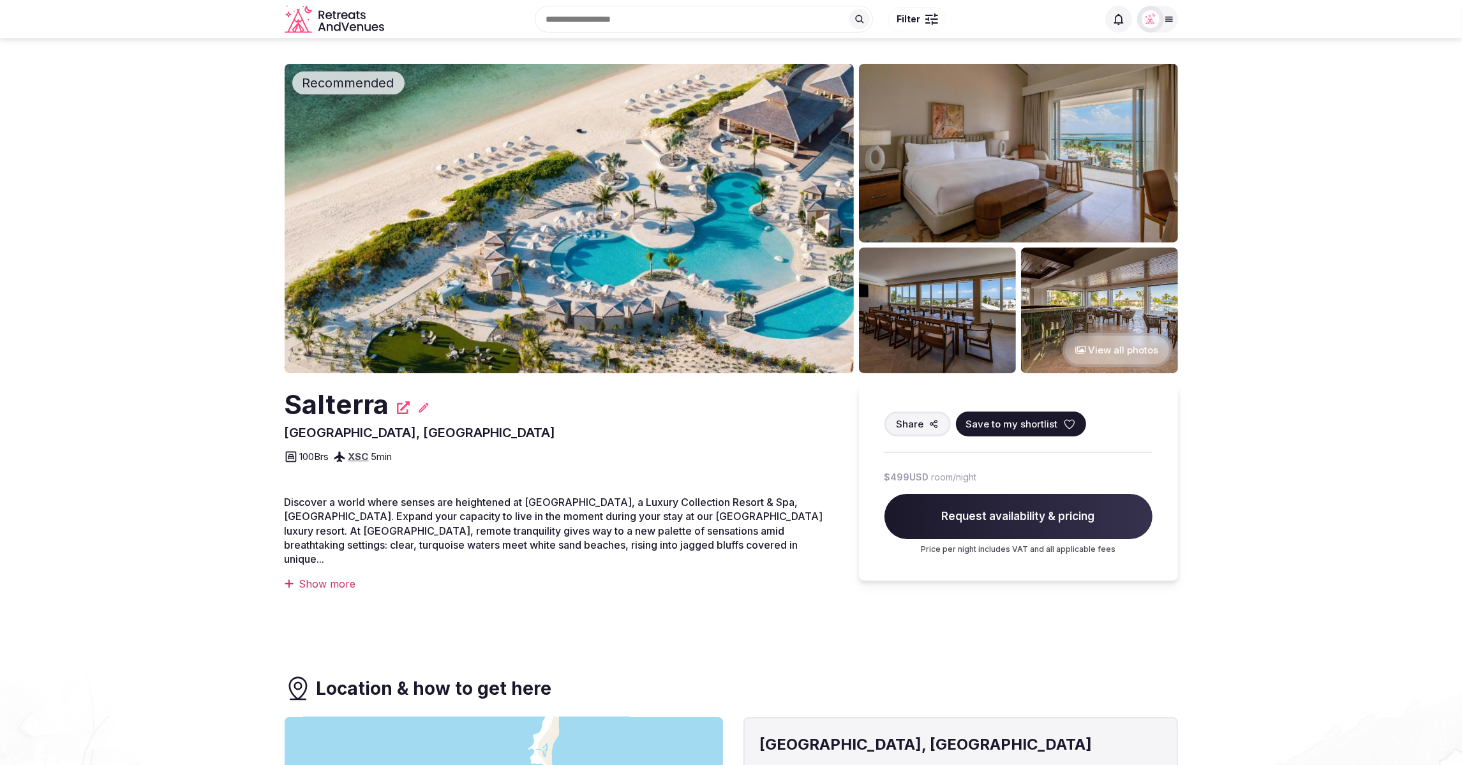
click at [1253, 308] on section "Recommended View all photos [GEOGRAPHIC_DATA], [GEOGRAPHIC_DATA] Share Save to …" at bounding box center [731, 352] width 1462 height 629
click at [445, 37] on div "Search Popular Destinations [GEOGRAPHIC_DATA], [GEOGRAPHIC_DATA] [GEOGRAPHIC_DA…" at bounding box center [743, 19] width 708 height 55
click at [423, 409] on icon at bounding box center [423, 407] width 13 height 13
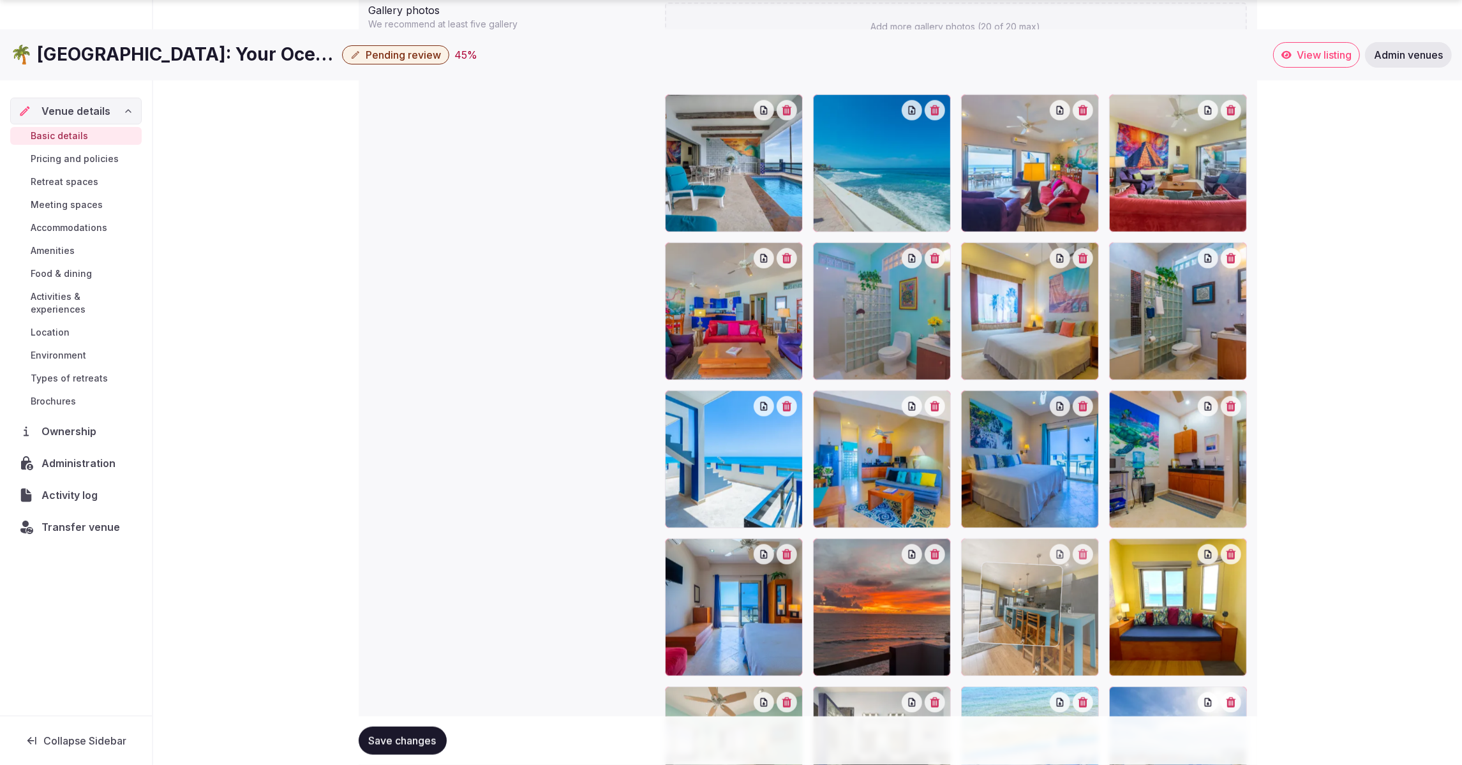
scroll to position [1450, 0]
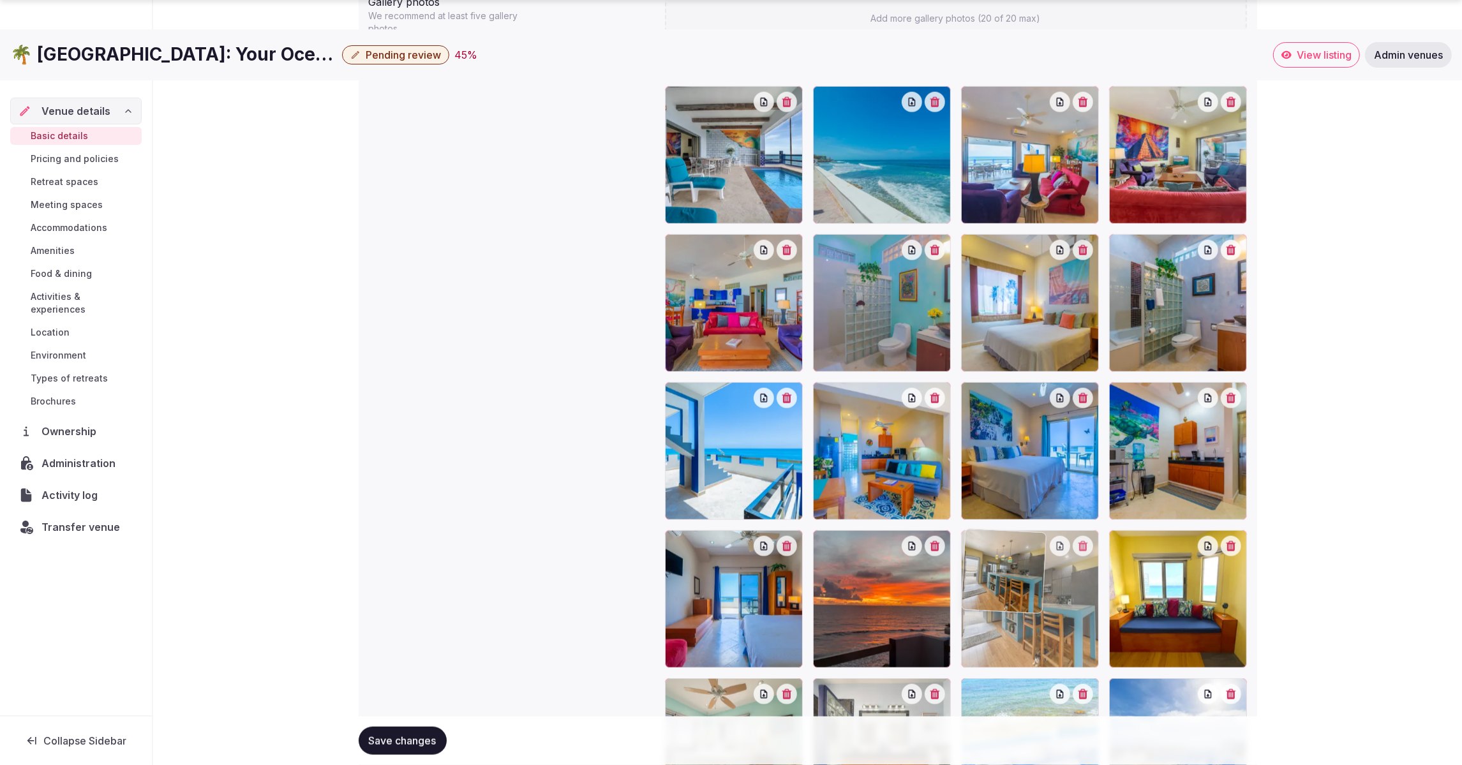
drag, startPoint x: 1021, startPoint y: 591, endPoint x: 1042, endPoint y: 614, distance: 30.7
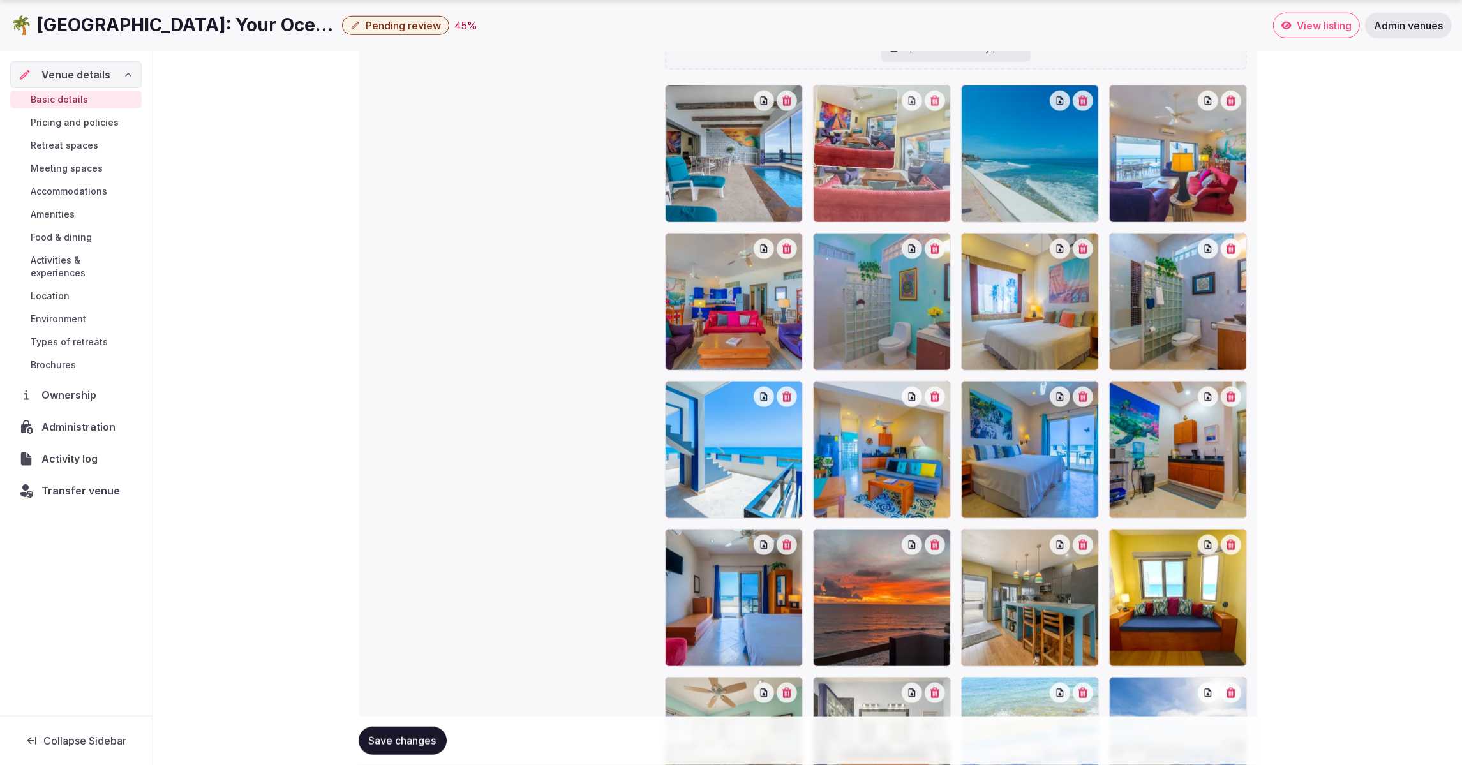
drag, startPoint x: 1170, startPoint y: 193, endPoint x: 903, endPoint y: 203, distance: 266.8
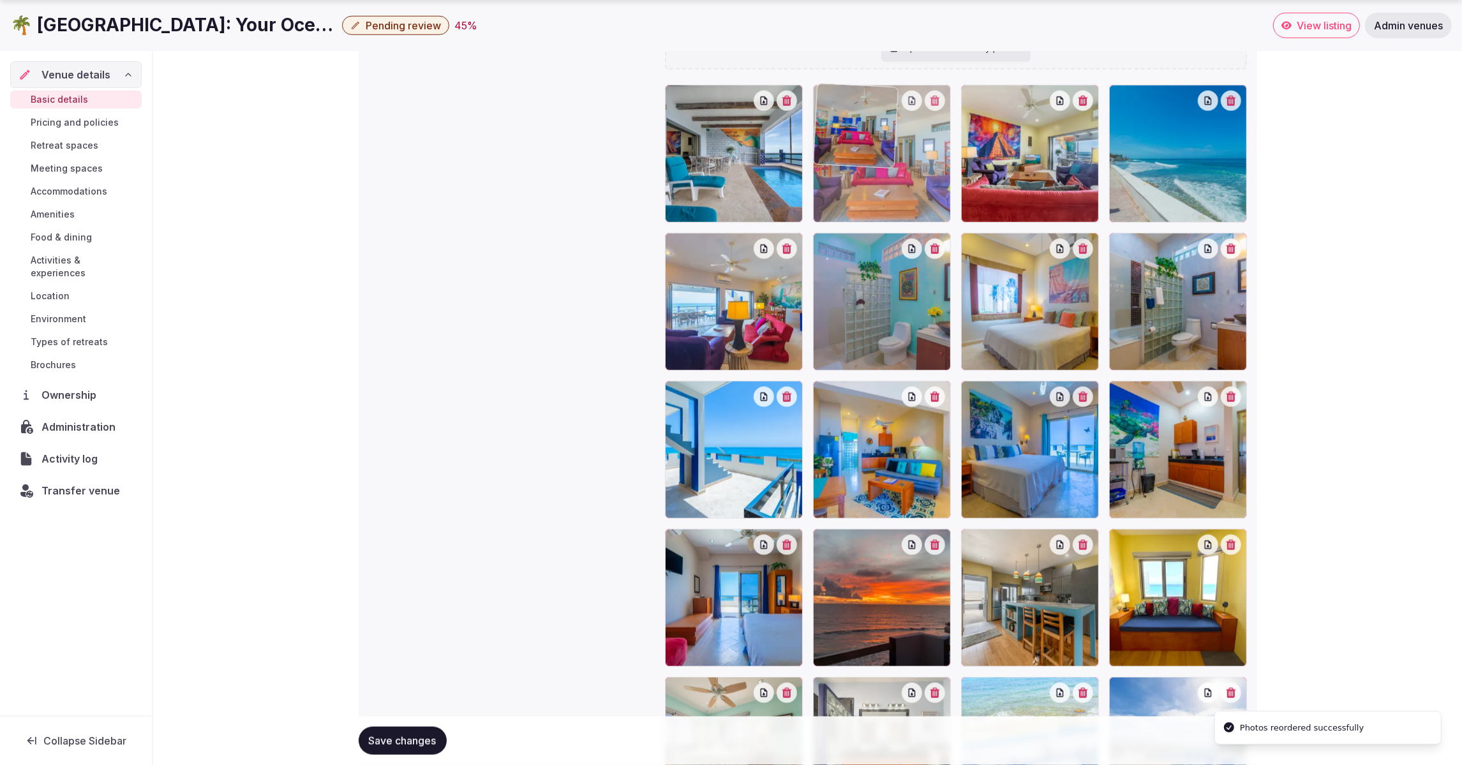
drag, startPoint x: 740, startPoint y: 306, endPoint x: 926, endPoint y: 184, distance: 221.7
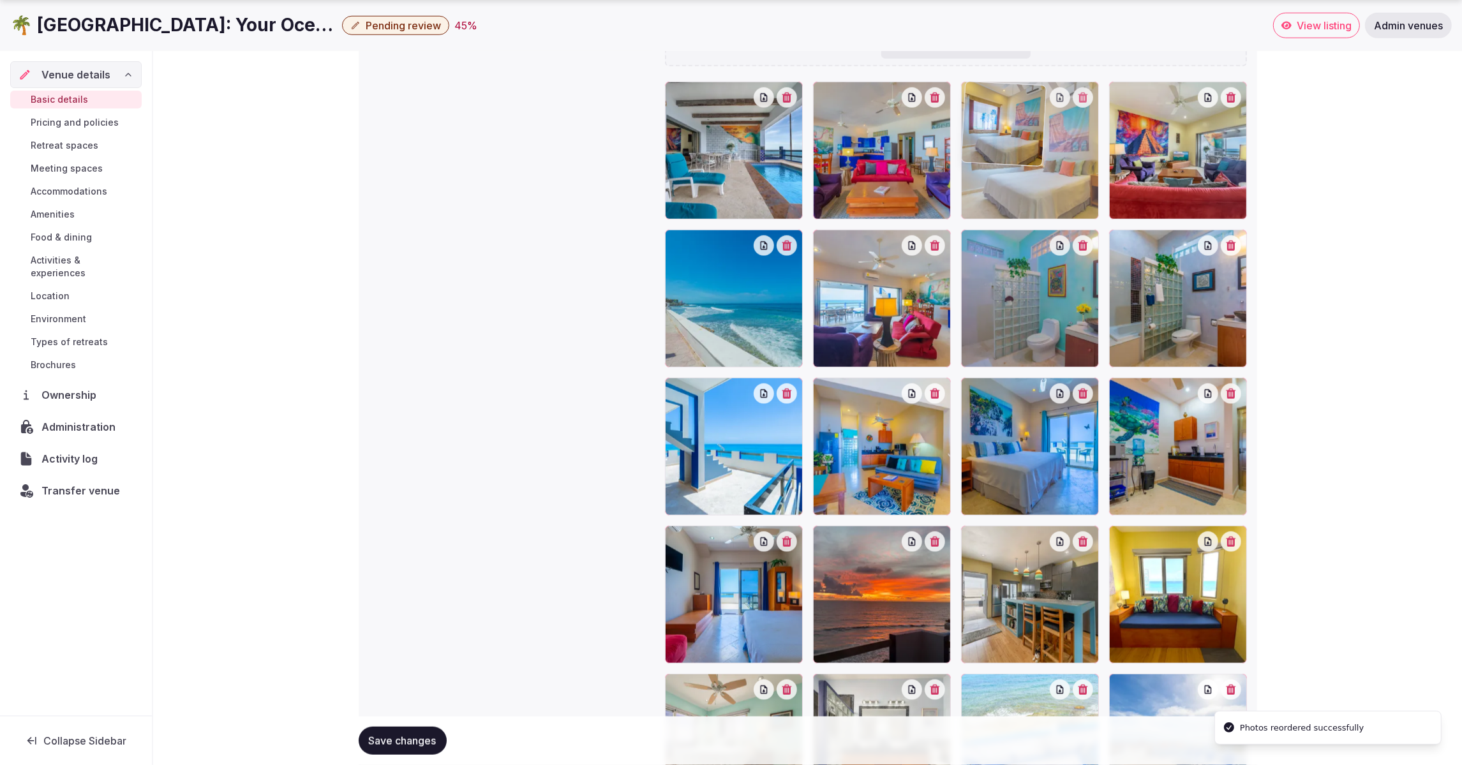
drag, startPoint x: 1020, startPoint y: 313, endPoint x: 1019, endPoint y: 206, distance: 107.2
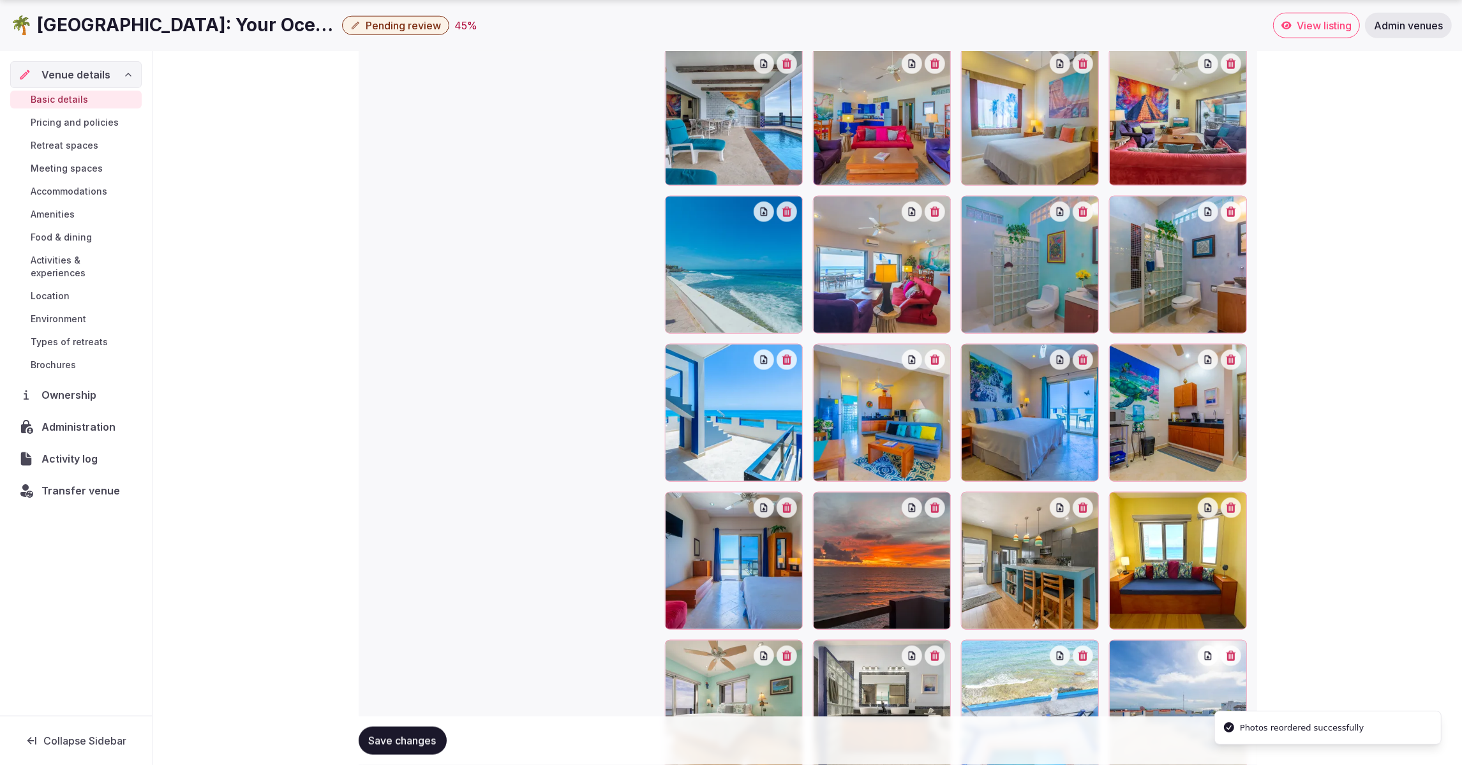
scroll to position [1485, 0]
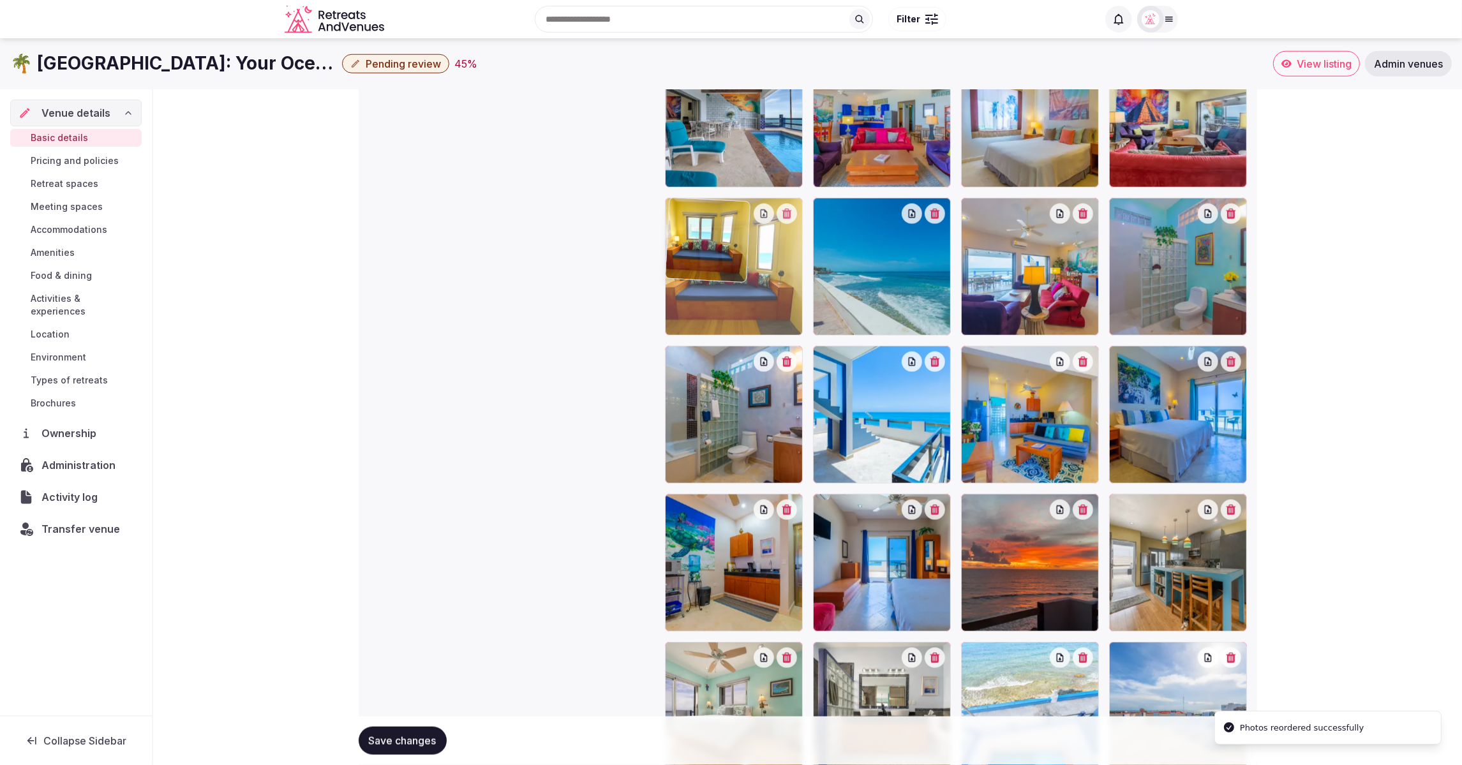
drag, startPoint x: 1178, startPoint y: 542, endPoint x: 783, endPoint y: 285, distance: 470.9
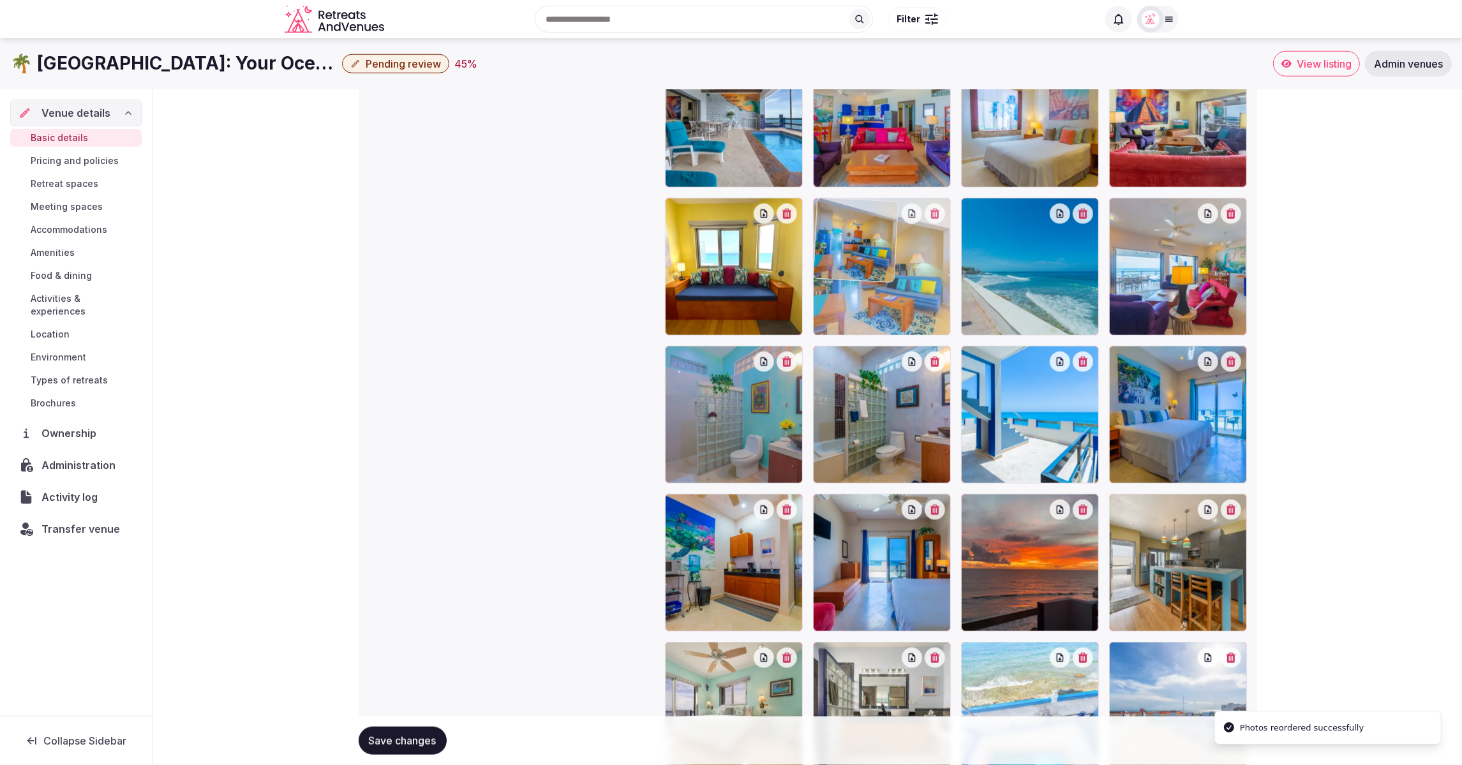
drag, startPoint x: 1046, startPoint y: 448, endPoint x: 898, endPoint y: 323, distance: 193.3
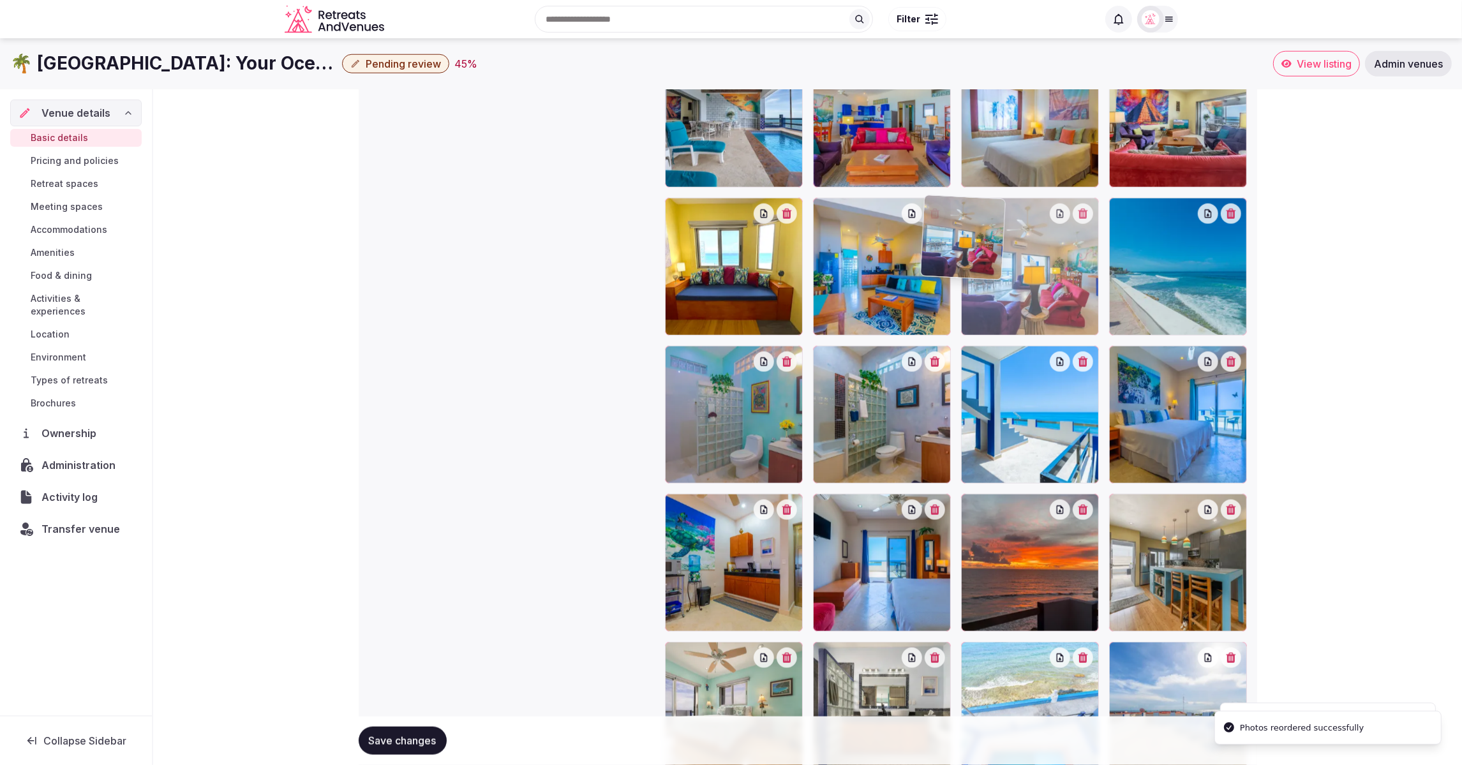
drag, startPoint x: 1227, startPoint y: 301, endPoint x: 1039, endPoint y: 300, distance: 188.8
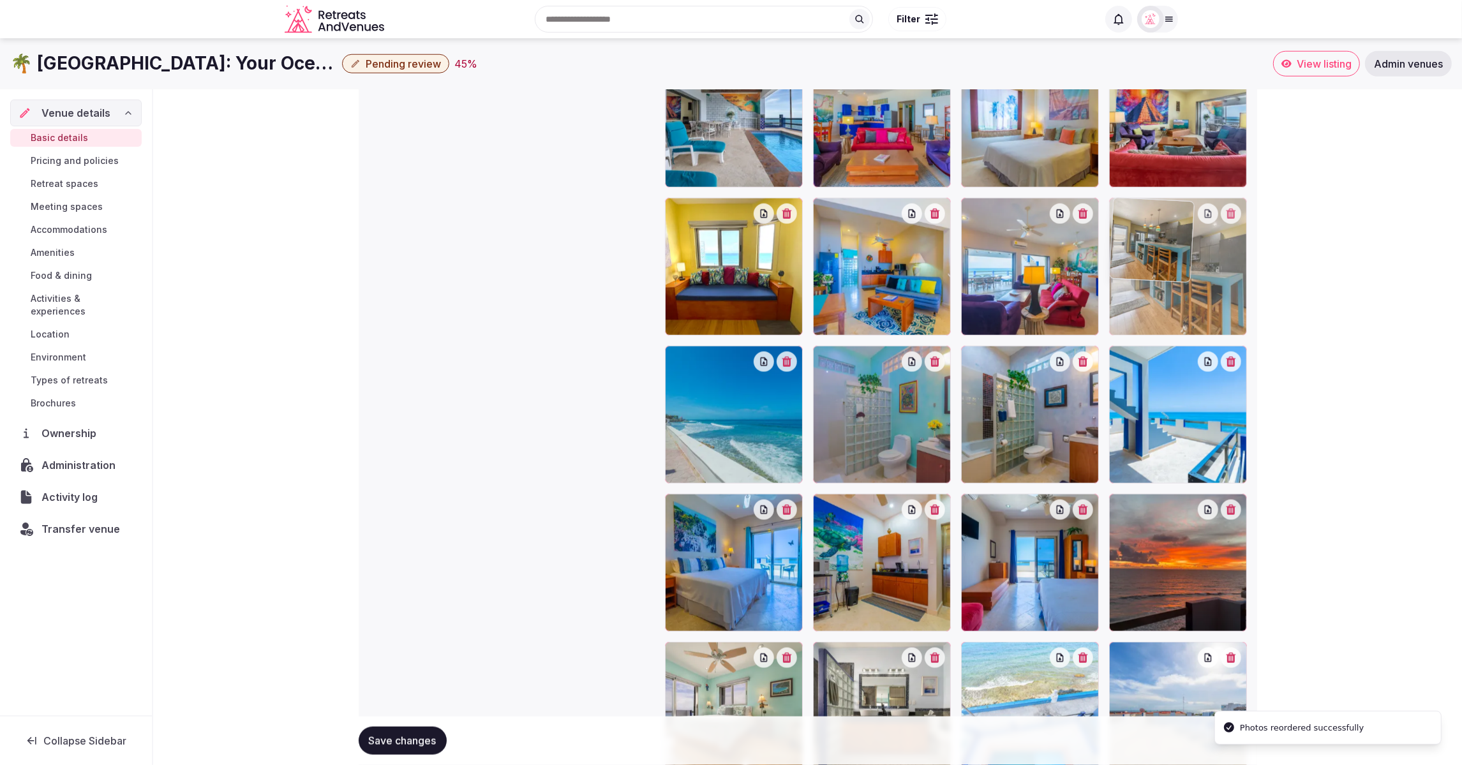
drag, startPoint x: 1193, startPoint y: 581, endPoint x: 1181, endPoint y: 350, distance: 231.3
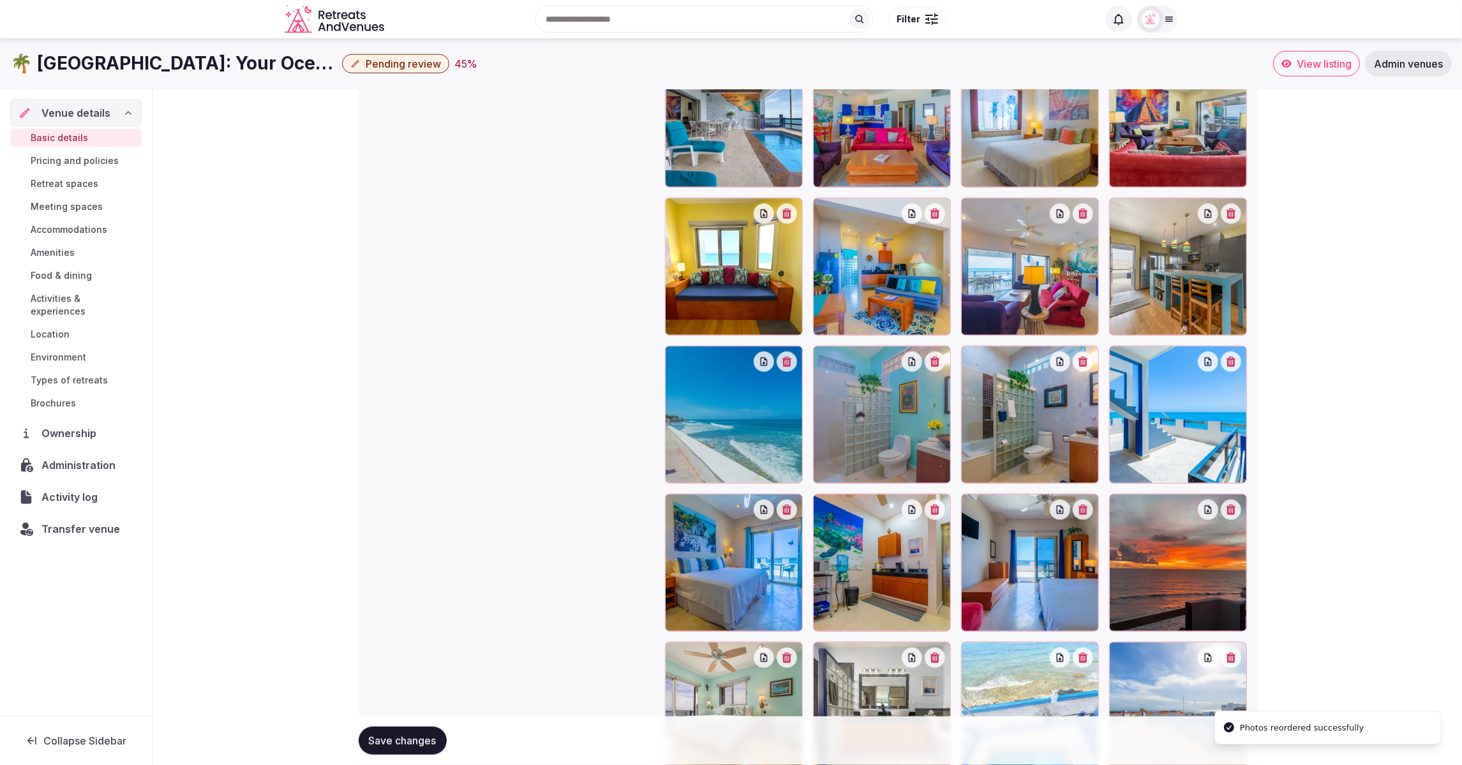
drag, startPoint x: 415, startPoint y: 744, endPoint x: 391, endPoint y: 730, distance: 28.0
click at [413, 743] on span "Save changes" at bounding box center [403, 740] width 68 height 13
click at [383, 63] on span "Pending review" at bounding box center [403, 63] width 75 height 13
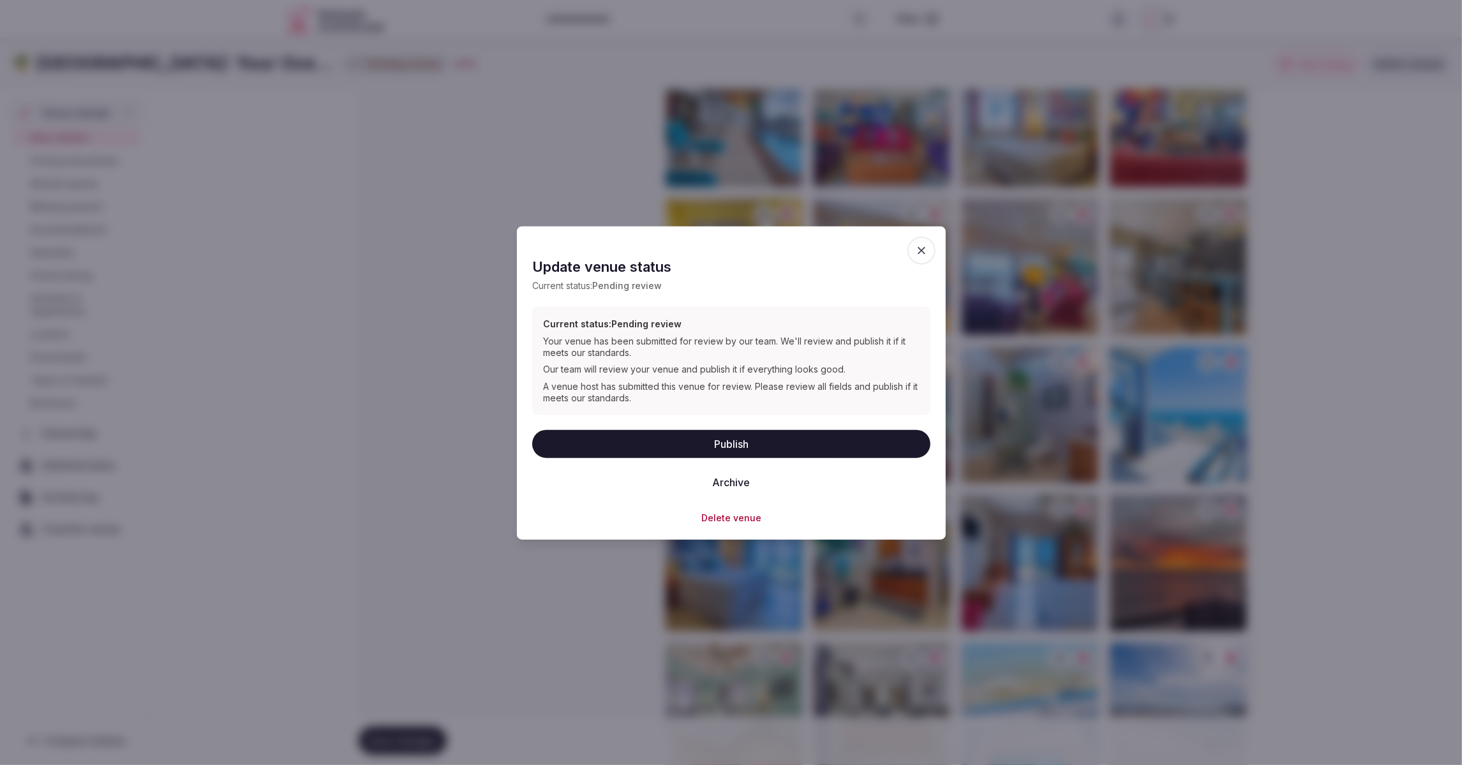
click at [730, 444] on button "Publish" at bounding box center [731, 443] width 398 height 28
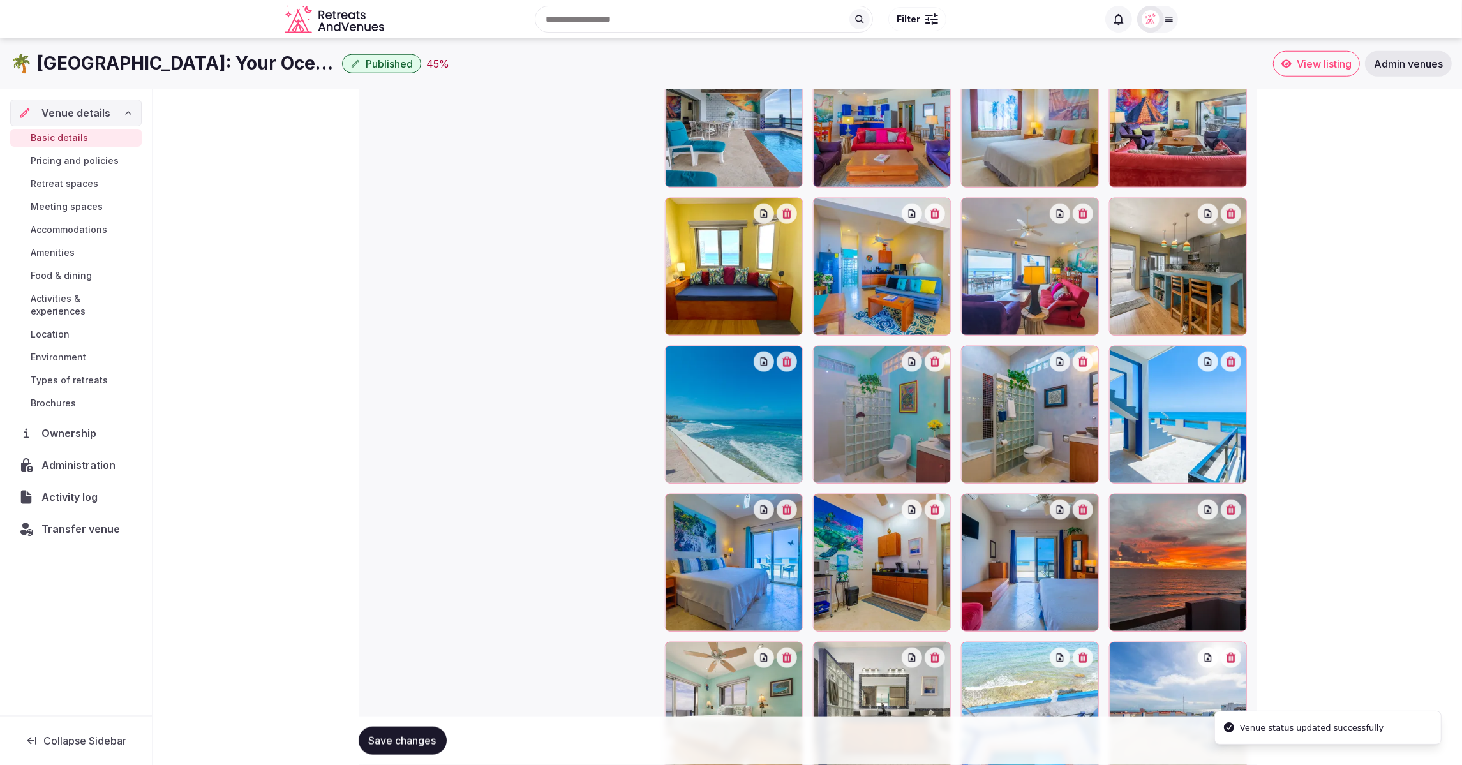
scroll to position [1485, 0]
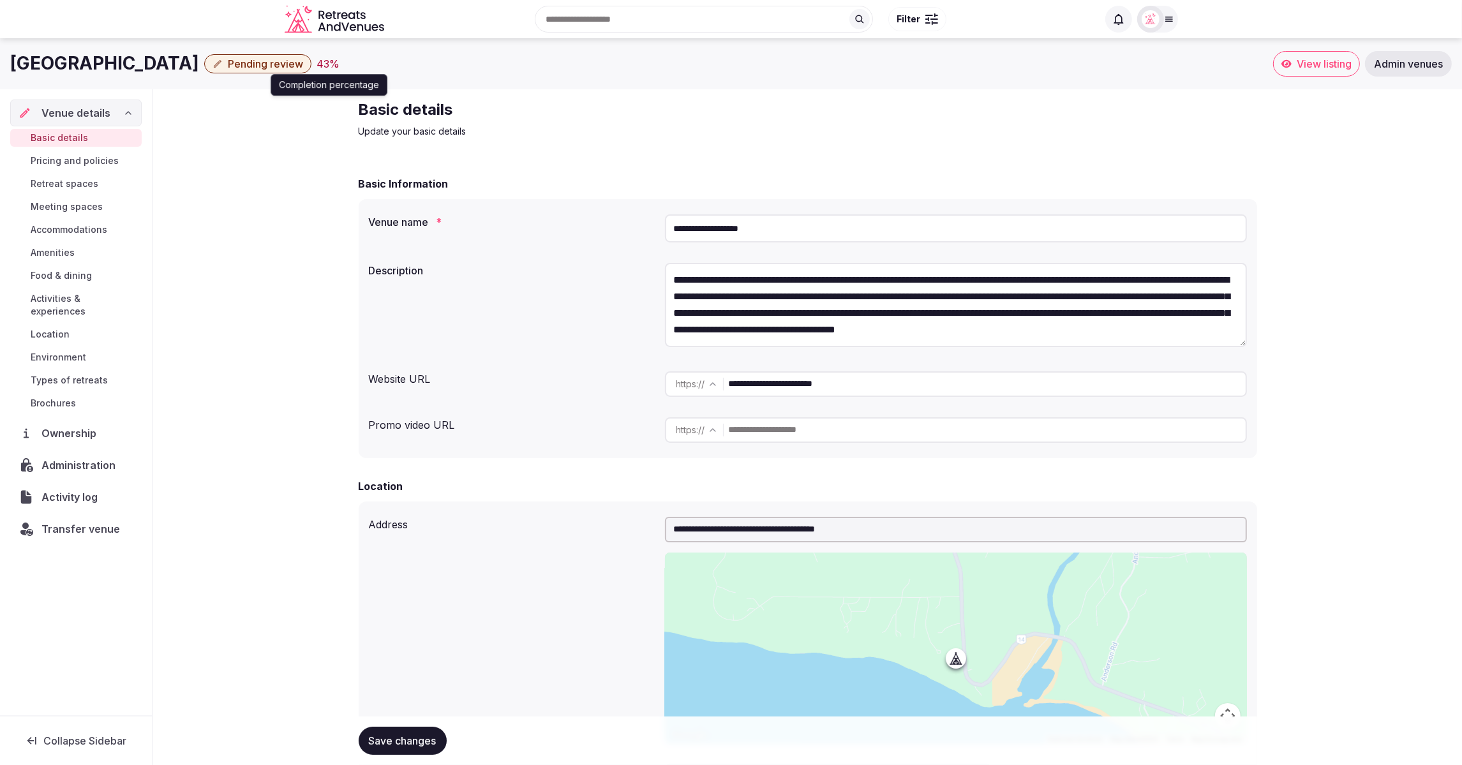
click at [327, 66] on div "43 %" at bounding box center [327, 63] width 23 height 15
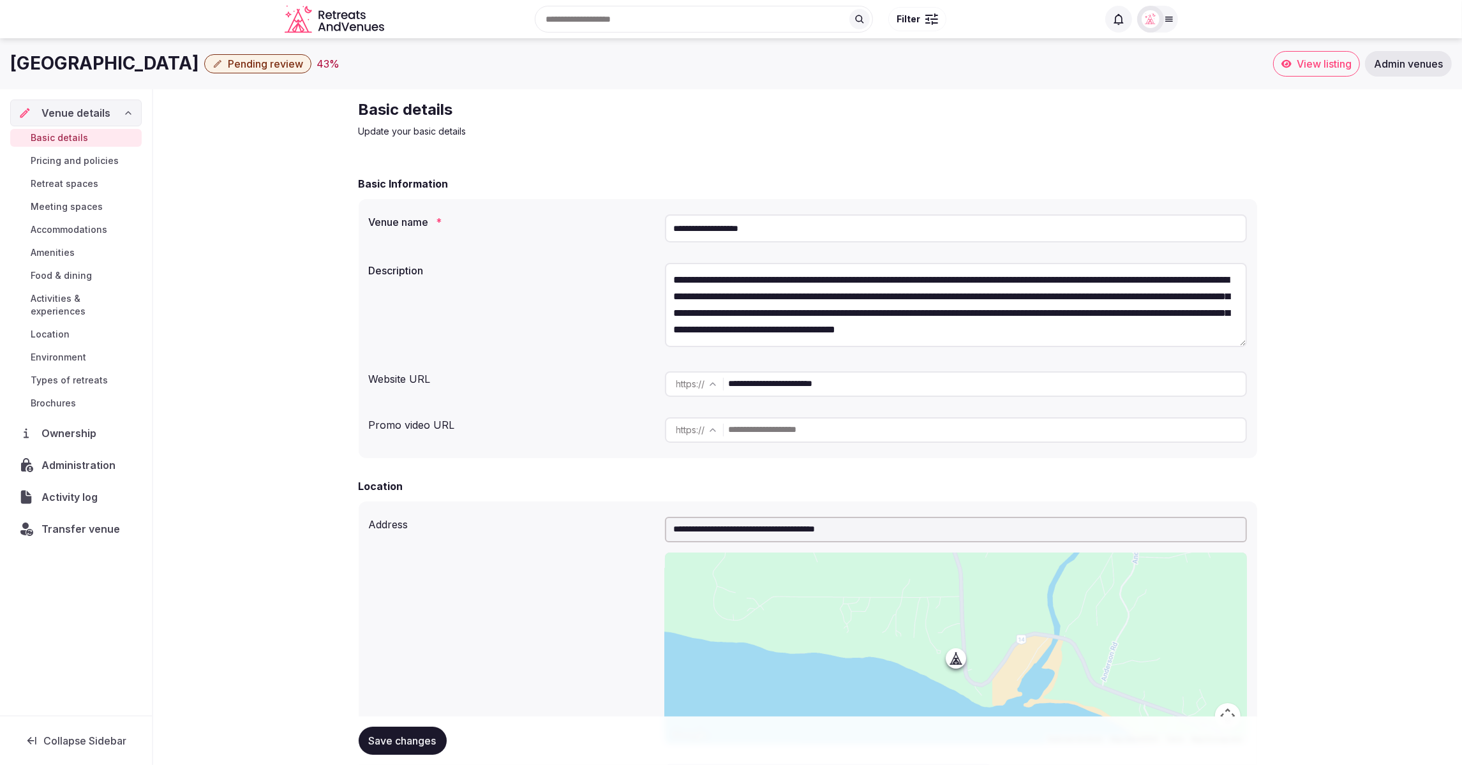
click at [269, 66] on span "Pending review" at bounding box center [265, 63] width 75 height 13
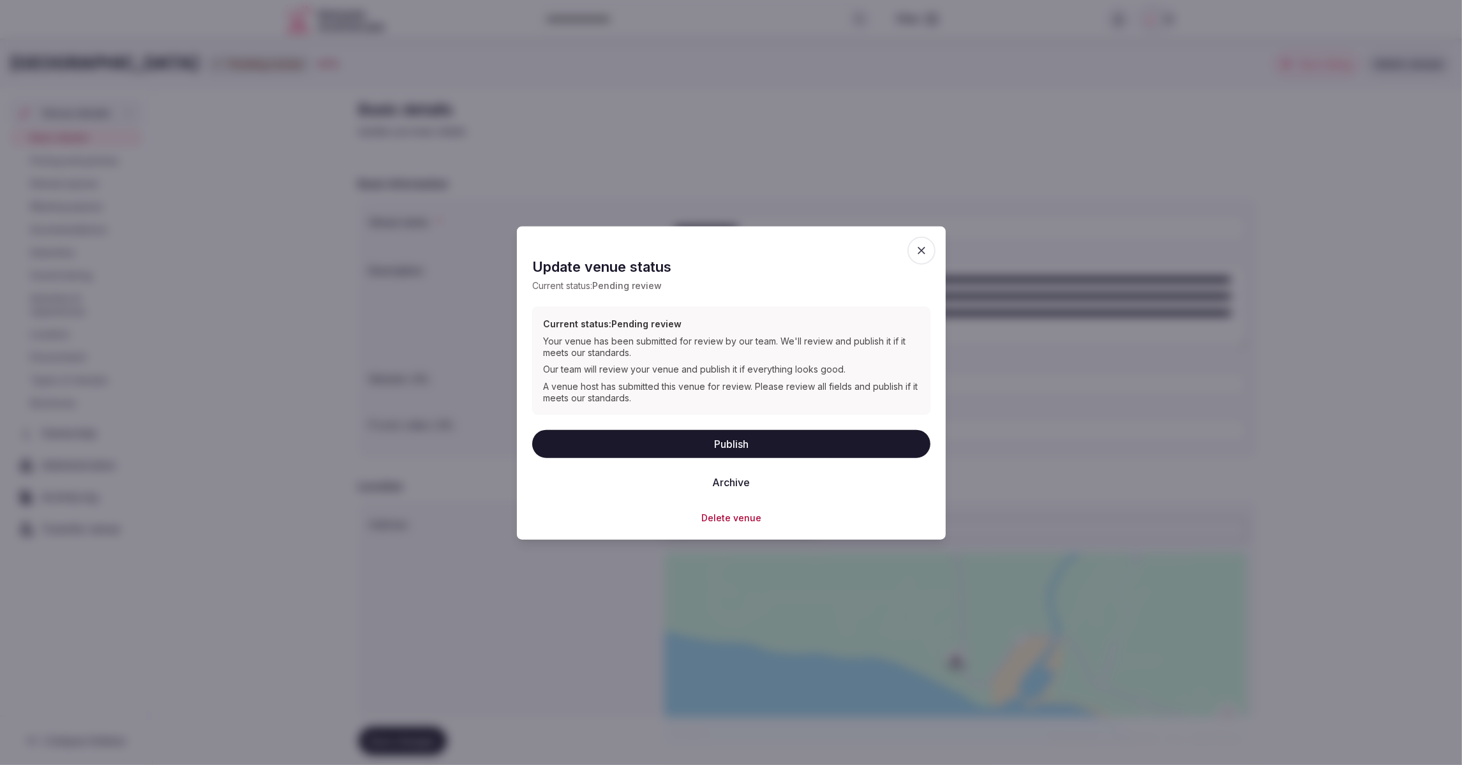
click at [742, 441] on button "Publish" at bounding box center [731, 443] width 398 height 28
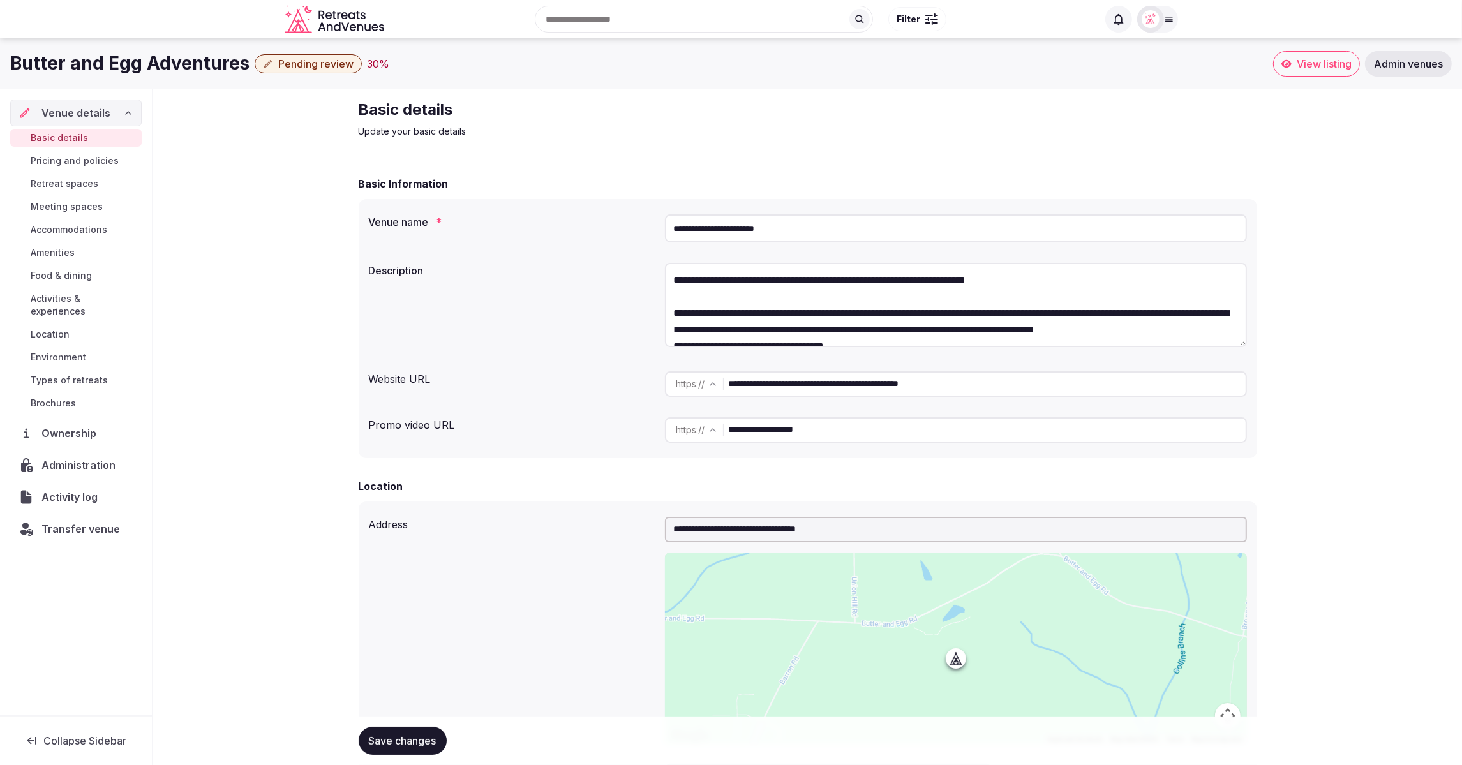
click at [58, 229] on span "Accommodations" at bounding box center [69, 229] width 77 height 13
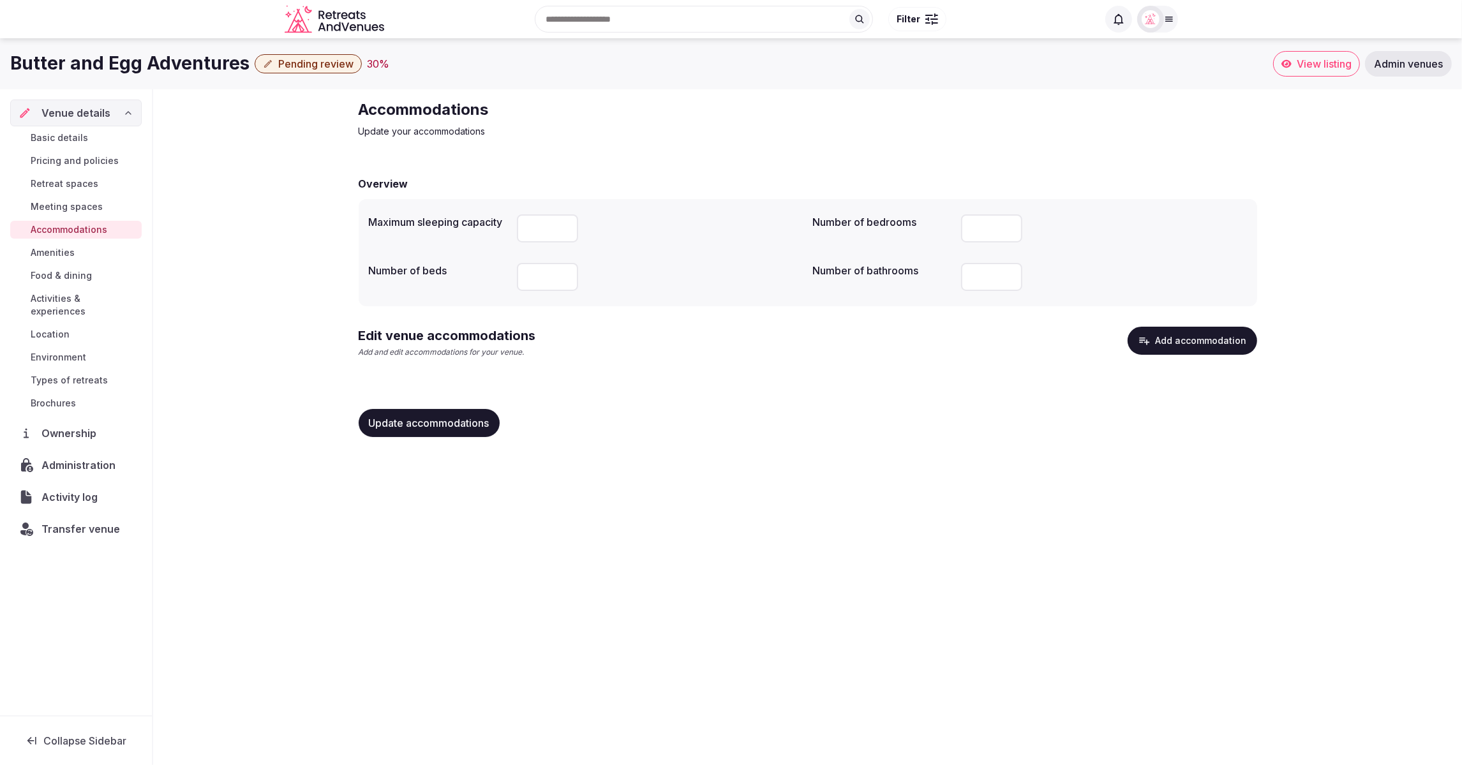
click at [252, 217] on div "Accommodations Update your accommodations Overview Maximum sleeping capacity **…" at bounding box center [807, 273] width 1308 height 368
click at [84, 140] on span "Basic details" at bounding box center [59, 137] width 57 height 13
